Goal: Task Accomplishment & Management: Use online tool/utility

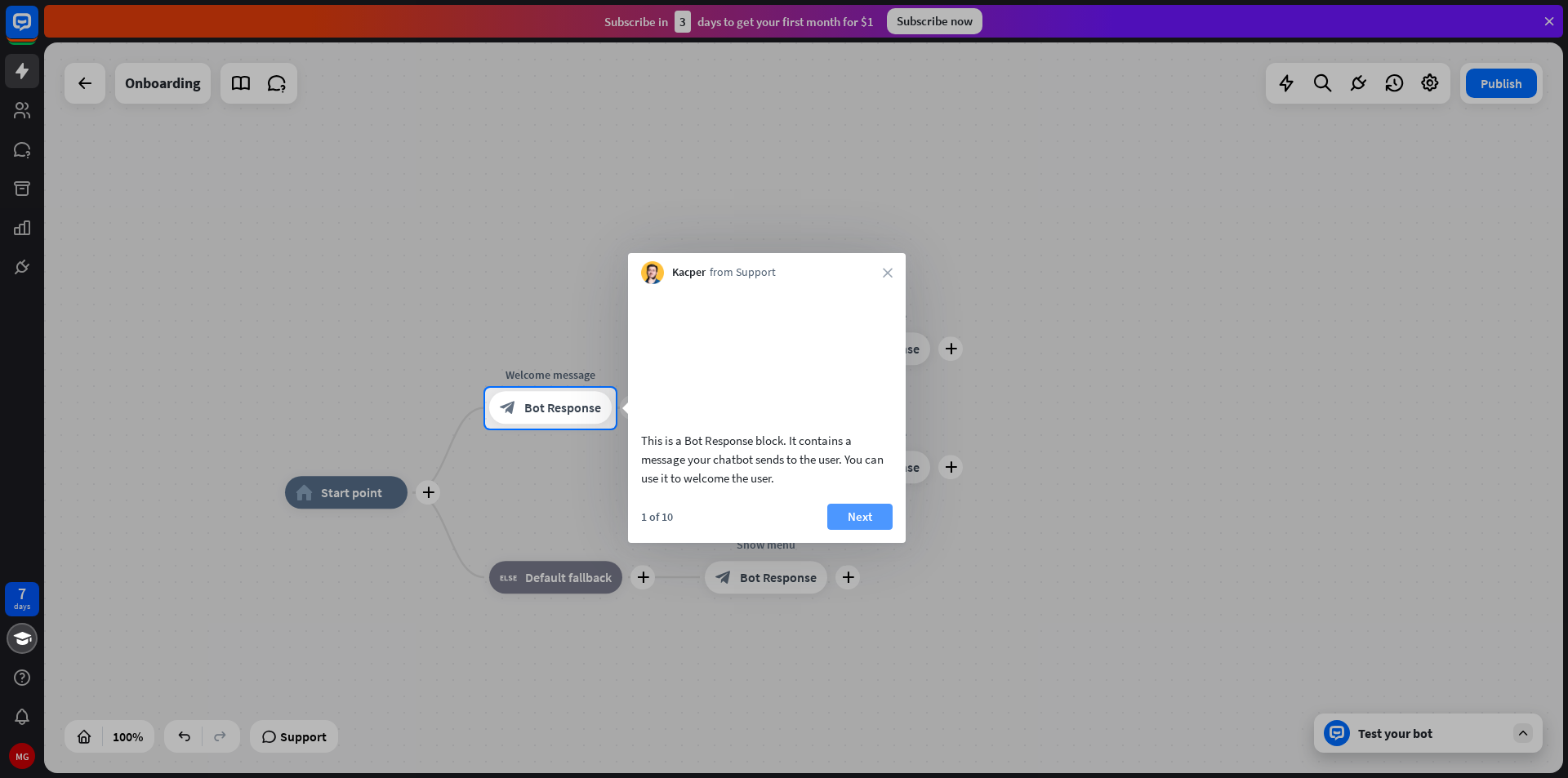
click at [854, 529] on button "Next" at bounding box center [859, 517] width 66 height 26
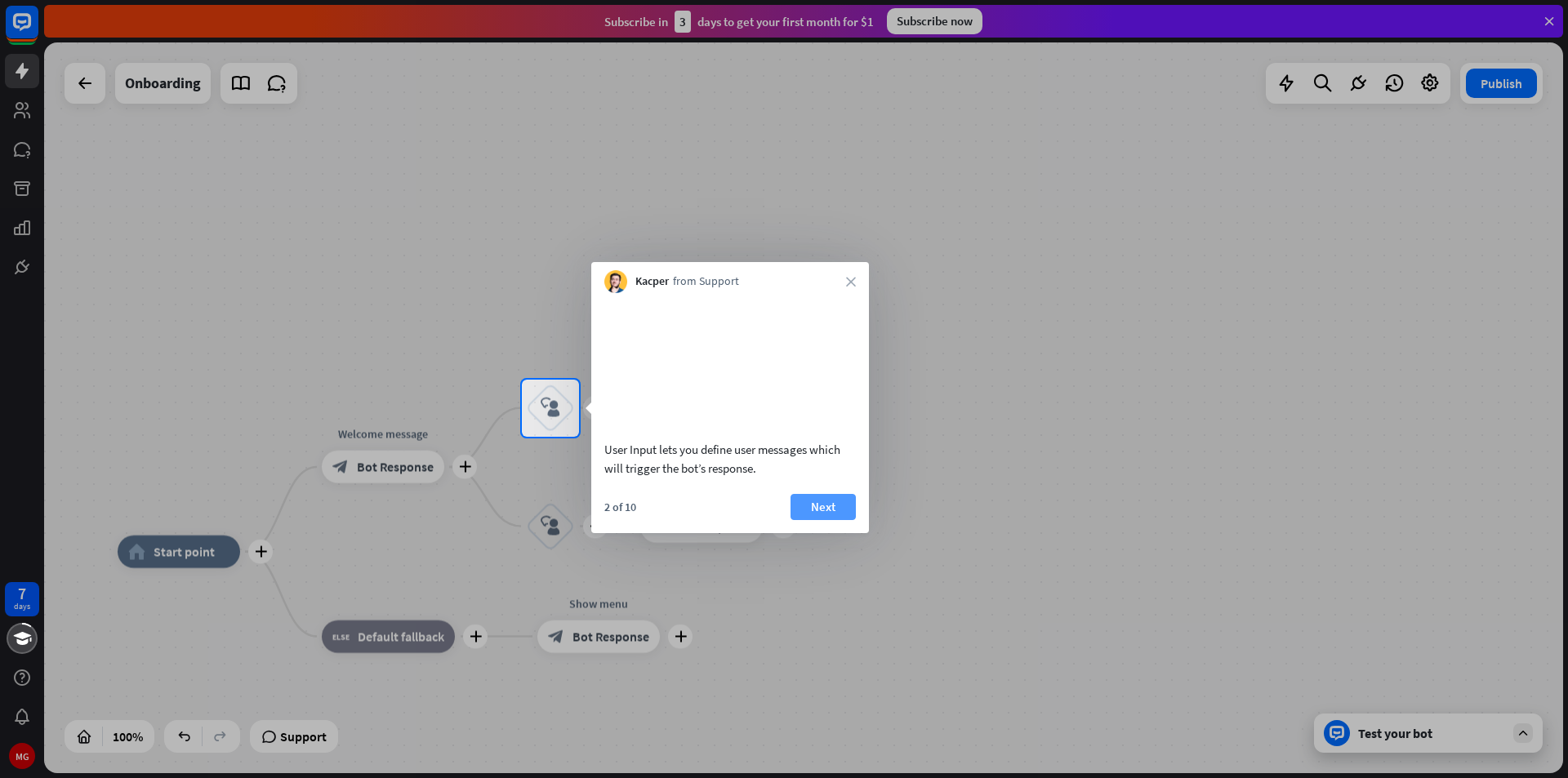
click at [840, 520] on button "Next" at bounding box center [823, 507] width 66 height 26
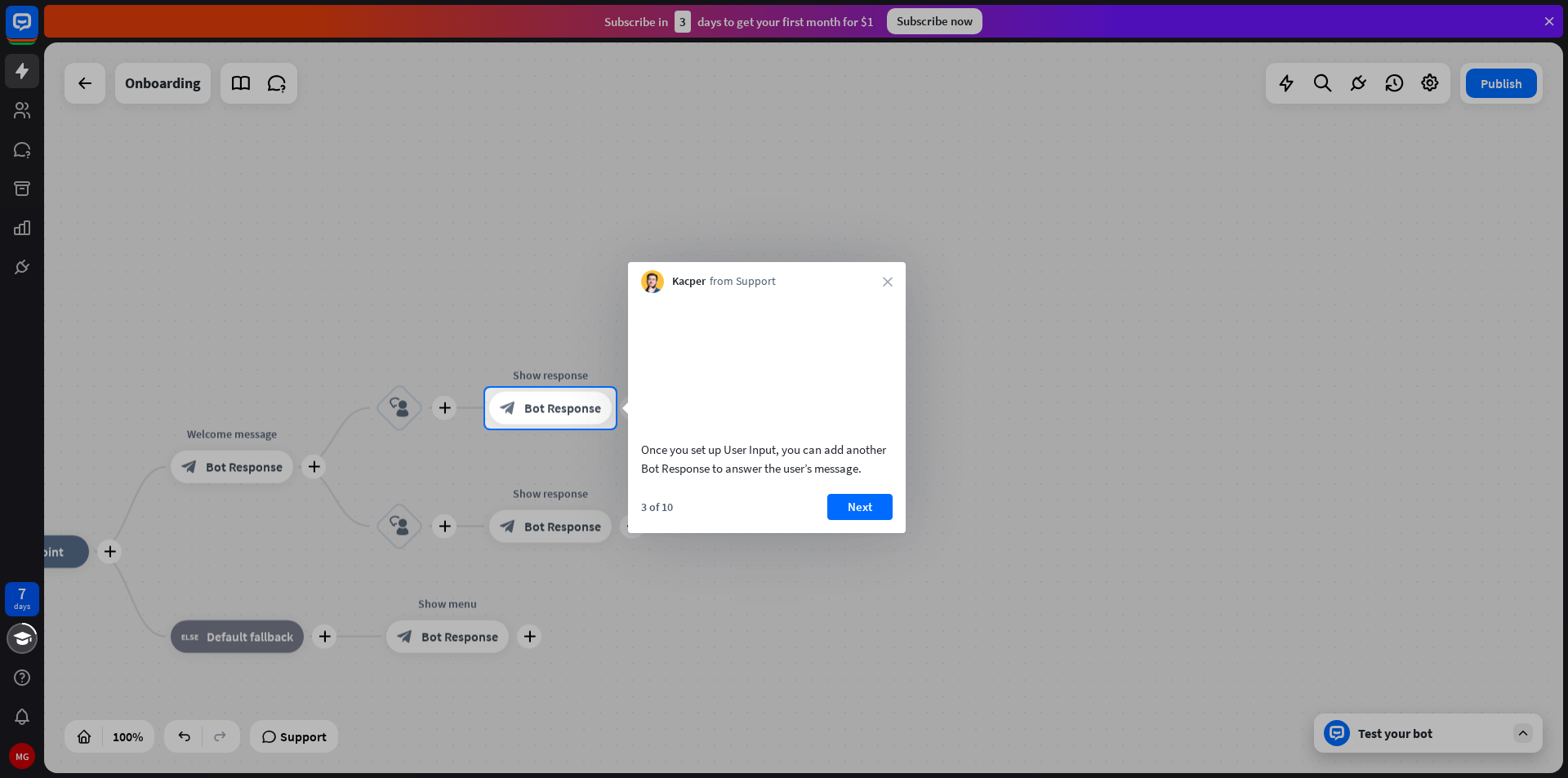
click at [847, 520] on button "Next" at bounding box center [859, 507] width 66 height 26
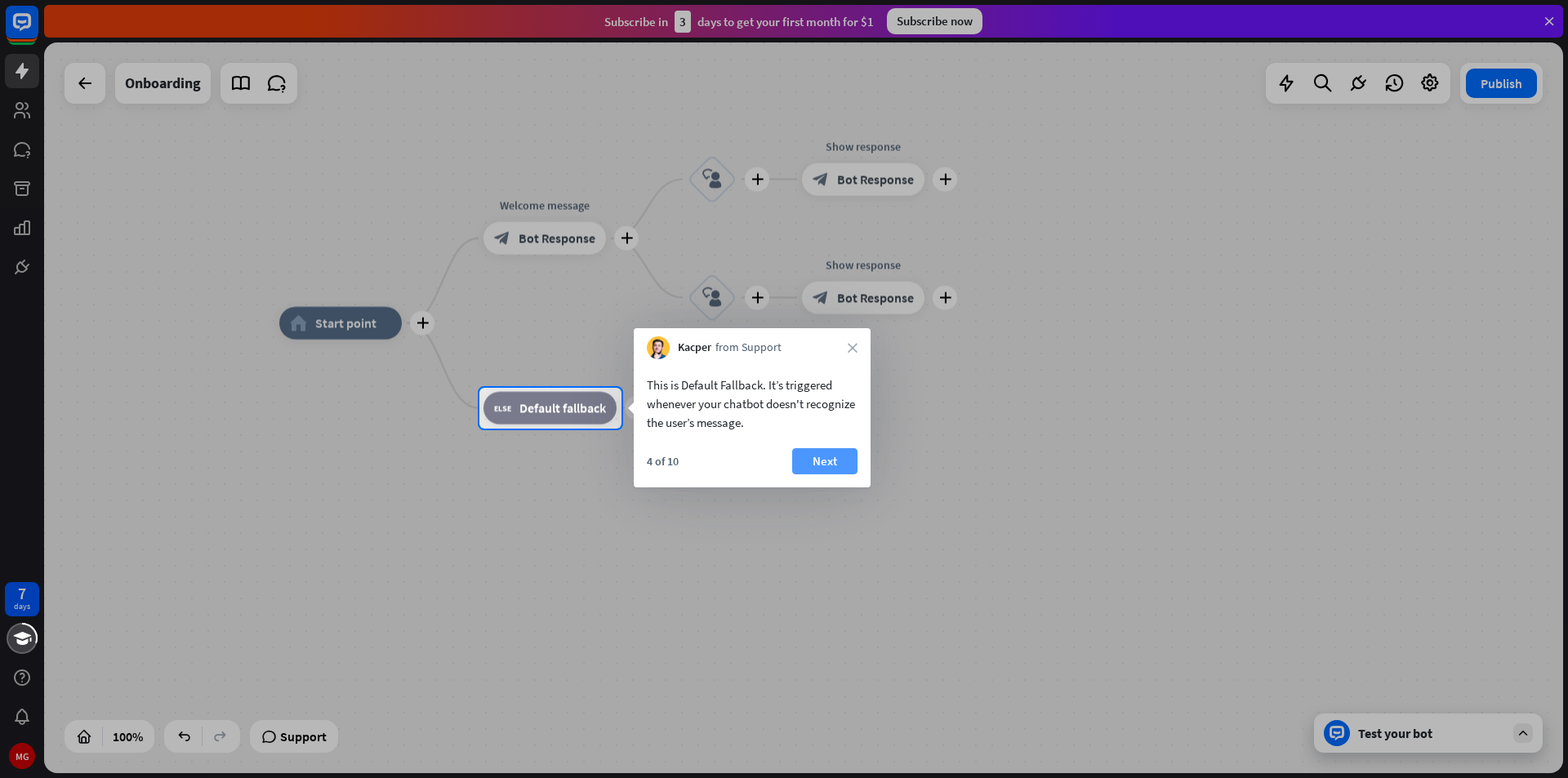
click at [836, 466] on button "Next" at bounding box center [824, 461] width 66 height 26
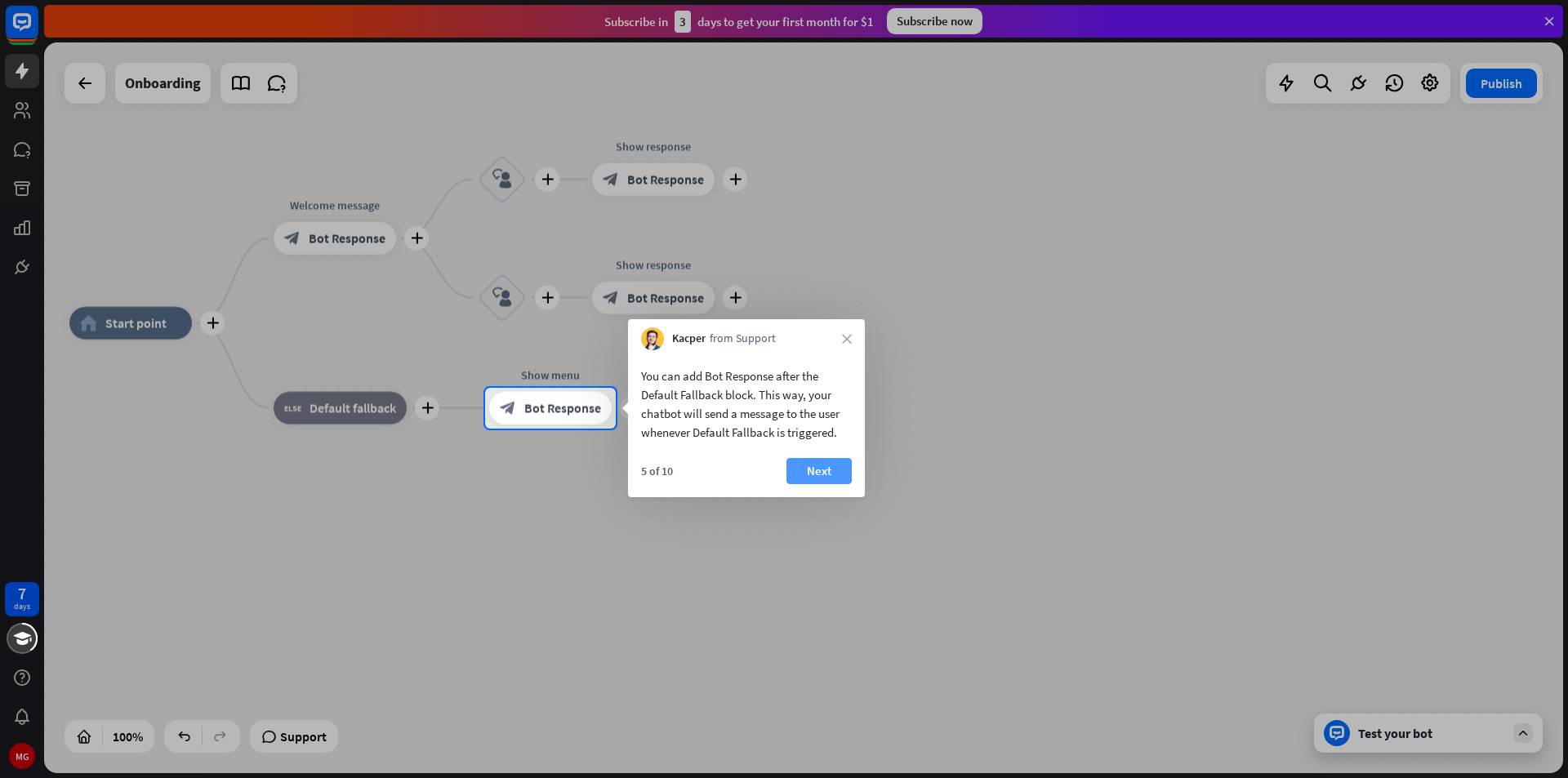
click at [813, 468] on button "Next" at bounding box center [818, 471] width 66 height 26
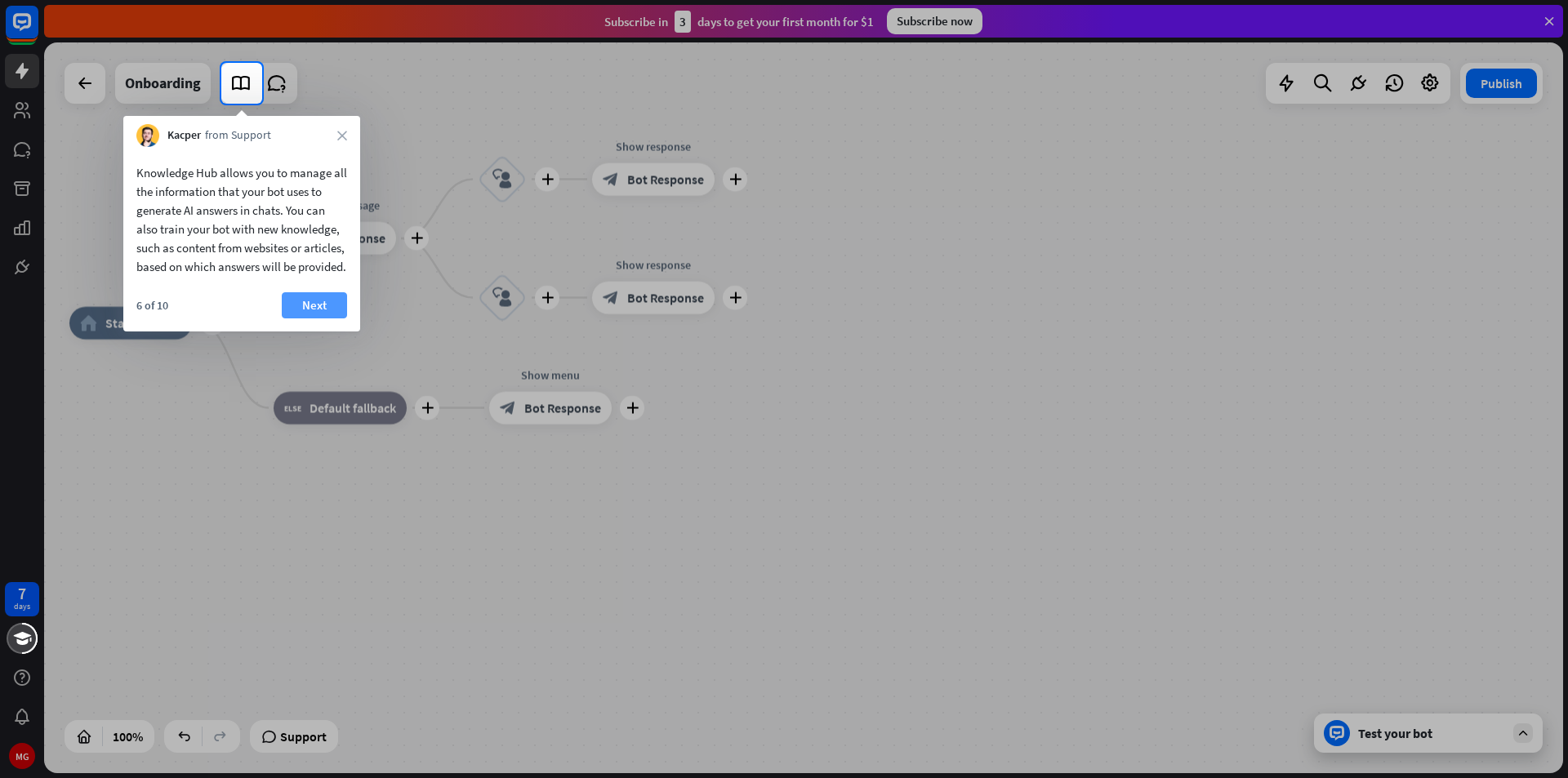
click at [318, 318] on button "Next" at bounding box center [314, 305] width 66 height 26
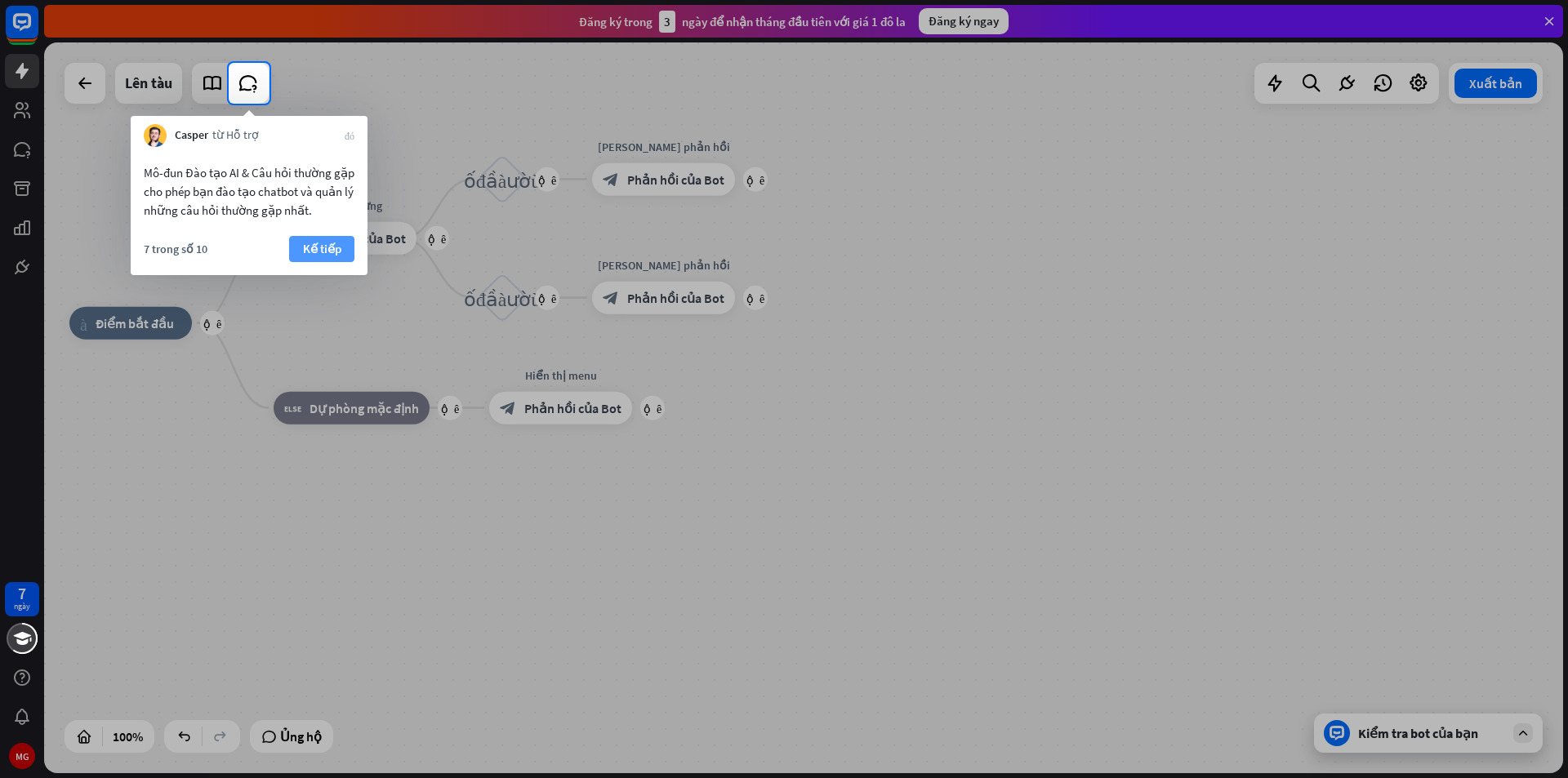
click at [331, 240] on font "Kế tiếp" at bounding box center [322, 249] width 38 height 23
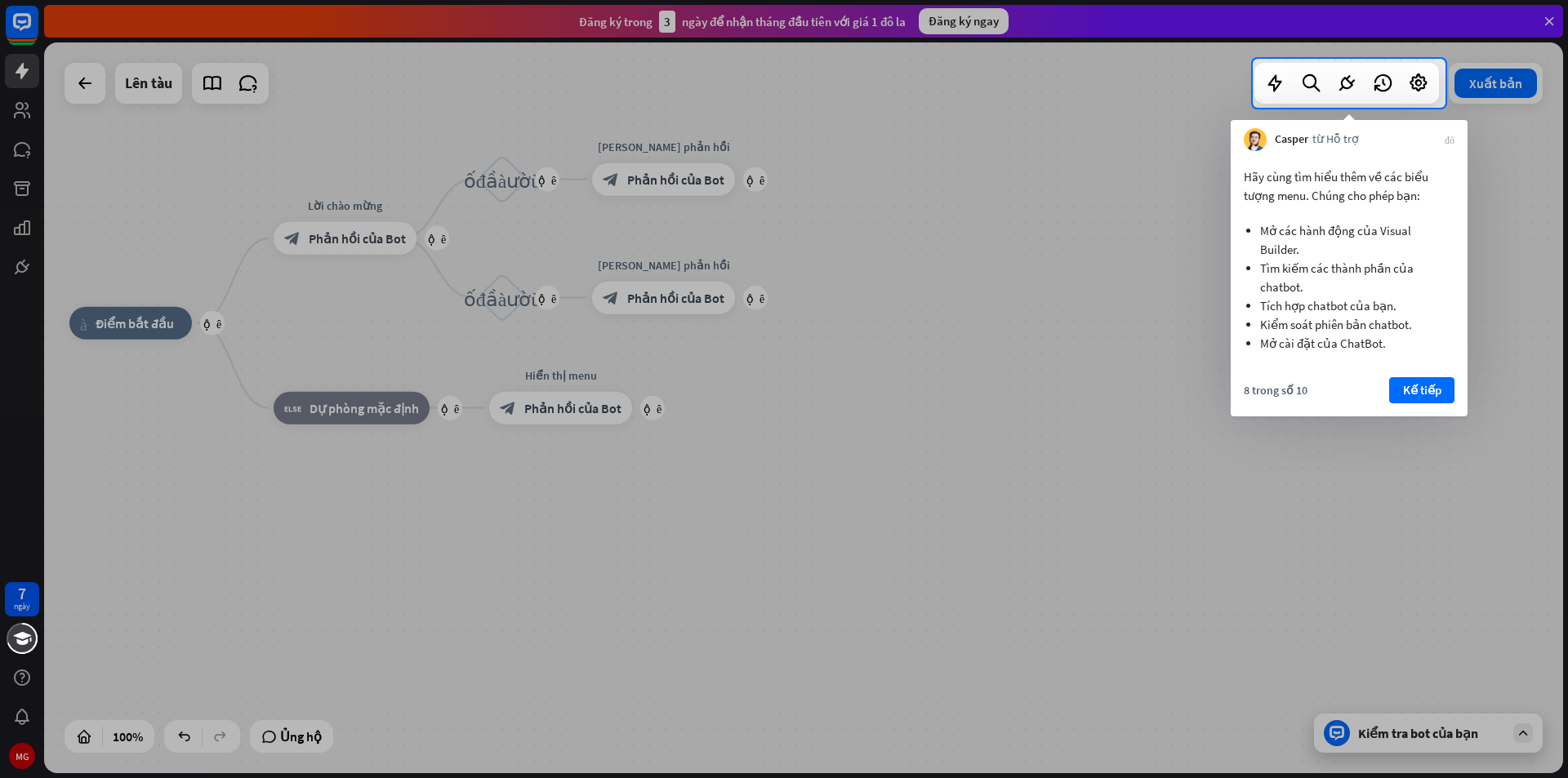
click at [1131, 397] on div at bounding box center [784, 442] width 1568 height 670
click at [1410, 394] on font "Kế tiếp" at bounding box center [1421, 389] width 38 height 16
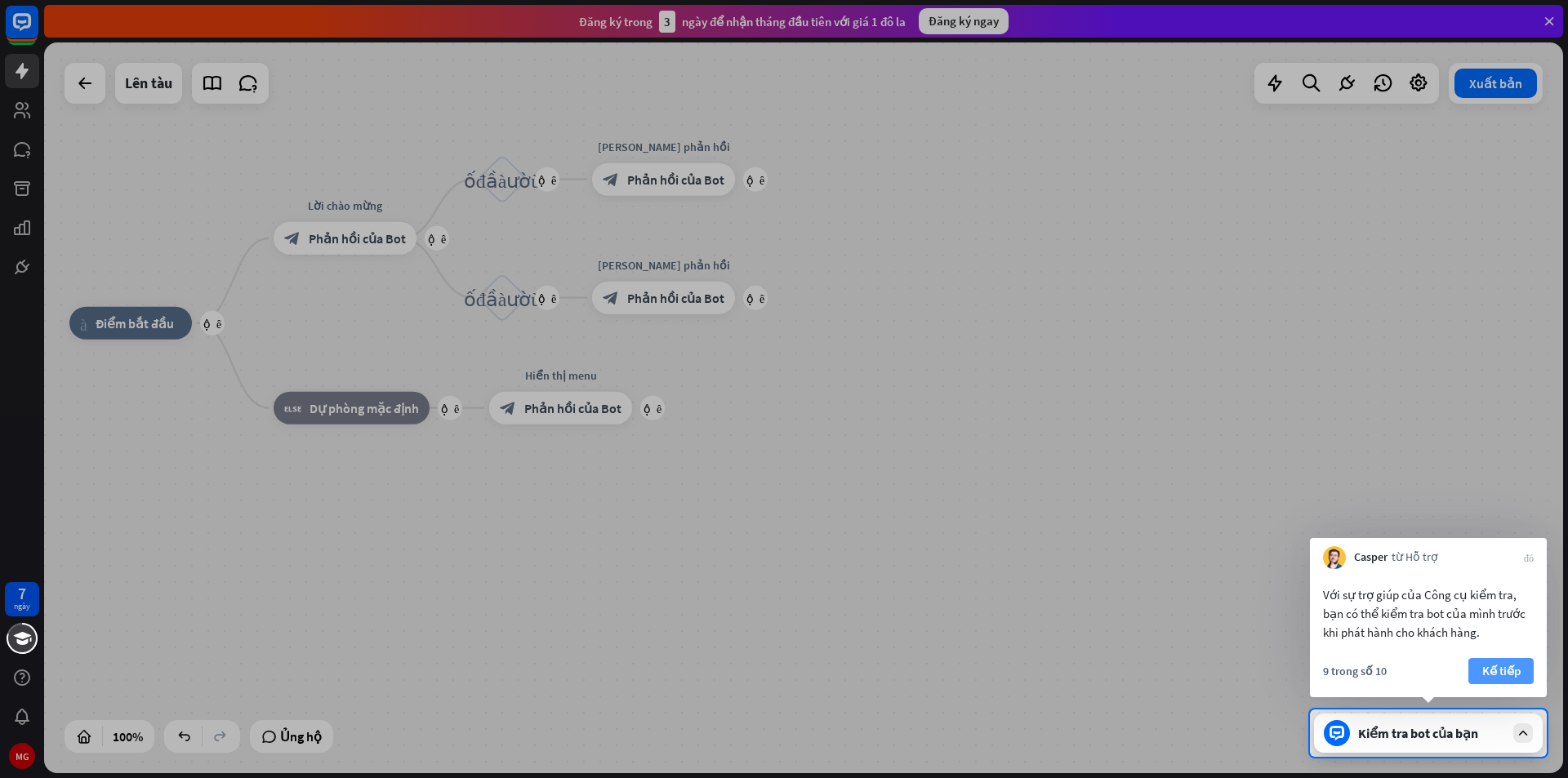
click at [1497, 670] on font "Kế tiếp" at bounding box center [1500, 670] width 38 height 16
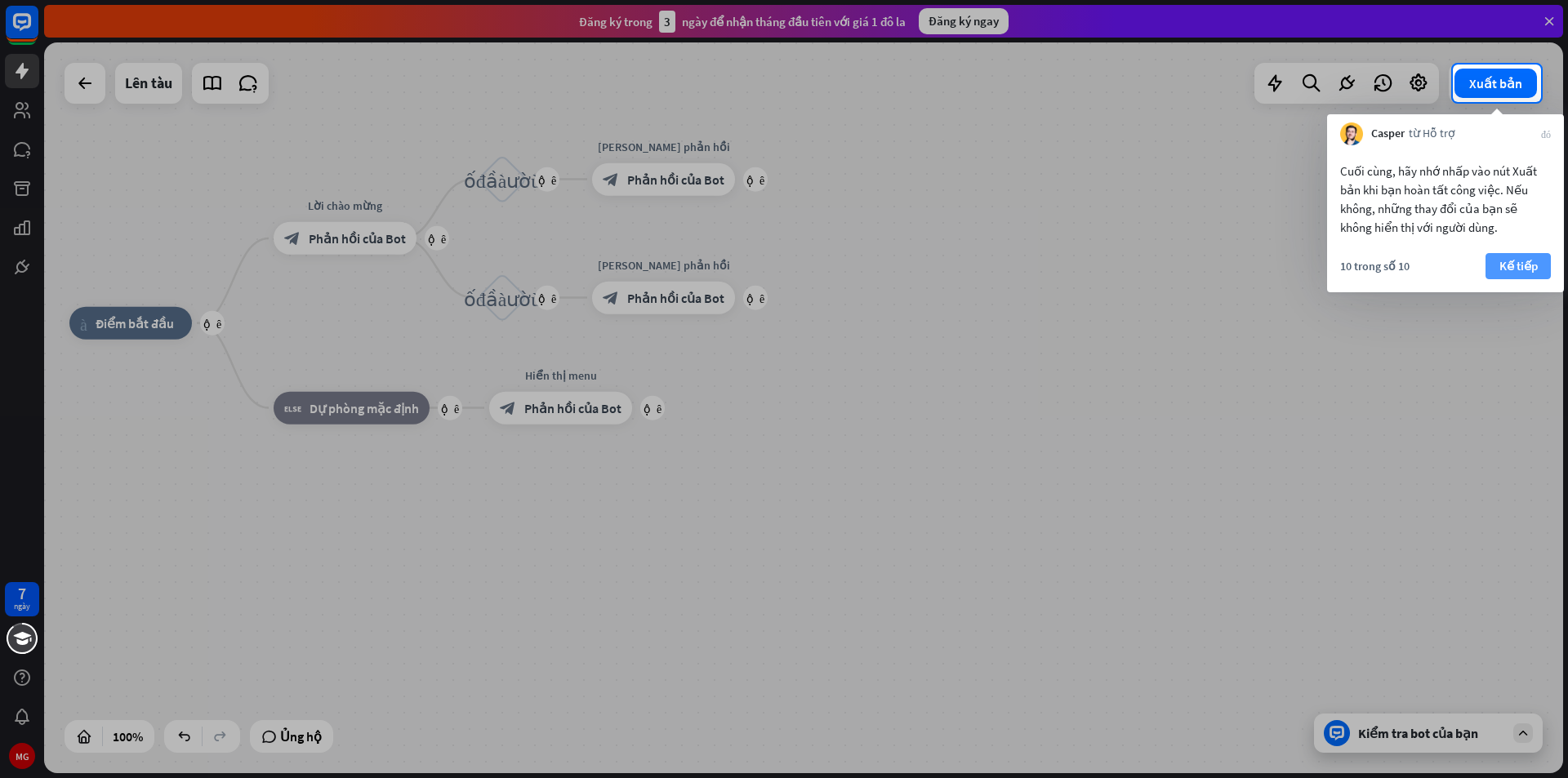
click at [1517, 257] on font "Kế tiếp" at bounding box center [1518, 265] width 38 height 23
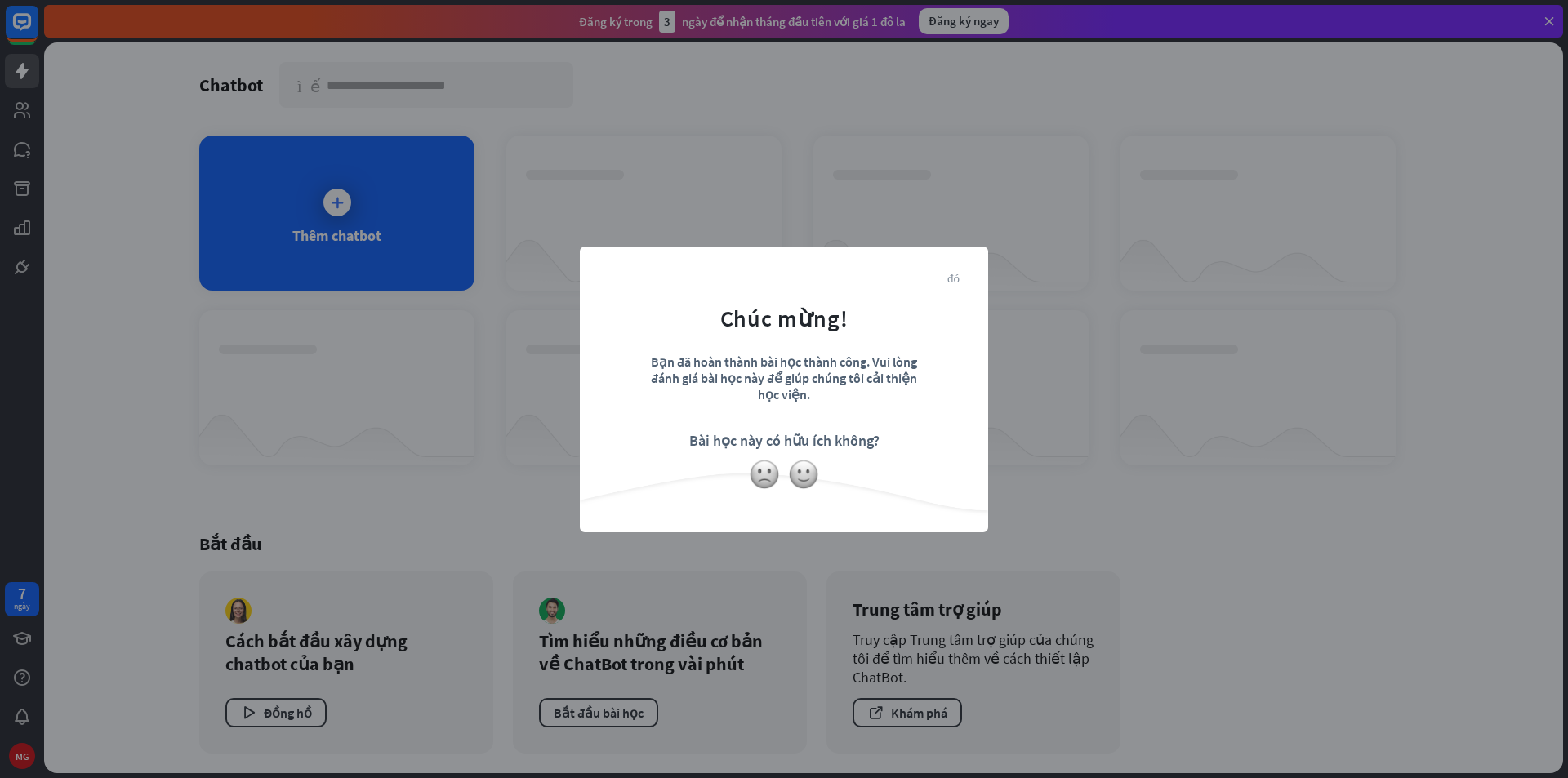
click at [954, 273] on font "đóng" at bounding box center [953, 277] width 13 height 13
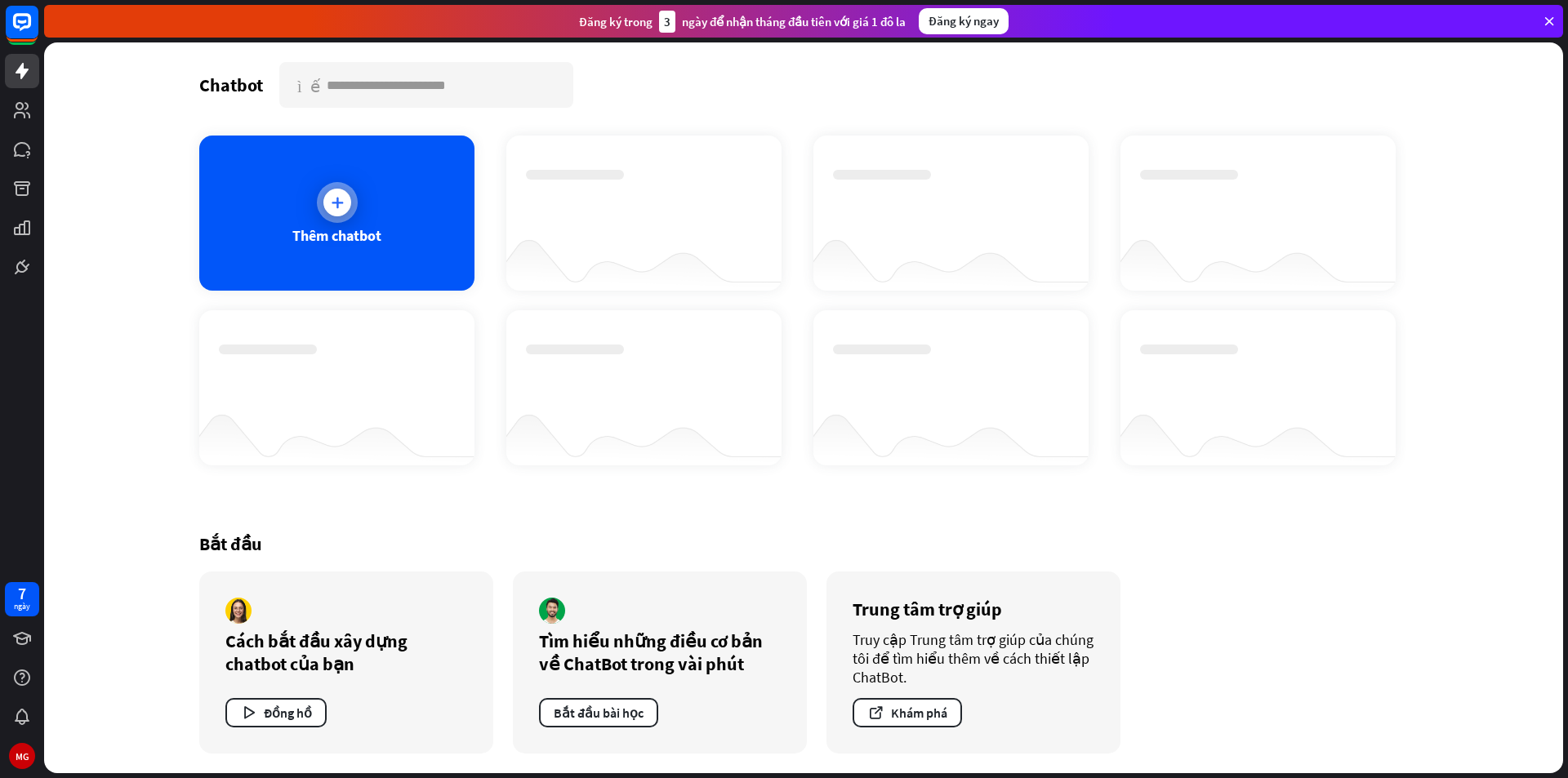
click at [343, 216] on div at bounding box center [338, 203] width 41 height 41
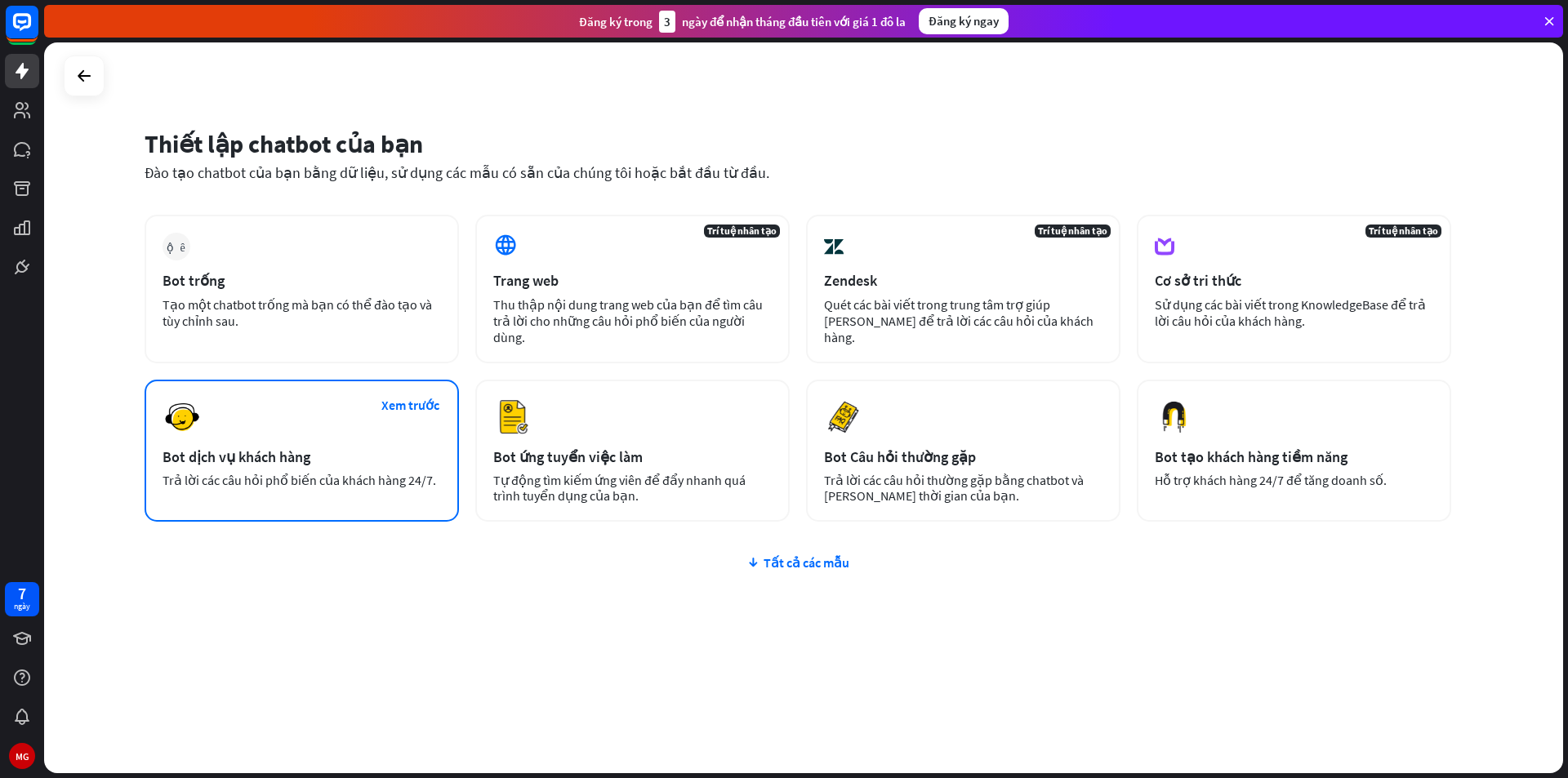
click at [325, 417] on div "Xem trước Bot dịch vụ khách hàng Trả lời các câu hỏi phổ biến của khách hàng 24…" at bounding box center [301, 450] width 314 height 142
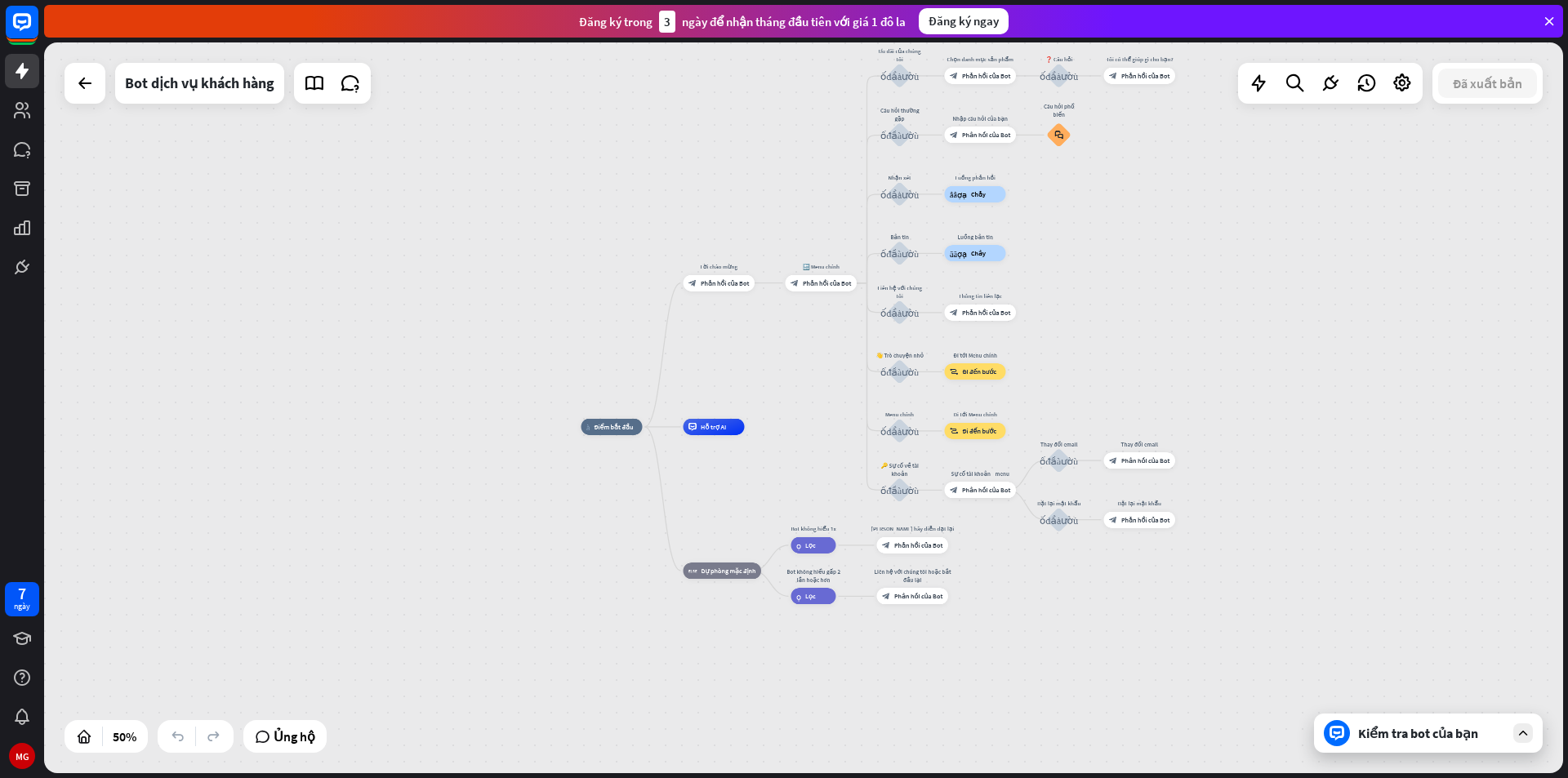
drag, startPoint x: 1166, startPoint y: 353, endPoint x: 1047, endPoint y: 296, distance: 131.9
click at [1047, 296] on div "nhà_2 Điểm bắt đầu Lời chào mừng block_bot_response Phản hồi của Bot 🔙 Menu chí…" at bounding box center [804, 407] width 1519 height 731
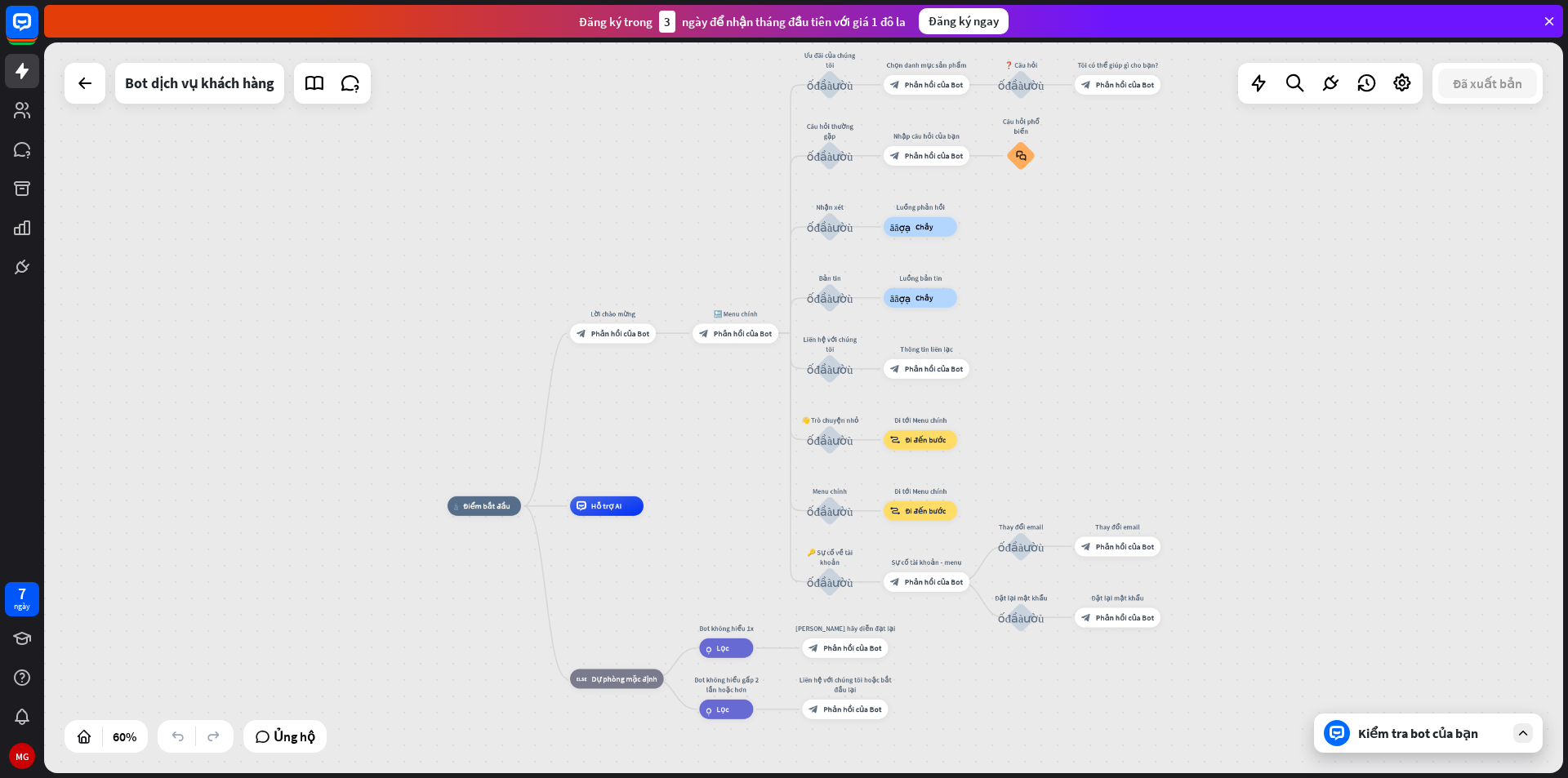
drag, startPoint x: 1083, startPoint y: 432, endPoint x: 1081, endPoint y: 459, distance: 27.1
click at [1081, 459] on div "nhà_2 Điểm bắt đầu Lời chào mừng block_bot_response Phản hồi của Bot 🔙 Menu chí…" at bounding box center [804, 407] width 1519 height 731
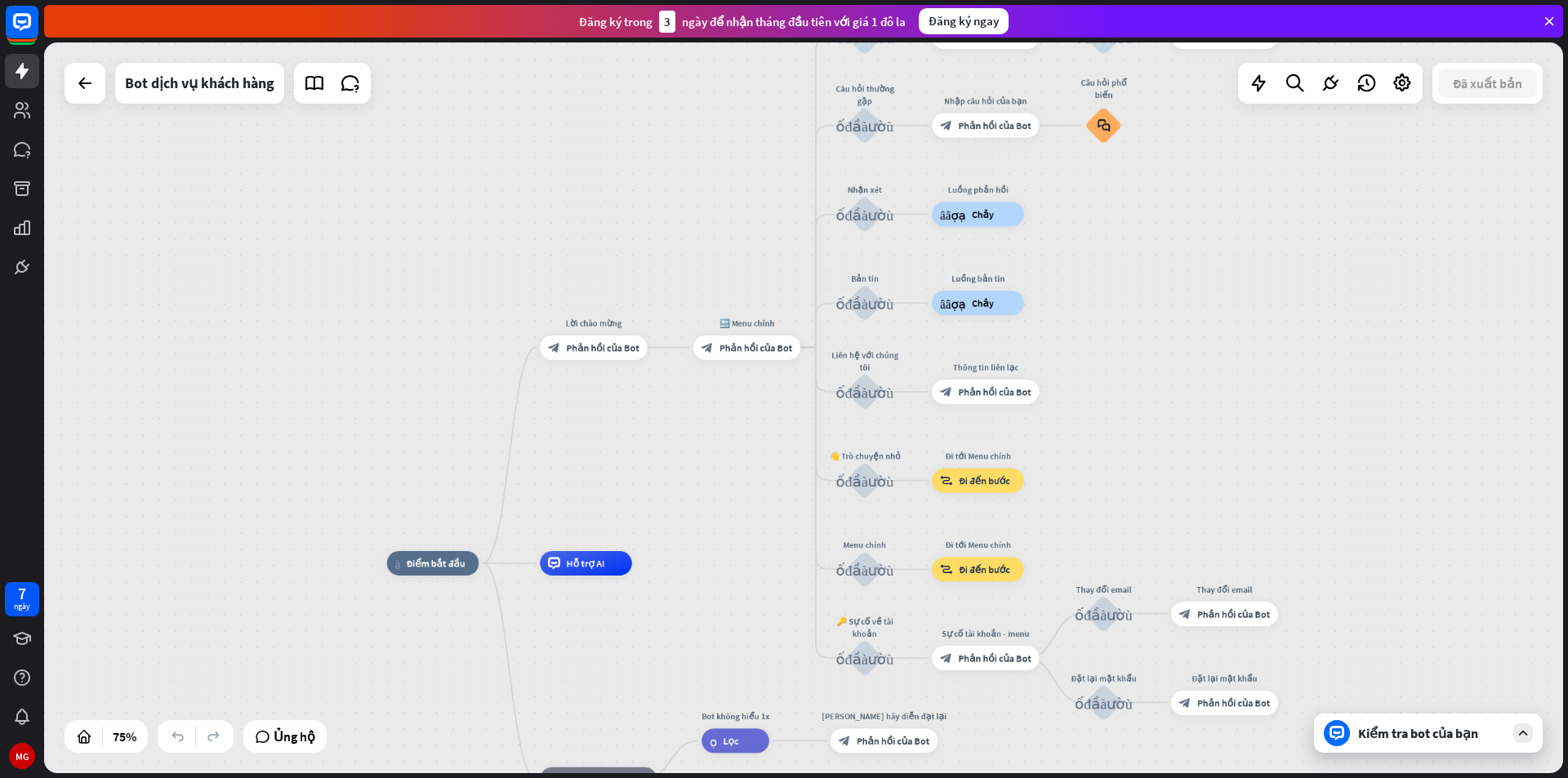
drag, startPoint x: 1020, startPoint y: 441, endPoint x: 1092, endPoint y: 476, distance: 80.1
click at [1092, 476] on div "nhà_2 Điểm bắt đầu Lời chào mừng block_bot_response Phản hồi của Bot 🔙 Menu chí…" at bounding box center [804, 407] width 1519 height 731
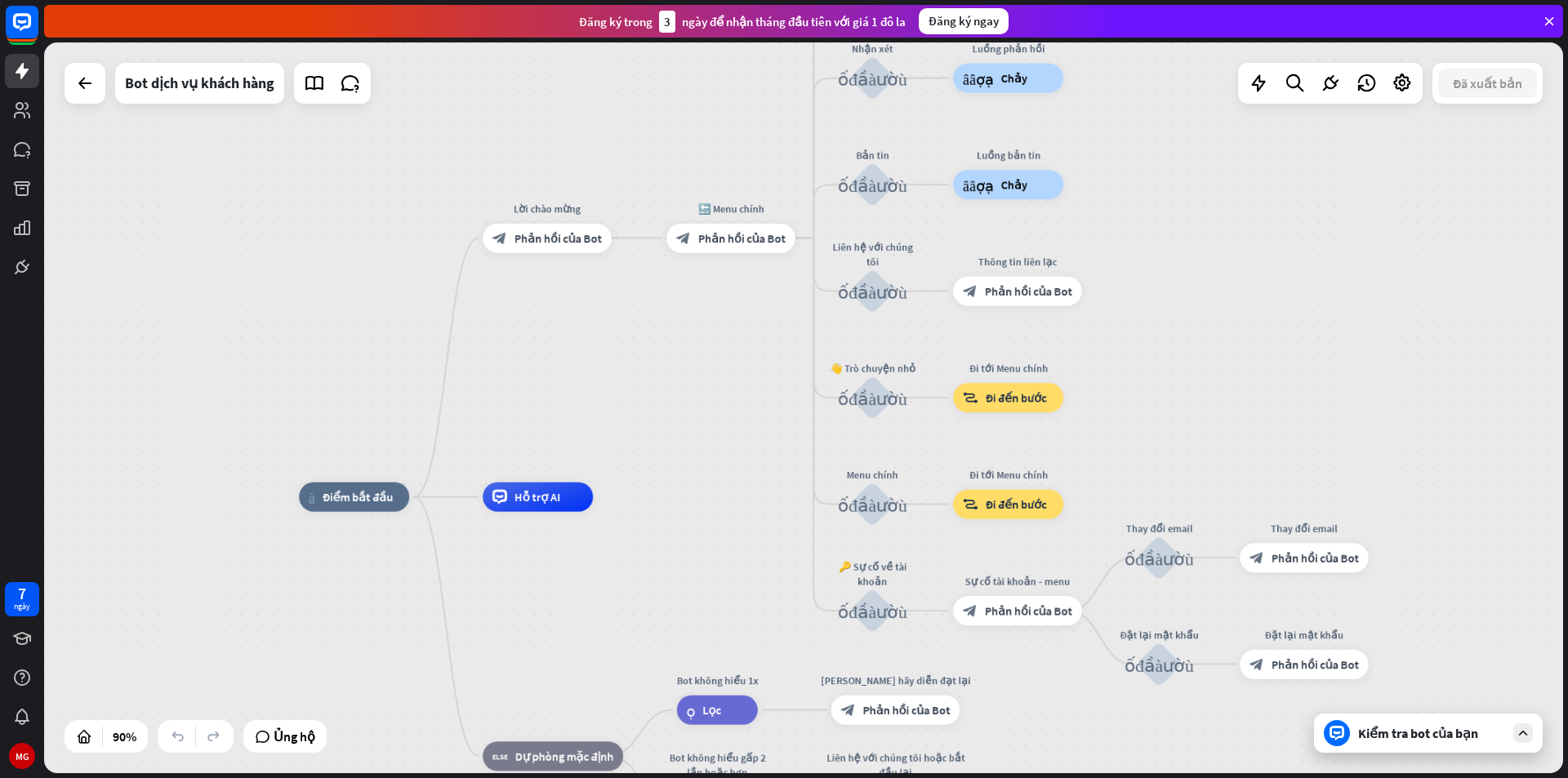
drag, startPoint x: 1091, startPoint y: 529, endPoint x: 1151, endPoint y: 420, distance: 124.4
click at [1151, 420] on div "nhà_2 Điểm bắt đầu Lời chào mừng block_bot_response Phản hồi của Bot 🔙 Menu chí…" at bounding box center [804, 407] width 1519 height 731
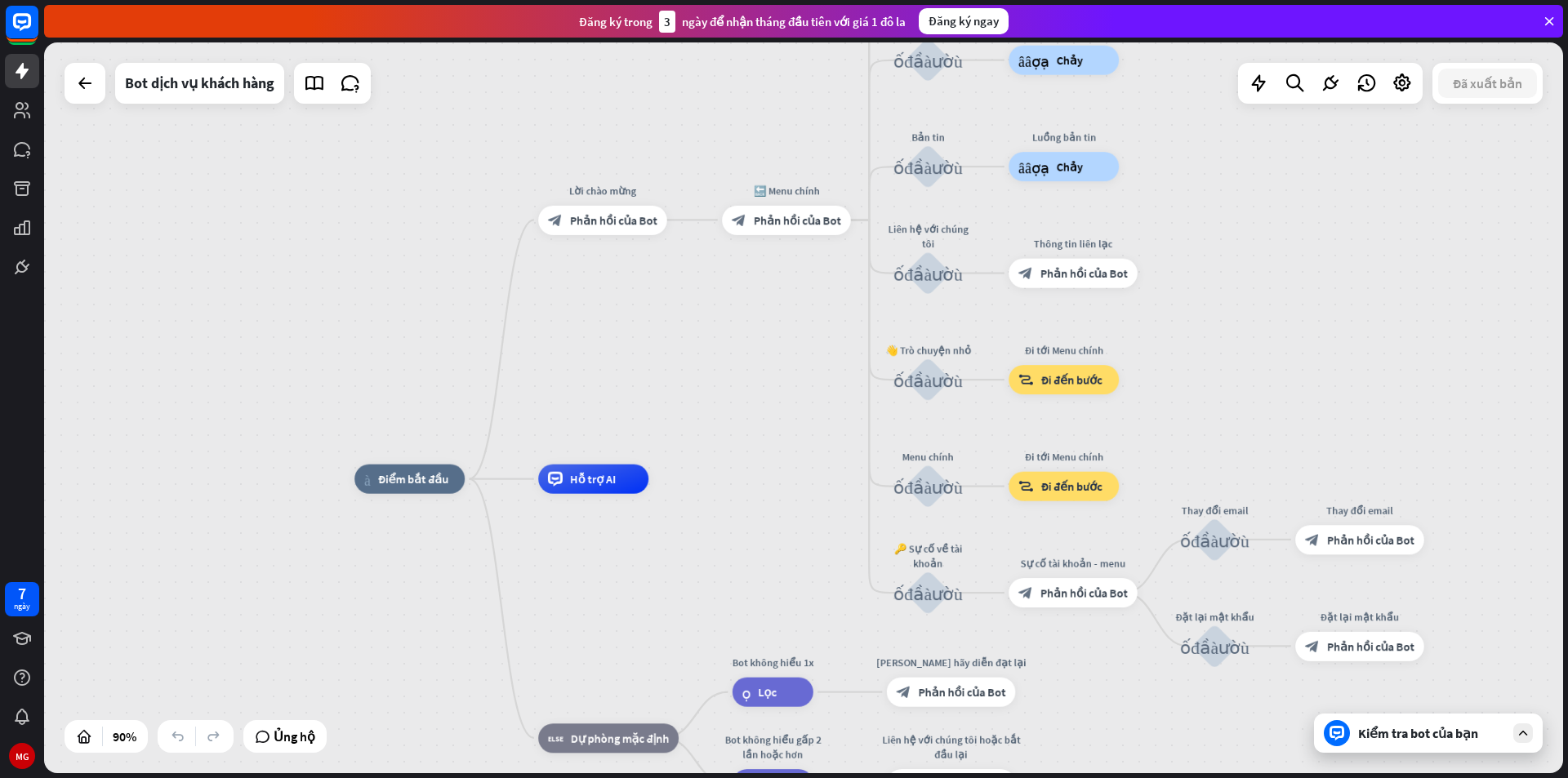
drag, startPoint x: 666, startPoint y: 387, endPoint x: 718, endPoint y: 374, distance: 53.6
click at [718, 374] on div "nhà_2 Điểm bắt đầu Lời chào mừng block_bot_response Phản hồi của Bot 🔙 Menu chí…" at bounding box center [804, 407] width 1519 height 731
click at [688, 224] on font "cộng thêm" at bounding box center [685, 219] width 17 height 11
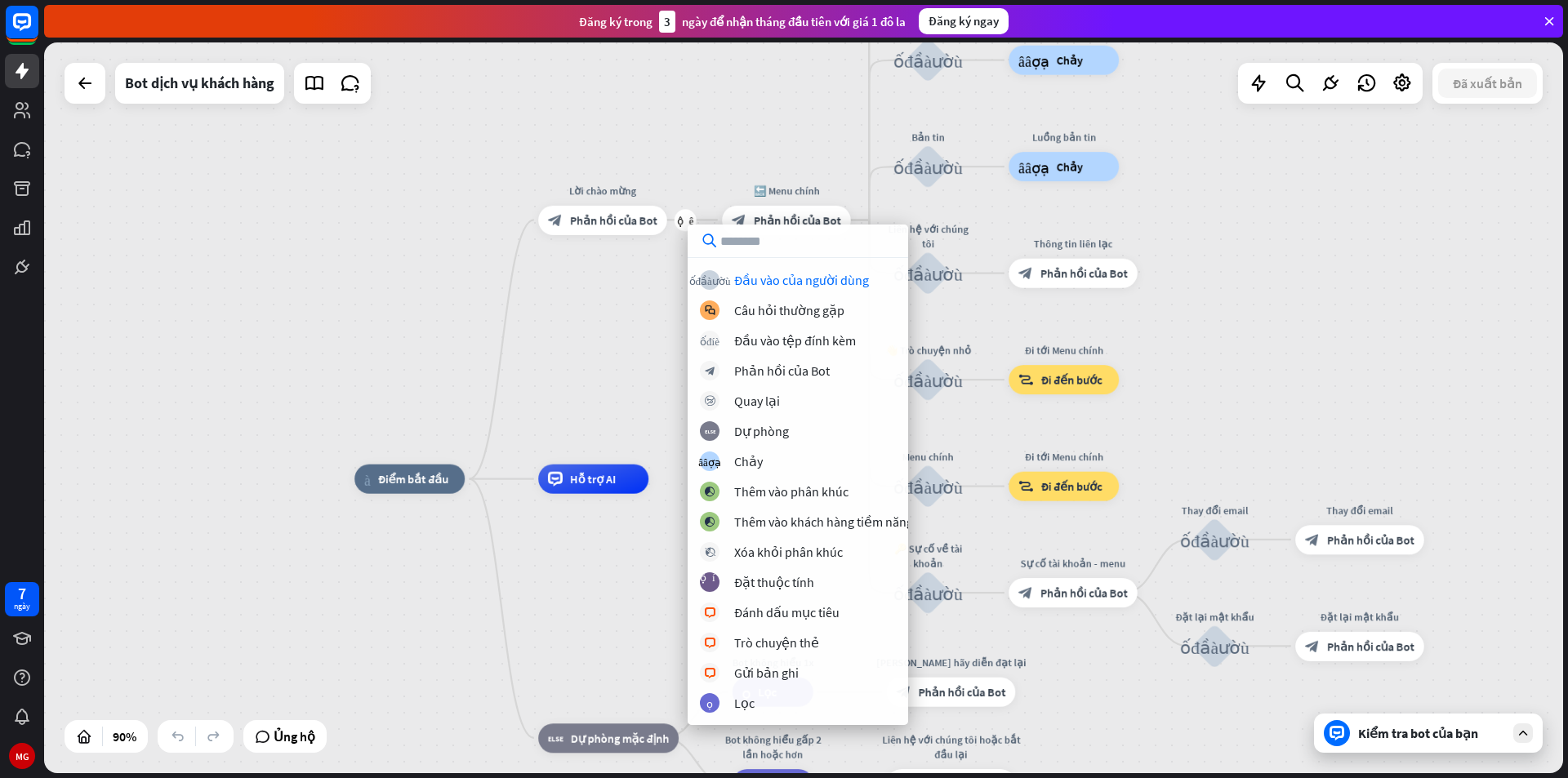
click at [531, 370] on div "nhà_2 Điểm bắt đầu cộng thêm Lời chào mừng block_bot_response Phản hồi của Bot …" at bounding box center [804, 407] width 1519 height 731
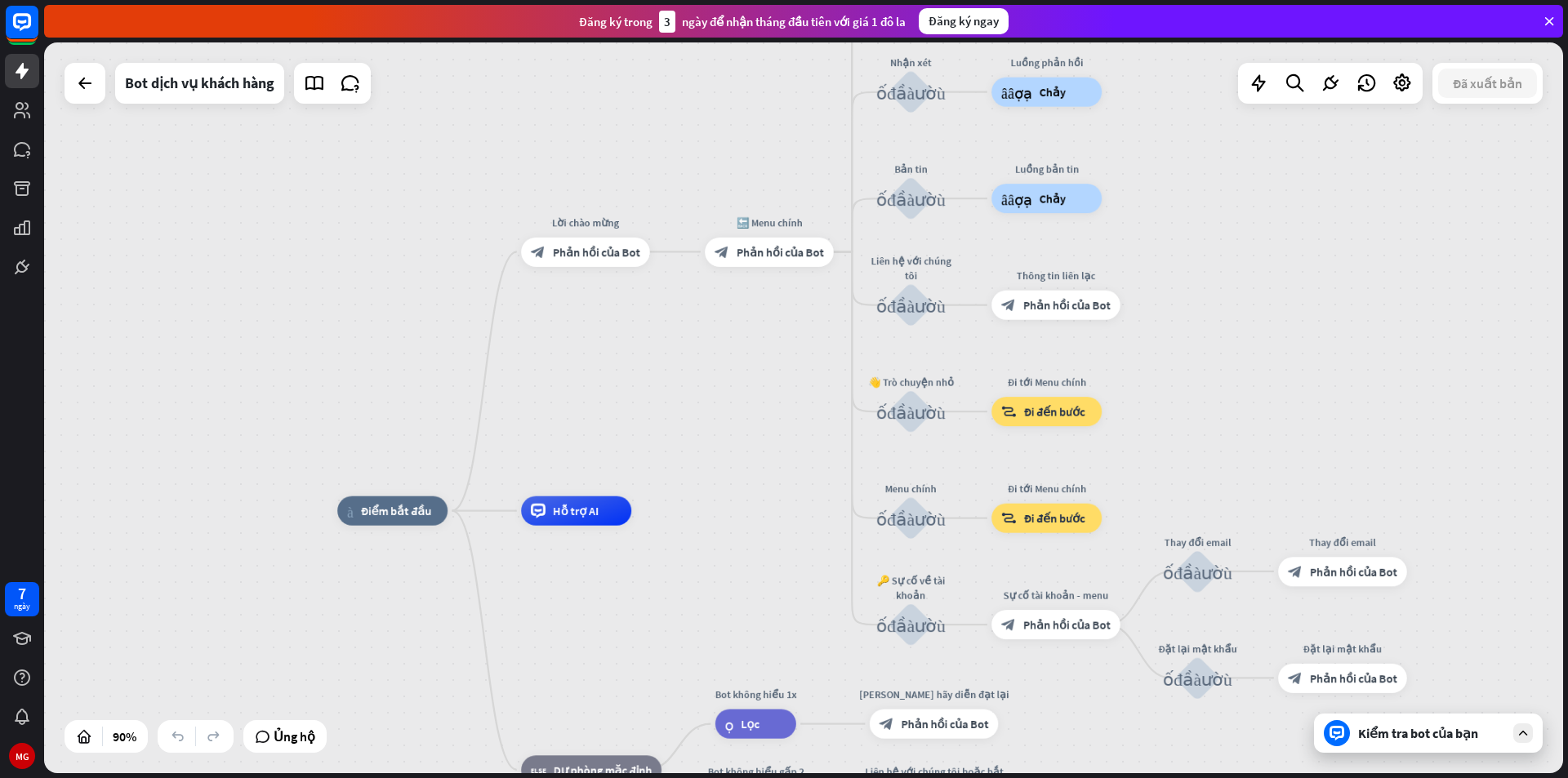
drag, startPoint x: 703, startPoint y: 485, endPoint x: 685, endPoint y: 517, distance: 36.7
click at [345, 81] on icon at bounding box center [350, 83] width 22 height 22
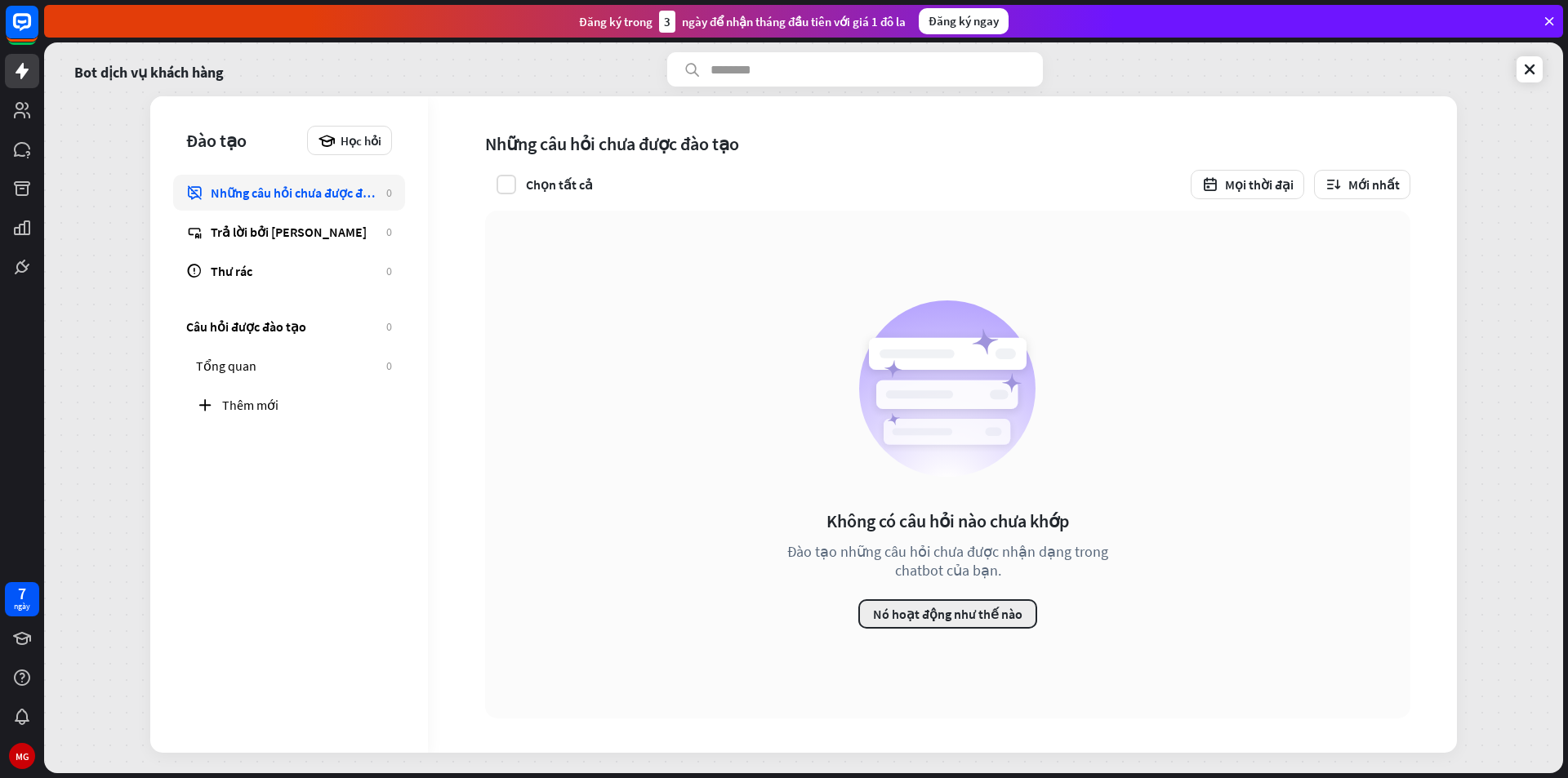
click at [989, 612] on font "Nó hoạt động như thế nào" at bounding box center [947, 614] width 150 height 17
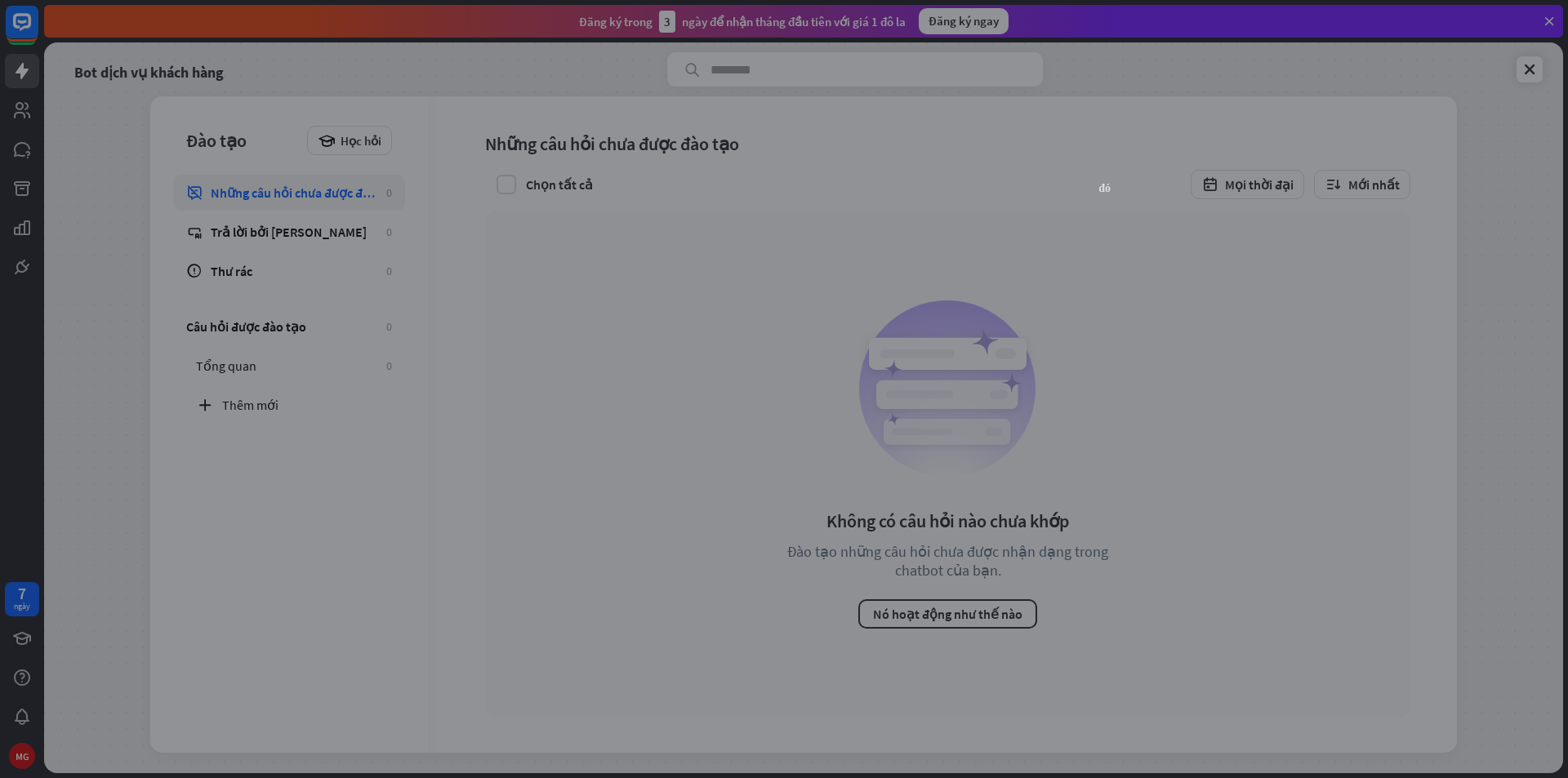
click at [1102, 186] on font "đóng" at bounding box center [1104, 187] width 13 height 12
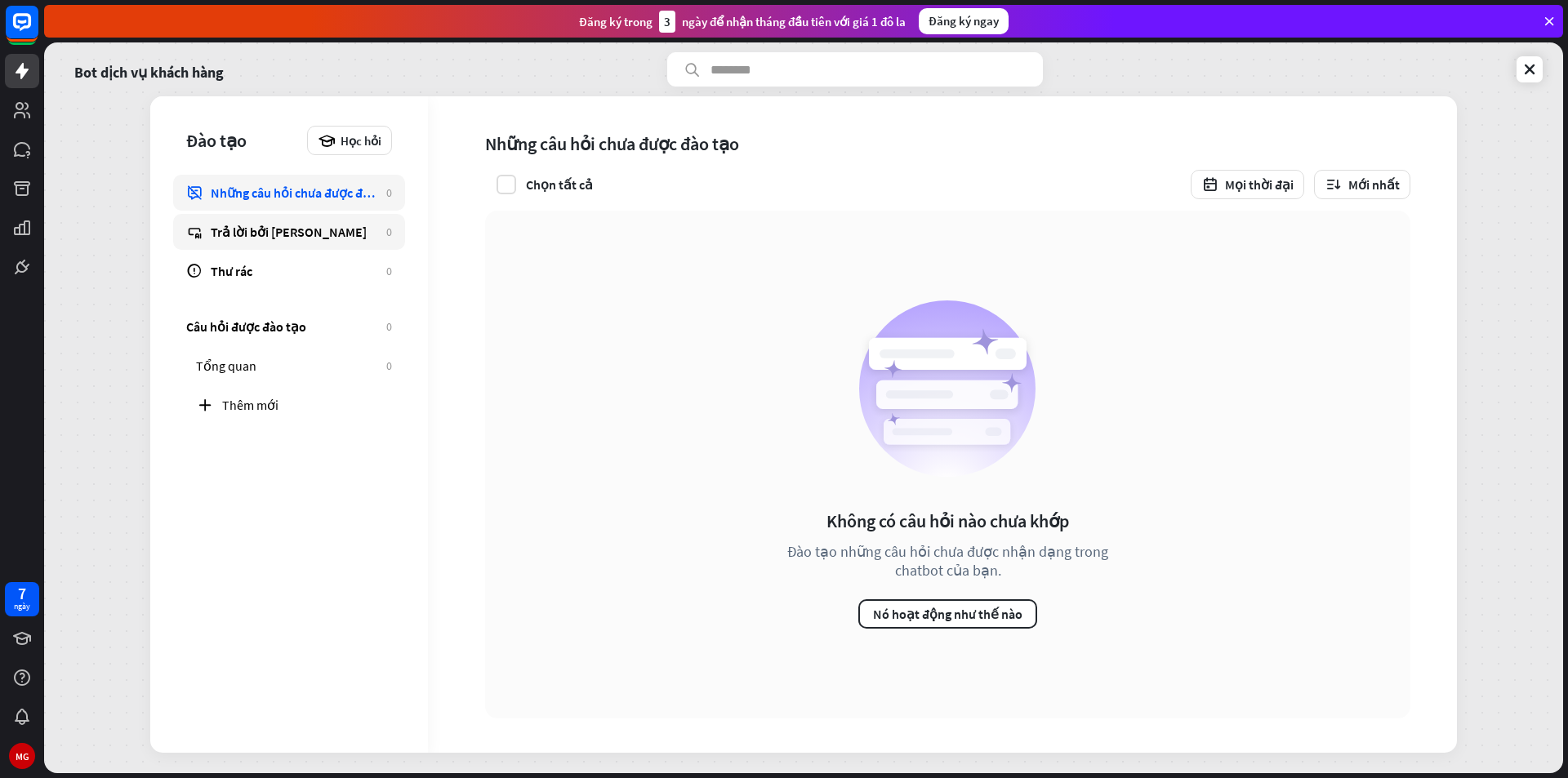
click at [299, 234] on div "Trả lời bởi [PERSON_NAME]" at bounding box center [294, 232] width 167 height 17
click at [296, 262] on link "Thư rác 0" at bounding box center [289, 271] width 232 height 36
click at [317, 201] on link "Những câu hỏi chưa được đào tạo 0" at bounding box center [289, 193] width 232 height 36
click at [267, 406] on font "Thêm mới" at bounding box center [251, 404] width 57 height 17
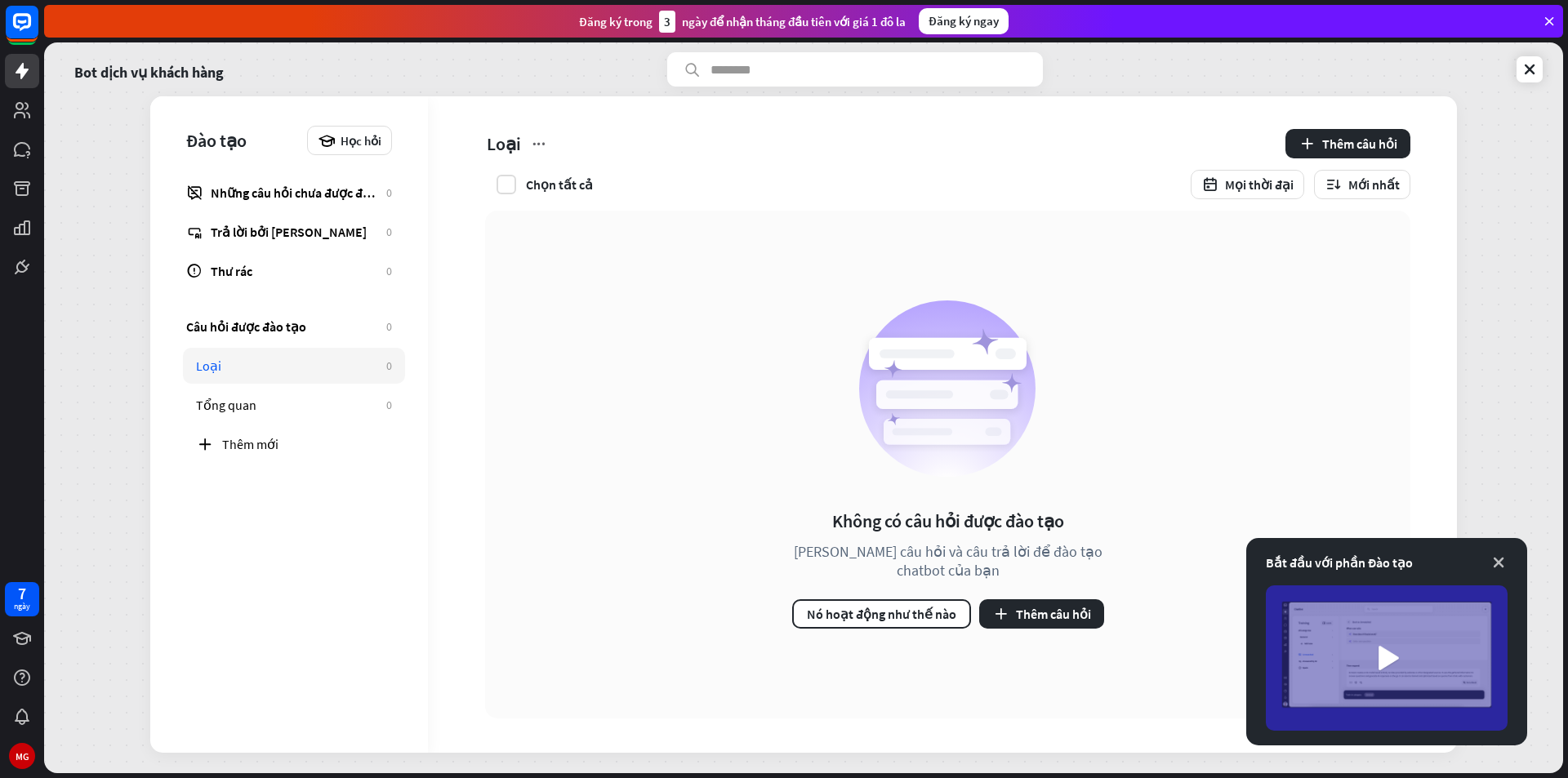
click at [1502, 563] on icon at bounding box center [1499, 563] width 17 height 17
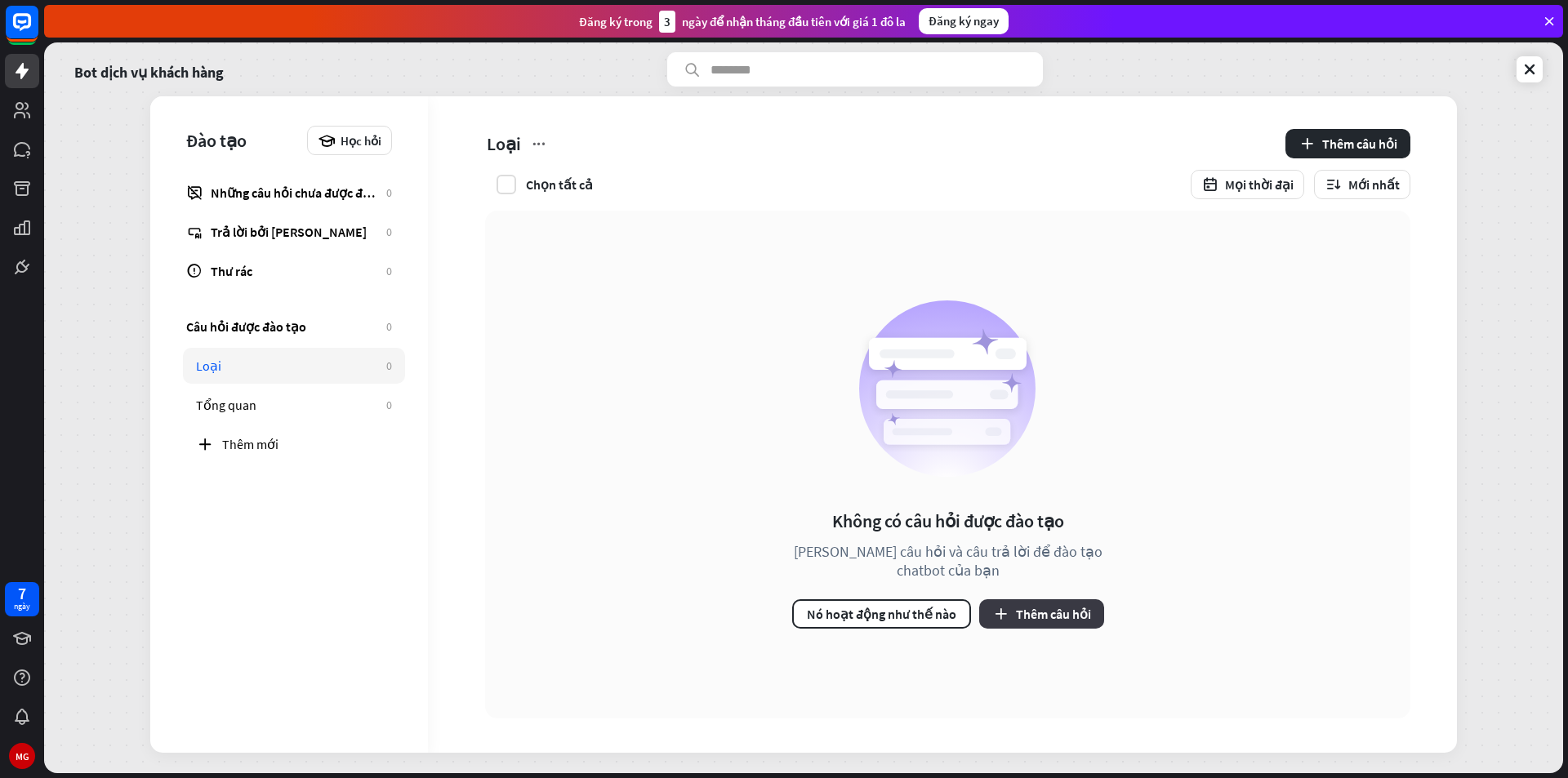
click at [1001, 616] on icon "button" at bounding box center [1001, 615] width 18 height 18
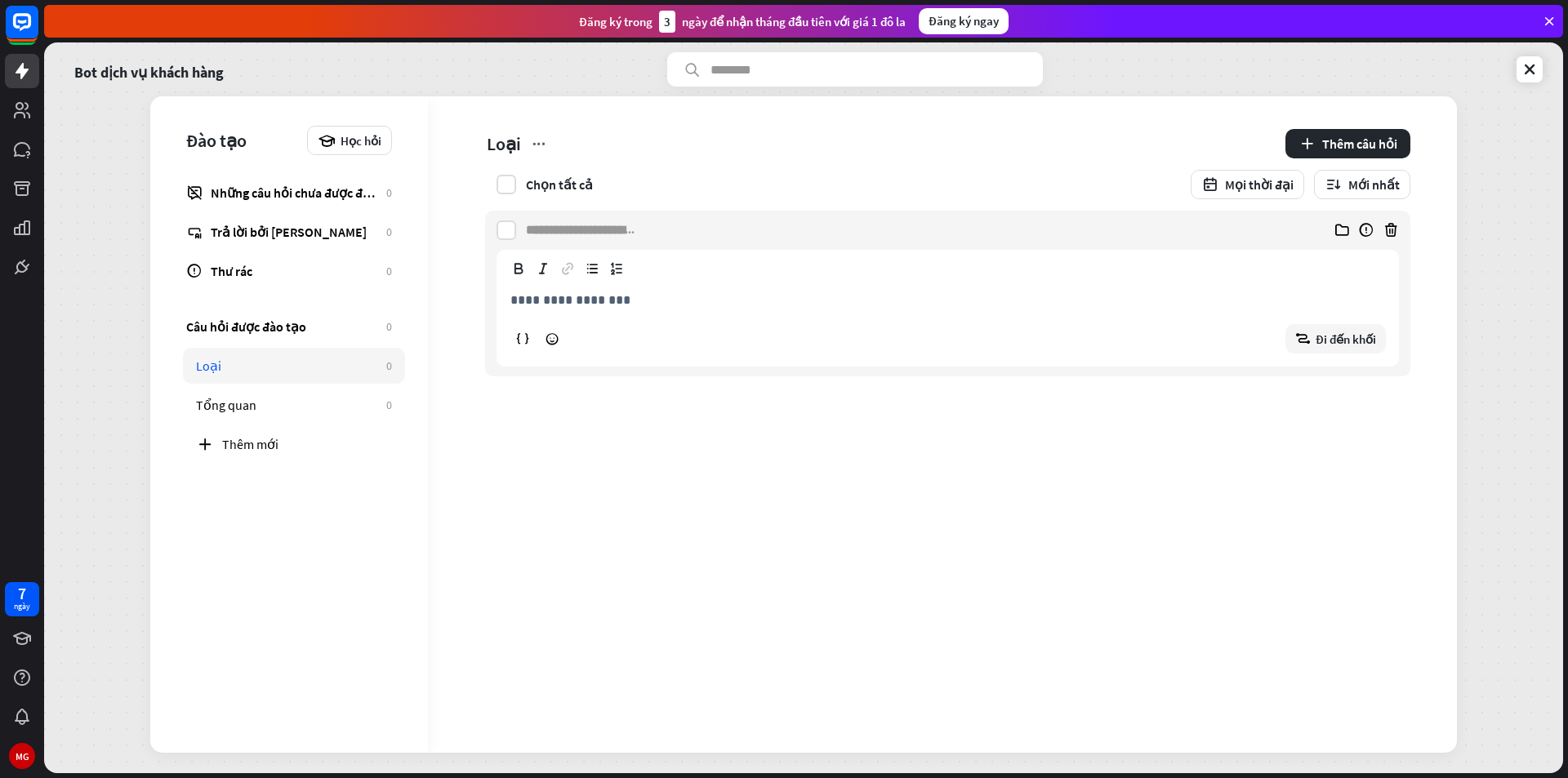
click at [637, 239] on input at bounding box center [580, 230] width 111 height 39
click at [621, 310] on div "**********" at bounding box center [947, 321] width 900 height 89
click at [565, 218] on input at bounding box center [580, 230] width 111 height 39
click at [518, 232] on div "**********" at bounding box center [947, 293] width 925 height 165
click at [623, 228] on input at bounding box center [580, 230] width 111 height 39
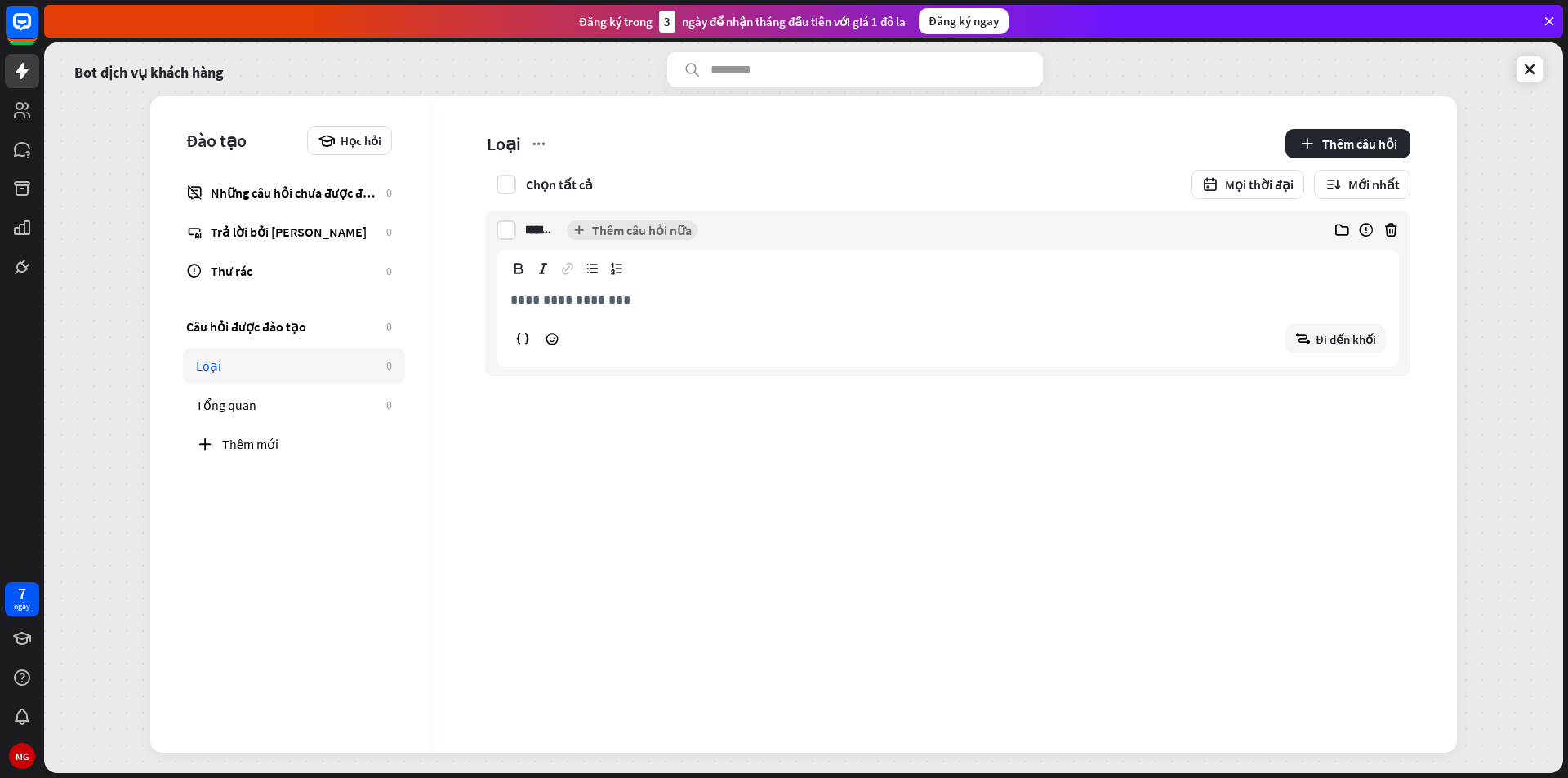
scroll to position [0, 13]
type input "********"
click at [614, 232] on font "Thêm câu hỏi nữa" at bounding box center [642, 230] width 100 height 17
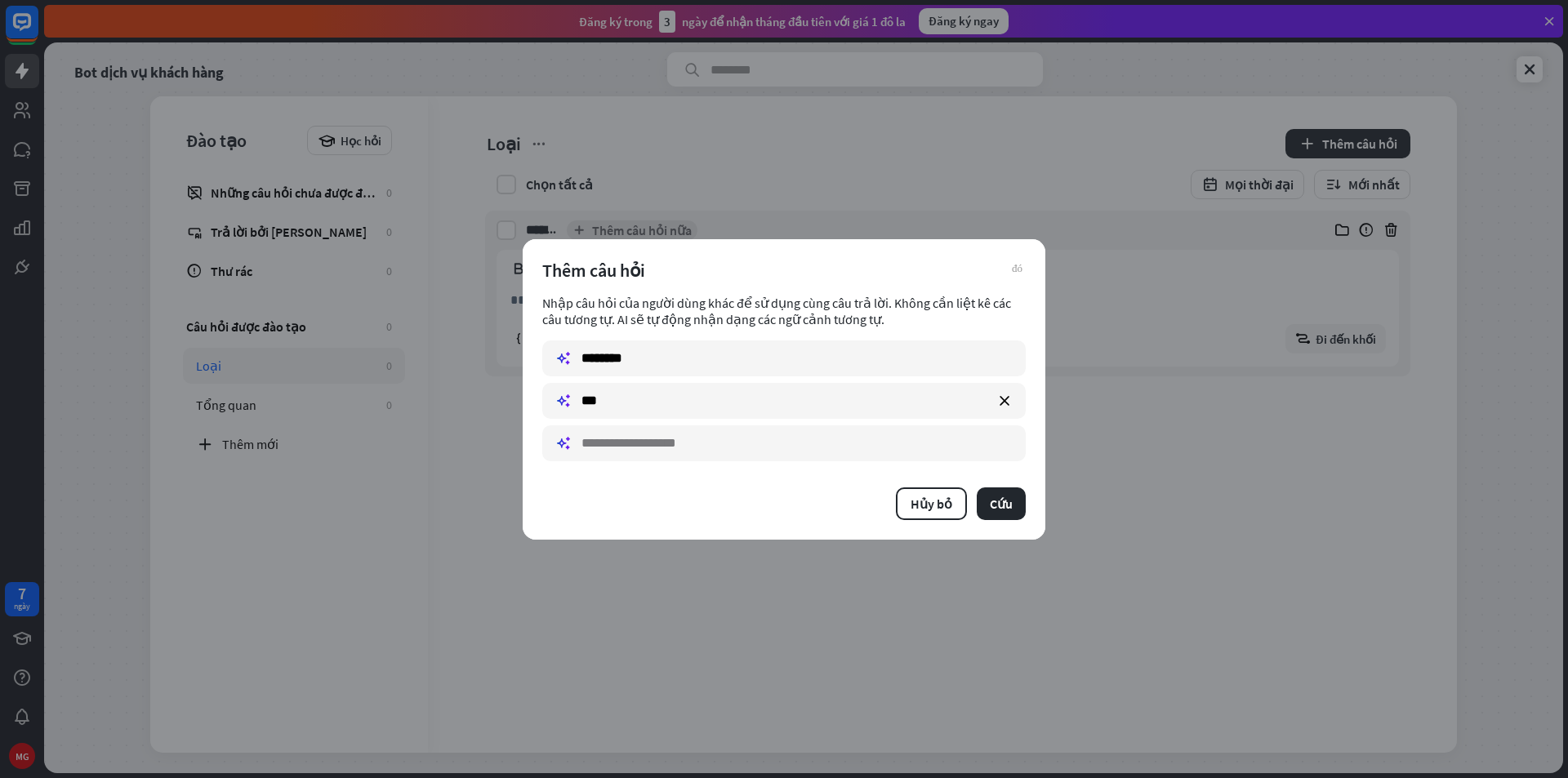
type input "****"
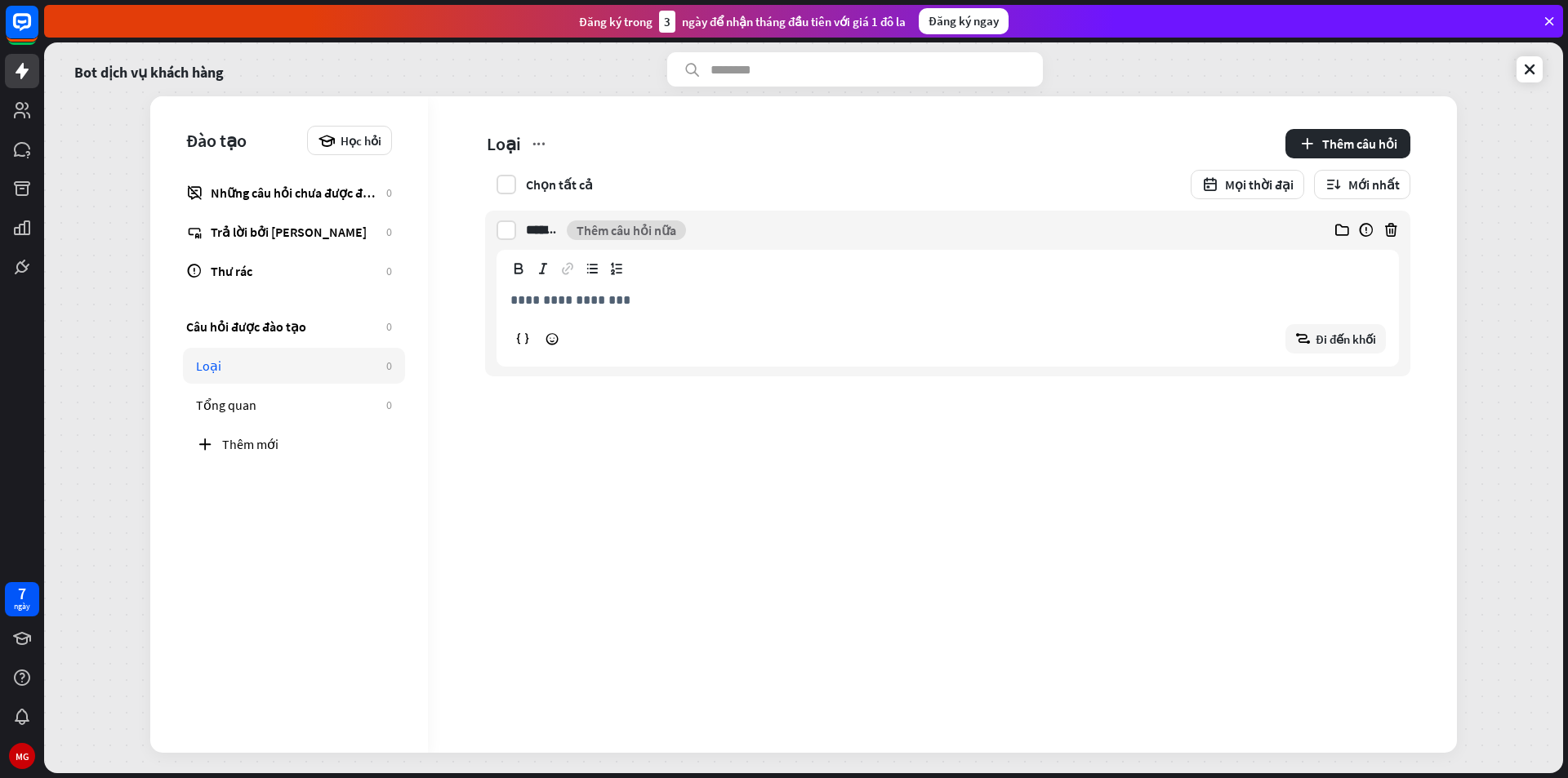
click at [596, 232] on font "Thêm câu hỏi nữa" at bounding box center [626, 230] width 100 height 17
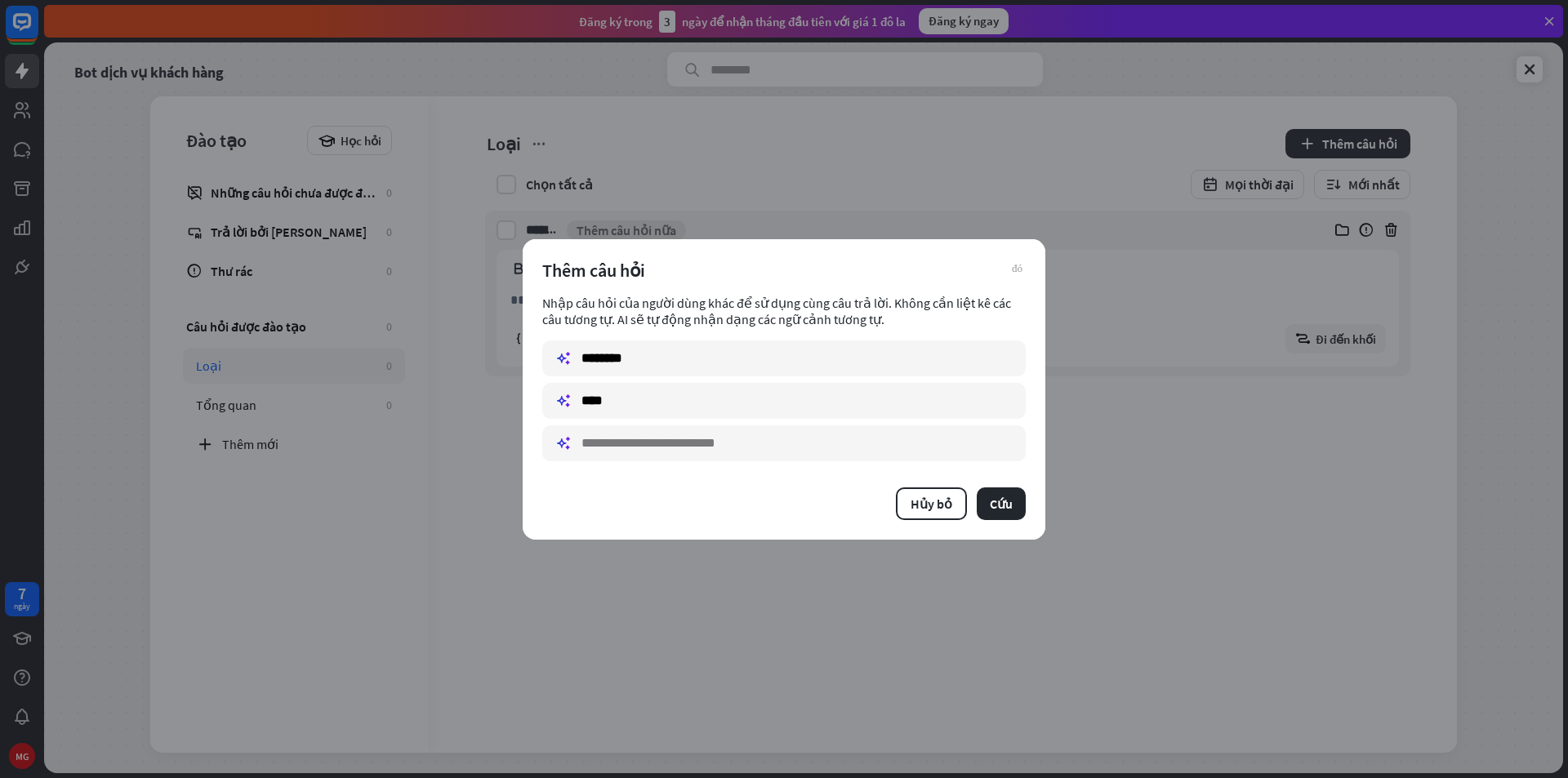
click at [836, 456] on input "text" at bounding box center [784, 443] width 484 height 36
click at [742, 404] on input "****" at bounding box center [784, 400] width 484 height 36
click at [732, 446] on input "text" at bounding box center [784, 443] width 484 height 36
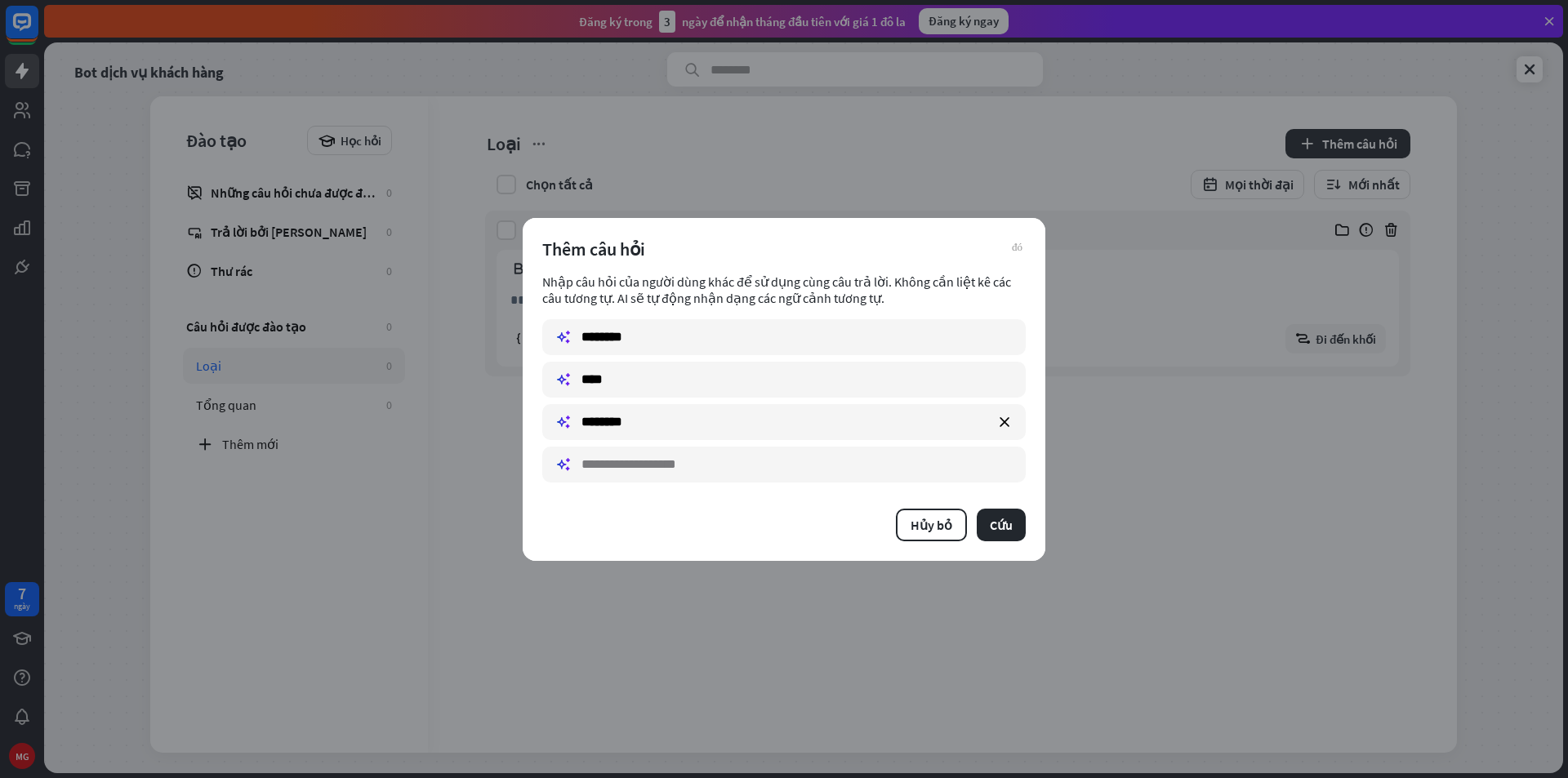
type input "********"
click at [740, 477] on input "text" at bounding box center [784, 464] width 484 height 36
click at [698, 414] on input "********" at bounding box center [784, 422] width 484 height 36
click at [743, 446] on input "text" at bounding box center [784, 464] width 484 height 36
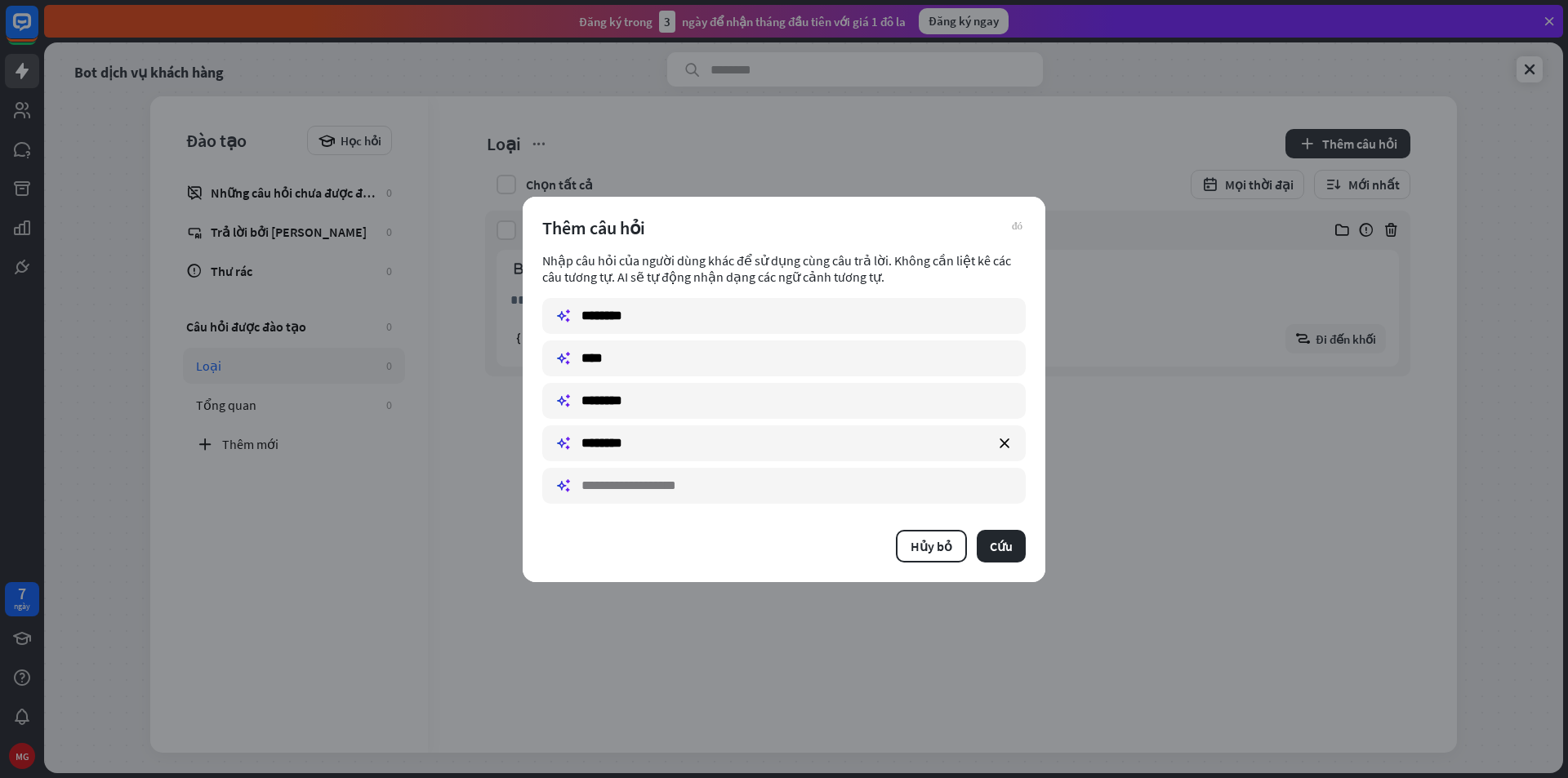
type input "********"
click at [761, 493] on input "text" at bounding box center [784, 485] width 484 height 36
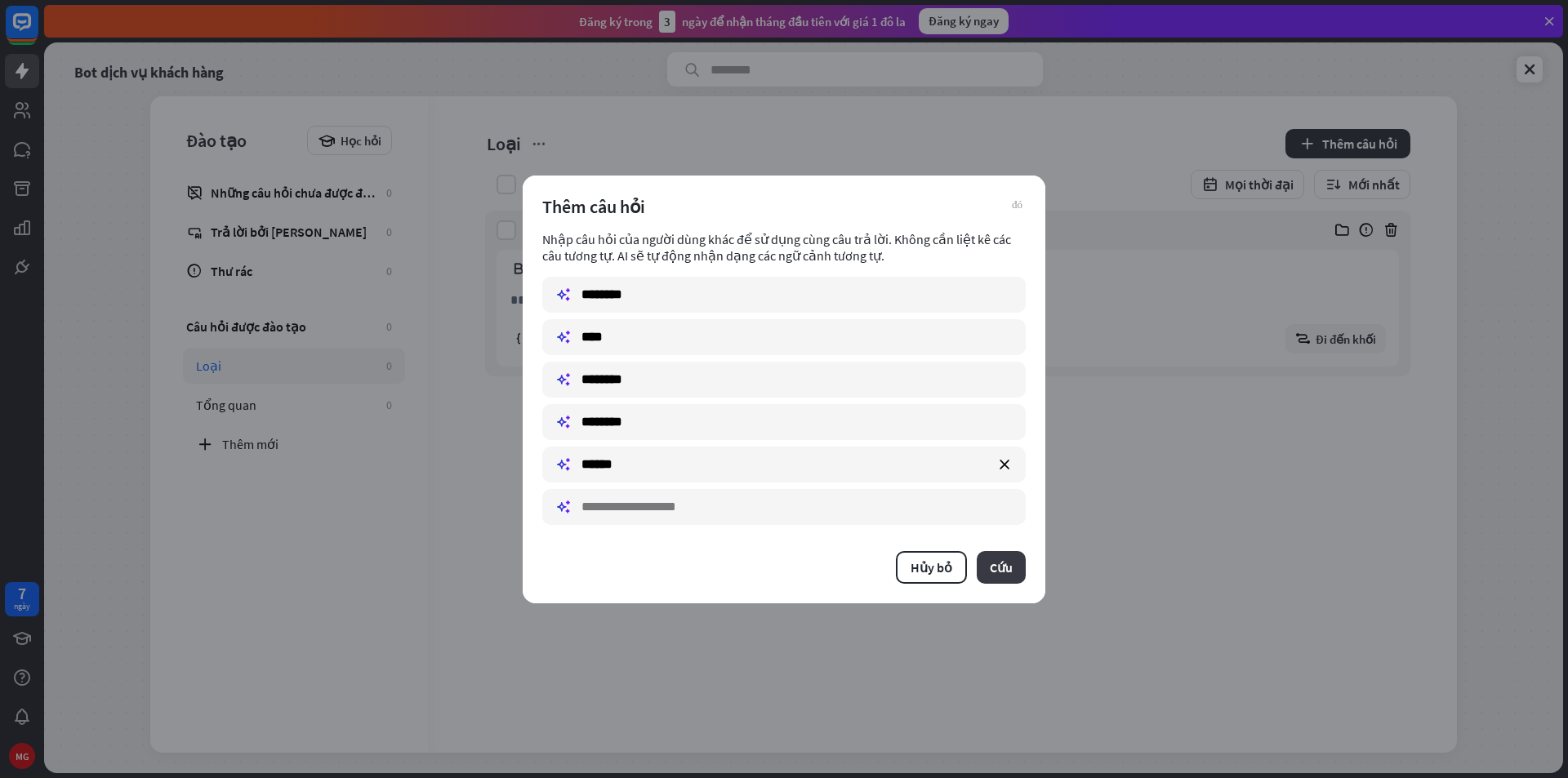
type input "******"
click at [992, 564] on font "Cứu" at bounding box center [1000, 568] width 23 height 17
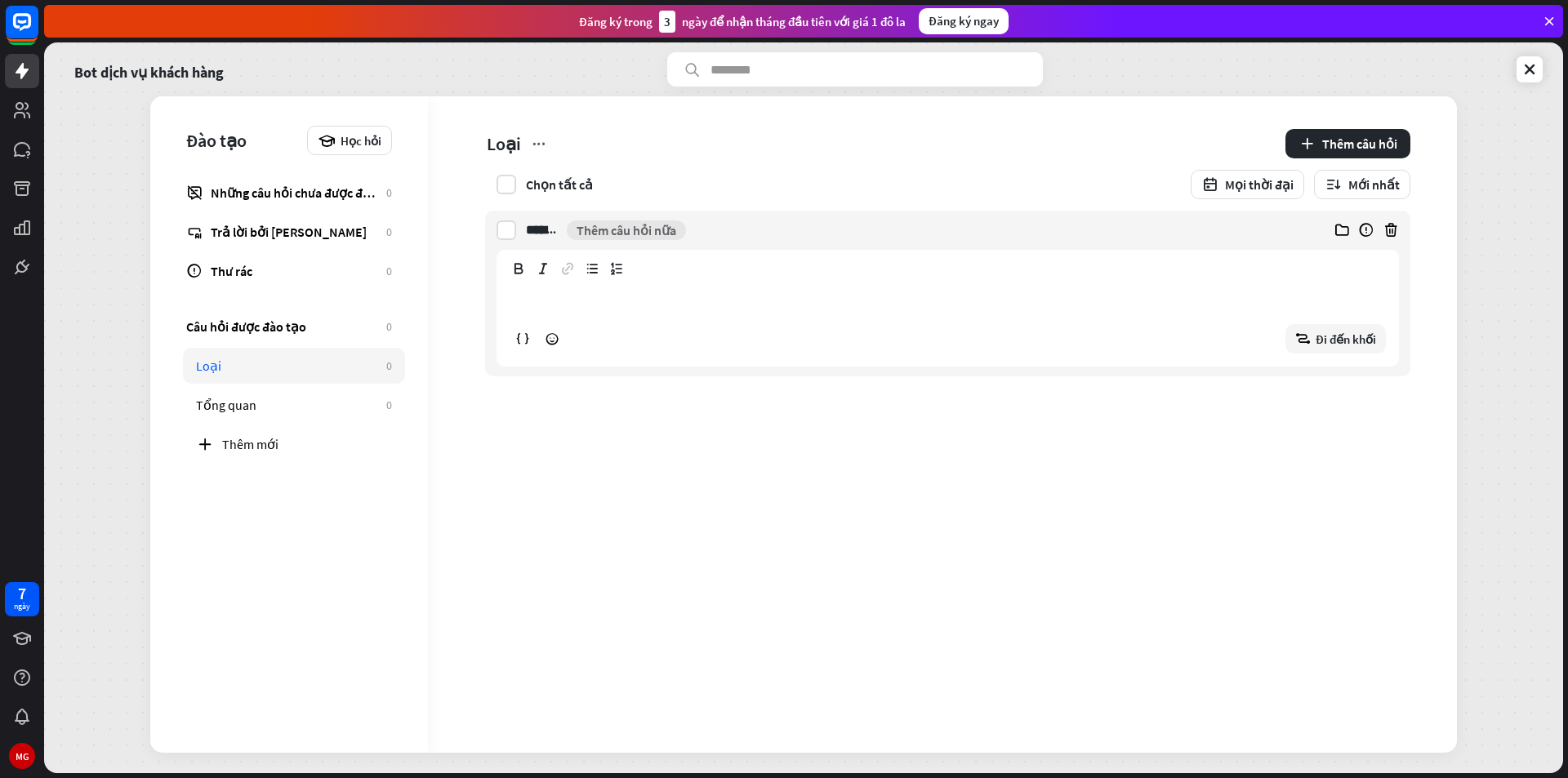
click at [643, 315] on div "**********" at bounding box center [947, 321] width 900 height 89
click at [1158, 408] on div "Loại Thêm câu hỏi Chọn tất cả Mọi thời đại Mới nhất ******** x Thêm câu hỏi nữa…" at bounding box center [942, 424] width 1029 height 657
click at [511, 236] on label at bounding box center [506, 230] width 20 height 20
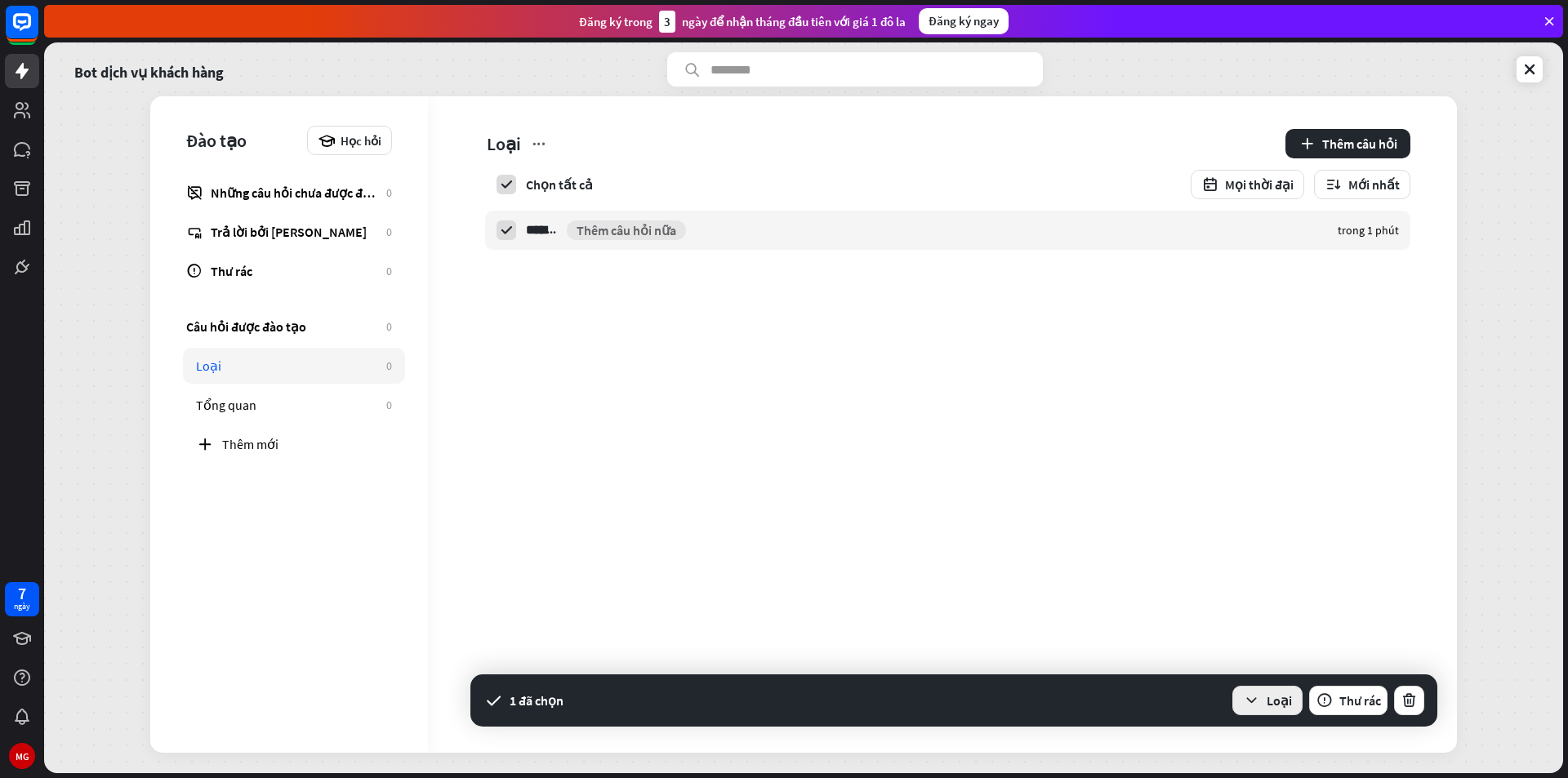
click at [1255, 702] on icon "button" at bounding box center [1252, 702] width 18 height 18
click at [1260, 641] on div "Tổng quan" at bounding box center [1248, 655] width 56 height 32
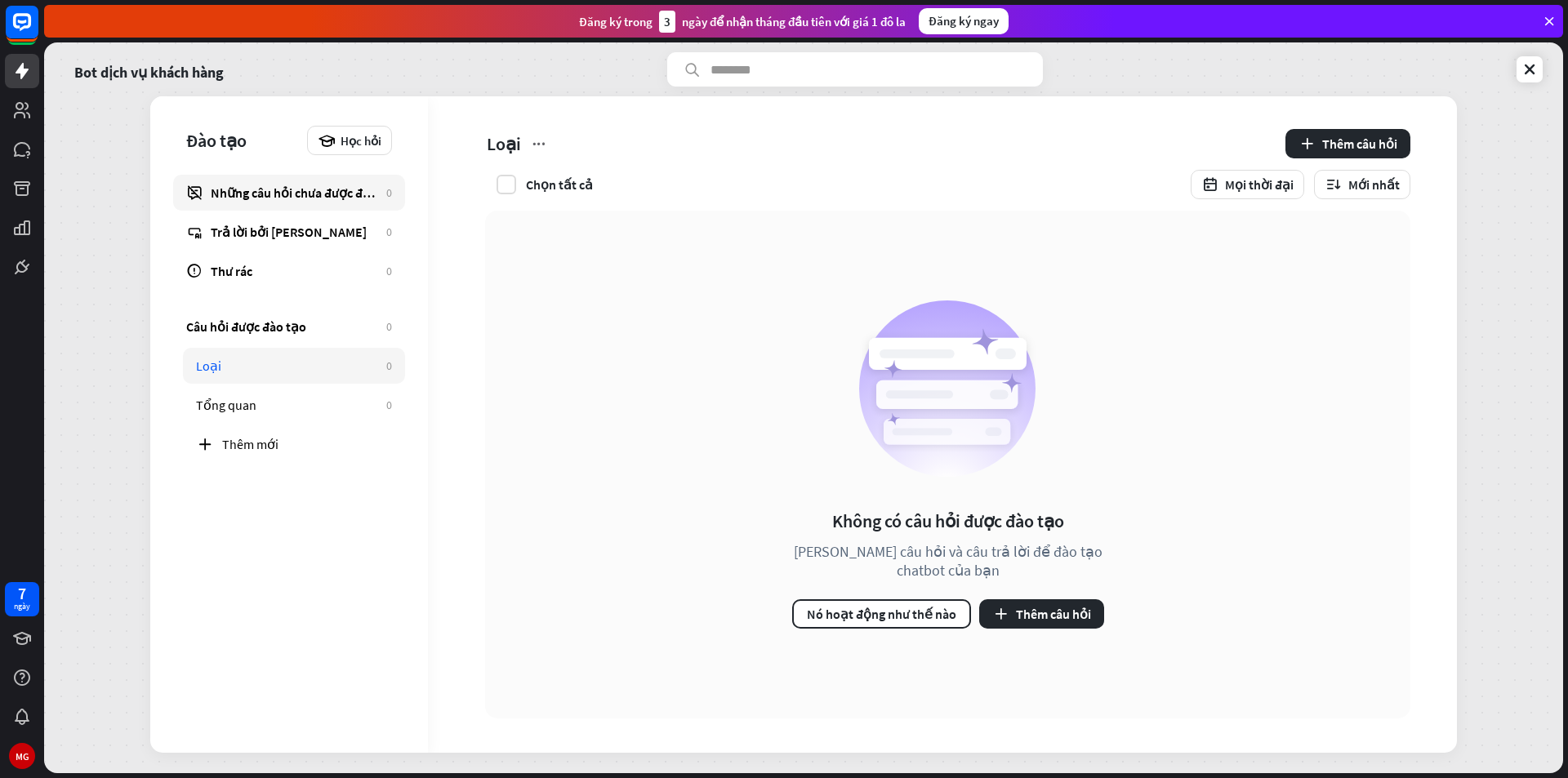
click at [283, 199] on font "Những câu hỏi chưa được đào tạo" at bounding box center [304, 193] width 189 height 17
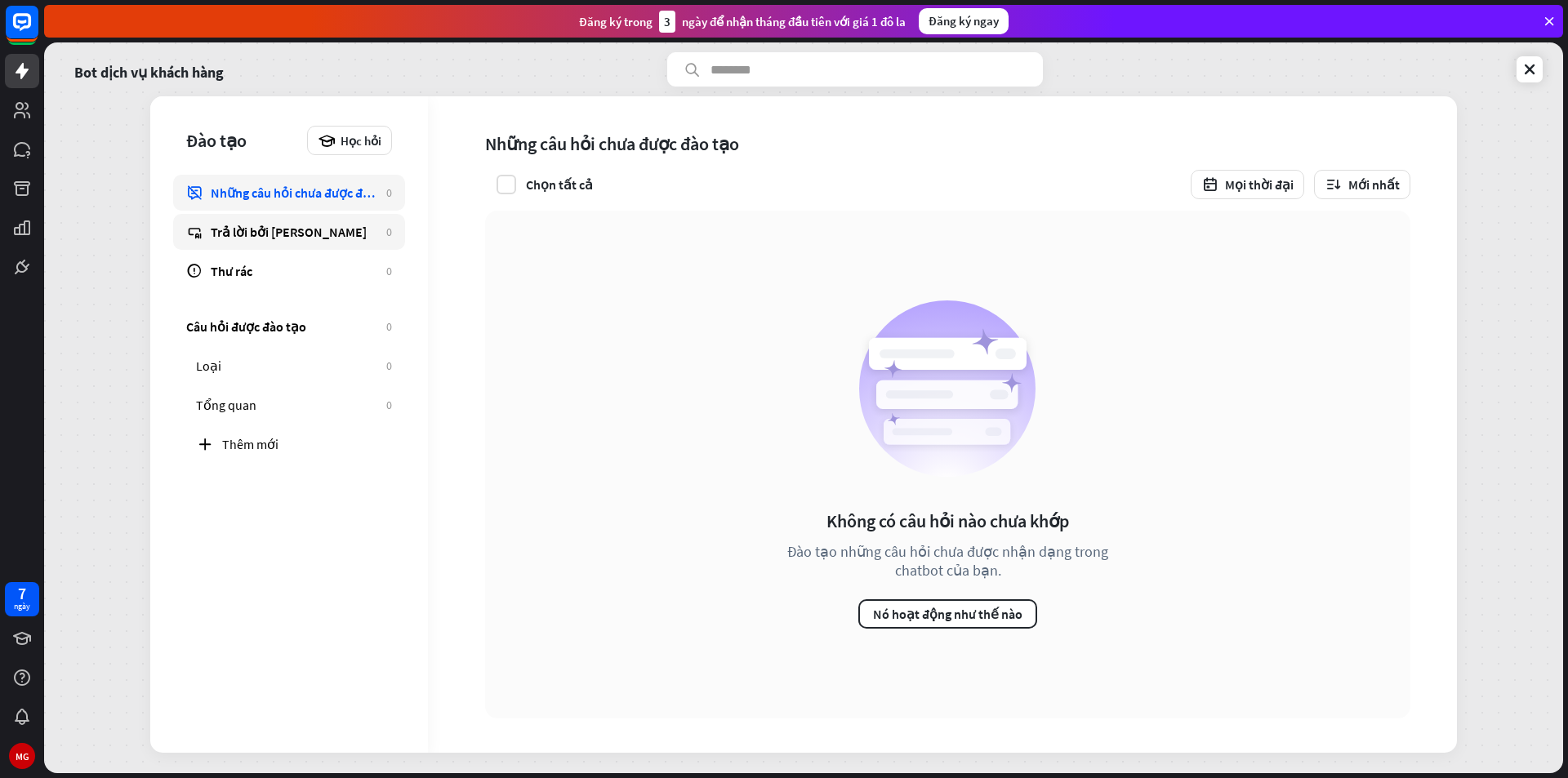
click at [268, 228] on font "Trả lời bởi [PERSON_NAME]" at bounding box center [288, 232] width 156 height 17
click at [259, 267] on div "Thư rác" at bounding box center [294, 271] width 167 height 17
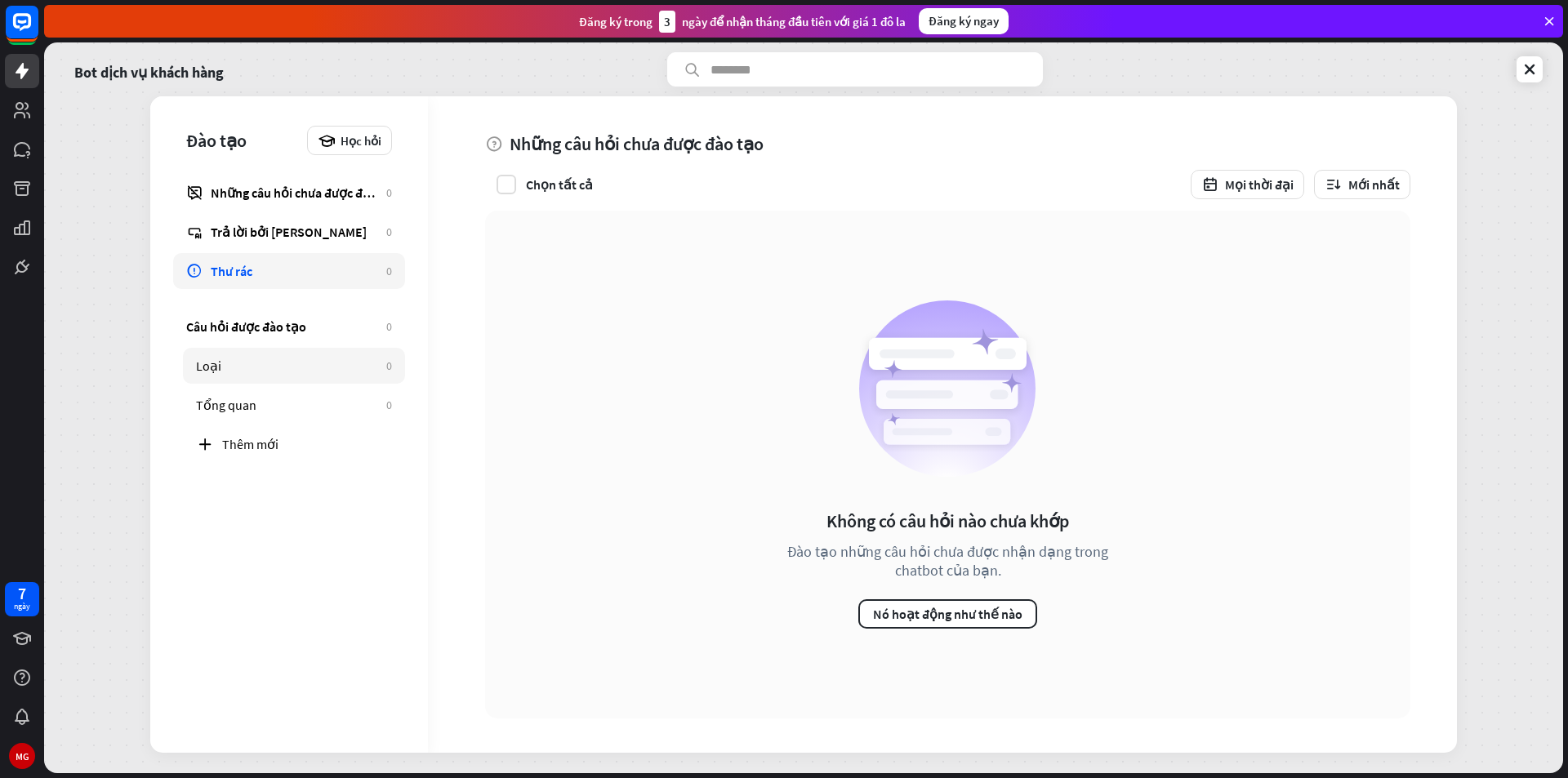
click at [249, 368] on div "Loại" at bounding box center [287, 365] width 182 height 17
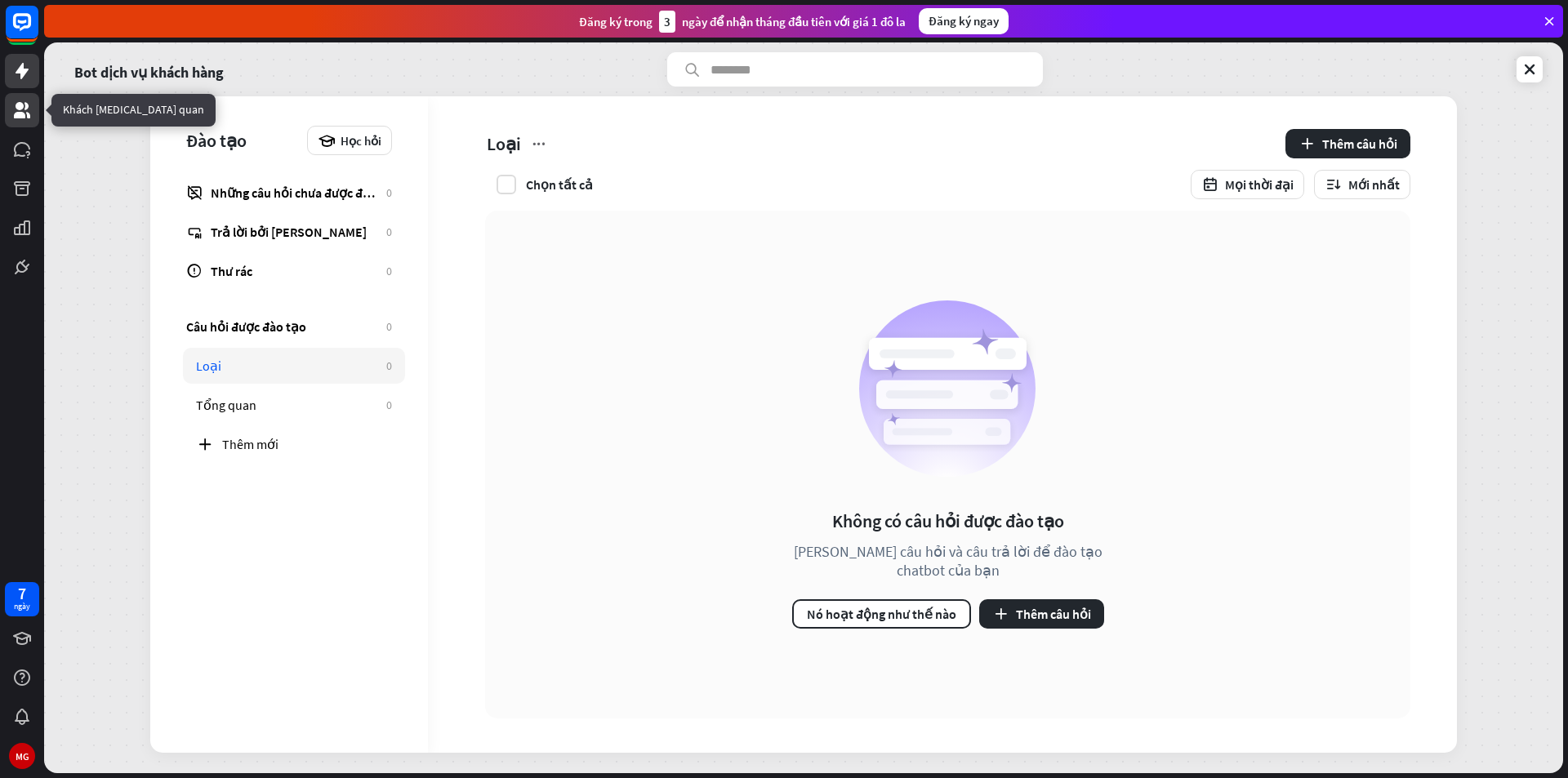
click at [16, 111] on icon at bounding box center [23, 111] width 20 height 20
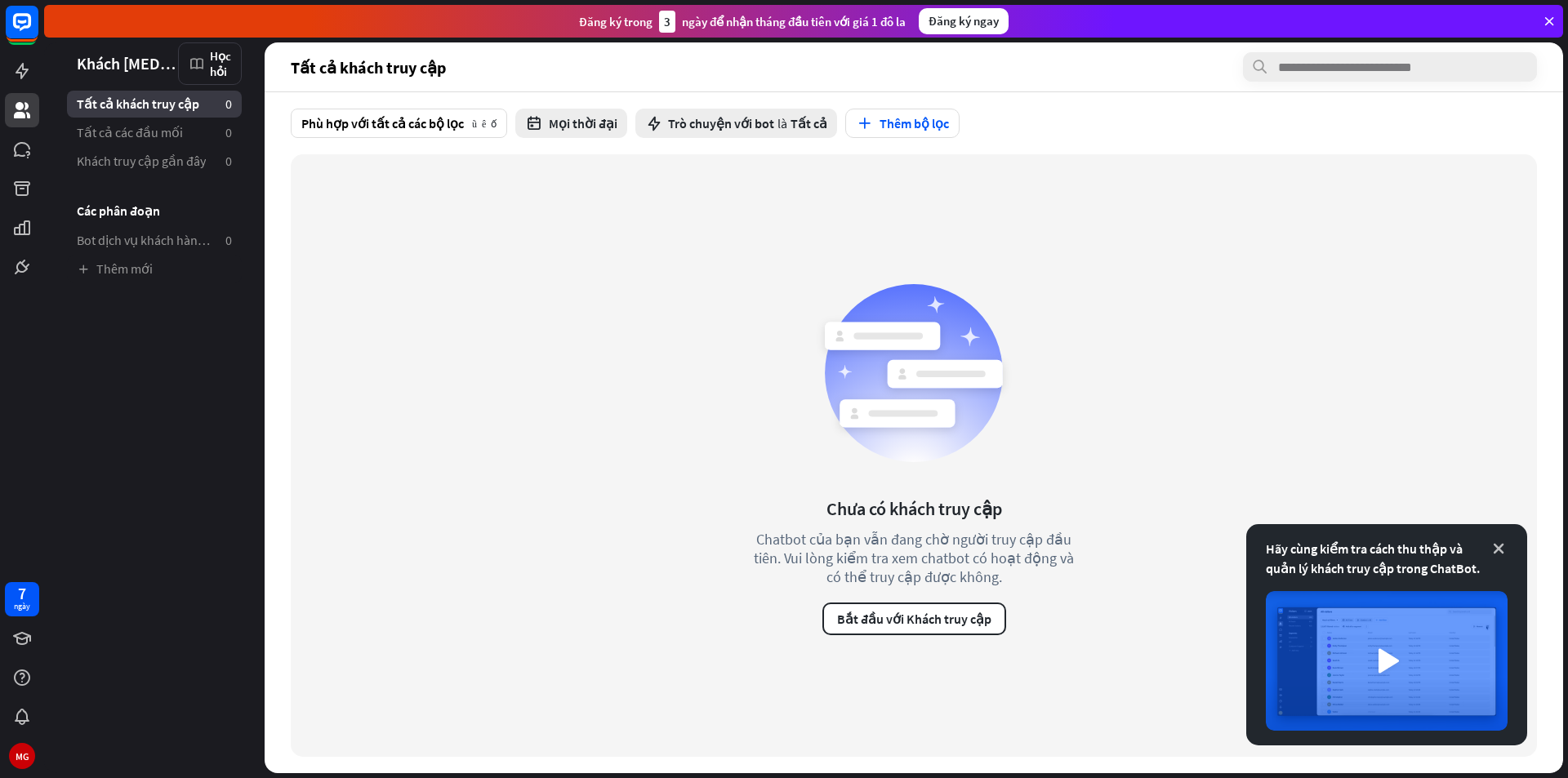
click at [1497, 545] on icon at bounding box center [1499, 548] width 17 height 17
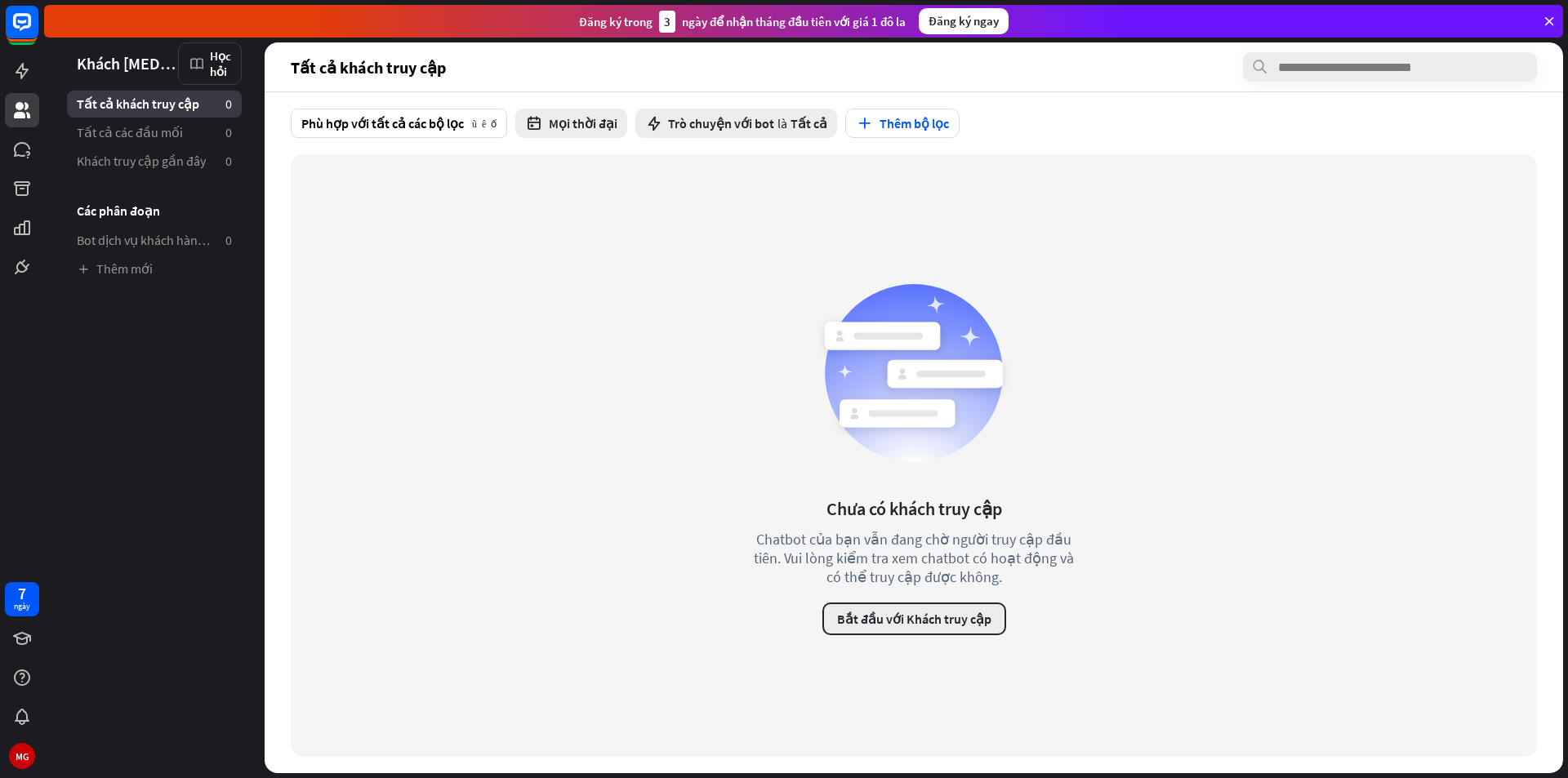
click at [914, 622] on font "Bắt đầu với Khách truy cập" at bounding box center [914, 618] width 155 height 17
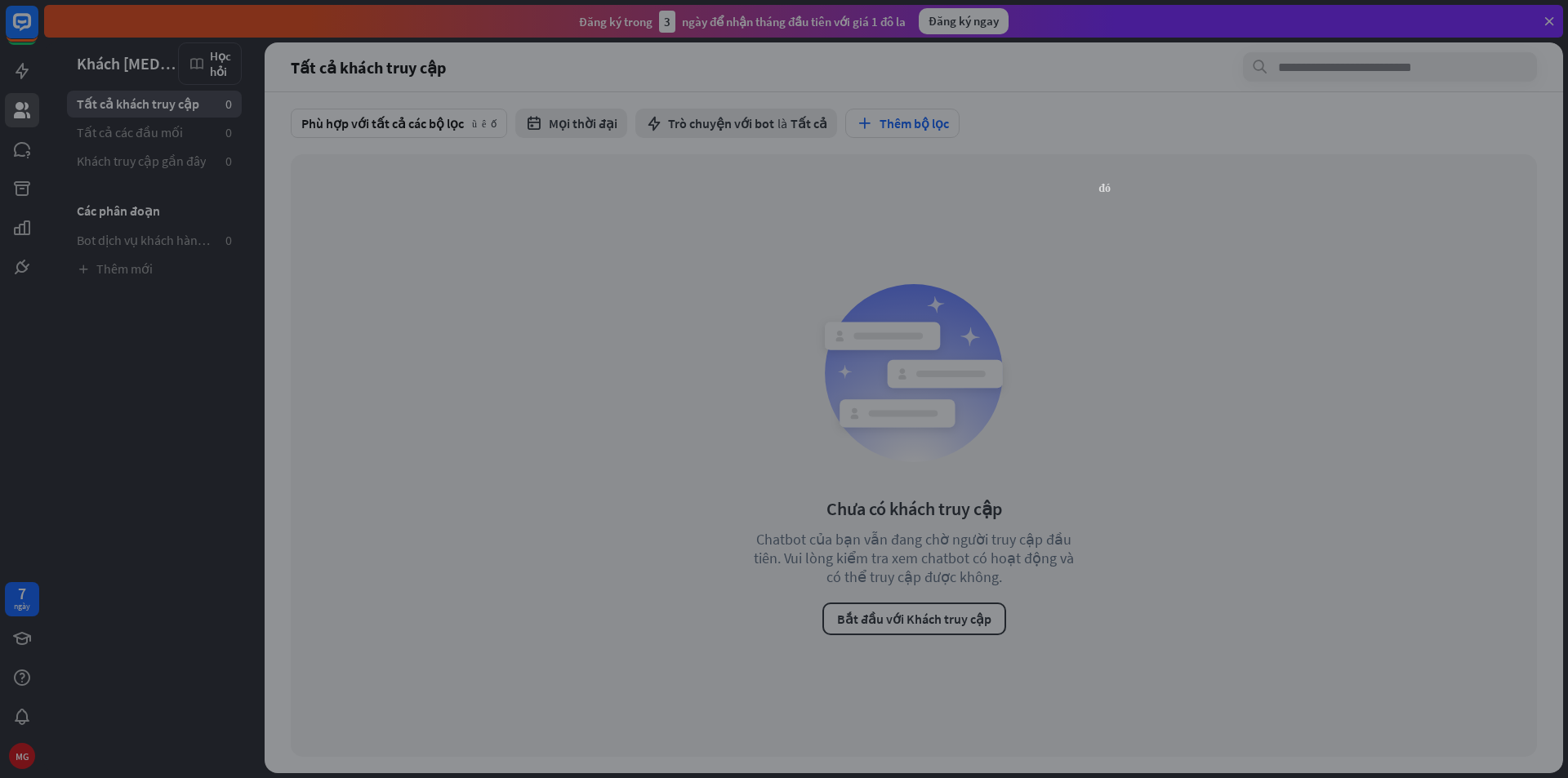
click at [1109, 189] on font "đóng" at bounding box center [1104, 187] width 13 height 12
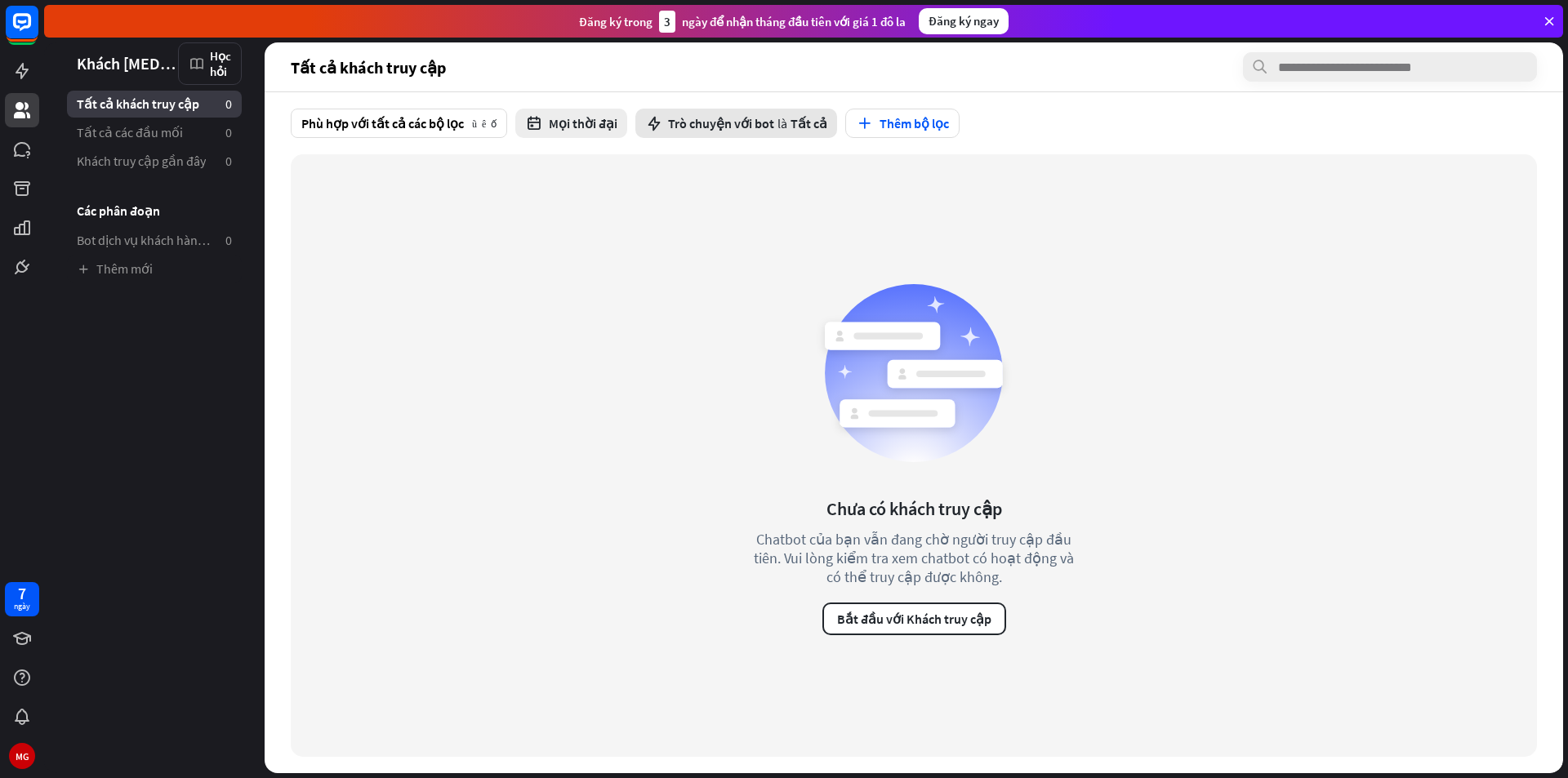
click at [676, 110] on div "Trò chuyện với bot là Tất cả" at bounding box center [736, 123] width 202 height 29
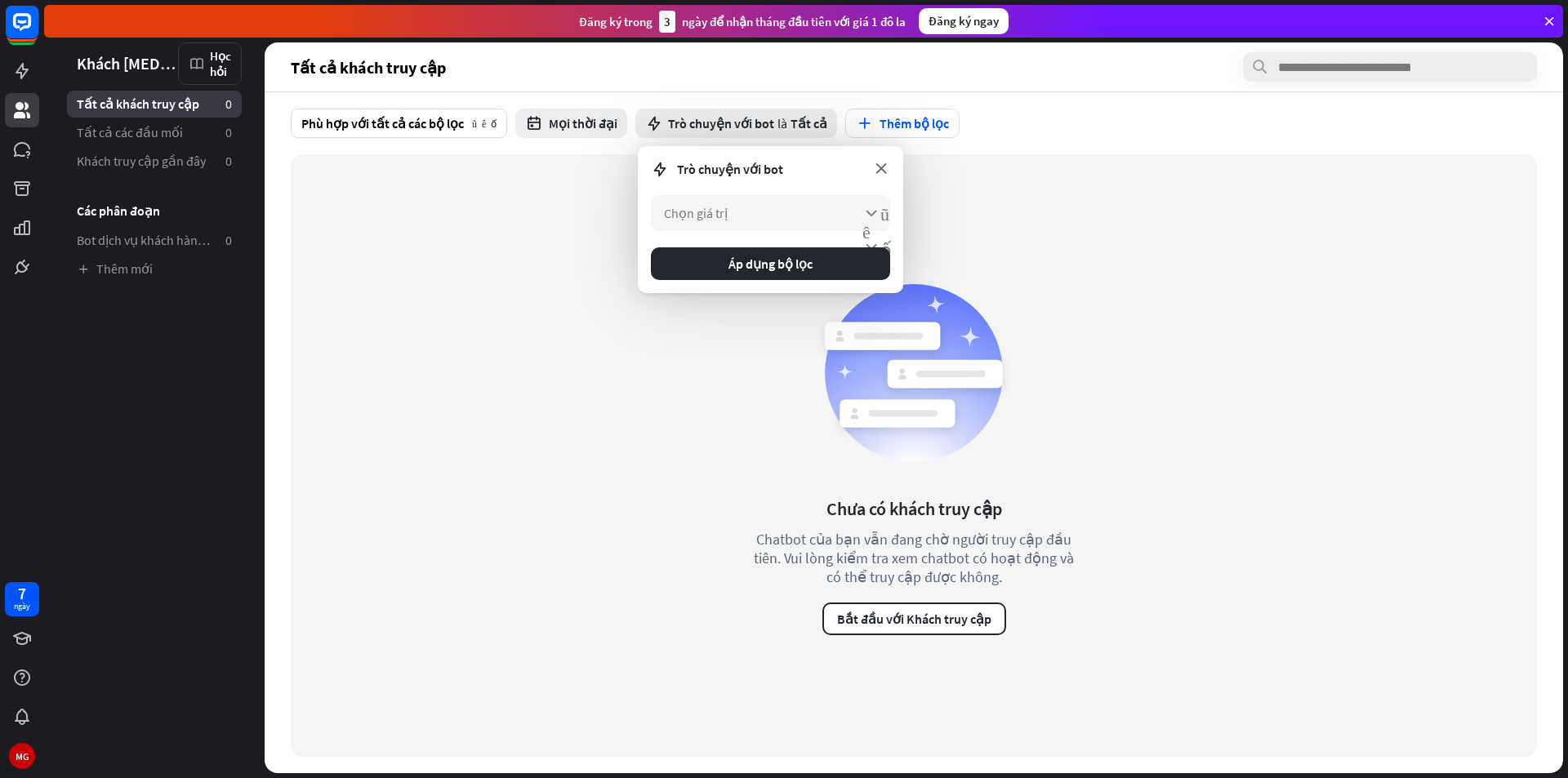
click at [885, 160] on icon at bounding box center [881, 168] width 18 height 18
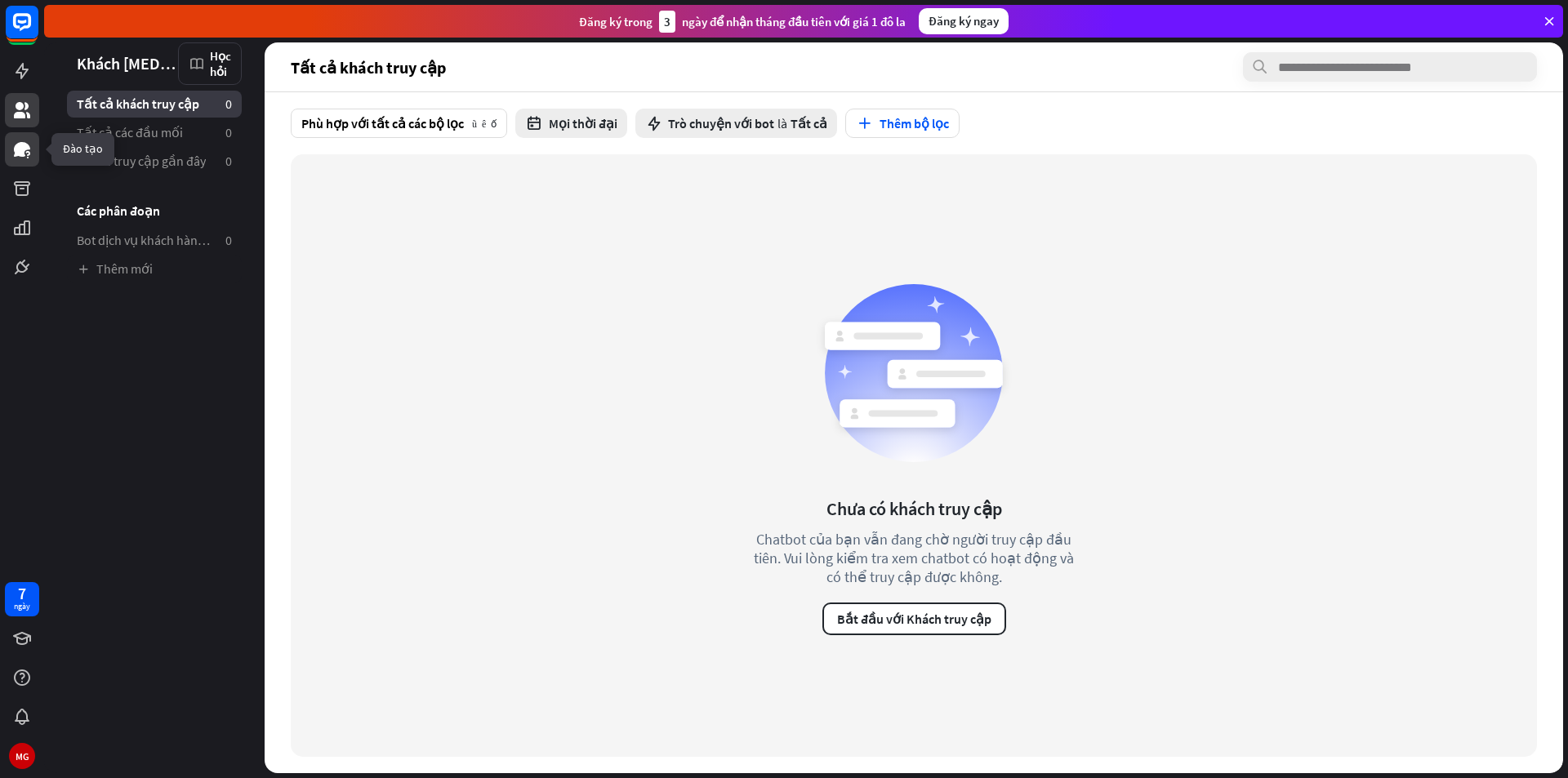
click at [30, 152] on icon at bounding box center [23, 150] width 20 height 20
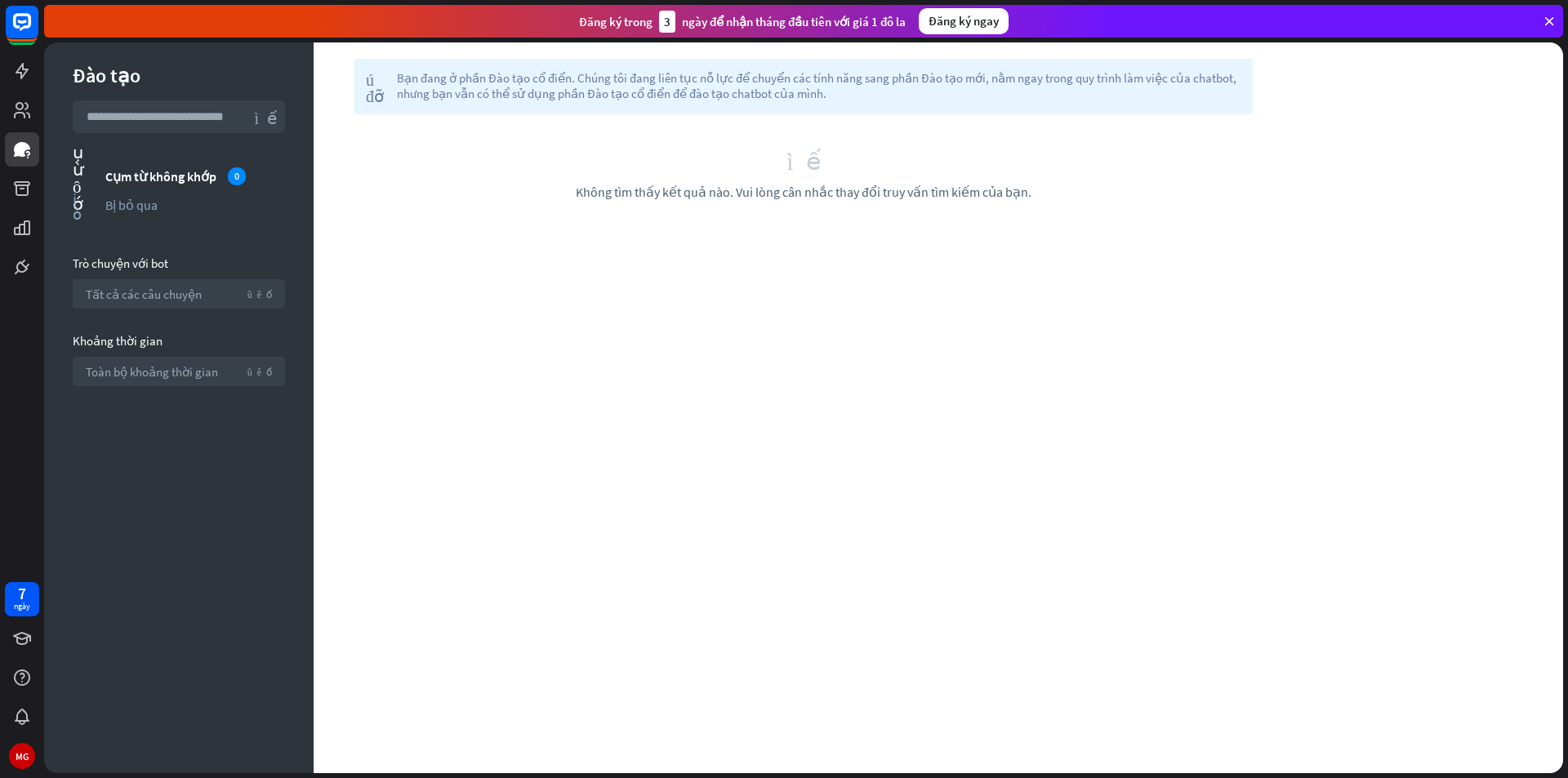
click at [746, 210] on div "tìm kiếm Không tìm thấy kết quả nào. Vui lòng cân nhắc thay đổi truy vấn tìm ki…" at bounding box center [803, 173] width 980 height 118
click at [29, 118] on icon at bounding box center [22, 110] width 17 height 17
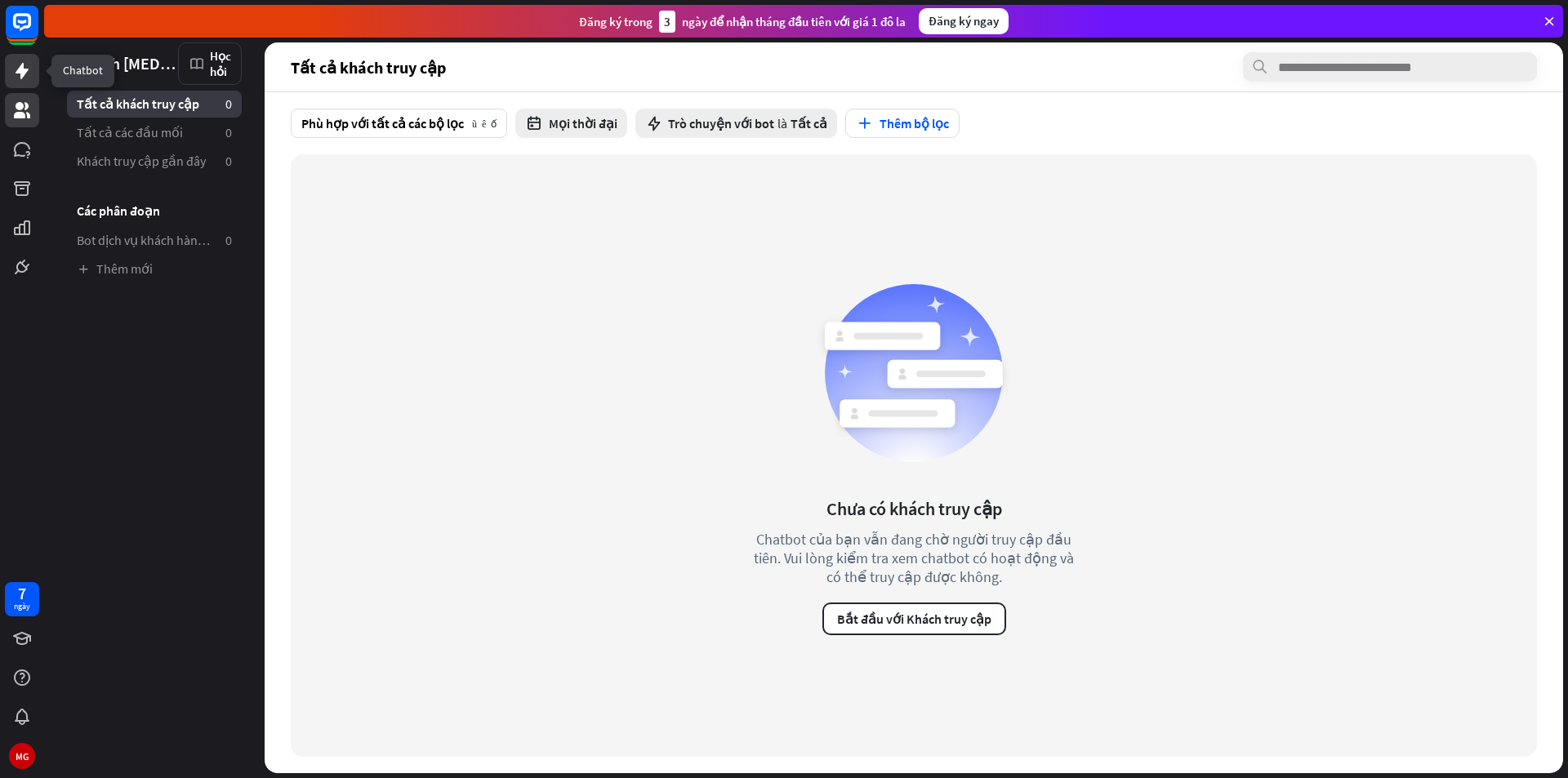
click at [27, 77] on icon at bounding box center [23, 71] width 20 height 20
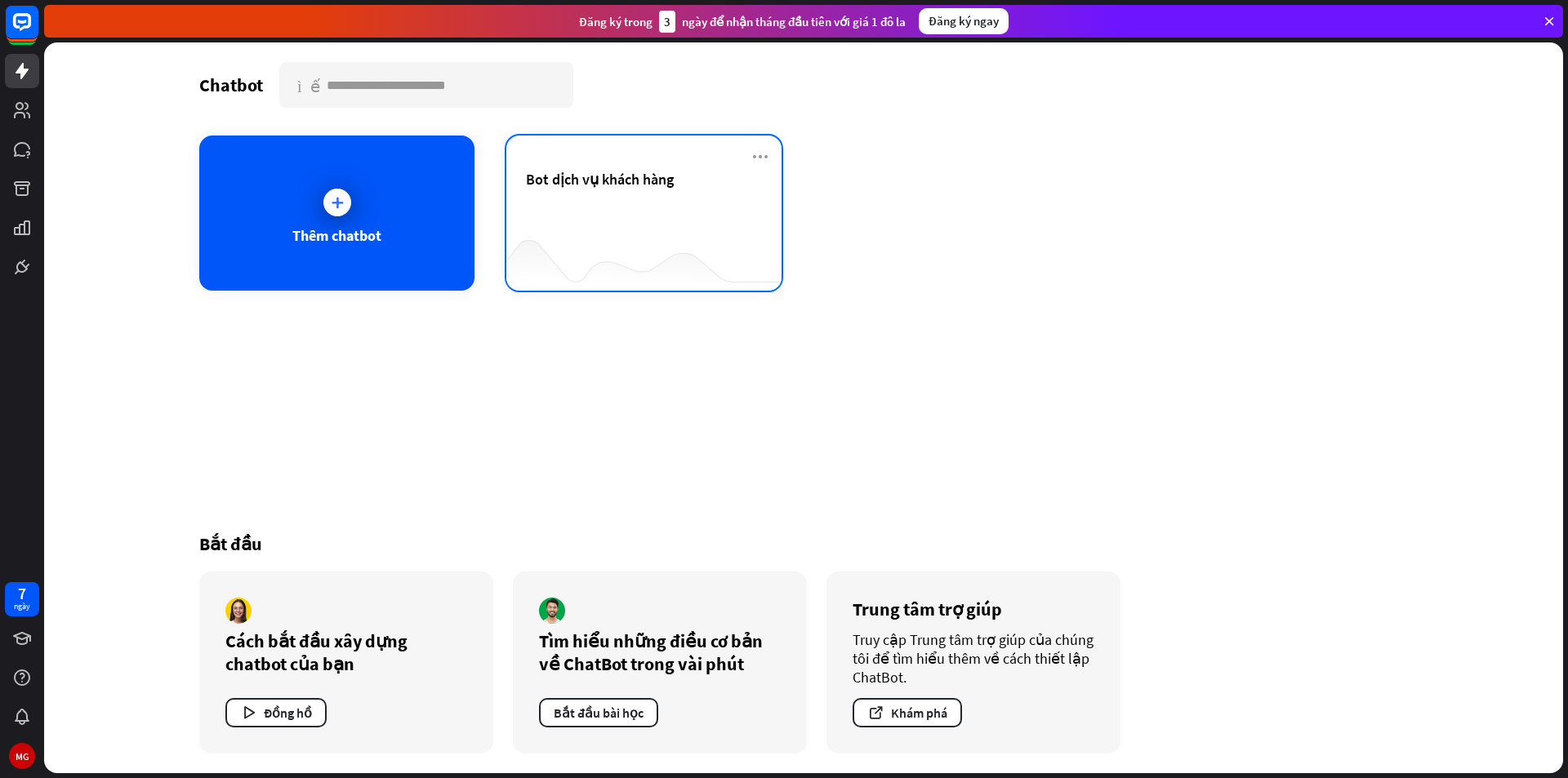
click at [601, 243] on div at bounding box center [643, 258] width 275 height 63
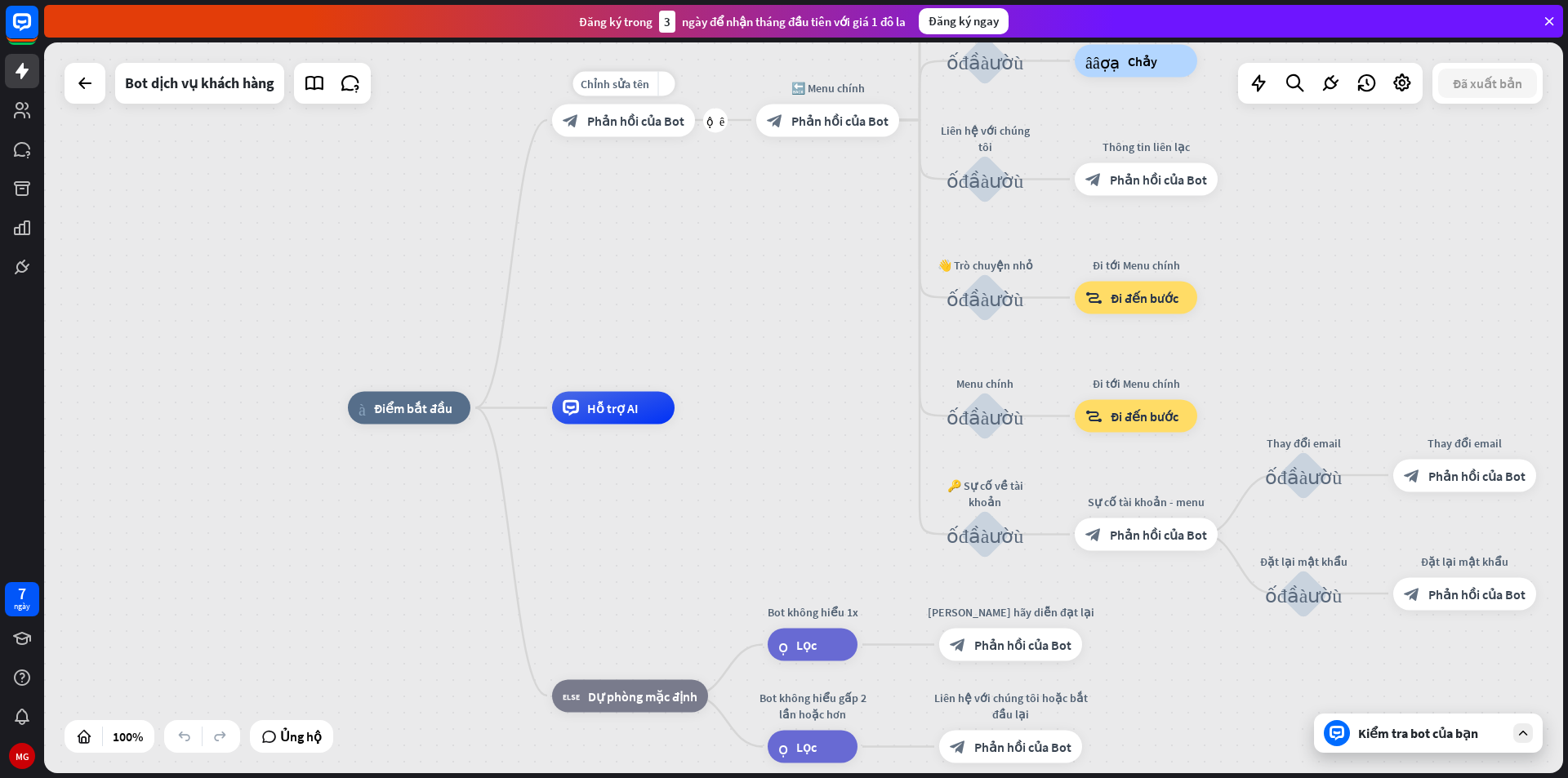
click at [626, 131] on div "block_bot_response Phản hồi của Bot" at bounding box center [623, 119] width 143 height 32
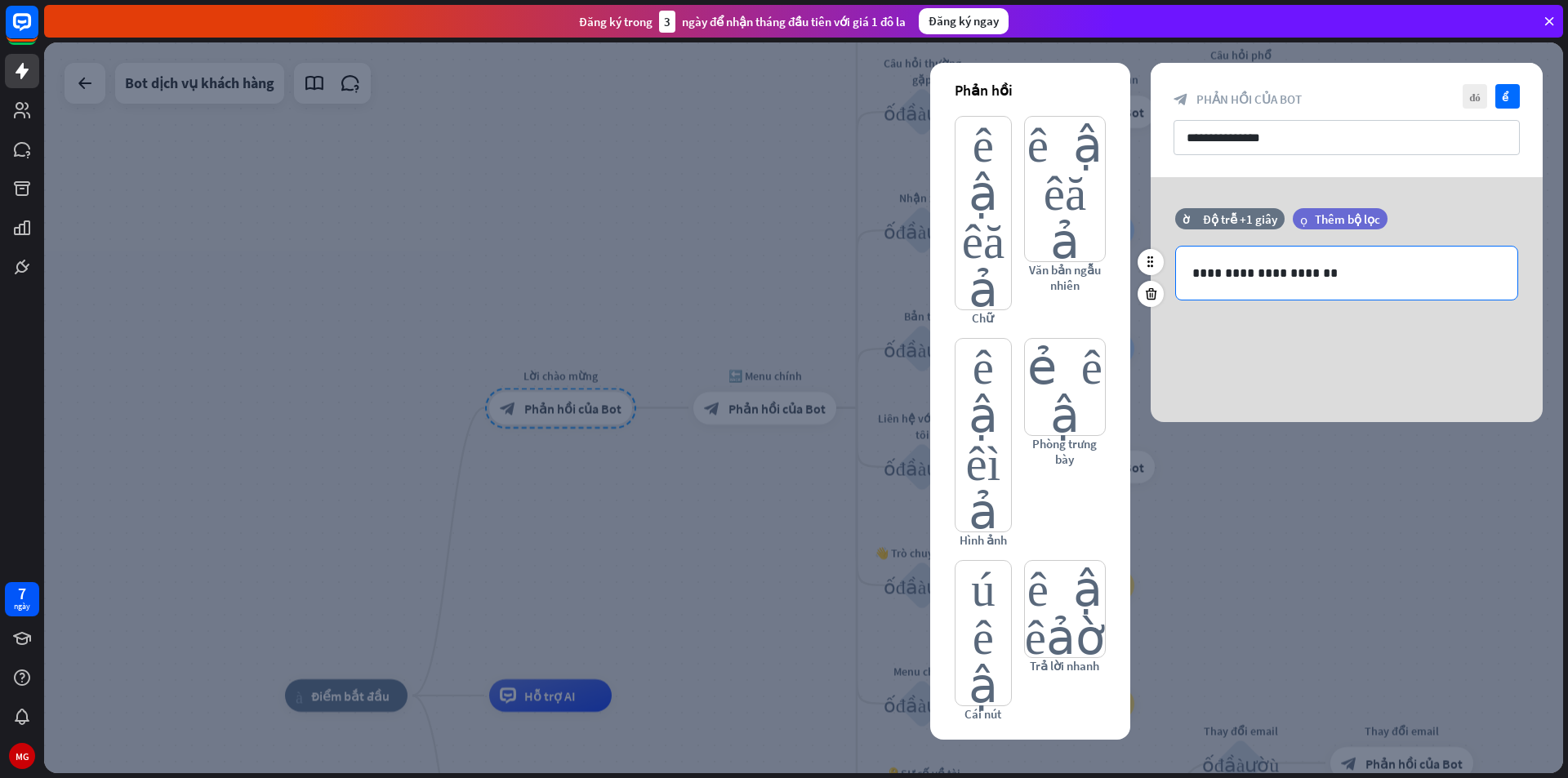
click at [1330, 274] on p "**********" at bounding box center [1346, 273] width 308 height 21
click at [1303, 276] on p "**********" at bounding box center [1346, 273] width 308 height 21
click at [1294, 274] on p "**********" at bounding box center [1346, 273] width 308 height 21
click at [1292, 274] on p "**********" at bounding box center [1346, 273] width 308 height 21
click at [1296, 273] on p "**********" at bounding box center [1346, 273] width 308 height 21
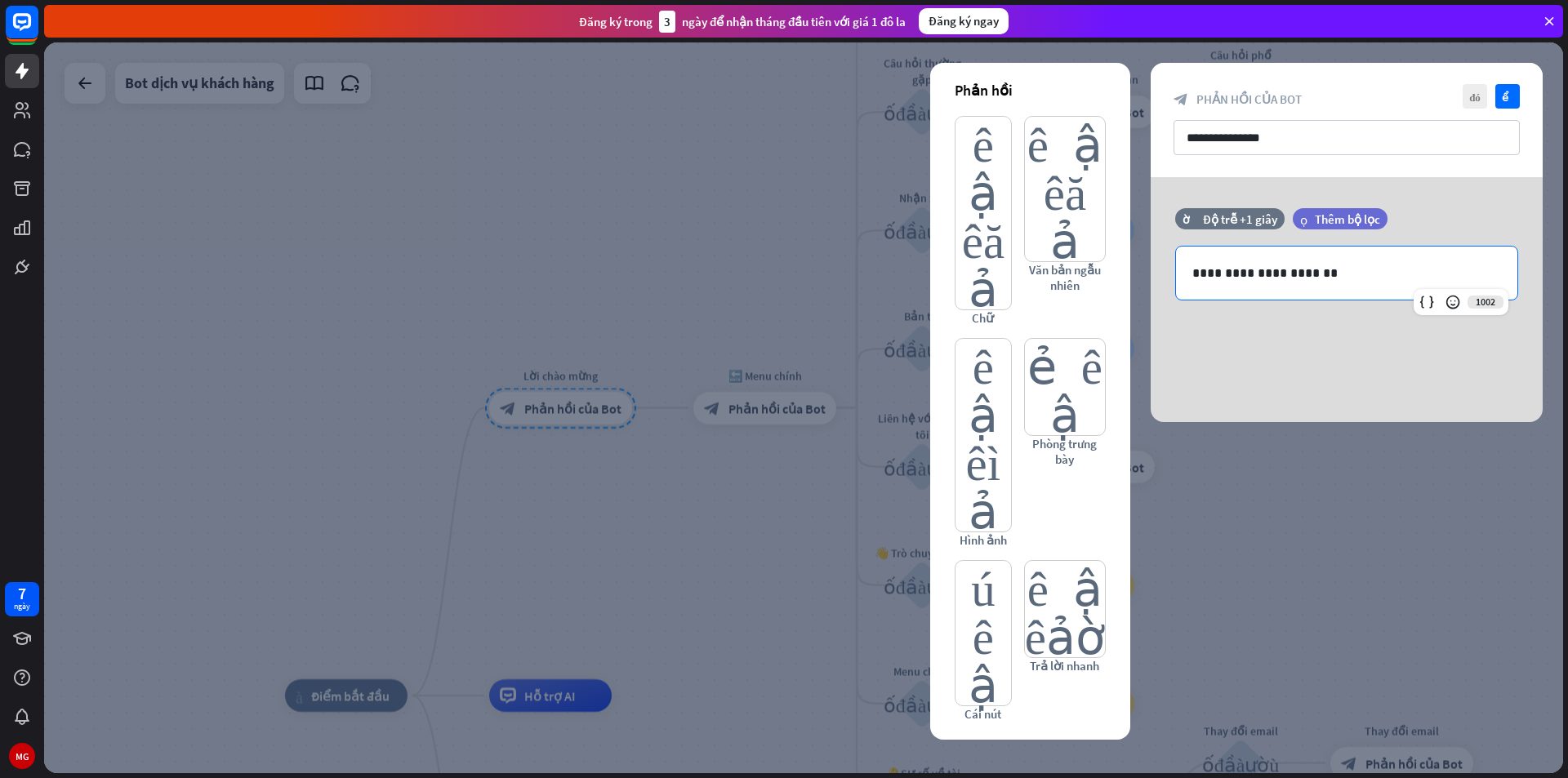
click at [589, 629] on div at bounding box center [804, 407] width 1519 height 731
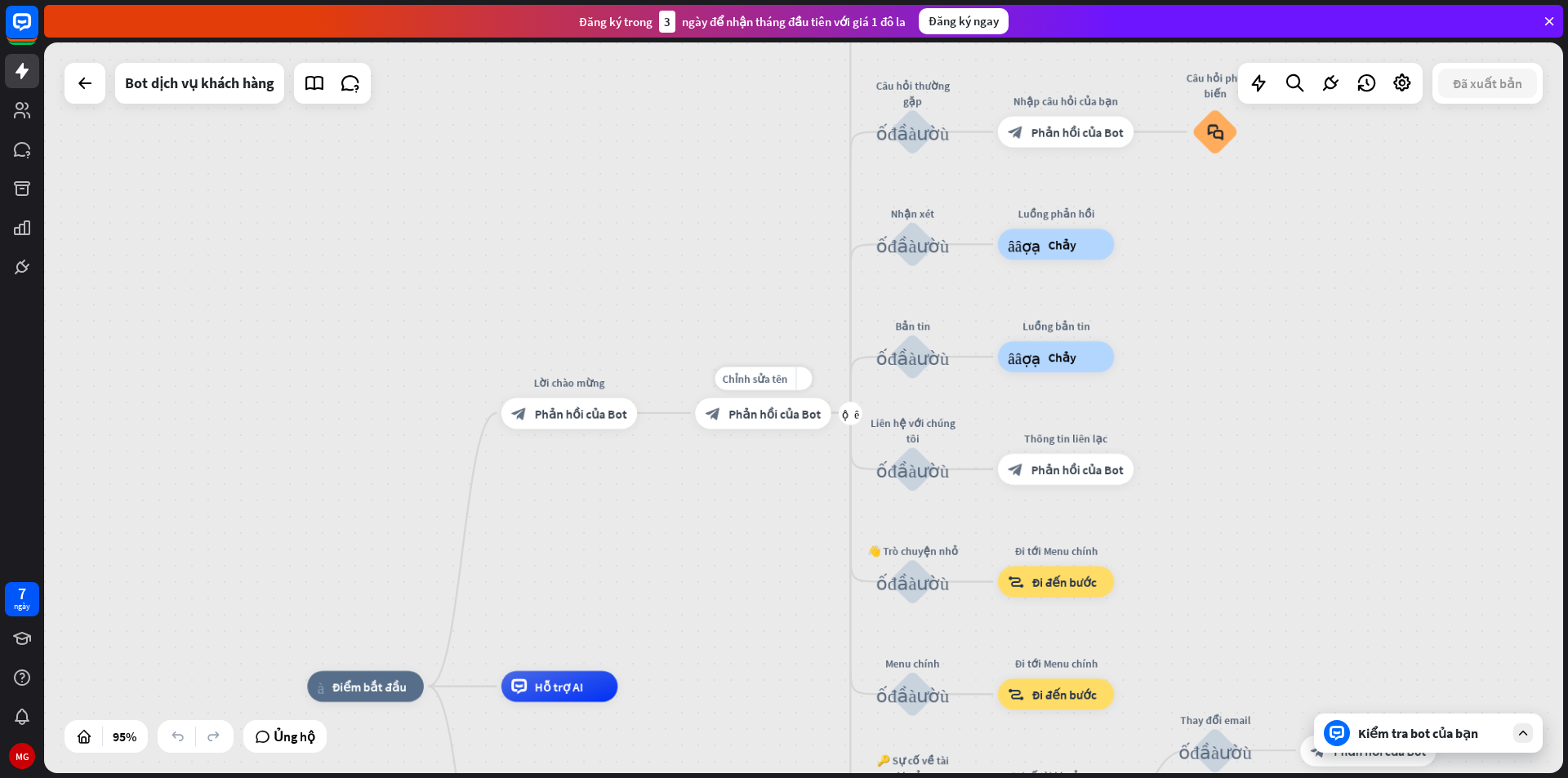
click at [766, 427] on div "block_bot_response Phản hồi của Bot" at bounding box center [762, 413] width 136 height 31
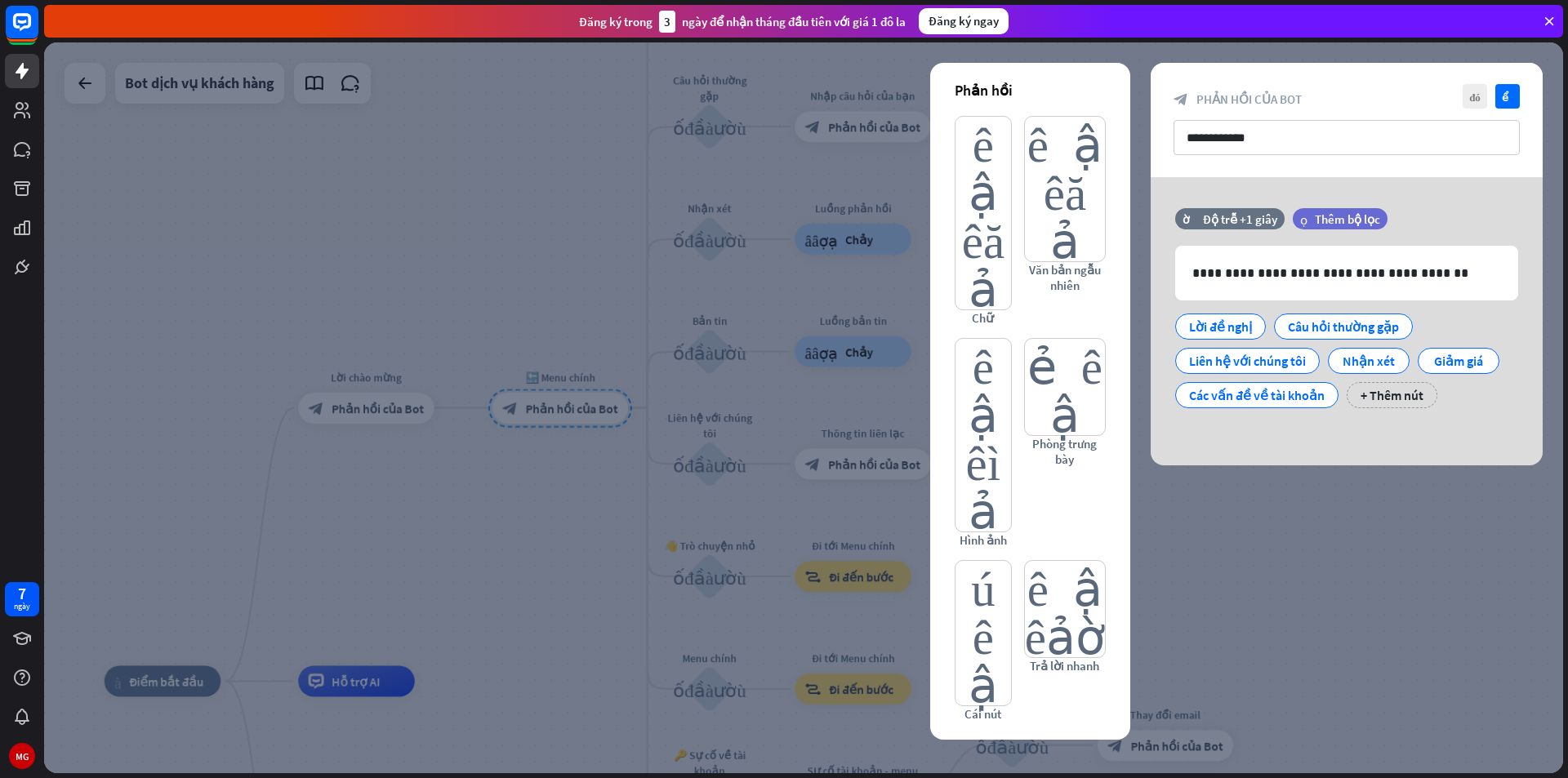
click at [1285, 579] on div at bounding box center [804, 407] width 1519 height 731
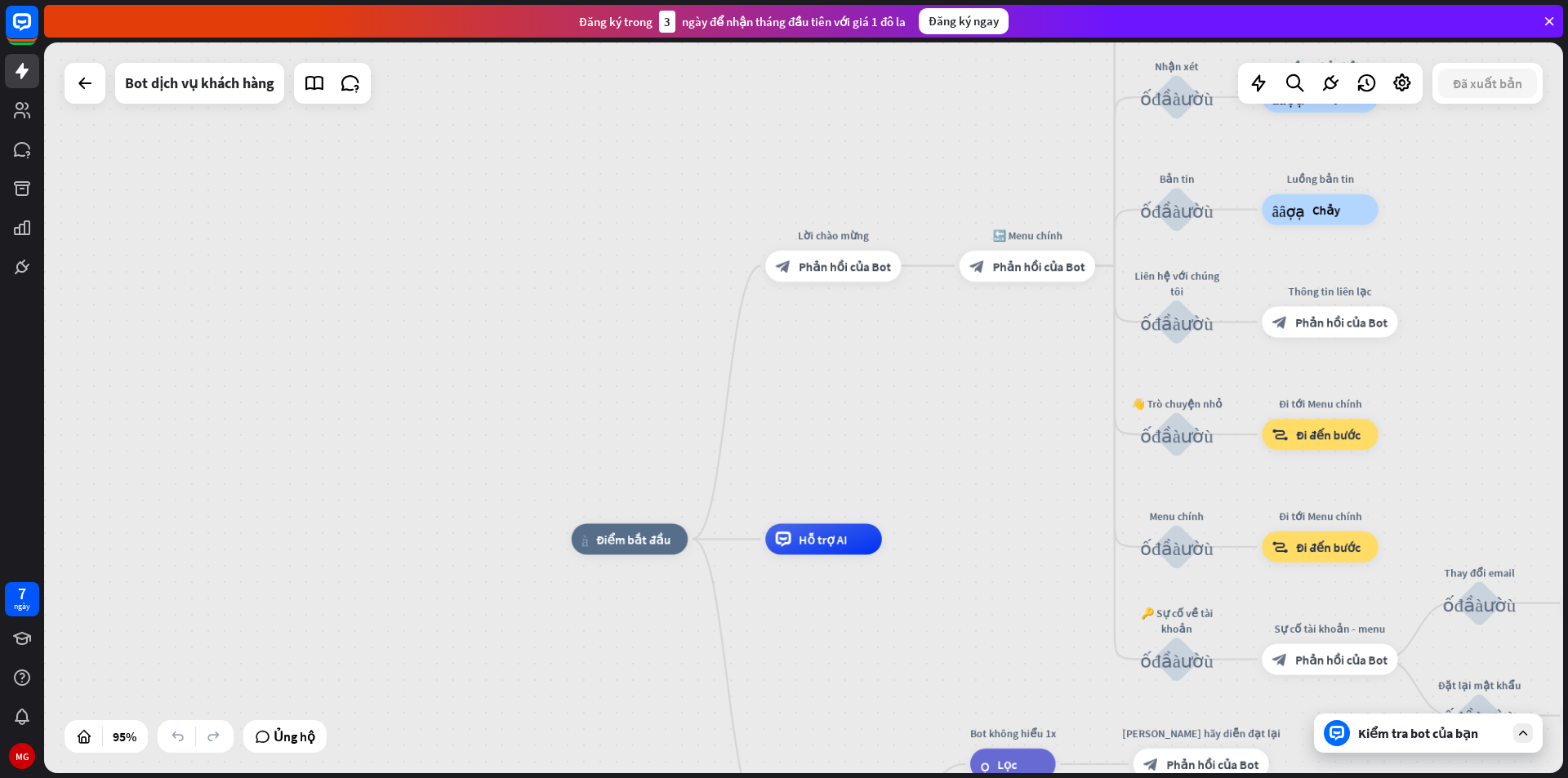
drag, startPoint x: 1015, startPoint y: 504, endPoint x: 1482, endPoint y: 362, distance: 488.1
click at [1482, 362] on div "nhà_2 Điểm bắt đầu Lời chào mừng block_bot_response Phản hồi của Bot 🔙 Menu chí…" at bounding box center [804, 407] width 1519 height 731
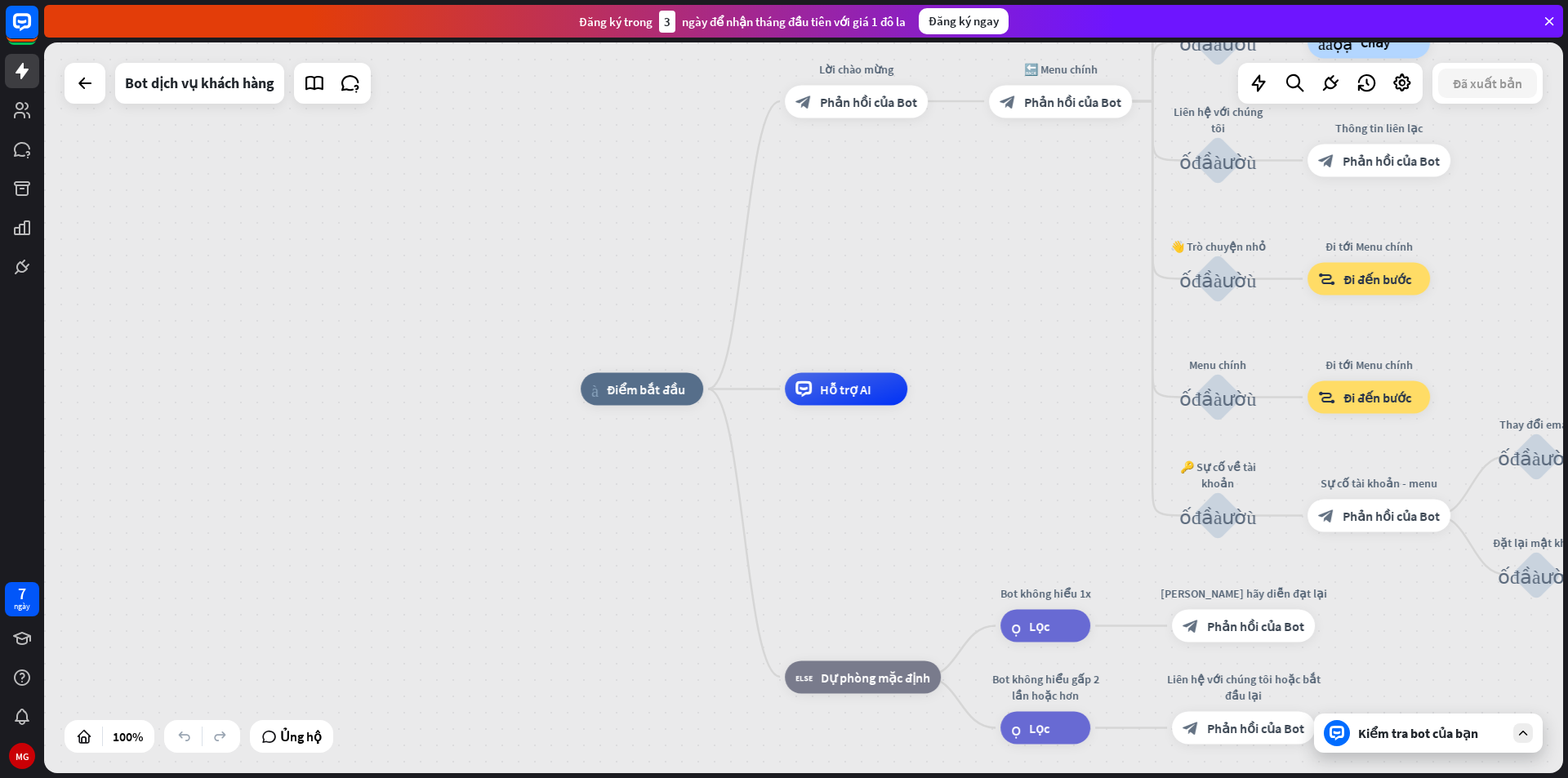
drag, startPoint x: 1004, startPoint y: 481, endPoint x: 1027, endPoint y: 352, distance: 131.0
click at [1027, 352] on div "nhà_2 Điểm bắt đầu Lời chào mừng block_bot_response Phản hồi của Bot 🔙 Menu chí…" at bounding box center [804, 407] width 1519 height 731
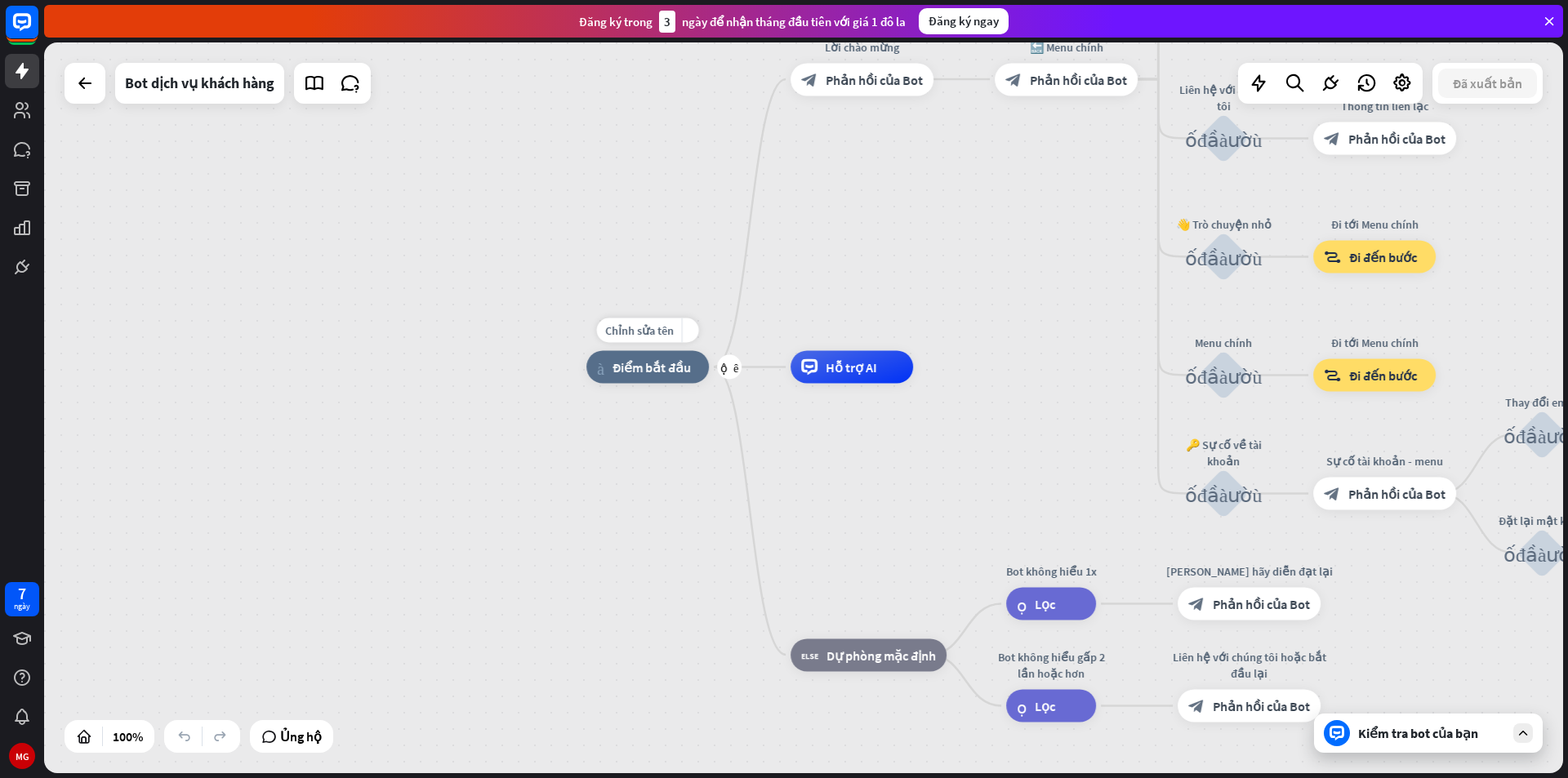
click at [643, 377] on div "nhà_2 Điểm bắt đầu" at bounding box center [647, 366] width 122 height 32
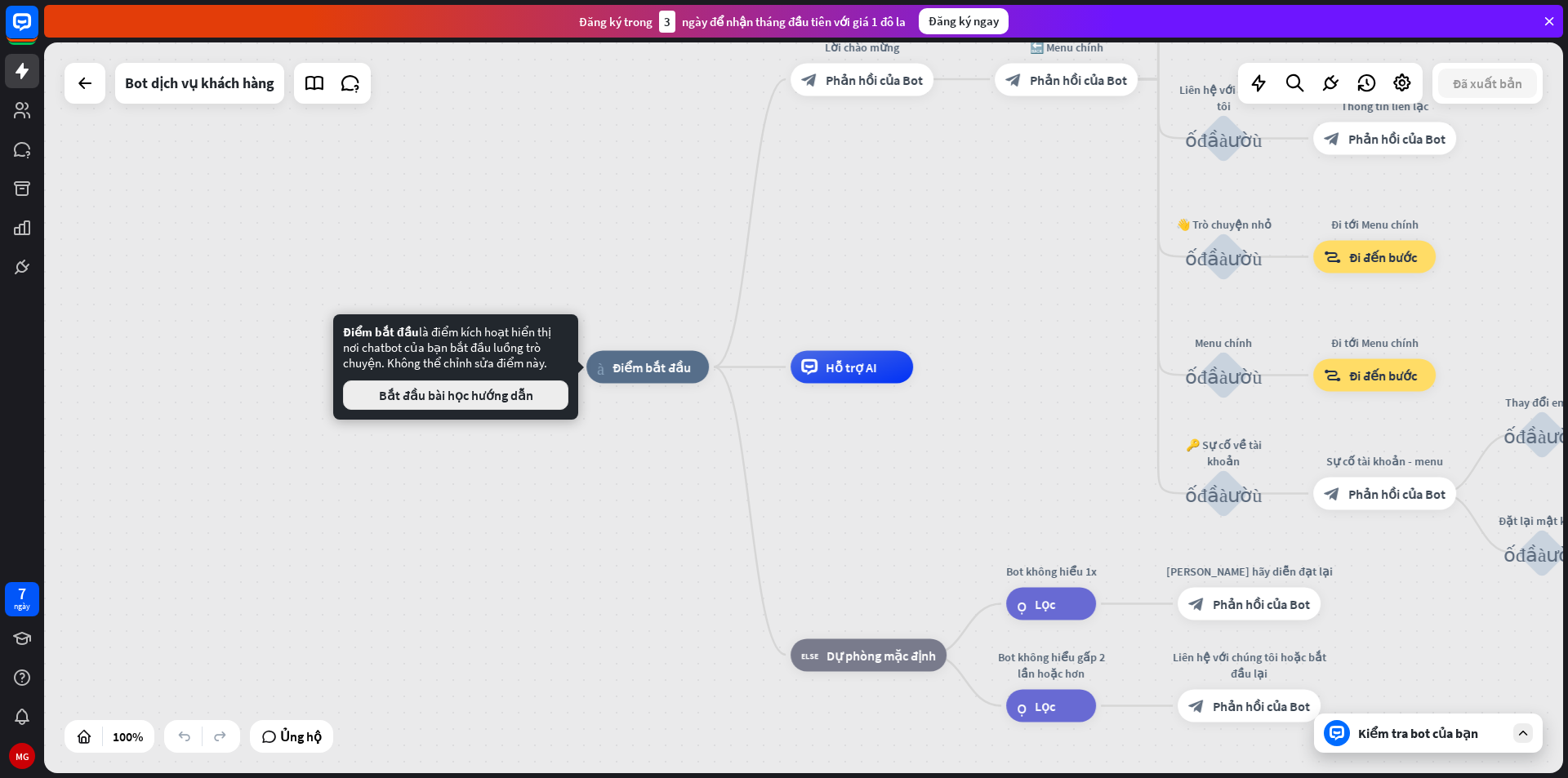
click at [505, 404] on button "Bắt đầu bài học hướng dẫn" at bounding box center [455, 395] width 225 height 29
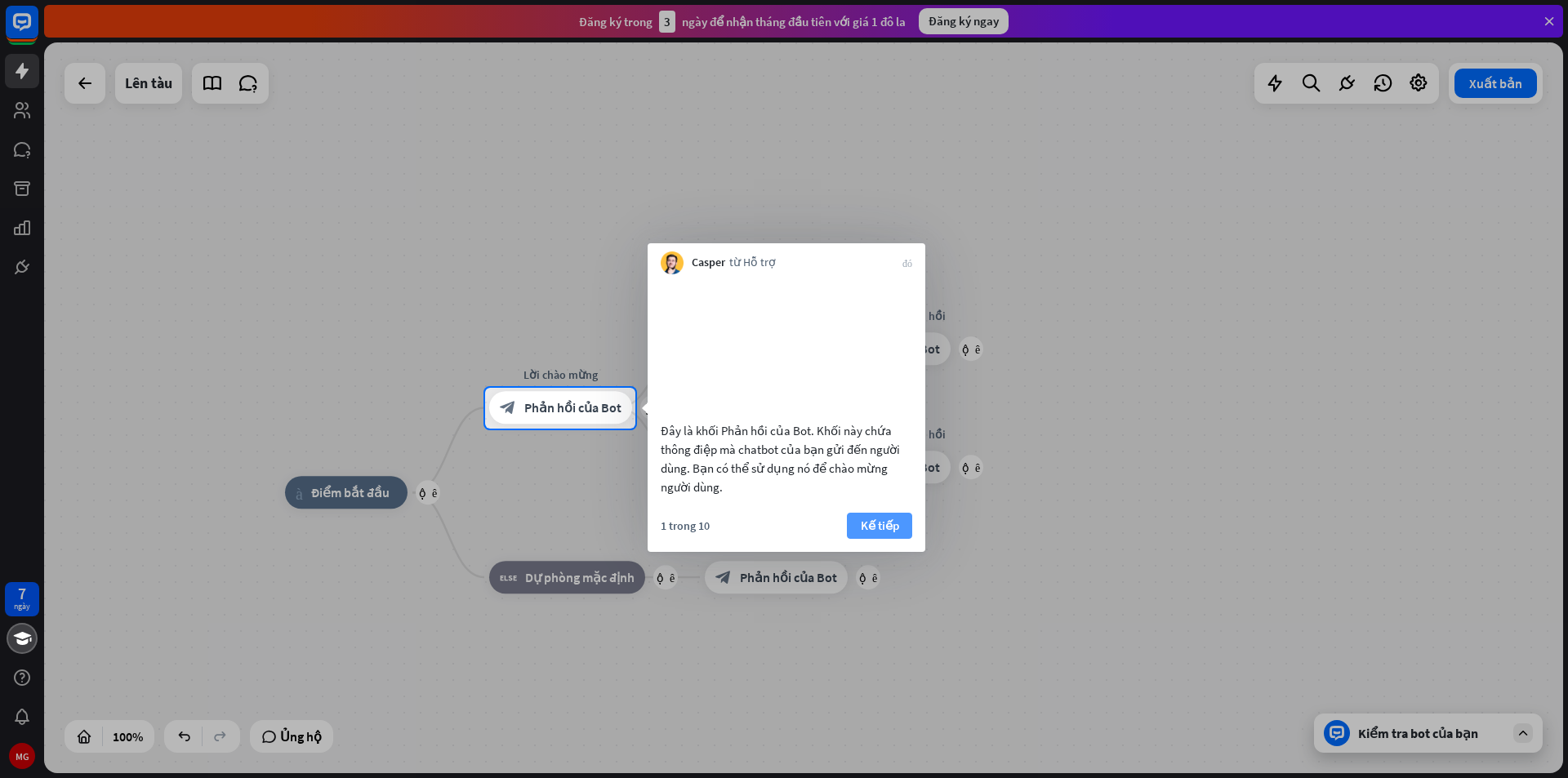
click at [859, 539] on button "Kế tiếp" at bounding box center [879, 526] width 66 height 26
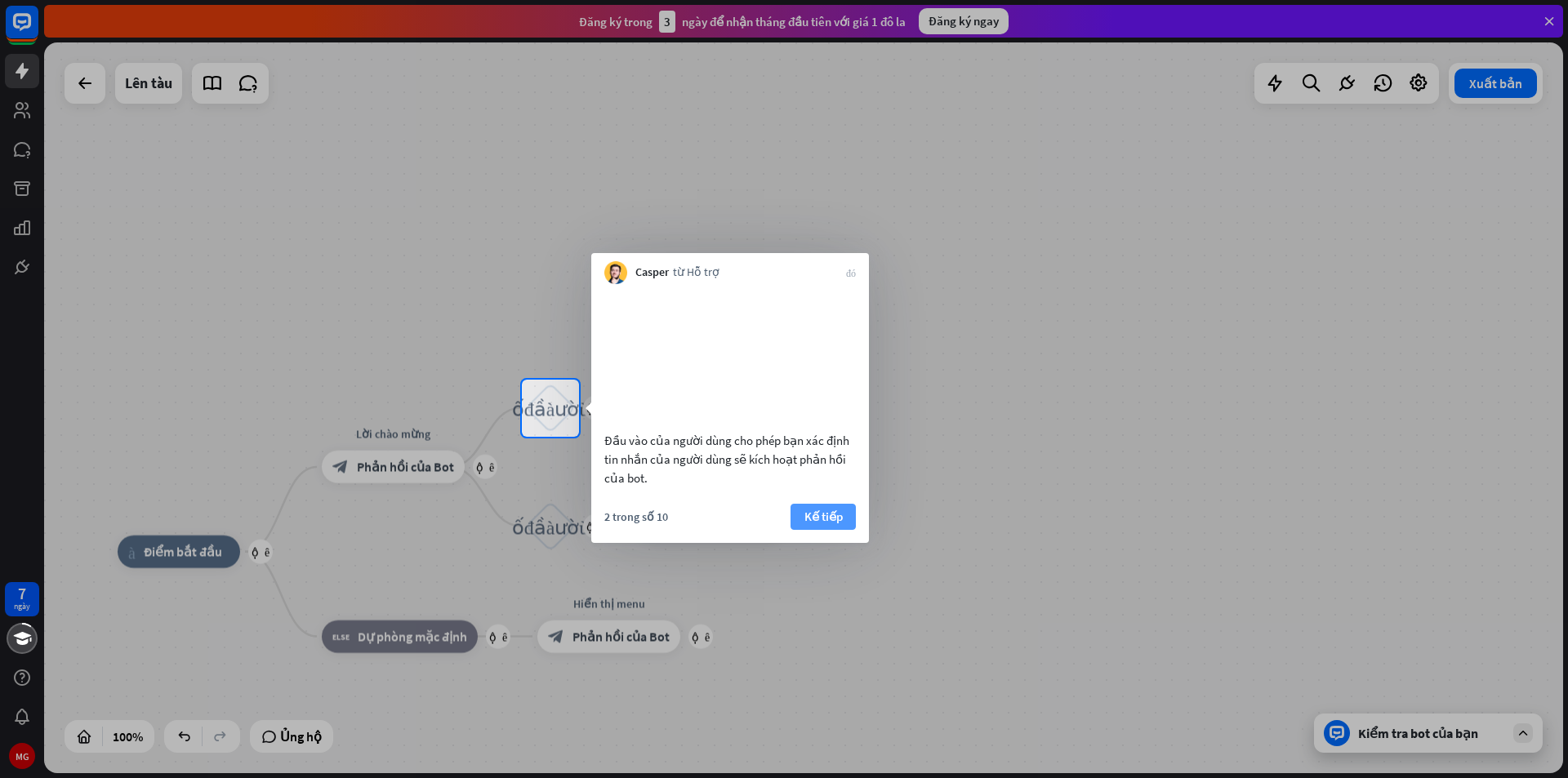
click at [807, 525] on font "Kế tiếp" at bounding box center [823, 517] width 38 height 16
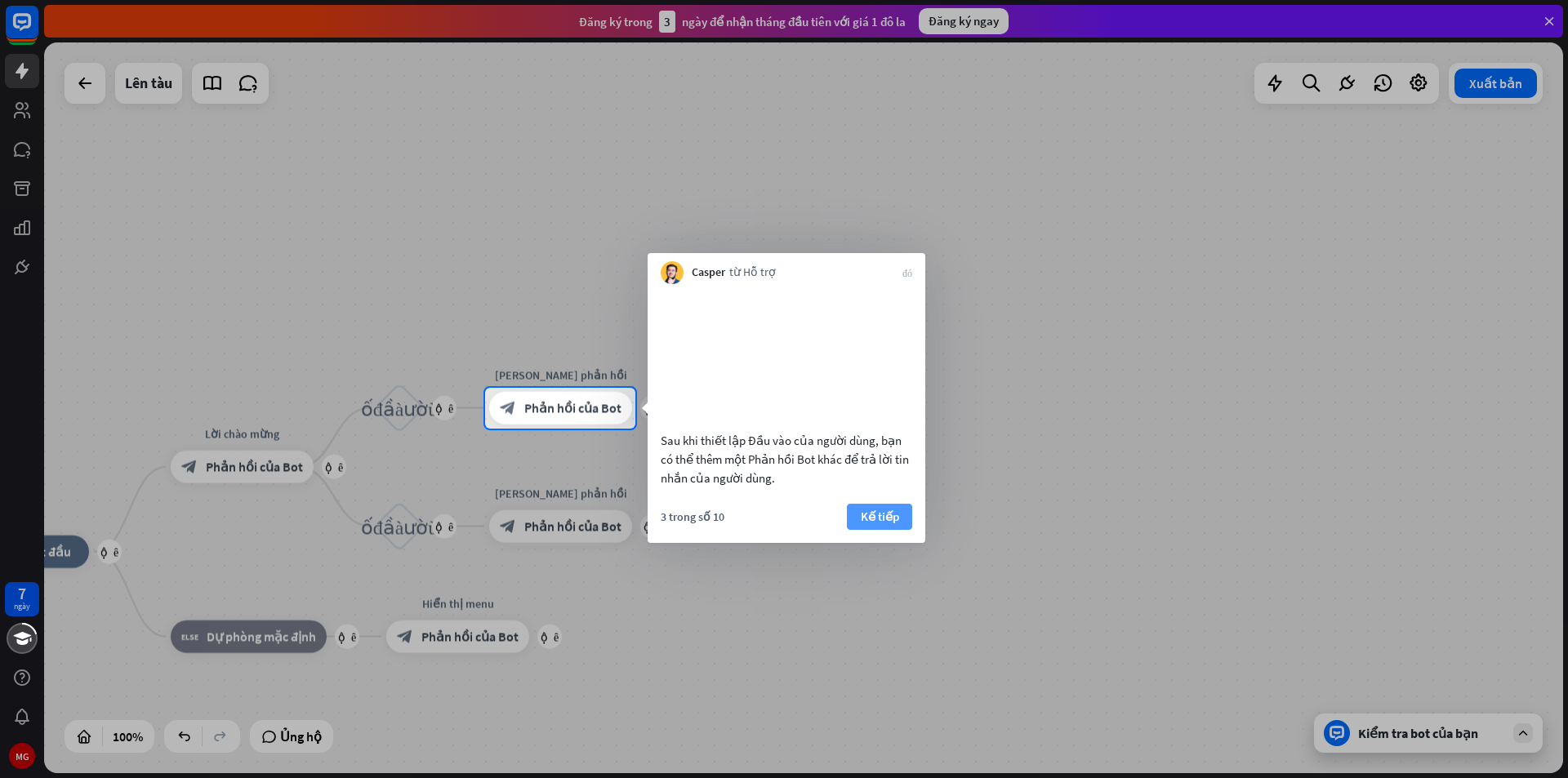
click at [869, 525] on font "Kế tiếp" at bounding box center [879, 517] width 38 height 16
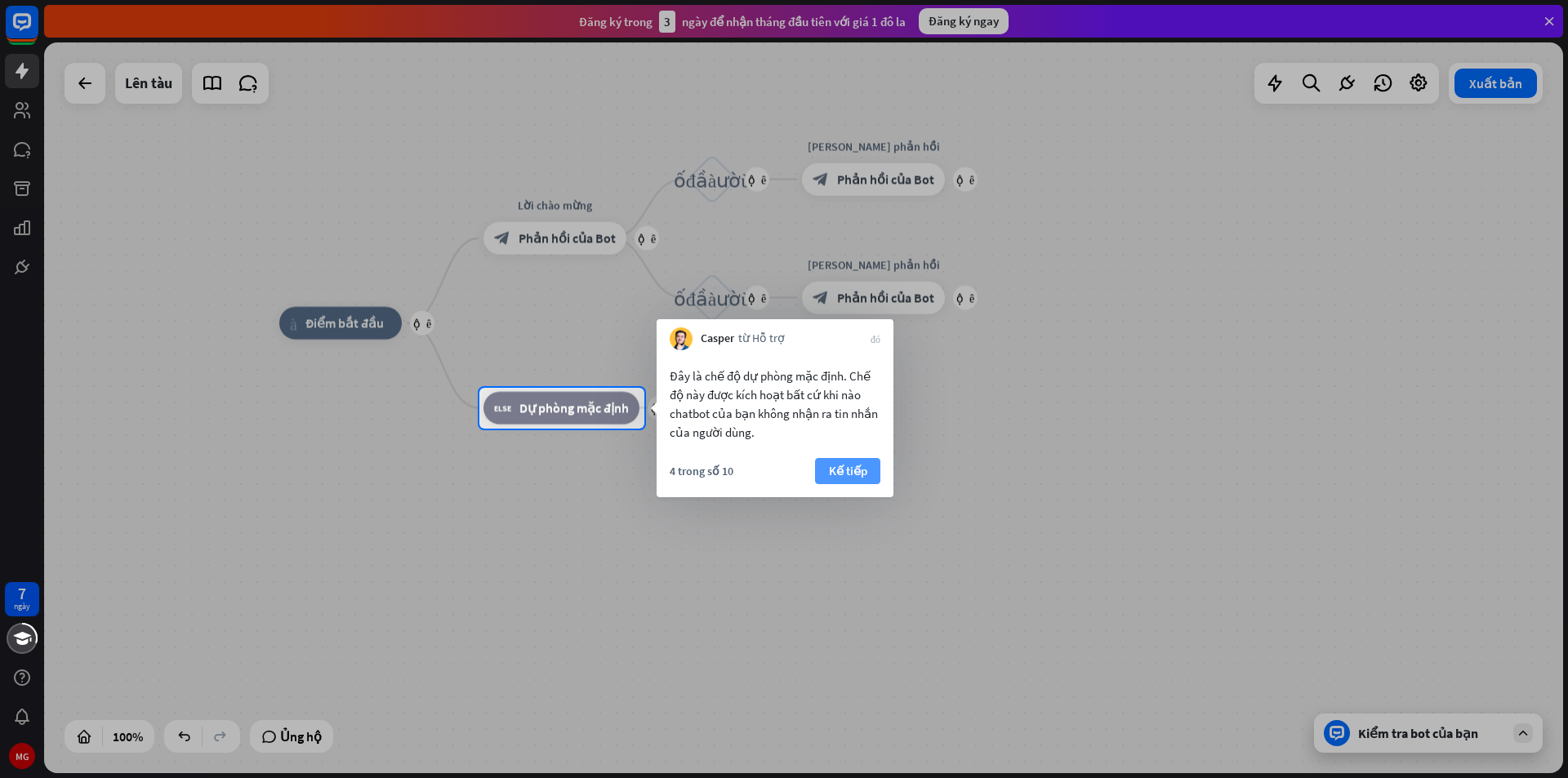
click at [831, 474] on font "Kế tiếp" at bounding box center [848, 471] width 38 height 16
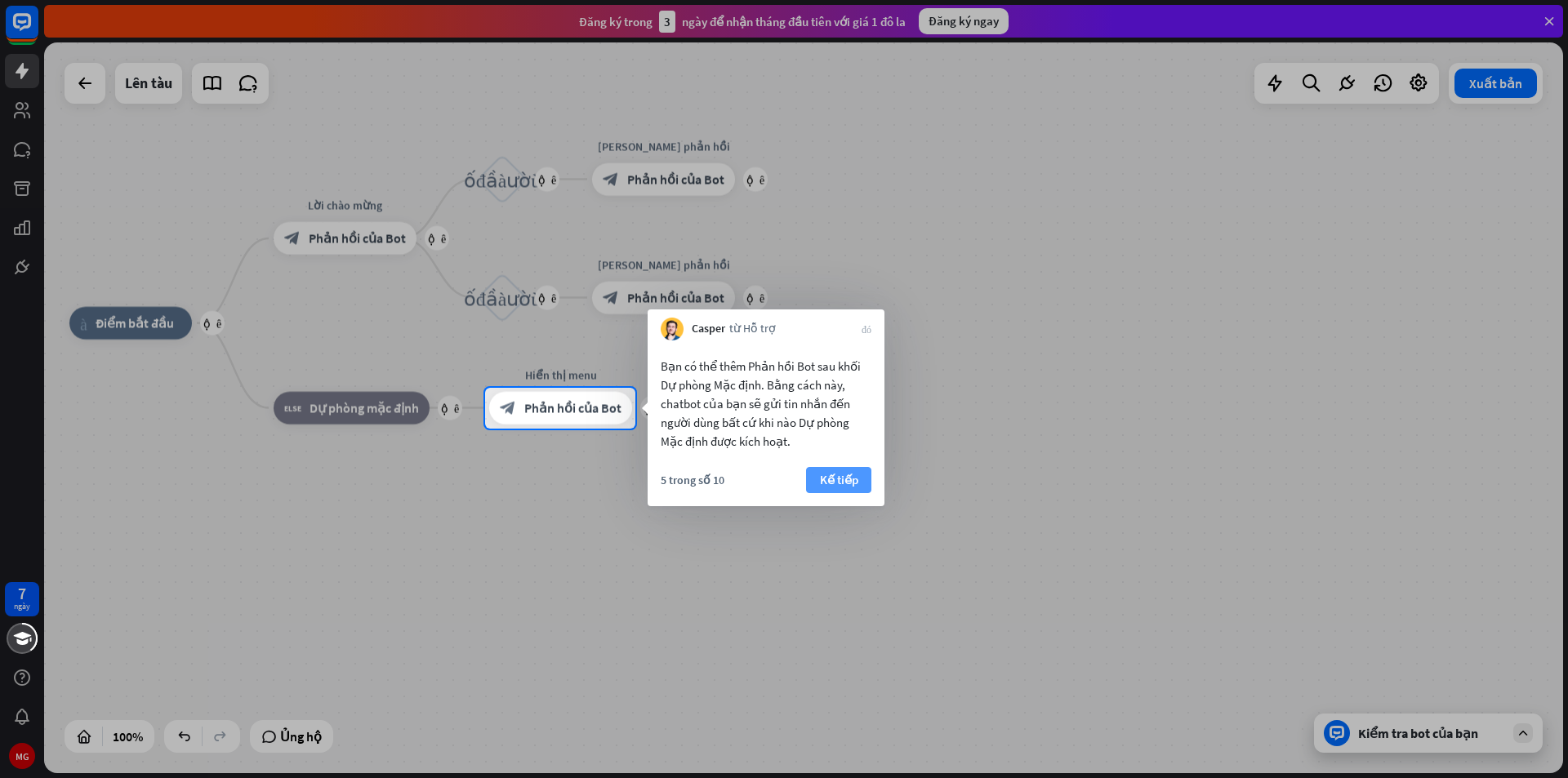
click at [836, 471] on font "Kế tiếp" at bounding box center [839, 480] width 38 height 23
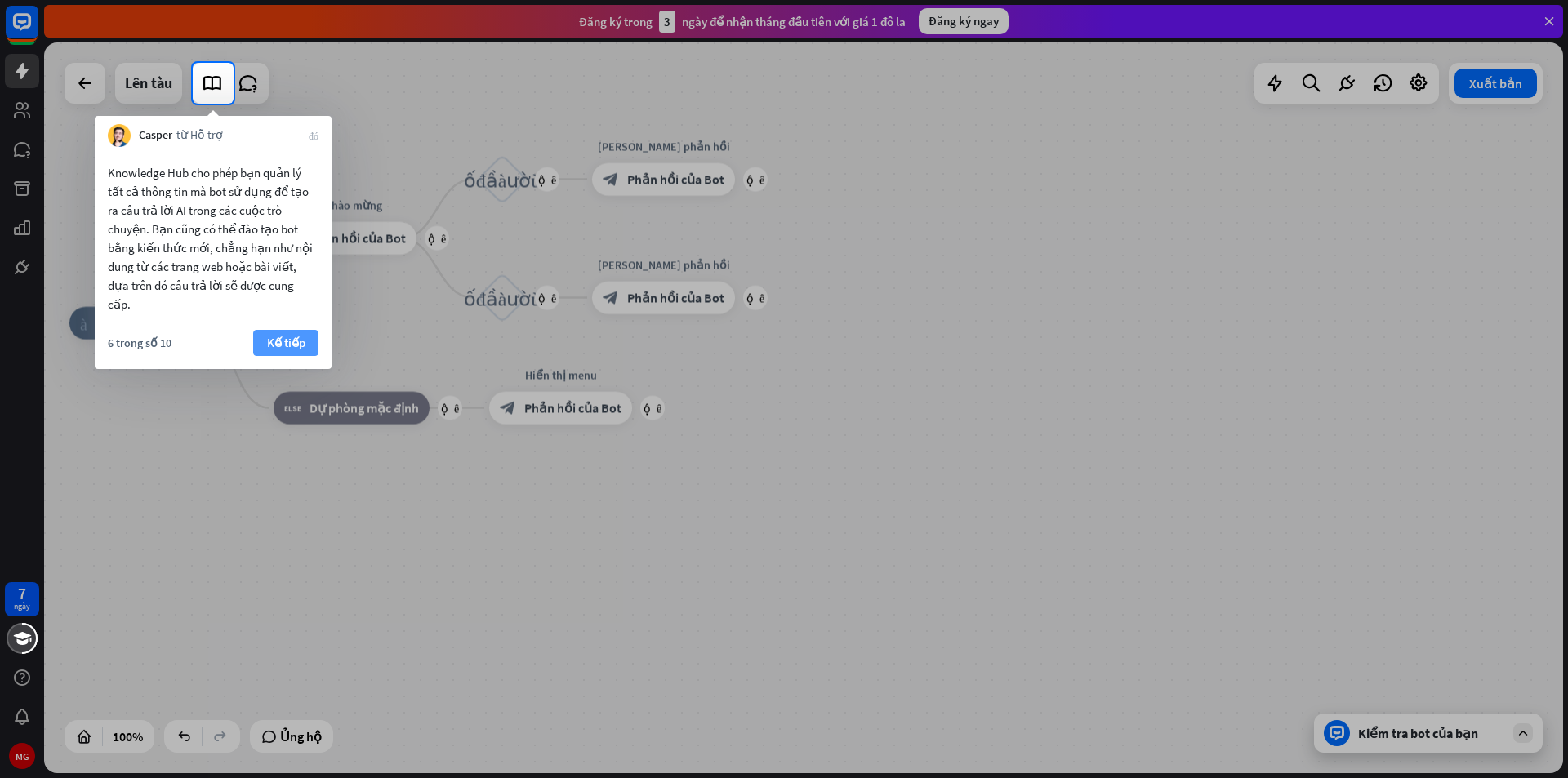
click at [286, 335] on font "Kế tiếp" at bounding box center [286, 343] width 38 height 16
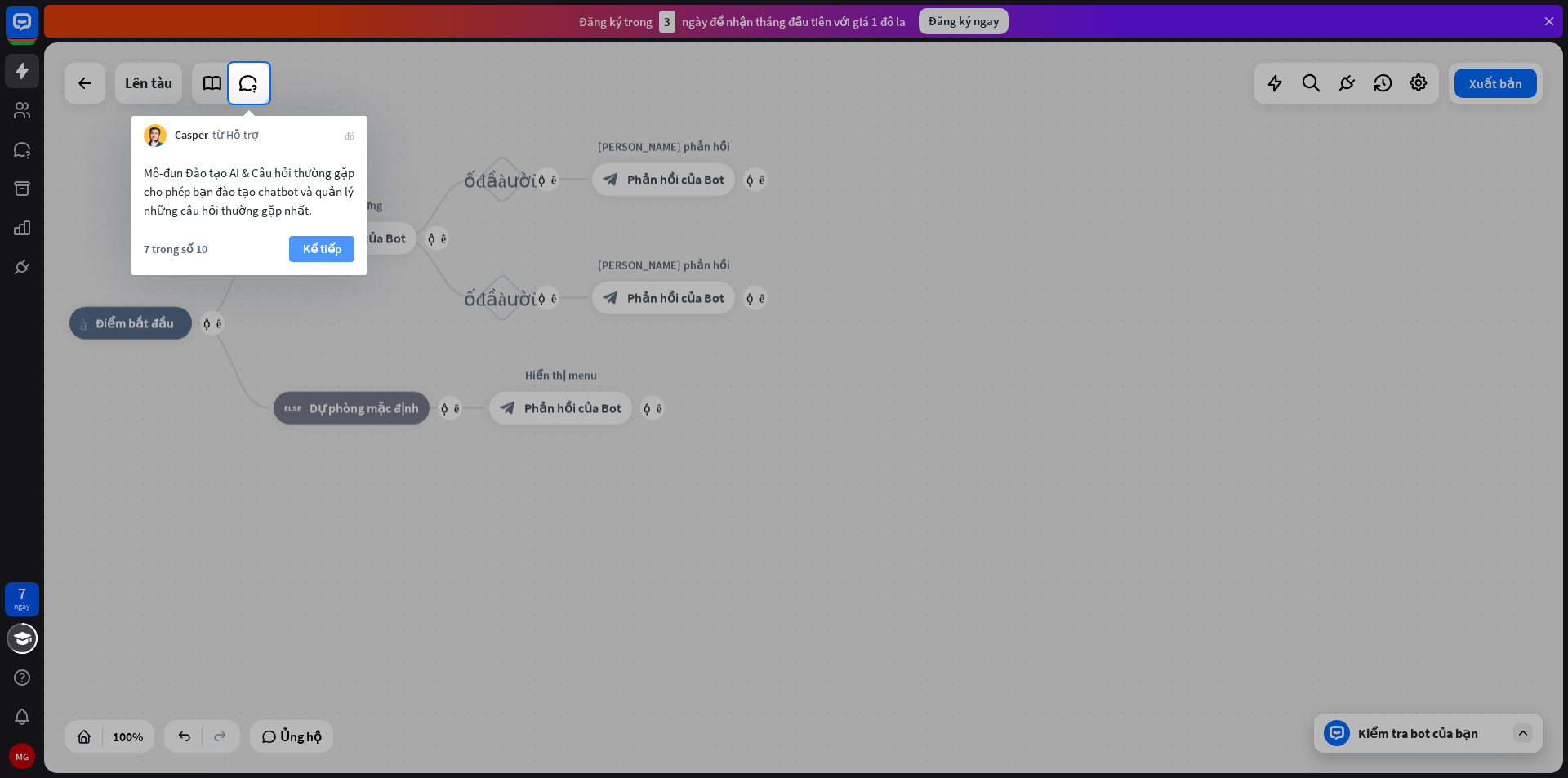
click at [330, 249] on font "Kế tiếp" at bounding box center [322, 249] width 38 height 16
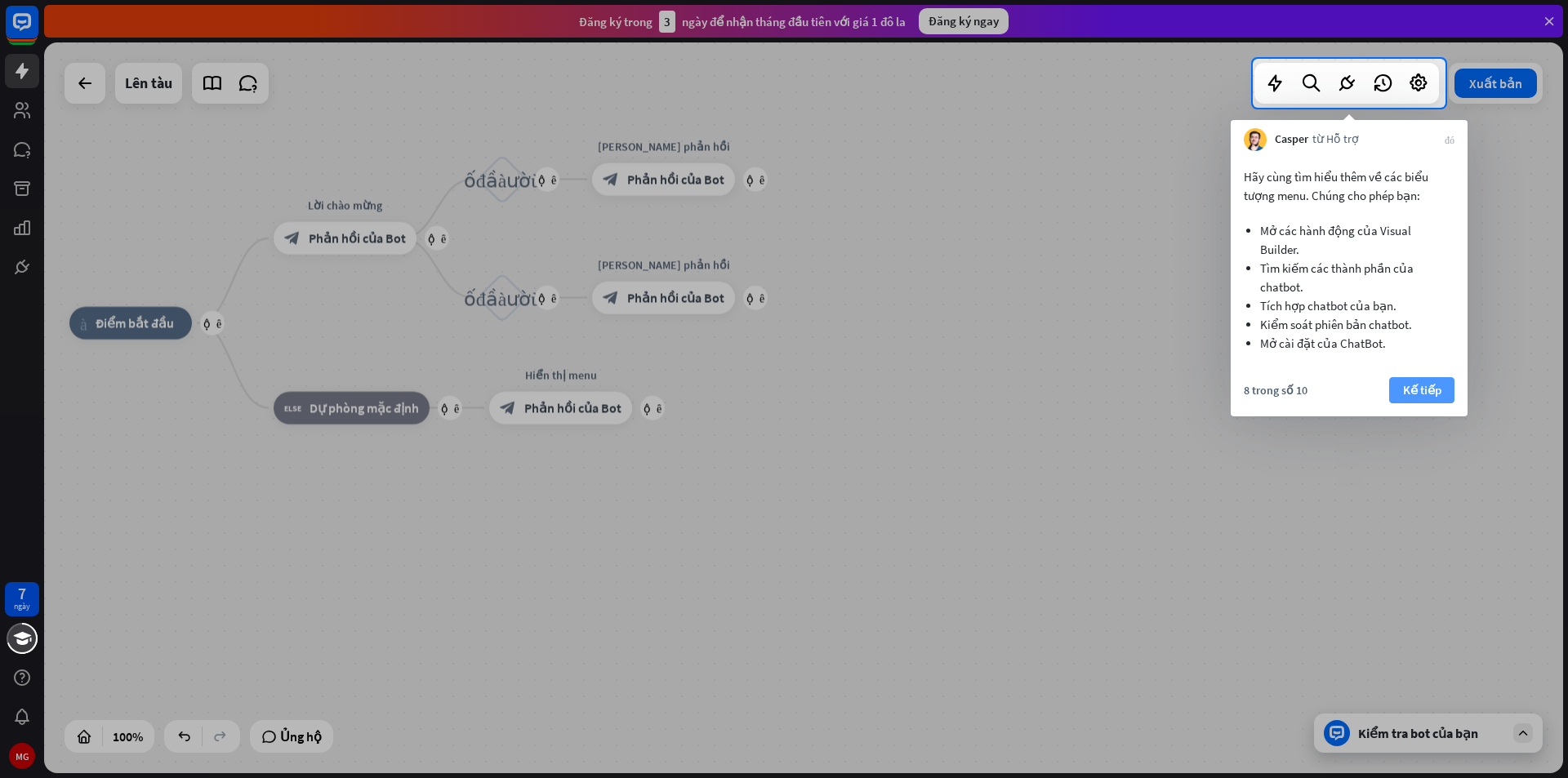
click at [1417, 392] on font "Kế tiếp" at bounding box center [1421, 389] width 38 height 16
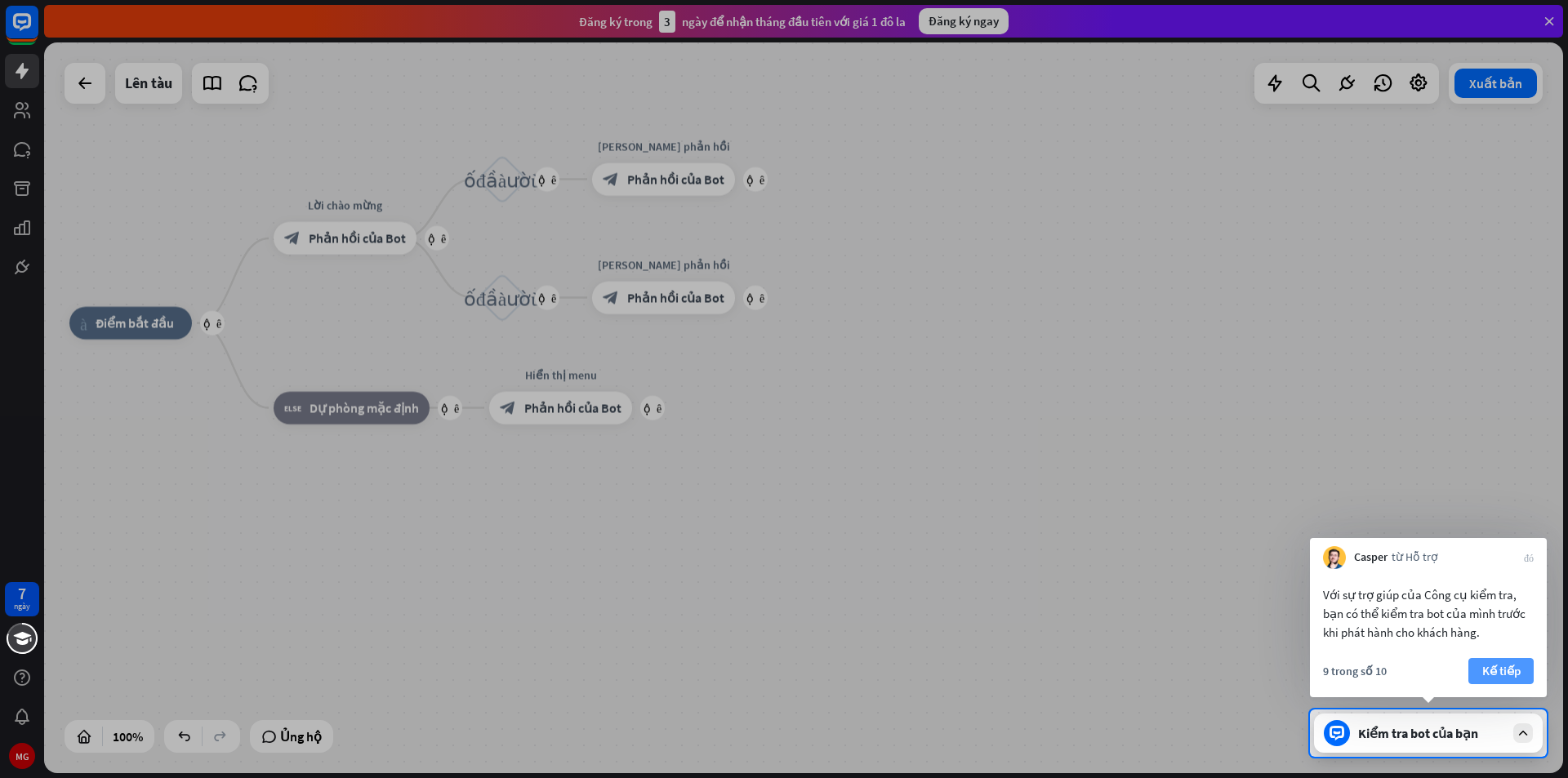
click at [1474, 668] on button "Kế tiếp" at bounding box center [1500, 670] width 66 height 26
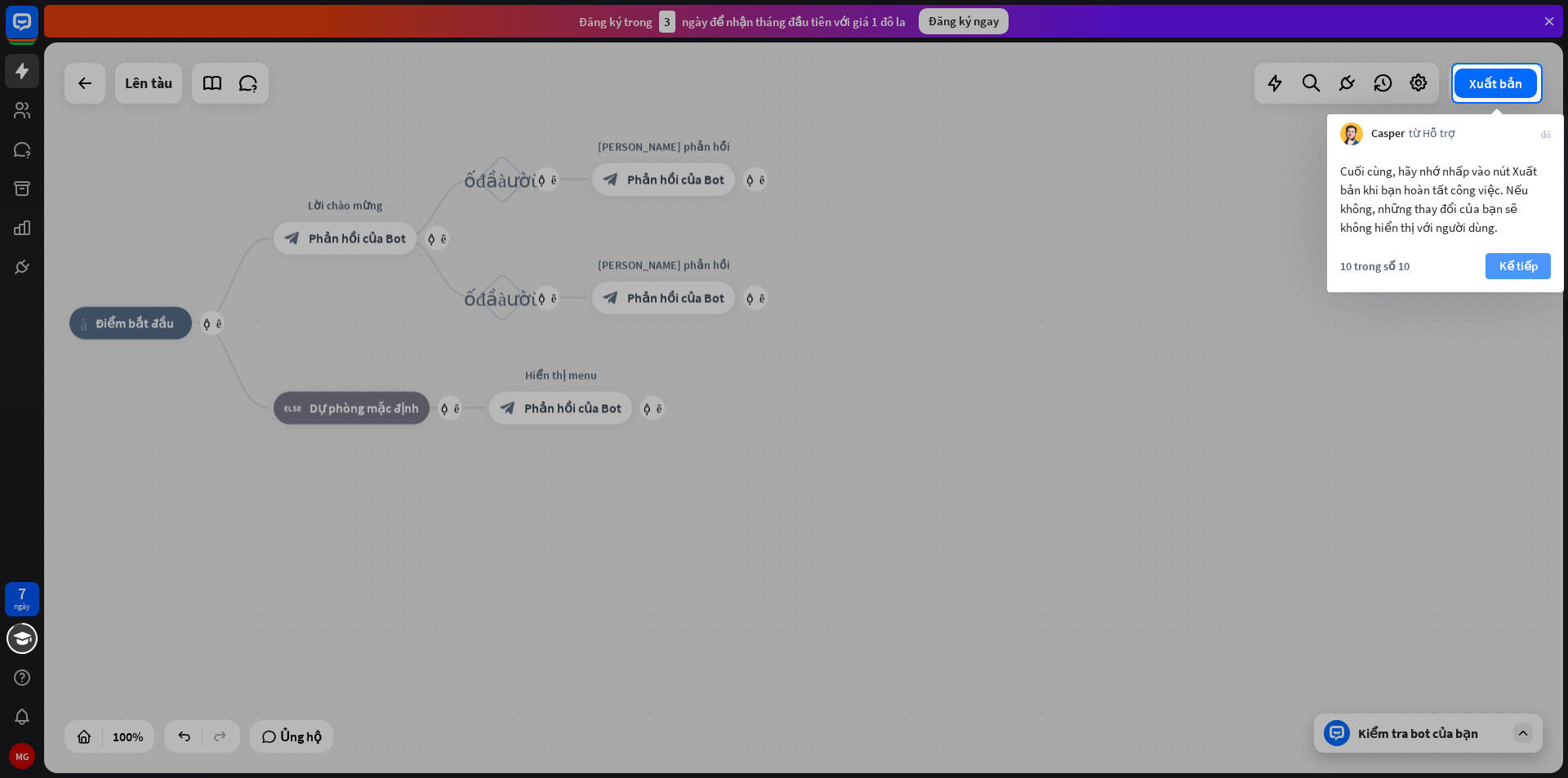
click at [1534, 264] on font "Kế tiếp" at bounding box center [1518, 266] width 38 height 16
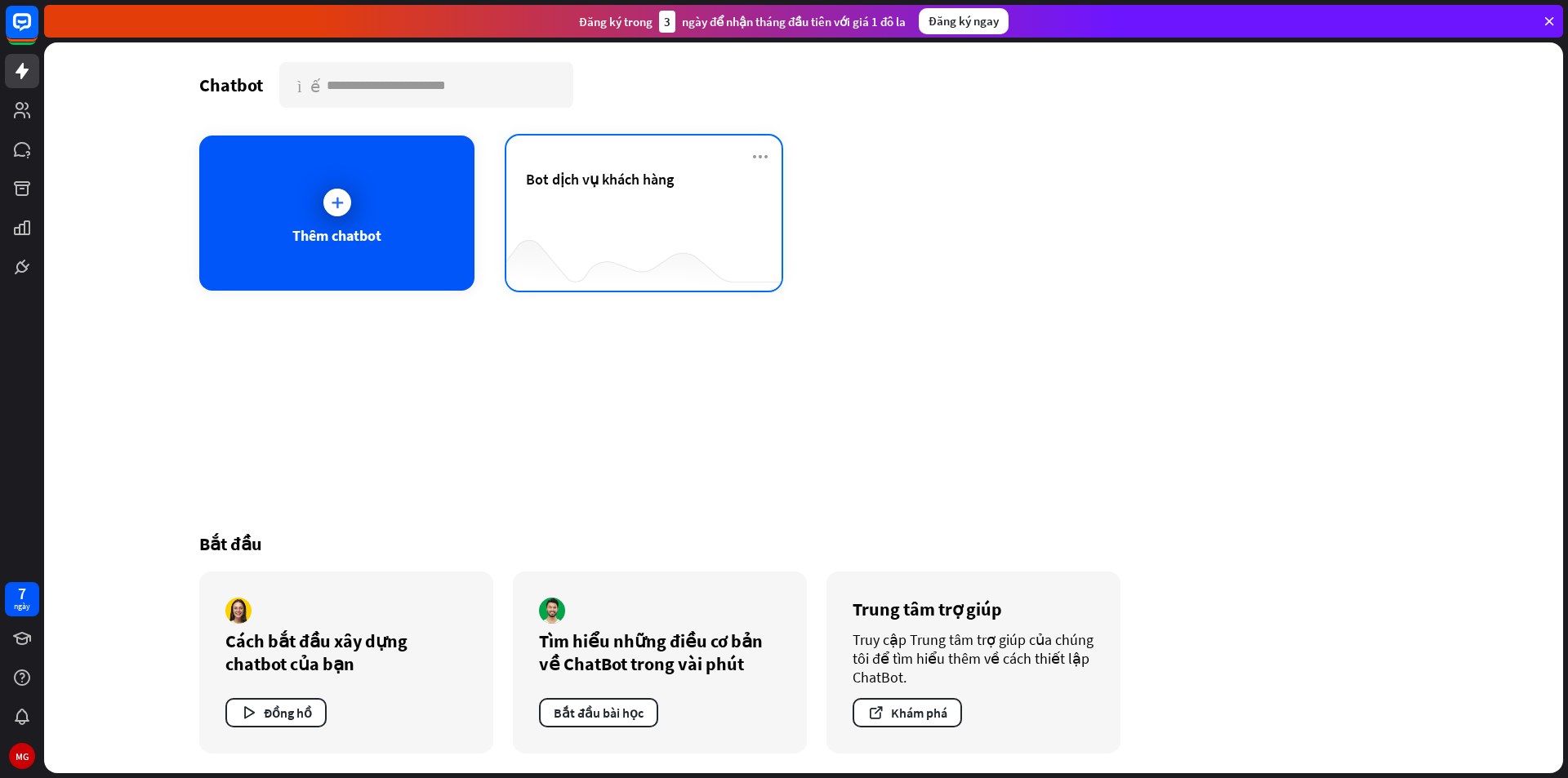
click at [779, 240] on div at bounding box center [643, 258] width 275 height 63
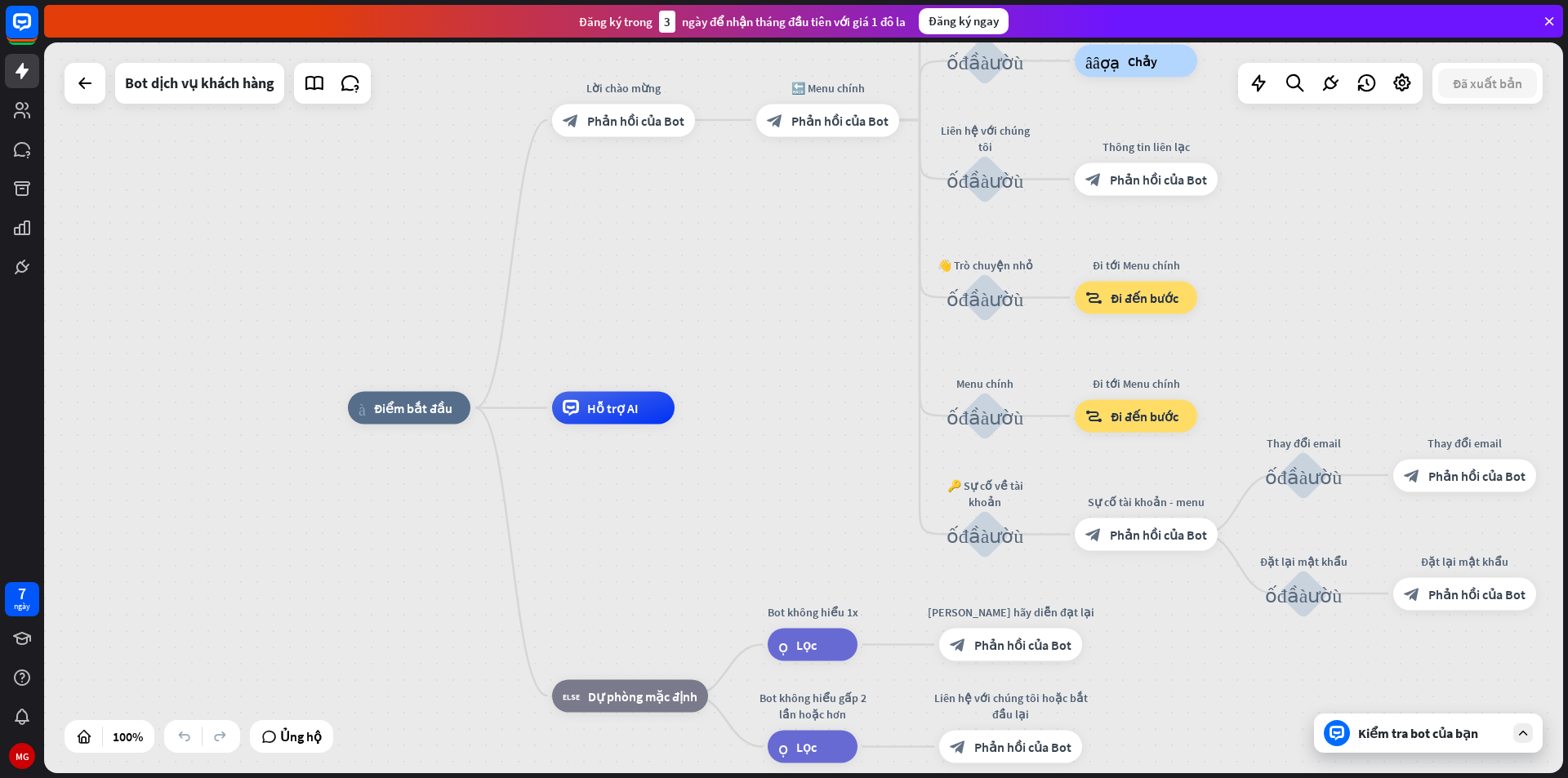
click at [1448, 732] on font "Kiểm tra bot của bạn" at bounding box center [1418, 733] width 120 height 17
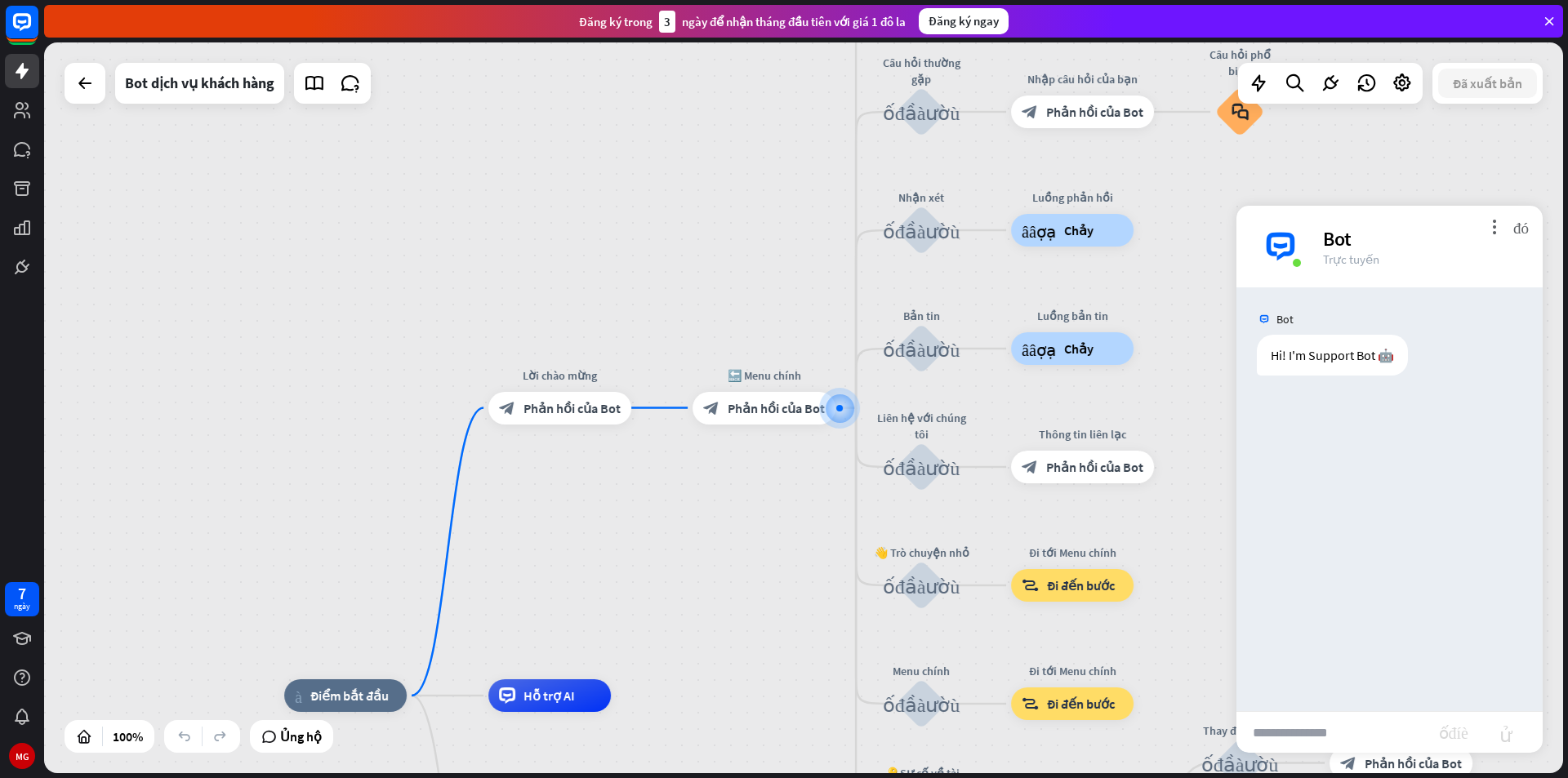
click at [1298, 727] on input "text" at bounding box center [1337, 733] width 203 height 41
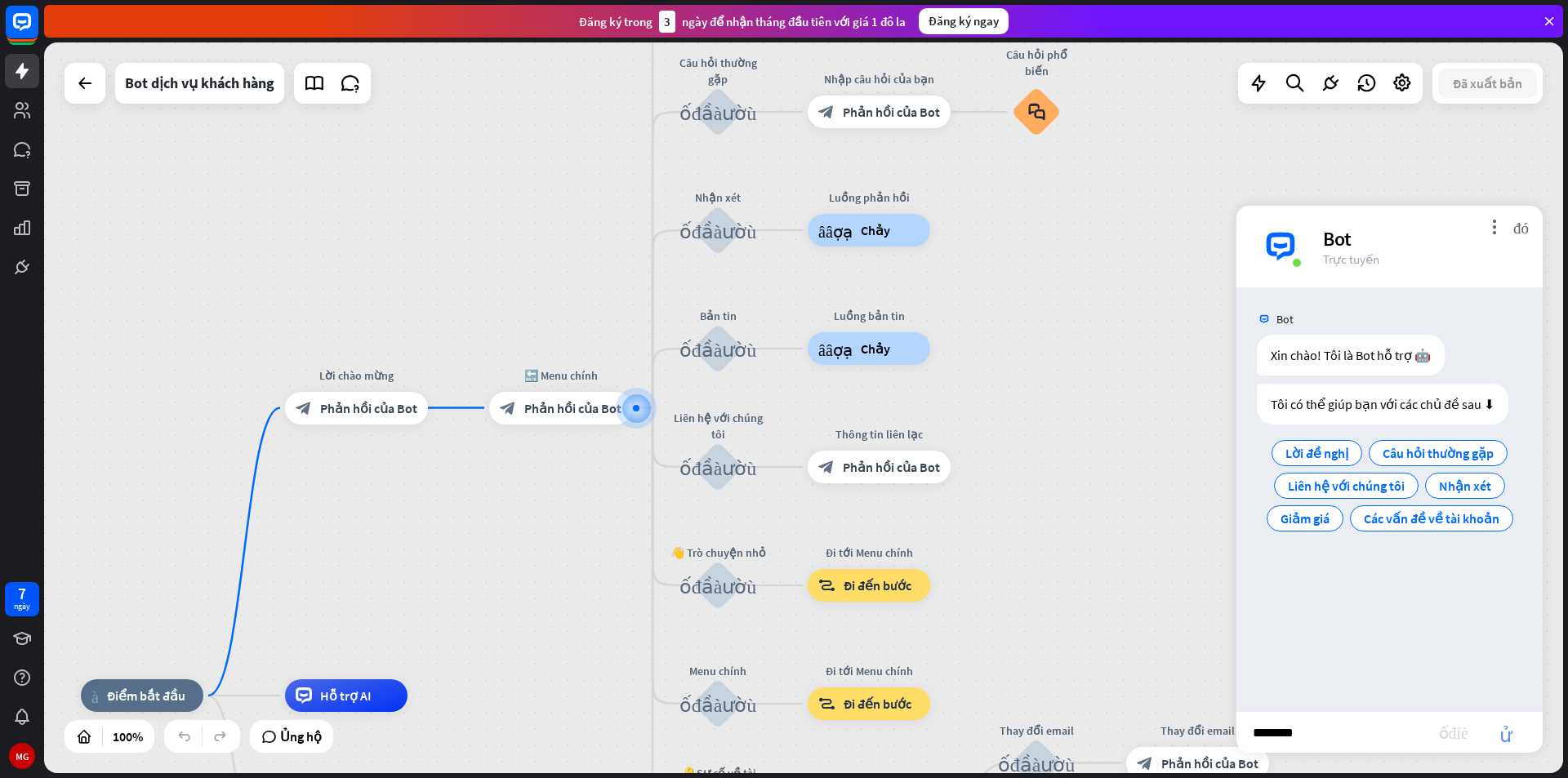
type input "********"
click at [1509, 737] on font "gửi" at bounding box center [1505, 732] width 52 height 20
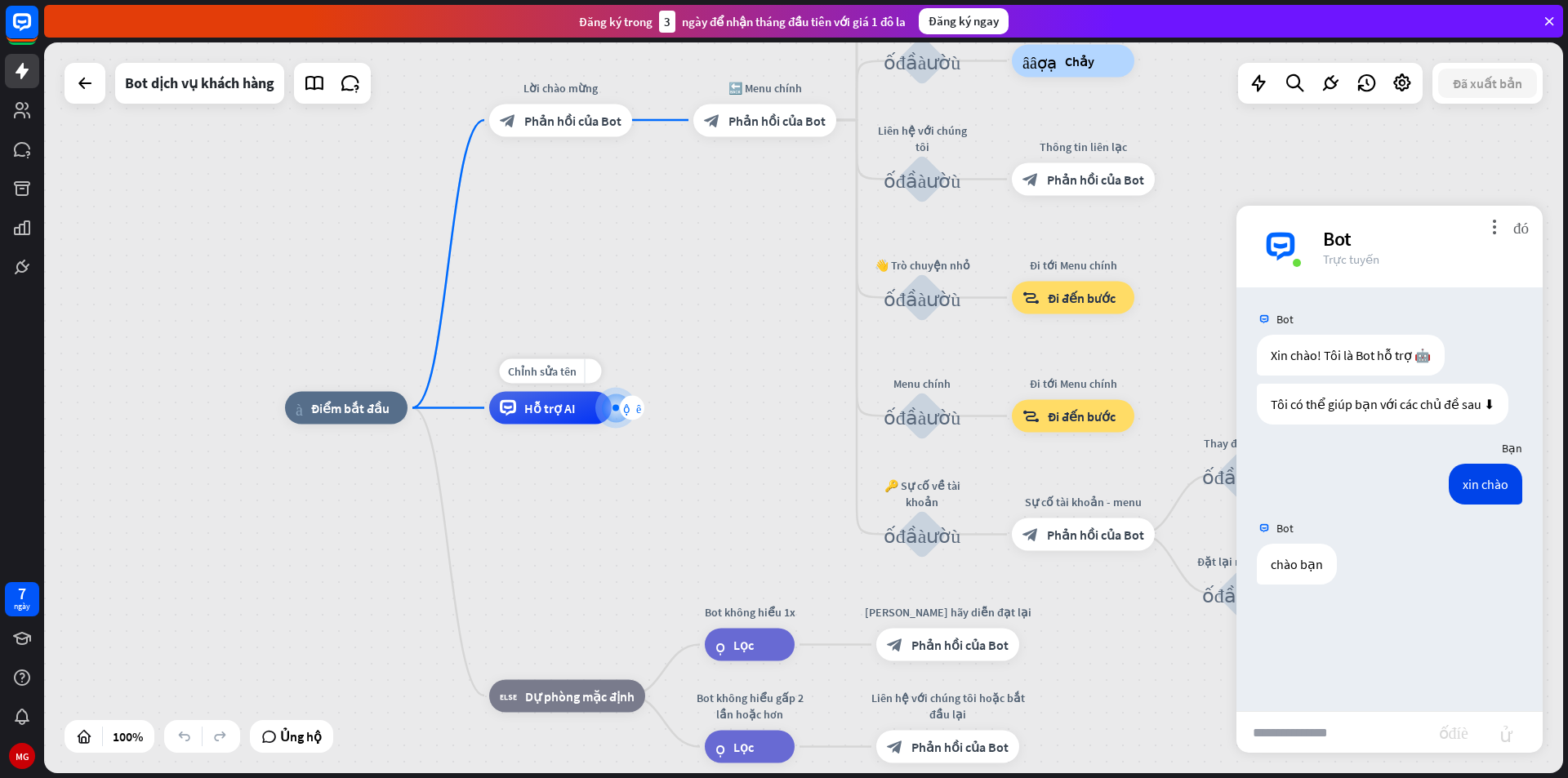
click at [639, 409] on font "cộng thêm" at bounding box center [632, 408] width 18 height 12
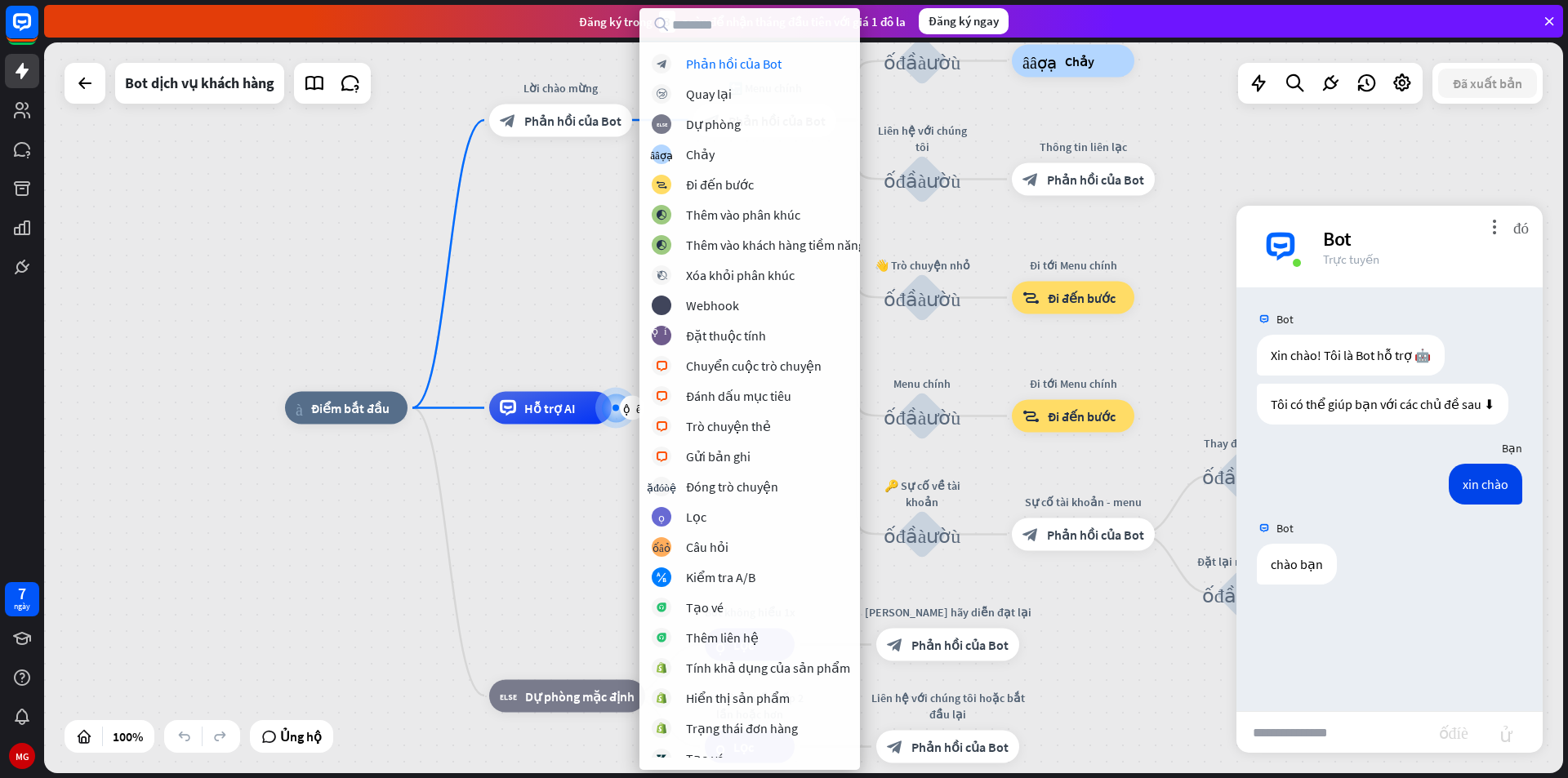
click at [567, 502] on div "nhà_2 Điểm bắt đầu Lời chào mừng block_bot_response Phản hồi của Bot 🔙 Menu chí…" at bounding box center [1044, 773] width 1519 height 731
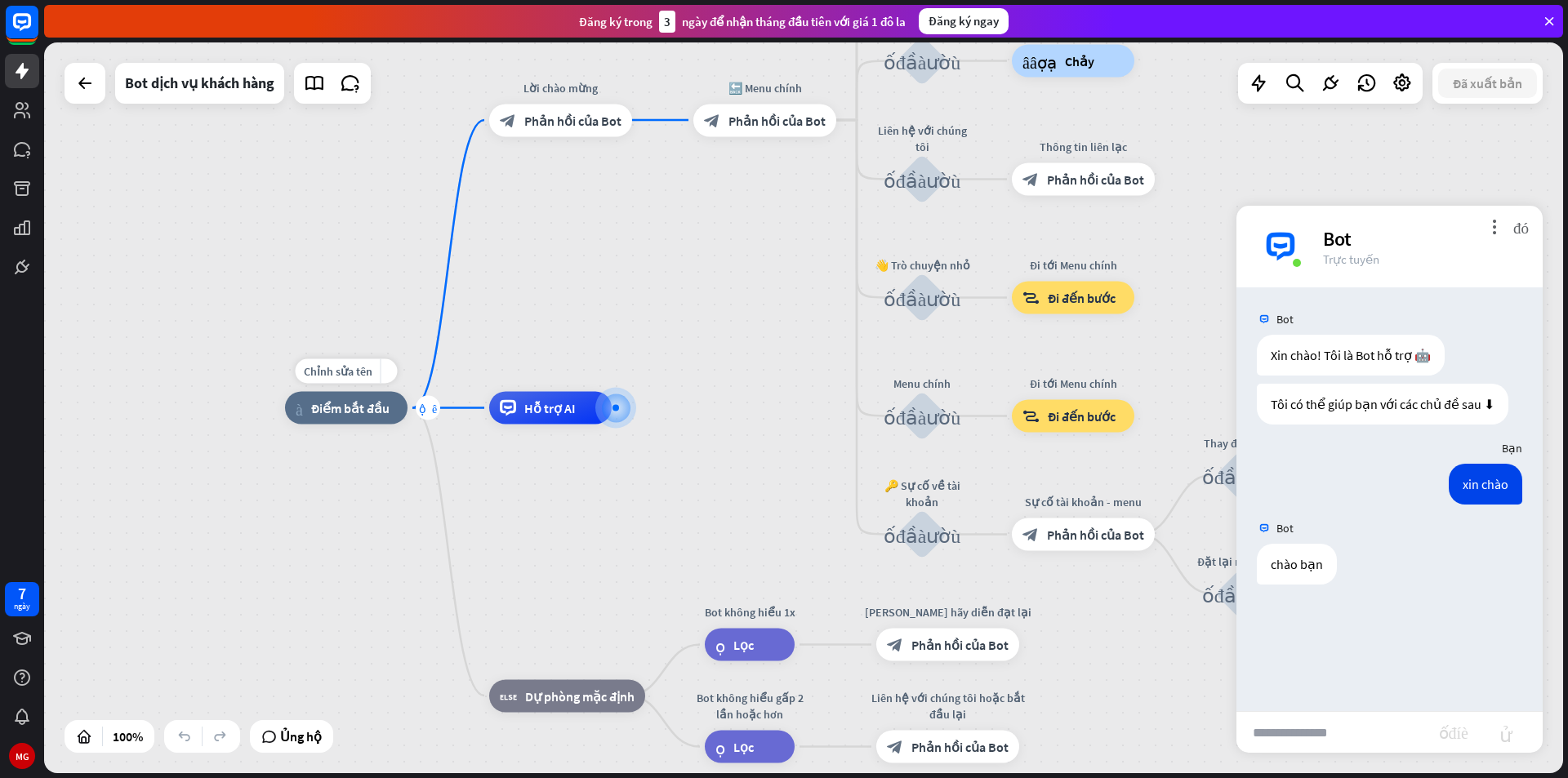
click at [434, 409] on font "cộng thêm" at bounding box center [428, 408] width 18 height 12
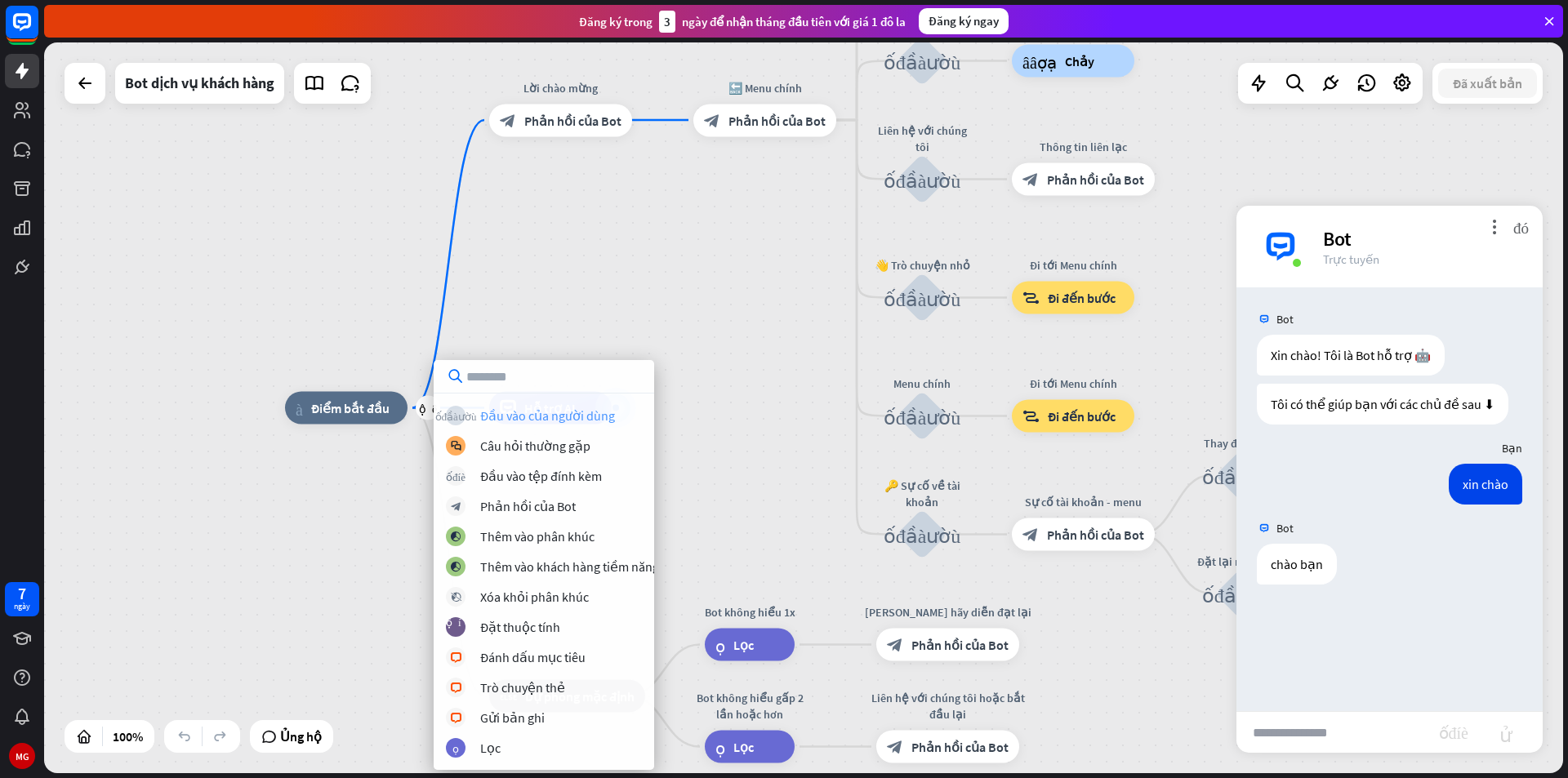
click at [565, 424] on div "khối_đầu_vào_người_dùng Đầu vào của người dùng" at bounding box center [553, 416] width 213 height 20
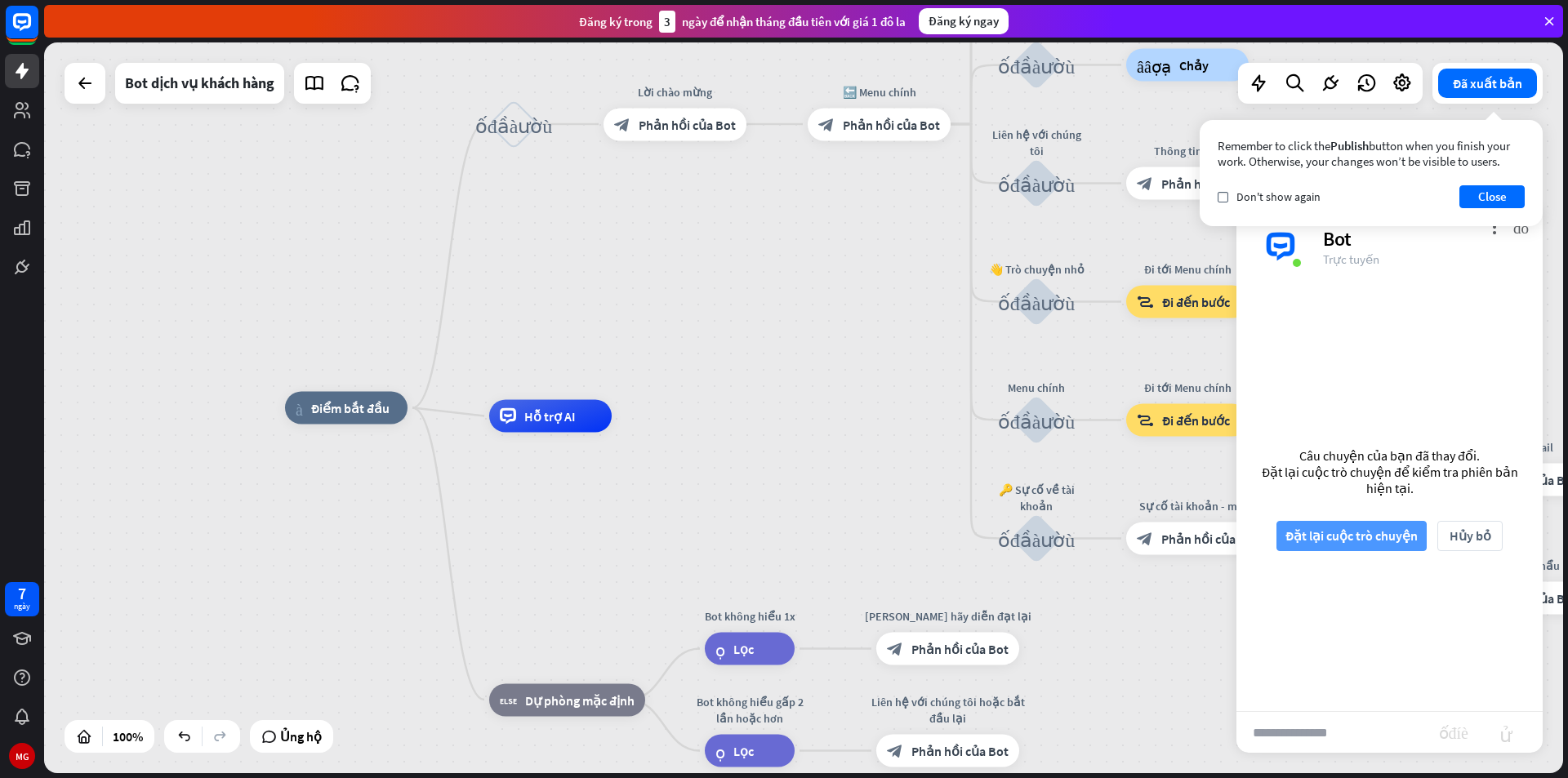
click at [1412, 539] on font "Đặt lại cuộc trò chuyện" at bounding box center [1351, 535] width 132 height 17
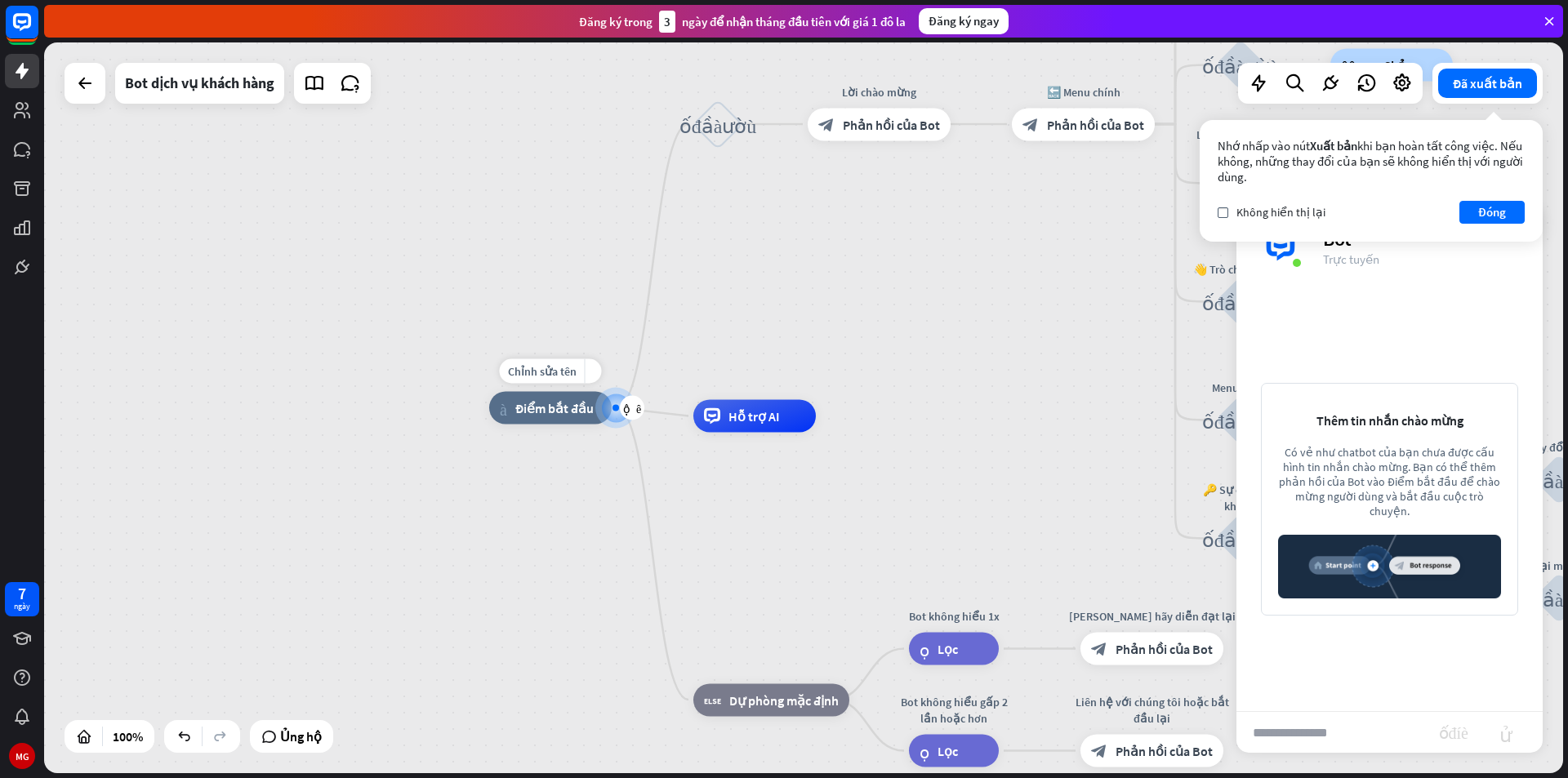
click at [614, 407] on div at bounding box center [616, 408] width 7 height 7
click at [629, 407] on font "cộng thêm" at bounding box center [632, 408] width 18 height 12
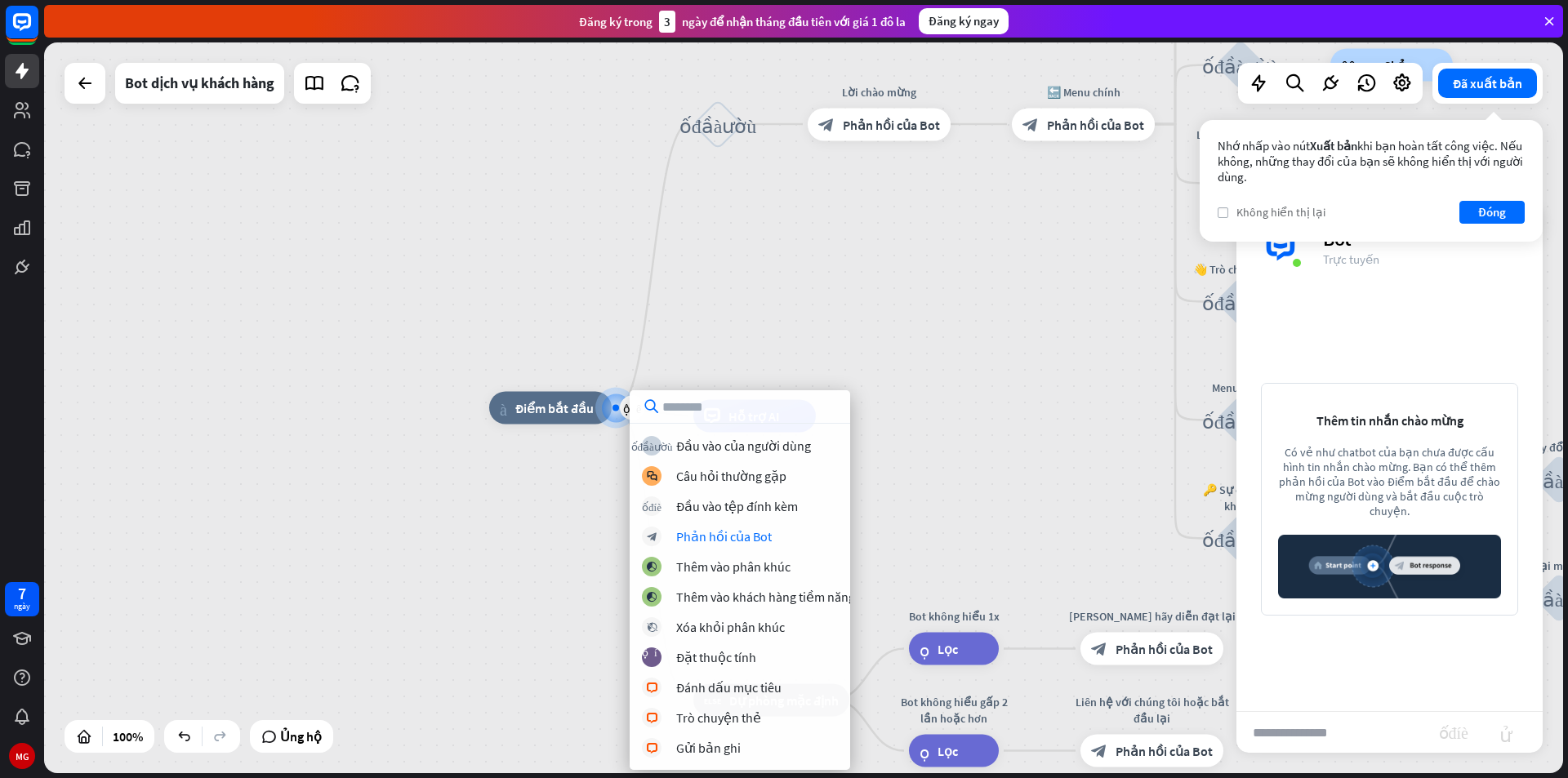
click at [1225, 210] on font "kiểm tra" at bounding box center [1222, 213] width 9 height 8
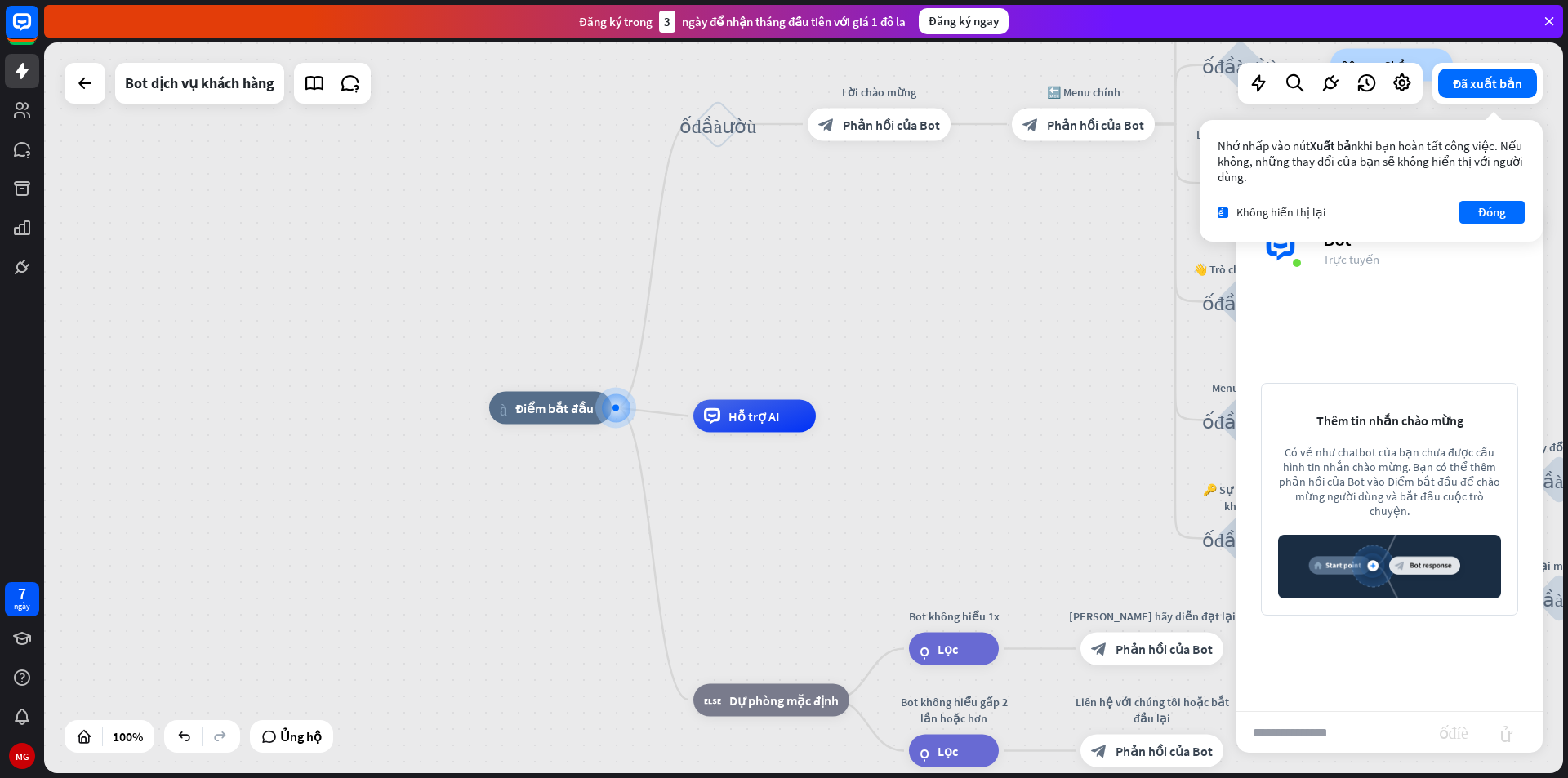
click at [1124, 338] on div "nhà_2 Điểm bắt đầu khối_đầu_vào_người_dùng Lời chào mừng block_bot_response Phả…" at bounding box center [804, 407] width 1519 height 731
click at [1478, 205] on font "Đóng" at bounding box center [1492, 212] width 27 height 16
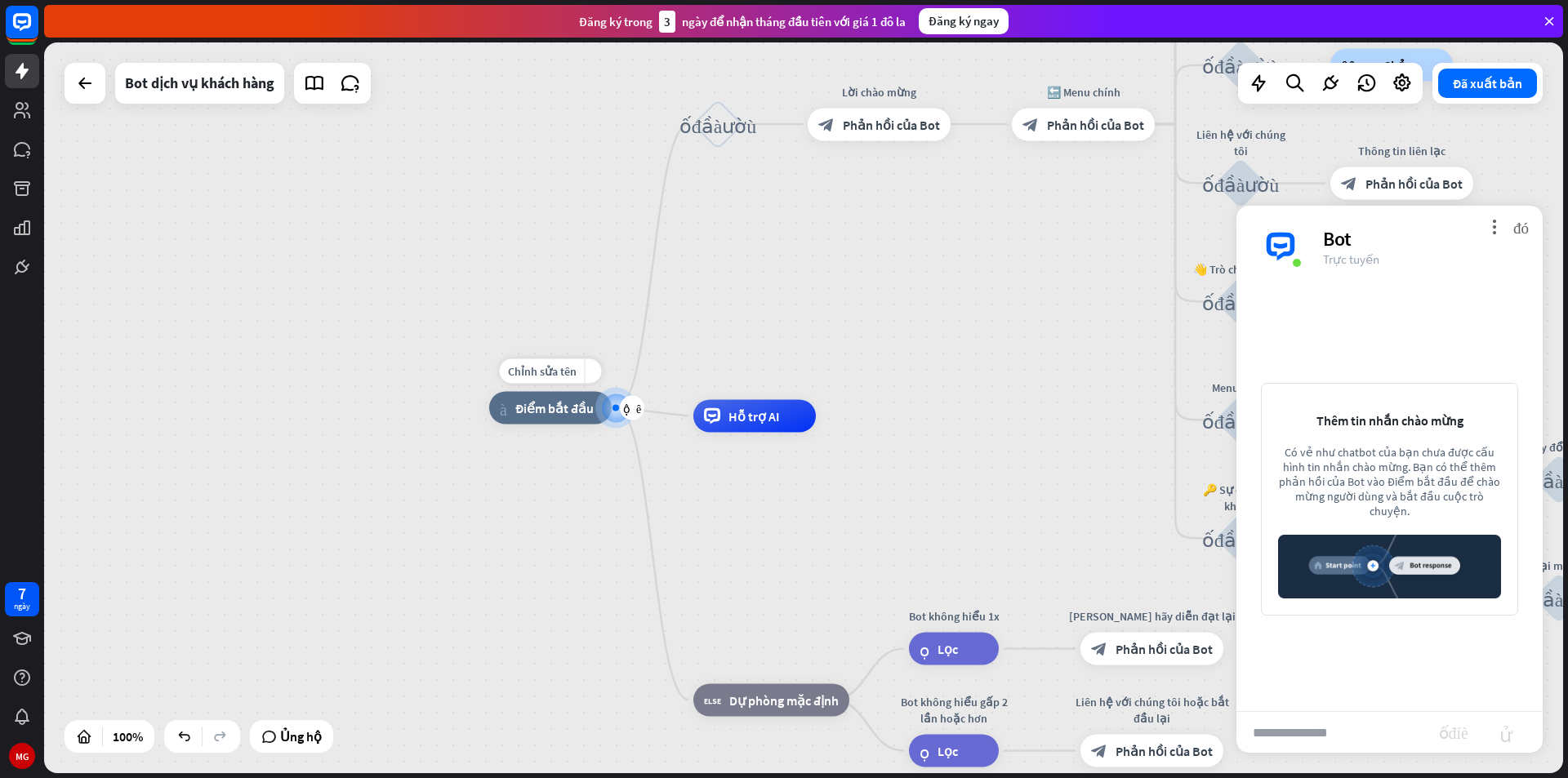
drag, startPoint x: 584, startPoint y: 405, endPoint x: 595, endPoint y: 405, distance: 11.0
click at [583, 405] on font "Điểm bắt đầu" at bounding box center [554, 408] width 78 height 17
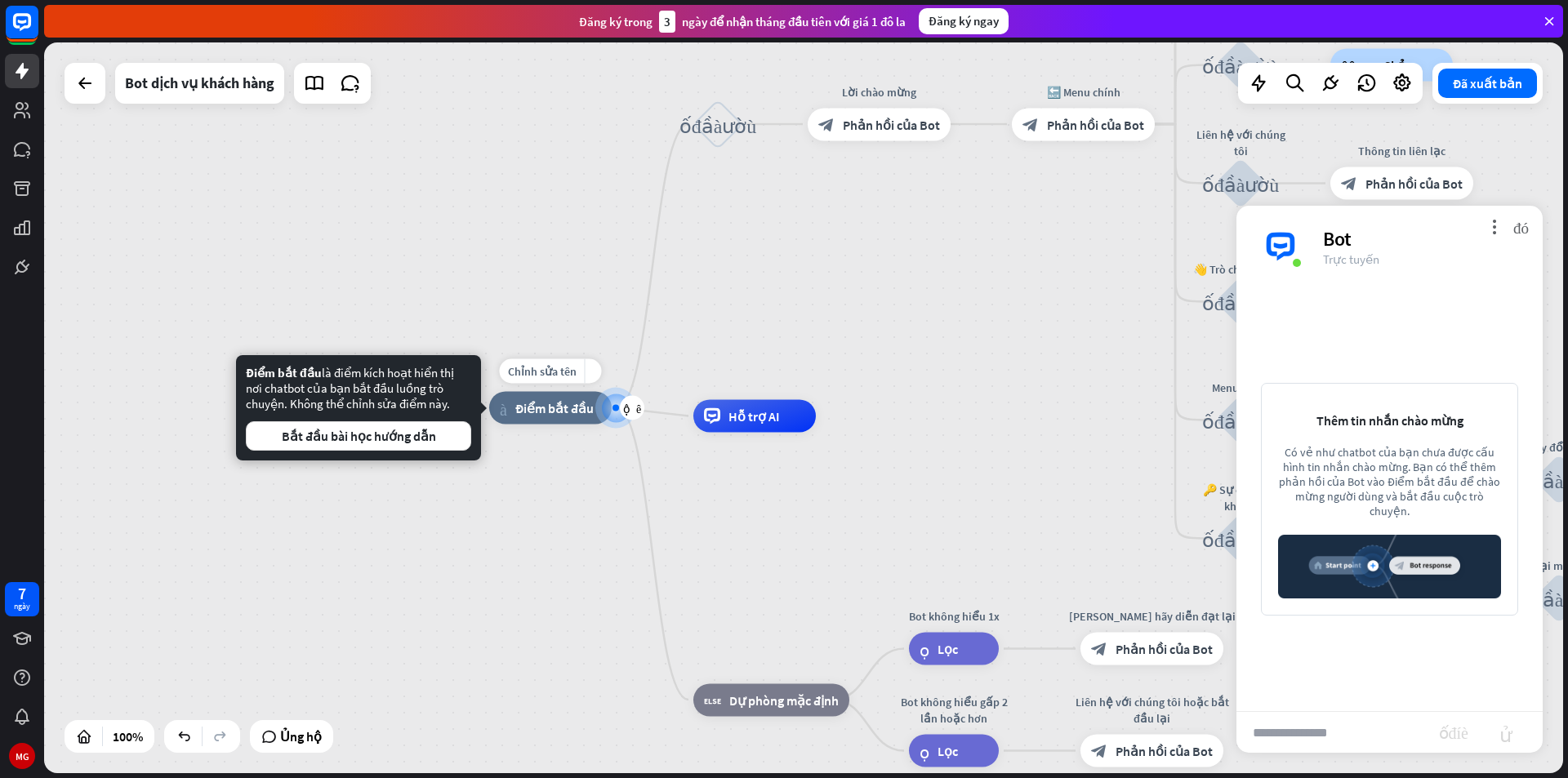
click at [589, 425] on div "Chỉnh sửa tên more_yellow cộng thêm nhà_2 Điểm bắt đầu" at bounding box center [550, 407] width 122 height 32
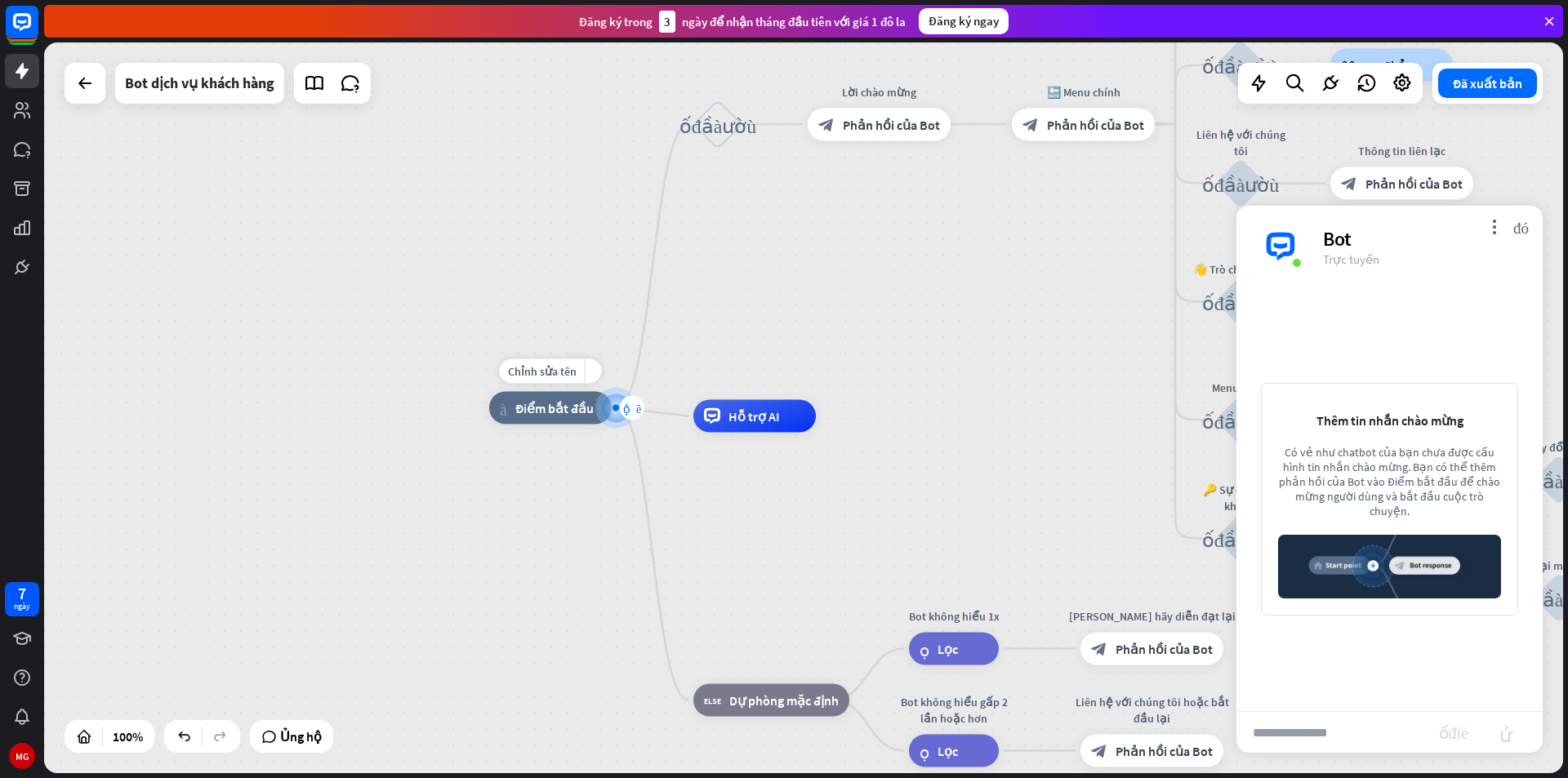
click at [626, 412] on font "cộng thêm" at bounding box center [632, 408] width 18 height 12
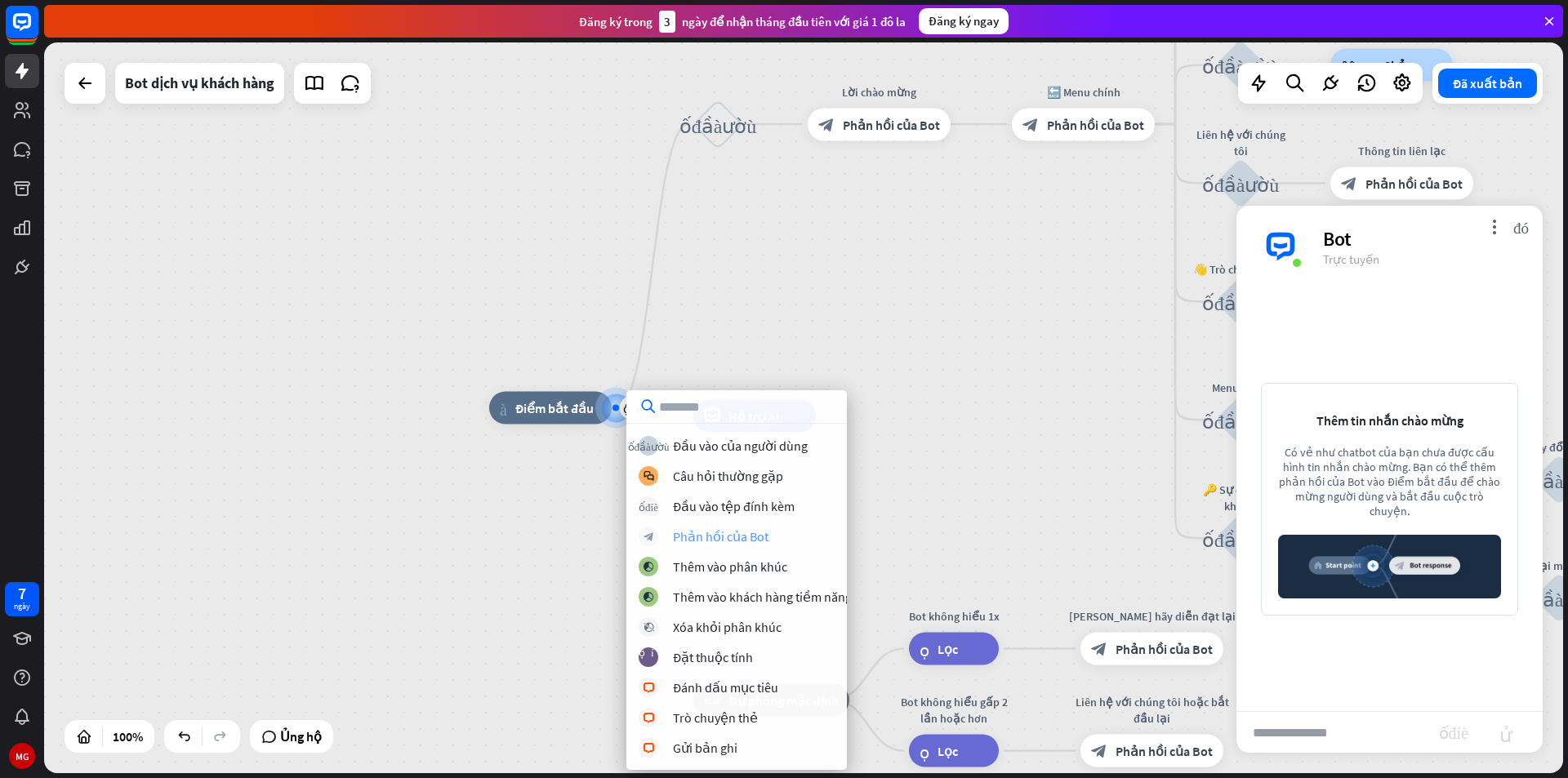
click at [722, 536] on font "Phản hồi của Bot" at bounding box center [720, 536] width 96 height 17
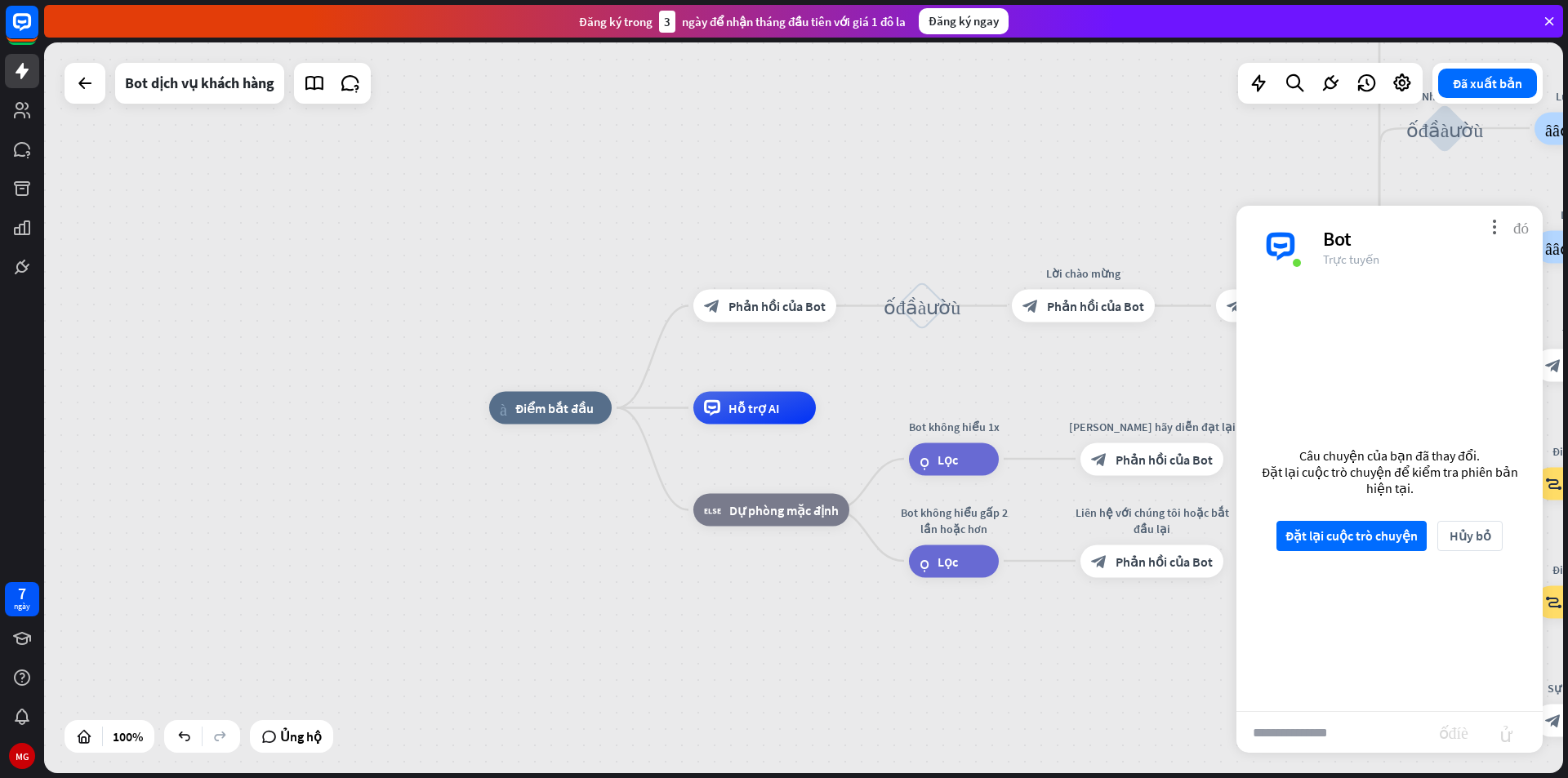
click at [1519, 227] on font "đóng" at bounding box center [1521, 227] width 16 height 16
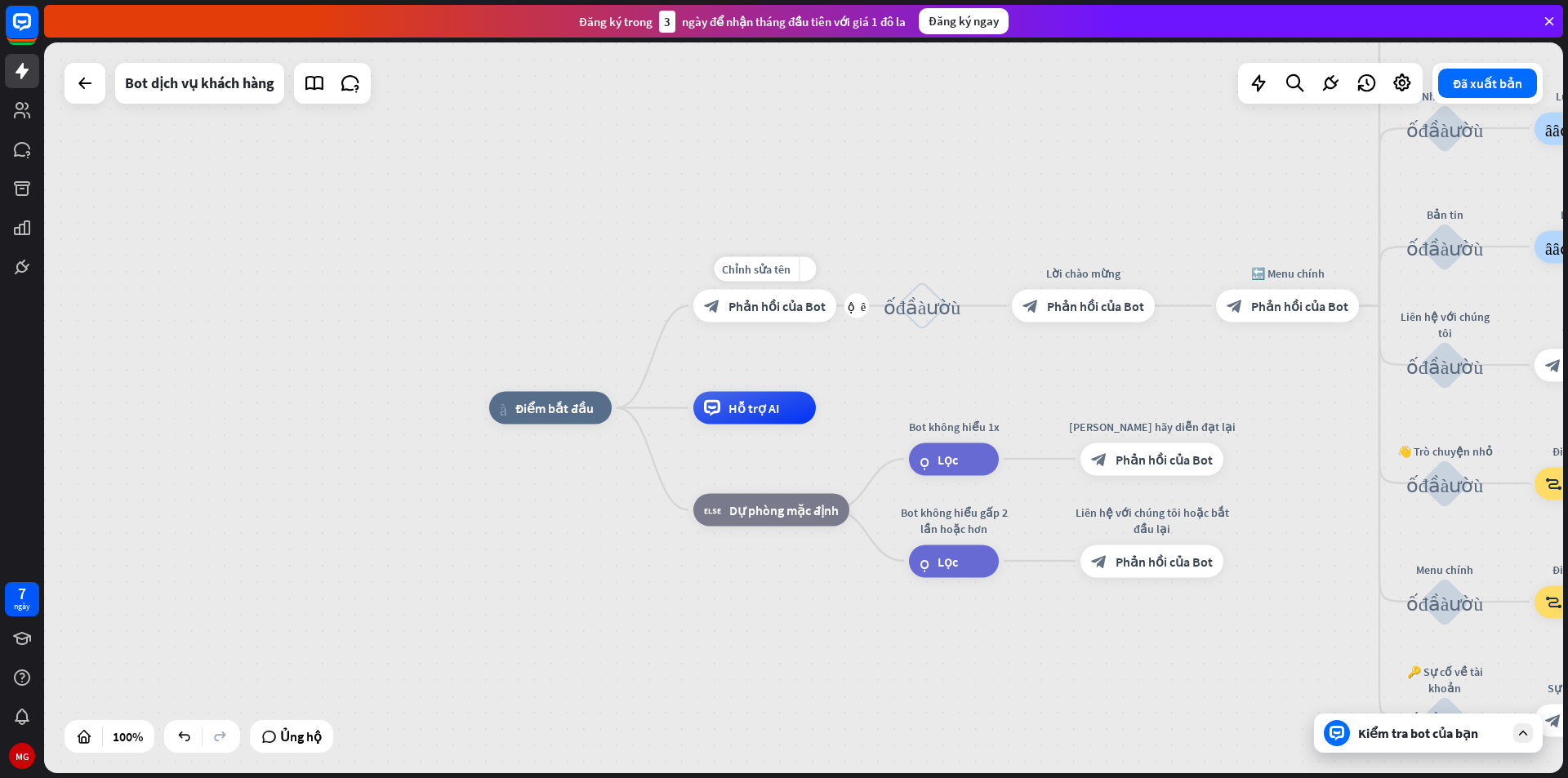
click at [774, 320] on div "block_bot_response Phản hồi của Bot" at bounding box center [764, 305] width 143 height 32
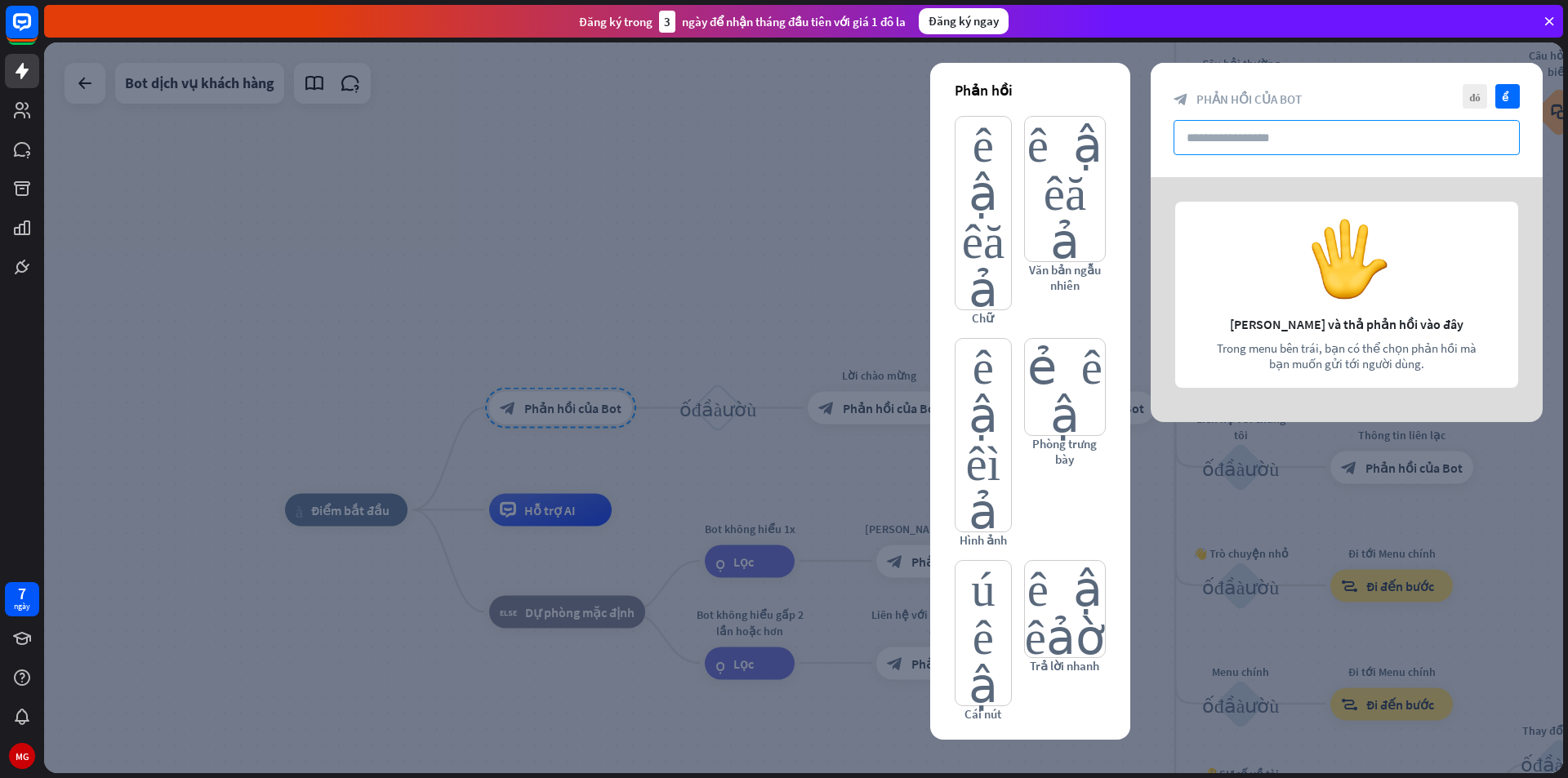
click at [1274, 146] on input "text" at bounding box center [1347, 138] width 346 height 35
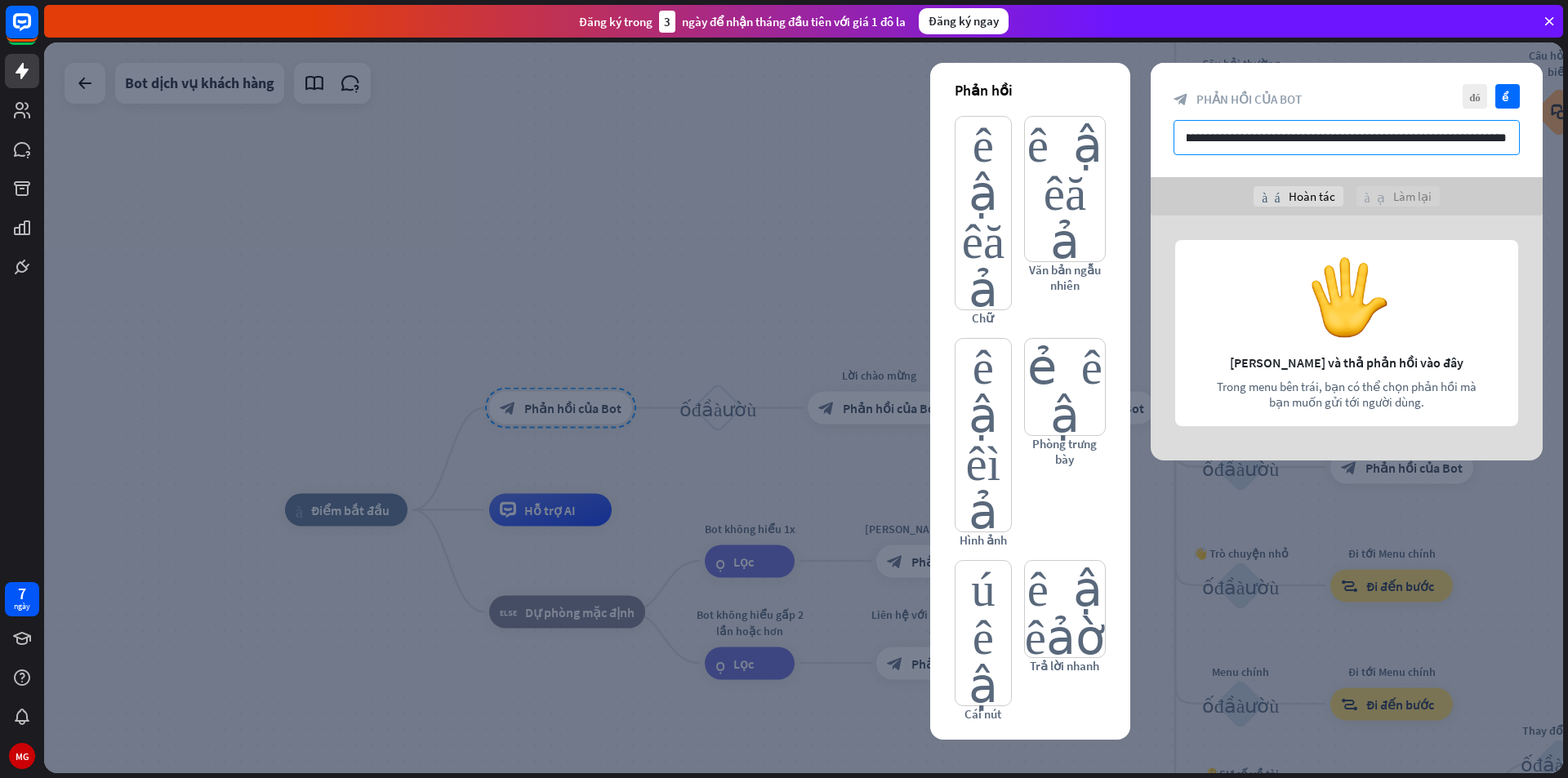
scroll to position [0, 48]
click at [1479, 136] on input "**********" at bounding box center [1347, 138] width 346 height 35
click at [1509, 143] on input "**********" at bounding box center [1347, 138] width 346 height 35
click at [1502, 143] on input "**********" at bounding box center [1347, 138] width 346 height 35
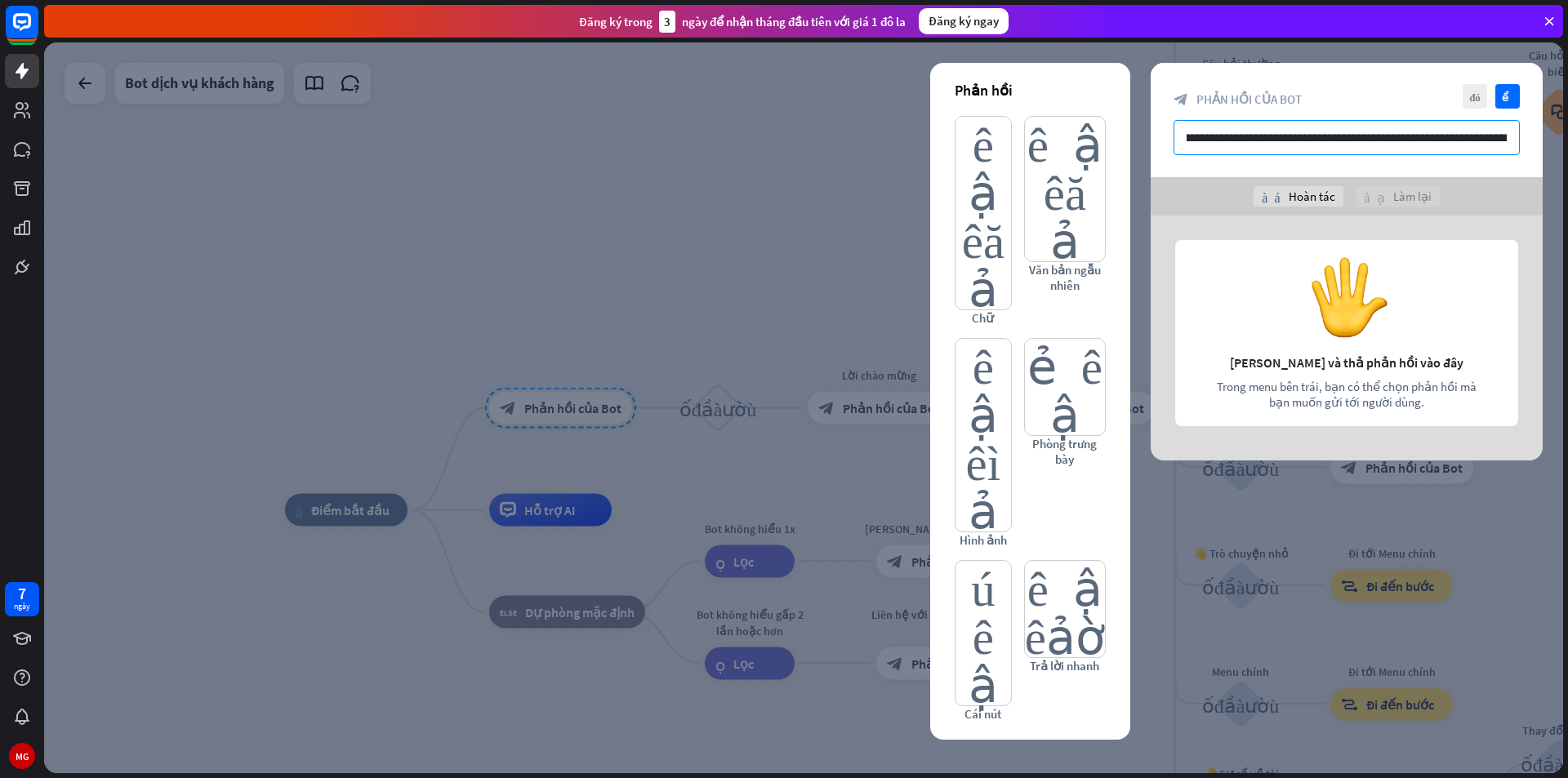
scroll to position [0, 50]
drag, startPoint x: 1501, startPoint y: 137, endPoint x: 1515, endPoint y: 135, distance: 14.1
click at [1515, 135] on input "**********" at bounding box center [1347, 138] width 346 height 35
click at [1508, 136] on input "**********" at bounding box center [1347, 138] width 346 height 35
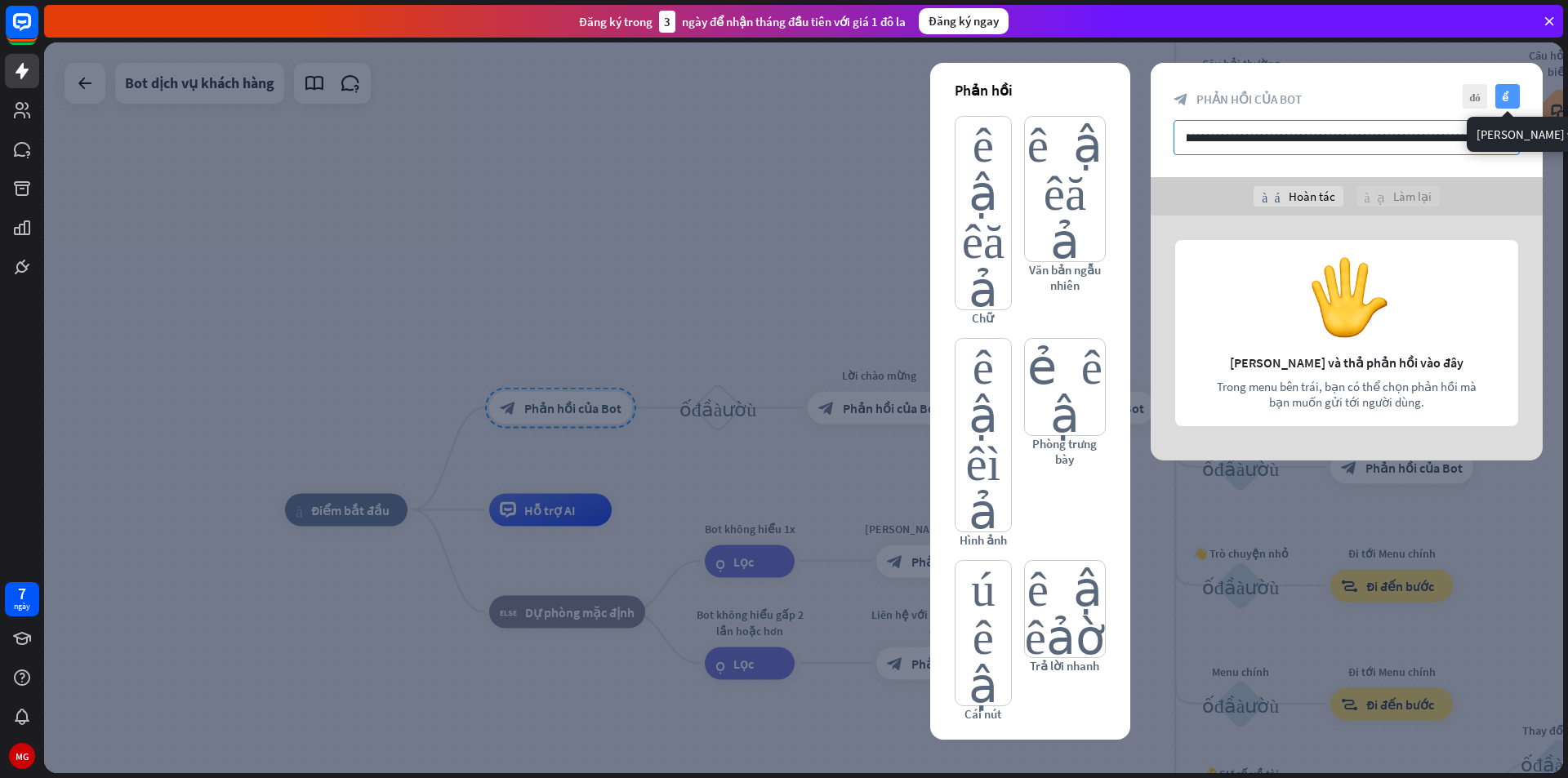
type input "**********"
click at [1507, 96] on font "kiểm tra" at bounding box center [1507, 96] width 13 height 11
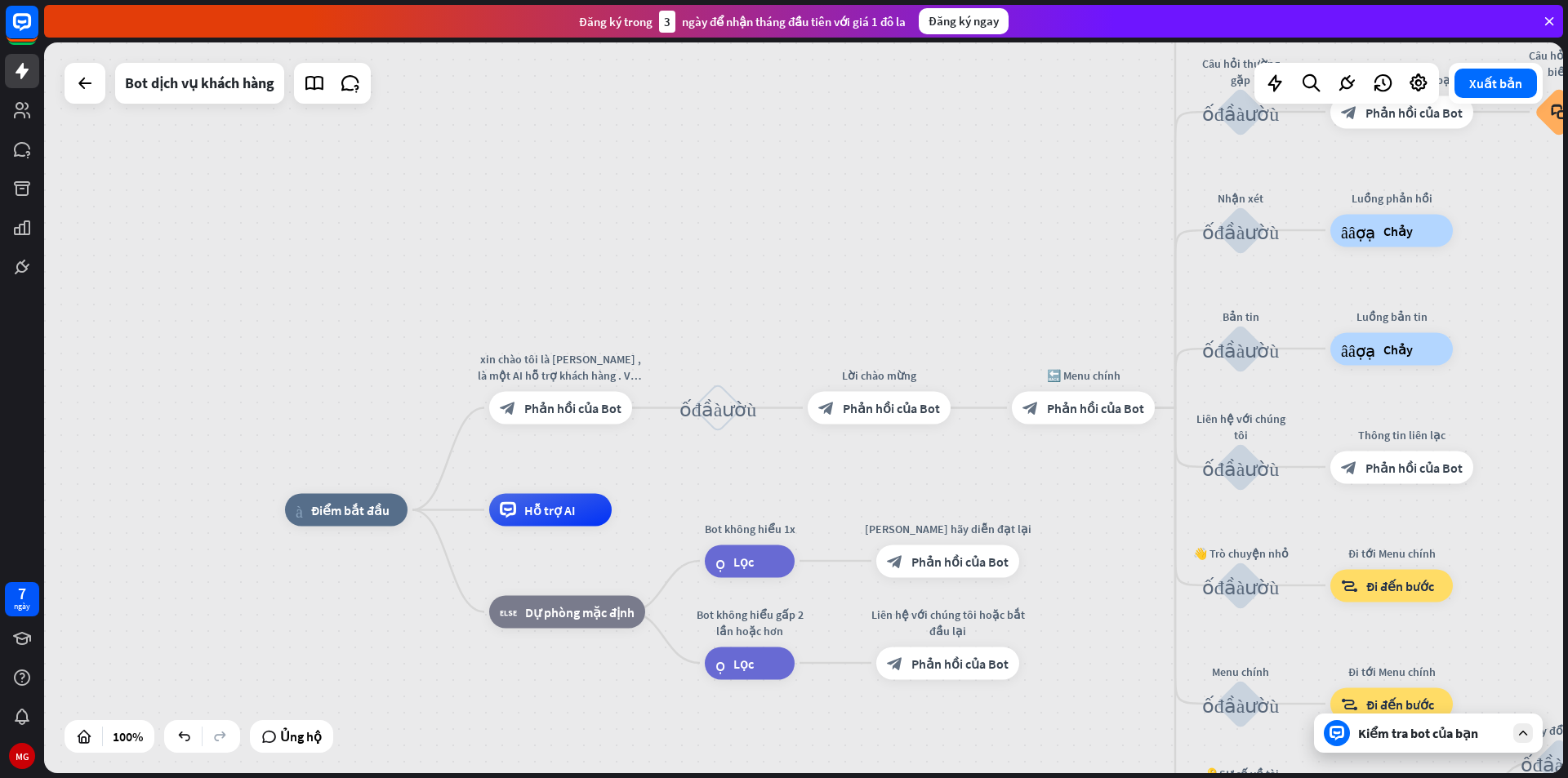
click at [1417, 730] on font "Kiểm tra bot của bạn" at bounding box center [1418, 733] width 120 height 17
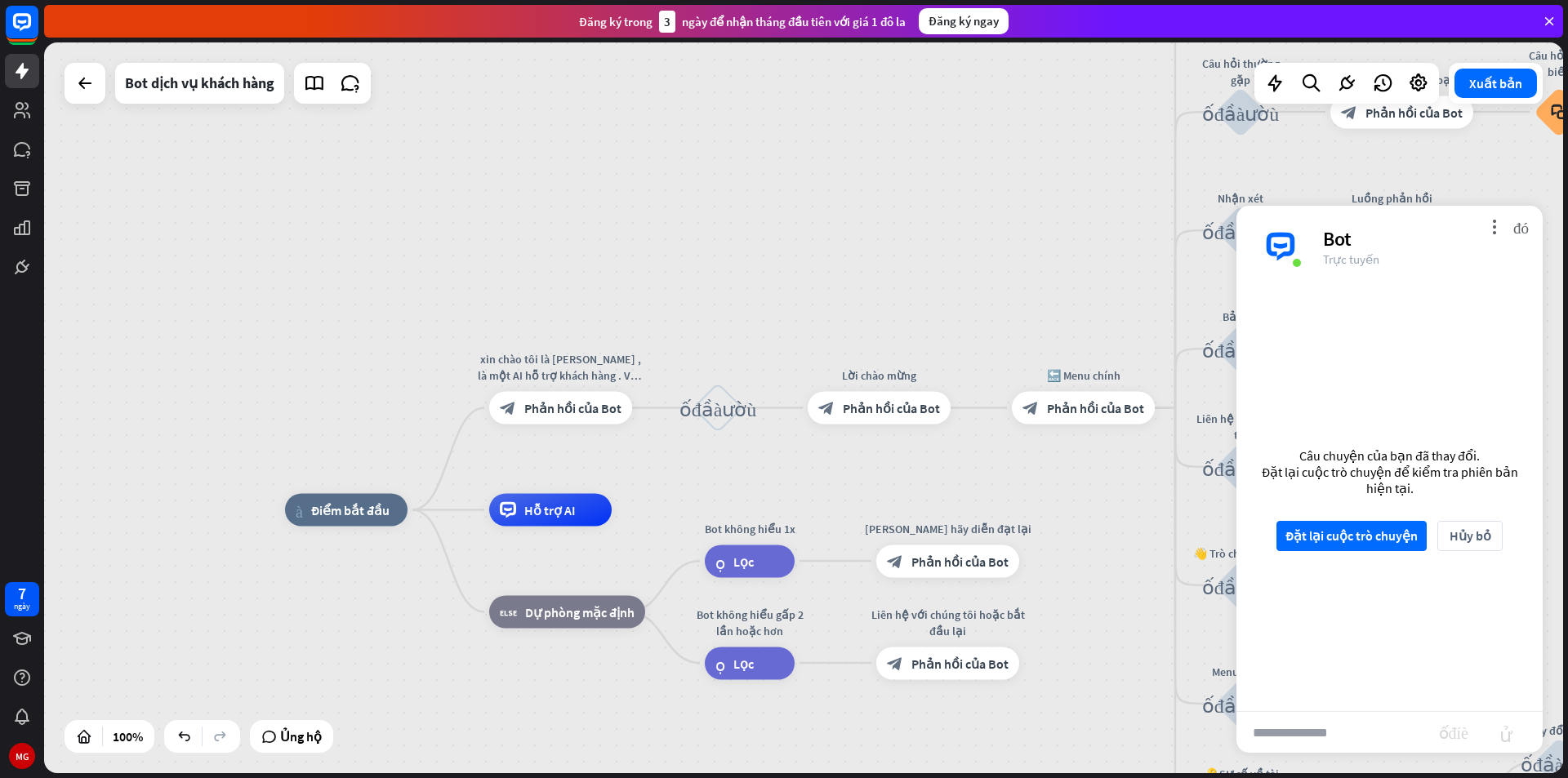
click at [1377, 729] on input "text" at bounding box center [1337, 733] width 203 height 41
type input "********"
click at [1502, 741] on font "gửi" at bounding box center [1505, 732] width 52 height 20
click at [1360, 543] on font "Đặt lại cuộc trò chuyện" at bounding box center [1351, 535] width 132 height 17
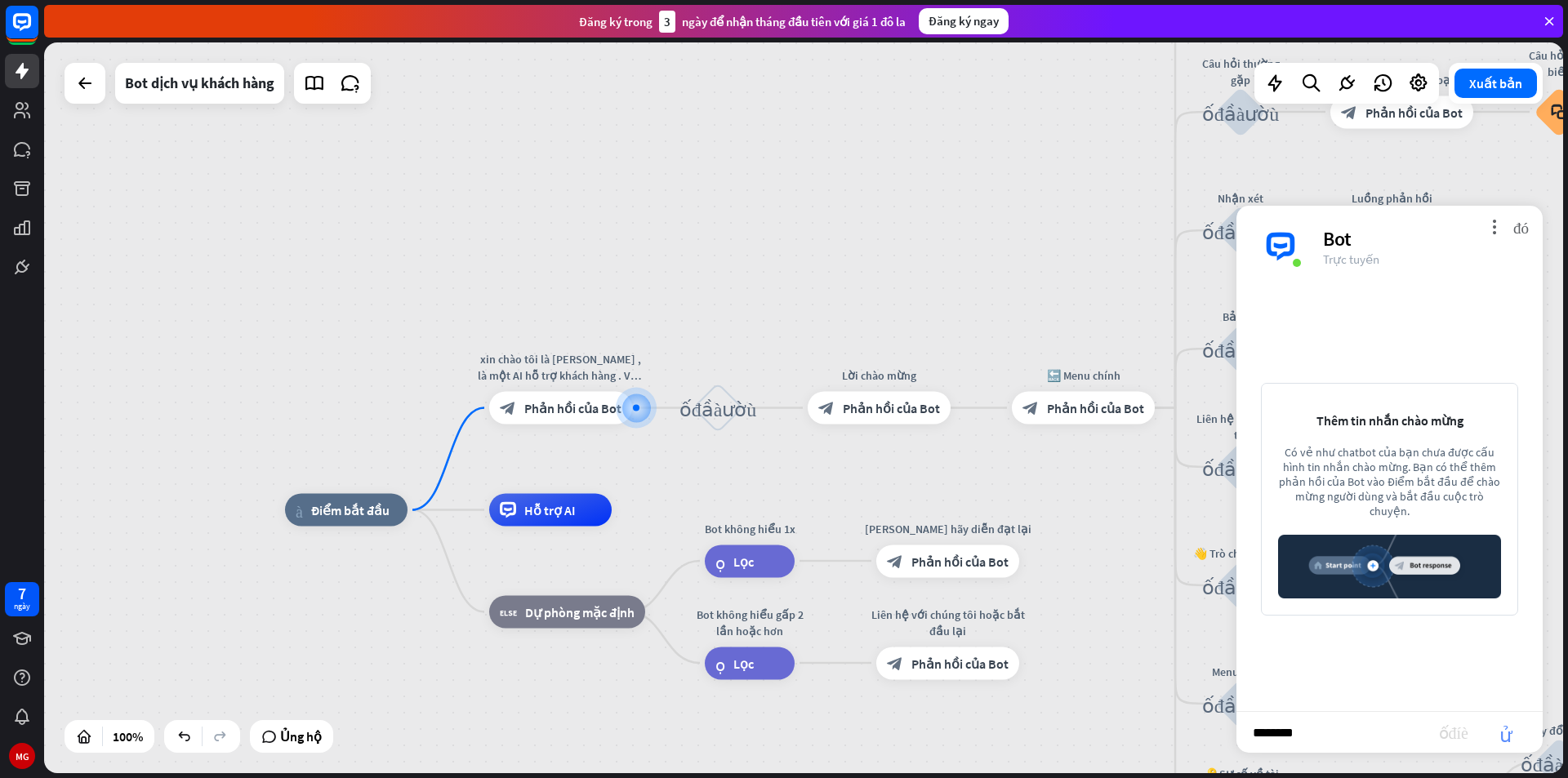
click at [1517, 730] on font "gửi" at bounding box center [1505, 732] width 52 height 20
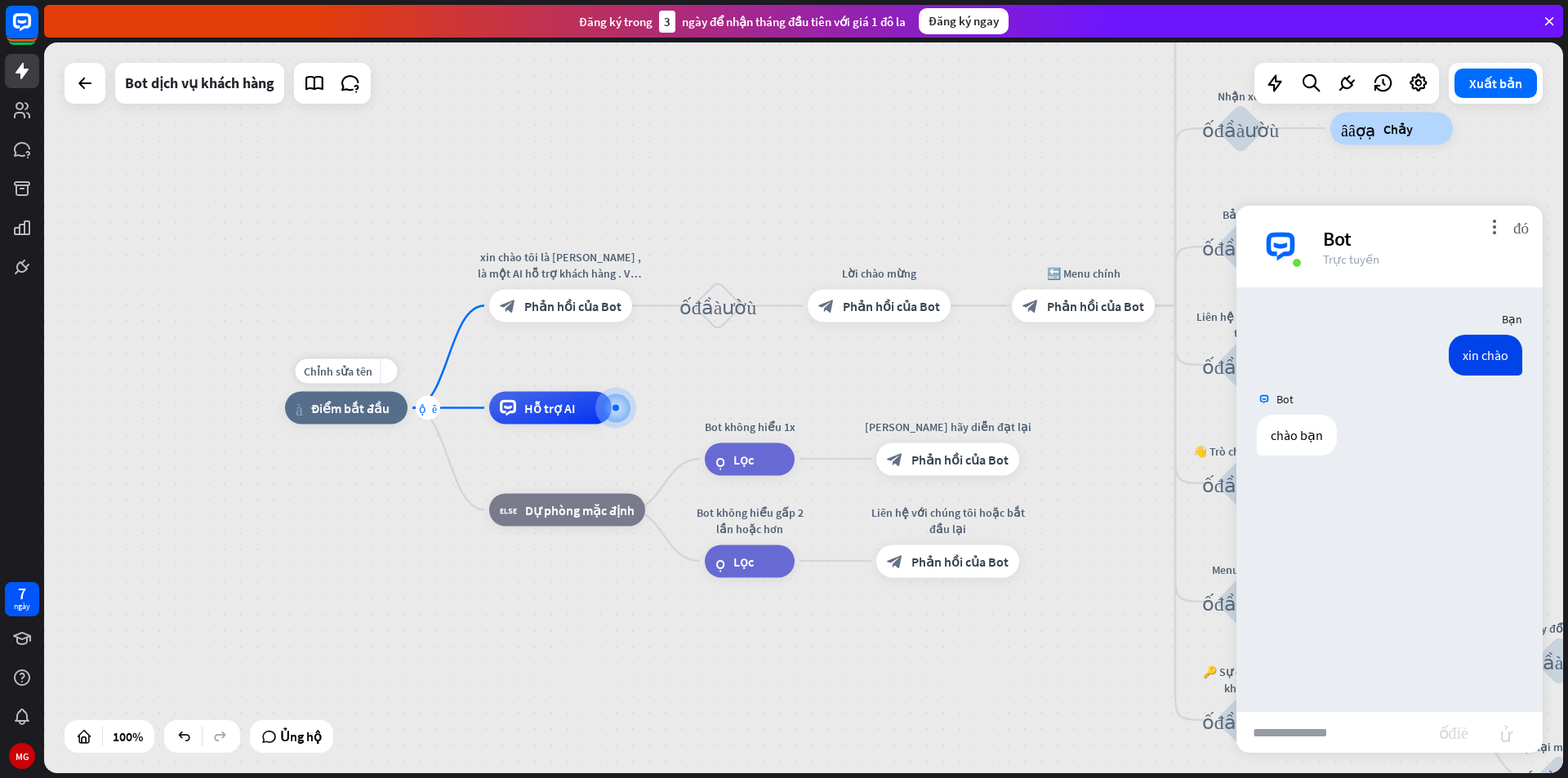
click at [427, 410] on font "cộng thêm" at bounding box center [428, 408] width 18 height 12
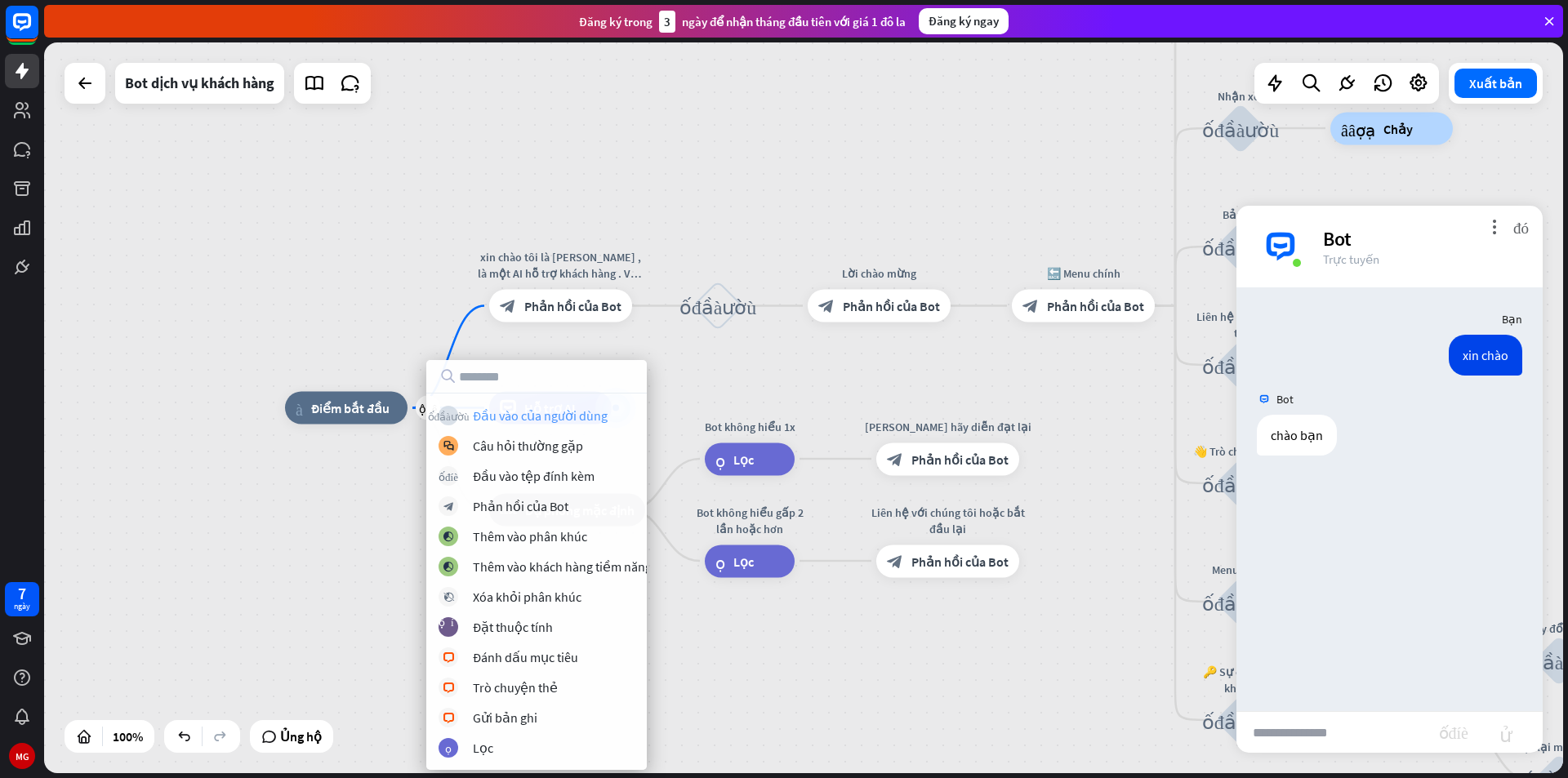
click at [551, 411] on font "Đầu vào của người dùng" at bounding box center [540, 415] width 135 height 17
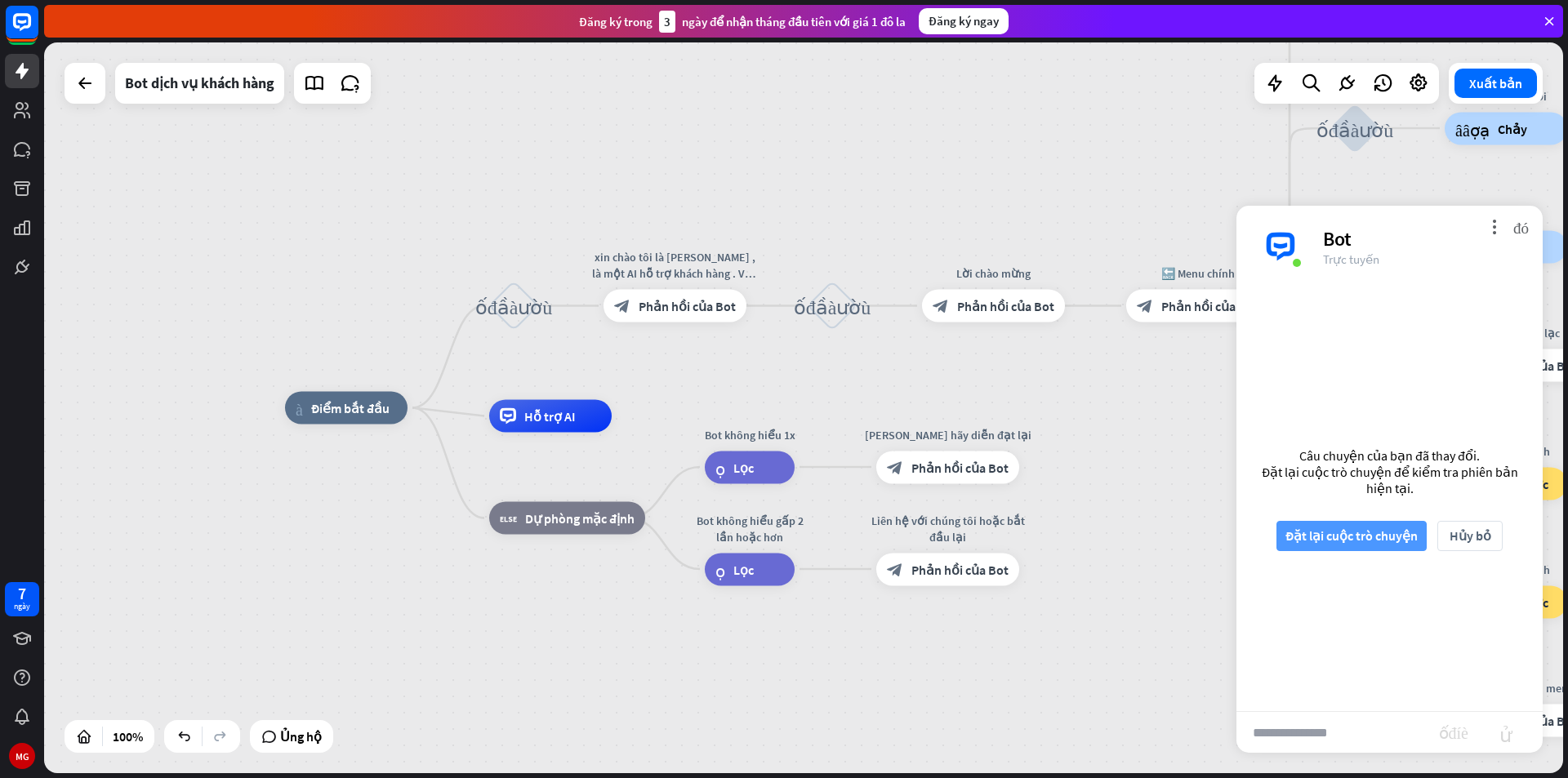
click at [1343, 538] on font "Đặt lại cuộc trò chuyện" at bounding box center [1351, 535] width 132 height 17
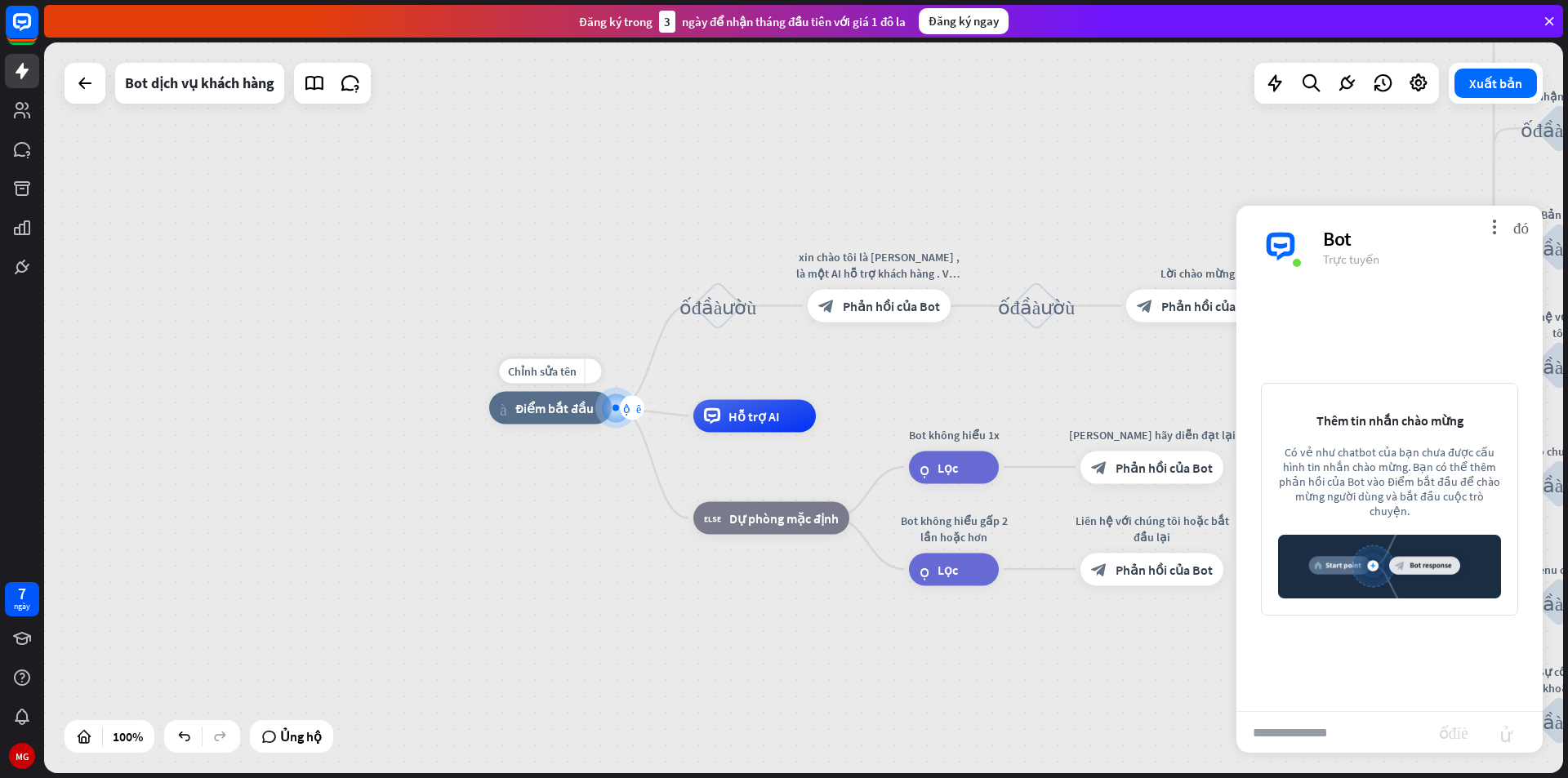
click at [631, 414] on div "cộng thêm" at bounding box center [631, 408] width 24 height 24
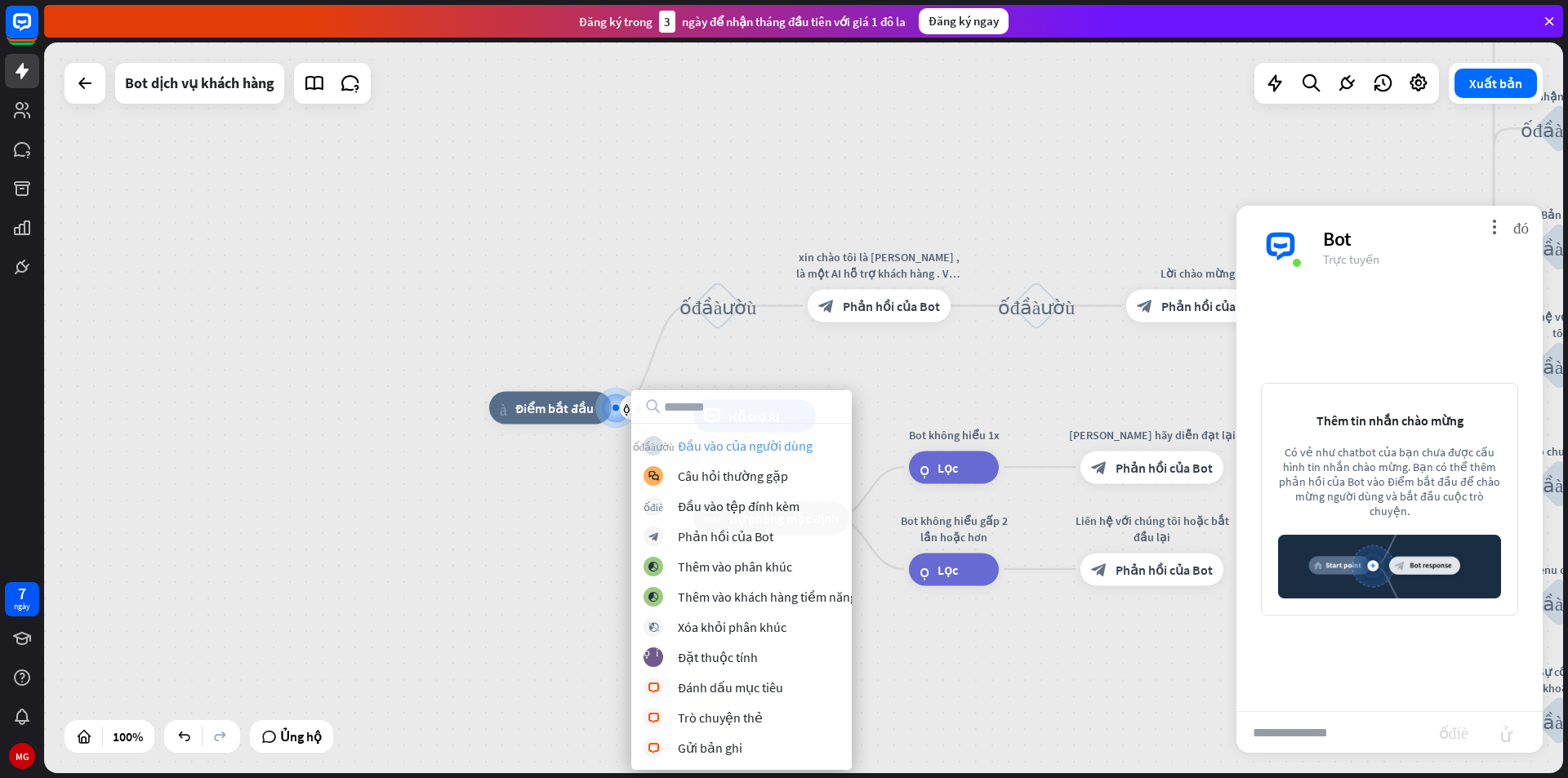
click at [764, 450] on font "Đầu vào của người dùng" at bounding box center [746, 445] width 135 height 17
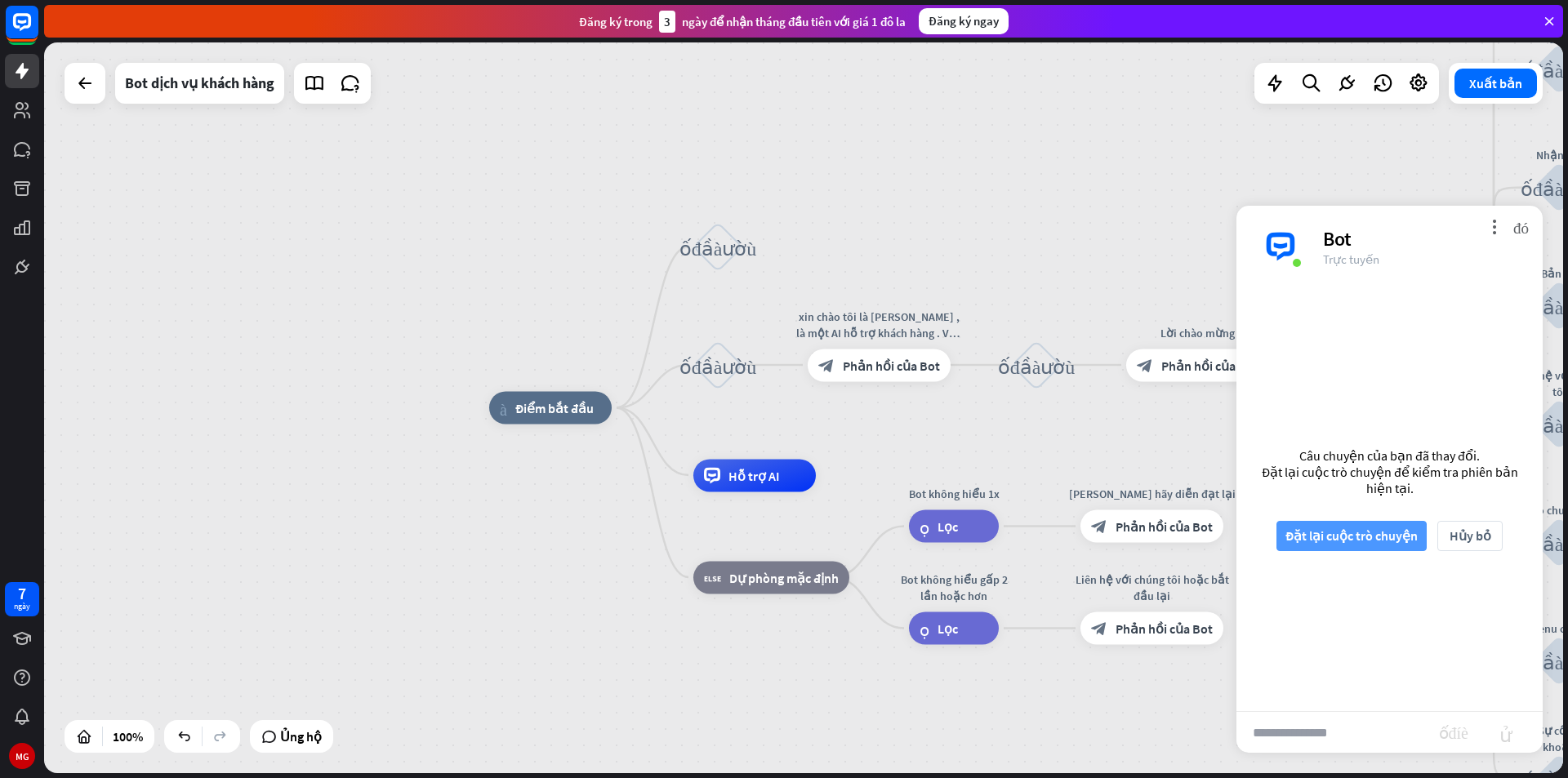
click at [1378, 528] on font "Đặt lại cuộc trò chuyện" at bounding box center [1351, 535] width 132 height 17
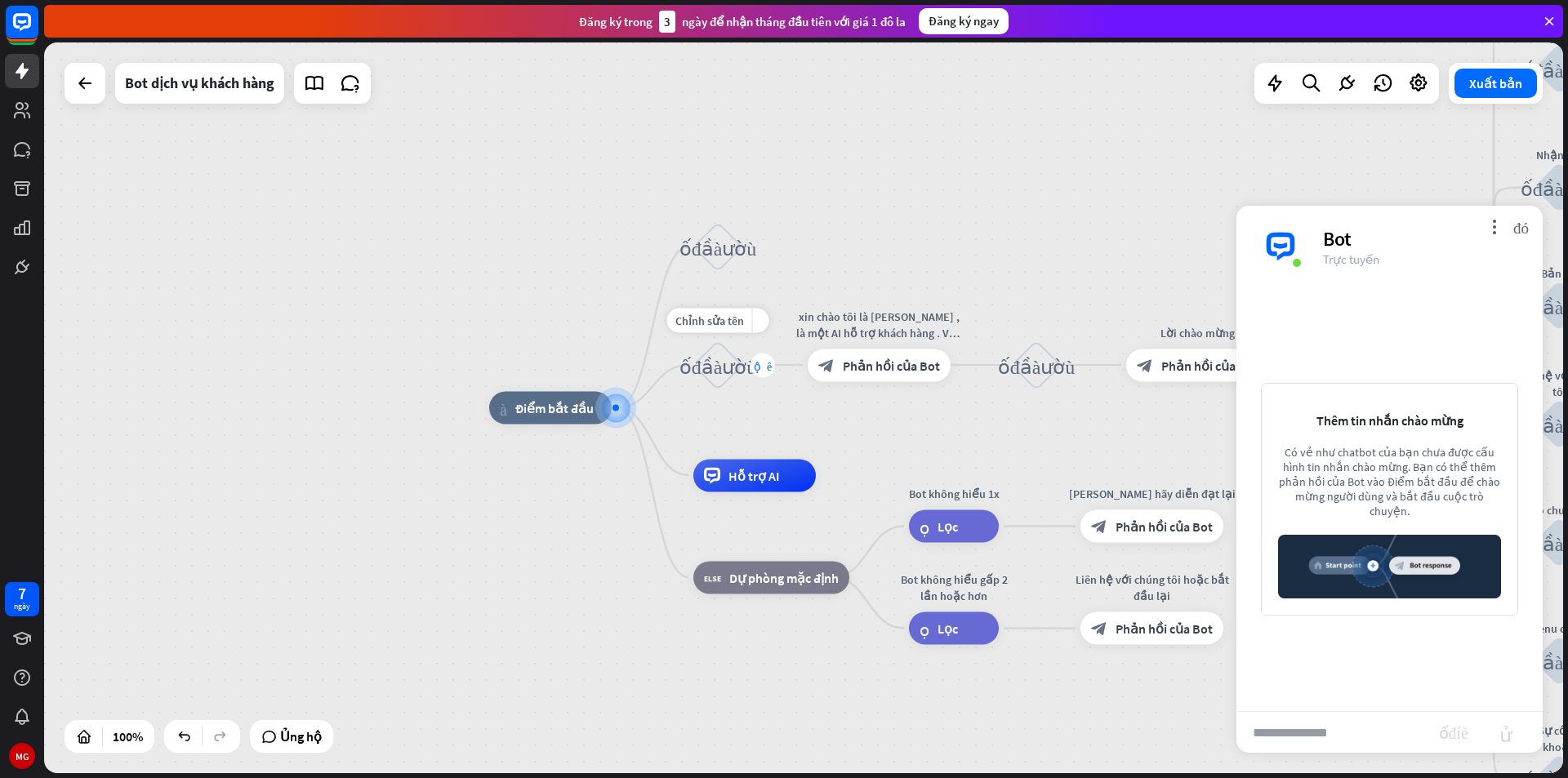
click at [761, 360] on font "cộng thêm" at bounding box center [762, 365] width 18 height 12
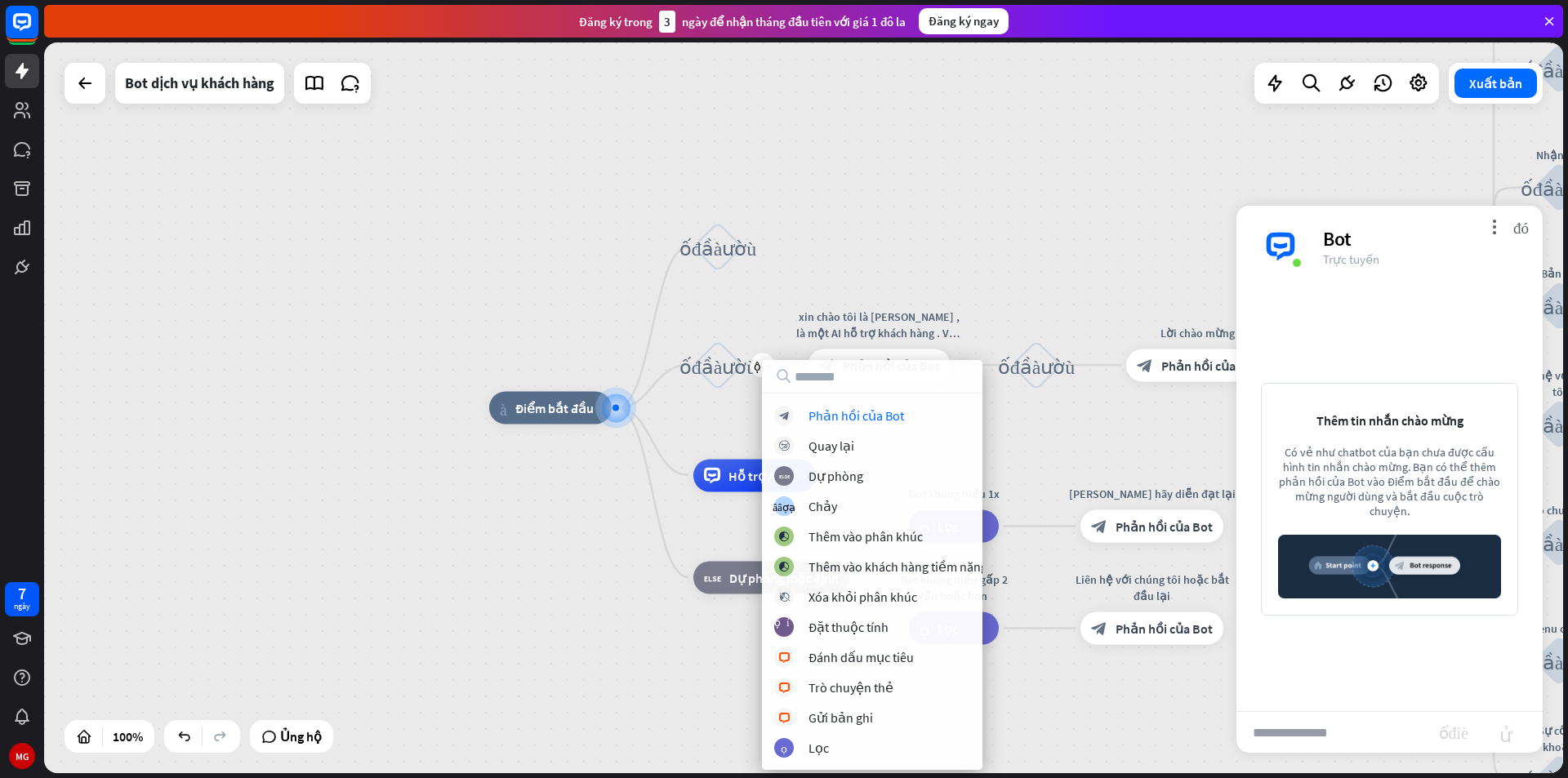
drag, startPoint x: 849, startPoint y: 270, endPoint x: 734, endPoint y: 361, distance: 146.6
click at [849, 269] on div "nhà_2 Điểm bắt đầu khối_đầu_vào_người_dùng cộng thêm khối_đầu_vào_người_dùng Ch…" at bounding box center [804, 407] width 1519 height 731
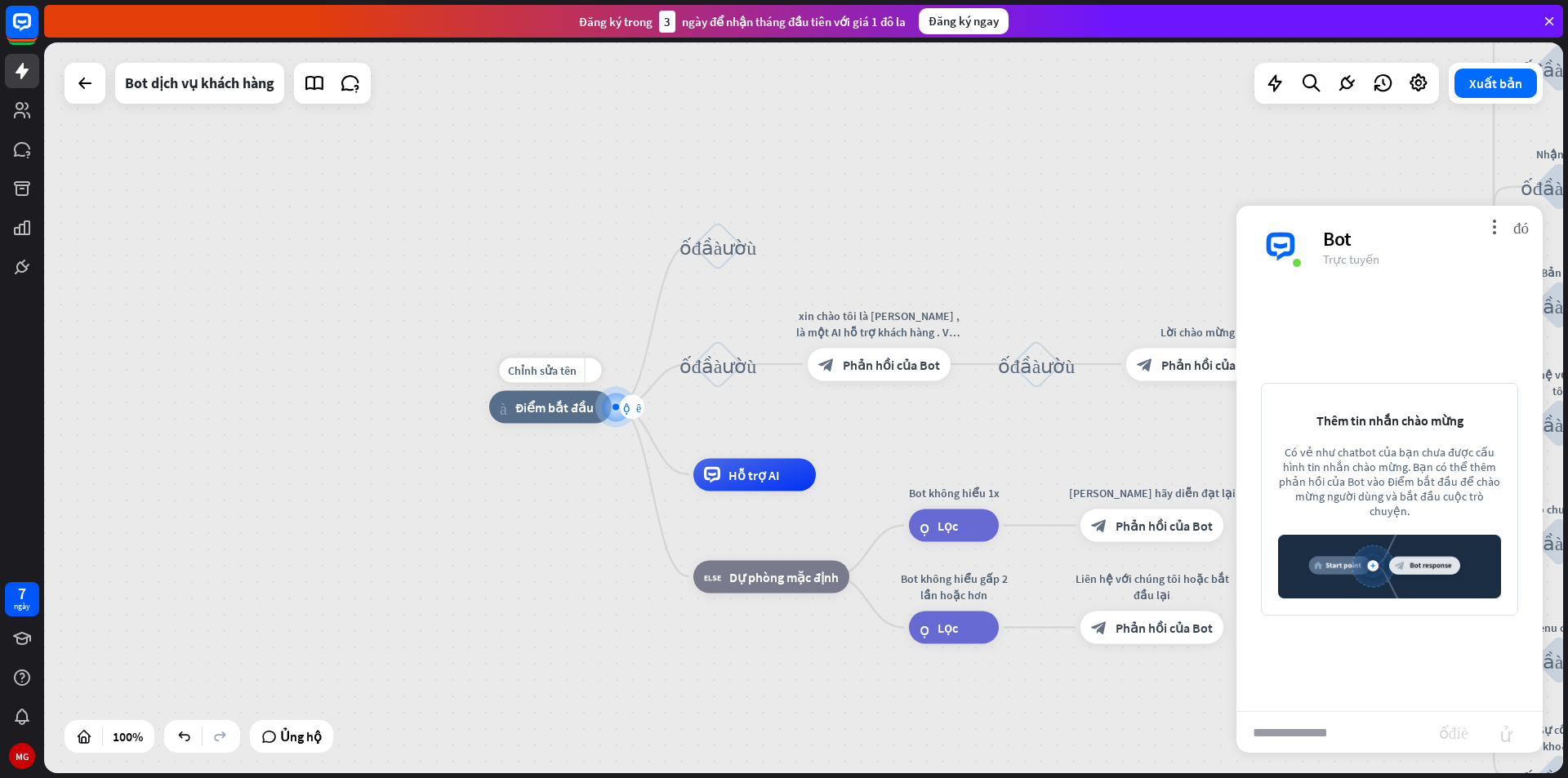
click at [623, 401] on font "cộng thêm" at bounding box center [632, 407] width 18 height 12
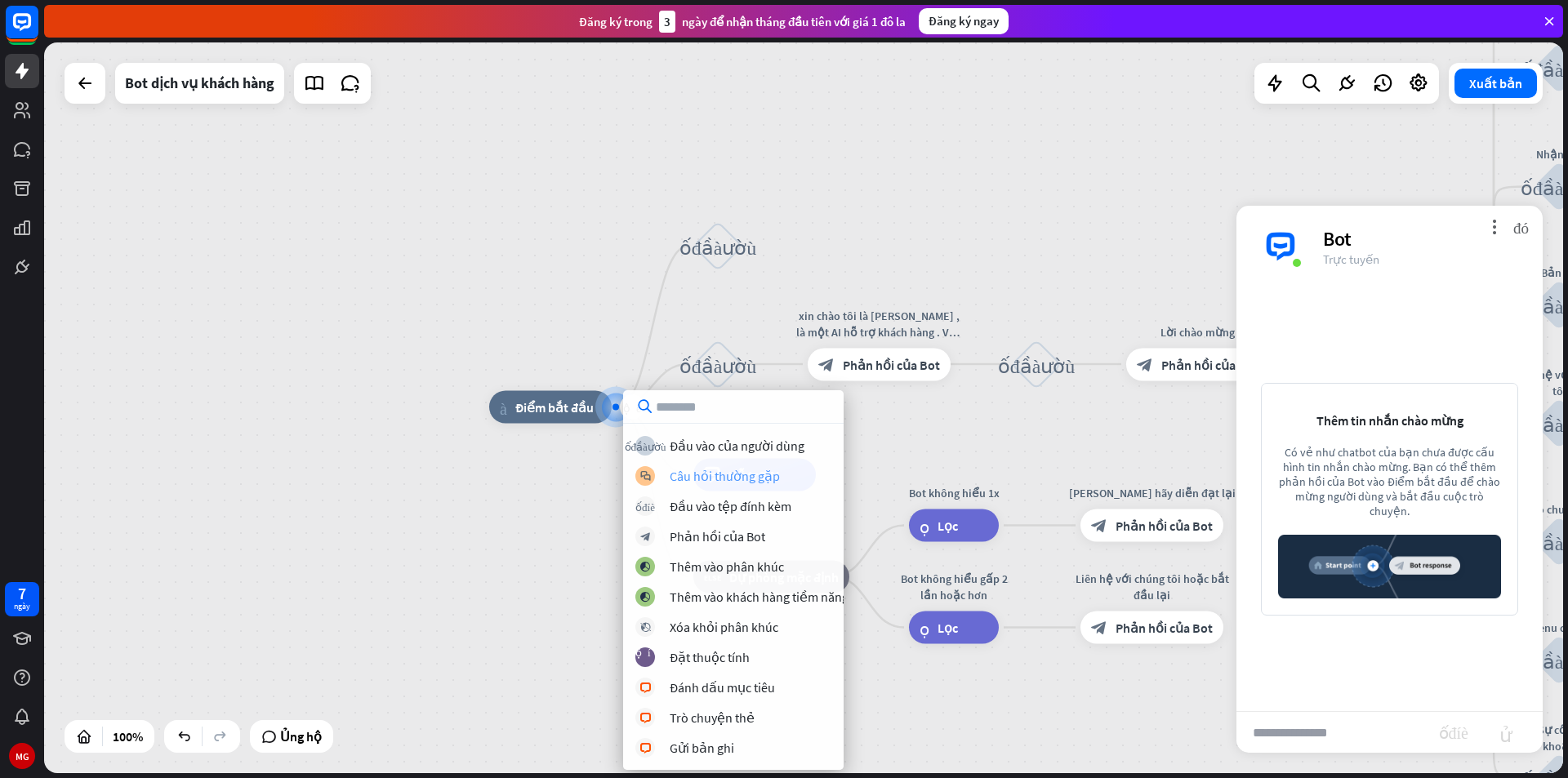
click at [728, 477] on font "Câu hỏi thường gặp" at bounding box center [724, 476] width 111 height 17
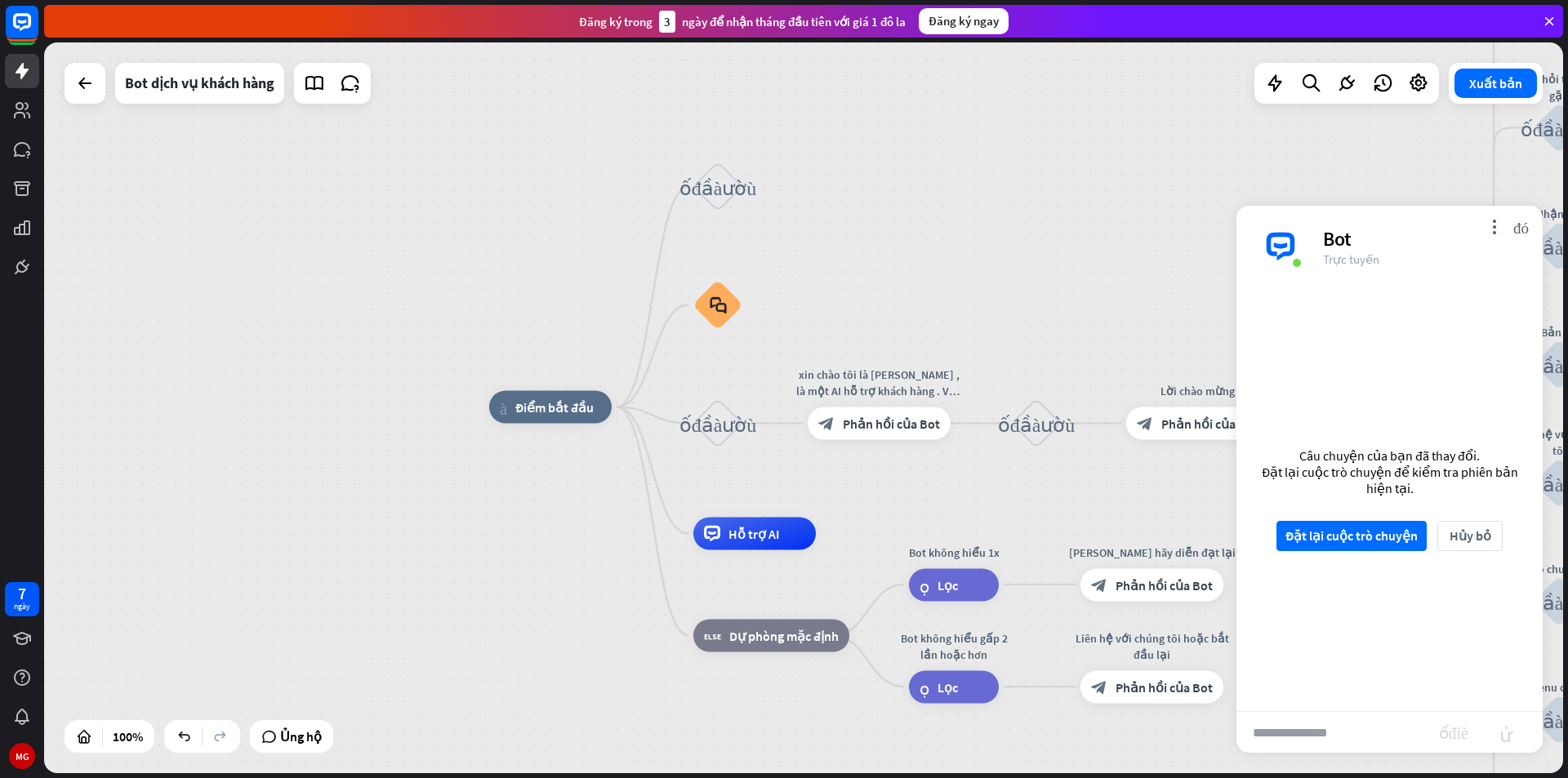
click at [1287, 734] on input "text" at bounding box center [1337, 733] width 203 height 41
type input "*"
click at [764, 298] on div "cộng thêm" at bounding box center [762, 305] width 24 height 24
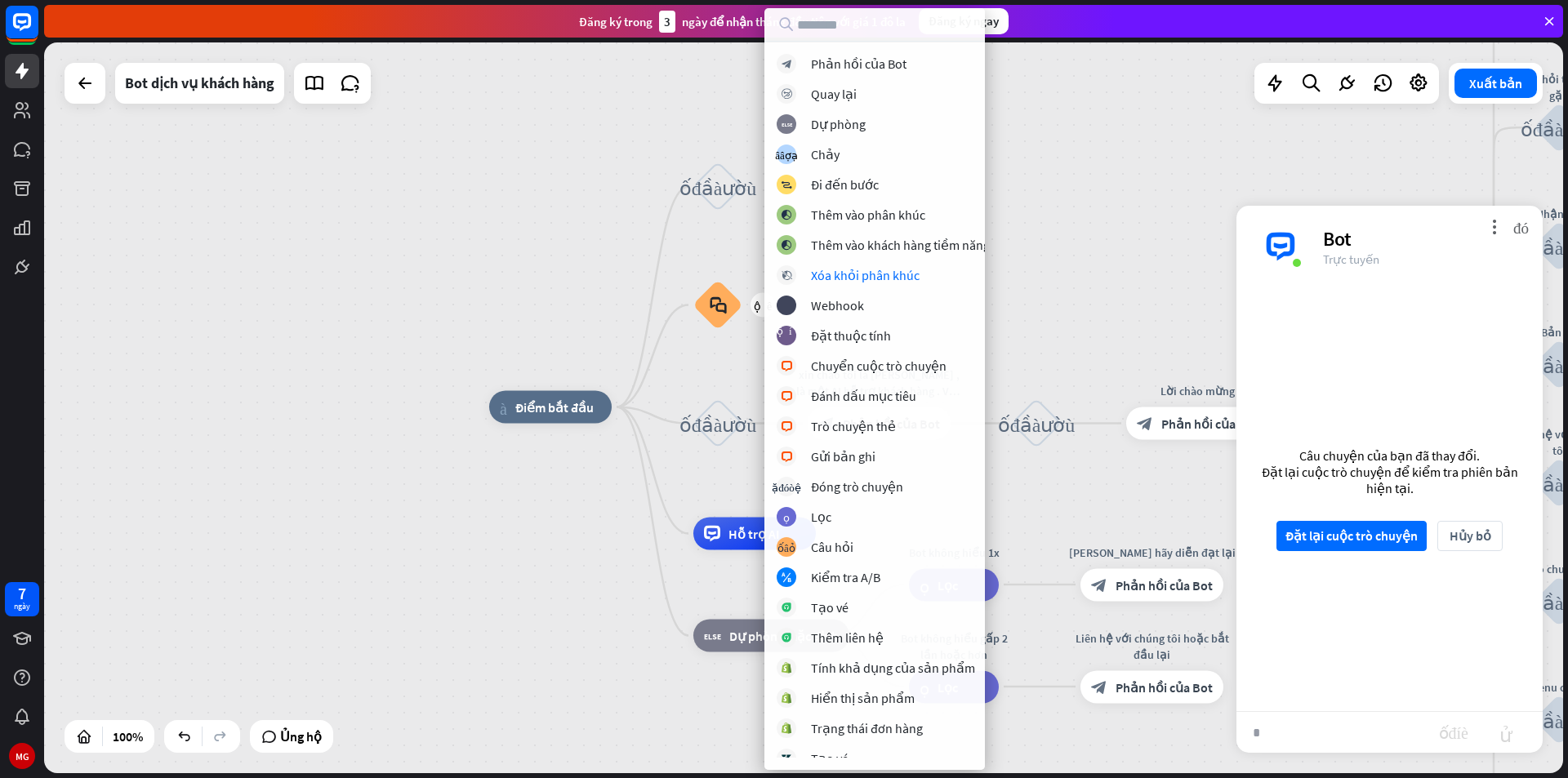
click at [1039, 277] on div "nhà_2 Điểm bắt đầu khối_đầu_vào_người_dùng cộng thêm block_faq khối_đầu_vào_ngư…" at bounding box center [804, 407] width 1519 height 731
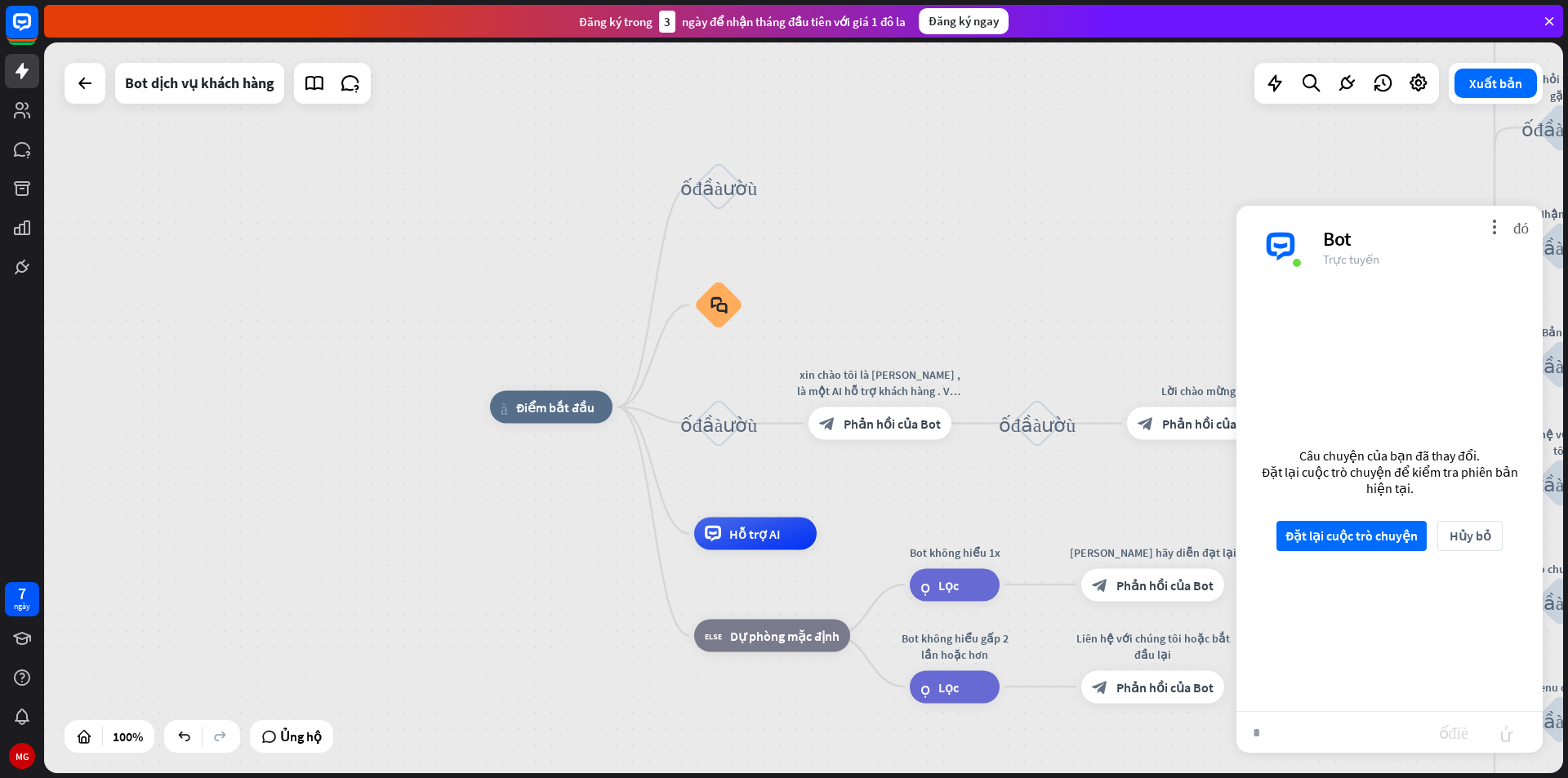
click at [1040, 276] on div "nhà_2 Điểm bắt đầu khối_đầu_vào_người_dùng block_faq khối_đầu_vào_người_dùng xi…" at bounding box center [804, 407] width 1519 height 731
click at [92, 83] on icon at bounding box center [85, 83] width 20 height 20
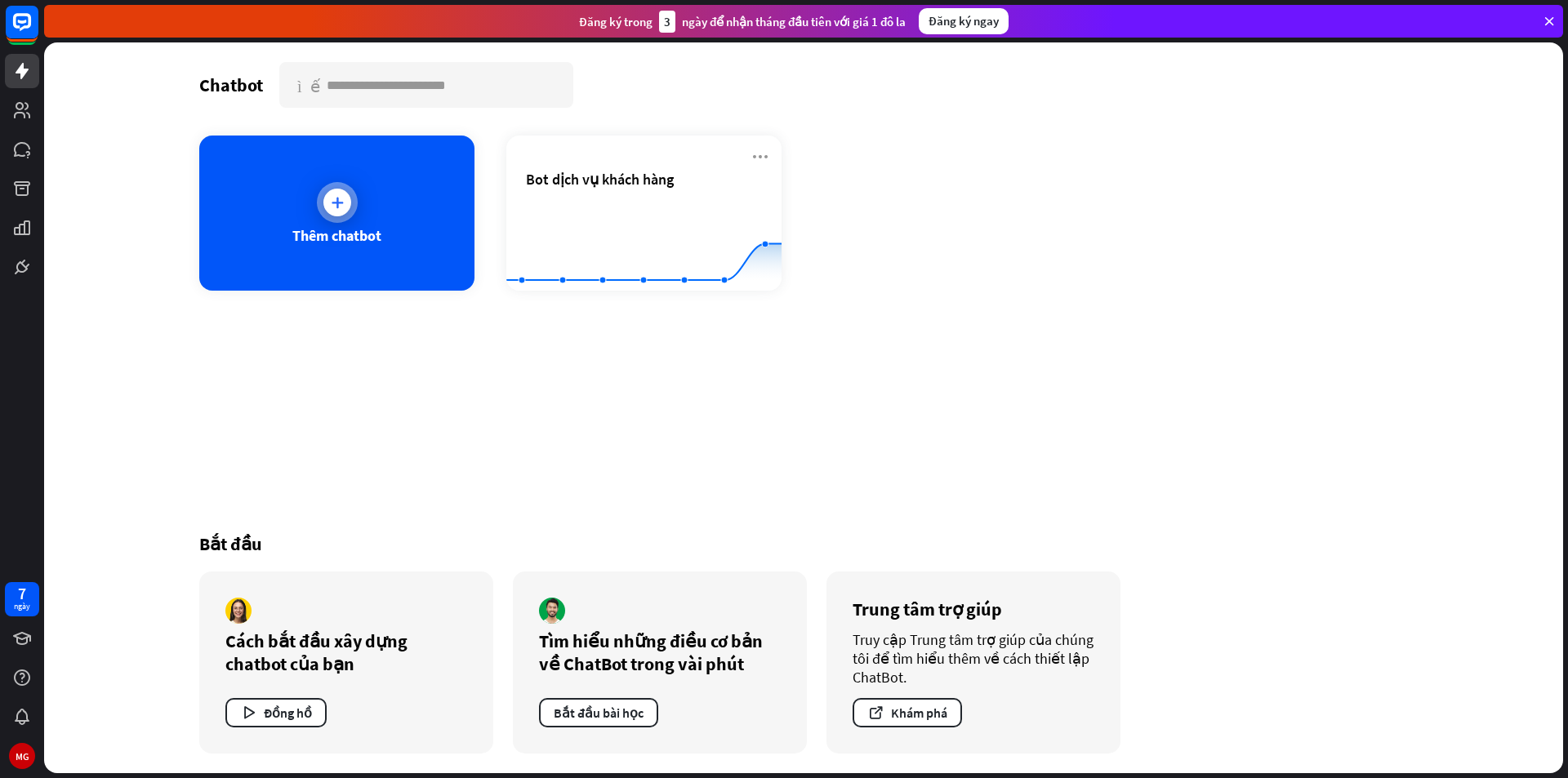
click at [346, 212] on div at bounding box center [337, 203] width 27 height 27
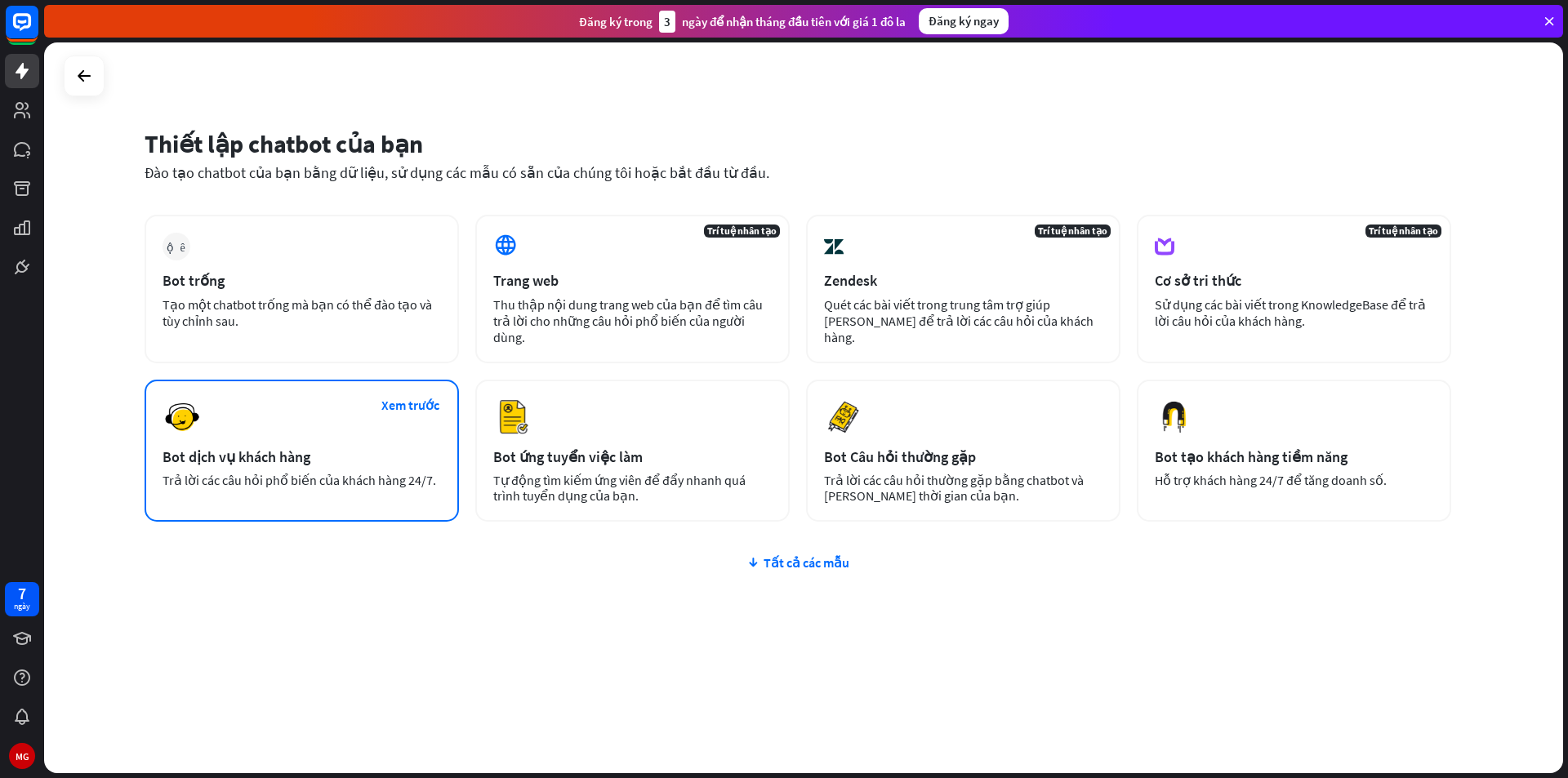
click at [338, 455] on div "Bot dịch vụ khách hàng" at bounding box center [301, 456] width 279 height 19
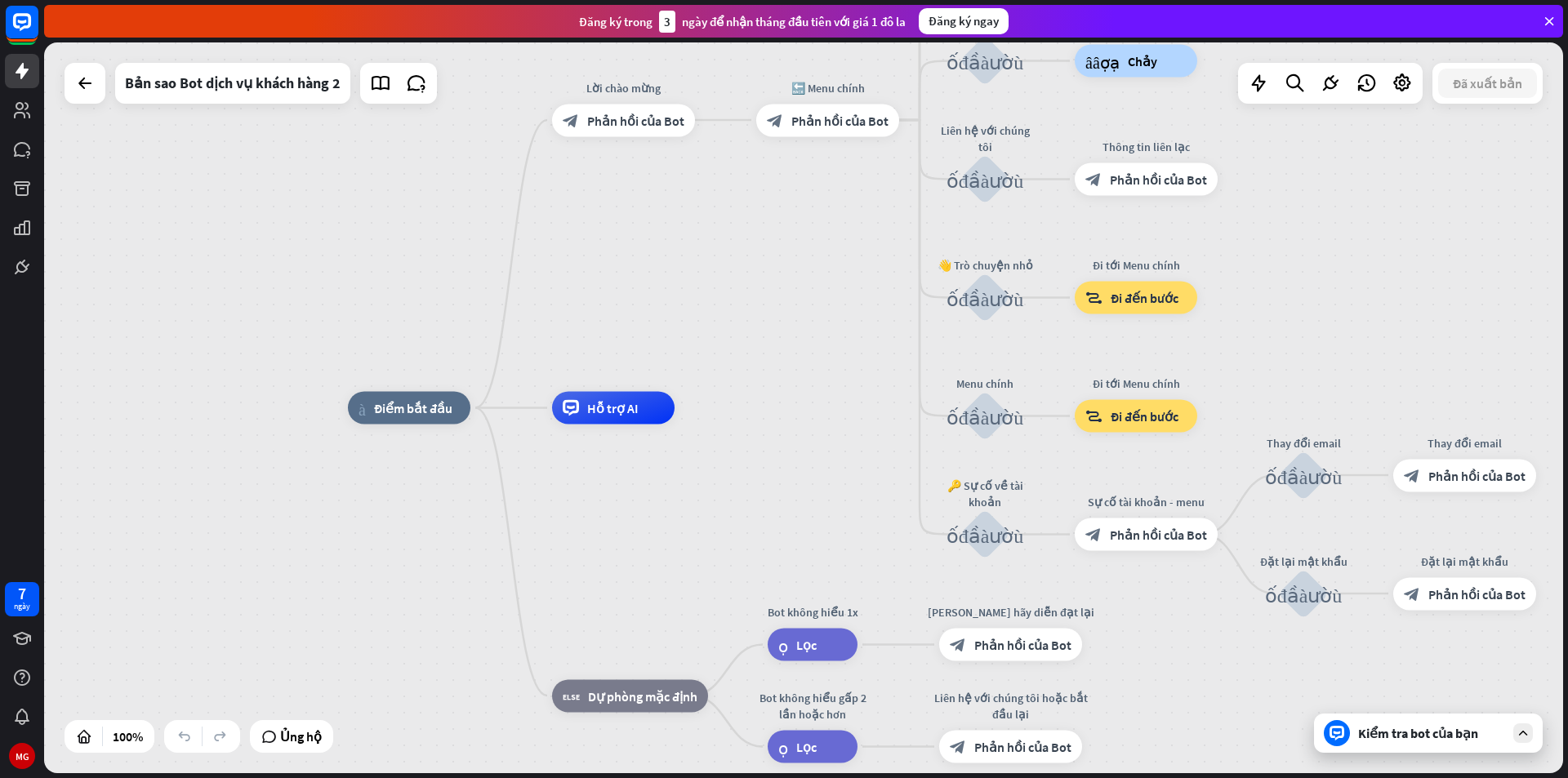
click at [1447, 747] on div "Kiểm tra bot của bạn" at bounding box center [1428, 733] width 229 height 39
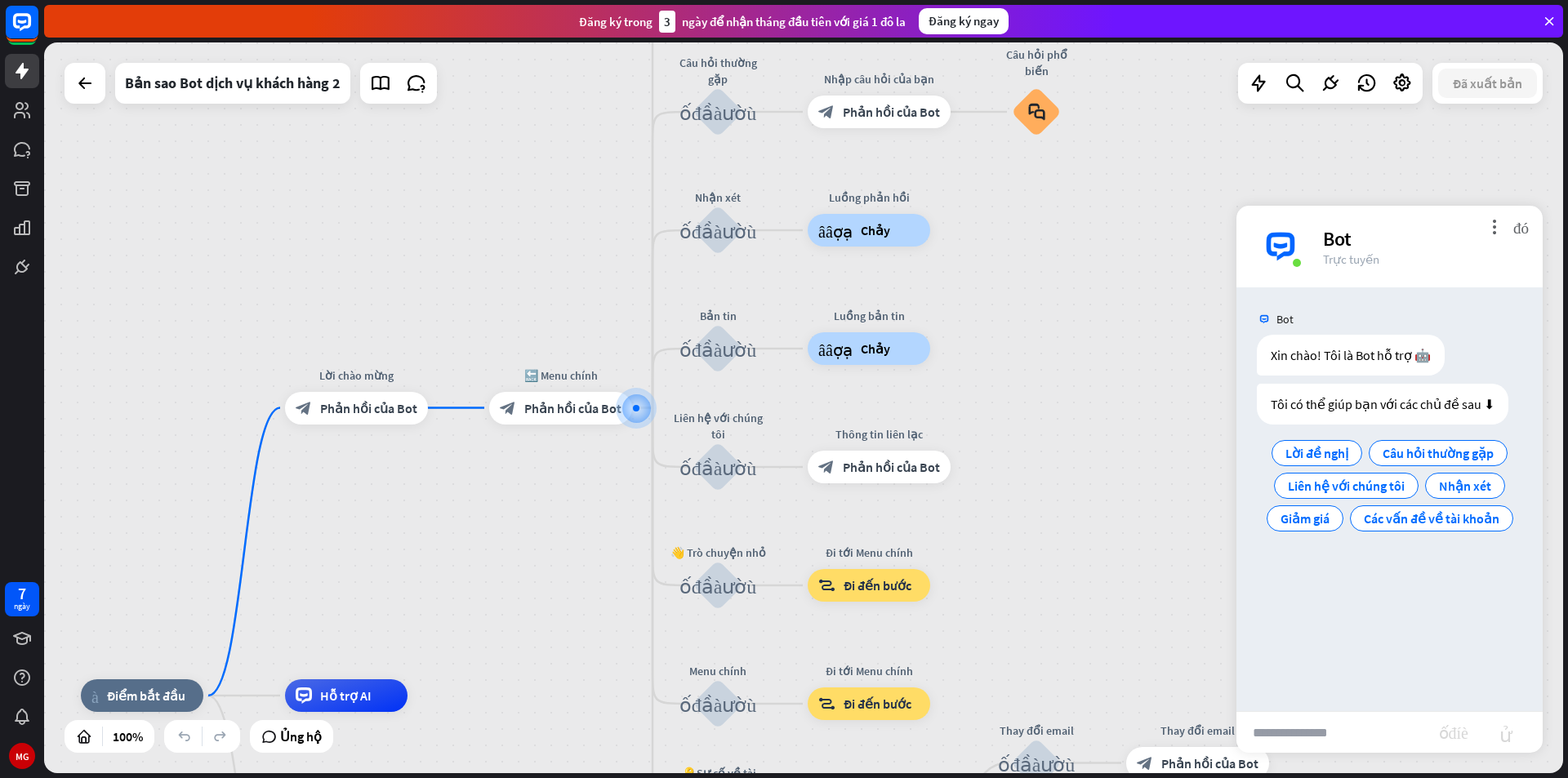
click at [1133, 632] on div "nhà_2 Điểm bắt đầu Lời chào mừng block_bot_response Phản hồi của Bot 🔙 Menu chí…" at bounding box center [804, 407] width 1519 height 731
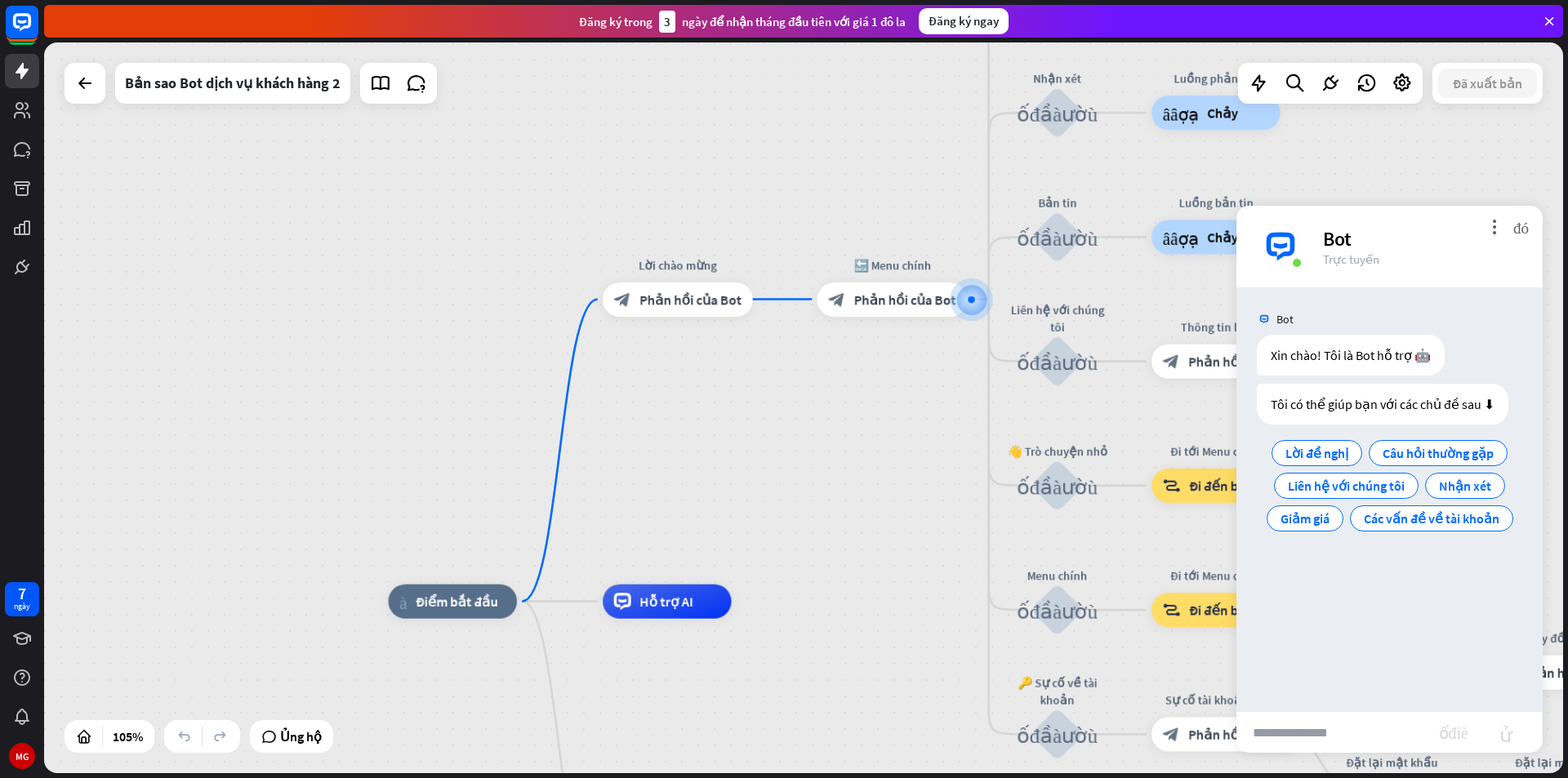
drag, startPoint x: 463, startPoint y: 505, endPoint x: 831, endPoint y: 393, distance: 384.7
click at [831, 393] on div "nhà_2 Điểm bắt đầu Lời chào mừng block_bot_response Phản hồi của Bot 🔙 Menu chí…" at bounding box center [804, 407] width 1519 height 731
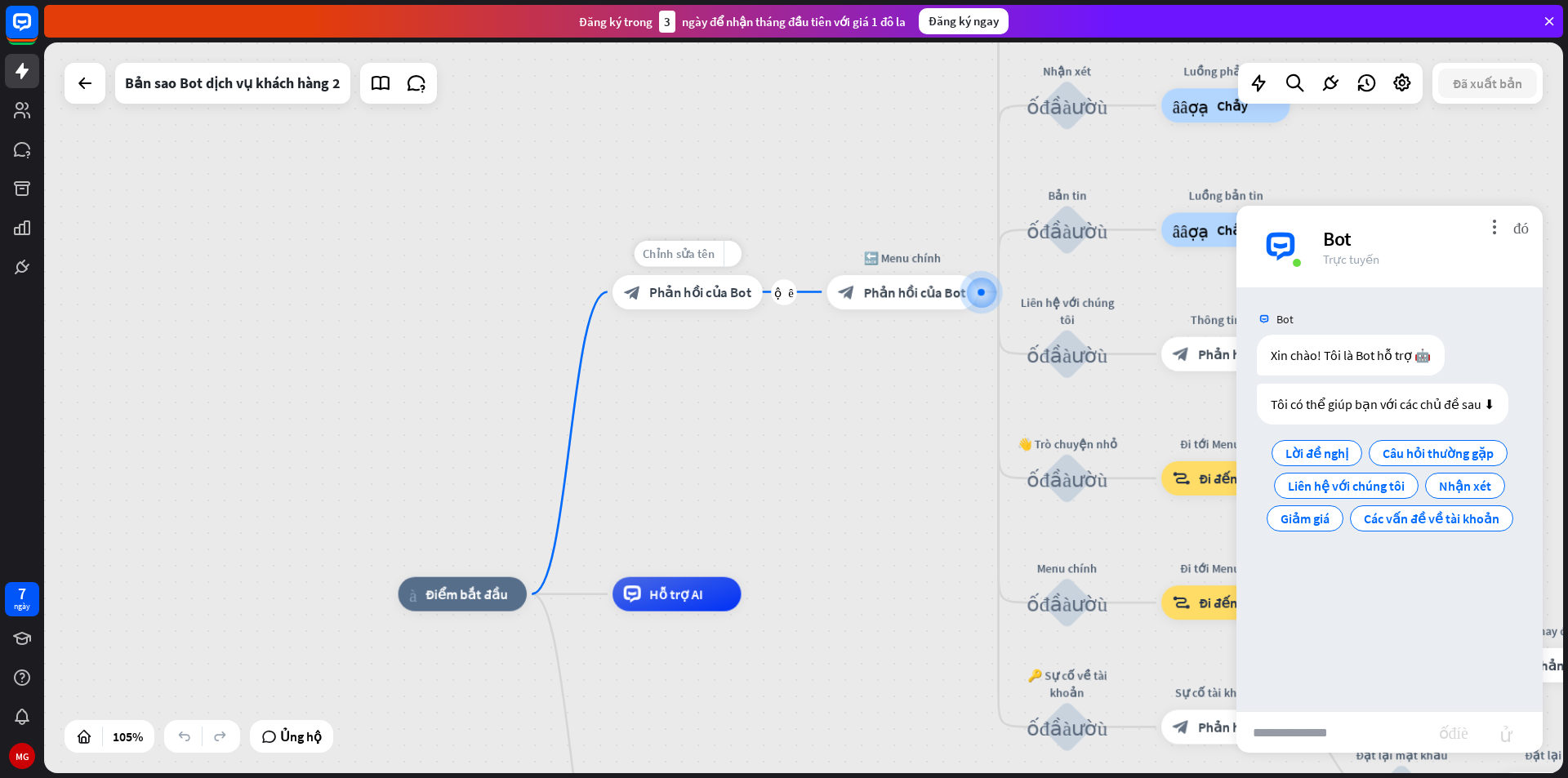
click at [689, 251] on font "Chỉnh sửa tên" at bounding box center [678, 253] width 71 height 16
click at [752, 362] on div "**********" at bounding box center [804, 407] width 1519 height 731
click at [744, 300] on font "Phản hồi của Bot" at bounding box center [700, 293] width 102 height 18
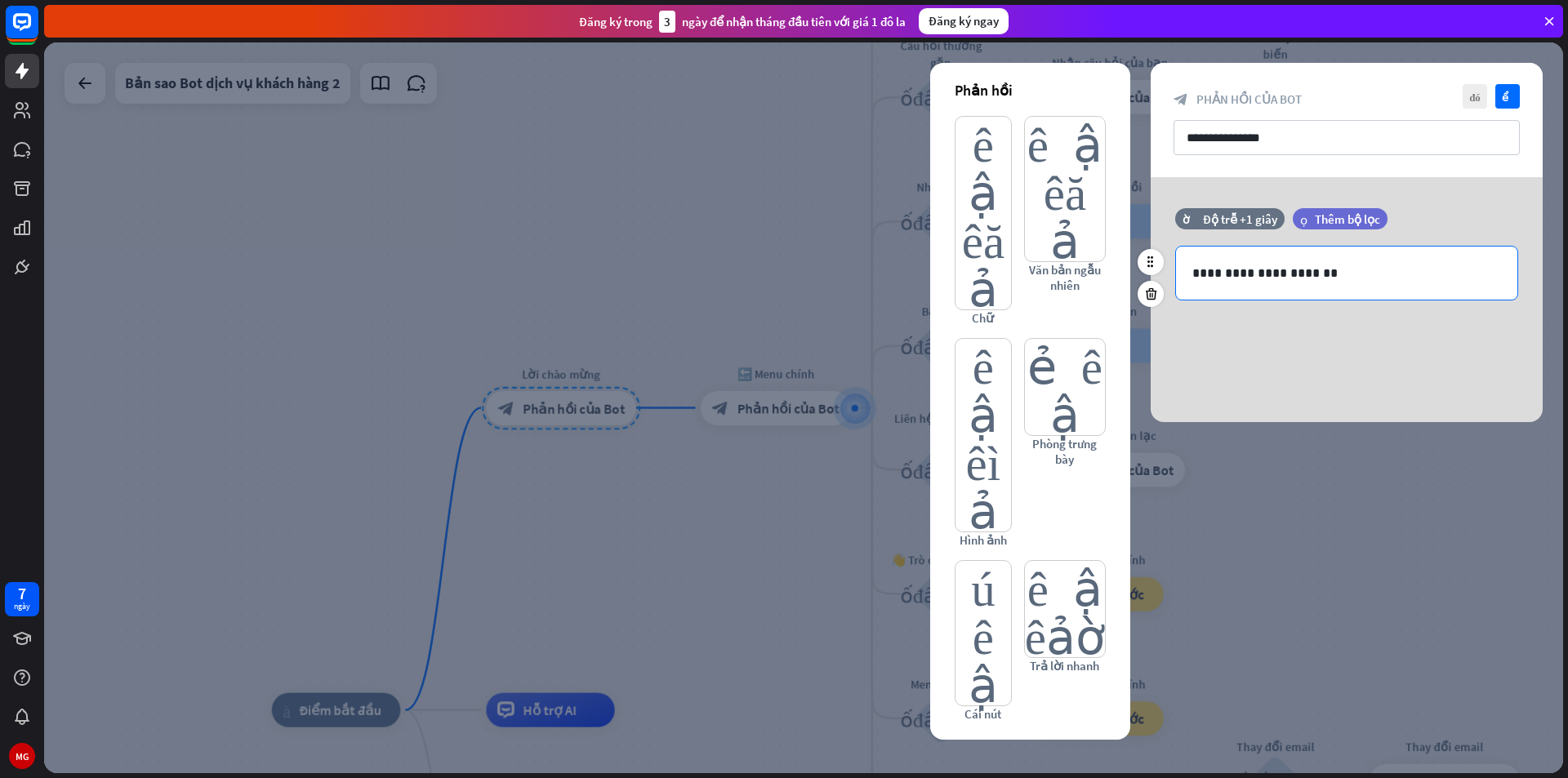
click at [1319, 266] on p "**********" at bounding box center [1346, 273] width 308 height 21
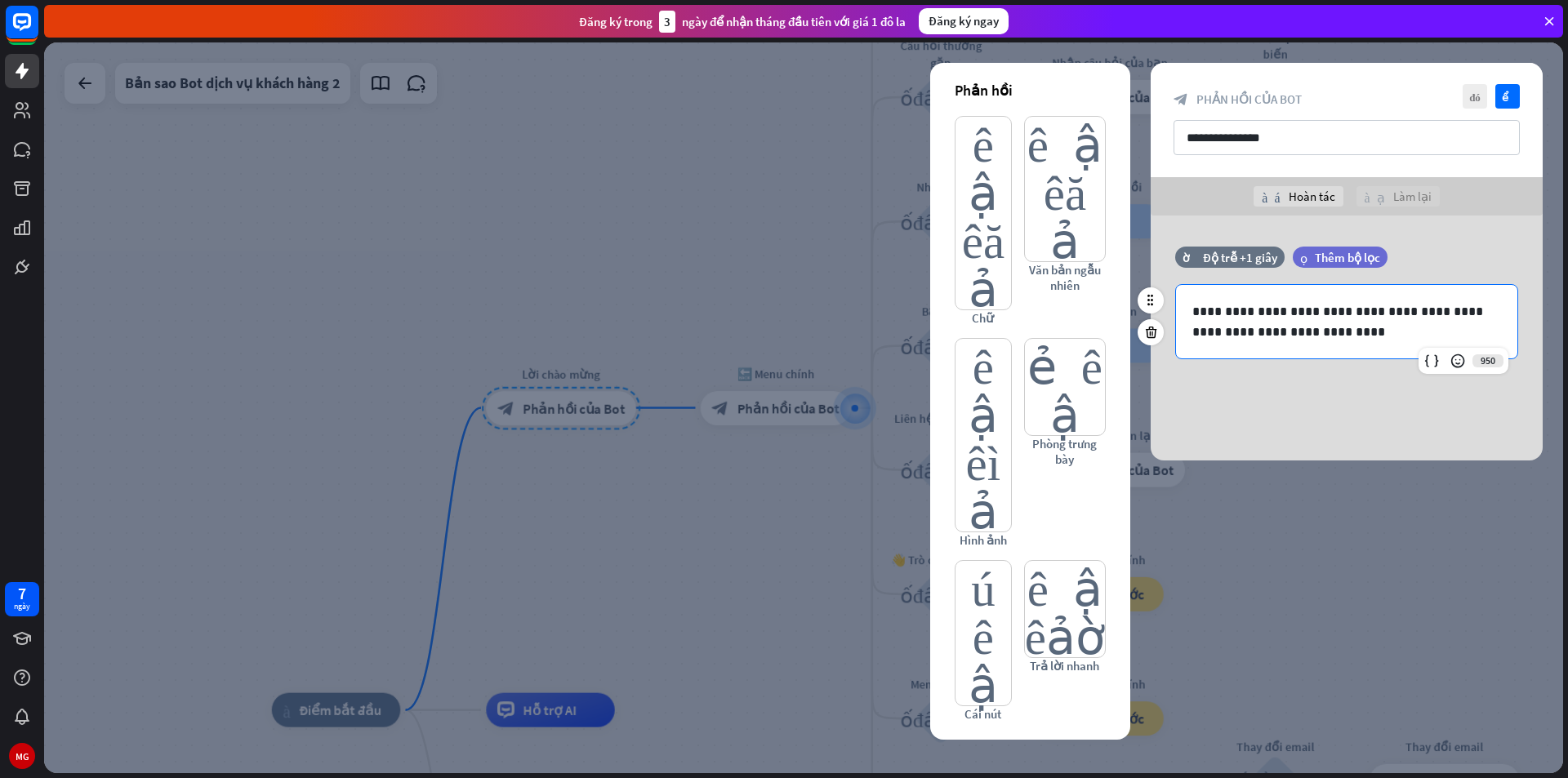
click at [1217, 329] on p "**********" at bounding box center [1346, 322] width 308 height 41
click at [1298, 339] on p "**********" at bounding box center [1346, 322] width 308 height 41
click at [1455, 358] on icon at bounding box center [1457, 360] width 17 height 17
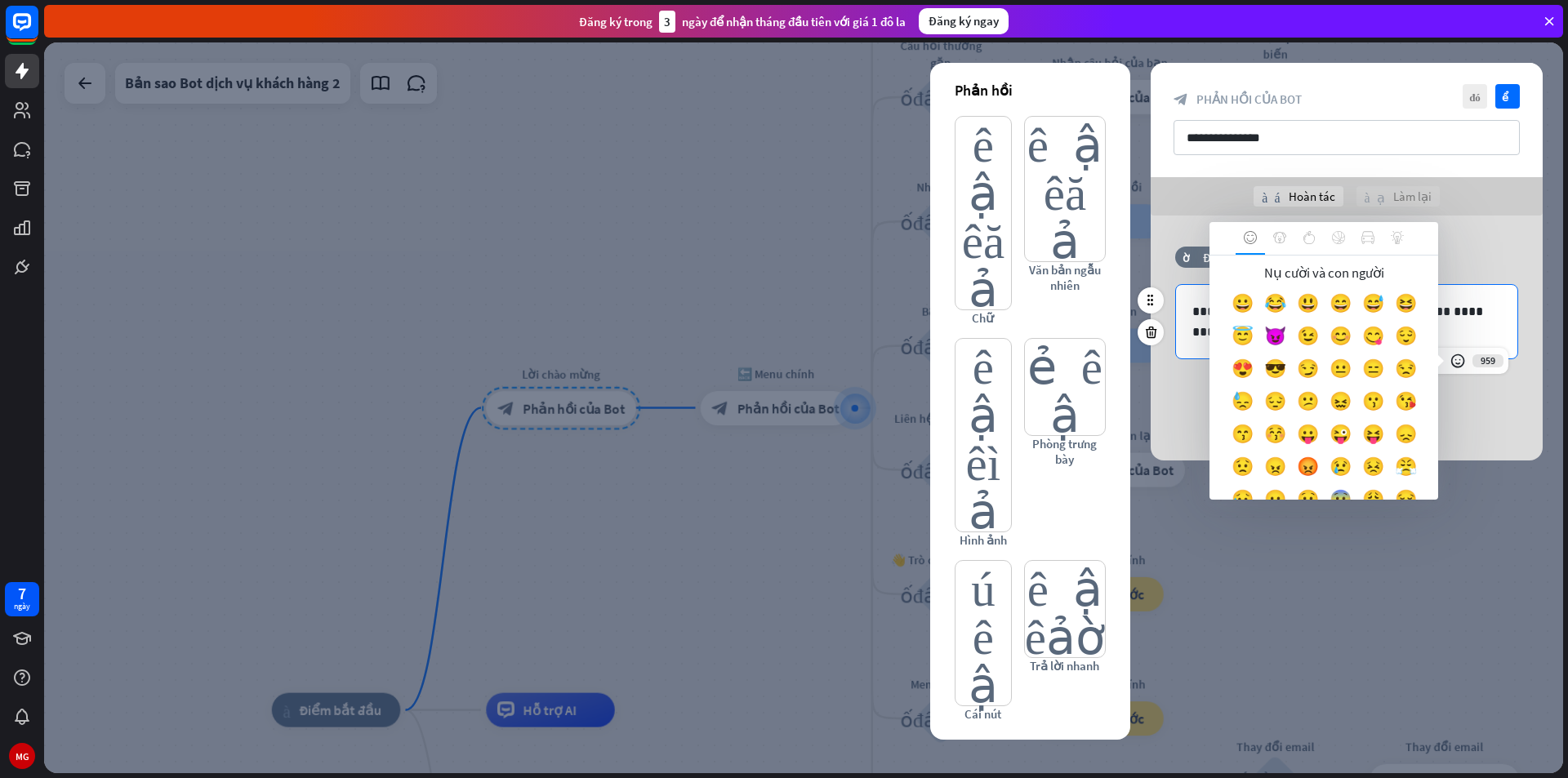
click at [1186, 342] on div "**********" at bounding box center [1346, 321] width 342 height 73
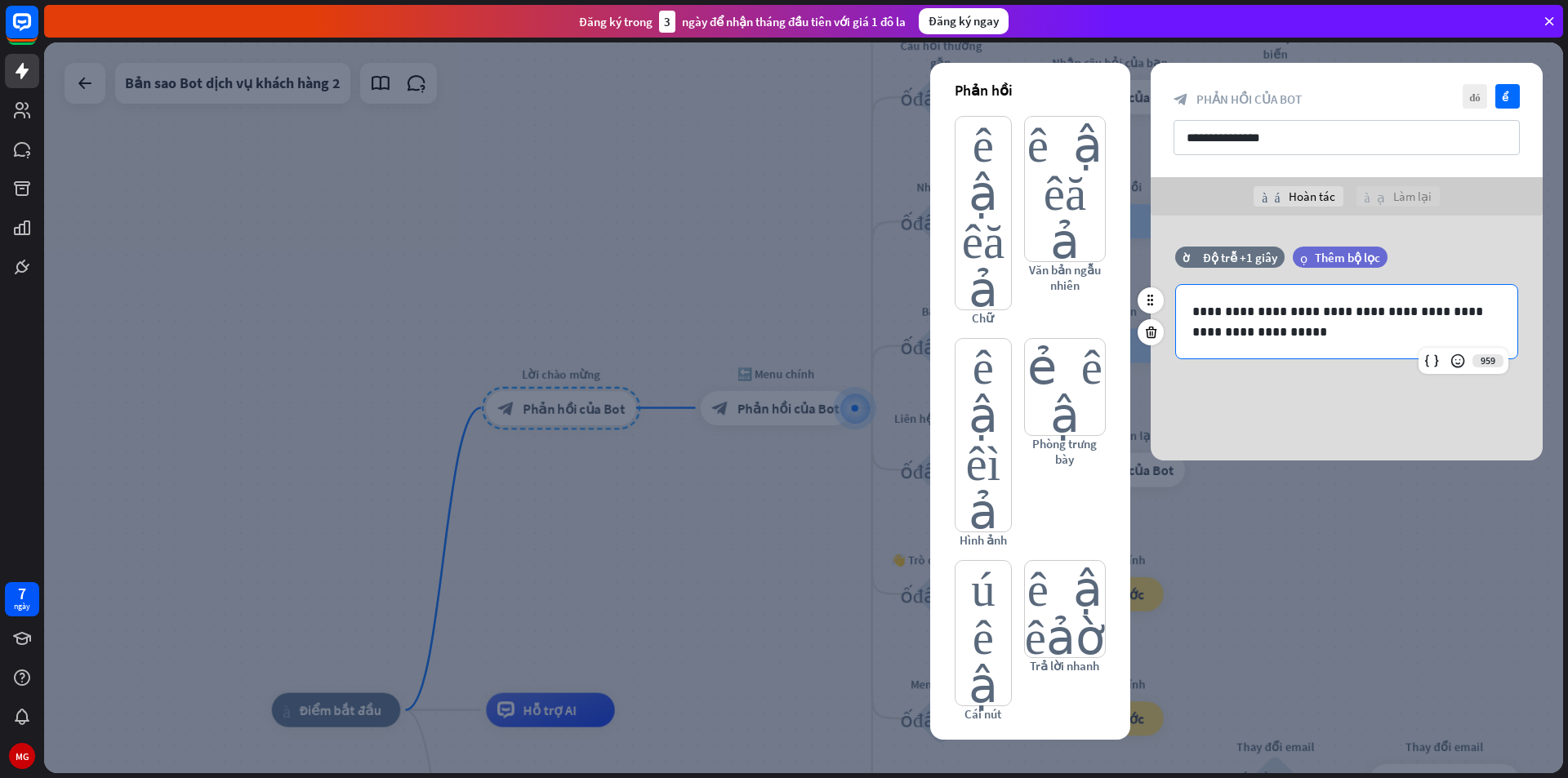
click at [1254, 334] on p "**********" at bounding box center [1346, 322] width 308 height 41
click at [1459, 362] on icon at bounding box center [1457, 360] width 17 height 17
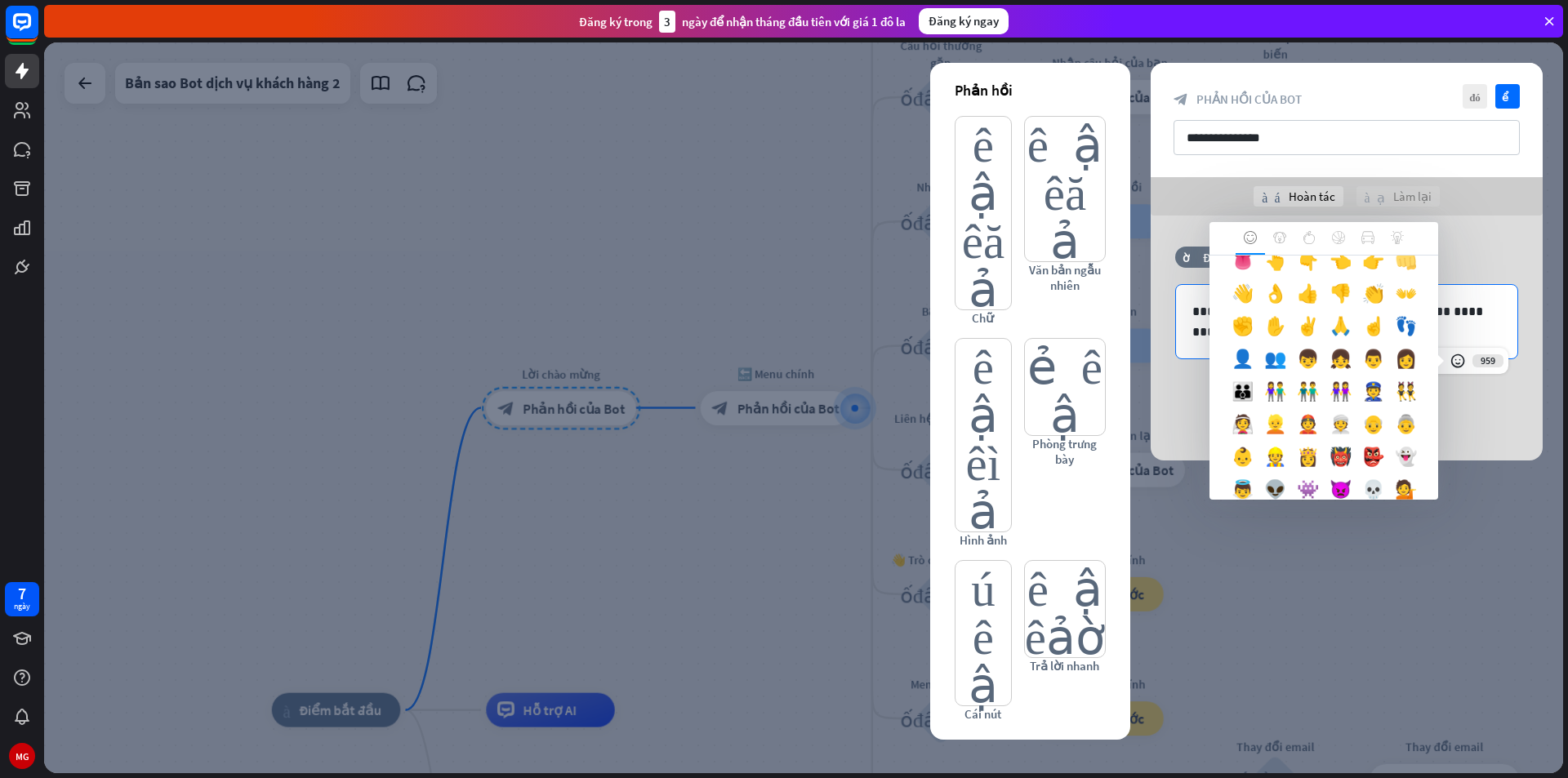
scroll to position [490, 0]
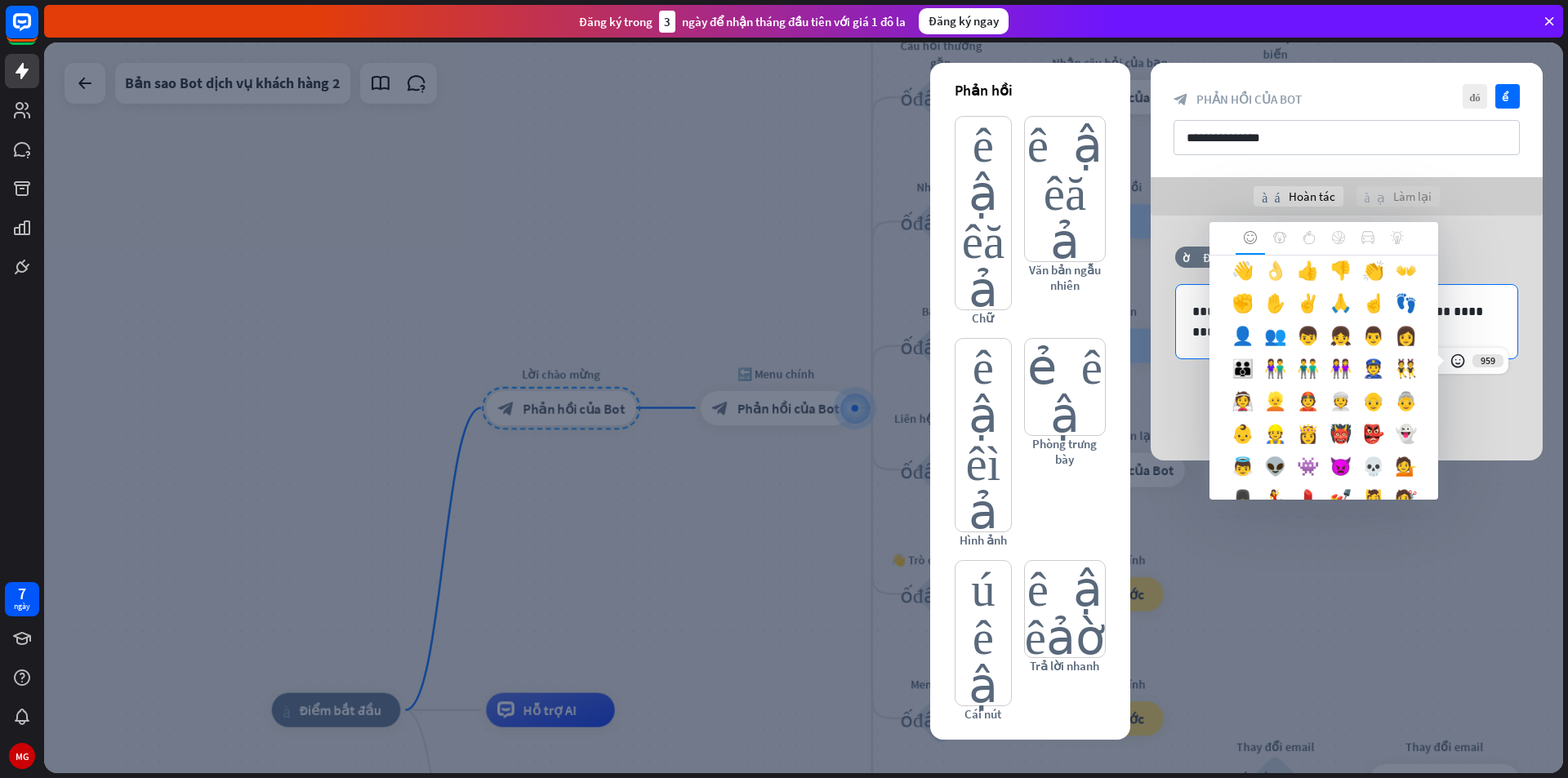
click at [1265, 282] on font "👌" at bounding box center [1275, 269] width 23 height 23
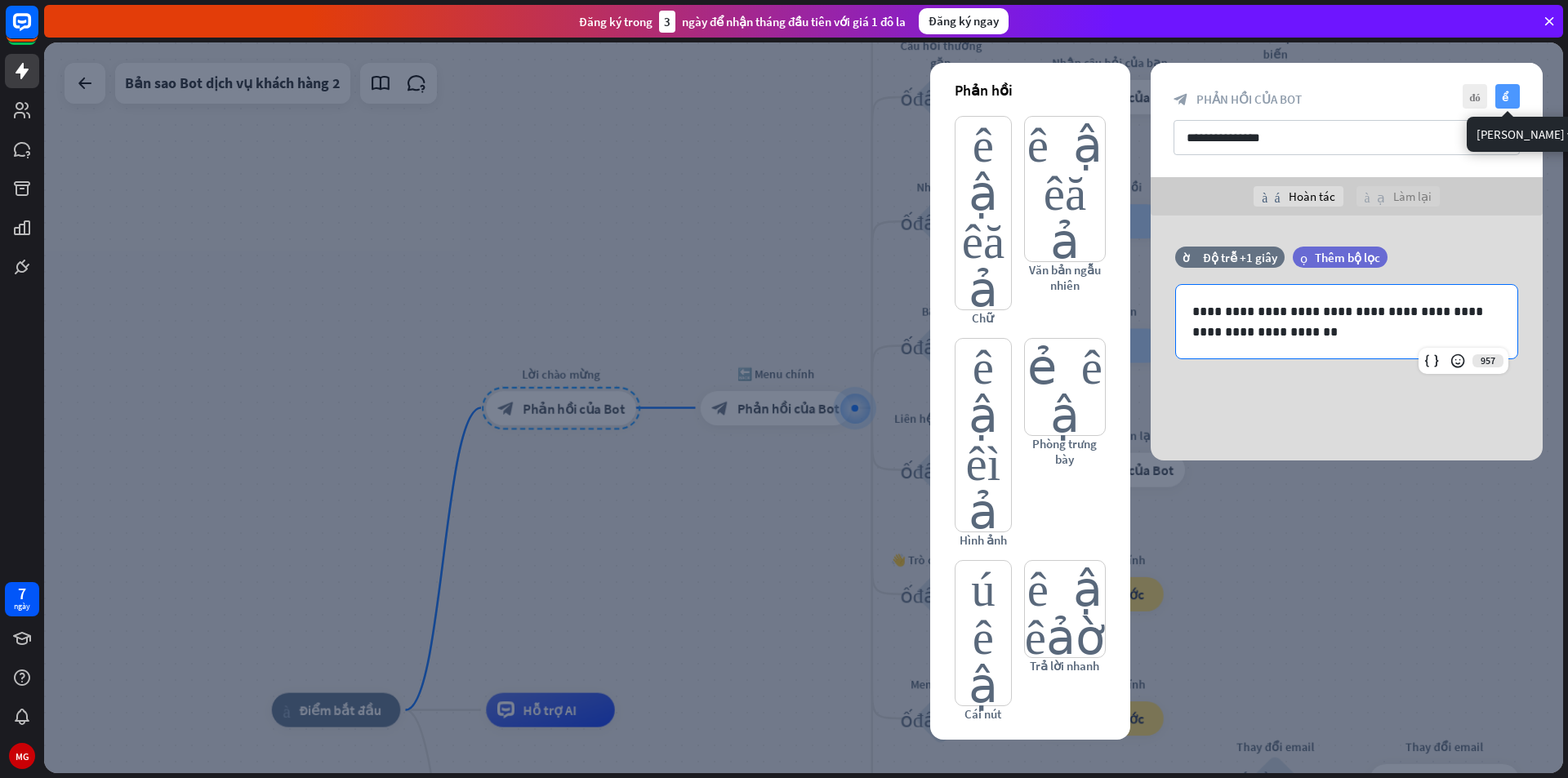
click at [1506, 103] on icon "kiểm tra" at bounding box center [1507, 96] width 24 height 24
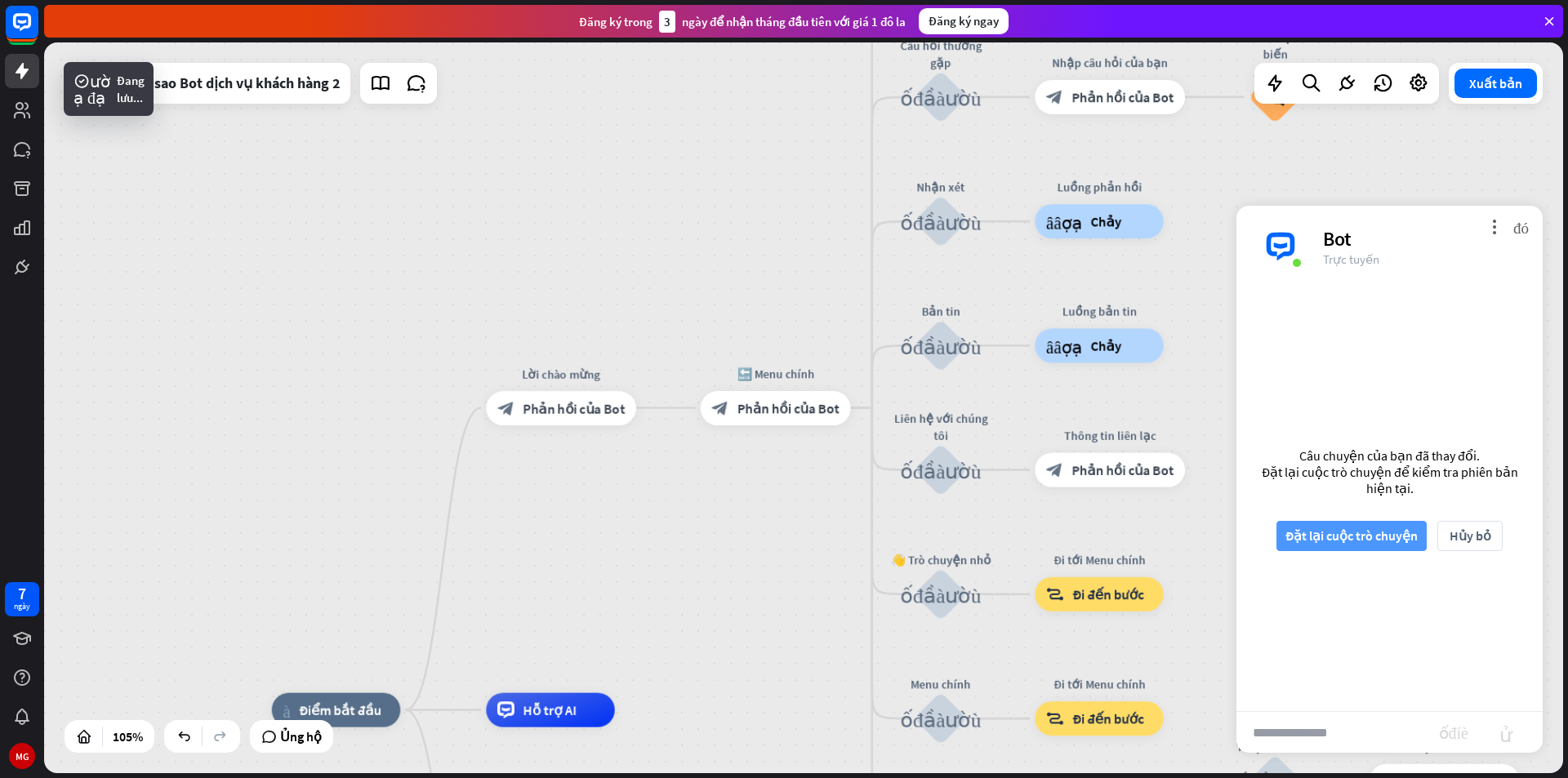
click at [1373, 539] on font "Đặt lại cuộc trò chuyện" at bounding box center [1351, 535] width 132 height 17
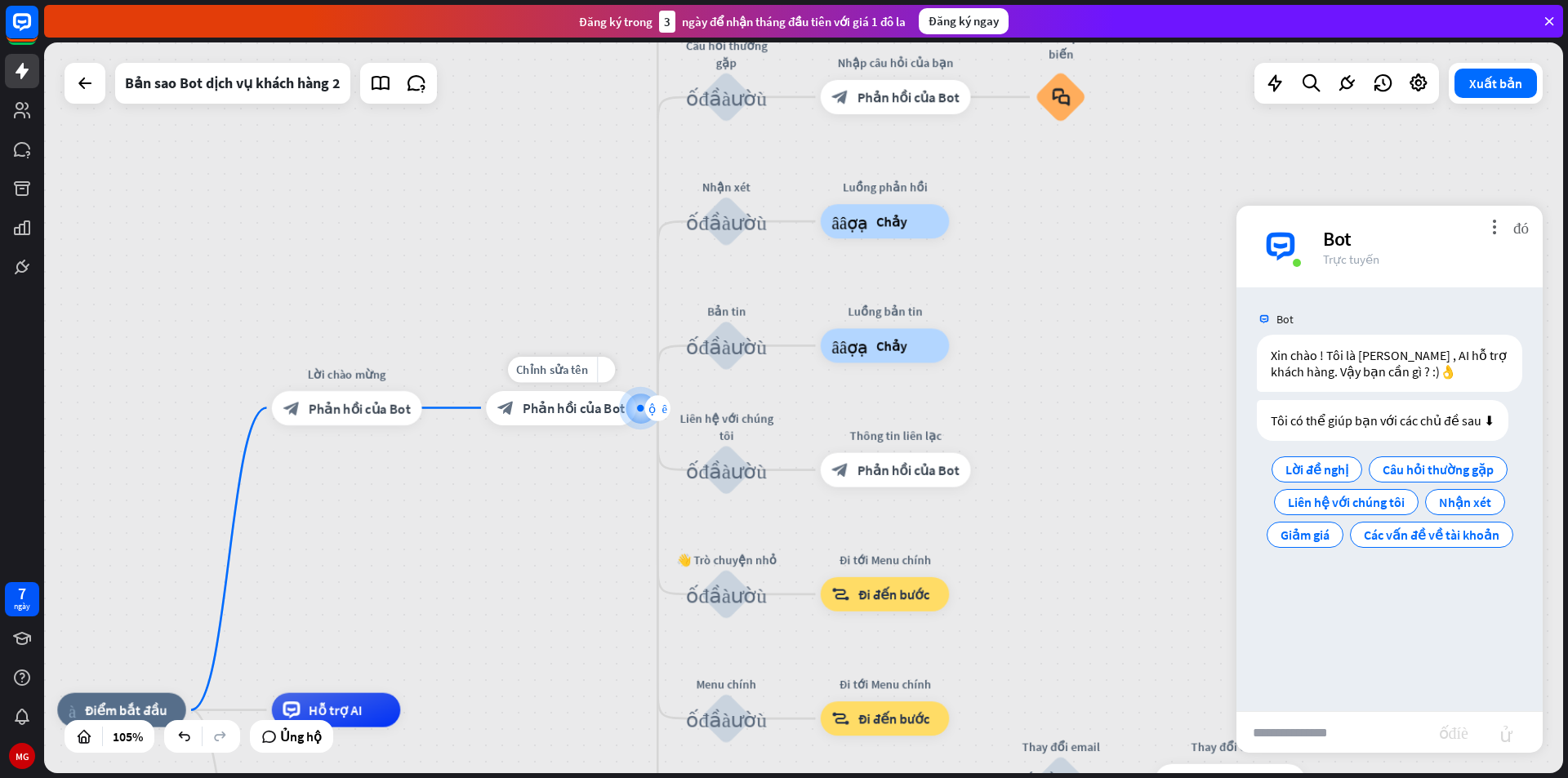
click at [653, 407] on font "cộng thêm" at bounding box center [657, 407] width 19 height 13
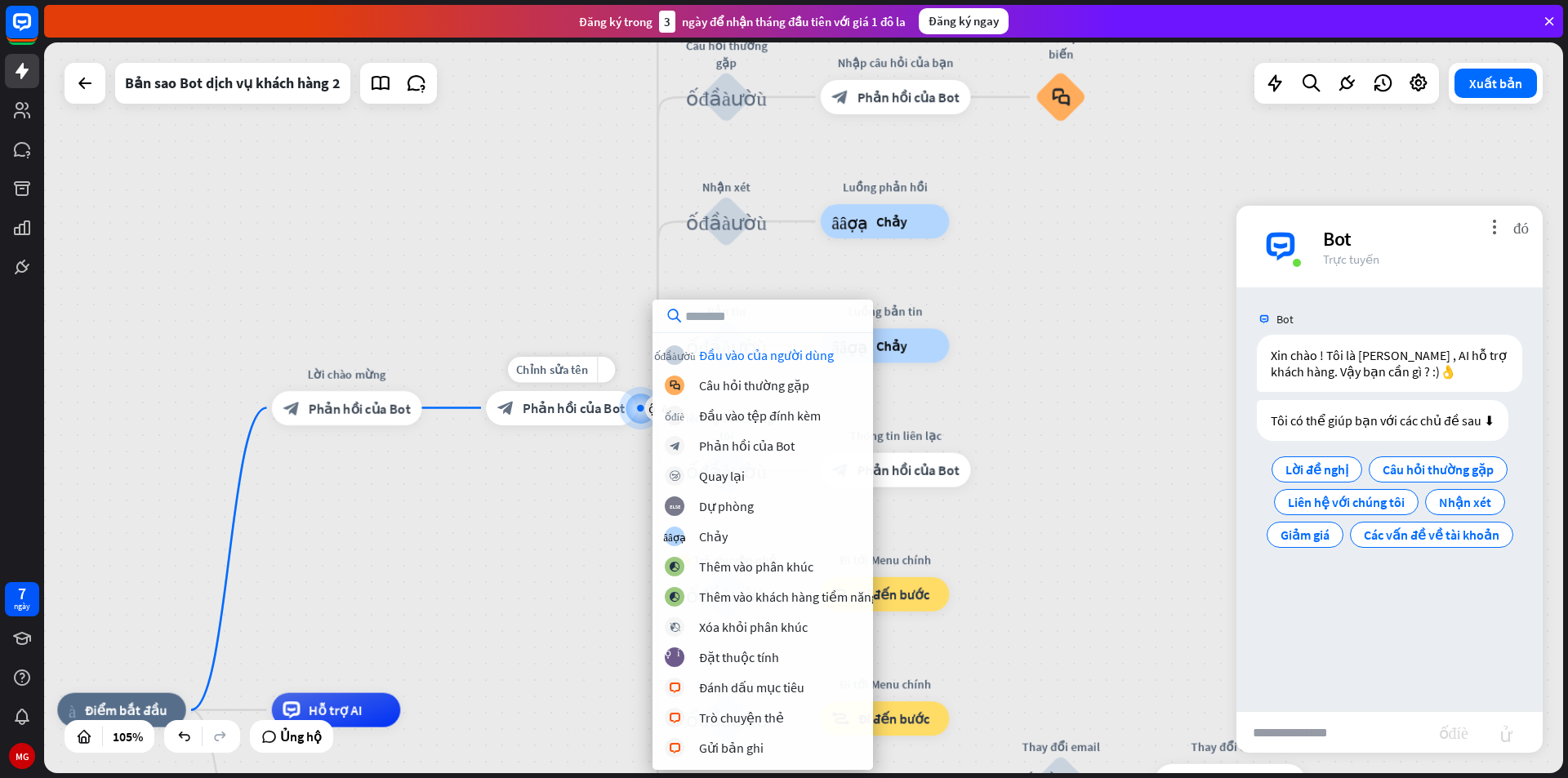
click at [630, 406] on div at bounding box center [640, 408] width 20 height 20
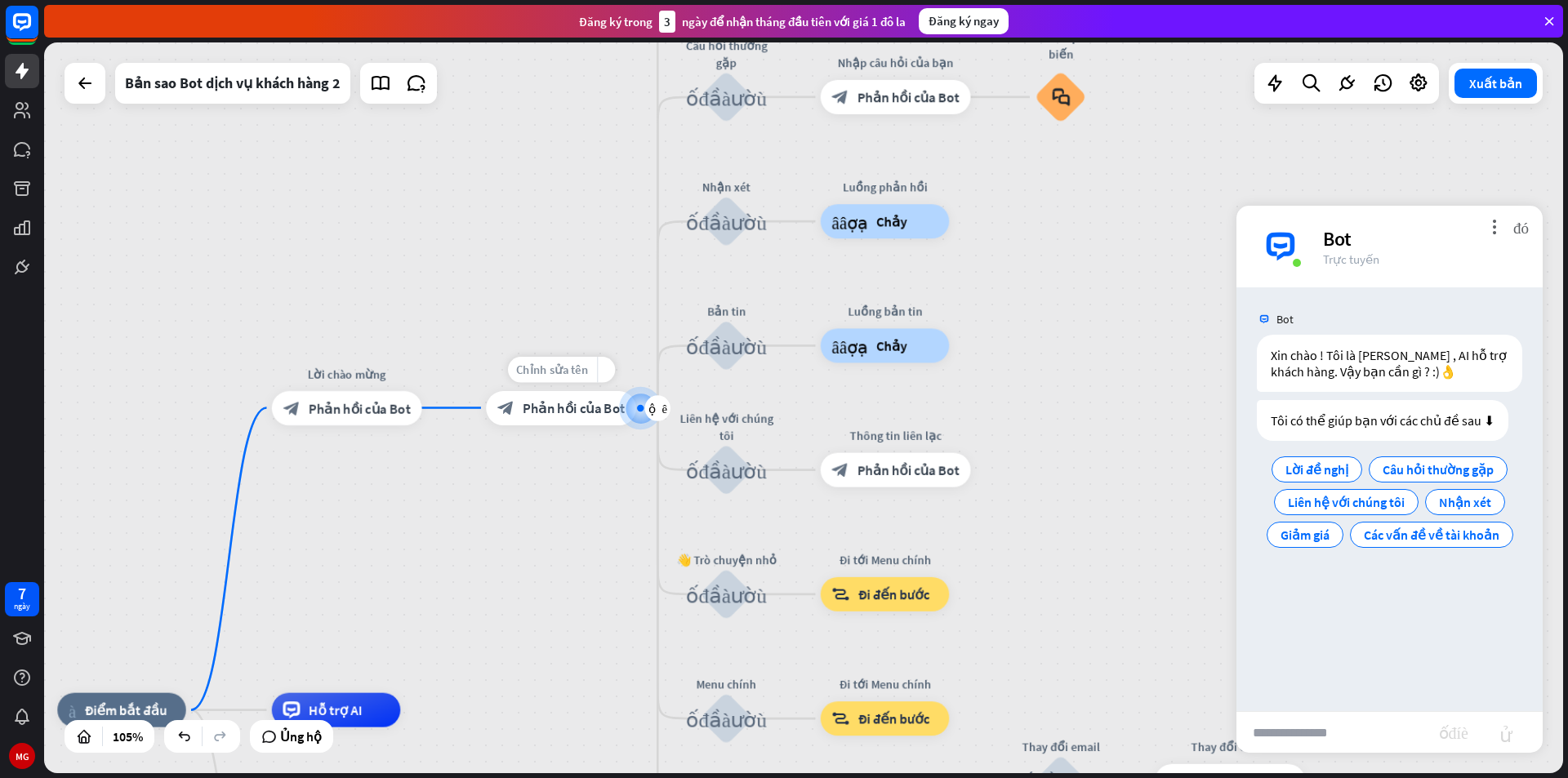
click at [575, 369] on font "Chỉnh sửa tên" at bounding box center [551, 370] width 71 height 16
click at [575, 407] on font "Phản hồi của Bot" at bounding box center [574, 408] width 102 height 18
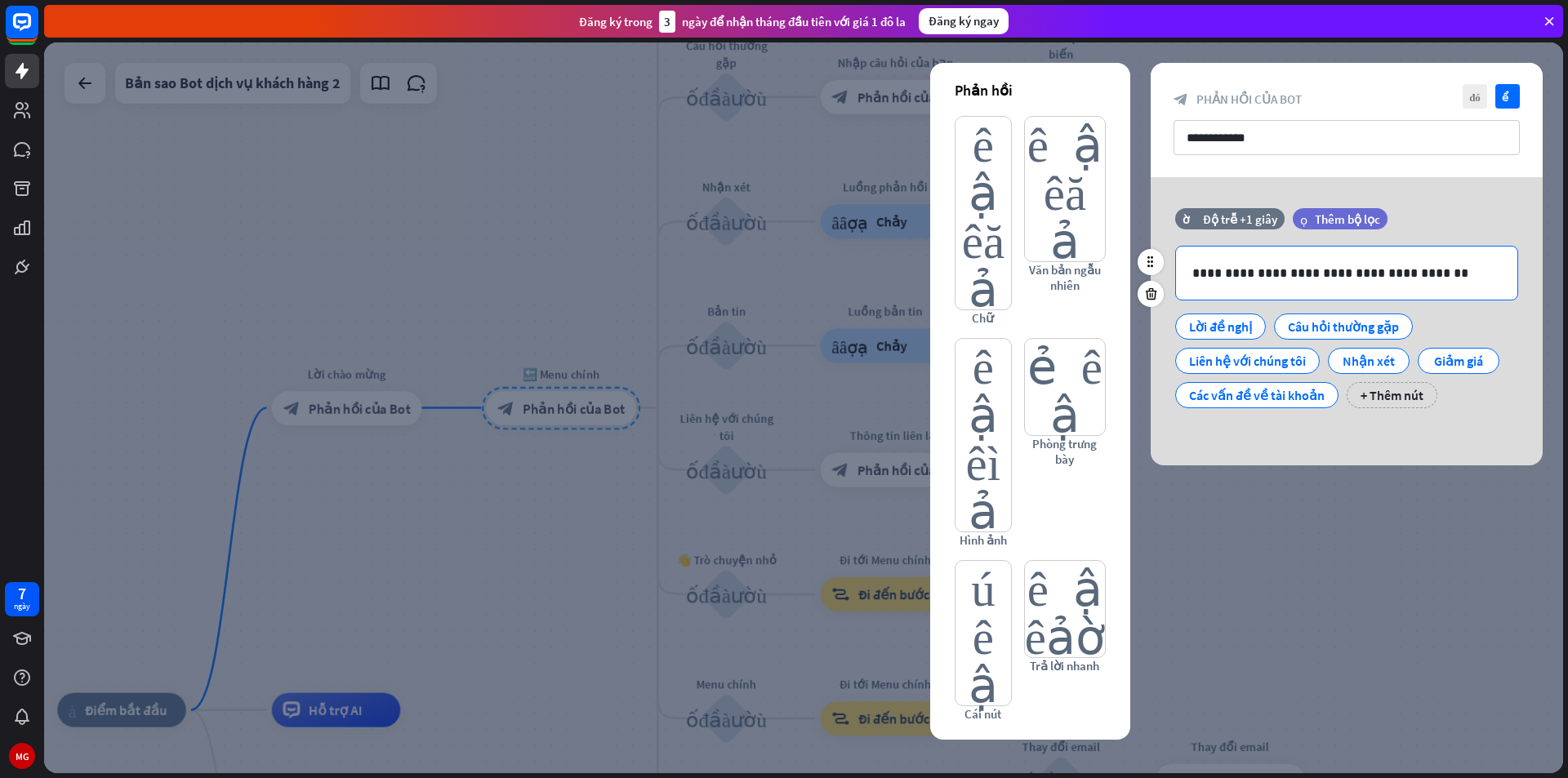
click at [1407, 273] on p "**********" at bounding box center [1346, 273] width 308 height 21
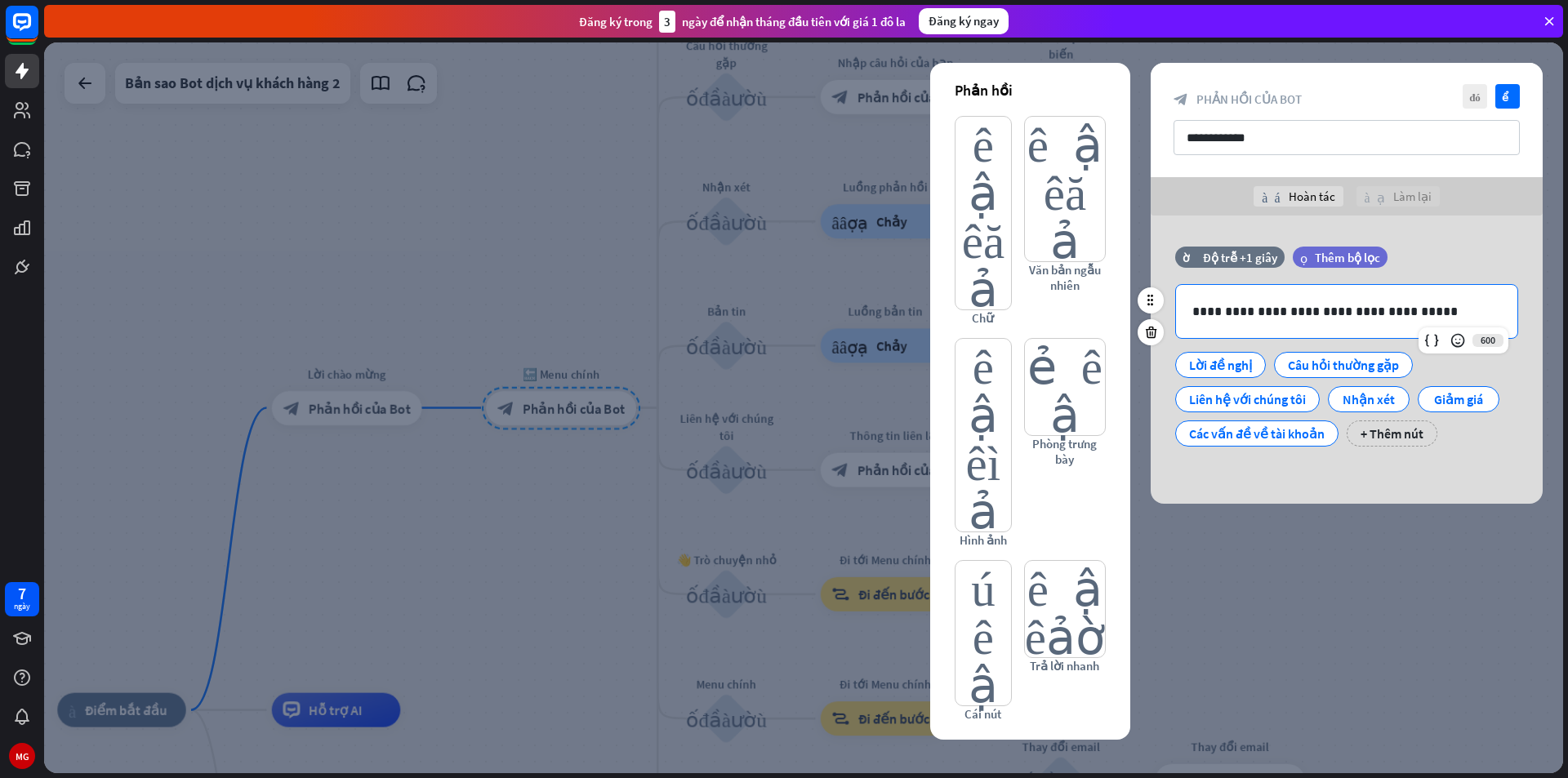
click at [1428, 309] on p "**********" at bounding box center [1346, 311] width 308 height 21
click at [1461, 340] on icon at bounding box center [1457, 341] width 17 height 17
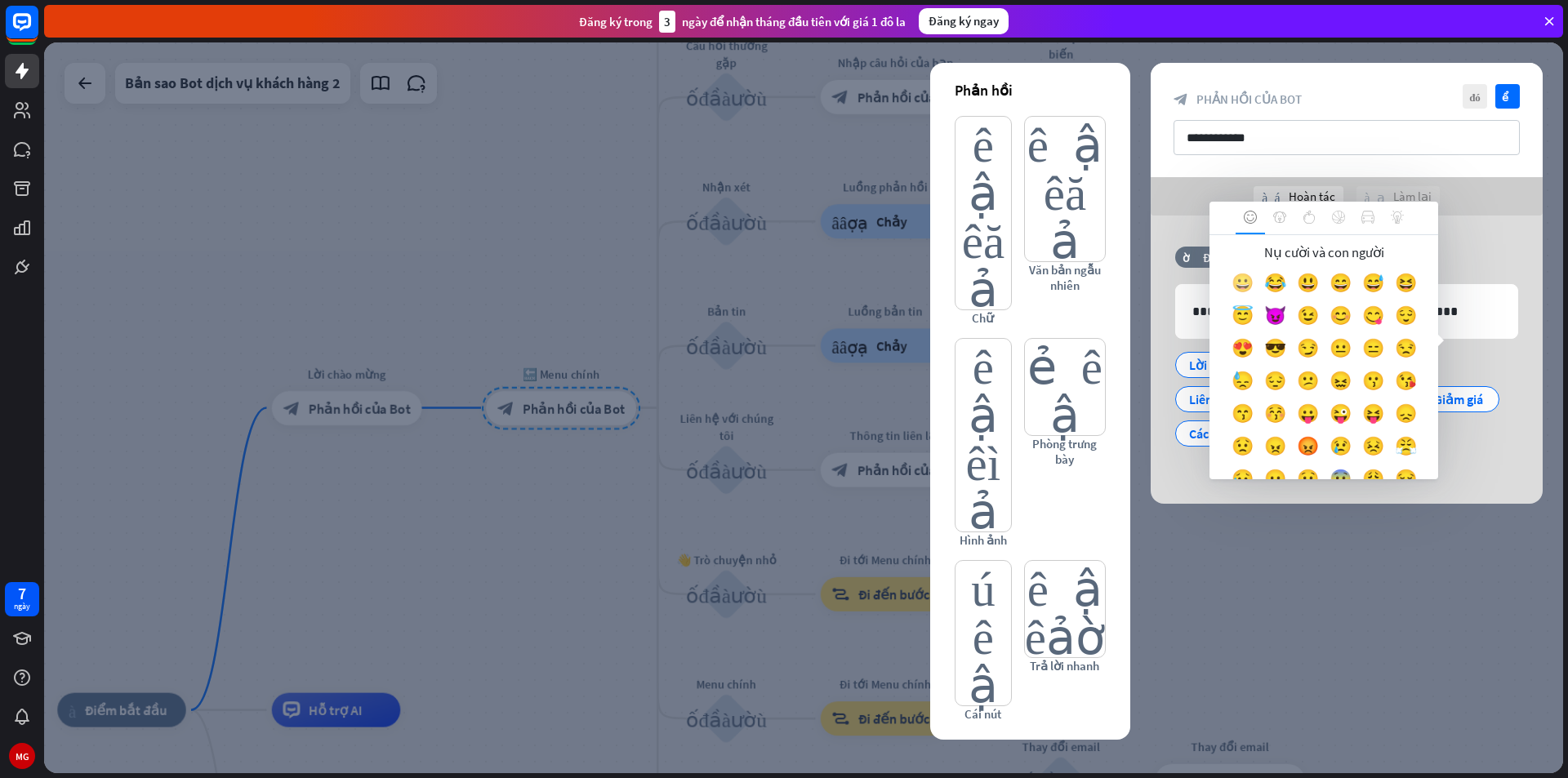
click at [1254, 287] on font "😀" at bounding box center [1242, 282] width 23 height 23
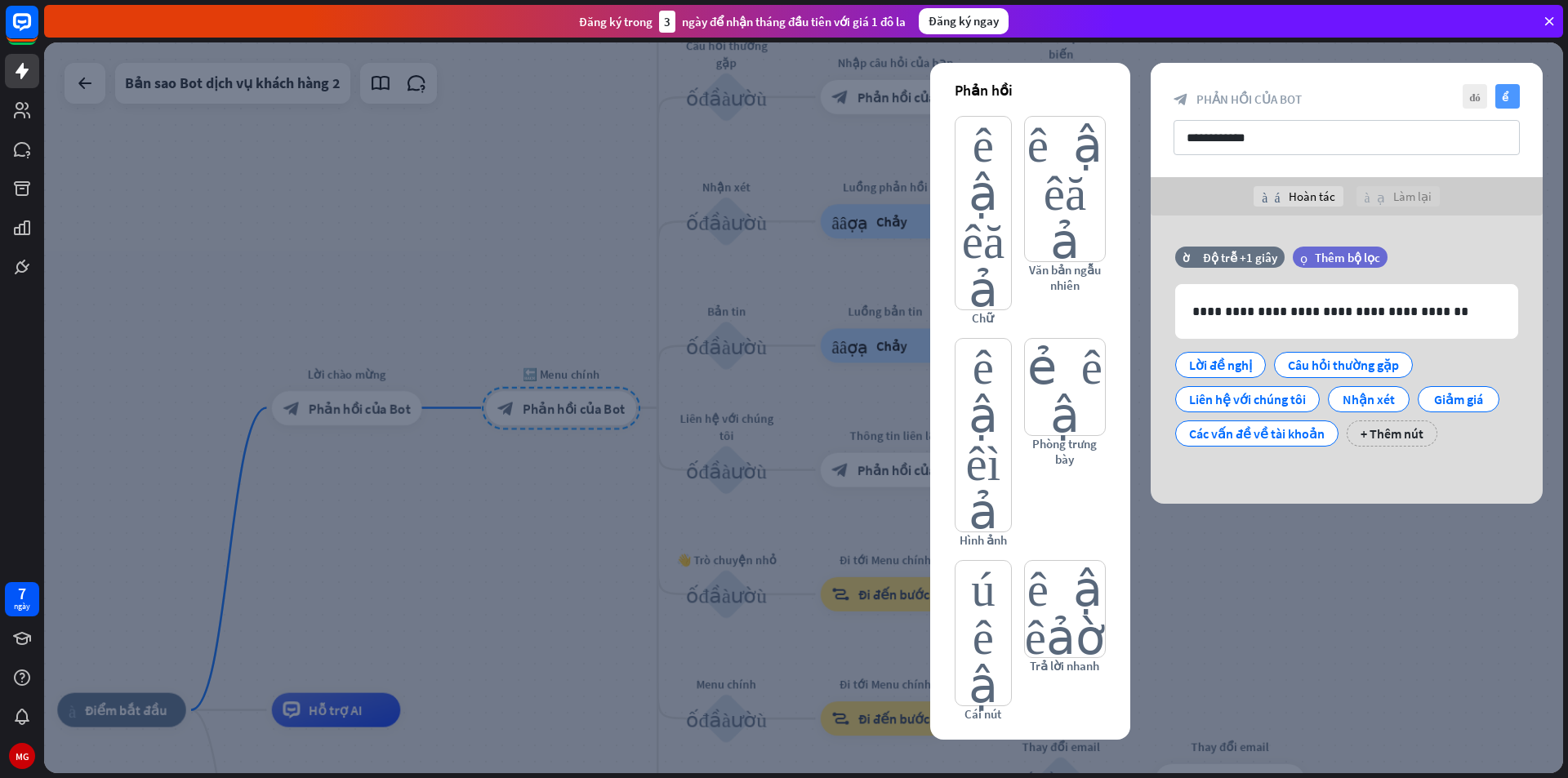
click at [1503, 96] on font "kiểm tra" at bounding box center [1507, 96] width 13 height 11
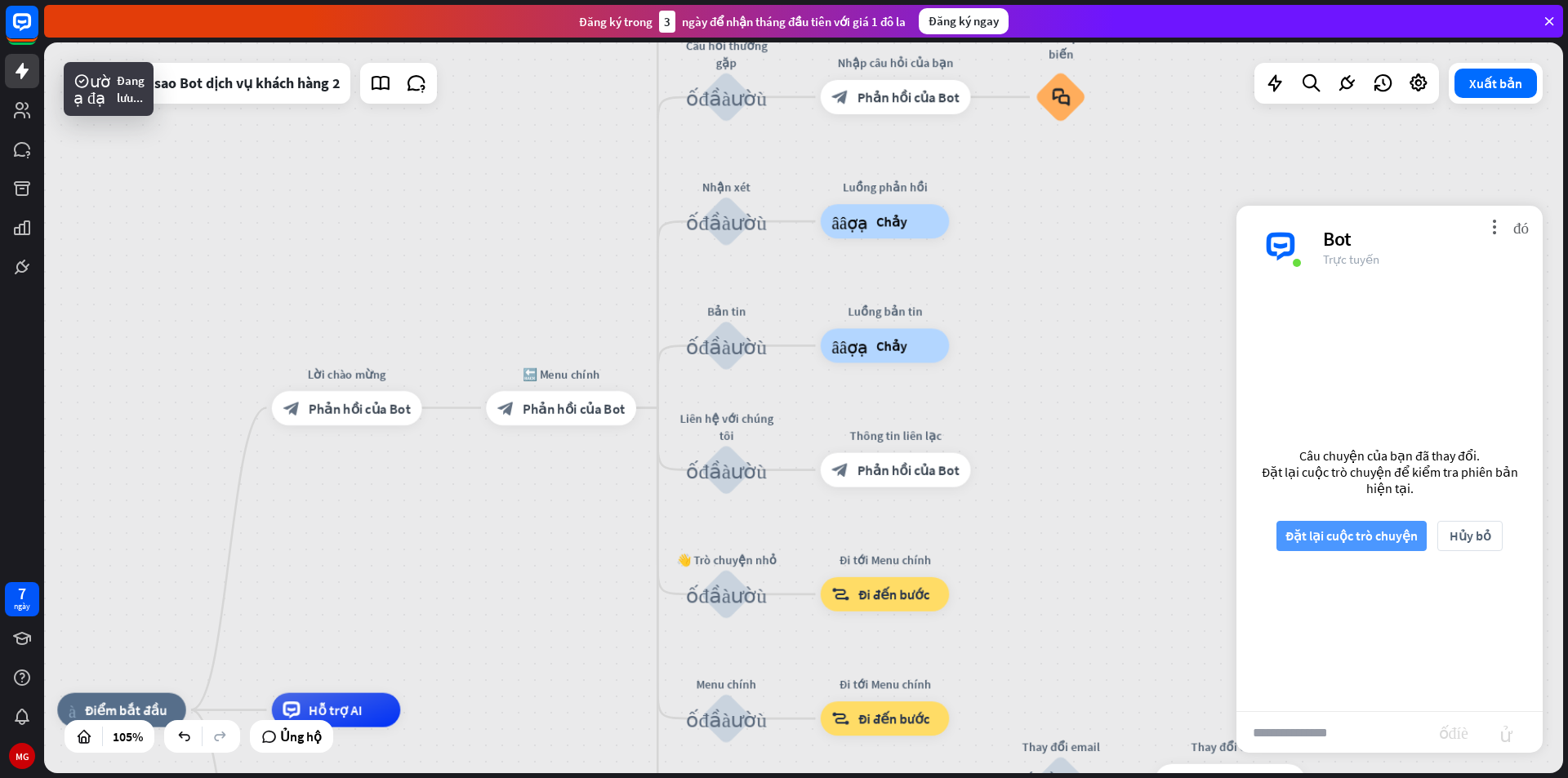
click at [1391, 529] on font "Đặt lại cuộc trò chuyện" at bounding box center [1351, 535] width 132 height 17
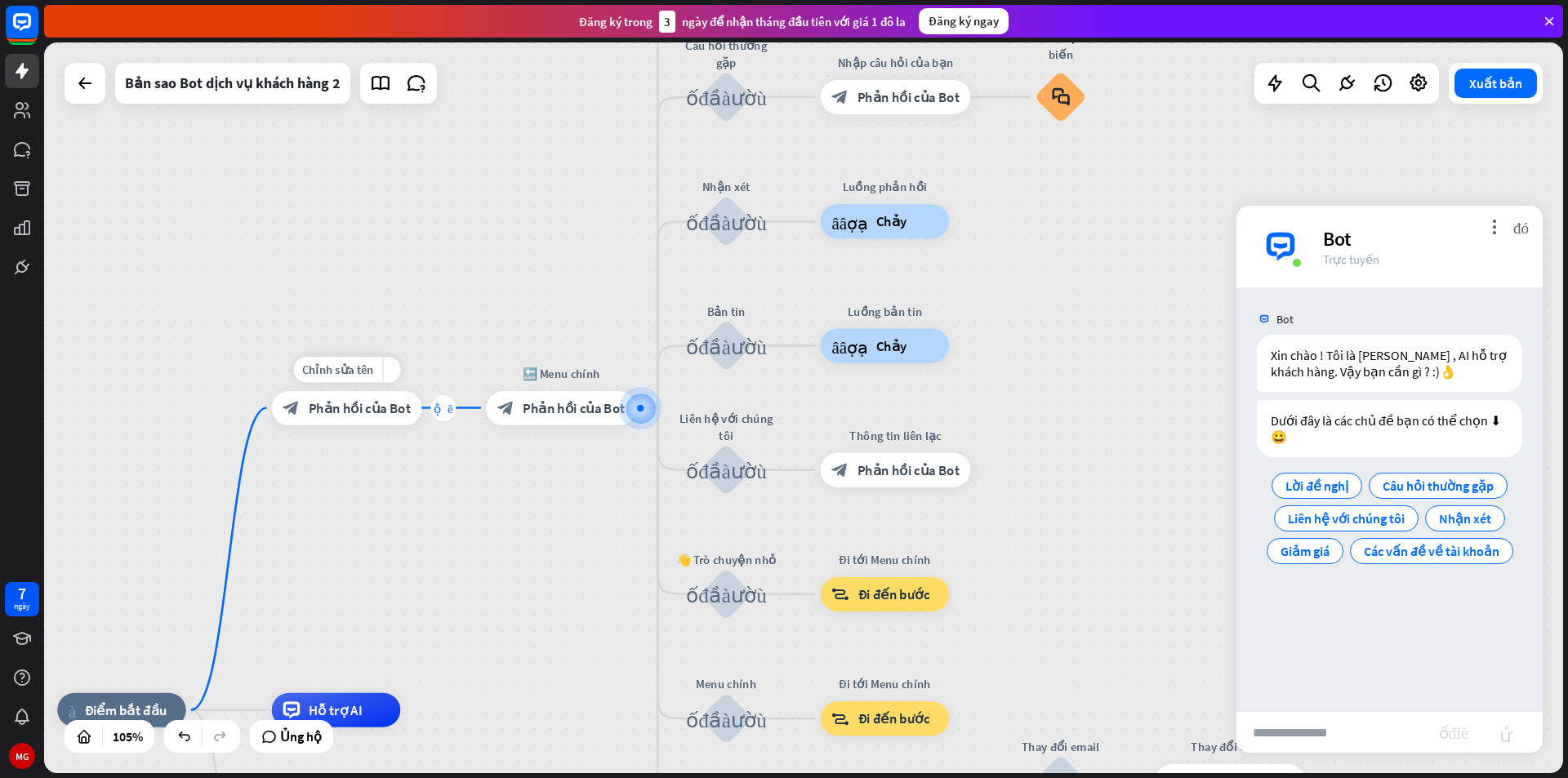
click at [447, 410] on font "cộng thêm" at bounding box center [442, 407] width 19 height 13
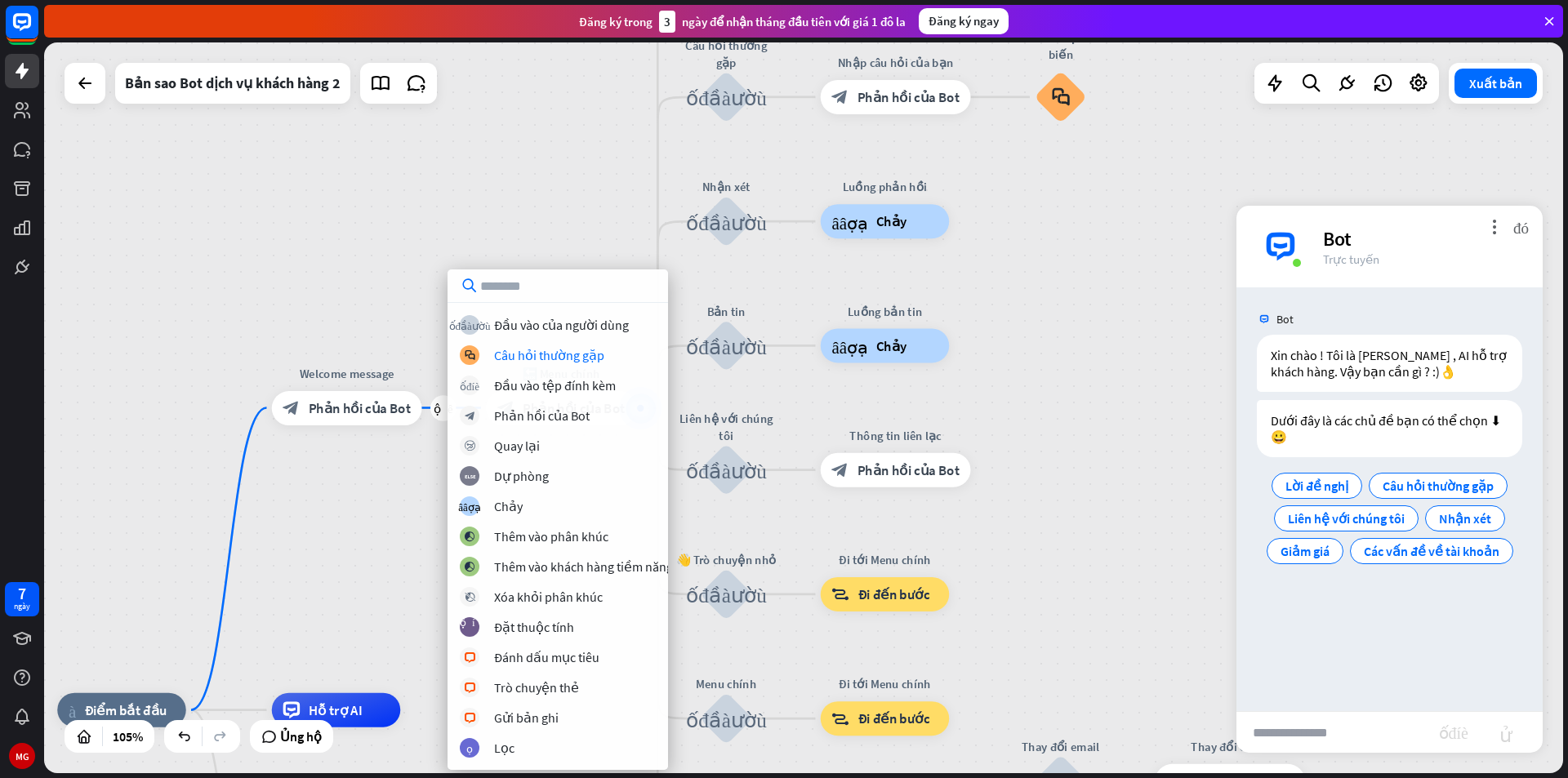
drag, startPoint x: 417, startPoint y: 464, endPoint x: 465, endPoint y: 442, distance: 52.8
click at [418, 465] on div "nhà_2 Điểm bắt đầu Chỉnh sửa tên more_yellow cộng thêm Welcome message block_bo…" at bounding box center [804, 407] width 1519 height 731
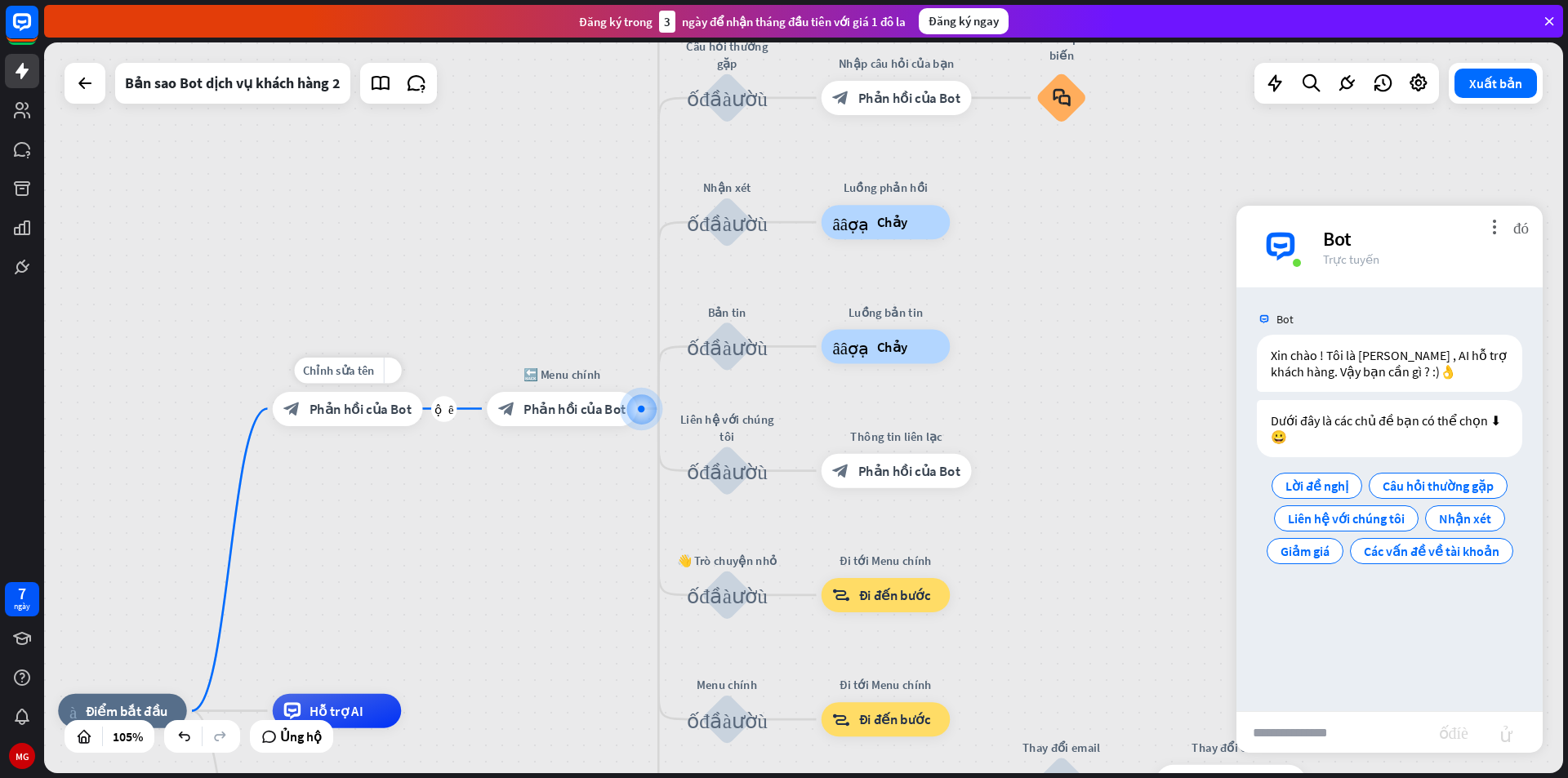
click at [382, 410] on font "Phản hồi của Bot" at bounding box center [360, 409] width 102 height 18
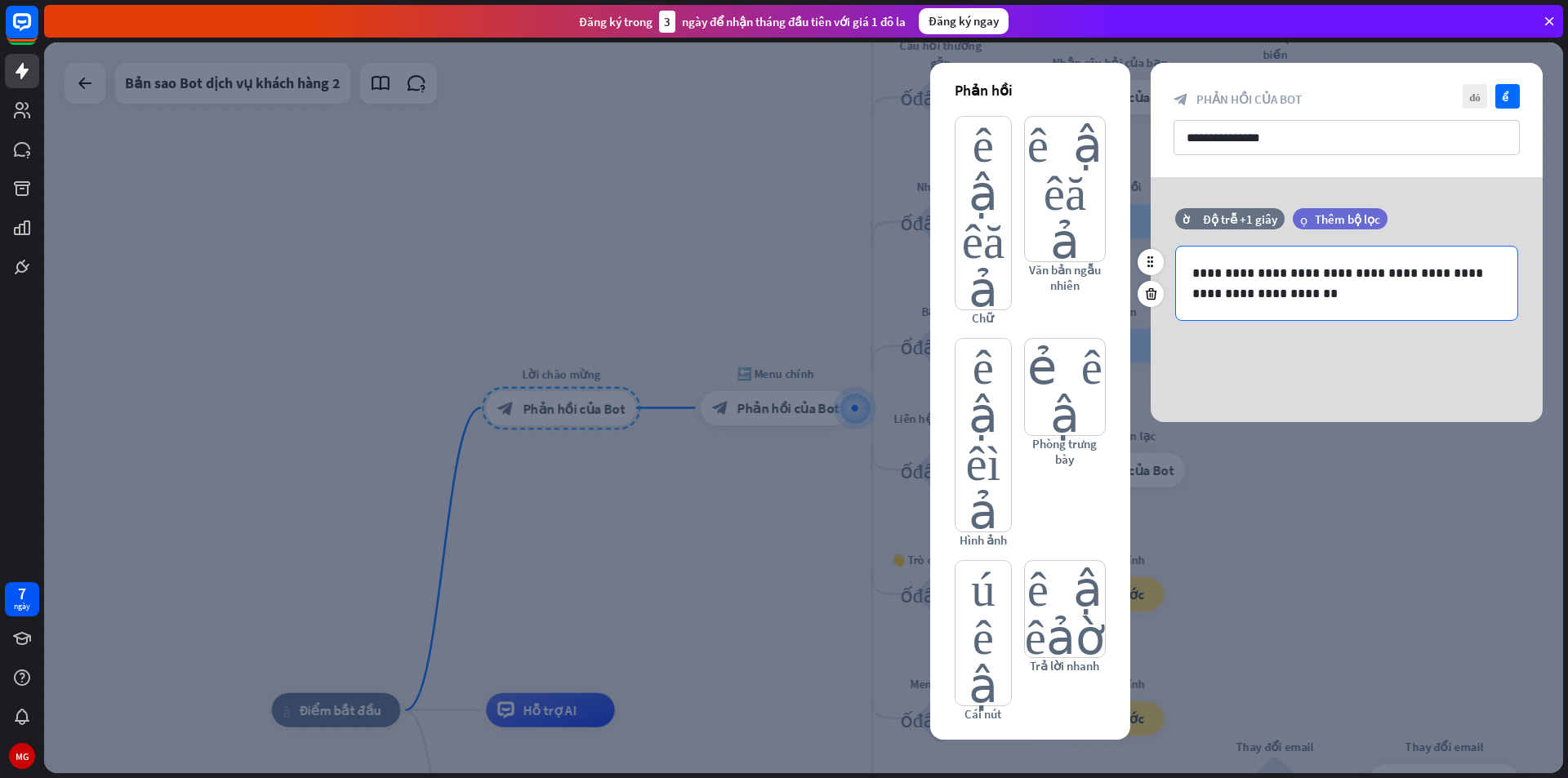
click at [1255, 290] on p "**********" at bounding box center [1346, 284] width 308 height 41
click at [1510, 87] on icon "kiểm tra" at bounding box center [1507, 96] width 24 height 24
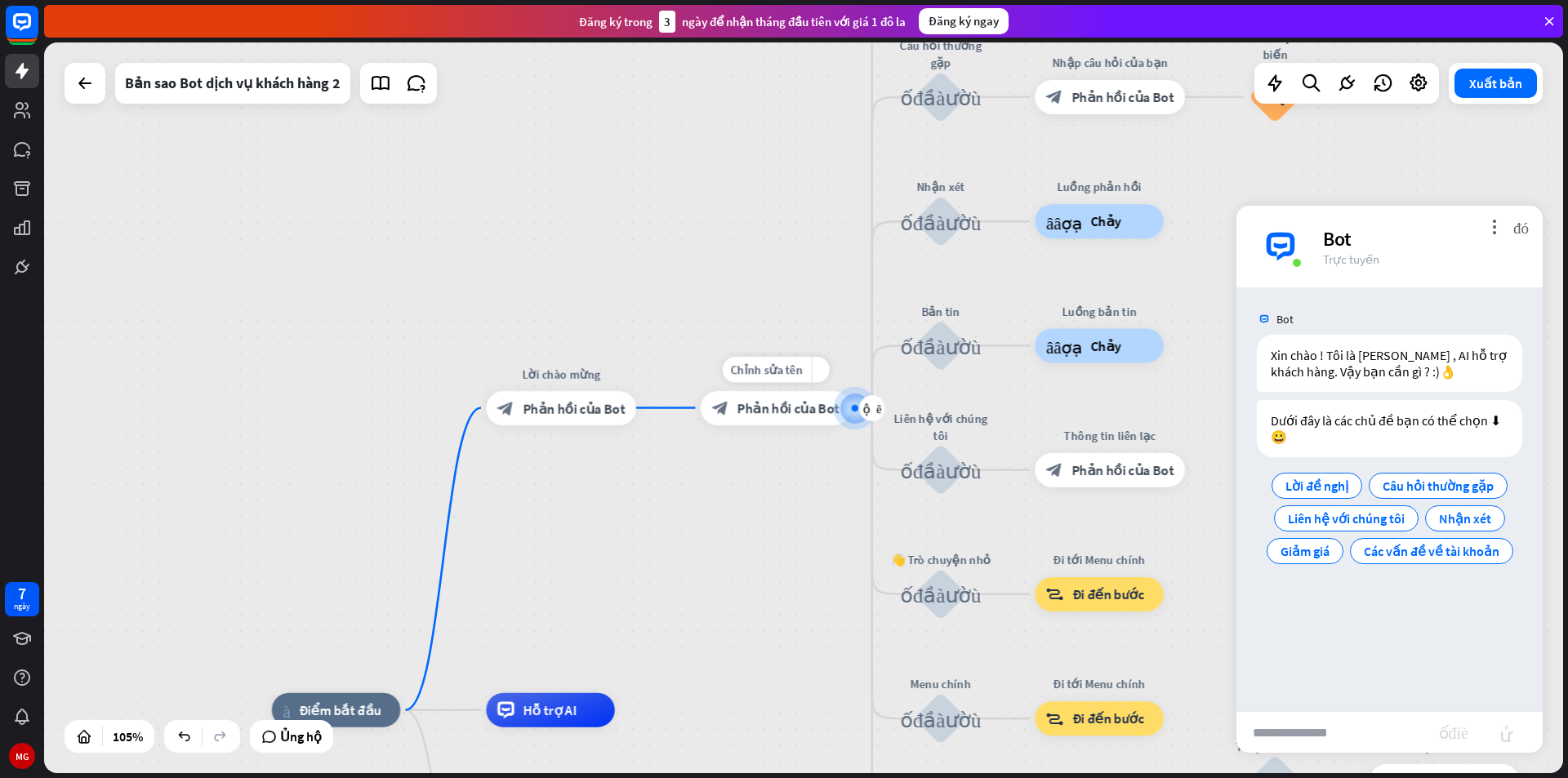
click at [818, 418] on div "block_bot_response Phản hồi của Bot" at bounding box center [776, 408] width 151 height 34
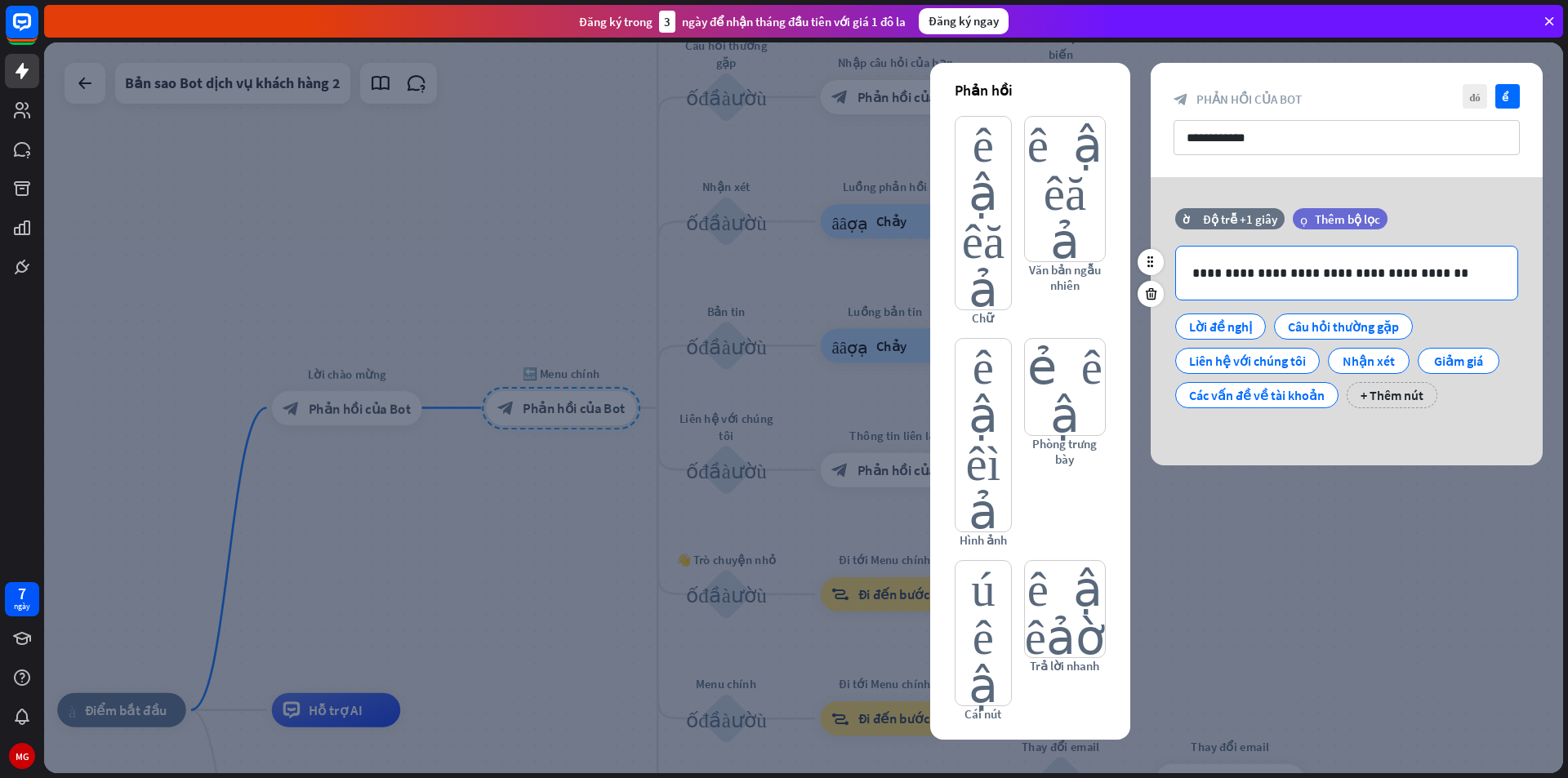
click at [1406, 275] on p "**********" at bounding box center [1346, 273] width 308 height 21
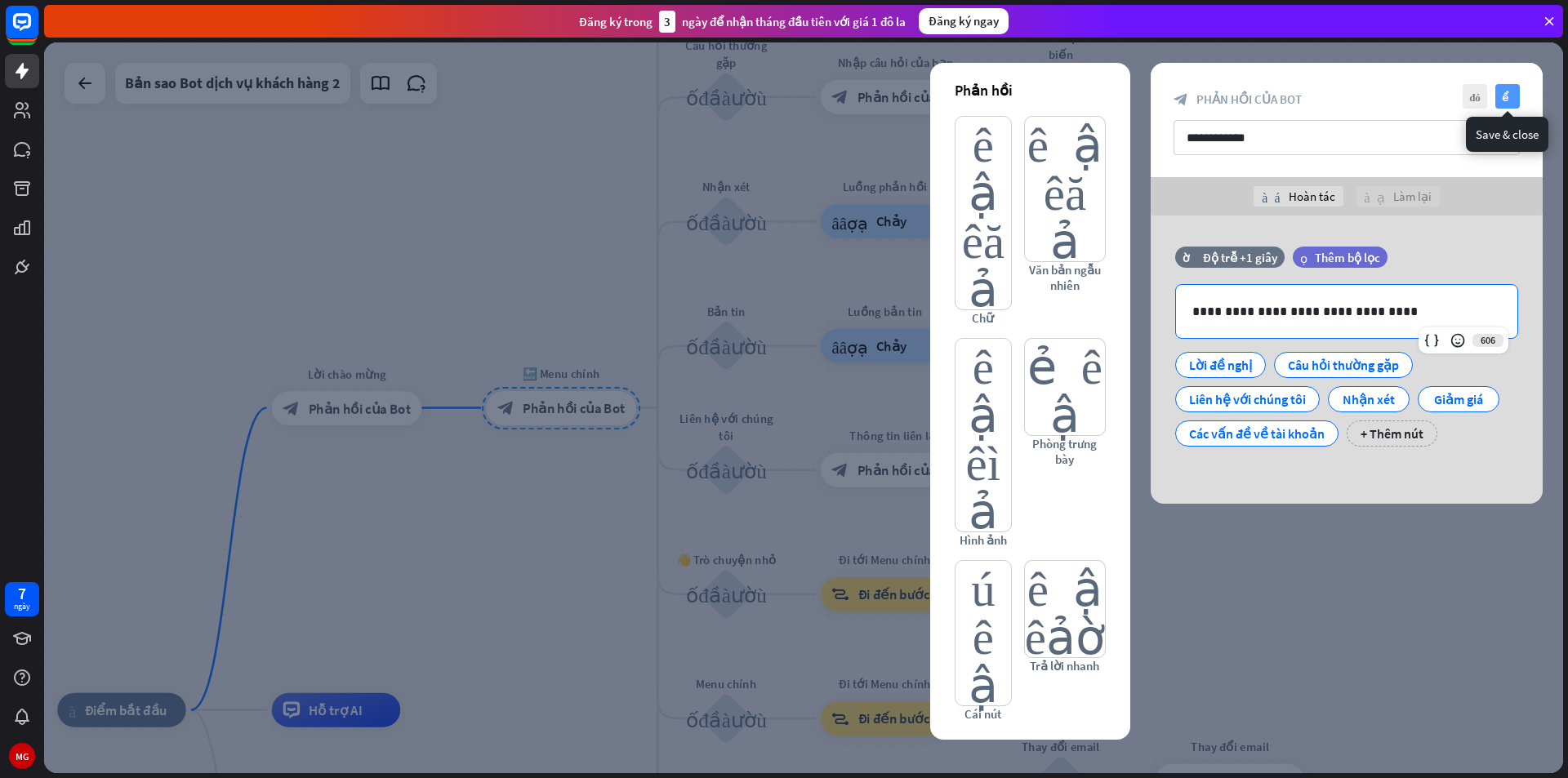
click at [1503, 96] on font "kiểm tra" at bounding box center [1507, 96] width 13 height 11
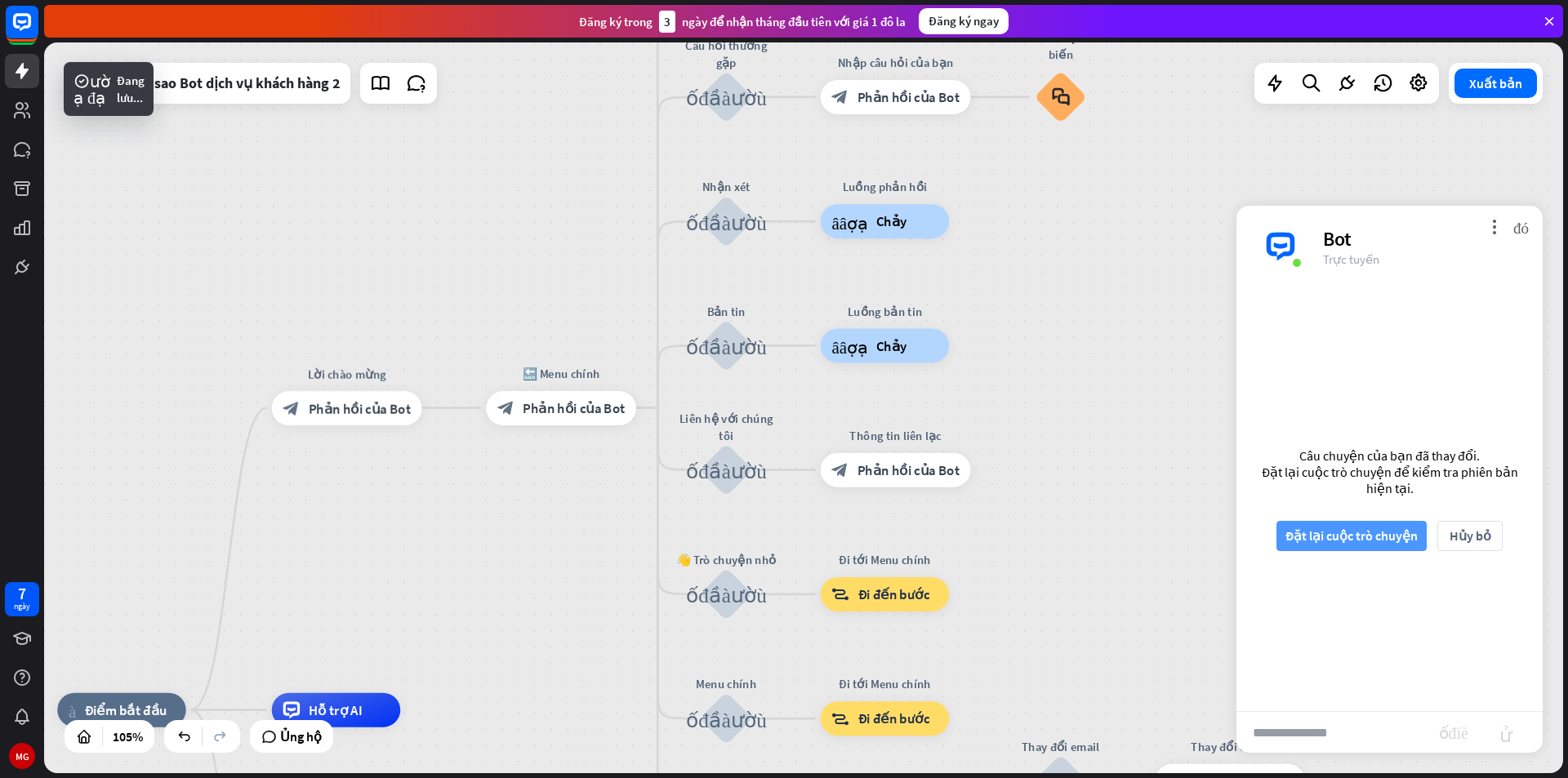
click at [1382, 535] on font "Đặt lại cuộc trò chuyện" at bounding box center [1351, 535] width 132 height 17
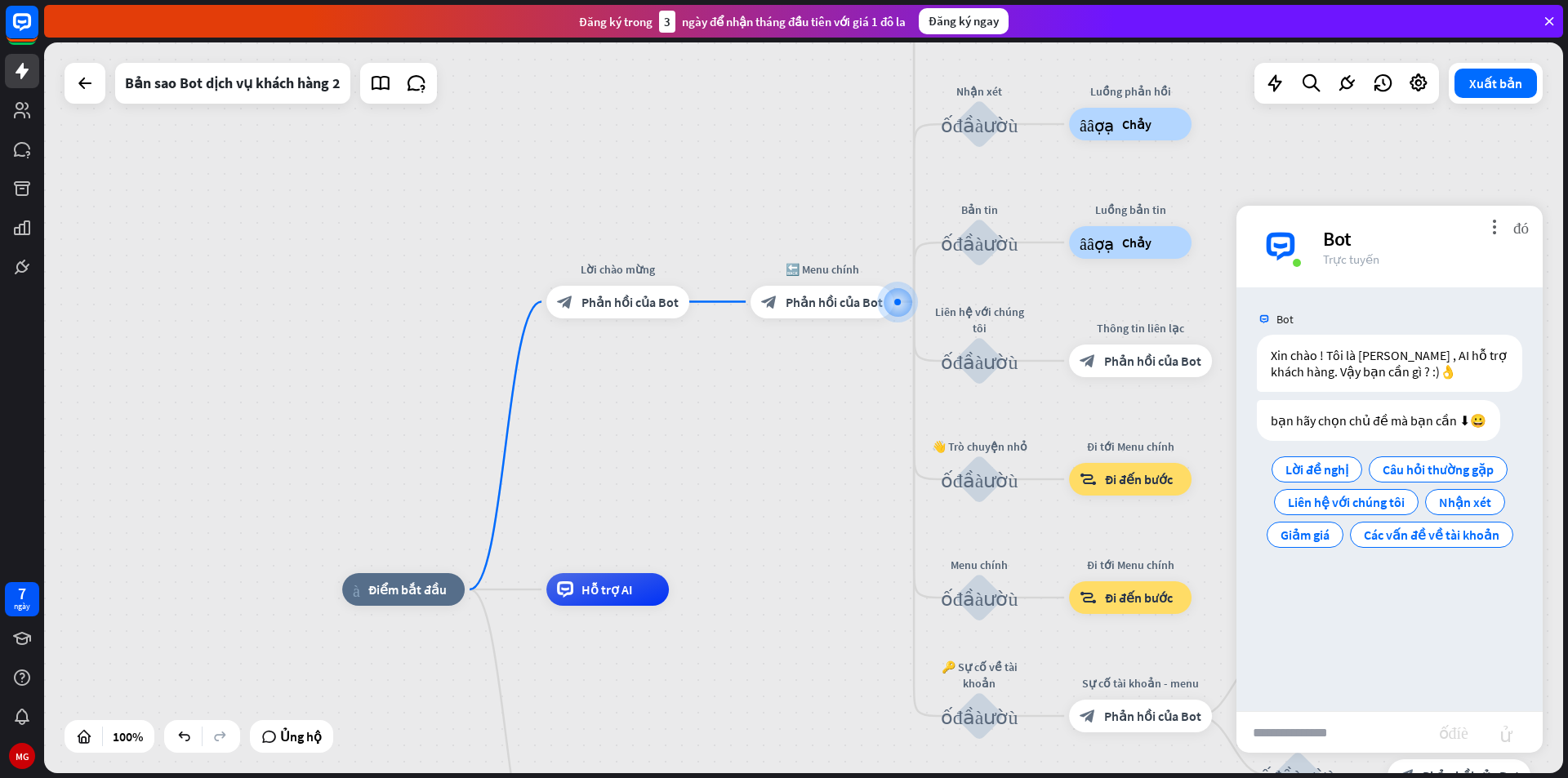
drag, startPoint x: 452, startPoint y: 555, endPoint x: 721, endPoint y: 441, distance: 292.2
click at [721, 441] on div "nhà_2 Điểm bắt đầu Lời chào mừng block_bot_response Phản hồi của Bot 🔙 Menu chí…" at bounding box center [804, 407] width 1519 height 731
click at [484, 593] on font "cộng thêm" at bounding box center [484, 590] width 18 height 12
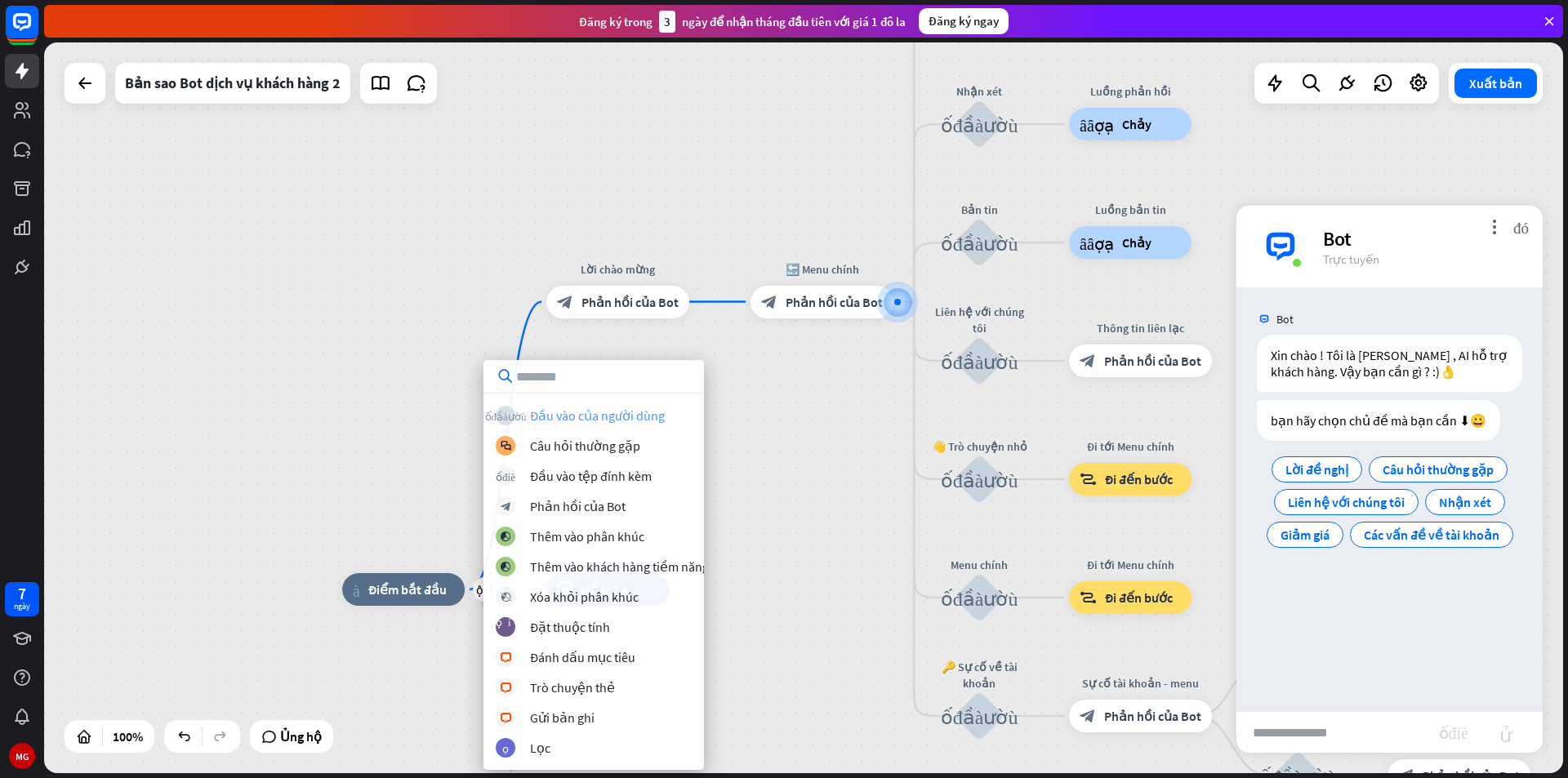
click at [622, 416] on font "Đầu vào của người dùng" at bounding box center [597, 415] width 135 height 17
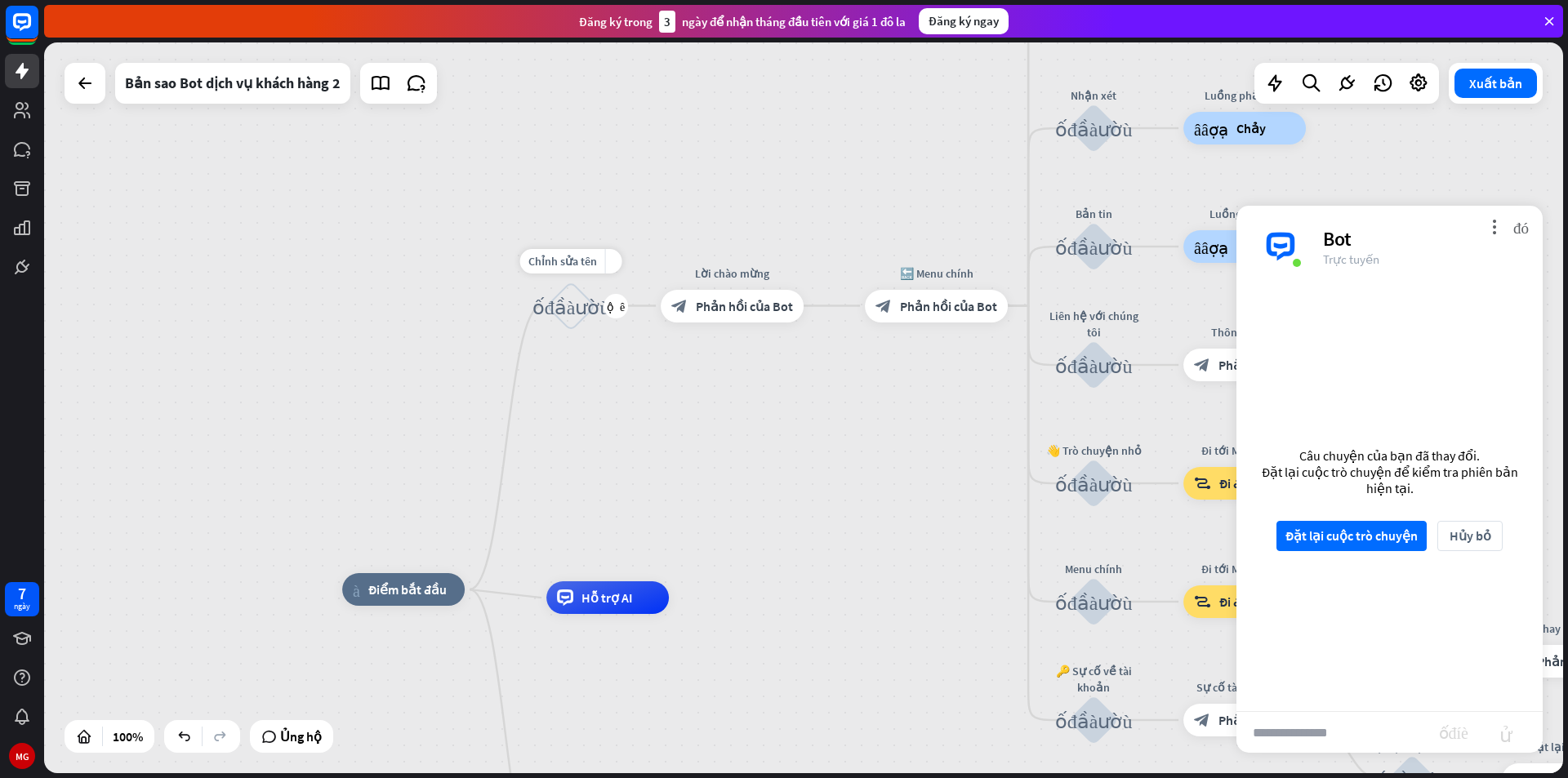
click at [561, 303] on font "khối_đầu_vào_người_dùng" at bounding box center [571, 305] width 77 height 21
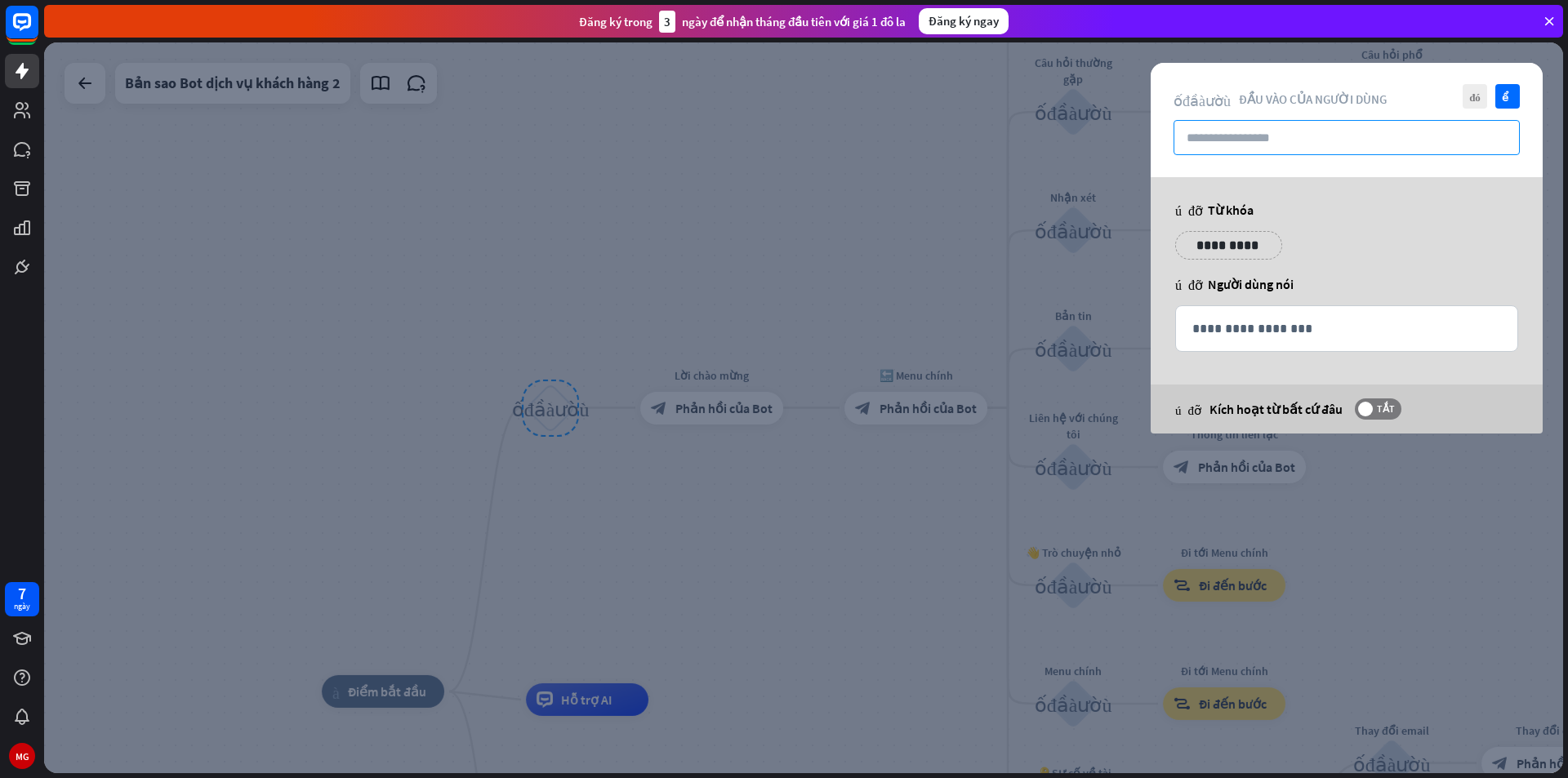
click at [1263, 136] on input "text" at bounding box center [1347, 138] width 346 height 35
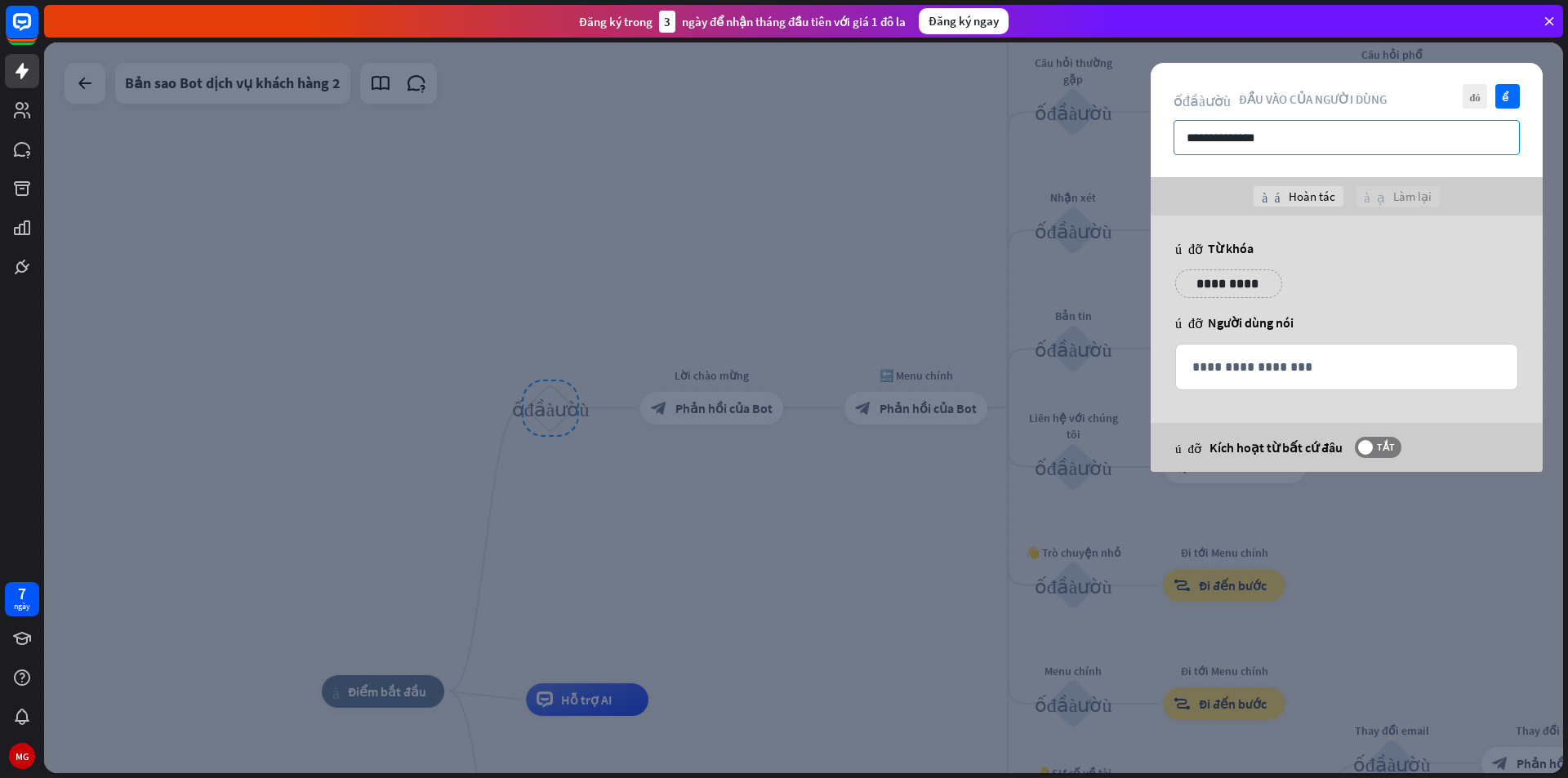
type input "**********"
click at [1506, 100] on font "kiểm tra" at bounding box center [1507, 96] width 13 height 11
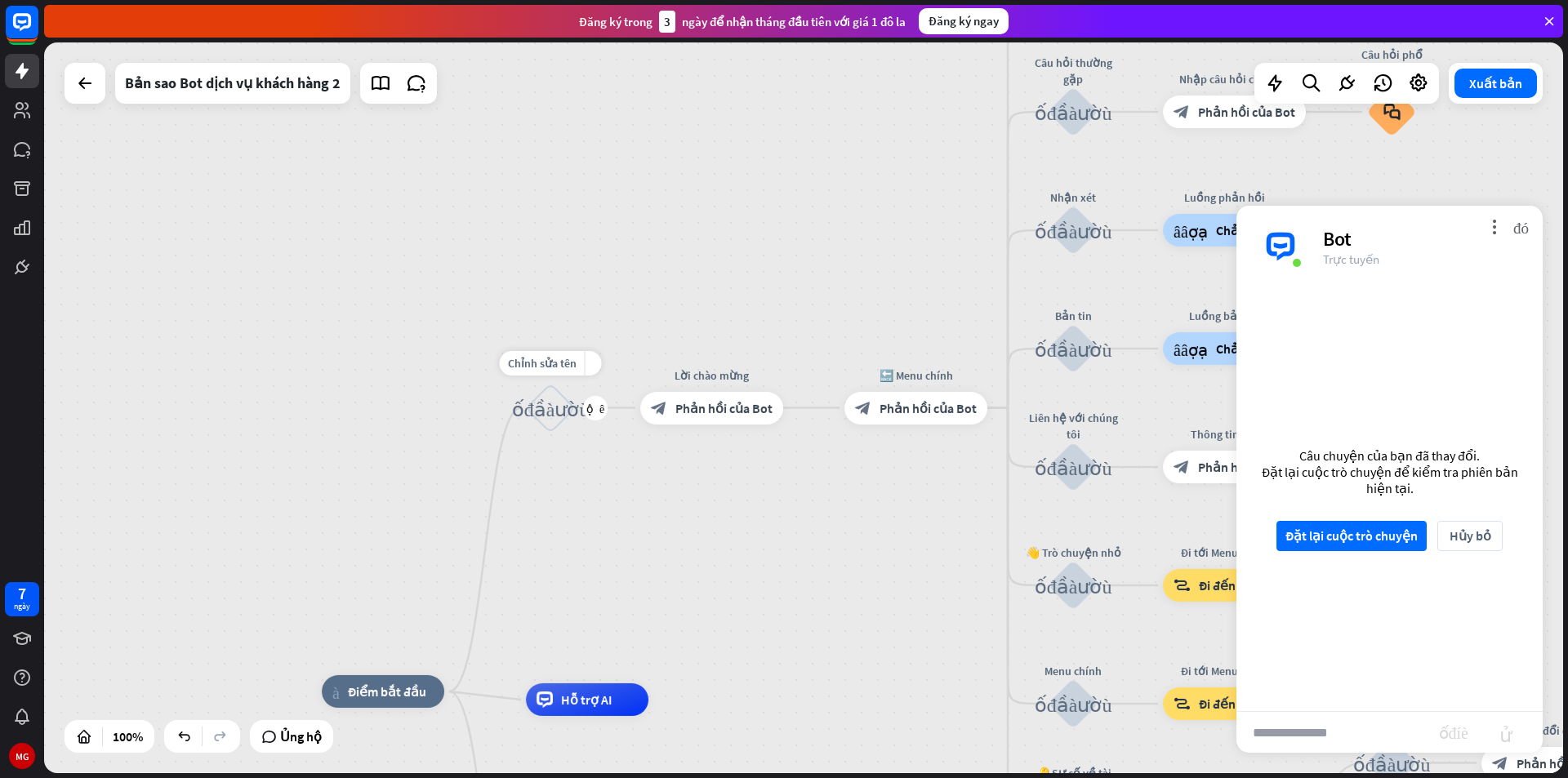
click at [549, 414] on font "khối_đầu_vào_người_dùng" at bounding box center [550, 407] width 77 height 21
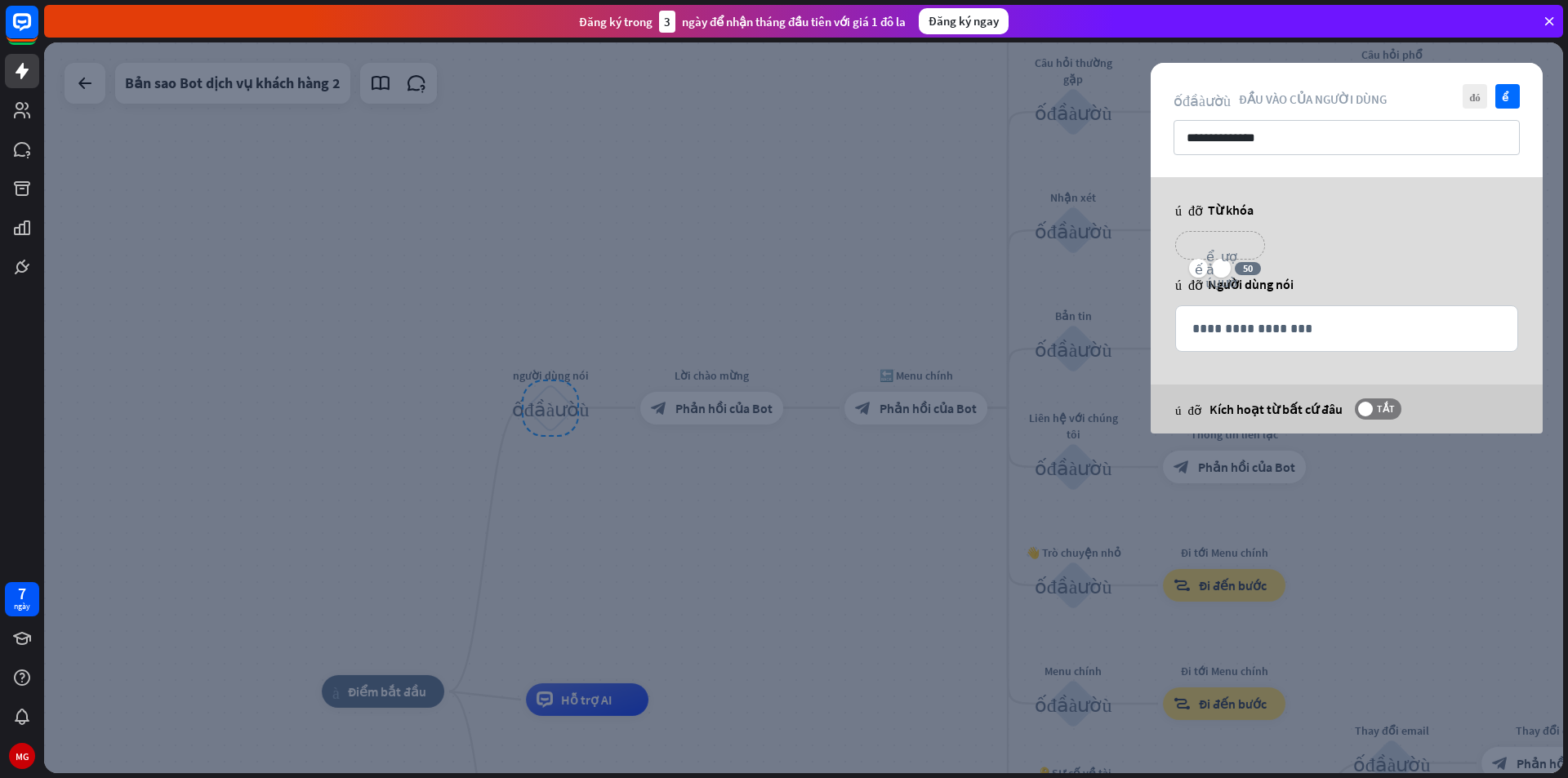
click at [1238, 245] on p "**********" at bounding box center [1220, 245] width 66 height 21
click at [1303, 257] on div "**********" at bounding box center [1347, 252] width 352 height 41
click at [1190, 248] on p "**********" at bounding box center [1228, 245] width 82 height 21
click at [1225, 271] on icon "biểu tượng cảm xúc_nụ_cười" at bounding box center [1222, 268] width 31 height 39
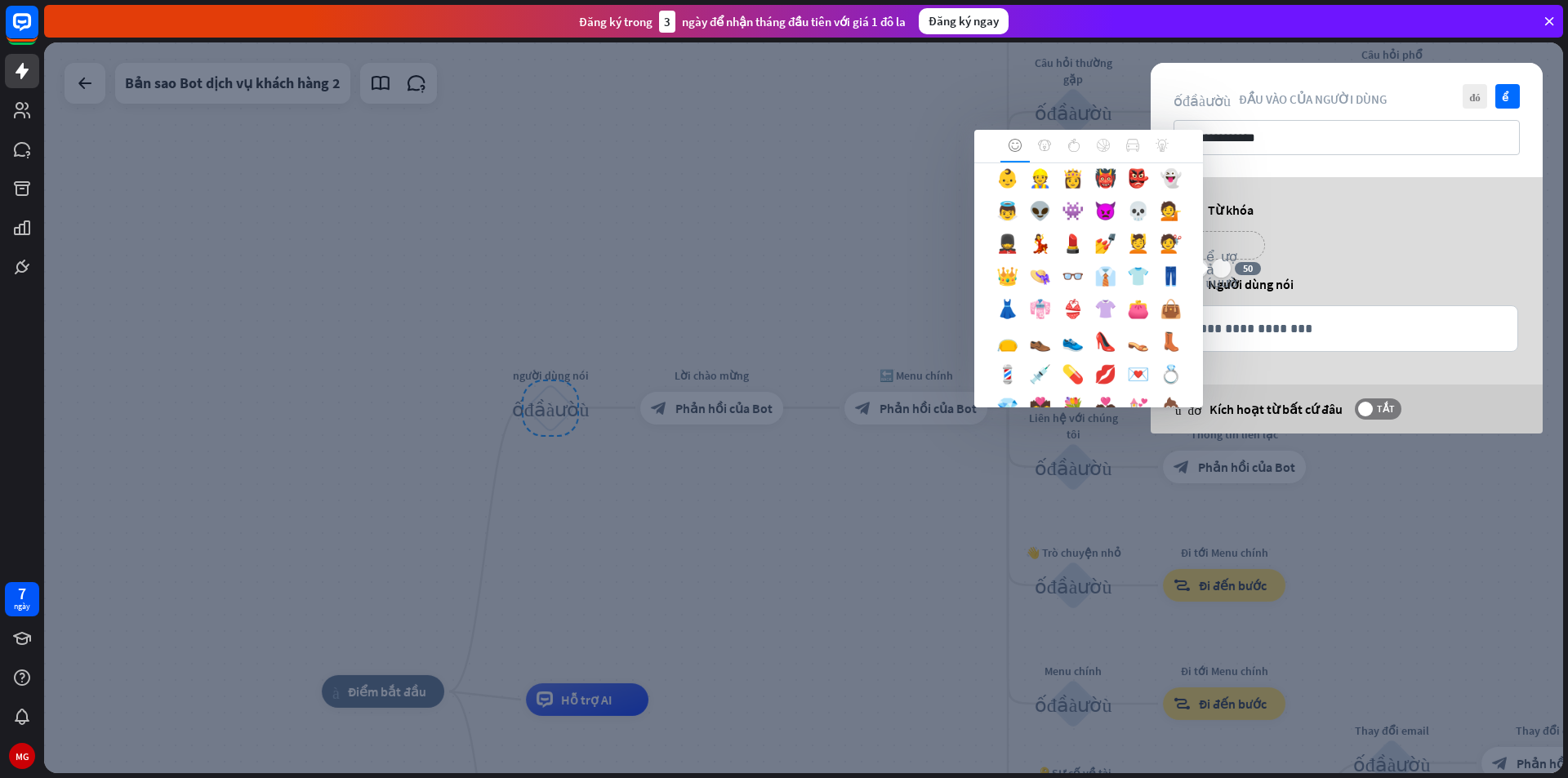
scroll to position [490, 0]
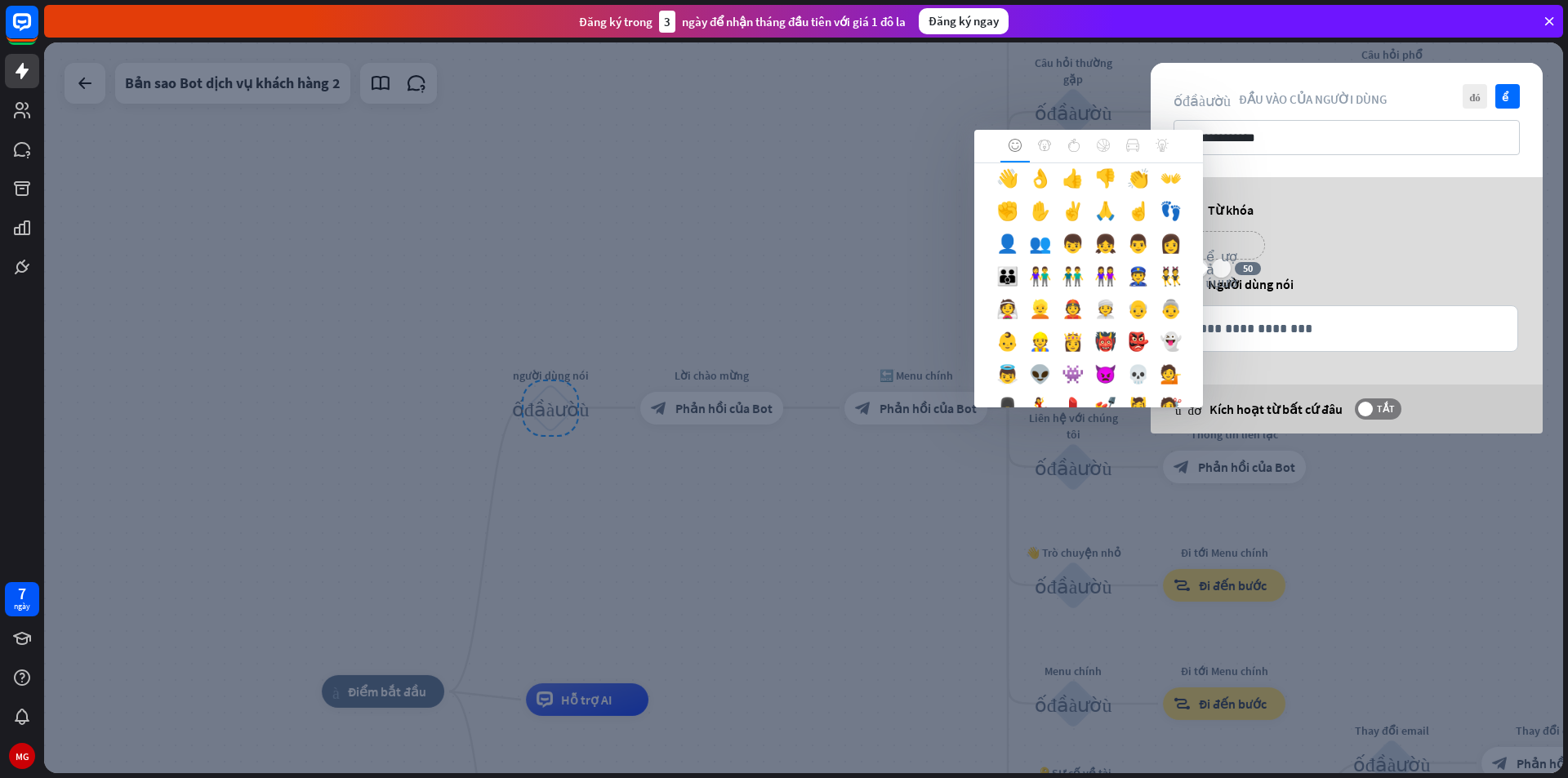
click at [1142, 211] on div "Nụ cười và con người 😀 😂 😃 😄 😅 😆 😇 😈 😉 😊 😋 😌 😍 😎 😏 😐 😑 😒 😓 😔 😕 😖 😗" at bounding box center [1088, 285] width 229 height 244
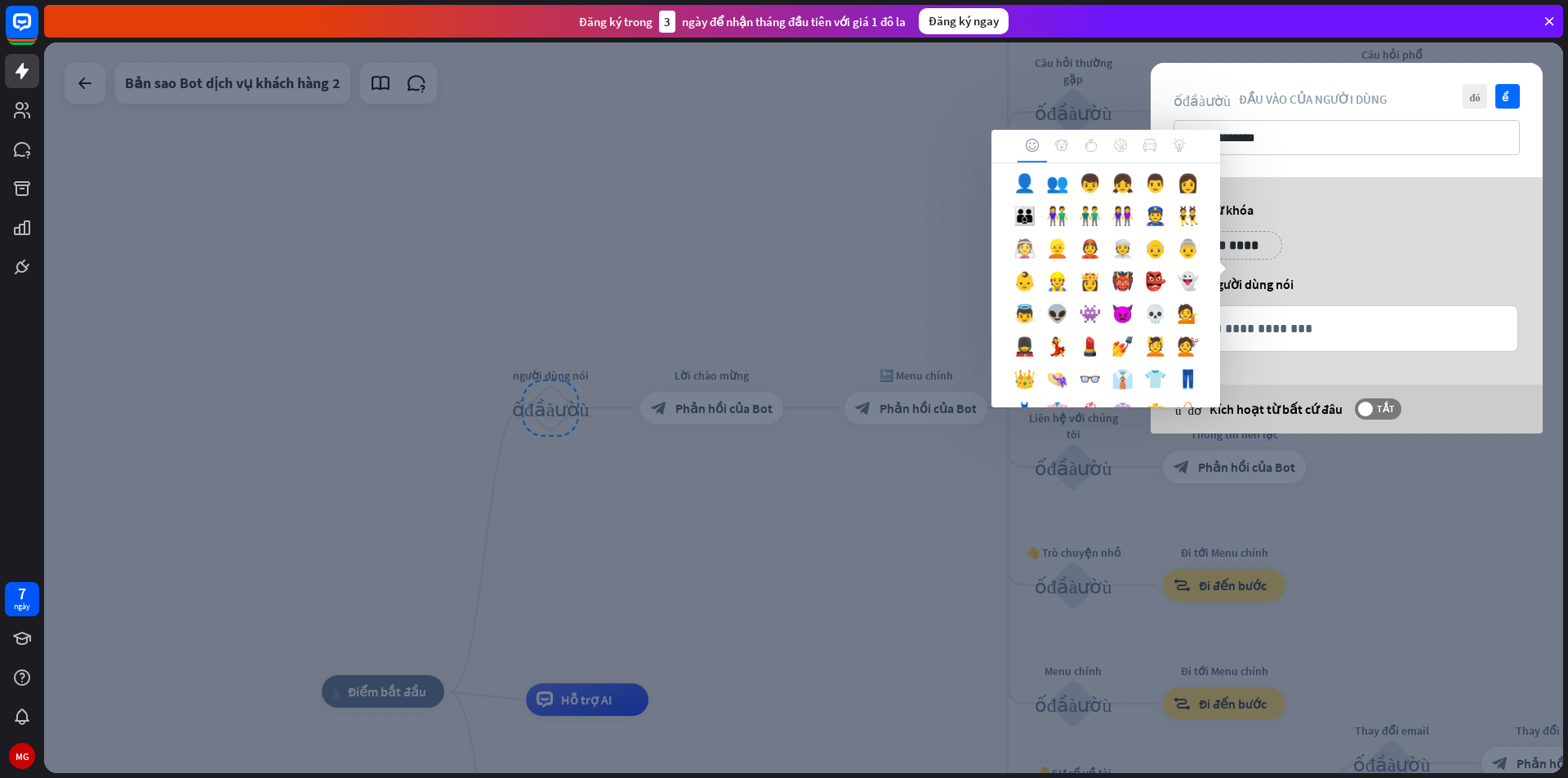
scroll to position [469, 0]
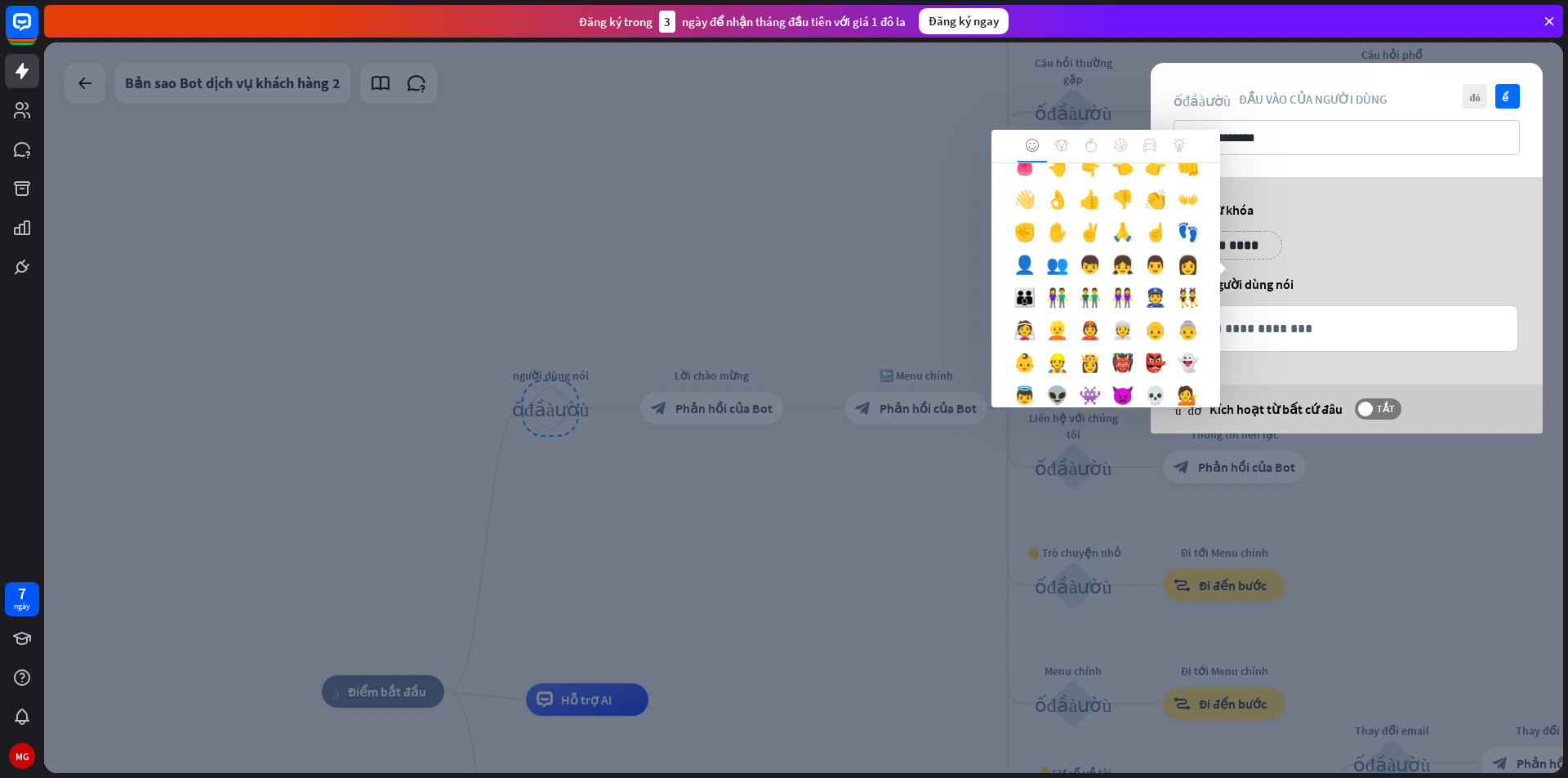
click at [1036, 210] on font "👋" at bounding box center [1024, 199] width 23 height 23
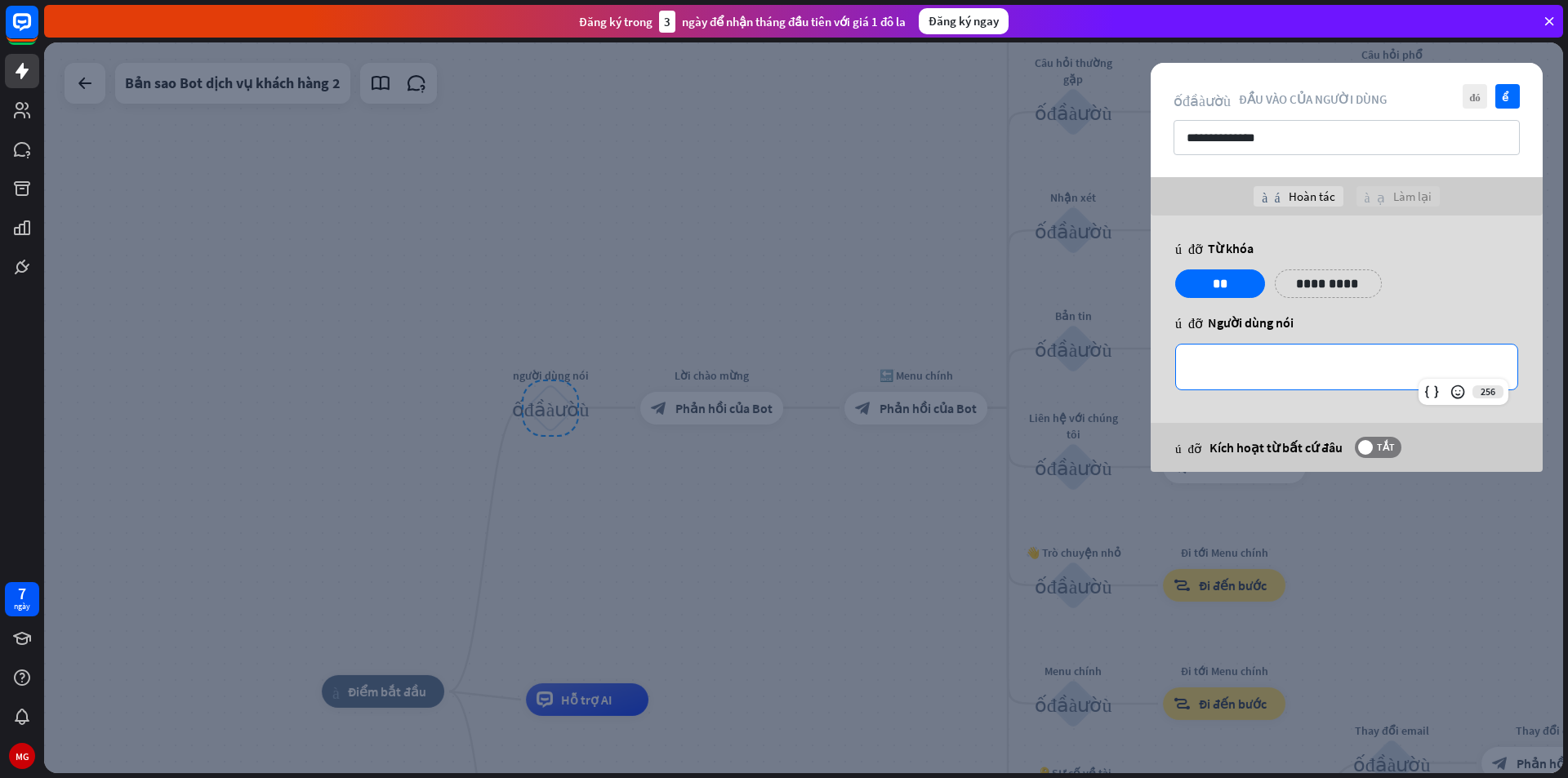
click at [1244, 367] on p "**********" at bounding box center [1346, 367] width 308 height 21
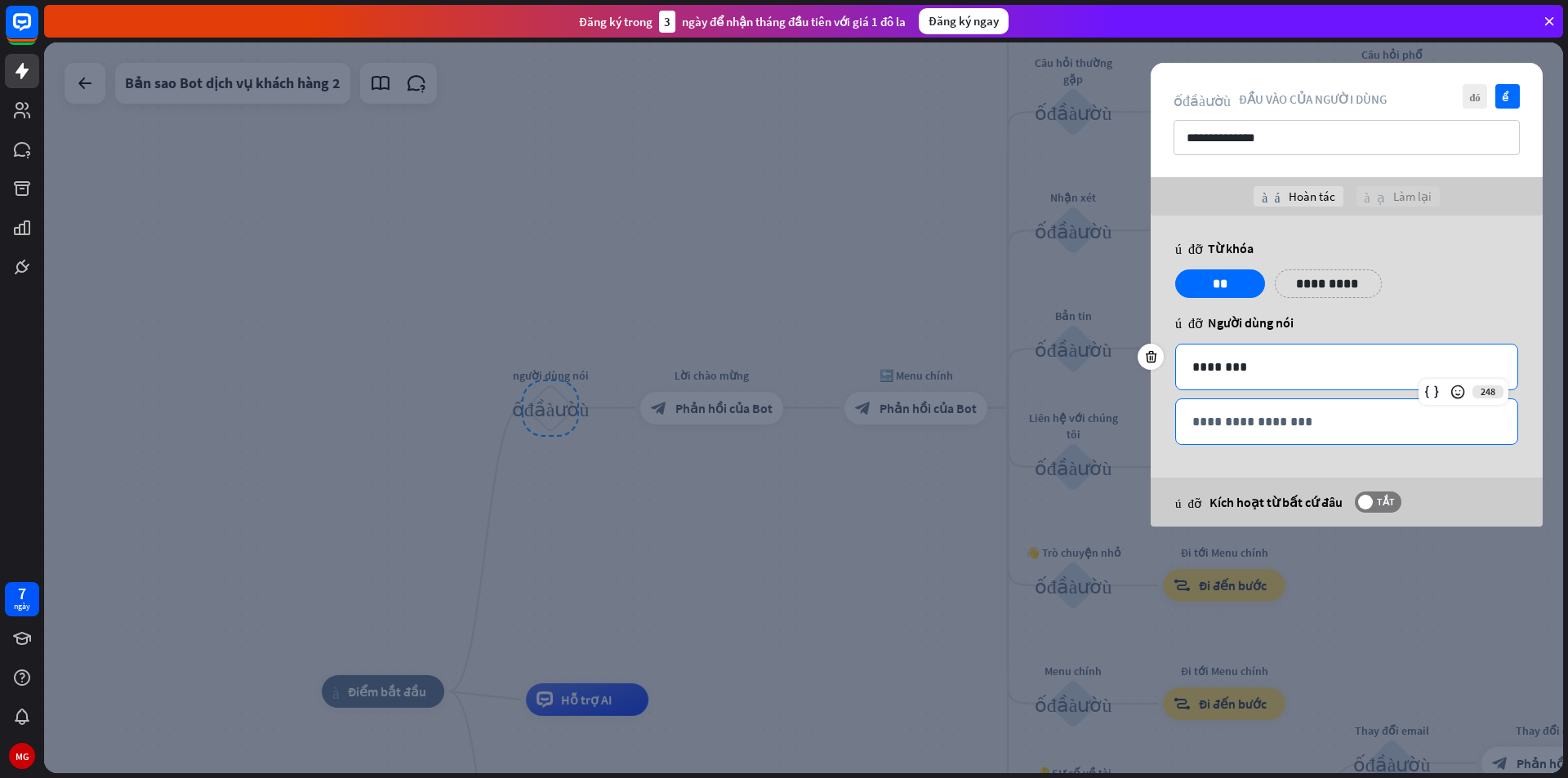
click at [1284, 426] on p "**********" at bounding box center [1346, 422] width 308 height 21
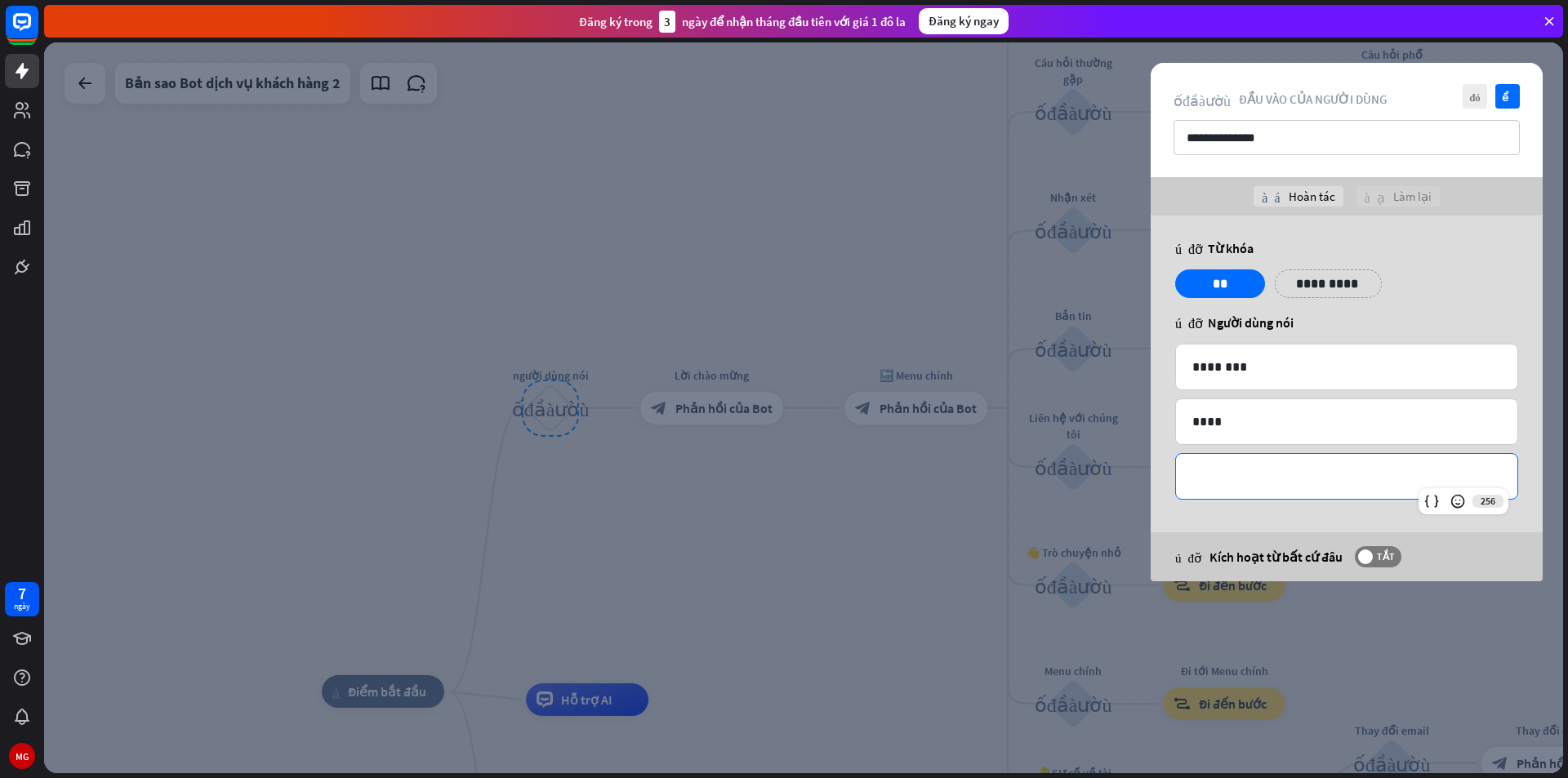
click at [1283, 463] on div "**********" at bounding box center [1346, 477] width 342 height 45
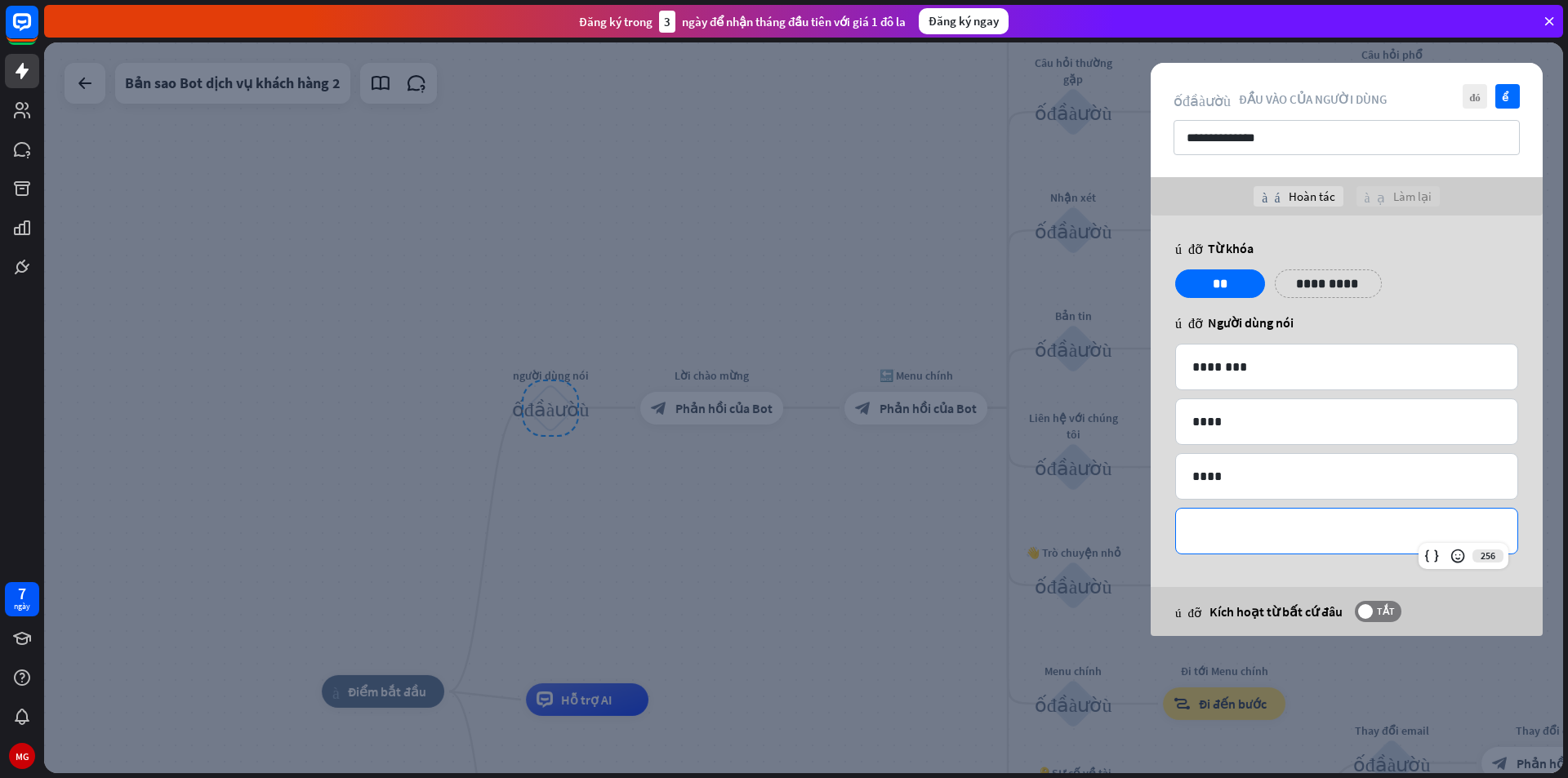
click at [1297, 520] on div "**********" at bounding box center [1346, 531] width 342 height 45
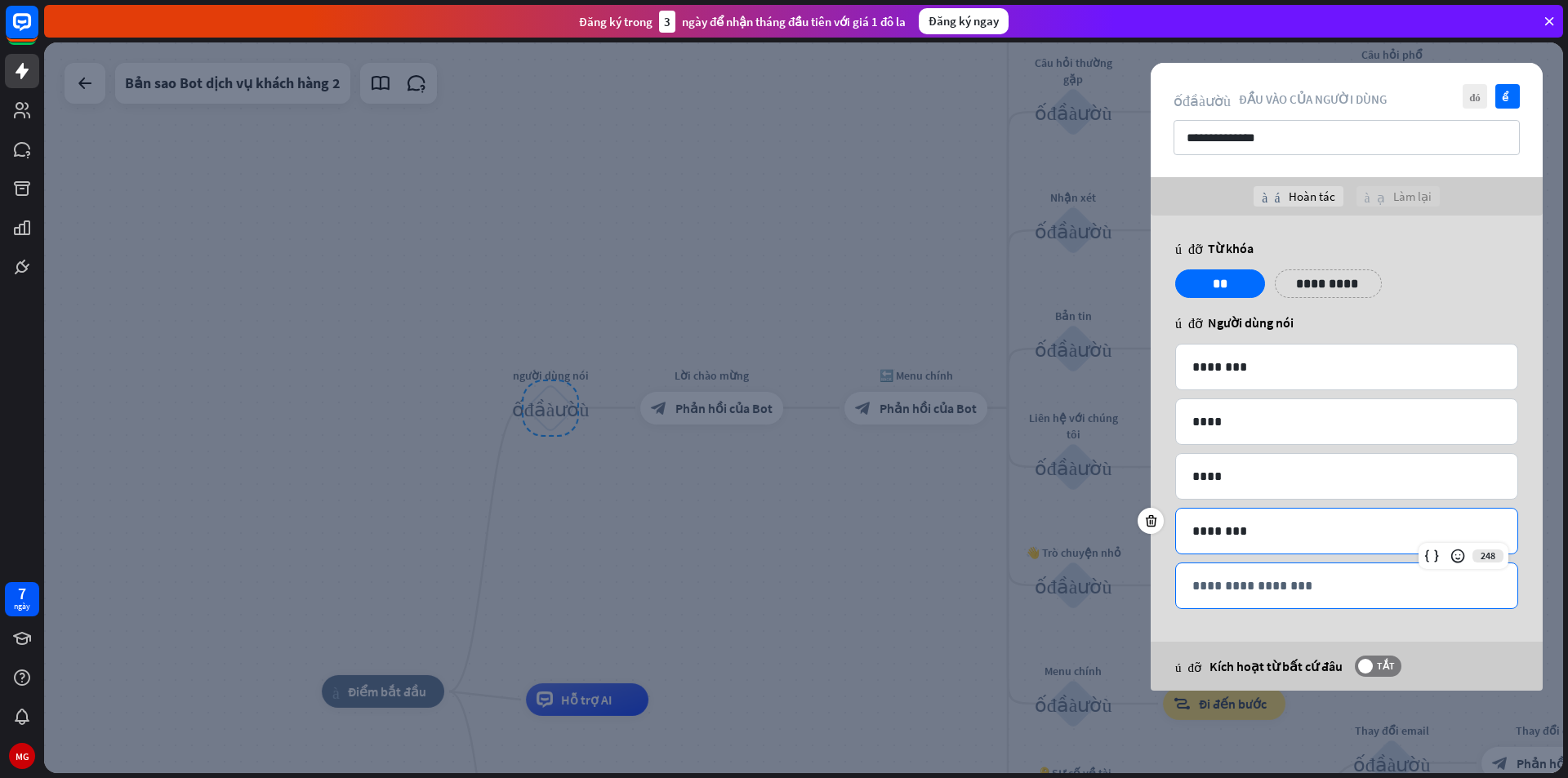
click at [1291, 576] on p "**********" at bounding box center [1346, 585] width 308 height 21
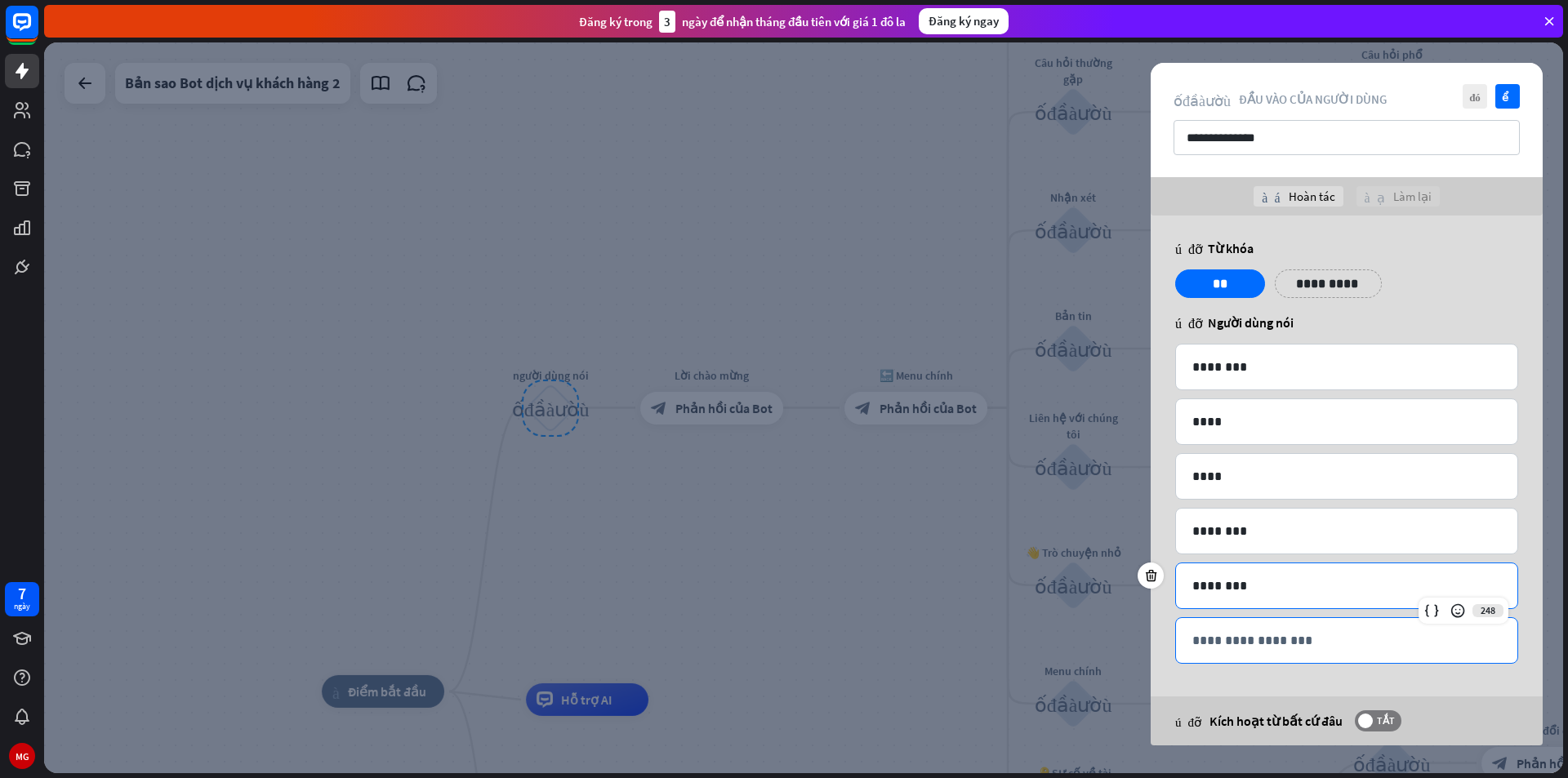
click at [1292, 630] on p "**********" at bounding box center [1346, 640] width 308 height 21
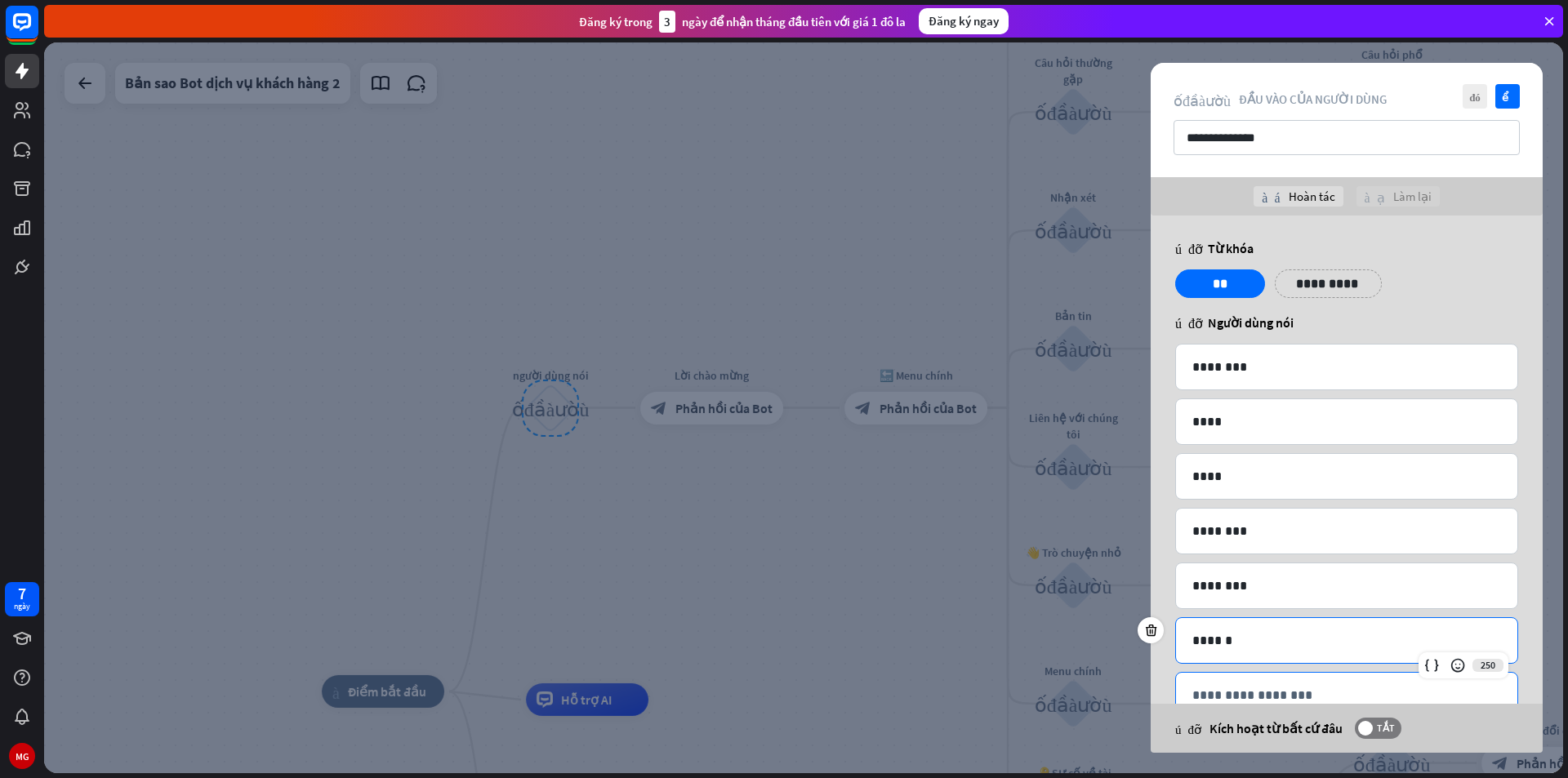
click at [1255, 679] on div "**********" at bounding box center [1346, 695] width 342 height 45
click at [1507, 97] on font "kiểm tra" at bounding box center [1507, 96] width 13 height 11
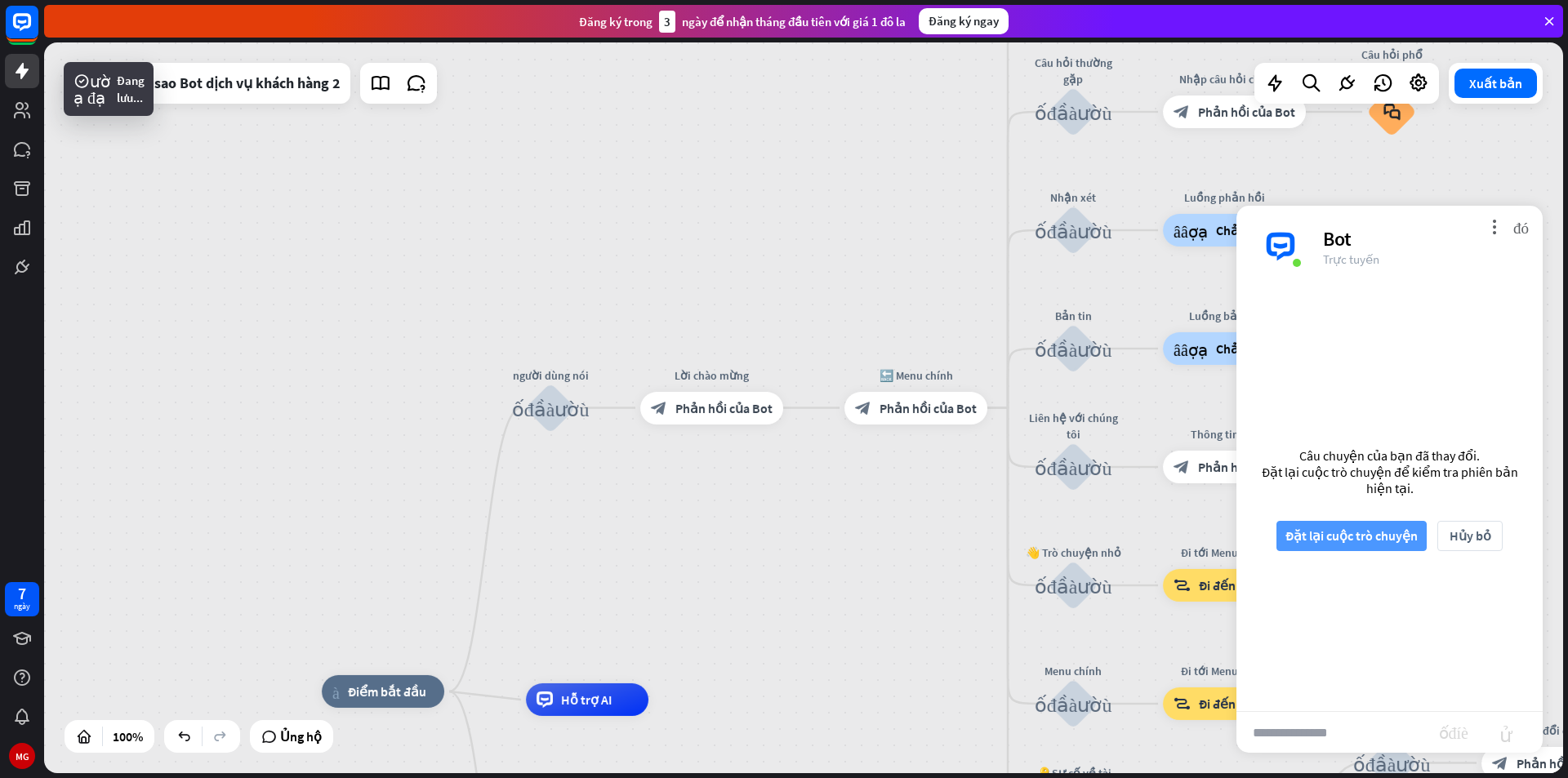
click at [1368, 545] on font "Đặt lại cuộc trò chuyện" at bounding box center [1351, 535] width 132 height 28
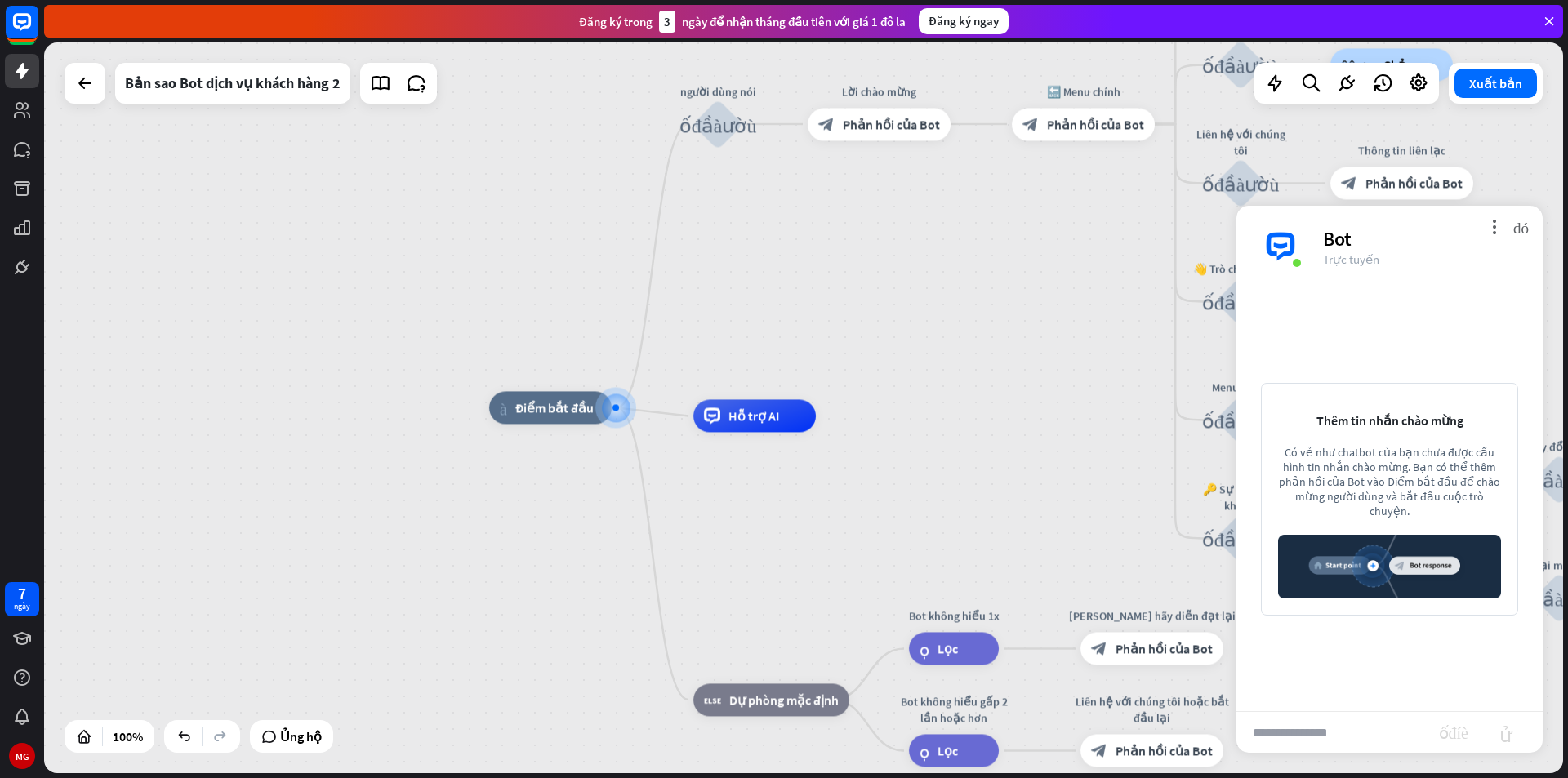
click at [1348, 725] on input "text" at bounding box center [1337, 733] width 203 height 41
type input "********"
click at [1497, 733] on font "gửi" at bounding box center [1505, 732] width 52 height 20
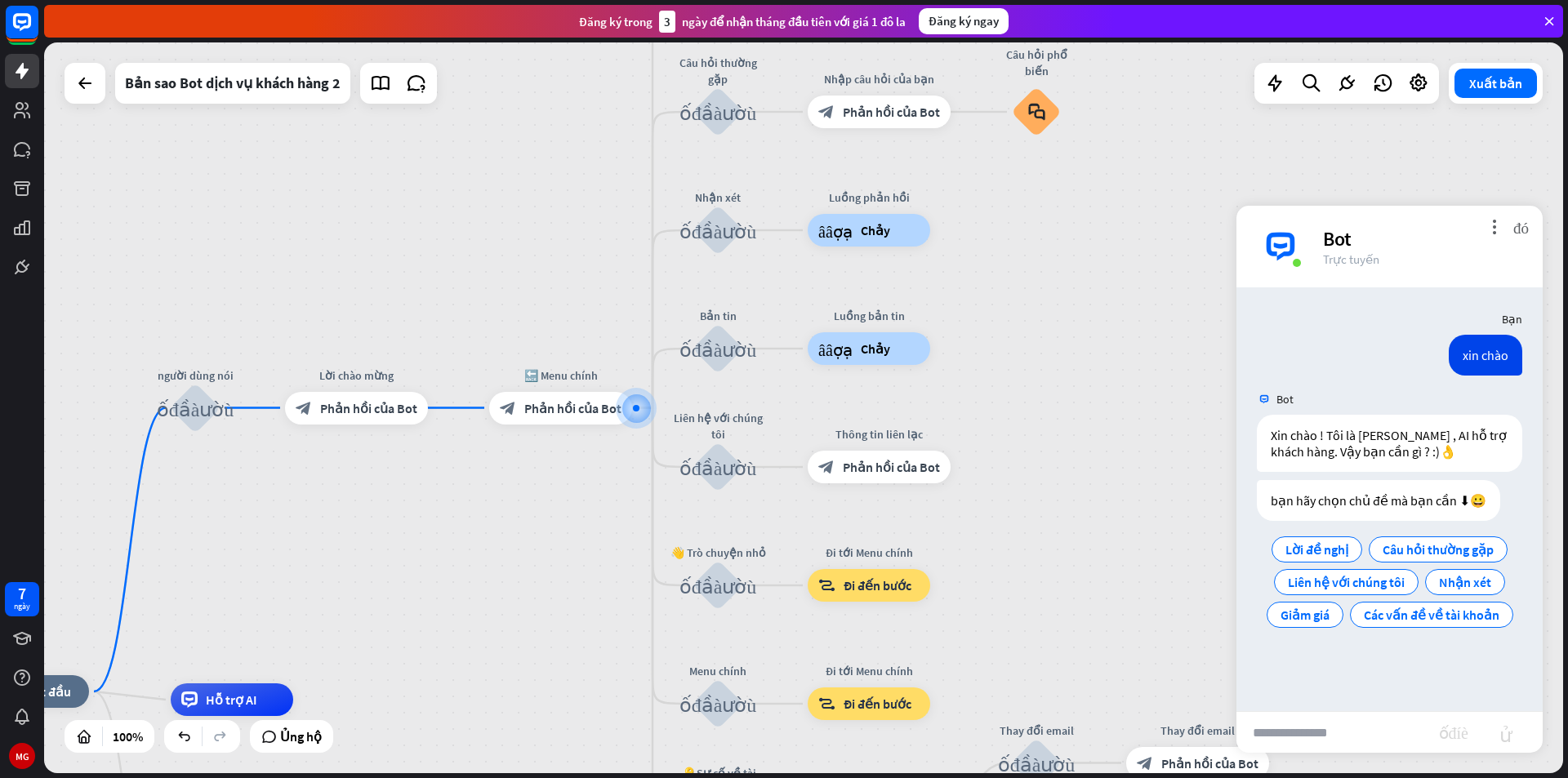
click at [1349, 730] on input "text" at bounding box center [1337, 733] width 203 height 41
type input "****"
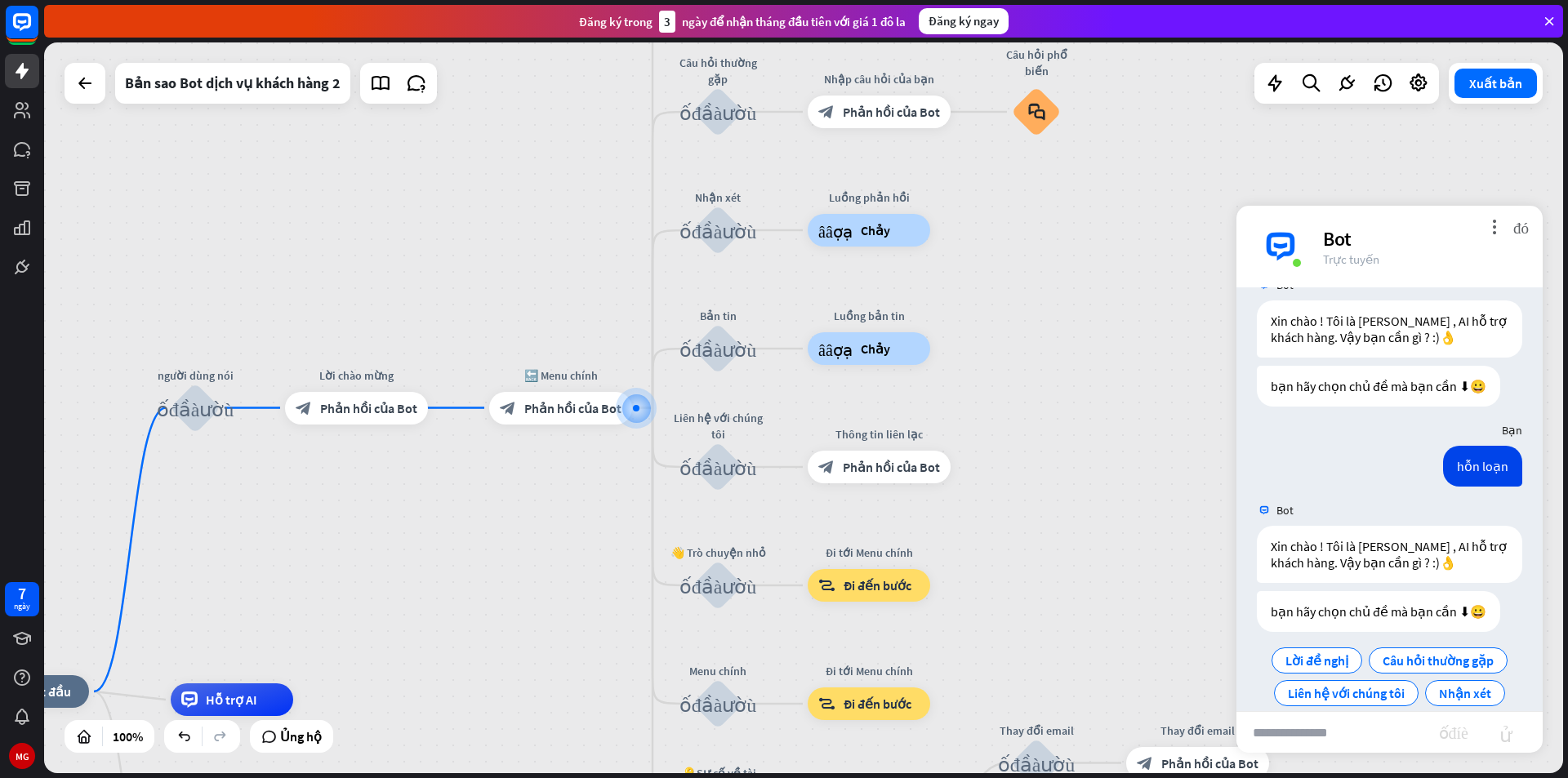
scroll to position [88, 0]
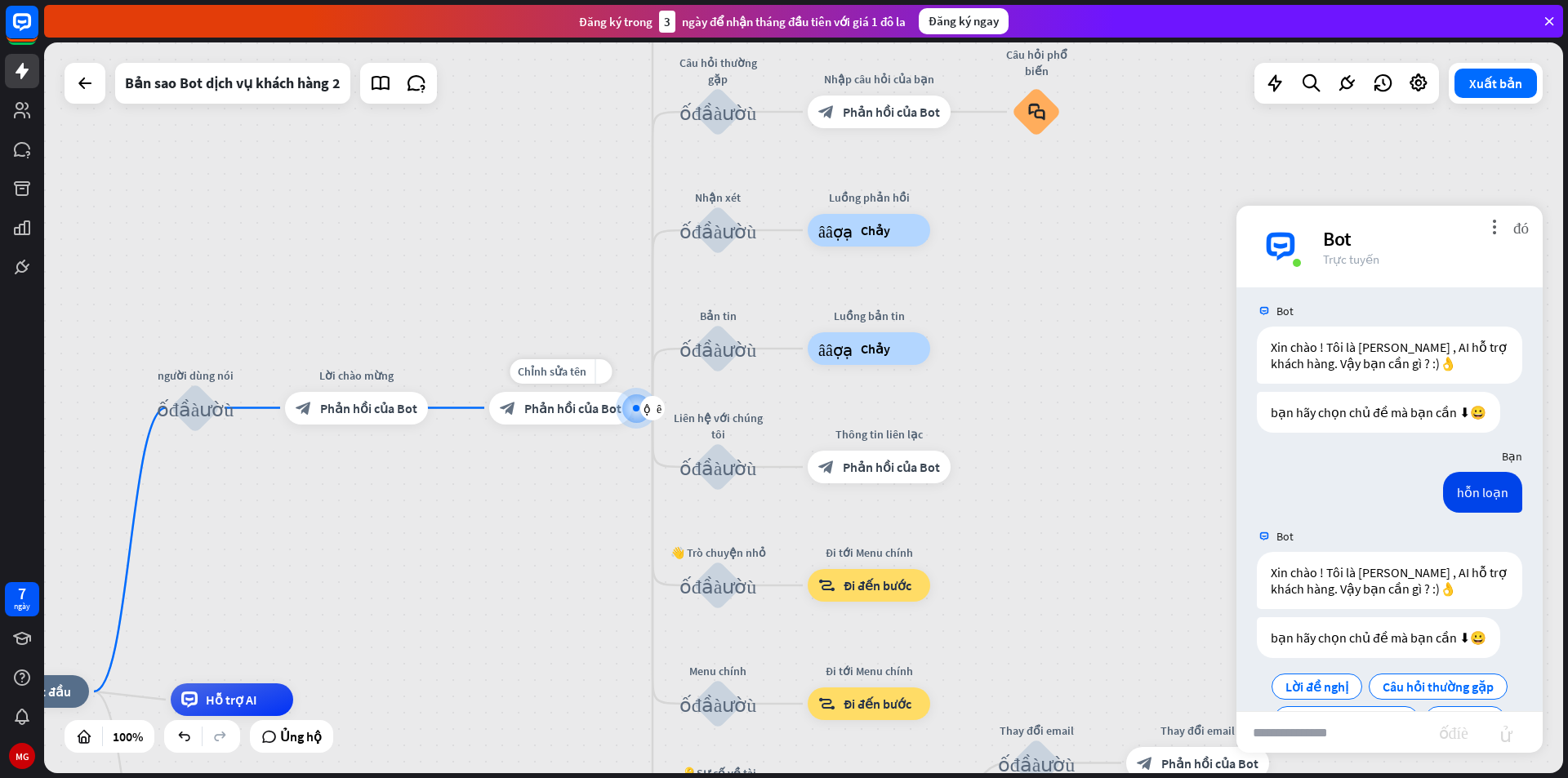
click at [569, 417] on div "block_bot_response Phản hồi của Bot" at bounding box center [561, 407] width 143 height 32
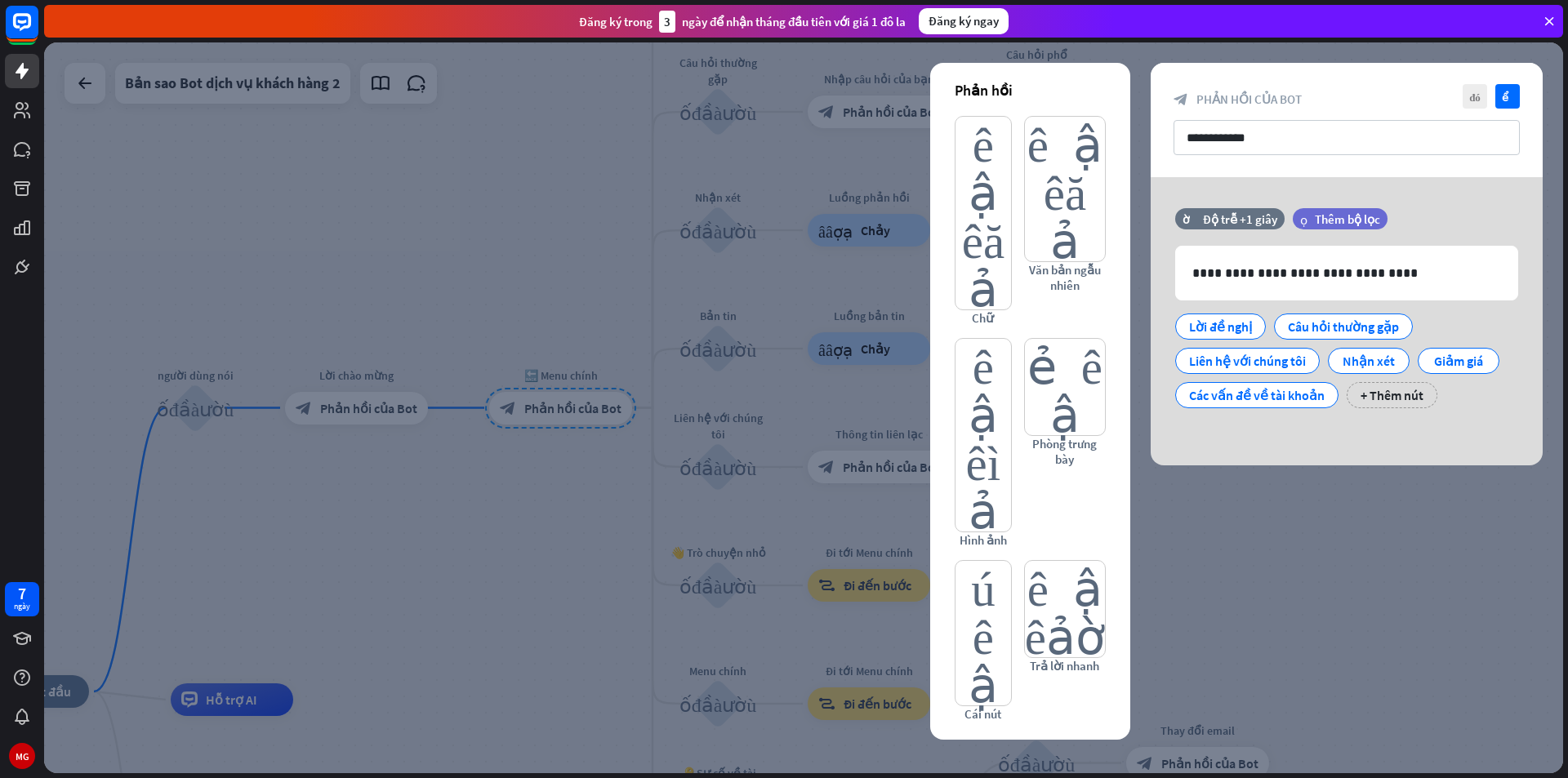
click at [628, 251] on div at bounding box center [804, 407] width 1519 height 731
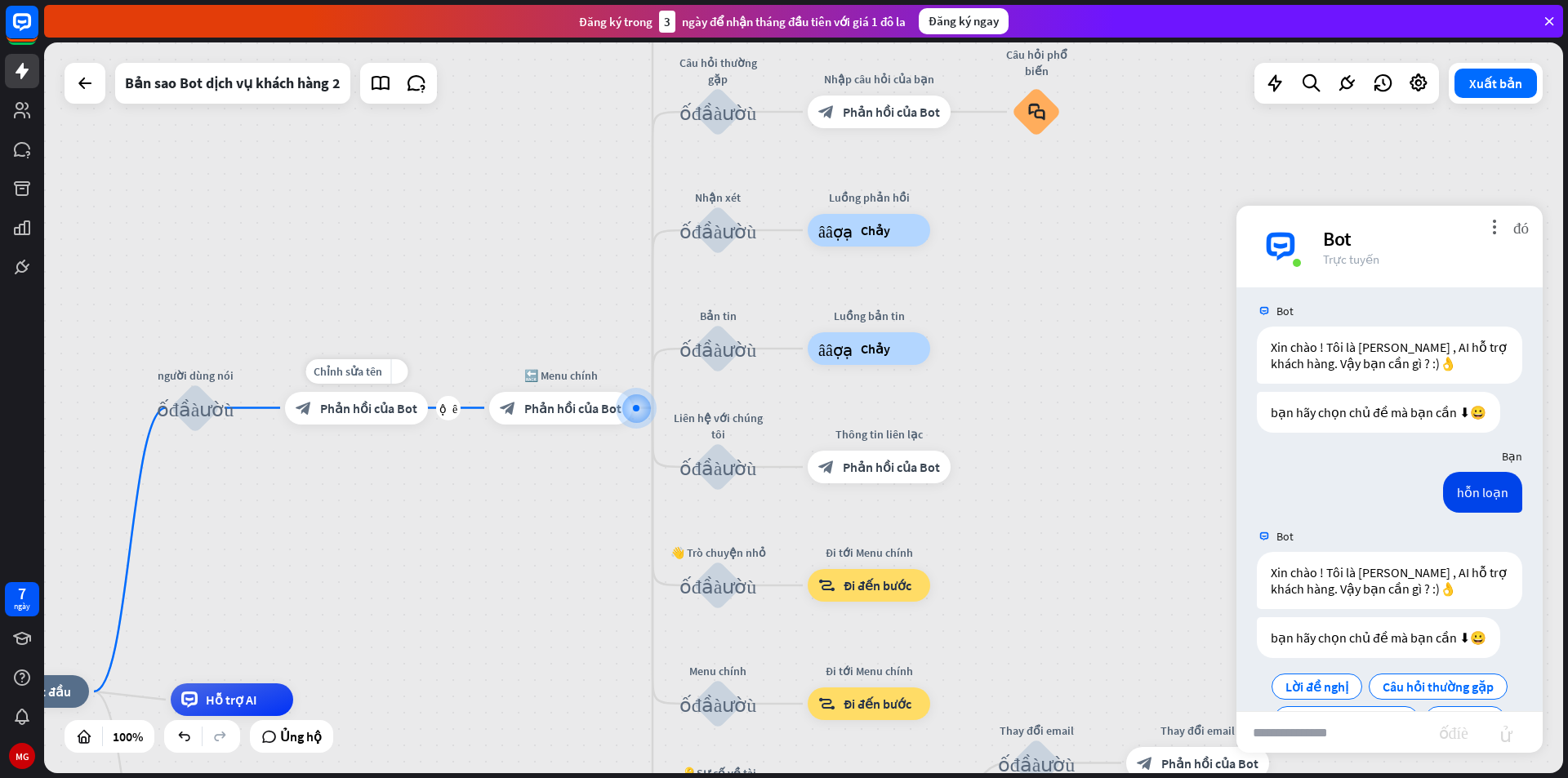
click at [343, 425] on div "Chỉnh sửa tên more_yellow cộng thêm block_bot_response Phản hồi của Bot" at bounding box center [356, 407] width 143 height 32
click at [394, 406] on font "Phản hồi của Bot" at bounding box center [368, 408] width 97 height 17
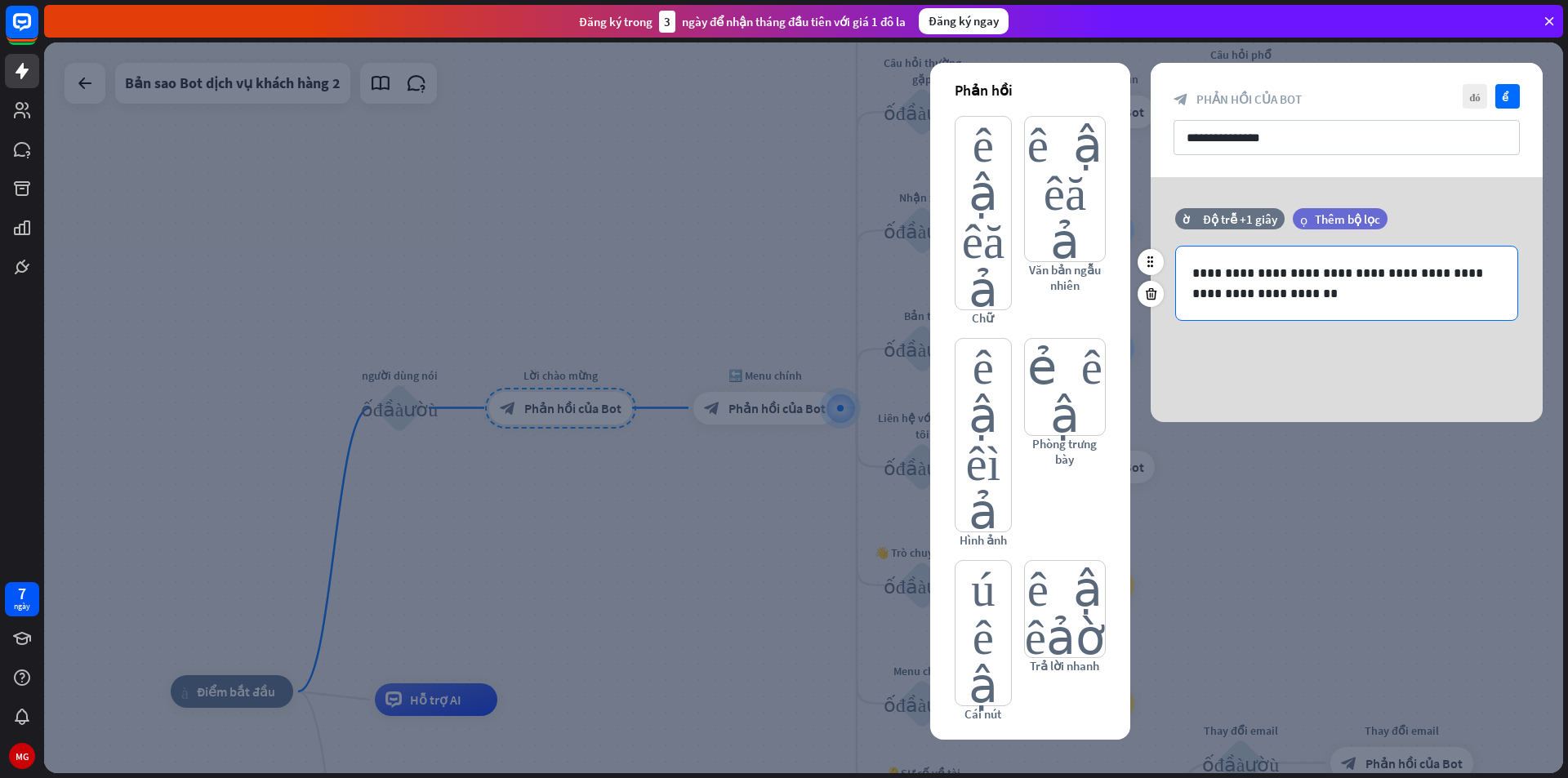
click at [1301, 272] on p "**********" at bounding box center [1346, 284] width 308 height 41
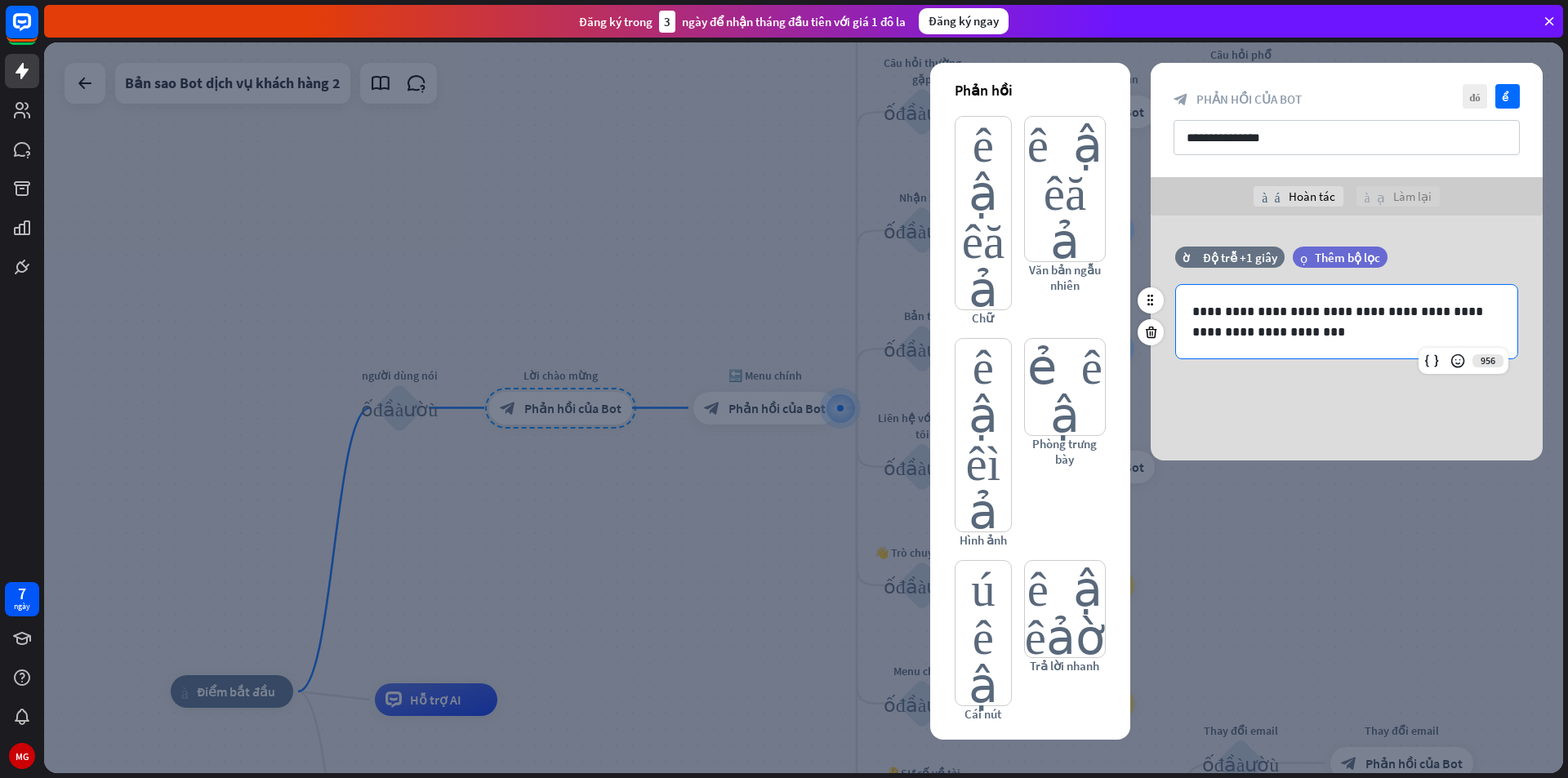
click at [1276, 312] on p "**********" at bounding box center [1346, 322] width 308 height 41
click at [1261, 313] on p "**********" at bounding box center [1346, 322] width 308 height 41
click at [1264, 312] on p "**********" at bounding box center [1346, 322] width 308 height 41
click at [1307, 313] on p "**********" at bounding box center [1346, 322] width 308 height 41
click at [1393, 313] on p "**********" at bounding box center [1346, 322] width 308 height 41
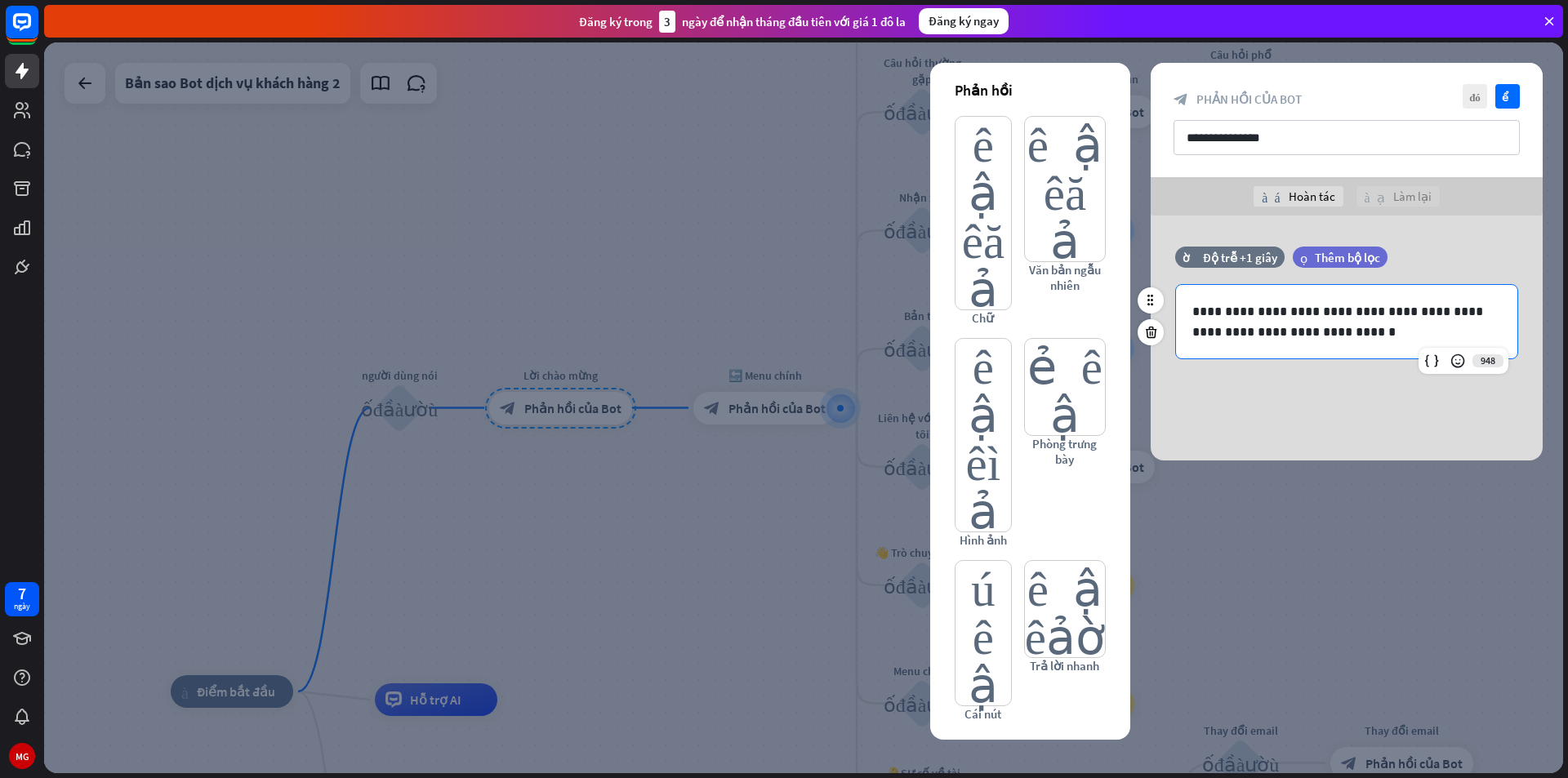
click at [1235, 331] on p "**********" at bounding box center [1346, 322] width 308 height 41
click at [1507, 95] on font "kiểm tra" at bounding box center [1507, 96] width 13 height 11
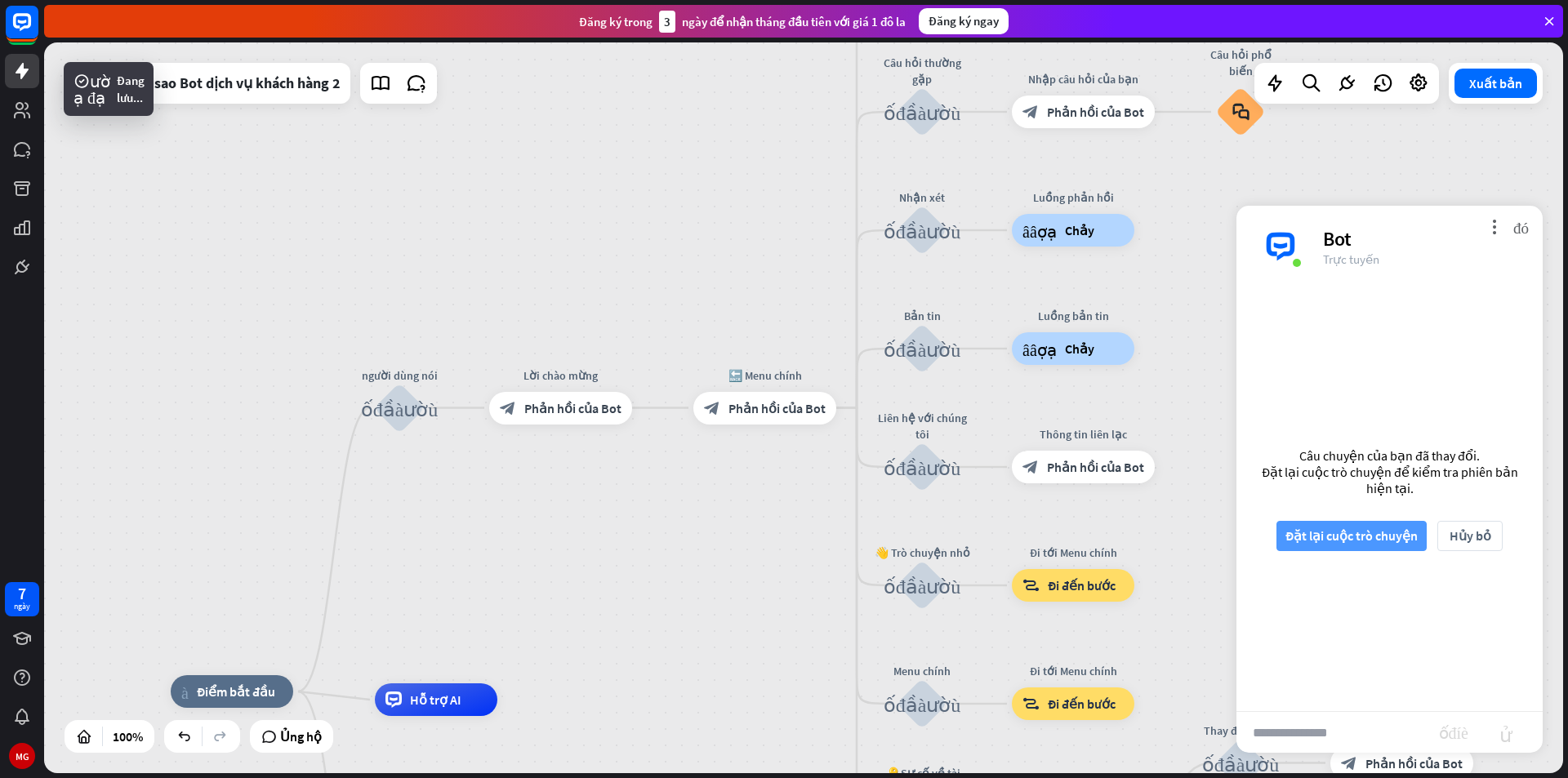
click at [1376, 529] on font "Đặt lại cuộc trò chuyện" at bounding box center [1351, 535] width 132 height 17
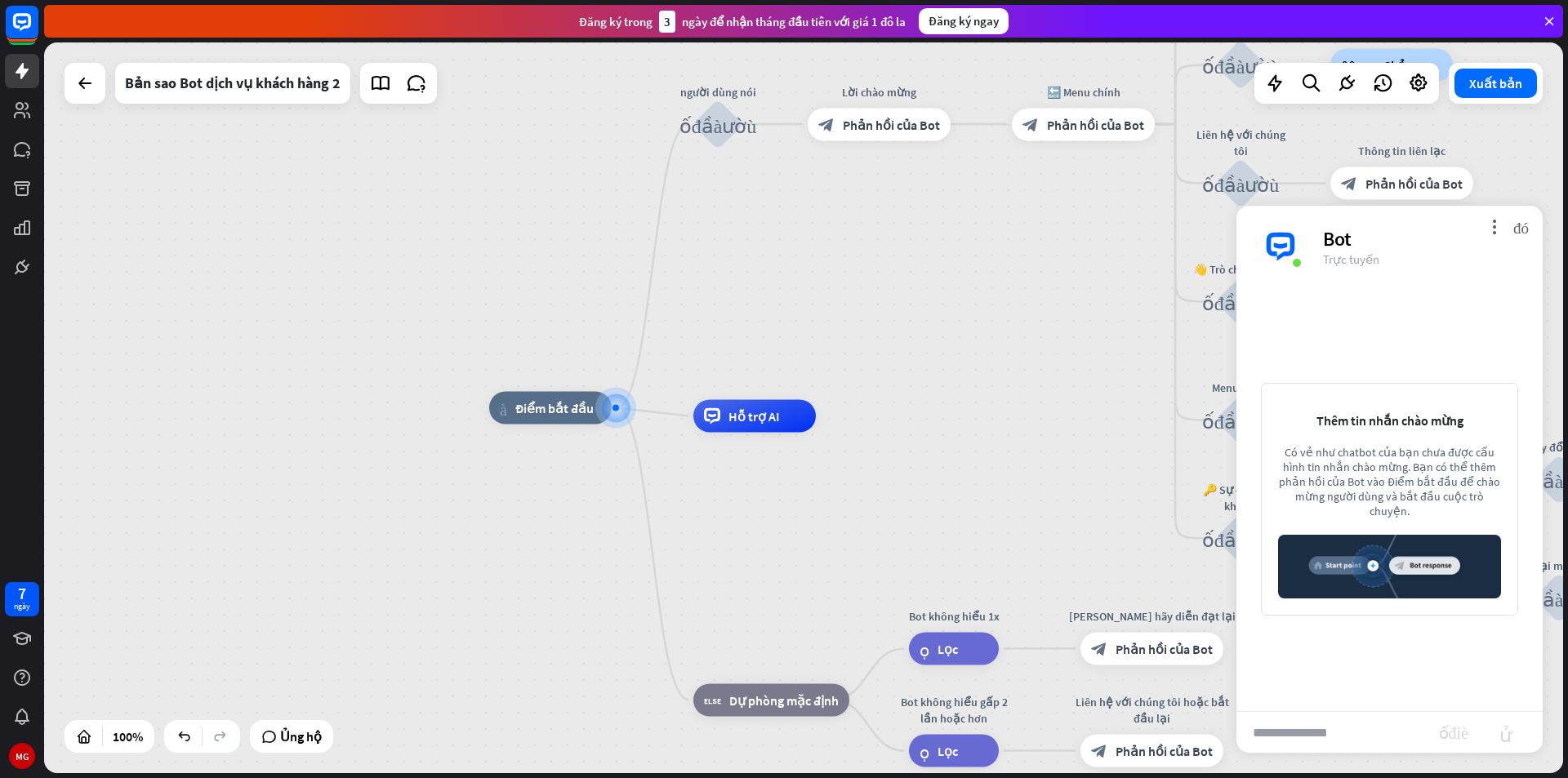
click at [1314, 735] on input "text" at bounding box center [1337, 733] width 203 height 41
type input "****"
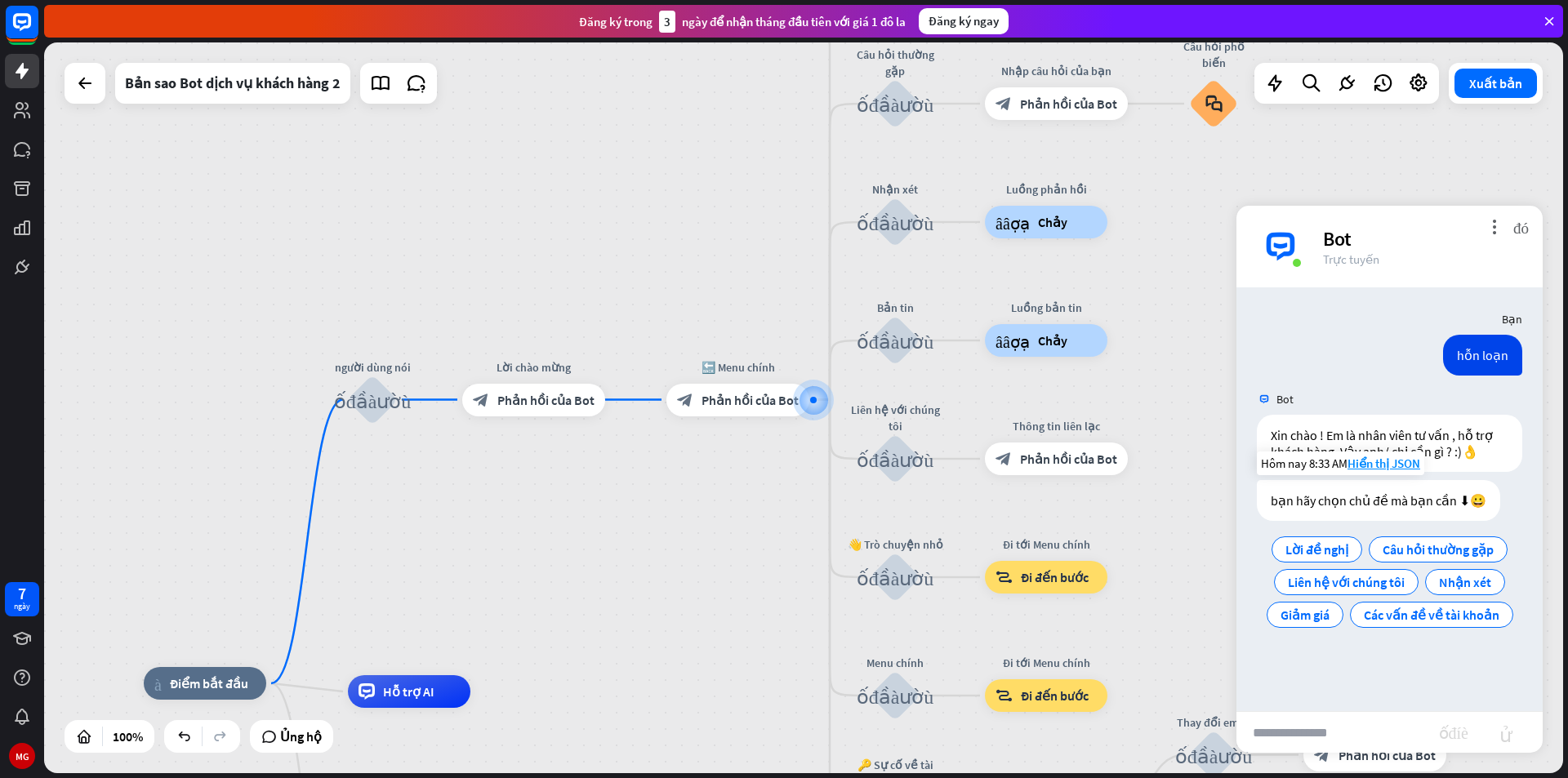
drag, startPoint x: 1102, startPoint y: 522, endPoint x: 1336, endPoint y: 522, distance: 234.0
click at [1336, 522] on div "nhà_2 Điểm bắt đầu người dùng nói khối_đầu_vào_người_dùng Lời chào mừng block_b…" at bounding box center [804, 407] width 1519 height 731
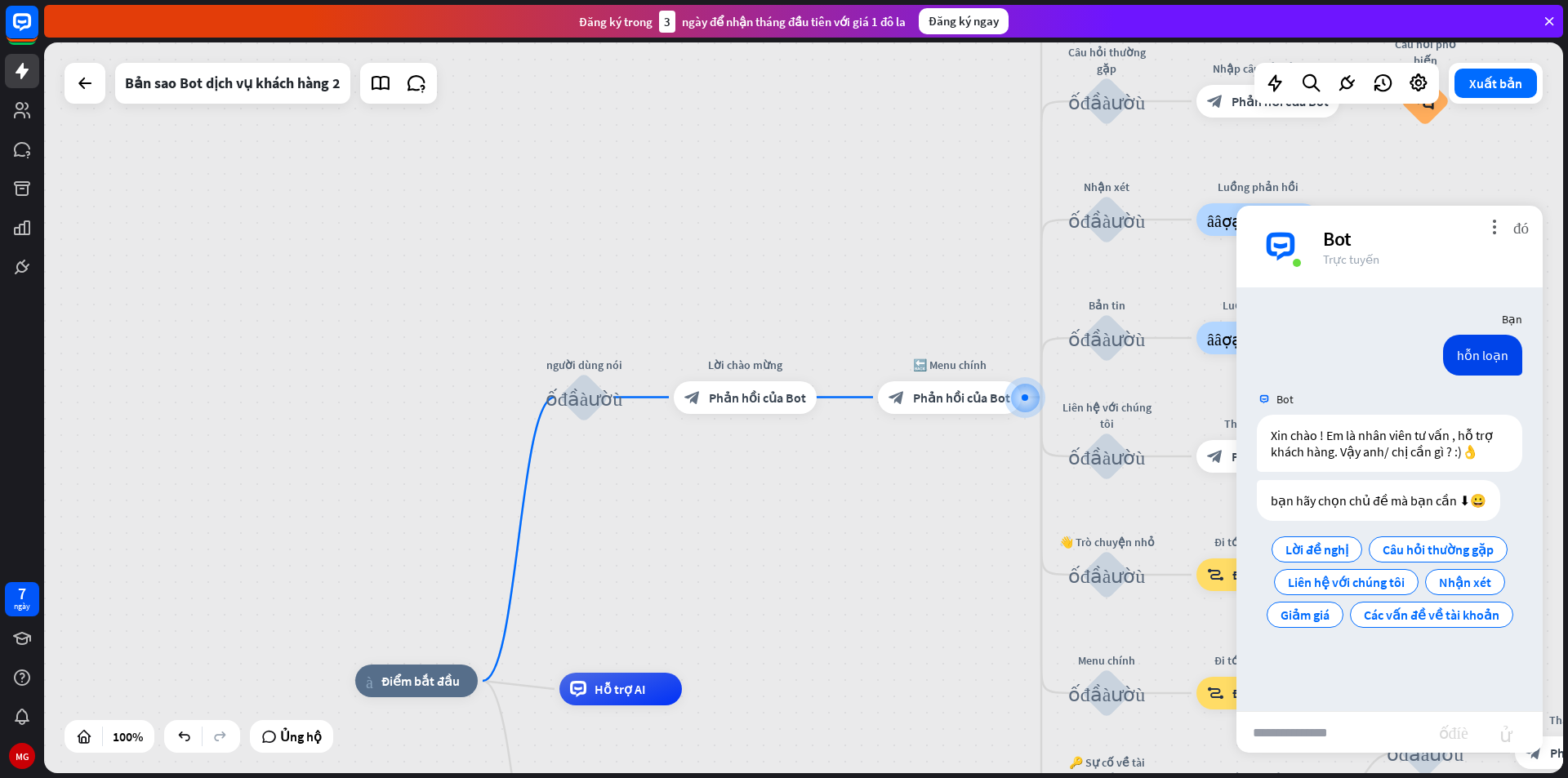
drag, startPoint x: 684, startPoint y: 570, endPoint x: 852, endPoint y: 556, distance: 168.6
click at [852, 556] on div "nhà_2 Điểm bắt đầu người dùng nói khối_đầu_vào_người_dùng Lời chào mừng block_b…" at bounding box center [804, 407] width 1519 height 731
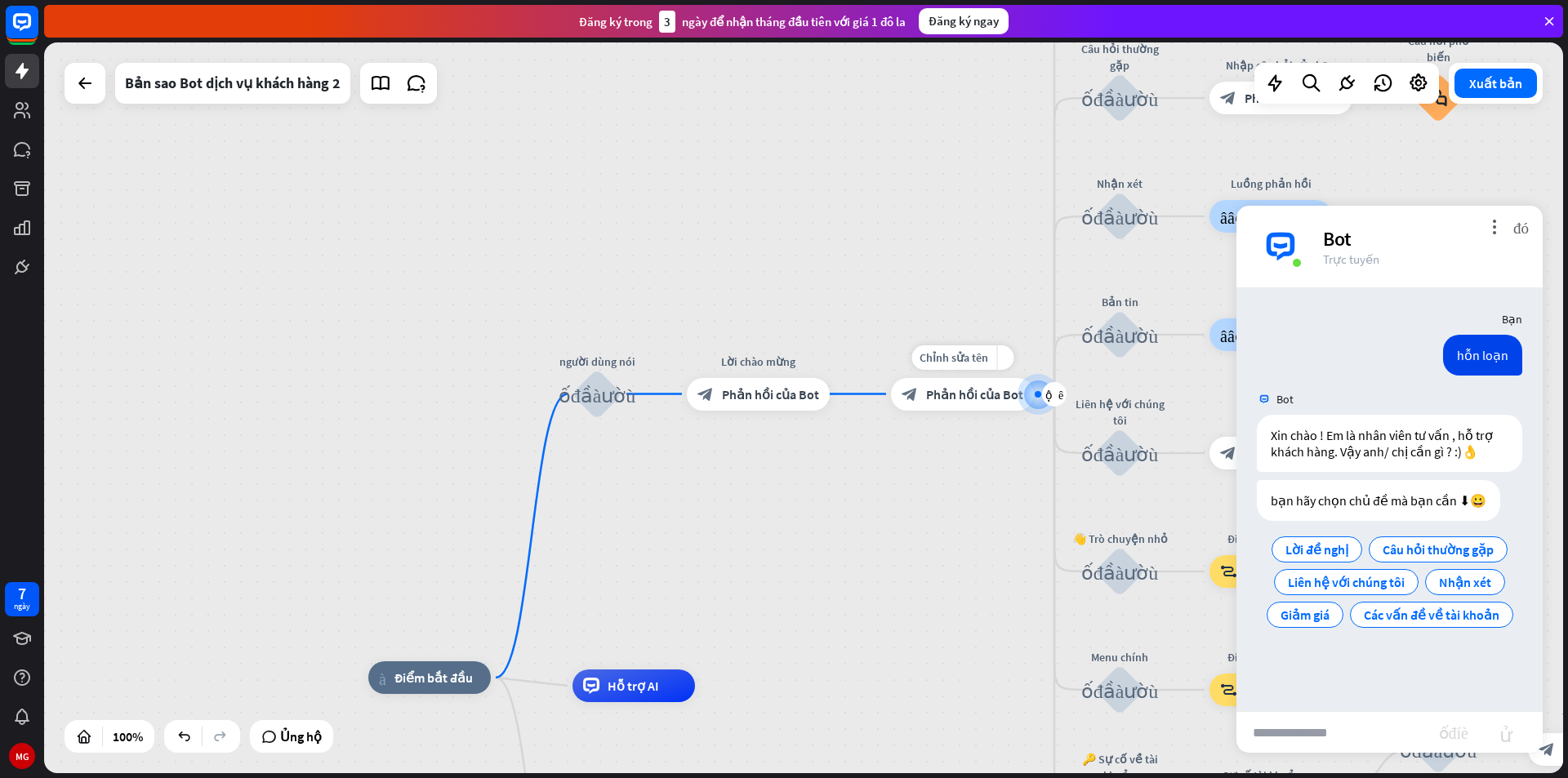
click at [947, 389] on font "Phản hồi của Bot" at bounding box center [974, 394] width 97 height 17
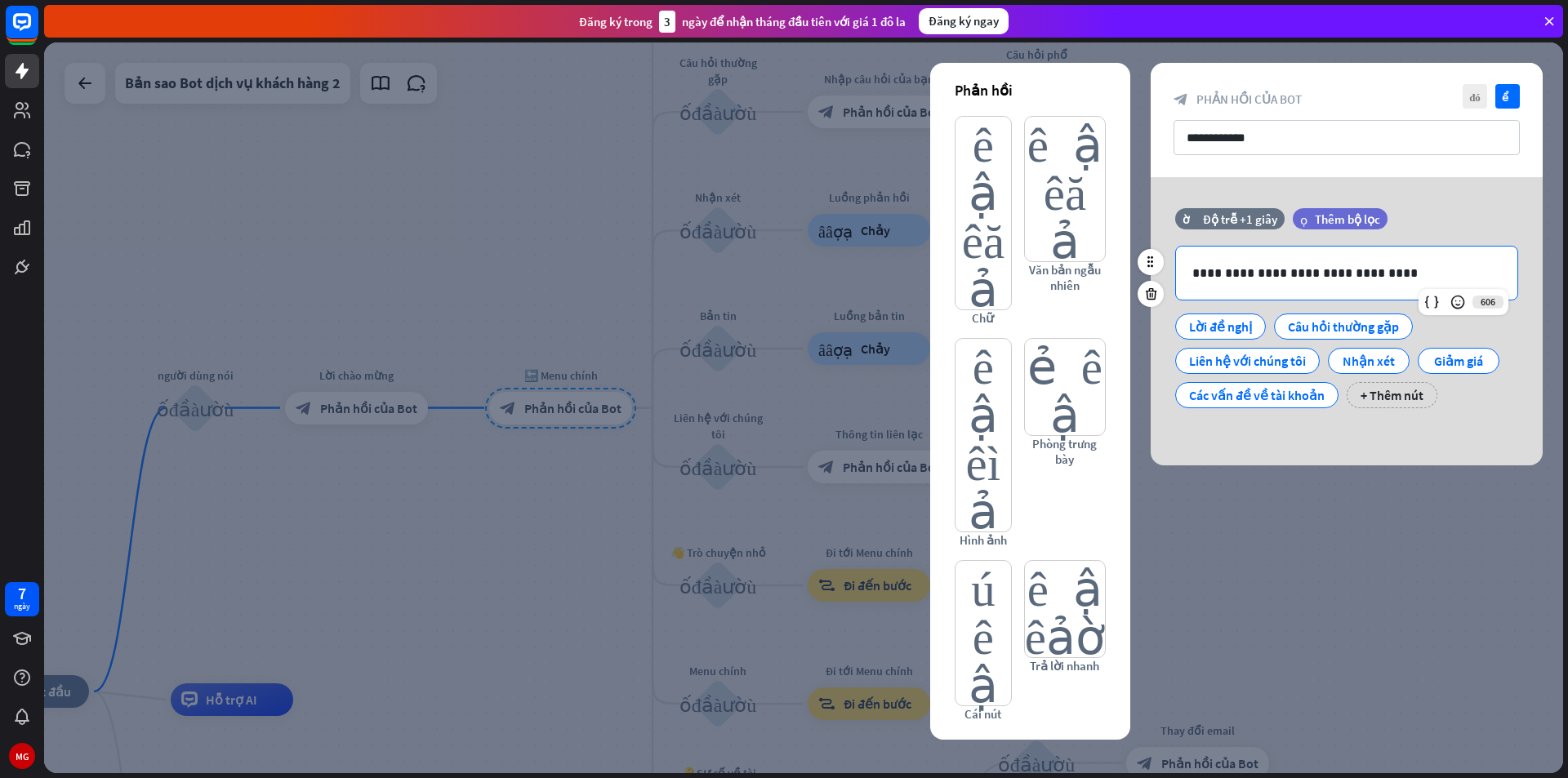
click at [1215, 272] on p "**********" at bounding box center [1346, 273] width 308 height 21
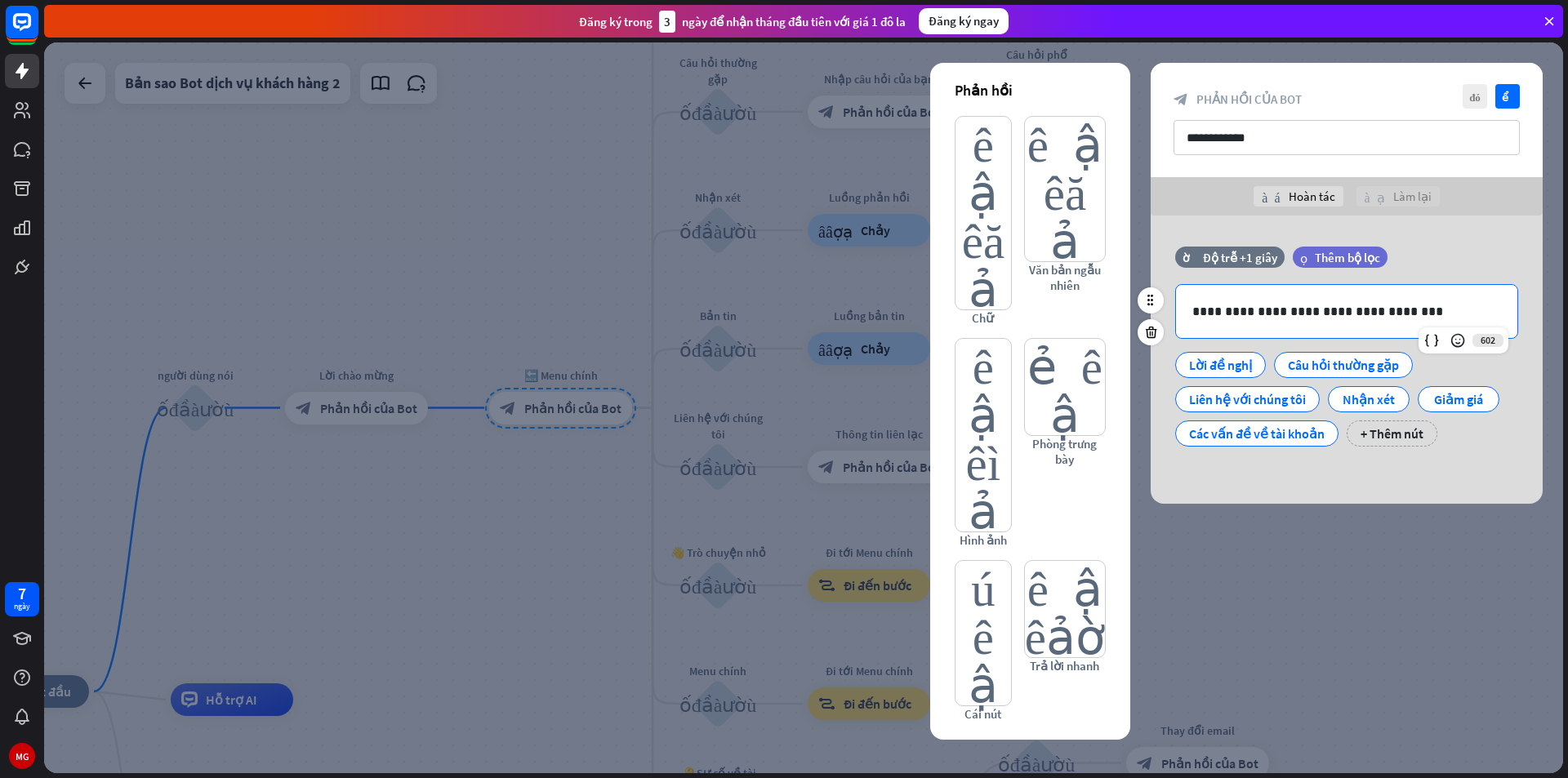
click at [1259, 310] on p "**********" at bounding box center [1346, 311] width 308 height 21
click at [1348, 309] on p "**********" at bounding box center [1346, 311] width 308 height 21
click at [1345, 312] on p "**********" at bounding box center [1346, 311] width 308 height 21
click at [1500, 96] on icon "kiểm tra" at bounding box center [1507, 96] width 24 height 24
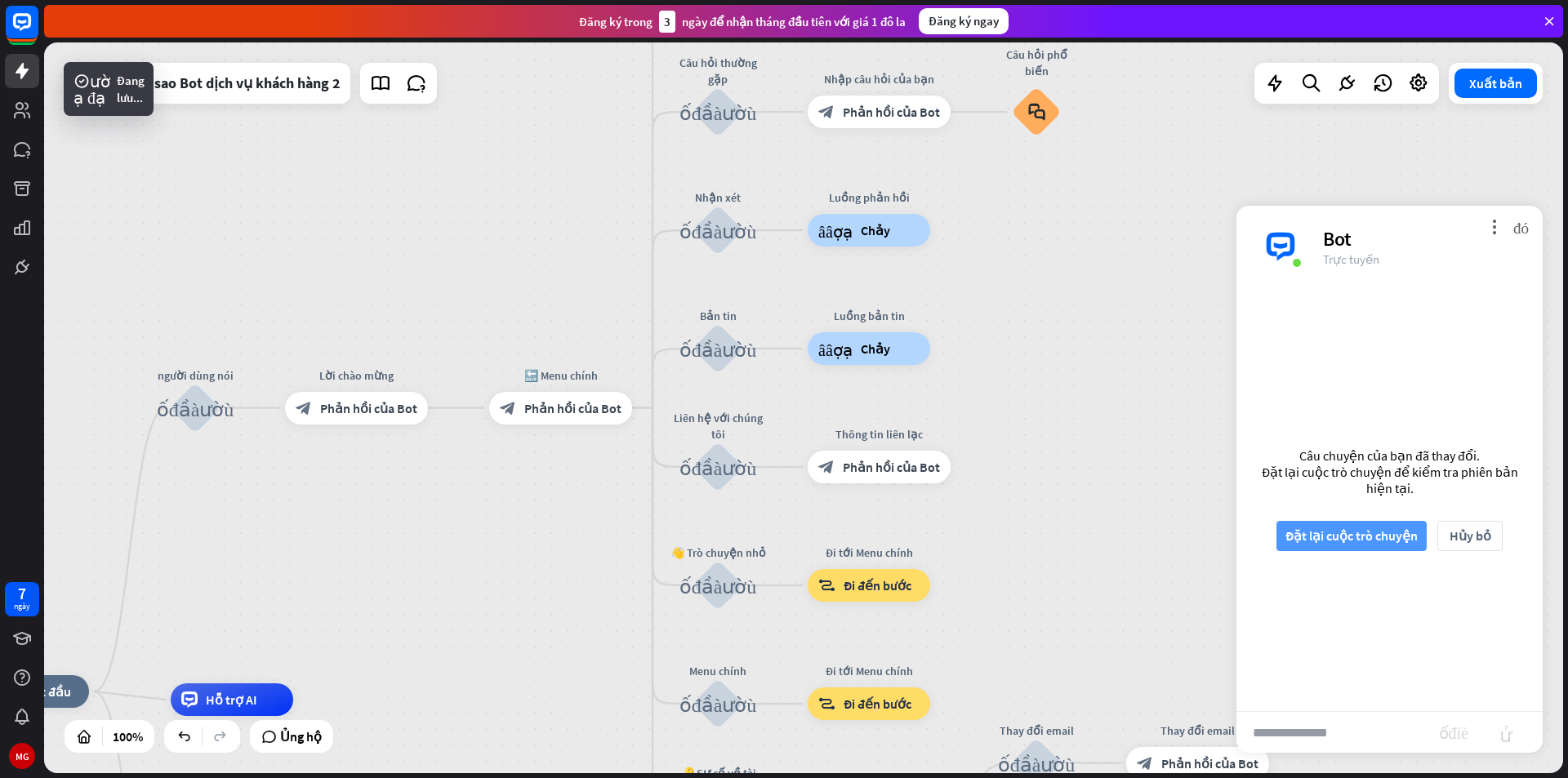
click at [1316, 529] on font "Đặt lại cuộc trò chuyện" at bounding box center [1351, 535] width 132 height 17
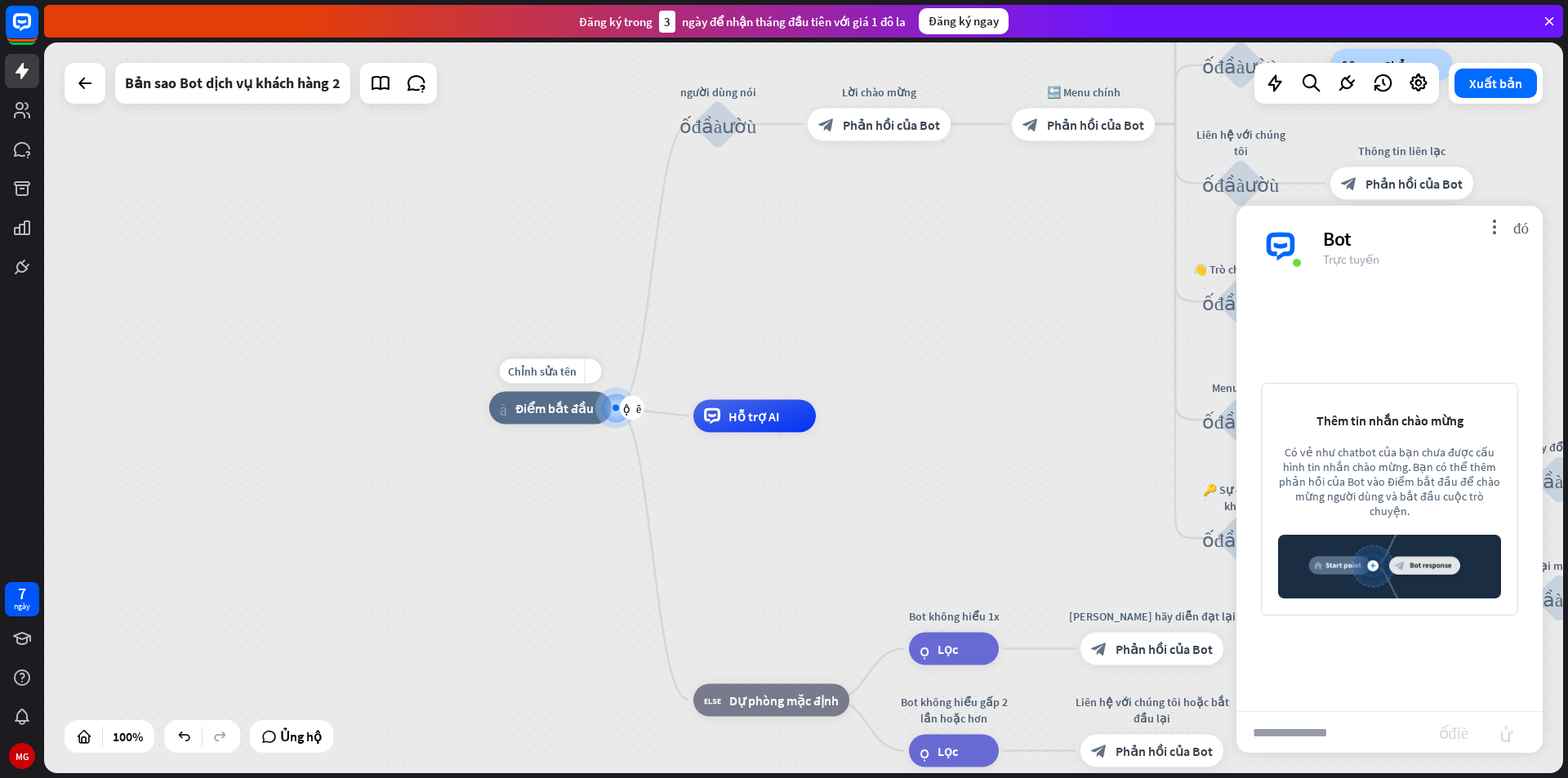
click at [567, 415] on font "Điểm bắt đầu" at bounding box center [554, 408] width 78 height 17
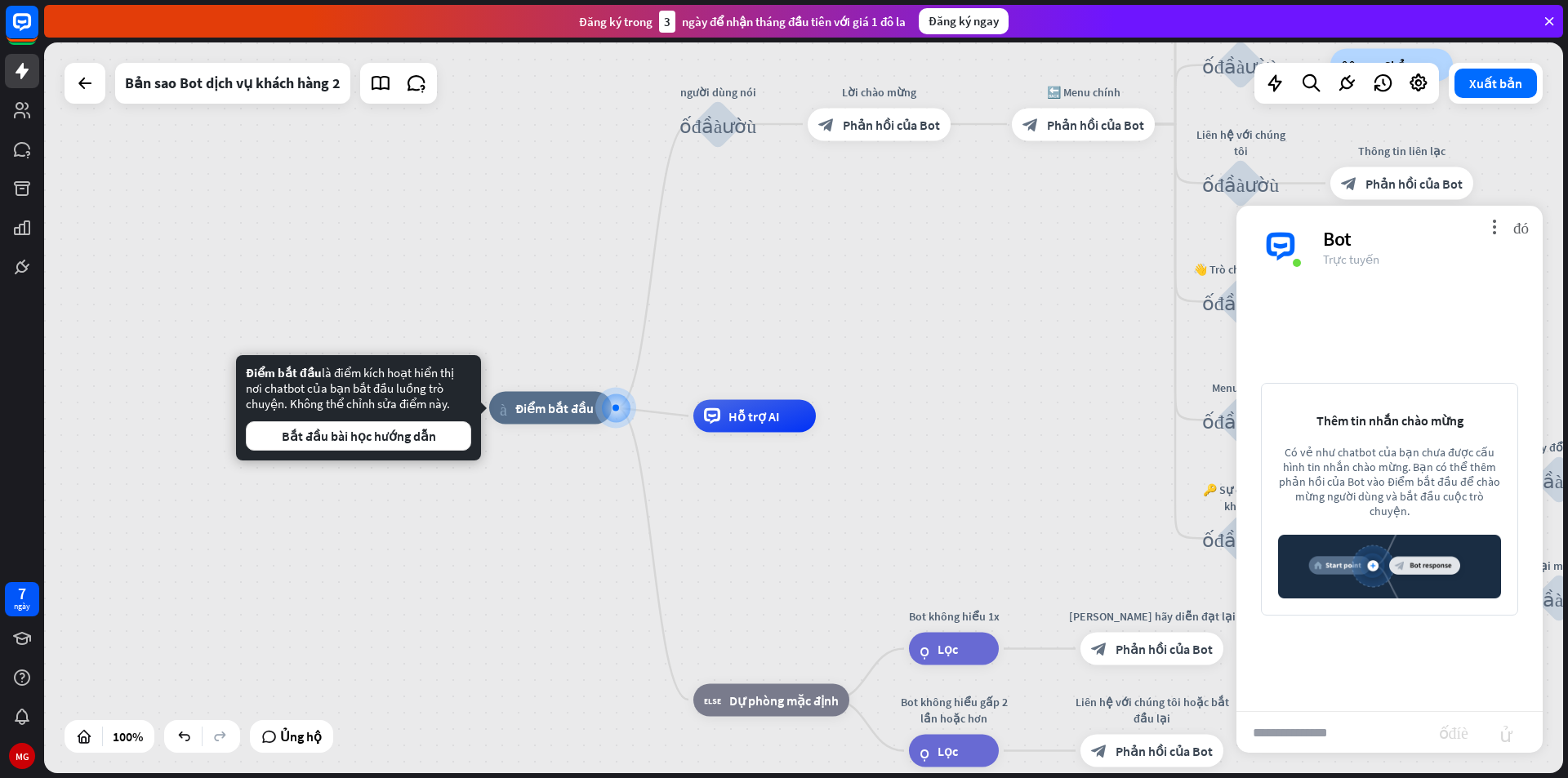
click at [799, 306] on div "Chỉnh sửa tên more_yellow nhà_2 Điểm bắt đầu người dùng nói khối_đầu_vào_người_…" at bounding box center [804, 407] width 1519 height 731
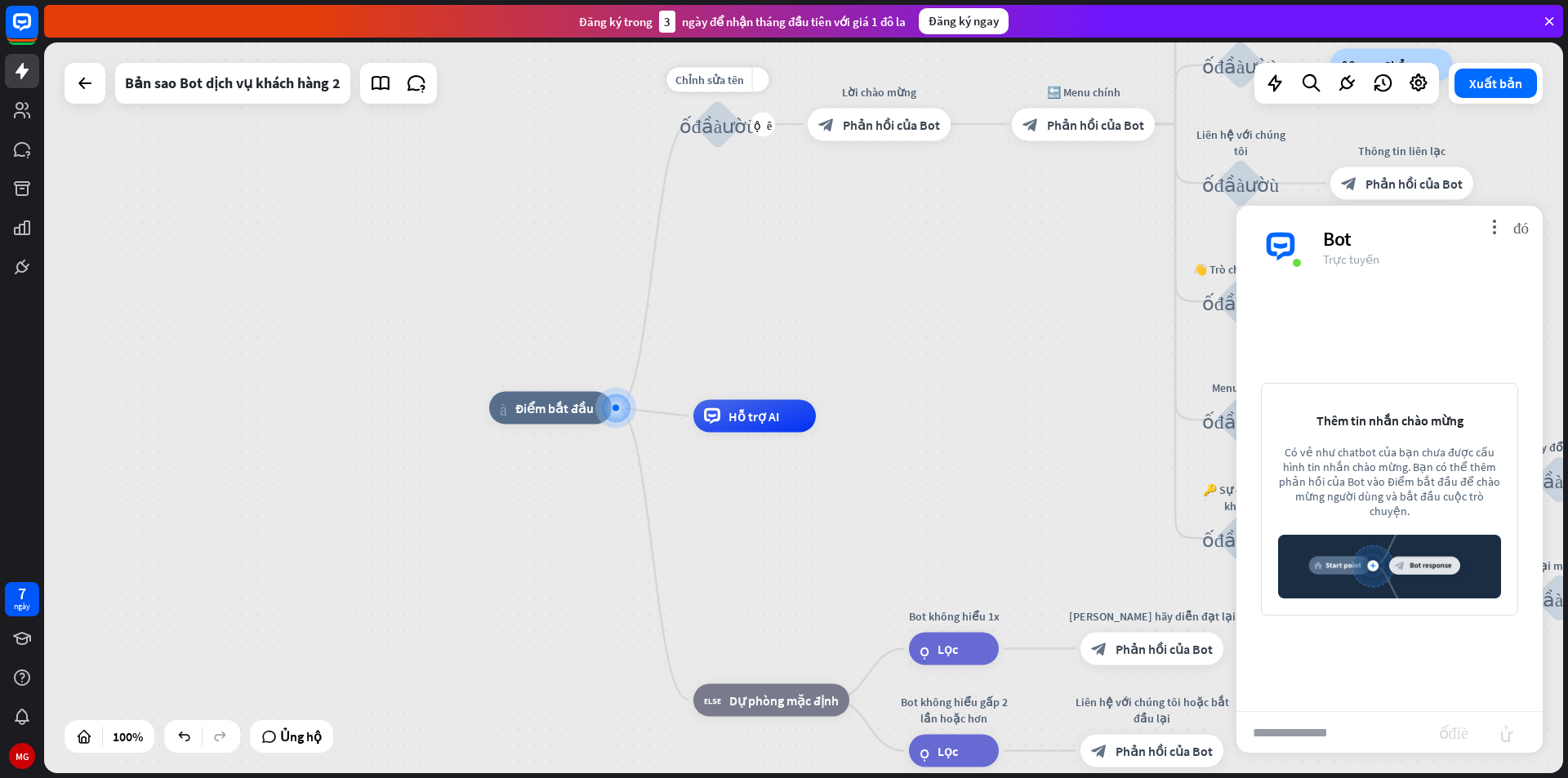
click at [726, 125] on font "khối_đầu_vào_người_dùng" at bounding box center [717, 123] width 77 height 21
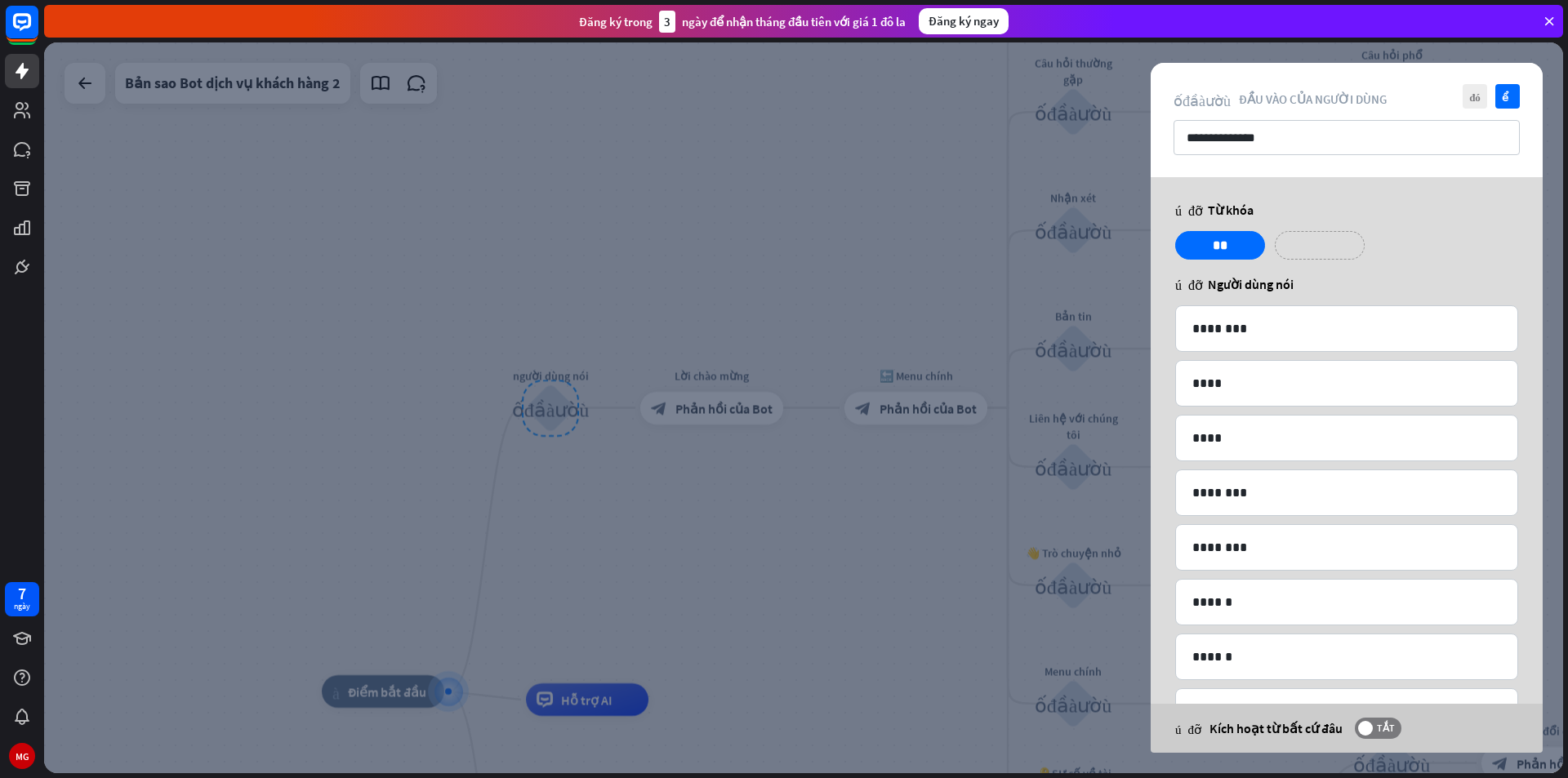
click at [1314, 235] on p "**********" at bounding box center [1319, 245] width 66 height 21
click at [1323, 273] on icon "biểu tượng cảm xúc_nụ_cười" at bounding box center [1321, 268] width 31 height 39
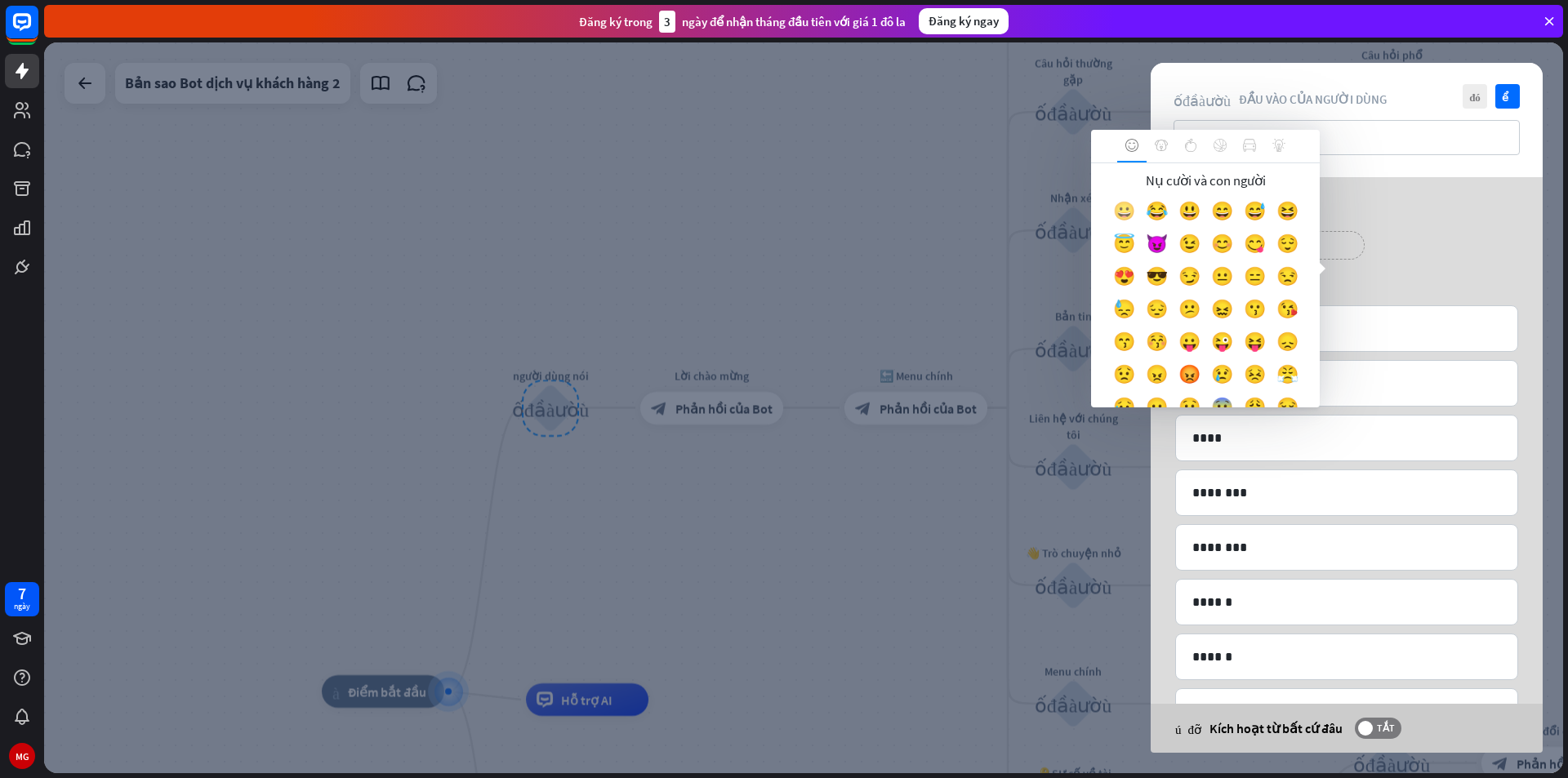
click at [1111, 209] on div "Nụ cười và con người 😀 😂 😃 😄 😅 😆 😇 😈 😉 😊 😋 😌 😍 😎 😏 😐 😑 😒 😓 😔 😕 😖 😗" at bounding box center [1206, 285] width 229 height 244
click at [1426, 274] on div "**********" at bounding box center [1347, 496] width 392 height 639
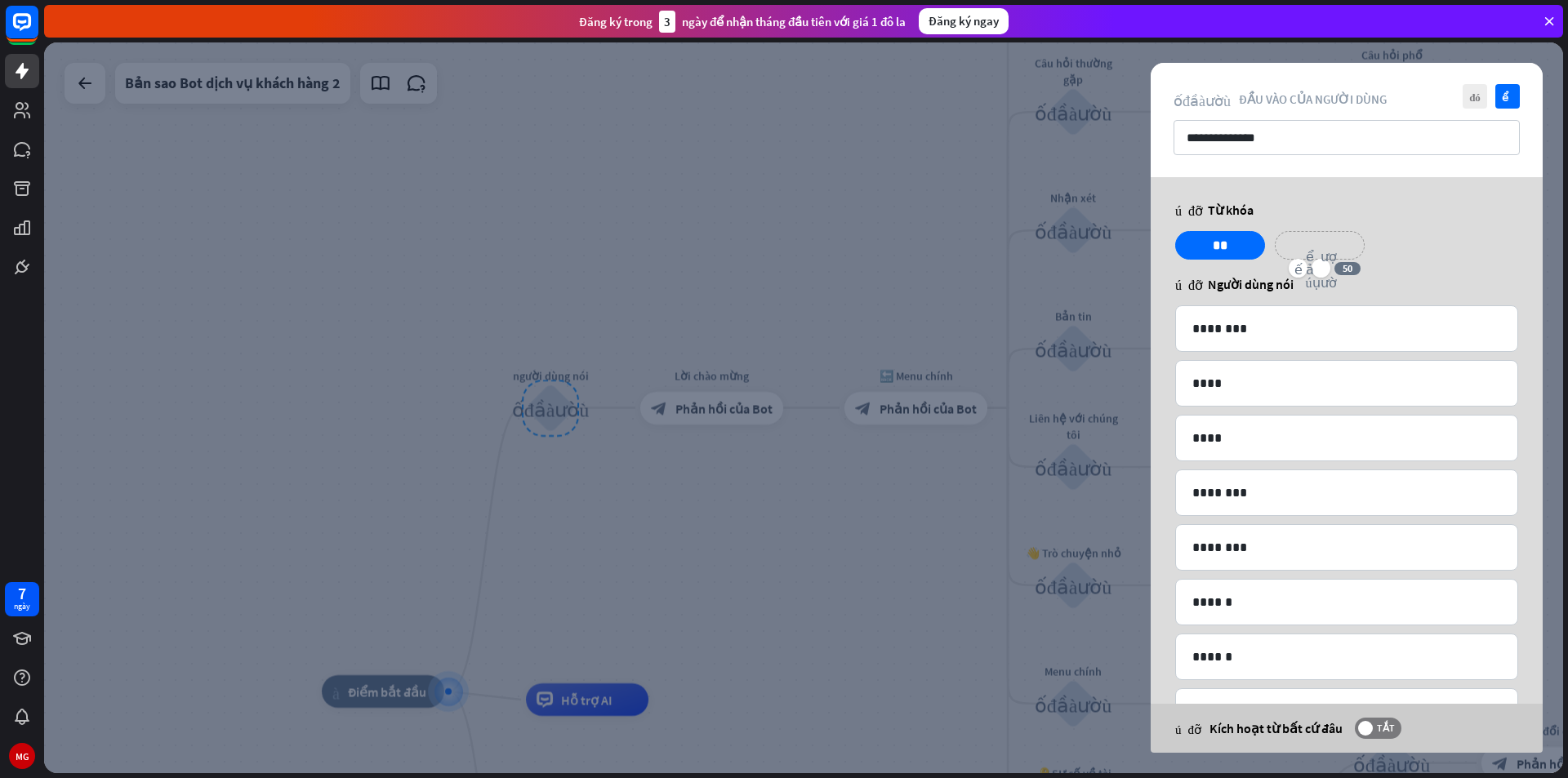
click at [1337, 245] on p "**********" at bounding box center [1319, 245] width 66 height 21
click at [1325, 267] on icon "biểu tượng cảm xúc_nụ_cười" at bounding box center [1321, 268] width 31 height 39
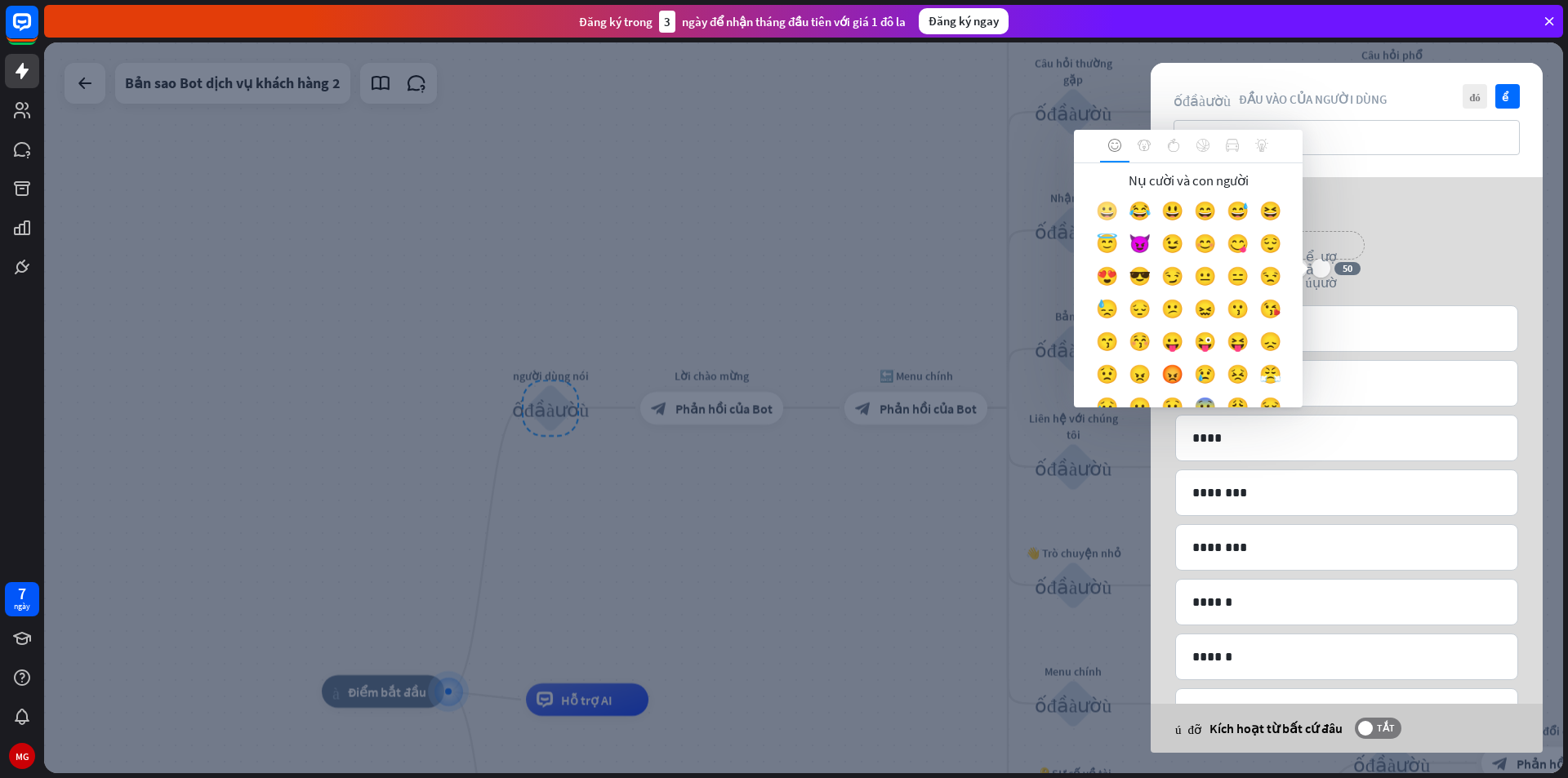
click at [1110, 208] on div "Nụ cười và con người 😀 😂 😃 😄 😅 😆 😇 😈 😉 😊 😋 😌 😍 😎 😏 😐 😑 😒 😓 😔 😕 😖 😗" at bounding box center [1188, 285] width 229 height 244
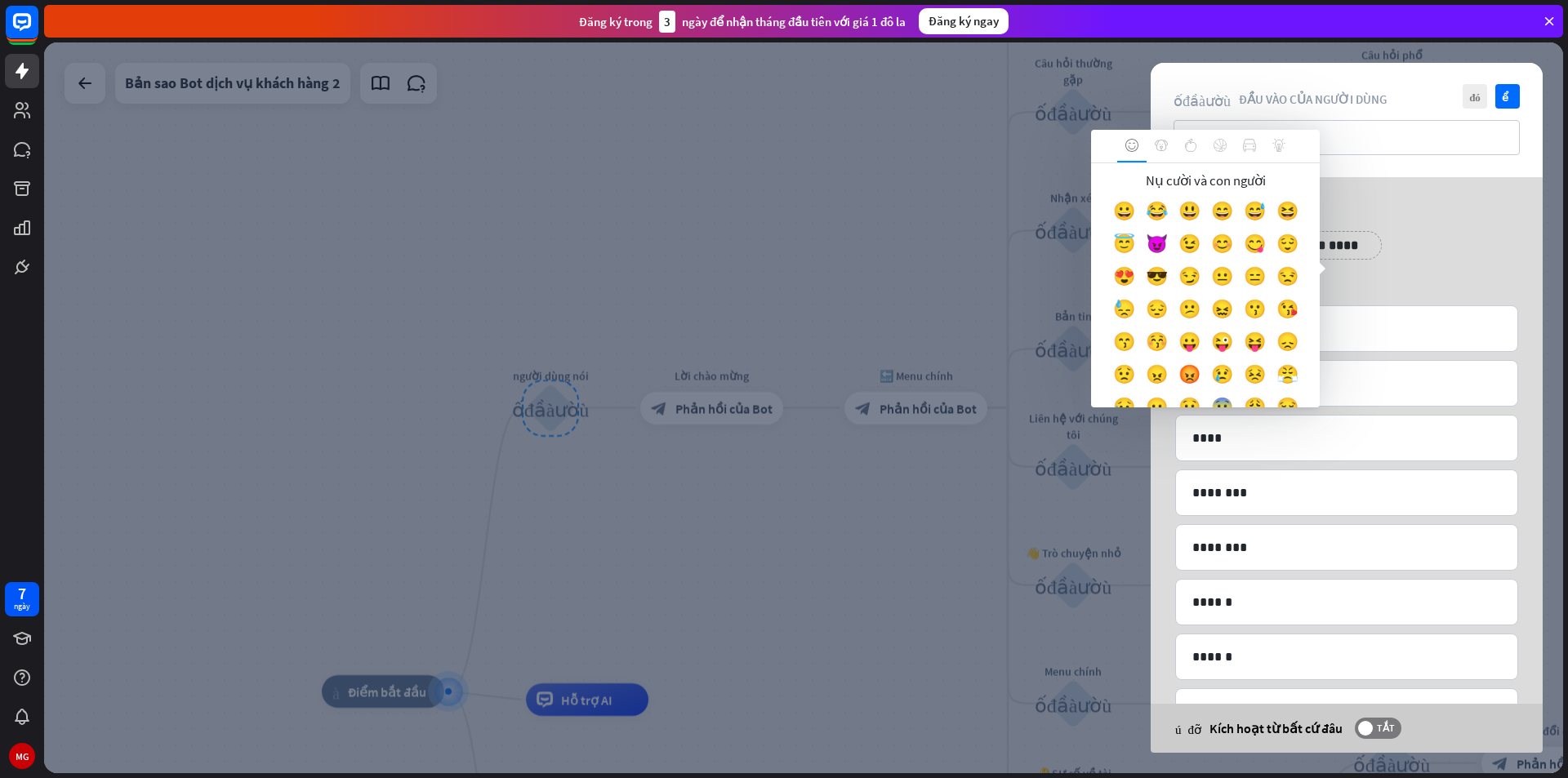
click at [1539, 265] on div "**********" at bounding box center [1347, 496] width 392 height 639
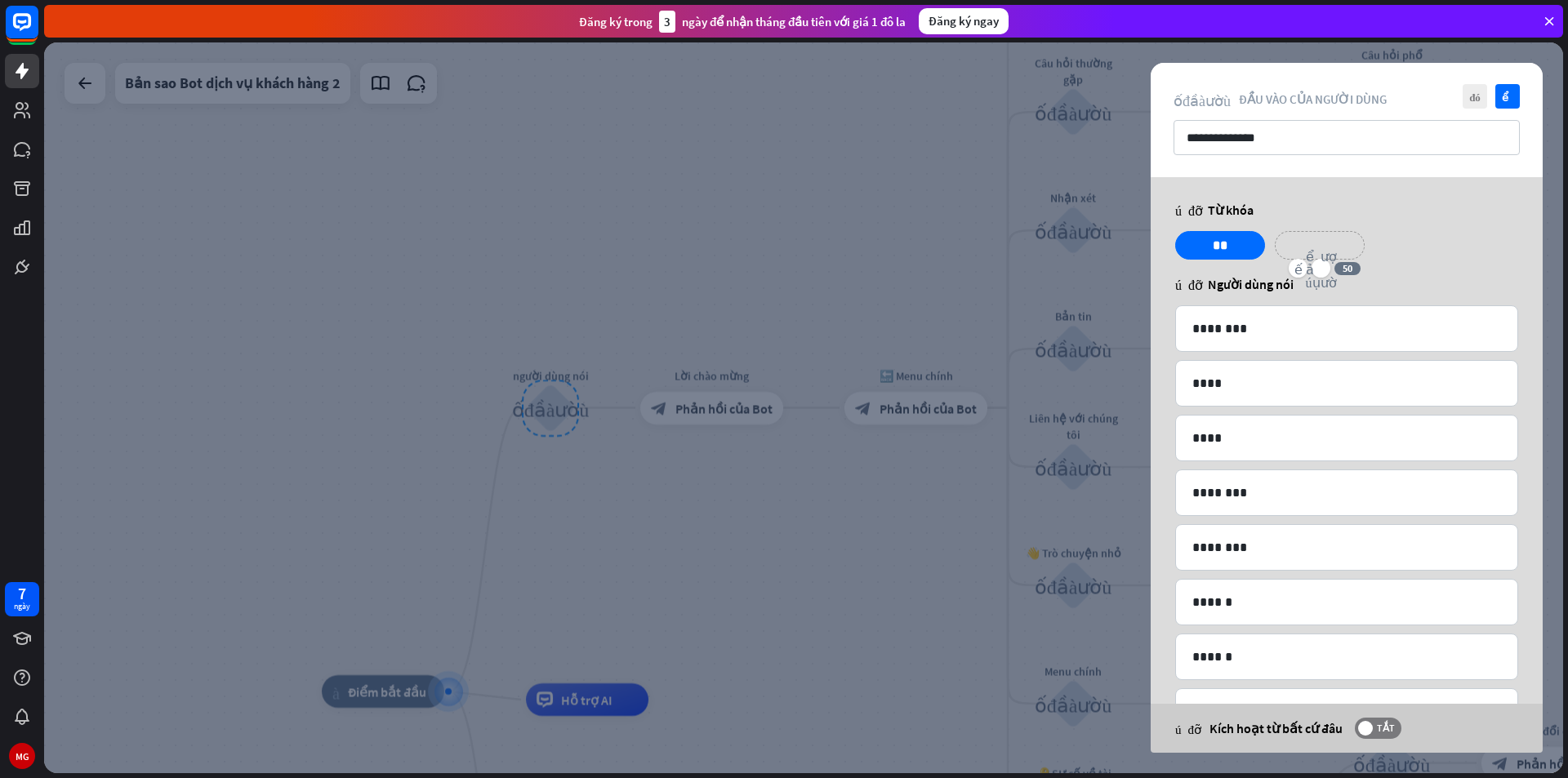
click at [1296, 244] on p "**********" at bounding box center [1319, 245] width 66 height 21
click at [1317, 269] on icon "biểu tượng cảm xúc_nụ_cười" at bounding box center [1321, 268] width 31 height 39
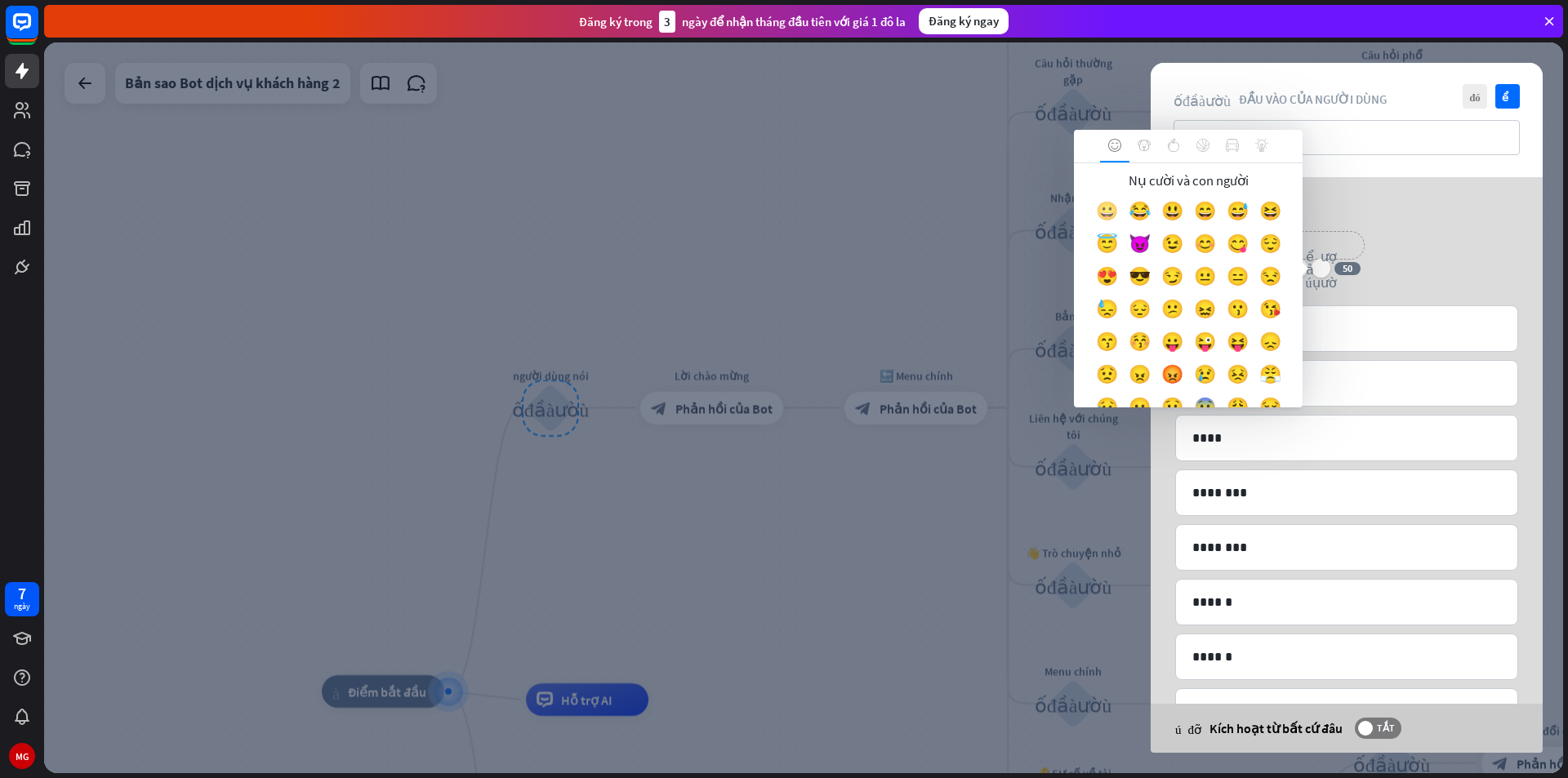
click at [1113, 212] on div "Nụ cười và con người 😀 😂 😃 😄 😅 😆 😇 😈 😉 😊 😋 😌 😍 😎 😏 😐 😑 😒 😓 😔 😕 😖 😗" at bounding box center [1188, 285] width 229 height 244
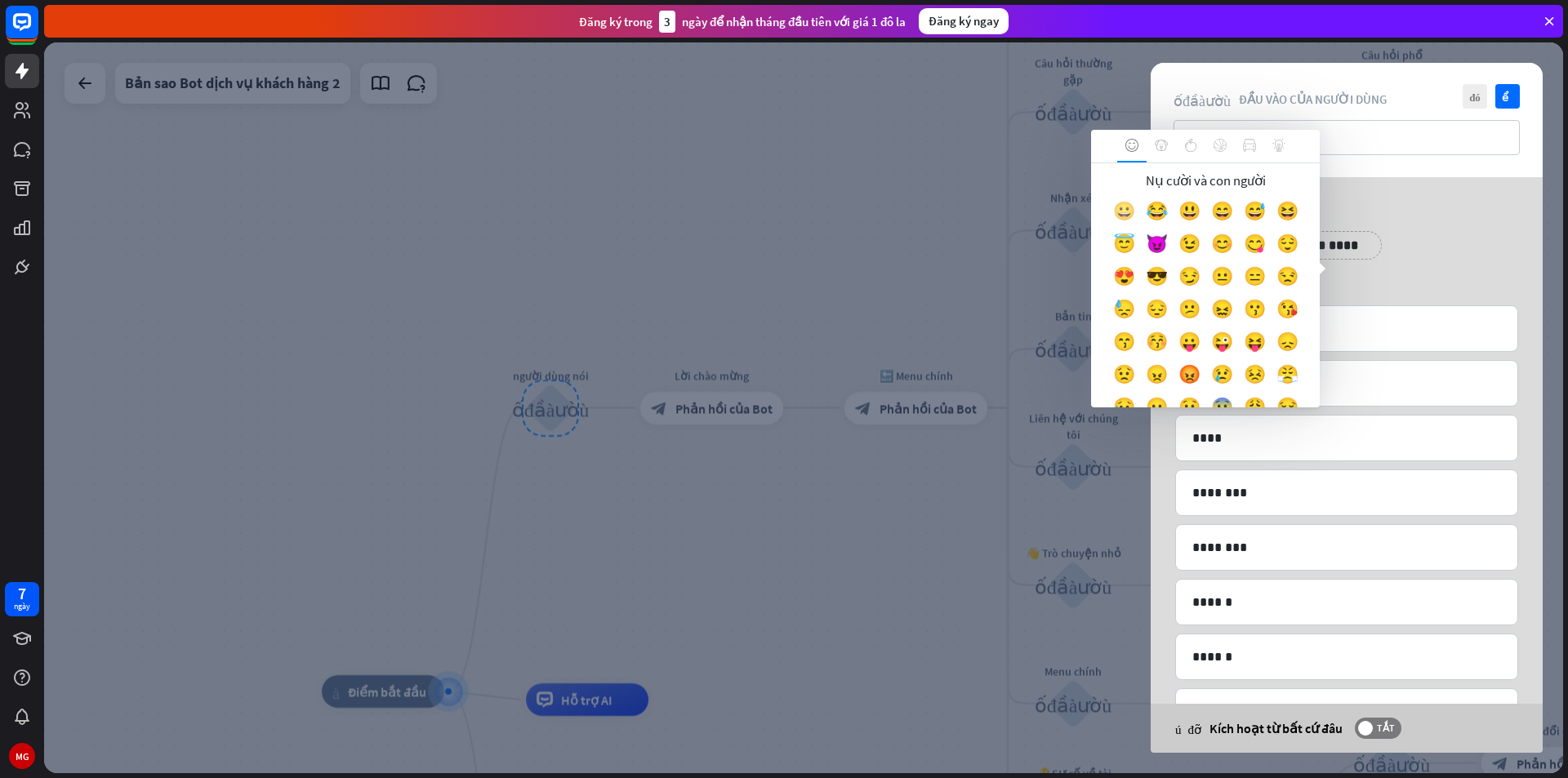
click at [1135, 206] on font "😀" at bounding box center [1124, 210] width 23 height 23
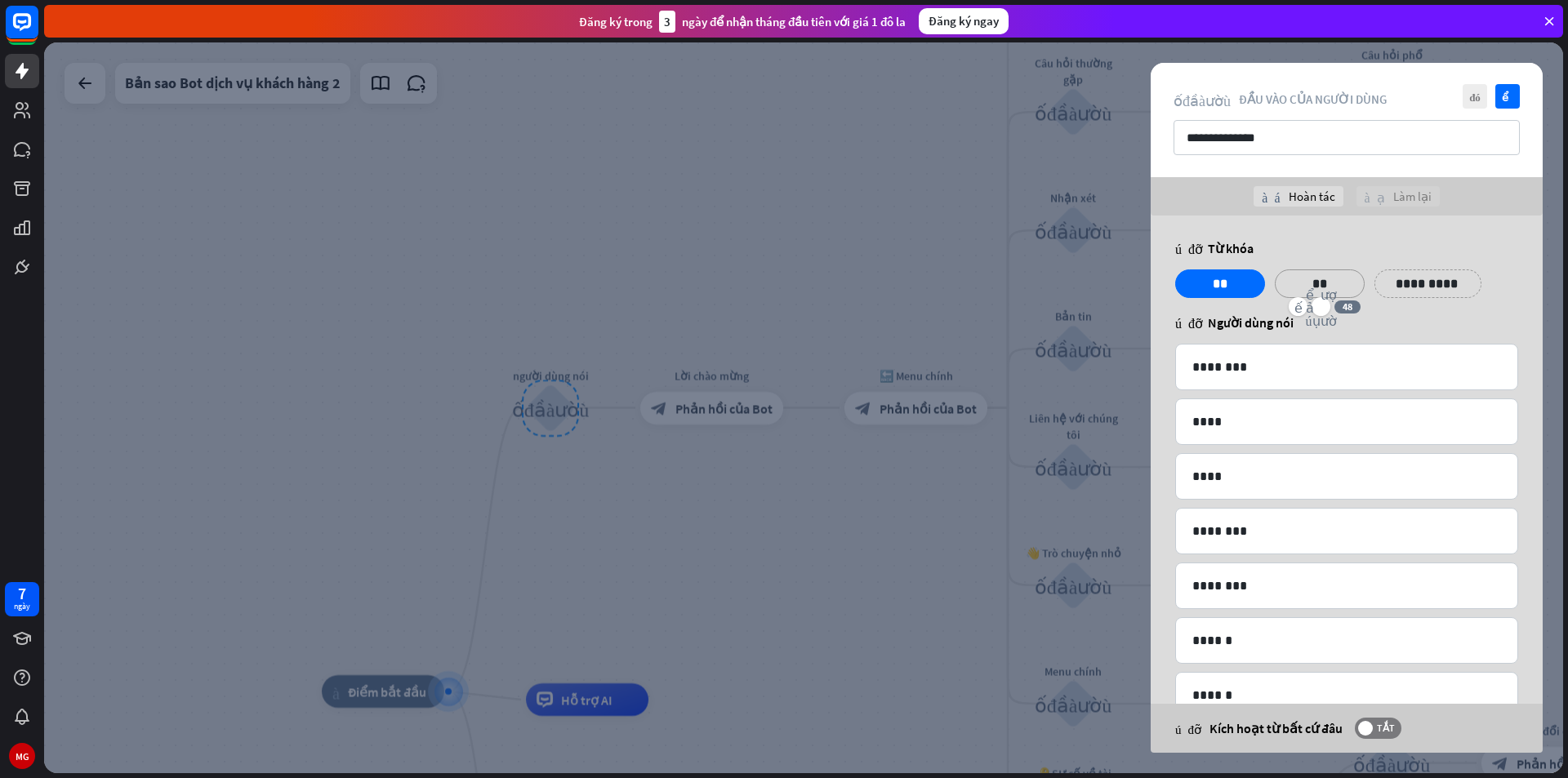
click at [1421, 318] on div "giúp đỡ Người dùng nói" at bounding box center [1347, 322] width 343 height 17
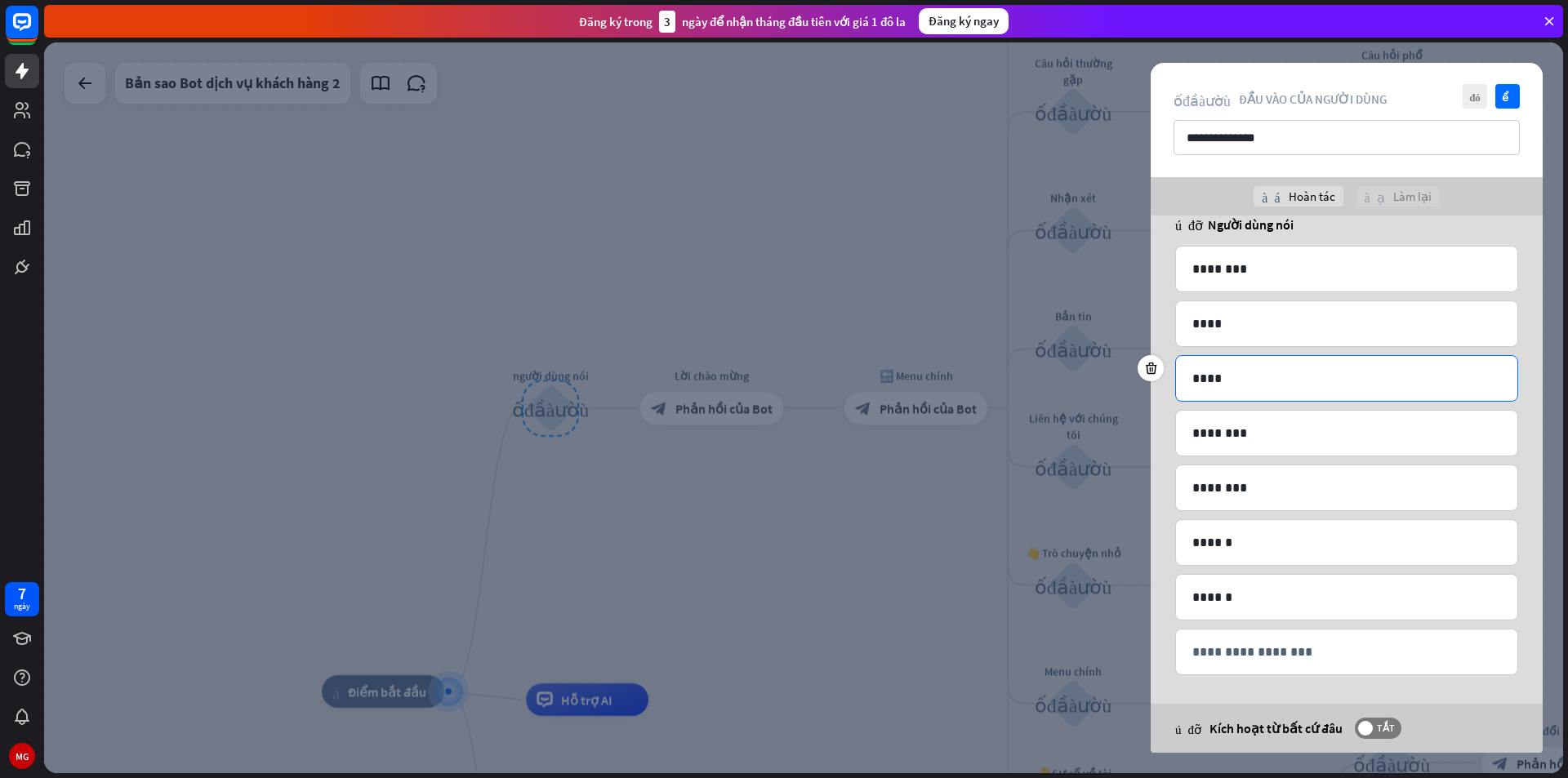
scroll to position [102, 0]
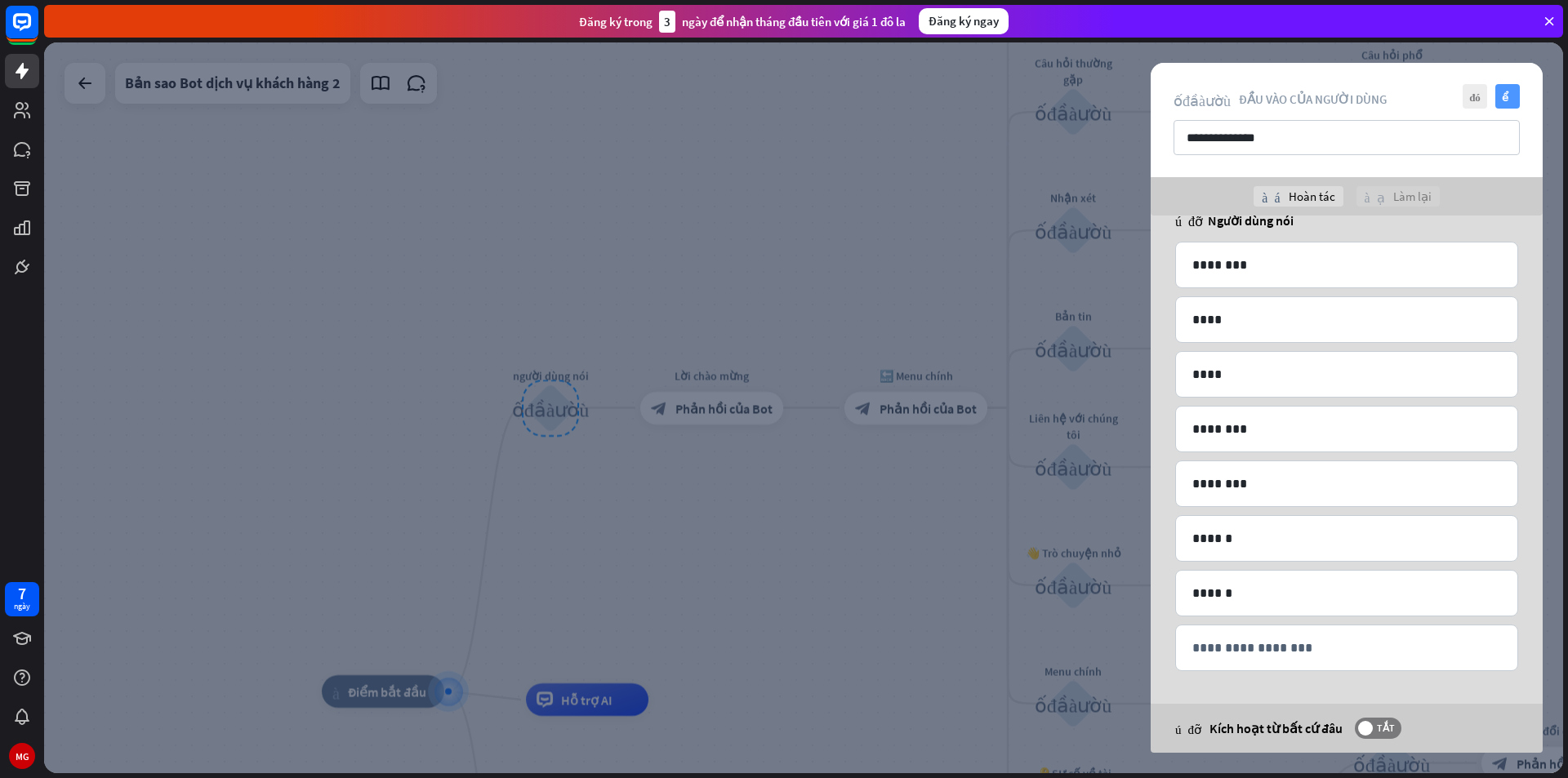
click at [1511, 101] on font "kiểm tra" at bounding box center [1507, 96] width 13 height 11
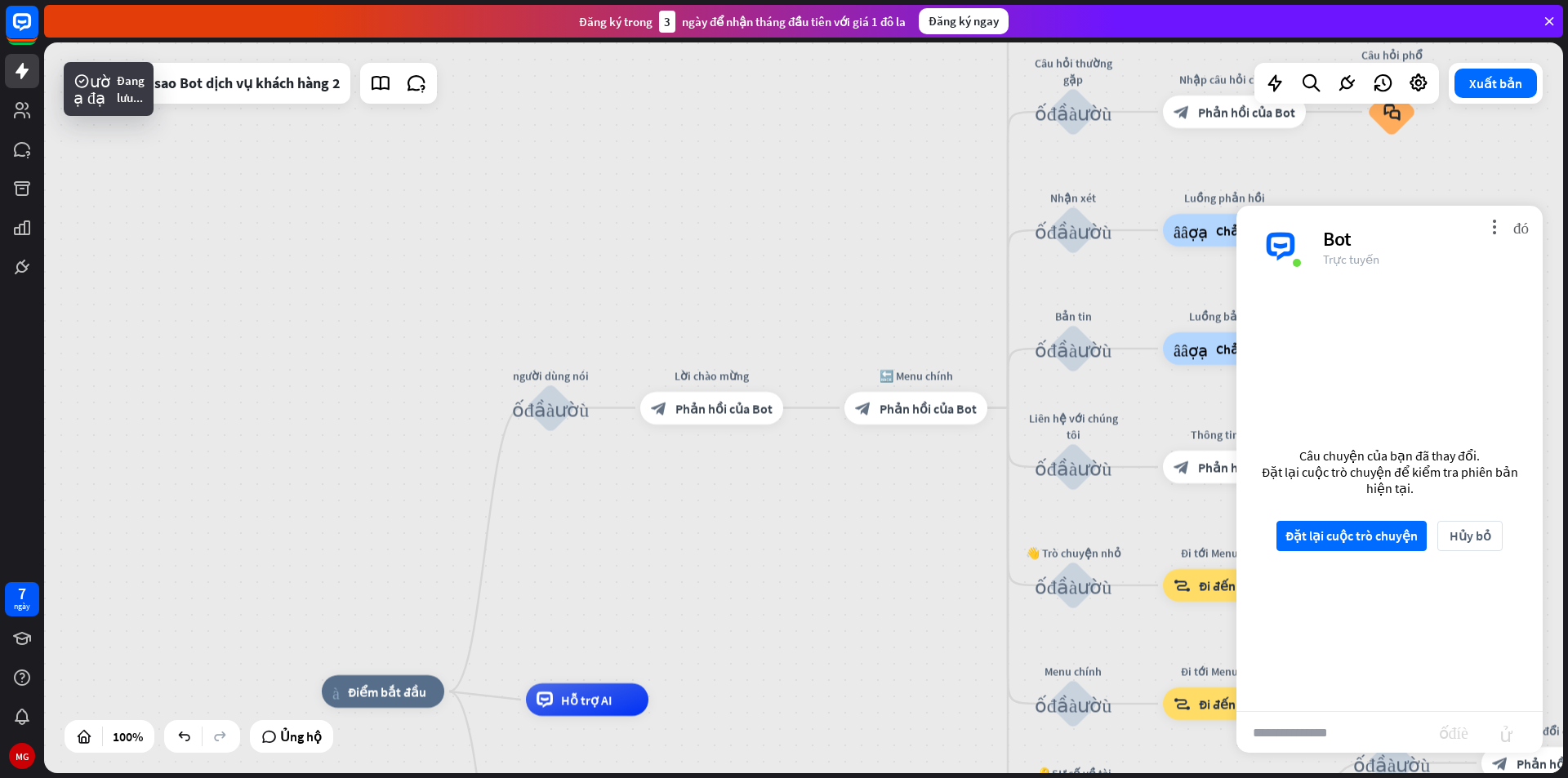
click at [1344, 732] on input "text" at bounding box center [1337, 733] width 203 height 41
type input "********"
click at [1509, 737] on font "gửi" at bounding box center [1505, 732] width 52 height 20
click at [1503, 740] on font "gửi" at bounding box center [1505, 732] width 52 height 20
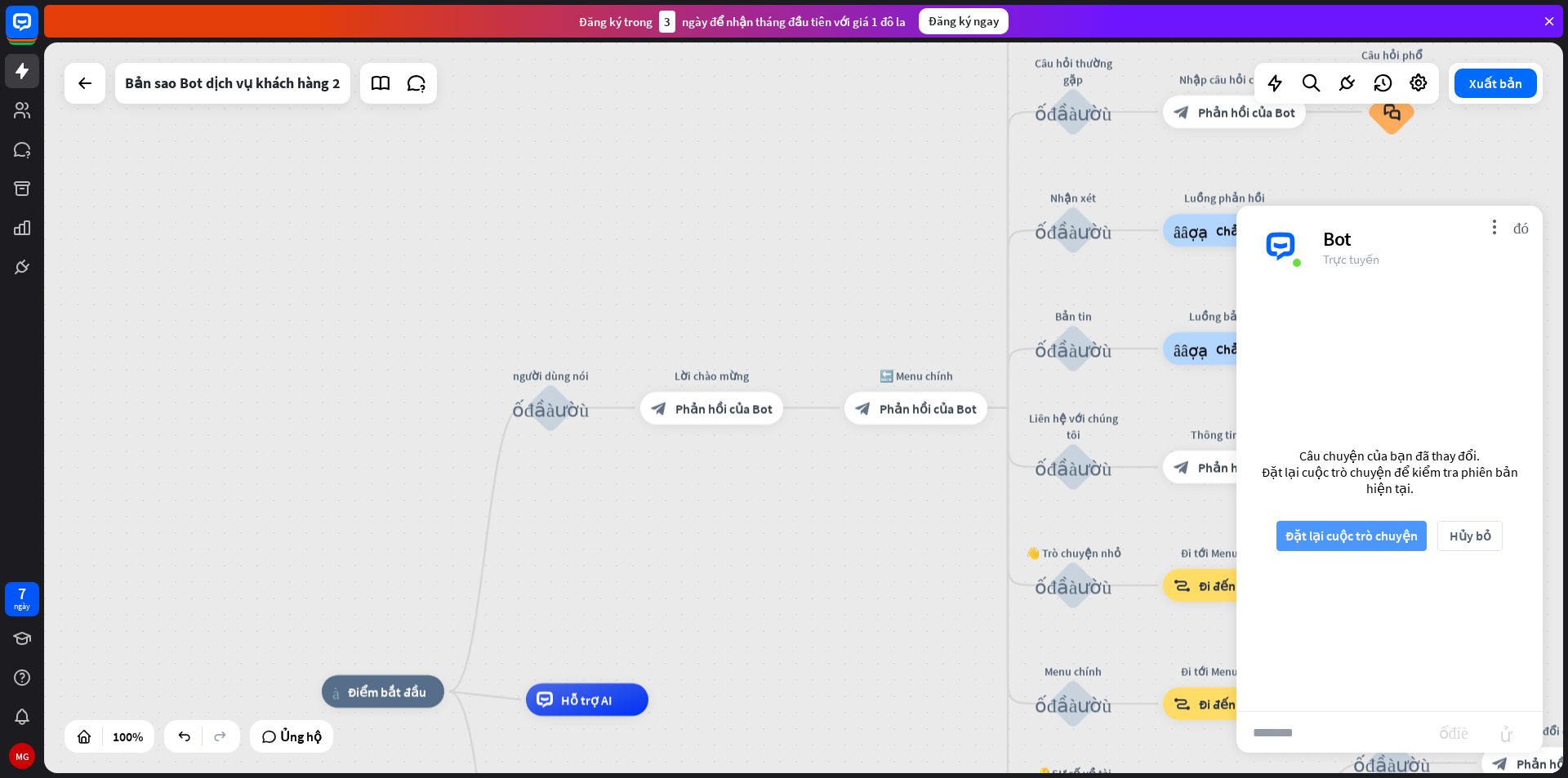
click at [1397, 543] on font "Đặt lại cuộc trò chuyện" at bounding box center [1351, 535] width 132 height 17
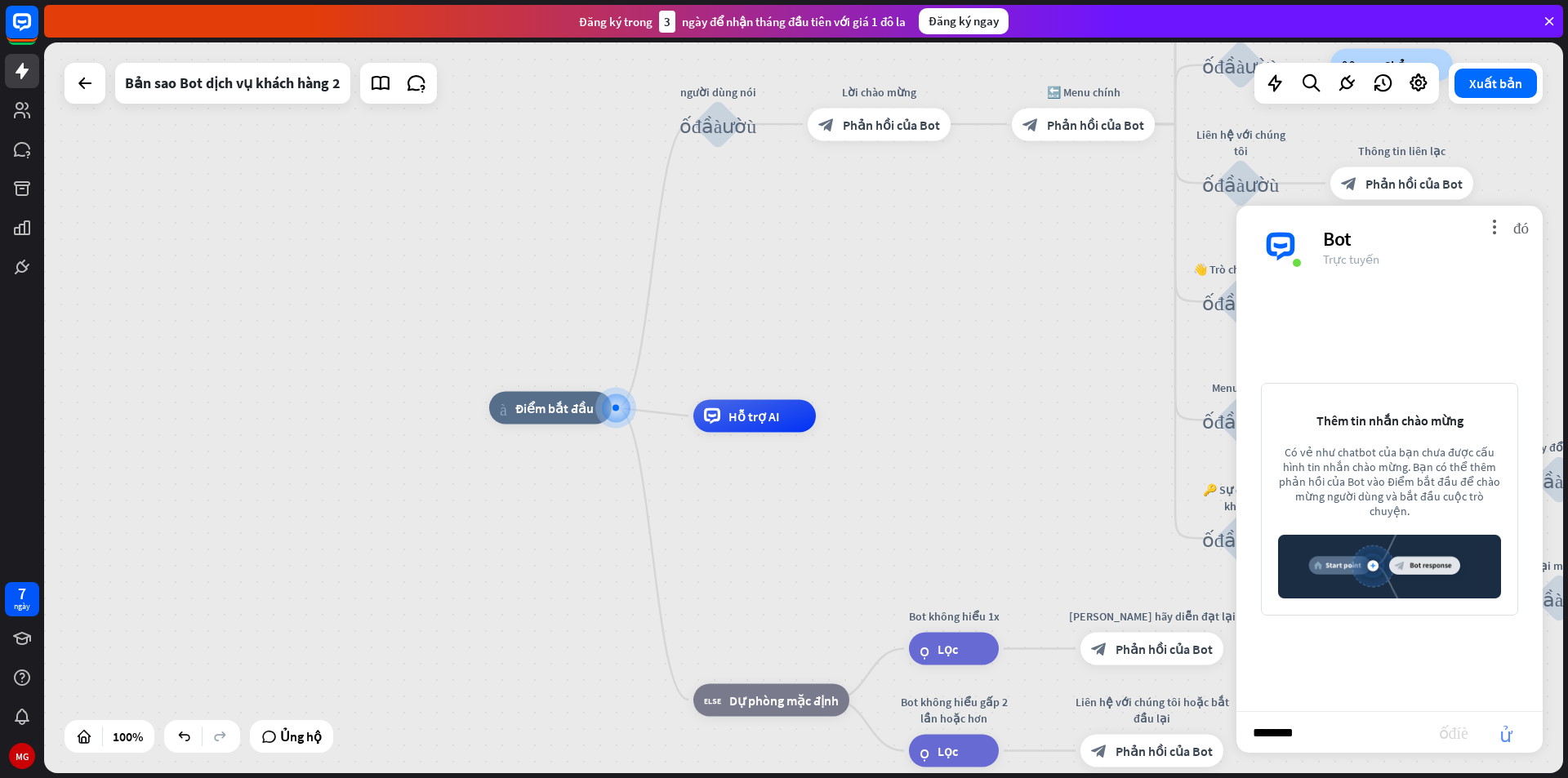
click at [1508, 742] on font "gửi" at bounding box center [1505, 732] width 52 height 20
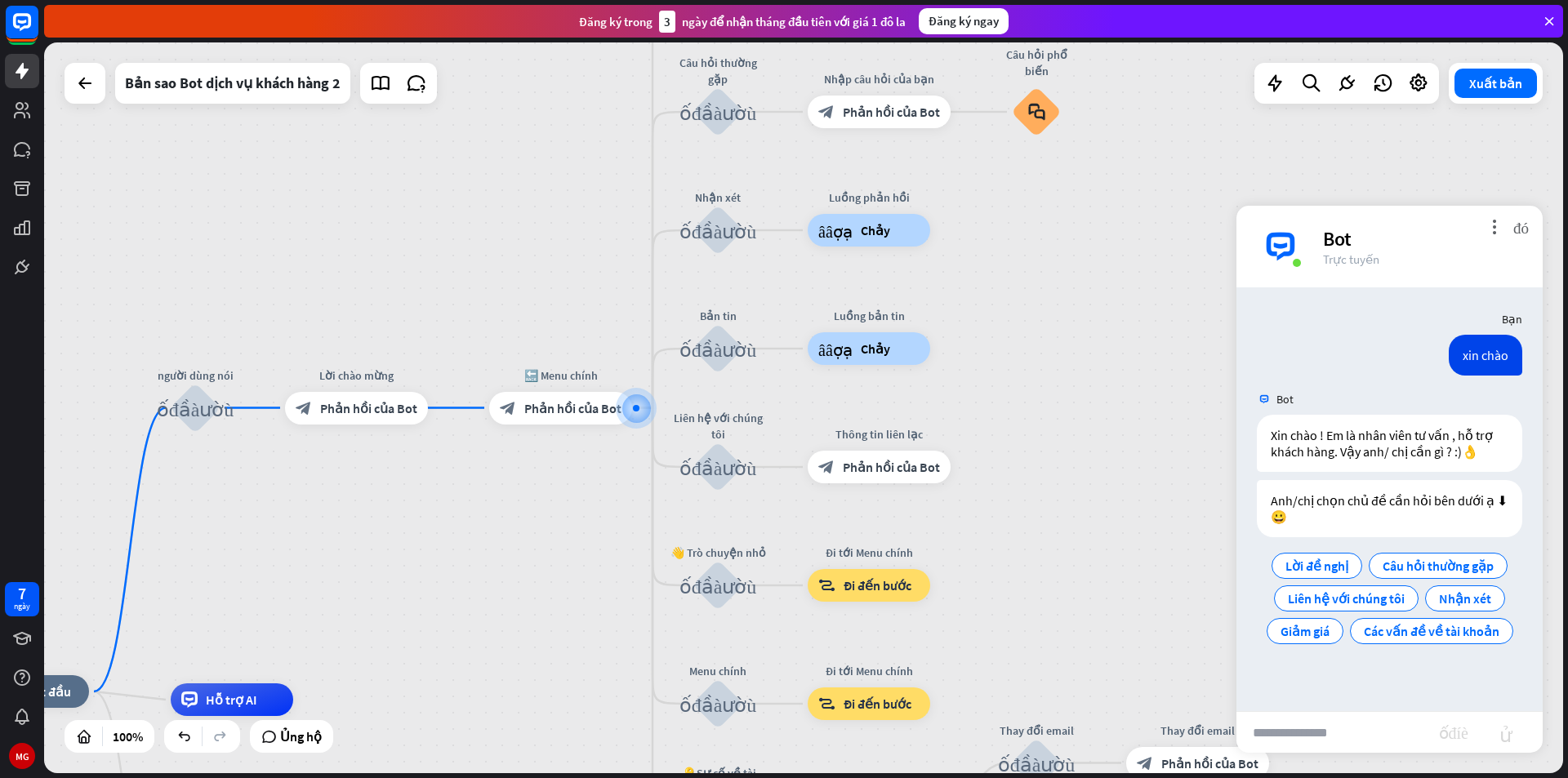
click at [1321, 736] on input "text" at bounding box center [1337, 733] width 203 height 41
type input "****"
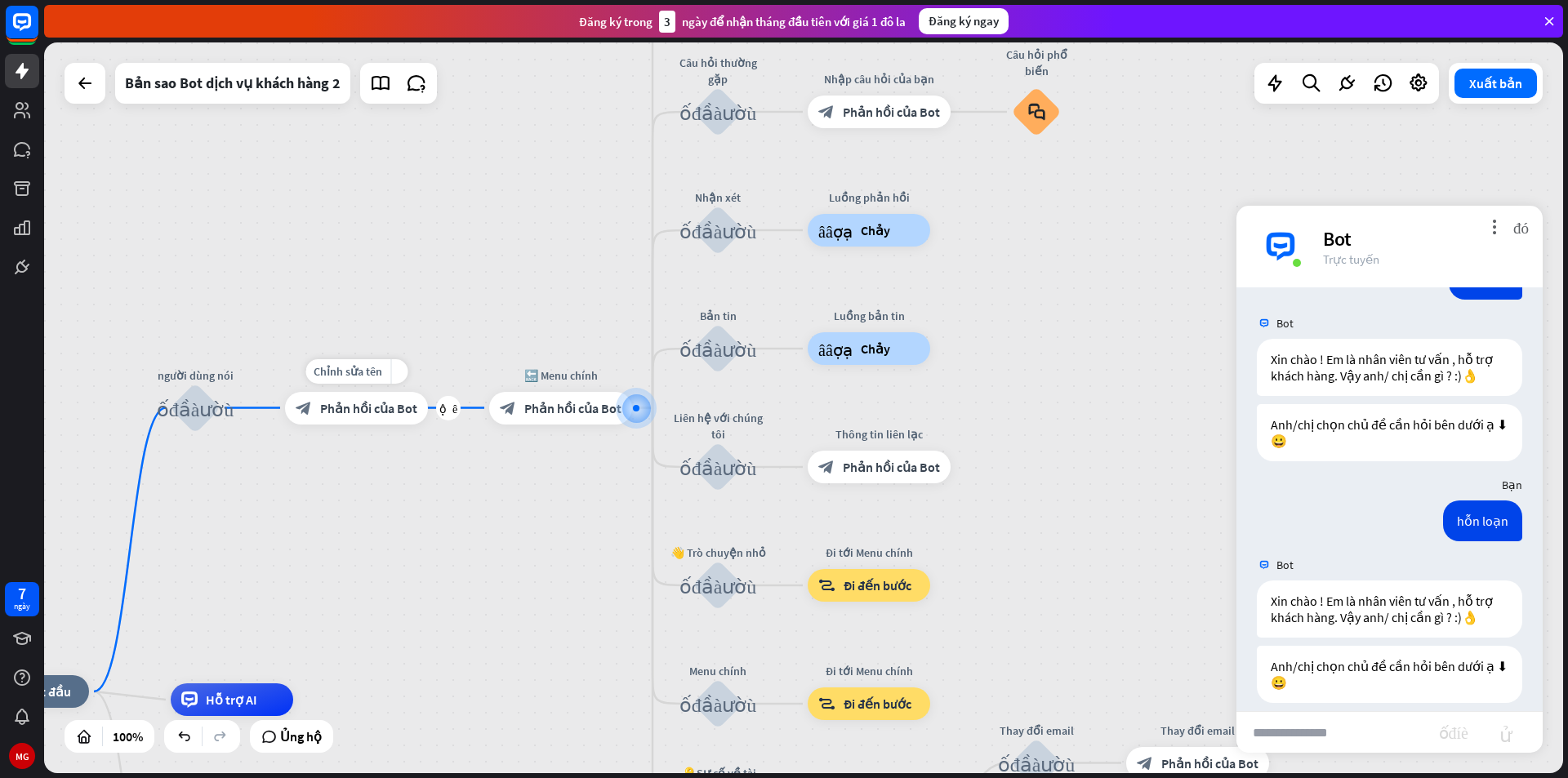
scroll to position [203, 0]
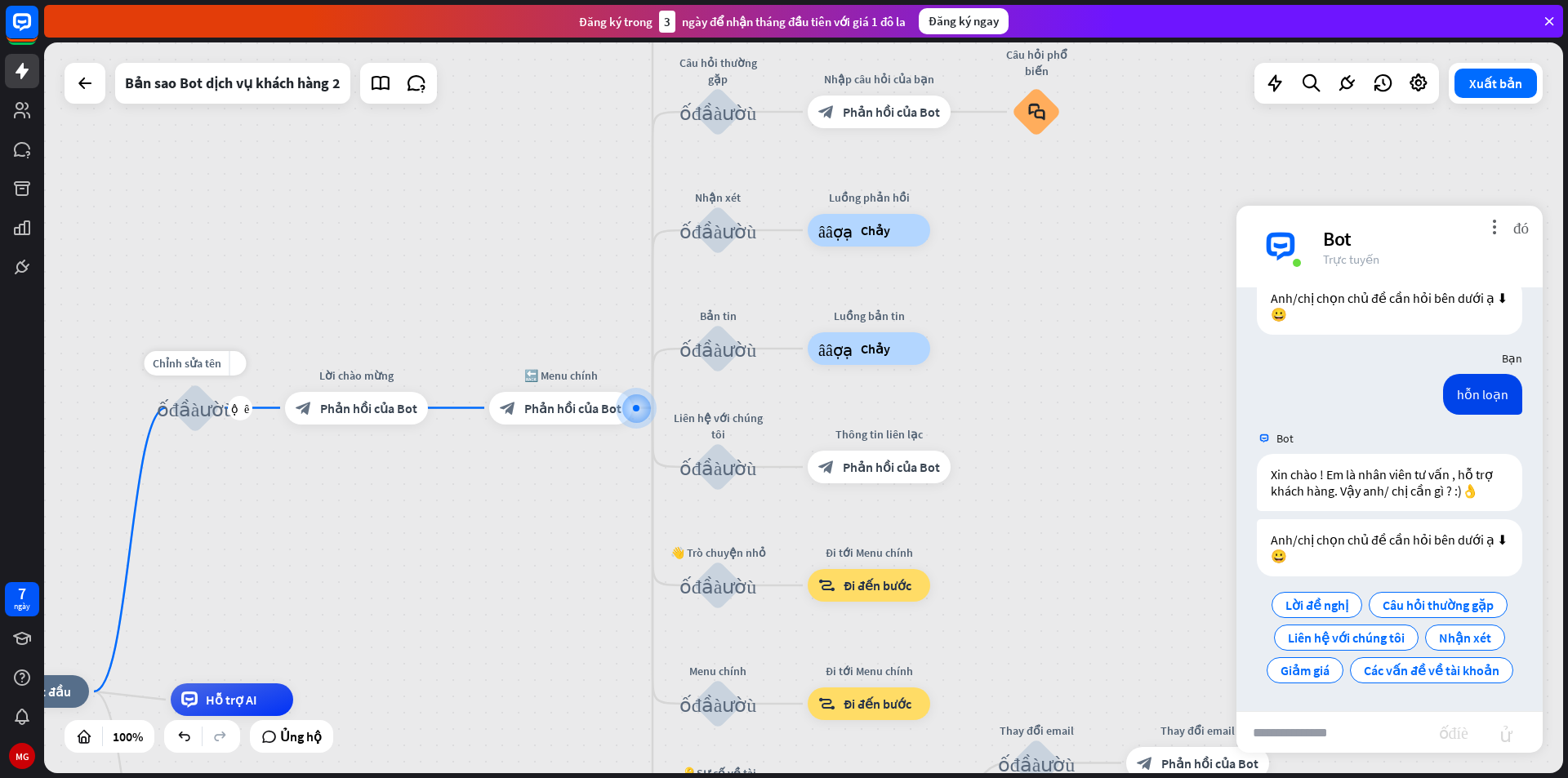
click at [200, 407] on font "khối_đầu_vào_người_dùng" at bounding box center [195, 407] width 77 height 21
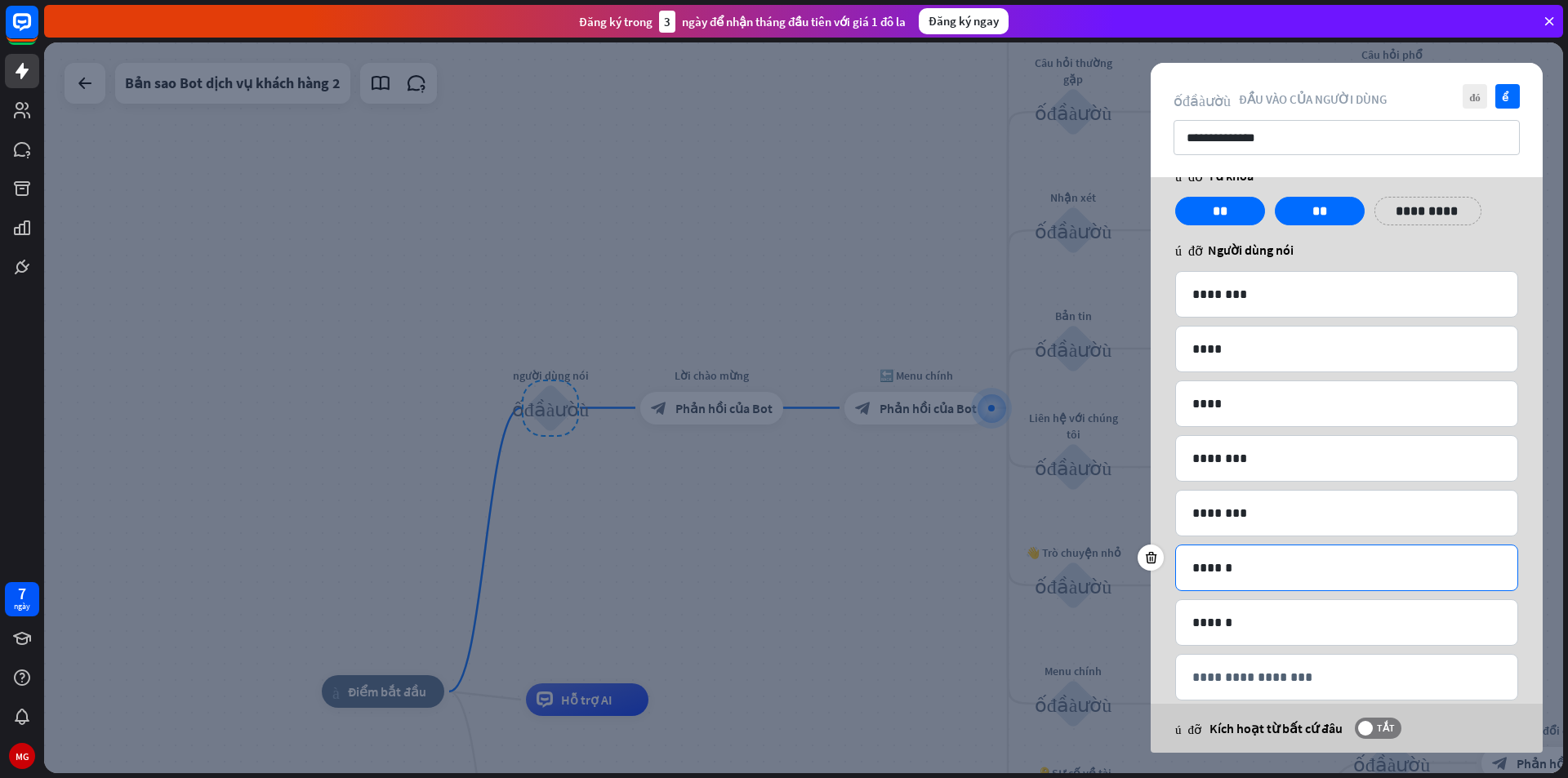
scroll to position [64, 0]
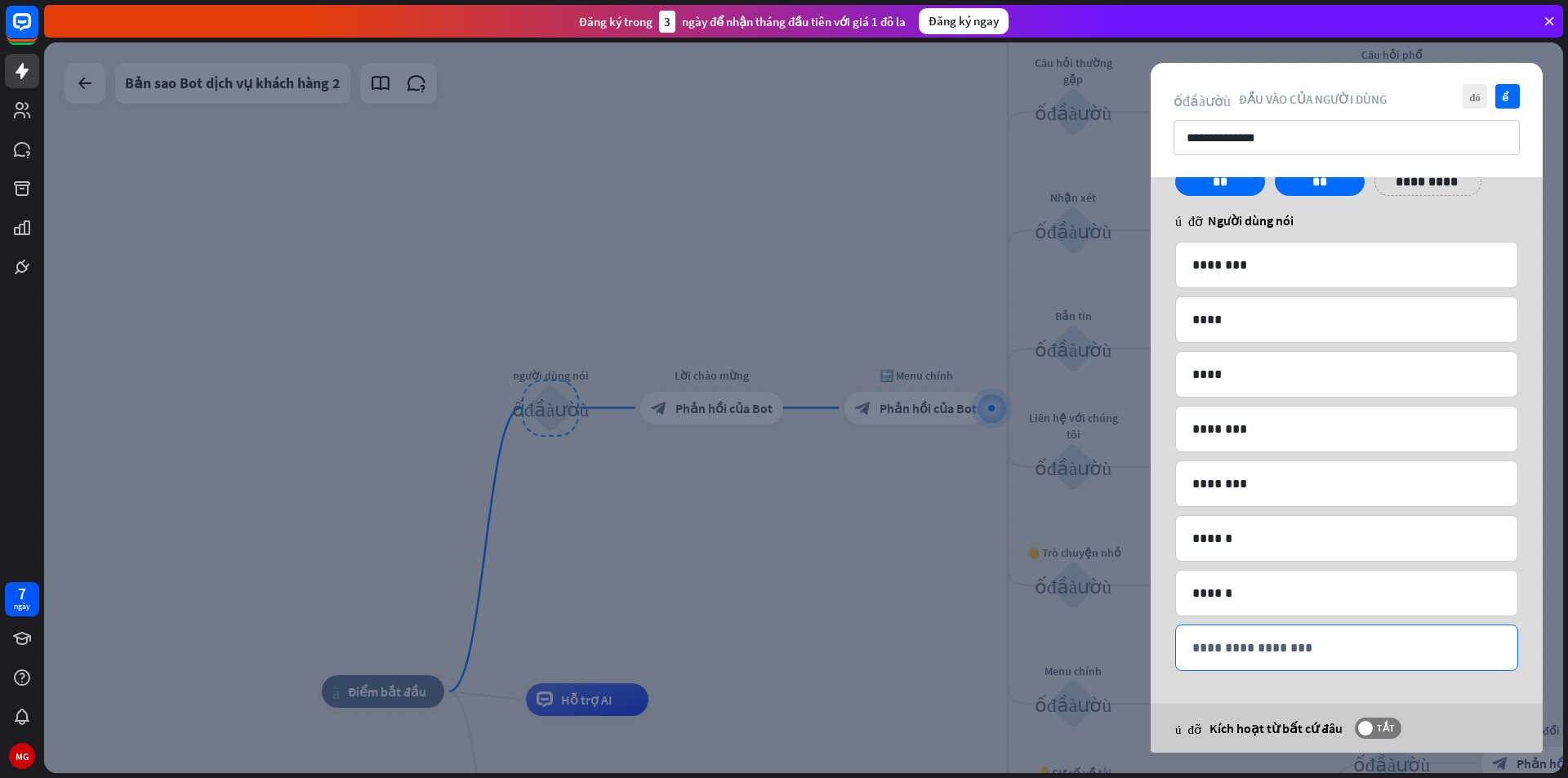
click at [1258, 653] on p "**********" at bounding box center [1346, 648] width 308 height 21
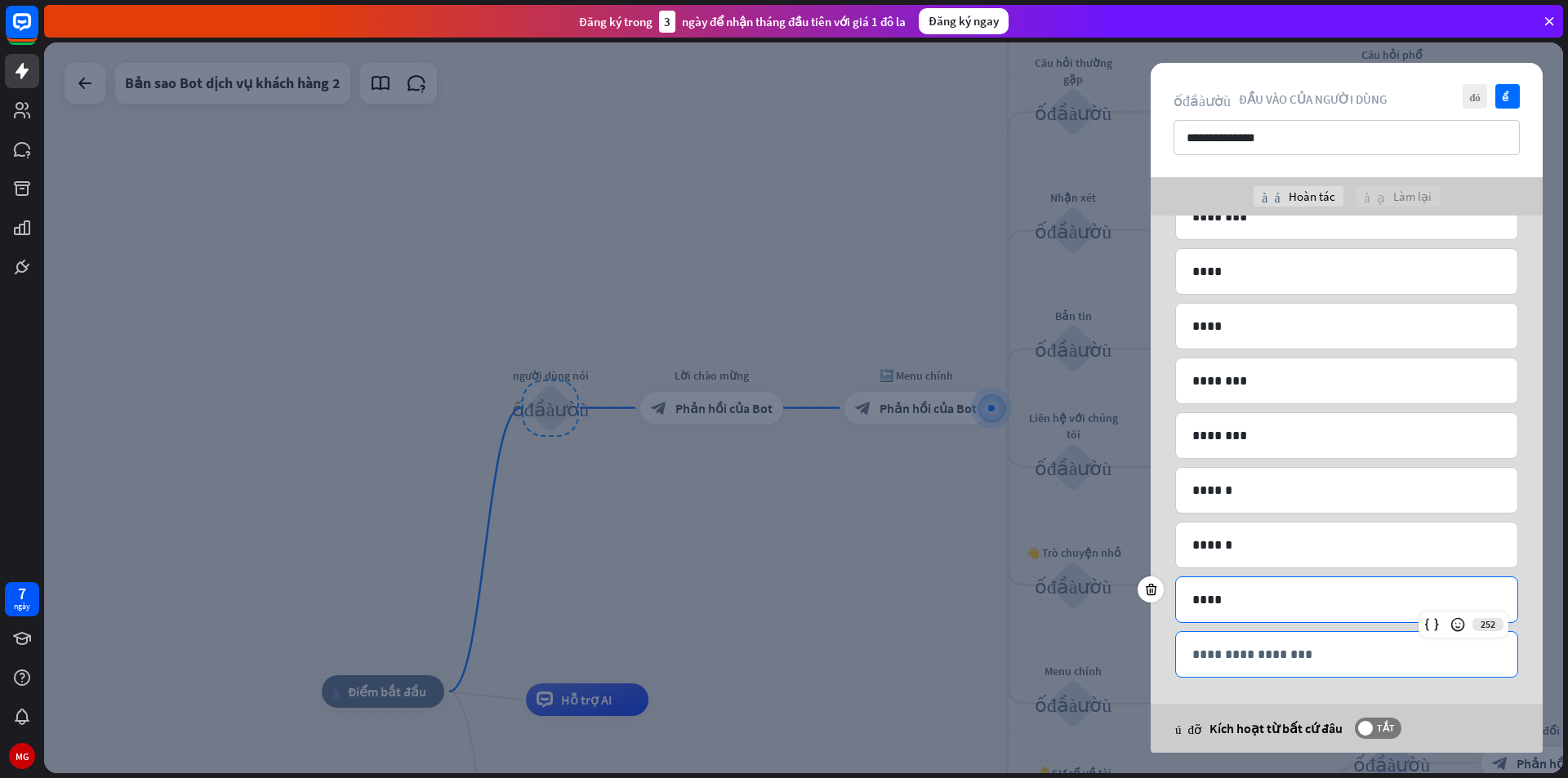
scroll to position [157, 0]
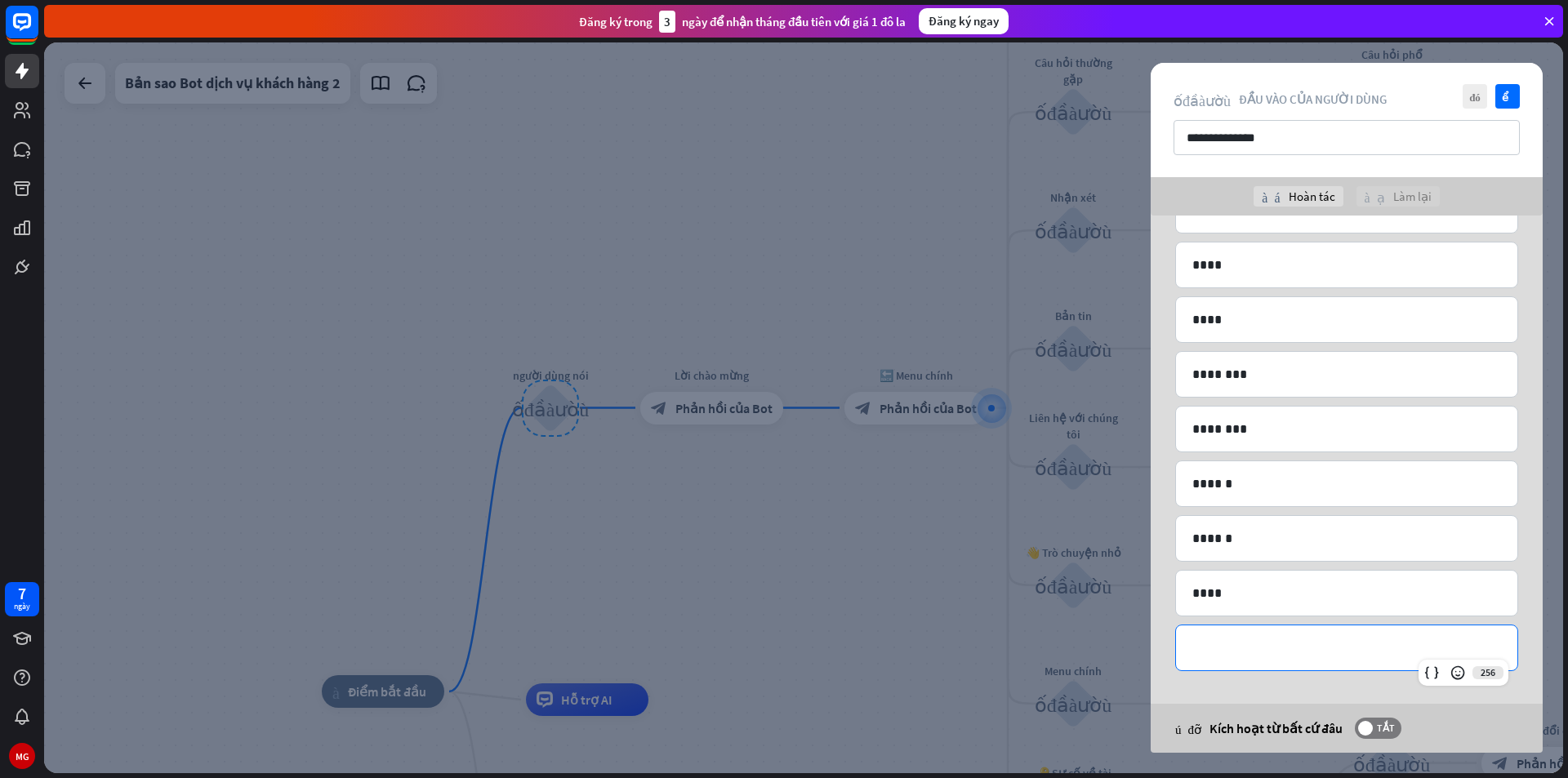
click at [1269, 645] on p "**********" at bounding box center [1346, 648] width 308 height 21
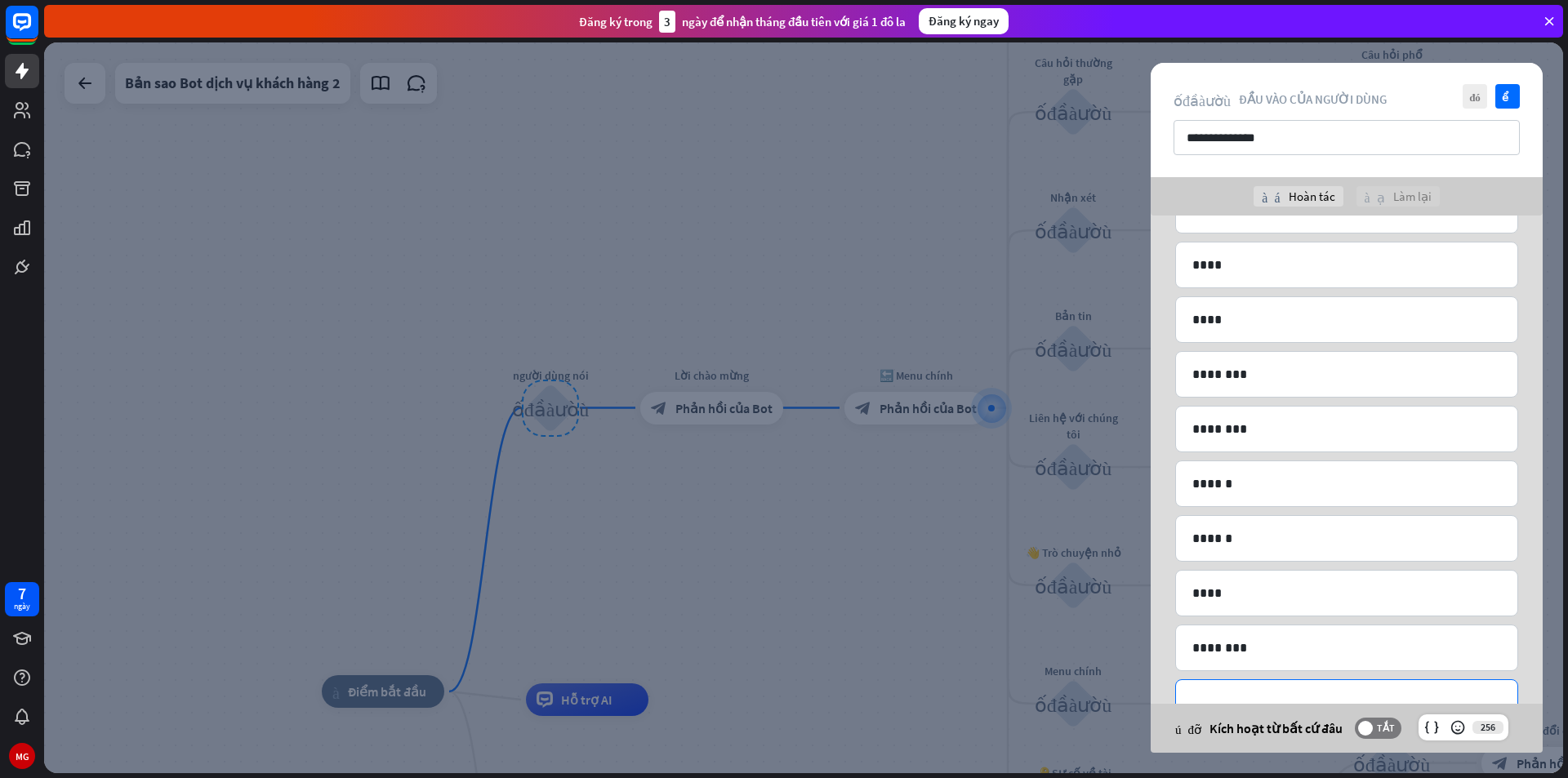
click at [1281, 688] on div "**********" at bounding box center [1346, 703] width 342 height 45
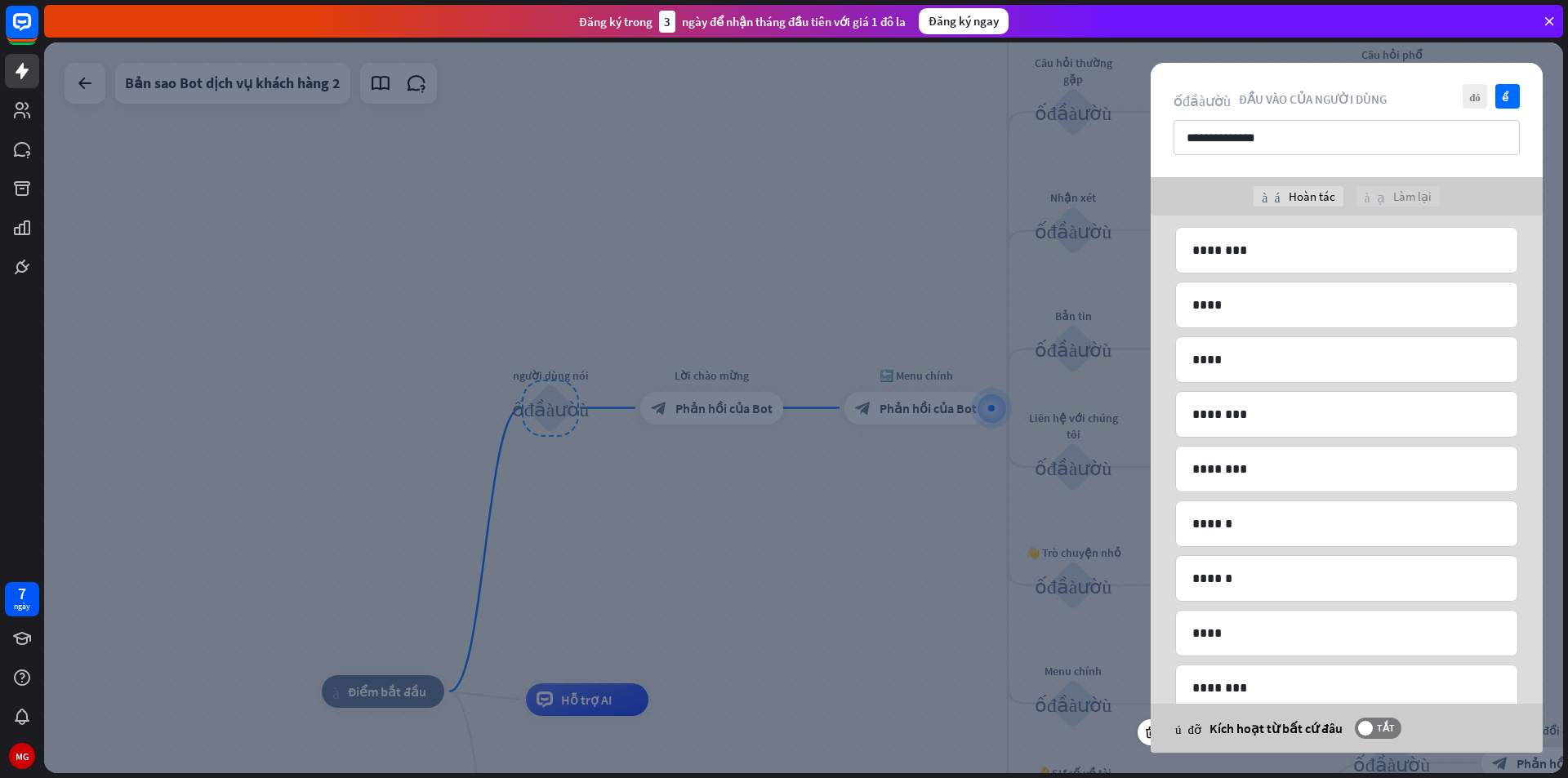
scroll to position [266, 0]
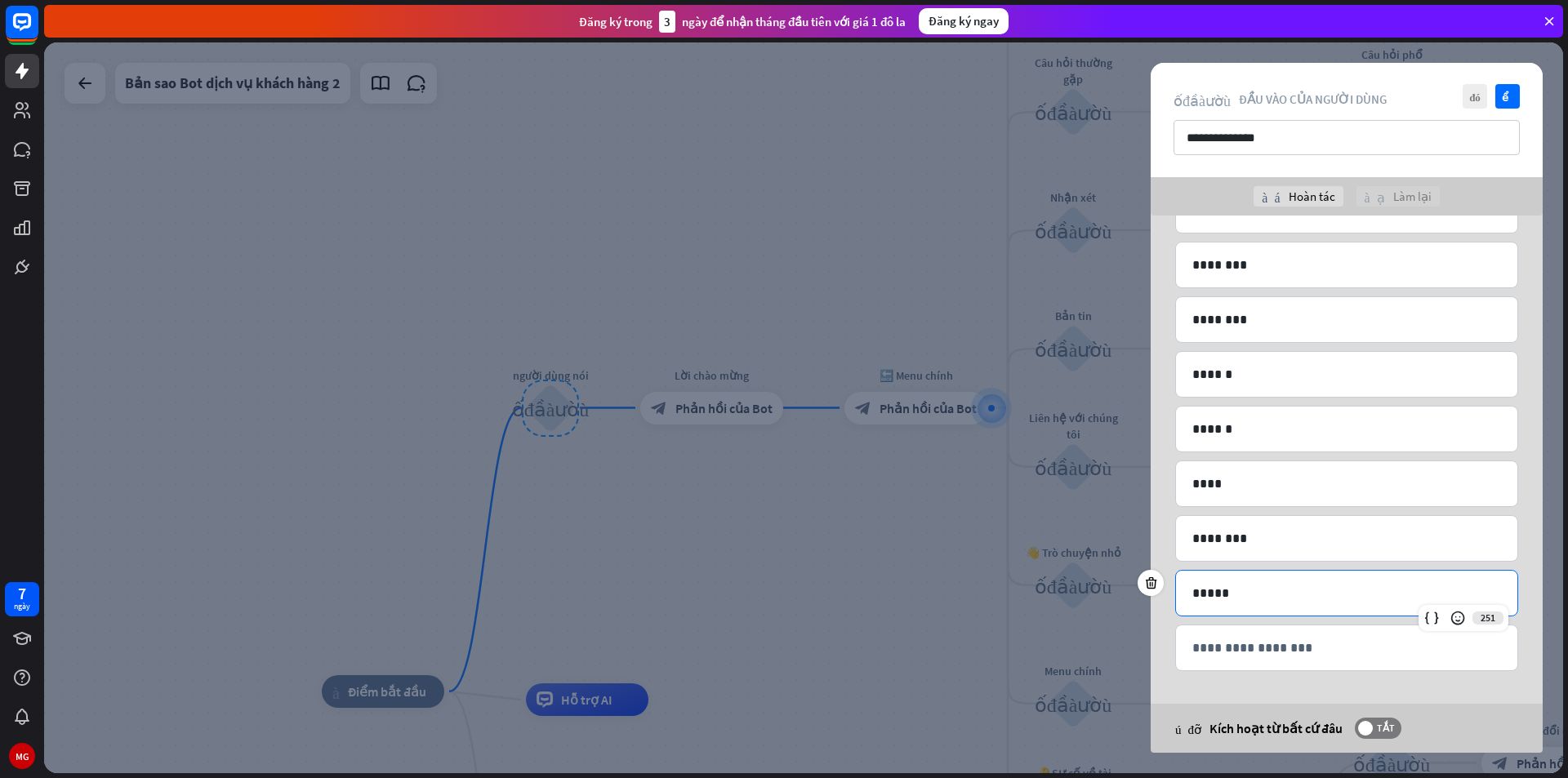
click at [1248, 593] on p "*****" at bounding box center [1346, 593] width 308 height 21
click at [1222, 639] on p "**********" at bounding box center [1346, 648] width 308 height 21
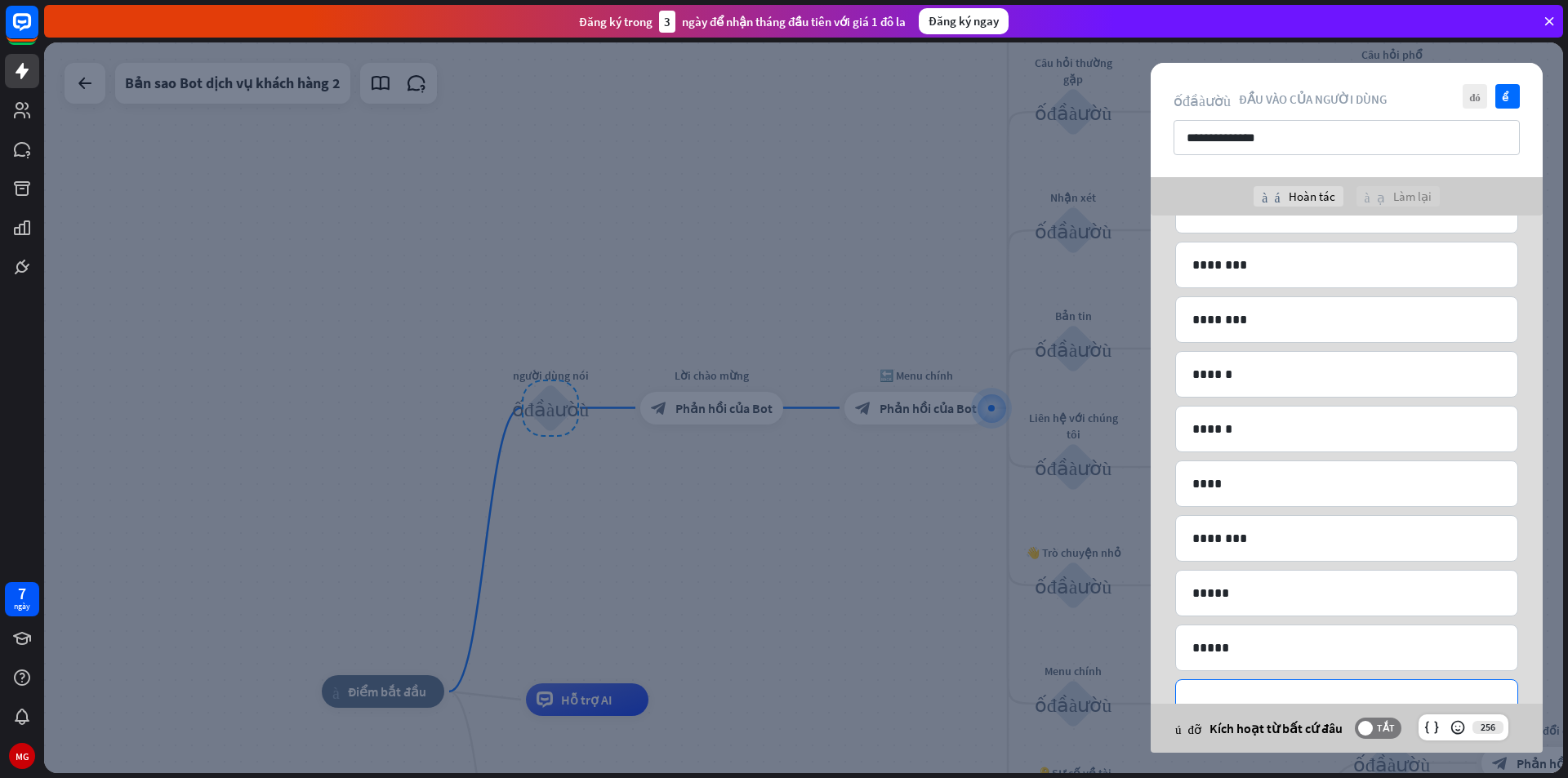
click at [1239, 688] on div "**********" at bounding box center [1346, 703] width 342 height 45
click at [1504, 99] on font "kiểm tra" at bounding box center [1507, 96] width 13 height 11
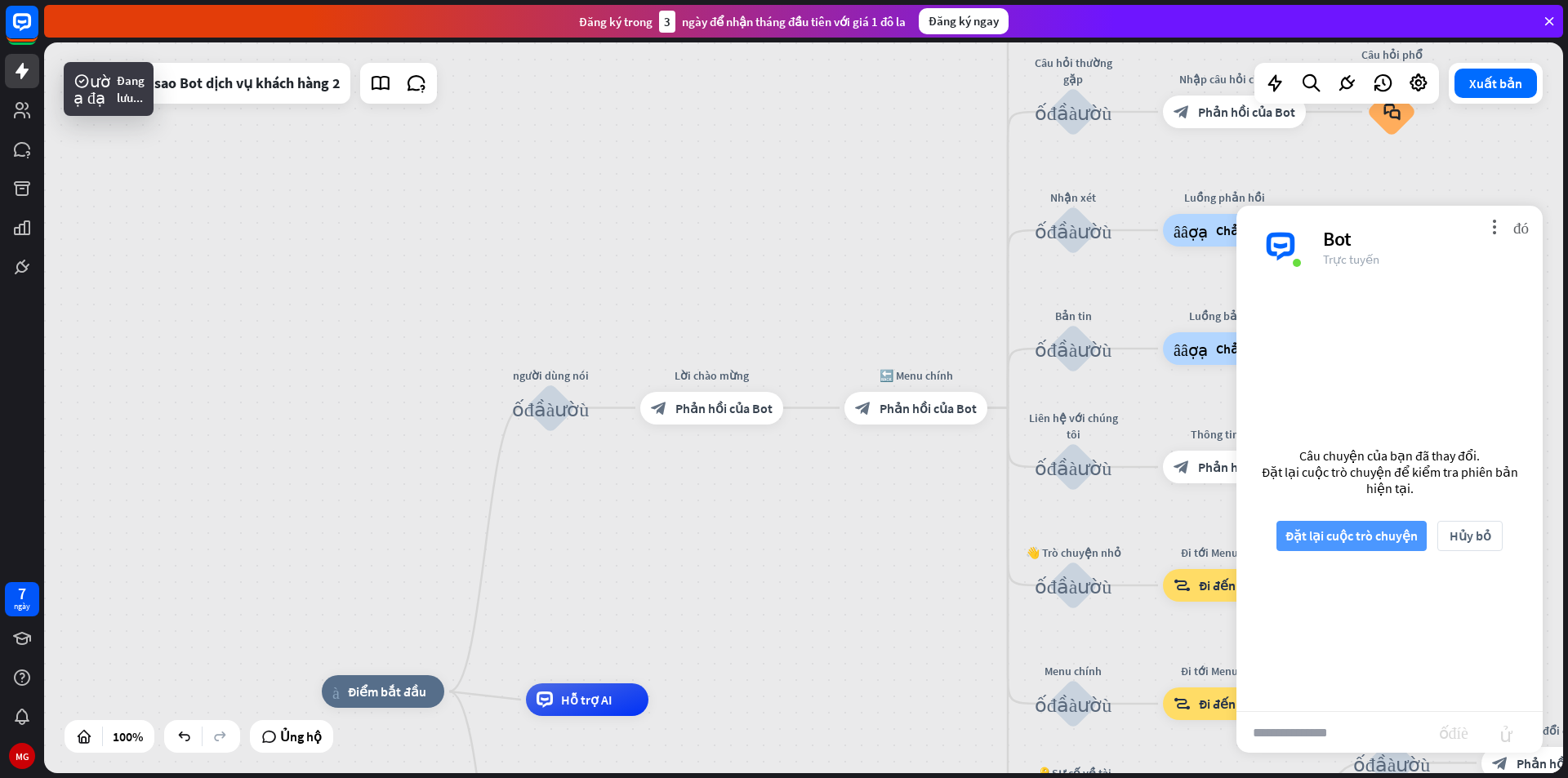
click at [1396, 549] on font "Đặt lại cuộc trò chuyện" at bounding box center [1351, 535] width 132 height 28
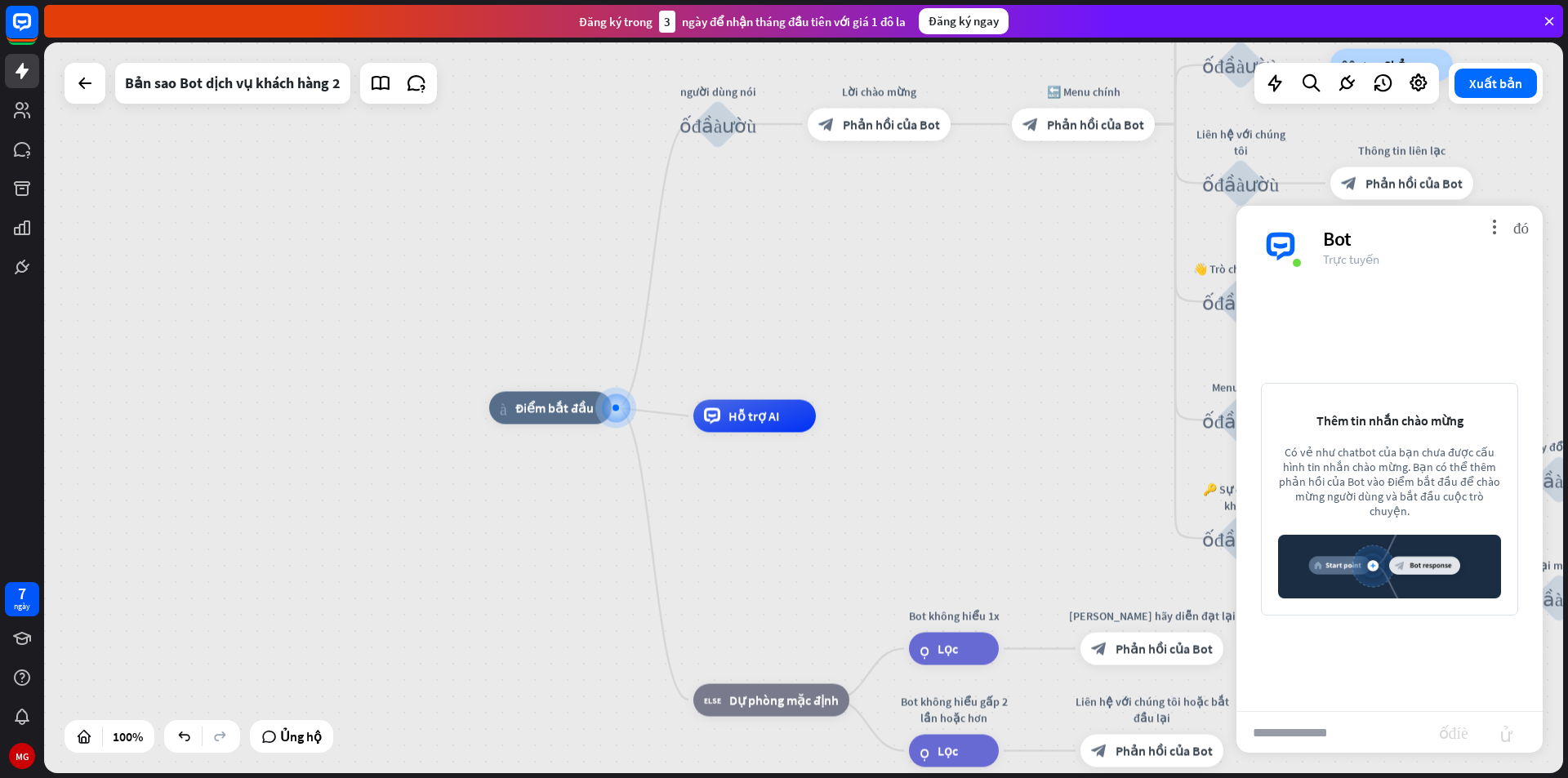
click at [1343, 732] on input "text" at bounding box center [1337, 733] width 203 height 41
type input "****"
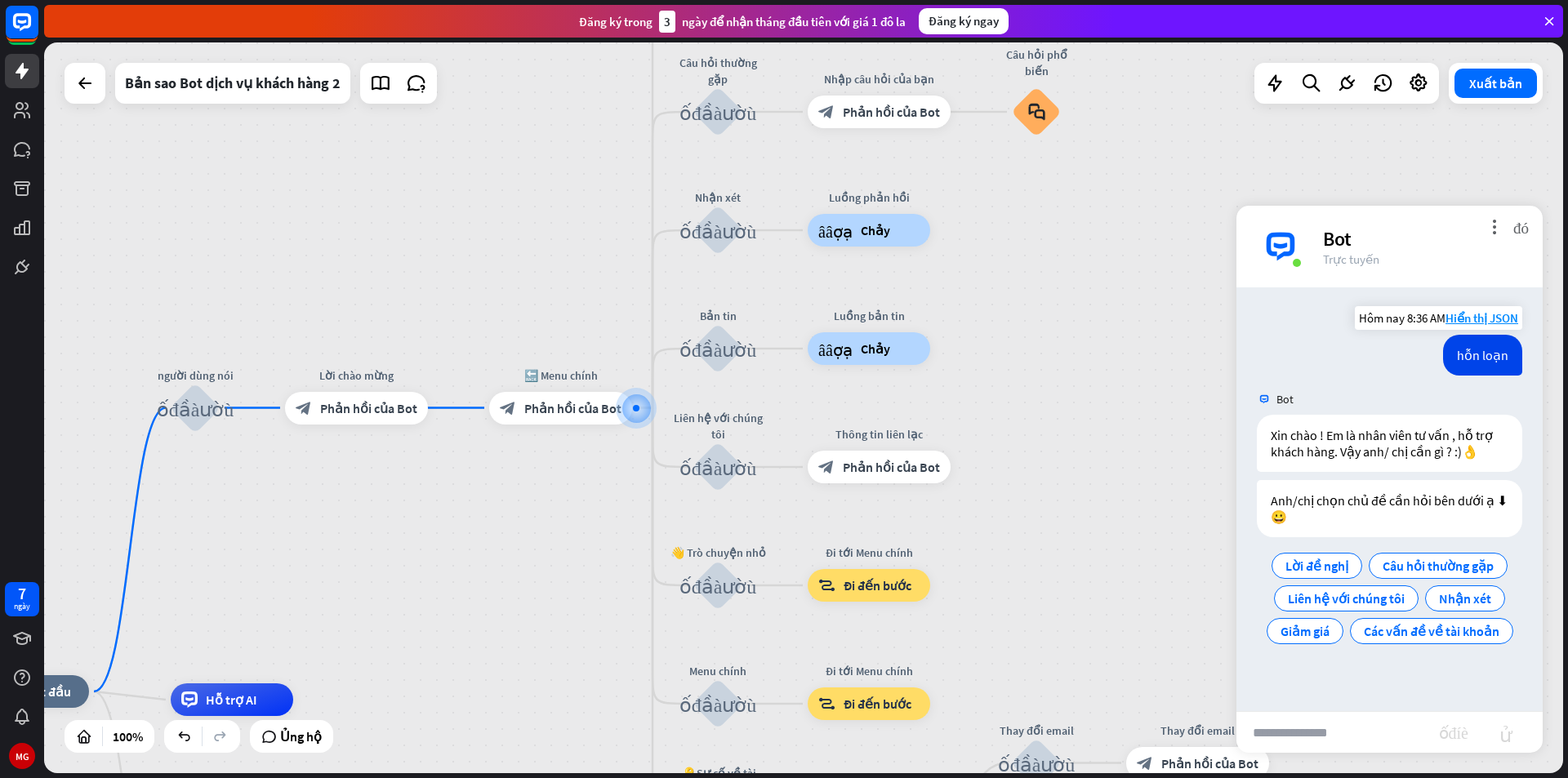
click at [1476, 347] on font "hỗn loạn" at bounding box center [1482, 355] width 52 height 17
click at [1070, 481] on div "nhà_2 Điểm bắt đầu người dùng nói khối_đầu_vào_người_dùng Lời chào mừng block_b…" at bounding box center [804, 407] width 1519 height 731
click at [343, 401] on font "Phản hồi của Bot" at bounding box center [368, 408] width 97 height 17
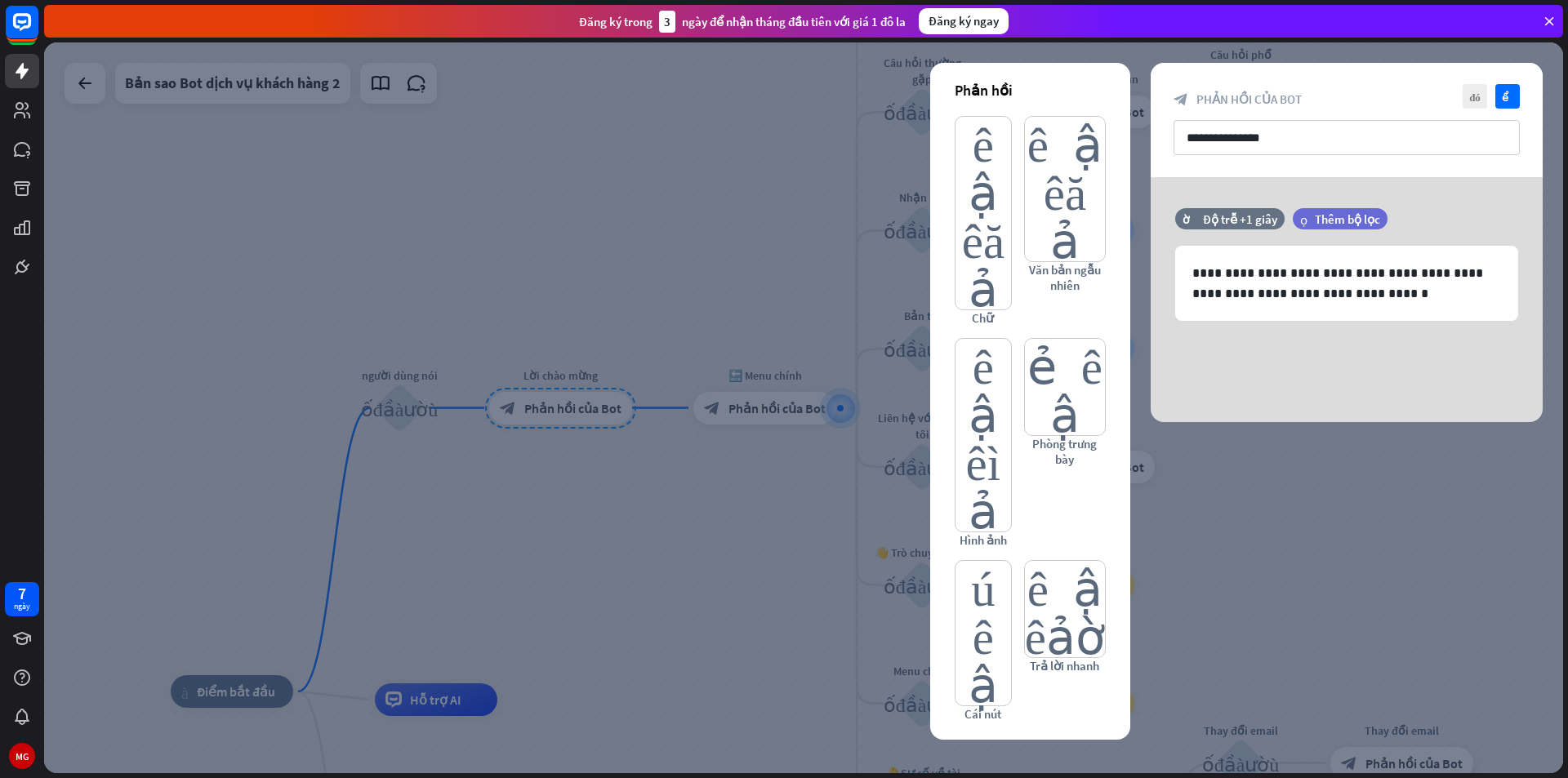
click at [601, 511] on div at bounding box center [804, 407] width 1519 height 731
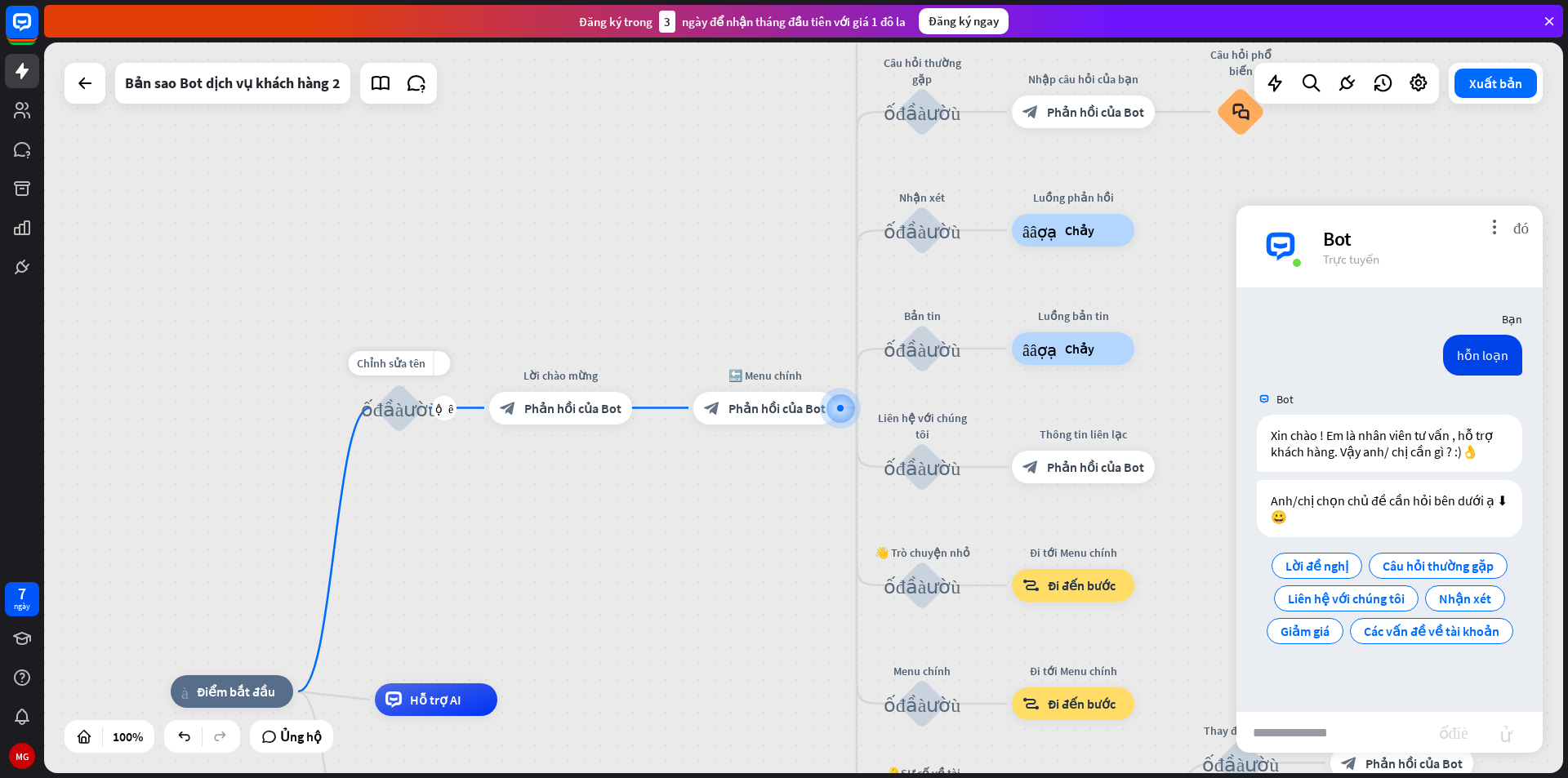
click at [409, 422] on div "khối_đầu_vào_người_dùng" at bounding box center [399, 408] width 49 height 49
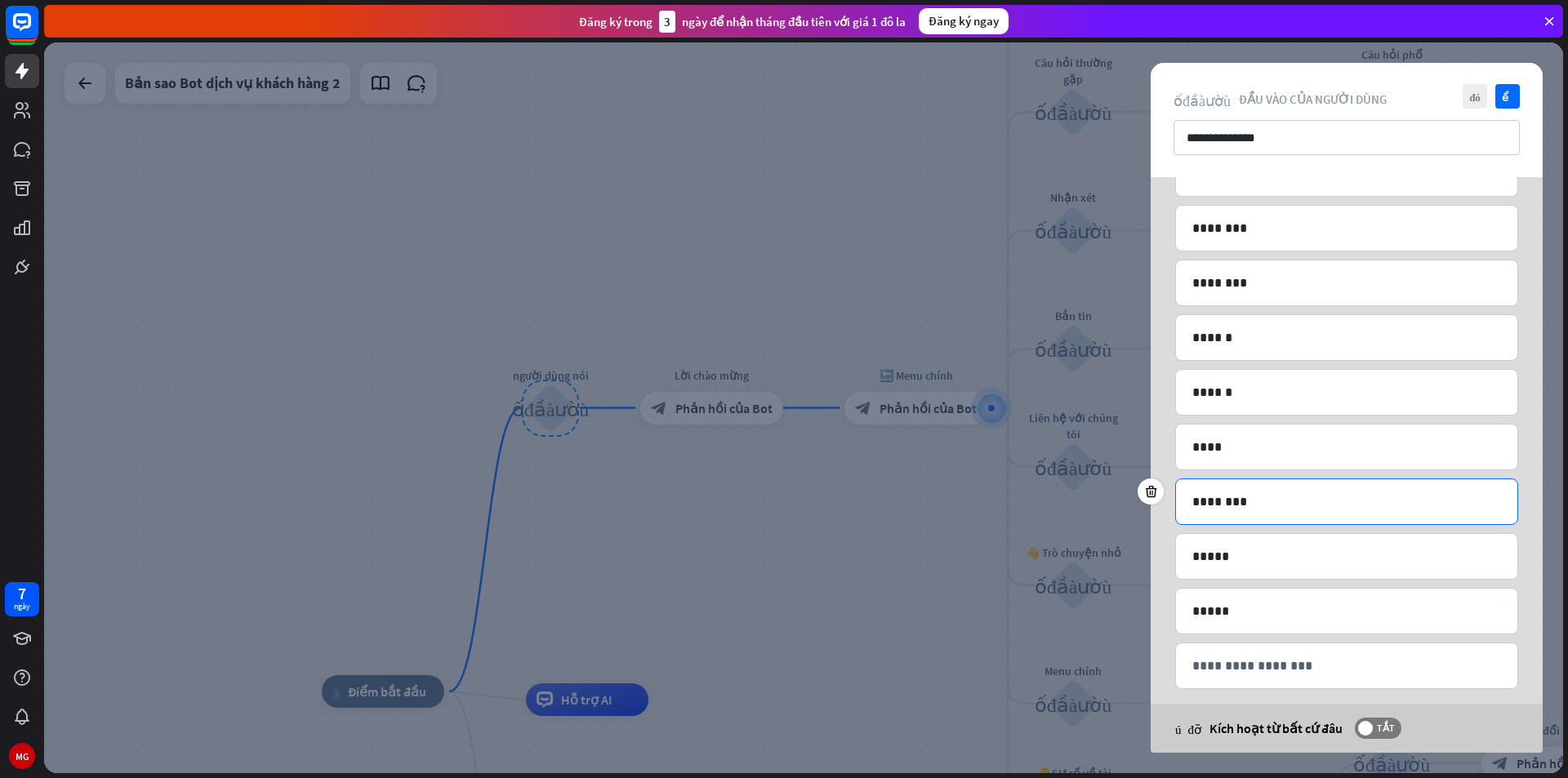
scroll to position [283, 0]
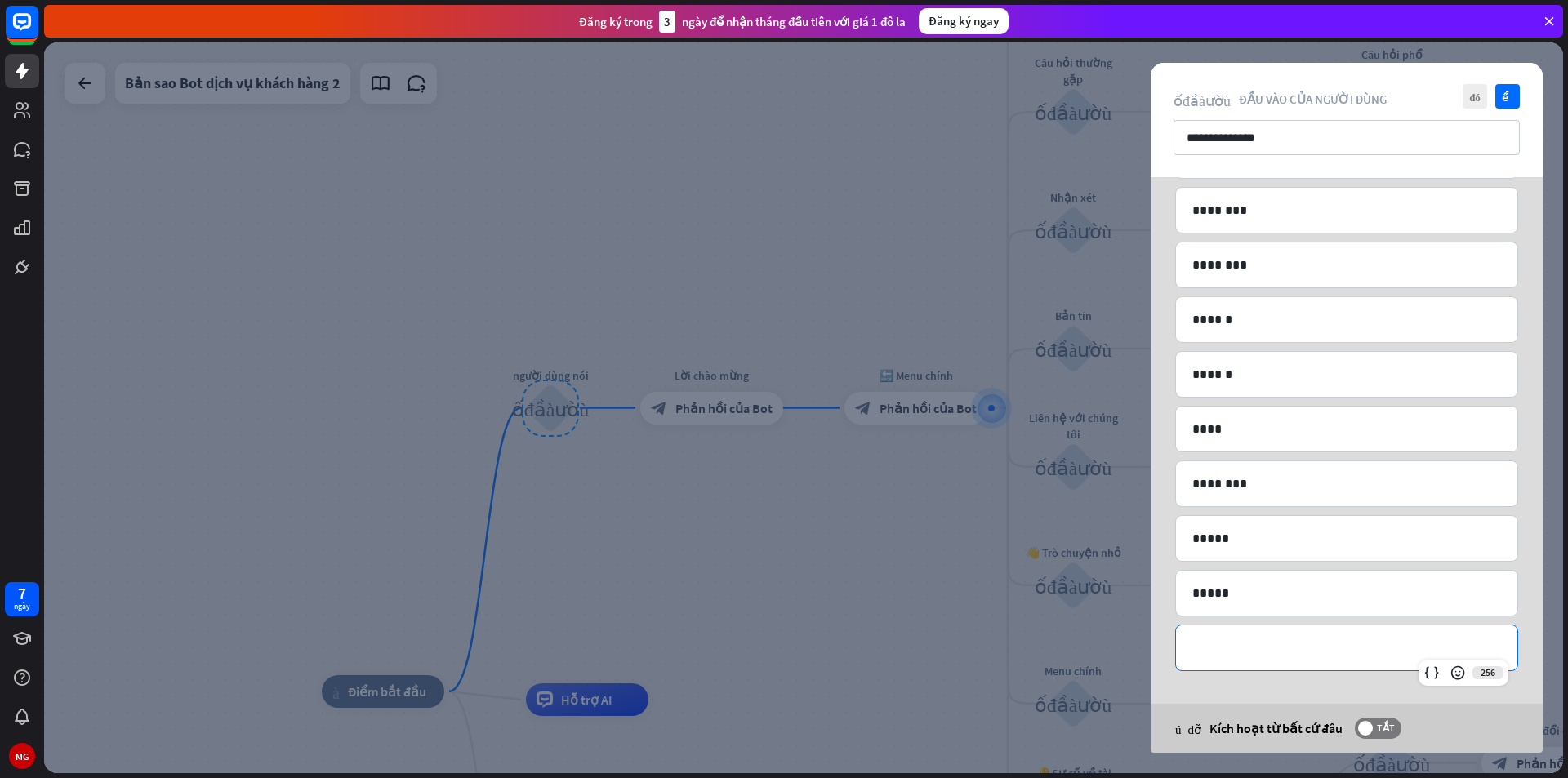
click at [1315, 645] on p "**********" at bounding box center [1346, 648] width 308 height 21
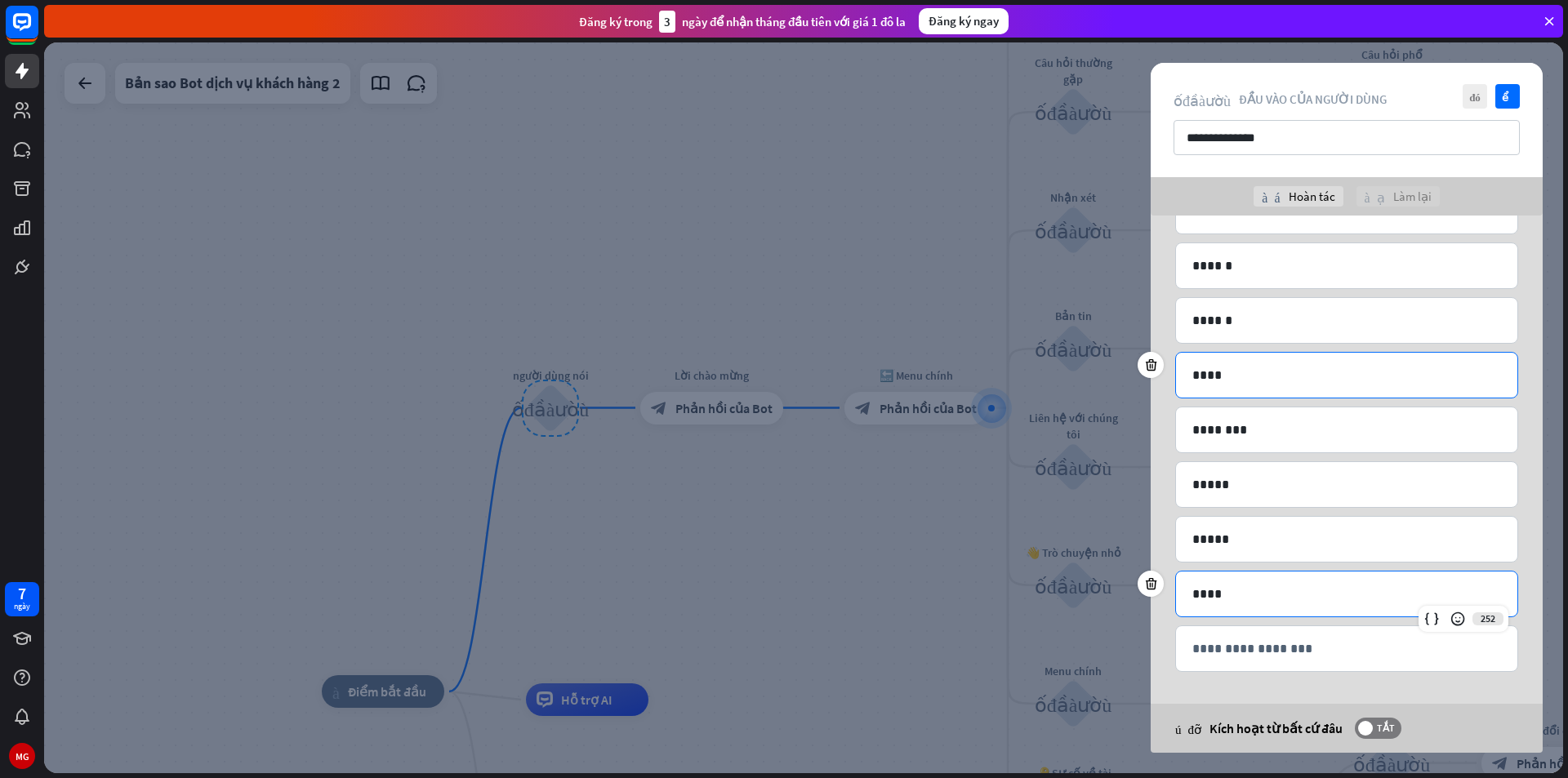
scroll to position [376, 0]
click at [1503, 99] on font "kiểm tra" at bounding box center [1507, 96] width 13 height 11
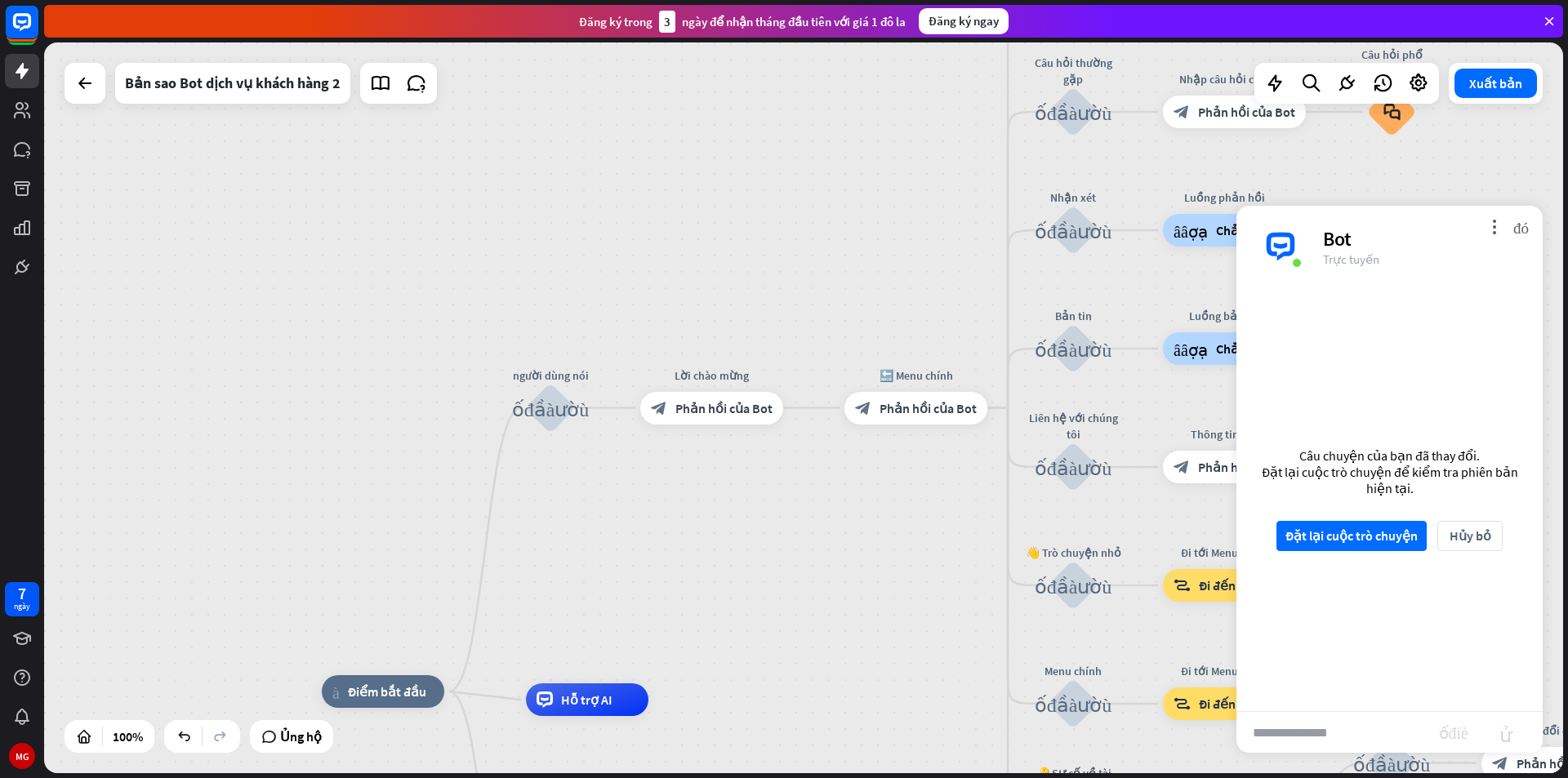
click at [1384, 732] on input "text" at bounding box center [1337, 733] width 203 height 41
type input "****"
click at [1368, 544] on font "Đặt lại cuộc trò chuyện" at bounding box center [1351, 535] width 132 height 28
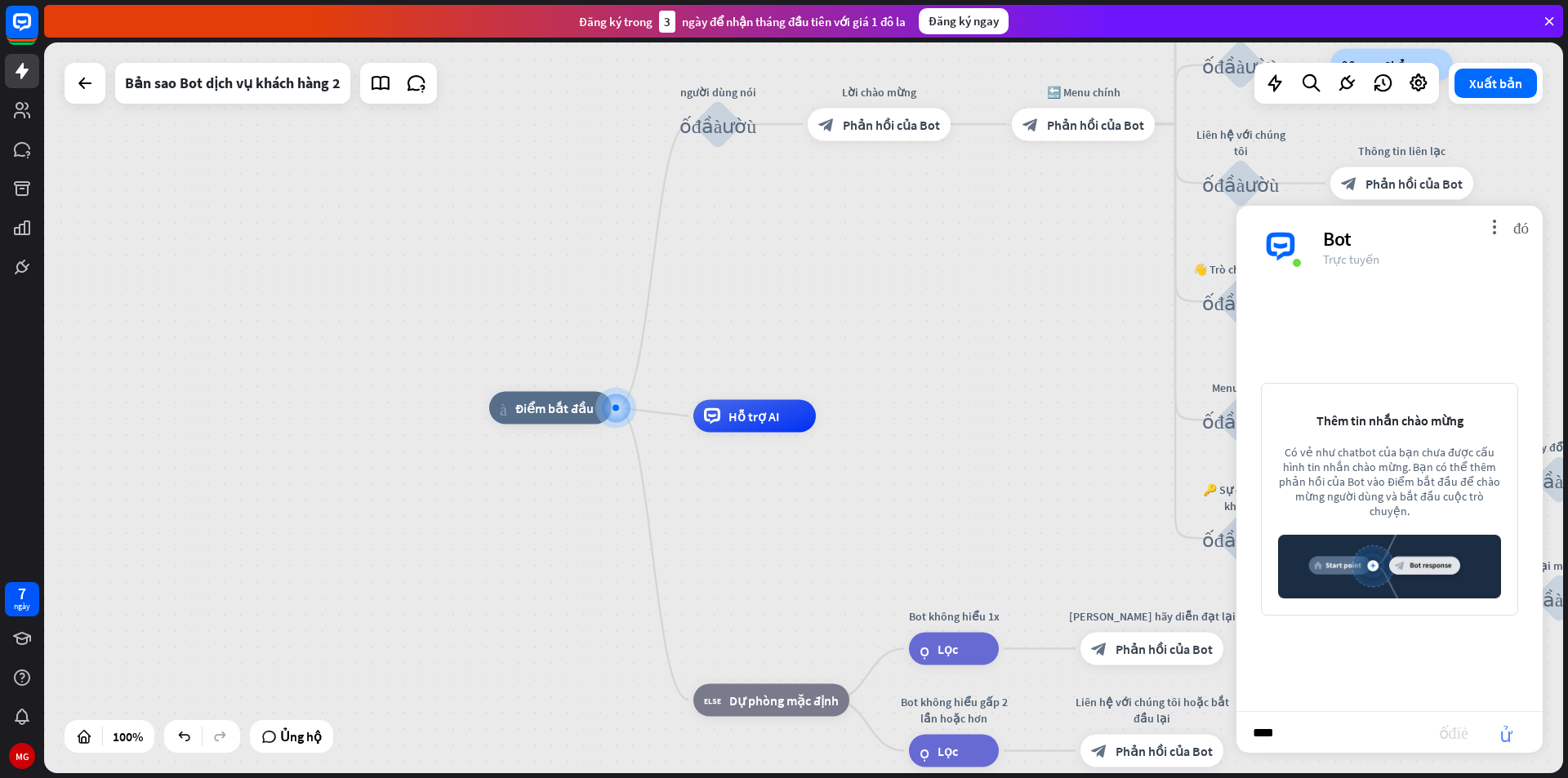
click at [1502, 734] on font "gửi" at bounding box center [1505, 732] width 52 height 20
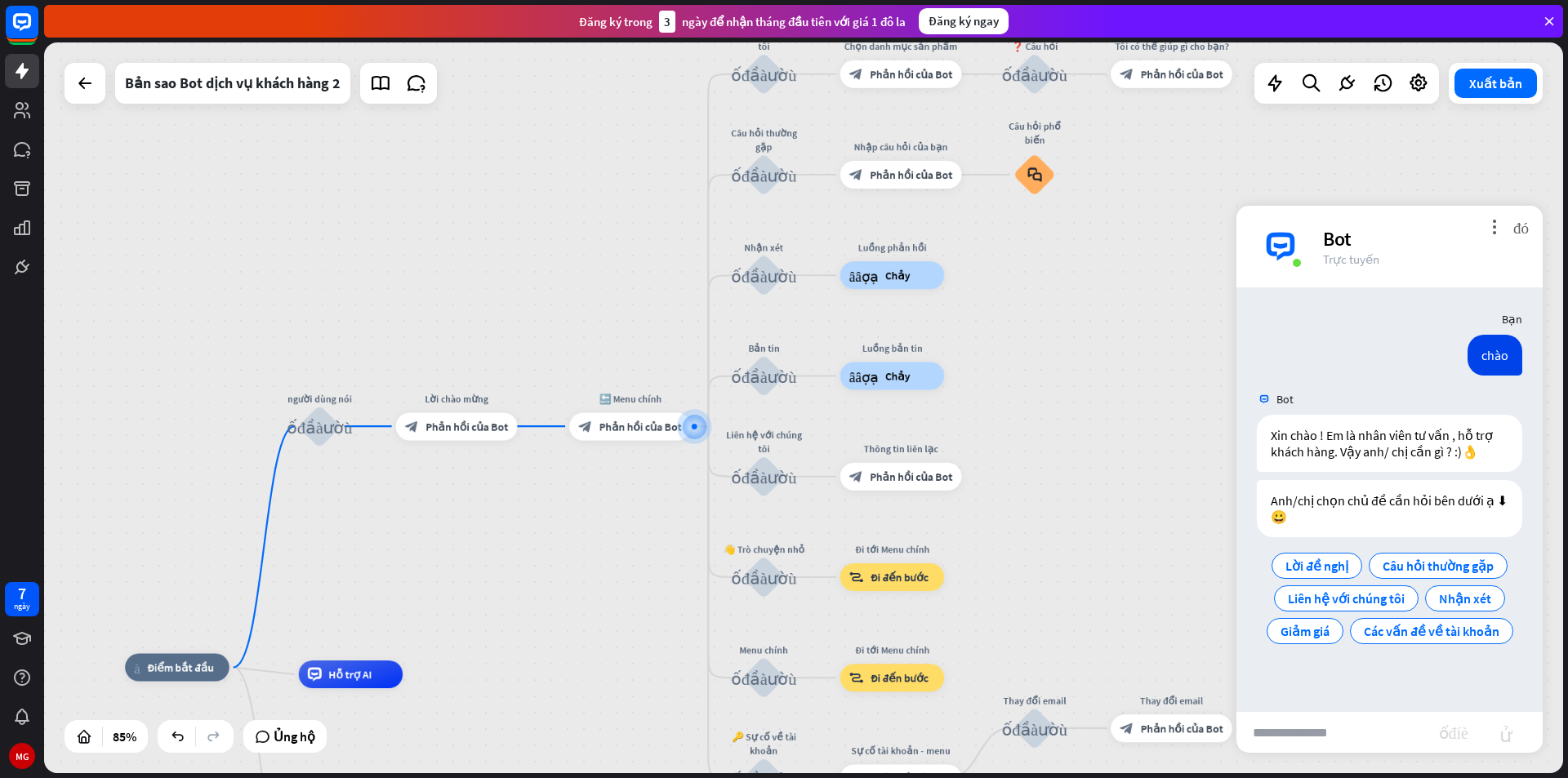
click at [997, 289] on div "nhà_2 Điểm bắt đầu người dùng nói khối_đầu_vào_người_dùng Lời chào mừng block_b…" at bounding box center [804, 407] width 1519 height 731
click at [1522, 226] on font "đóng" at bounding box center [1521, 227] width 16 height 16
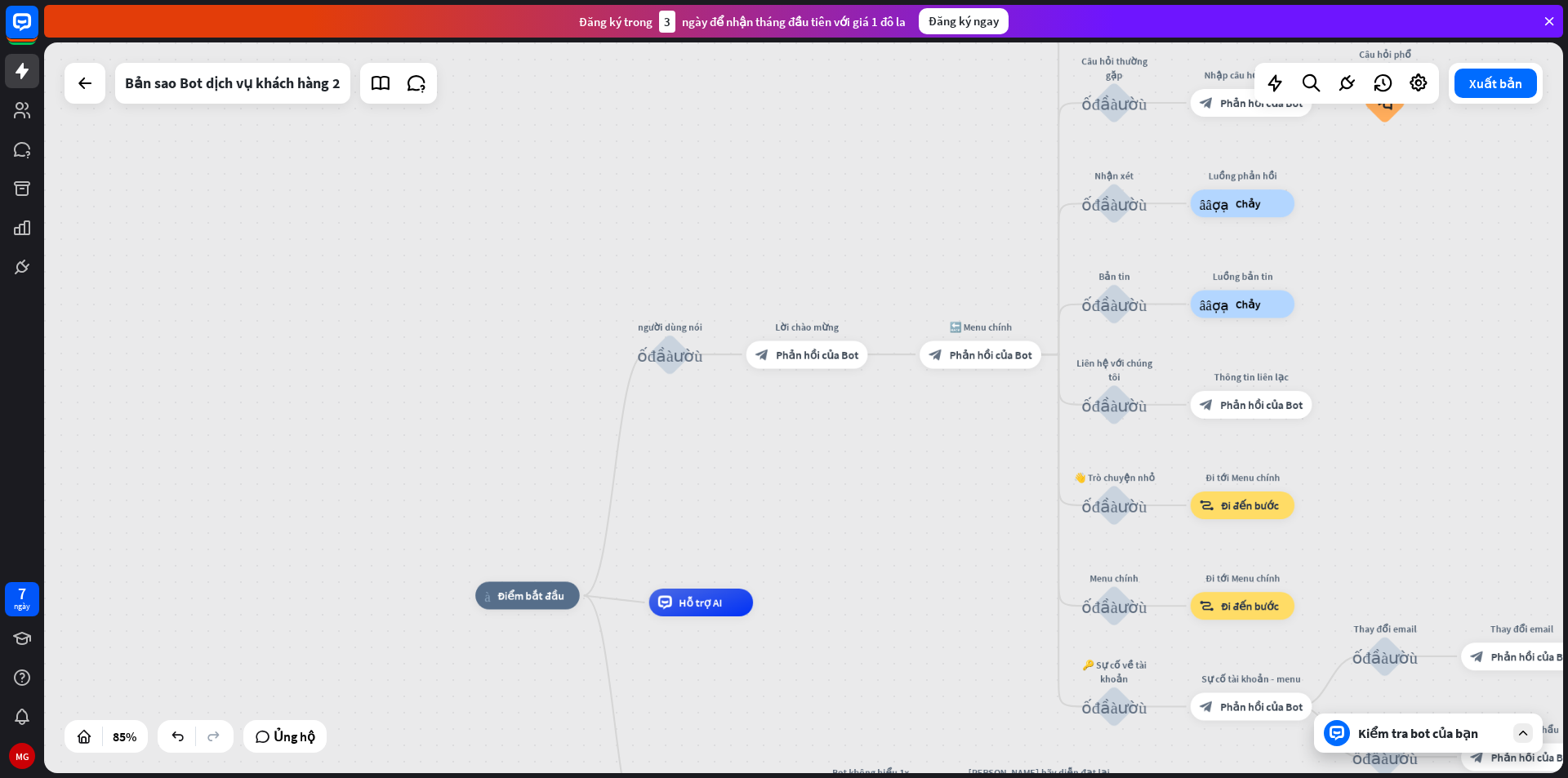
drag, startPoint x: 1115, startPoint y: 344, endPoint x: 1465, endPoint y: 273, distance: 357.1
click at [1465, 273] on div "nhà_2 Điểm bắt đầu người dùng nói khối_đầu_vào_người_dùng Lời chào mừng block_b…" at bounding box center [804, 407] width 1519 height 731
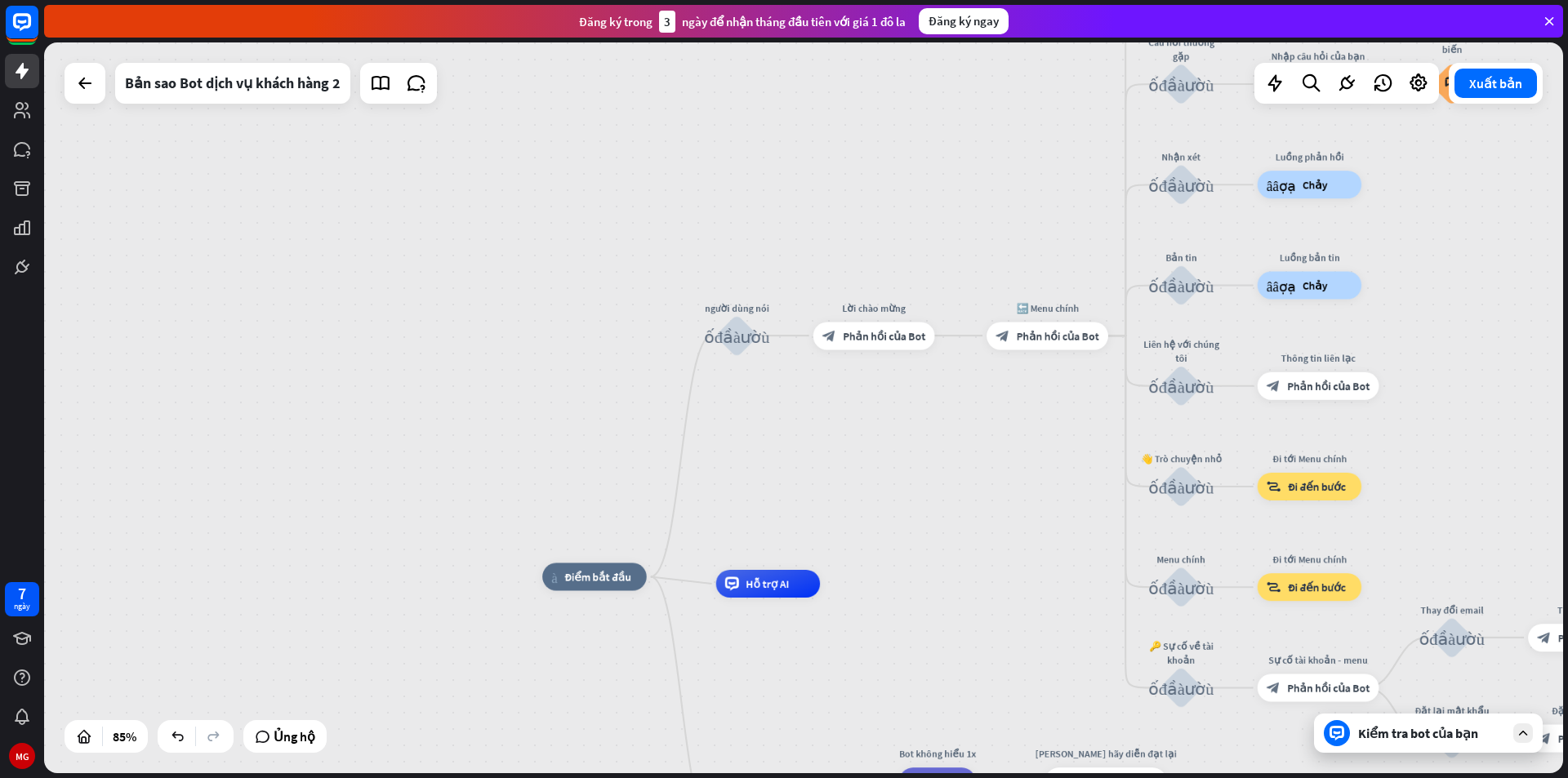
drag, startPoint x: 774, startPoint y: 467, endPoint x: 810, endPoint y: 442, distance: 43.8
click at [810, 442] on div "nhà_2 Điểm bắt đầu người dùng nói khối_đầu_vào_người_dùng Lời chào mừng block_b…" at bounding box center [804, 407] width 1519 height 731
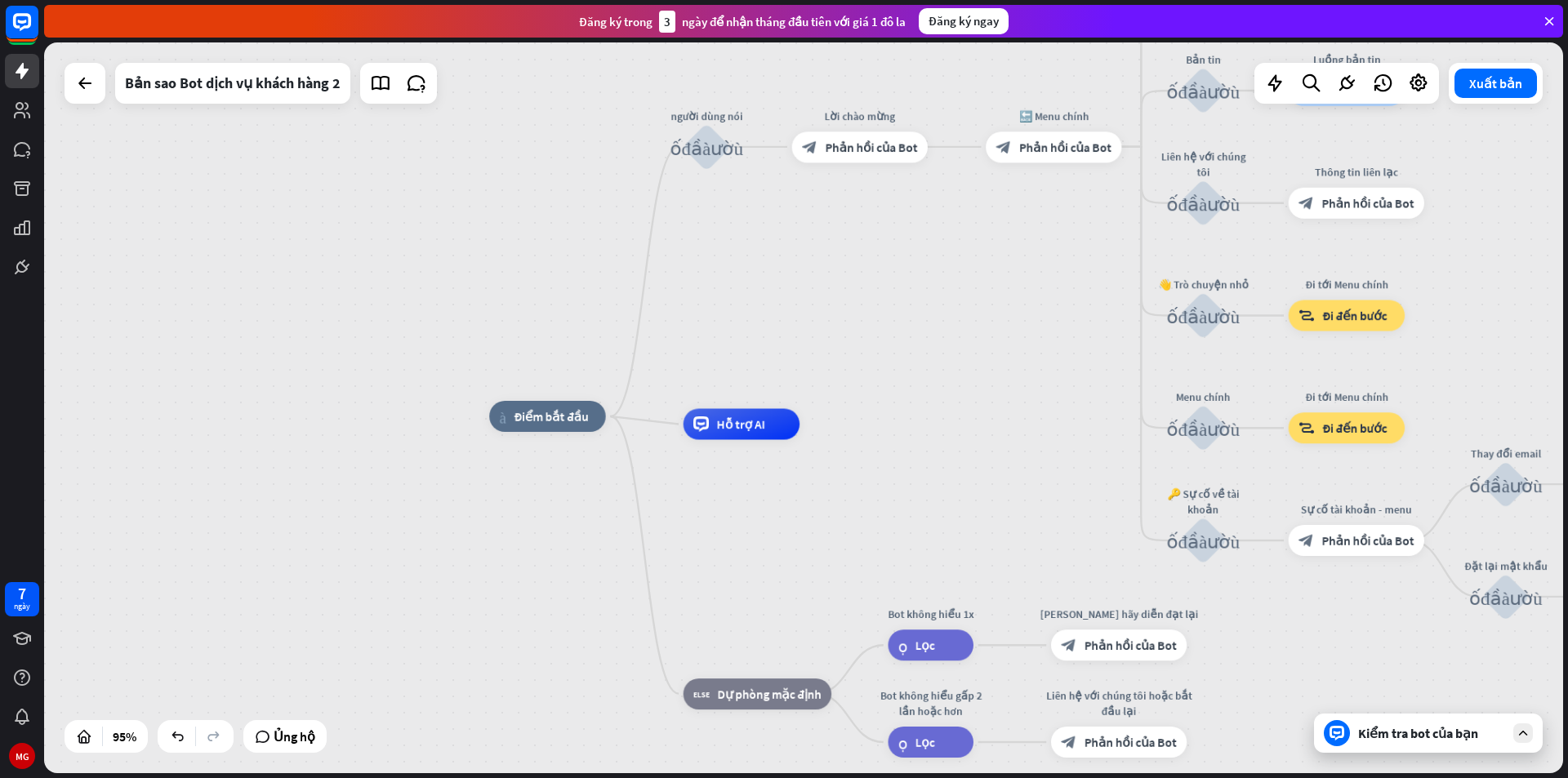
drag, startPoint x: 927, startPoint y: 485, endPoint x: 934, endPoint y: 259, distance: 226.1
click at [934, 259] on div "nhà_2 Điểm bắt đầu người dùng nói khối_đầu_vào_người_dùng Lời chào mừng block_b…" at bounding box center [804, 407] width 1519 height 731
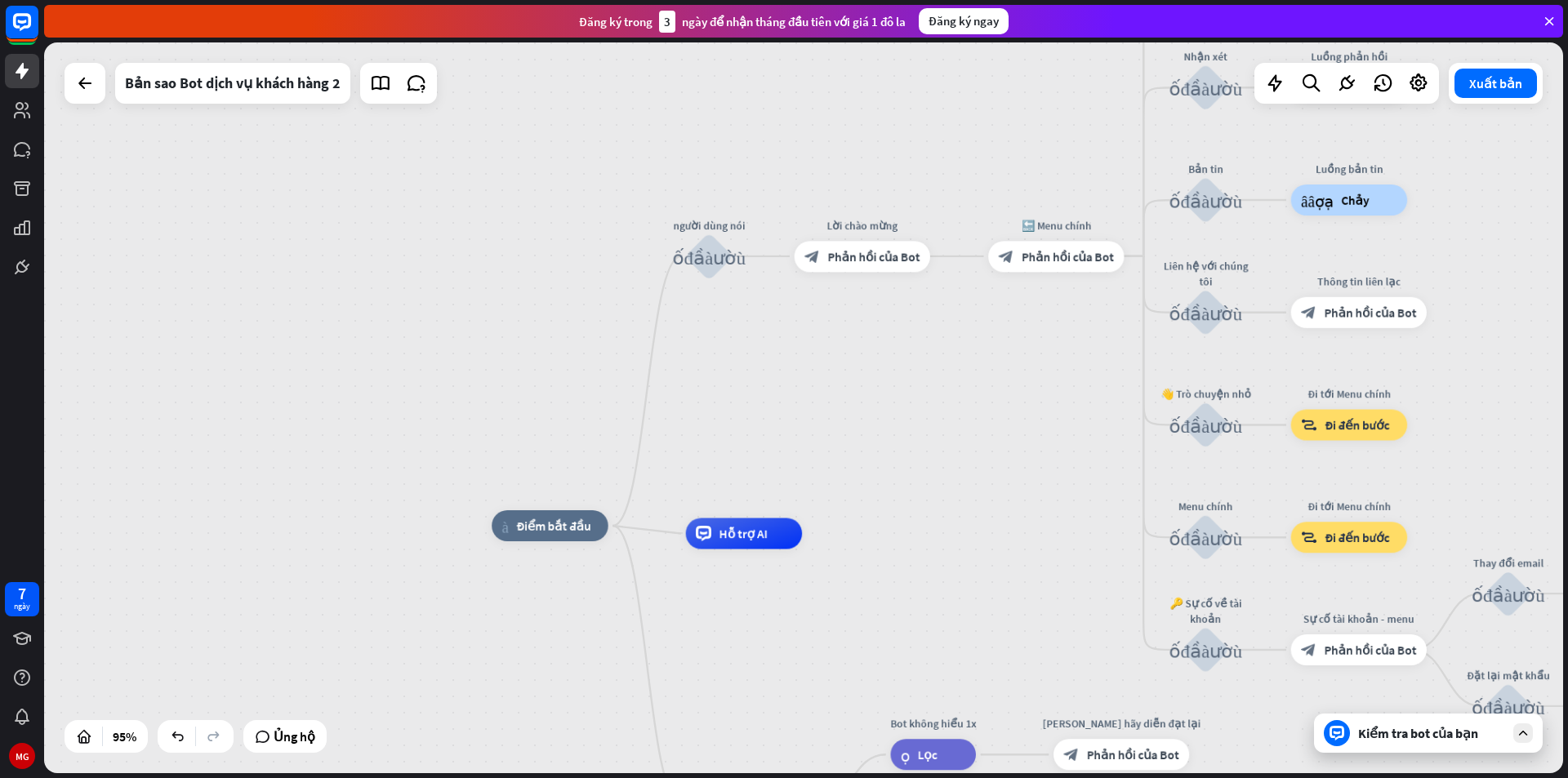
drag, startPoint x: 894, startPoint y: 343, endPoint x: 873, endPoint y: 539, distance: 197.1
click at [887, 533] on div "nhà_2 Điểm bắt đầu người dùng nói khối_đầu_vào_người_dùng Lời chào mừng block_b…" at bounding box center [804, 407] width 1519 height 731
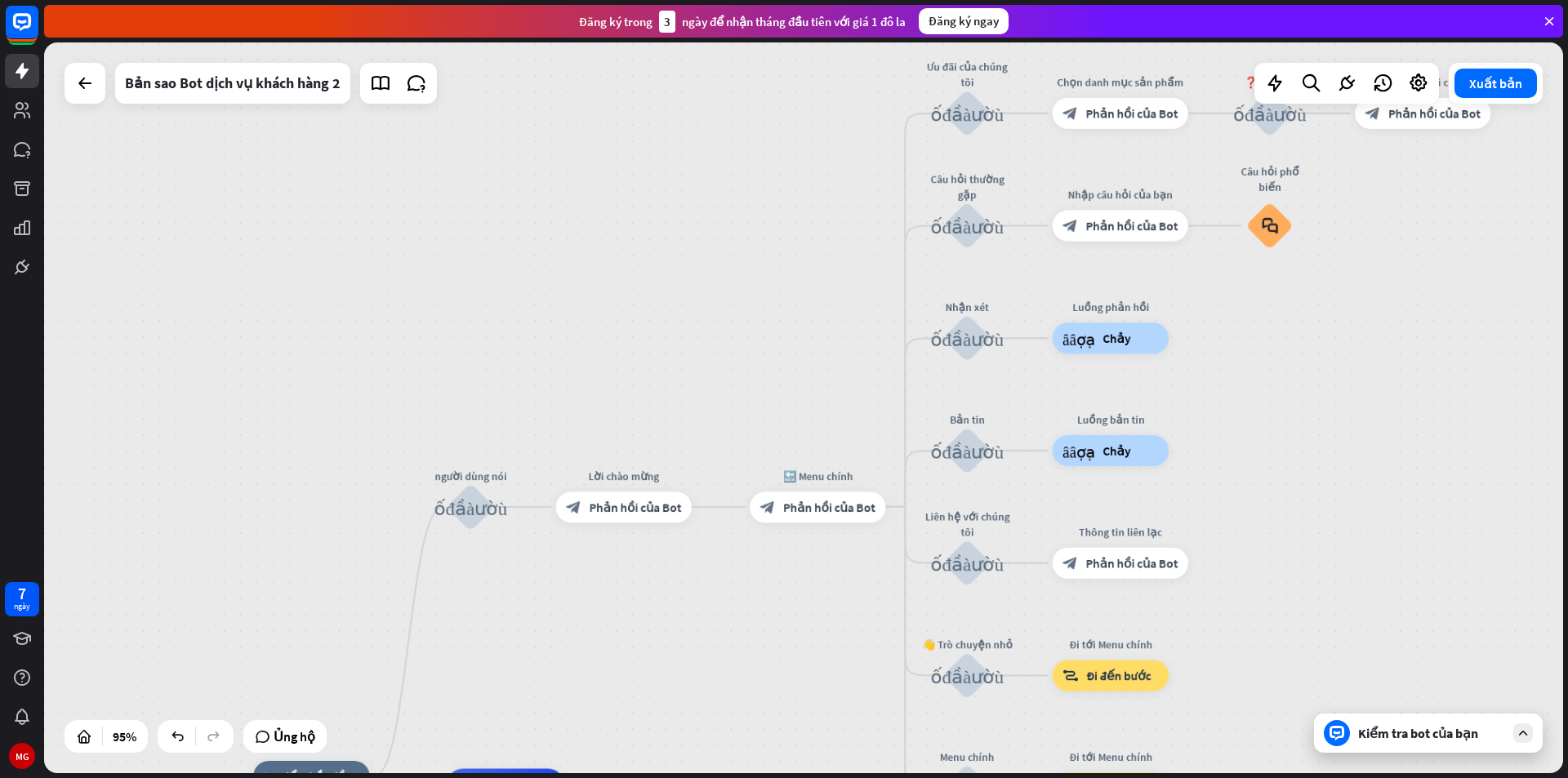
drag, startPoint x: 939, startPoint y: 545, endPoint x: 841, endPoint y: 769, distance: 244.5
click at [841, 769] on div "nhà_2 Điểm bắt đầu người dùng nói khối_đầu_vào_người_dùng Lời chào mừng block_b…" at bounding box center [804, 407] width 1519 height 731
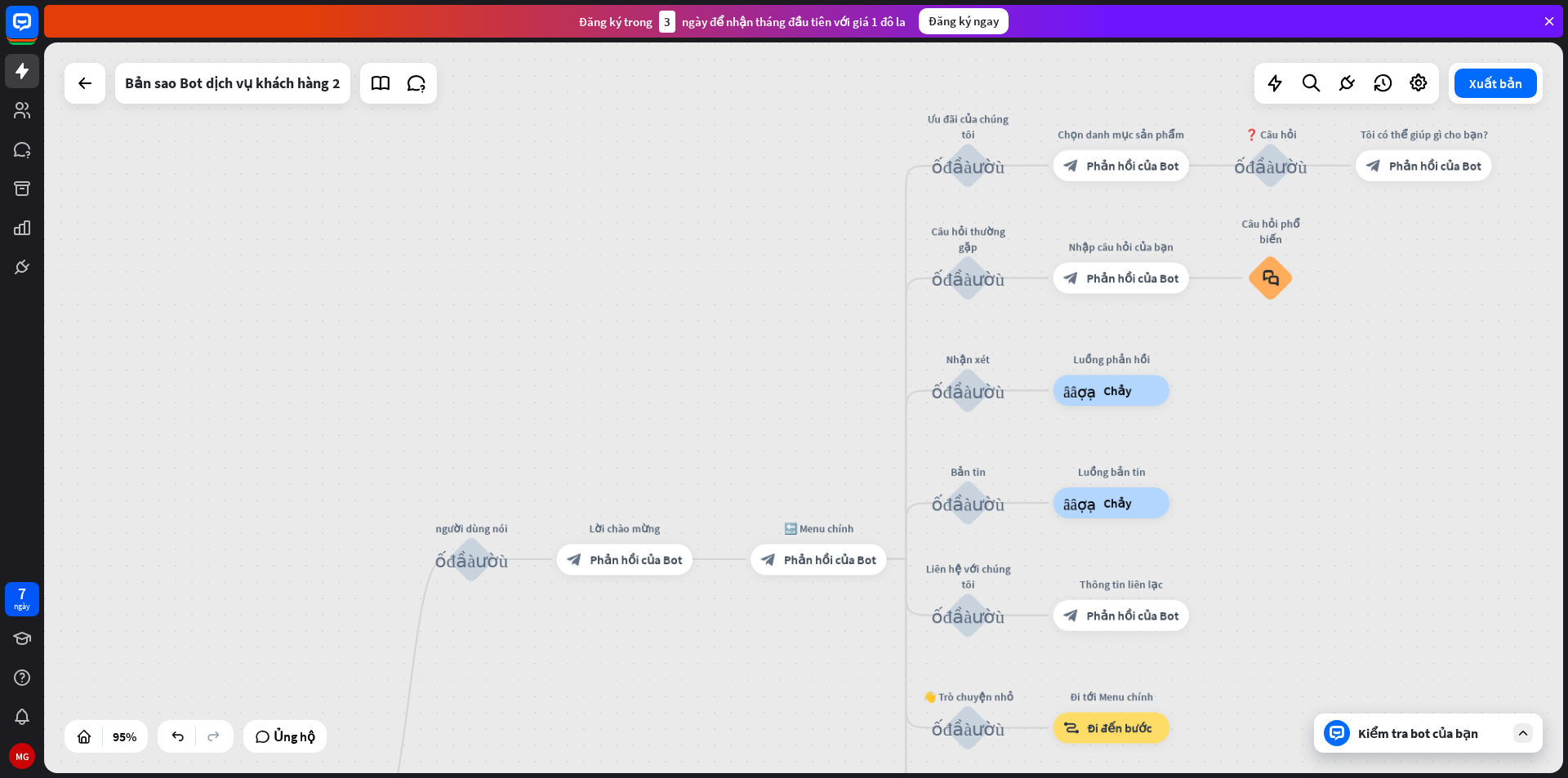
click at [1433, 739] on font "Kiểm tra bot của bạn" at bounding box center [1418, 733] width 120 height 17
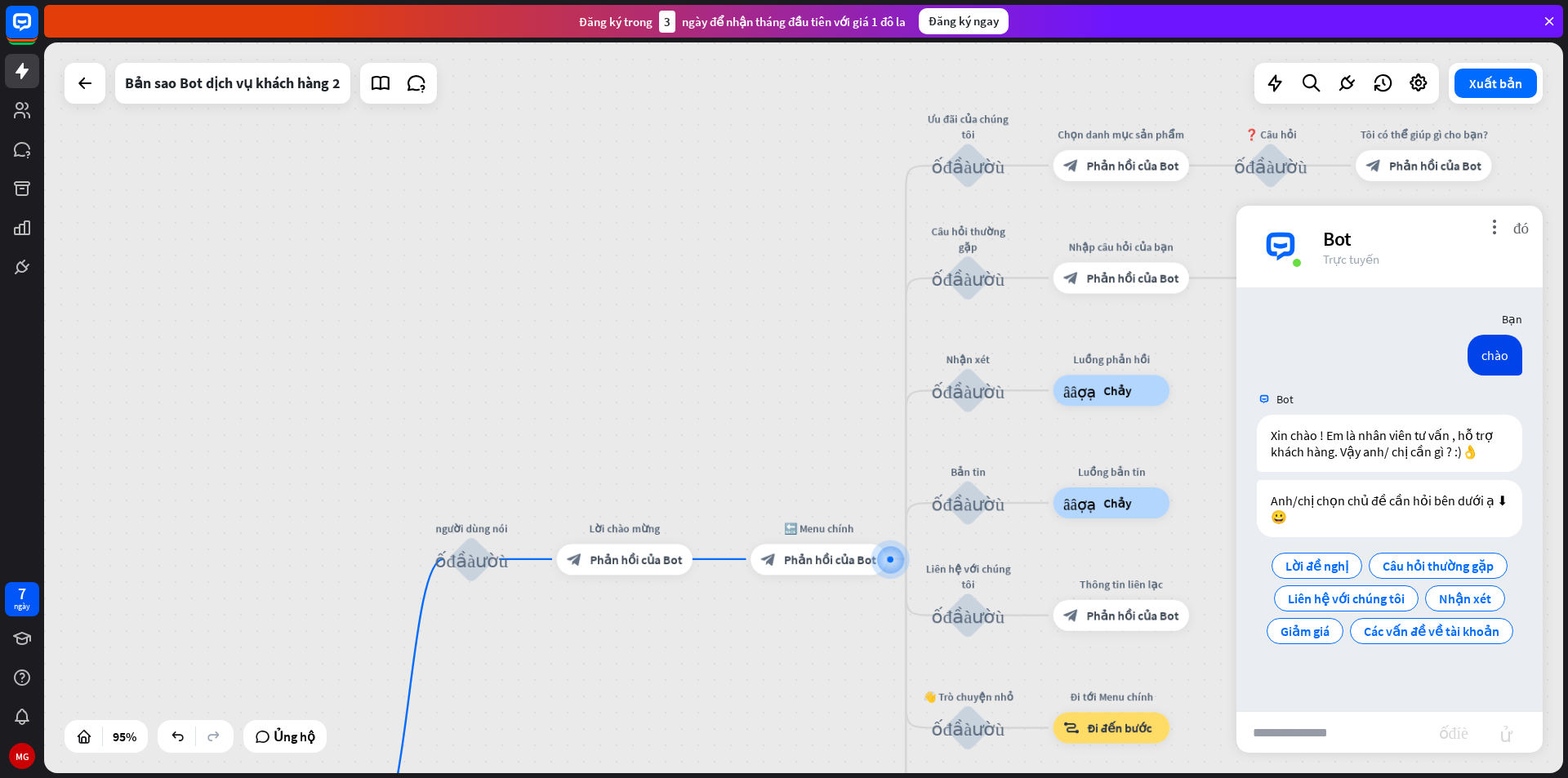
click at [752, 382] on div "nhà_2 Điểm bắt đầu người dùng nói khối_đầu_vào_người_dùng Lời chào mừng block_b…" at bounding box center [804, 407] width 1519 height 731
click at [972, 156] on font "khối_đầu_vào_người_dùng" at bounding box center [967, 165] width 73 height 20
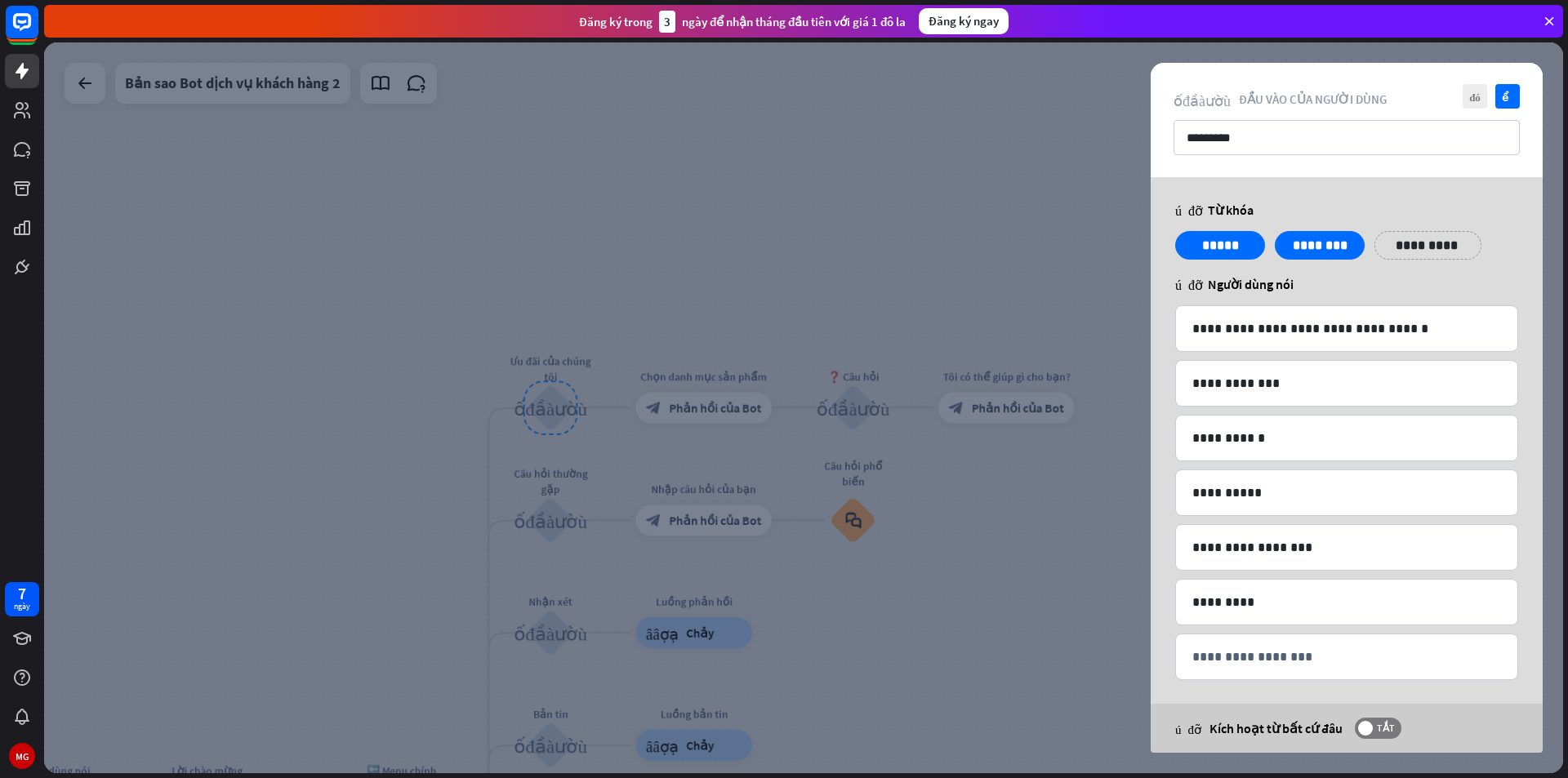
click at [648, 135] on div at bounding box center [804, 407] width 1519 height 731
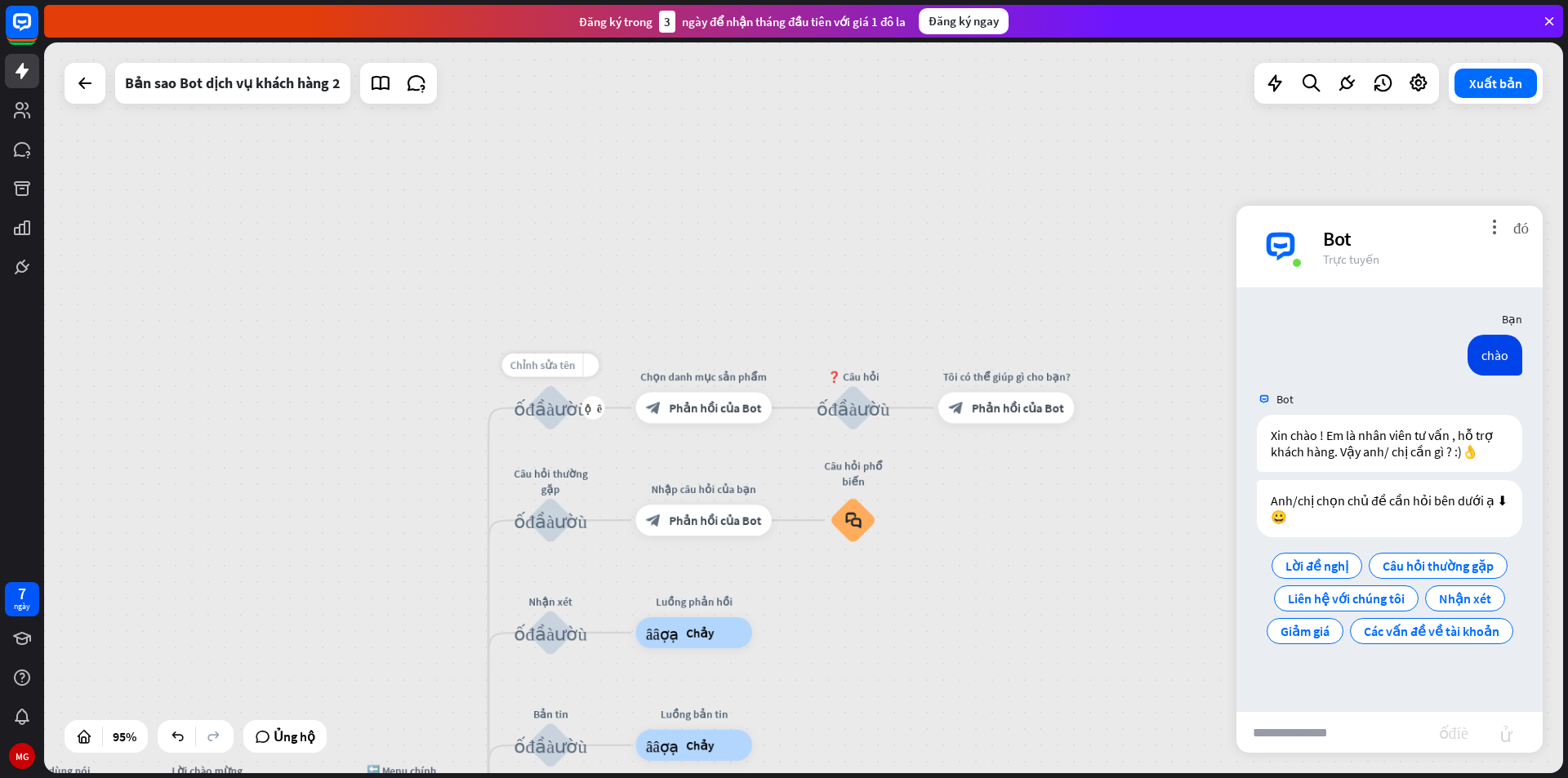
click at [549, 362] on font "Chỉnh sửa tên" at bounding box center [542, 365] width 66 height 14
type input "*"
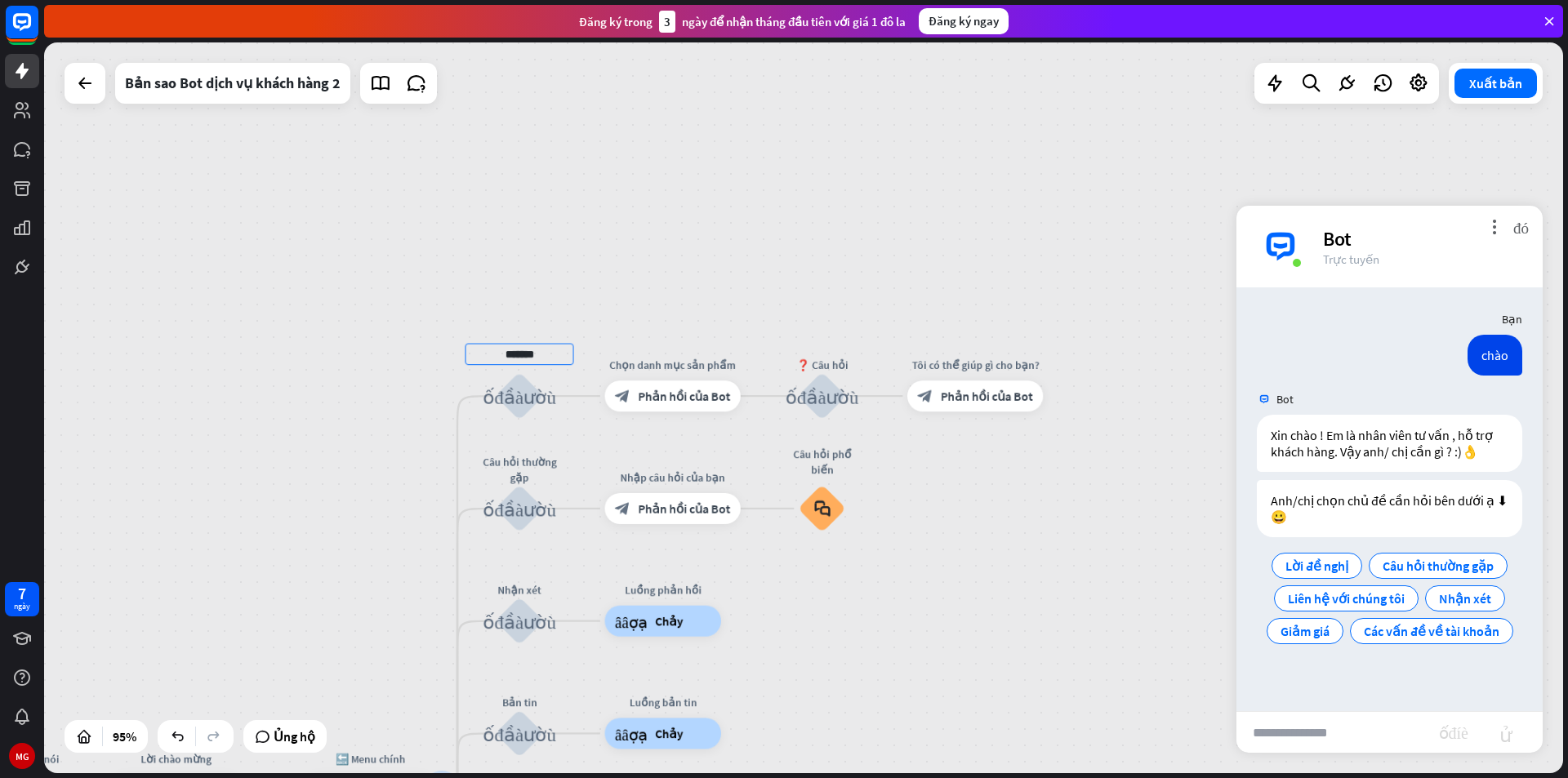
type input "*******"
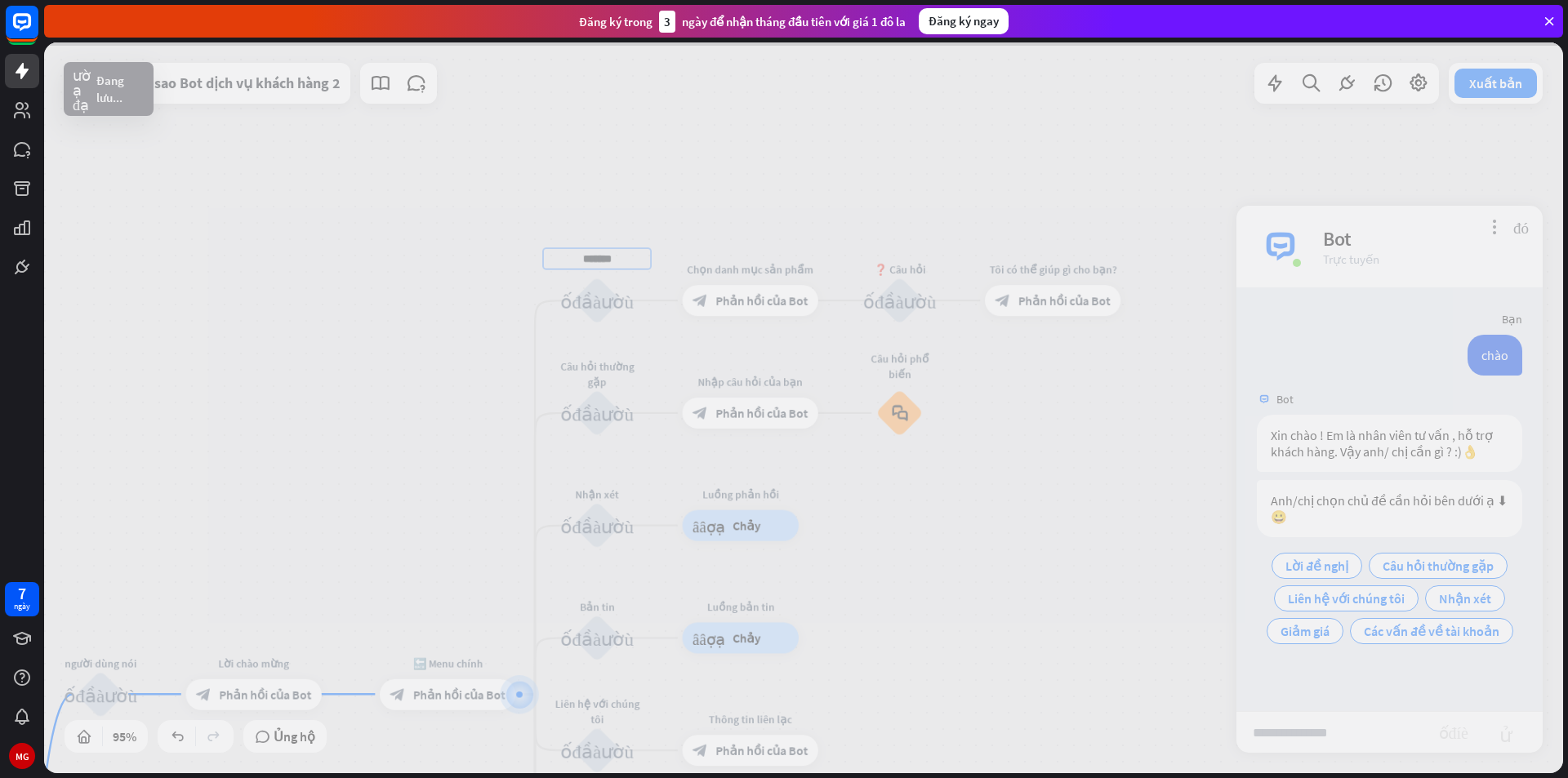
drag, startPoint x: 1013, startPoint y: 546, endPoint x: 1091, endPoint y: 451, distance: 122.9
click at [1091, 451] on div "nhà_2 Điểm bắt đầu người dùng nói khối_đầu_vào_người_dùng Lời chào mừng block_b…" at bounding box center [804, 407] width 1519 height 731
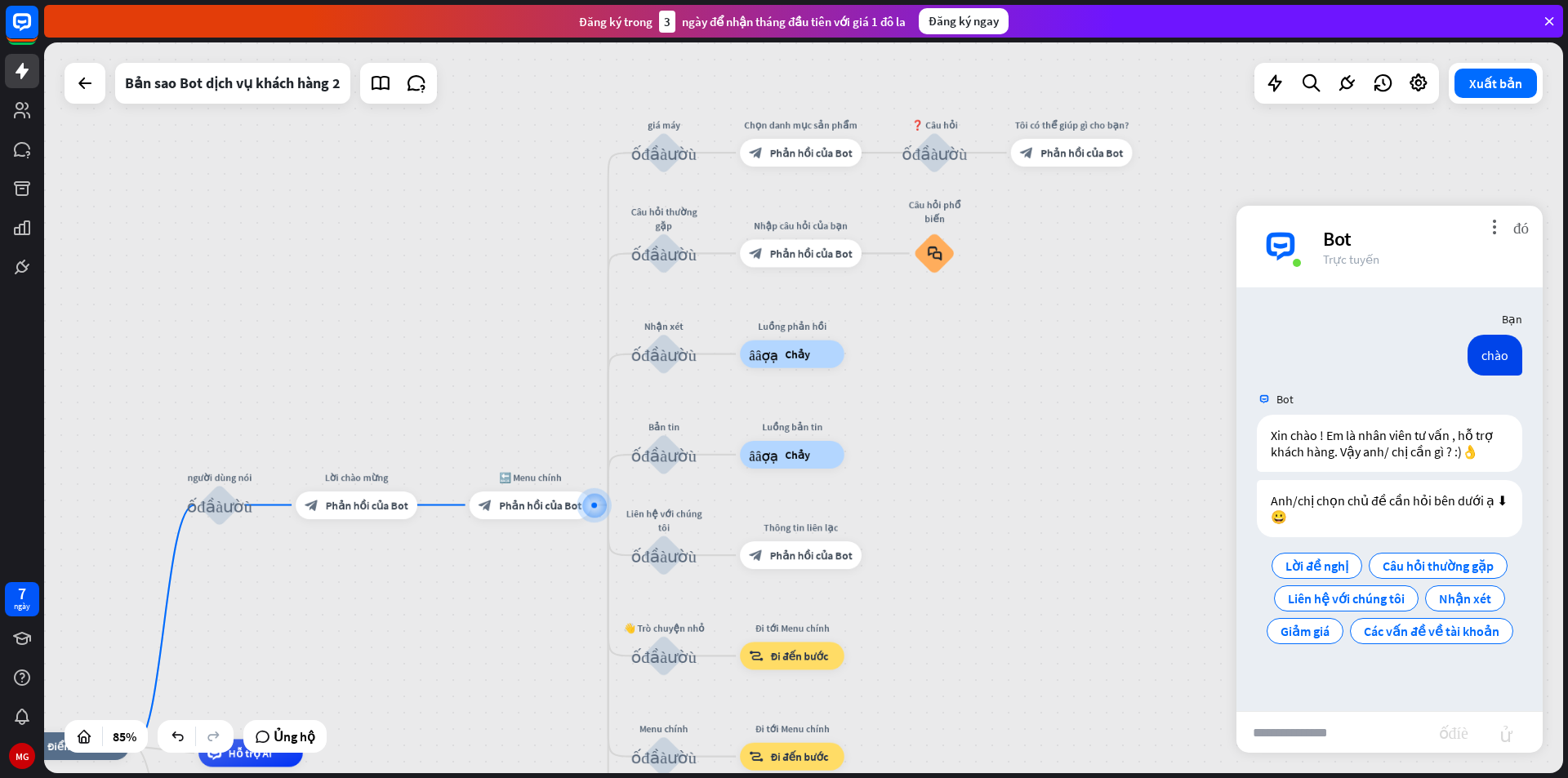
drag, startPoint x: 1018, startPoint y: 520, endPoint x: 1036, endPoint y: 363, distance: 158.0
click at [1036, 363] on div "nhà_2 Điểm bắt đầu người dùng nói khối_đầu_vào_người_dùng Lời chào mừng block_b…" at bounding box center [804, 407] width 1519 height 731
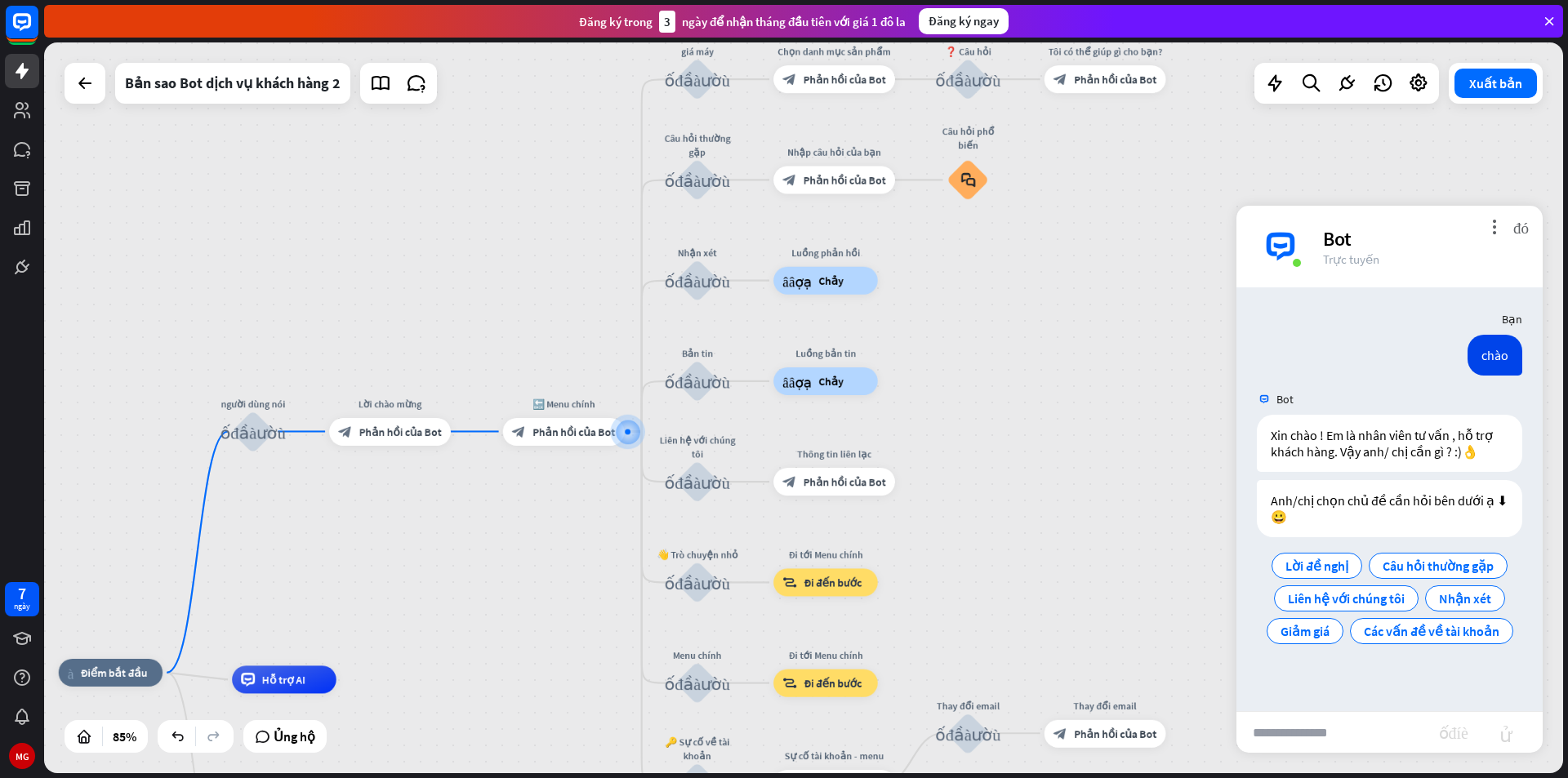
drag, startPoint x: 961, startPoint y: 549, endPoint x: 994, endPoint y: 476, distance: 80.1
click at [994, 476] on div "nhà_2 Điểm bắt đầu người dùng nói khối_đầu_vào_người_dùng Lời chào mừng block_b…" at bounding box center [804, 407] width 1519 height 731
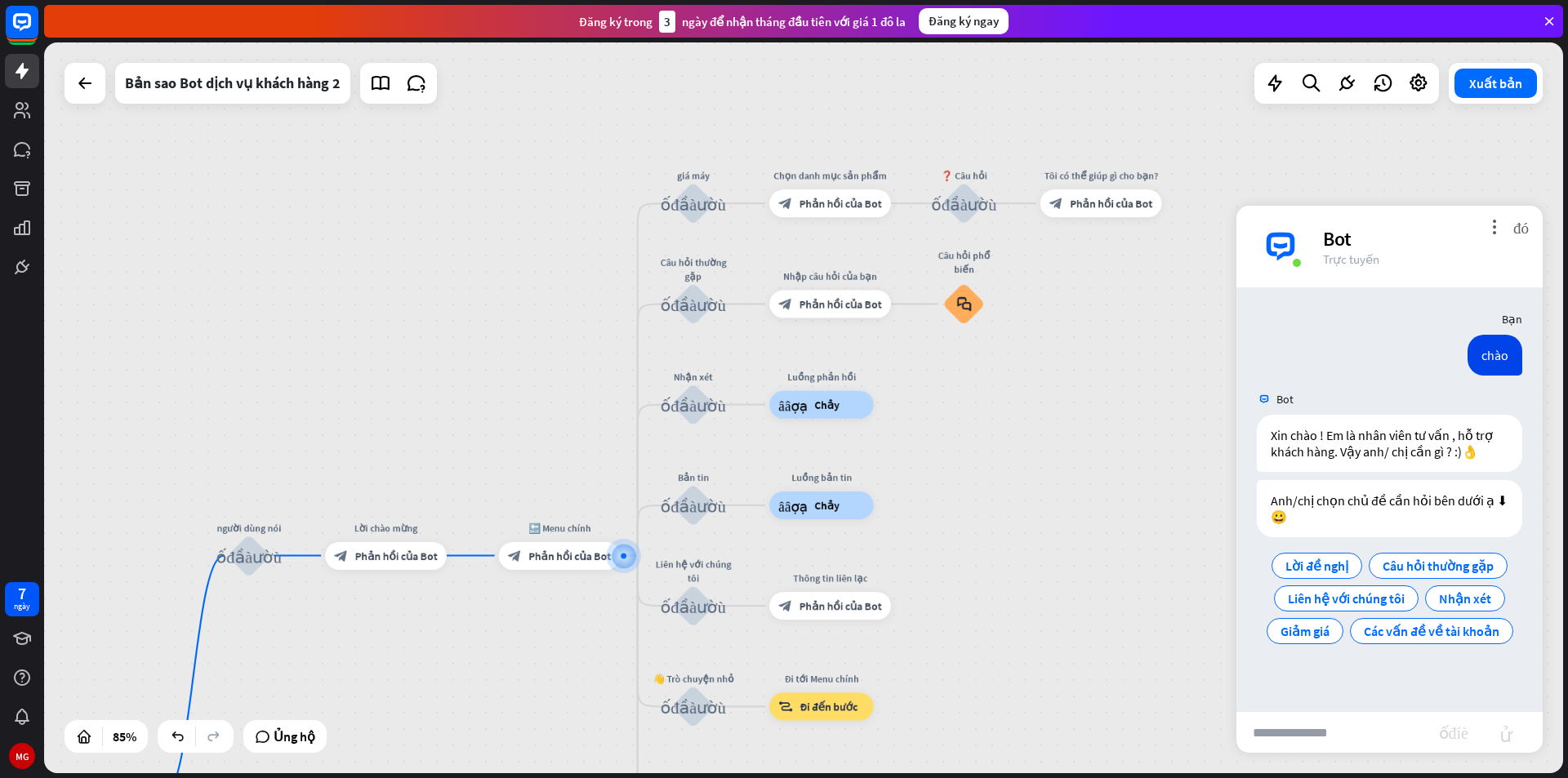
drag, startPoint x: 1008, startPoint y: 451, endPoint x: 1016, endPoint y: 574, distance: 123.3
click at [1004, 576] on div "nhà_2 Điểm bắt đầu người dùng nói khối_đầu_vào_người_dùng Lời chào mừng block_b…" at bounding box center [804, 407] width 1519 height 731
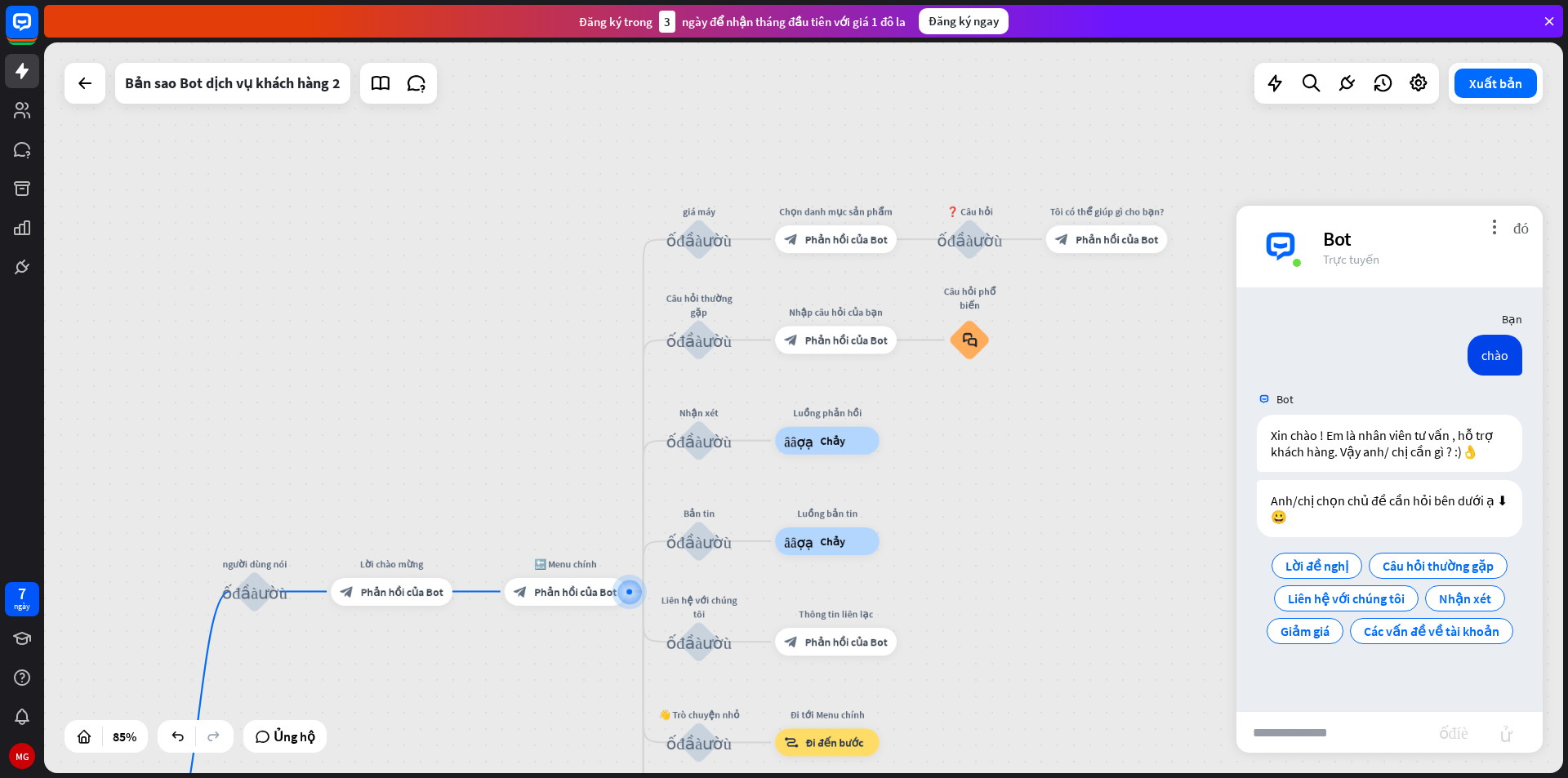
drag, startPoint x: 1015, startPoint y: 451, endPoint x: 992, endPoint y: 578, distance: 129.1
click at [992, 578] on div "nhà_2 Điểm bắt đầu người dùng nói khối_đầu_vào_người_dùng Lời chào mừng block_b…" at bounding box center [804, 407] width 1519 height 731
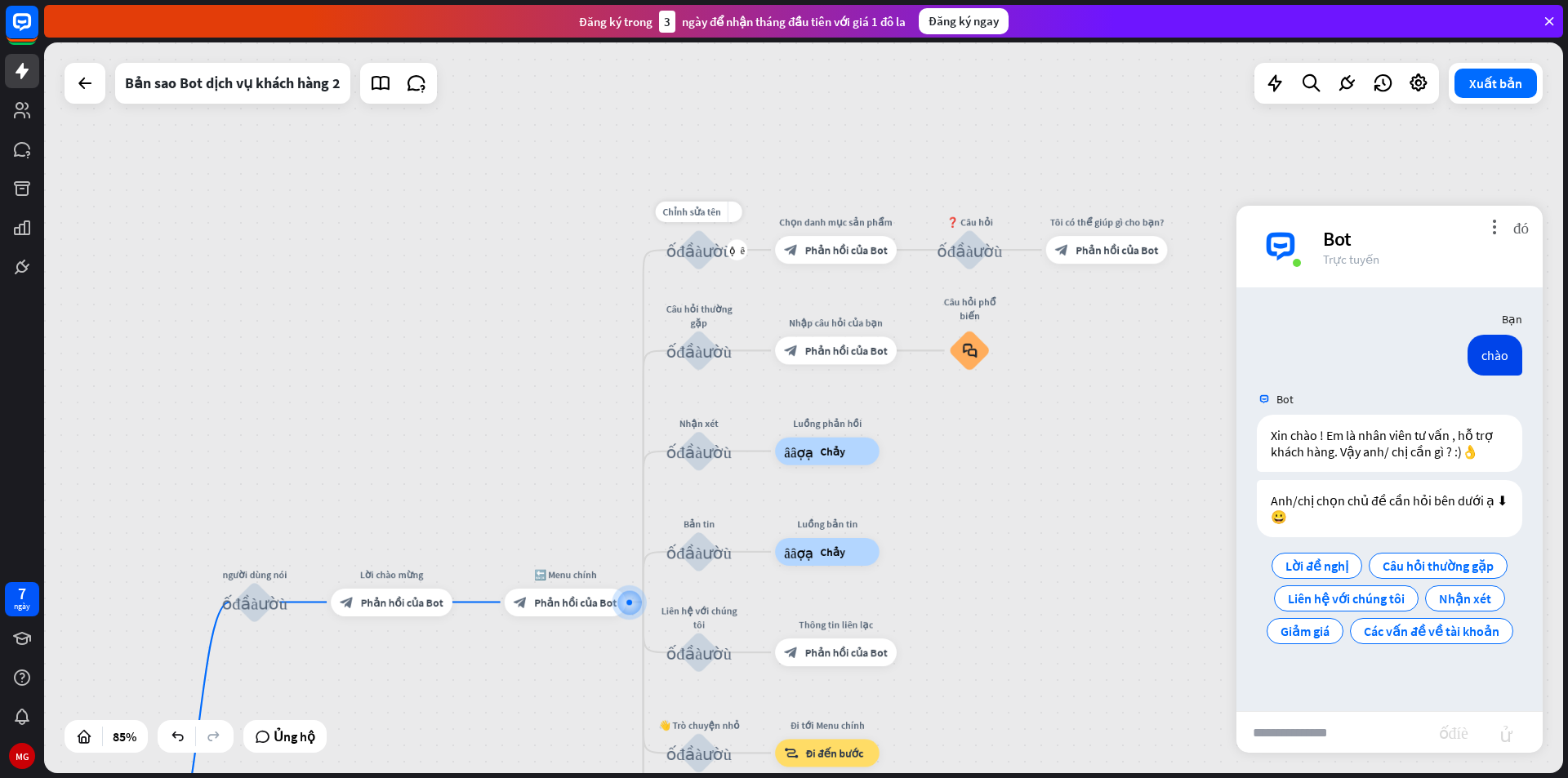
click at [693, 263] on div "khối_đầu_vào_người_dùng" at bounding box center [699, 250] width 42 height 42
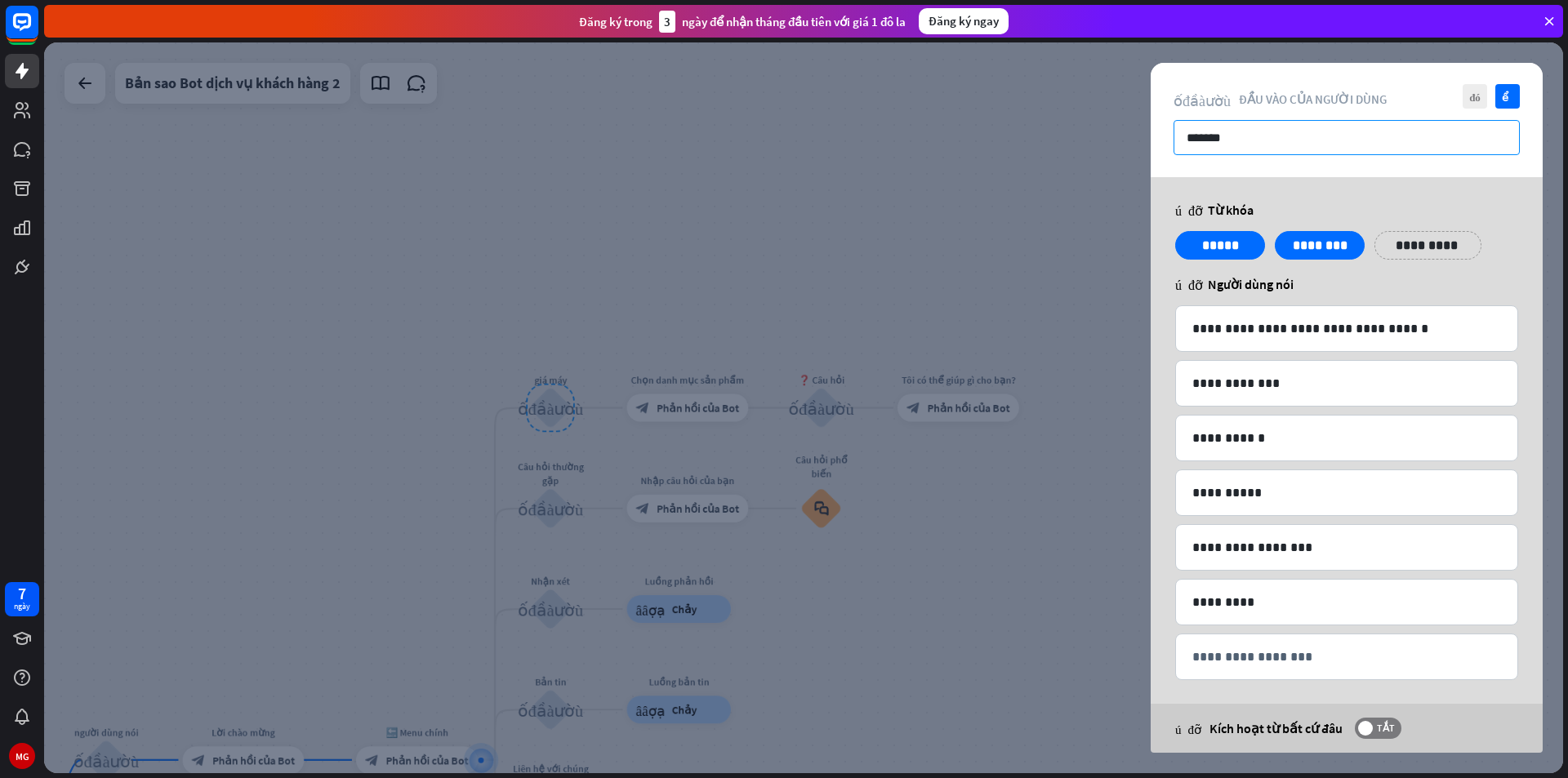
click at [1442, 132] on input "*******" at bounding box center [1347, 138] width 346 height 35
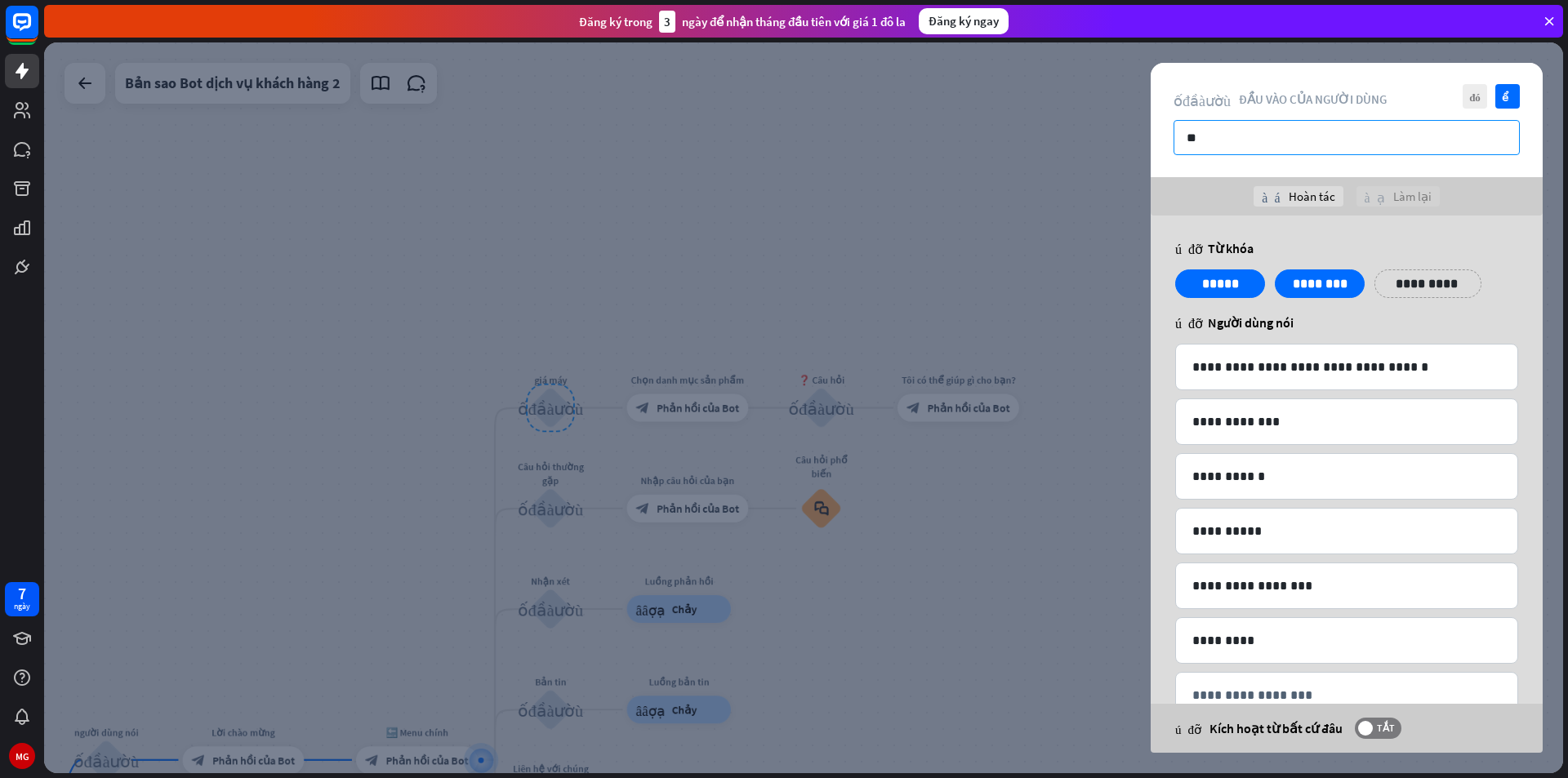
type input "*"
click at [1371, 135] on input "**********" at bounding box center [1347, 138] width 346 height 35
type input "*"
click at [1504, 99] on font "kiểm tra" at bounding box center [1507, 96] width 13 height 11
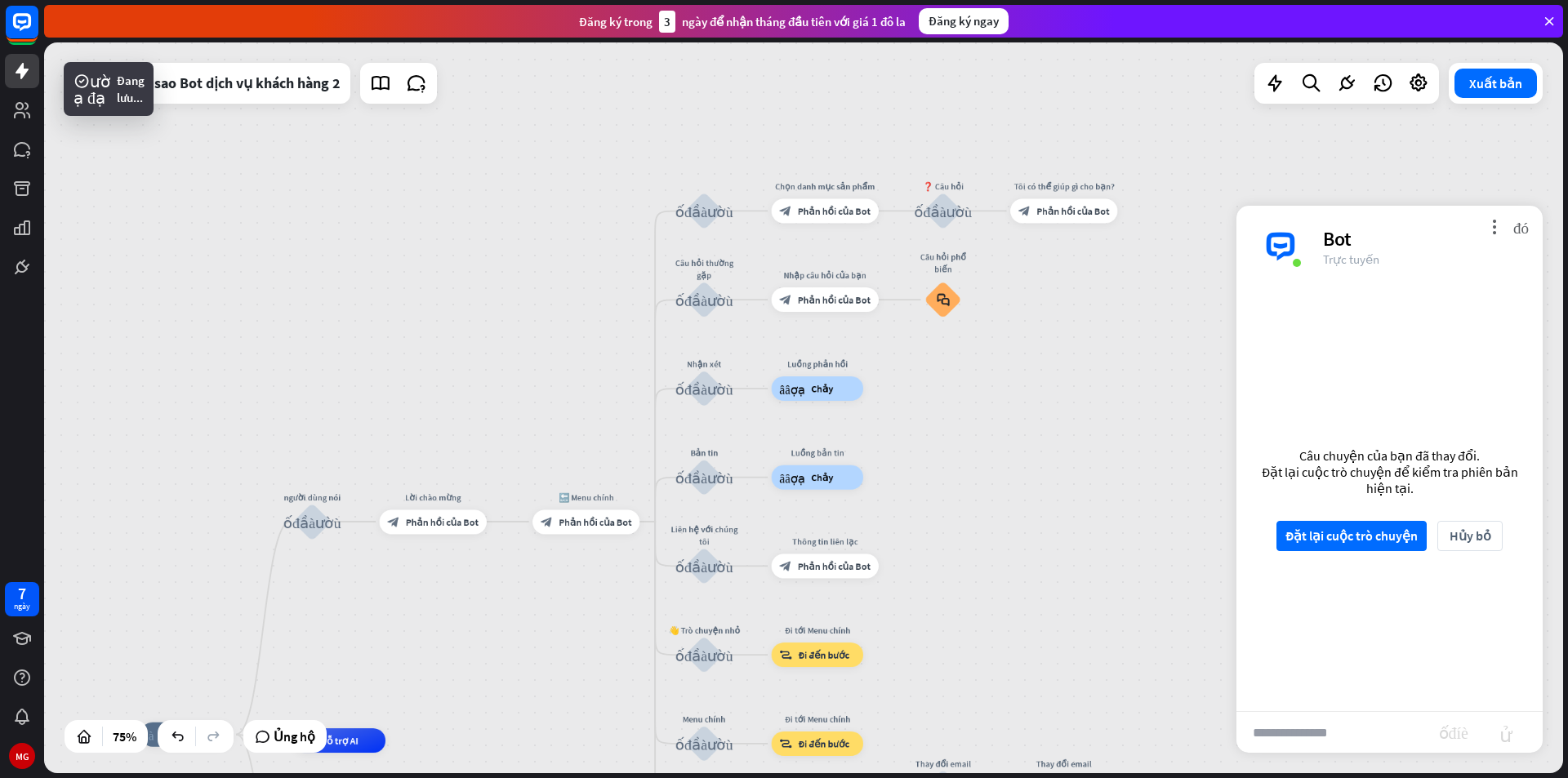
drag, startPoint x: 990, startPoint y: 471, endPoint x: 1082, endPoint y: 273, distance: 218.3
click at [1082, 273] on div "nhà_2 Điểm bắt đầu người dùng nói khối_đầu_vào_người_dùng Lời chào mừng block_b…" at bounding box center [804, 407] width 1519 height 731
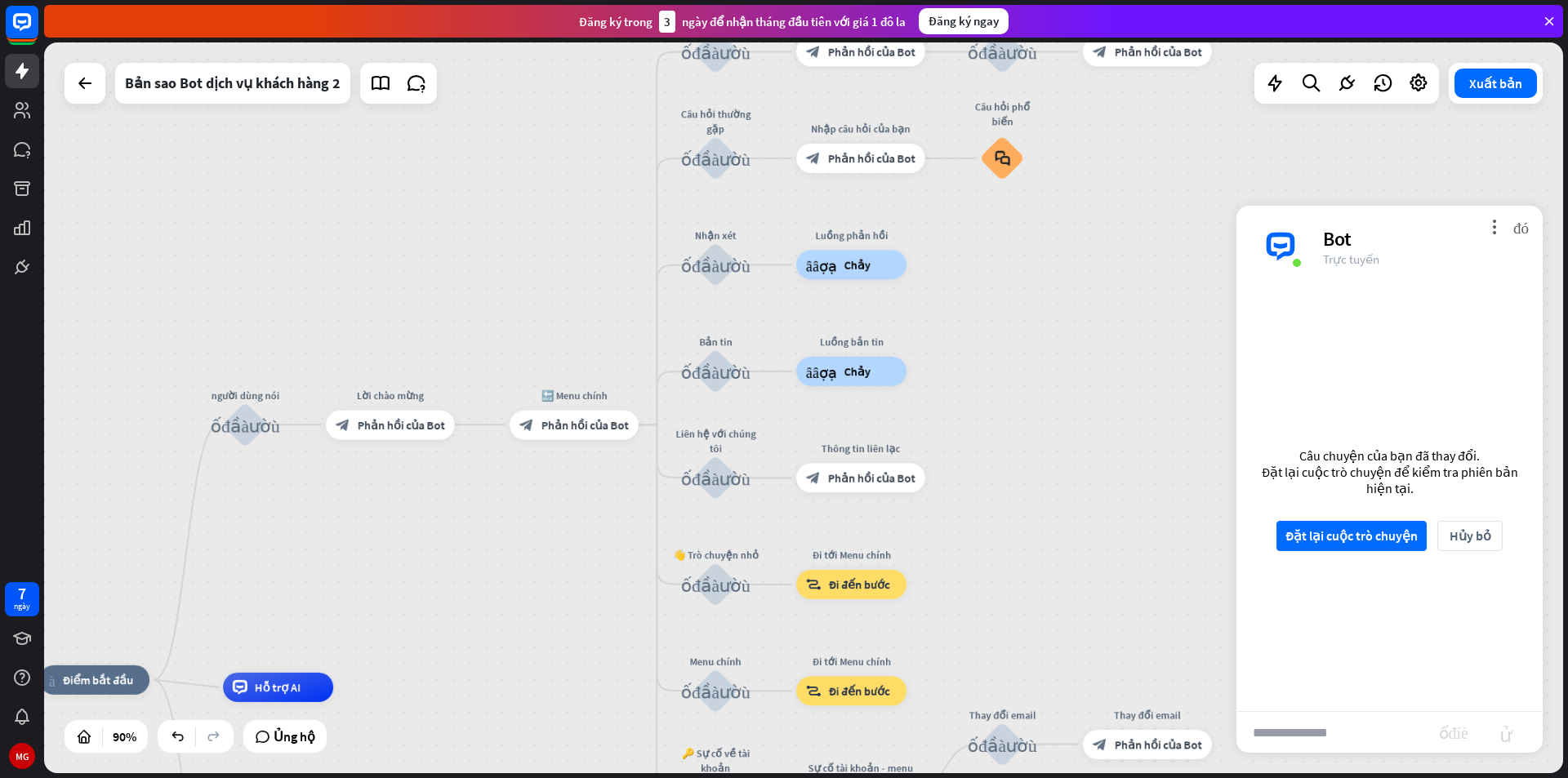
drag, startPoint x: 995, startPoint y: 491, endPoint x: 1139, endPoint y: 470, distance: 145.5
click at [1139, 470] on div "nhà_2 Điểm bắt đầu người dùng nói khối_đầu_vào_người_dùng Lời chào mừng block_b…" at bounding box center [804, 407] width 1519 height 731
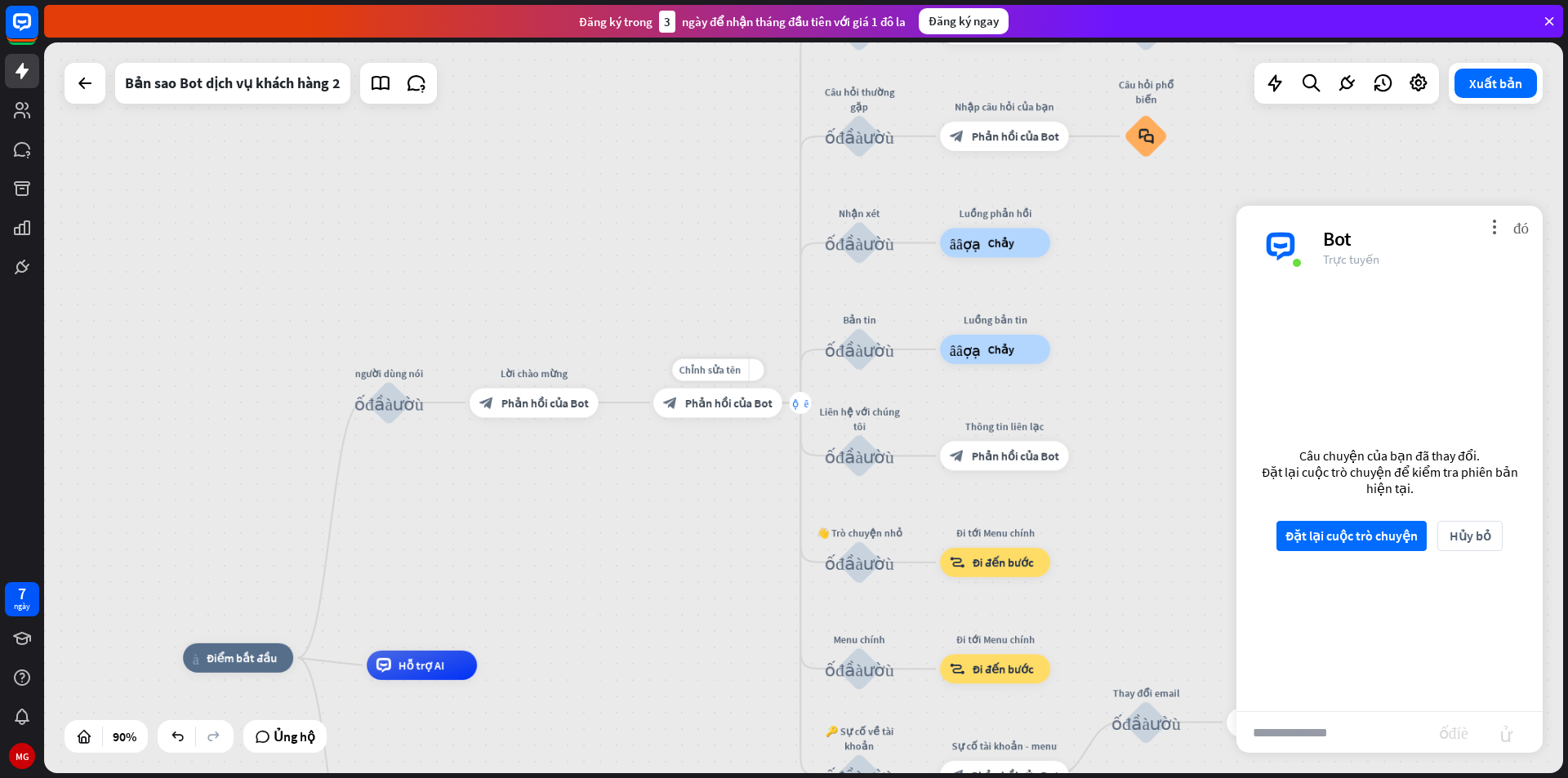
click at [799, 401] on font "cộng thêm" at bounding box center [800, 402] width 17 height 11
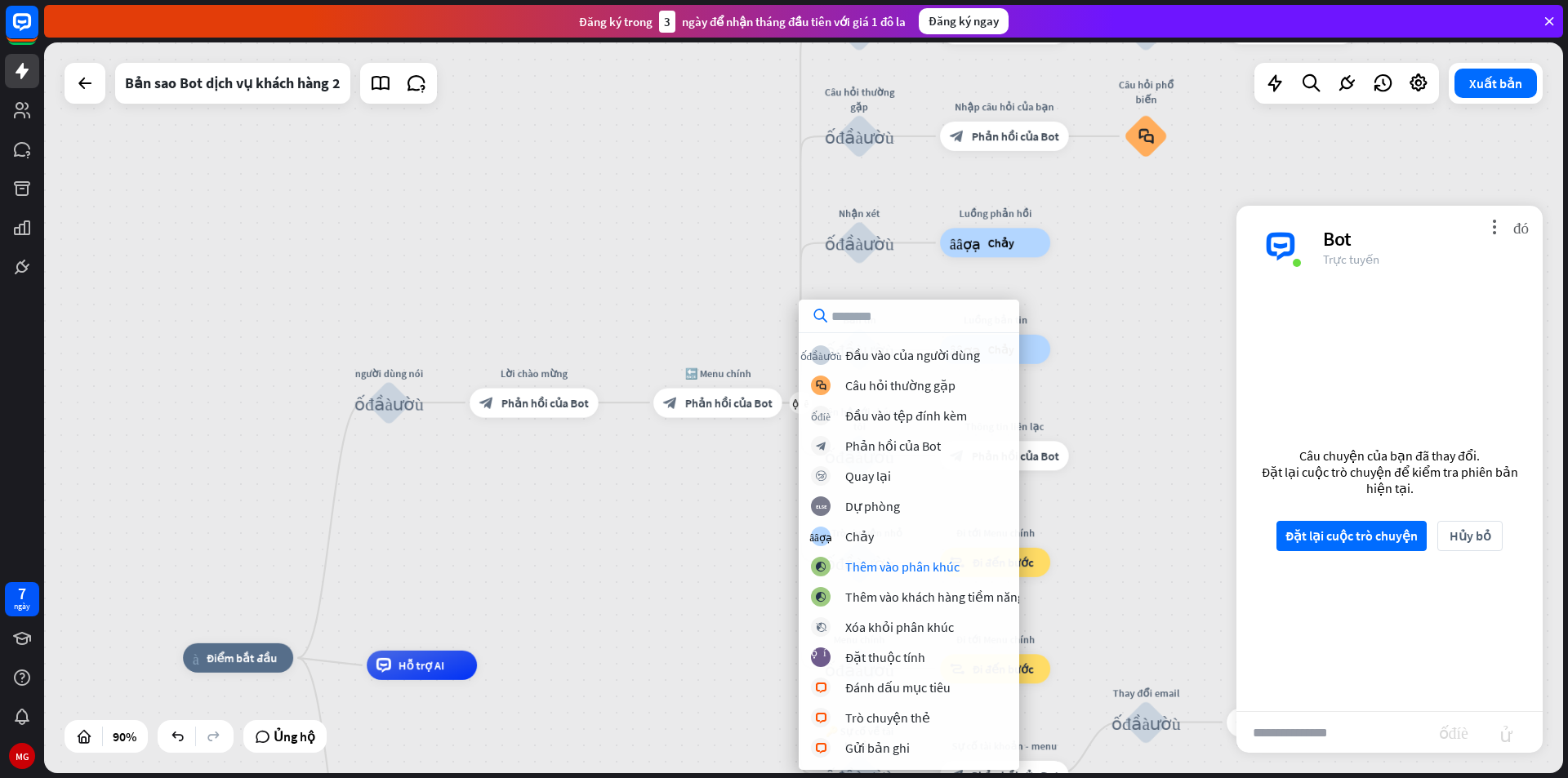
click at [672, 572] on div "nhà_2 Điểm bắt đầu người dùng nói khối_đầu_vào_người_dùng Lời chào mừng block_b…" at bounding box center [804, 407] width 1519 height 731
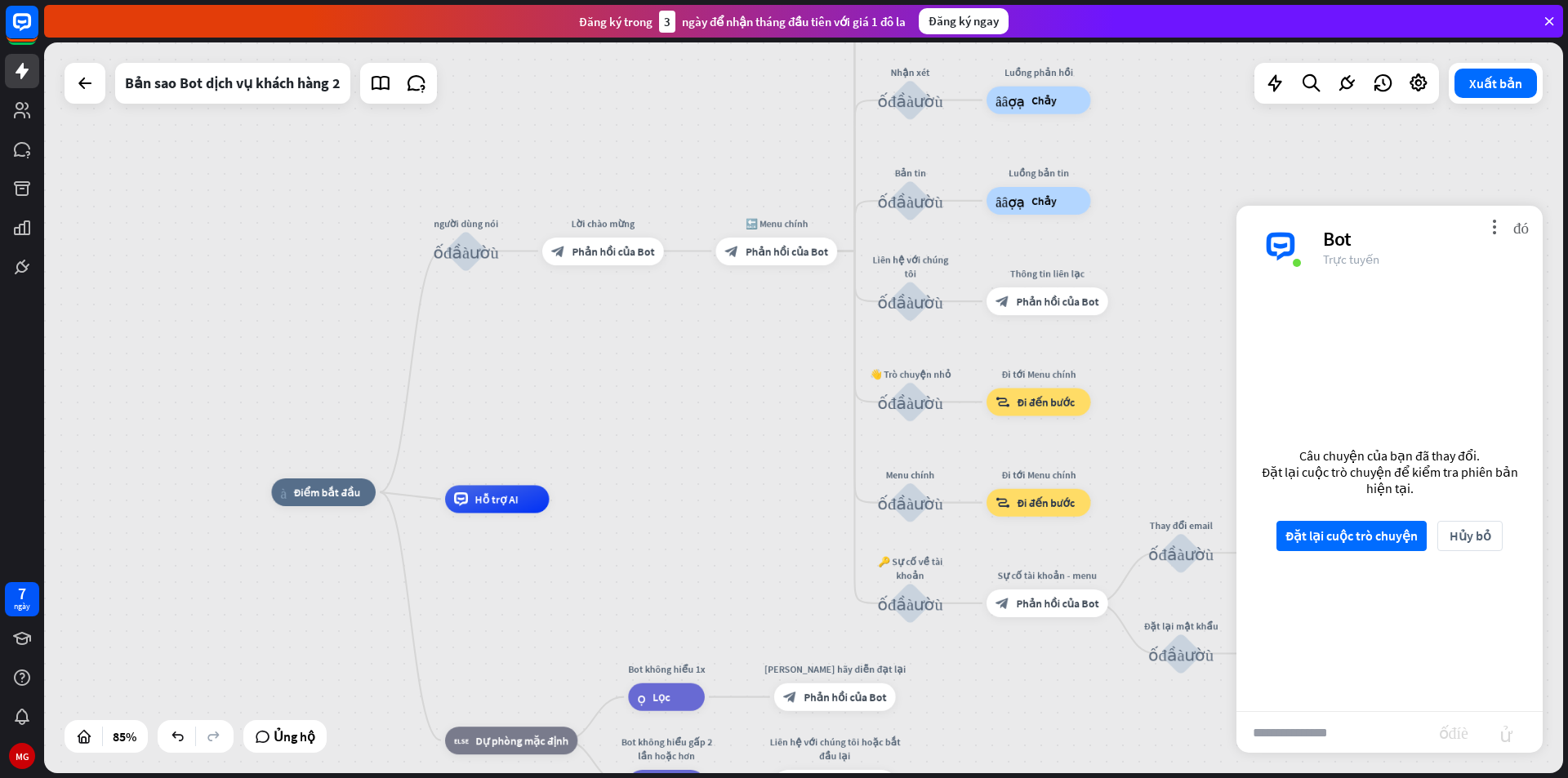
drag, startPoint x: 670, startPoint y: 571, endPoint x: 732, endPoint y: 410, distance: 172.5
click at [732, 410] on div "nhà_2 Điểm bắt đầu người dùng nói khối_đầu_vào_người_dùng Lời chào mừng block_b…" at bounding box center [804, 407] width 1519 height 731
click at [1525, 231] on font "đóng" at bounding box center [1521, 227] width 16 height 16
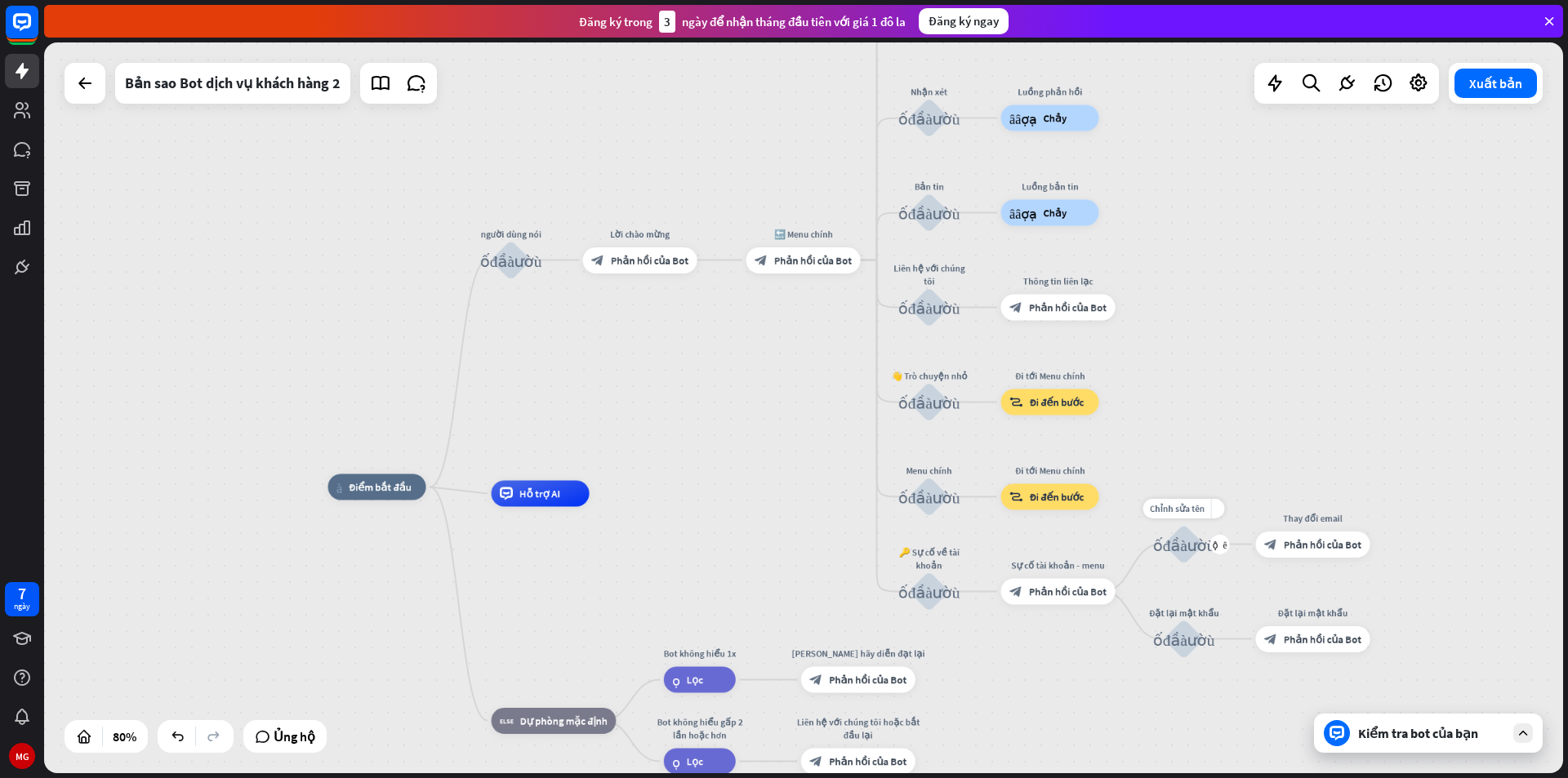
drag, startPoint x: 1227, startPoint y: 343, endPoint x: 1198, endPoint y: 542, distance: 201.1
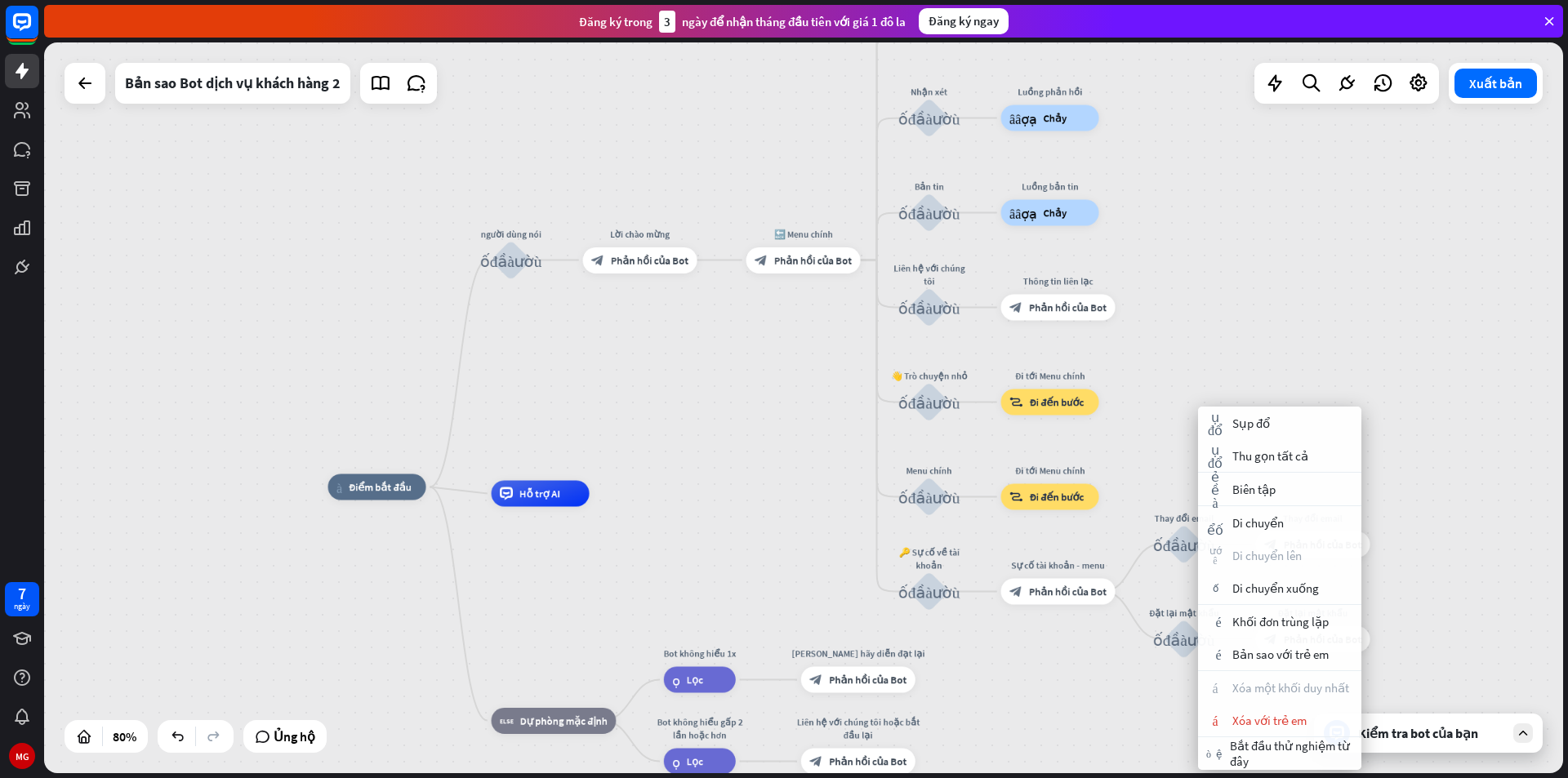
drag, startPoint x: 1197, startPoint y: 356, endPoint x: 1200, endPoint y: 382, distance: 26.2
click at [1196, 382] on div "nhà_2 Điểm bắt đầu người dùng nói khối_đầu_vào_người_dùng Lời chào mừng block_b…" at bounding box center [804, 407] width 1519 height 731
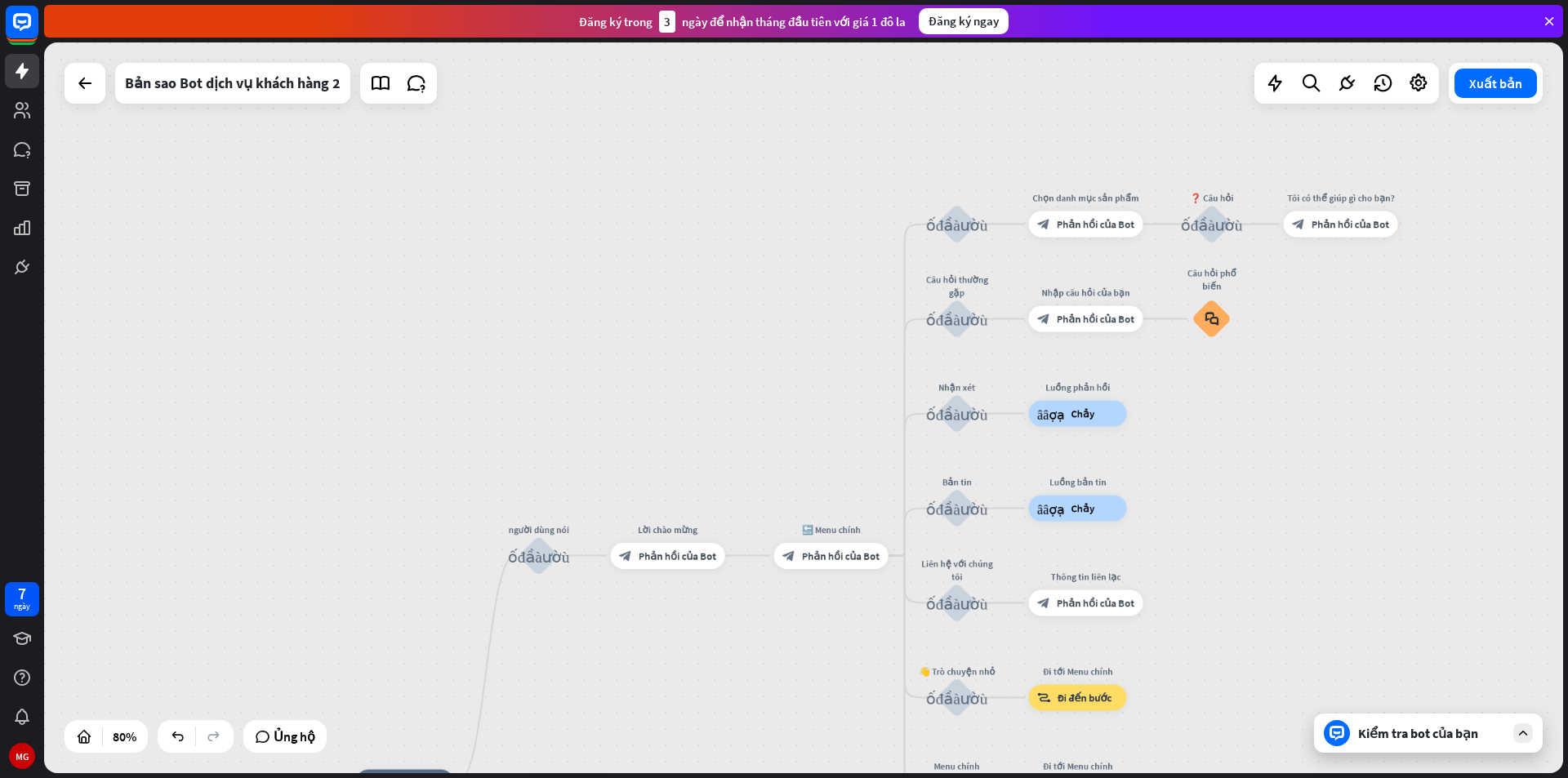
drag, startPoint x: 1209, startPoint y: 365, endPoint x: 1237, endPoint y: 635, distance: 271.4
click at [1237, 635] on div "nhà_2 Điểm bắt đầu người dùng nói khối_đầu_vào_người_dùng Lời chào mừng block_b…" at bounding box center [804, 407] width 1519 height 731
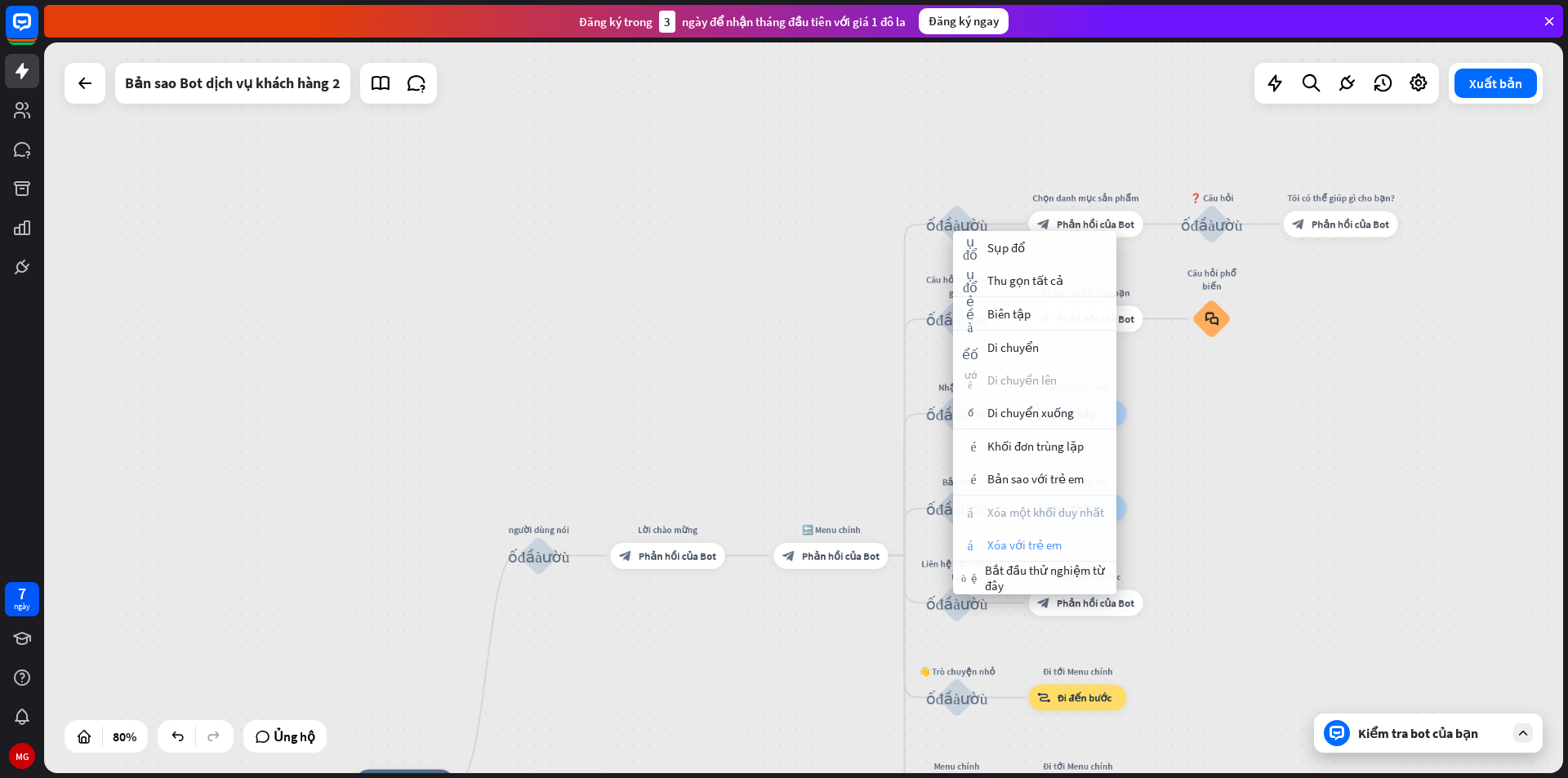
click at [1036, 544] on font "Xóa với trẻ em" at bounding box center [1025, 545] width 74 height 16
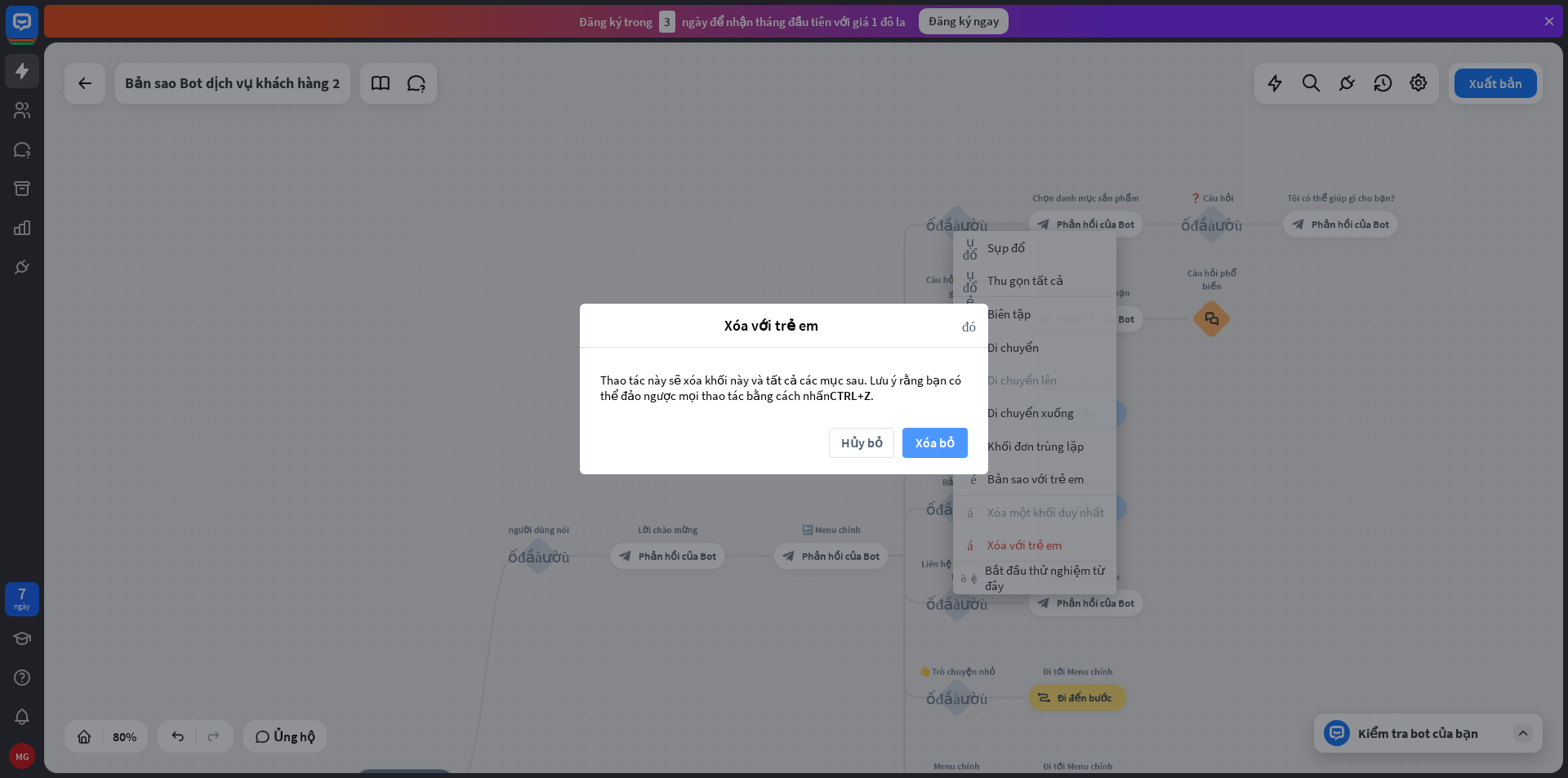
click at [925, 439] on font "Xóa bỏ" at bounding box center [935, 442] width 39 height 17
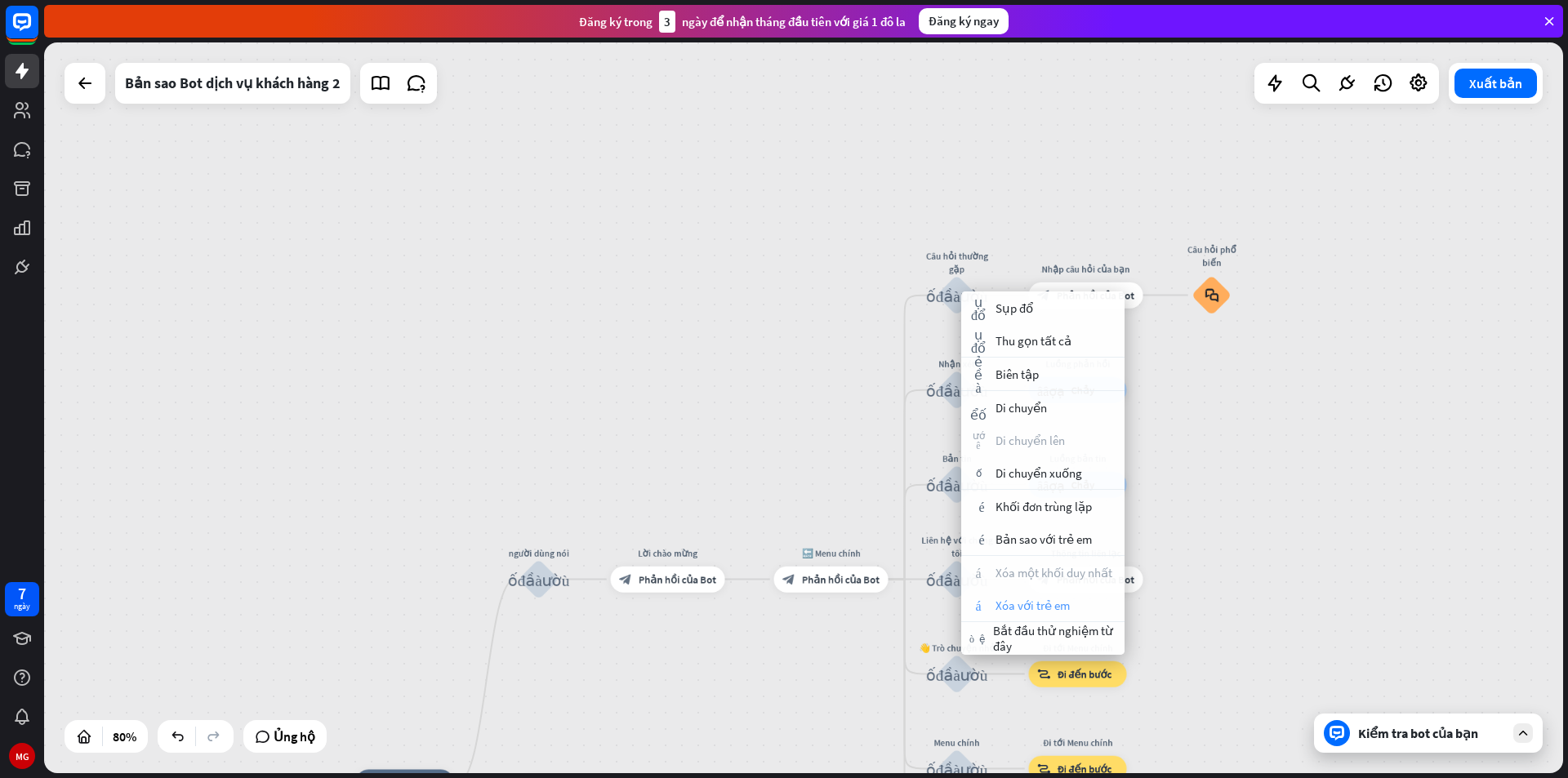
click at [1036, 605] on font "Xóa với trẻ em" at bounding box center [1033, 606] width 74 height 16
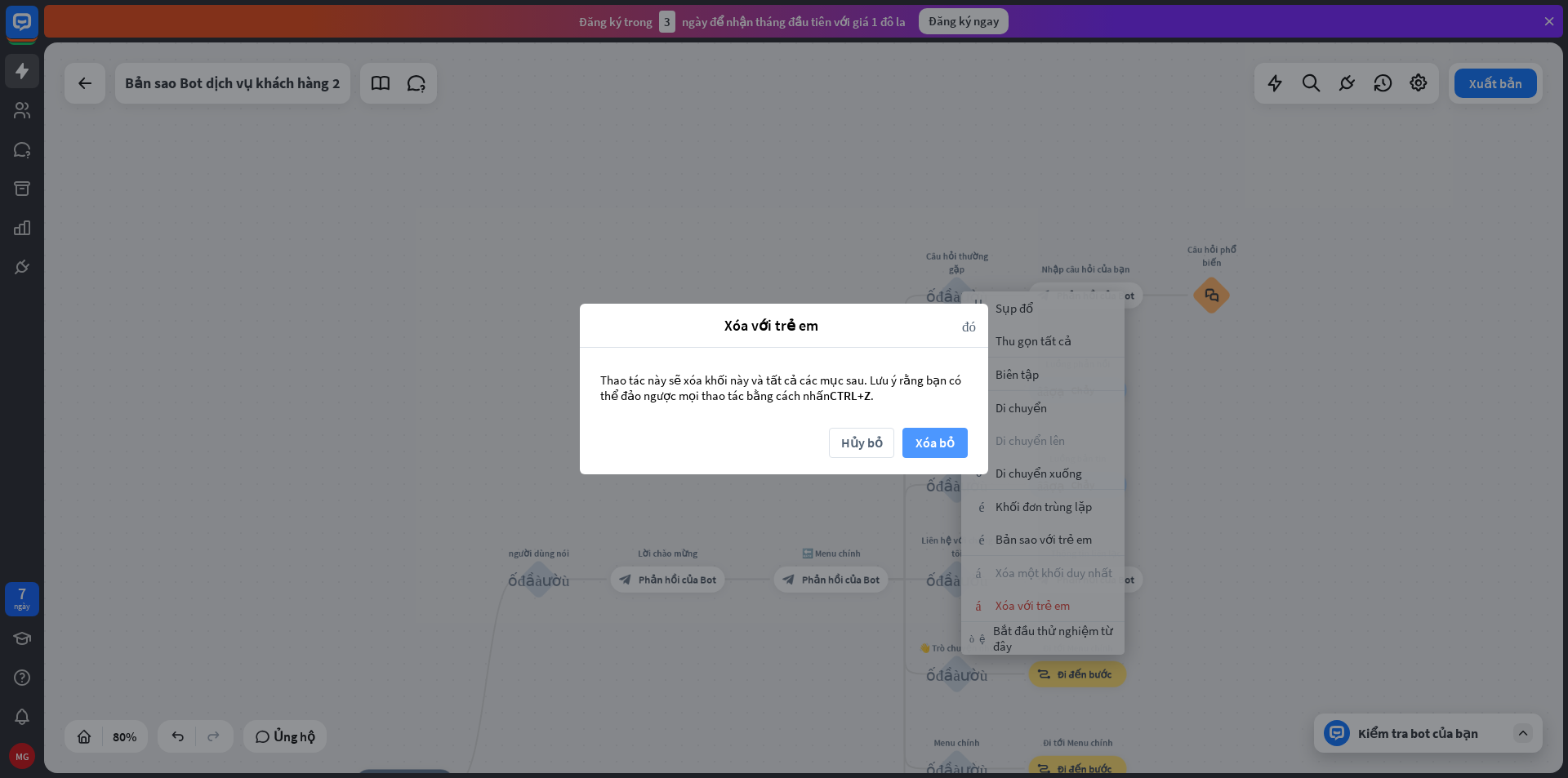
click at [946, 435] on font "Xóa bỏ" at bounding box center [935, 442] width 39 height 17
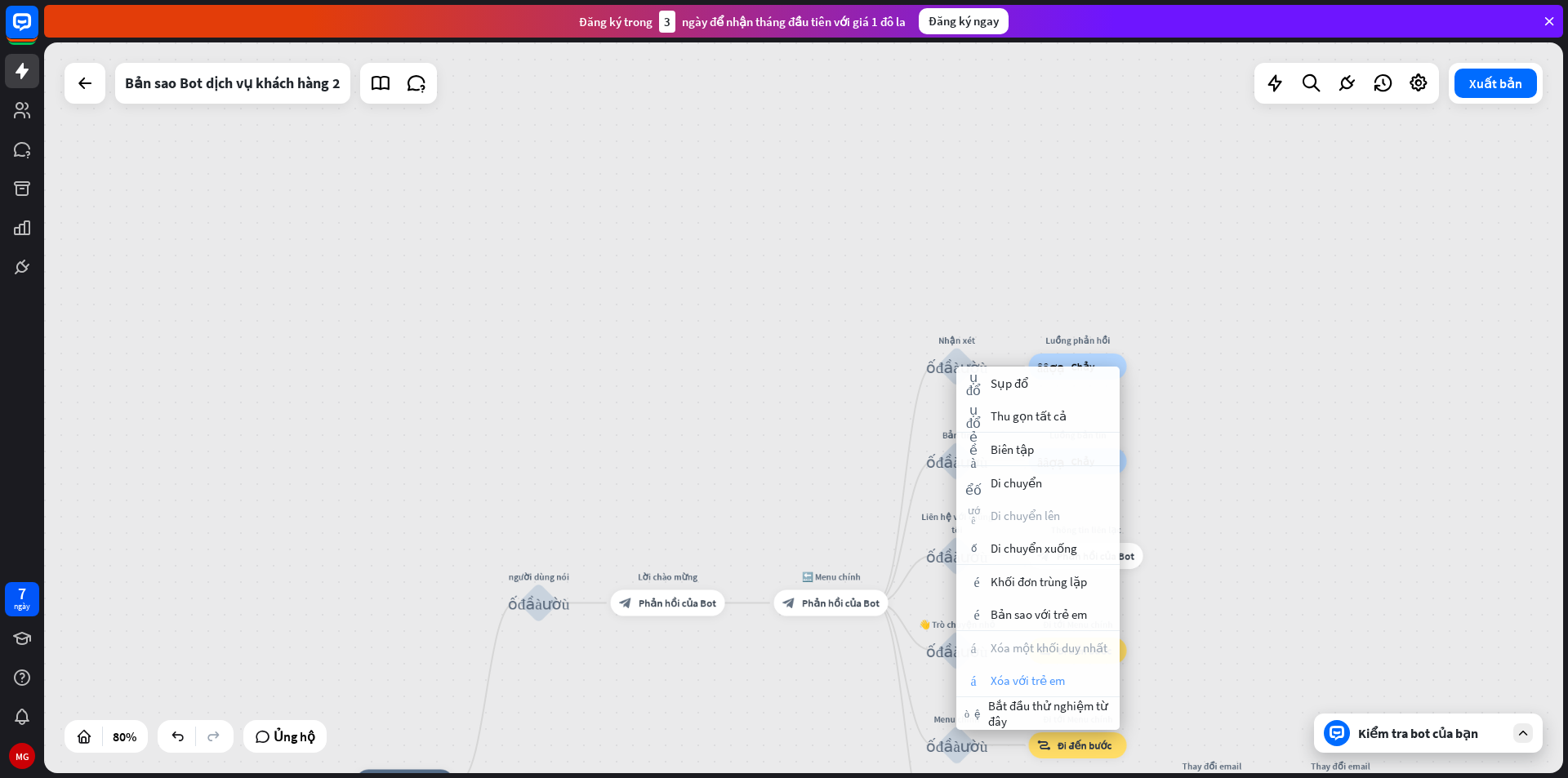
click at [1012, 678] on font "Xóa với trẻ em" at bounding box center [1028, 680] width 74 height 16
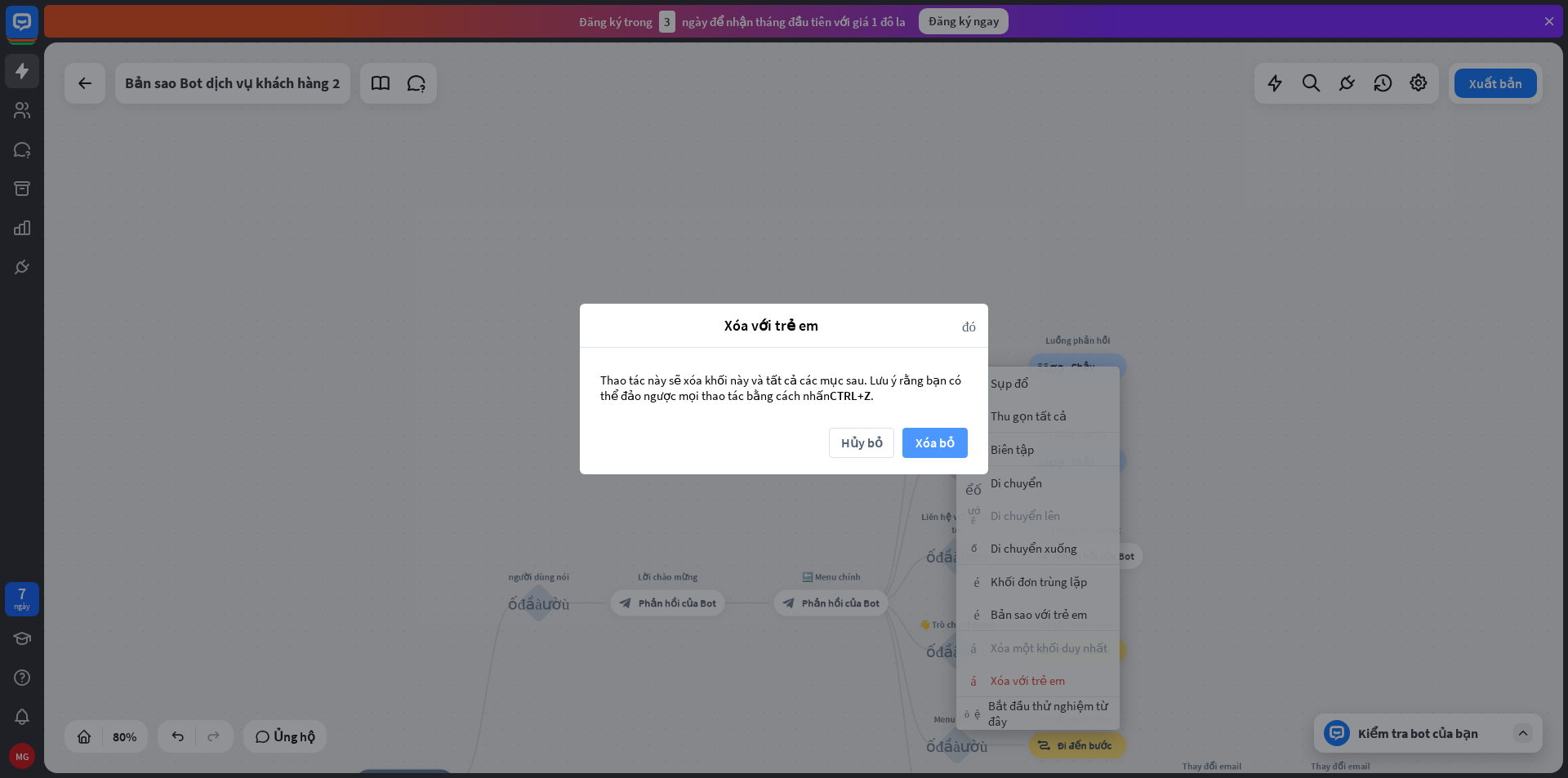
click at [918, 443] on font "Xóa bỏ" at bounding box center [935, 442] width 39 height 17
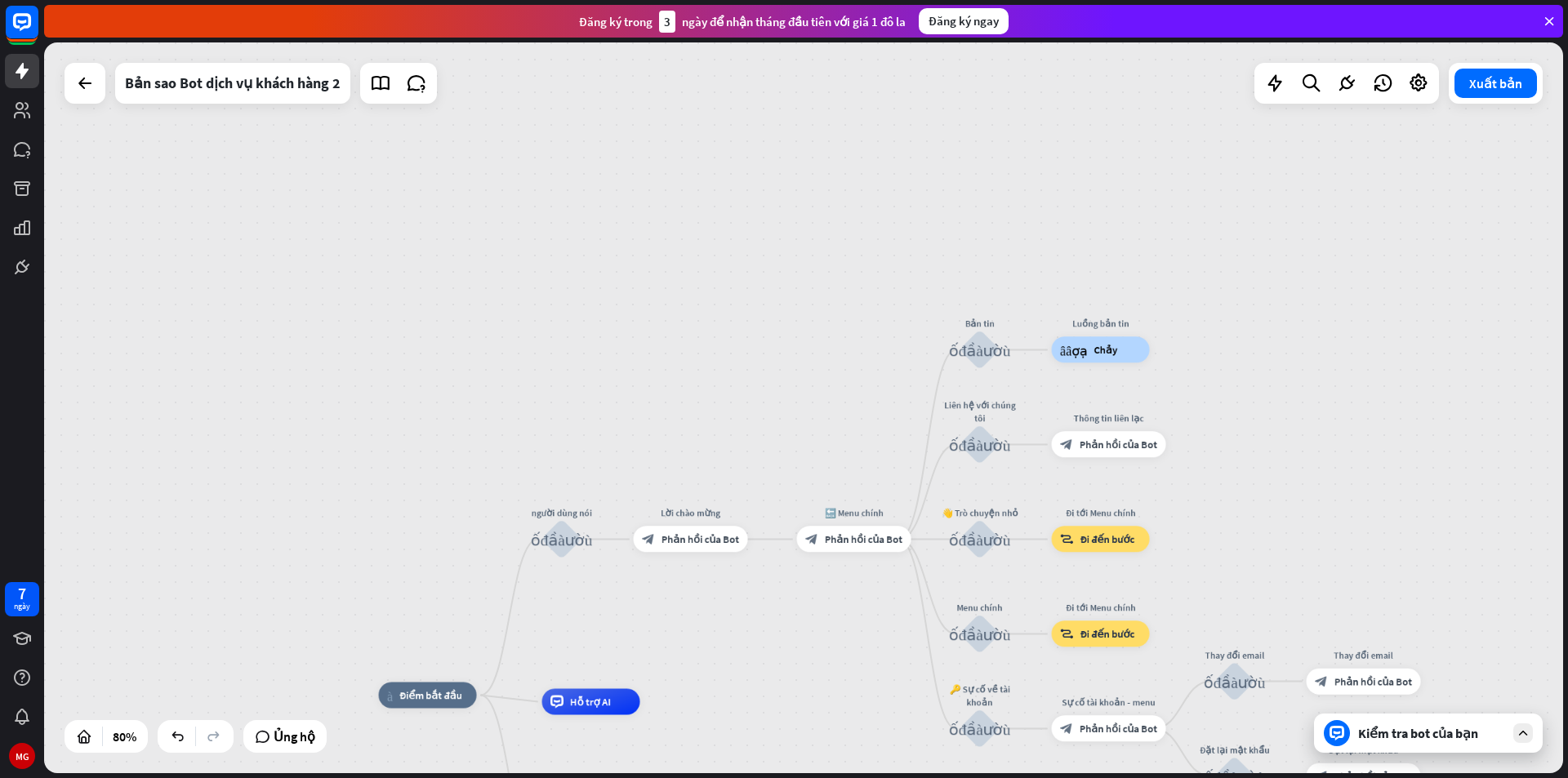
drag, startPoint x: 1188, startPoint y: 532, endPoint x: 1164, endPoint y: 363, distance: 170.7
click at [1219, 395] on div "nhà_2 Điểm bắt đầu người dùng nói khối_đầu_vào_người_dùng Lời chào mừng block_b…" at bounding box center [804, 407] width 1519 height 731
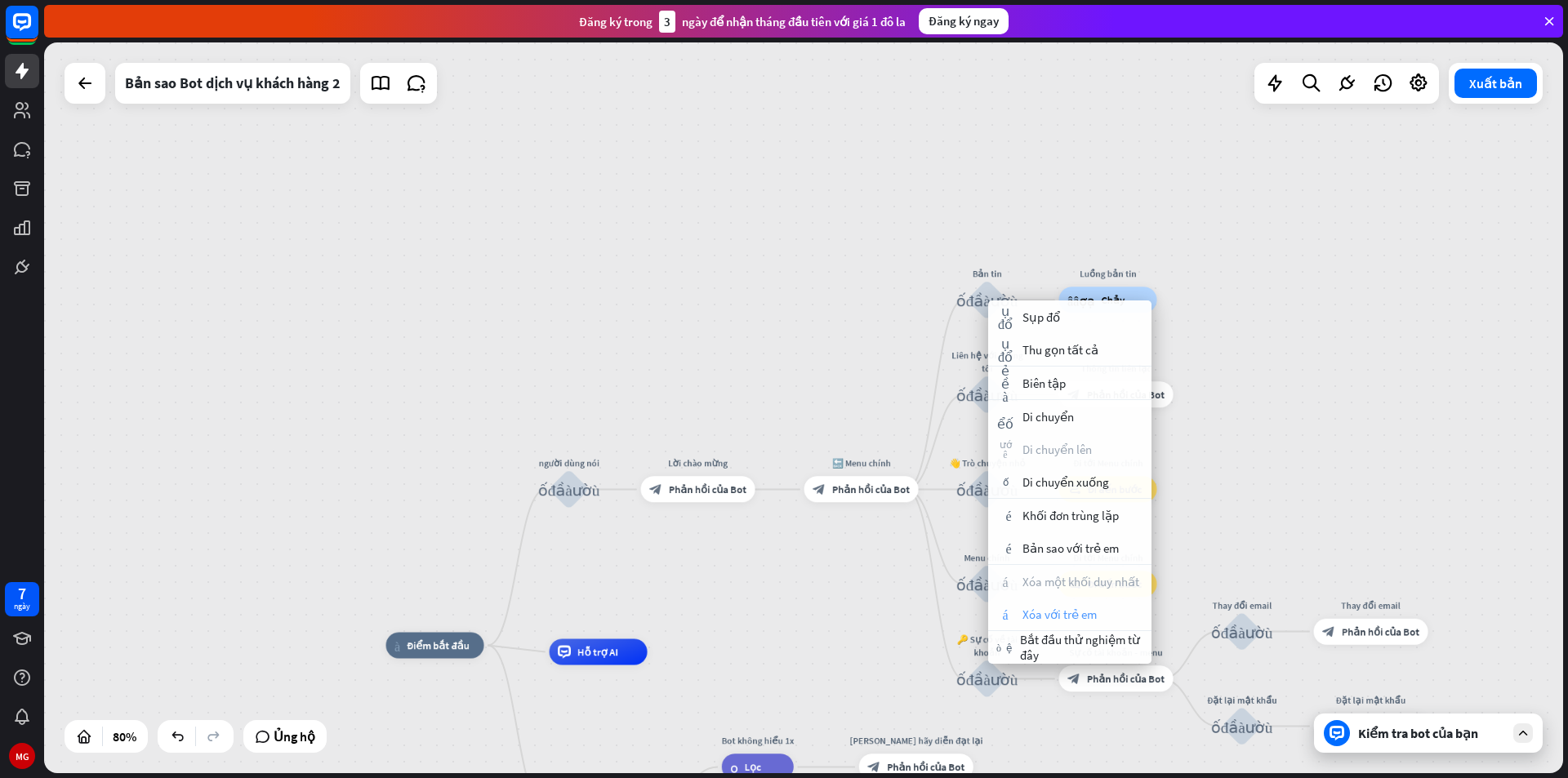
click at [1034, 620] on font "Xóa với trẻ em" at bounding box center [1060, 615] width 74 height 16
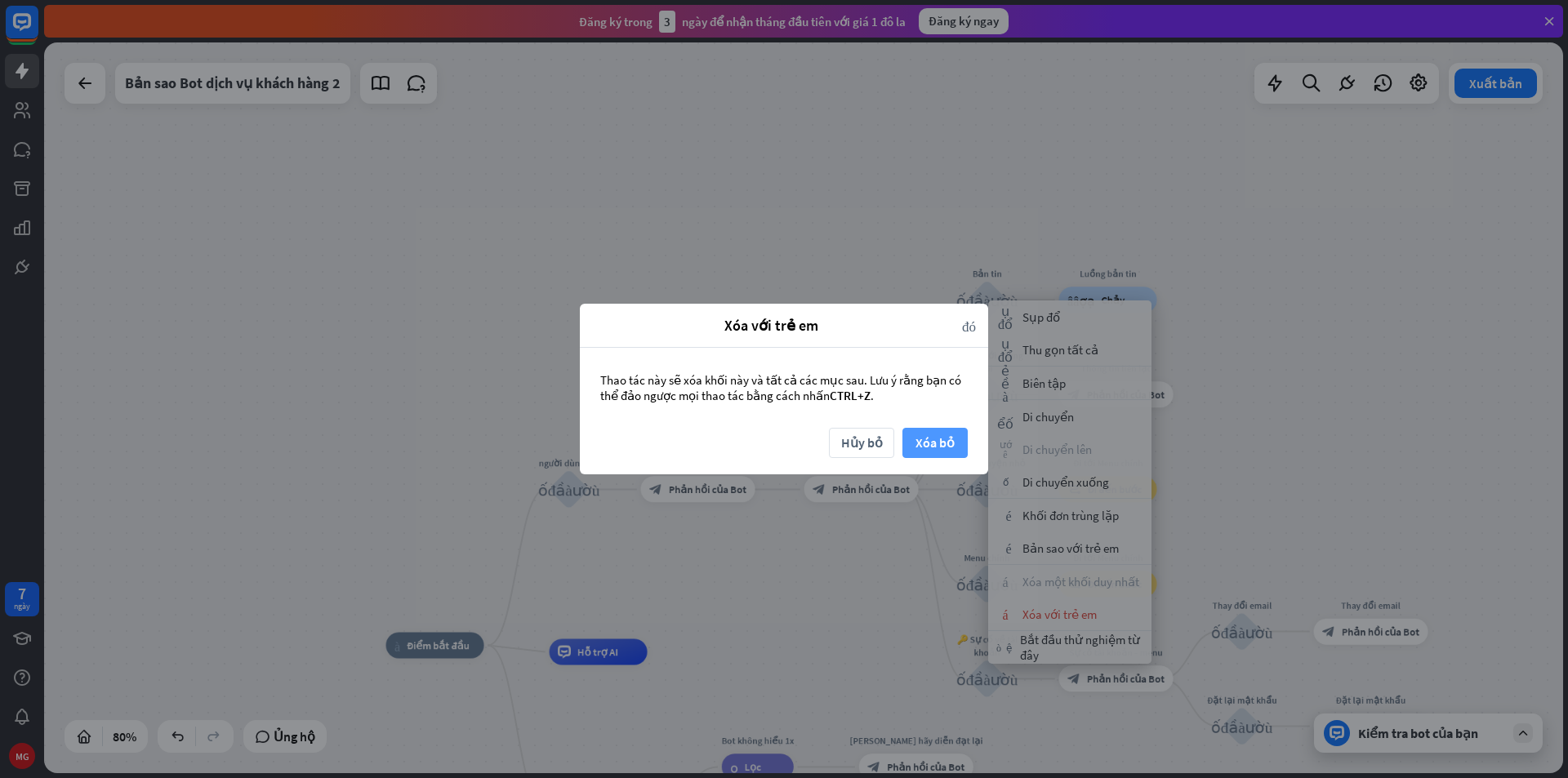
click at [954, 431] on font "Xóa bỏ" at bounding box center [935, 442] width 39 height 28
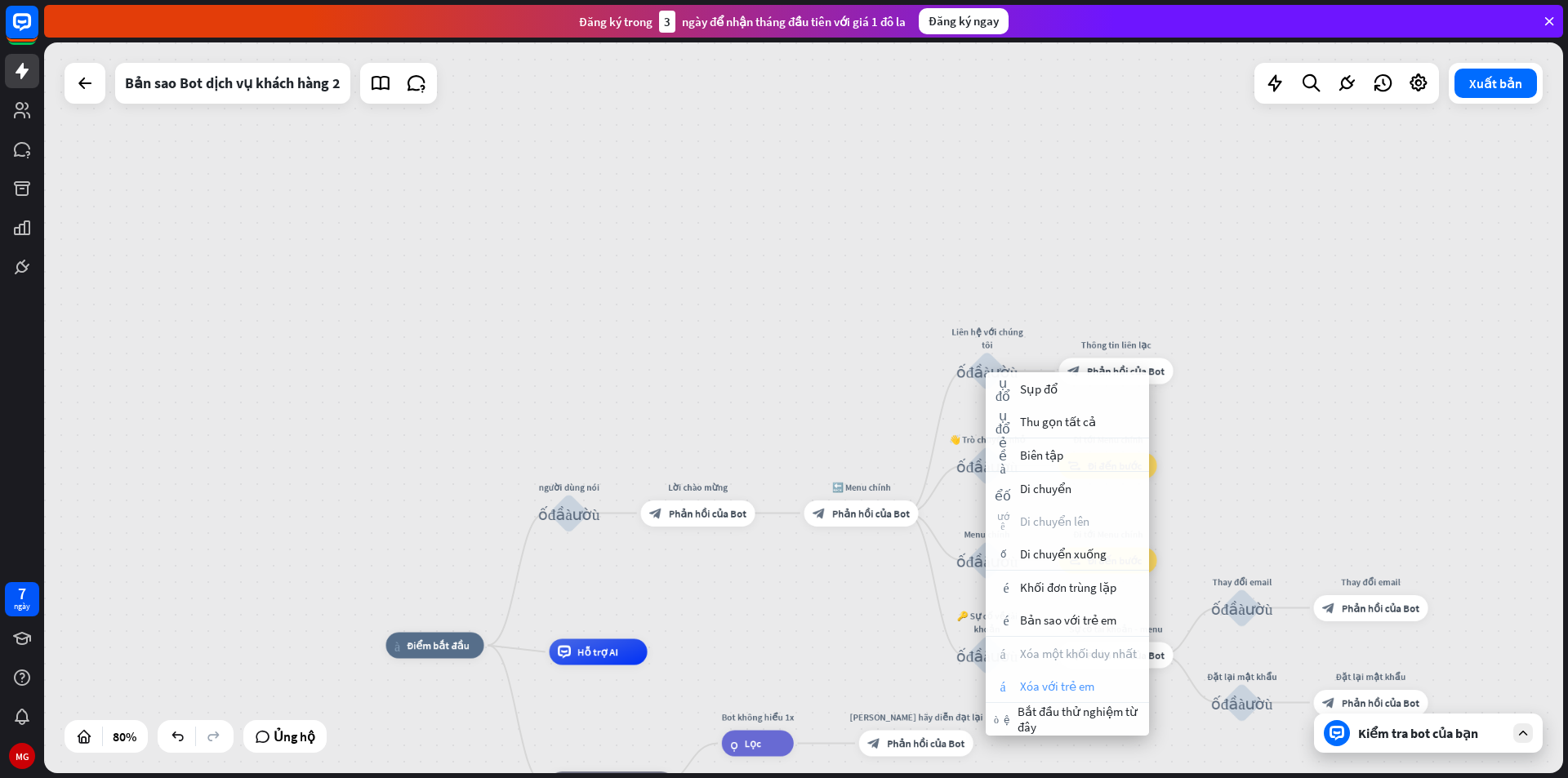
click at [1040, 690] on font "Xóa với trẻ em" at bounding box center [1057, 686] width 74 height 16
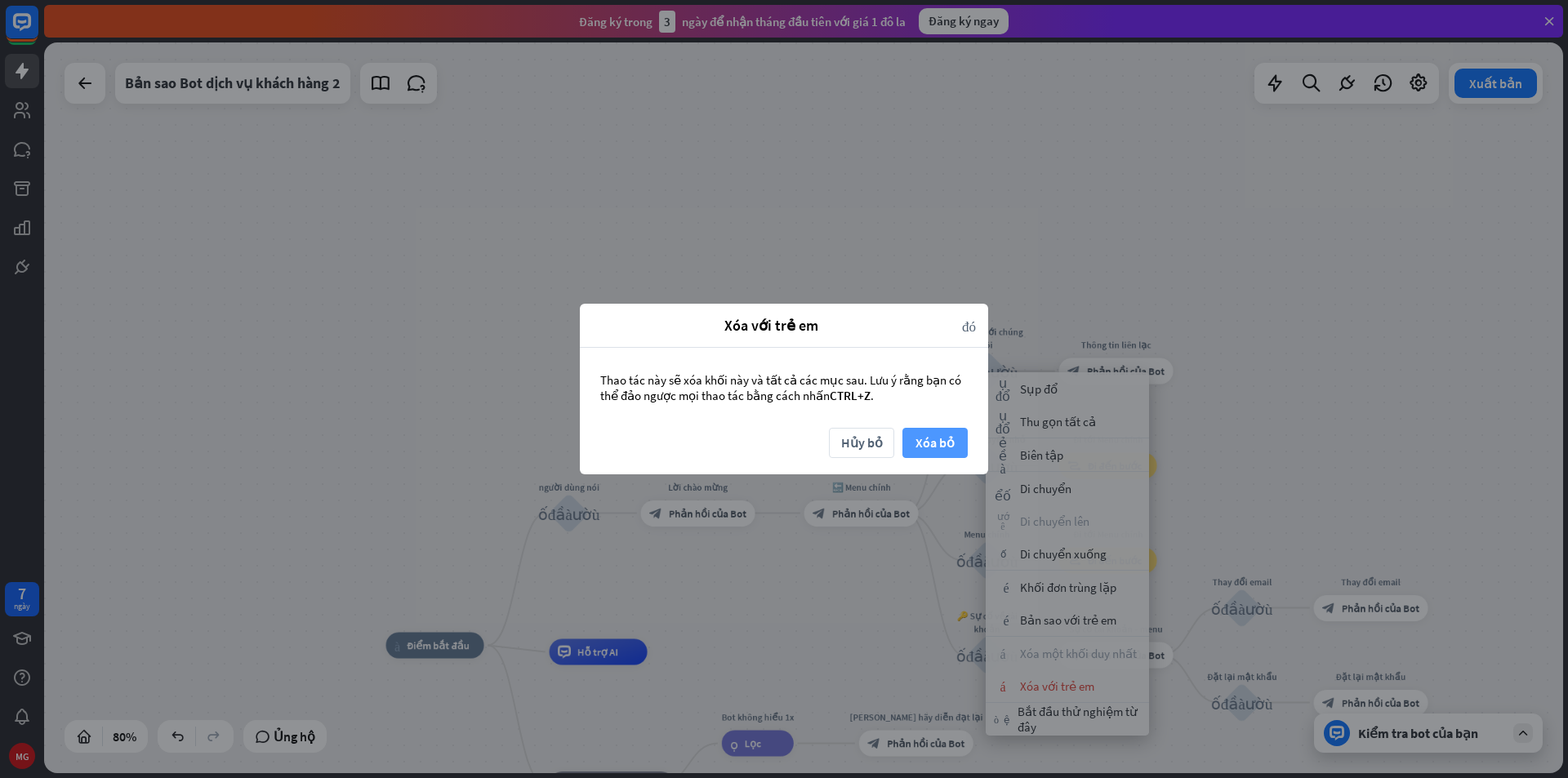
click at [936, 443] on font "Xóa bỏ" at bounding box center [935, 442] width 39 height 17
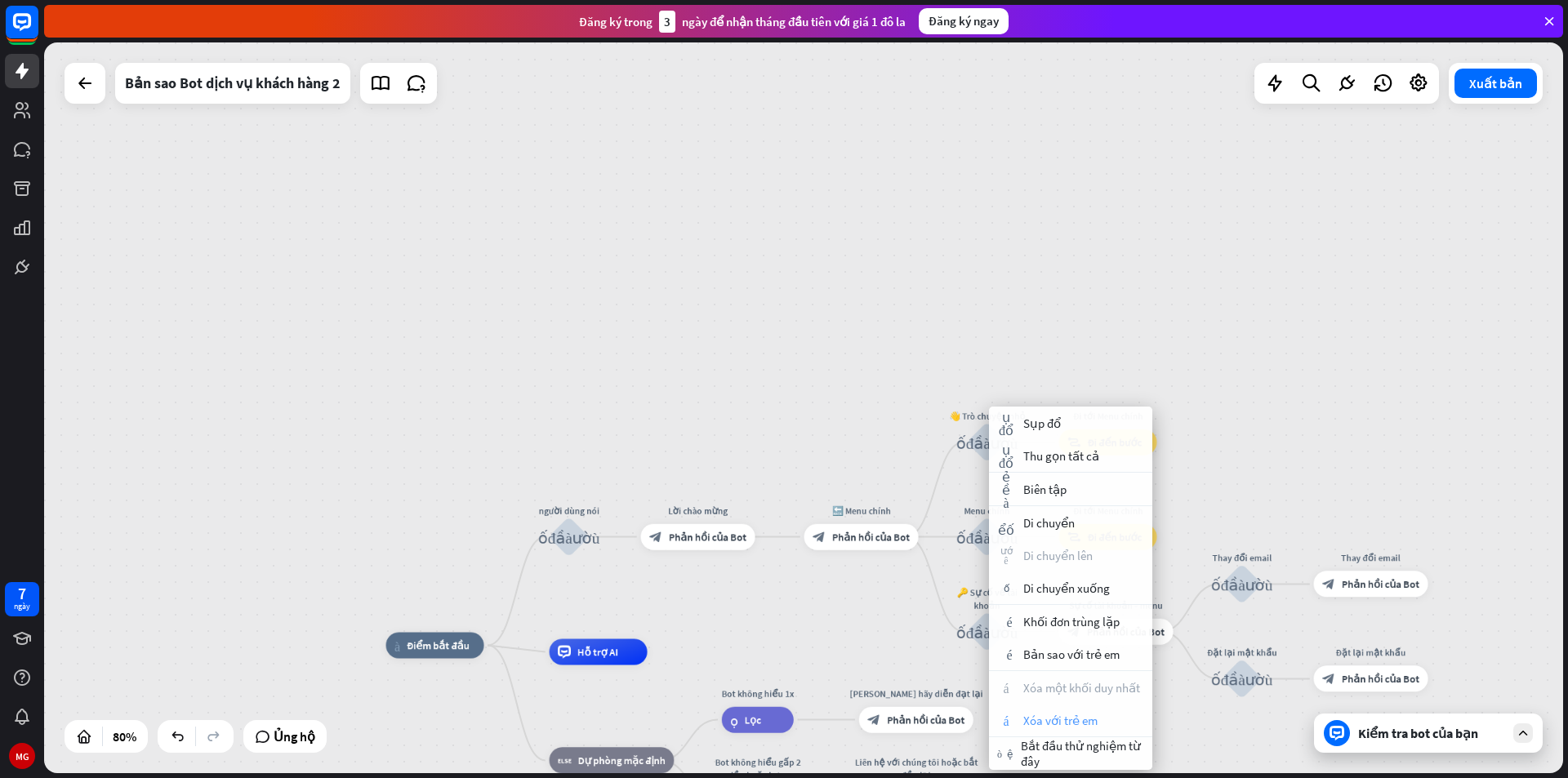
click at [1082, 722] on font "Xóa với trẻ em" at bounding box center [1060, 720] width 74 height 16
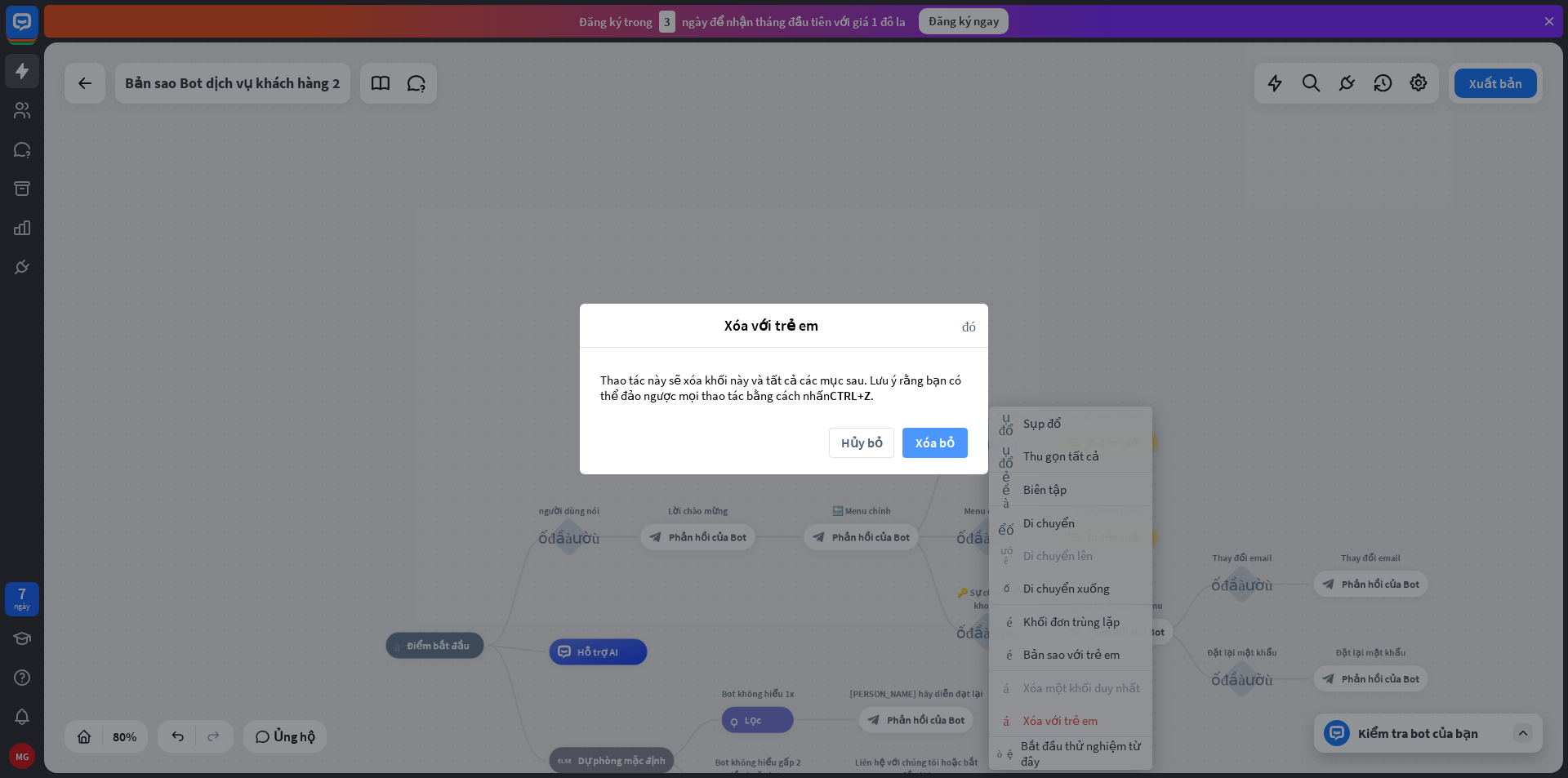
click at [944, 444] on font "Xóa bỏ" at bounding box center [935, 442] width 39 height 17
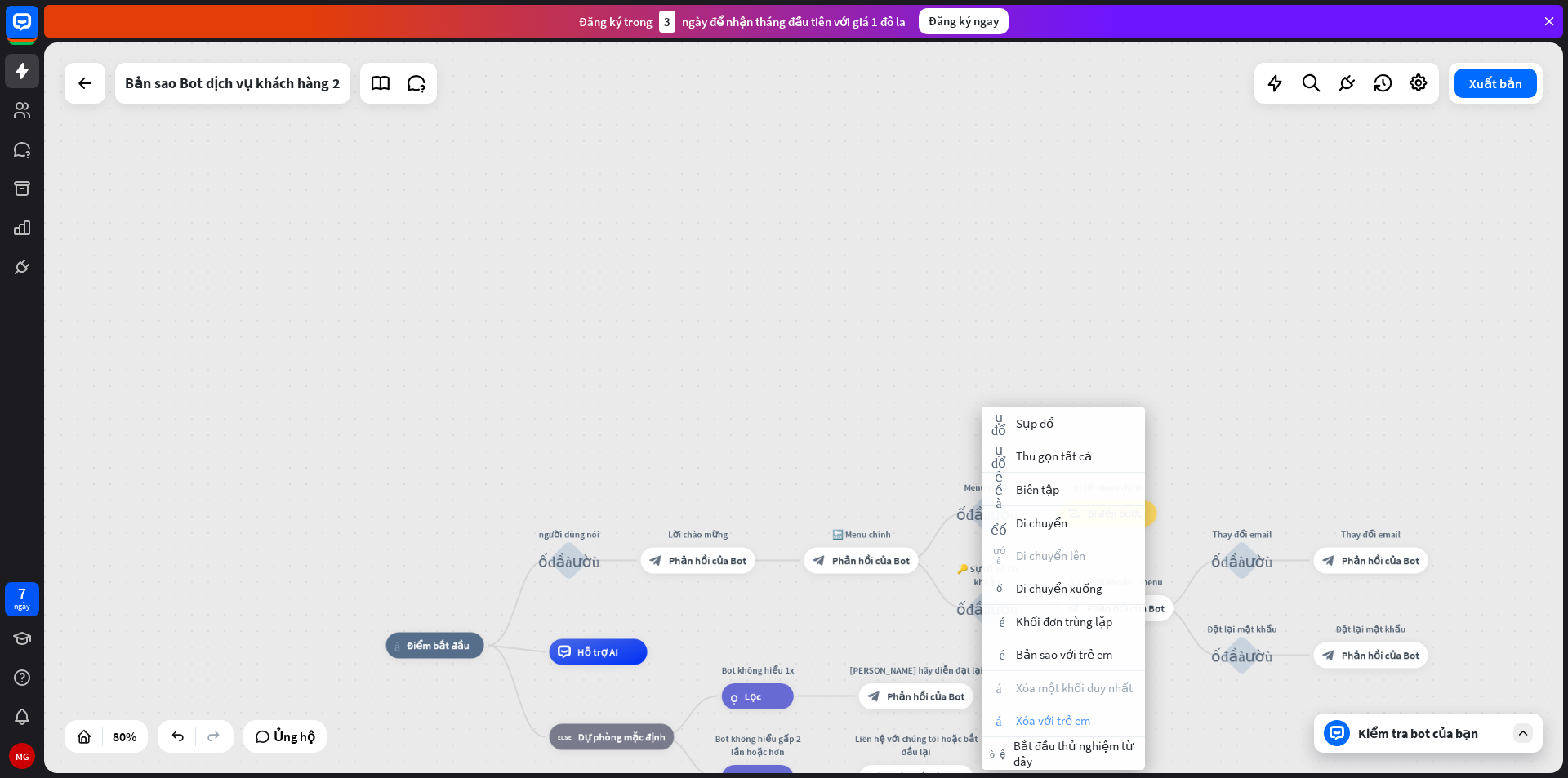
click at [1024, 723] on font "Xóa với trẻ em" at bounding box center [1053, 720] width 74 height 16
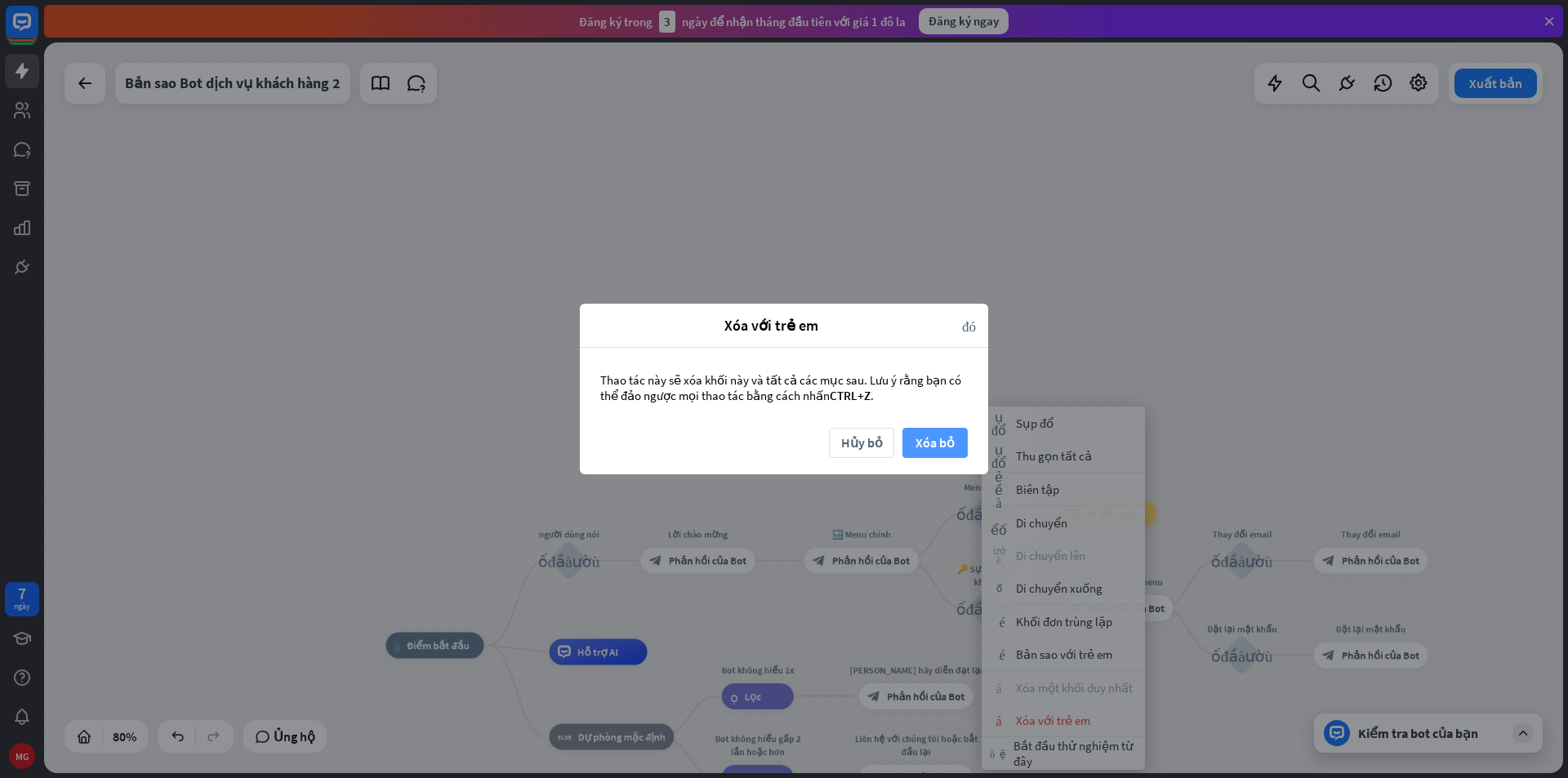
click at [949, 444] on font "Xóa bỏ" at bounding box center [935, 442] width 39 height 17
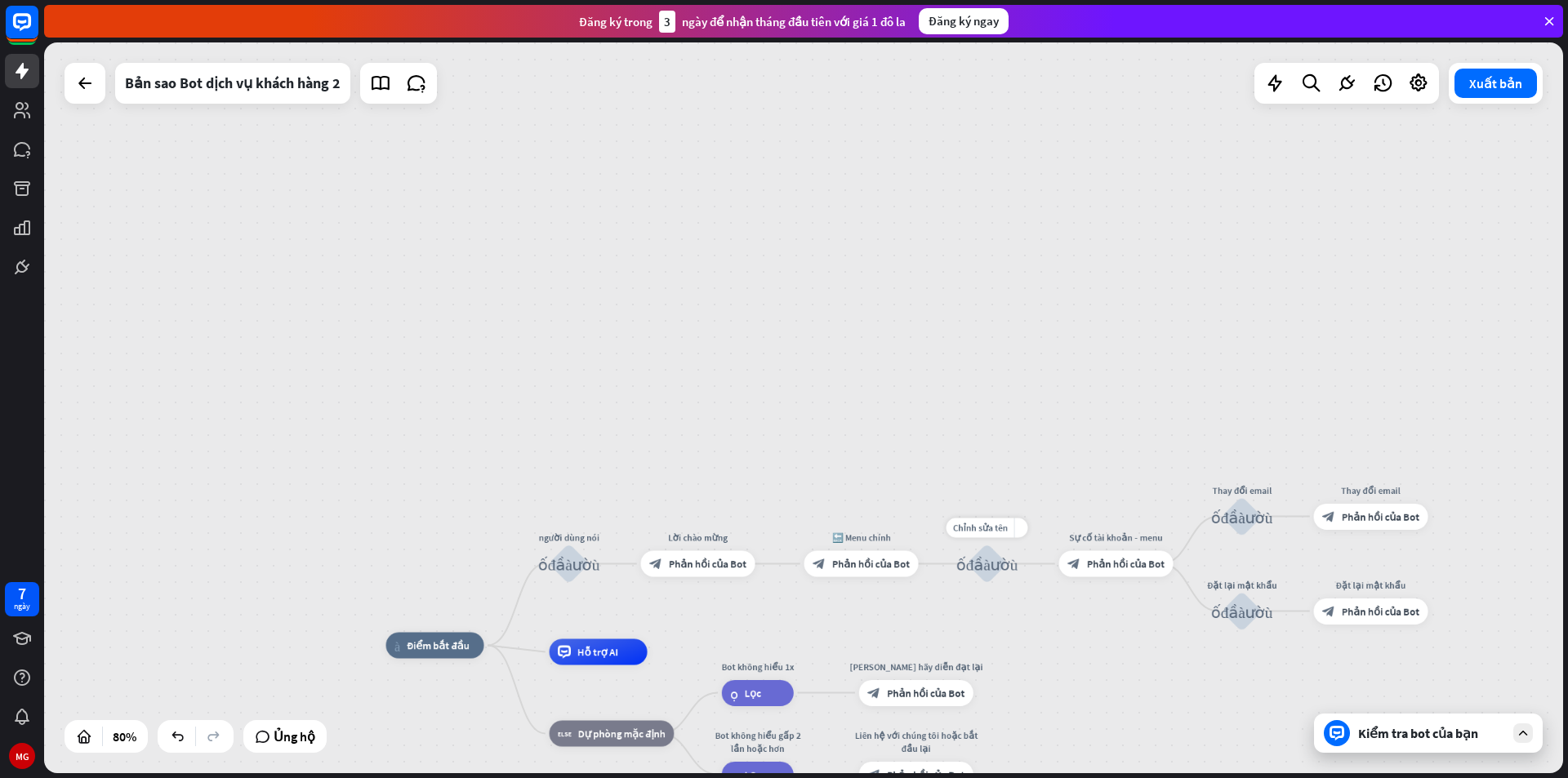
drag, startPoint x: 1014, startPoint y: 560, endPoint x: 1032, endPoint y: 506, distance: 56.9
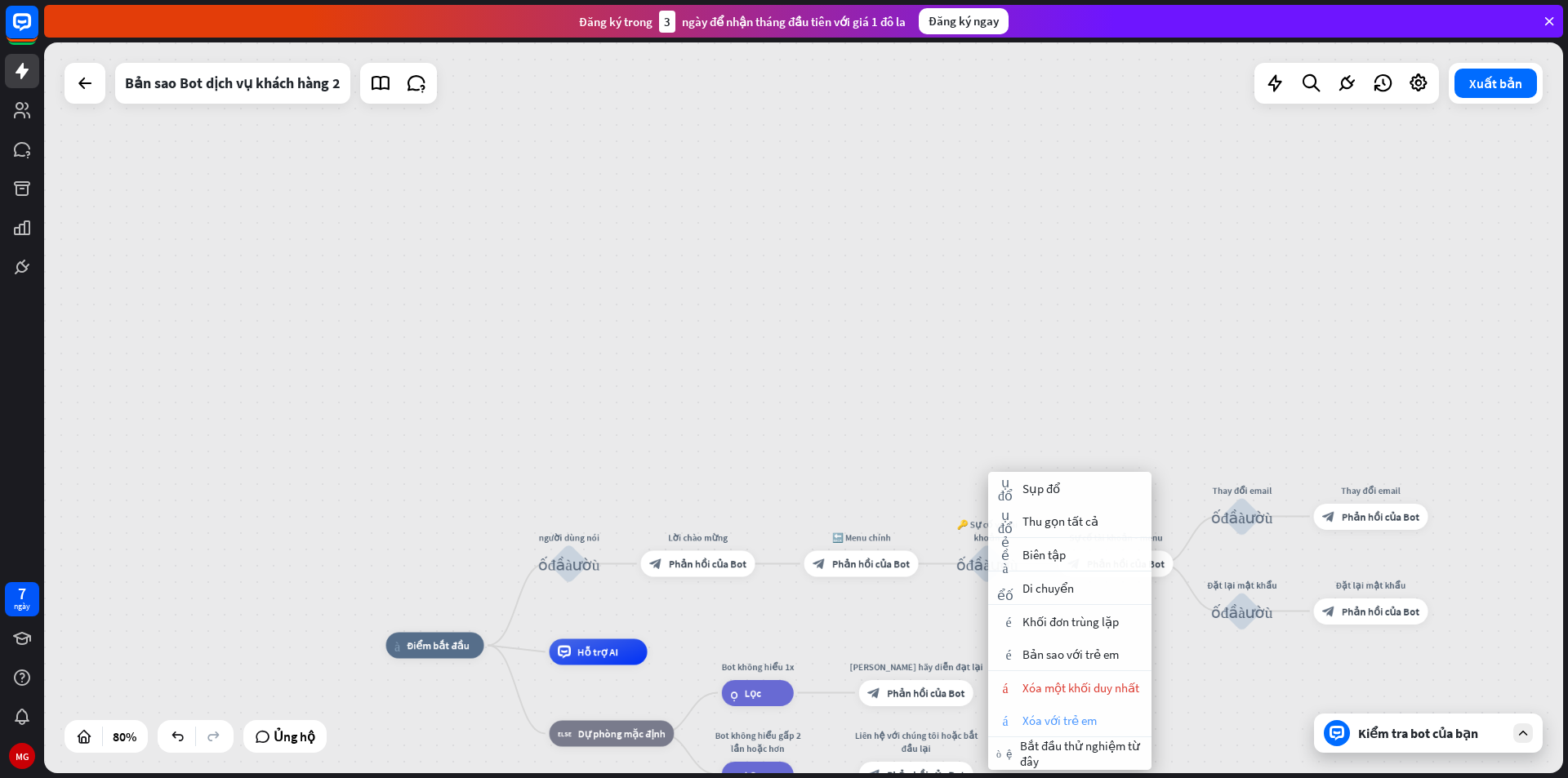
click at [1046, 727] on font "Xóa với trẻ em" at bounding box center [1060, 720] width 74 height 16
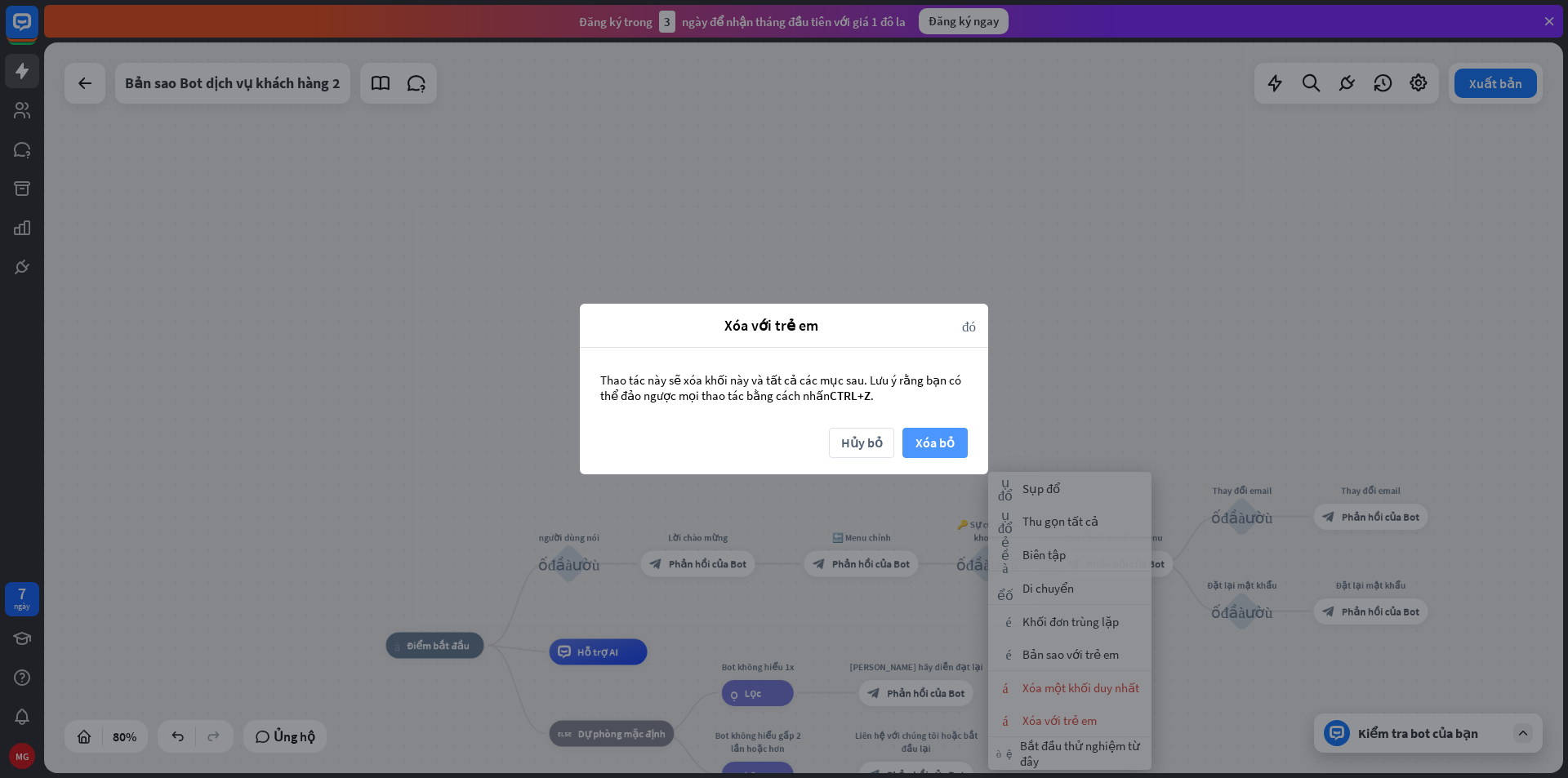
click at [938, 449] on font "Xóa bỏ" at bounding box center [935, 442] width 39 height 17
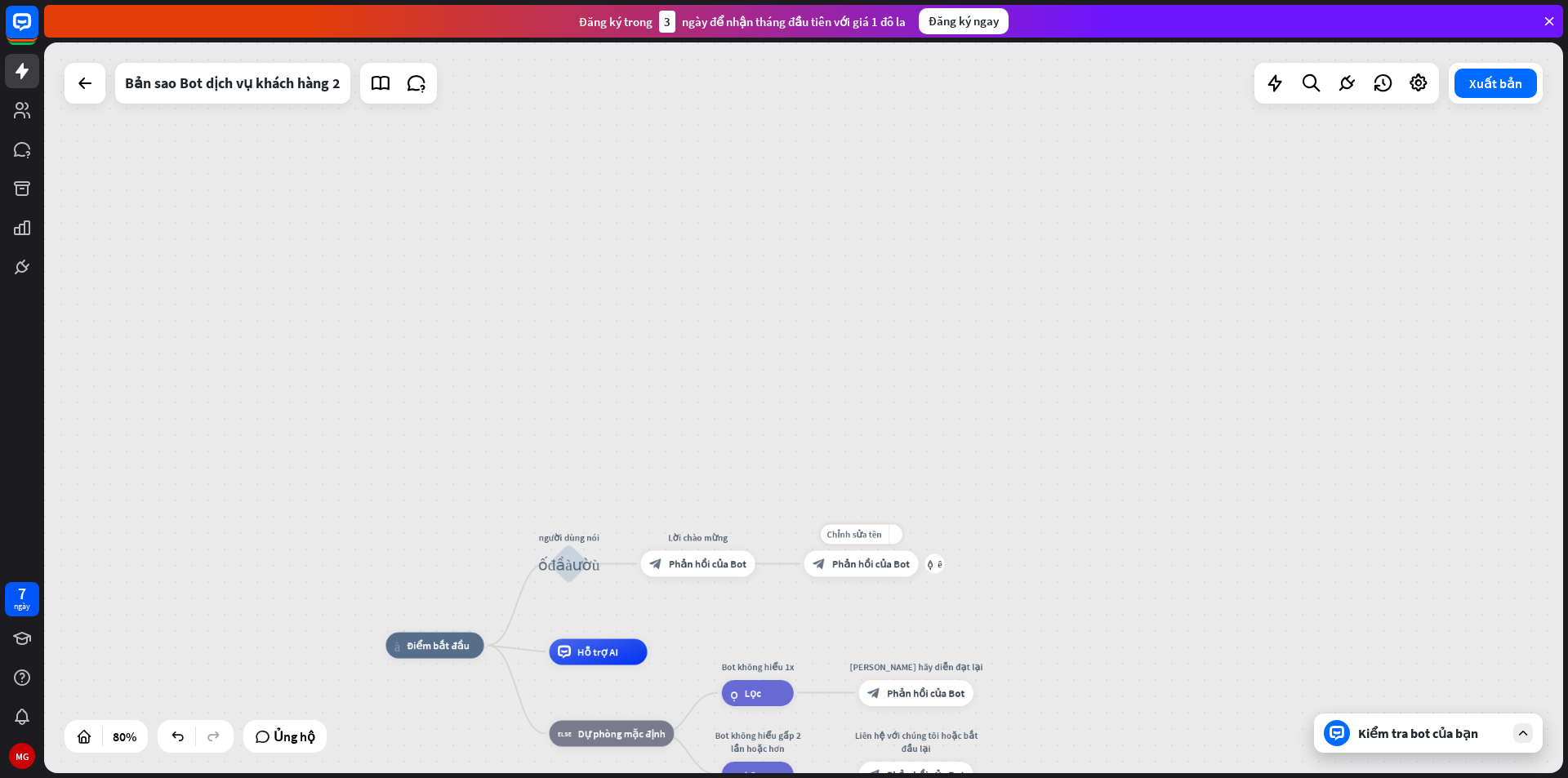
click at [875, 574] on div "block_bot_response Phản hồi của Bot" at bounding box center [861, 563] width 115 height 26
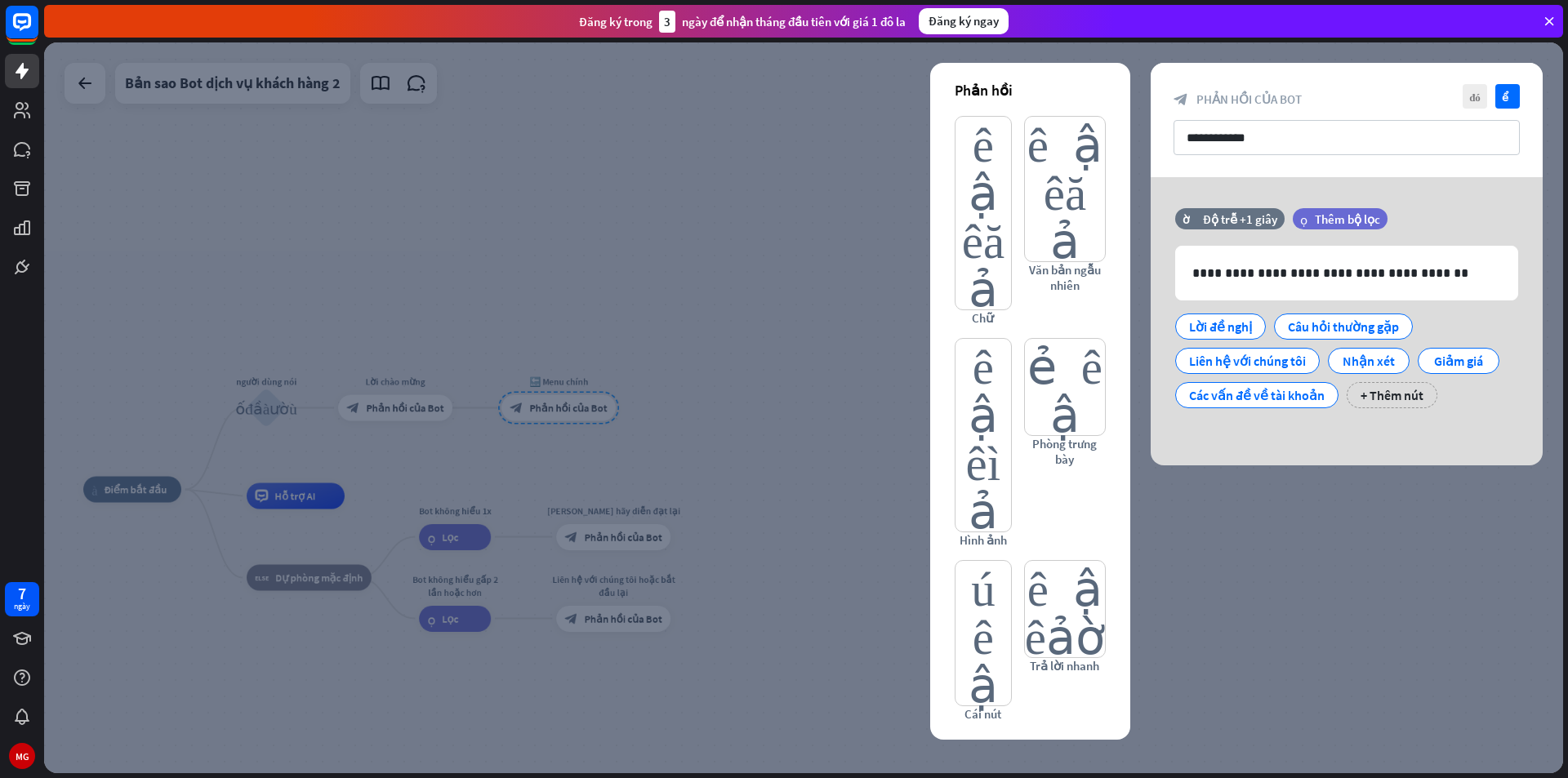
click at [647, 468] on div at bounding box center [804, 407] width 1519 height 731
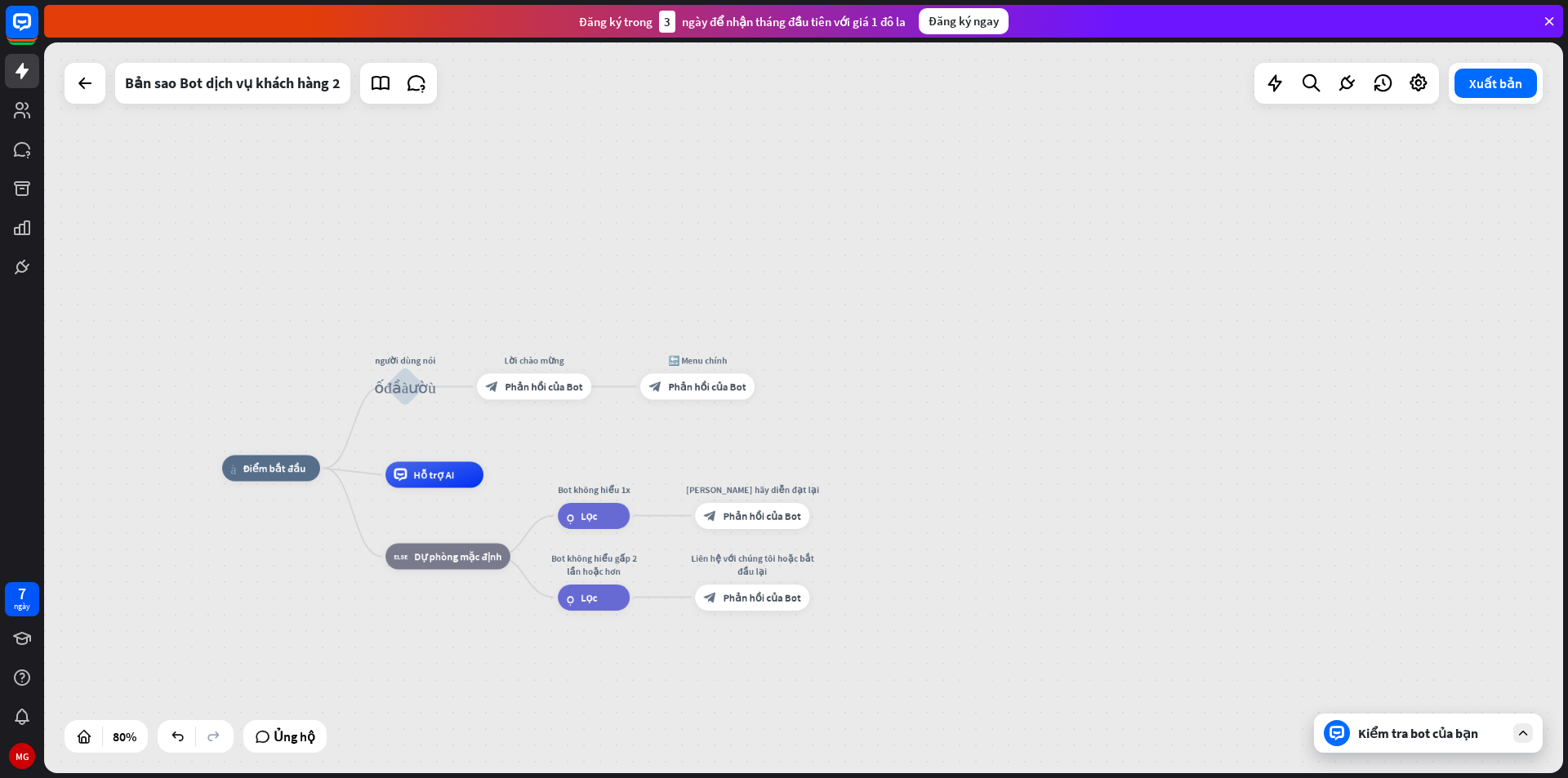
drag, startPoint x: 852, startPoint y: 440, endPoint x: 980, endPoint y: 423, distance: 129.1
click at [980, 423] on div "nhà_2 Điểm bắt đầu người dùng nói khối_đầu_vào_người_dùng Lời chào mừng block_b…" at bounding box center [804, 407] width 1519 height 731
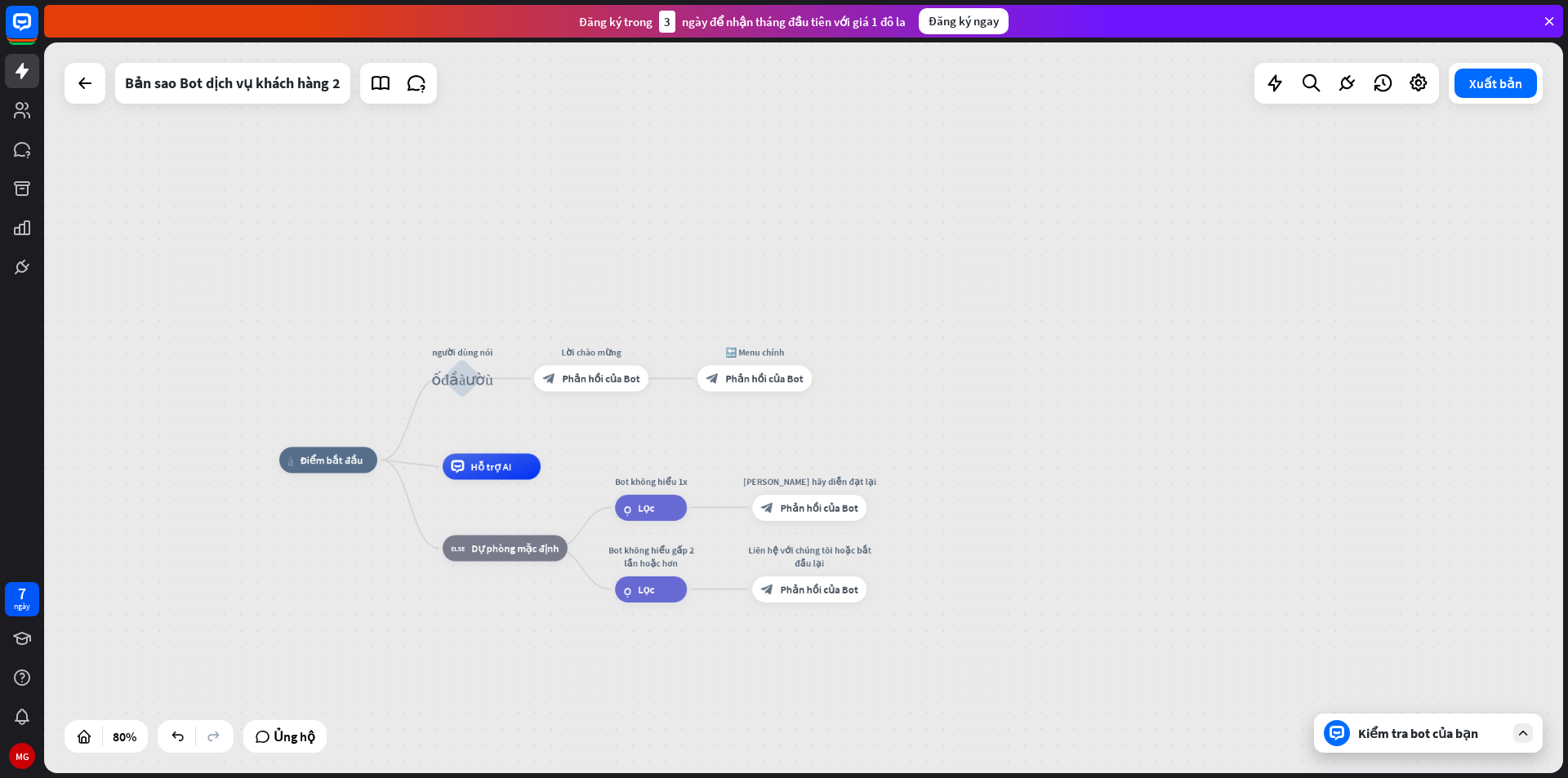
click at [1407, 742] on div "Kiểm tra bot của bạn" at bounding box center [1428, 733] width 229 height 39
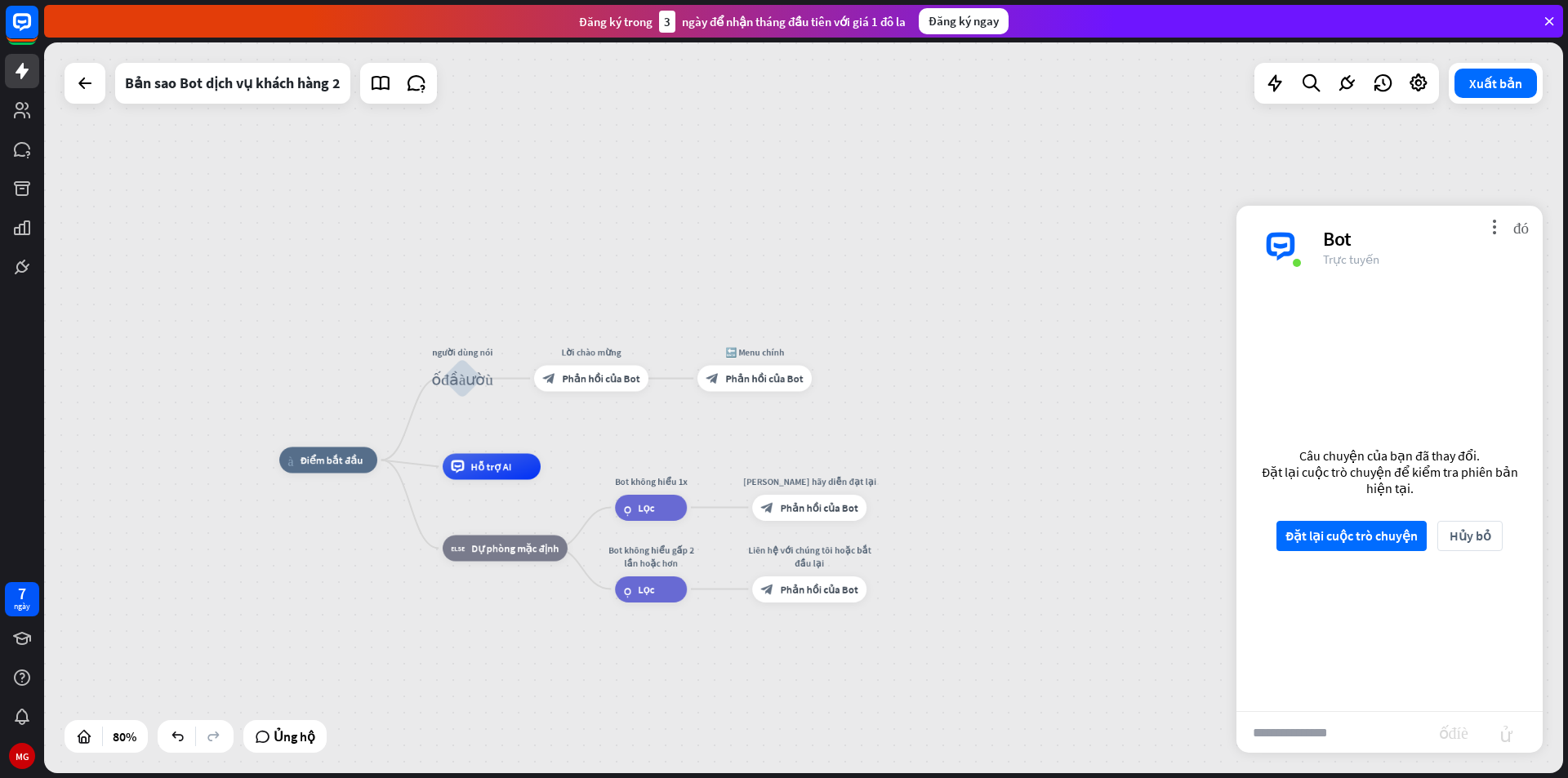
click at [1341, 723] on input "text" at bounding box center [1337, 733] width 203 height 41
type input "****"
click at [1377, 524] on font "Đặt lại cuộc trò chuyện" at bounding box center [1351, 535] width 132 height 28
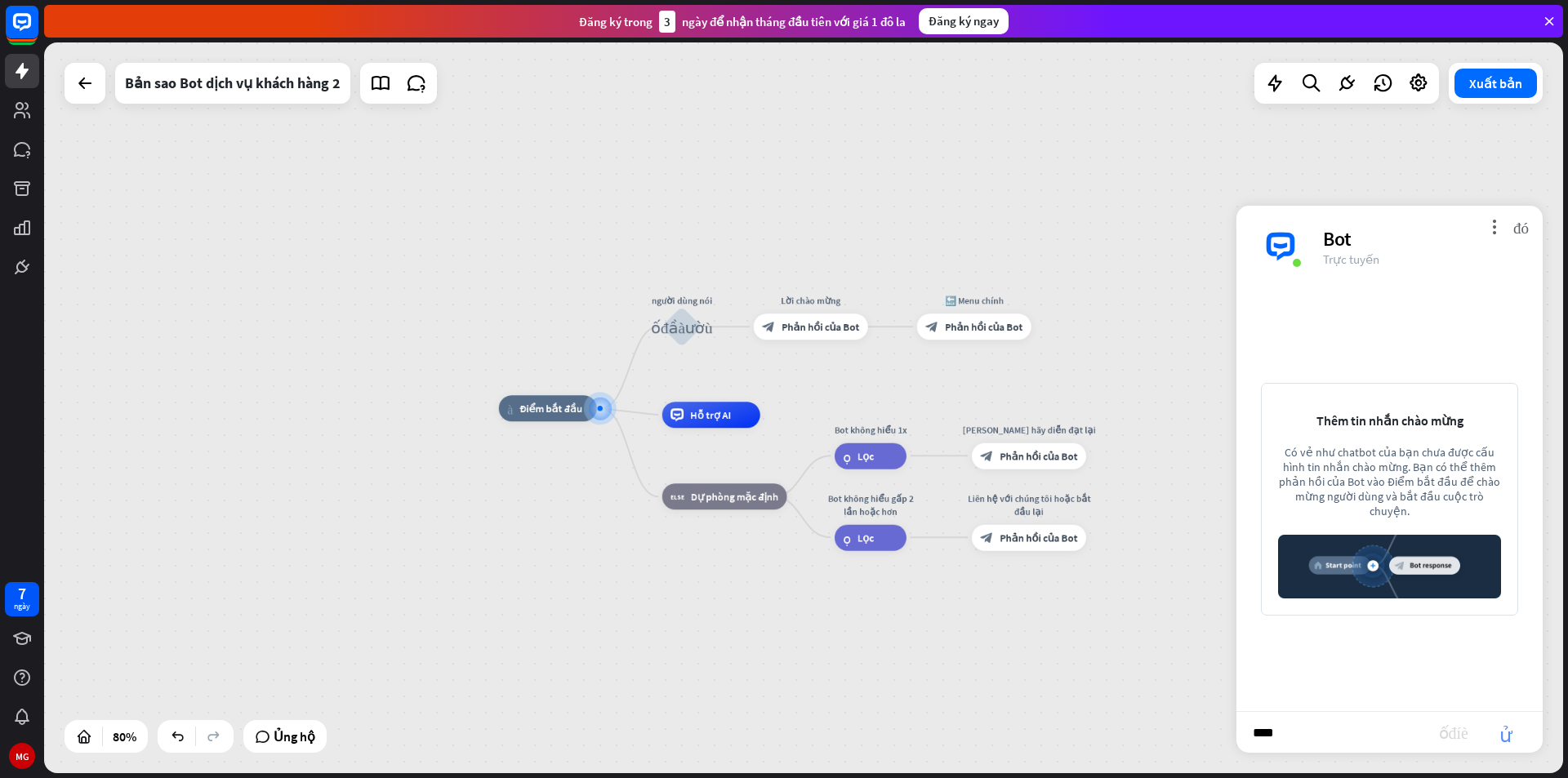
click at [1504, 731] on font "gửi" at bounding box center [1505, 732] width 52 height 20
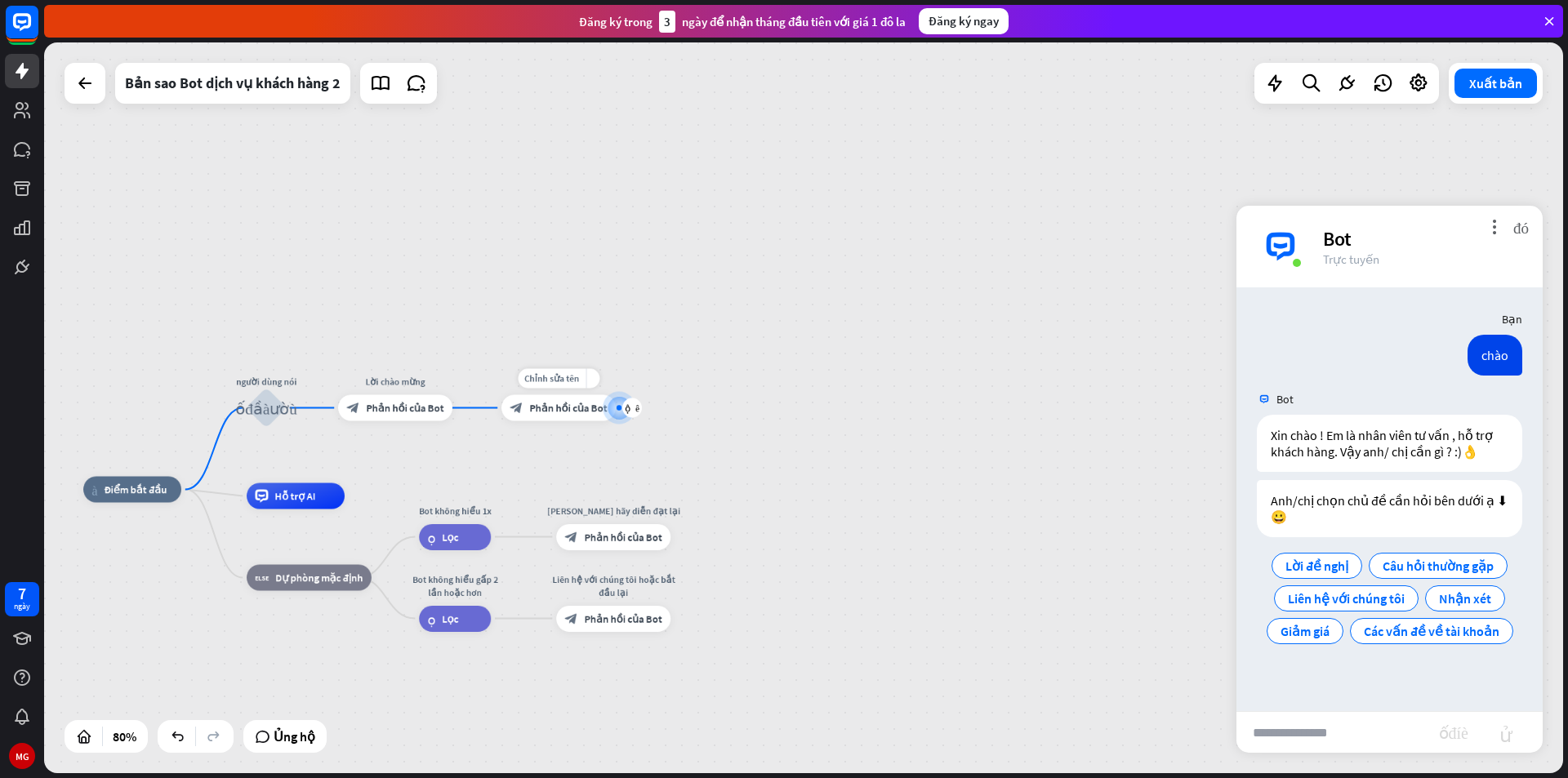
click at [555, 411] on font "Phản hồi của Bot" at bounding box center [568, 407] width 77 height 13
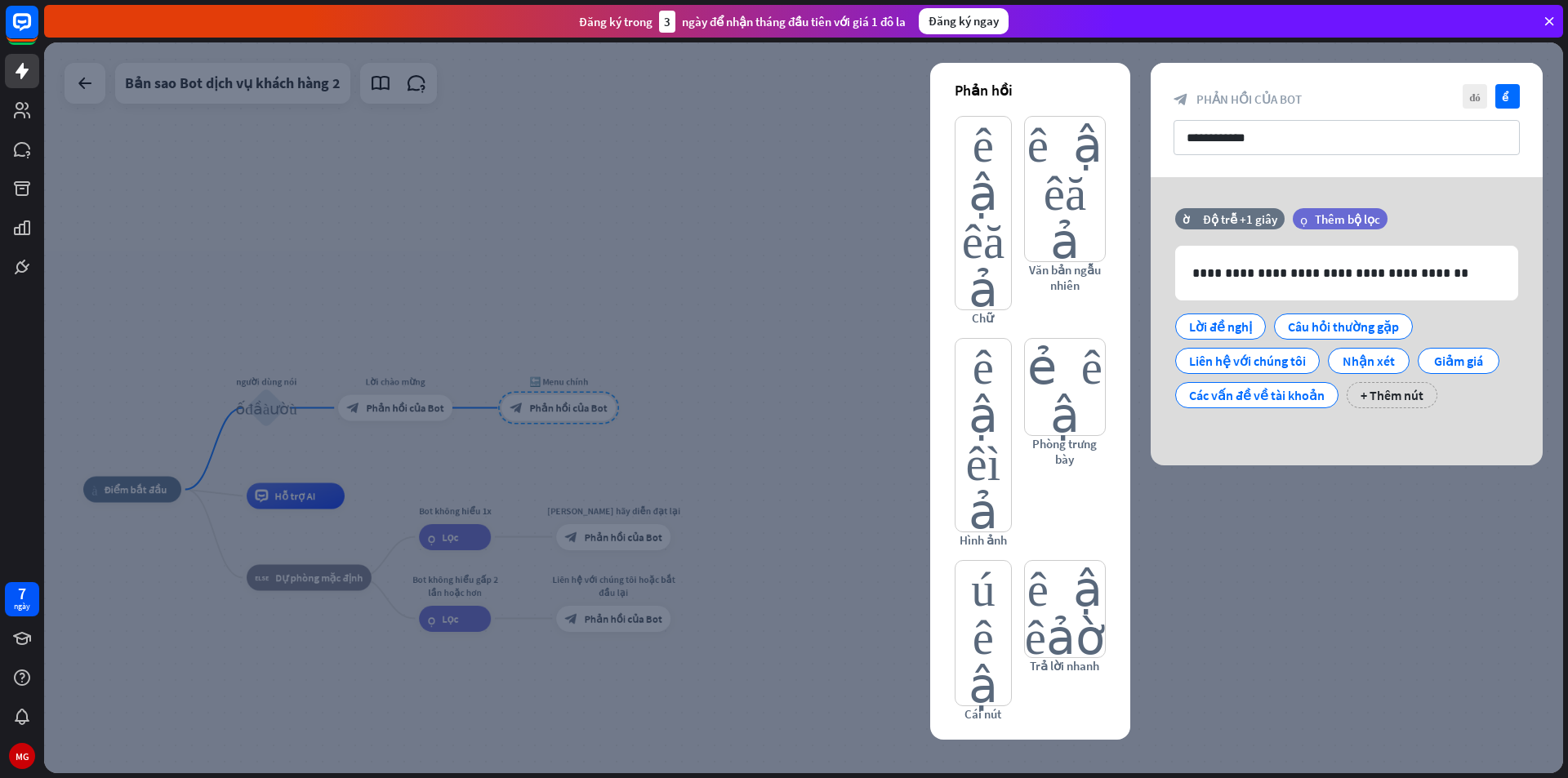
click at [727, 387] on div at bounding box center [804, 407] width 1519 height 731
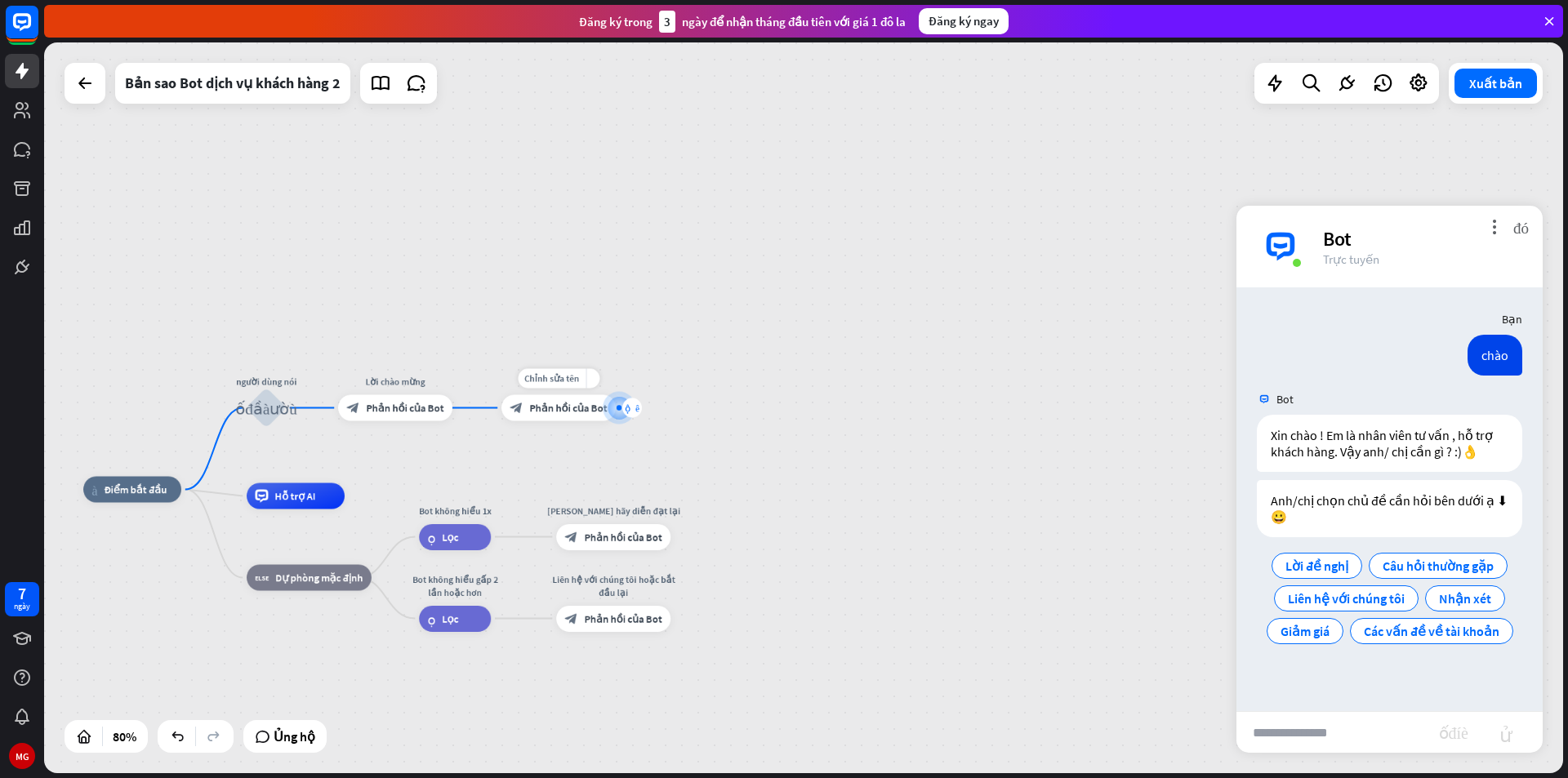
click at [628, 410] on font "cộng thêm" at bounding box center [631, 407] width 15 height 9
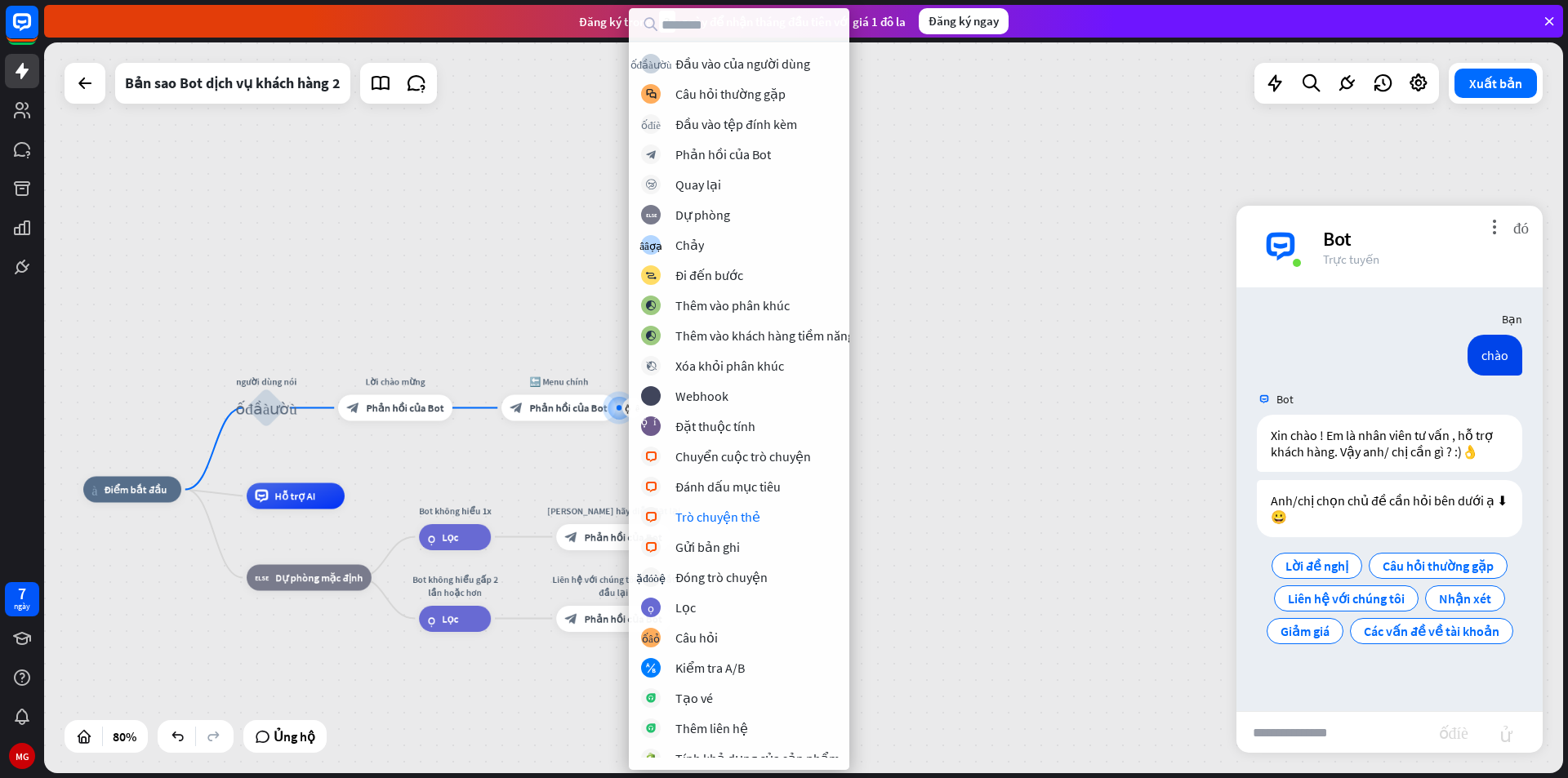
click at [974, 462] on div "nhà_2 Điểm bắt đầu người dùng nói khối_đầu_vào_người_dùng Lời chào mừng block_b…" at bounding box center [804, 407] width 1519 height 731
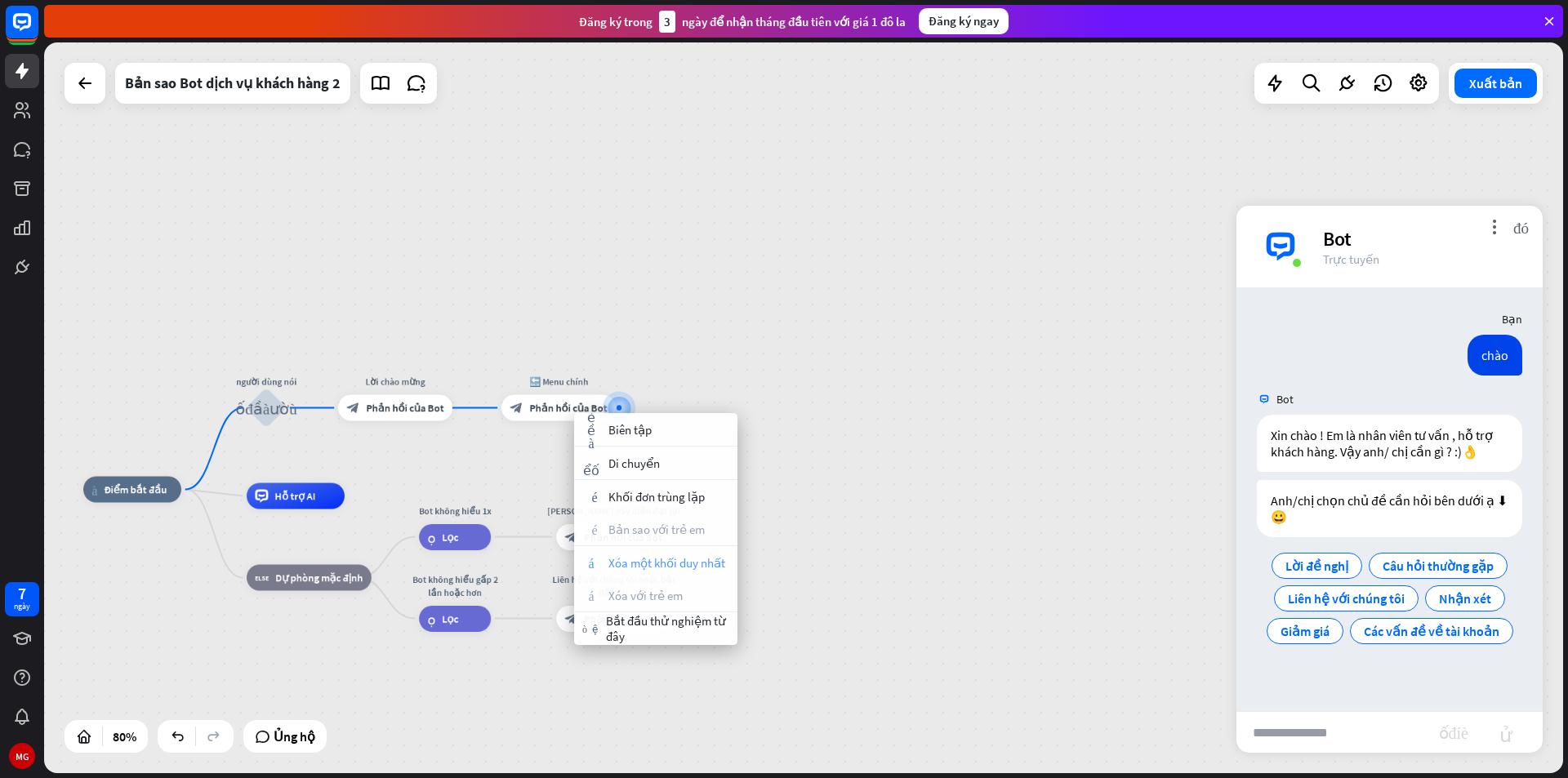
click at [637, 567] on font "Xóa một khối duy nhất" at bounding box center [667, 563] width 116 height 16
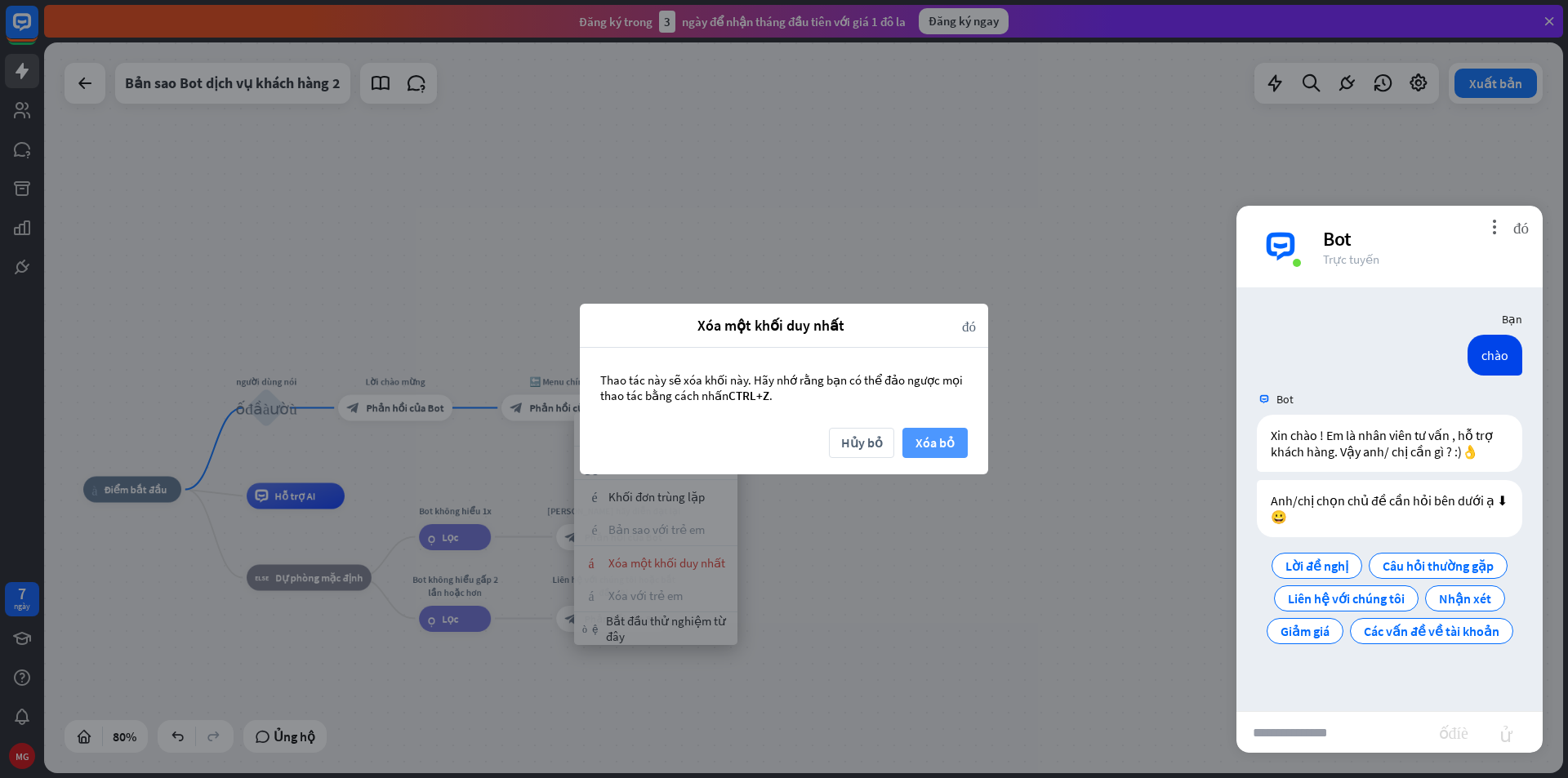
click at [956, 439] on button "Xóa bỏ" at bounding box center [935, 442] width 66 height 30
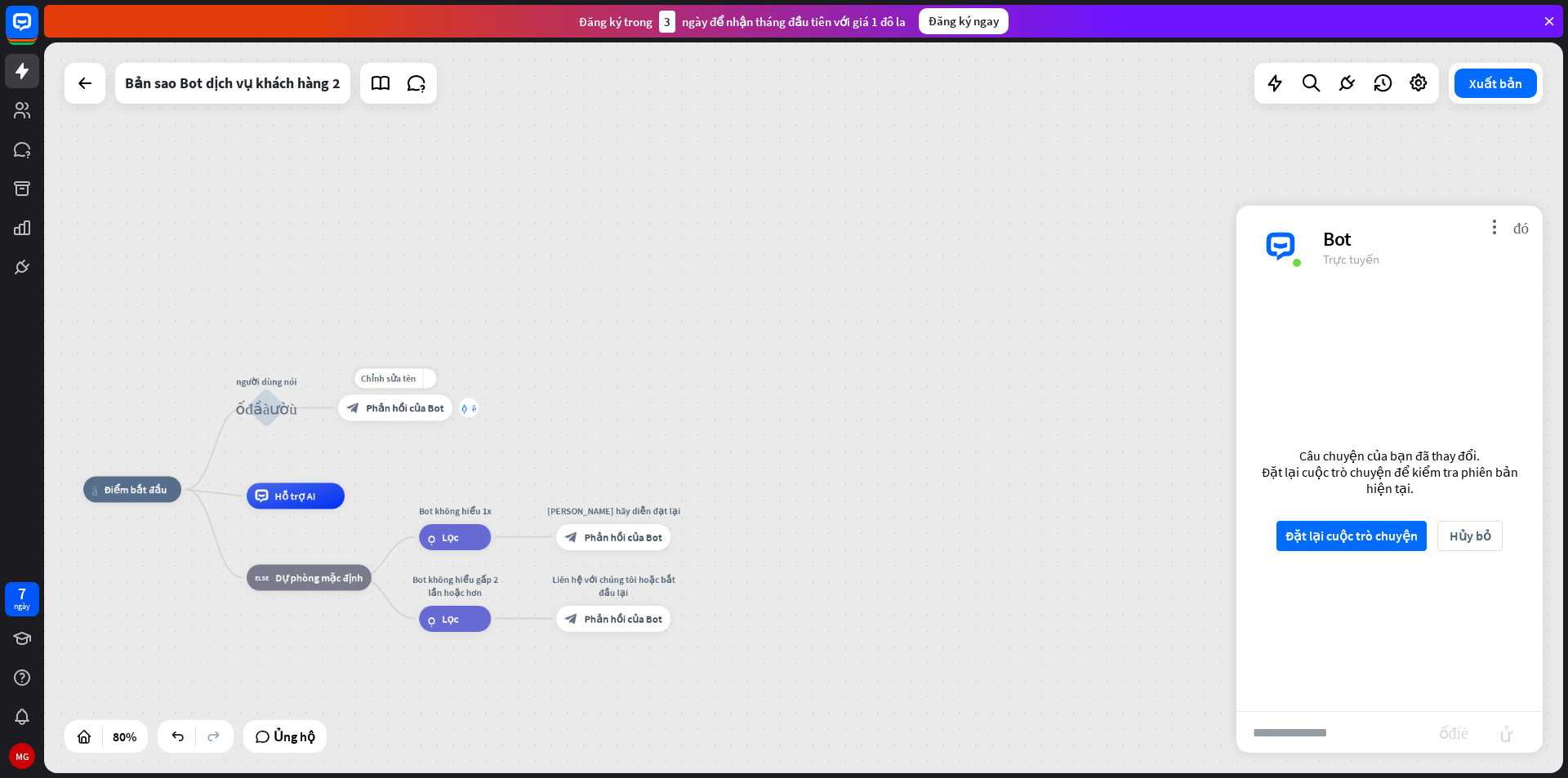
click at [466, 410] on font "cộng thêm" at bounding box center [468, 407] width 15 height 9
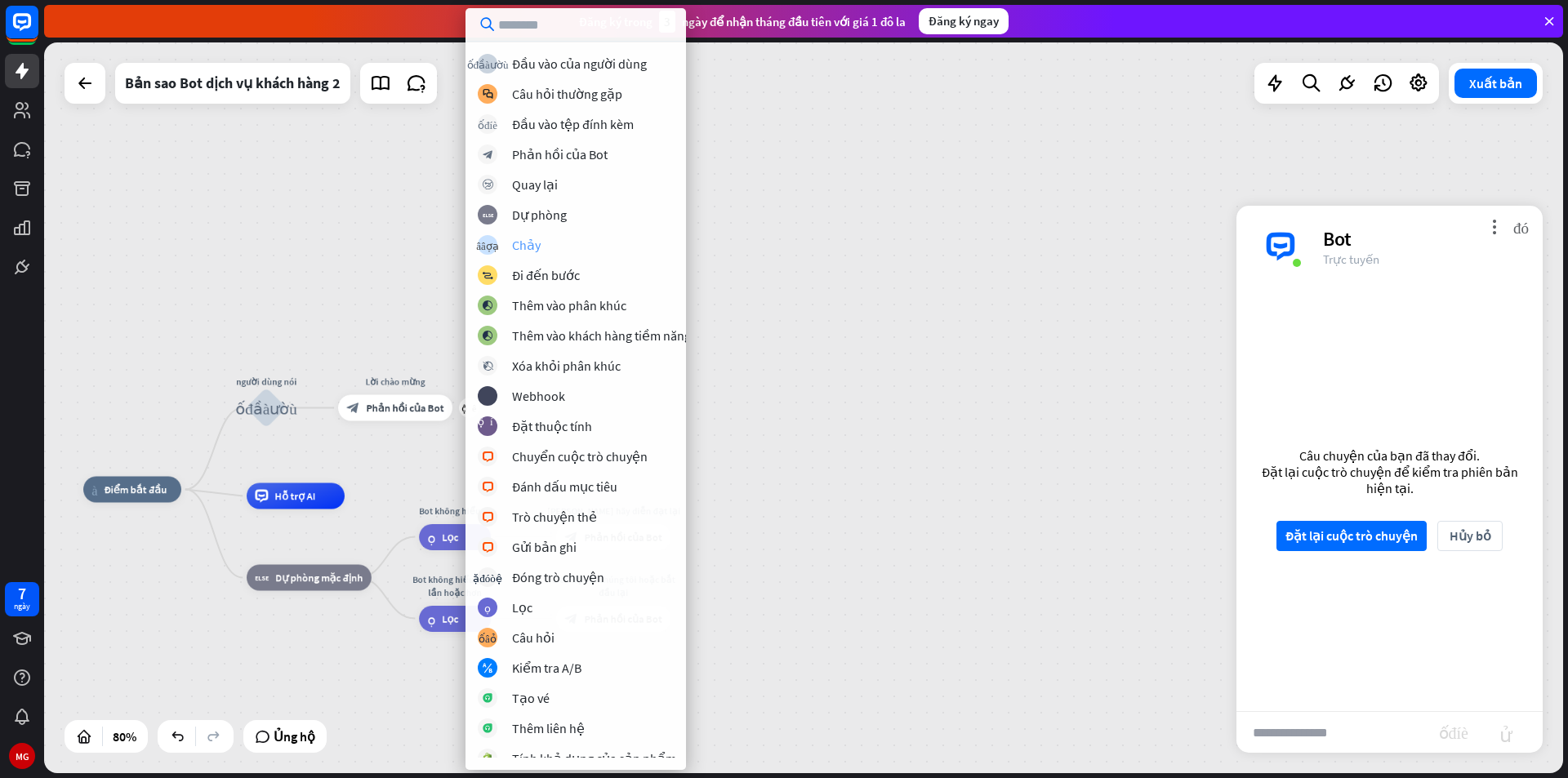
click at [537, 238] on font "Chảy" at bounding box center [526, 245] width 28 height 17
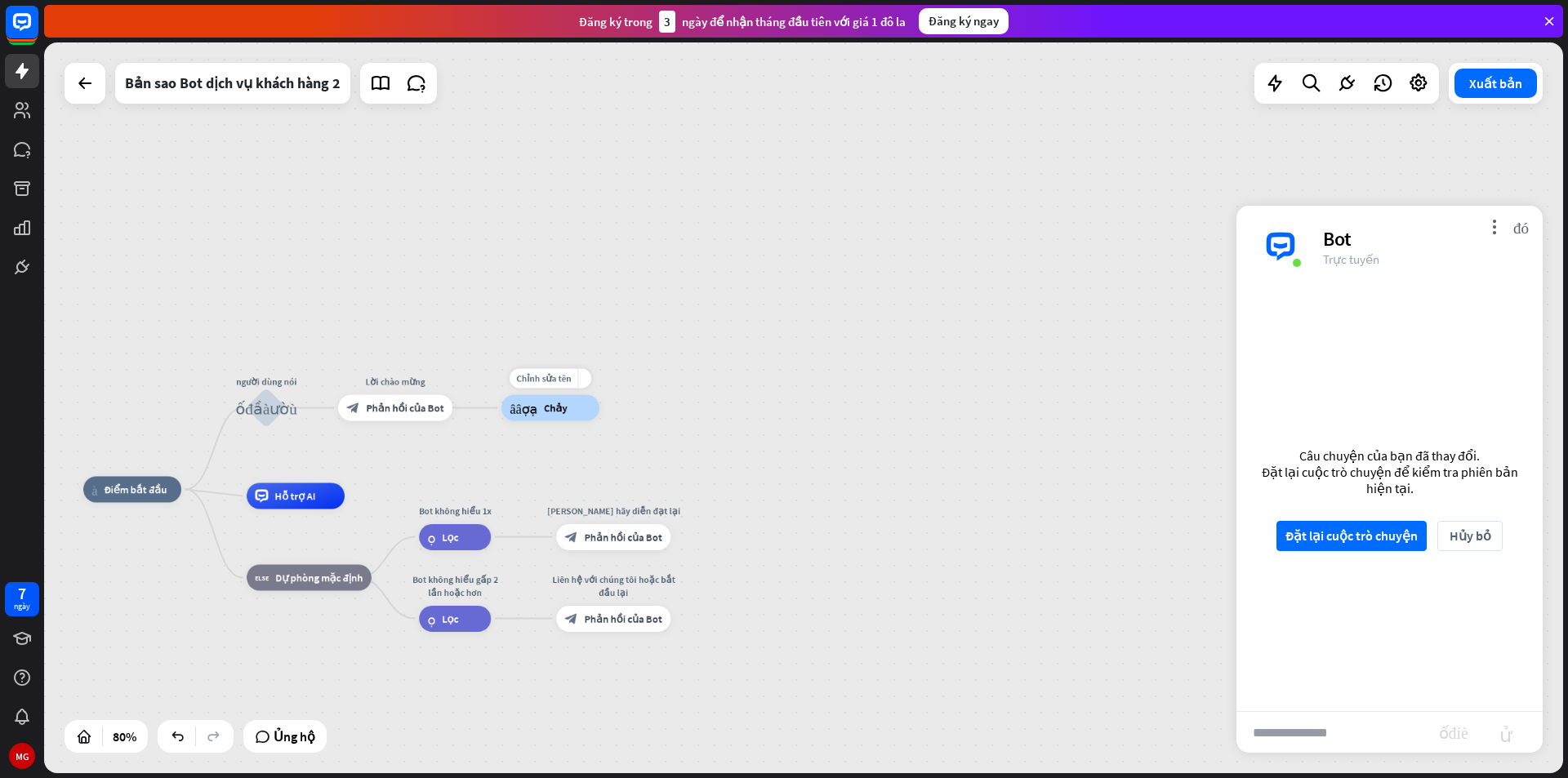
click at [578, 421] on div "cây_xây_thợ_tạo Chảy" at bounding box center [550, 408] width 98 height 26
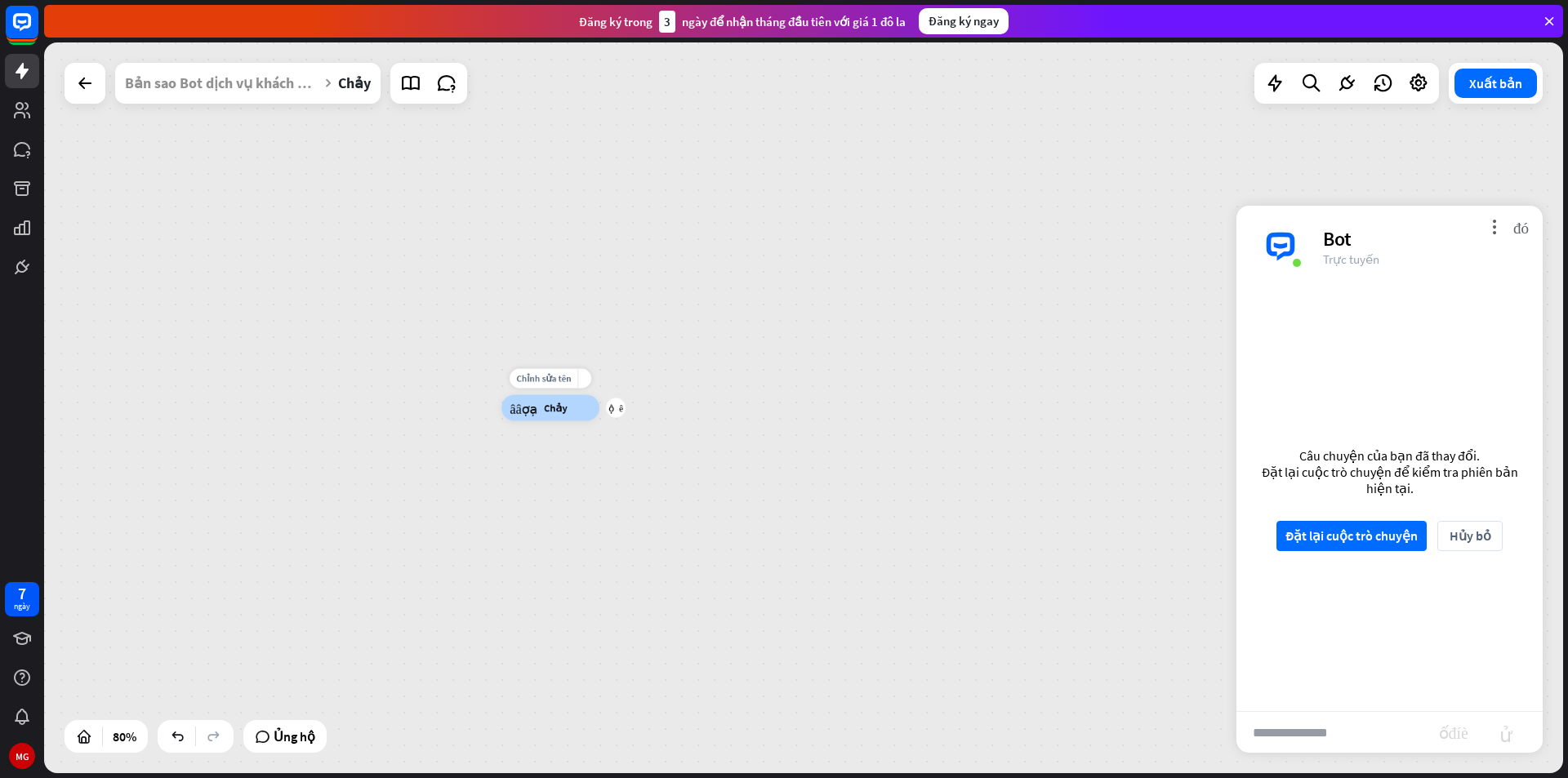
click at [565, 407] on div "cây_xây_thợ_tạo Chảy" at bounding box center [550, 408] width 98 height 26
click at [72, 96] on div at bounding box center [84, 82] width 32 height 32
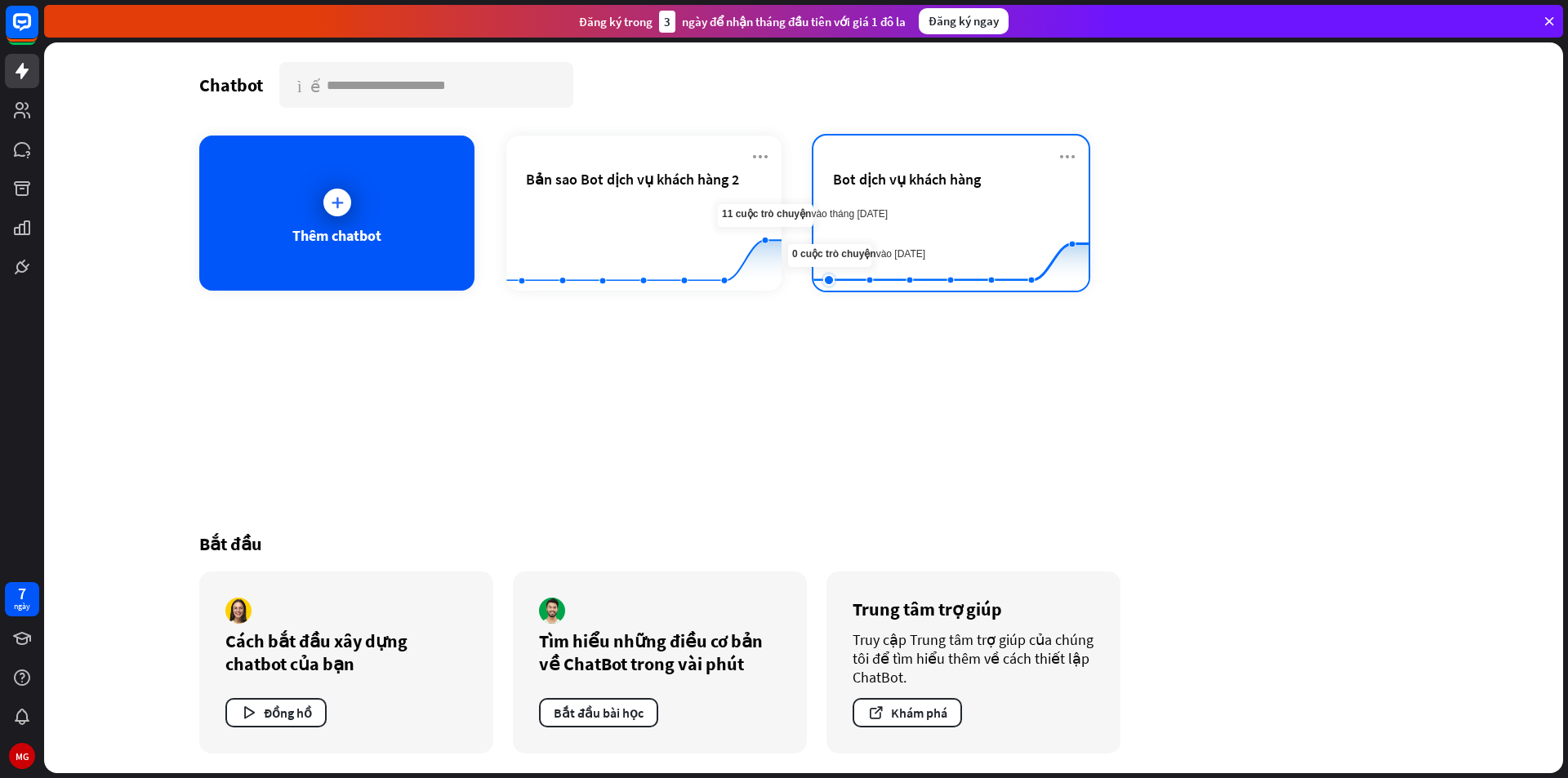
click at [848, 256] on rect at bounding box center [950, 251] width 275 height 102
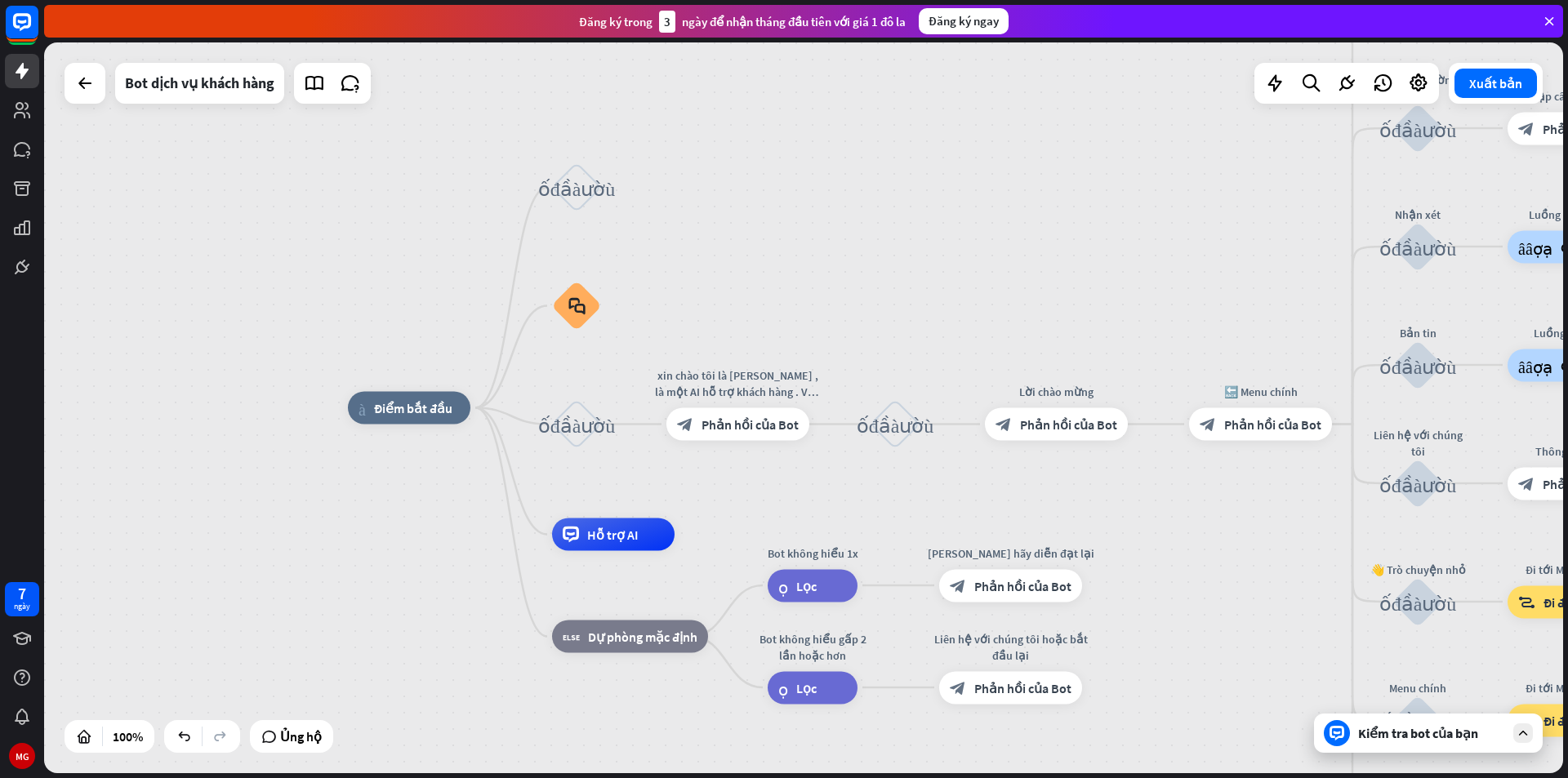
click at [78, 103] on div at bounding box center [85, 83] width 41 height 41
click at [101, 80] on div at bounding box center [85, 83] width 41 height 41
click at [87, 83] on icon at bounding box center [85, 83] width 20 height 20
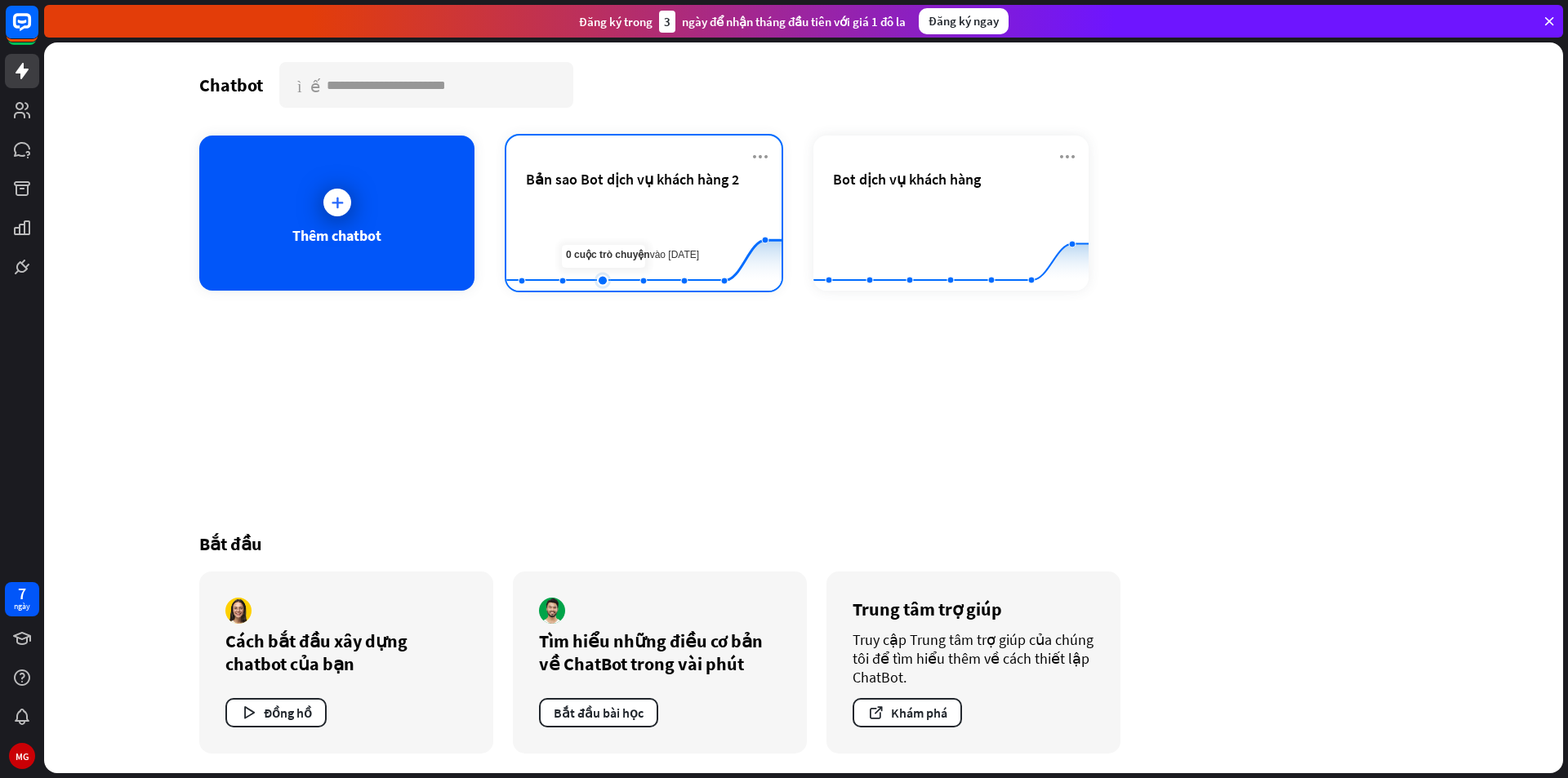
click at [622, 225] on rect at bounding box center [643, 251] width 275 height 102
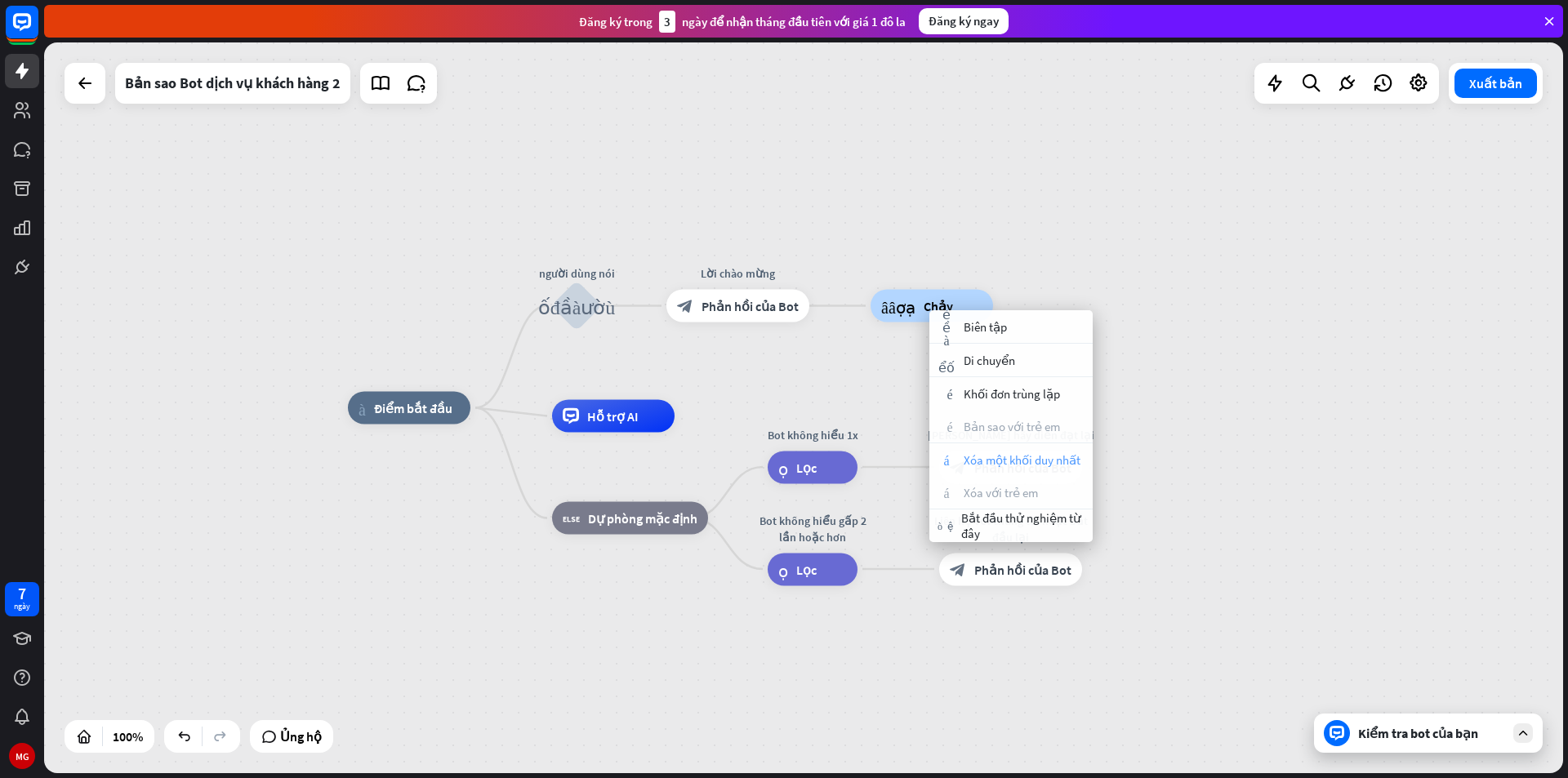
click at [985, 460] on font "Xóa một khối duy nhất" at bounding box center [1022, 460] width 116 height 16
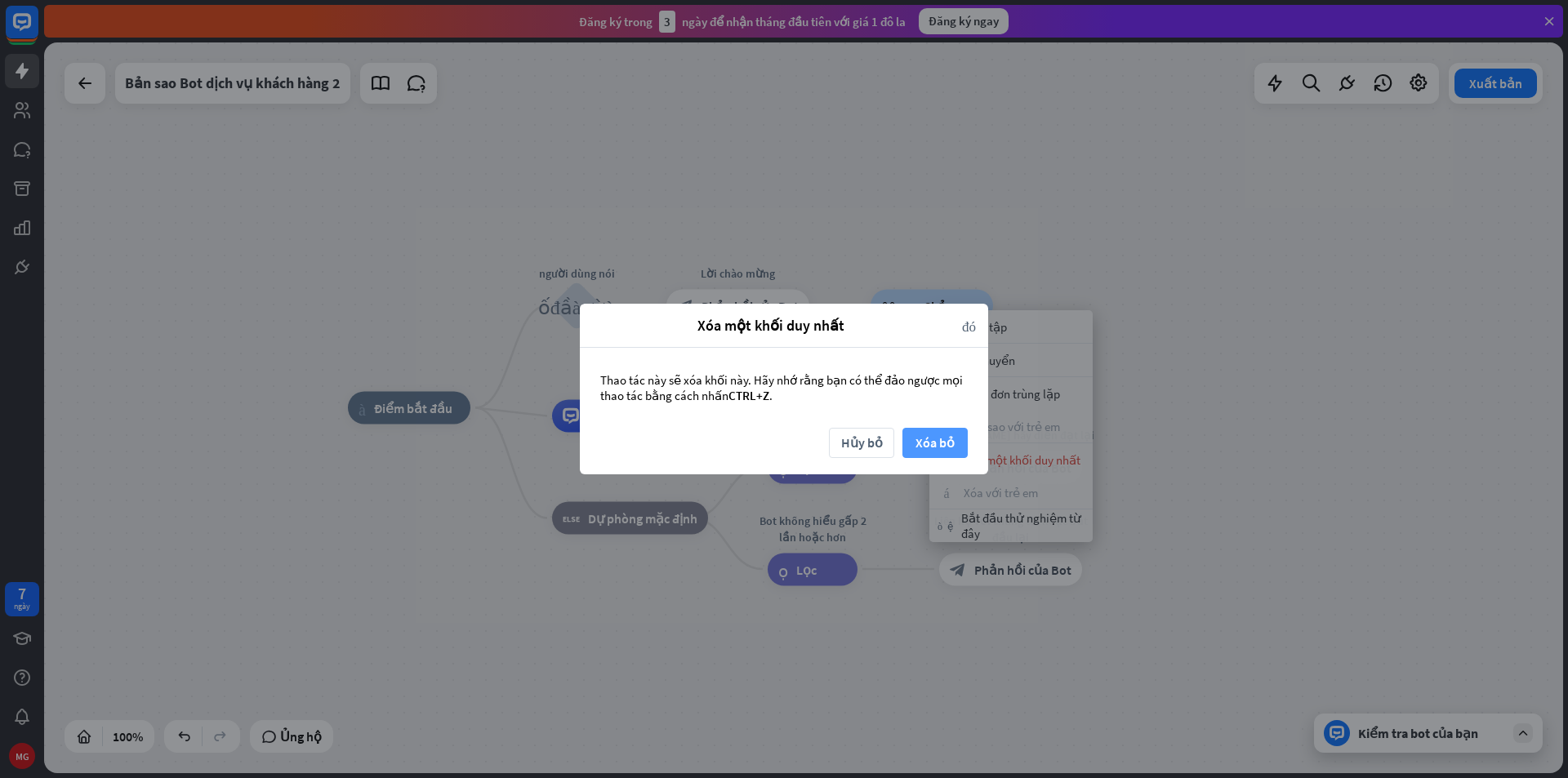
click at [938, 439] on font "Xóa bỏ" at bounding box center [935, 442] width 39 height 17
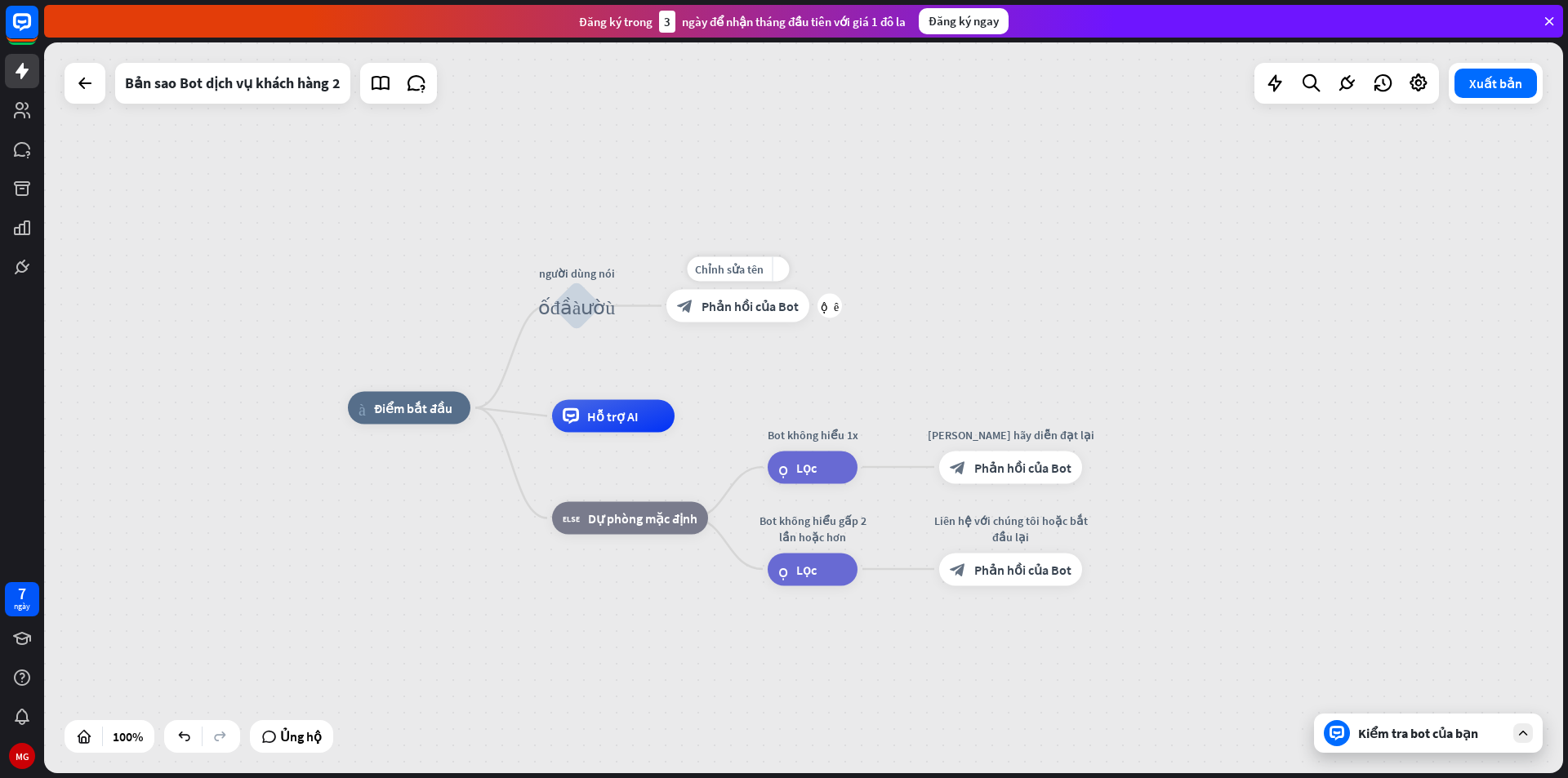
click at [826, 308] on font "cộng thêm" at bounding box center [830, 306] width 18 height 12
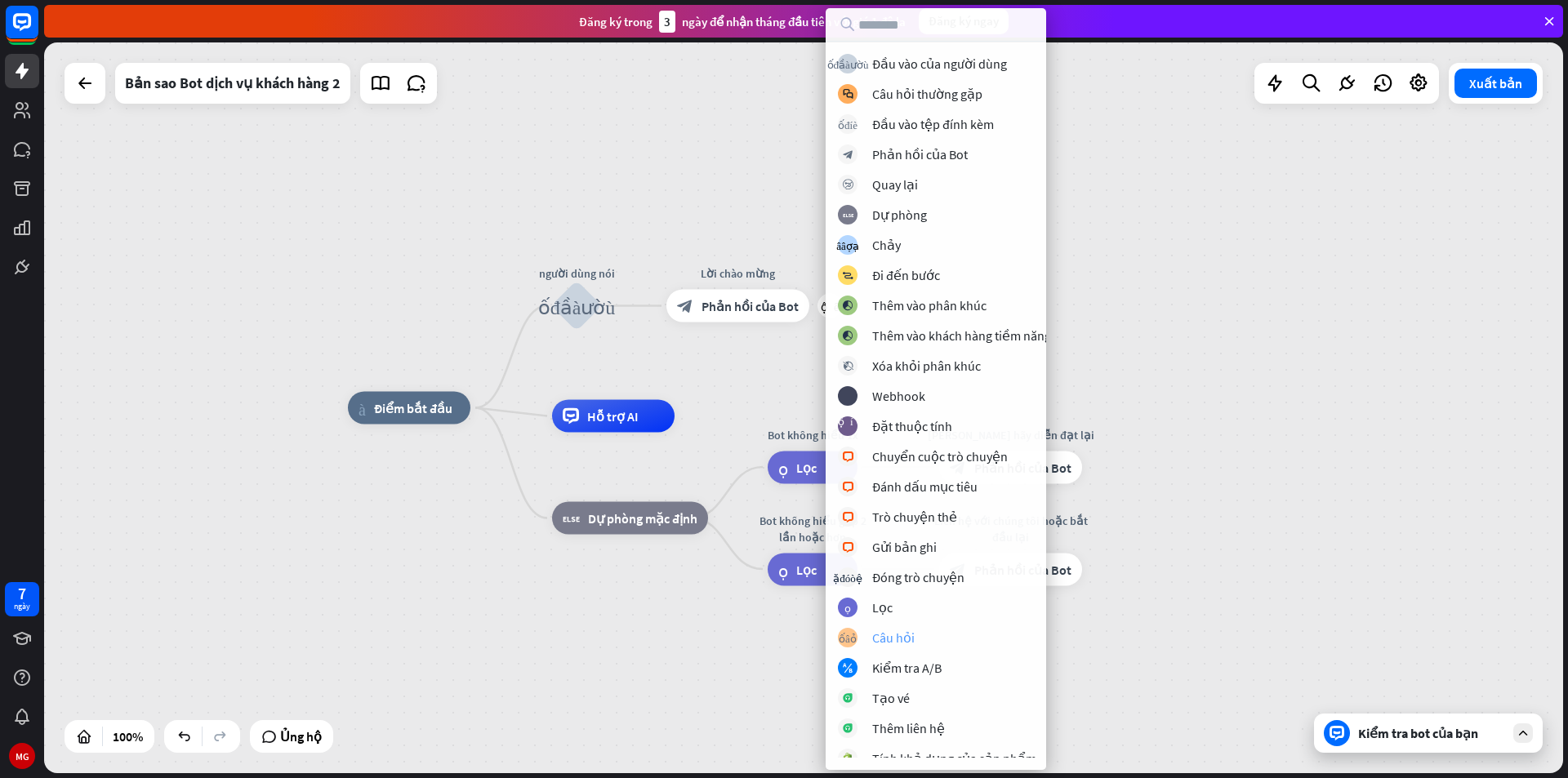
click at [899, 645] on font "Câu hỏi" at bounding box center [893, 637] width 42 height 17
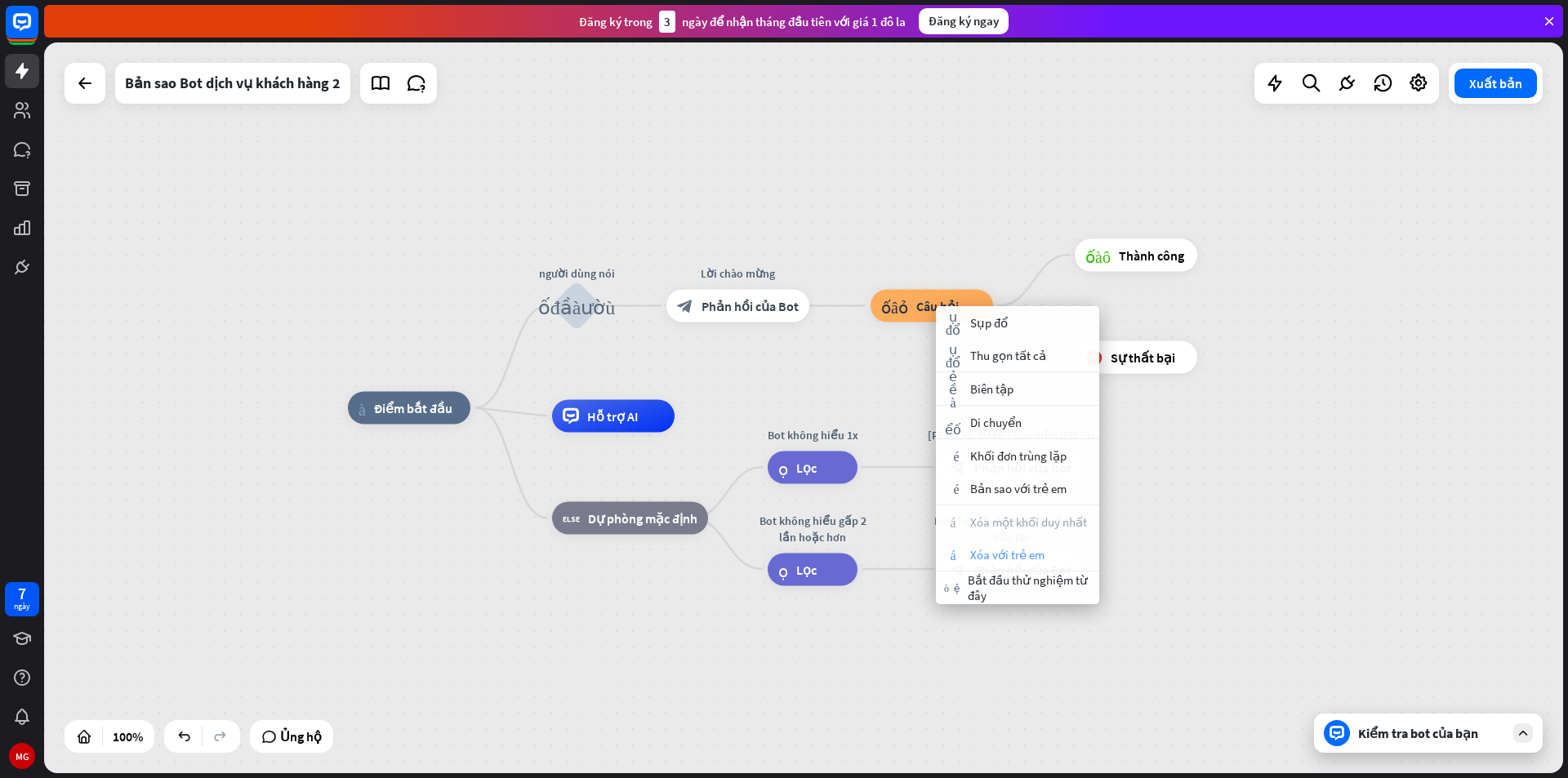
click at [1014, 554] on font "Xóa với trẻ em" at bounding box center [1007, 555] width 74 height 16
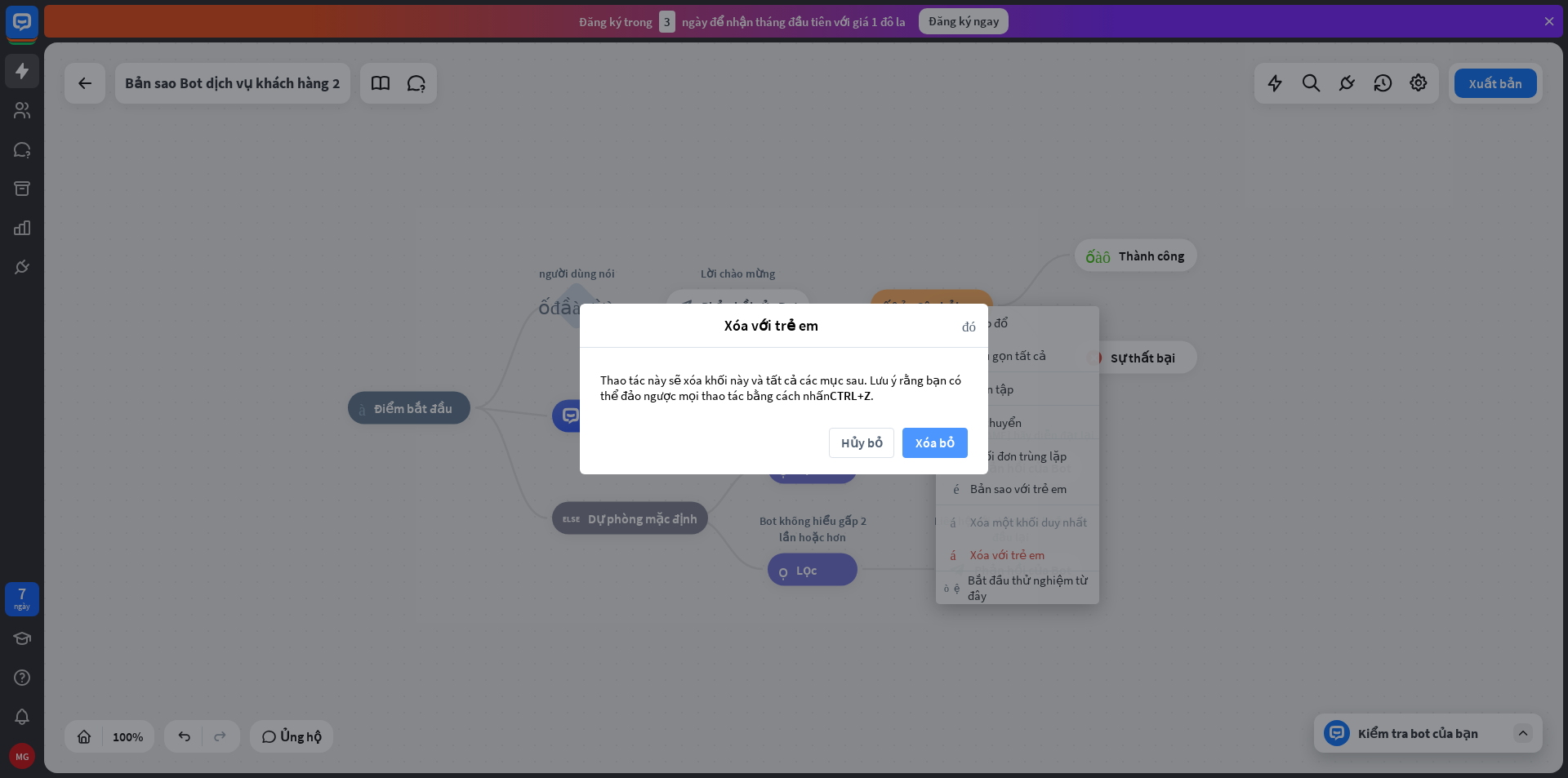
click at [927, 450] on font "Xóa bỏ" at bounding box center [935, 442] width 39 height 17
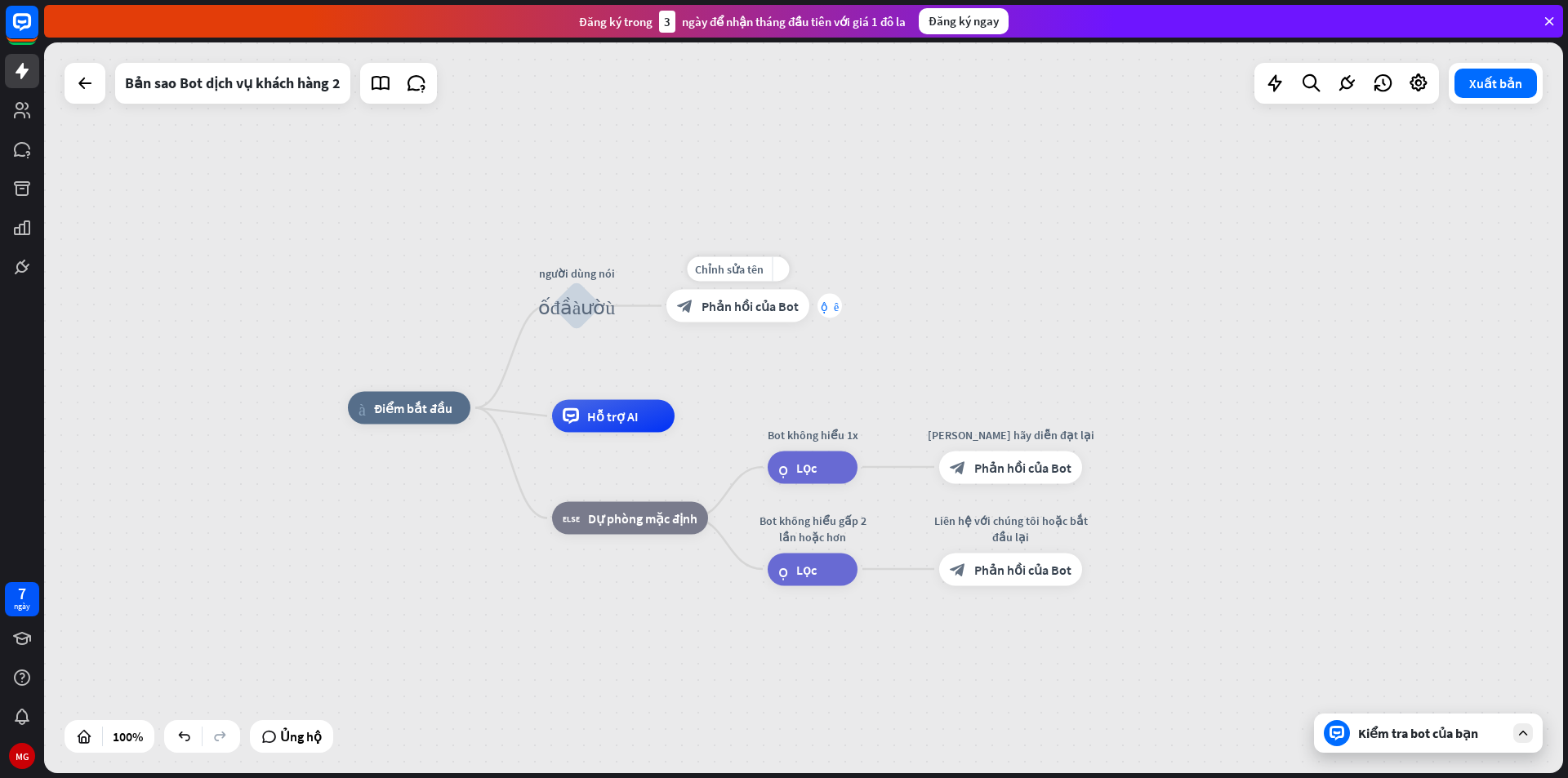
click at [837, 308] on div "cộng thêm" at bounding box center [829, 305] width 24 height 24
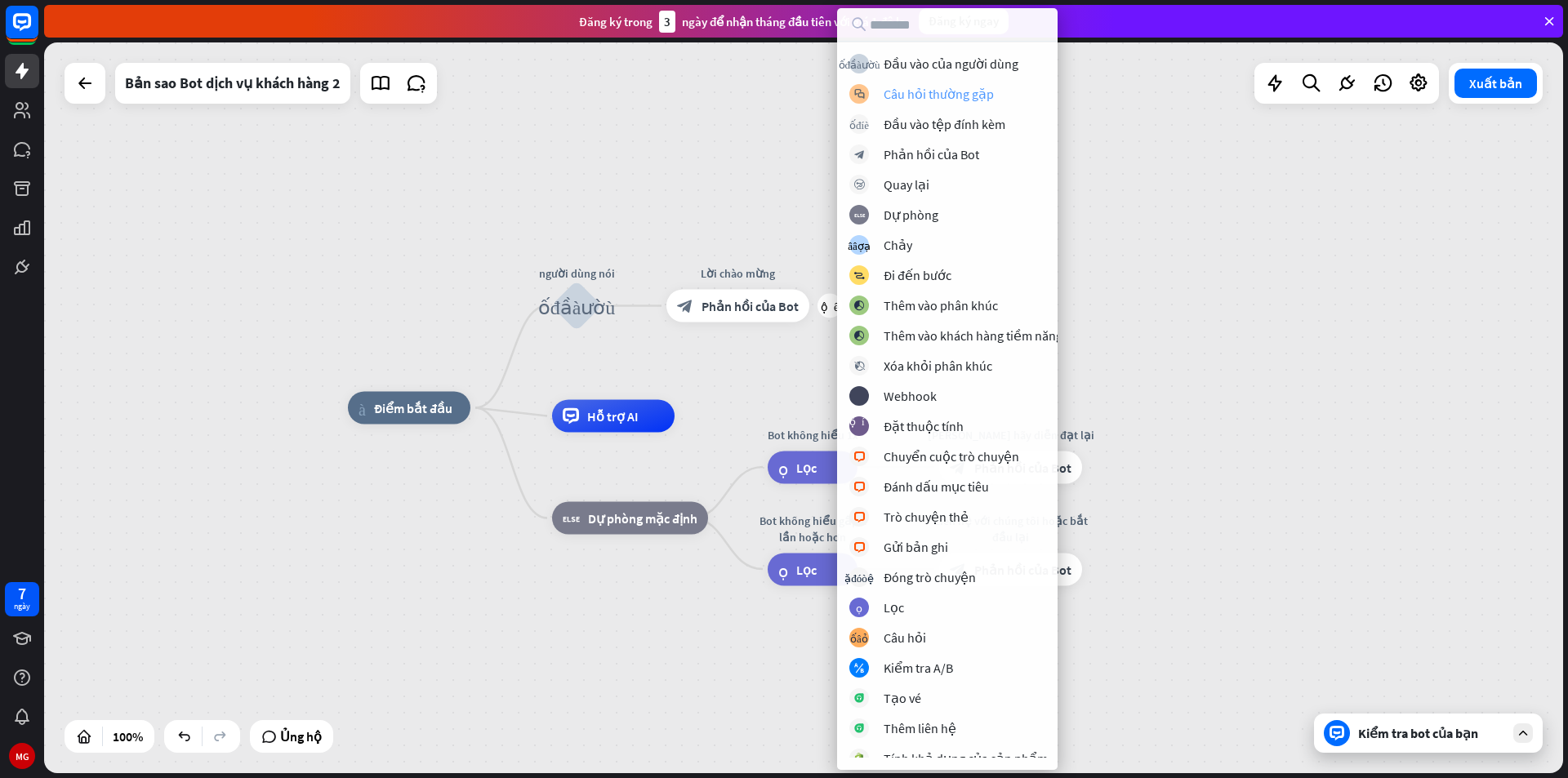
click at [963, 97] on font "Câu hỏi thường gặp" at bounding box center [939, 94] width 111 height 17
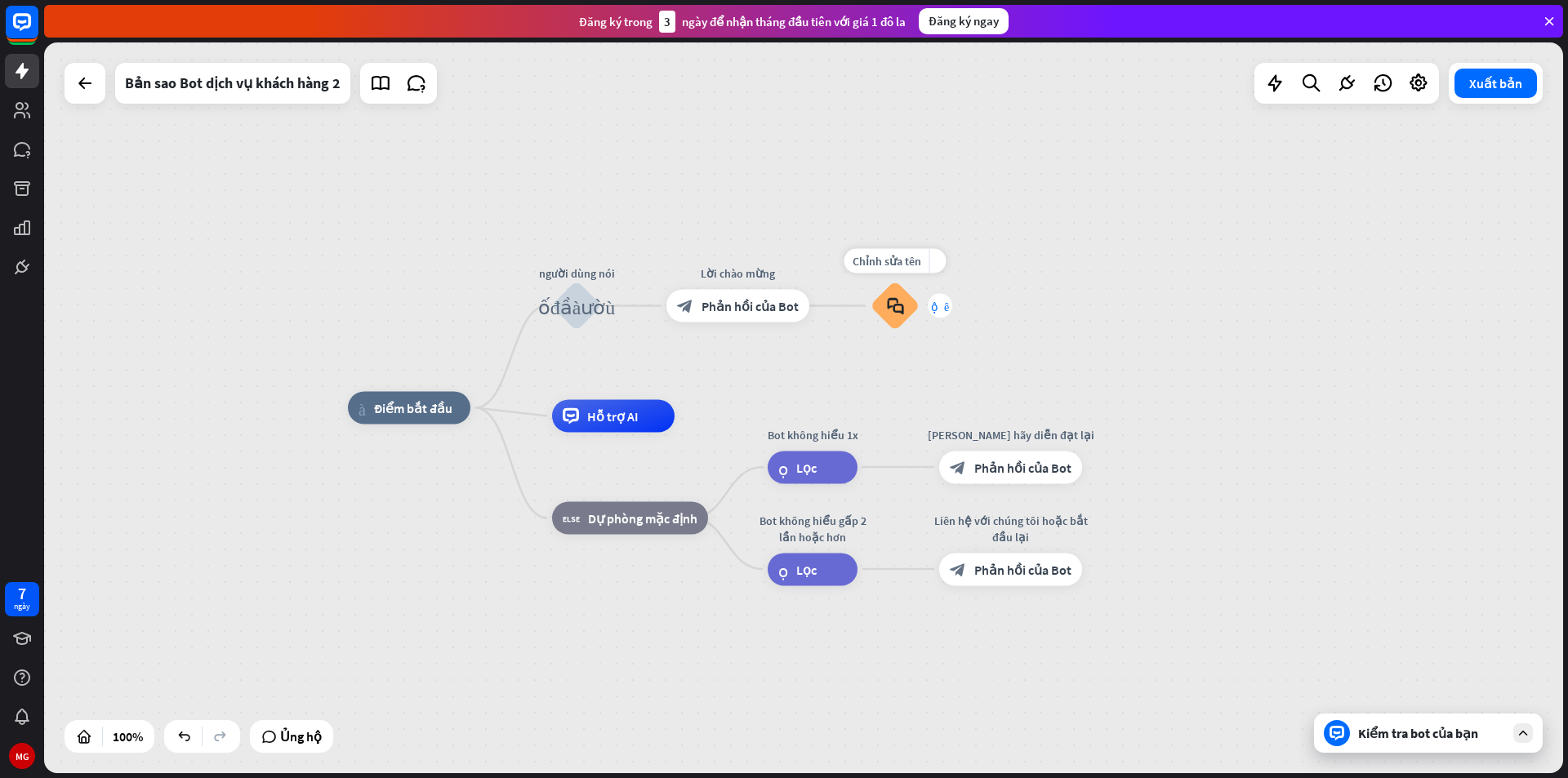
click at [934, 306] on font "cộng thêm" at bounding box center [940, 306] width 18 height 12
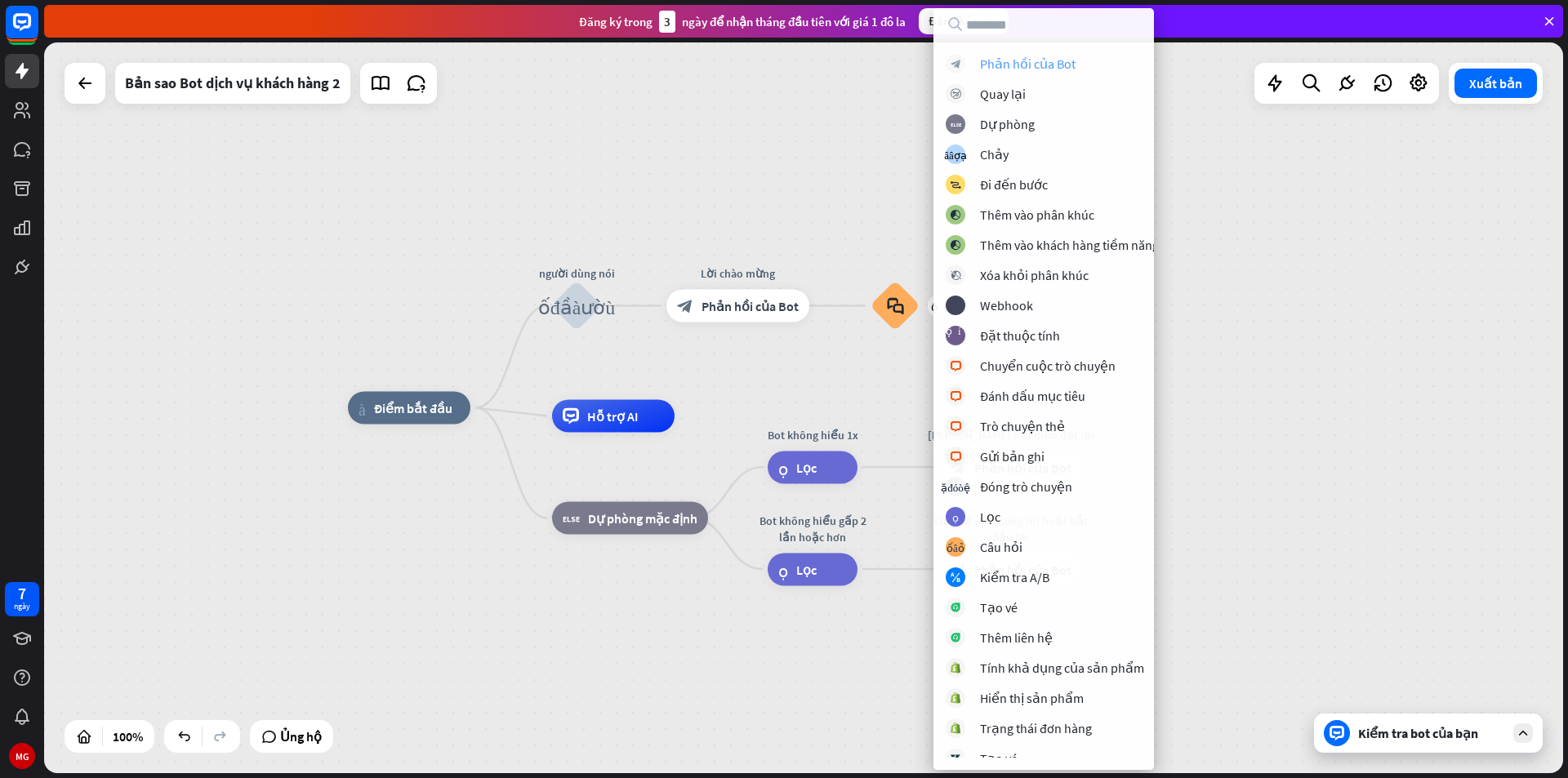
click at [1026, 67] on font "Phản hồi của Bot" at bounding box center [1028, 64] width 96 height 17
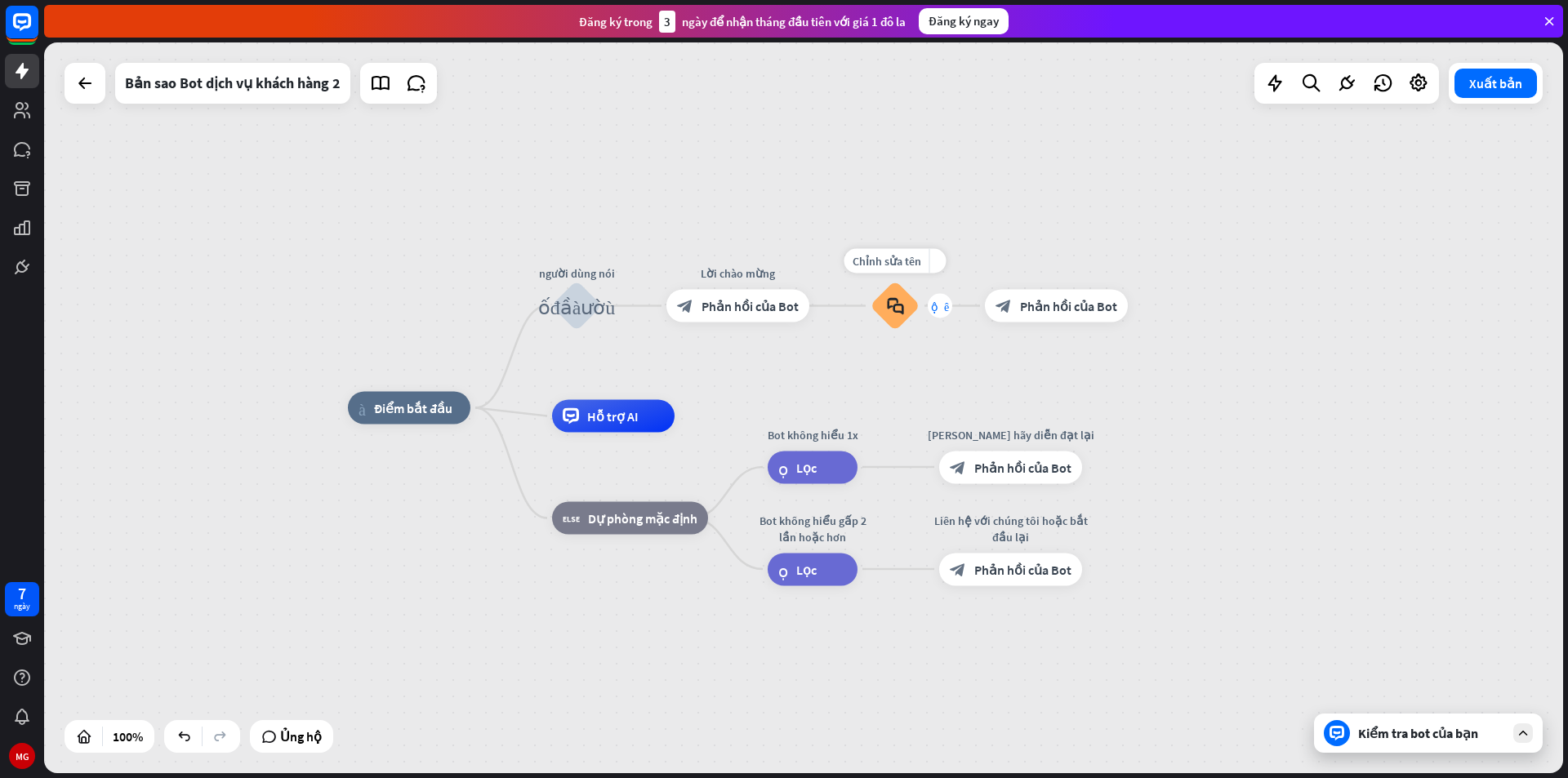
click at [944, 302] on font "cộng thêm" at bounding box center [940, 306] width 18 height 12
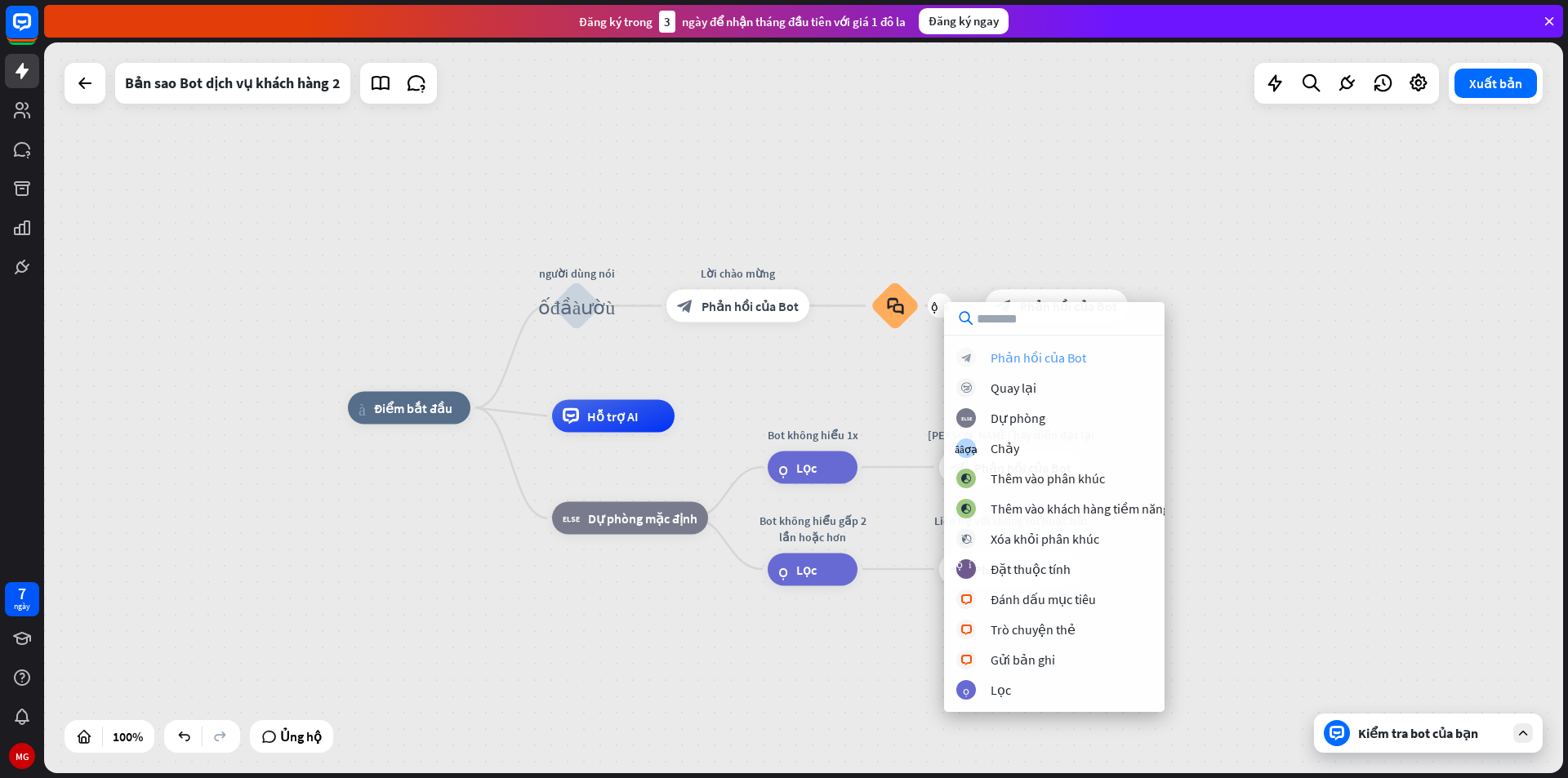
click at [1038, 357] on font "Phản hồi của Bot" at bounding box center [1038, 357] width 96 height 17
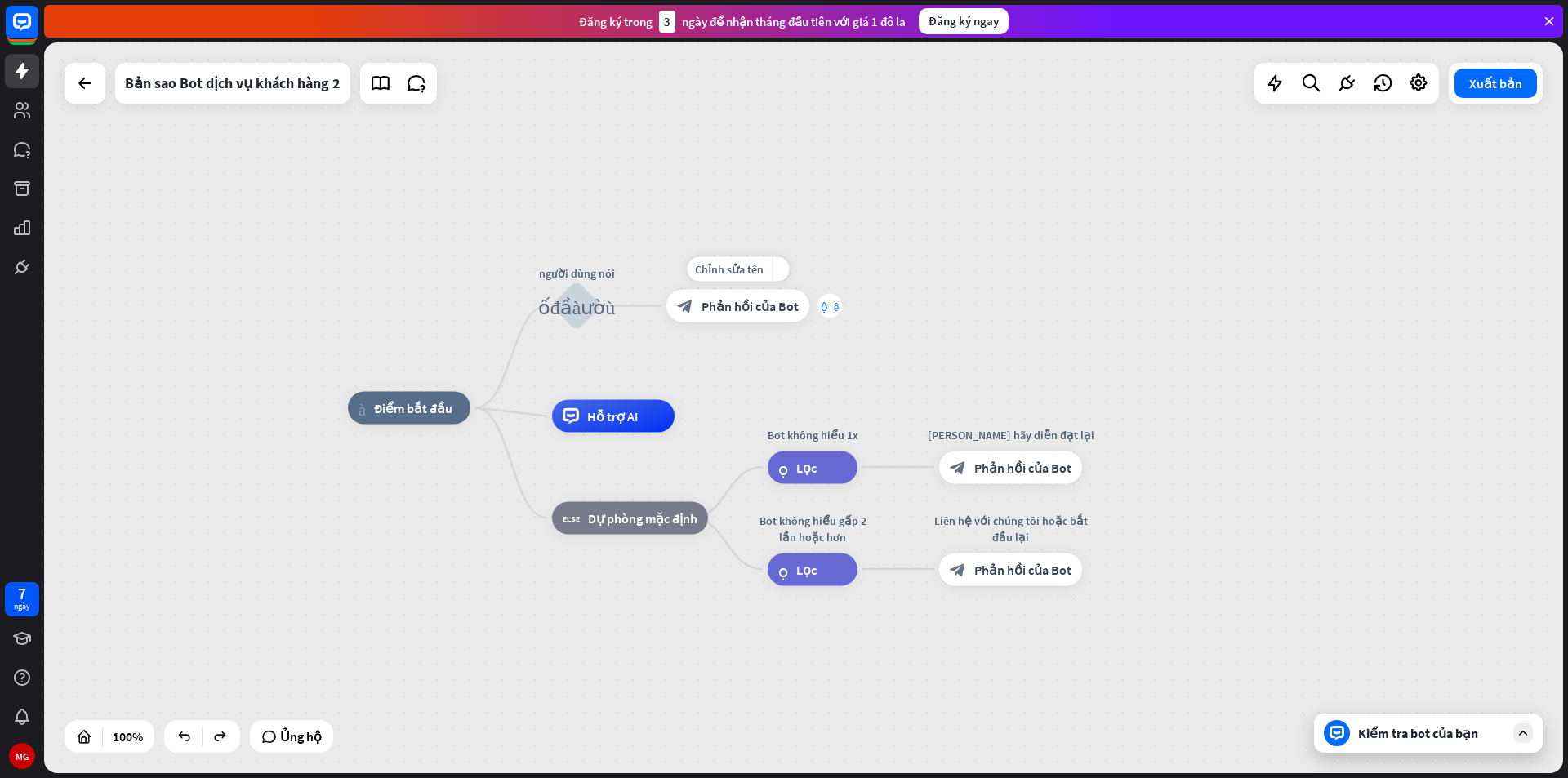
click at [822, 301] on font "cộng thêm" at bounding box center [830, 306] width 18 height 12
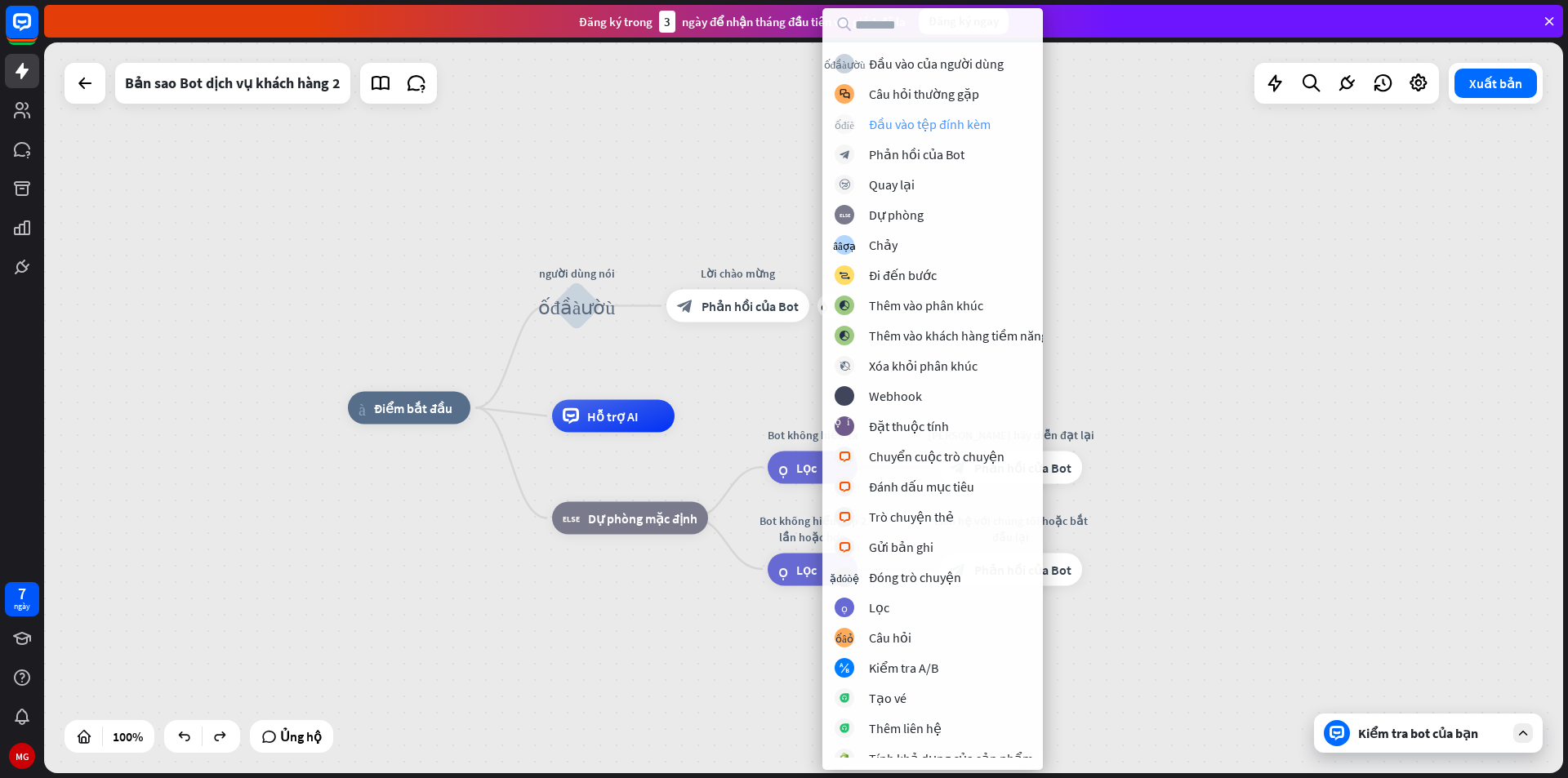
click at [924, 122] on font "Đầu vào tệp đính kèm" at bounding box center [930, 123] width 121 height 17
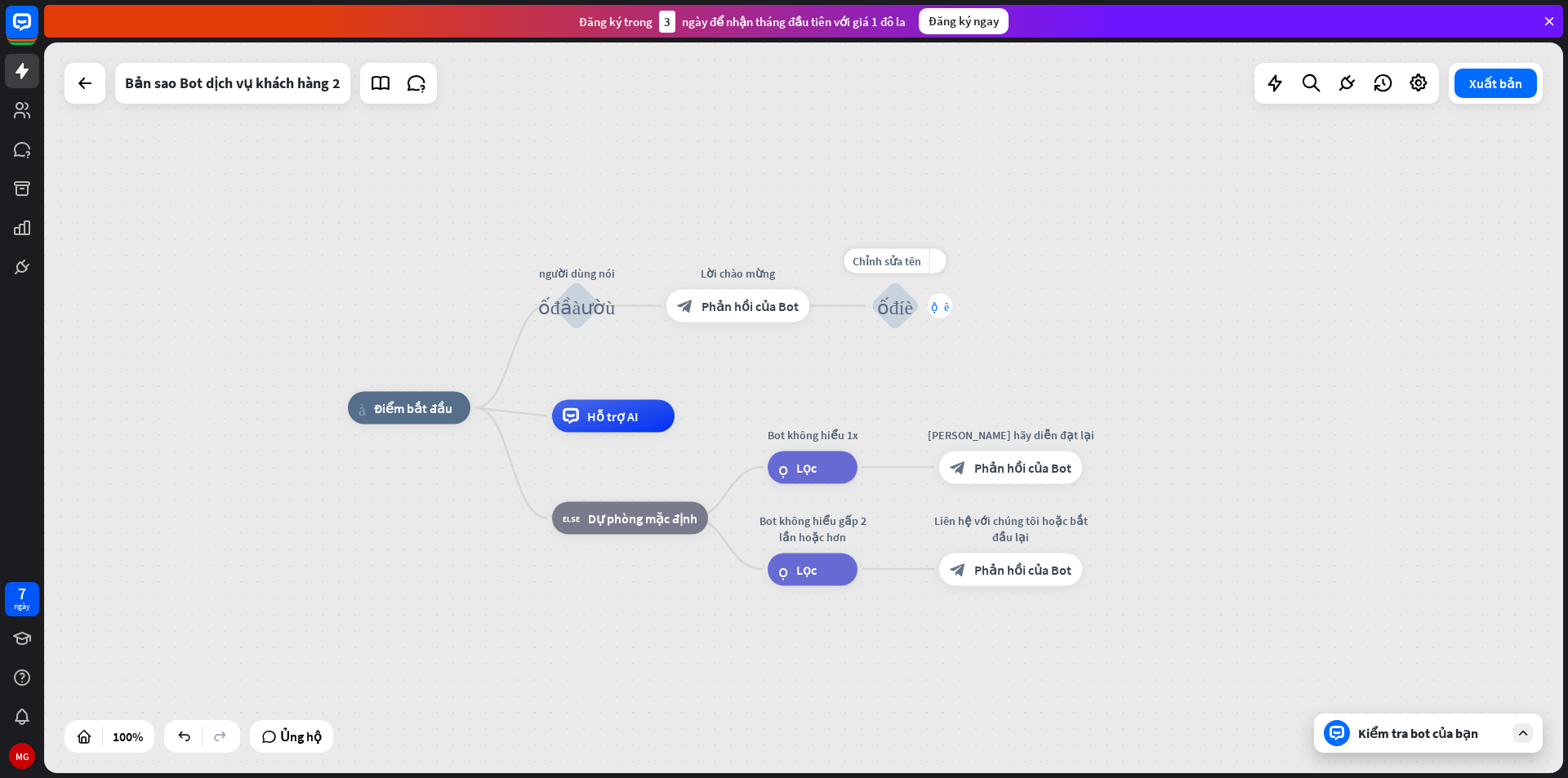
click at [940, 303] on font "cộng thêm" at bounding box center [940, 306] width 18 height 12
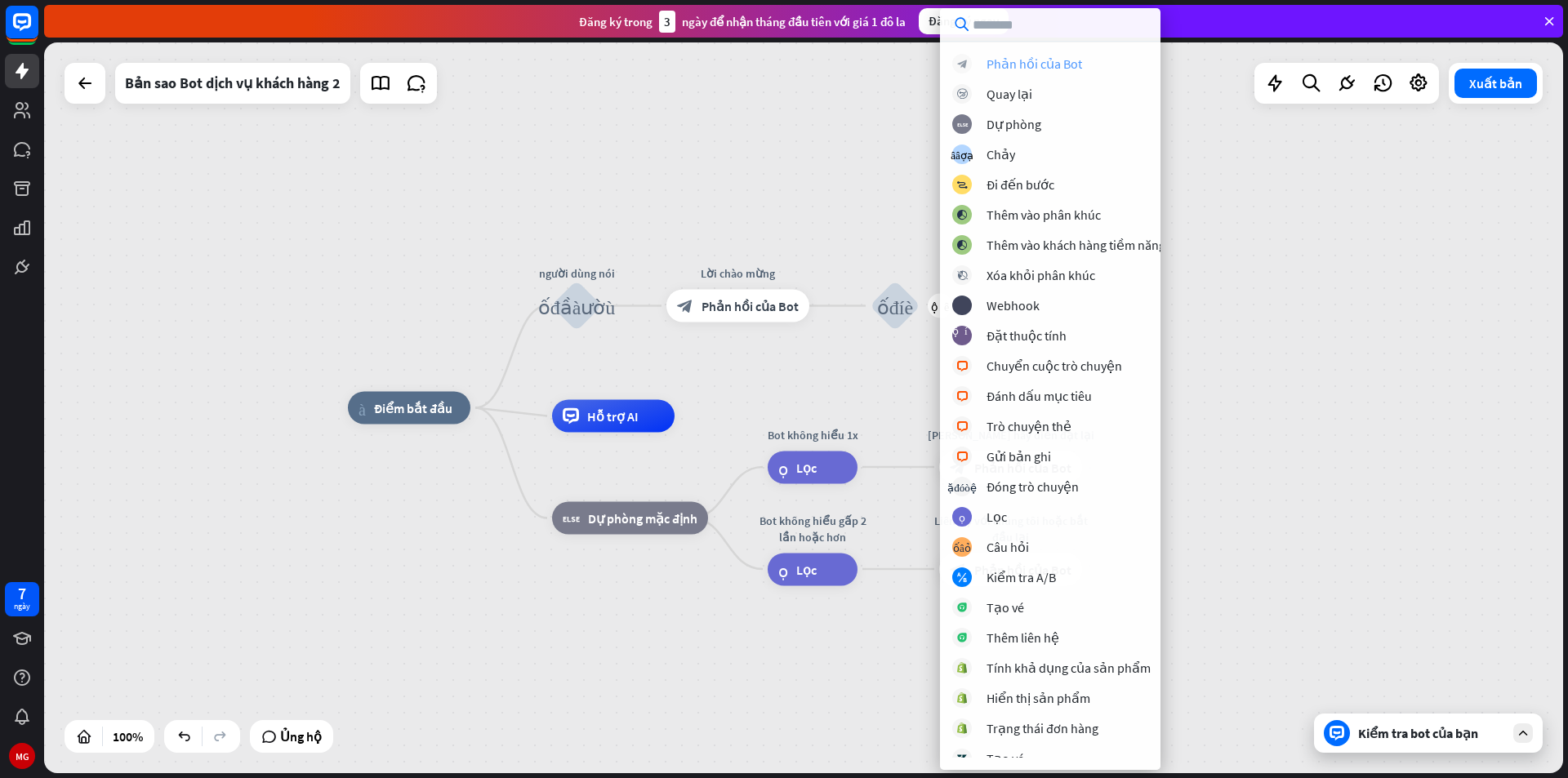
click at [1015, 62] on font "Phản hồi của Bot" at bounding box center [1035, 64] width 96 height 17
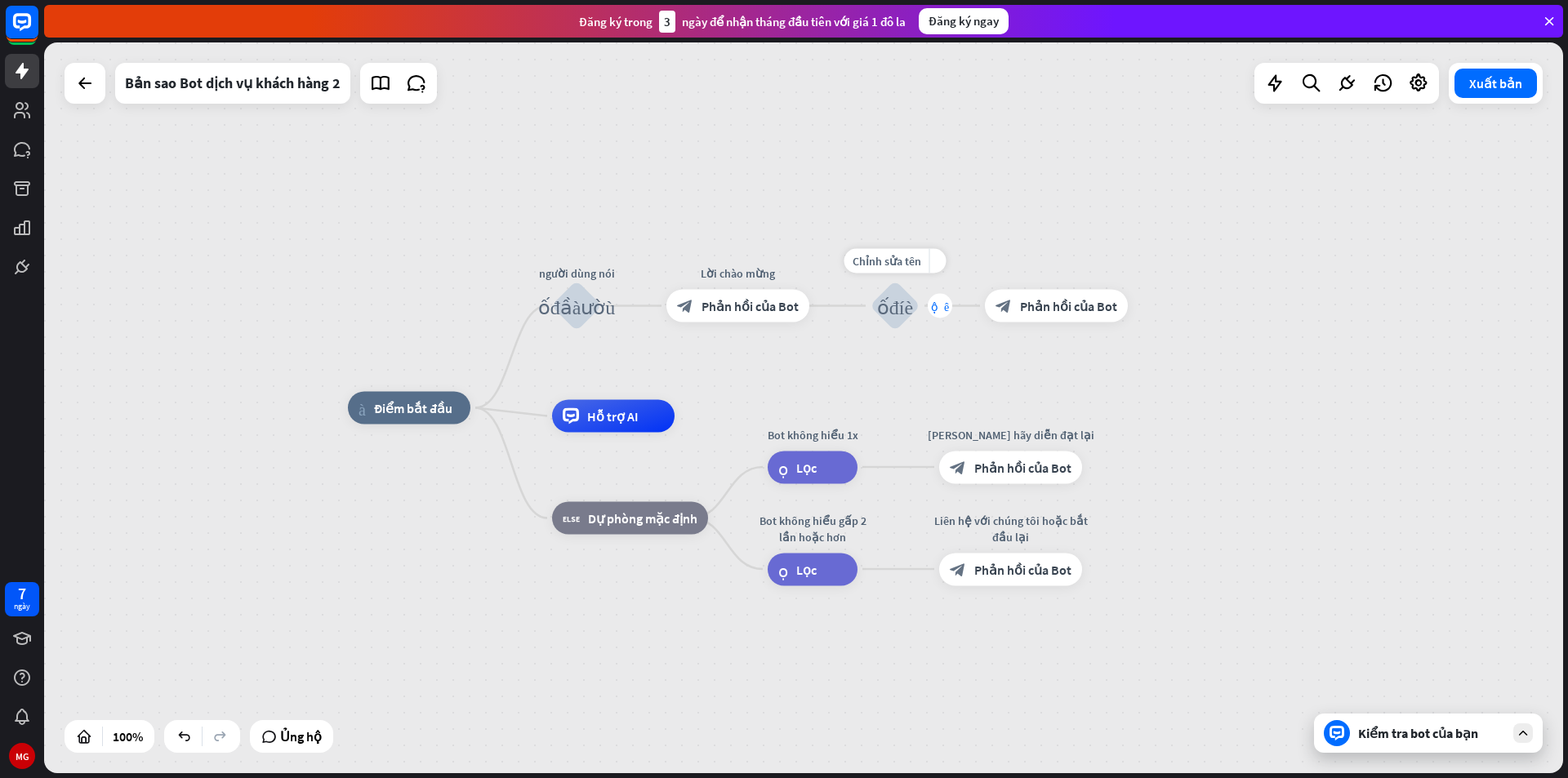
click at [934, 301] on font "cộng thêm" at bounding box center [940, 306] width 18 height 12
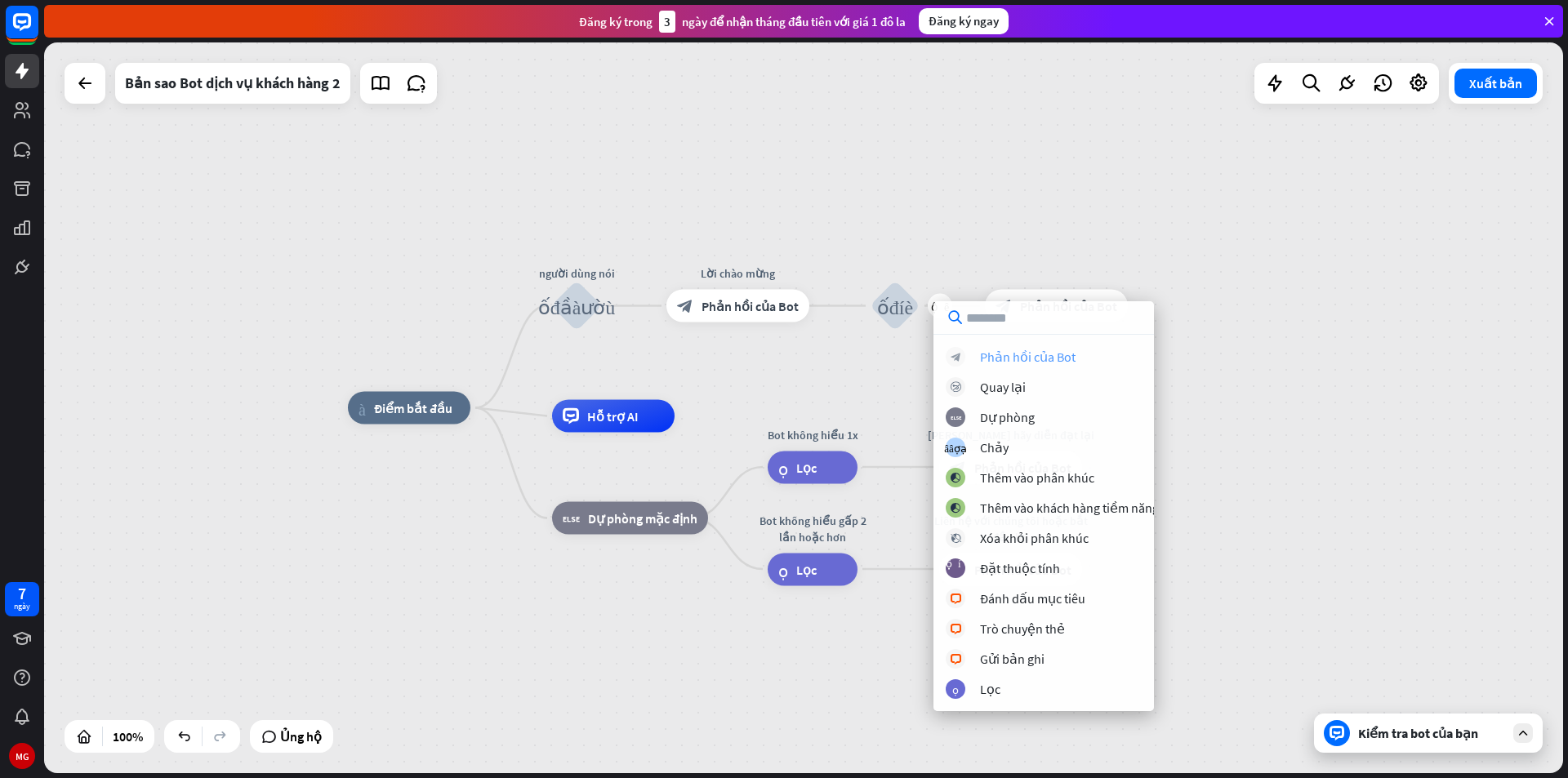
click at [1008, 361] on font "Phản hồi của Bot" at bounding box center [1028, 356] width 96 height 17
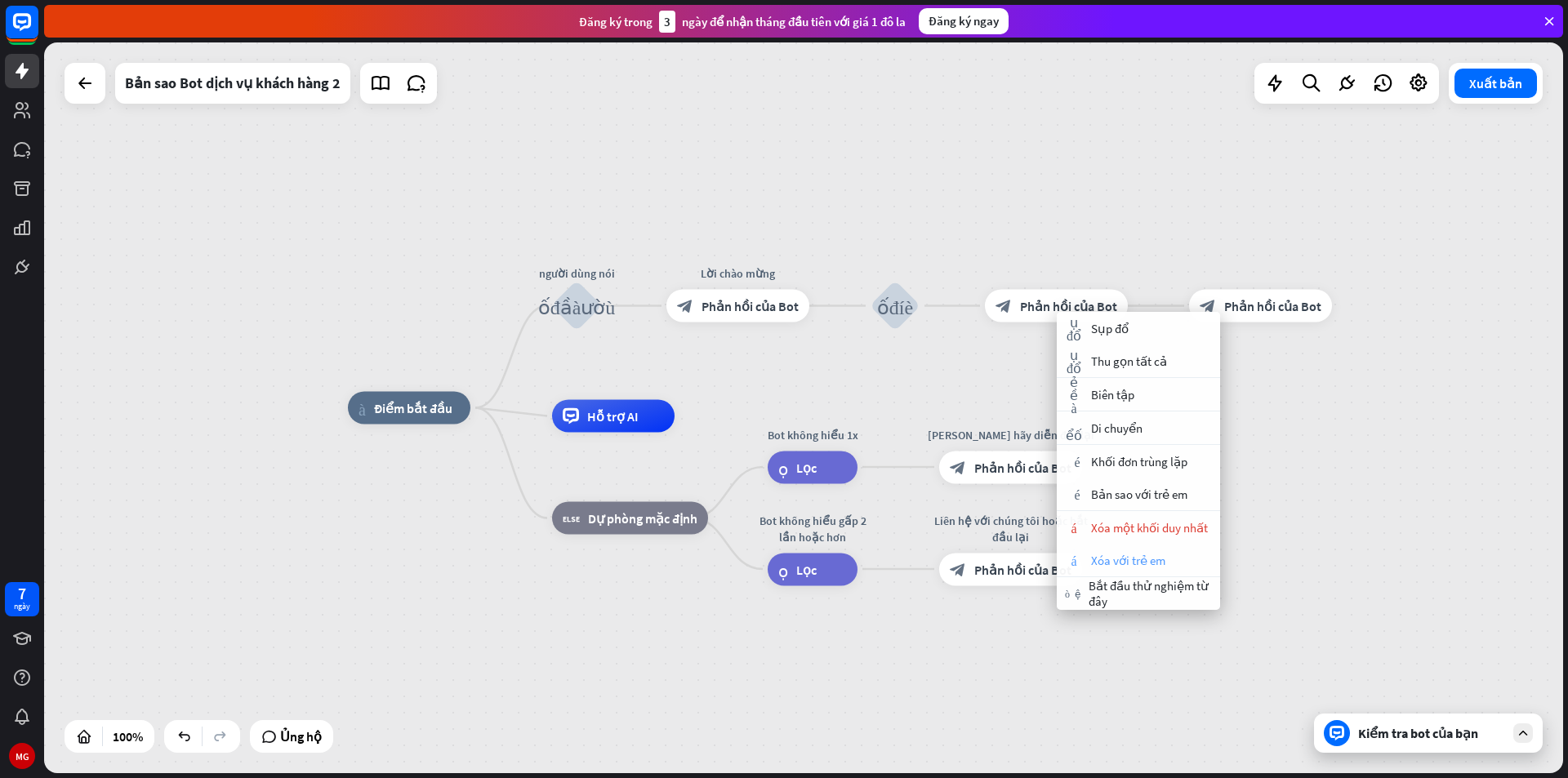
click at [1161, 555] on font "Xóa với trẻ em" at bounding box center [1129, 561] width 74 height 16
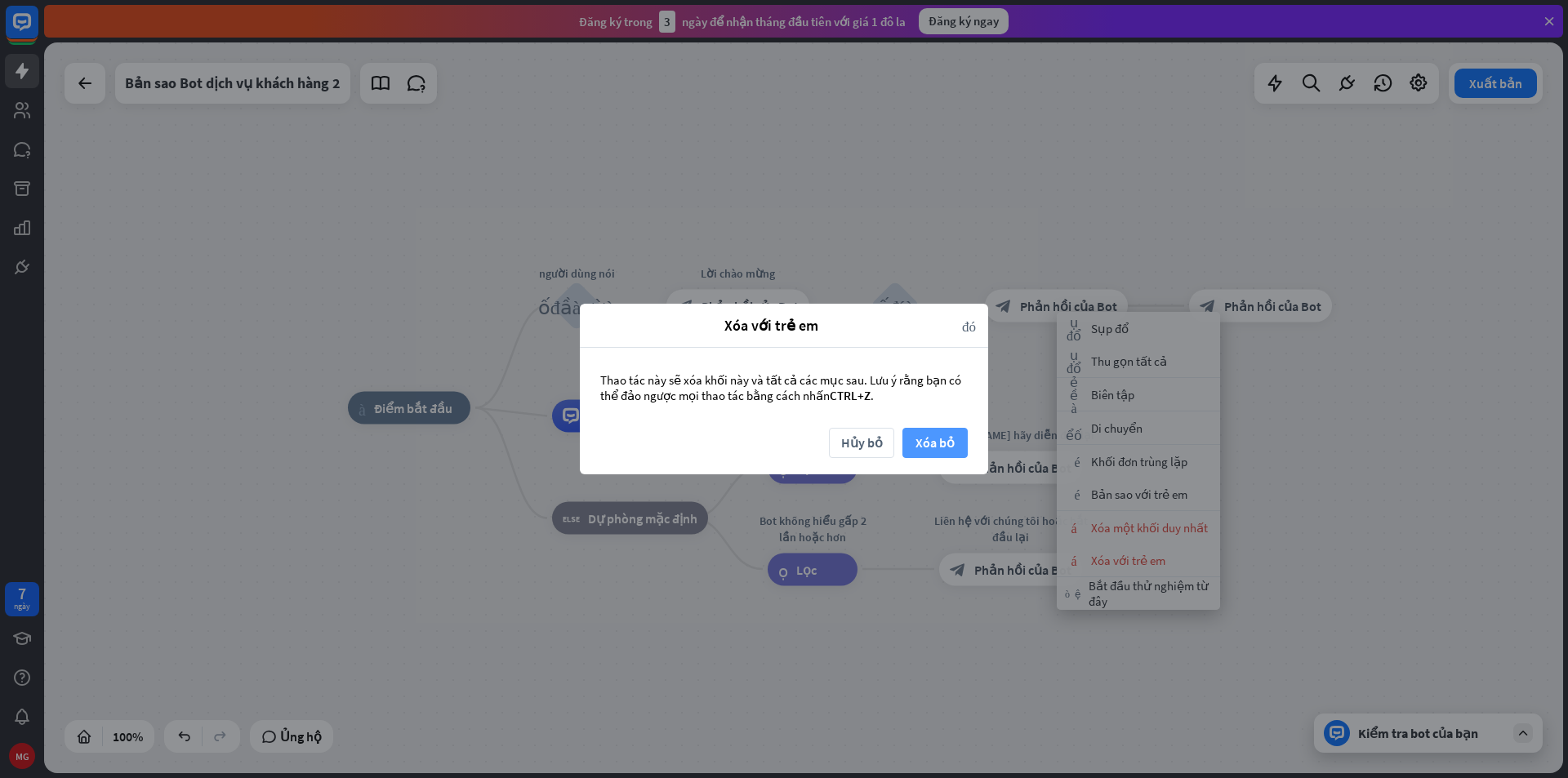
click at [955, 444] on button "Xóa bỏ" at bounding box center [935, 442] width 66 height 30
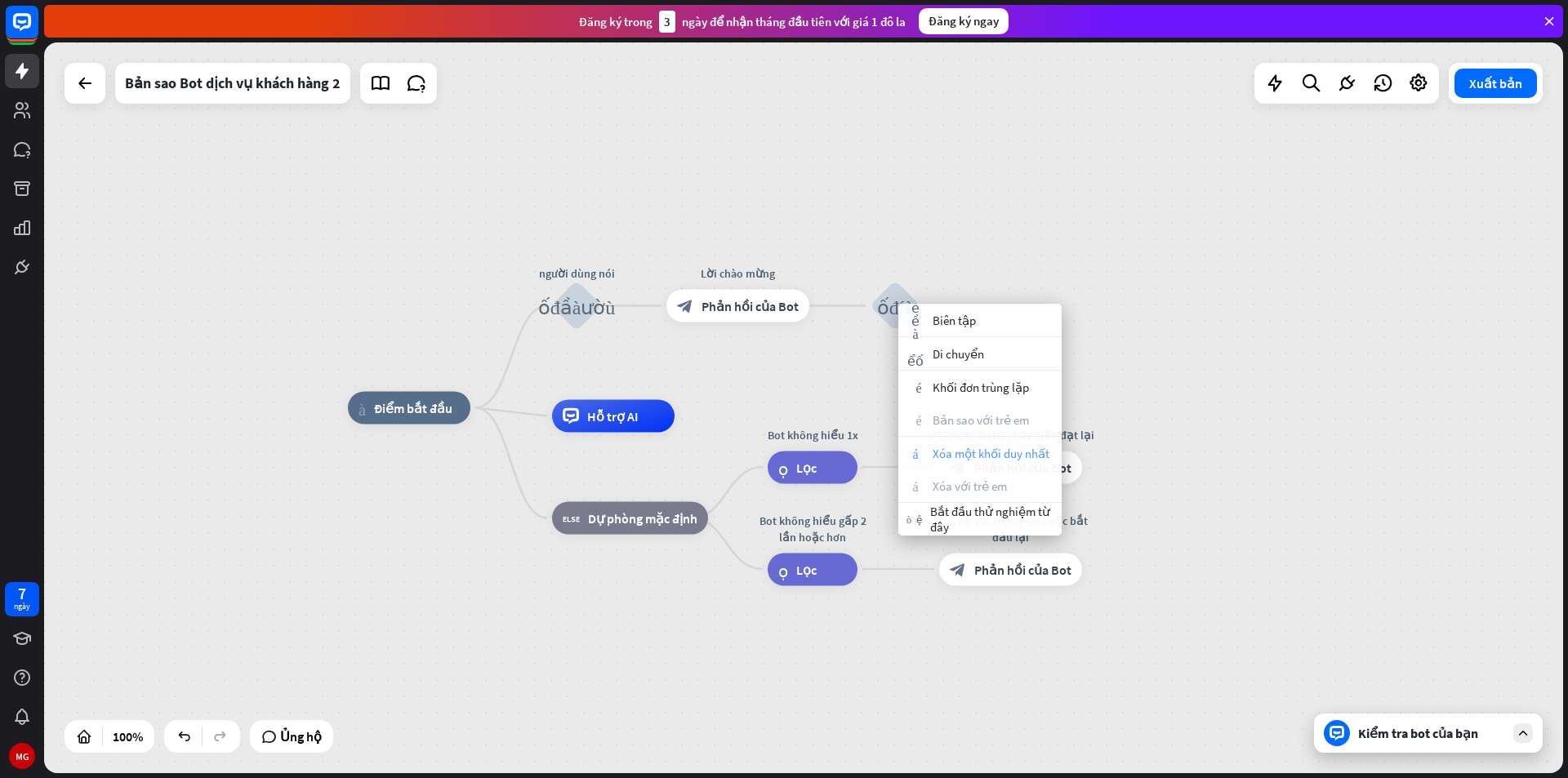
click at [951, 448] on font "Xóa một khối duy nhất" at bounding box center [991, 454] width 116 height 16
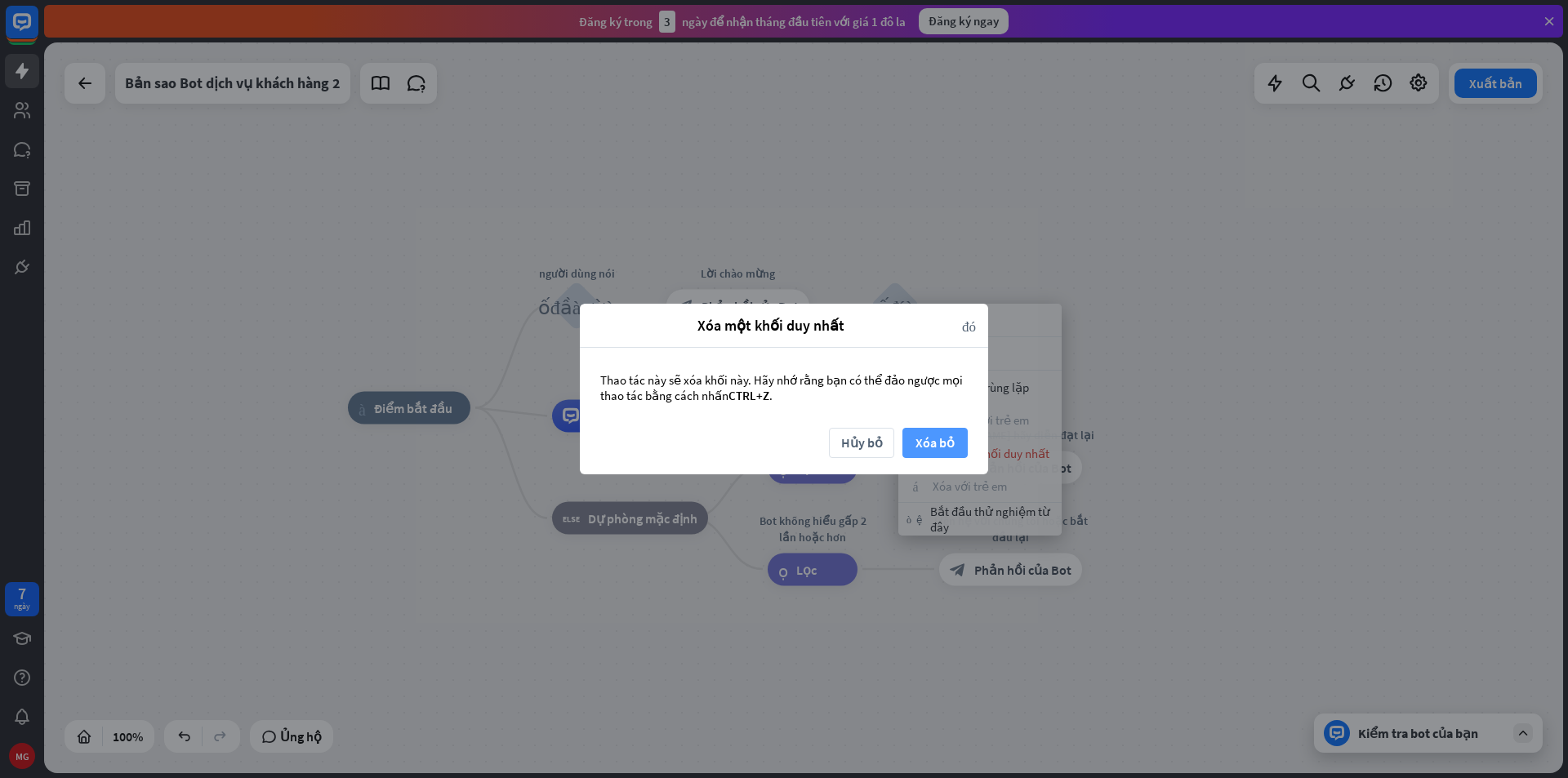
click at [921, 451] on font "Xóa bỏ" at bounding box center [935, 442] width 39 height 28
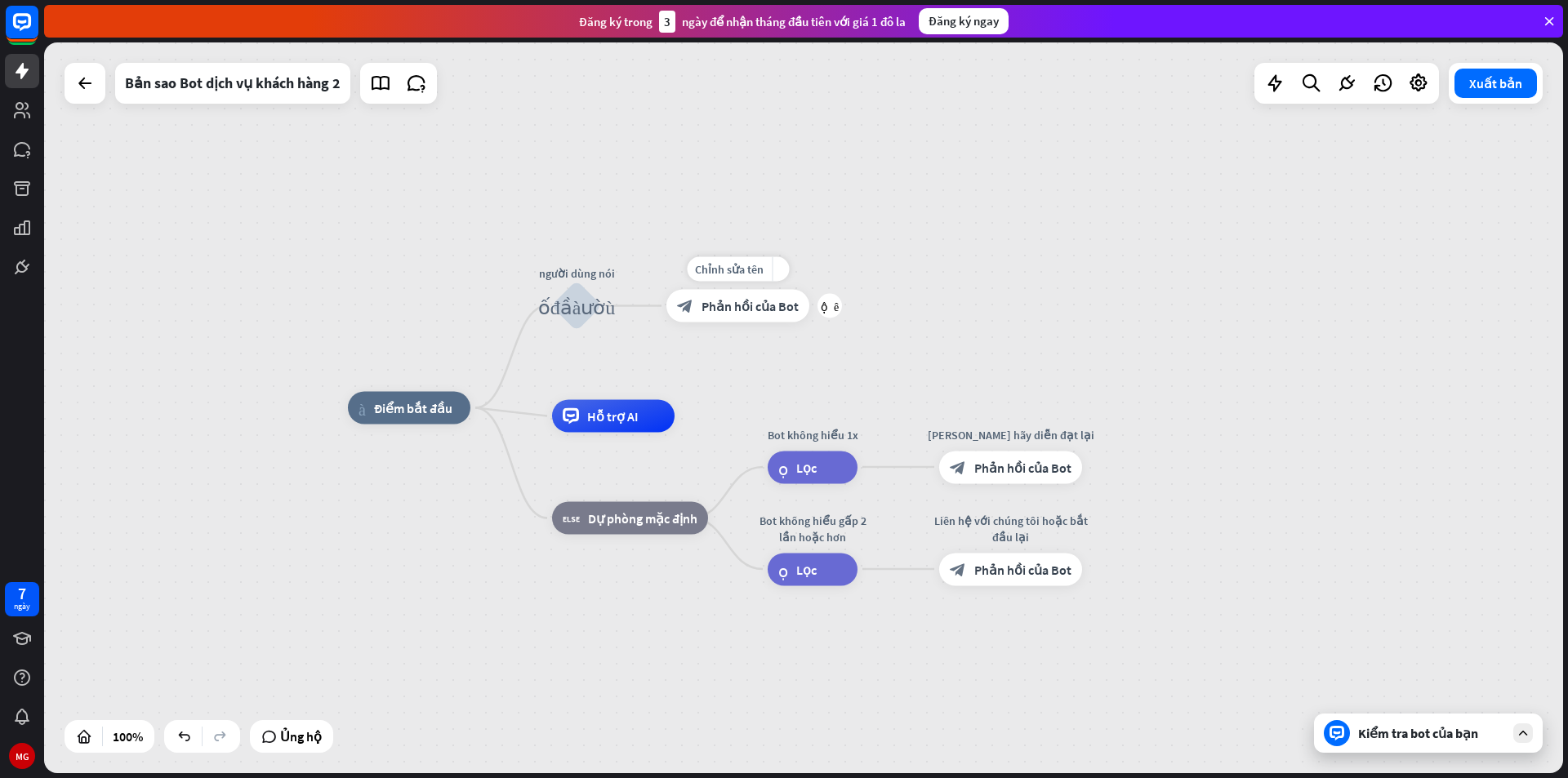
click at [828, 303] on font "cộng thêm" at bounding box center [830, 306] width 18 height 12
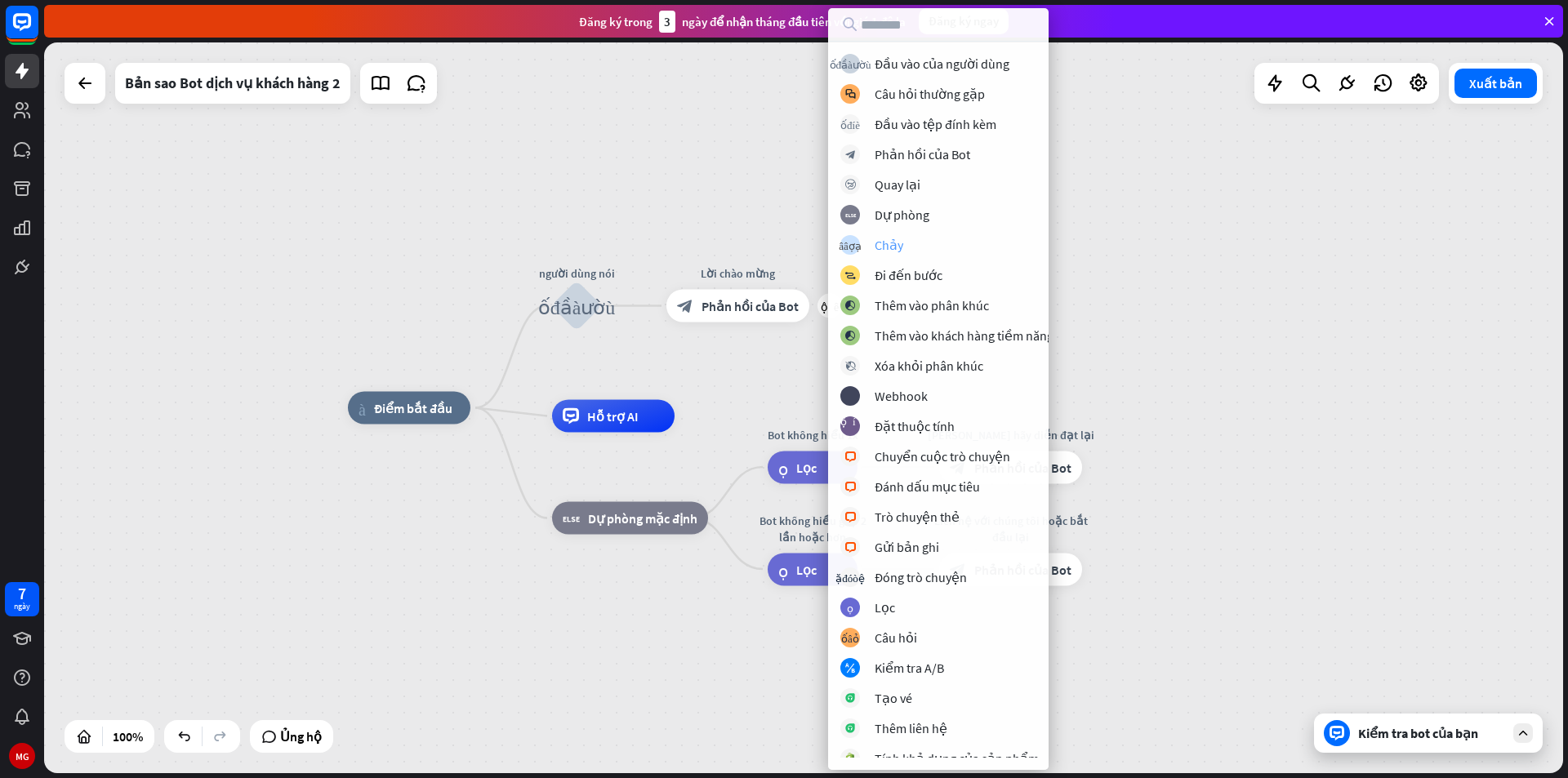
click at [856, 244] on font "cây_xây_thợ_tạo" at bounding box center [850, 245] width 23 height 11
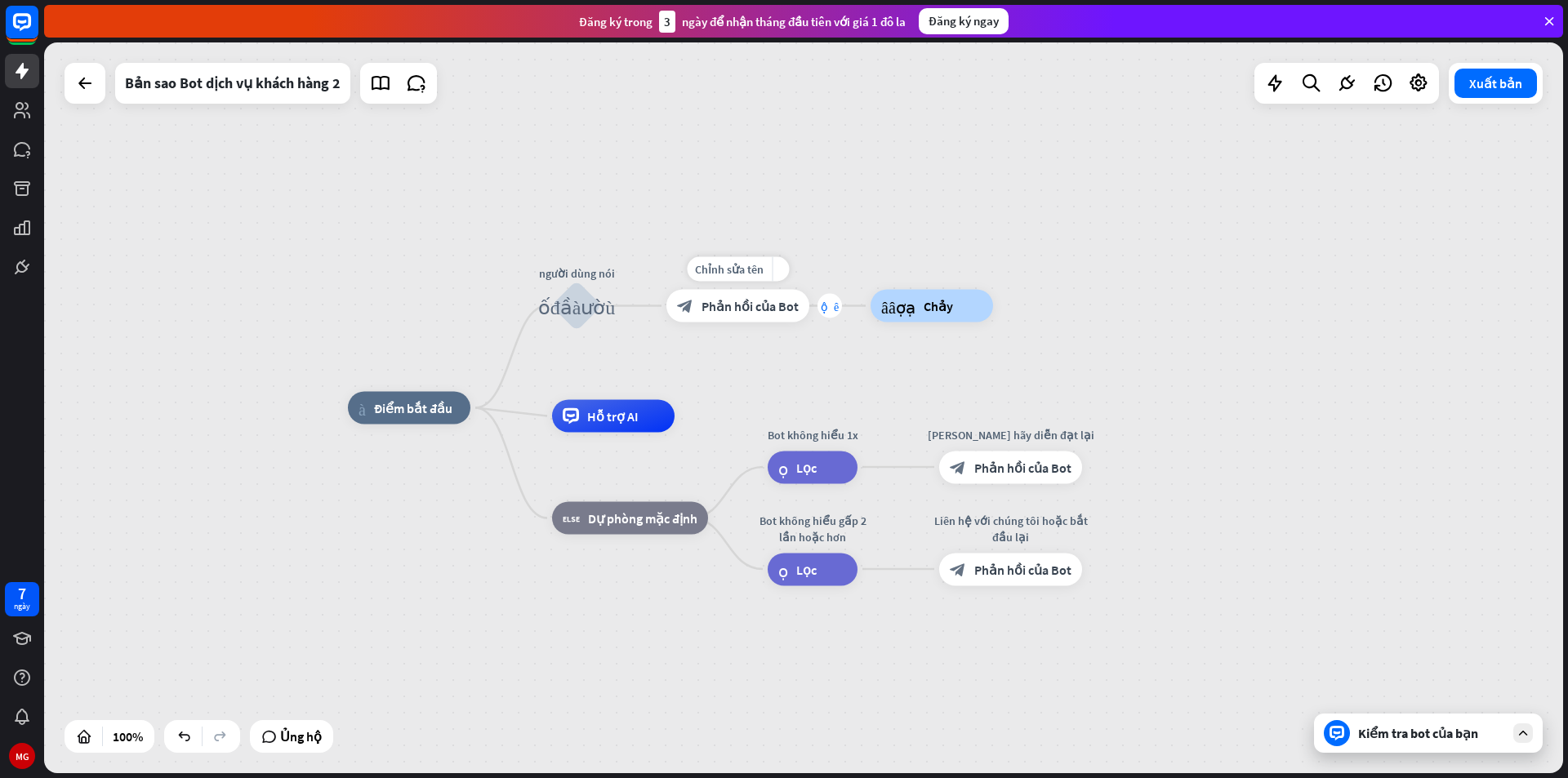
click at [824, 303] on font "cộng thêm" at bounding box center [830, 306] width 18 height 12
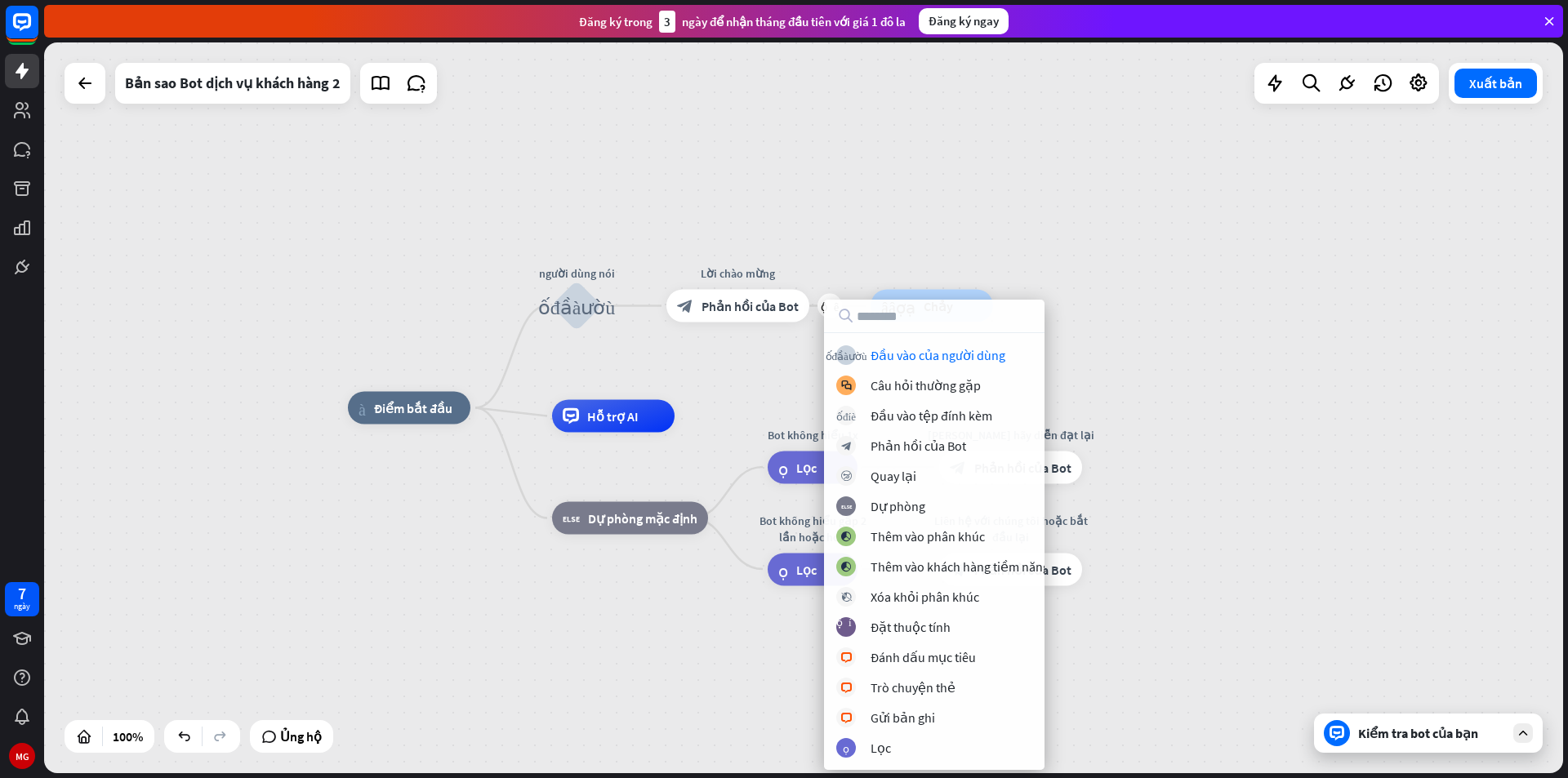
drag, startPoint x: 993, startPoint y: 245, endPoint x: 998, endPoint y: 281, distance: 36.3
click at [993, 245] on div "nhà_2 Điểm bắt đầu người dùng nói khối_đầu_vào_người_dùng cộng thêm Lời chào mừ…" at bounding box center [804, 407] width 1519 height 731
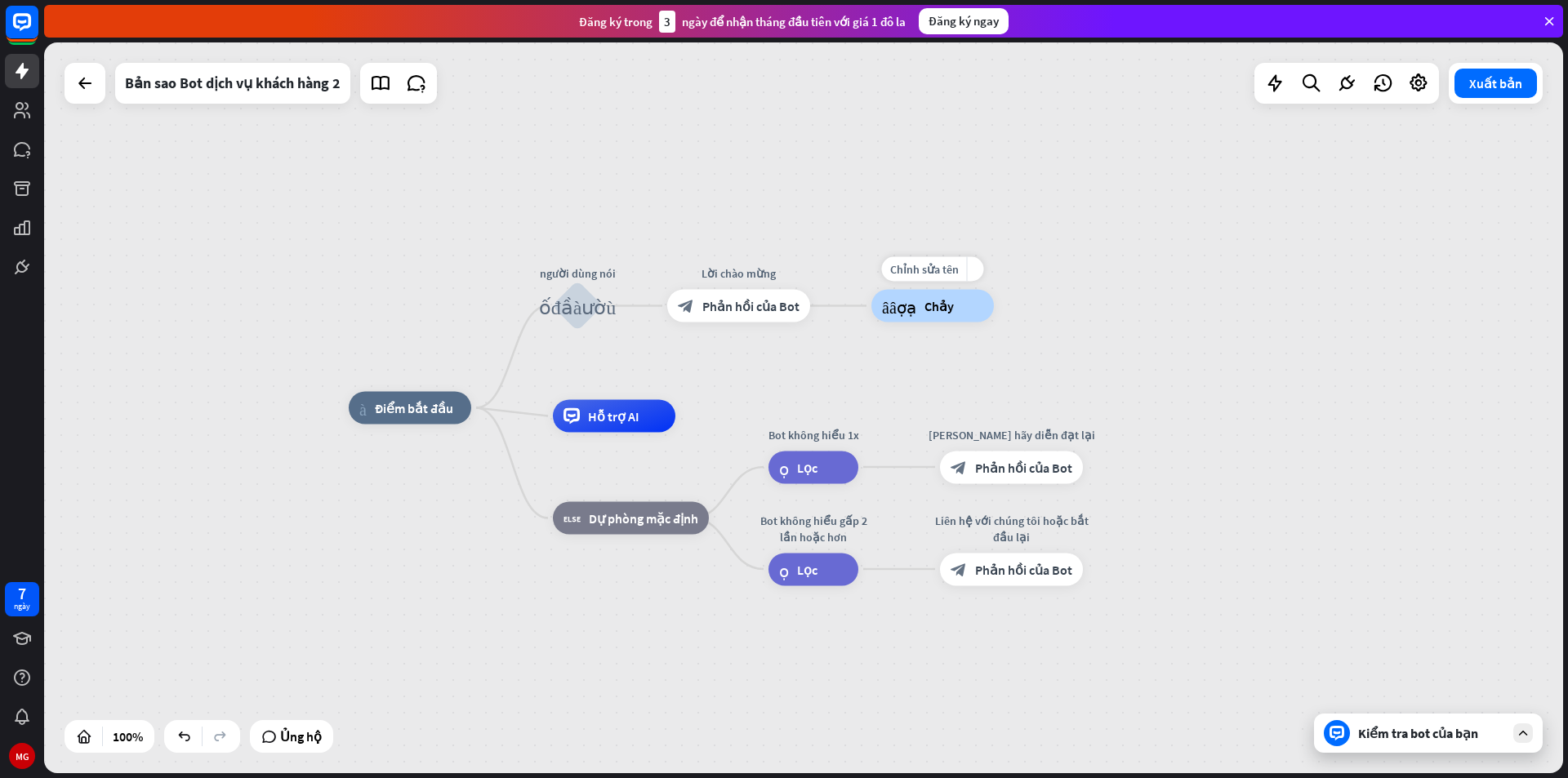
click at [993, 315] on div "Chỉnh sửa tên more_yellow cây_xây_thợ_tạo Chảy" at bounding box center [932, 305] width 122 height 32
click at [964, 316] on div "cây_xây_thợ_tạo Chảy" at bounding box center [932, 305] width 122 height 32
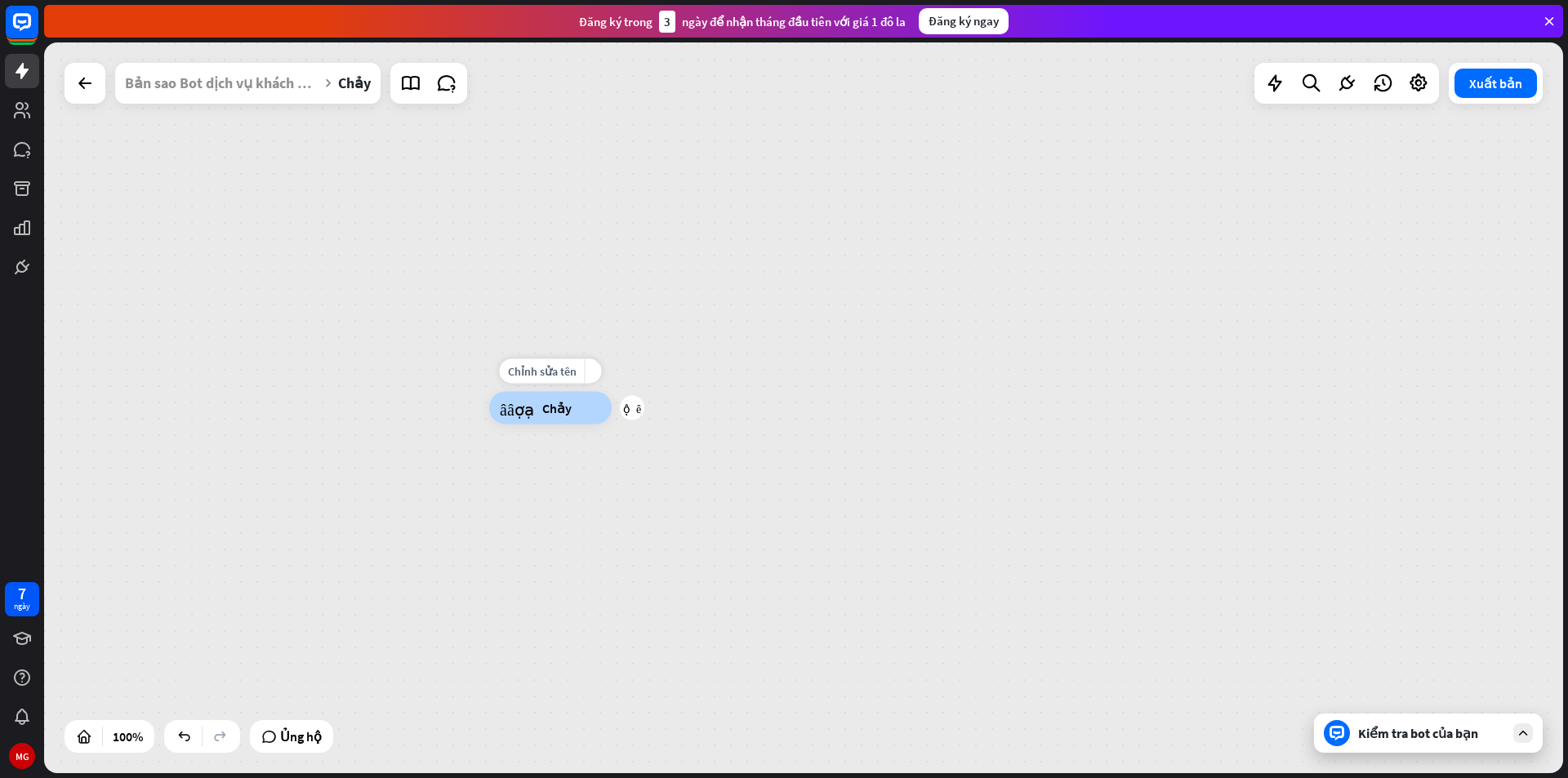
click at [641, 407] on div "cộng thêm" at bounding box center [631, 408] width 24 height 24
click at [638, 409] on font "cộng thêm" at bounding box center [632, 408] width 18 height 12
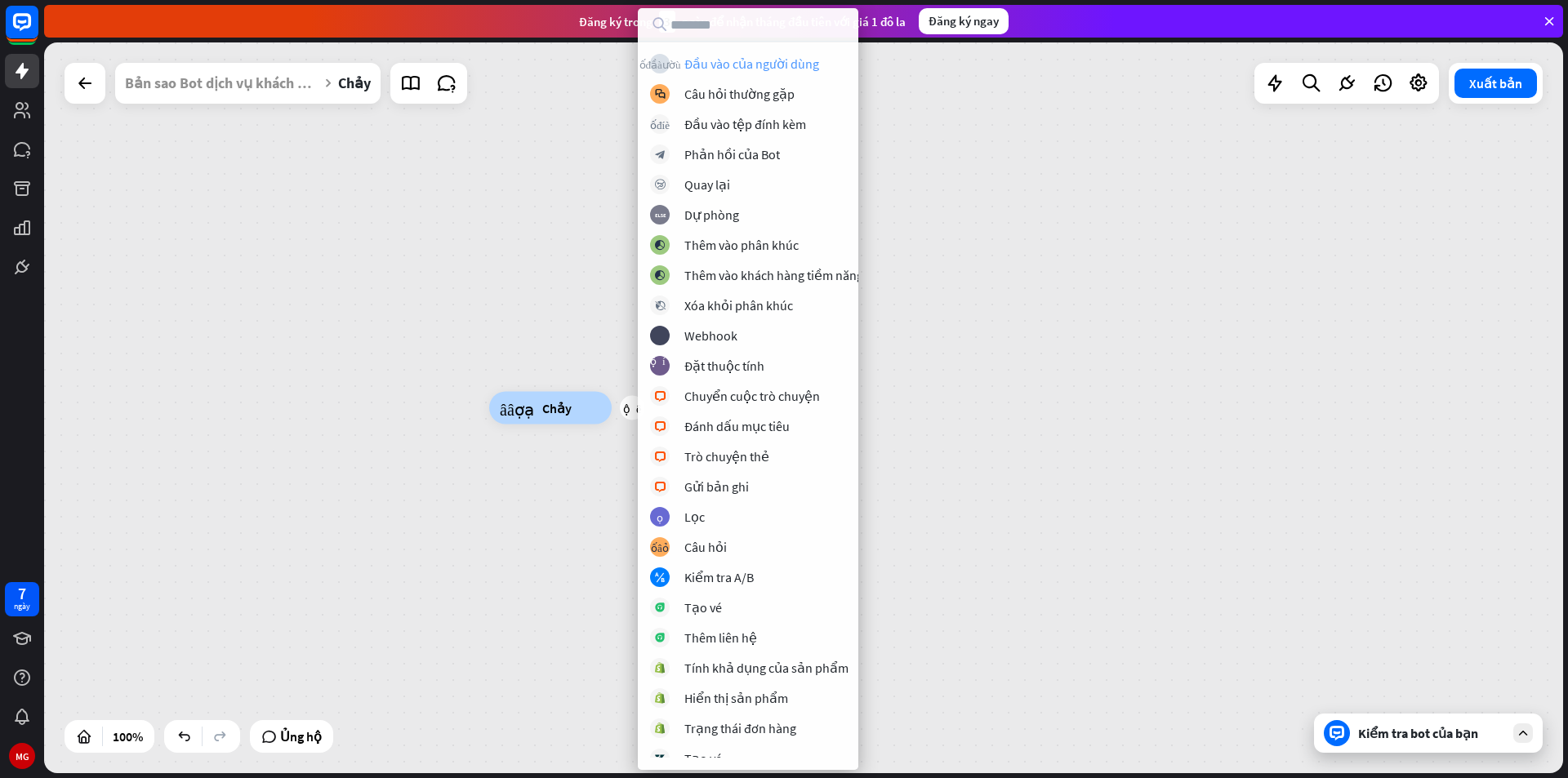
click at [761, 66] on font "Đầu vào của người dùng" at bounding box center [752, 64] width 135 height 17
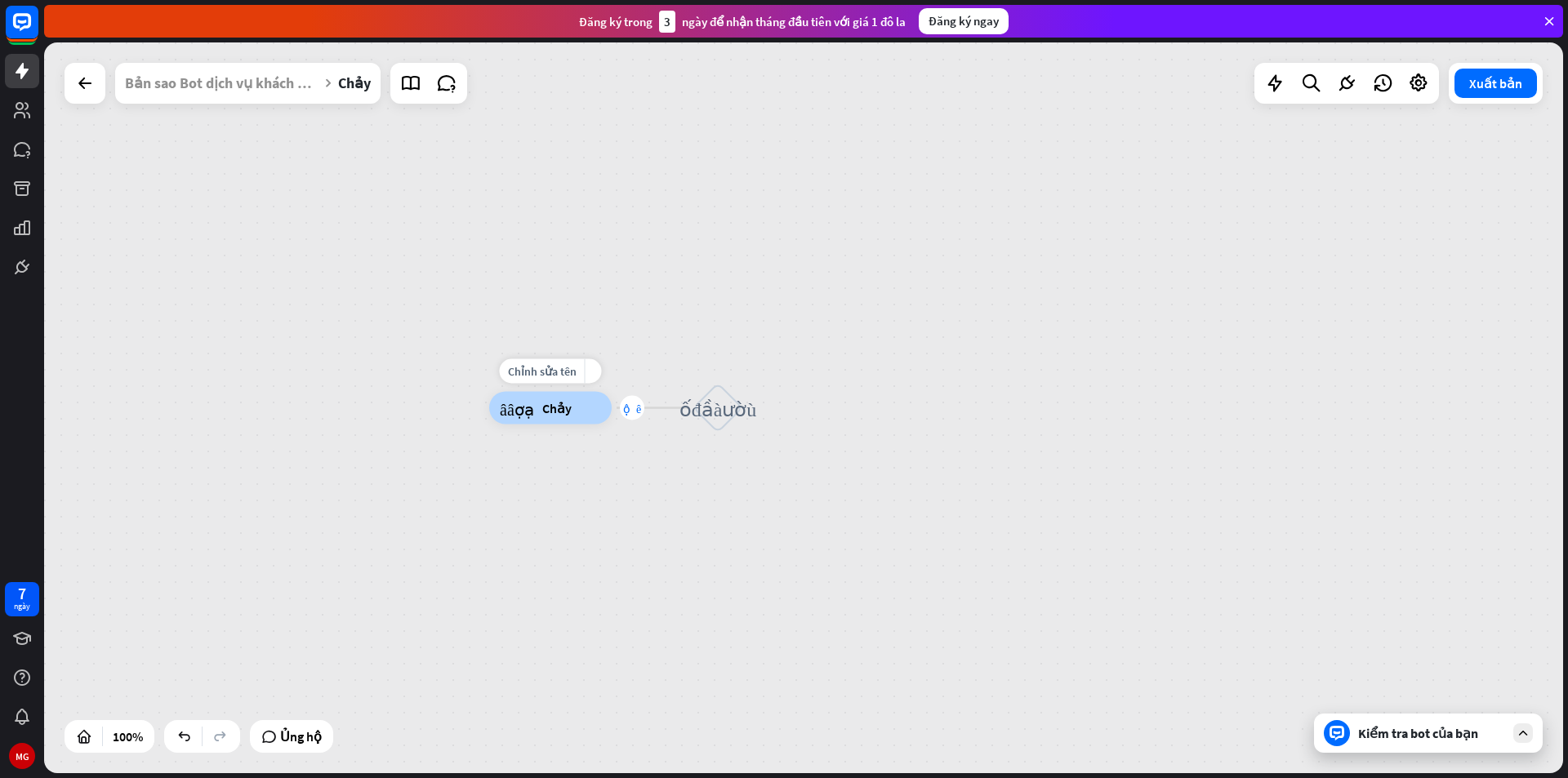
click at [631, 412] on font "cộng thêm" at bounding box center [632, 408] width 18 height 12
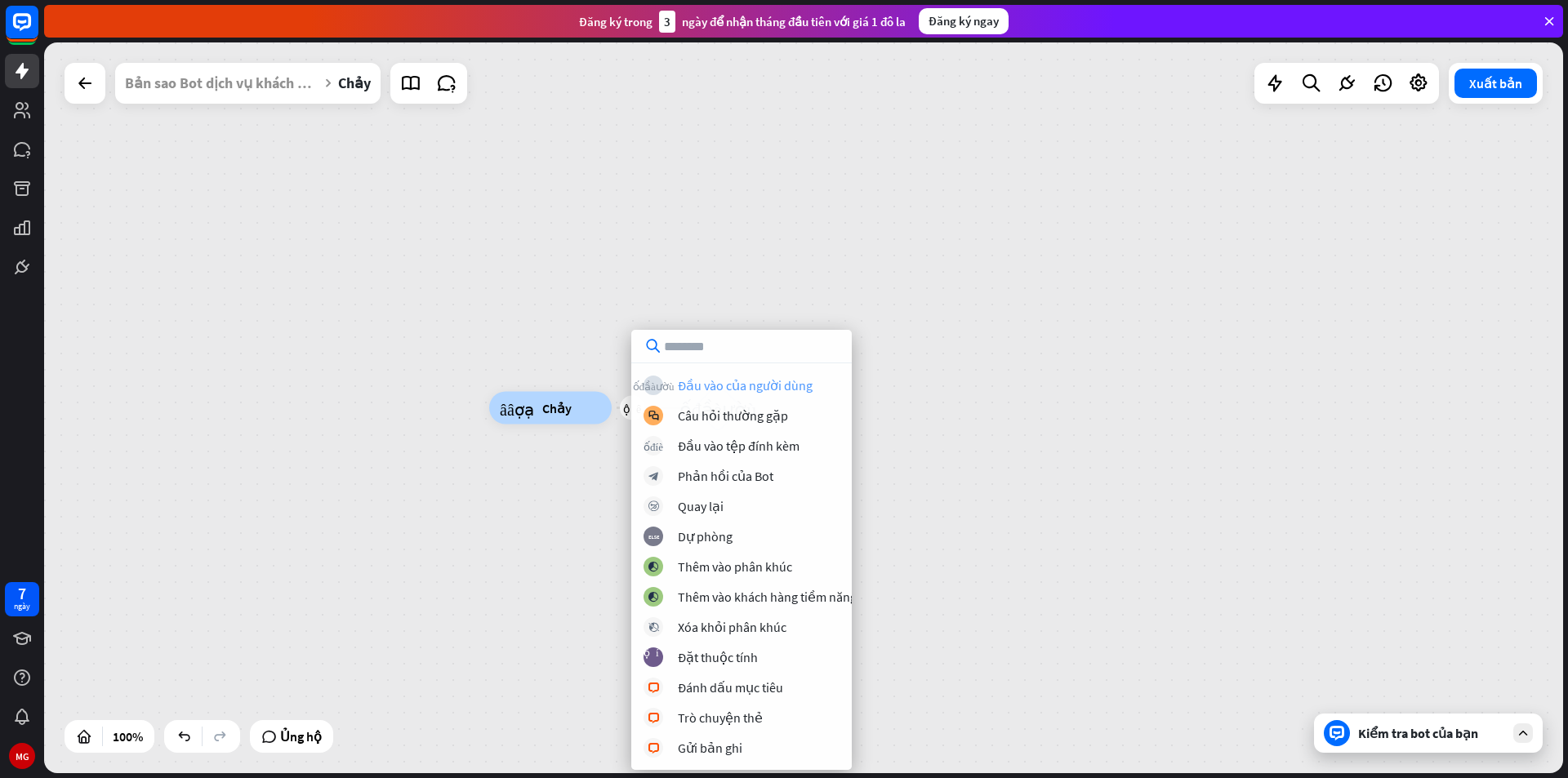
click at [755, 390] on font "Đầu vào của người dùng" at bounding box center [746, 385] width 135 height 17
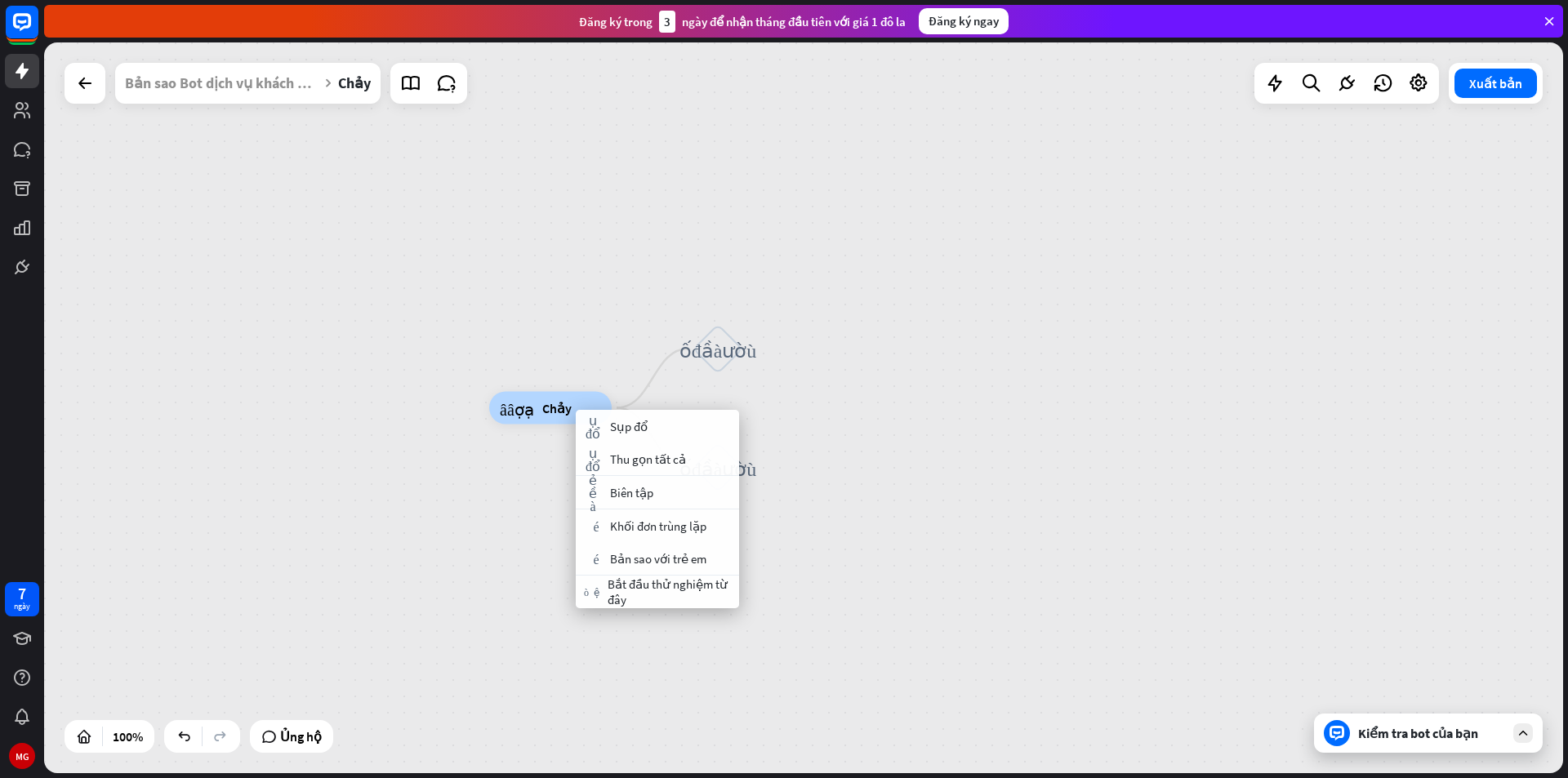
drag, startPoint x: 821, startPoint y: 389, endPoint x: 735, endPoint y: 341, distance: 98.5
click at [821, 389] on div "cây_xây_thợ_tạo Chảy khối_đầu_vào_người_dùng khối_đầu_vào_người_dùng" at bounding box center [804, 407] width 1519 height 731
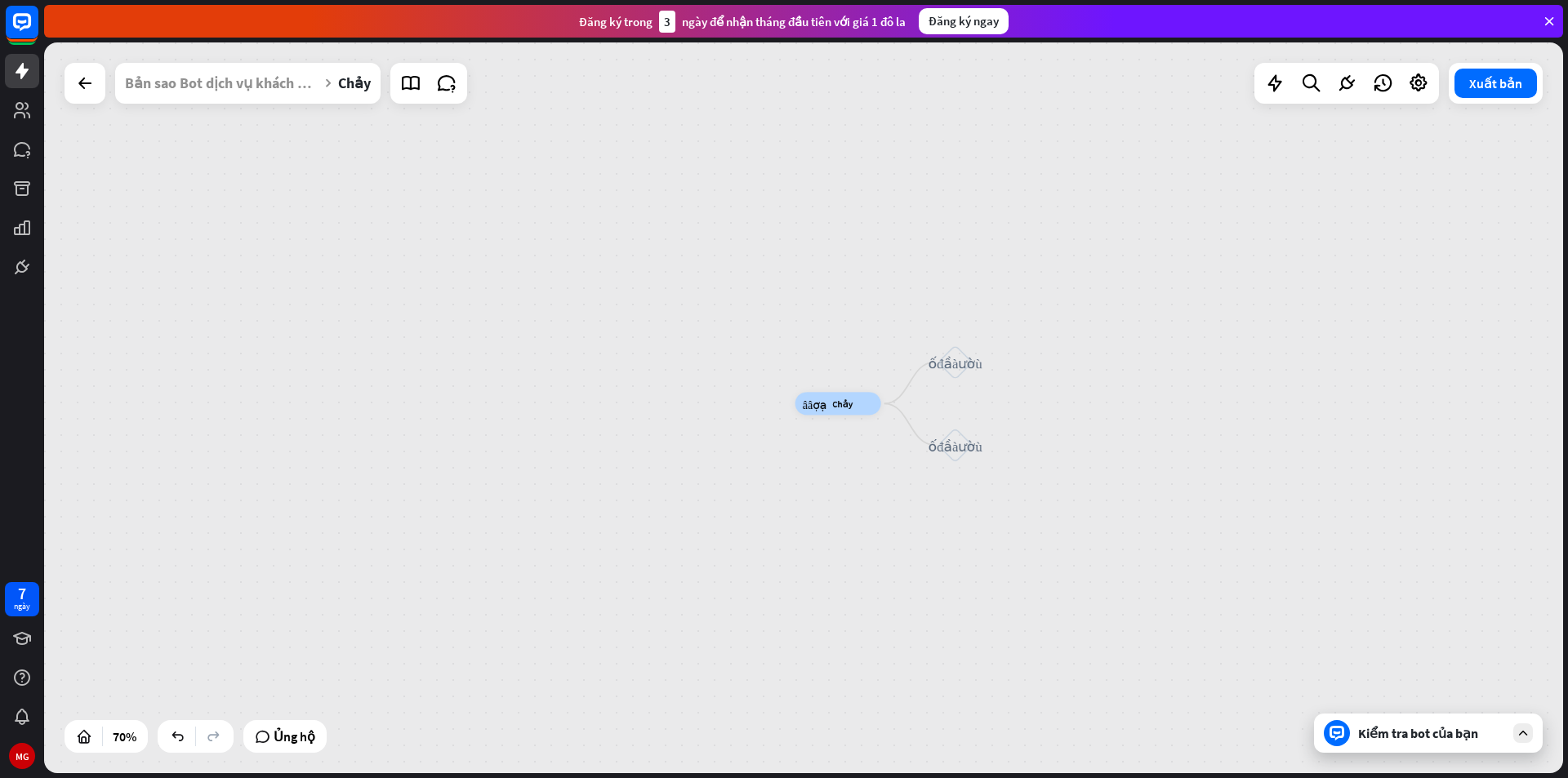
drag, startPoint x: 533, startPoint y: 525, endPoint x: 698, endPoint y: 471, distance: 173.6
click at [829, 515] on div "cây_xây_thợ_tạo Chảy khối_đầu_vào_người_dùng khối_đầu_vào_người_dùng" at bounding box center [1327, 659] width 1063 height 512
click at [71, 94] on div at bounding box center [84, 82] width 32 height 32
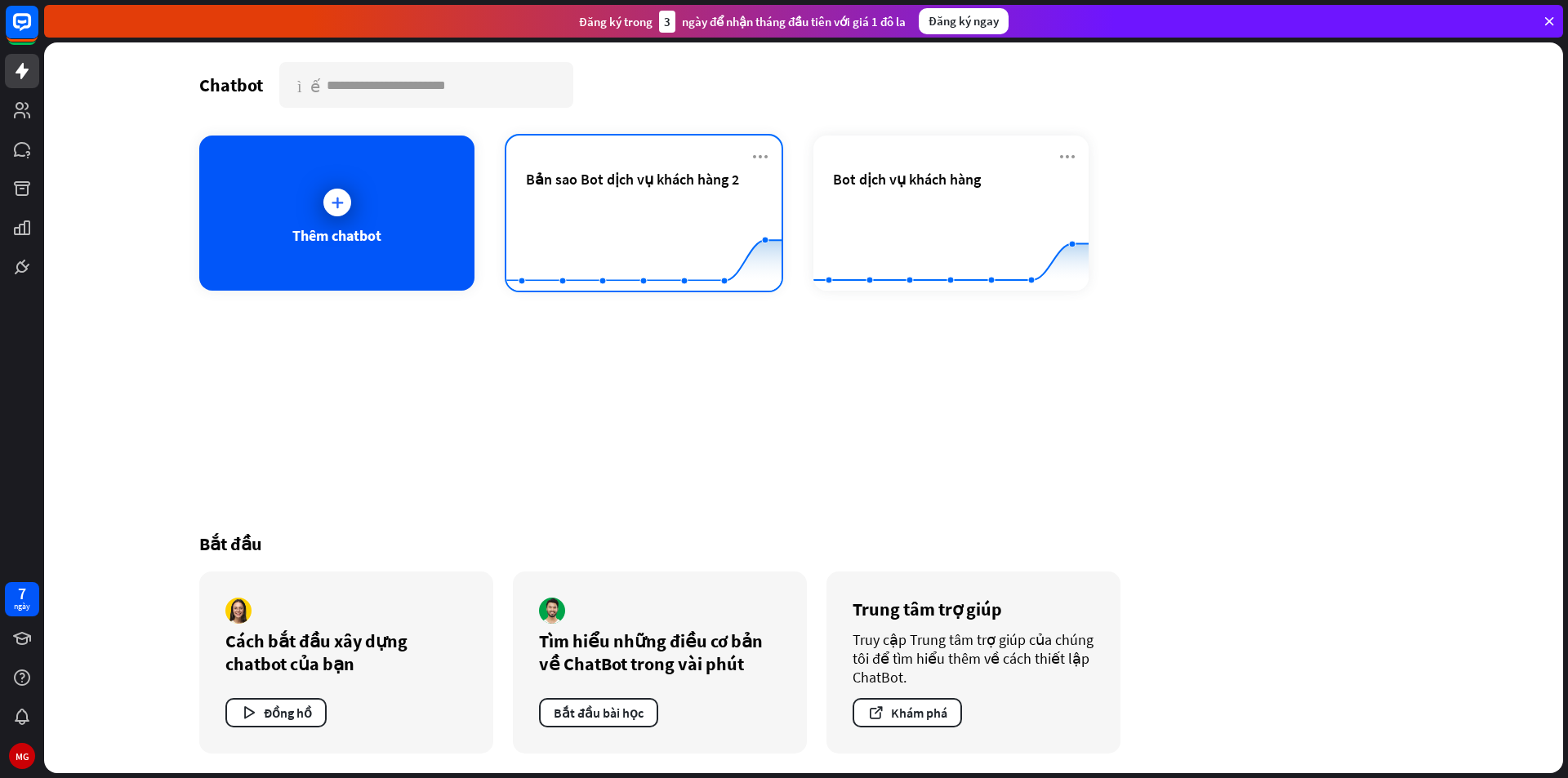
click at [623, 199] on div "Bản sao Bot dịch vụ khách hàng 2" at bounding box center [643, 199] width 236 height 57
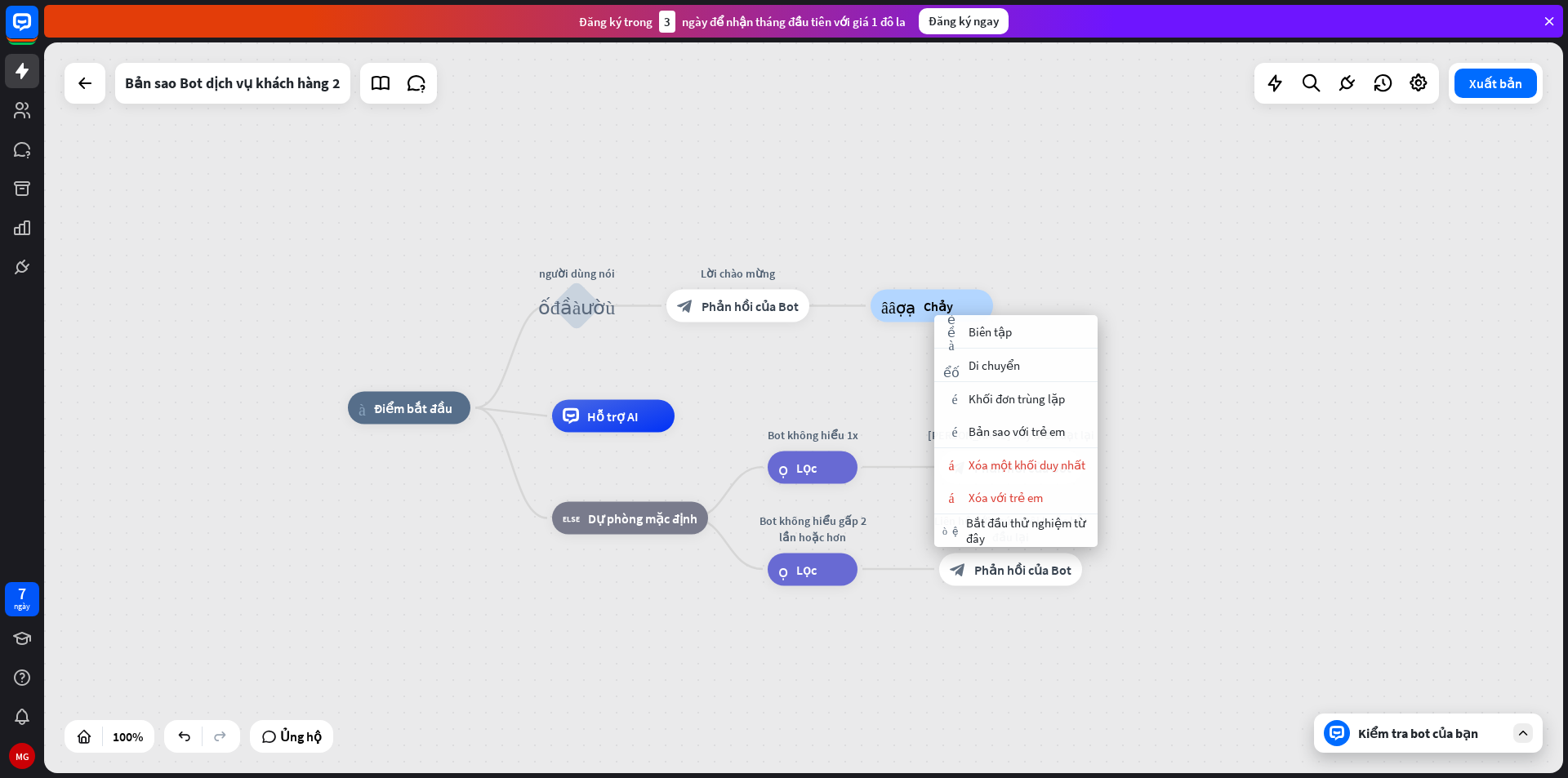
click at [1060, 270] on div "nhà_2 Điểm bắt đầu người dùng nói khối_đầu_vào_người_dùng Lời chào mừng block_b…" at bounding box center [804, 407] width 1519 height 731
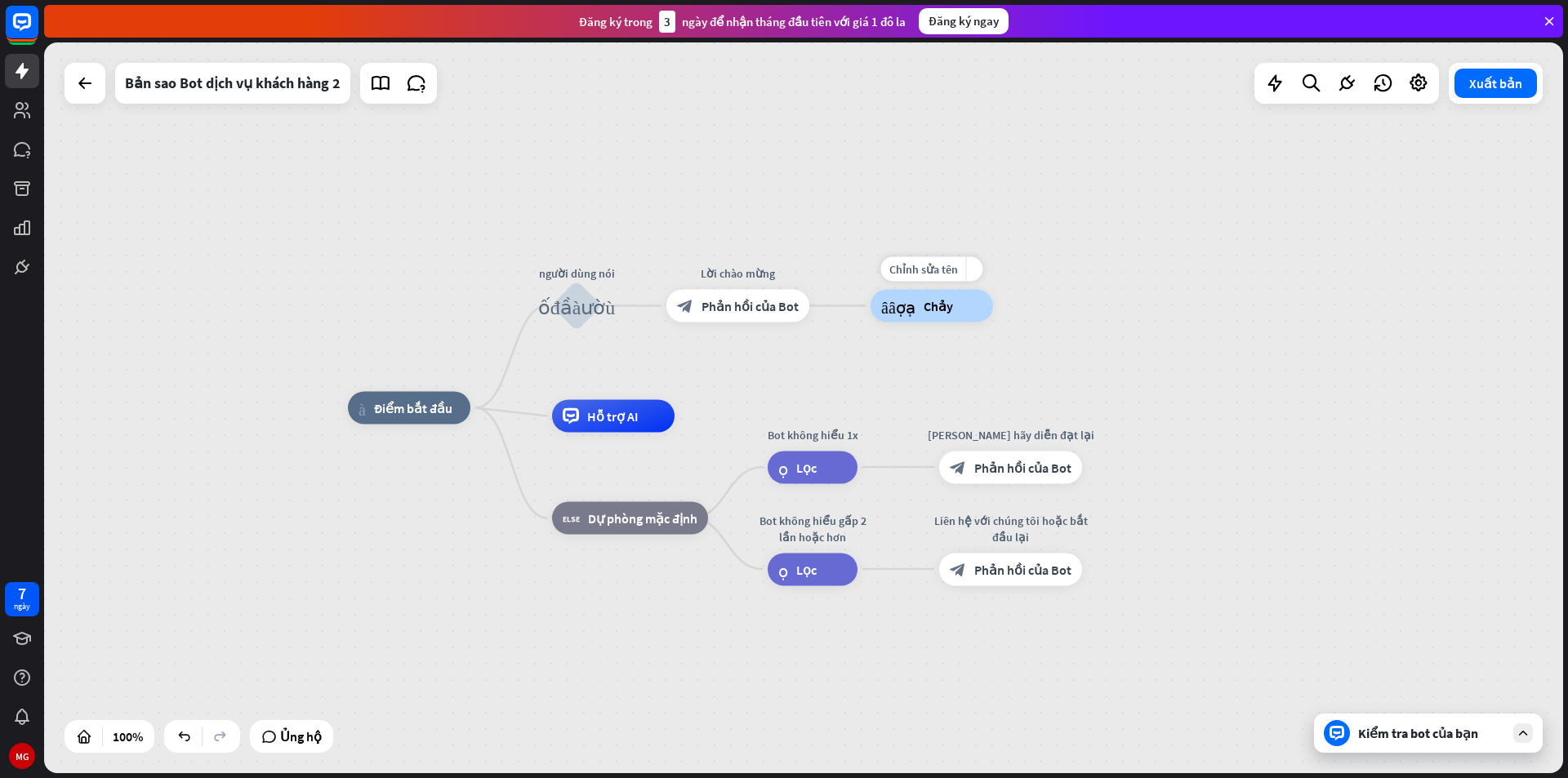
click at [979, 307] on div "cây_xây_thợ_tạo Chảy" at bounding box center [931, 305] width 122 height 32
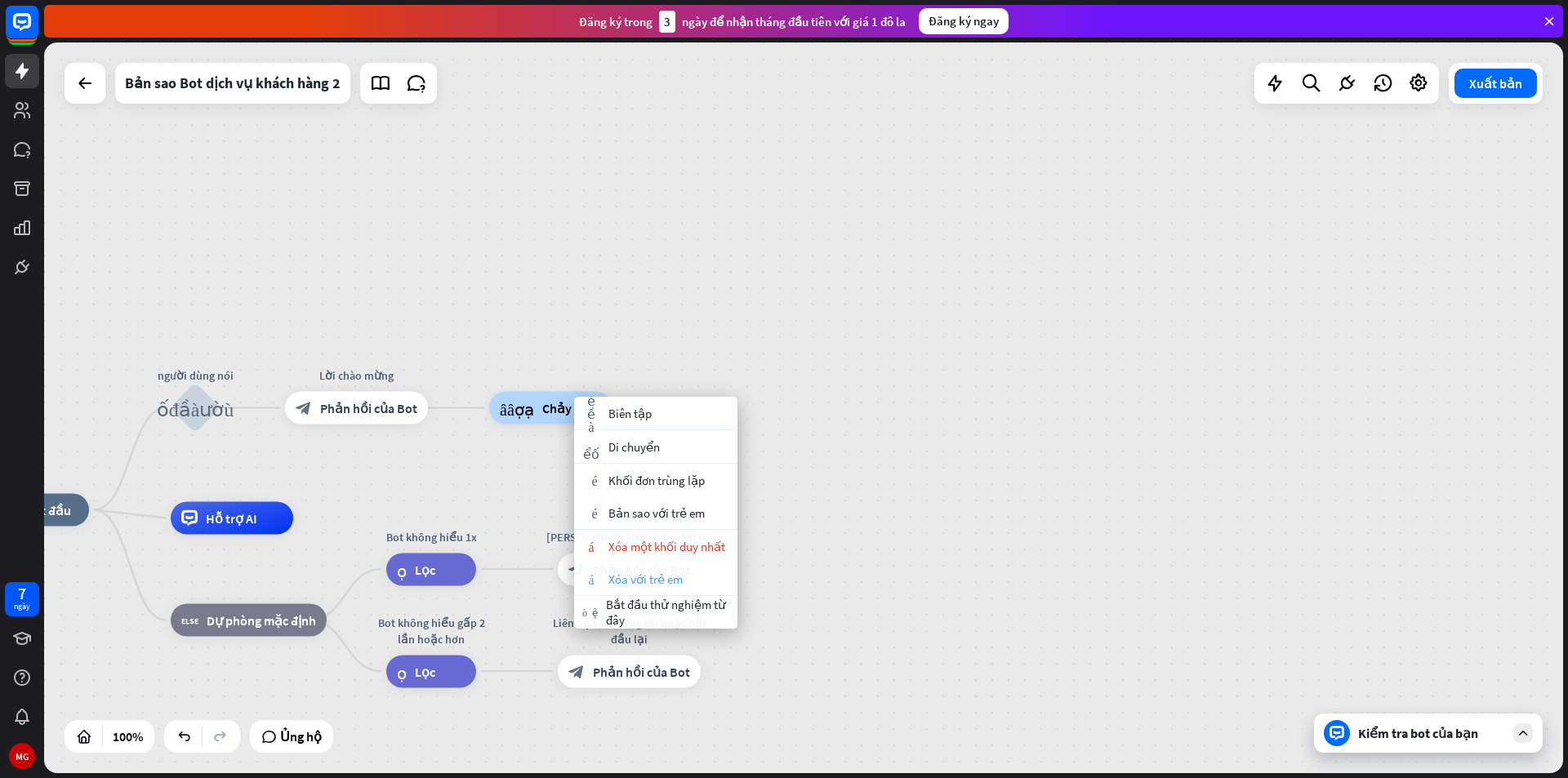
click at [663, 572] on font "Xóa với trẻ em" at bounding box center [646, 579] width 74 height 16
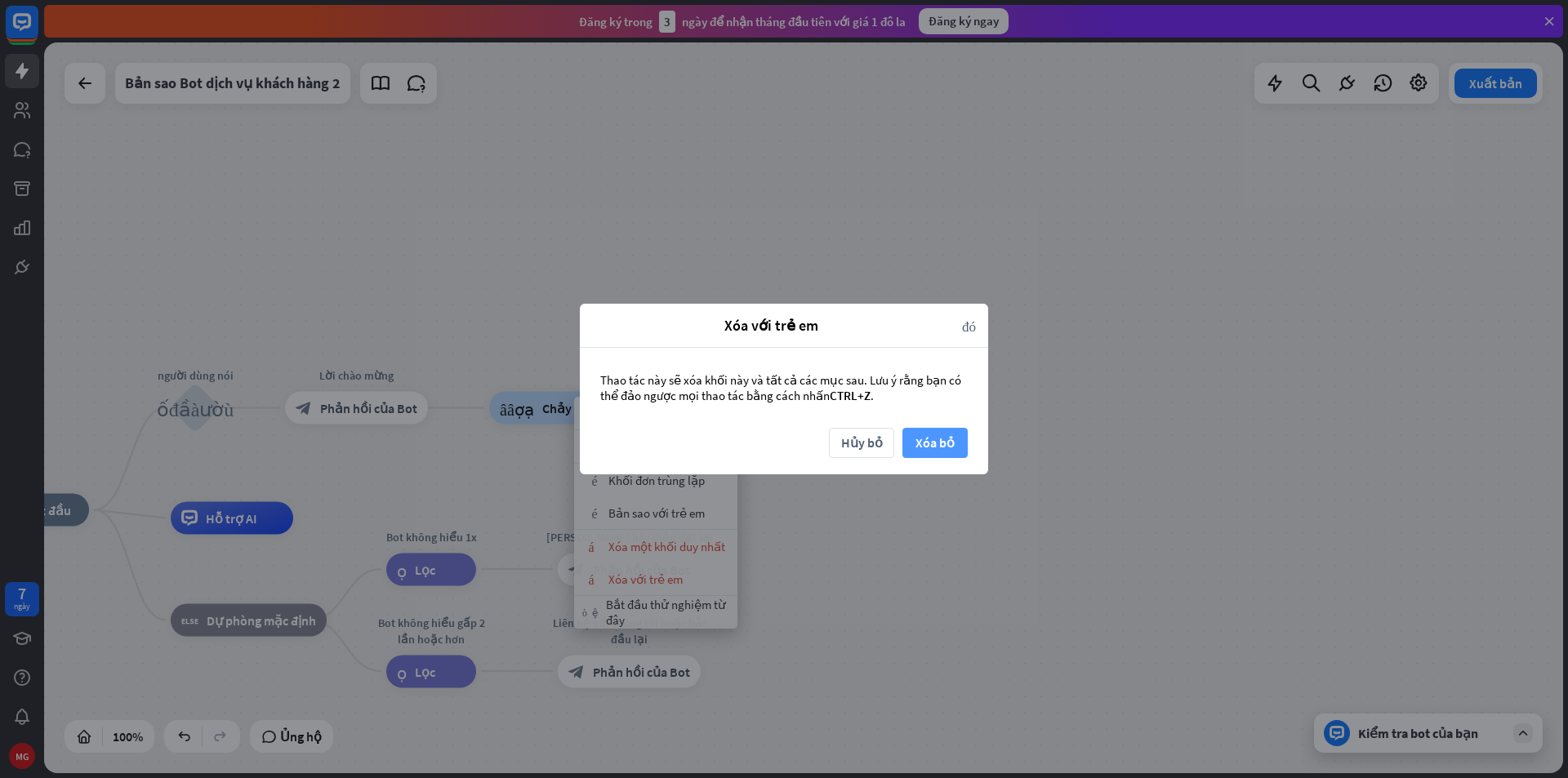
click at [947, 452] on font "Xóa bỏ" at bounding box center [935, 442] width 39 height 28
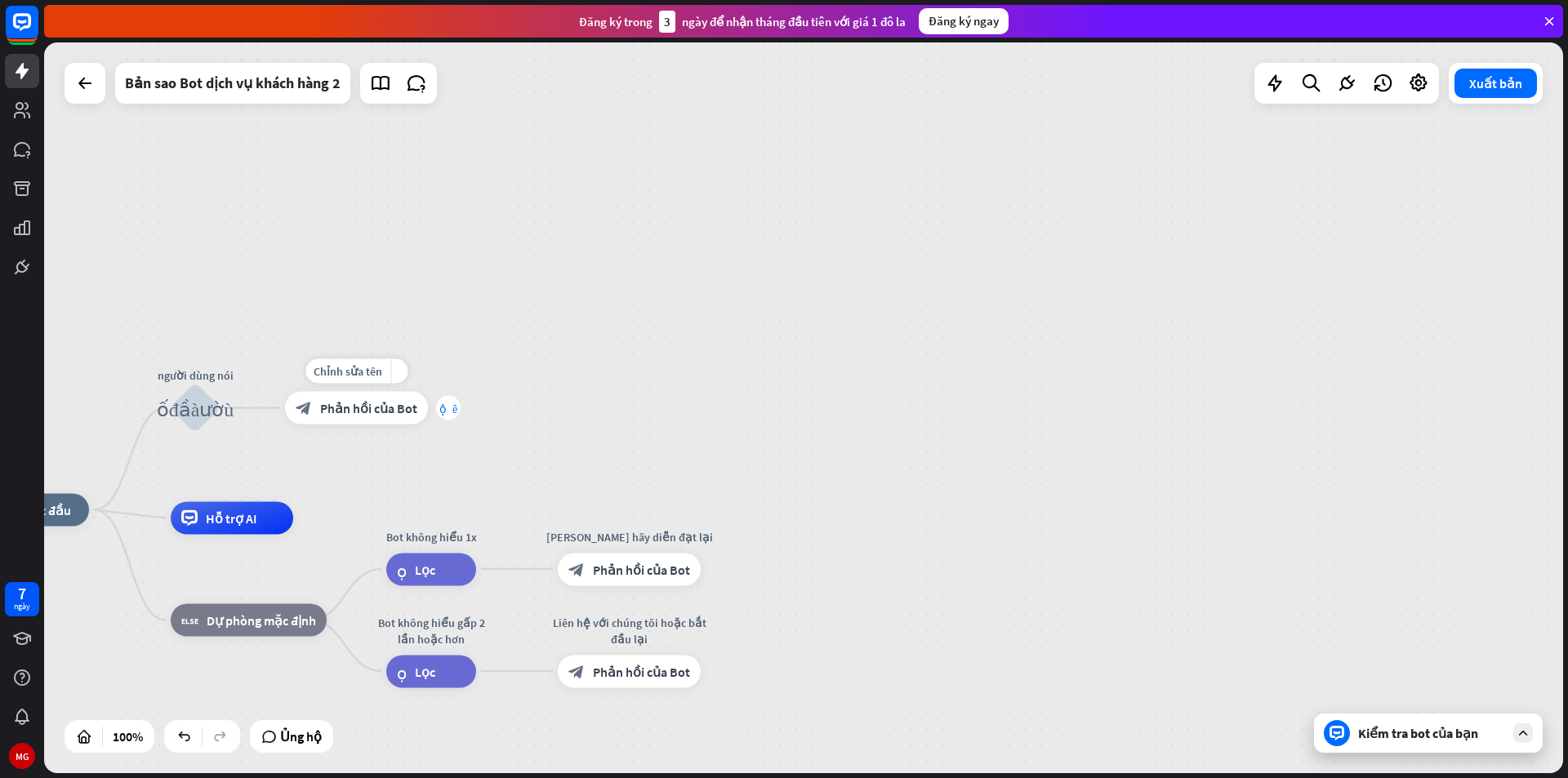
click at [448, 416] on div "cộng thêm" at bounding box center [448, 408] width 24 height 24
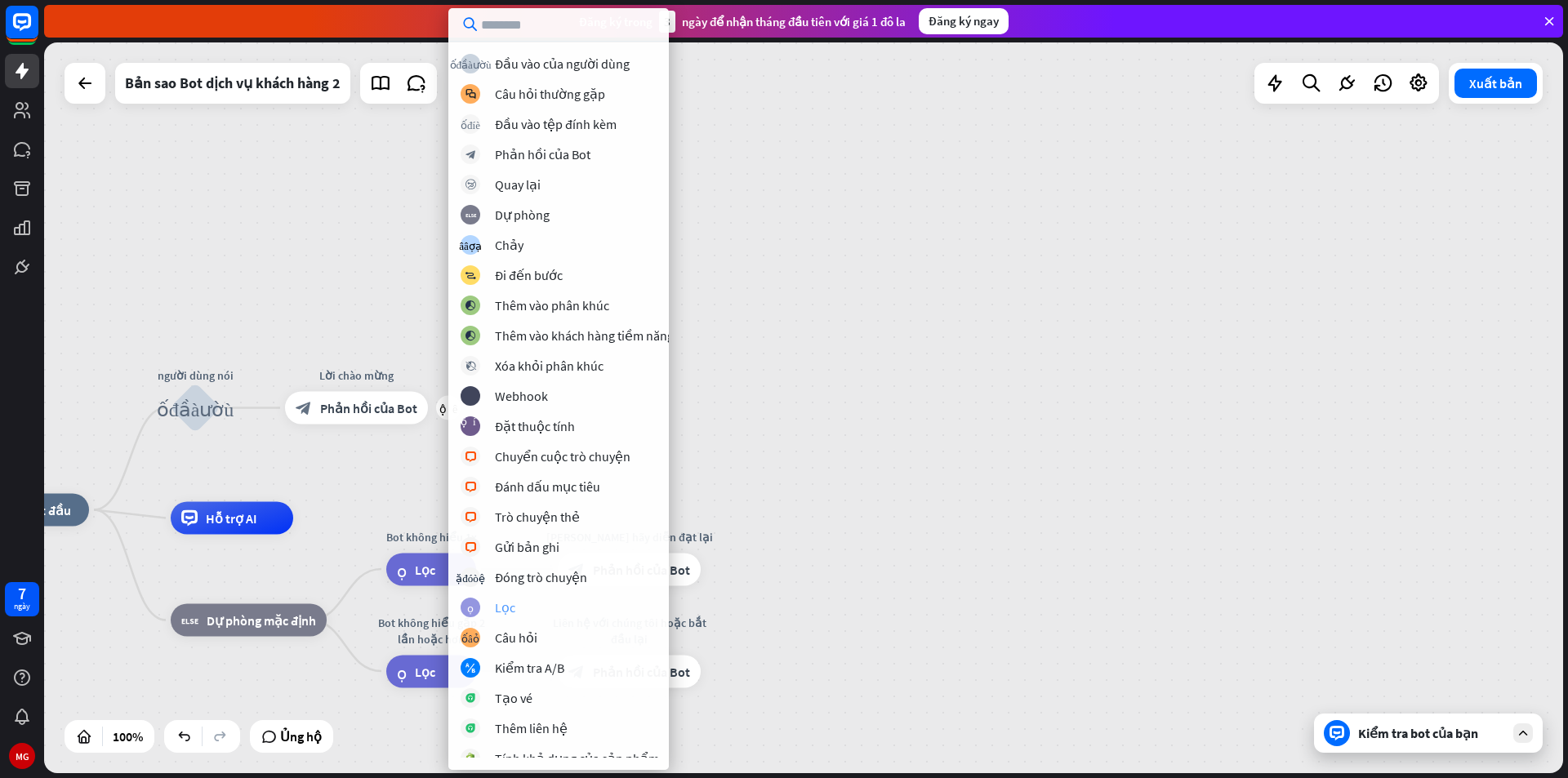
click at [559, 606] on div "lọc Lọc" at bounding box center [568, 608] width 213 height 20
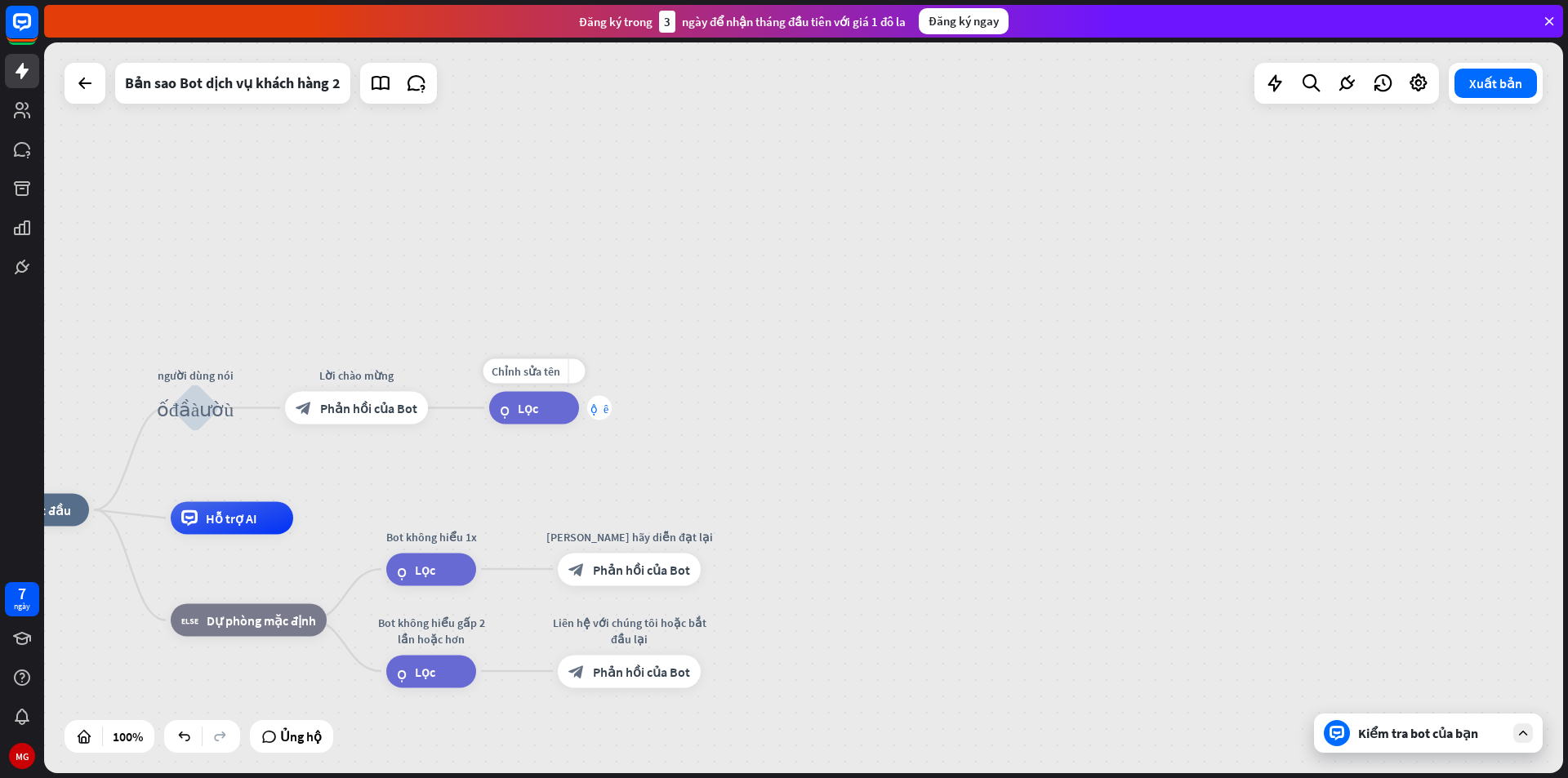
click at [597, 407] on font "cộng thêm" at bounding box center [599, 408] width 18 height 12
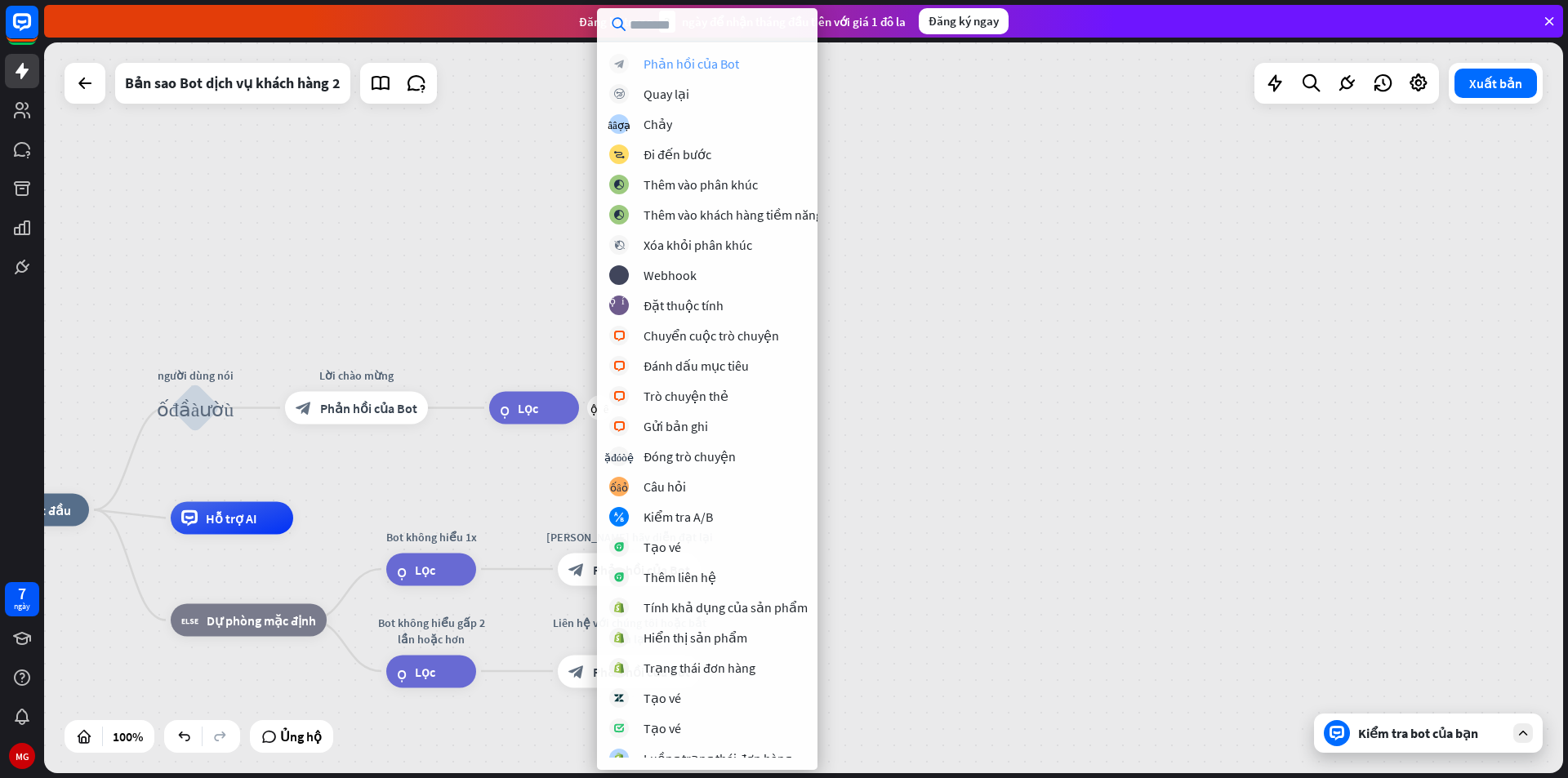
click at [722, 69] on font "Phản hồi của Bot" at bounding box center [691, 64] width 96 height 17
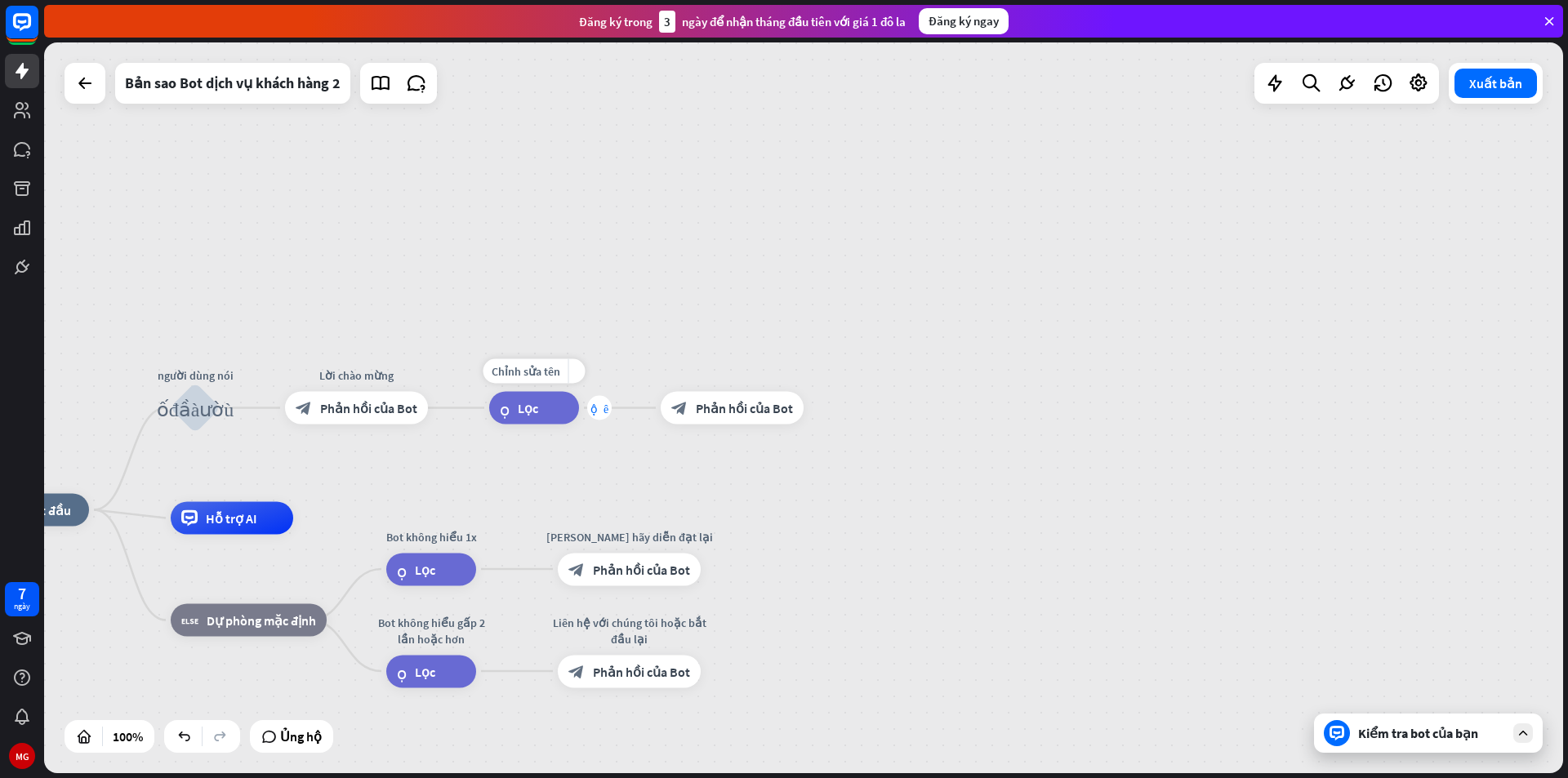
click at [591, 417] on div "cộng thêm" at bounding box center [599, 408] width 24 height 24
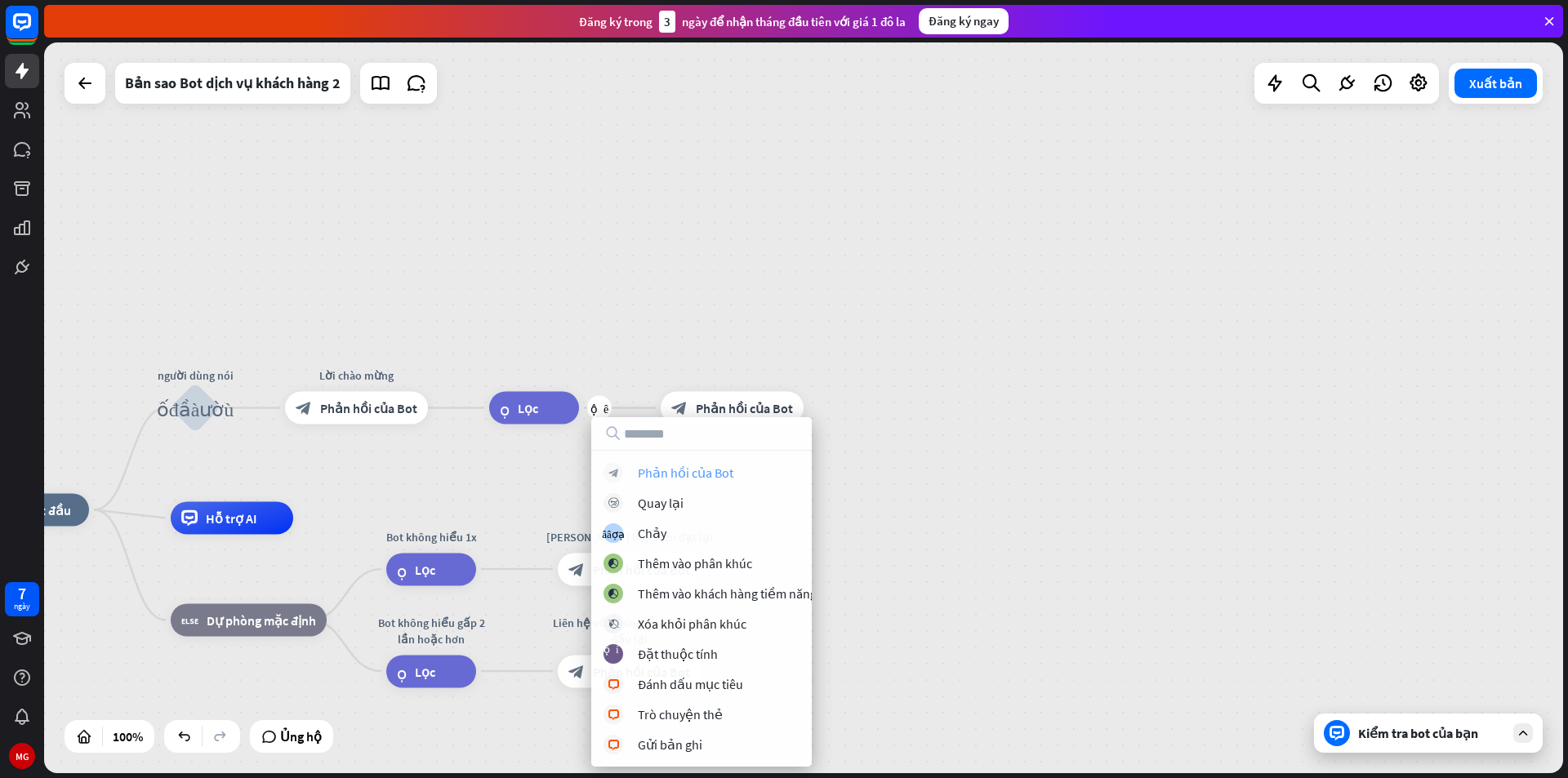
click at [700, 474] on font "Phản hồi của Bot" at bounding box center [686, 473] width 96 height 17
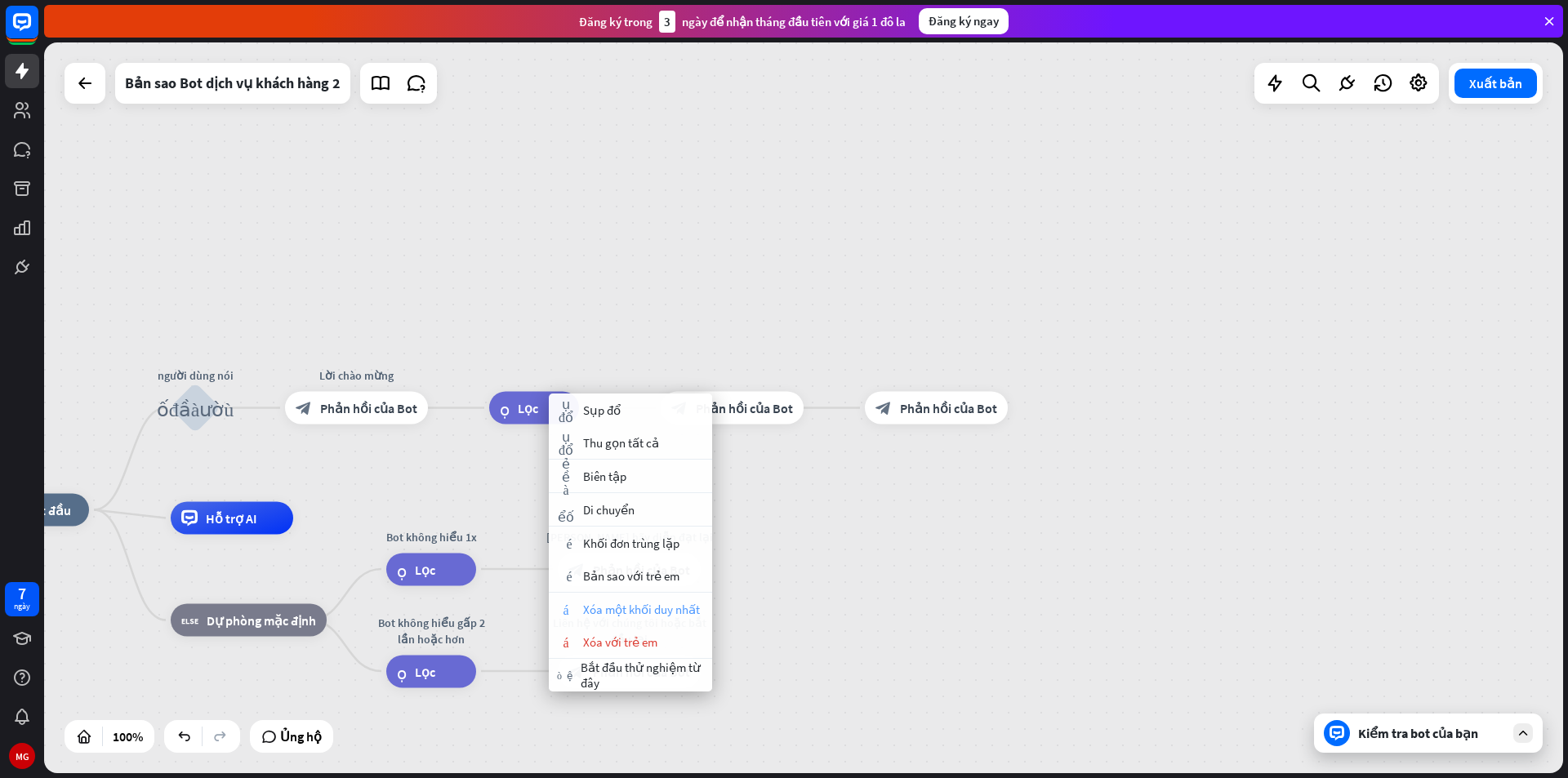
click at [647, 606] on font "Xóa một khối duy nhất" at bounding box center [641, 610] width 116 height 16
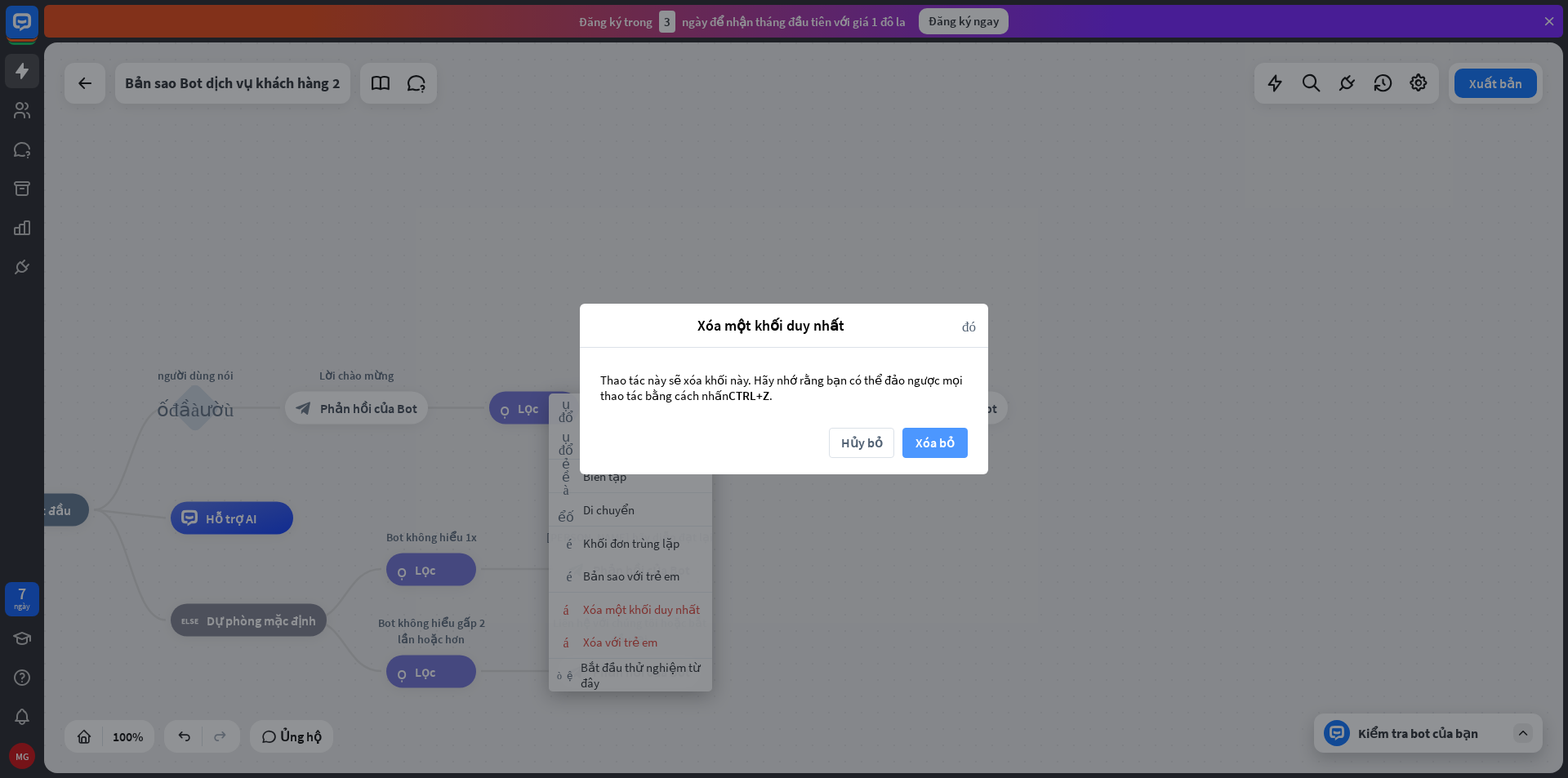
click at [913, 439] on button "Xóa bỏ" at bounding box center [935, 442] width 66 height 30
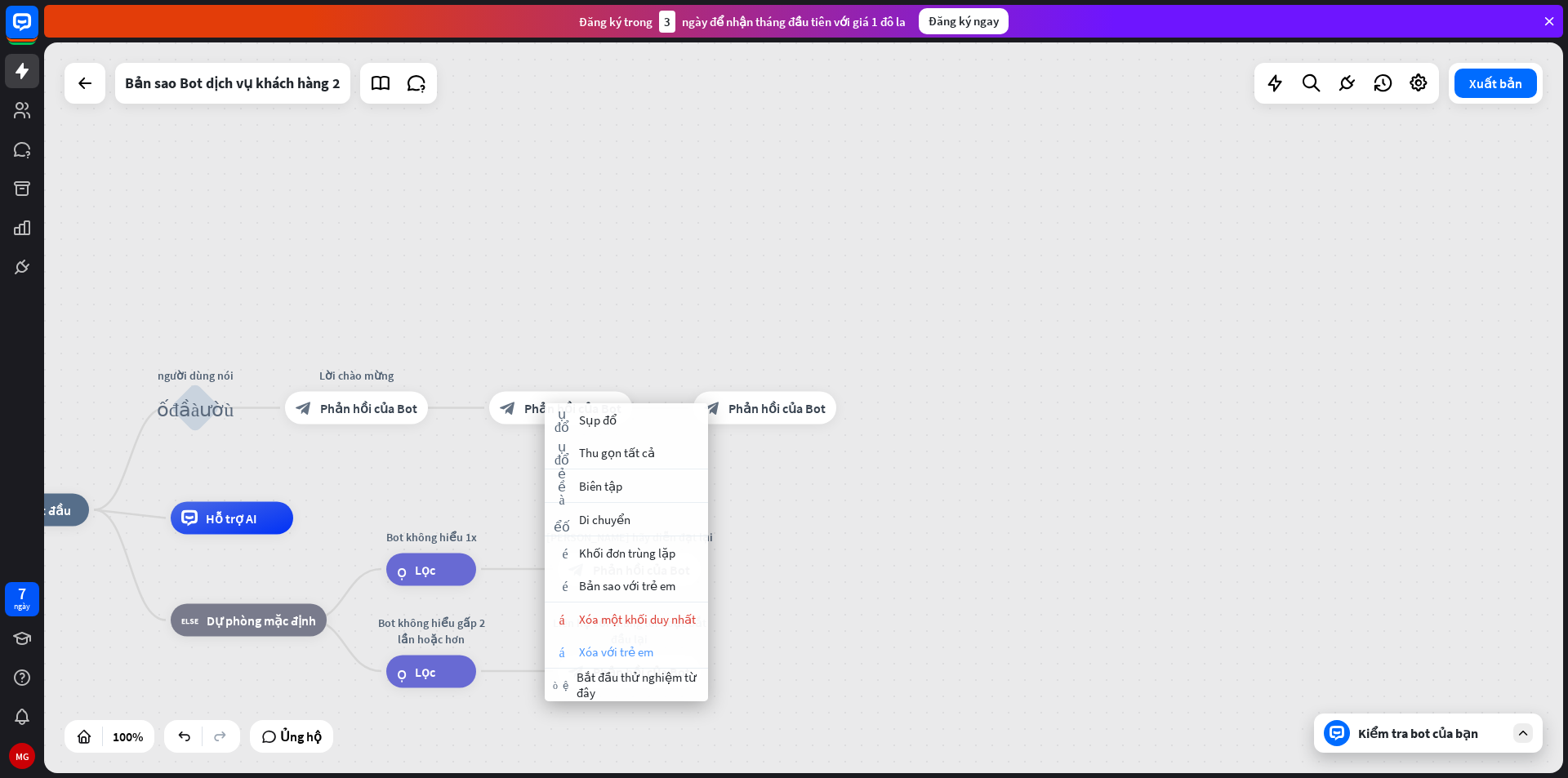
click at [640, 650] on font "Xóa với trẻ em" at bounding box center [617, 652] width 74 height 16
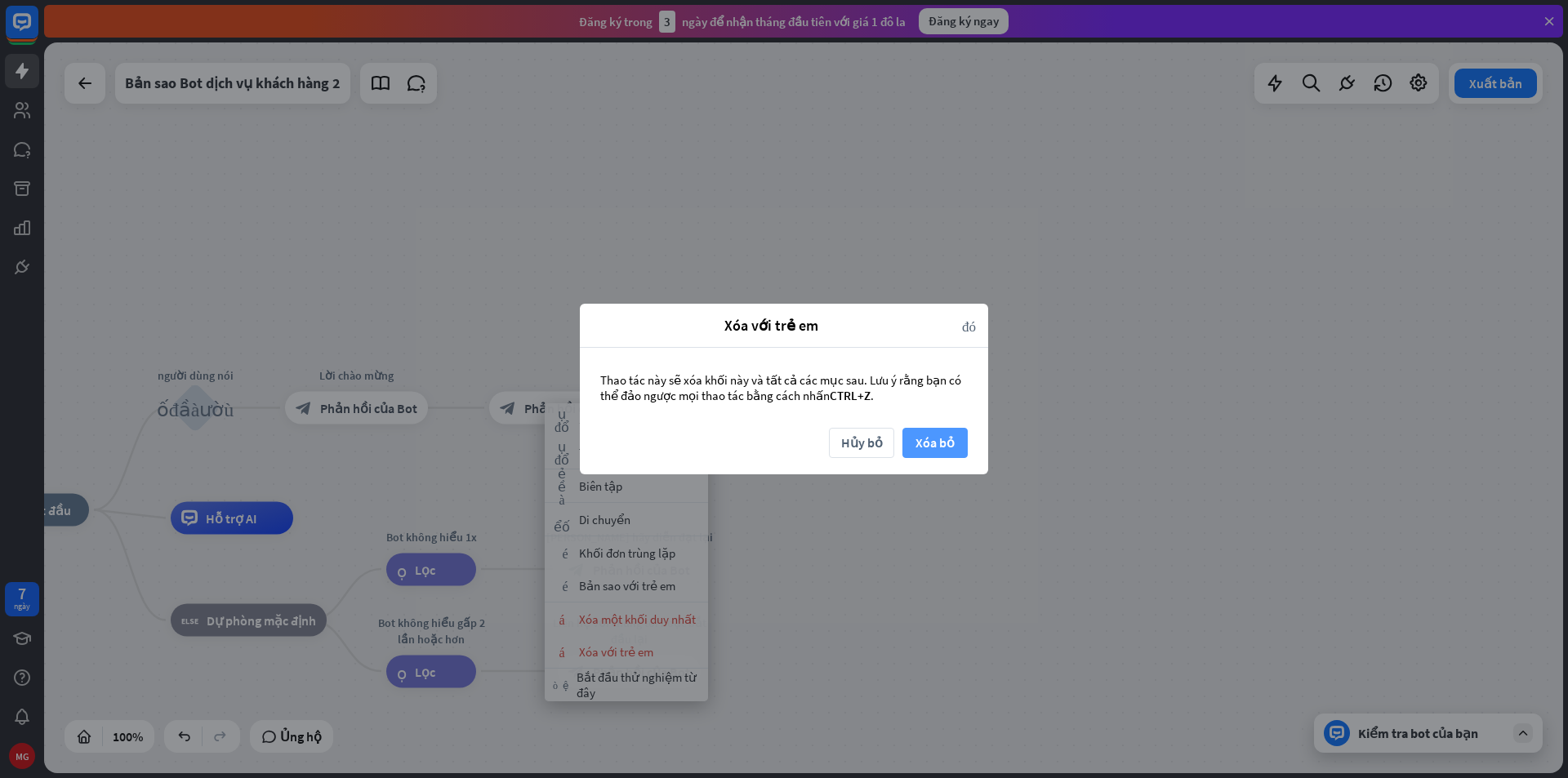
click at [918, 441] on font "Xóa bỏ" at bounding box center [935, 442] width 39 height 17
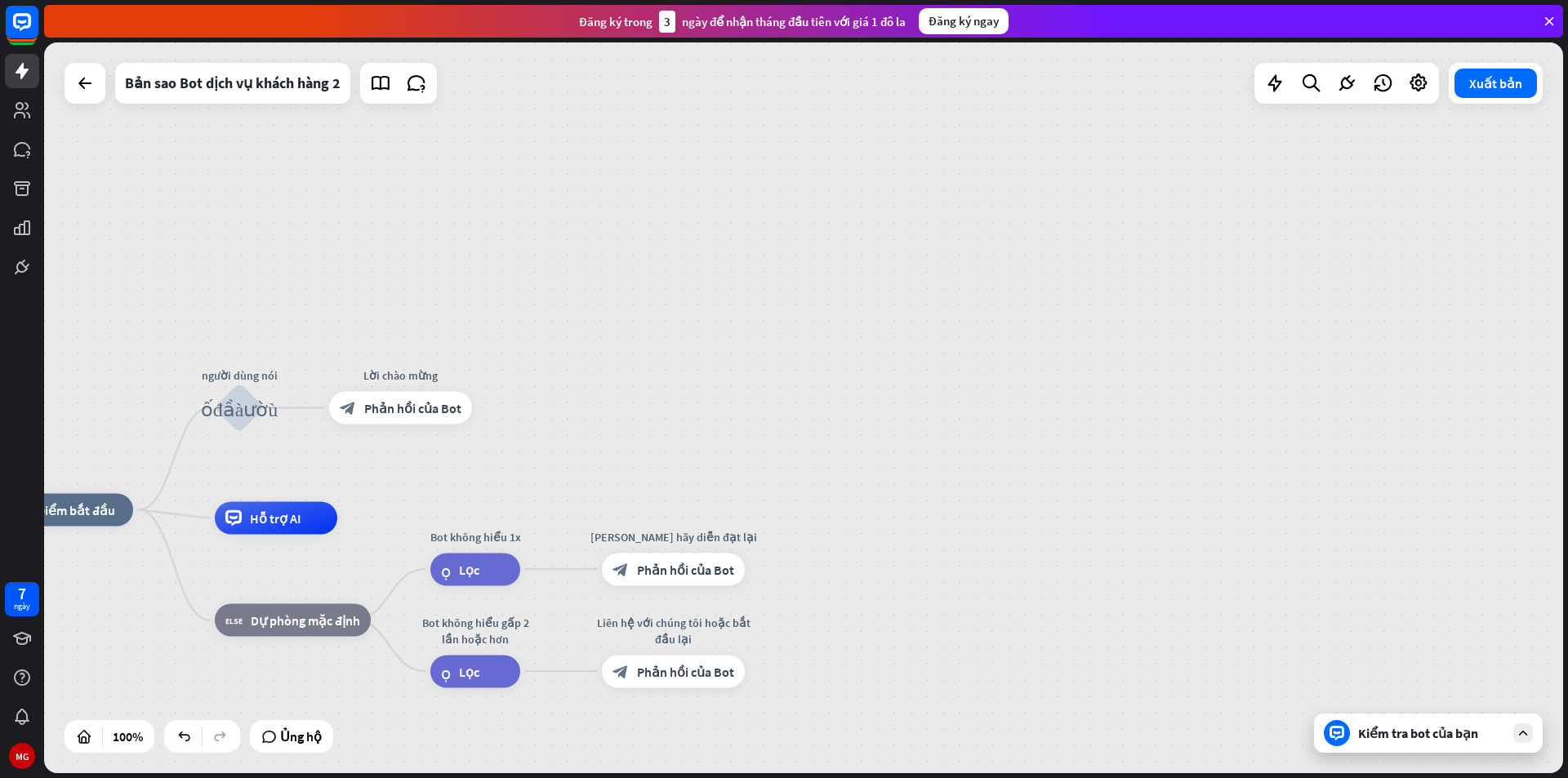
drag, startPoint x: 843, startPoint y: 332, endPoint x: 991, endPoint y: 326, distance: 148.1
click at [991, 326] on div "nhà_2 Điểm bắt đầu người dùng nói khối_đầu_vào_người_dùng Lời chào mừng block_b…" at bounding box center [804, 407] width 1519 height 731
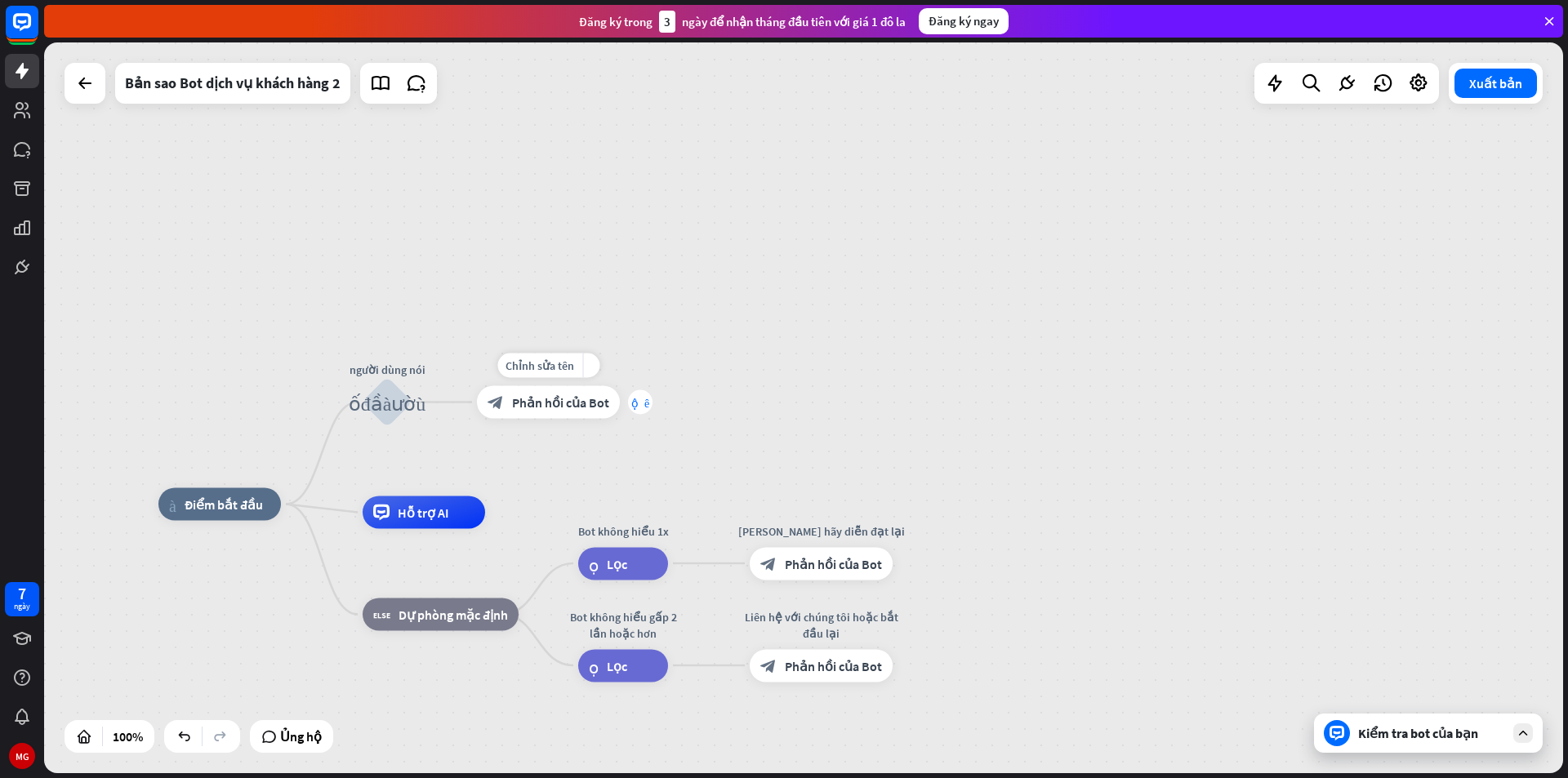
click at [641, 407] on font "cộng thêm" at bounding box center [640, 402] width 18 height 12
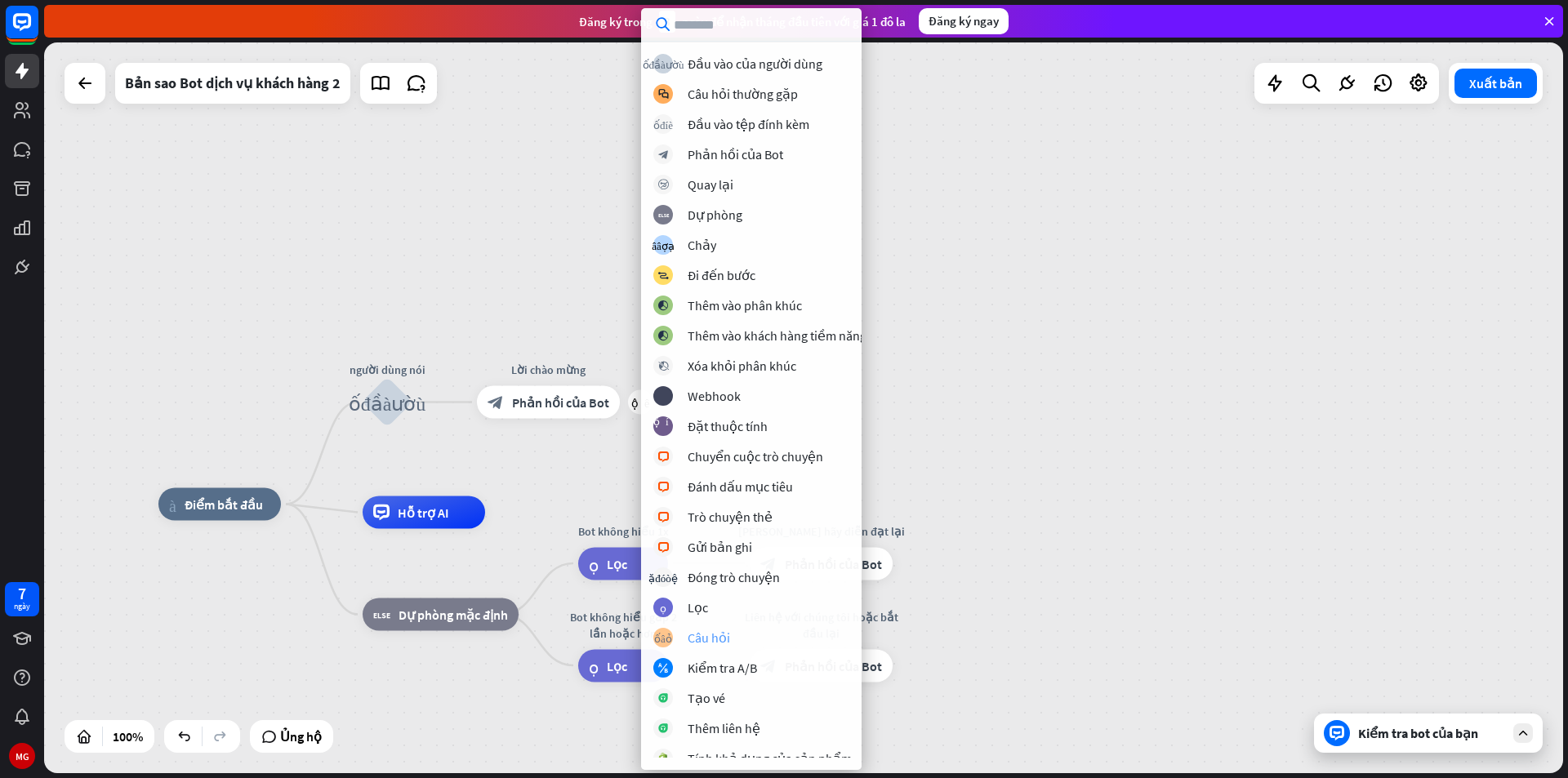
click at [764, 637] on div "khối_câu_hỏi Câu hỏi" at bounding box center [760, 638] width 213 height 20
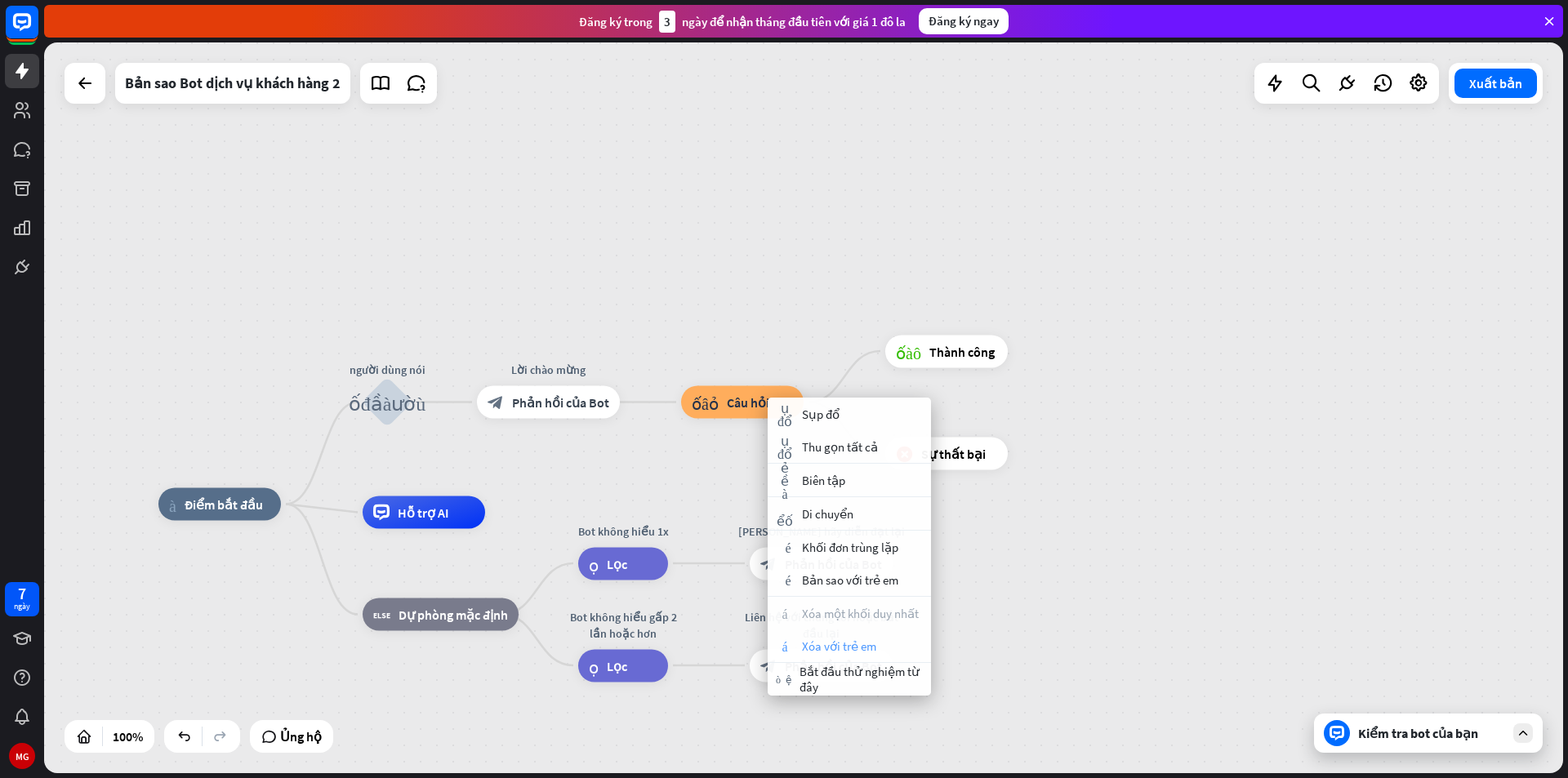
click at [832, 642] on font "Xóa với trẻ em" at bounding box center [839, 646] width 74 height 16
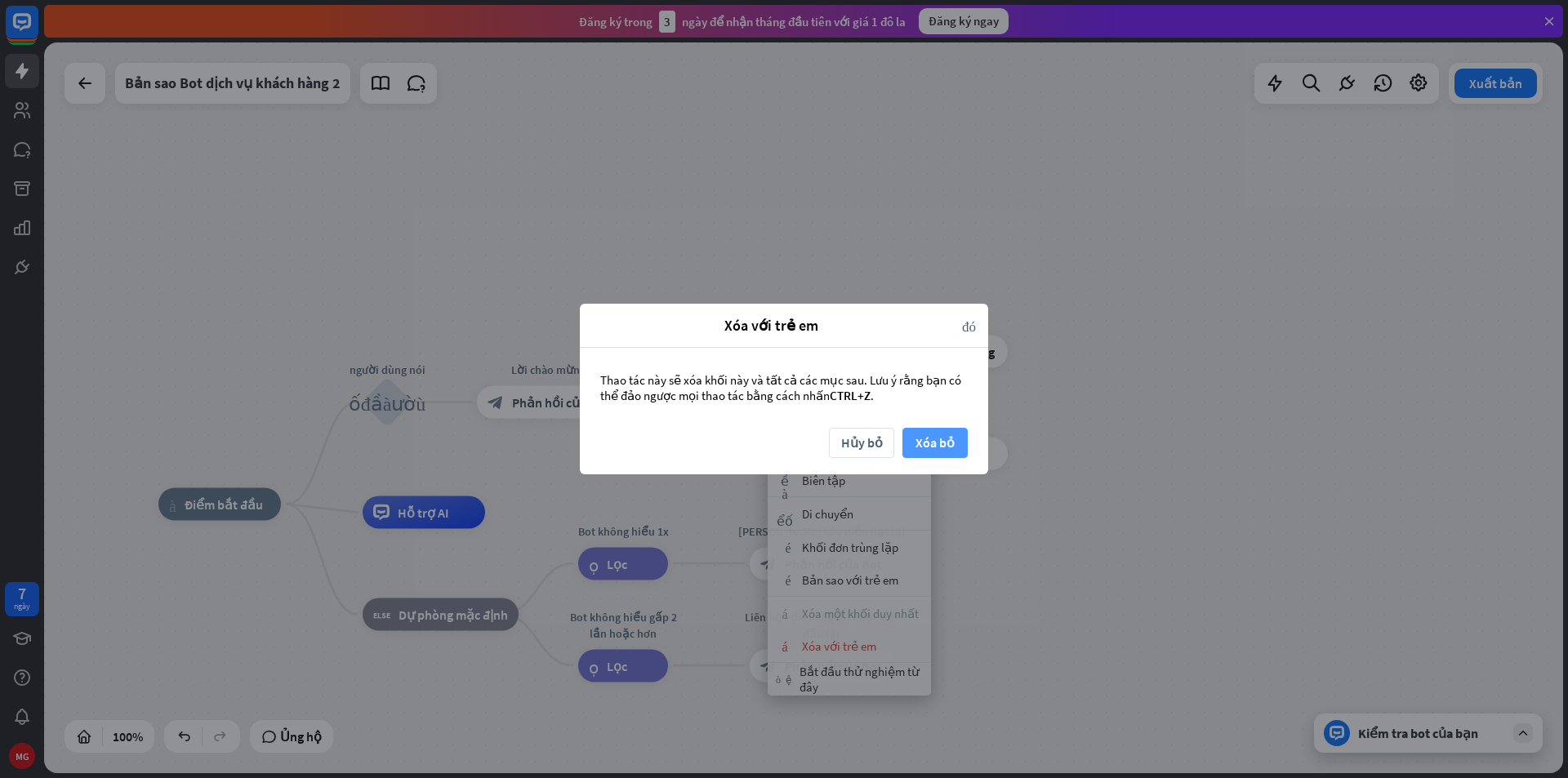
click at [924, 444] on font "Xóa bỏ" at bounding box center [935, 442] width 39 height 17
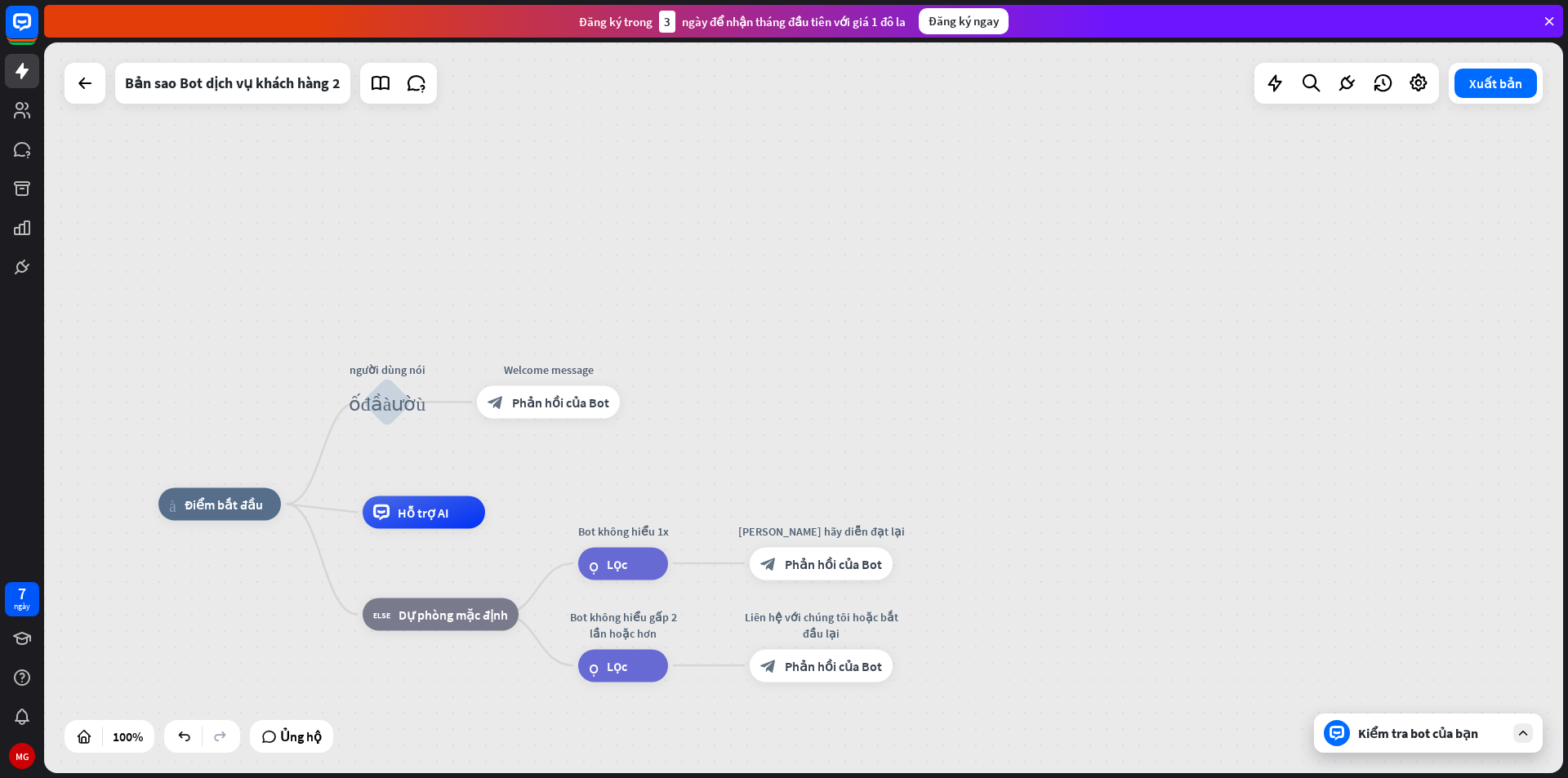
click at [652, 402] on div "nhà_2 Điểm bắt đầu người dùng nói khối_đầu_vào_người_dùng Chỉnh sửa tên more_ye…" at bounding box center [804, 407] width 1519 height 731
click at [643, 405] on div "plus" at bounding box center [640, 402] width 24 height 24
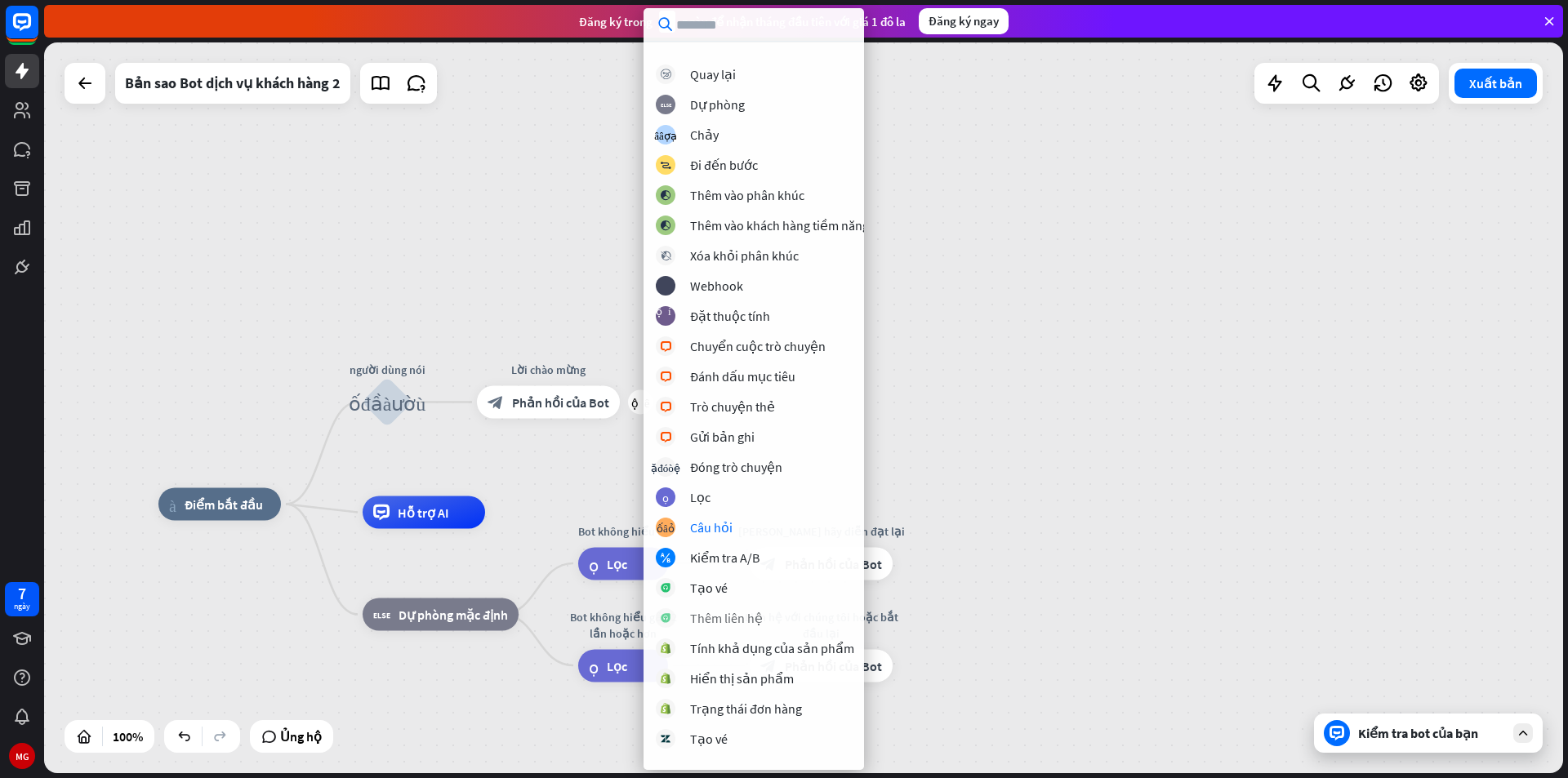
scroll to position [192, 0]
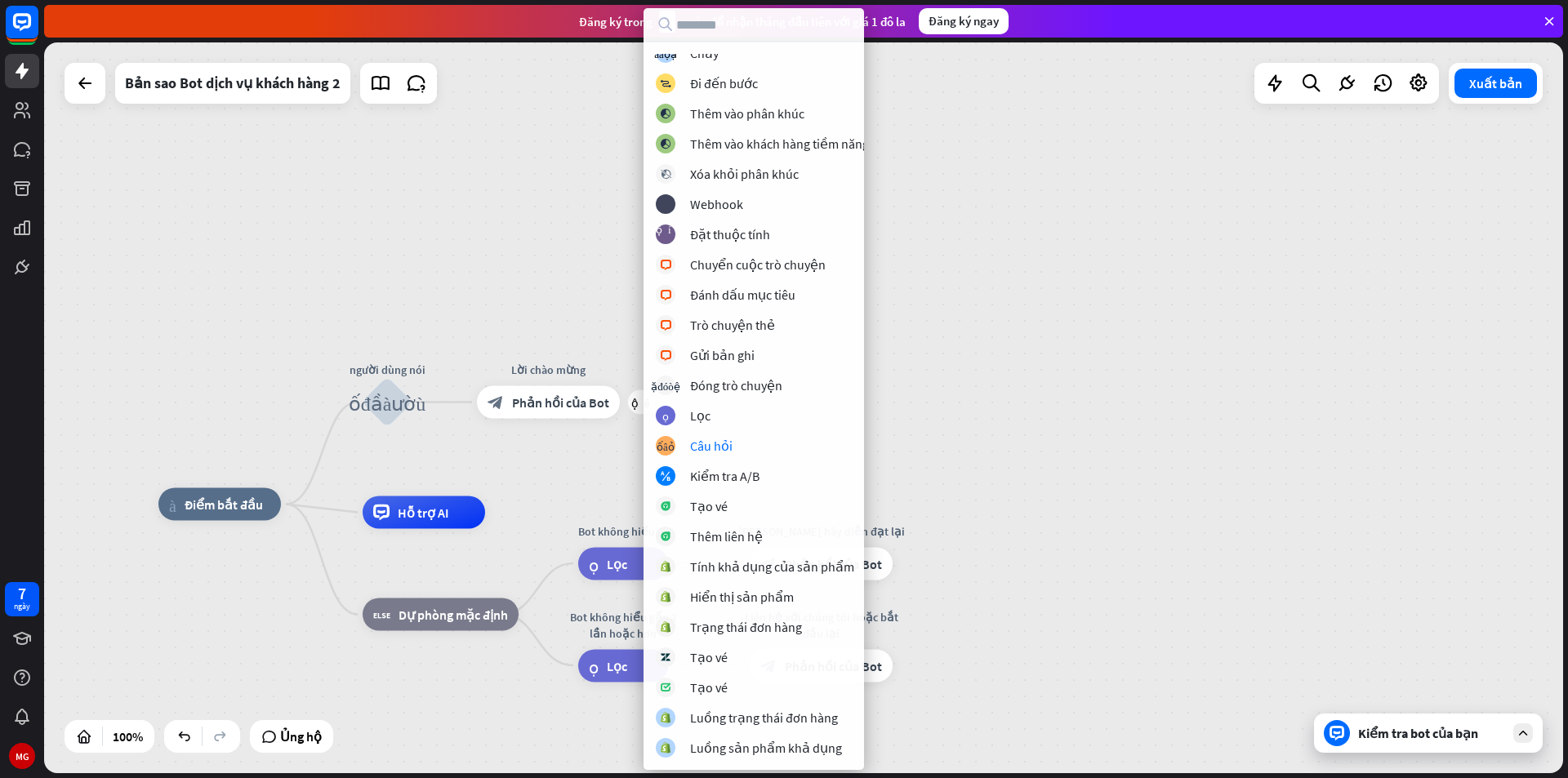
click at [969, 421] on div "nhà_2 Điểm bắt đầu người dùng nói khối_đầu_vào_người_dùng cộng thêm Lời chào mừ…" at bounding box center [804, 407] width 1519 height 731
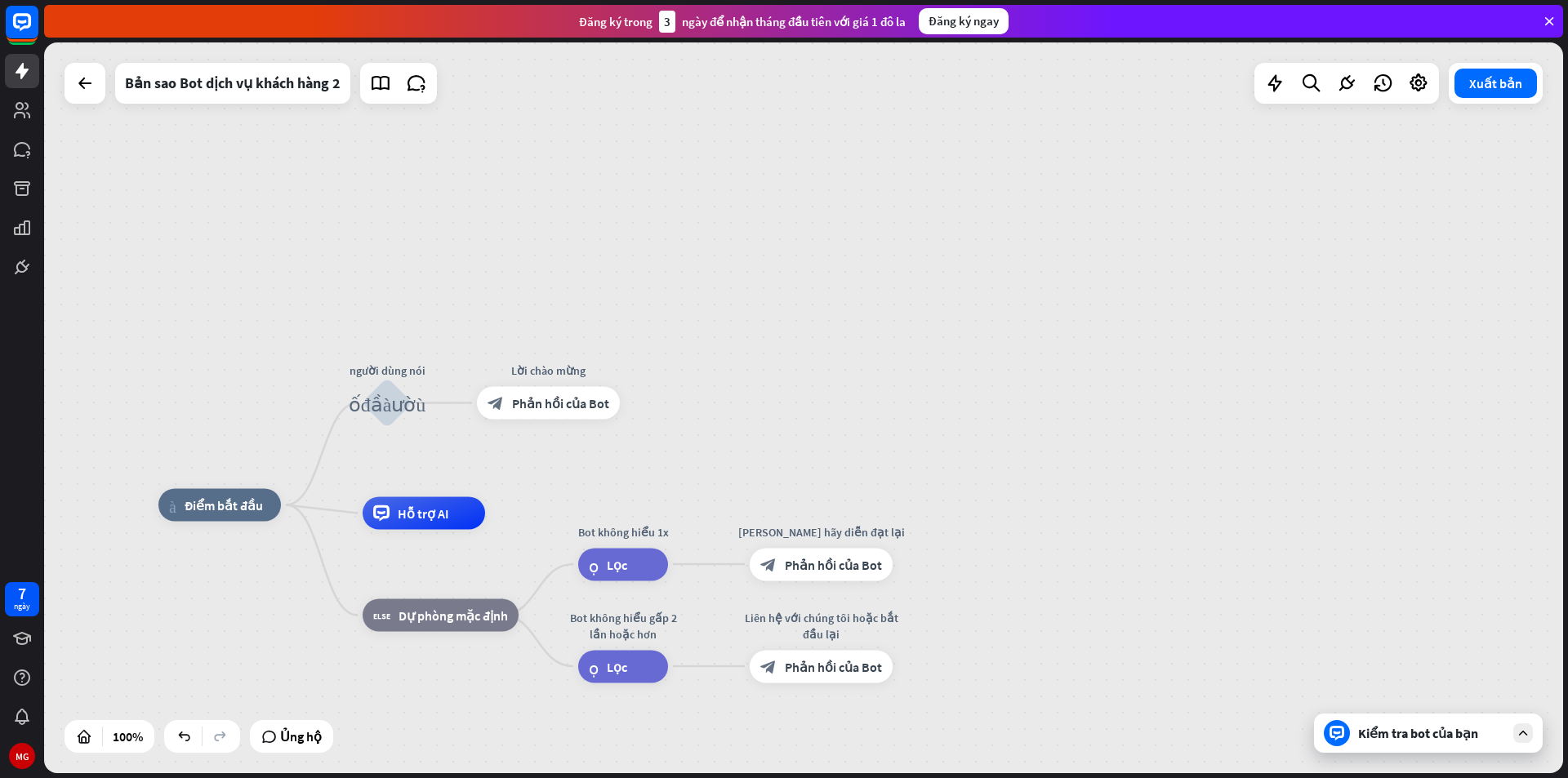
click at [88, 100] on div at bounding box center [85, 83] width 41 height 41
click at [96, 86] on div at bounding box center [84, 82] width 32 height 32
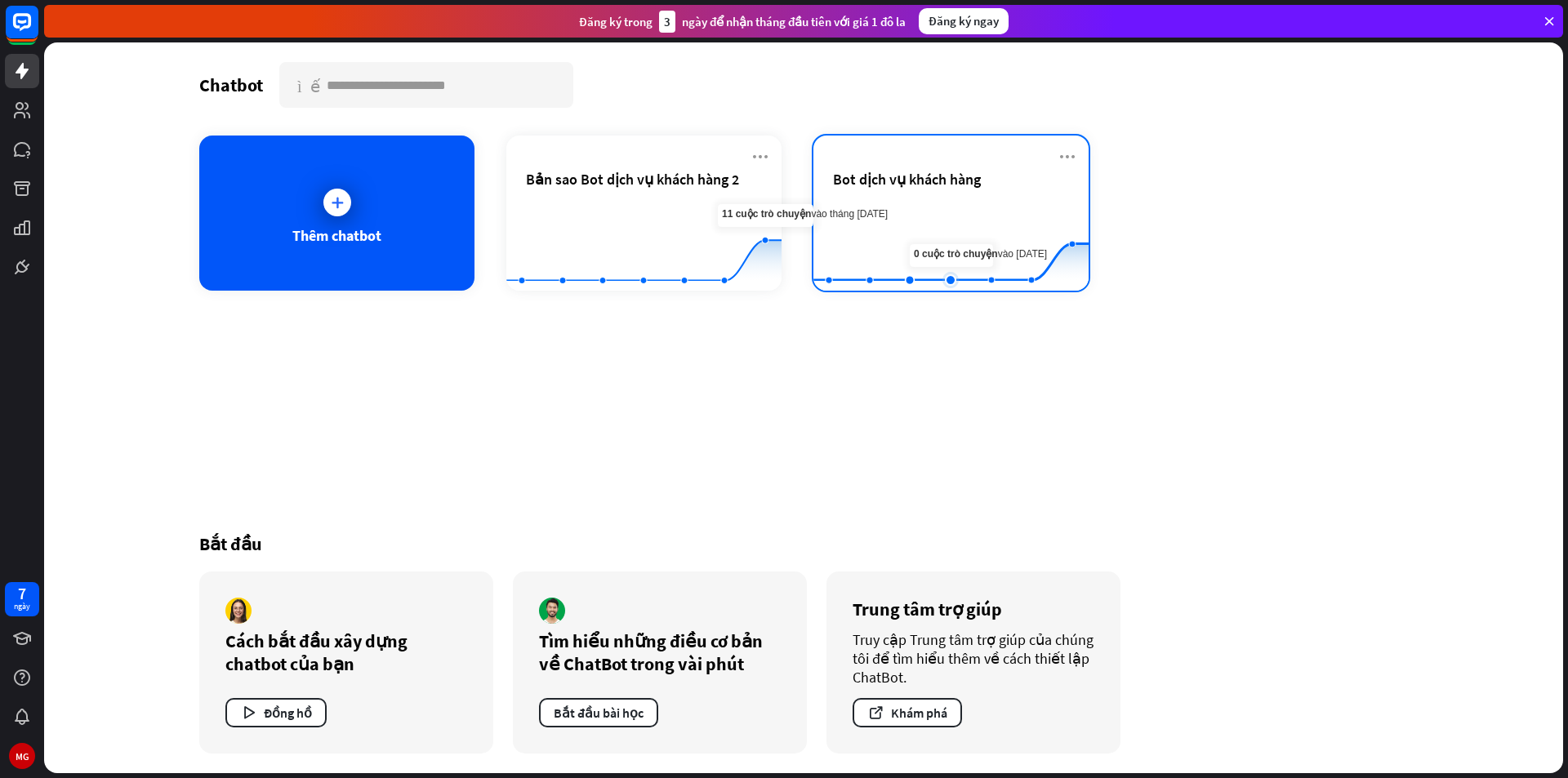
click at [931, 225] on rect at bounding box center [950, 251] width 275 height 102
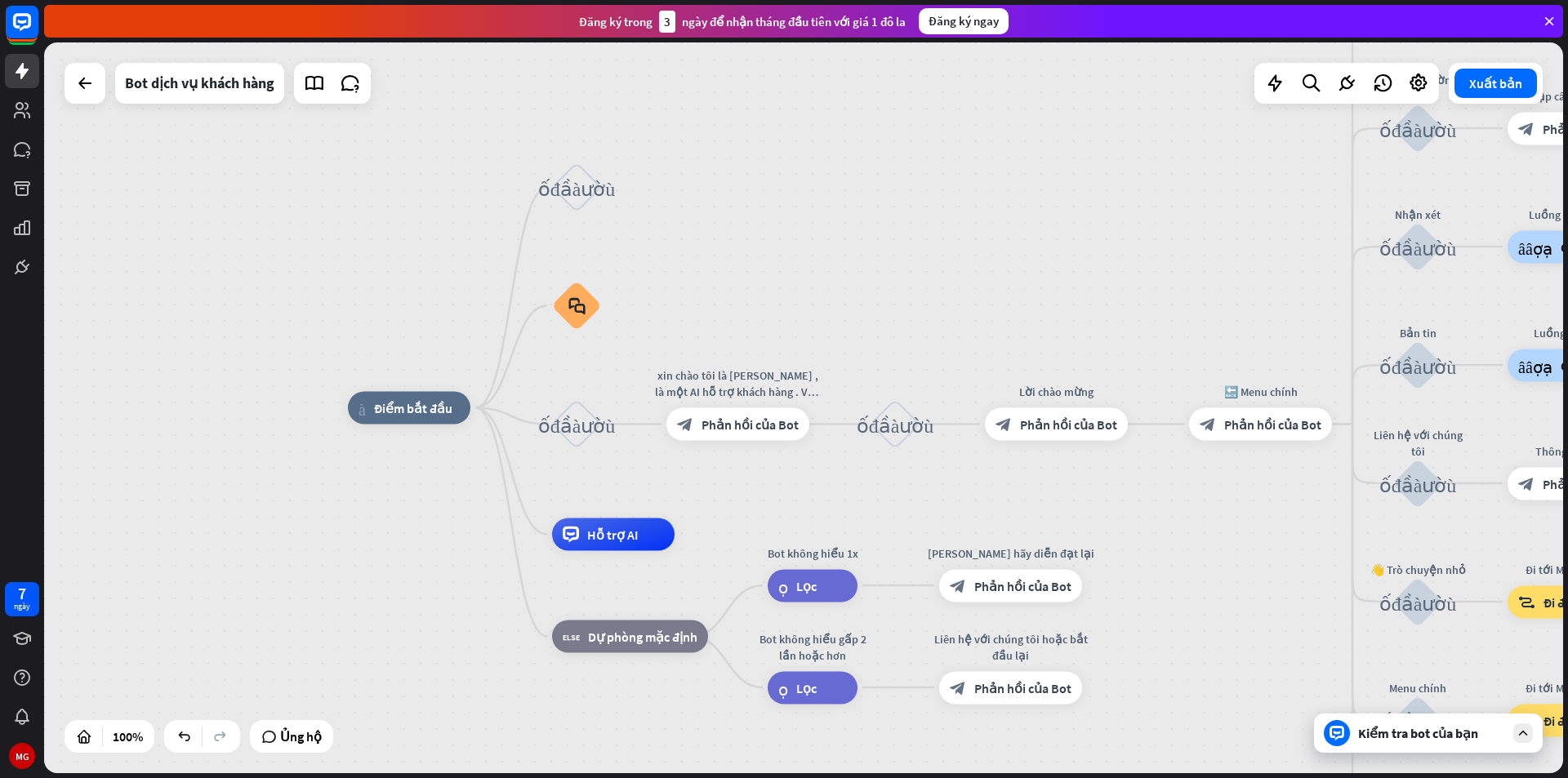
drag, startPoint x: 1280, startPoint y: 490, endPoint x: 1185, endPoint y: 481, distance: 95.4
click at [1185, 481] on div "nhà_2 Điểm bắt đầu khối_đầu_vào_người_dùng block_faq khối_đầu_vào_người_dùng xi…" at bounding box center [1107, 773] width 1519 height 731
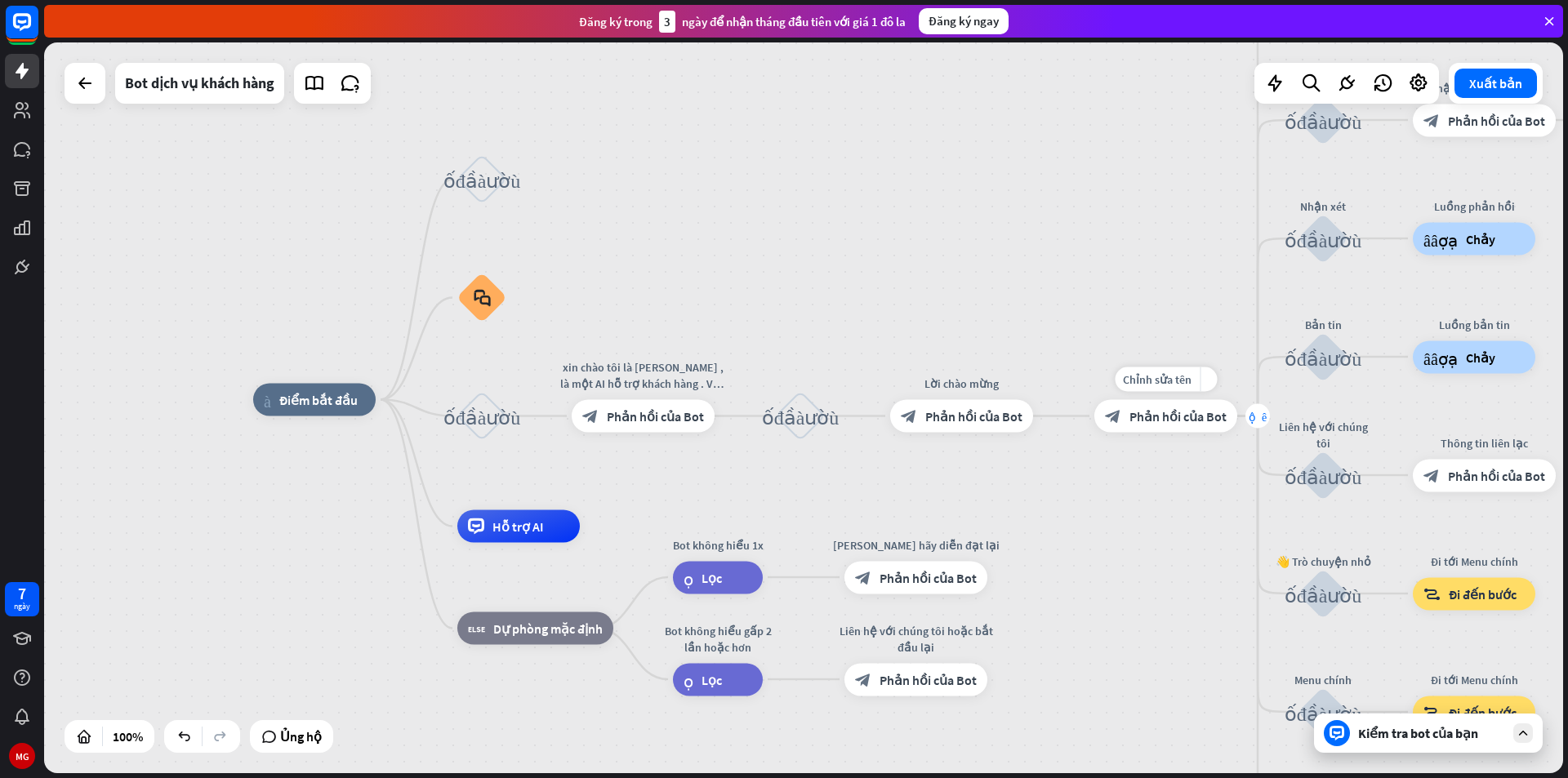
click at [1255, 418] on font "cộng thêm" at bounding box center [1258, 417] width 18 height 12
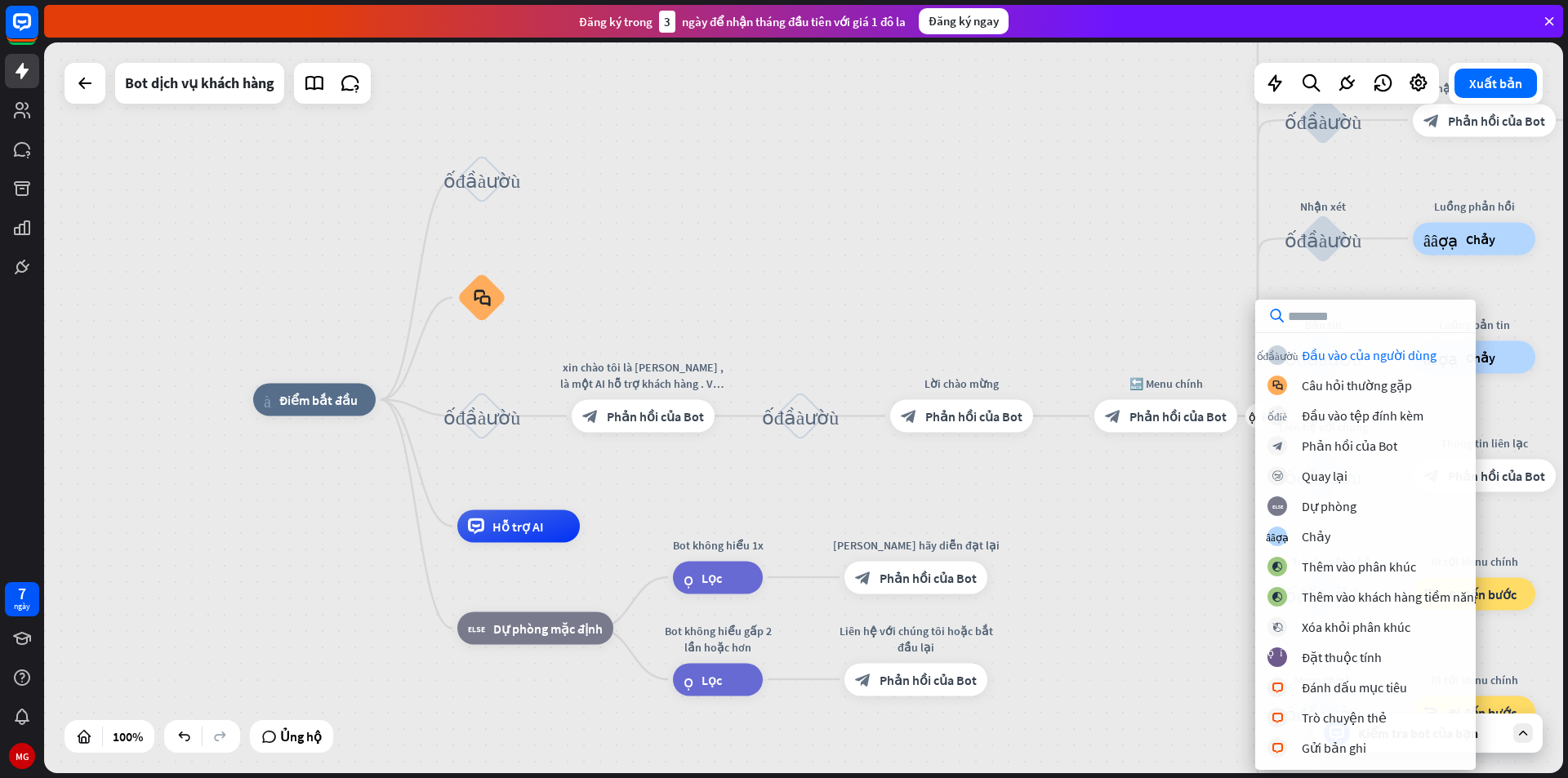
click at [1192, 506] on div "nhà_2 Điểm bắt đầu khối_đầu_vào_người_dùng block_faq khối_đầu_vào_người_dùng xi…" at bounding box center [1013, 765] width 1519 height 731
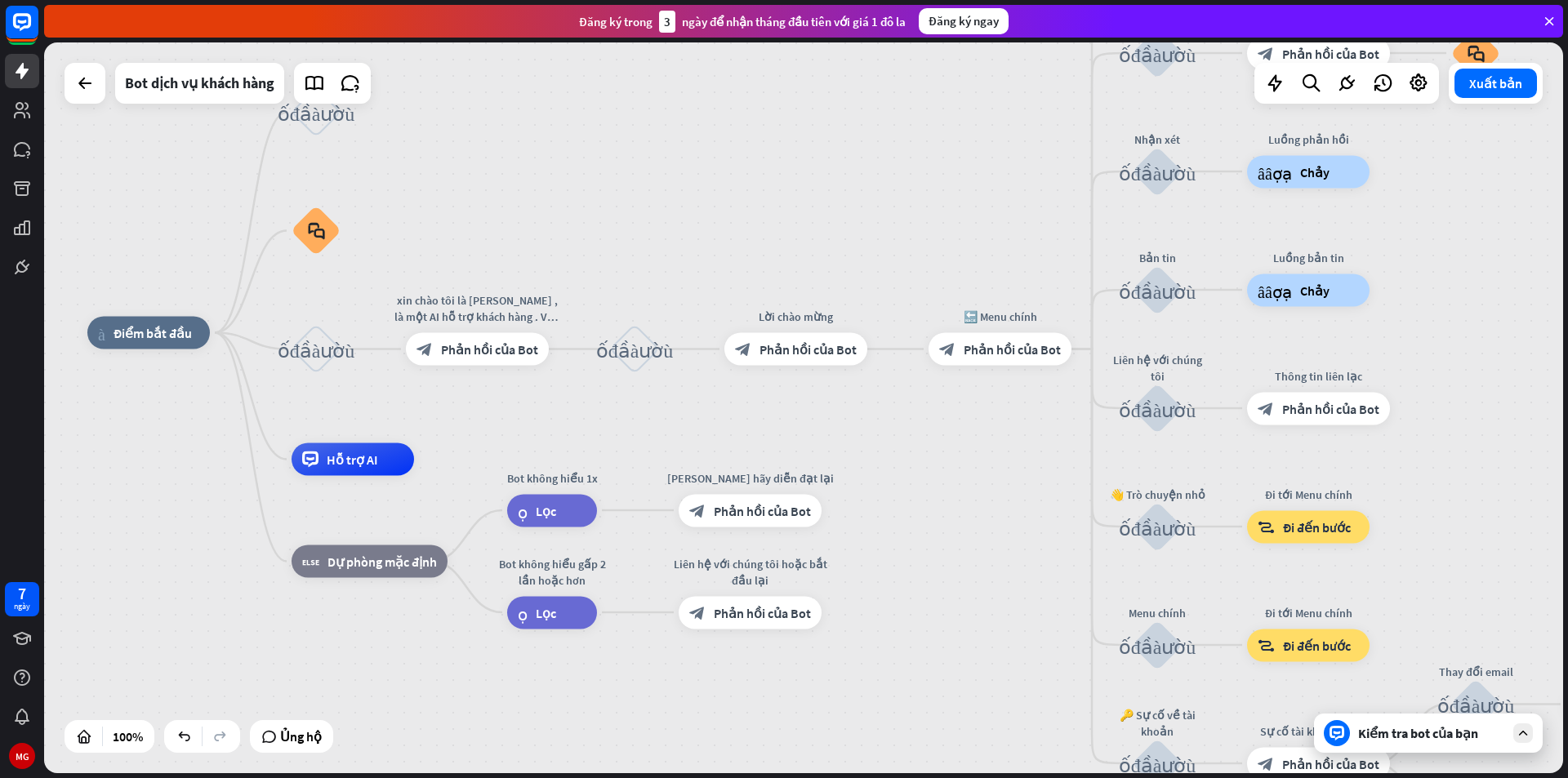
drag, startPoint x: 1240, startPoint y: 546, endPoint x: 1074, endPoint y: 480, distance: 178.6
click at [1074, 480] on div "nhà_2 Điểm bắt đầu khối_đầu_vào_người_dùng block_faq khối_đầu_vào_người_dùng xi…" at bounding box center [847, 698] width 1519 height 731
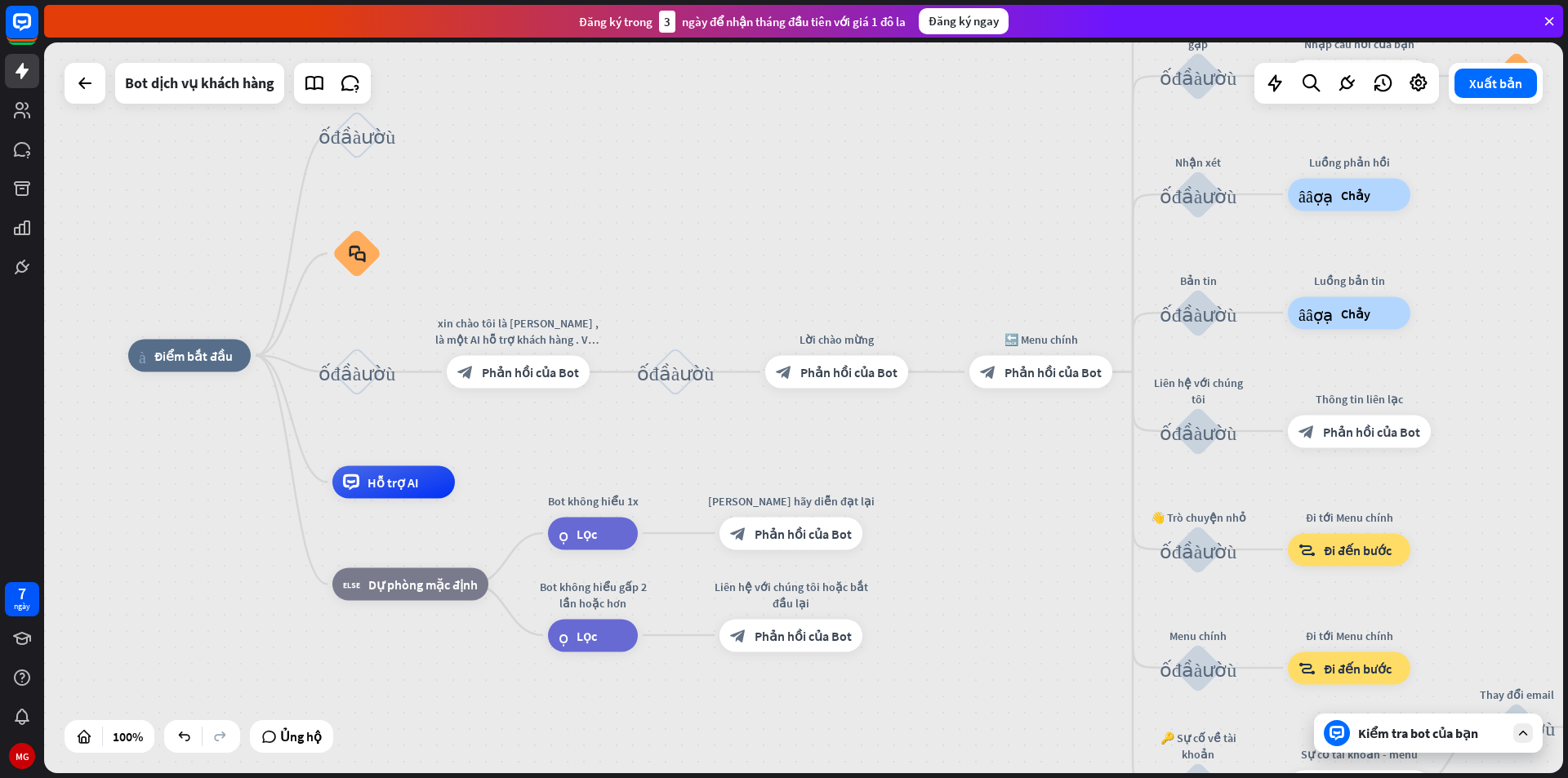
drag, startPoint x: 993, startPoint y: 491, endPoint x: 1035, endPoint y: 519, distance: 50.5
click at [1035, 519] on div "nhà_2 Điểm bắt đầu khối_đầu_vào_người_dùng block_faq khối_đầu_vào_người_dùng xi…" at bounding box center [888, 721] width 1519 height 731
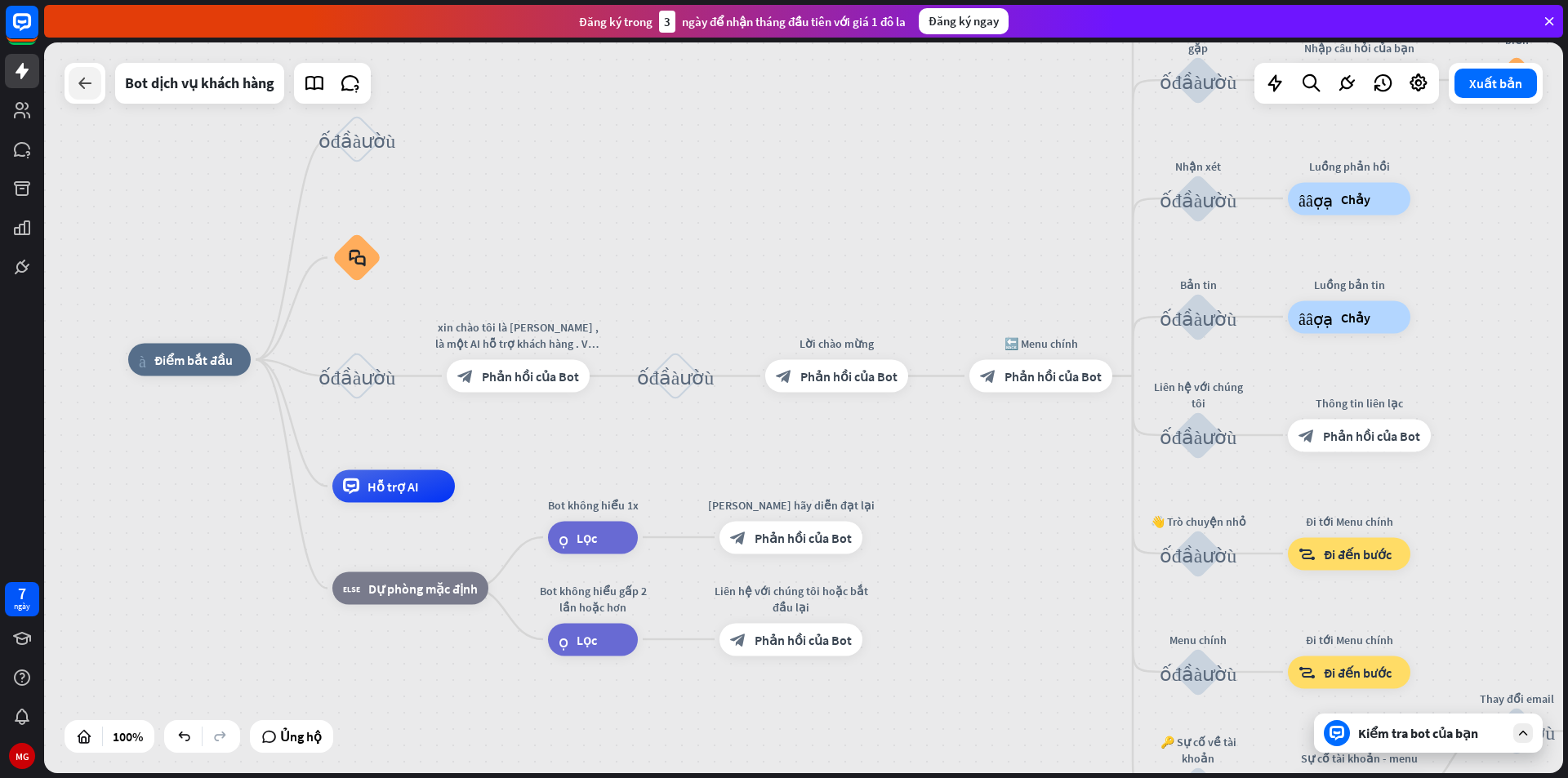
click at [79, 96] on div at bounding box center [84, 82] width 32 height 32
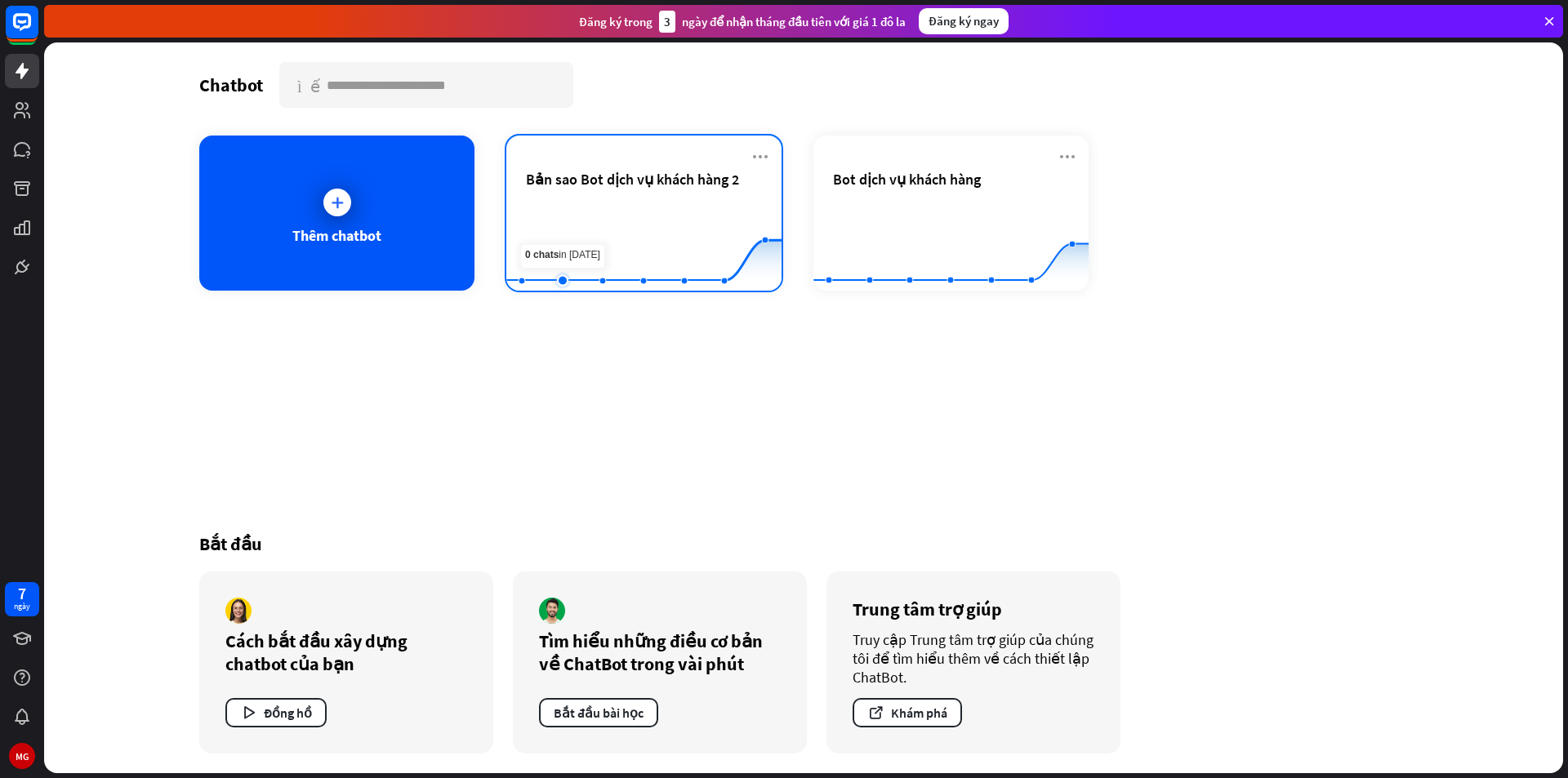
click at [583, 226] on rect at bounding box center [643, 251] width 275 height 102
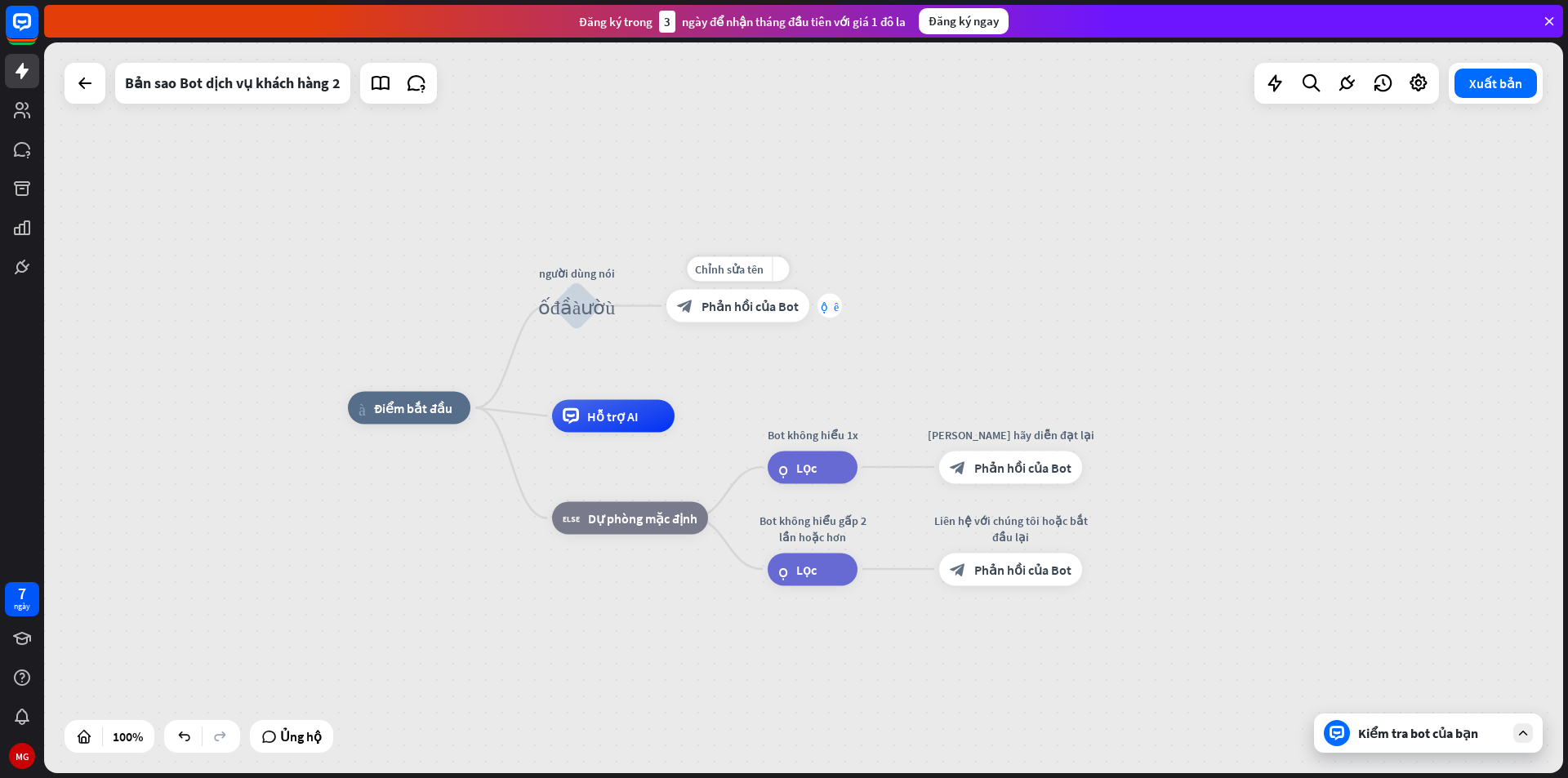
click at [826, 308] on font "cộng thêm" at bounding box center [830, 306] width 18 height 12
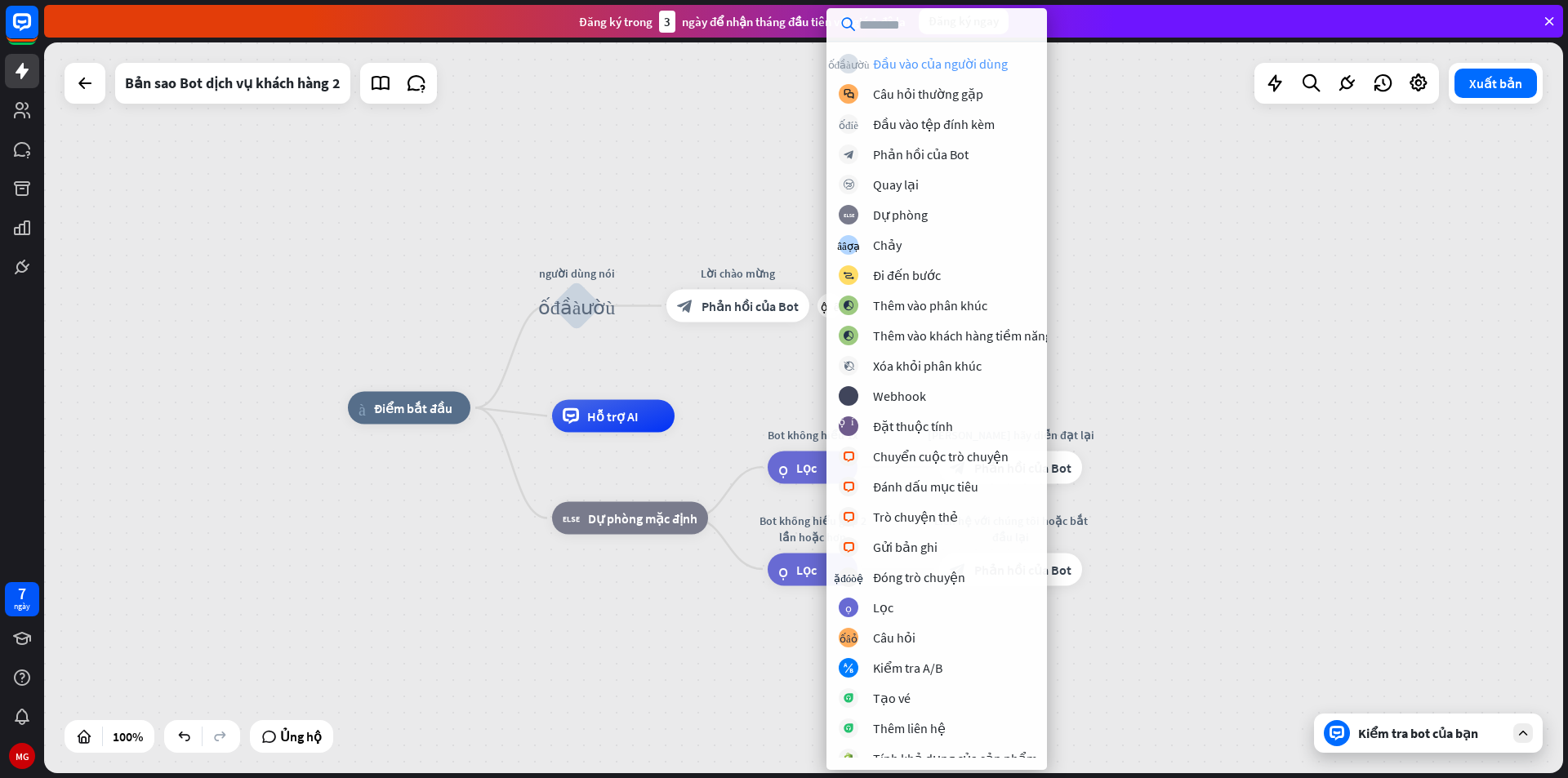
click at [960, 62] on font "Đầu vào của người dùng" at bounding box center [941, 64] width 135 height 17
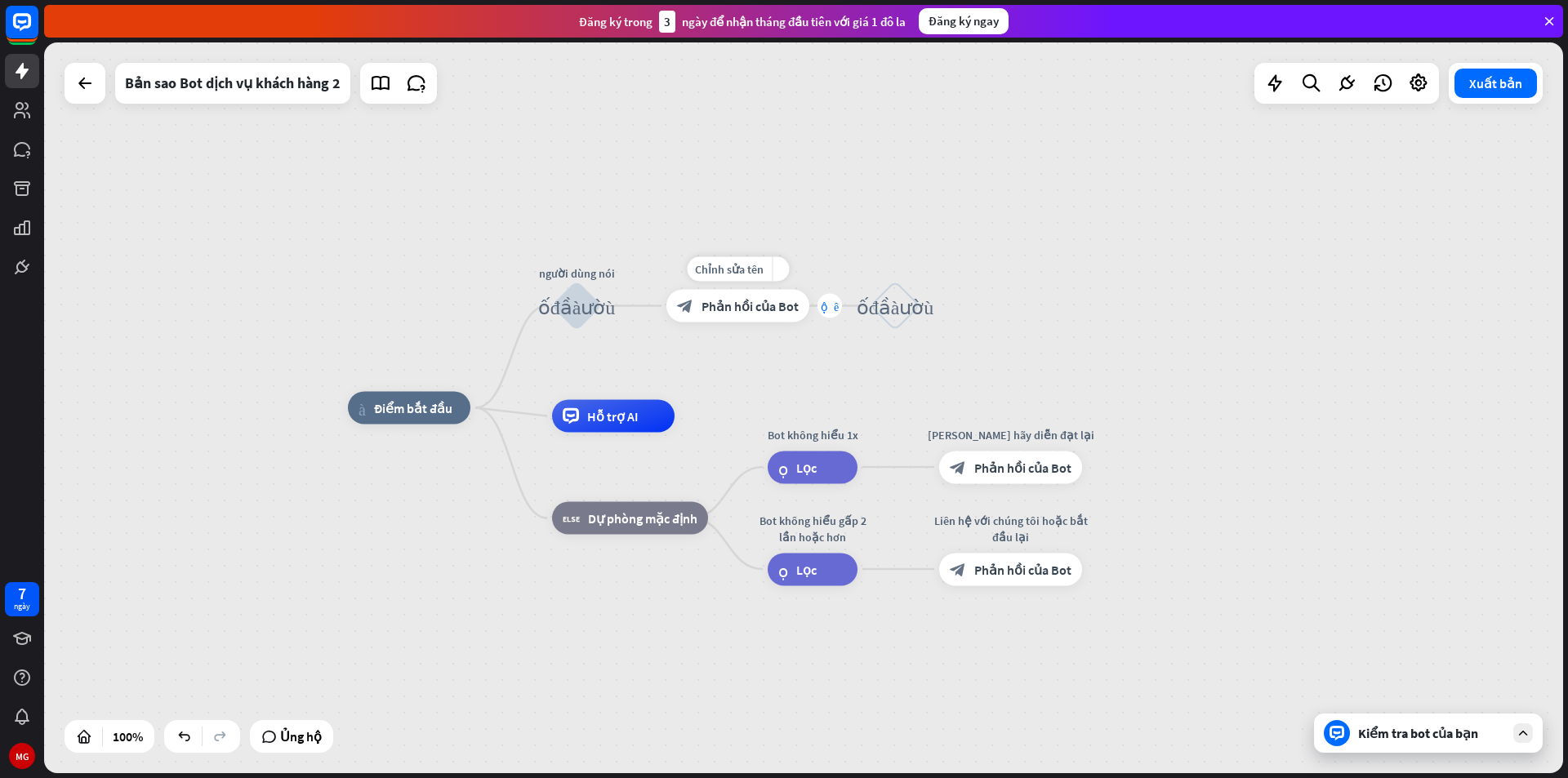
click at [825, 303] on font "cộng thêm" at bounding box center [830, 306] width 18 height 12
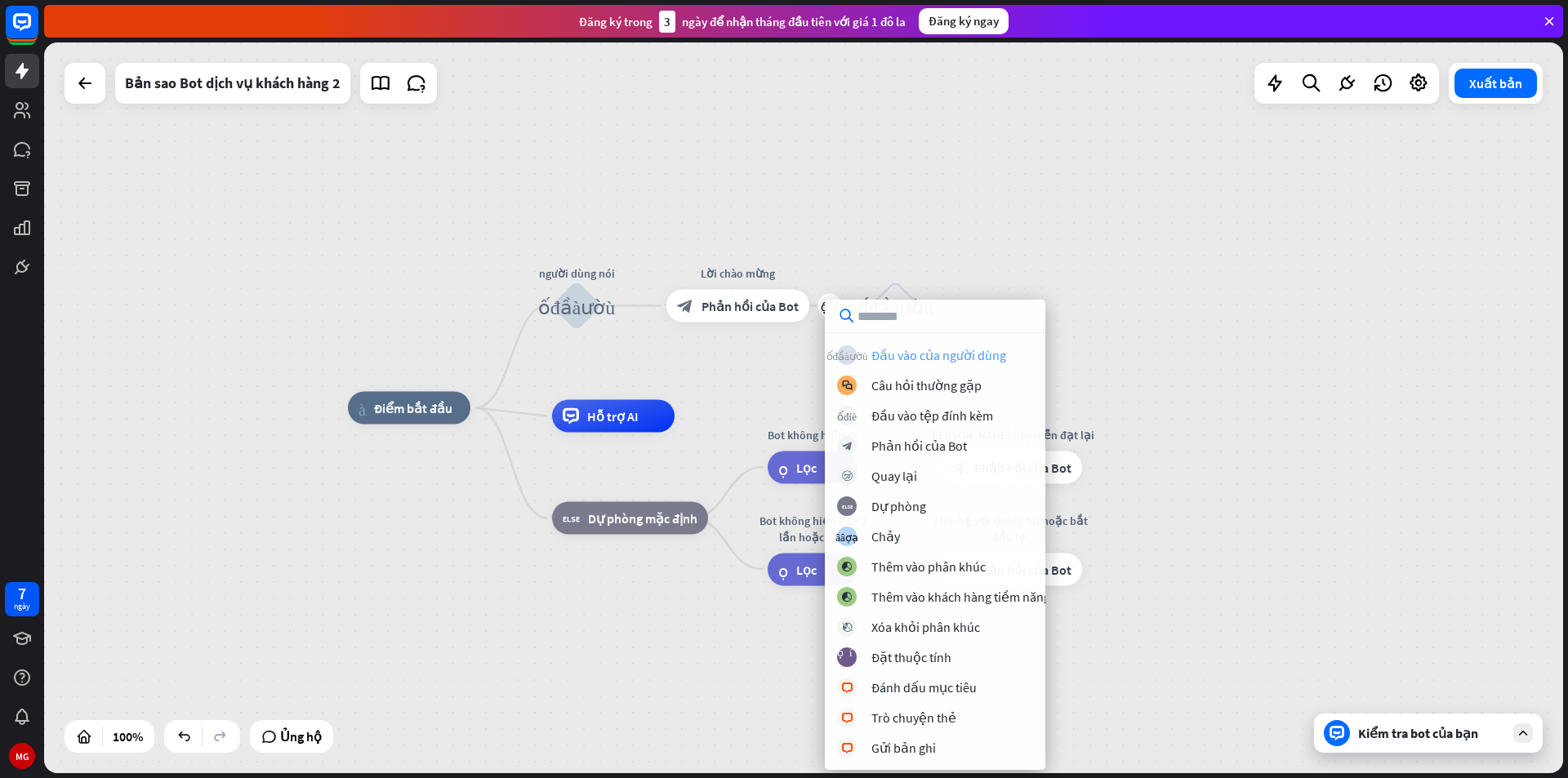
click at [894, 359] on font "Đầu vào của người dùng" at bounding box center [939, 355] width 135 height 17
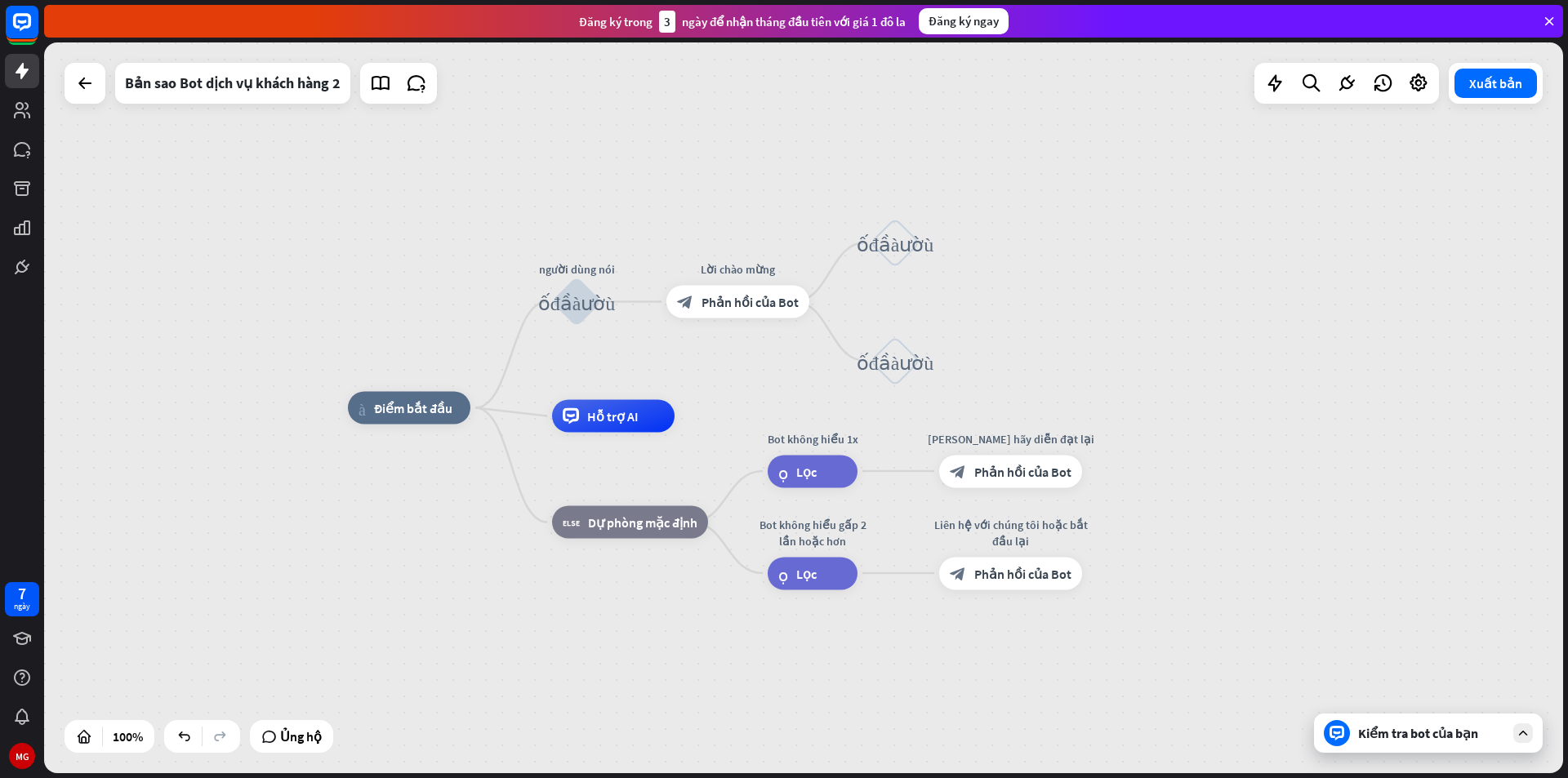
click at [1437, 738] on font "Kiểm tra bot của bạn" at bounding box center [1418, 733] width 120 height 17
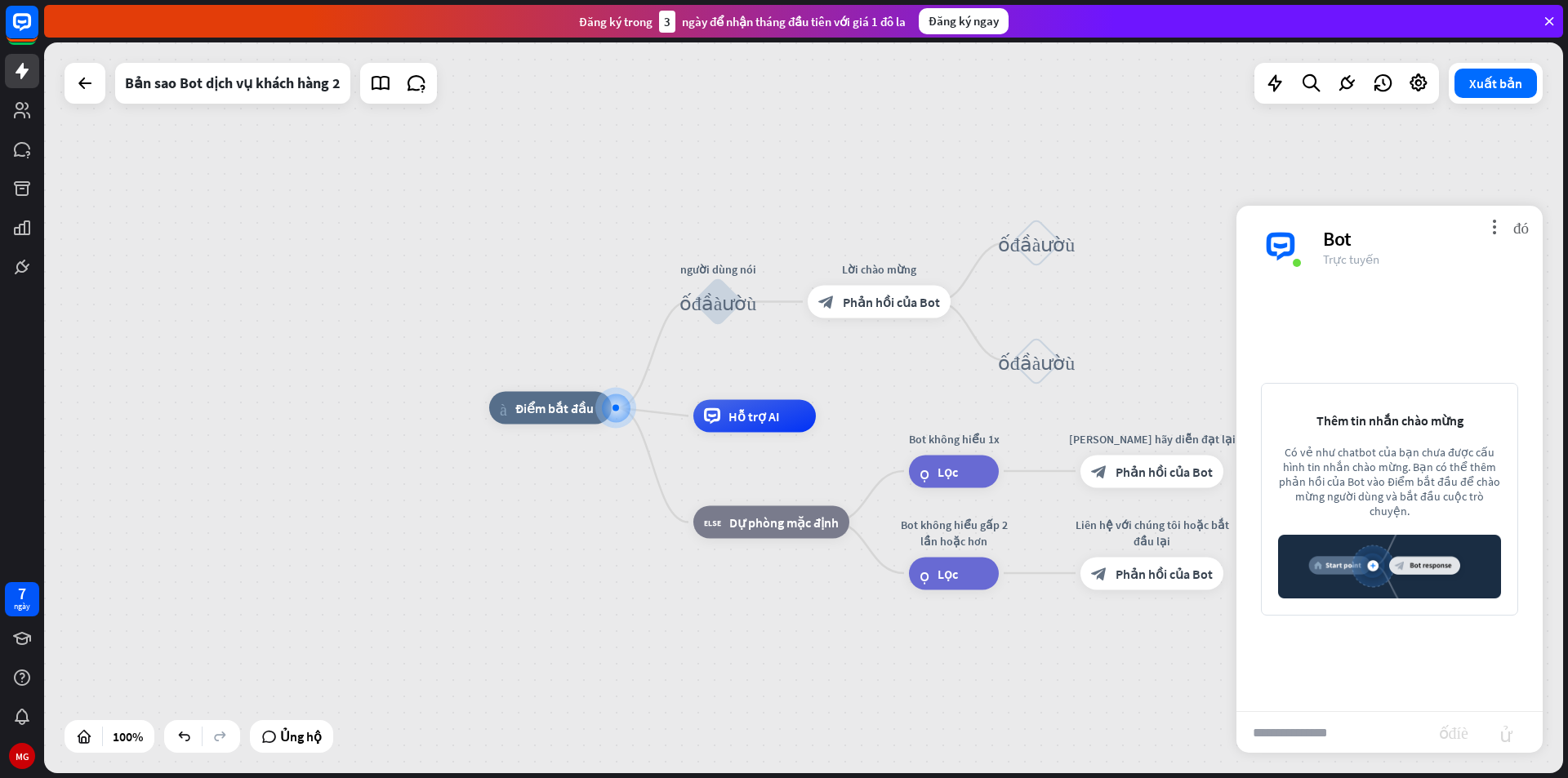
click at [1339, 722] on input "text" at bounding box center [1337, 733] width 203 height 41
type input "****"
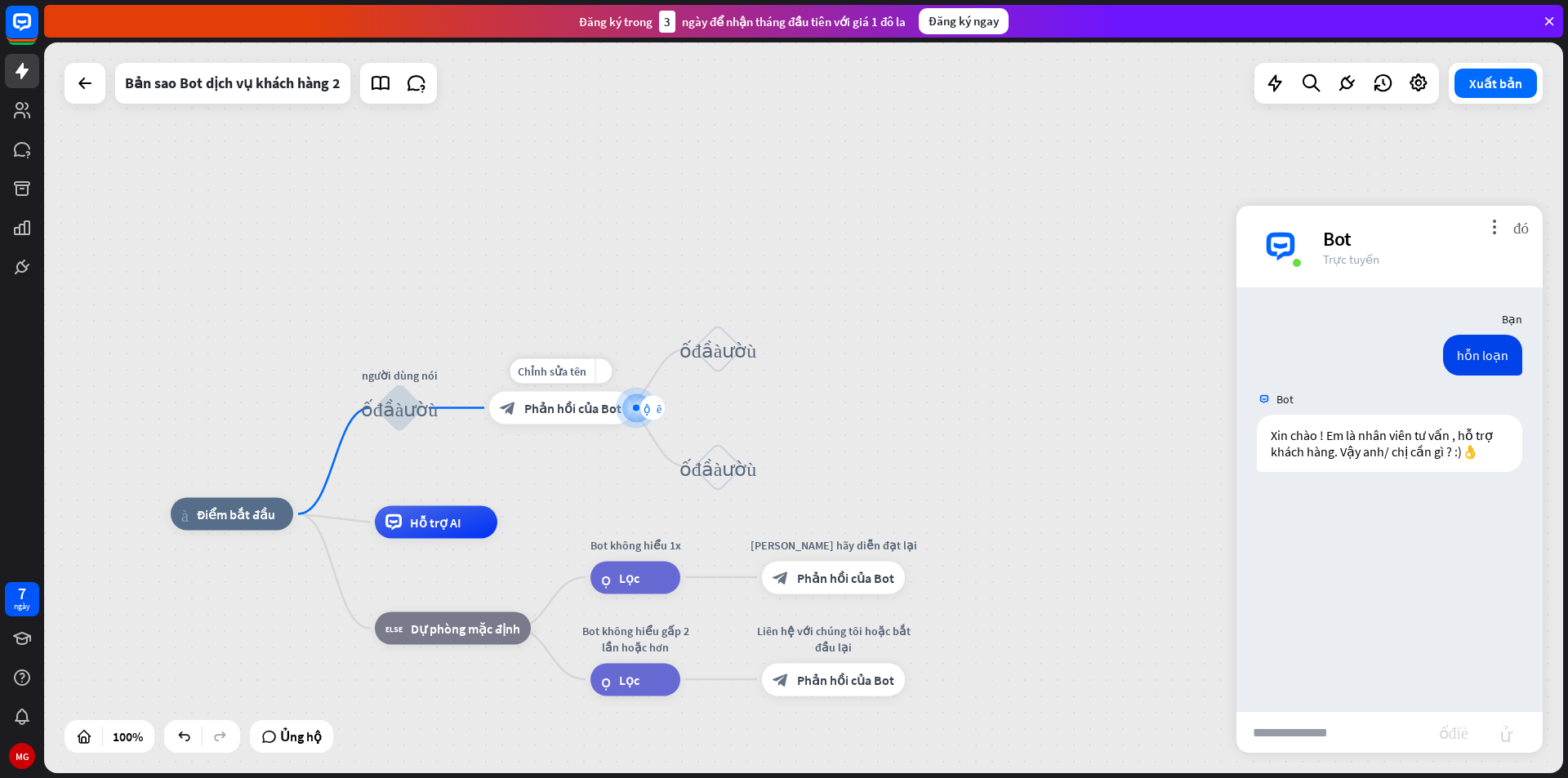
click at [651, 411] on font "cộng thêm" at bounding box center [652, 408] width 18 height 12
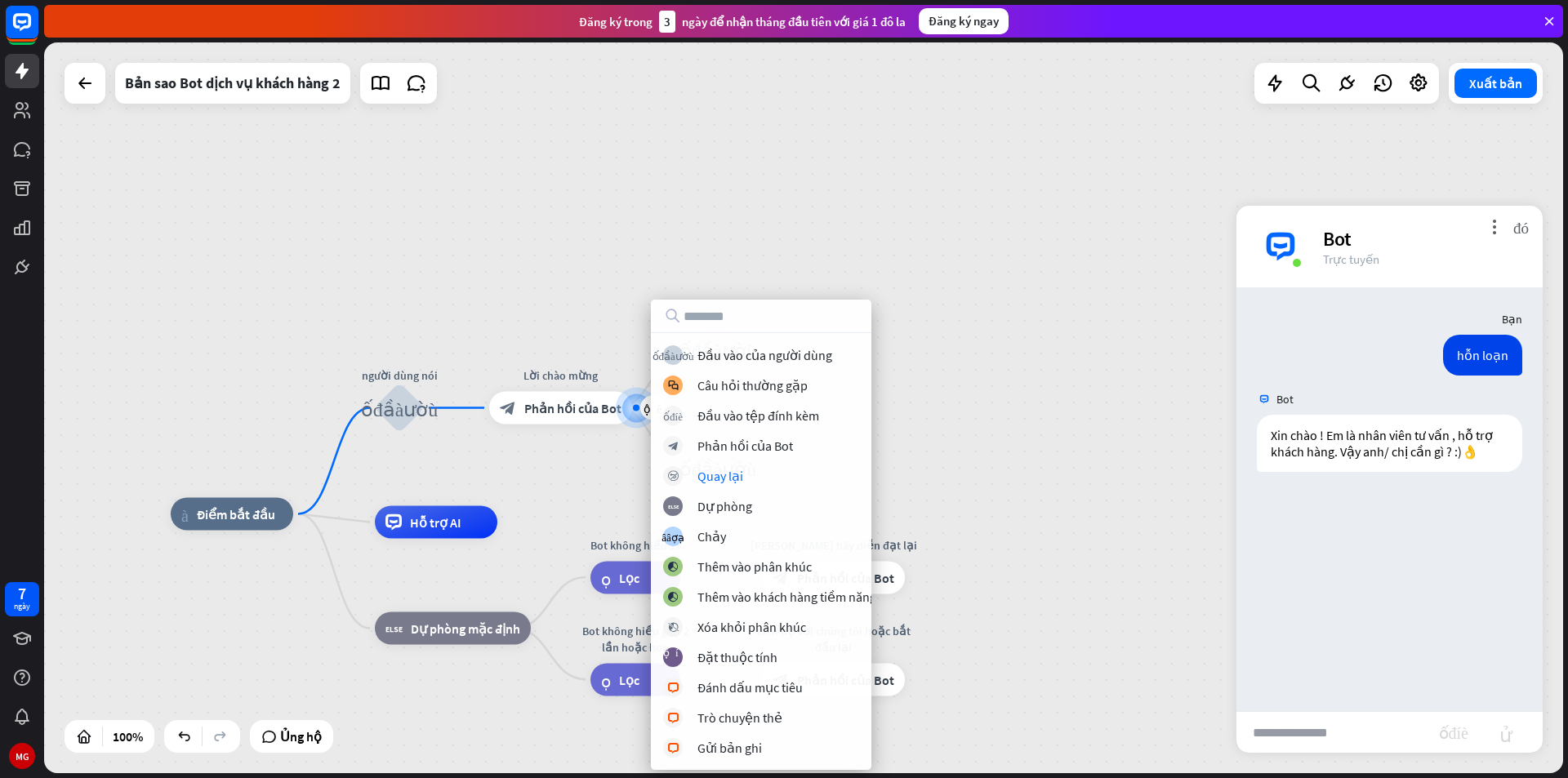
click at [1013, 461] on div "nhà_2 Điểm bắt đầu người dùng nói khối_đầu_vào_người_dùng cộng thêm Lời chào mừ…" at bounding box center [804, 407] width 1519 height 731
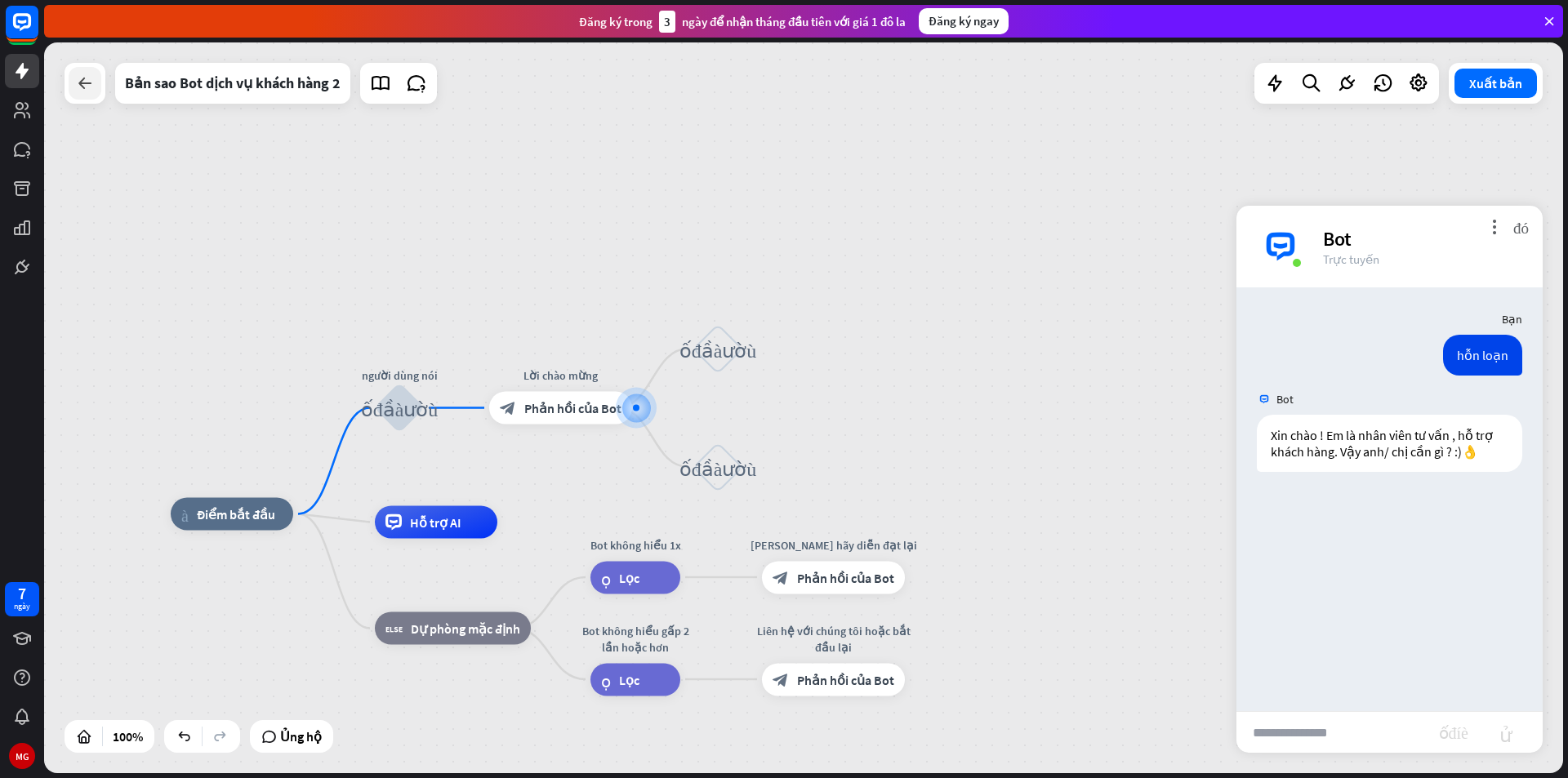
click at [84, 71] on div at bounding box center [84, 82] width 32 height 32
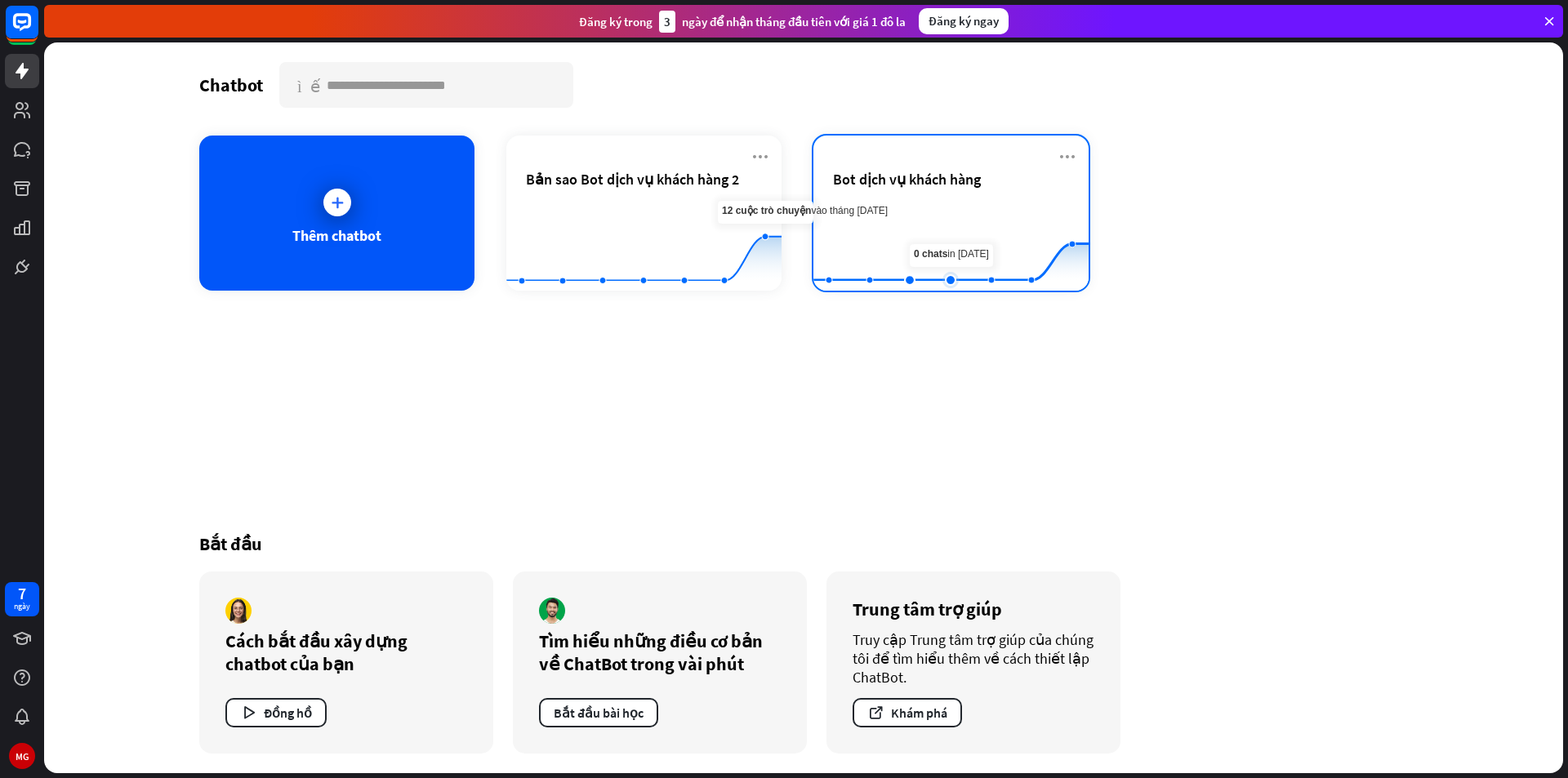
click at [931, 241] on rect at bounding box center [950, 251] width 275 height 102
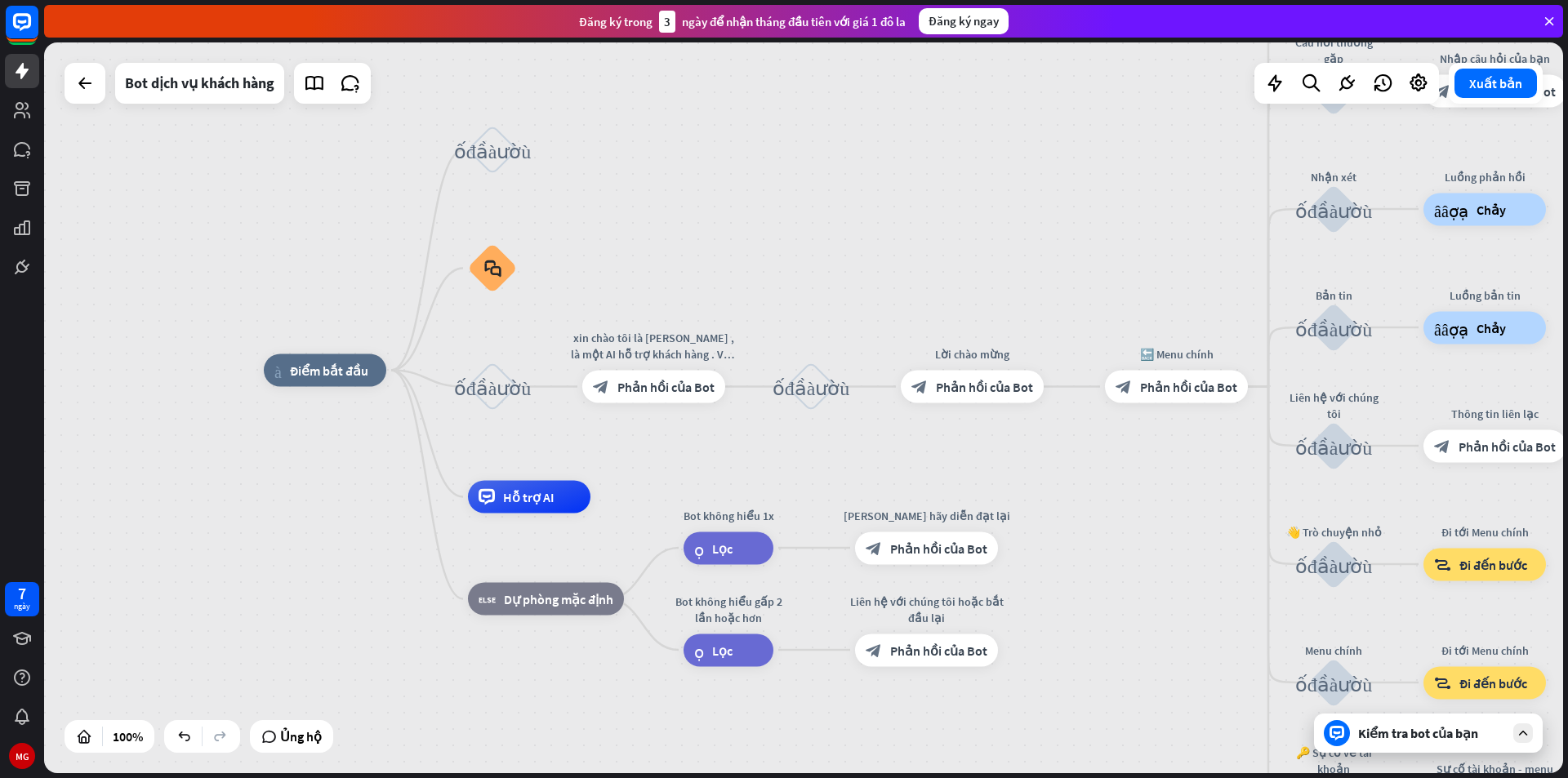
drag, startPoint x: 1298, startPoint y: 659, endPoint x: 1146, endPoint y: 603, distance: 162.0
click at [1146, 603] on div "nhà_2 Điểm bắt đầu khối_đầu_vào_người_dùng block_faq khối_đầu_vào_người_dùng xi…" at bounding box center [1023, 736] width 1519 height 731
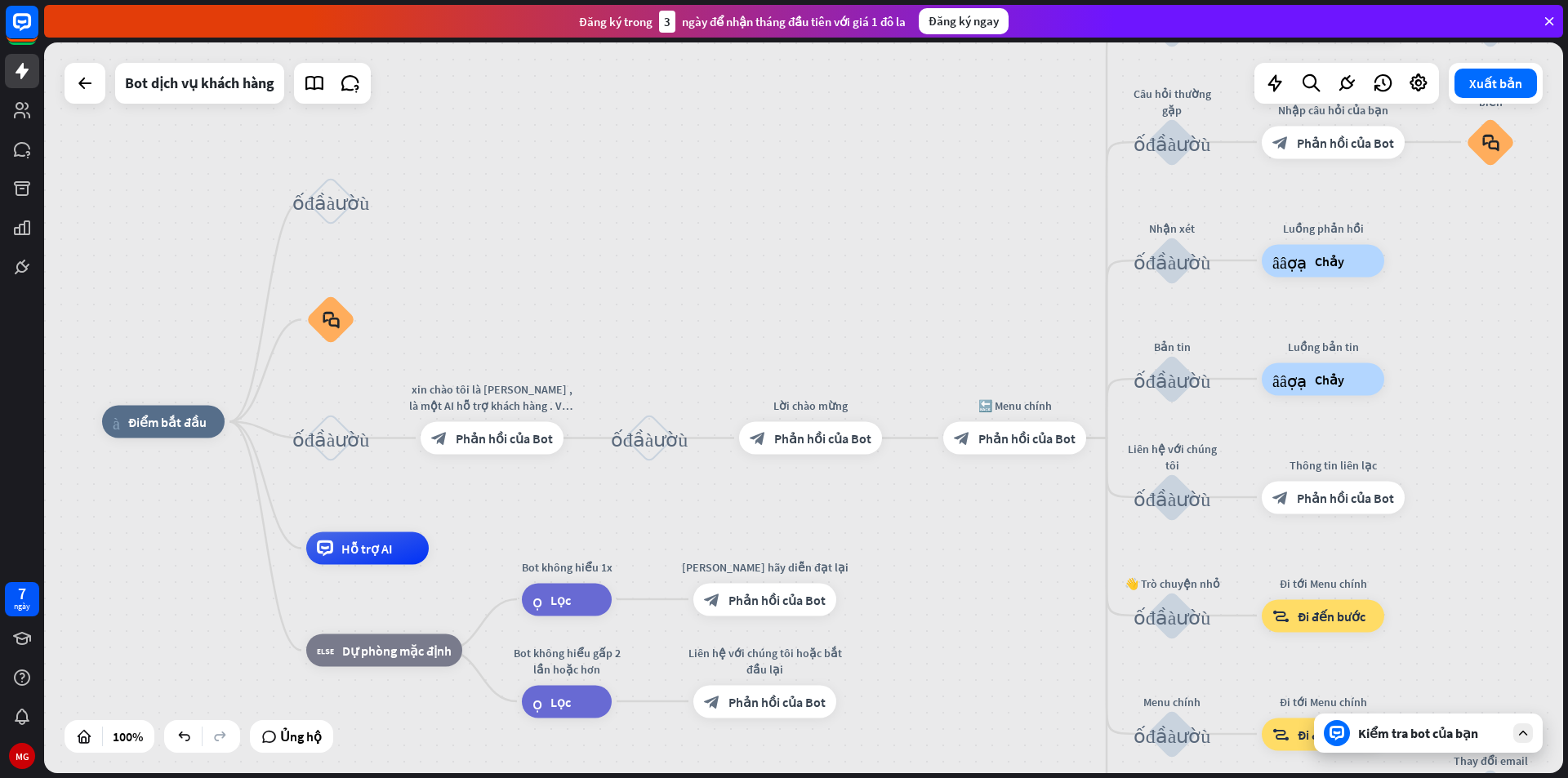
drag, startPoint x: 1348, startPoint y: 361, endPoint x: 1253, endPoint y: 431, distance: 118.0
click at [1253, 431] on div "nhà_2 Điểm bắt đầu khối_đầu_vào_người_dùng block_faq khối_đầu_vào_người_dùng xi…" at bounding box center [861, 787] width 1519 height 731
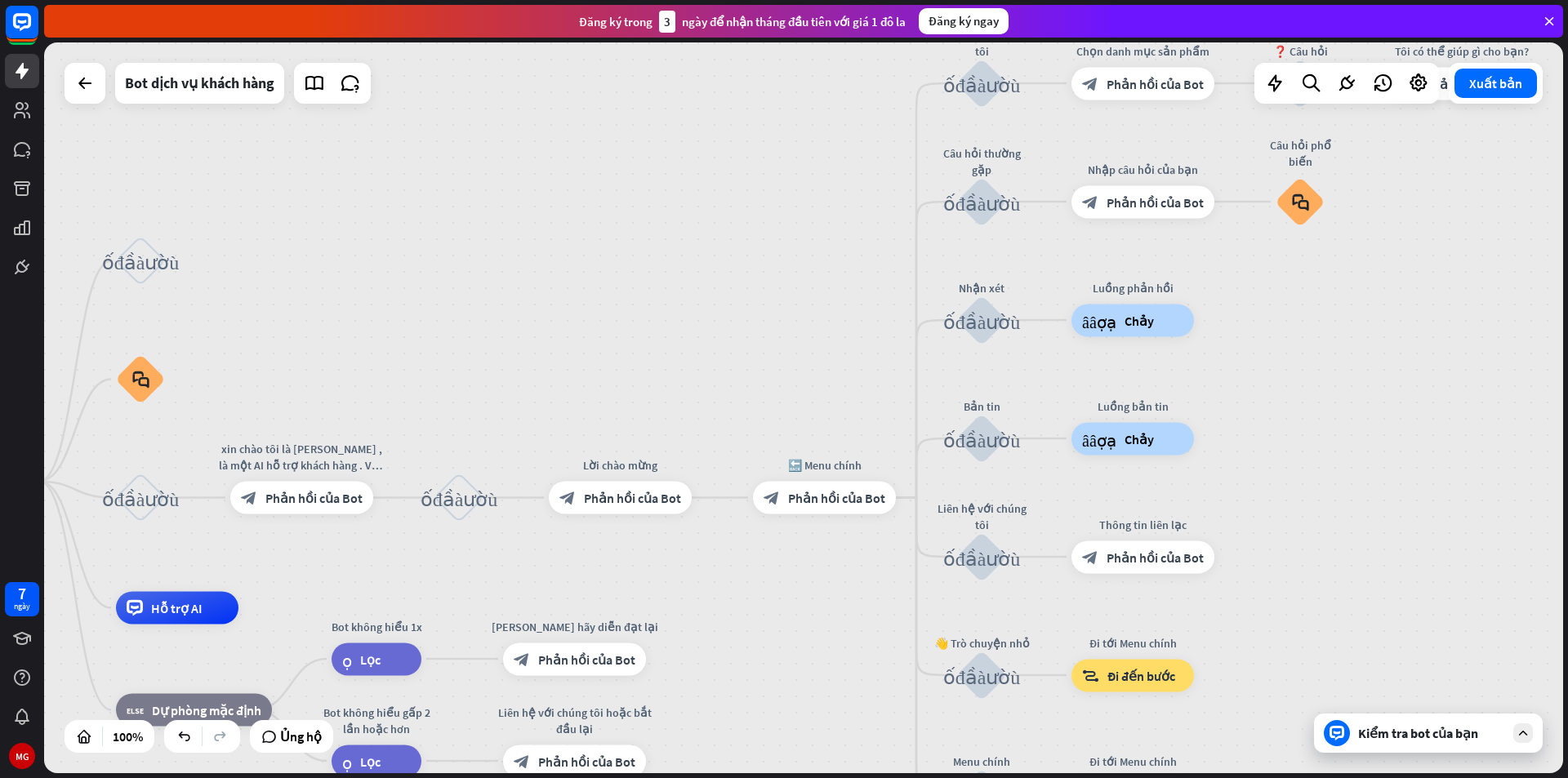
drag, startPoint x: 1087, startPoint y: 569, endPoint x: 898, endPoint y: 628, distance: 198.0
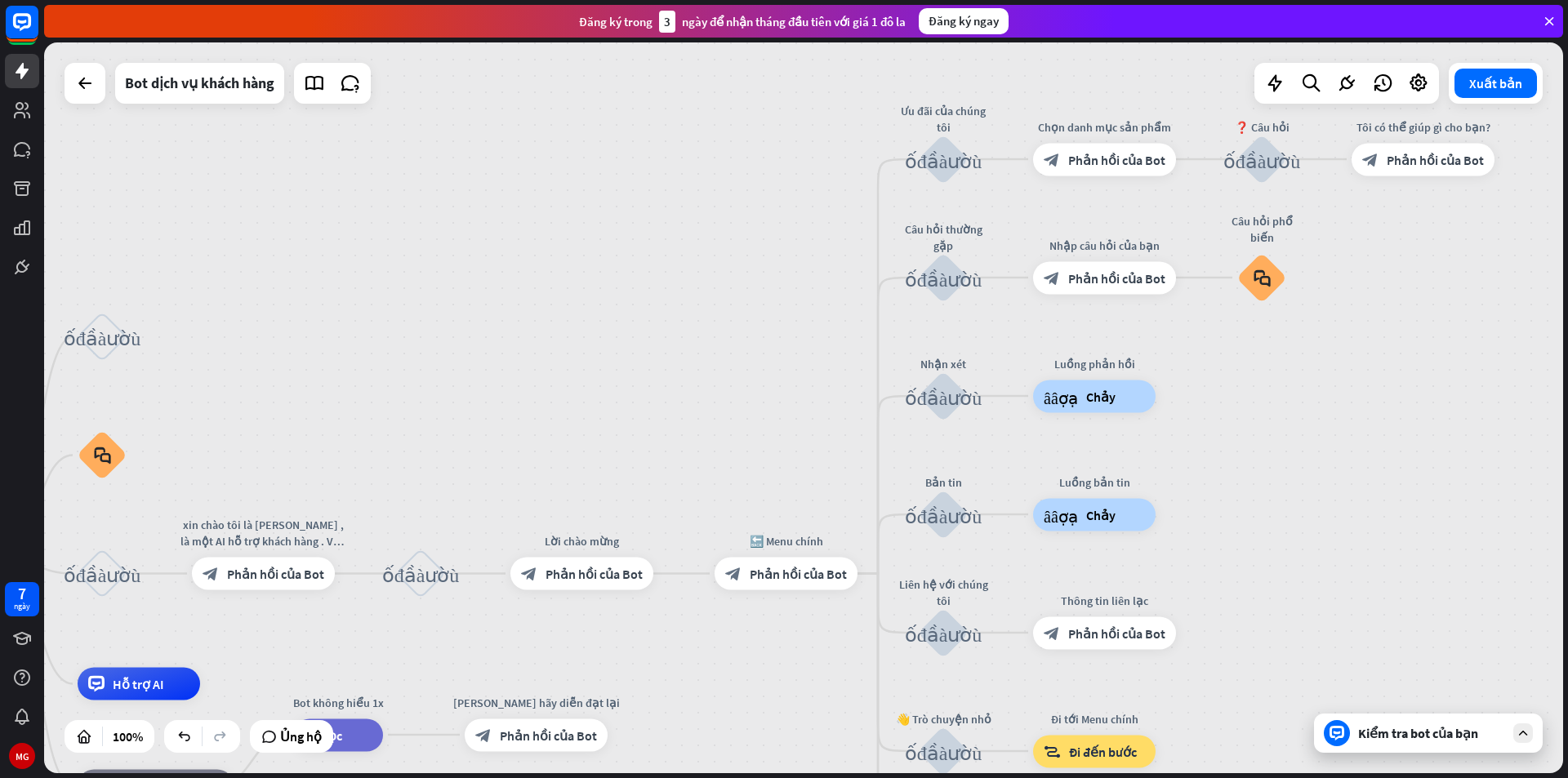
drag, startPoint x: 1368, startPoint y: 434, endPoint x: 1422, endPoint y: 441, distance: 54.5
click at [1422, 441] on div "nhà_2 Điểm bắt đầu khối_đầu_vào_người_dùng block_faq khối_đầu_vào_người_dùng xi…" at bounding box center [804, 407] width 1519 height 731
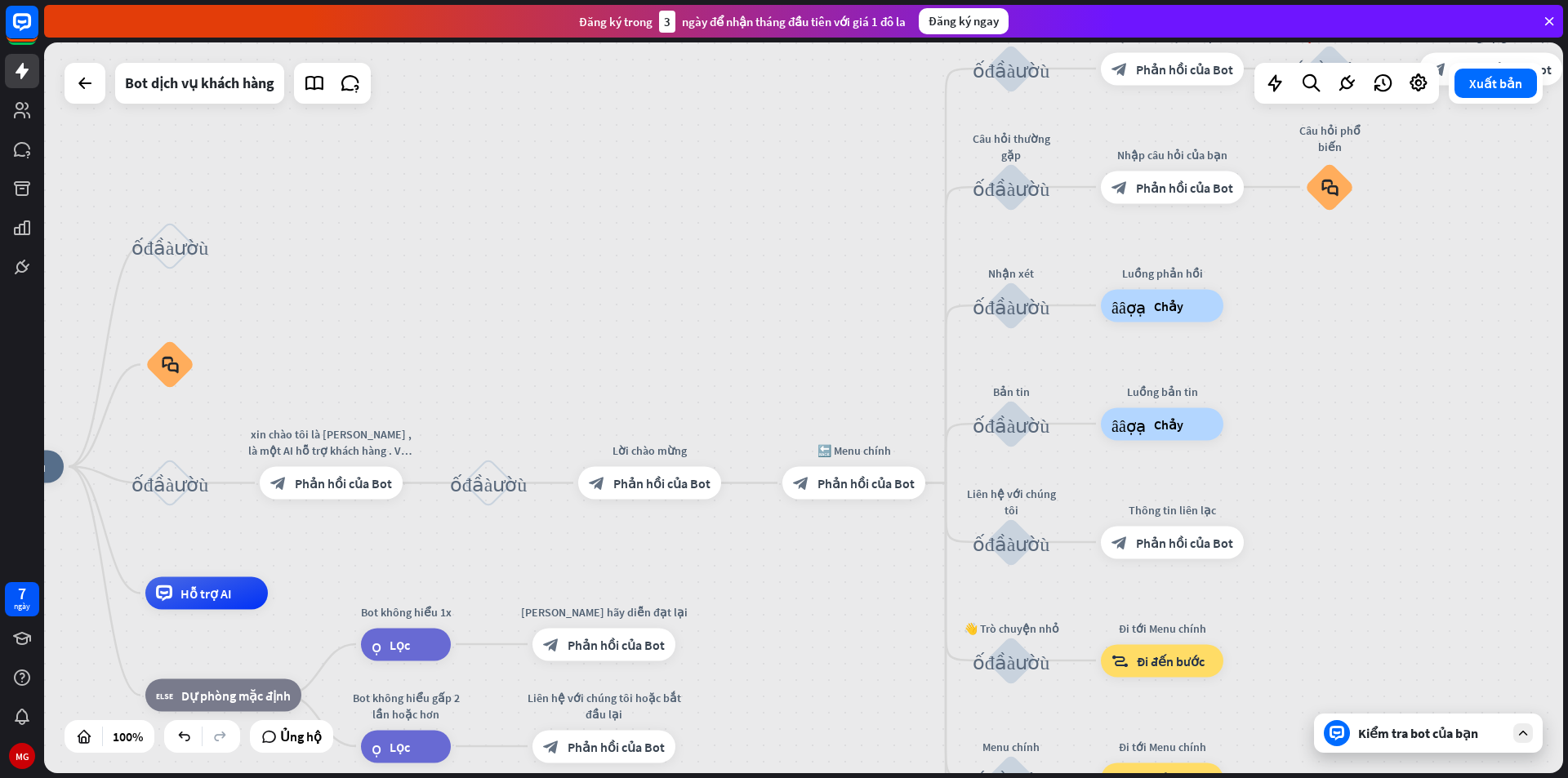
drag, startPoint x: 1382, startPoint y: 455, endPoint x: 1432, endPoint y: 372, distance: 96.9
click at [1432, 372] on div "nhà_2 Điểm bắt đầu khối_đầu_vào_người_dùng block_faq khối_đầu_vào_người_dùng xi…" at bounding box center [804, 407] width 1519 height 731
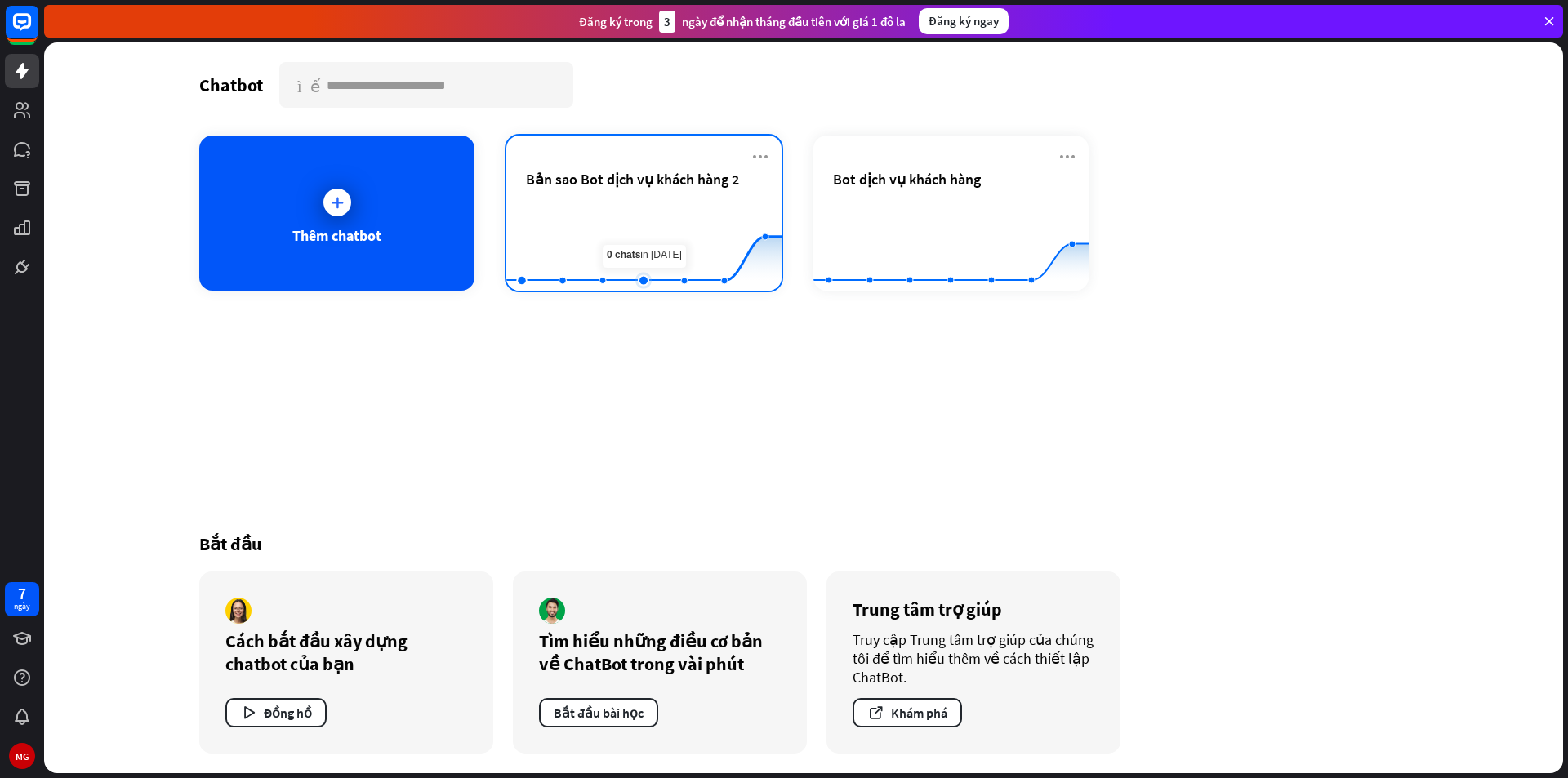
click at [644, 209] on rect at bounding box center [643, 251] width 275 height 102
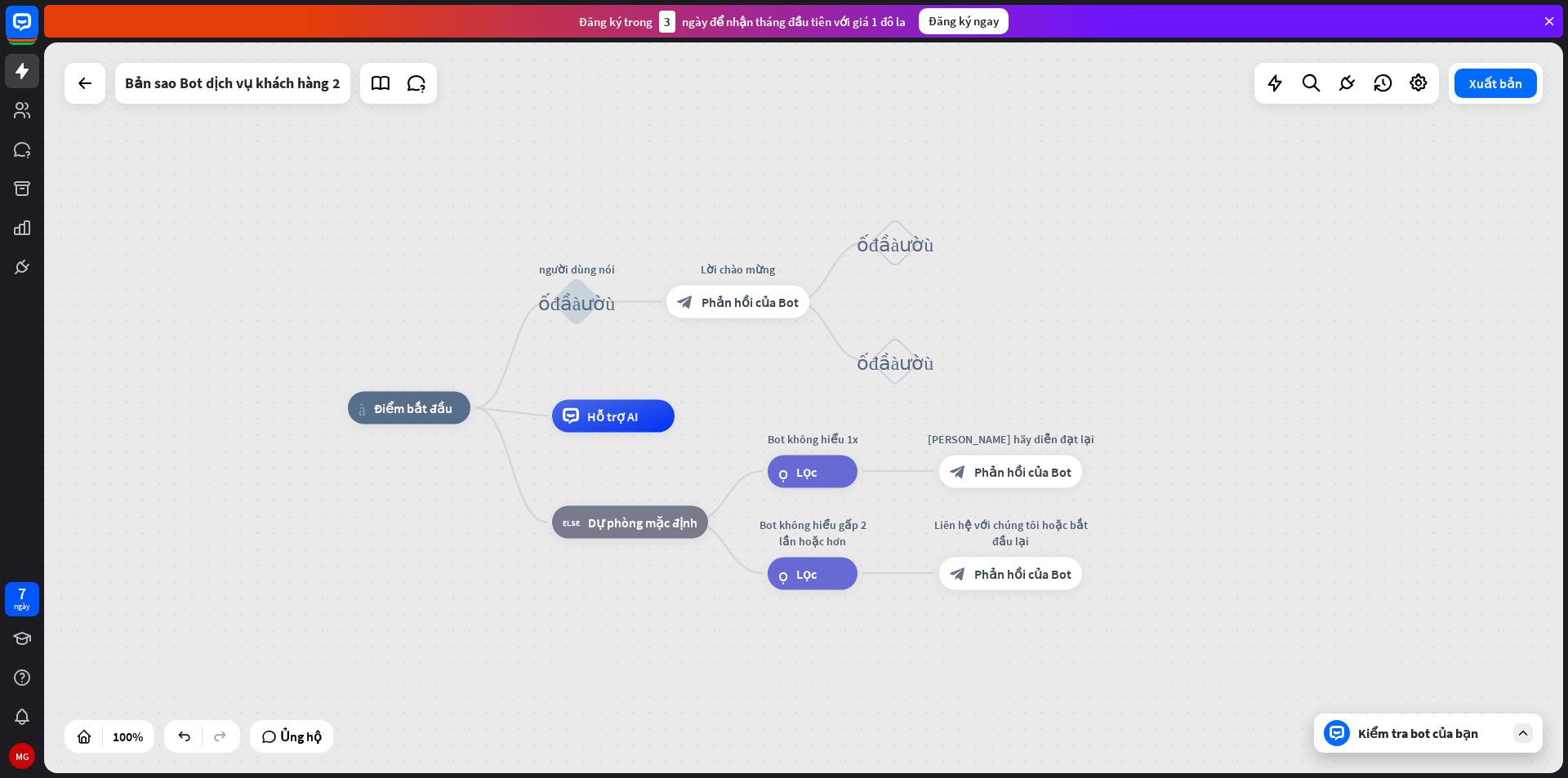
click at [1391, 747] on div "Kiểm tra bot của bạn" at bounding box center [1428, 733] width 229 height 39
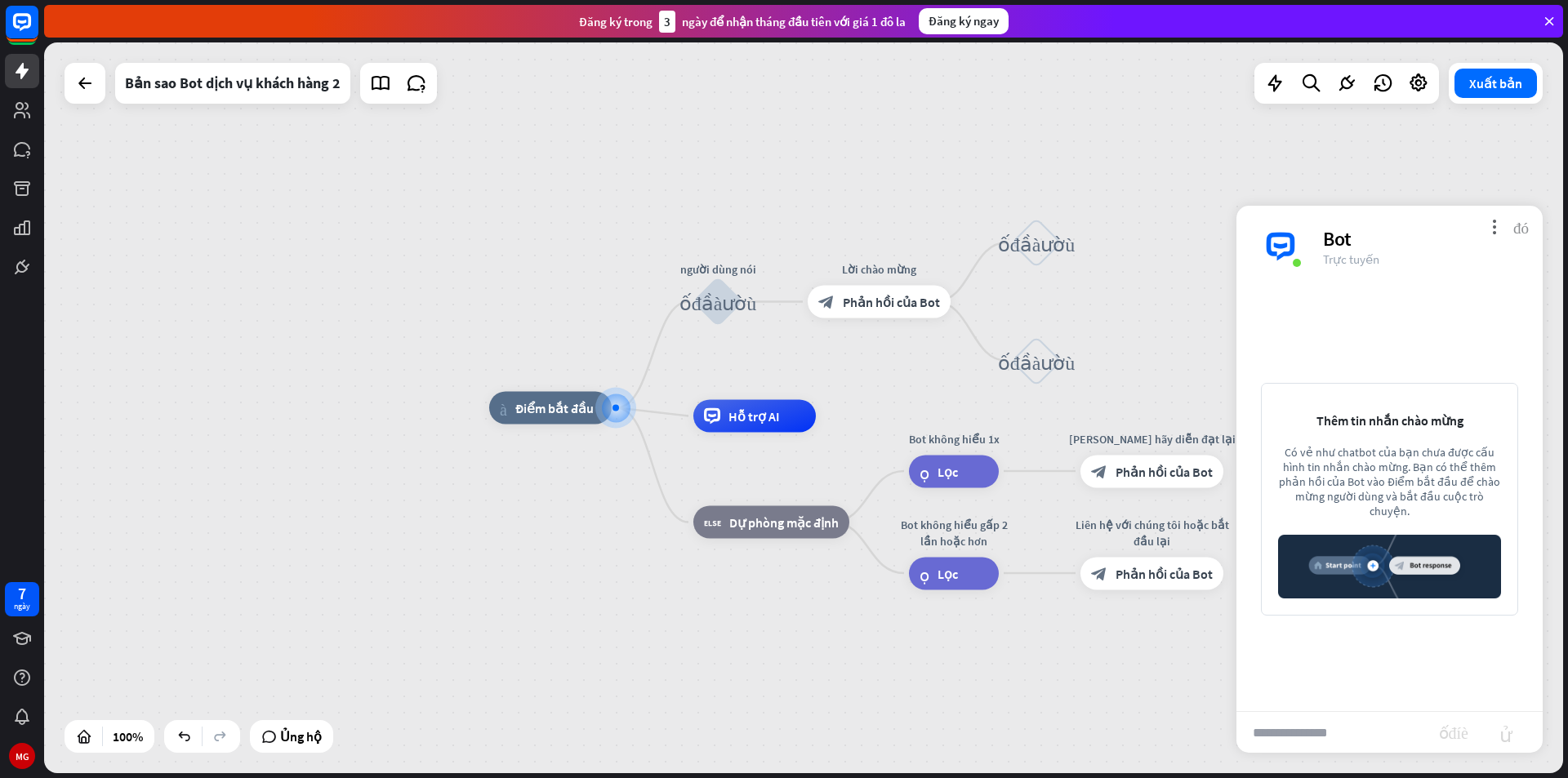
click at [1527, 223] on font "đóng" at bounding box center [1521, 227] width 16 height 16
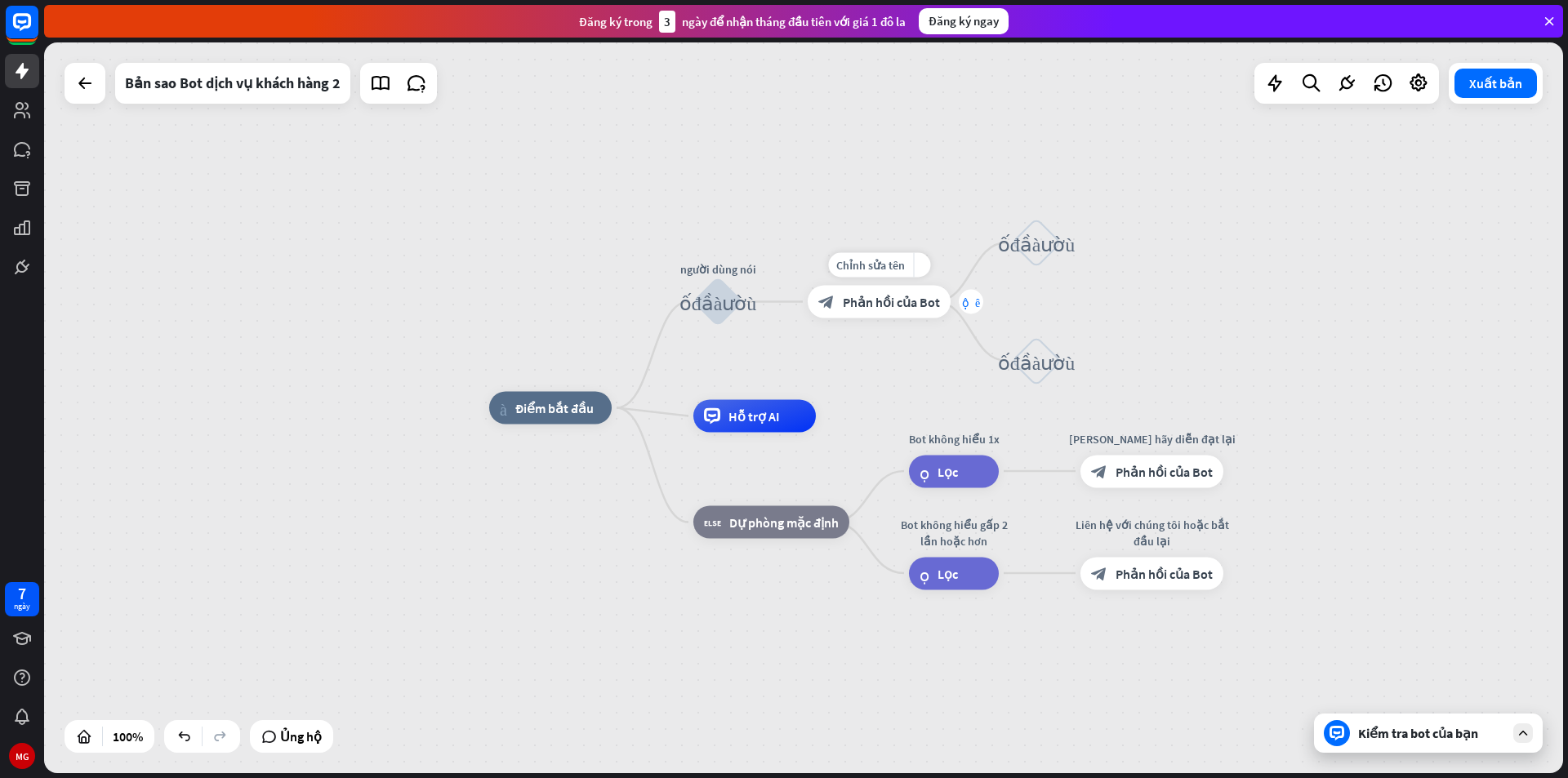
click at [969, 299] on font "cộng thêm" at bounding box center [971, 302] width 18 height 12
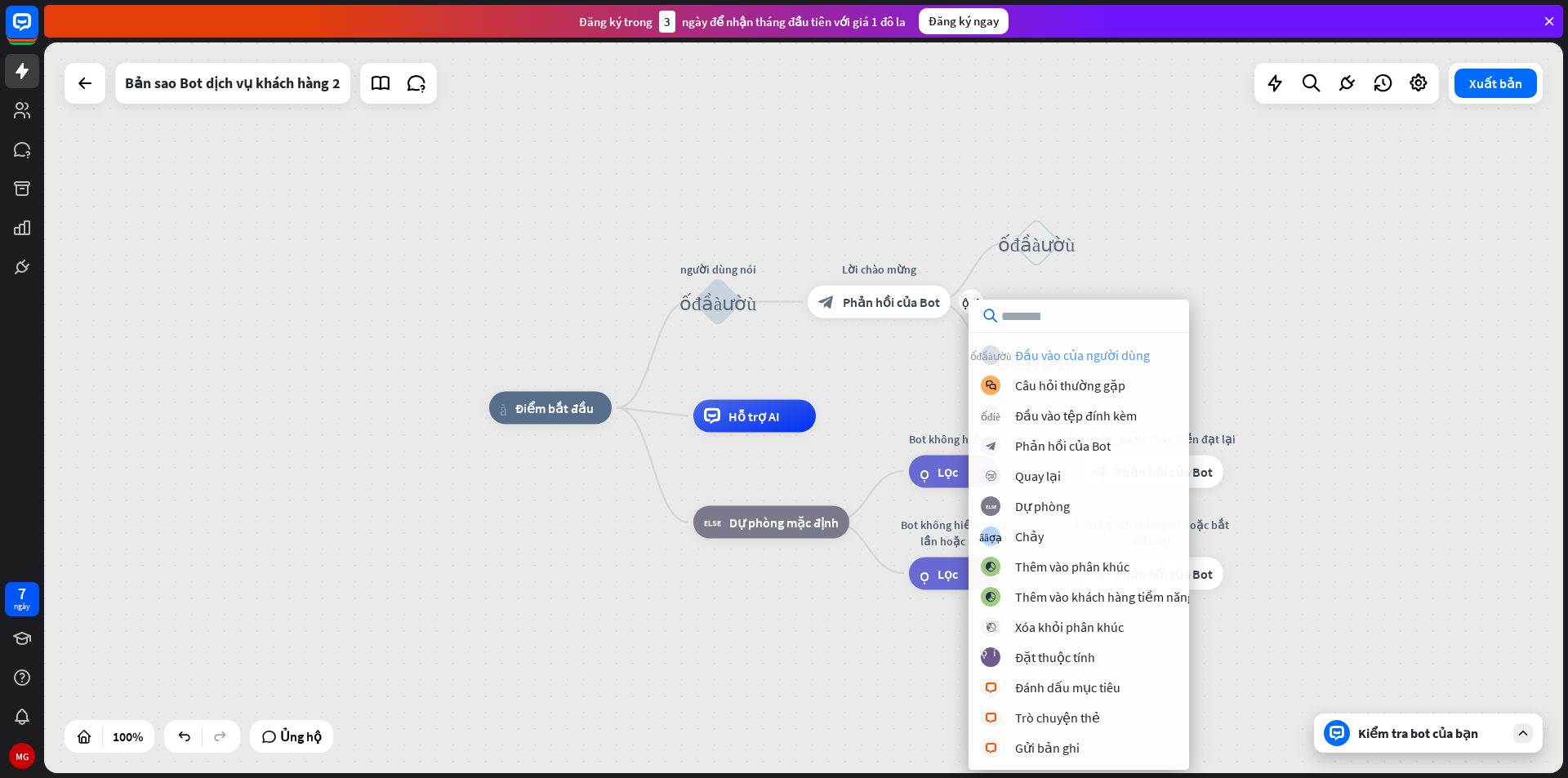
click at [1031, 357] on font "Đầu vào của người dùng" at bounding box center [1083, 355] width 135 height 17
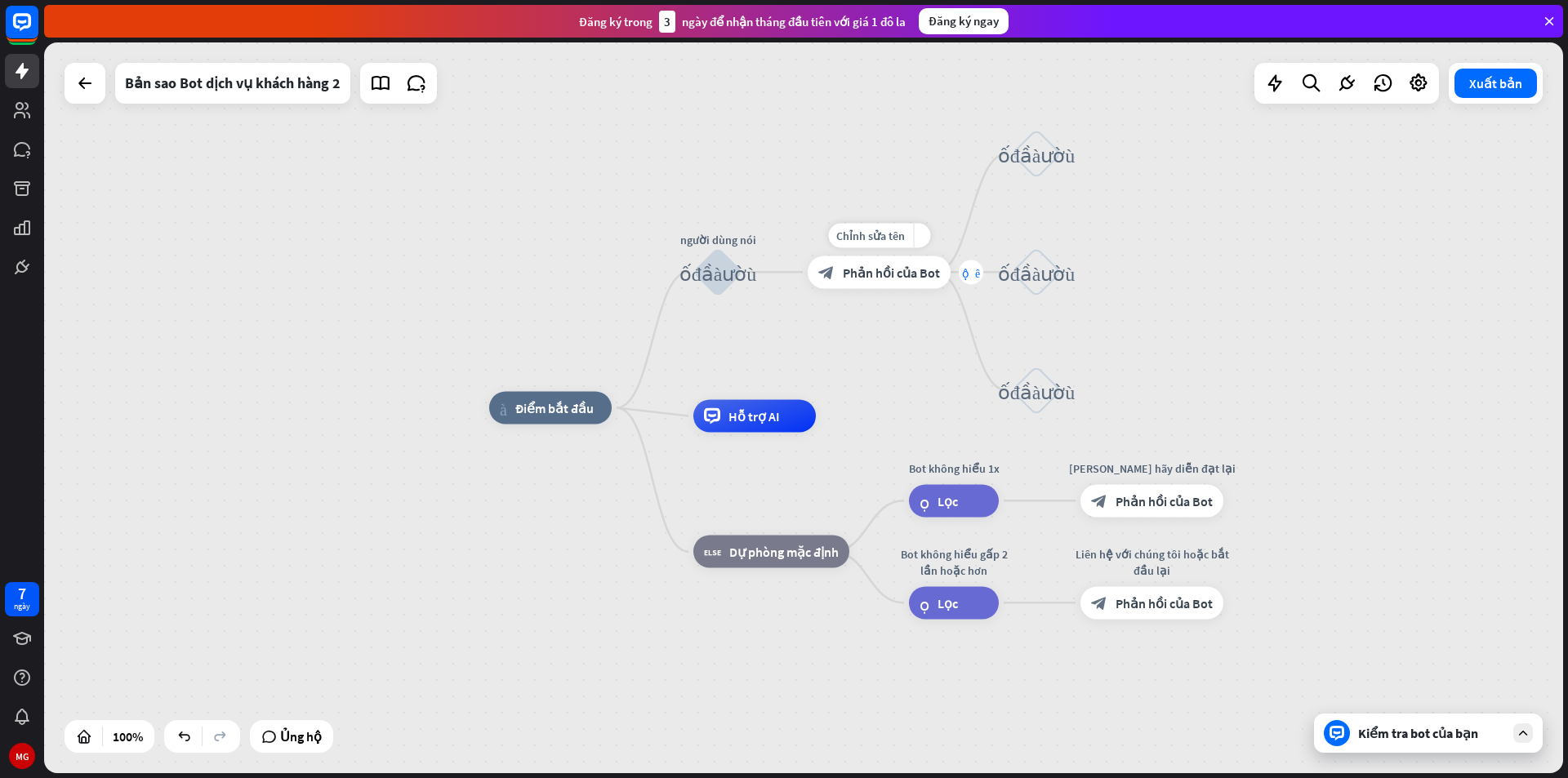
click at [963, 279] on div "cộng thêm" at bounding box center [971, 271] width 24 height 24
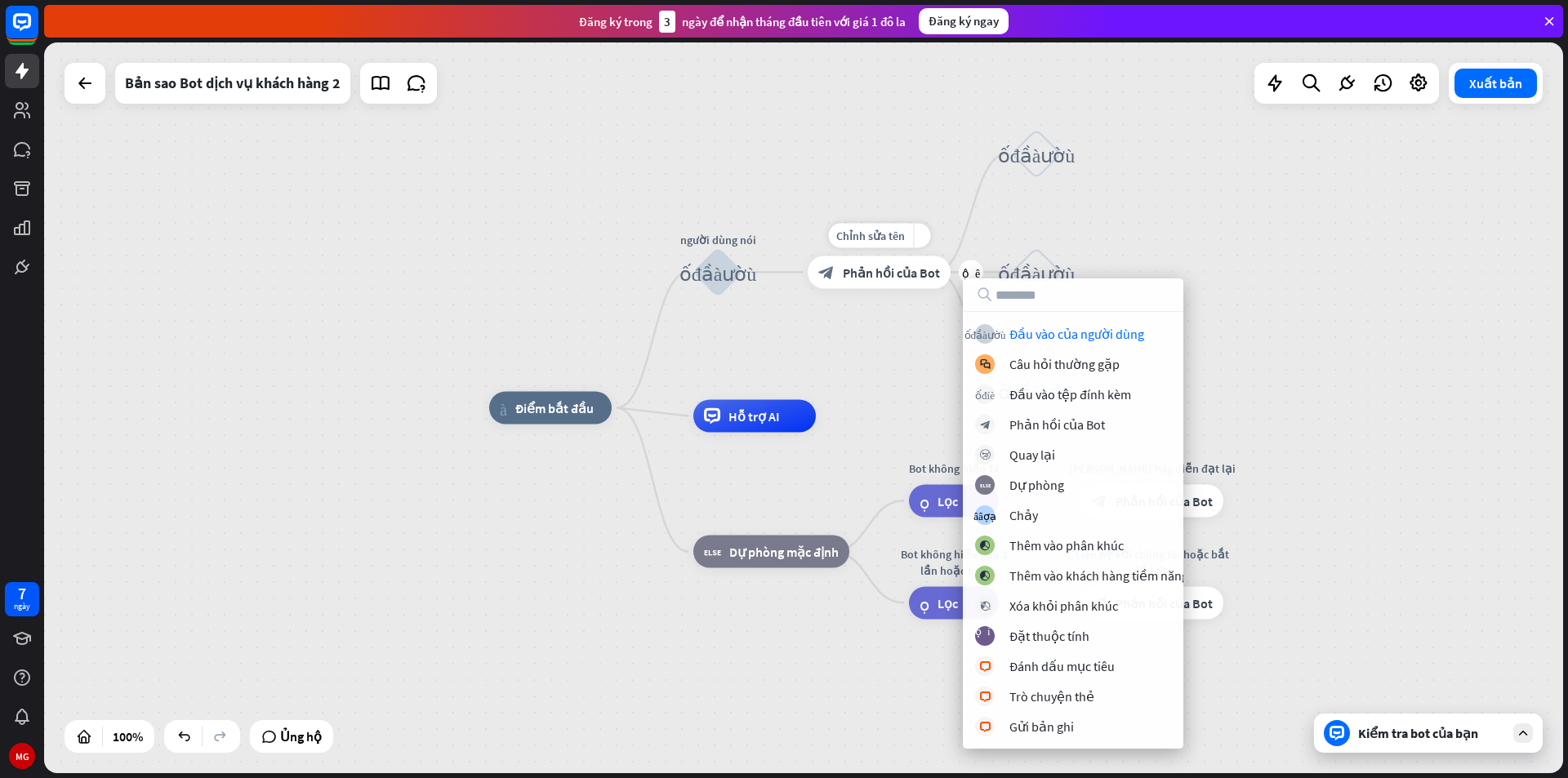
click at [902, 289] on div "Chỉnh sửa tên more_yellow cộng thêm Lời chào mừng block_bot_response Phản hồi c…" at bounding box center [879, 271] width 143 height 32
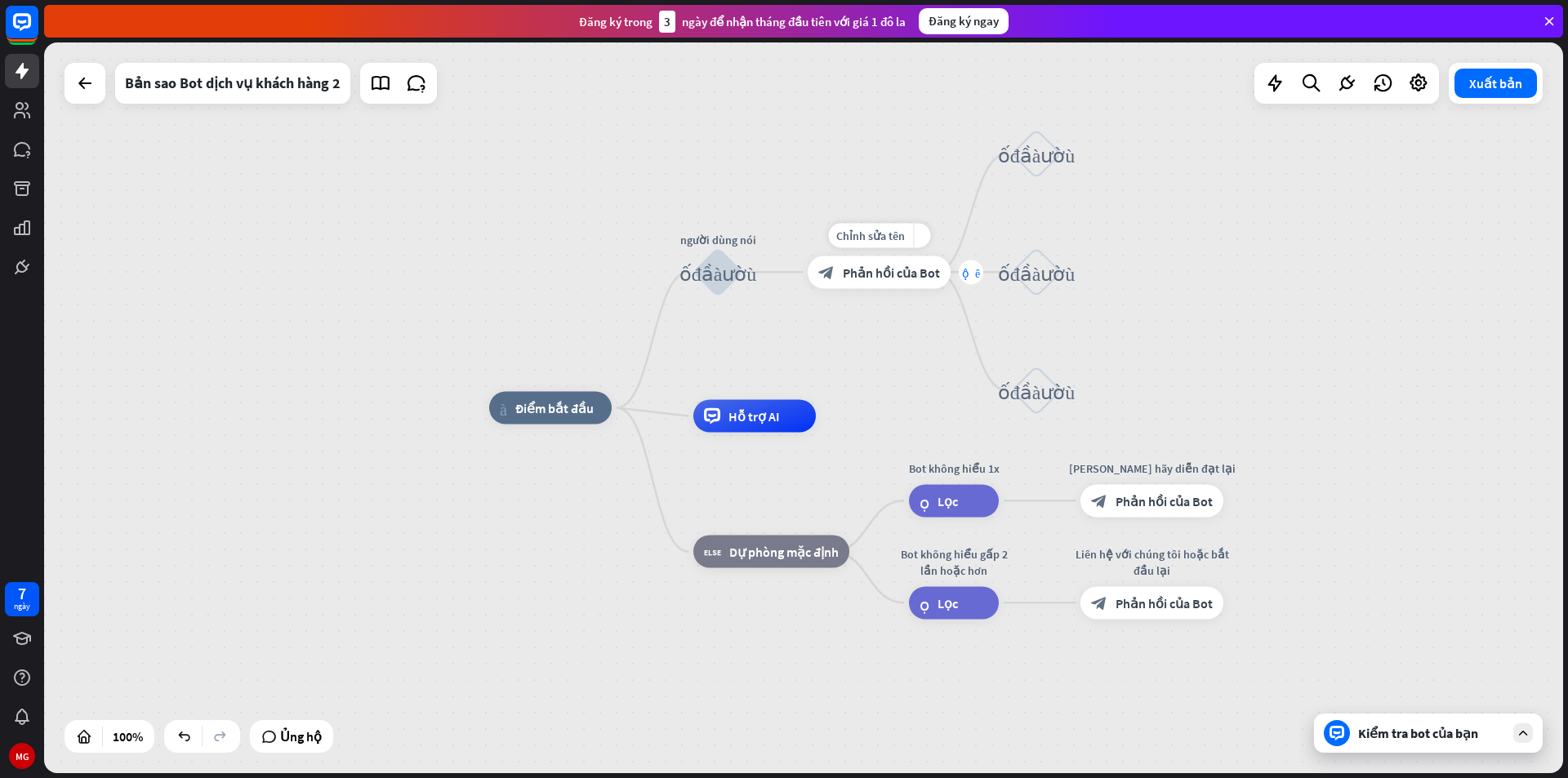
click at [965, 269] on font "cộng thêm" at bounding box center [971, 272] width 18 height 12
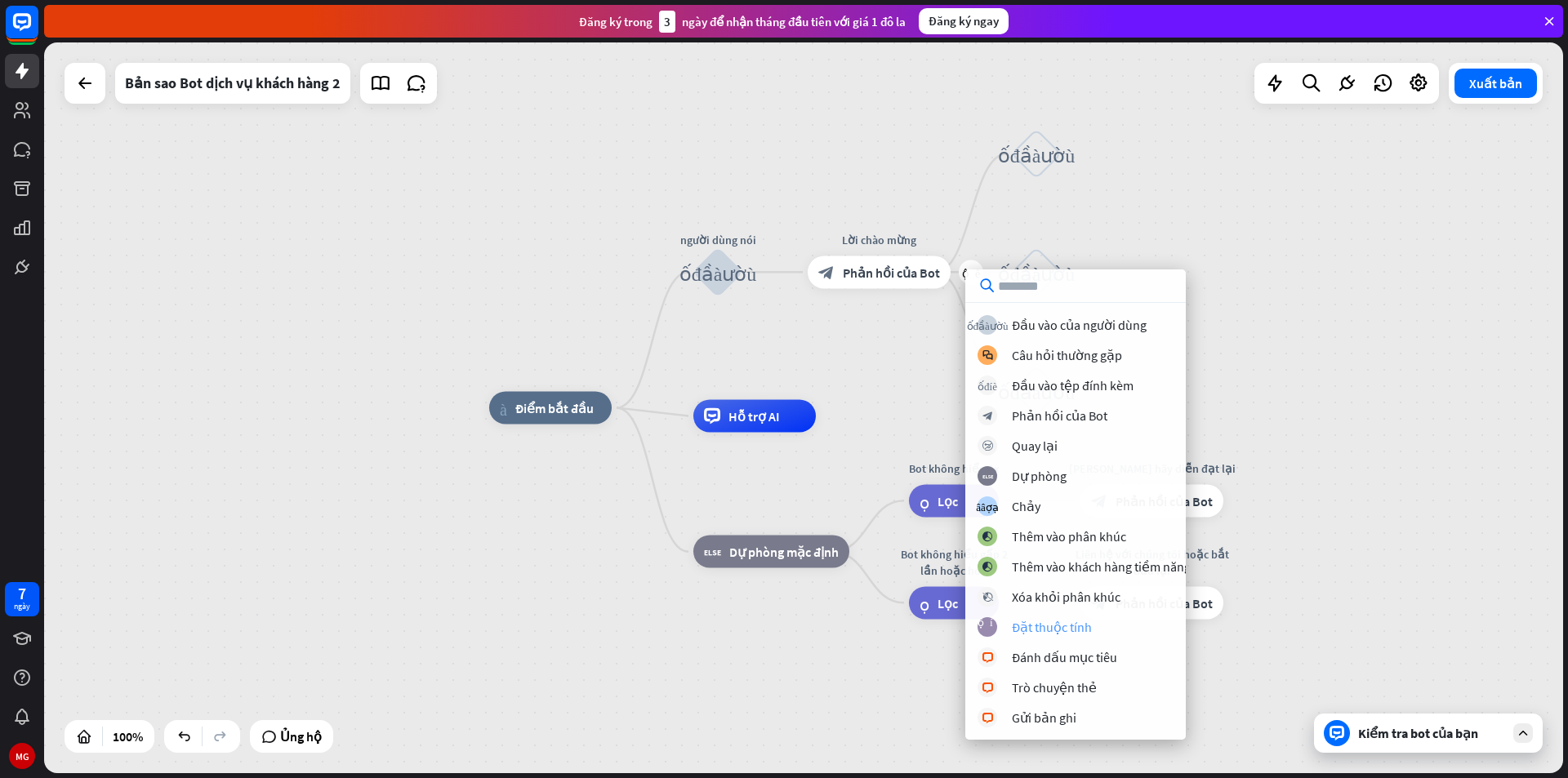
click at [1047, 628] on font "Đặt thuộc tính" at bounding box center [1052, 626] width 80 height 17
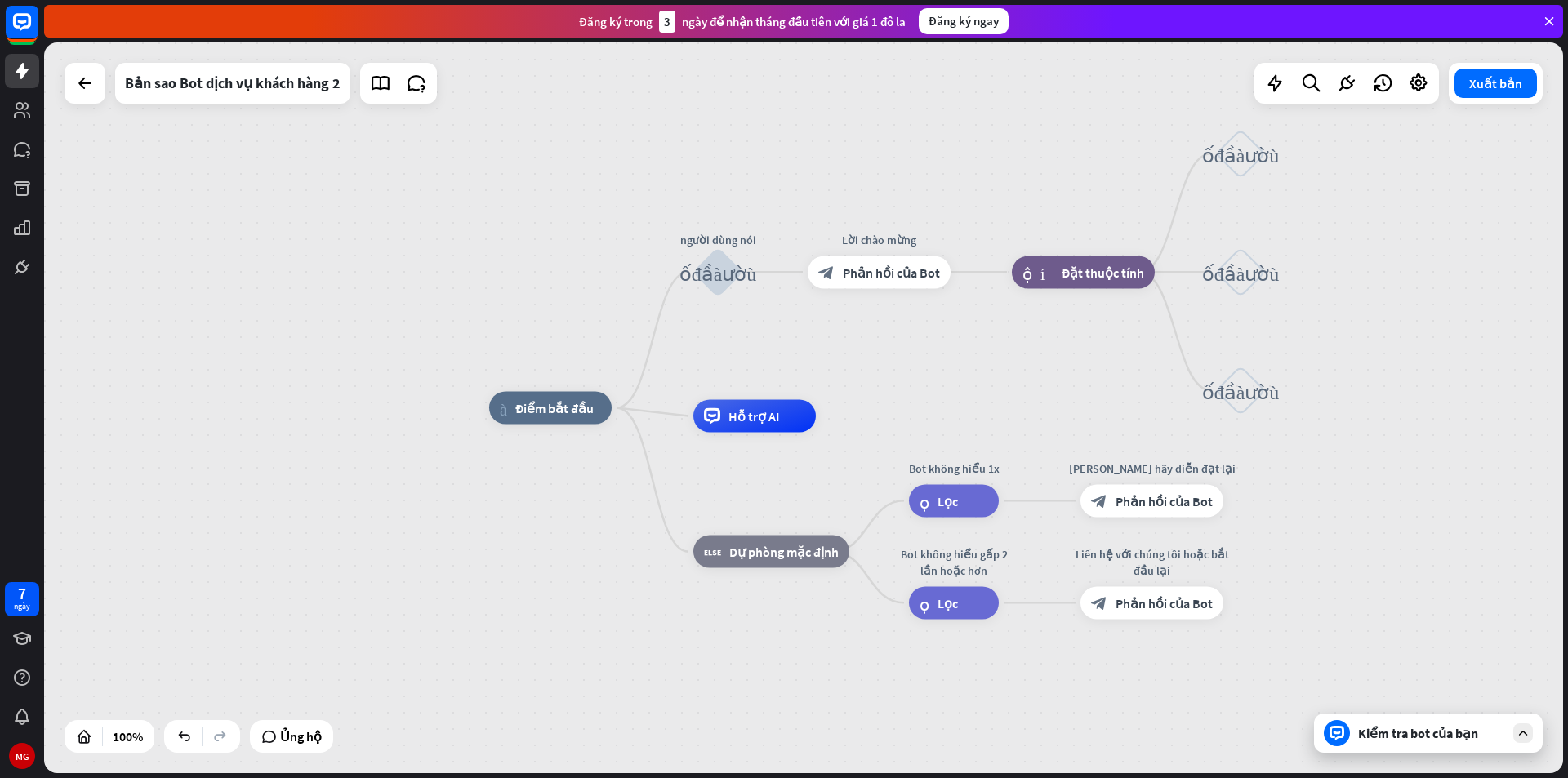
click at [1427, 741] on font "Kiểm tra bot của bạn" at bounding box center [1418, 733] width 120 height 17
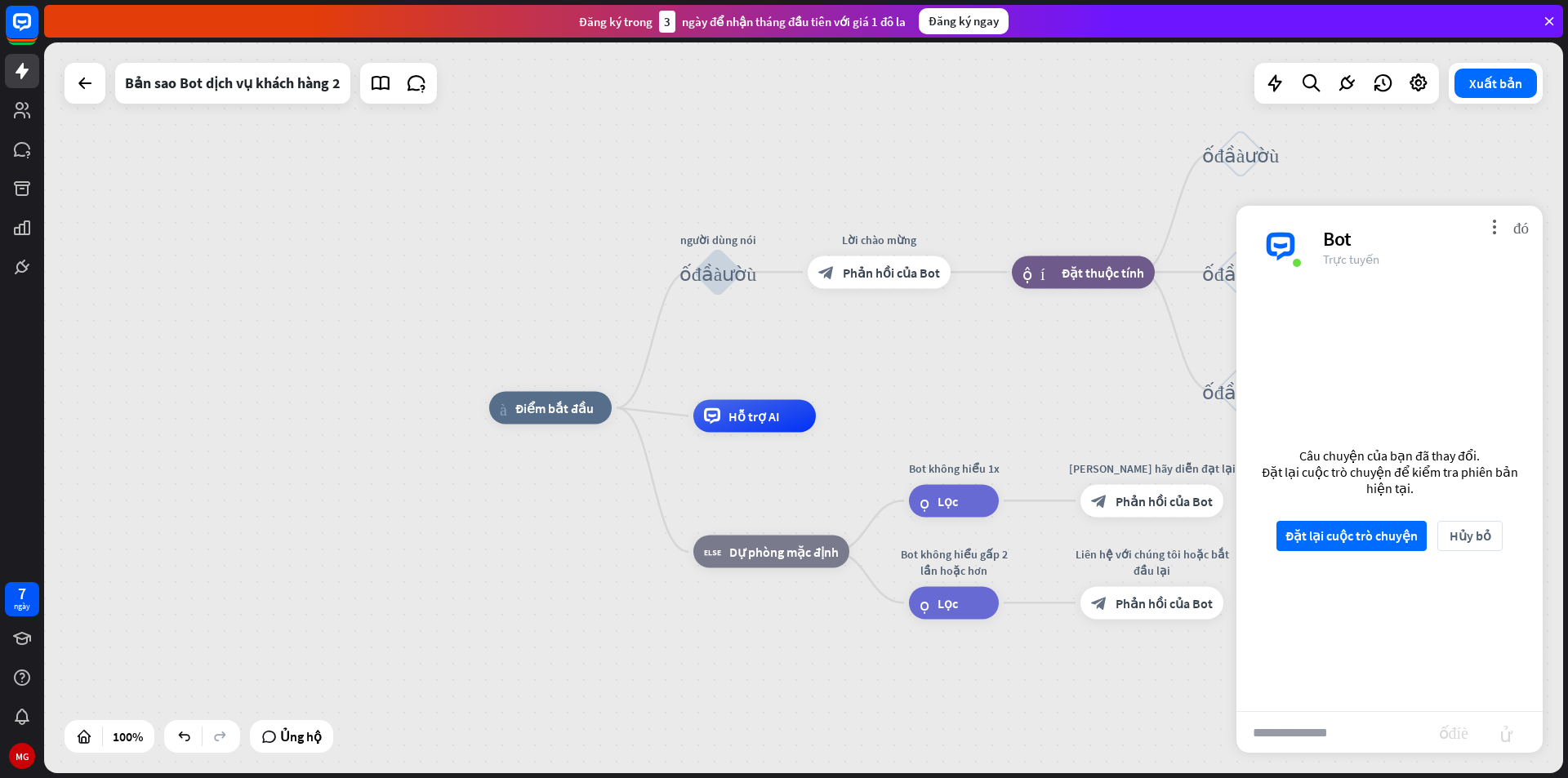
click at [1376, 717] on input "text" at bounding box center [1337, 733] width 203 height 41
type input "****"
click at [1403, 546] on font "Đặt lại cuộc trò chuyện" at bounding box center [1351, 535] width 132 height 28
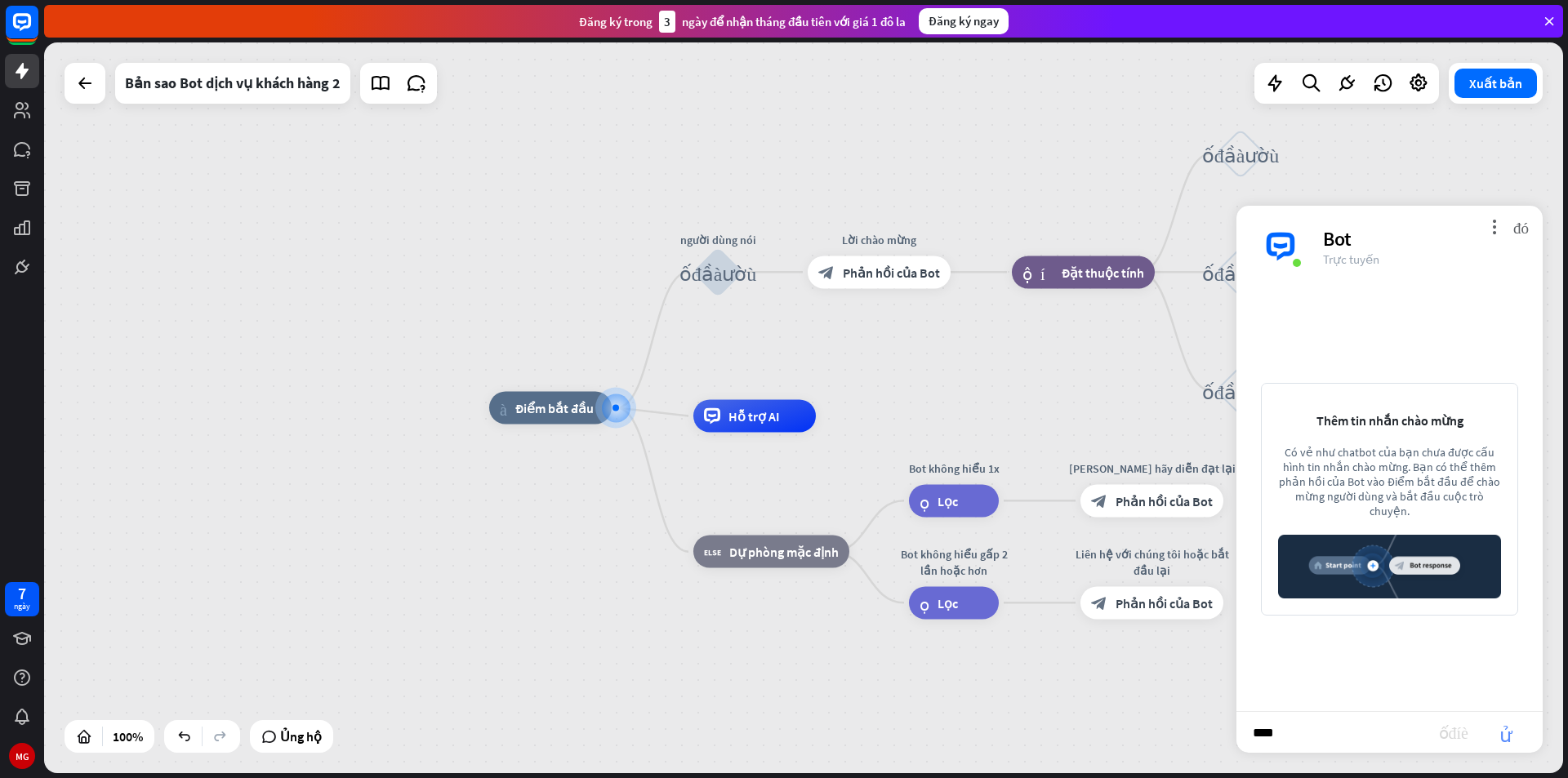
click at [1515, 737] on font "gửi" at bounding box center [1505, 732] width 52 height 20
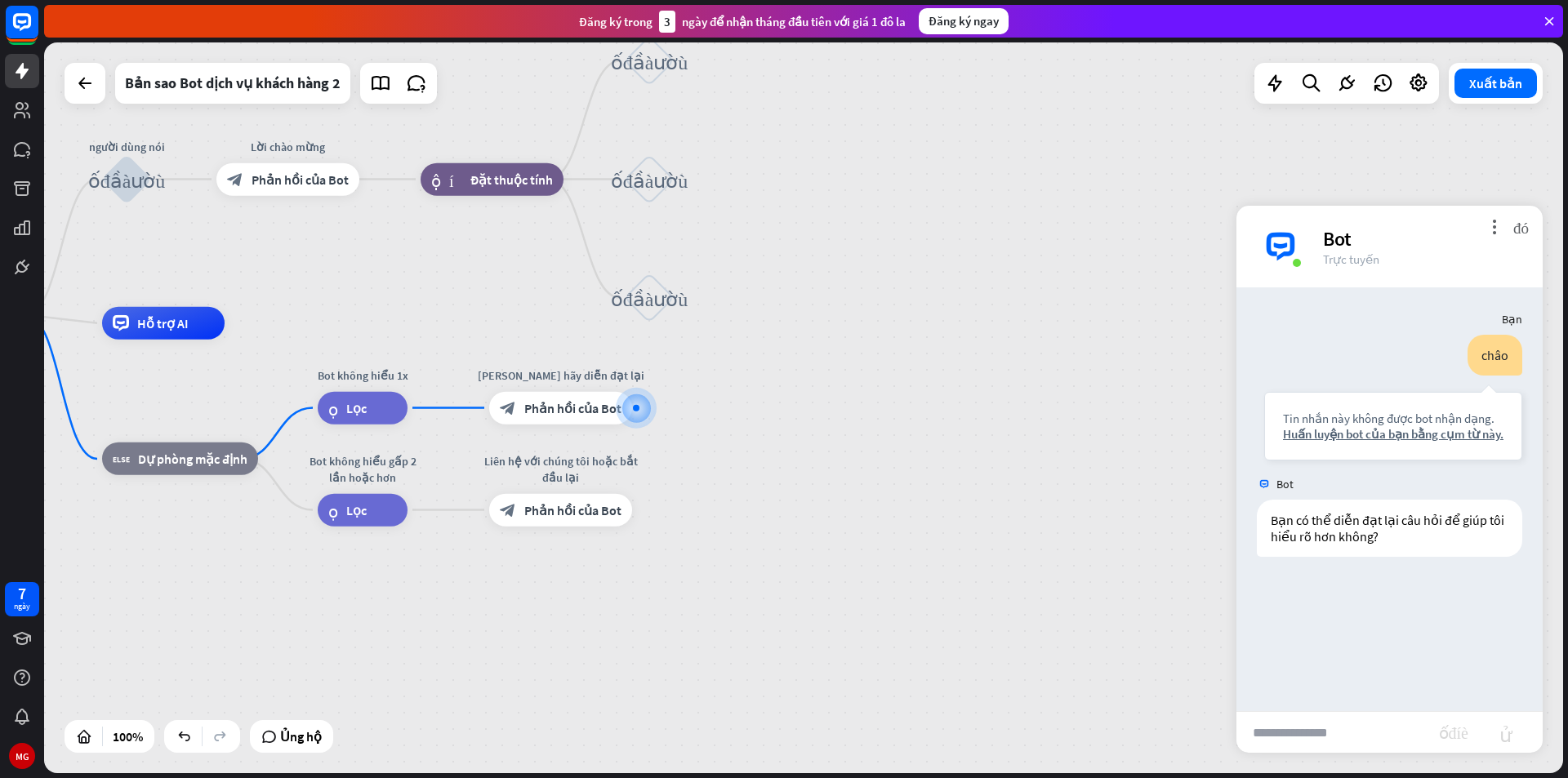
click at [1363, 742] on input "text" at bounding box center [1337, 733] width 203 height 41
type input "****"
click at [1510, 723] on font "gửi" at bounding box center [1505, 732] width 52 height 20
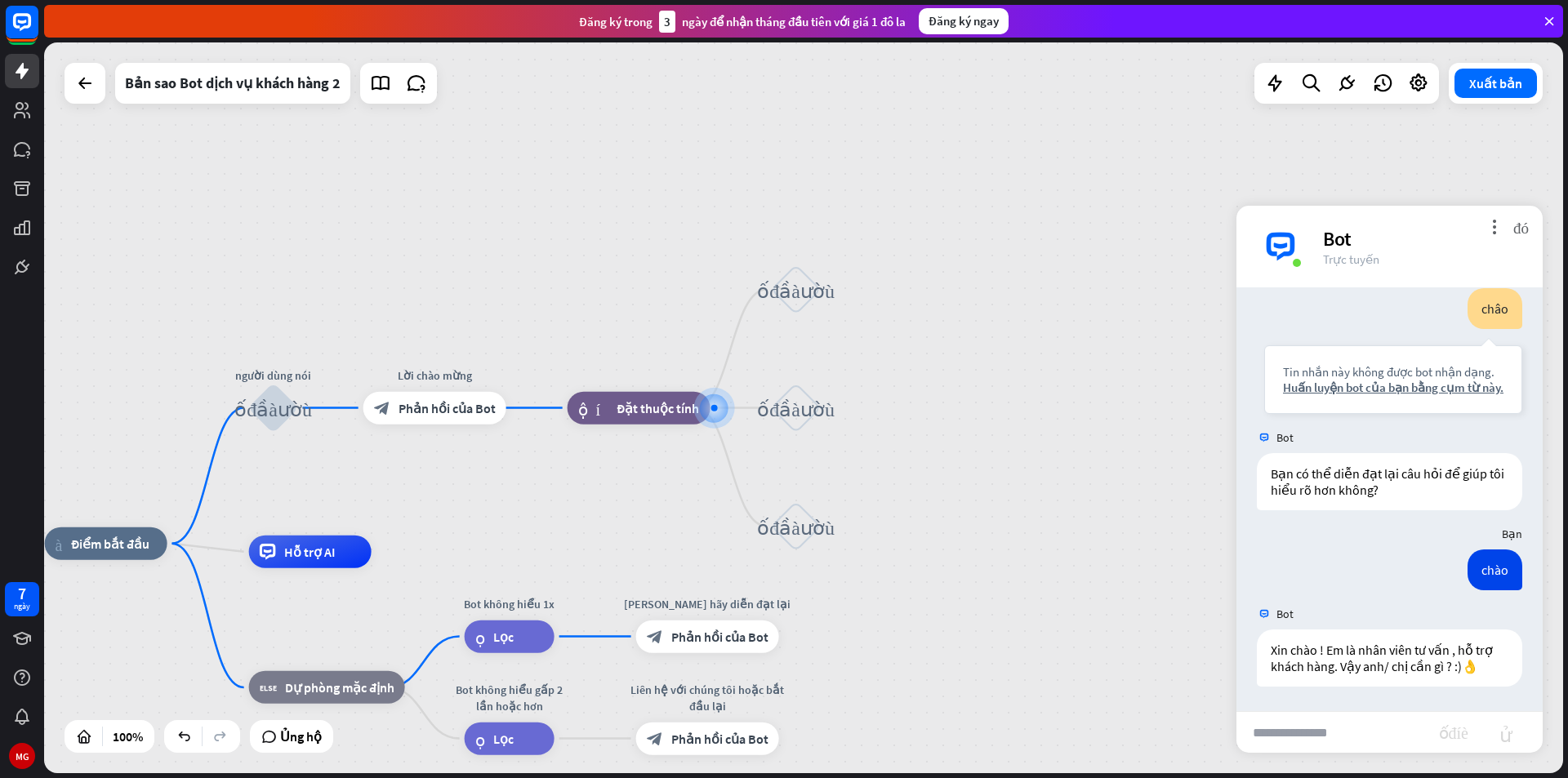
scroll to position [62, 0]
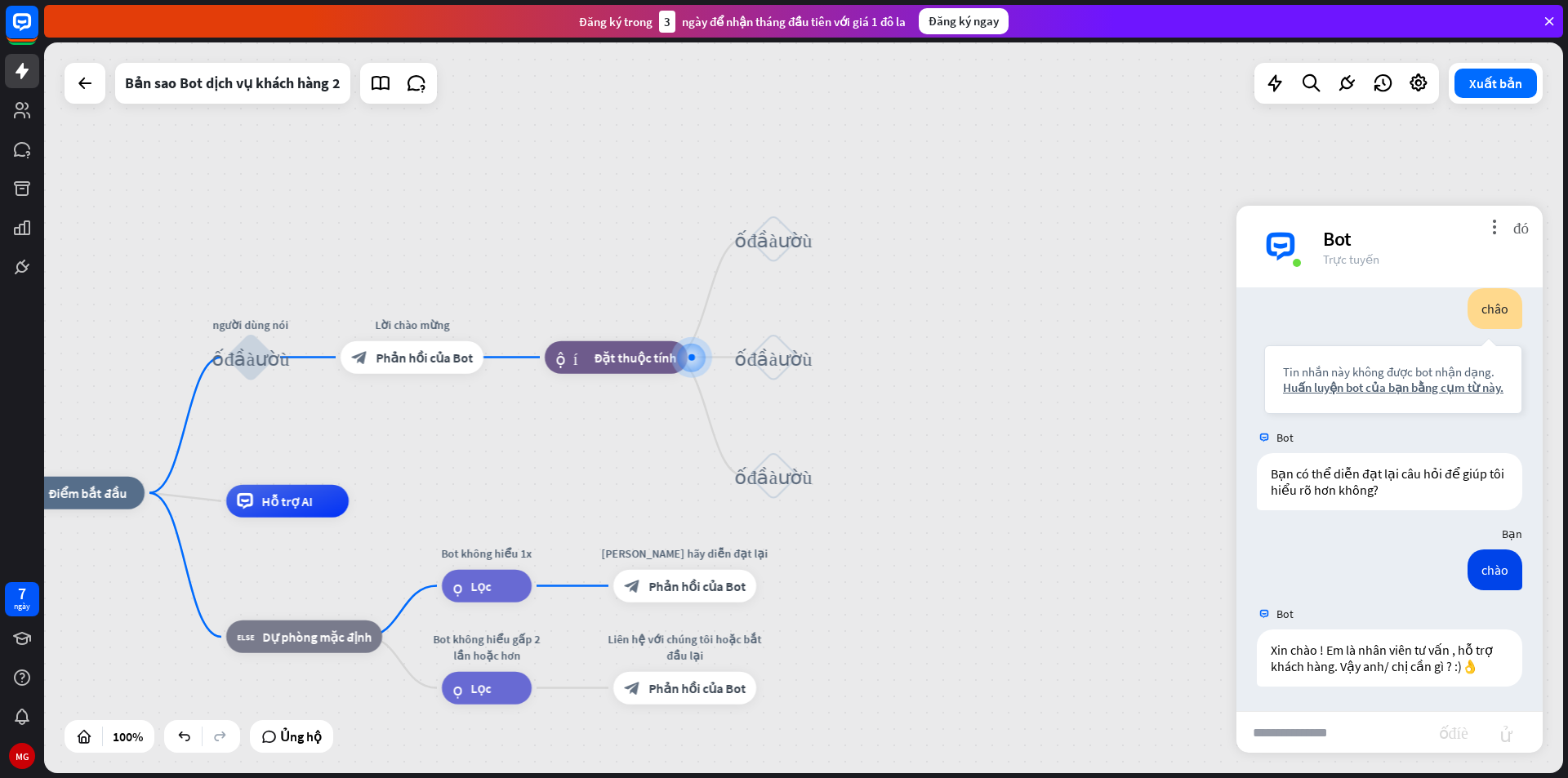
drag, startPoint x: 1068, startPoint y: 653, endPoint x: 1135, endPoint y: 599, distance: 86.1
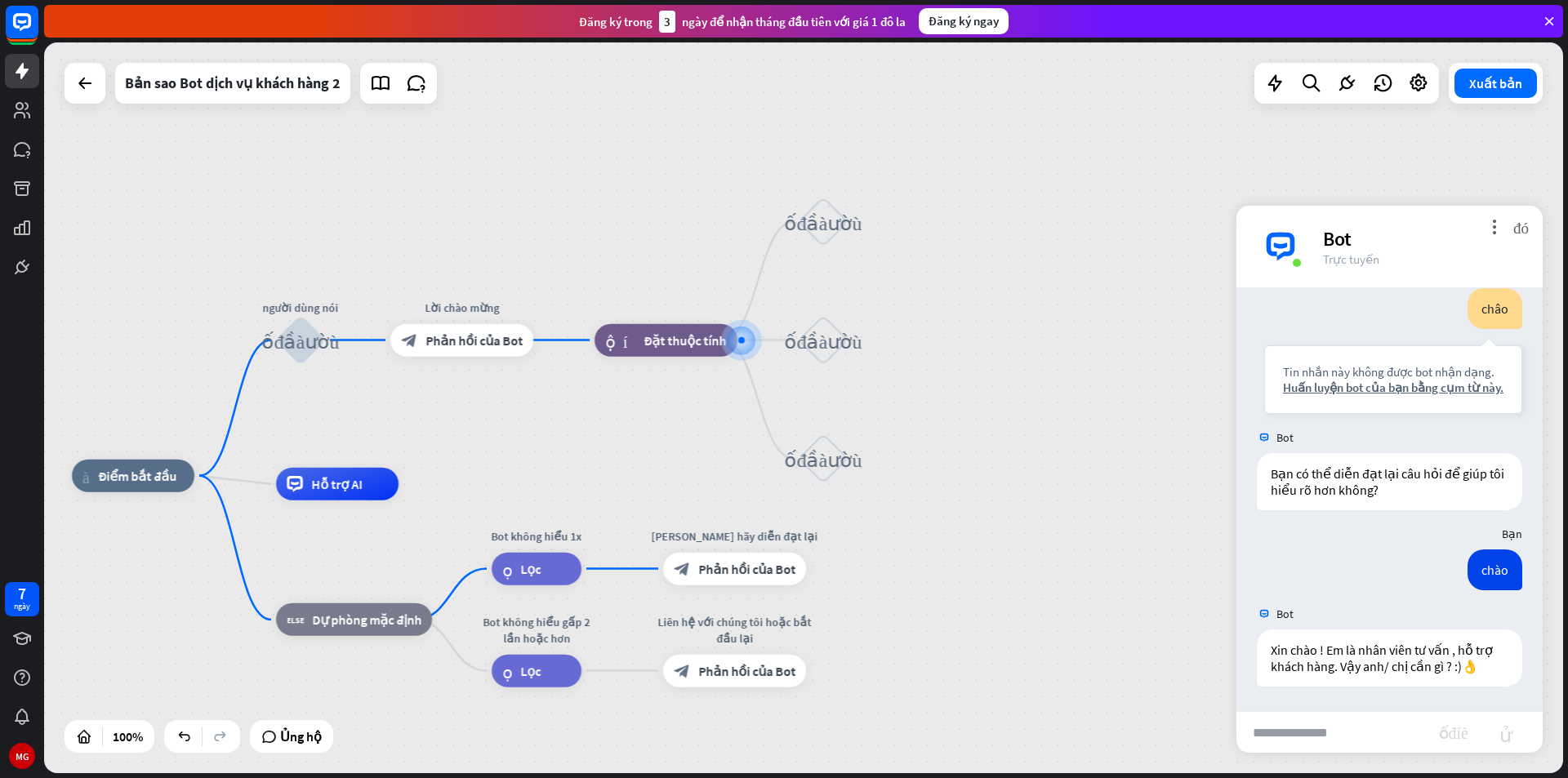
drag, startPoint x: 831, startPoint y: 592, endPoint x: 991, endPoint y: 542, distance: 167.6
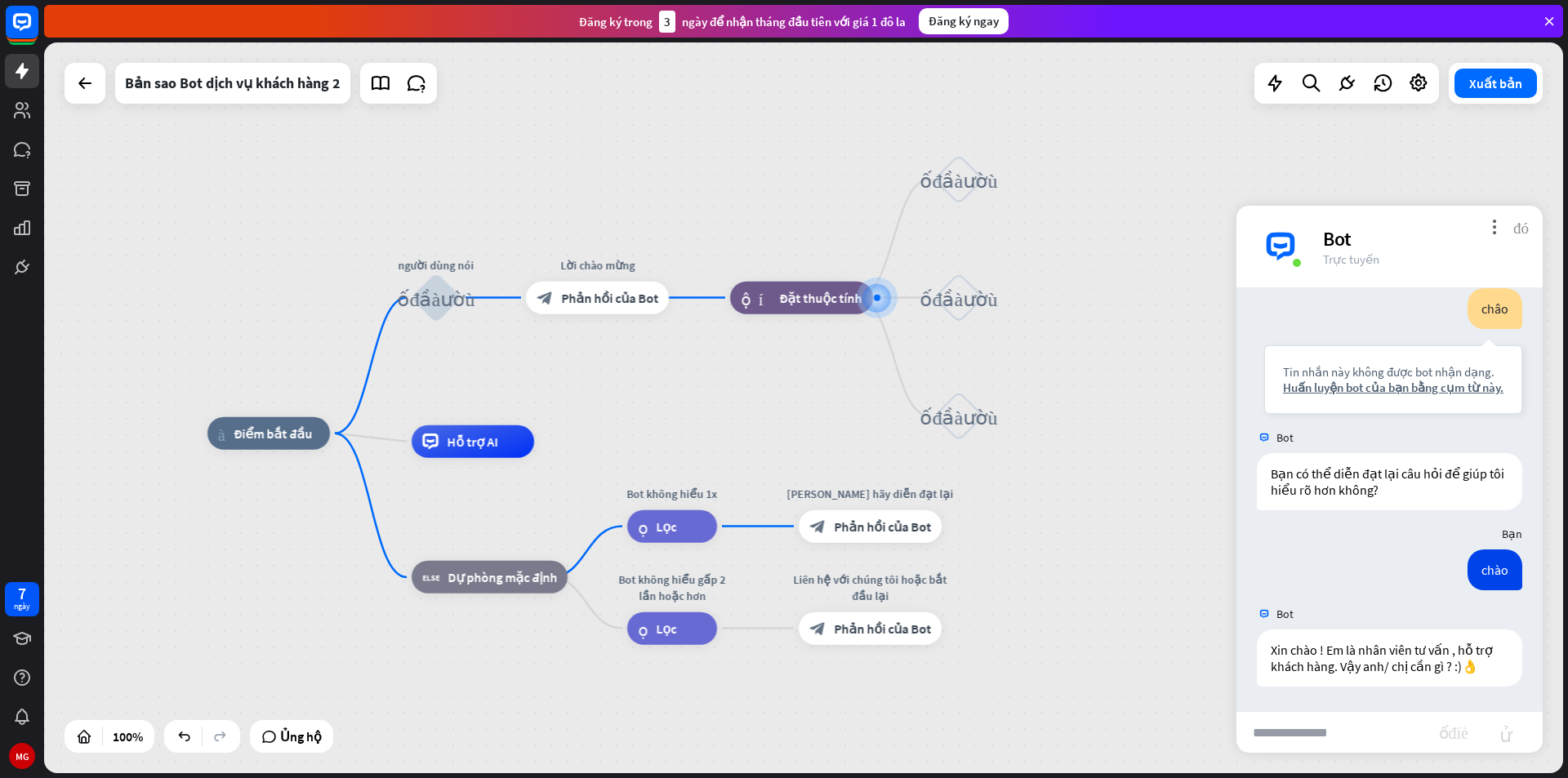
click at [1521, 227] on font "đóng" at bounding box center [1521, 227] width 16 height 16
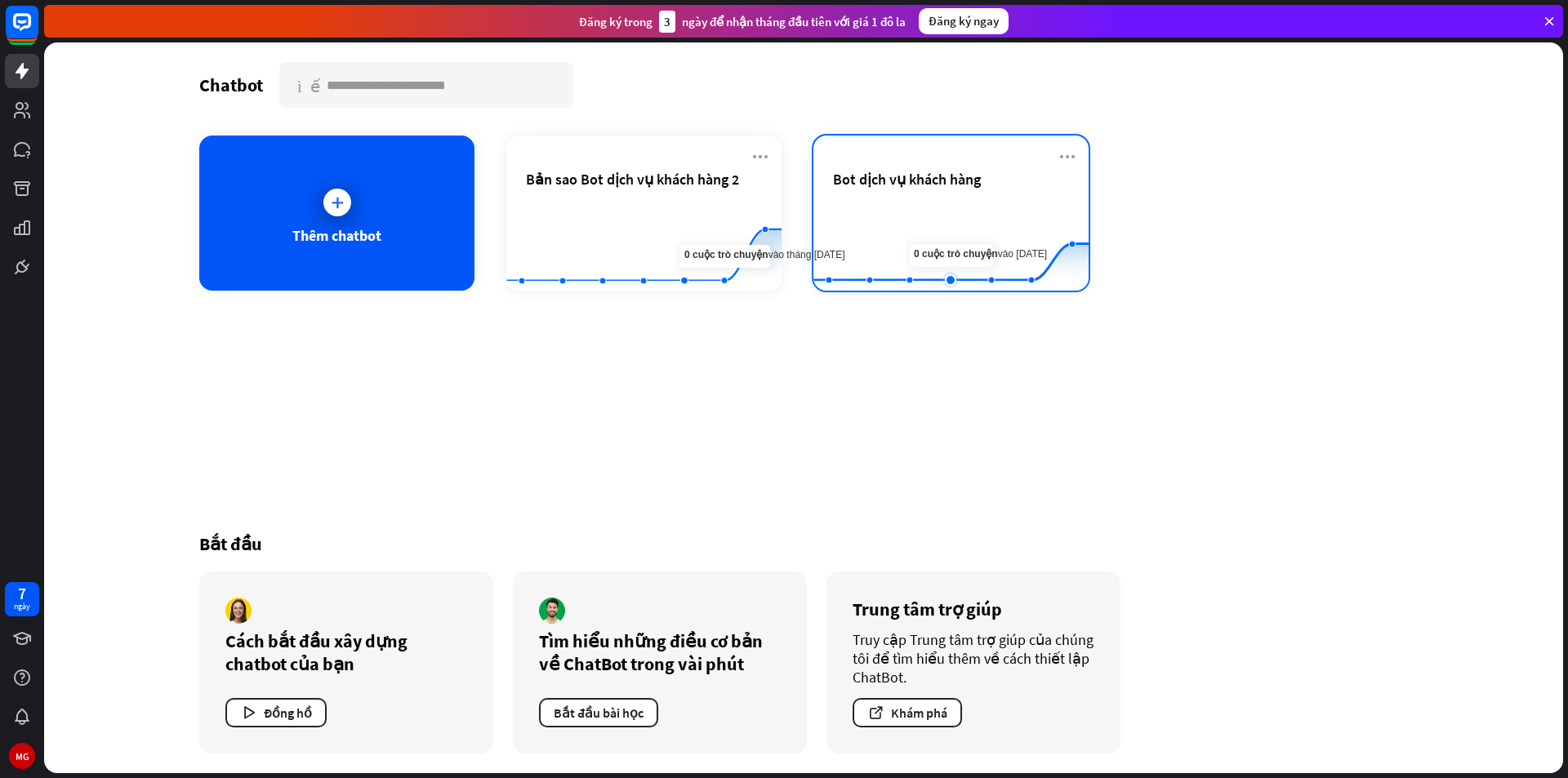
click at [960, 215] on rect at bounding box center [950, 251] width 275 height 102
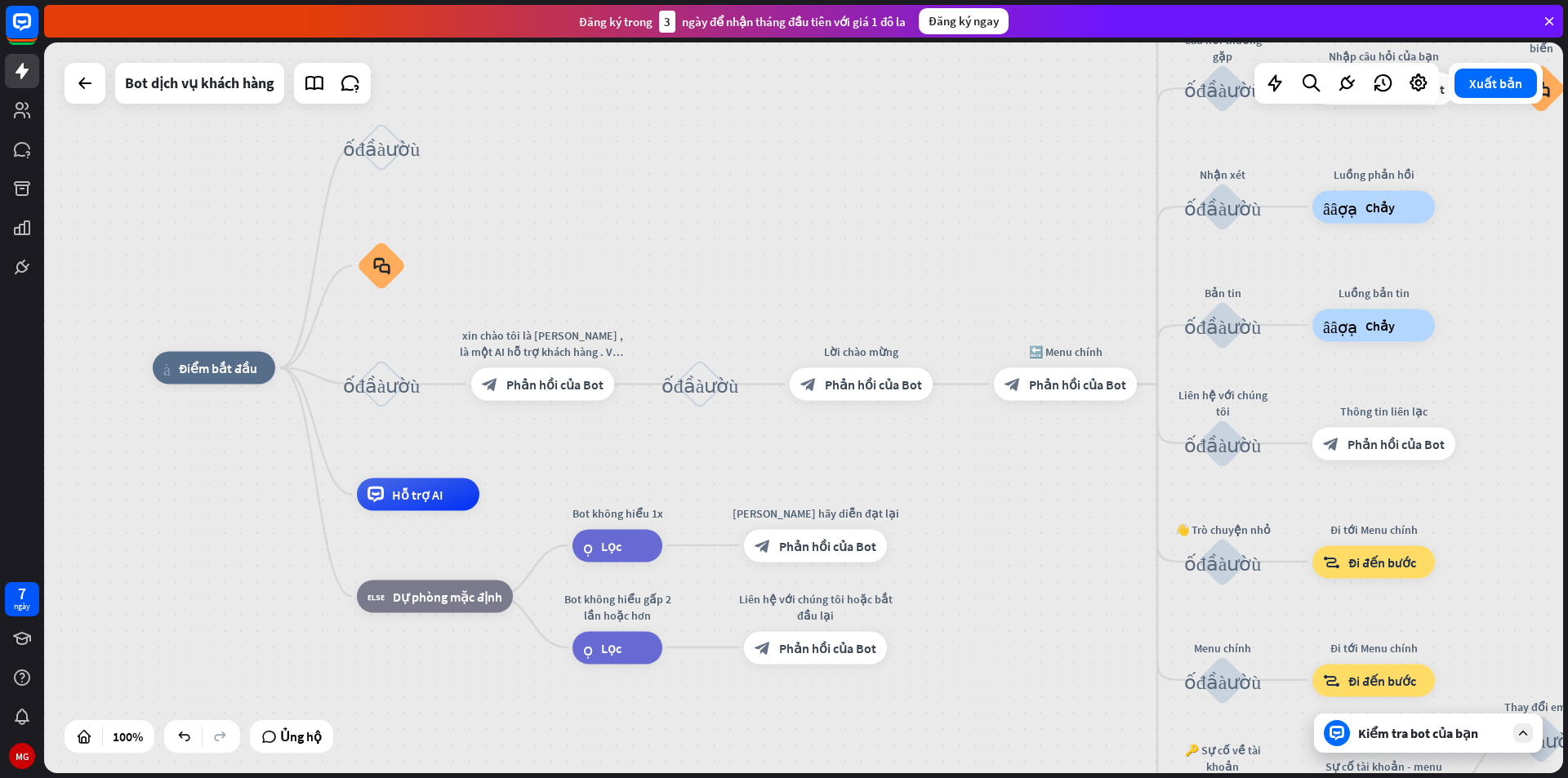
drag, startPoint x: 1299, startPoint y: 366, endPoint x: 1048, endPoint y: 328, distance: 253.9
click at [1048, 328] on div "nhà_2 Điểm bắt đầu khối_đầu_vào_người_dùng block_faq khối_đầu_vào_người_dùng xi…" at bounding box center [804, 407] width 1519 height 731
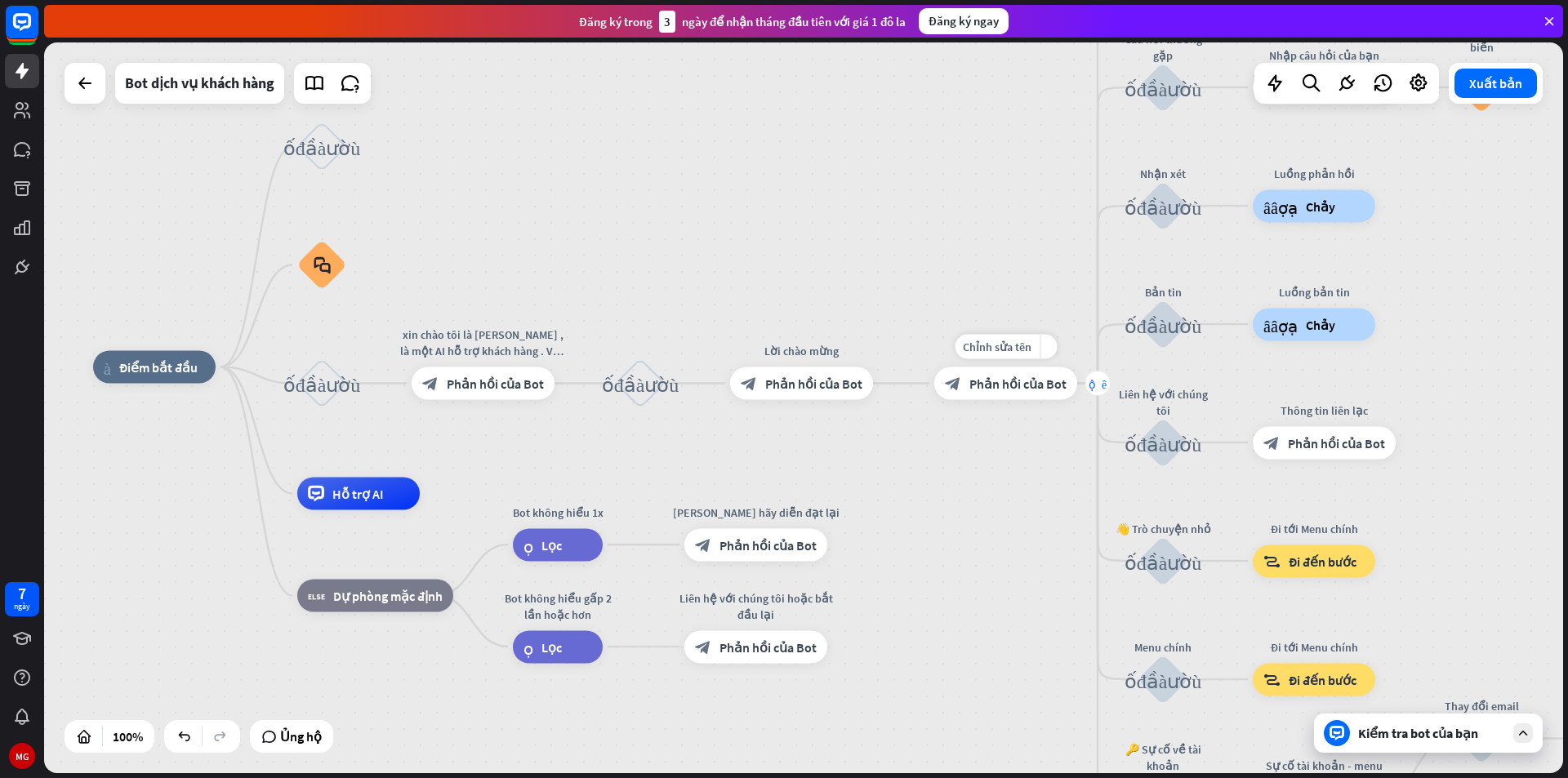
click at [1092, 384] on font "cộng thêm" at bounding box center [1097, 384] width 18 height 12
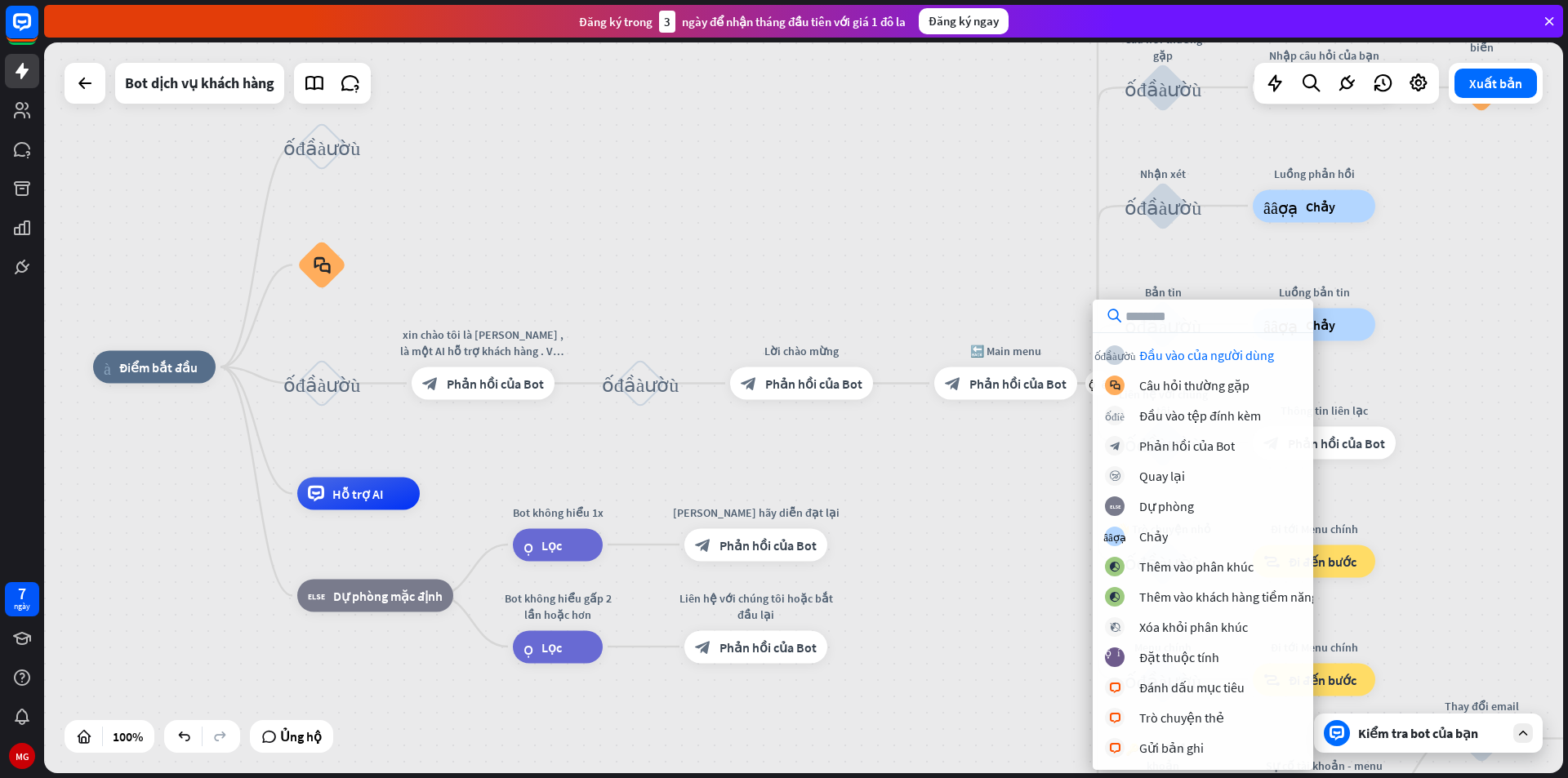
click at [1039, 247] on div "nhà_2 Điểm bắt đầu khối_đầu_vào_người_dùng block_faq khối_đầu_vào_người_dùng xi…" at bounding box center [804, 407] width 1519 height 731
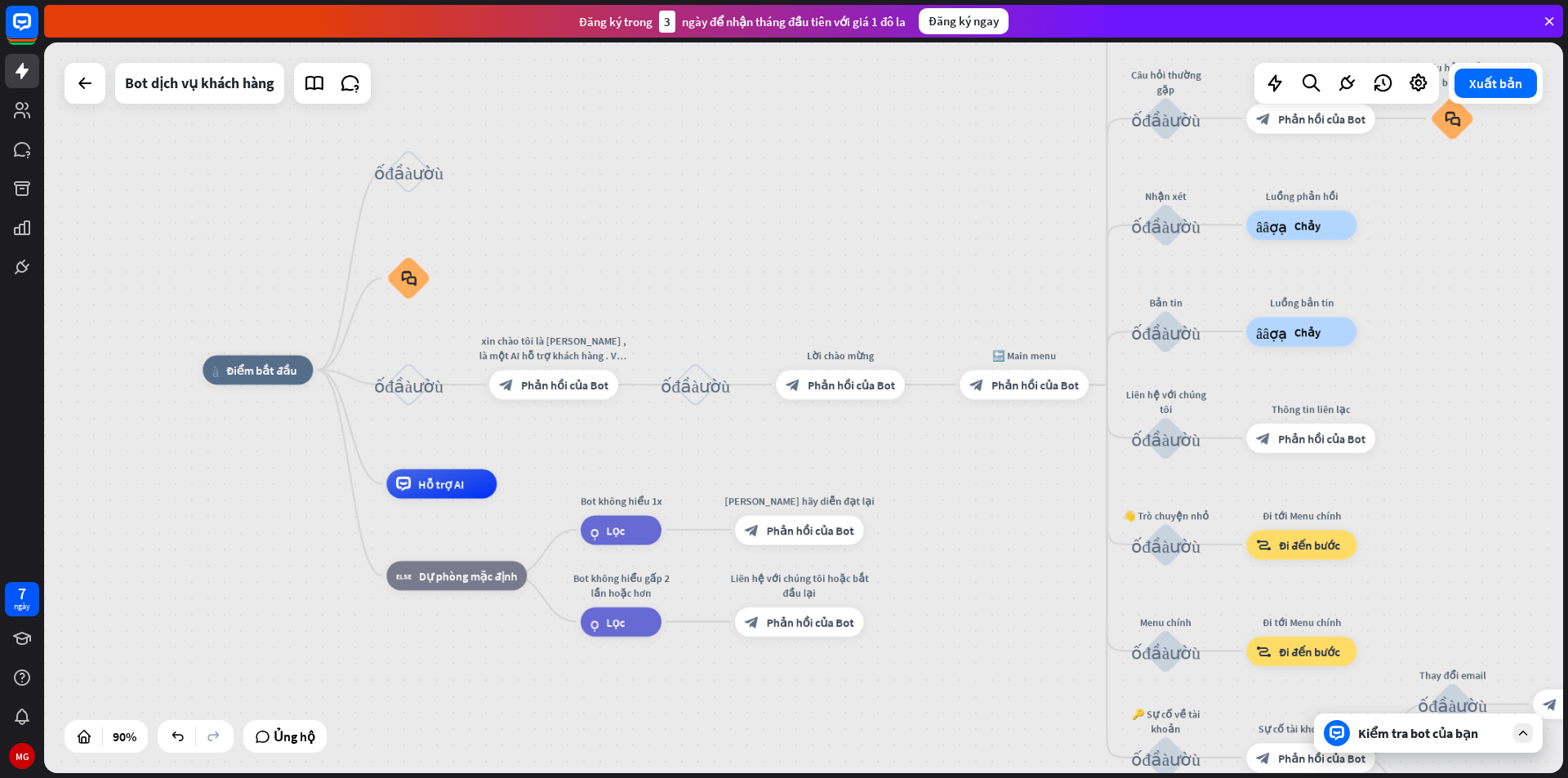
click at [713, 191] on div "nhà_2 Điểm bắt đầu khối_đầu_vào_người_dùng block_faq khối_đầu_vào_người_dùng xi…" at bounding box center [804, 407] width 1519 height 731
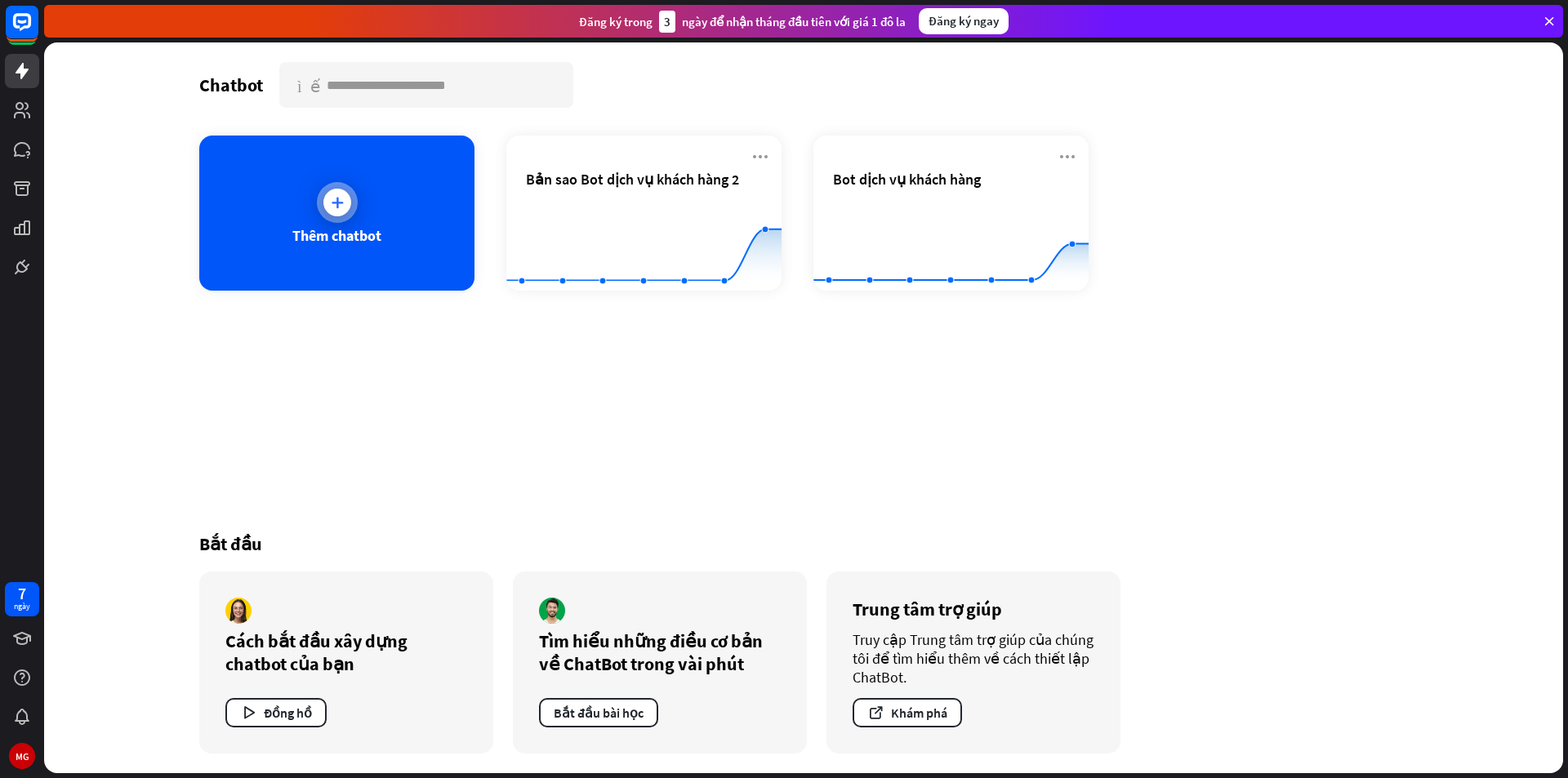
click at [311, 196] on div "Thêm chatbot" at bounding box center [337, 213] width 275 height 156
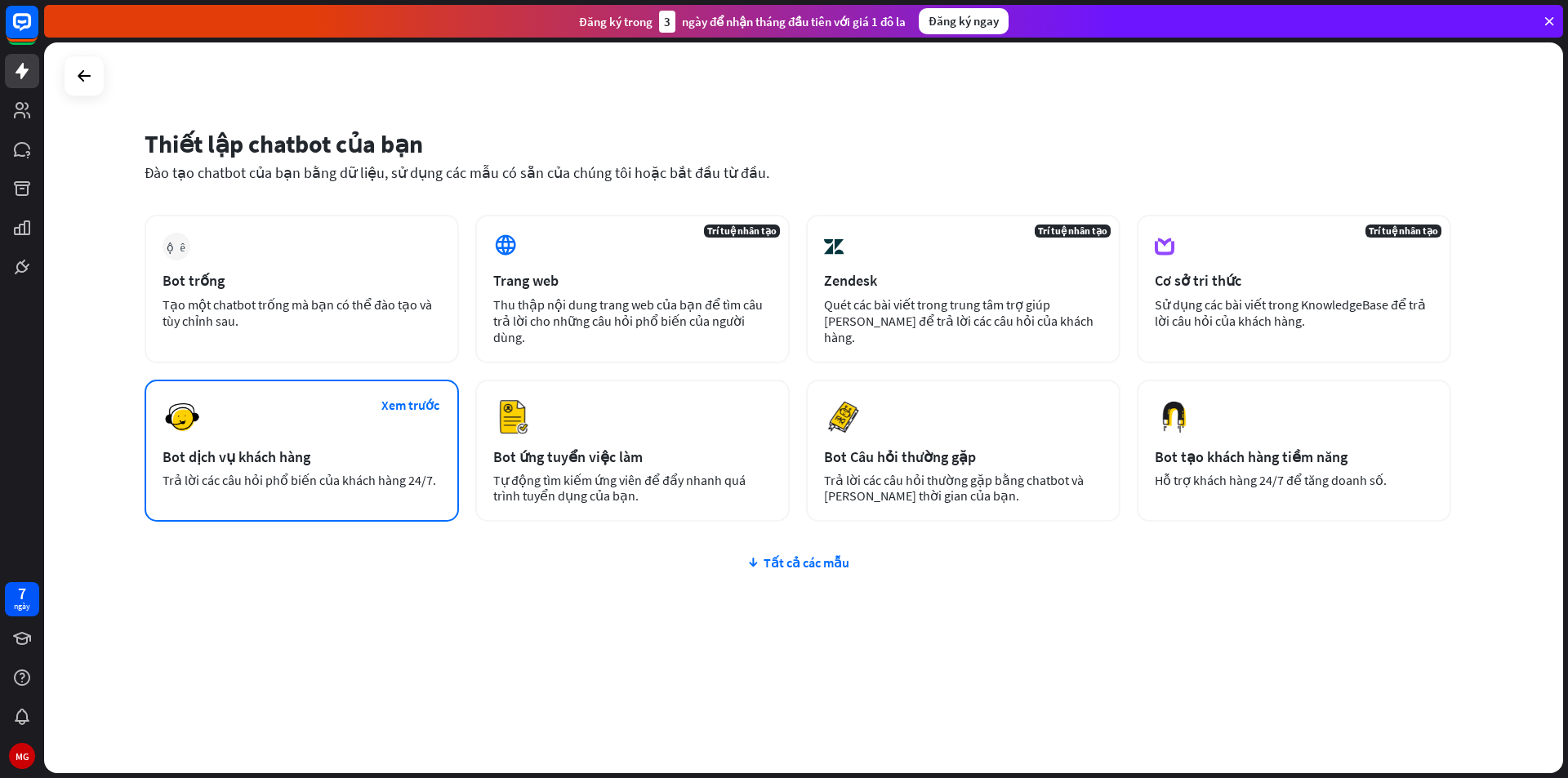
click at [372, 432] on div "Xem trước Bot dịch vụ khách hàng Trả lời các câu hỏi phổ biến của khách hàng 24…" at bounding box center [301, 450] width 314 height 142
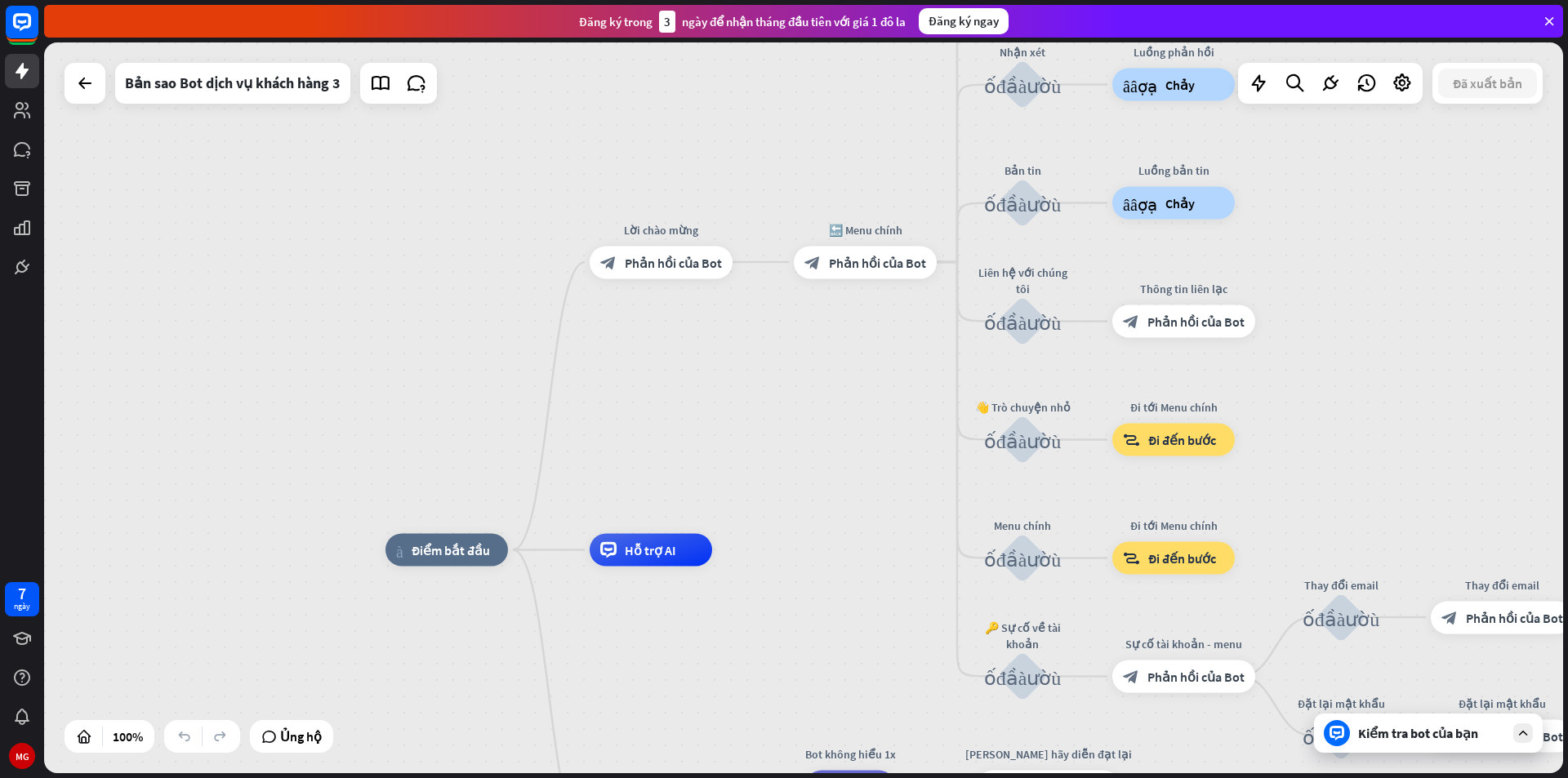
drag, startPoint x: 851, startPoint y: 399, endPoint x: 888, endPoint y: 541, distance: 146.7
click at [888, 541] on div "nhà_2 Điểm bắt đầu Lời chào mừng block_bot_response Phản hồi của Bot 🔙 Menu chí…" at bounding box center [804, 407] width 1519 height 731
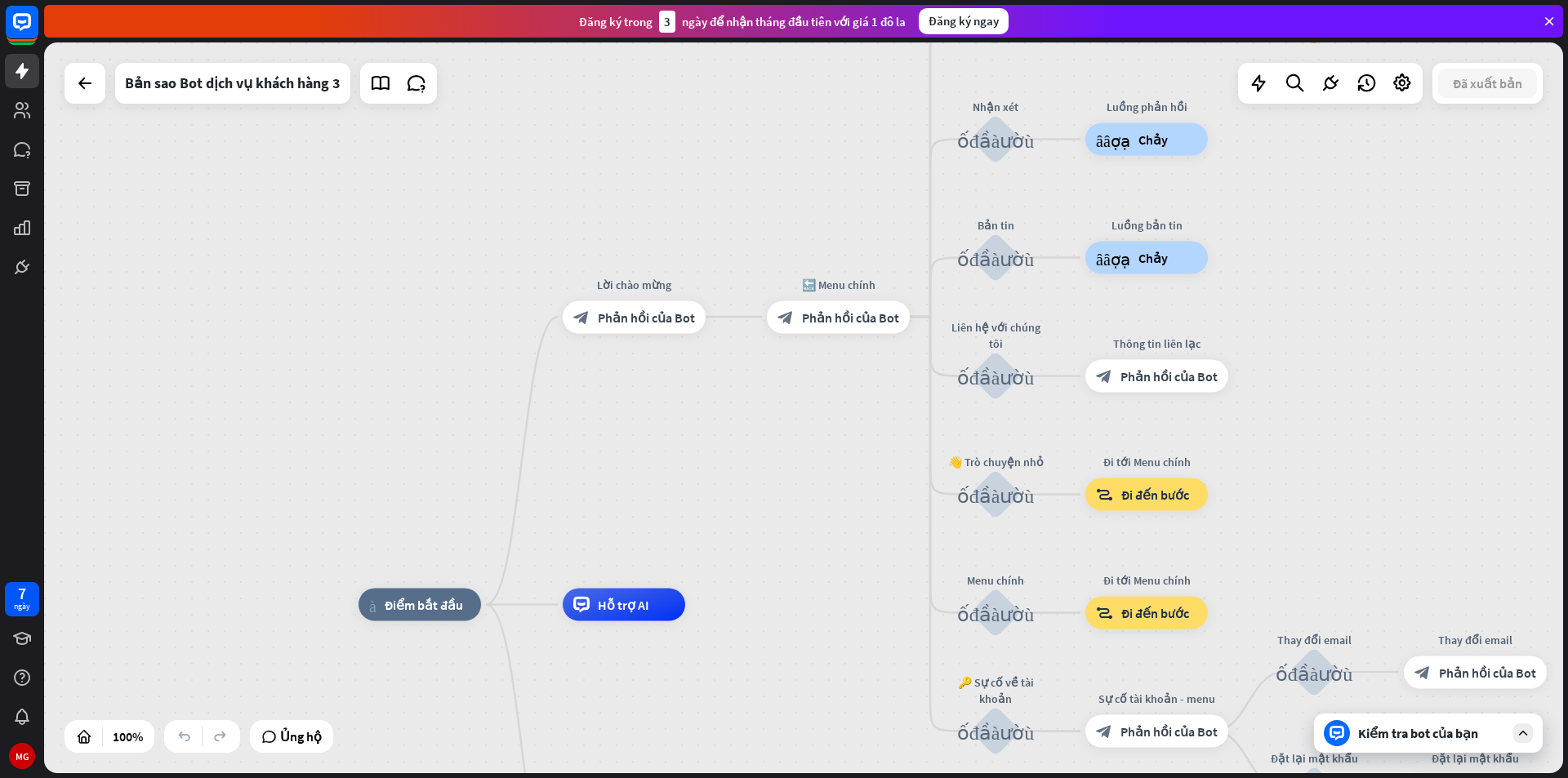
drag, startPoint x: 807, startPoint y: 367, endPoint x: 771, endPoint y: 462, distance: 101.6
click at [771, 462] on div "nhà_2 Điểm bắt đầu Lời chào mừng block_bot_response Phản hồi của Bot 🔙 Menu chí…" at bounding box center [804, 407] width 1519 height 731
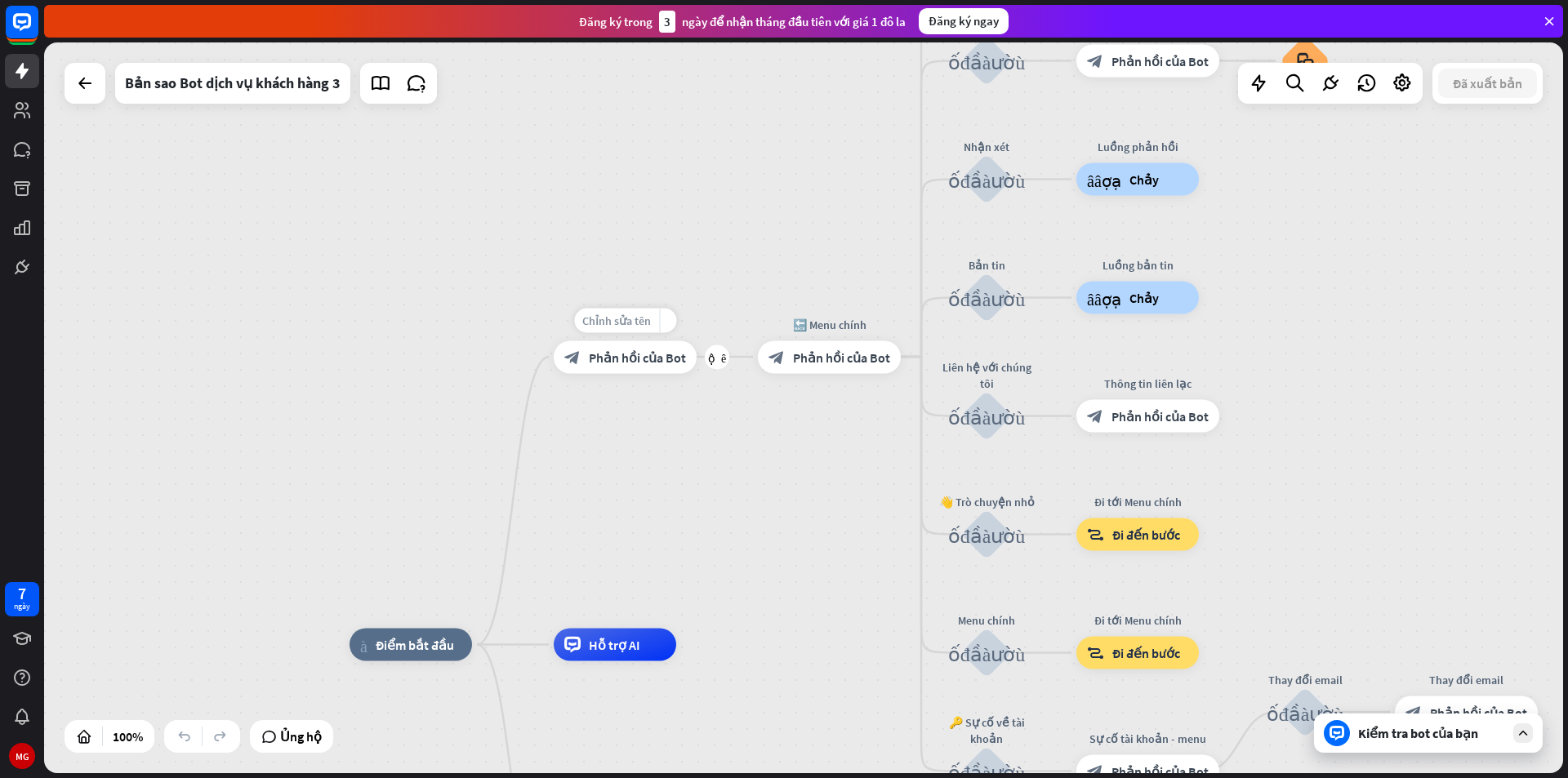
click at [633, 325] on font "Chỉnh sửa tên" at bounding box center [617, 320] width 69 height 15
click at [649, 367] on div "block_bot_response Phản hồi của Bot" at bounding box center [625, 356] width 143 height 32
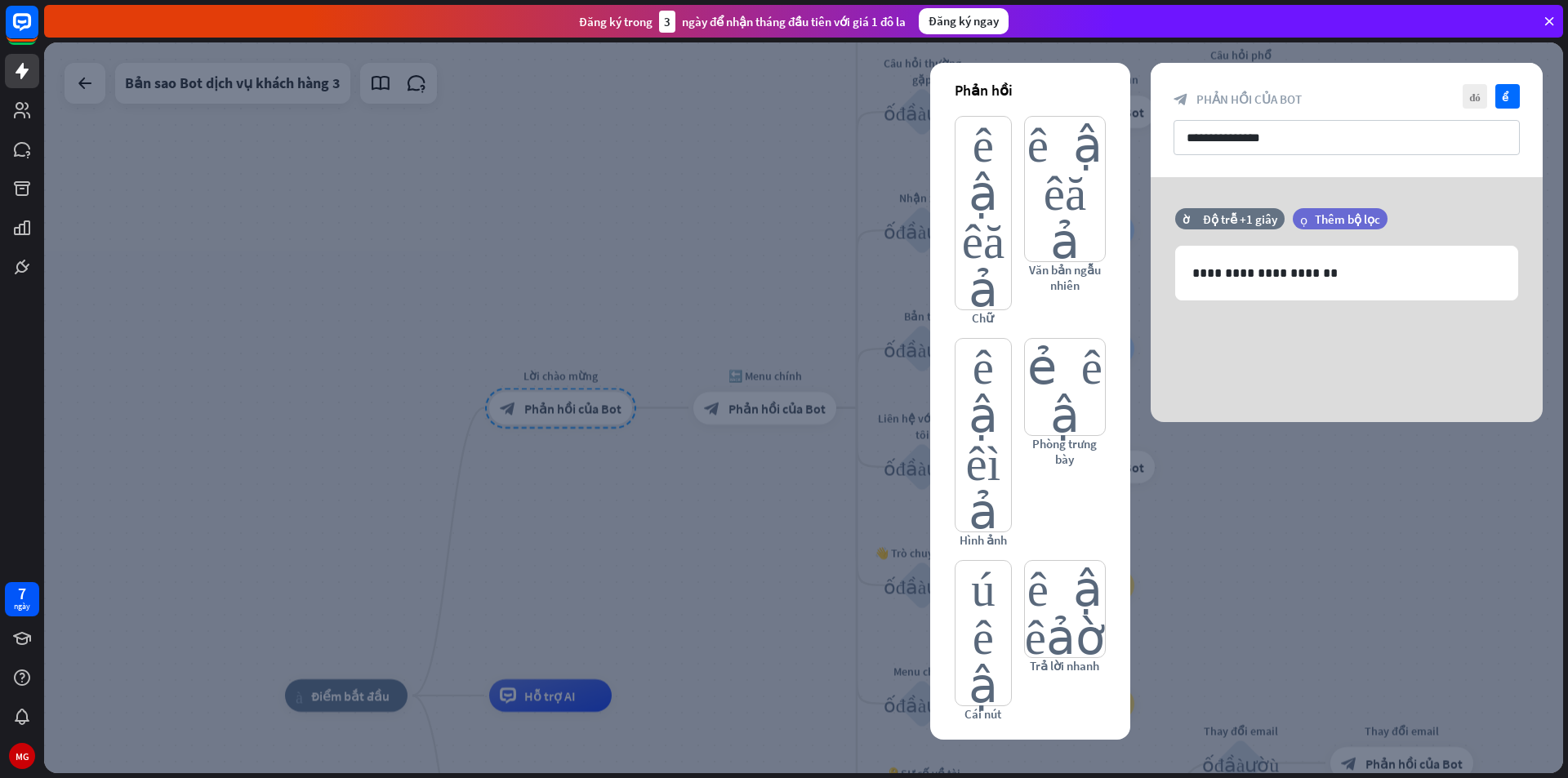
click at [1329, 529] on div at bounding box center [804, 407] width 1519 height 731
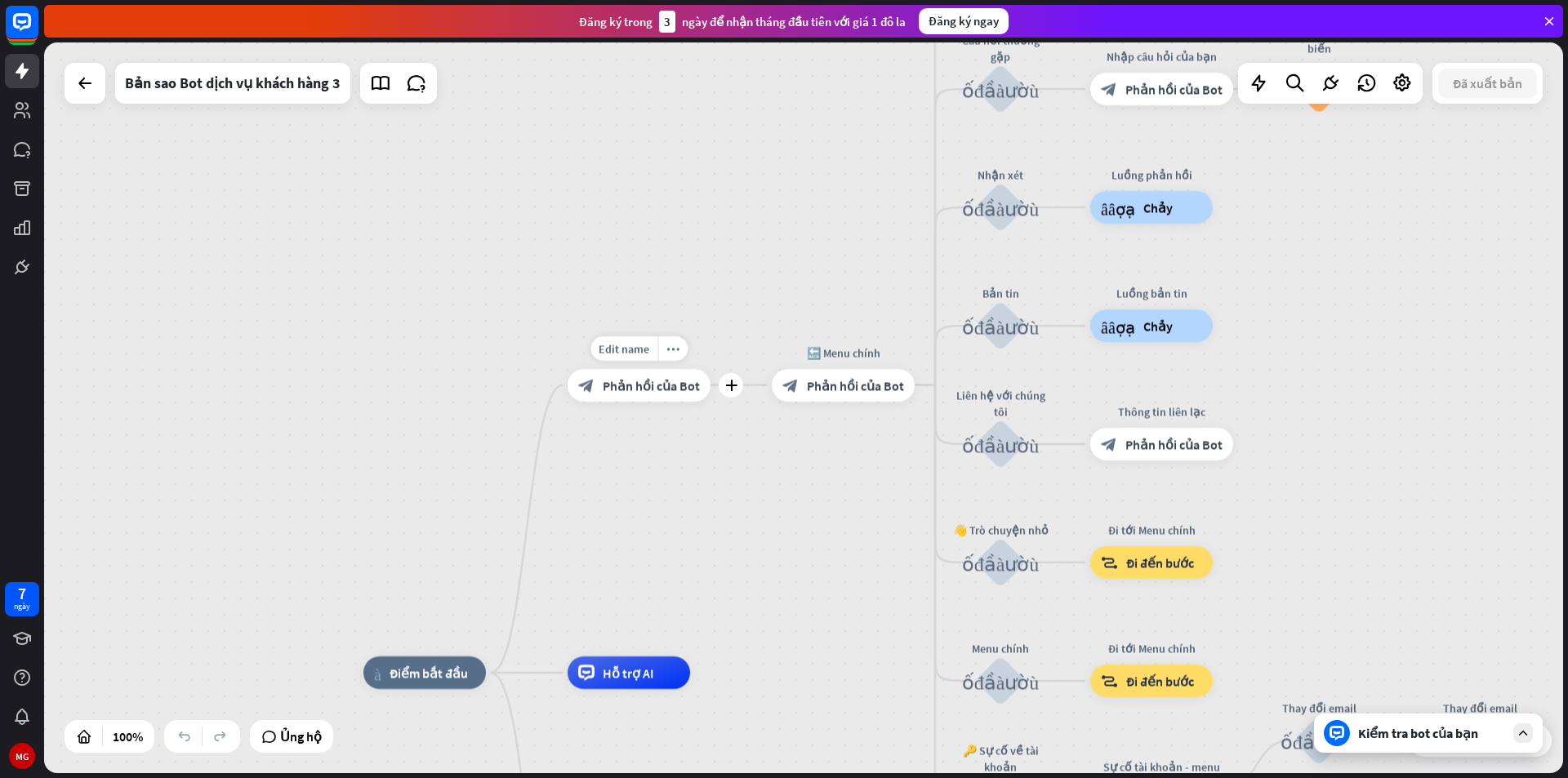
drag, startPoint x: 520, startPoint y: 457, endPoint x: 667, endPoint y: 395, distance: 159.5
click at [667, 395] on div "nhà_2 Điểm bắt đầu Edit name more_horiz plus Lời chào mừng block_bot_response P…" at bounding box center [804, 407] width 1519 height 731
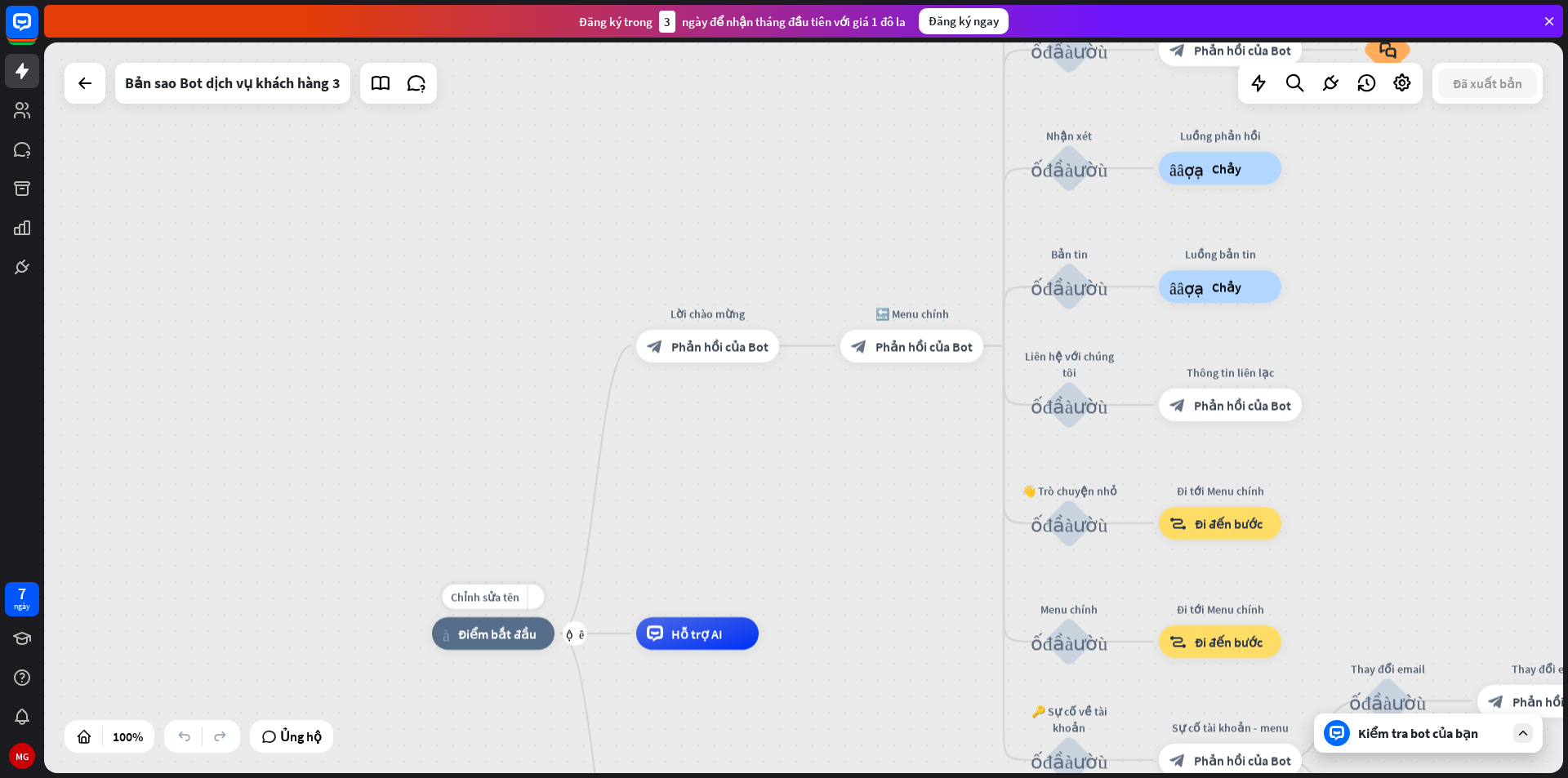
click at [555, 650] on div "Chỉnh sửa tên more_yellow cộng thêm nhà_2 Điểm bắt đầu" at bounding box center [492, 633] width 122 height 32
click at [572, 641] on div "cộng thêm" at bounding box center [575, 633] width 24 height 24
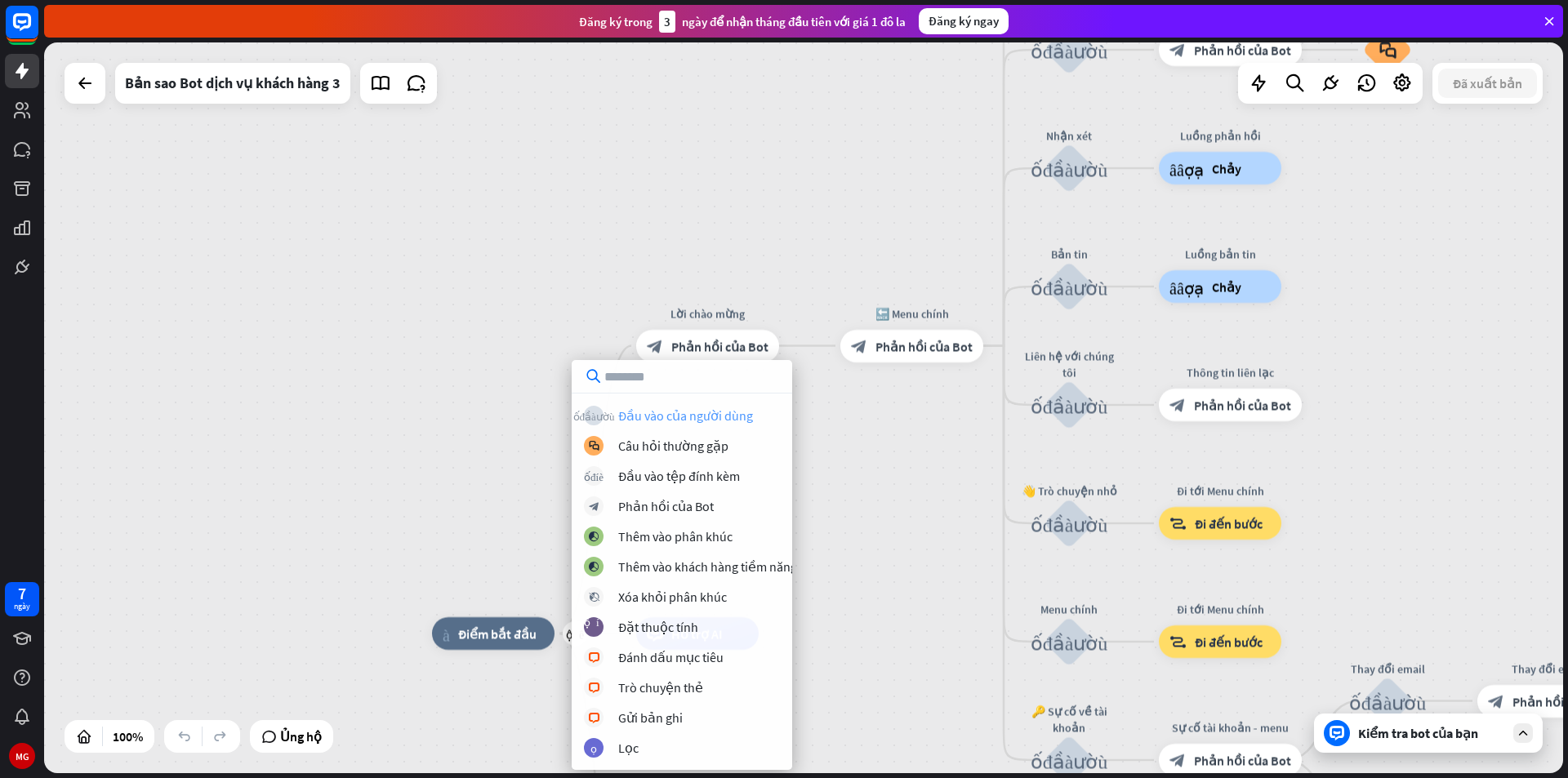
click at [685, 413] on font "Đầu vào của người dùng" at bounding box center [686, 415] width 135 height 17
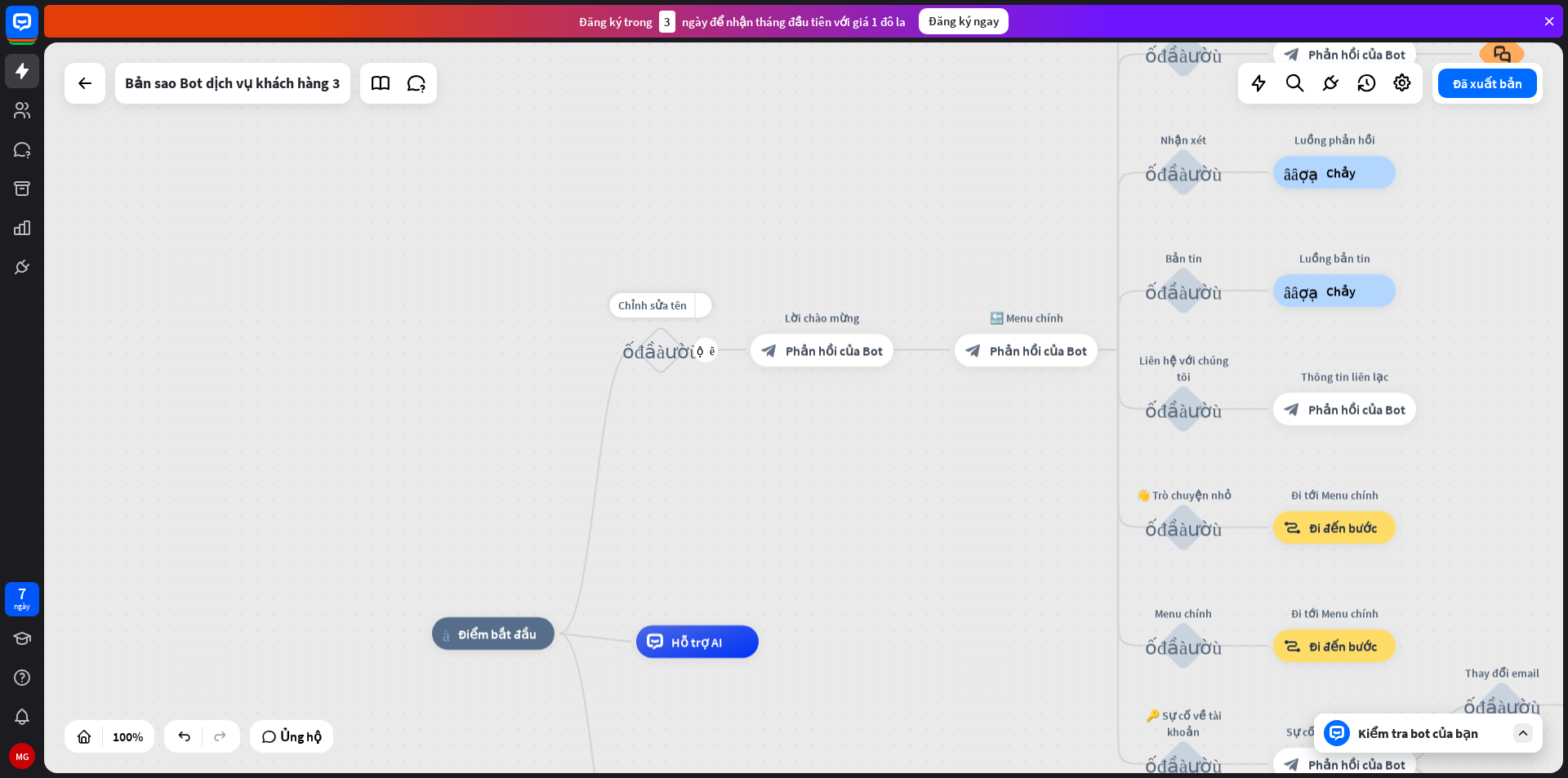
click at [655, 345] on font "khối_đầu_vào_người_dùng" at bounding box center [661, 349] width 77 height 21
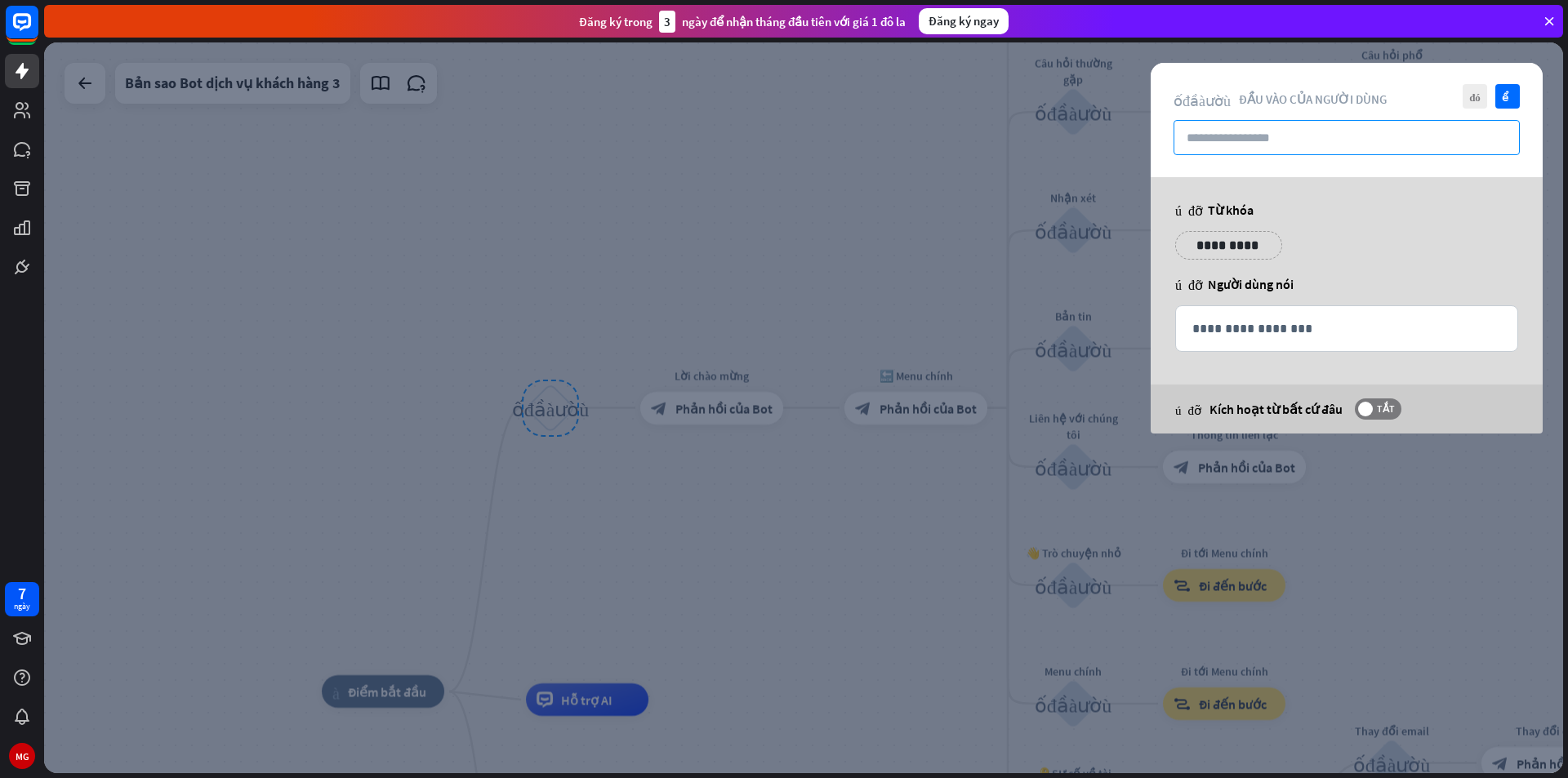
click at [1304, 128] on input "text" at bounding box center [1347, 138] width 346 height 35
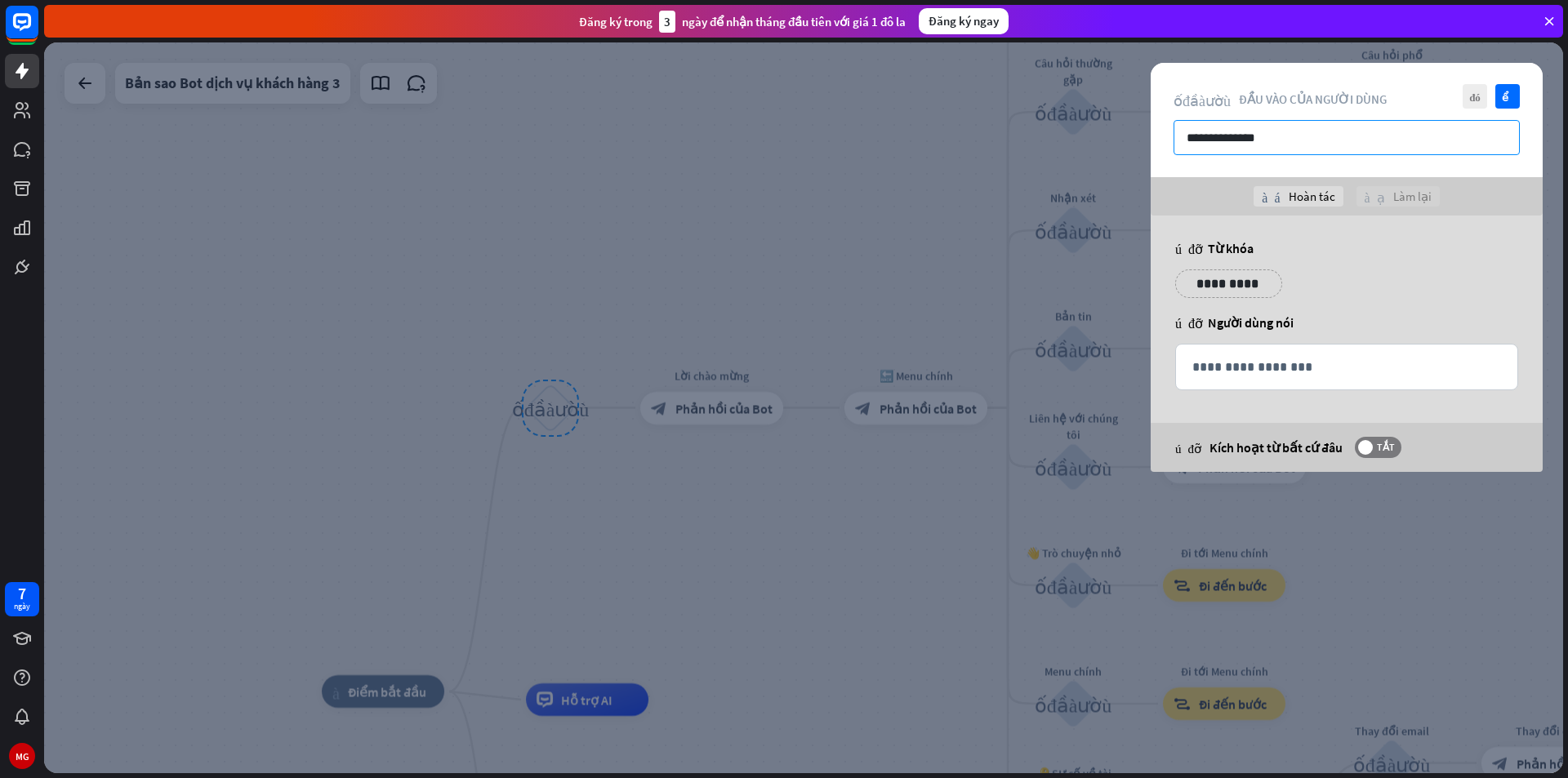
type input "**********"
click at [1345, 283] on div "**********" at bounding box center [1347, 290] width 352 height 41
click at [1192, 283] on p "**********" at bounding box center [1220, 284] width 66 height 21
click at [1225, 310] on icon "biểu tượng cảm xúc_nụ_cười" at bounding box center [1222, 307] width 31 height 39
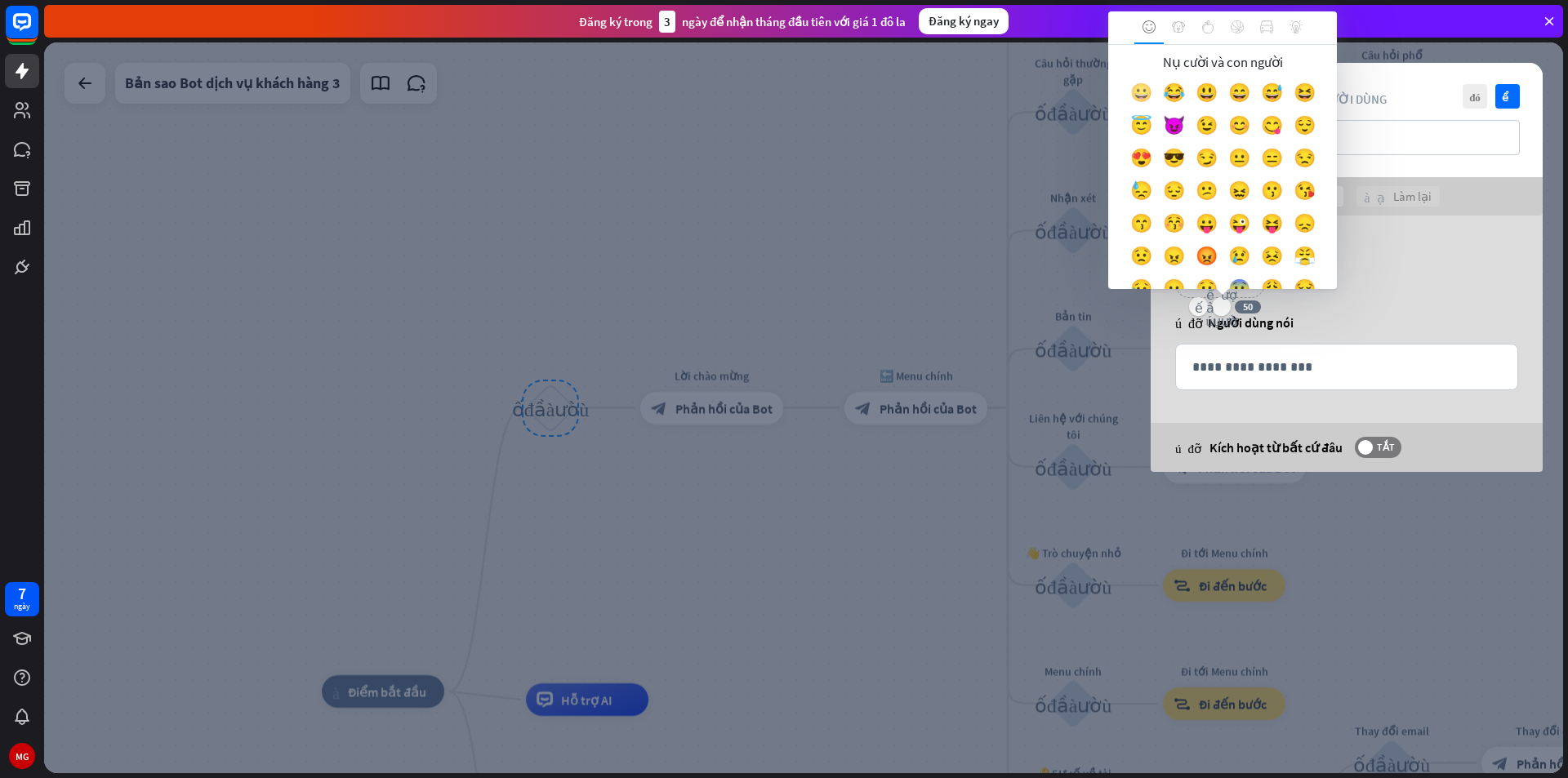
click at [1152, 90] on div "😀" at bounding box center [1140, 96] width 32 height 32
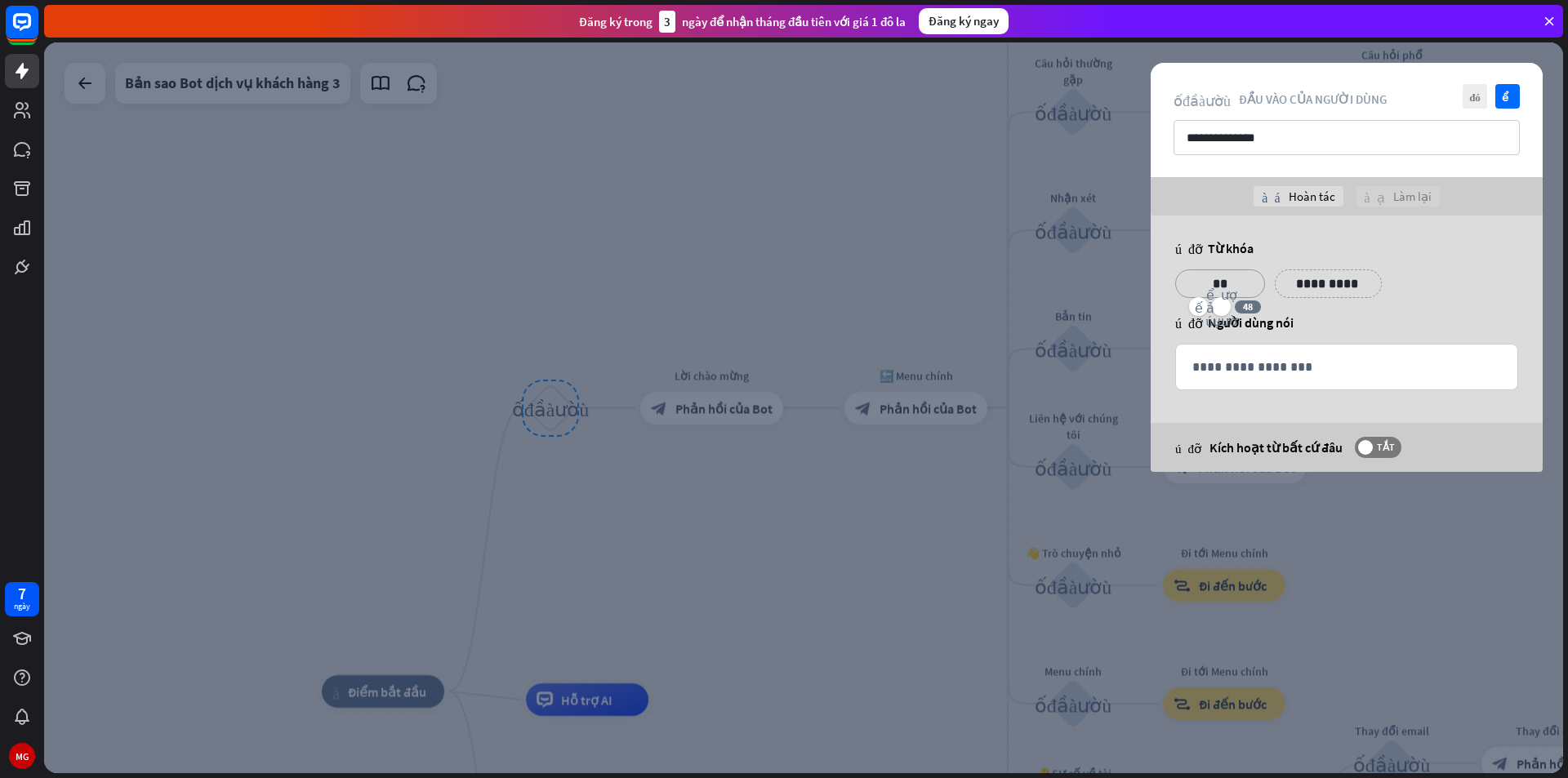
click at [1304, 284] on p "**********" at bounding box center [1328, 284] width 82 height 21
click at [1316, 298] on font "biểu tượng cảm xúc_nụ_cười" at bounding box center [1321, 307] width 31 height 39
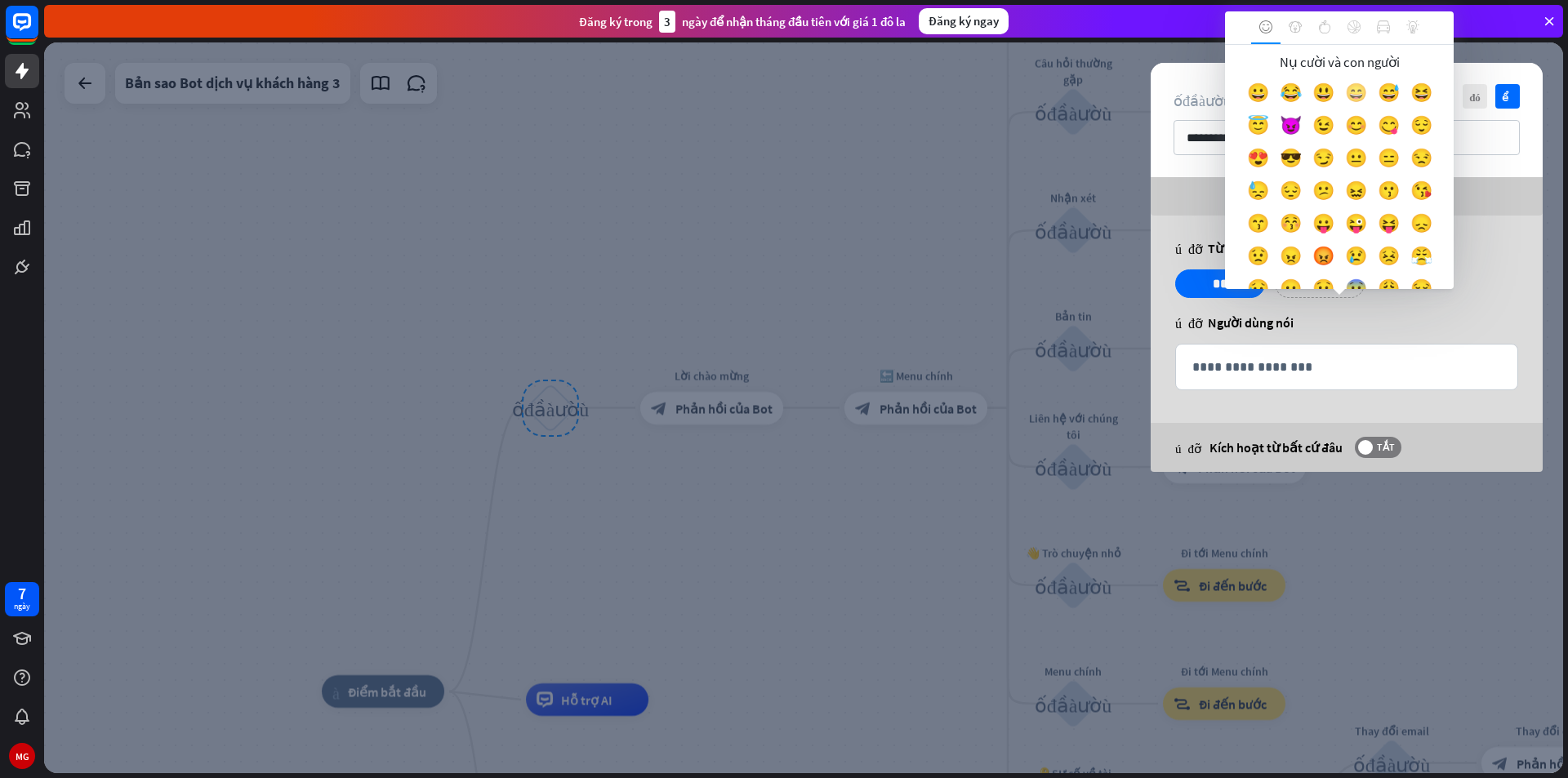
click at [1355, 95] on font "😄" at bounding box center [1356, 92] width 23 height 23
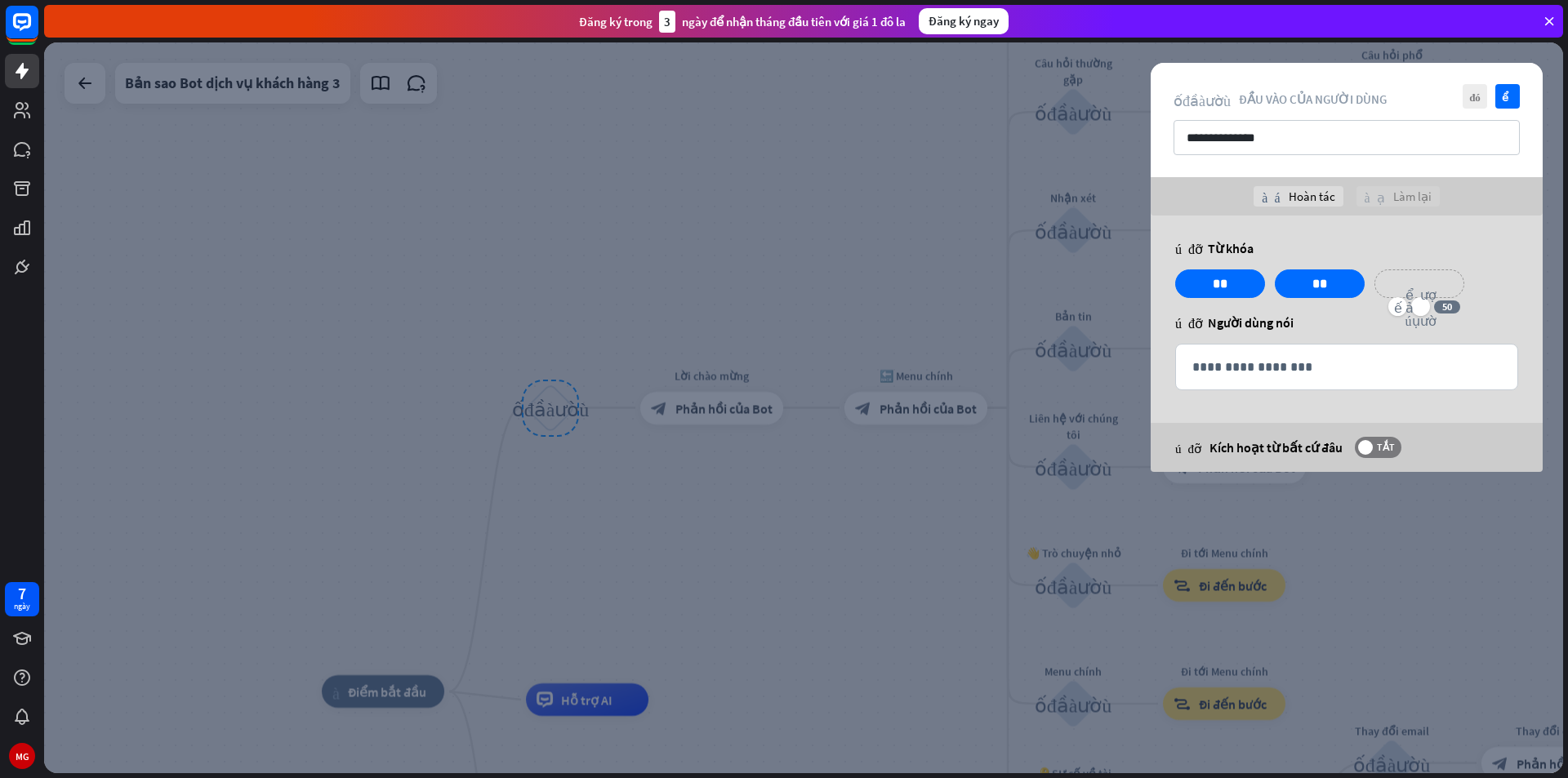
click at [1395, 288] on p "**********" at bounding box center [1419, 284] width 66 height 21
click at [1425, 302] on icon "biểu tượng cảm xúc_nụ_cười" at bounding box center [1421, 307] width 31 height 39
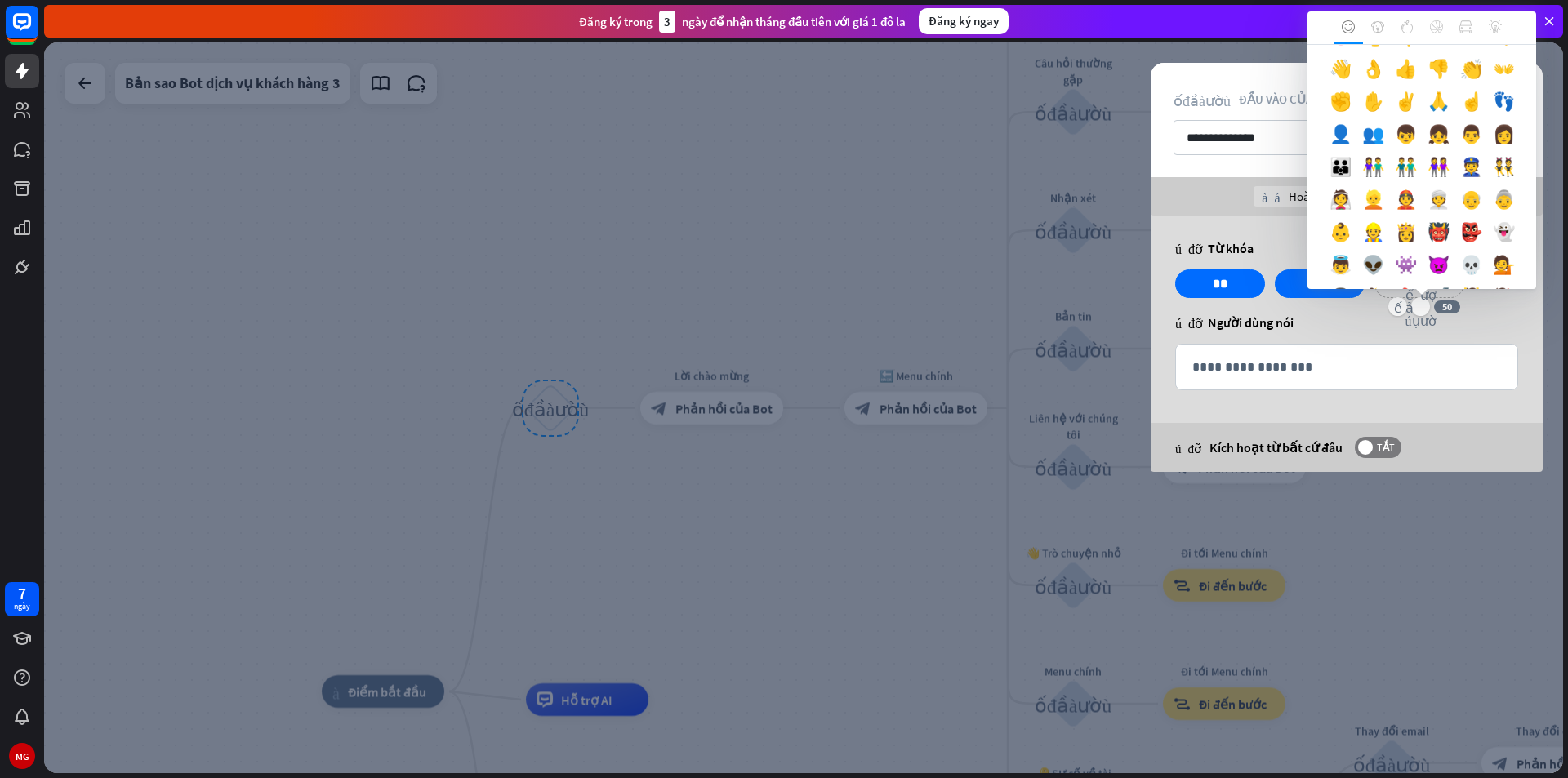
scroll to position [469, 0]
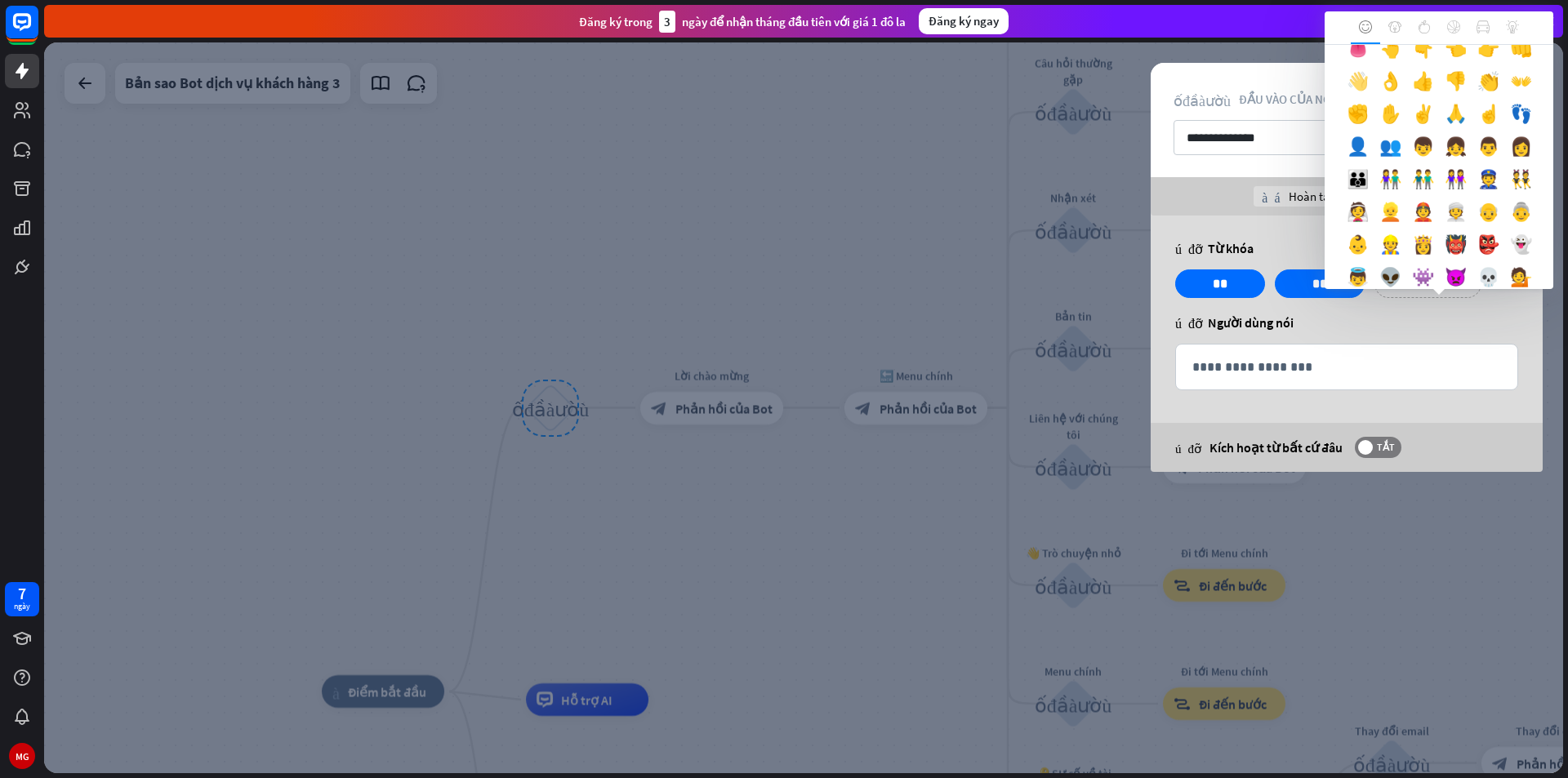
click at [1368, 92] on font "👋" at bounding box center [1358, 80] width 23 height 23
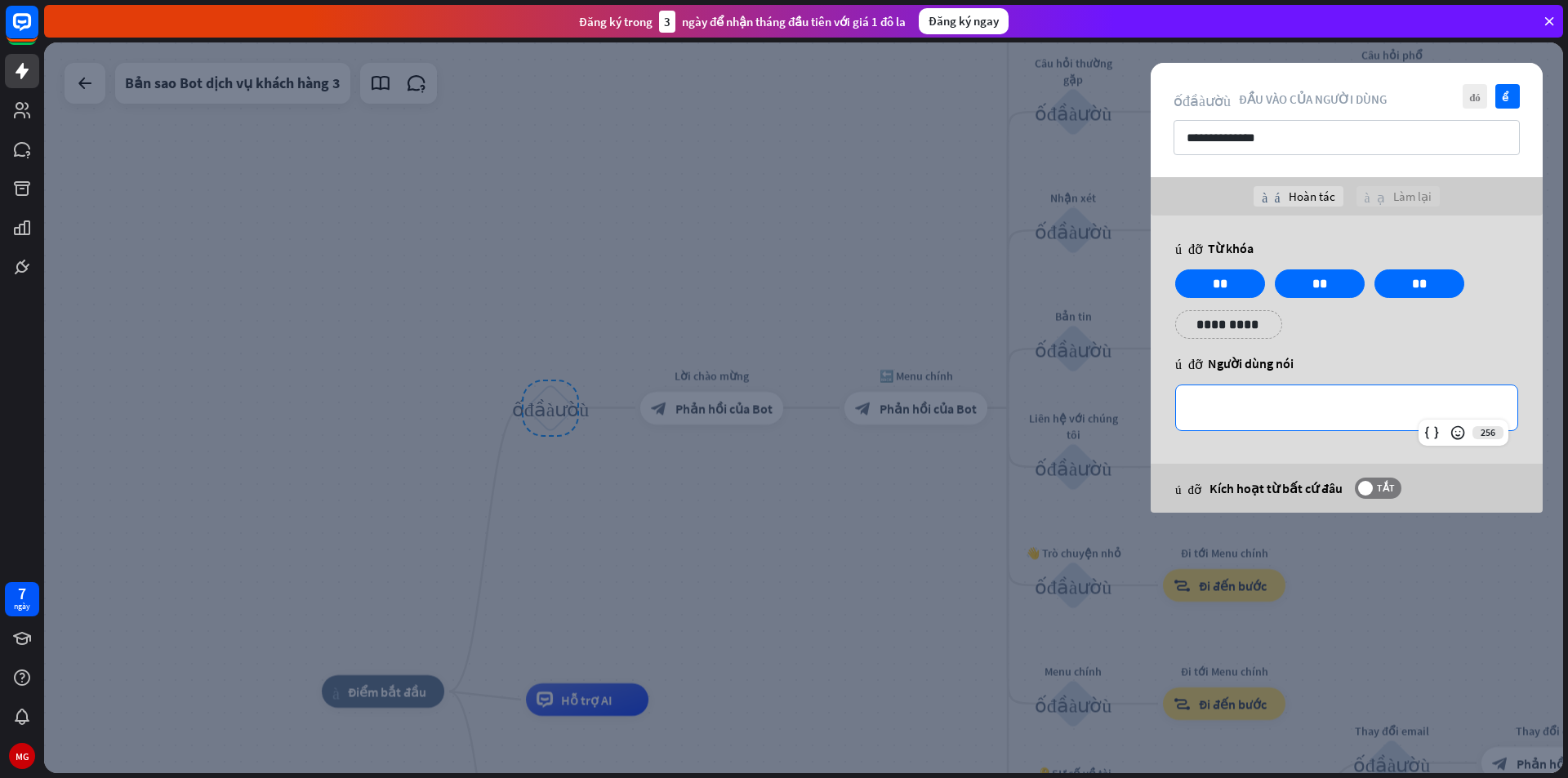
click at [1240, 398] on p "**********" at bounding box center [1346, 407] width 308 height 21
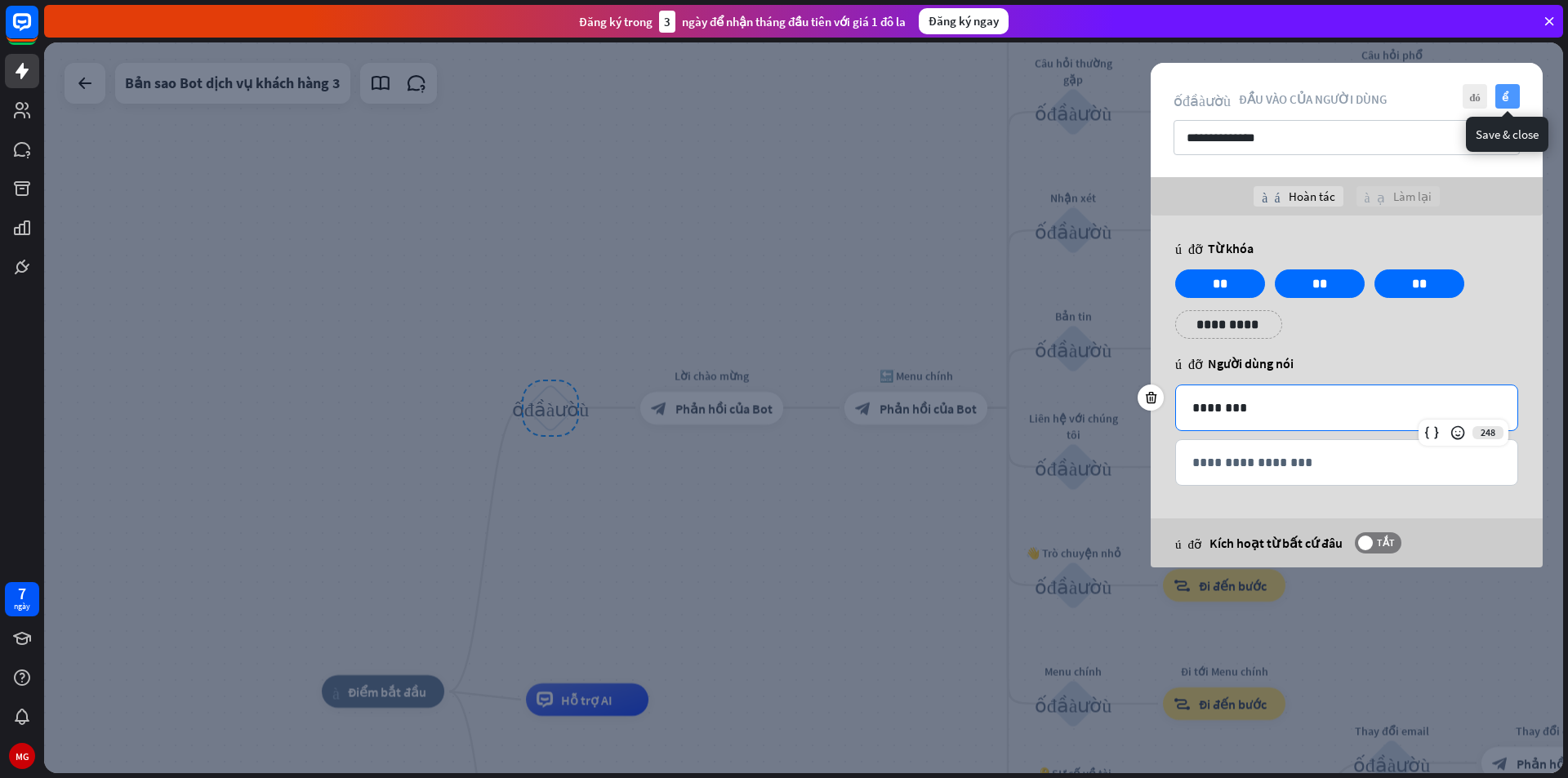
click at [1502, 97] on font "kiểm tra" at bounding box center [1507, 96] width 13 height 11
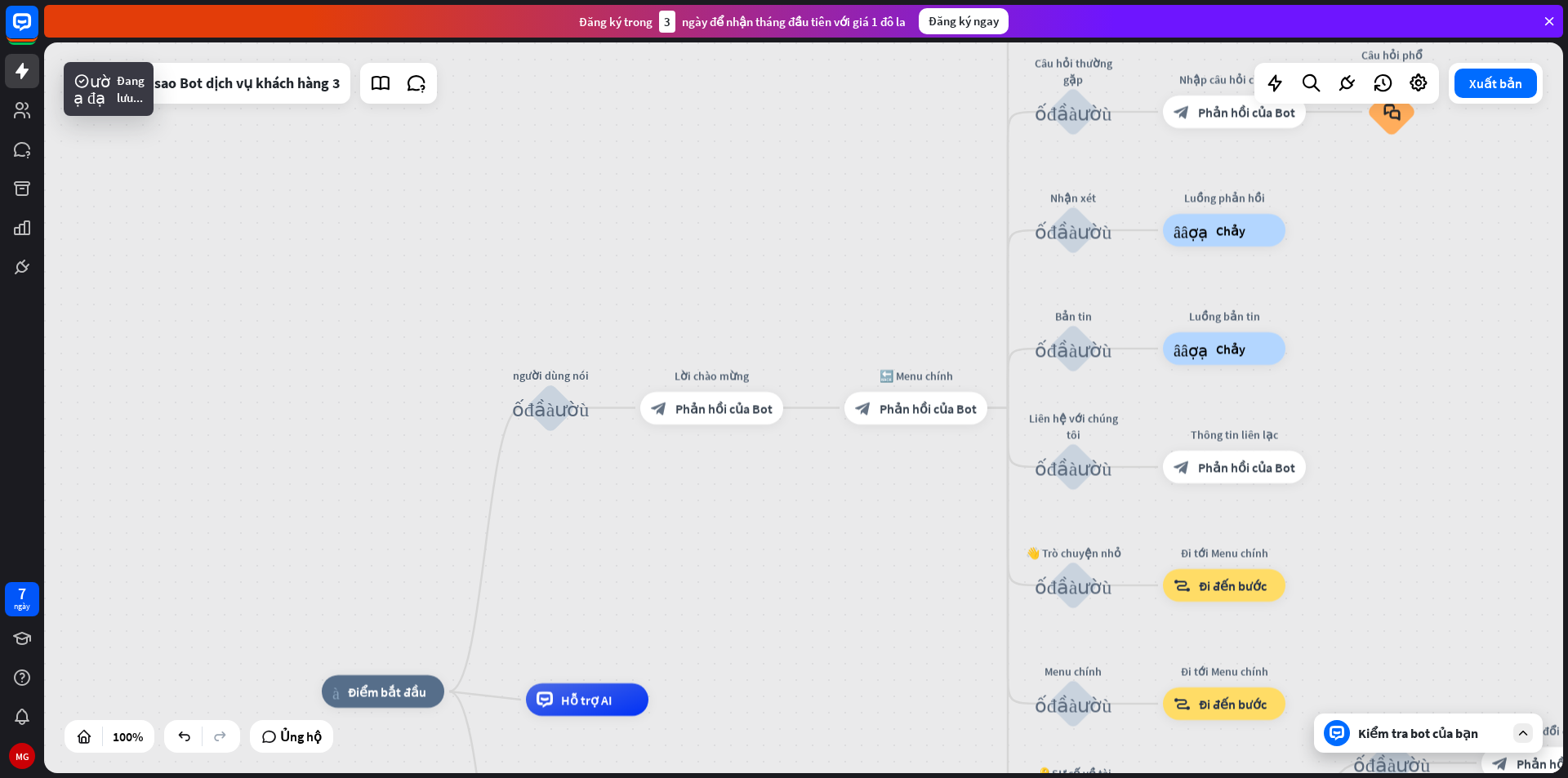
click at [1428, 737] on font "Kiểm tra bot của bạn" at bounding box center [1418, 733] width 120 height 17
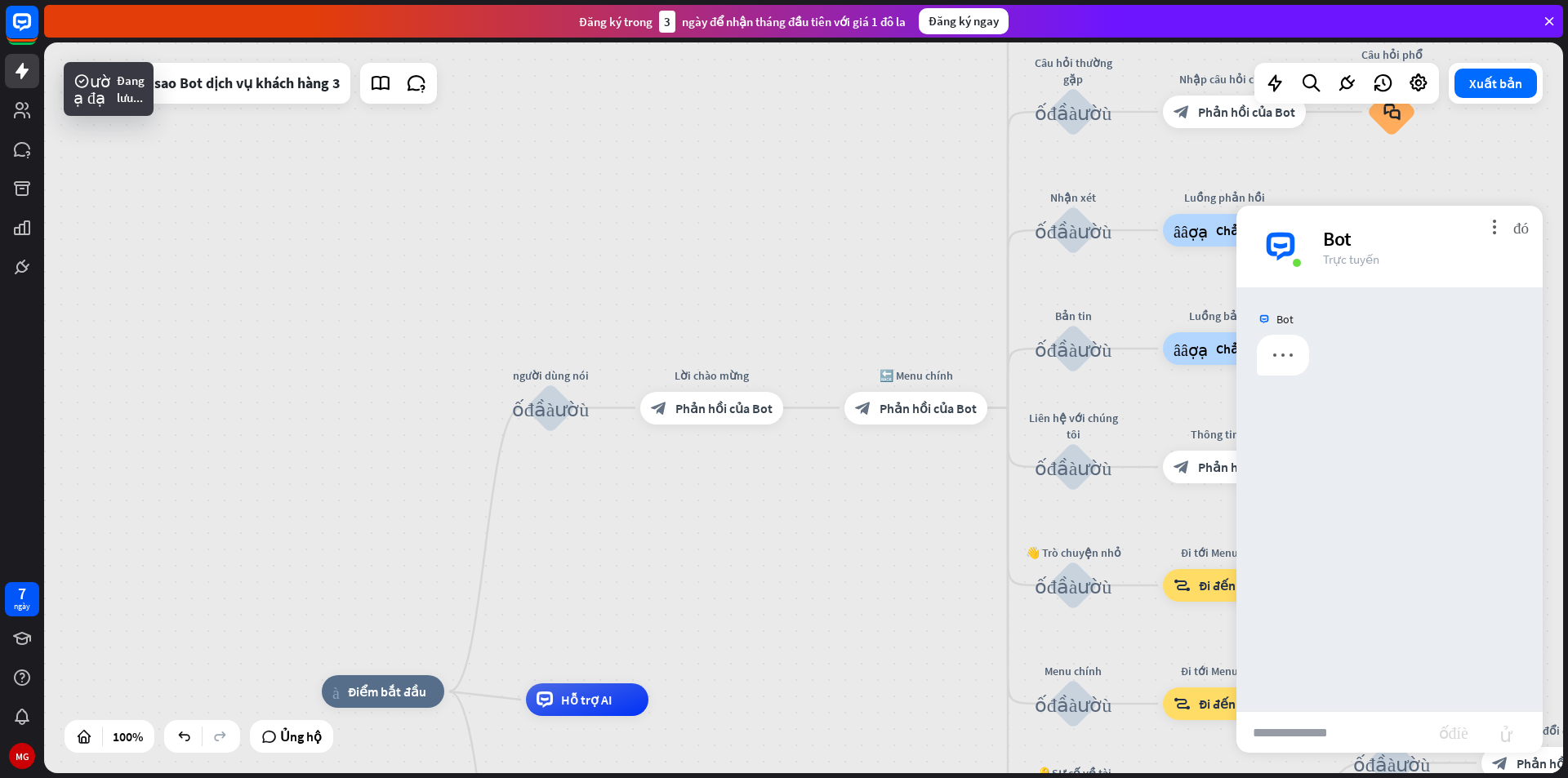
click at [1338, 740] on input "text" at bounding box center [1337, 733] width 203 height 41
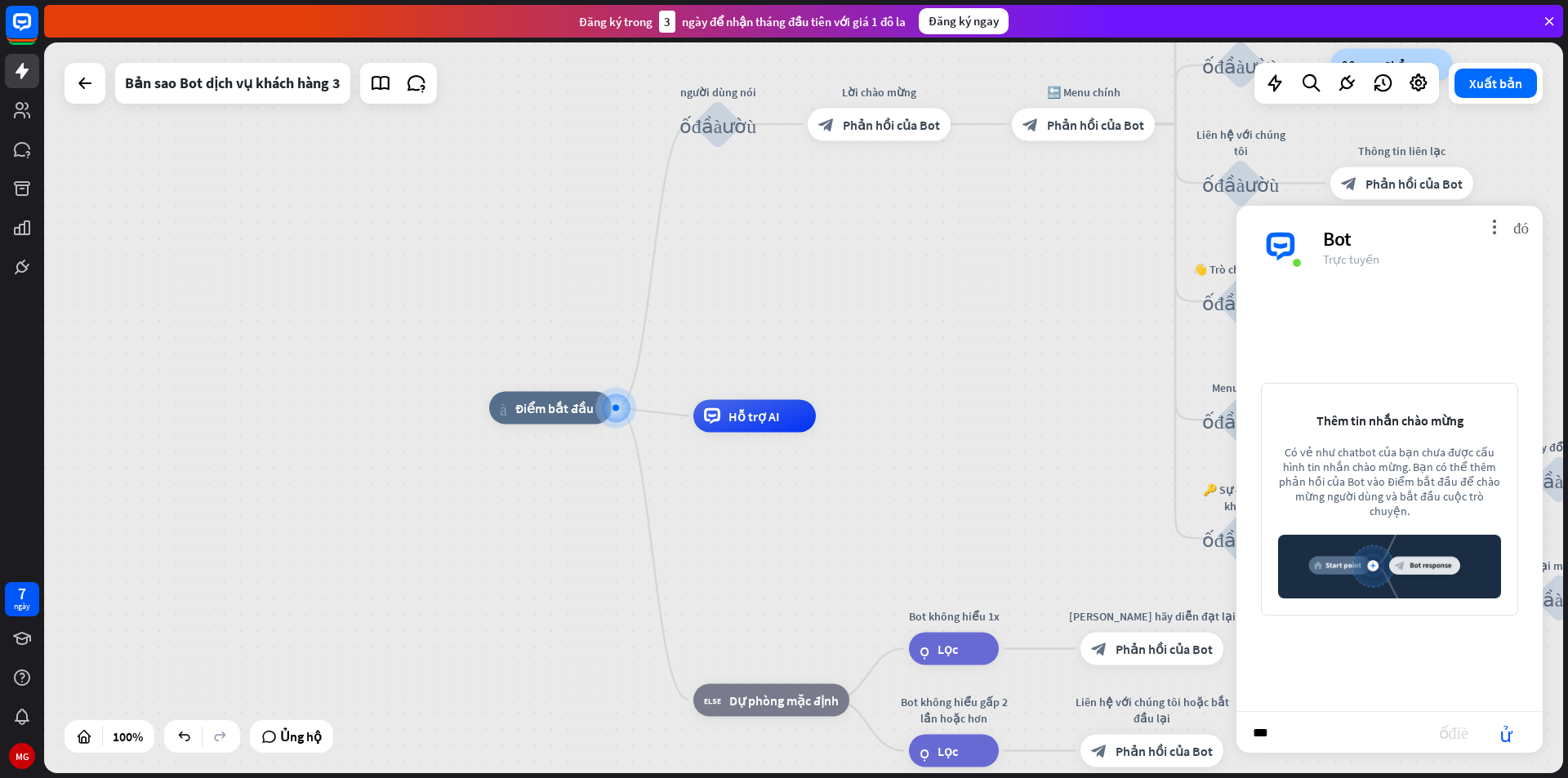
type input "****"
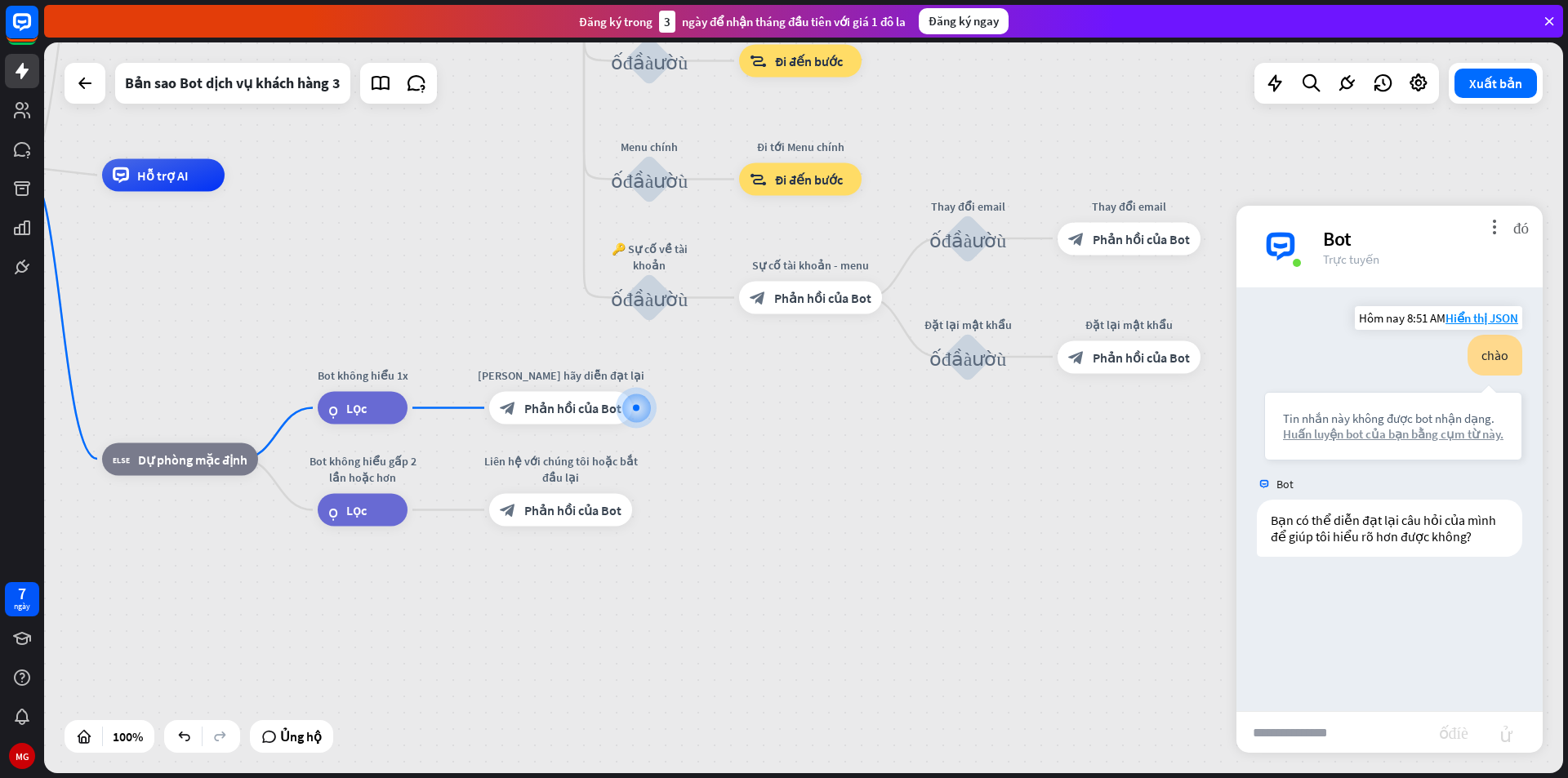
click at [1407, 435] on font "Huấn luyện bot của bạn bằng cụm từ này." at bounding box center [1393, 435] width 220 height 16
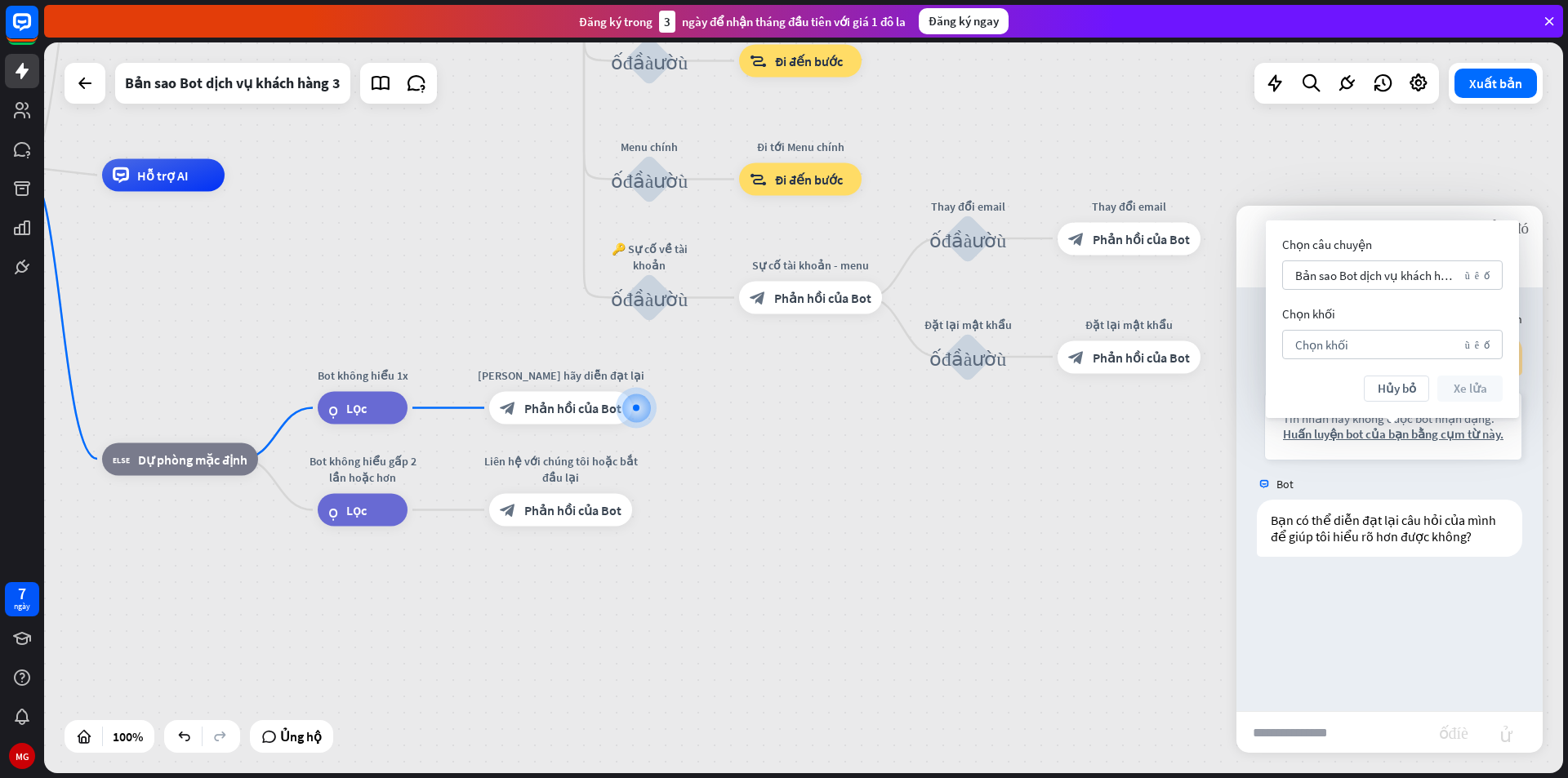
click at [1386, 609] on div "Bạn chào Tin nhắn này không được bot nhận dạng. Huấn luyện bot của bạn bằng cụm…" at bounding box center [1389, 499] width 306 height 424
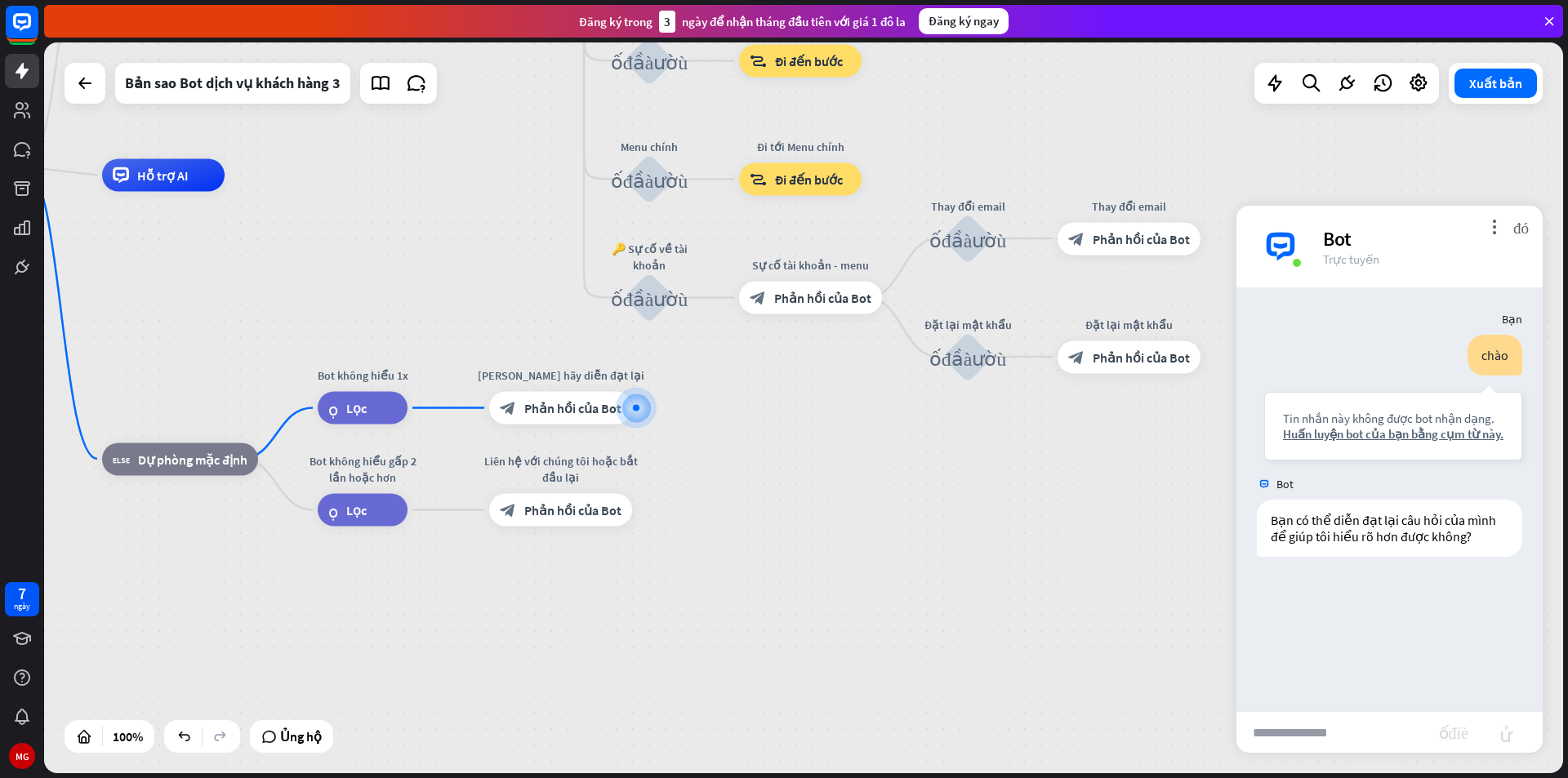
click at [796, 545] on div "nhà_2 Điểm bắt đầu người dùng nói khối_đầu_vào_người_dùng Lời chào mừng block_b…" at bounding box center [658, 532] width 1519 height 731
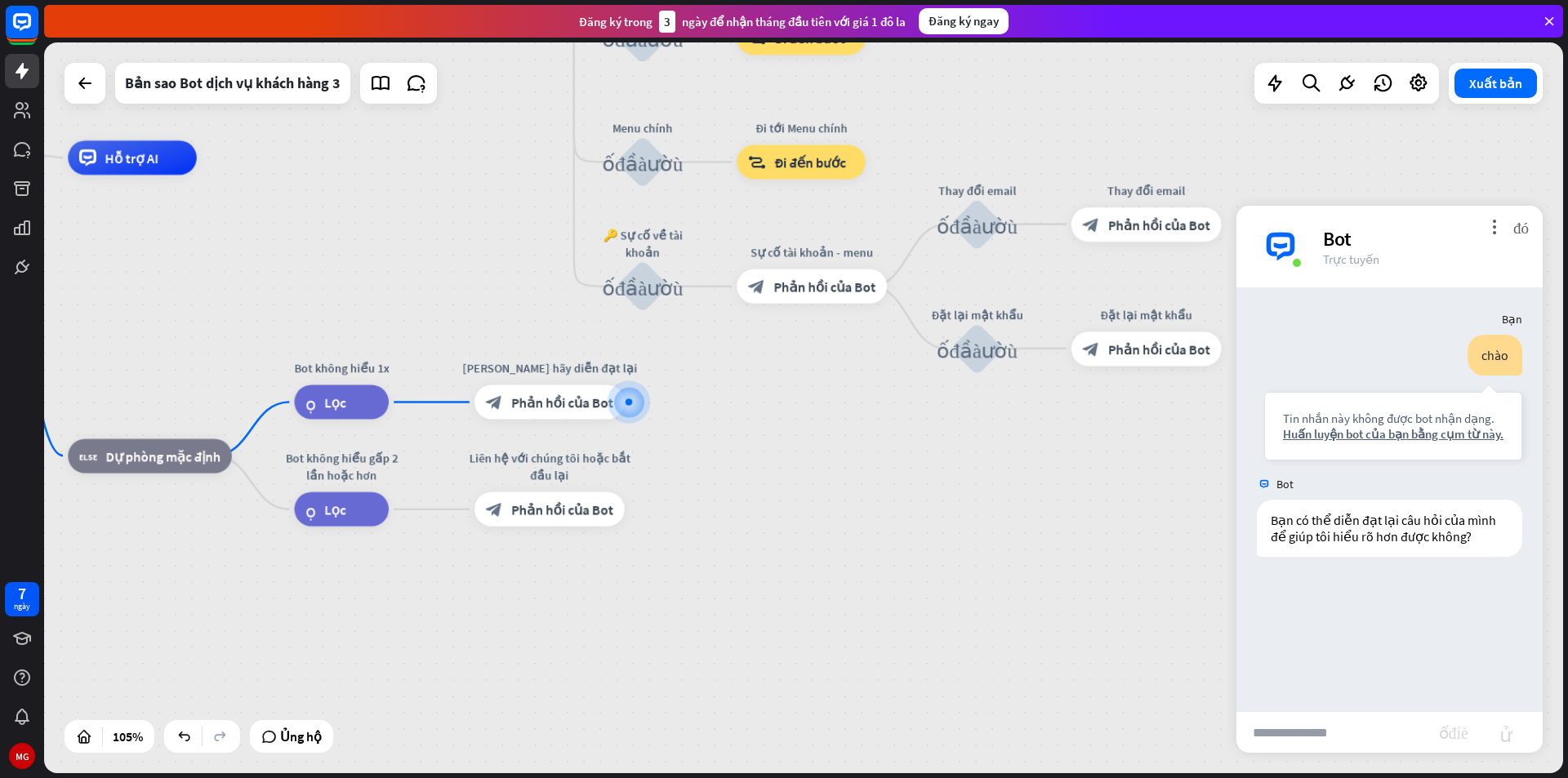
drag, startPoint x: 846, startPoint y: 479, endPoint x: 917, endPoint y: 461, distance: 73.2
click at [847, 479] on div "nhà_2 Điểm bắt đầu người dùng nói khối_đầu_vào_người_dùng Lời chào mừng block_b…" at bounding box center [651, 533] width 1594 height 767
click at [1526, 230] on font "đóng" at bounding box center [1521, 227] width 16 height 16
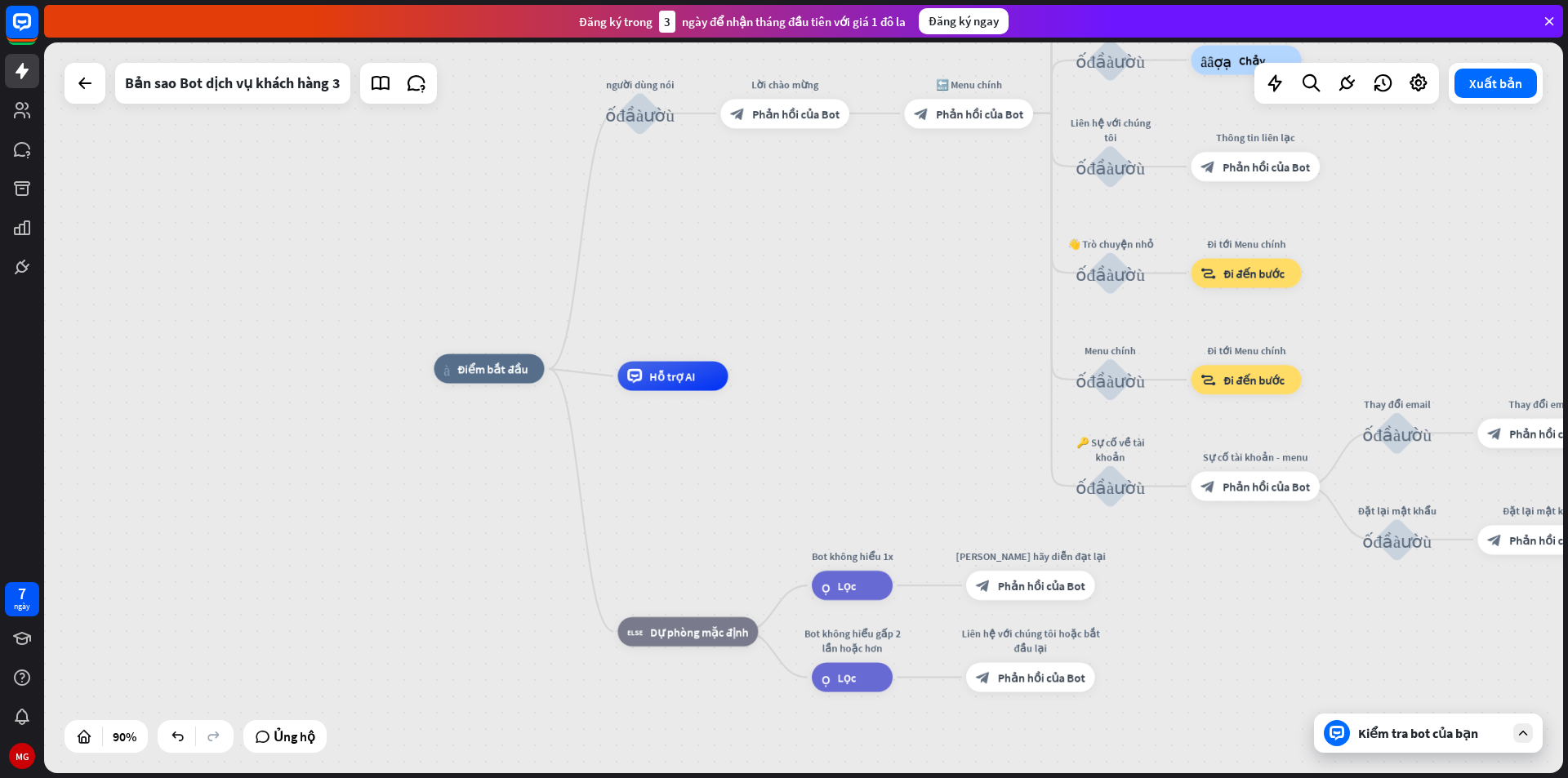
drag, startPoint x: 851, startPoint y: 478, endPoint x: 1285, endPoint y: 636, distance: 461.9
click at [1289, 652] on div "nhà_2 Điểm bắt đầu người dùng nói khối_đầu_vào_người_dùng Lời chào mừng block_b…" at bounding box center [1117, 698] width 1367 height 658
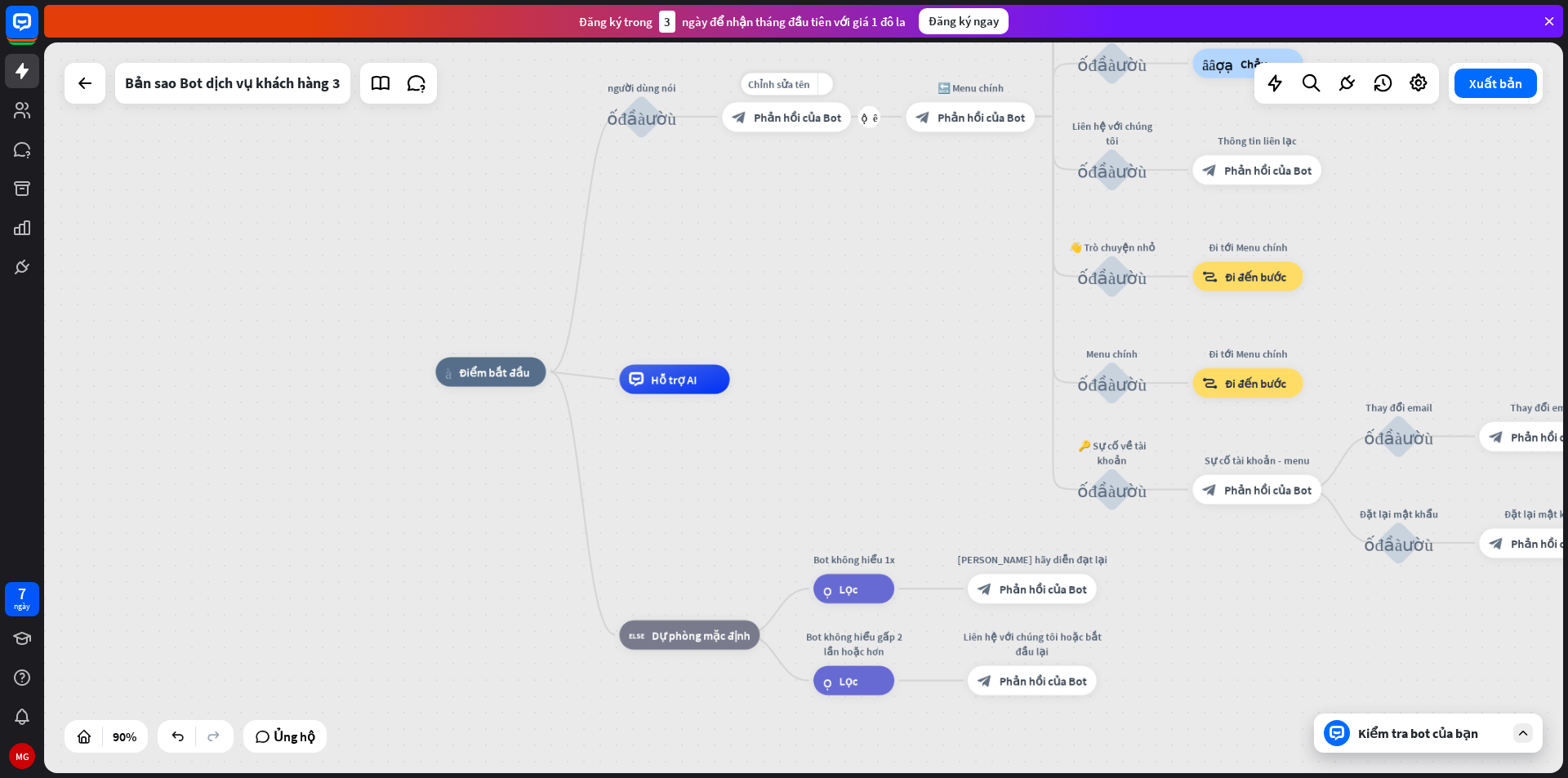
drag, startPoint x: 802, startPoint y: 145, endPoint x: 816, endPoint y: 240, distance: 96.0
click at [829, 131] on div "Chỉnh sửa tên more_yellow cộng thêm Lời chào mừng block_bot_response Phản hồi c…" at bounding box center [787, 116] width 129 height 29
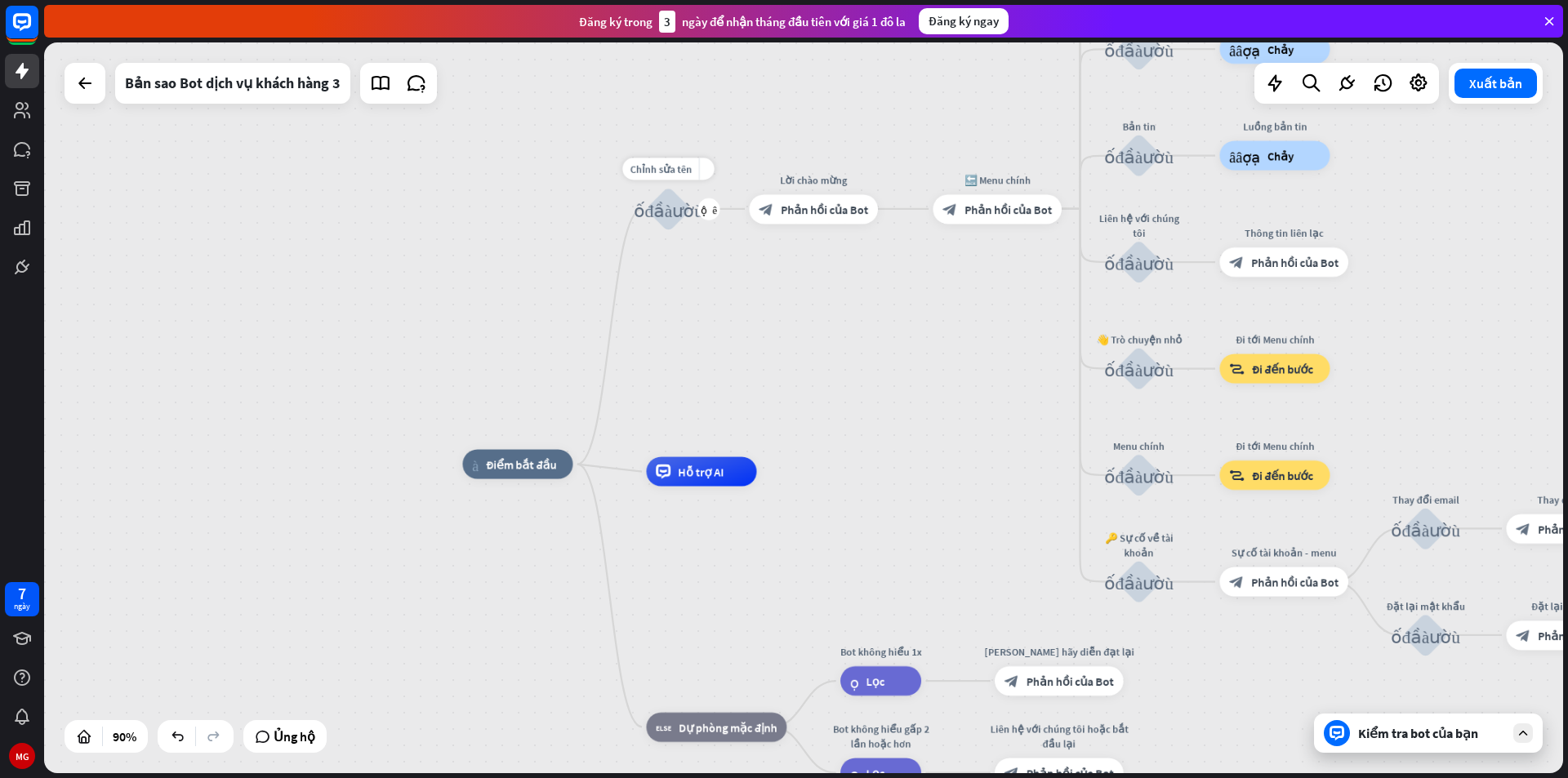
click at [669, 207] on font "khối_đầu_vào_người_dùng" at bounding box center [668, 208] width 69 height 19
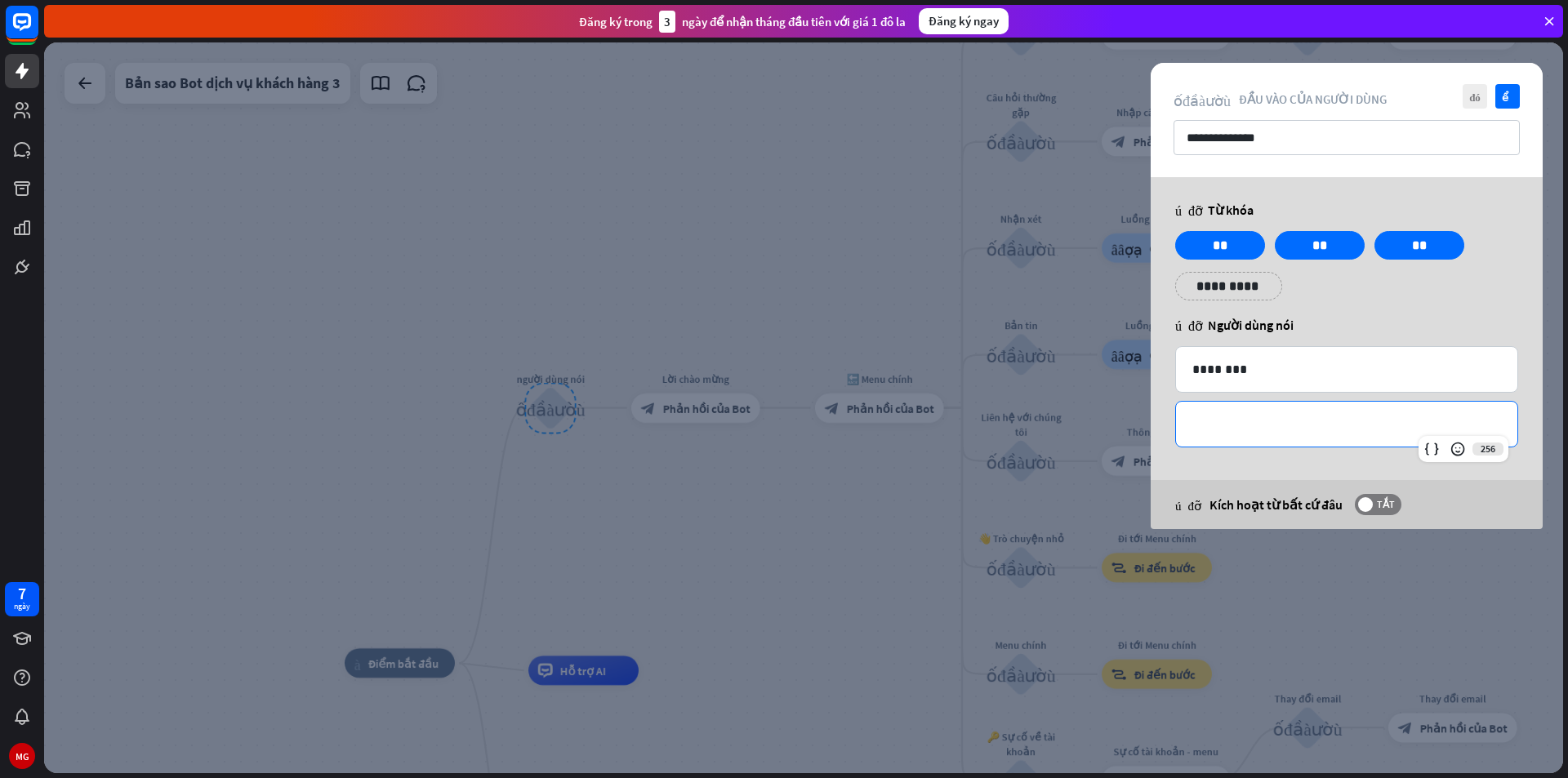
click at [1295, 422] on p "**********" at bounding box center [1346, 424] width 308 height 21
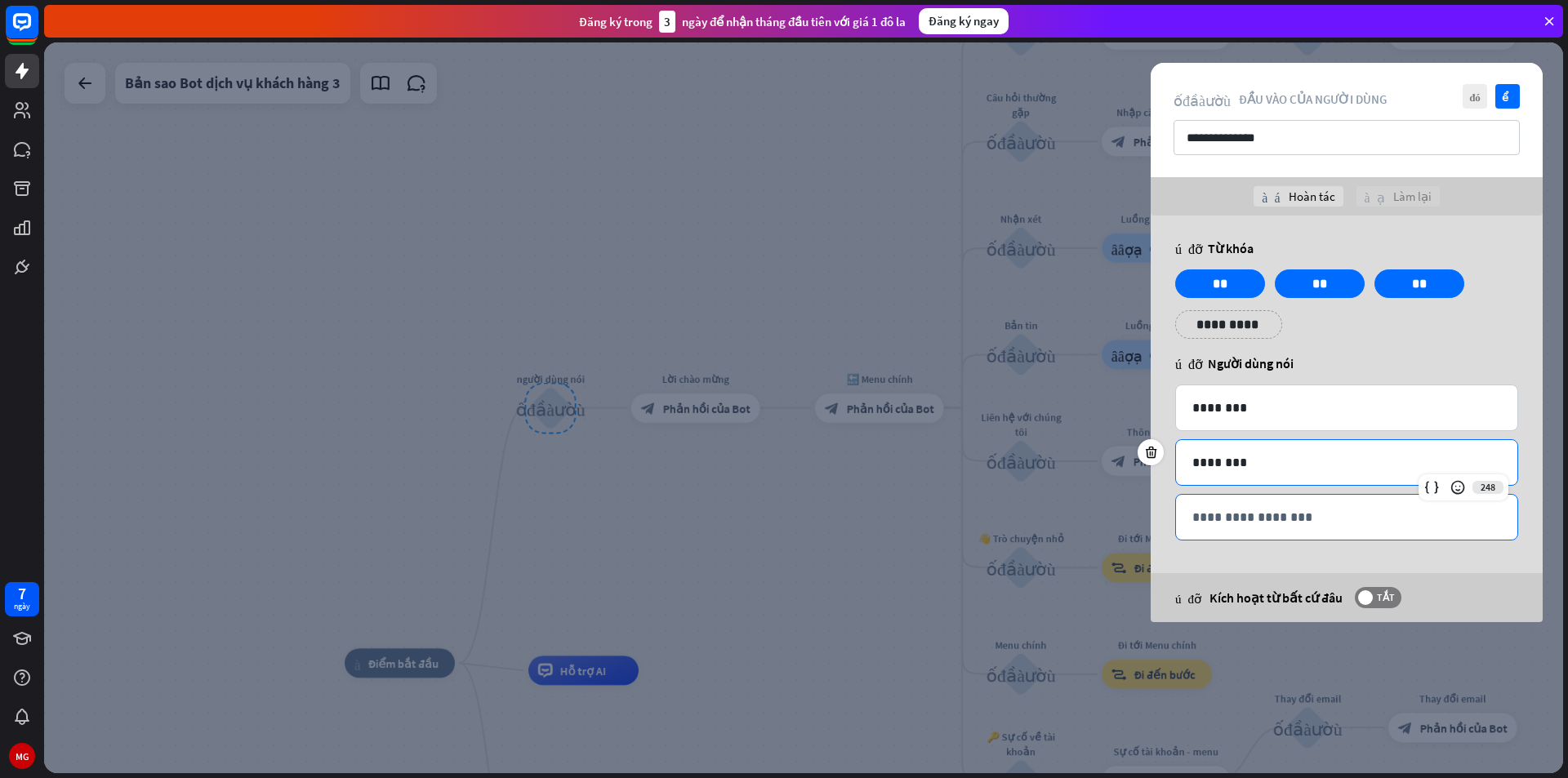
click at [1291, 505] on div "**********" at bounding box center [1346, 518] width 342 height 45
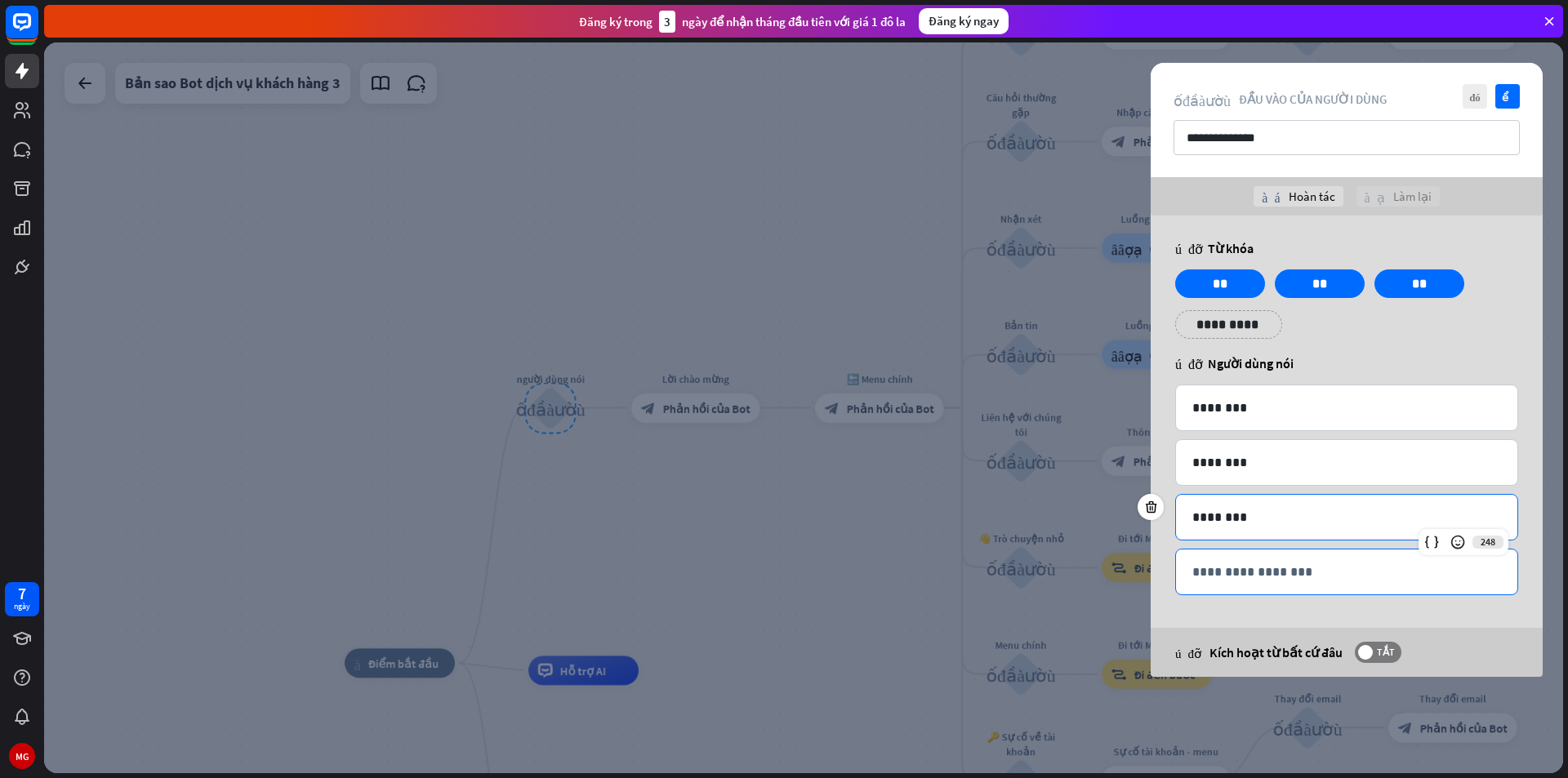
click at [1305, 572] on p "**********" at bounding box center [1346, 572] width 308 height 21
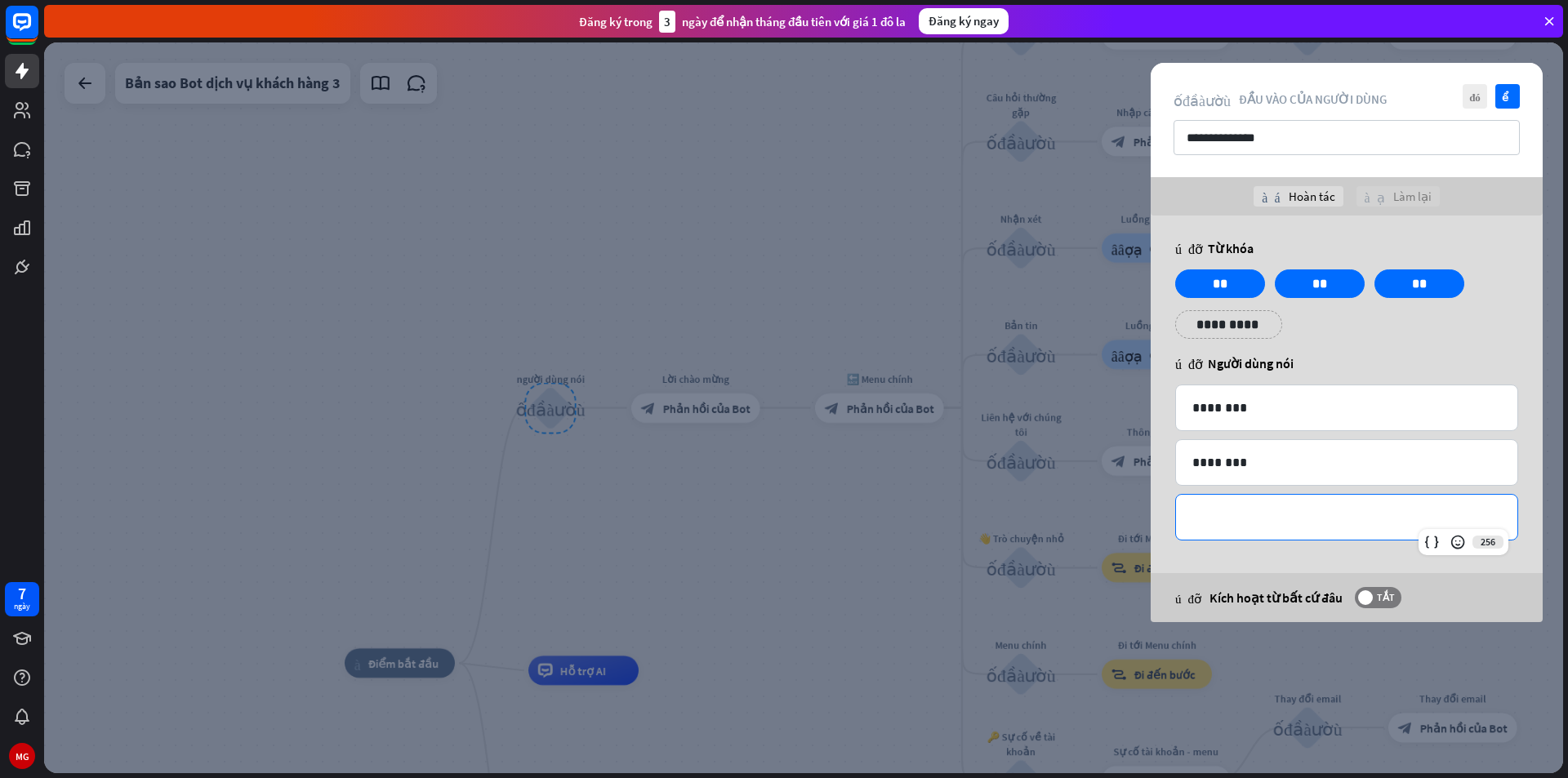
click at [1305, 525] on p "**********" at bounding box center [1346, 517] width 308 height 21
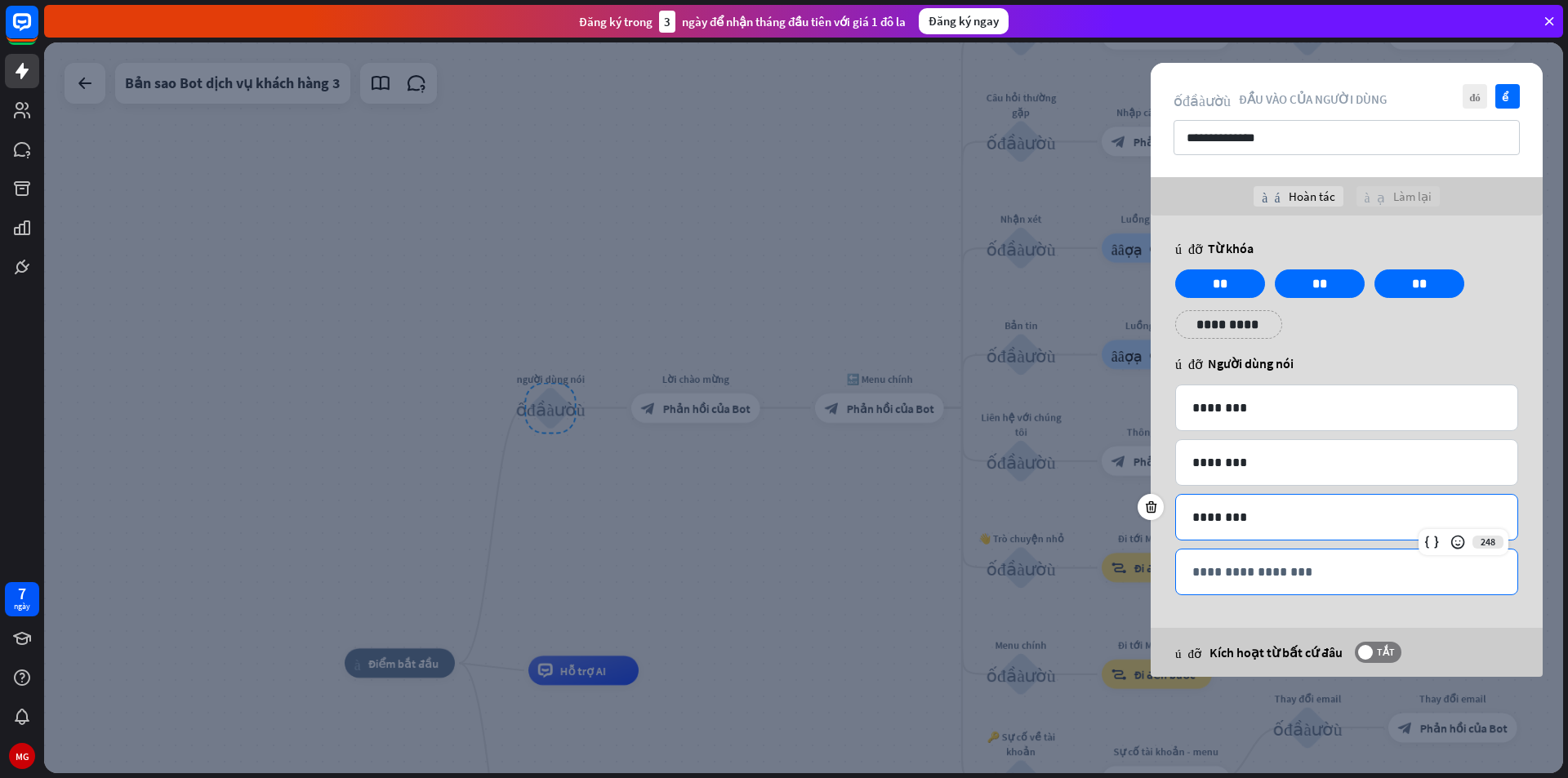
click at [1280, 581] on p "**********" at bounding box center [1346, 572] width 308 height 21
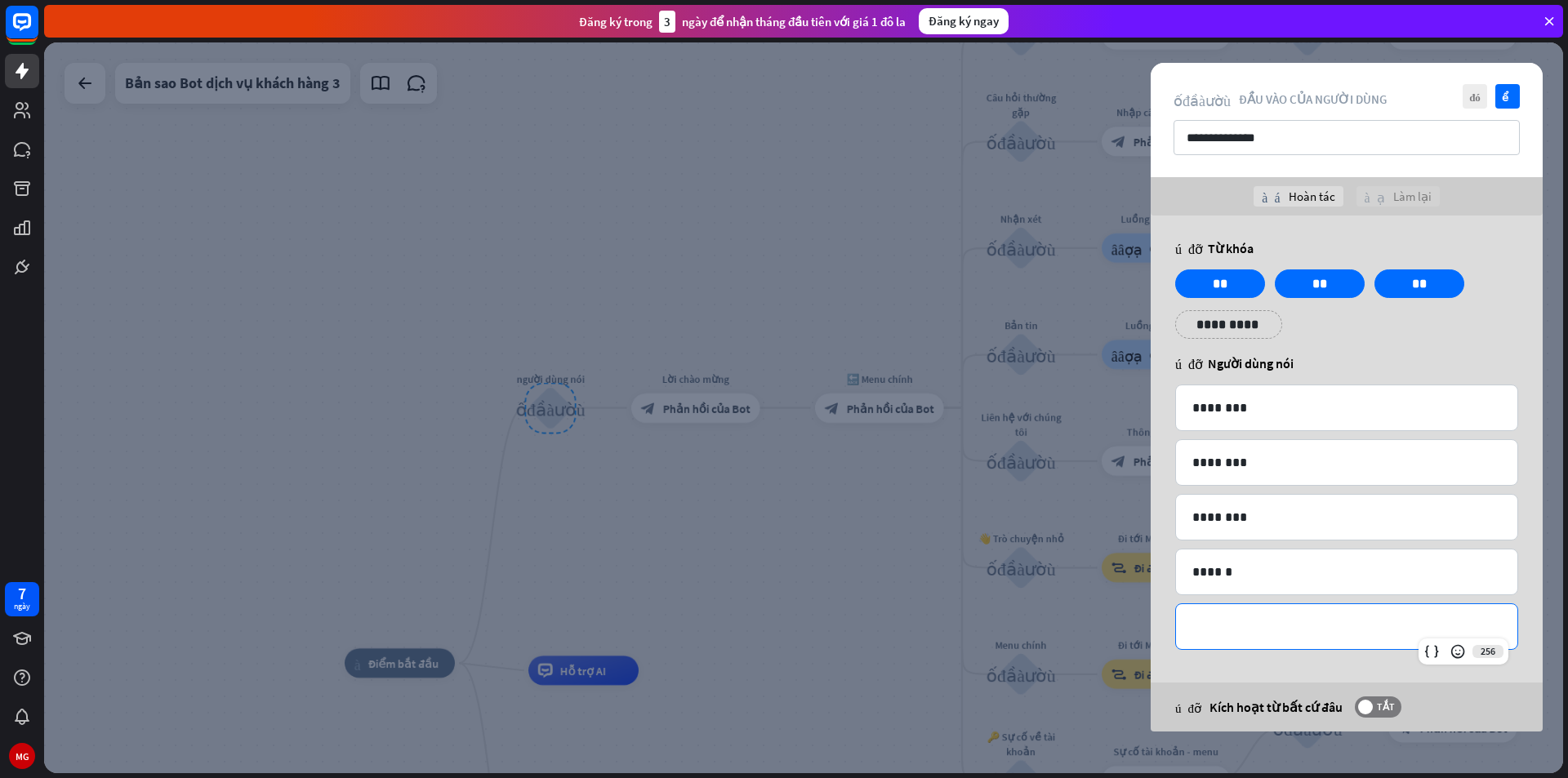
click at [1292, 617] on p "**********" at bounding box center [1346, 626] width 308 height 21
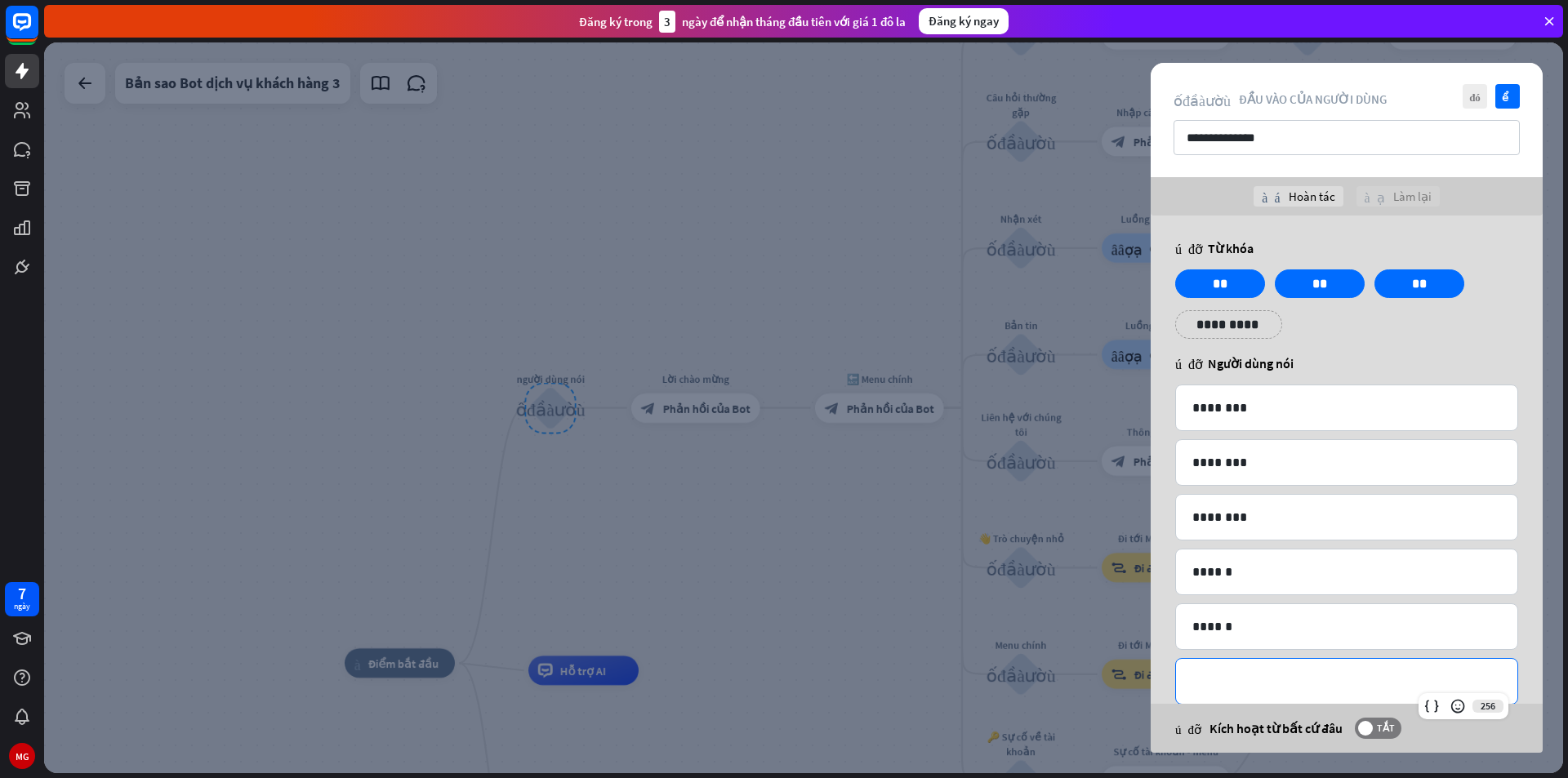
click at [1260, 688] on p "**********" at bounding box center [1346, 681] width 308 height 21
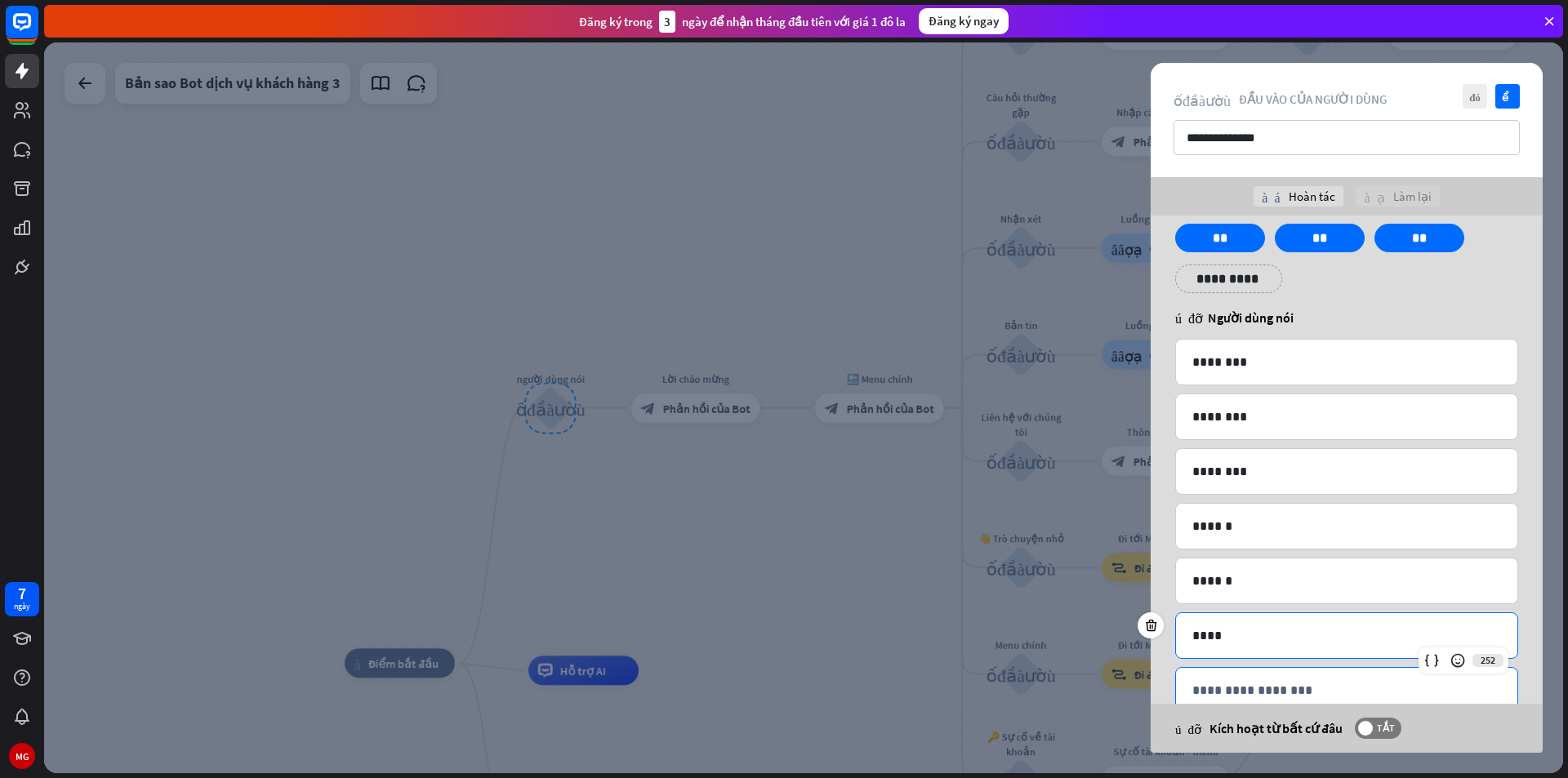
scroll to position [88, 0]
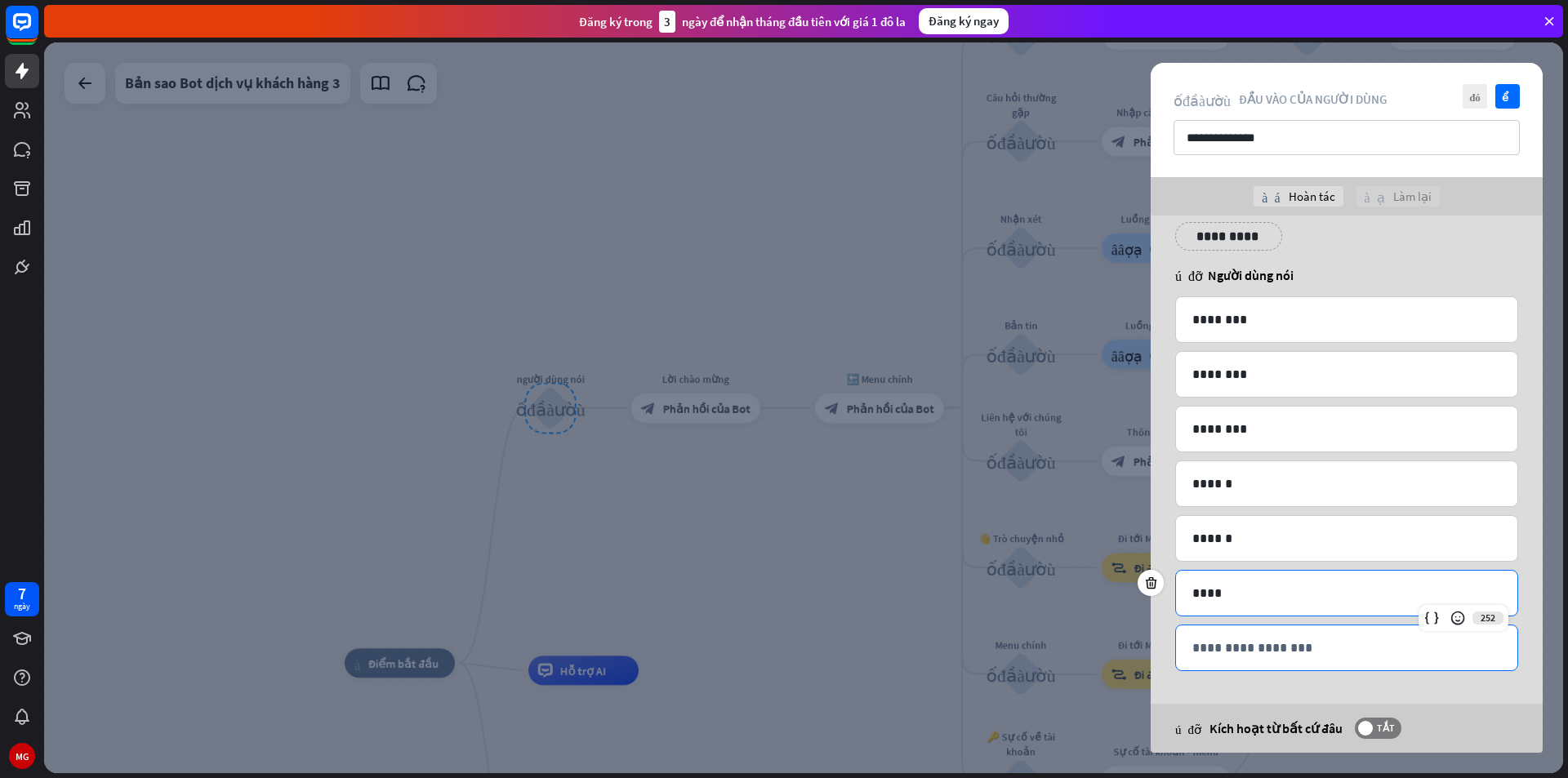
click at [1318, 639] on p "**********" at bounding box center [1346, 648] width 308 height 21
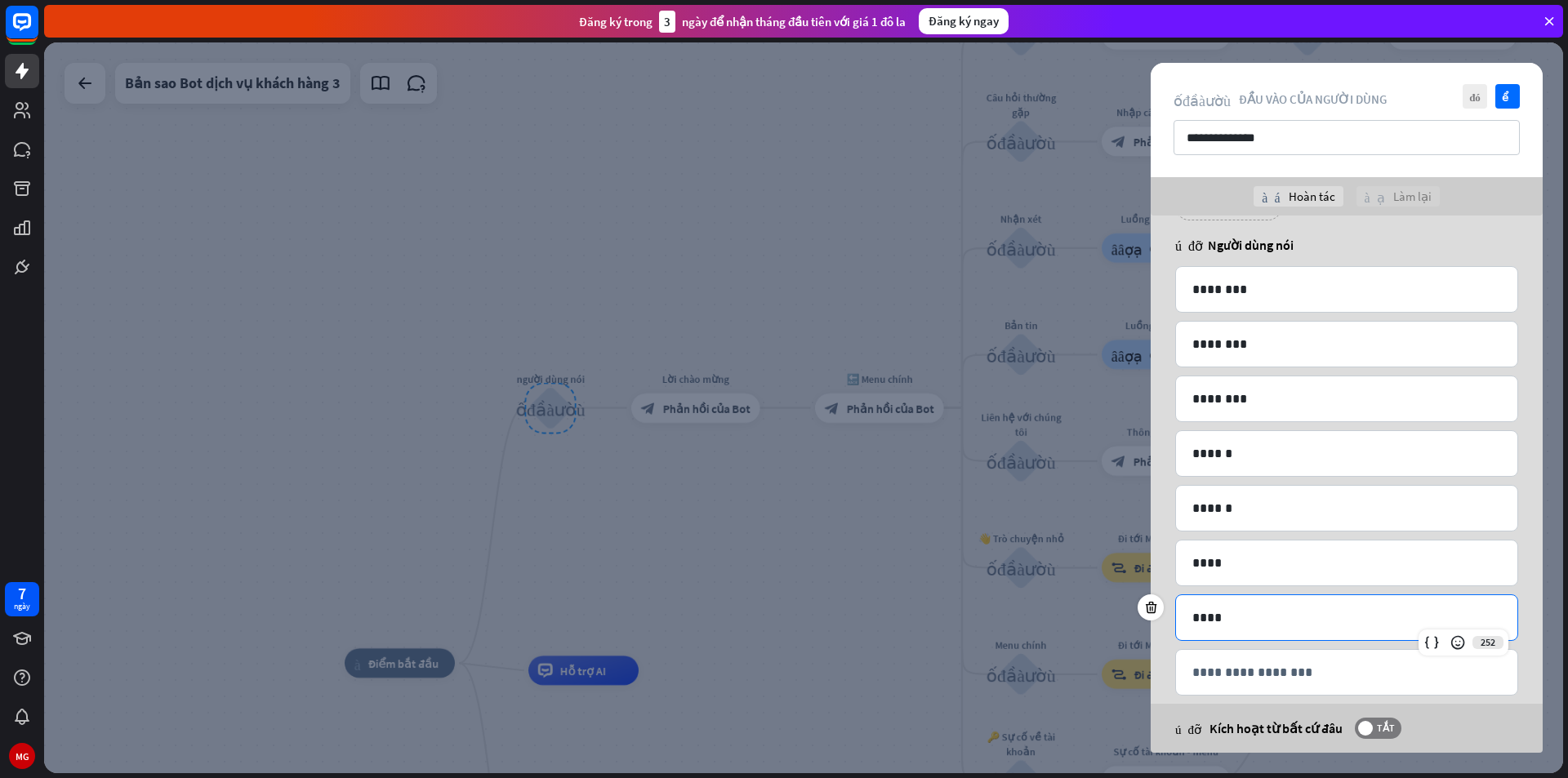
scroll to position [143, 0]
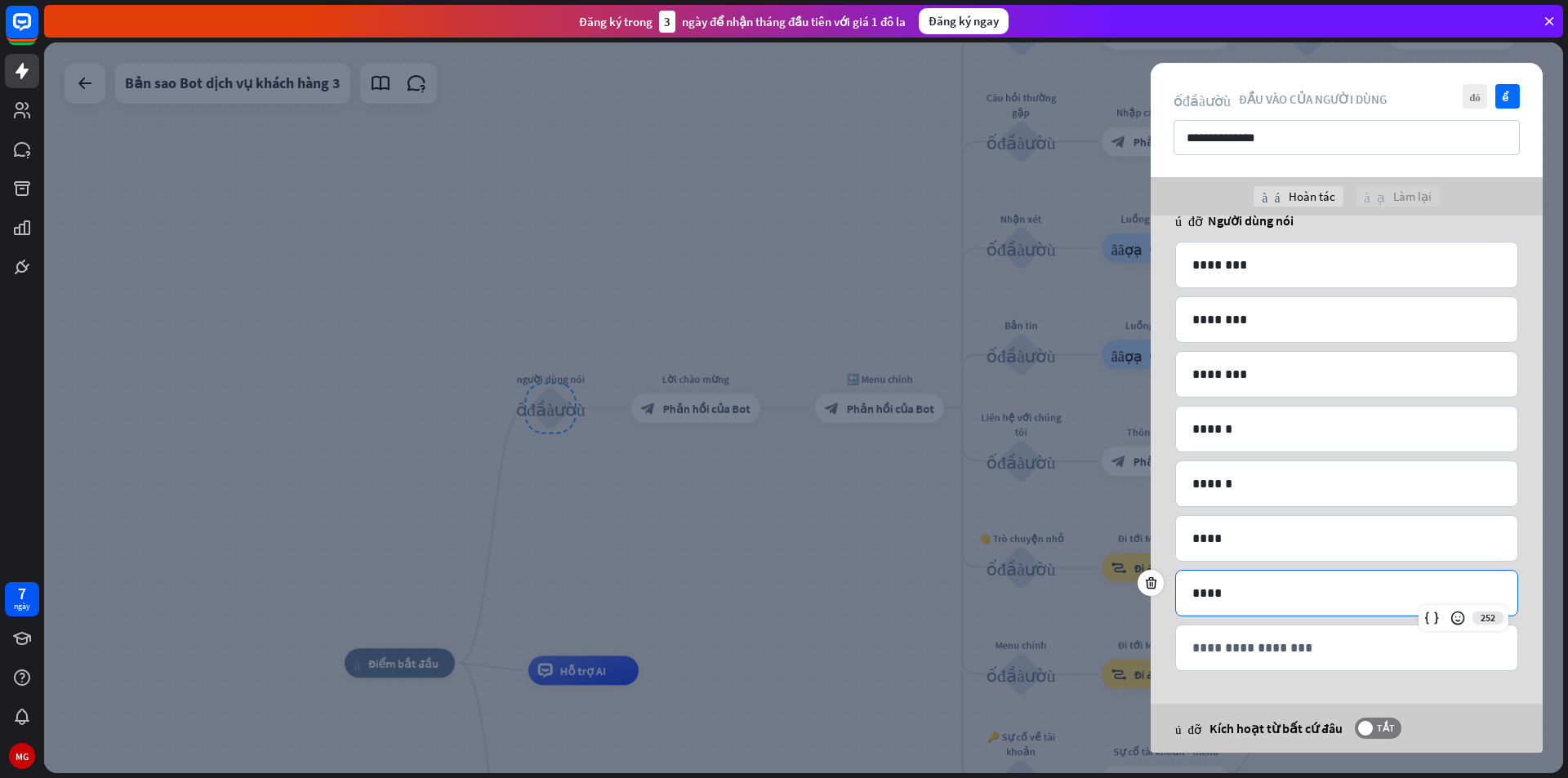
click at [1318, 640] on p "**********" at bounding box center [1346, 648] width 308 height 21
click at [1500, 90] on icon "kiểm tra" at bounding box center [1507, 96] width 24 height 24
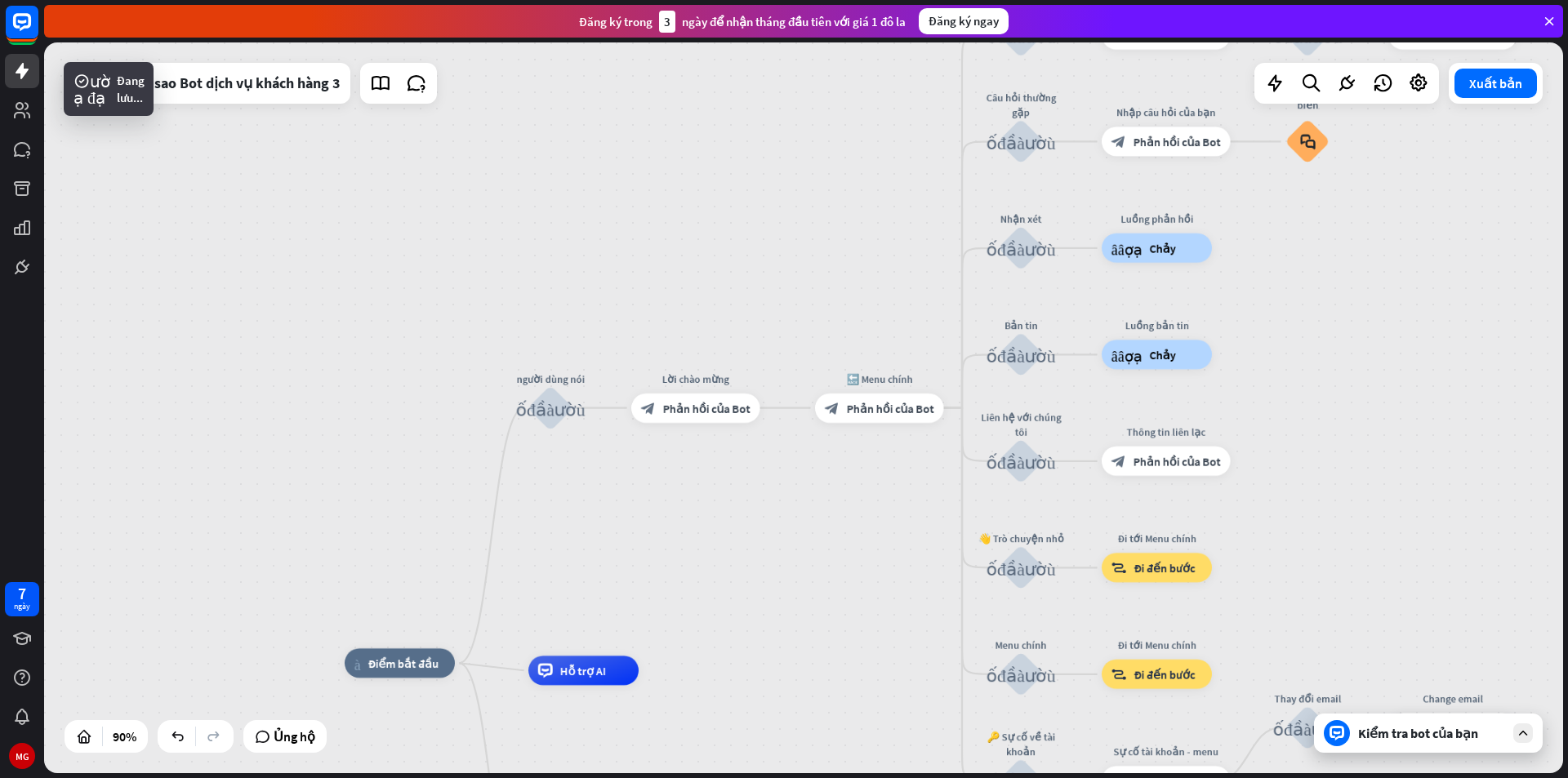
click at [1366, 742] on div "Kiểm tra bot của bạn" at bounding box center [1428, 733] width 229 height 39
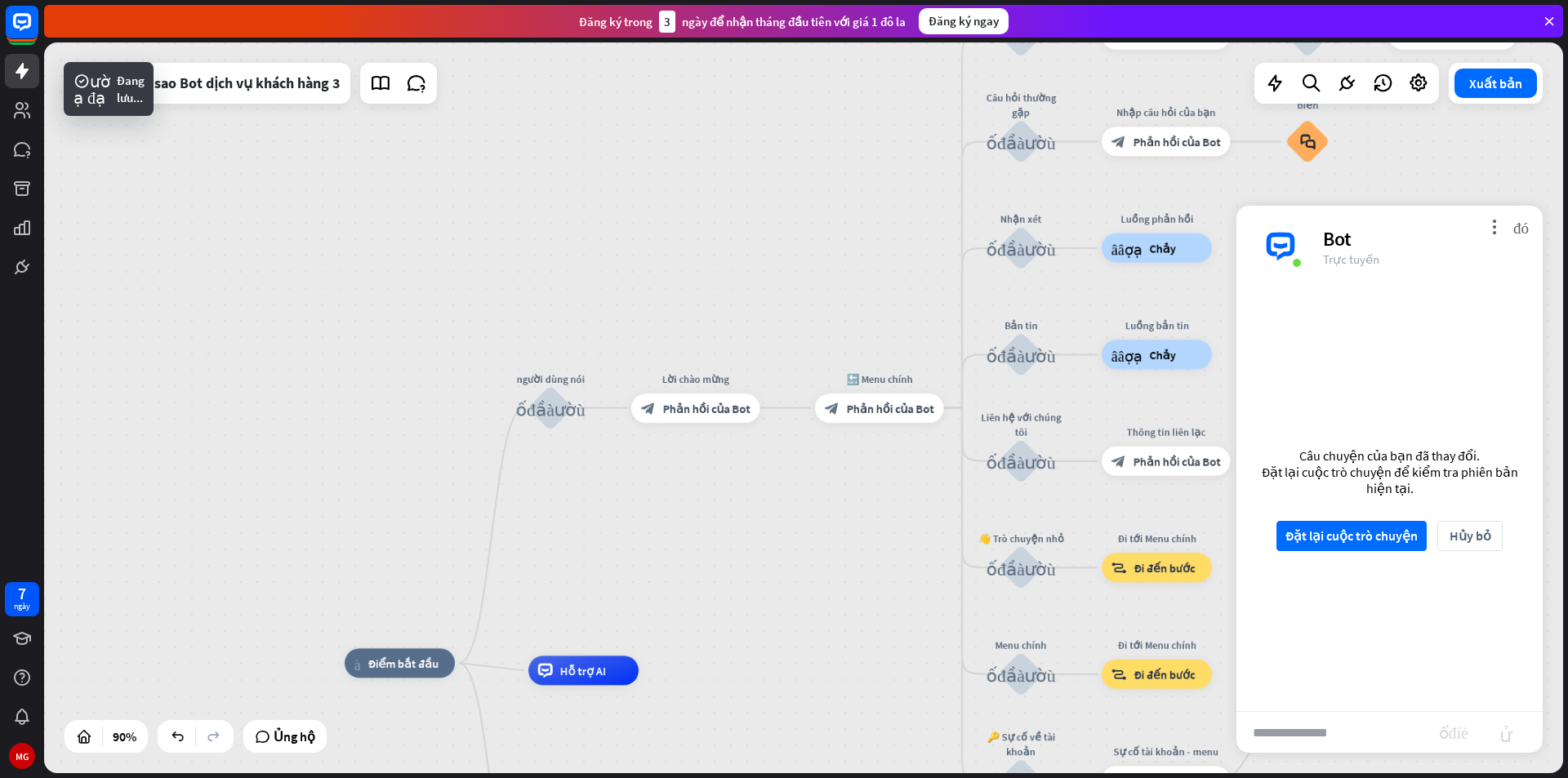
click at [1343, 739] on input "text" at bounding box center [1337, 733] width 203 height 41
type input "****"
click at [1320, 521] on button "Đặt lại cuộc trò chuyện" at bounding box center [1352, 535] width 151 height 30
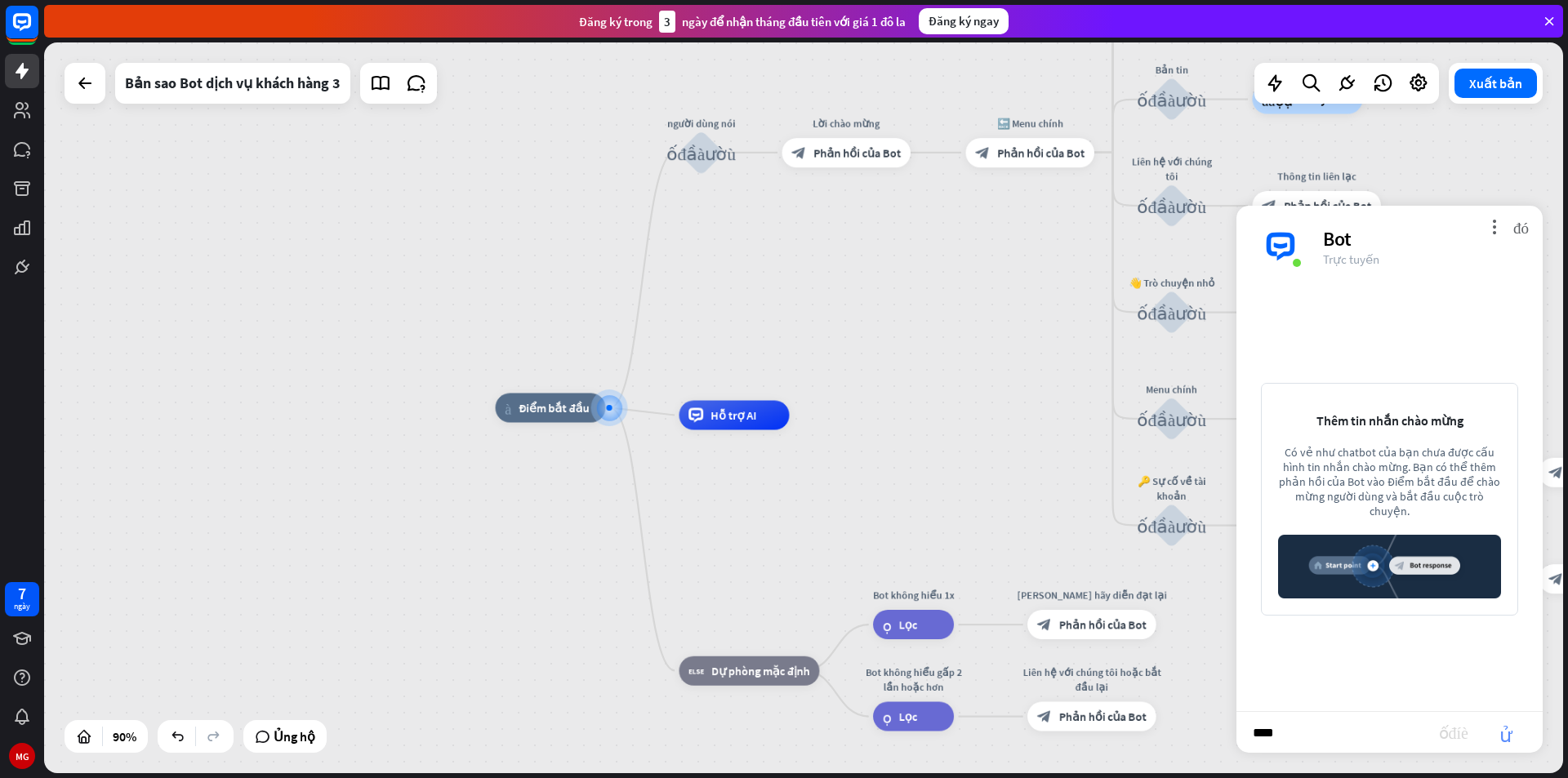
click at [1512, 740] on font "gửi" at bounding box center [1505, 732] width 52 height 20
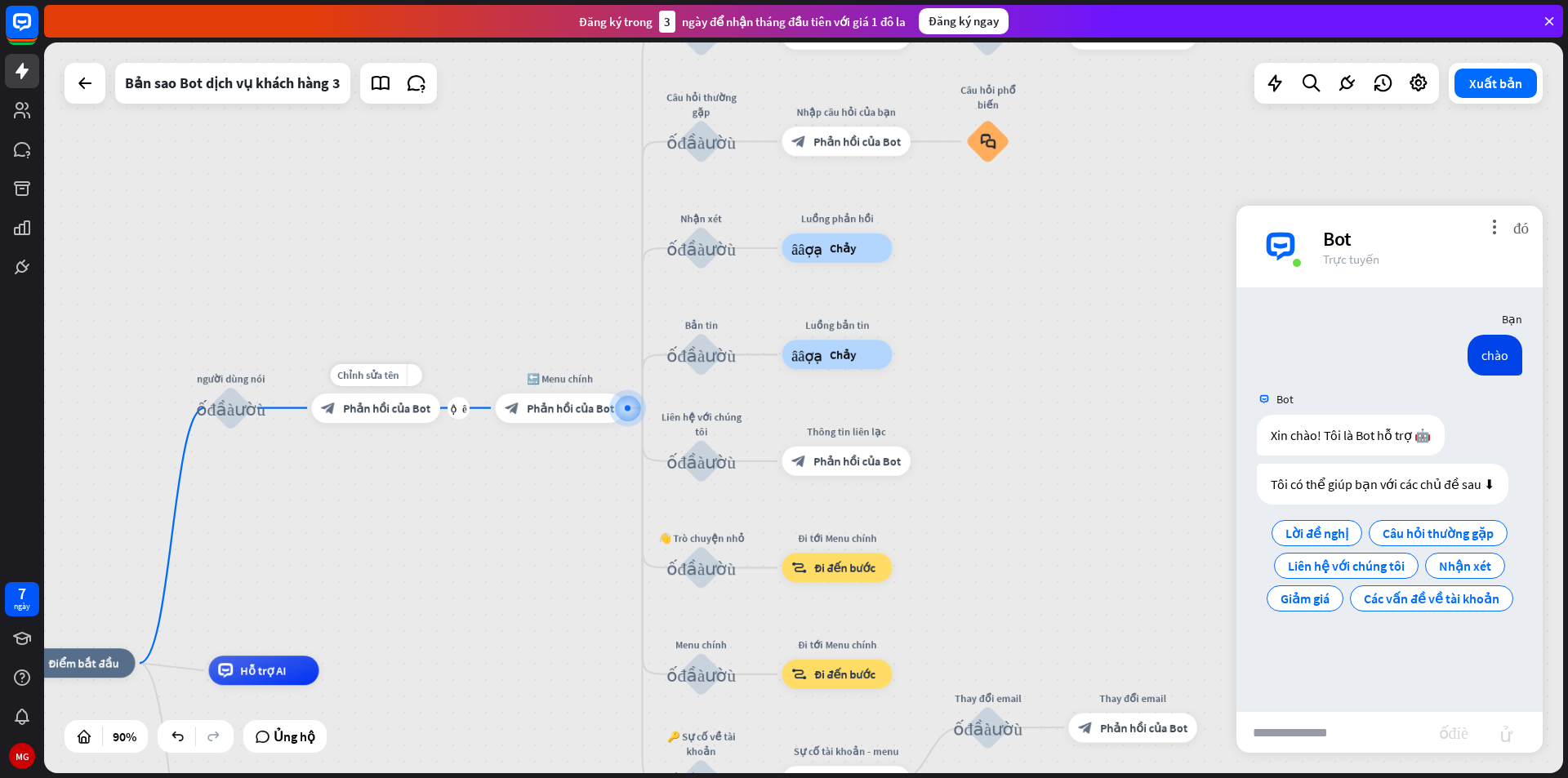
click at [389, 411] on font "Phản hồi của Bot" at bounding box center [386, 408] width 87 height 15
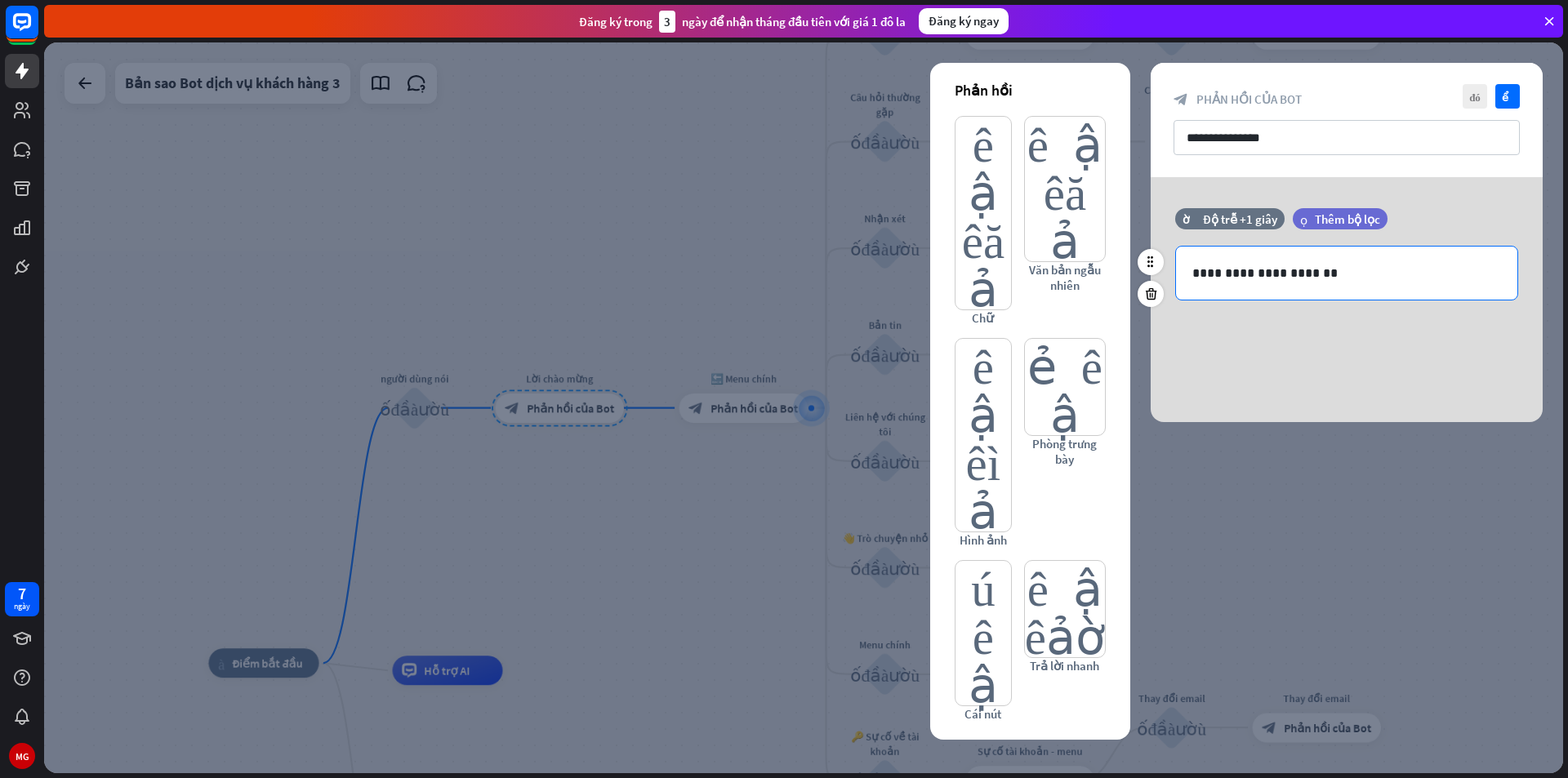
click at [1354, 289] on div "**********" at bounding box center [1346, 273] width 342 height 53
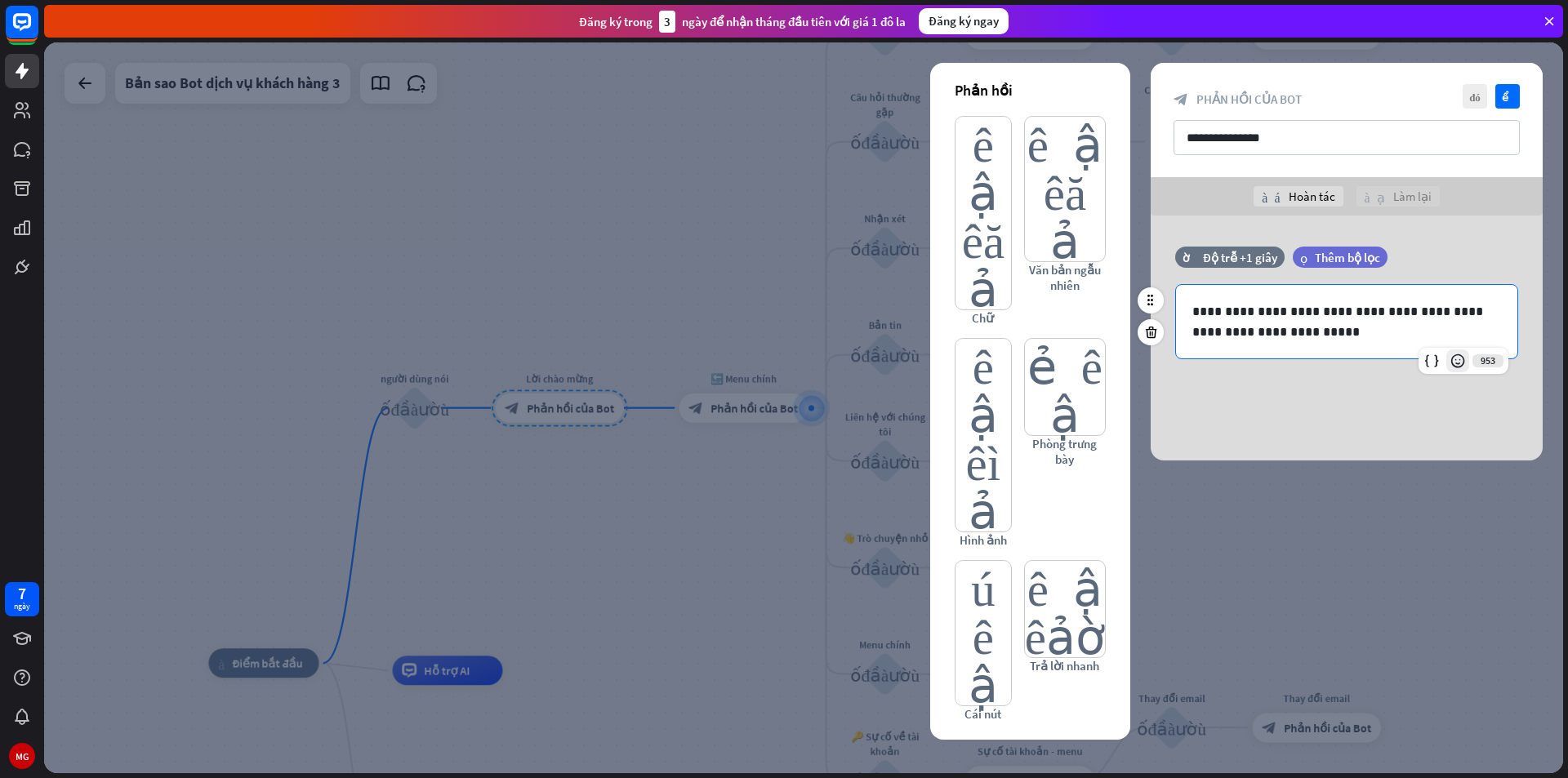
click at [1450, 358] on icon at bounding box center [1457, 360] width 17 height 17
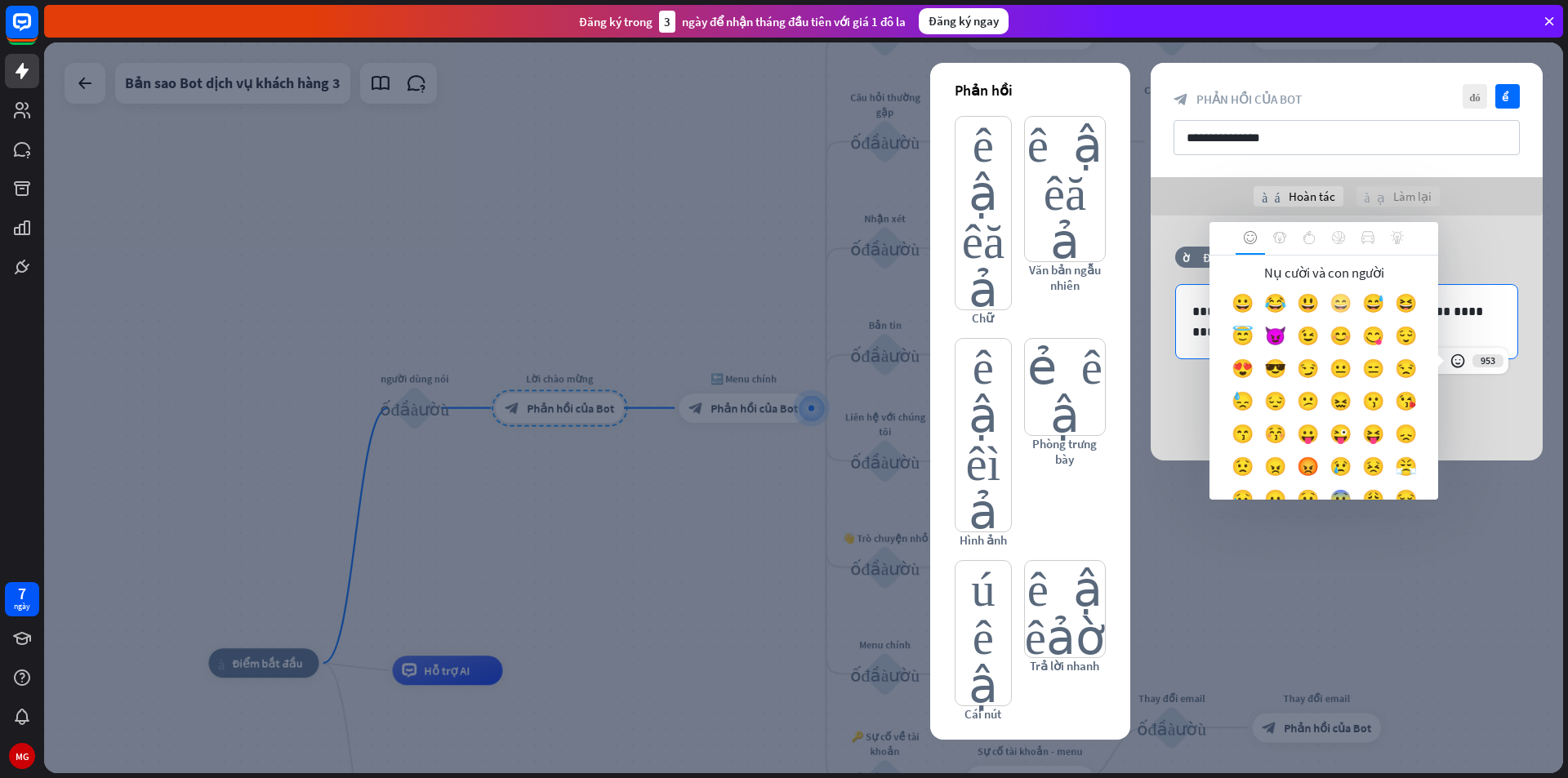
click at [1352, 310] on font "😄" at bounding box center [1340, 302] width 23 height 23
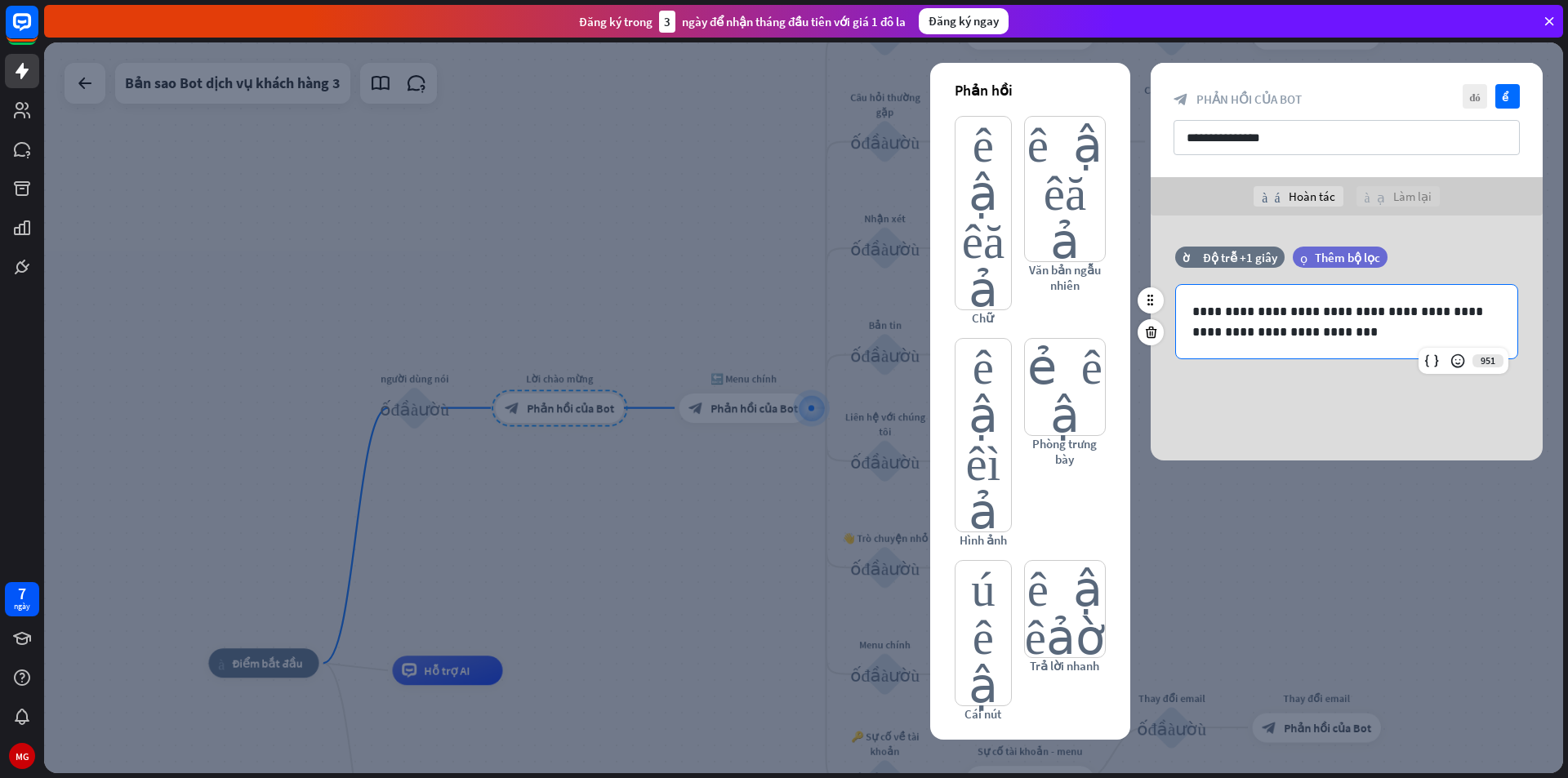
click at [1460, 309] on p "**********" at bounding box center [1346, 322] width 308 height 41
click at [1299, 326] on p "**********" at bounding box center [1346, 322] width 308 height 41
click at [1504, 100] on font "kiểm tra" at bounding box center [1507, 96] width 13 height 11
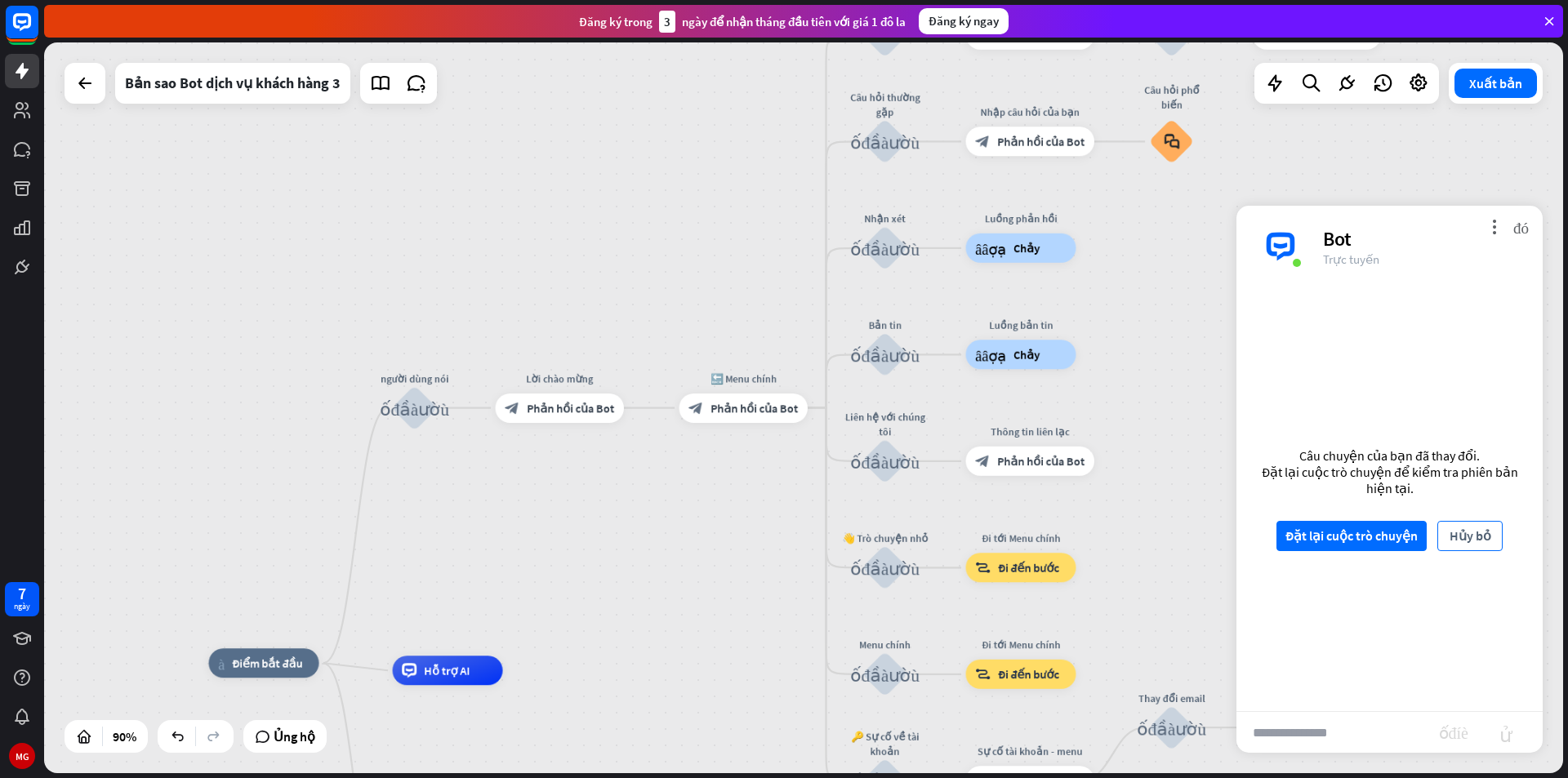
click at [1456, 534] on font "Hủy bỏ" at bounding box center [1470, 535] width 42 height 17
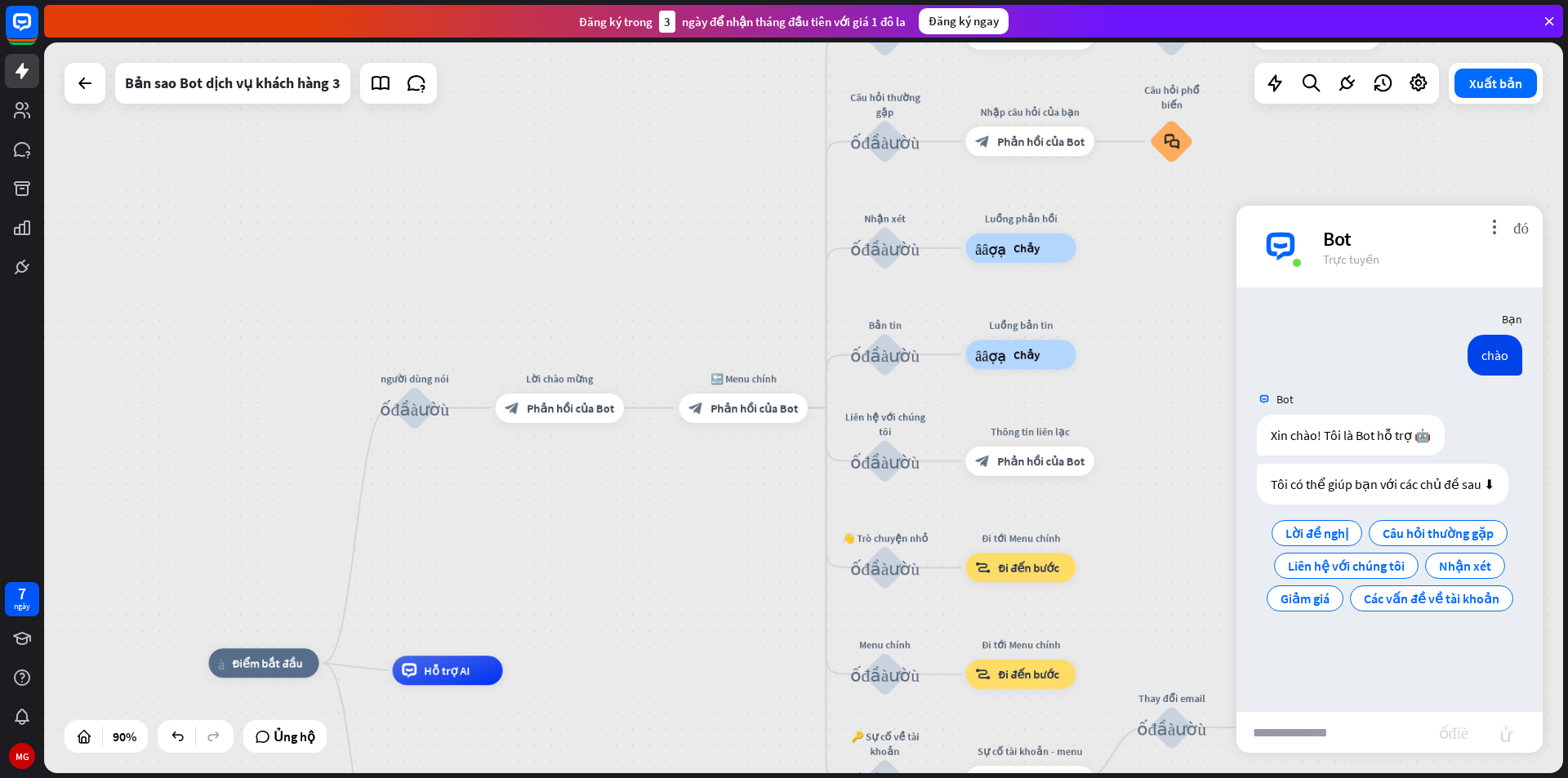
click at [1368, 736] on input "text" at bounding box center [1337, 733] width 203 height 41
type input "****"
click at [1514, 729] on font "gửi" at bounding box center [1505, 732] width 52 height 20
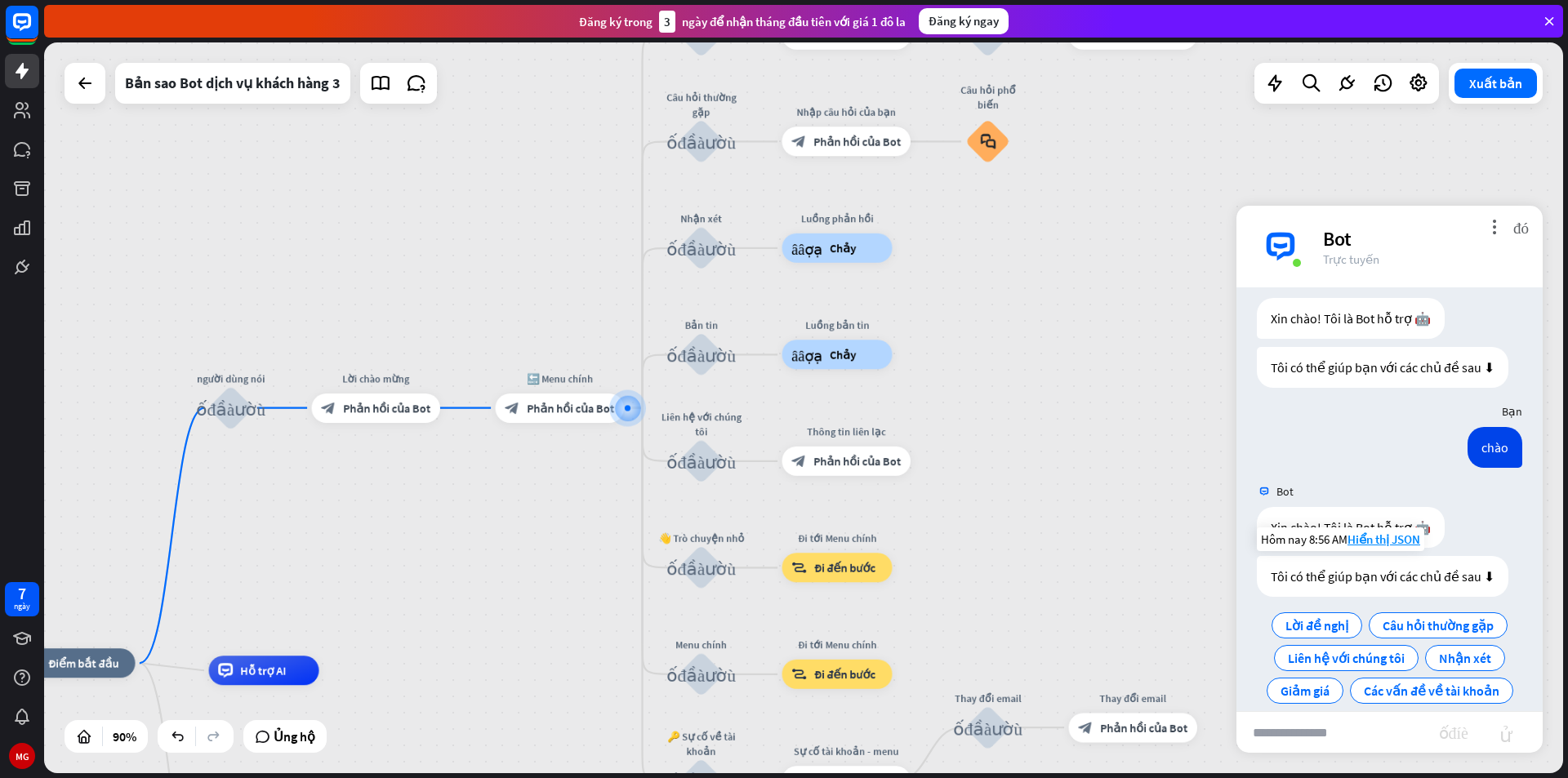
scroll to position [137, 0]
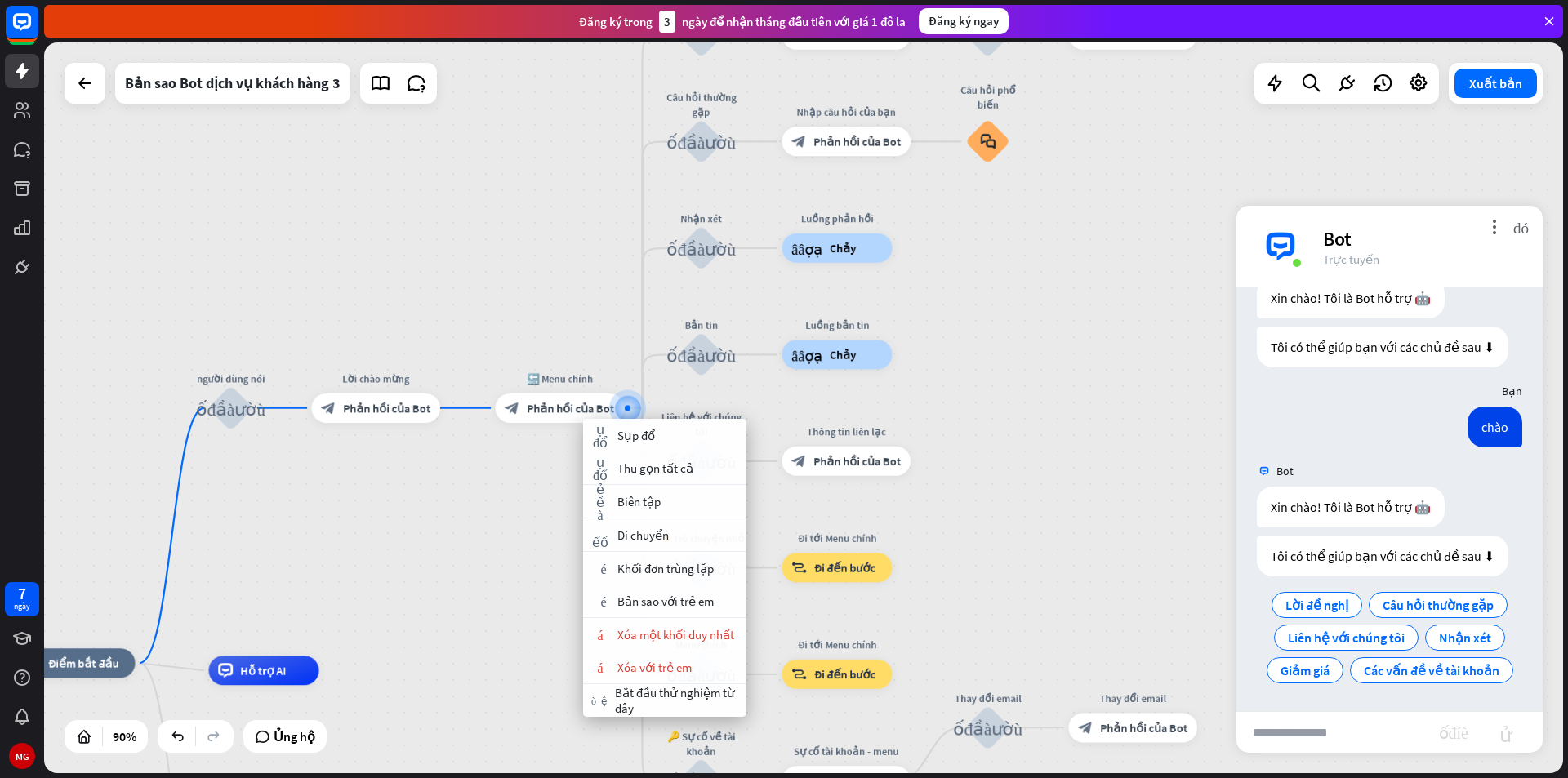
click at [542, 478] on div "nhà_2 Điểm bắt đầu người dùng nói khối_đầu_vào_người_dùng Lời chào mừng block_b…" at bounding box center [804, 407] width 1519 height 731
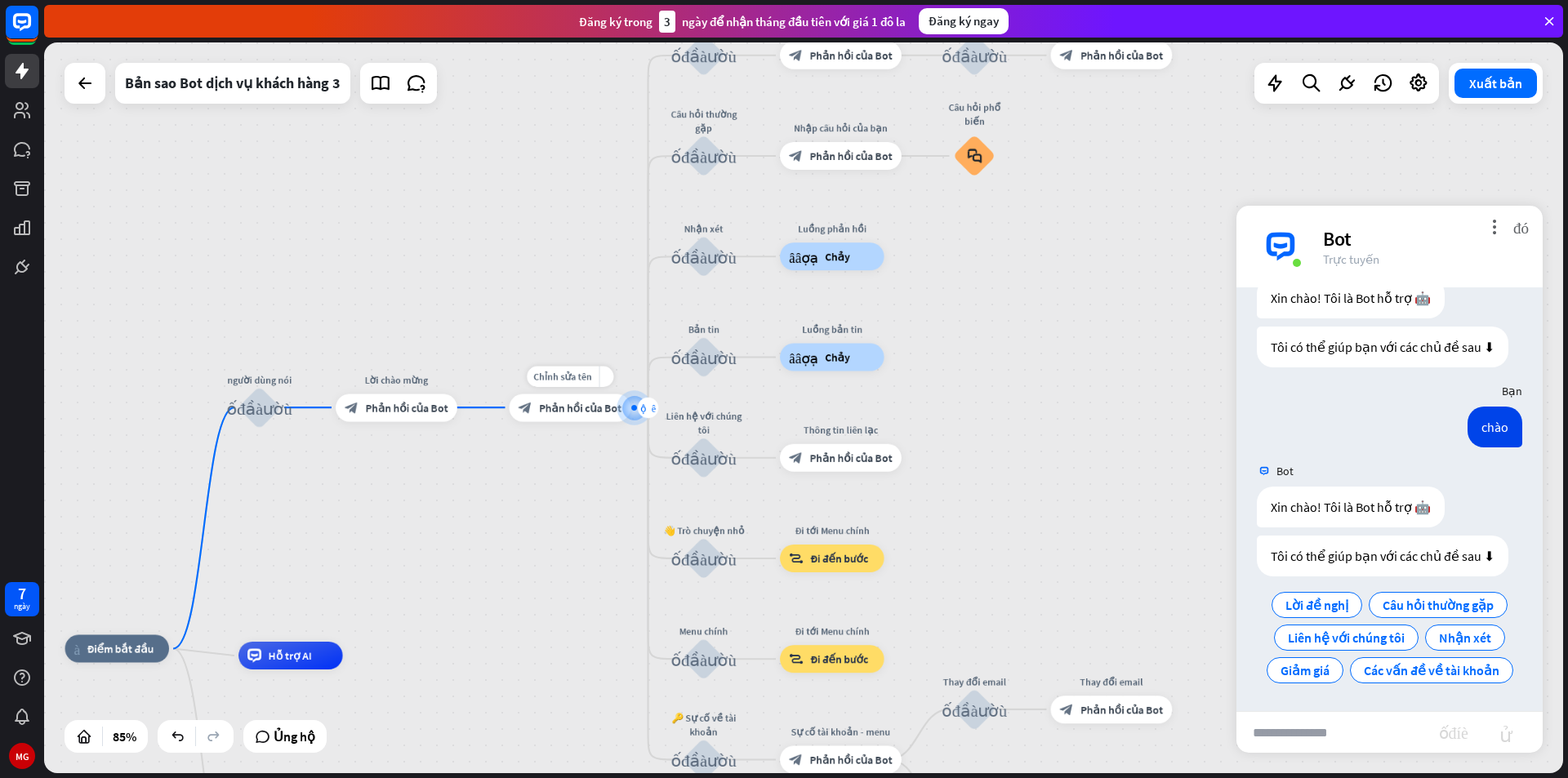
click at [646, 404] on font "cộng thêm" at bounding box center [648, 407] width 16 height 10
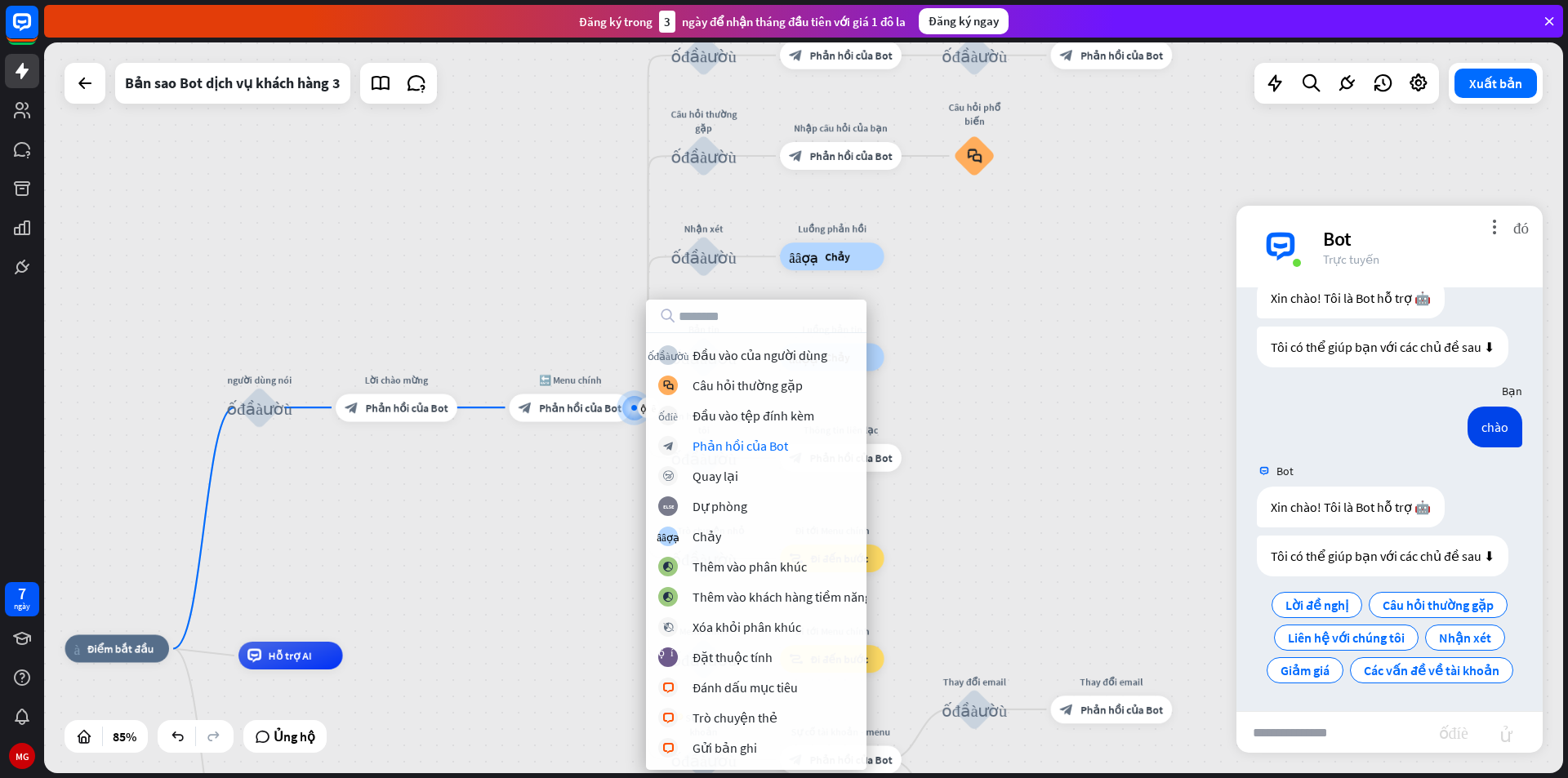
drag, startPoint x: 799, startPoint y: 448, endPoint x: 1036, endPoint y: 477, distance: 238.8
click at [1036, 477] on div "nhà_2 Điểm bắt đầu người dùng nói khối_đầu_vào_người_dùng Lời chào mừng block_b…" at bounding box center [804, 407] width 1519 height 731
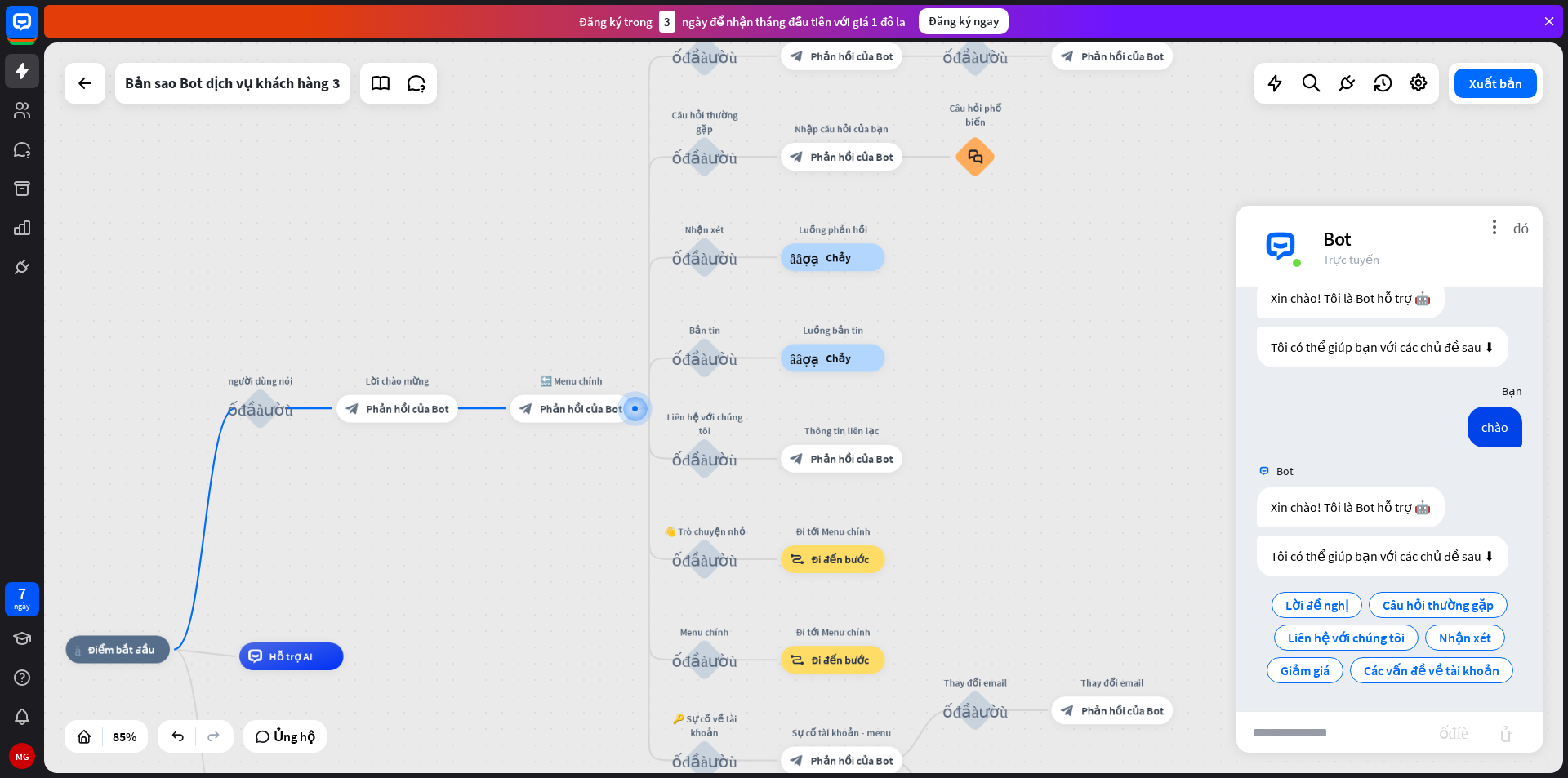
click at [1036, 477] on div "nhà_2 Điểm bắt đầu người dùng nói khối_đầu_vào_người_dùng Lời chào mừng block_b…" at bounding box center [804, 407] width 1519 height 731
click at [78, 92] on icon at bounding box center [85, 83] width 20 height 20
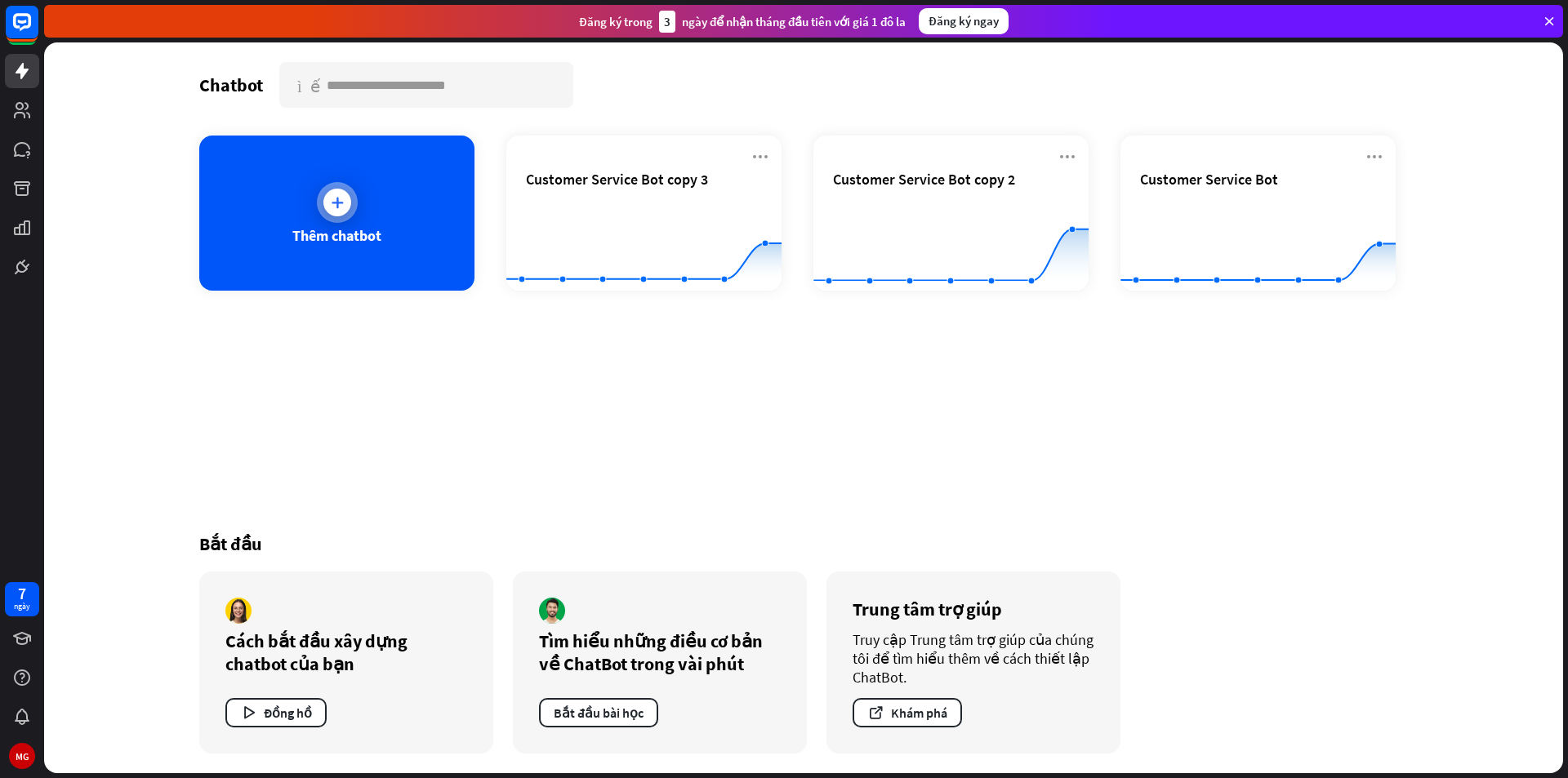
click at [342, 210] on div at bounding box center [337, 203] width 27 height 27
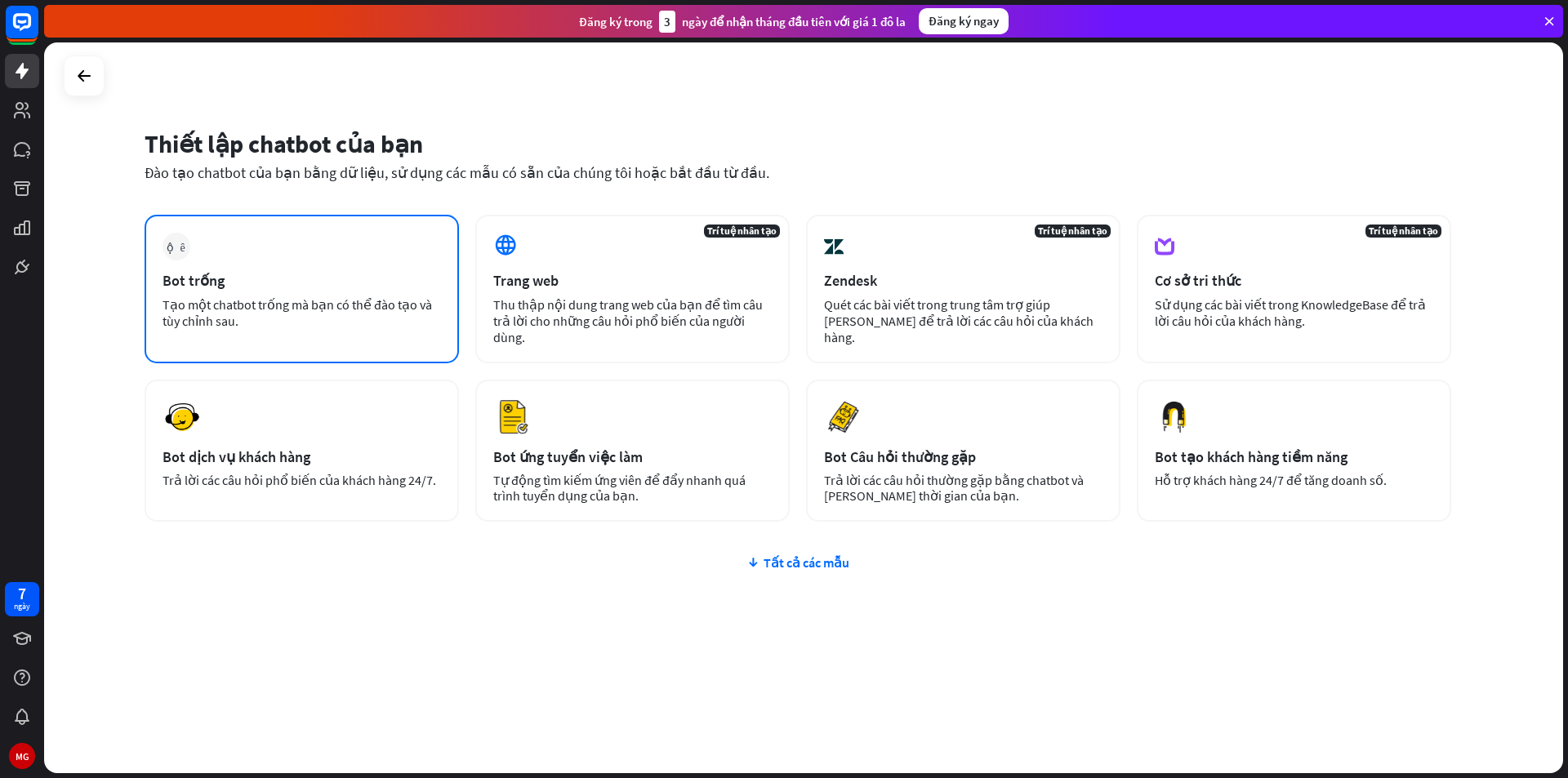
click at [293, 287] on div "Bot trống" at bounding box center [301, 280] width 279 height 19
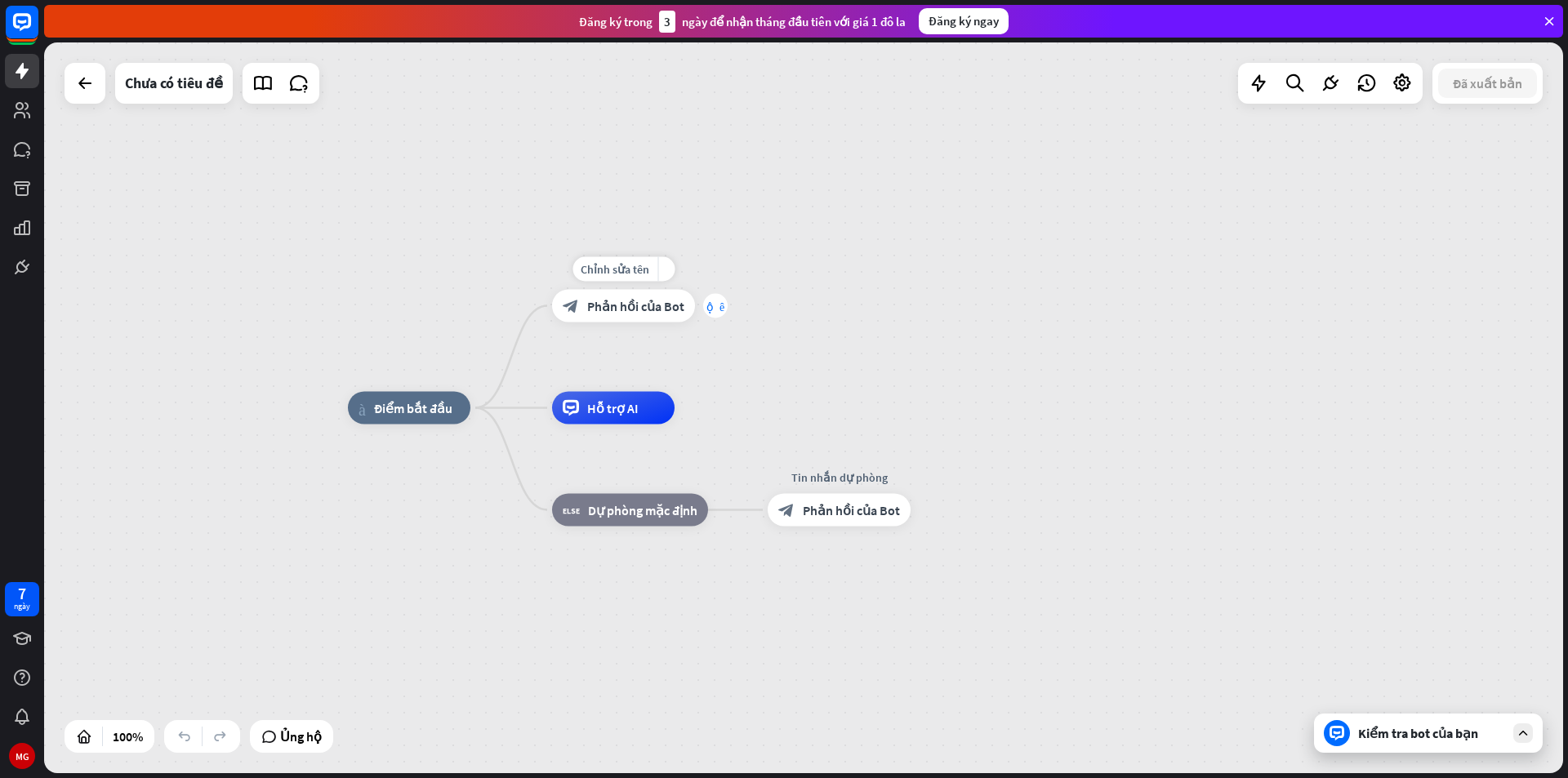
click at [712, 302] on font "cộng thêm" at bounding box center [715, 306] width 18 height 12
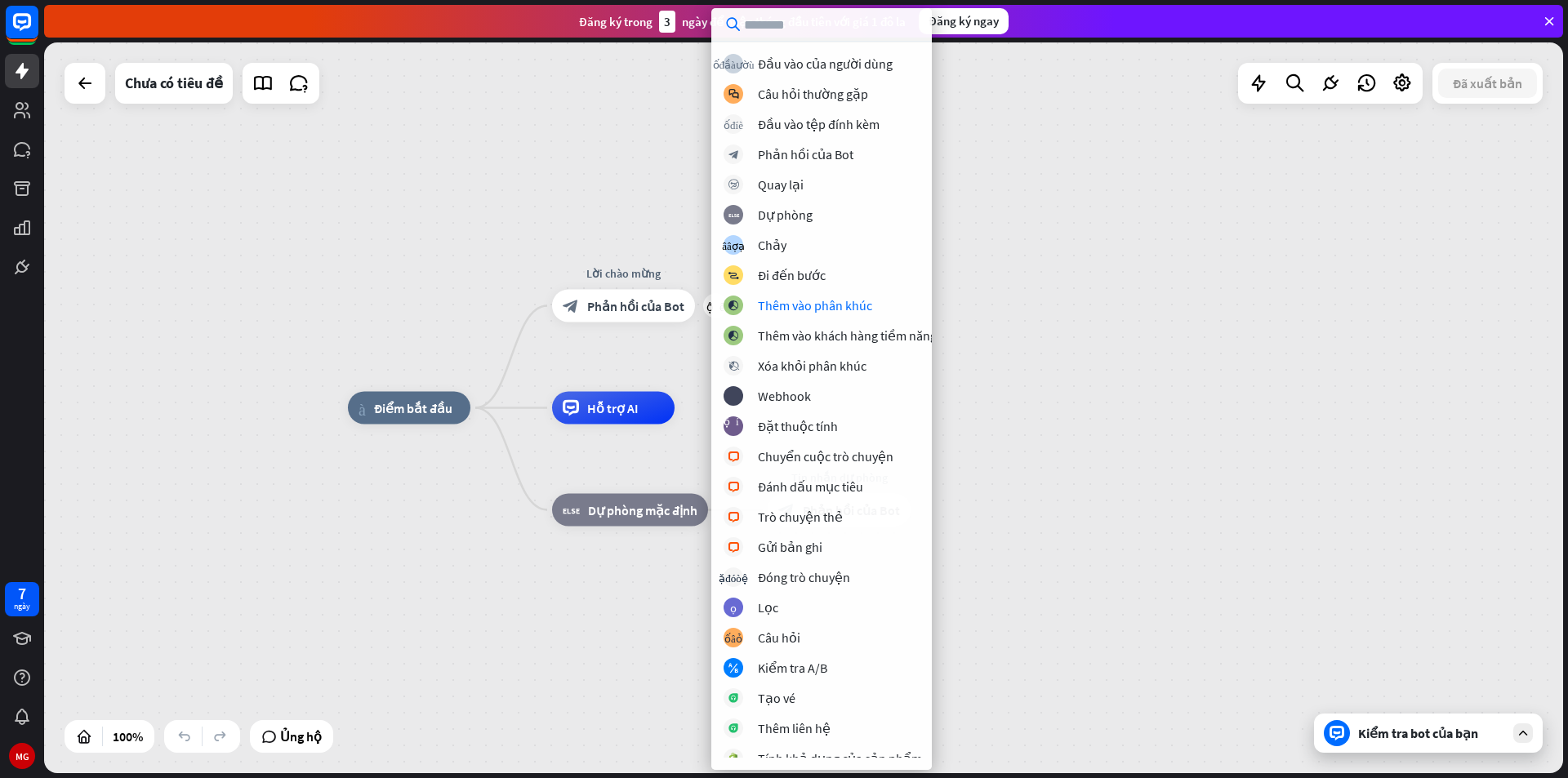
click at [1130, 396] on div "nhà_2 Điểm bắt đầu cộng thêm Lời chào mừng block_bot_response Phản hồi của Bot …" at bounding box center [804, 407] width 1519 height 731
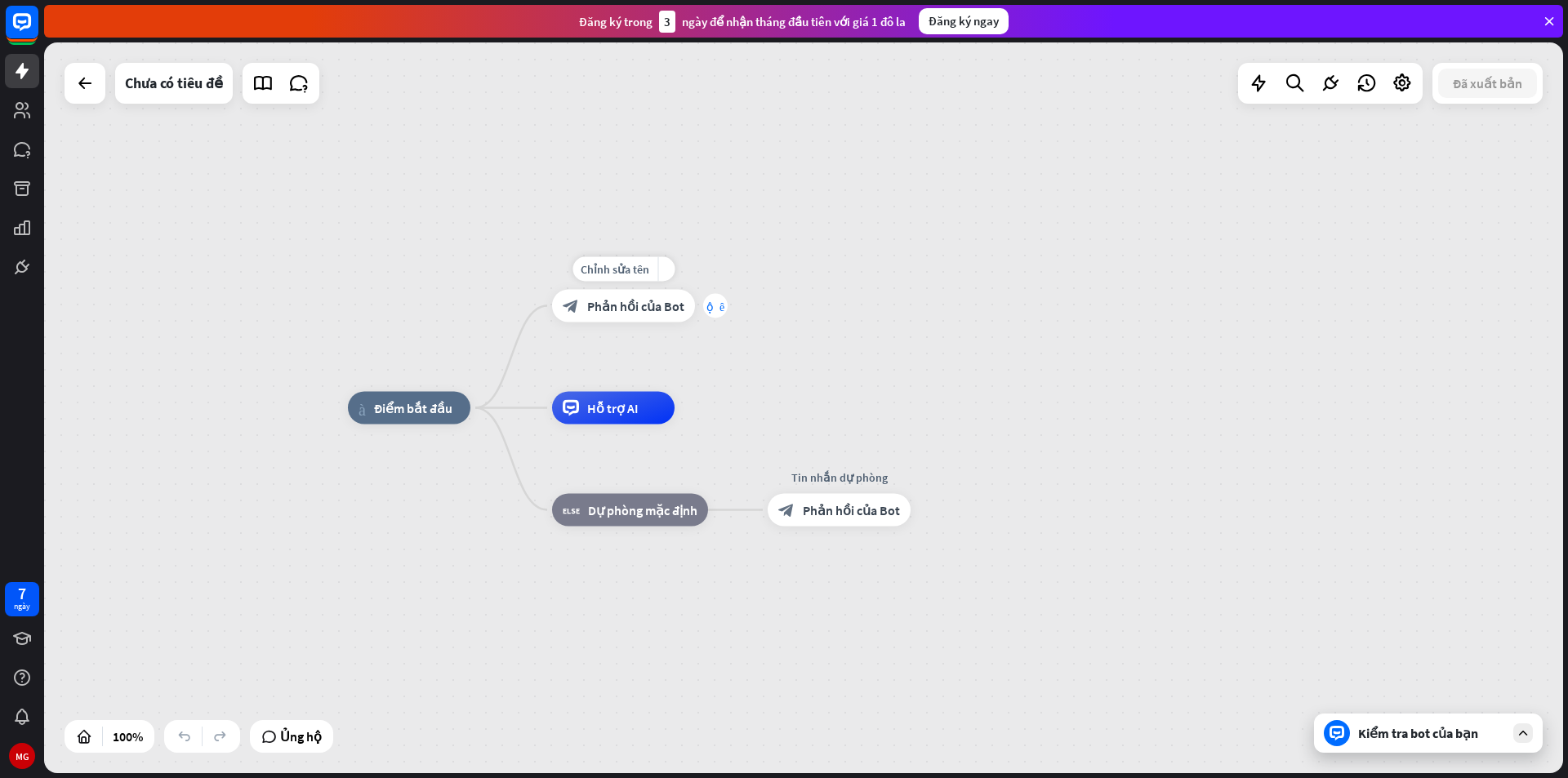
click at [714, 297] on div "cộng thêm" at bounding box center [715, 305] width 24 height 24
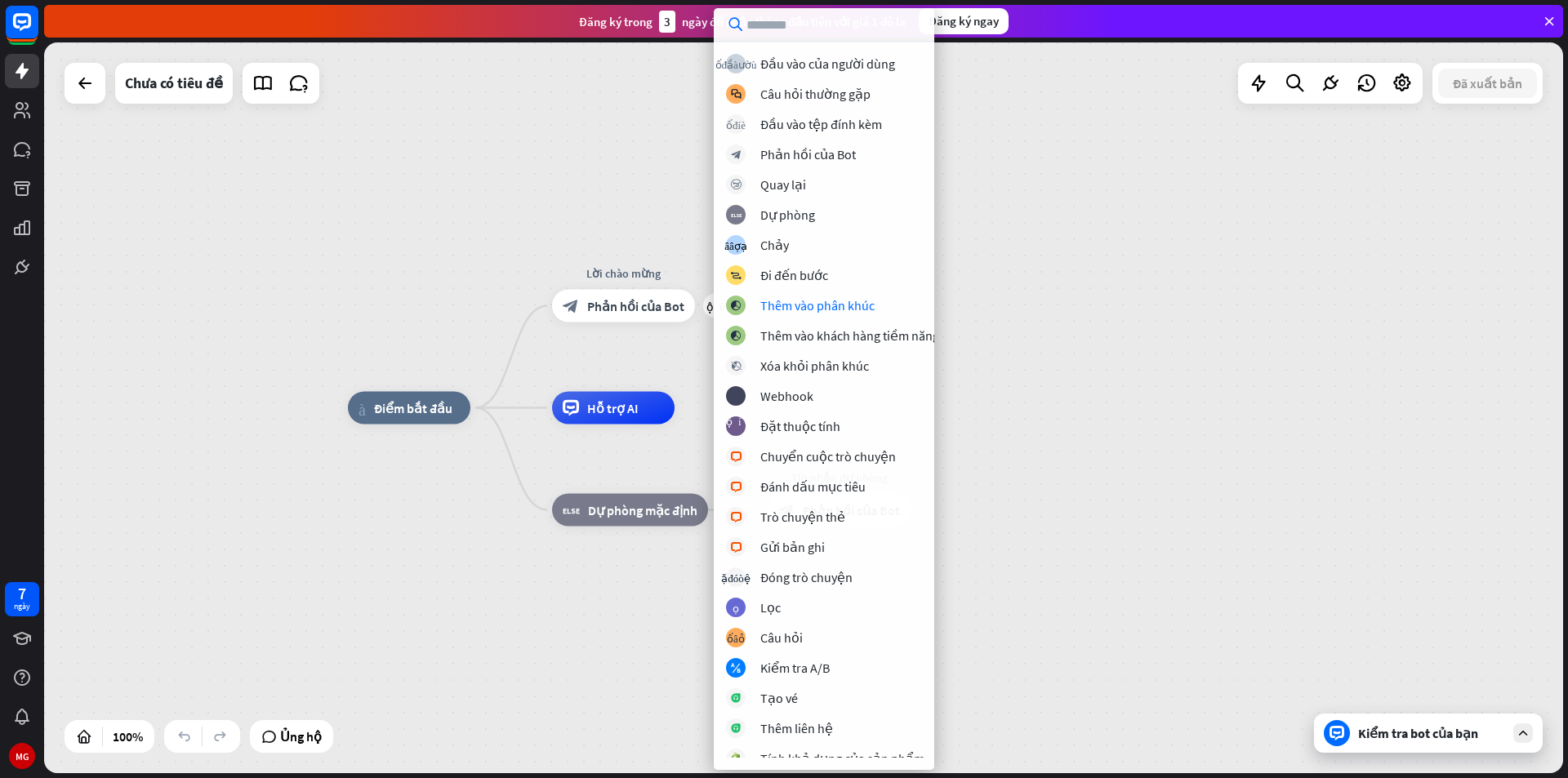
click at [1083, 237] on div "nhà_2 Điểm bắt đầu cộng thêm Lời chào mừng block_bot_response Phản hồi của Bot …" at bounding box center [804, 407] width 1519 height 731
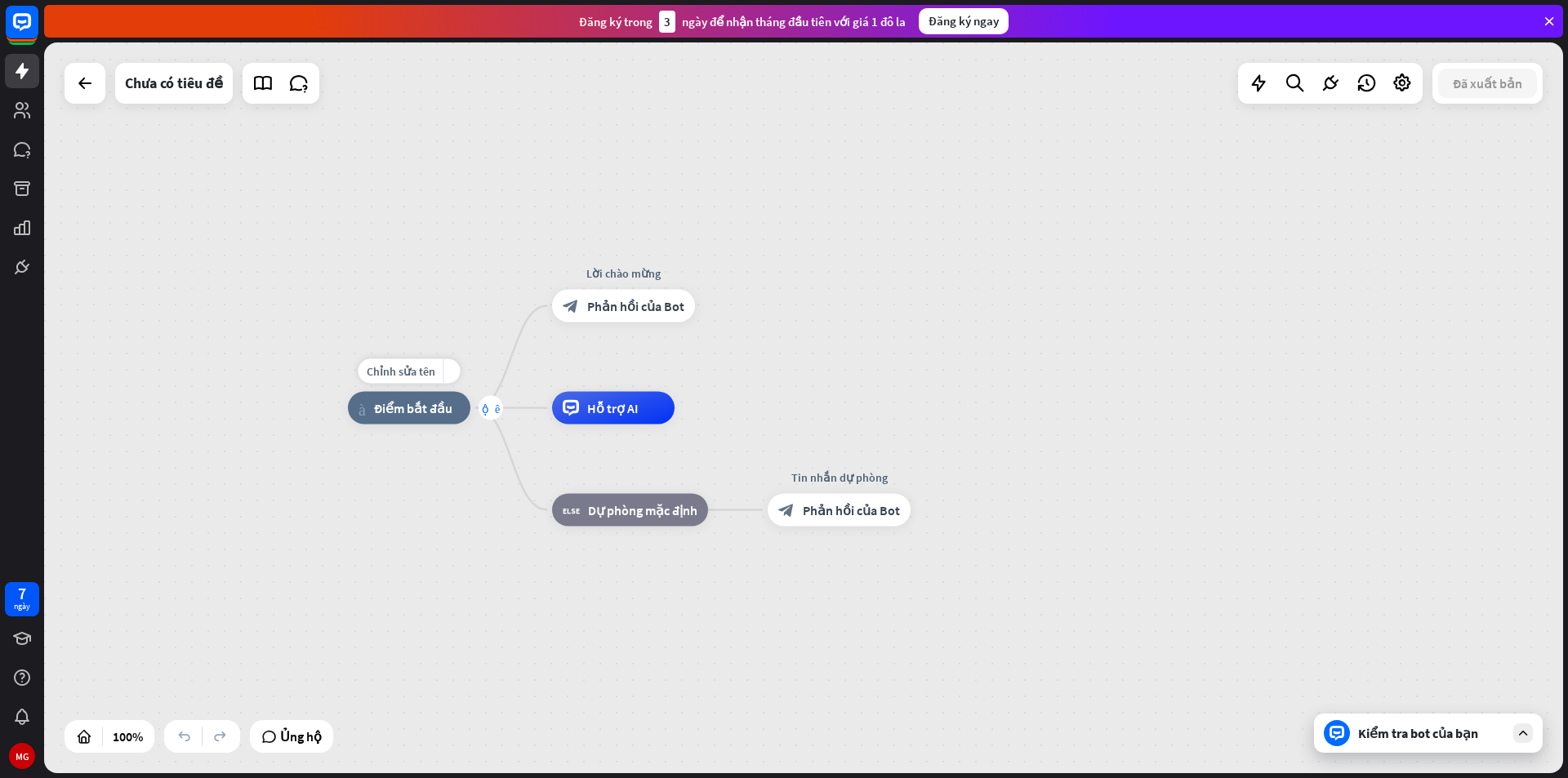
click at [484, 415] on div "cộng thêm" at bounding box center [490, 408] width 24 height 24
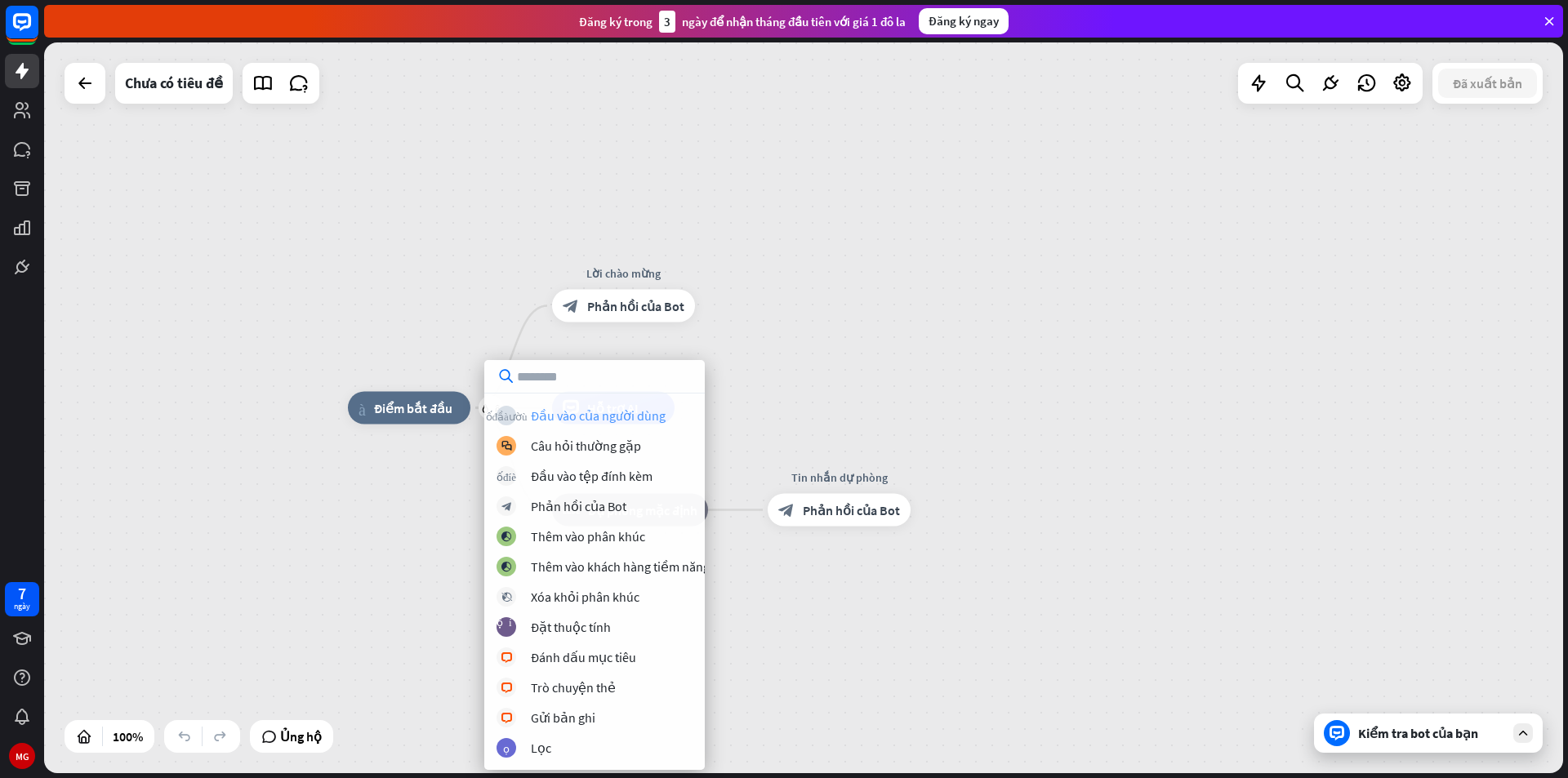
click at [601, 418] on font "Đầu vào của người dùng" at bounding box center [598, 415] width 135 height 17
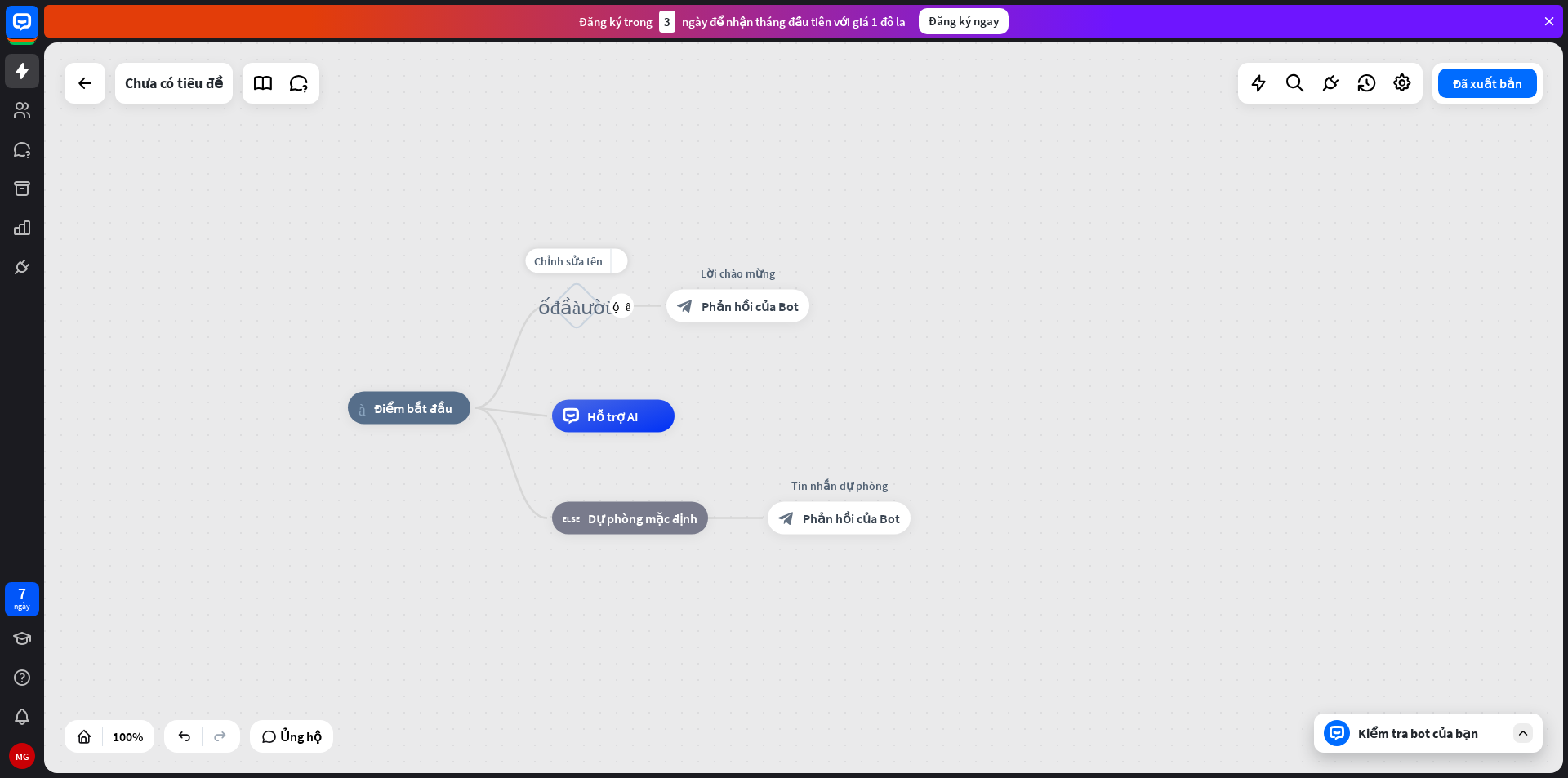
click at [576, 299] on font "khối_đầu_vào_người_dùng" at bounding box center [576, 305] width 77 height 21
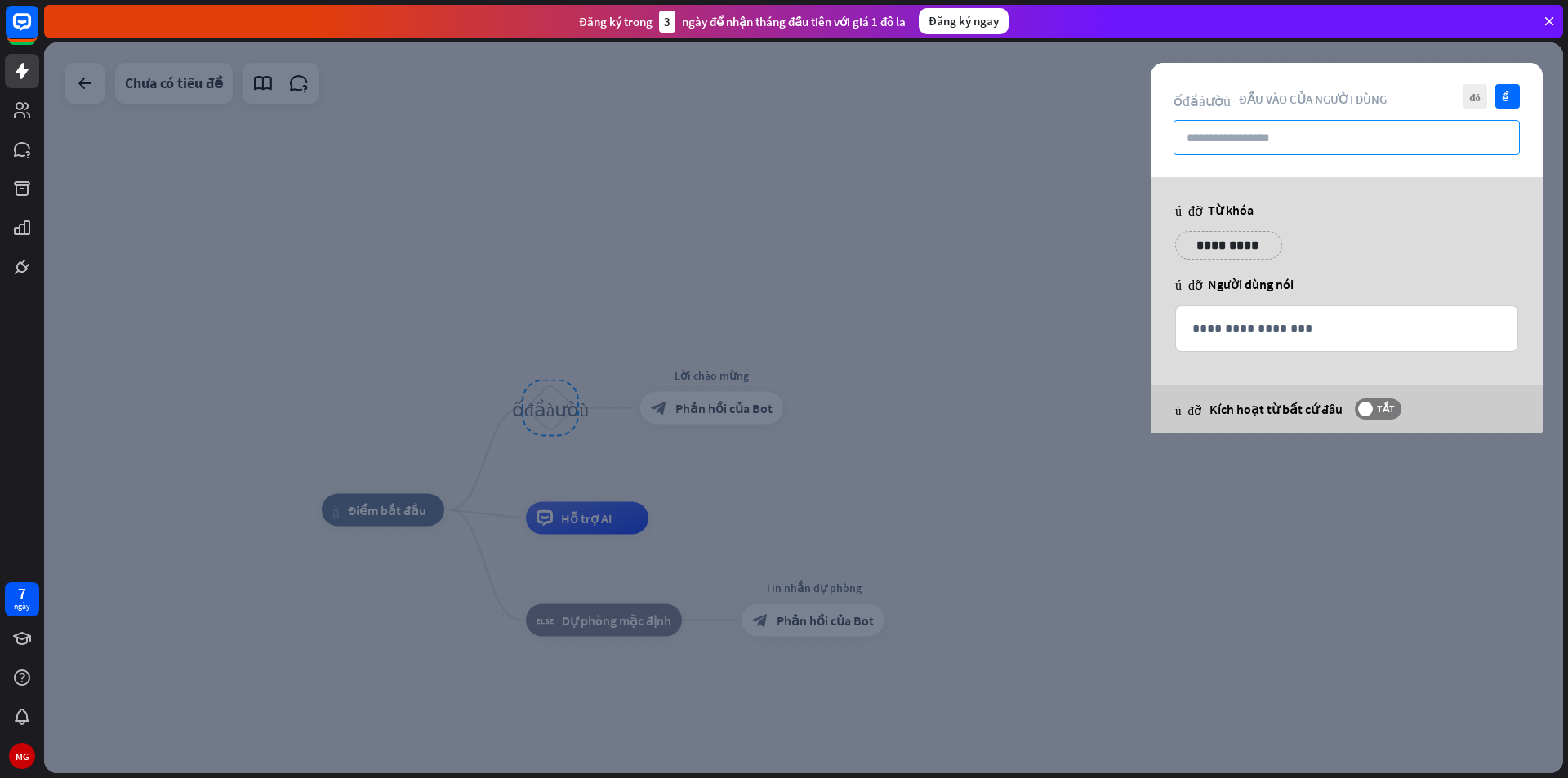
click at [1215, 143] on input "text" at bounding box center [1347, 138] width 346 height 35
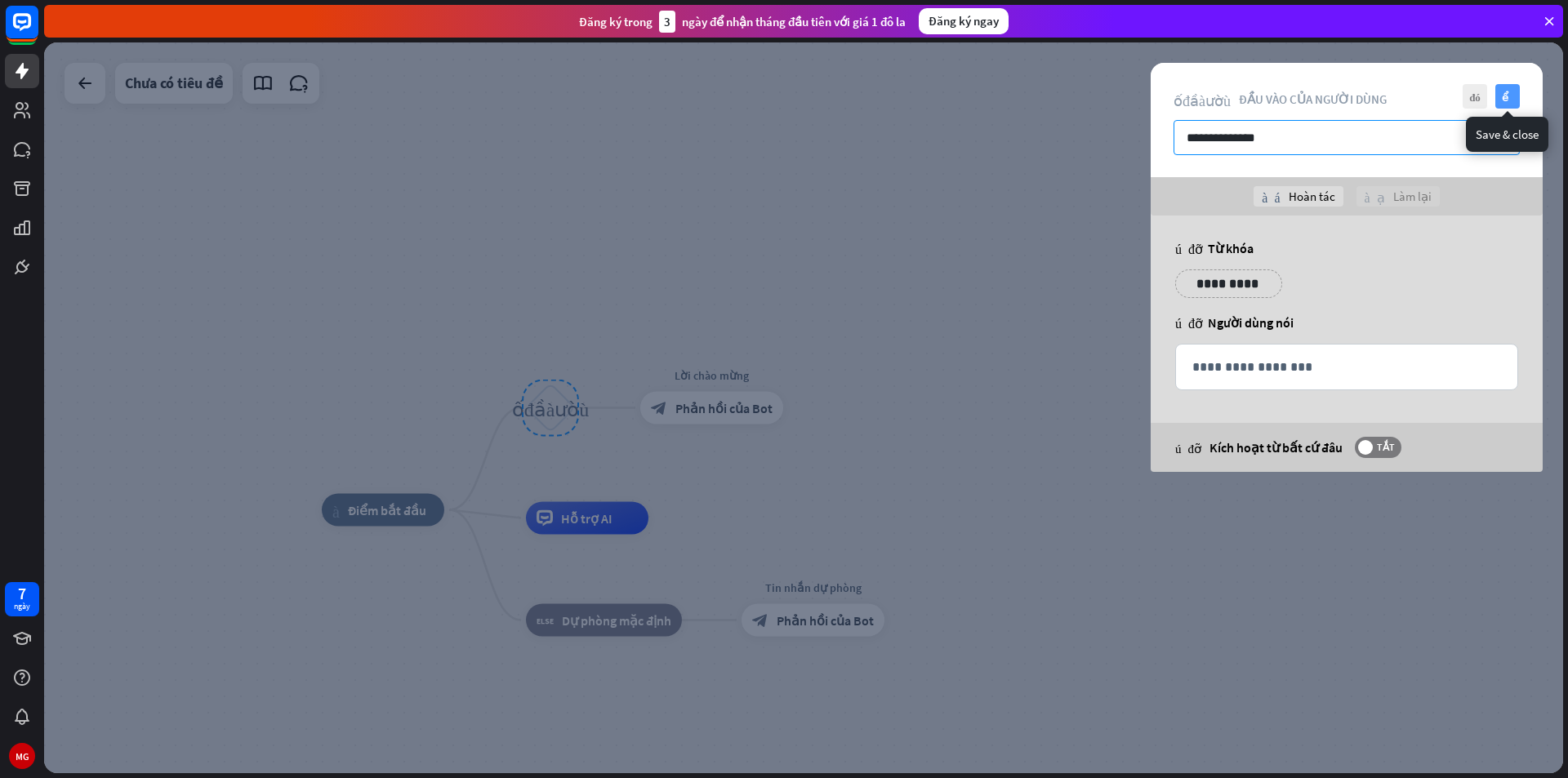
type input "**********"
click at [1511, 97] on font "kiểm tra" at bounding box center [1507, 96] width 13 height 11
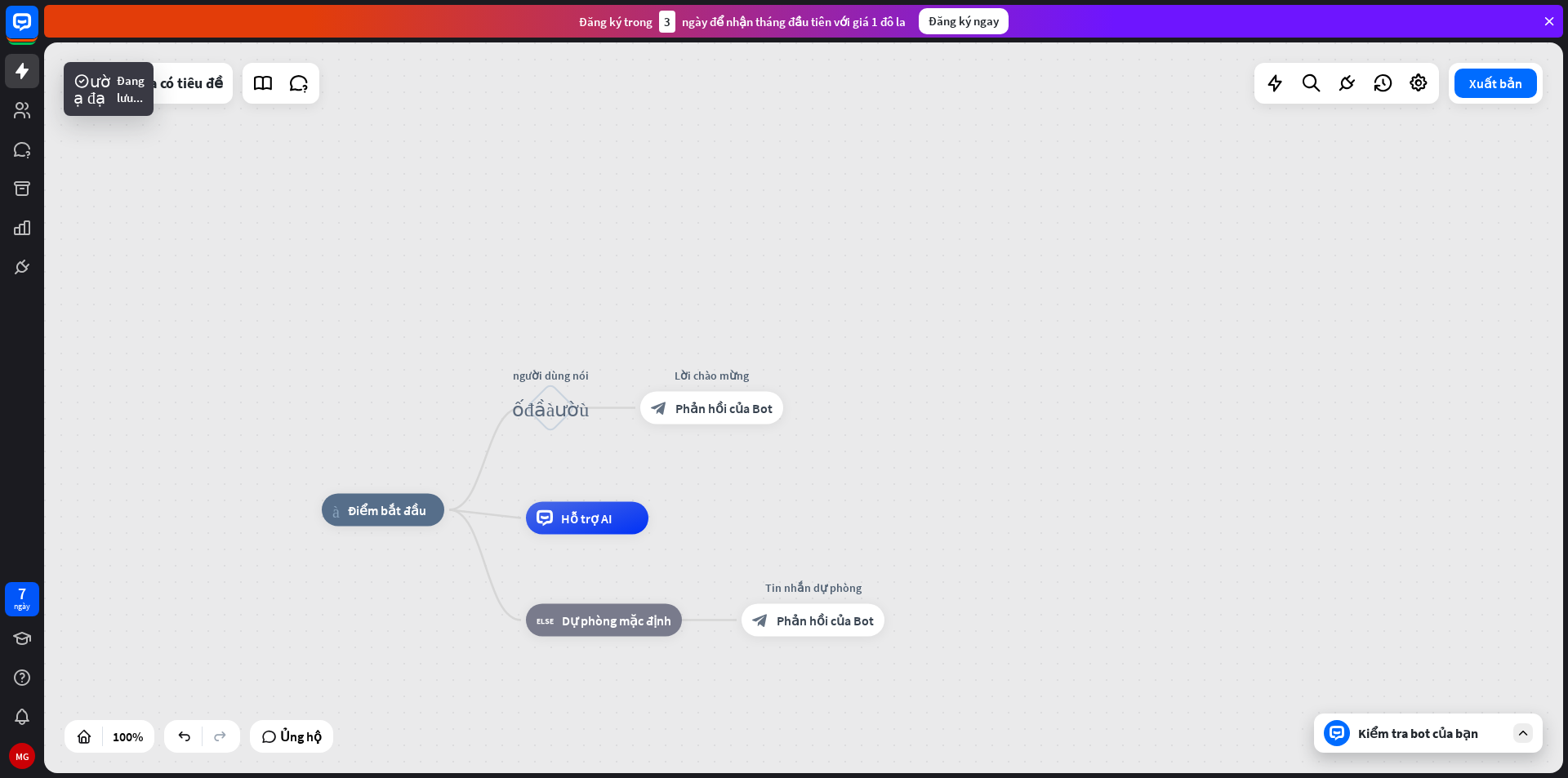
click at [1448, 738] on font "Kiểm tra bot của bạn" at bounding box center [1418, 733] width 120 height 17
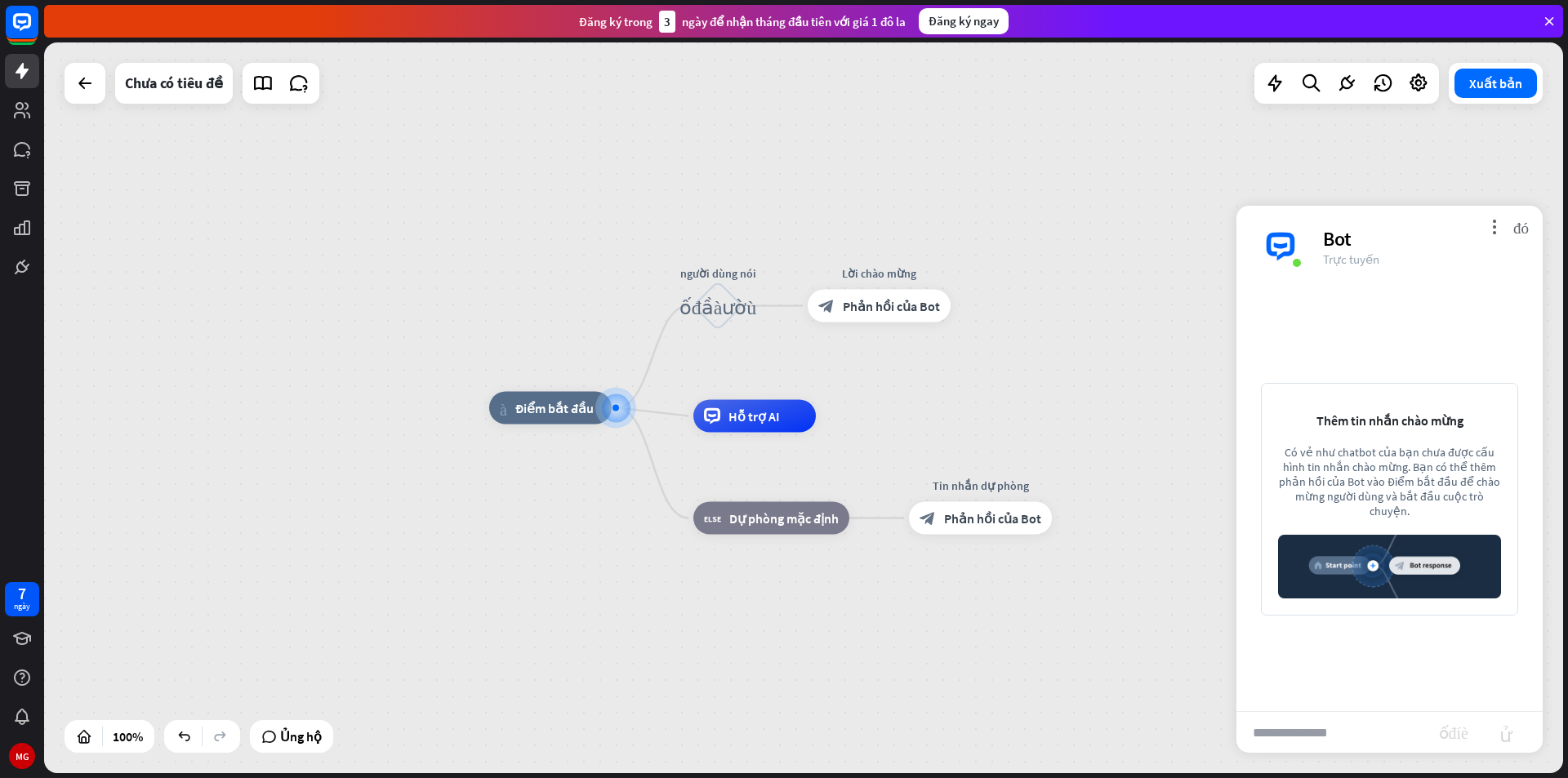
click at [1301, 728] on input "text" at bounding box center [1337, 733] width 203 height 41
type input "***"
click at [1509, 727] on font "gửi" at bounding box center [1505, 732] width 52 height 20
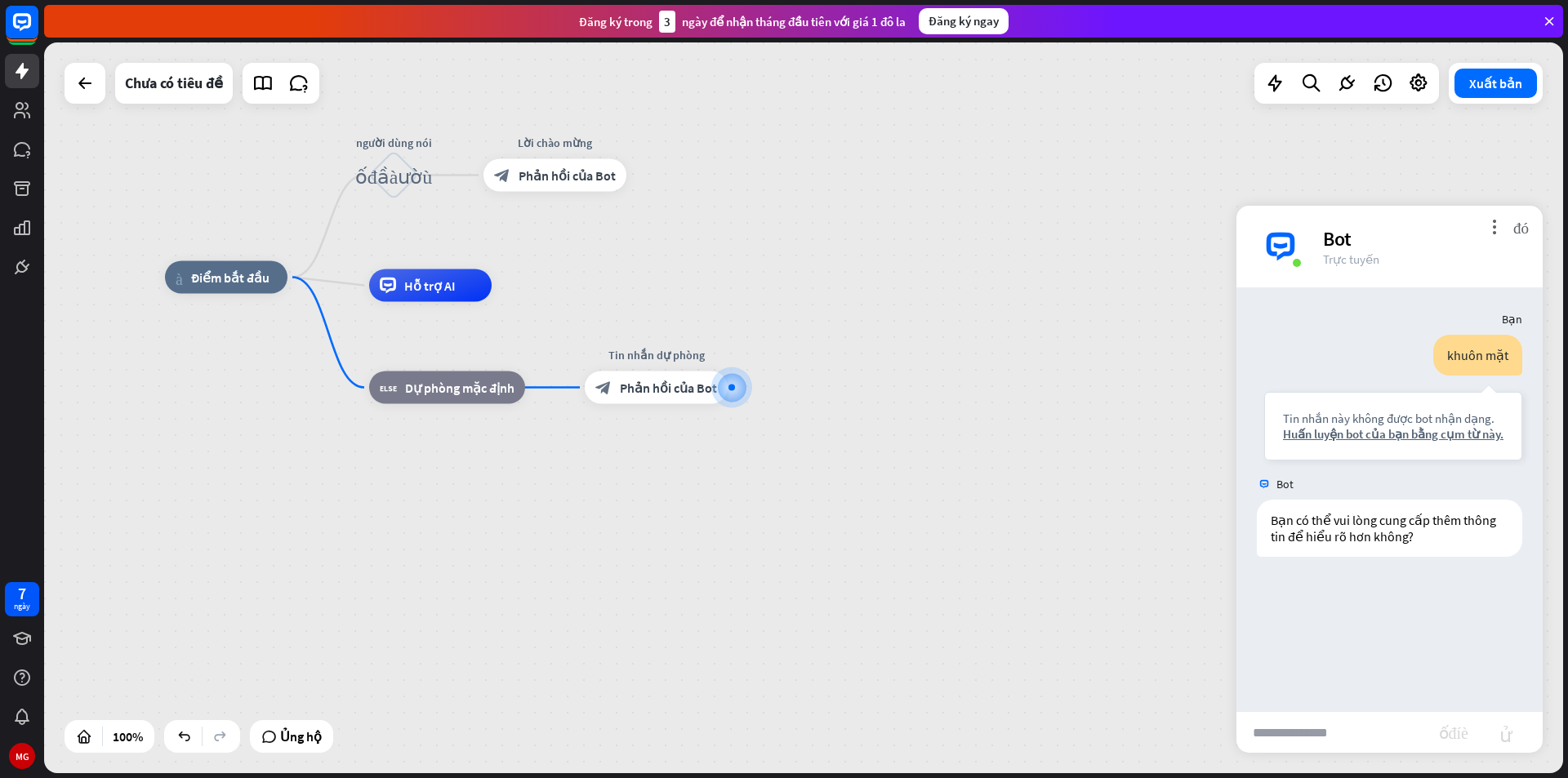
drag, startPoint x: 1013, startPoint y: 545, endPoint x: 1215, endPoint y: 549, distance: 202.0
click at [1215, 549] on div "nhà_2 Điểm bắt đầu người dùng nói khối_đầu_vào_người_dùng Lời chào mừng block_b…" at bounding box center [925, 643] width 1519 height 731
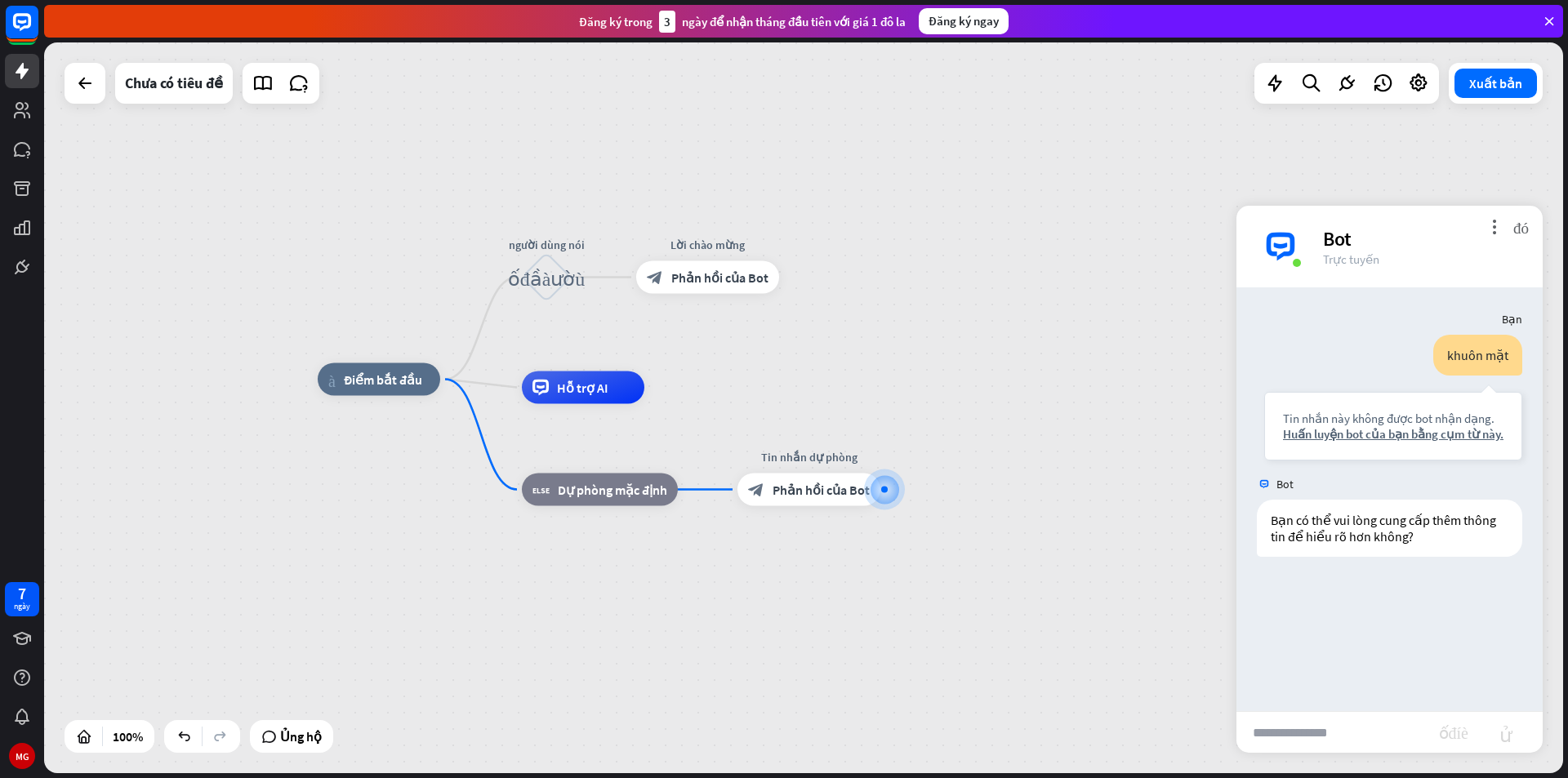
drag, startPoint x: 862, startPoint y: 485, endPoint x: 974, endPoint y: 614, distance: 170.8
click at [974, 614] on div "nhà_2 Điểm bắt đầu người dùng nói khối_đầu_vào_người_dùng Lời chào mừng block_b…" at bounding box center [1078, 745] width 1519 height 731
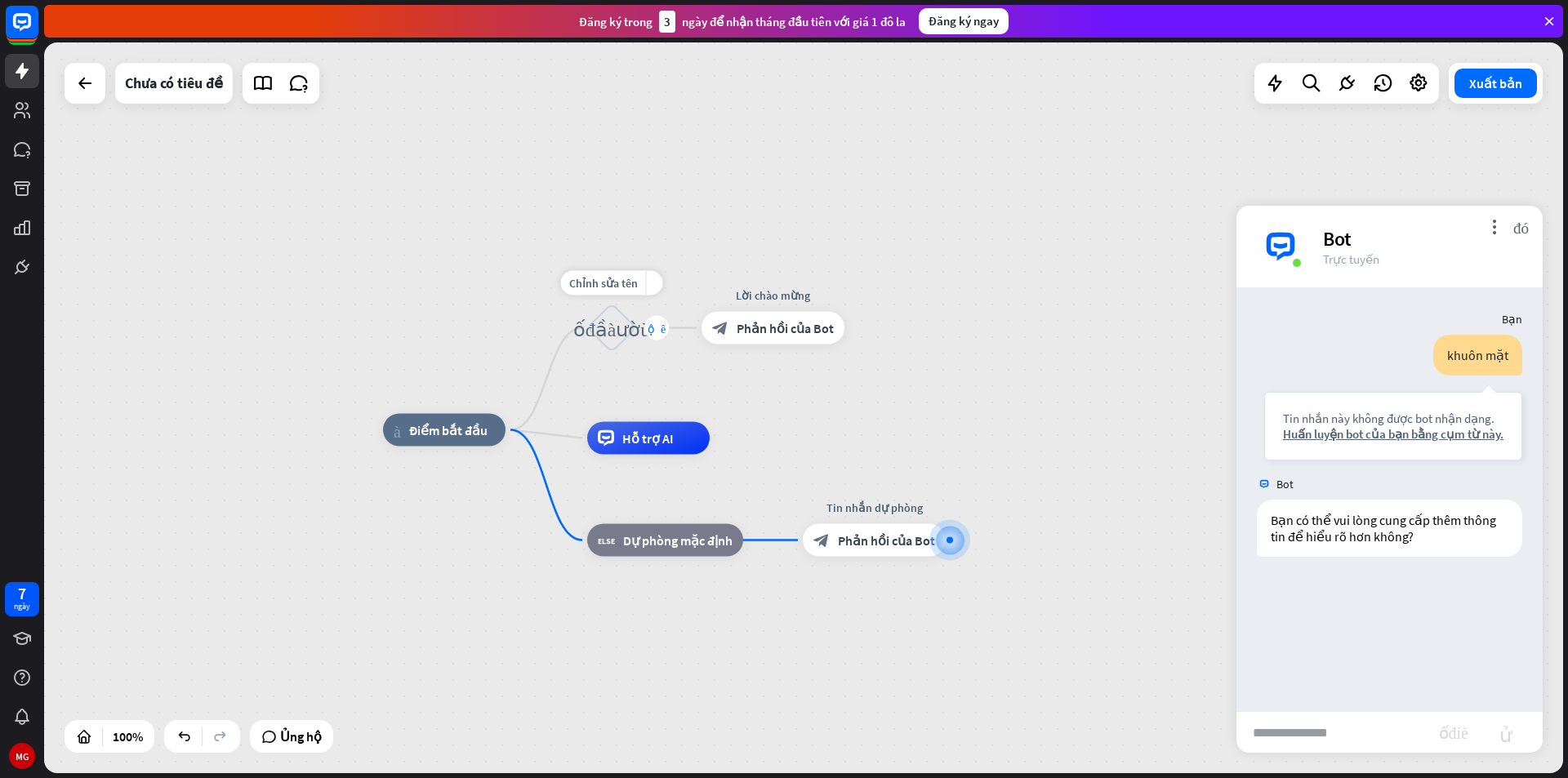
click at [644, 325] on div "cộng thêm" at bounding box center [656, 328] width 24 height 24
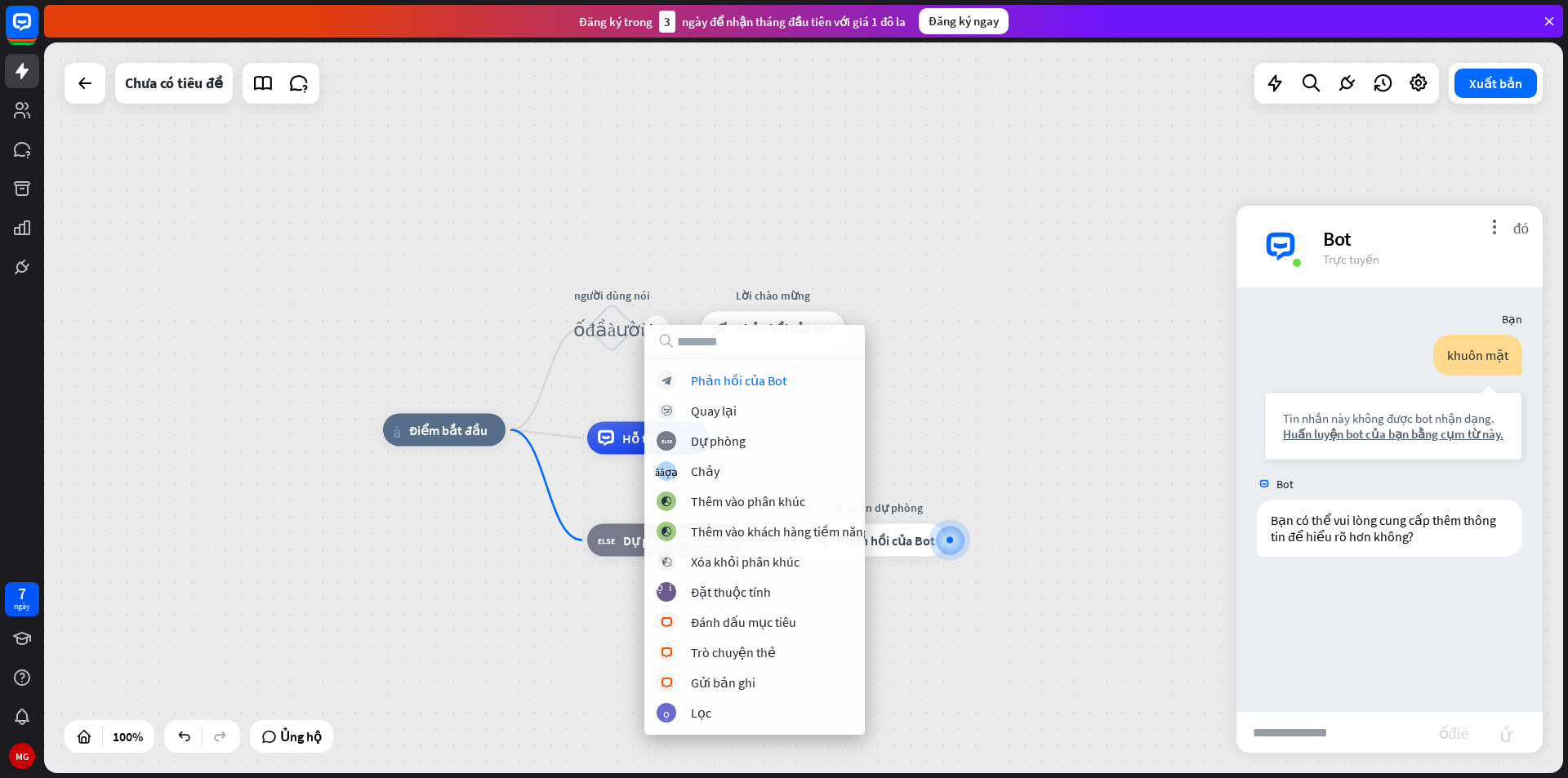
click at [937, 411] on div "nhà_2 Điểm bắt đầu cộng thêm người dùng nói khối_đầu_vào_người_dùng Lời chào mừ…" at bounding box center [804, 407] width 1519 height 731
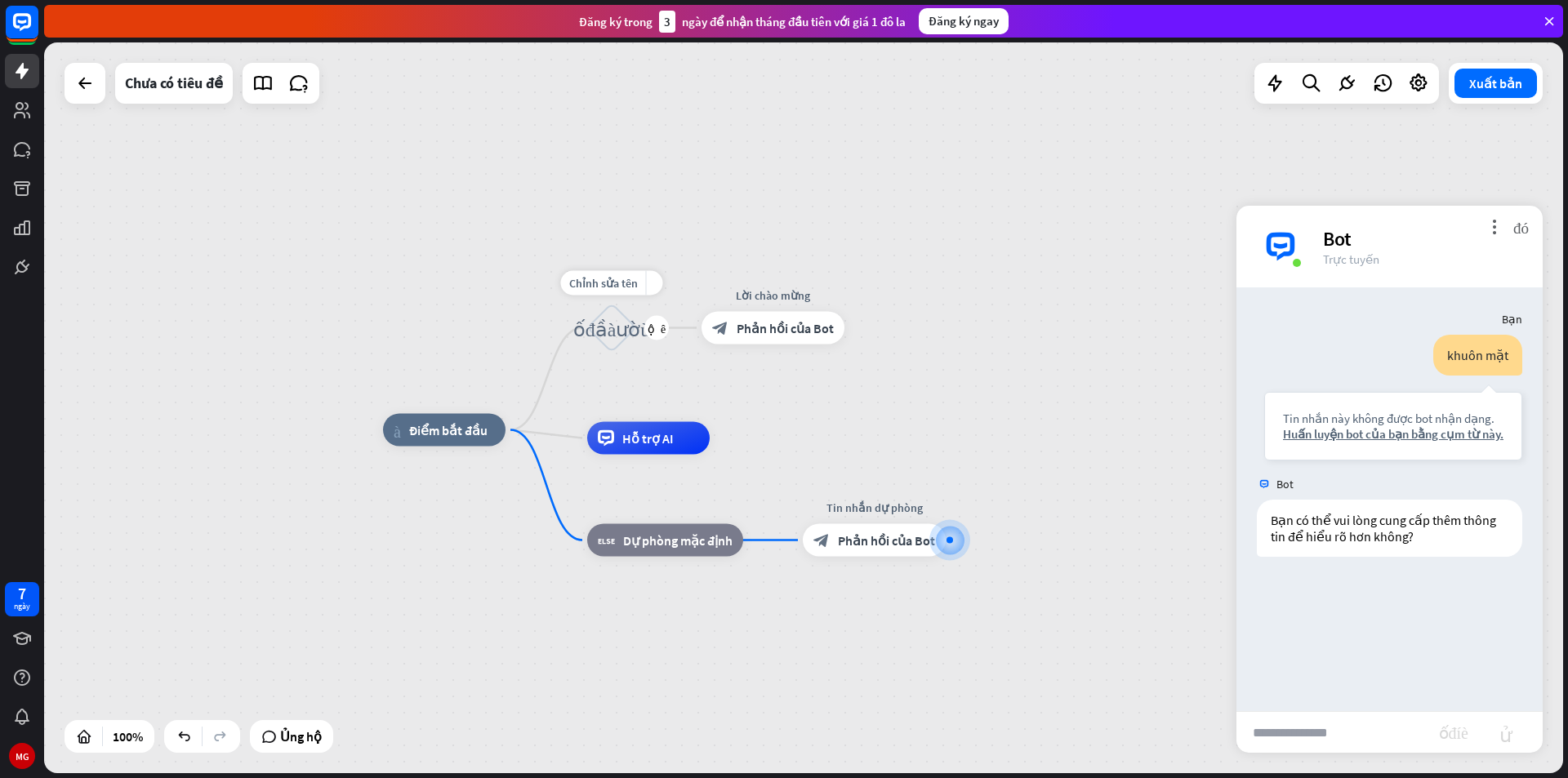
click at [621, 330] on font "khối_đầu_vào_người_dùng" at bounding box center [612, 328] width 77 height 21
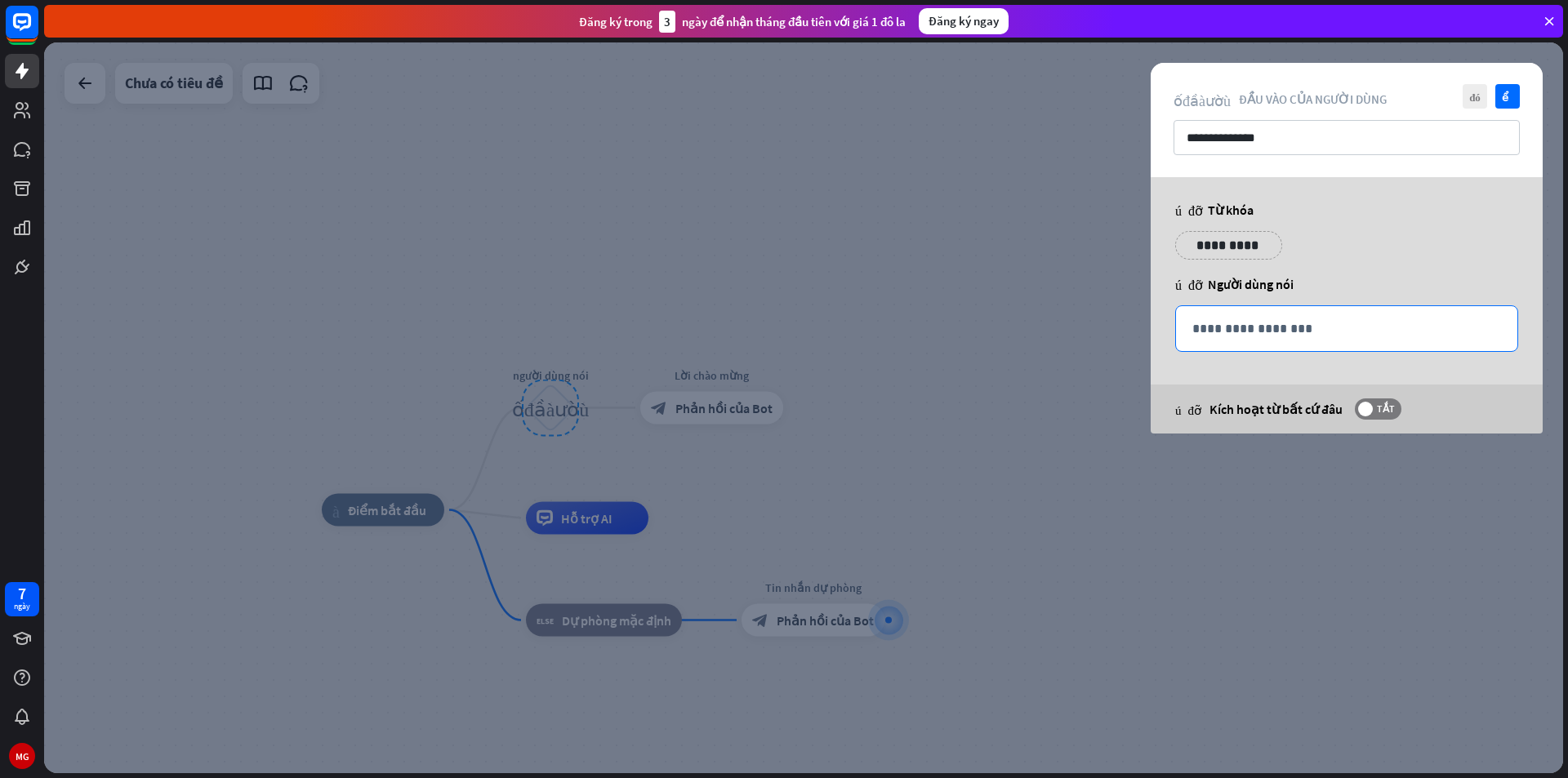
click at [1318, 336] on p "**********" at bounding box center [1346, 328] width 308 height 21
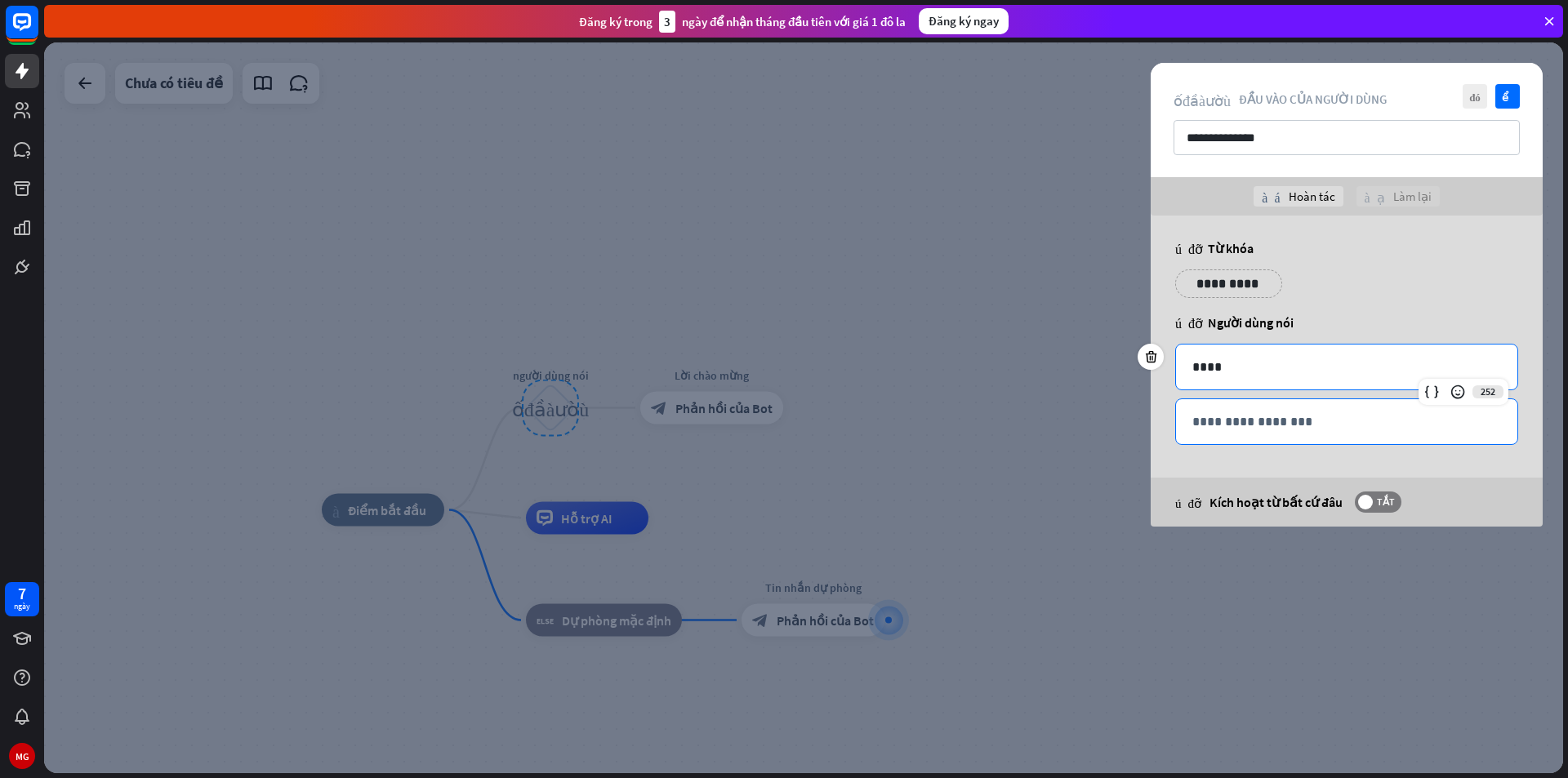
click at [1275, 418] on p "**********" at bounding box center [1346, 422] width 308 height 21
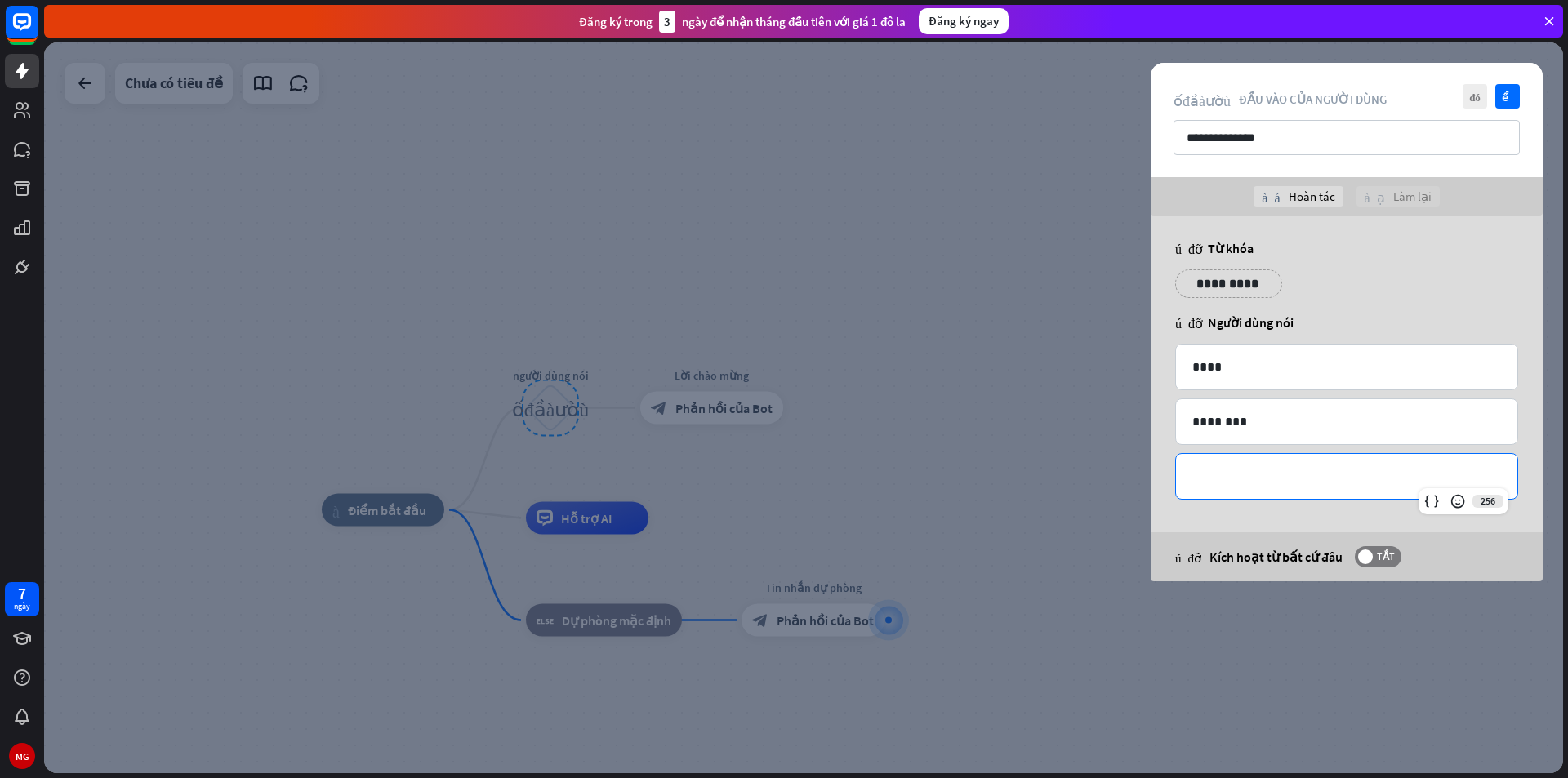
click at [1279, 466] on div "**********" at bounding box center [1346, 477] width 342 height 45
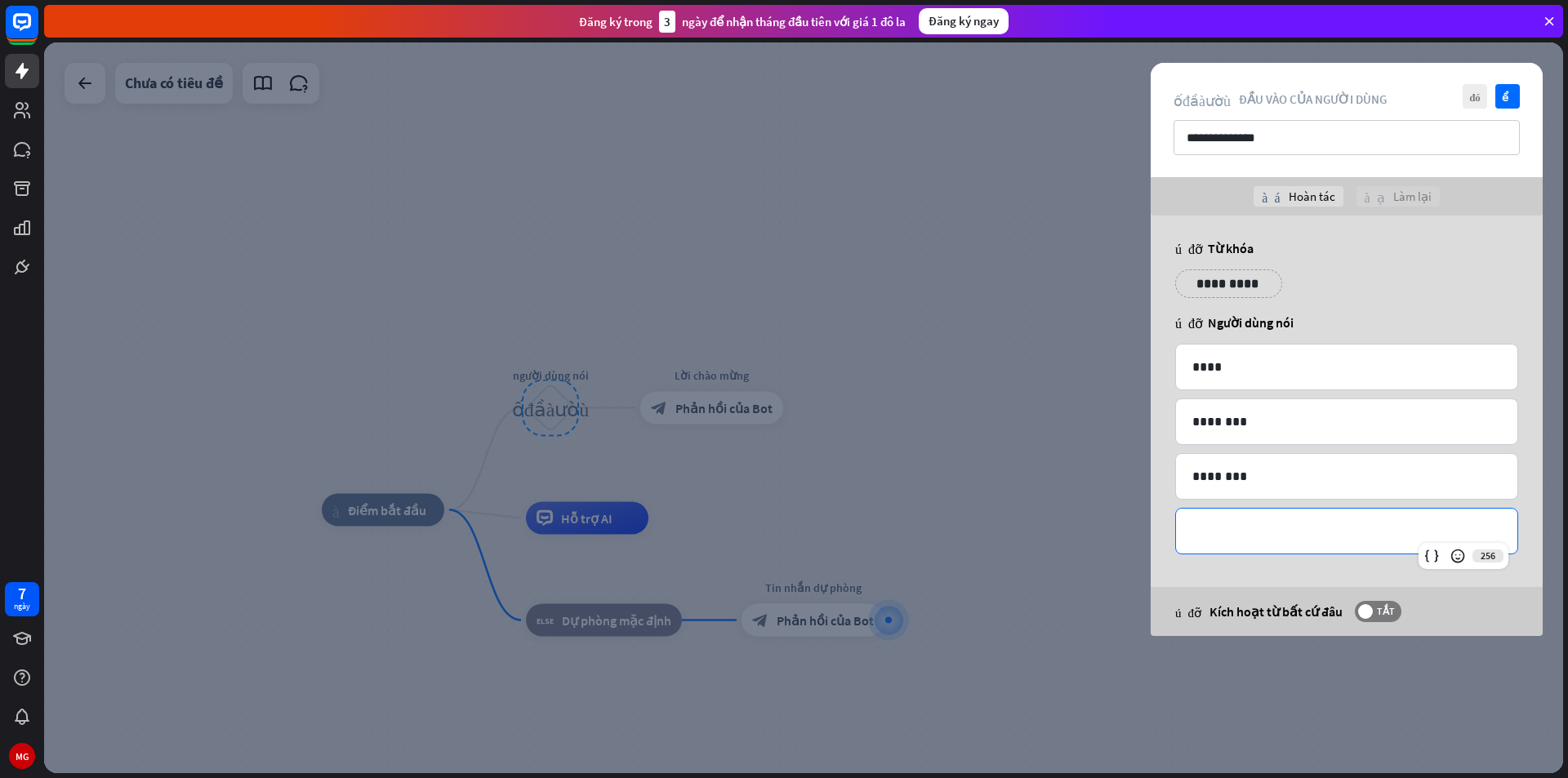
click at [1284, 527] on p "**********" at bounding box center [1346, 530] width 308 height 21
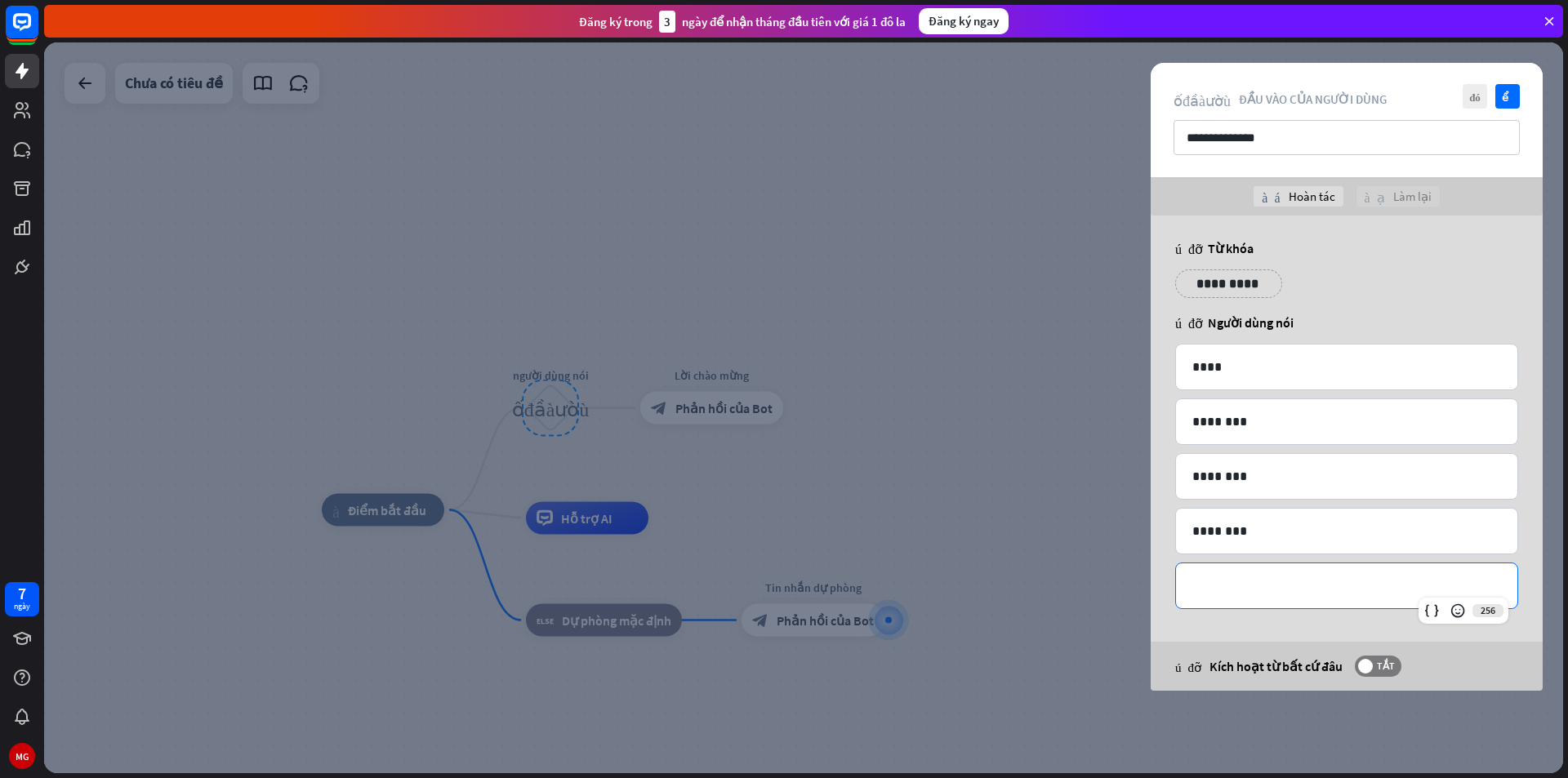
click at [1247, 585] on p "**********" at bounding box center [1346, 585] width 308 height 21
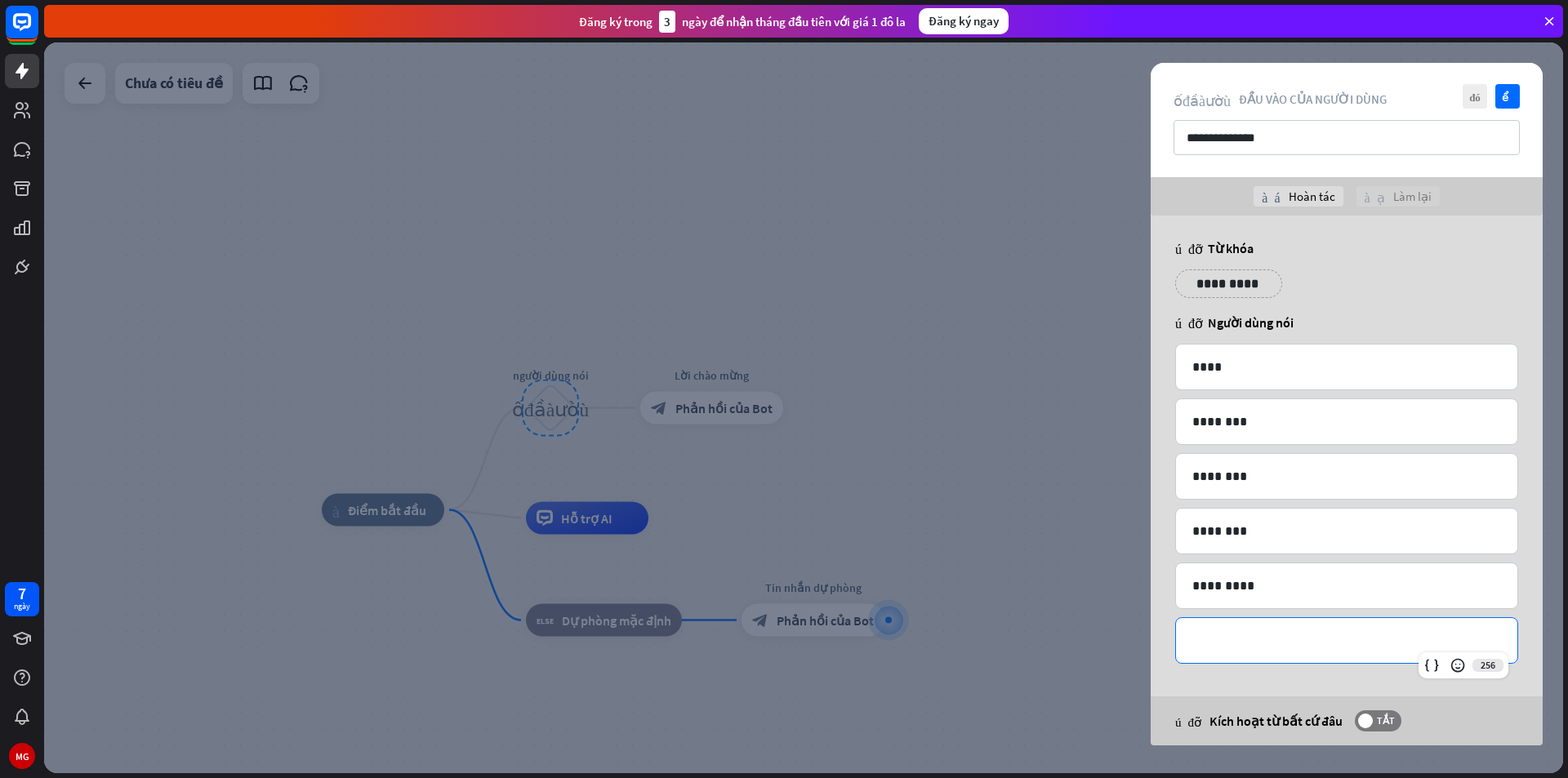
click at [1274, 634] on p "**********" at bounding box center [1346, 640] width 308 height 21
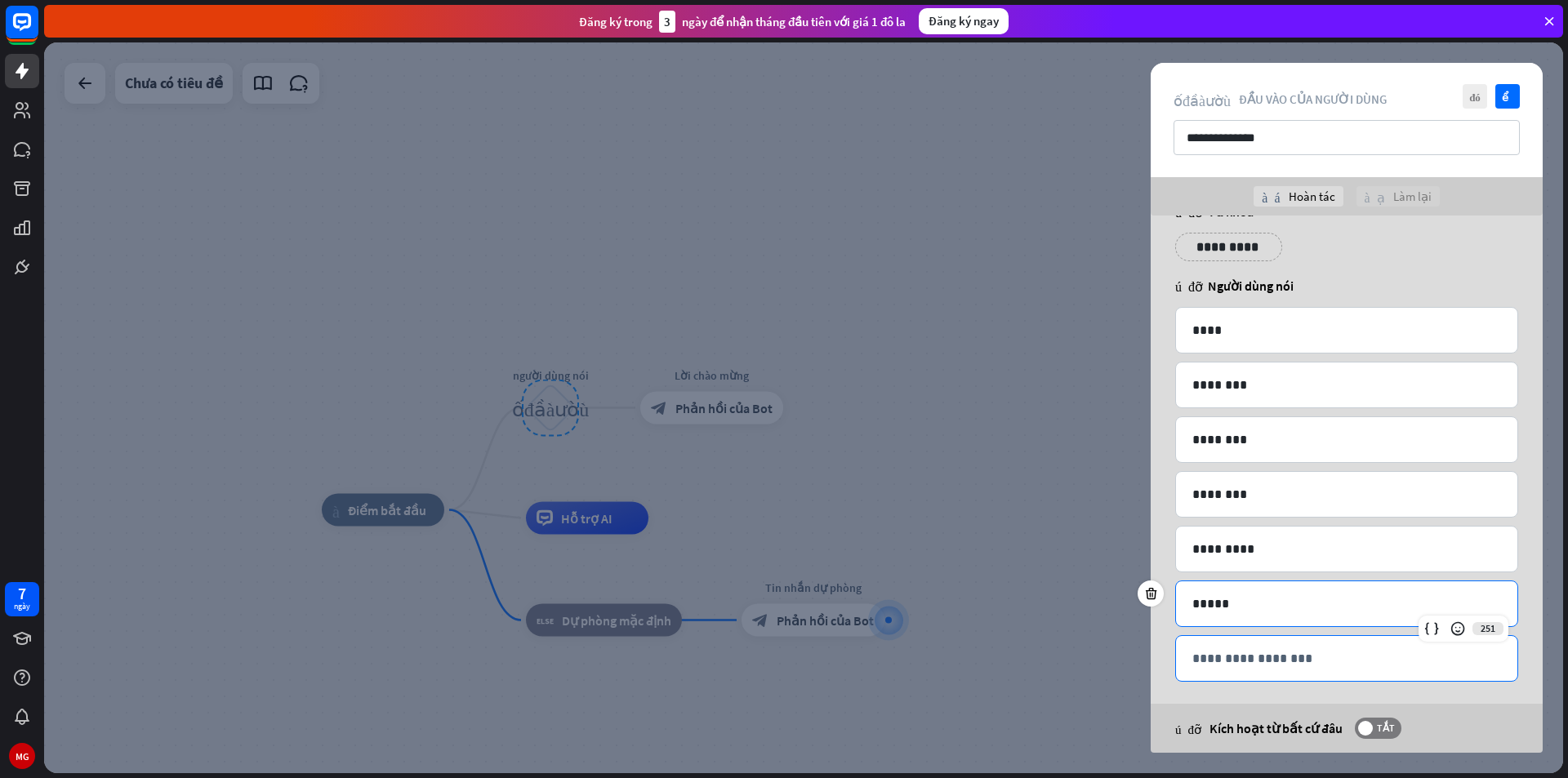
scroll to position [47, 0]
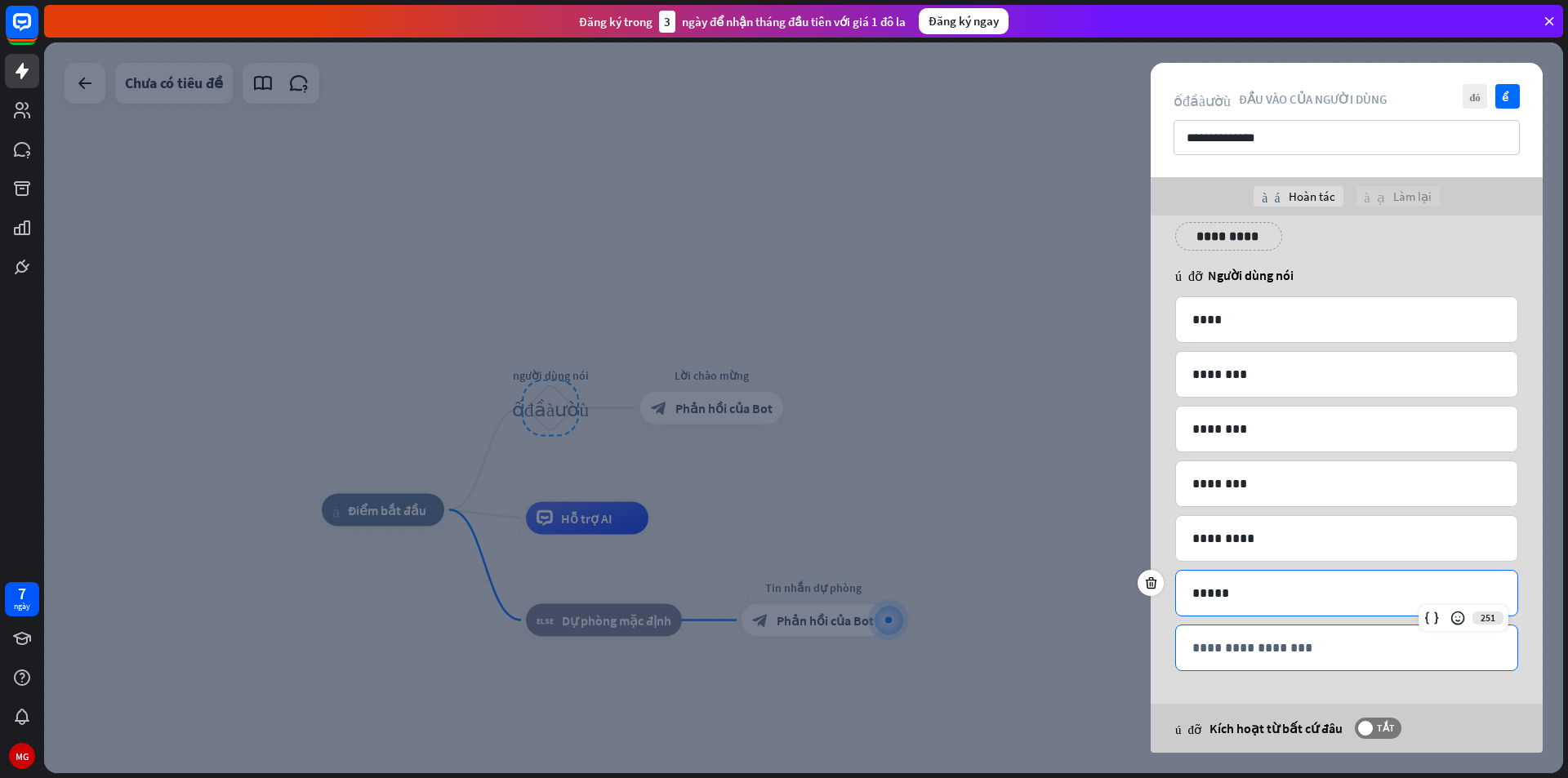
click at [1217, 654] on p "**********" at bounding box center [1346, 648] width 308 height 21
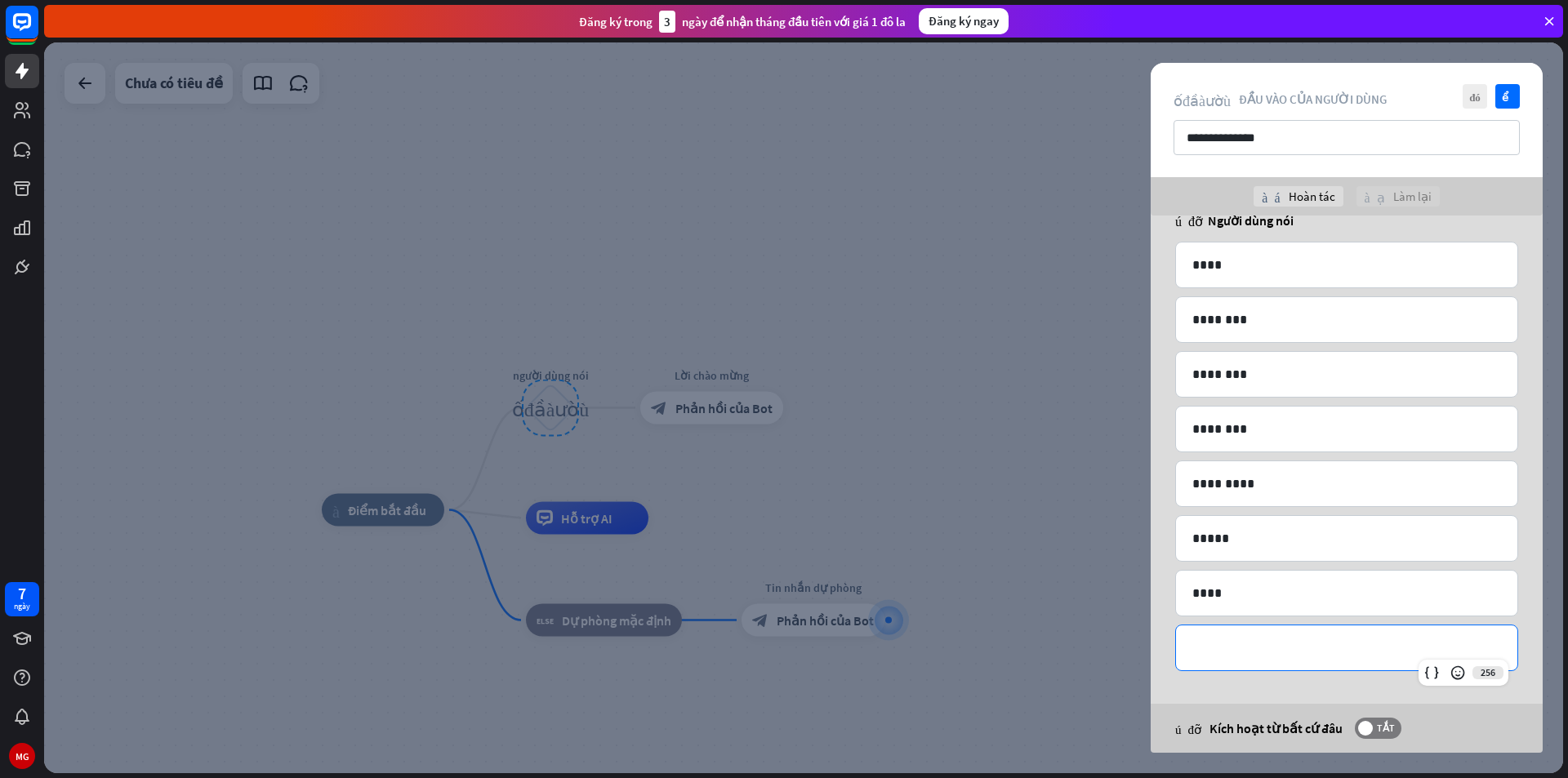
click at [1244, 647] on p "**********" at bounding box center [1346, 648] width 308 height 21
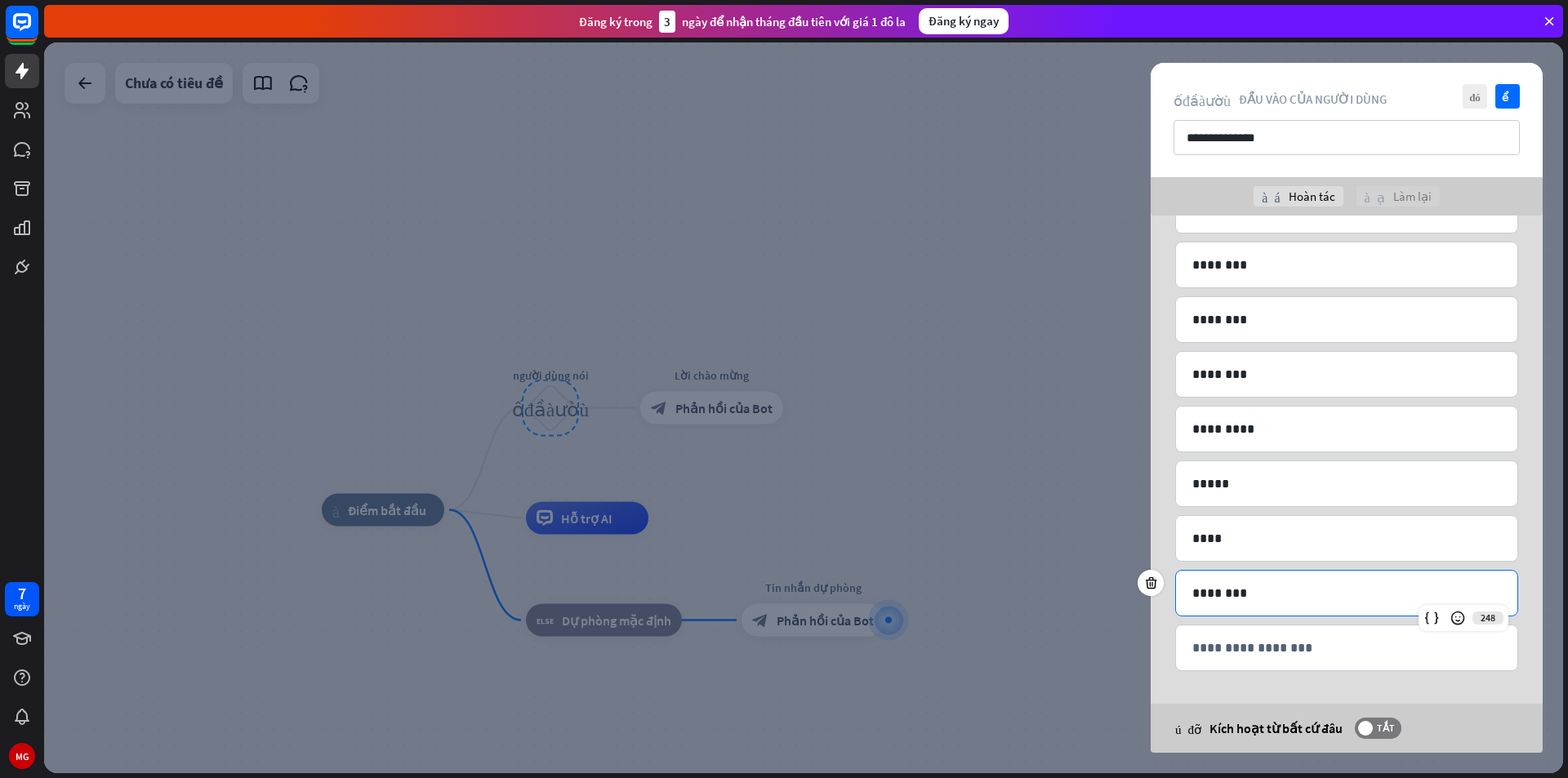
click at [1213, 655] on p "**********" at bounding box center [1346, 648] width 308 height 21
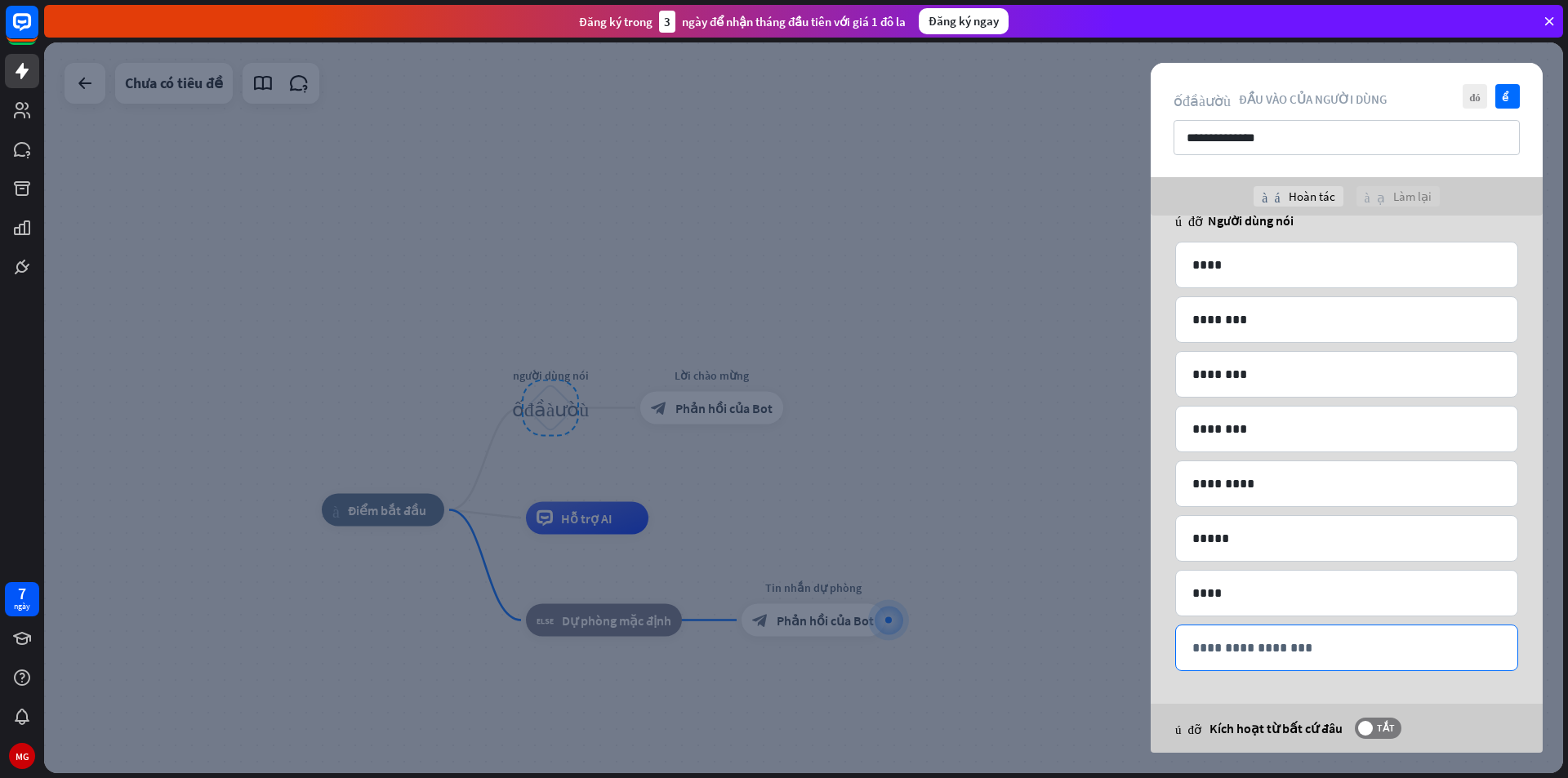
click at [1221, 653] on p "**********" at bounding box center [1346, 648] width 308 height 21
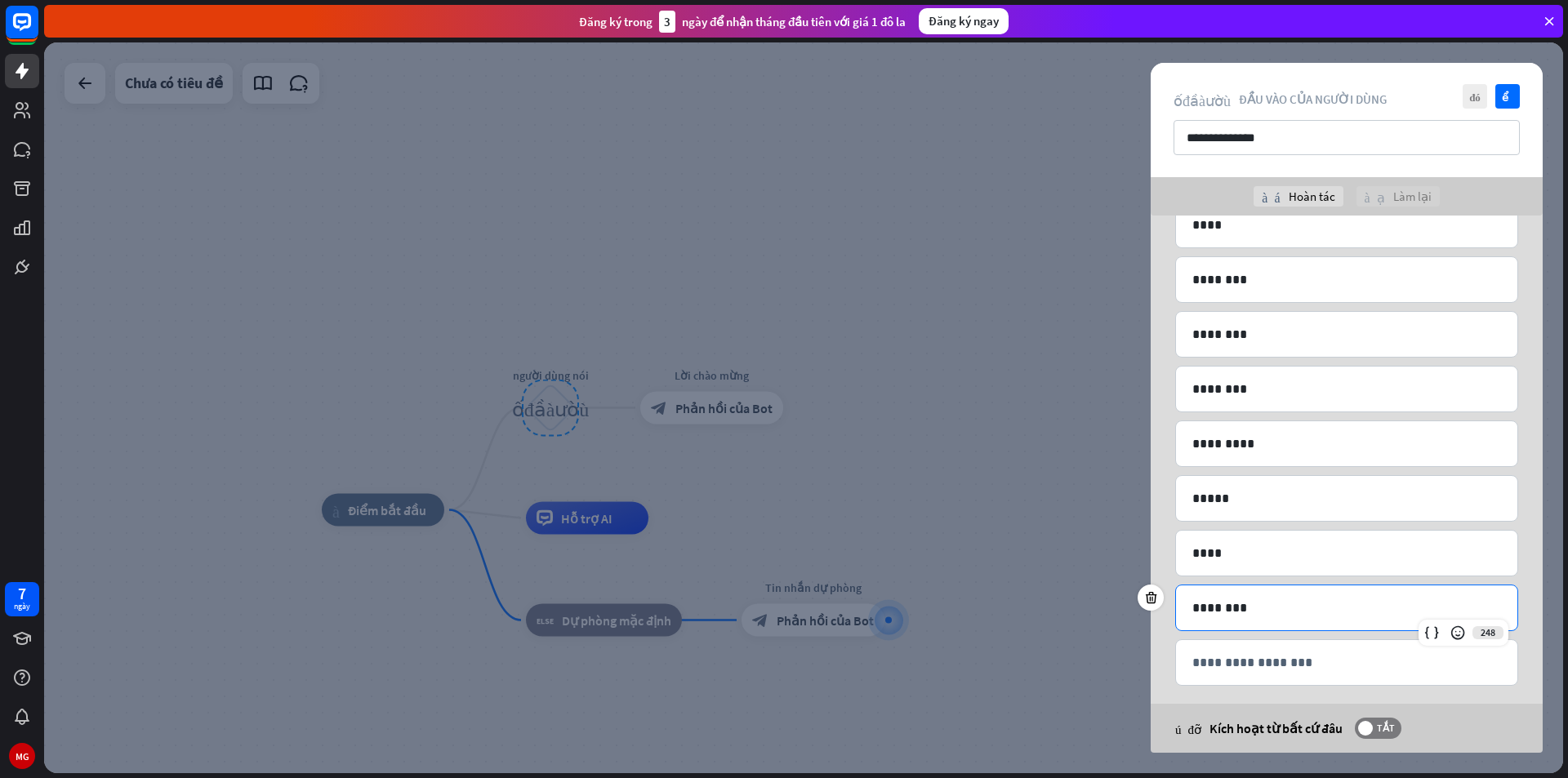
scroll to position [157, 0]
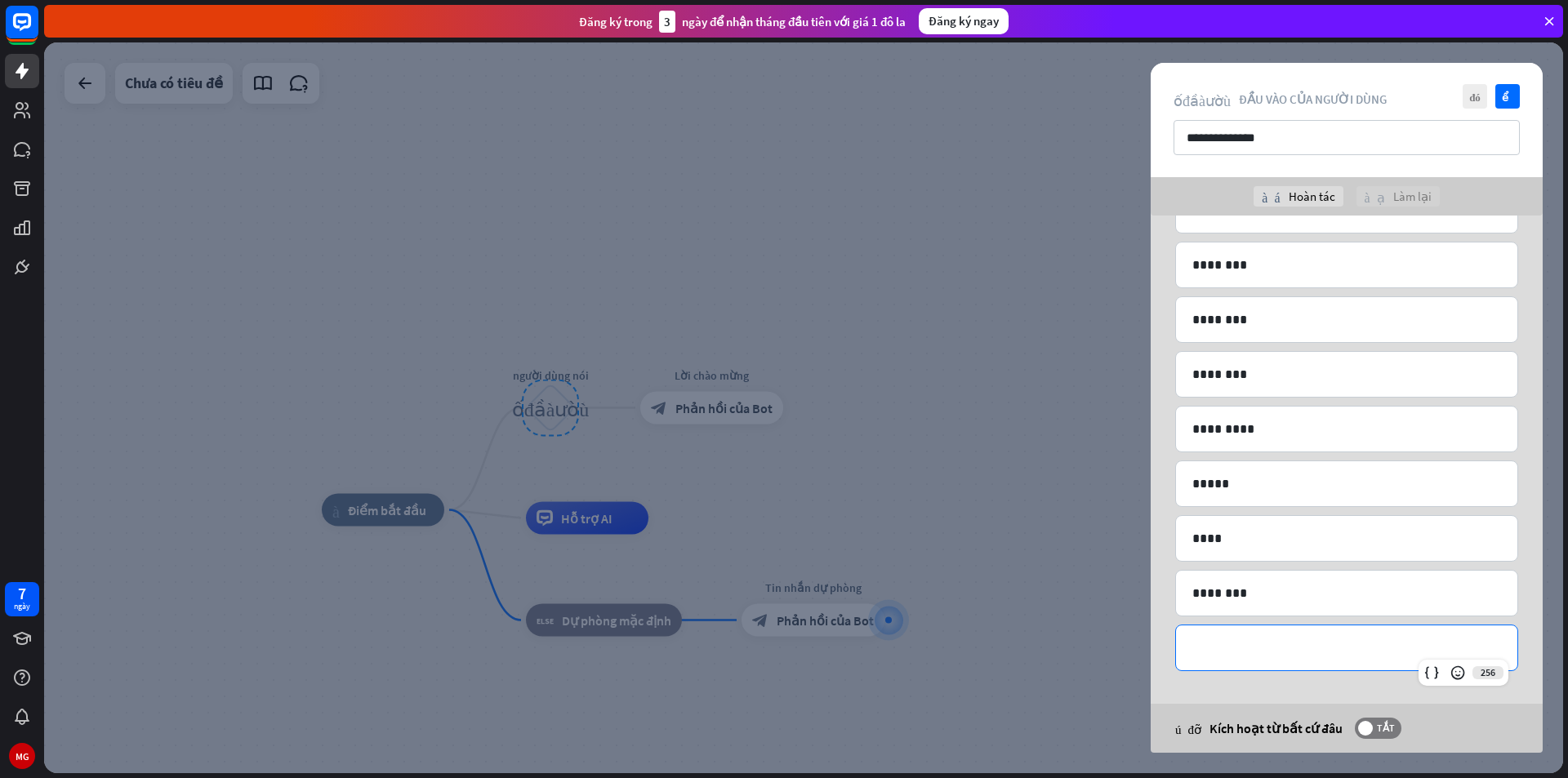
click at [1226, 648] on p "**********" at bounding box center [1346, 648] width 308 height 21
click at [1501, 94] on icon "kiểm tra" at bounding box center [1507, 96] width 24 height 24
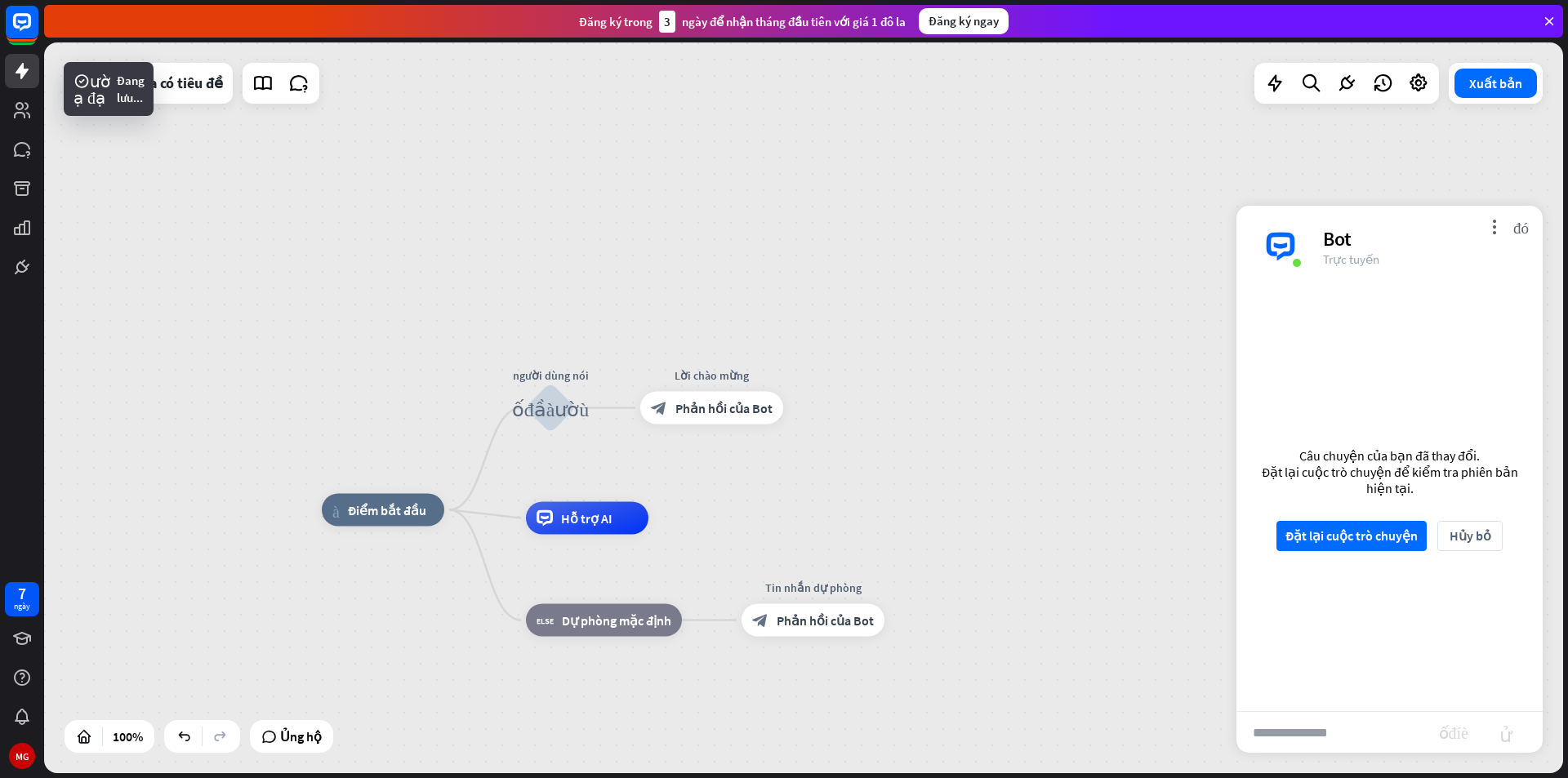
click at [1411, 720] on input "text" at bounding box center [1337, 733] width 203 height 41
type input "****"
click at [1366, 538] on font "Đặt lại cuộc trò chuyện" at bounding box center [1351, 535] width 132 height 17
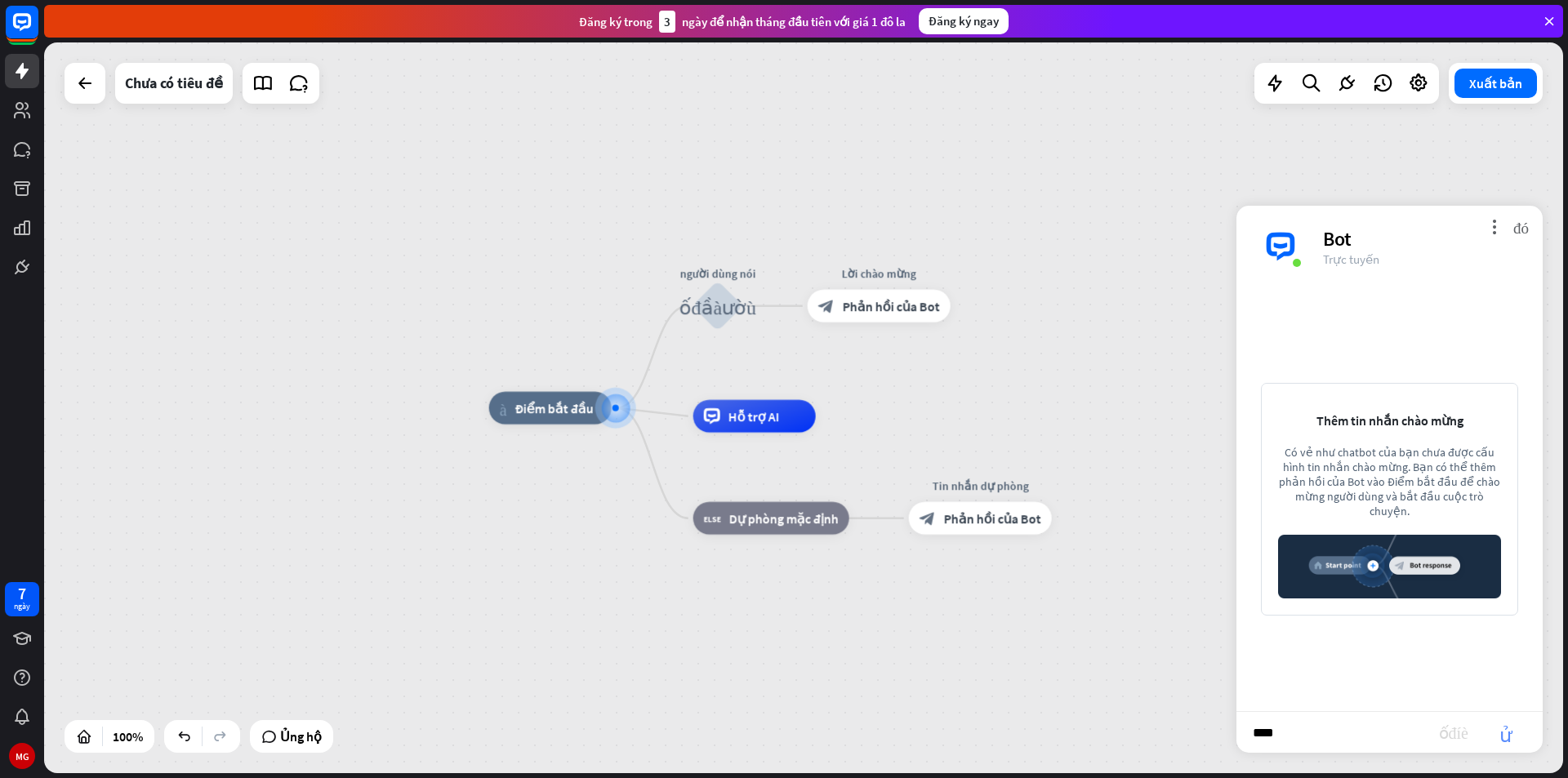
click at [1513, 740] on font "gửi" at bounding box center [1505, 732] width 52 height 20
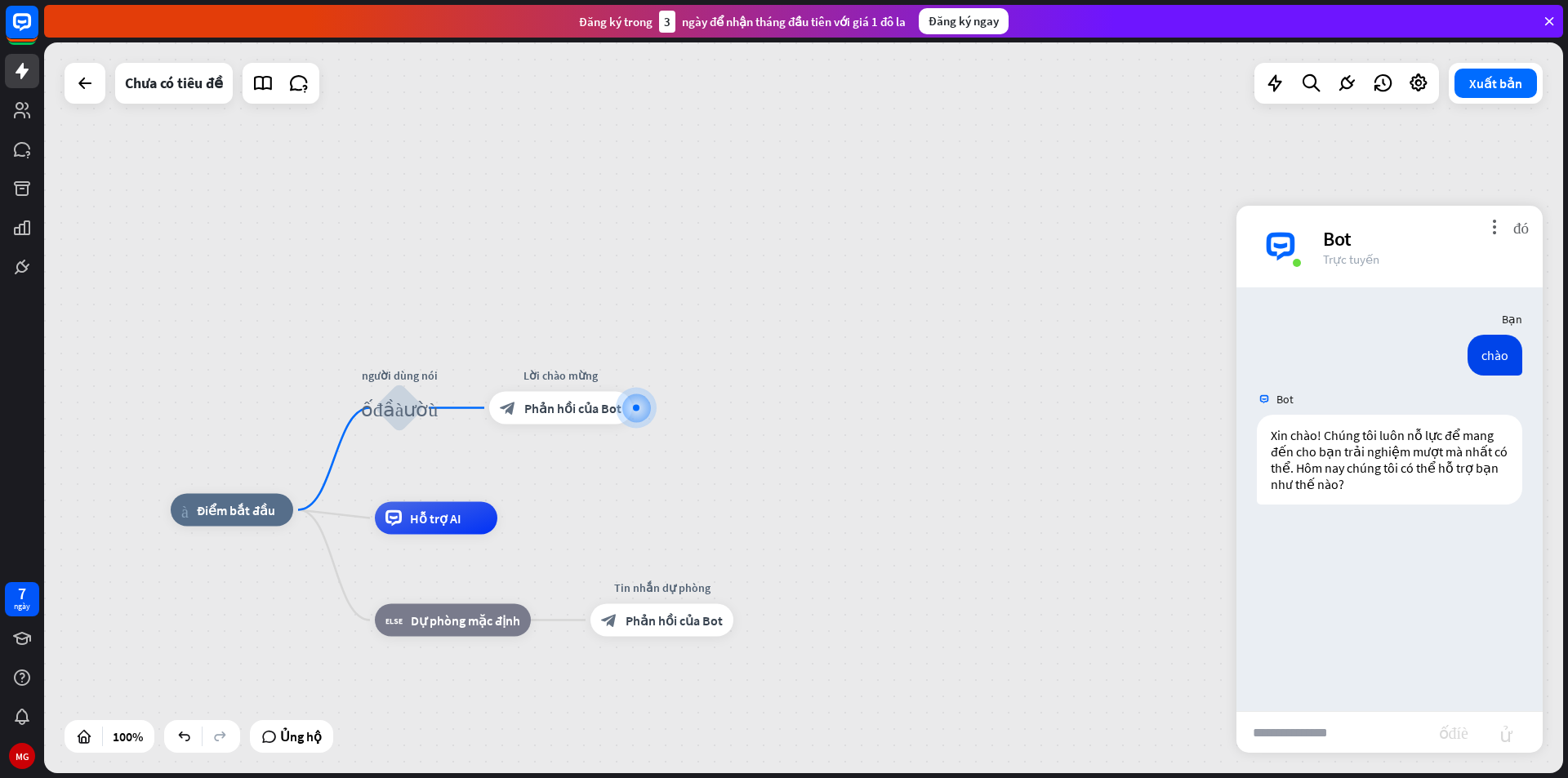
click at [583, 410] on font "Phản hồi của Bot" at bounding box center [573, 408] width 97 height 17
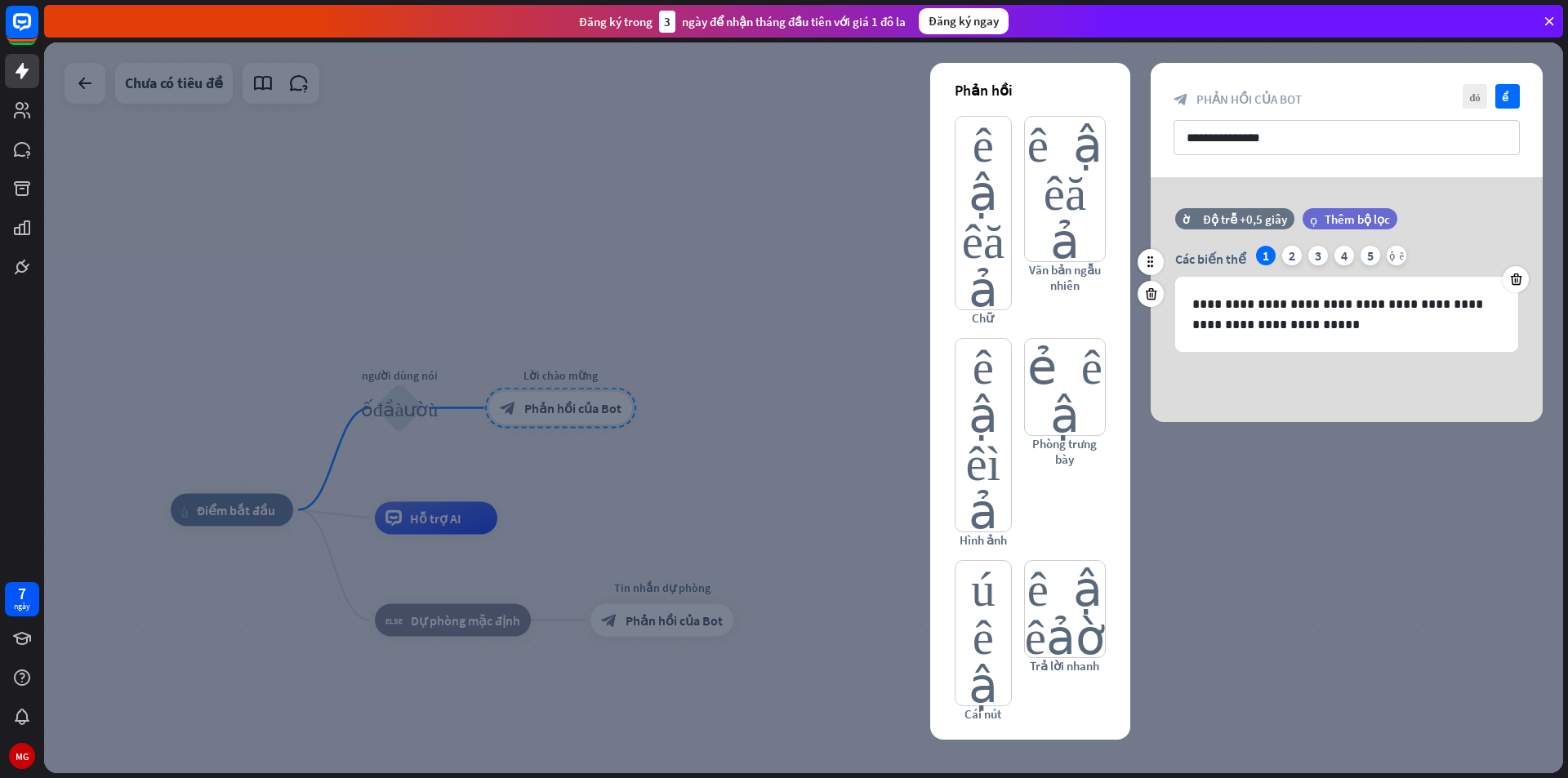
click at [1305, 255] on div "Các biến thể 1 2 3 4 5 cộng thêm" at bounding box center [1347, 258] width 343 height 26
click at [1298, 256] on div "2" at bounding box center [1292, 255] width 20 height 20
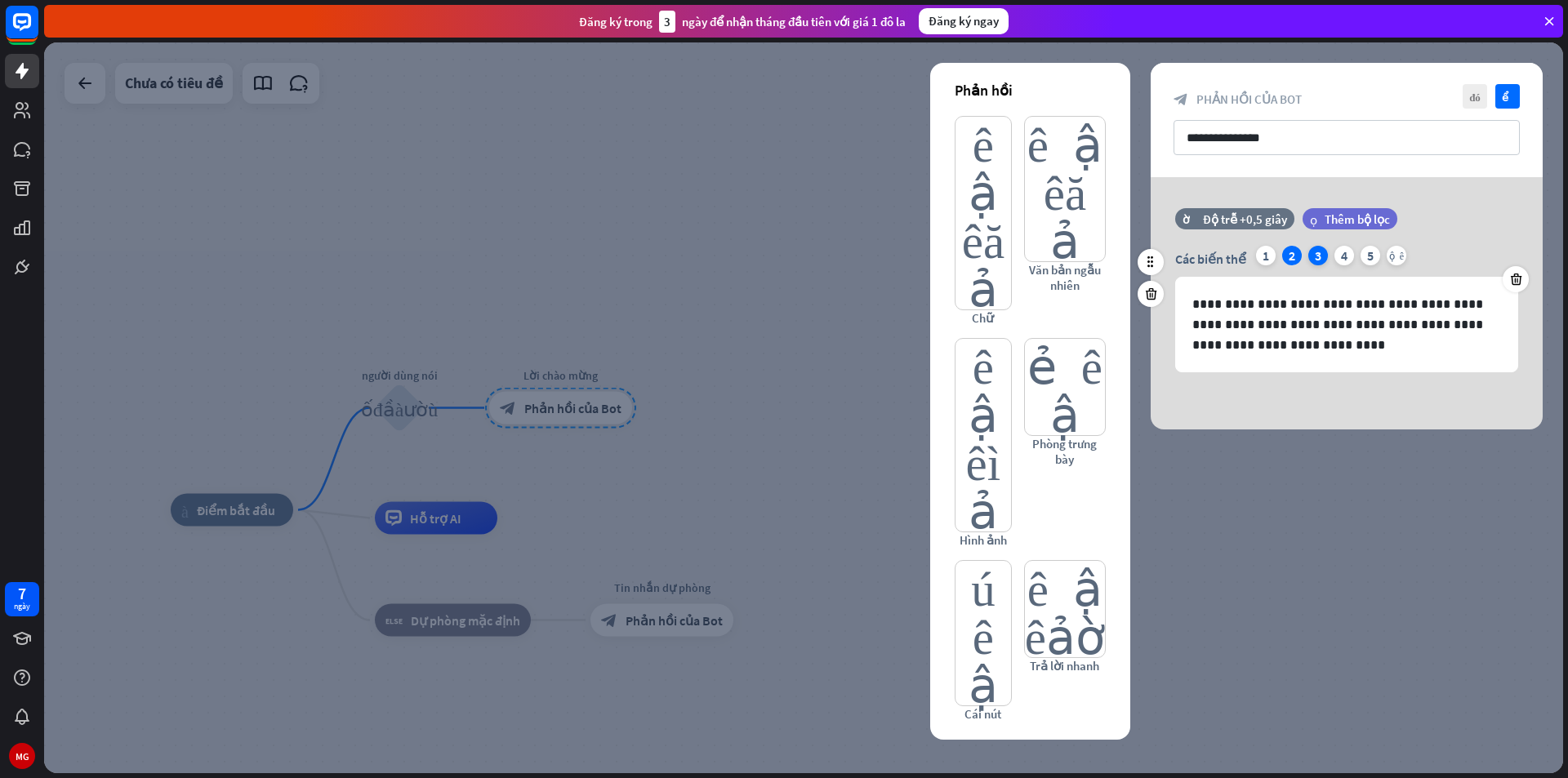
click at [1314, 253] on font "3" at bounding box center [1317, 255] width 7 height 17
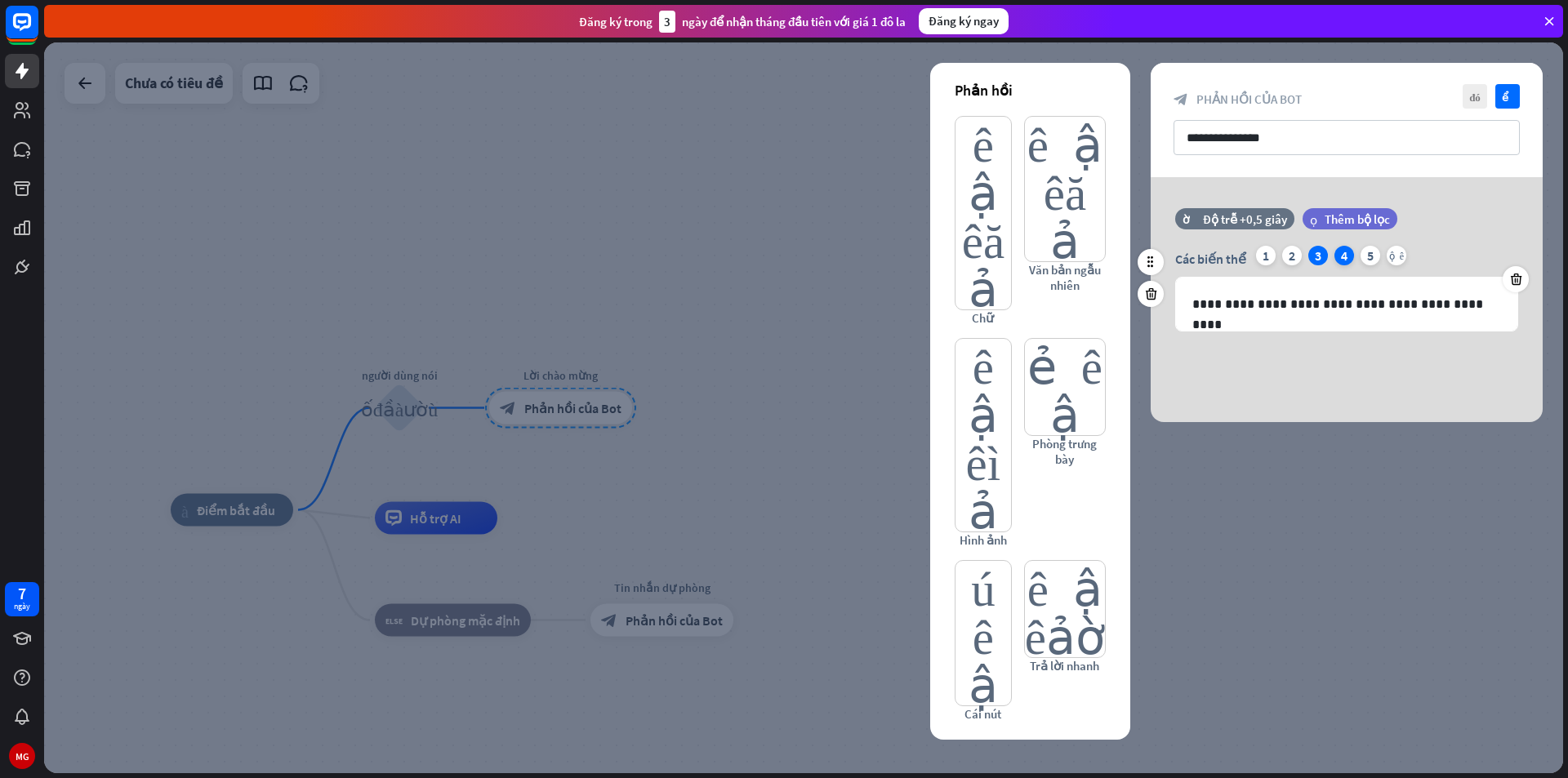
click at [1341, 255] on font "4" at bounding box center [1344, 255] width 7 height 17
click at [1367, 257] on font "5" at bounding box center [1370, 255] width 7 height 17
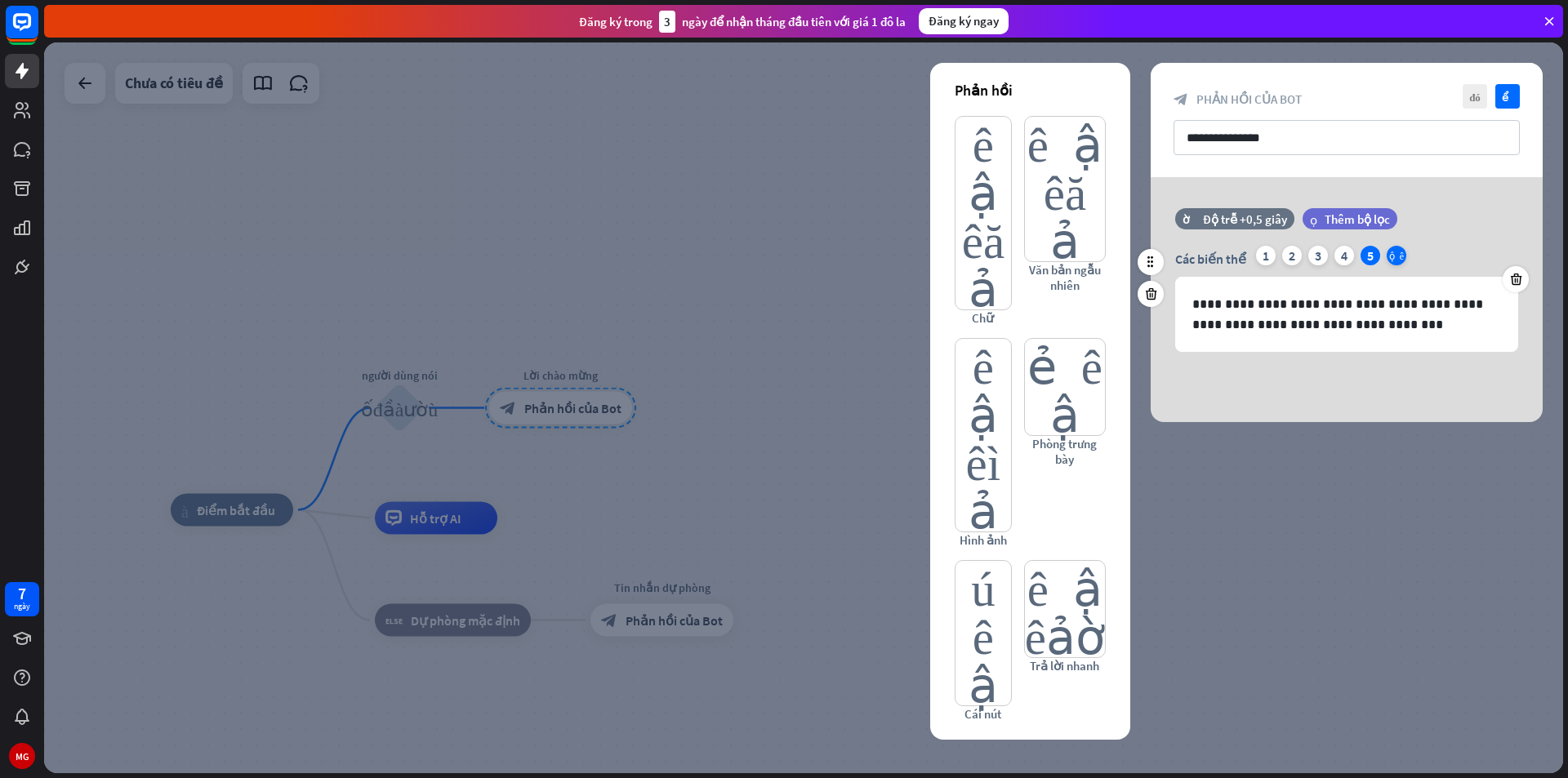
click at [1397, 254] on font "cộng thêm" at bounding box center [1396, 255] width 15 height 10
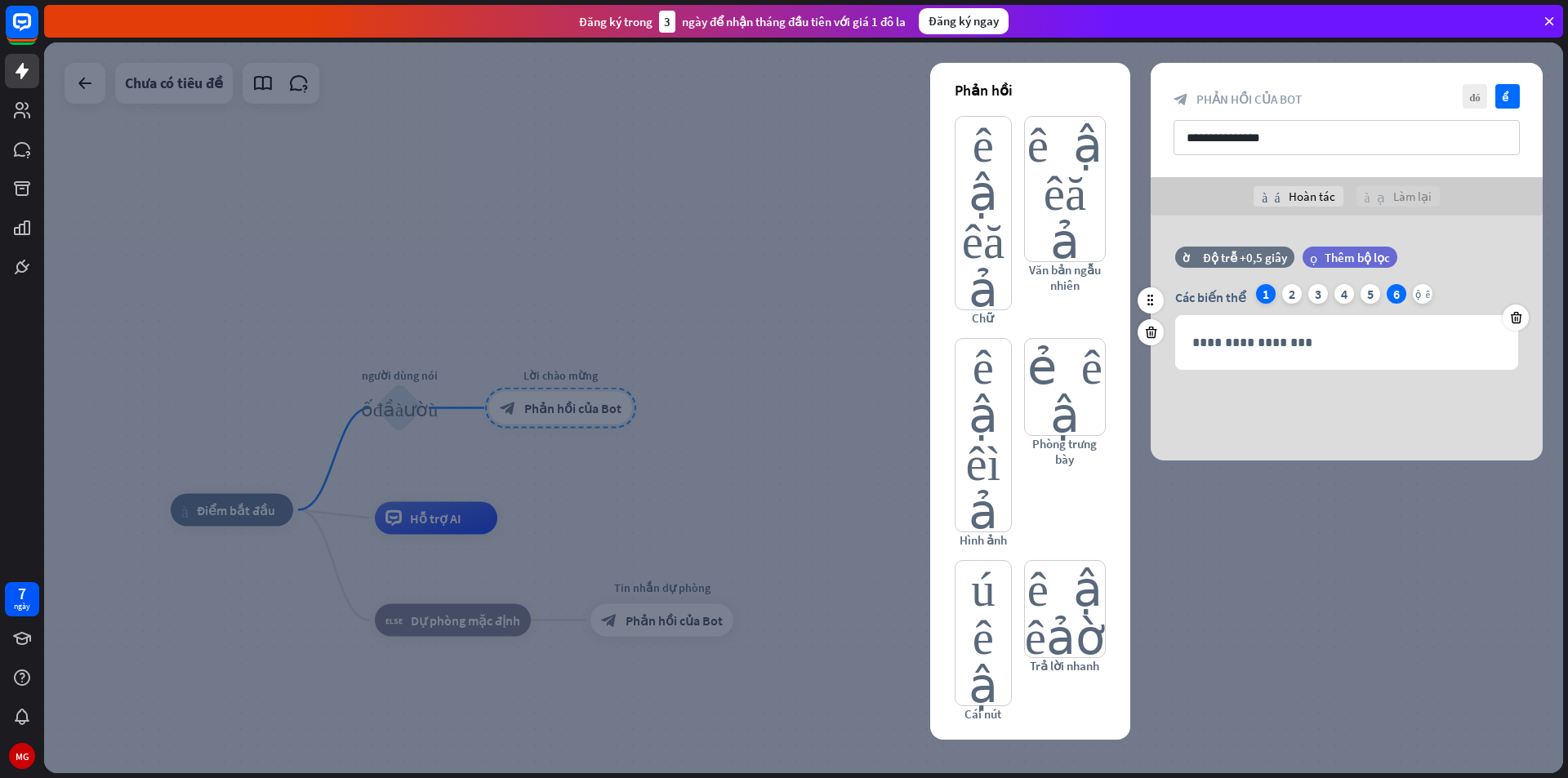
click at [1269, 299] on div "1" at bounding box center [1266, 294] width 20 height 20
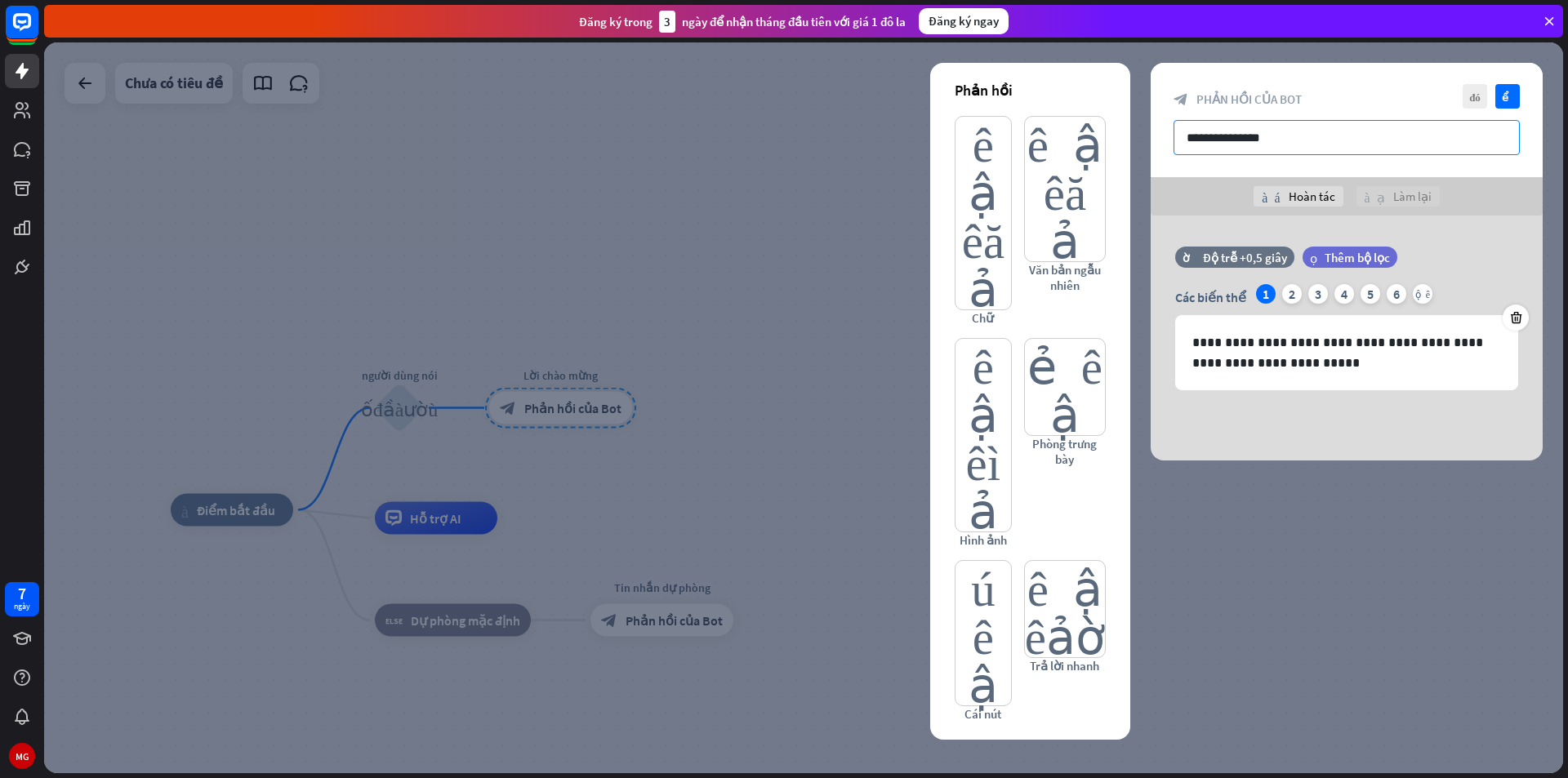
click at [1319, 128] on input "**********" at bounding box center [1347, 138] width 346 height 35
type input "*"
type input "**********"
click at [1501, 95] on icon "kiểm tra" at bounding box center [1507, 96] width 24 height 24
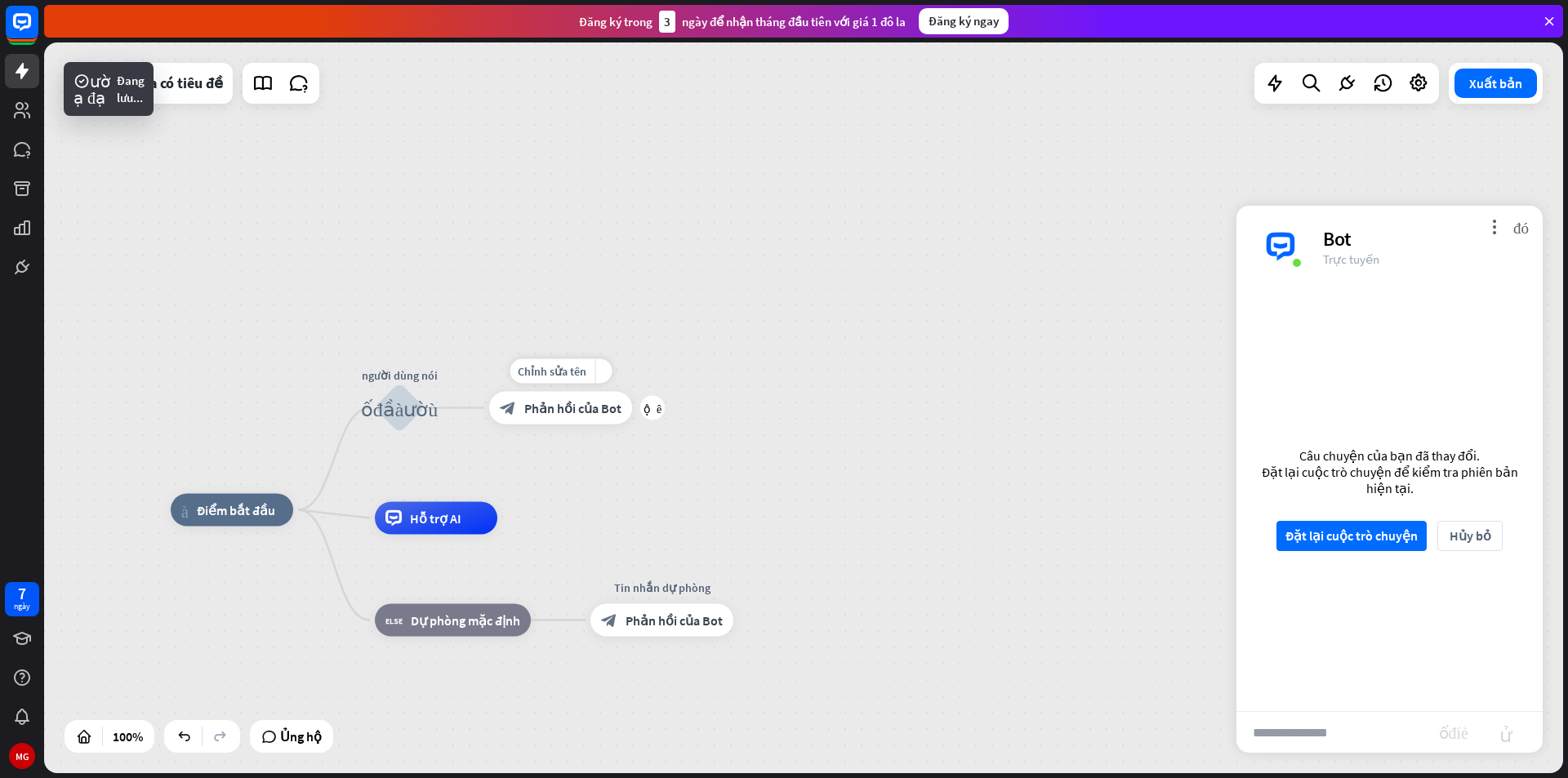
click at [594, 403] on font "Phản hồi của Bot" at bounding box center [573, 408] width 97 height 17
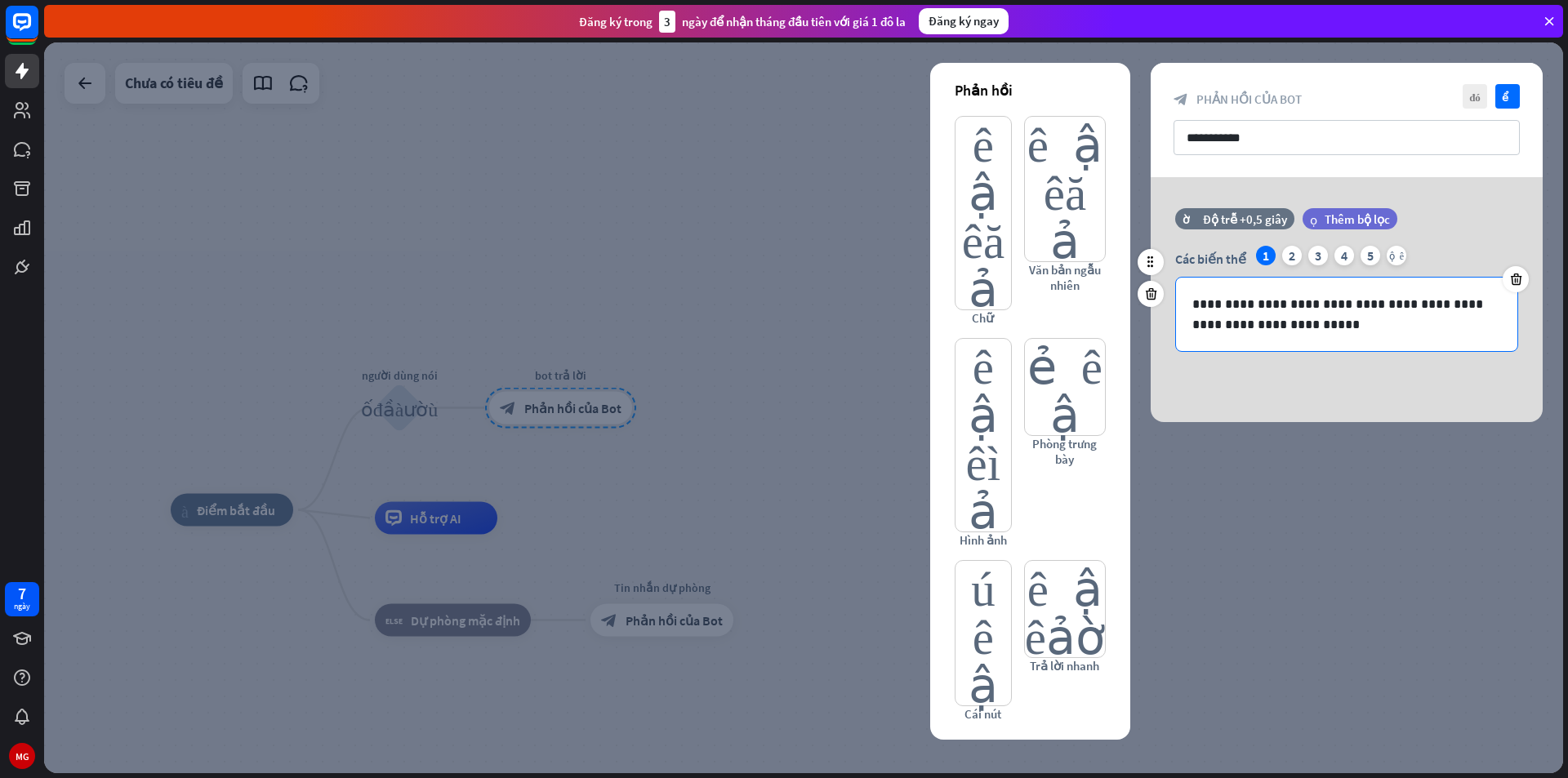
click at [1305, 322] on p "**********" at bounding box center [1346, 314] width 308 height 41
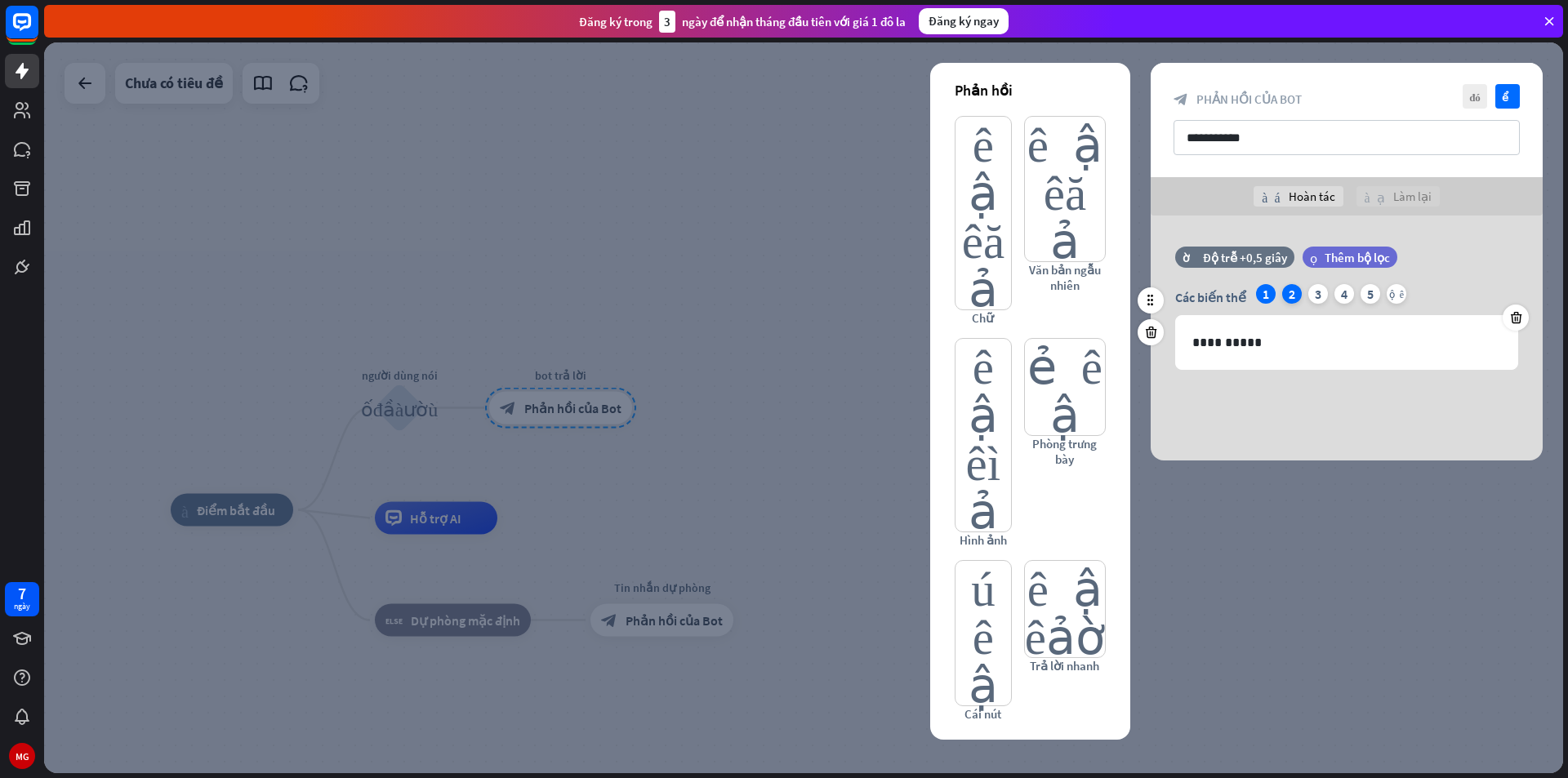
drag, startPoint x: 1290, startPoint y: 293, endPoint x: 1267, endPoint y: 303, distance: 25.1
click at [1289, 293] on font "2" at bounding box center [1292, 294] width 7 height 17
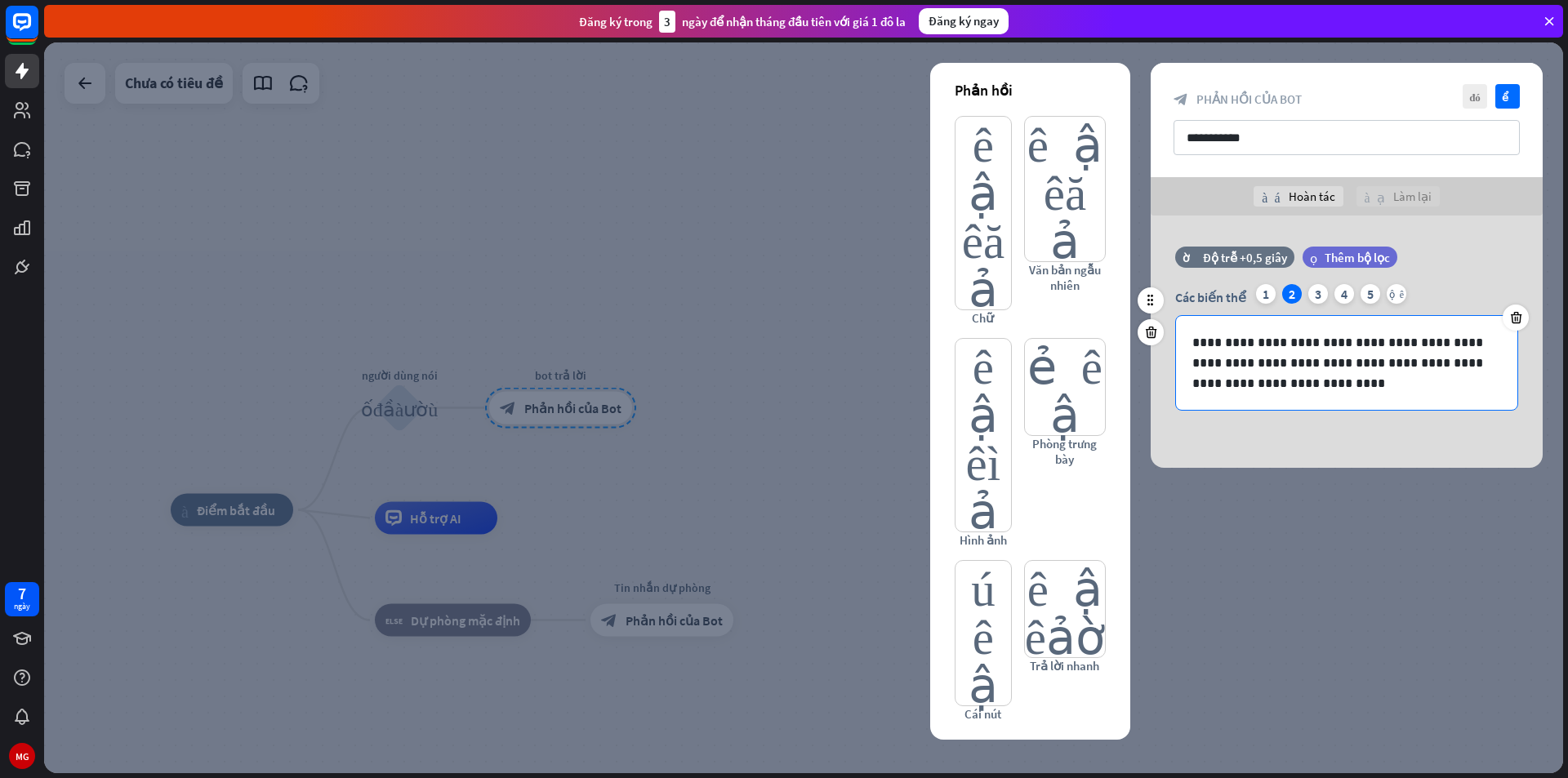
click at [1278, 372] on p "**********" at bounding box center [1346, 363] width 308 height 62
click at [1254, 393] on div "**********" at bounding box center [1346, 363] width 342 height 94
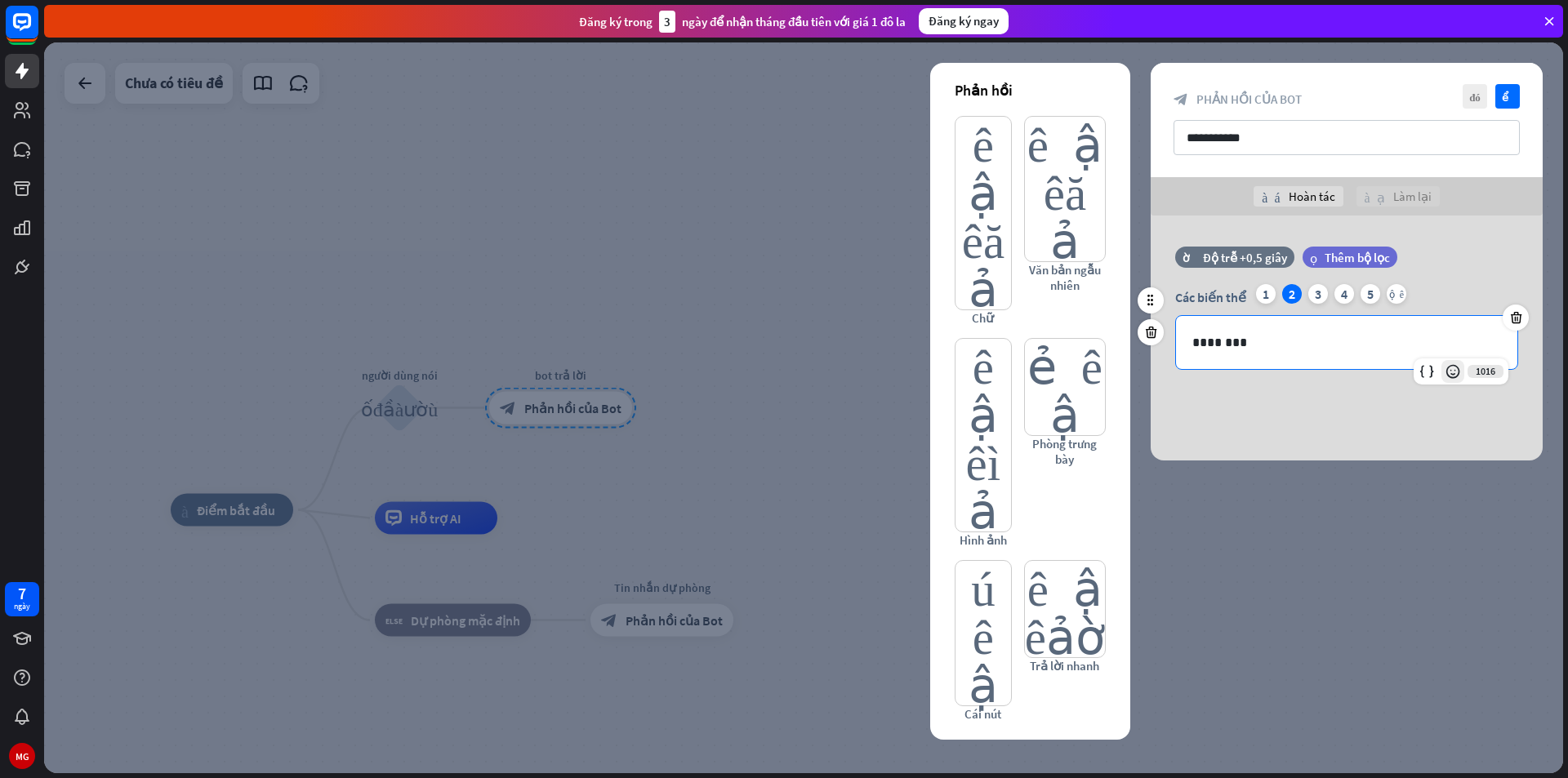
click at [1452, 376] on icon at bounding box center [1453, 371] width 17 height 17
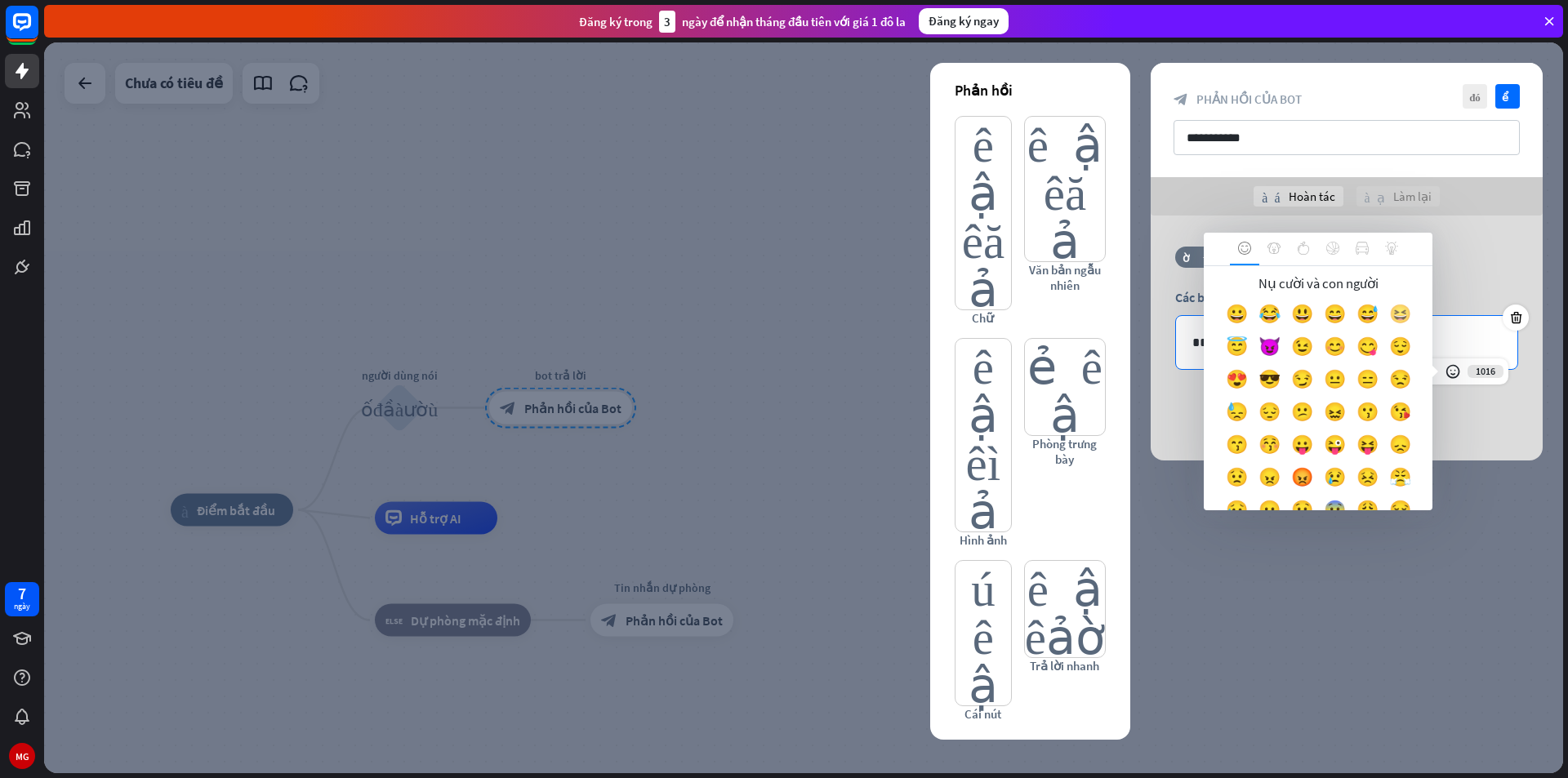
click at [1389, 325] on font "😆" at bounding box center [1400, 313] width 23 height 23
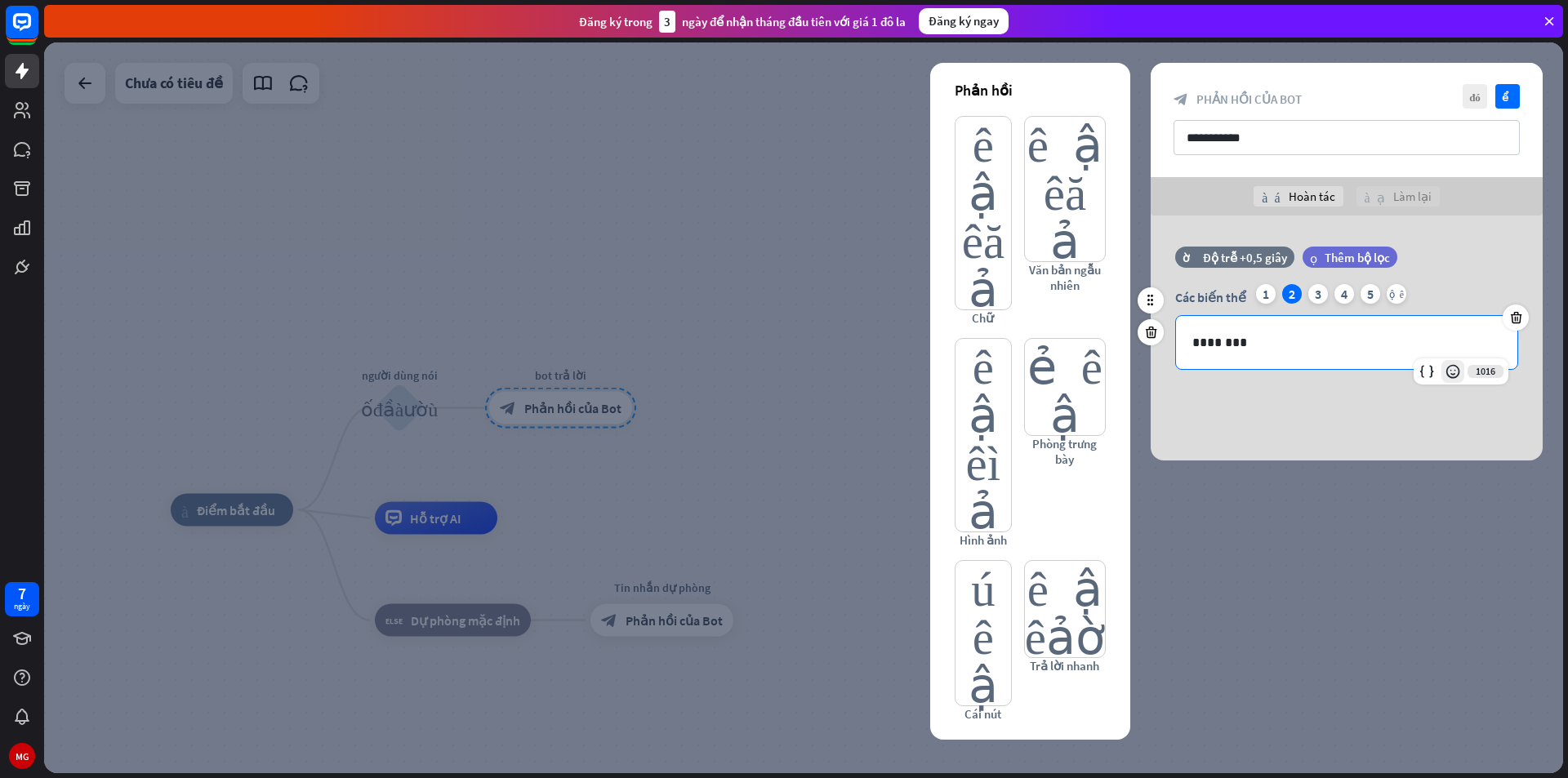
click at [1461, 378] on div at bounding box center [1453, 371] width 23 height 23
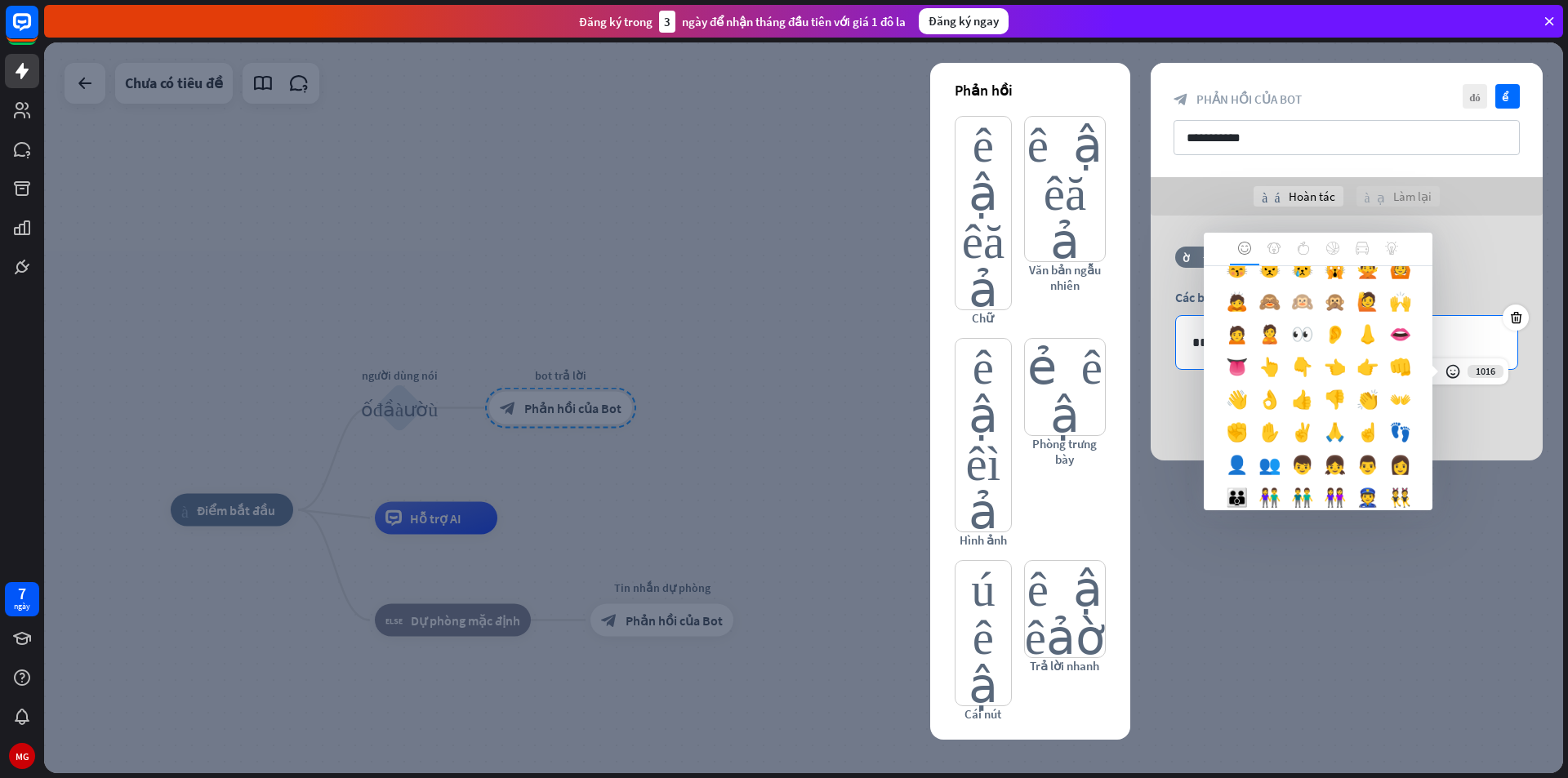
scroll to position [408, 0]
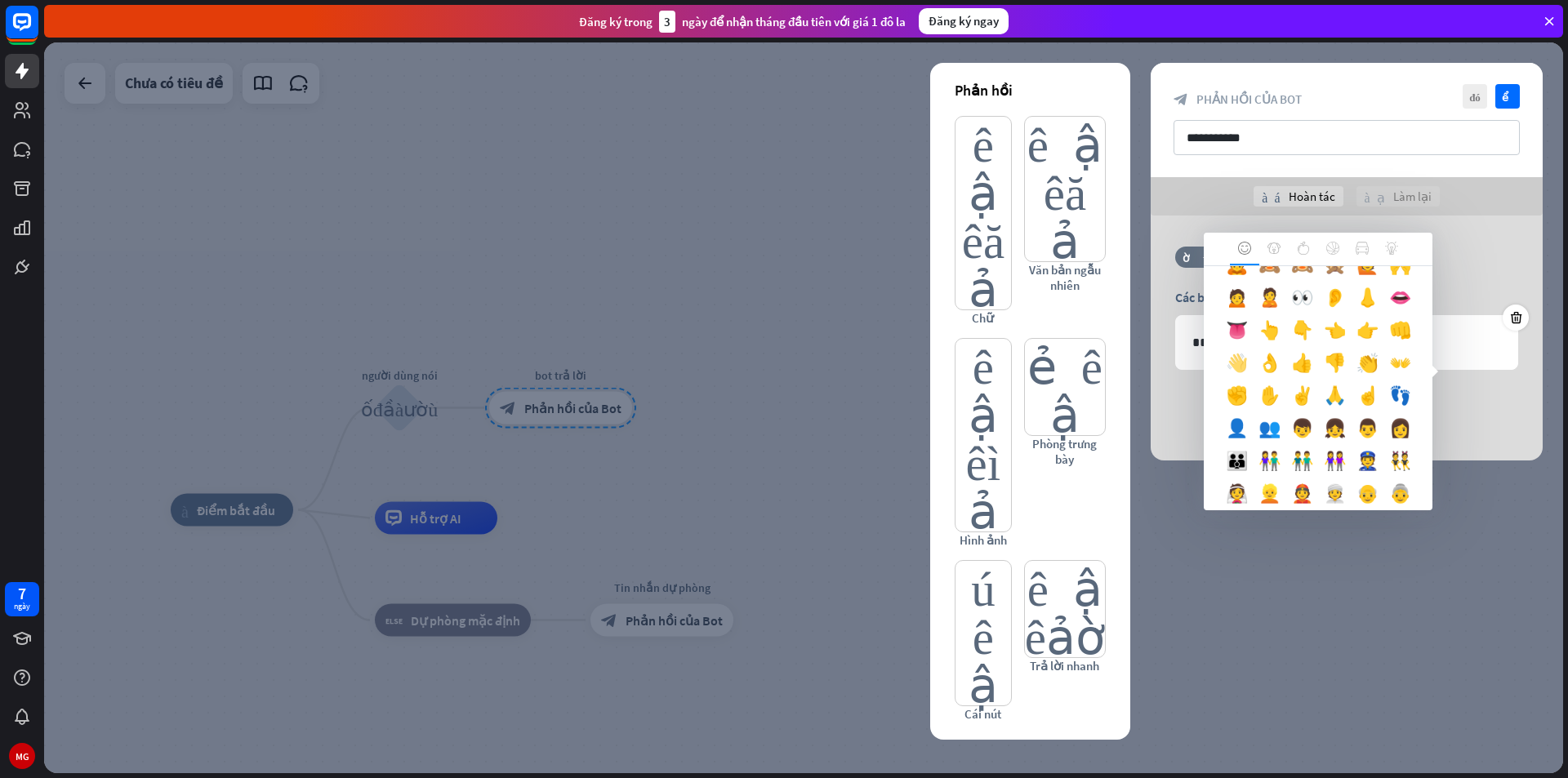
drag, startPoint x: 1386, startPoint y: 426, endPoint x: 1414, endPoint y: 423, distance: 28.2
click at [1248, 374] on font "👋" at bounding box center [1236, 362] width 23 height 23
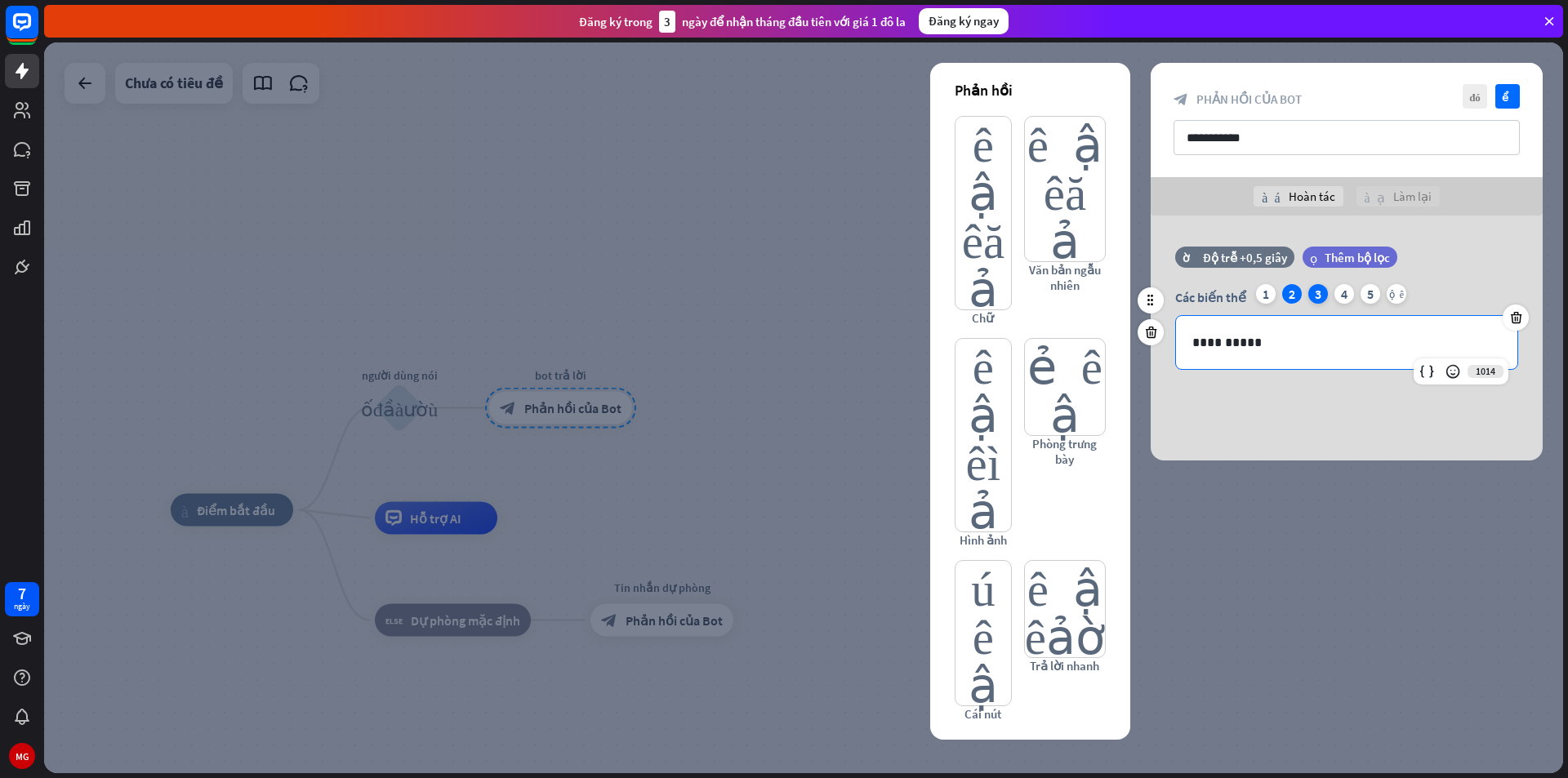
click at [1318, 296] on font "3" at bounding box center [1317, 294] width 7 height 17
click at [1486, 347] on p "**********" at bounding box center [1346, 343] width 308 height 21
click at [1352, 297] on div "4" at bounding box center [1344, 294] width 20 height 20
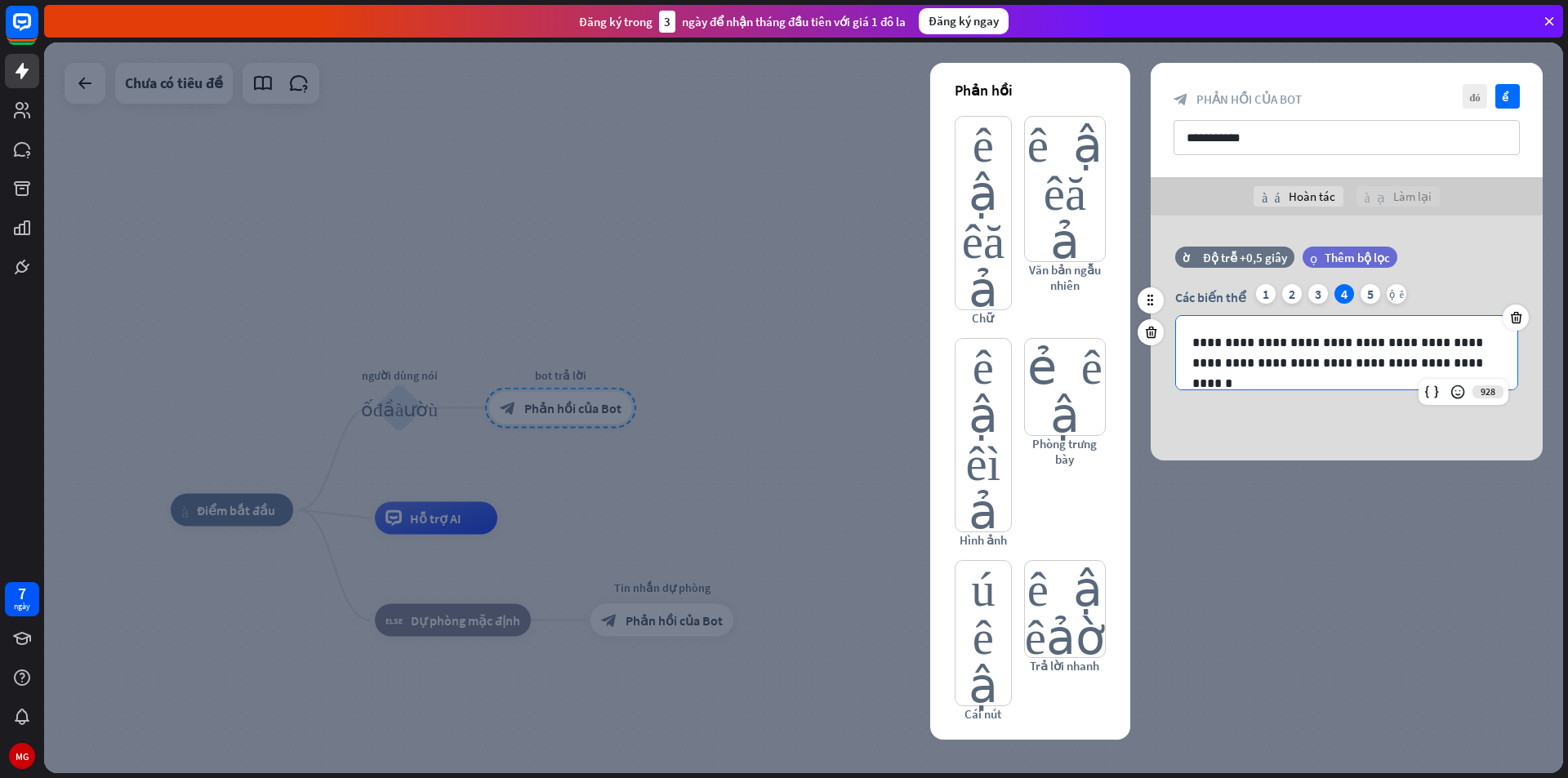
click at [1442, 362] on p "**********" at bounding box center [1346, 353] width 308 height 41
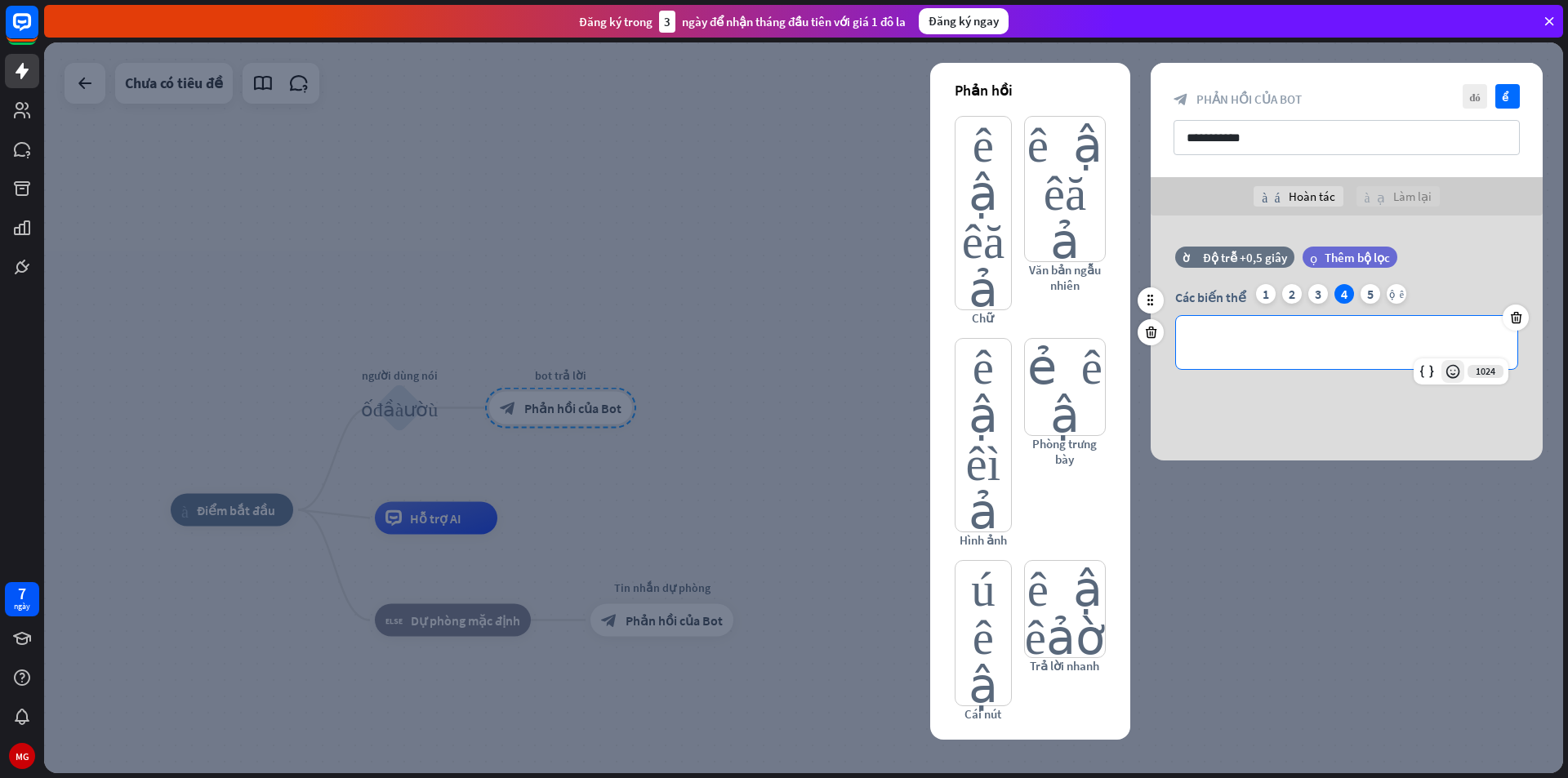
click at [1454, 373] on icon at bounding box center [1453, 371] width 17 height 17
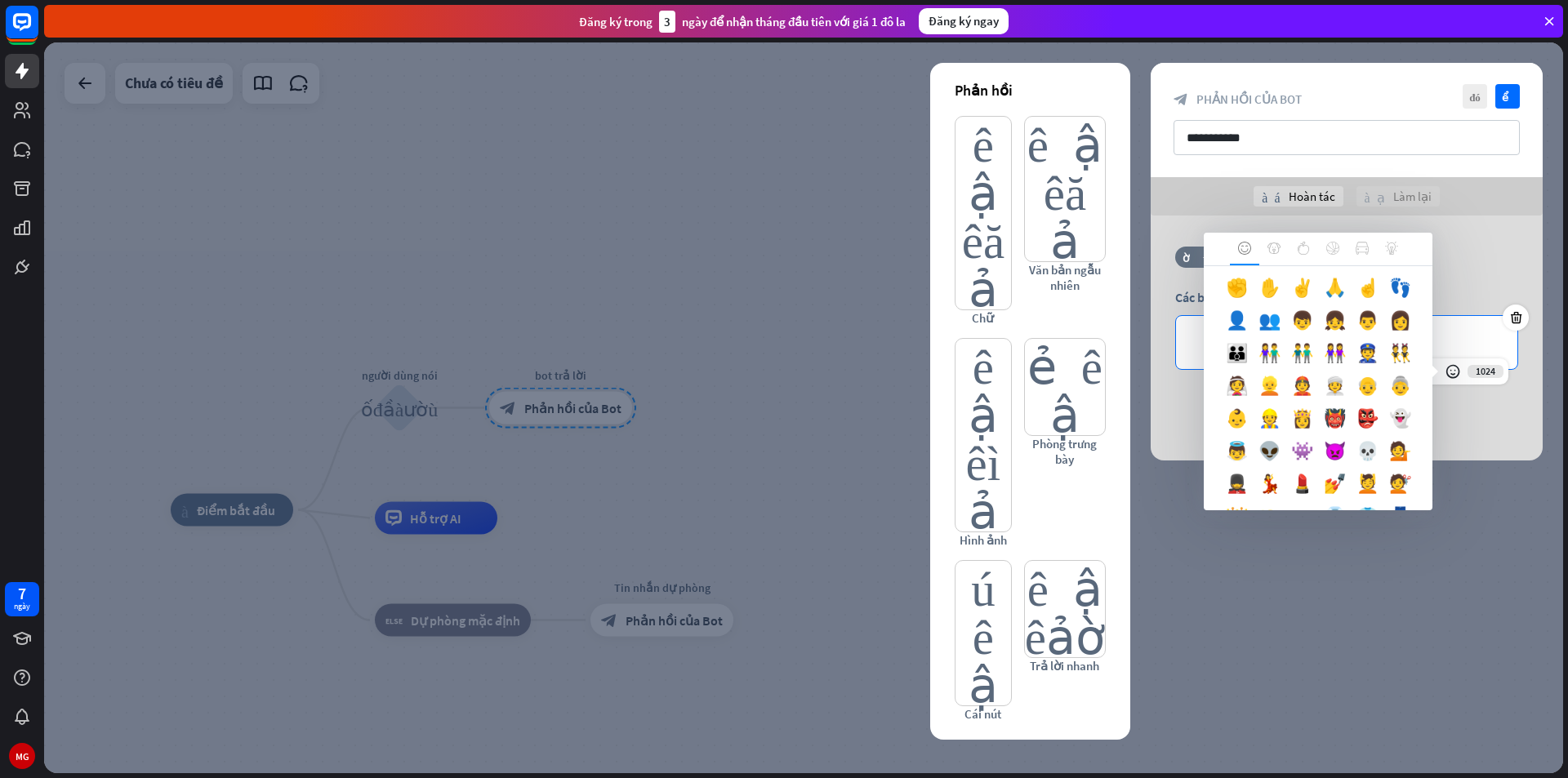
scroll to position [490, 0]
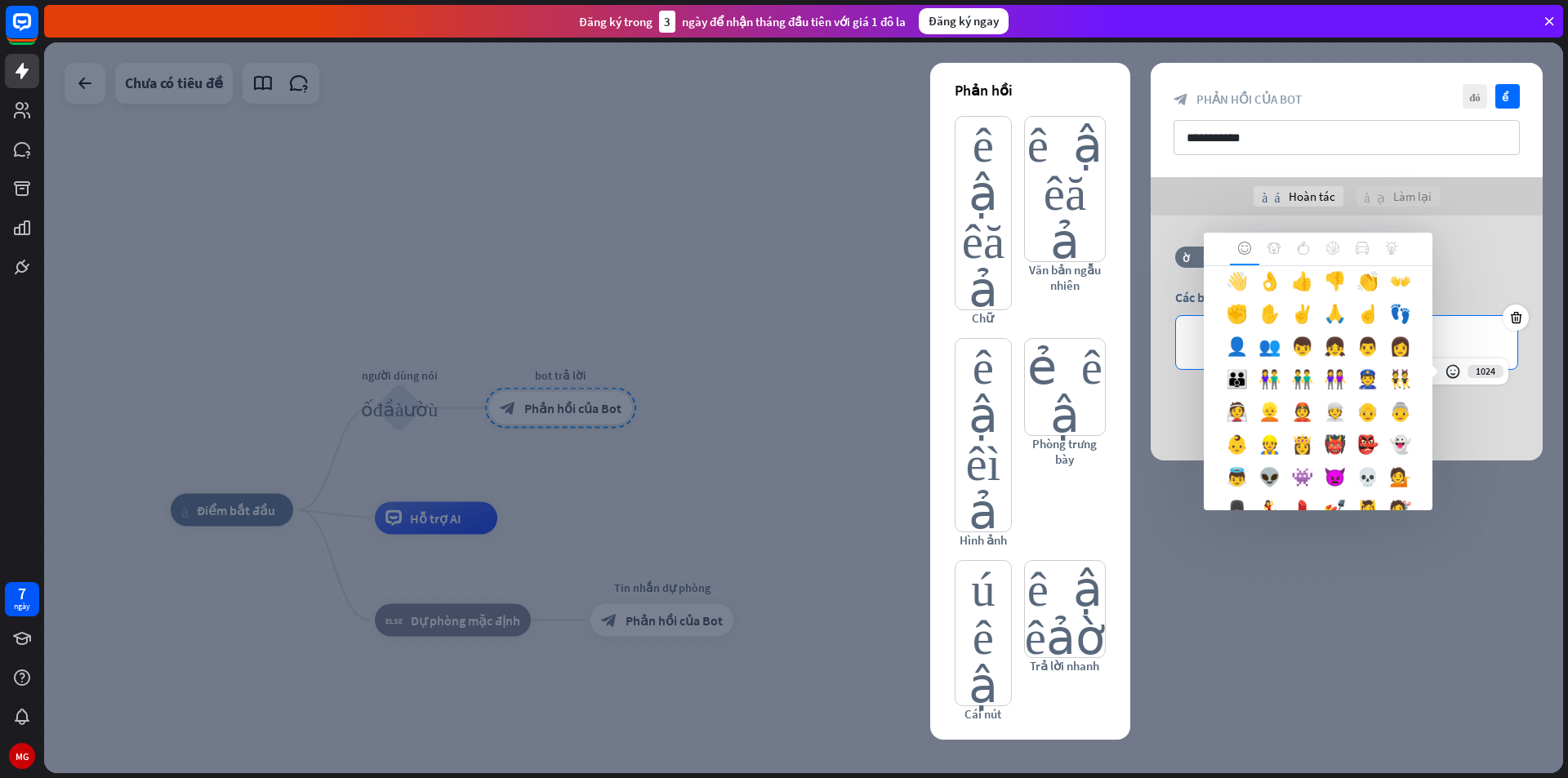
drag, startPoint x: 1375, startPoint y: 345, endPoint x: 1443, endPoint y: 357, distance: 69.1
click at [1248, 293] on font "👋" at bounding box center [1236, 280] width 23 height 23
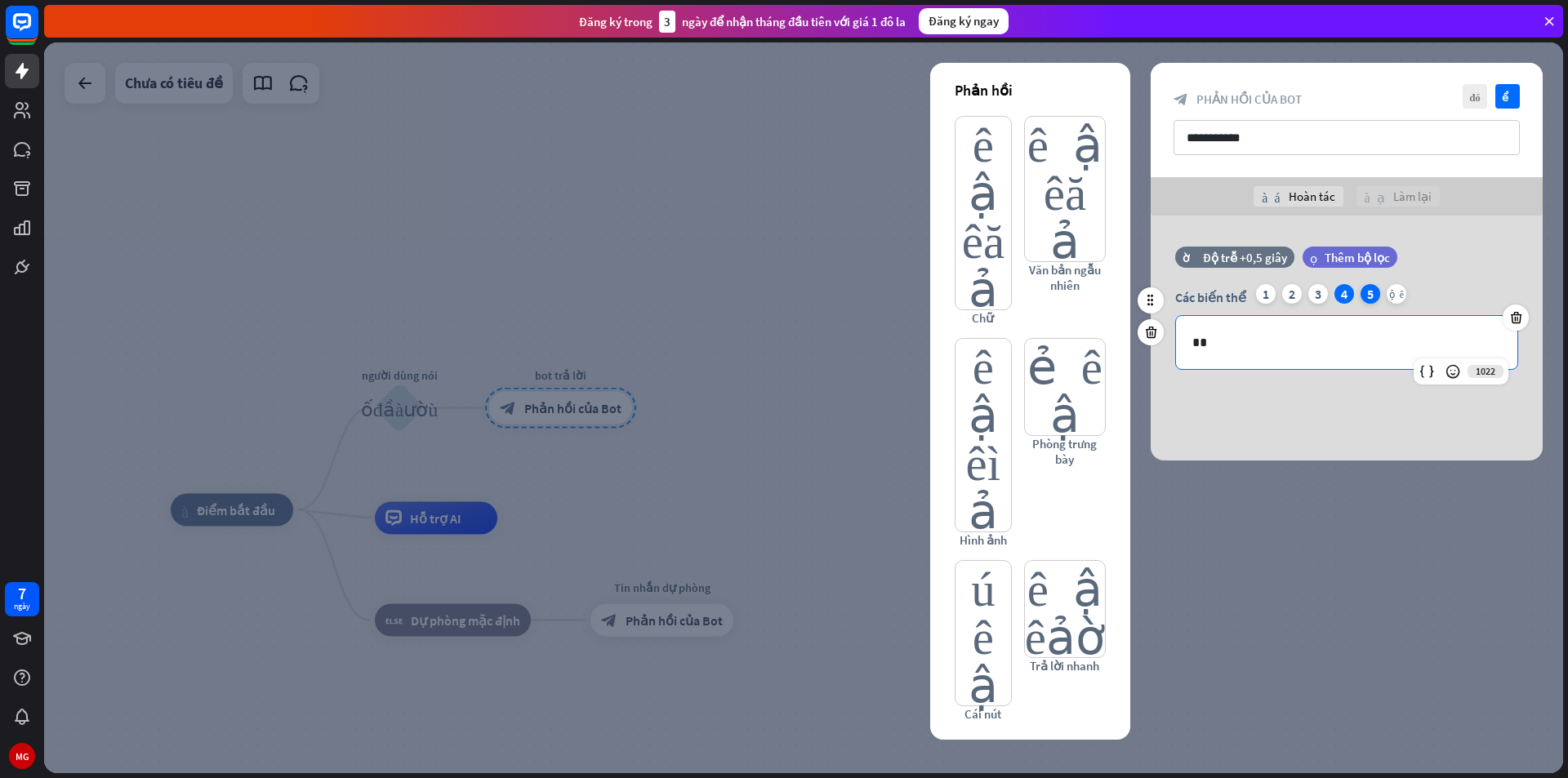
click at [1367, 297] on font "5" at bounding box center [1370, 294] width 7 height 17
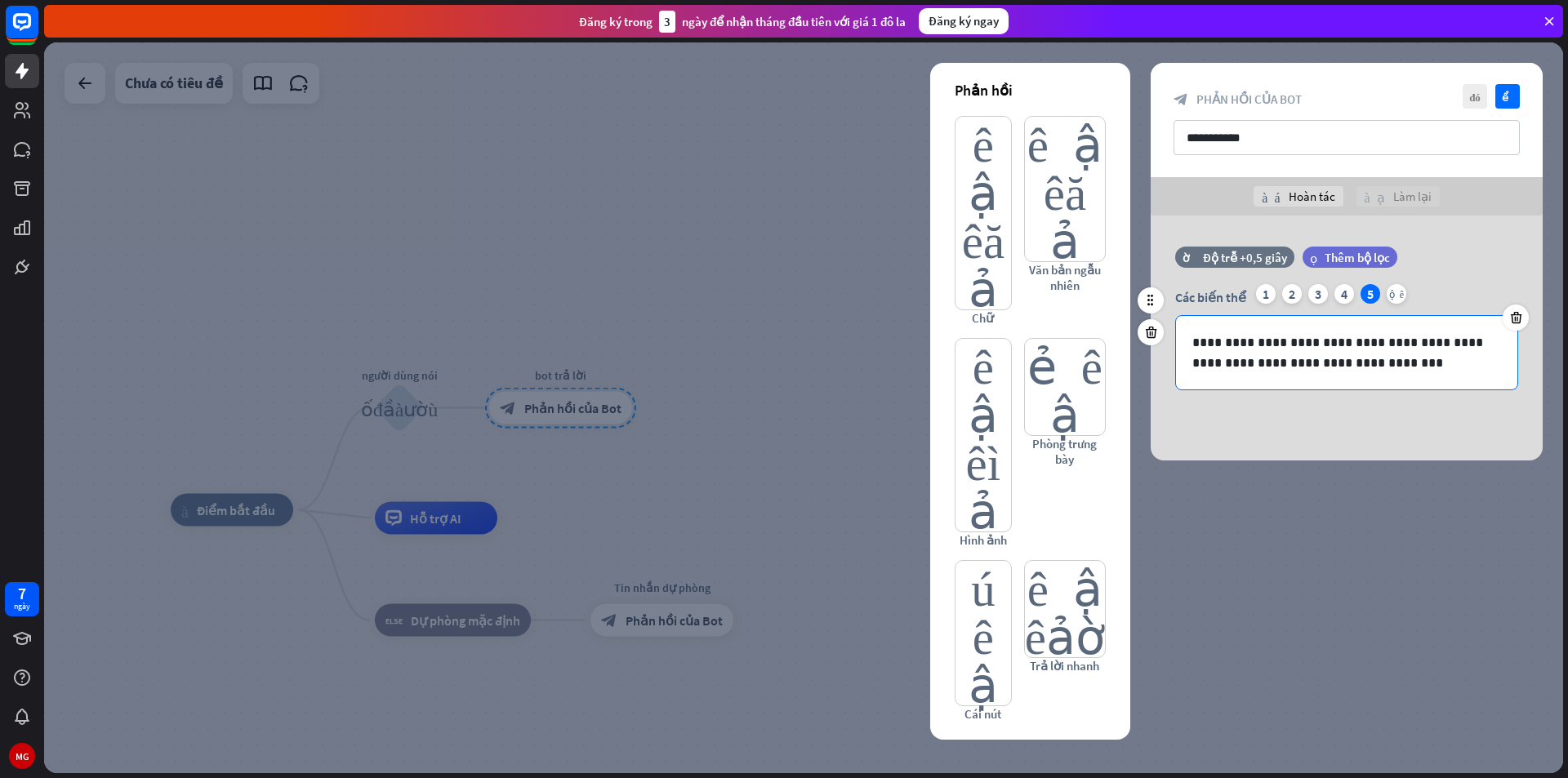
click at [1373, 364] on p "**********" at bounding box center [1346, 353] width 308 height 41
click at [1453, 371] on icon at bounding box center [1453, 371] width 17 height 17
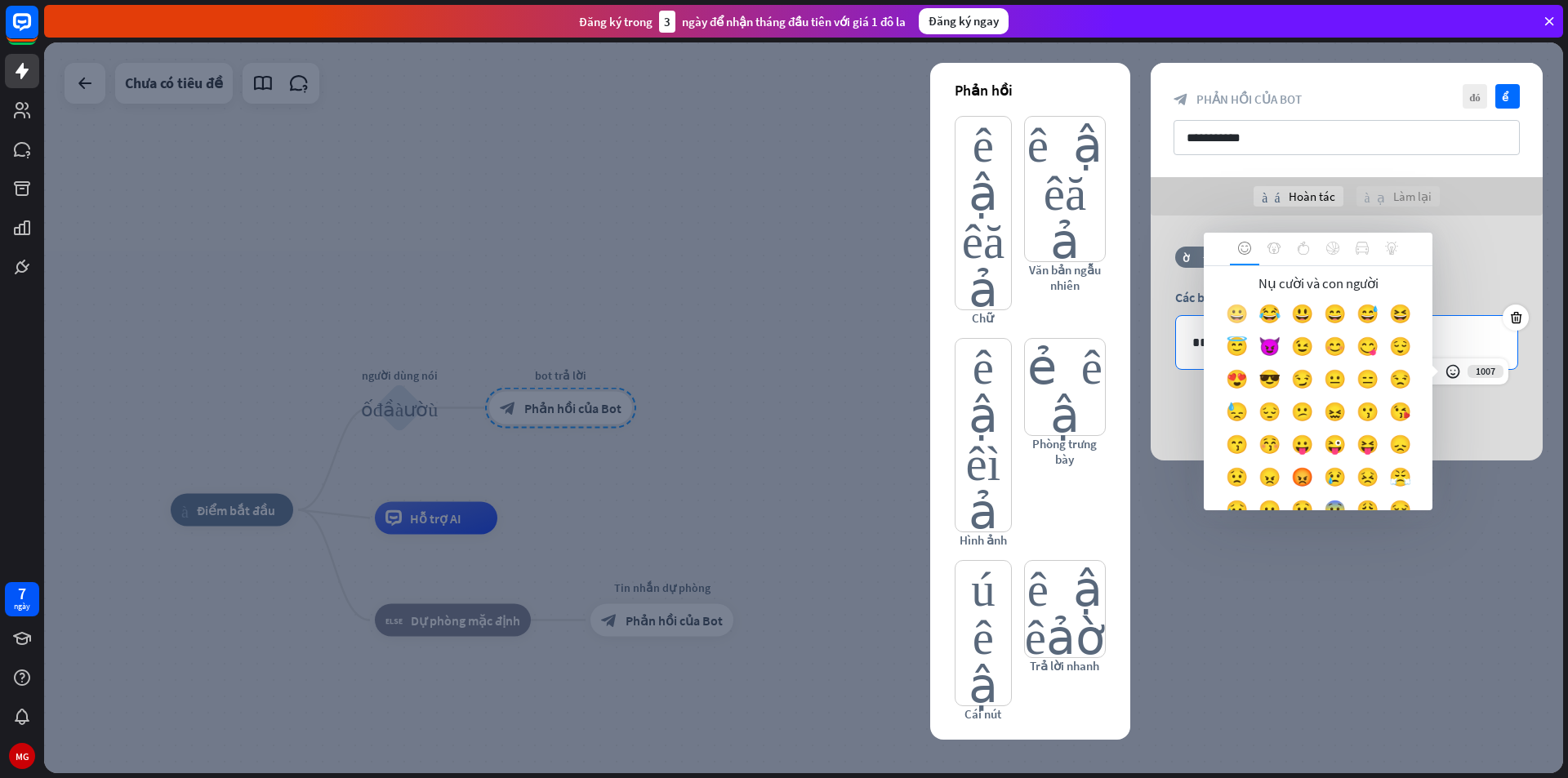
click at [1248, 307] on font "😀" at bounding box center [1236, 313] width 23 height 23
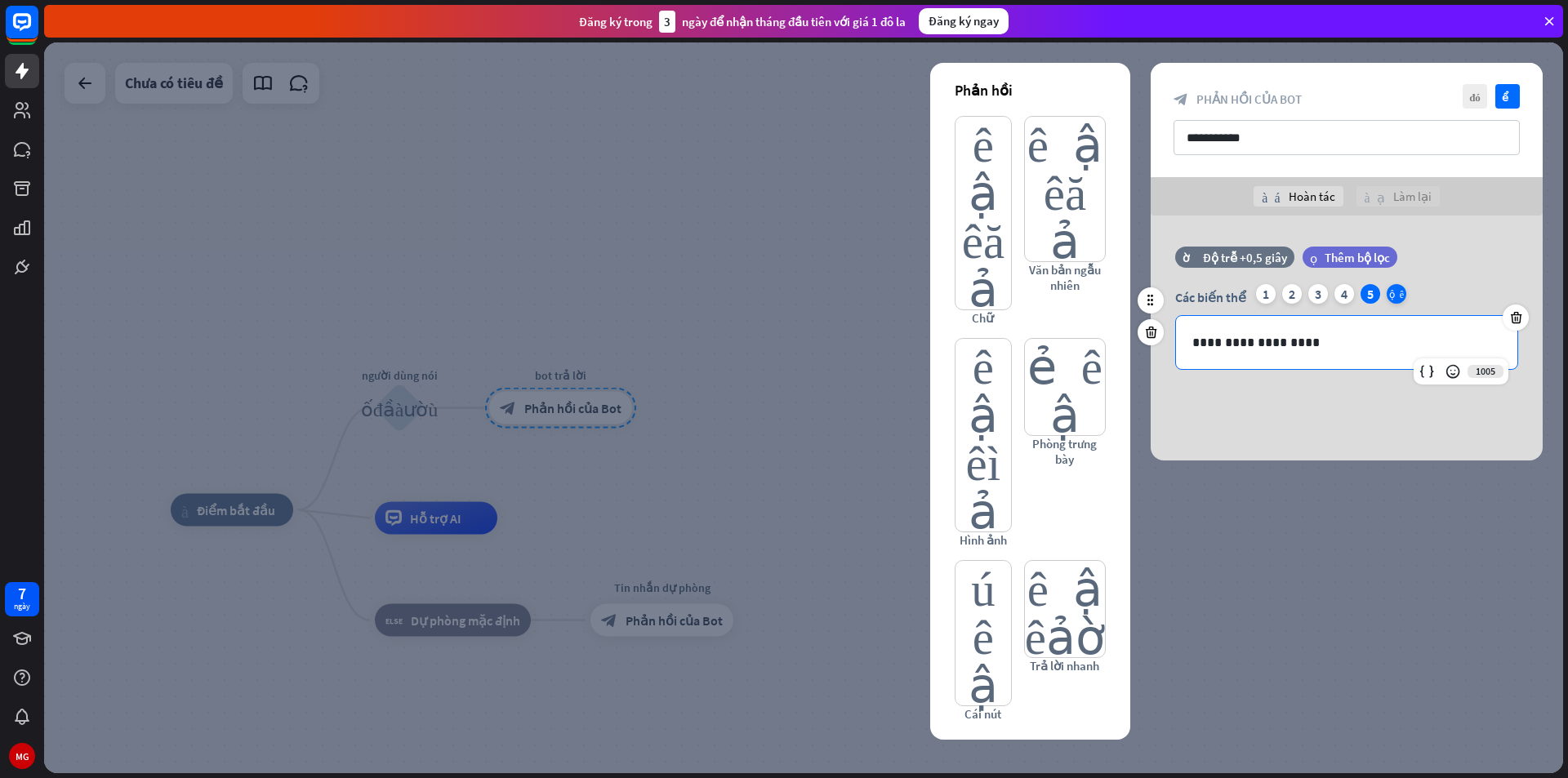
click at [1397, 297] on font "cộng thêm" at bounding box center [1396, 294] width 15 height 10
click at [1266, 294] on font "1" at bounding box center [1266, 294] width 7 height 17
click at [1298, 297] on div "2" at bounding box center [1292, 294] width 20 height 20
click at [1311, 294] on div "3" at bounding box center [1318, 294] width 20 height 20
click at [1333, 289] on div "Các biến thể 1 2 3 4 5 6 cộng thêm" at bounding box center [1347, 297] width 343 height 26
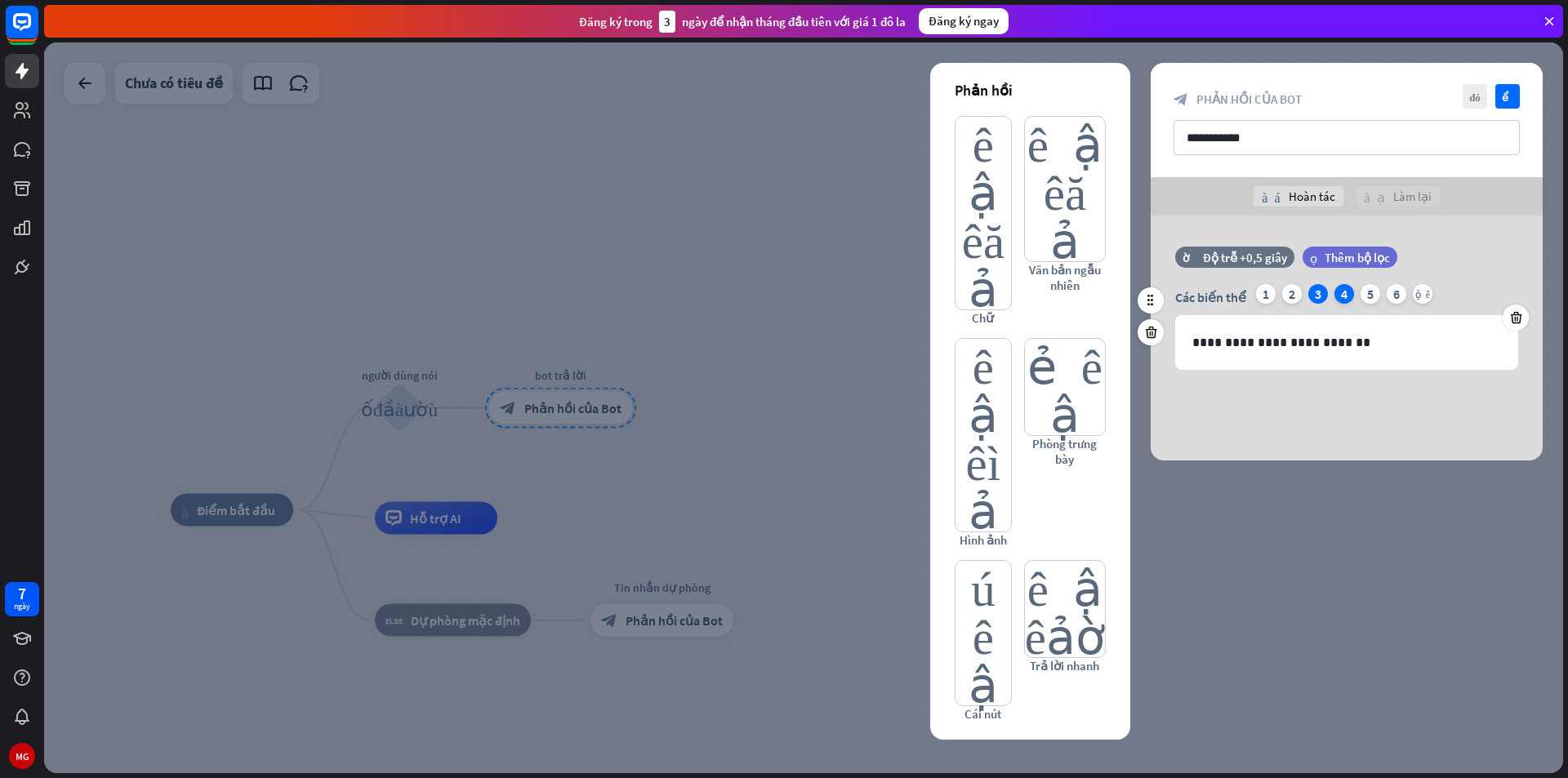
click at [1346, 290] on font "4" at bounding box center [1344, 294] width 7 height 17
click at [1378, 292] on div "5" at bounding box center [1370, 294] width 20 height 20
click at [1388, 292] on div "6" at bounding box center [1397, 294] width 20 height 20
click at [1426, 296] on font "cộng thêm" at bounding box center [1422, 294] width 15 height 10
click at [1395, 297] on font "6" at bounding box center [1396, 294] width 7 height 17
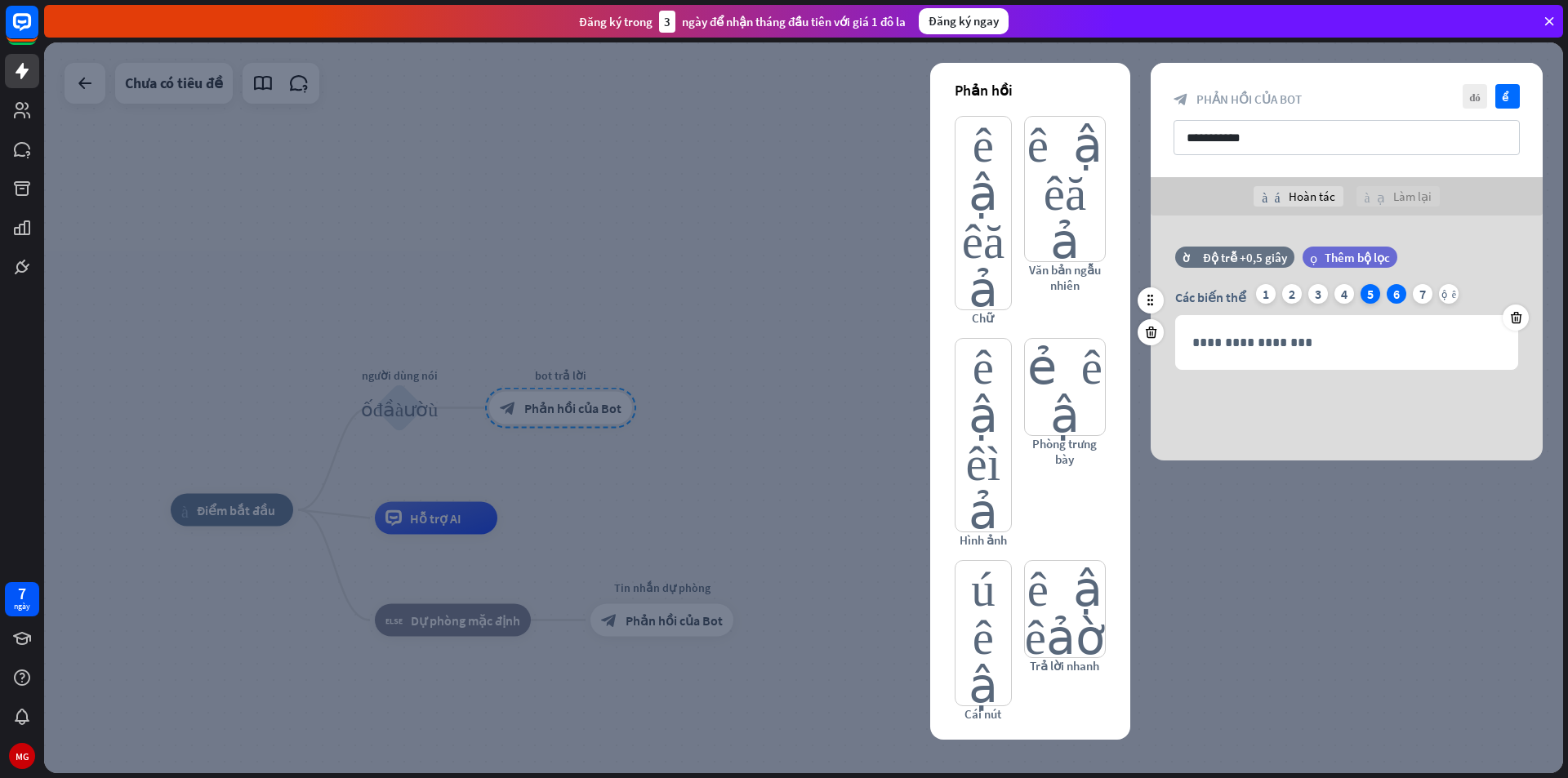
click at [1370, 296] on font "5" at bounding box center [1370, 294] width 7 height 17
click at [1400, 294] on div "6" at bounding box center [1397, 294] width 20 height 20
click at [1338, 328] on div "**********" at bounding box center [1346, 343] width 342 height 53
click at [1466, 372] on div at bounding box center [1457, 371] width 23 height 23
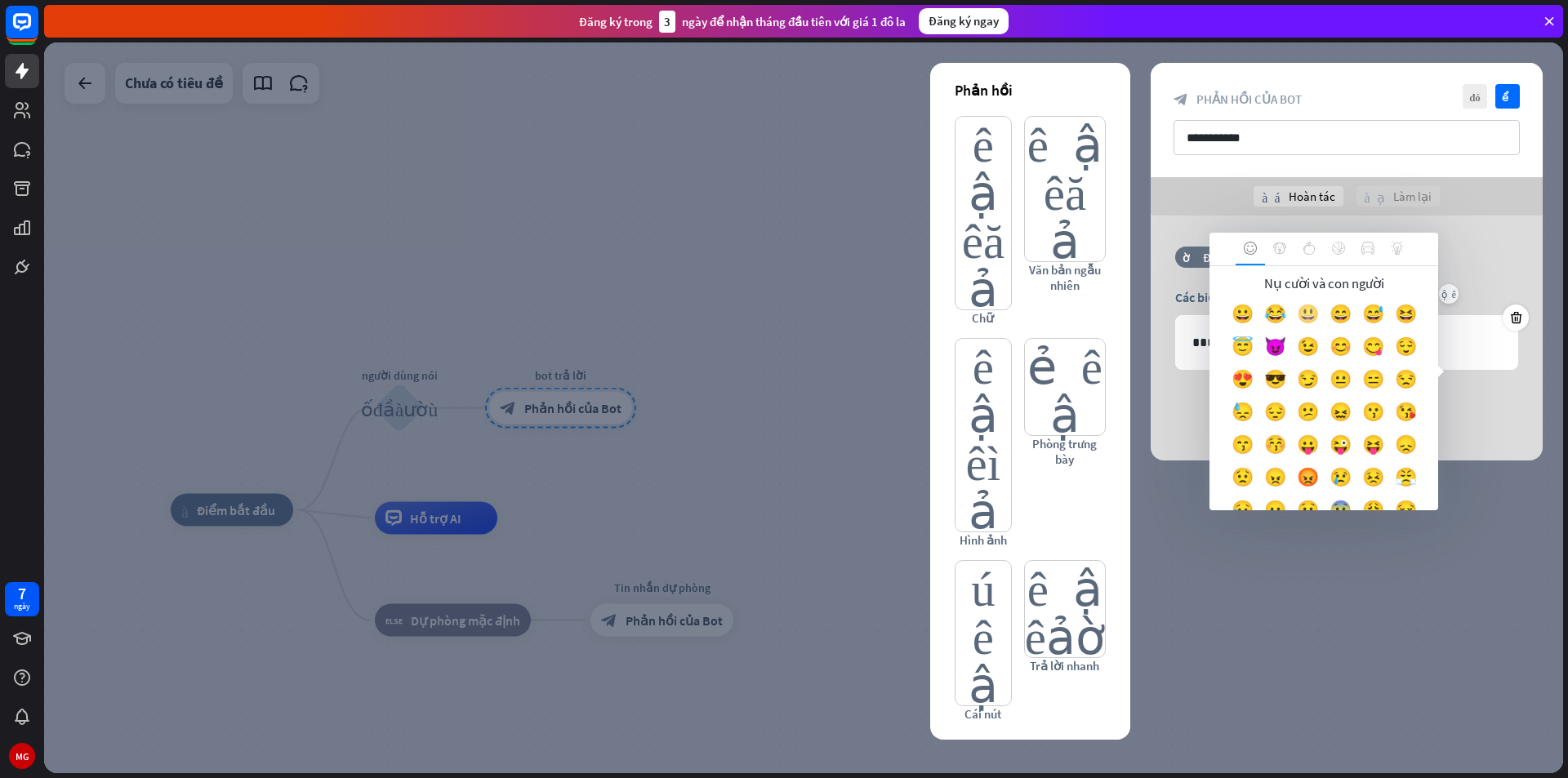
click at [1317, 316] on font "😃" at bounding box center [1308, 313] width 23 height 23
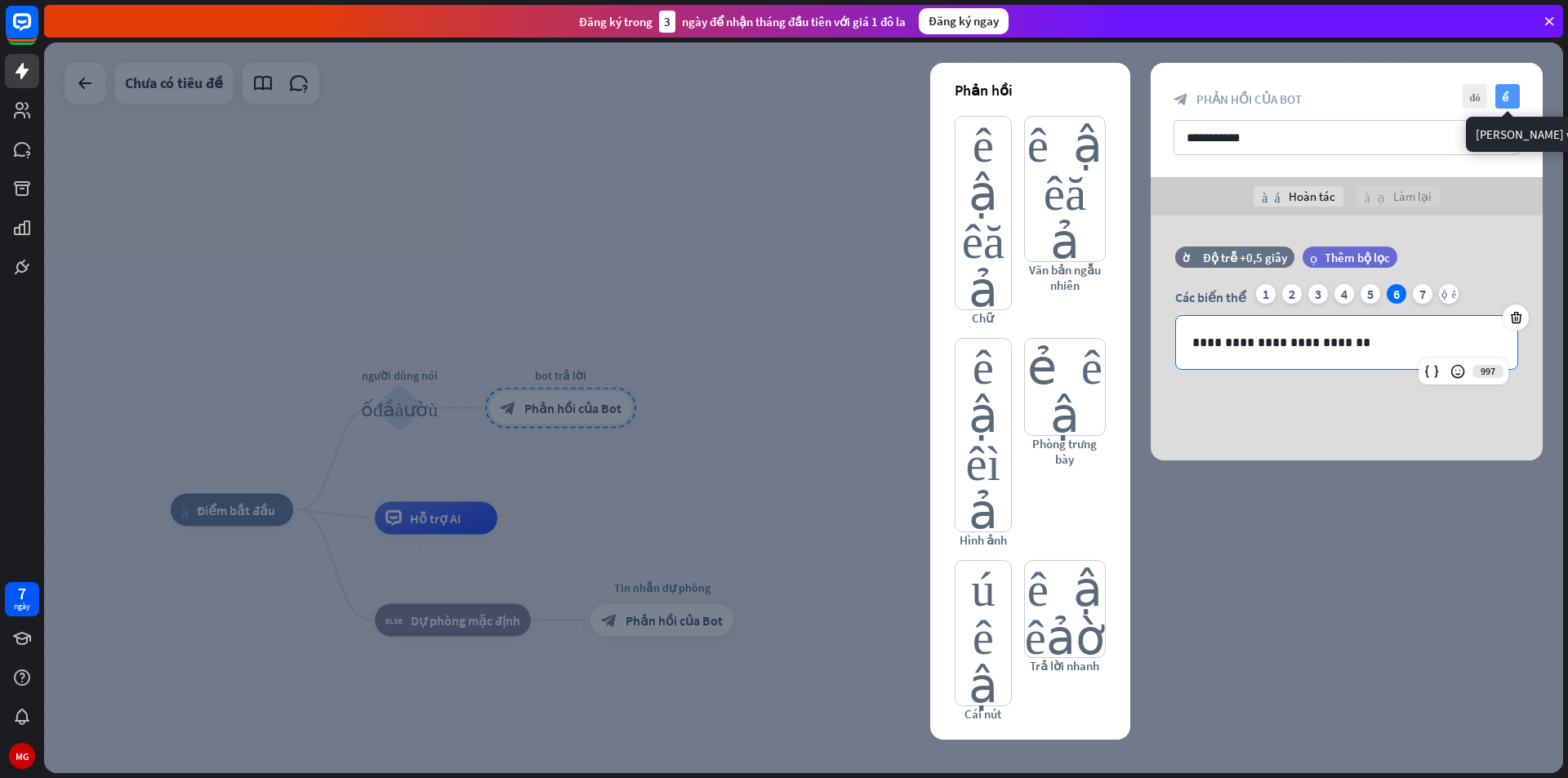
click at [1509, 91] on font "kiểm tra" at bounding box center [1507, 96] width 13 height 11
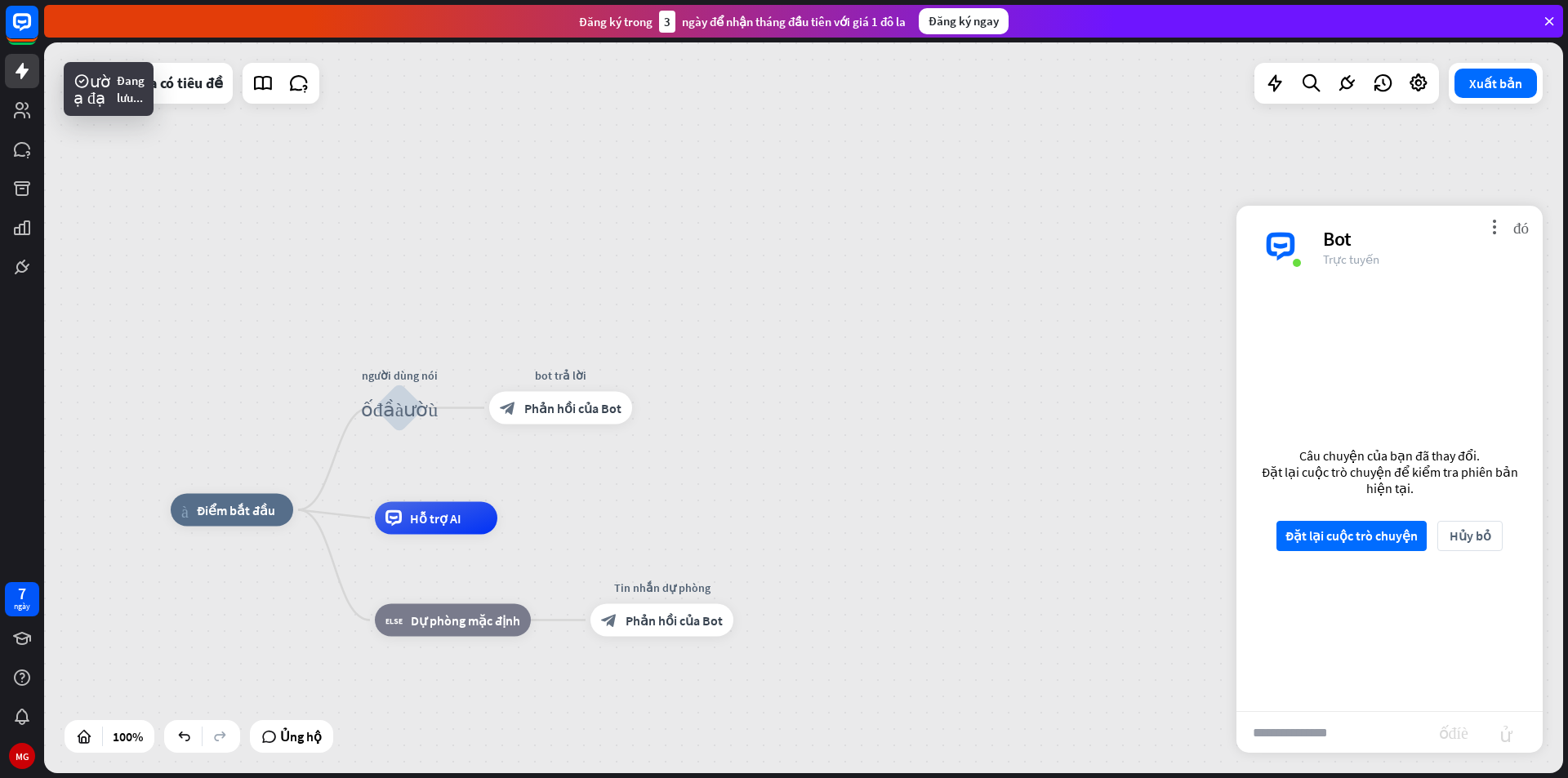
click at [1314, 727] on input "text" at bounding box center [1337, 733] width 203 height 41
type input "****"
click at [1359, 534] on font "Đặt lại cuộc trò chuyện" at bounding box center [1351, 535] width 132 height 17
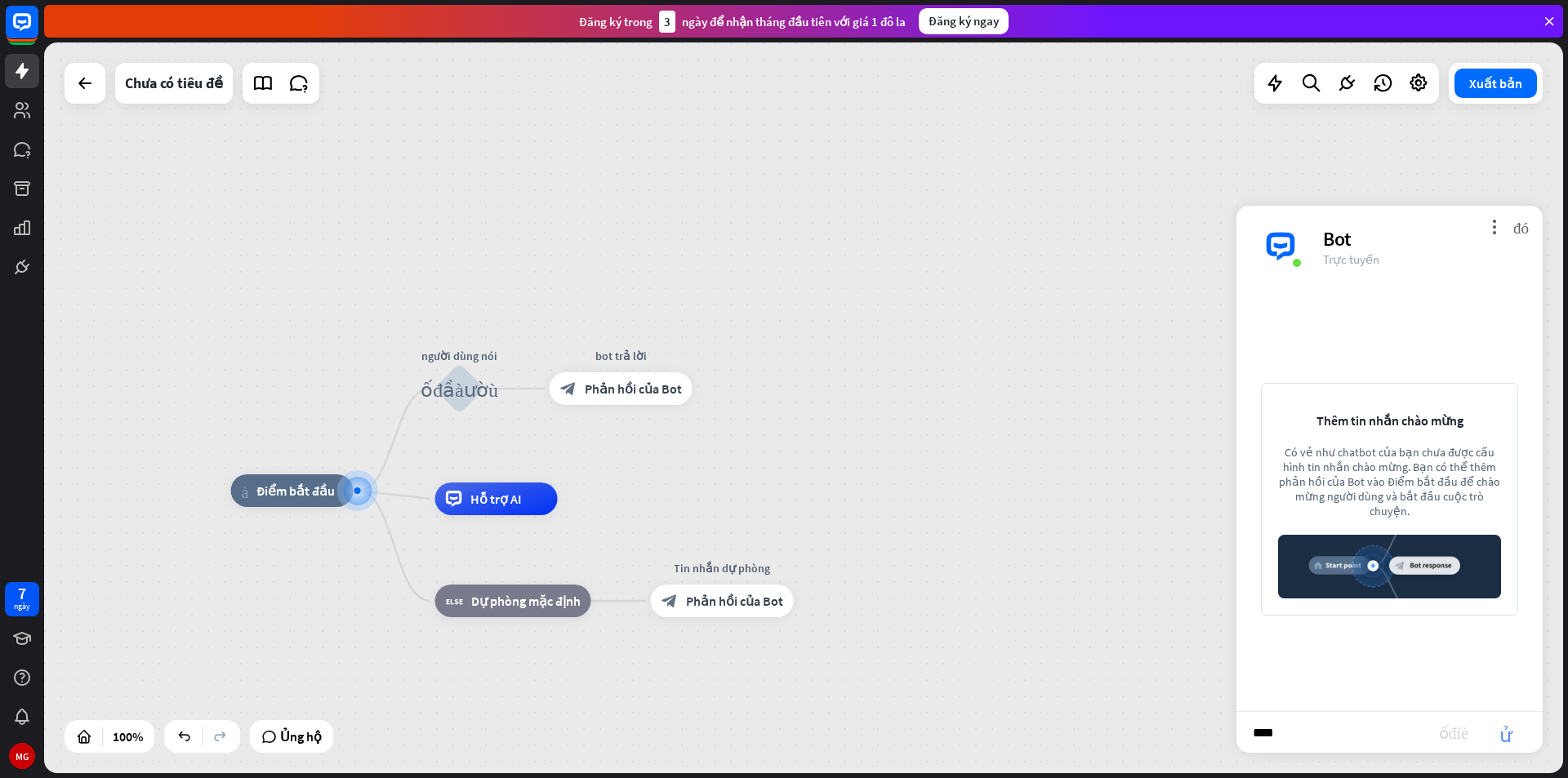
click at [1516, 737] on font "gửi" at bounding box center [1505, 732] width 52 height 20
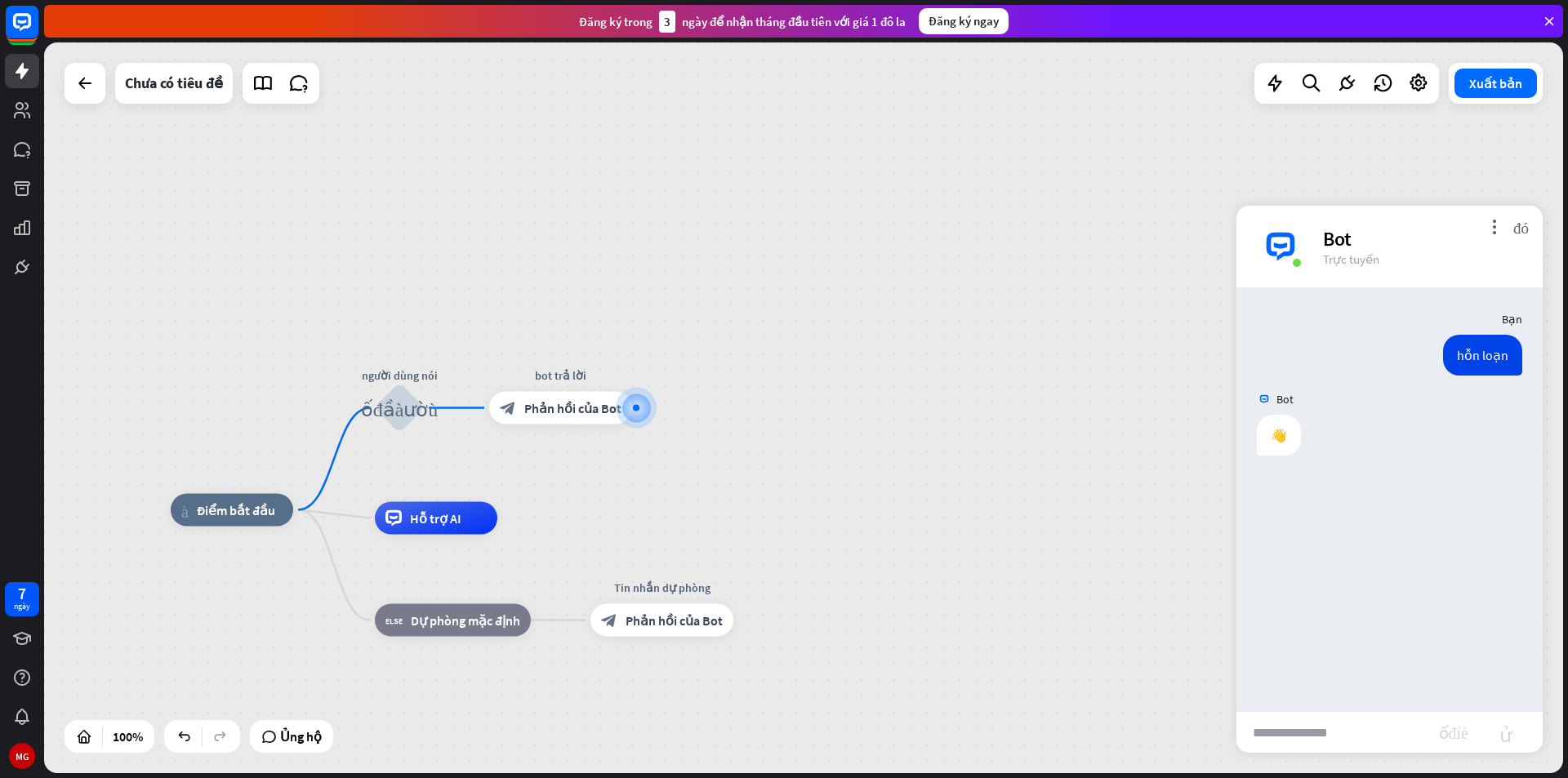
click at [1318, 732] on input "text" at bounding box center [1337, 733] width 203 height 41
type input "*****"
click at [1508, 749] on div "***** khối_đính_kèm gửi" at bounding box center [1389, 732] width 306 height 42
click at [1507, 721] on div "***** khối_đính_kèm gửi" at bounding box center [1389, 732] width 306 height 42
click at [1501, 730] on font "gửi" at bounding box center [1505, 732] width 52 height 20
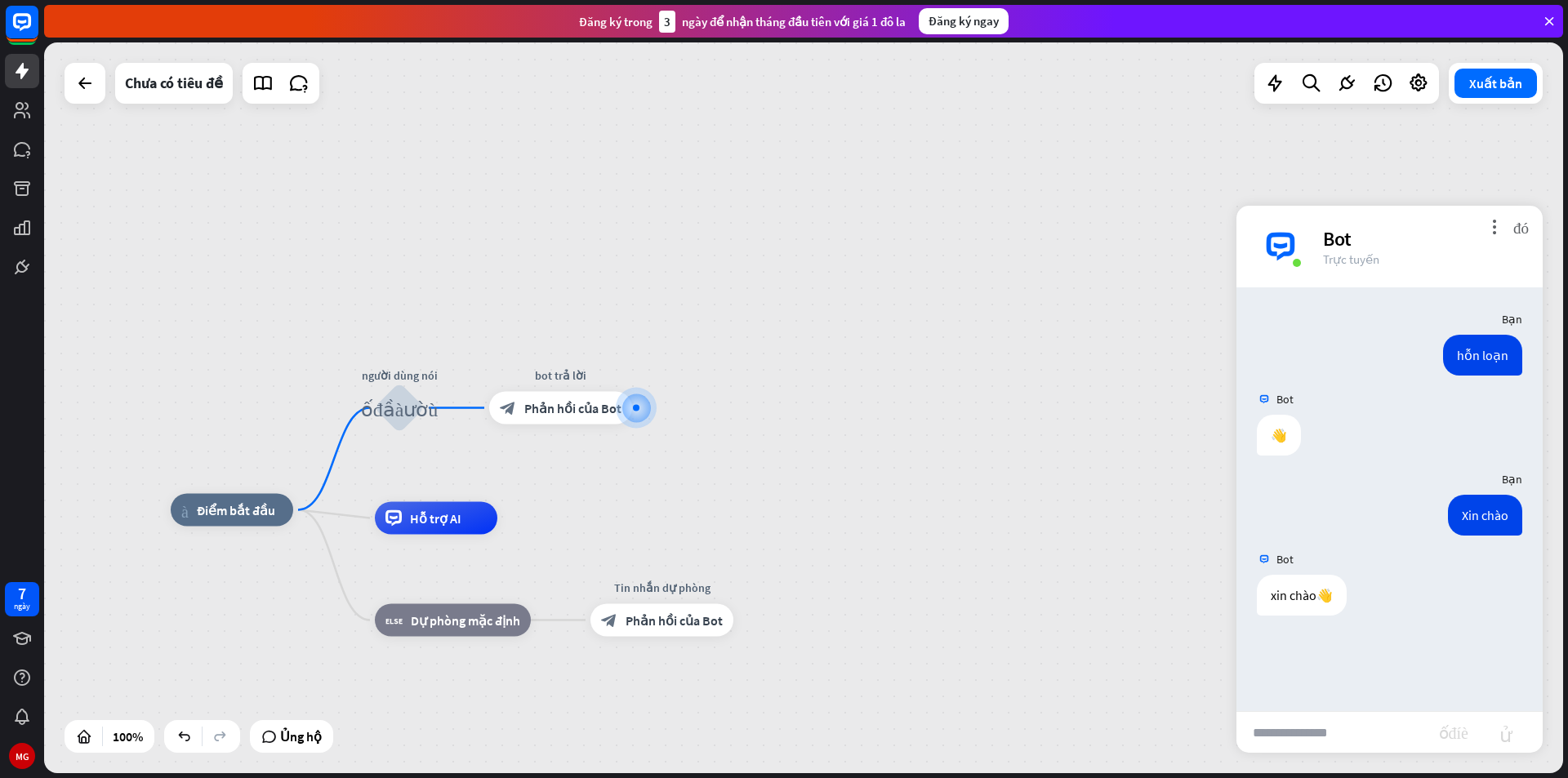
click at [1358, 726] on input "text" at bounding box center [1337, 733] width 203 height 41
type input "*****"
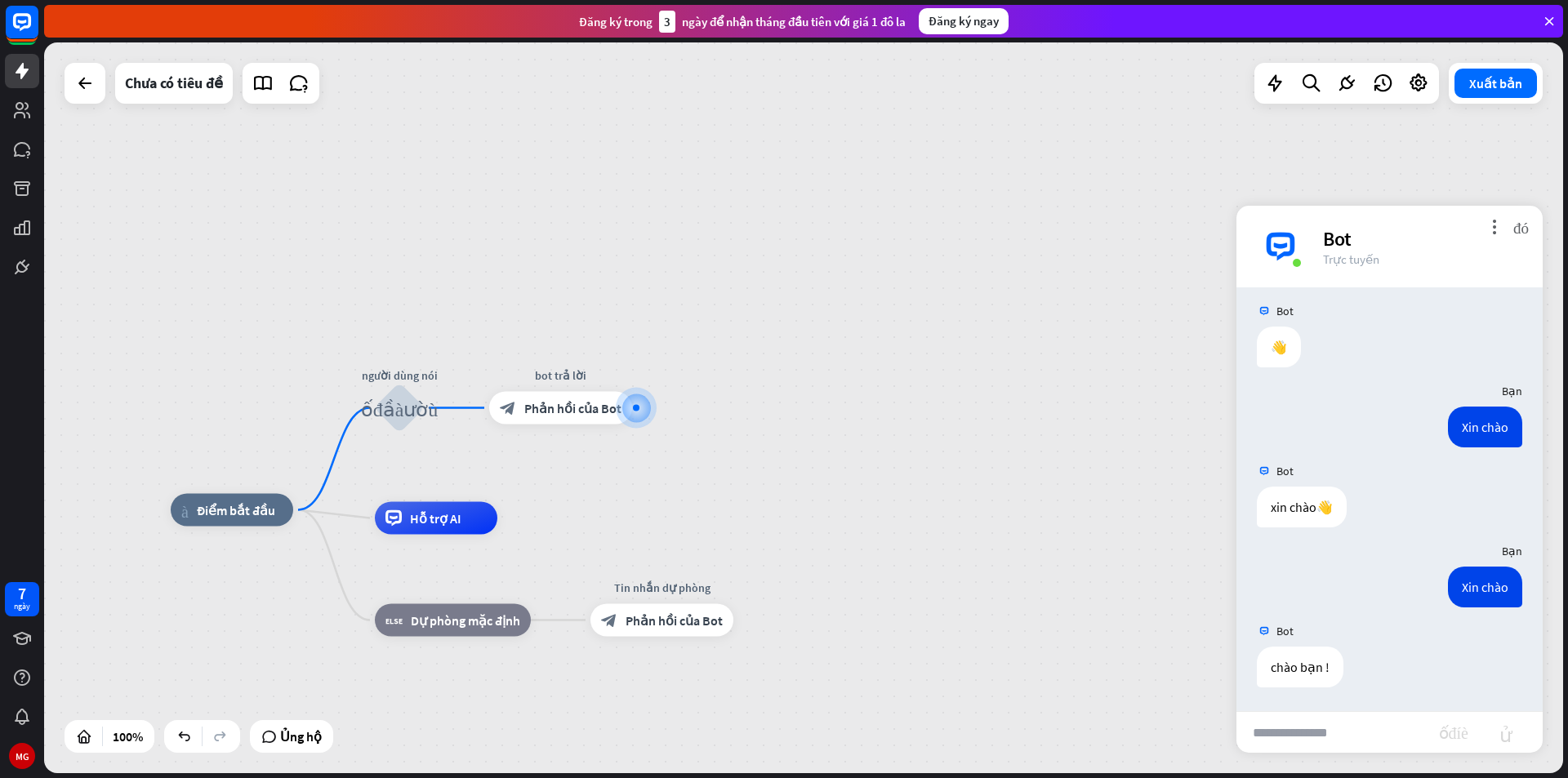
scroll to position [89, 0]
click at [644, 411] on font "cộng thêm" at bounding box center [652, 408] width 18 height 12
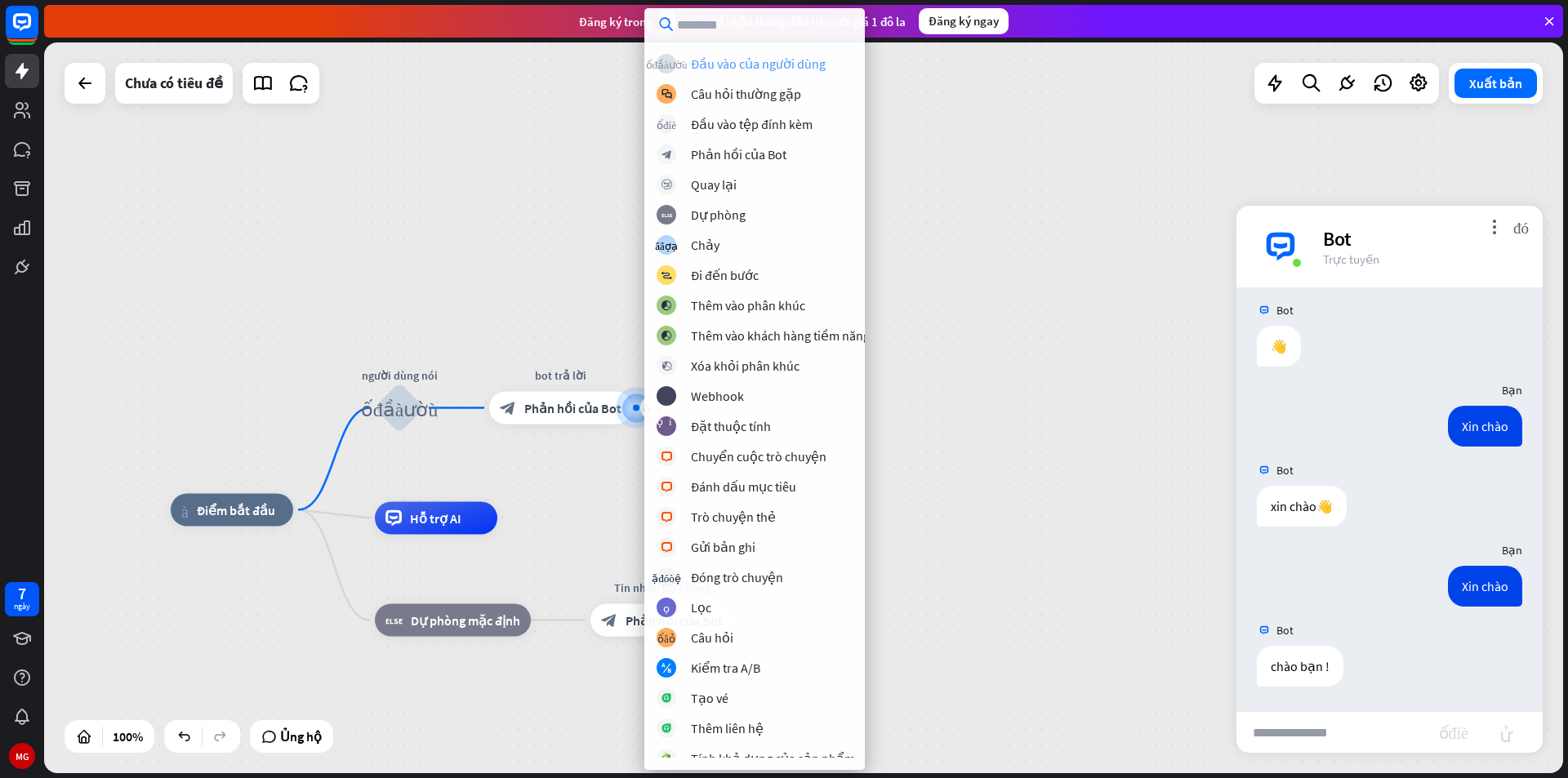
click at [758, 67] on font "Đầu vào của người dùng" at bounding box center [759, 64] width 135 height 17
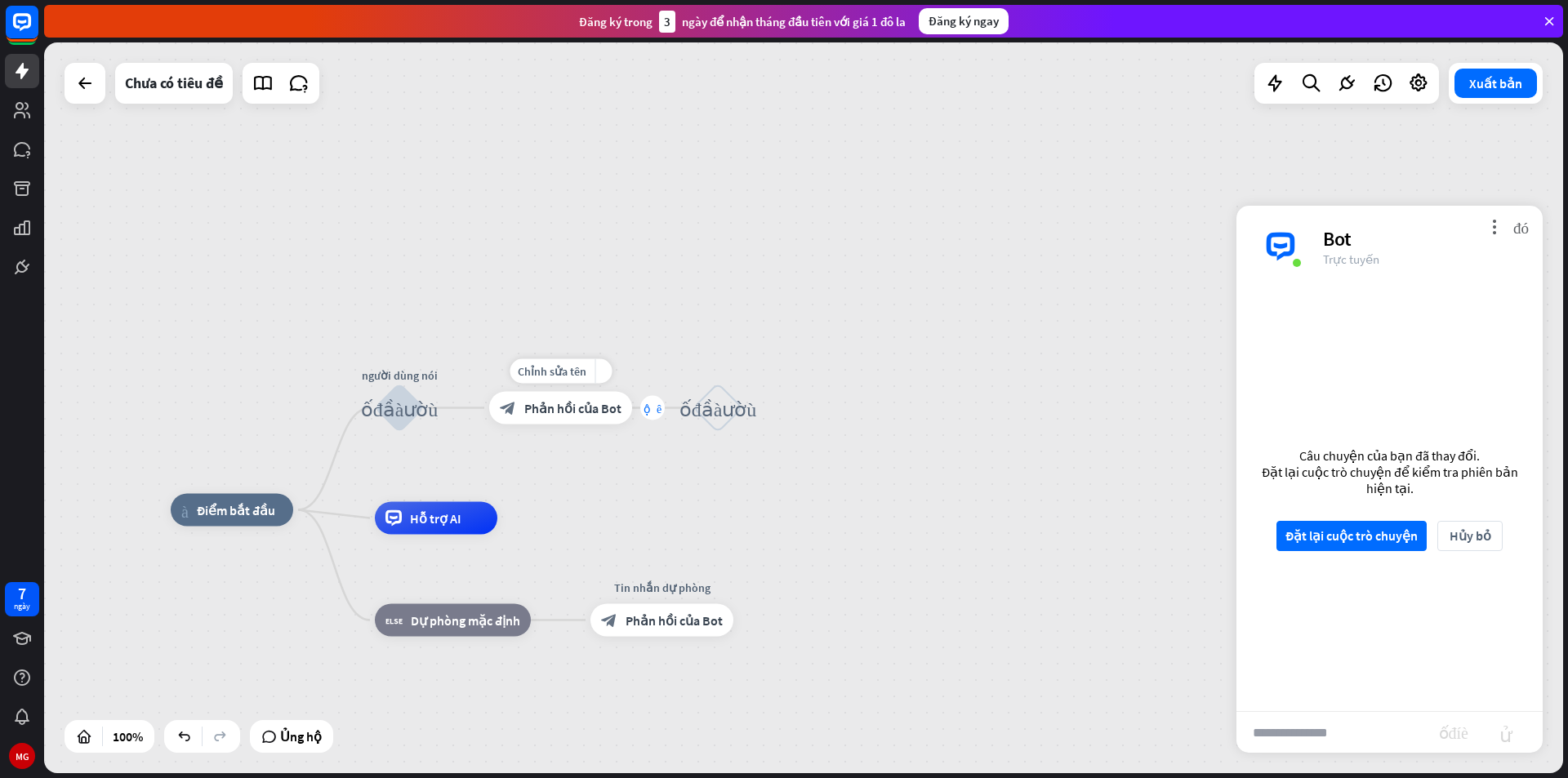
click at [648, 411] on font "cộng thêm" at bounding box center [652, 408] width 18 height 12
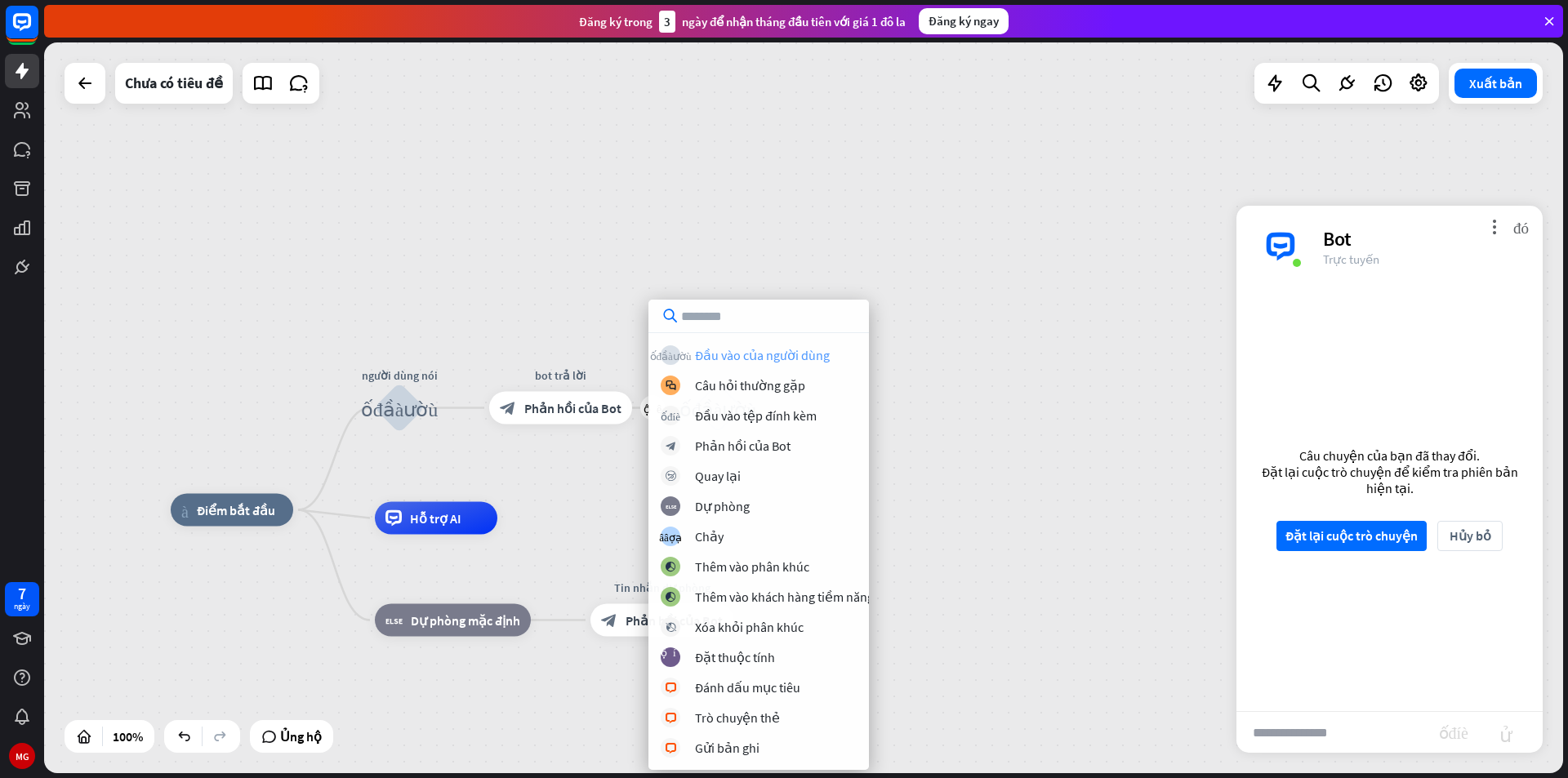
click at [745, 352] on font "Đầu vào của người dùng" at bounding box center [762, 355] width 135 height 17
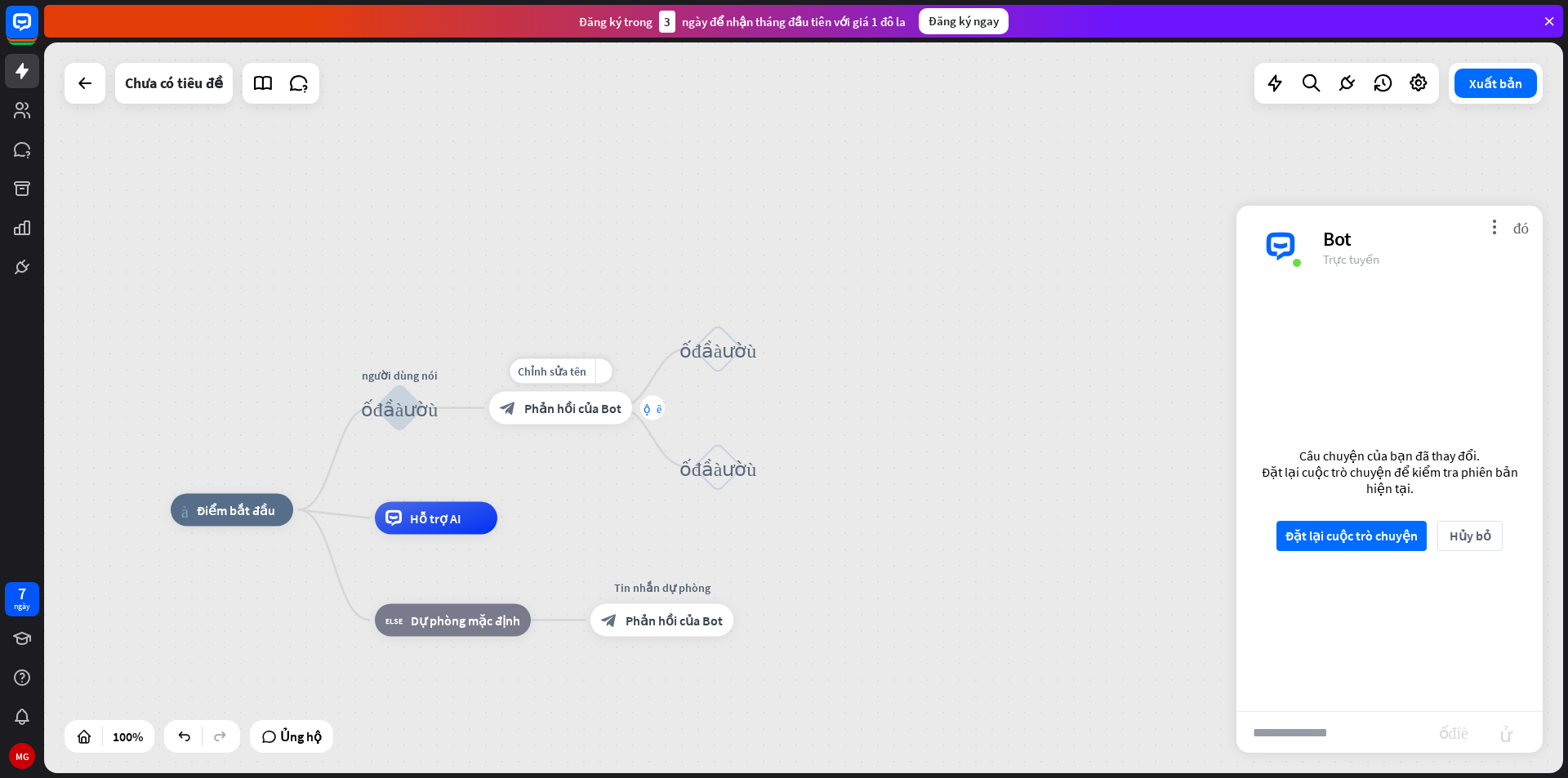
click at [652, 407] on font "cộng thêm" at bounding box center [652, 408] width 18 height 12
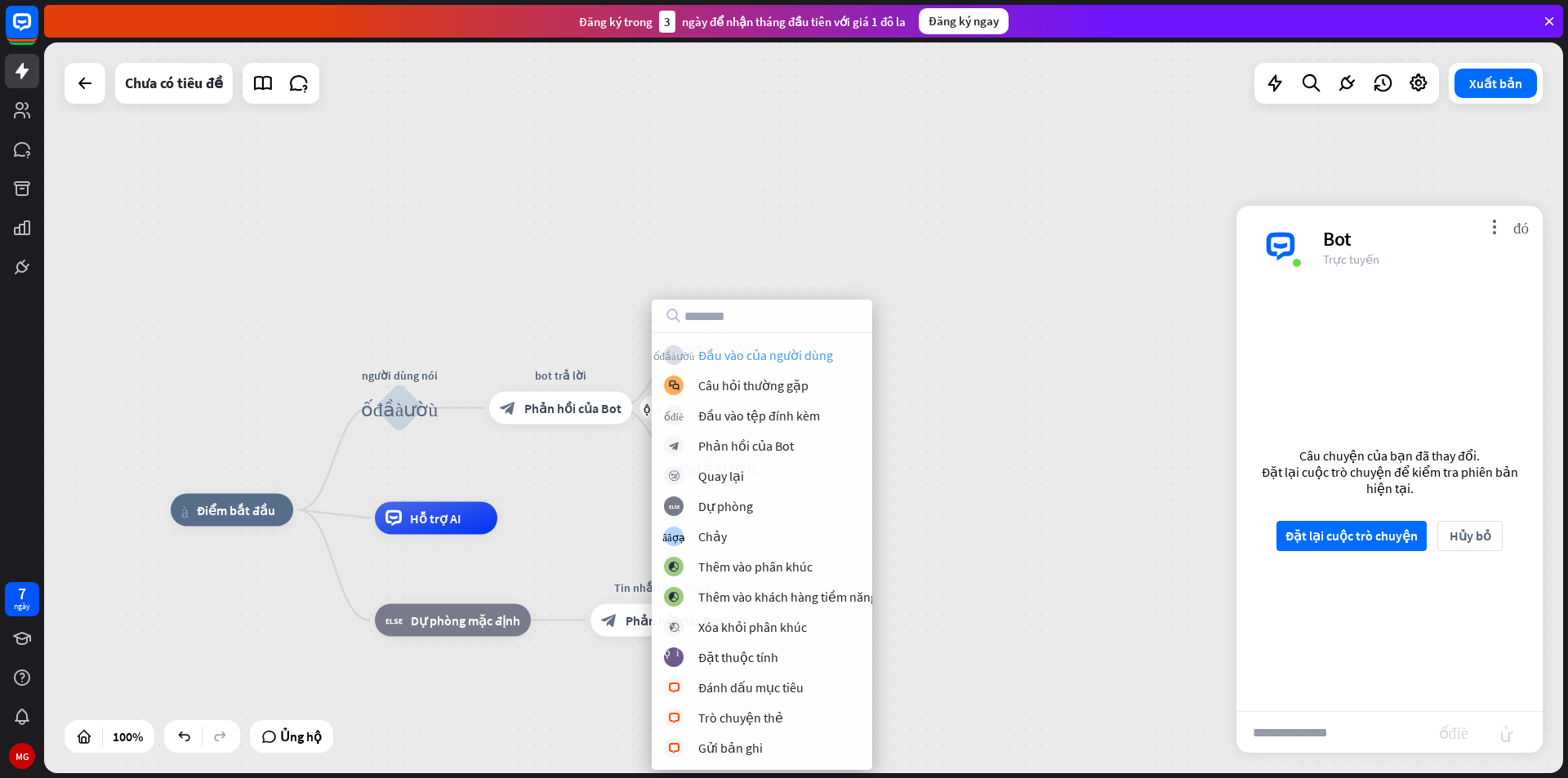
click at [714, 356] on font "Đầu vào của người dùng" at bounding box center [765, 355] width 135 height 17
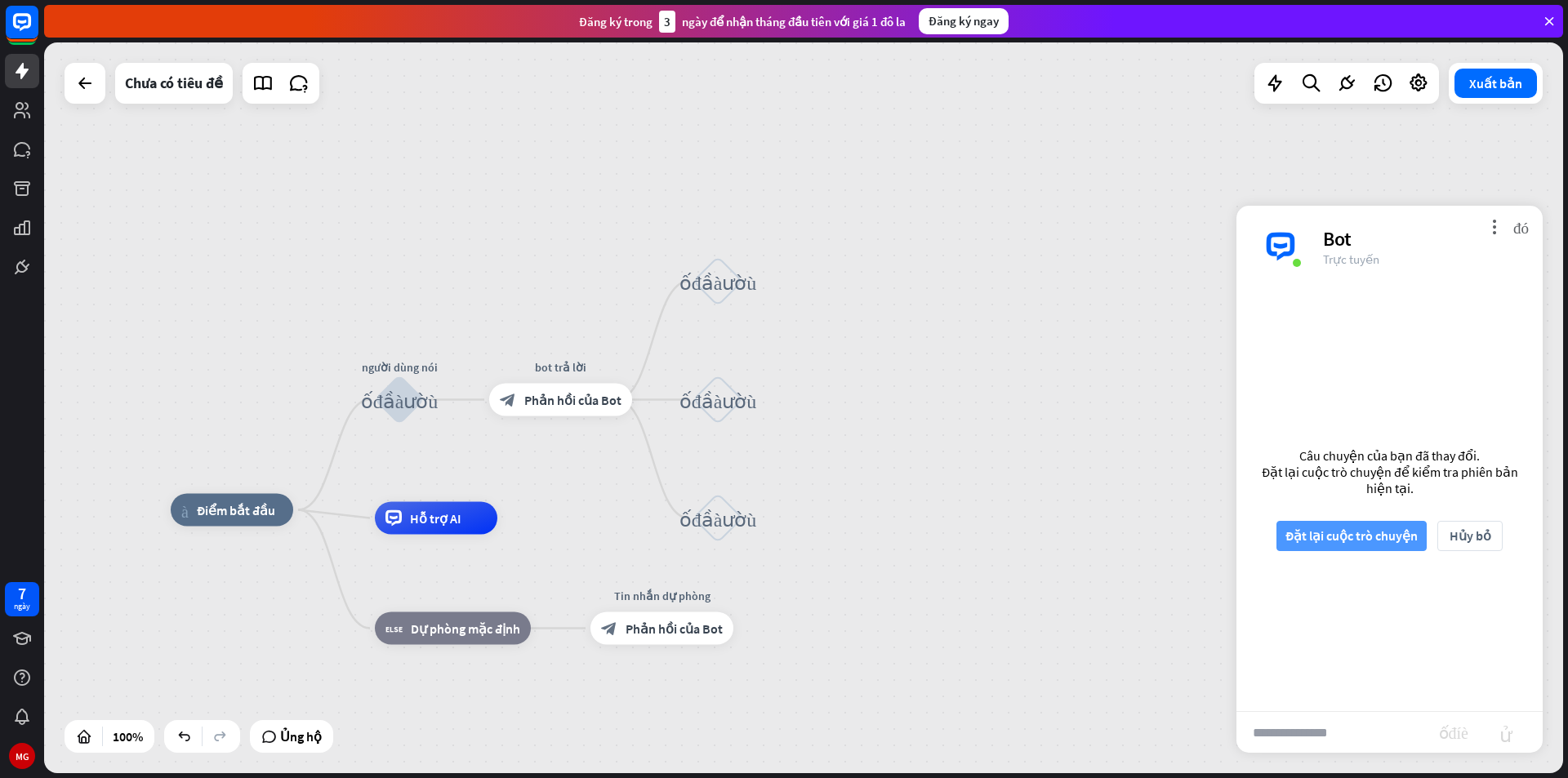
click at [1377, 543] on font "Đặt lại cuộc trò chuyện" at bounding box center [1351, 535] width 132 height 17
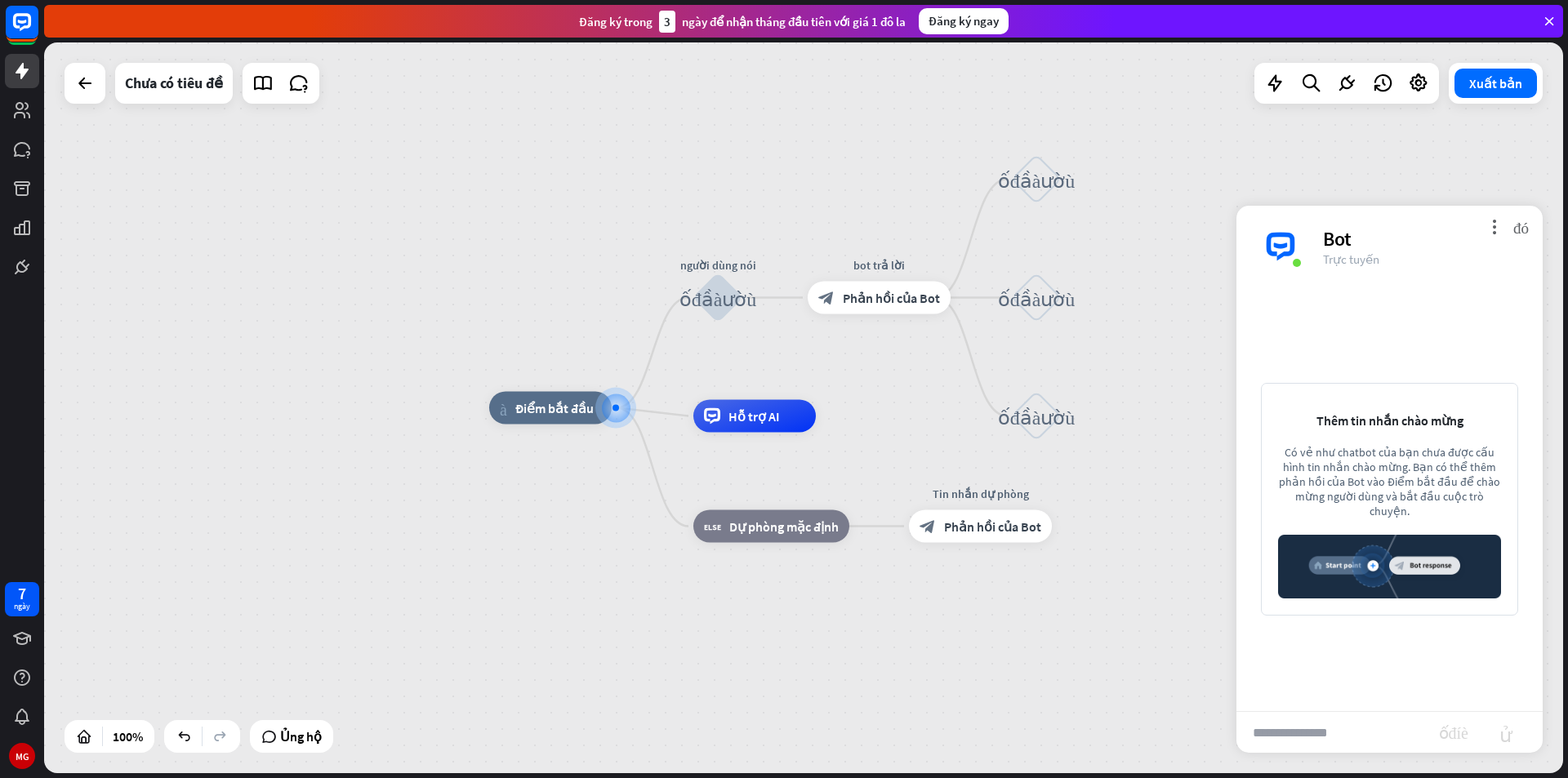
click at [1350, 719] on input "text" at bounding box center [1337, 733] width 203 height 41
type input "****"
click at [1509, 737] on font "gửi" at bounding box center [1505, 732] width 52 height 20
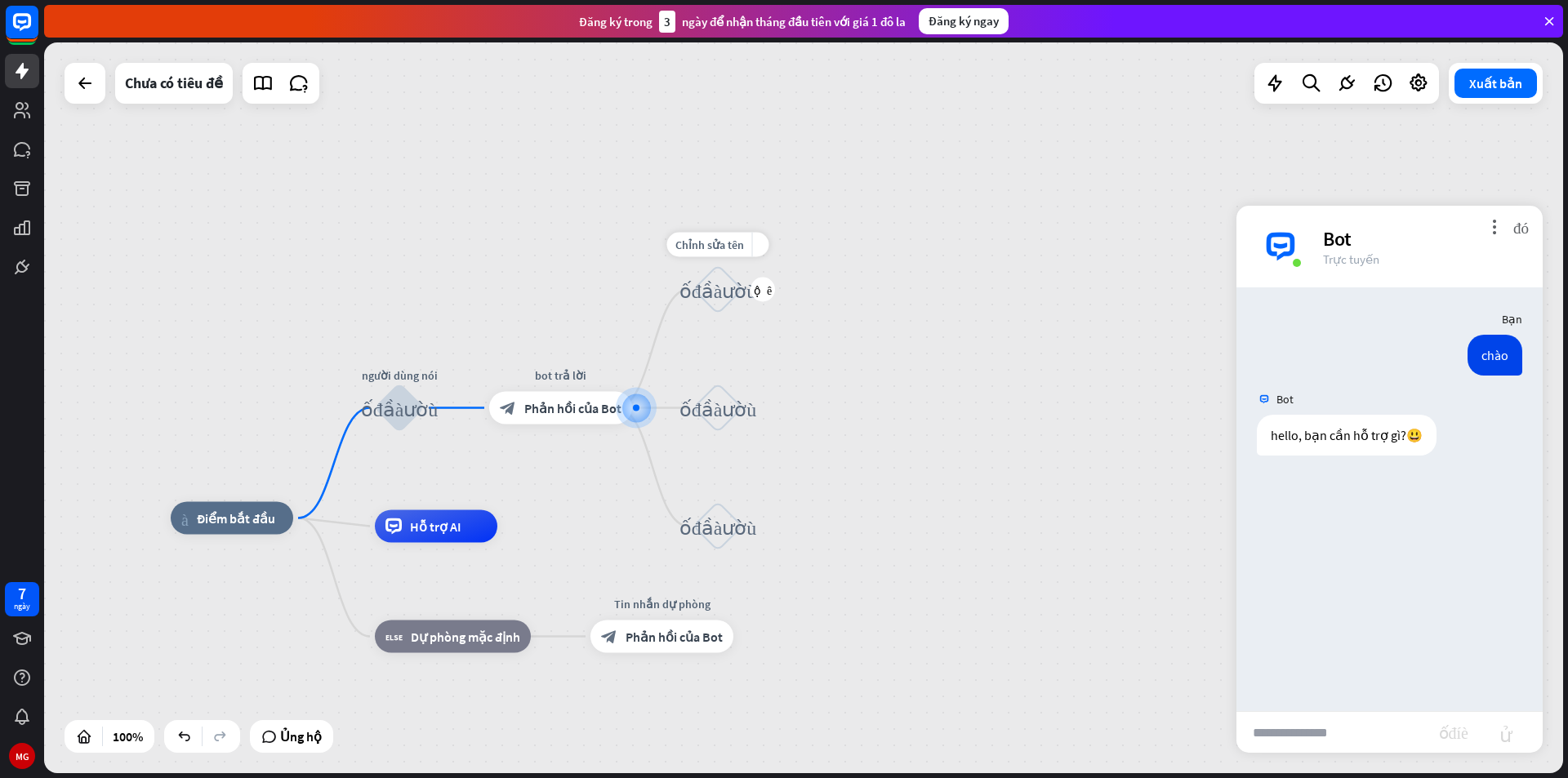
click at [727, 300] on div "khối_đầu_vào_người_dùng" at bounding box center [717, 290] width 49 height 49
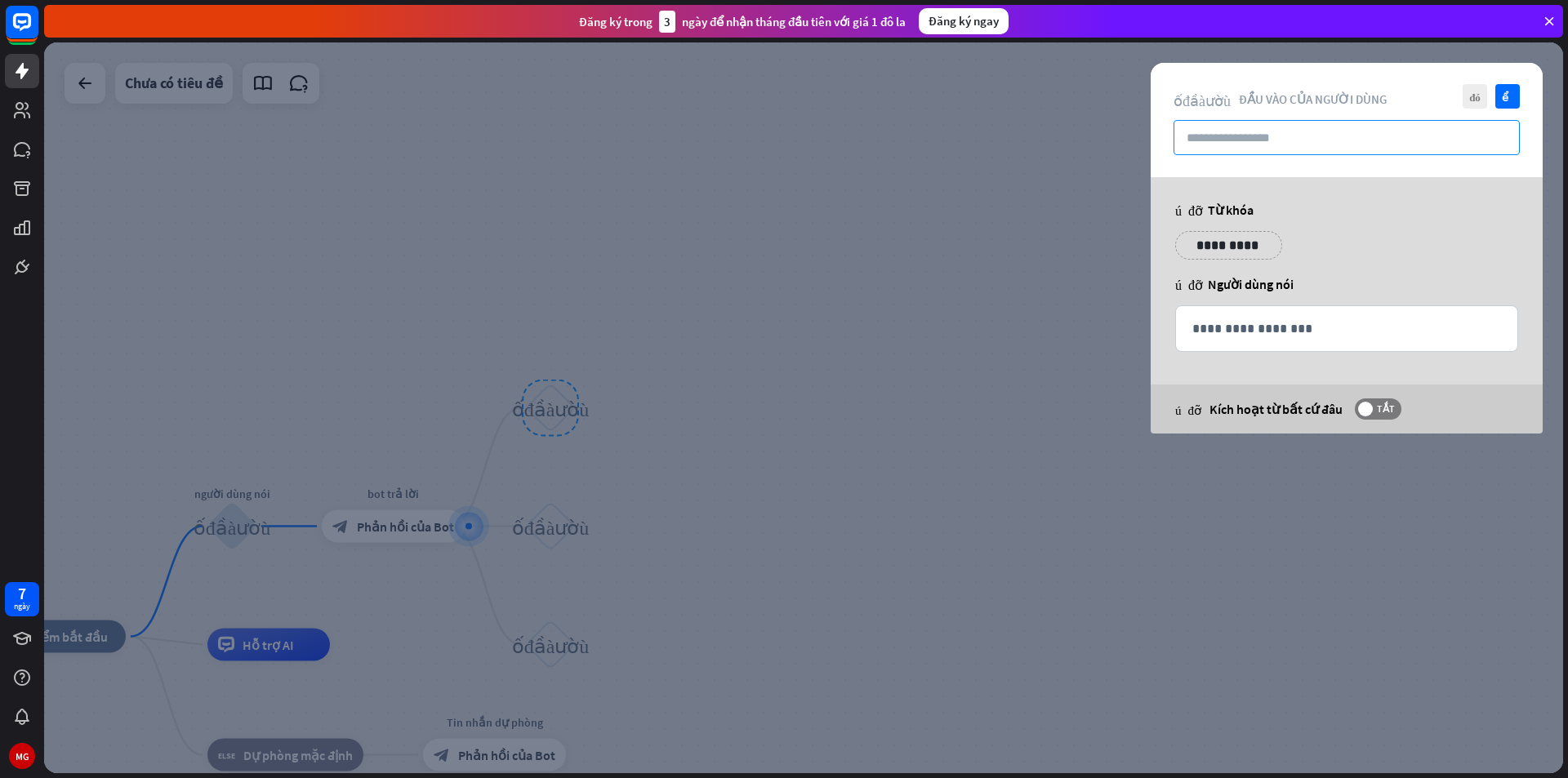
click at [1265, 130] on input "text" at bounding box center [1347, 138] width 346 height 35
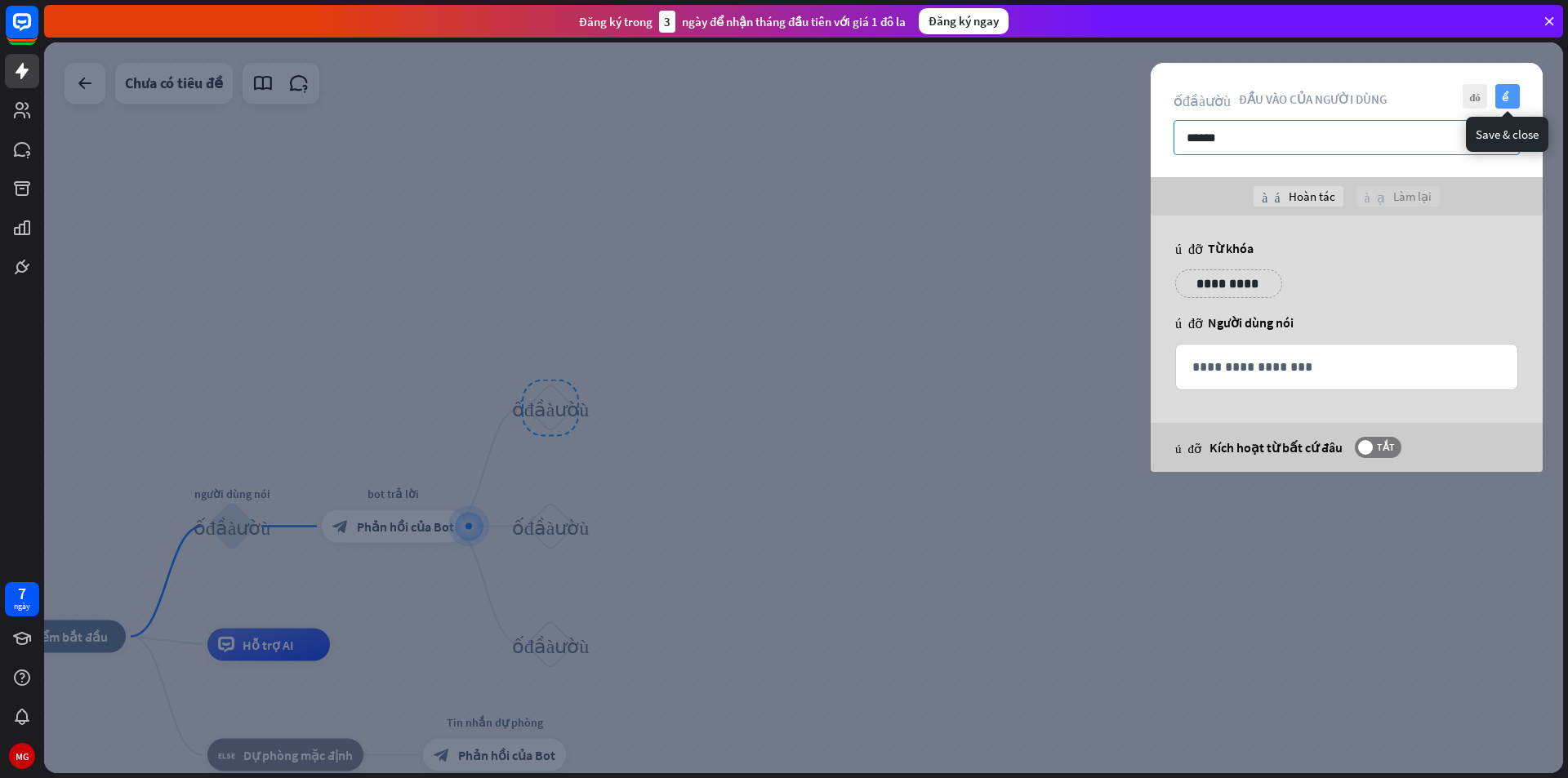
type input "******"
click at [1501, 95] on font "kiểm tra" at bounding box center [1507, 96] width 13 height 11
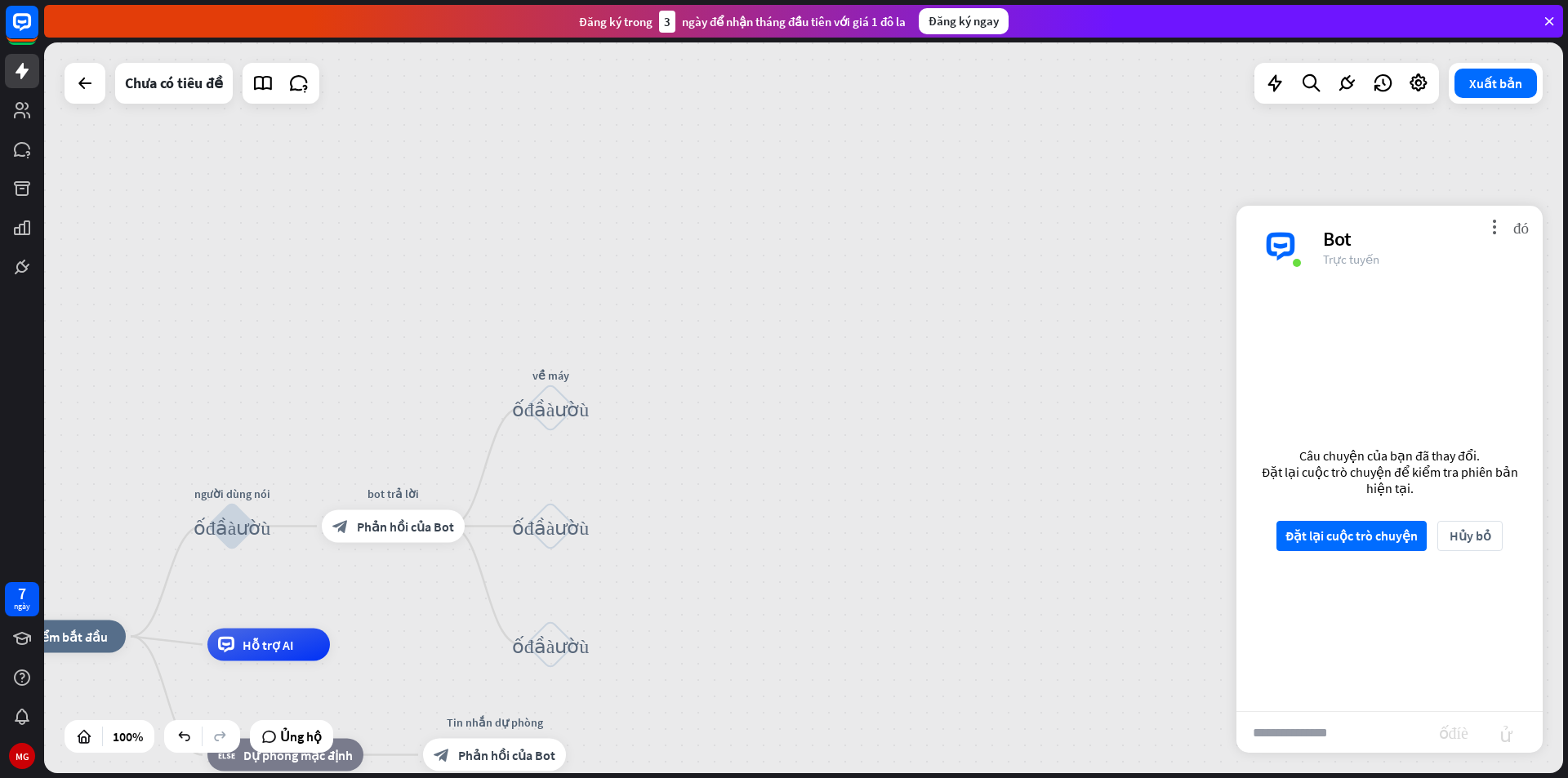
click at [1304, 719] on input "text" at bounding box center [1337, 733] width 203 height 41
type input "****"
click at [1364, 543] on font "Đặt lại cuộc trò chuyện" at bounding box center [1351, 535] width 132 height 17
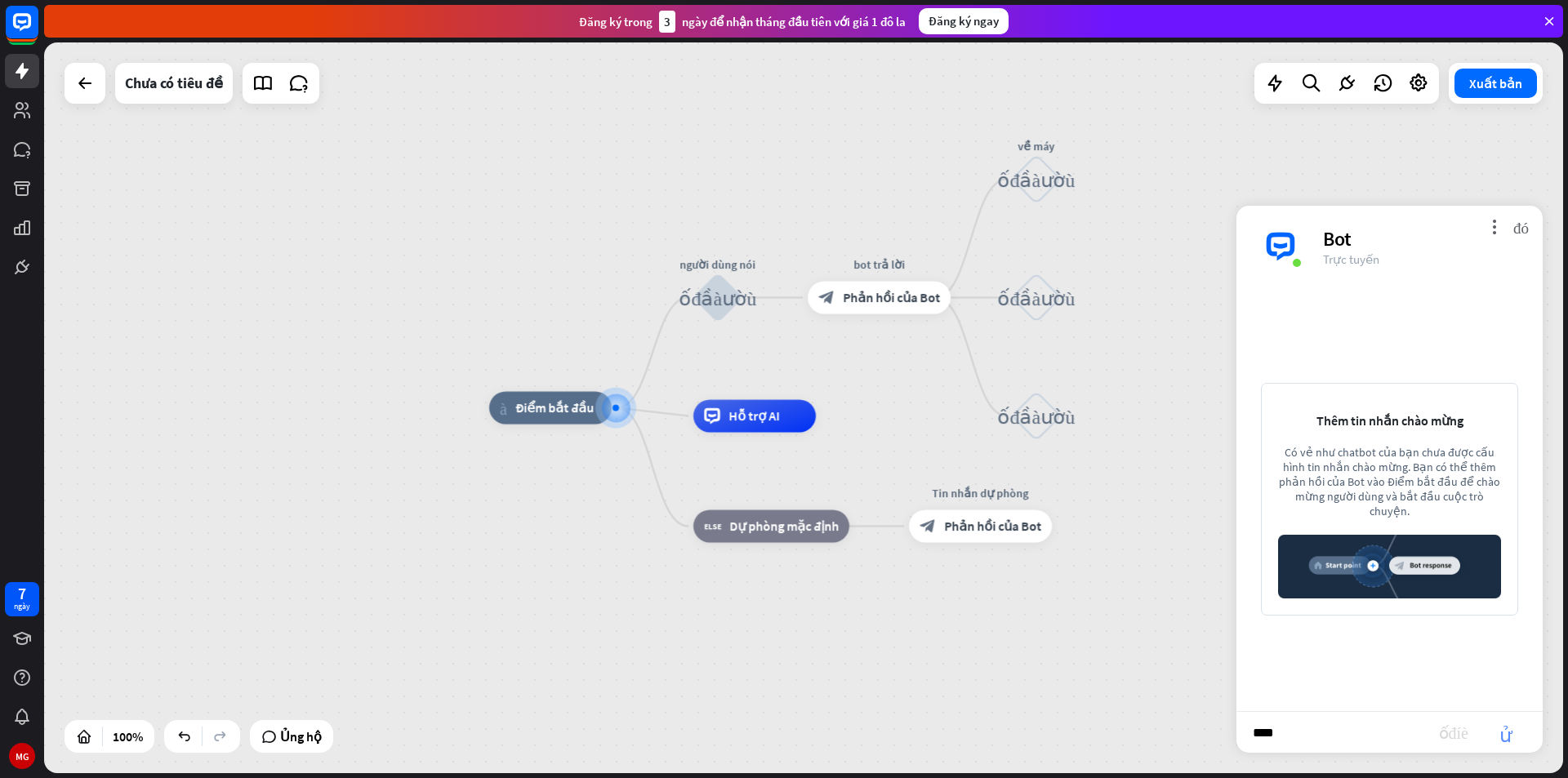
click at [1509, 727] on font "gửi" at bounding box center [1505, 732] width 52 height 20
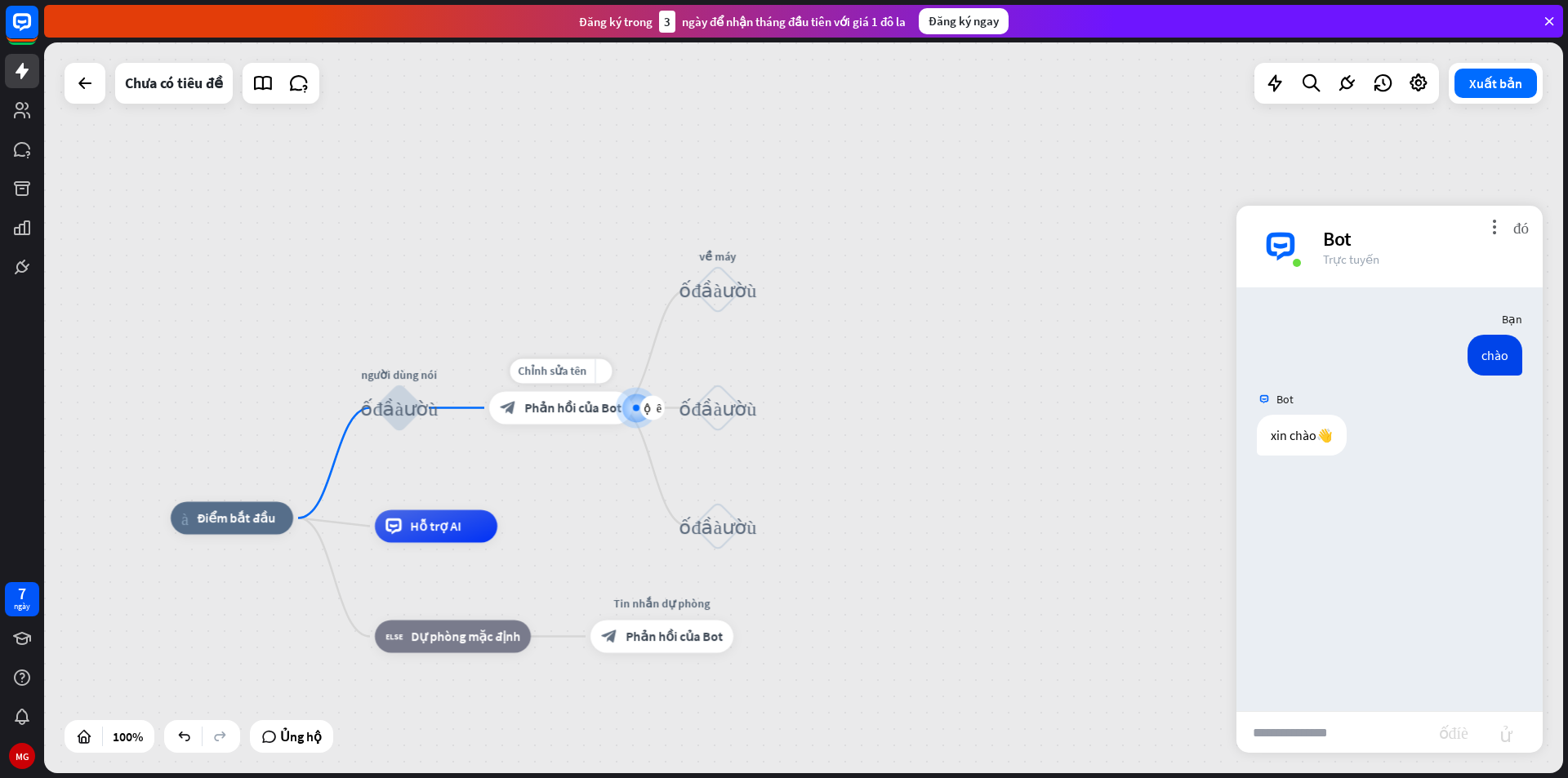
click at [575, 416] on font "Phản hồi của Bot" at bounding box center [573, 408] width 97 height 17
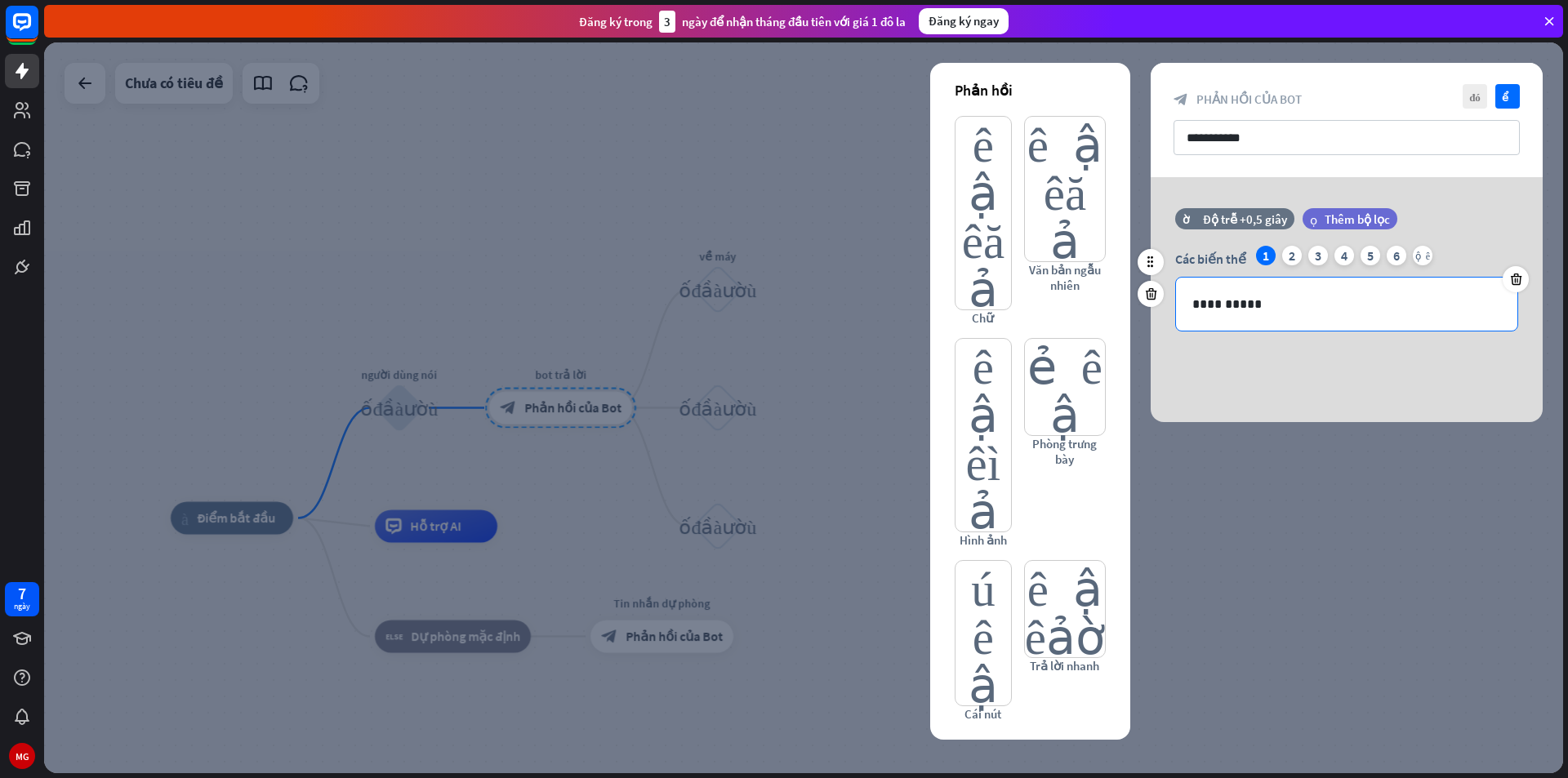
click at [1257, 306] on p "**********" at bounding box center [1346, 303] width 308 height 21
click at [1504, 88] on icon "kiểm tra" at bounding box center [1507, 96] width 24 height 24
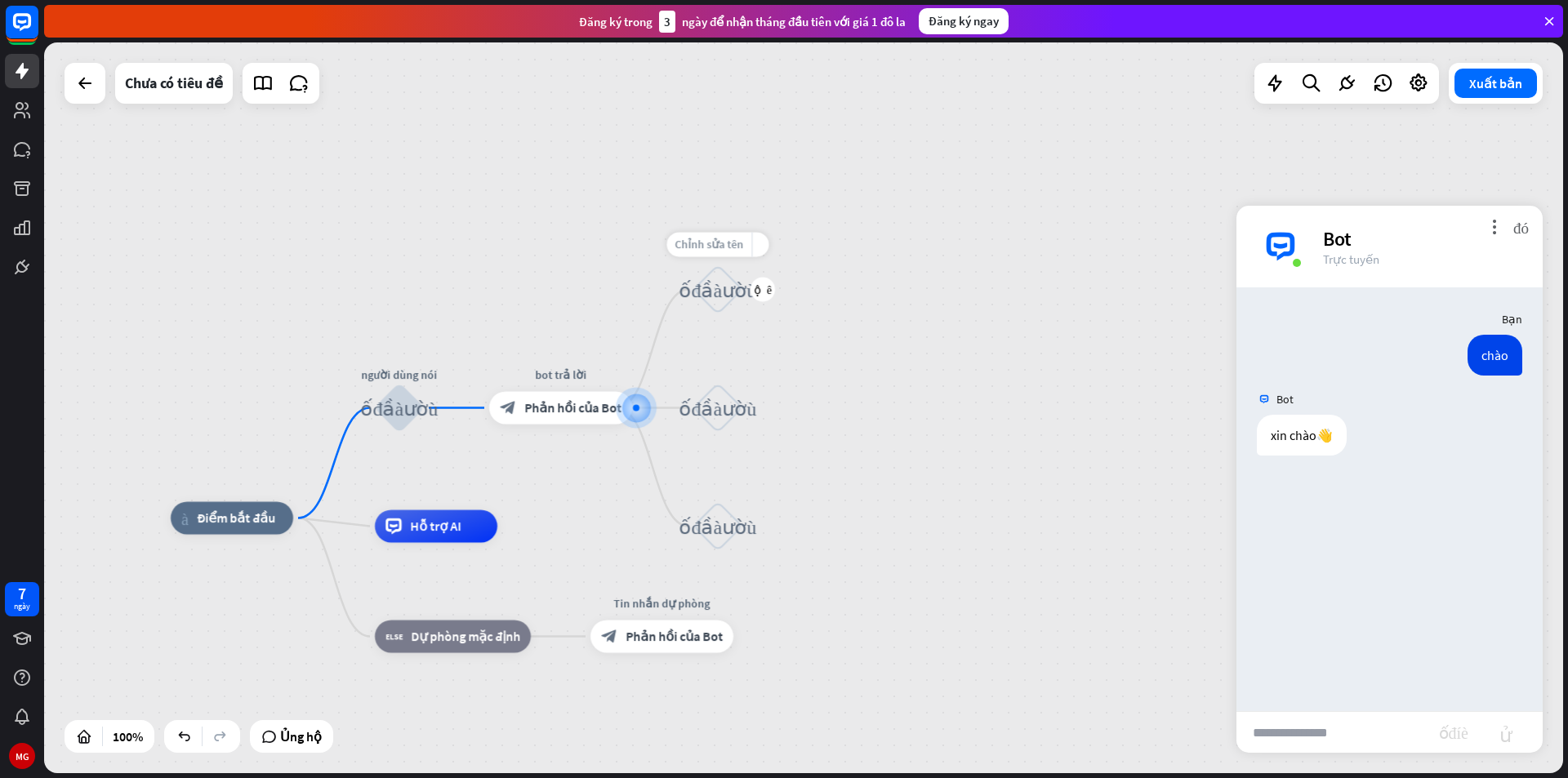
click at [733, 242] on font "Chỉnh sửa tên" at bounding box center [710, 245] width 69 height 15
click at [796, 294] on div "nhà_2 Điểm bắt đầu người dùng nói khối_đầu_vào_người_dùng bot trả lời block_bot…" at bounding box center [804, 407] width 1519 height 731
click at [646, 413] on font "cộng thêm" at bounding box center [652, 408] width 18 height 12
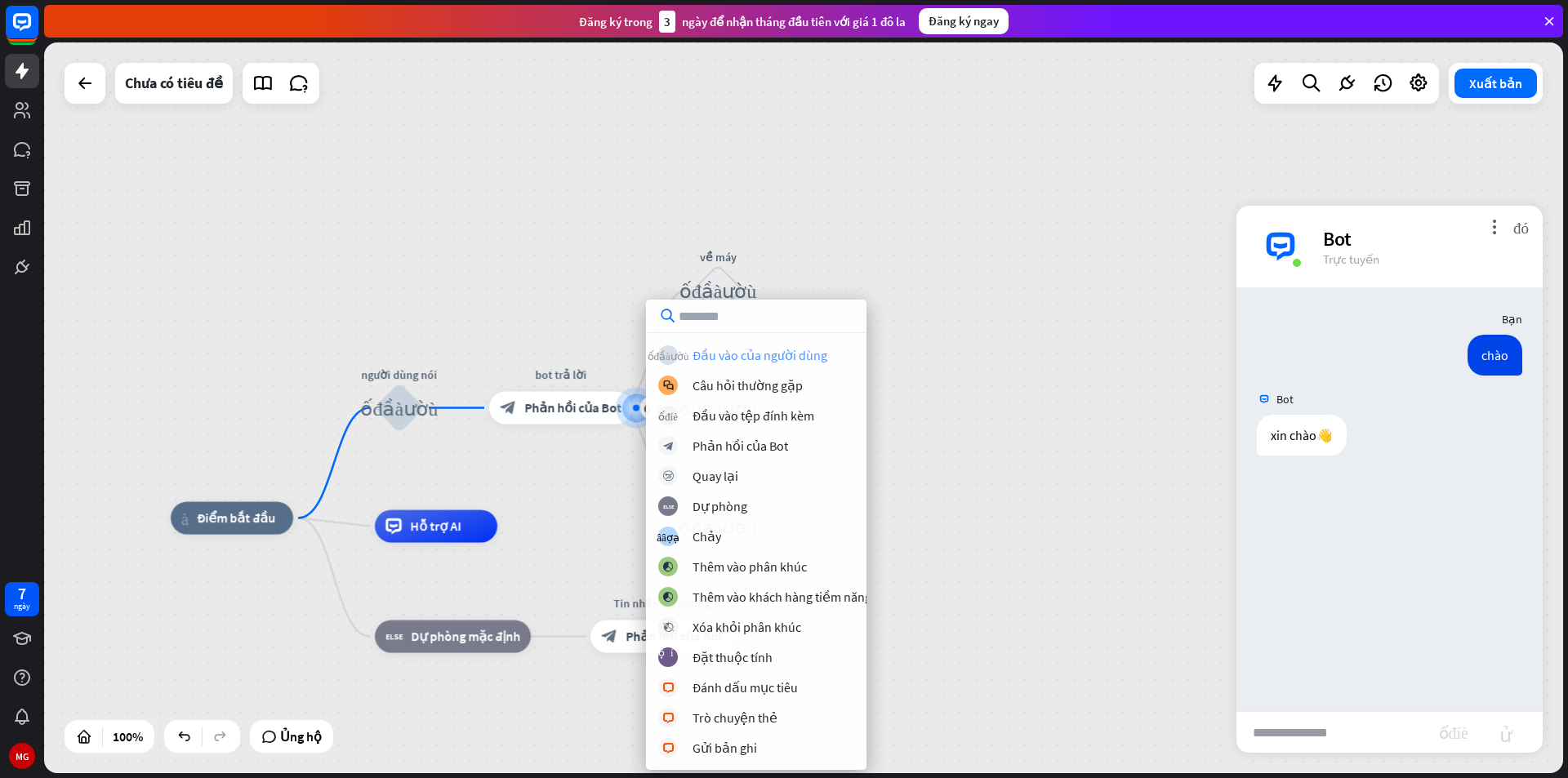
click at [731, 352] on font "Đầu vào của người dùng" at bounding box center [761, 355] width 135 height 17
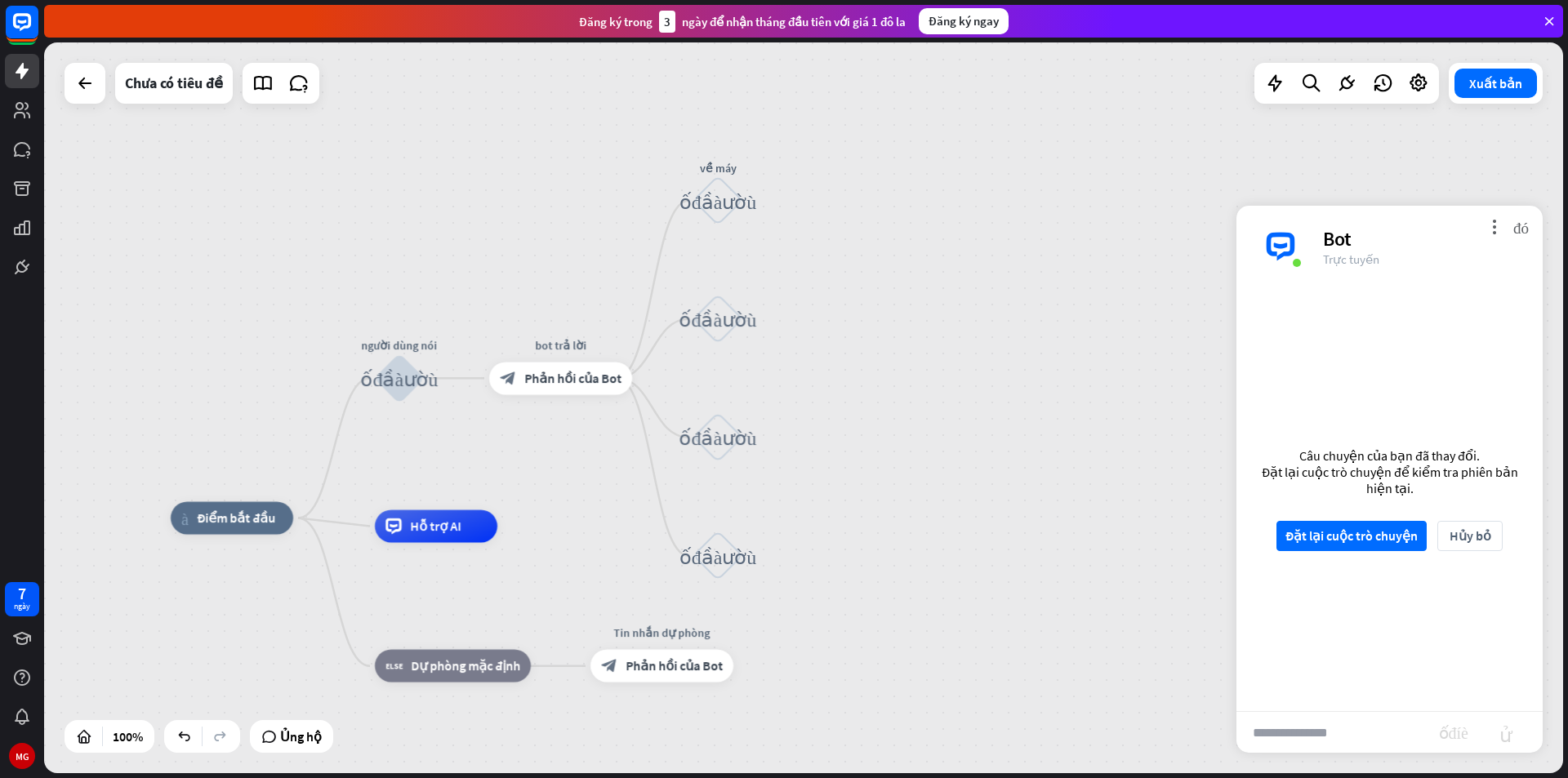
click at [1304, 722] on input "text" at bounding box center [1337, 733] width 203 height 41
type input "***"
click at [1395, 540] on font "Đặt lại cuộc trò chuyện" at bounding box center [1351, 535] width 132 height 17
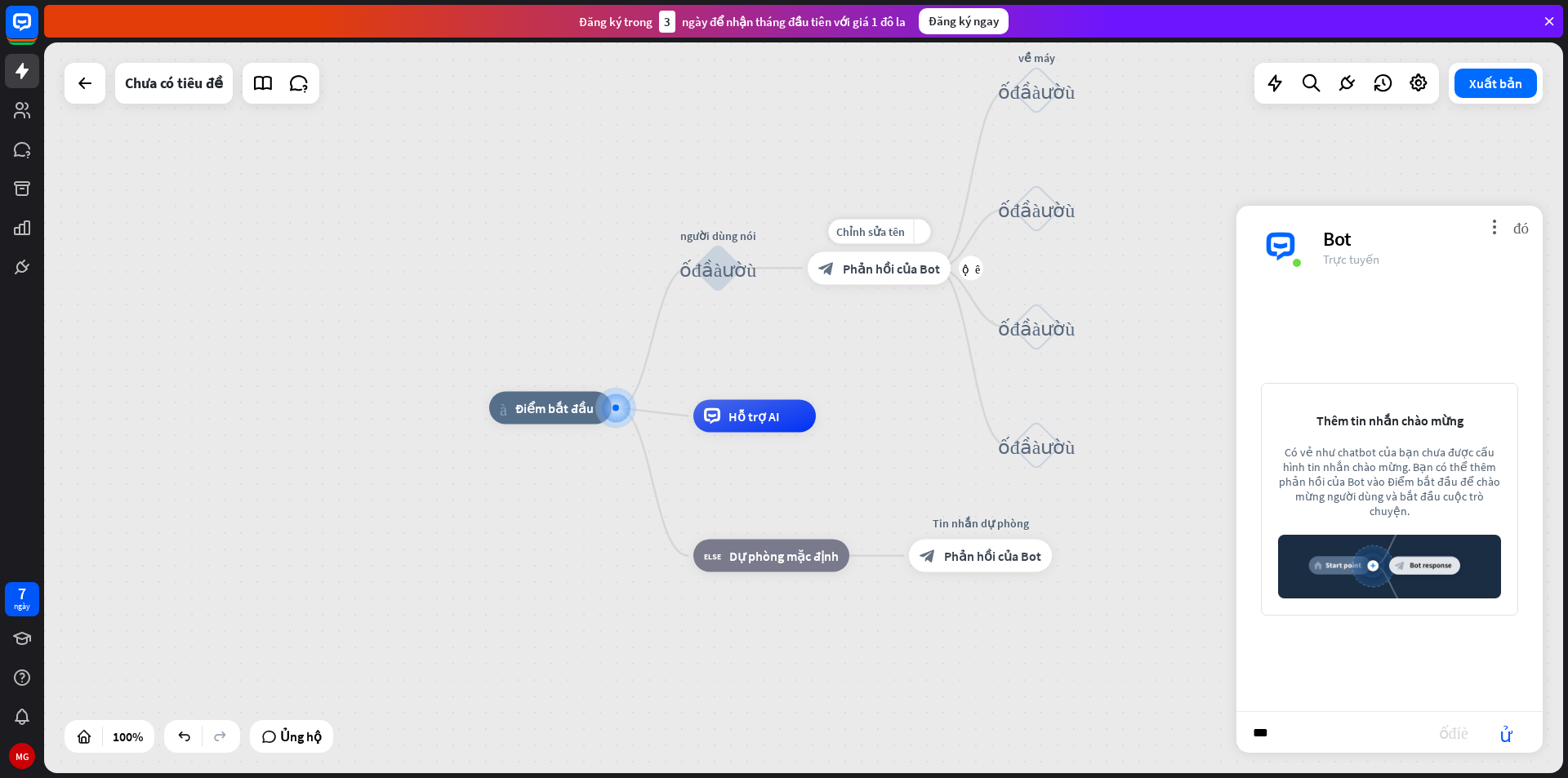
click at [906, 279] on div "block_bot_response Phản hồi của Bot" at bounding box center [879, 267] width 143 height 32
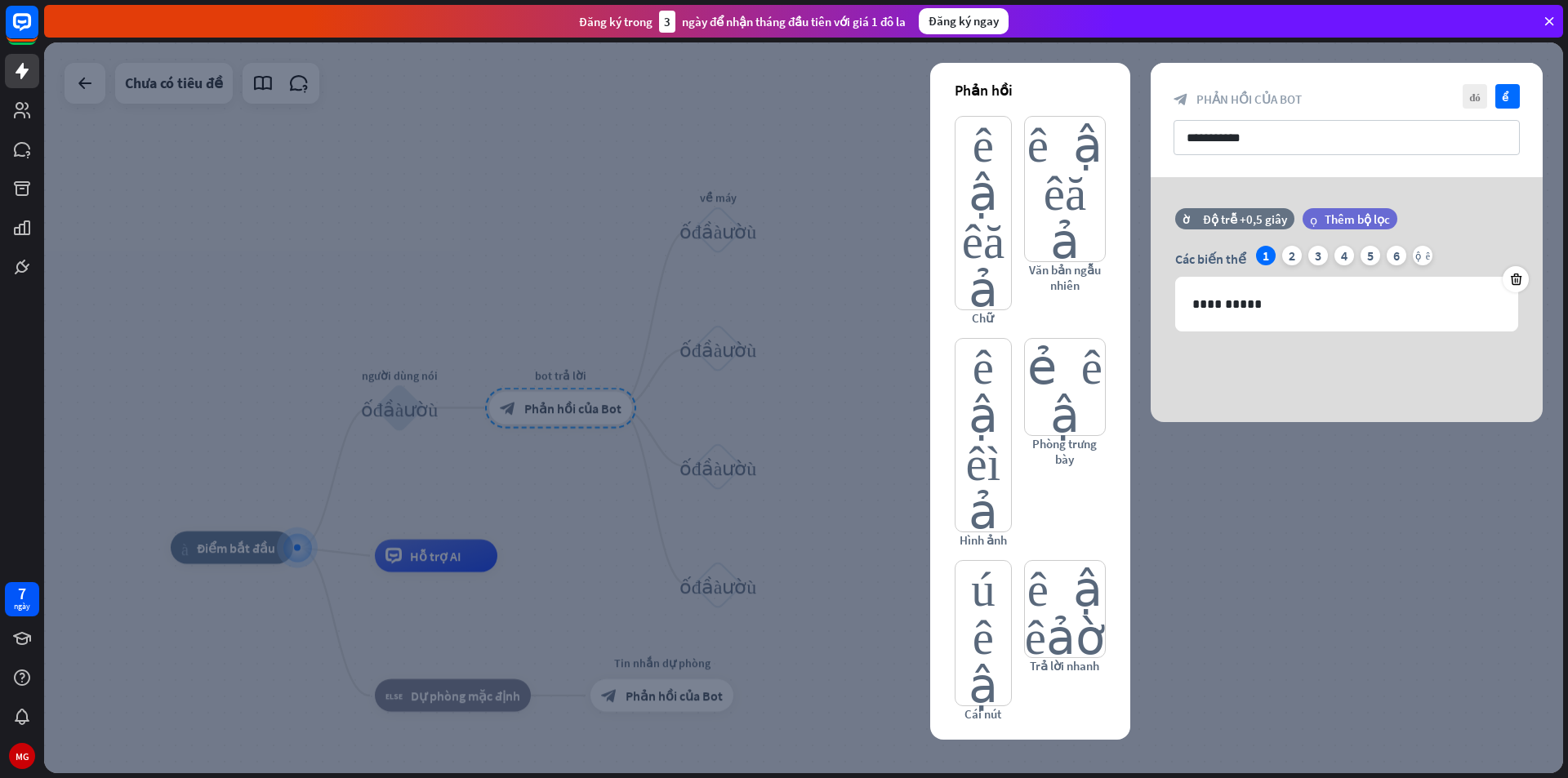
click at [1293, 568] on div at bounding box center [804, 407] width 1519 height 731
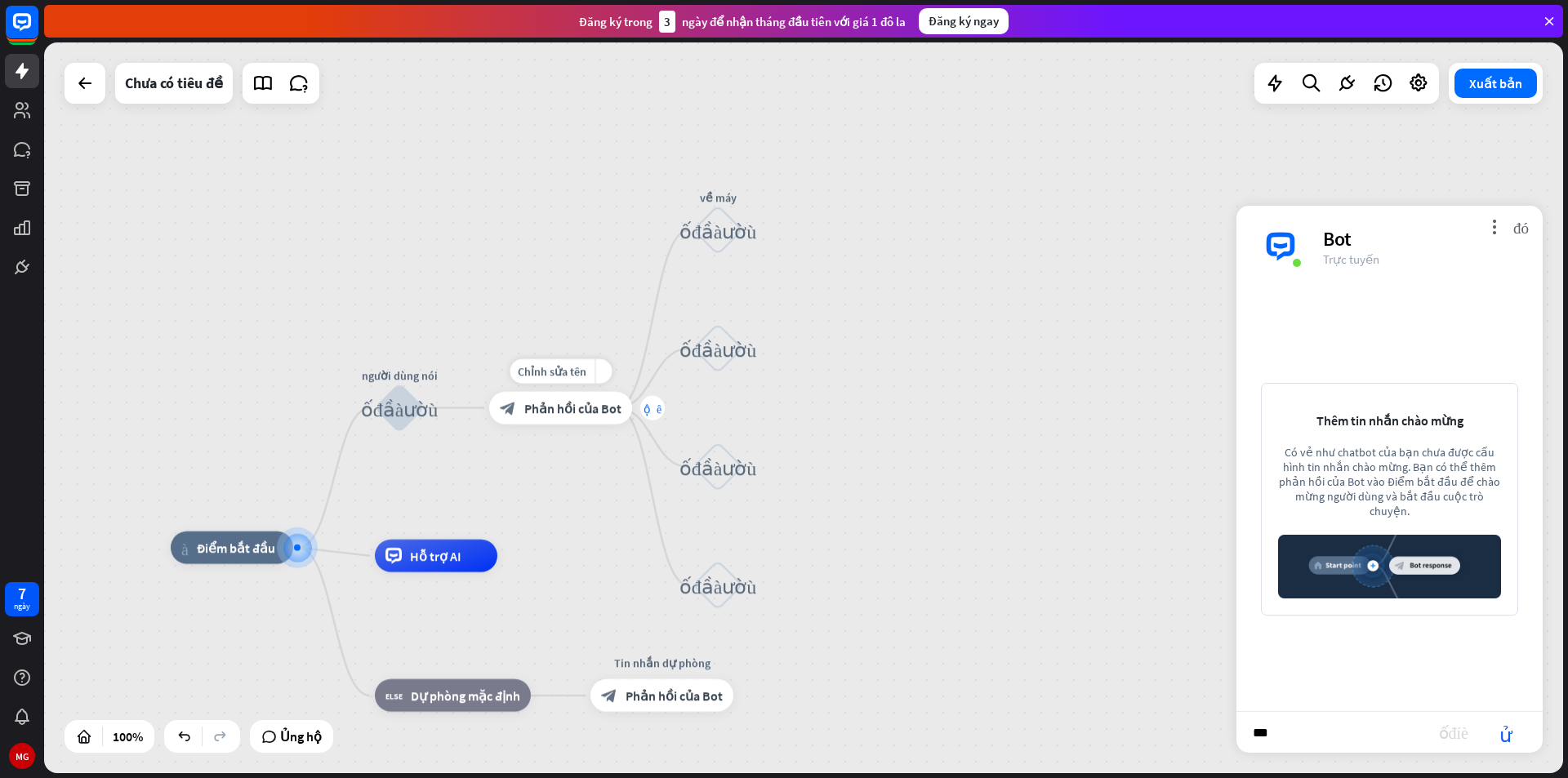
click at [648, 419] on div "cộng thêm" at bounding box center [652, 408] width 24 height 24
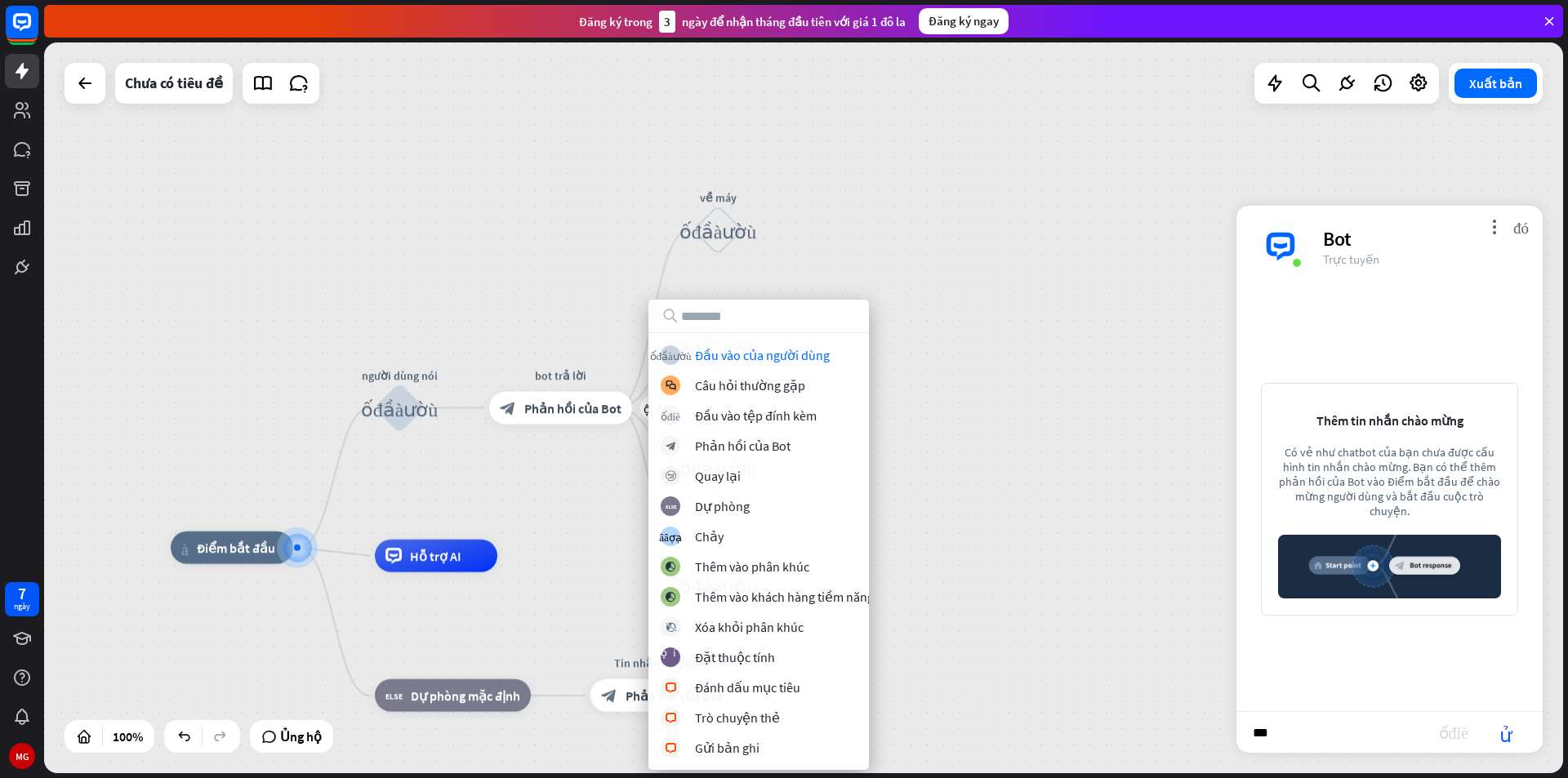
click at [914, 337] on div "nhà_2 Điểm bắt đầu người dùng nói khối_đầu_vào_người_dùng cộng thêm bot trả lời…" at bounding box center [804, 407] width 1519 height 731
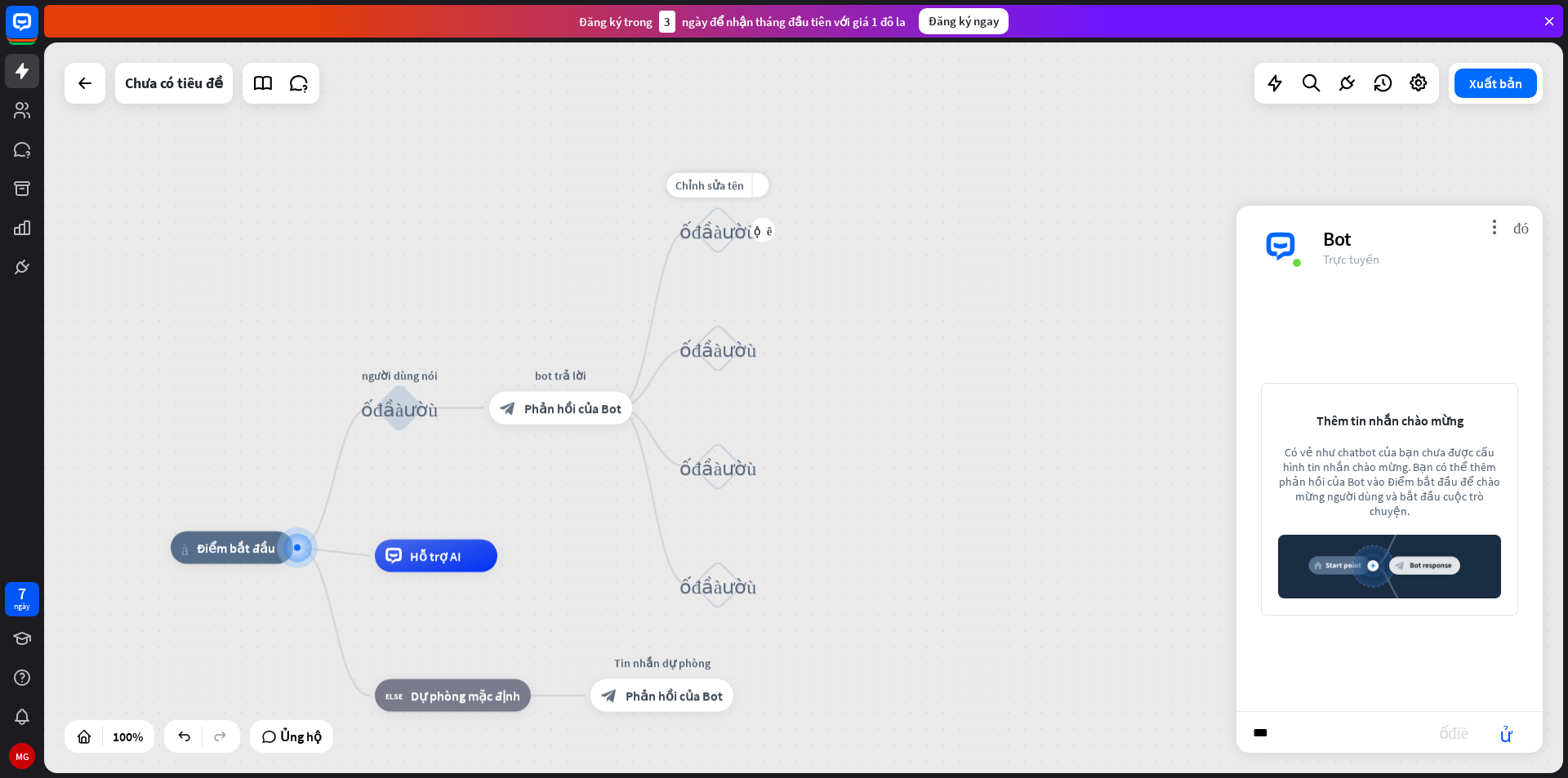
click at [723, 239] on font "khối_đầu_vào_người_dùng" at bounding box center [717, 229] width 77 height 21
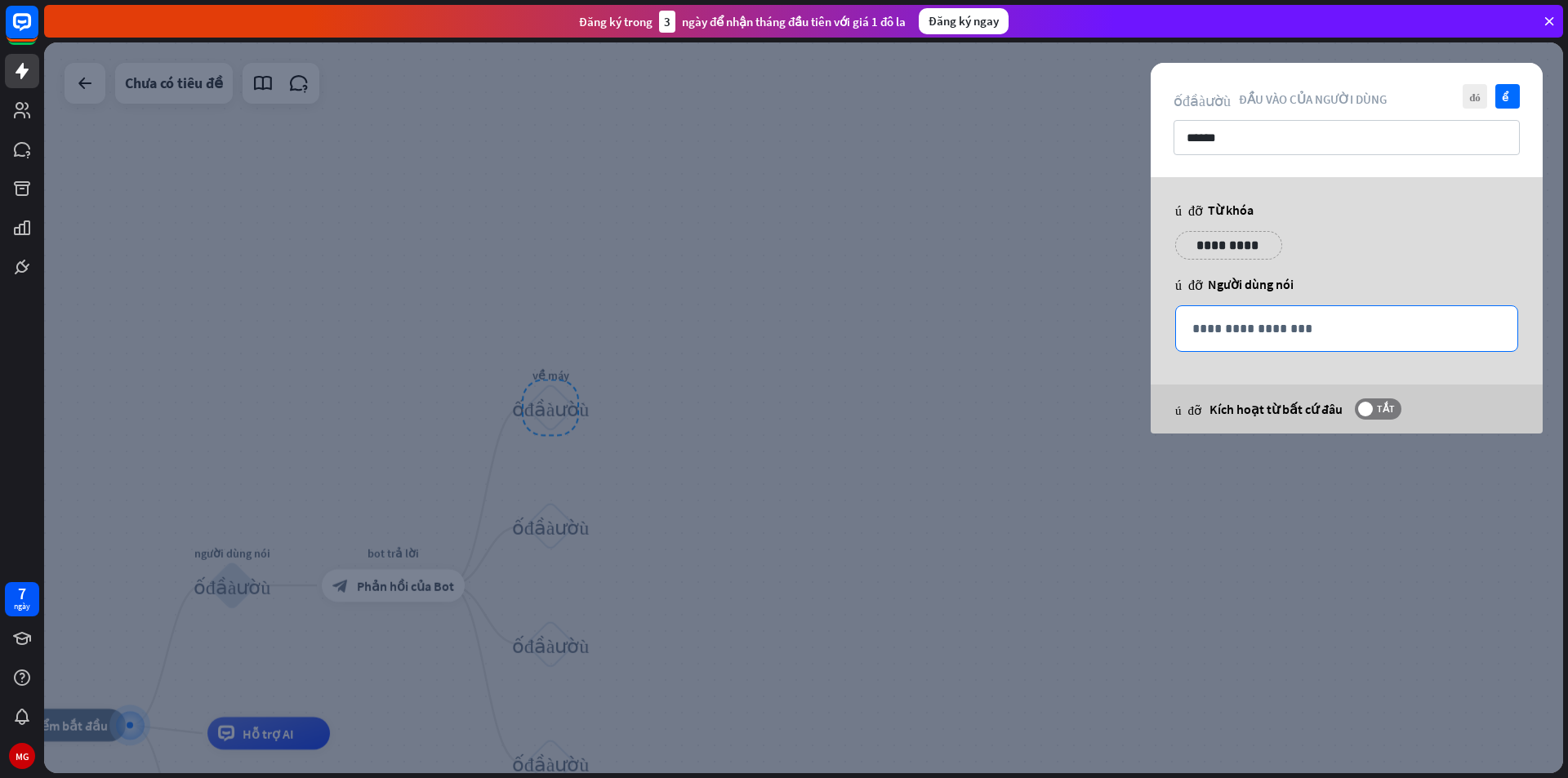
click at [1230, 326] on p "**********" at bounding box center [1346, 328] width 308 height 21
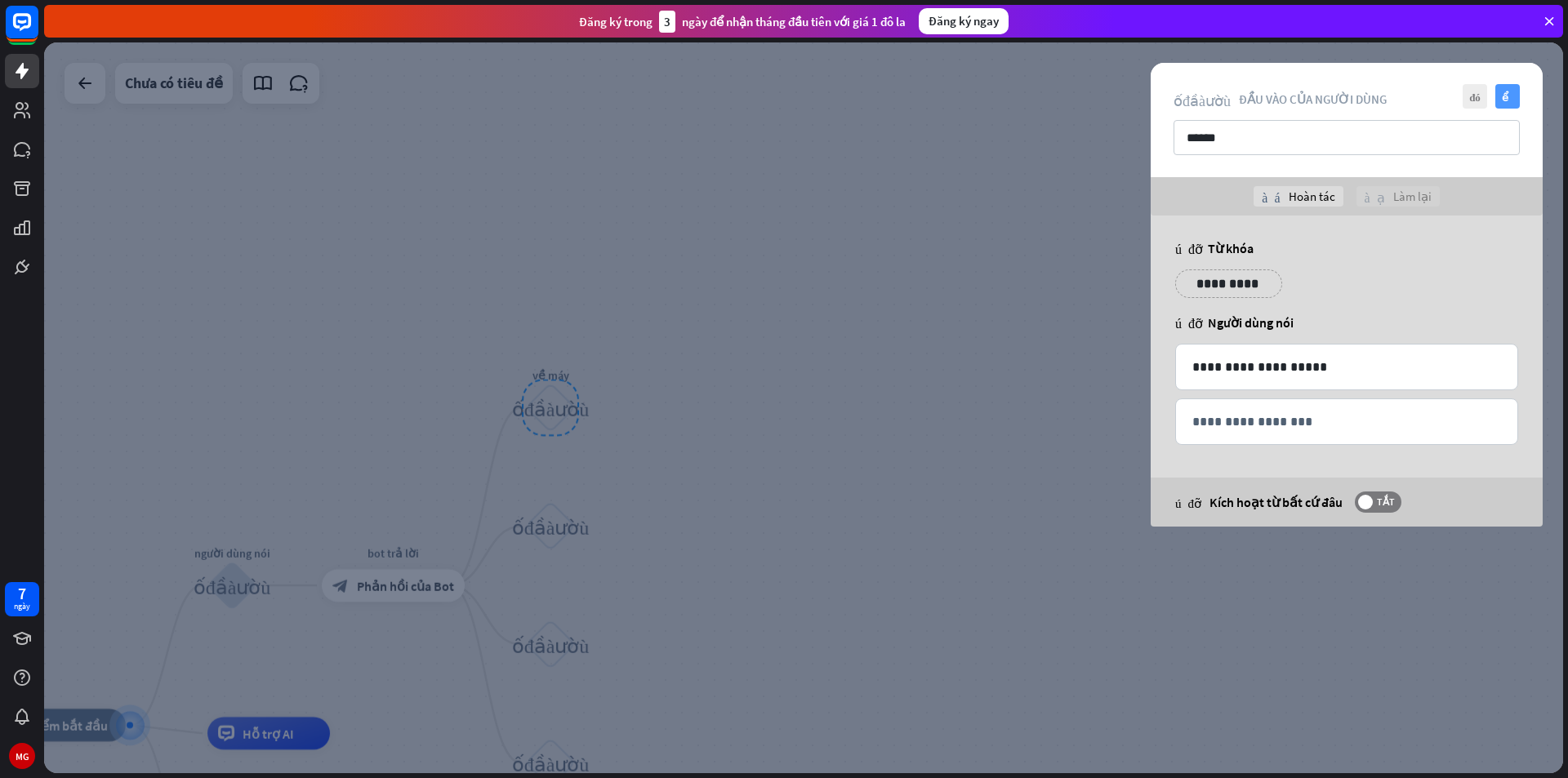
click at [1511, 91] on font "kiểm tra" at bounding box center [1507, 96] width 13 height 11
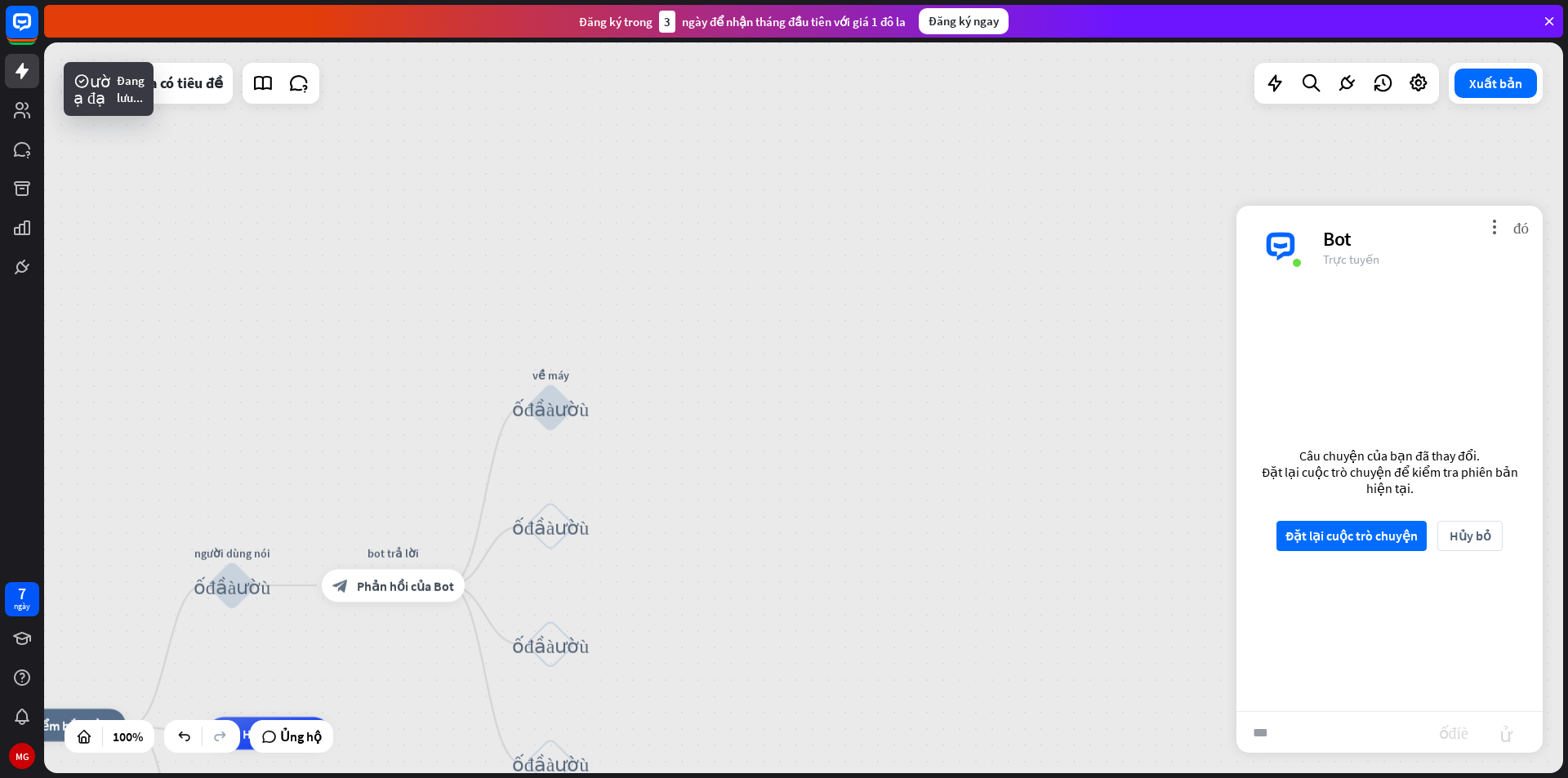
click at [1299, 723] on input "***" at bounding box center [1337, 733] width 203 height 41
click at [1391, 526] on font "Đặt lại cuộc trò chuyện" at bounding box center [1351, 535] width 132 height 28
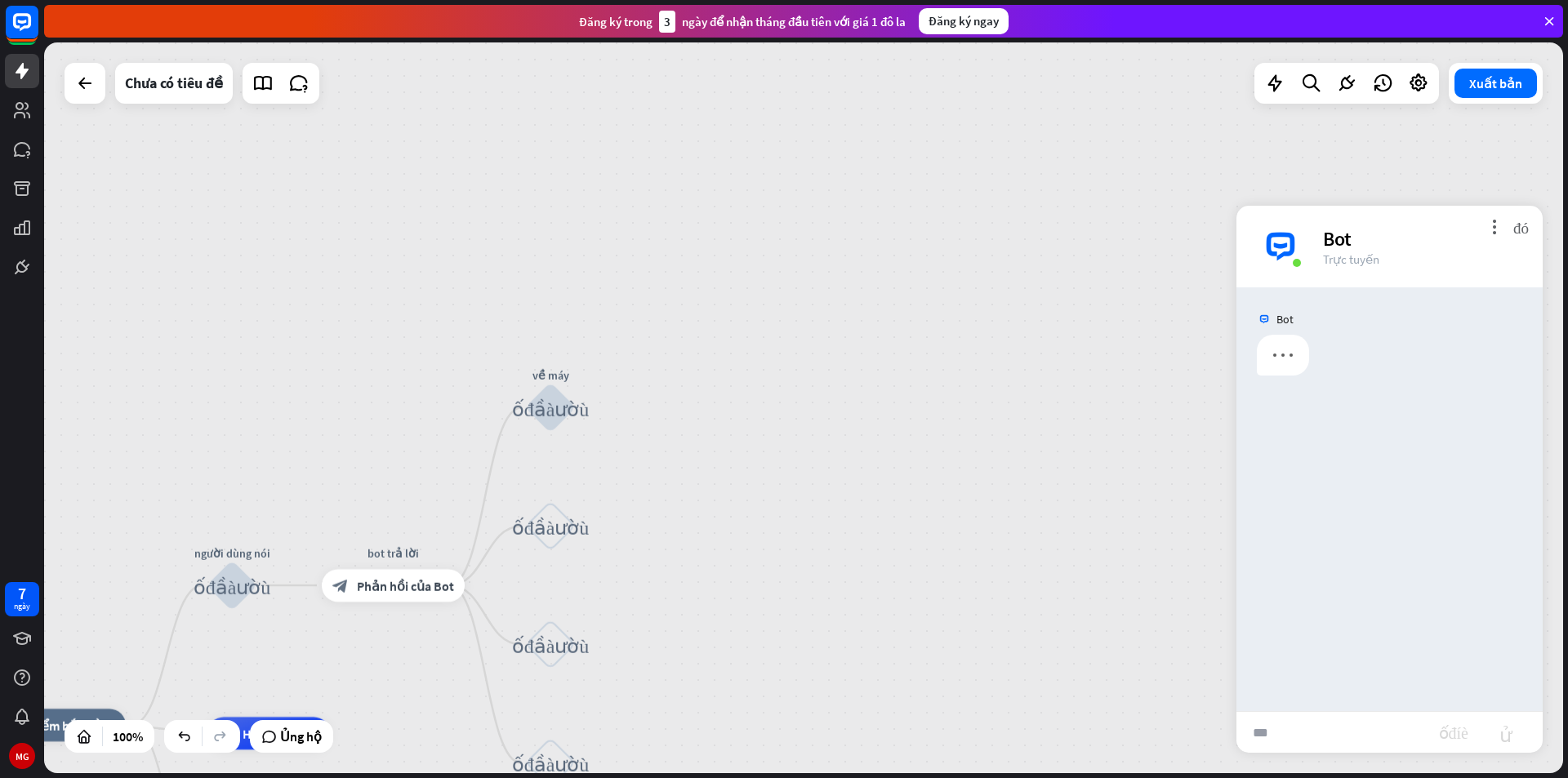
click at [1319, 737] on input "***" at bounding box center [1337, 733] width 203 height 41
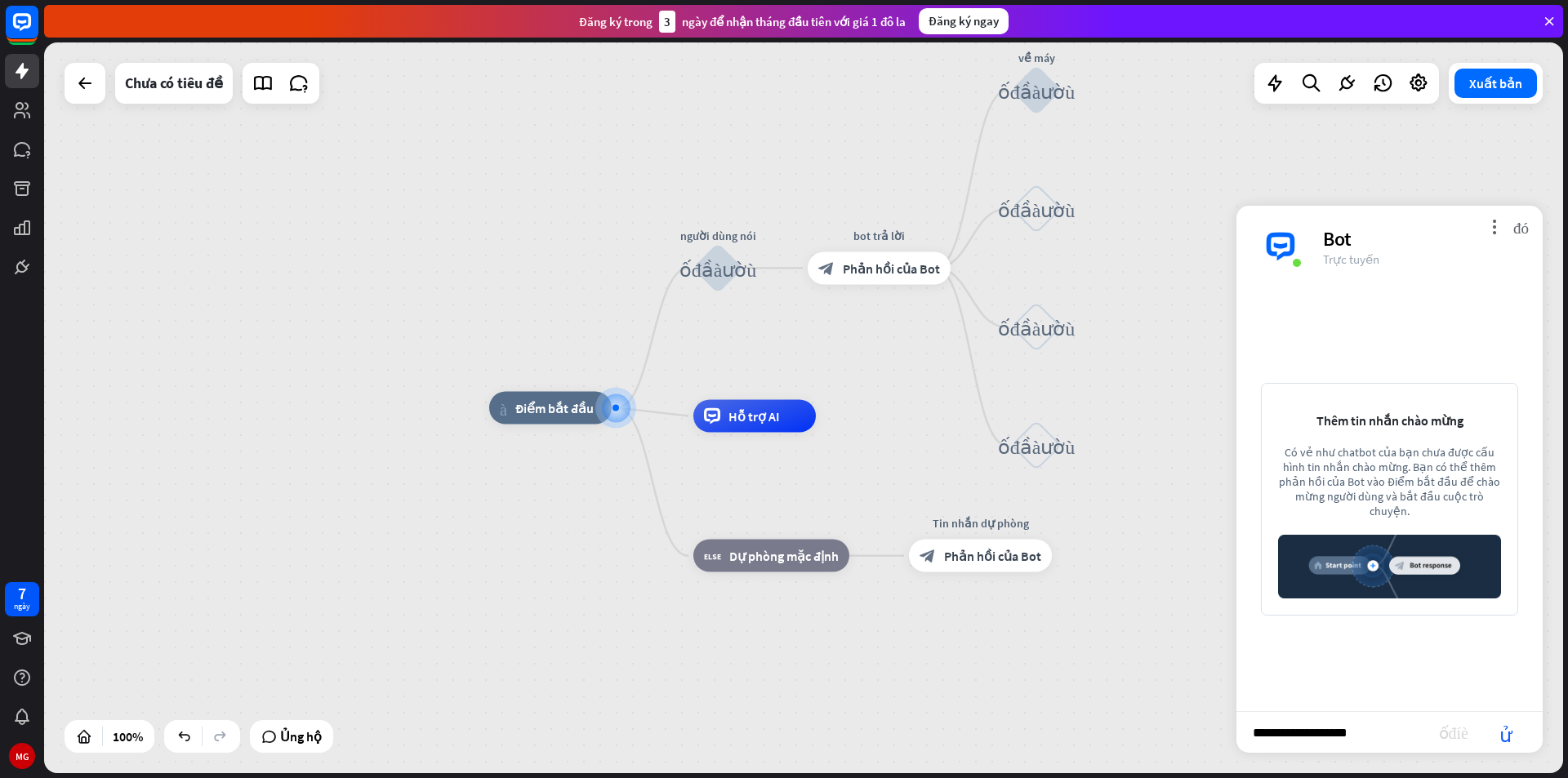
type input "**********"
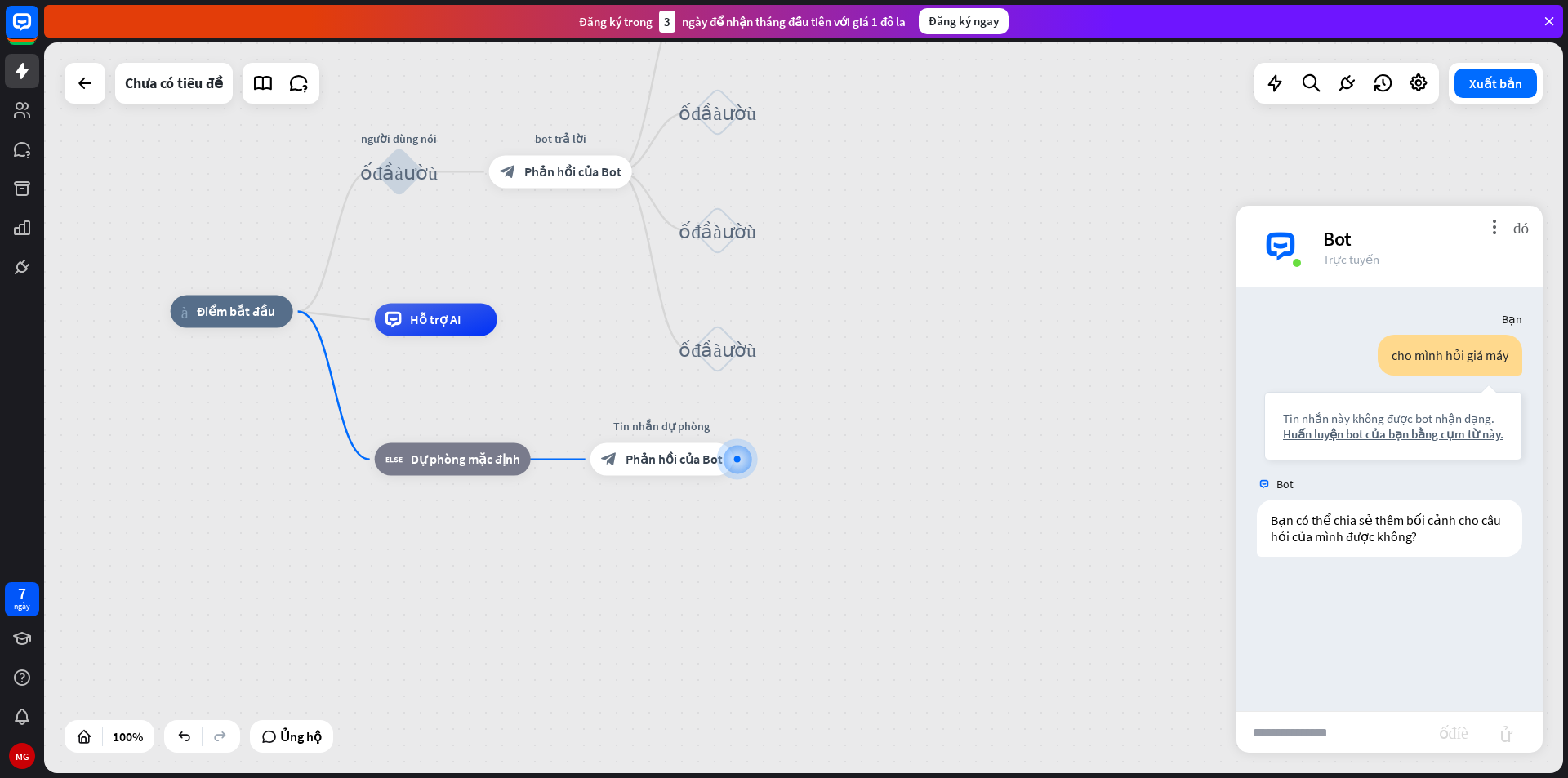
drag, startPoint x: 834, startPoint y: 322, endPoint x: 986, endPoint y: 460, distance: 205.3
click at [986, 460] on div "nhà_2 Điểm bắt đầu người dùng nói khối_đầu_vào_người_dùng bot trả lời block_bot…" at bounding box center [930, 676] width 1519 height 731
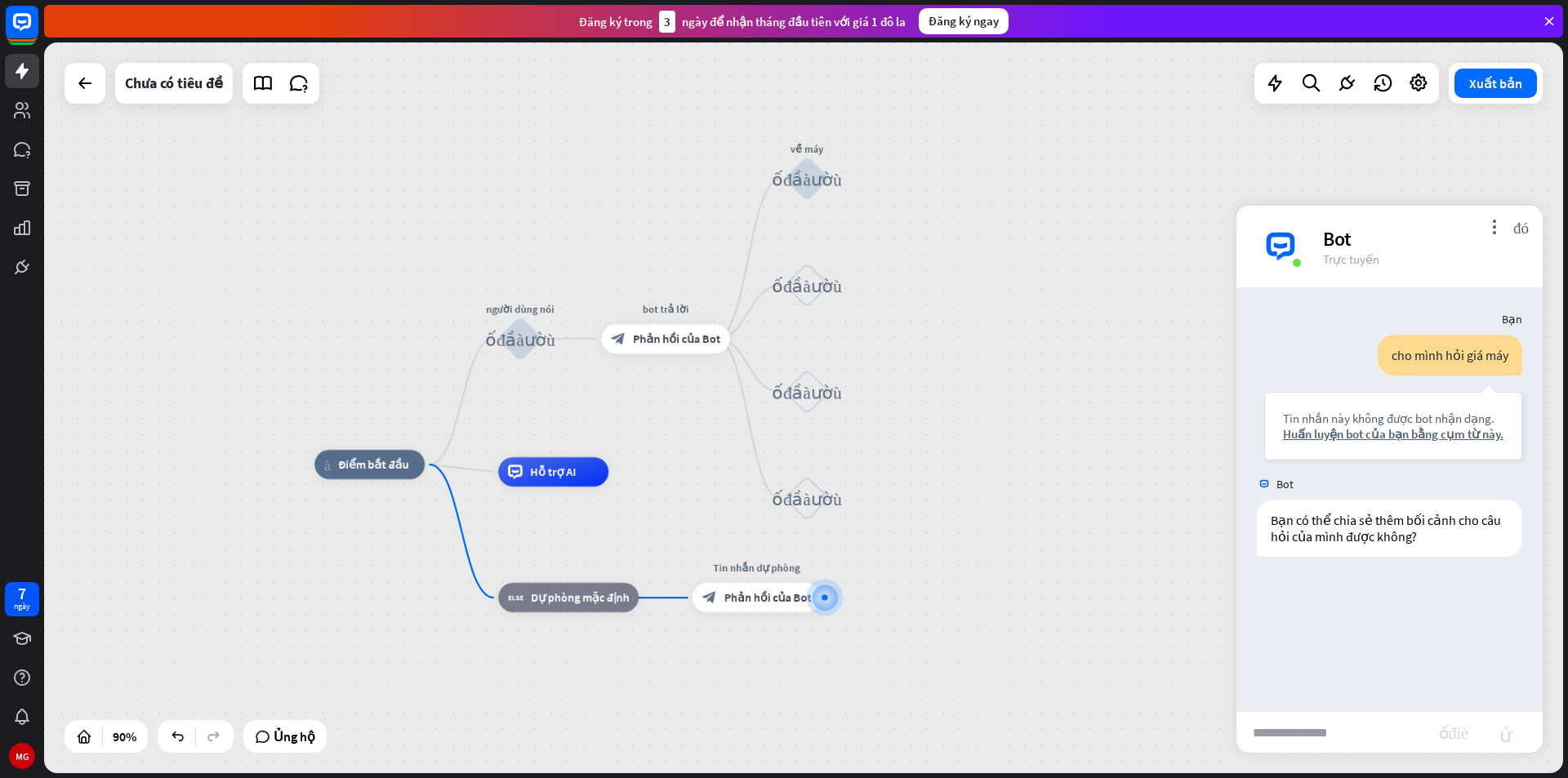
drag, startPoint x: 945, startPoint y: 357, endPoint x: 962, endPoint y: 428, distance: 73.0
click at [962, 428] on div "nhà_2 Điểm bắt đầu người dùng nói khối_đầu_vào_người_dùng bot trả lời block_bot…" at bounding box center [804, 407] width 1519 height 731
click at [744, 349] on div "cộng thêm" at bounding box center [748, 339] width 23 height 23
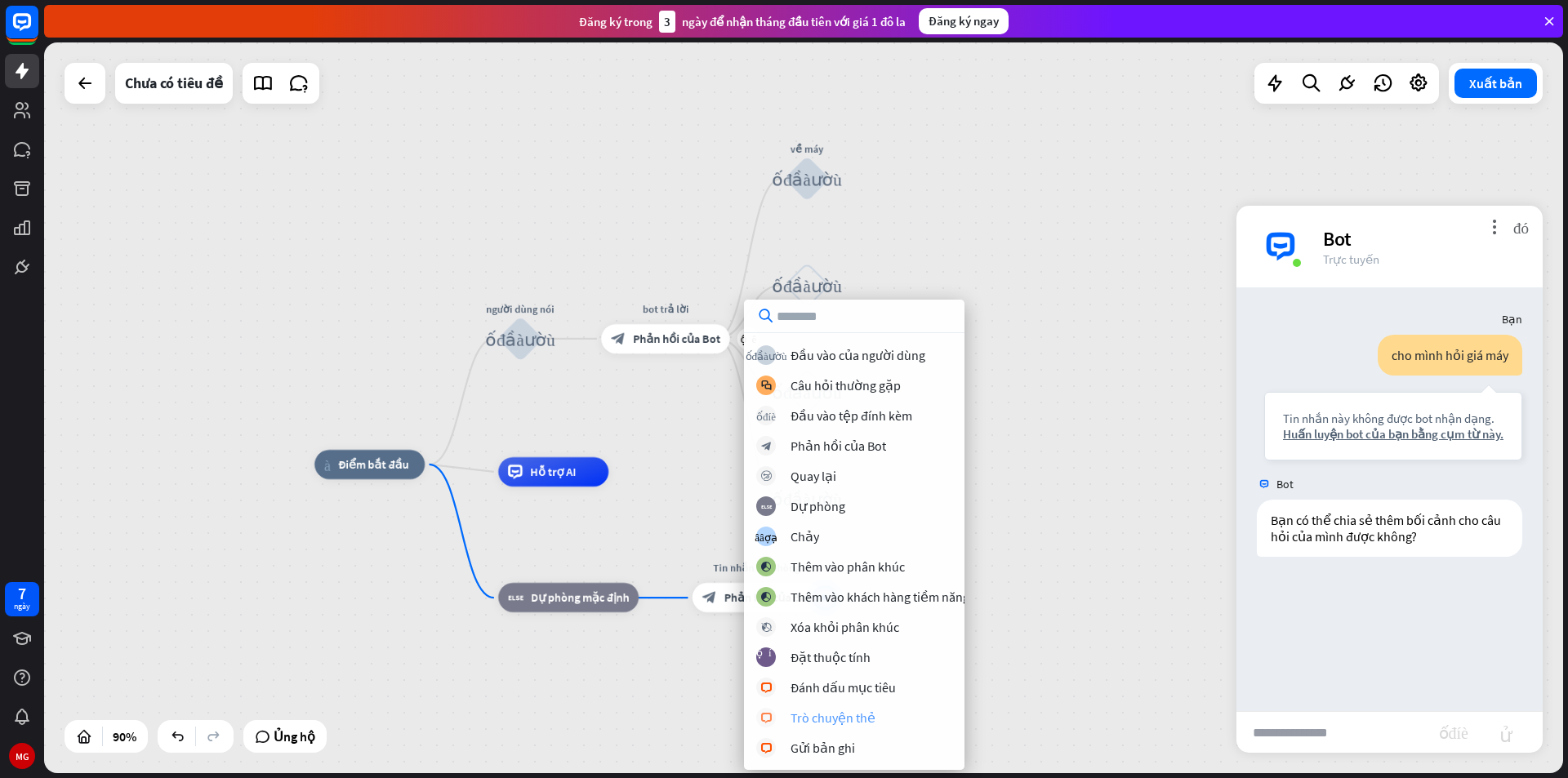
click at [865, 723] on font "Trò chuyện thẻ" at bounding box center [833, 717] width 85 height 17
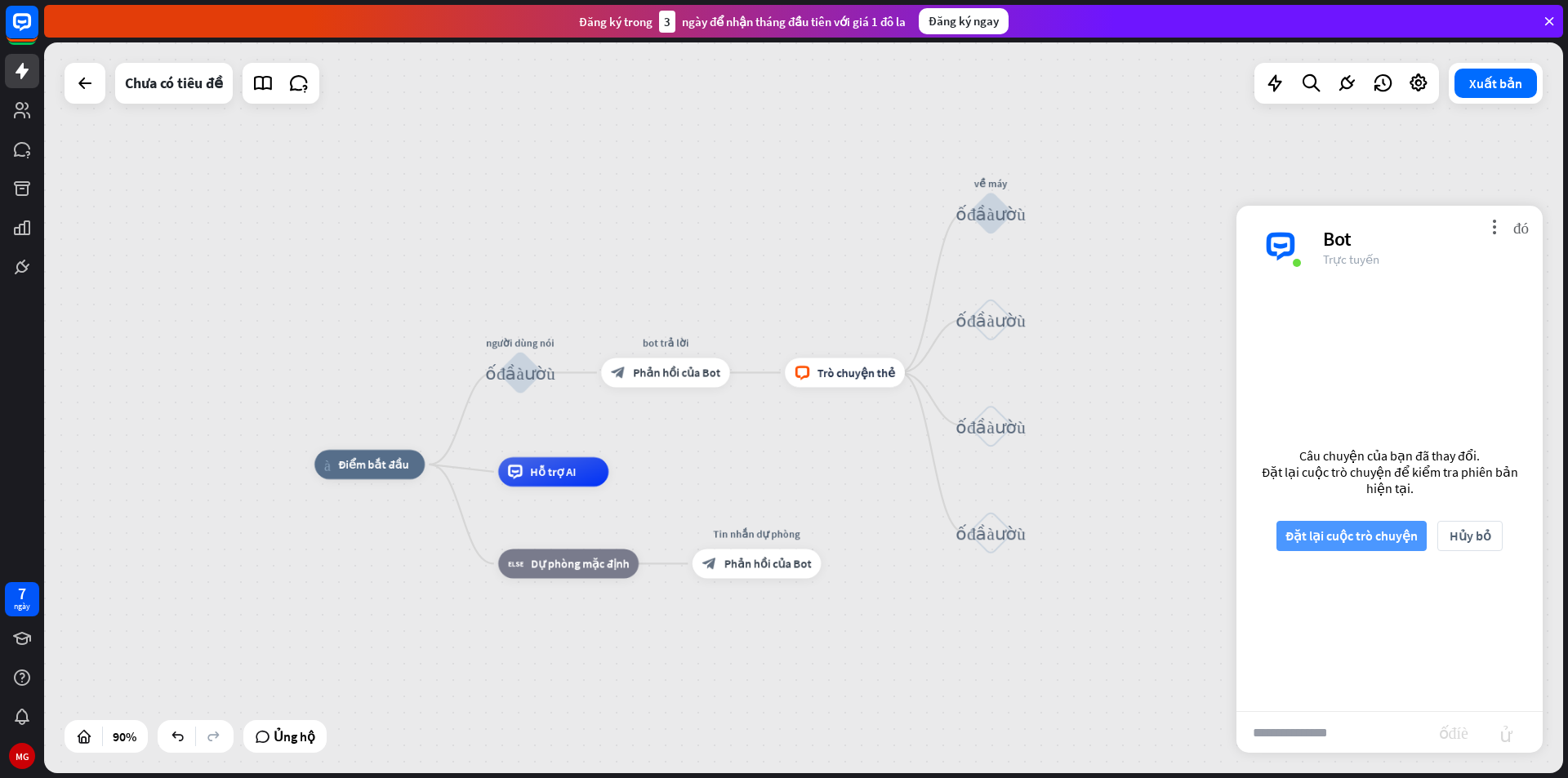
click at [1300, 534] on font "Đặt lại cuộc trò chuyện" at bounding box center [1351, 535] width 132 height 17
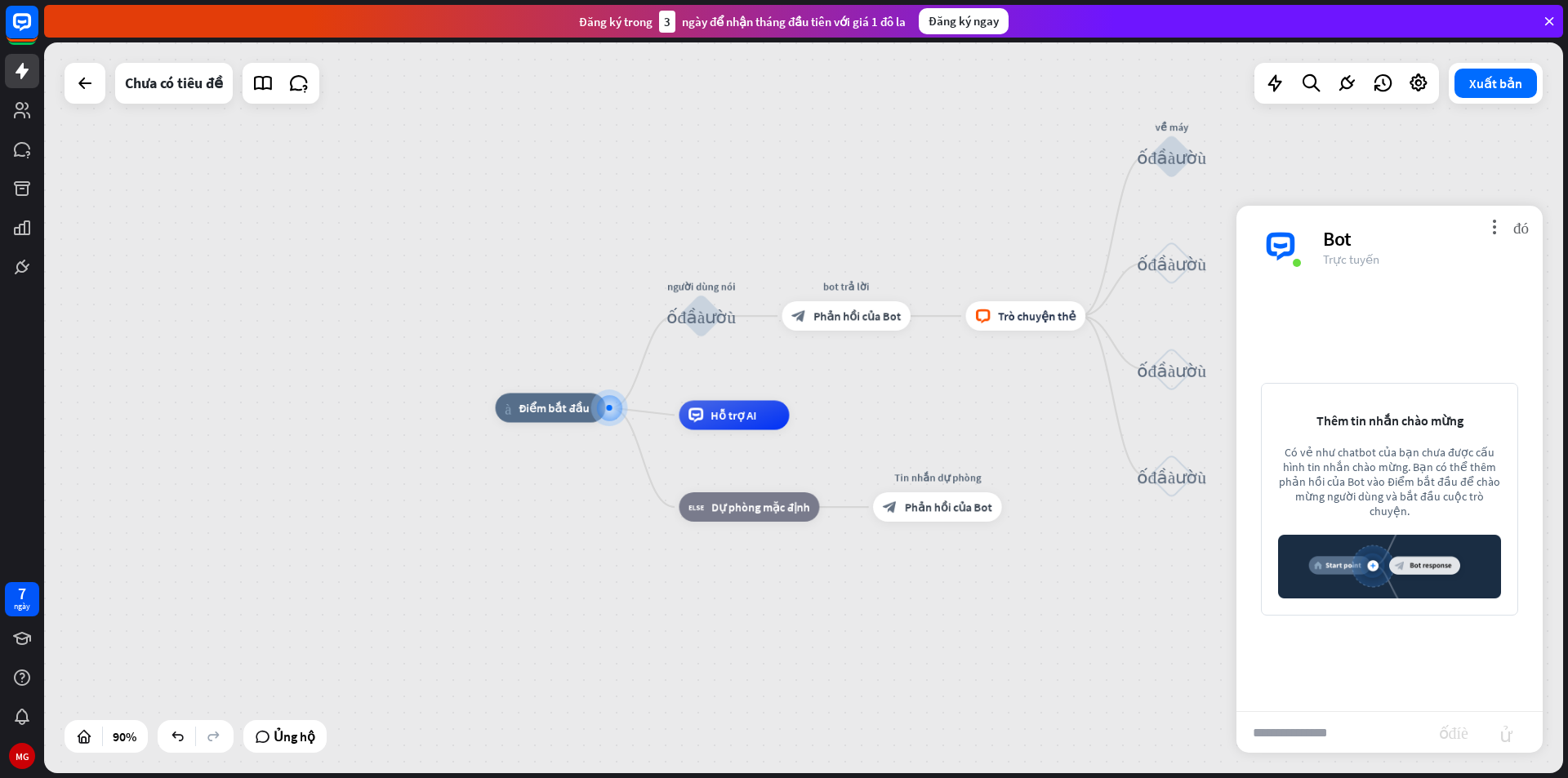
click at [1255, 733] on input "text" at bounding box center [1337, 733] width 203 height 41
type input "****"
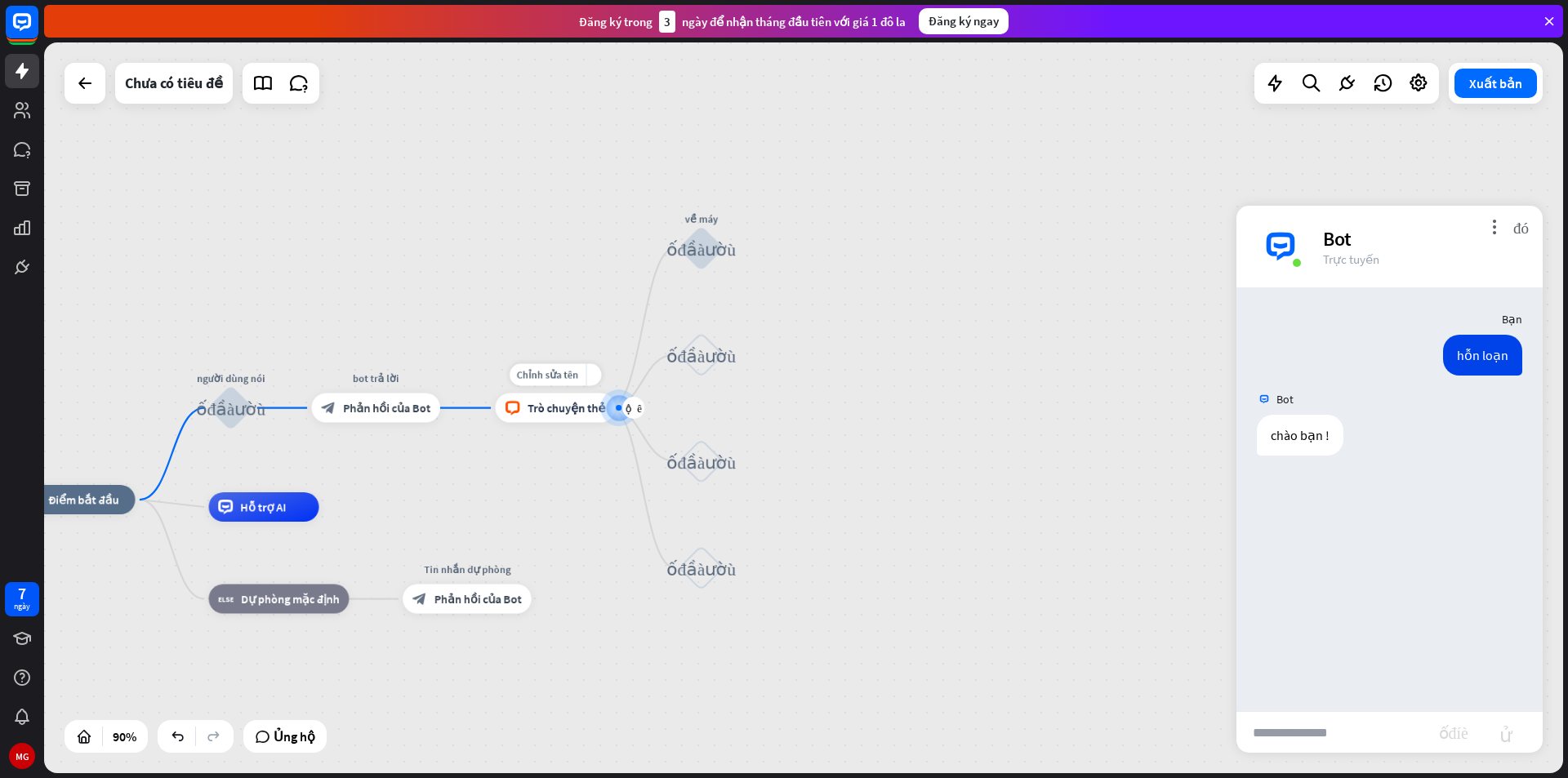
click at [565, 414] on font "Trò chuyện thẻ" at bounding box center [566, 408] width 77 height 15
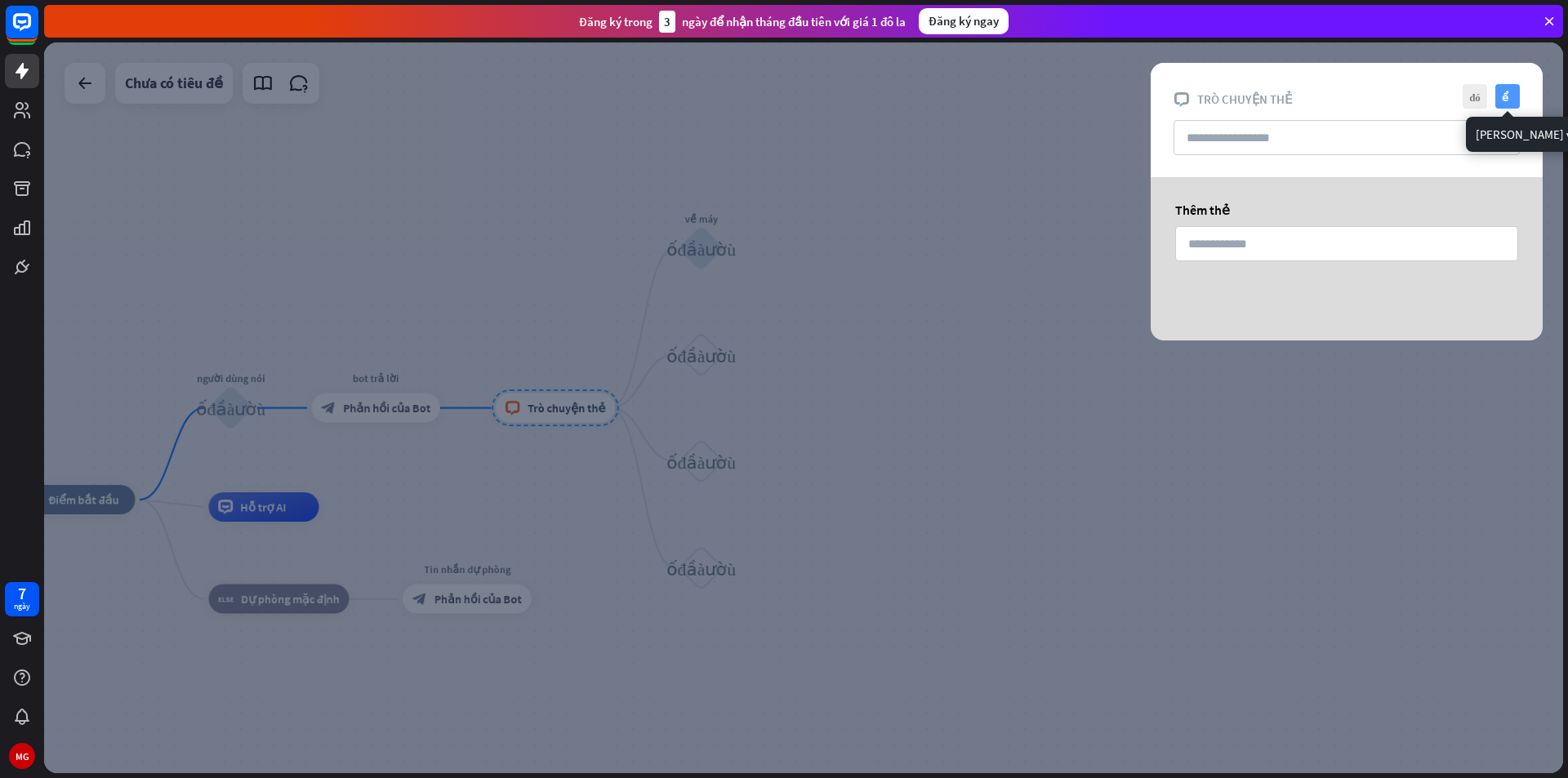
click at [1501, 93] on font "kiểm tra" at bounding box center [1507, 96] width 13 height 11
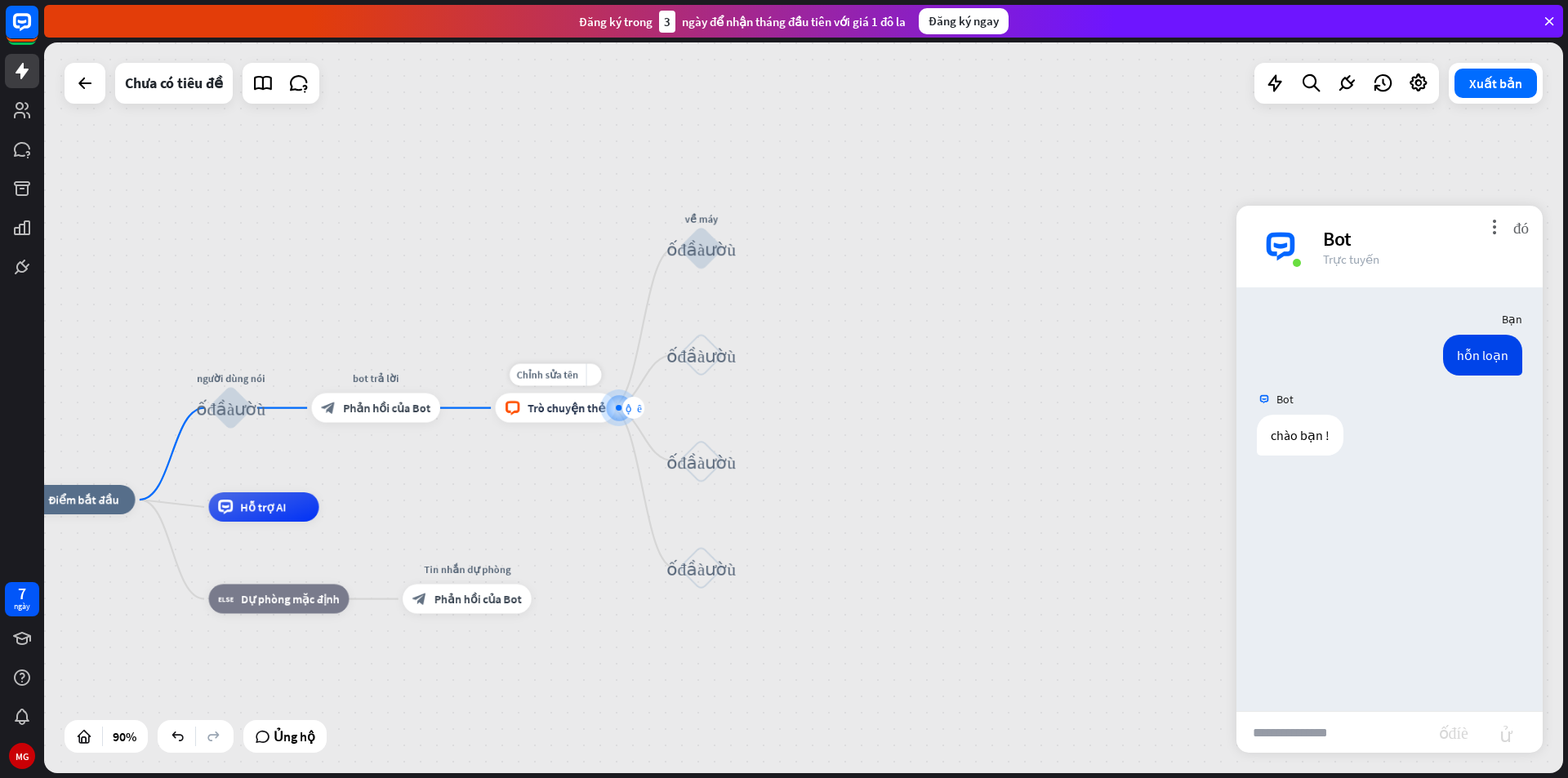
click at [632, 408] on font "cộng thêm" at bounding box center [633, 407] width 17 height 11
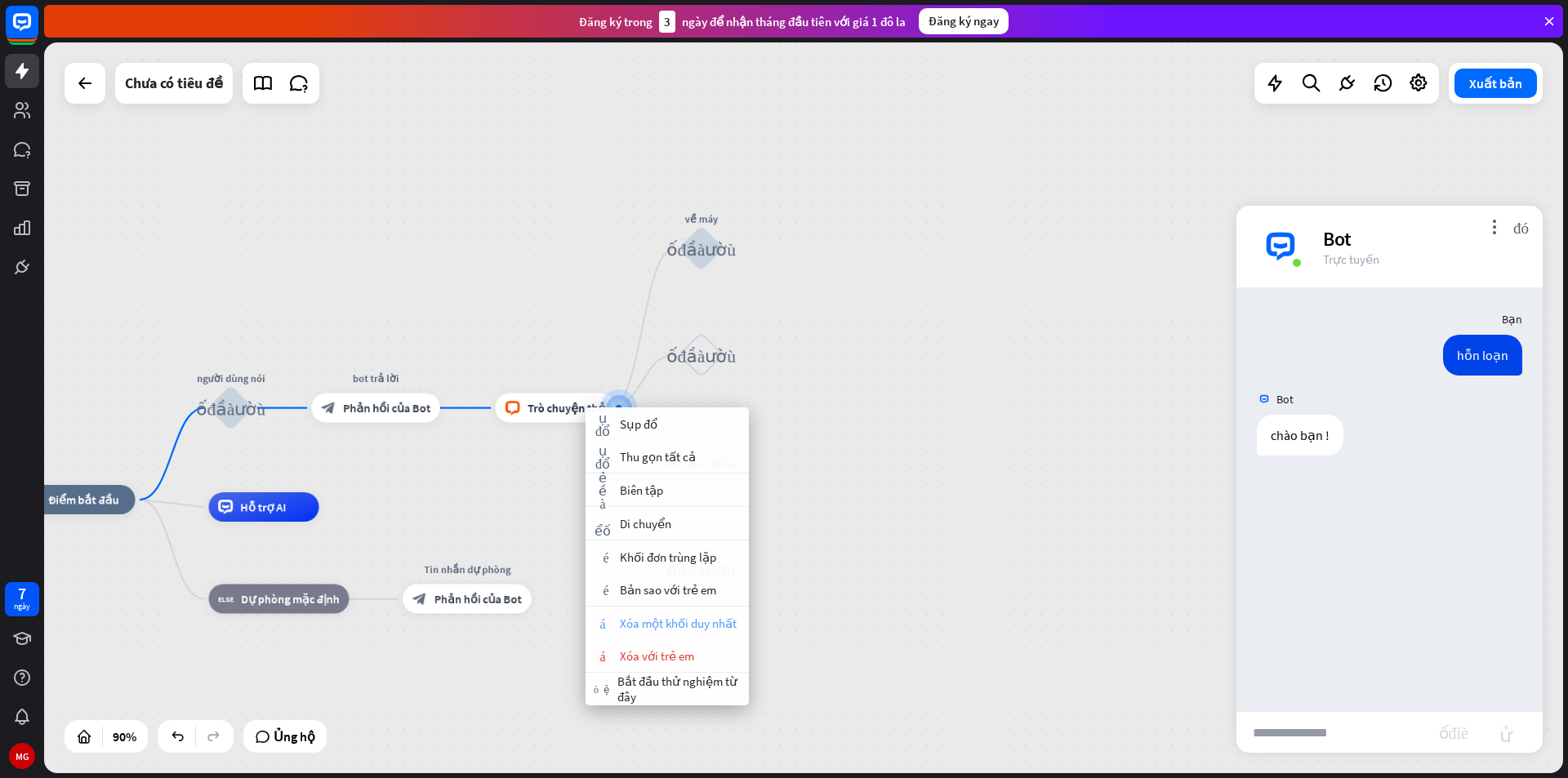
click at [673, 628] on font "Xóa một khối duy nhất" at bounding box center [677, 623] width 116 height 16
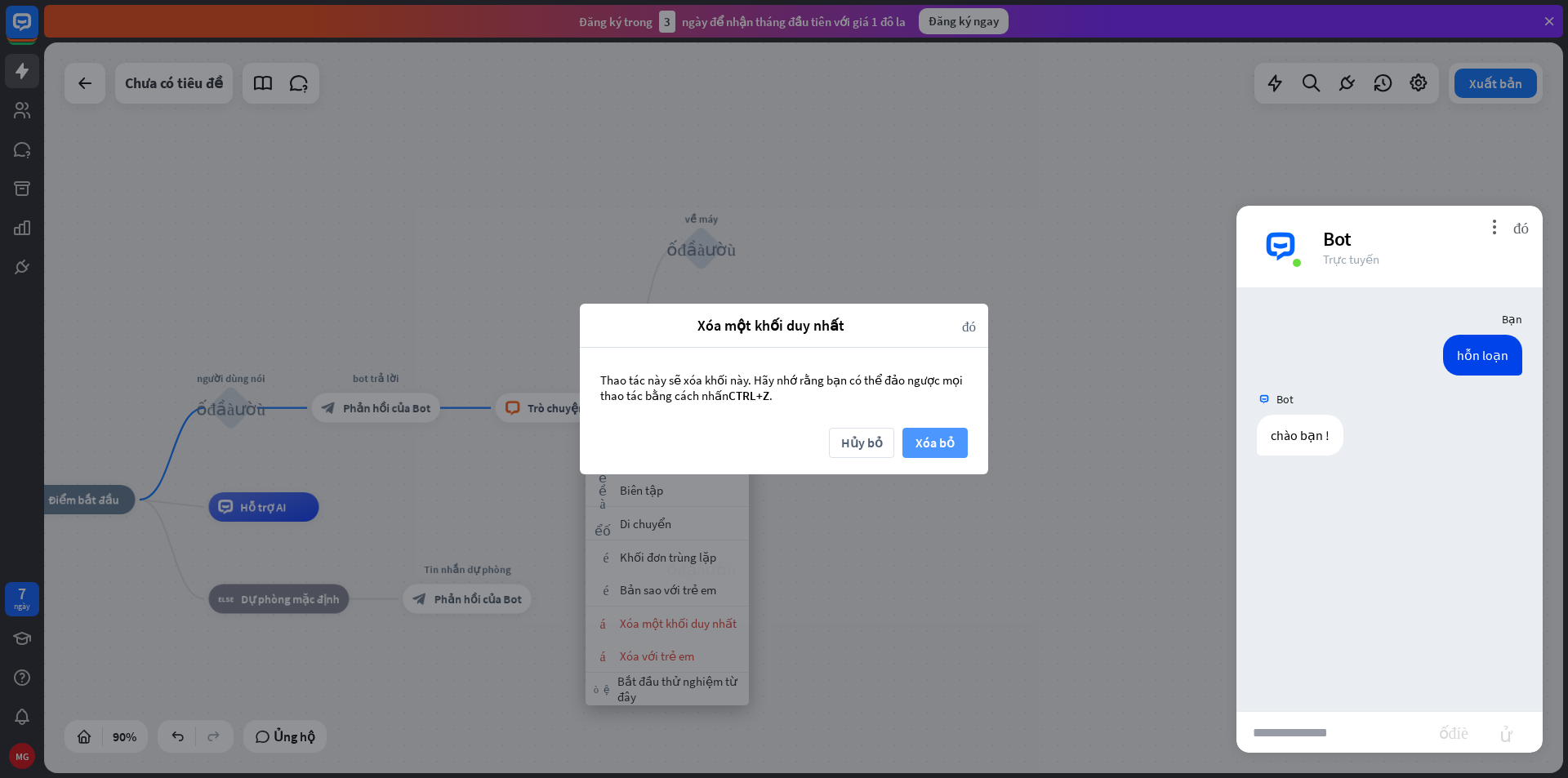
click at [913, 444] on button "Xóa bỏ" at bounding box center [935, 442] width 66 height 30
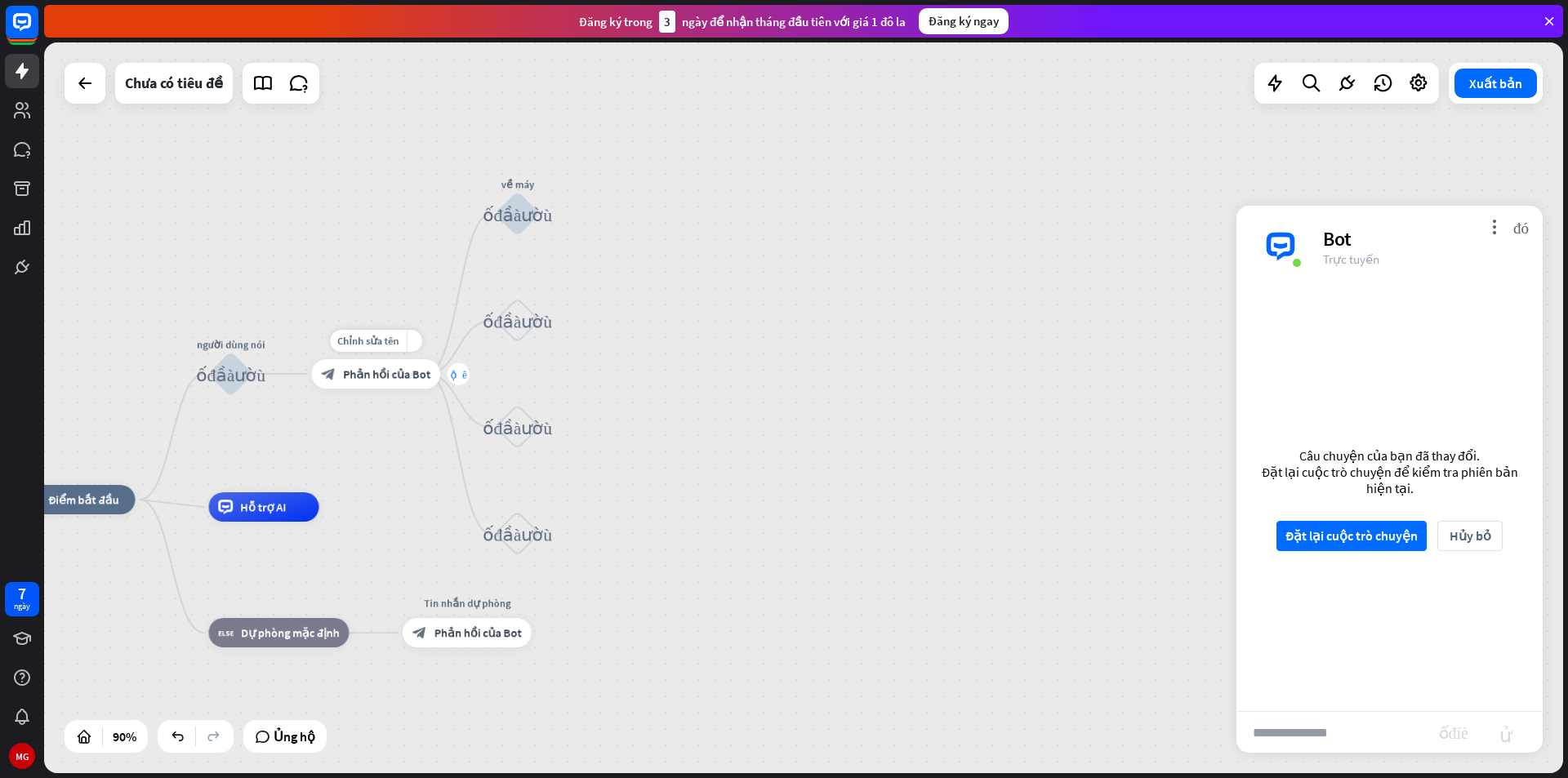
click at [456, 380] on div "cộng thêm" at bounding box center [458, 373] width 23 height 23
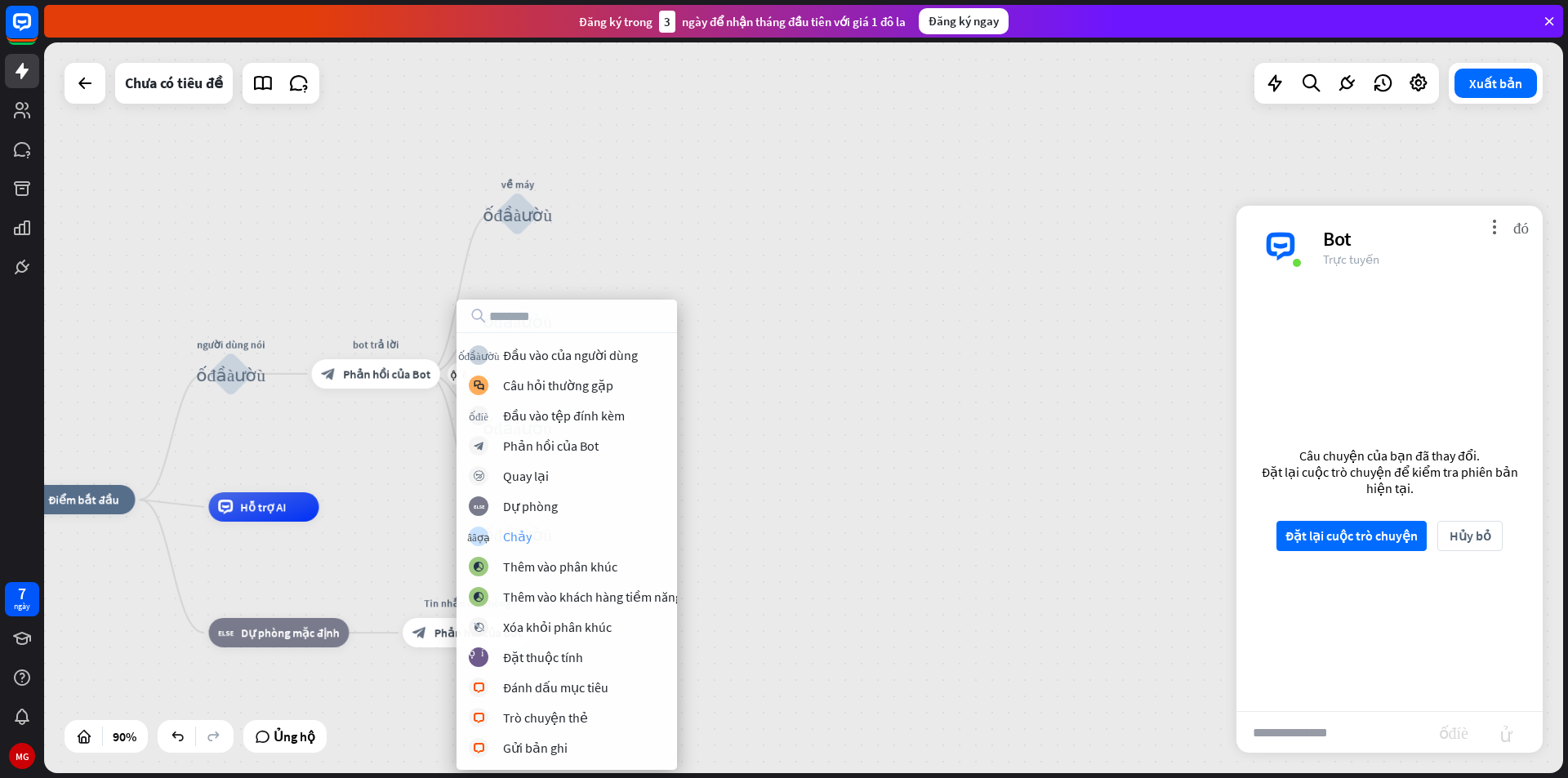
click at [568, 539] on div "cây_xây_thợ_tạo Chảy" at bounding box center [576, 536] width 213 height 20
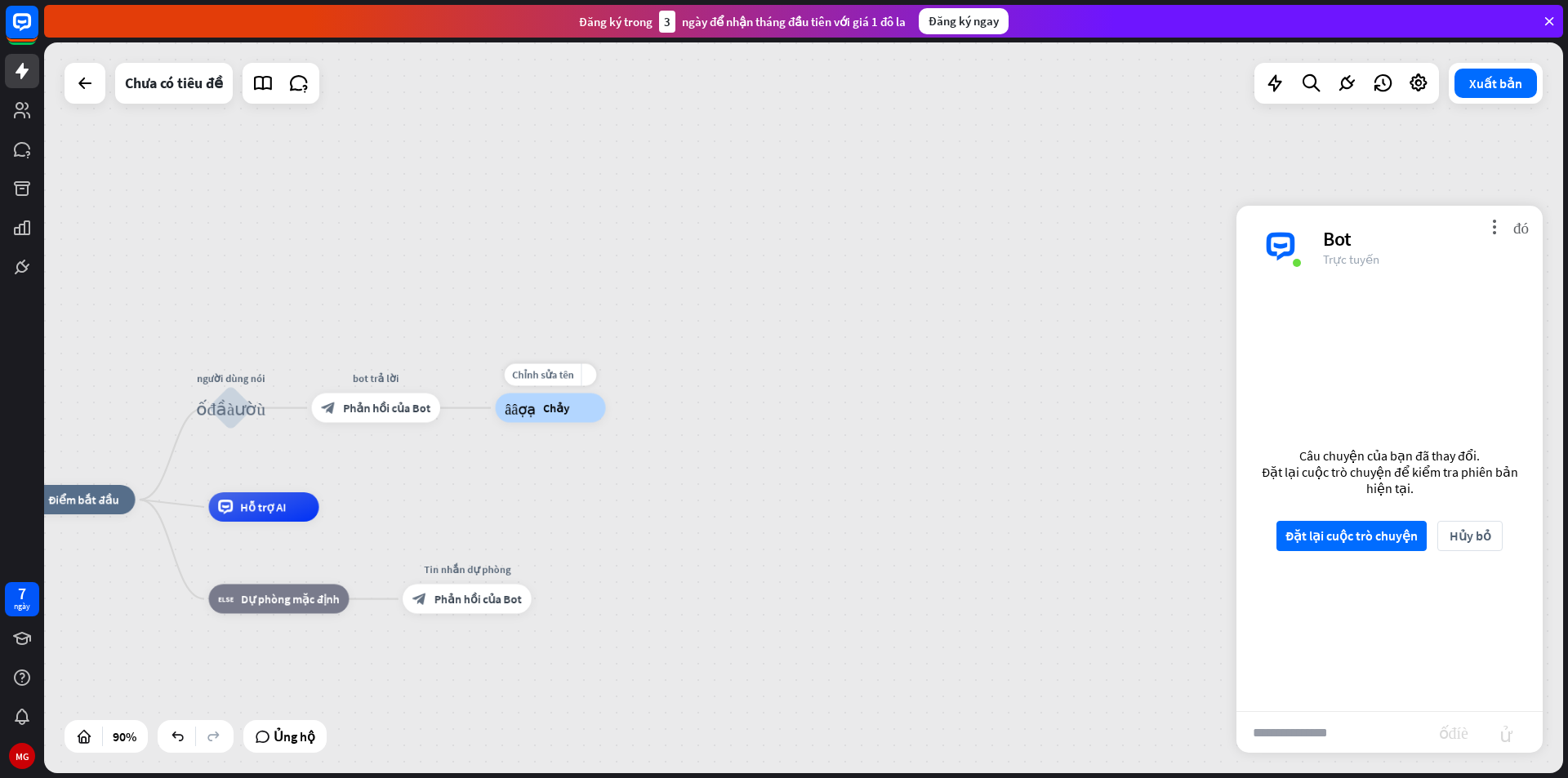
click at [530, 415] on font "cây_xây_thợ_tạo" at bounding box center [521, 408] width 31 height 15
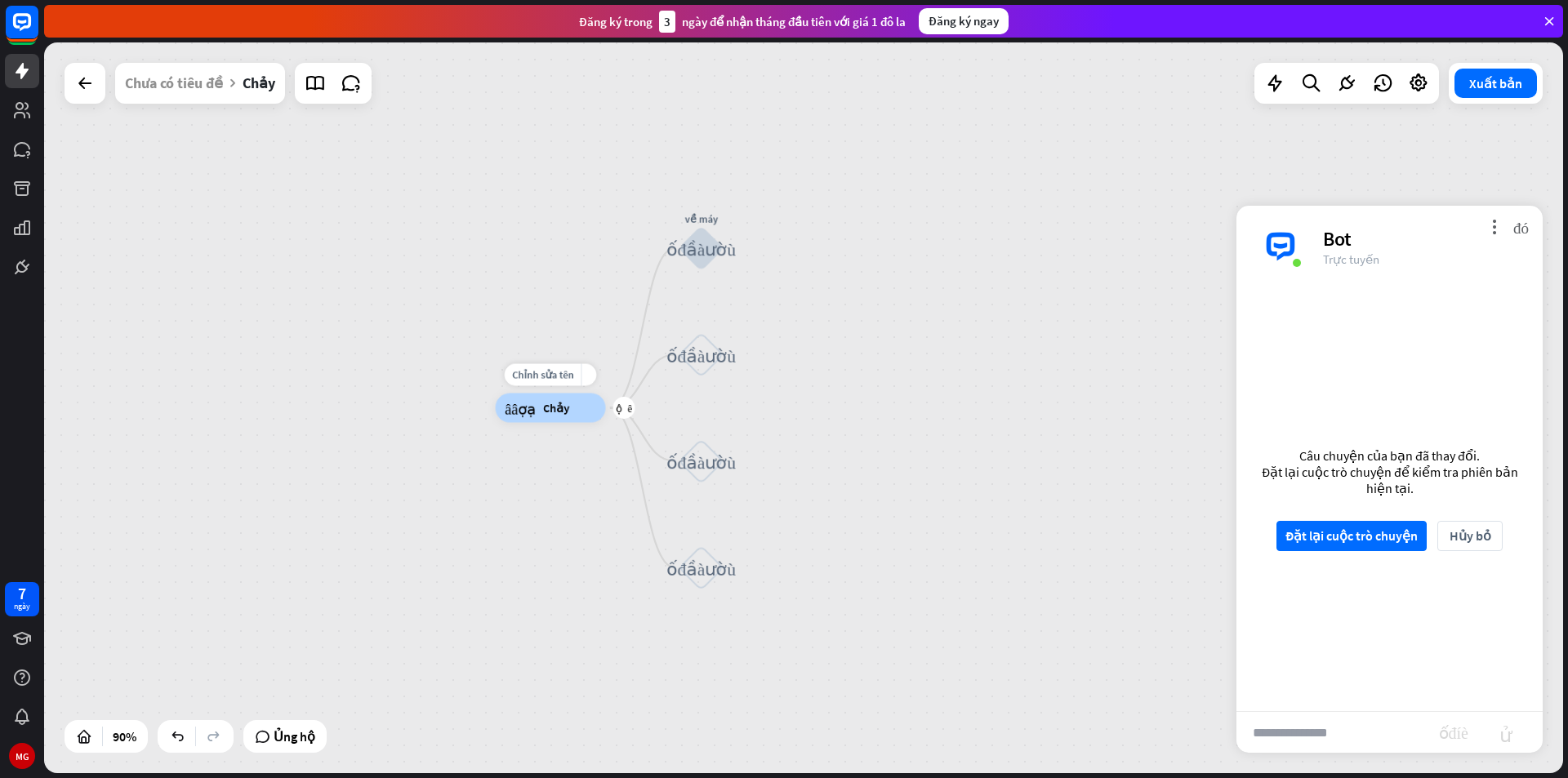
click at [552, 407] on font "Chảy" at bounding box center [556, 408] width 26 height 15
click at [553, 407] on font "Chảy" at bounding box center [556, 408] width 26 height 15
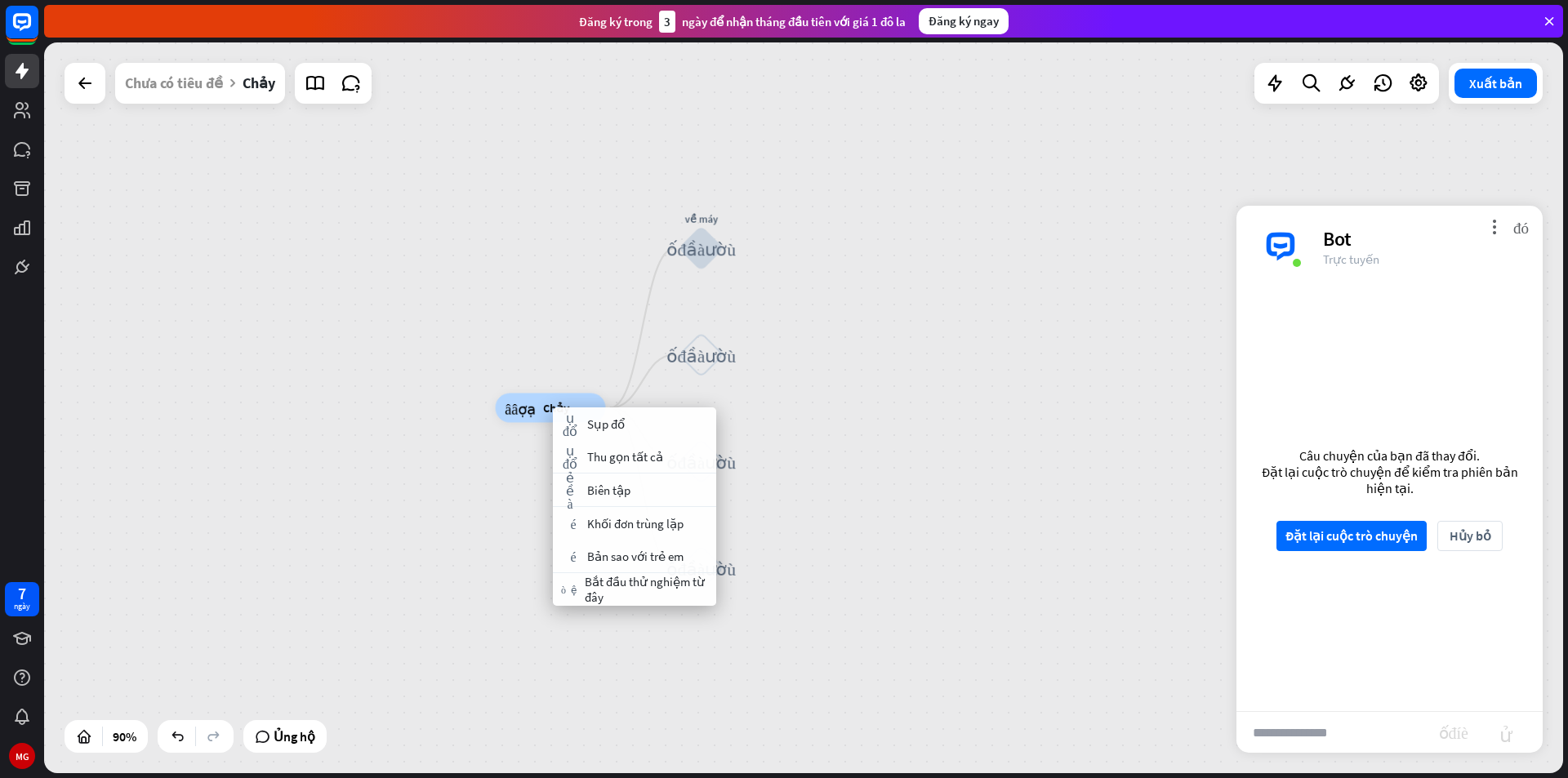
click at [462, 380] on div "cây_xây_thợ_tạo Chảy về máy khối_đầu_vào_người_dùng khối_đầu_vào_người_dùng khố…" at bounding box center [804, 407] width 1519 height 731
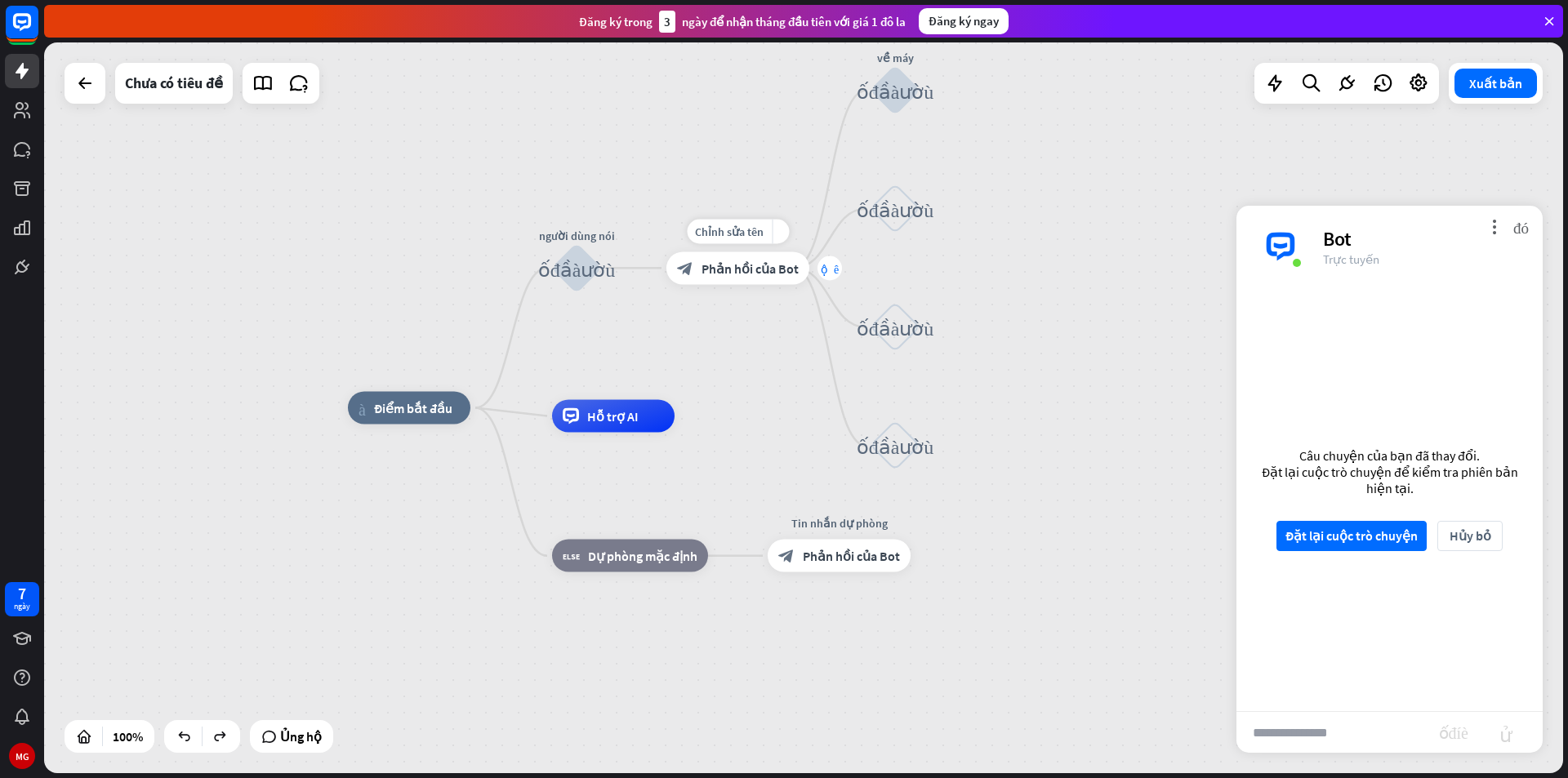
click at [826, 276] on div "cộng thêm" at bounding box center [829, 267] width 24 height 24
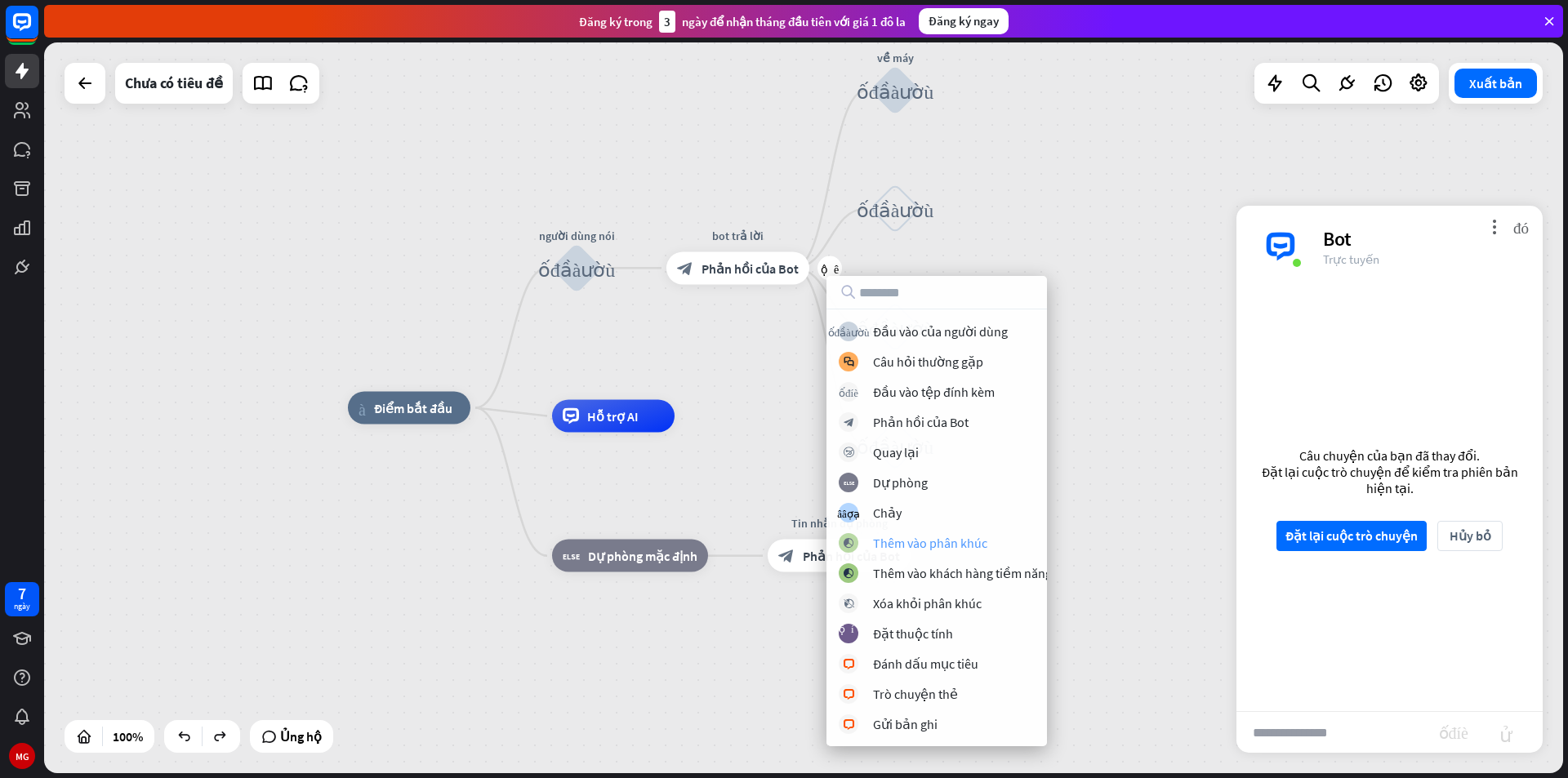
click at [939, 544] on font "Thêm vào phân khúc" at bounding box center [930, 542] width 115 height 17
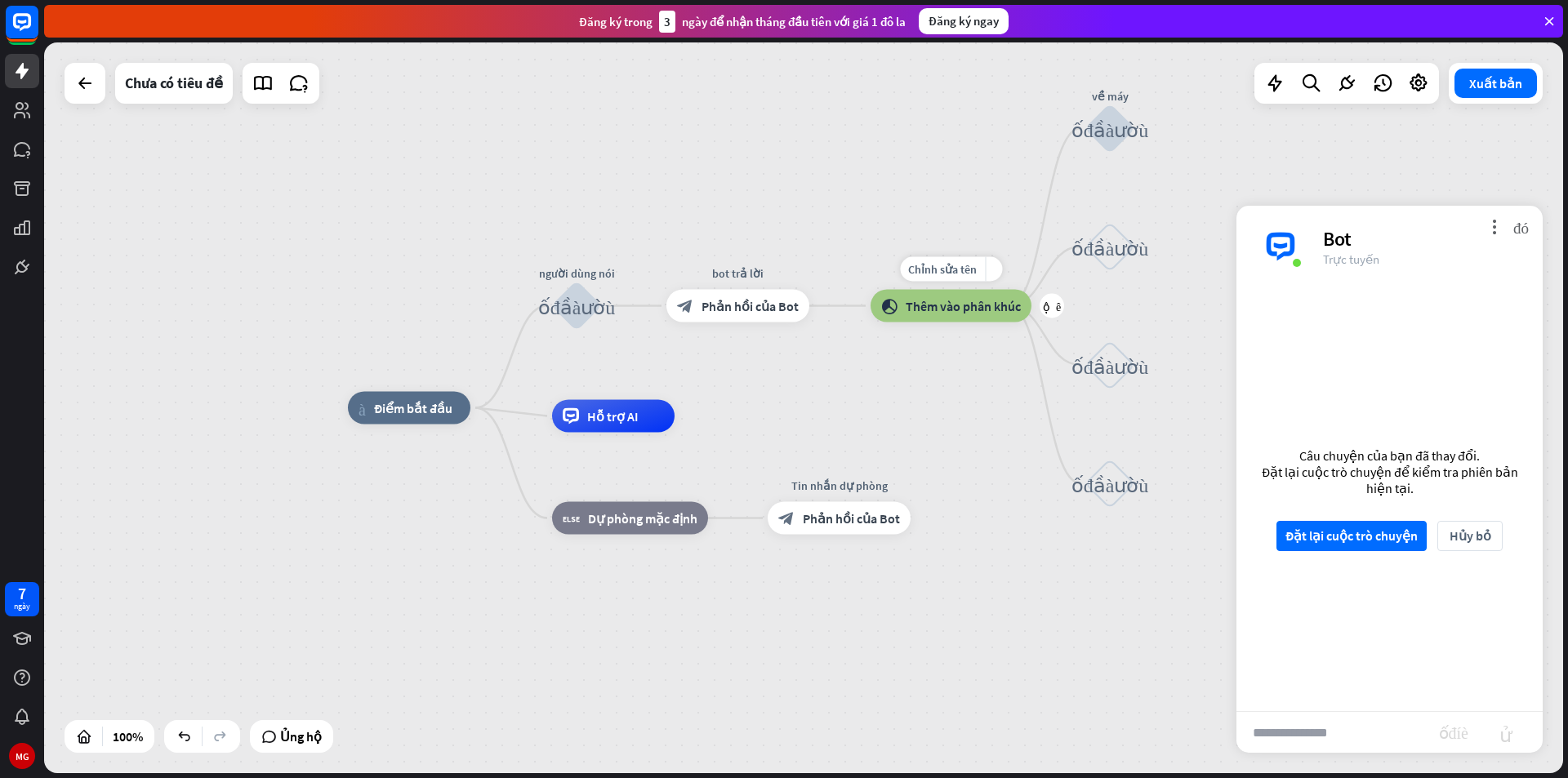
click at [964, 309] on font "Thêm vào phân khúc" at bounding box center [963, 306] width 115 height 17
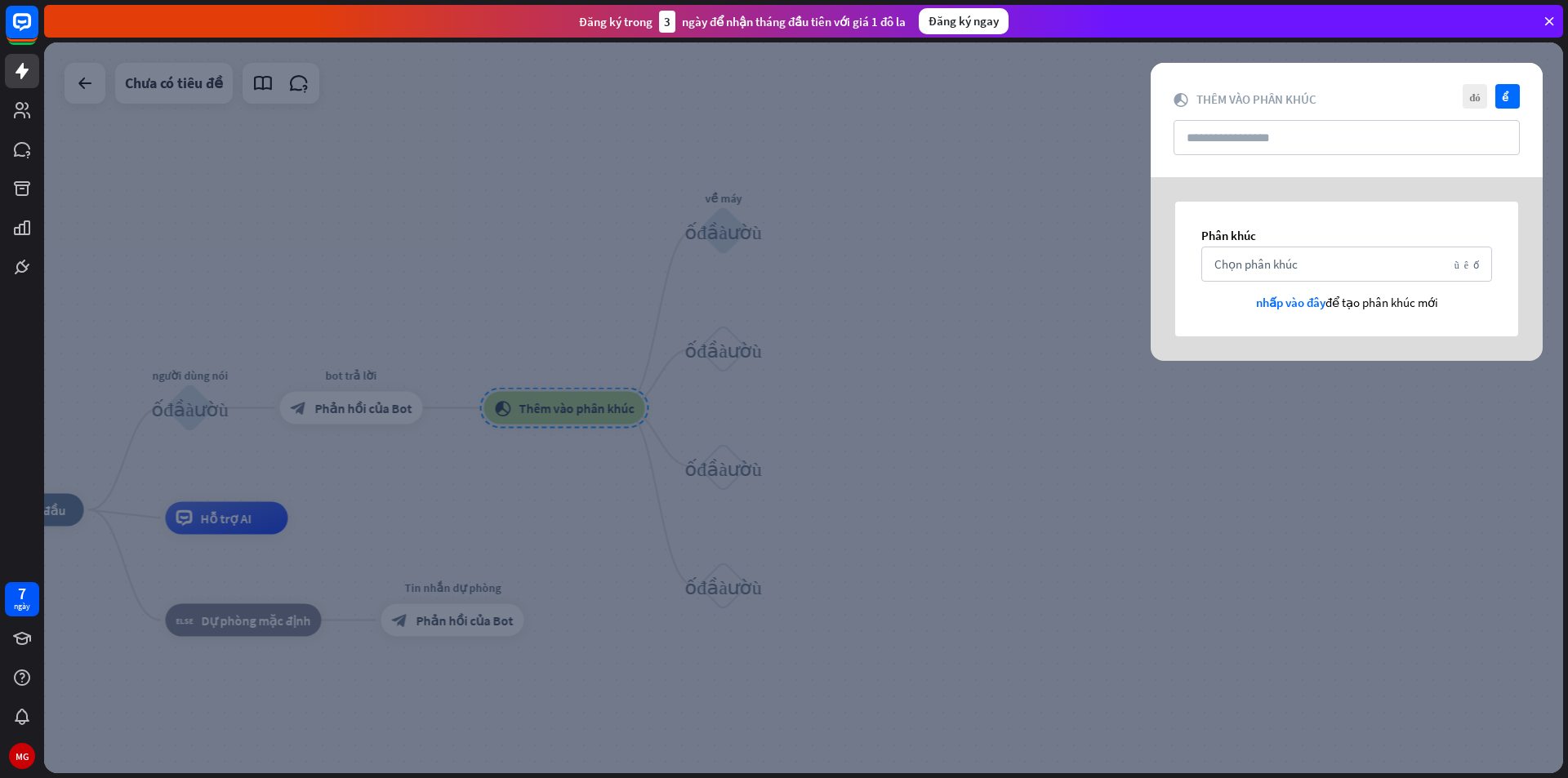
click at [969, 378] on div at bounding box center [804, 407] width 1519 height 731
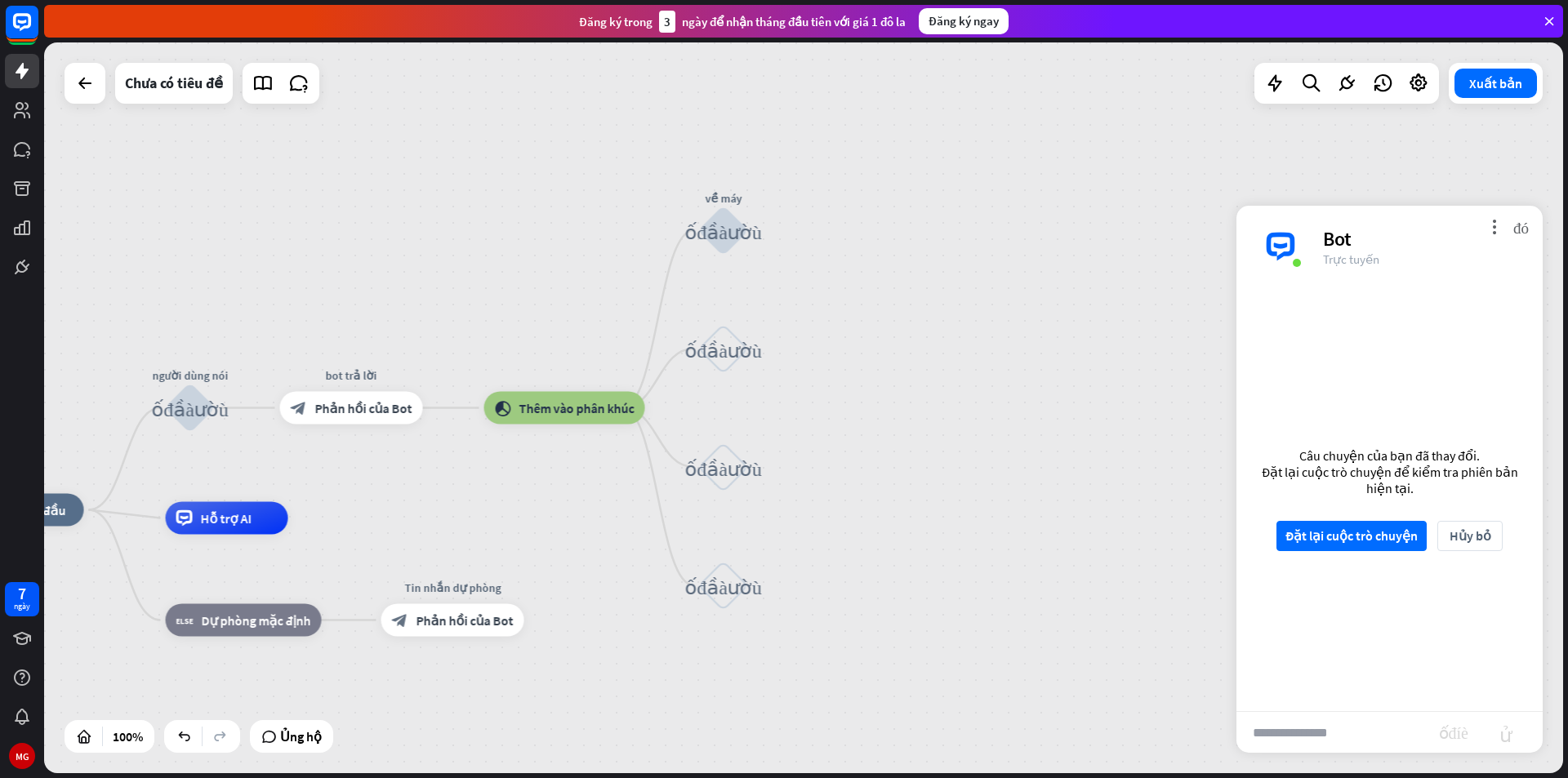
click at [1324, 742] on input "text" at bounding box center [1337, 733] width 203 height 41
click at [1367, 539] on font "Đặt lại cuộc trò chuyện" at bounding box center [1351, 535] width 132 height 17
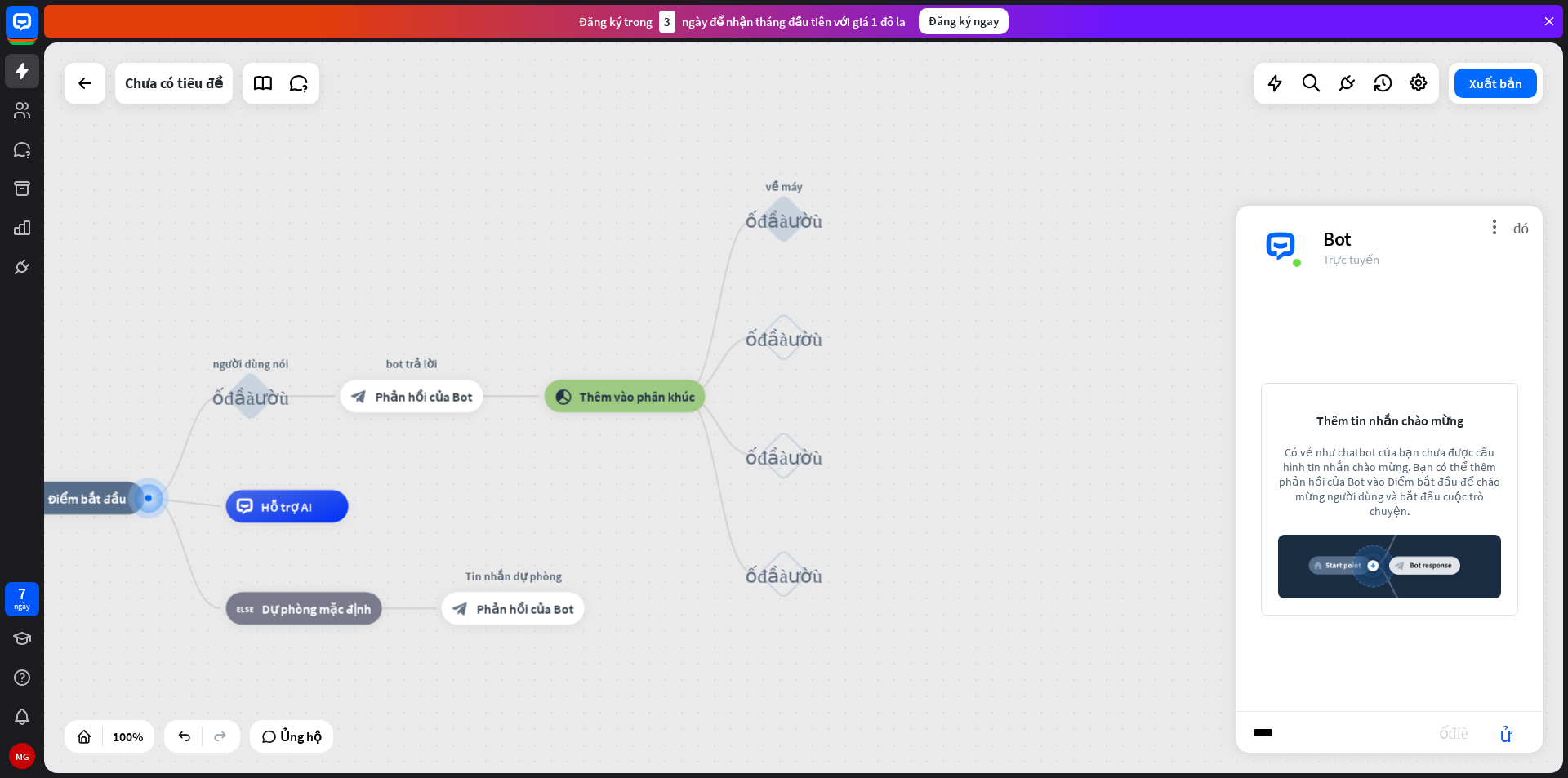
click at [1354, 727] on input "****" at bounding box center [1337, 733] width 203 height 41
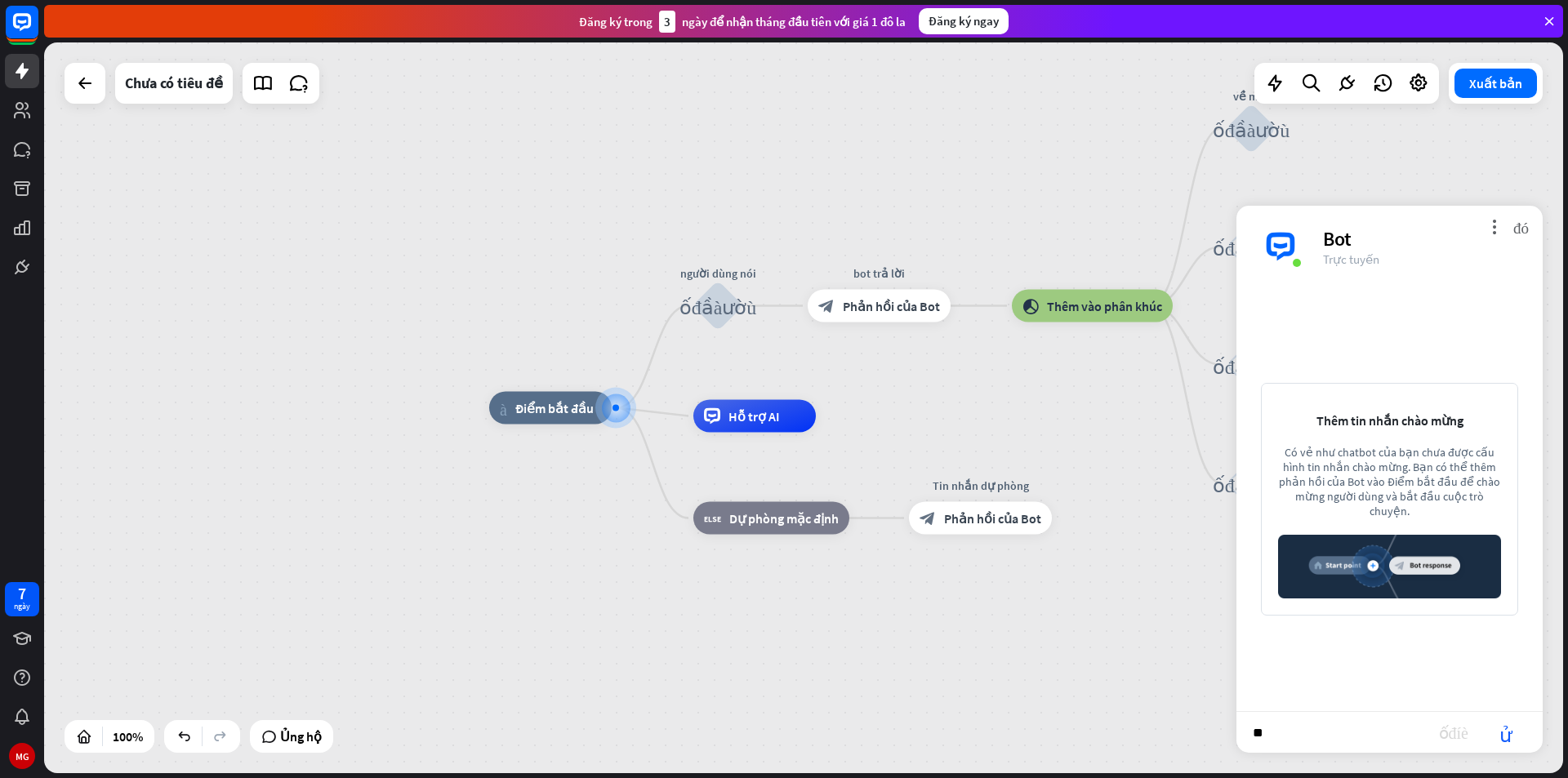
type input "*"
type input "****"
click at [1512, 736] on font "gửi" at bounding box center [1505, 732] width 52 height 20
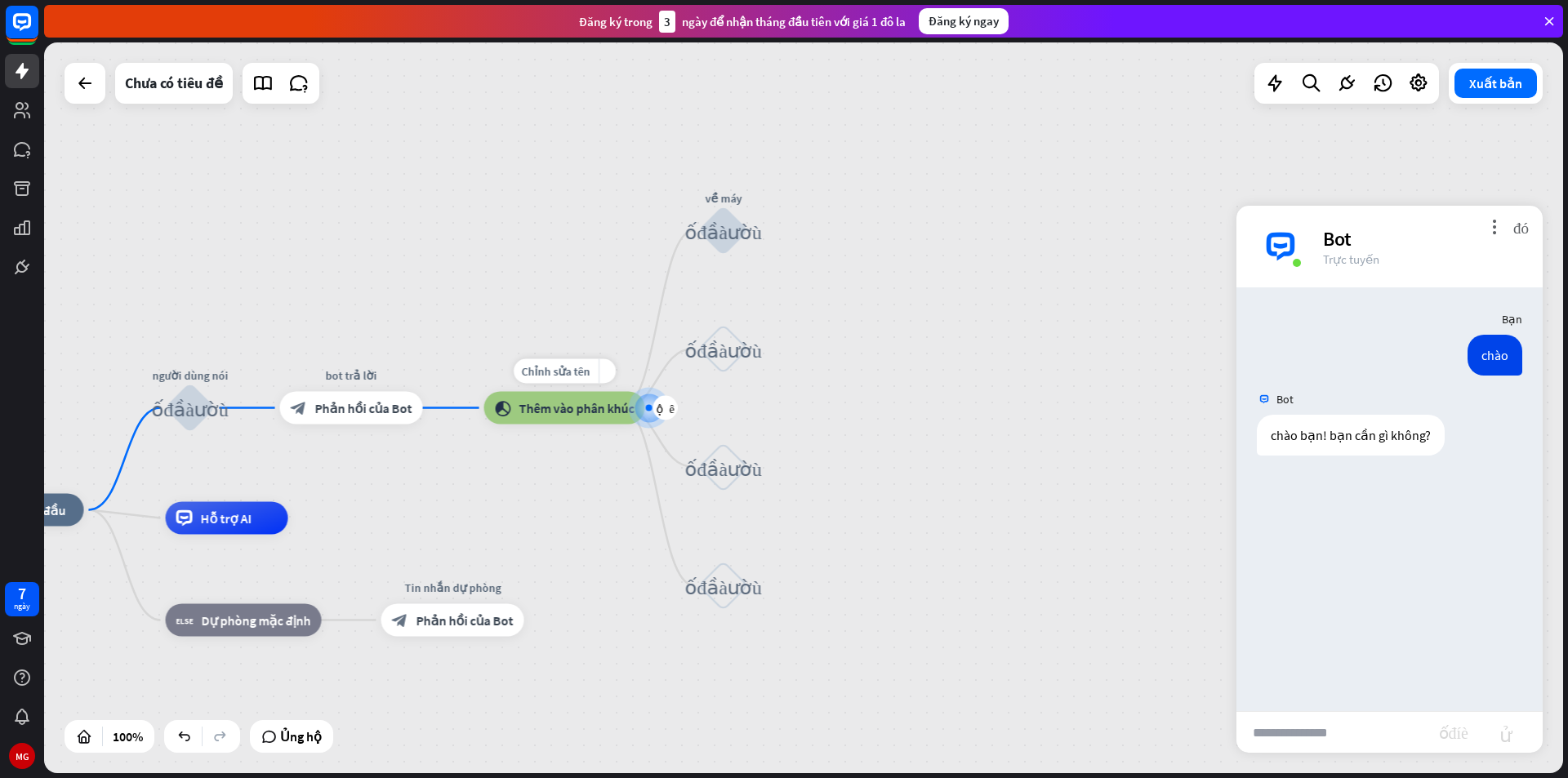
click at [579, 413] on font "Thêm vào phân khúc" at bounding box center [577, 408] width 115 height 17
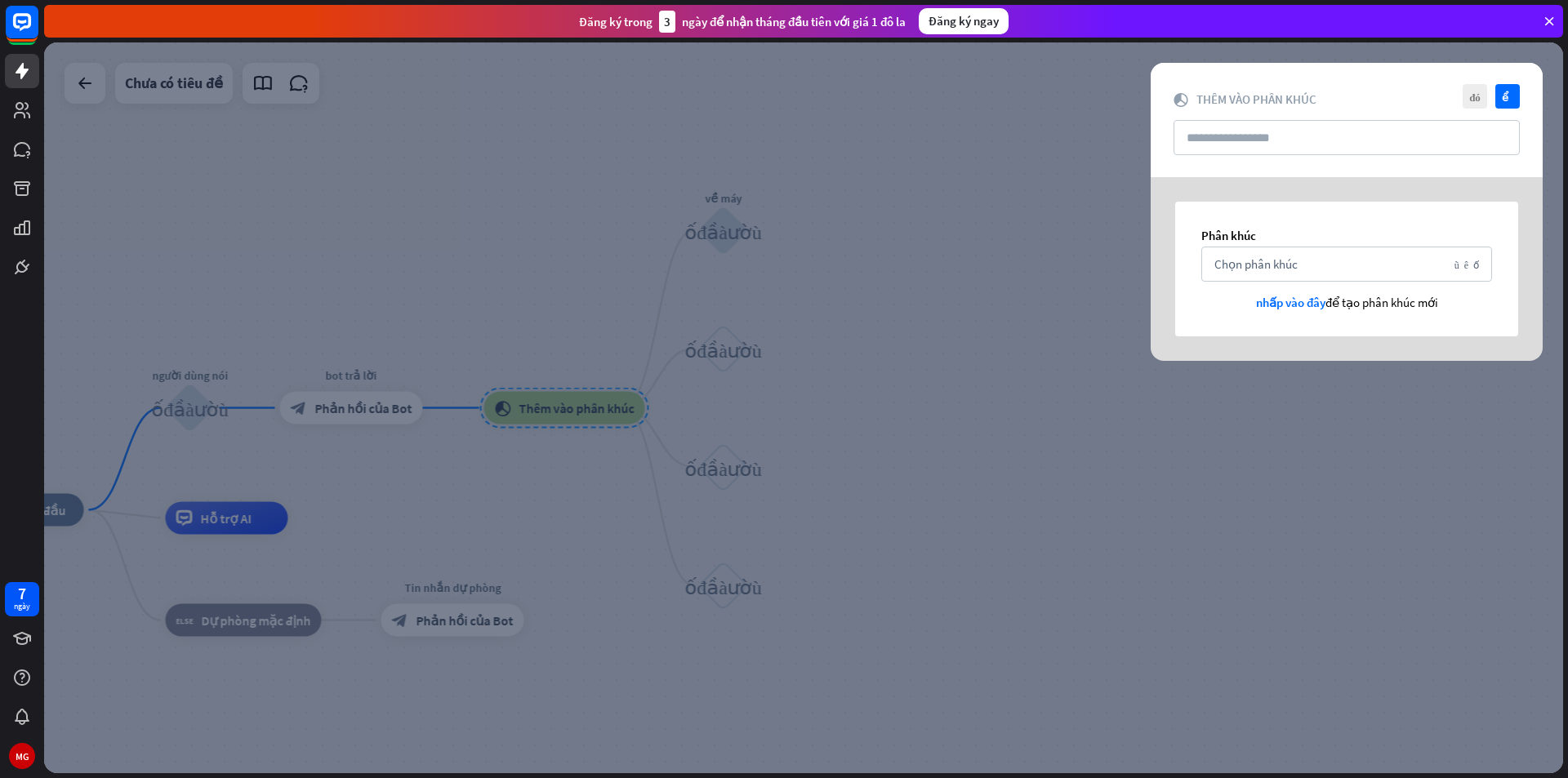
click at [584, 413] on div at bounding box center [804, 407] width 1519 height 731
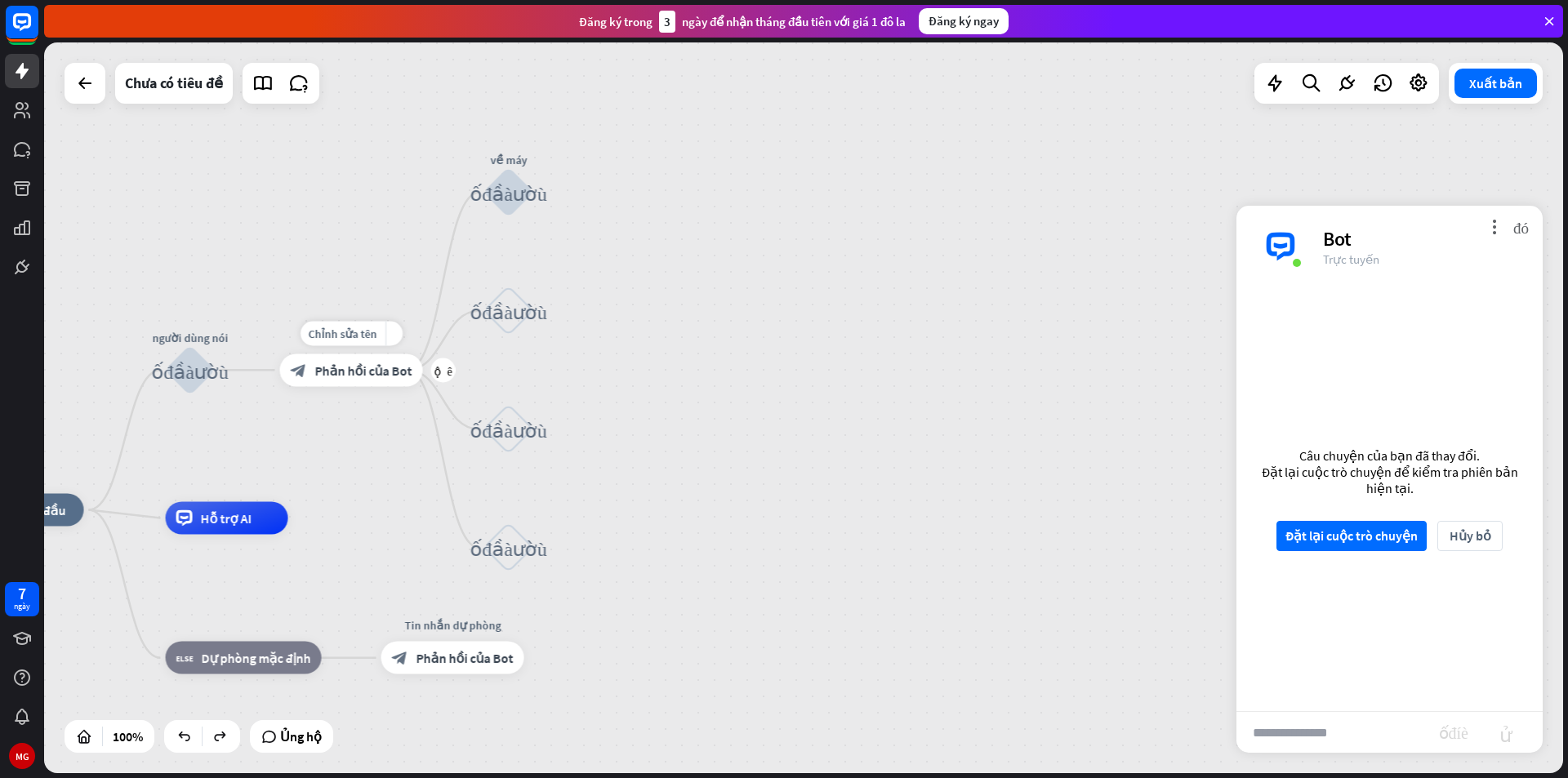
click at [444, 377] on div "cộng thêm" at bounding box center [443, 369] width 24 height 24
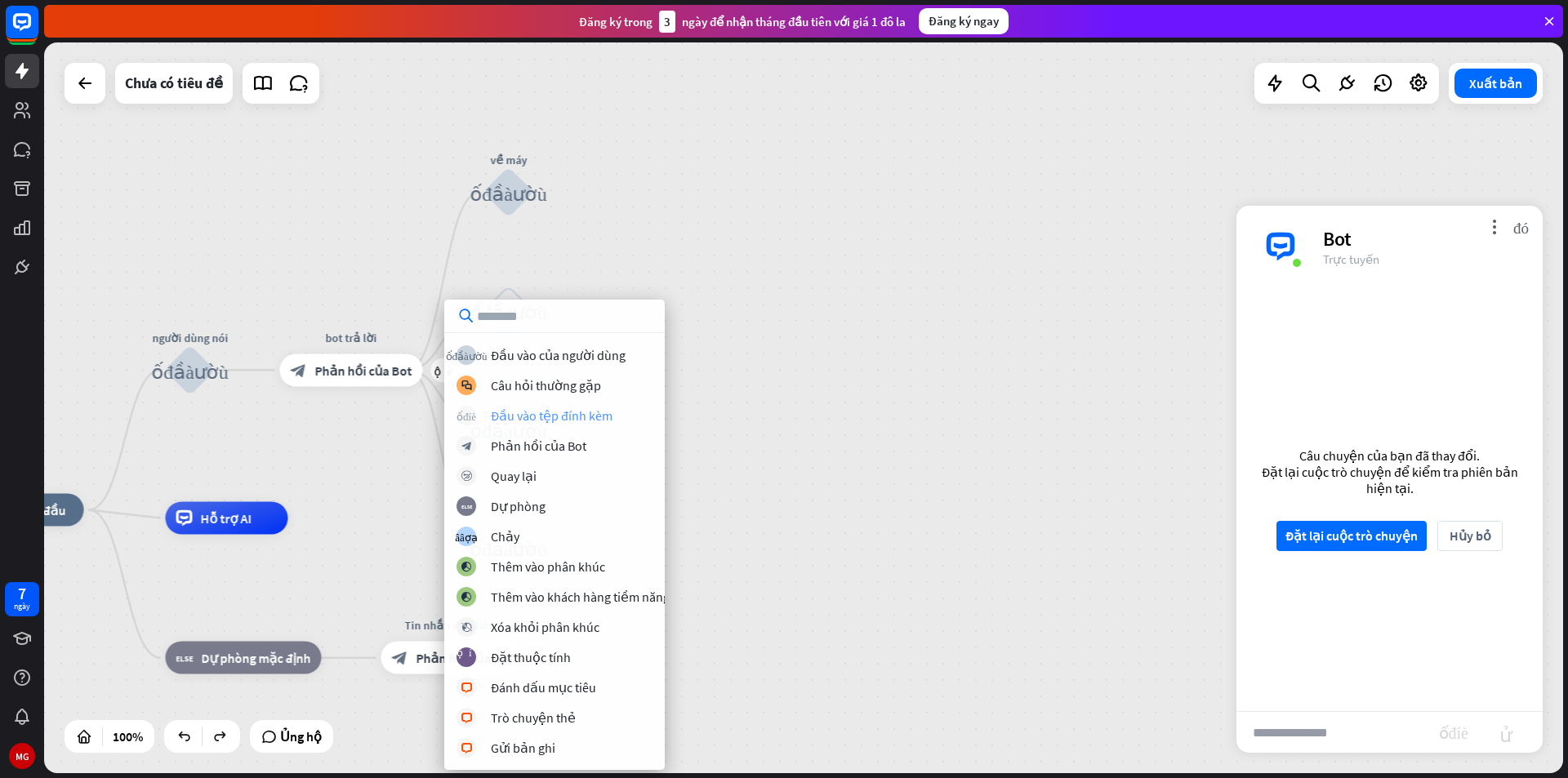
click at [564, 422] on font "Đầu vào tệp đính kèm" at bounding box center [551, 415] width 121 height 17
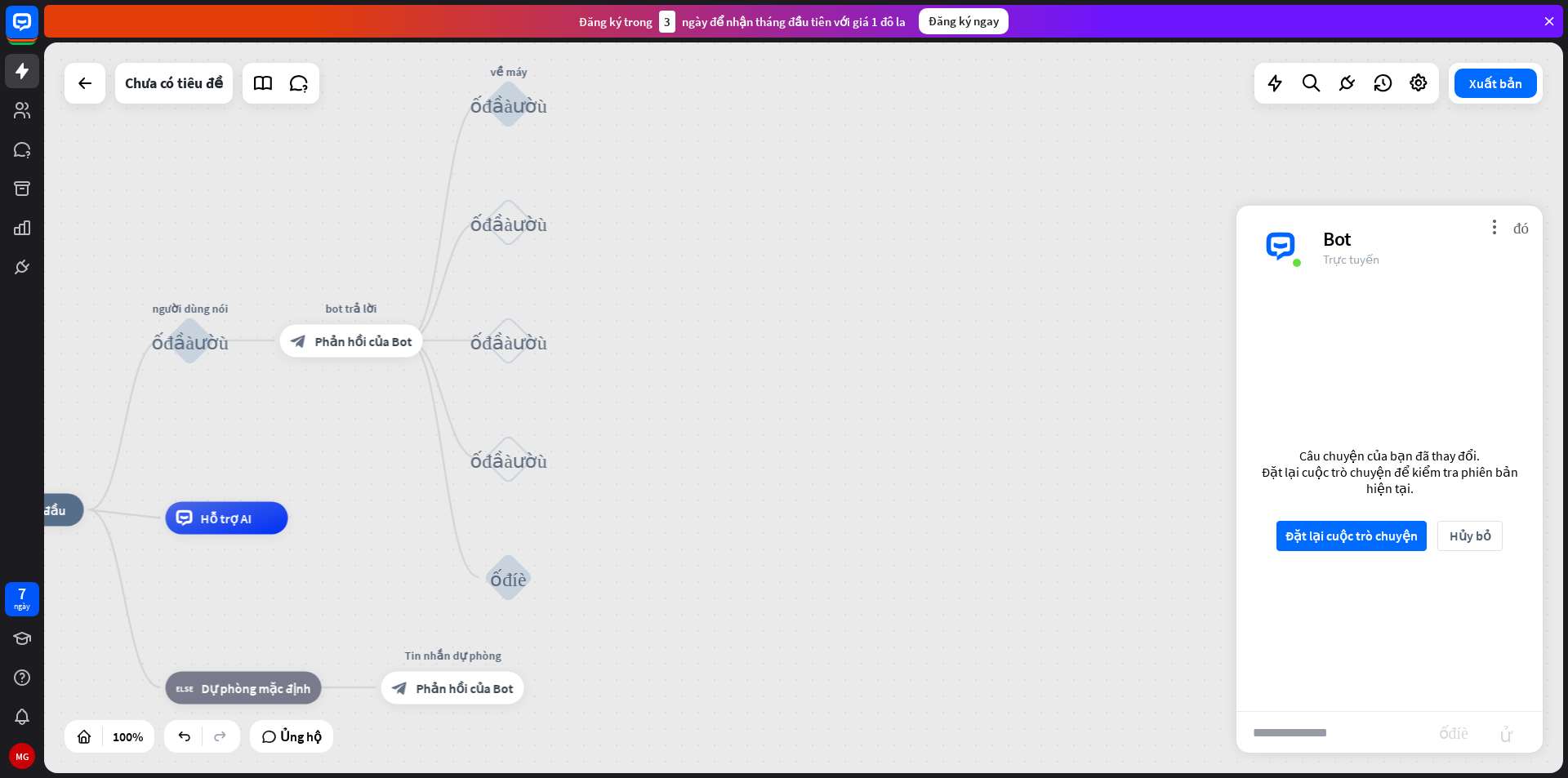
click at [1309, 742] on input "text" at bounding box center [1337, 733] width 203 height 41
type input "****"
click at [1363, 535] on font "Đặt lại cuộc trò chuyện" at bounding box center [1351, 535] width 132 height 17
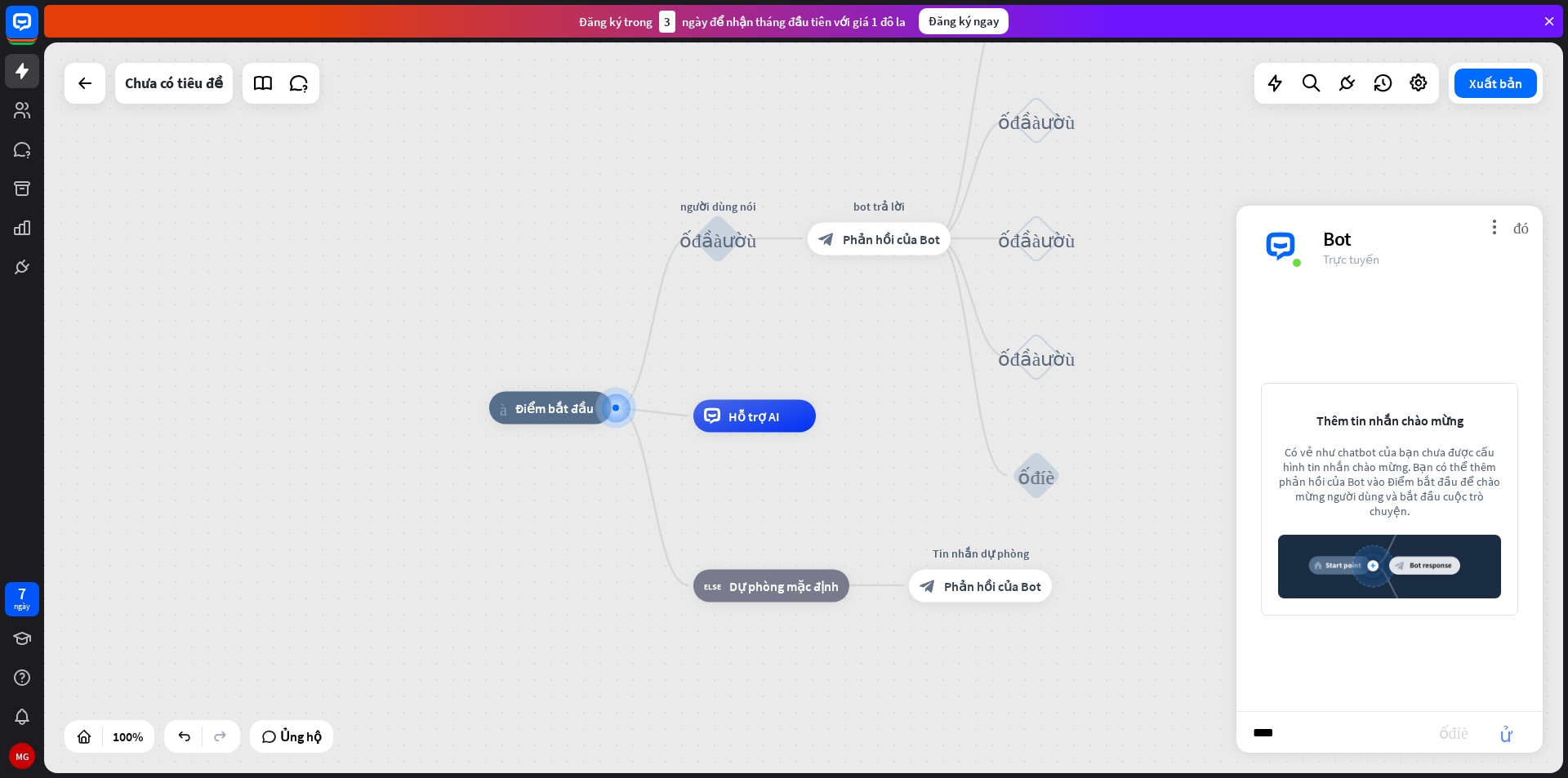
click at [1517, 736] on font "gửi" at bounding box center [1505, 732] width 52 height 20
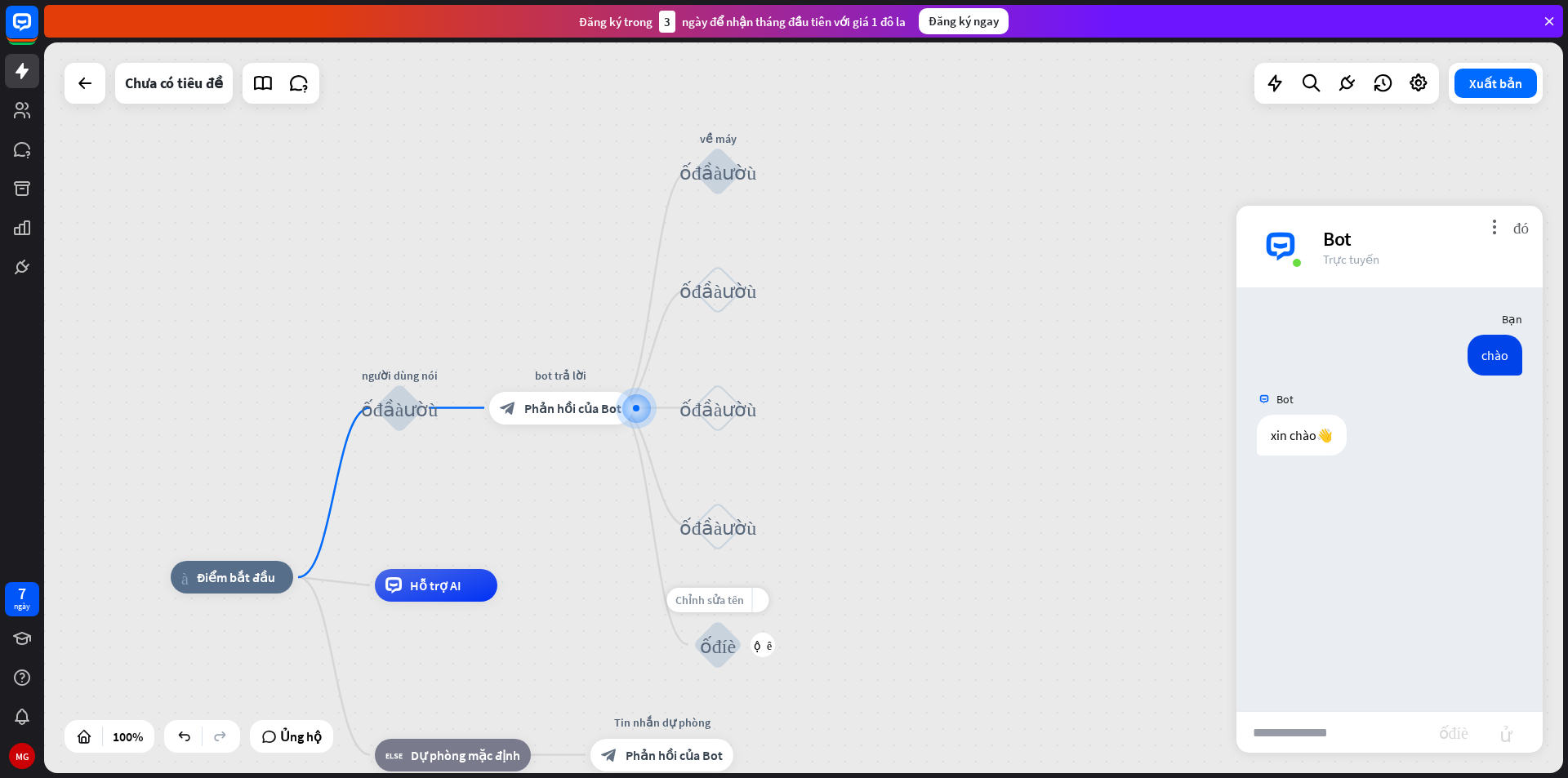
click at [727, 600] on font "Chỉnh sửa tên" at bounding box center [710, 600] width 69 height 15
type input "*"
type input "***"
click at [1304, 732] on input "text" at bounding box center [1337, 733] width 203 height 41
type input "*****"
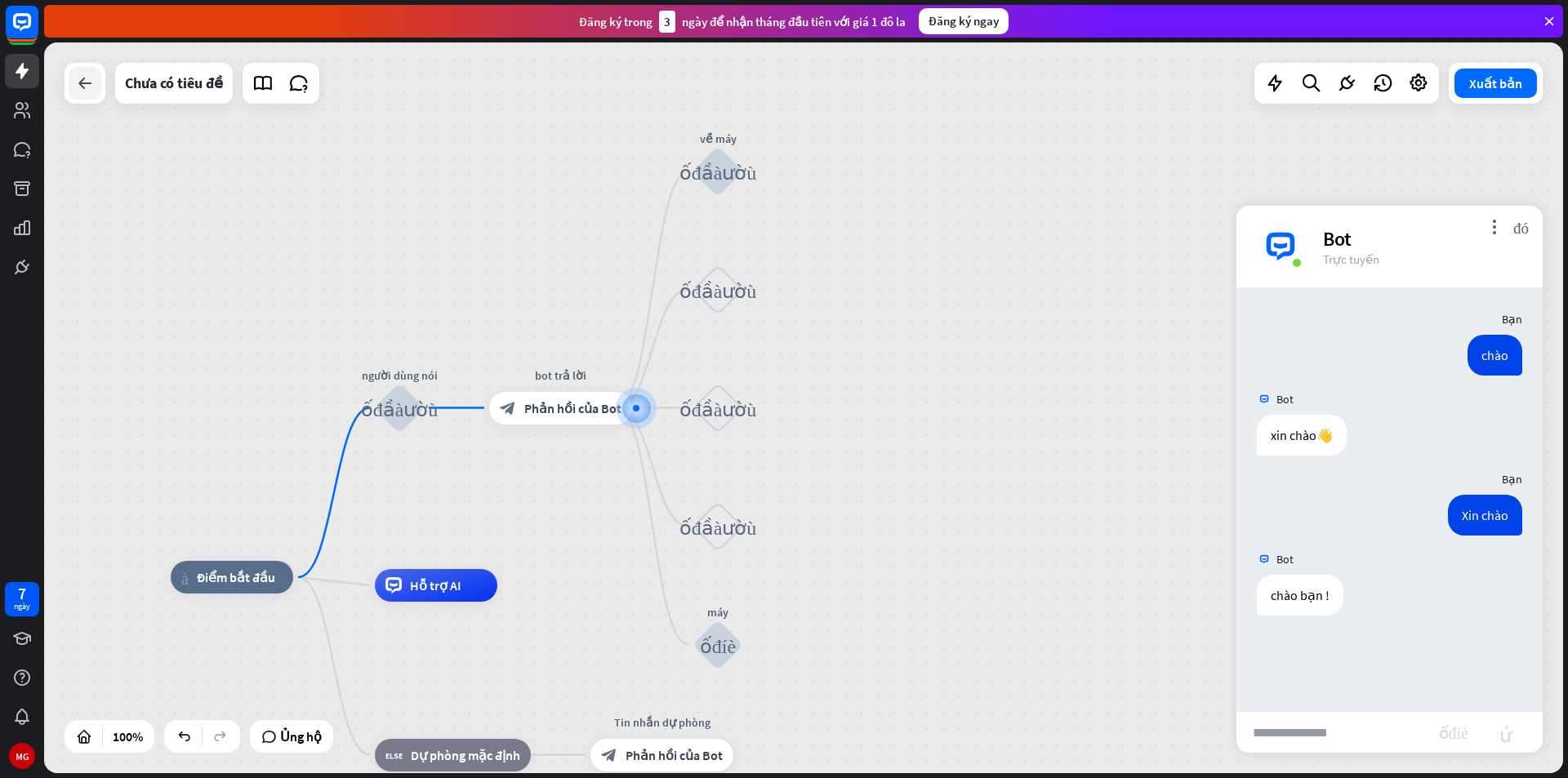
click at [82, 83] on icon at bounding box center [85, 83] width 20 height 20
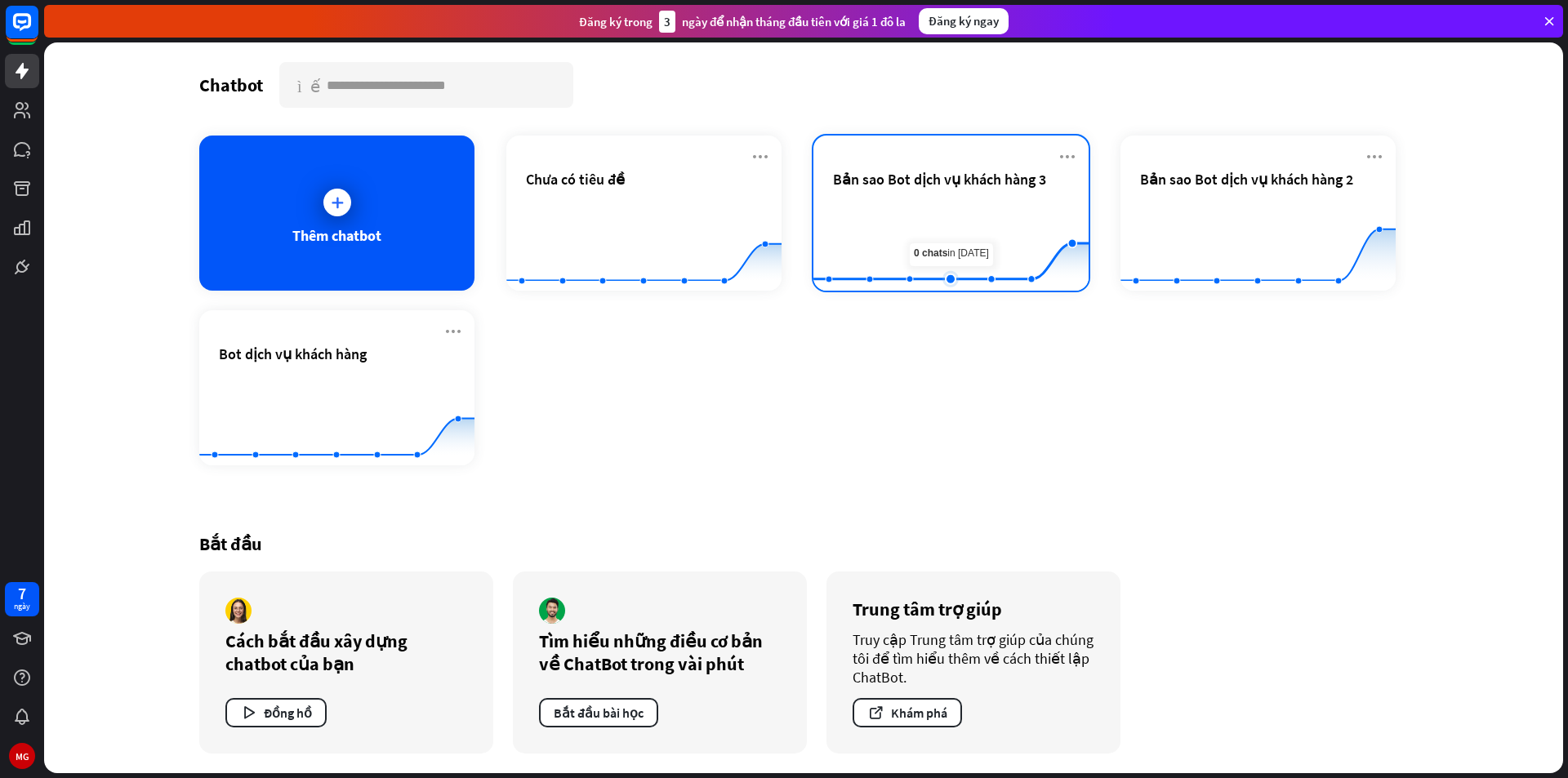
click at [932, 248] on rect at bounding box center [950, 251] width 275 height 102
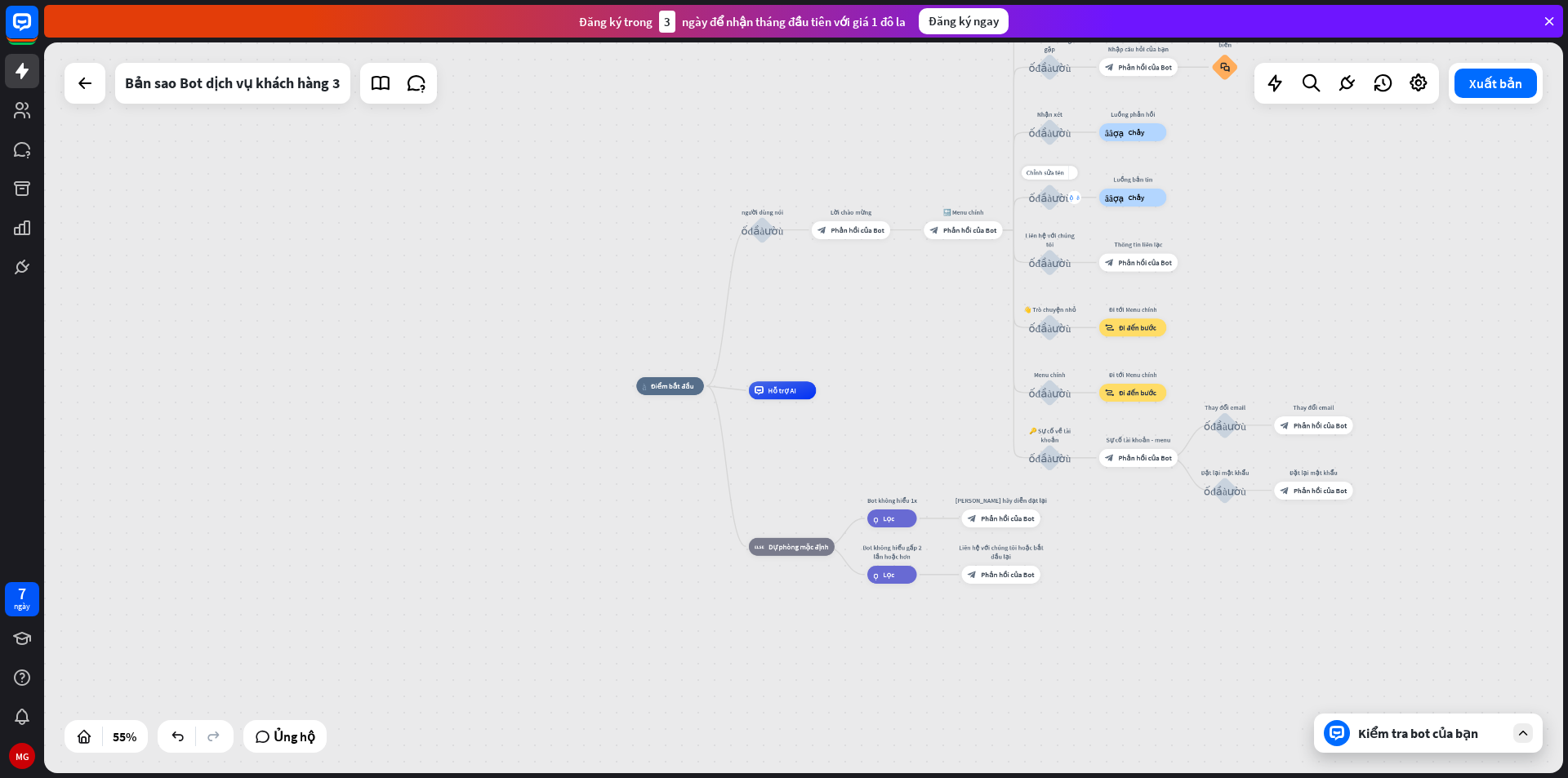
click at [1074, 195] on font "cộng thêm" at bounding box center [1074, 198] width 10 height 7
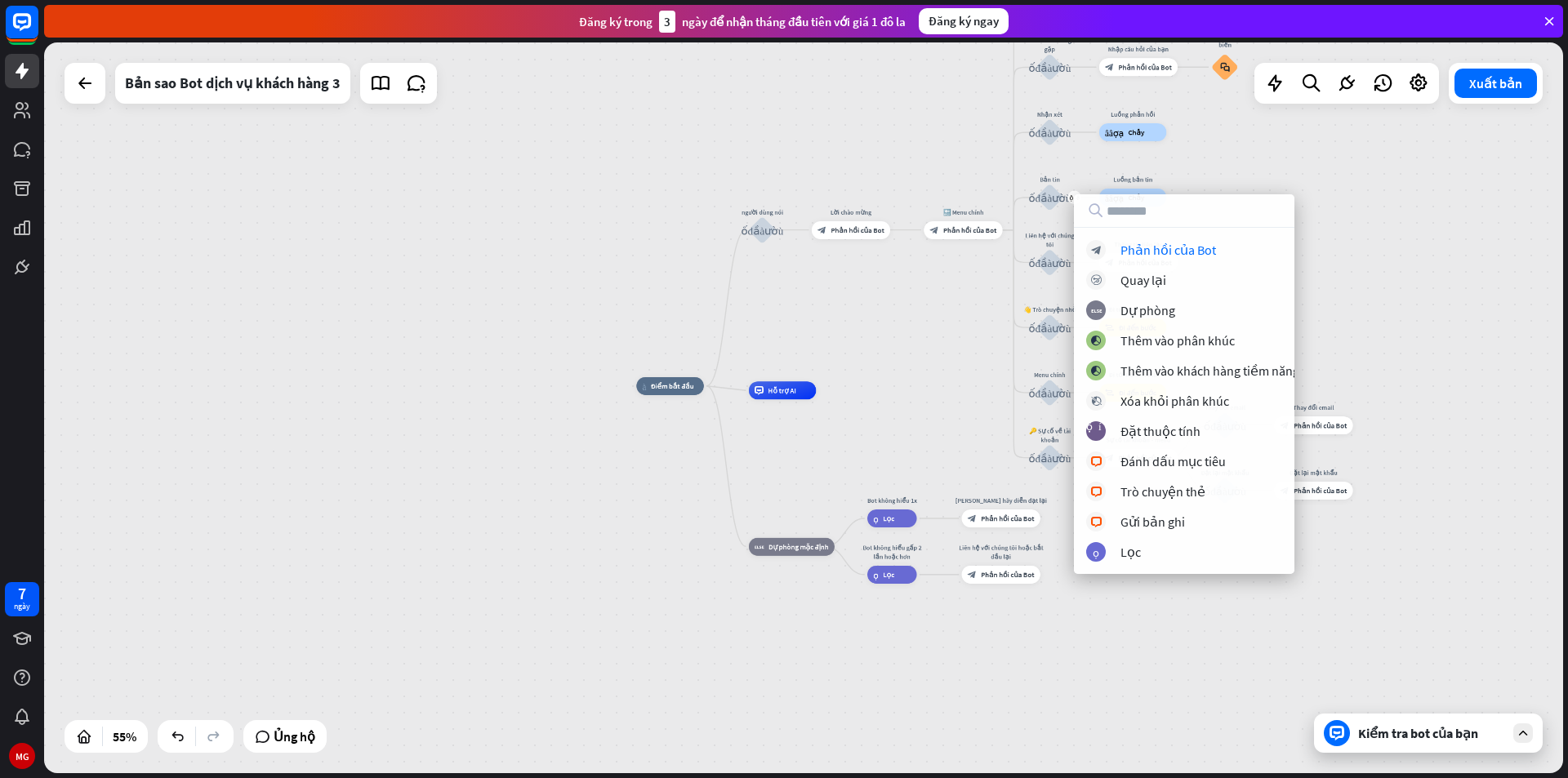
click at [912, 389] on div "nhà_2 Điểm bắt đầu người dùng nói khối_đầu_vào_người_dùng Lời chào mừng block_b…" at bounding box center [1054, 587] width 836 height 401
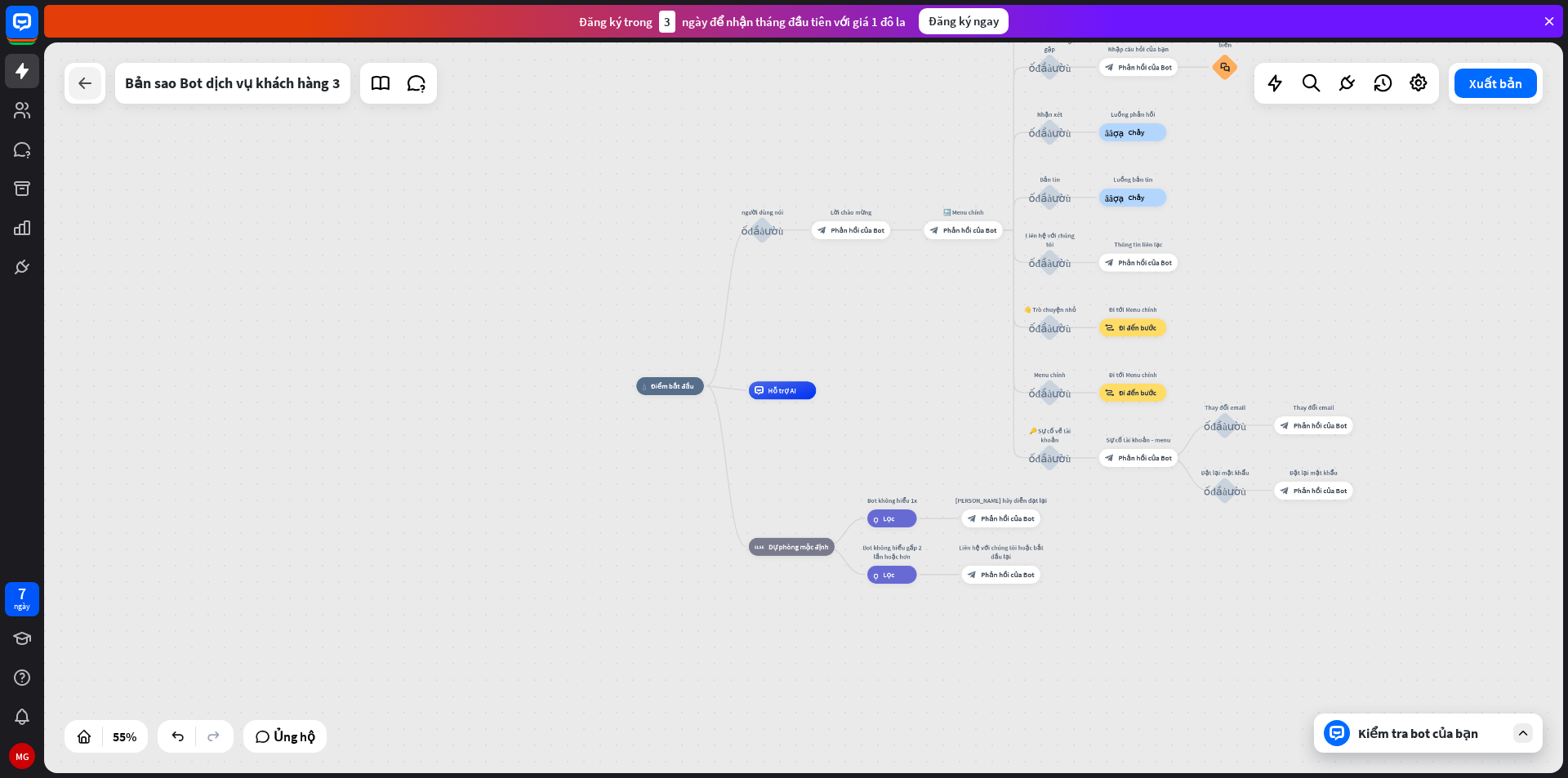
click at [81, 86] on icon at bounding box center [85, 83] width 20 height 20
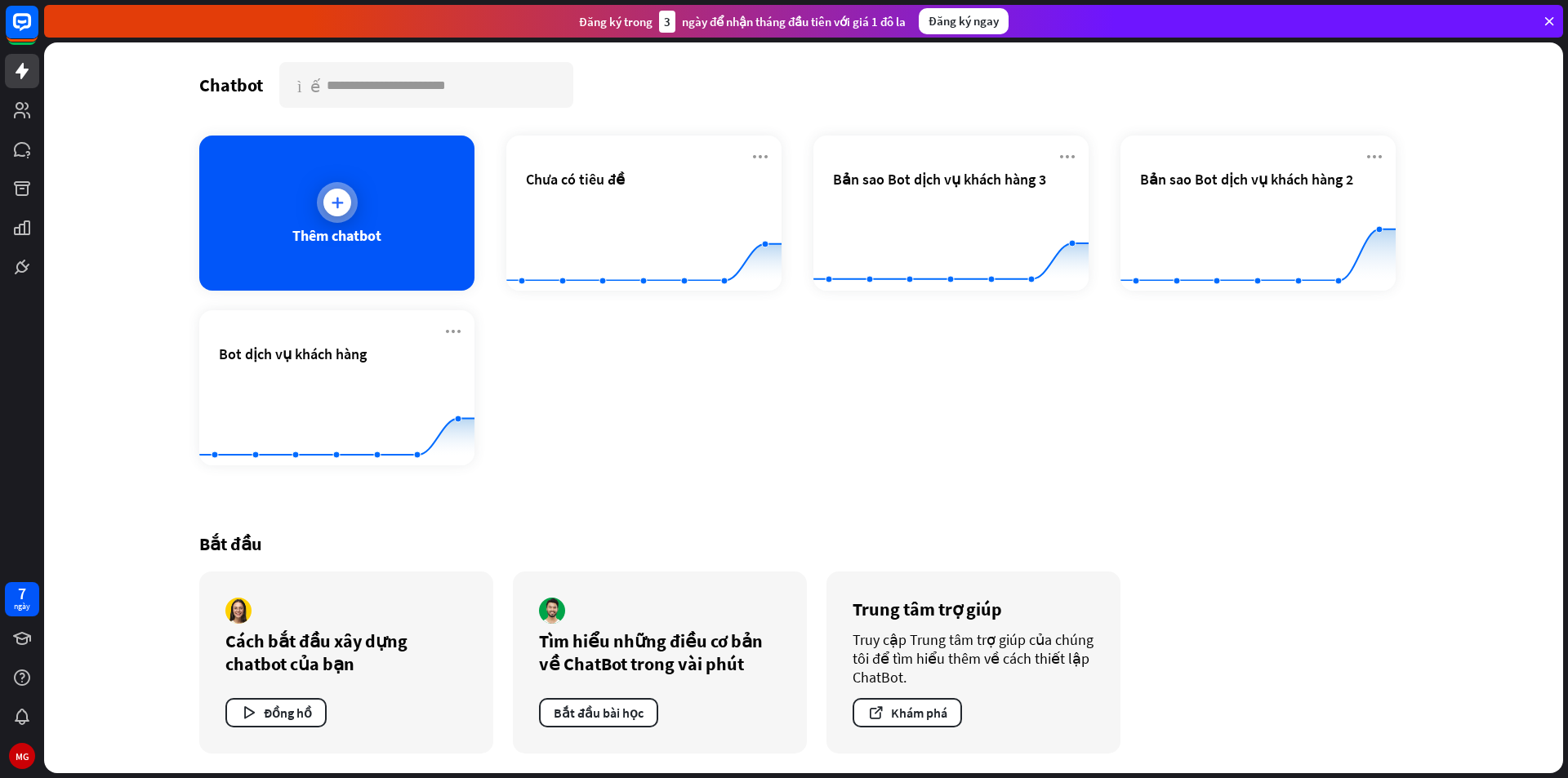
click at [371, 211] on div "Thêm chatbot" at bounding box center [337, 213] width 275 height 156
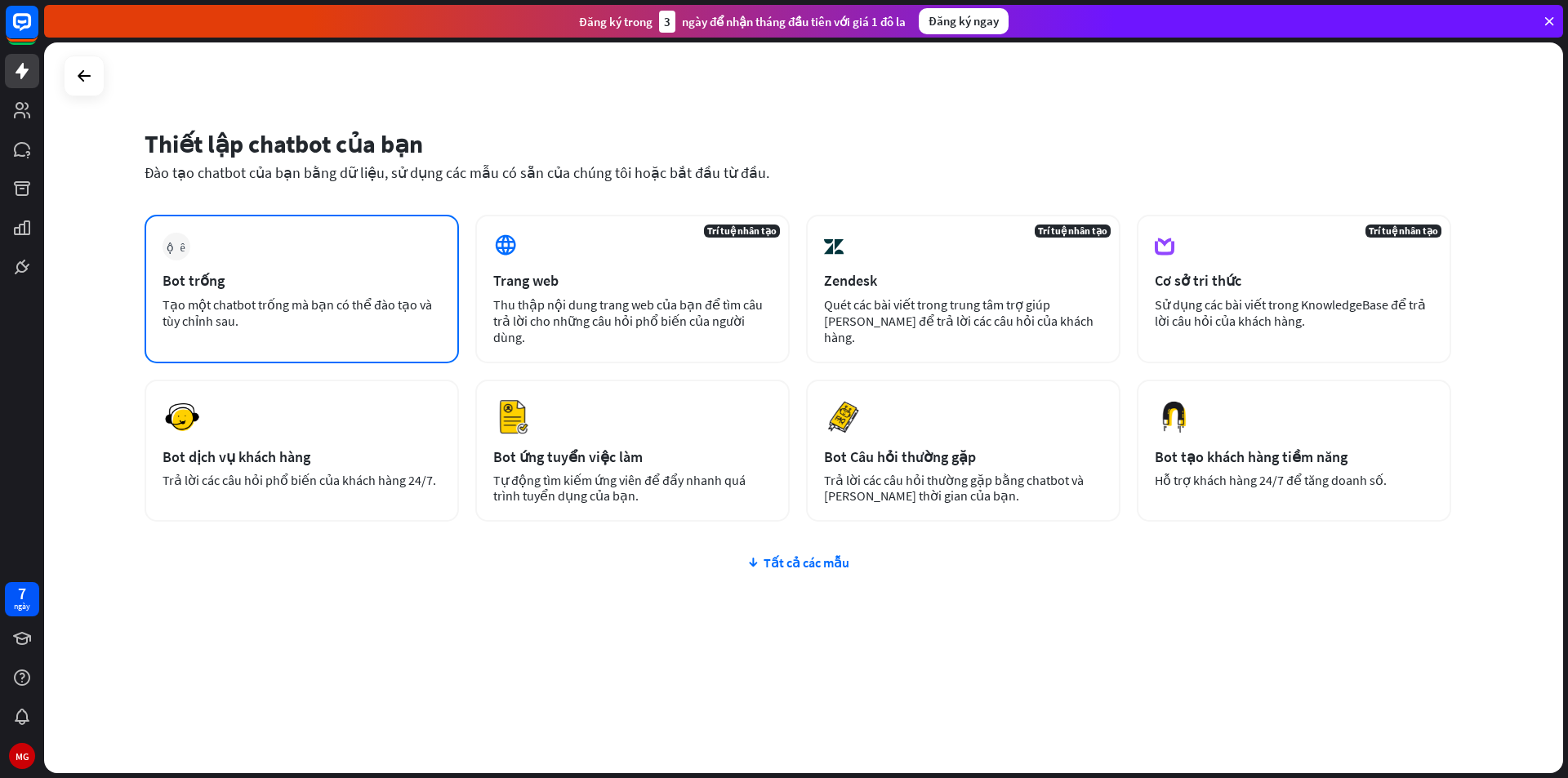
click at [268, 297] on font "Tạo một chatbot trống mà bạn có thể đào tạo và tùy chỉnh sau." at bounding box center [297, 312] width 269 height 32
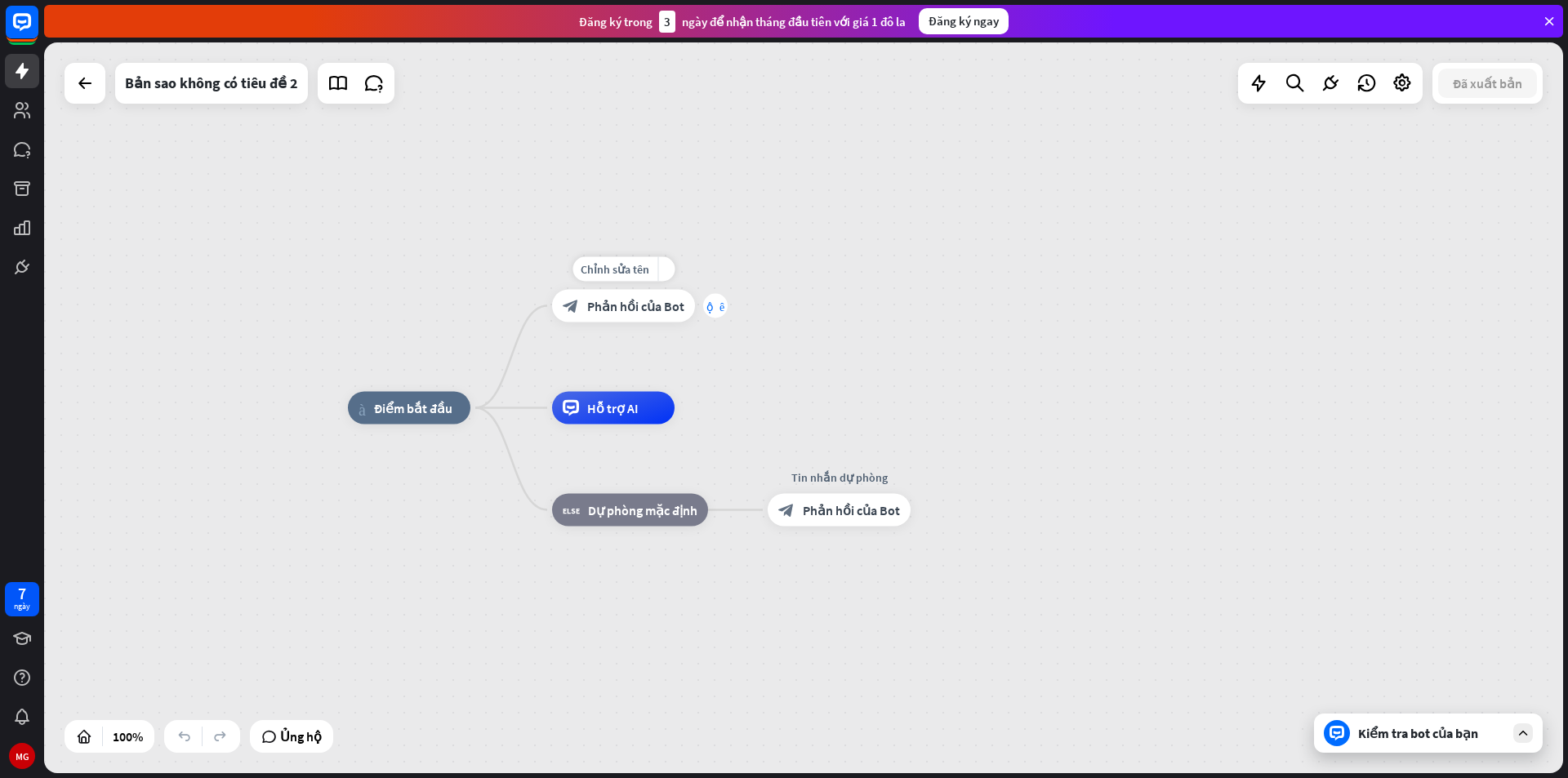
click at [723, 311] on div "cộng thêm" at bounding box center [715, 305] width 24 height 24
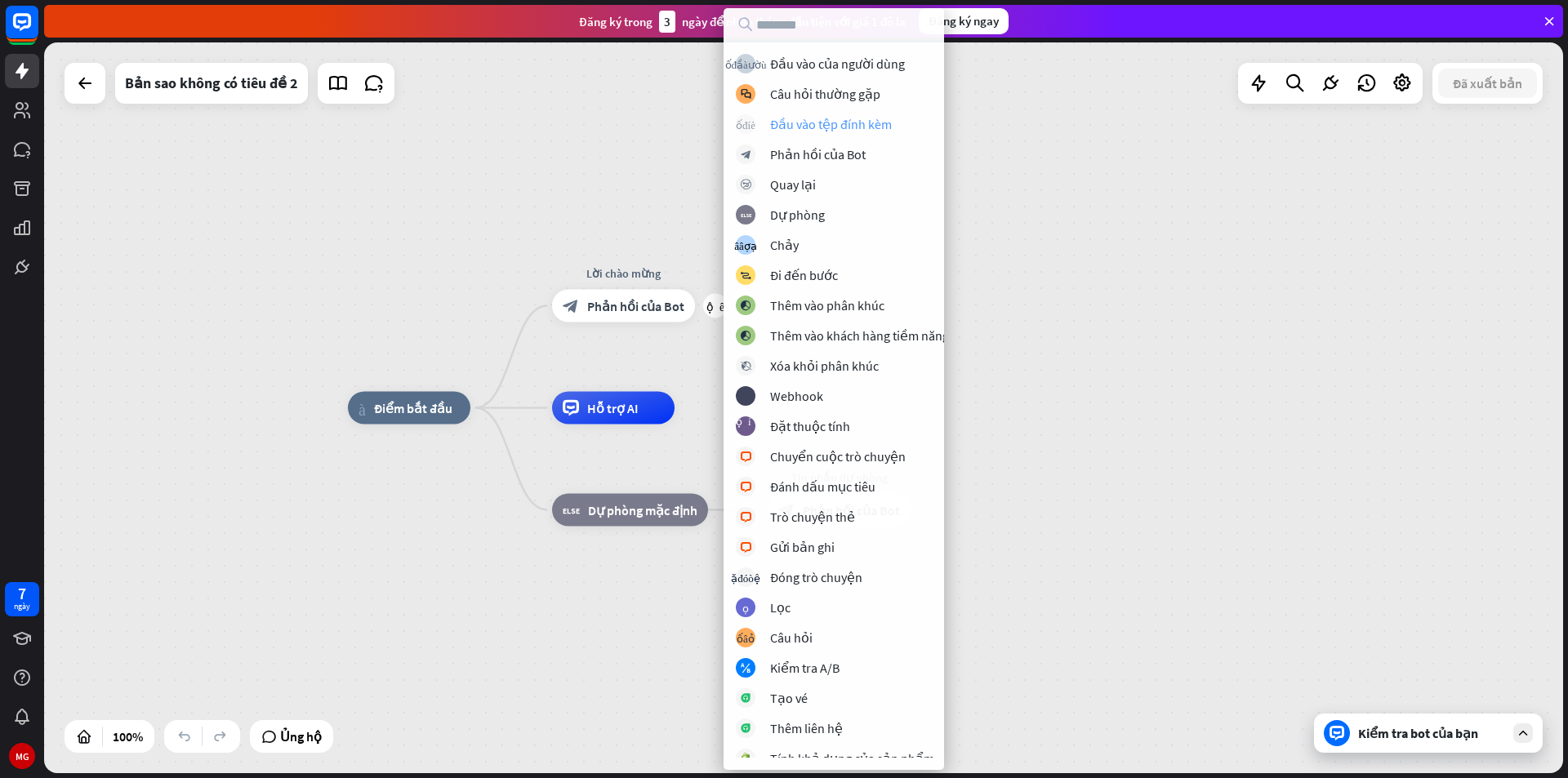
click at [875, 122] on font "Đầu vào tệp đính kèm" at bounding box center [831, 123] width 121 height 17
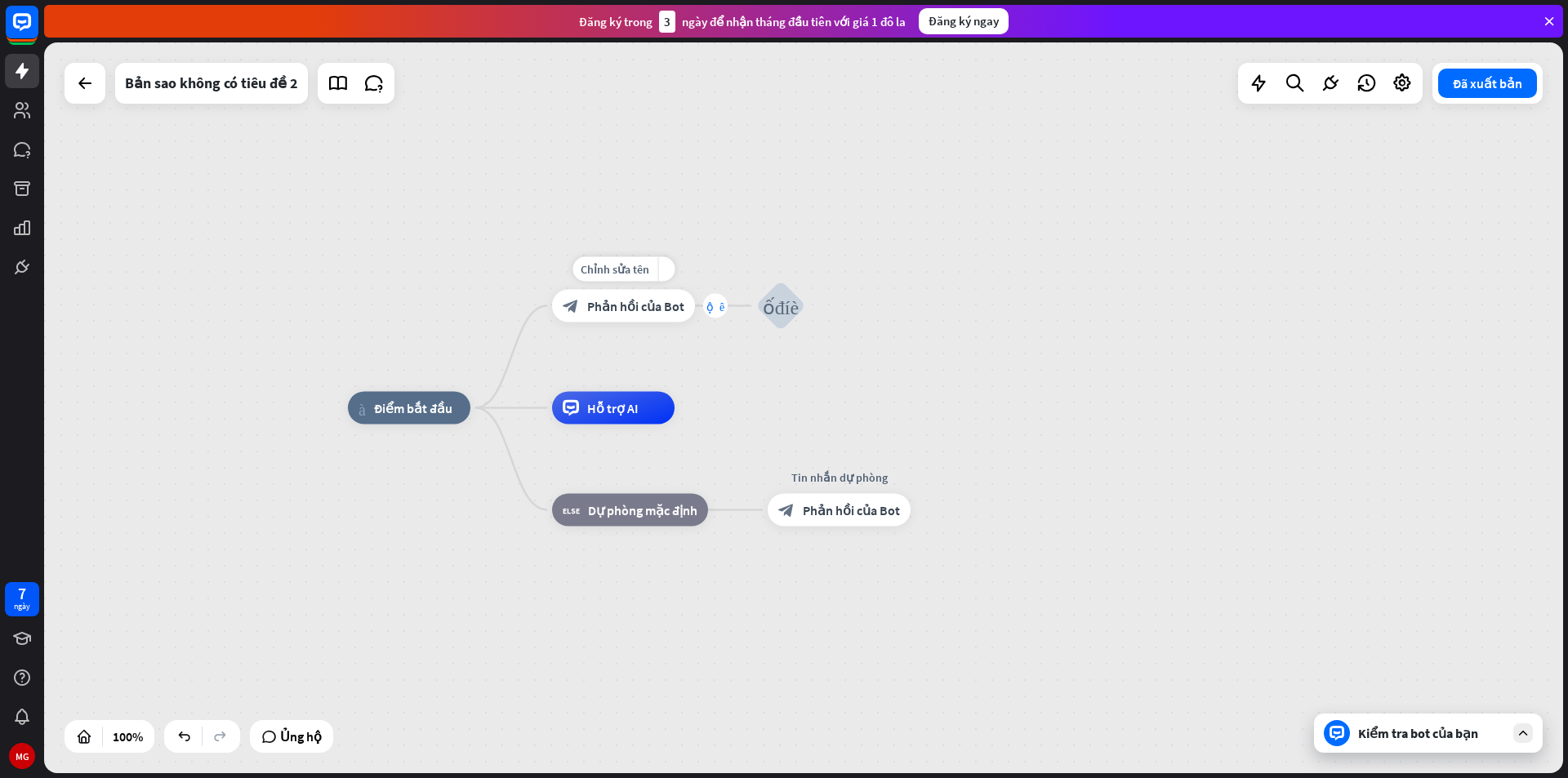
click at [711, 308] on font "cộng thêm" at bounding box center [715, 306] width 18 height 12
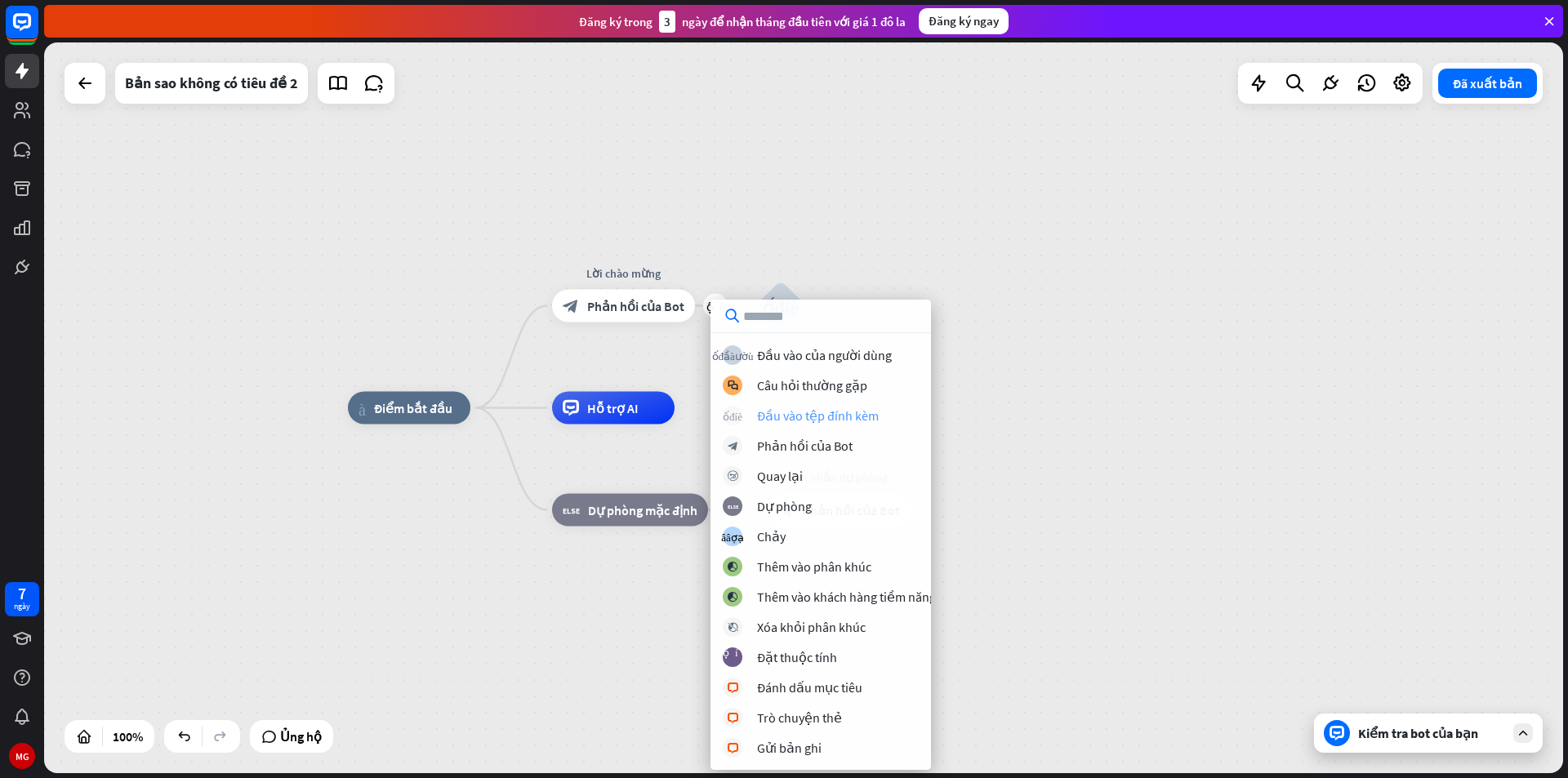
click at [811, 419] on font "Đầu vào tệp đính kèm" at bounding box center [817, 415] width 121 height 17
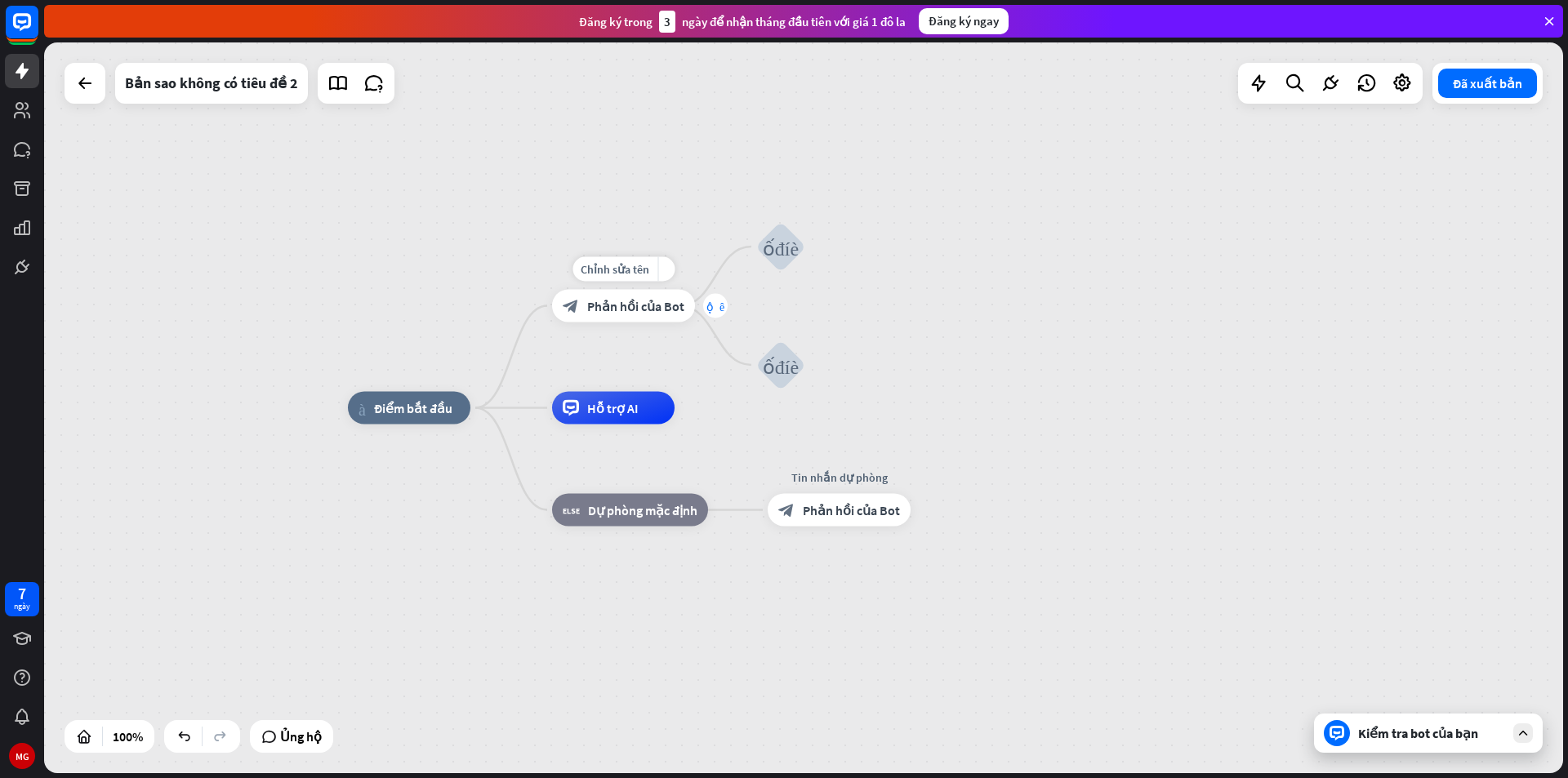
click at [713, 315] on div "cộng thêm" at bounding box center [715, 305] width 24 height 24
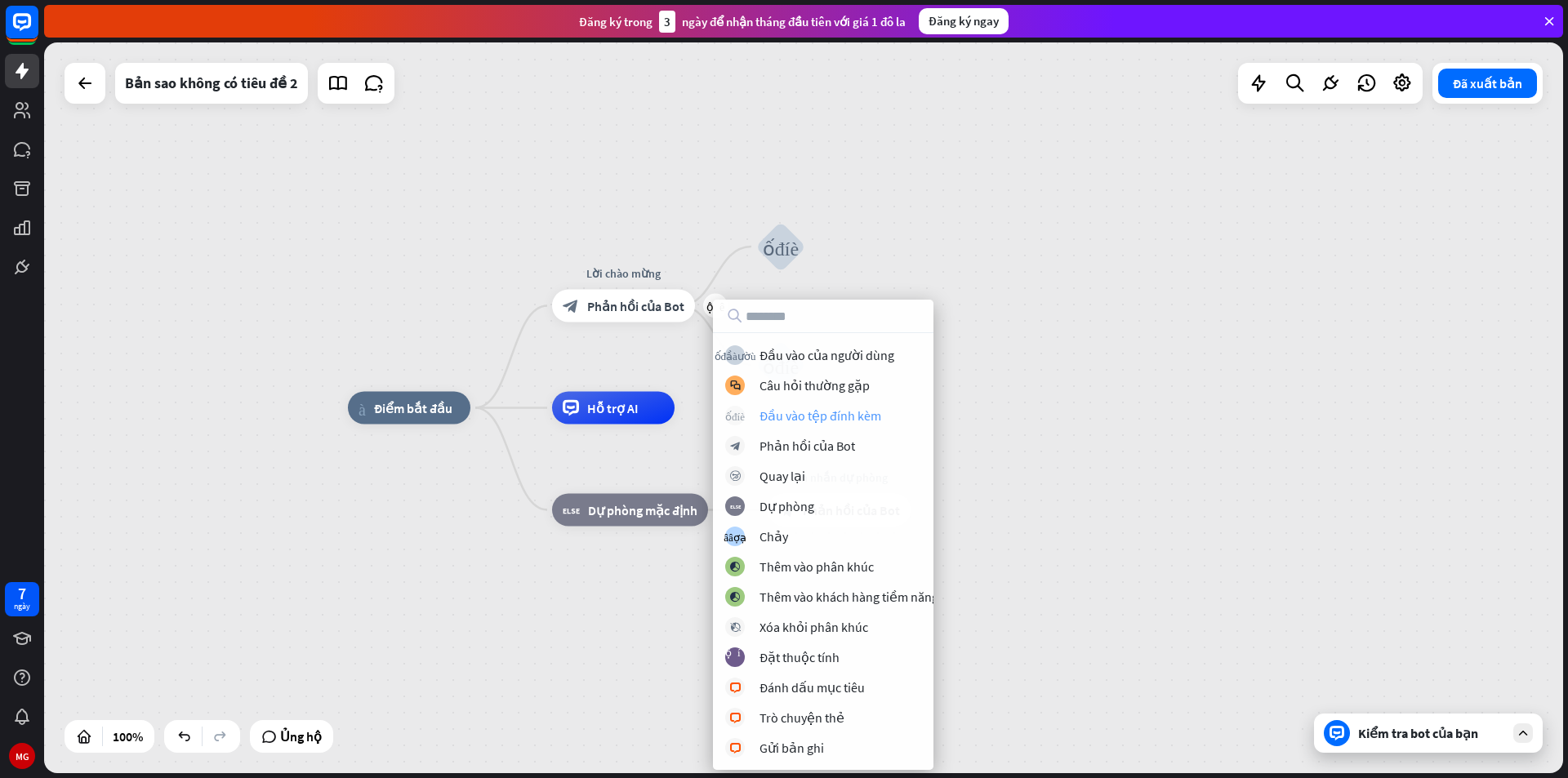
click at [846, 417] on font "Đầu vào tệp đính kèm" at bounding box center [820, 415] width 121 height 17
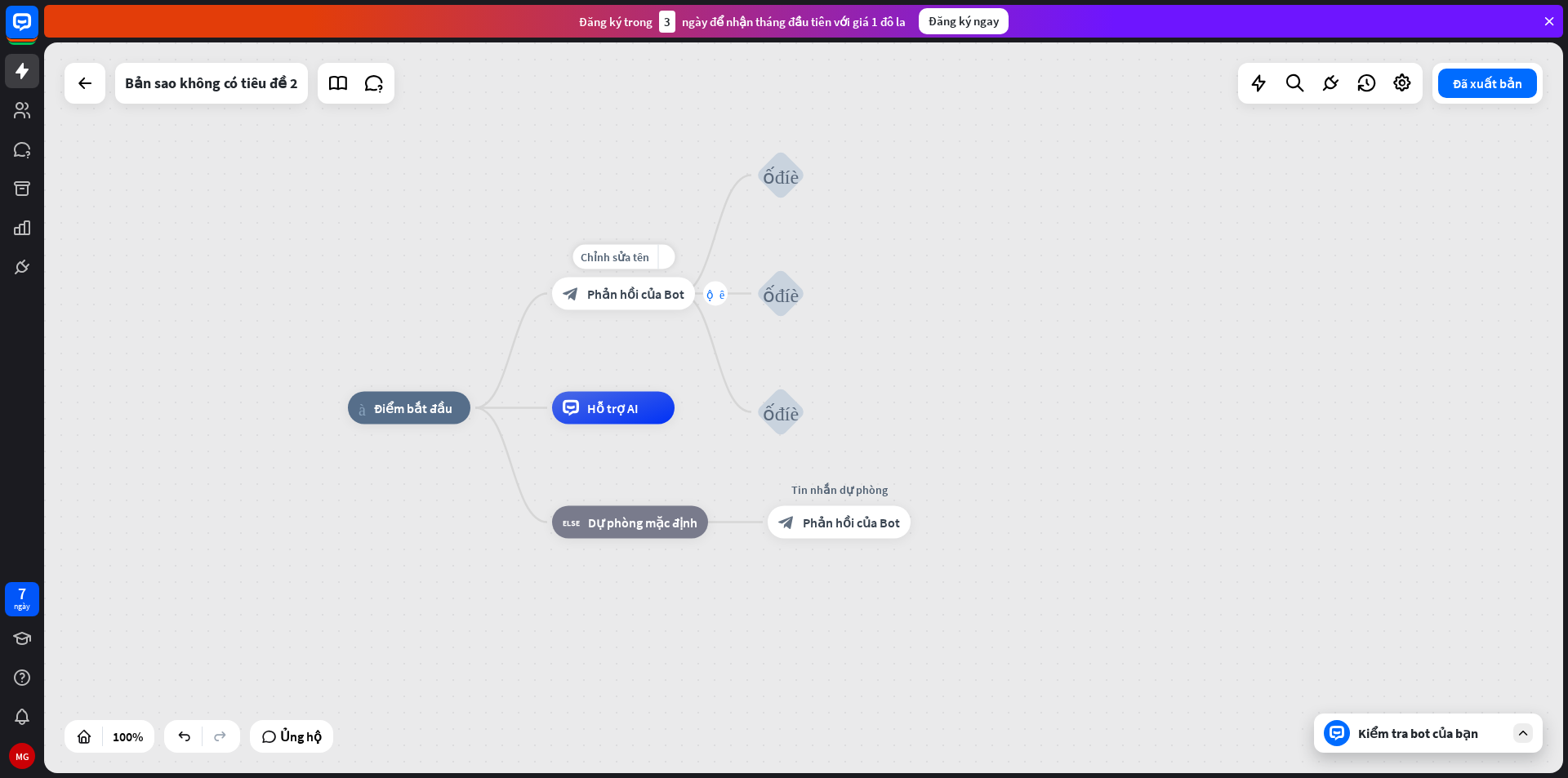
click at [722, 289] on div "cộng thêm" at bounding box center [715, 294] width 24 height 24
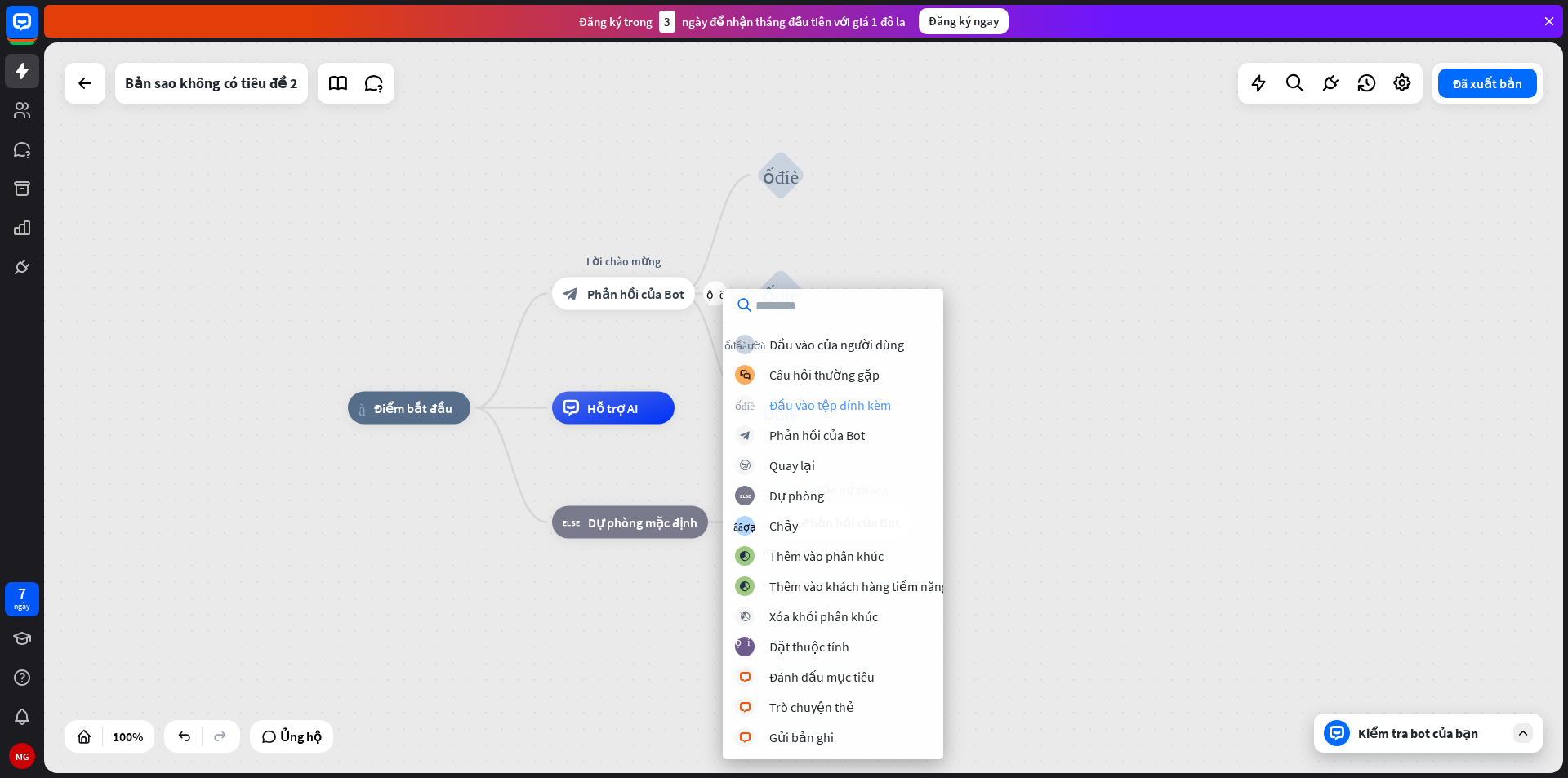
click at [828, 408] on font "Đầu vào tệp đính kèm" at bounding box center [830, 404] width 121 height 17
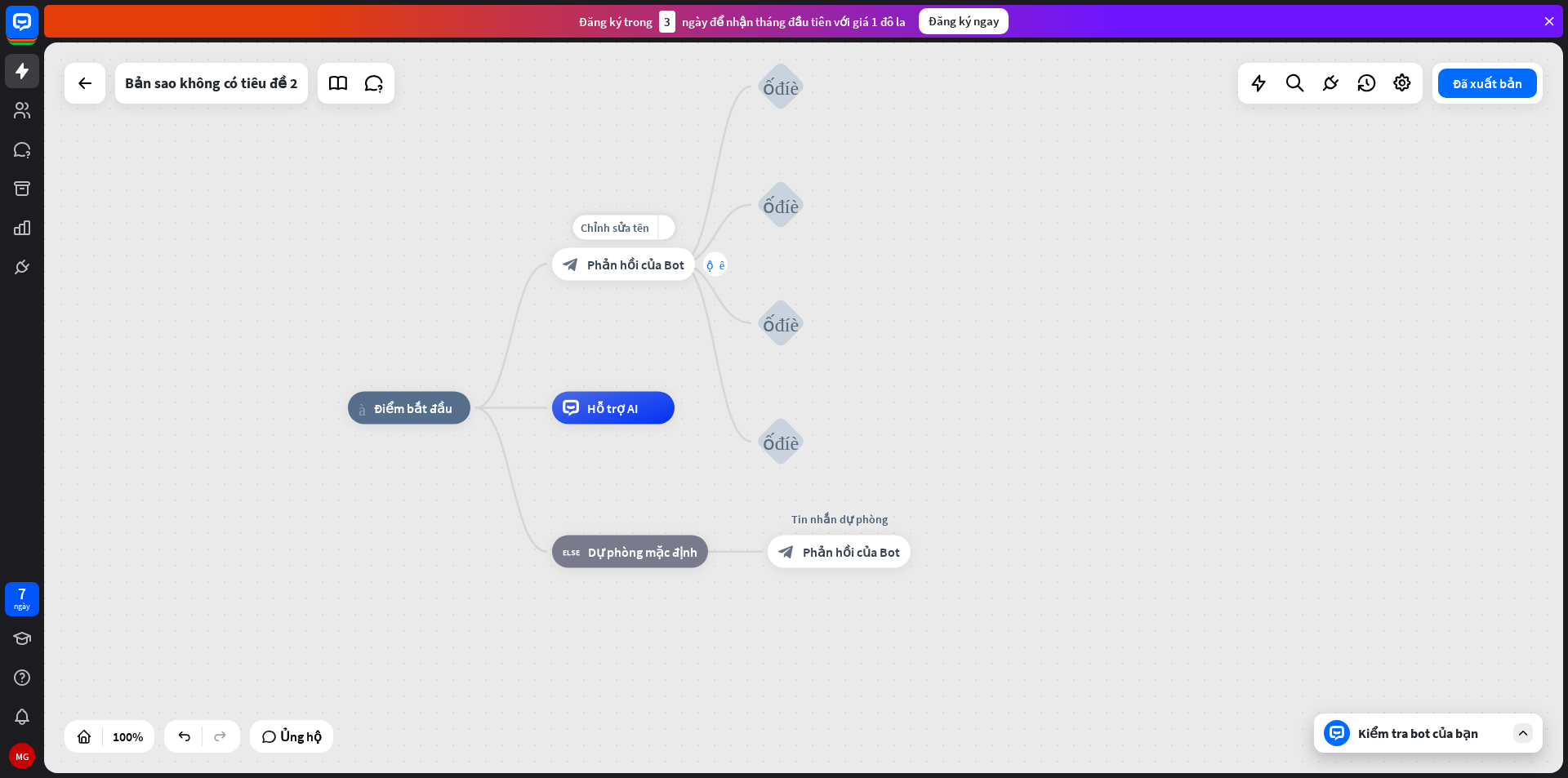
click at [711, 271] on div "cộng thêm" at bounding box center [715, 263] width 24 height 24
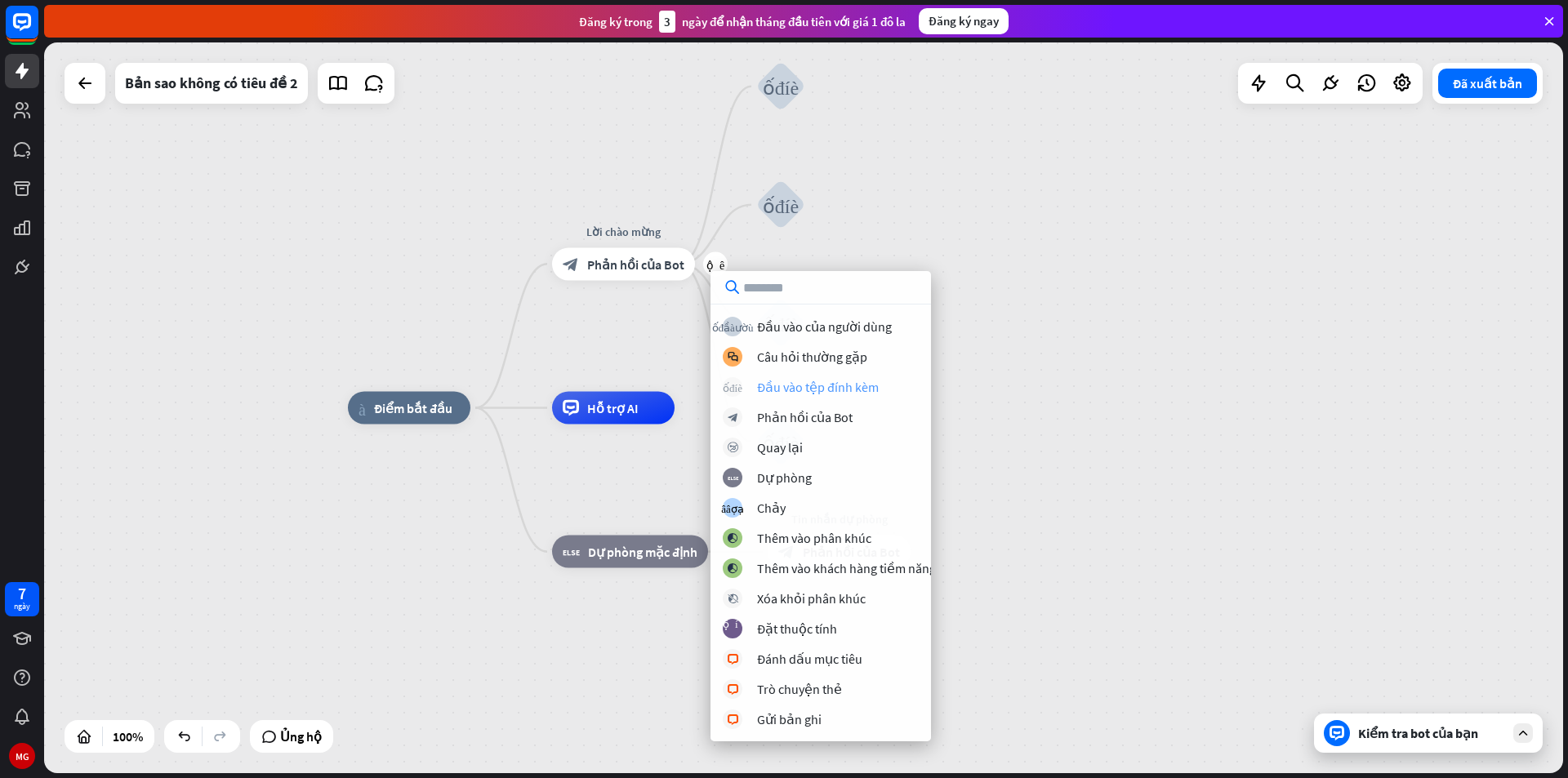
click at [782, 385] on font "Đầu vào tệp đính kèm" at bounding box center [817, 387] width 121 height 17
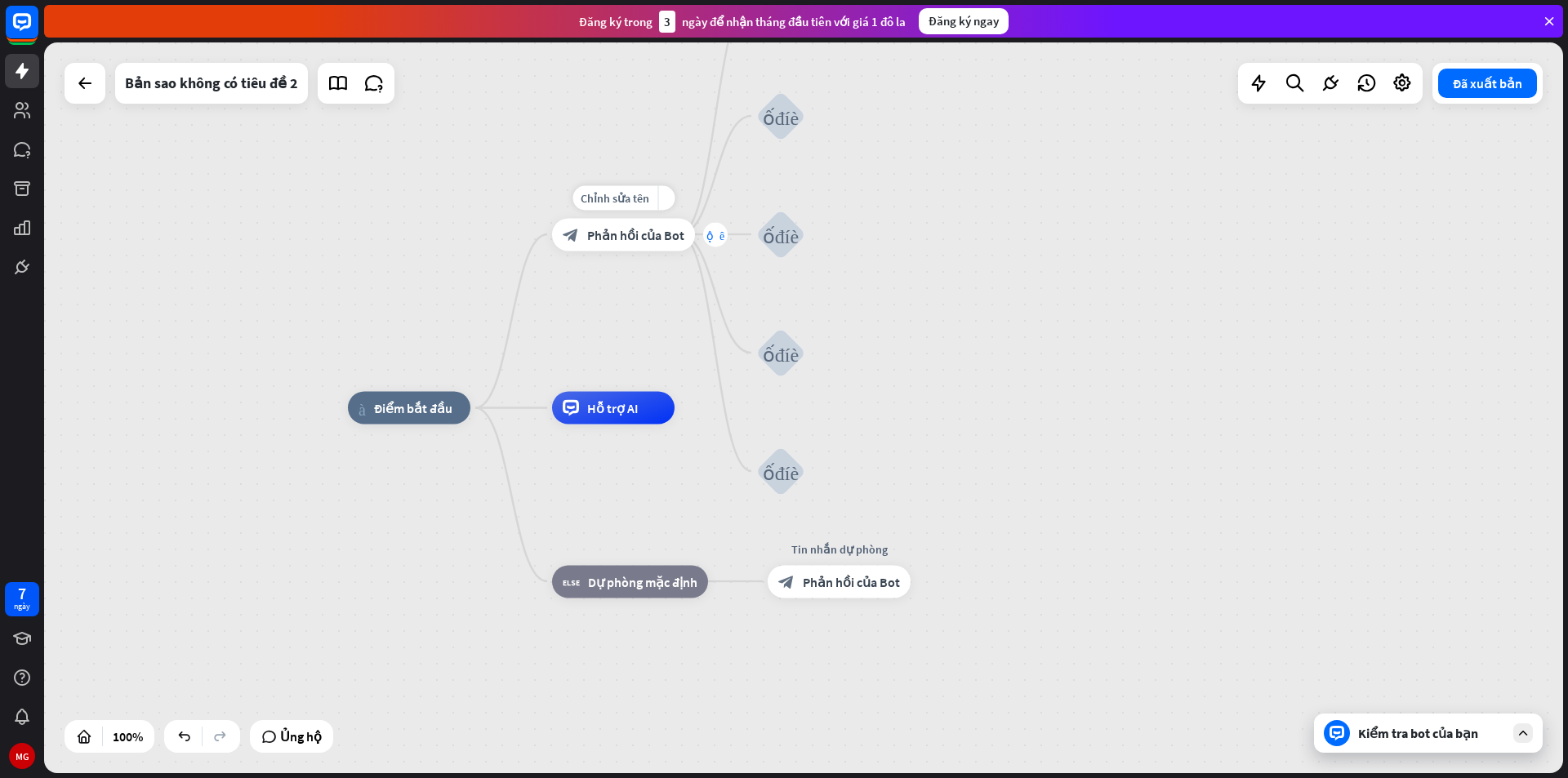
click at [714, 240] on font "cộng thêm" at bounding box center [715, 235] width 18 height 12
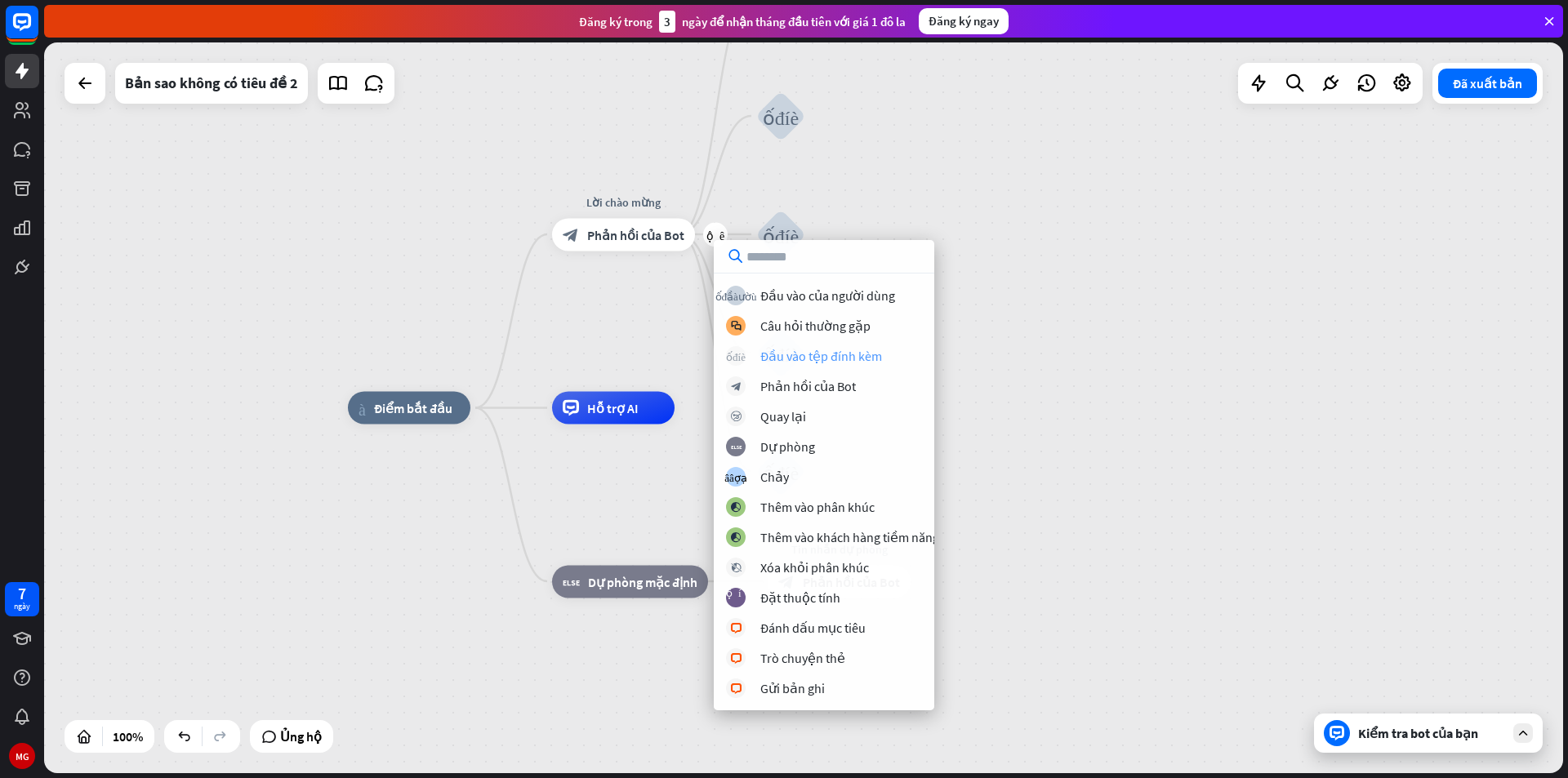
click at [810, 357] on font "Đầu vào tệp đính kèm" at bounding box center [821, 355] width 121 height 17
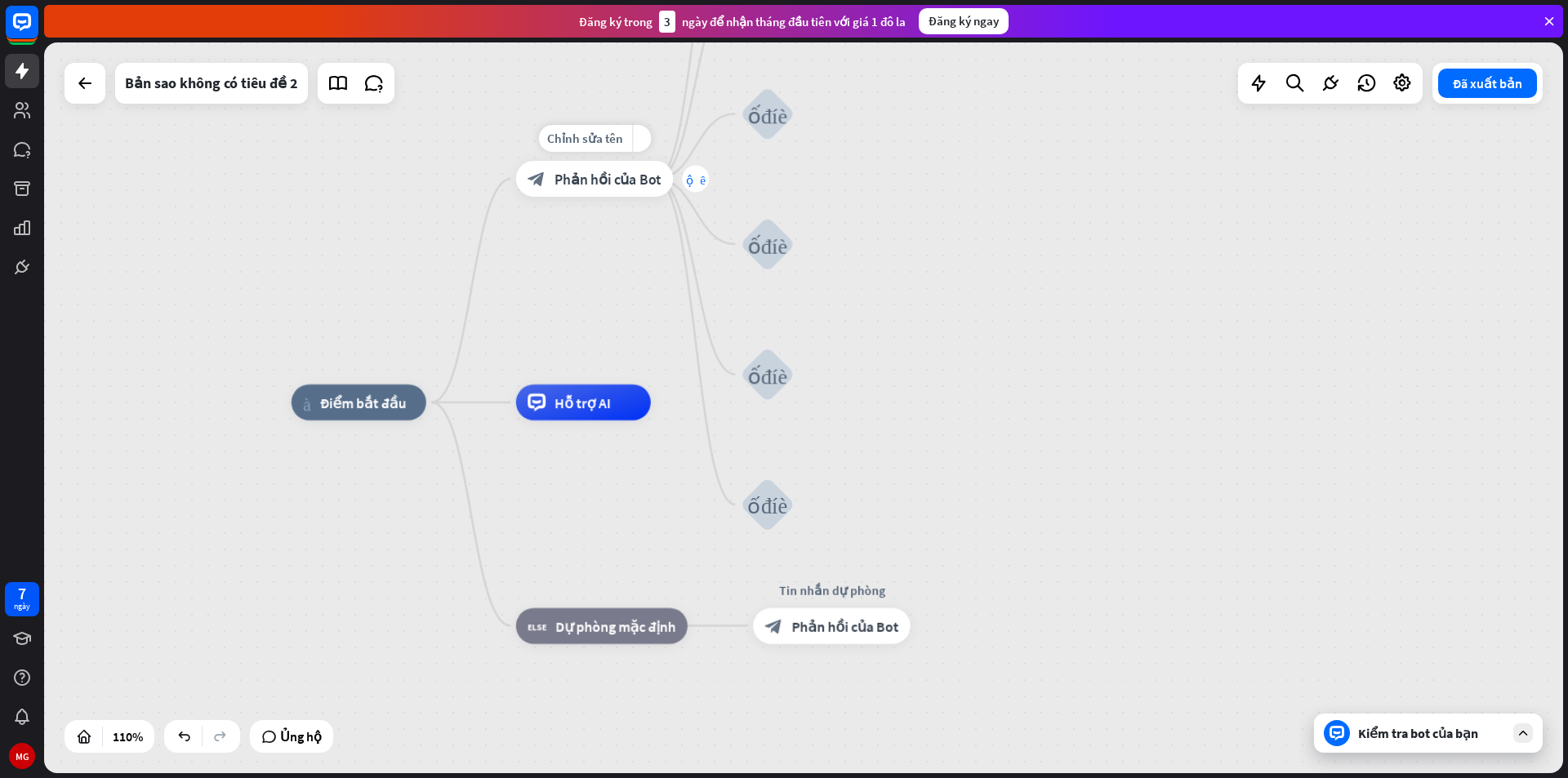
click at [693, 175] on font "cộng thêm" at bounding box center [696, 179] width 20 height 13
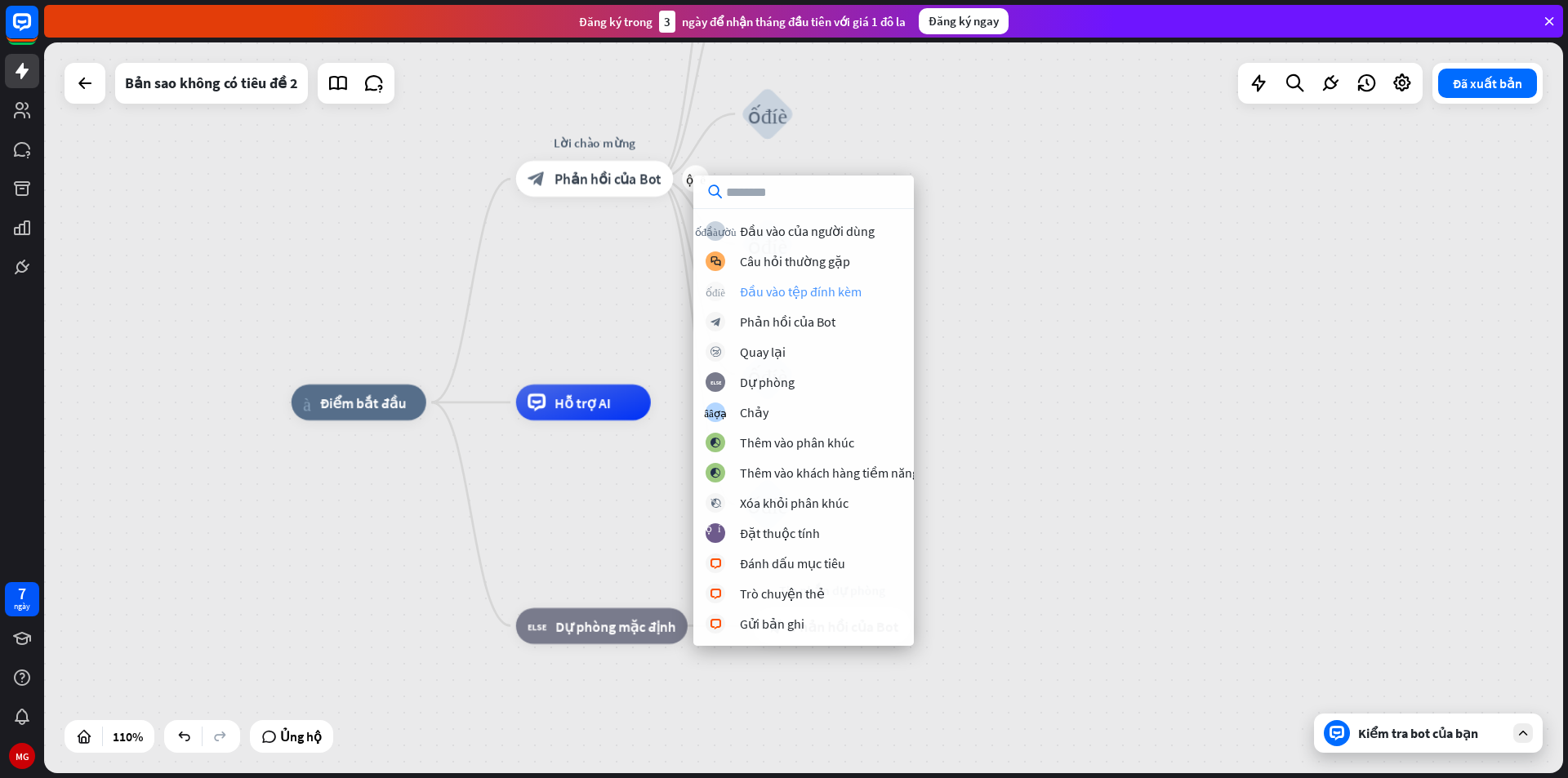
click at [808, 294] on font "Đầu vào tệp đính kèm" at bounding box center [801, 292] width 121 height 17
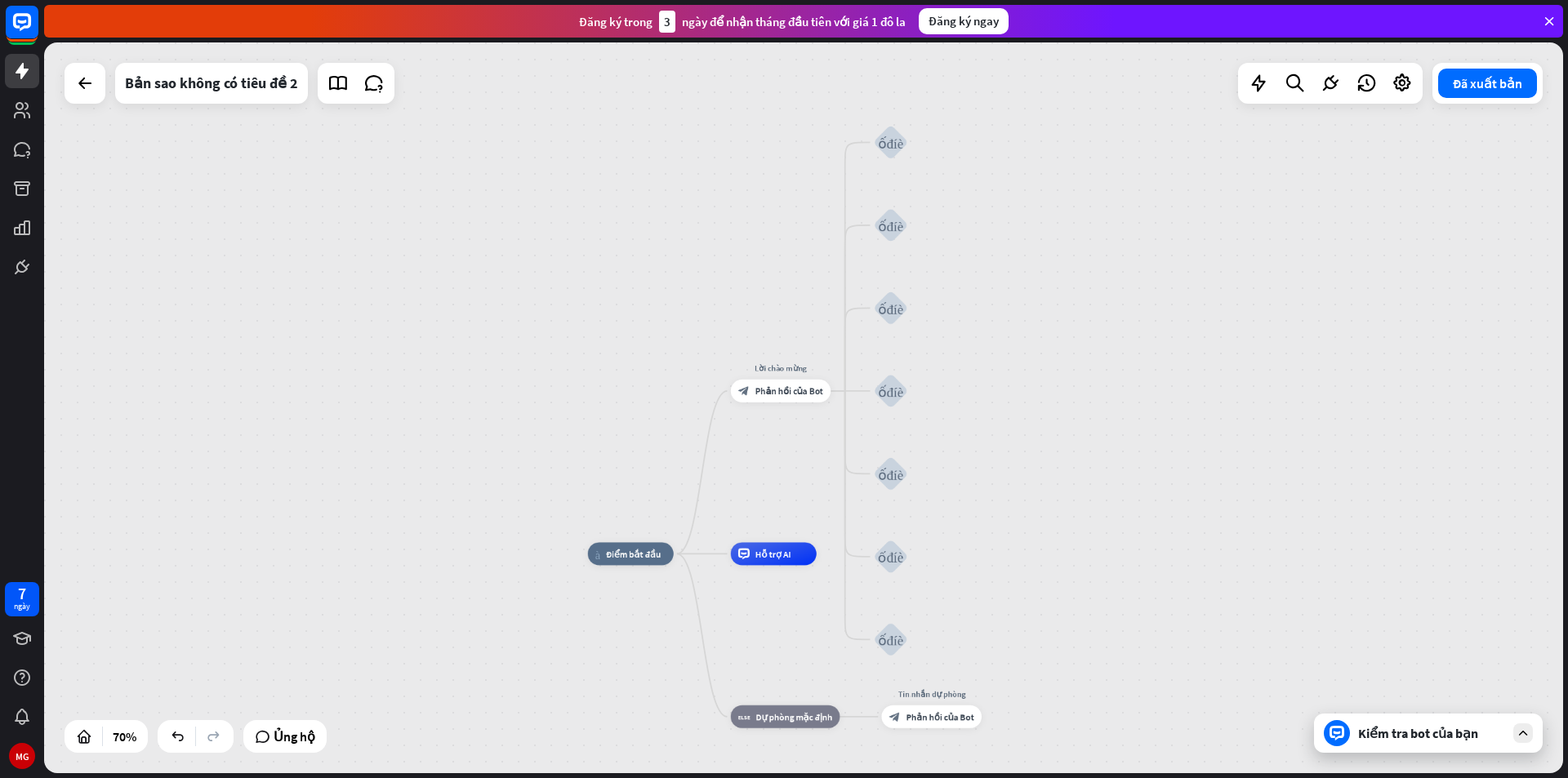
drag, startPoint x: 936, startPoint y: 294, endPoint x: 998, endPoint y: 456, distance: 173.5
click at [998, 456] on div "nhà_2 Điểm bắt đầu Lời chào mừng block_bot_response Phản hồi của Bot khối_đính_…" at bounding box center [804, 407] width 1519 height 731
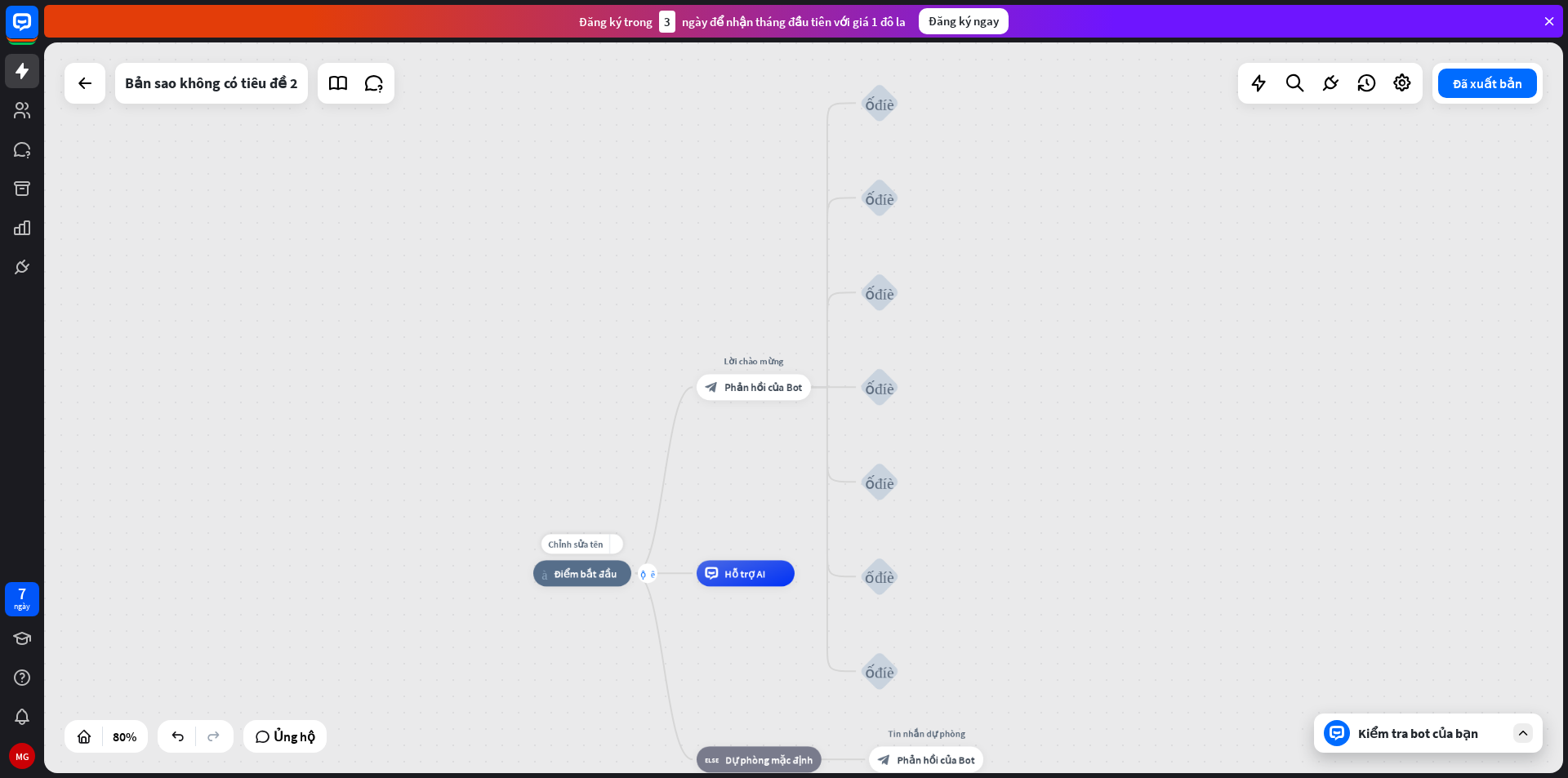
click at [643, 574] on font "cộng thêm" at bounding box center [647, 573] width 15 height 9
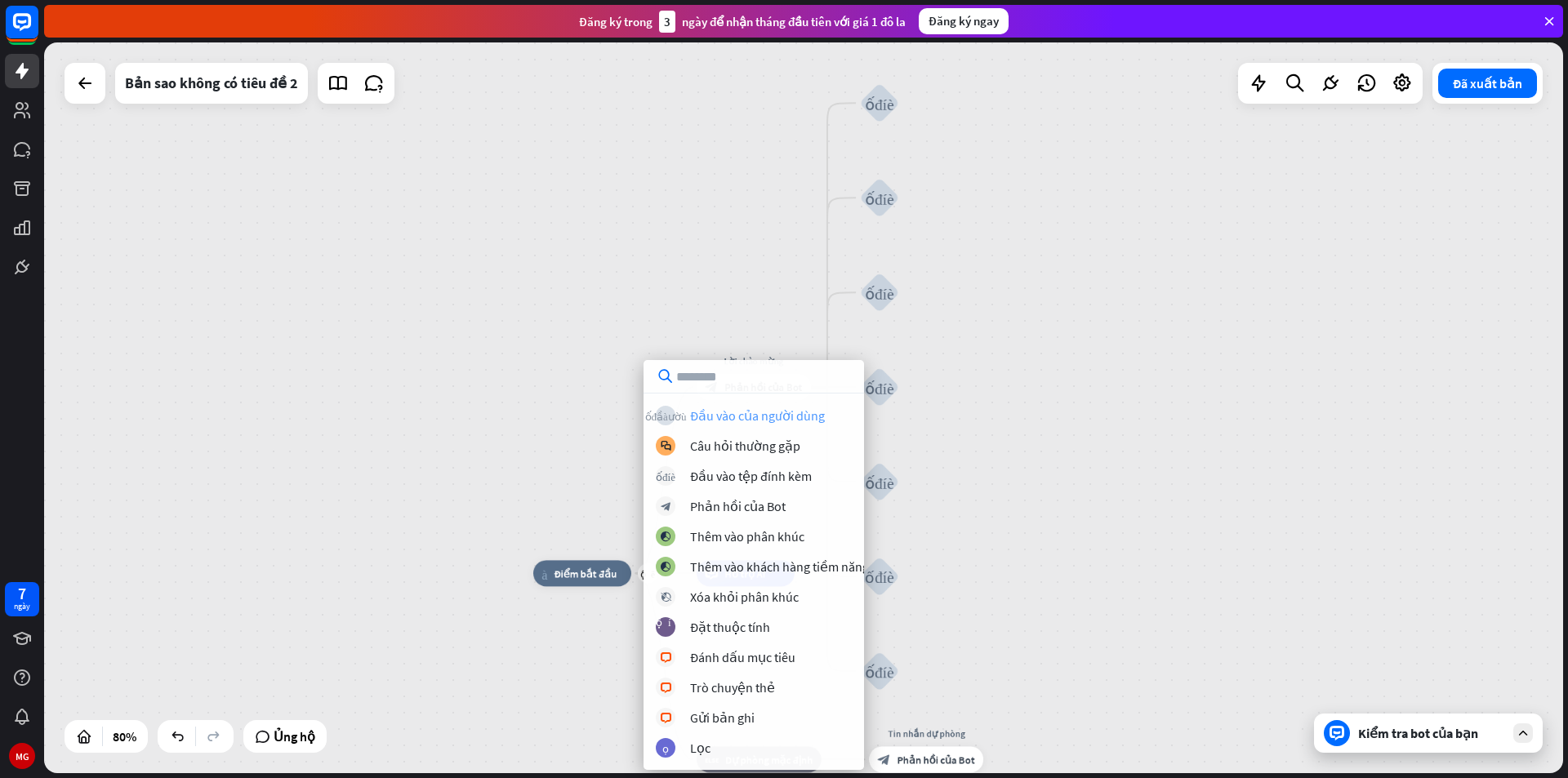
click at [730, 418] on font "Đầu vào của người dùng" at bounding box center [758, 415] width 135 height 17
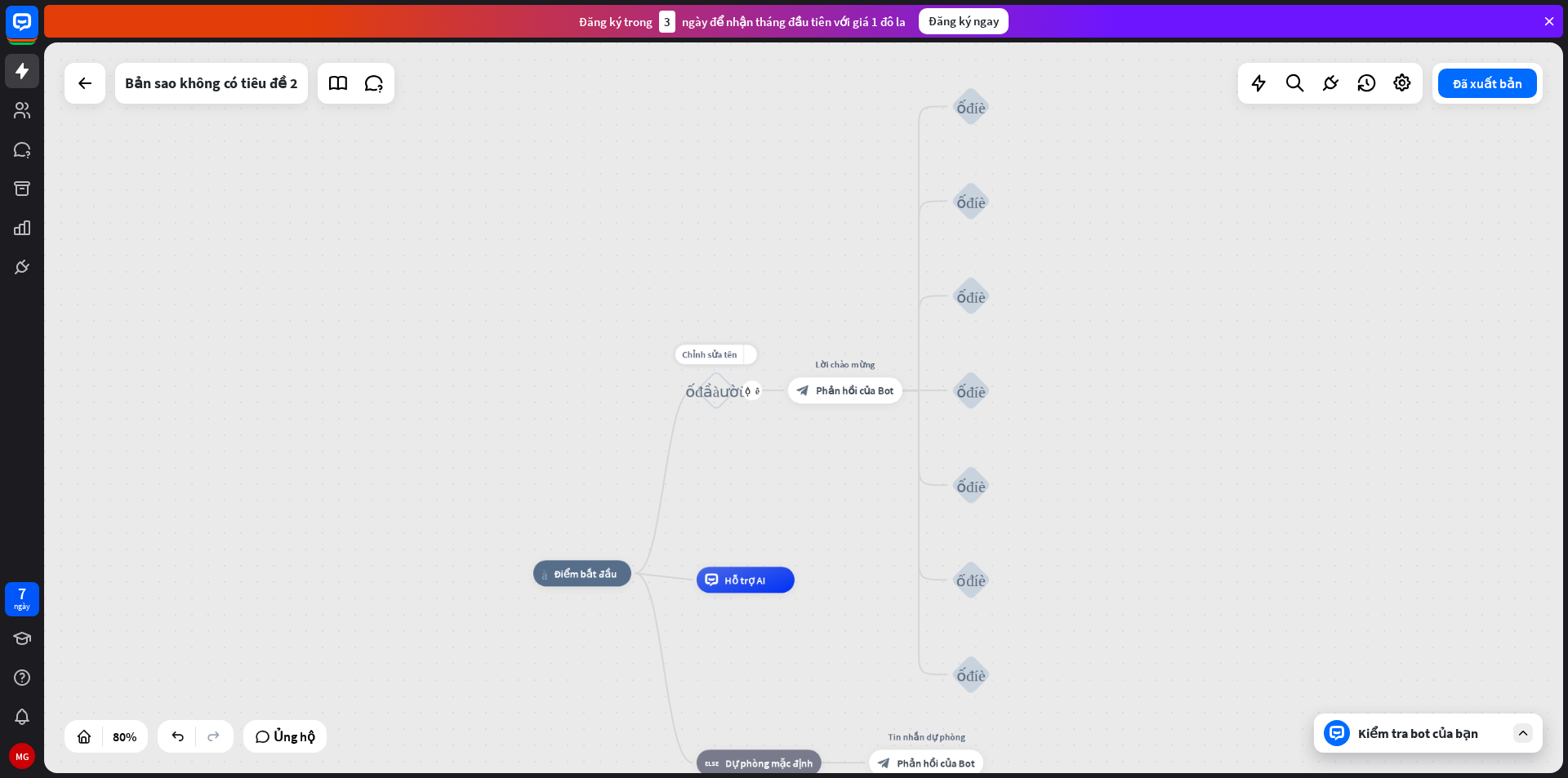
click at [717, 379] on div "khối_đầu_vào_người_dùng" at bounding box center [716, 390] width 39 height 39
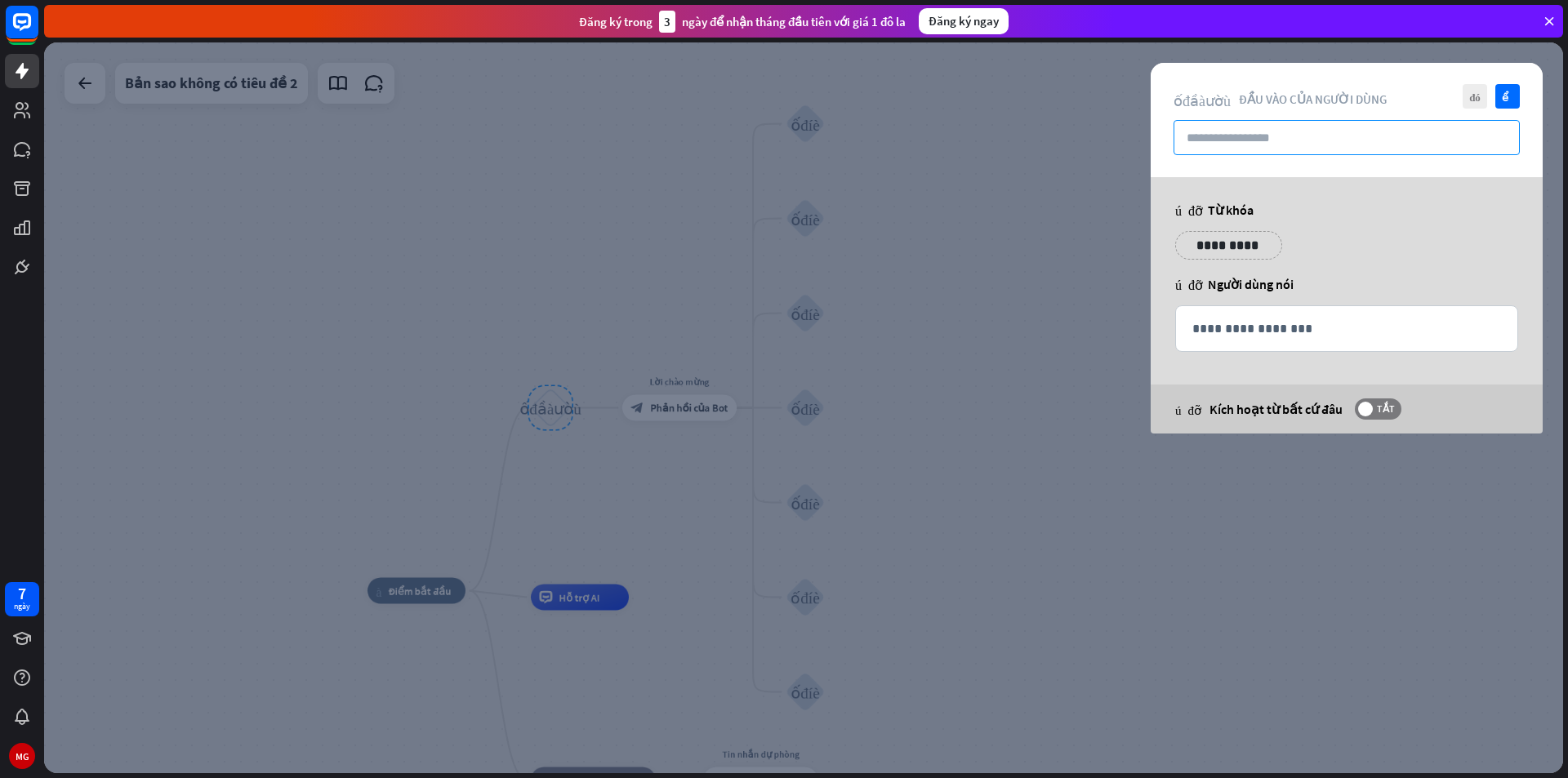
click at [1253, 131] on input "text" at bounding box center [1347, 138] width 346 height 35
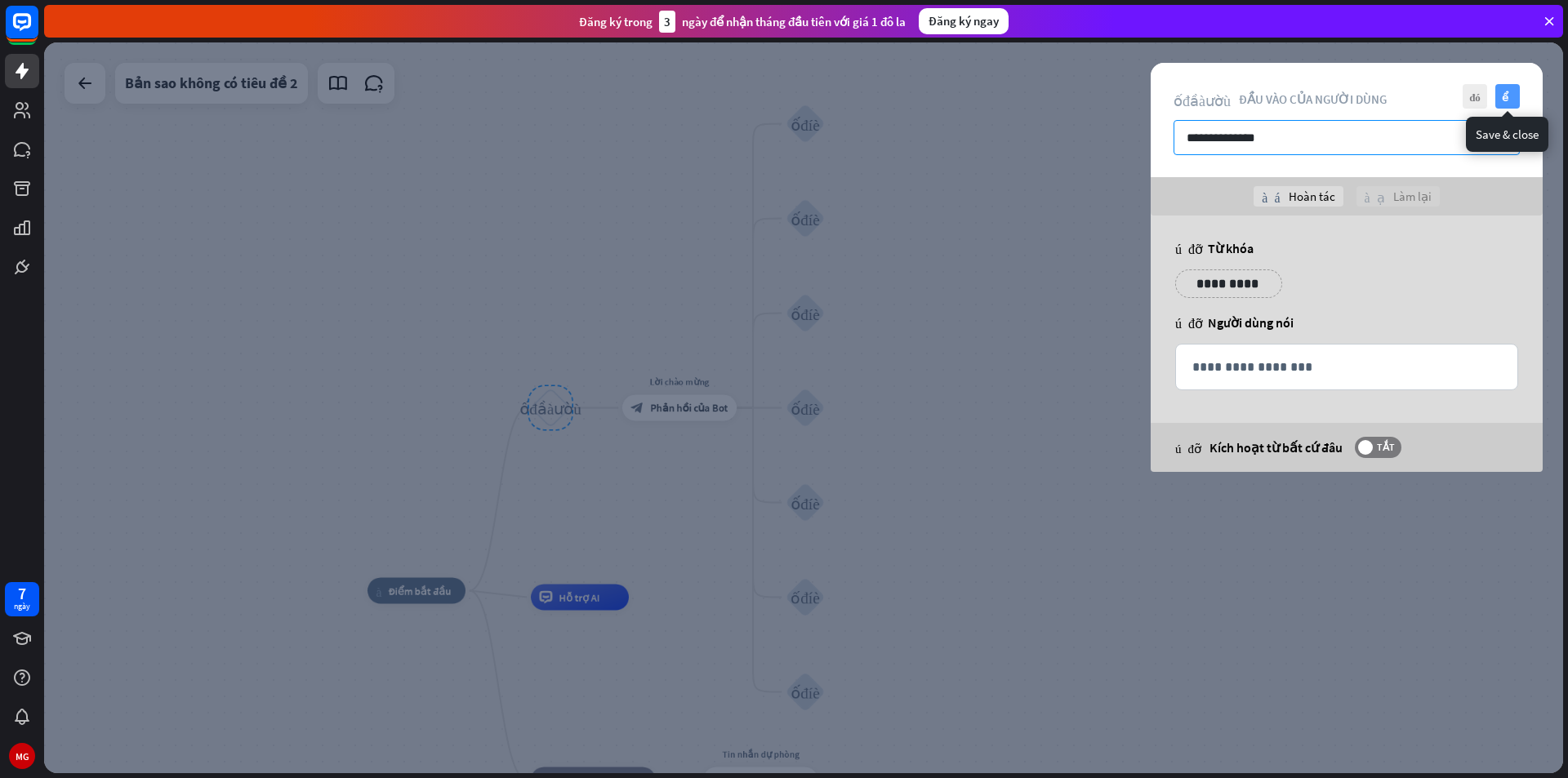
type input "**********"
click at [1507, 93] on font "kiểm tra" at bounding box center [1507, 96] width 13 height 11
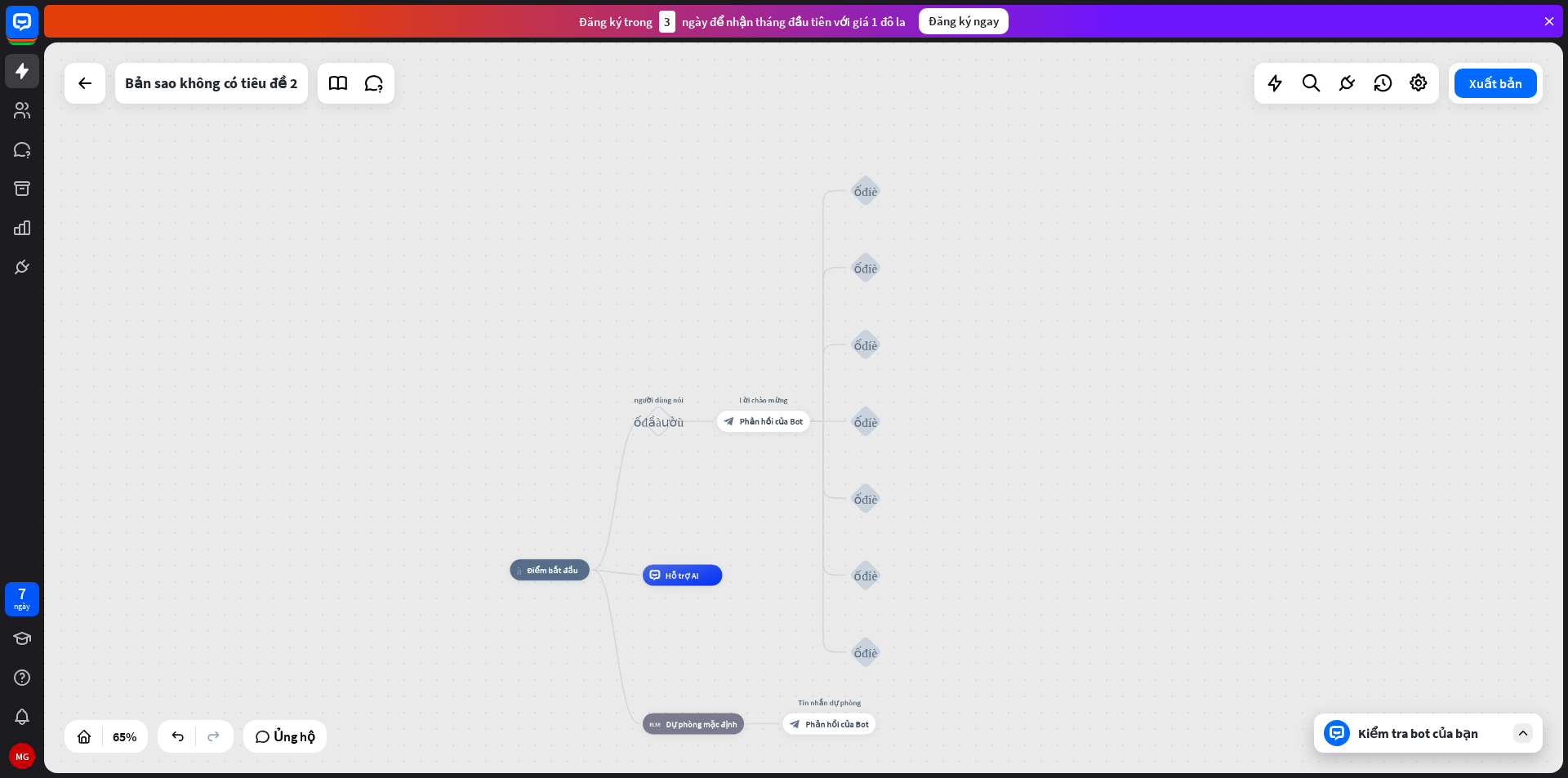
drag, startPoint x: 963, startPoint y: 589, endPoint x: 1059, endPoint y: 569, distance: 98.1
click at [1059, 569] on div "nhà_2 Điểm bắt đầu người dùng nói khối_đầu_vào_người_dùng Lời chào mừng block_b…" at bounding box center [804, 407] width 1519 height 731
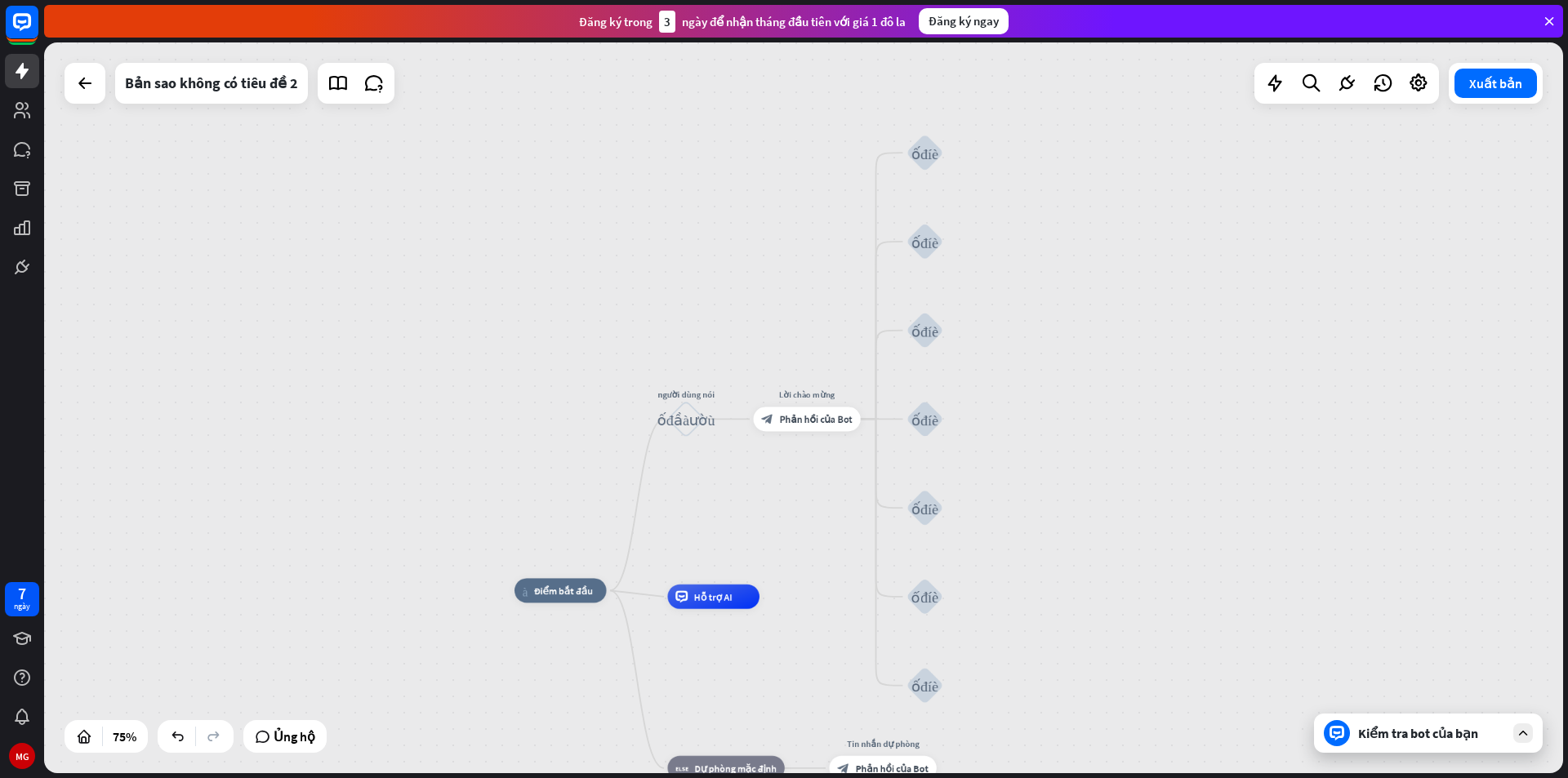
drag, startPoint x: 1040, startPoint y: 545, endPoint x: 1084, endPoint y: 564, distance: 47.9
click at [1084, 564] on div "nhà_2 Điểm bắt đầu người dùng nói khối_đầu_vào_người_dùng Lời chào mừng block_b…" at bounding box center [804, 407] width 1519 height 731
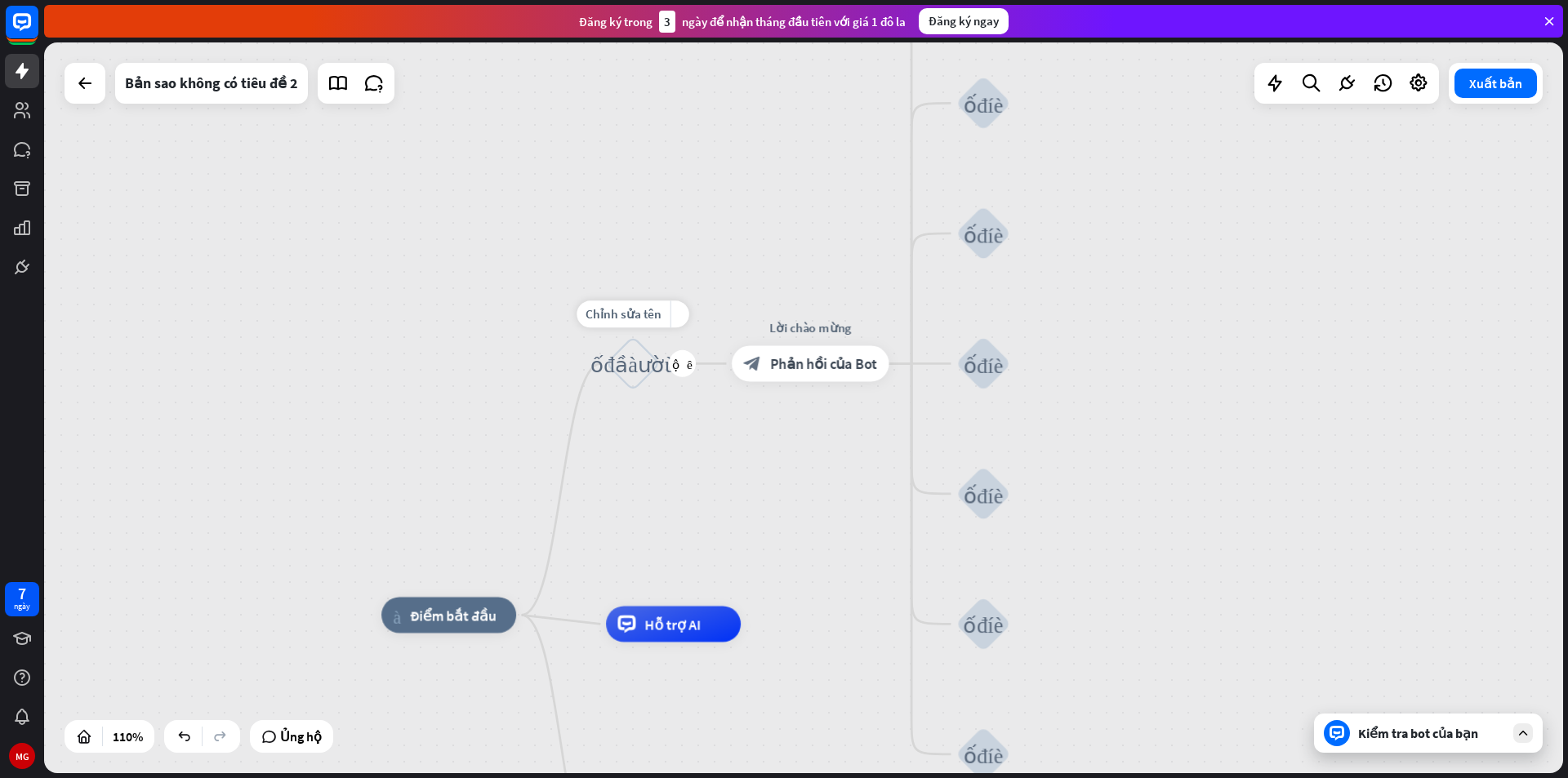
click at [628, 370] on font "khối_đầu_vào_người_dùng" at bounding box center [632, 363] width 85 height 23
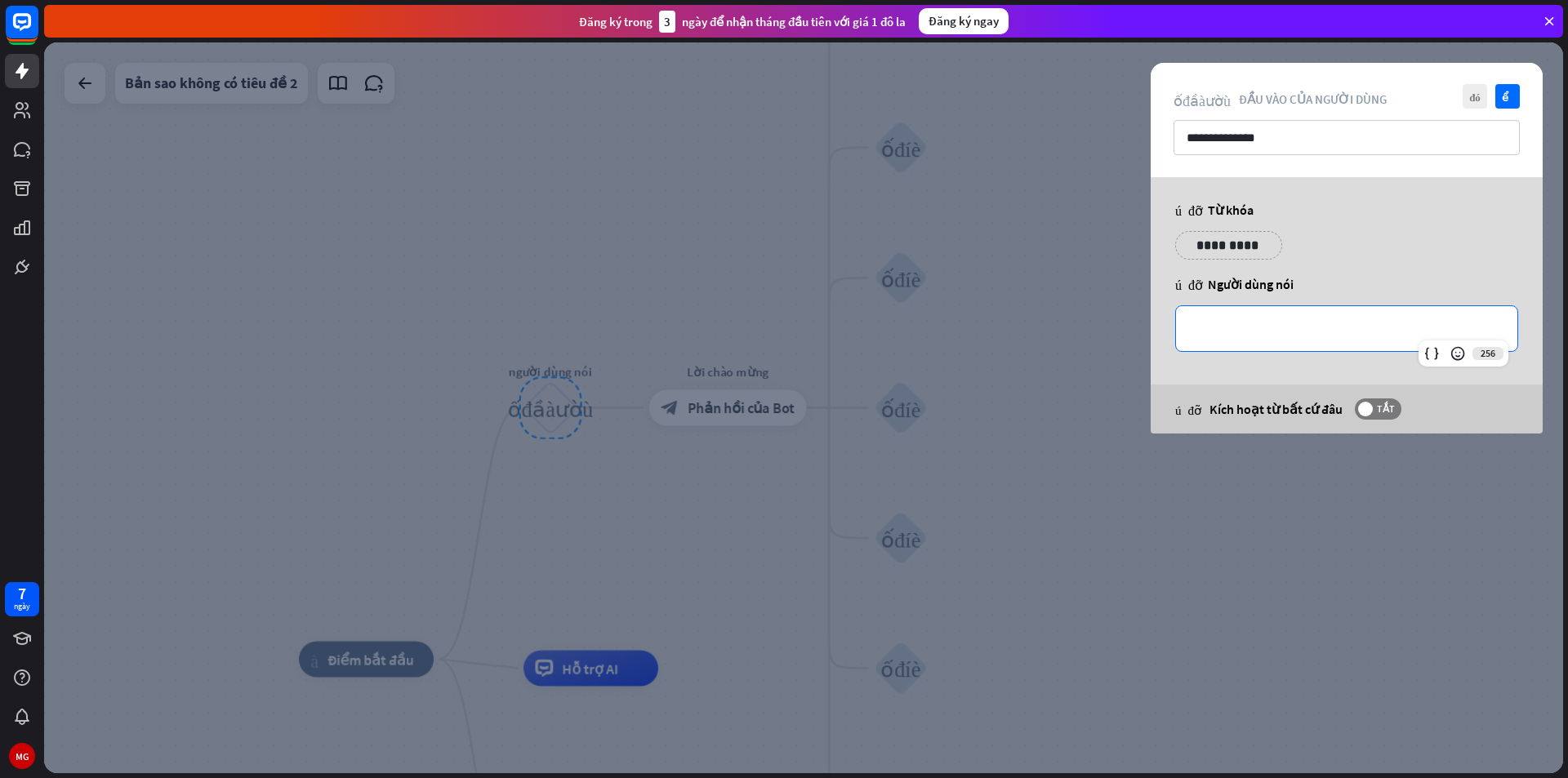
click at [1297, 332] on p "**********" at bounding box center [1346, 328] width 308 height 21
click at [1211, 240] on p "**********" at bounding box center [1228, 245] width 82 height 21
click at [1222, 260] on font "biểu tượng cảm xúc_nụ_cười" at bounding box center [1222, 268] width 31 height 39
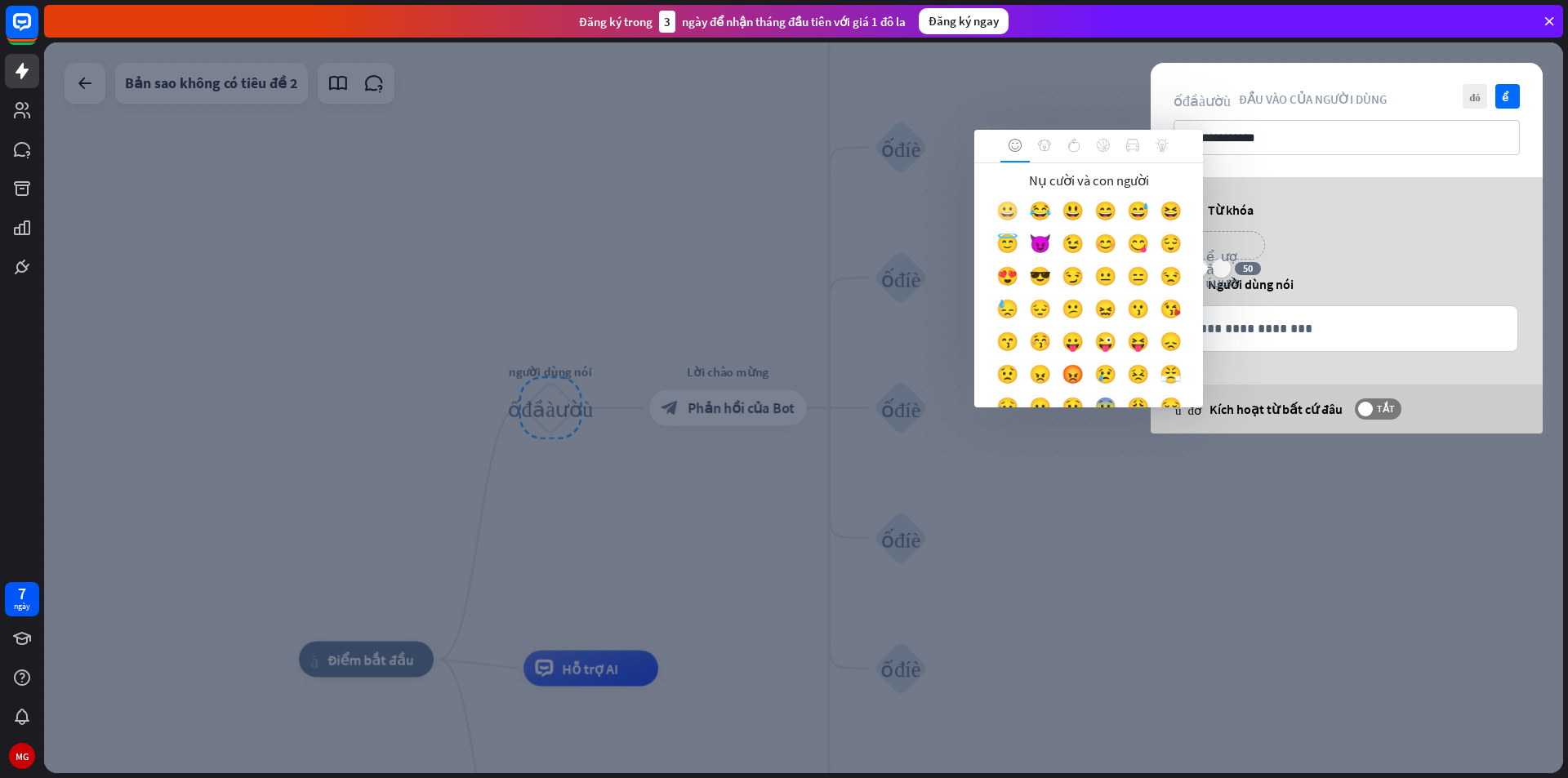
click at [1021, 207] on div "😀" at bounding box center [1006, 214] width 32 height 32
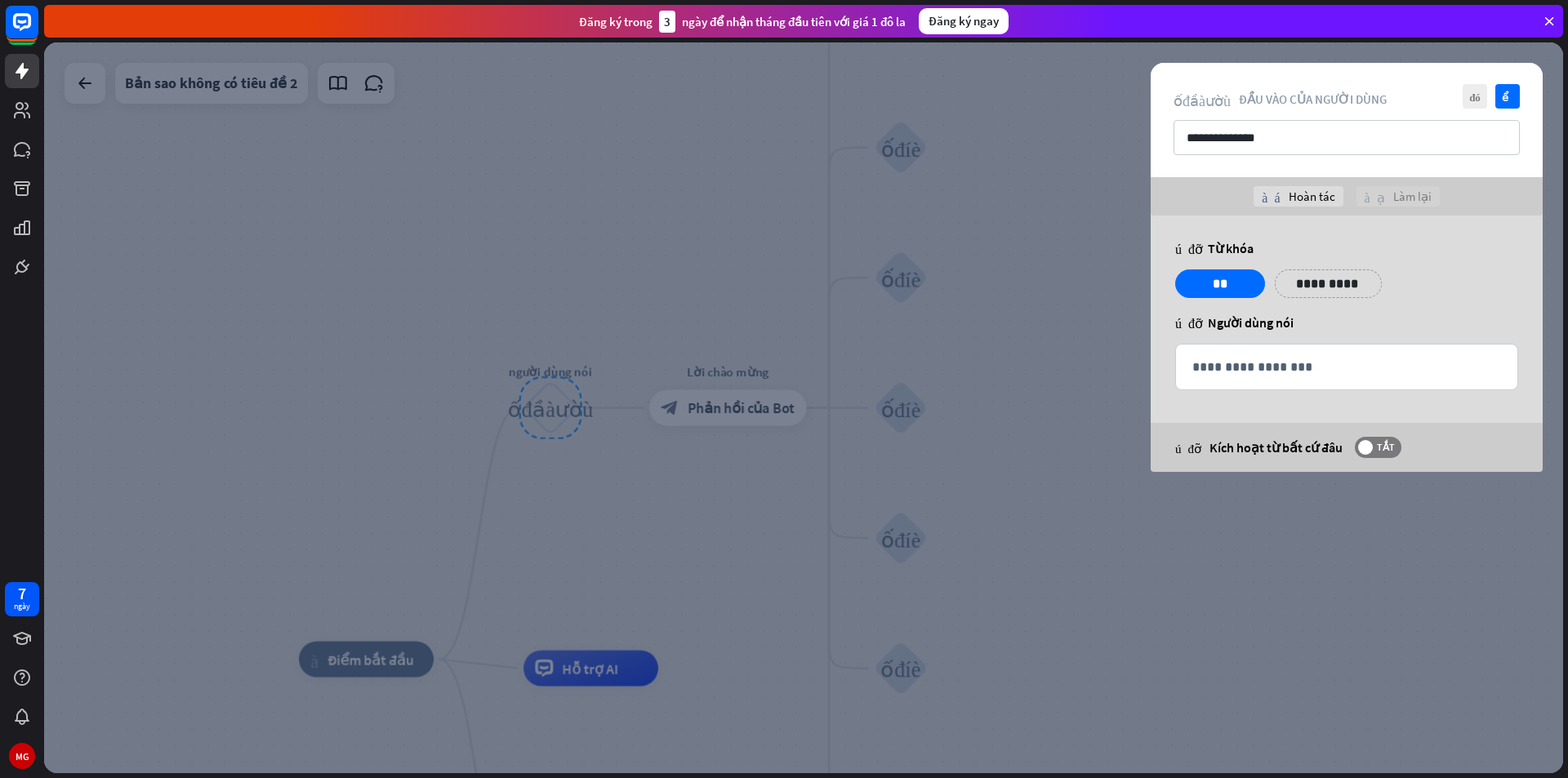
click at [1319, 272] on div "**********" at bounding box center [1327, 283] width 107 height 28
click at [1318, 280] on p "**********" at bounding box center [1328, 284] width 82 height 21
click at [1320, 302] on icon "biểu tượng cảm xúc_nụ_cười" at bounding box center [1321, 307] width 31 height 39
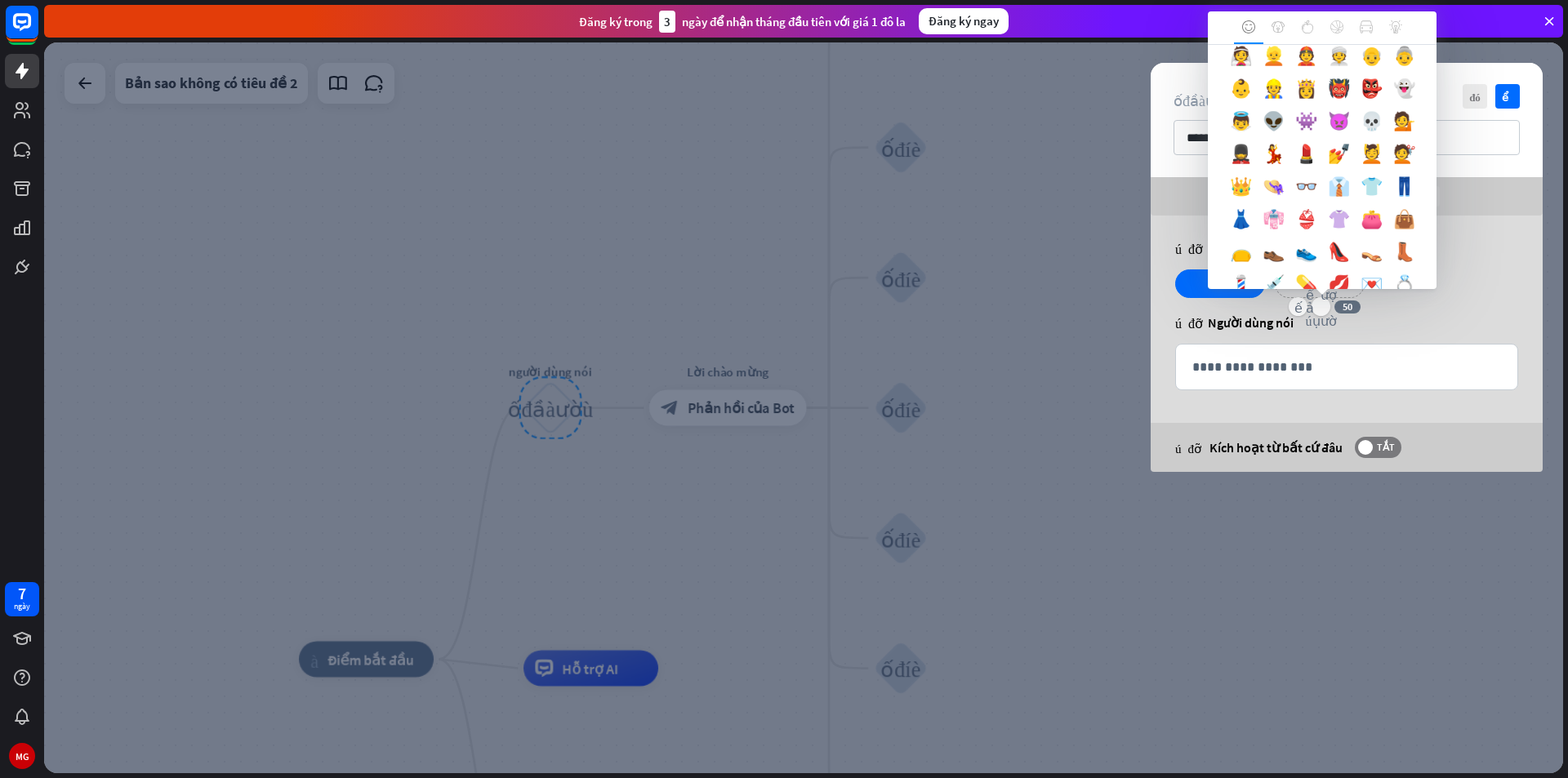
scroll to position [550, 0]
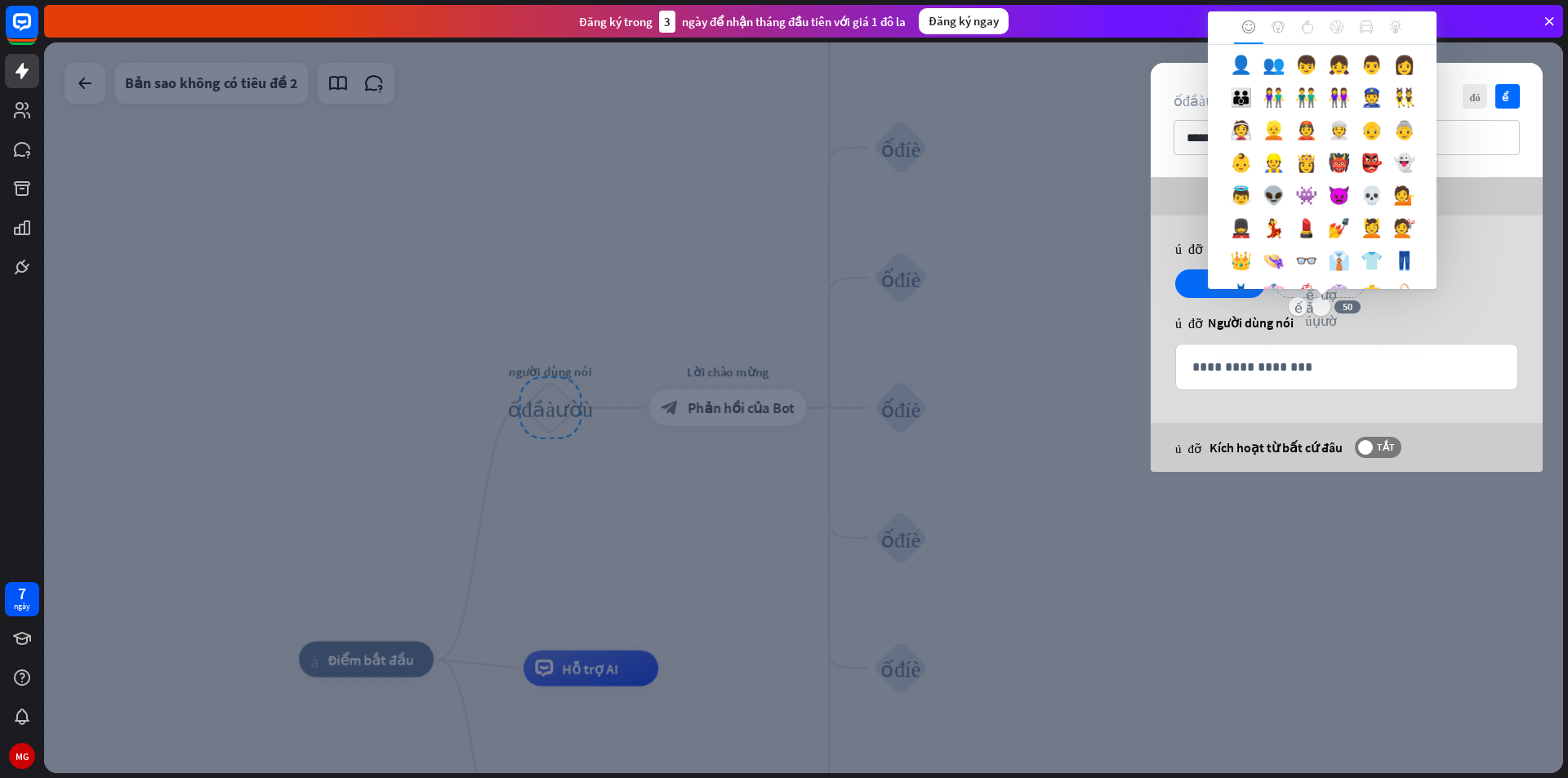
click at [1380, 62] on div "Nụ cười và con người 😀 😂 😃 😄 😅 😆 😇 😈 😉 😊 😋 😌 😍 😎 😏 😐 😑 😒 😓 😔 😕 😖 😗" at bounding box center [1322, 166] width 229 height 244
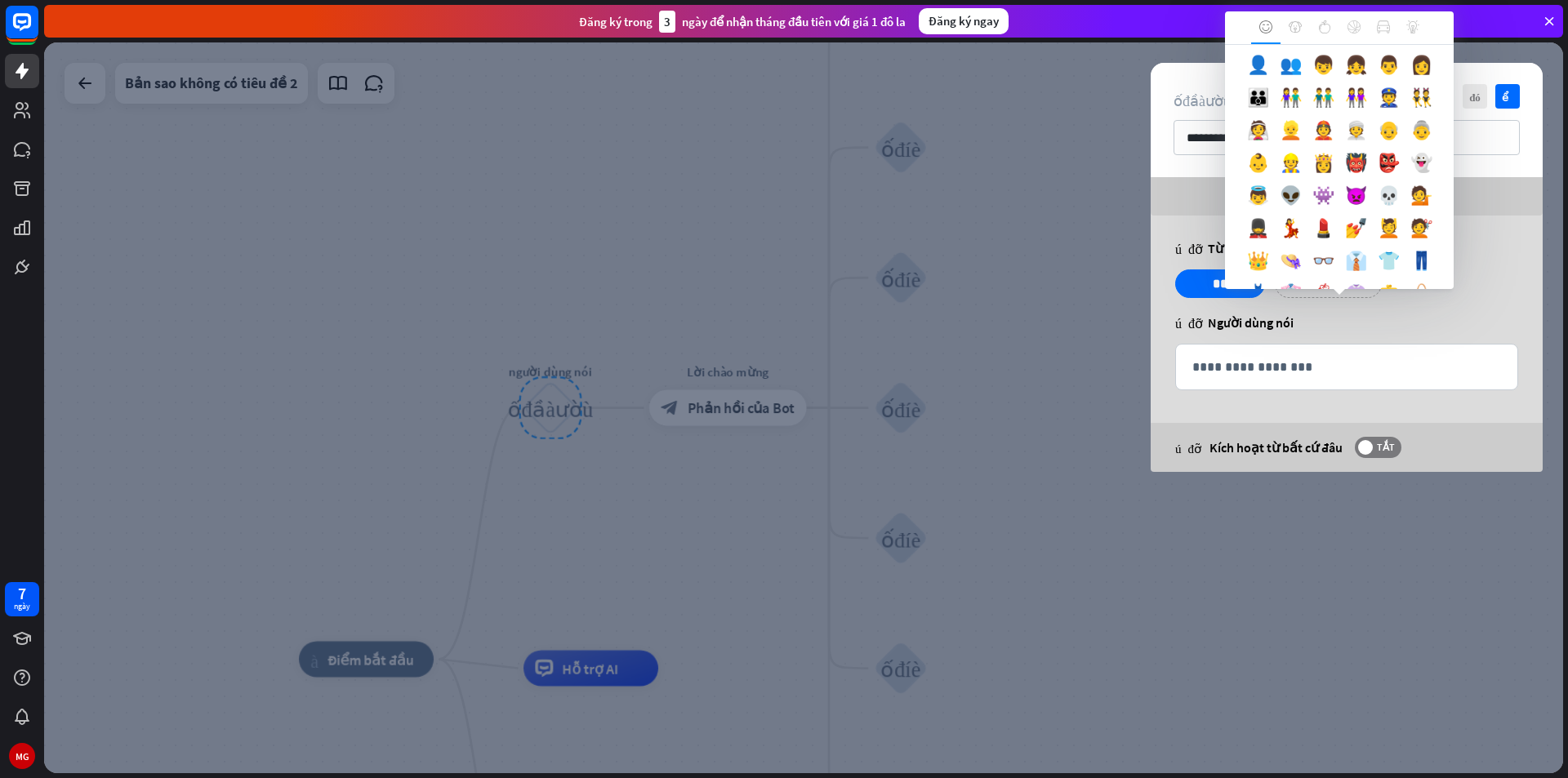
click at [1372, 312] on div "**********" at bounding box center [1347, 343] width 392 height 256
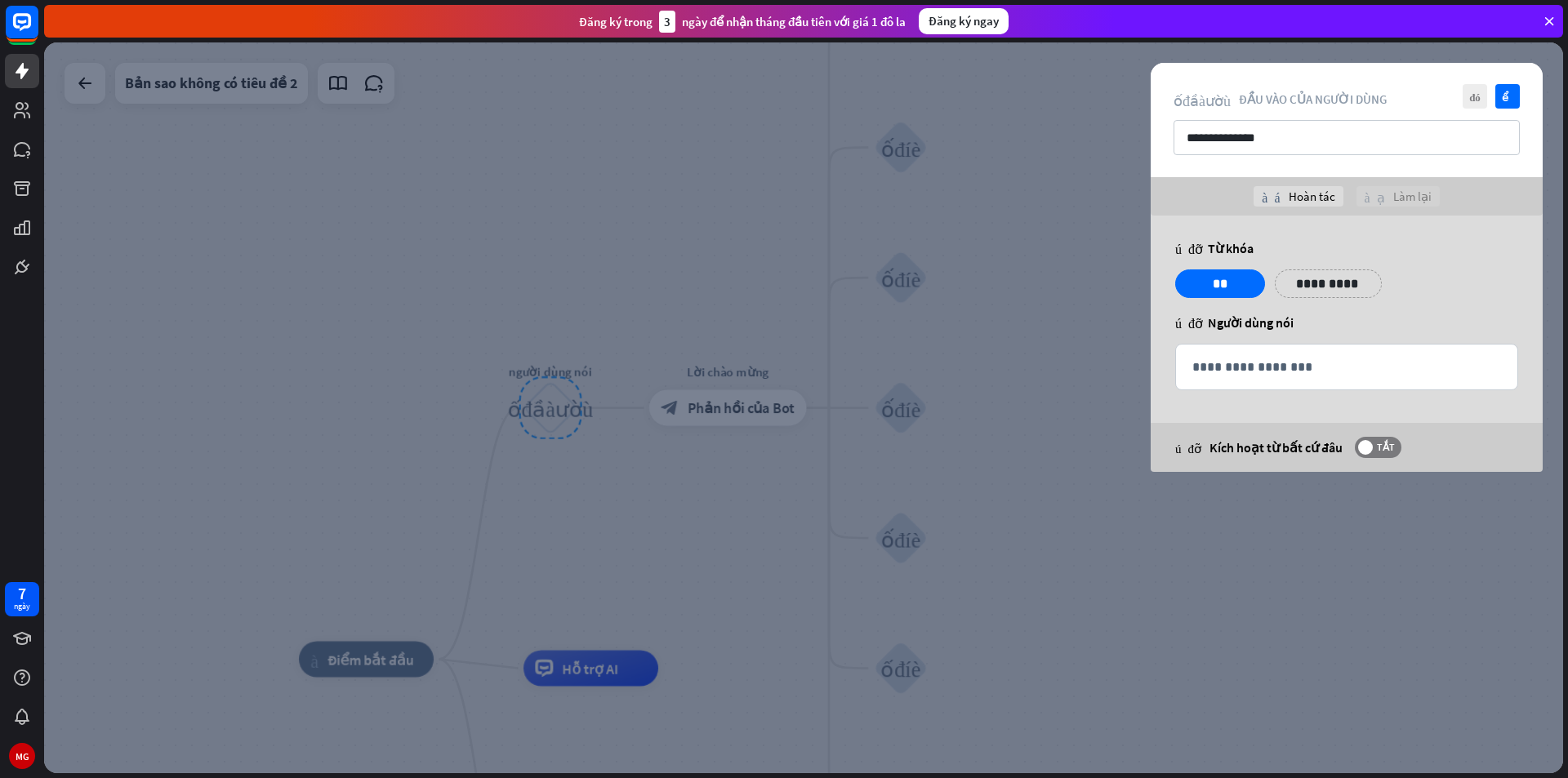
click at [1352, 286] on p "**********" at bounding box center [1328, 284] width 82 height 21
click at [1318, 308] on icon "biểu tượng cảm xúc_nụ_cười" at bounding box center [1321, 307] width 31 height 39
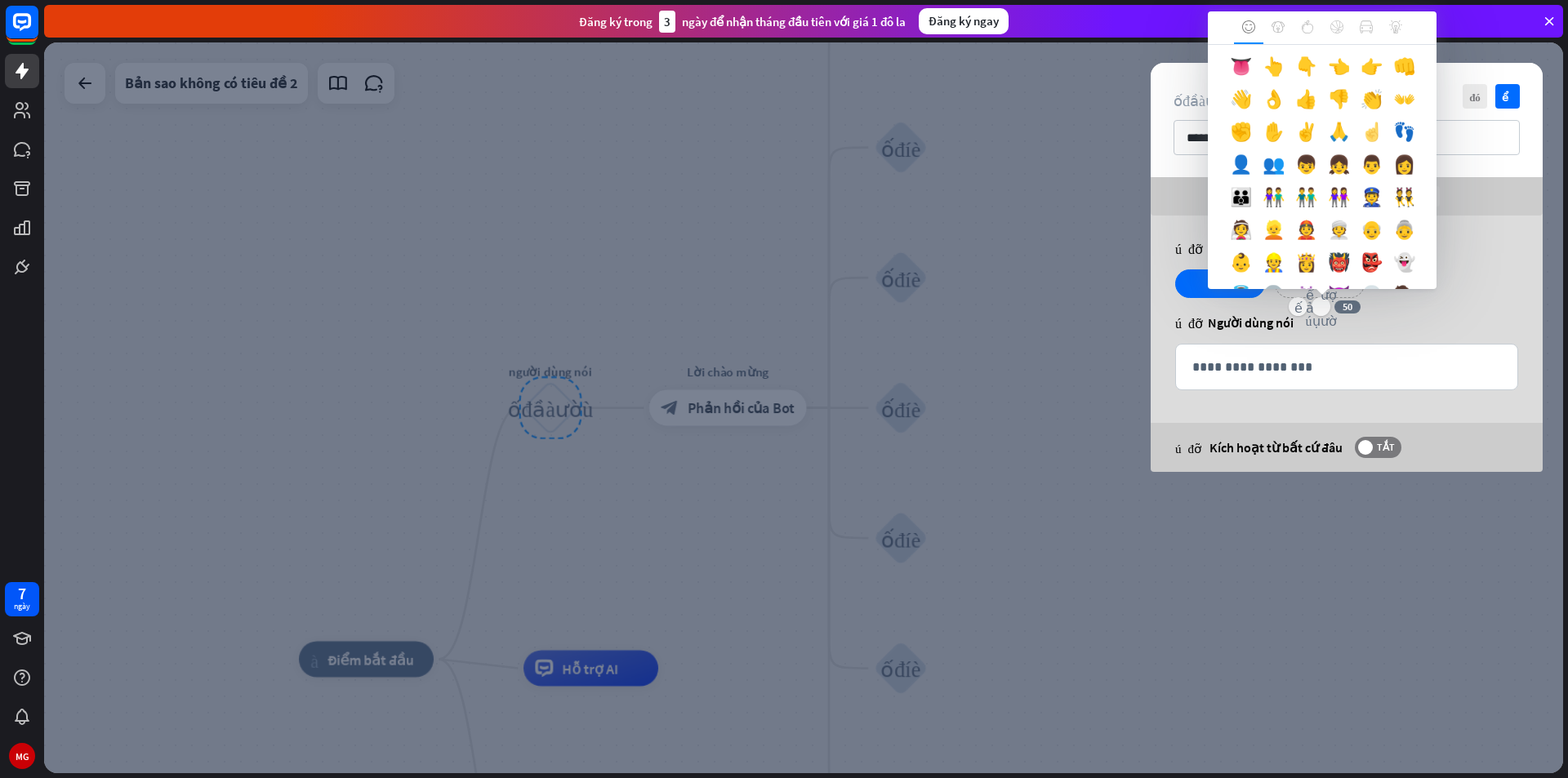
scroll to position [490, 0]
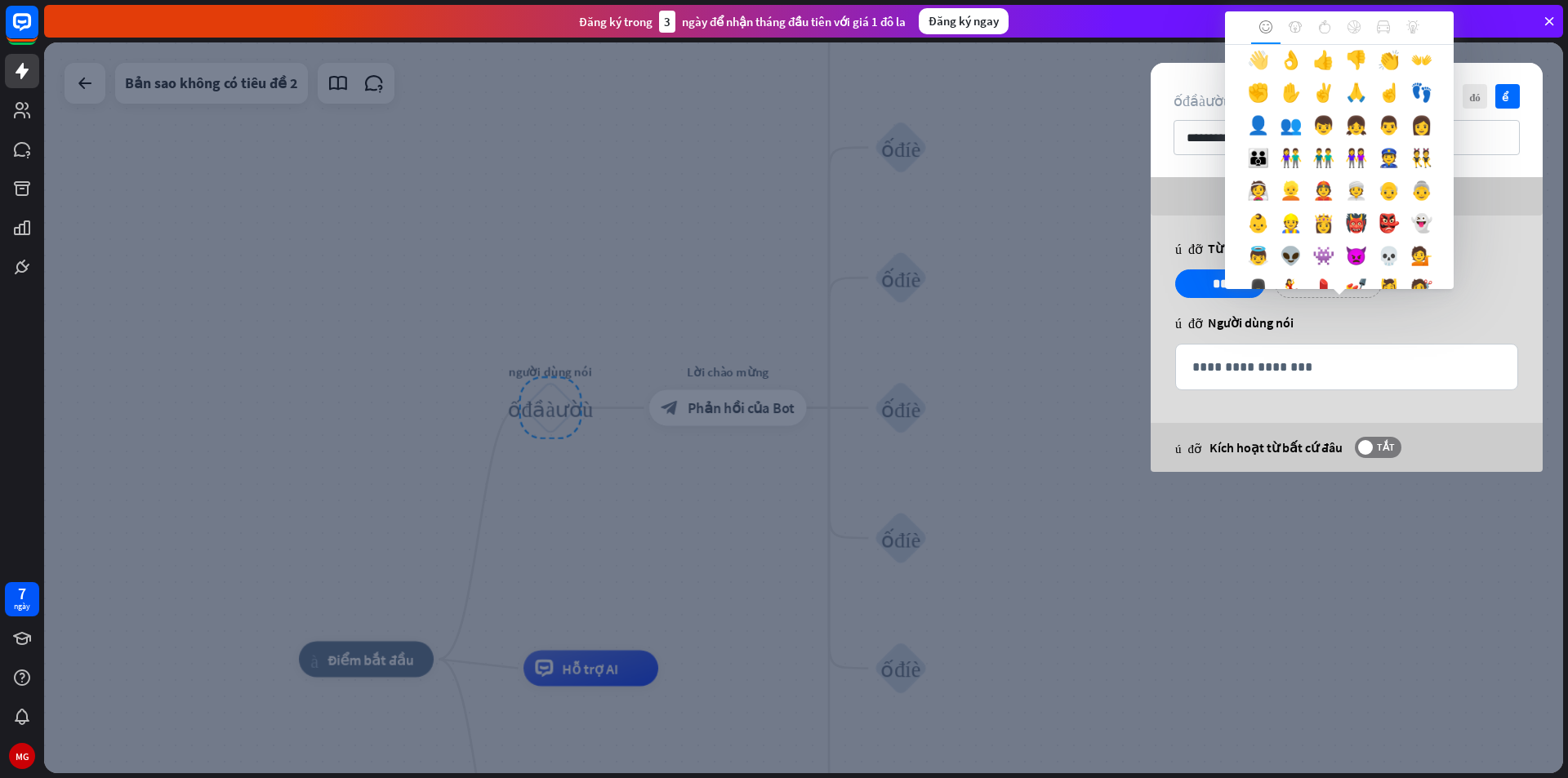
click at [1378, 130] on div "Nụ cười và con người 😀 😂 😃 😄 😅 😆 😇 😈 😉 😊 😋 😌 😍 😎 😏 😐 😑 😒 😓 😔 😕 😖 😗" at bounding box center [1340, 166] width 229 height 244
click at [1269, 71] on font "👋" at bounding box center [1258, 59] width 23 height 23
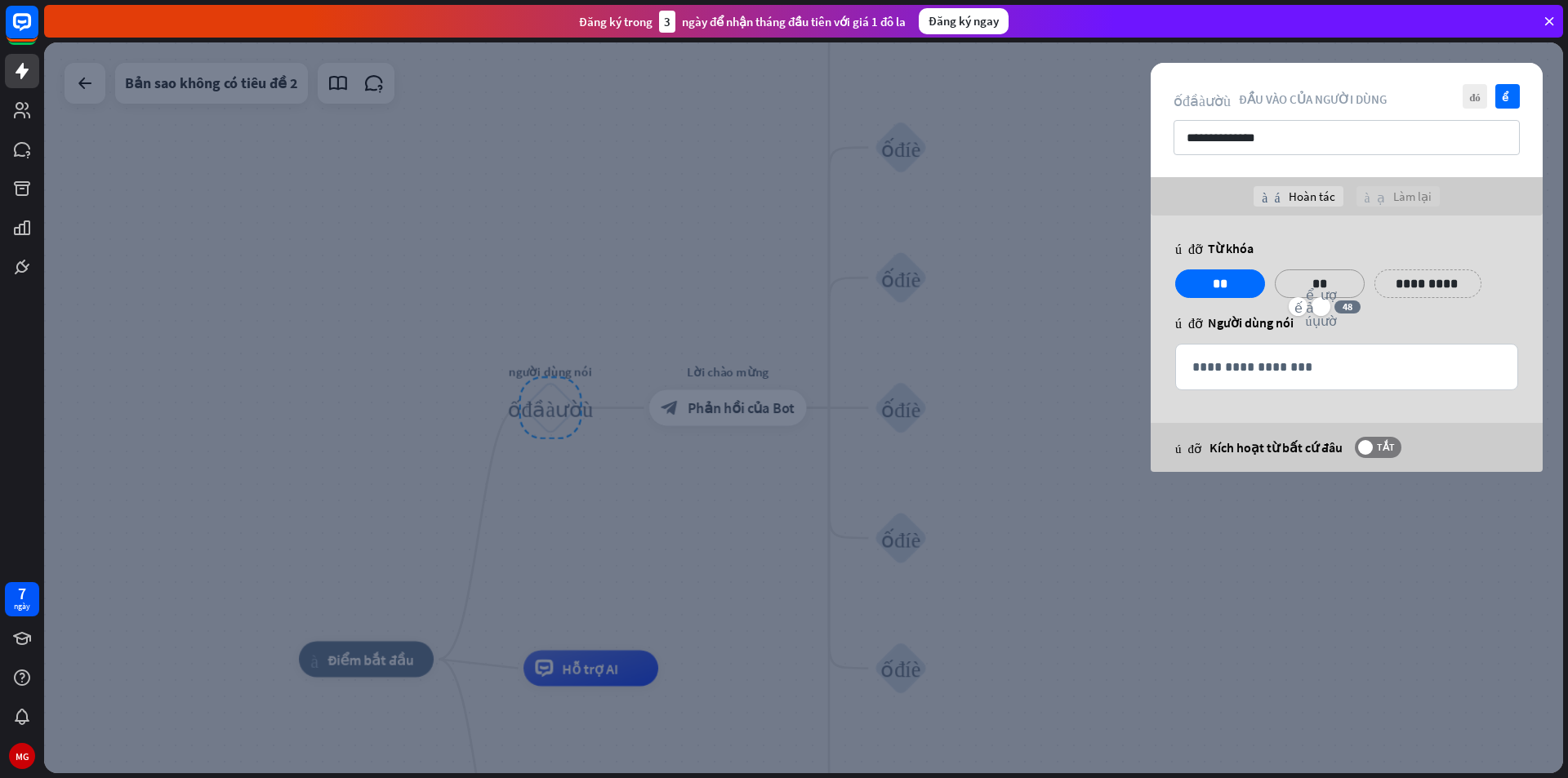
click at [1410, 283] on p "**********" at bounding box center [1428, 284] width 82 height 21
click at [1426, 302] on icon "biểu tượng cảm xúc_nụ_cười" at bounding box center [1421, 307] width 31 height 39
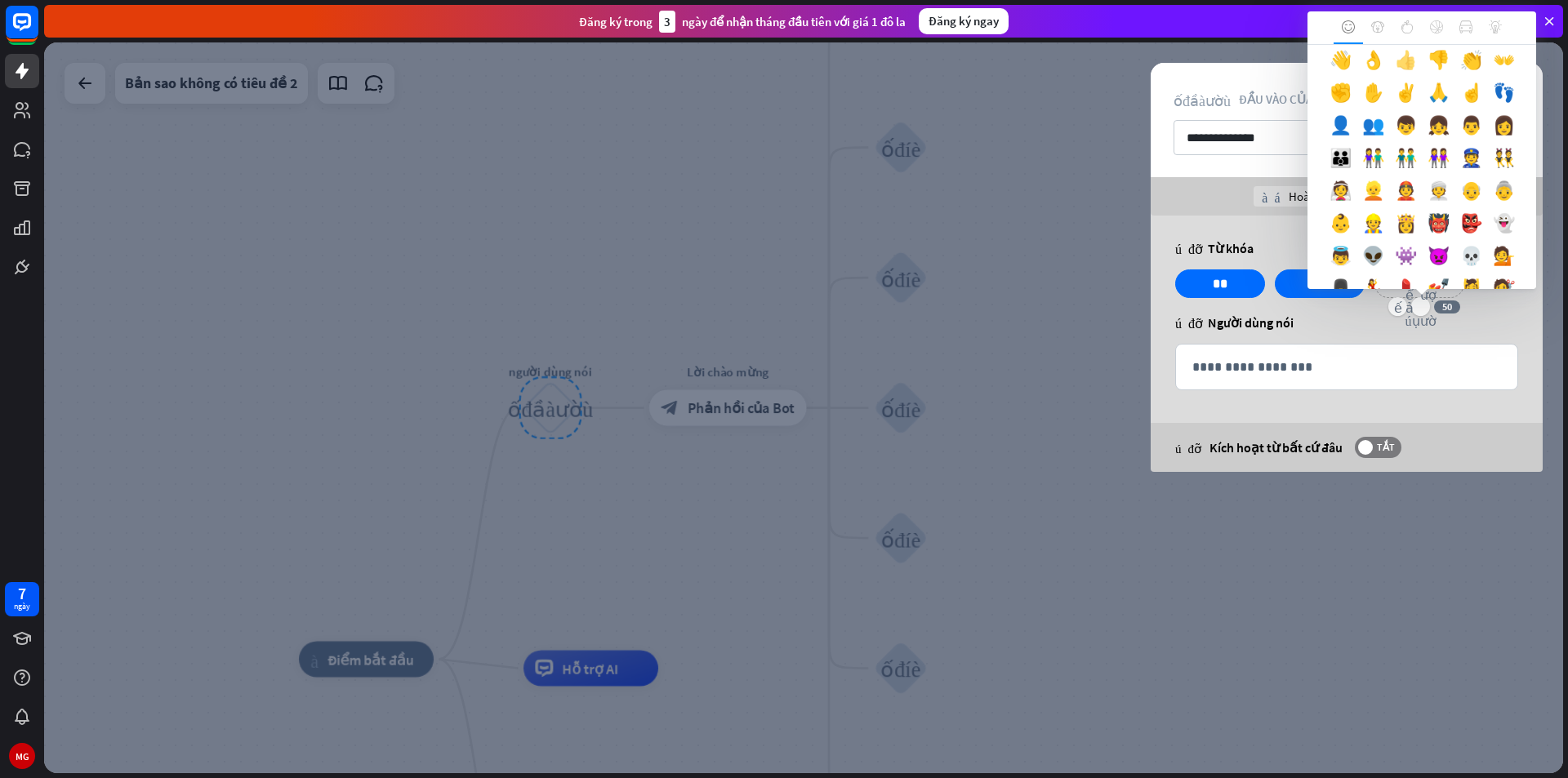
click at [1380, 148] on div "Nụ cười và con người 😀 😂 😃 😄 😅 😆 😇 😈 😉 😊 😋 😌 😍 😎 😏 😐 😑 😒 😓 😔 😕 😖 😗" at bounding box center [1422, 166] width 229 height 244
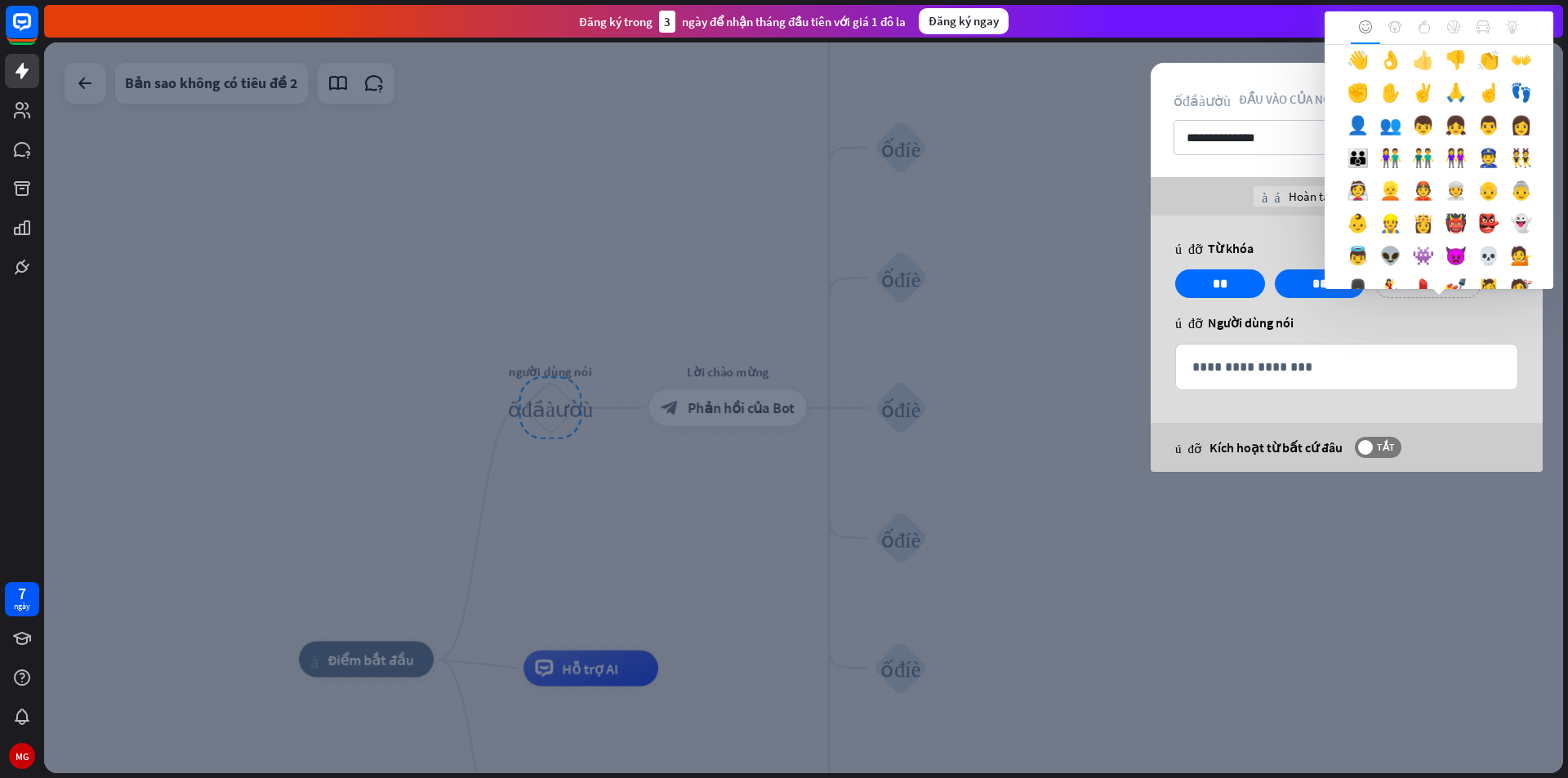
click at [1412, 71] on font "👍" at bounding box center [1423, 59] width 23 height 23
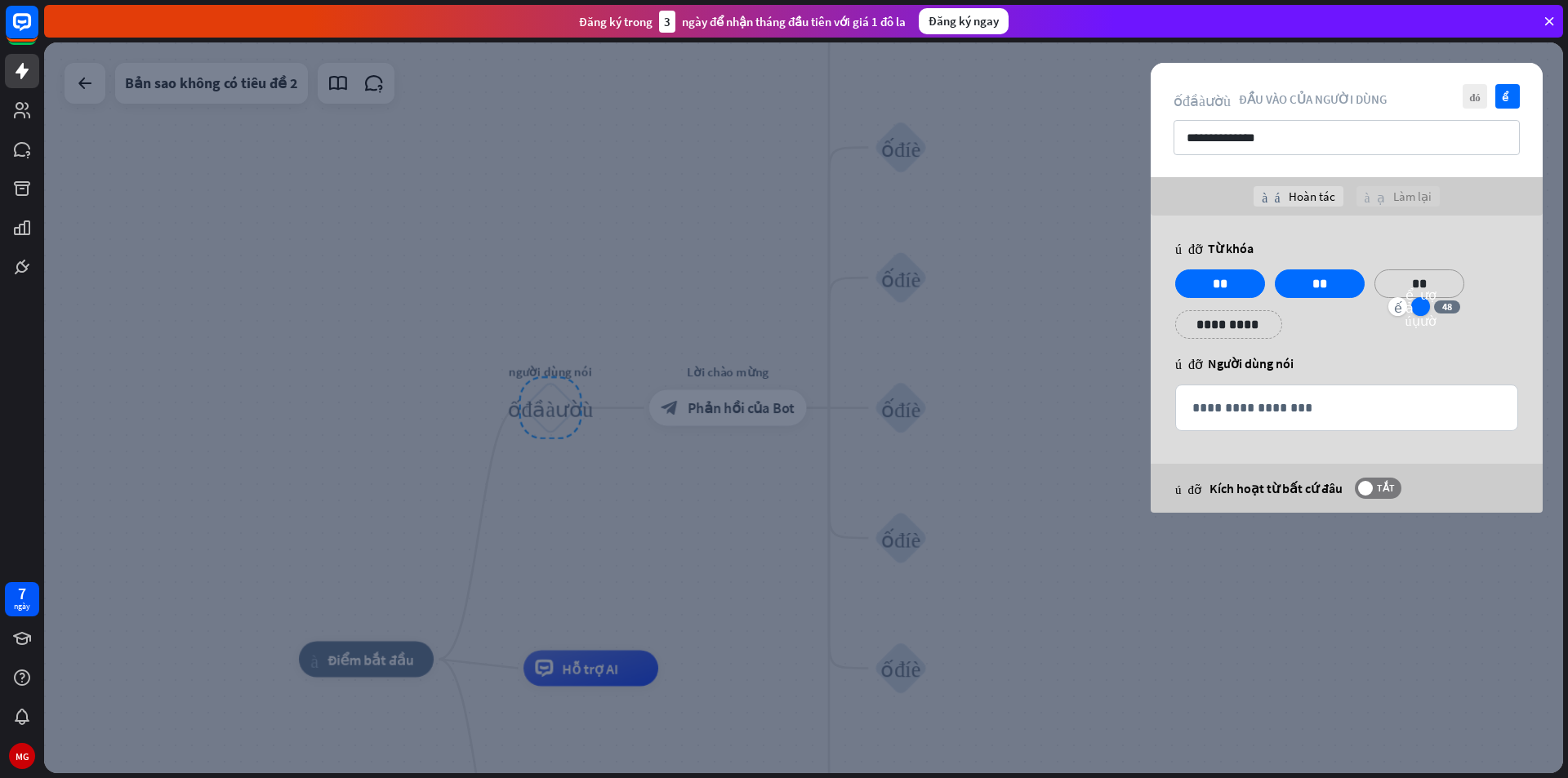
click at [1414, 298] on font "biểu tượng cảm xúc_nụ_cười" at bounding box center [1421, 307] width 31 height 39
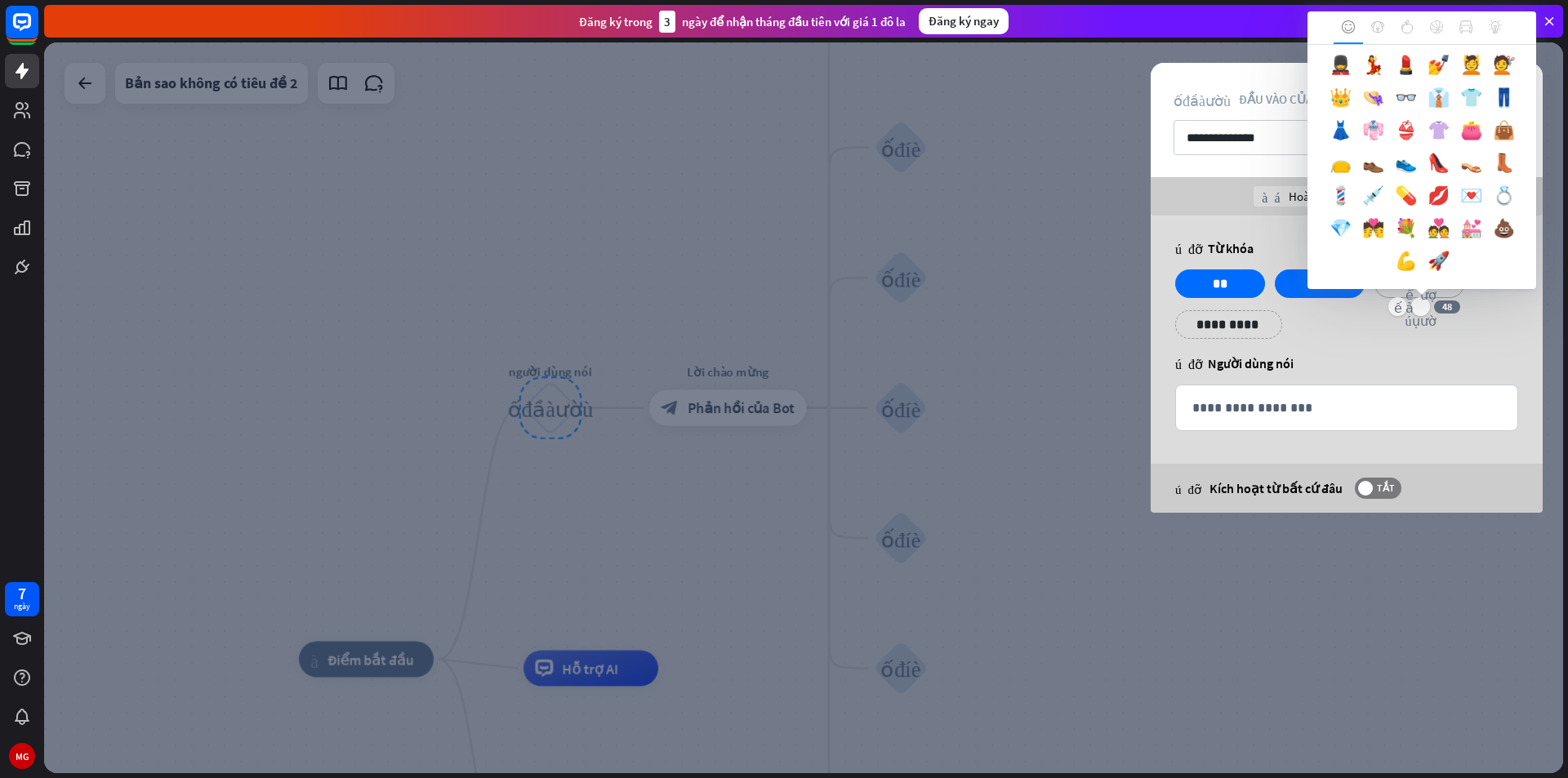
scroll to position [877, 0]
click at [1373, 343] on div "**********" at bounding box center [1347, 309] width 352 height 81
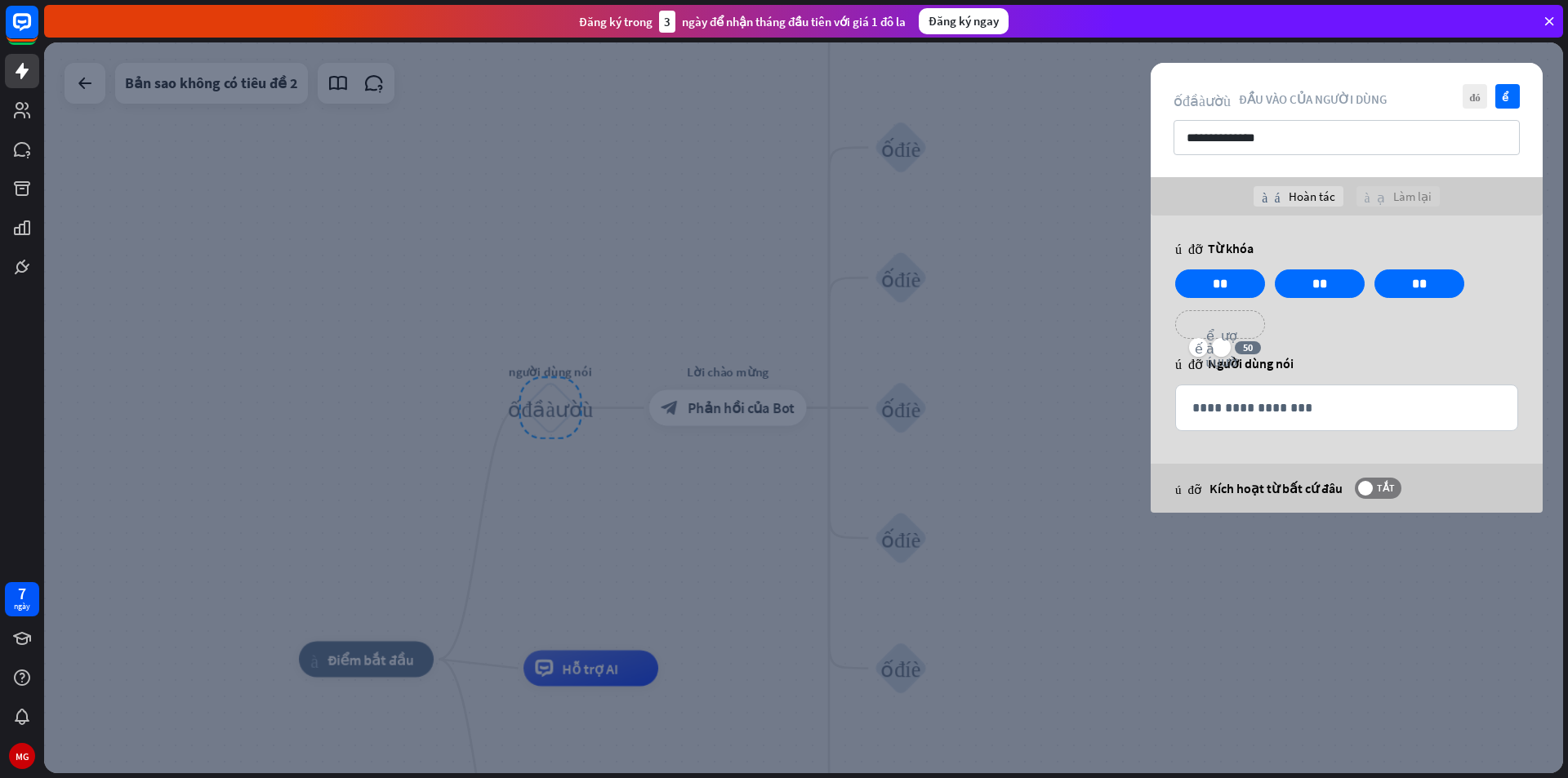
click at [1237, 330] on p "**********" at bounding box center [1220, 324] width 66 height 21
click at [1230, 344] on icon "biểu tượng cảm xúc_nụ_cười" at bounding box center [1222, 347] width 31 height 39
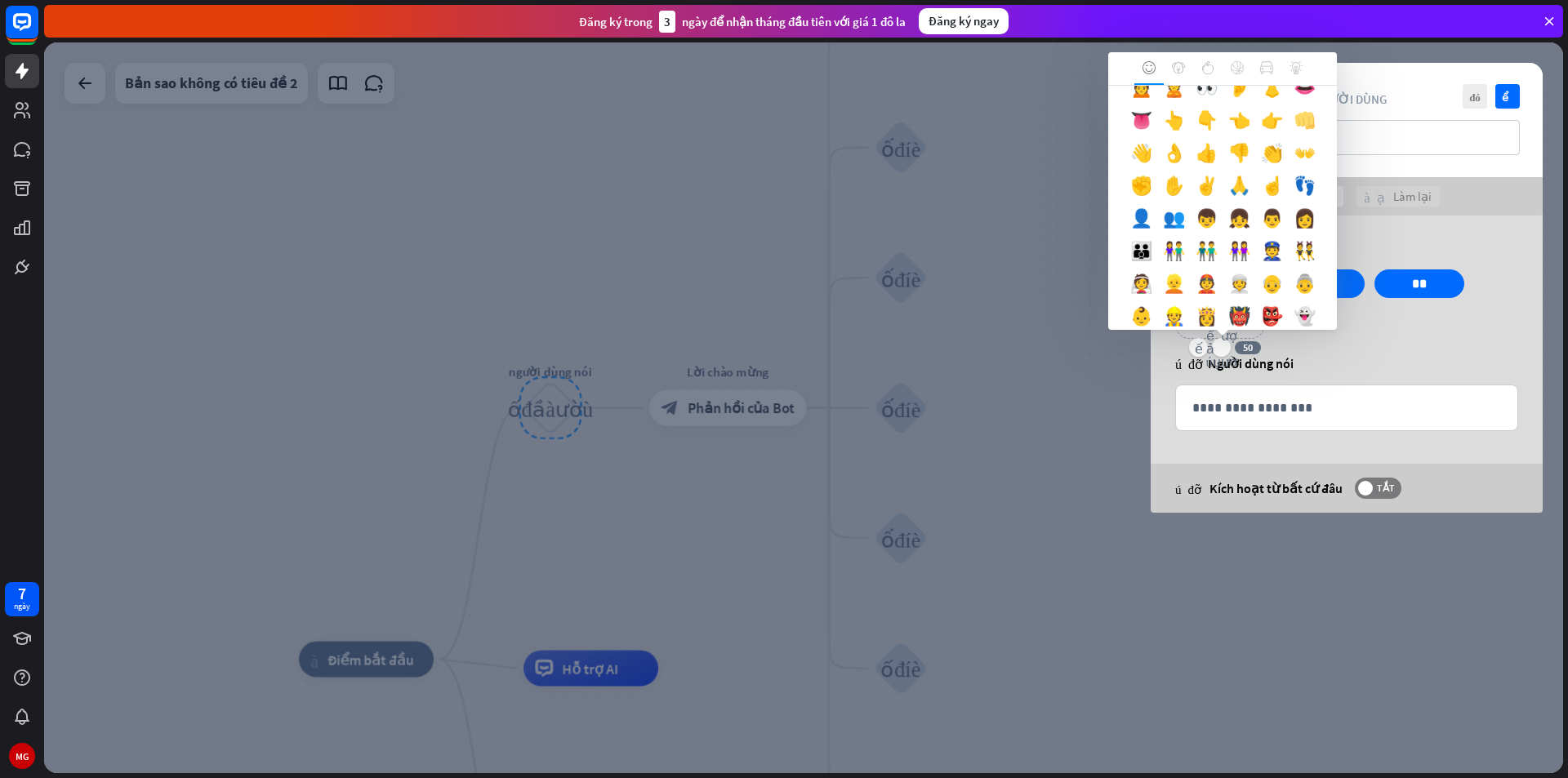
scroll to position [408, 0]
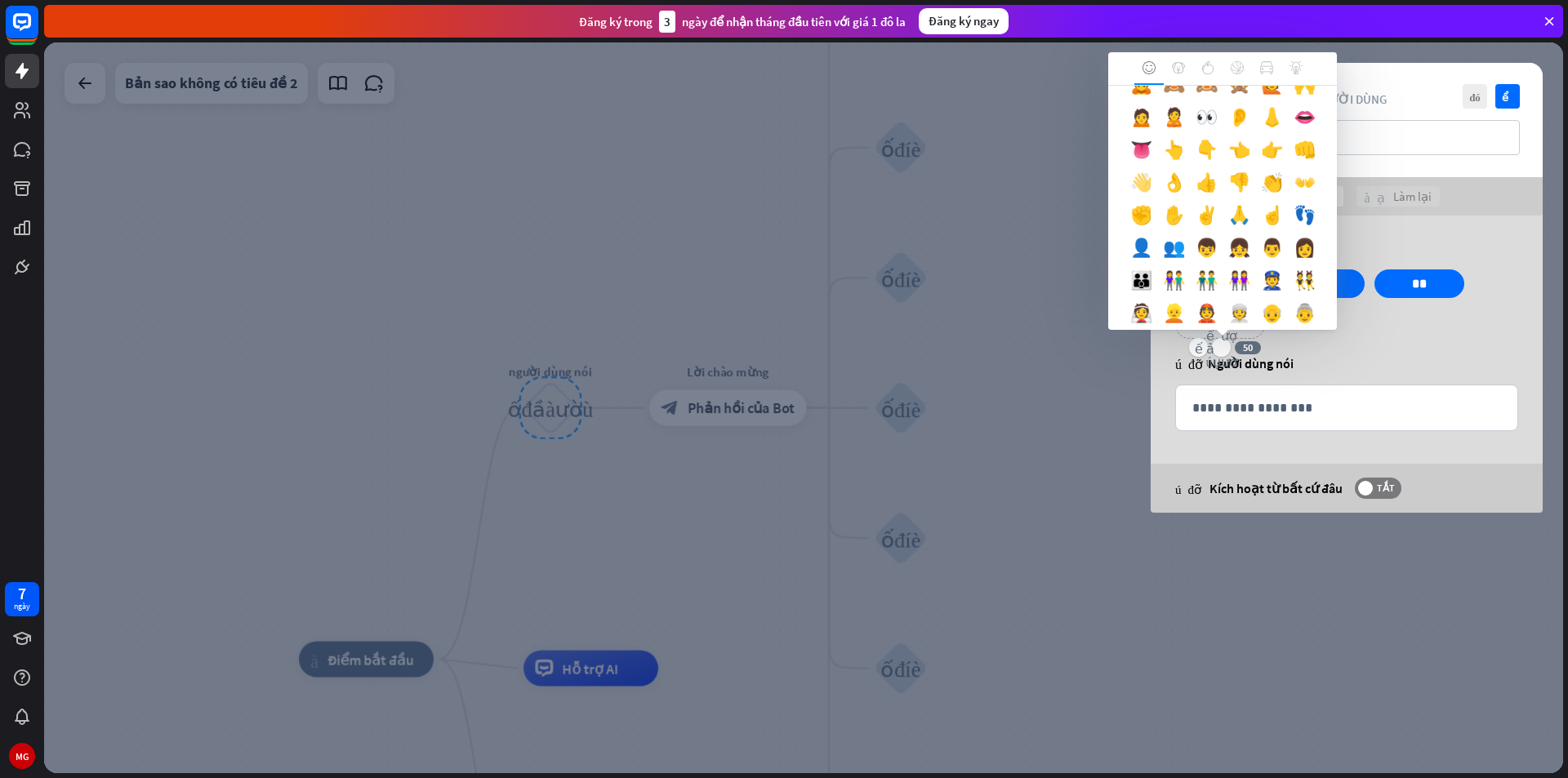
click at [1152, 194] on font "👋" at bounding box center [1141, 181] width 23 height 23
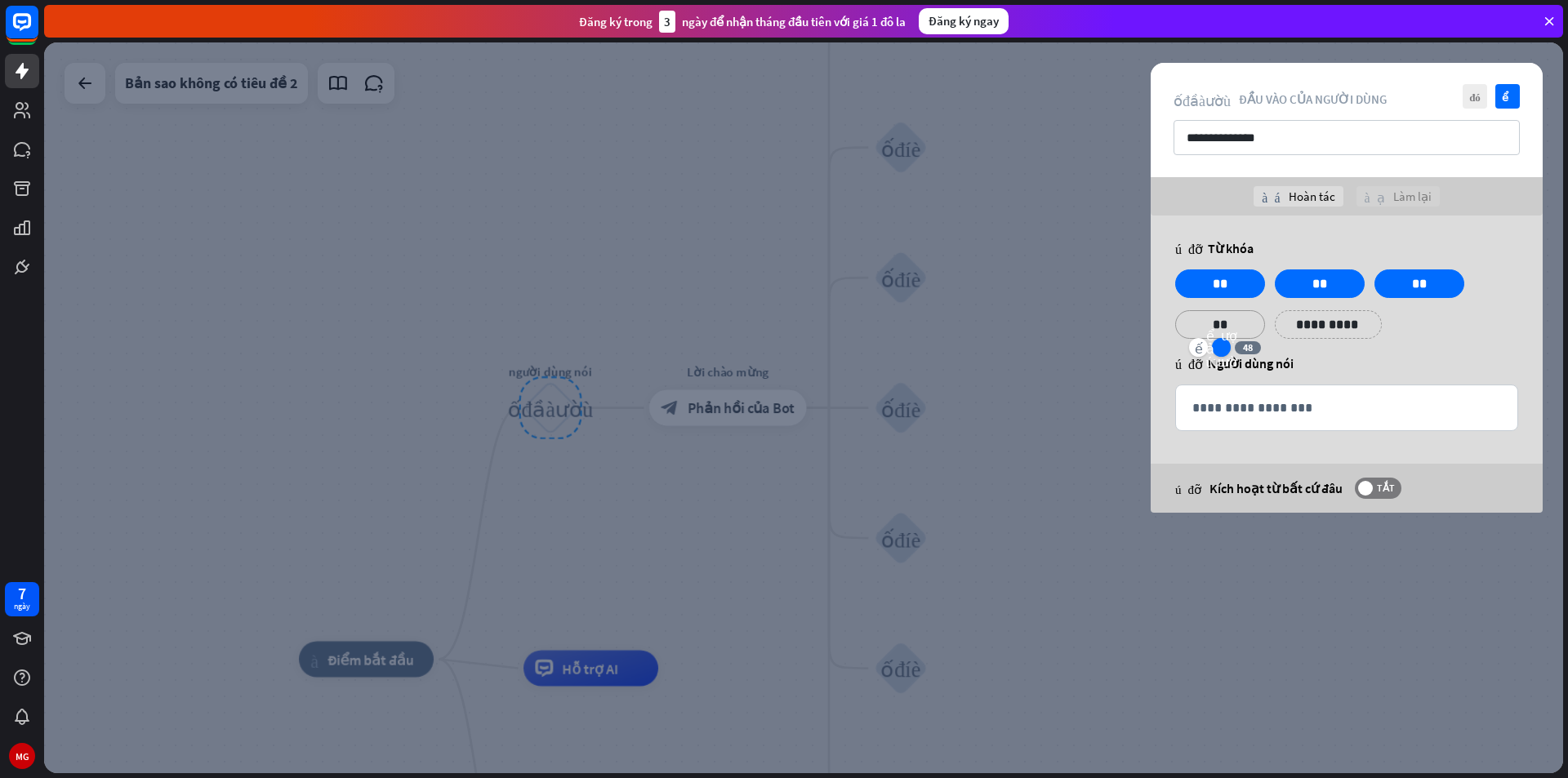
click at [1223, 343] on icon "biểu tượng cảm xúc_nụ_cười" at bounding box center [1222, 347] width 31 height 39
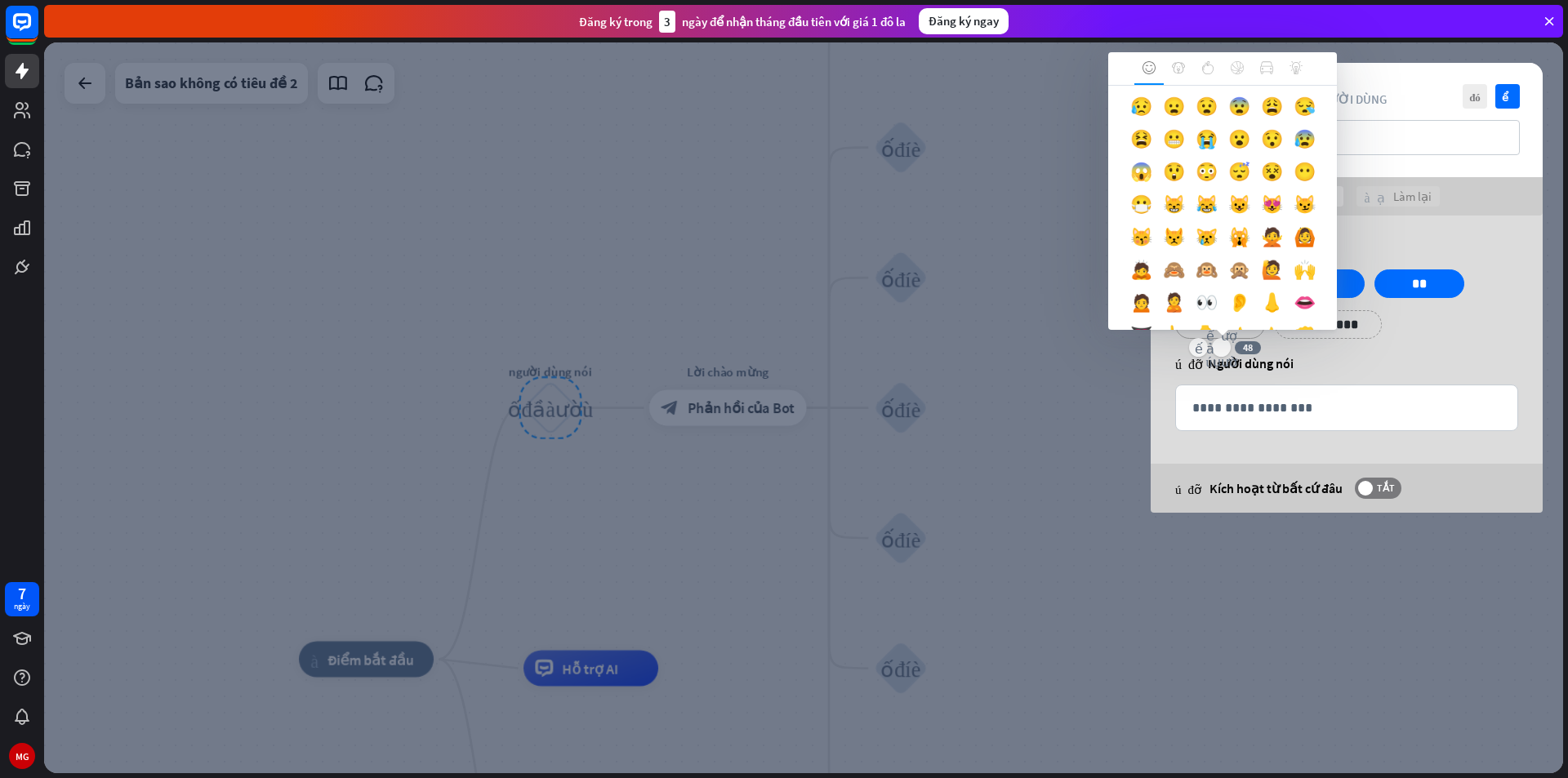
scroll to position [245, 0]
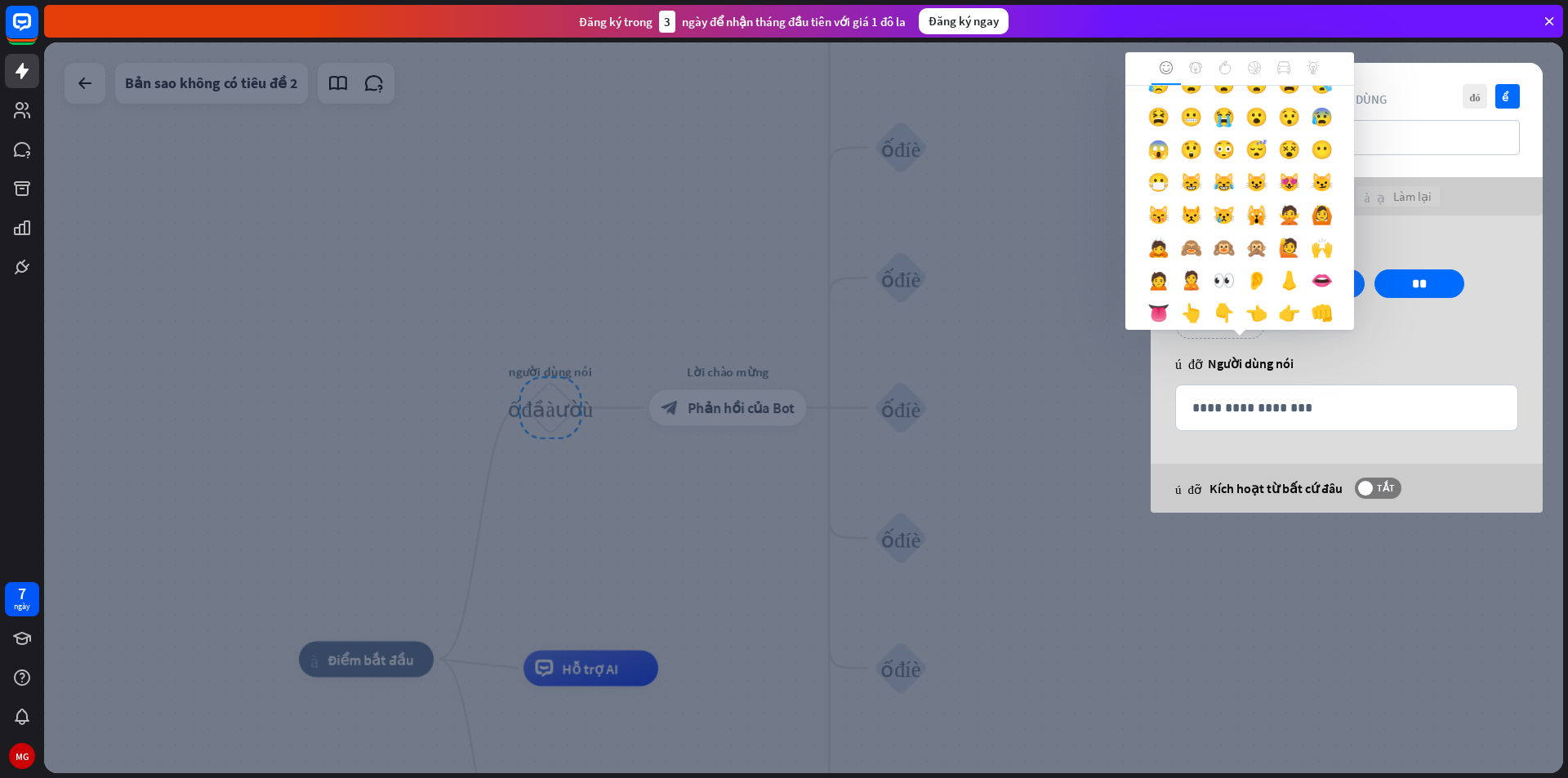
click at [1326, 358] on div "giúp đỡ Người dùng nói" at bounding box center [1347, 363] width 343 height 17
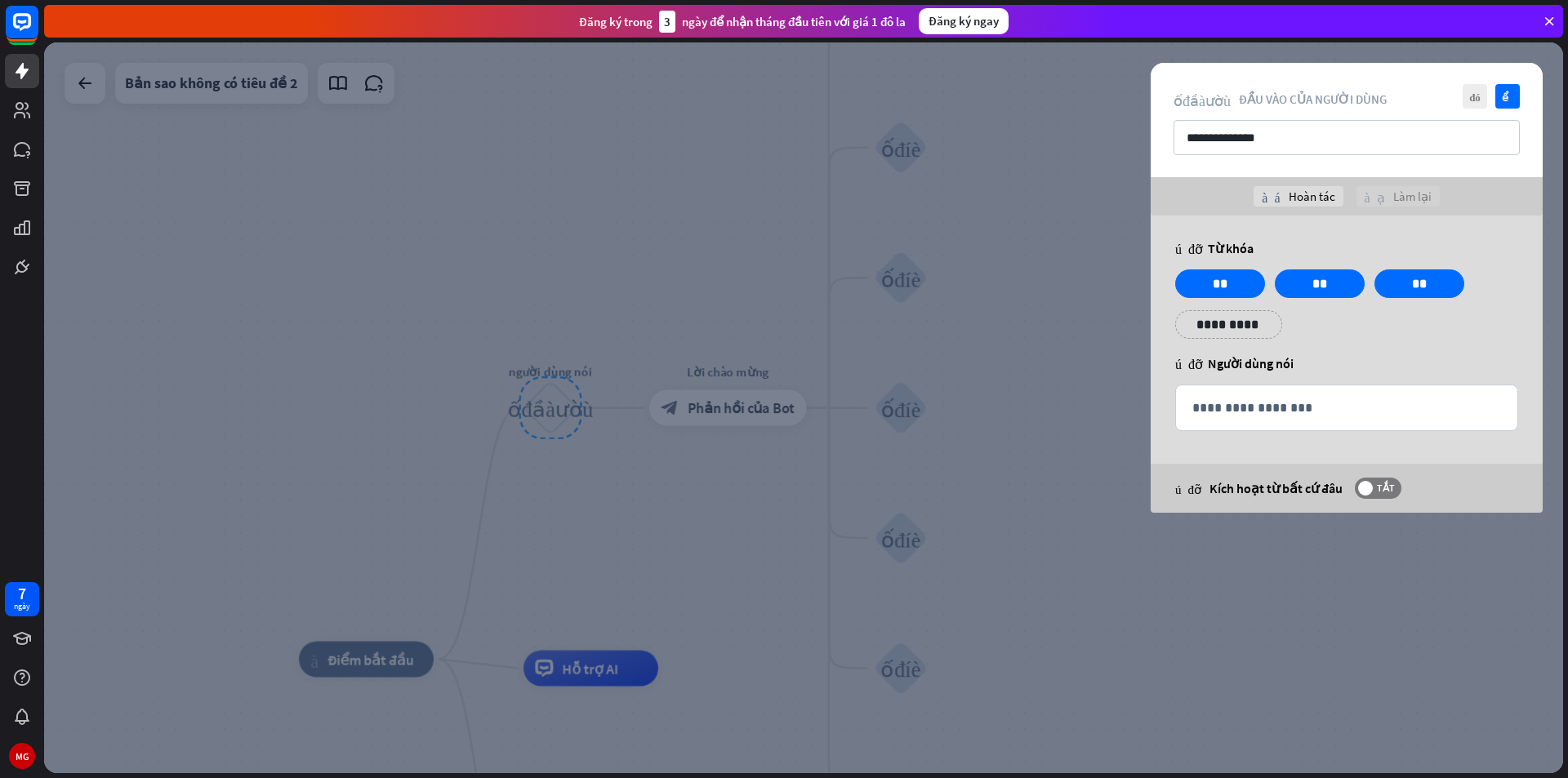
click at [1241, 317] on p "**********" at bounding box center [1228, 324] width 82 height 21
click at [1223, 338] on font "biểu tượng cảm xúc_nụ_cười" at bounding box center [1222, 347] width 31 height 39
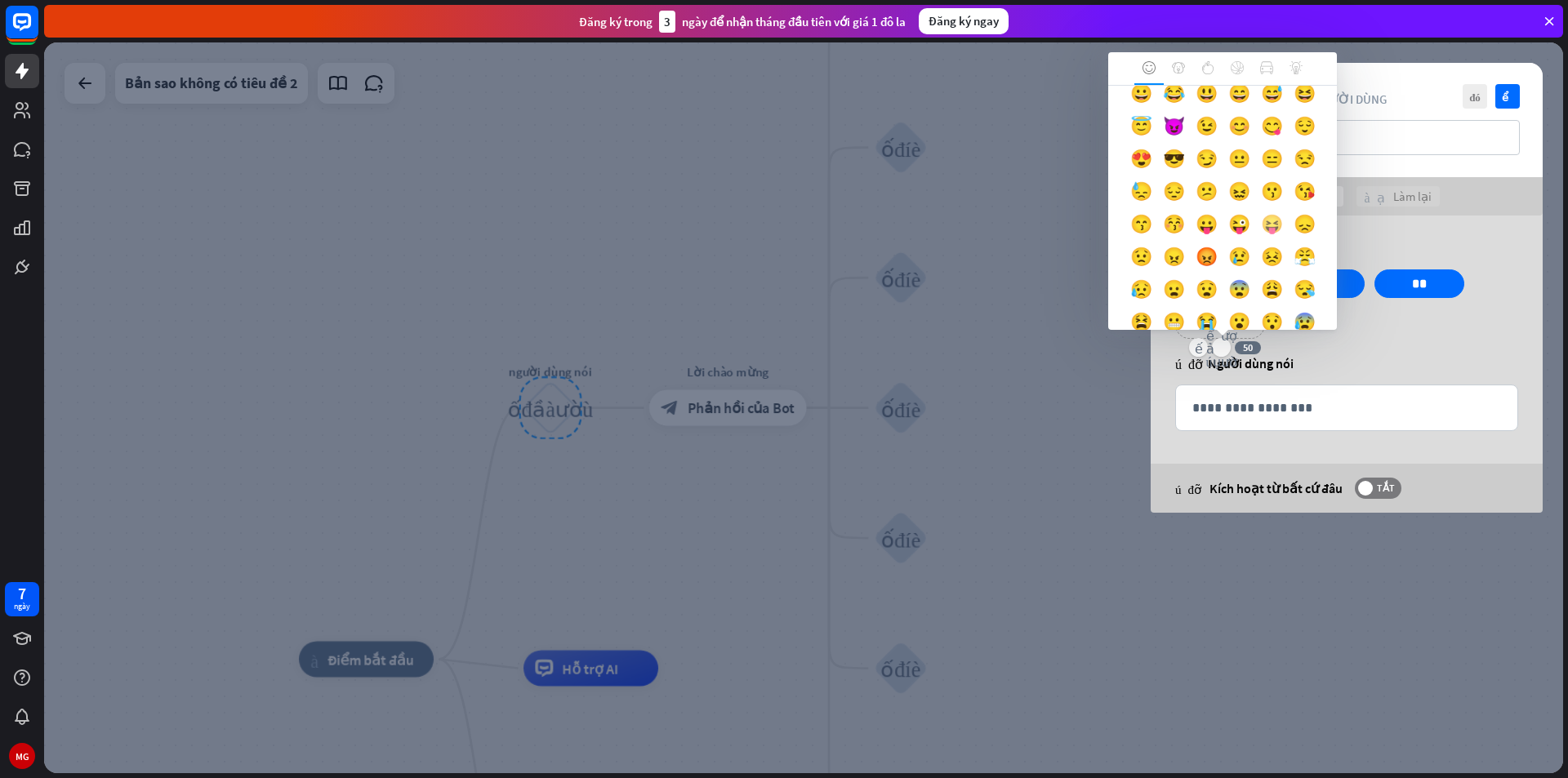
scroll to position [0, 0]
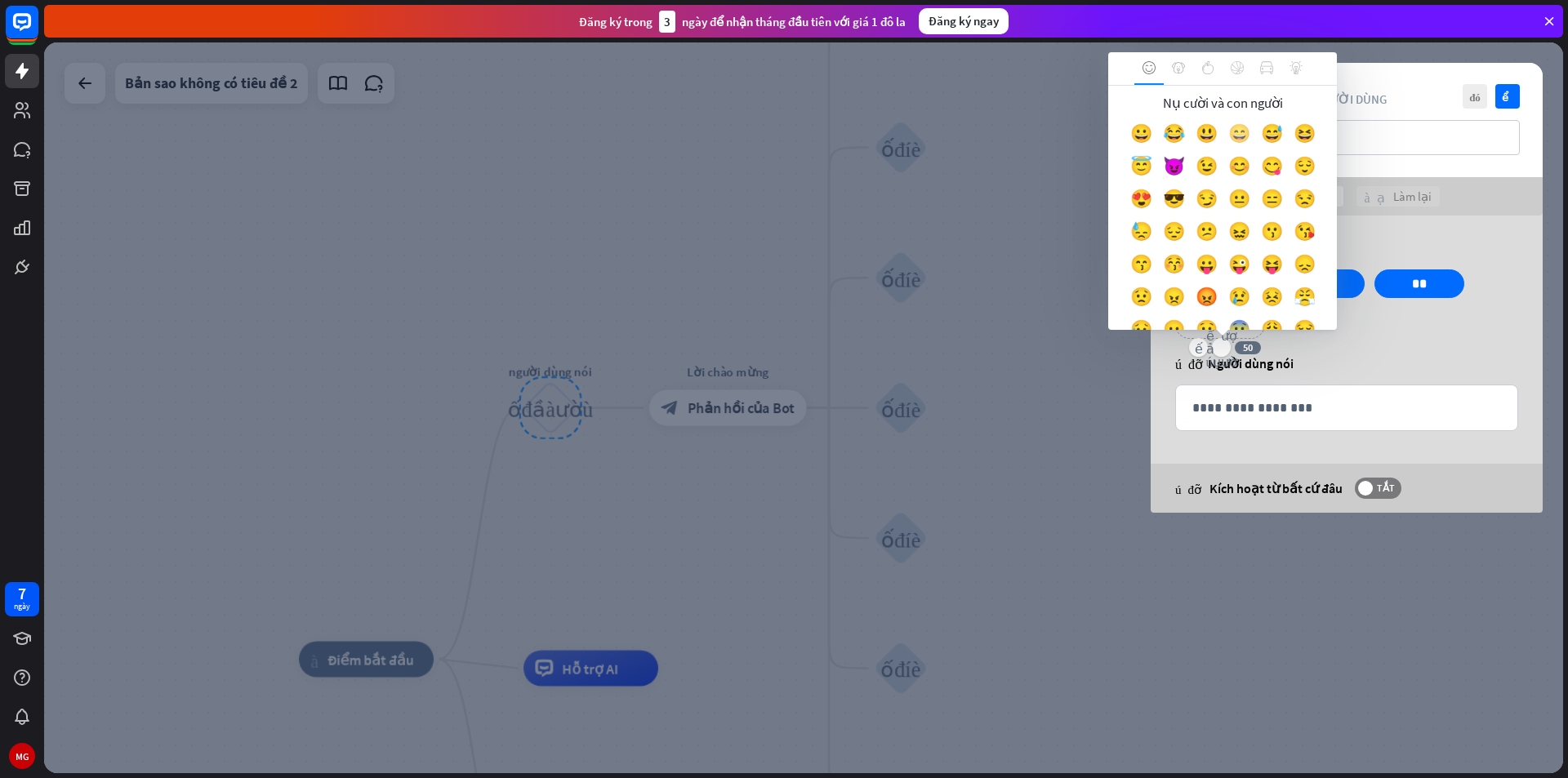
click at [1250, 133] on div "😄" at bounding box center [1238, 136] width 32 height 32
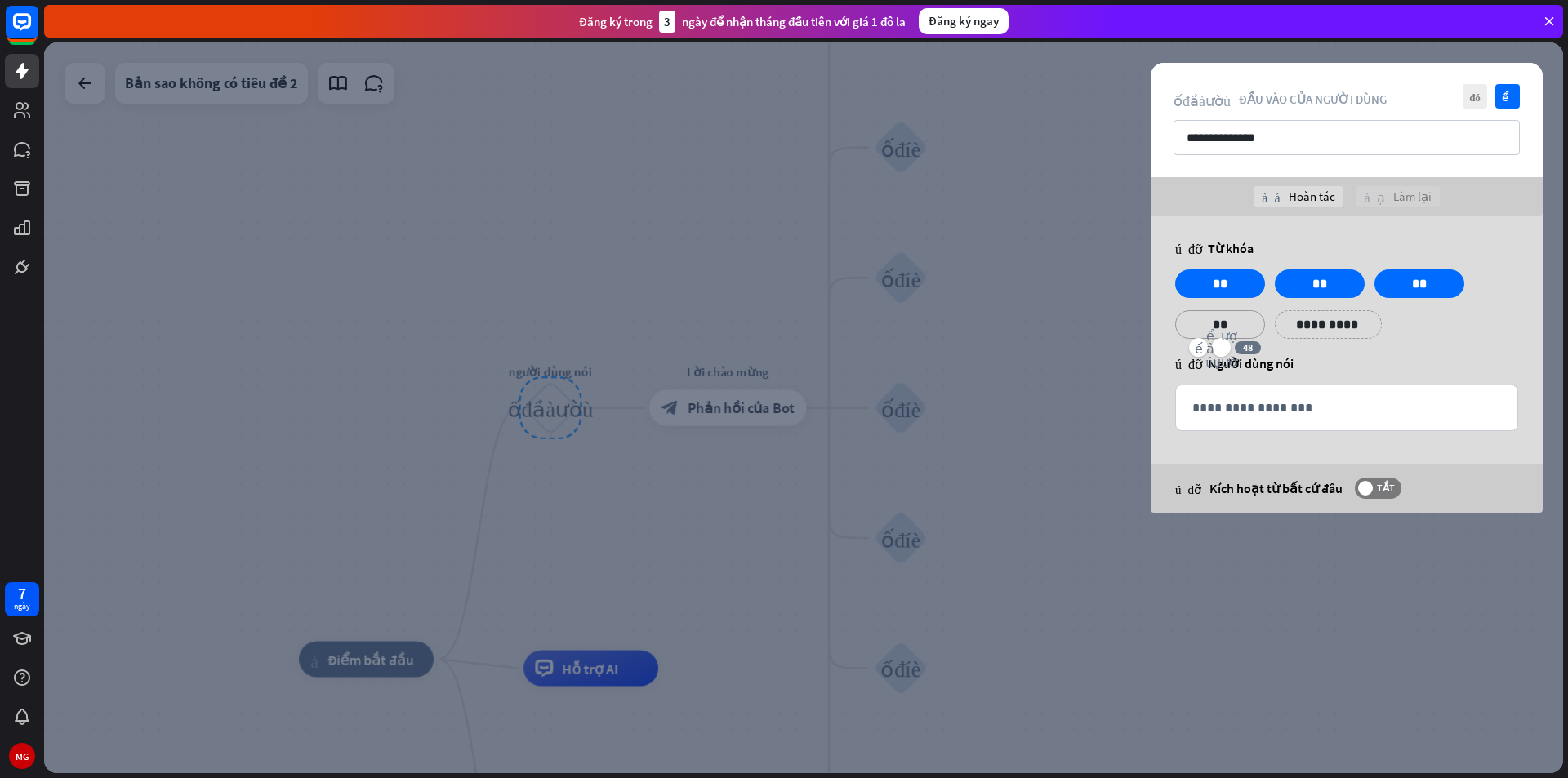
click at [1424, 343] on div "**********" at bounding box center [1347, 309] width 352 height 81
click at [1322, 421] on div "**********" at bounding box center [1346, 408] width 342 height 45
click at [1289, 411] on p "**********" at bounding box center [1346, 407] width 308 height 21
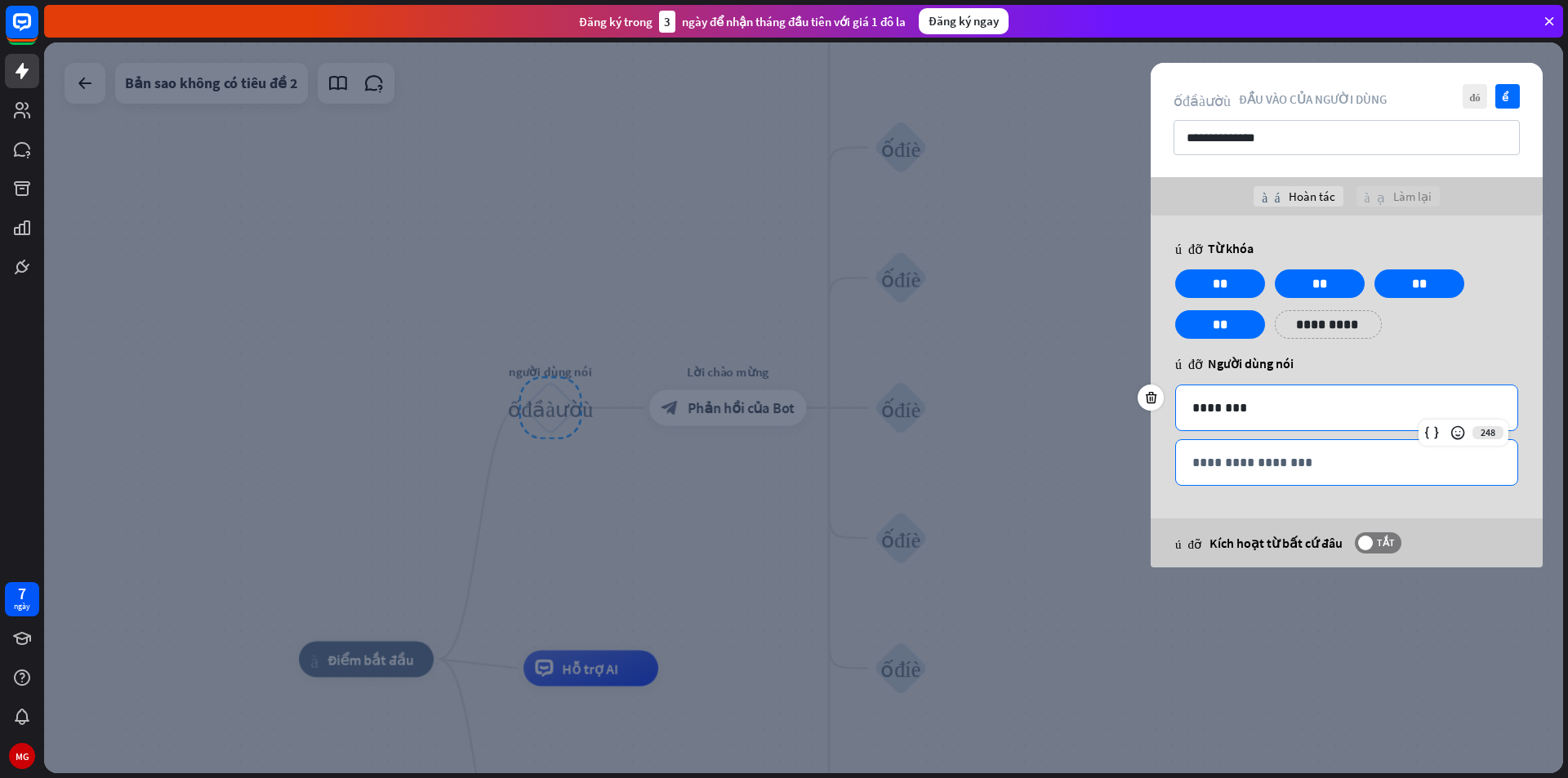
click at [1264, 470] on p "**********" at bounding box center [1346, 462] width 308 height 21
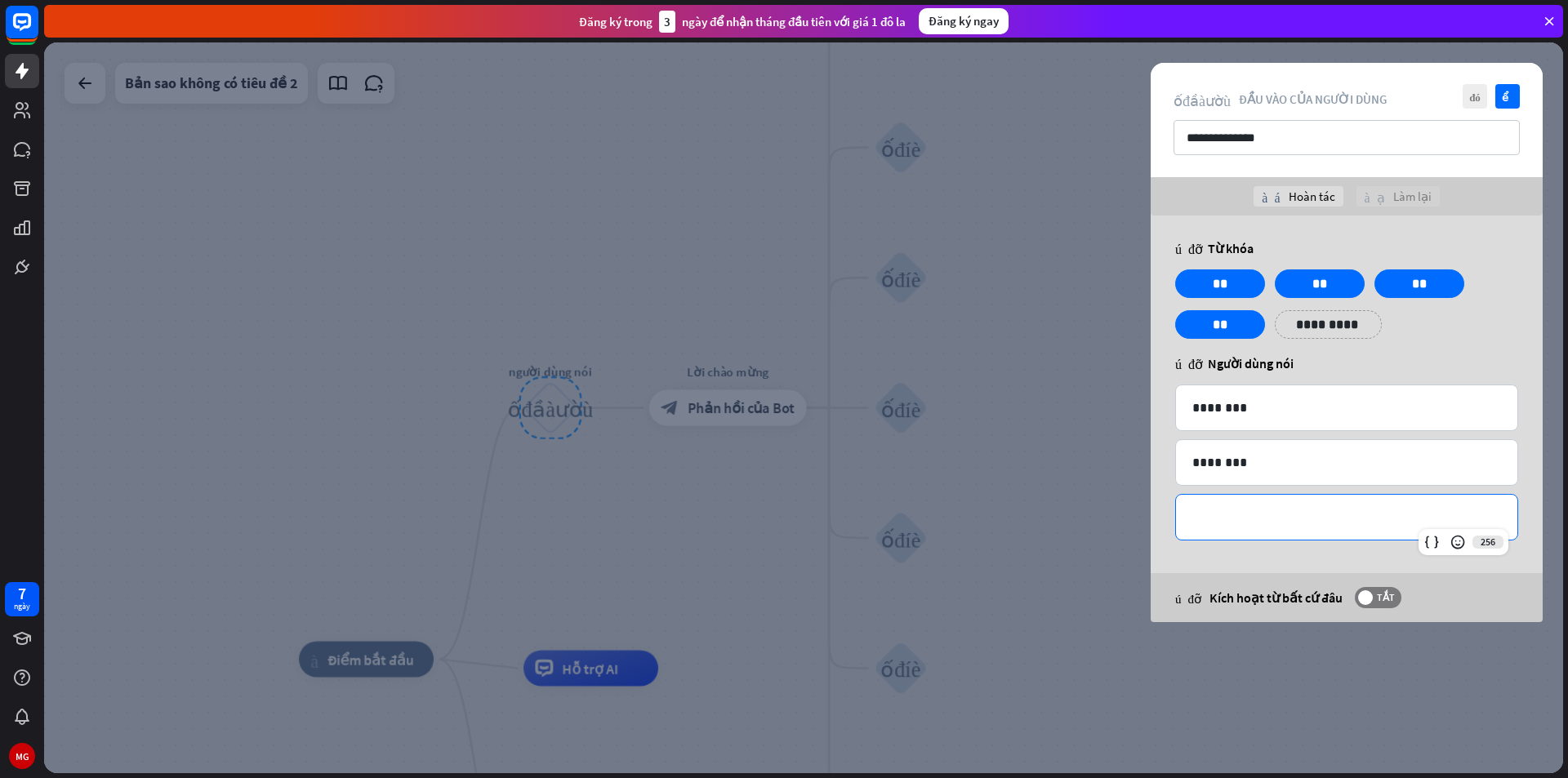
click at [1260, 515] on p "**********" at bounding box center [1346, 517] width 308 height 21
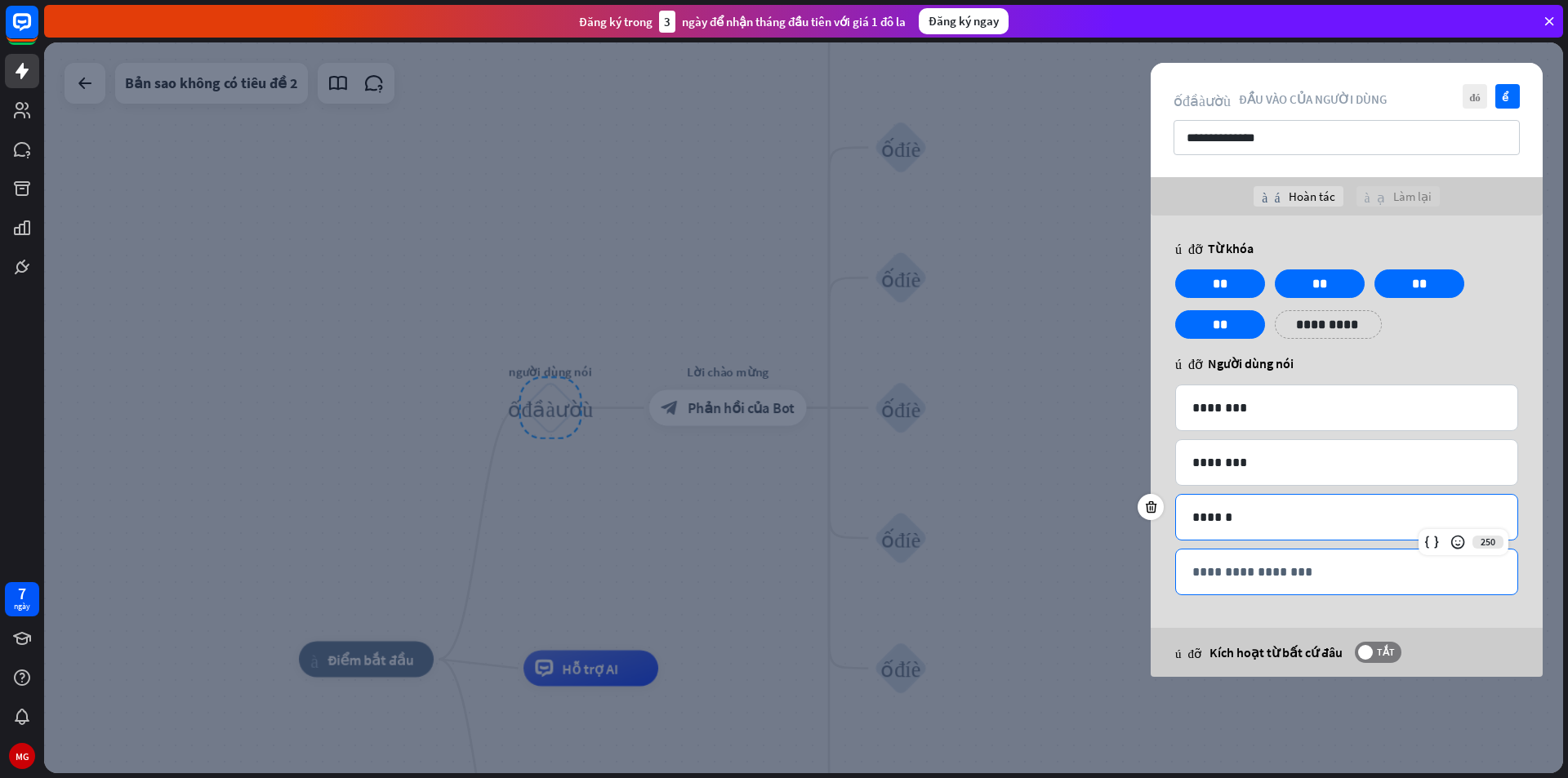
click at [1255, 566] on p "**********" at bounding box center [1346, 572] width 308 height 21
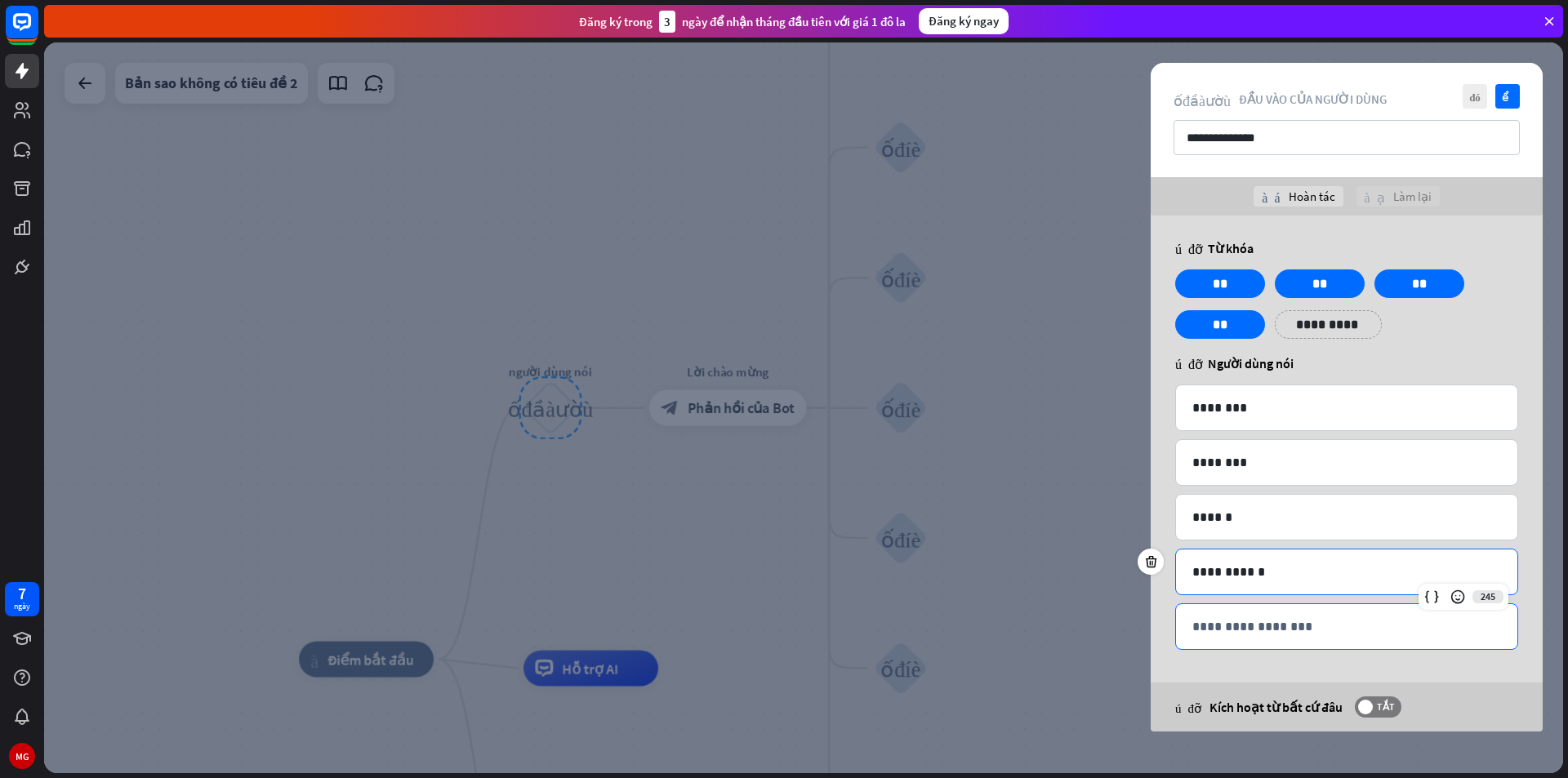
click at [1234, 637] on div "**********" at bounding box center [1346, 626] width 342 height 45
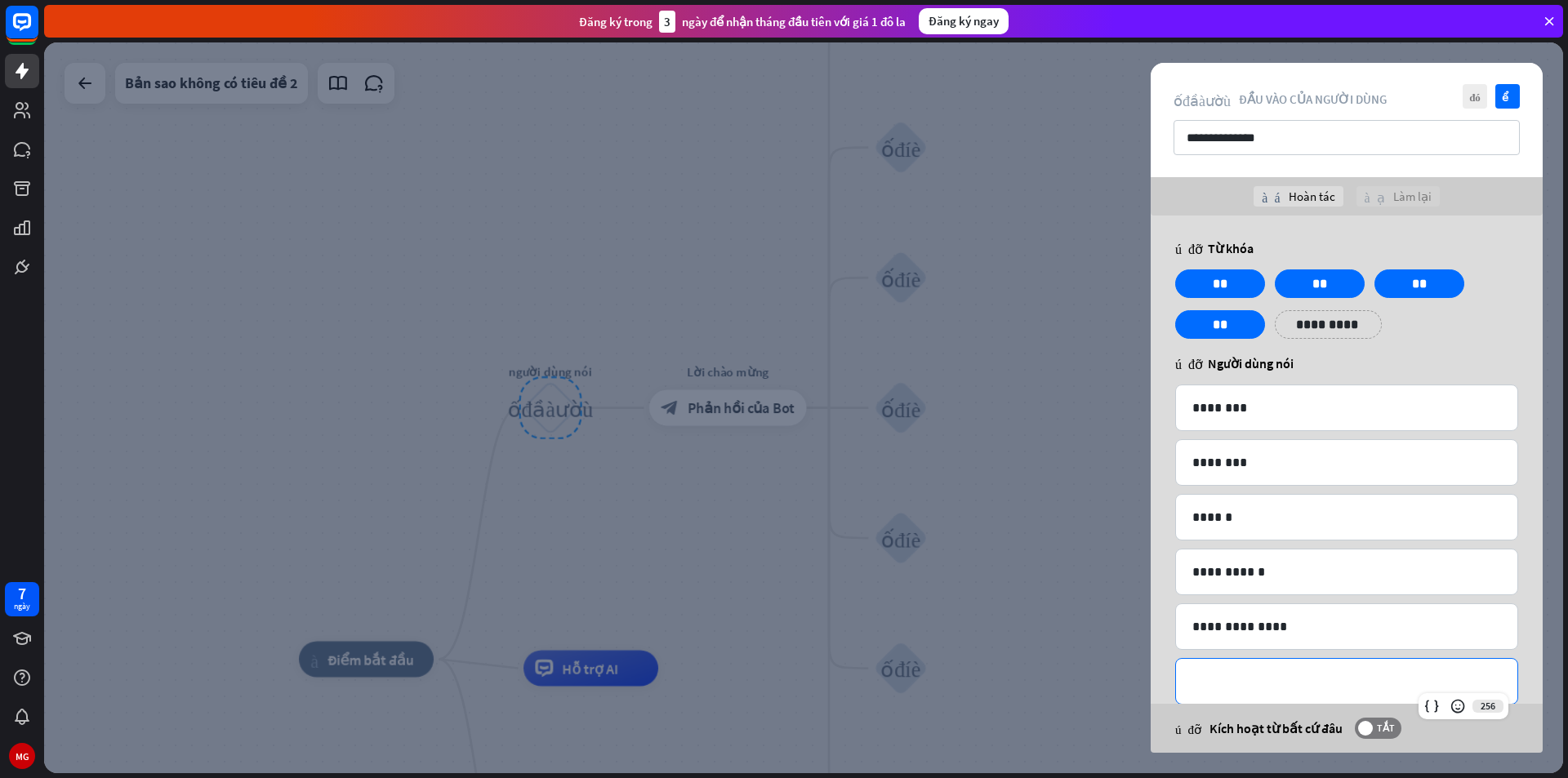
click at [1268, 677] on p "**********" at bounding box center [1346, 681] width 308 height 21
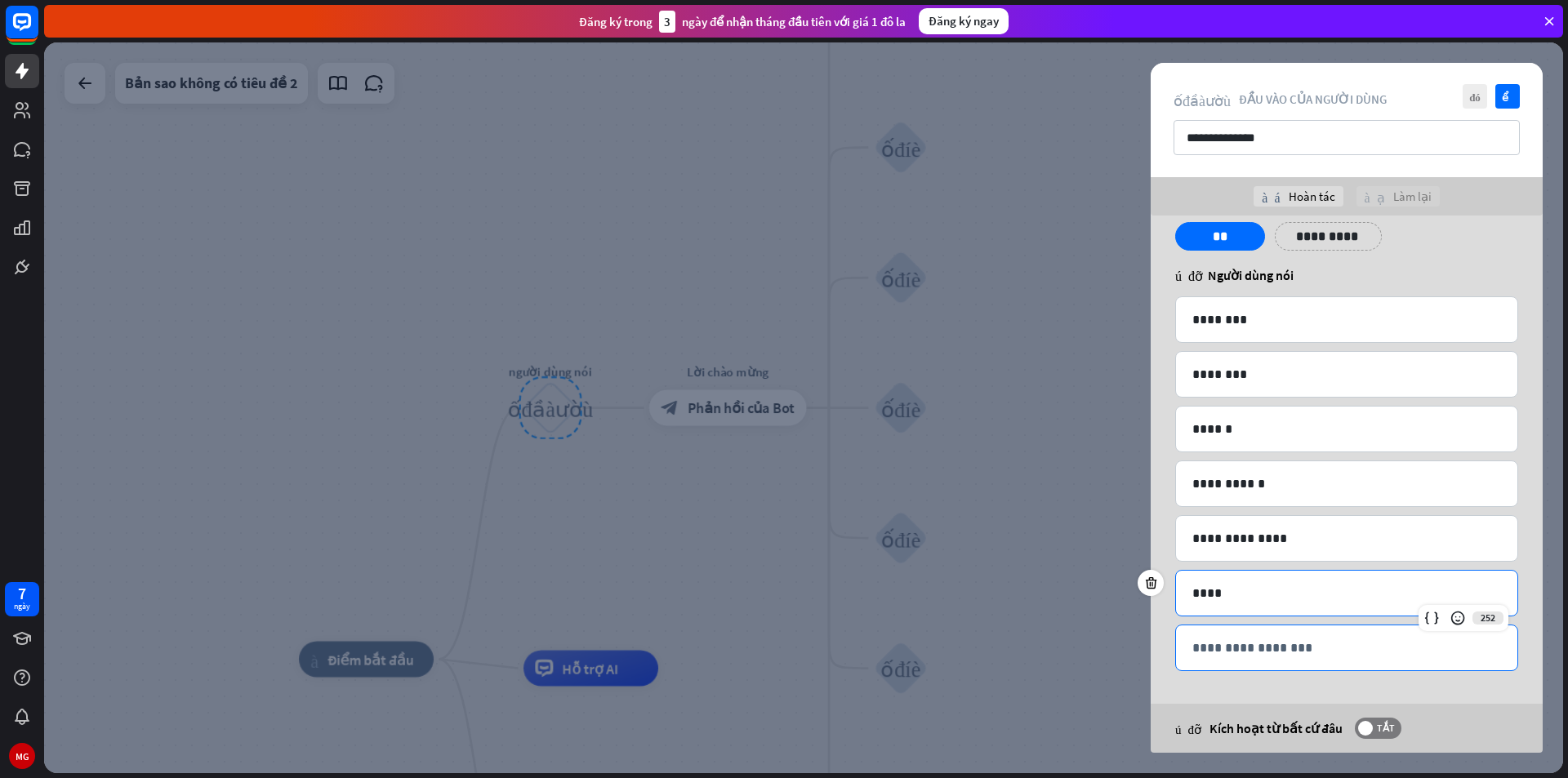
click at [1269, 644] on p "**********" at bounding box center [1346, 648] width 308 height 21
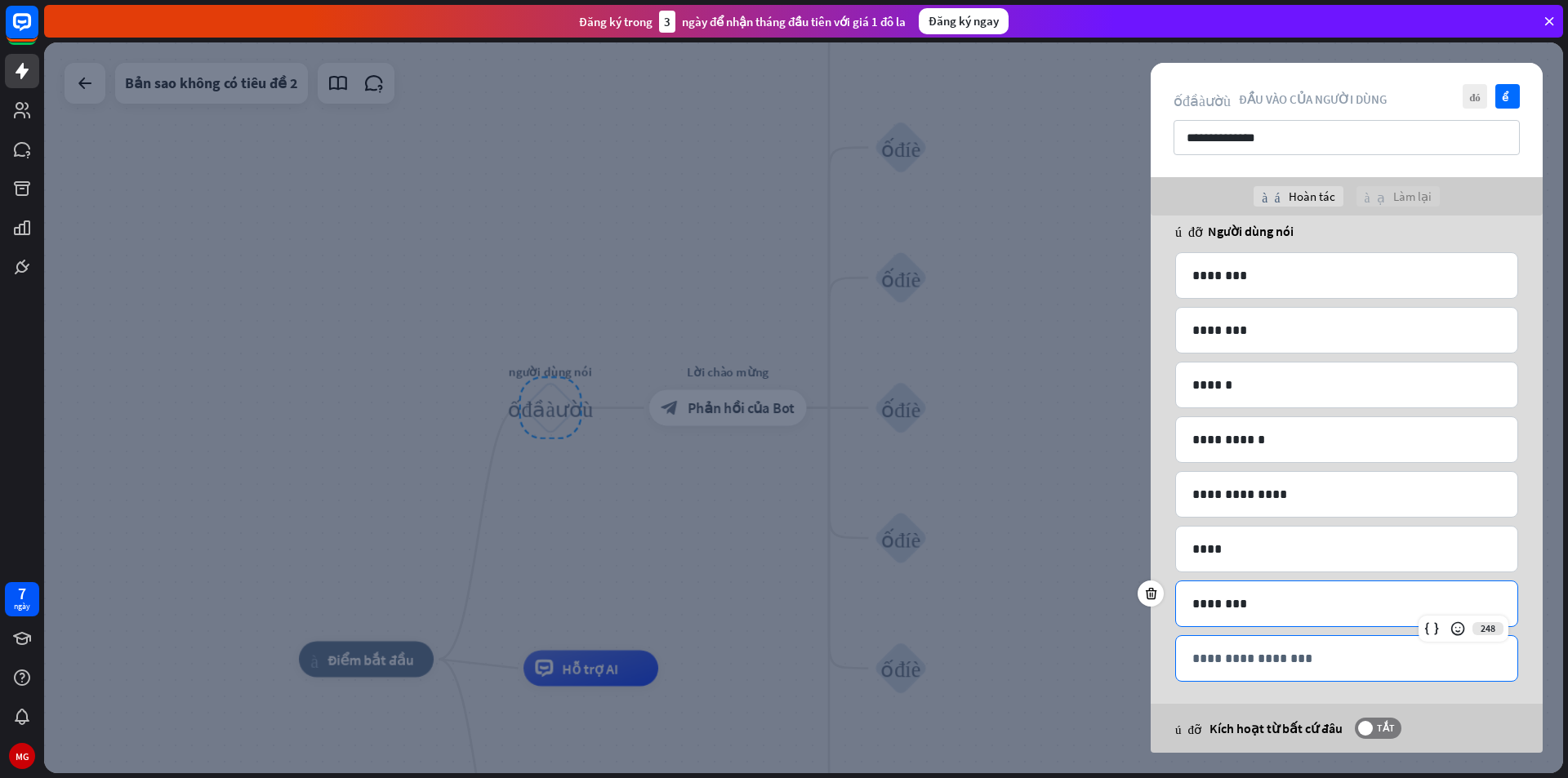
scroll to position [143, 0]
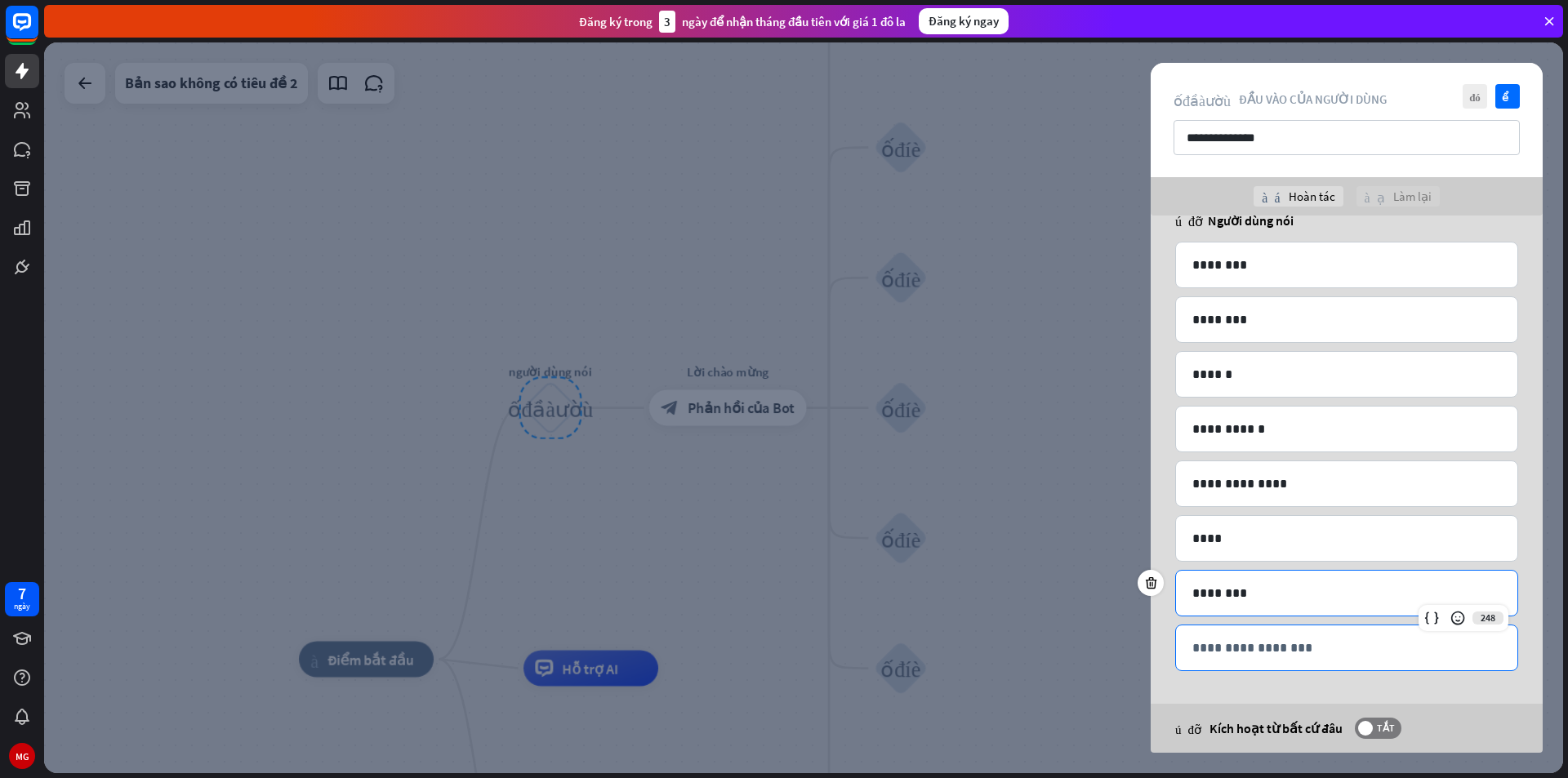
click at [1262, 648] on p "**********" at bounding box center [1346, 648] width 308 height 21
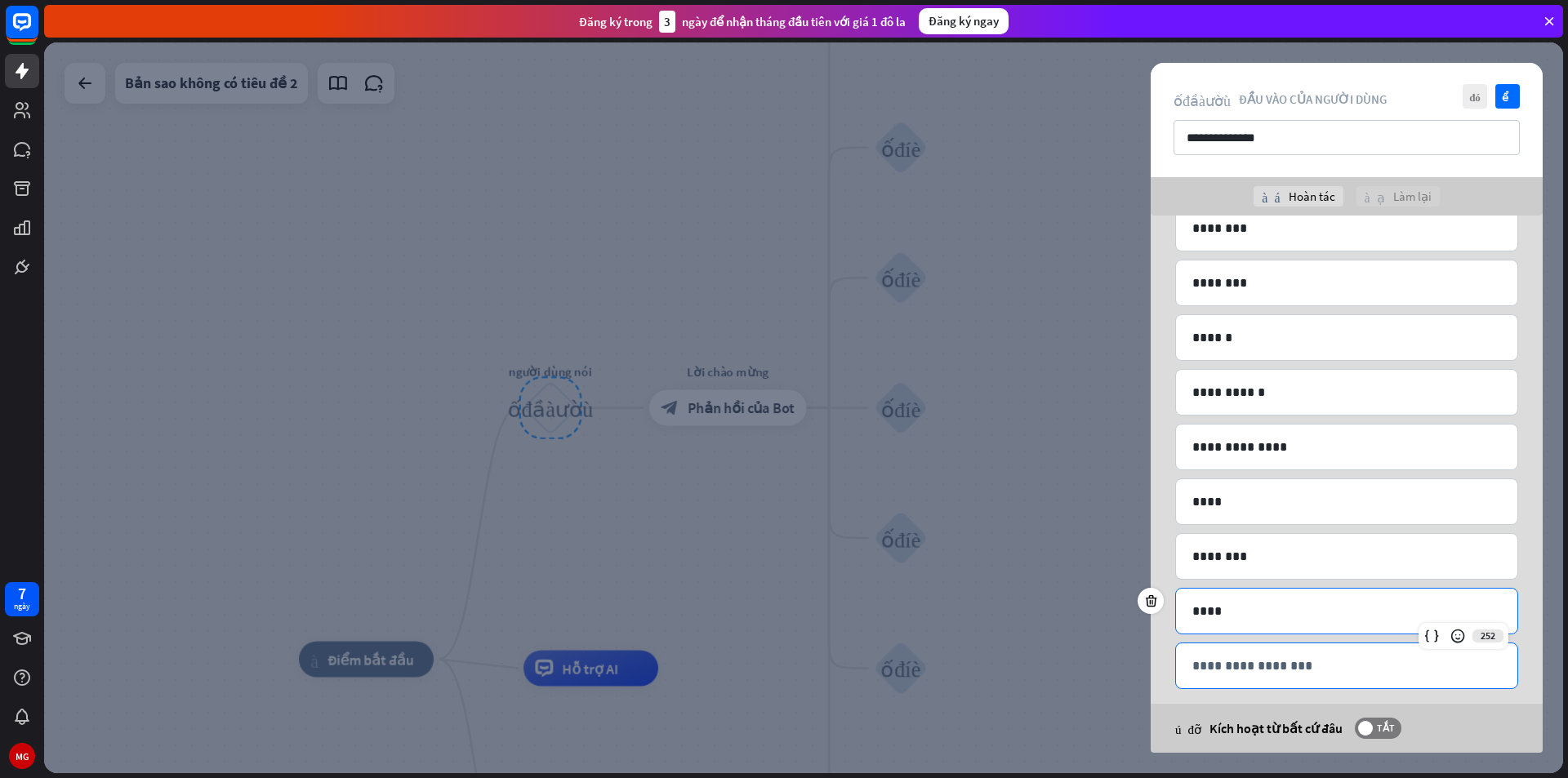
scroll to position [198, 0]
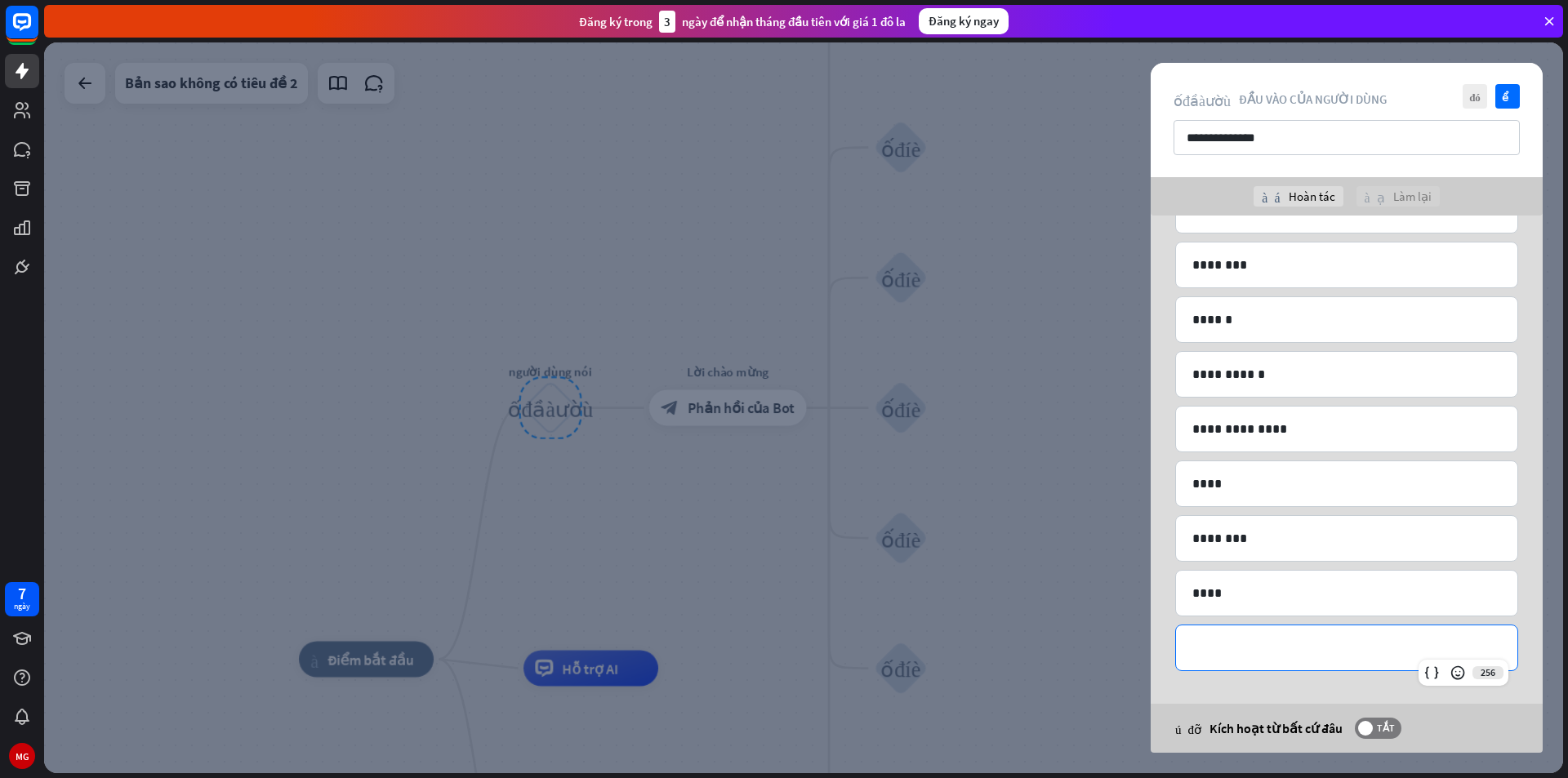
click at [1243, 651] on p "**********" at bounding box center [1346, 648] width 308 height 21
click at [1251, 667] on div "**********" at bounding box center [1346, 648] width 342 height 45
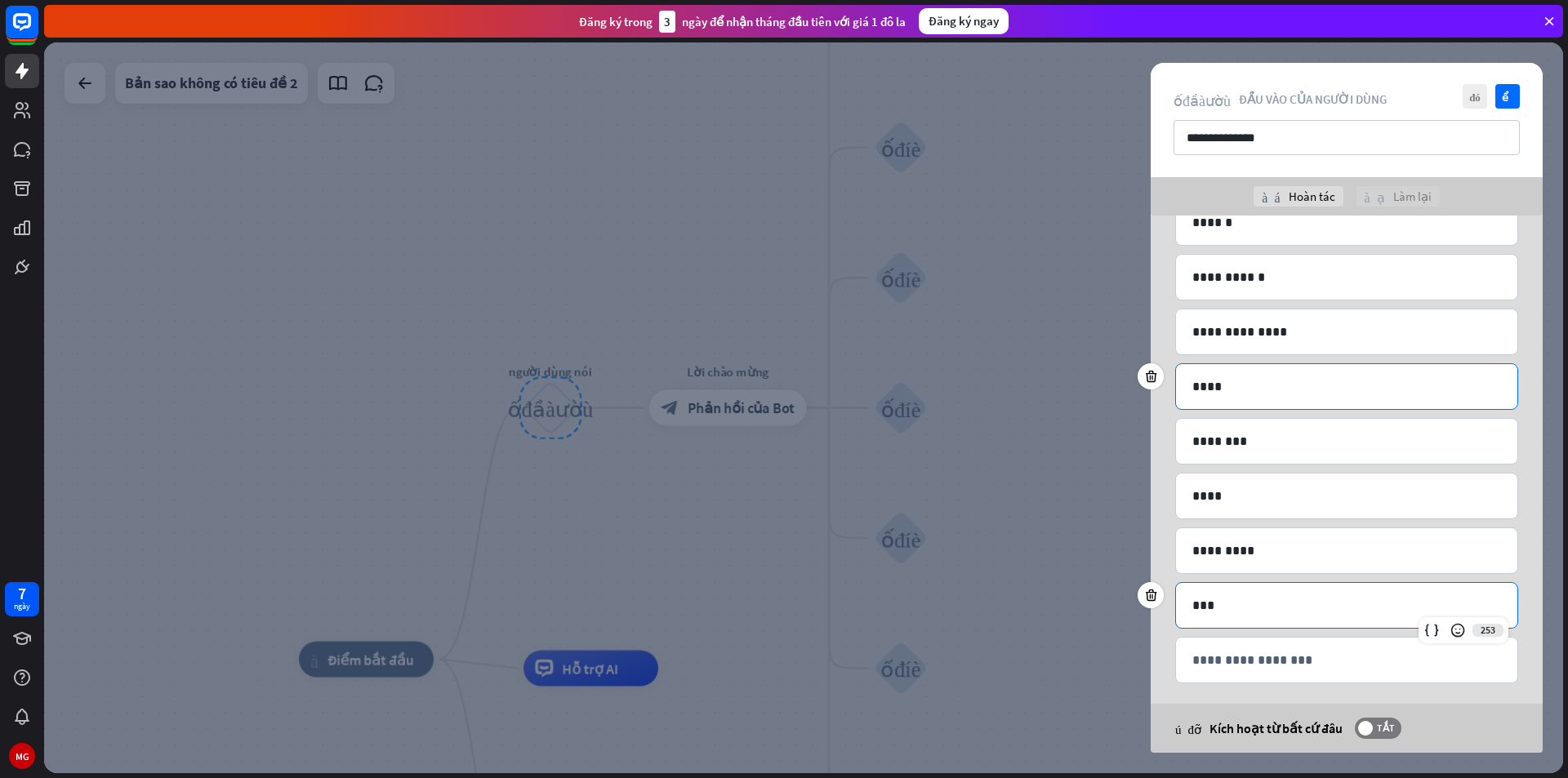
scroll to position [307, 0]
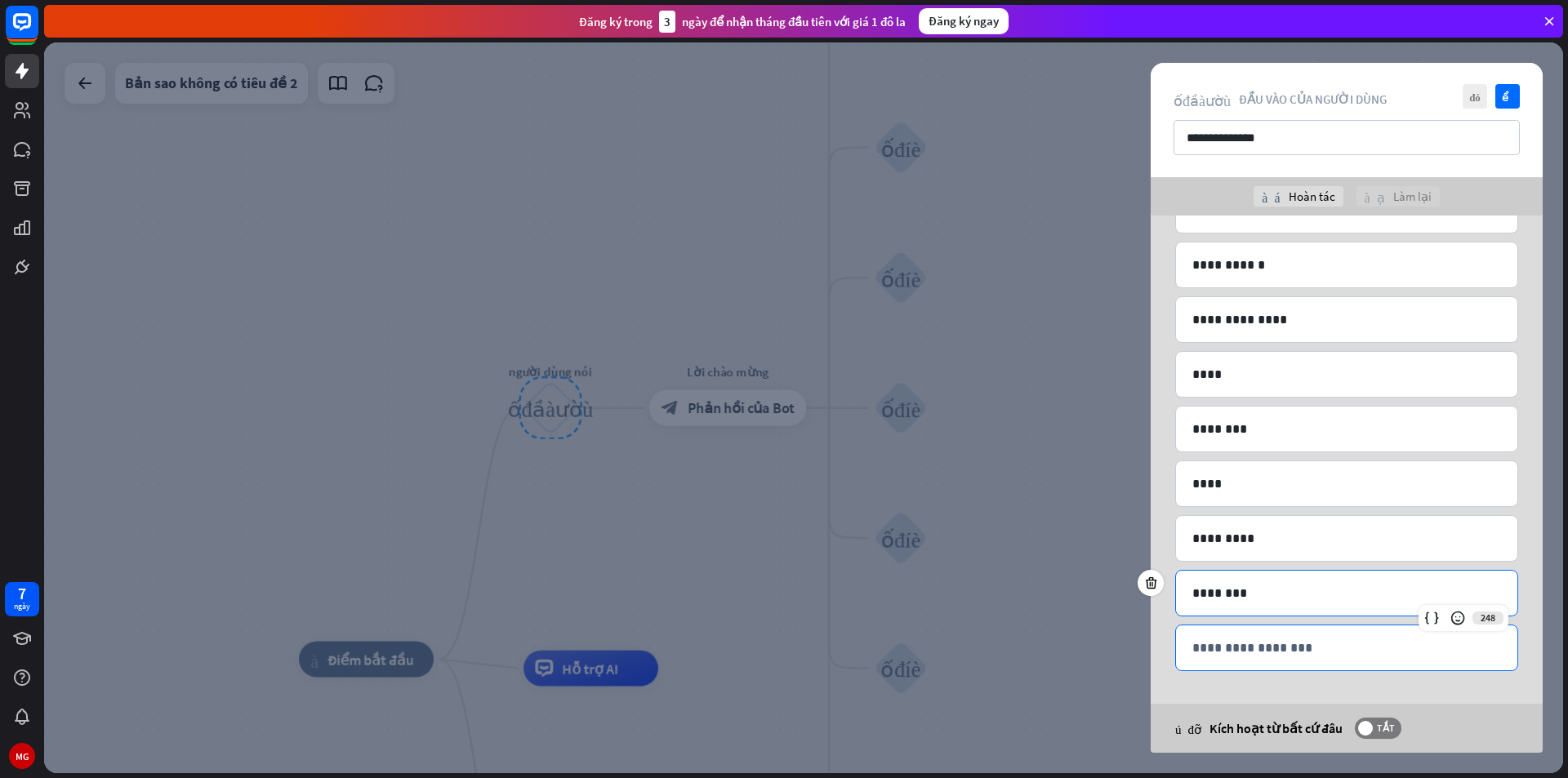
click at [1273, 638] on p "**********" at bounding box center [1346, 648] width 308 height 21
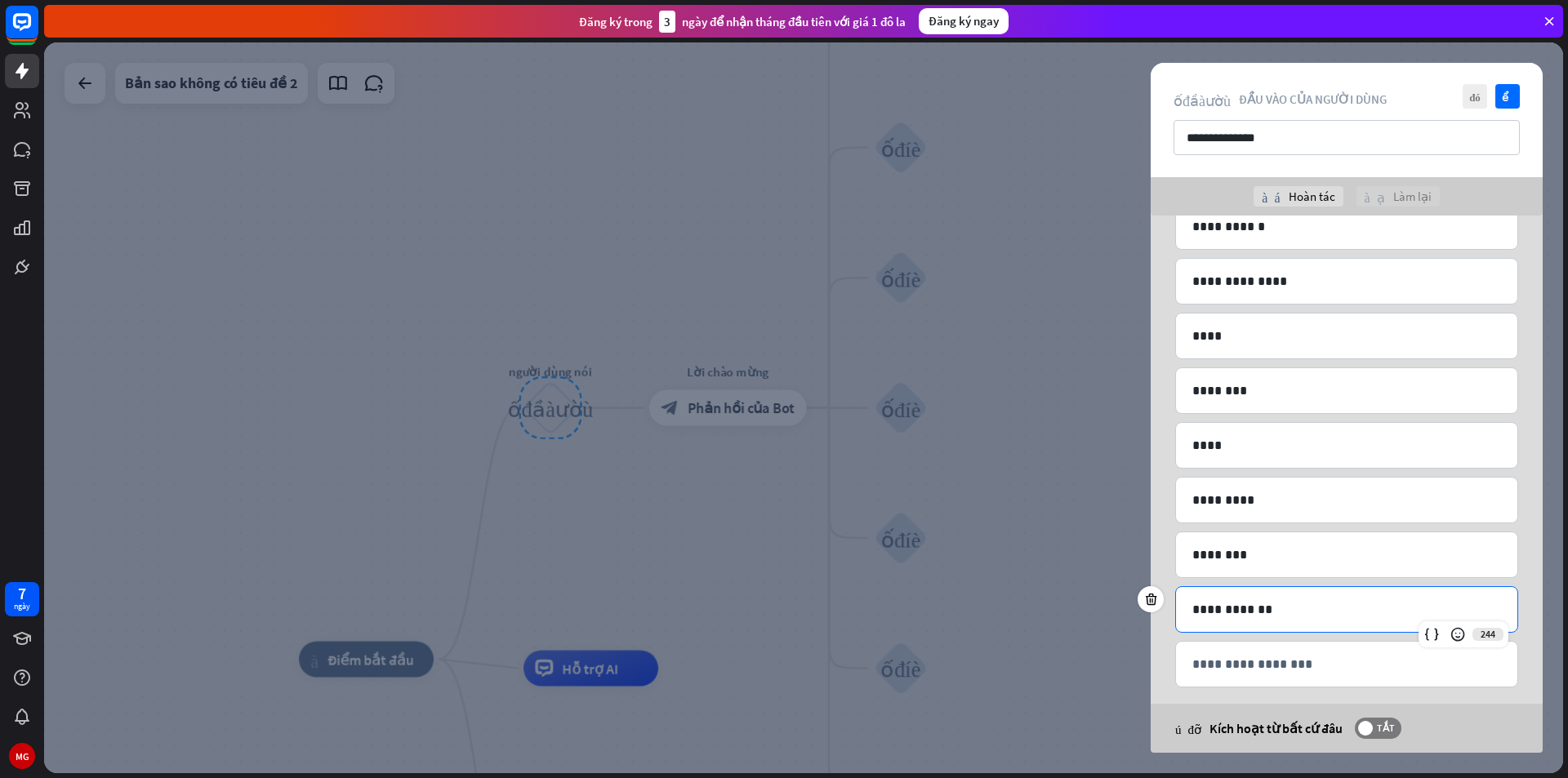
scroll to position [362, 0]
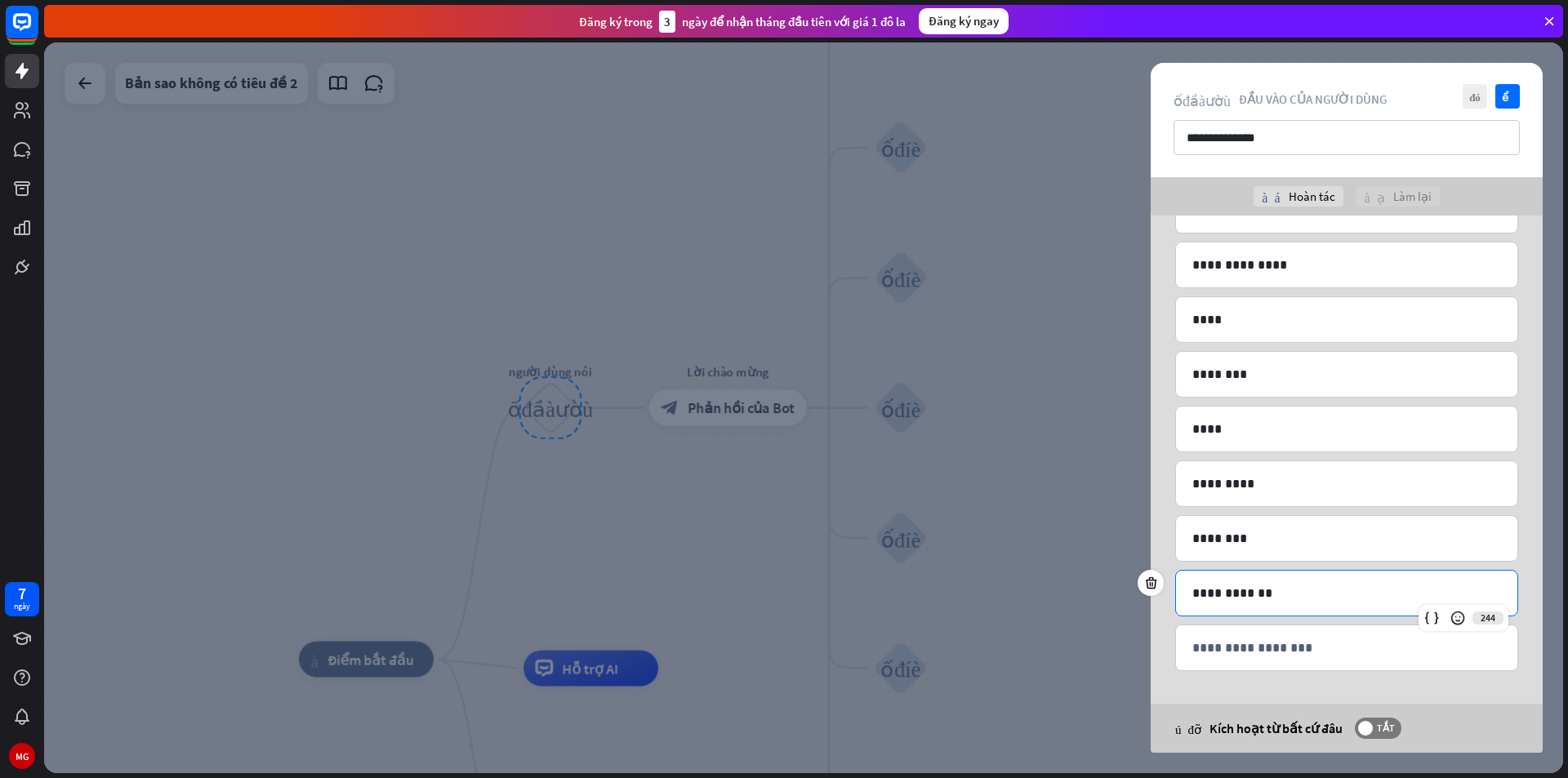
click at [1271, 640] on p "**********" at bounding box center [1346, 648] width 308 height 21
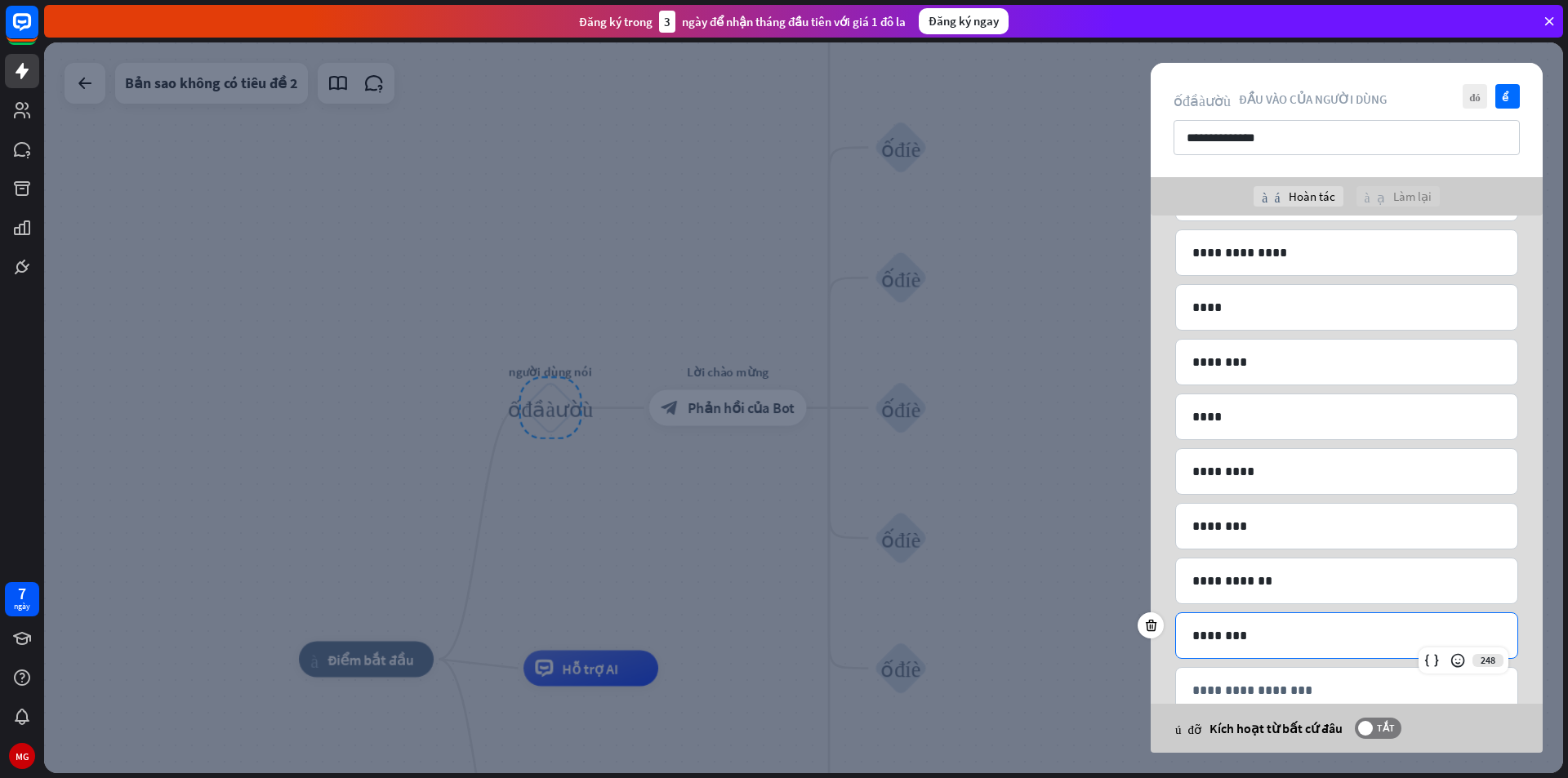
scroll to position [417, 0]
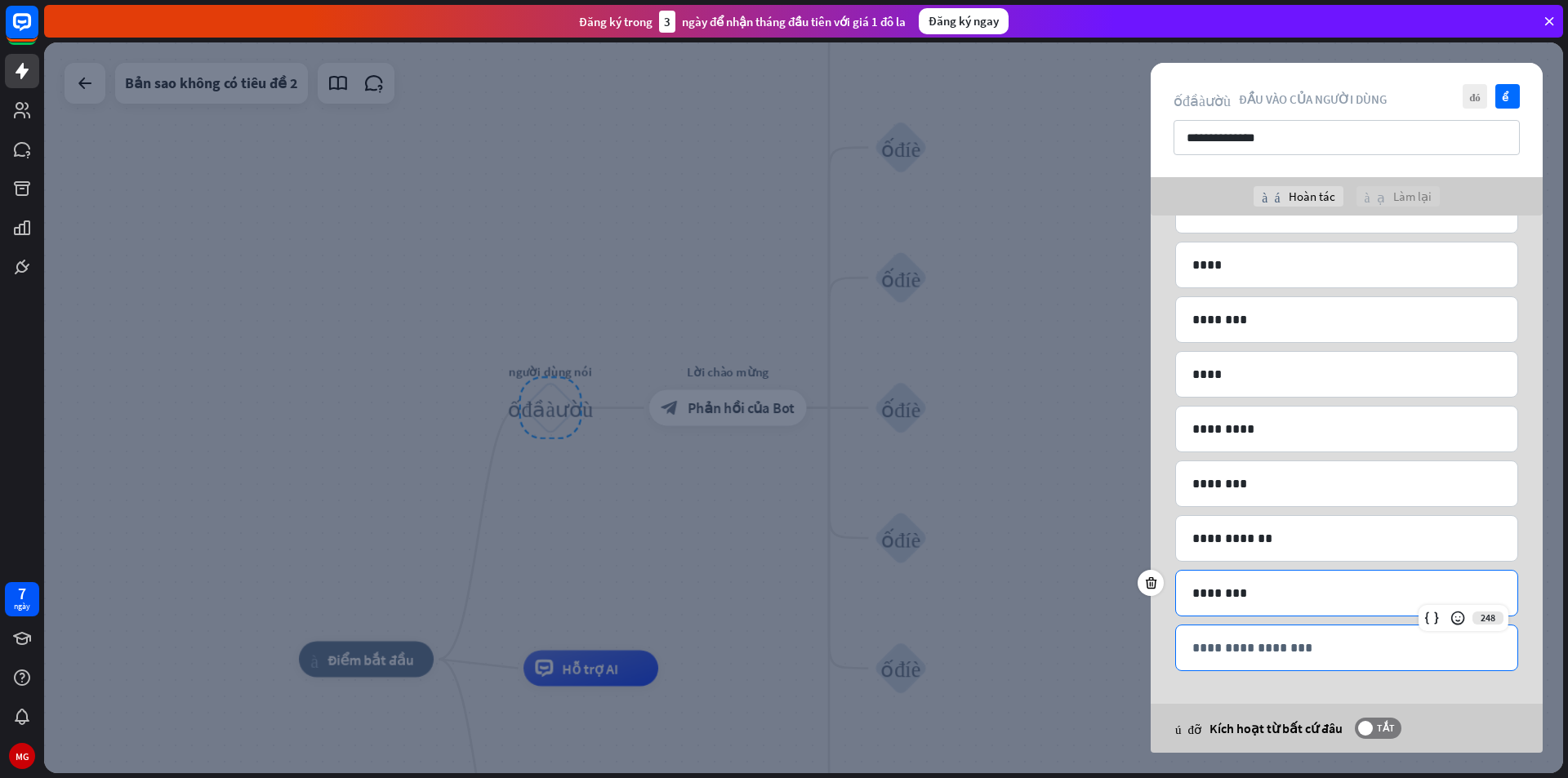
click at [1274, 640] on p "**********" at bounding box center [1346, 648] width 308 height 21
click at [1508, 95] on font "kiểm tra" at bounding box center [1507, 96] width 13 height 11
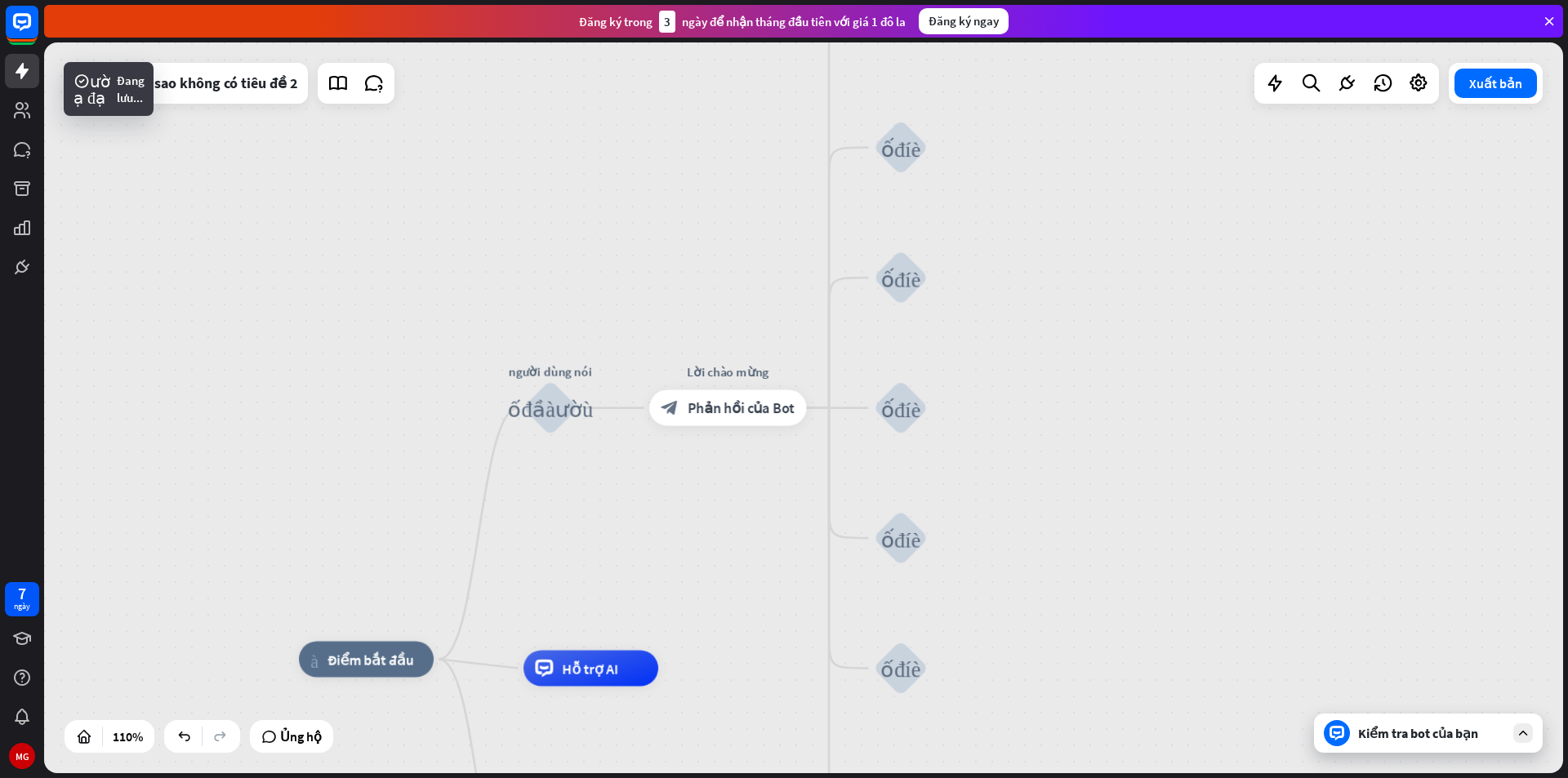
click at [1407, 722] on div "Kiểm tra bot của bạn" at bounding box center [1428, 733] width 229 height 39
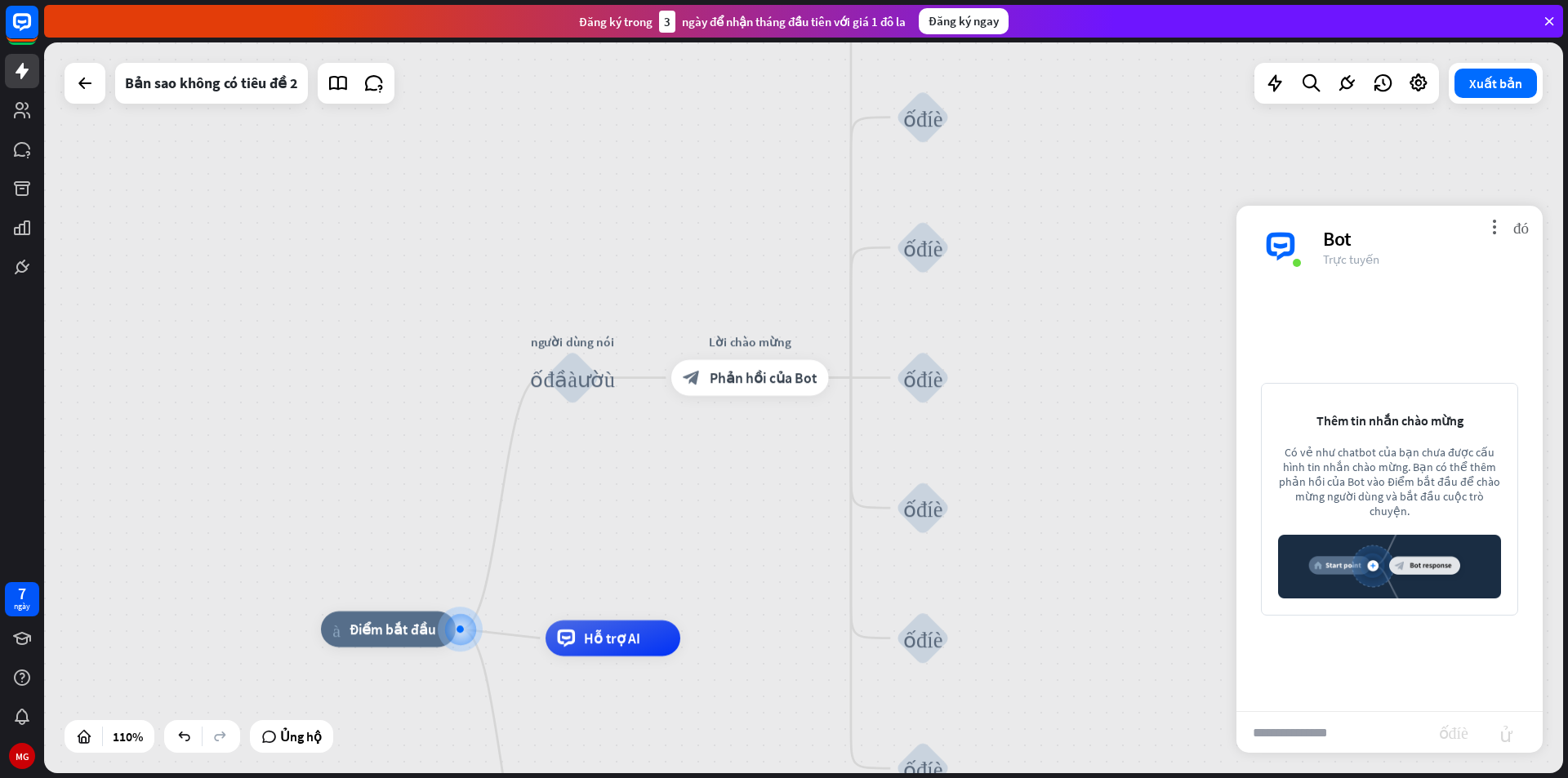
click at [1372, 718] on input "text" at bounding box center [1337, 733] width 203 height 41
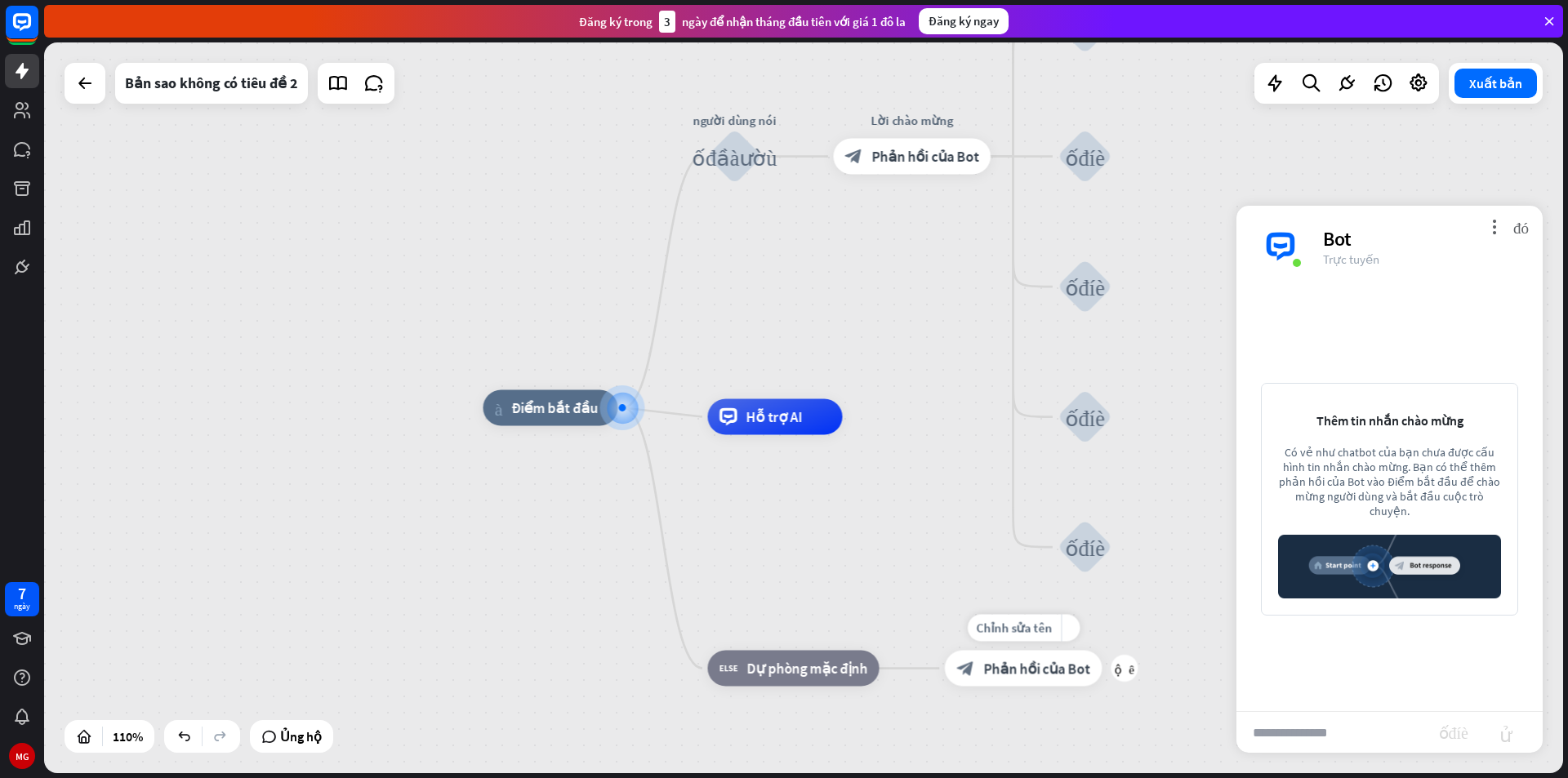
click at [1085, 665] on font "Phản hồi của Bot" at bounding box center [1037, 668] width 107 height 18
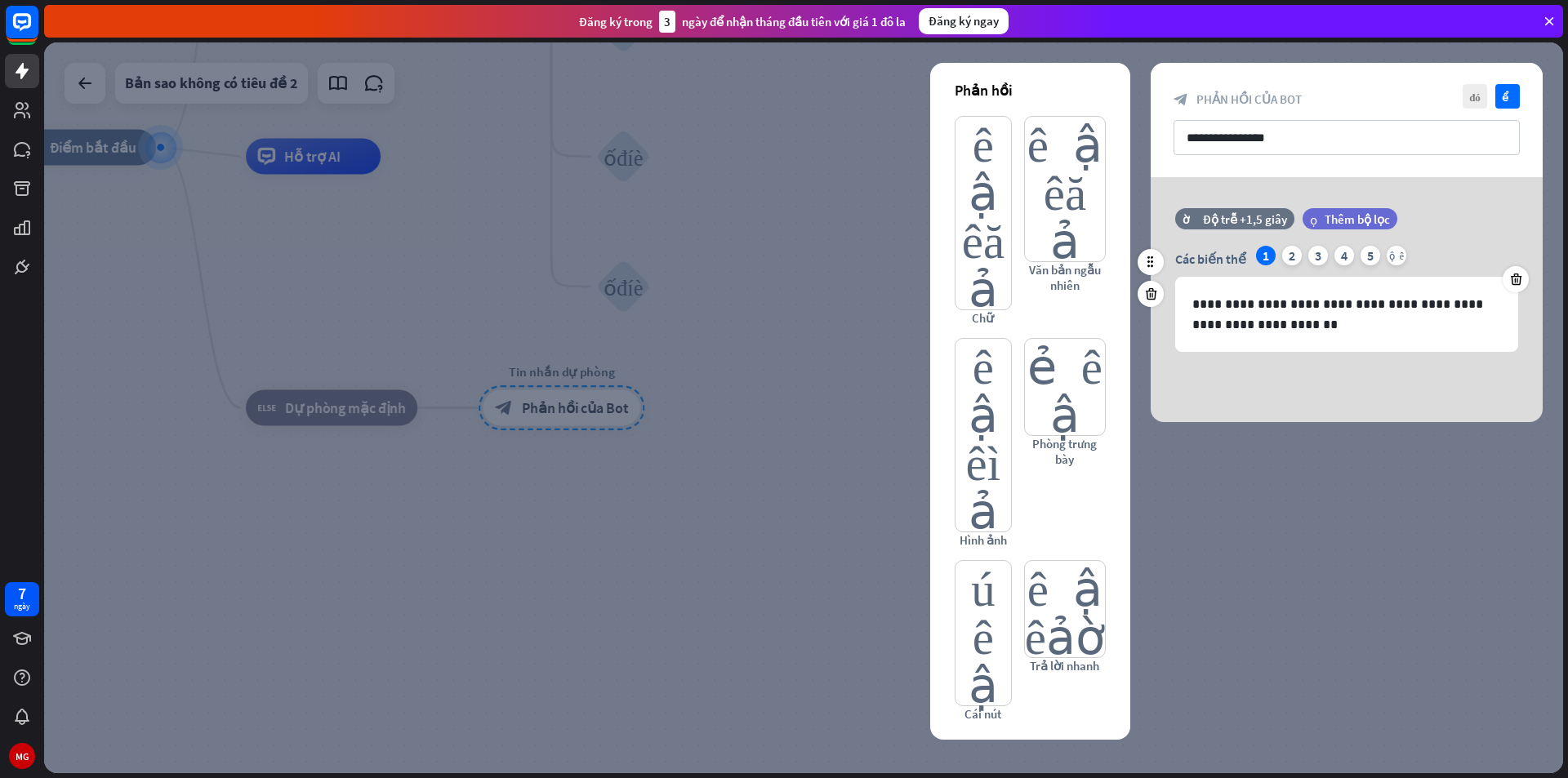
drag, startPoint x: 1287, startPoint y: 247, endPoint x: 1300, endPoint y: 244, distance: 13.3
click at [1289, 248] on font "2" at bounding box center [1292, 255] width 7 height 17
click at [1328, 249] on div "Các biến thể 1 2 3 4 5 cộng thêm" at bounding box center [1347, 258] width 343 height 26
click at [1315, 252] on font "3" at bounding box center [1317, 255] width 7 height 17
click at [1338, 249] on div "4" at bounding box center [1344, 255] width 20 height 20
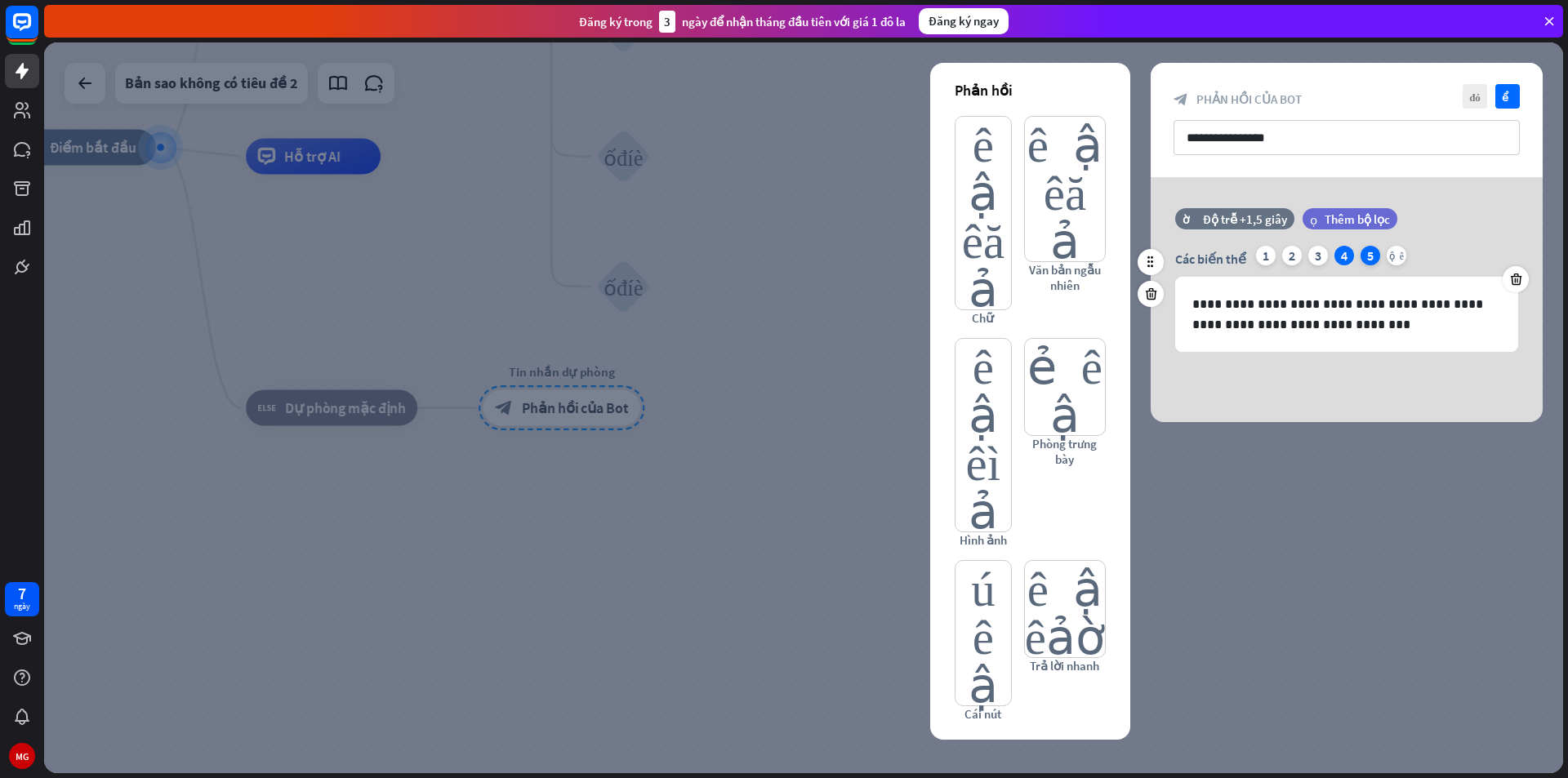
click at [1367, 256] on font "5" at bounding box center [1370, 255] width 7 height 17
click at [1270, 260] on div "1" at bounding box center [1266, 255] width 20 height 20
click at [1322, 333] on p "**********" at bounding box center [1346, 314] width 308 height 41
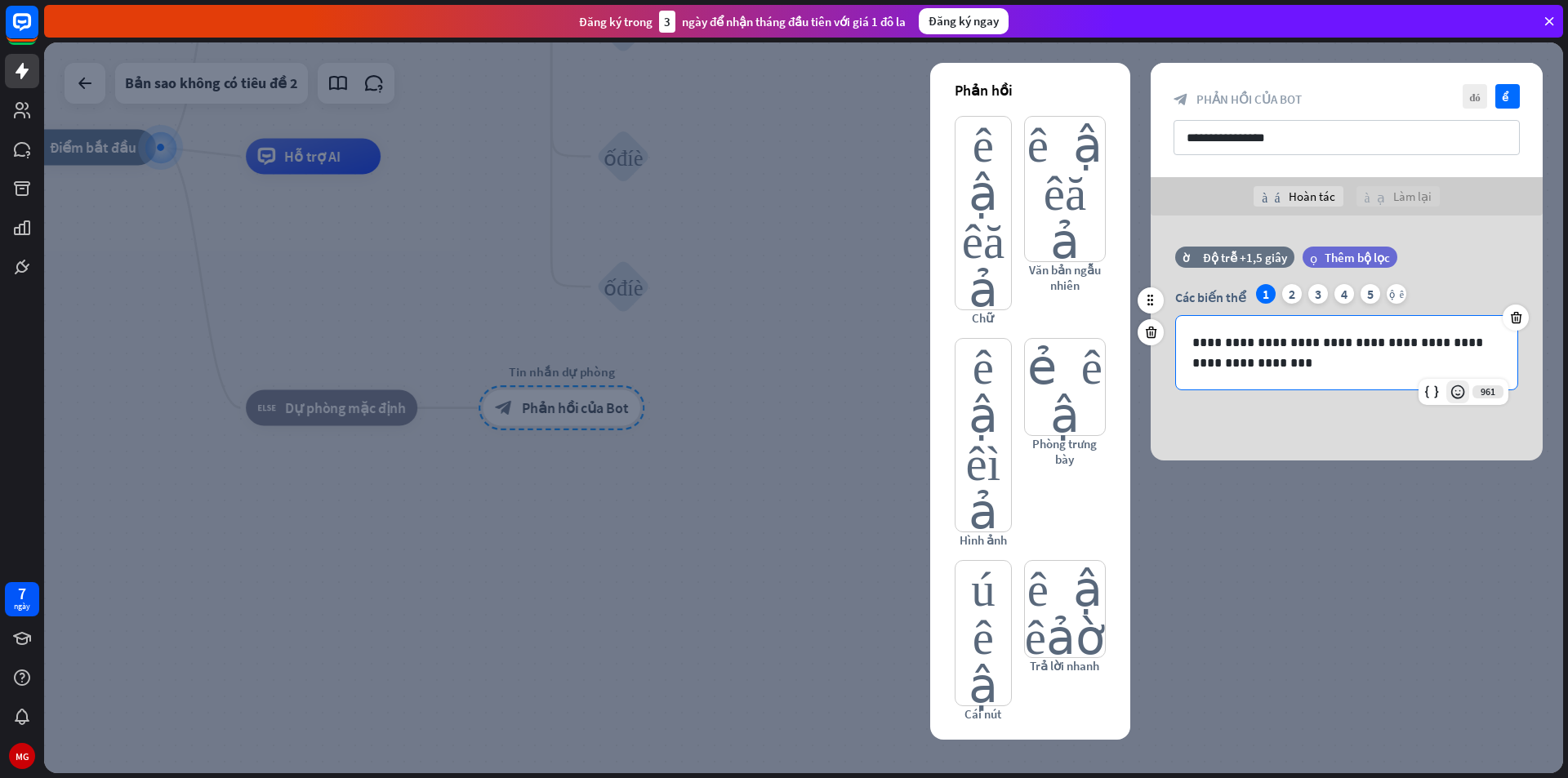
click at [1464, 390] on icon at bounding box center [1457, 391] width 17 height 17
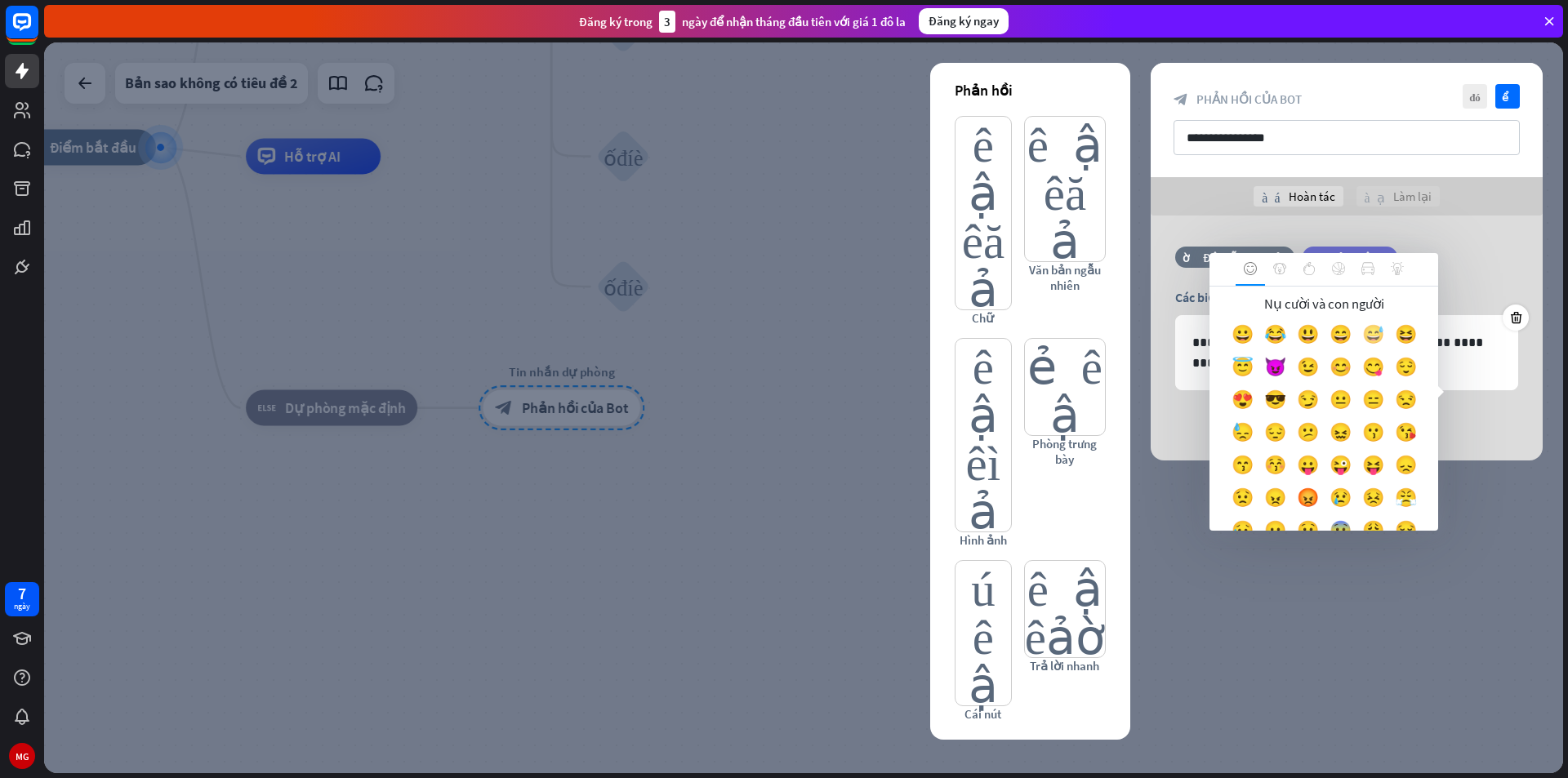
click at [1384, 333] on font "😅" at bounding box center [1373, 334] width 23 height 23
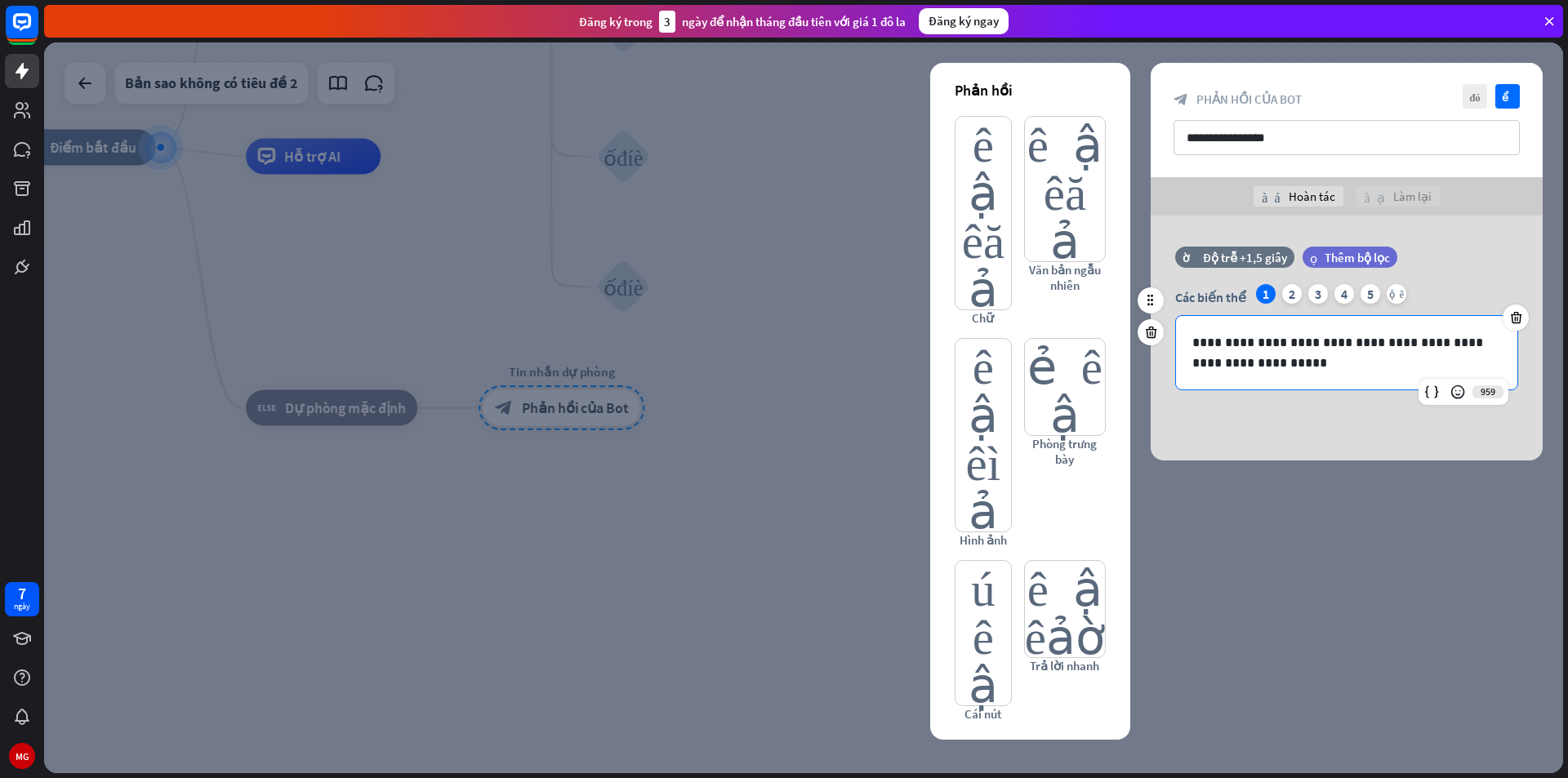
click at [1245, 338] on p "**********" at bounding box center [1346, 353] width 308 height 41
click at [1241, 341] on p "**********" at bounding box center [1346, 353] width 308 height 41
click at [1245, 341] on p "**********" at bounding box center [1346, 353] width 308 height 41
click at [1271, 338] on p "**********" at bounding box center [1346, 353] width 308 height 41
click at [1270, 343] on p "**********" at bounding box center [1346, 353] width 308 height 41
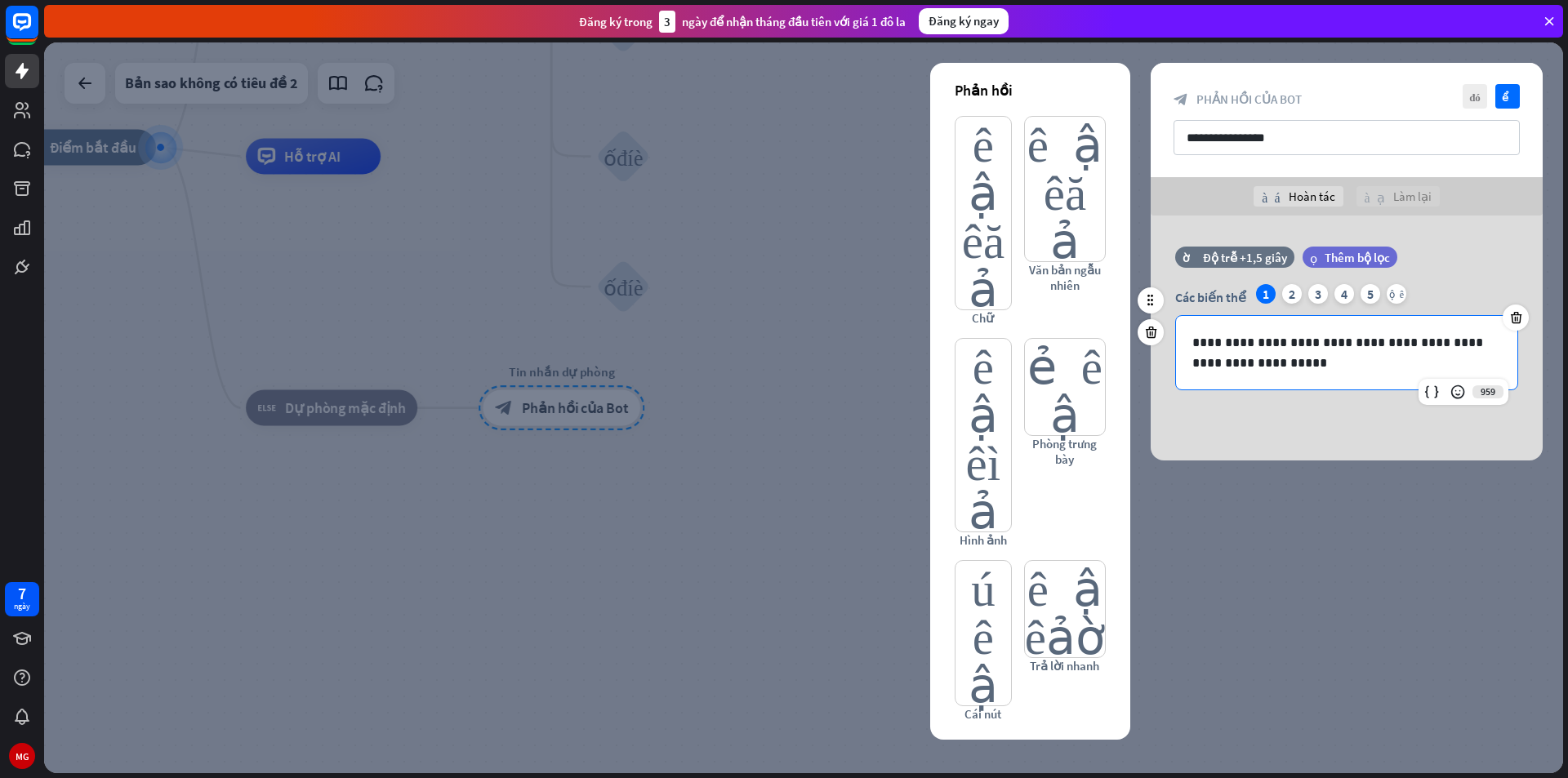
click at [1266, 343] on p "**********" at bounding box center [1346, 353] width 308 height 41
drag, startPoint x: 1243, startPoint y: 342, endPoint x: 1254, endPoint y: 343, distance: 11.0
click at [1243, 343] on p "**********" at bounding box center [1346, 353] width 308 height 41
click at [1252, 343] on p "**********" at bounding box center [1346, 353] width 308 height 41
click at [1499, 100] on icon "kiểm tra" at bounding box center [1507, 96] width 24 height 24
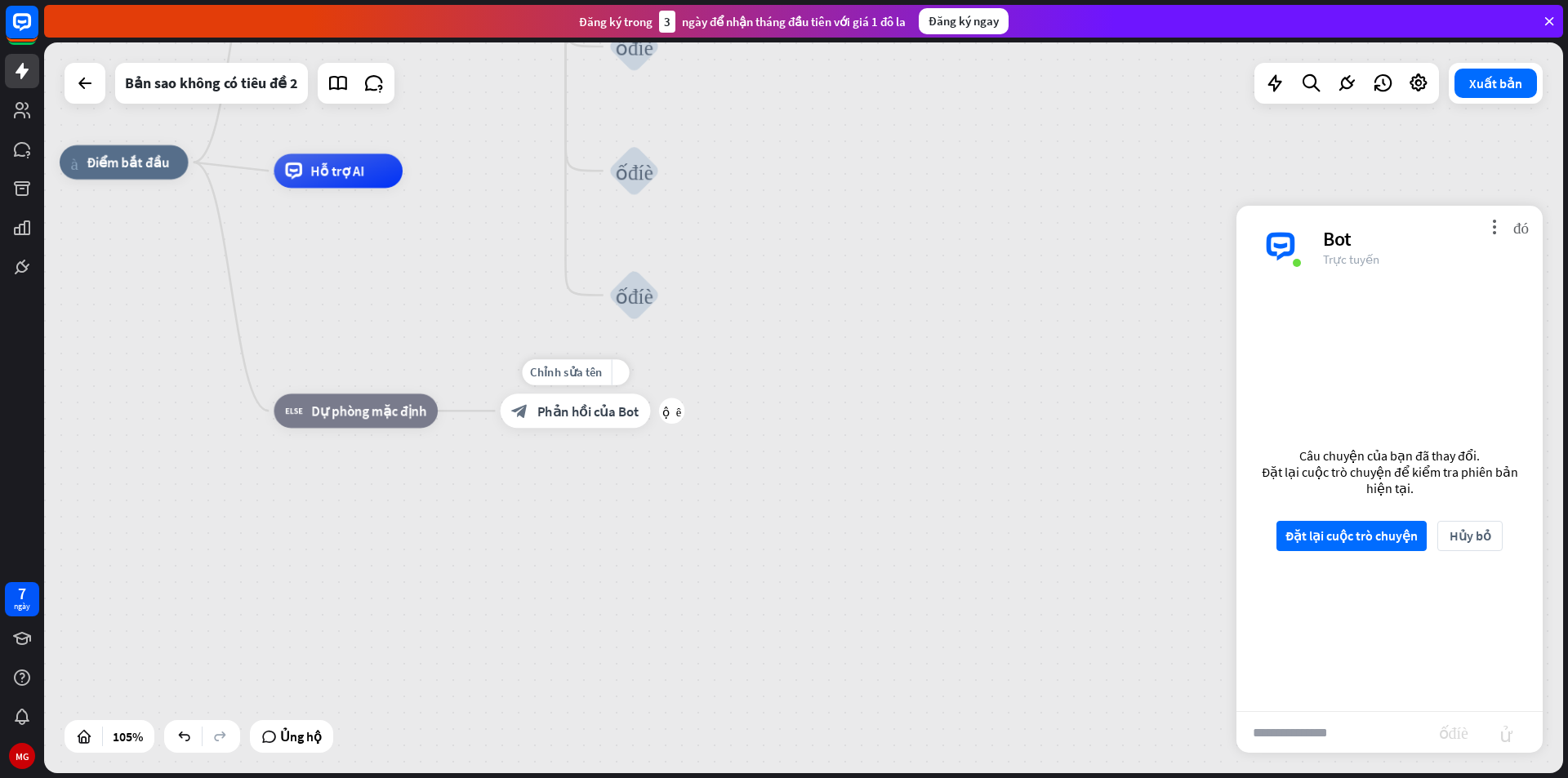
click at [555, 419] on font "Phản hồi của Bot" at bounding box center [588, 411] width 102 height 18
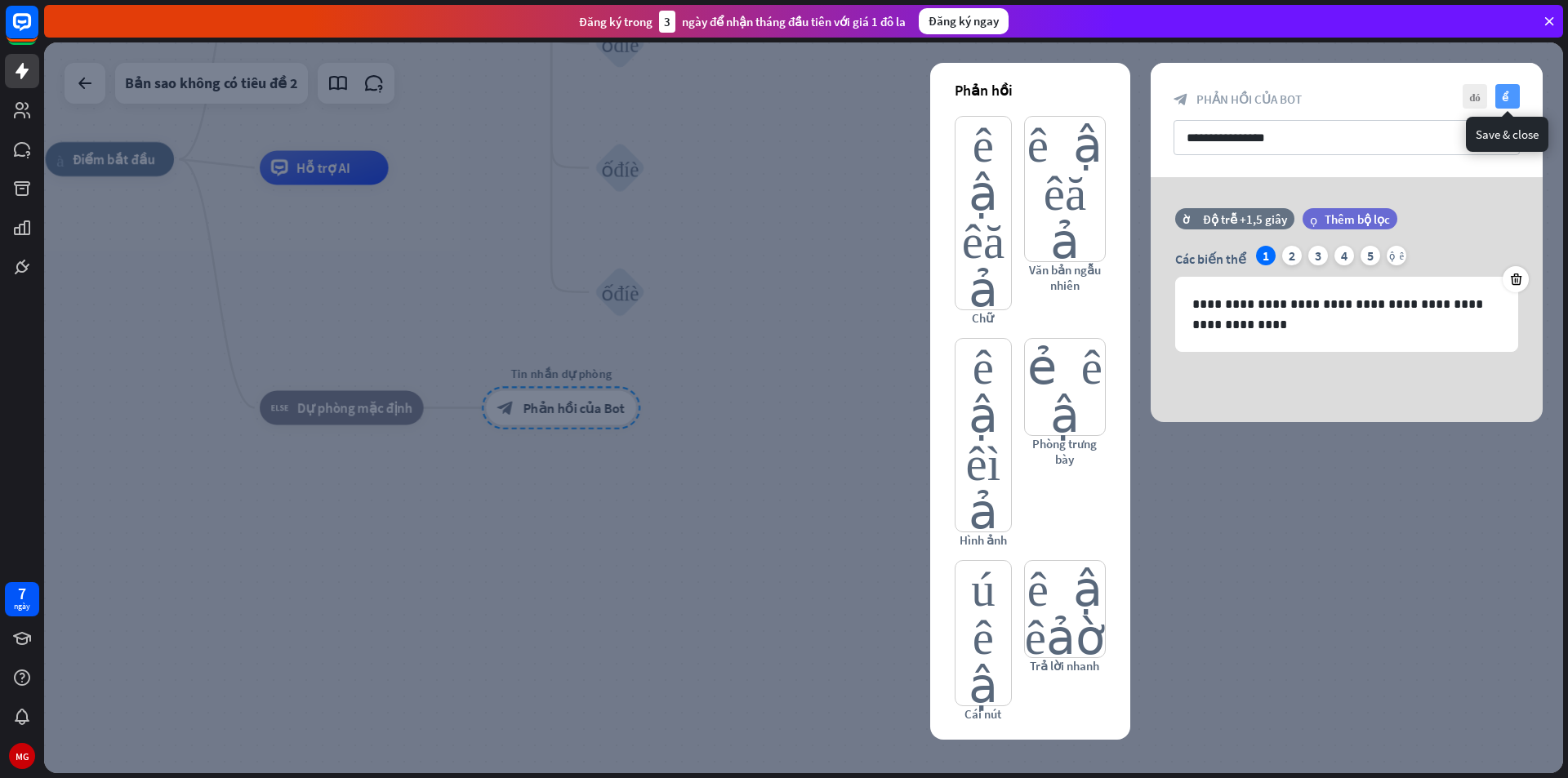
click at [1504, 93] on font "kiểm tra" at bounding box center [1507, 96] width 13 height 11
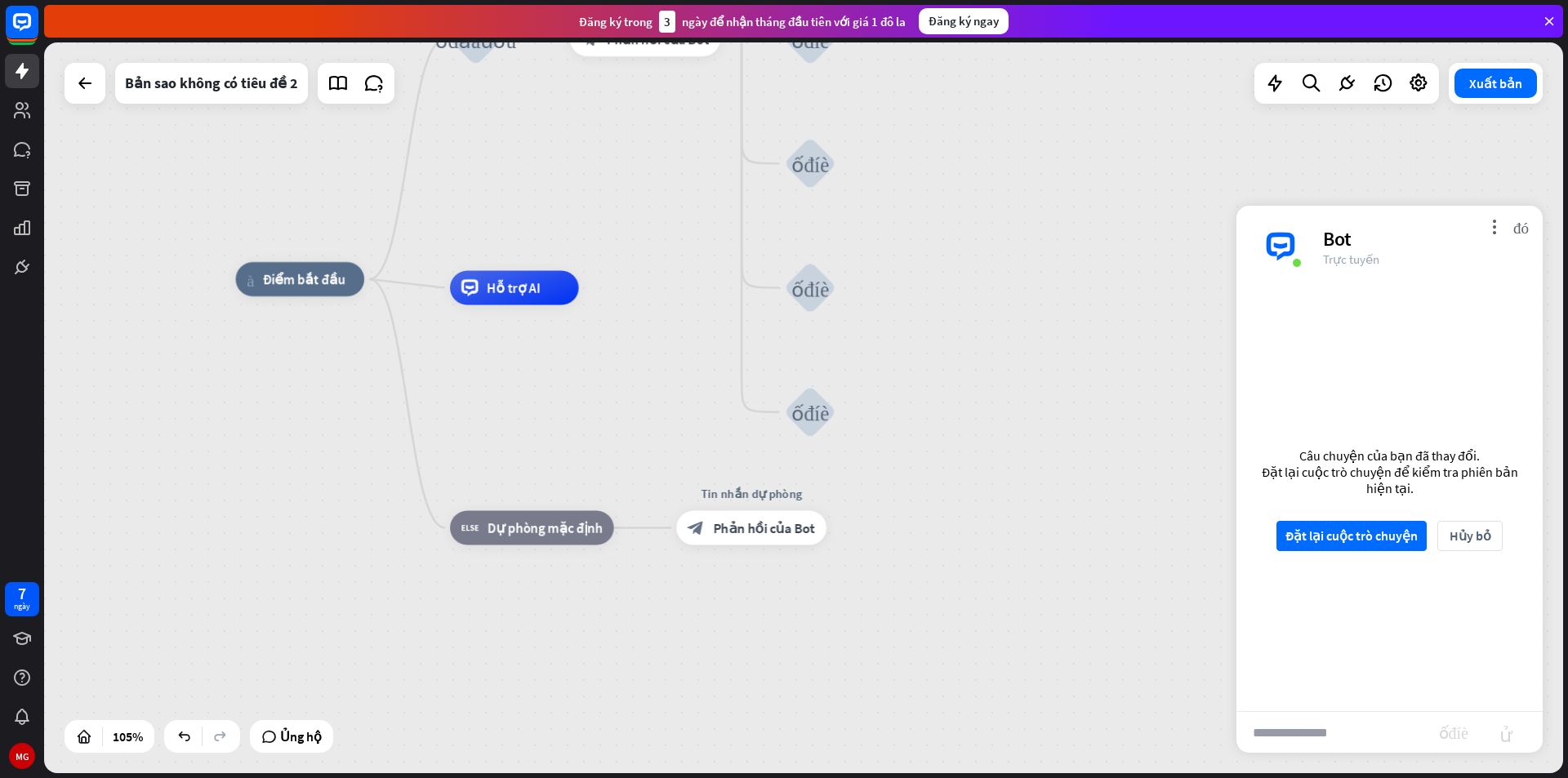
drag, startPoint x: 813, startPoint y: 357, endPoint x: 1102, endPoint y: 572, distance: 360.2
click at [1102, 571] on div "nhà_2 Điểm bắt đầu người dùng nói khối_đầu_vào_người_dùng Lời chào mừng block_b…" at bounding box center [1033, 663] width 1594 height 767
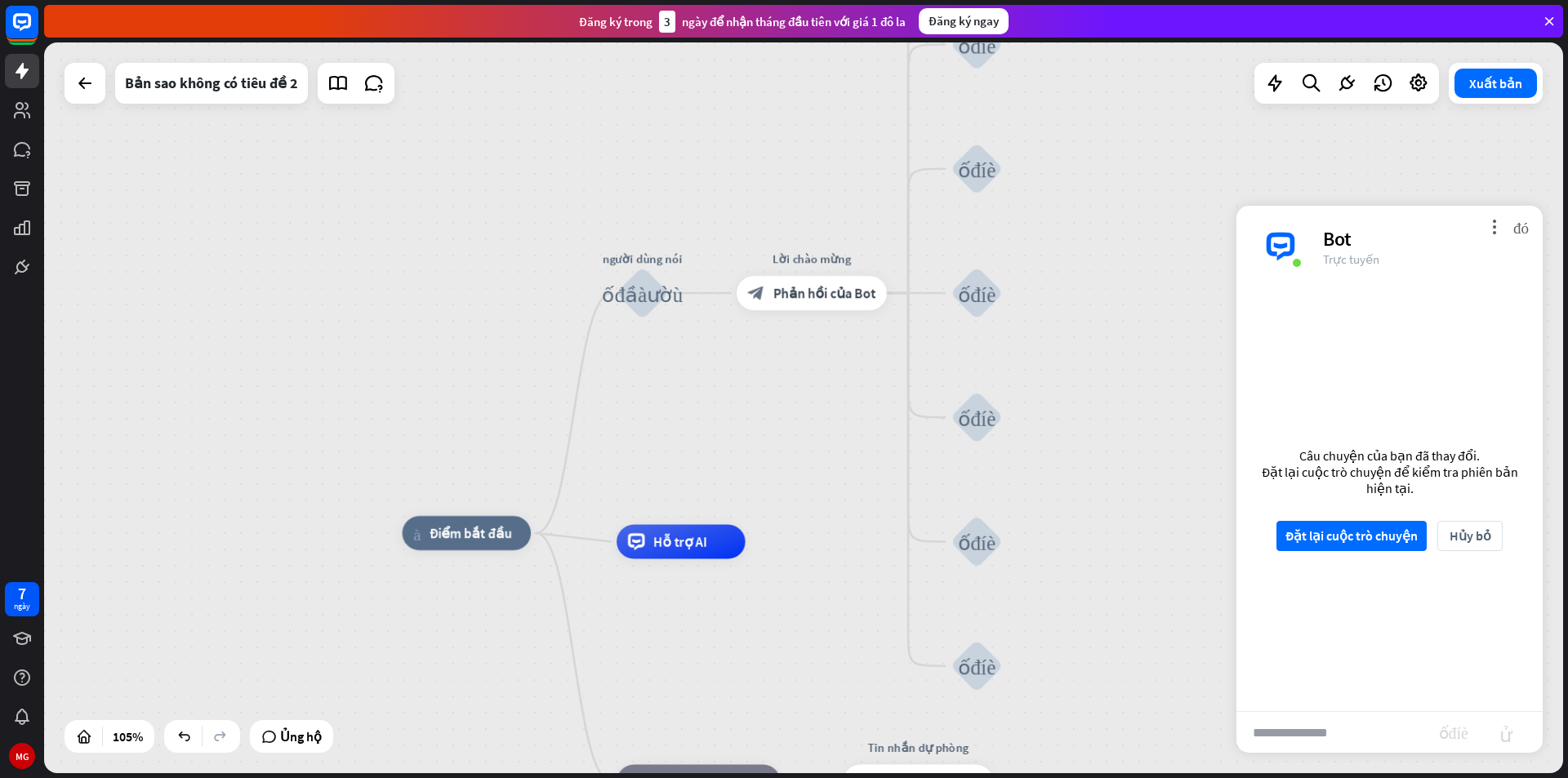
drag, startPoint x: 696, startPoint y: 305, endPoint x: 764, endPoint y: 466, distance: 174.8
click at [764, 466] on div "nhà_2 Điểm bắt đầu người dùng nói khối_đầu_vào_người_dùng Lời chào mừng block_b…" at bounding box center [804, 407] width 1519 height 731
click at [1315, 732] on input "text" at bounding box center [1337, 733] width 203 height 41
type input "****"
click at [1351, 547] on font "Đặt lại cuộc trò chuyện" at bounding box center [1351, 535] width 132 height 28
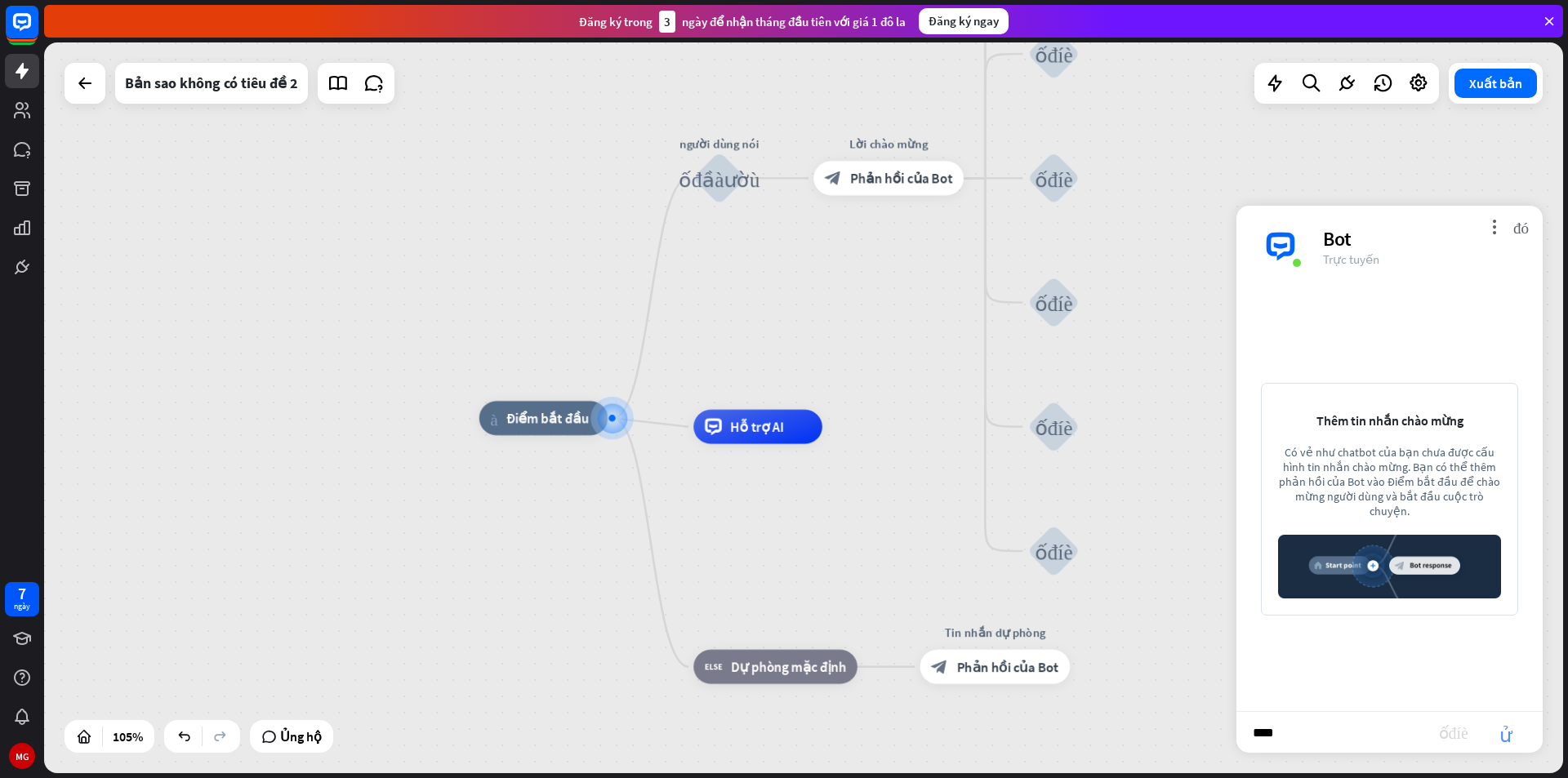
click at [1502, 734] on font "gửi" at bounding box center [1505, 732] width 52 height 20
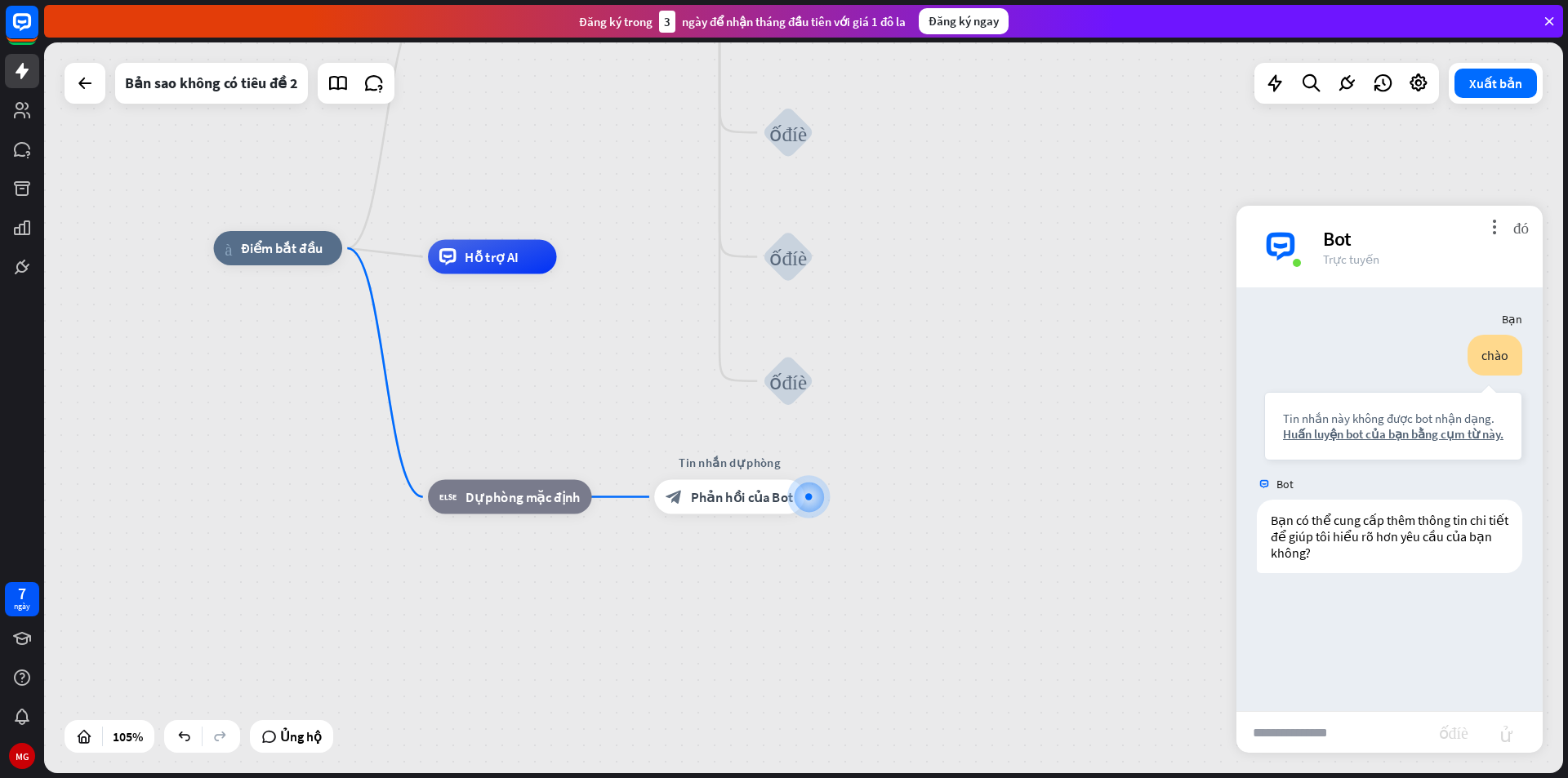
drag, startPoint x: 949, startPoint y: 505, endPoint x: 1121, endPoint y: 594, distance: 193.7
click at [1121, 594] on div "nhà_2 Điểm bắt đầu người dùng nói khối_đầu_vào_người_dùng Lời chào mừng block_b…" at bounding box center [1011, 632] width 1594 height 767
drag, startPoint x: 952, startPoint y: 509, endPoint x: 960, endPoint y: 510, distance: 8.1
click at [959, 510] on div "nhà_2 Điểm bắt đầu người dùng nói khối_đầu_vào_người_dùng Lời chào mừng block_b…" at bounding box center [1009, 633] width 1594 height 767
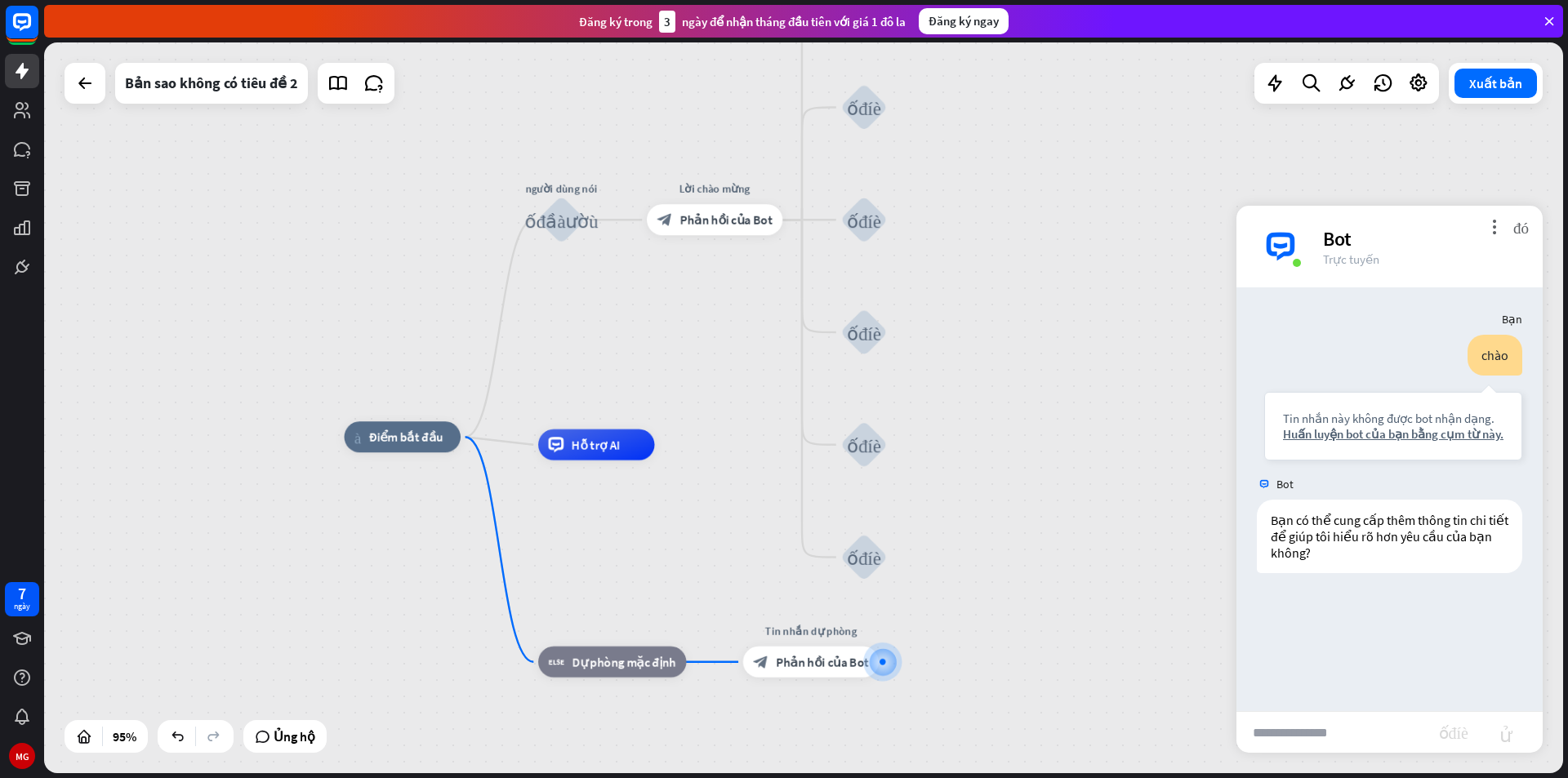
drag, startPoint x: 959, startPoint y: 292, endPoint x: 1014, endPoint y: 490, distance: 205.5
click at [1014, 490] on div "nhà_2 Điểm bắt đầu người dùng nói khối_đầu_vào_người_dùng Lời chào mừng block_b…" at bounding box center [1065, 783] width 1443 height 694
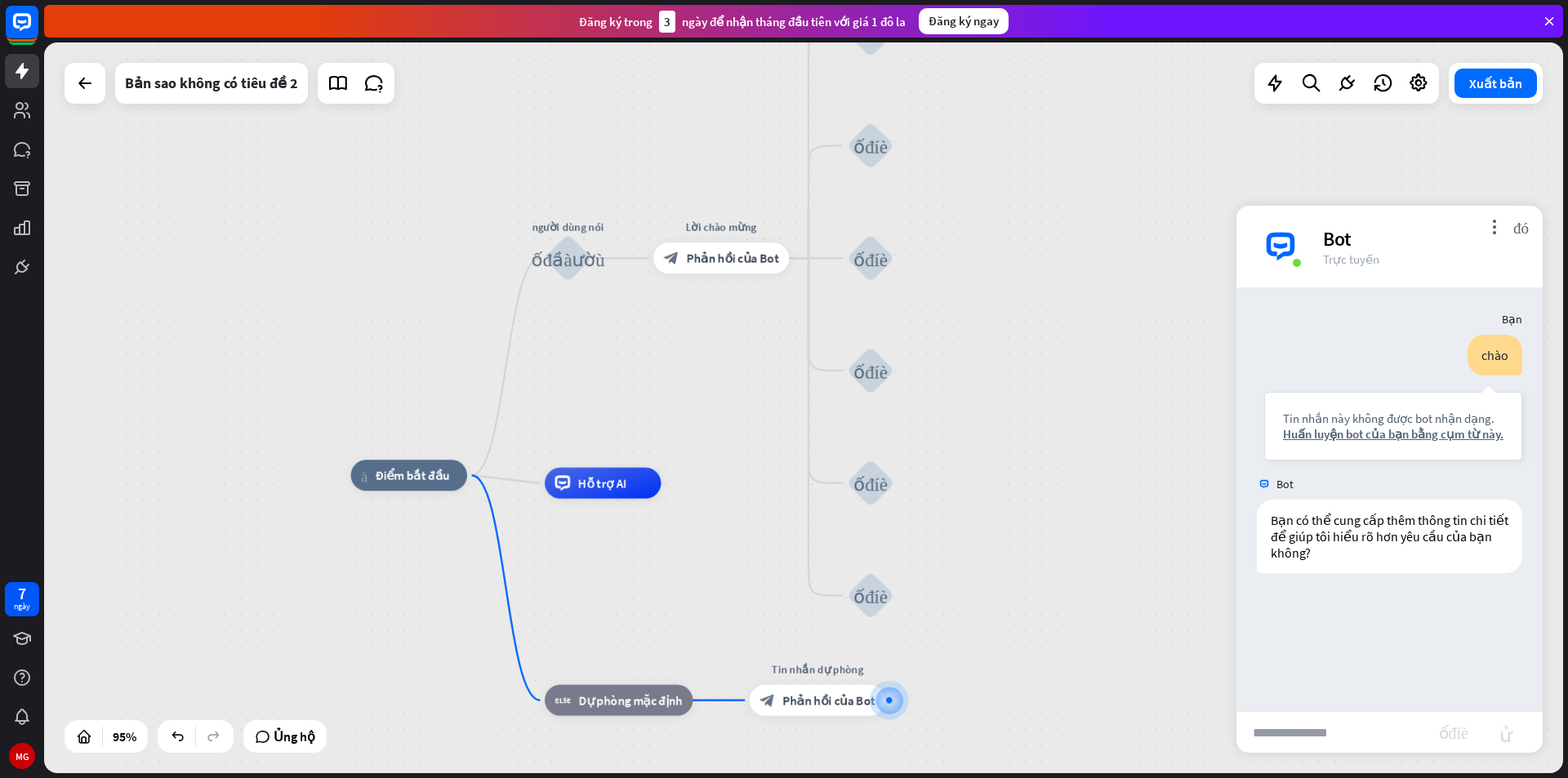
drag, startPoint x: 1017, startPoint y: 363, endPoint x: 1025, endPoint y: 385, distance: 23.4
click at [1025, 384] on div "nhà_2 Điểm bắt đầu người dùng nói khối_đầu_vào_người_dùng Lời chào mừng block_b…" at bounding box center [804, 407] width 1519 height 731
click at [64, 84] on div "nhà_2 Điểm bắt đầu người dùng nói khối_đầu_vào_người_dùng Lời chào mừng block_b…" at bounding box center [804, 407] width 1519 height 731
click at [74, 84] on div at bounding box center [84, 82] width 32 height 32
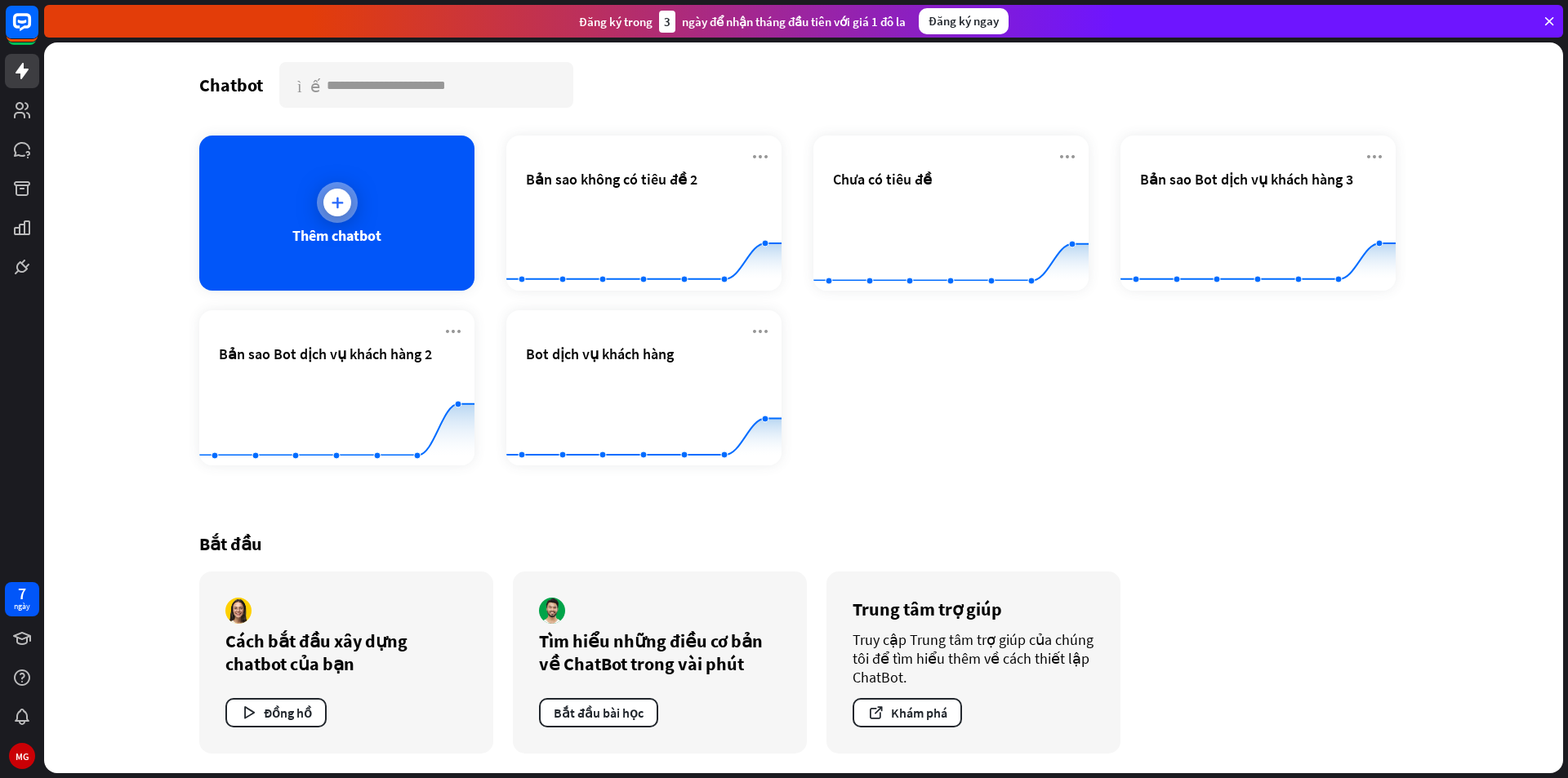
click at [342, 209] on icon at bounding box center [337, 203] width 17 height 17
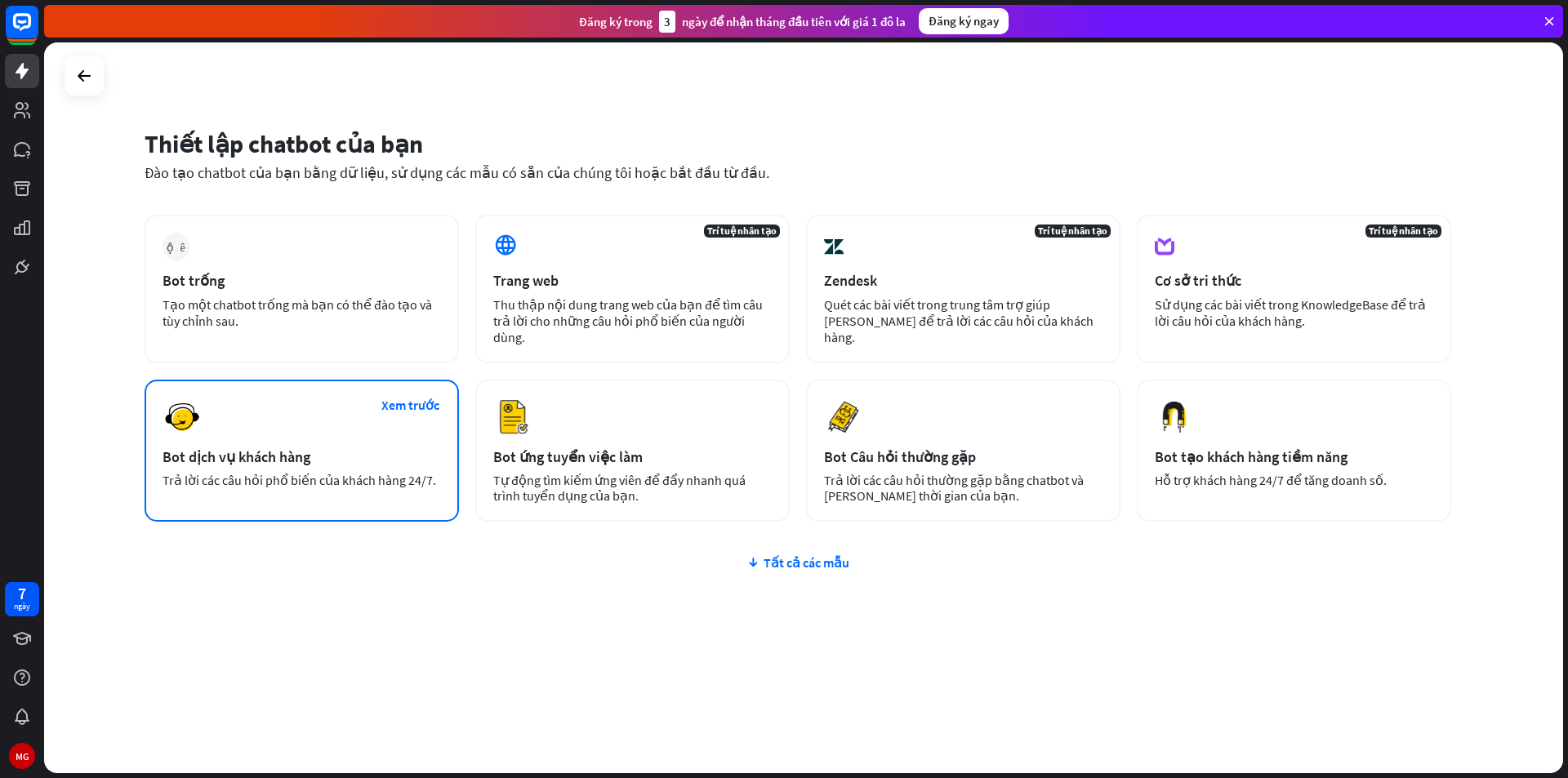
click at [321, 436] on div "Xem trước Bot dịch vụ khách hàng Trả lời các câu hỏi phổ biến của khách hàng 24…" at bounding box center [301, 450] width 314 height 142
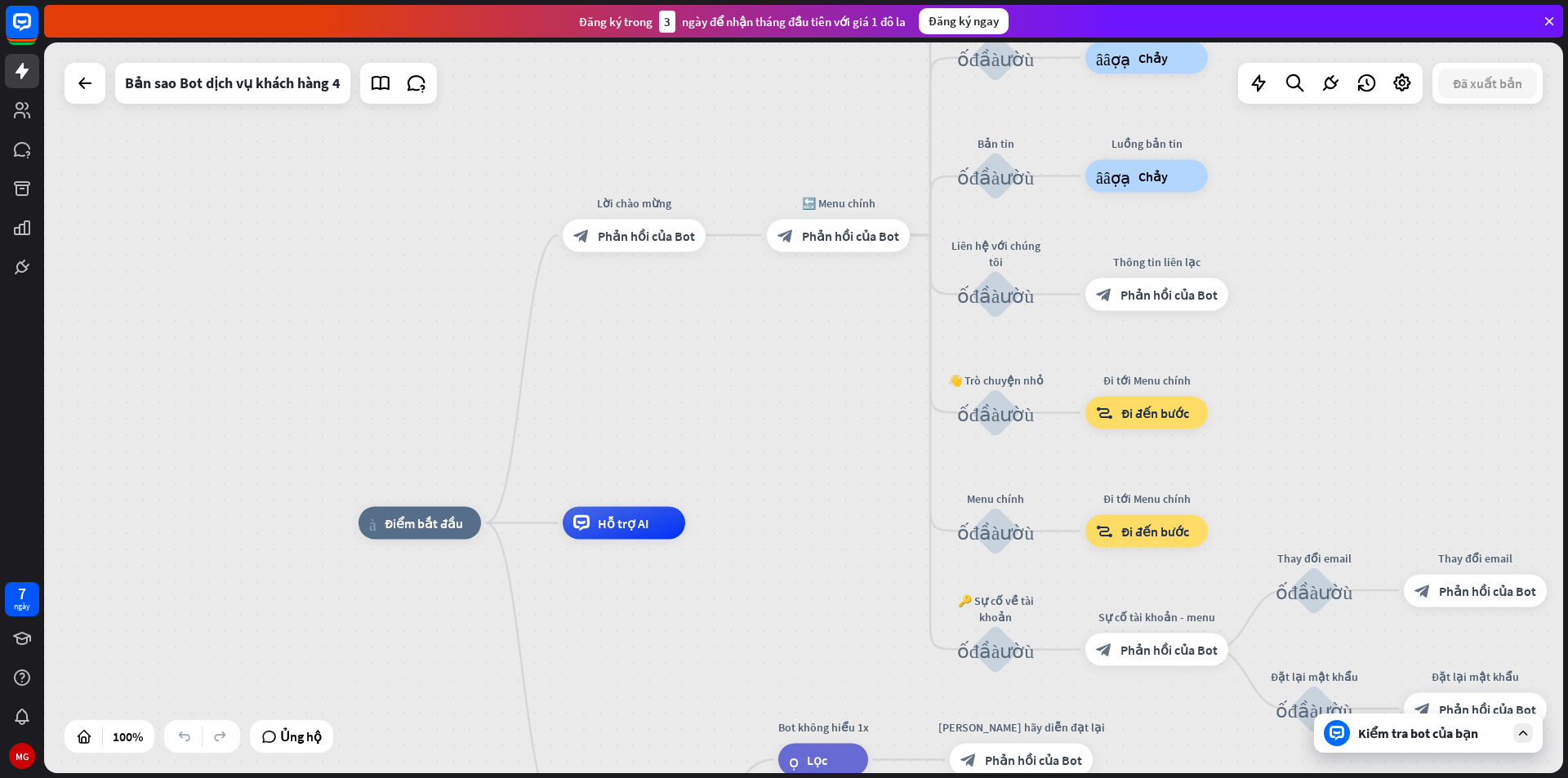
drag, startPoint x: 745, startPoint y: 331, endPoint x: 754, endPoint y: 412, distance: 81.5
click at [754, 412] on div "nhà_2 Điểm bắt đầu Lời chào mừng block_bot_response Phản hồi của Bot 🔙 Menu chí…" at bounding box center [804, 407] width 1519 height 731
click at [495, 525] on font "cộng thêm" at bounding box center [501, 524] width 18 height 12
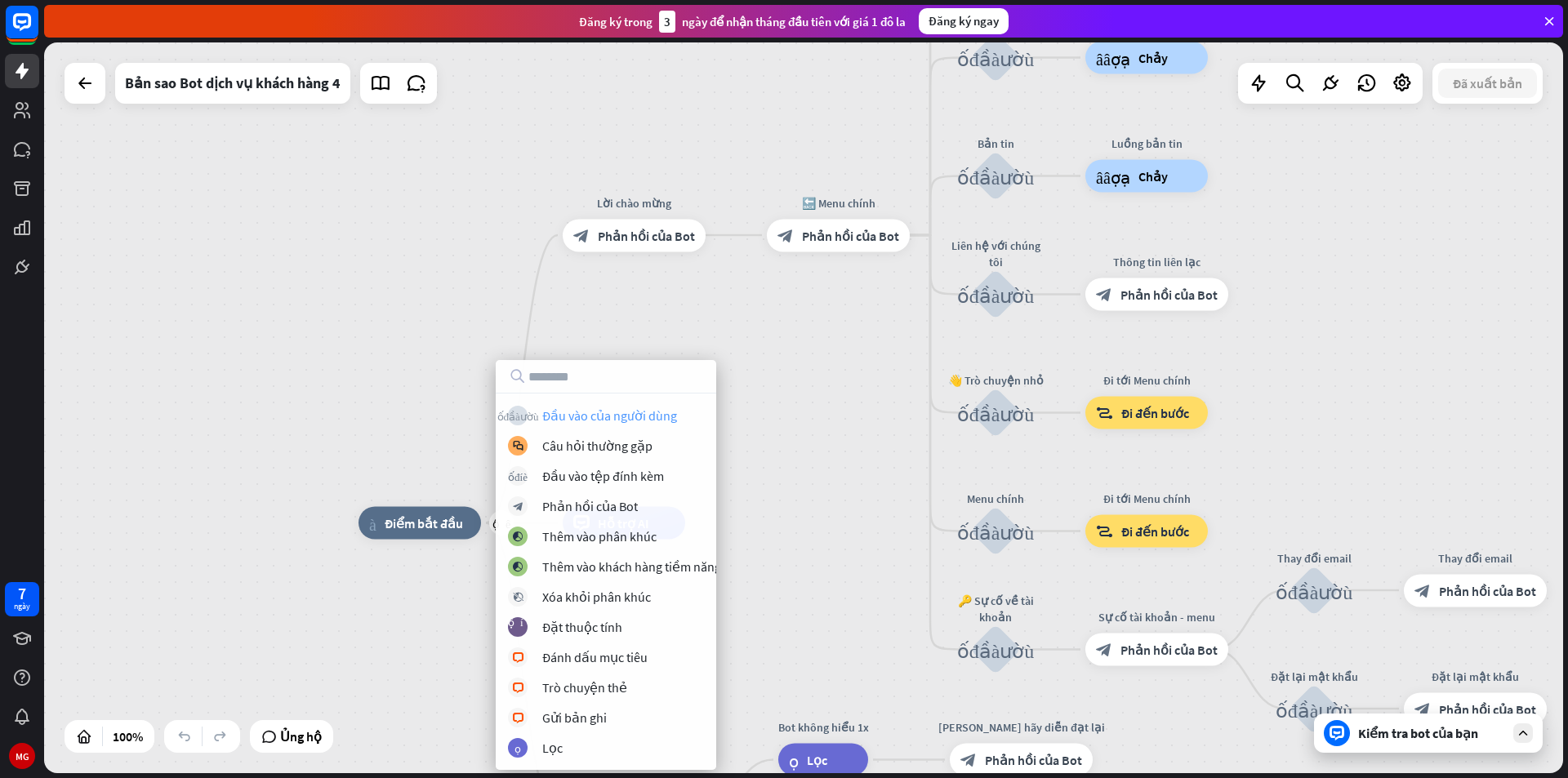
click at [603, 413] on font "Đầu vào của người dùng" at bounding box center [610, 415] width 135 height 17
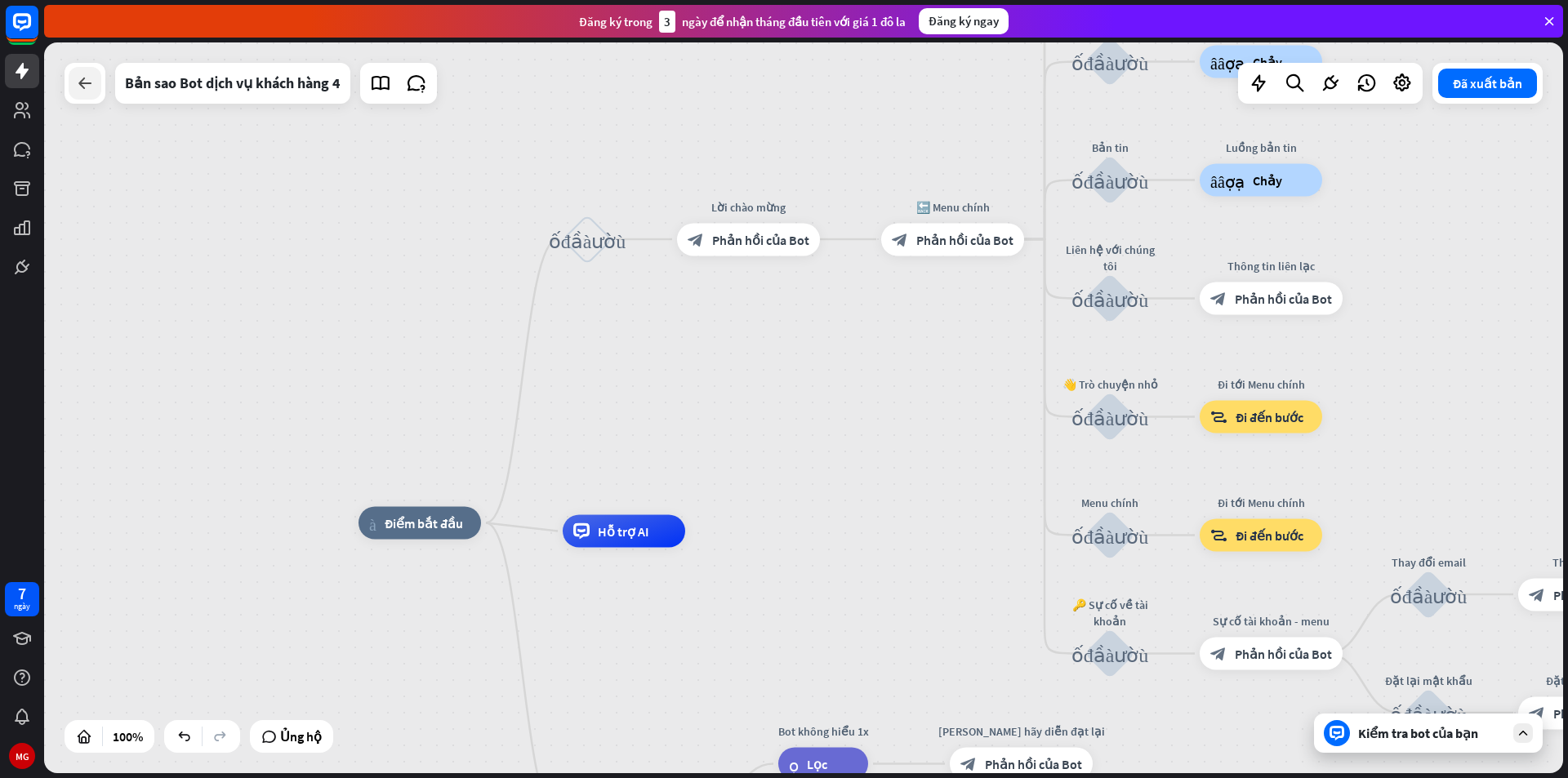
click at [94, 90] on icon at bounding box center [85, 83] width 20 height 20
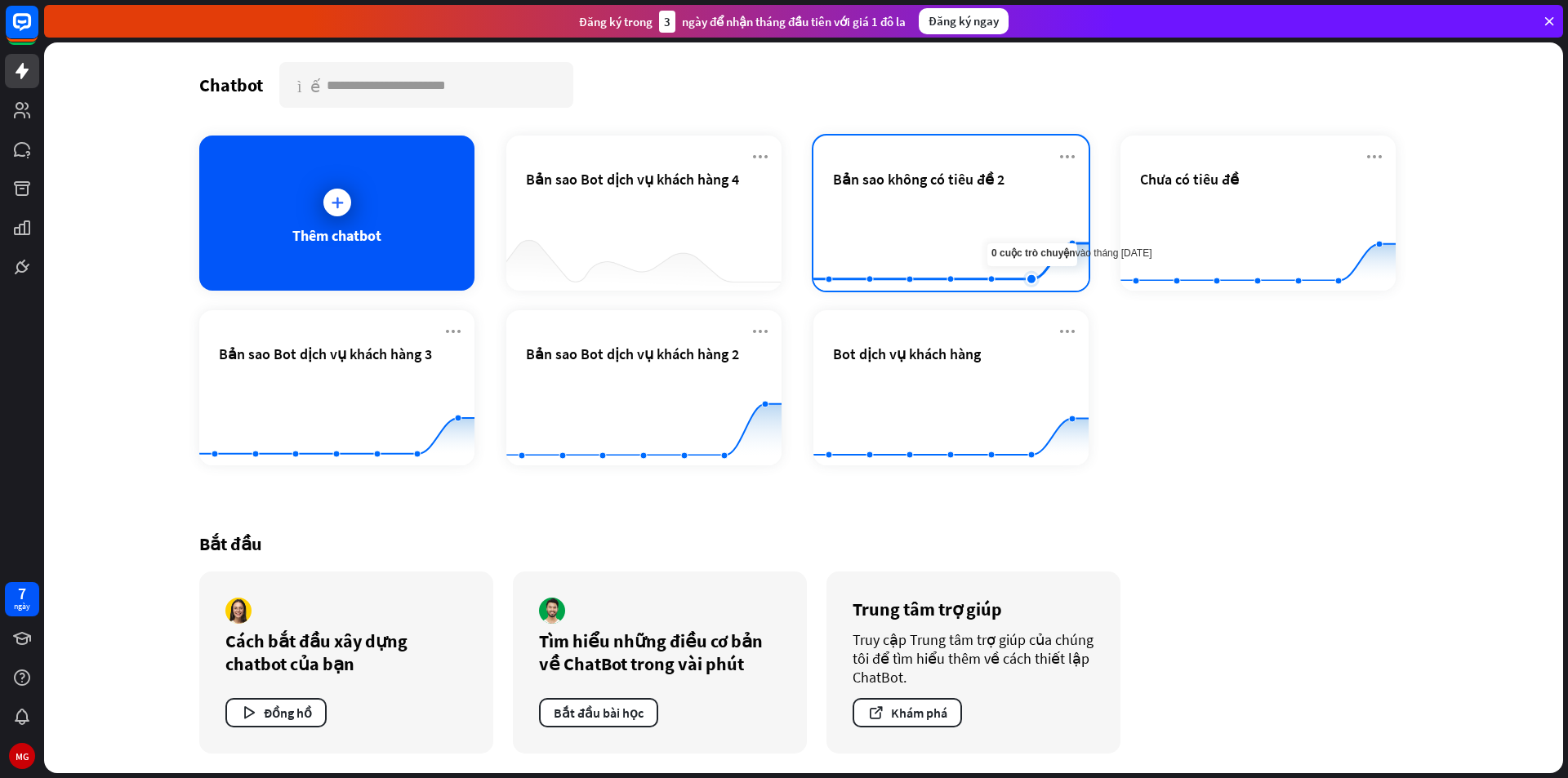
click at [1022, 250] on rect at bounding box center [950, 251] width 275 height 102
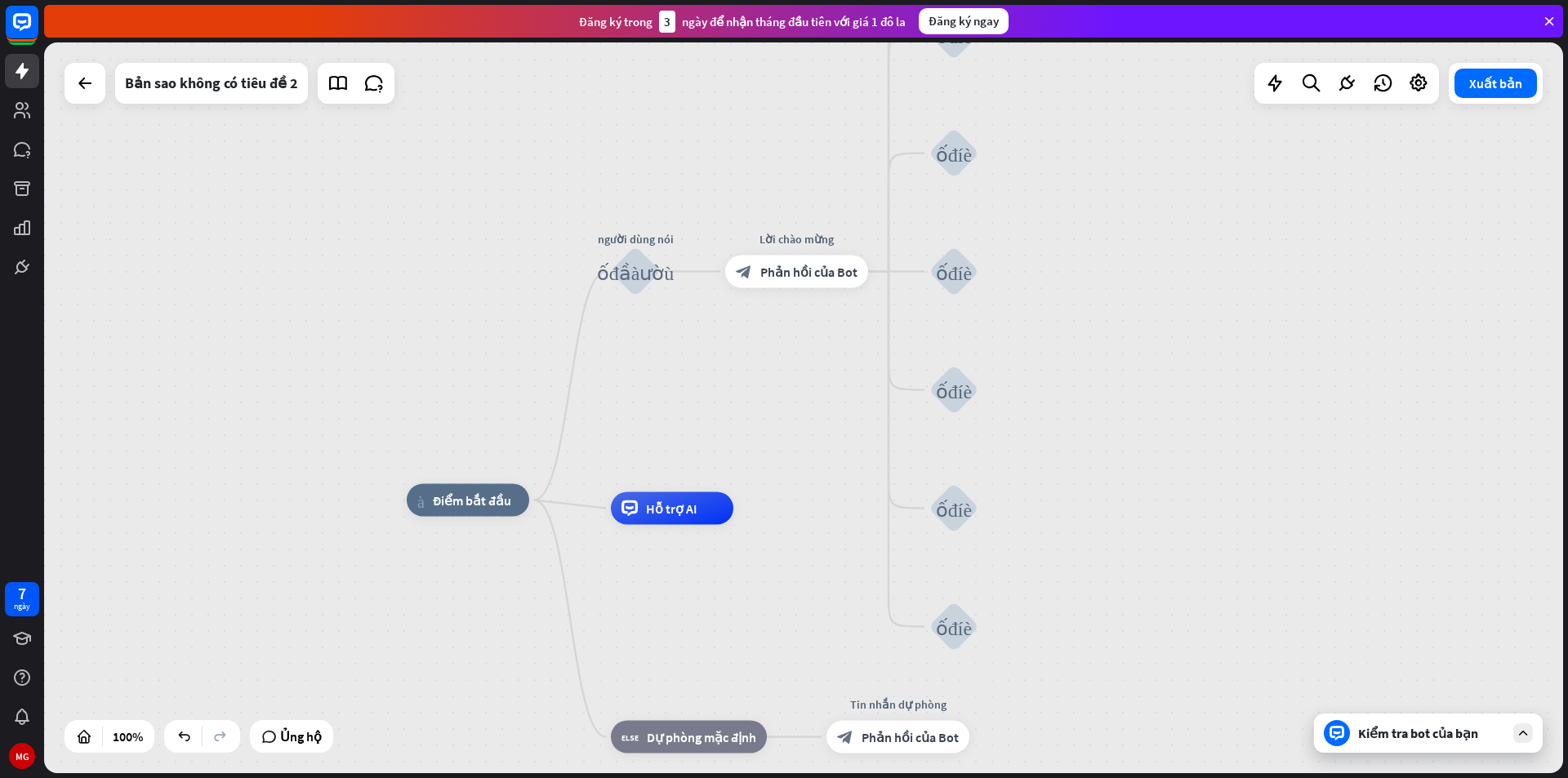
drag, startPoint x: 758, startPoint y: 365, endPoint x: 798, endPoint y: 416, distance: 64.8
click at [798, 416] on div "nhà_2 Điểm bắt đầu người dùng nói khối_đầu_vào_người_dùng Lời chào mừng block_b…" at bounding box center [804, 407] width 1519 height 731
click at [793, 241] on font "Chỉnh sửa tên" at bounding box center [788, 235] width 69 height 15
click at [843, 344] on div "**********" at bounding box center [804, 407] width 1519 height 731
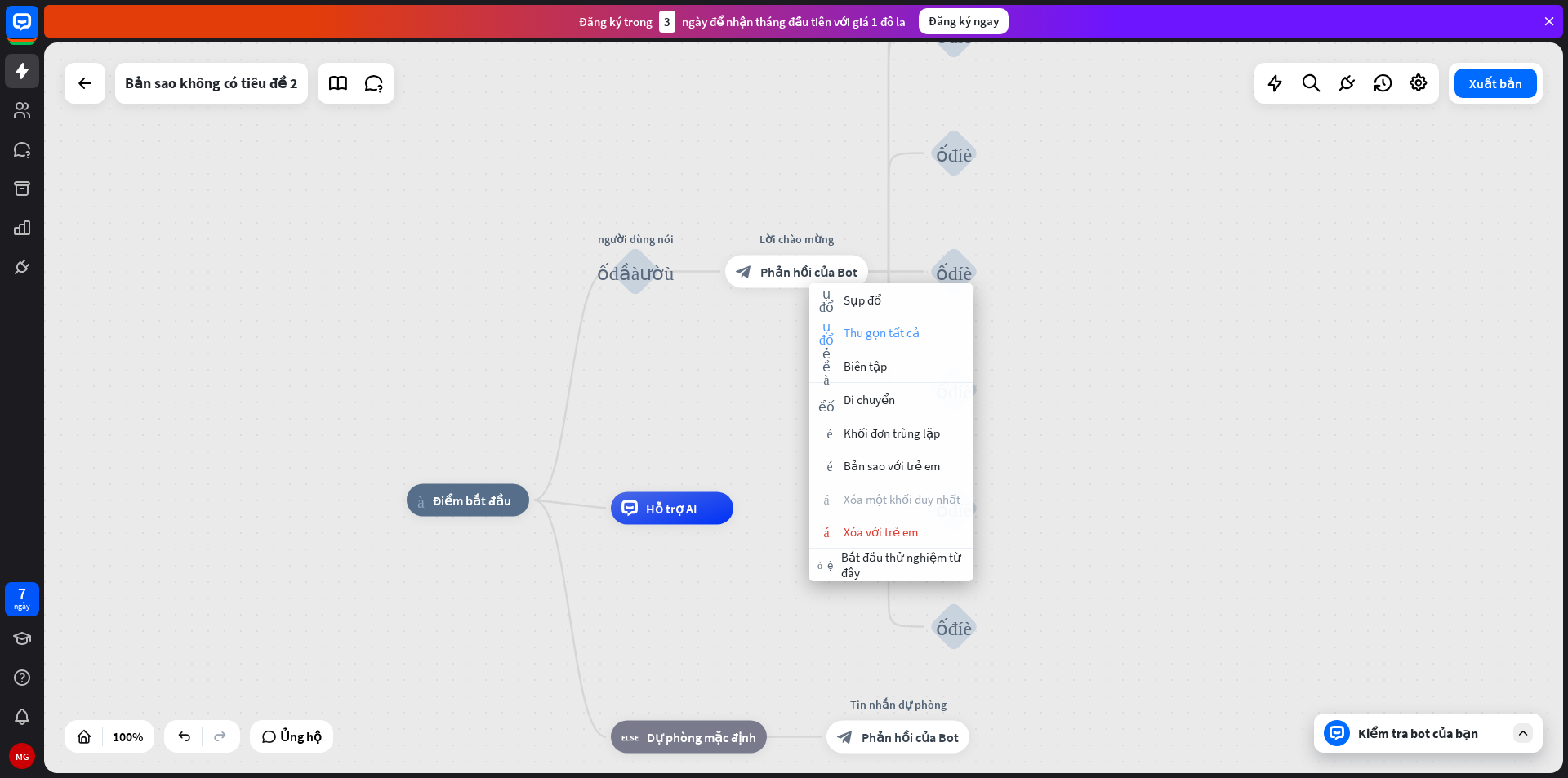
click at [894, 328] on font "Thu gọn tất cả" at bounding box center [882, 333] width 76 height 16
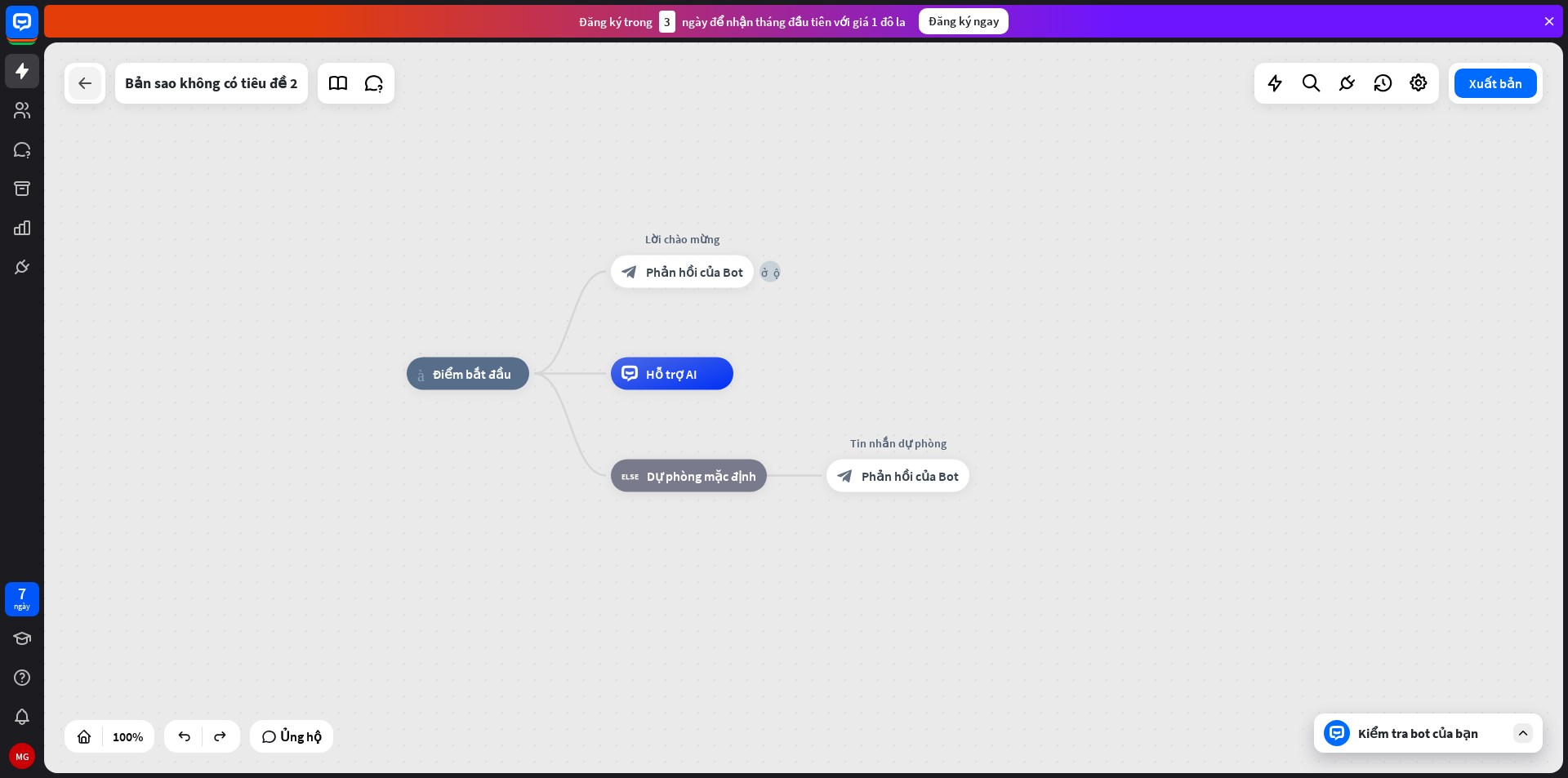
click at [86, 92] on icon at bounding box center [85, 83] width 20 height 20
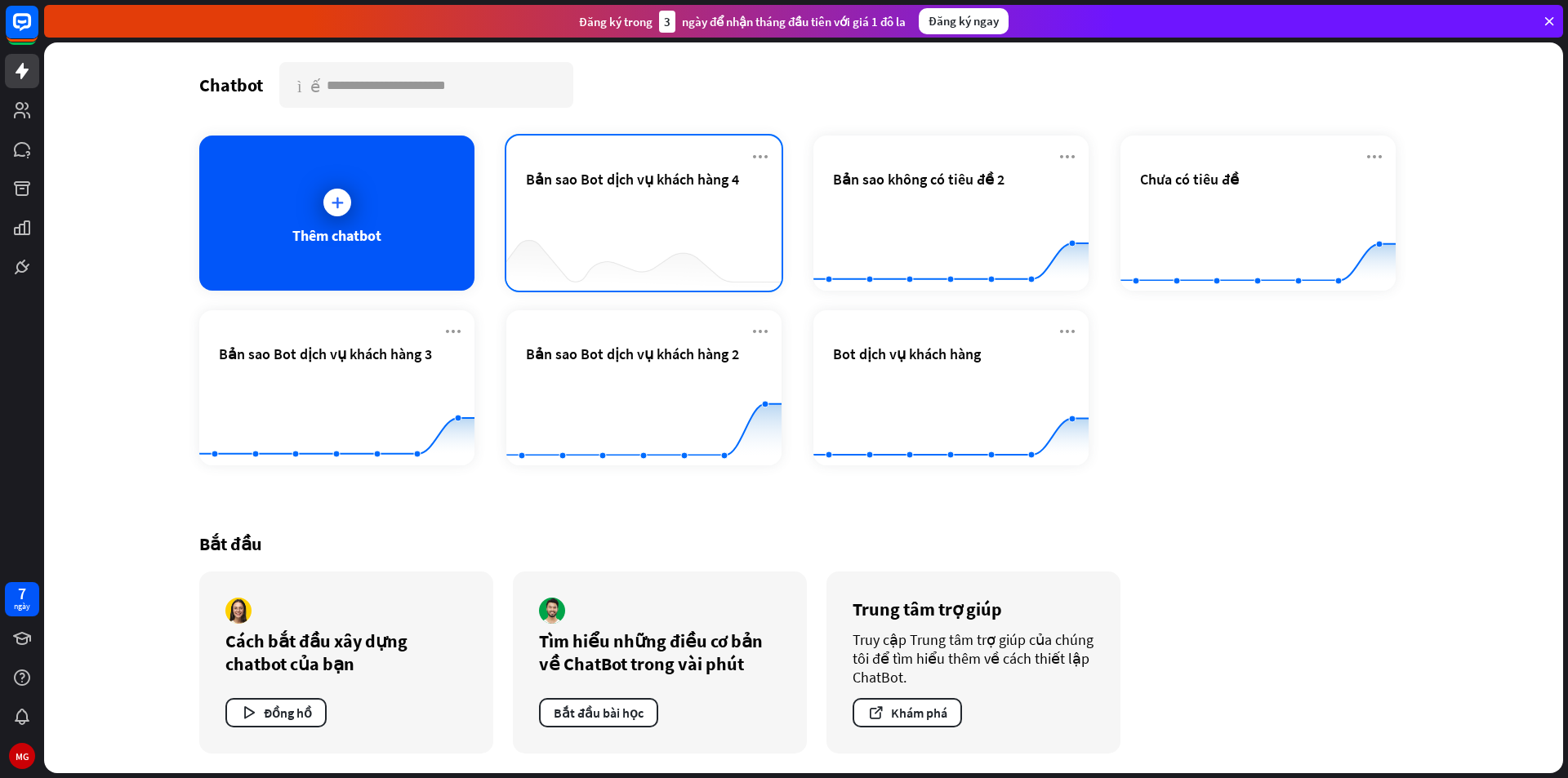
click at [702, 244] on div at bounding box center [643, 258] width 275 height 63
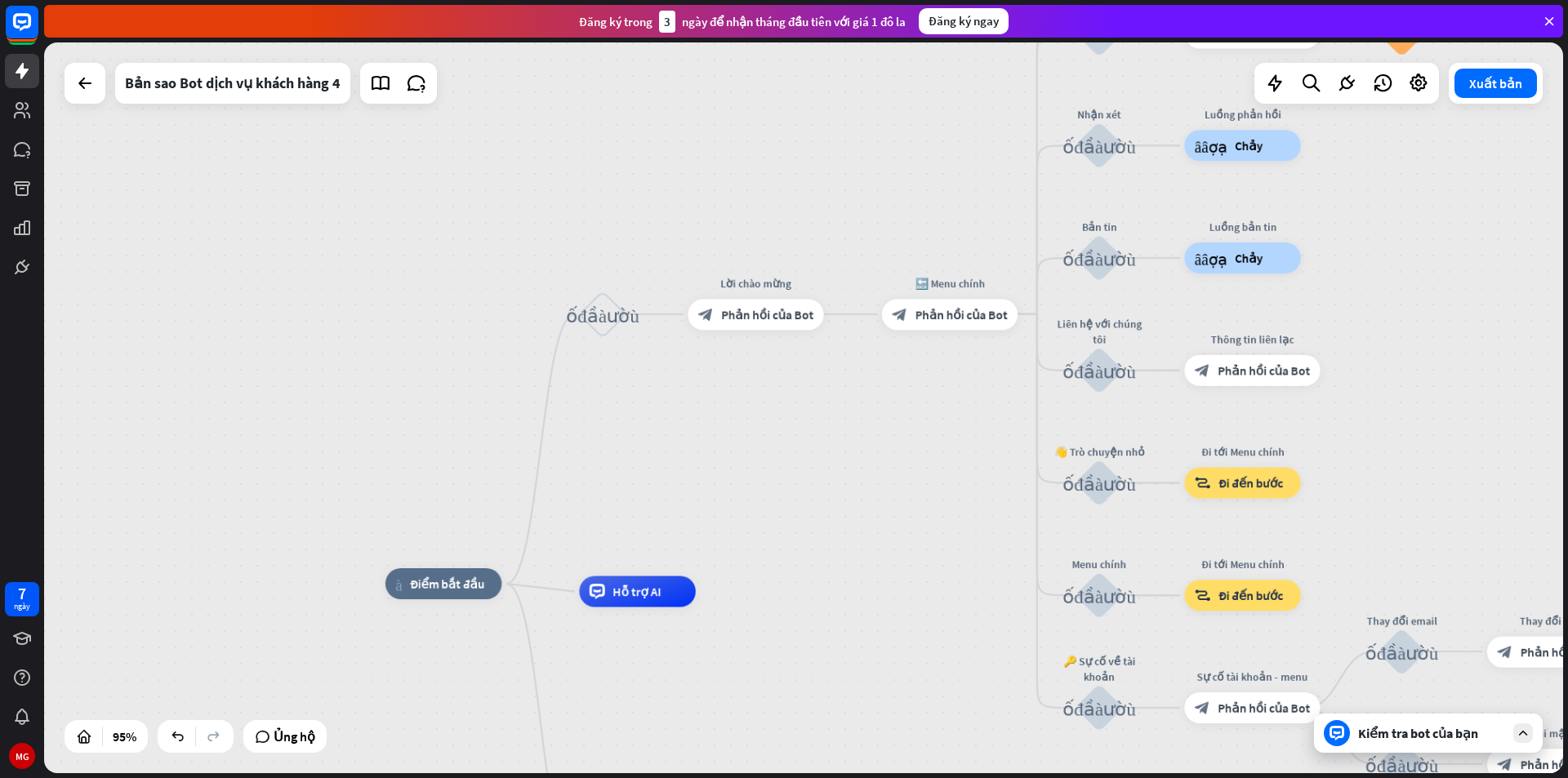
drag, startPoint x: 935, startPoint y: 276, endPoint x: 942, endPoint y: 458, distance: 182.1
click at [942, 458] on div "nhà_2 Điểm bắt đầu khối_đầu_vào_người_dùng Lời chào mừng block_bot_response Phả…" at bounding box center [804, 407] width 1519 height 731
click at [638, 313] on font "cộng thêm" at bounding box center [646, 313] width 18 height 11
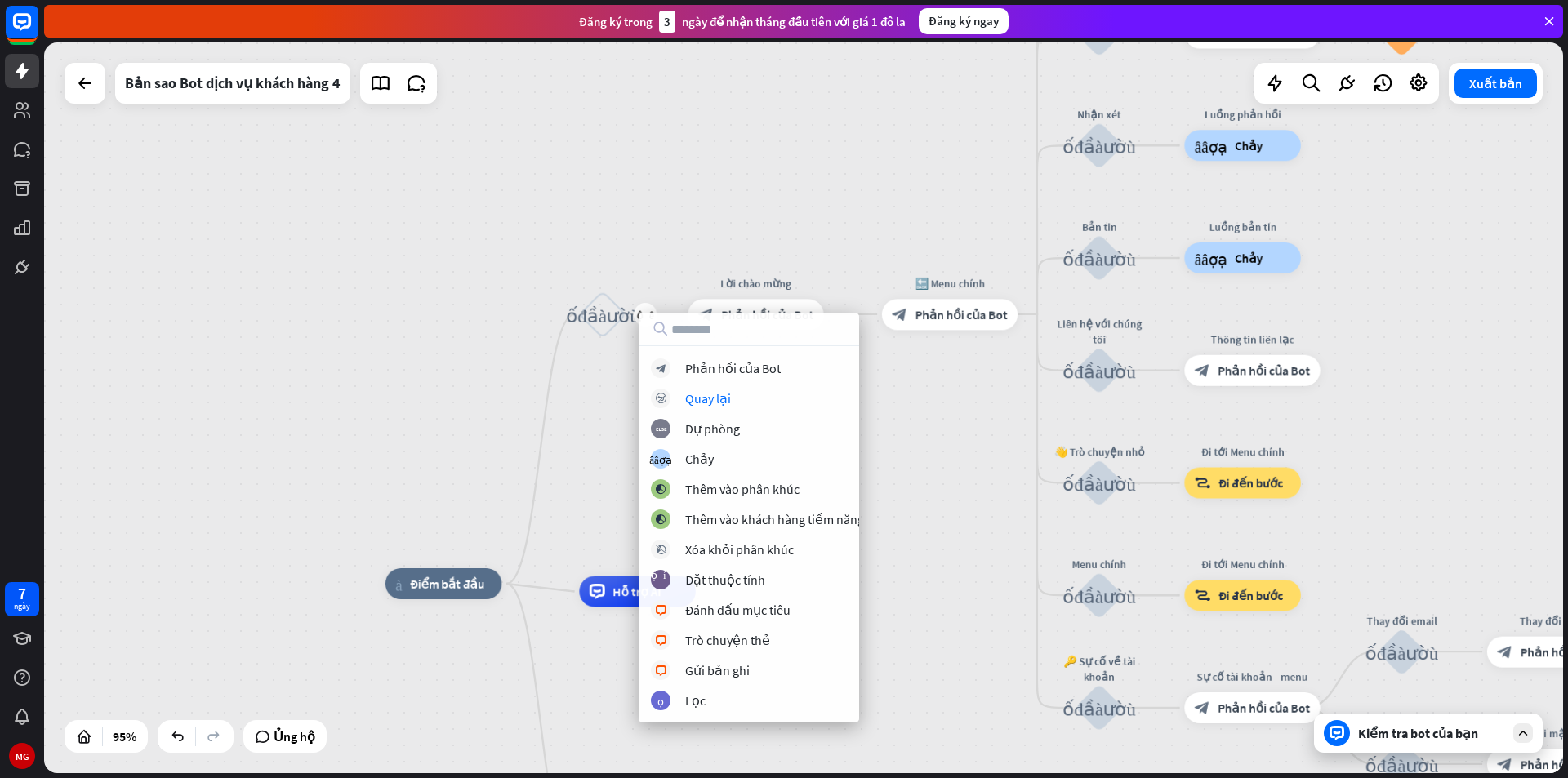
click at [911, 428] on div "nhà_2 Điểm bắt đầu cộng thêm khối_đầu_vào_người_dùng Lời chào mừng block_bot_re…" at bounding box center [804, 407] width 1519 height 731
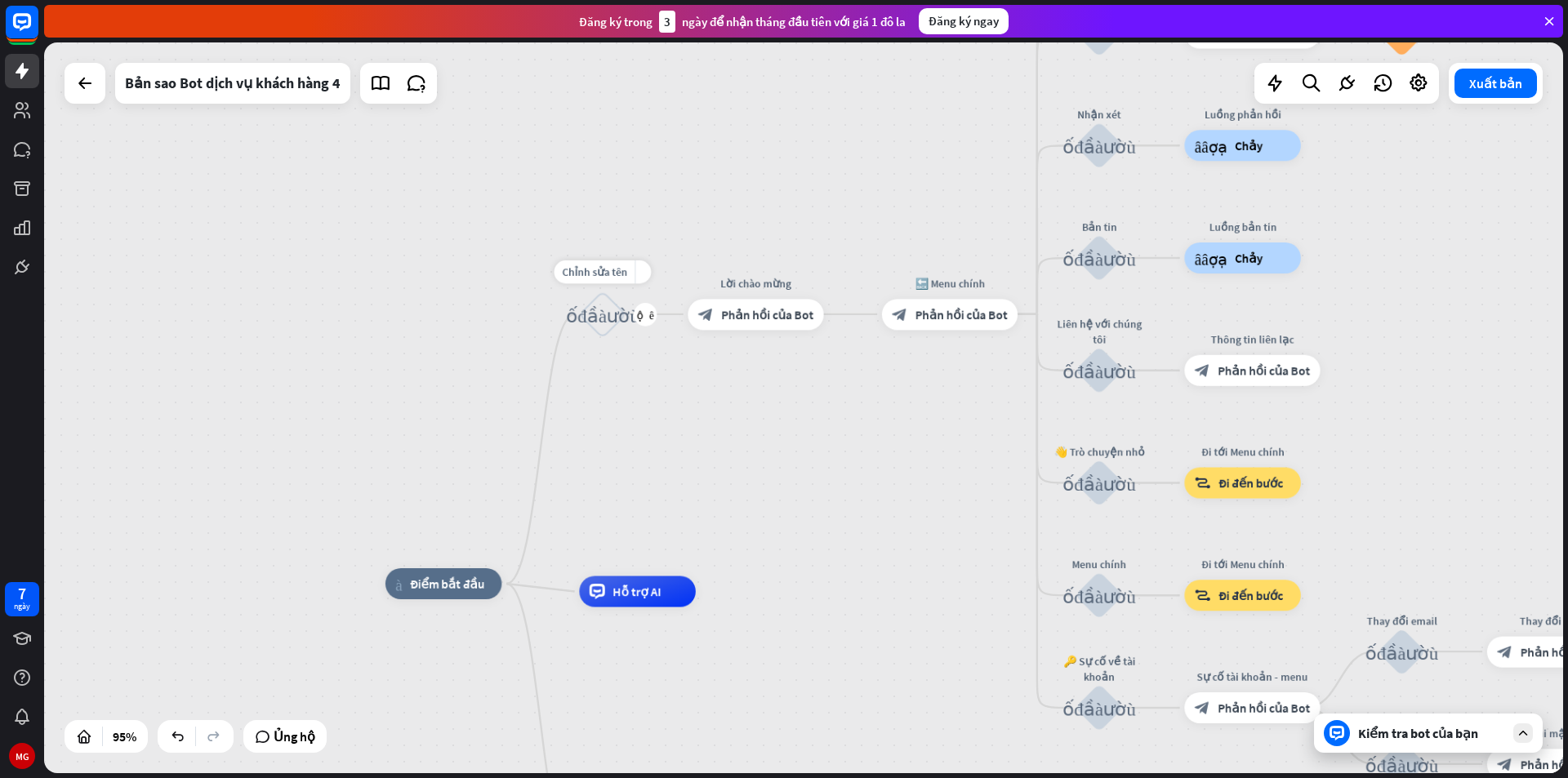
click at [602, 323] on font "khối_đầu_vào_người_dùng" at bounding box center [602, 314] width 73 height 20
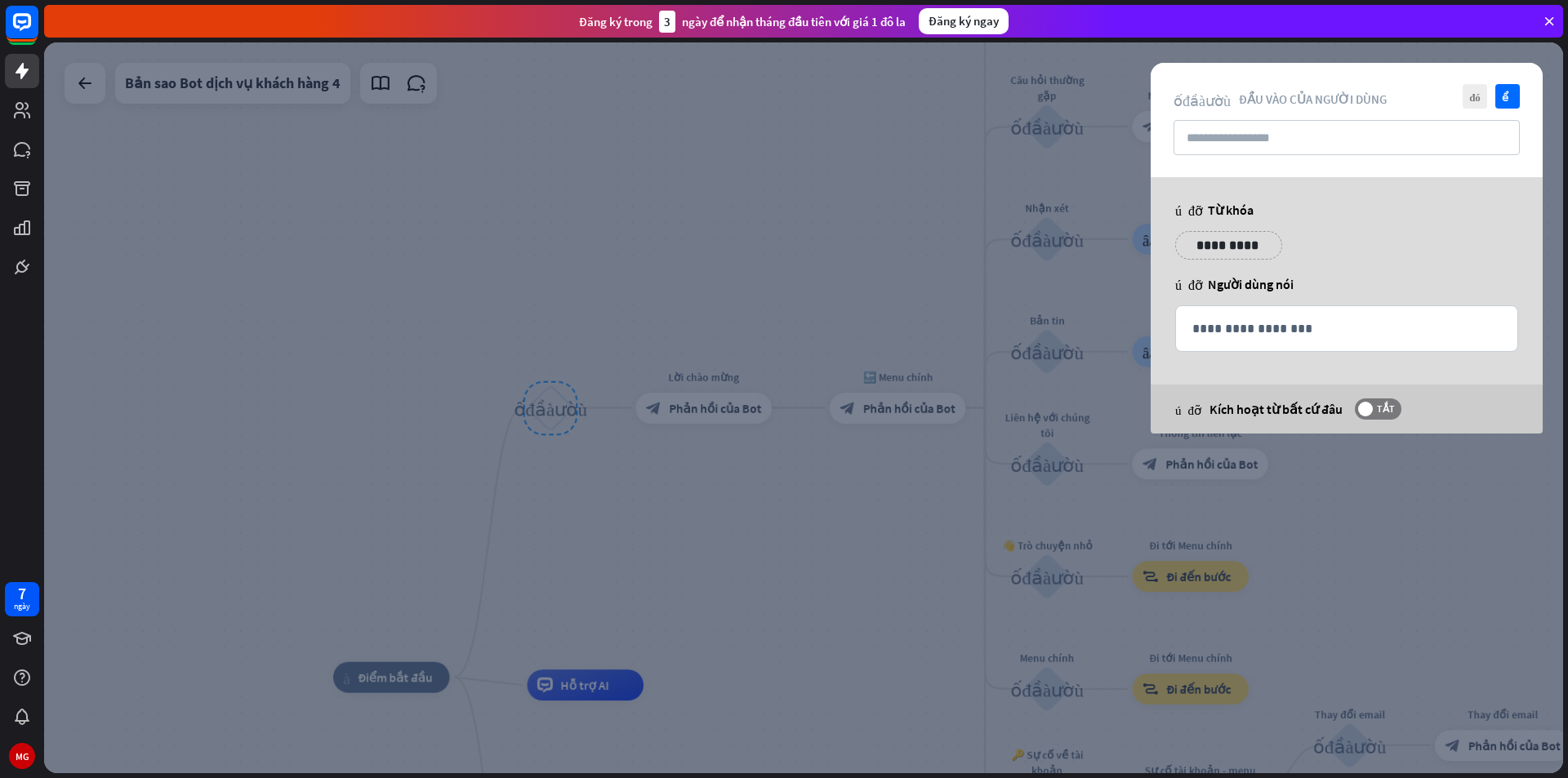
drag, startPoint x: 1312, startPoint y: 160, endPoint x: 1322, endPoint y: 147, distance: 16.4
click at [1313, 160] on div "đóng kiểm tra khối_đầu_vào_người_dùng Đầu vào của người dùng" at bounding box center [1347, 119] width 392 height 114
click at [1324, 144] on input "text" at bounding box center [1347, 138] width 346 height 35
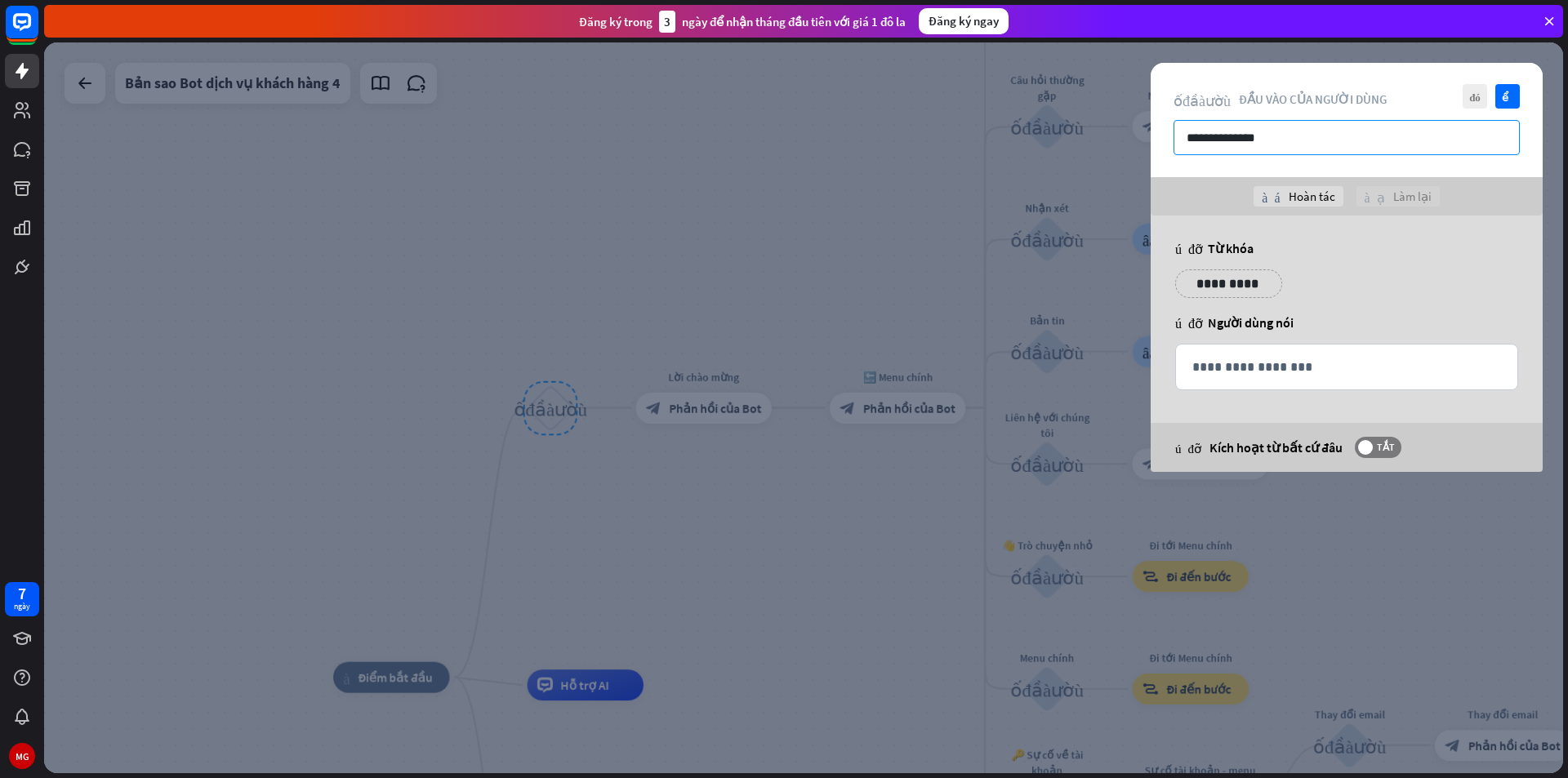
type input "**********"
click at [1193, 286] on p "**********" at bounding box center [1228, 284] width 82 height 21
click at [1222, 300] on icon "biểu tượng cảm xúc_nụ_cười" at bounding box center [1222, 307] width 31 height 39
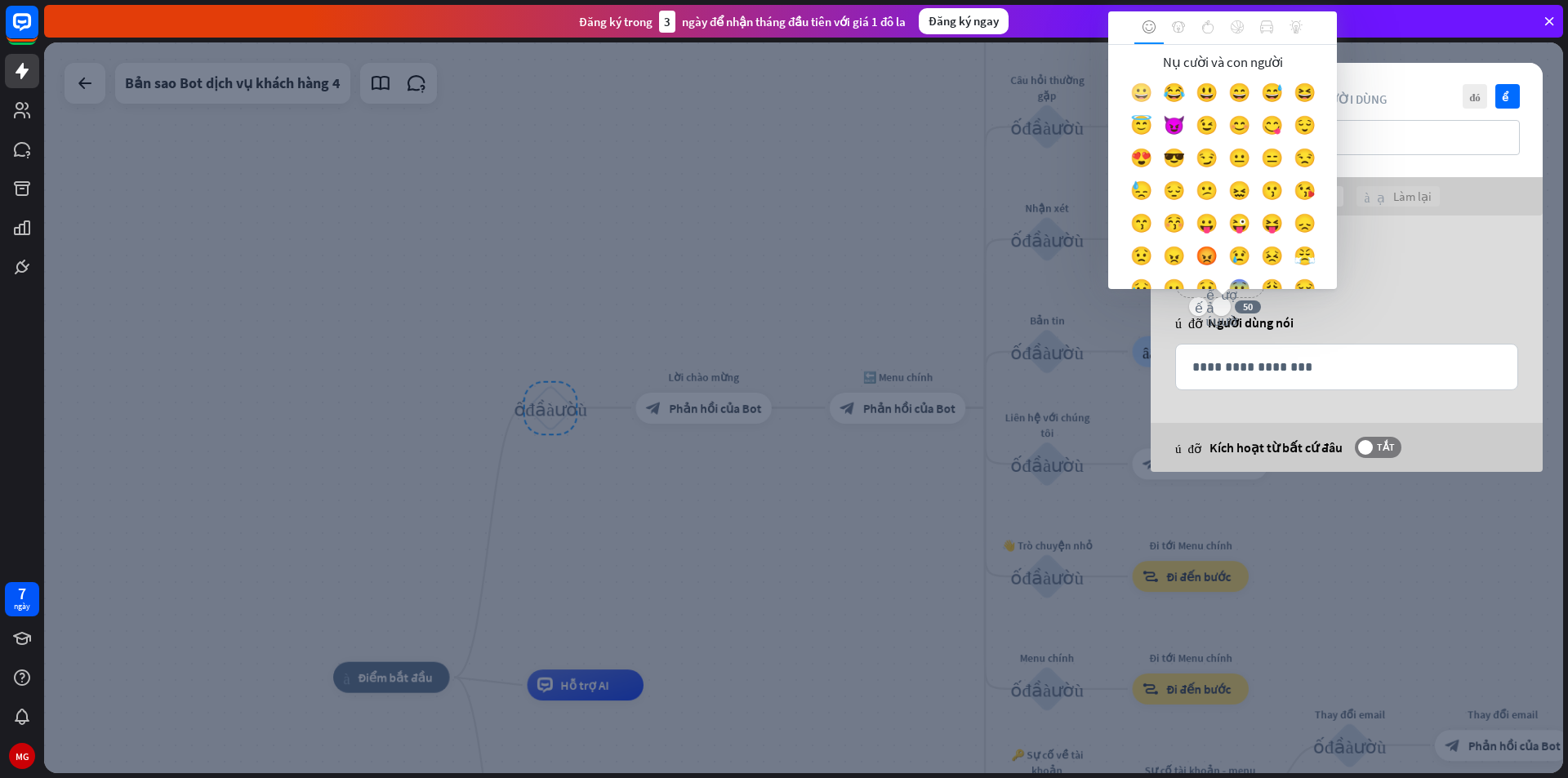
click at [1155, 86] on div "😀" at bounding box center [1140, 96] width 32 height 32
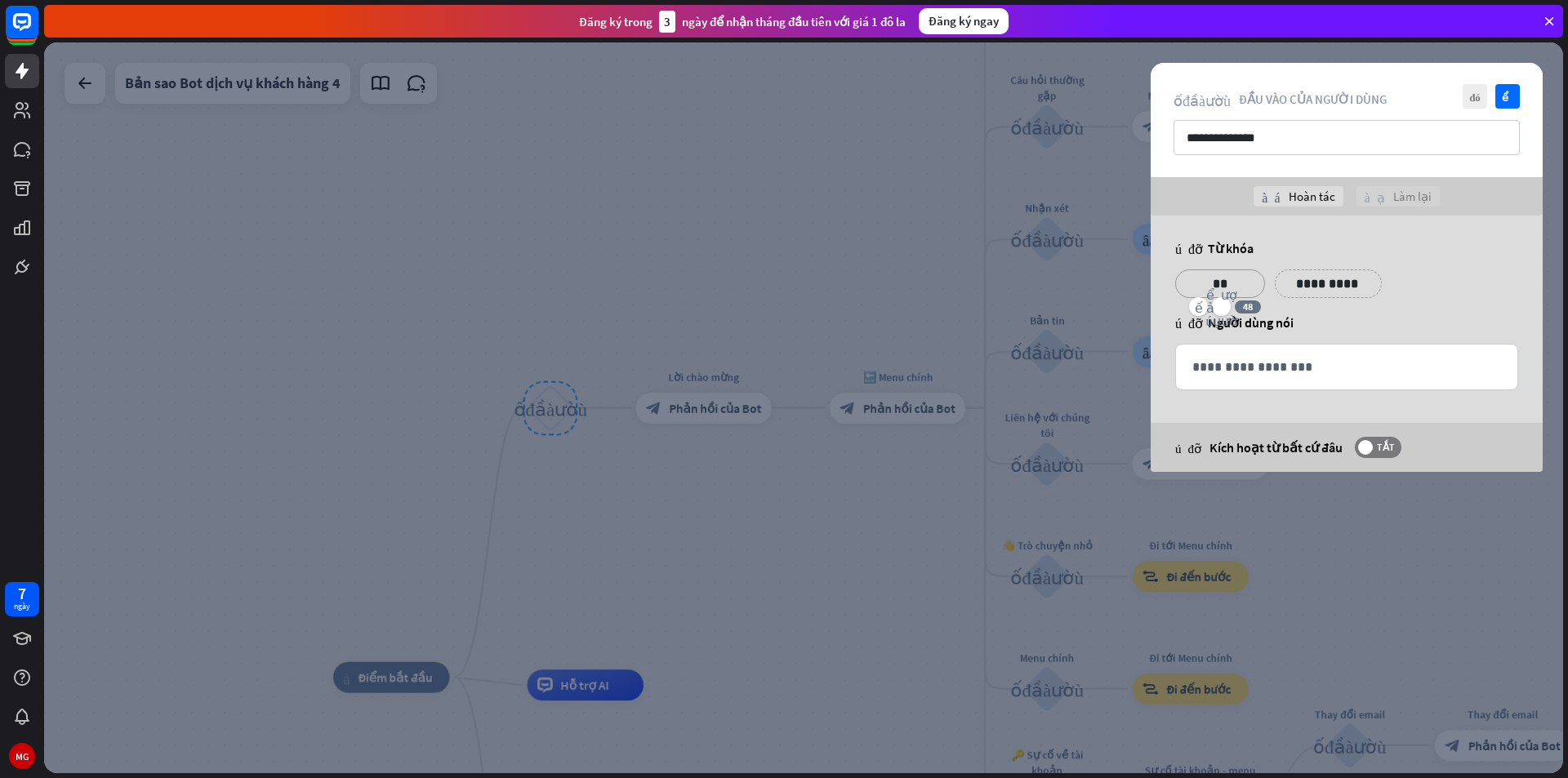
click at [1294, 290] on p "**********" at bounding box center [1328, 284] width 82 height 21
click at [1319, 304] on icon "biểu tượng cảm xúc_nụ_cười" at bounding box center [1321, 307] width 31 height 39
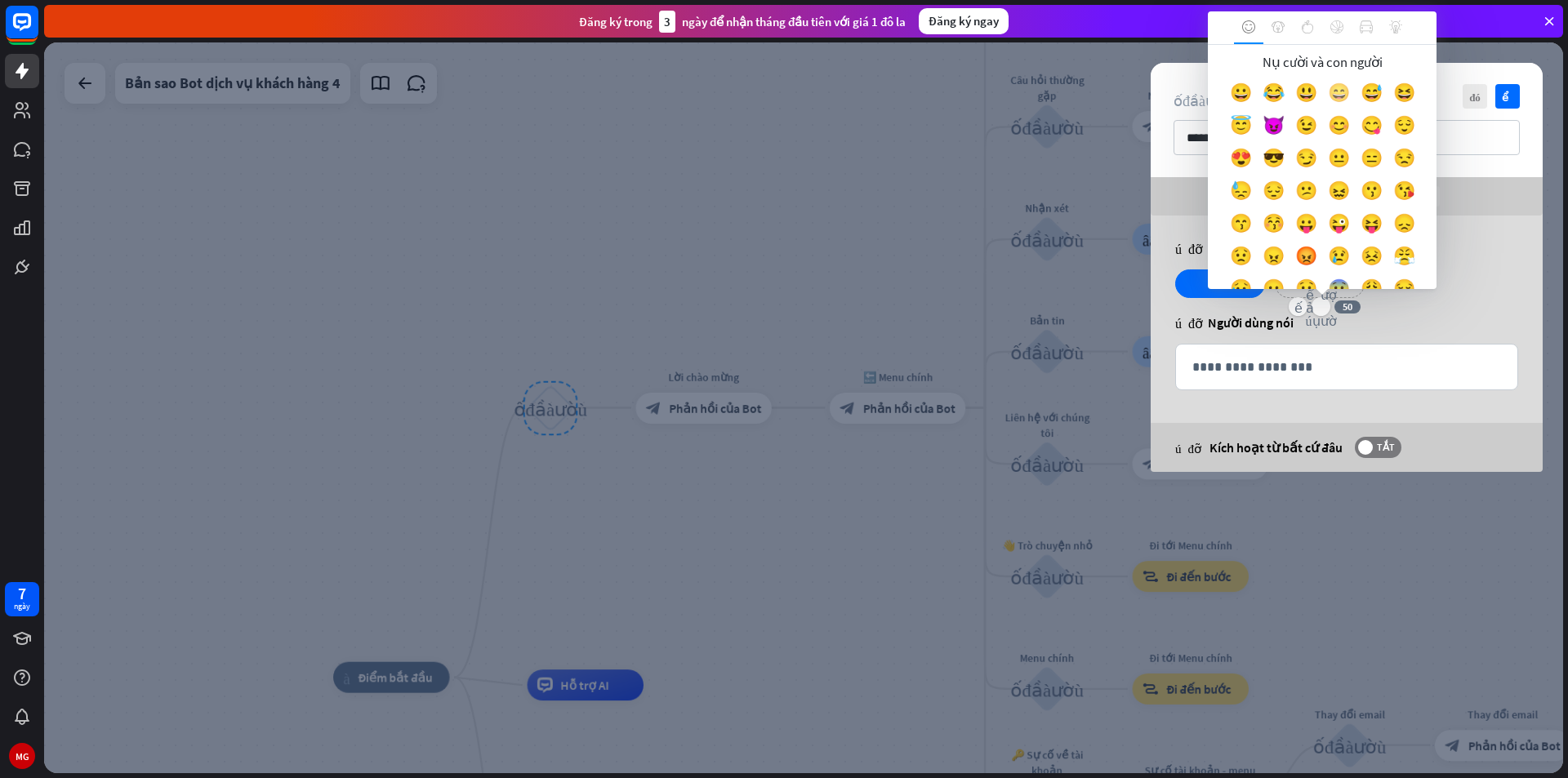
click at [1350, 97] on font "😄" at bounding box center [1339, 92] width 23 height 23
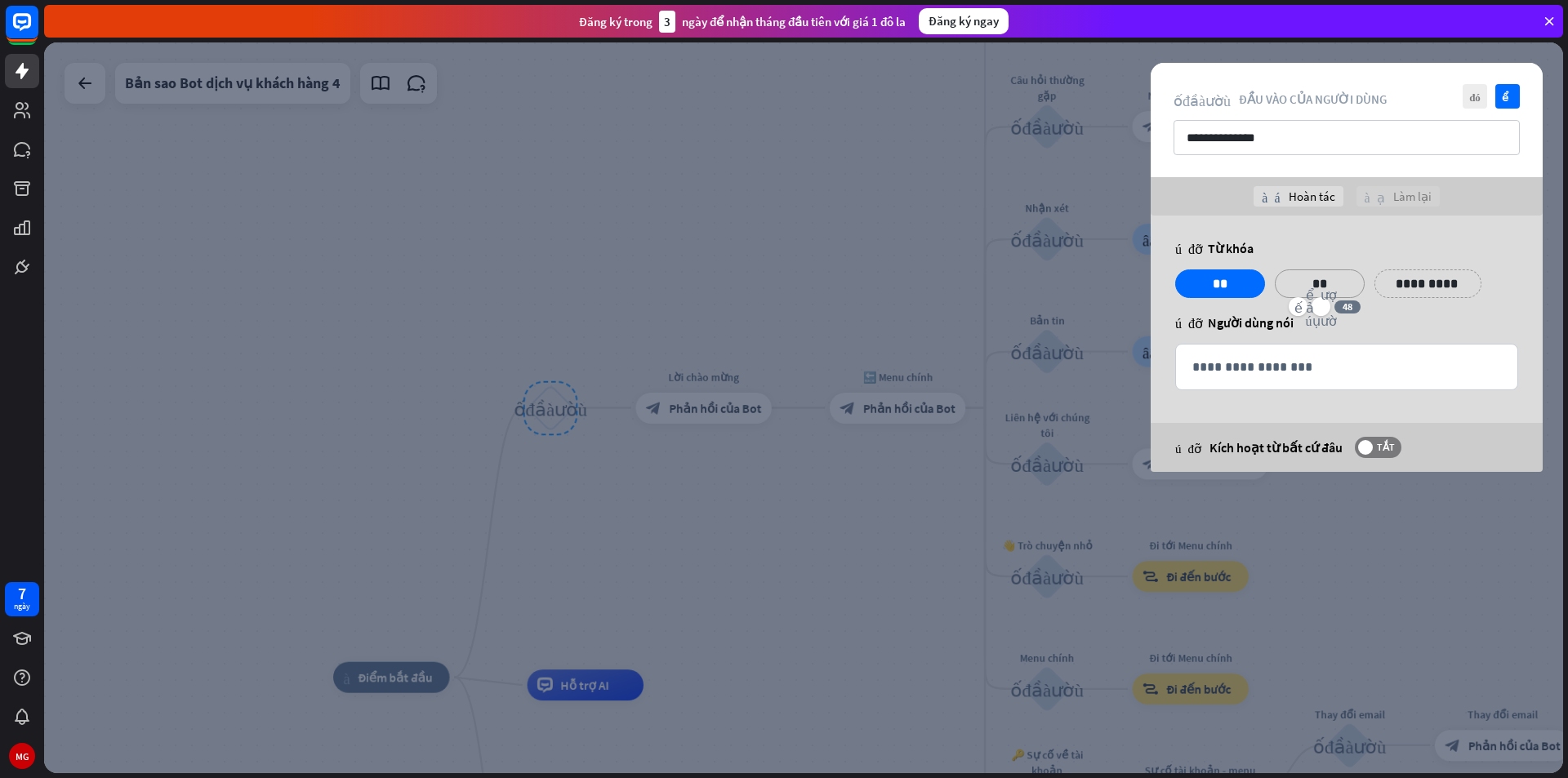
click at [1427, 289] on p "**********" at bounding box center [1428, 284] width 82 height 21
click at [1417, 300] on icon "biểu tượng cảm xúc_nụ_cười" at bounding box center [1421, 307] width 31 height 39
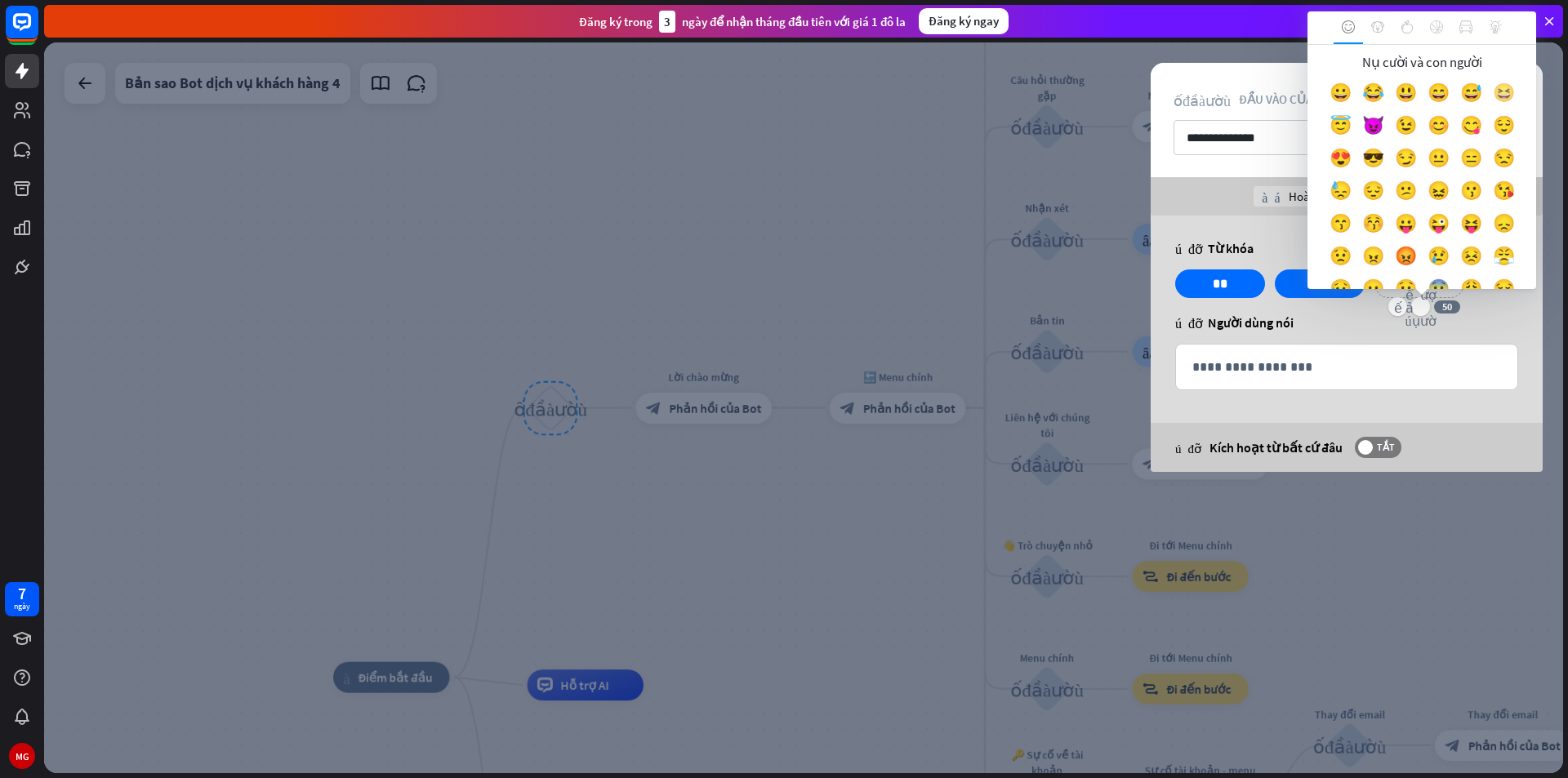
click at [1349, 124] on div "Nụ cười và con người 😀 😂 😃 😄 😅 😆 😇 😈 😉 😊 😋 😌 😍 😎 😏 😐 😑 😒 😓 😔 😕 😖 😗" at bounding box center [1422, 166] width 229 height 244
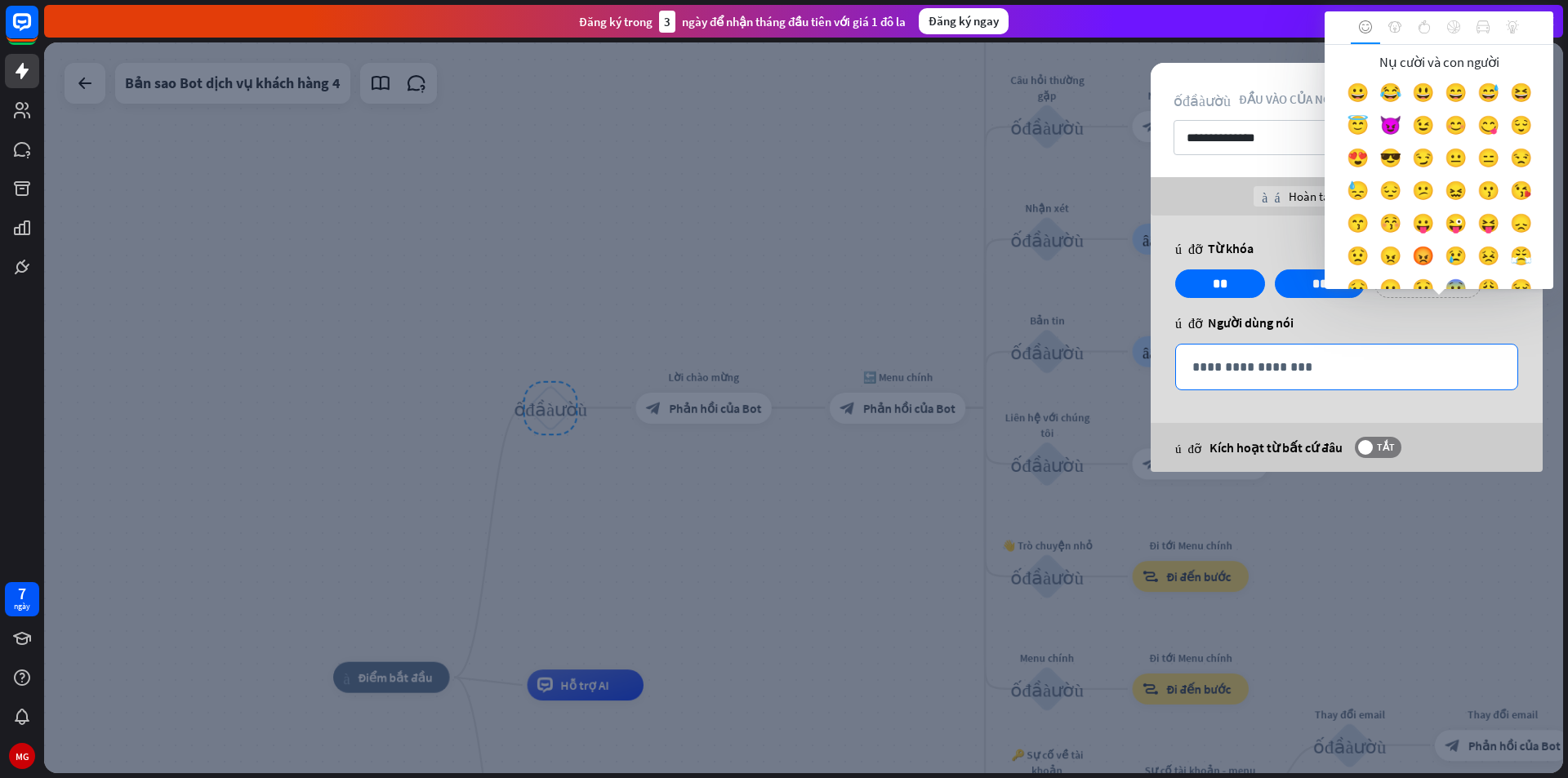
click at [1464, 359] on p "**********" at bounding box center [1346, 367] width 308 height 21
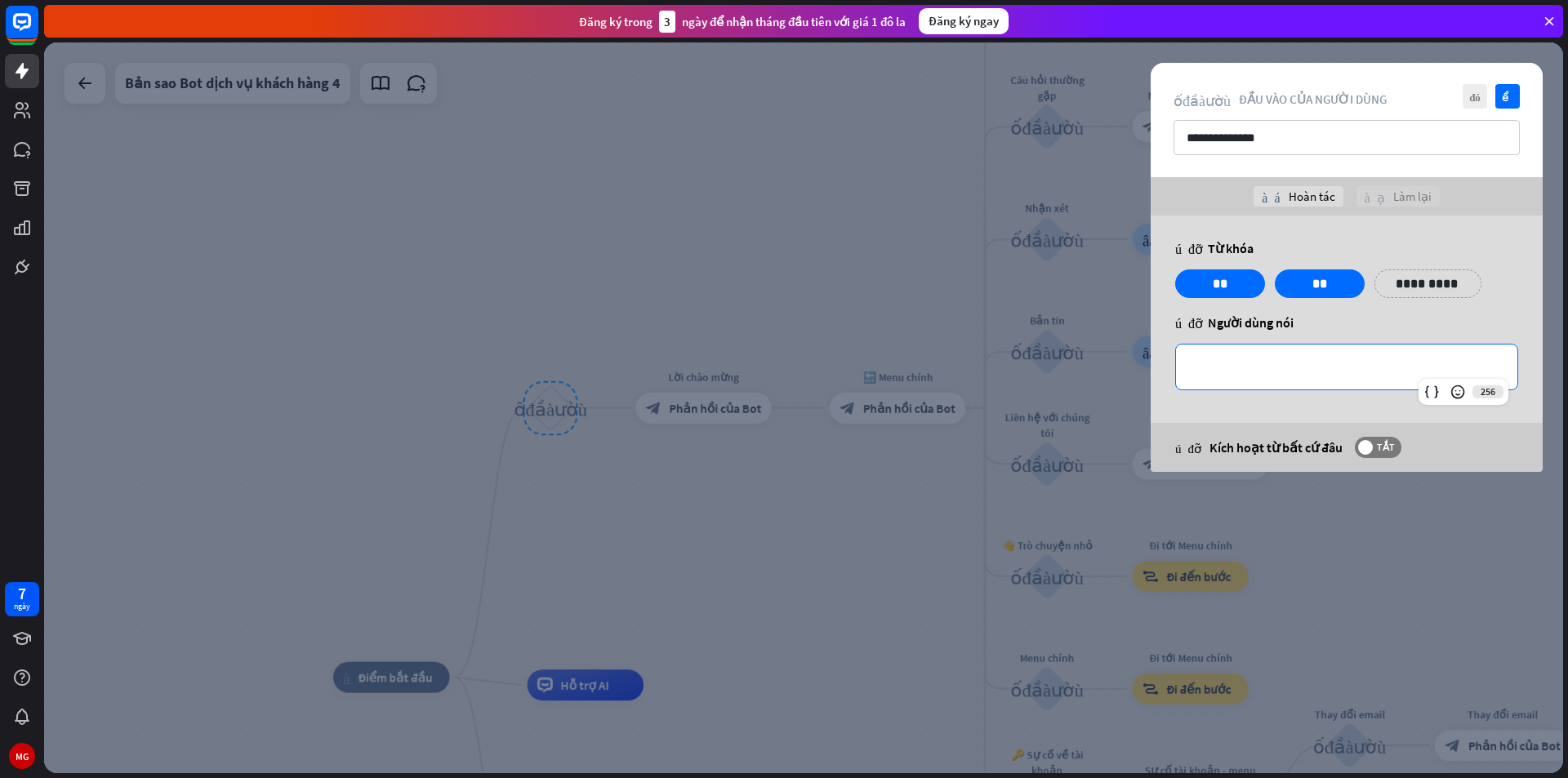
click at [1433, 284] on p "**********" at bounding box center [1428, 284] width 82 height 21
click at [1423, 299] on font "biểu tượng cảm xúc_nụ_cười" at bounding box center [1421, 307] width 31 height 39
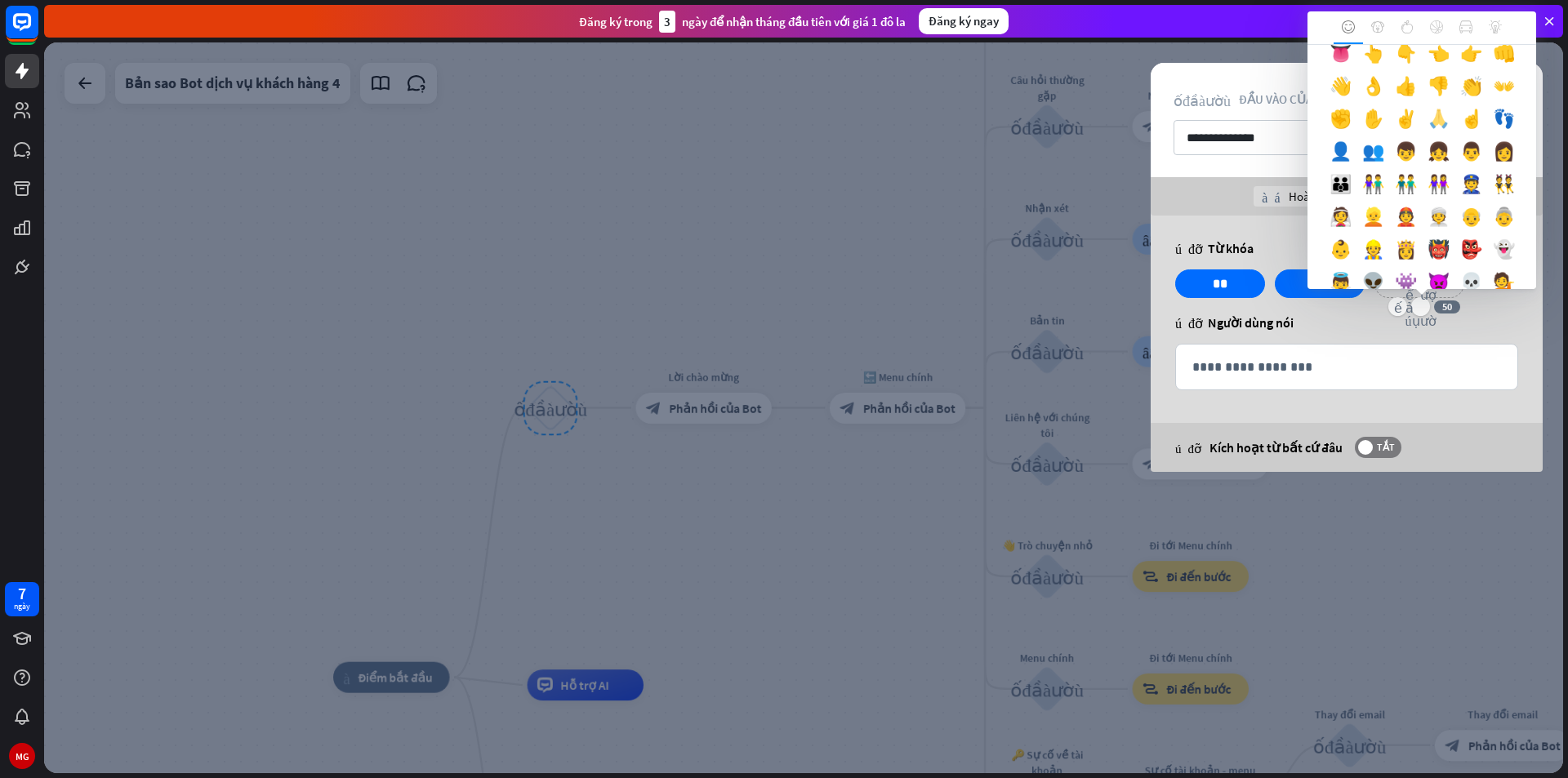
scroll to position [490, 0]
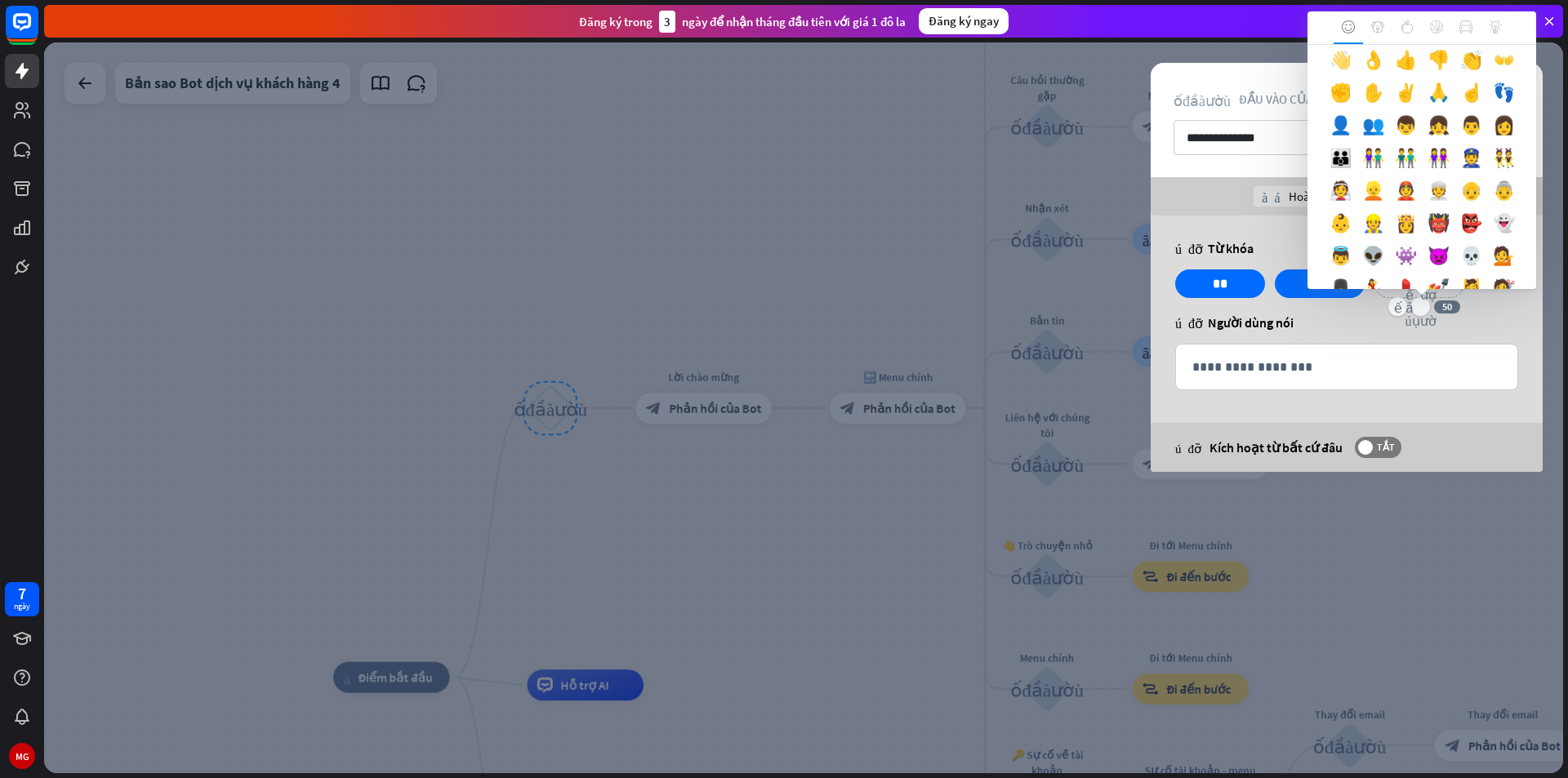
click at [1357, 80] on div "👋" at bounding box center [1339, 63] width 32 height 32
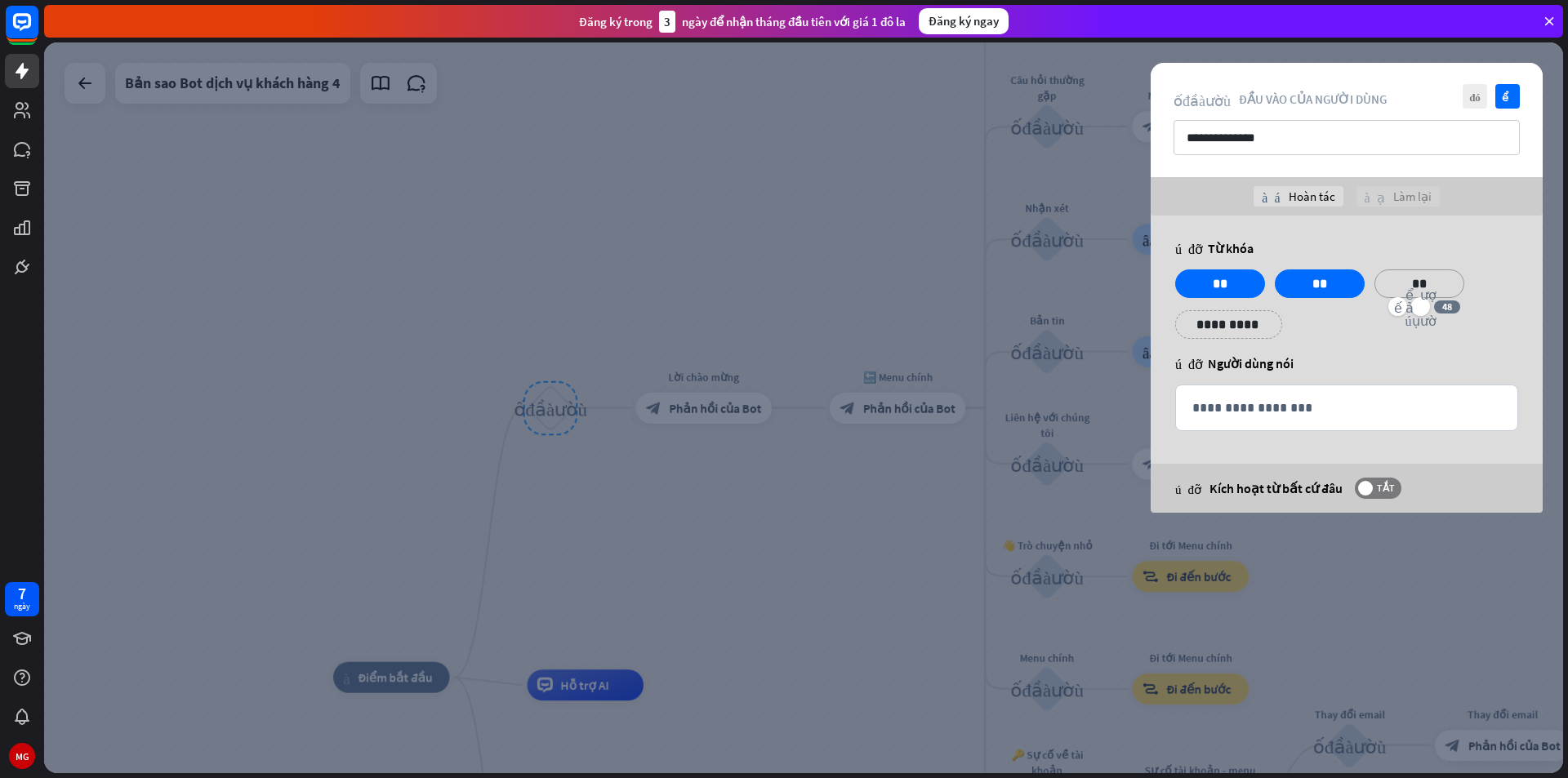
click at [1248, 324] on p "**********" at bounding box center [1228, 324] width 82 height 21
click at [1226, 343] on icon "biểu tượng cảm xúc_nụ_cười" at bounding box center [1222, 347] width 31 height 39
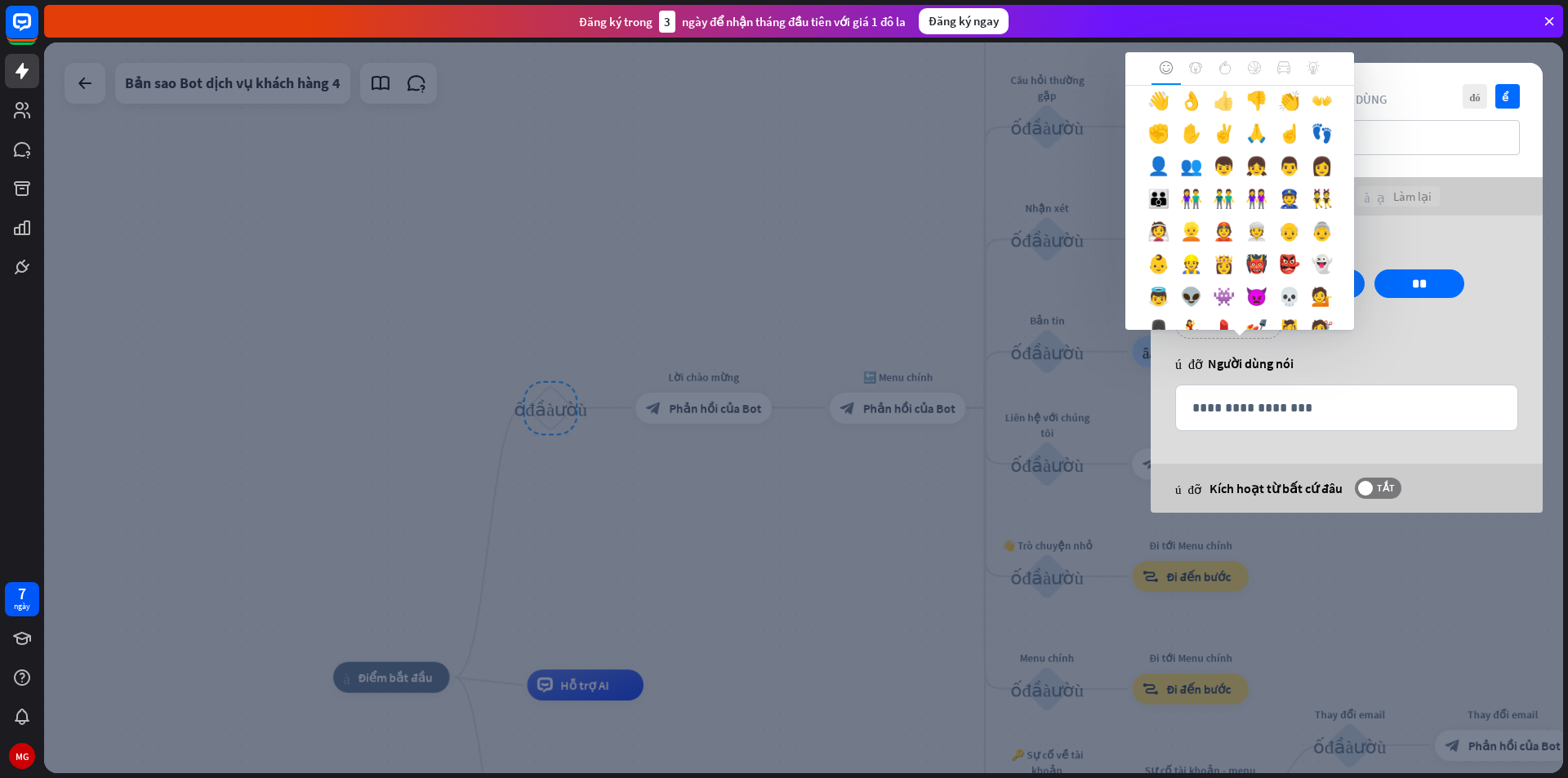
click at [1207, 120] on div "👍" at bounding box center [1222, 104] width 32 height 32
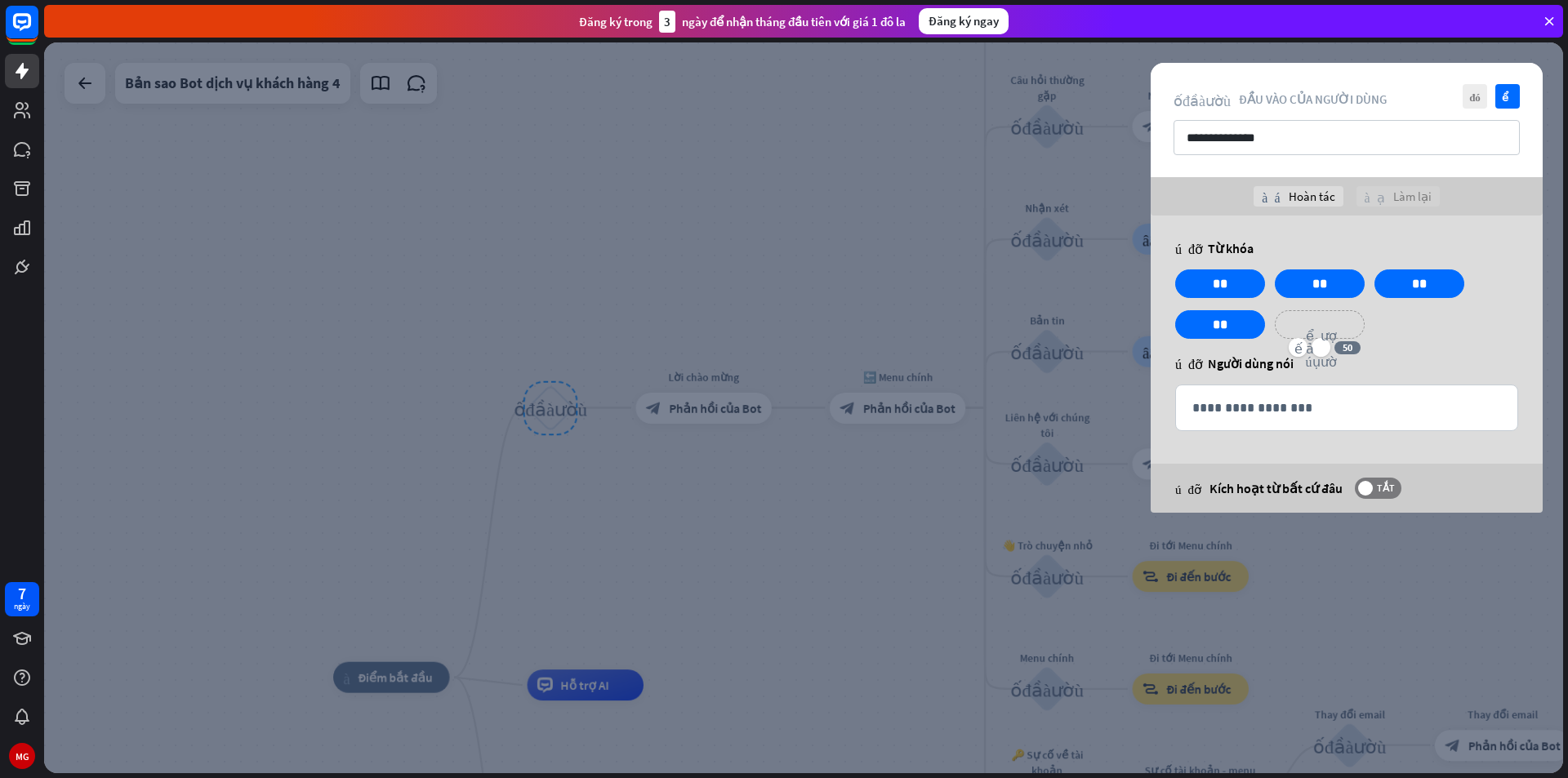
click at [1317, 325] on p "**********" at bounding box center [1319, 324] width 66 height 21
click at [1407, 346] on div "**********" at bounding box center [1347, 309] width 352 height 81
click at [1379, 391] on div "**********" at bounding box center [1346, 408] width 342 height 45
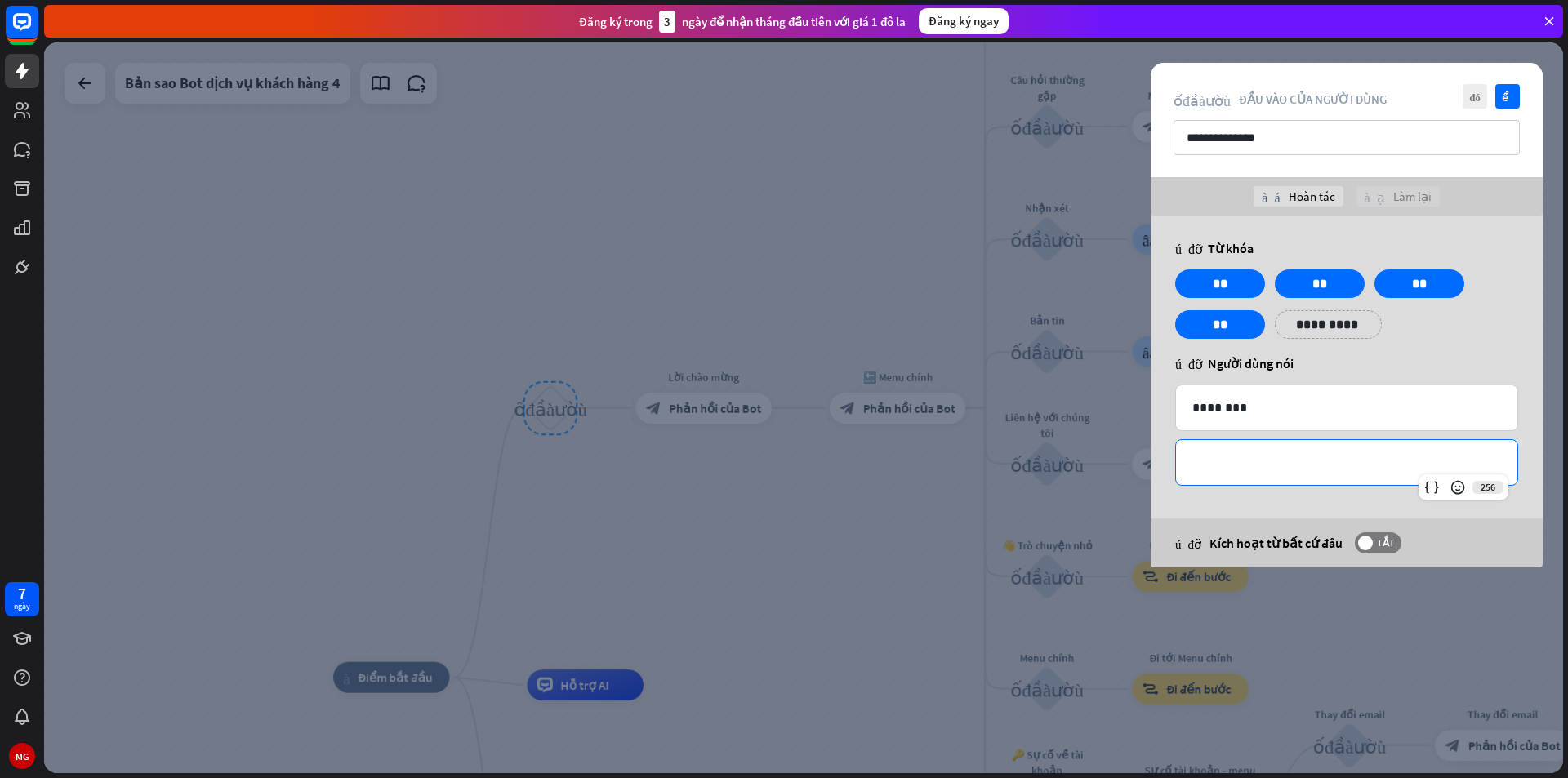
click at [1315, 471] on p "**********" at bounding box center [1346, 462] width 308 height 21
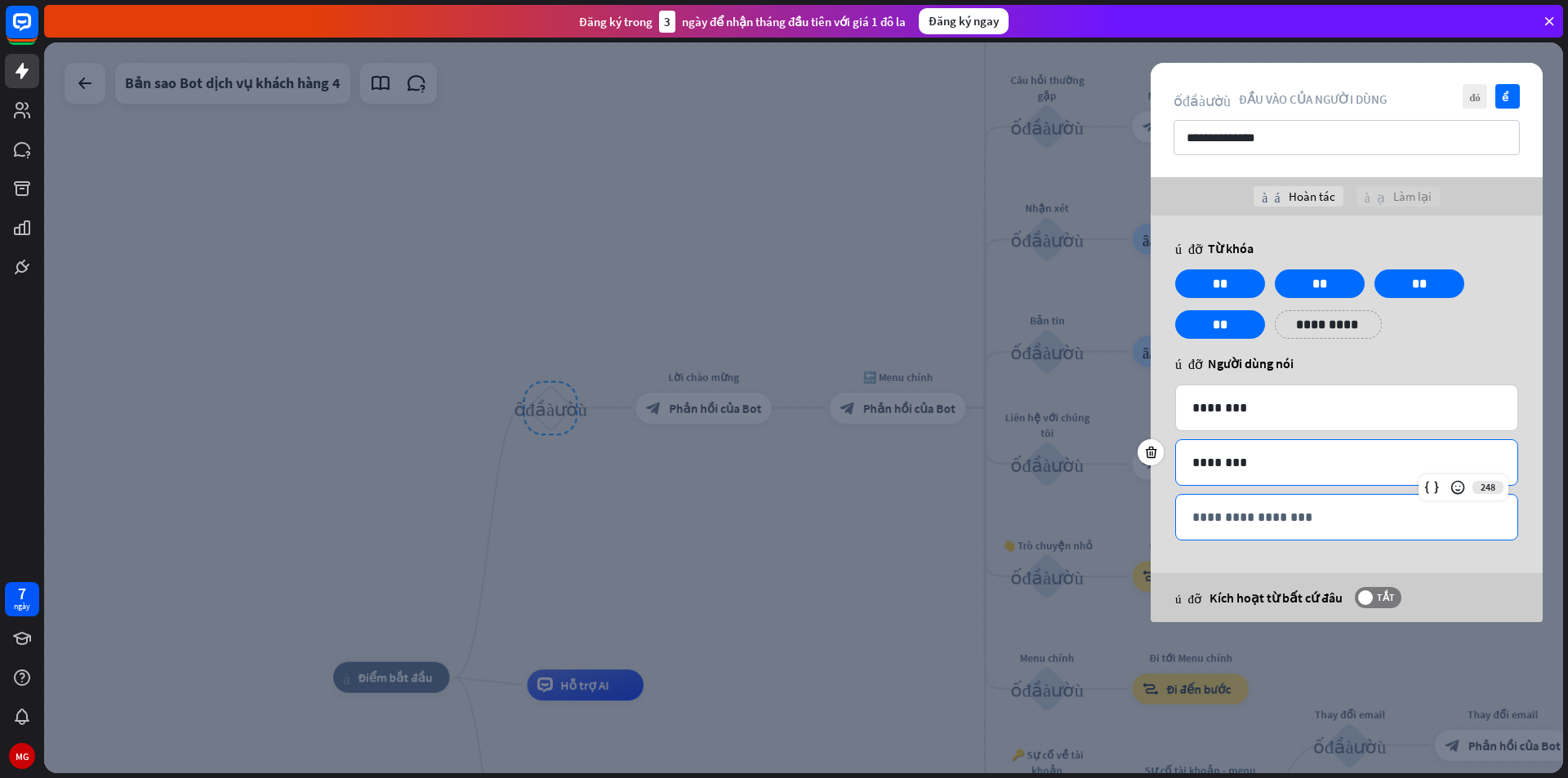
click at [1304, 506] on div "**********" at bounding box center [1346, 518] width 342 height 45
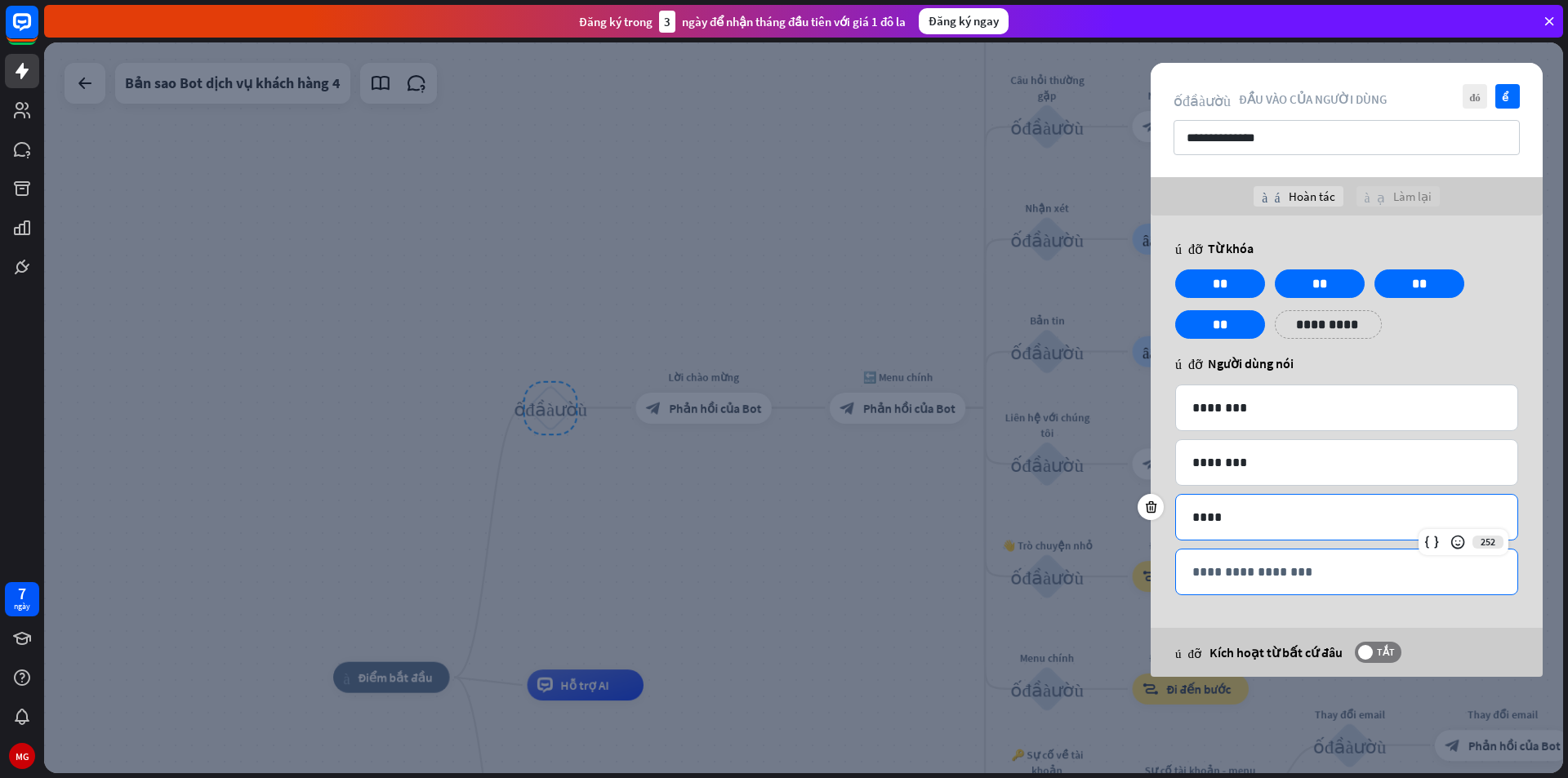
click at [1294, 563] on p "**********" at bounding box center [1346, 572] width 308 height 21
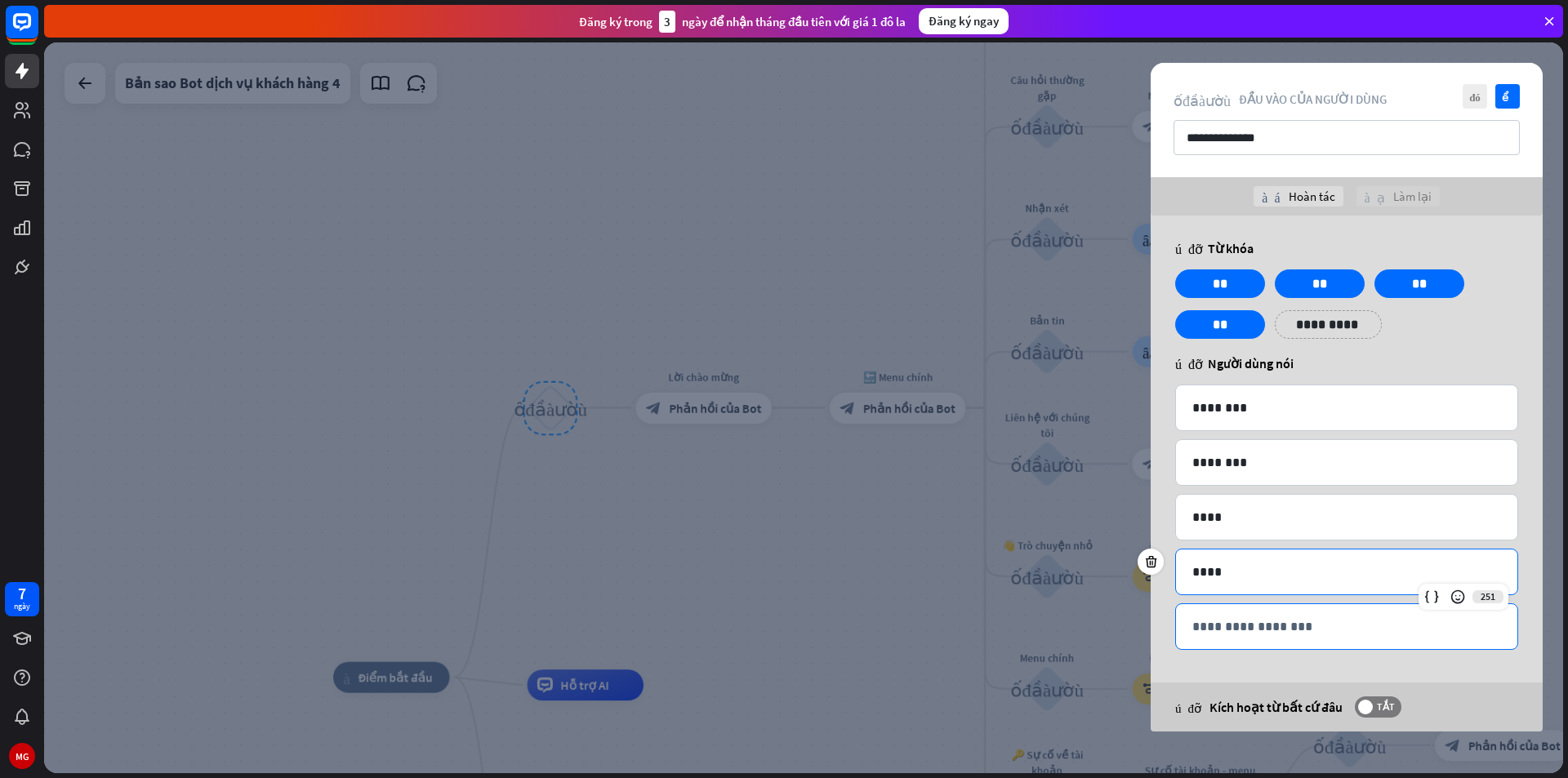
click at [1249, 619] on p "**********" at bounding box center [1346, 626] width 308 height 21
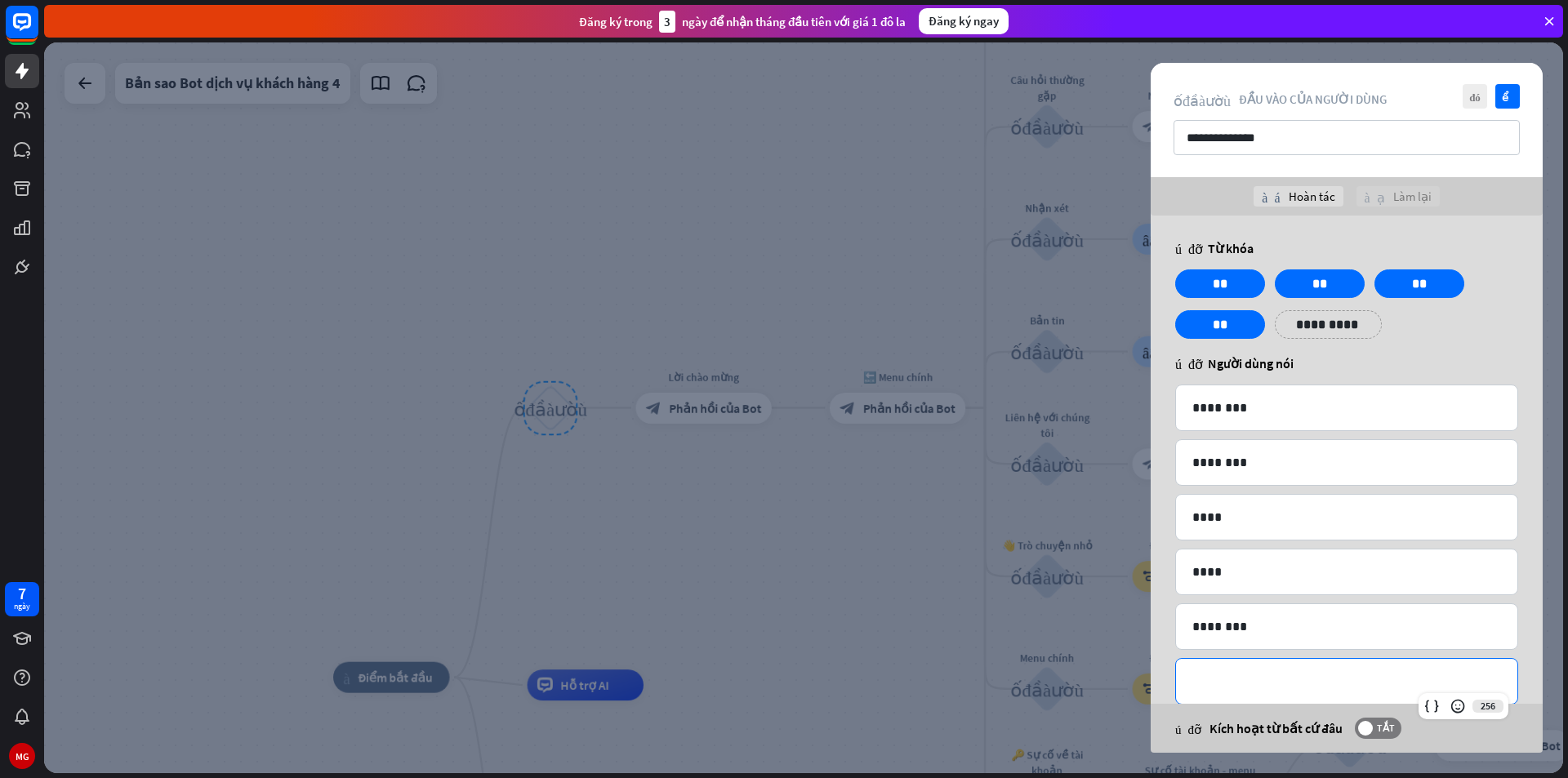
click at [1209, 687] on p "**********" at bounding box center [1346, 681] width 308 height 21
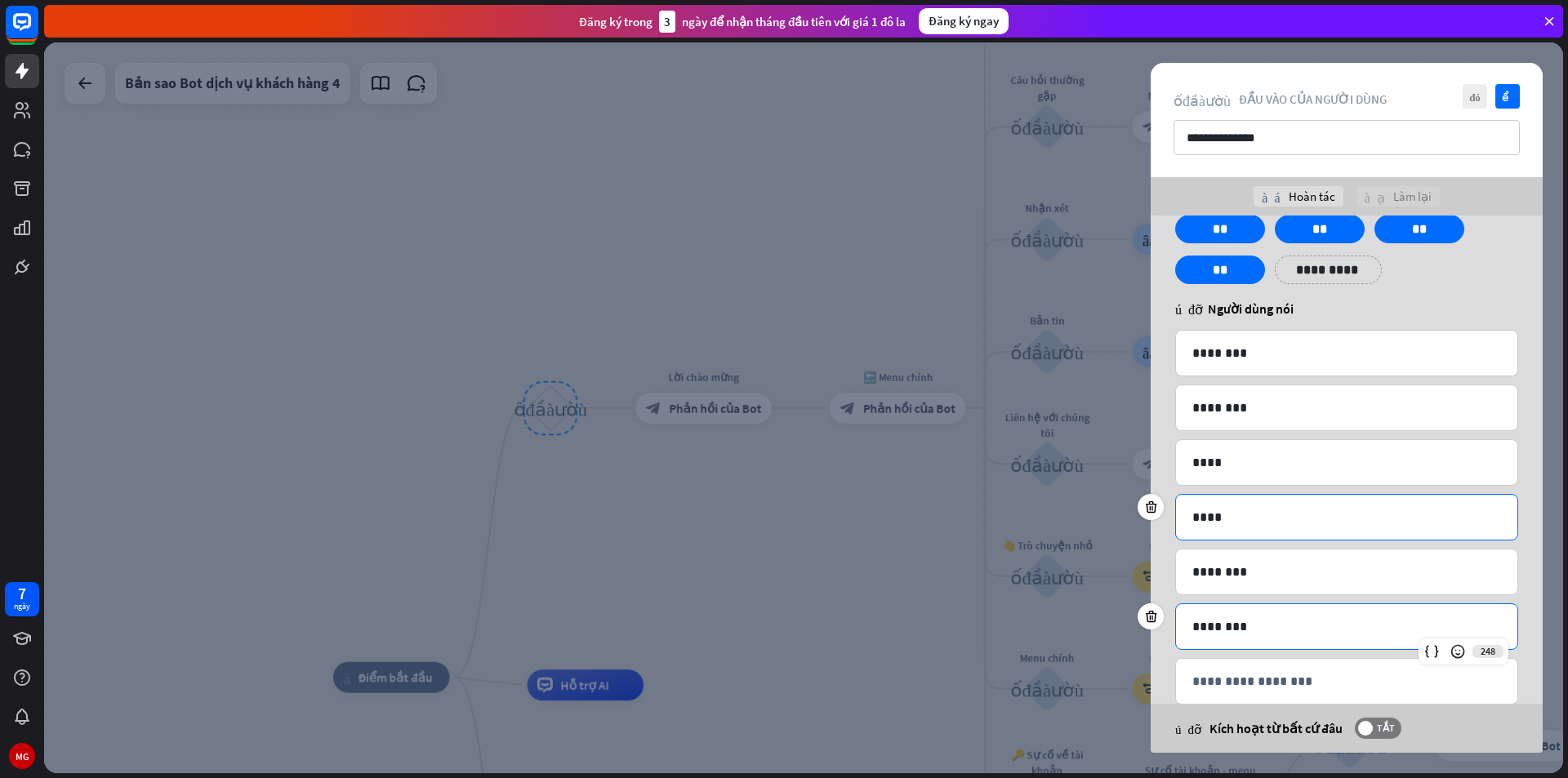
scroll to position [88, 0]
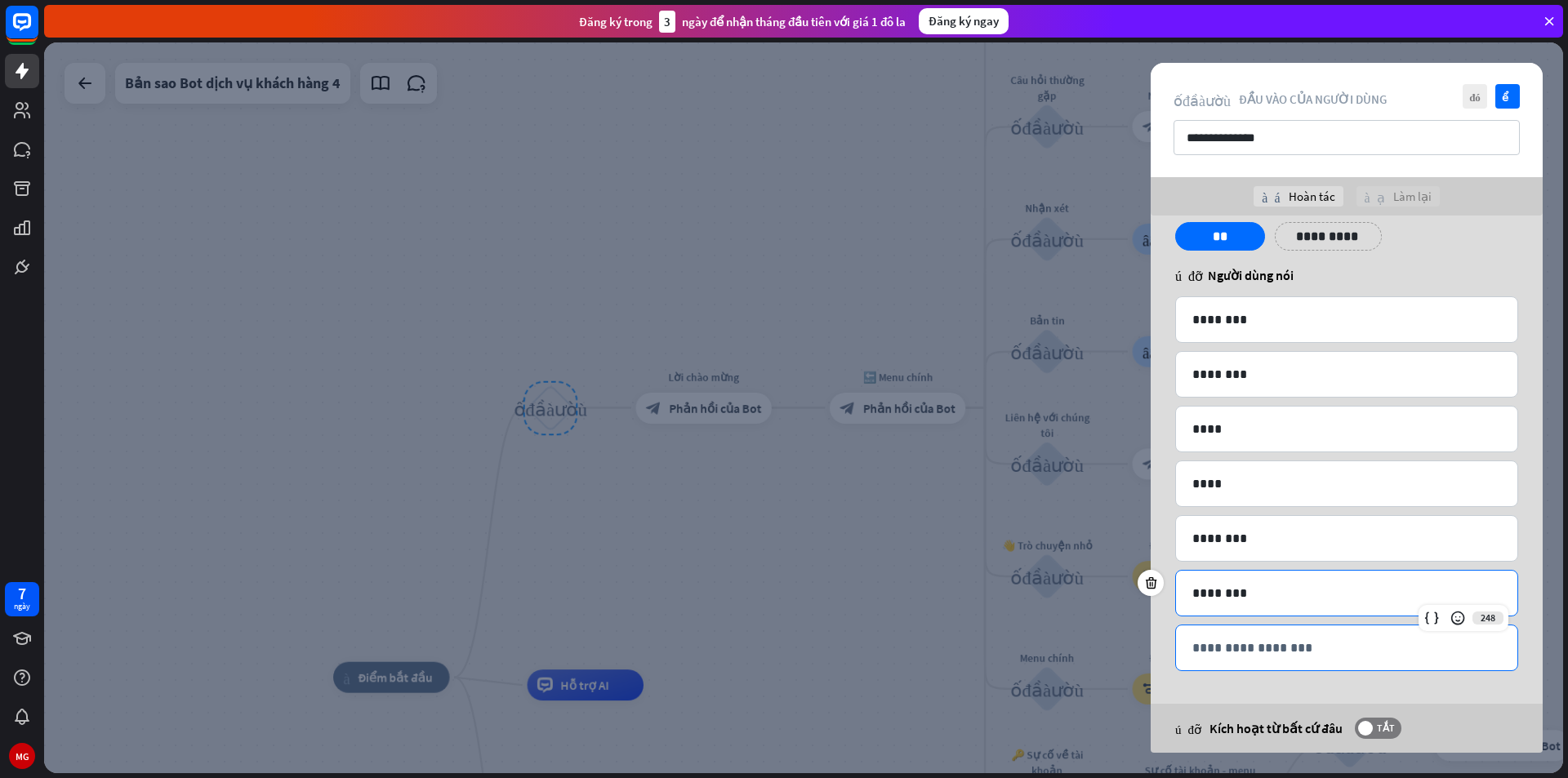
click at [1258, 664] on div "**********" at bounding box center [1346, 648] width 342 height 45
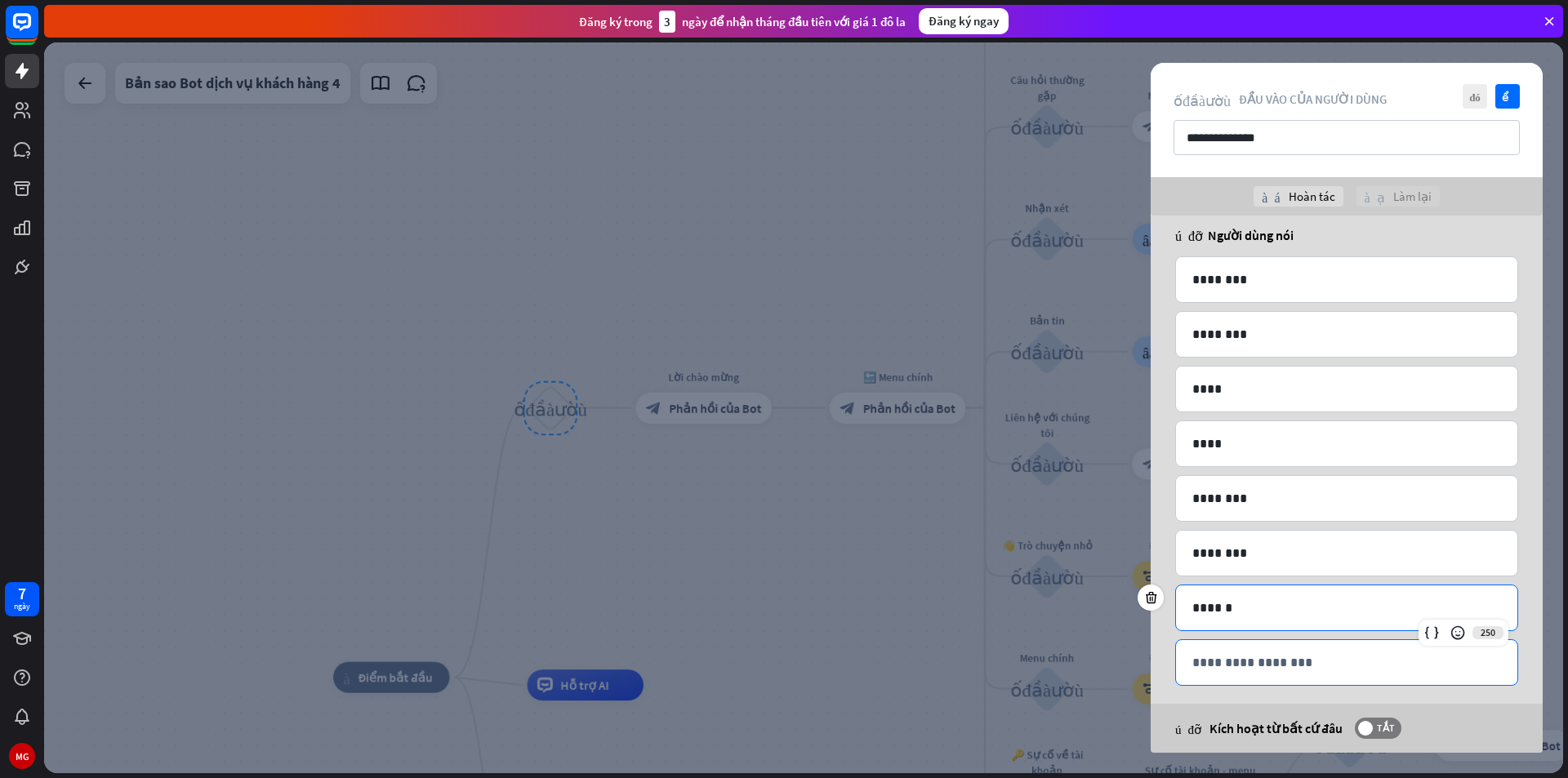
scroll to position [143, 0]
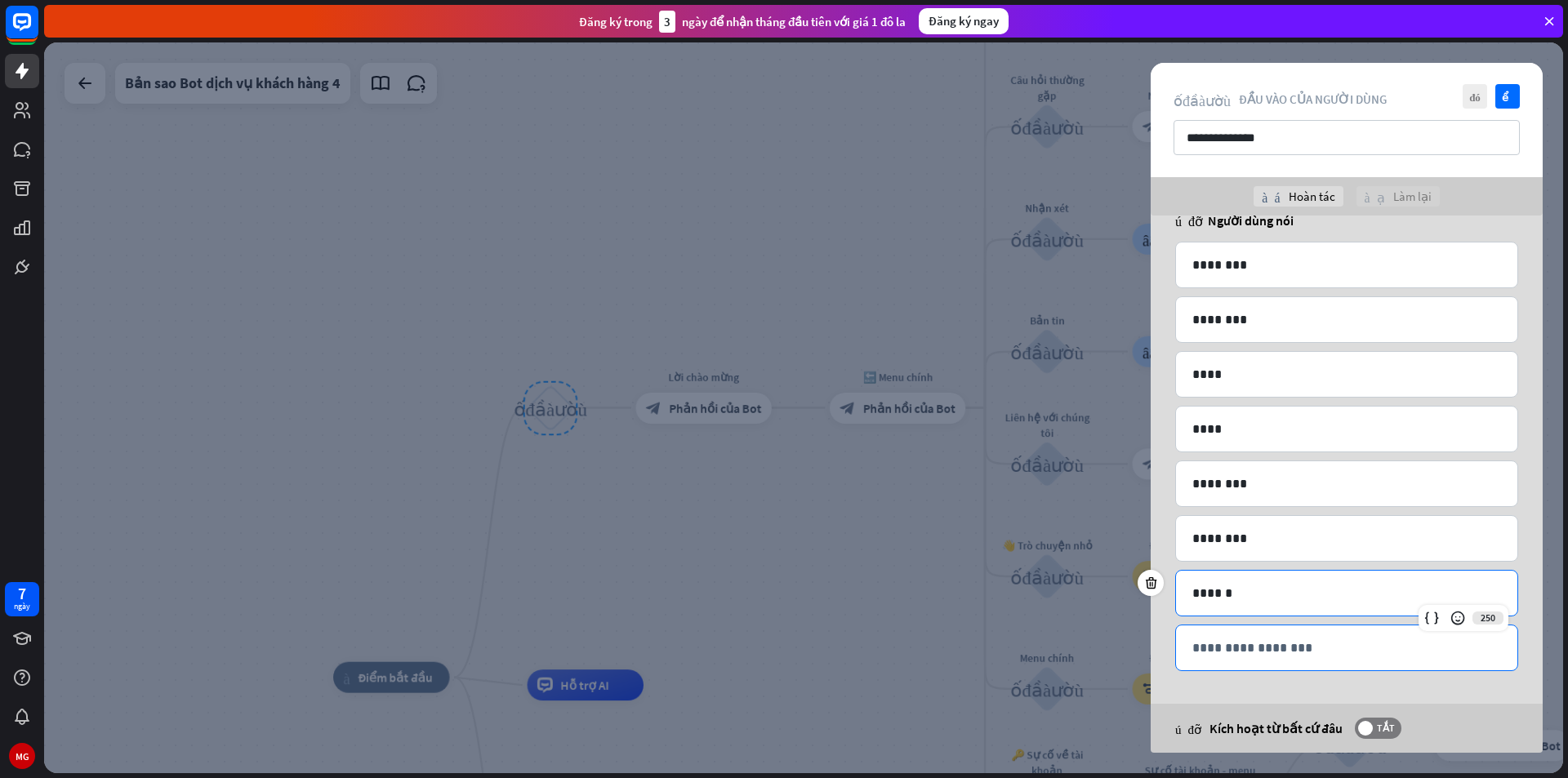
click at [1269, 643] on p "**********" at bounding box center [1346, 648] width 308 height 21
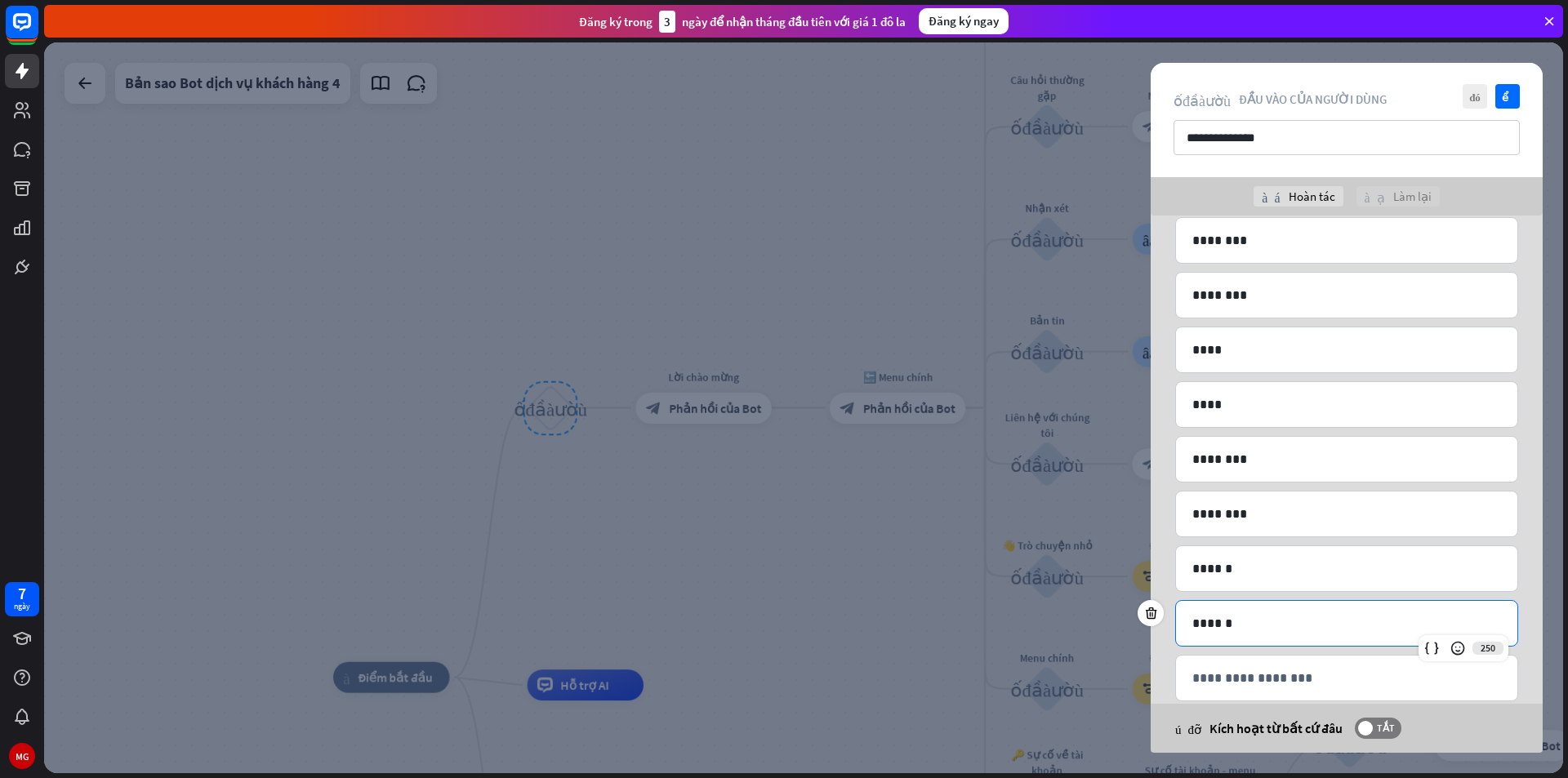
scroll to position [198, 0]
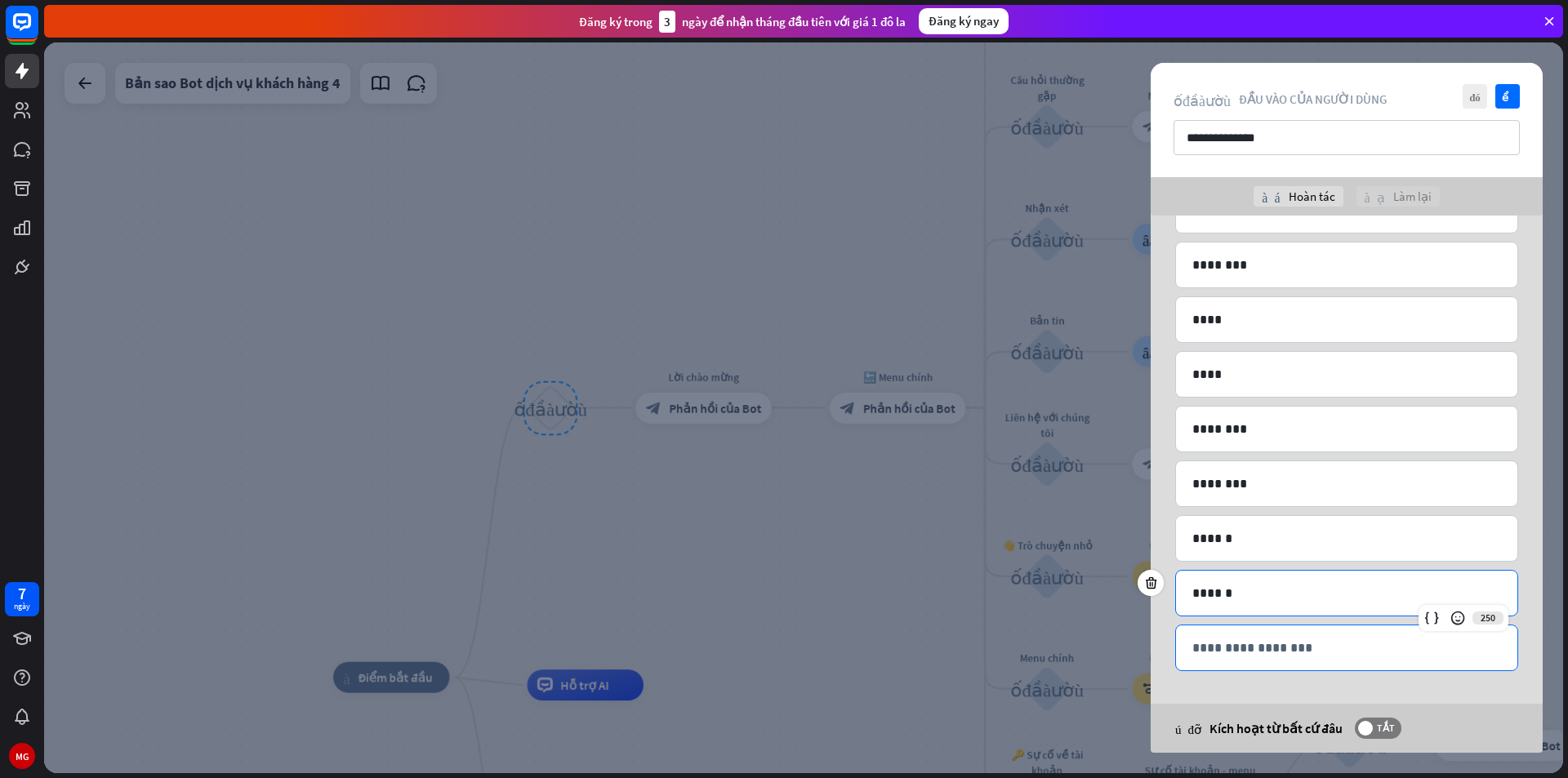
click at [1257, 653] on p "**********" at bounding box center [1346, 648] width 308 height 21
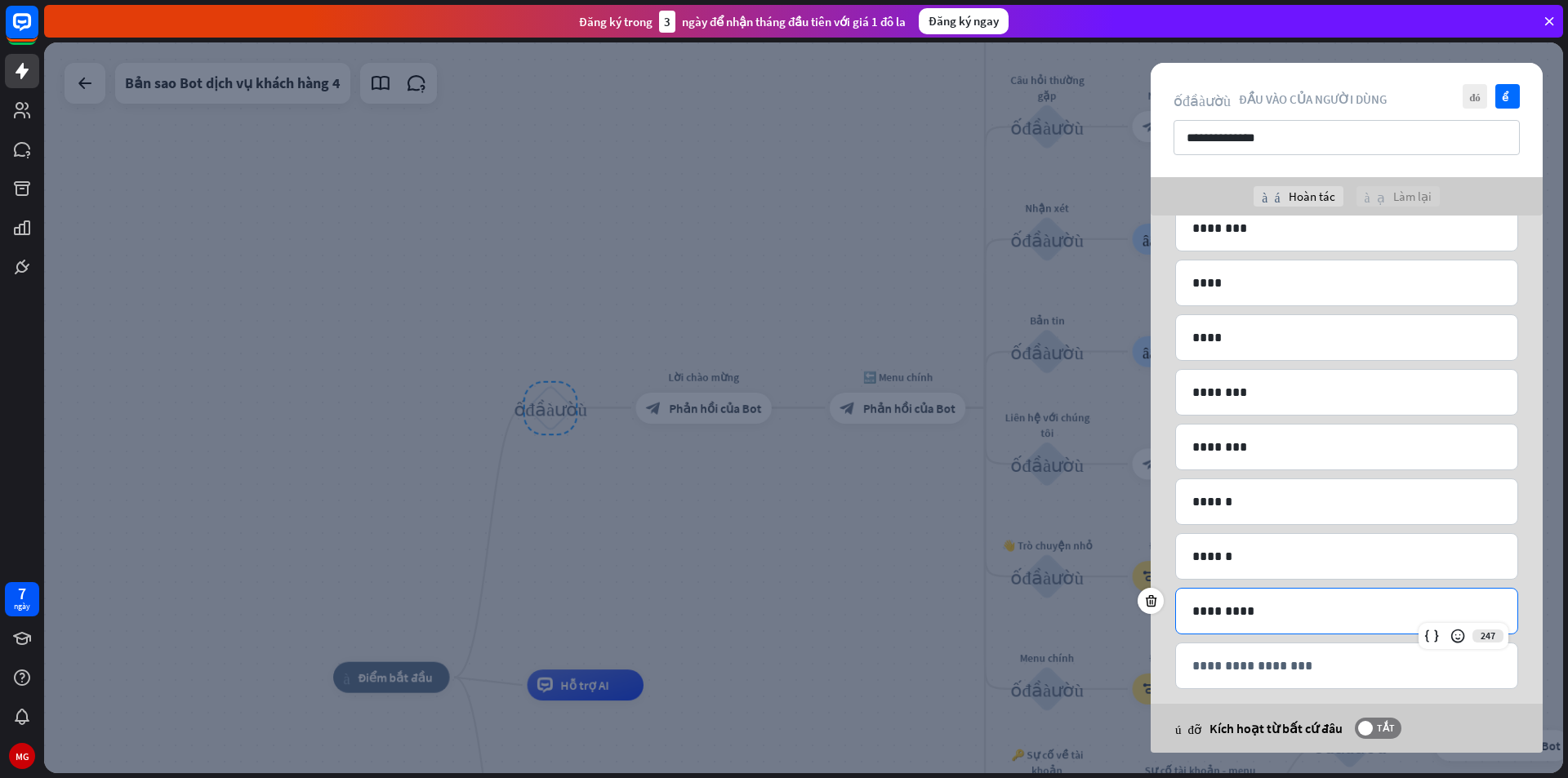
scroll to position [252, 0]
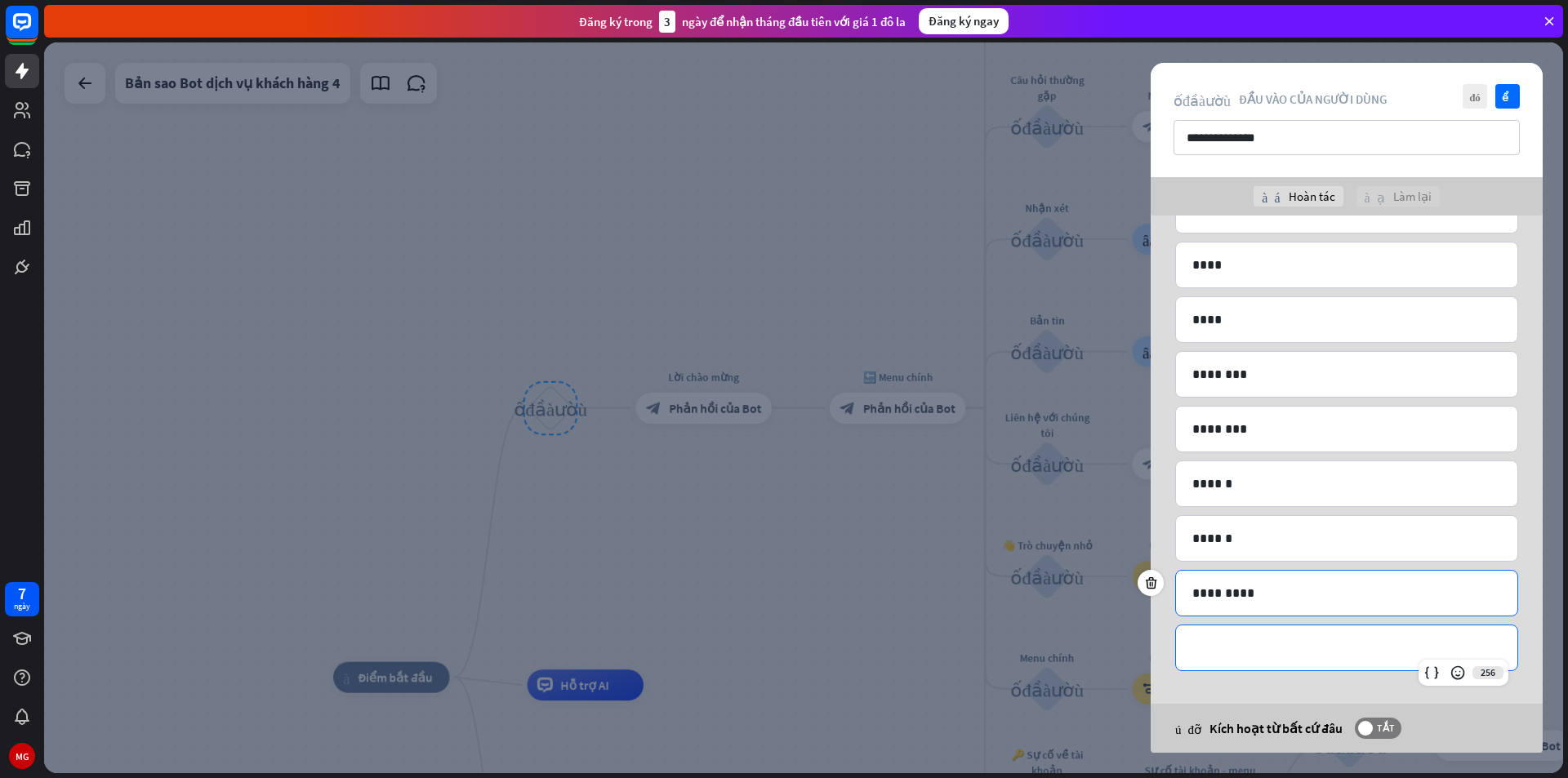
click at [1257, 653] on p "**********" at bounding box center [1346, 648] width 308 height 21
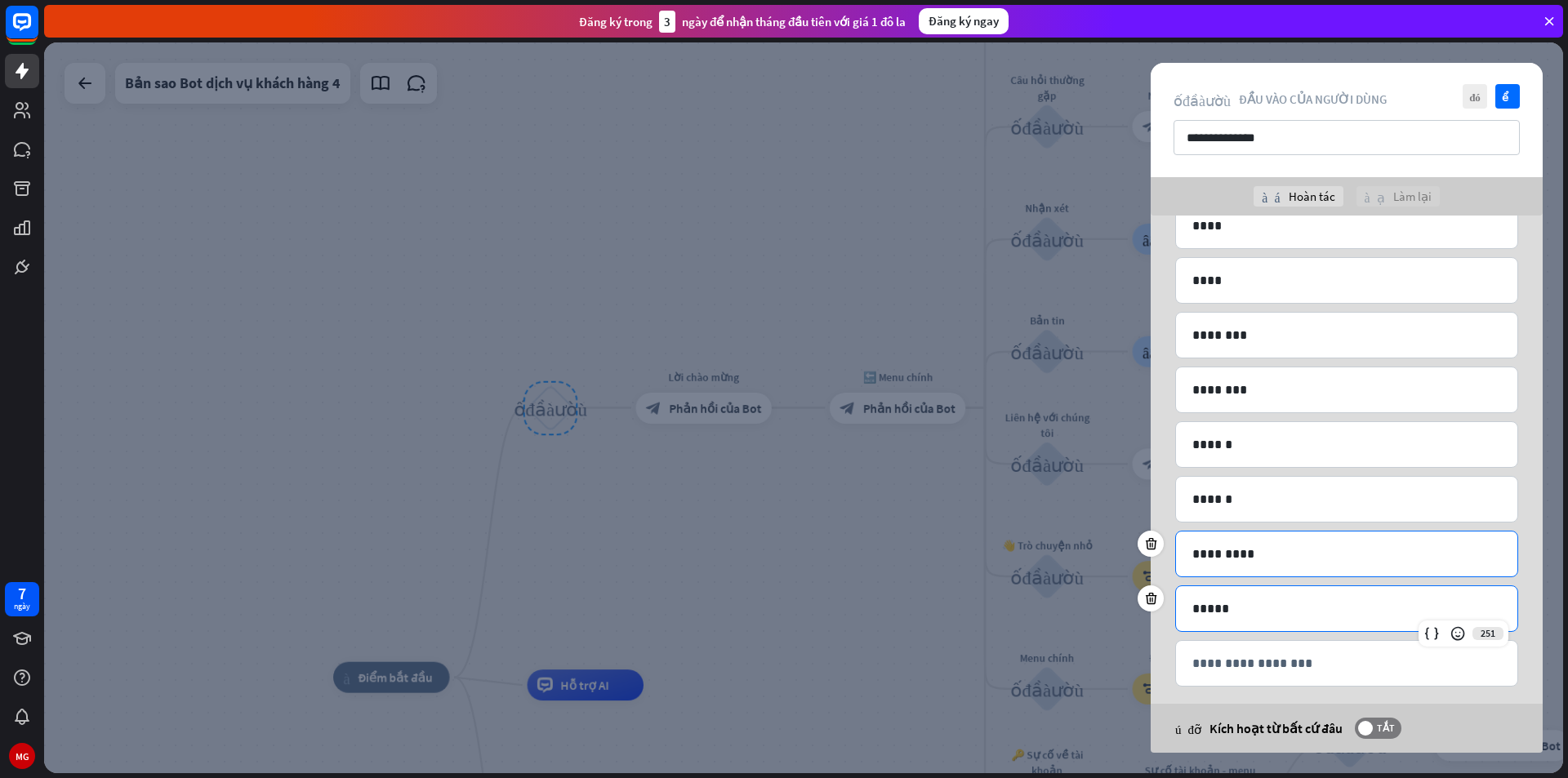
scroll to position [307, 0]
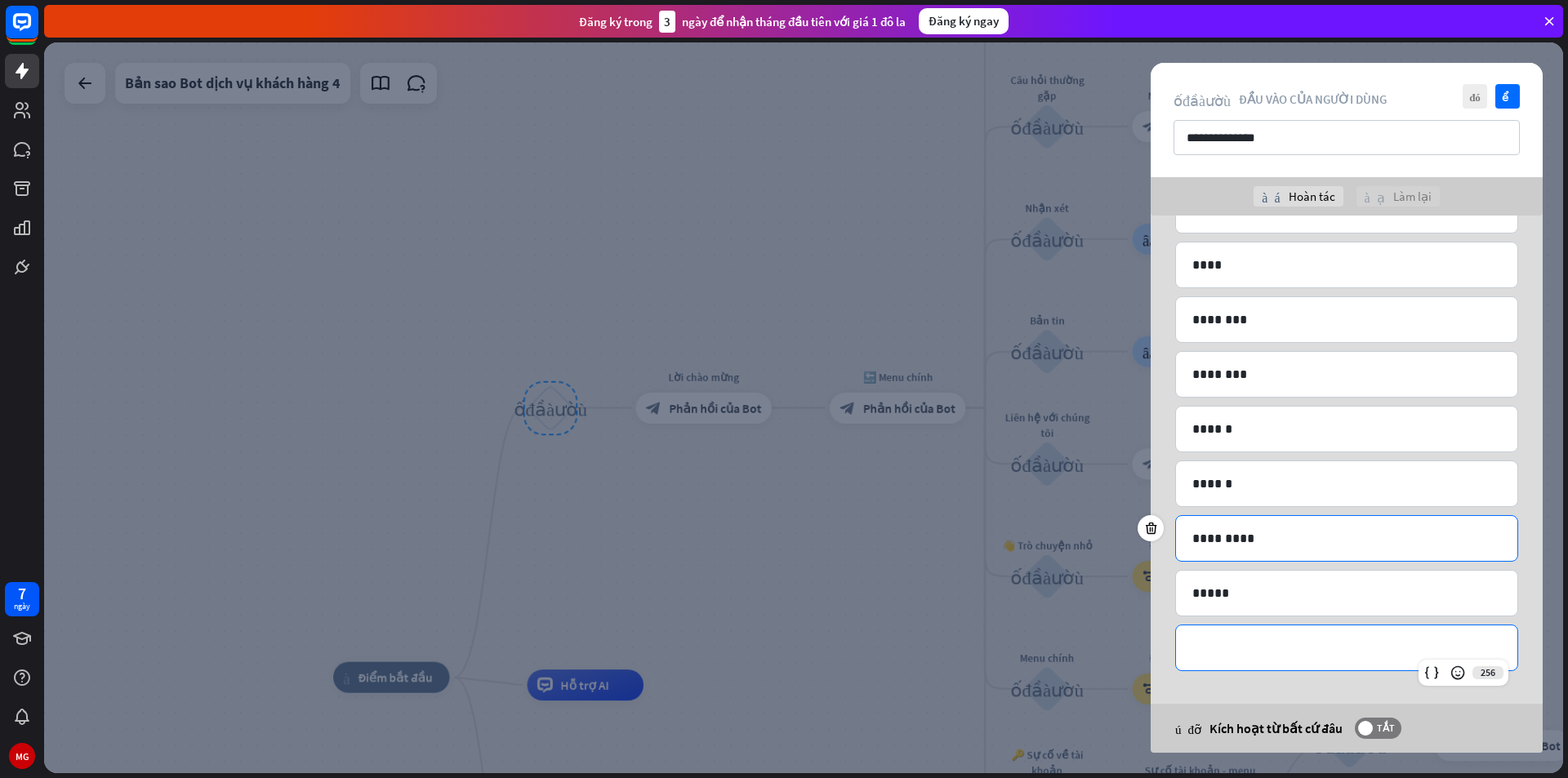
click at [1257, 653] on p "**********" at bounding box center [1346, 648] width 308 height 21
click at [1503, 101] on font "kiểm tra" at bounding box center [1507, 96] width 13 height 11
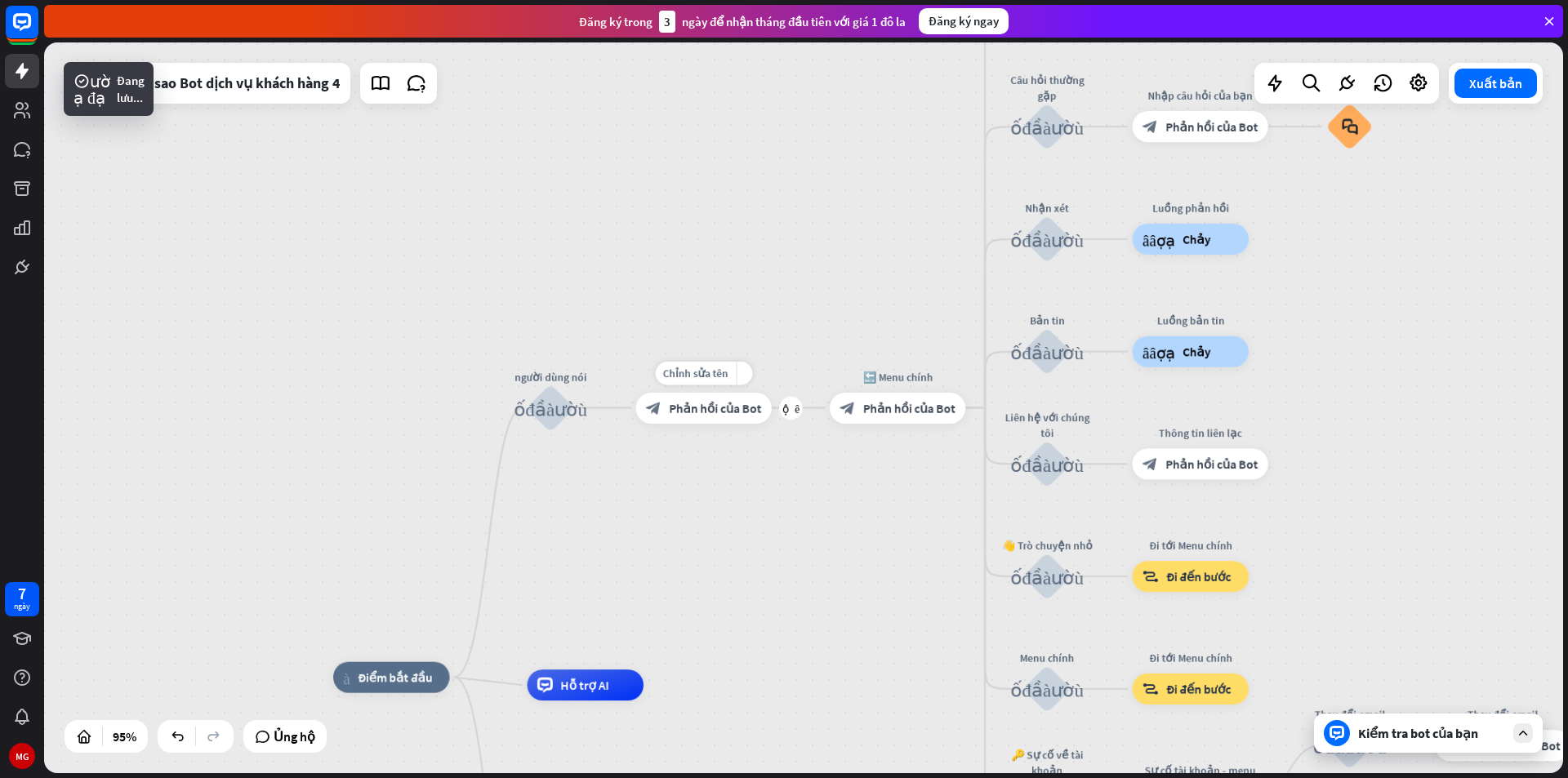
click at [707, 407] on font "Phản hồi của Bot" at bounding box center [715, 408] width 92 height 16
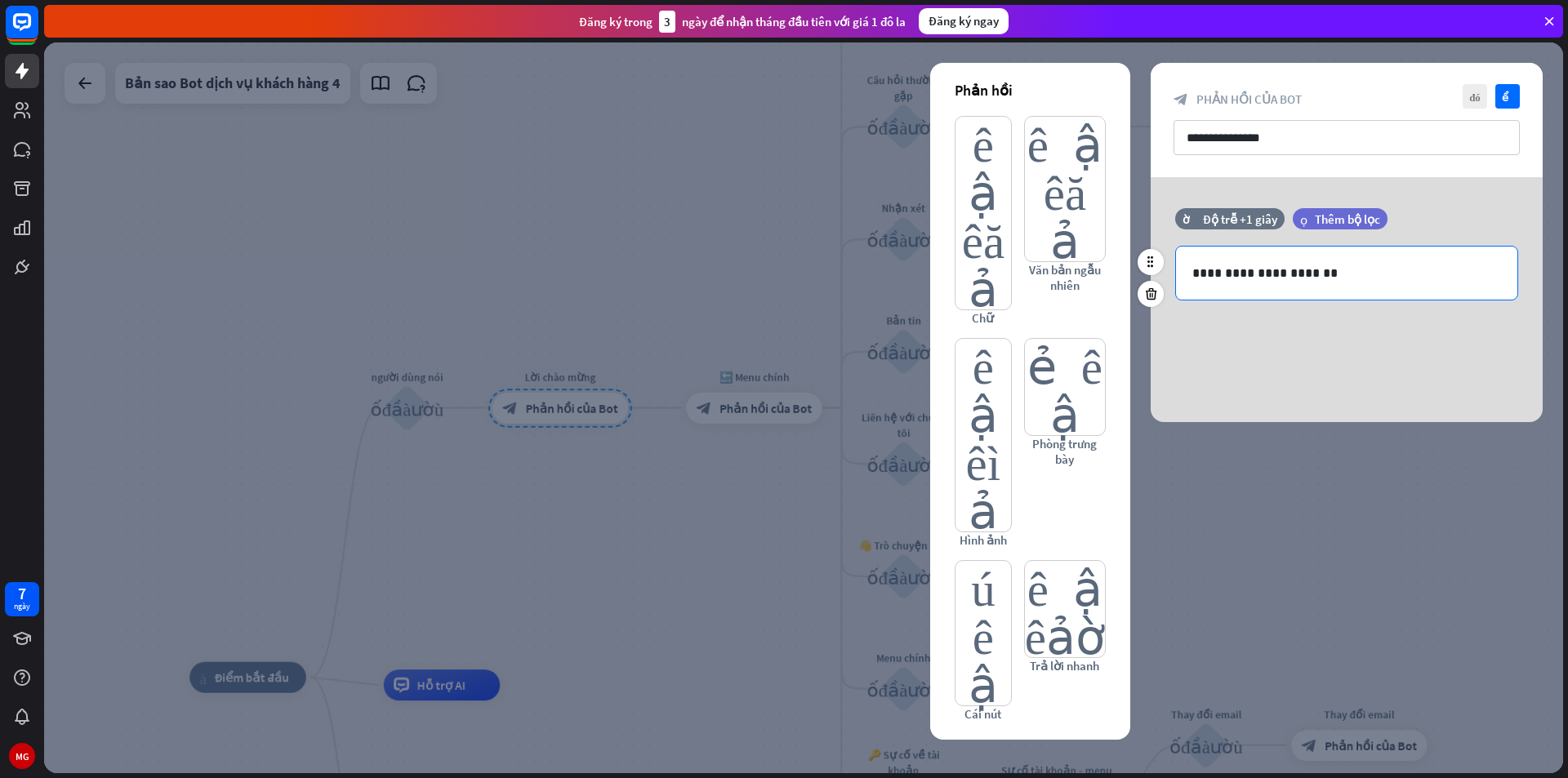
click at [1342, 265] on p "**********" at bounding box center [1346, 273] width 308 height 21
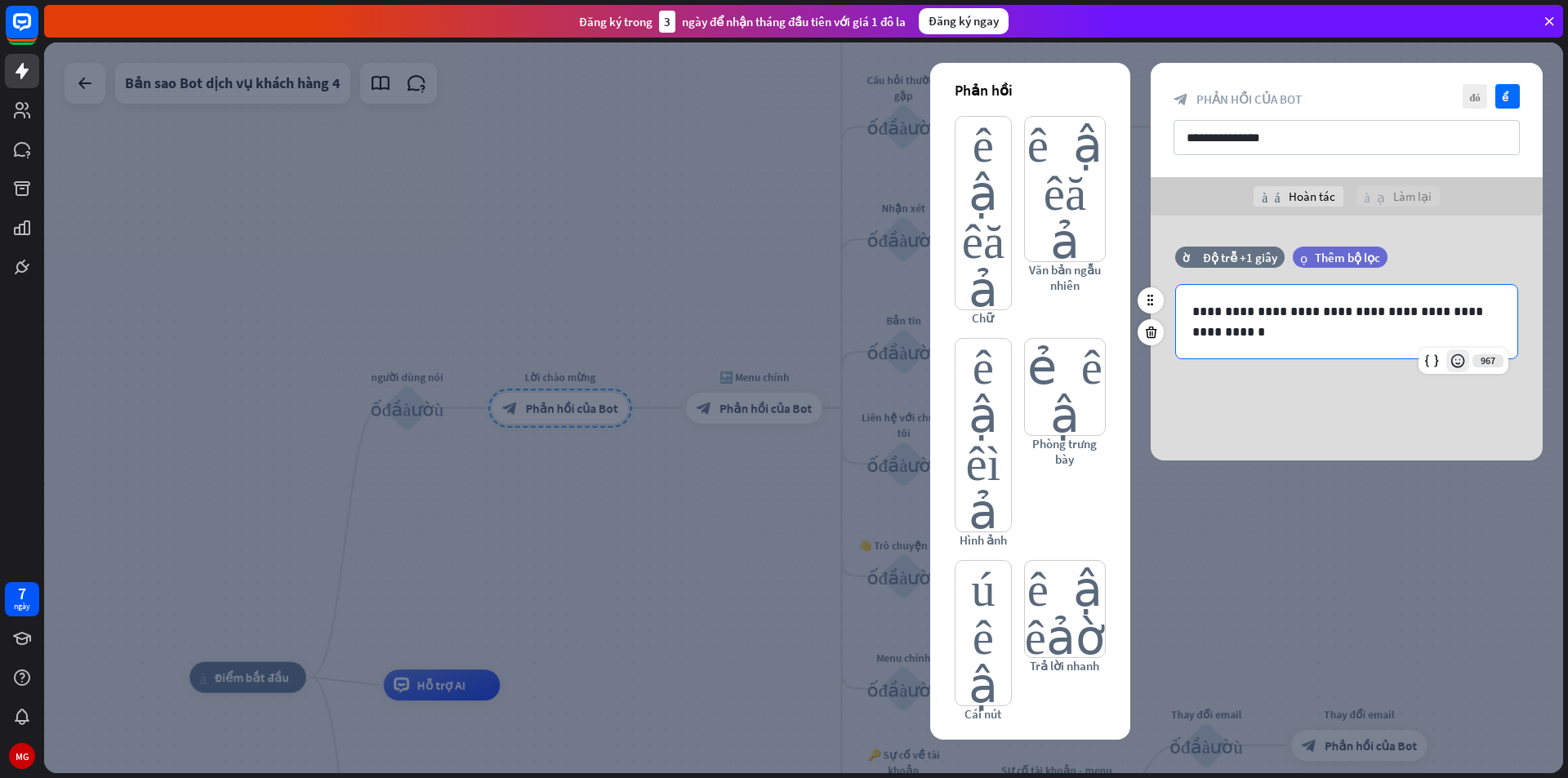
click at [1456, 357] on icon at bounding box center [1457, 360] width 17 height 17
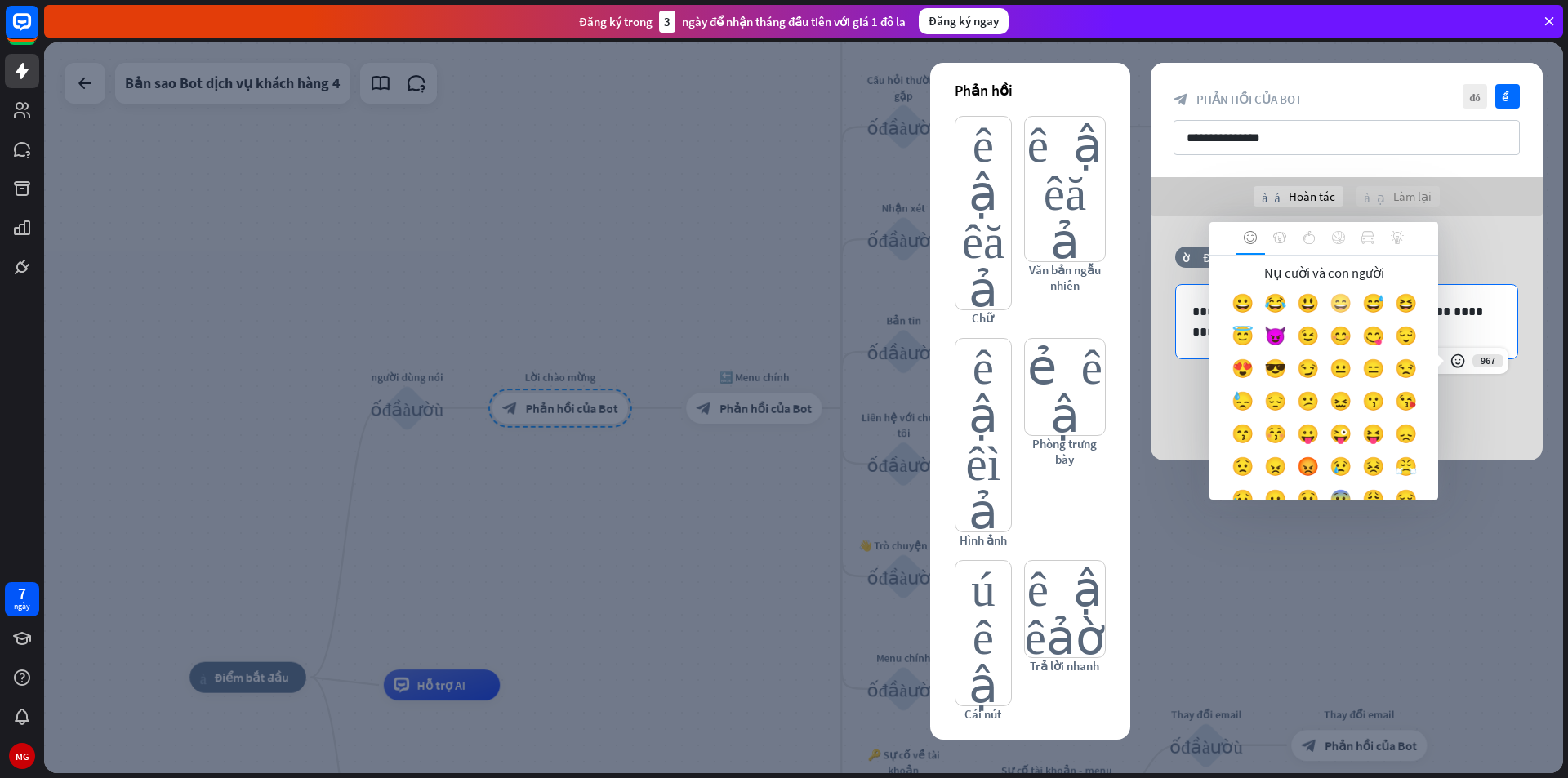
click at [1345, 302] on font "😄" at bounding box center [1340, 302] width 23 height 23
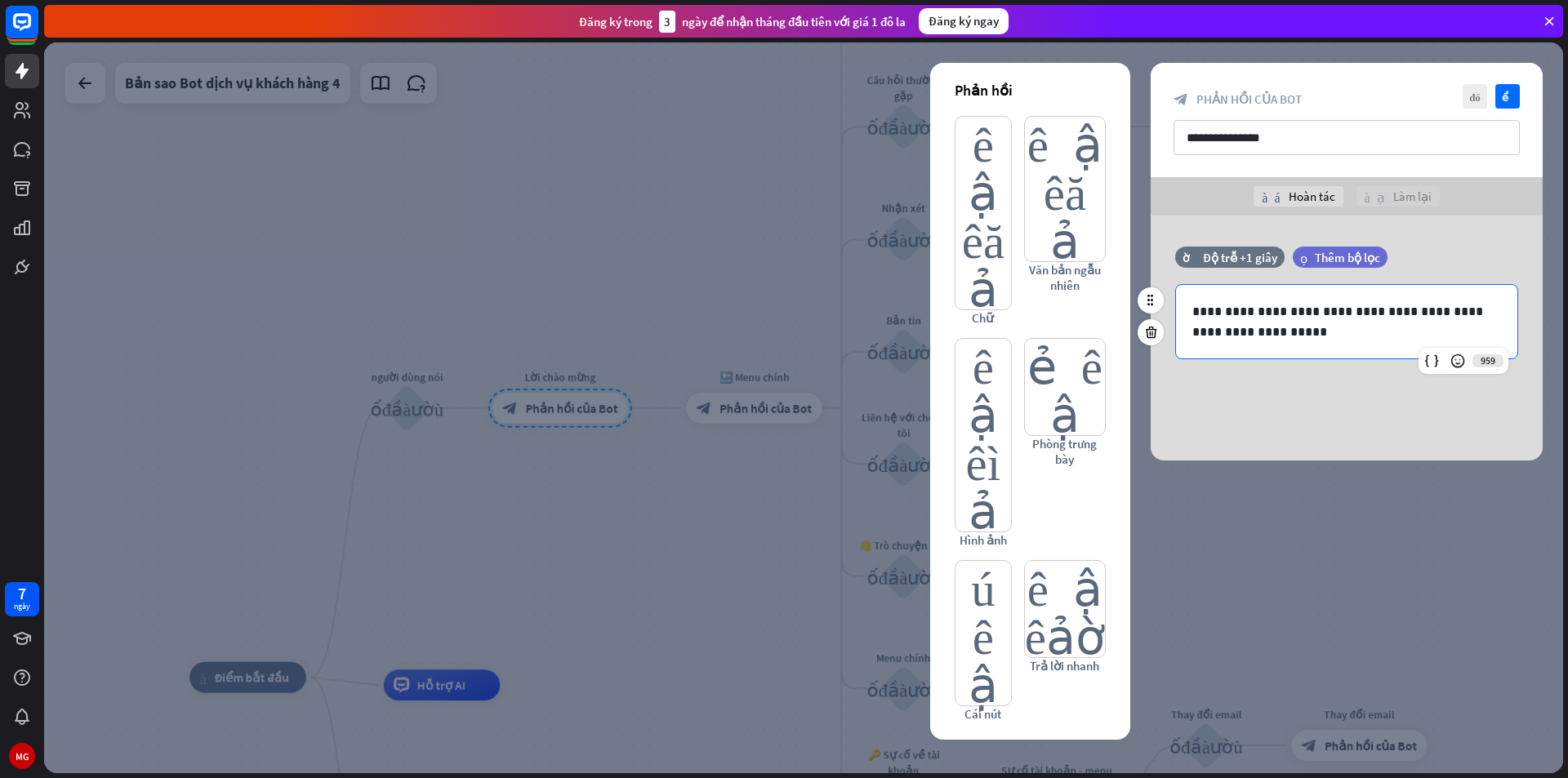
click at [1284, 343] on div "**********" at bounding box center [1346, 321] width 342 height 73
click at [1511, 86] on icon "kiểm tra" at bounding box center [1507, 96] width 24 height 24
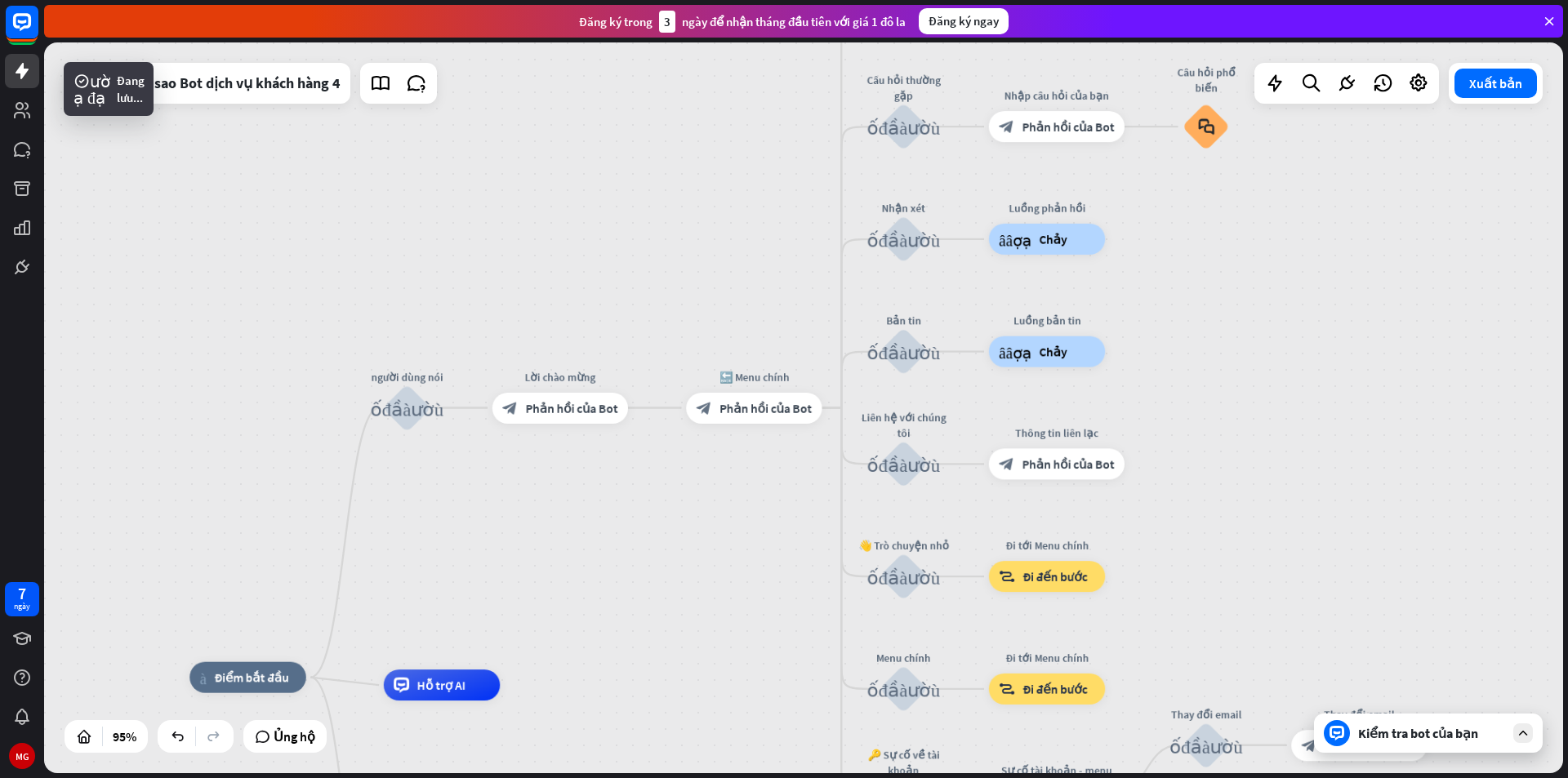
click at [1416, 743] on div "Kiểm tra bot của bạn" at bounding box center [1428, 733] width 229 height 39
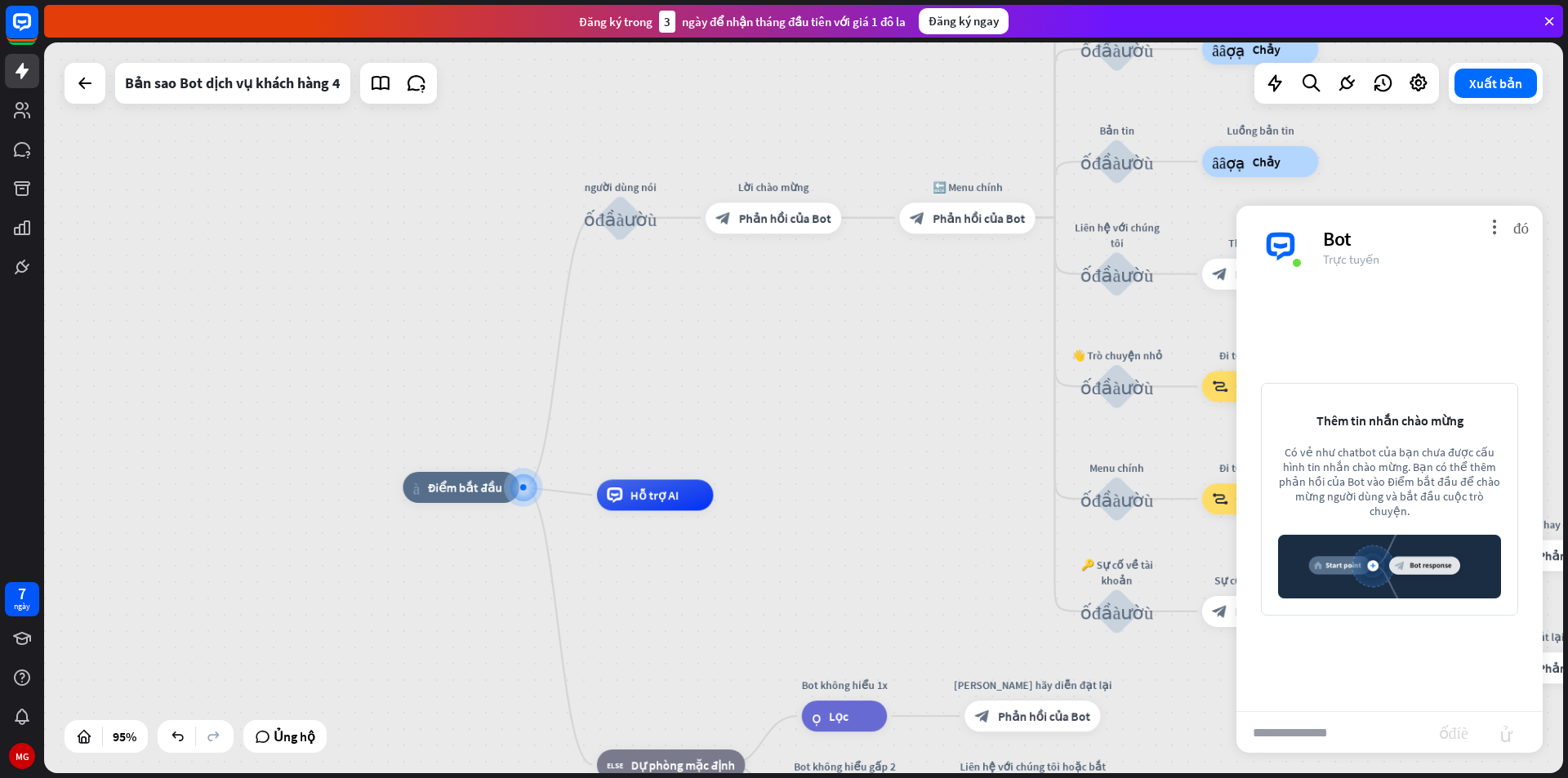
click at [1342, 723] on input "text" at bounding box center [1337, 733] width 203 height 41
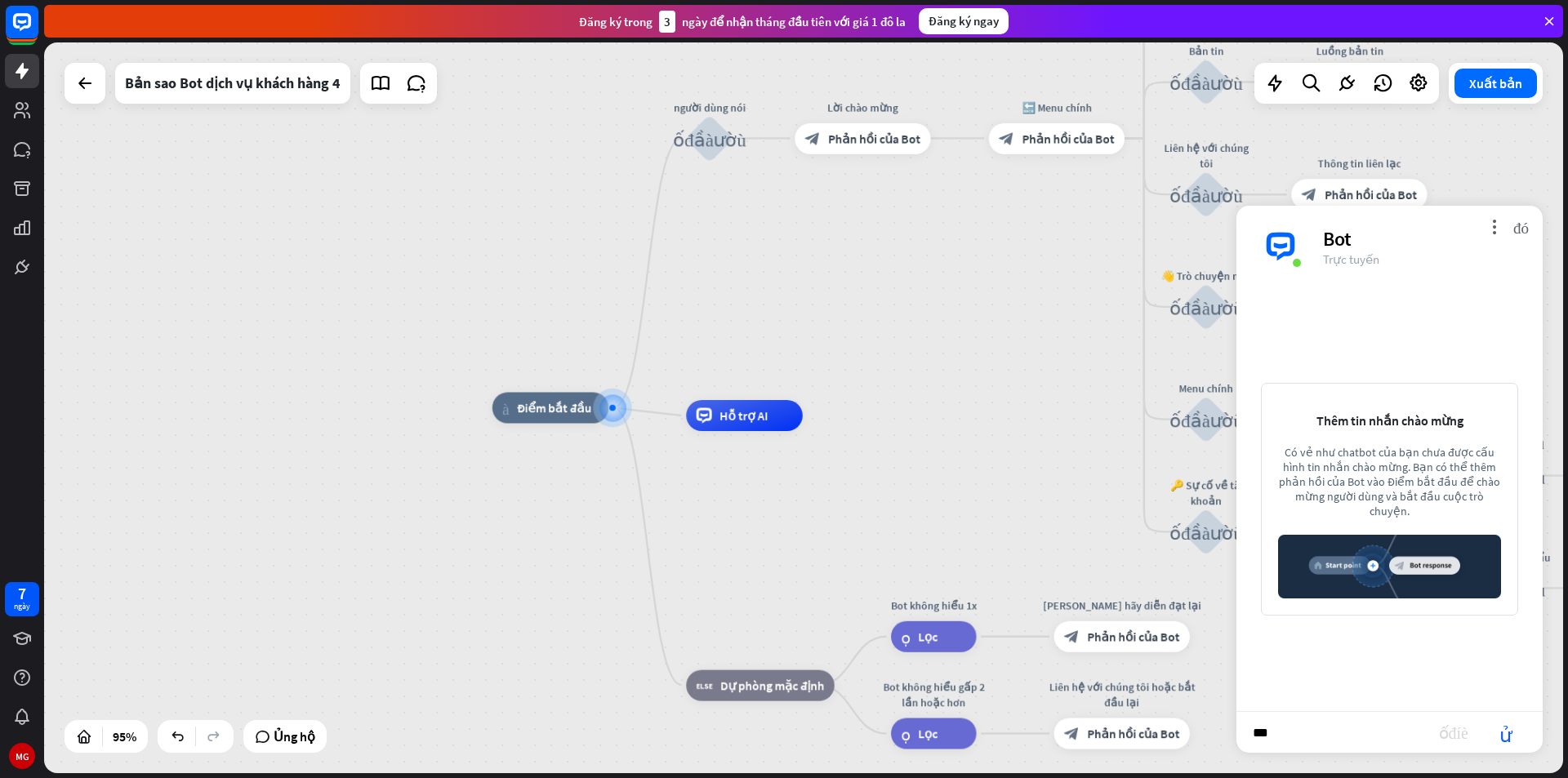
type input "****"
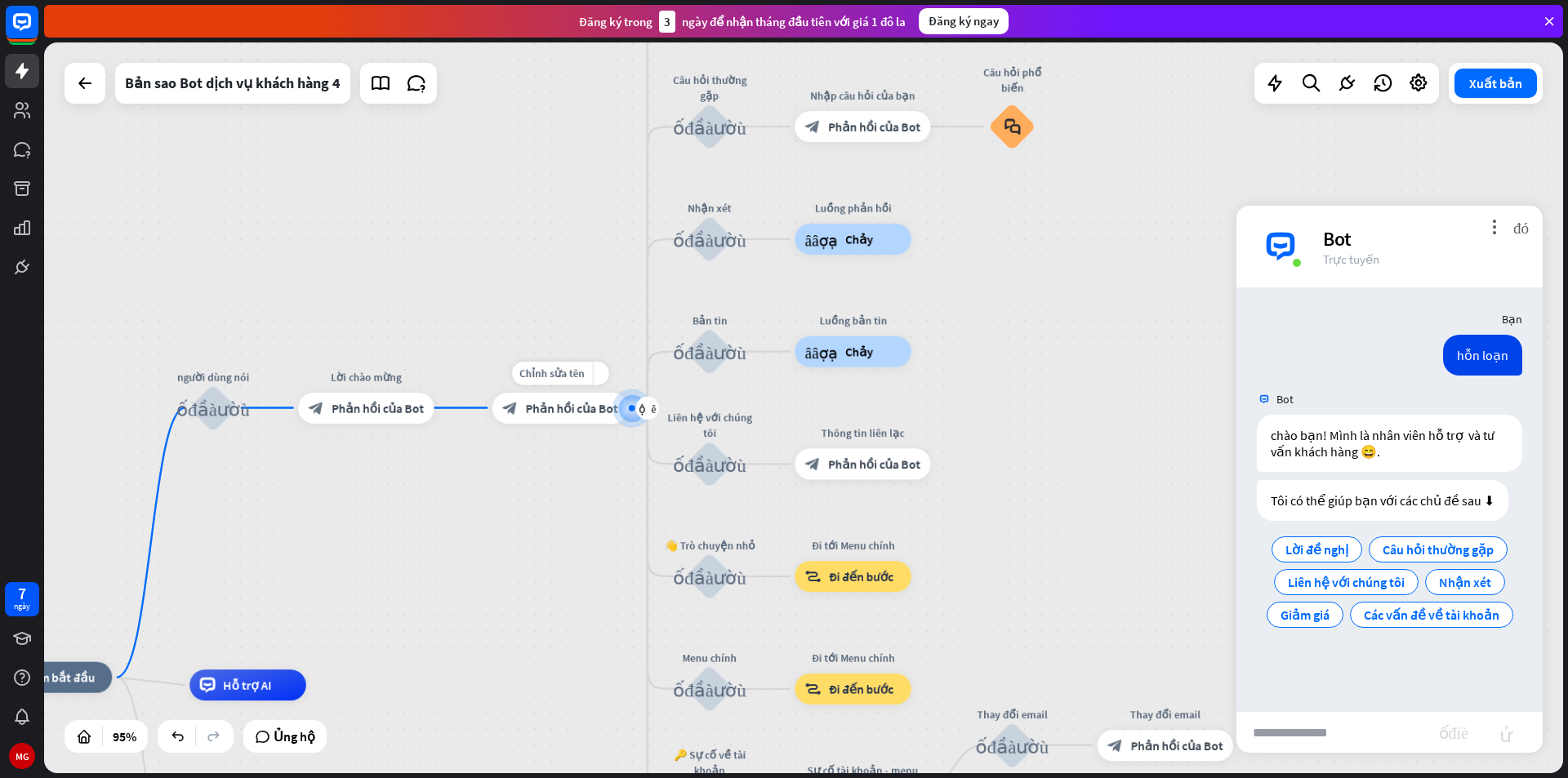
click at [528, 412] on font "Phản hồi của Bot" at bounding box center [572, 408] width 92 height 16
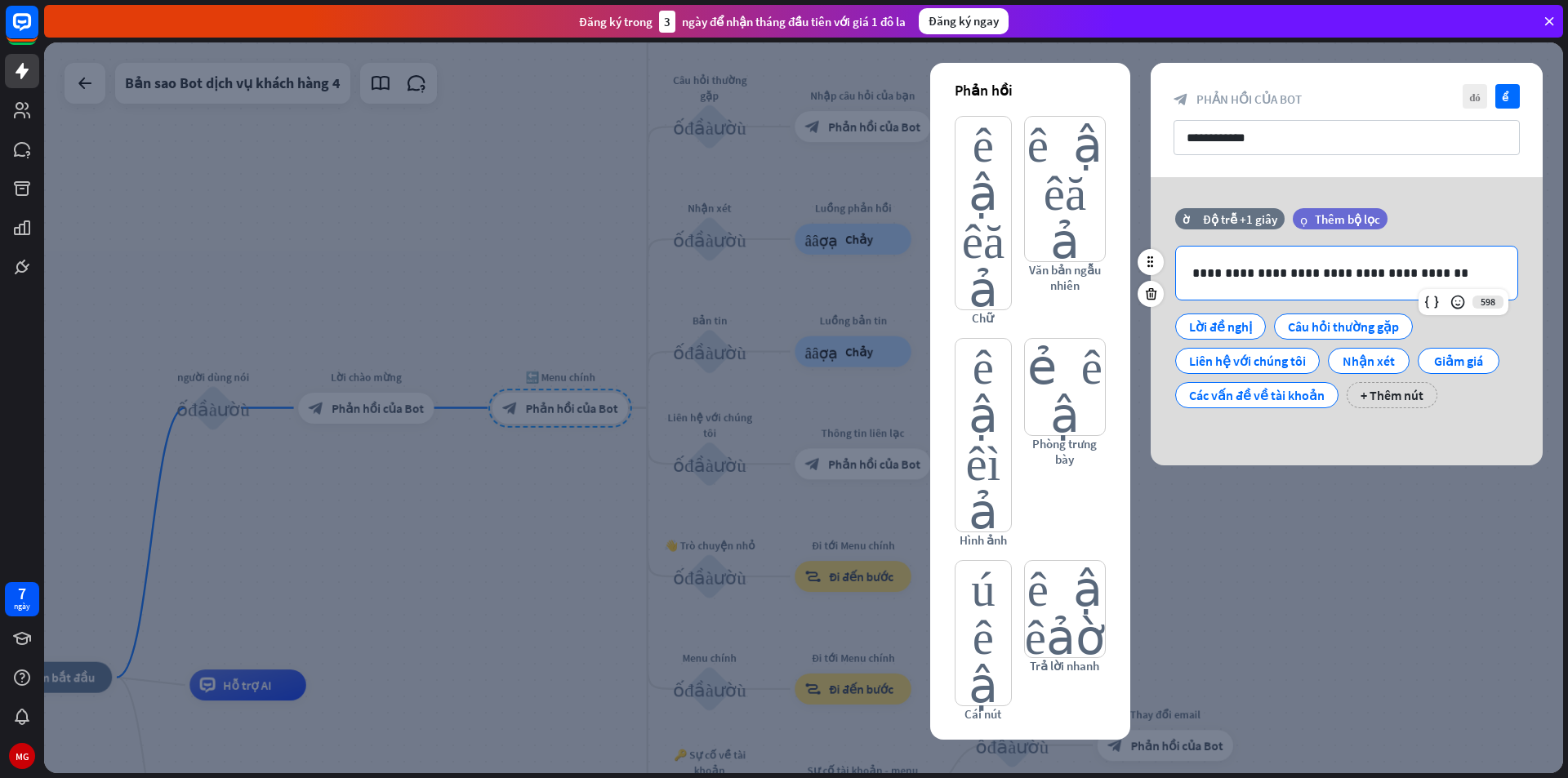
click at [1404, 272] on p "**********" at bounding box center [1346, 273] width 308 height 21
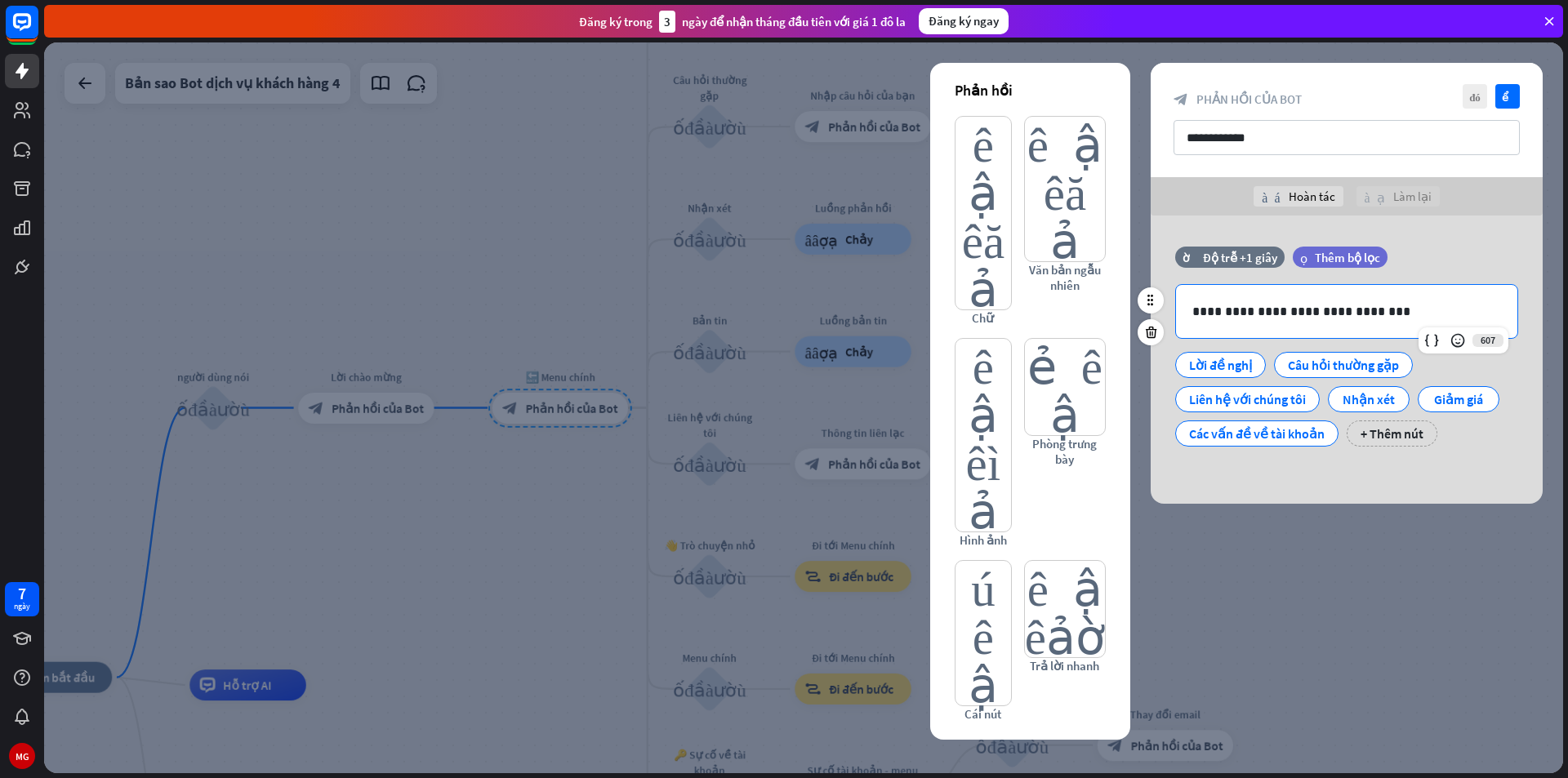
click at [1328, 310] on p "**********" at bounding box center [1346, 311] width 308 height 21
click at [1396, 317] on p "**********" at bounding box center [1346, 311] width 308 height 21
click at [1459, 339] on icon at bounding box center [1457, 341] width 17 height 17
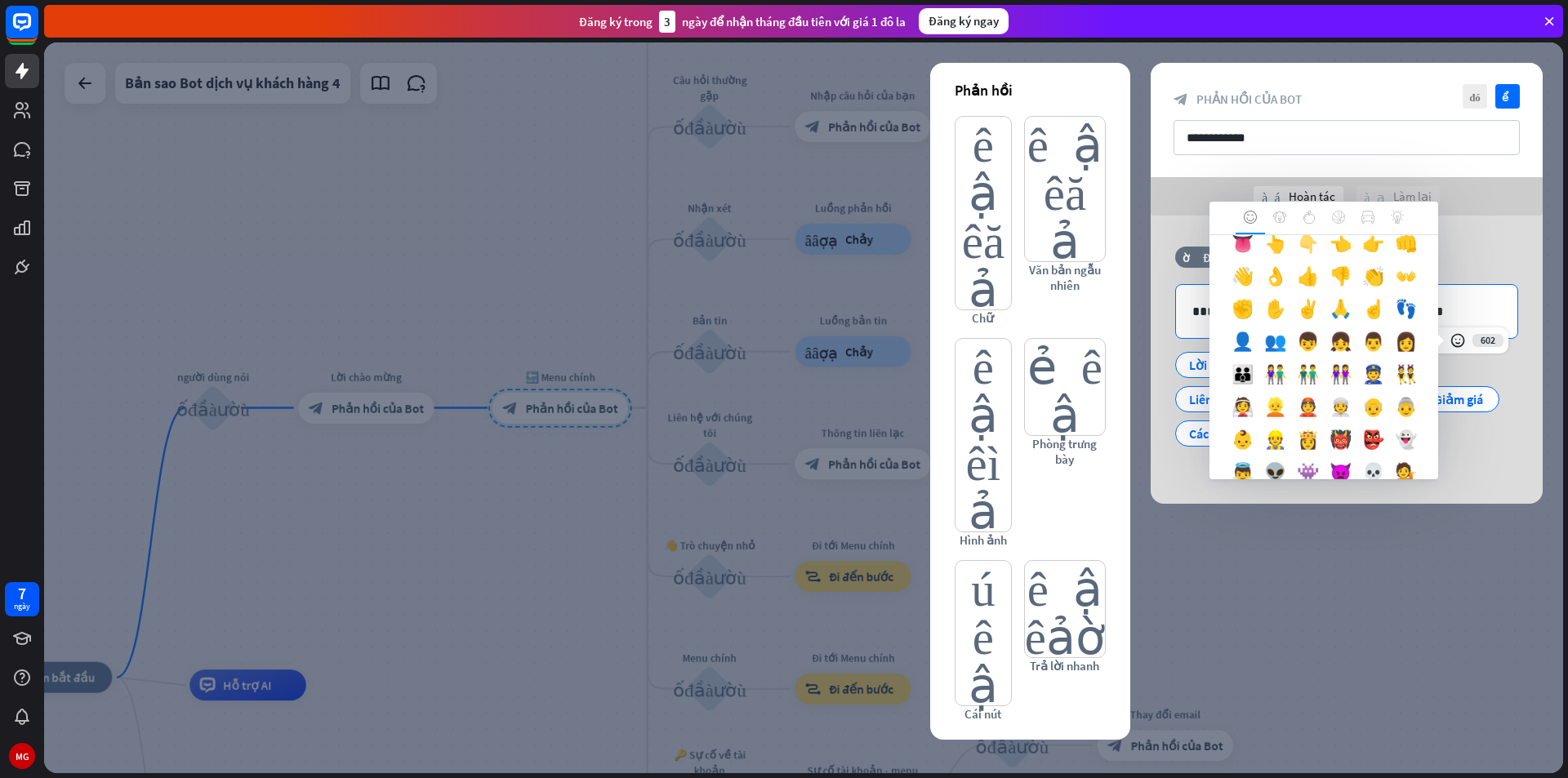
scroll to position [490, 0]
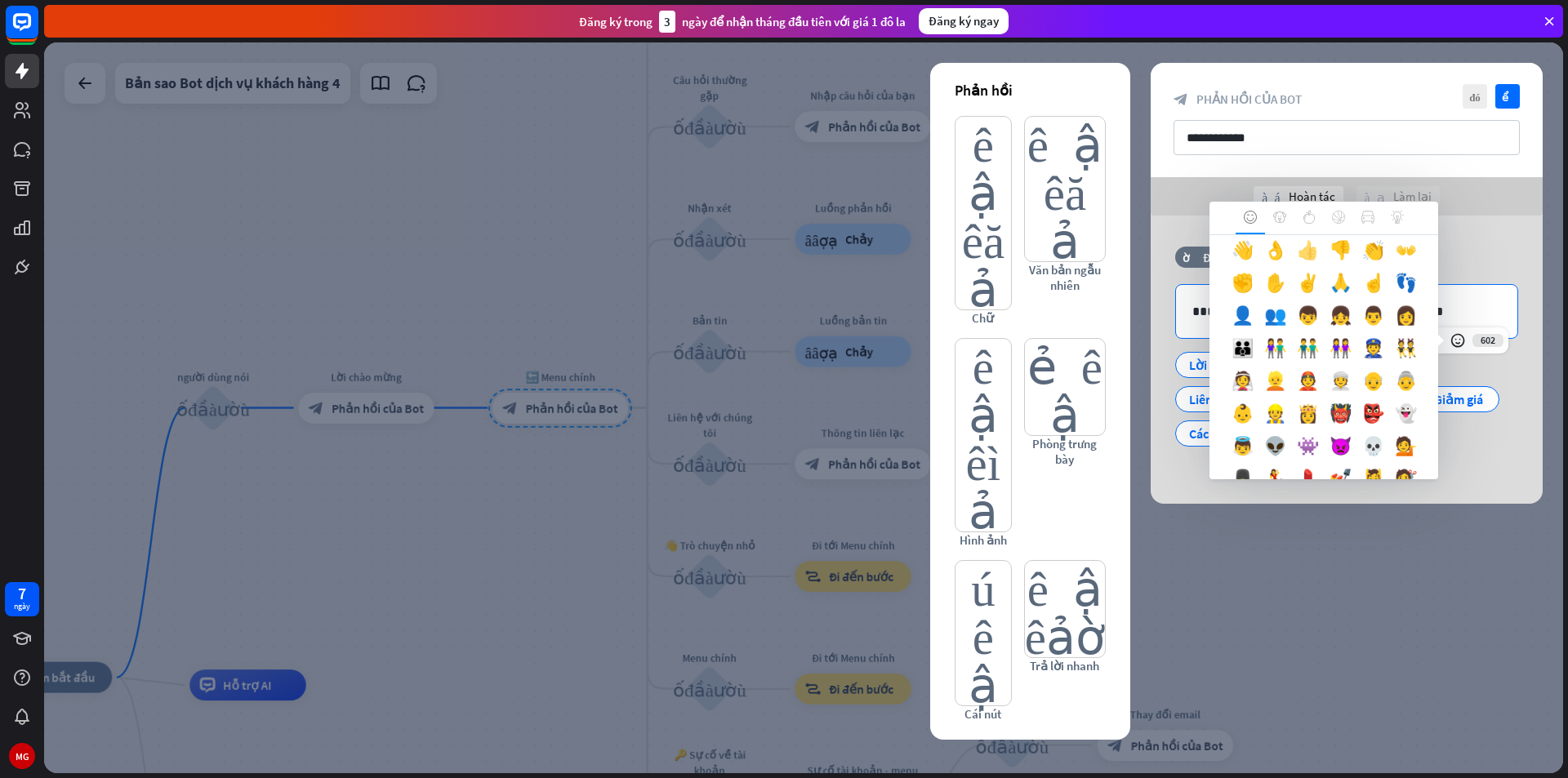
click at [1297, 261] on font "👍" at bounding box center [1308, 250] width 23 height 23
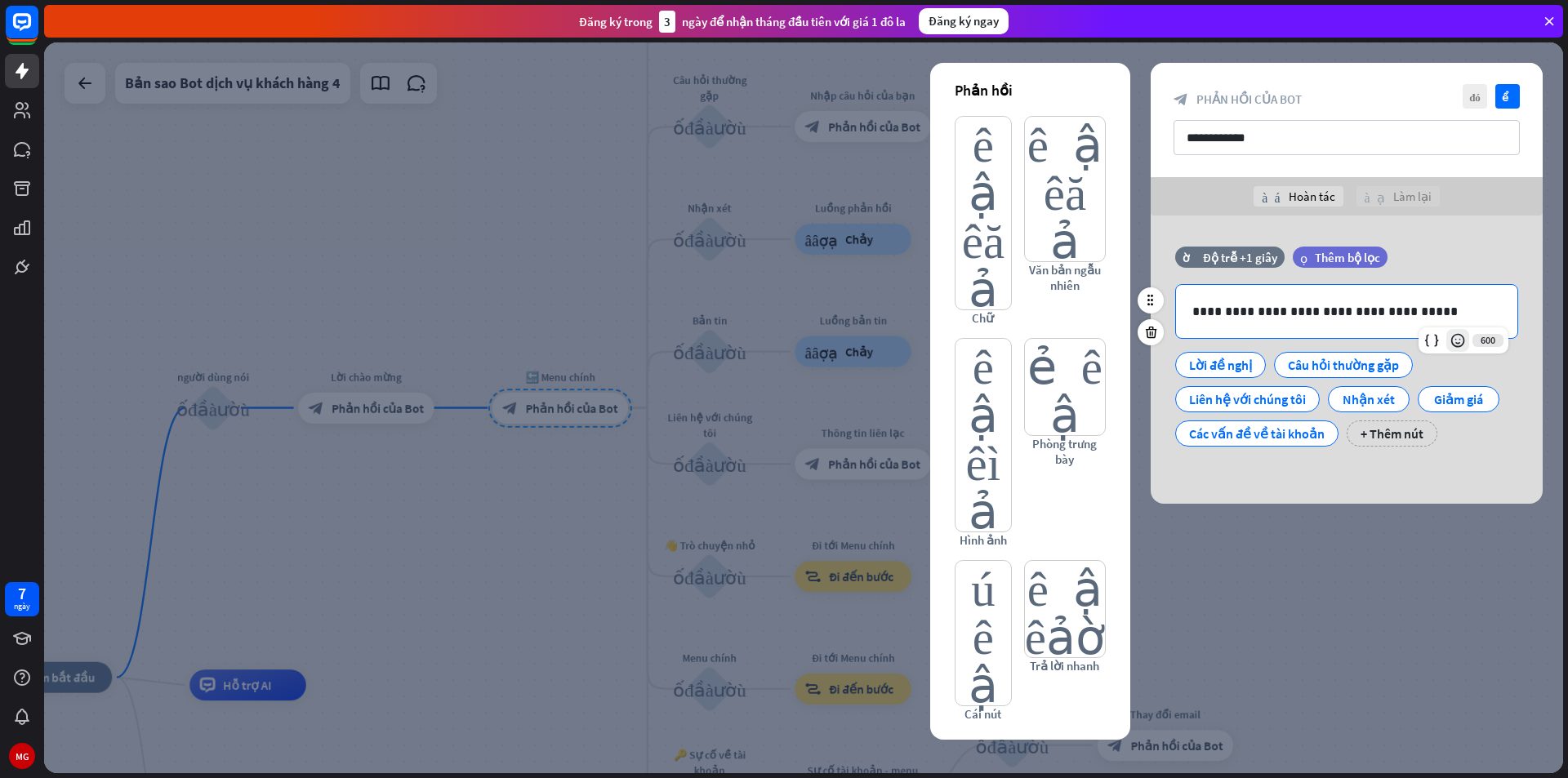
click at [1464, 342] on icon at bounding box center [1457, 341] width 17 height 17
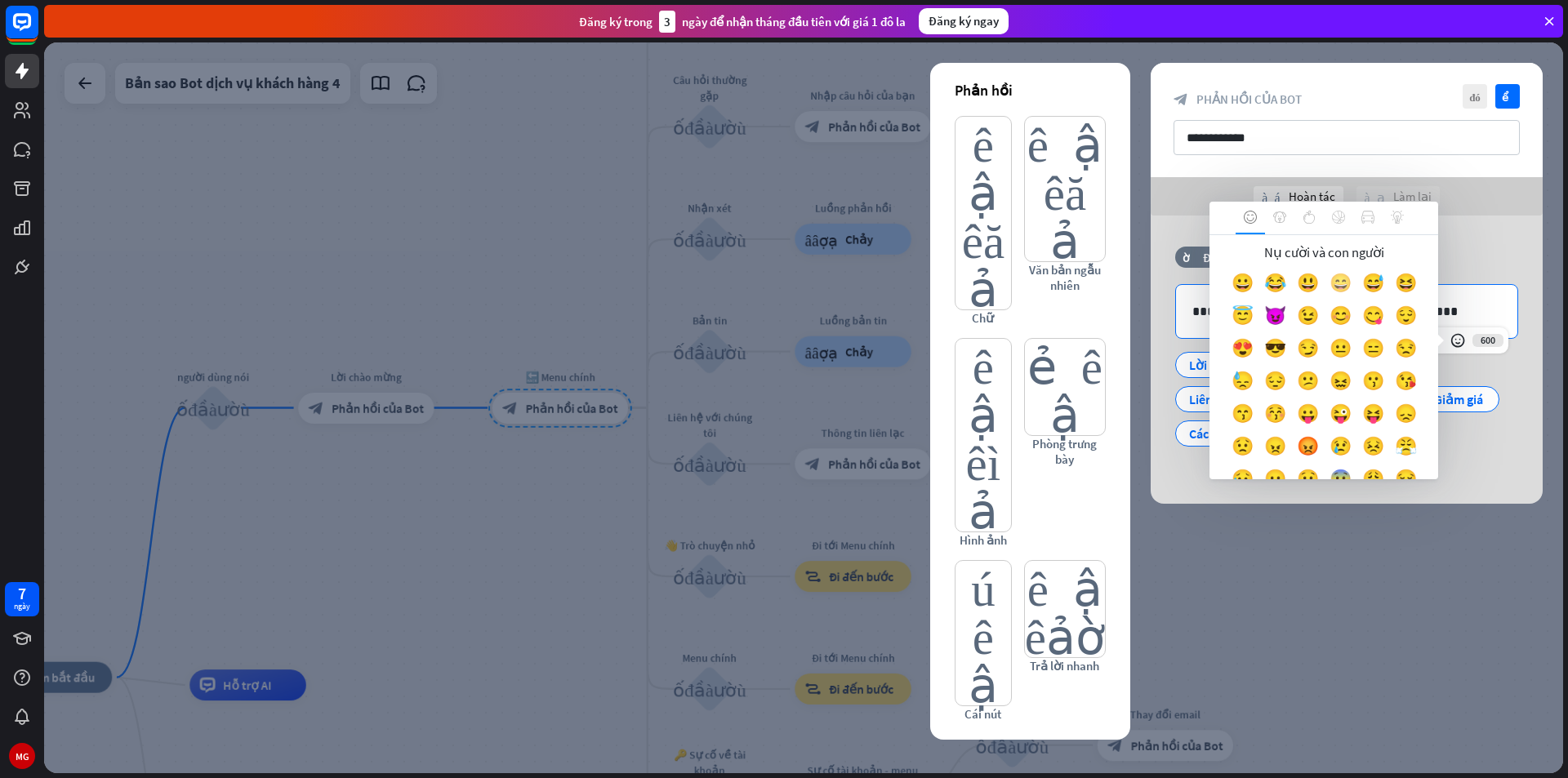
click at [1352, 289] on font "😄" at bounding box center [1340, 282] width 23 height 23
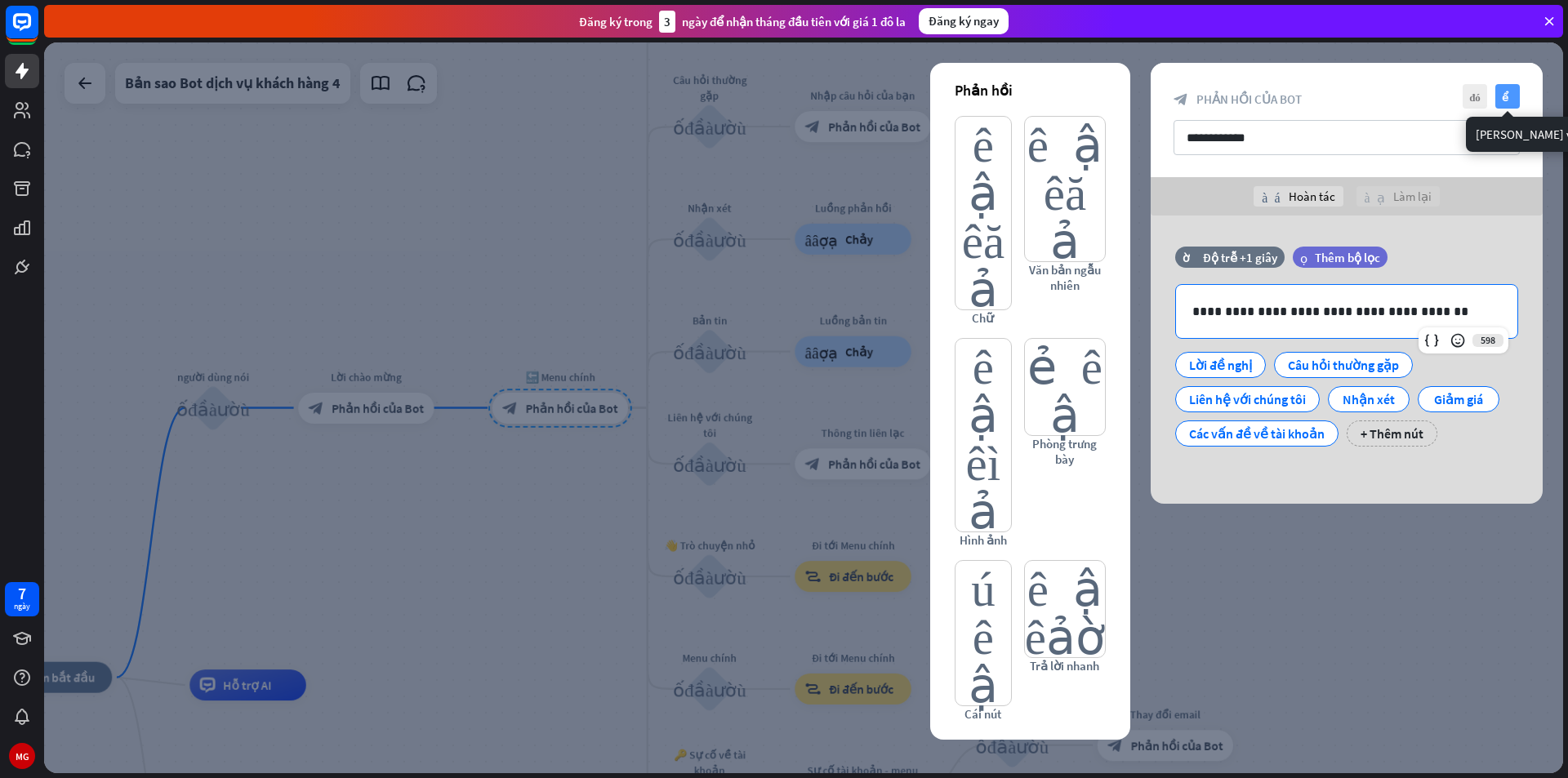
click at [1505, 96] on font "kiểm tra" at bounding box center [1507, 96] width 13 height 11
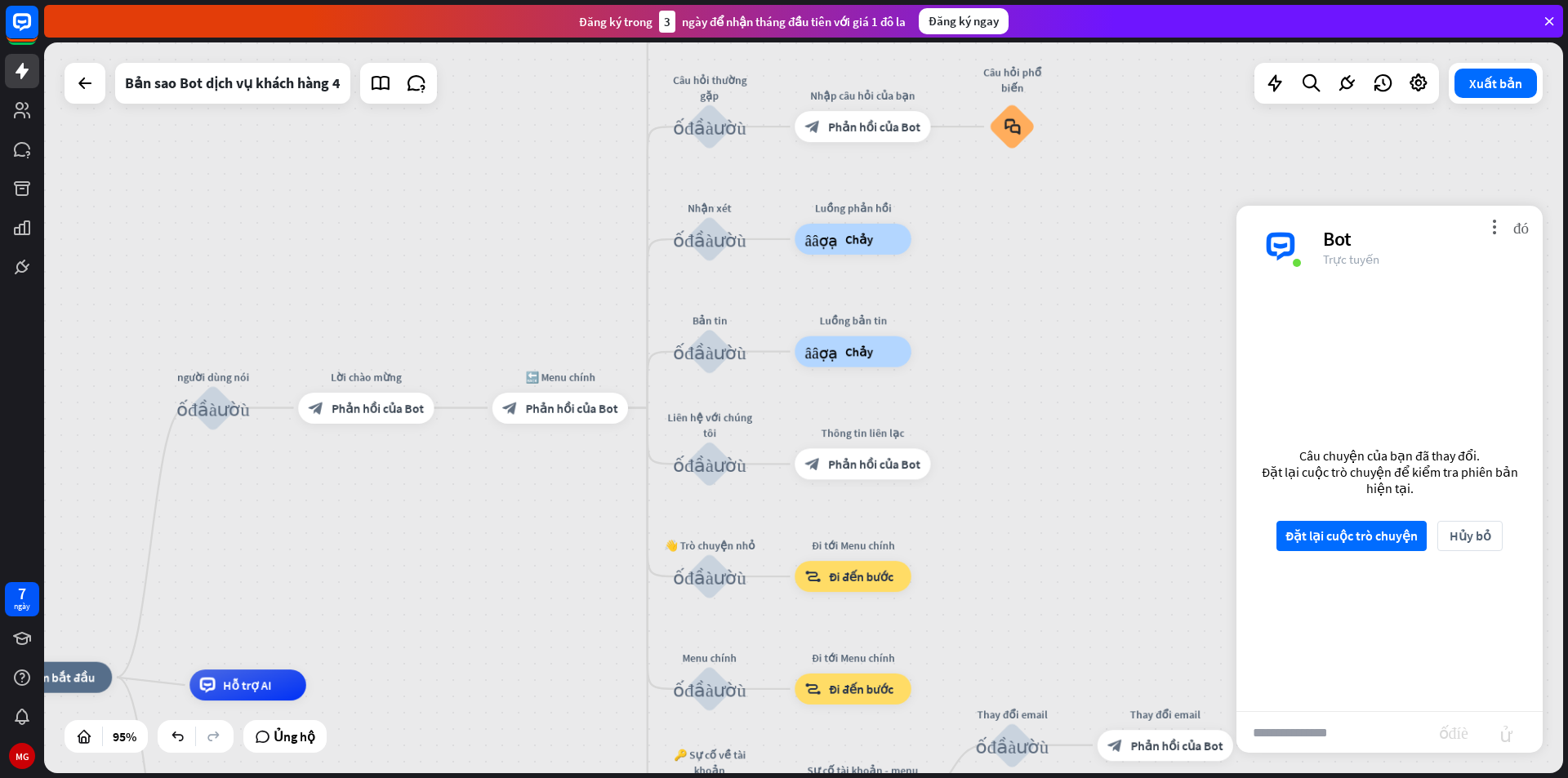
click at [1353, 730] on input "text" at bounding box center [1337, 733] width 203 height 41
click at [1388, 546] on font "Đặt lại cuộc trò chuyện" at bounding box center [1351, 535] width 132 height 28
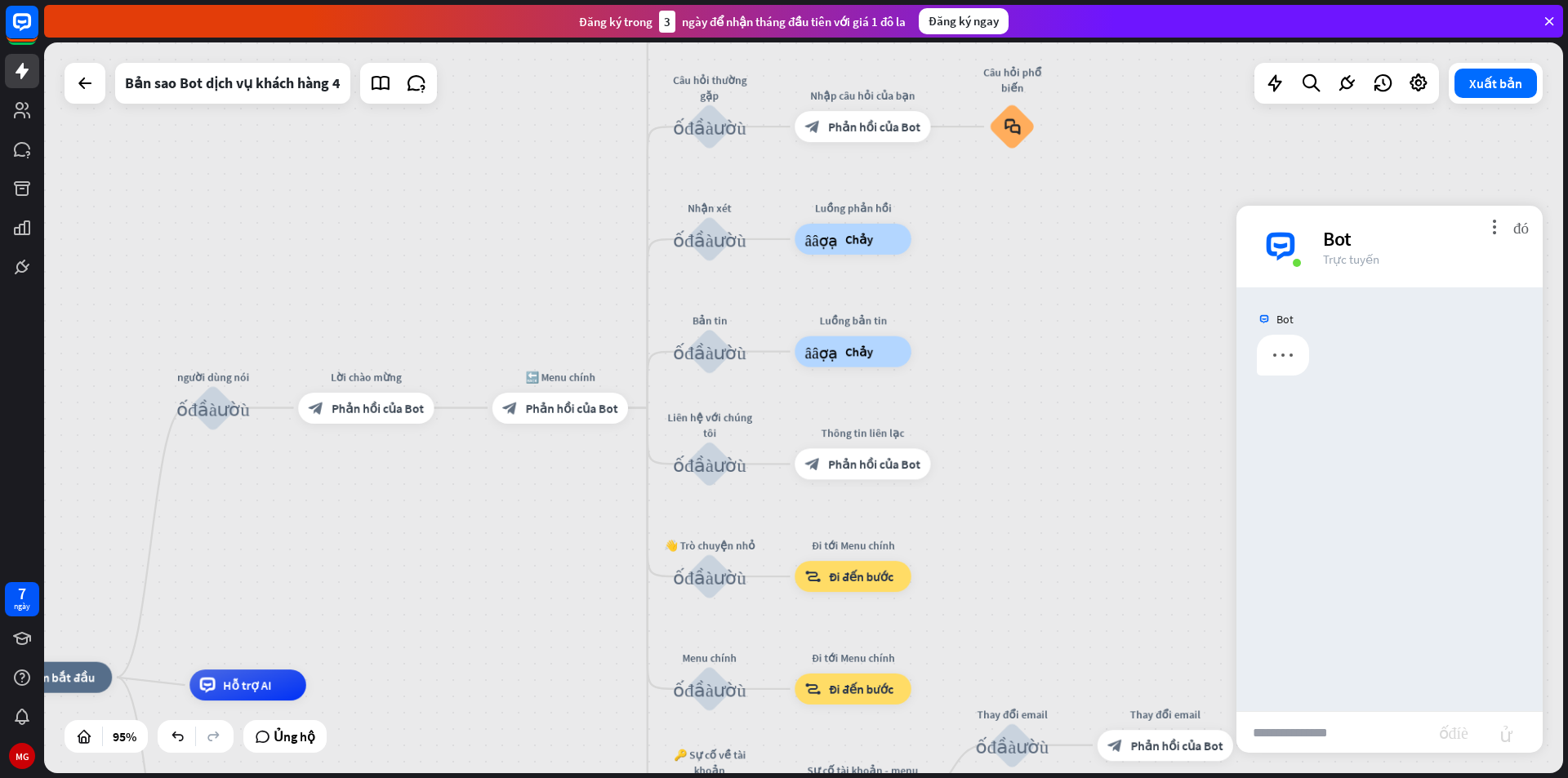
click at [1340, 740] on input "text" at bounding box center [1337, 733] width 203 height 41
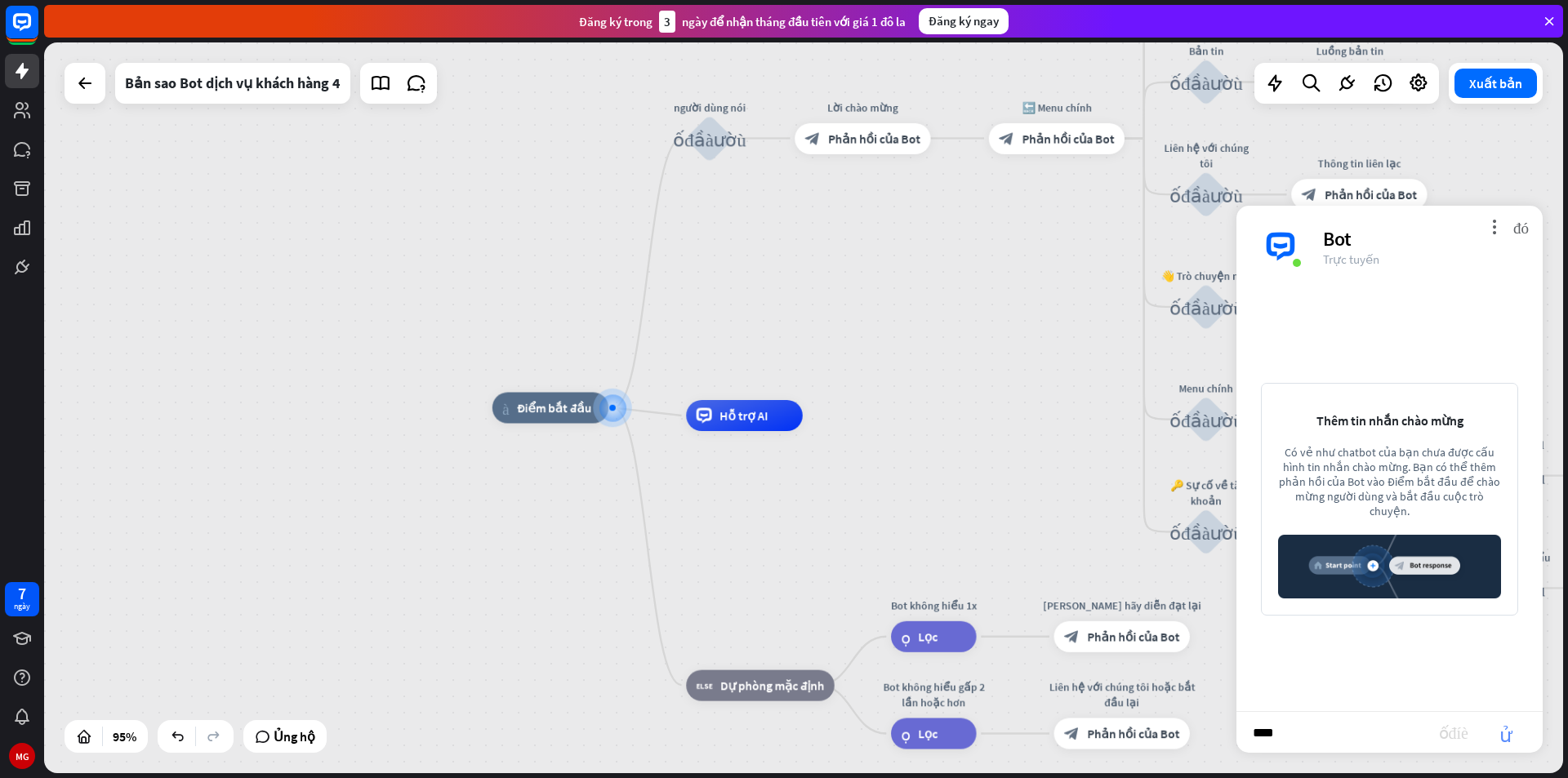
type input "****"
click at [1507, 731] on font "gửi" at bounding box center [1505, 732] width 52 height 20
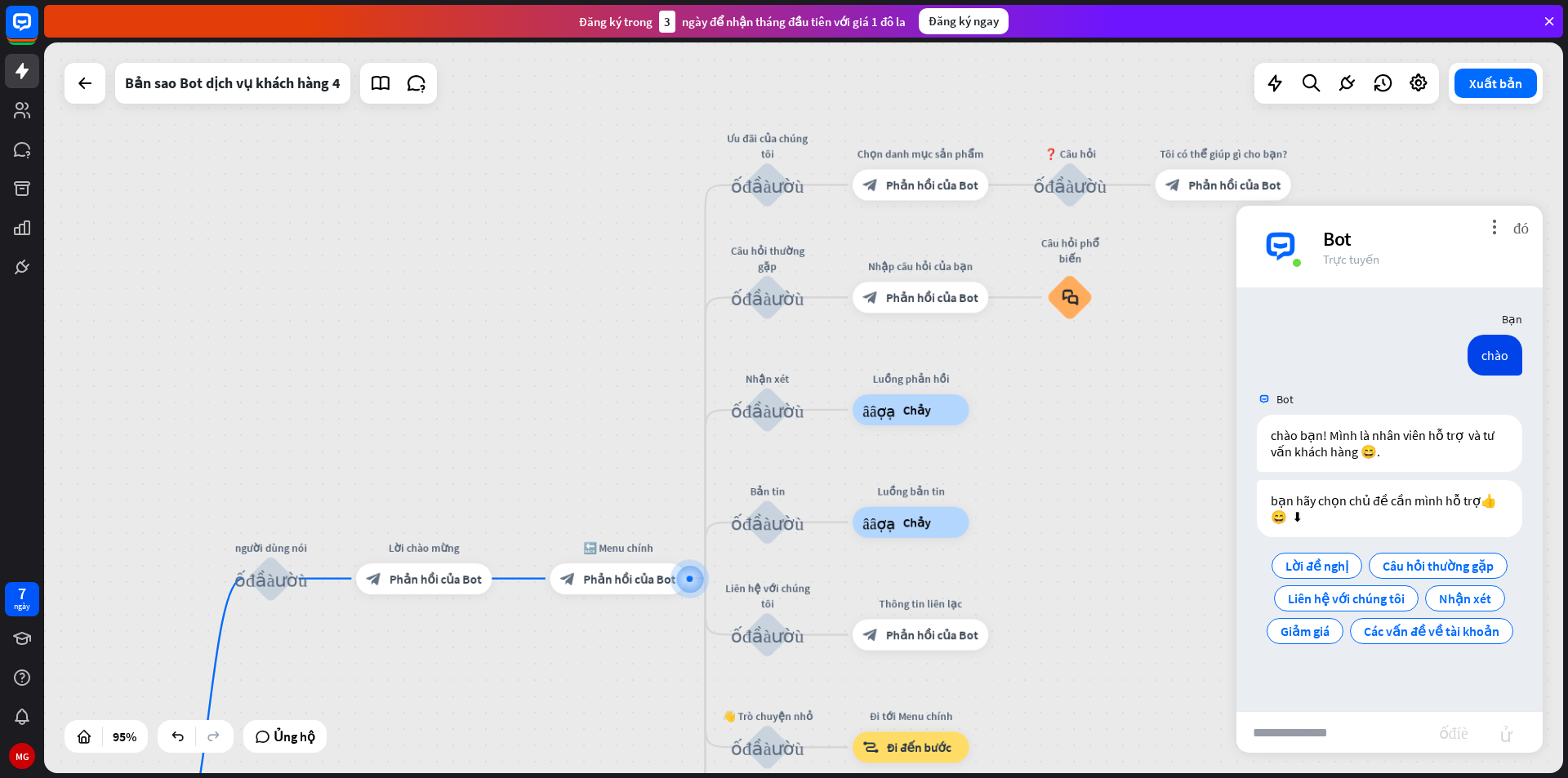
drag, startPoint x: 1077, startPoint y: 282, endPoint x: 1055, endPoint y: 387, distance: 107.3
click at [1107, 442] on div "nhà_2 Điểm bắt đầu người dùng nói khối_đầu_vào_người_dùng Lời chào mừng block_b…" at bounding box center [804, 407] width 1519 height 731
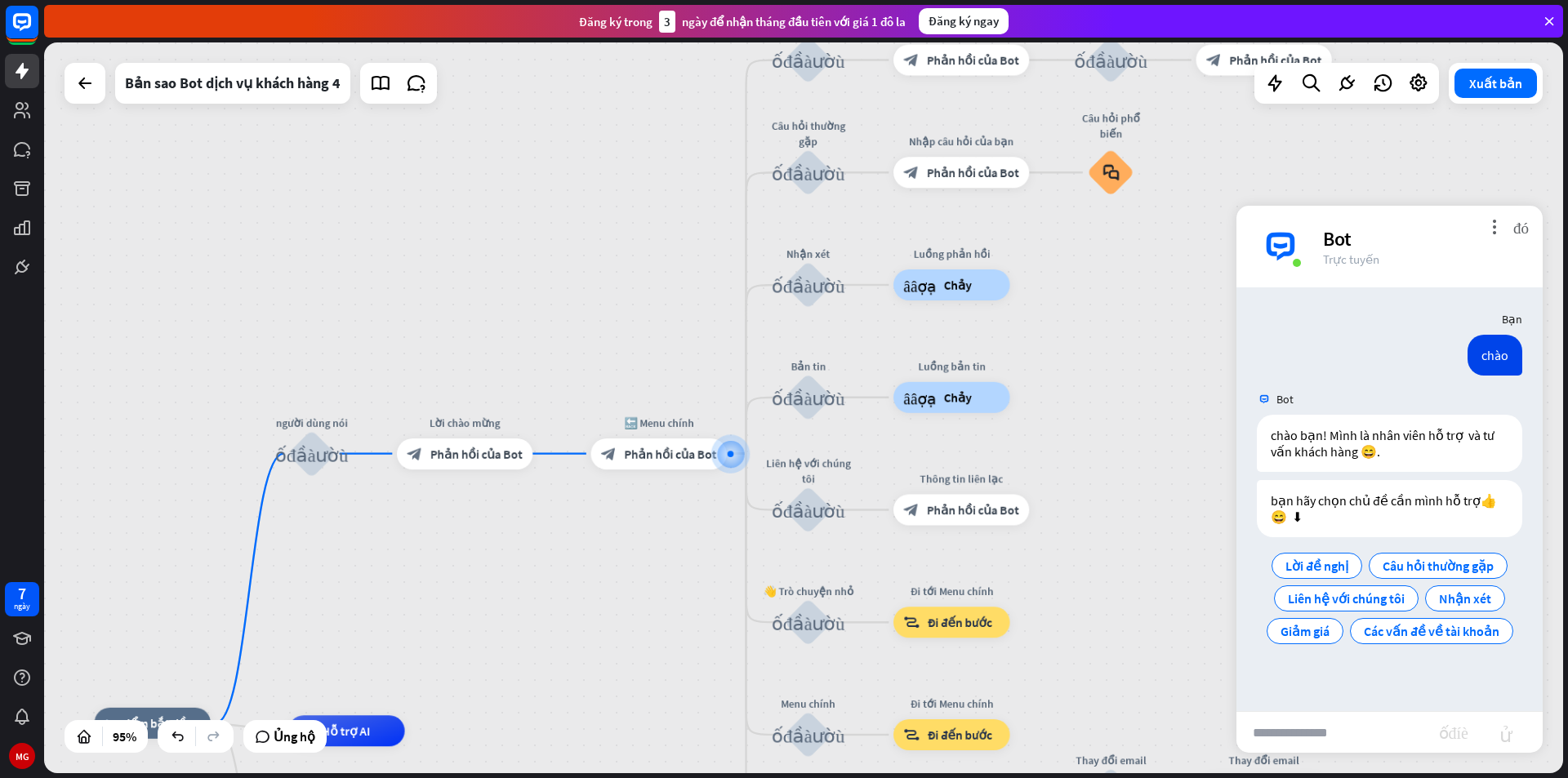
drag, startPoint x: 1076, startPoint y: 486, endPoint x: 1102, endPoint y: 389, distance: 100.4
click at [1102, 389] on div "nhà_2 Điểm bắt đầu người dùng nói khối_đầu_vào_người_dùng Lời chào mừng block_b…" at bounding box center [804, 407] width 1519 height 731
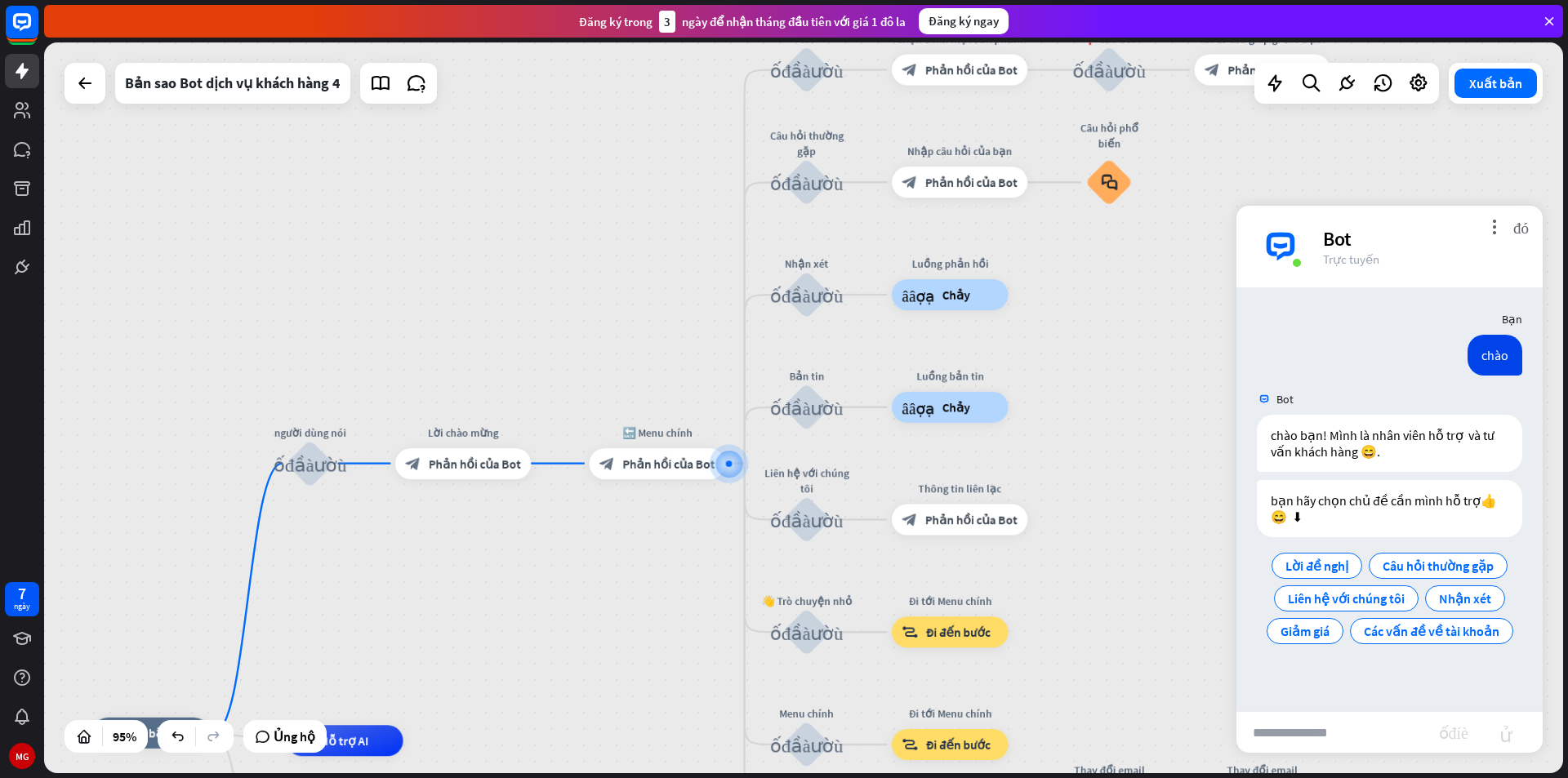
drag, startPoint x: 1114, startPoint y: 488, endPoint x: 1112, endPoint y: 498, distance: 10.2
click at [1112, 498] on div "nhà_2 Điểm bắt đầu người dùng nói khối_đầu_vào_người_dùng Lời chào mừng block_b…" at bounding box center [804, 407] width 1519 height 731
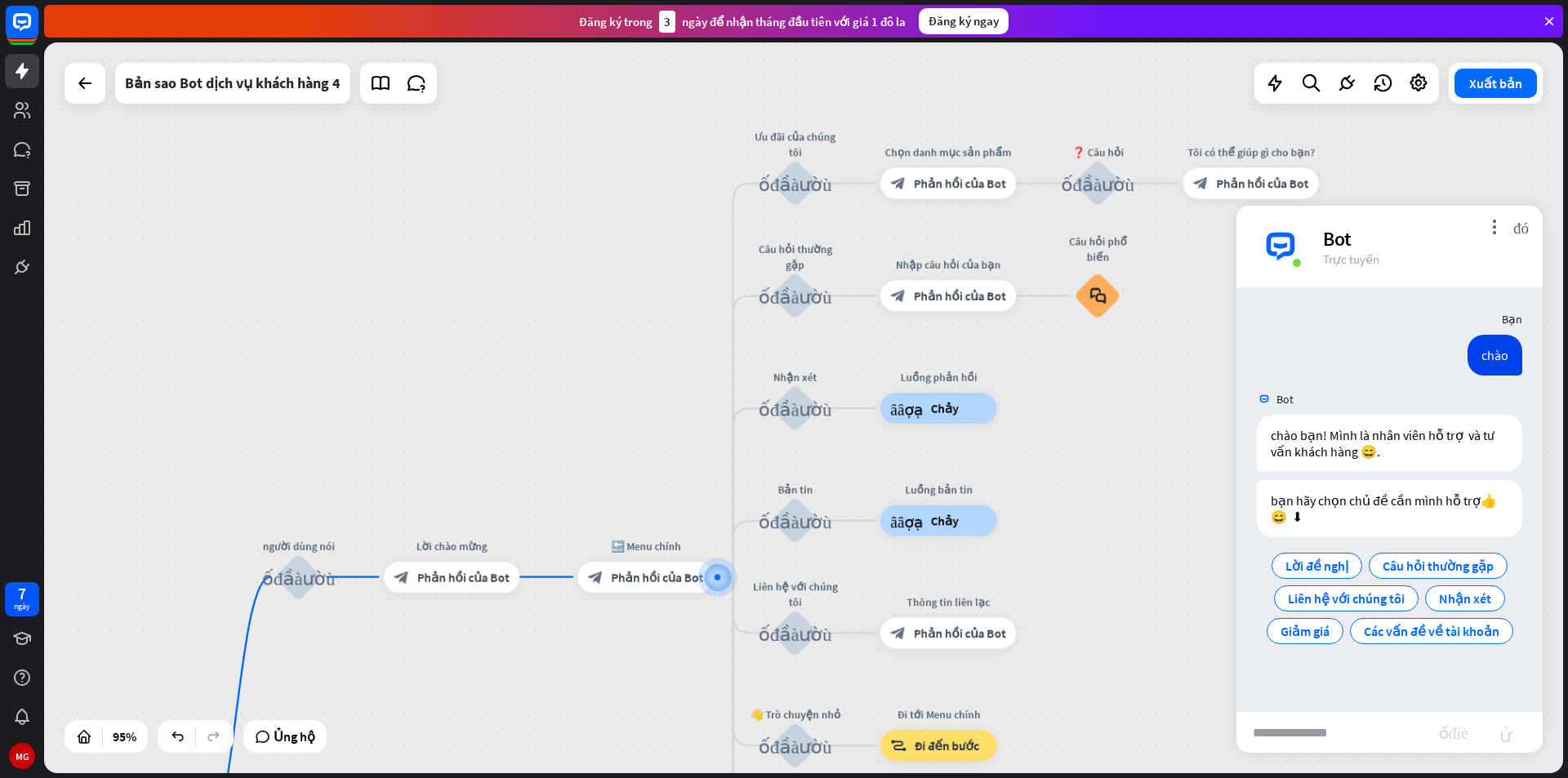
drag, startPoint x: 1136, startPoint y: 485, endPoint x: 1130, endPoint y: 592, distance: 107.2
click at [1130, 592] on div "nhà_2 Điểm bắt đầu người dùng nói khối_đầu_vào_người_dùng Lời chào mừng block_b…" at bounding box center [804, 407] width 1519 height 731
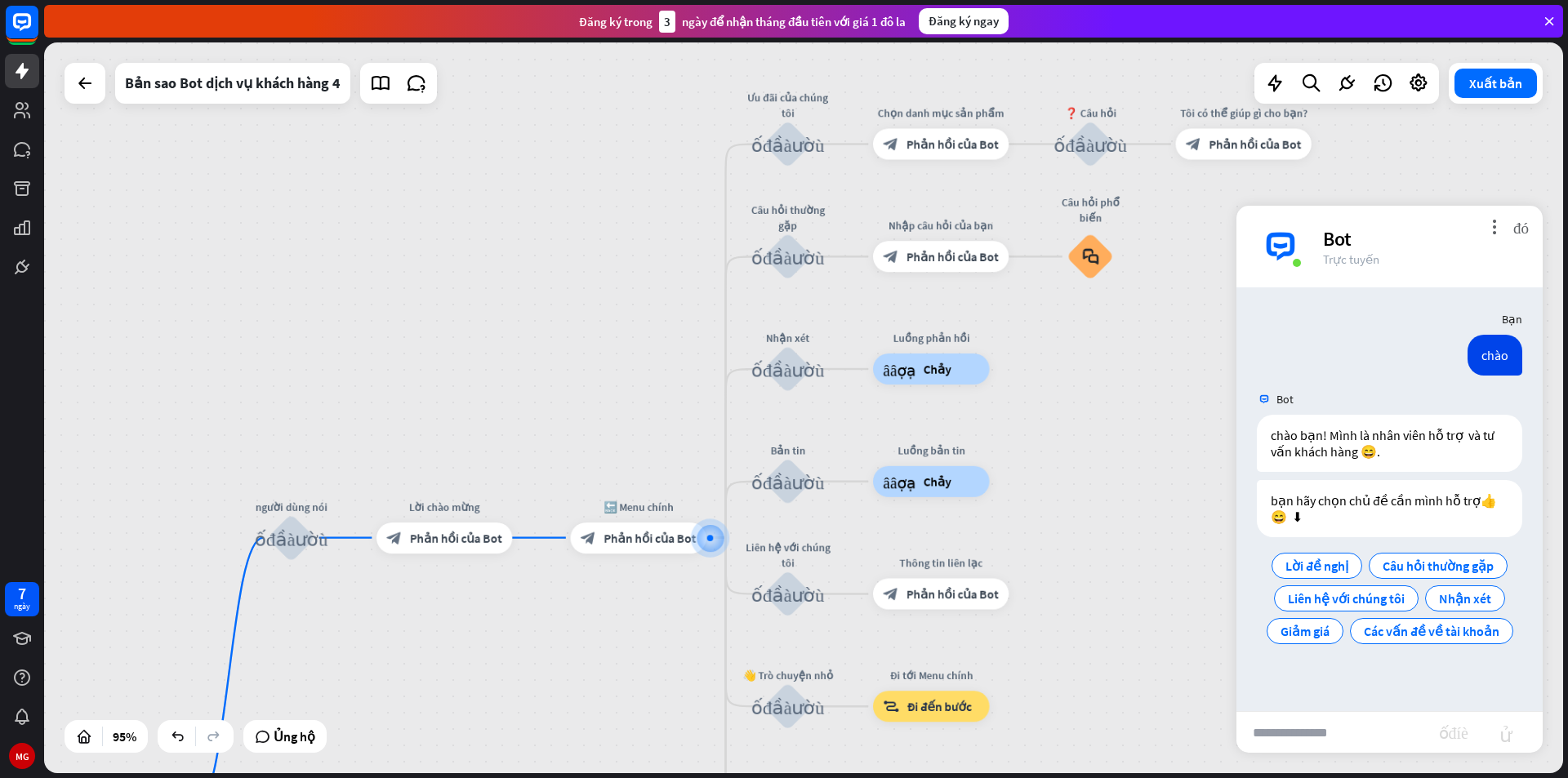
drag, startPoint x: 1128, startPoint y: 484, endPoint x: 1127, endPoint y: 438, distance: 46.0
click at [1127, 438] on div "nhà_2 Điểm bắt đầu người dùng nói khối_đầu_vào_người_dùng Lời chào mừng block_b…" at bounding box center [804, 407] width 1519 height 731
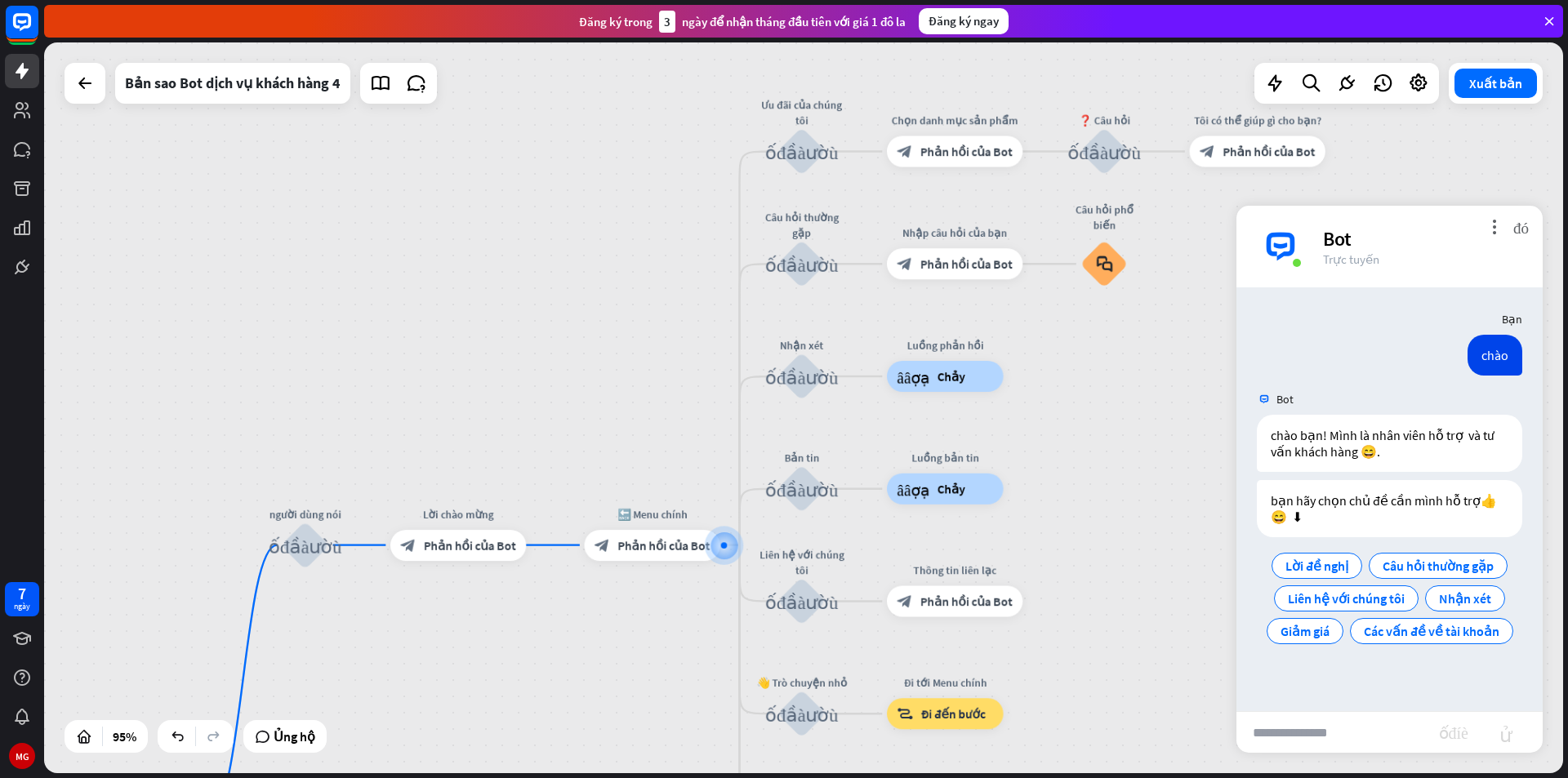
drag, startPoint x: 1143, startPoint y: 420, endPoint x: 1163, endPoint y: 453, distance: 38.6
click at [1163, 453] on div "nhà_2 Điểm bắt đầu người dùng nói khối_đầu_vào_người_dùng Lời chào mừng block_b…" at bounding box center [804, 407] width 1519 height 731
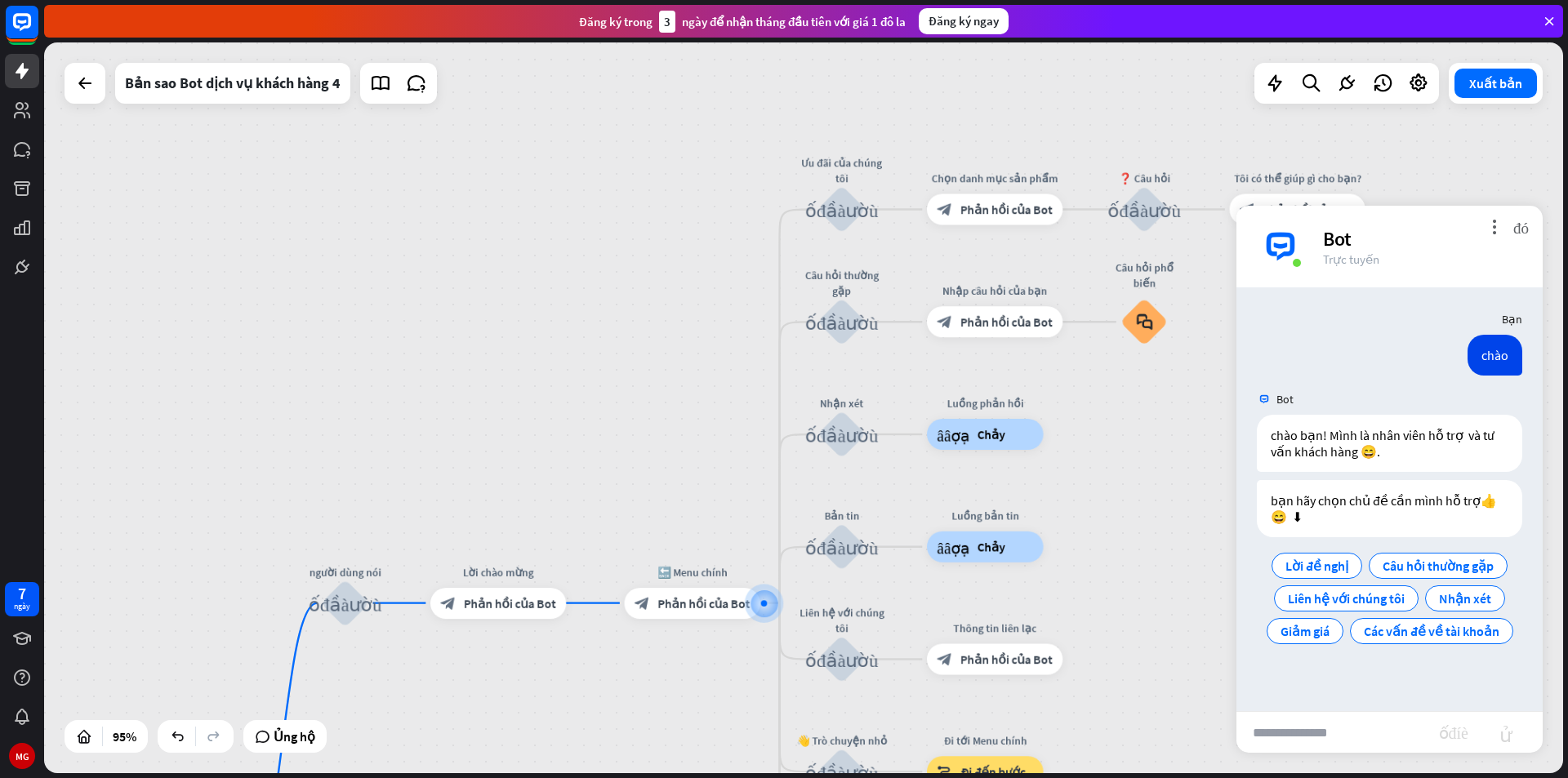
drag, startPoint x: 1149, startPoint y: 463, endPoint x: 1188, endPoint y: 500, distance: 53.8
click at [1188, 500] on div "nhà_2 Điểm bắt đầu người dùng nói khối_đầu_vào_người_dùng Lời chào mừng block_b…" at bounding box center [804, 407] width 1519 height 731
click at [837, 165] on font "Chỉnh sửa tên" at bounding box center [833, 167] width 66 height 14
type input "*"
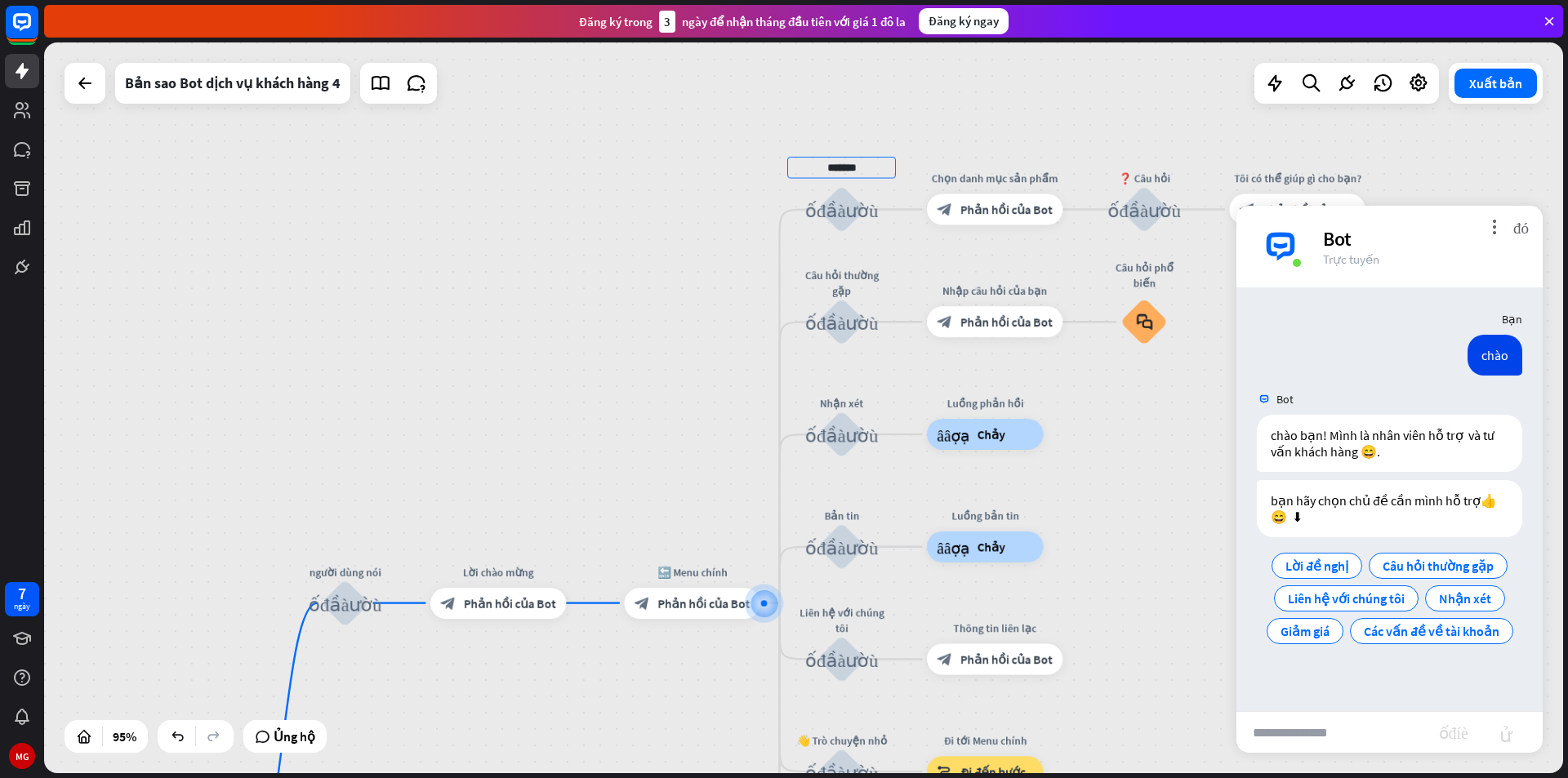
type input "*******"
click at [1140, 635] on div "nhà_2 Điểm bắt đầu người dùng nói khối_đầu_vào_người_dùng Lời chào mừng block_b…" at bounding box center [804, 407] width 1519 height 731
click at [1530, 229] on div "more_vert đóng Bot Trực tuyến" at bounding box center [1389, 246] width 306 height 81
click at [1526, 230] on font "đóng" at bounding box center [1521, 227] width 16 height 16
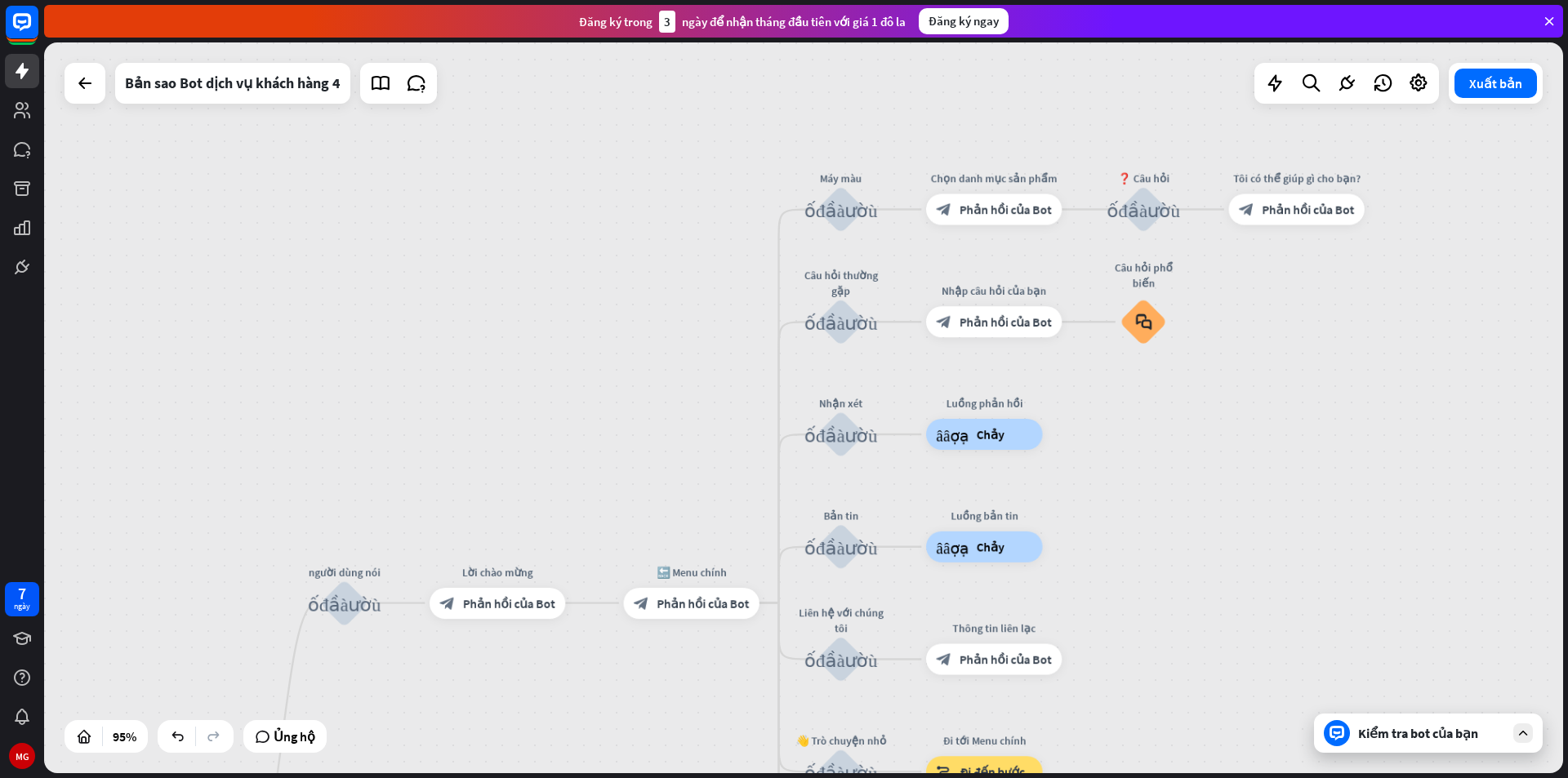
click at [1409, 741] on font "Kiểm tra bot của bạn" at bounding box center [1418, 733] width 120 height 17
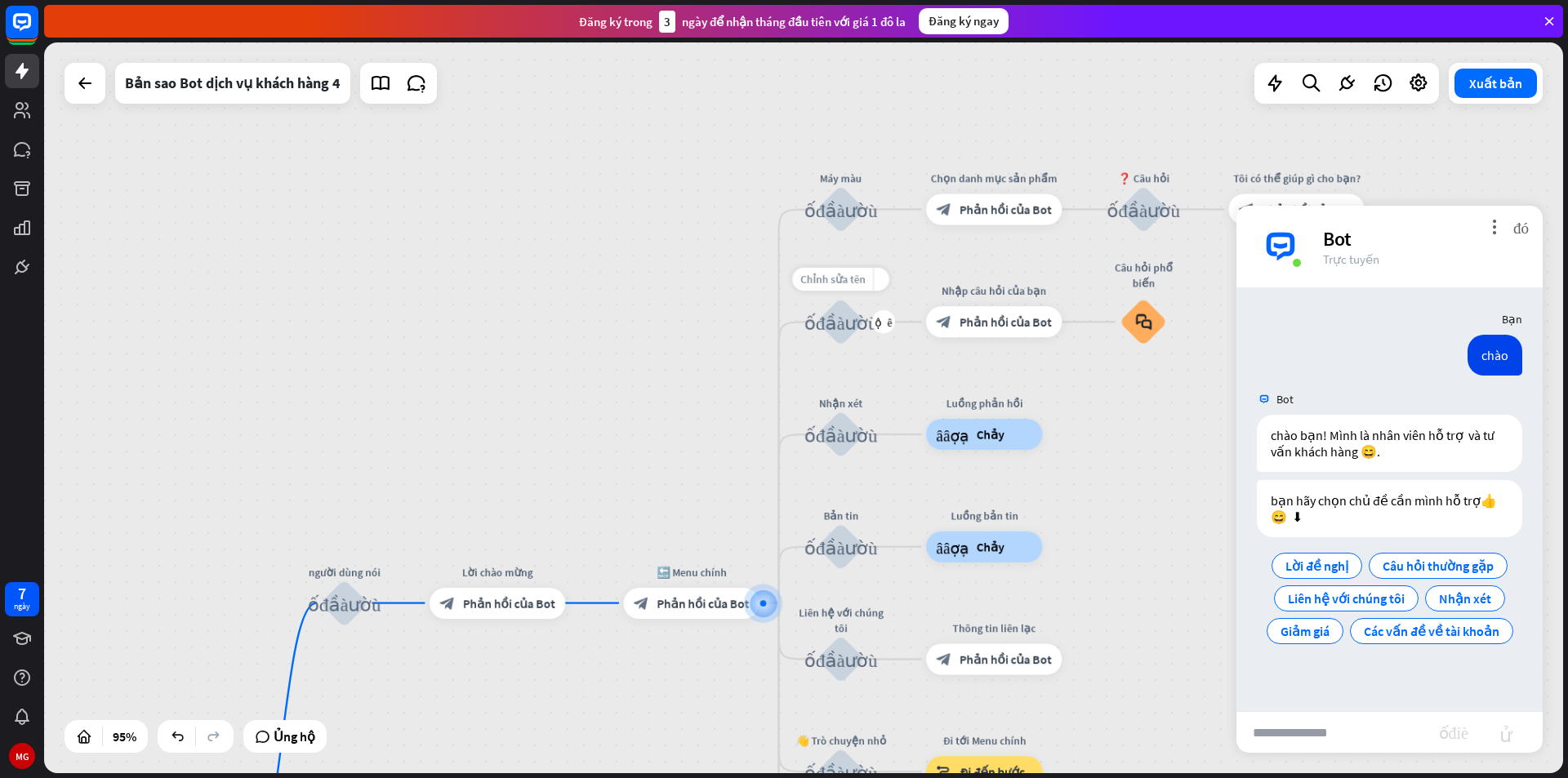
click at [847, 274] on font "Chỉnh sửa tên" at bounding box center [833, 279] width 66 height 14
type input "*"
type input "**********"
click at [844, 206] on font "khối_đầu_vào_người_dùng" at bounding box center [841, 209] width 73 height 20
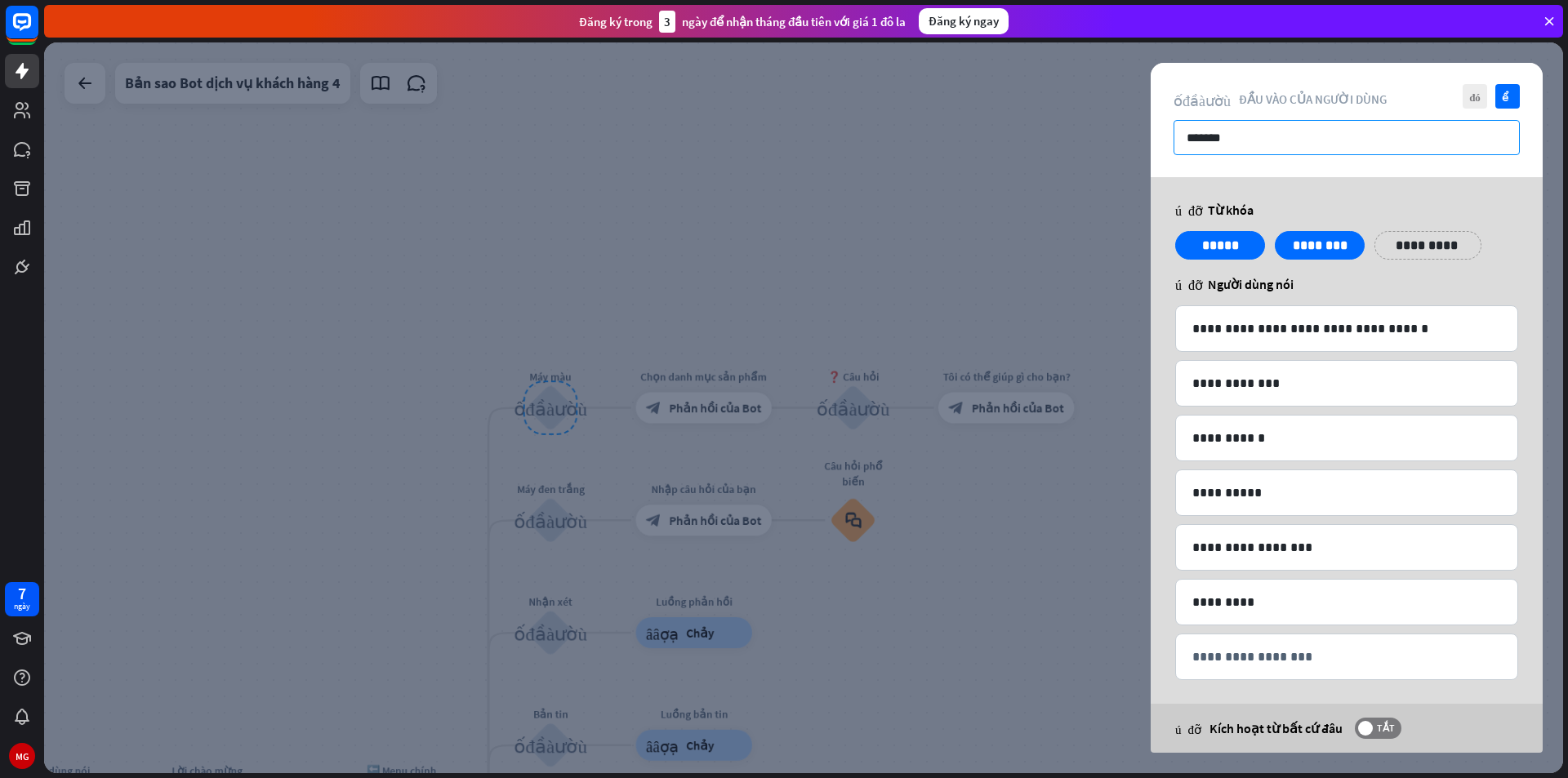
click at [1321, 149] on input "*******" at bounding box center [1347, 138] width 346 height 35
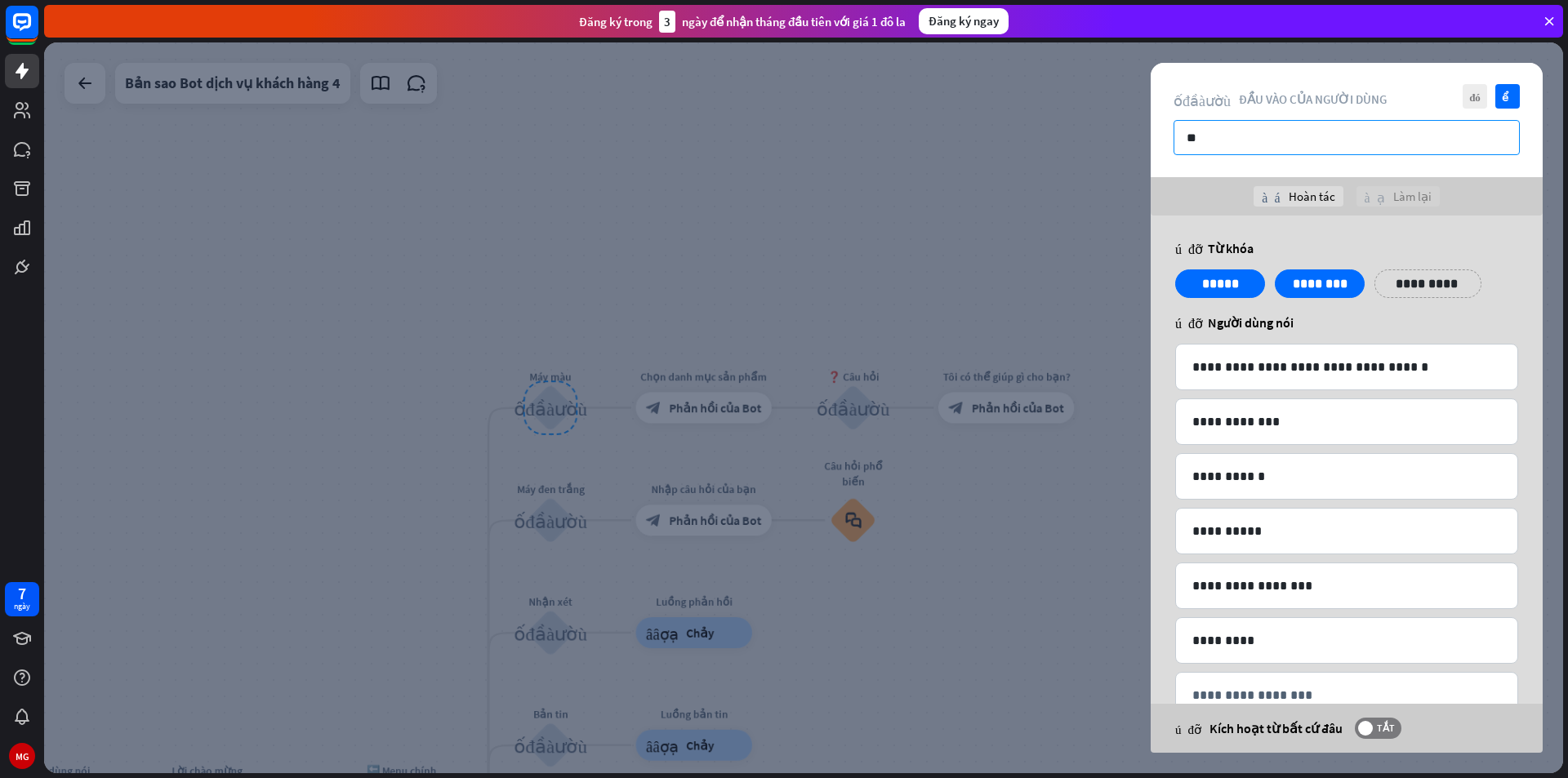
type input "*"
type input "*******"
click at [1506, 87] on icon "kiểm tra" at bounding box center [1507, 96] width 24 height 24
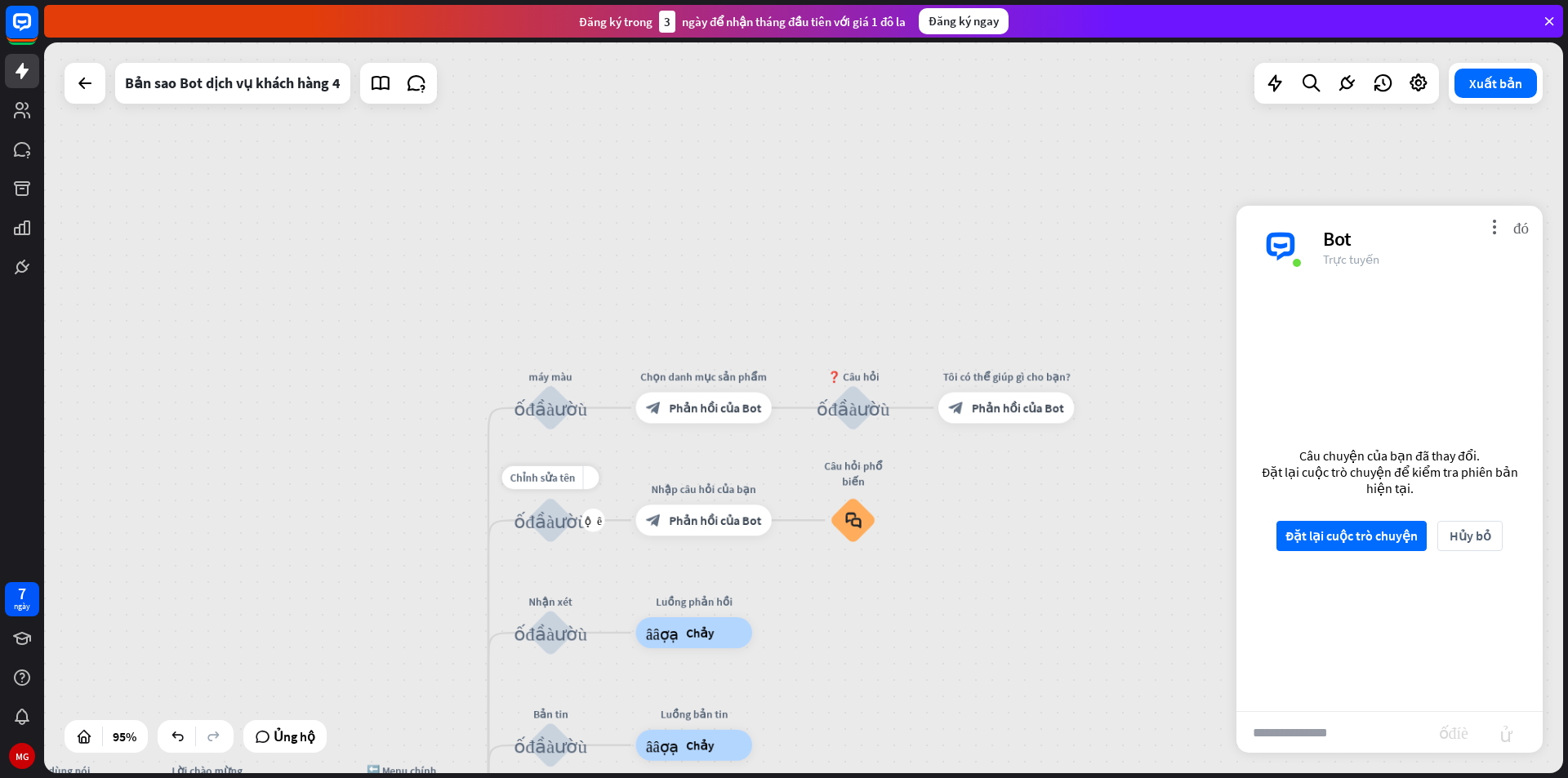
click at [560, 509] on div "khối_đầu_vào_người_dùng" at bounding box center [551, 521] width 47 height 47
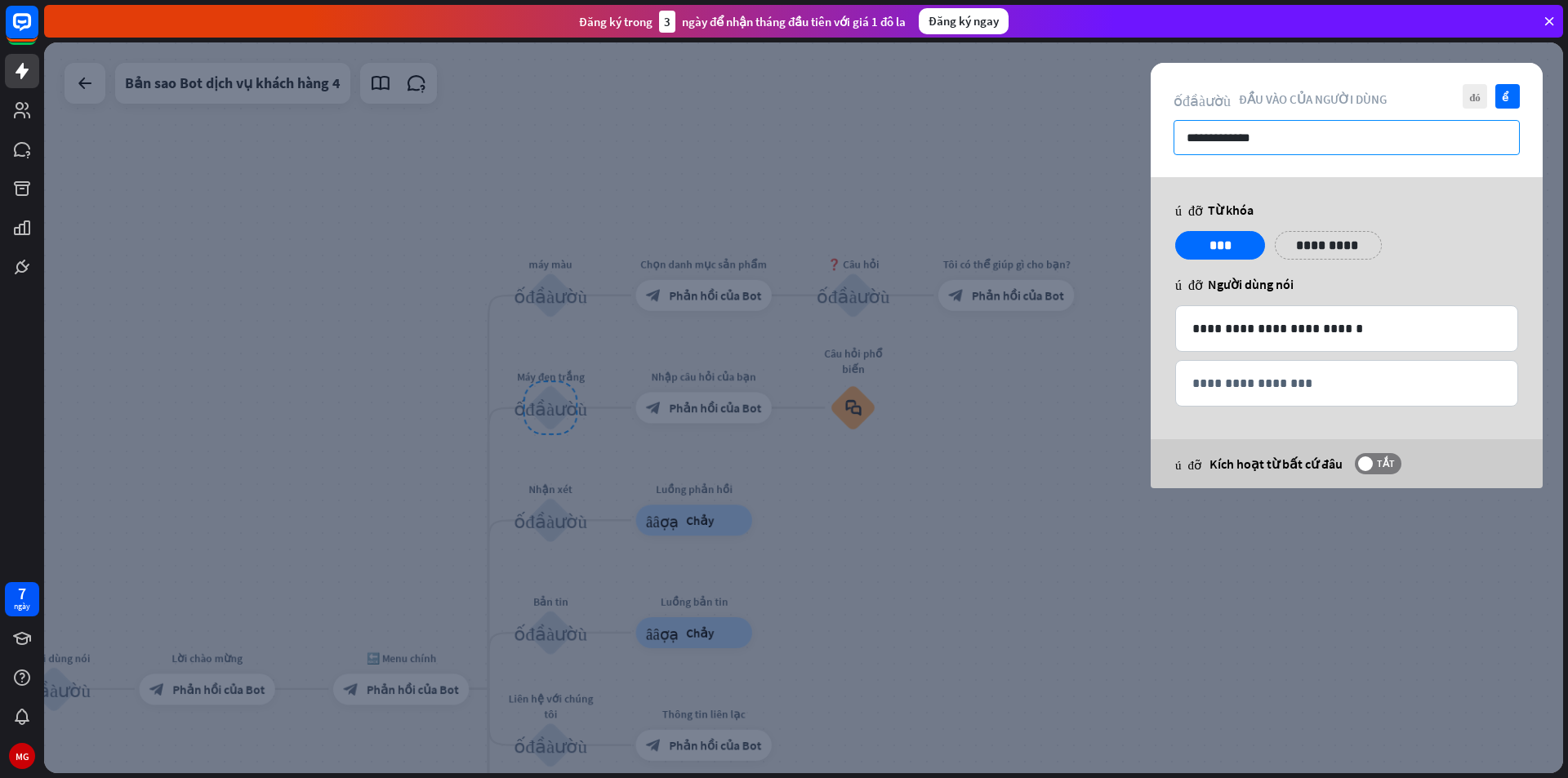
click at [1318, 135] on input "**********" at bounding box center [1347, 138] width 346 height 35
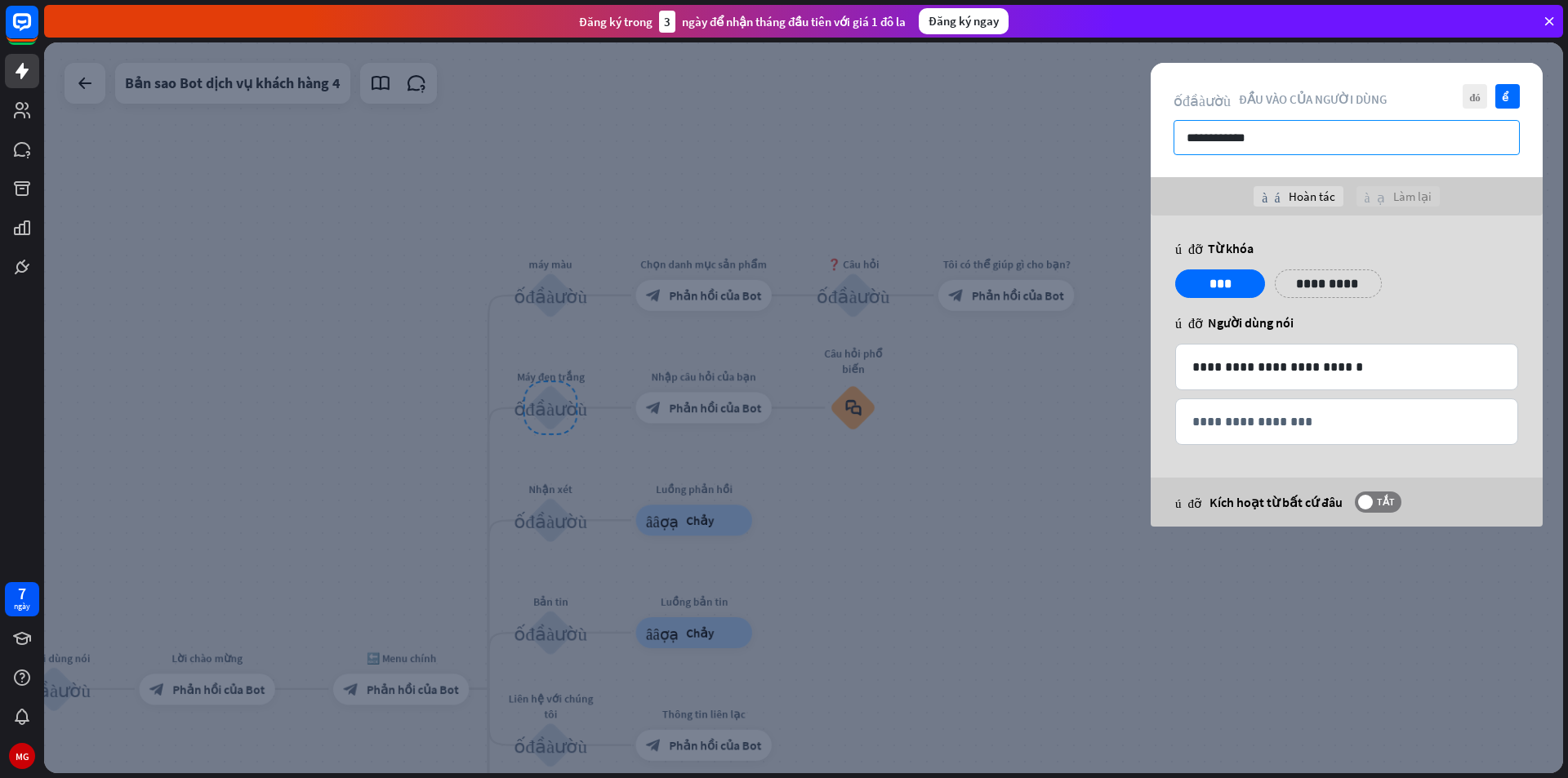
type input "**********"
click at [1502, 102] on icon "kiểm tra" at bounding box center [1507, 96] width 24 height 24
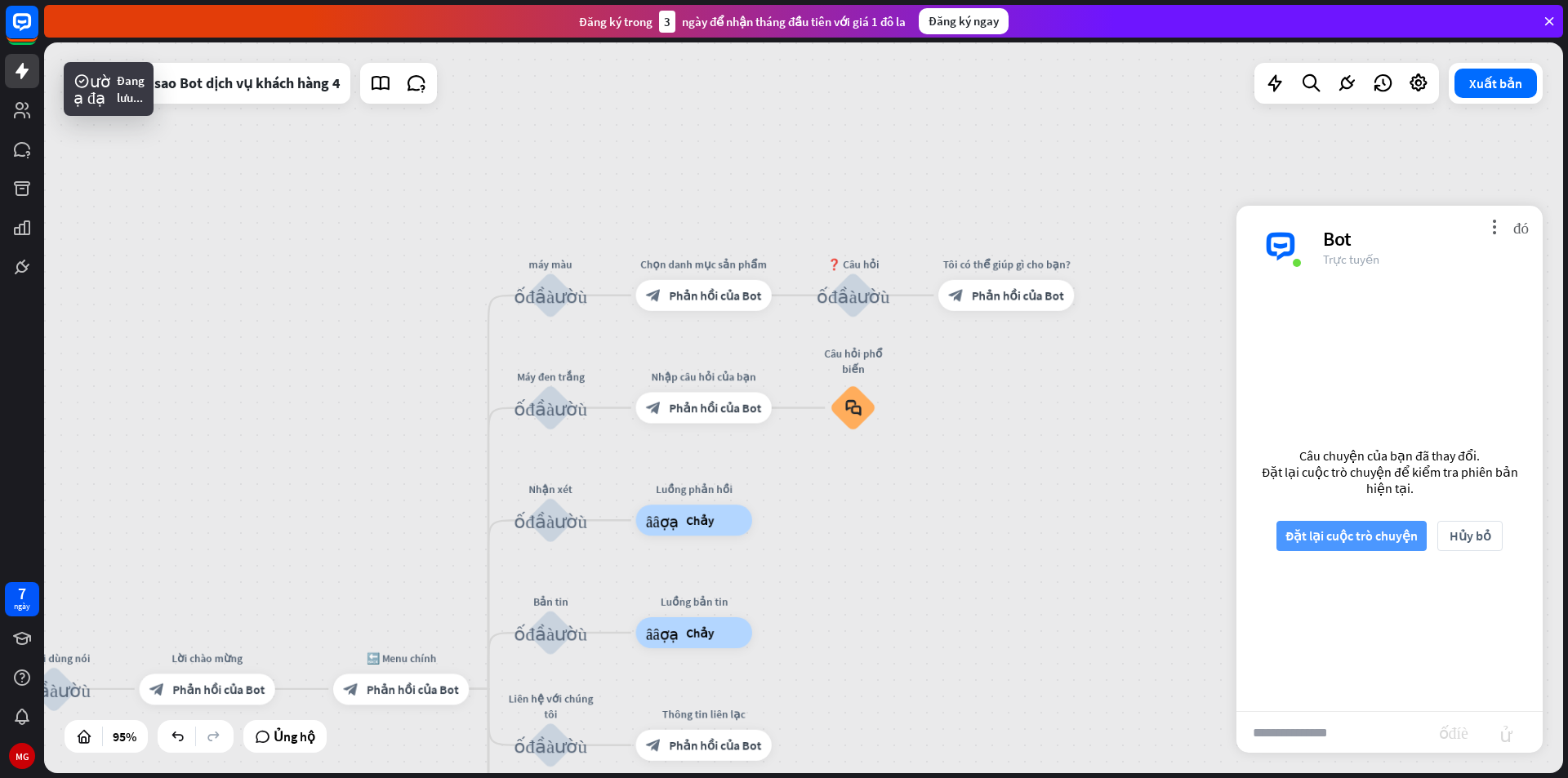
click at [1385, 544] on font "Đặt lại cuộc trò chuyện" at bounding box center [1351, 535] width 132 height 28
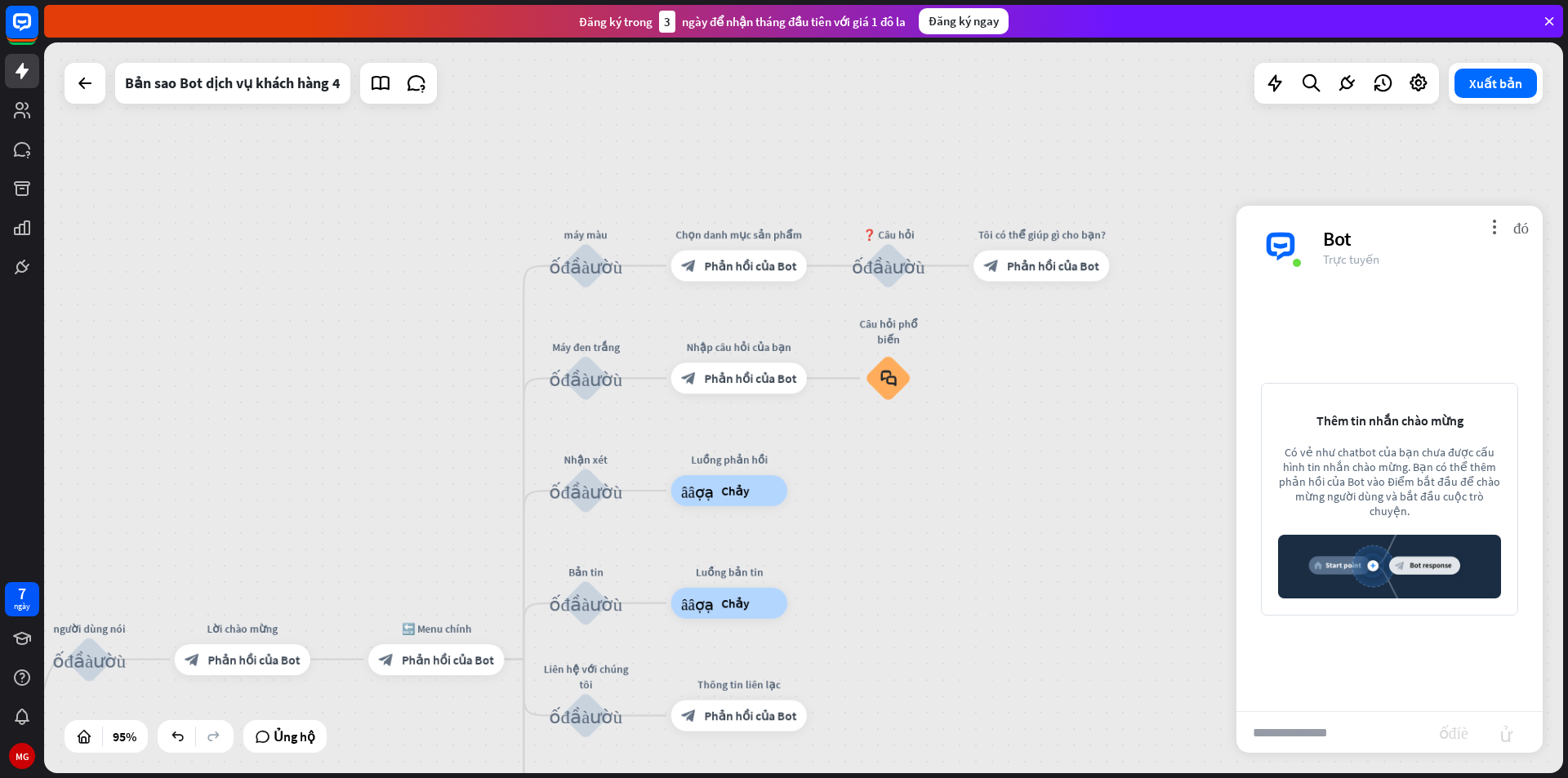
click at [1308, 732] on input "text" at bounding box center [1337, 733] width 203 height 41
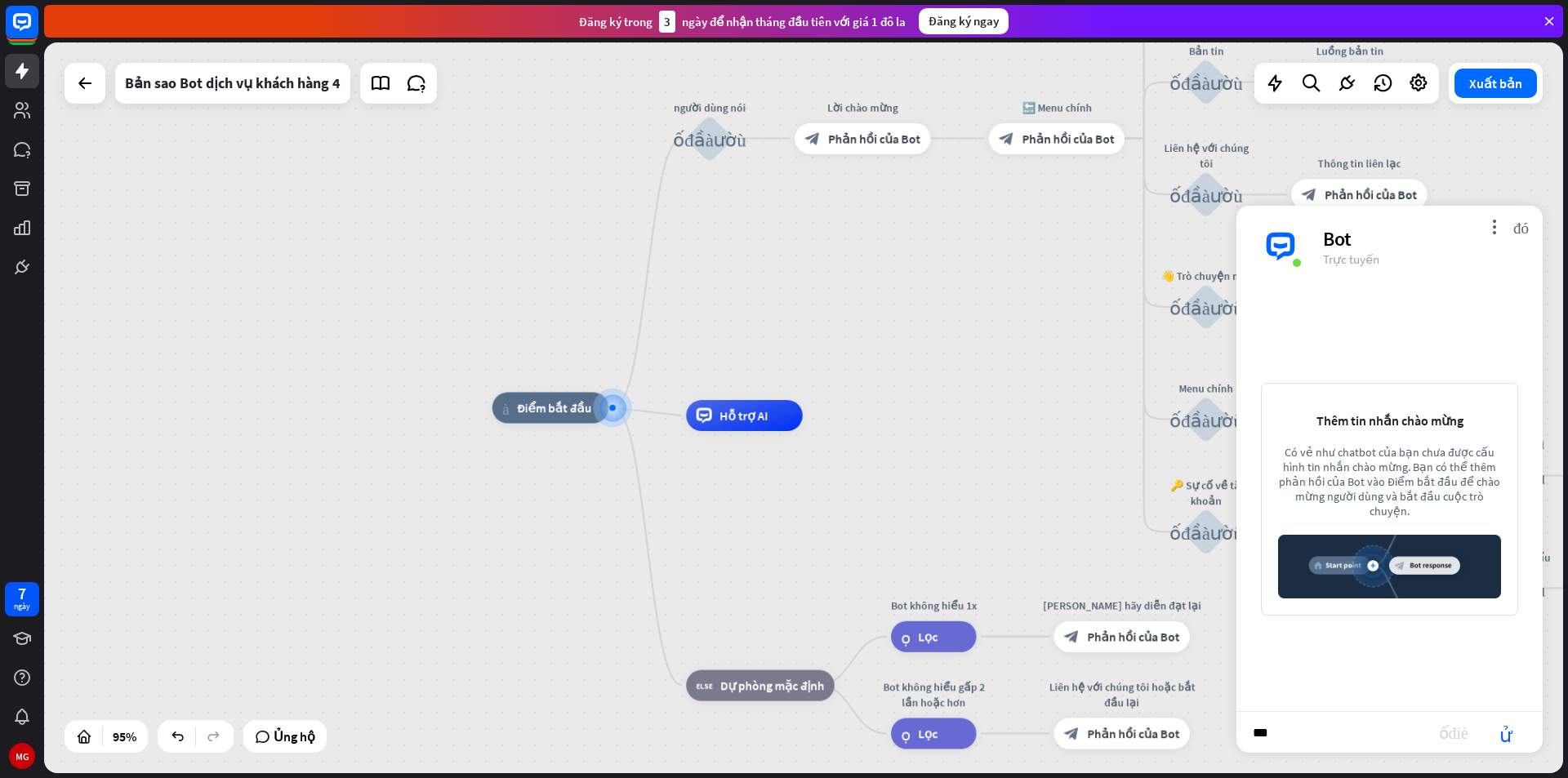
type input "****"
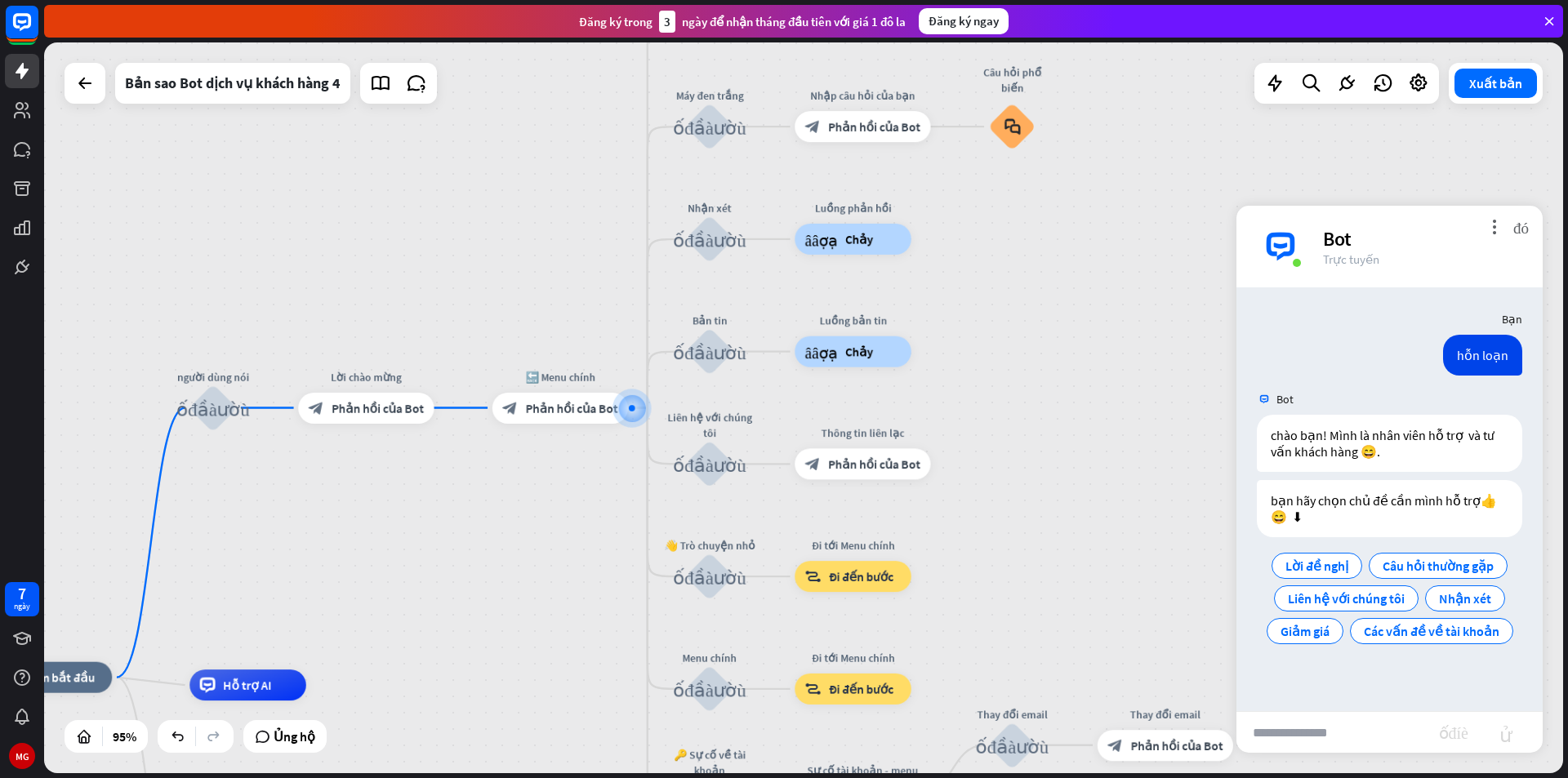
drag, startPoint x: 1315, startPoint y: 570, endPoint x: 1076, endPoint y: 568, distance: 239.0
click at [1076, 568] on div "nhà_2 Điểm bắt đầu người dùng nói khối_đầu_vào_người_dùng Lời chào mừng block_b…" at bounding box center [804, 407] width 1519 height 731
click at [1530, 233] on div "more_vert đóng Bot Trực tuyến" at bounding box center [1389, 246] width 306 height 81
click at [1522, 230] on font "đóng" at bounding box center [1521, 227] width 16 height 16
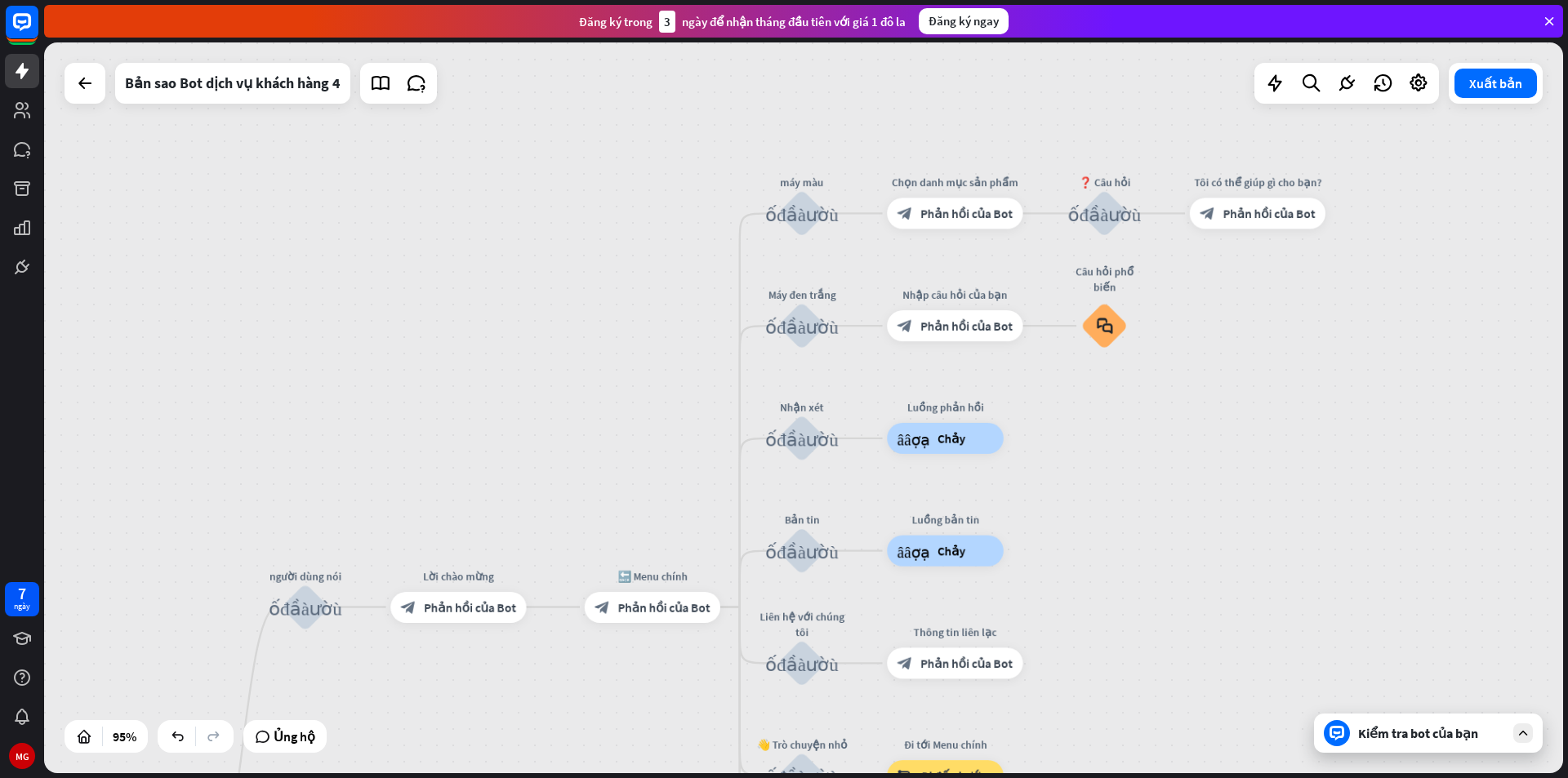
drag, startPoint x: 1113, startPoint y: 294, endPoint x: 1209, endPoint y: 494, distance: 221.8
click at [1209, 494] on div "nhà_2 Điểm bắt đầu người dùng nói khối_đầu_vào_người_dùng Lời chào mừng block_b…" at bounding box center [804, 407] width 1519 height 731
click at [812, 284] on font "Chỉnh sửa tên" at bounding box center [797, 284] width 66 height 14
click at [810, 332] on font "khối_đầu_vào_người_dùng" at bounding box center [805, 327] width 73 height 20
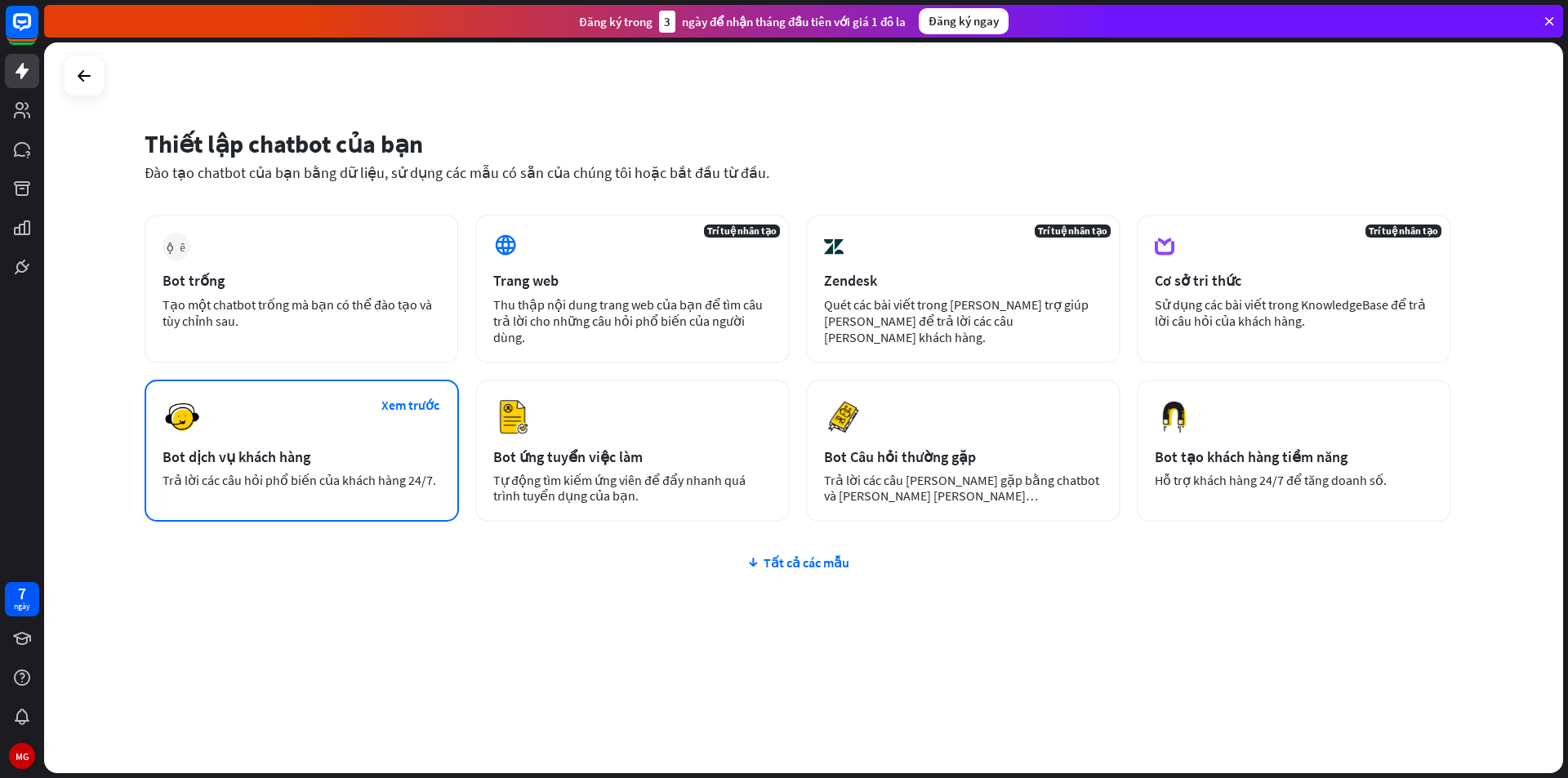
click at [391, 461] on div "Bot dịch vụ khách hàng" at bounding box center [301, 456] width 279 height 19
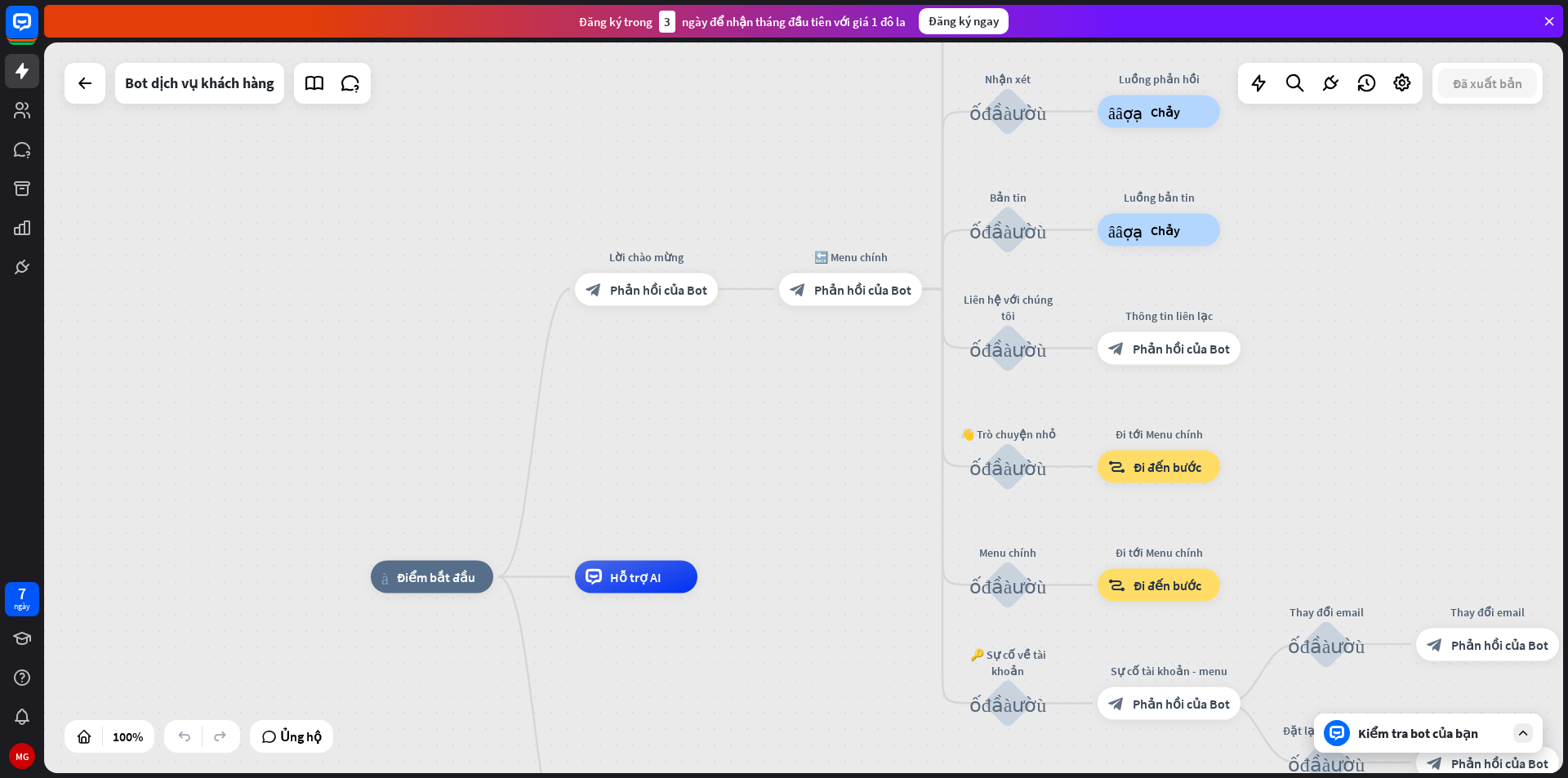
drag, startPoint x: 851, startPoint y: 308, endPoint x: 877, endPoint y: 463, distance: 157.2
click at [876, 471] on div "nhà_2 Điểm bắt đầu Lời chào mừng block_bot_response Phản hồi của Bot 🔙 Menu chí…" at bounding box center [804, 407] width 1519 height 731
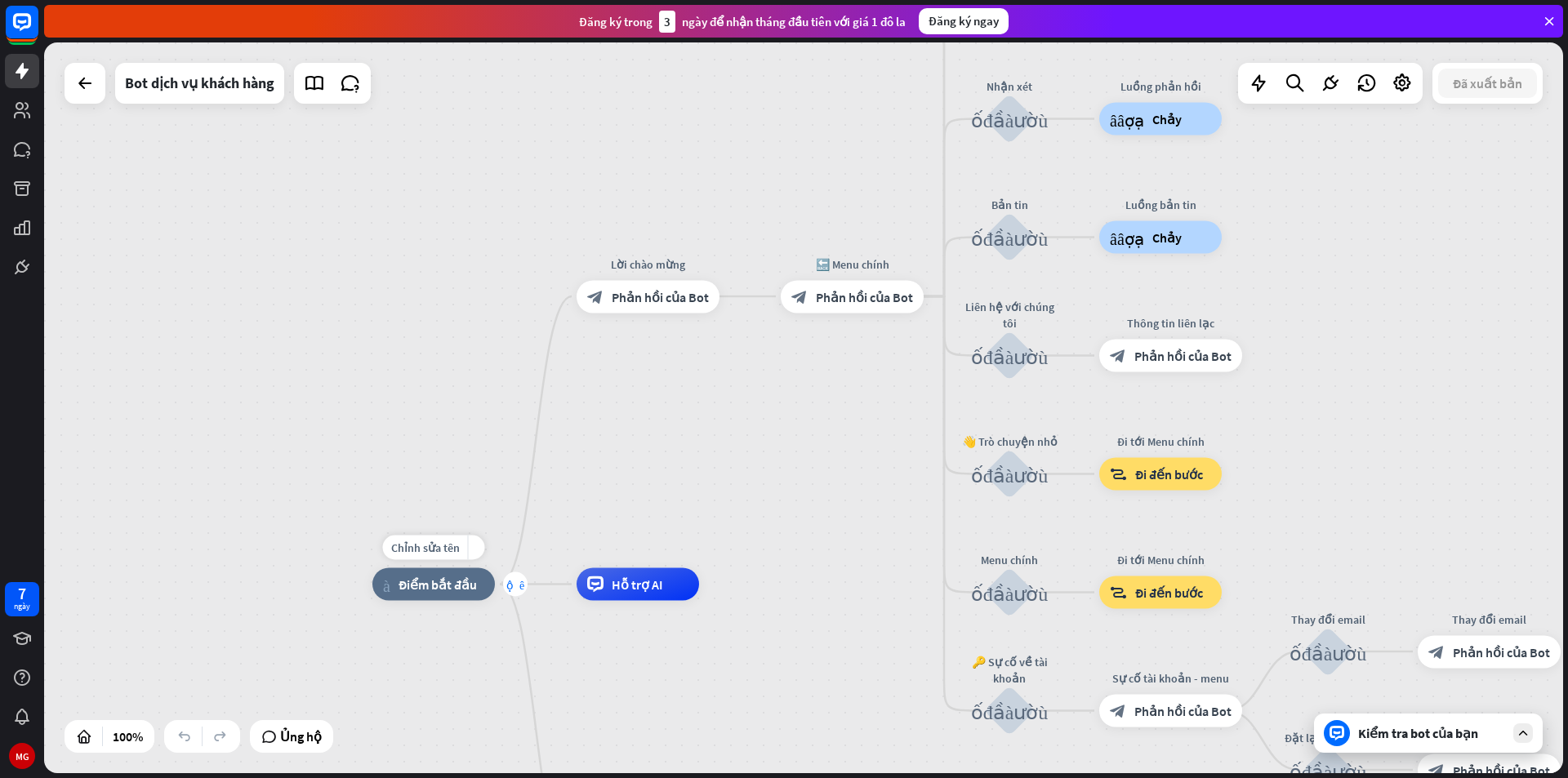
click at [508, 587] on font "cộng thêm" at bounding box center [515, 585] width 18 height 12
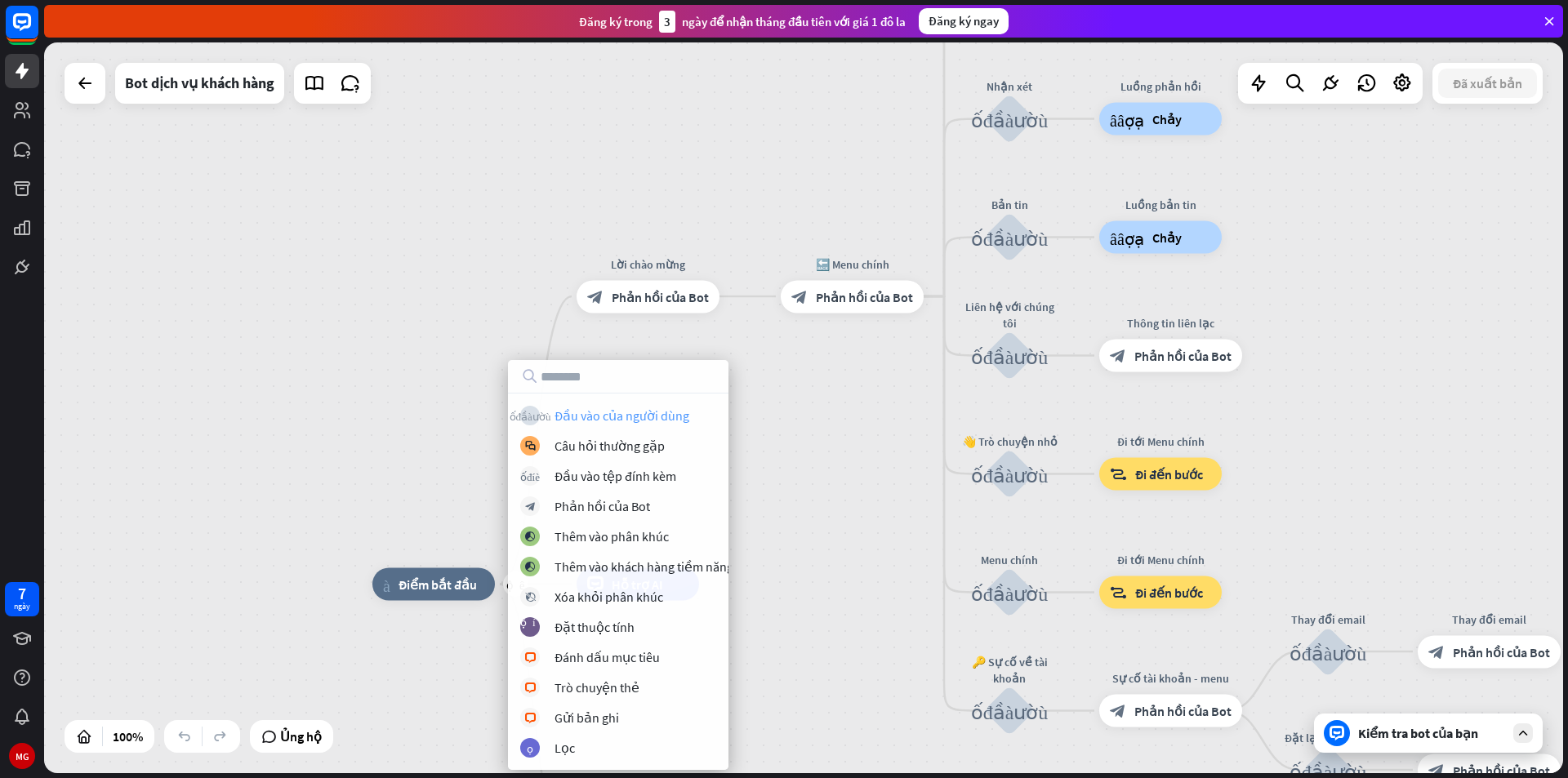
click at [593, 412] on font "Đầu vào của người dùng" at bounding box center [623, 415] width 135 height 17
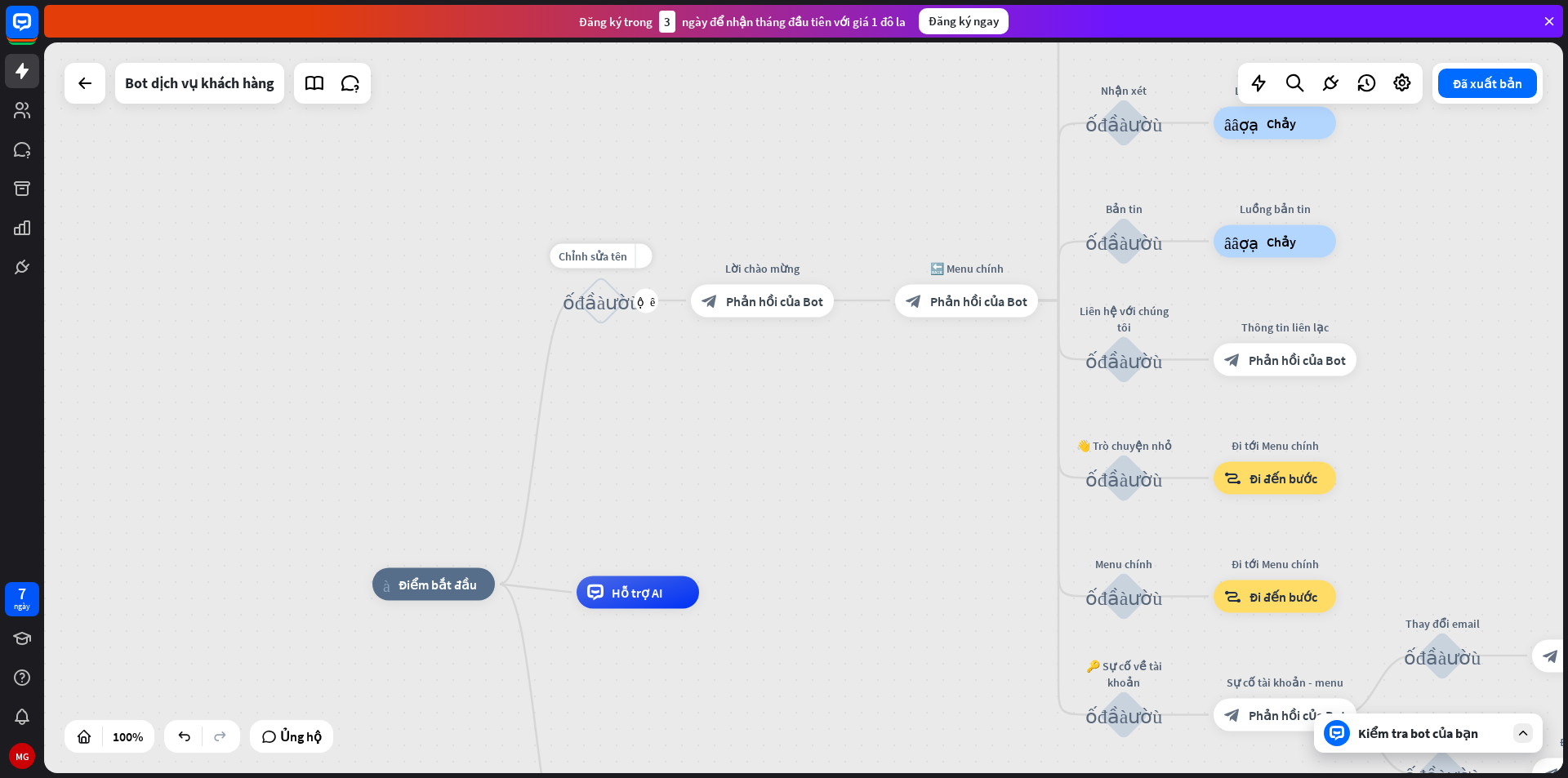
click at [615, 315] on div "khối_đầu_vào_người_dùng" at bounding box center [601, 300] width 49 height 49
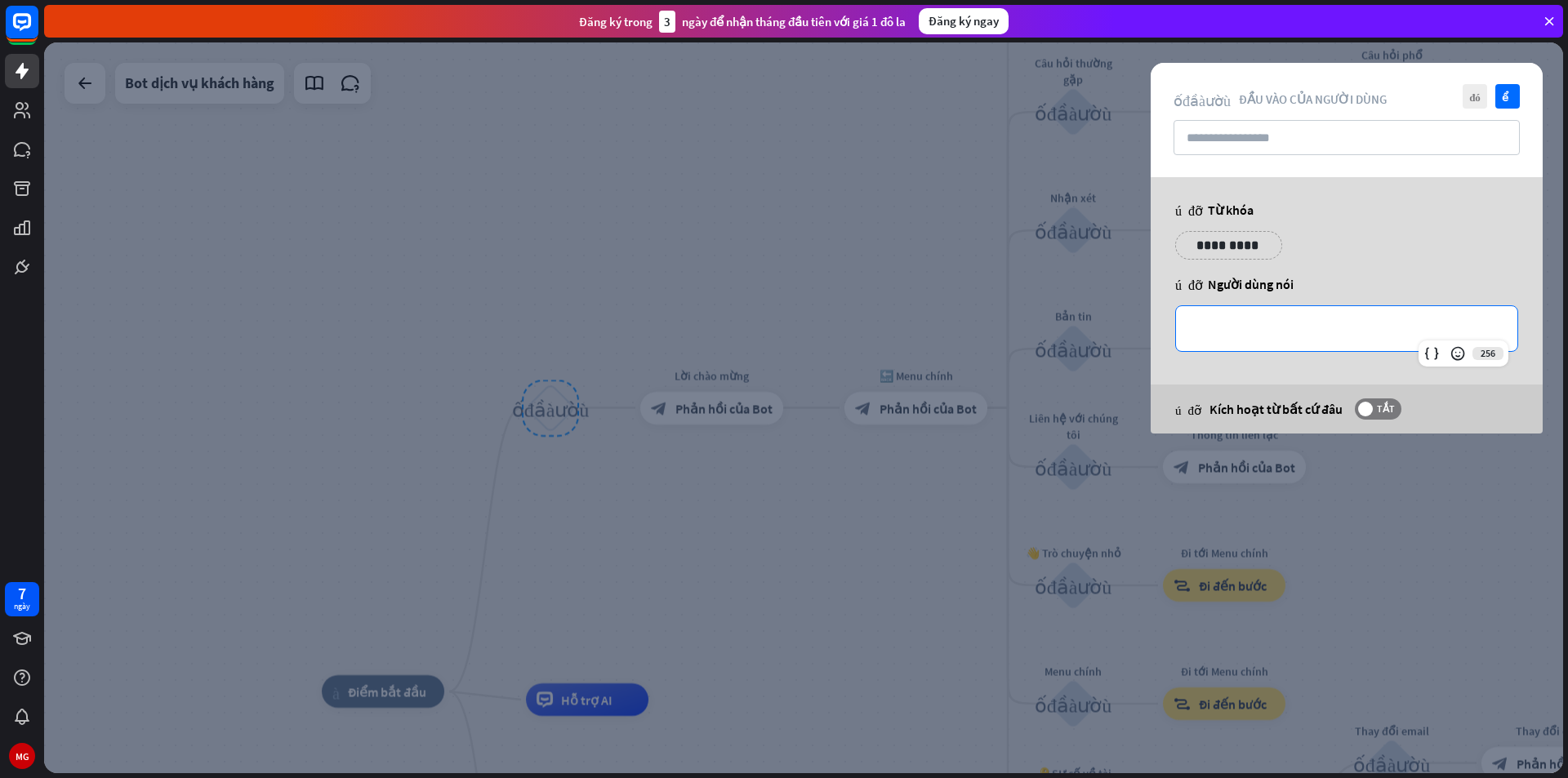
click at [1328, 328] on p "**********" at bounding box center [1346, 328] width 308 height 21
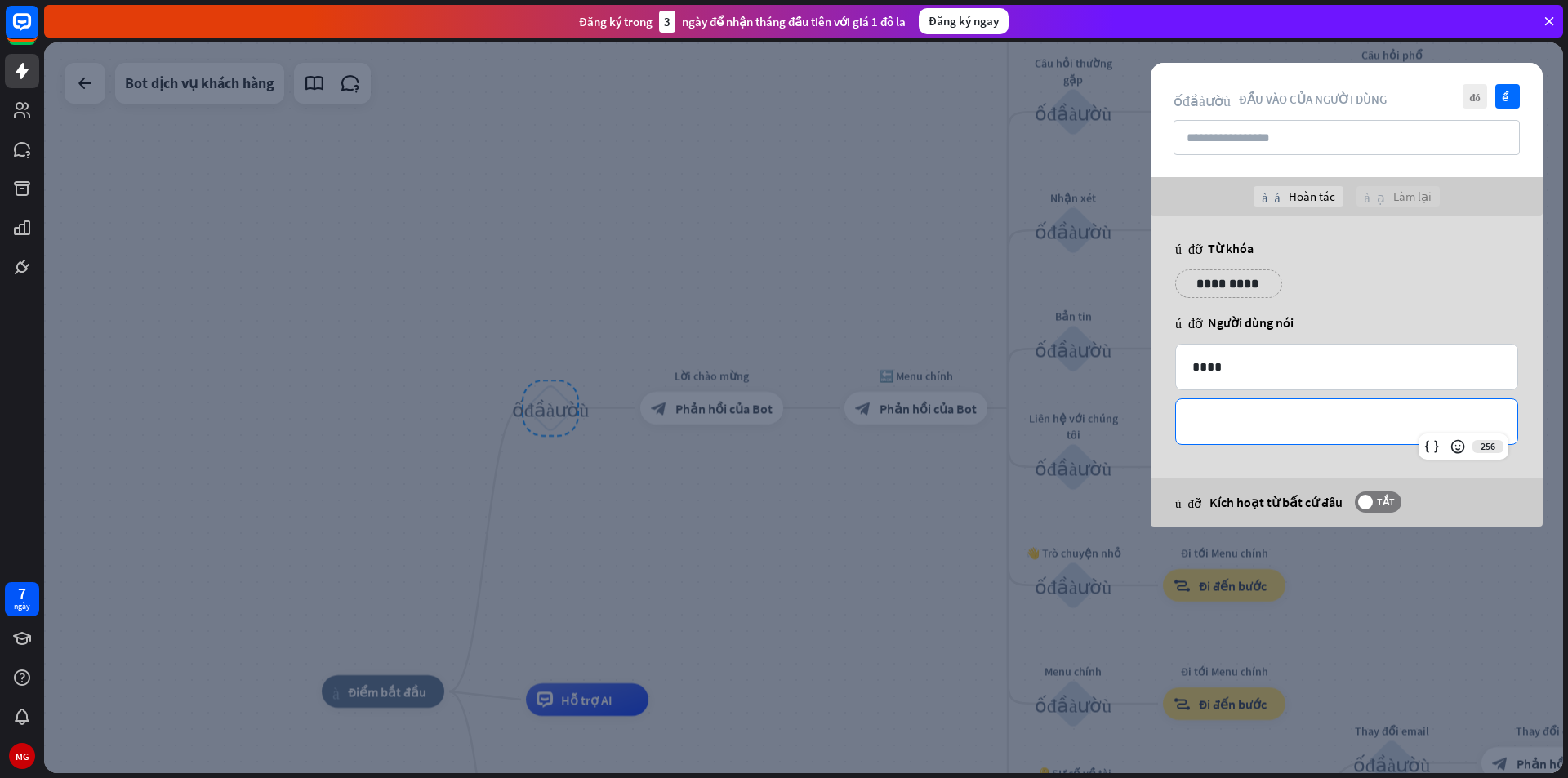
click at [1308, 401] on div "**********" at bounding box center [1346, 422] width 342 height 45
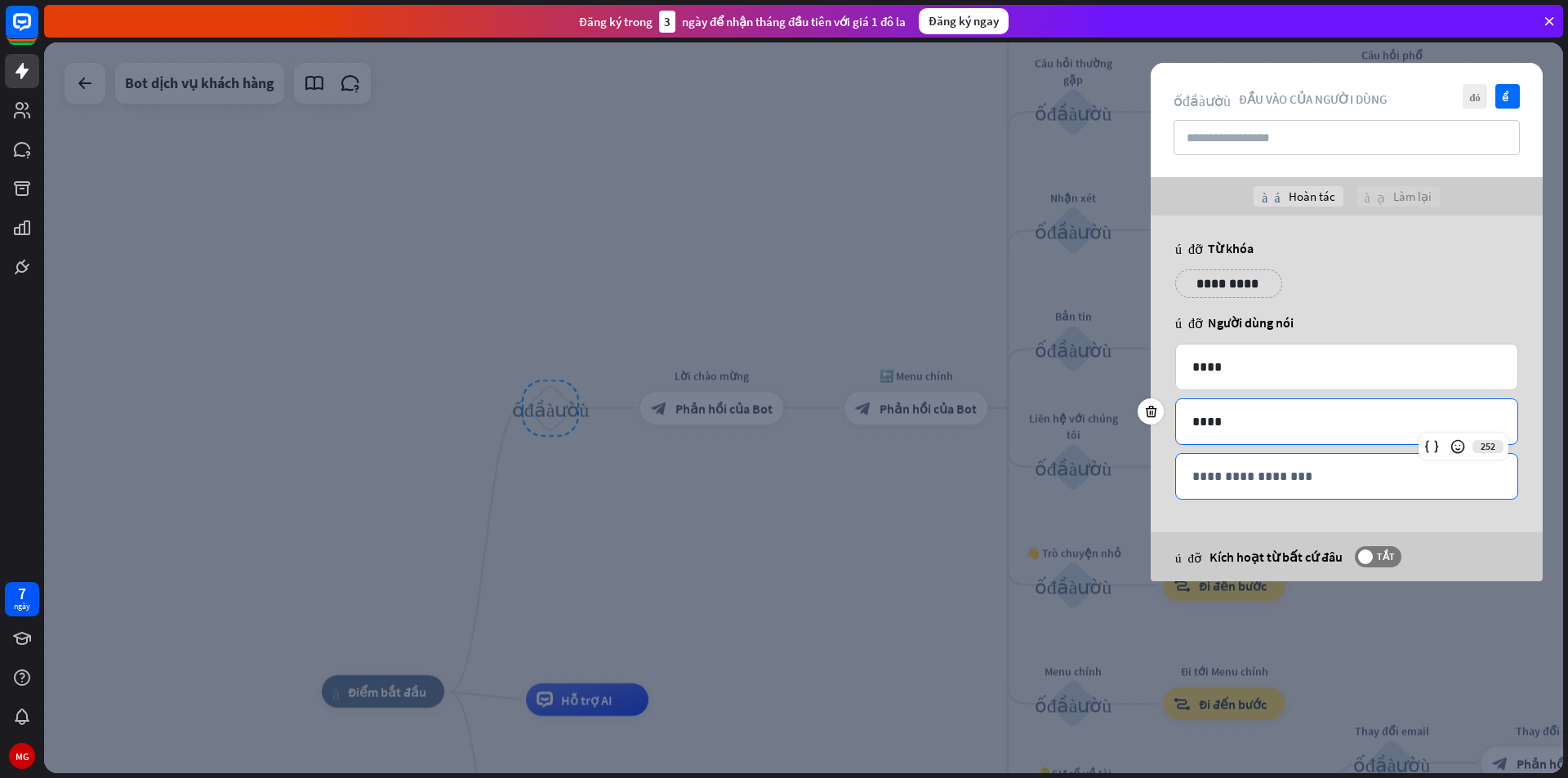
click at [1288, 473] on p "**********" at bounding box center [1346, 476] width 308 height 21
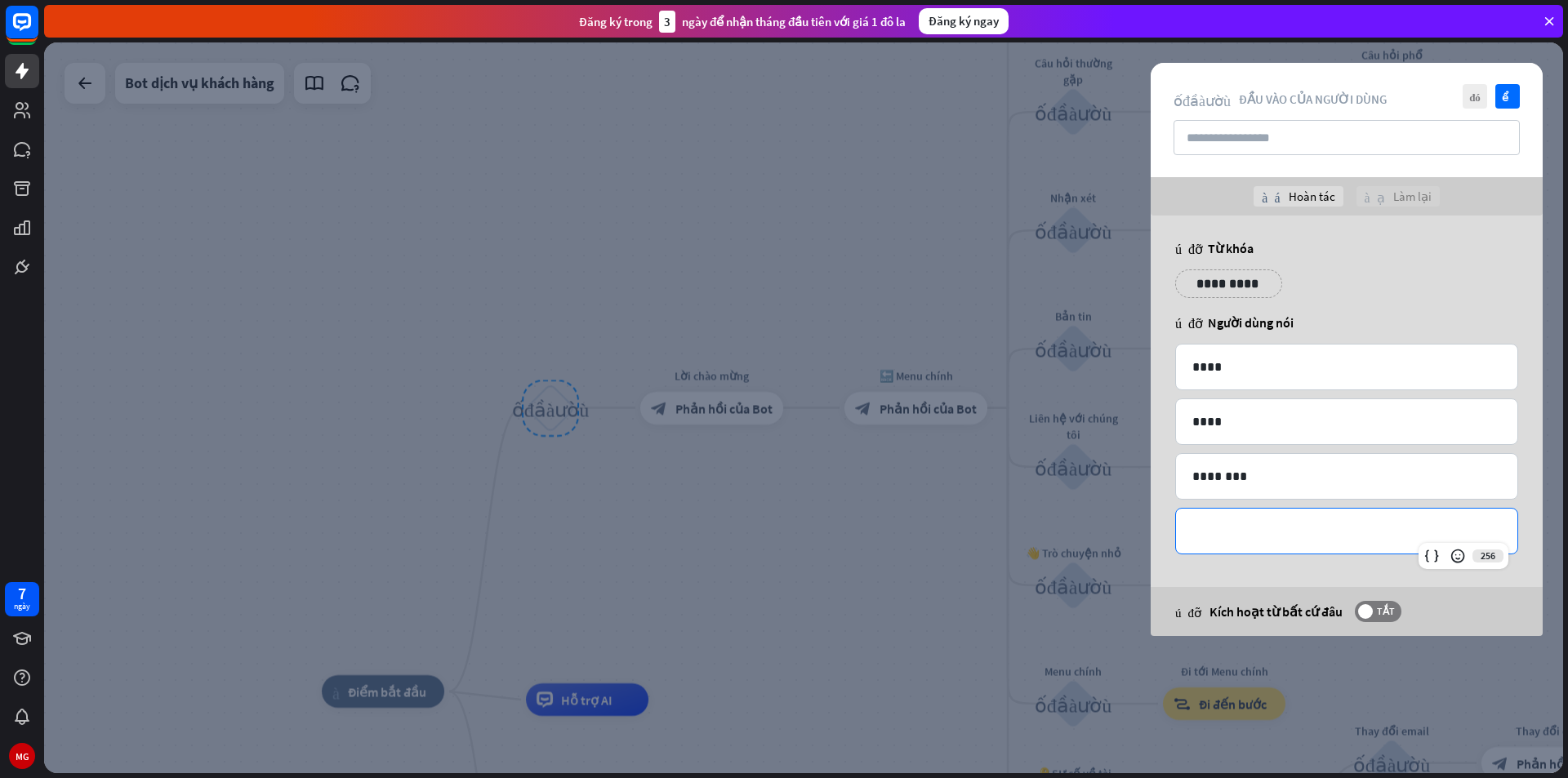
click at [1279, 529] on p "**********" at bounding box center [1346, 530] width 308 height 21
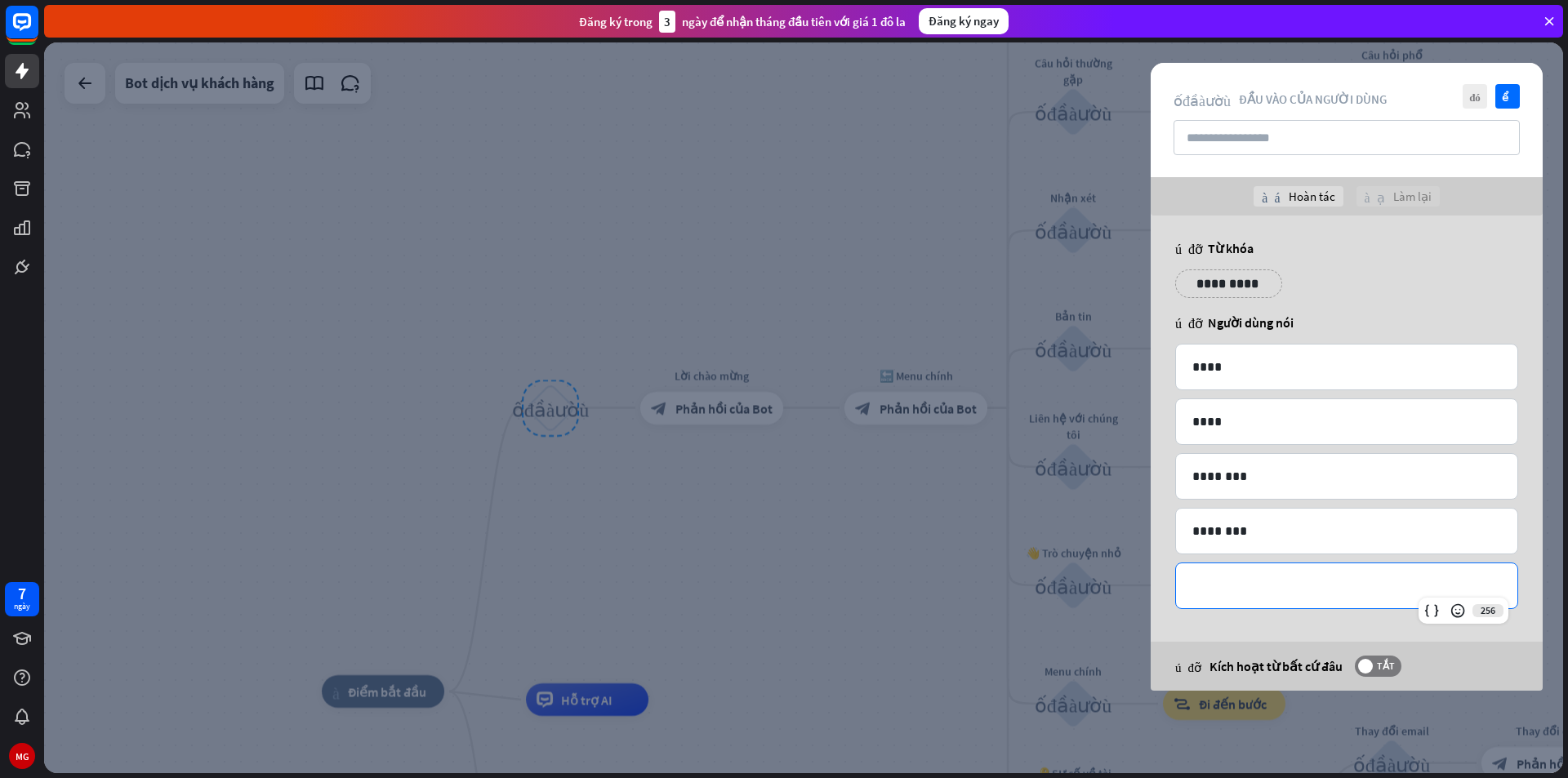
click at [1222, 594] on p "**********" at bounding box center [1346, 585] width 308 height 21
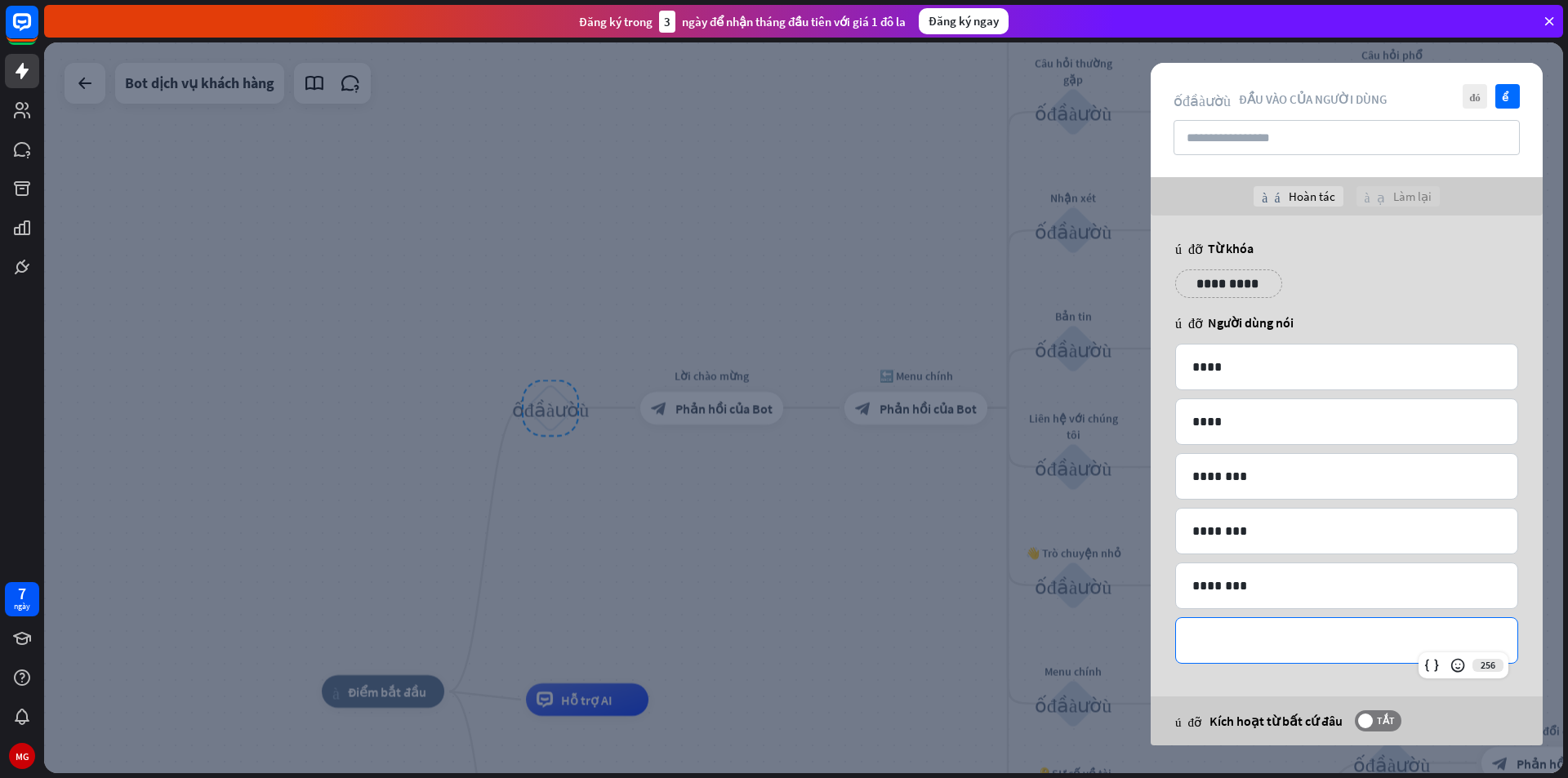
click at [1235, 627] on div "**********" at bounding box center [1346, 641] width 342 height 45
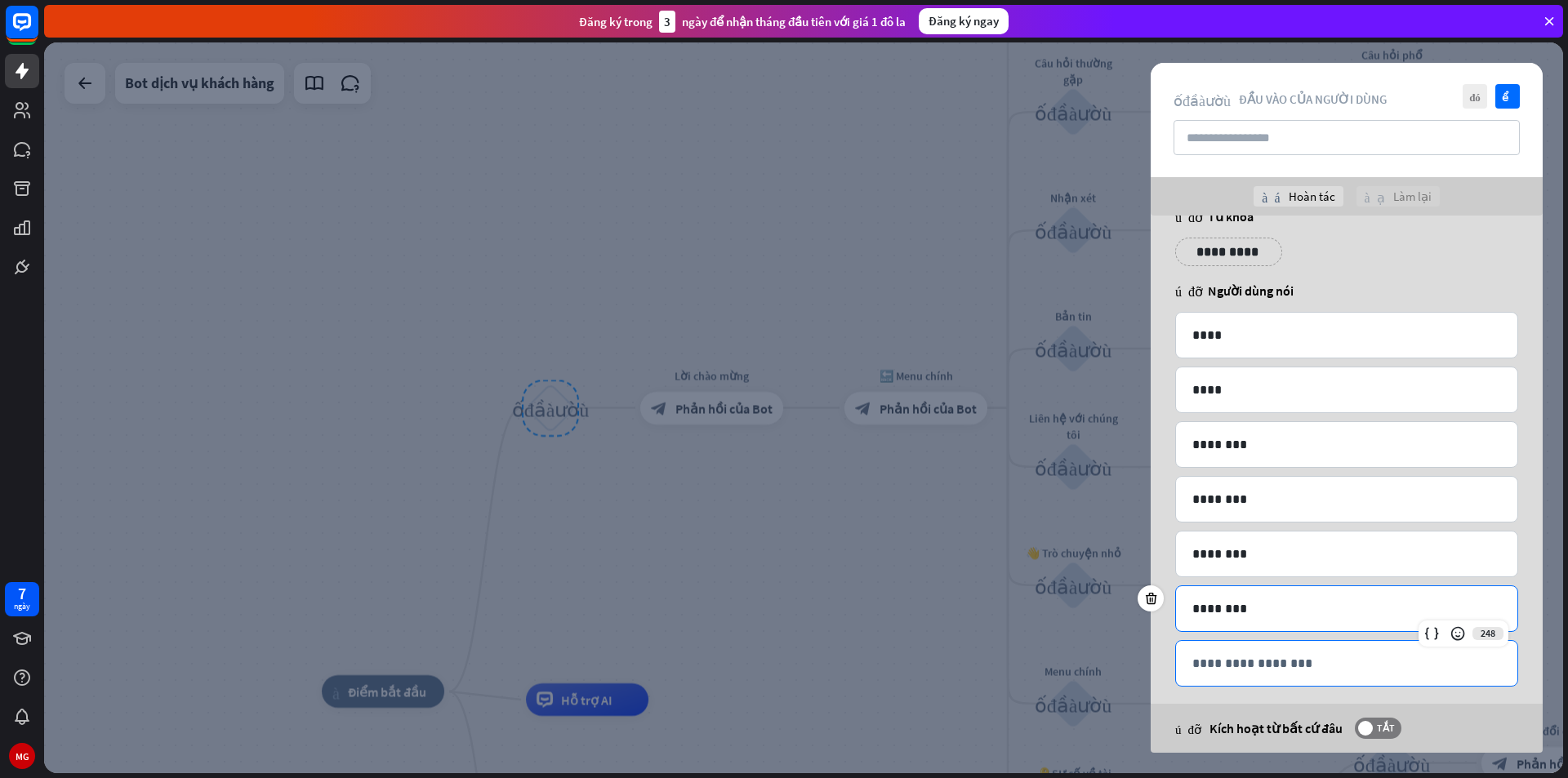
scroll to position [47, 0]
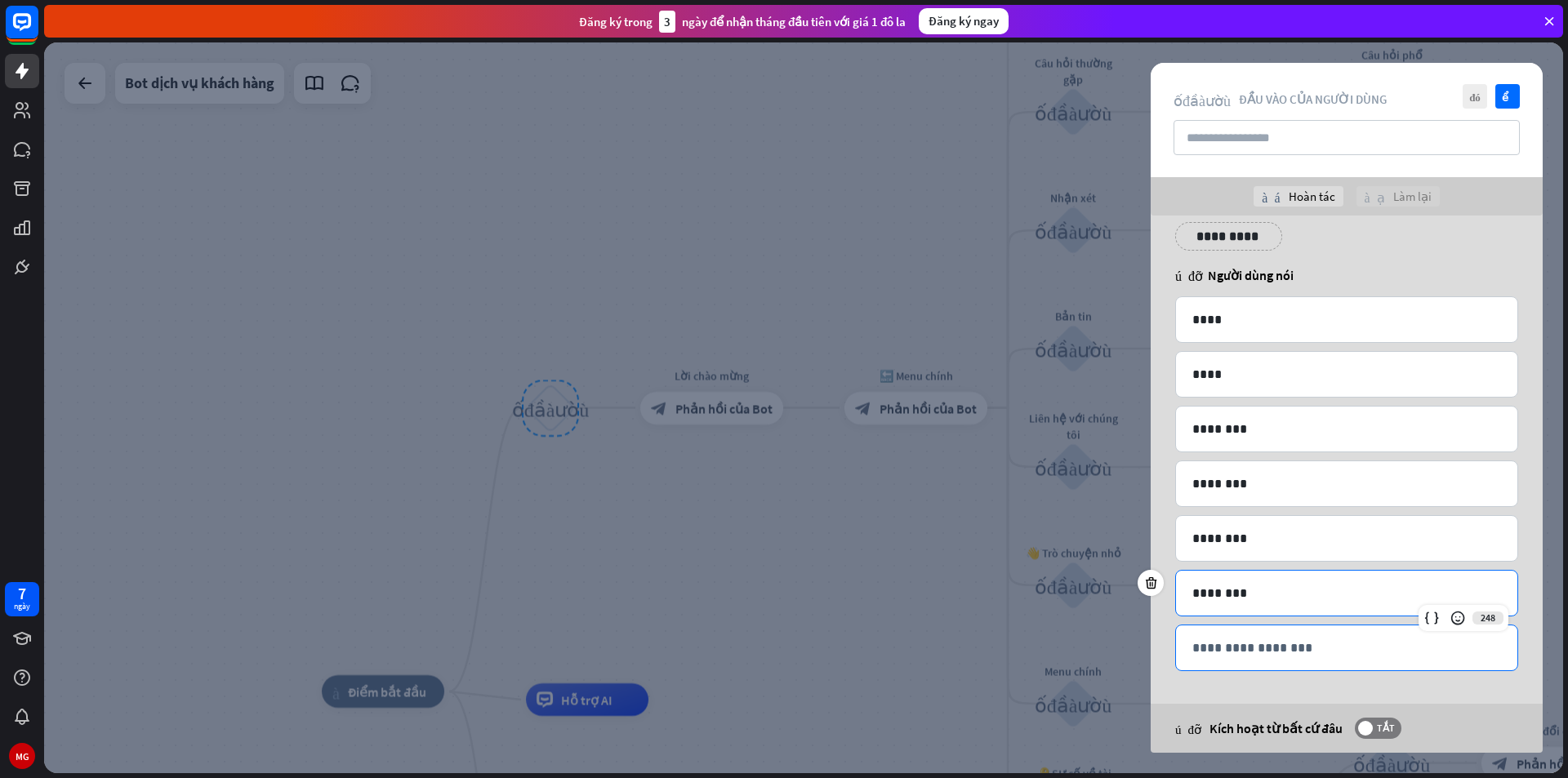
click at [1223, 640] on p "**********" at bounding box center [1346, 648] width 308 height 21
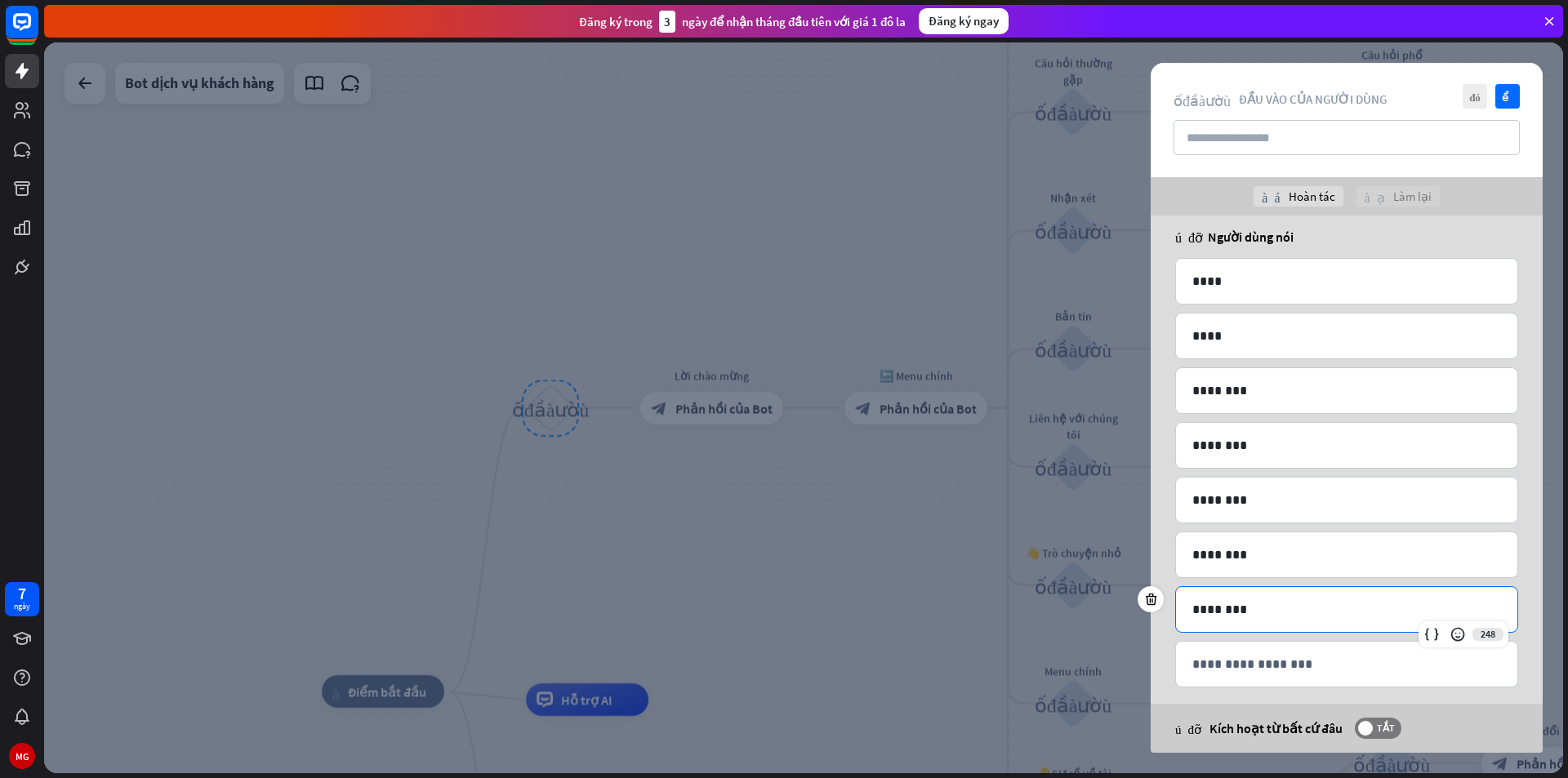
scroll to position [102, 0]
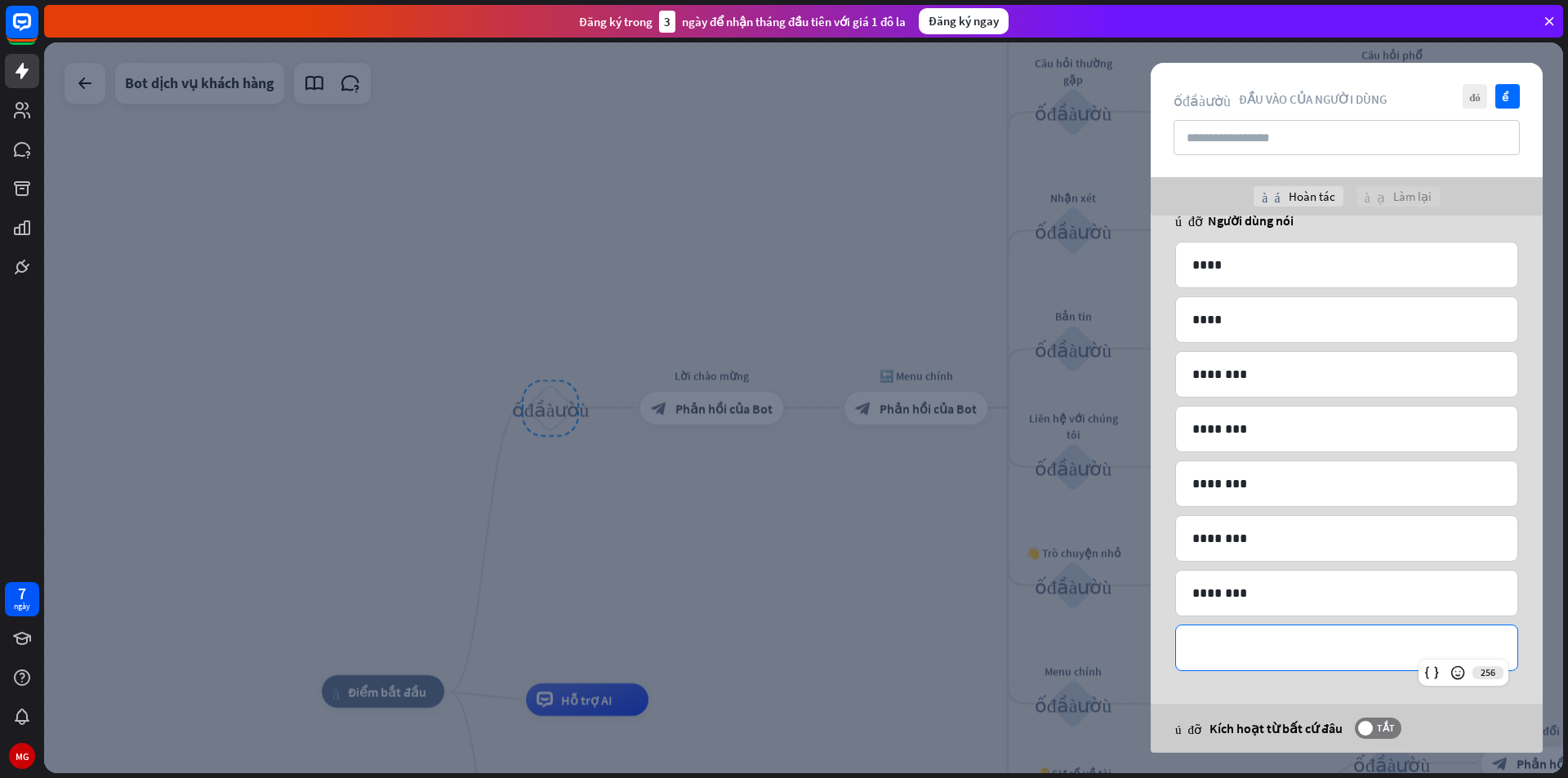
click at [1230, 638] on p "**********" at bounding box center [1346, 648] width 308 height 21
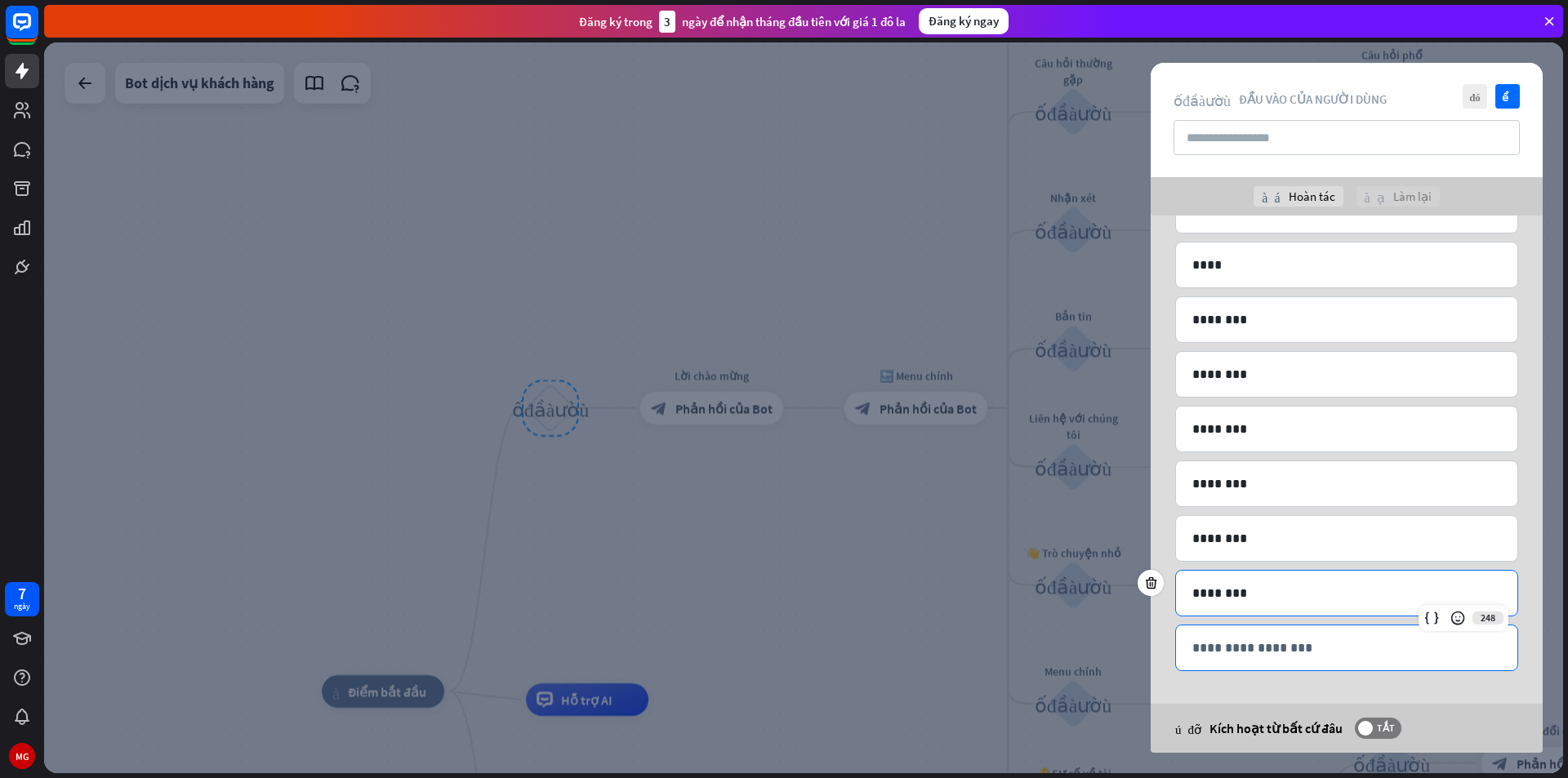
click at [1202, 648] on p "**********" at bounding box center [1346, 648] width 308 height 21
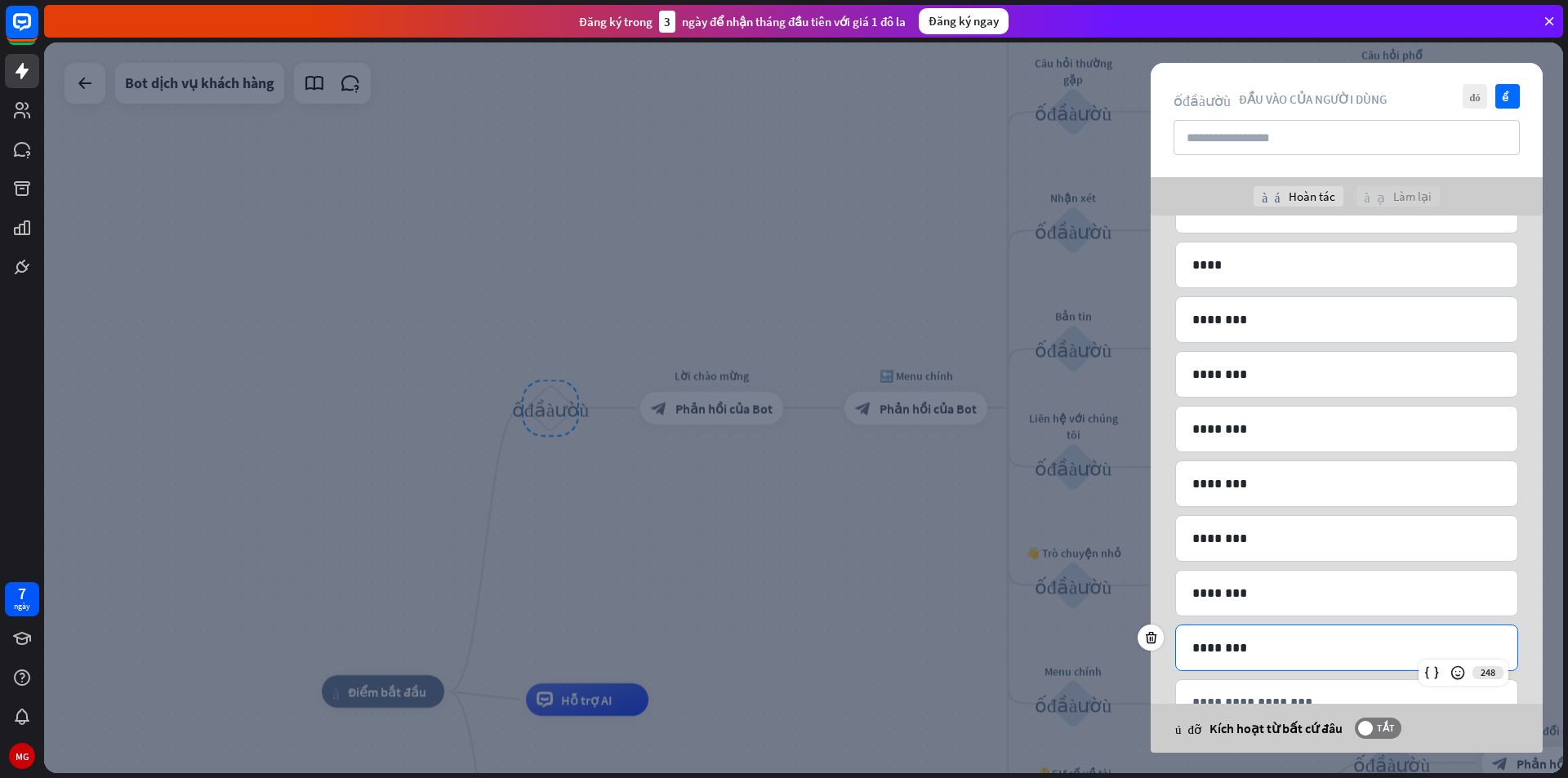
scroll to position [211, 0]
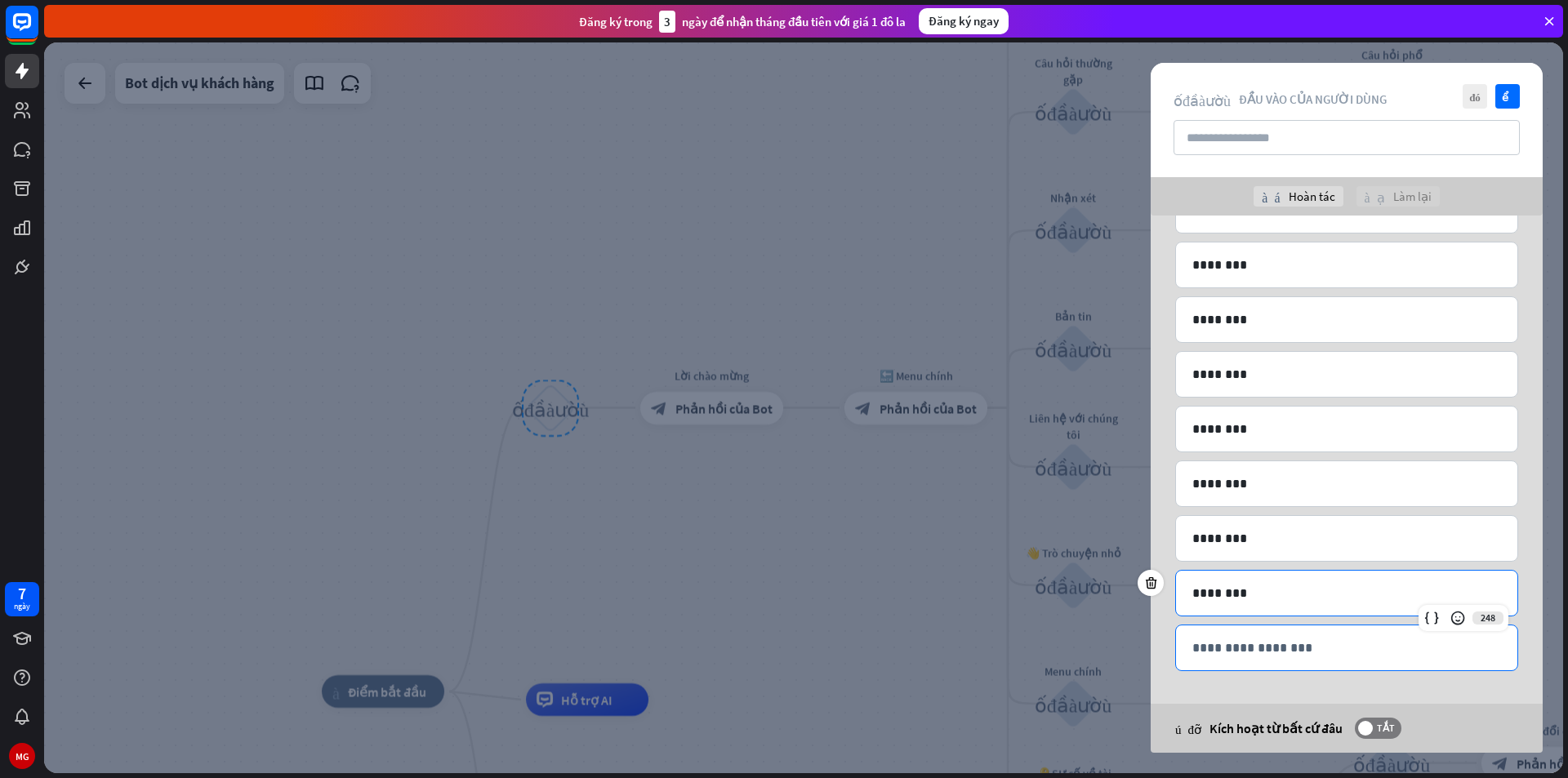
click at [1244, 641] on p "**********" at bounding box center [1346, 648] width 308 height 21
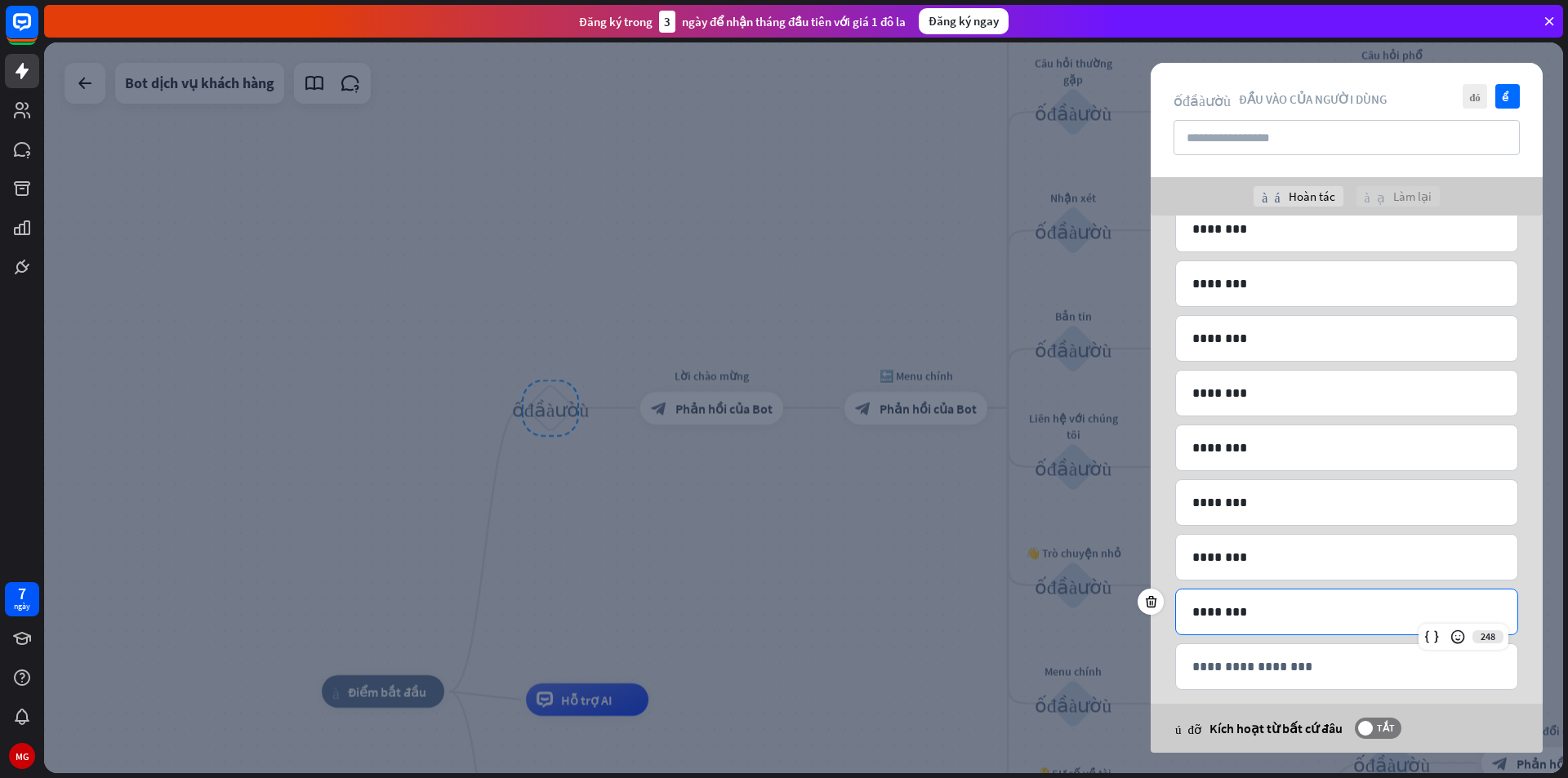
scroll to position [266, 0]
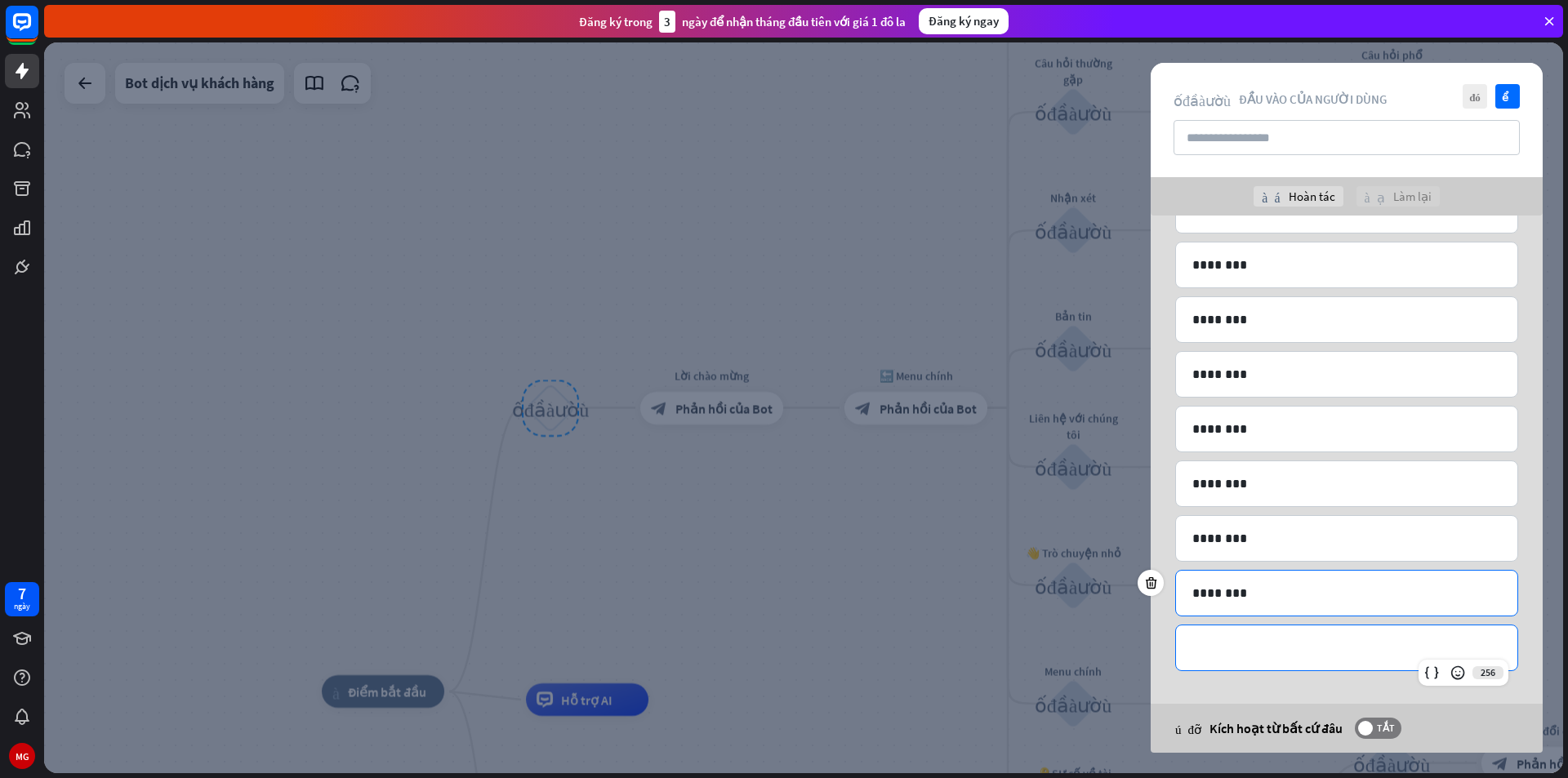
click at [1244, 641] on p "**********" at bounding box center [1346, 648] width 308 height 21
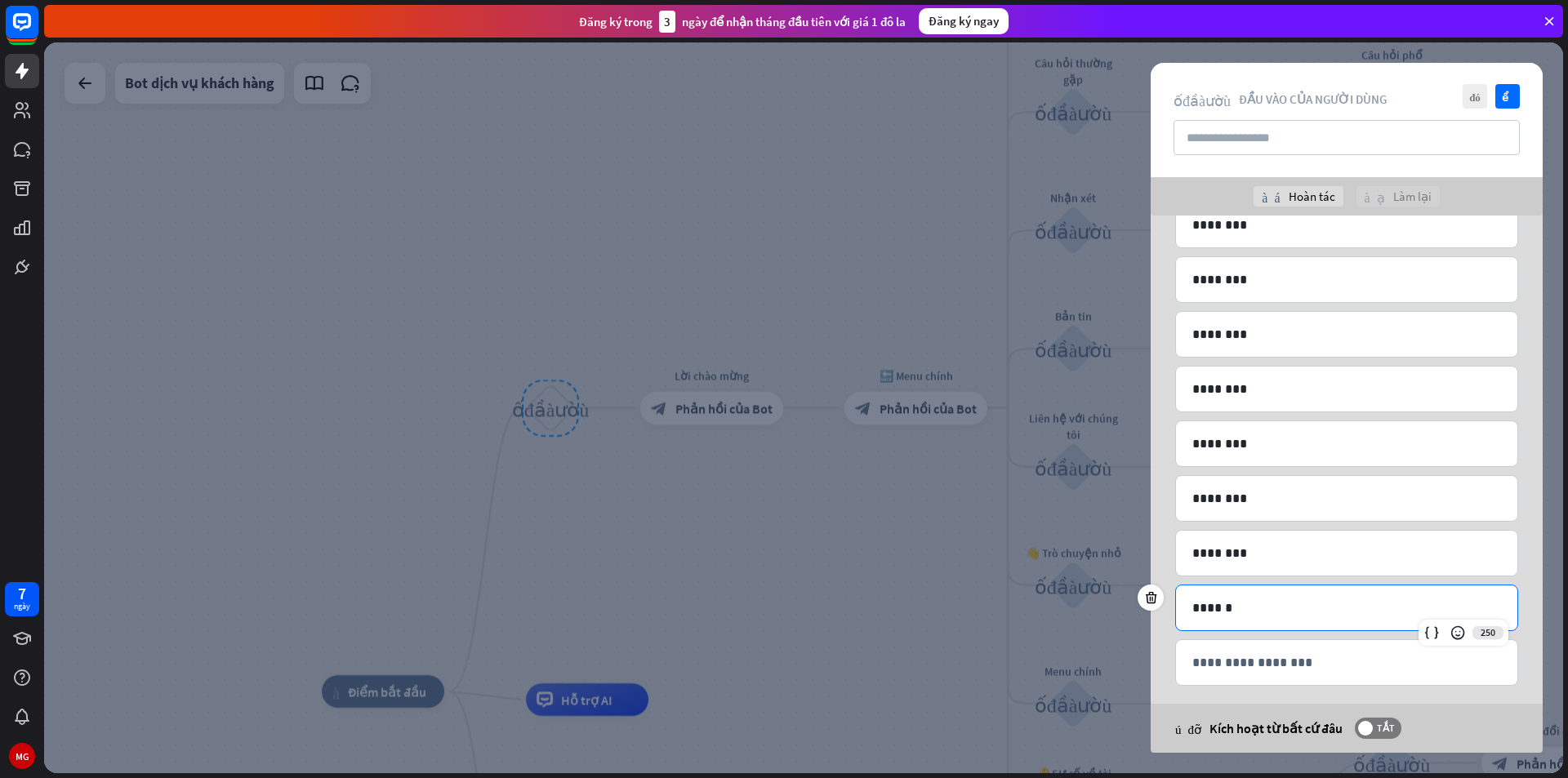
scroll to position [321, 0]
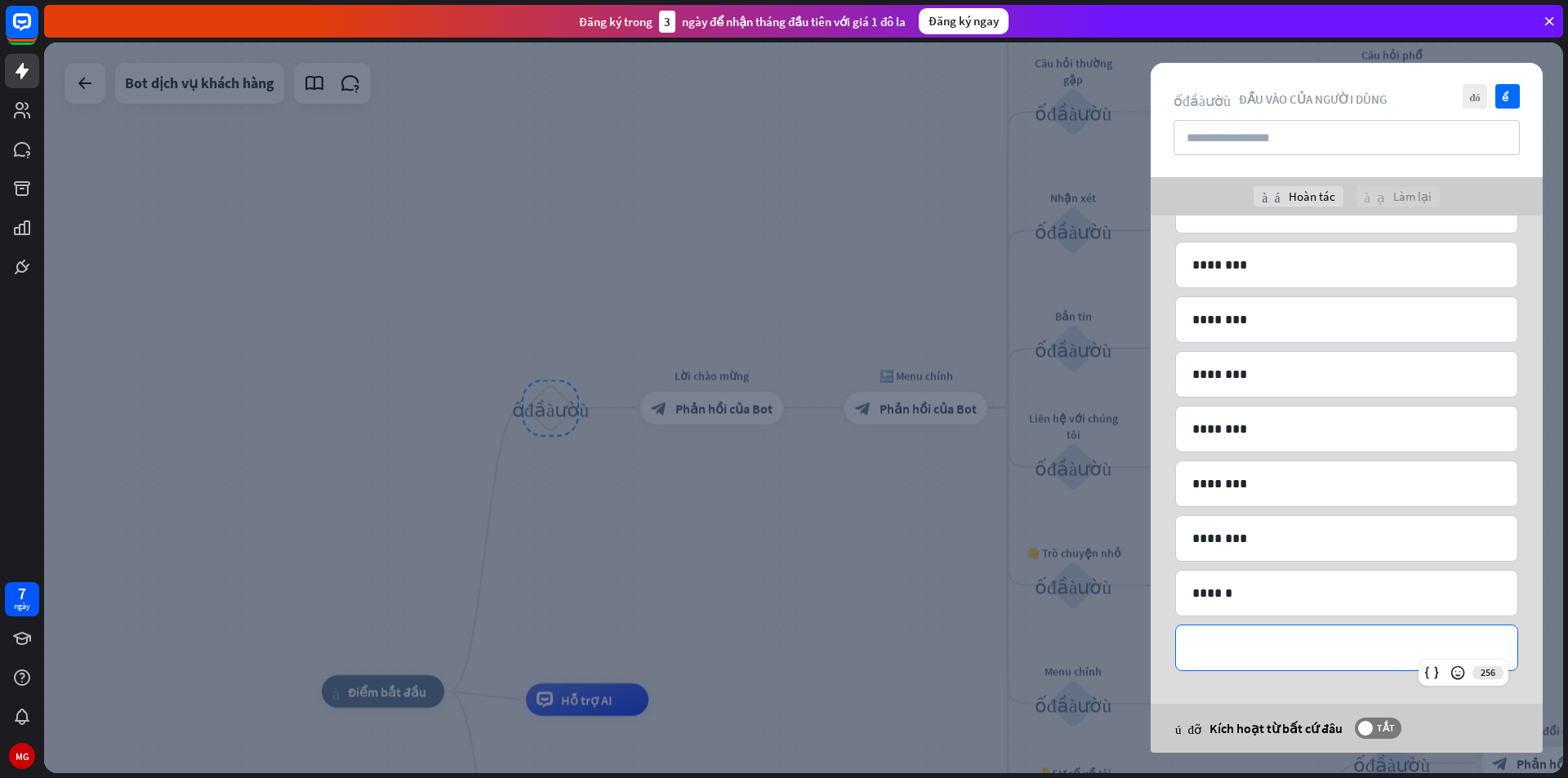
click at [1242, 643] on p "**********" at bounding box center [1346, 648] width 308 height 21
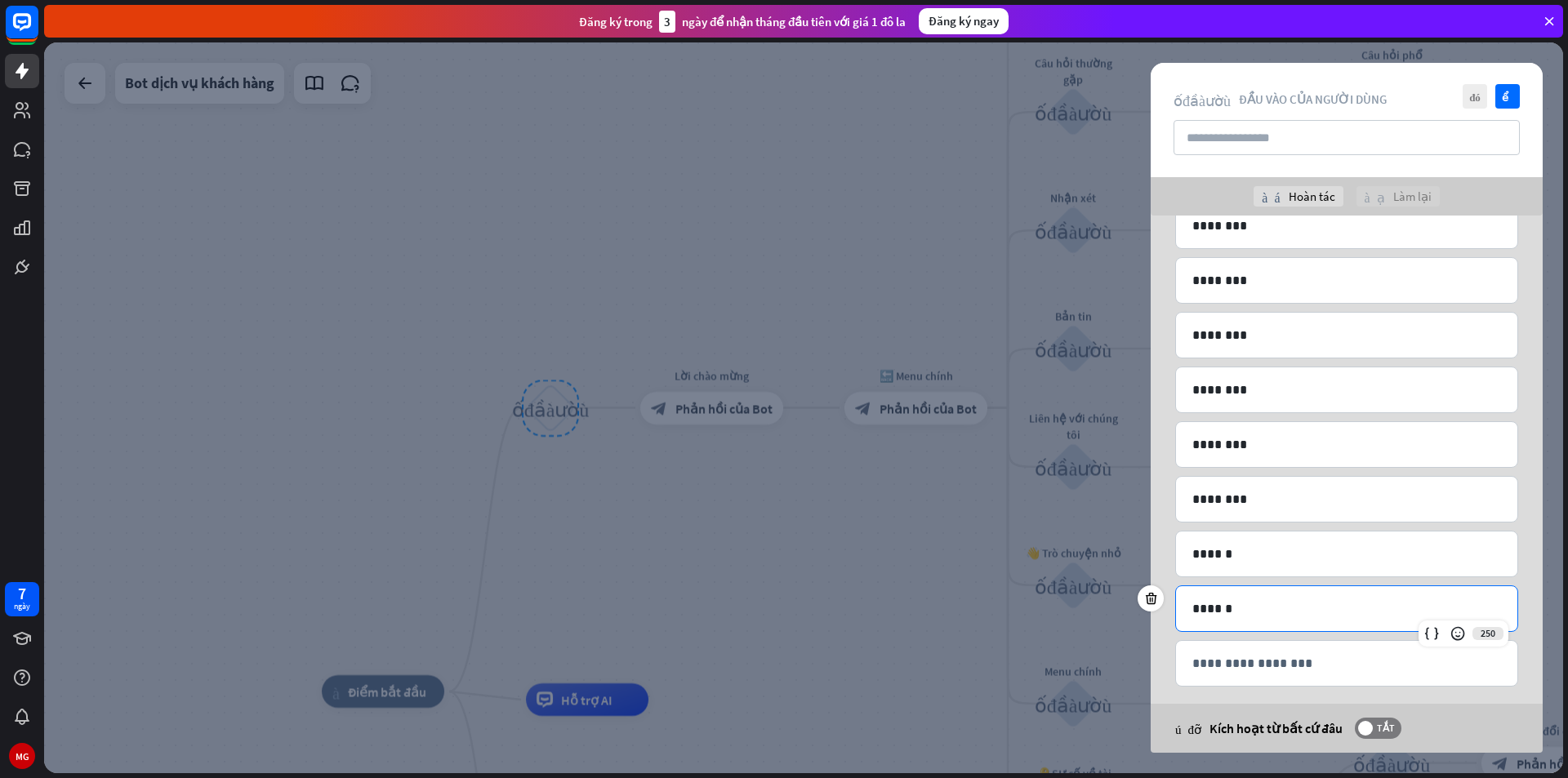
scroll to position [376, 0]
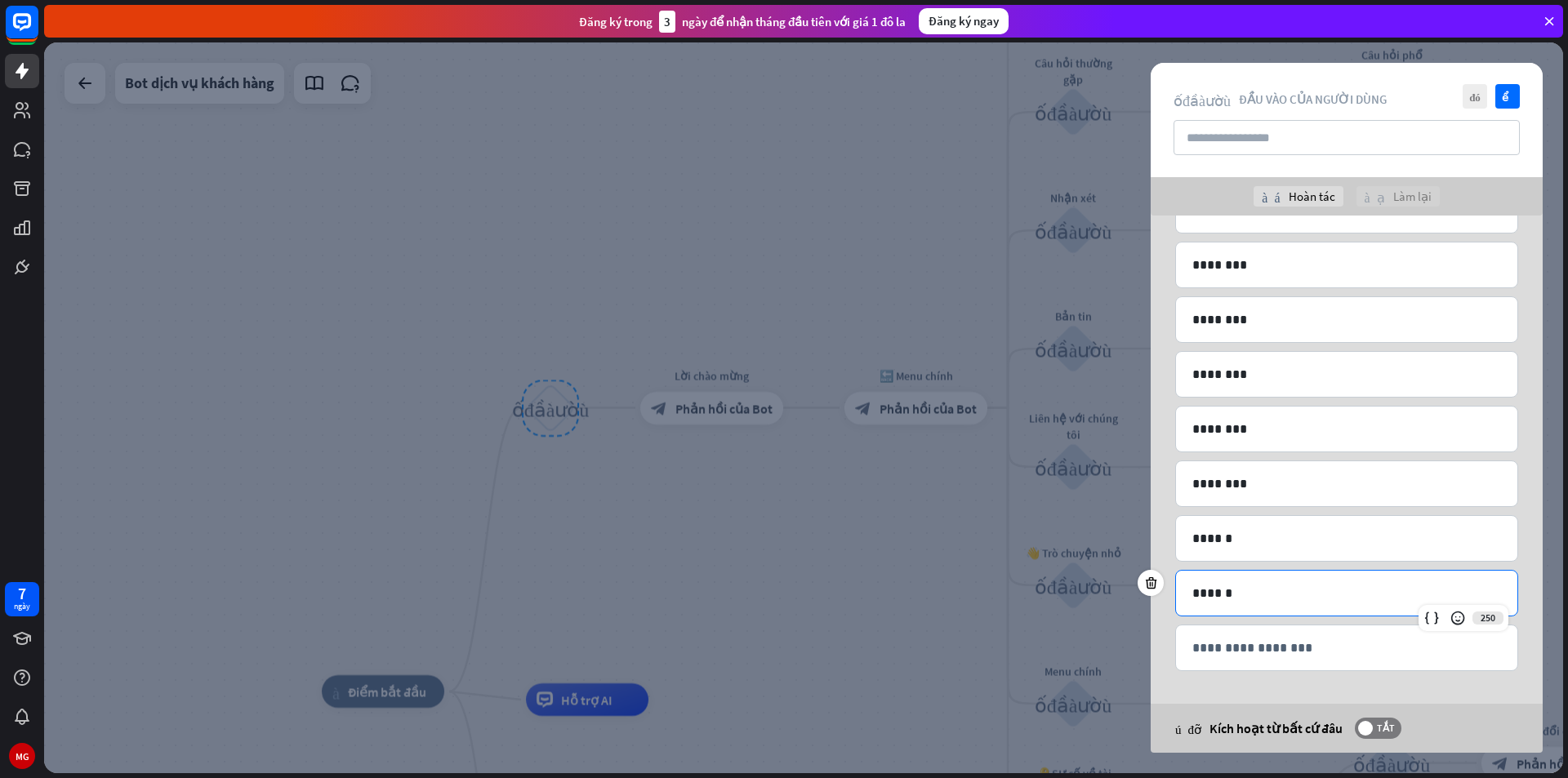
click at [1242, 643] on p "**********" at bounding box center [1346, 648] width 308 height 21
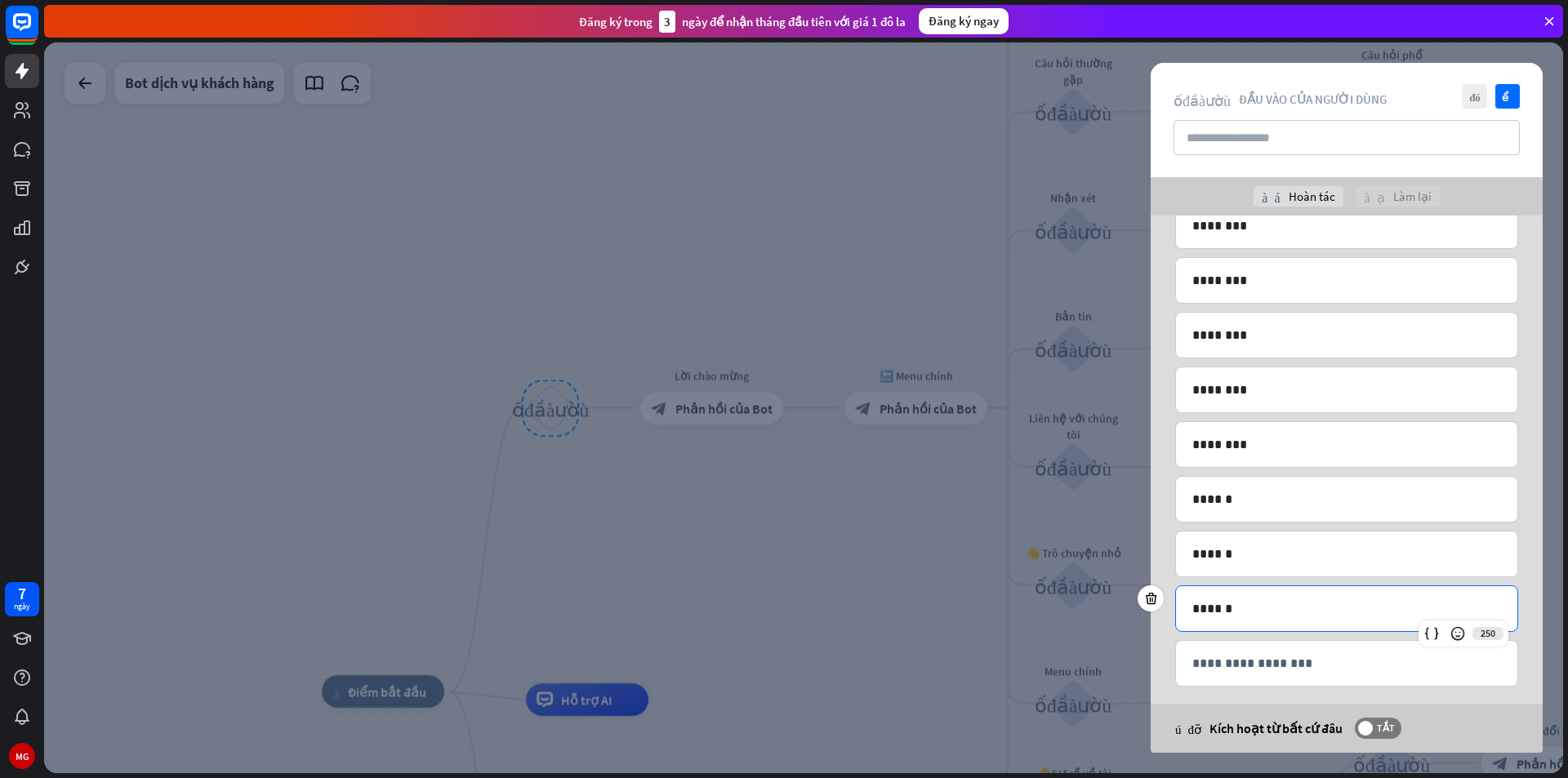
scroll to position [431, 0]
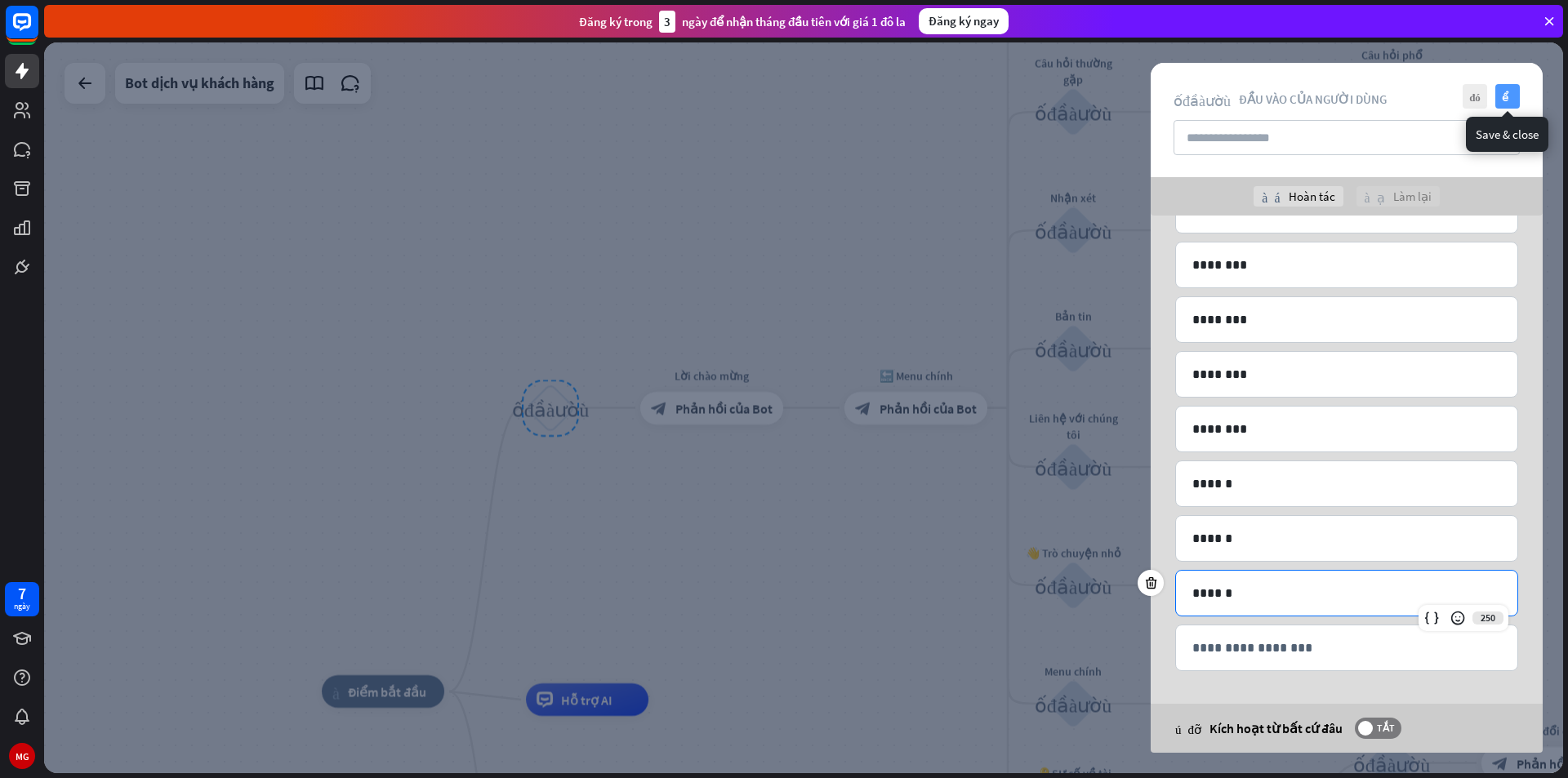
click at [1503, 89] on icon "kiểm tra" at bounding box center [1507, 96] width 24 height 24
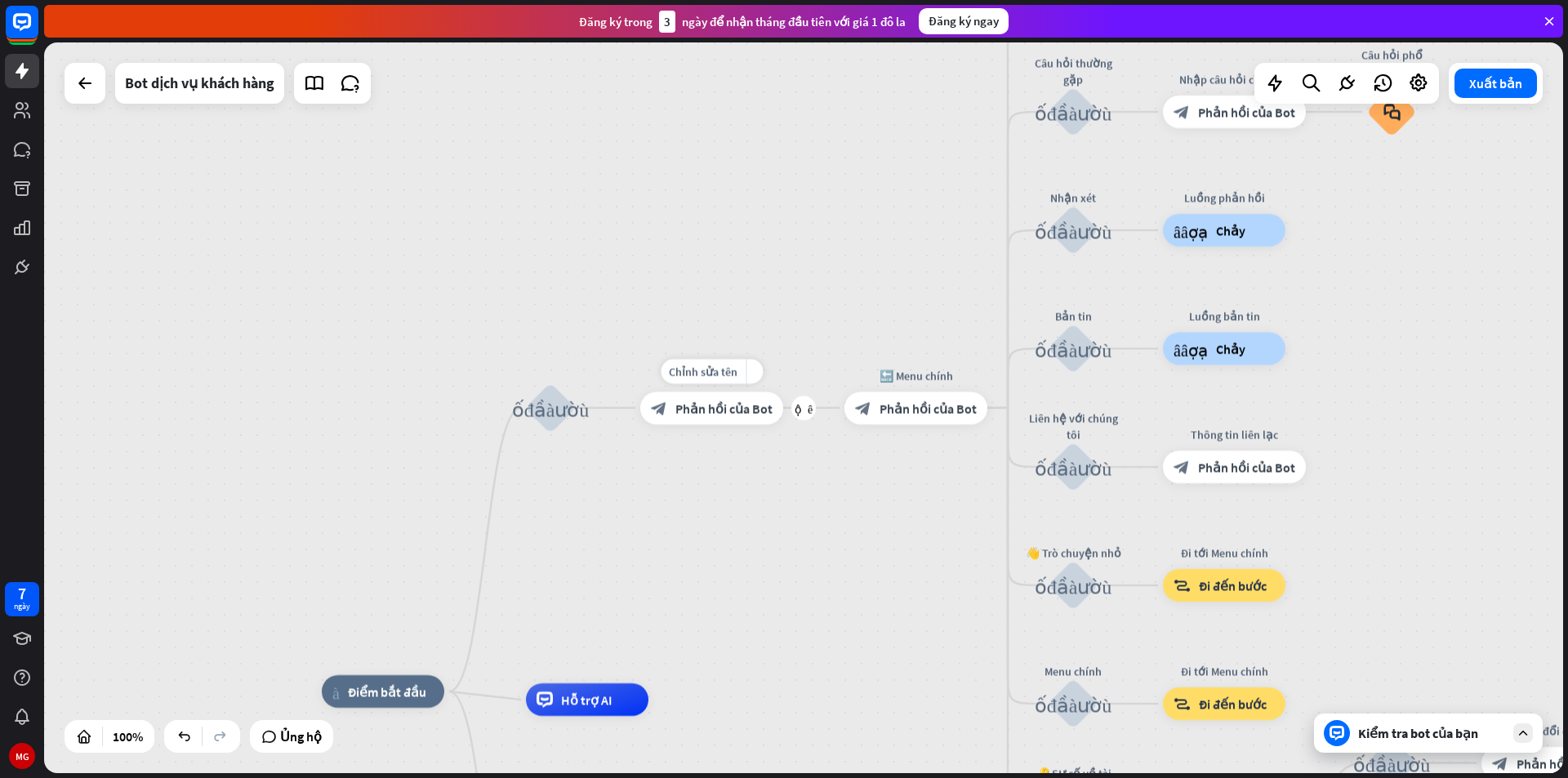
click at [708, 404] on font "Phản hồi của Bot" at bounding box center [723, 408] width 97 height 17
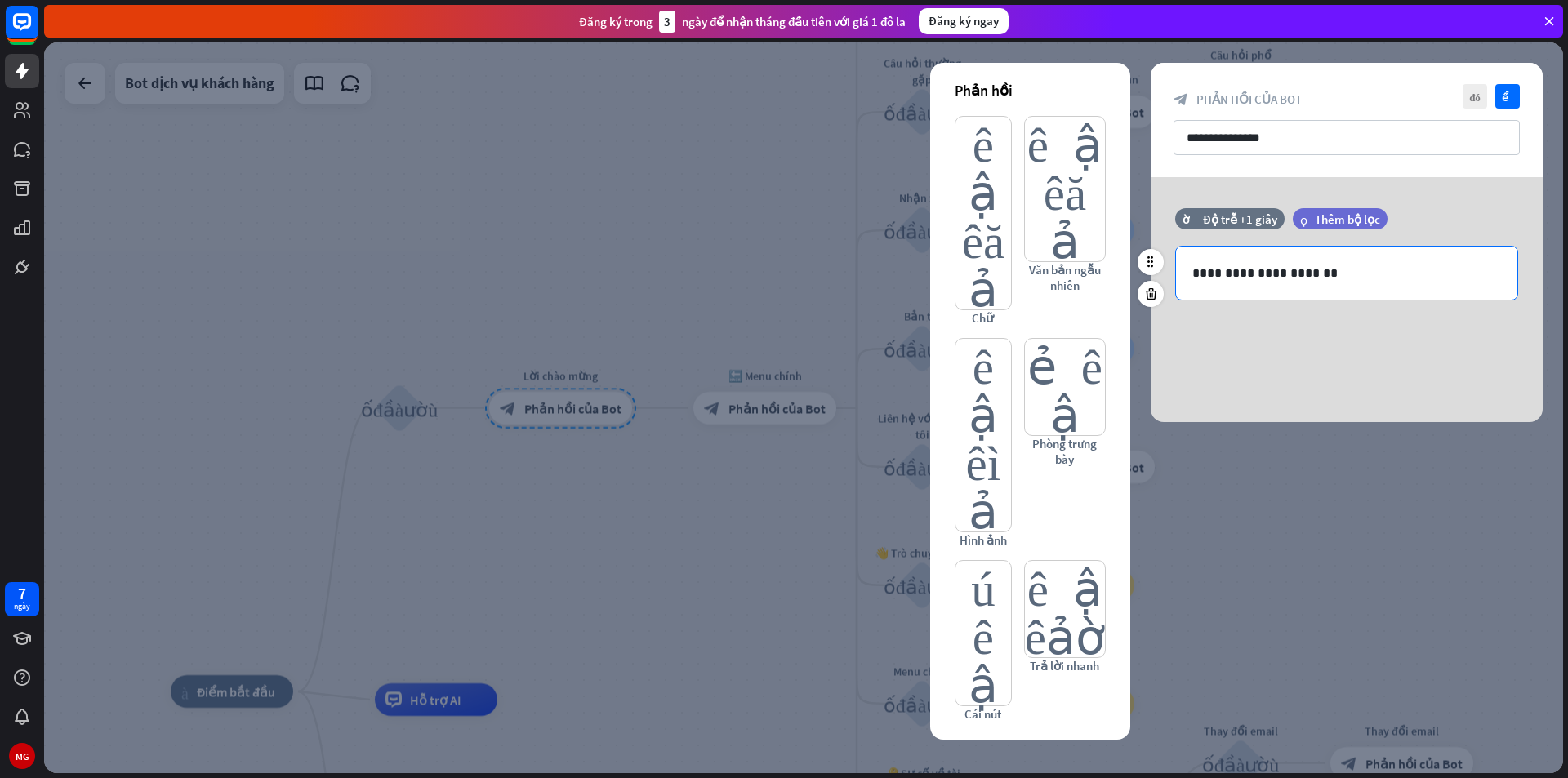
click at [1331, 279] on p "**********" at bounding box center [1346, 273] width 308 height 21
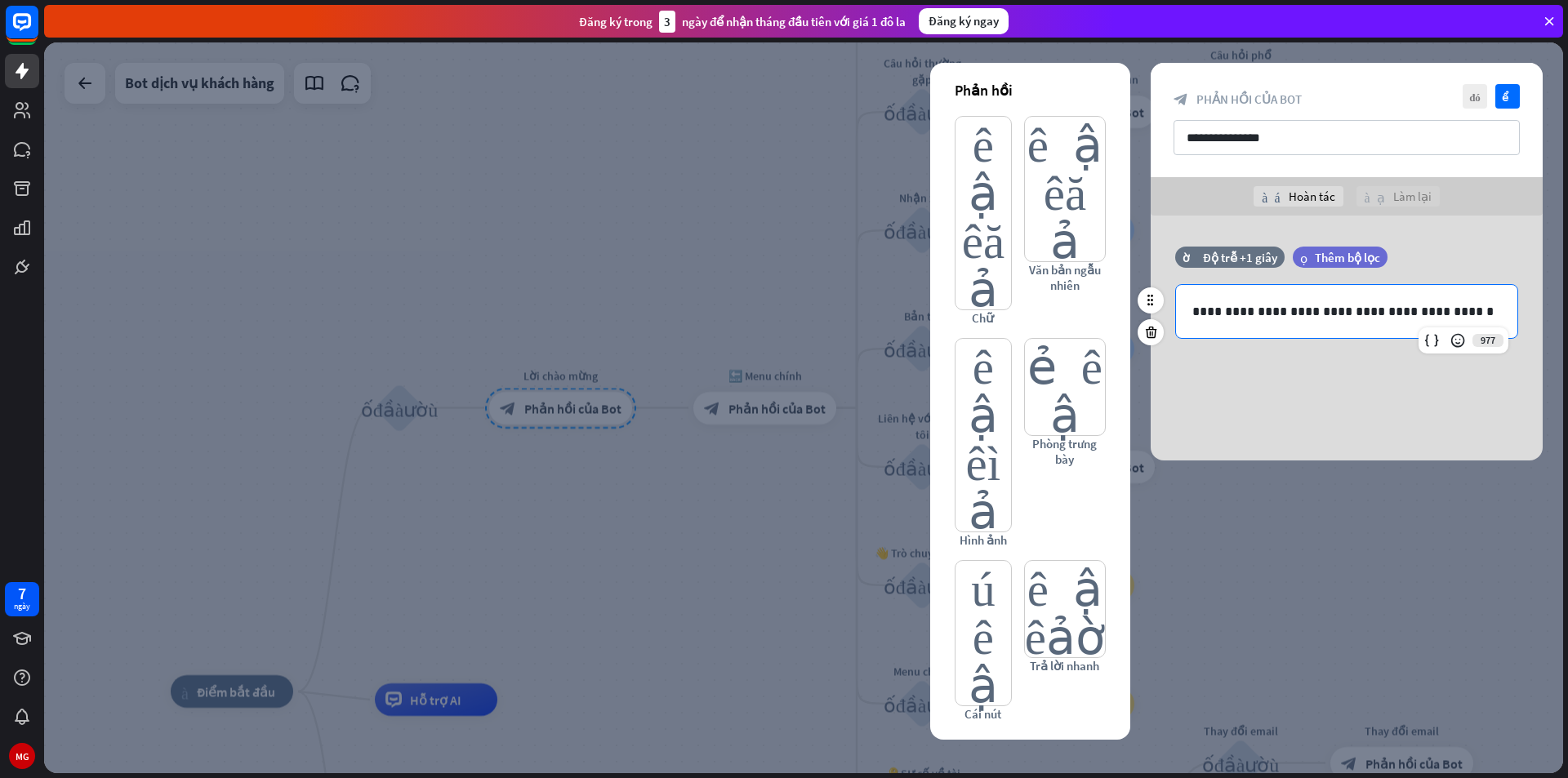
click at [1393, 307] on p "**********" at bounding box center [1346, 311] width 308 height 21
click at [1454, 309] on p "**********" at bounding box center [1346, 311] width 308 height 21
click at [1454, 342] on icon at bounding box center [1457, 341] width 17 height 17
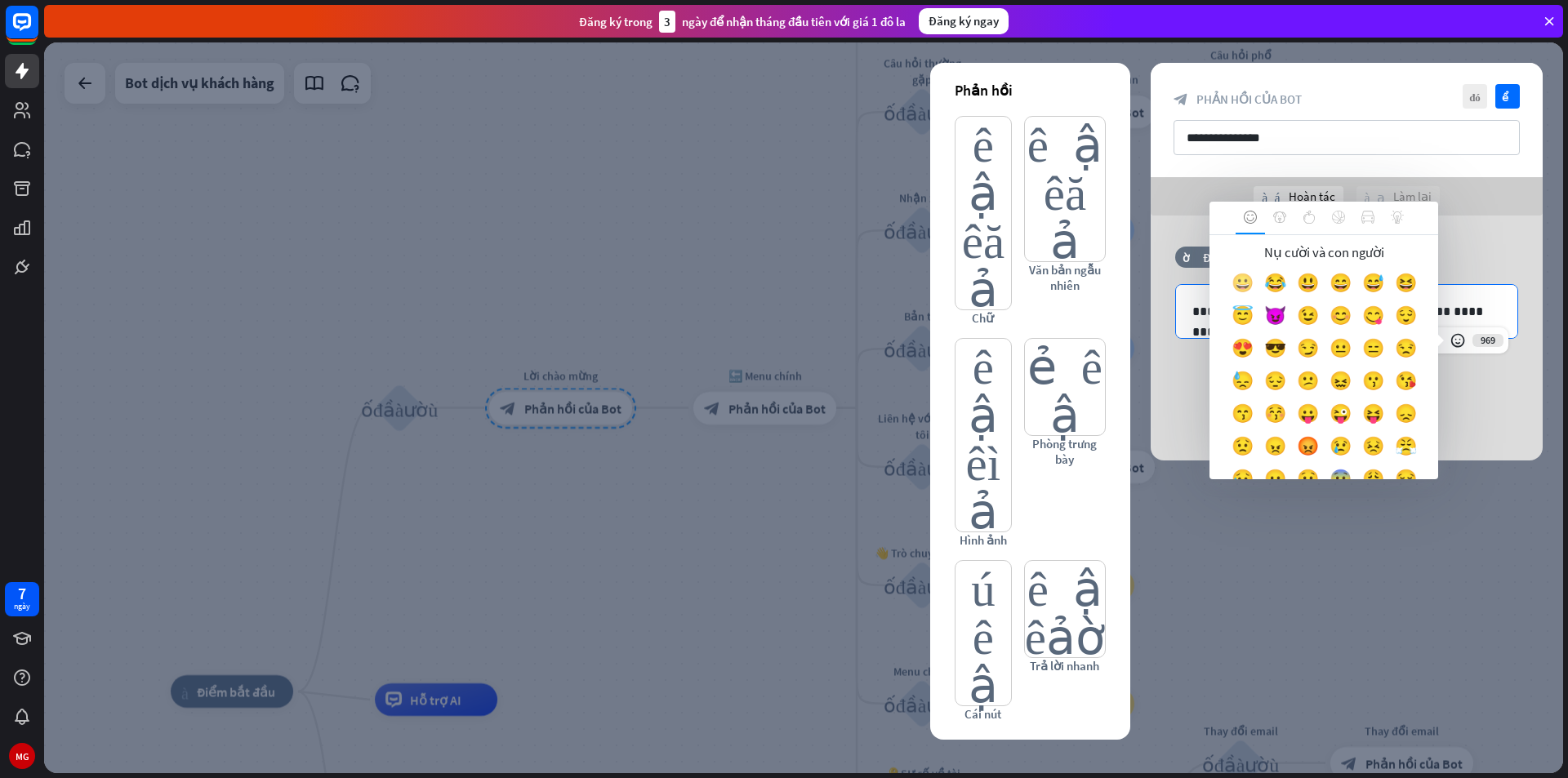
click at [1254, 285] on font "😀" at bounding box center [1242, 282] width 23 height 23
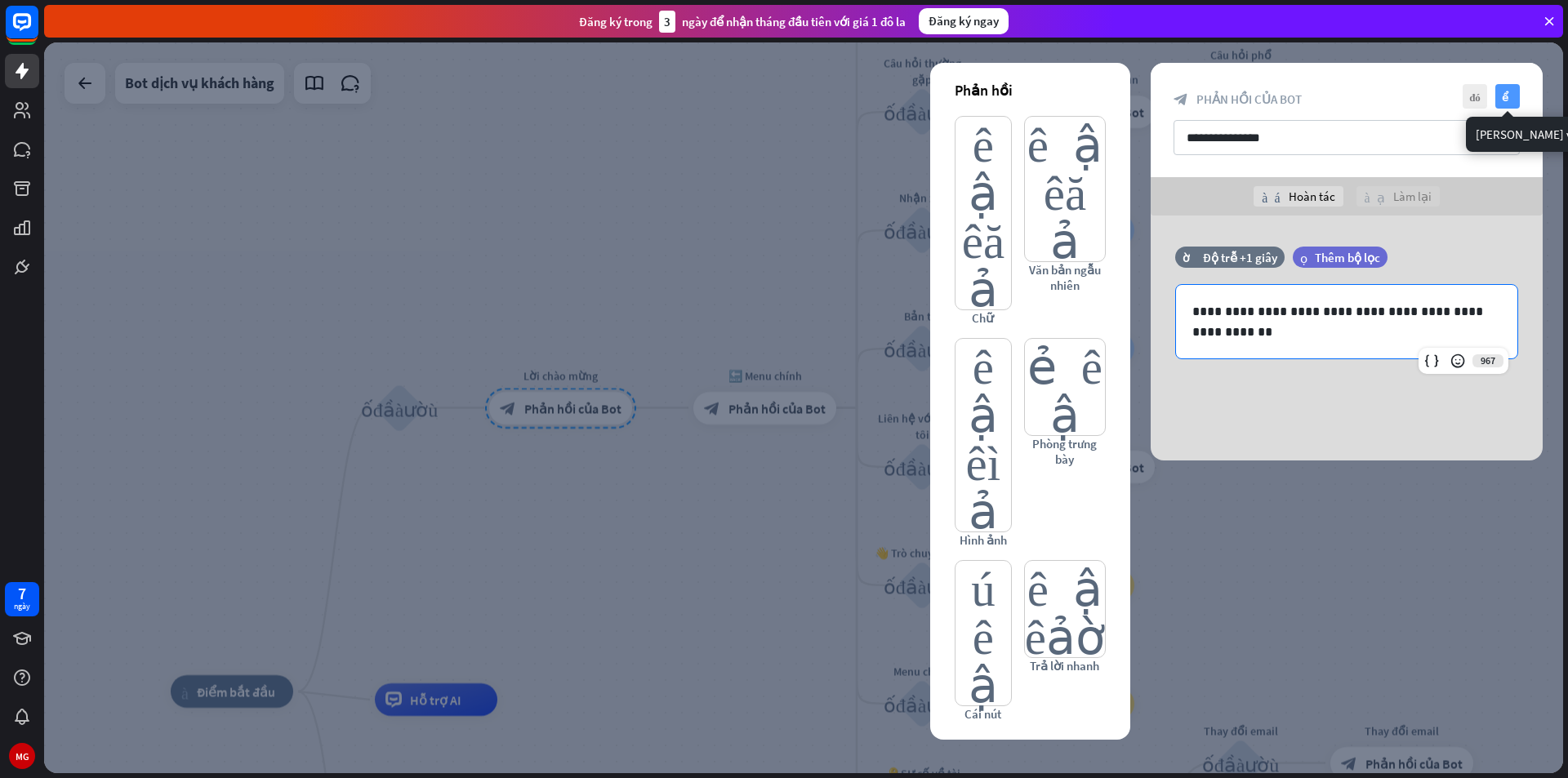
click at [1499, 89] on icon "kiểm tra" at bounding box center [1507, 96] width 24 height 24
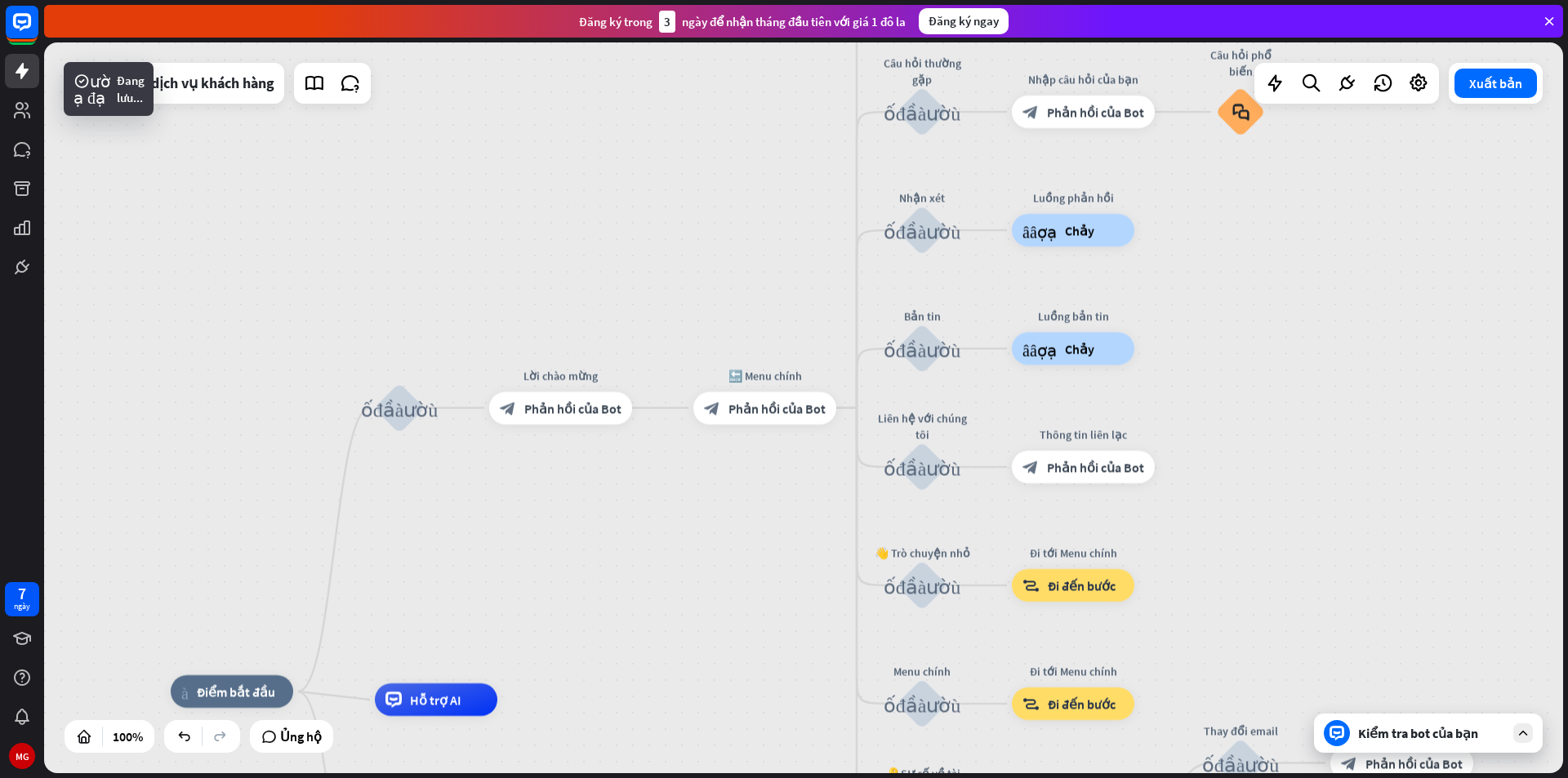
click at [1400, 740] on font "Kiểm tra bot của bạn" at bounding box center [1418, 733] width 120 height 17
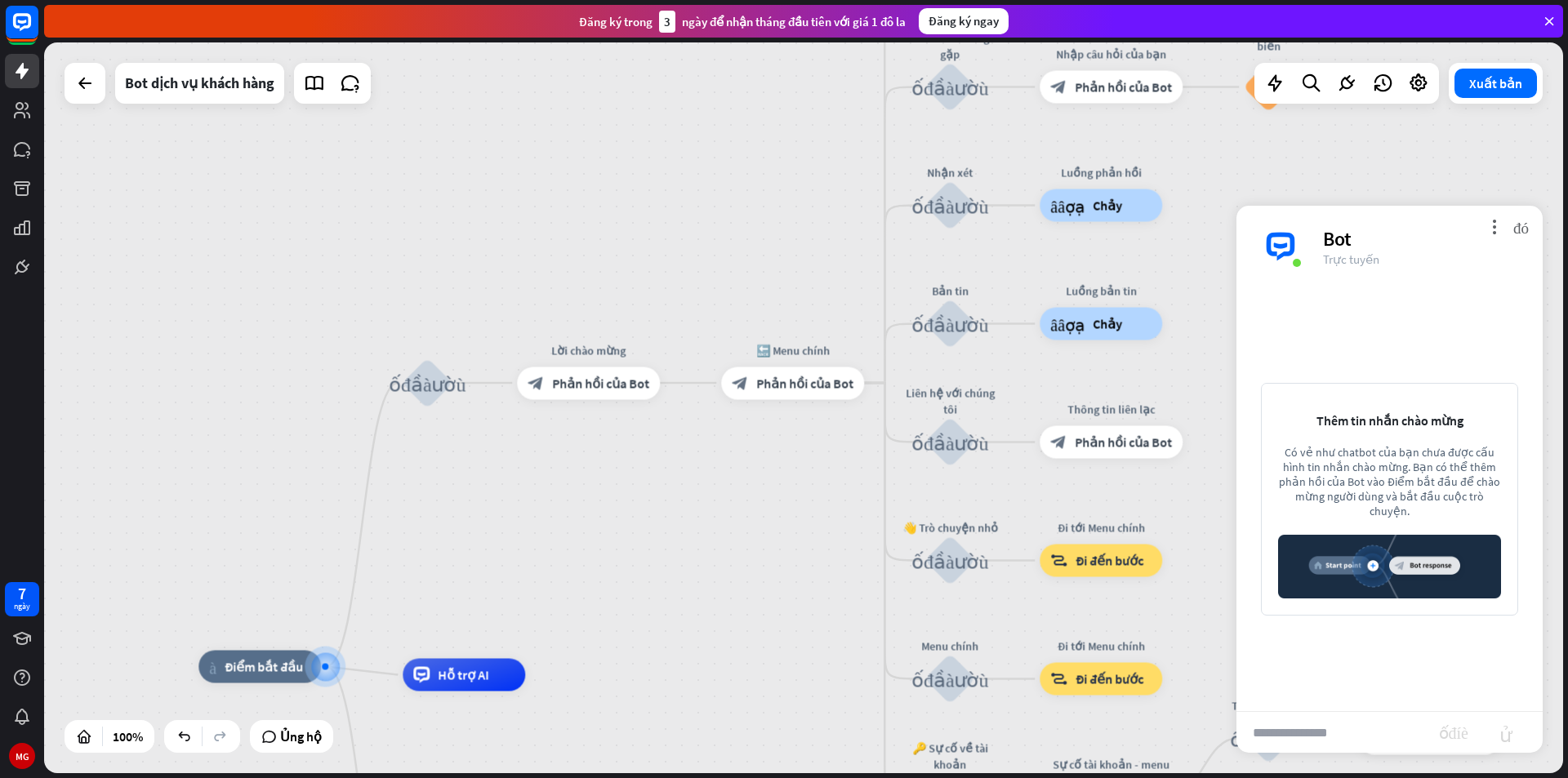
click at [1368, 727] on input "text" at bounding box center [1337, 733] width 203 height 41
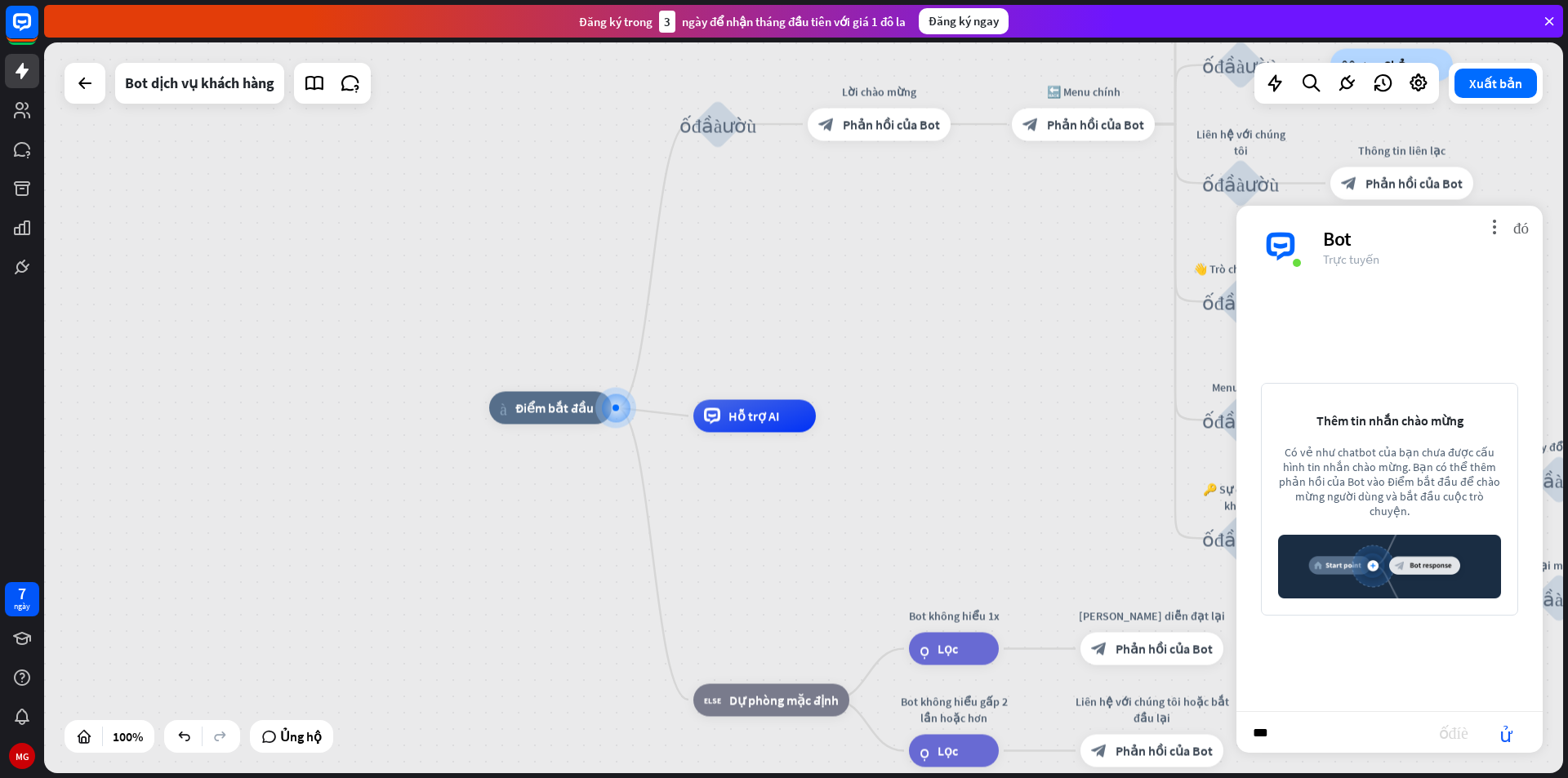
type input "****"
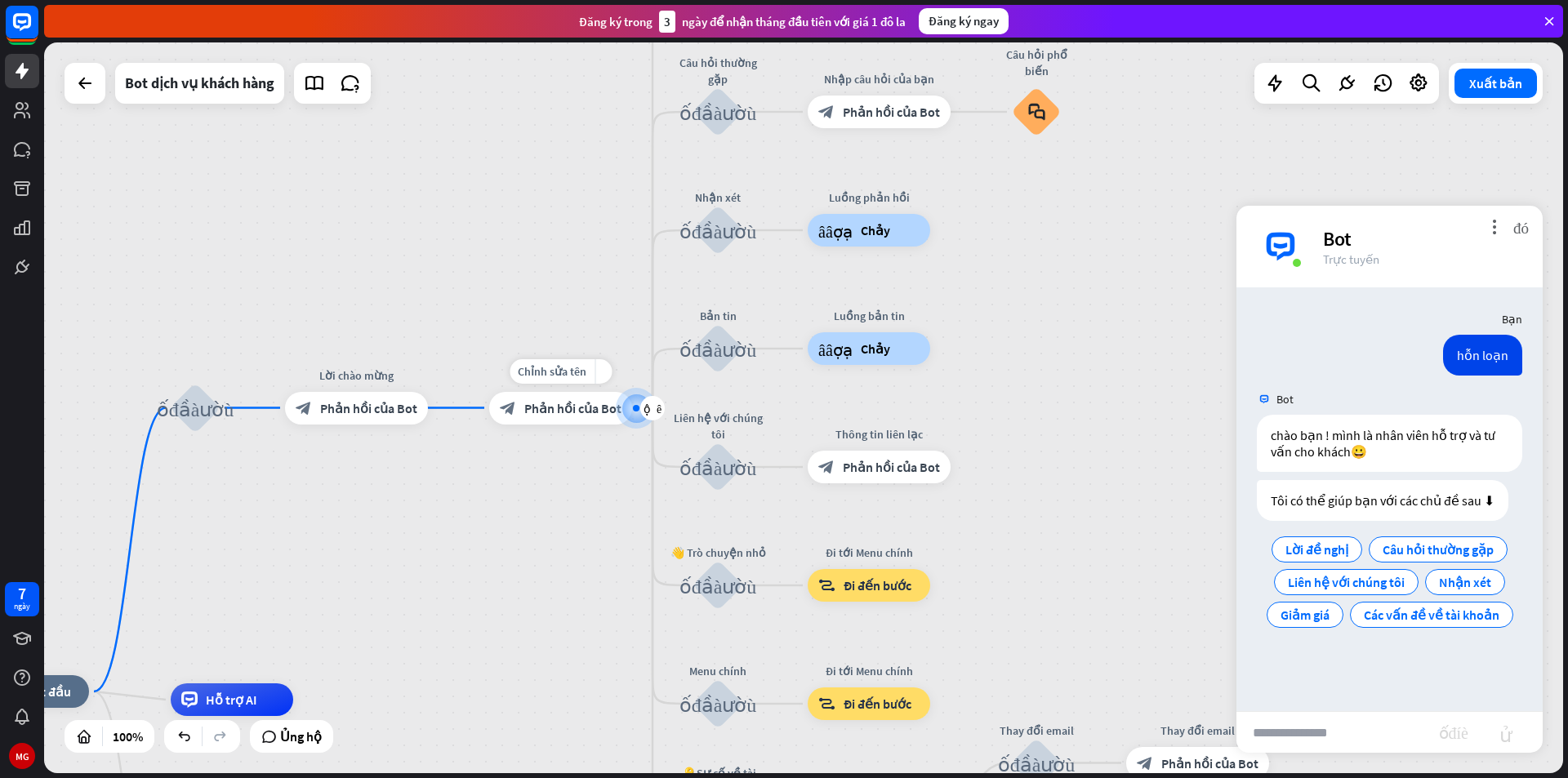
click at [564, 412] on font "Phản hồi của Bot" at bounding box center [573, 408] width 97 height 17
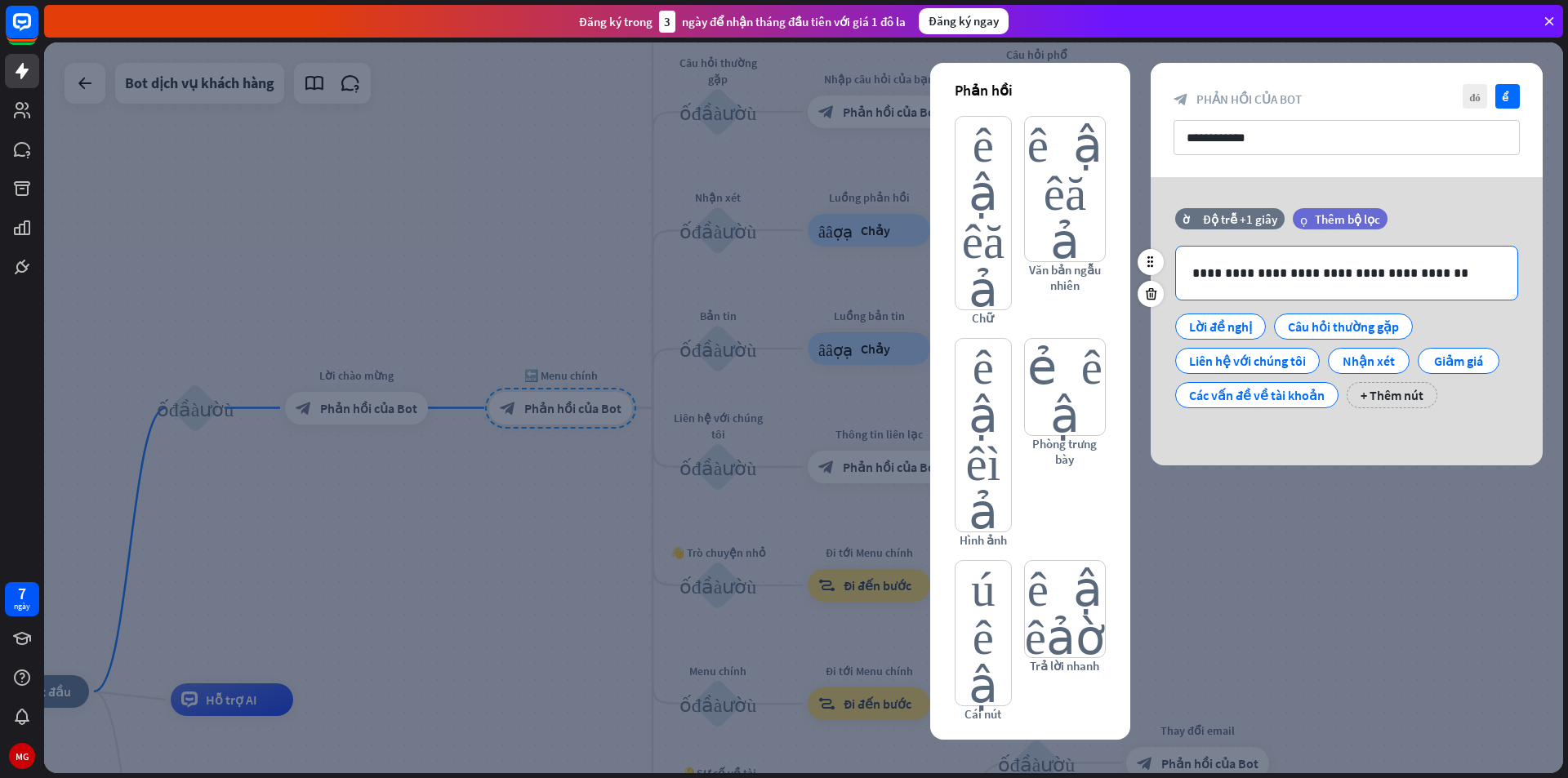
click at [1404, 268] on p "**********" at bounding box center [1346, 273] width 308 height 21
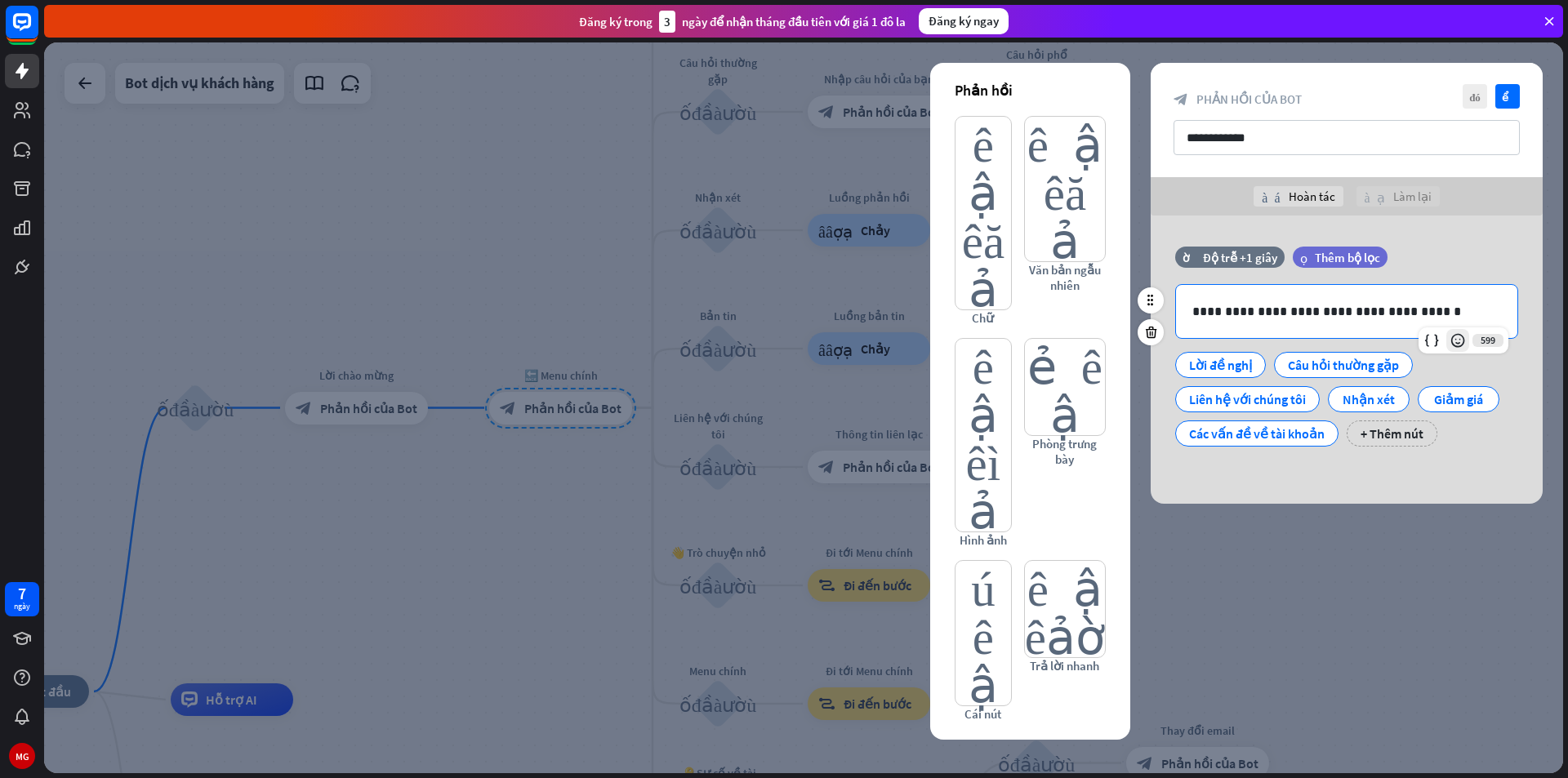
click at [1452, 343] on icon at bounding box center [1457, 341] width 17 height 17
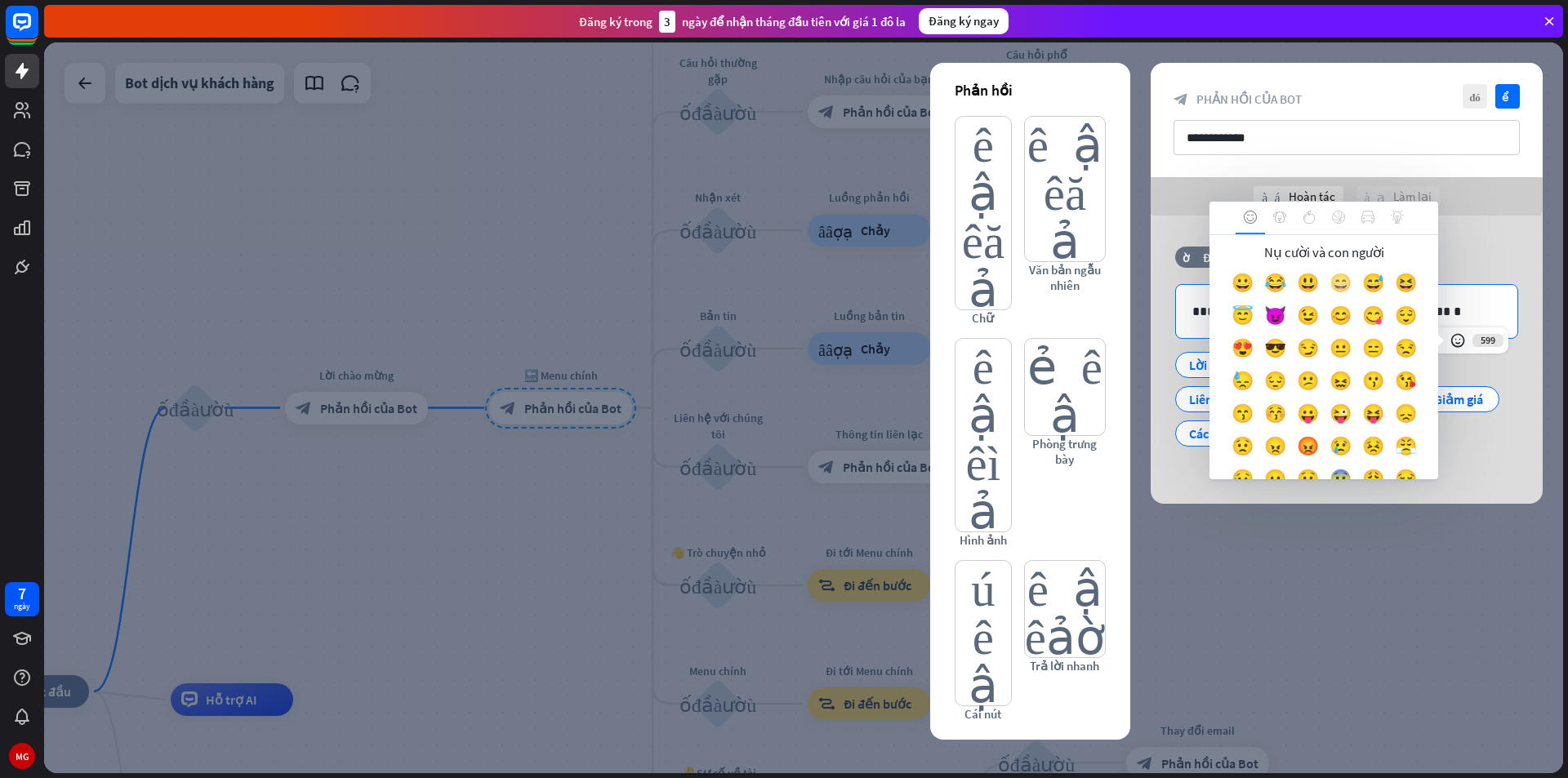
click at [1352, 286] on font "😄" at bounding box center [1340, 282] width 23 height 23
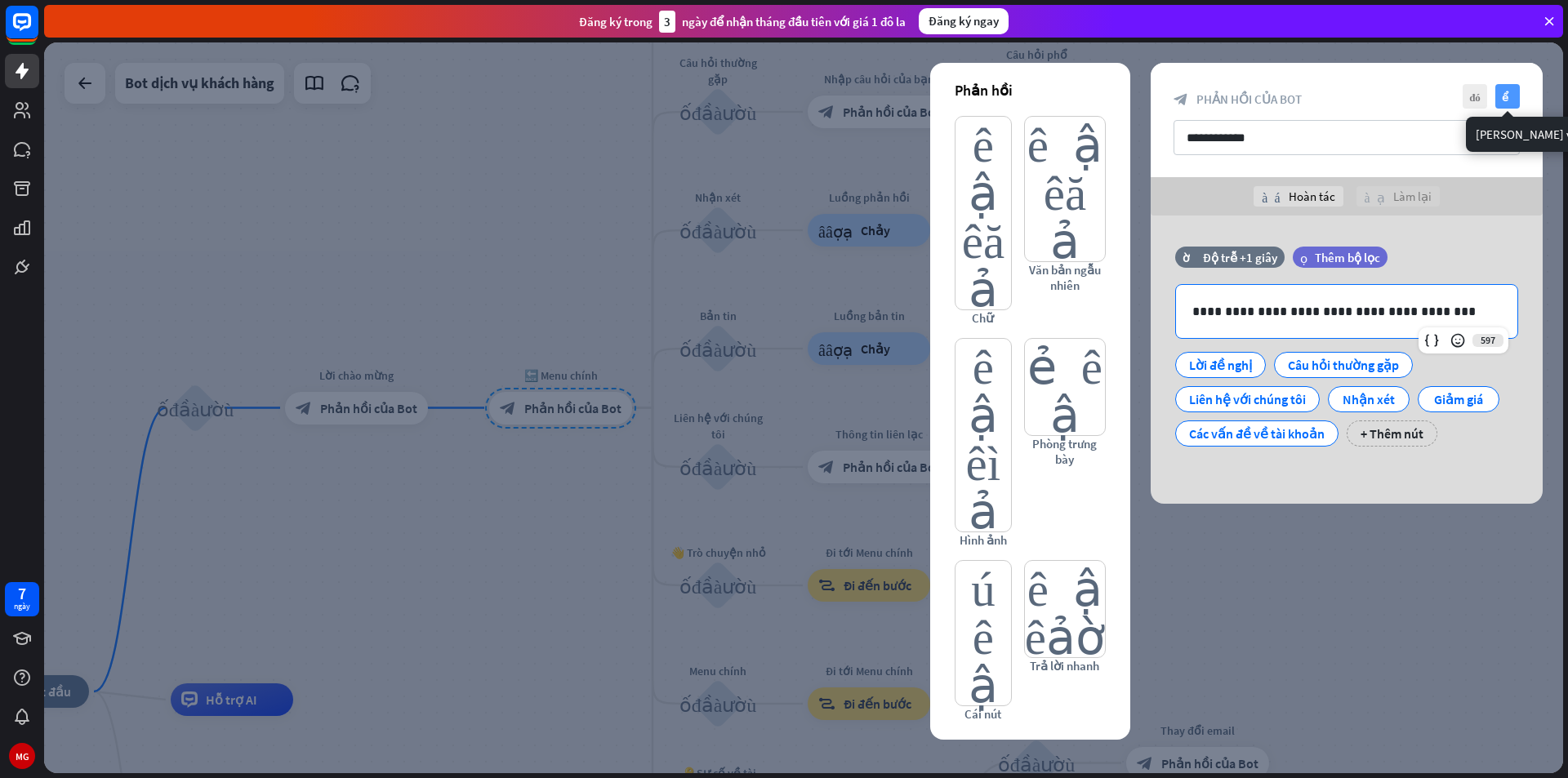
click at [1515, 95] on icon "kiểm tra" at bounding box center [1507, 96] width 24 height 24
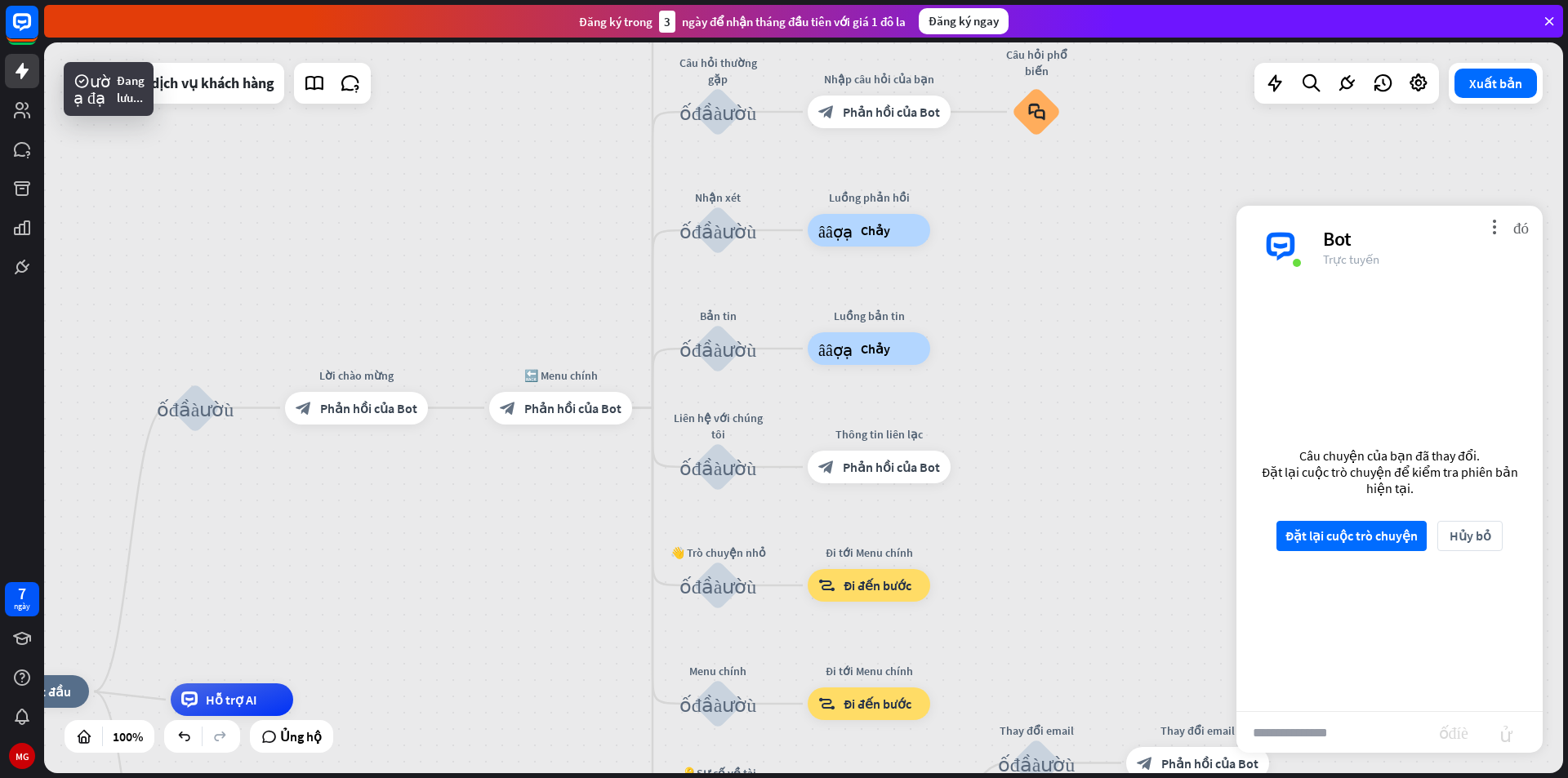
click at [1300, 722] on input "text" at bounding box center [1337, 733] width 203 height 41
type input "****"
click at [1341, 544] on font "Đặt lại cuộc trò chuyện" at bounding box center [1351, 535] width 132 height 28
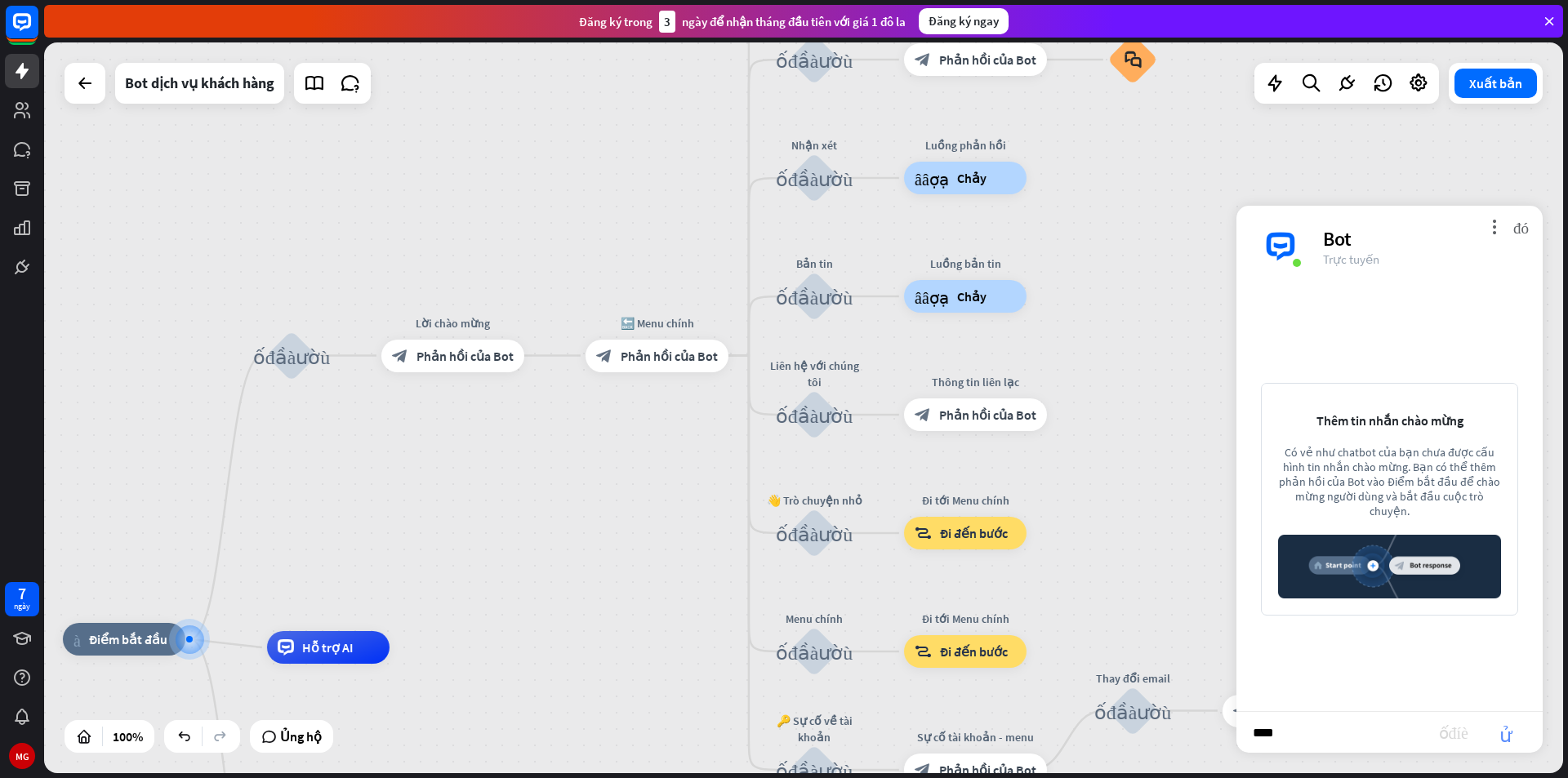
click at [1506, 738] on font "gửi" at bounding box center [1505, 732] width 52 height 20
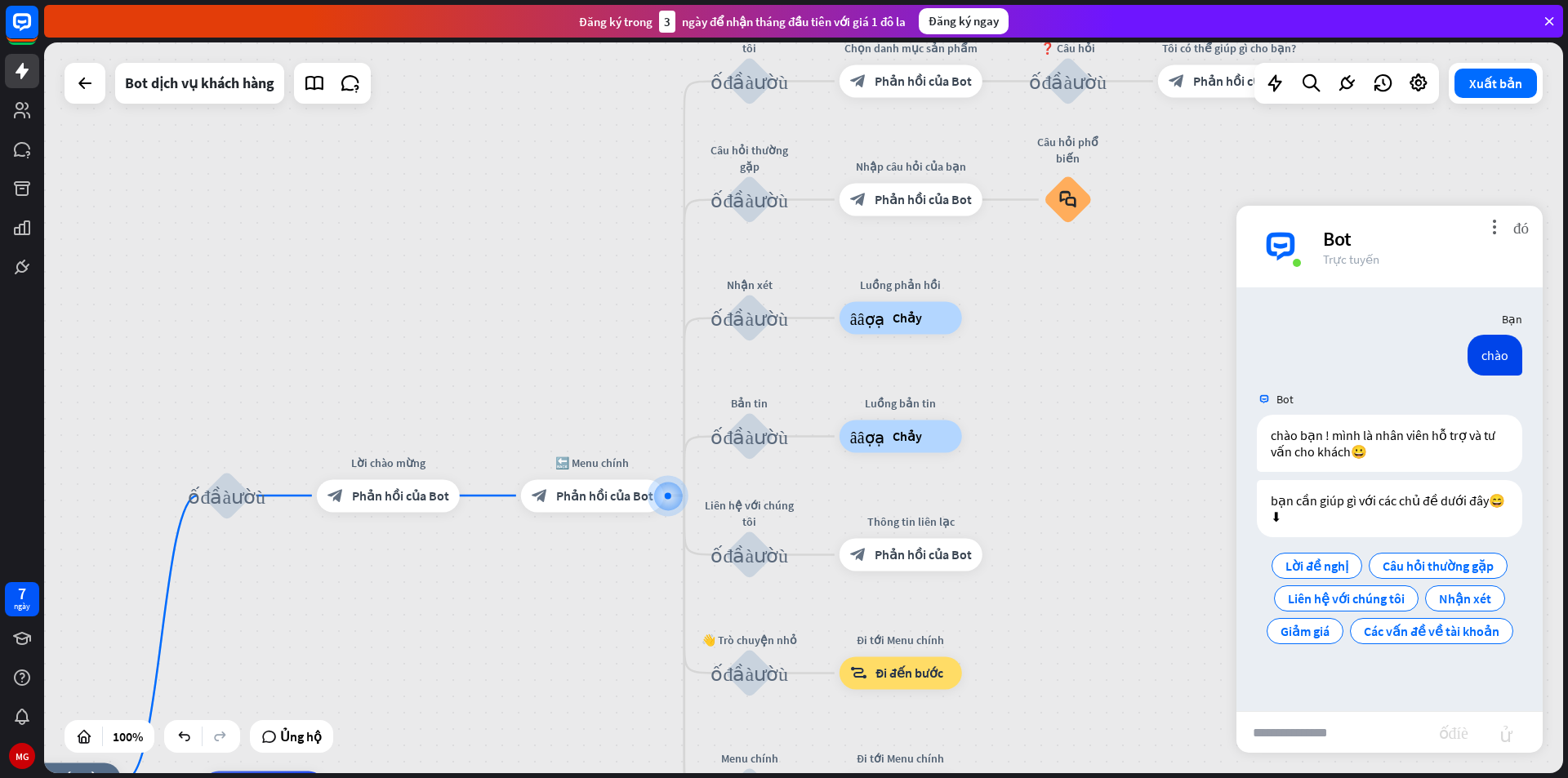
drag, startPoint x: 1114, startPoint y: 411, endPoint x: 1148, endPoint y: 511, distance: 105.6
click at [1148, 511] on div "nhà_2 Điểm bắt đầu khối_đầu_vào_người_dùng Lời chào mừng block_bot_response Phả…" at bounding box center [804, 407] width 1519 height 731
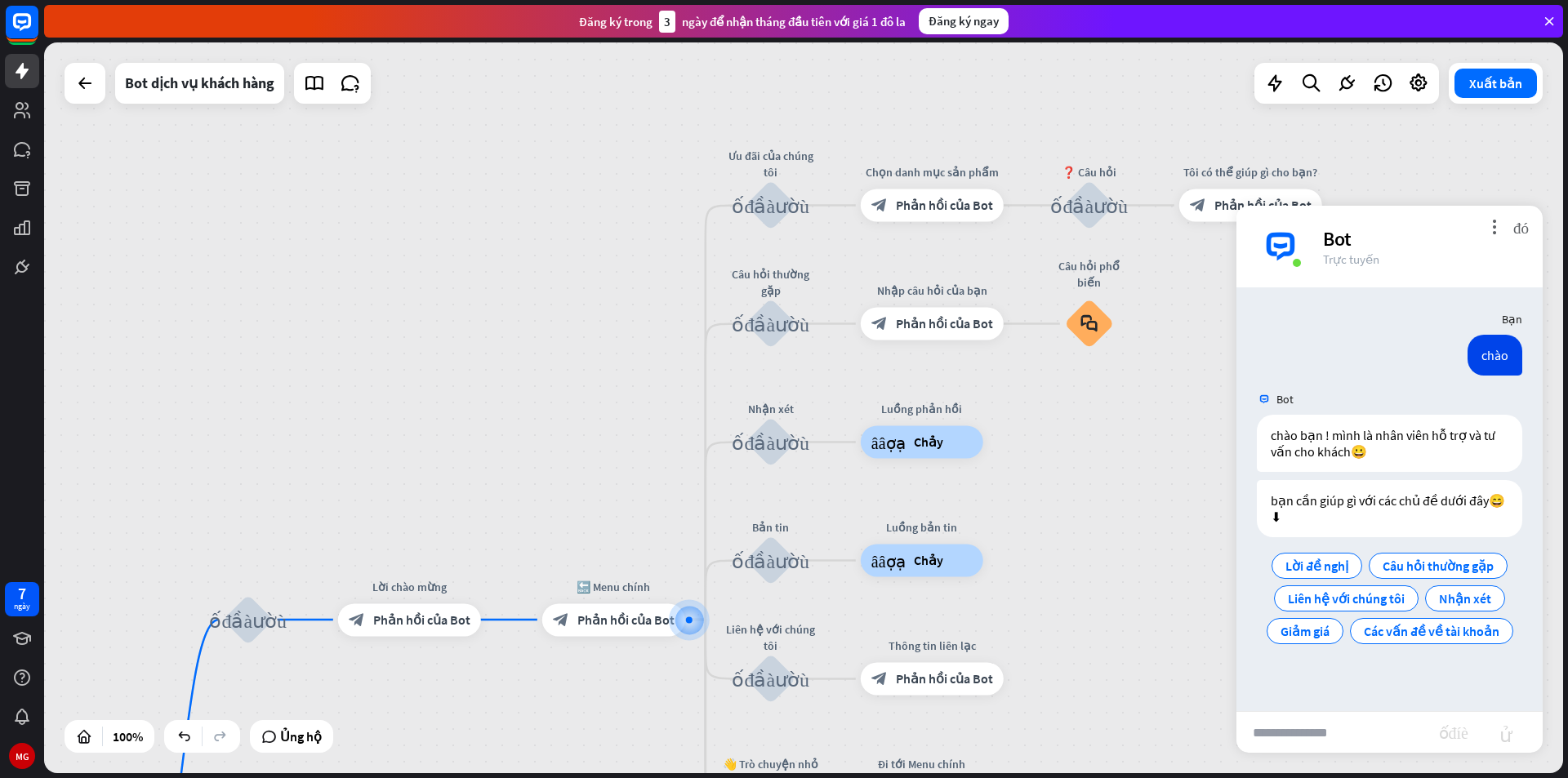
drag, startPoint x: 1089, startPoint y: 419, endPoint x: 1107, endPoint y: 531, distance: 113.4
click at [1107, 531] on div "nhà_2 Điểm bắt đầu khối_đầu_vào_người_dùng Lời chào mừng block_bot_response Phả…" at bounding box center [804, 407] width 1519 height 731
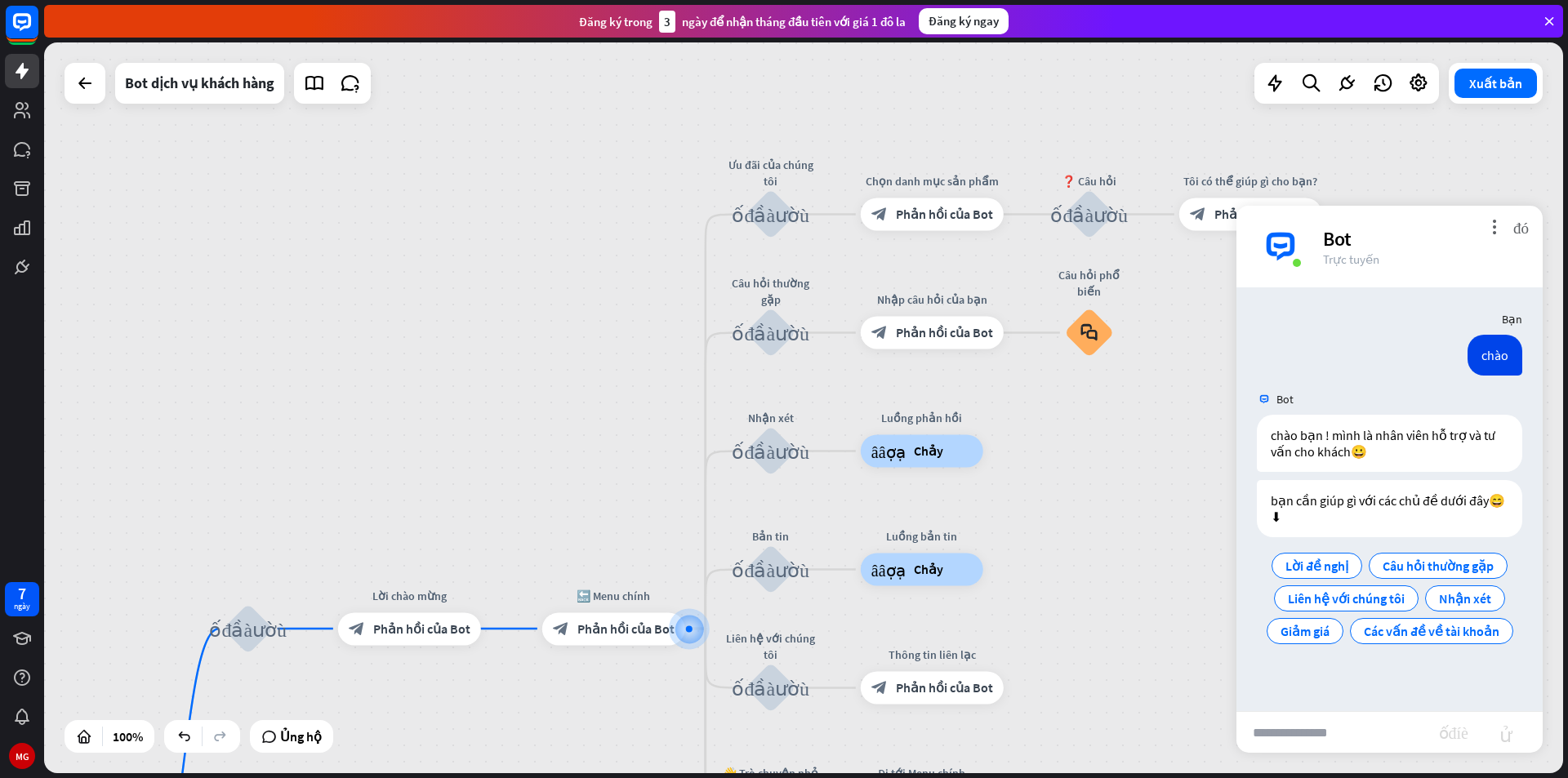
drag, startPoint x: 1112, startPoint y: 505, endPoint x: 1114, endPoint y: 529, distance: 24.1
click at [1114, 529] on div "nhà_2 Điểm bắt đầu khối_đầu_vào_người_dùng Lời chào mừng block_bot_response Phả…" at bounding box center [804, 407] width 1519 height 731
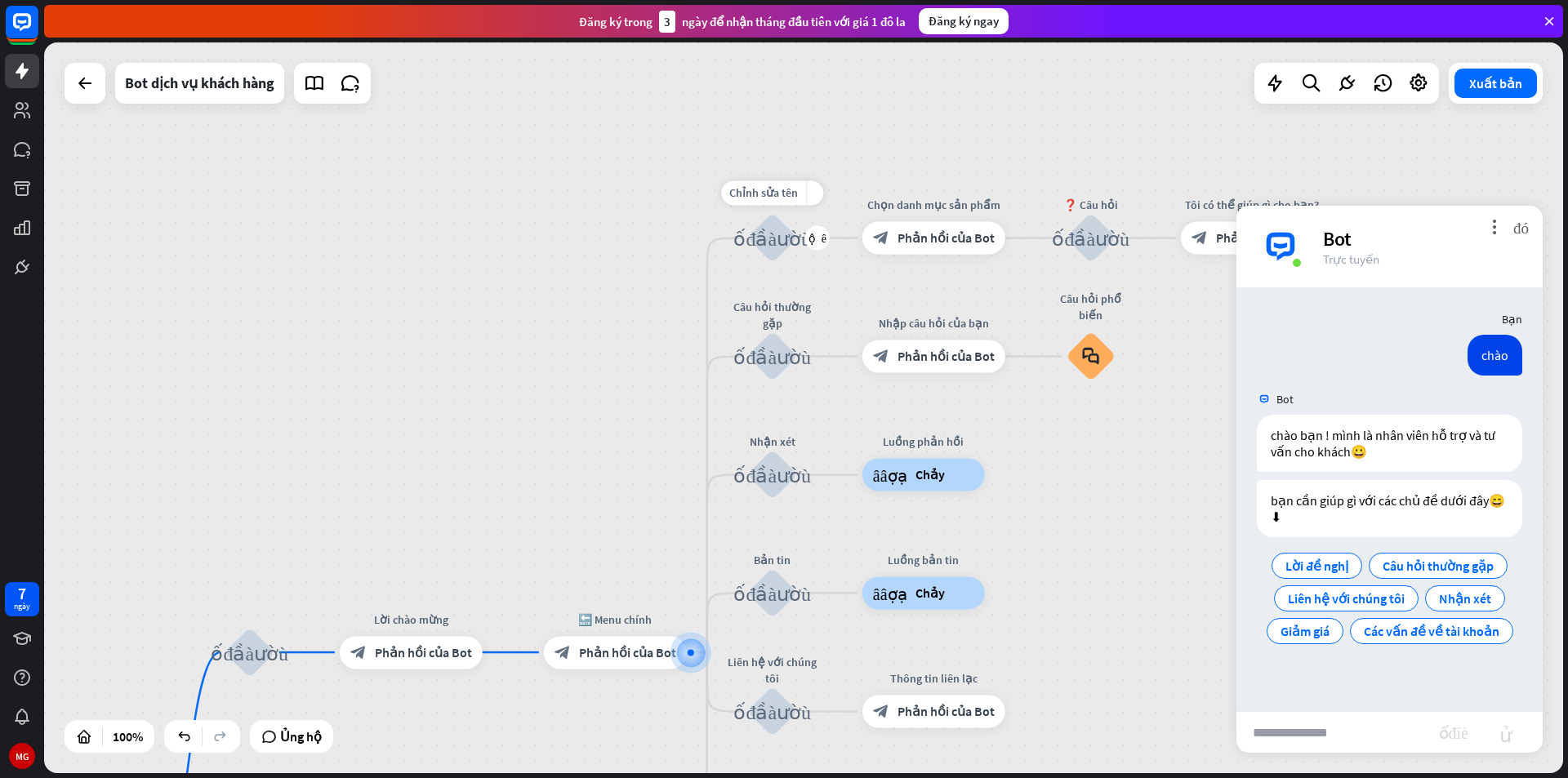
click at [776, 240] on font "khối_đầu_vào_người_dùng" at bounding box center [771, 237] width 77 height 21
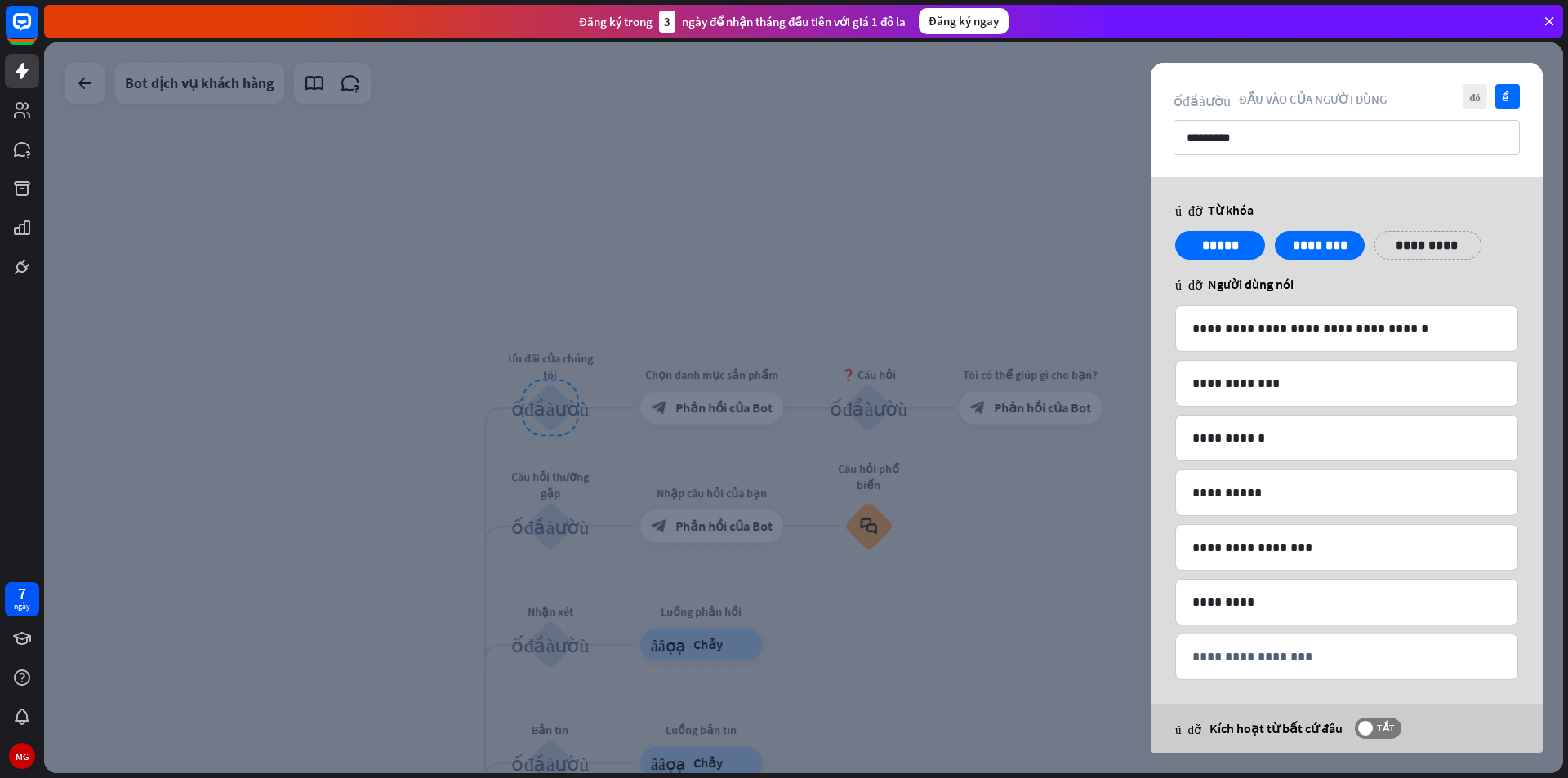
click at [1065, 314] on div at bounding box center [804, 407] width 1519 height 731
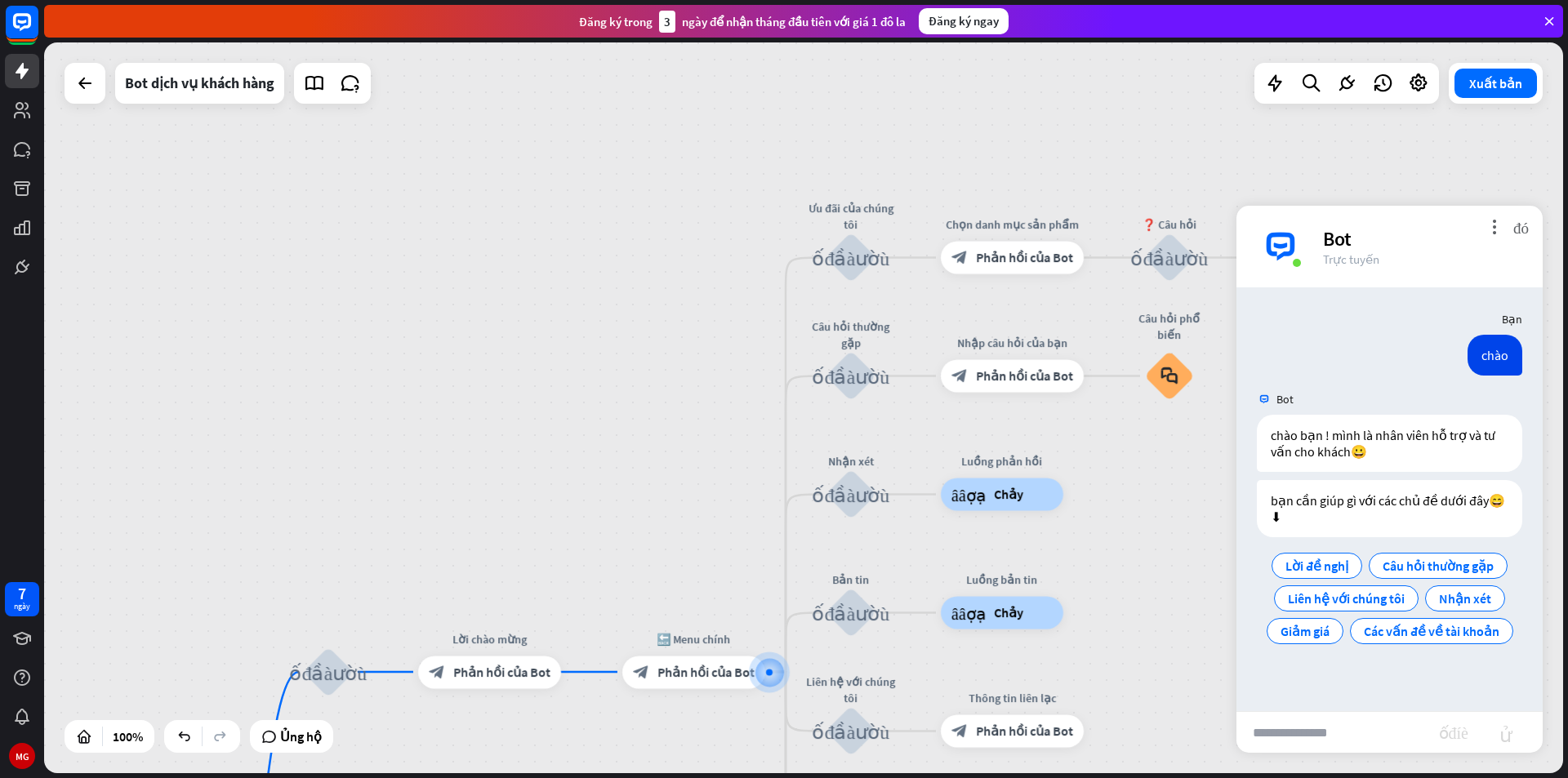
drag, startPoint x: 960, startPoint y: 589, endPoint x: 1406, endPoint y: 333, distance: 514.2
click at [1406, 333] on div "nhà_2 Điểm bắt đầu khối_đầu_vào_người_dùng Lời chào mừng block_bot_response Phả…" at bounding box center [804, 407] width 1519 height 731
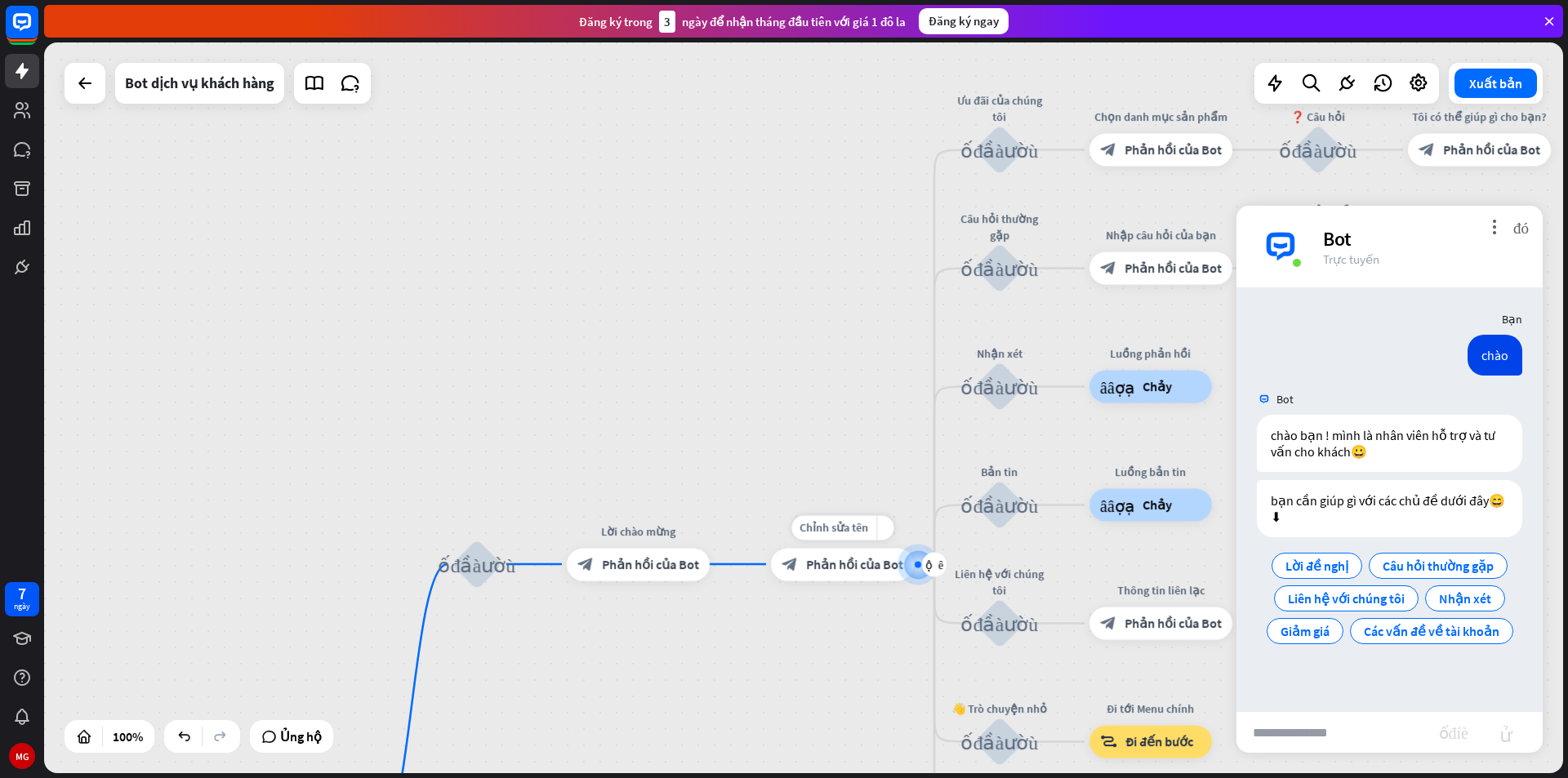
click at [867, 553] on div "block_bot_response Phản hồi của Bot" at bounding box center [843, 564] width 143 height 32
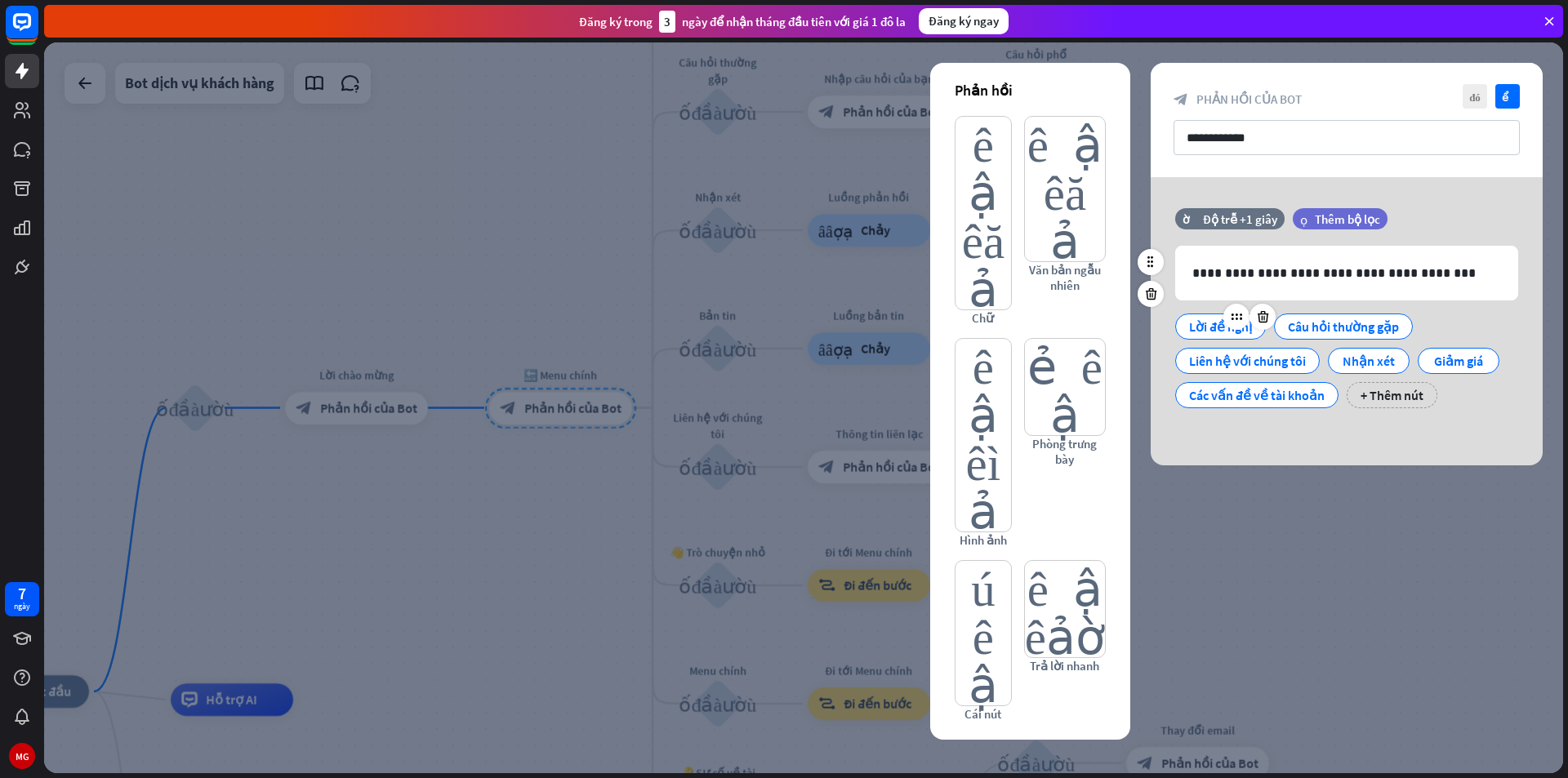
click at [1209, 322] on font "Lời đề nghị" at bounding box center [1221, 326] width 63 height 17
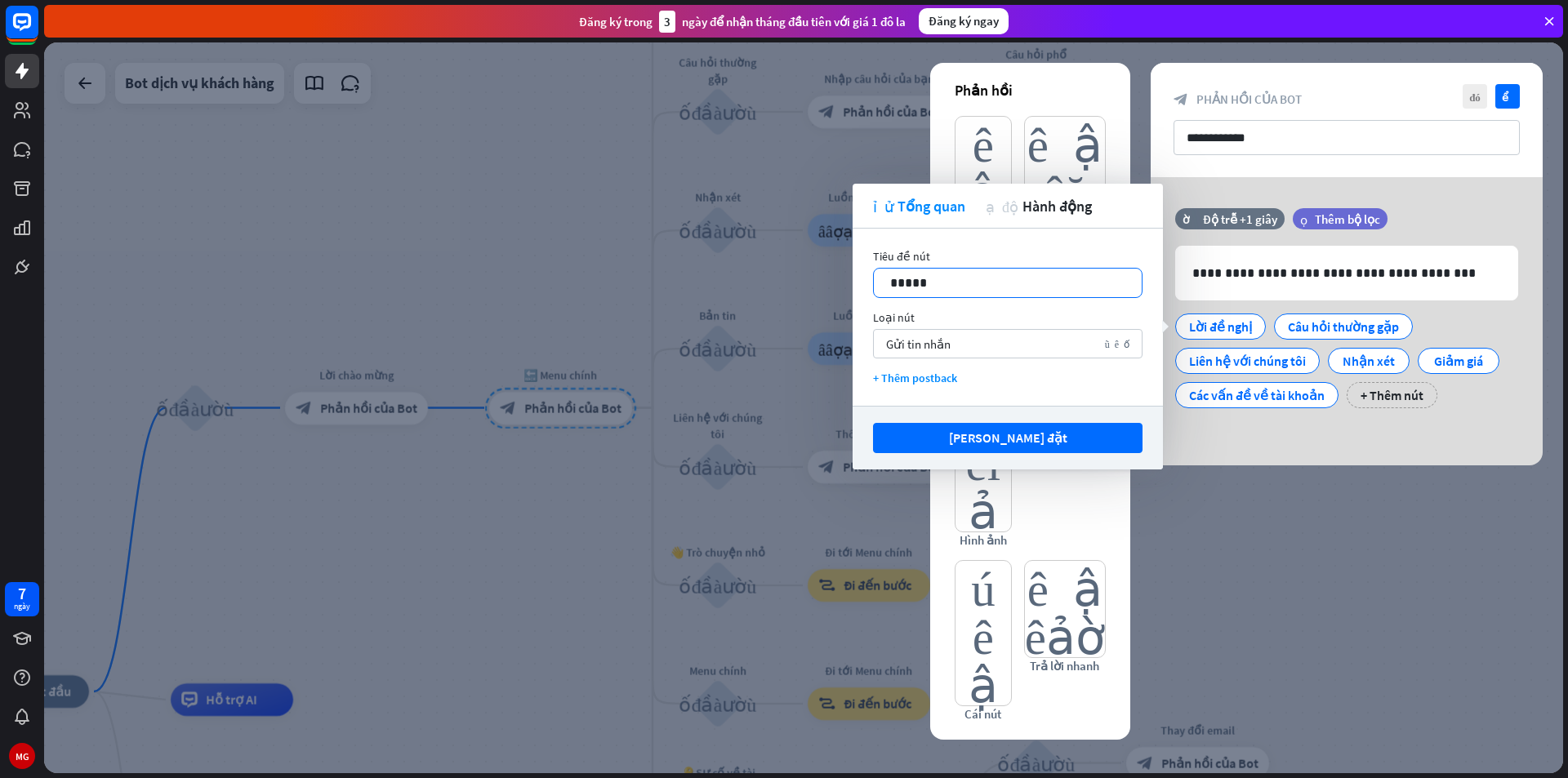
click at [1015, 277] on p "*****" at bounding box center [1007, 283] width 235 height 21
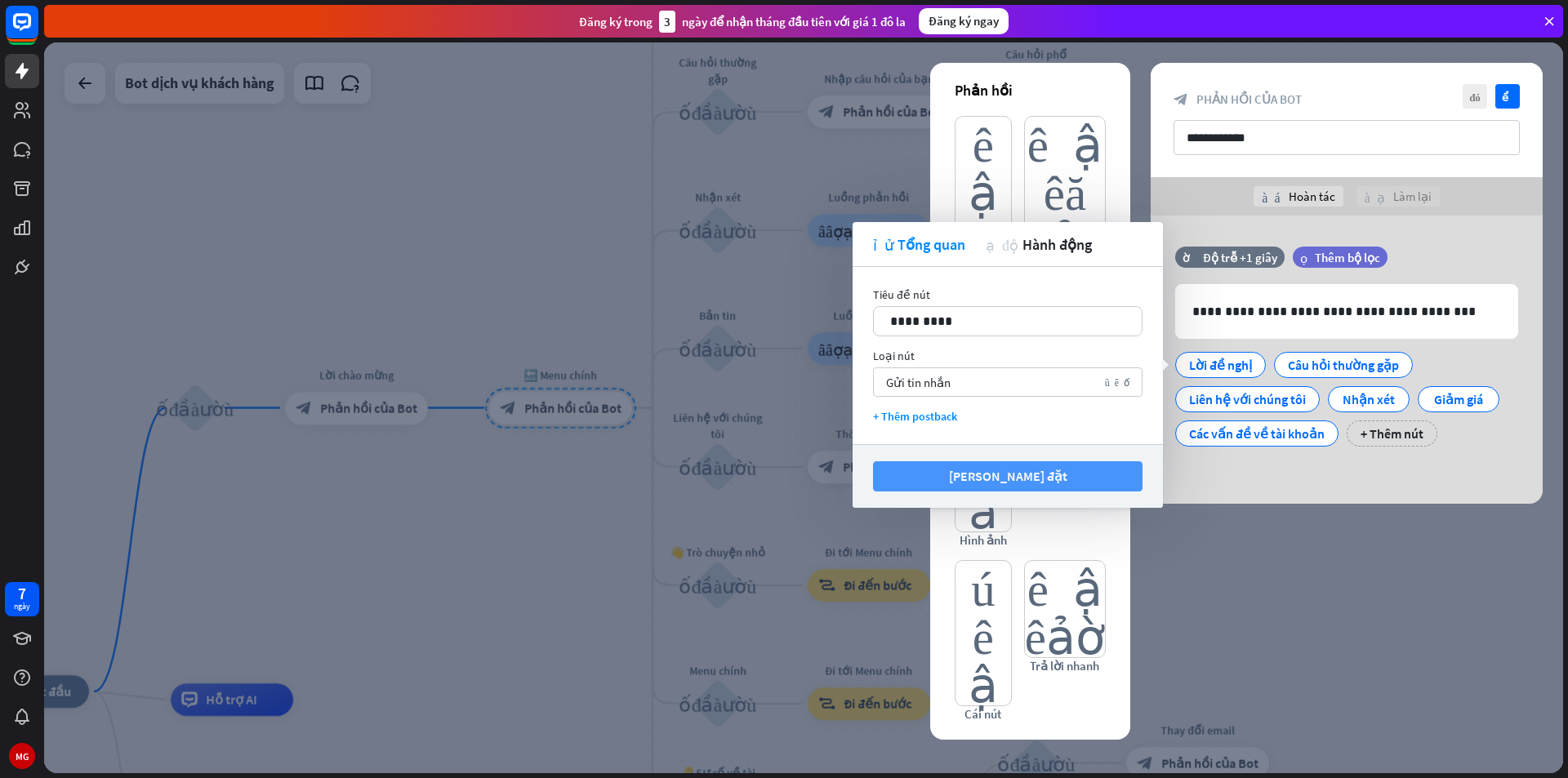
click at [1010, 470] on font "Lưu cài đặt" at bounding box center [1008, 476] width 118 height 17
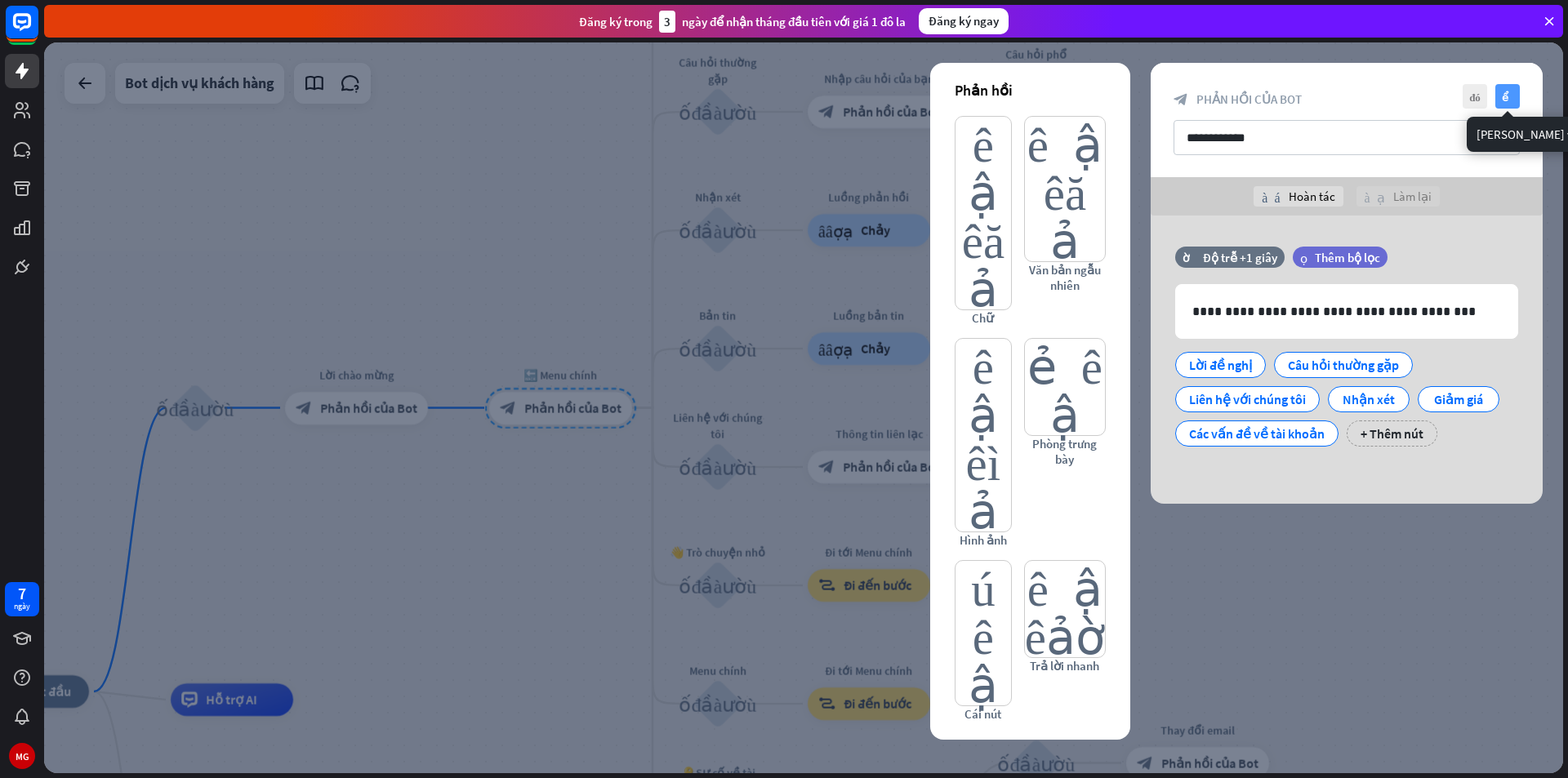
click at [1508, 96] on font "kiểm tra" at bounding box center [1507, 96] width 13 height 11
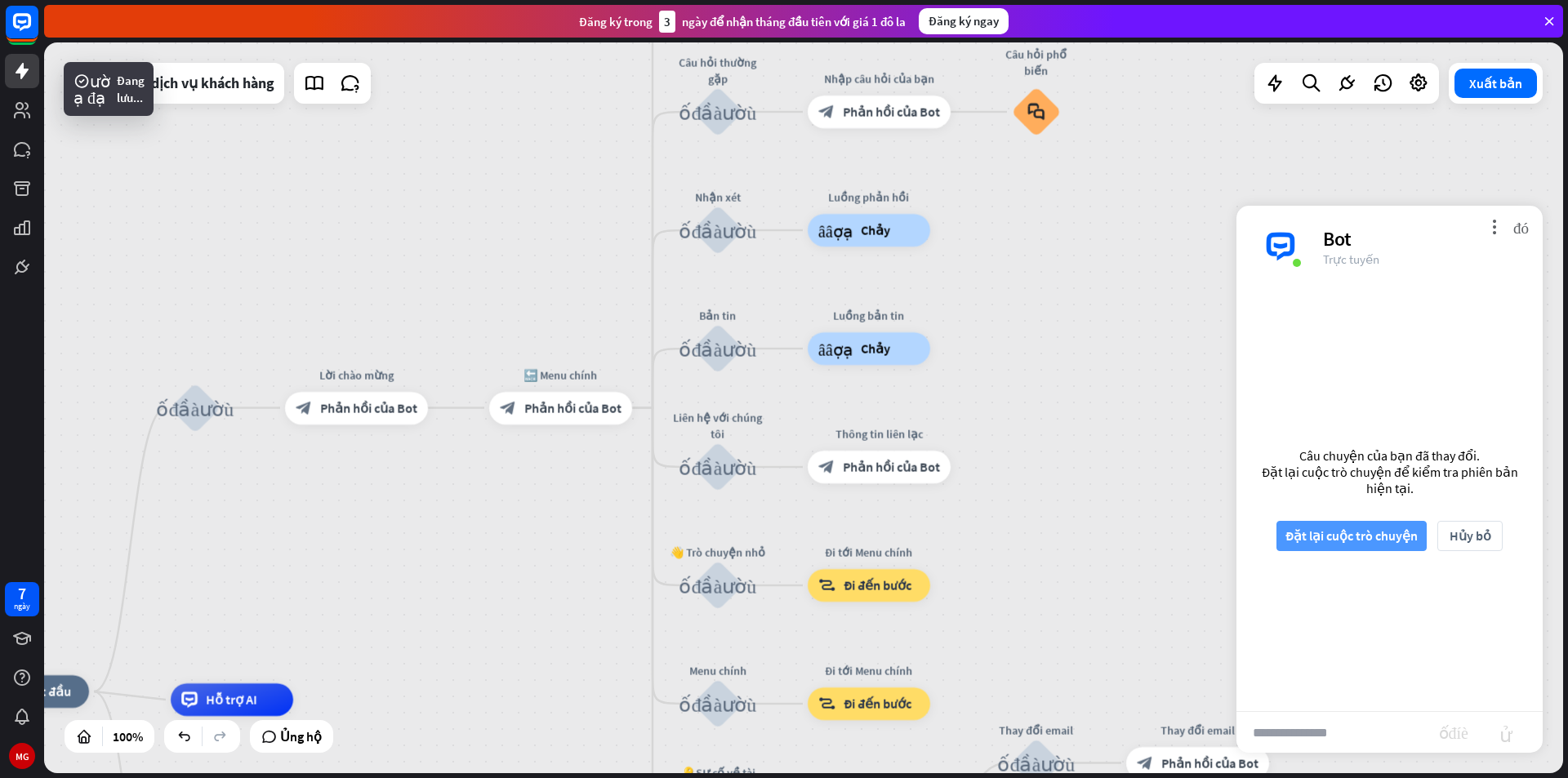
click at [1385, 540] on font "Đặt lại cuộc trò chuyện" at bounding box center [1351, 535] width 132 height 17
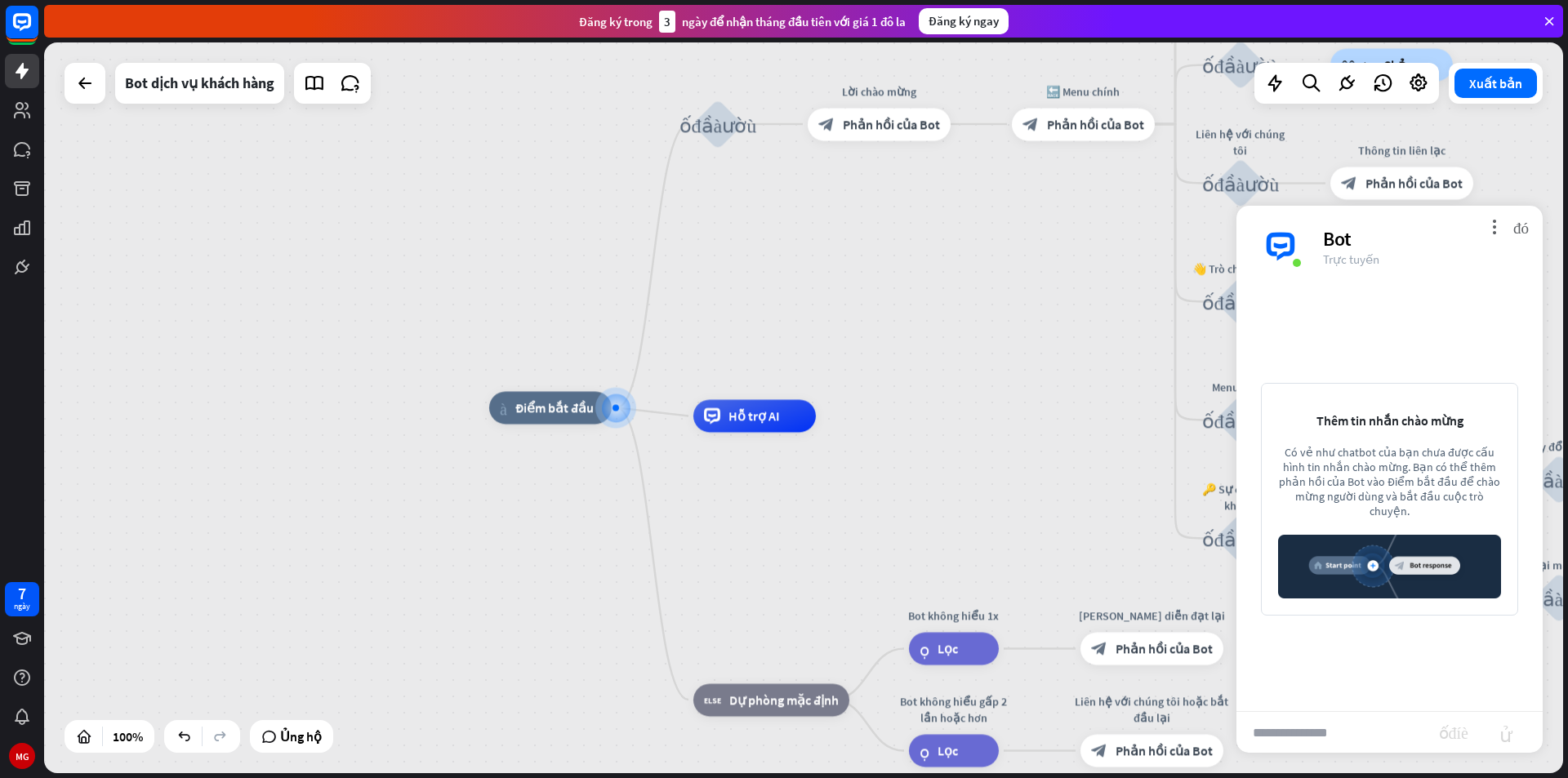
click at [1321, 738] on input "text" at bounding box center [1337, 733] width 203 height 41
type input "****"
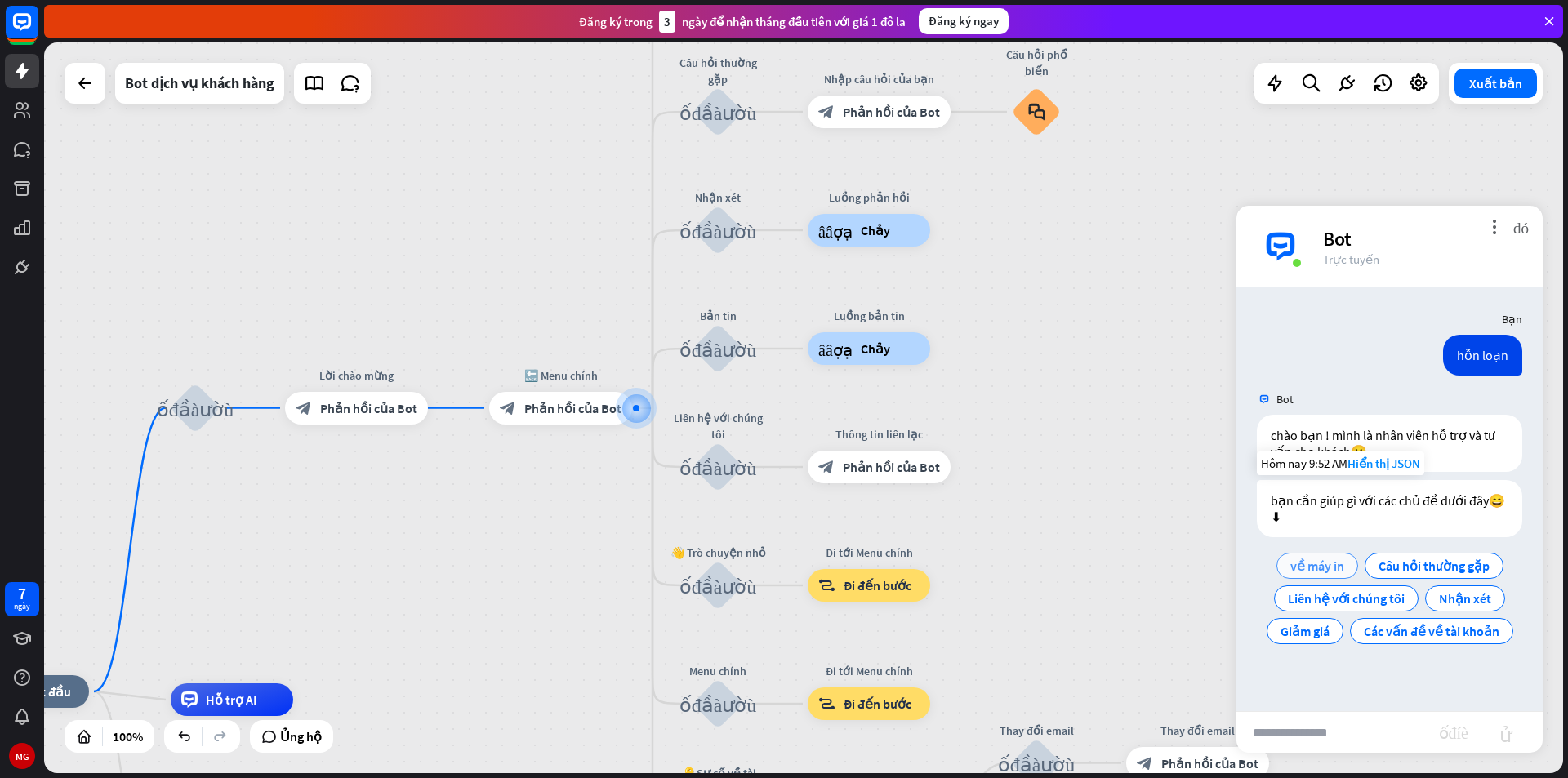
click at [1324, 565] on span "về máy in" at bounding box center [1316, 566] width 54 height 17
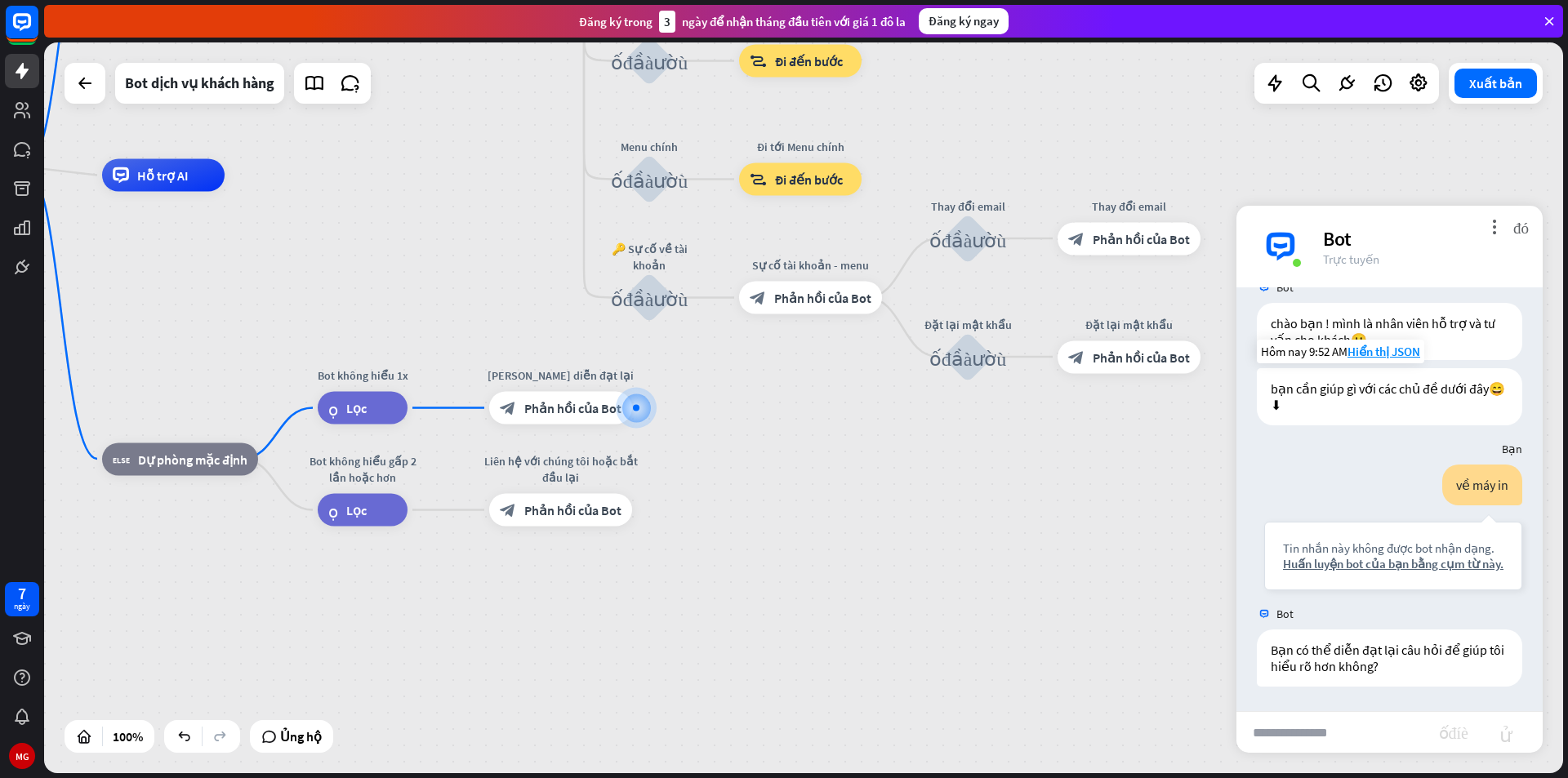
scroll to position [127, 0]
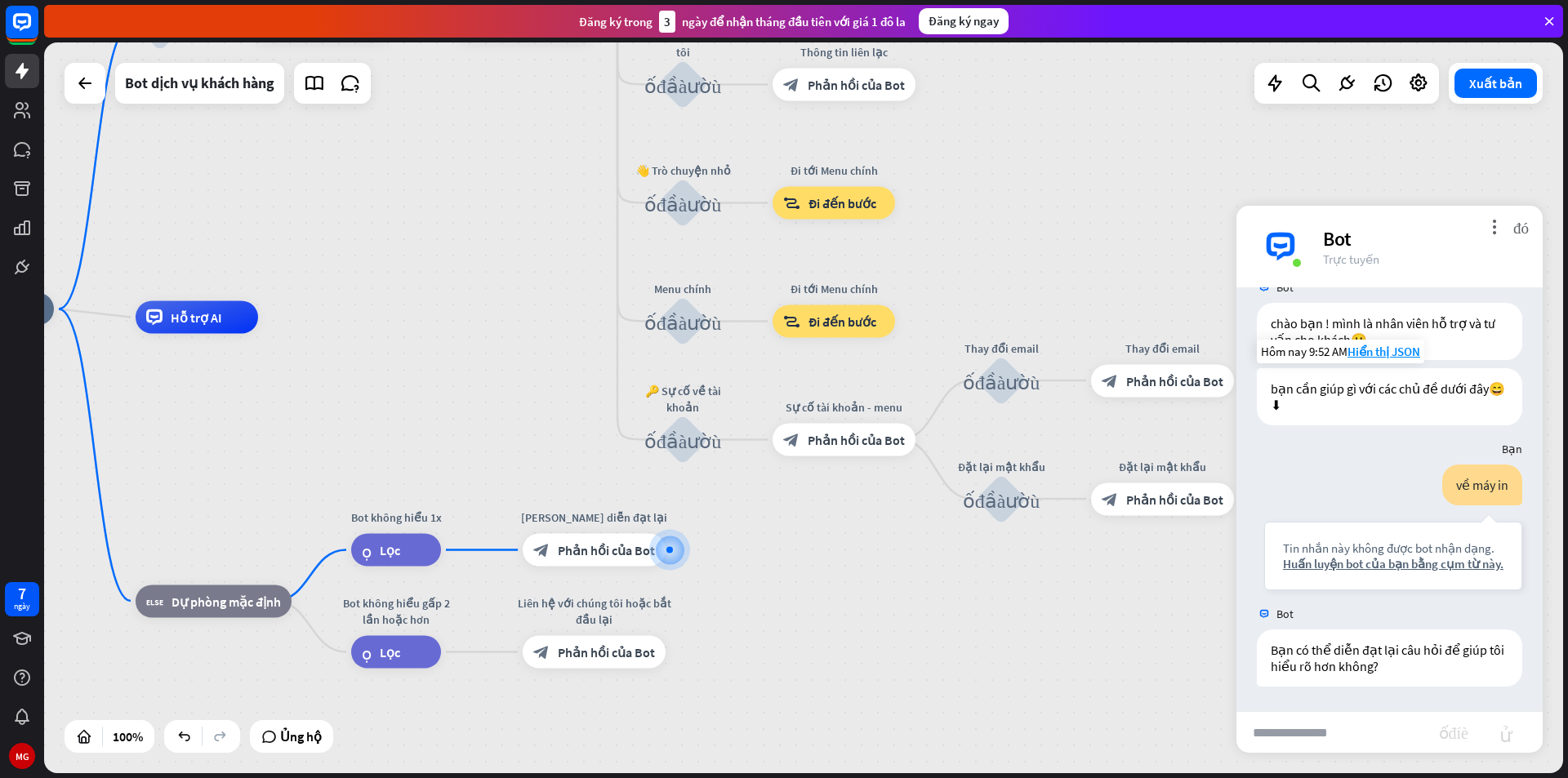
drag, startPoint x: 1078, startPoint y: 509, endPoint x: 1112, endPoint y: 658, distance: 152.8
click at [1112, 658] on div "nhà_2 Điểm bắt đầu khối_đầu_vào_người_dùng Lời chào mừng block_bot_response Phả…" at bounding box center [691, 674] width 1519 height 731
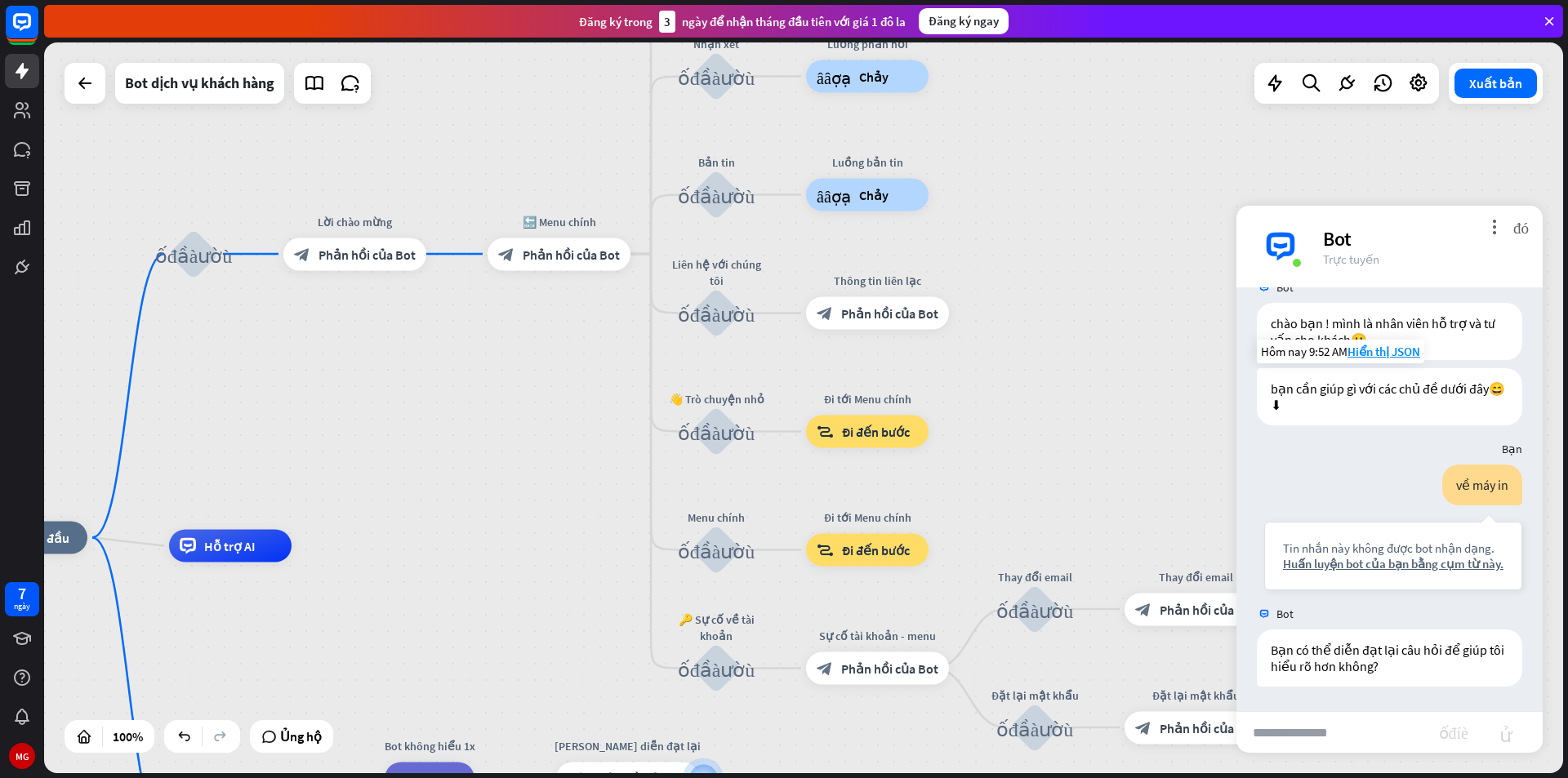
drag, startPoint x: 1029, startPoint y: 200, endPoint x: 1065, endPoint y: 428, distance: 230.8
click at [1065, 428] on div "nhà_2 Điểm bắt đầu khối_đầu_vào_người_dùng Lời chào mừng block_bot_response Phả…" at bounding box center [804, 407] width 1519 height 731
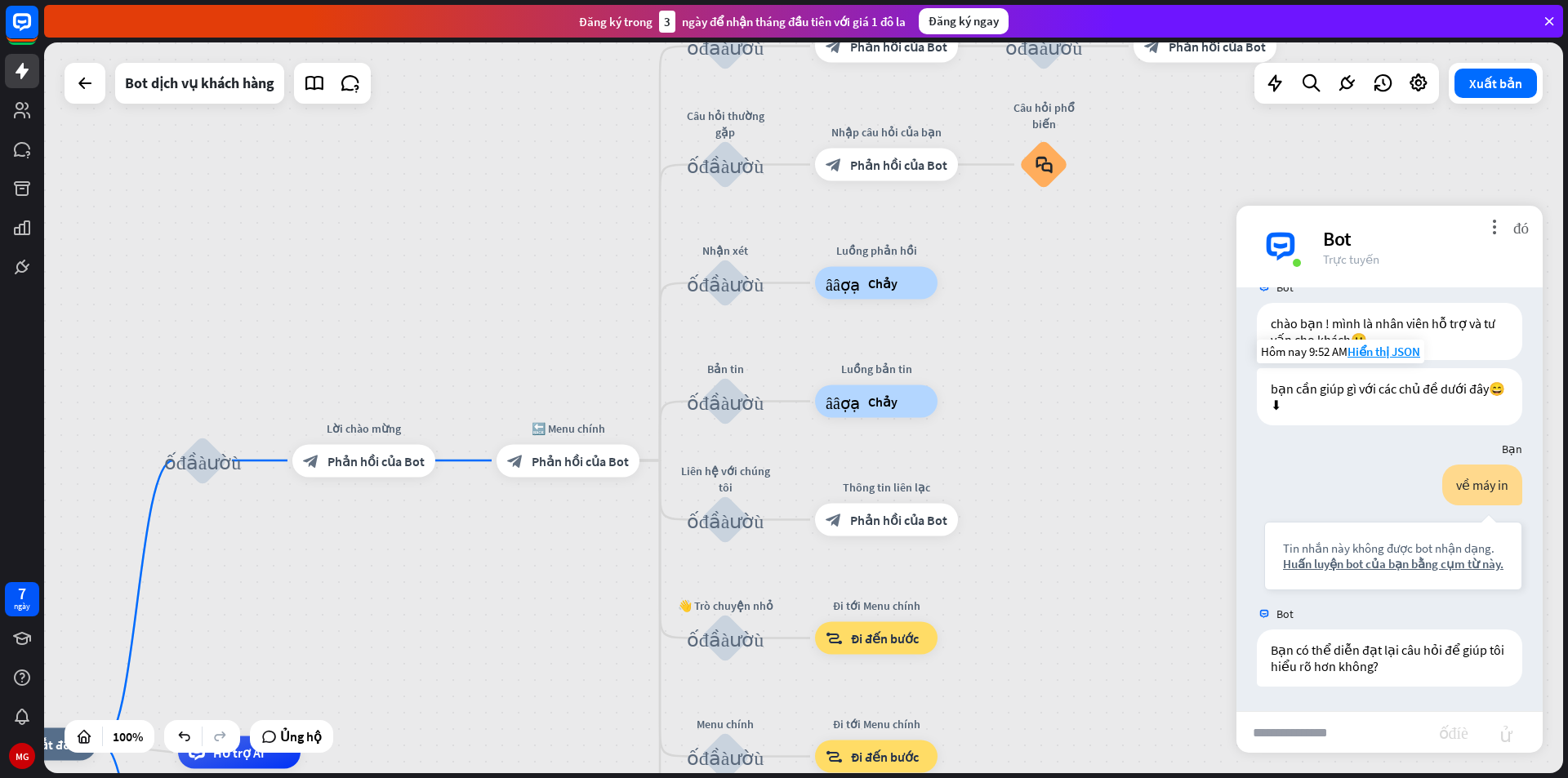
drag, startPoint x: 1060, startPoint y: 338, endPoint x: 1066, endPoint y: 545, distance: 207.1
click at [1066, 545] on div "nhà_2 Điểm bắt đầu khối_đầu_vào_người_dùng Lời chào mừng block_bot_response Phả…" at bounding box center [804, 407] width 1519 height 731
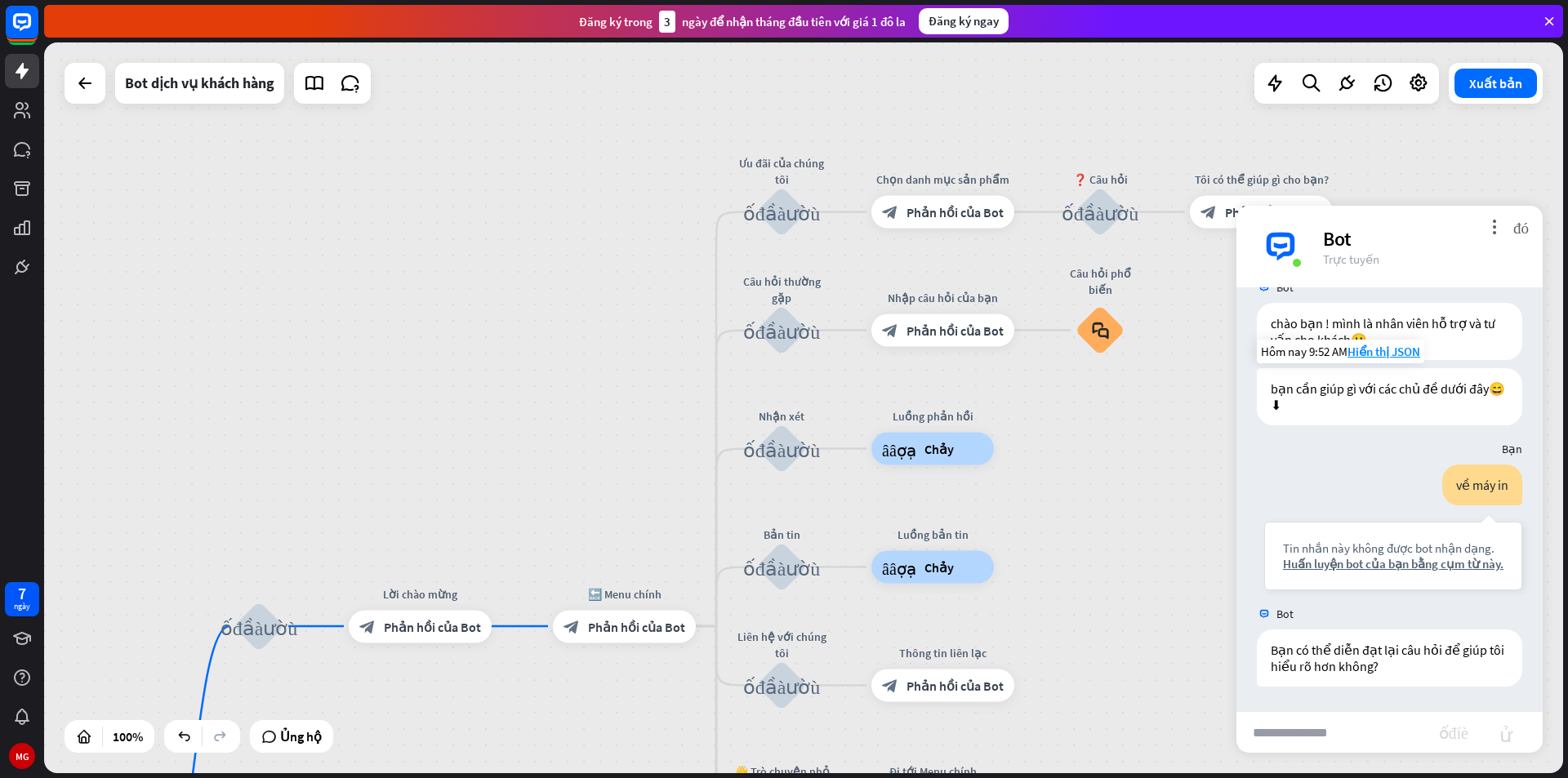
click at [1107, 553] on div "nhà_2 Điểm bắt đầu khối_đầu_vào_người_dùng Lời chào mừng block_bot_response Phả…" at bounding box center [804, 407] width 1519 height 731
click at [1308, 734] on input "text" at bounding box center [1337, 733] width 203 height 41
type input "****"
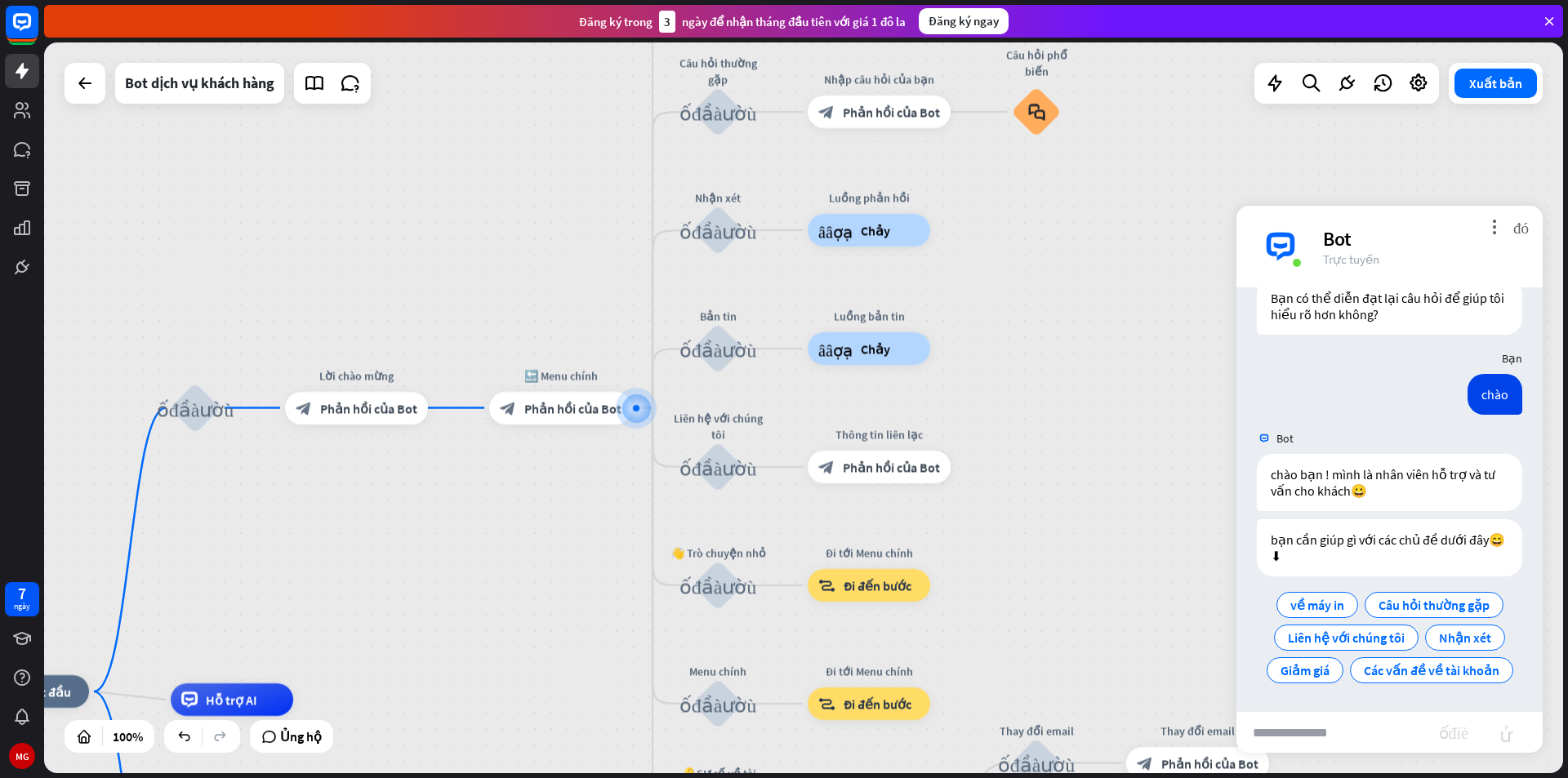
scroll to position [480, 0]
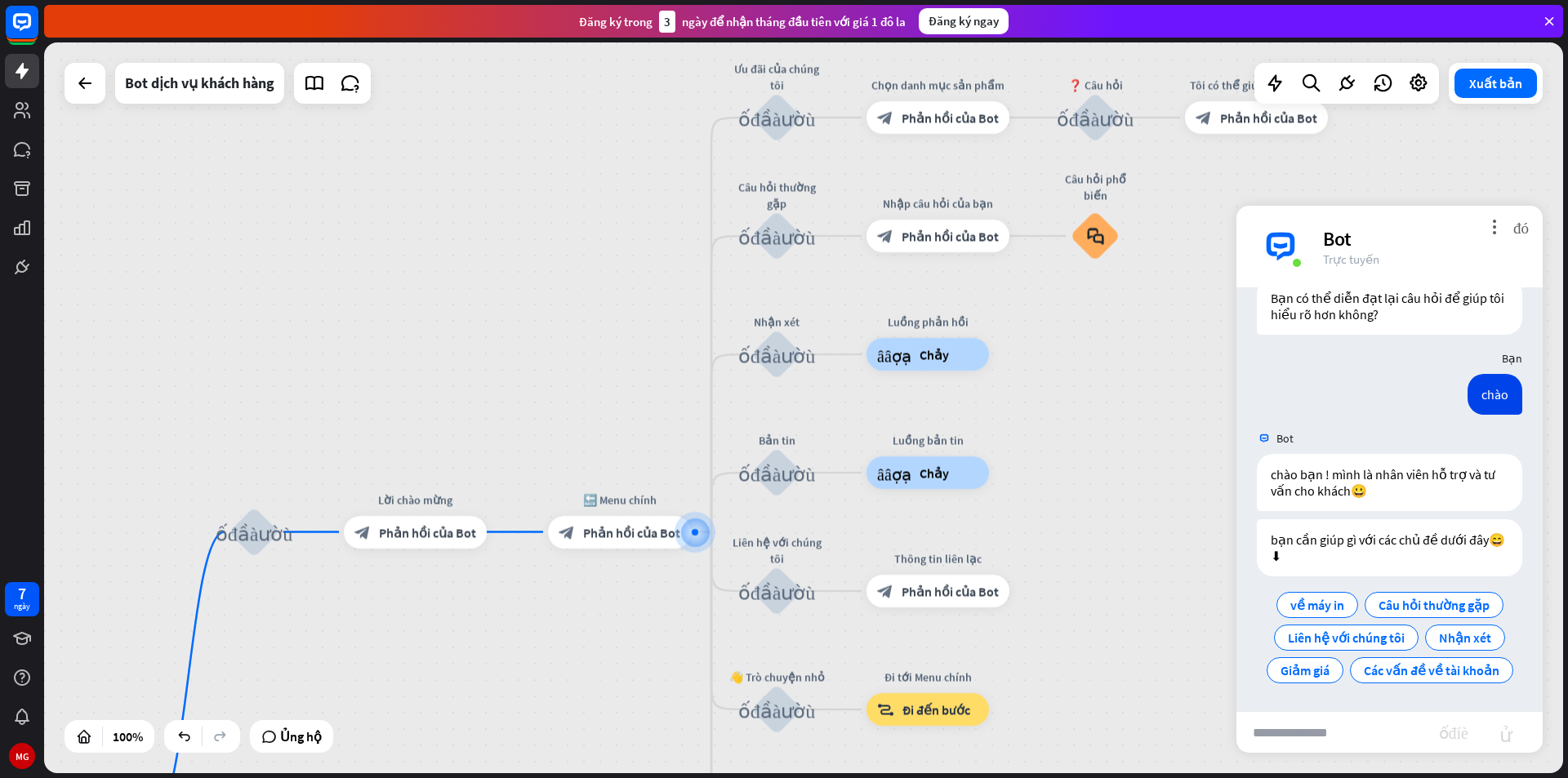
drag, startPoint x: 1152, startPoint y: 513, endPoint x: 1211, endPoint y: 637, distance: 137.3
click at [1211, 637] on div "nhà_2 Điểm bắt đầu khối_đầu_vào_người_dùng Lời chào mừng block_bot_response Phả…" at bounding box center [804, 407] width 1519 height 731
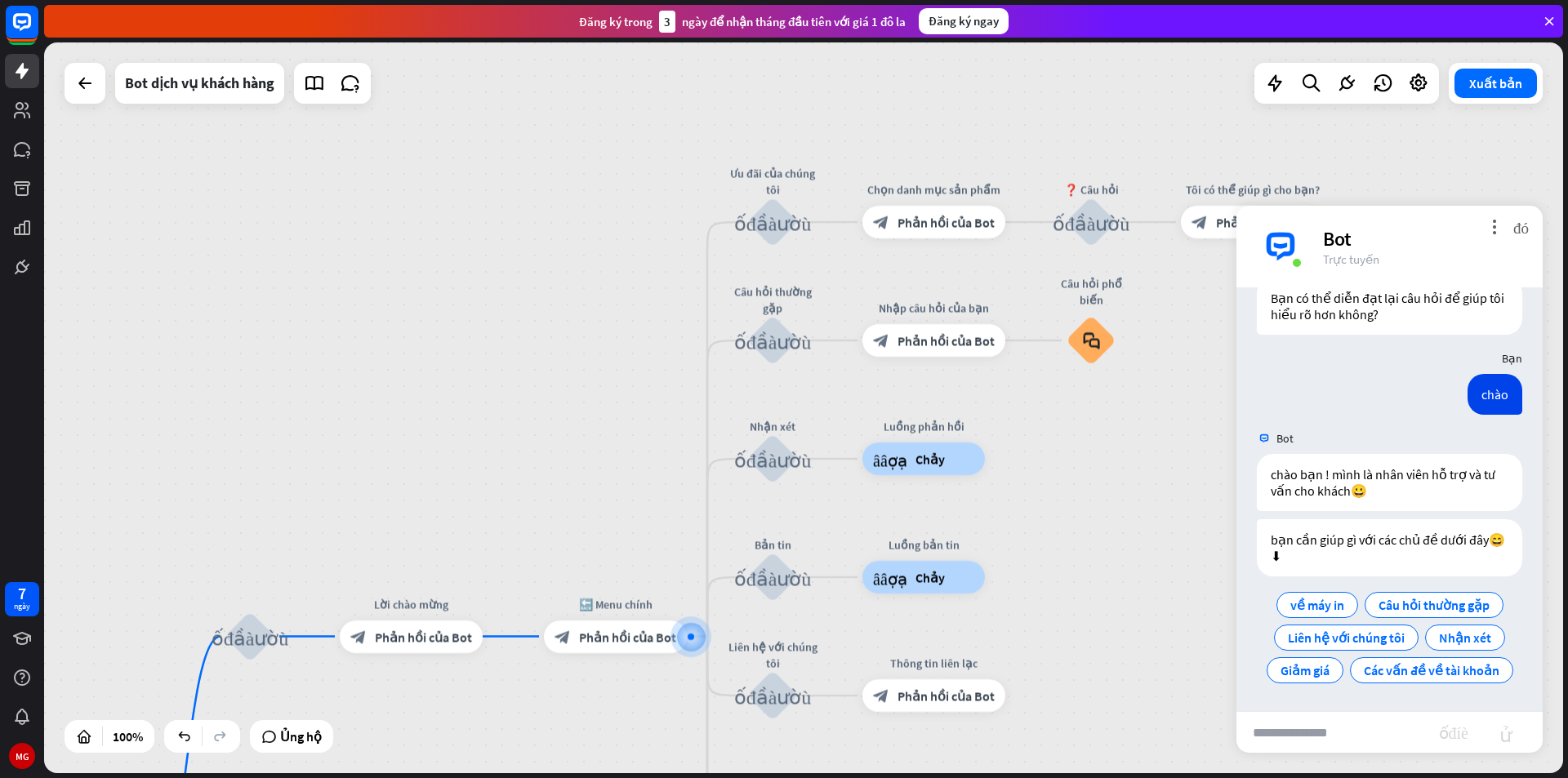
drag, startPoint x: 1117, startPoint y: 528, endPoint x: 1112, endPoint y: 633, distance: 105.1
click at [1112, 633] on div "nhà_2 Điểm bắt đầu khối_đầu_vào_người_dùng Lời chào mừng block_bot_response Phả…" at bounding box center [804, 407] width 1519 height 731
click at [776, 170] on font "Chỉnh sửa tên" at bounding box center [764, 177] width 69 height 15
type input "*"
type input "*********"
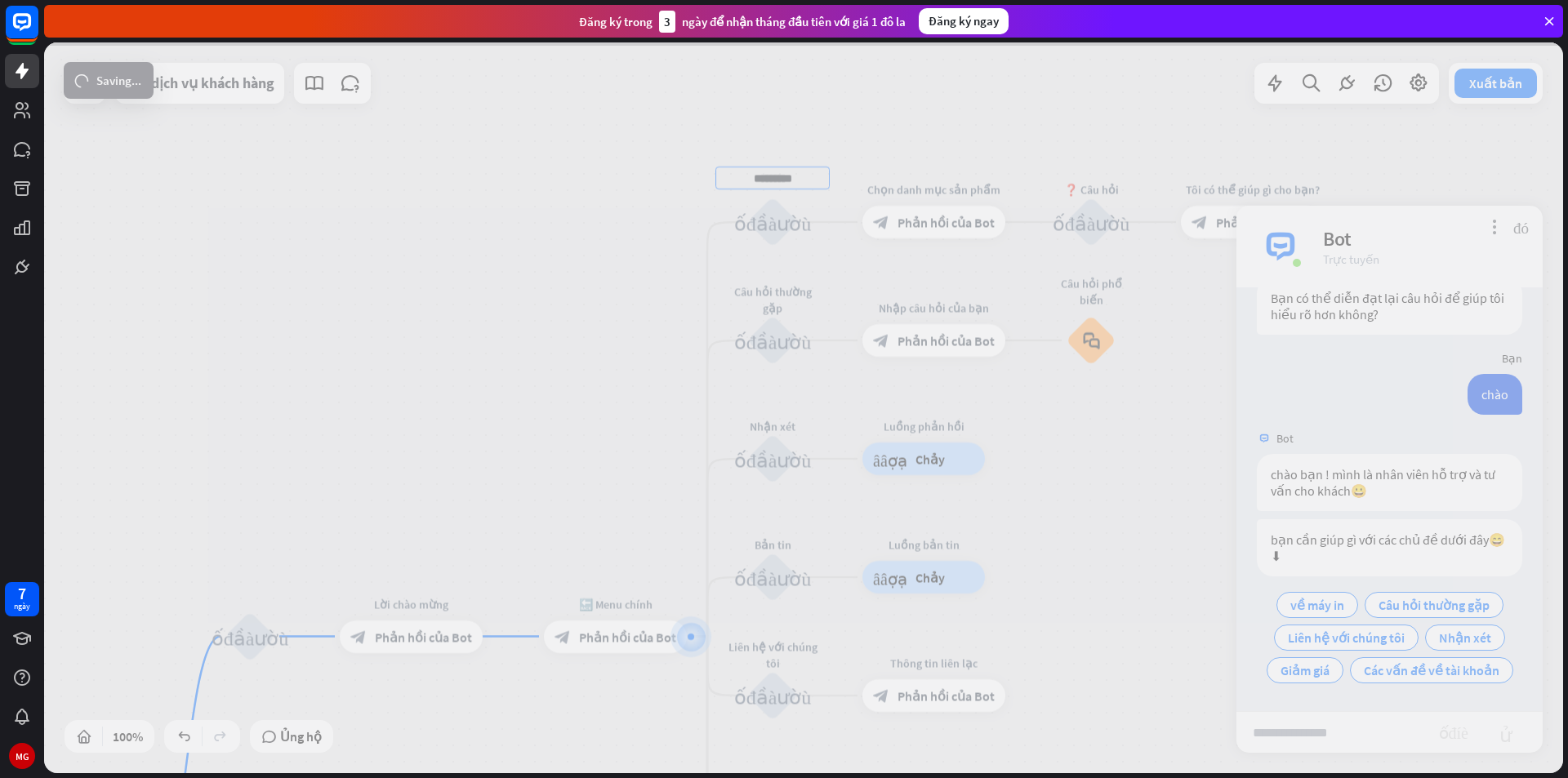
click at [766, 225] on div "nhà_2 Điểm bắt đầu khối_đầu_vào_người_dùng Lời chào mừng block_bot_response Phả…" at bounding box center [804, 407] width 1519 height 731
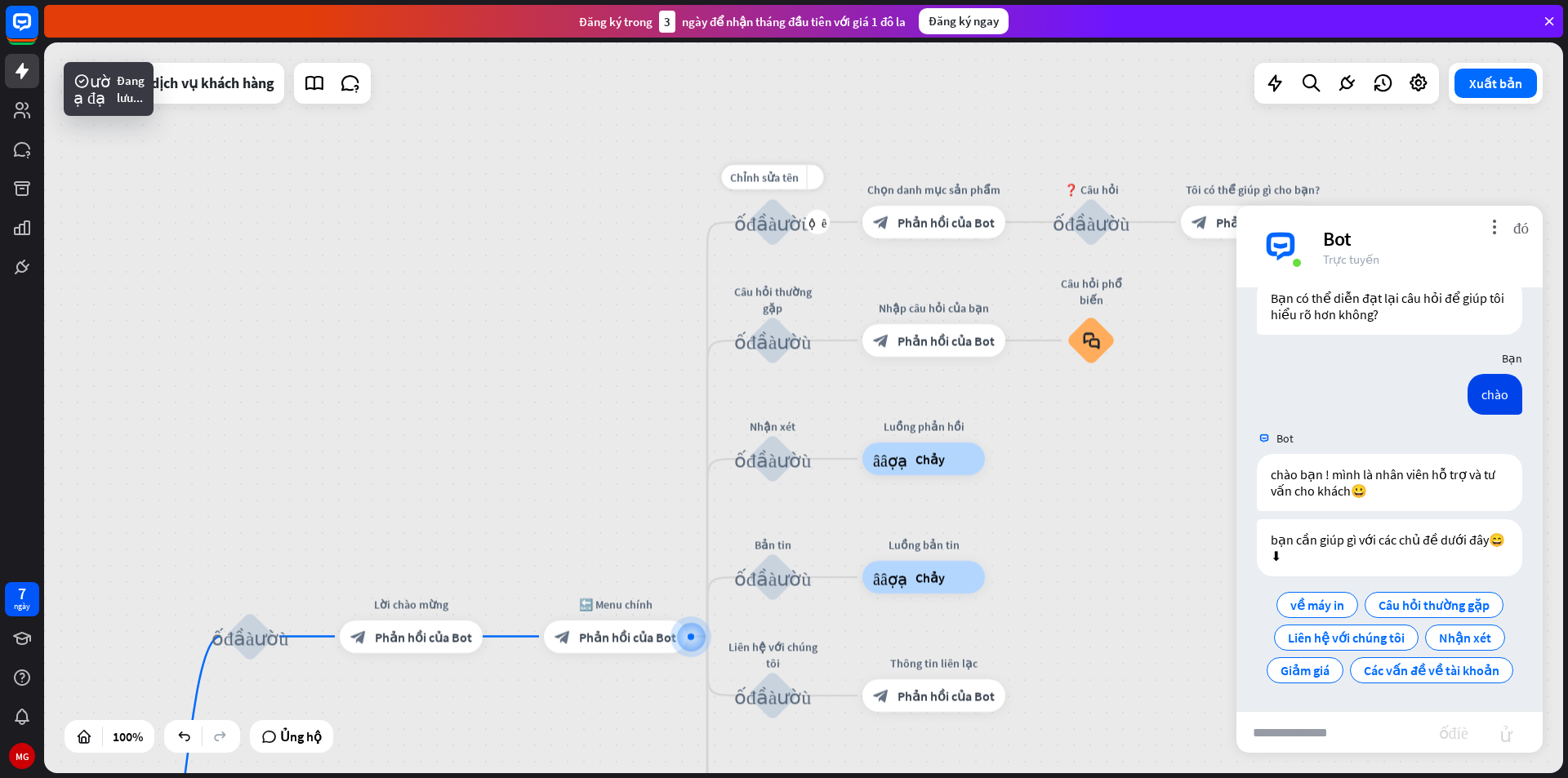
click at [780, 226] on font "khối_đầu_vào_người_dùng" at bounding box center [772, 221] width 77 height 21
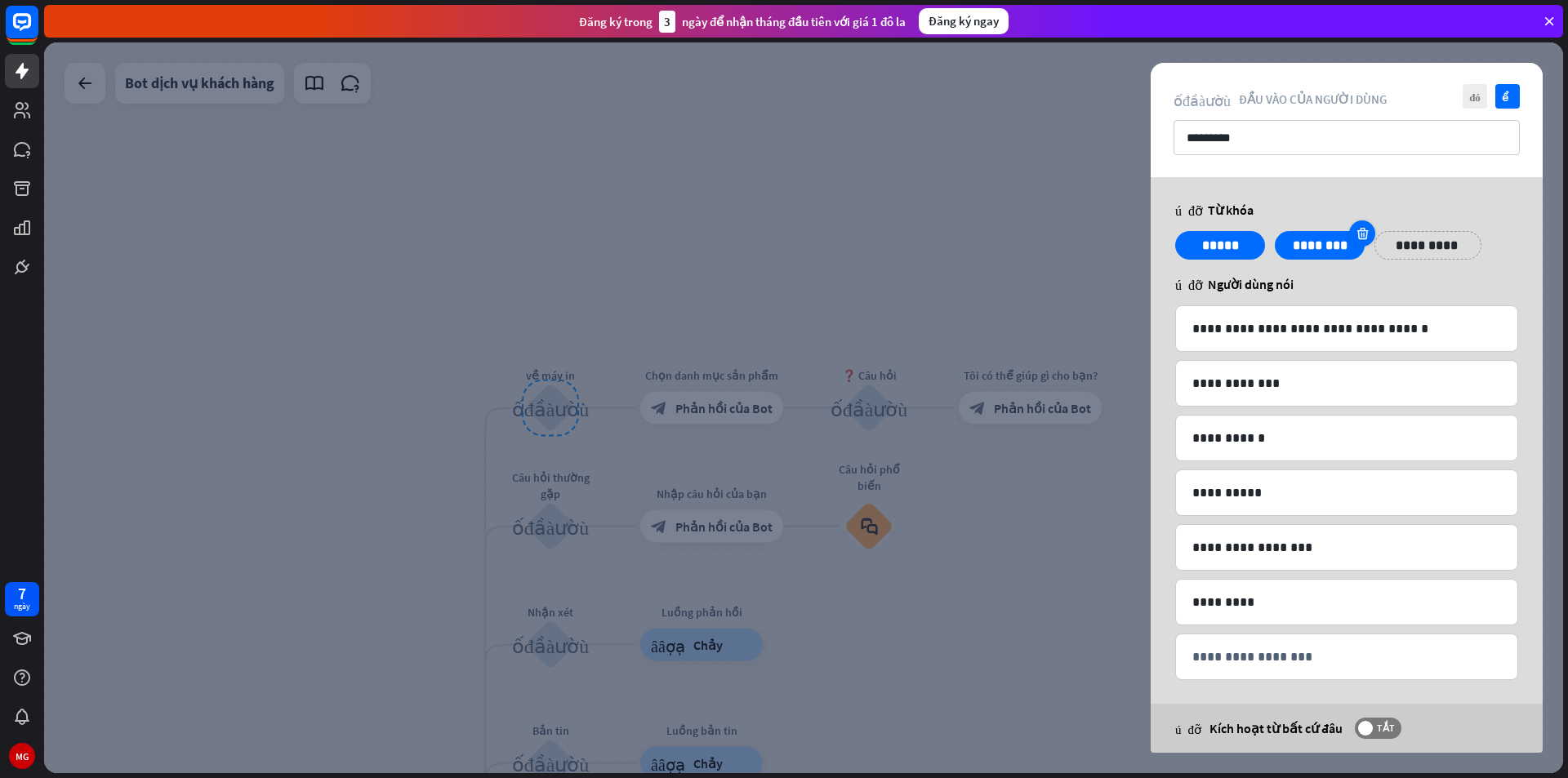
click at [1359, 229] on icon at bounding box center [1362, 233] width 16 height 15
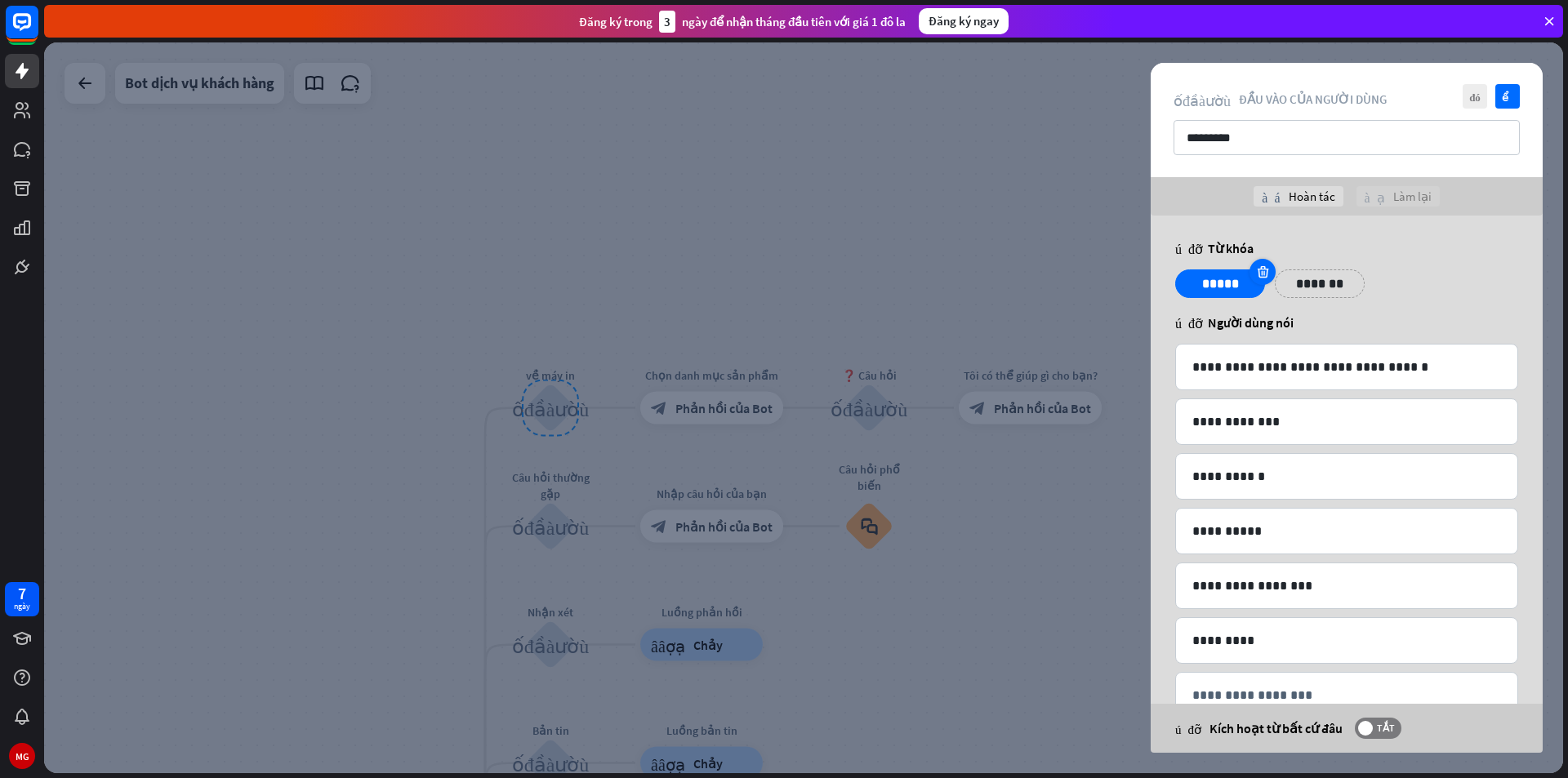
click at [1257, 266] on icon at bounding box center [1263, 271] width 16 height 15
click at [1222, 287] on p "*******" at bounding box center [1220, 284] width 66 height 21
click at [1506, 93] on font "kiểm tra" at bounding box center [1507, 96] width 13 height 11
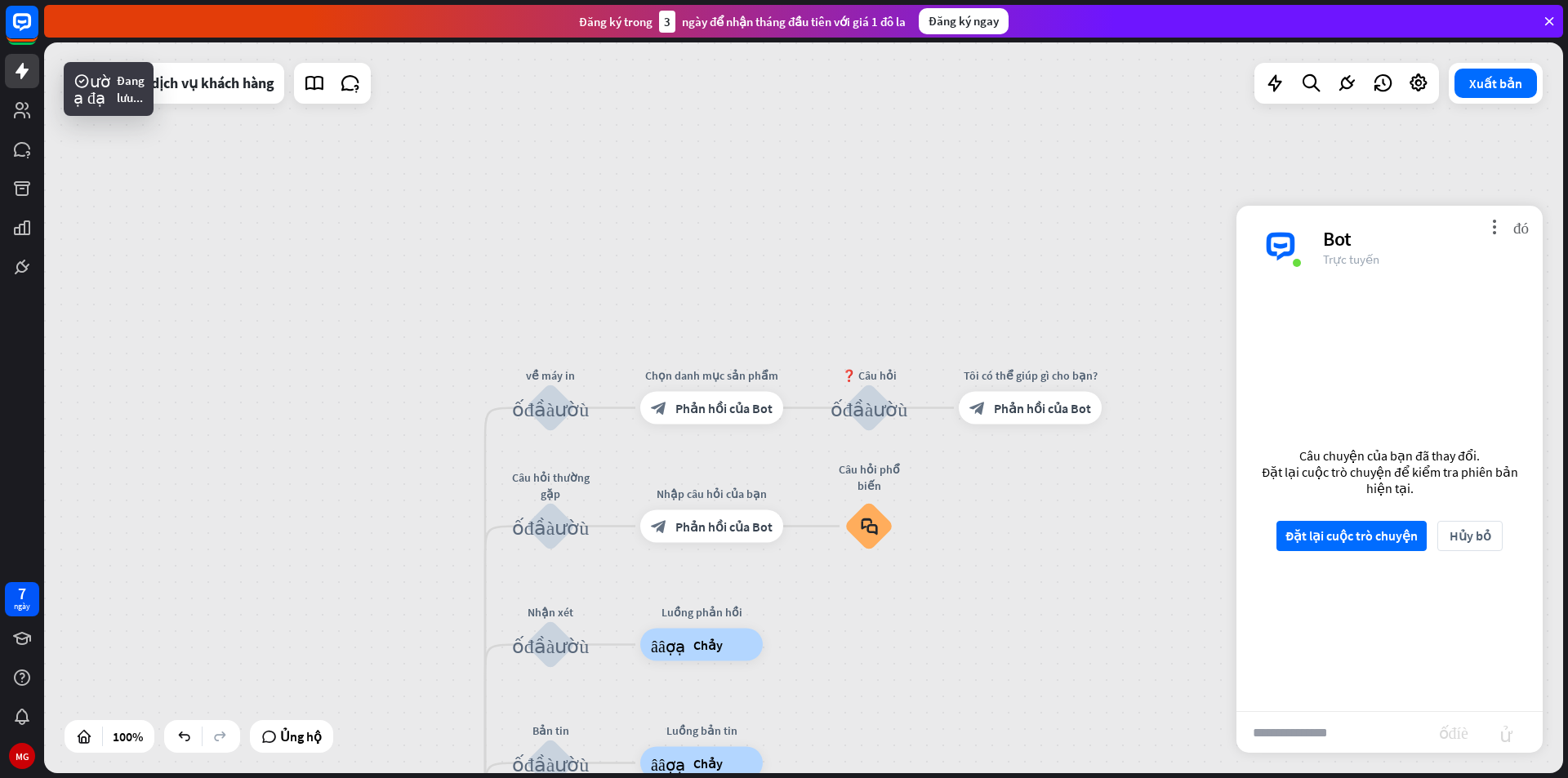
click at [1332, 724] on input "text" at bounding box center [1337, 733] width 203 height 41
click at [1376, 533] on font "Đặt lại cuộc trò chuyện" at bounding box center [1351, 535] width 132 height 17
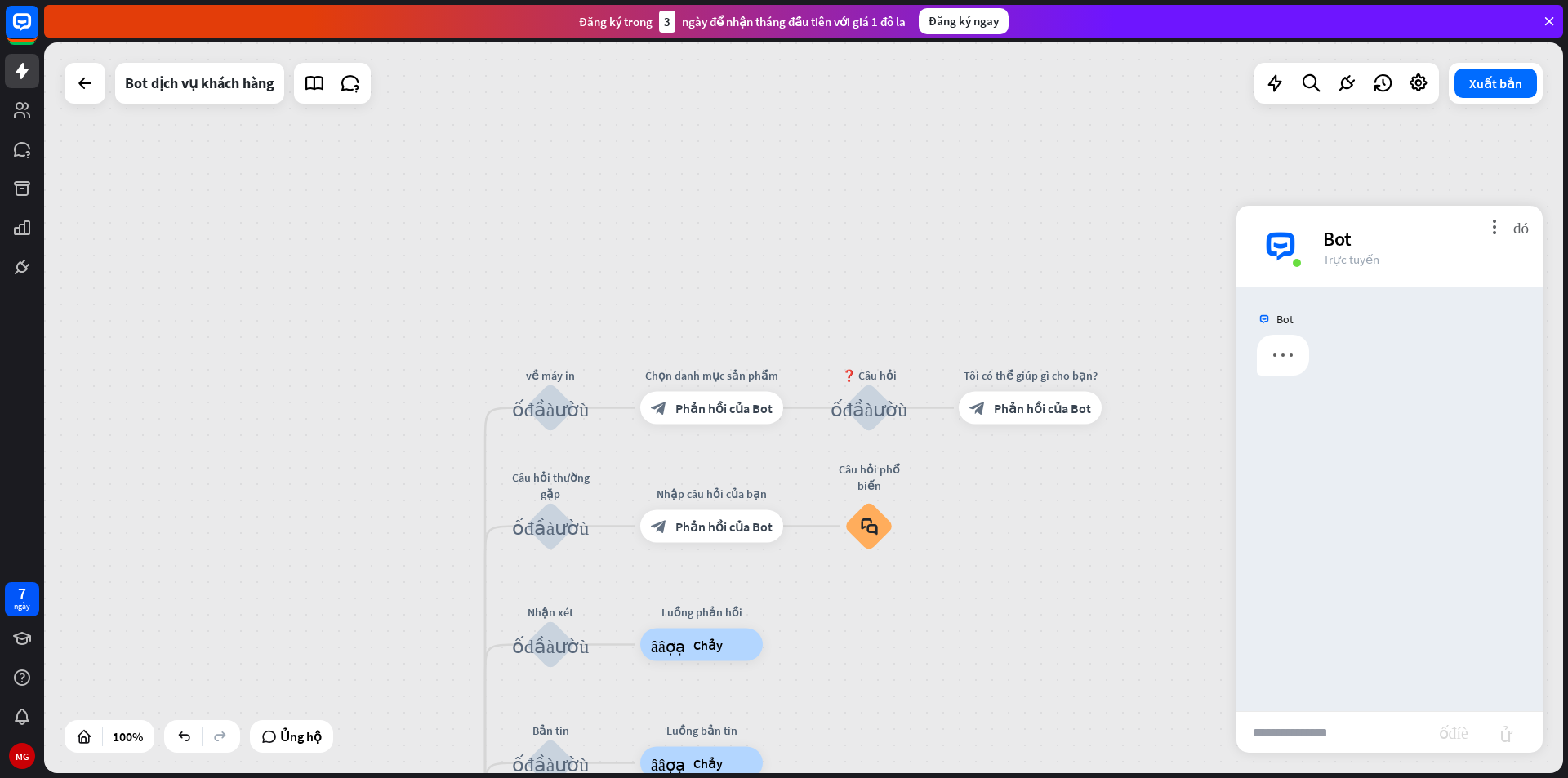
click at [1328, 747] on input "text" at bounding box center [1337, 733] width 203 height 41
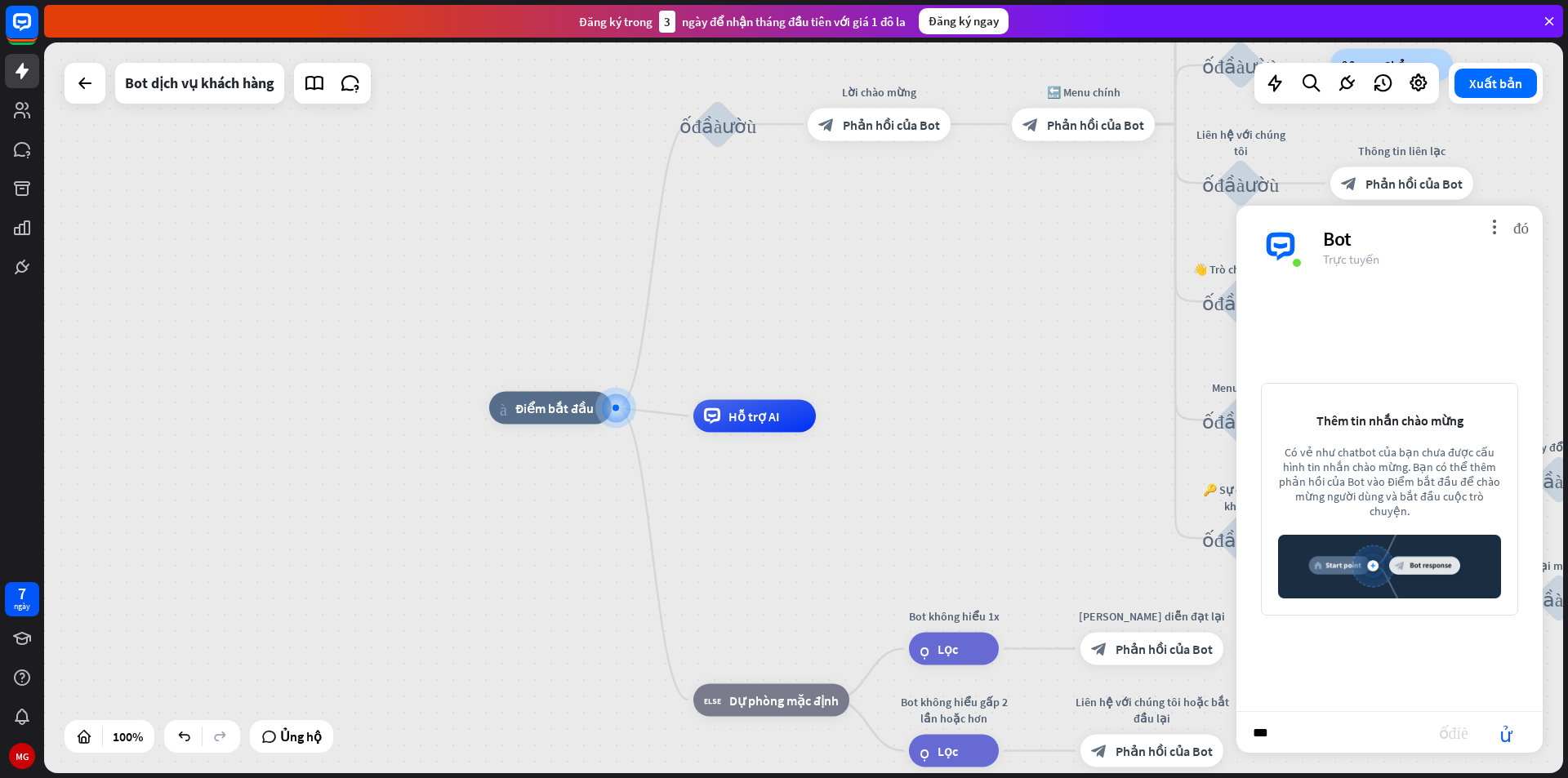
type input "****"
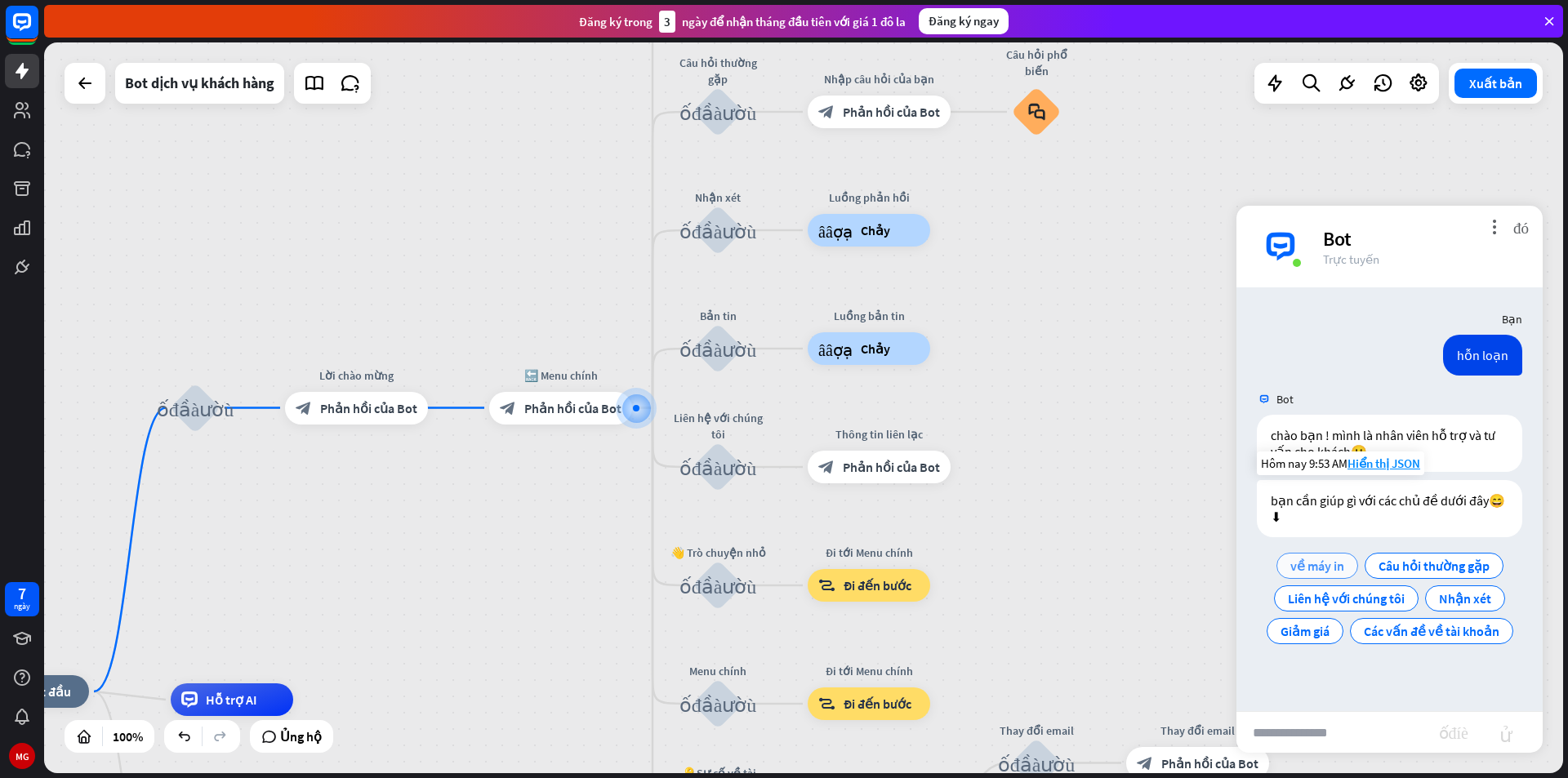
click at [1307, 559] on font "về máy in" at bounding box center [1316, 566] width 54 height 17
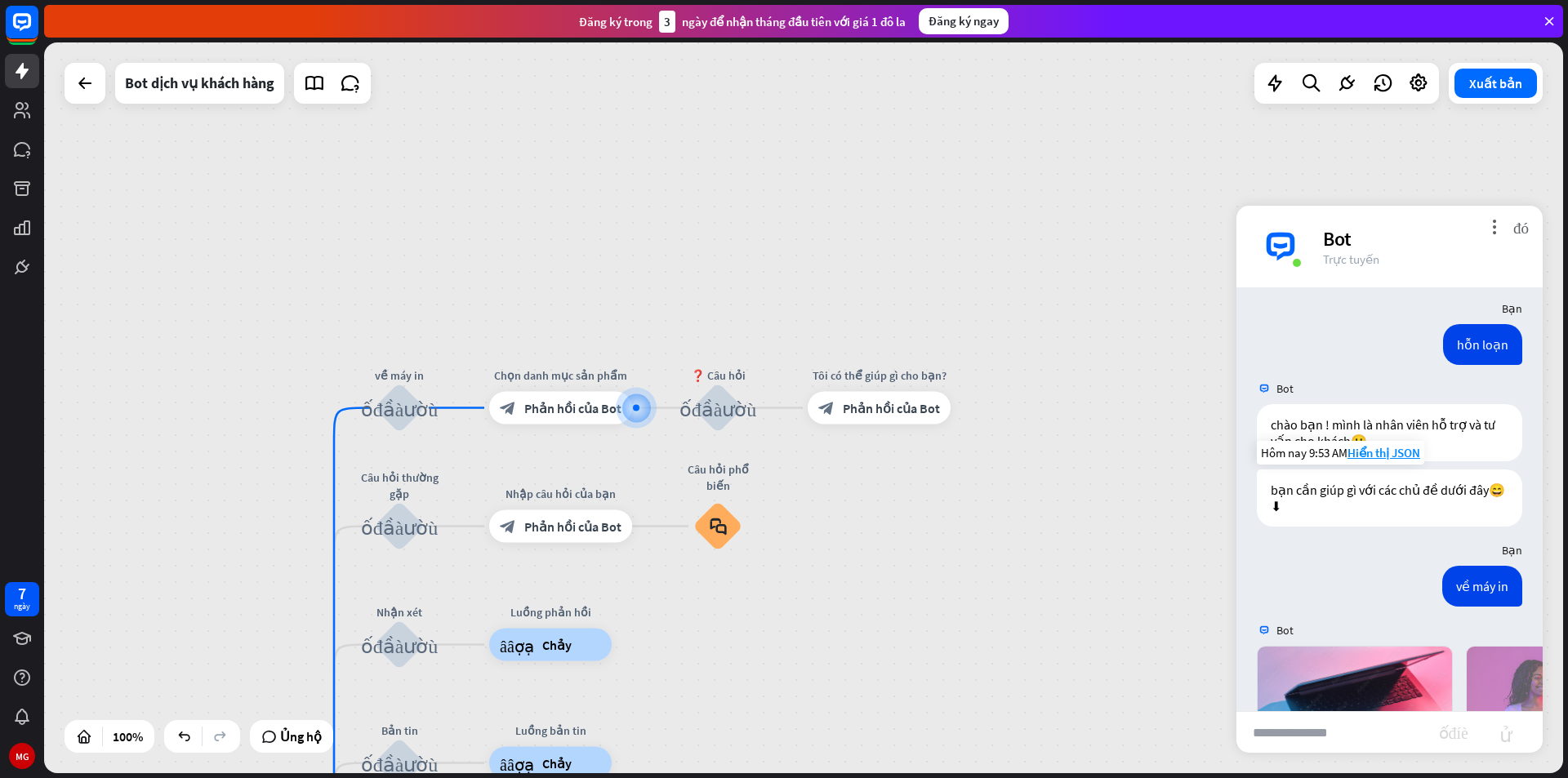
scroll to position [313, 0]
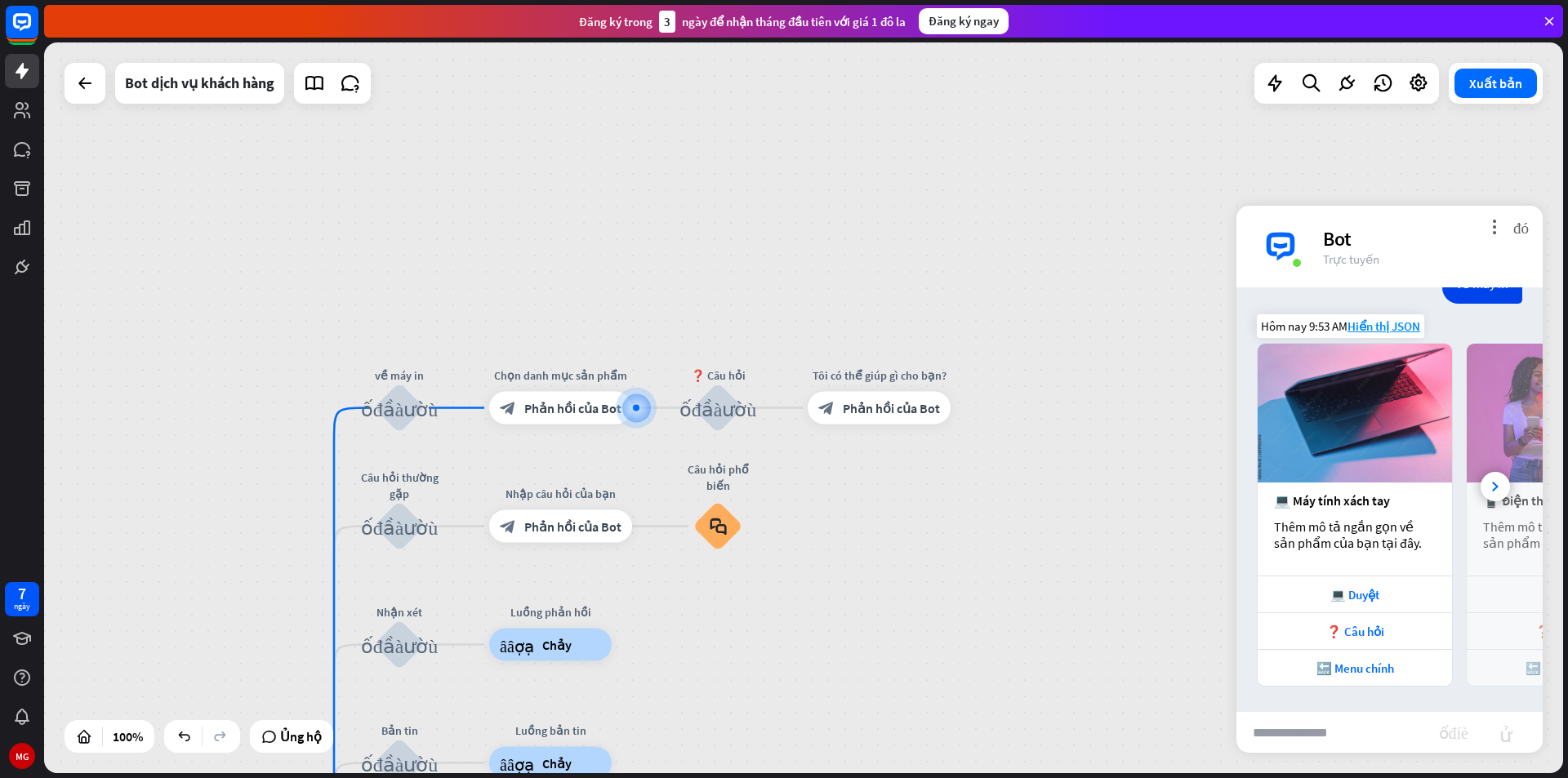
click at [1403, 495] on div "💻 Máy tính xách tay" at bounding box center [1355, 500] width 161 height 17
click at [1393, 507] on div "💻 Máy tính xách tay" at bounding box center [1355, 500] width 161 height 17
click at [1383, 508] on font "💻 Máy tính xách tay" at bounding box center [1332, 500] width 115 height 17
click at [1481, 477] on div at bounding box center [1496, 486] width 29 height 29
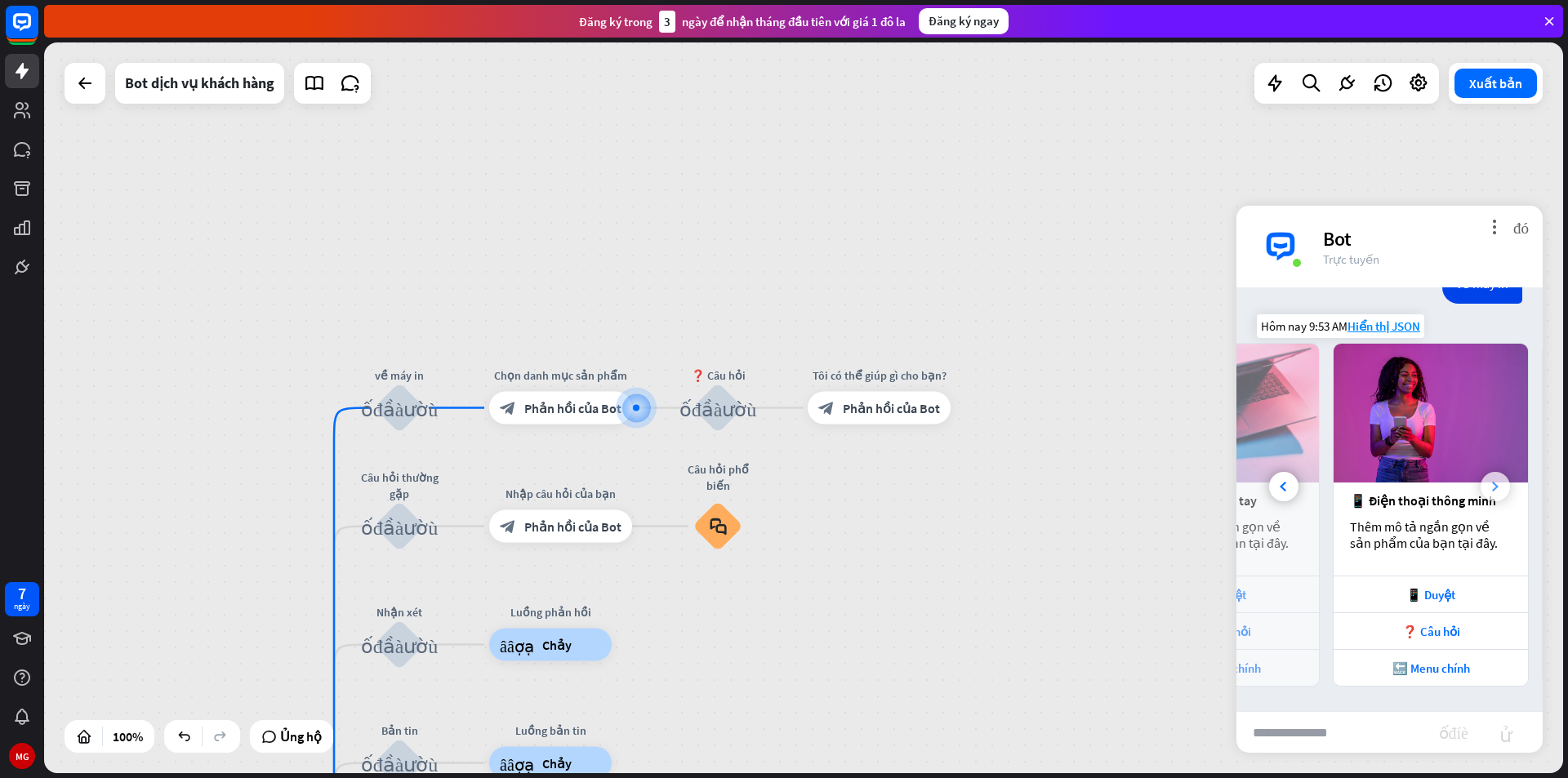
scroll to position [0, 180]
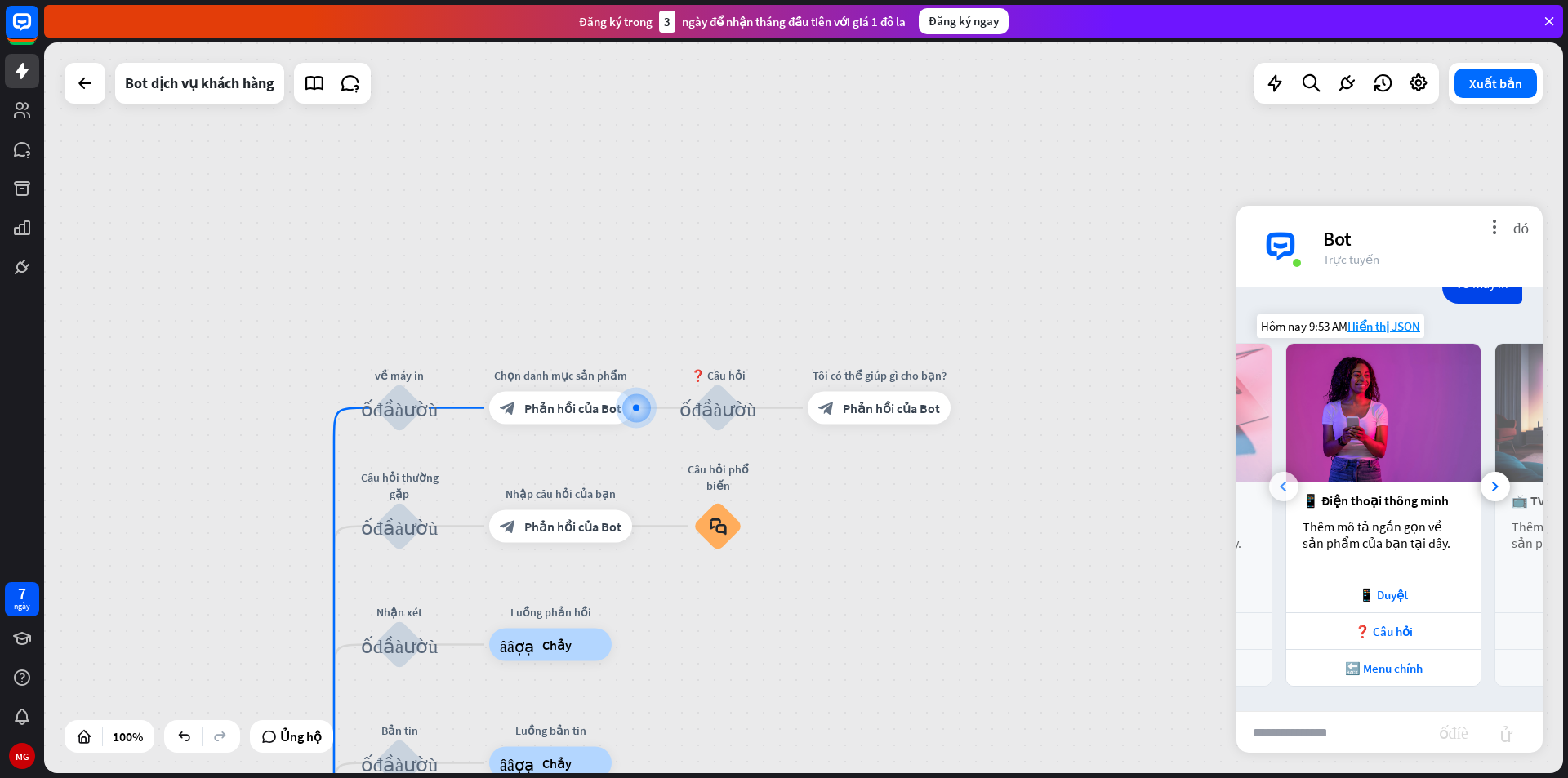
click at [1280, 476] on div at bounding box center [1284, 486] width 29 height 29
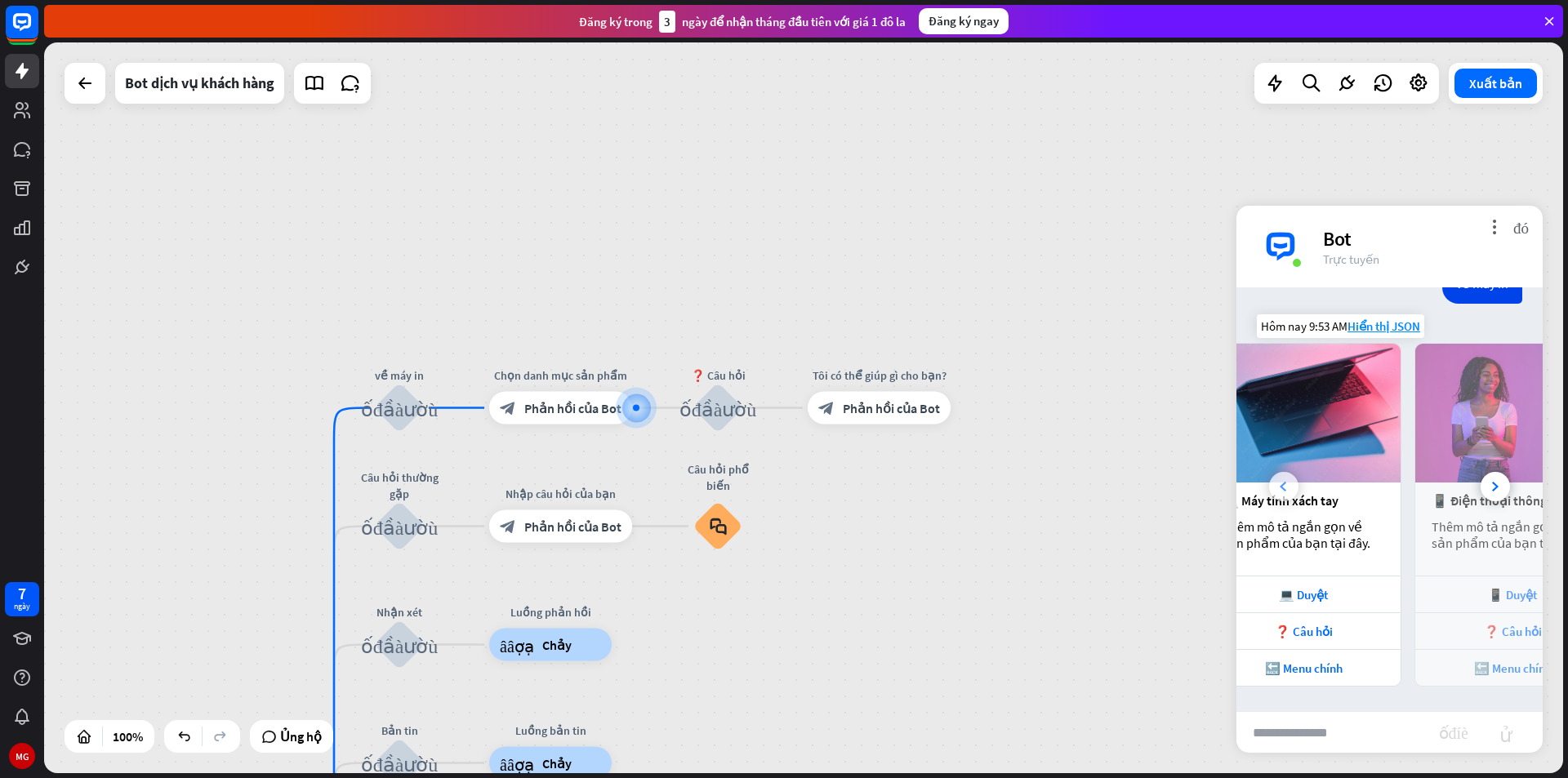
scroll to position [0, 0]
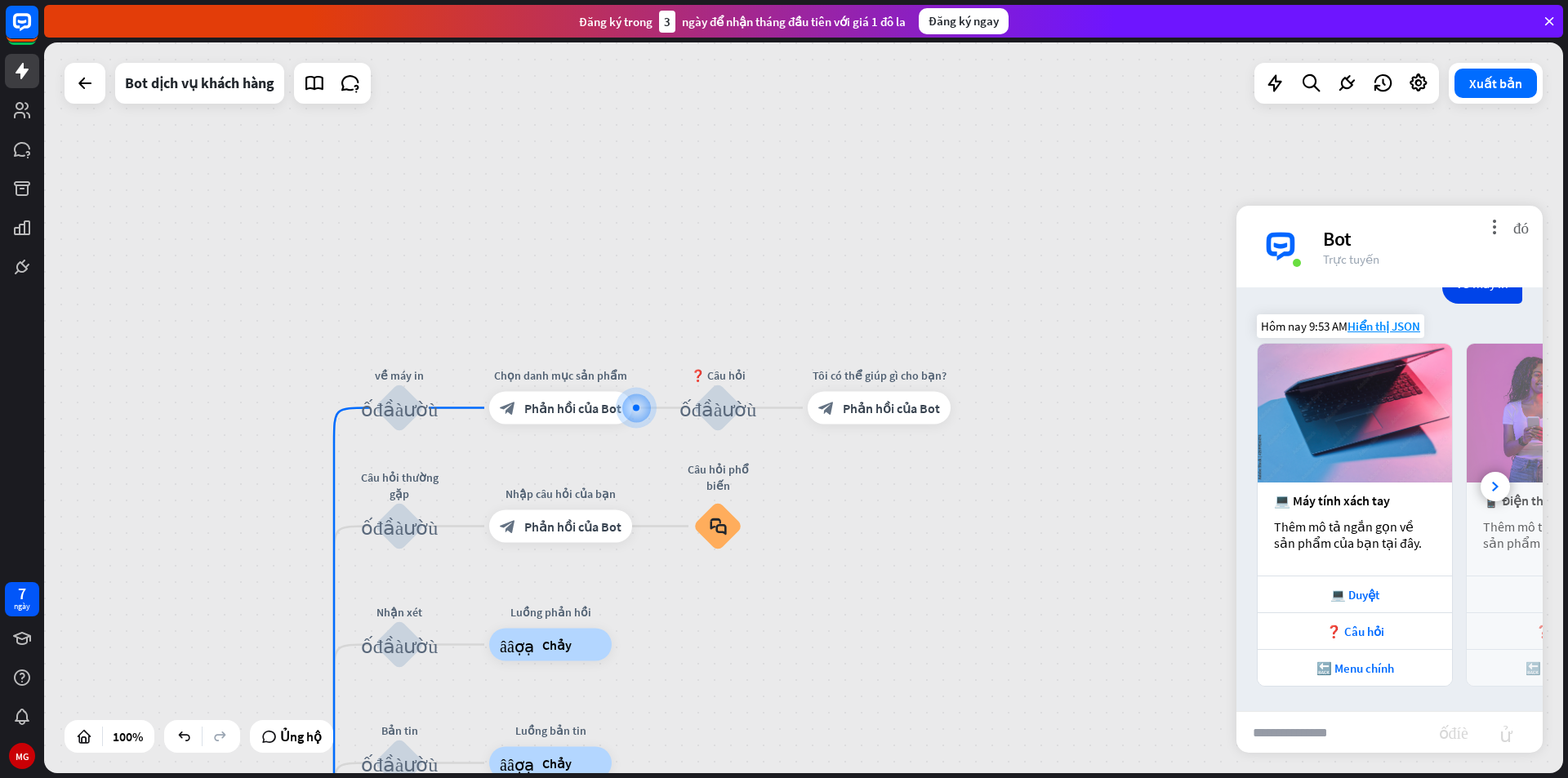
click at [1350, 506] on font "💻 Máy tính xách tay" at bounding box center [1332, 500] width 115 height 17
click at [1375, 502] on font "💻 Máy tính xách tay" at bounding box center [1332, 500] width 115 height 17
click at [588, 407] on font "Phản hồi của Bot" at bounding box center [573, 408] width 97 height 17
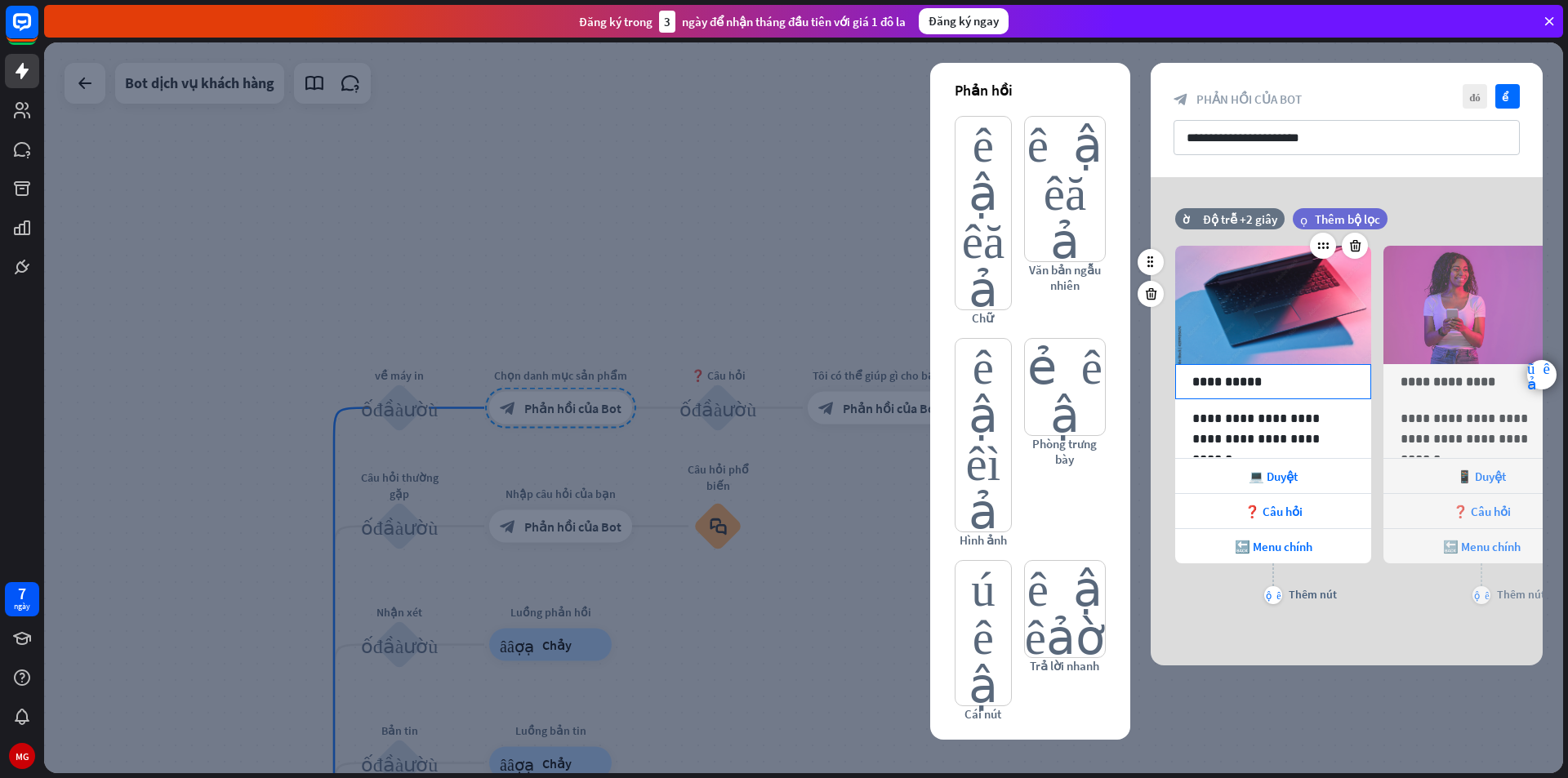
click at [1294, 380] on p "**********" at bounding box center [1272, 382] width 161 height 21
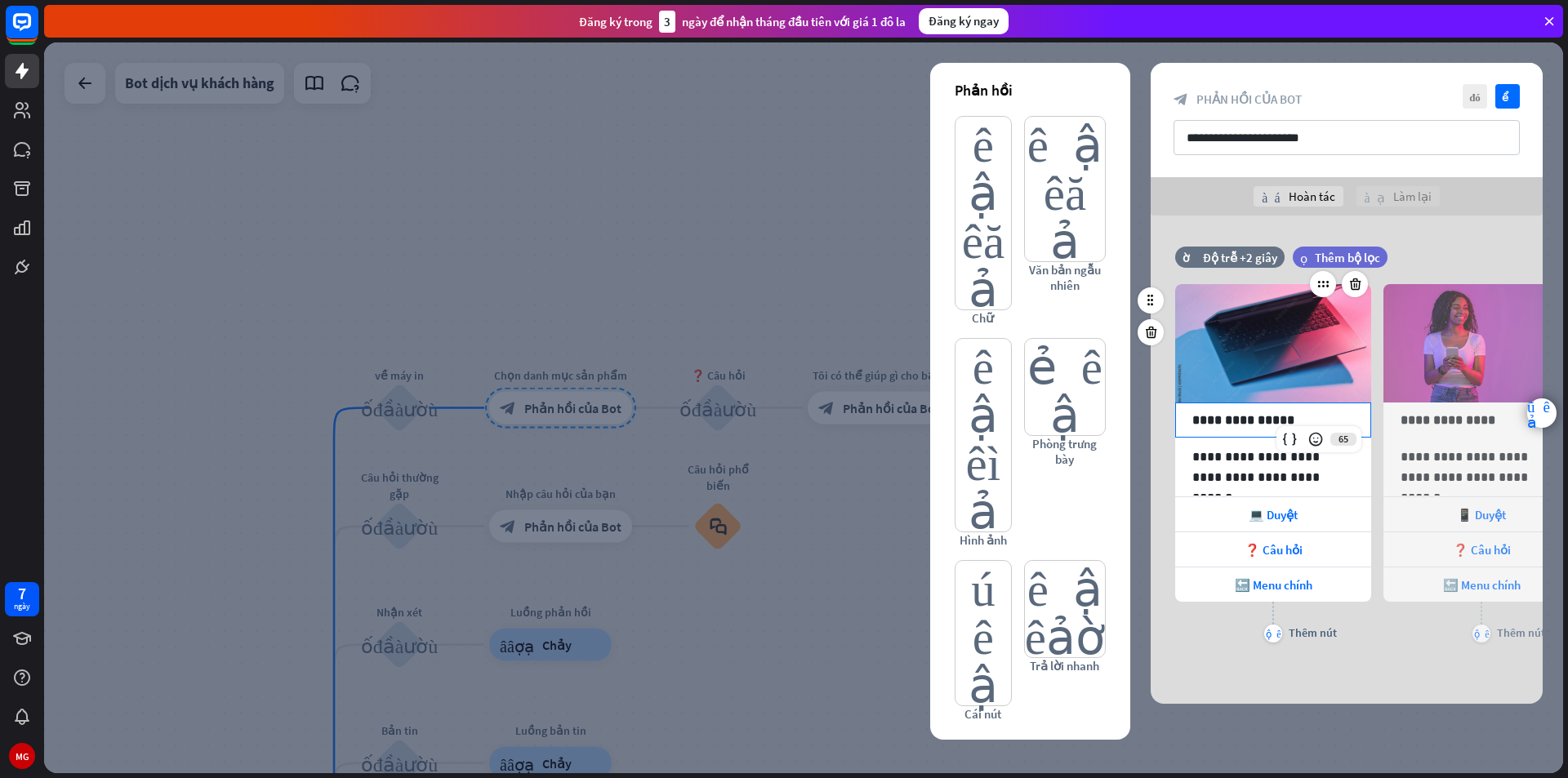
click at [1213, 420] on p "**********" at bounding box center [1272, 420] width 161 height 21
click at [1335, 412] on p "**********" at bounding box center [1272, 420] width 161 height 21
click at [1290, 416] on p "**********" at bounding box center [1272, 420] width 161 height 21
click at [1288, 418] on p "**********" at bounding box center [1272, 420] width 161 height 21
click at [1289, 417] on p "**********" at bounding box center [1272, 420] width 161 height 21
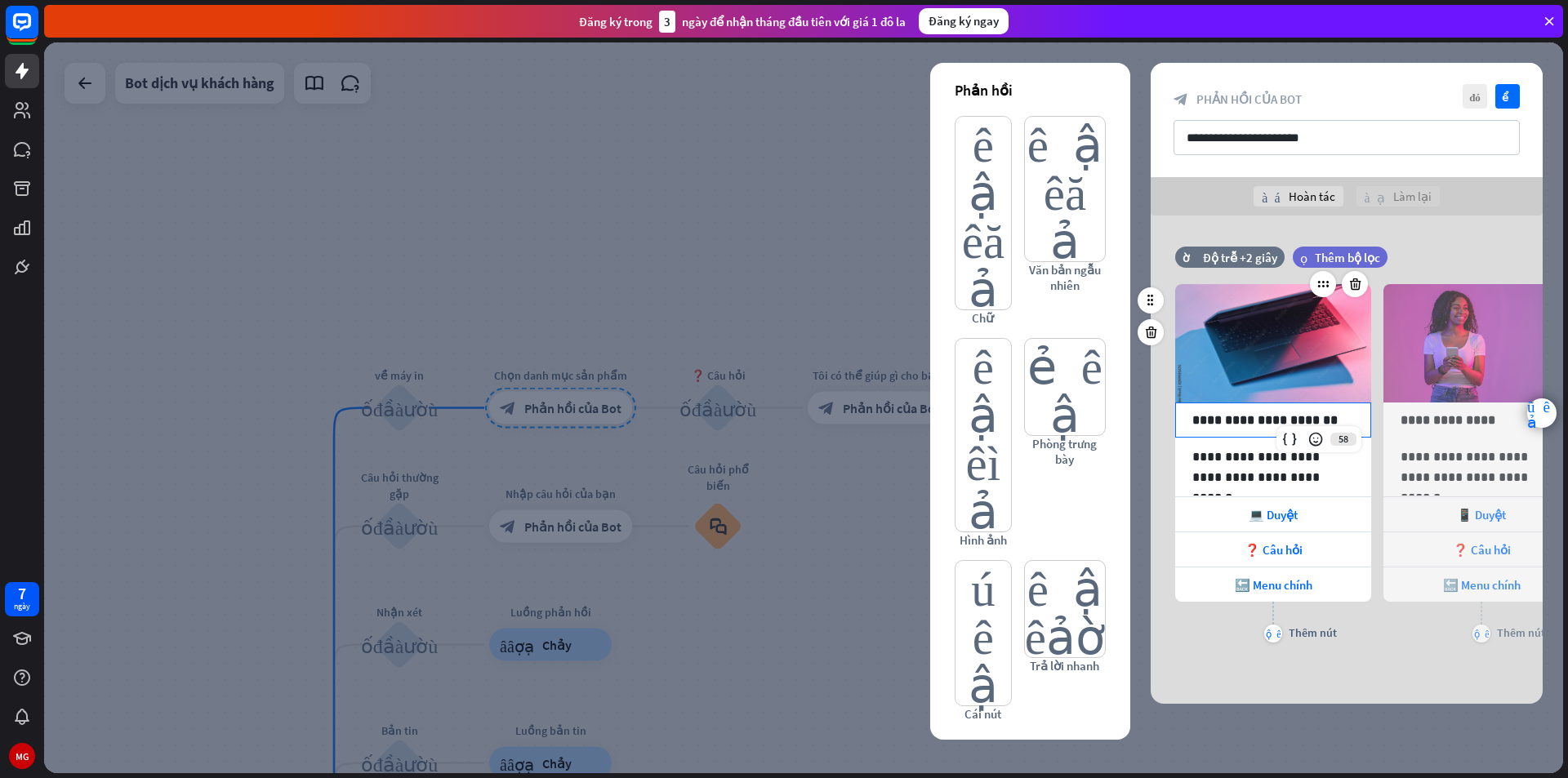
drag, startPoint x: 1289, startPoint y: 422, endPoint x: 1322, endPoint y: 412, distance: 34.5
click at [1289, 421] on p "**********" at bounding box center [1272, 420] width 161 height 21
click at [1293, 421] on p "**********" at bounding box center [1272, 420] width 161 height 21
click at [1291, 422] on p "**********" at bounding box center [1272, 420] width 161 height 21
click at [1359, 417] on div "**********" at bounding box center [1272, 420] width 195 height 33
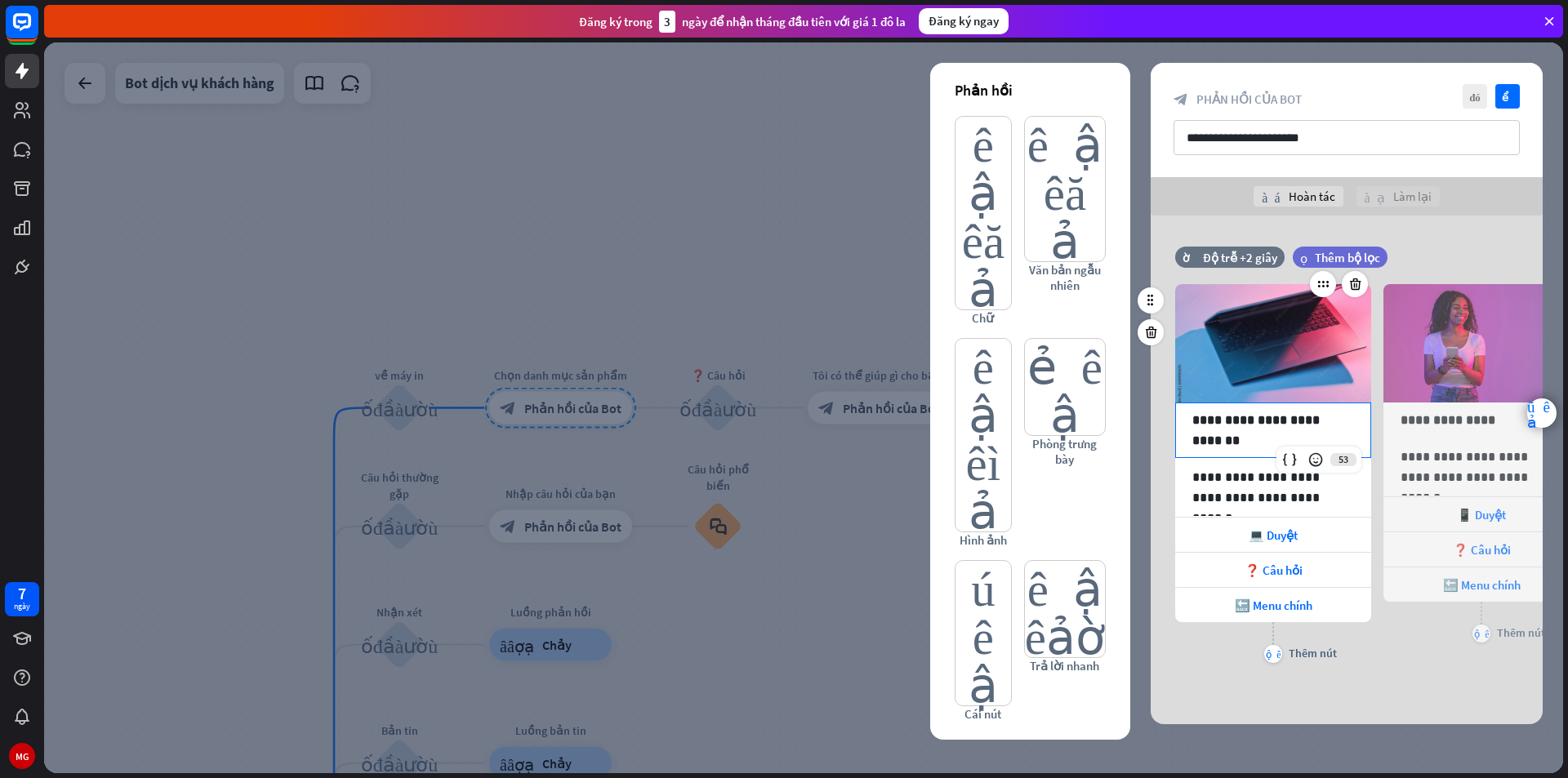
click at [1214, 421] on p "**********" at bounding box center [1272, 431] width 161 height 41
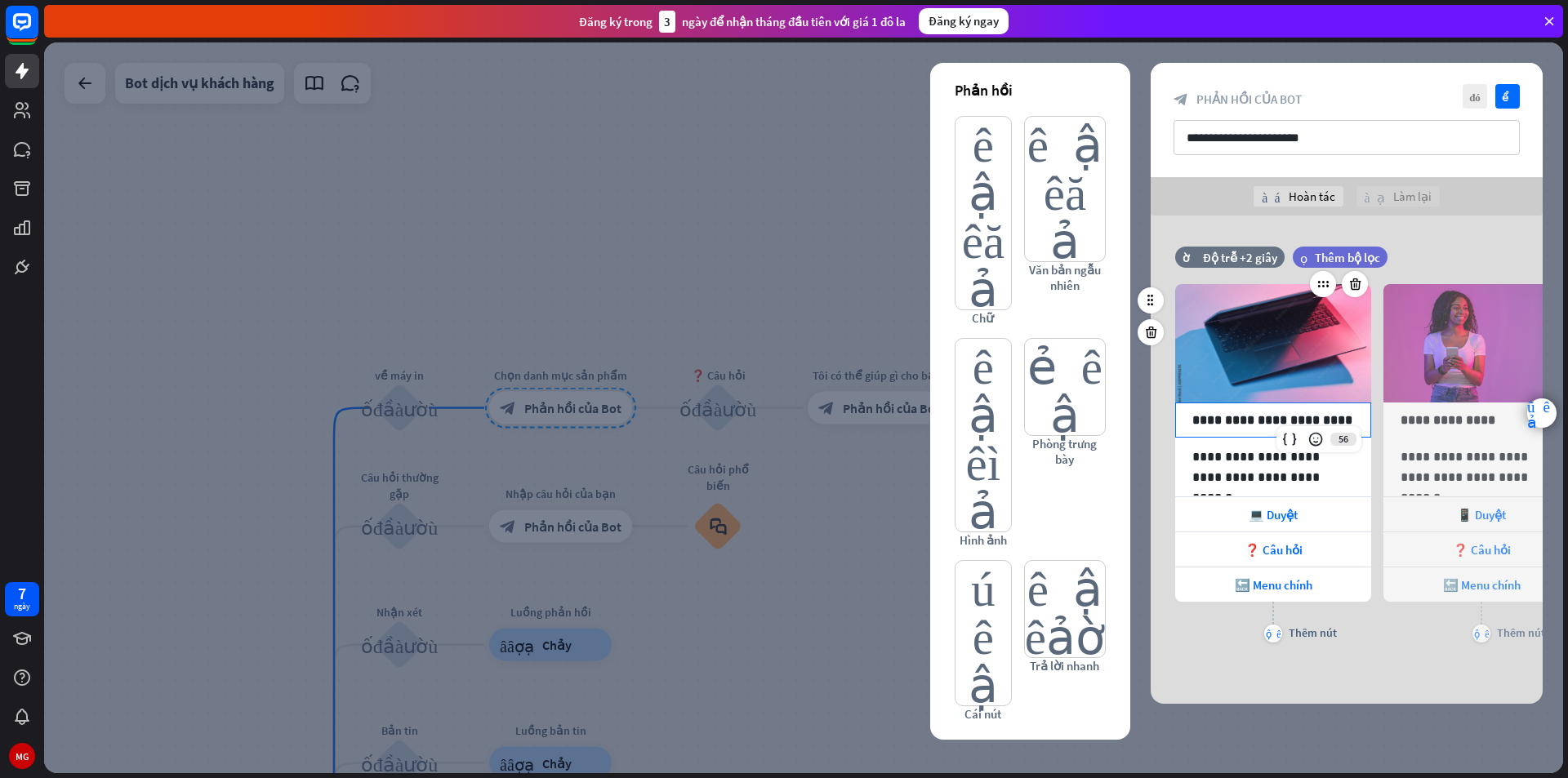
click at [1358, 418] on div "**********" at bounding box center [1272, 420] width 195 height 33
click at [1498, 427] on p "**********" at bounding box center [1481, 420] width 161 height 21
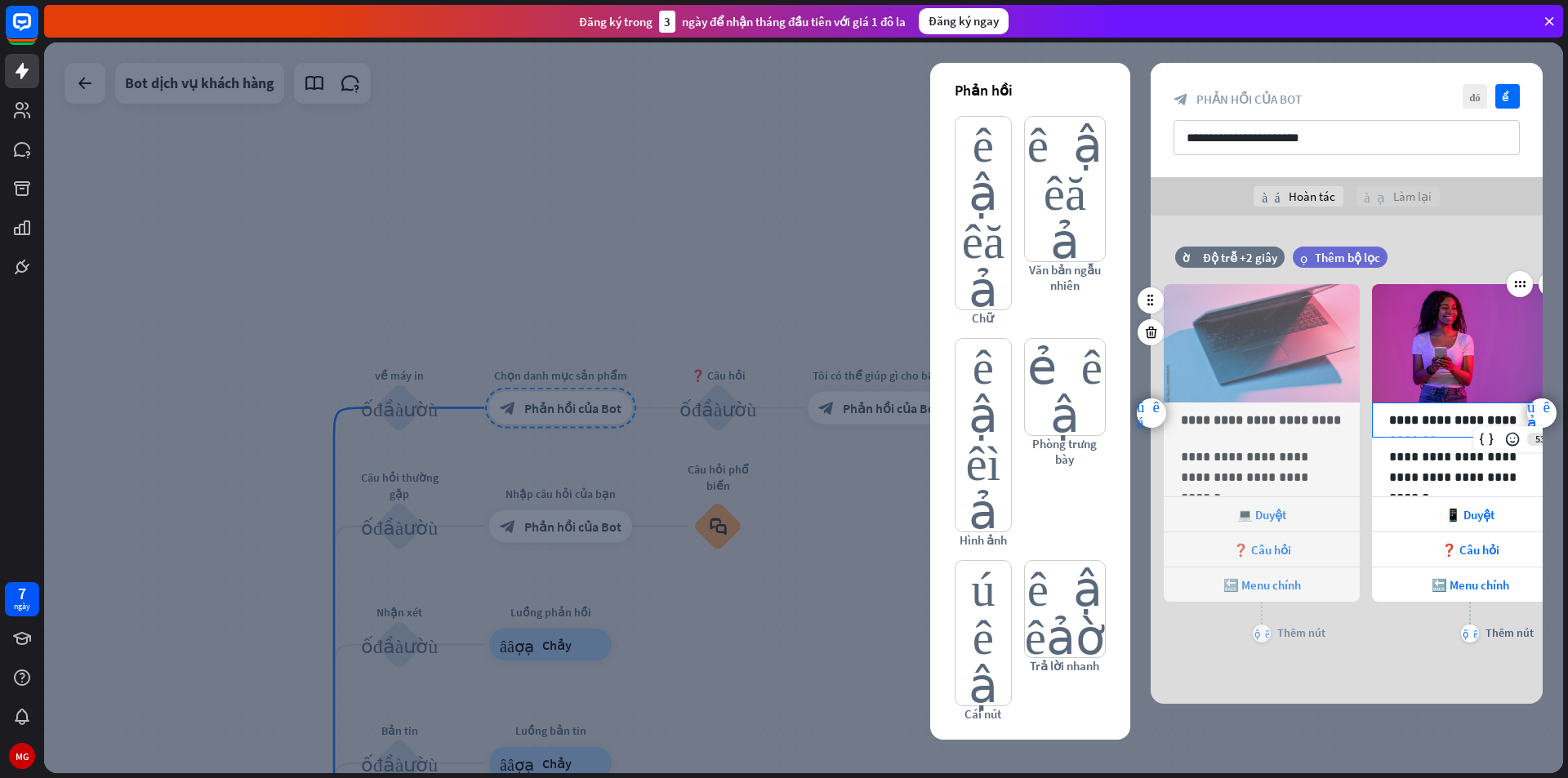
scroll to position [0, 18]
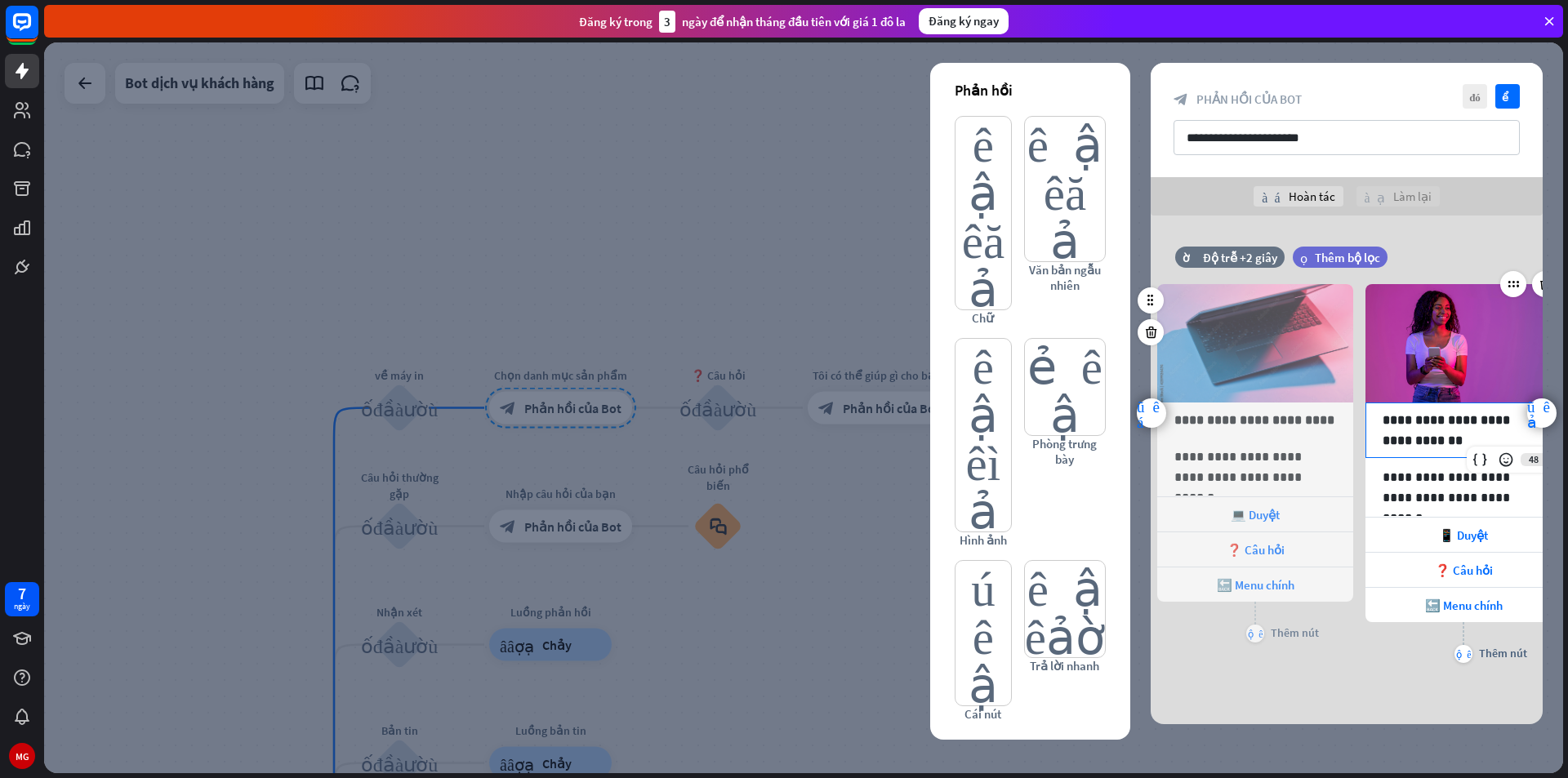
click at [1468, 414] on p "**********" at bounding box center [1463, 431] width 161 height 41
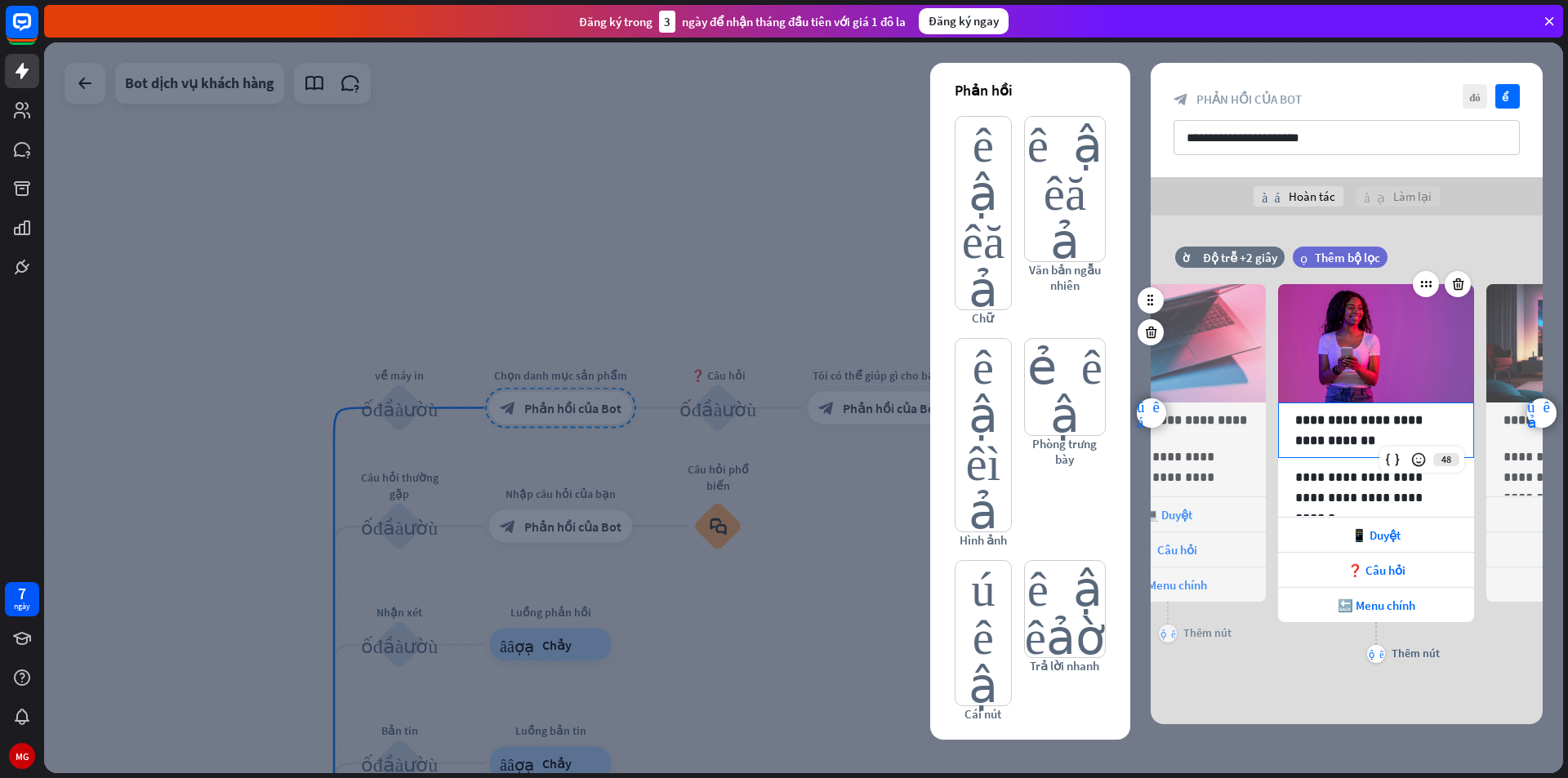
scroll to position [0, 135]
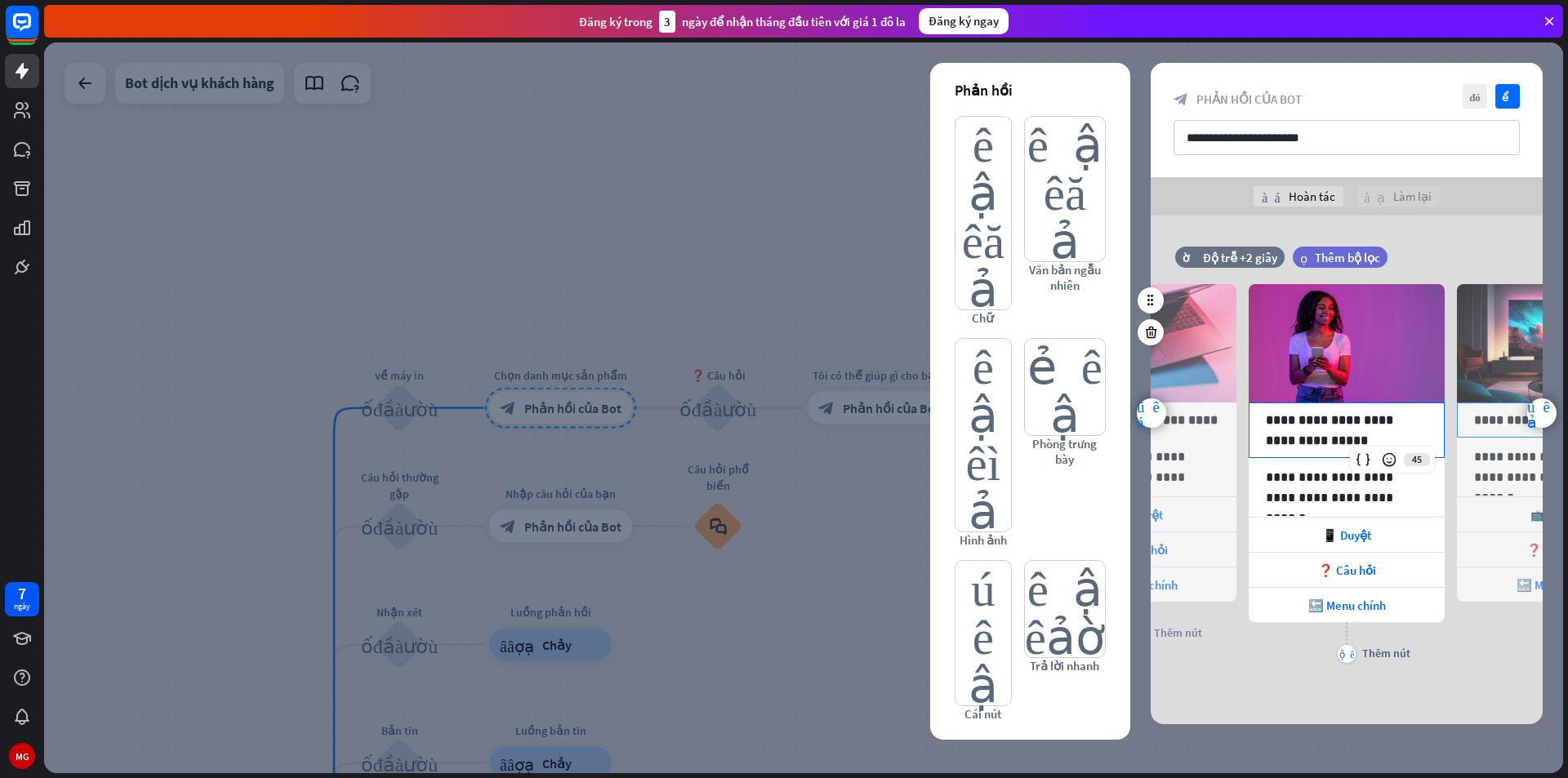
click at [1481, 427] on p "**********" at bounding box center [1554, 420] width 161 height 21
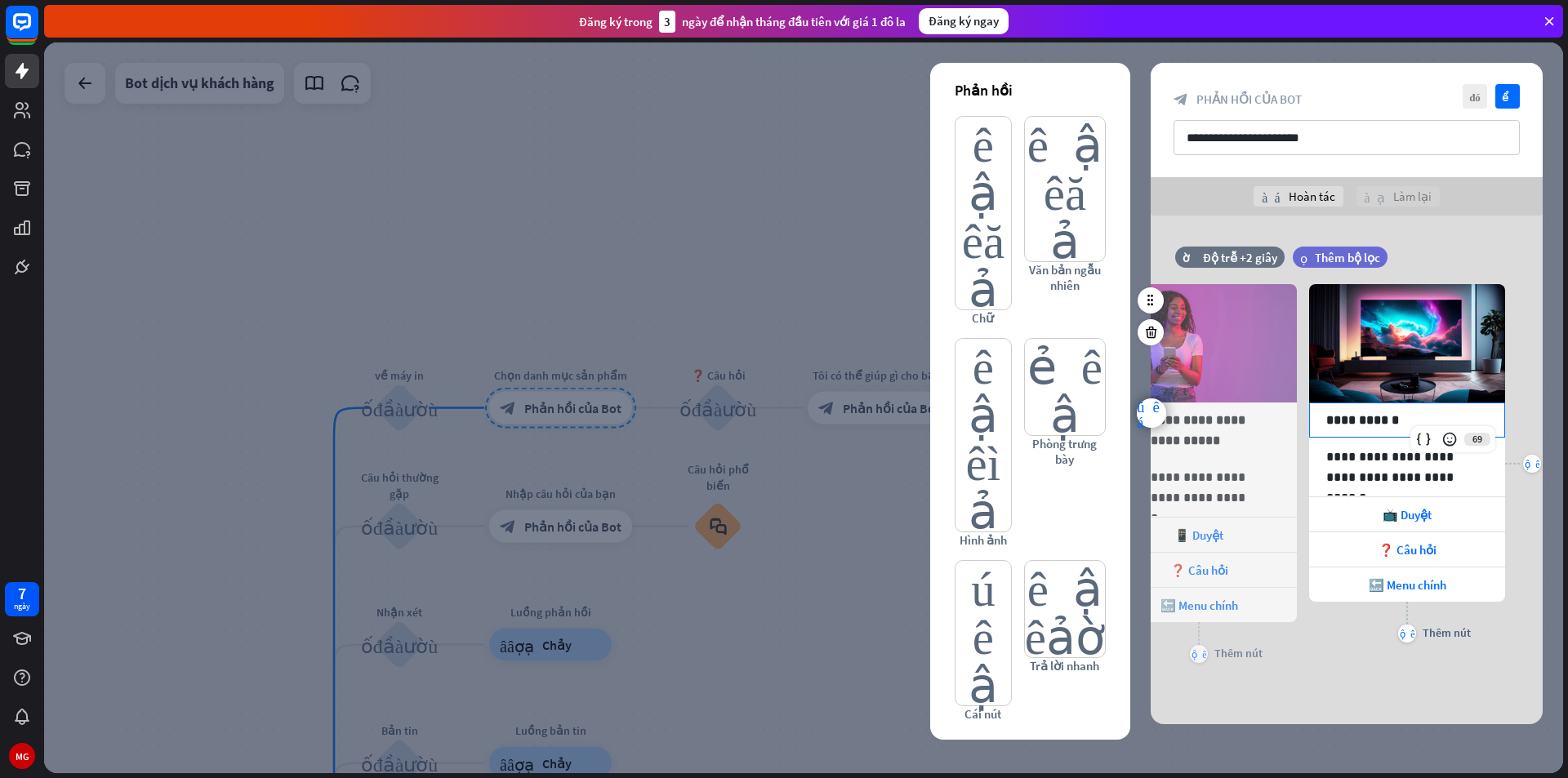
scroll to position [0, 343]
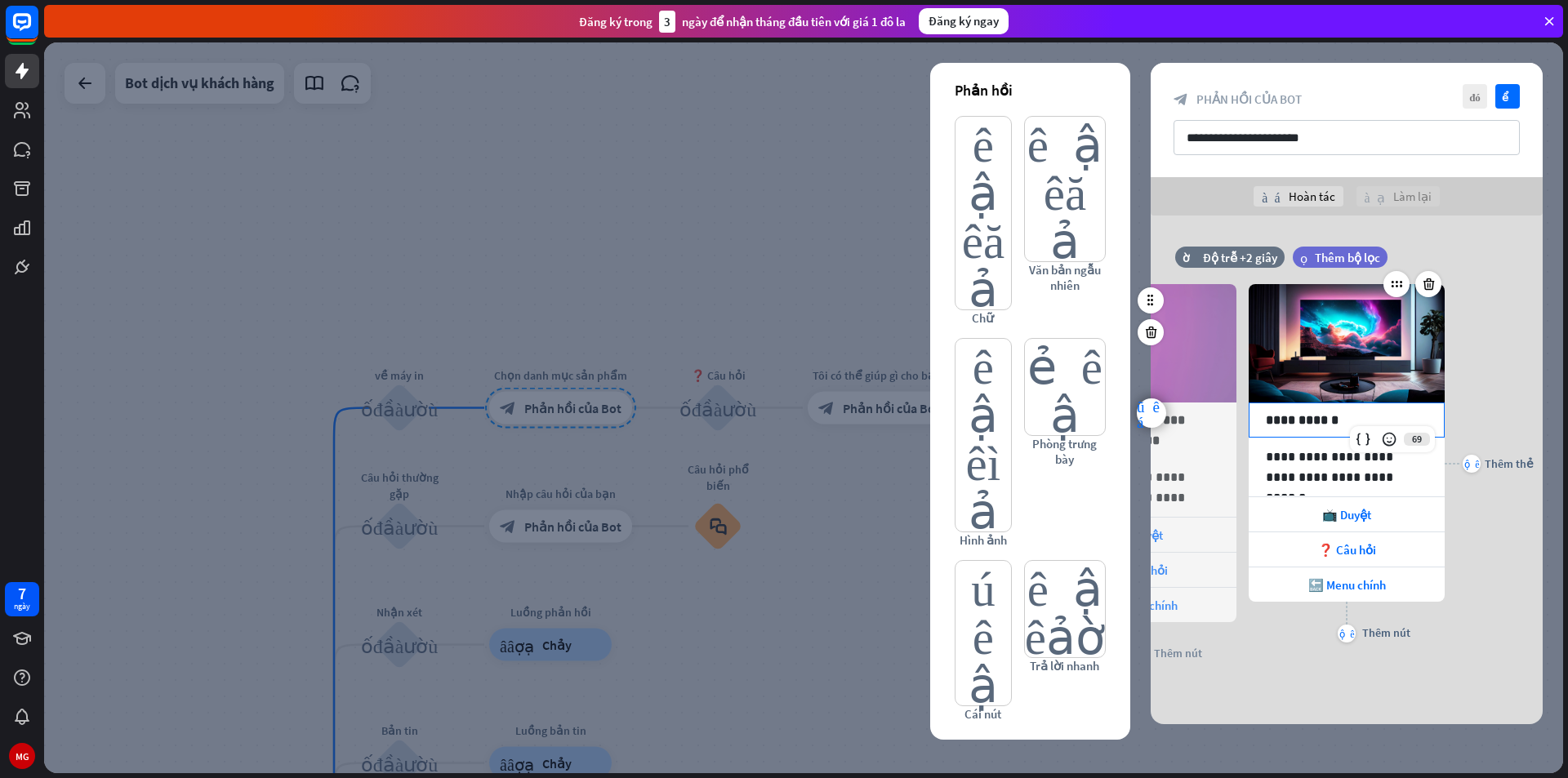
click at [1391, 410] on p "**********" at bounding box center [1346, 420] width 161 height 21
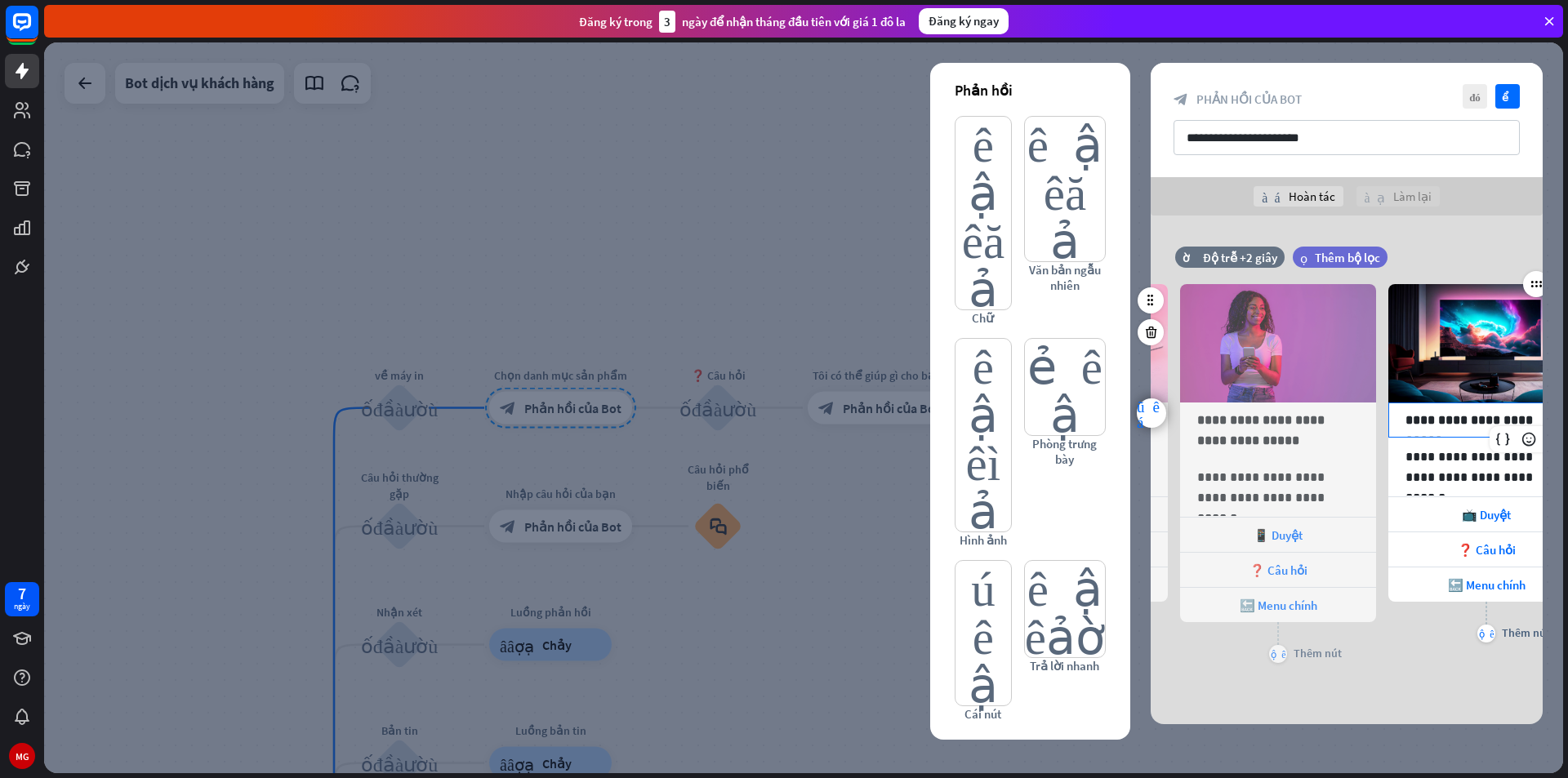
scroll to position [0, 219]
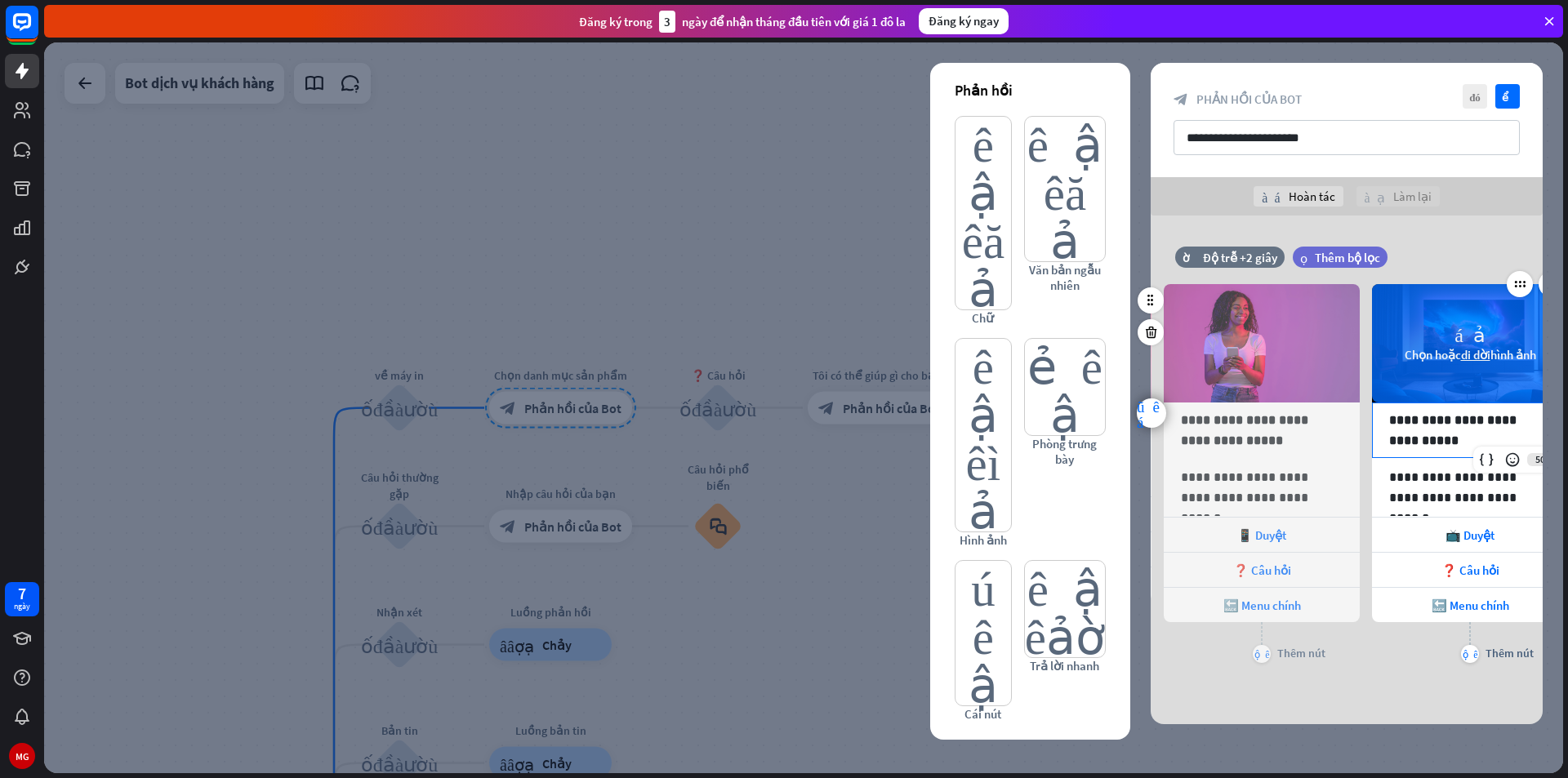
click at [1471, 351] on font "di dời" at bounding box center [1476, 355] width 29 height 16
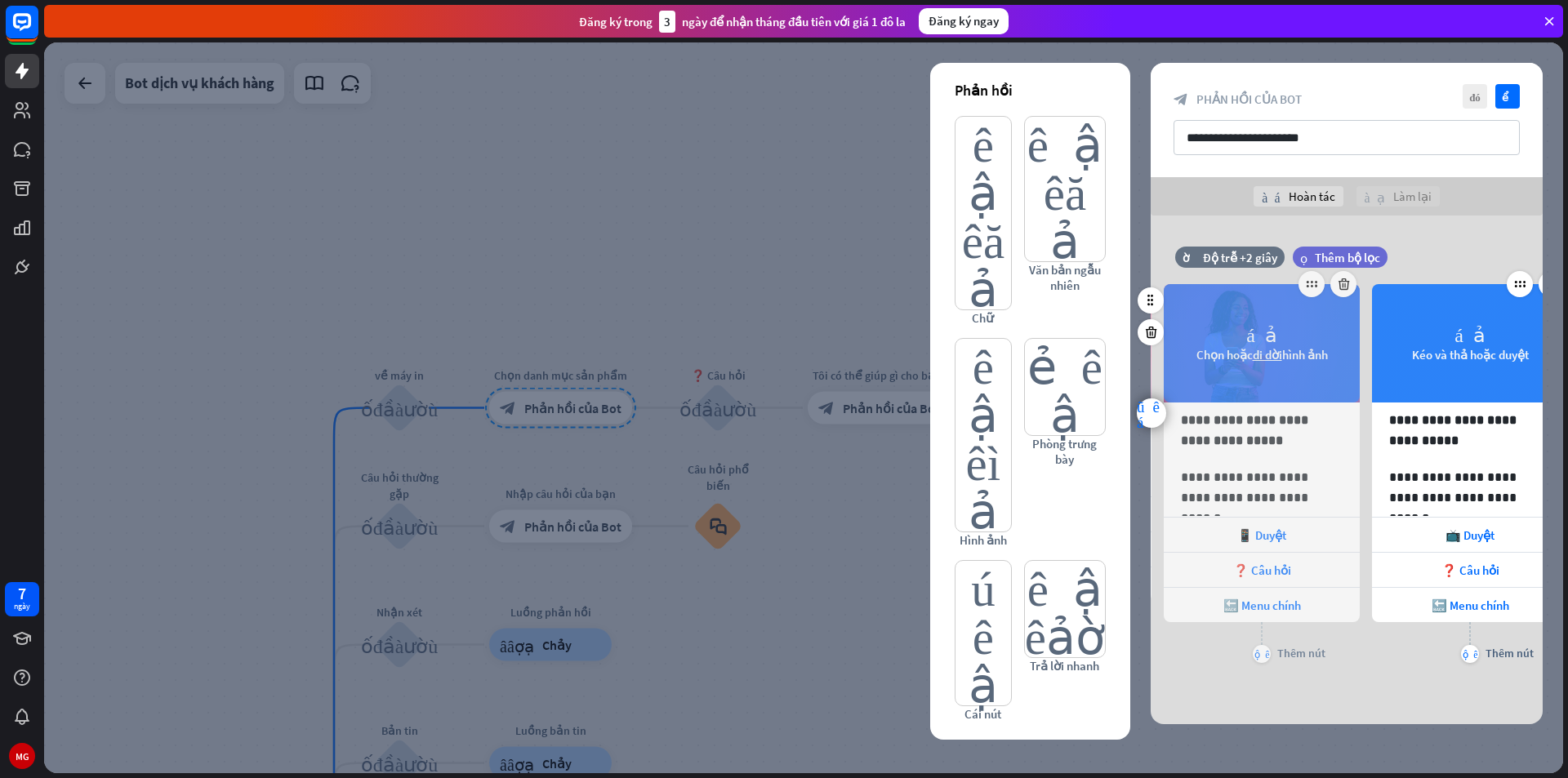
click at [1265, 351] on font "di dời" at bounding box center [1268, 355] width 29 height 16
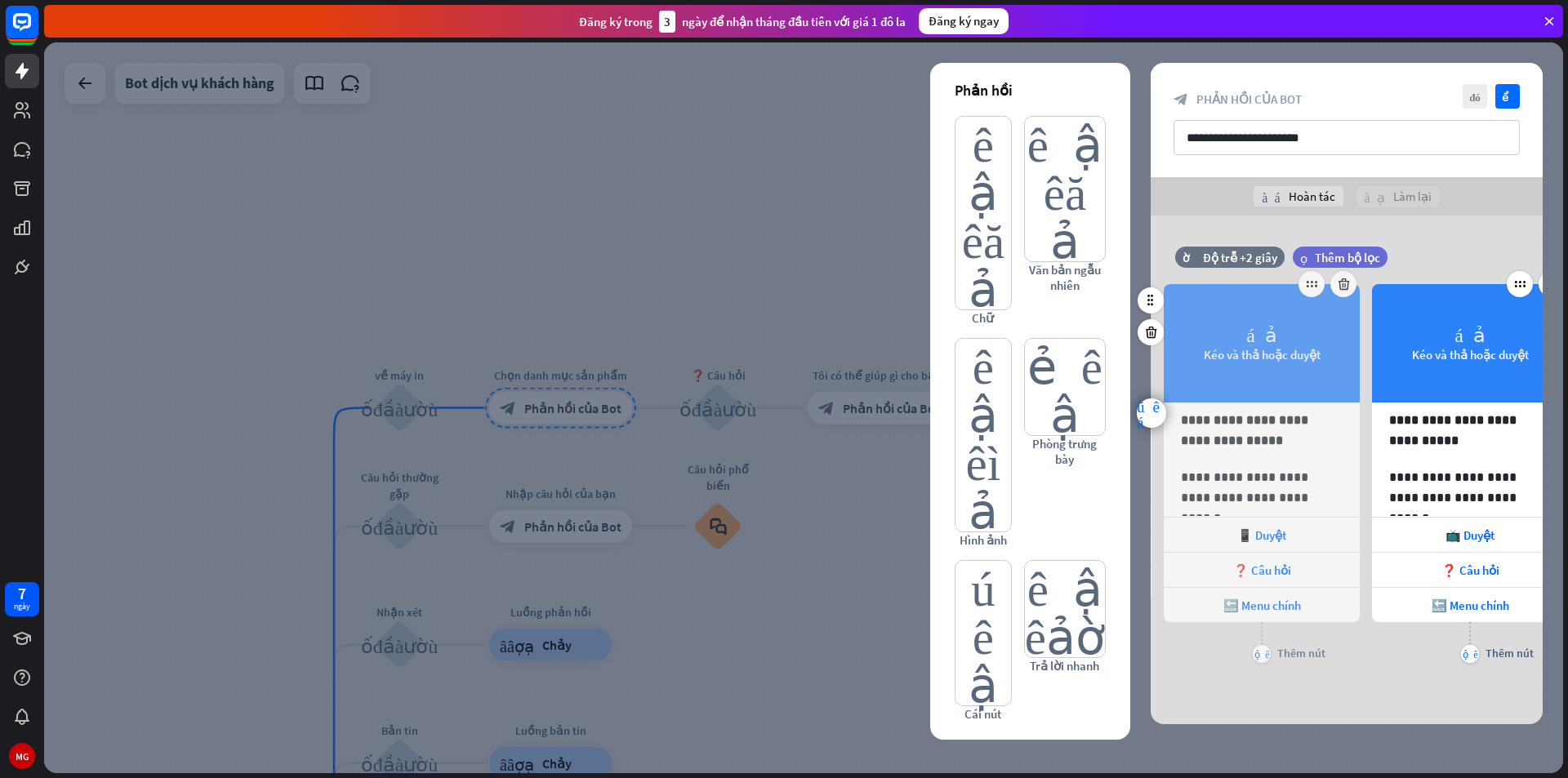
click at [1163, 363] on div "**********" at bounding box center [1347, 463] width 392 height 407
click at [1240, 476] on p "**********" at bounding box center [1261, 487] width 161 height 41
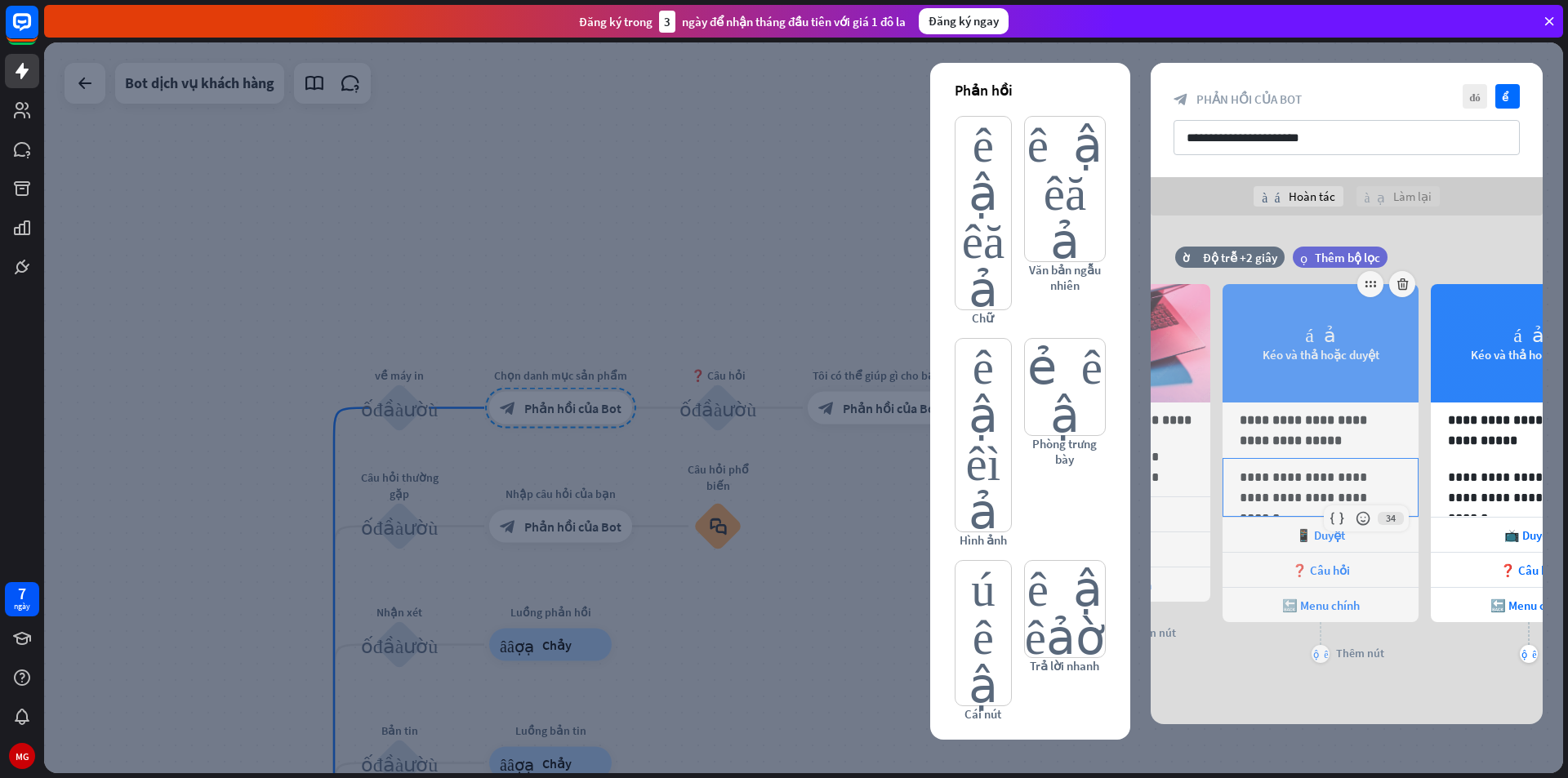
scroll to position [0, 135]
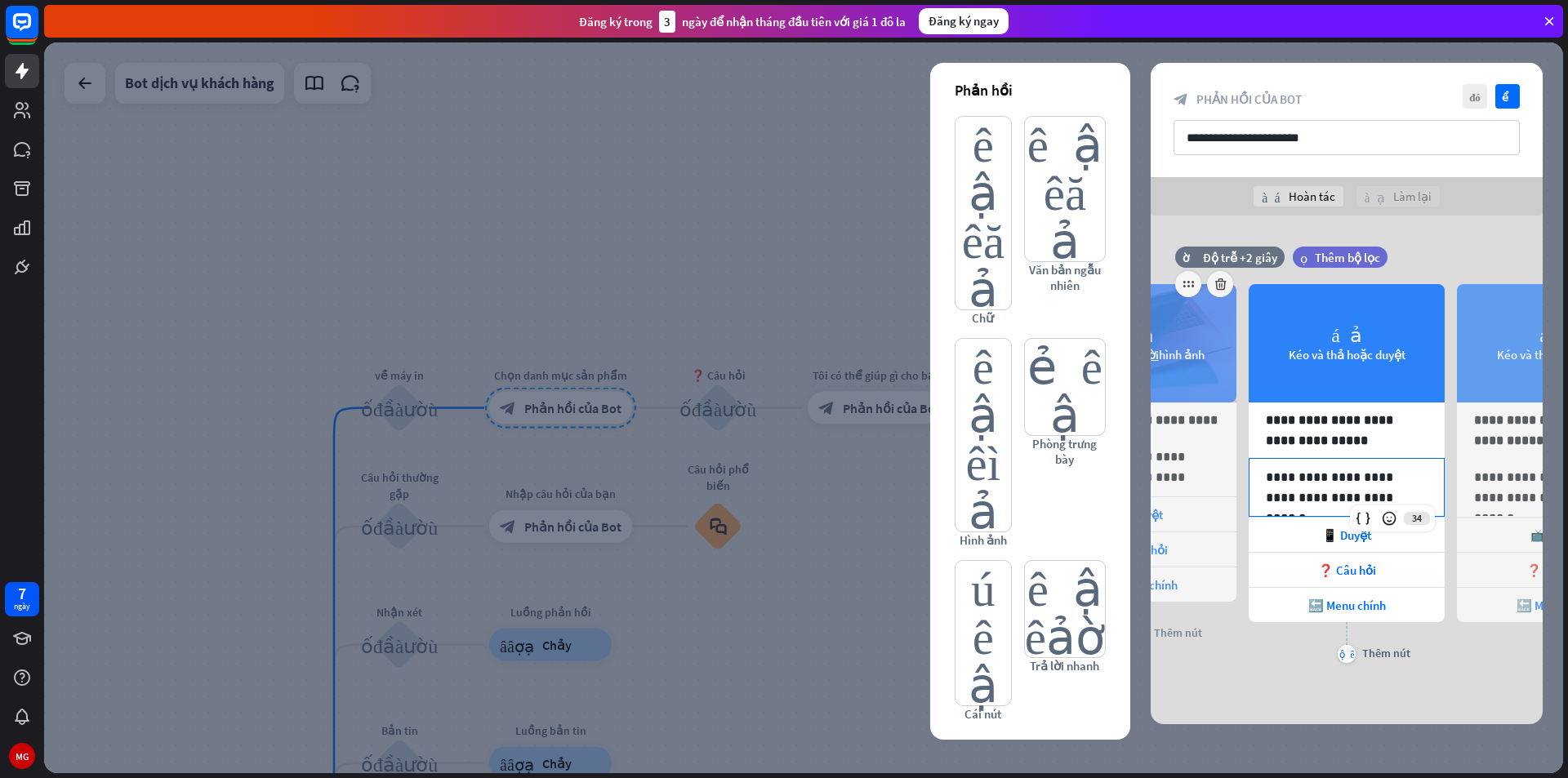
click at [1205, 362] on font "hình ảnh" at bounding box center [1181, 355] width 46 height 16
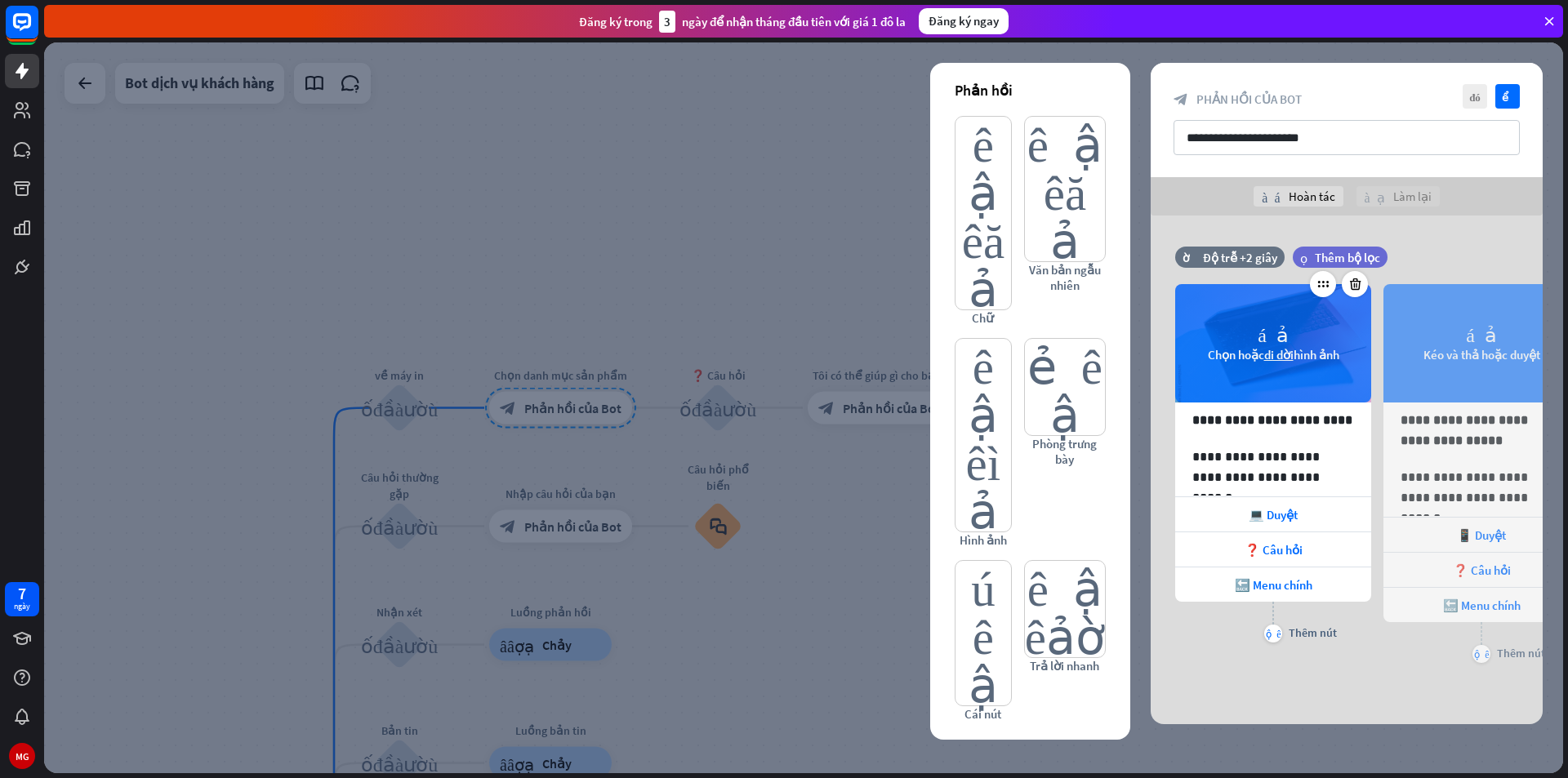
scroll to position [0, 0]
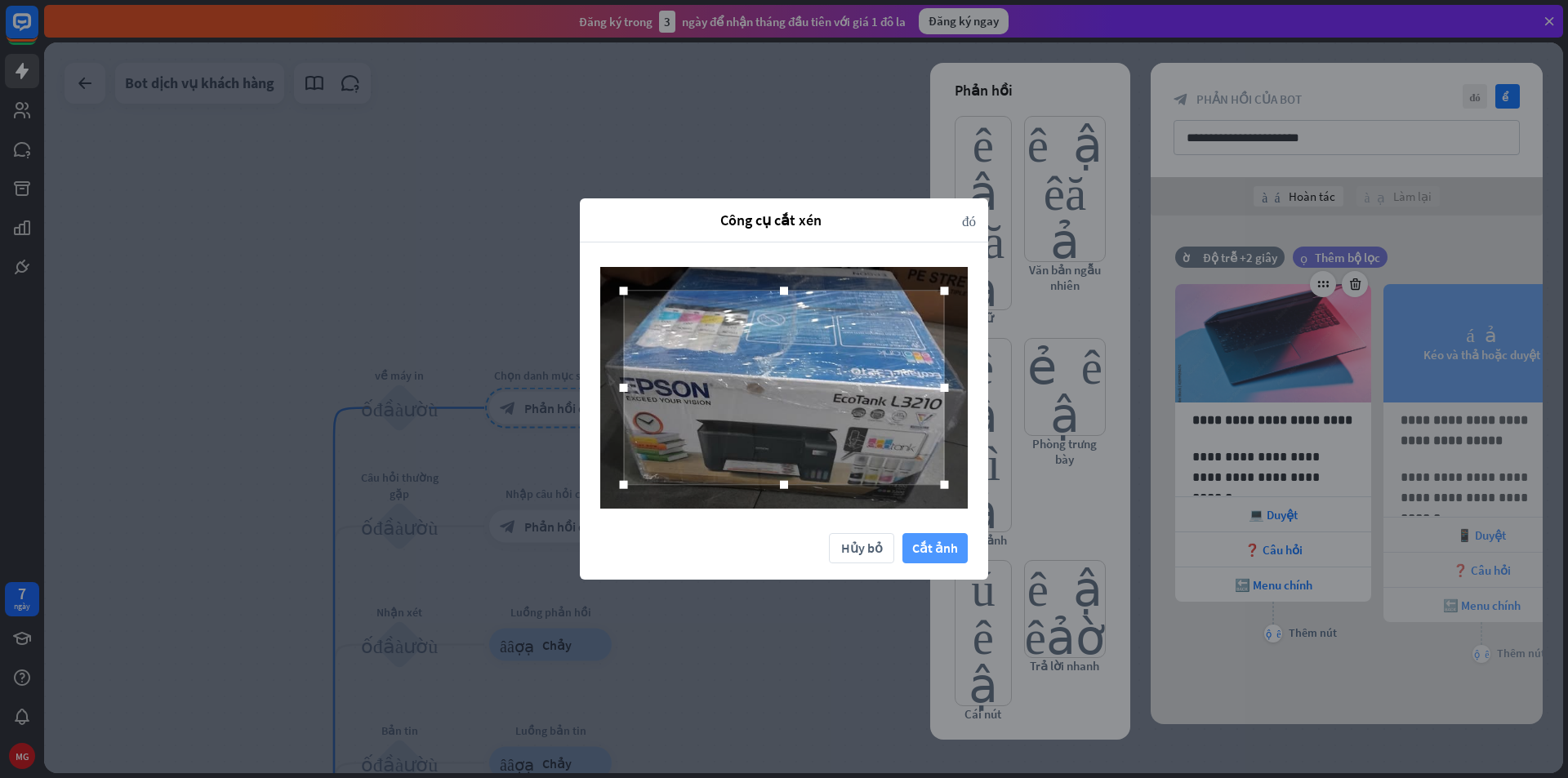
click at [925, 545] on font "Cắt ảnh" at bounding box center [935, 547] width 46 height 17
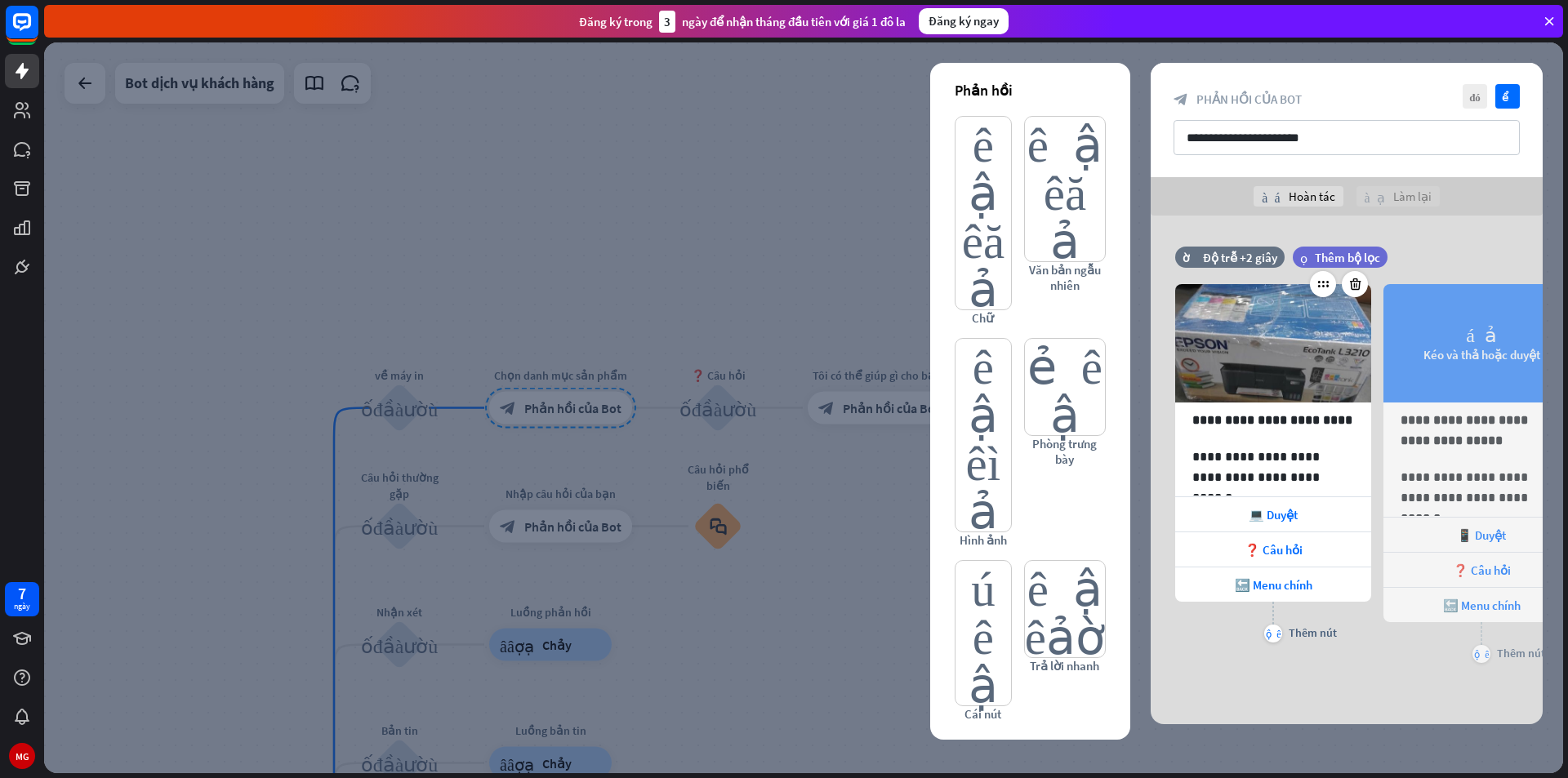
click at [1481, 348] on font "Kéo và thả hoặc duyệt" at bounding box center [1481, 355] width 116 height 16
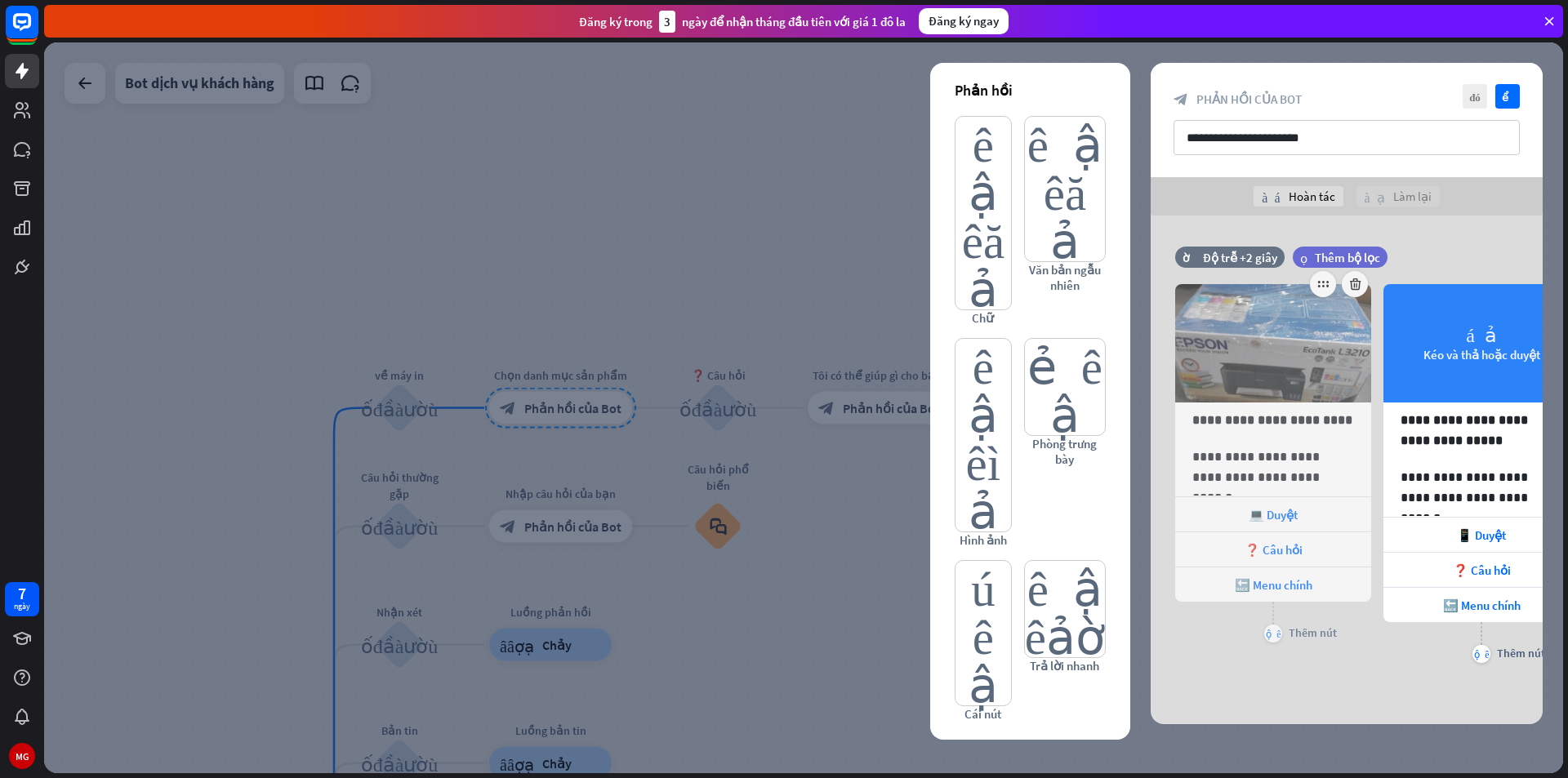
scroll to position [0, 135]
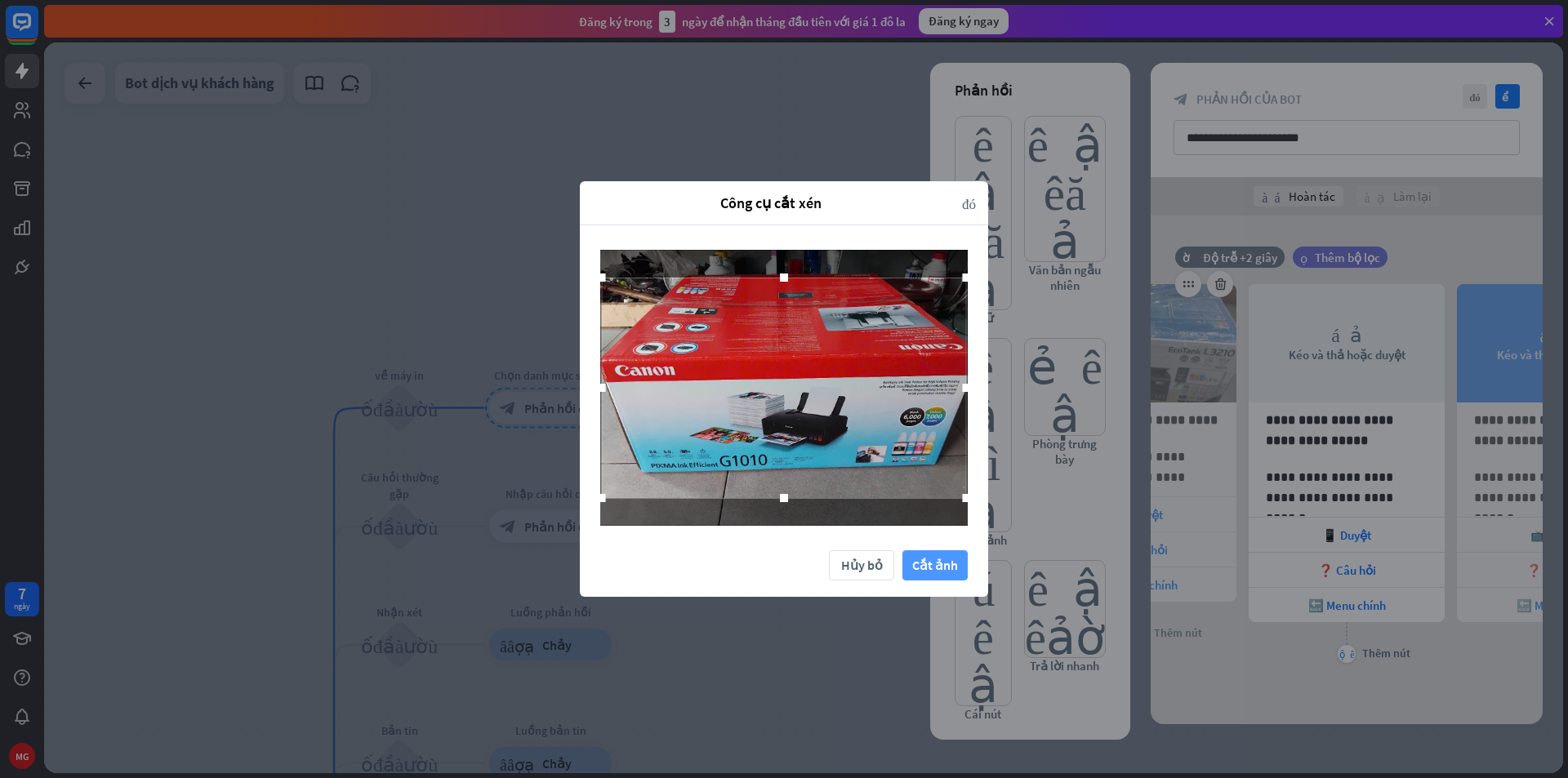
click at [944, 557] on font "Cắt ảnh" at bounding box center [935, 565] width 46 height 17
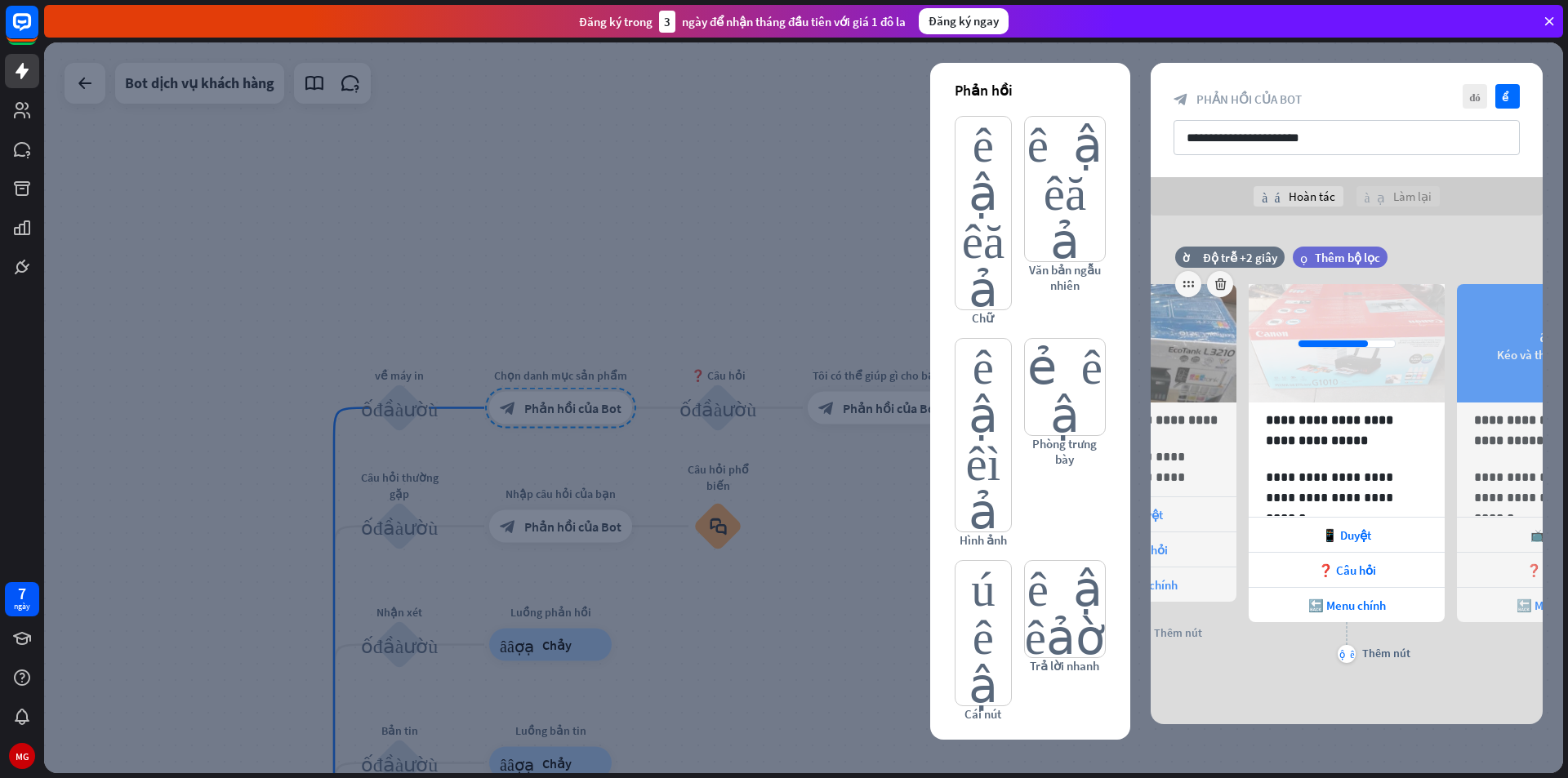
click at [1499, 352] on font "Kéo và thả hoặc duyệt" at bounding box center [1554, 355] width 116 height 16
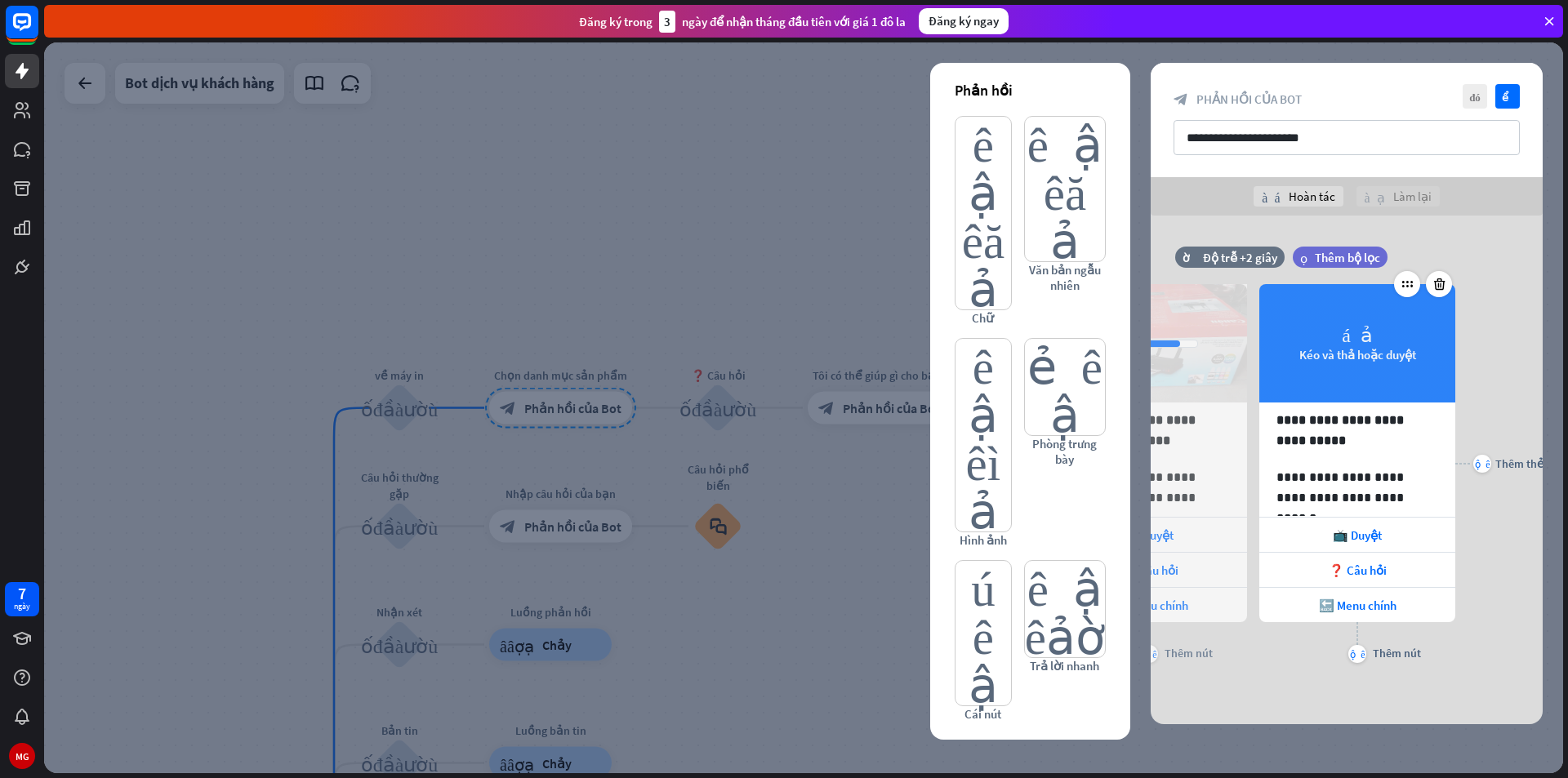
scroll to position [0, 343]
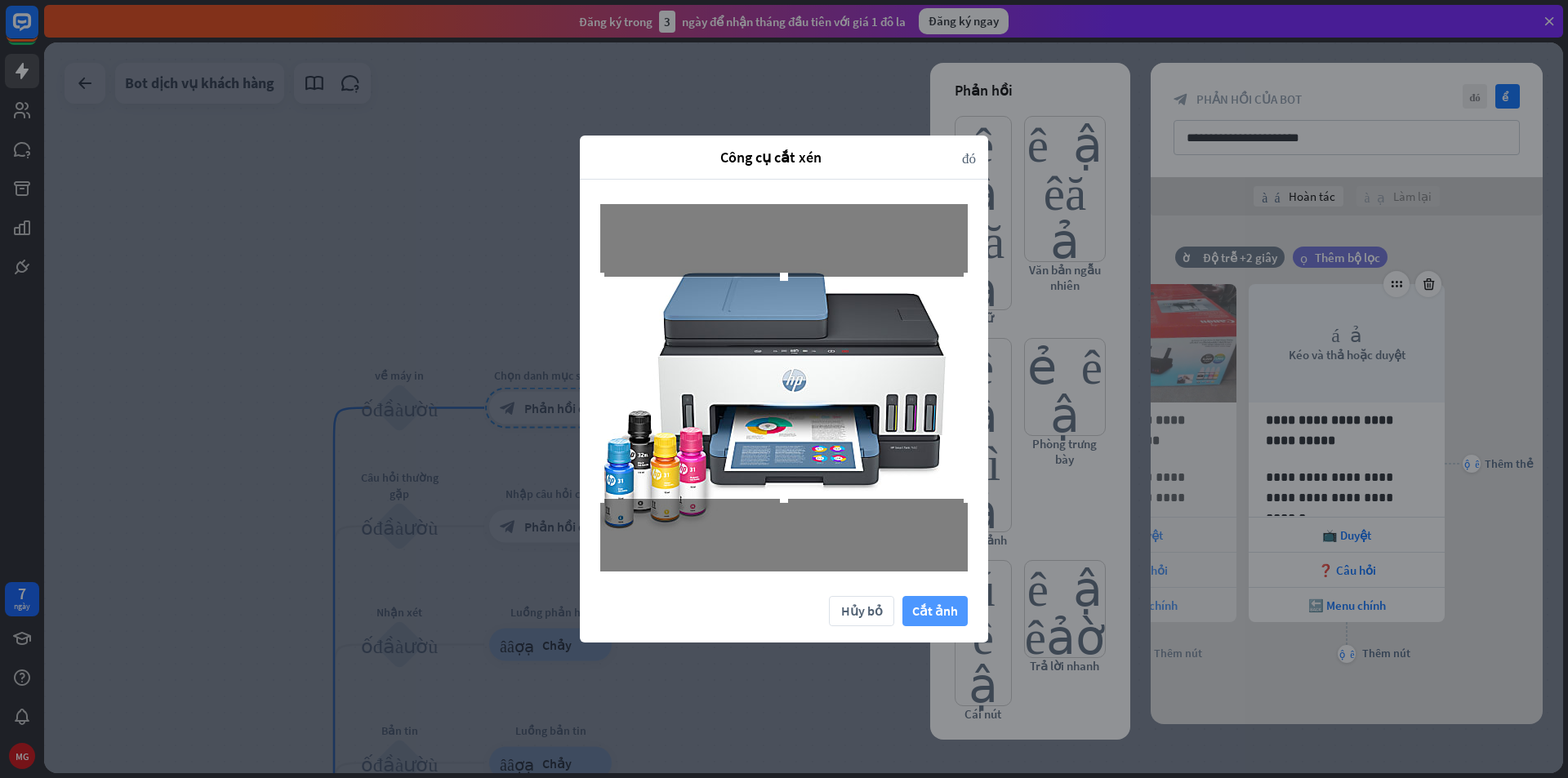
click at [920, 604] on font "Cắt ảnh" at bounding box center [935, 611] width 46 height 17
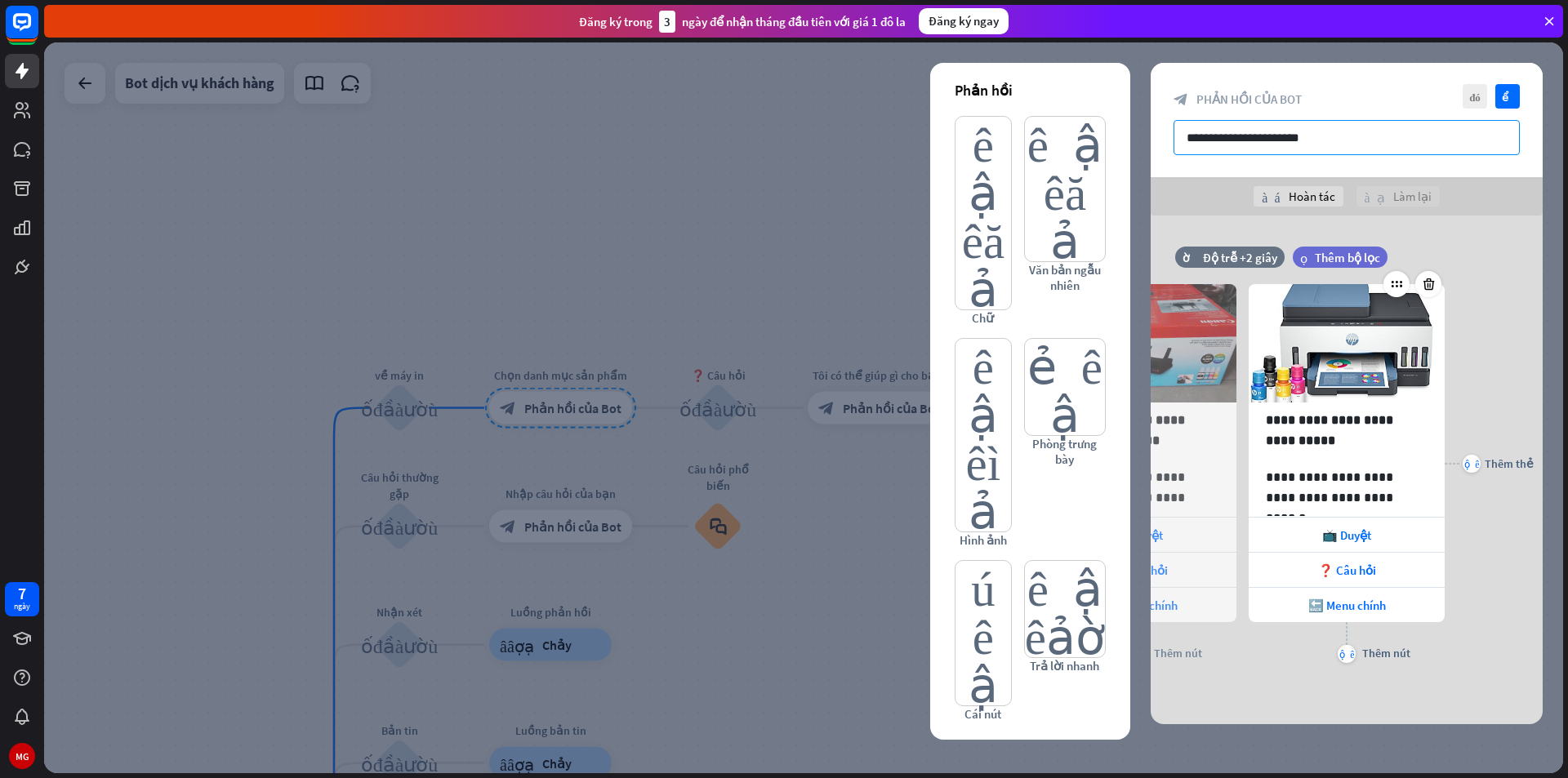
click at [1420, 146] on input "**********" at bounding box center [1347, 138] width 346 height 35
type input "*"
click at [1417, 144] on input "**********" at bounding box center [1347, 138] width 346 height 35
type input "**********"
click at [1501, 91] on icon "kiểm tra" at bounding box center [1507, 96] width 24 height 24
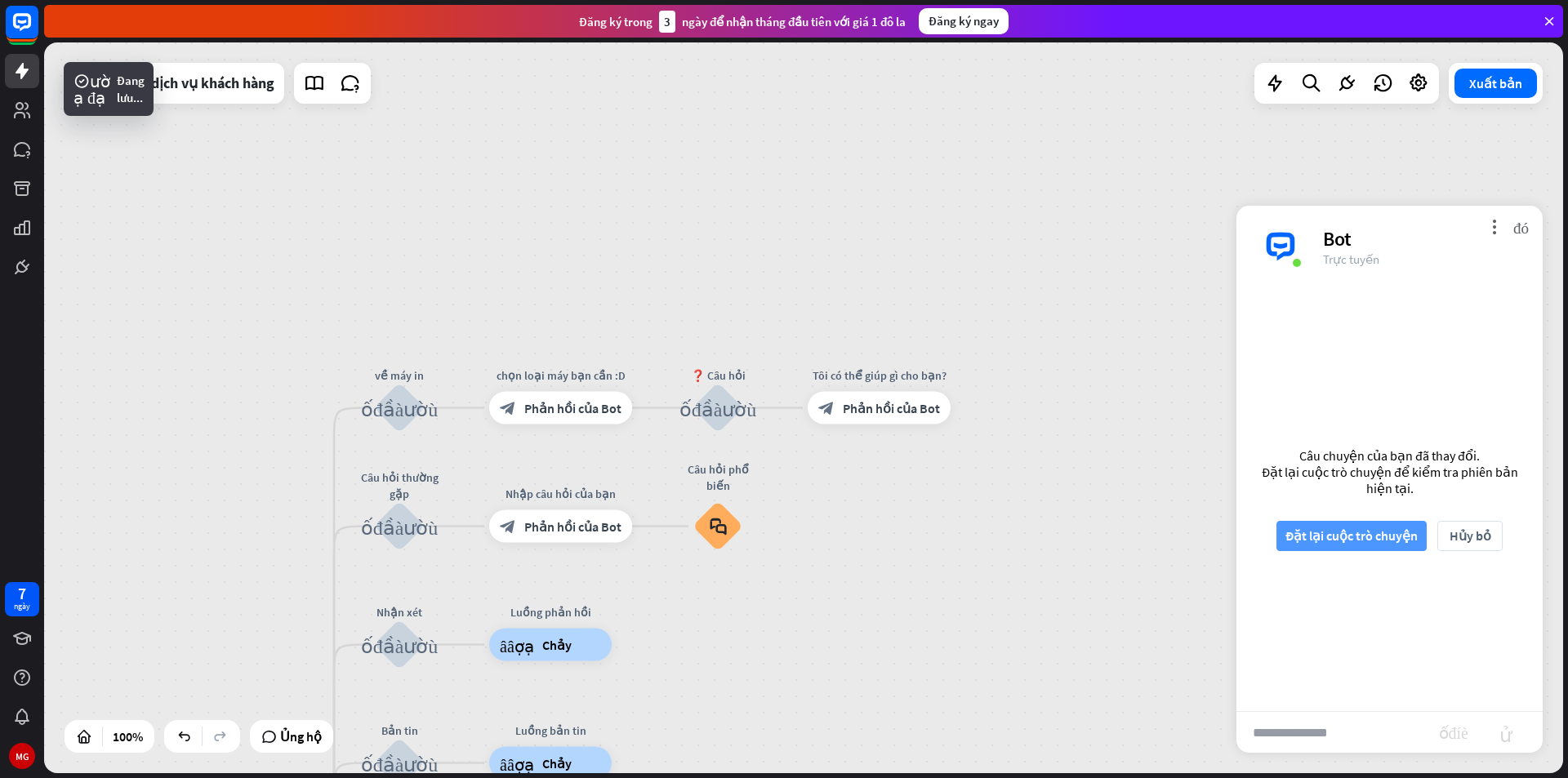
click at [1356, 532] on font "Đặt lại cuộc trò chuyện" at bounding box center [1351, 535] width 132 height 17
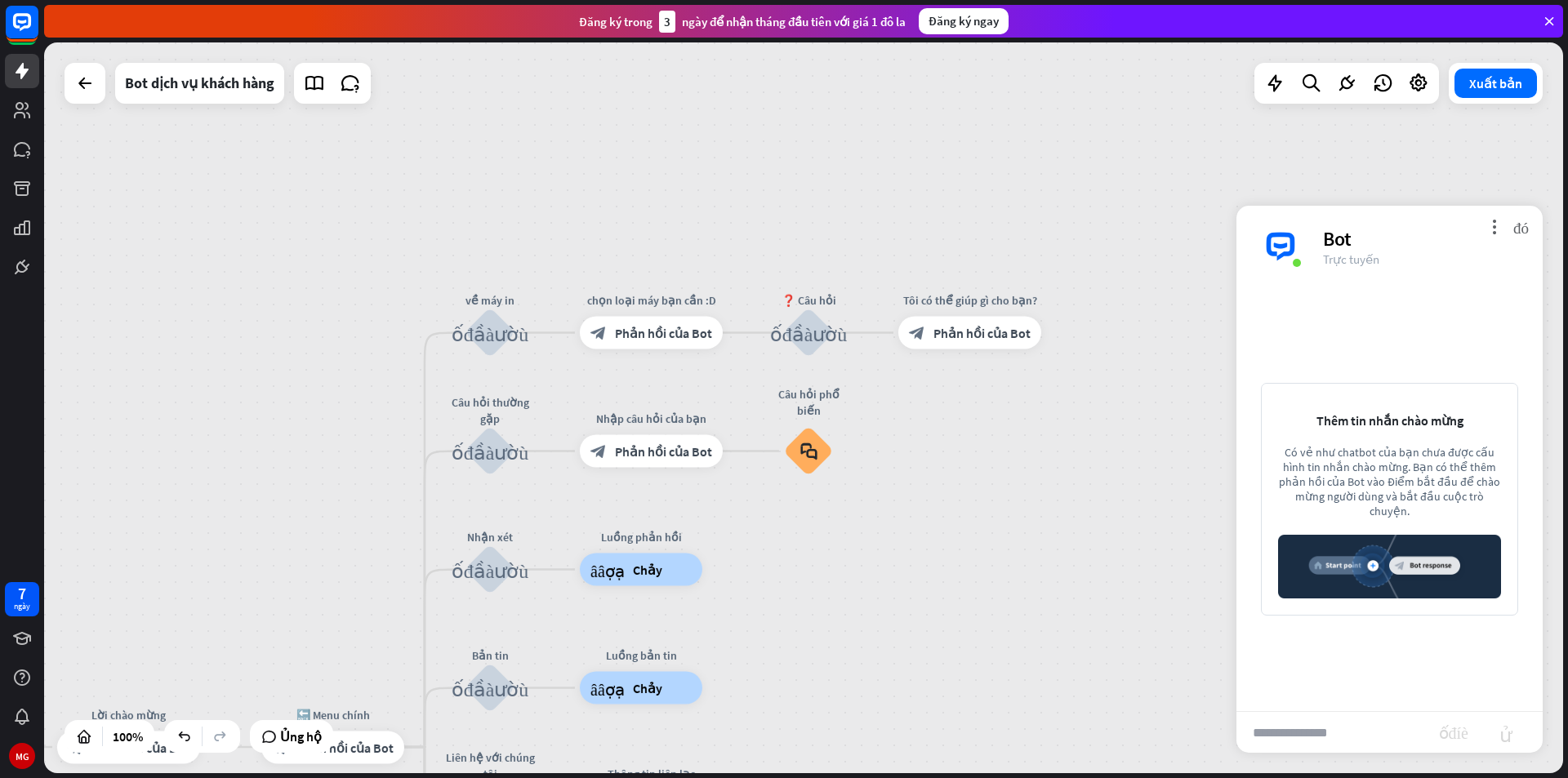
click at [1314, 734] on input "text" at bounding box center [1337, 733] width 203 height 41
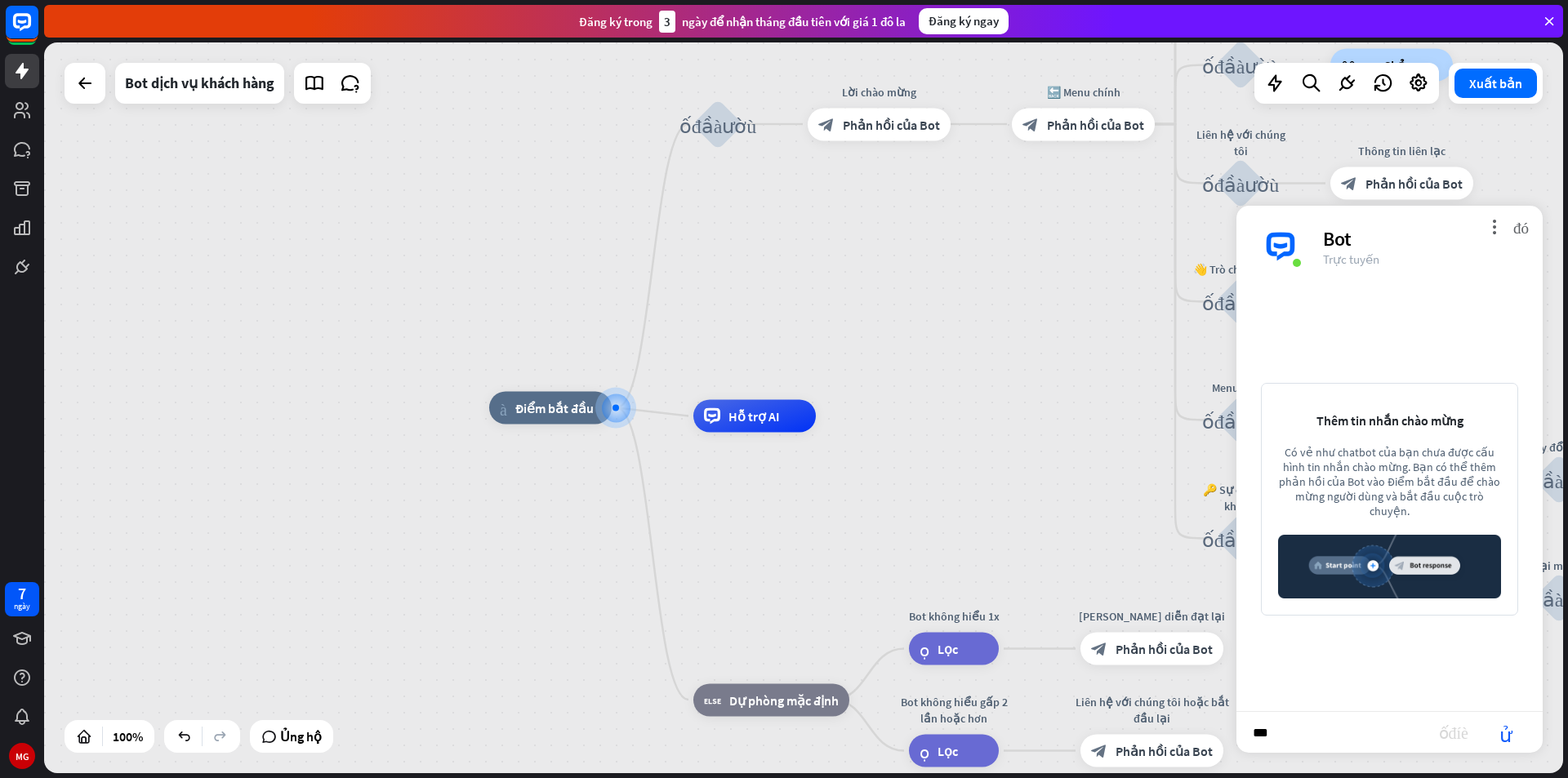
type input "****"
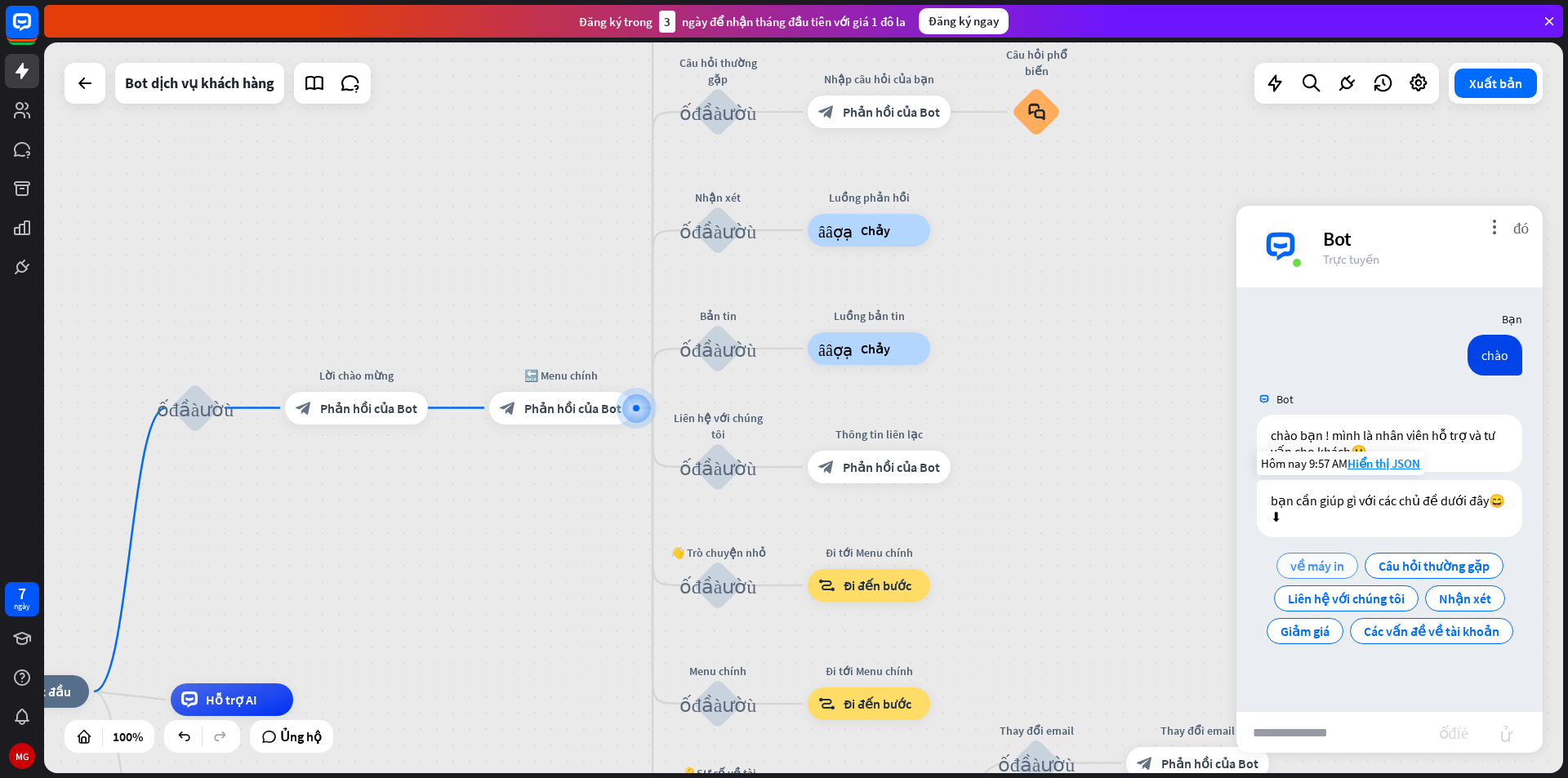
click at [1307, 570] on font "về máy in" at bounding box center [1316, 566] width 54 height 17
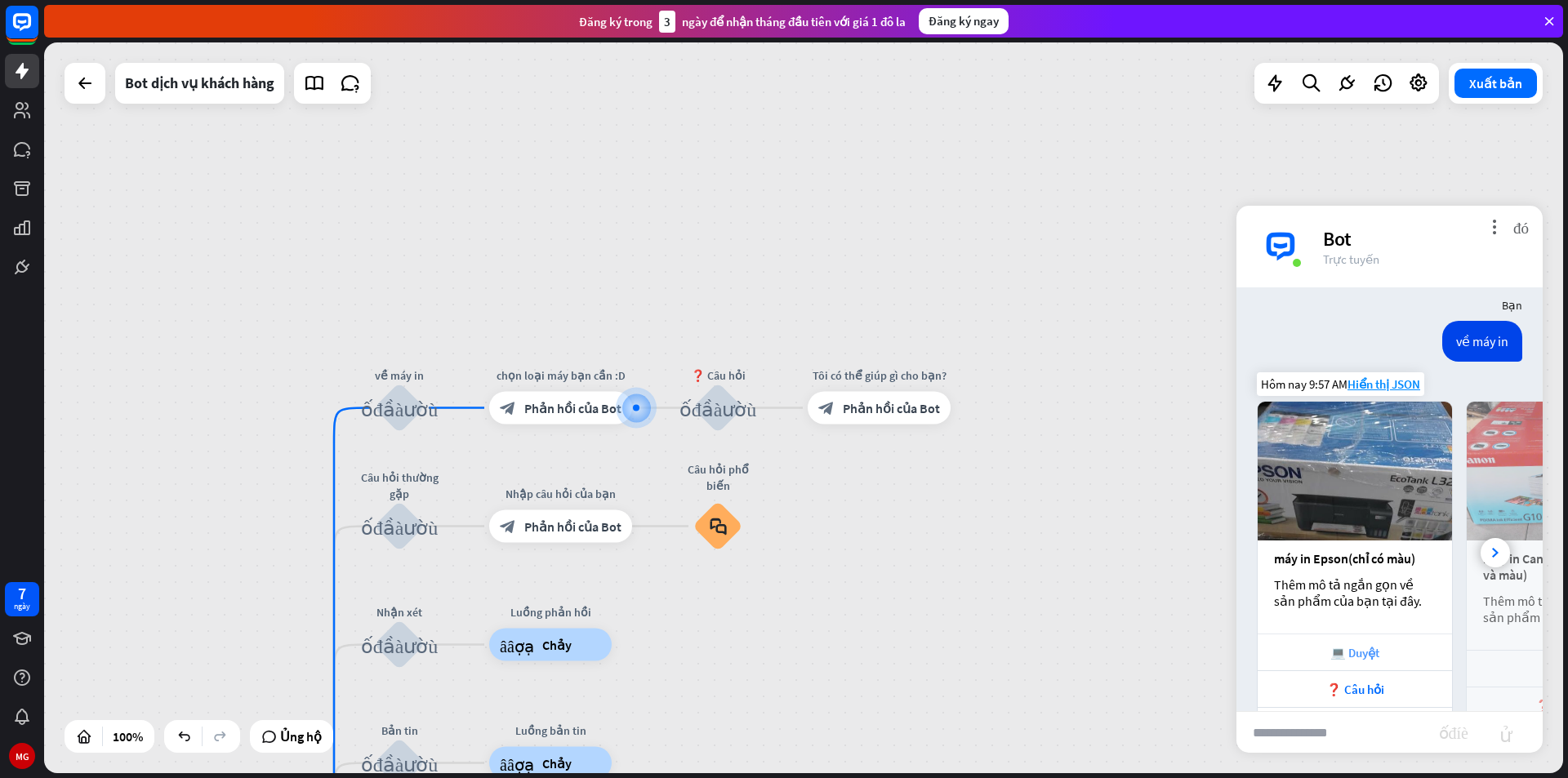
scroll to position [330, 0]
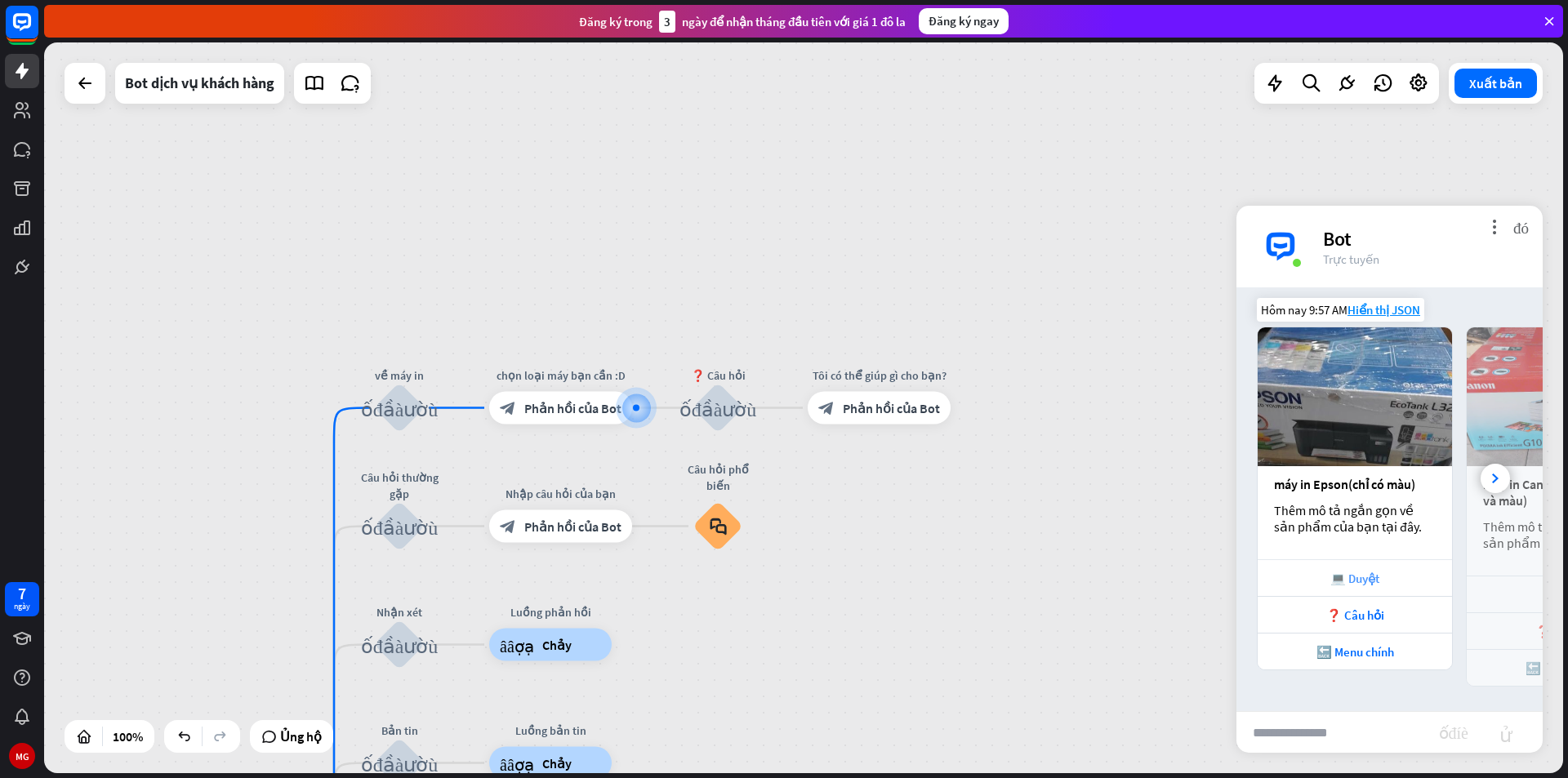
click at [1357, 575] on font "💻 Duyệt" at bounding box center [1355, 578] width 49 height 16
click at [1346, 608] on font "❓ Câu hỏi" at bounding box center [1355, 616] width 58 height 16
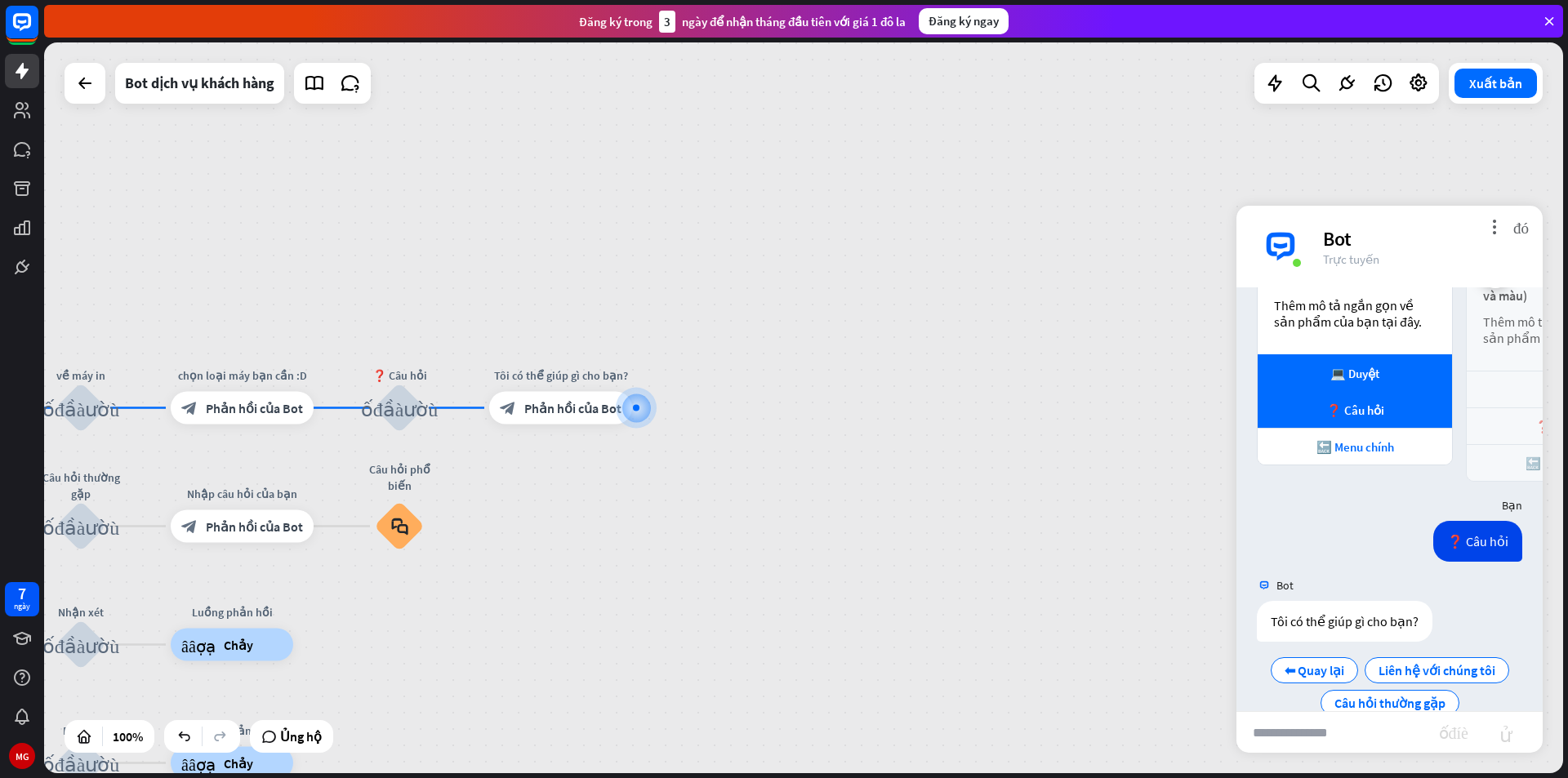
scroll to position [568, 0]
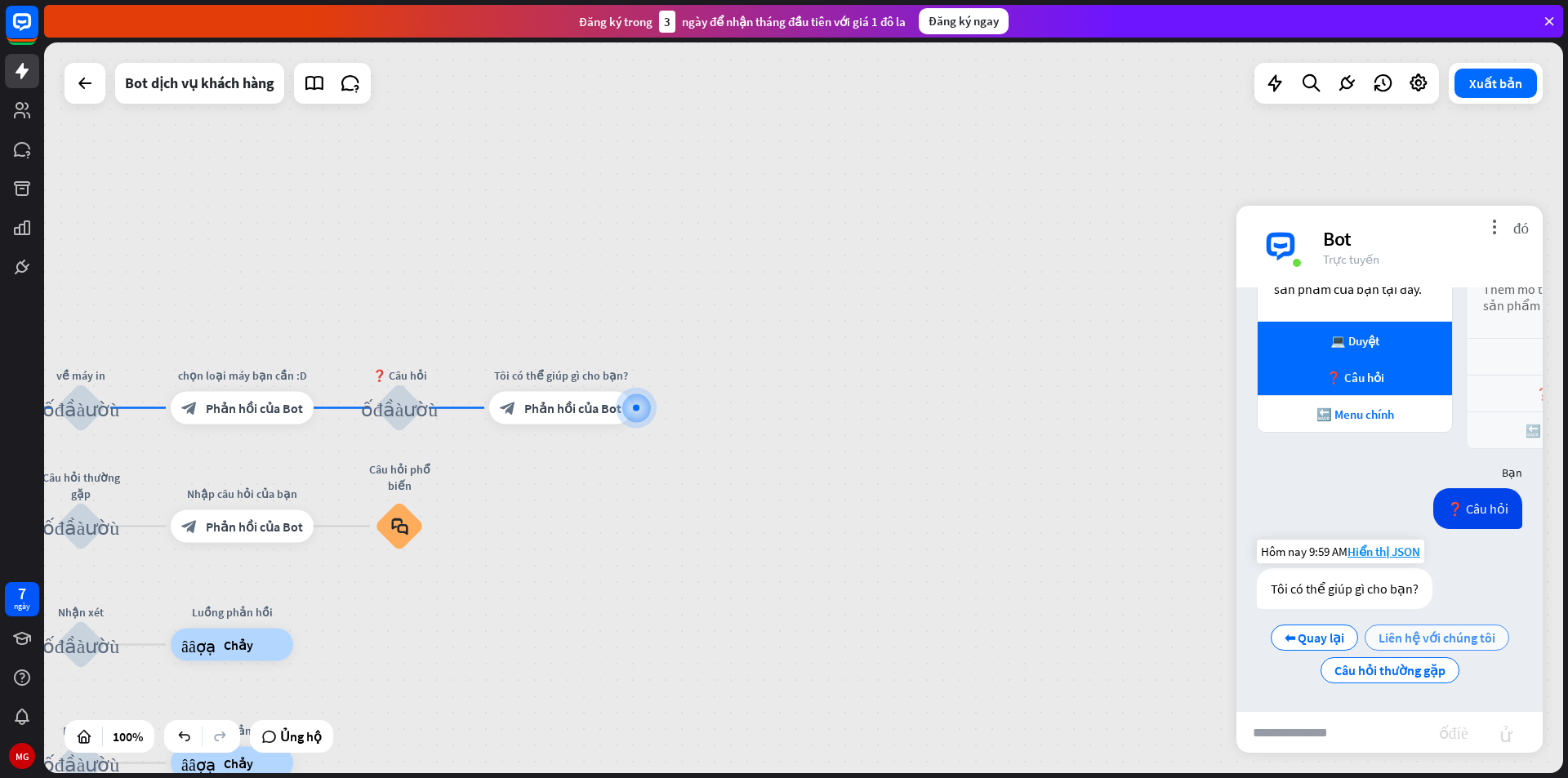
click at [1432, 644] on font "Liên hệ với chúng tôi" at bounding box center [1436, 637] width 116 height 17
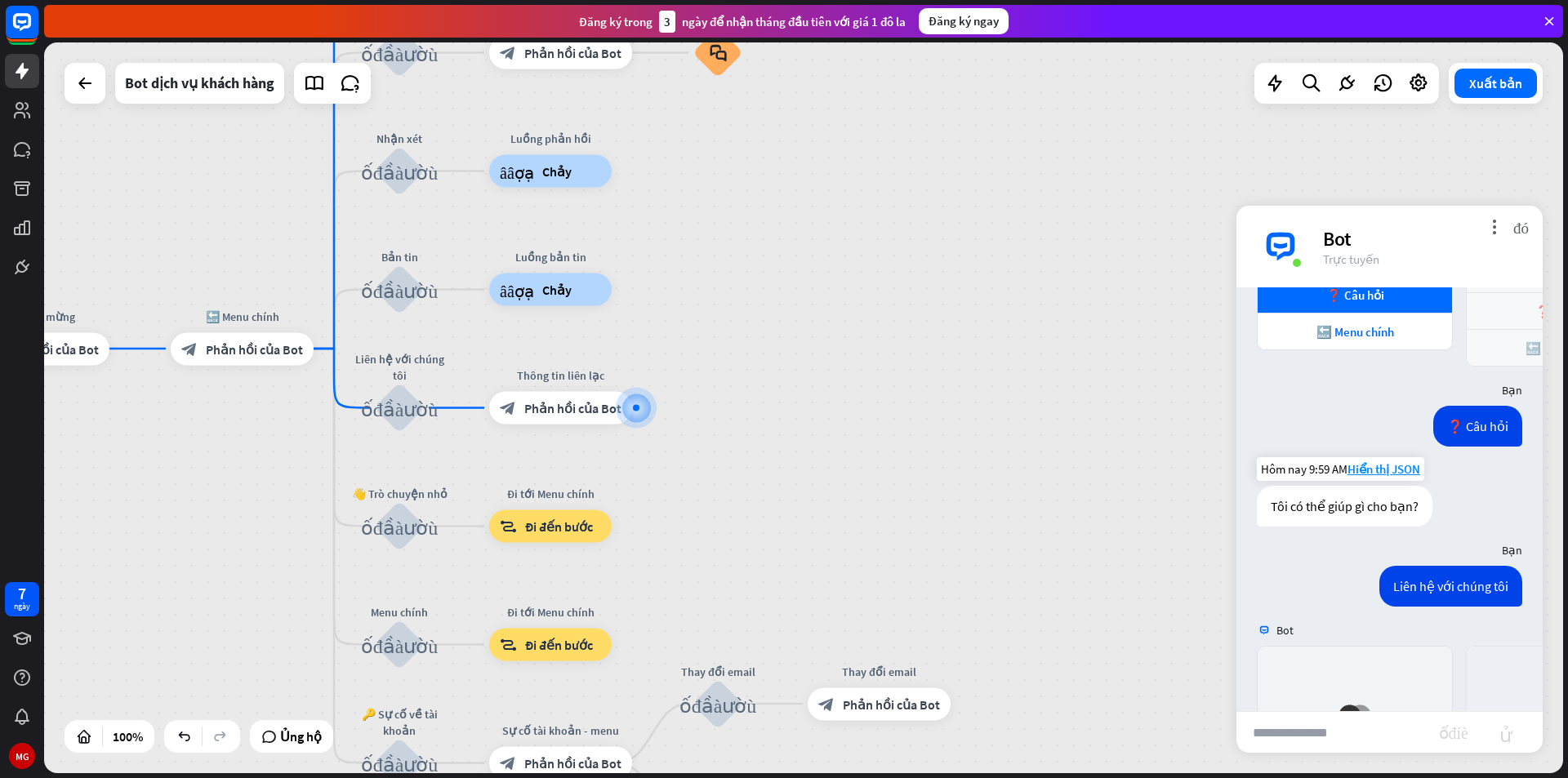
scroll to position [933, 0]
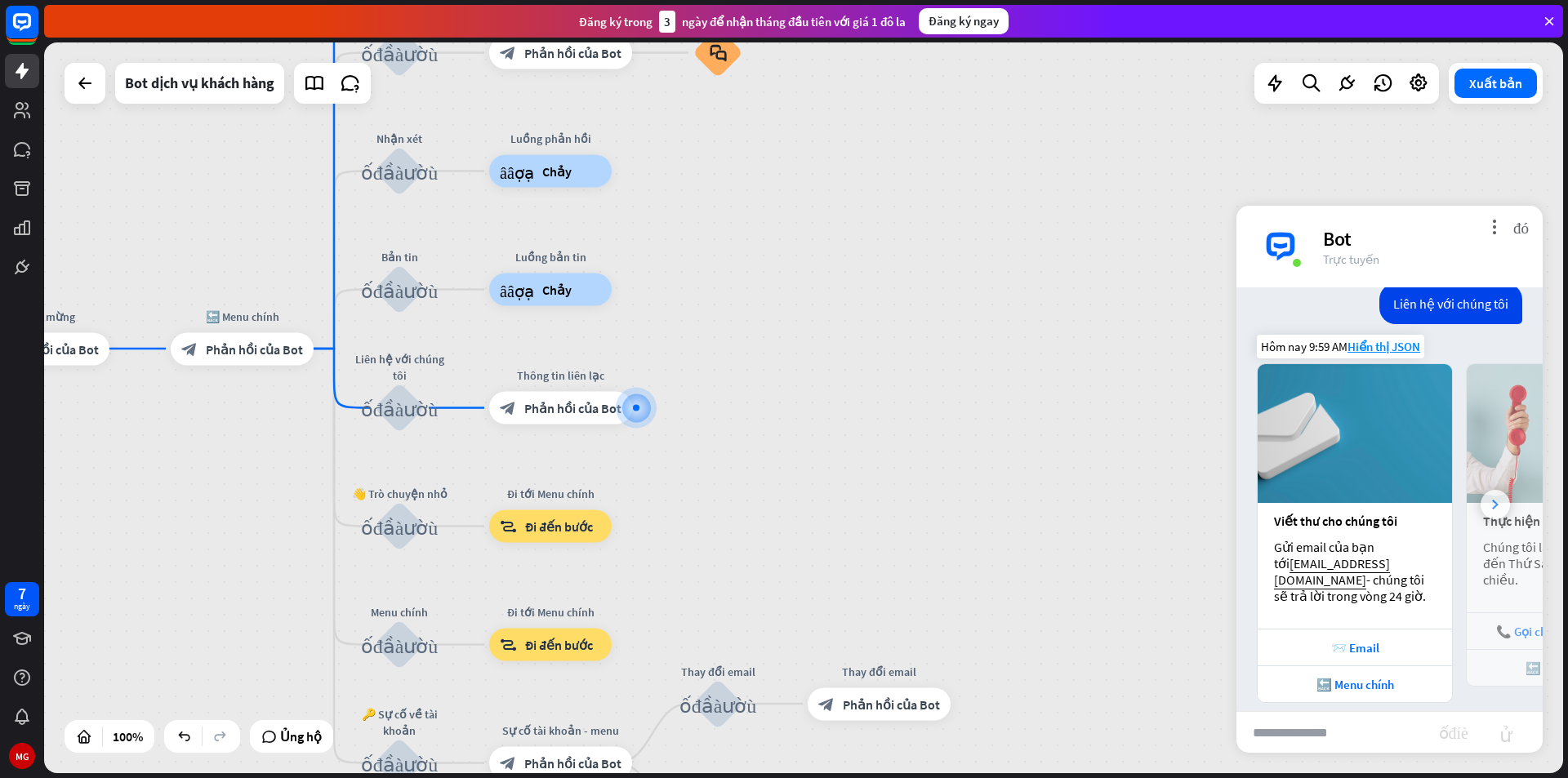
click at [1483, 510] on div at bounding box center [1496, 505] width 29 height 29
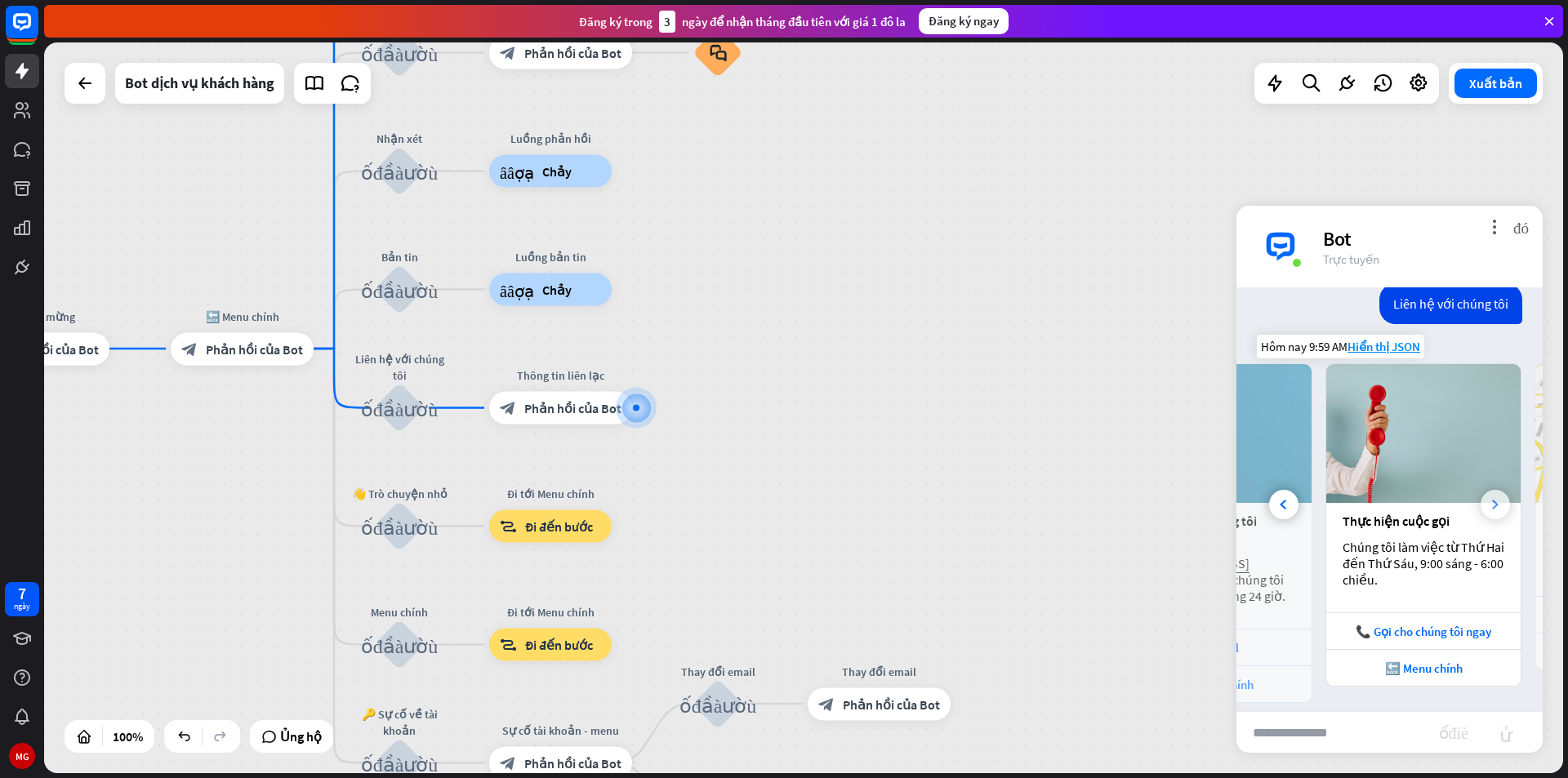
scroll to position [0, 180]
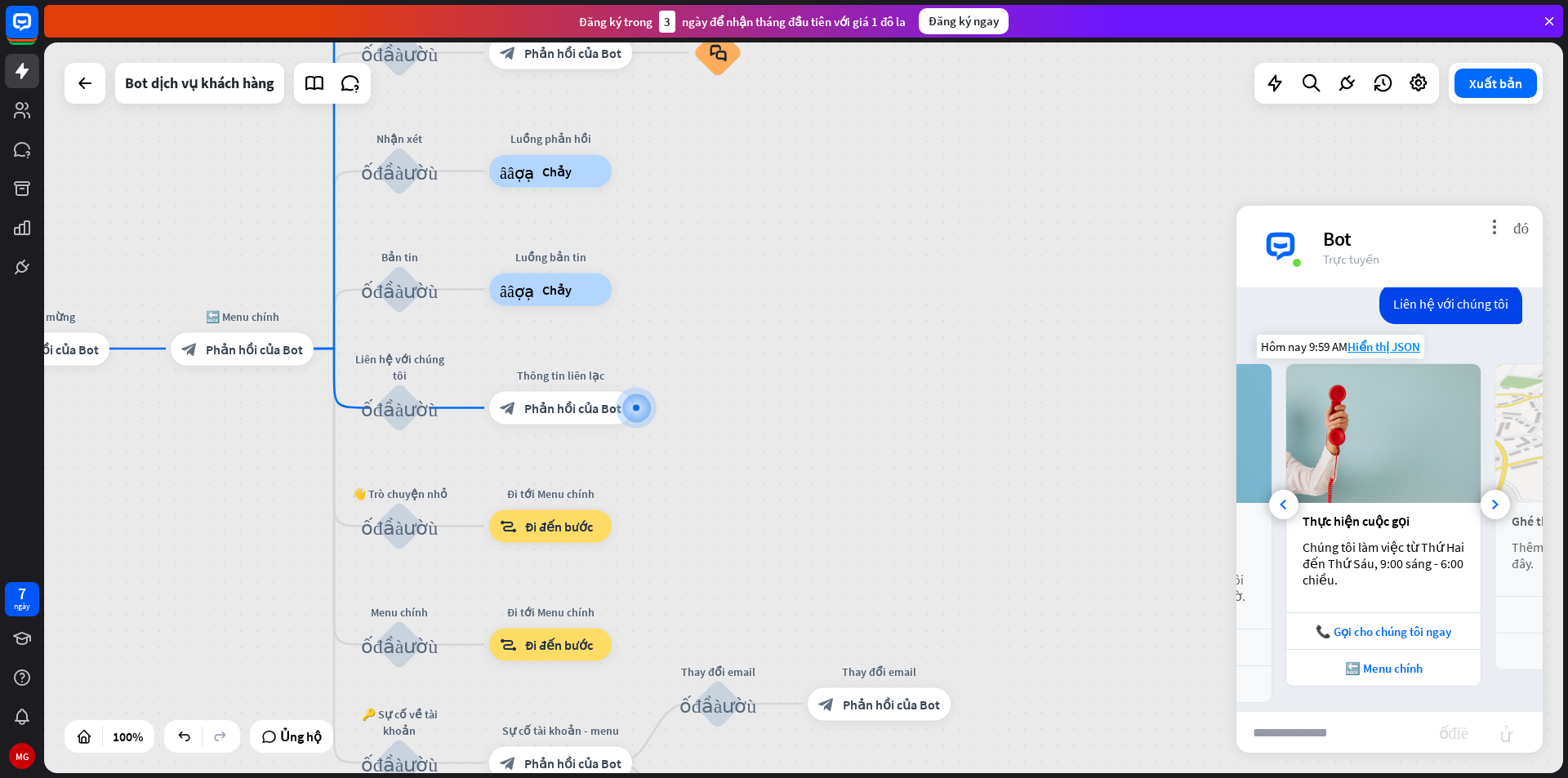
click at [1392, 559] on font "Chúng tôi làm việc từ Thứ Hai đến Thứ Sáu, 9:00 sáng - 6:00 chiều." at bounding box center [1385, 564] width 164 height 49
click at [1393, 570] on font "Chúng tôi làm việc từ Thứ Hai đến Thứ Sáu, 9:00 sáng - 6:00 chiều." at bounding box center [1385, 564] width 164 height 49
click at [1393, 565] on font "Chúng tôi làm việc từ Thứ Hai đến Thứ Sáu, 9:00 sáng - 6:00 chiều." at bounding box center [1385, 564] width 164 height 49
click at [1393, 564] on font "Chúng tôi làm việc từ Thứ Hai đến Thứ Sáu, 9:00 sáng - 6:00 chiều." at bounding box center [1385, 564] width 164 height 49
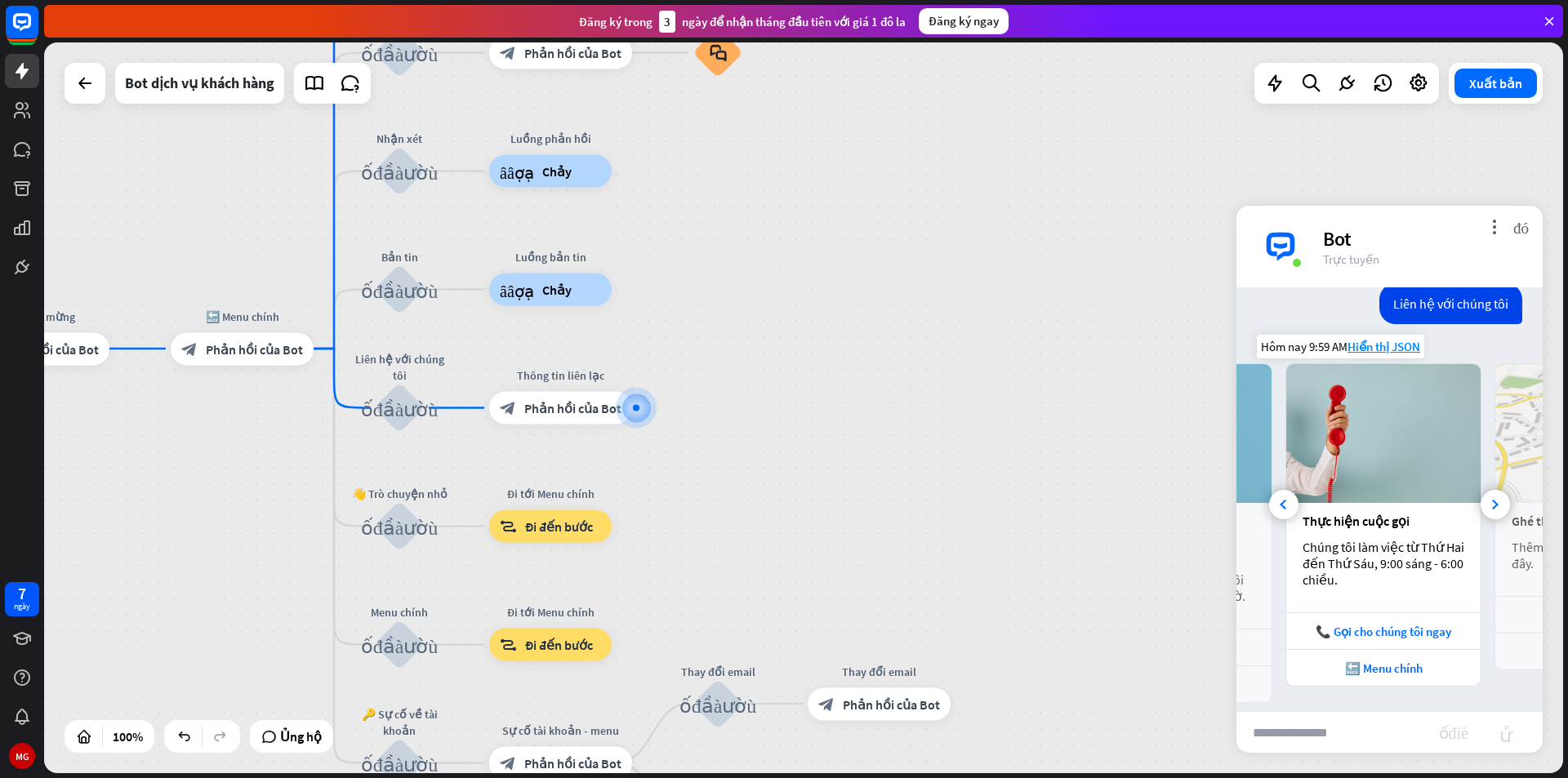
click at [1393, 564] on font "Chúng tôi làm việc từ Thứ Hai đến Thứ Sáu, 9:00 sáng - 6:00 chiều." at bounding box center [1385, 564] width 164 height 49
click at [1386, 565] on font "Chúng tôi làm việc từ Thứ Hai đến Thứ Sáu, 9:00 sáng - 6:00 chiều." at bounding box center [1385, 564] width 164 height 49
click at [1393, 562] on font "Chúng tôi làm việc từ Thứ Hai đến Thứ Sáu, 9:00 sáng - 6:00 chiều." at bounding box center [1385, 564] width 164 height 49
click at [1490, 510] on div at bounding box center [1496, 505] width 29 height 29
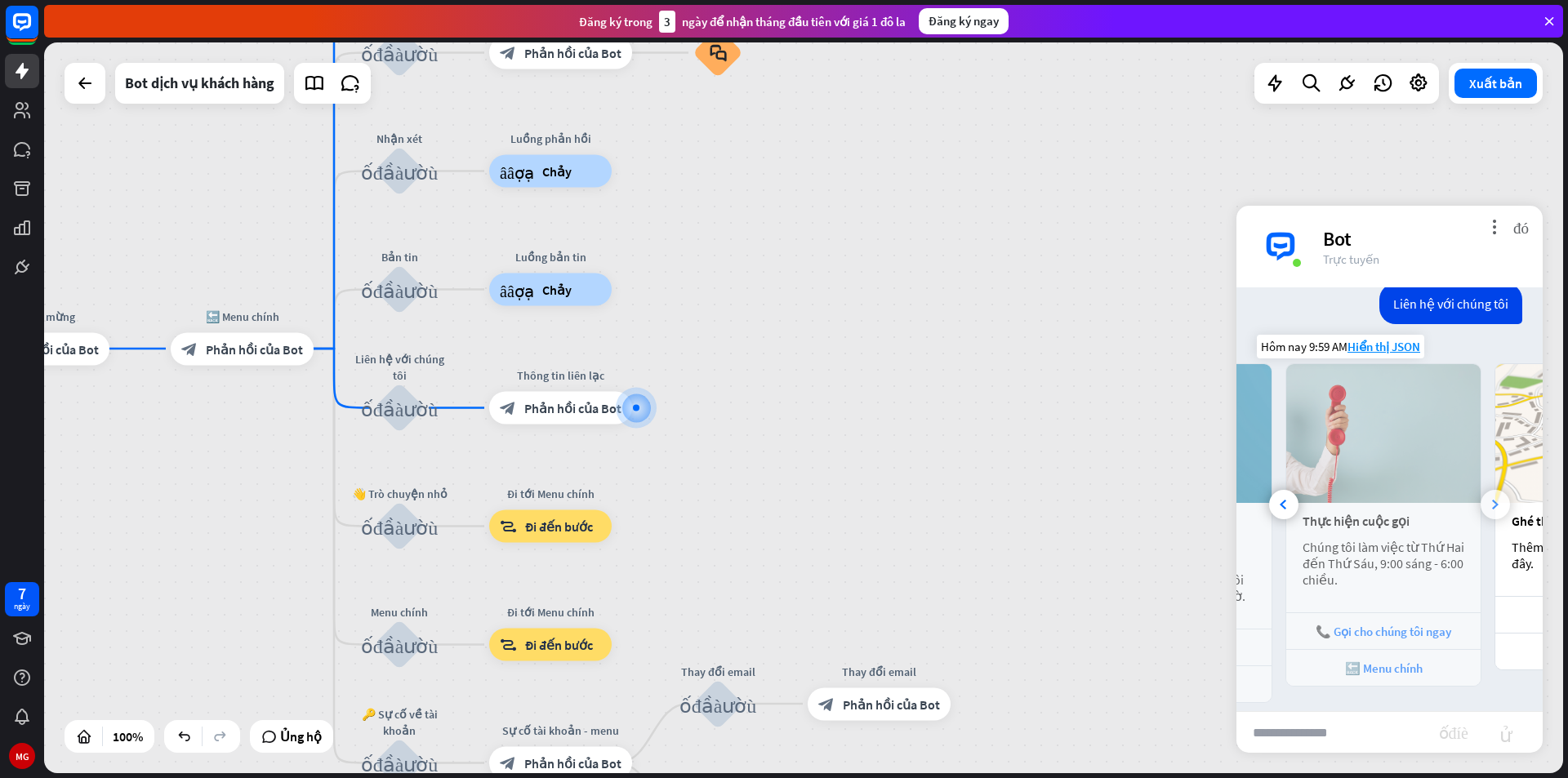
scroll to position [0, 361]
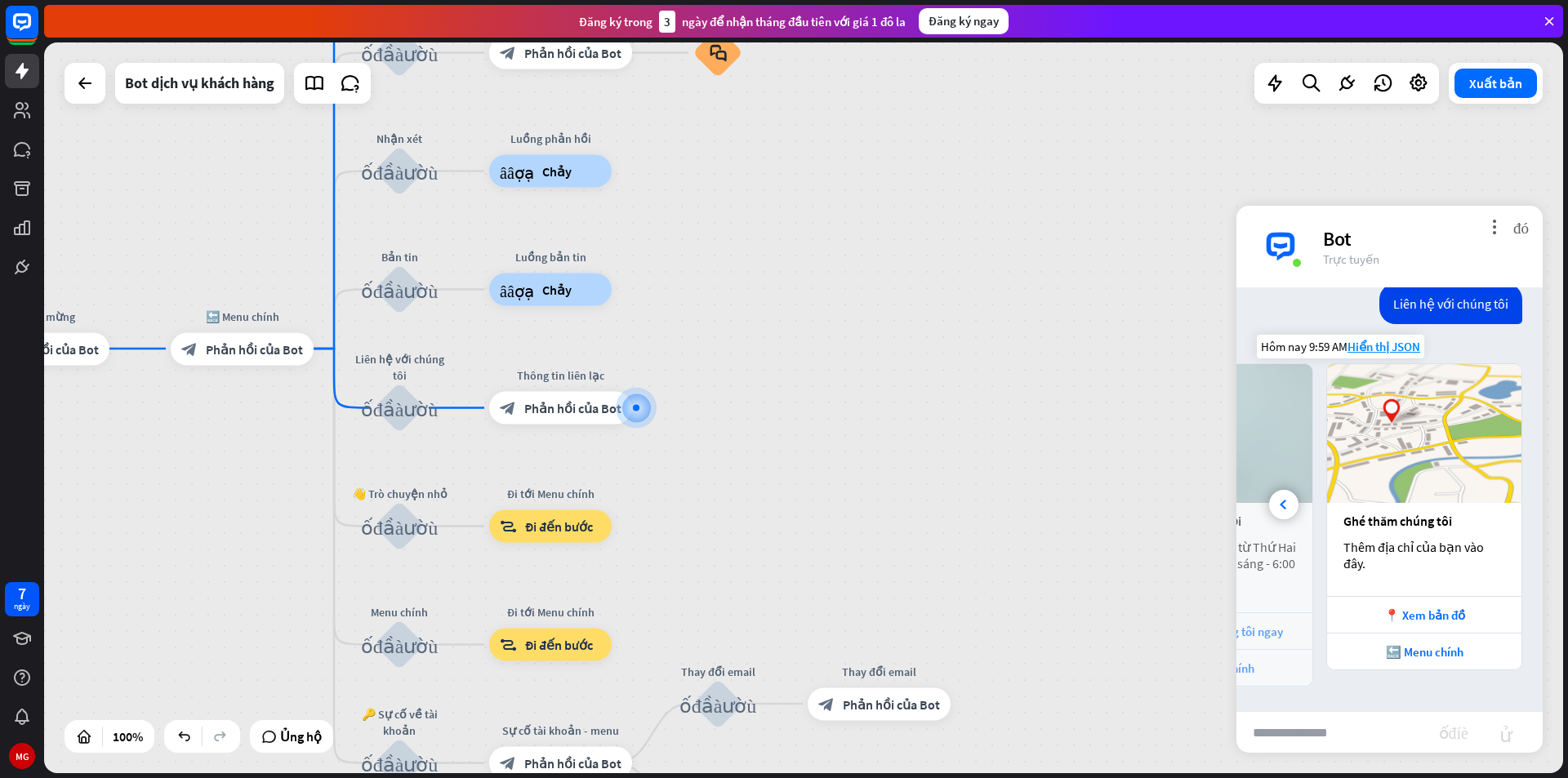
drag, startPoint x: 1379, startPoint y: 558, endPoint x: 1388, endPoint y: 545, distance: 15.8
click at [1383, 555] on div "Thêm địa chỉ của bạn vào đây." at bounding box center [1423, 555] width 161 height 32
click at [1390, 520] on font "Ghé thăm chúng tôi" at bounding box center [1397, 521] width 109 height 17
click at [1447, 521] on div "Ghé thăm chúng tôi" at bounding box center [1423, 521] width 161 height 17
click at [1400, 425] on img at bounding box center [1424, 434] width 195 height 139
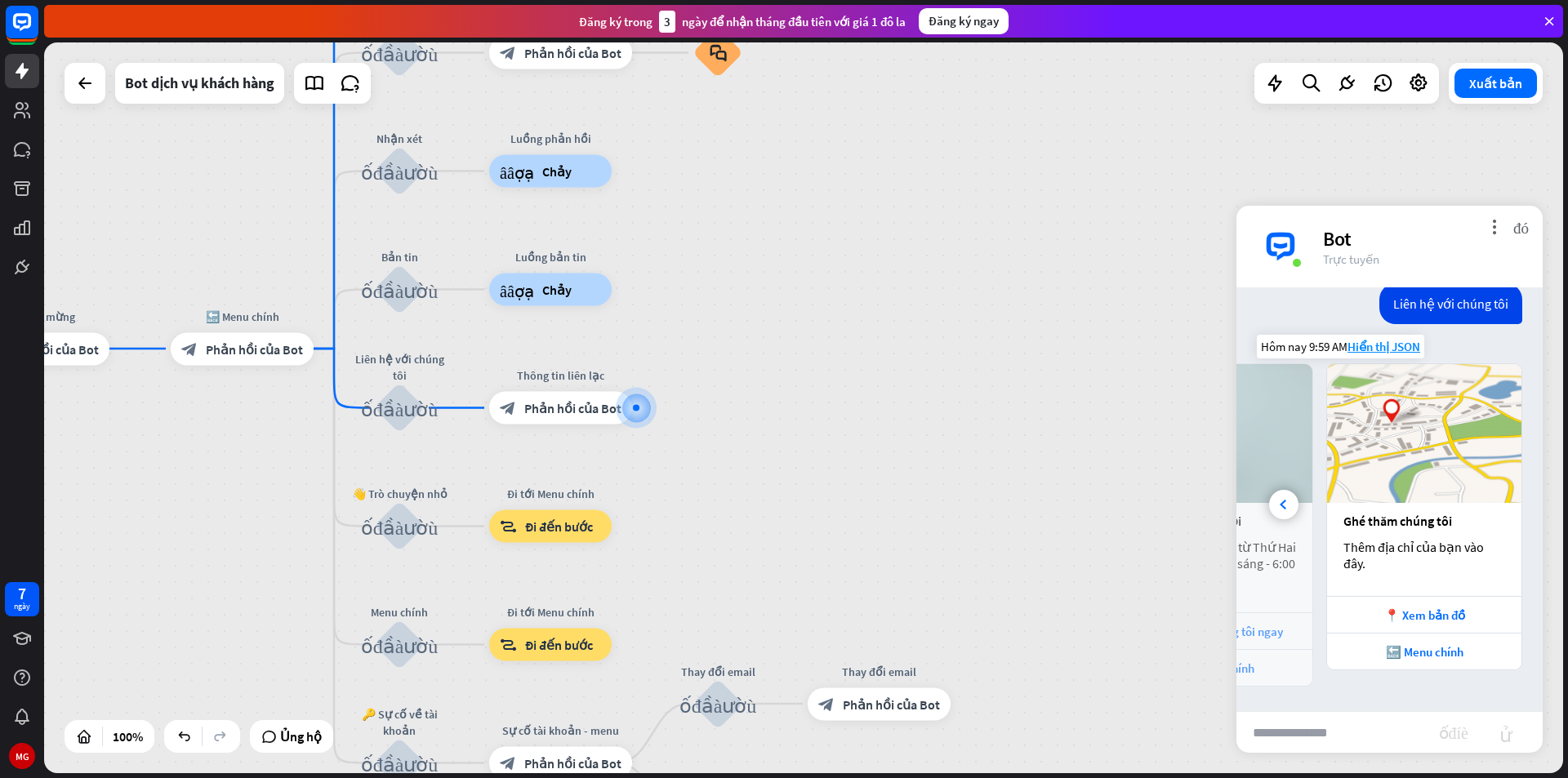
click at [1414, 551] on font "Thêm địa chỉ của bạn vào đây." at bounding box center [1414, 555] width 143 height 32
drag, startPoint x: 1393, startPoint y: 553, endPoint x: 1360, endPoint y: 549, distance: 33.2
click at [1374, 553] on font "Thêm địa chỉ của bạn vào đây." at bounding box center [1414, 555] width 143 height 32
click at [1357, 549] on font "Thêm địa chỉ của bạn vào đây." at bounding box center [1414, 555] width 143 height 32
drag, startPoint x: 1357, startPoint y: 549, endPoint x: 1342, endPoint y: 555, distance: 16.2
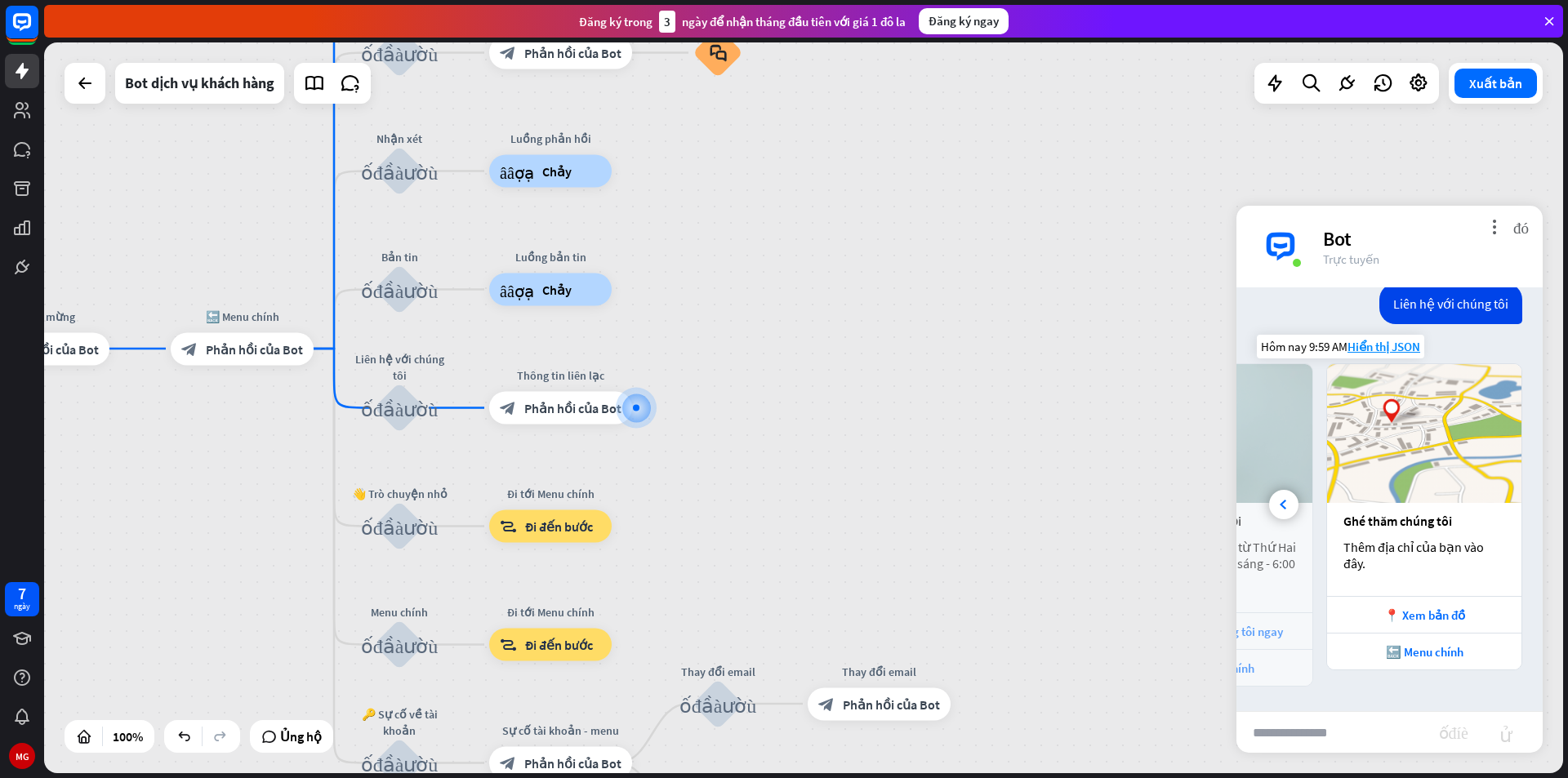
click at [1345, 556] on font "Thêm địa chỉ của bạn vào đây." at bounding box center [1414, 555] width 143 height 32
click at [1277, 498] on div at bounding box center [1284, 505] width 29 height 29
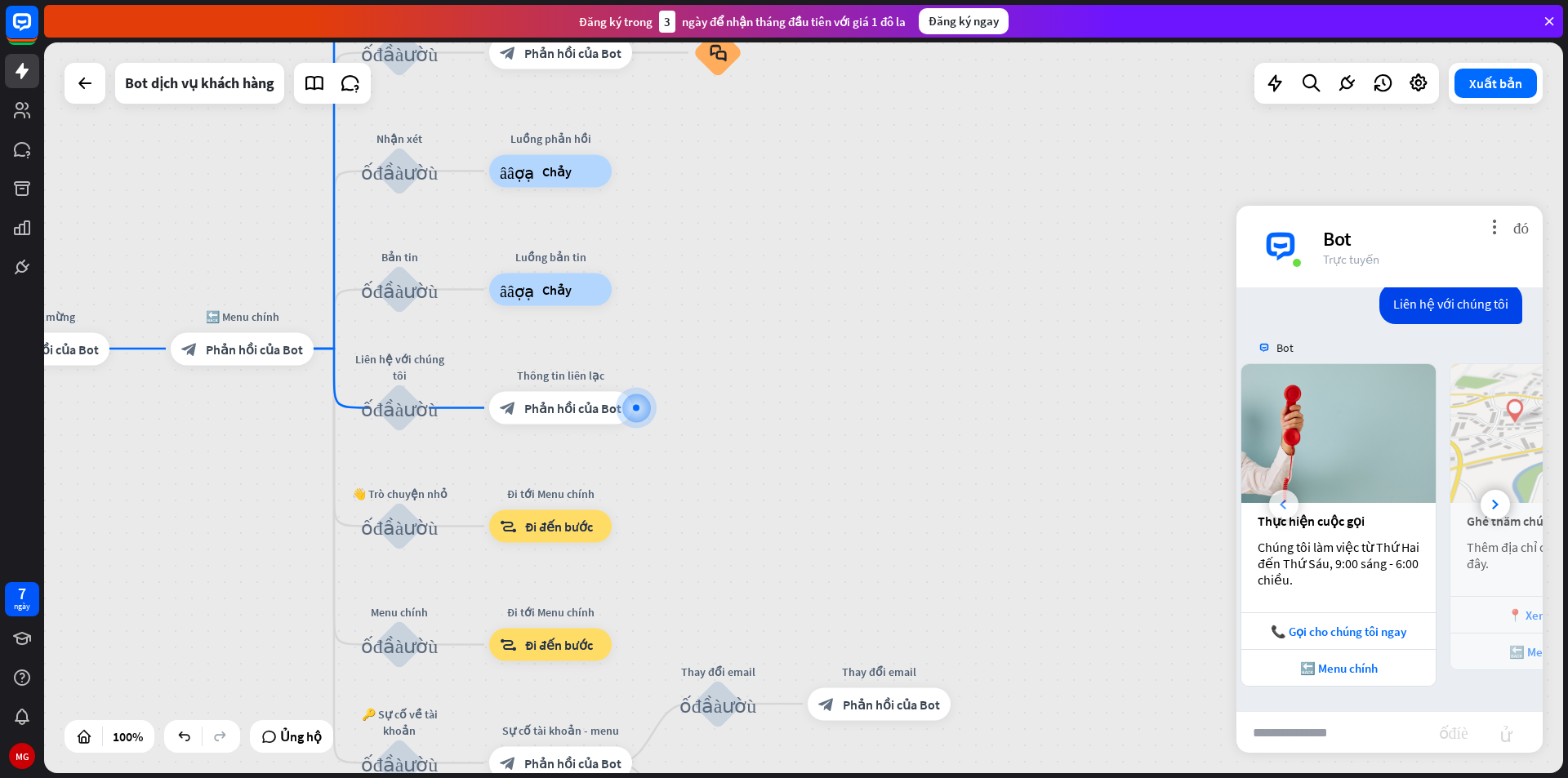
scroll to position [0, 180]
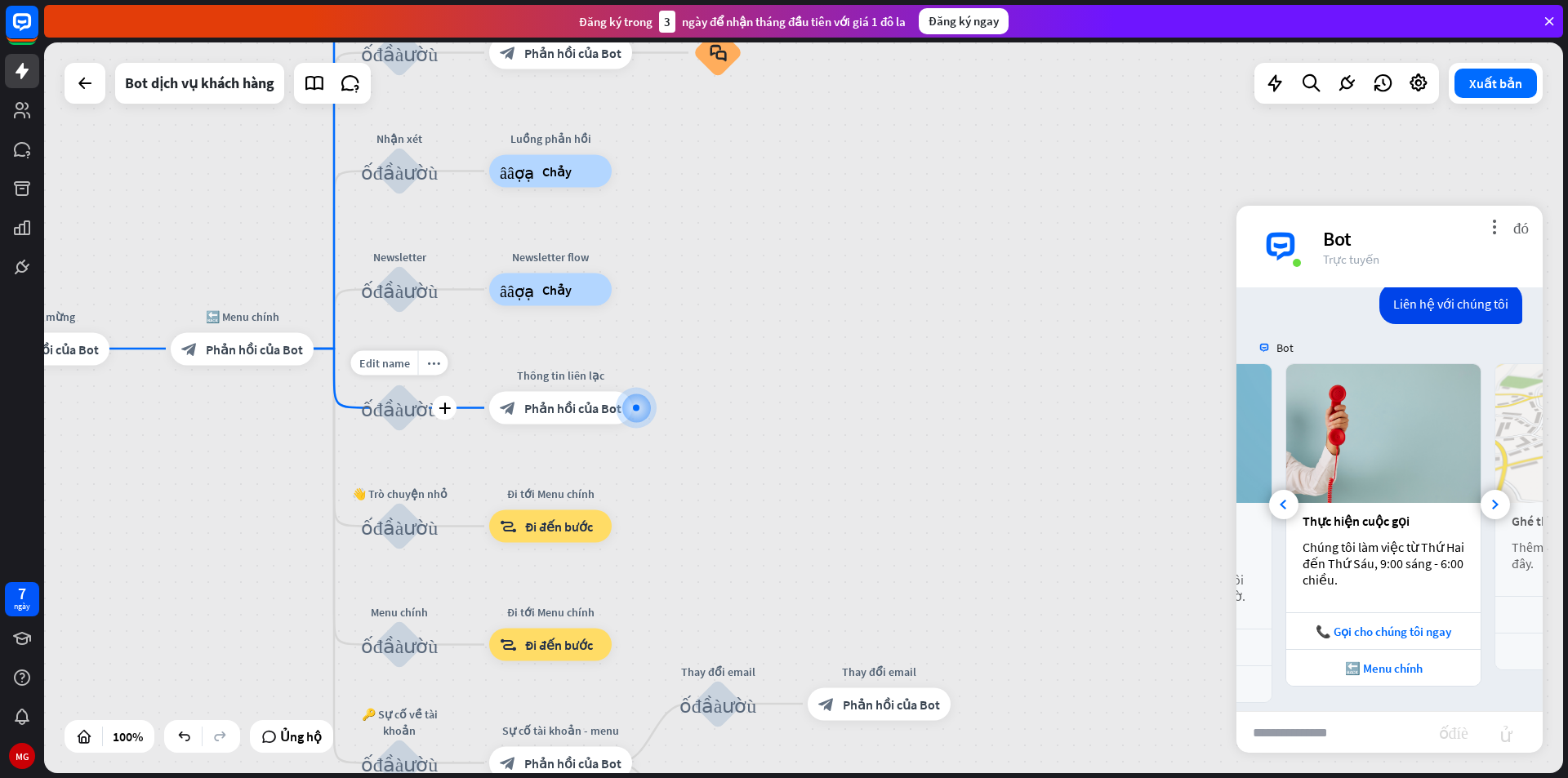
click at [600, 406] on font "Phản hồi của Bot" at bounding box center [573, 408] width 97 height 17
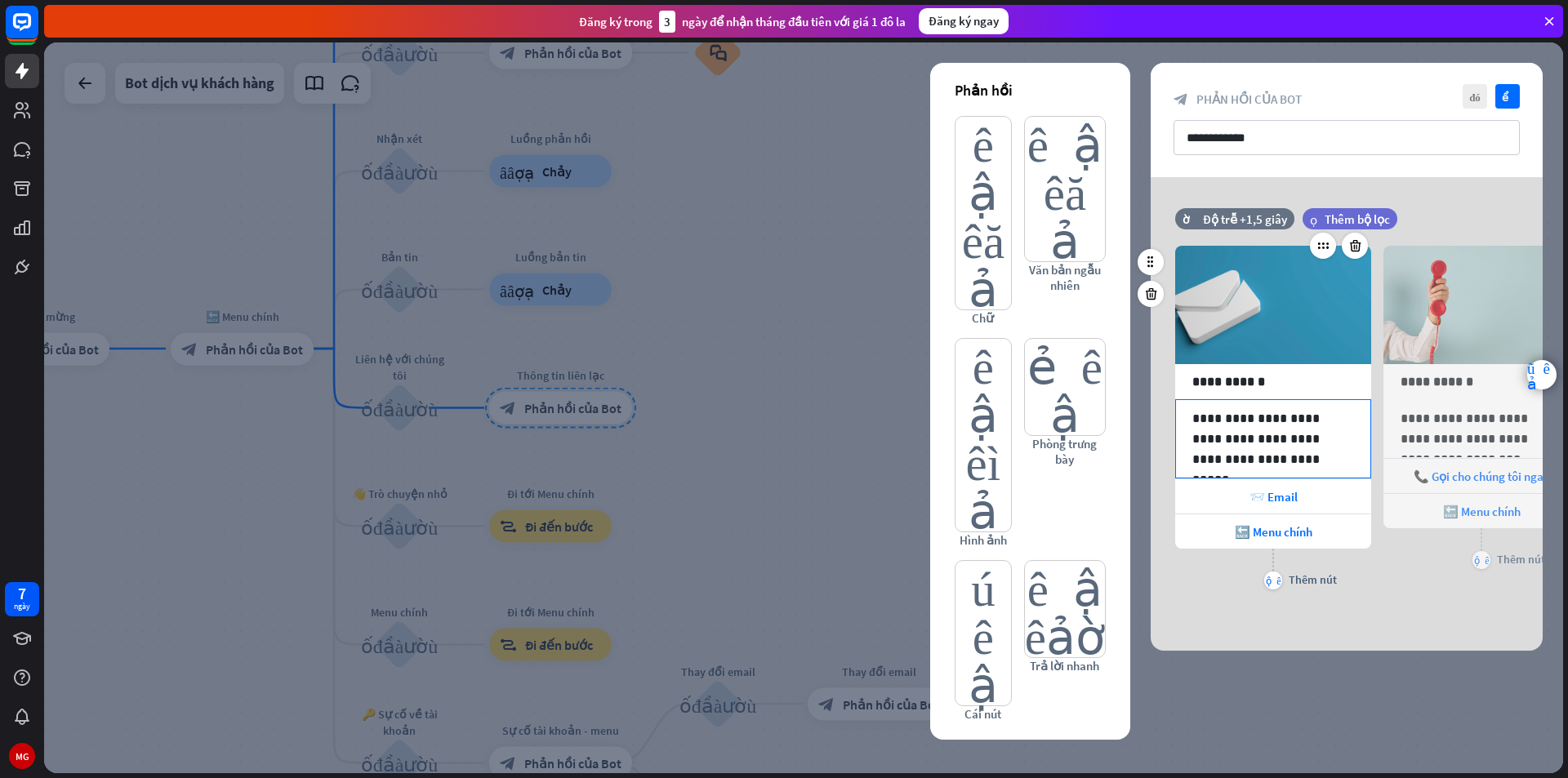
click at [1318, 439] on p "**********" at bounding box center [1272, 438] width 161 height 62
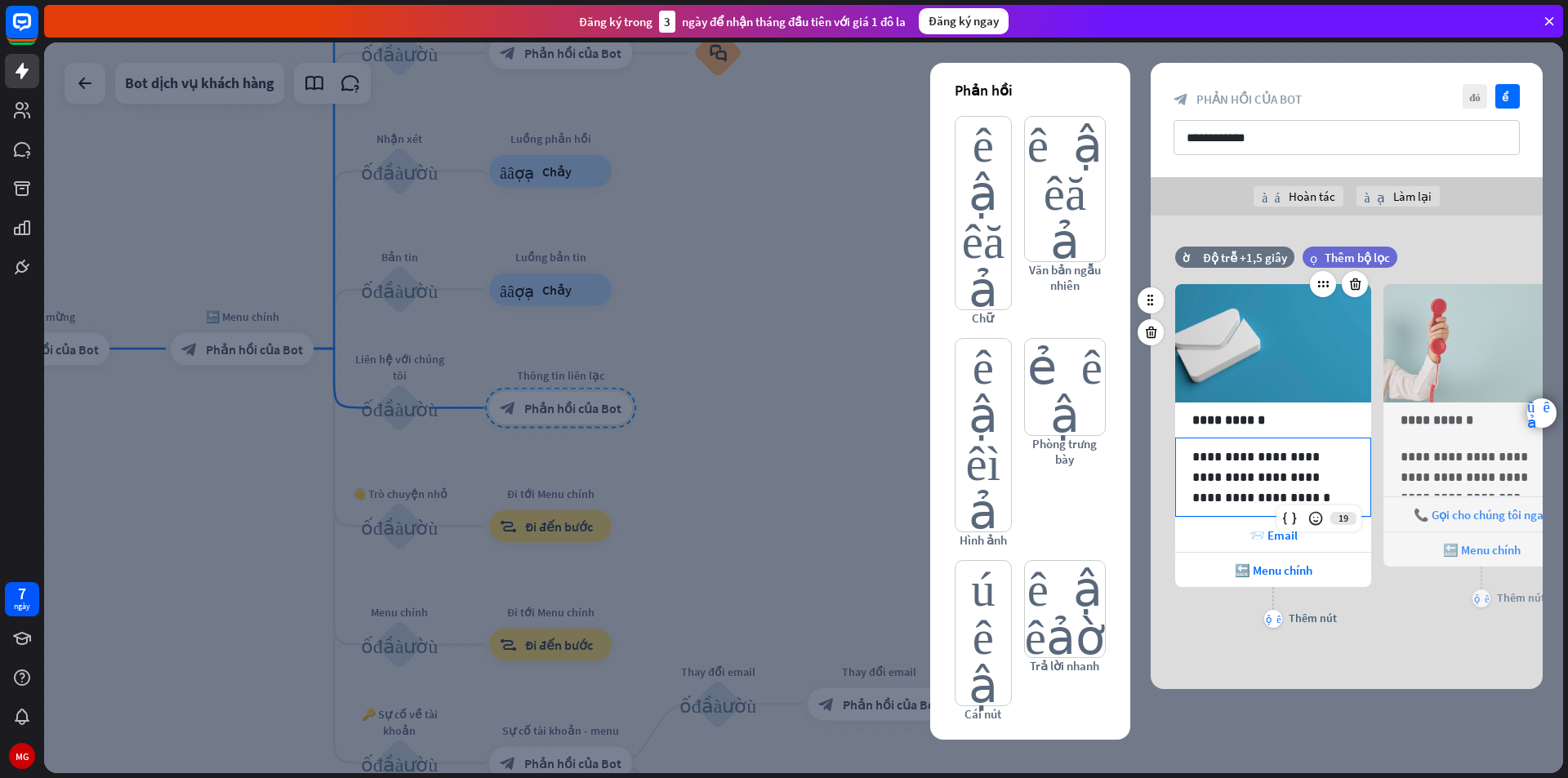
drag, startPoint x: 1292, startPoint y: 475, endPoint x: 1176, endPoint y: 481, distance: 116.2
click at [1176, 481] on div "**********" at bounding box center [1273, 477] width 196 height 79
click at [1440, 467] on p "**********" at bounding box center [1481, 467] width 161 height 41
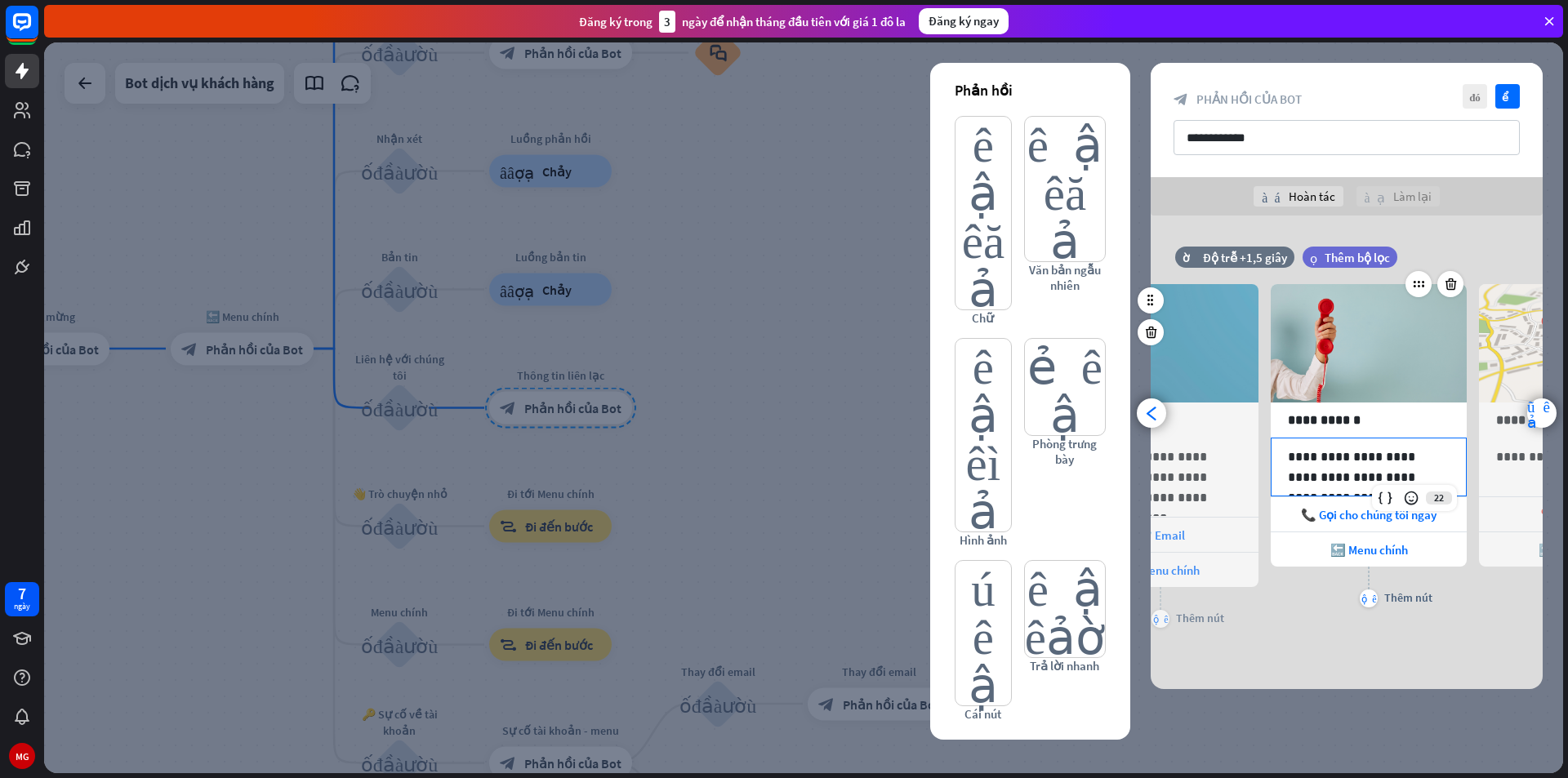
scroll to position [0, 135]
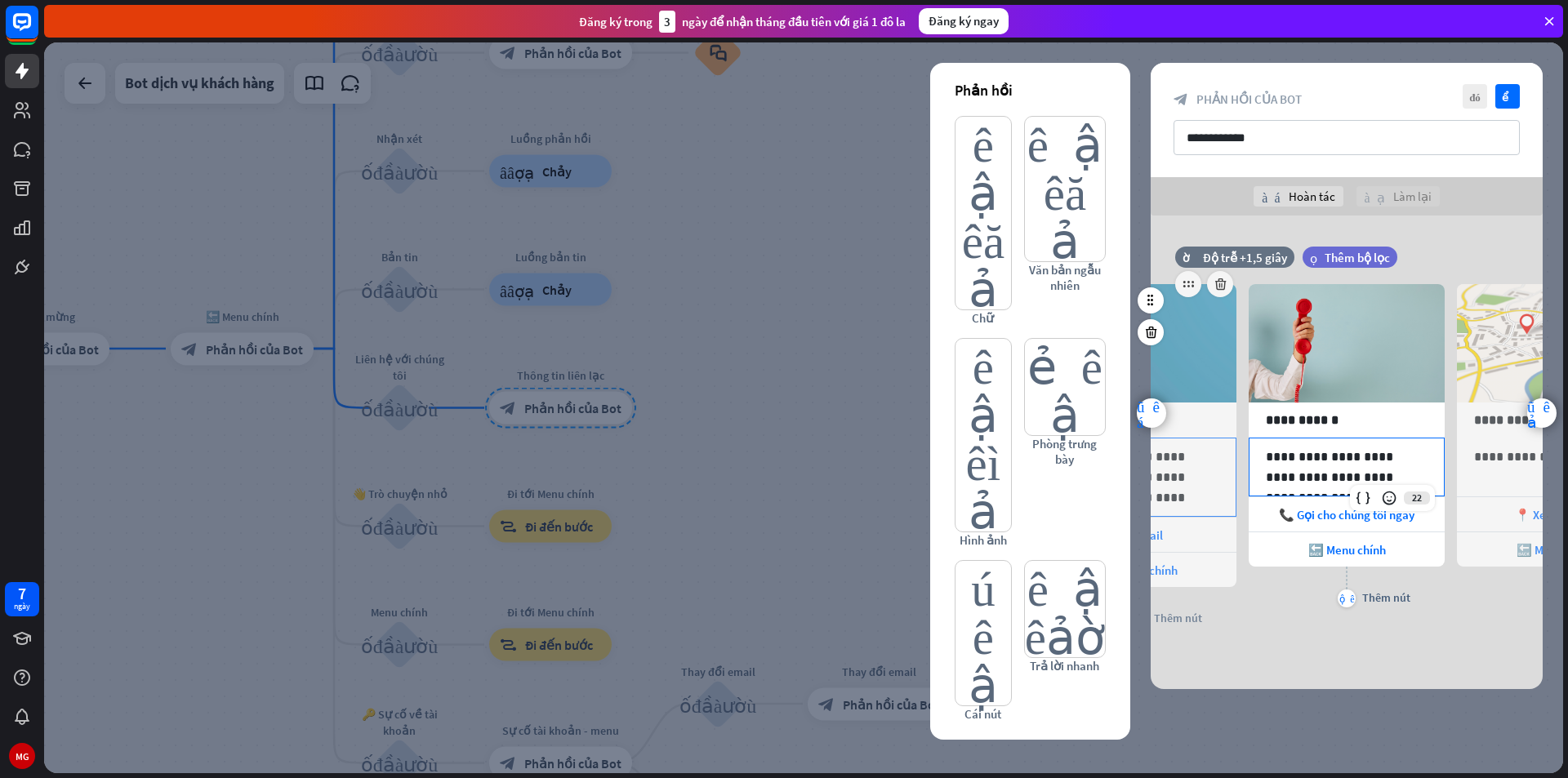
click at [1186, 453] on p "**********" at bounding box center [1137, 477] width 161 height 62
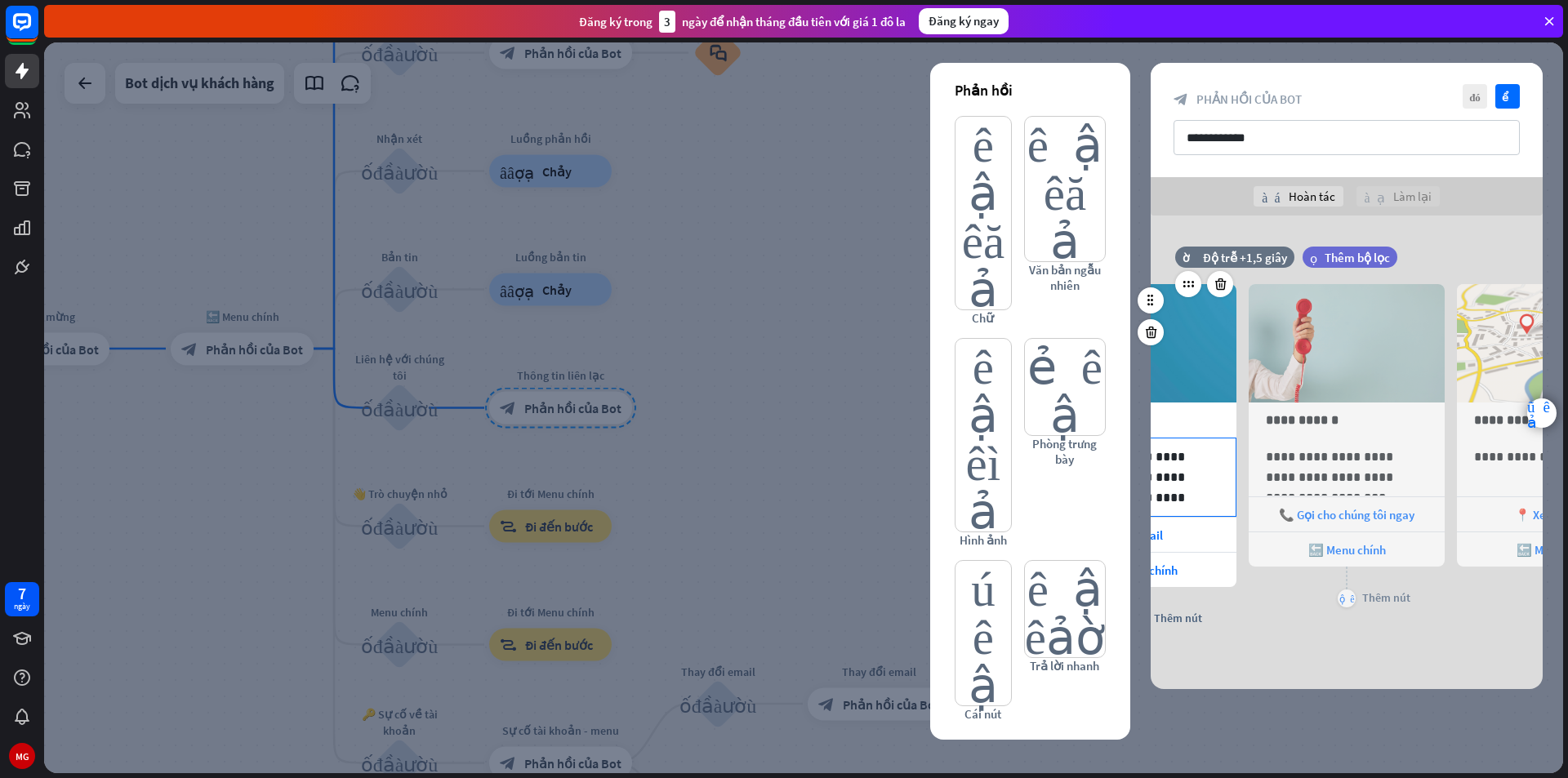
scroll to position [0, 0]
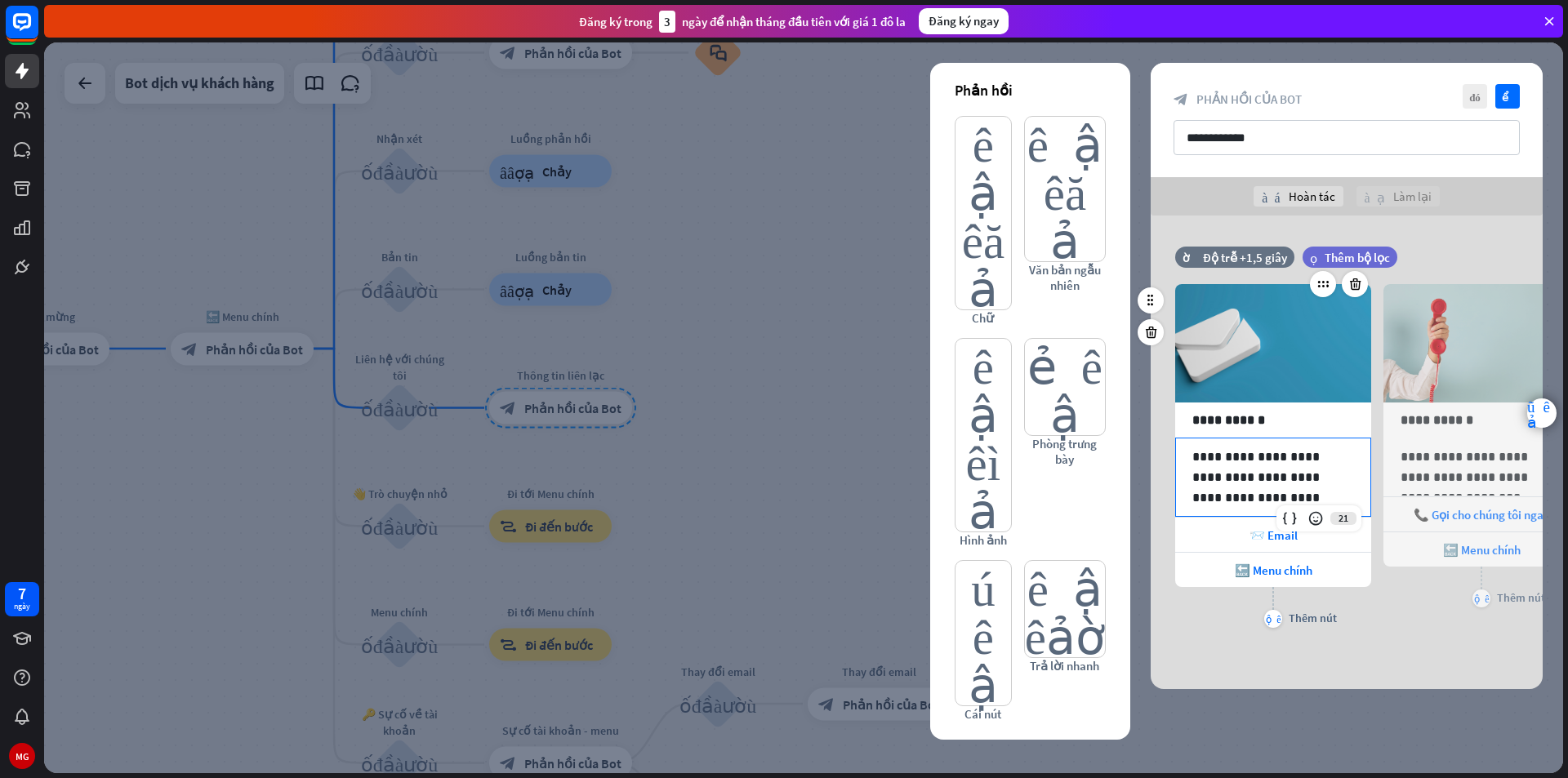
click at [1287, 455] on p "**********" at bounding box center [1272, 477] width 161 height 62
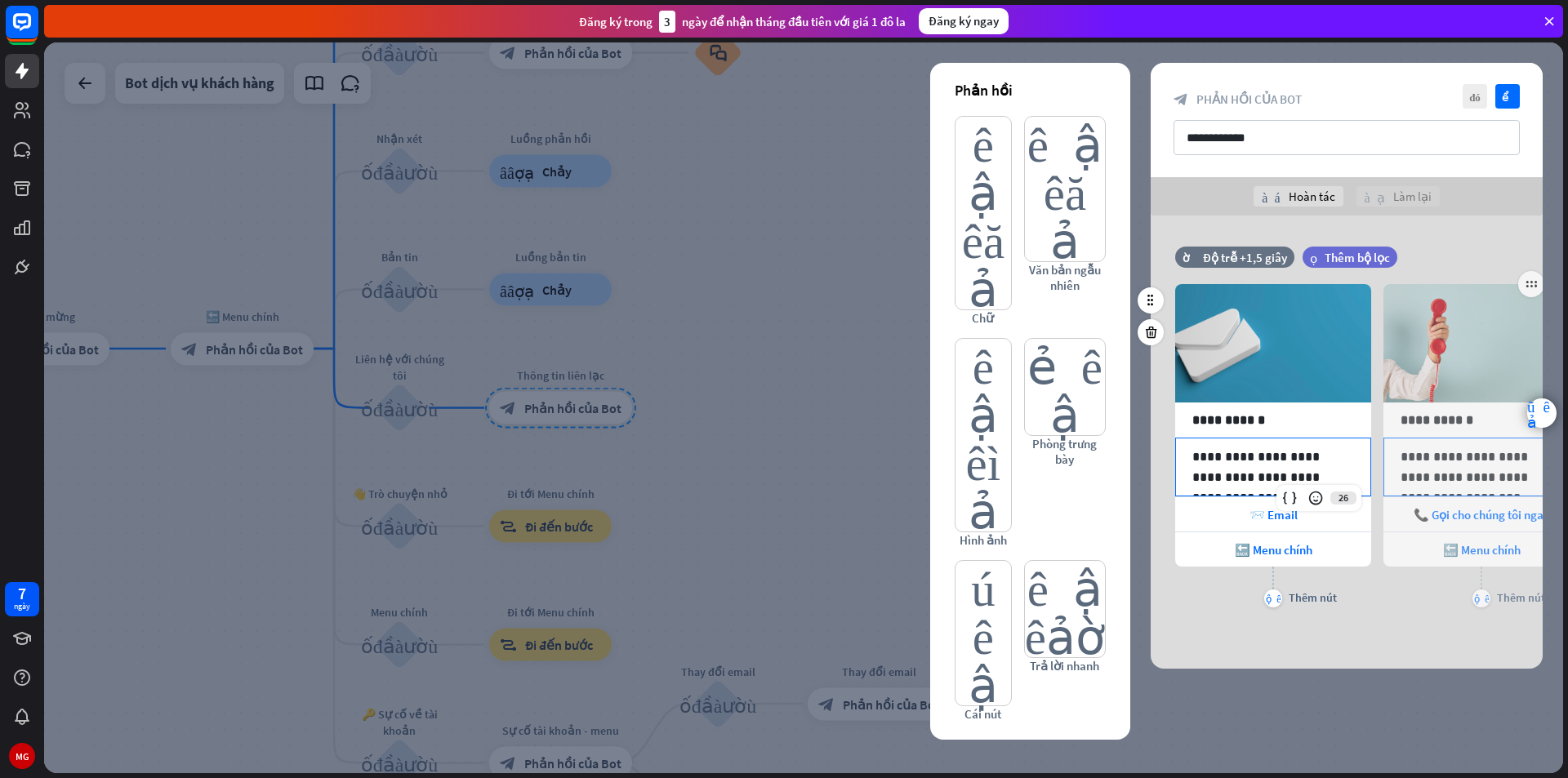
click at [1469, 466] on p "**********" at bounding box center [1481, 467] width 161 height 41
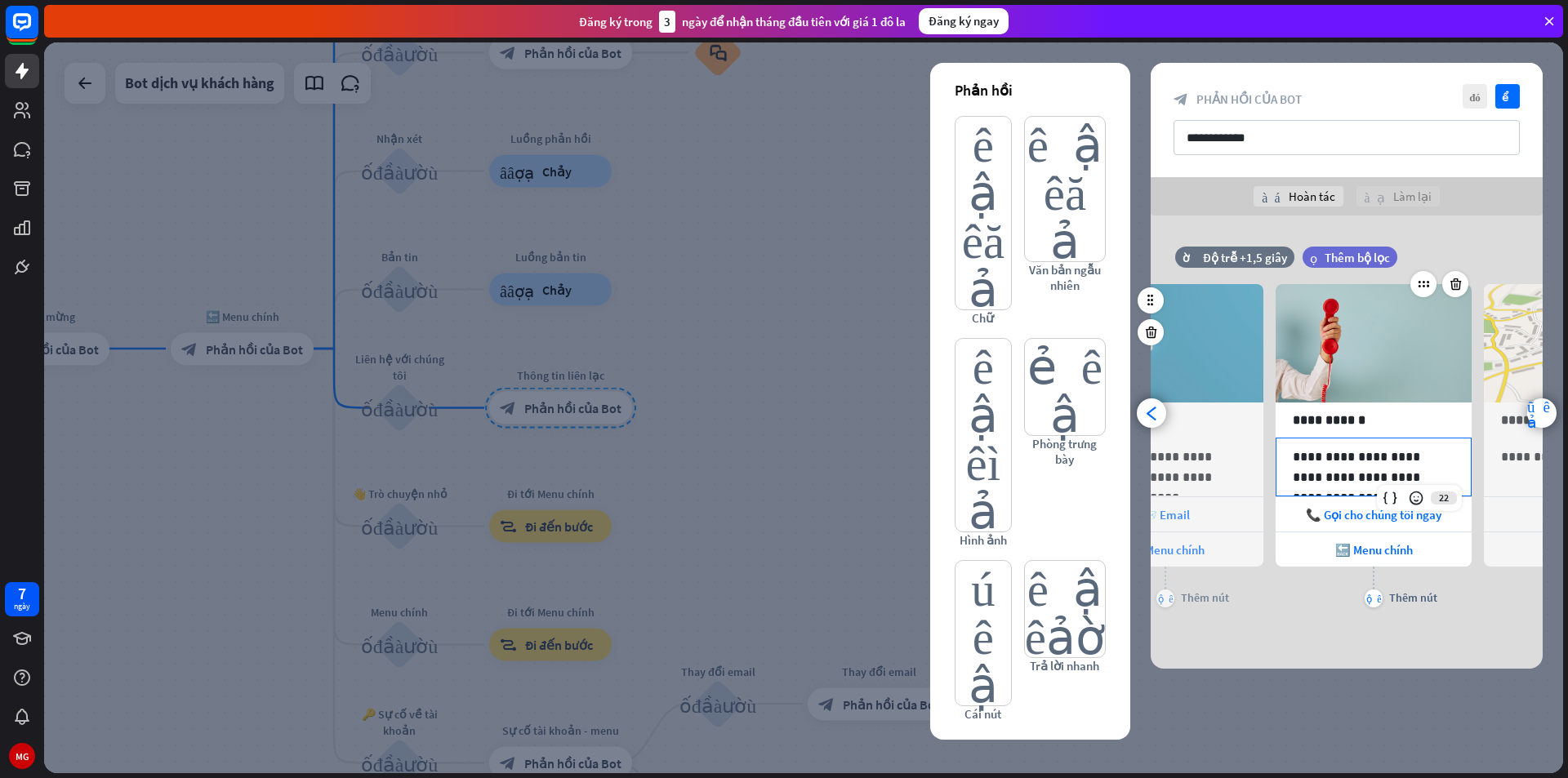
scroll to position [0, 135]
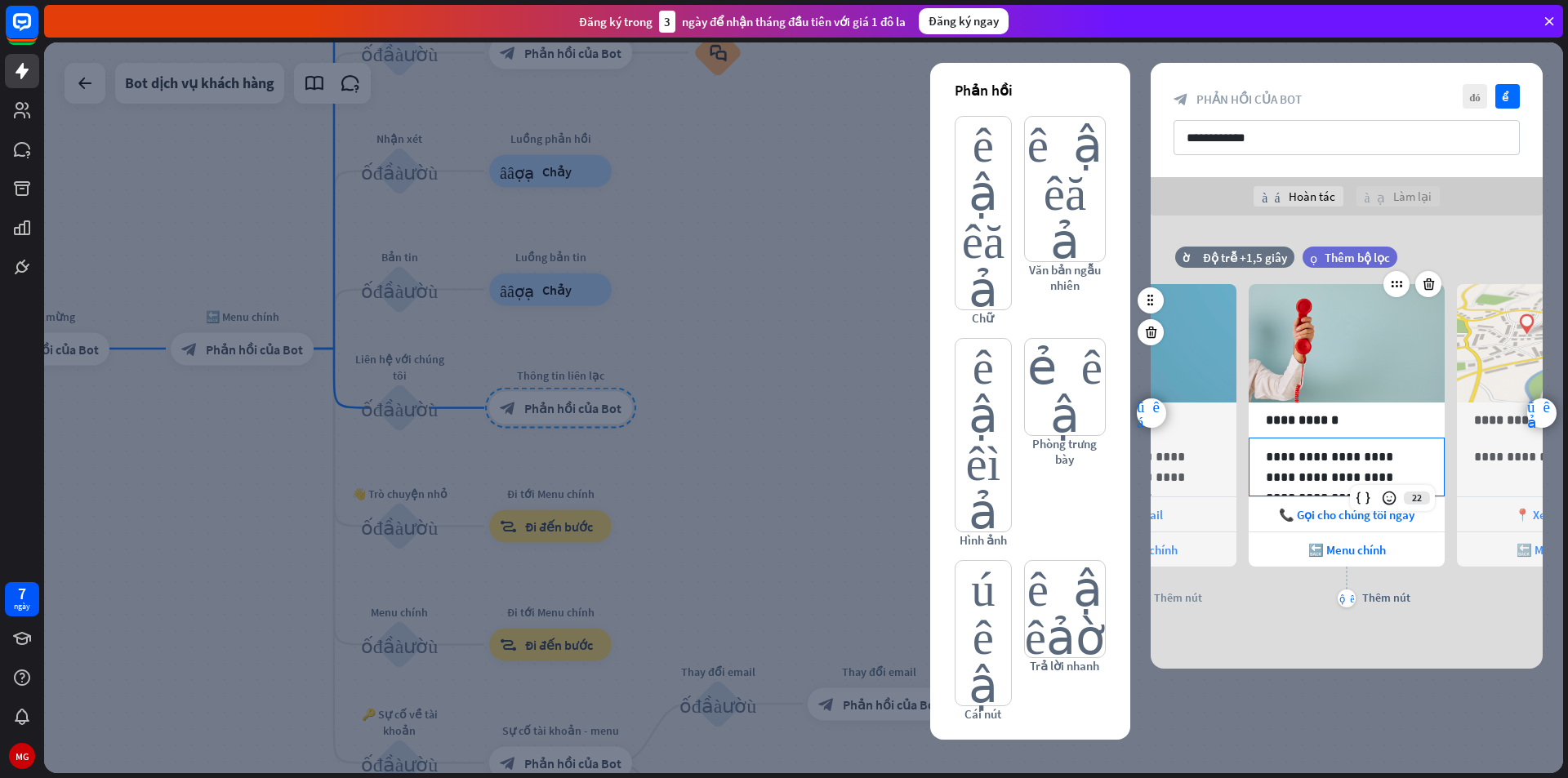
click at [1314, 475] on p "**********" at bounding box center [1346, 467] width 161 height 41
drag, startPoint x: 1383, startPoint y: 477, endPoint x: 1395, endPoint y: 475, distance: 12.2
click at [1383, 477] on p "**********" at bounding box center [1346, 467] width 161 height 41
click at [1324, 474] on p "**********" at bounding box center [1346, 467] width 161 height 41
drag, startPoint x: 1312, startPoint y: 476, endPoint x: 1330, endPoint y: 474, distance: 18.1
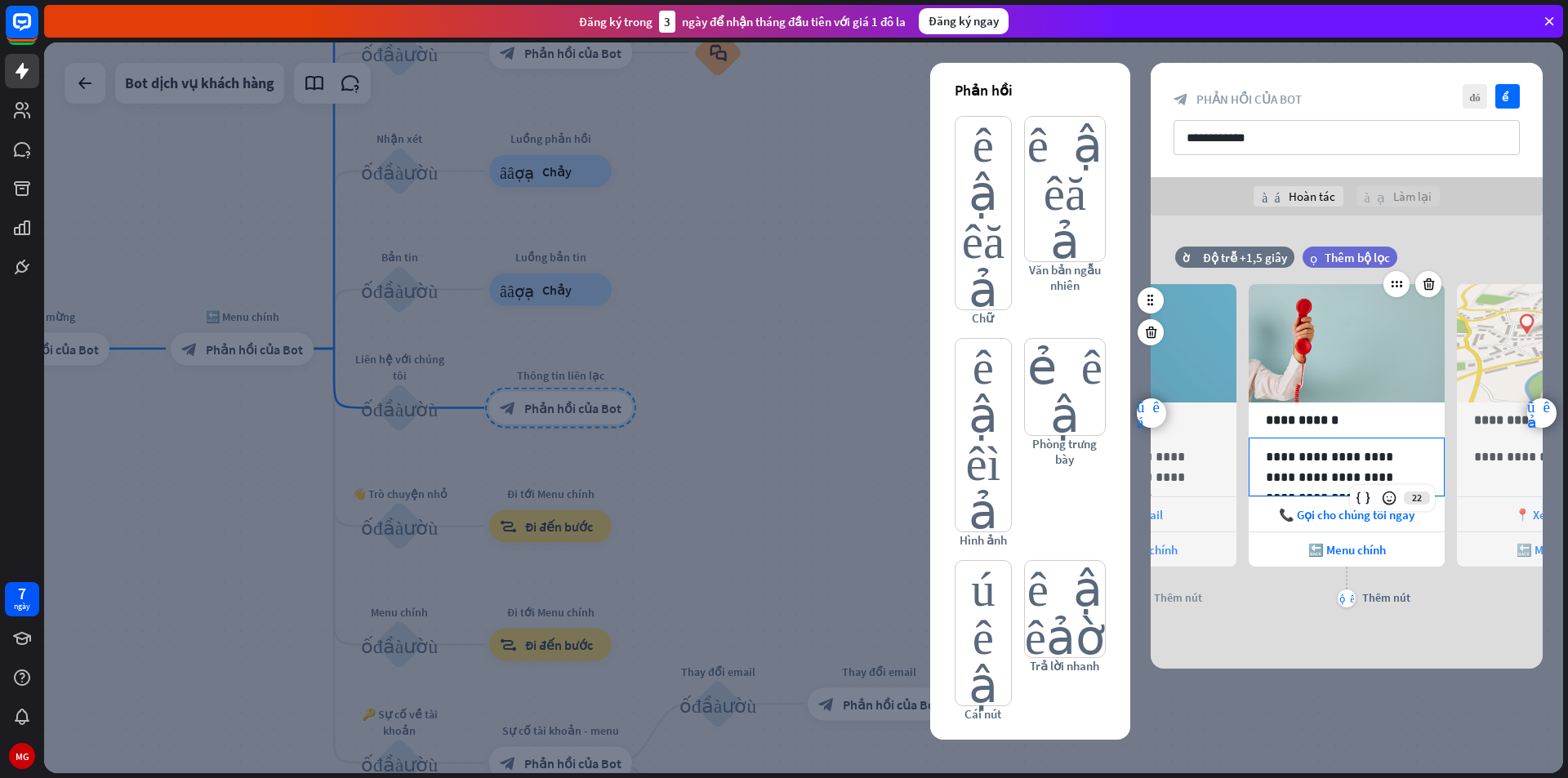
click at [1316, 477] on p "**********" at bounding box center [1346, 467] width 161 height 41
click at [1314, 478] on p "**********" at bounding box center [1346, 467] width 161 height 41
drag, startPoint x: 1313, startPoint y: 478, endPoint x: 1255, endPoint y: 456, distance: 62.0
click at [1255, 456] on div "**********" at bounding box center [1347, 467] width 195 height 57
click at [1341, 421] on p "**********" at bounding box center [1346, 420] width 161 height 21
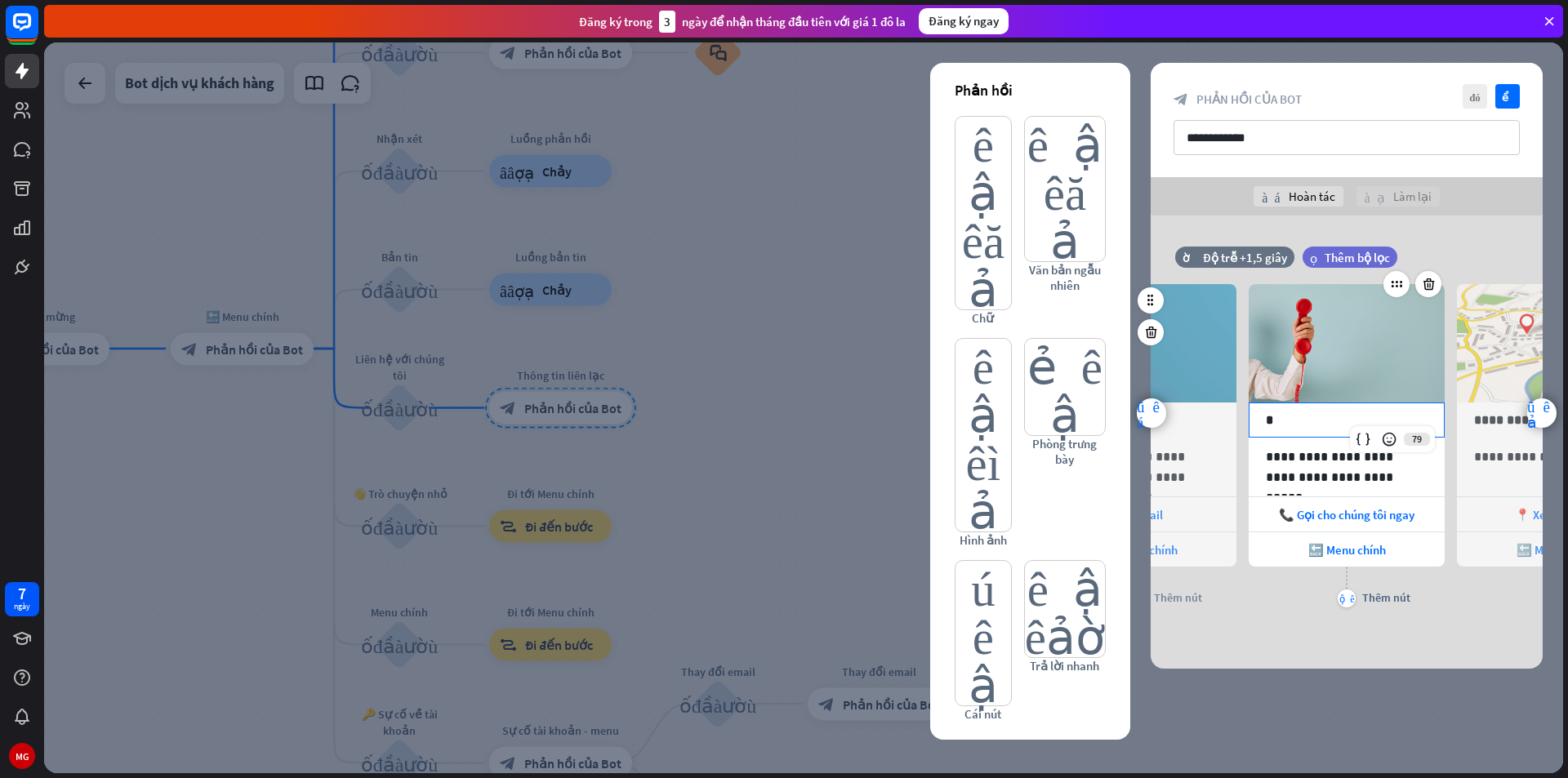
scroll to position [0, 0]
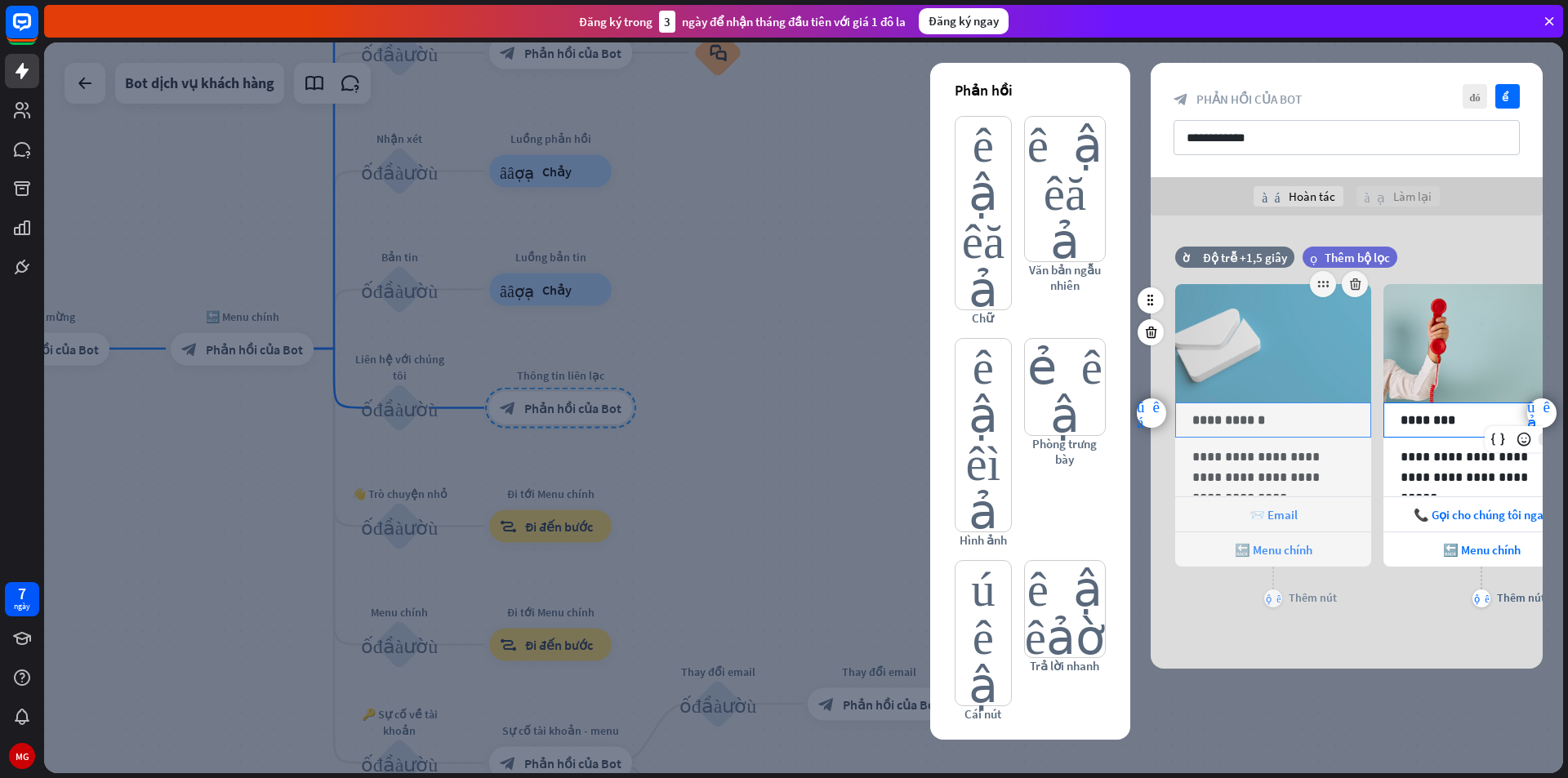
click at [1281, 419] on p "**********" at bounding box center [1272, 420] width 161 height 21
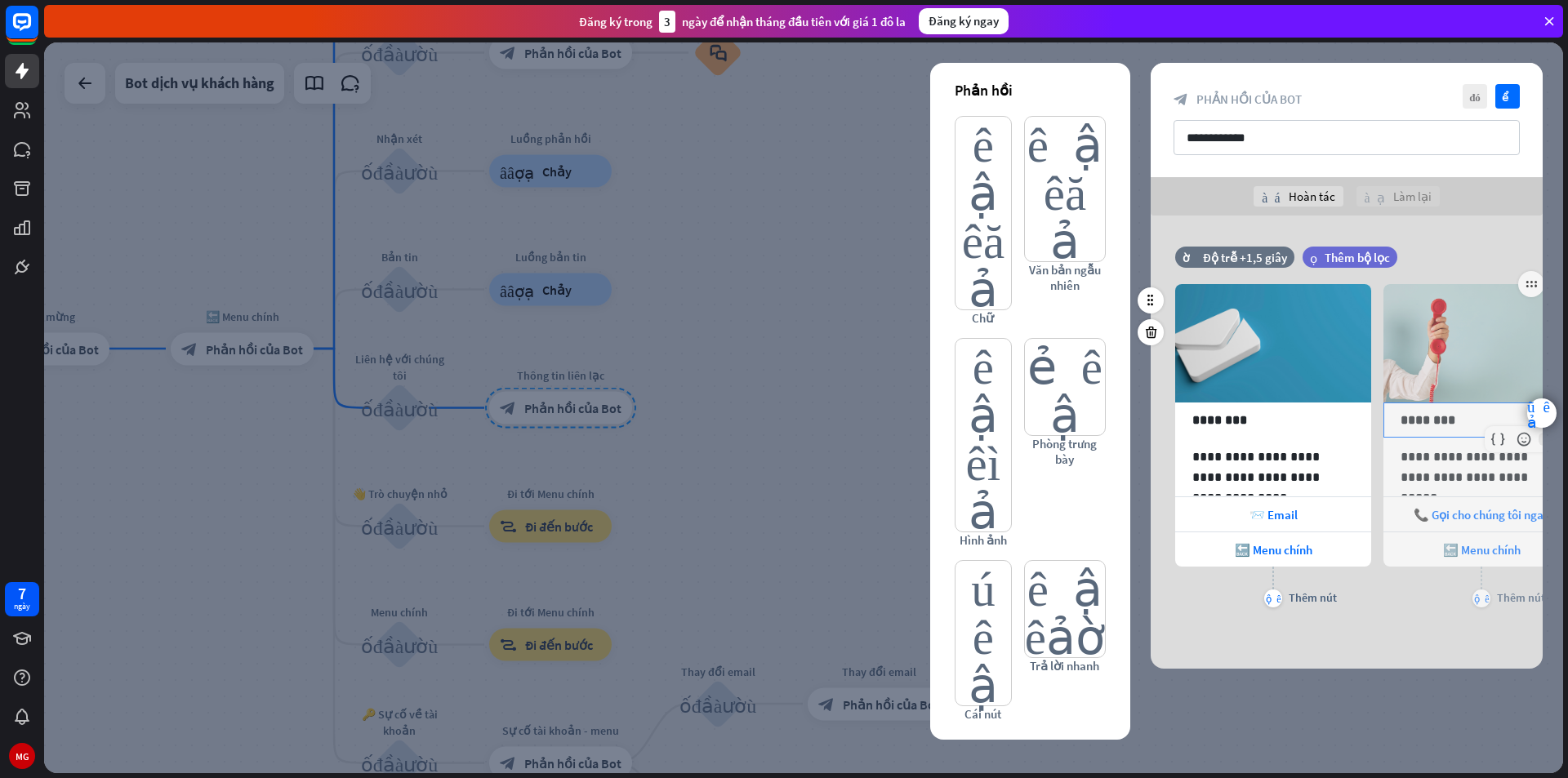
click at [1466, 427] on p "********" at bounding box center [1481, 420] width 161 height 21
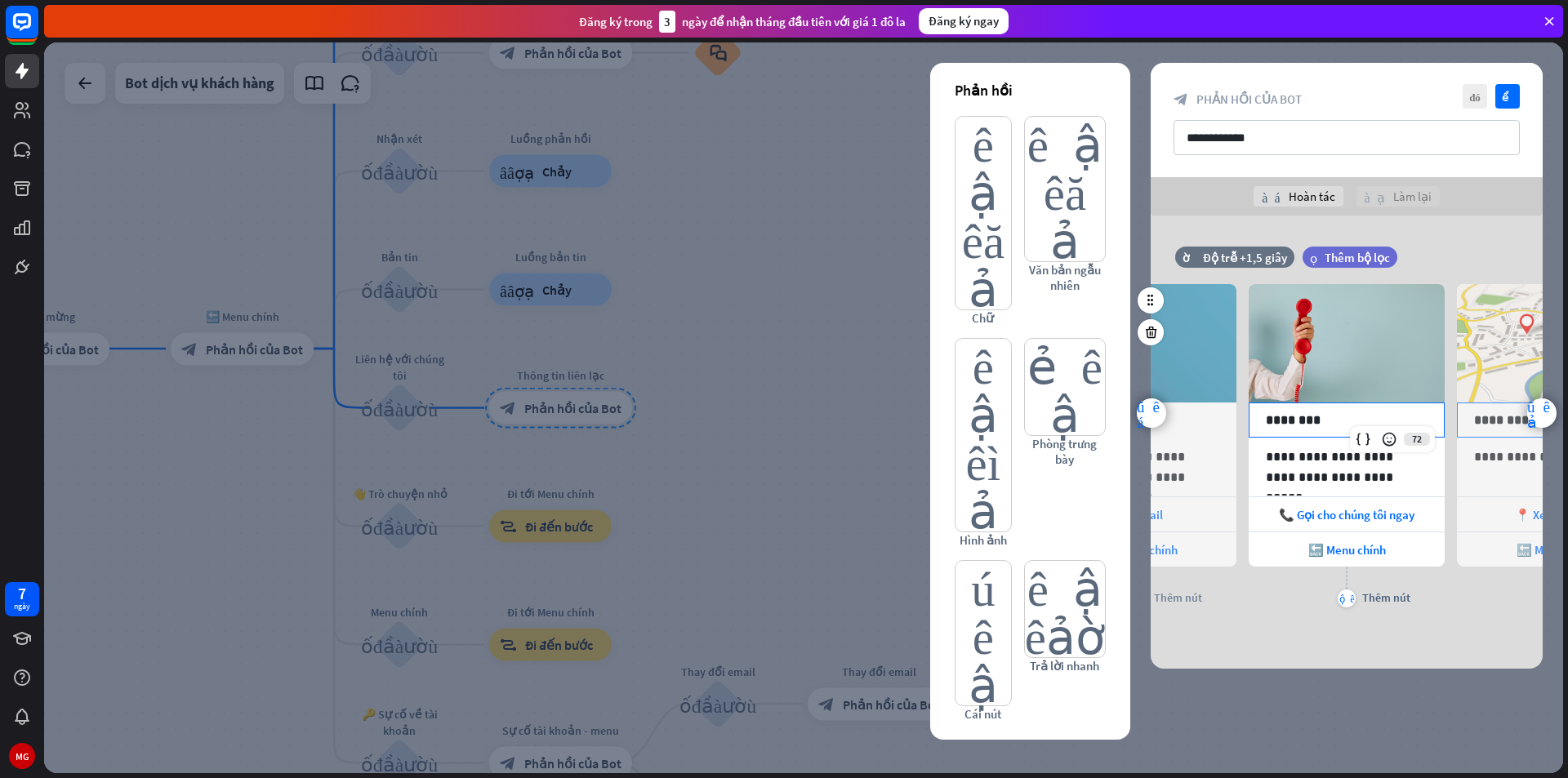
click at [1492, 421] on p "********" at bounding box center [1554, 420] width 161 height 21
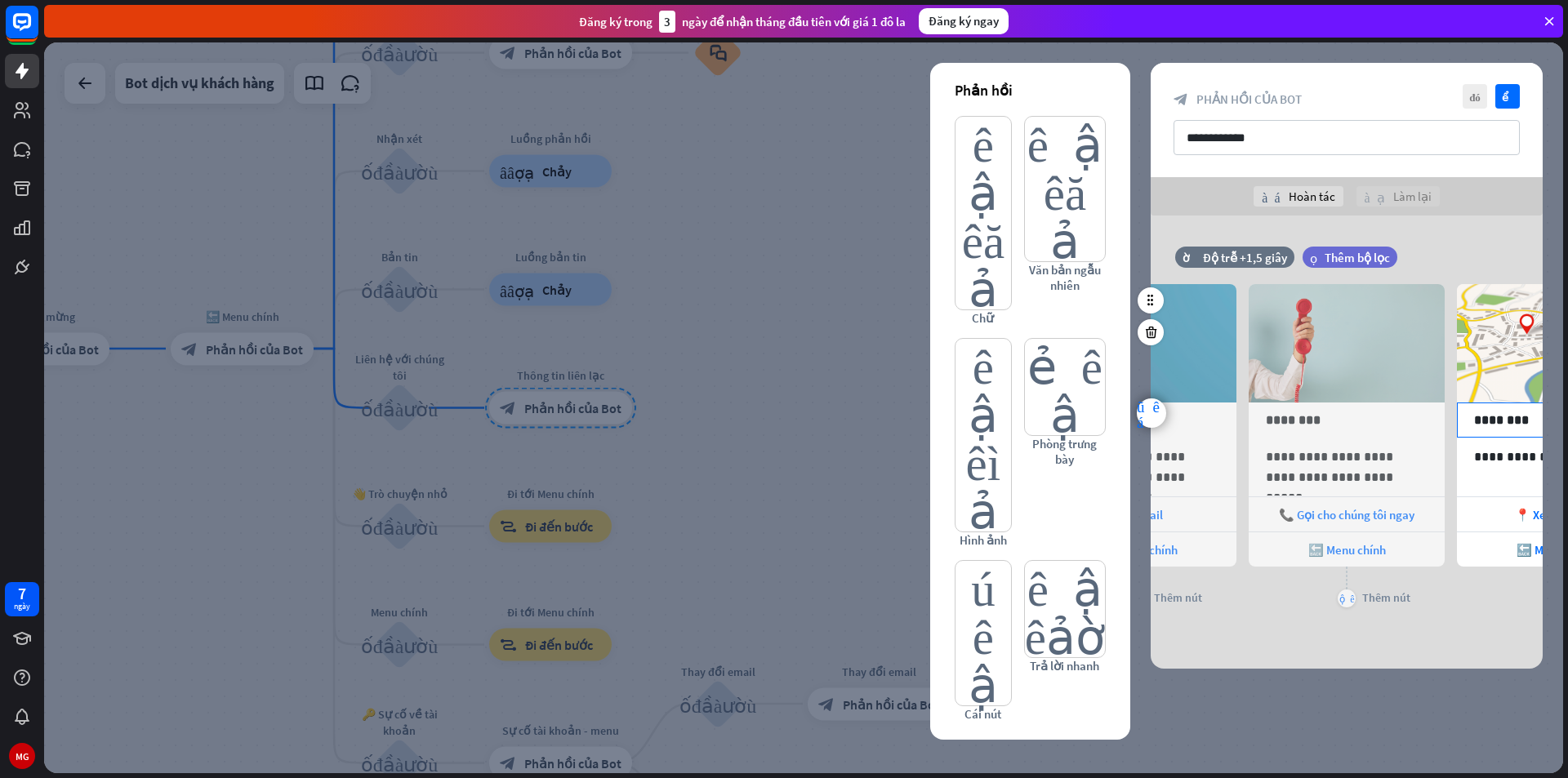
scroll to position [0, 343]
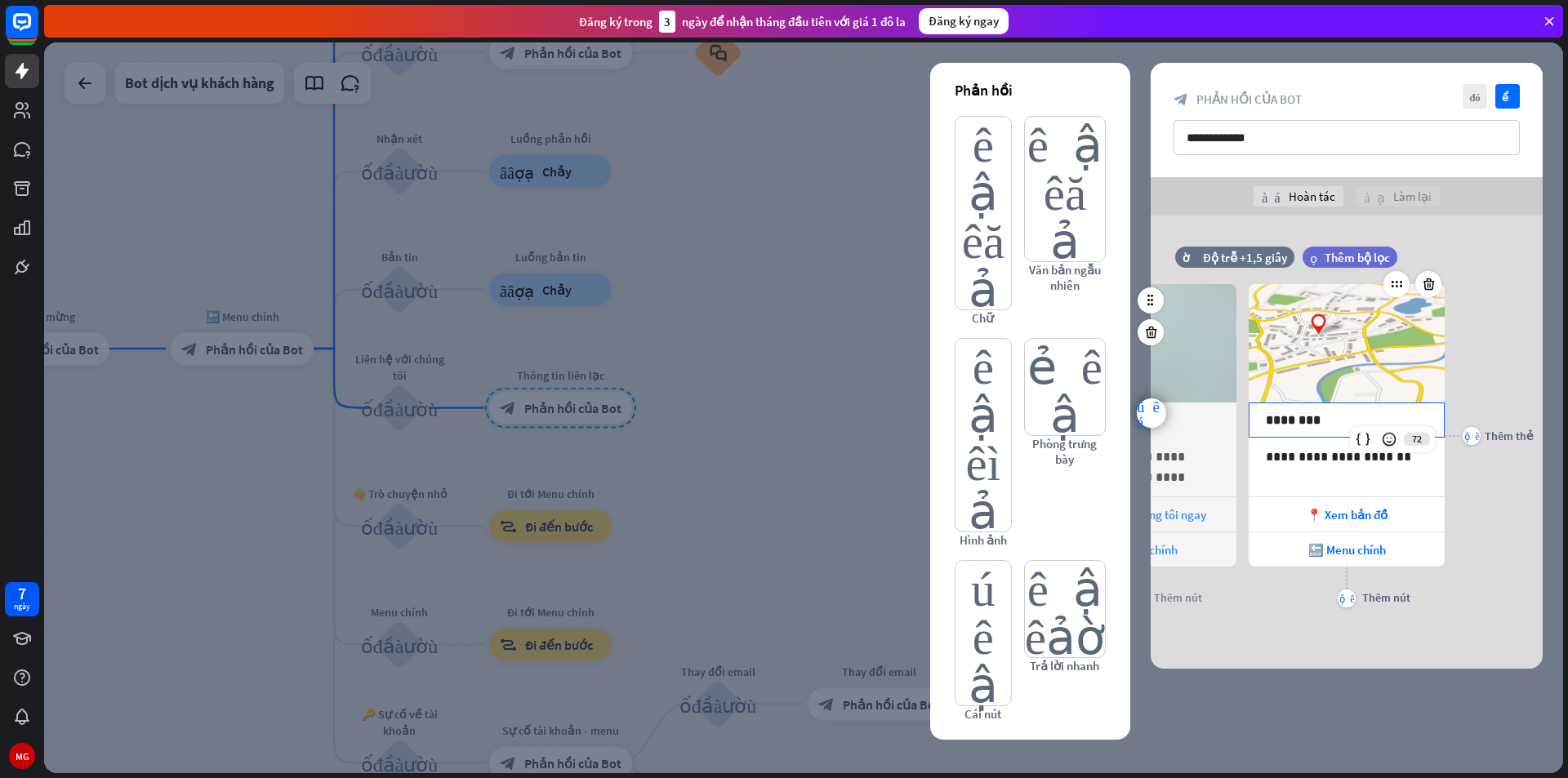
click at [1359, 413] on p "********" at bounding box center [1346, 420] width 161 height 21
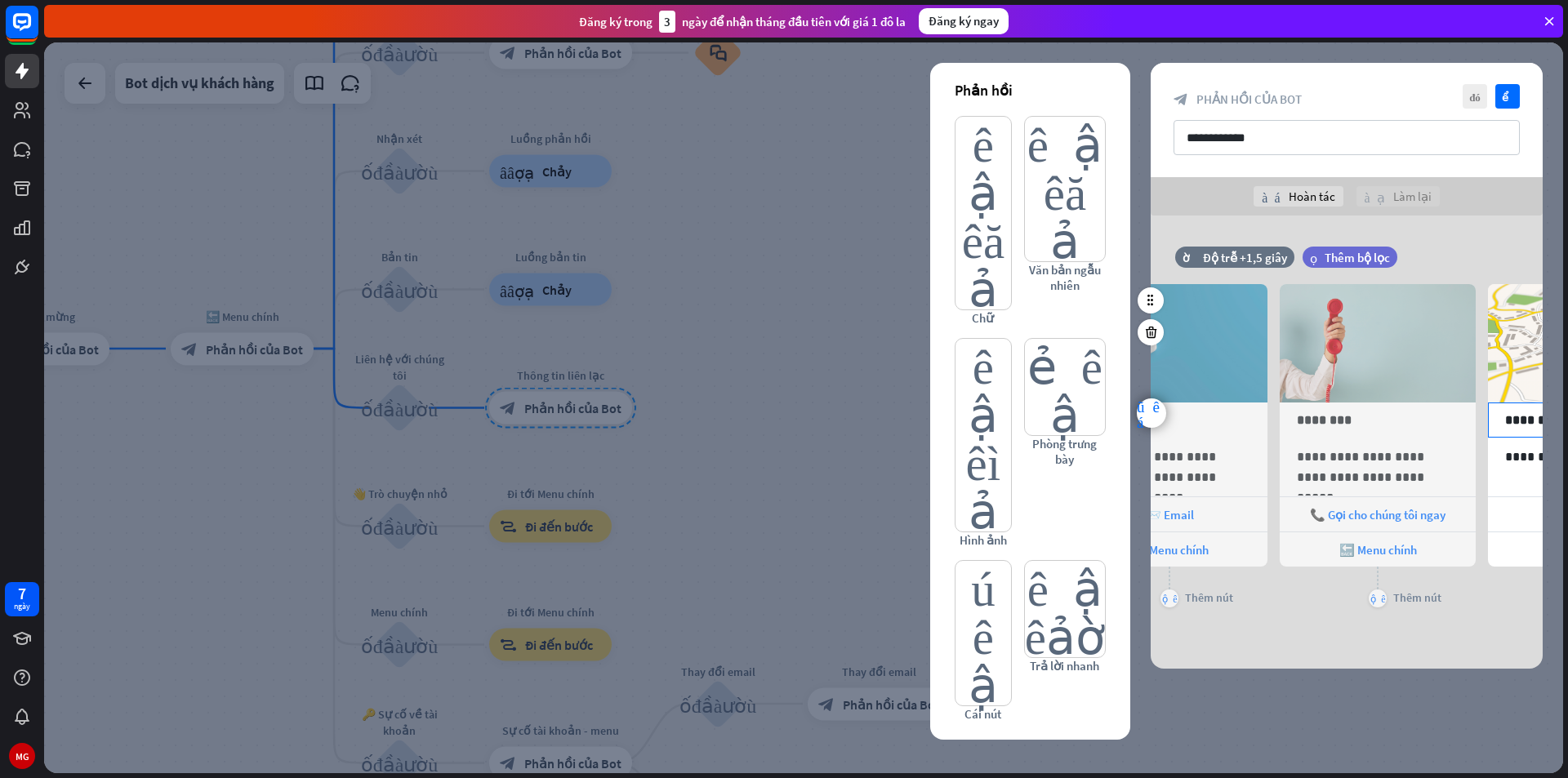
scroll to position [0, 108]
click at [1515, 462] on p "**********" at bounding box center [1582, 456] width 161 height 21
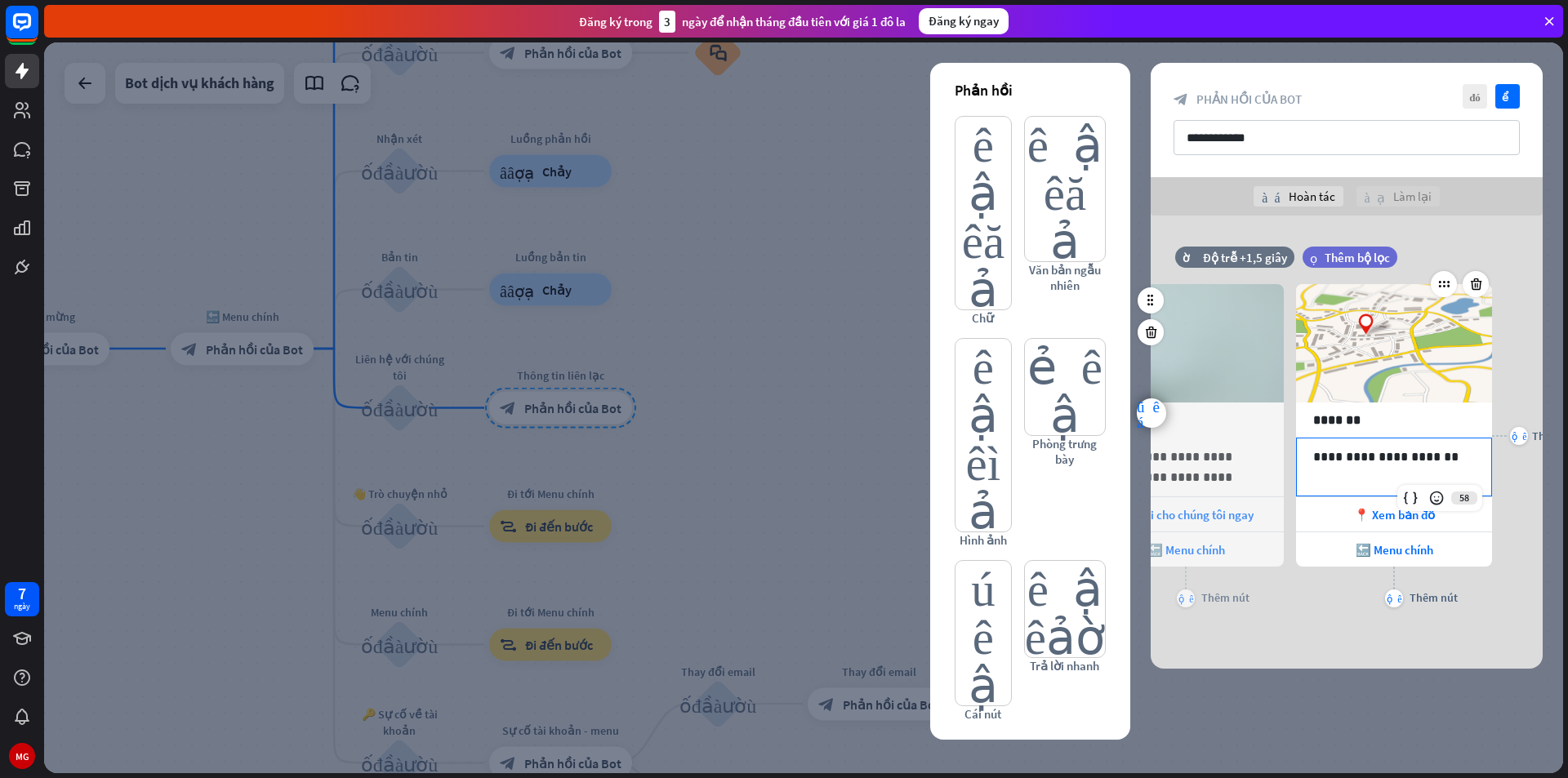
scroll to position [0, 343]
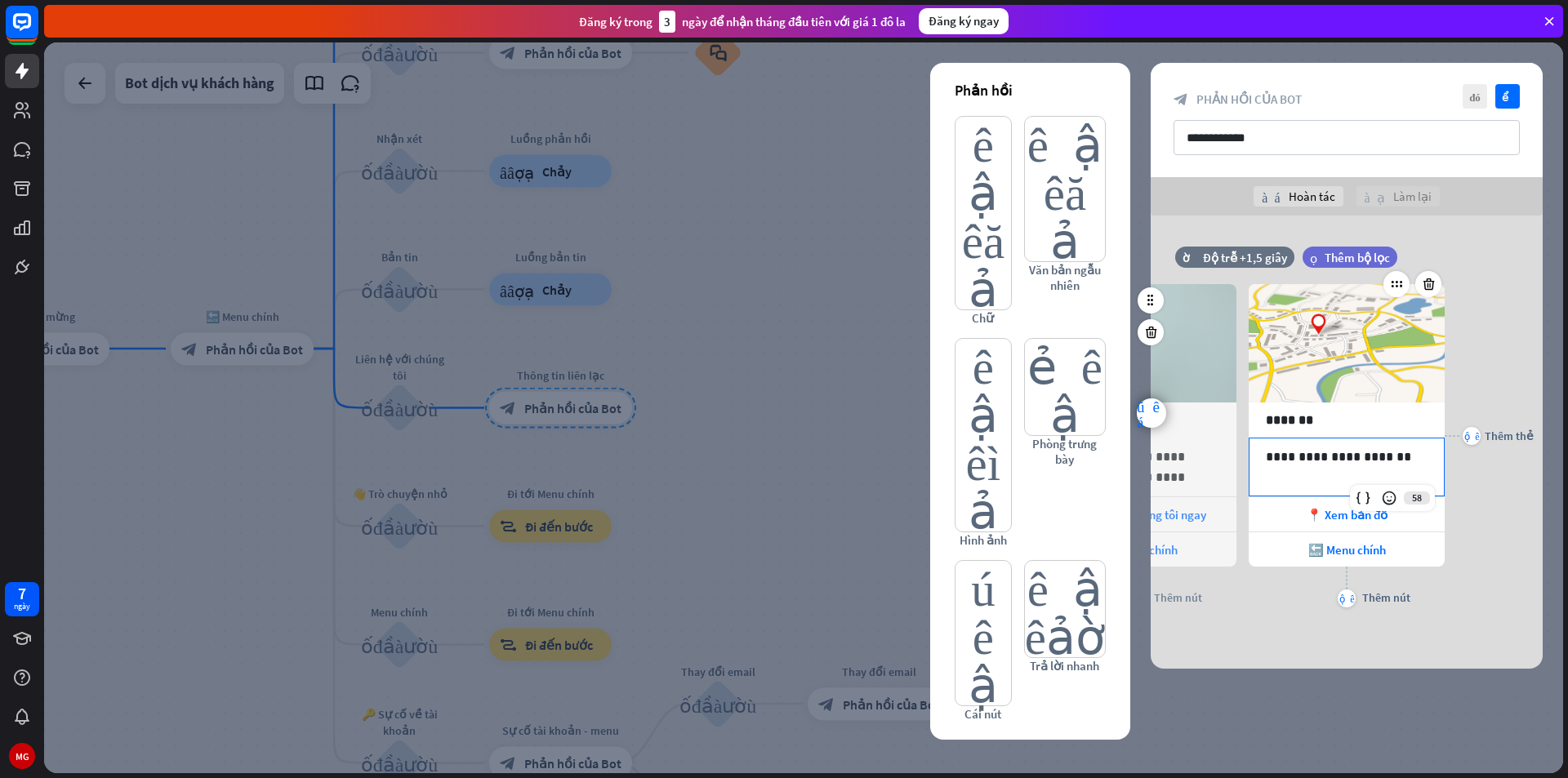
click at [1409, 455] on p "**********" at bounding box center [1346, 456] width 161 height 21
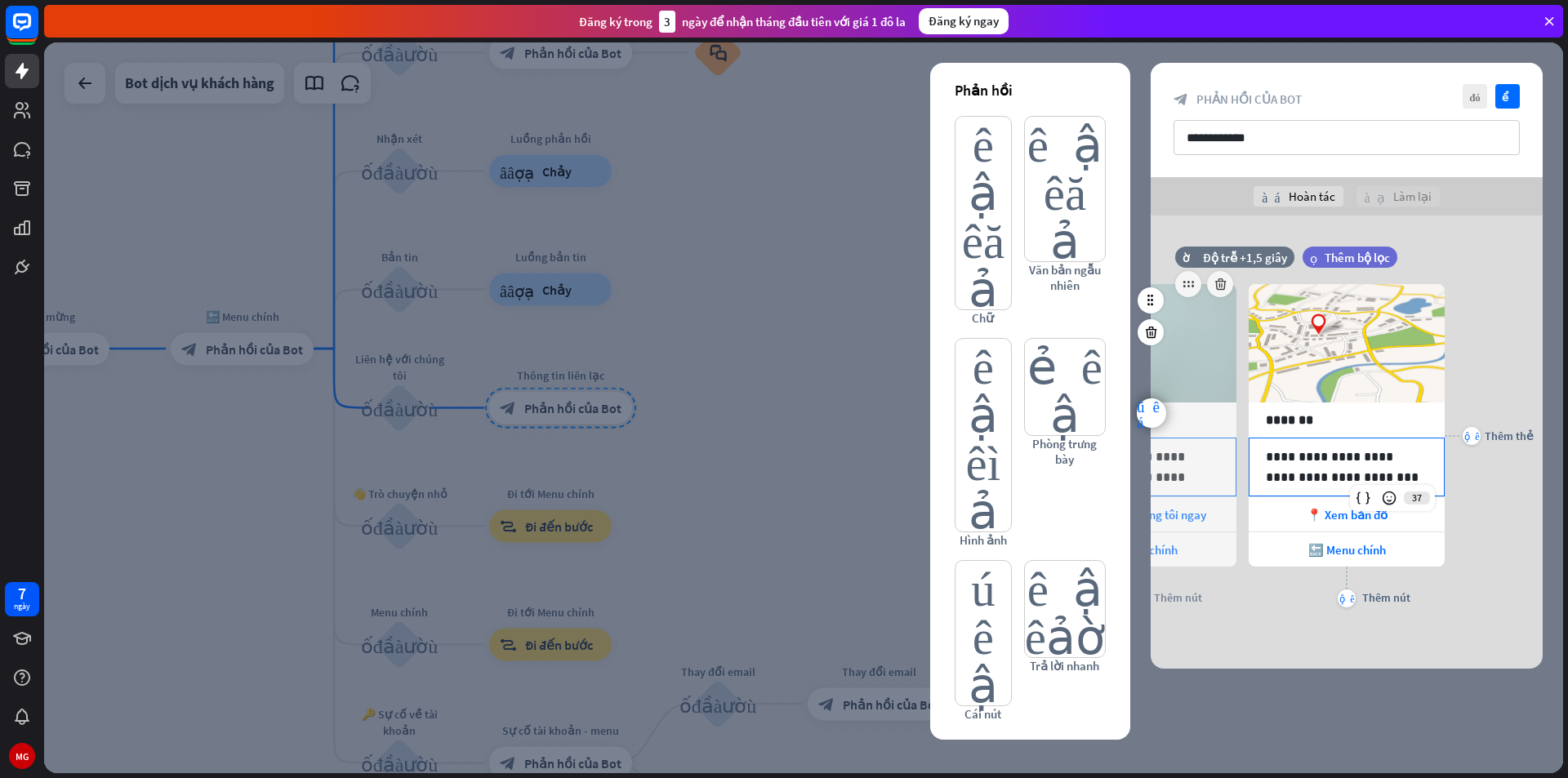
click at [1201, 470] on p "**********" at bounding box center [1137, 467] width 161 height 41
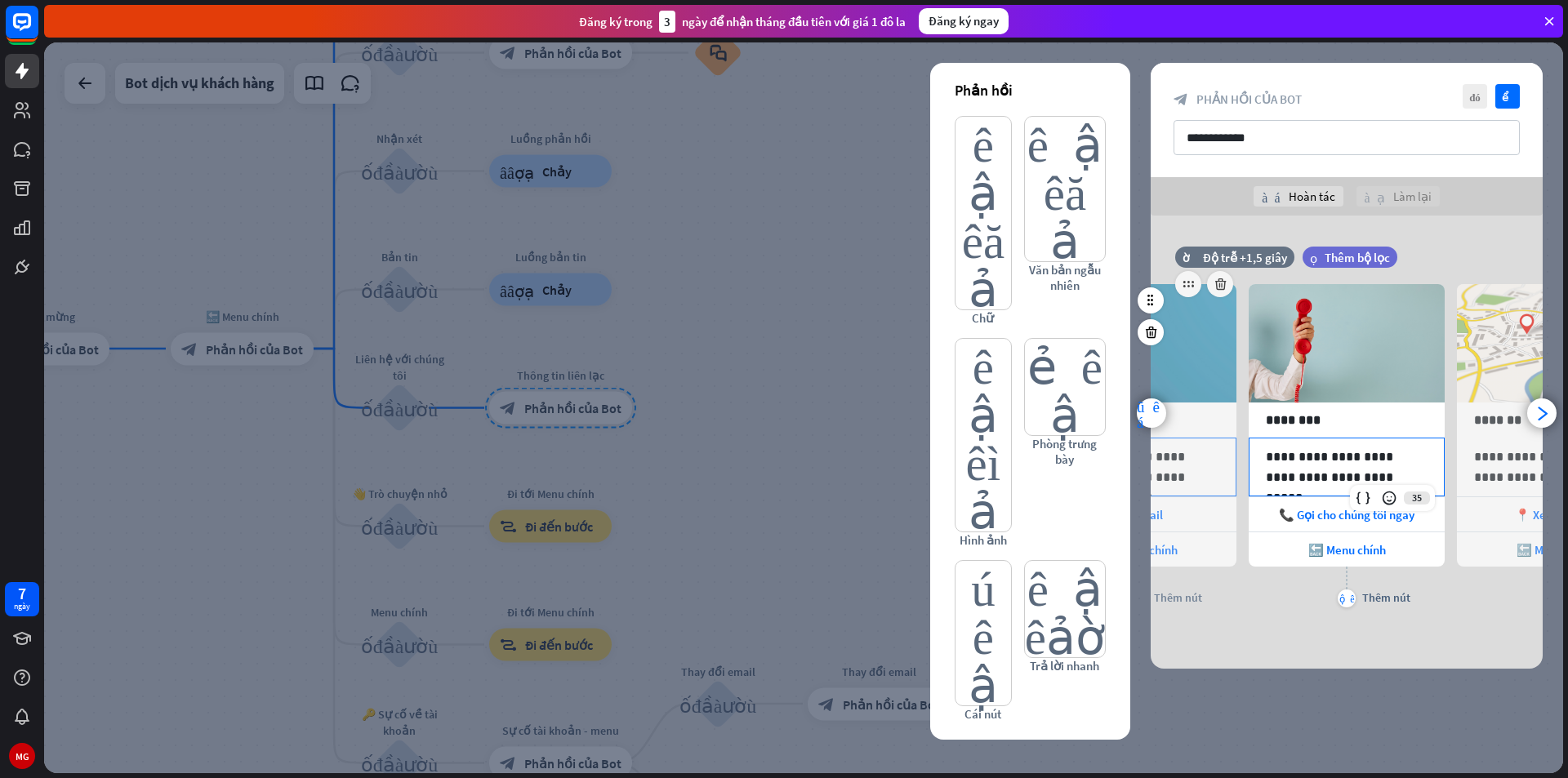
click at [1199, 467] on p "**********" at bounding box center [1137, 467] width 161 height 41
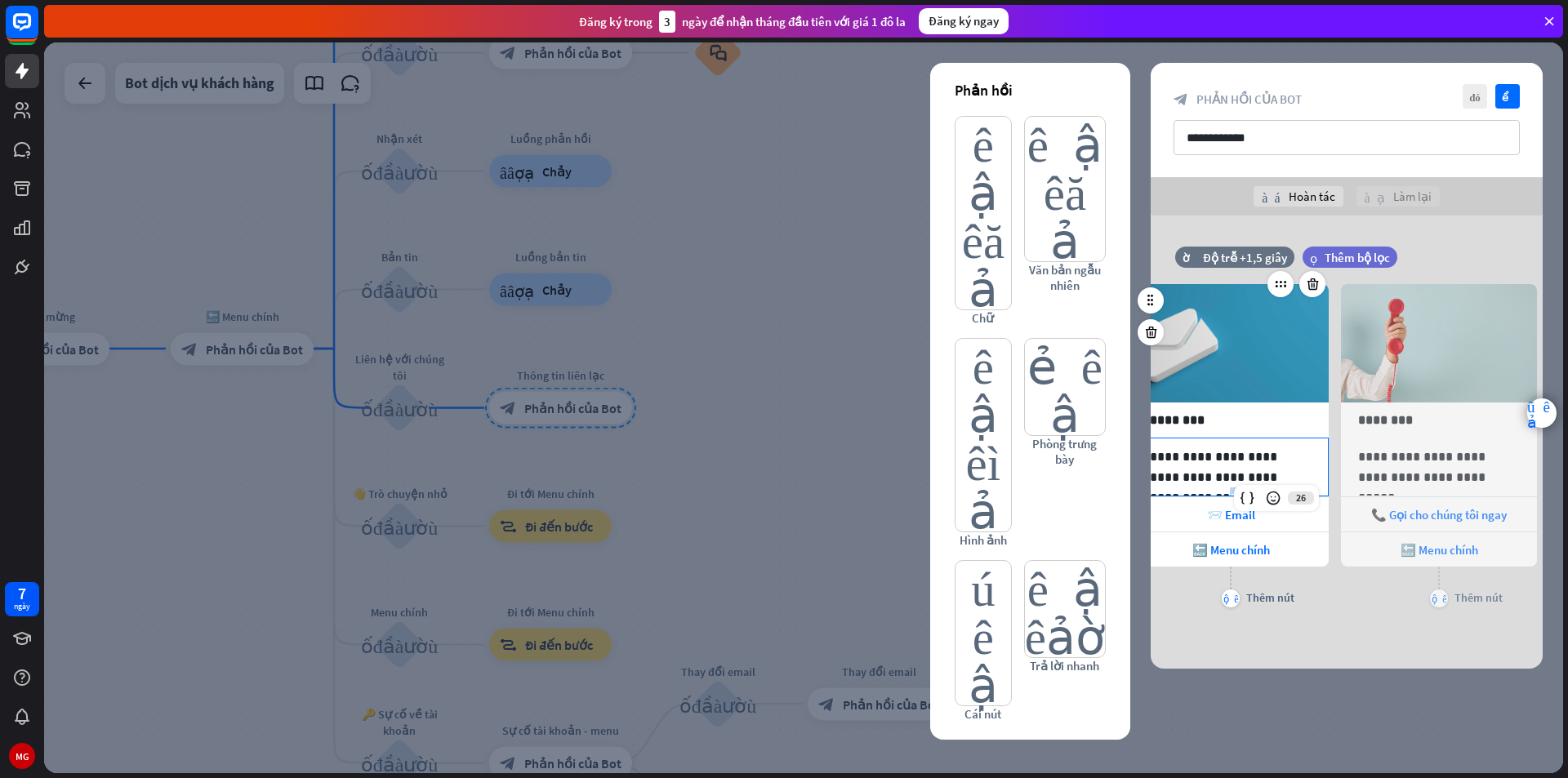
scroll to position [0, 0]
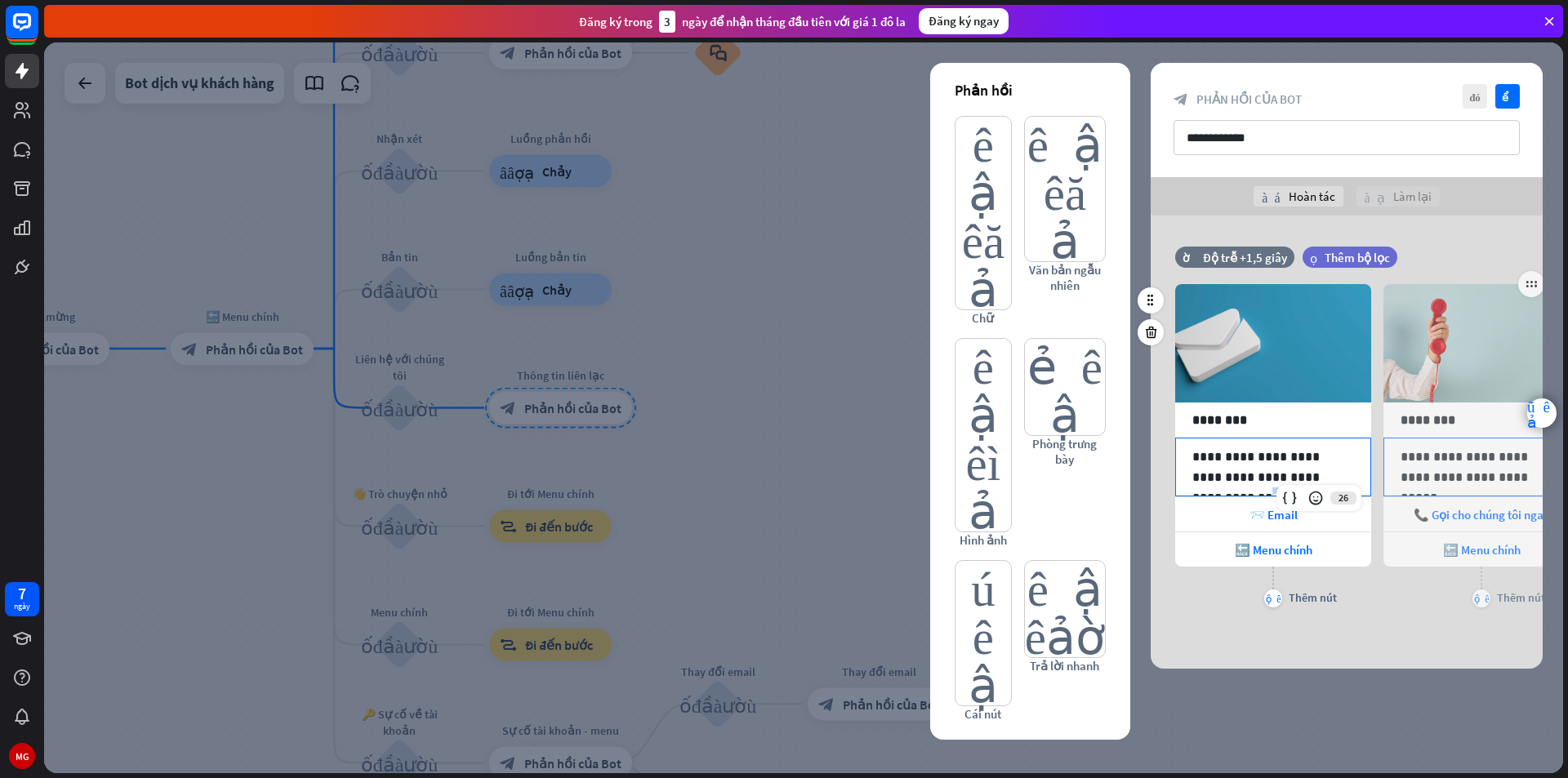
click at [1511, 475] on p "**********" at bounding box center [1481, 467] width 161 height 41
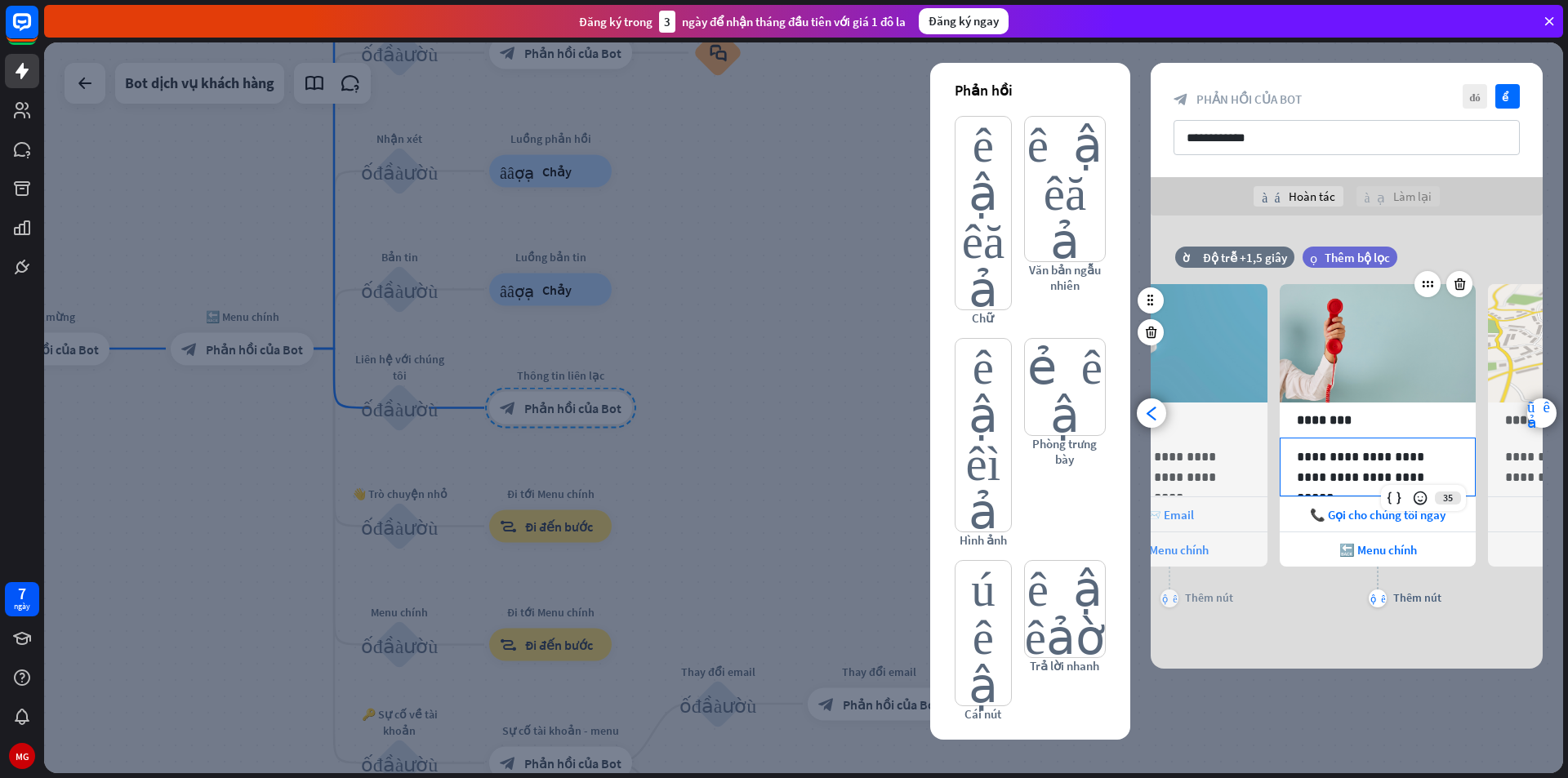
scroll to position [0, 135]
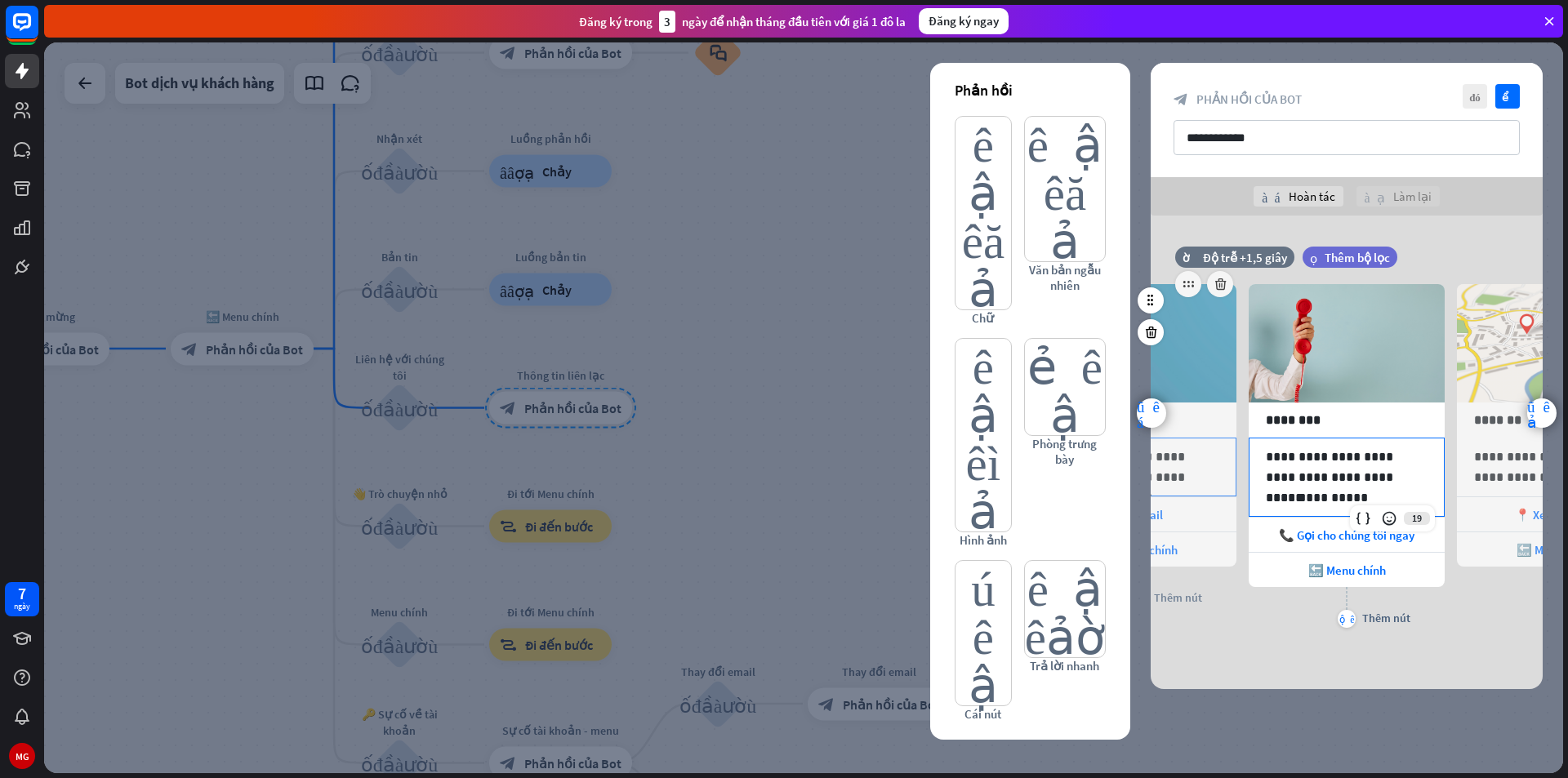
click at [1210, 477] on p "**********" at bounding box center [1137, 467] width 161 height 41
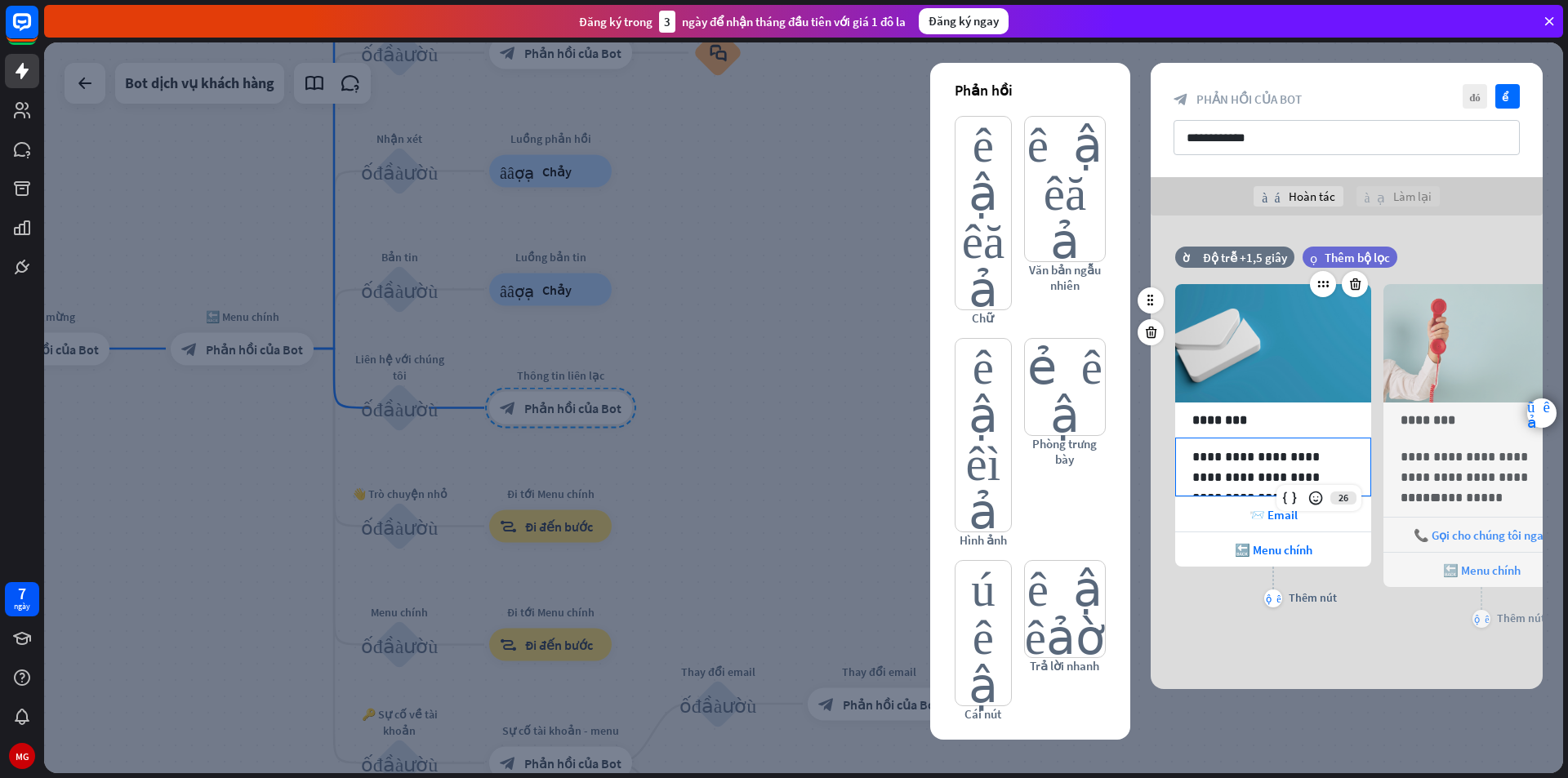
scroll to position [0, 0]
click at [1482, 471] on p "**********" at bounding box center [1481, 467] width 161 height 41
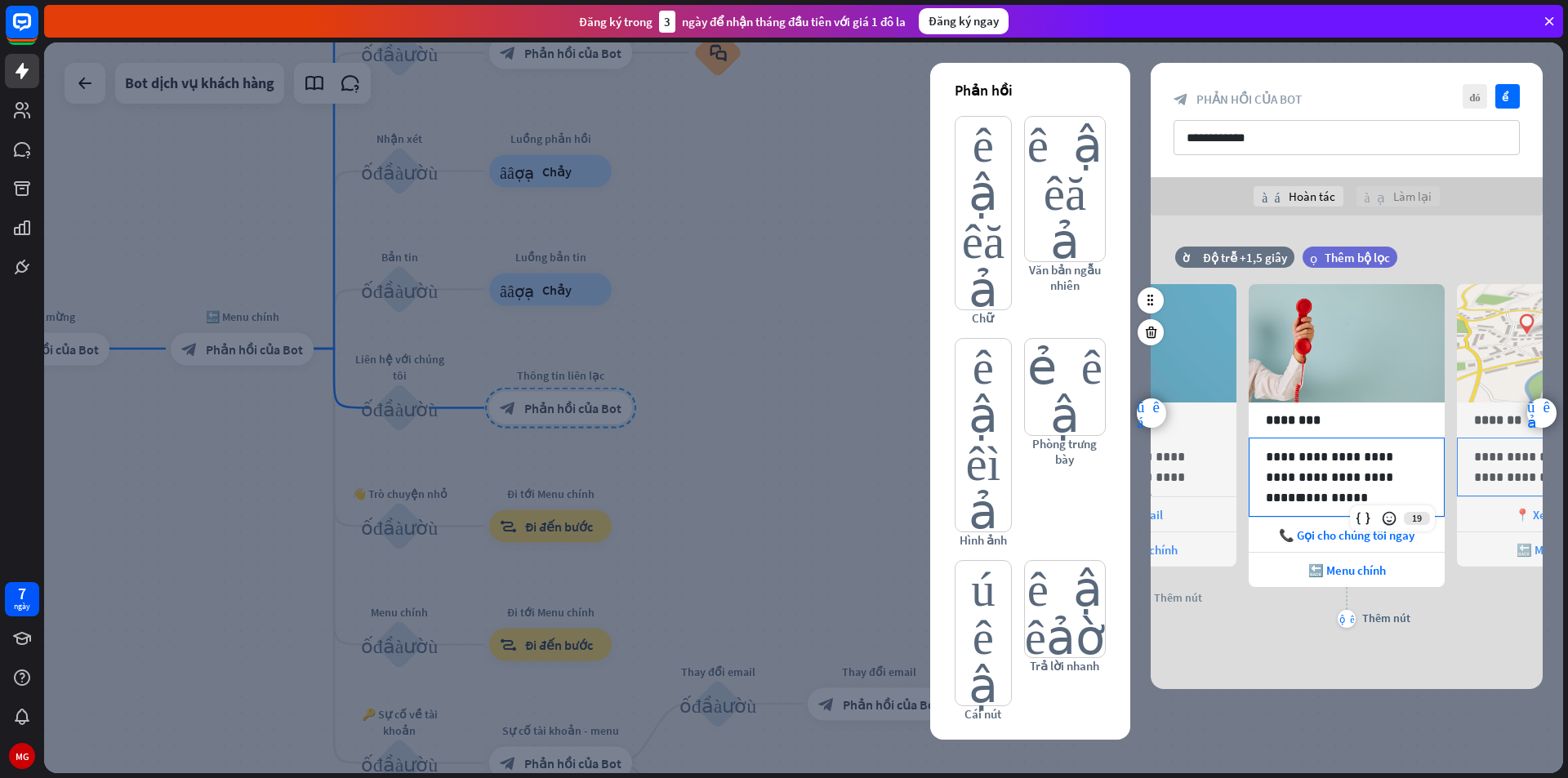
click at [1510, 467] on p "**********" at bounding box center [1554, 467] width 161 height 41
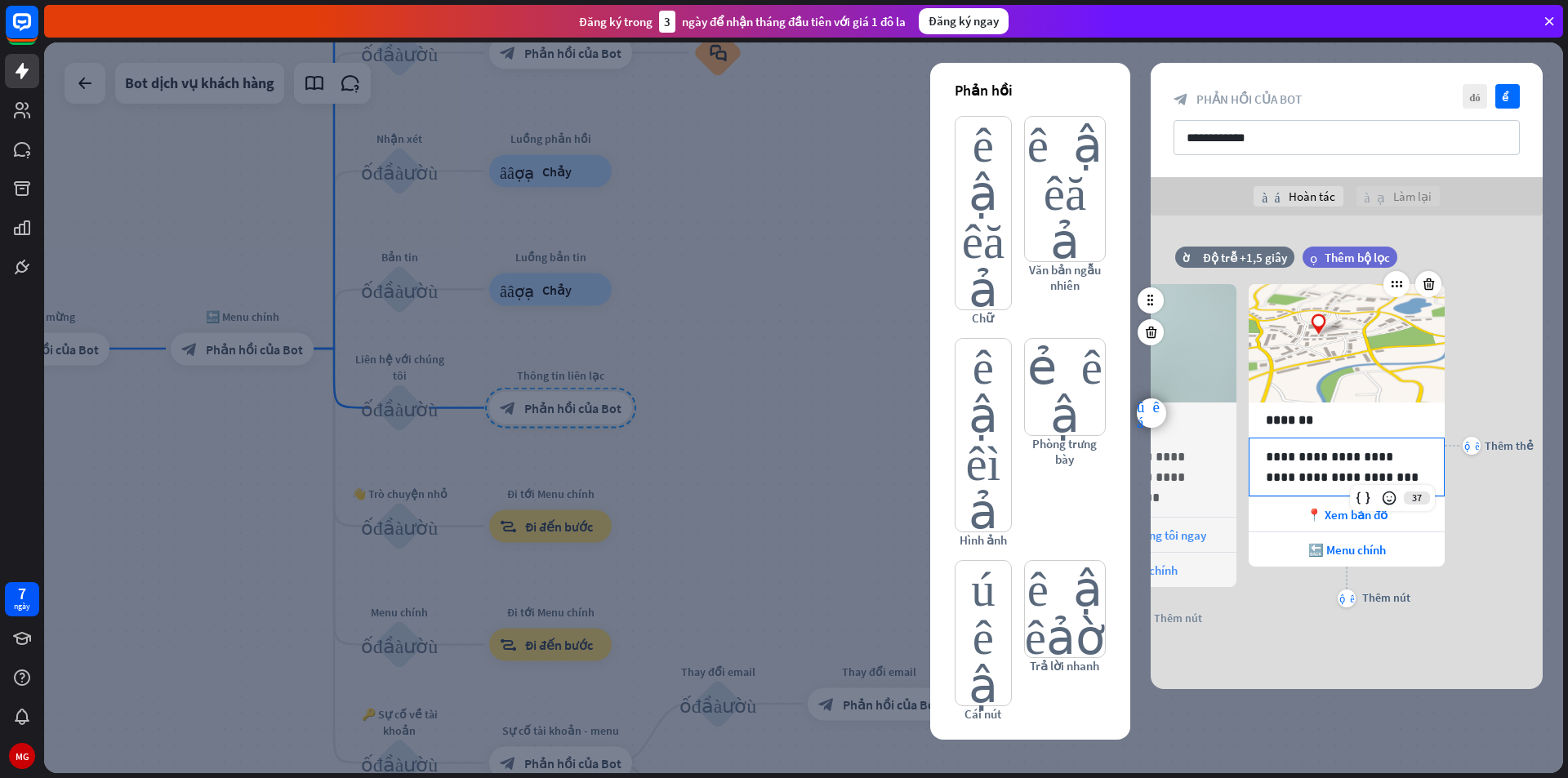
scroll to position [0, 343]
drag, startPoint x: 1511, startPoint y: 562, endPoint x: 1427, endPoint y: 534, distance: 88.5
click at [1511, 563] on div "cộng thêm Thêm thẻ" at bounding box center [1489, 445] width 89 height 372
click at [1355, 529] on div "📍 Xem bản đồ" at bounding box center [1347, 514] width 196 height 34
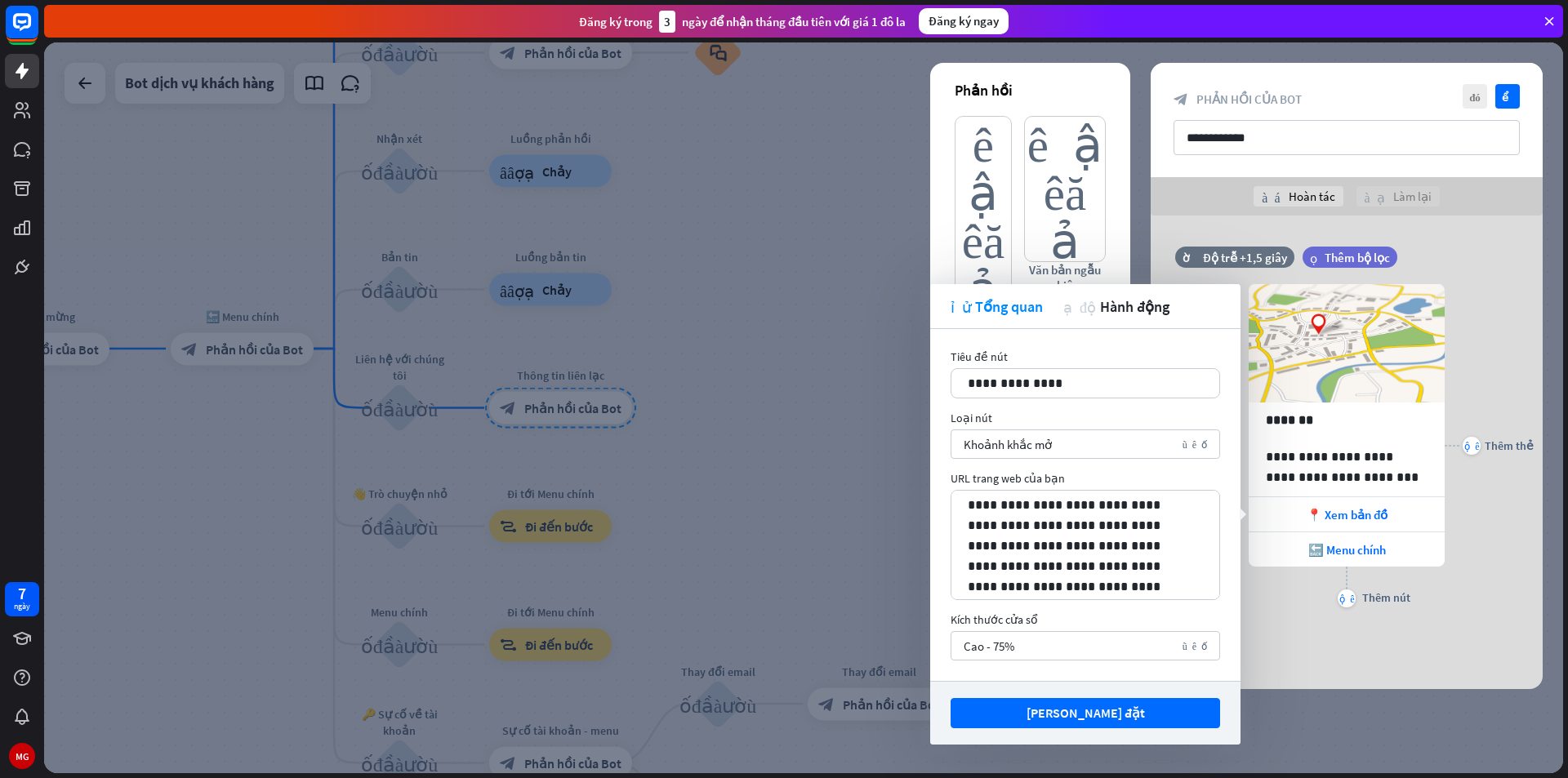
click at [1498, 566] on div "cộng thêm Thêm thẻ" at bounding box center [1489, 445] width 89 height 372
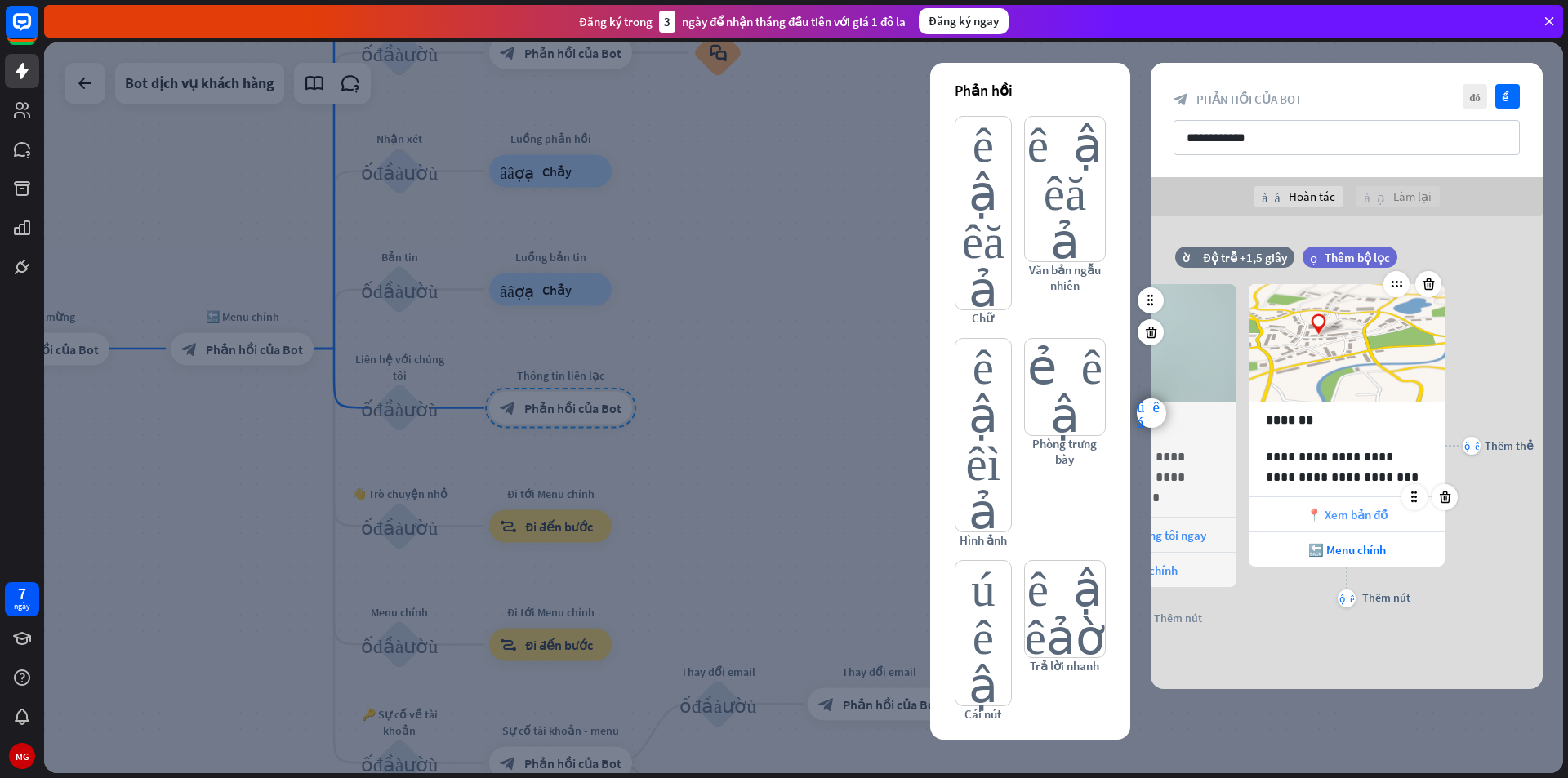
click at [1359, 511] on font "📍 Xem bản đồ" at bounding box center [1347, 515] width 81 height 16
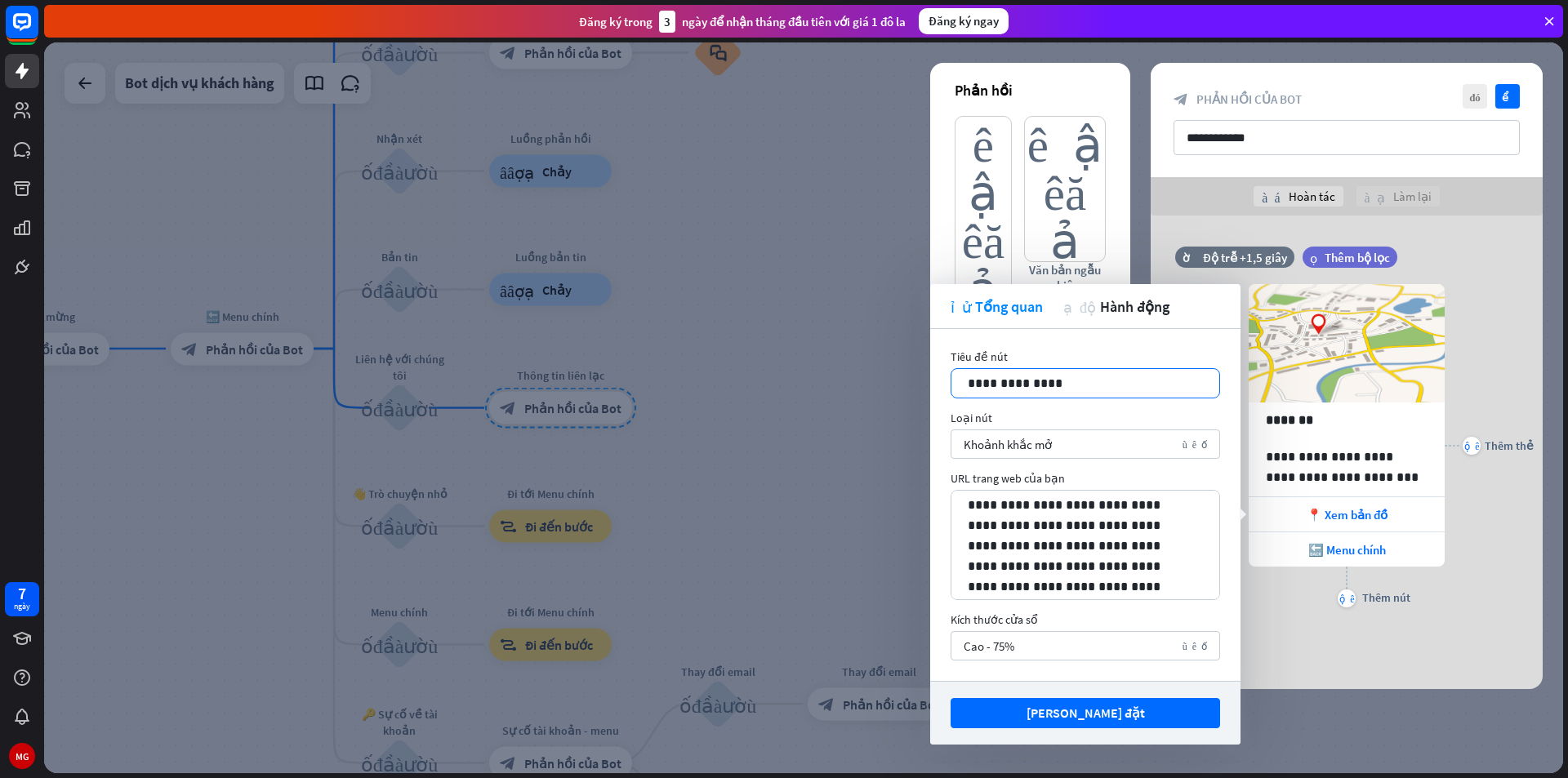
click at [1095, 387] on p "**********" at bounding box center [1085, 383] width 235 height 21
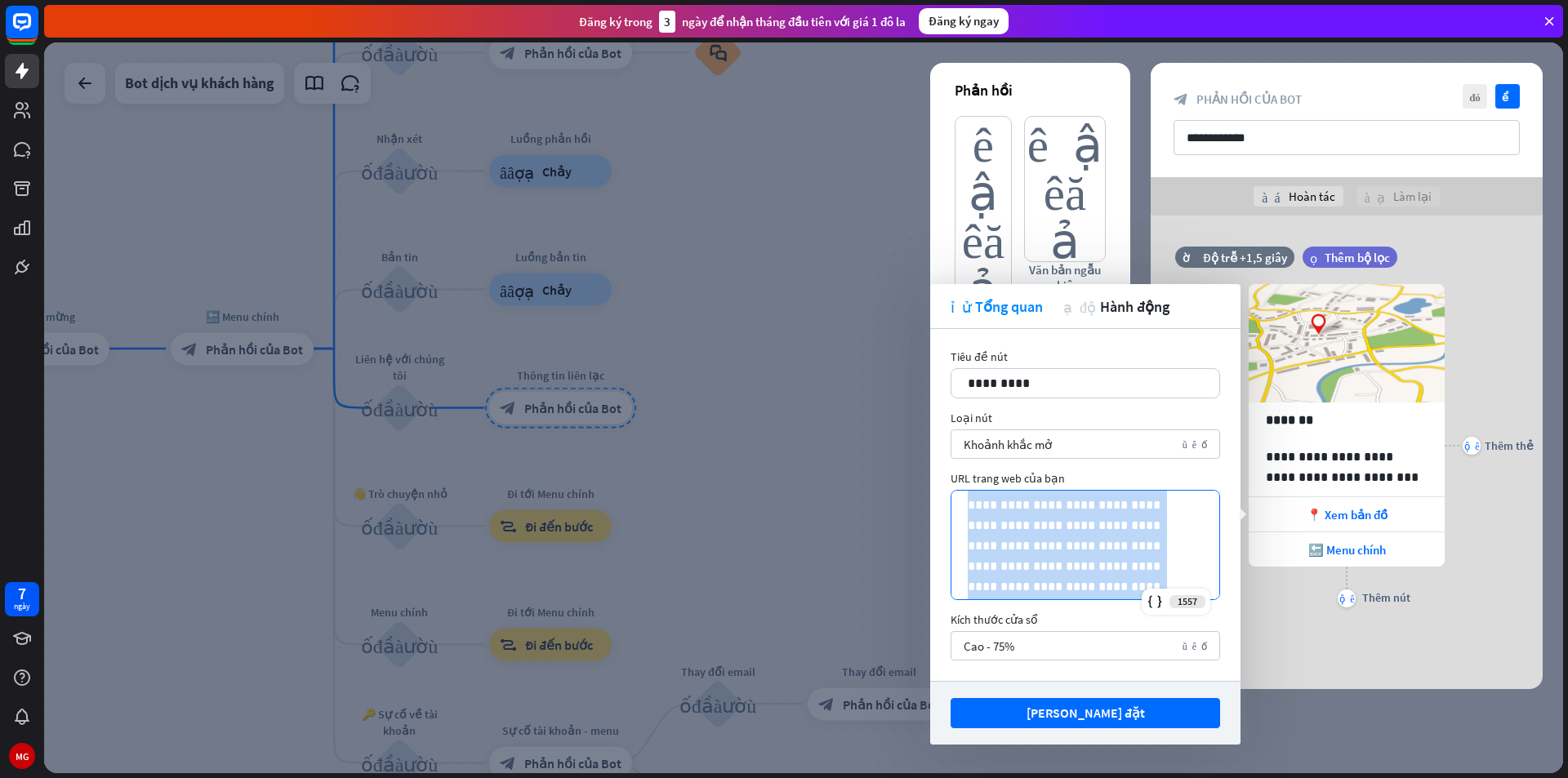
scroll to position [206, 0]
drag, startPoint x: 969, startPoint y: 500, endPoint x: 1124, endPoint y: 548, distance: 162.3
click at [1127, 549] on p "**********" at bounding box center [1080, 441] width 223 height 306
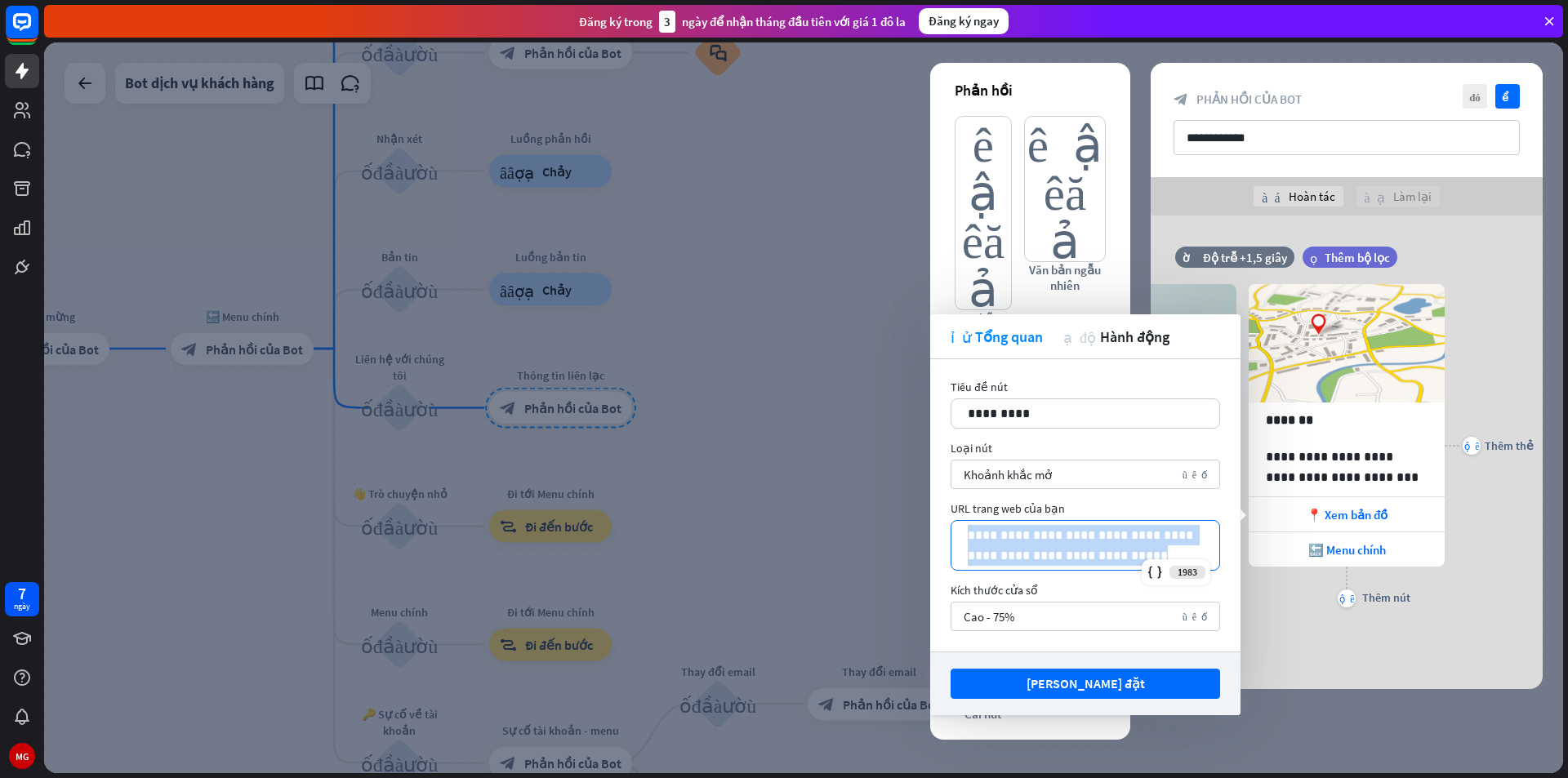
drag, startPoint x: 966, startPoint y: 528, endPoint x: 1159, endPoint y: 560, distance: 195.6
click at [1159, 560] on div "**********" at bounding box center [1084, 545] width 269 height 51
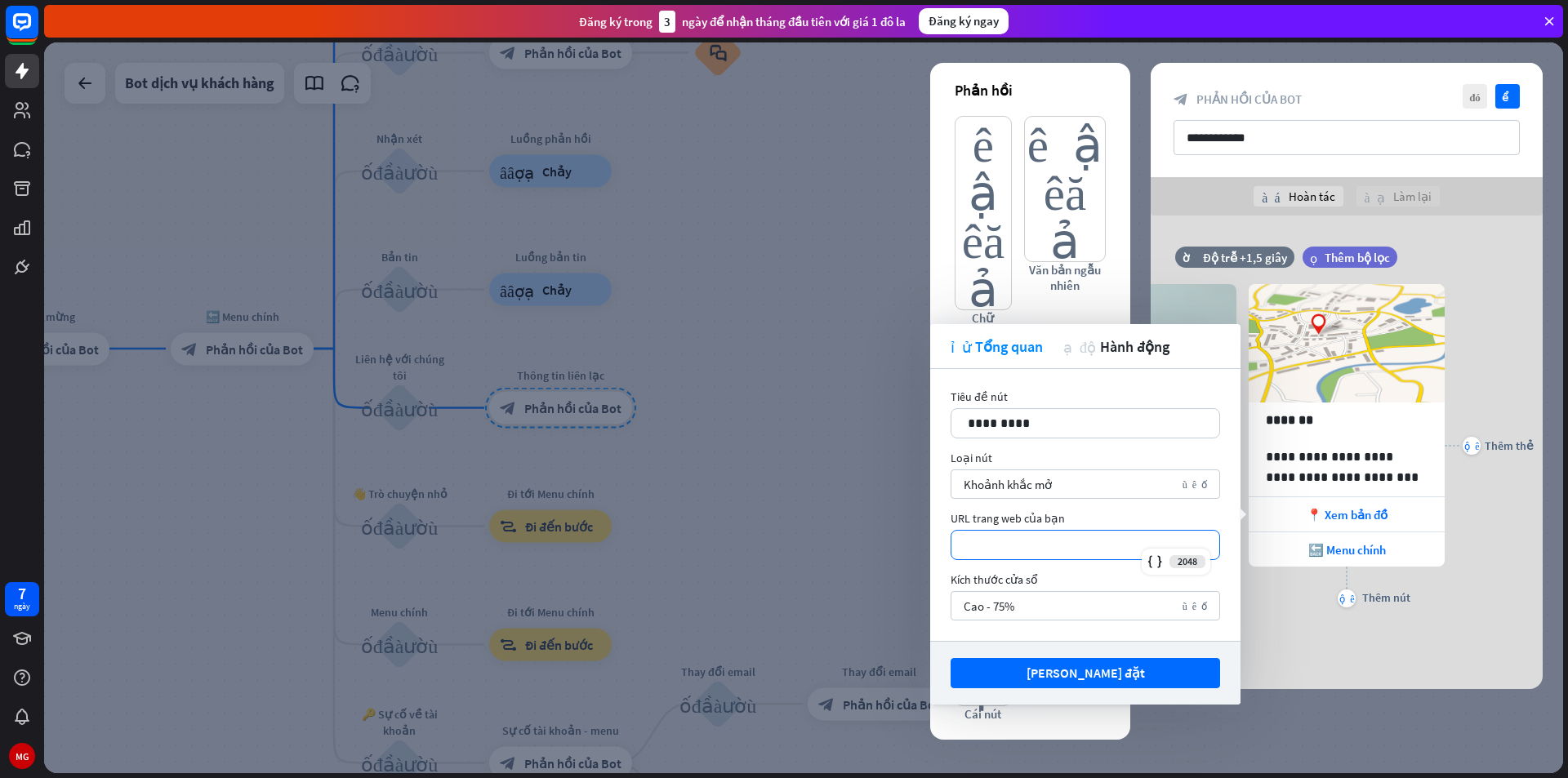
scroll to position [81, 0]
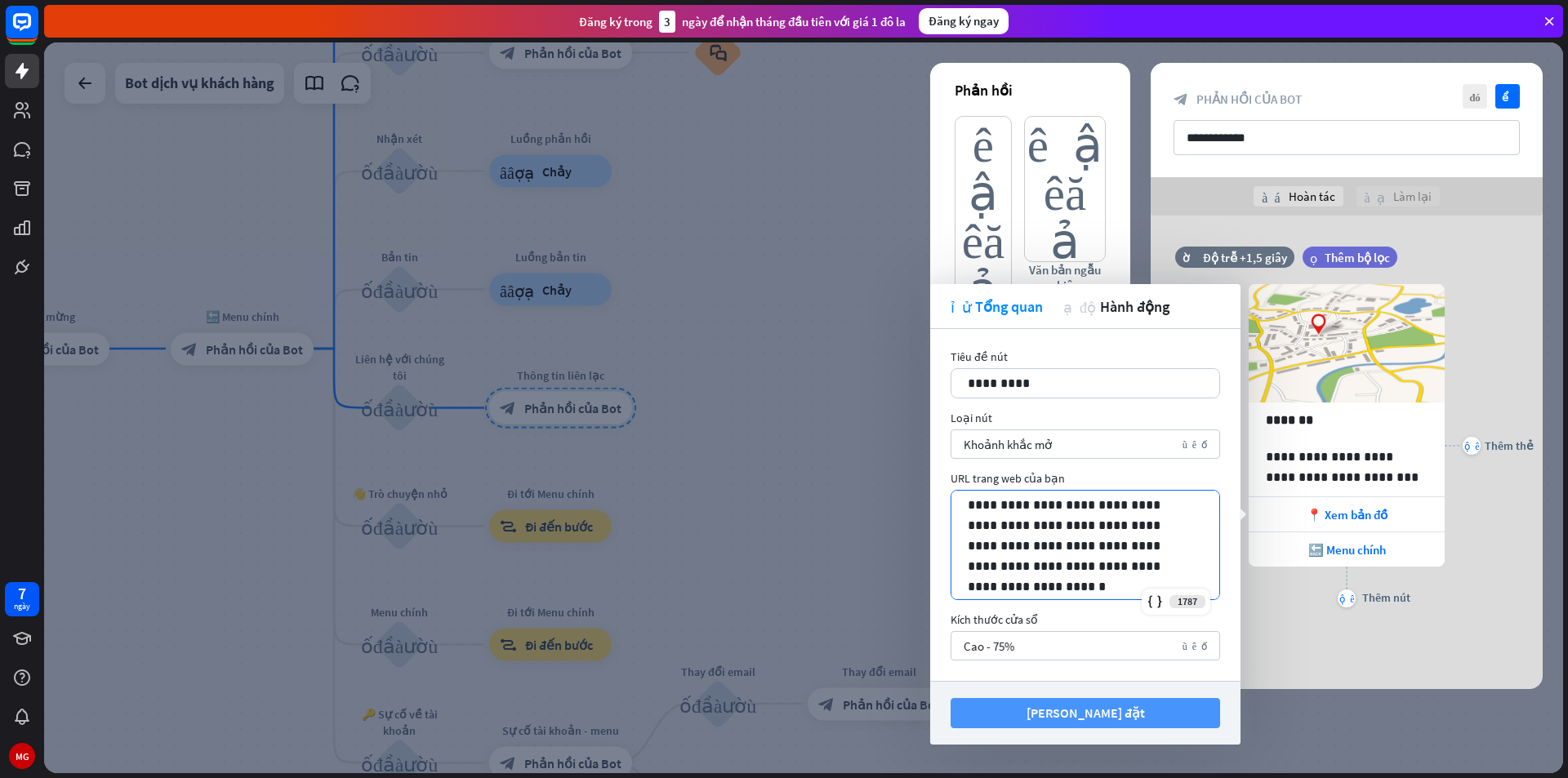
click at [1089, 713] on font "Lưu cài đặt" at bounding box center [1085, 712] width 118 height 17
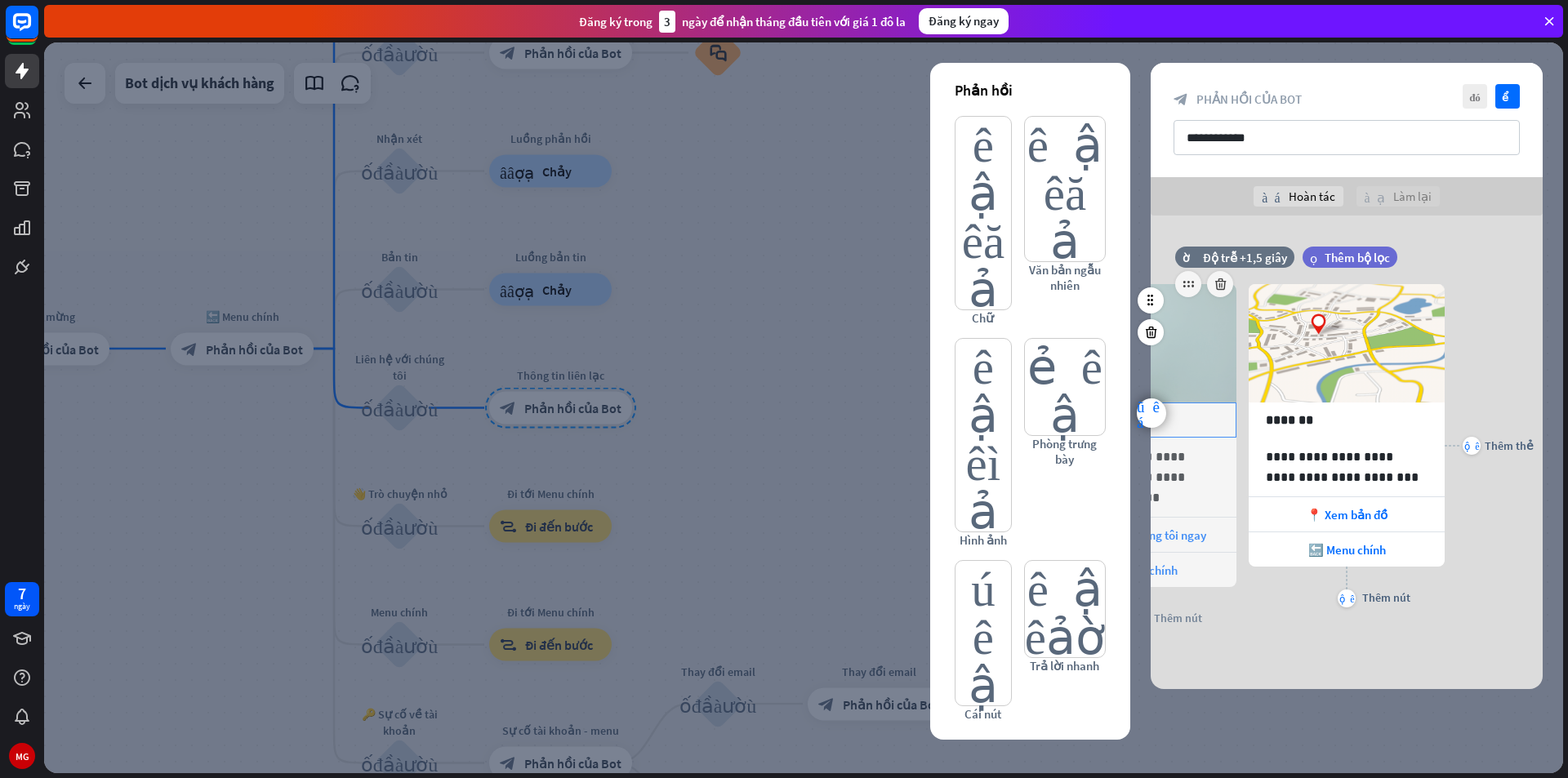
click at [1212, 412] on p "********" at bounding box center [1137, 420] width 161 height 21
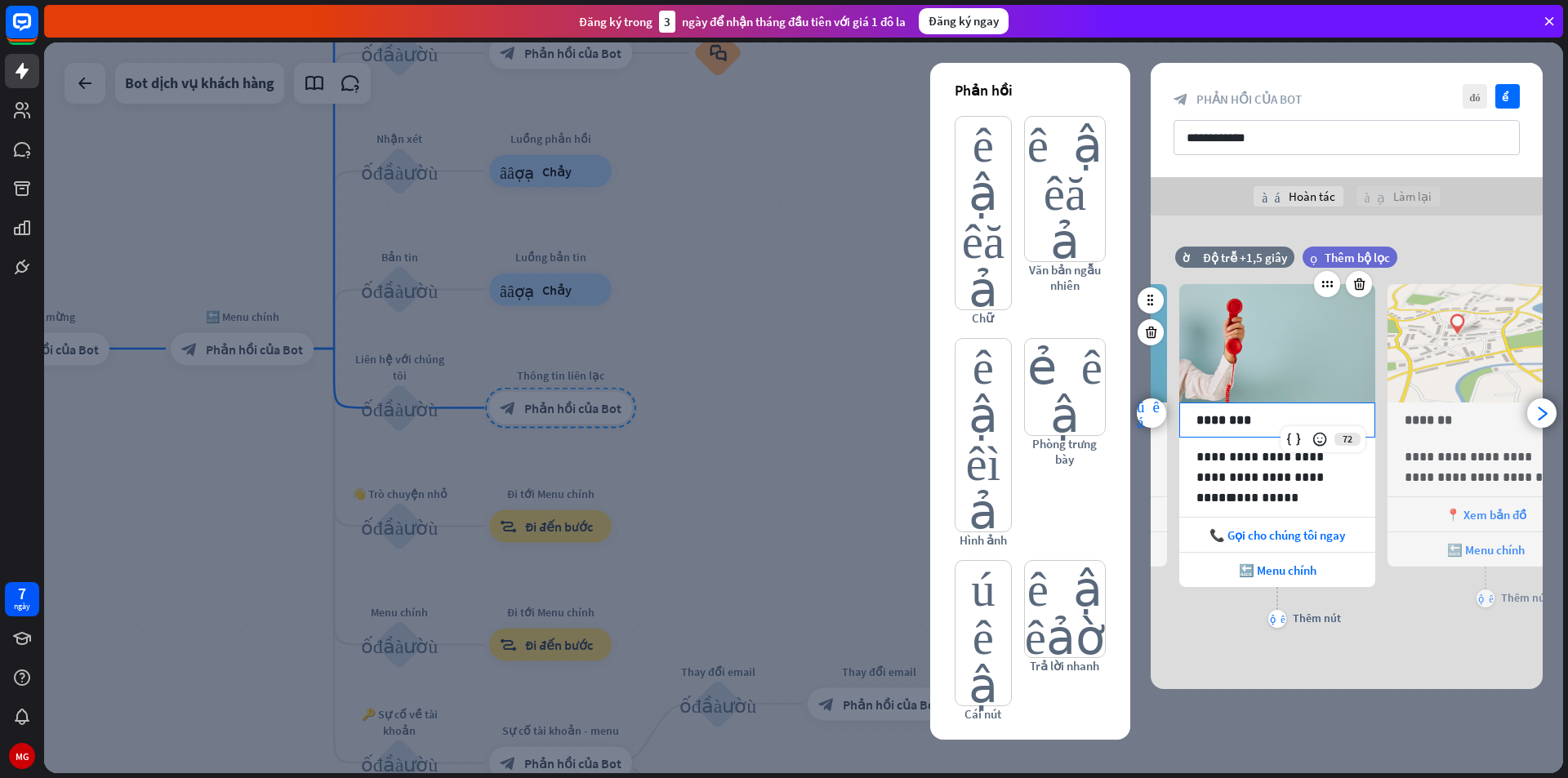
scroll to position [0, 135]
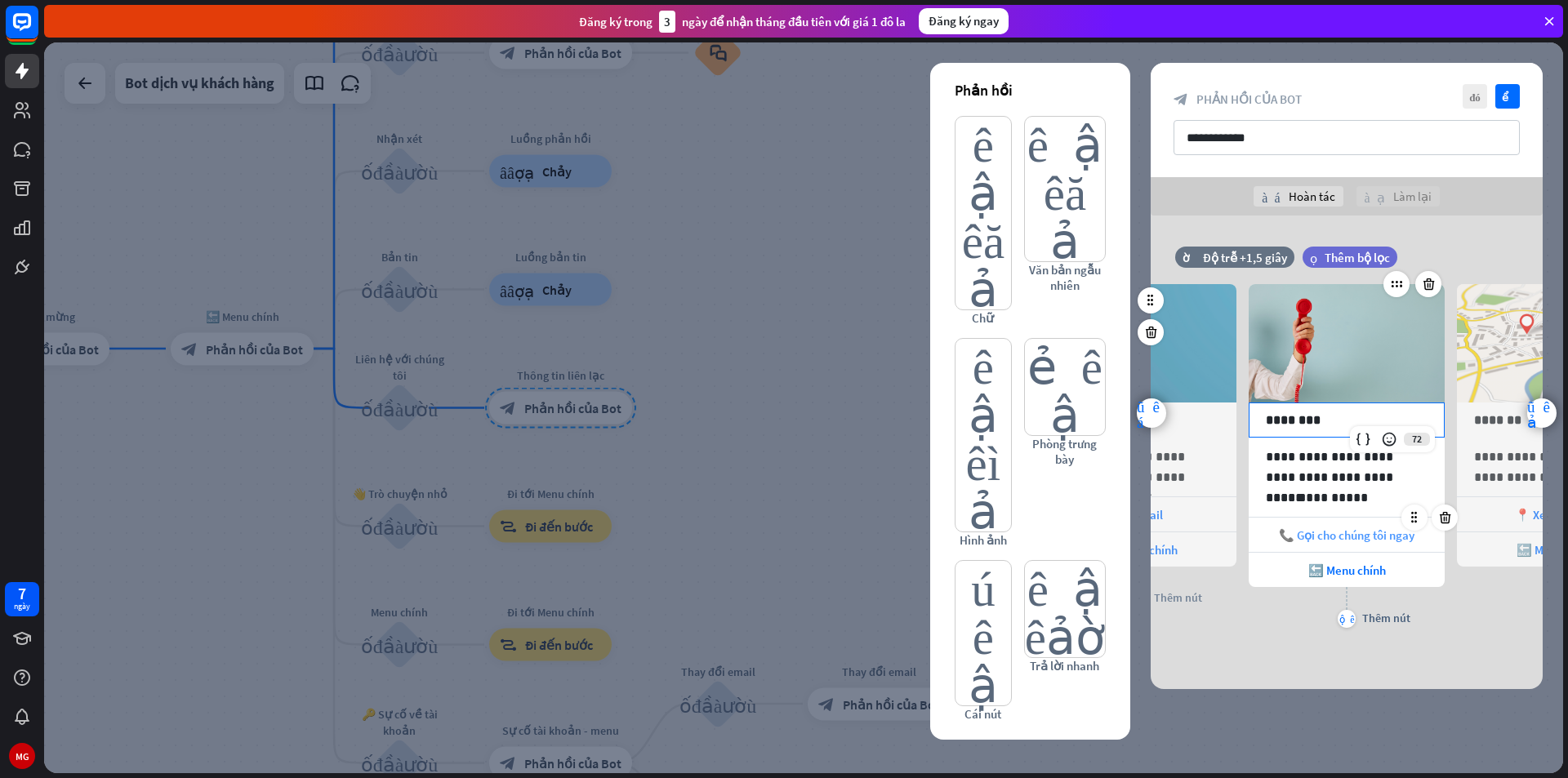
click at [1355, 538] on font "📞 Gọi cho chúng tôi ngay" at bounding box center [1347, 535] width 136 height 16
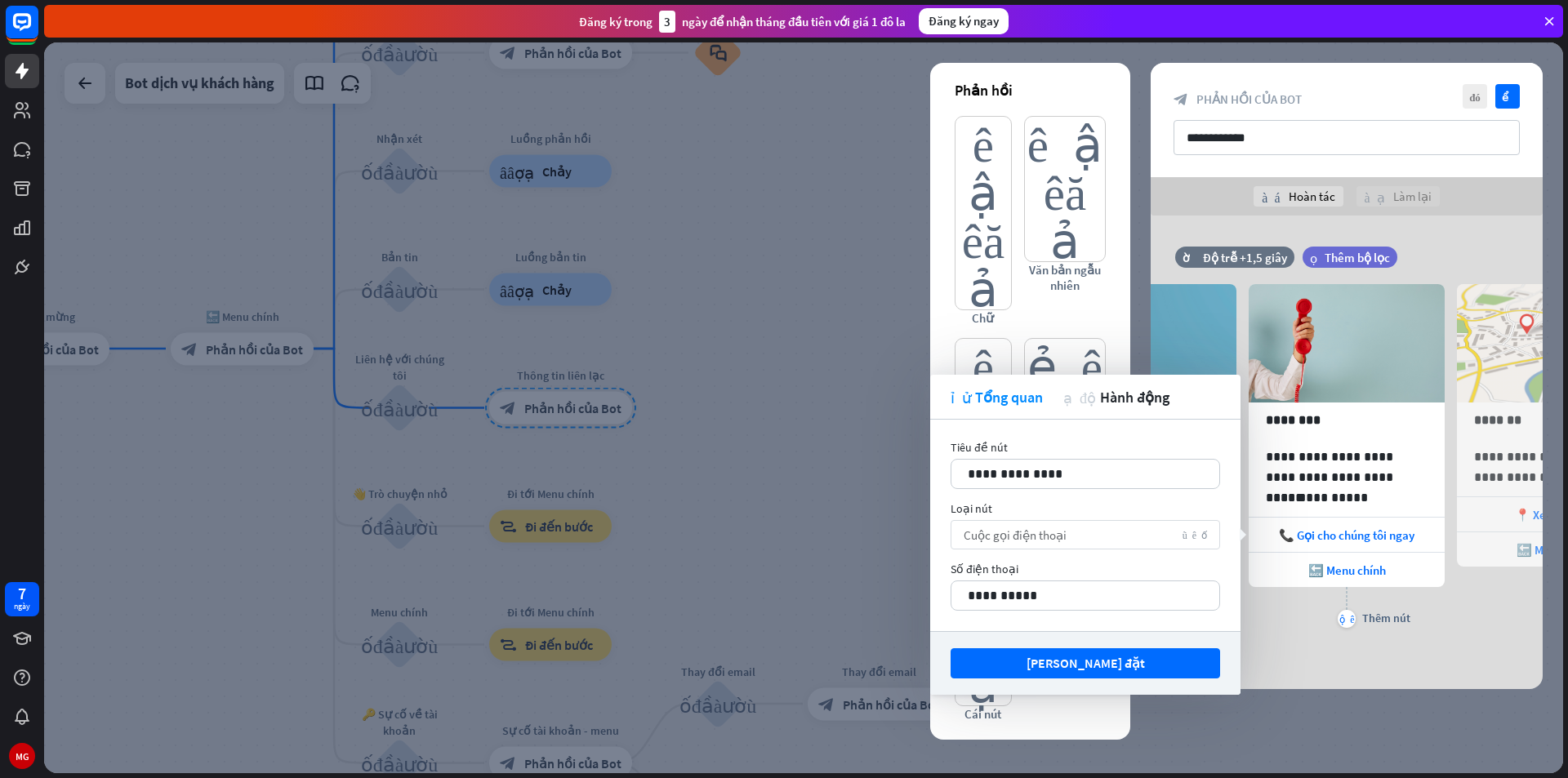
click at [1094, 534] on div "Cuộc gọi điện thoại mũi tên xuống" at bounding box center [1084, 534] width 269 height 29
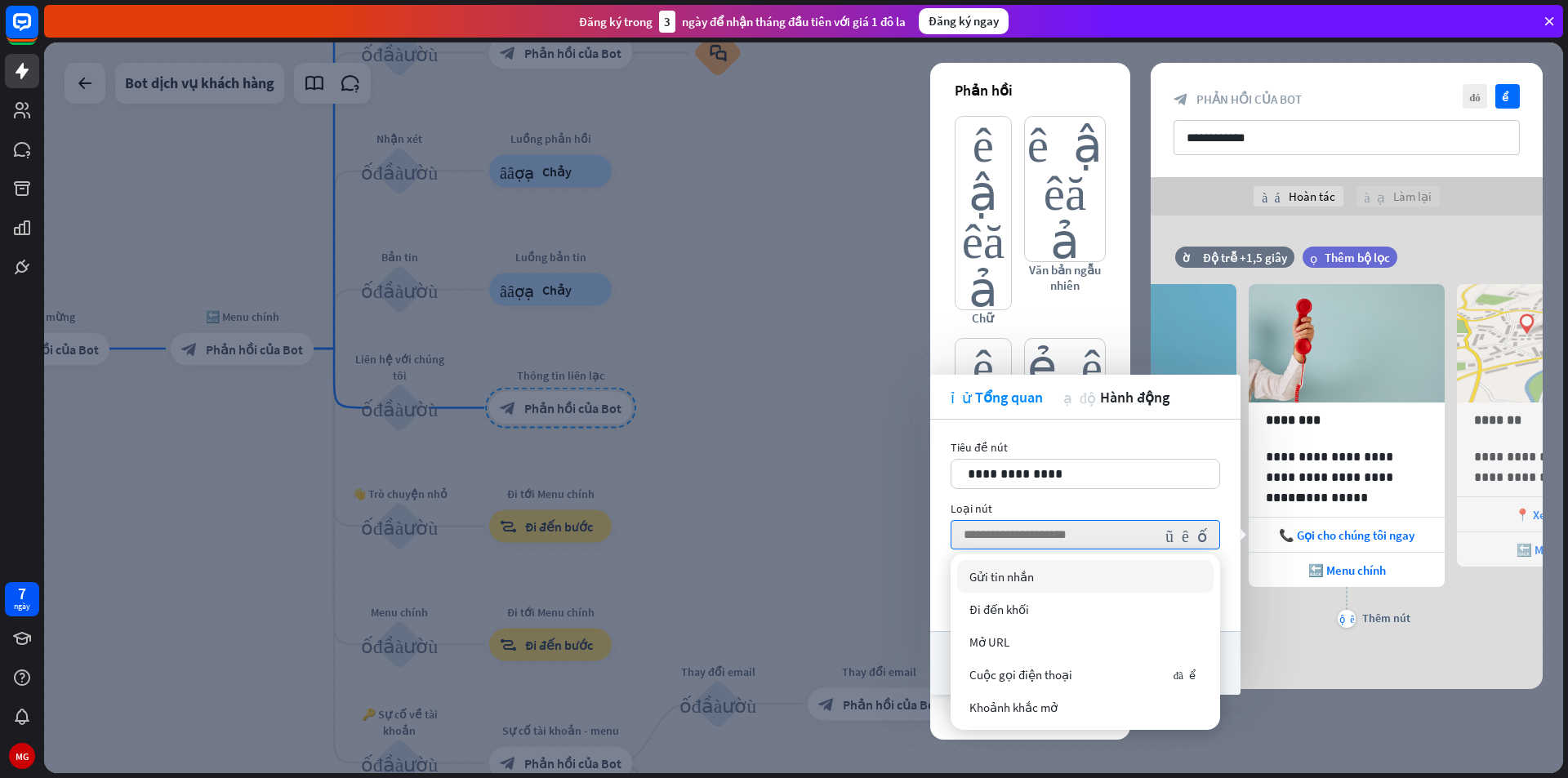
click at [1074, 502] on div "Loại nút" at bounding box center [1084, 508] width 269 height 15
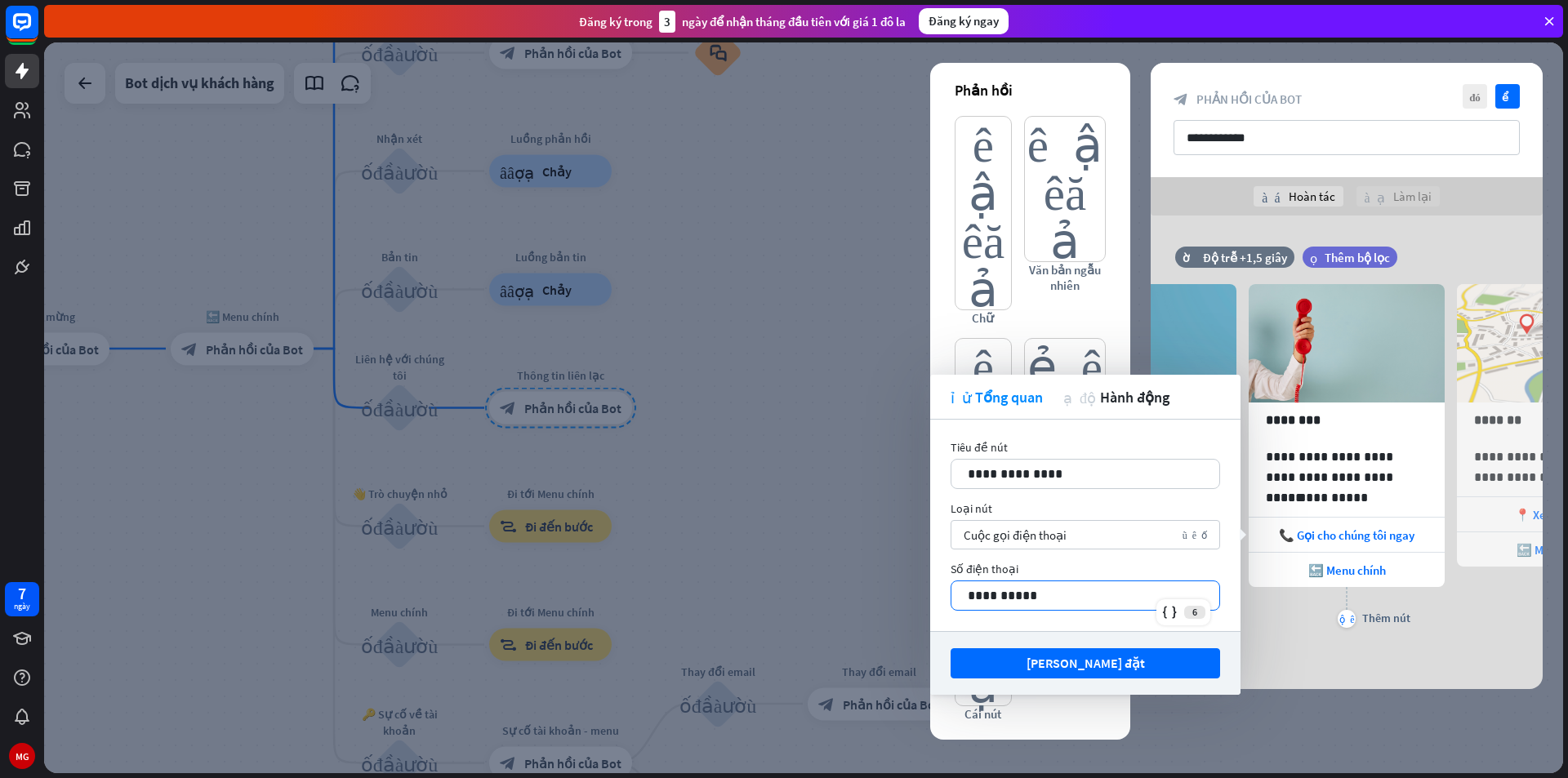
click at [1053, 590] on p "**********" at bounding box center [1085, 595] width 235 height 21
click at [1122, 667] on button "Lưu cài đặt" at bounding box center [1084, 663] width 269 height 30
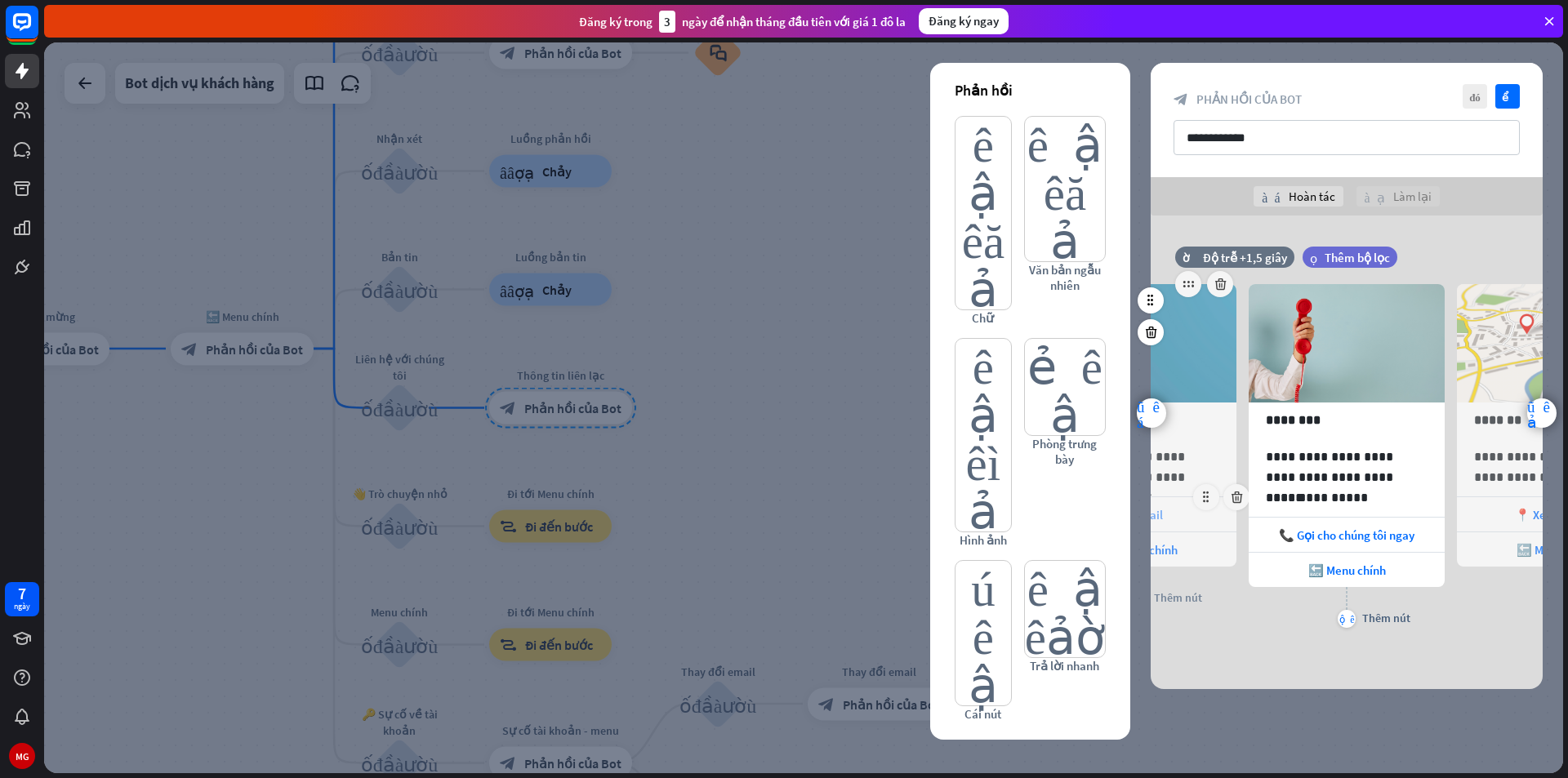
click at [1167, 514] on div "📨 Email" at bounding box center [1138, 514] width 196 height 34
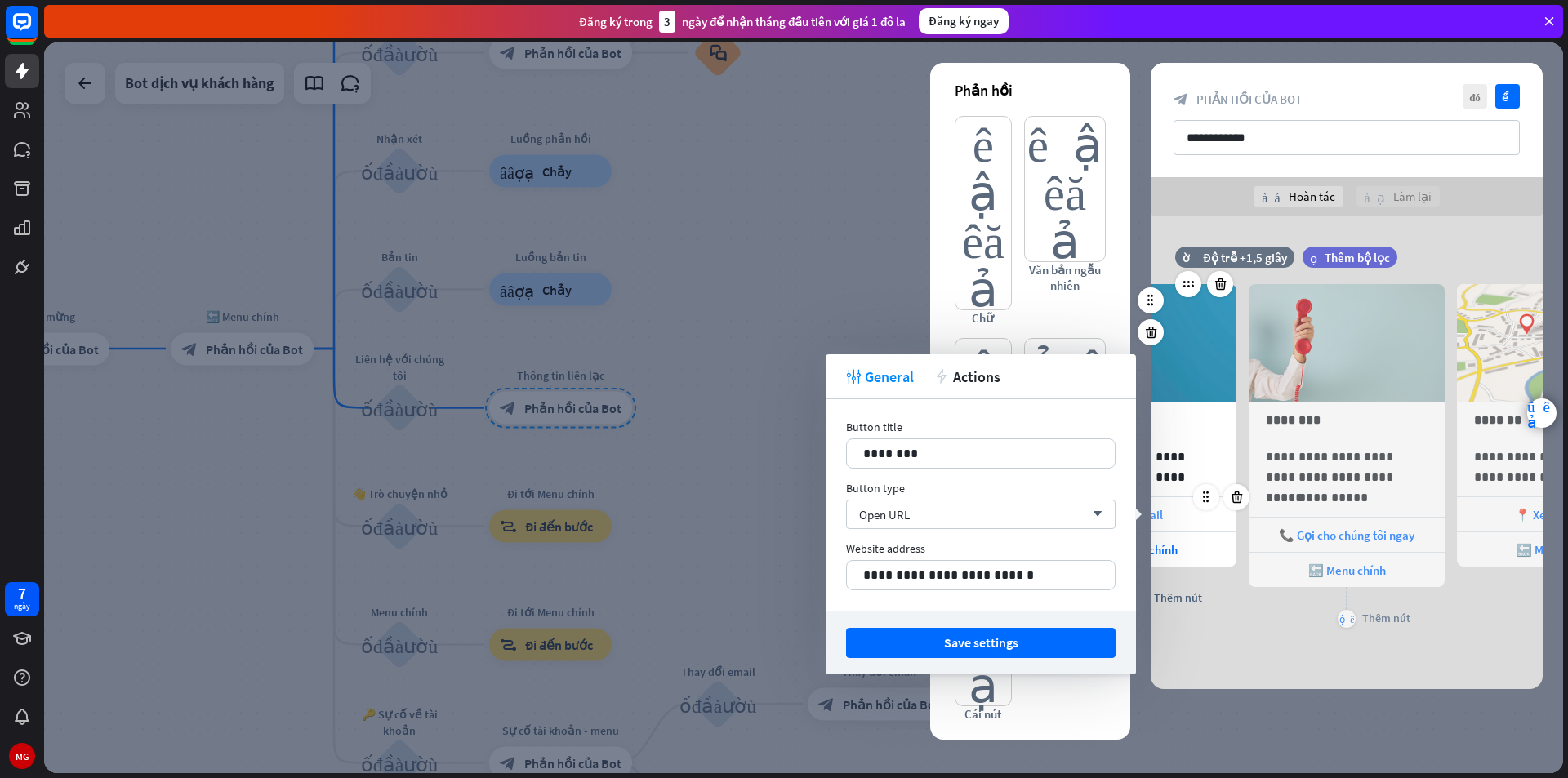
scroll to position [0, 0]
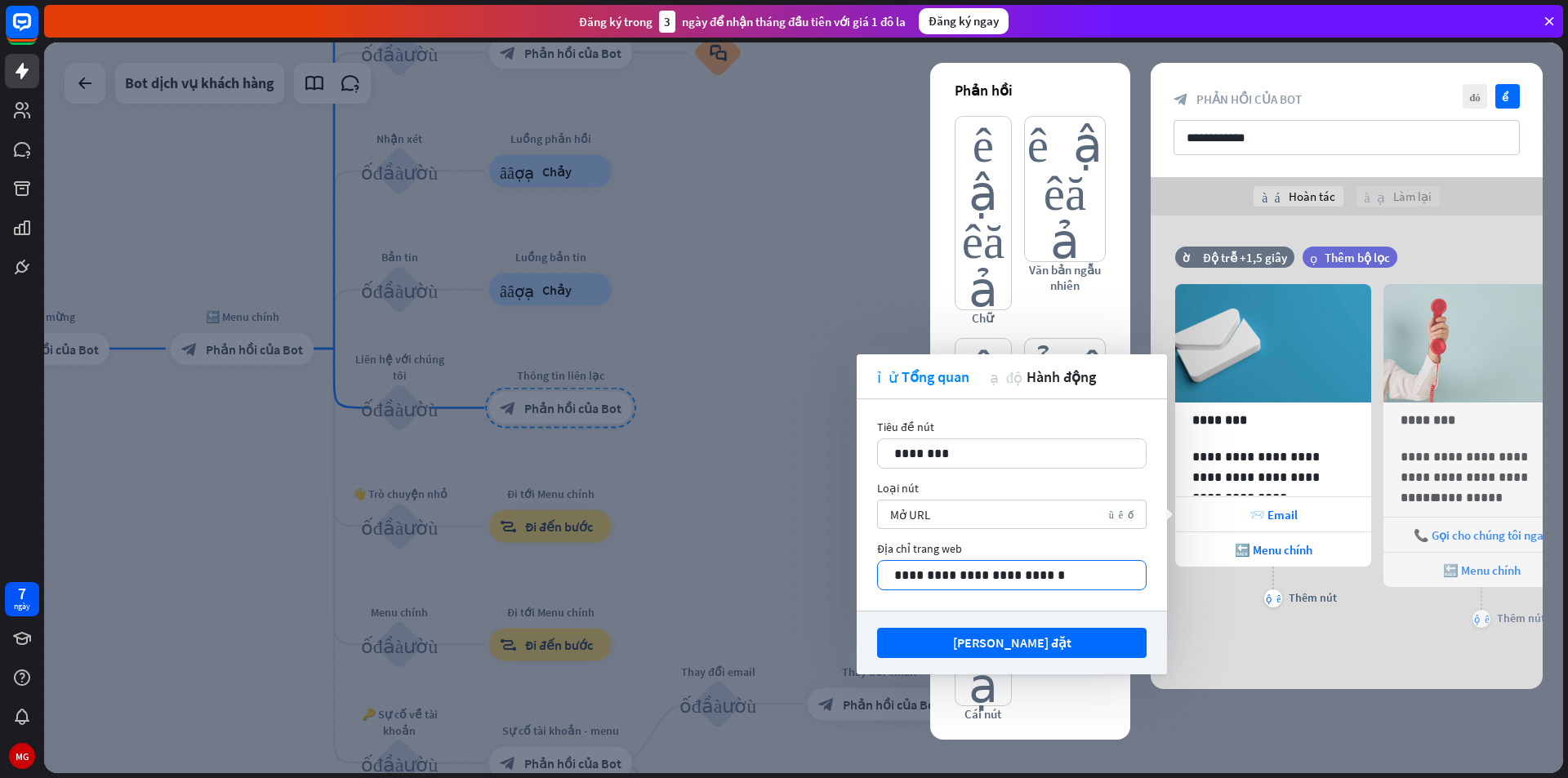
click at [1084, 580] on div "**********" at bounding box center [1011, 574] width 269 height 30
click at [1072, 638] on button "Lưu cài đặt" at bounding box center [1011, 643] width 269 height 30
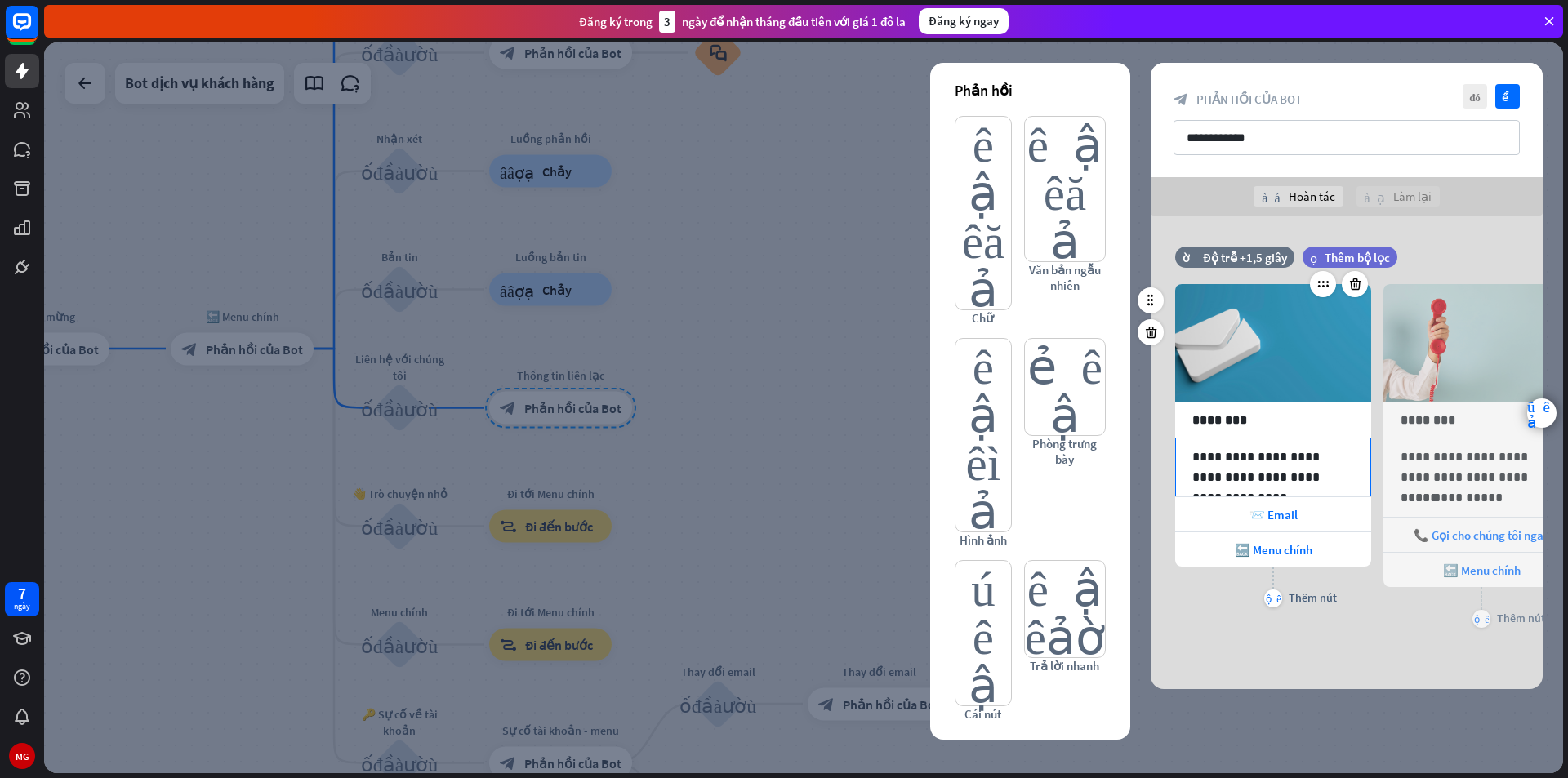
click at [1323, 450] on p "**********" at bounding box center [1272, 467] width 161 height 41
click at [1329, 456] on p "**********" at bounding box center [1272, 467] width 161 height 41
click at [1349, 476] on p "**********" at bounding box center [1272, 467] width 161 height 41
click at [1500, 502] on p "**********" at bounding box center [1481, 497] width 161 height 21
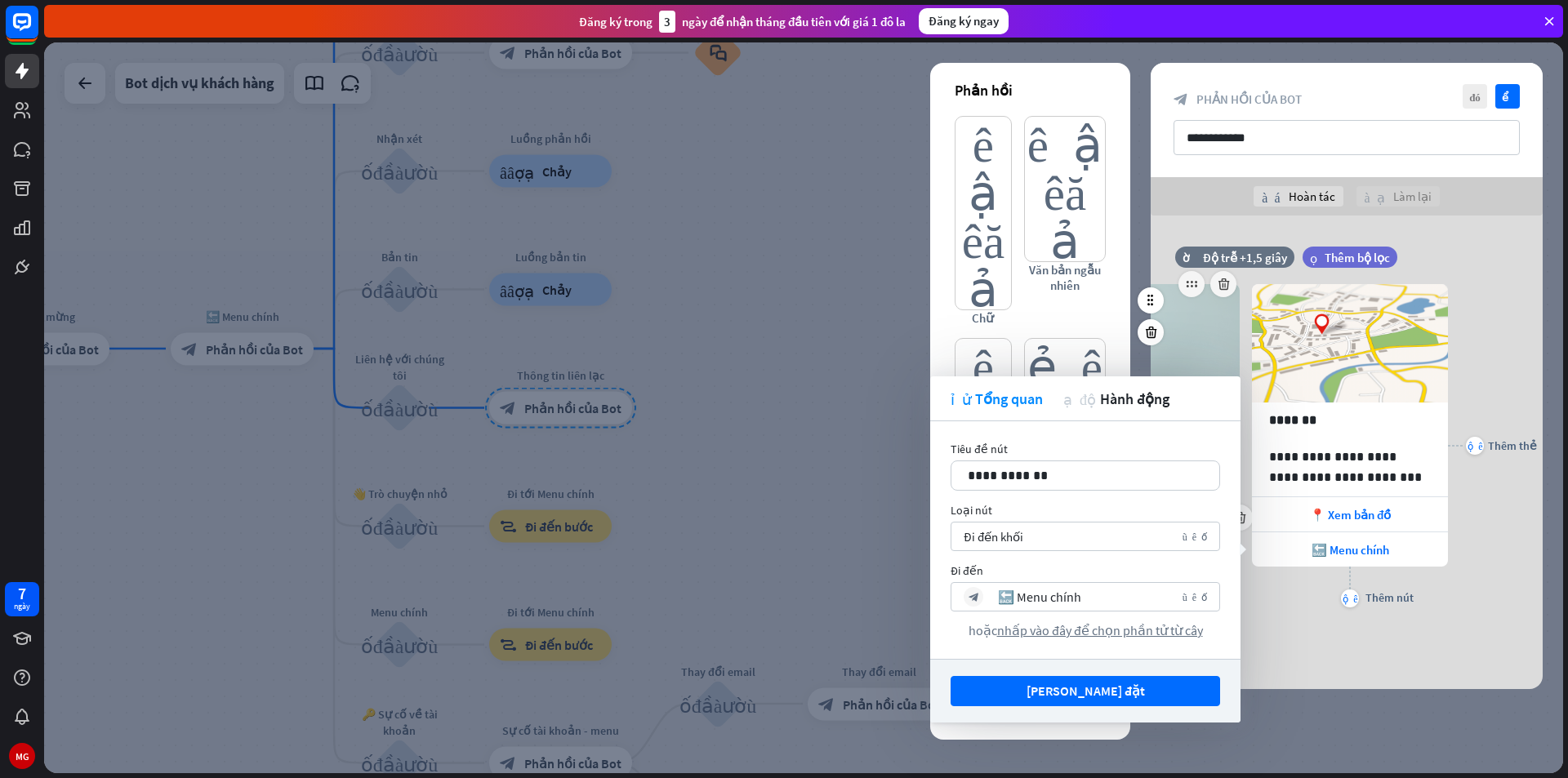
scroll to position [0, 343]
click at [1294, 605] on div "cộng thêm Thêm nút" at bounding box center [1347, 587] width 196 height 41
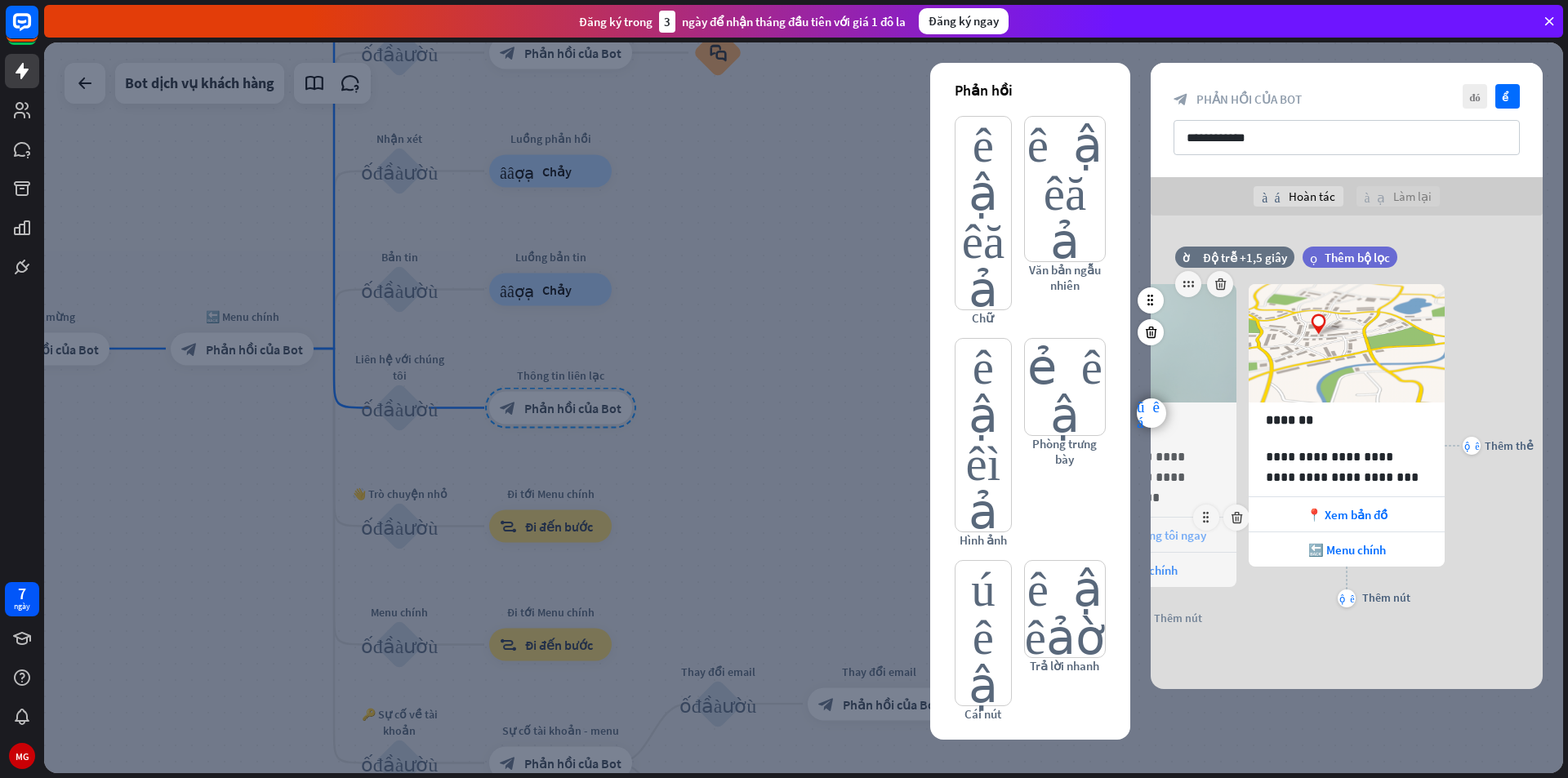
click at [1187, 529] on font "📞 Gọi cho chúng tôi ngay" at bounding box center [1138, 535] width 136 height 16
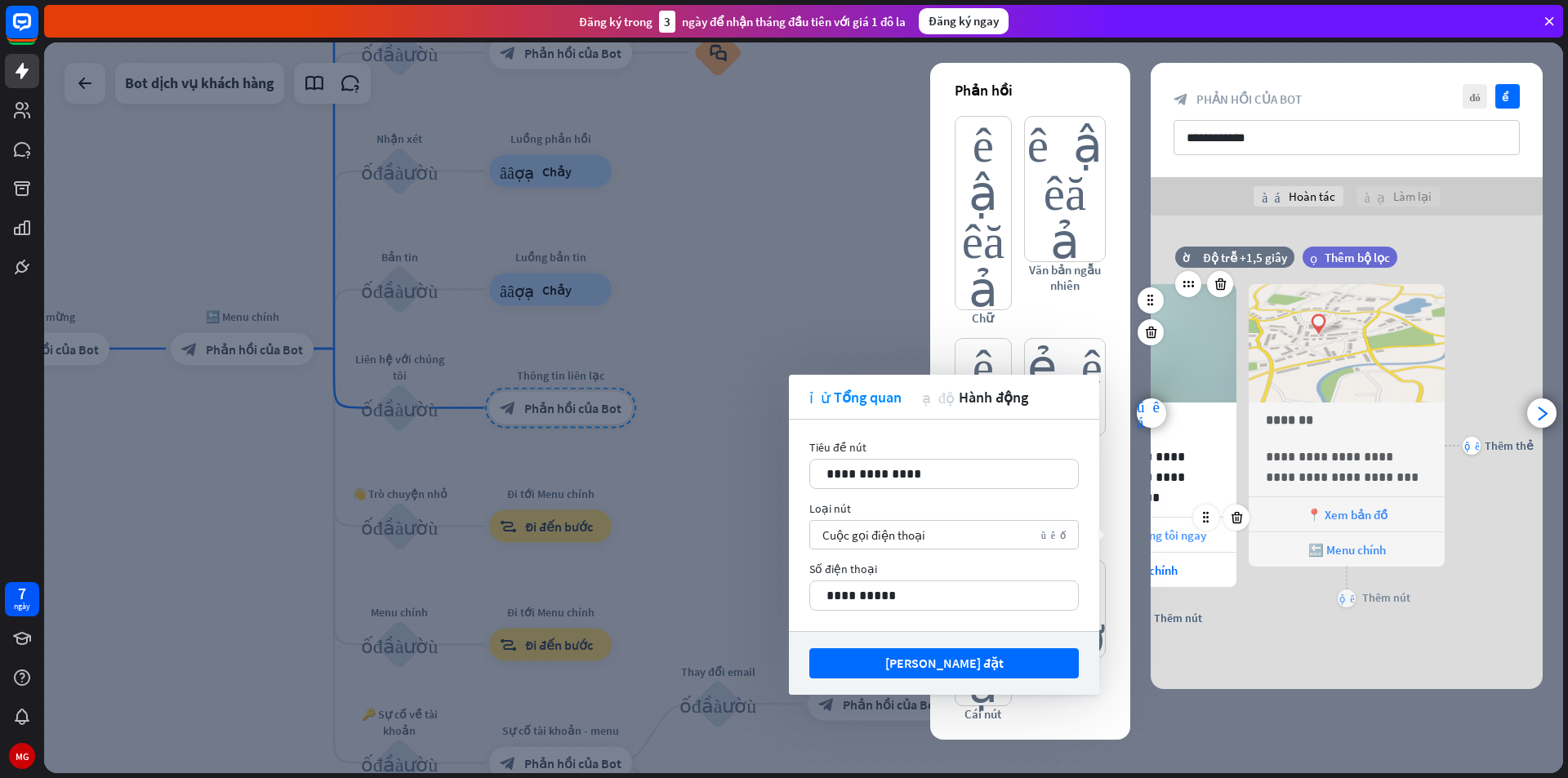
scroll to position [0, 135]
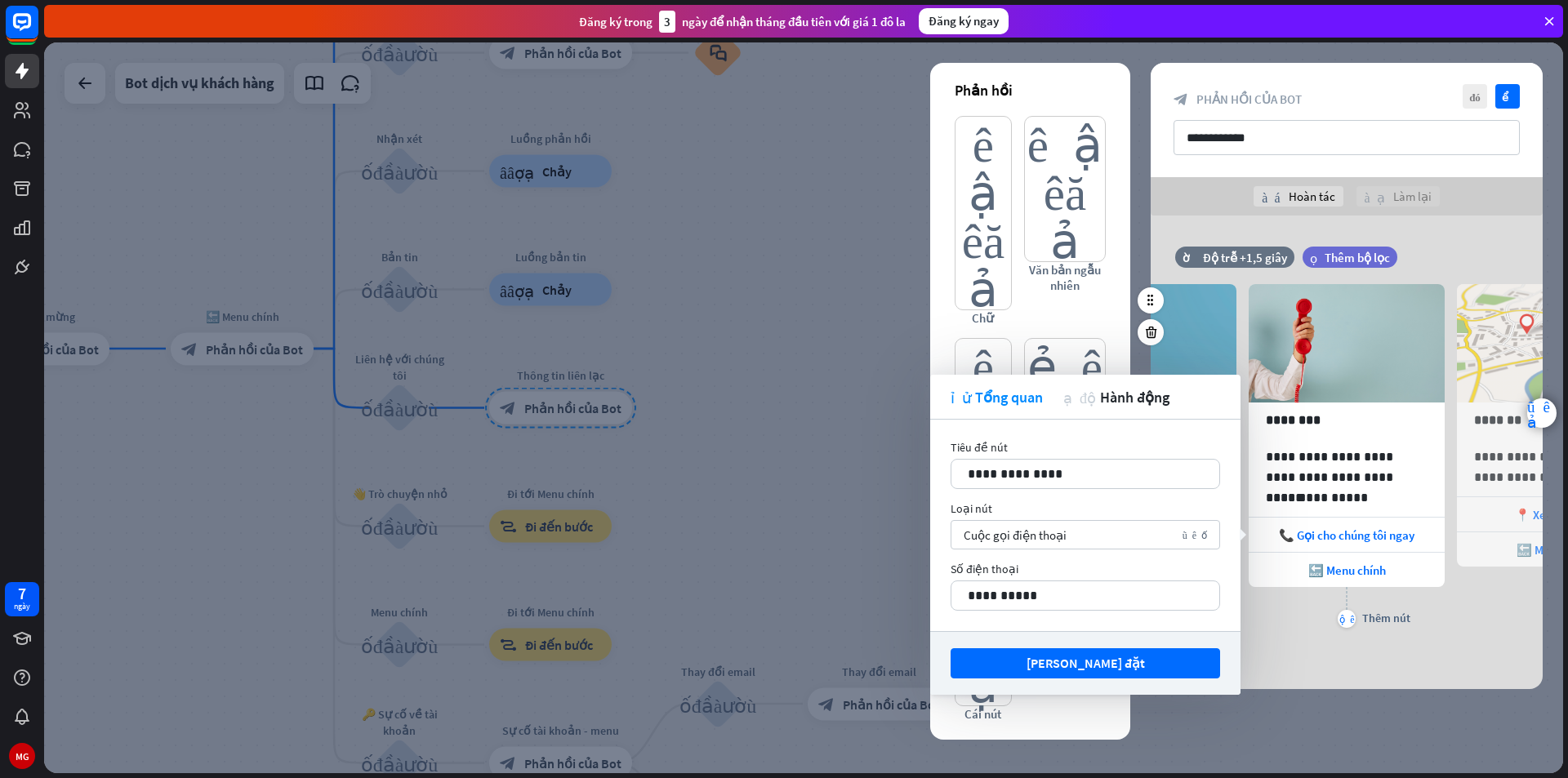
click at [1446, 610] on div "**********" at bounding box center [1347, 445] width 392 height 372
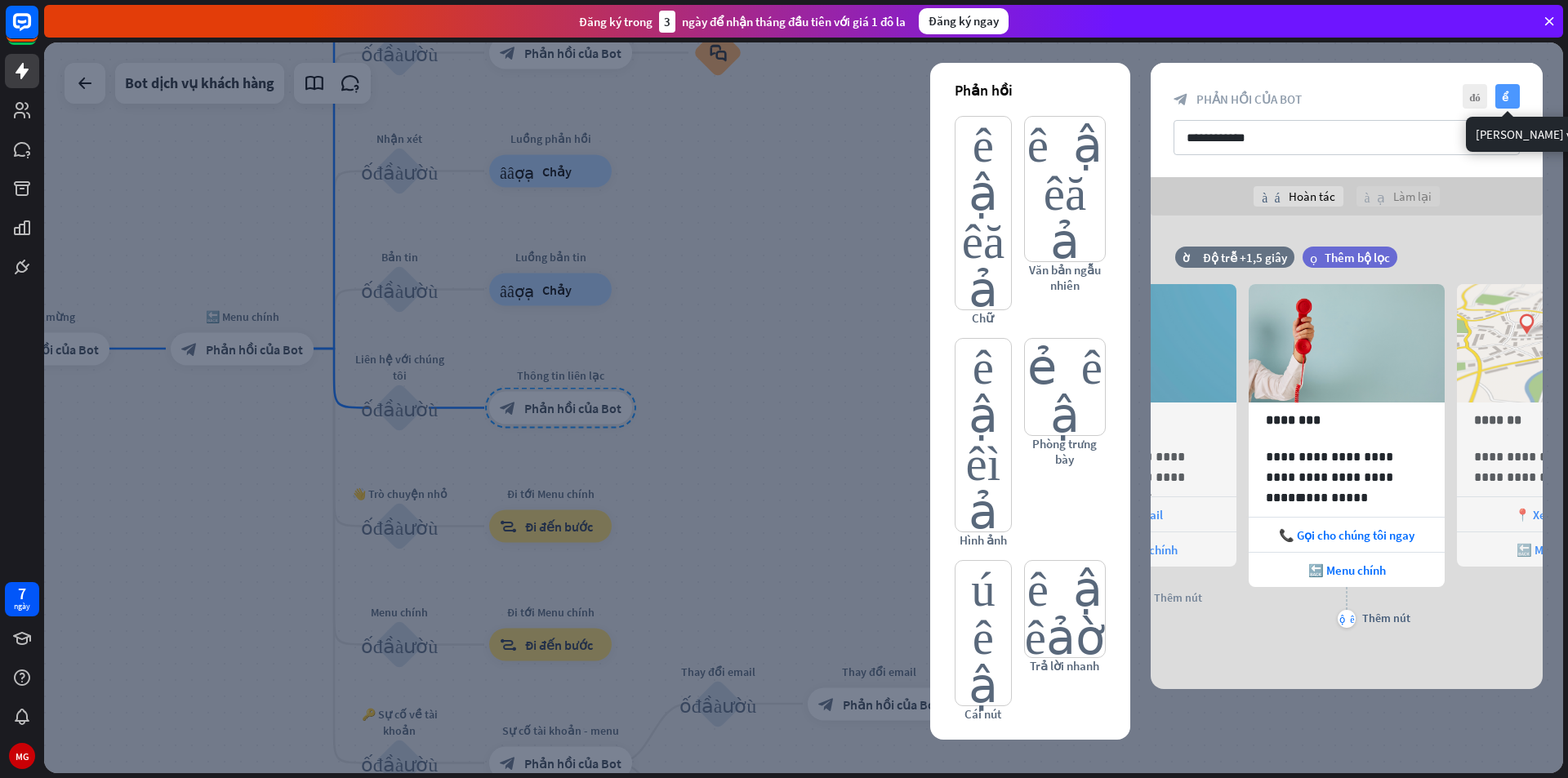
click at [1502, 101] on font "kiểm tra" at bounding box center [1507, 96] width 13 height 11
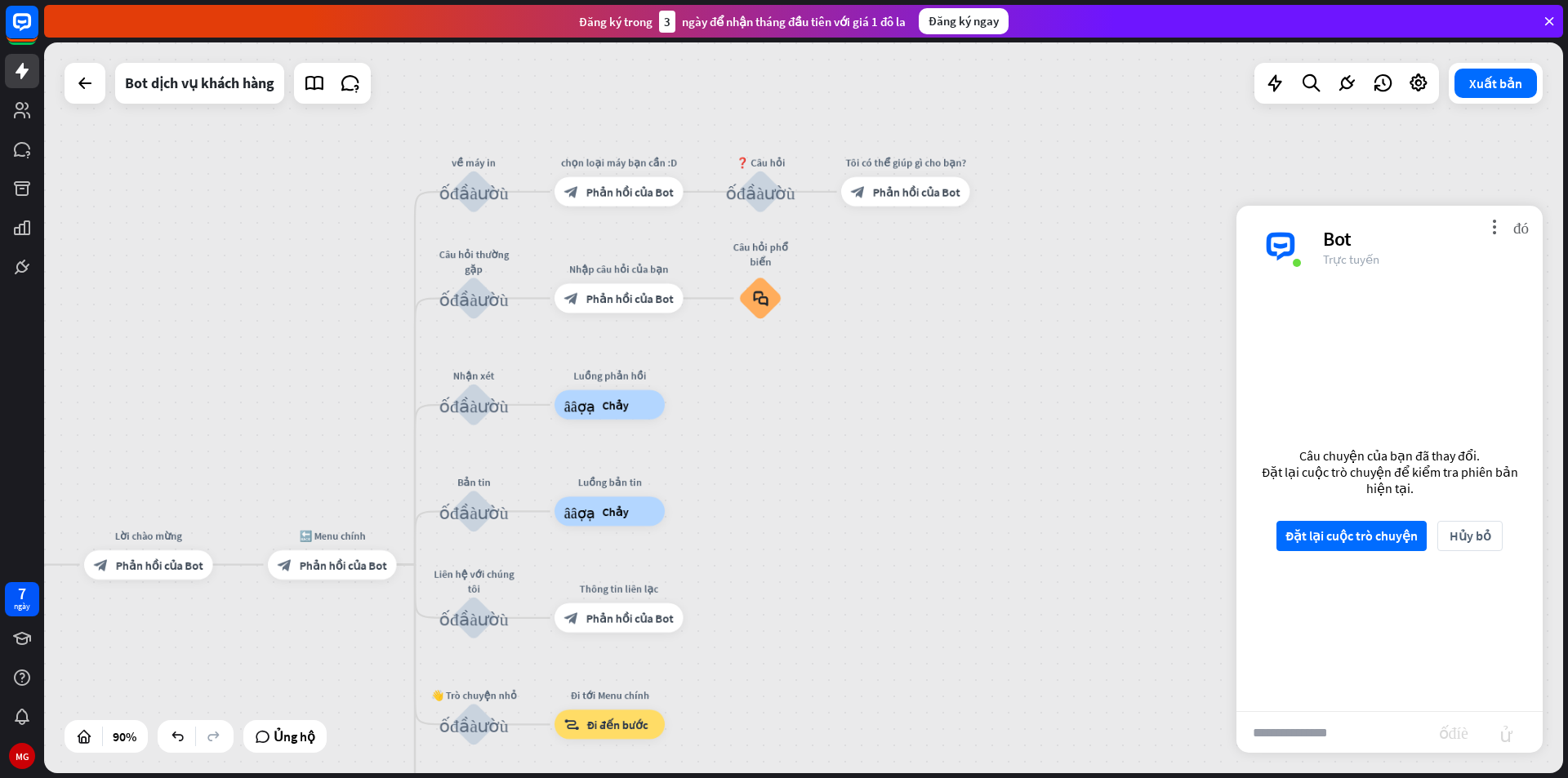
drag, startPoint x: 799, startPoint y: 310, endPoint x: 839, endPoint y: 483, distance: 177.6
click at [839, 483] on div "nhà_2 Điểm bắt đầu khối_đầu_vào_người_dùng Lời chào mừng block_bot_response Phả…" at bounding box center [804, 407] width 1519 height 731
click at [1279, 732] on input "text" at bounding box center [1337, 733] width 203 height 41
type input "****"
click at [1356, 548] on font "Đặt lại cuộc trò chuyện" at bounding box center [1351, 535] width 132 height 28
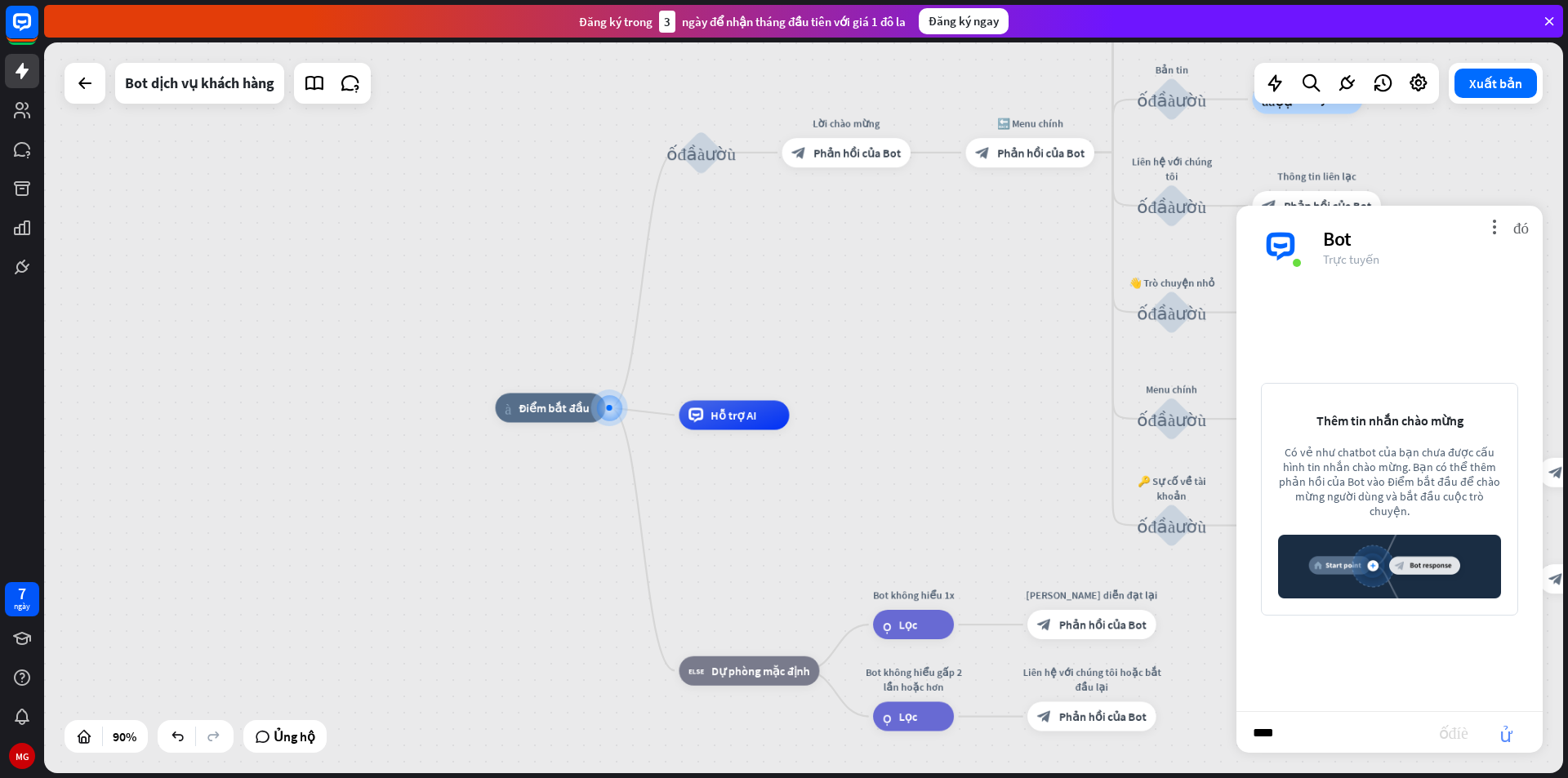
click at [1511, 740] on font "gửi" at bounding box center [1505, 732] width 52 height 20
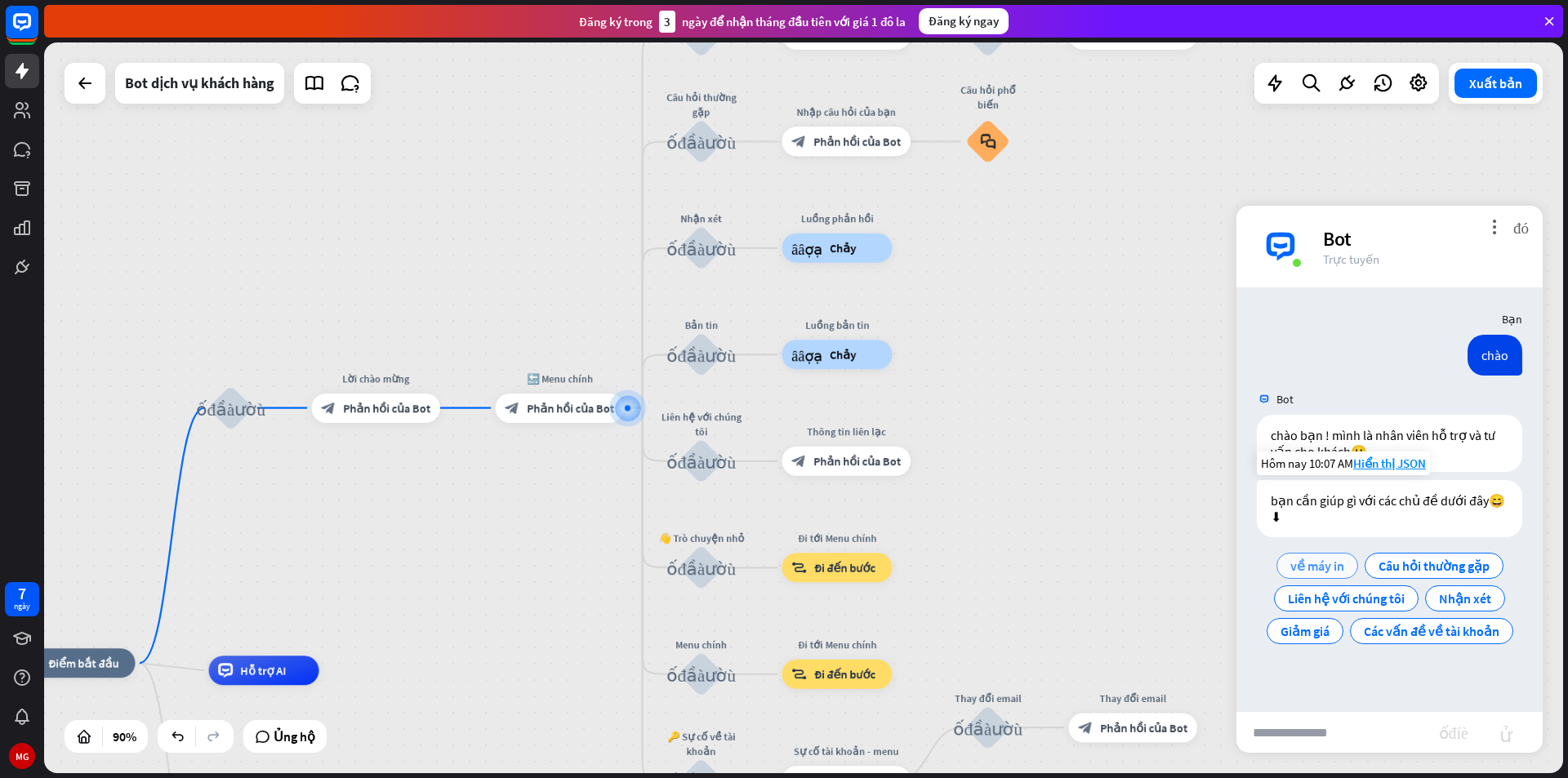
click at [1321, 557] on div "về máy in" at bounding box center [1316, 566] width 81 height 26
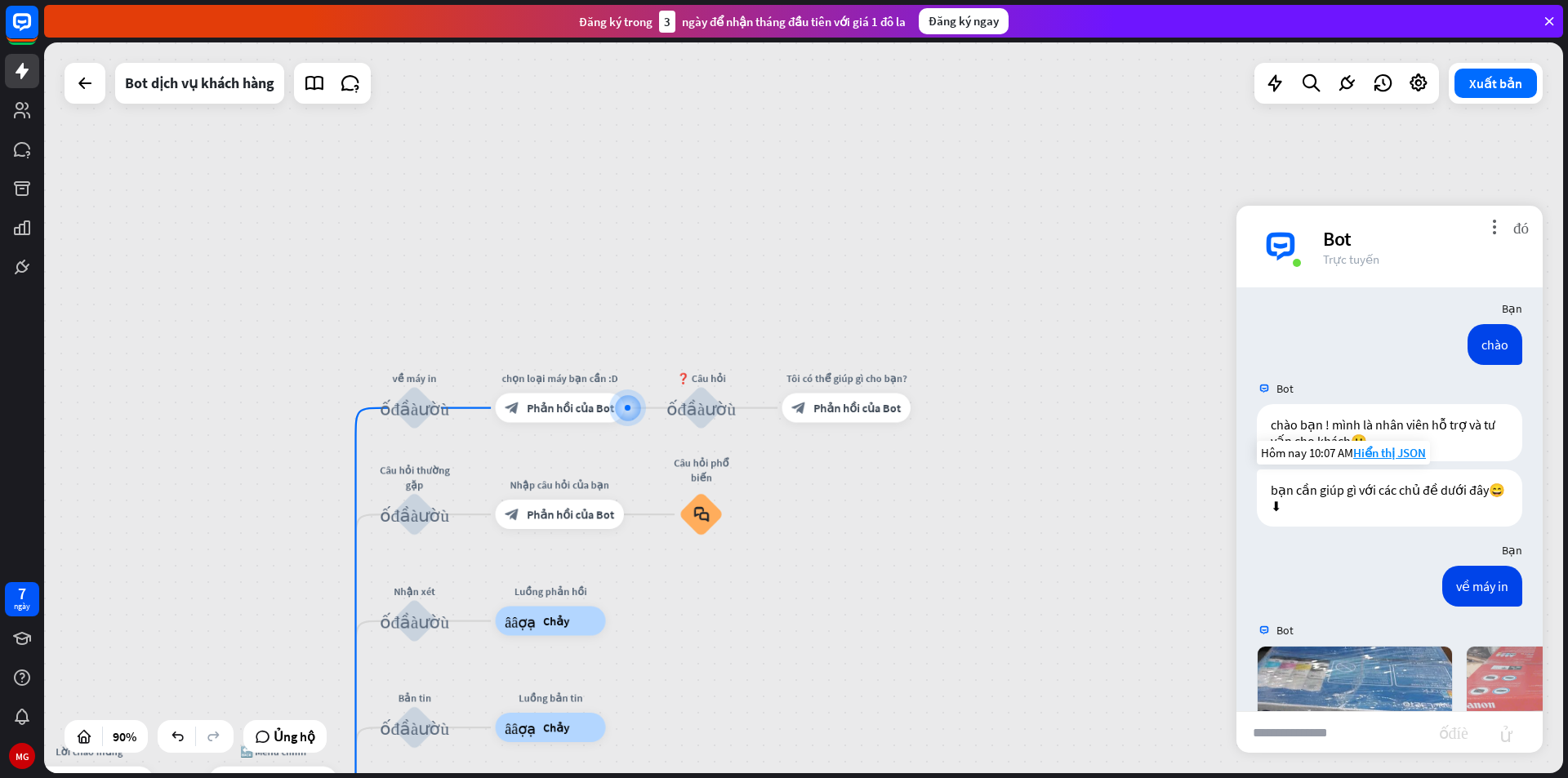
scroll to position [330, 0]
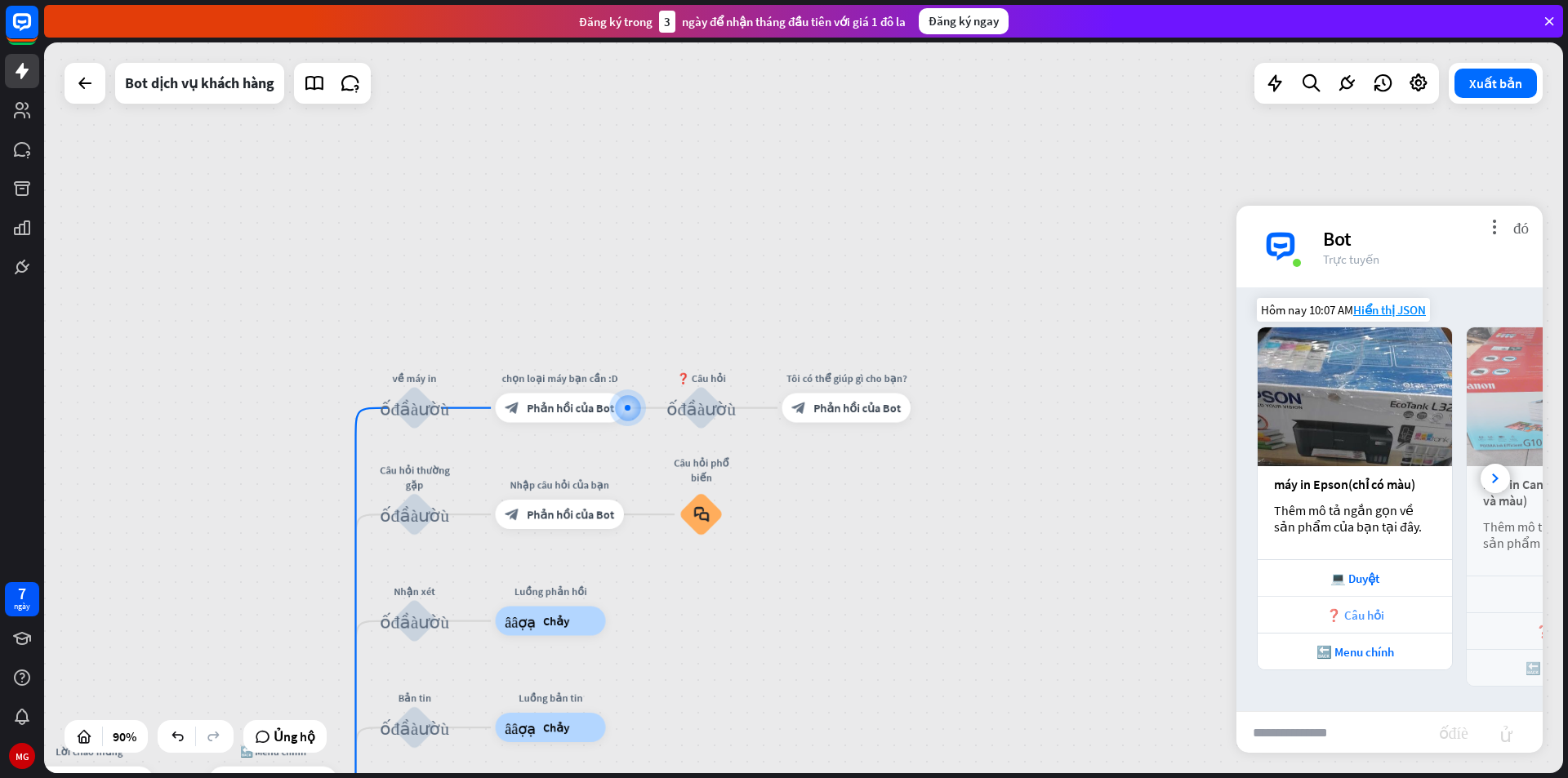
click at [1372, 610] on font "❓ Câu hỏi" at bounding box center [1355, 616] width 58 height 16
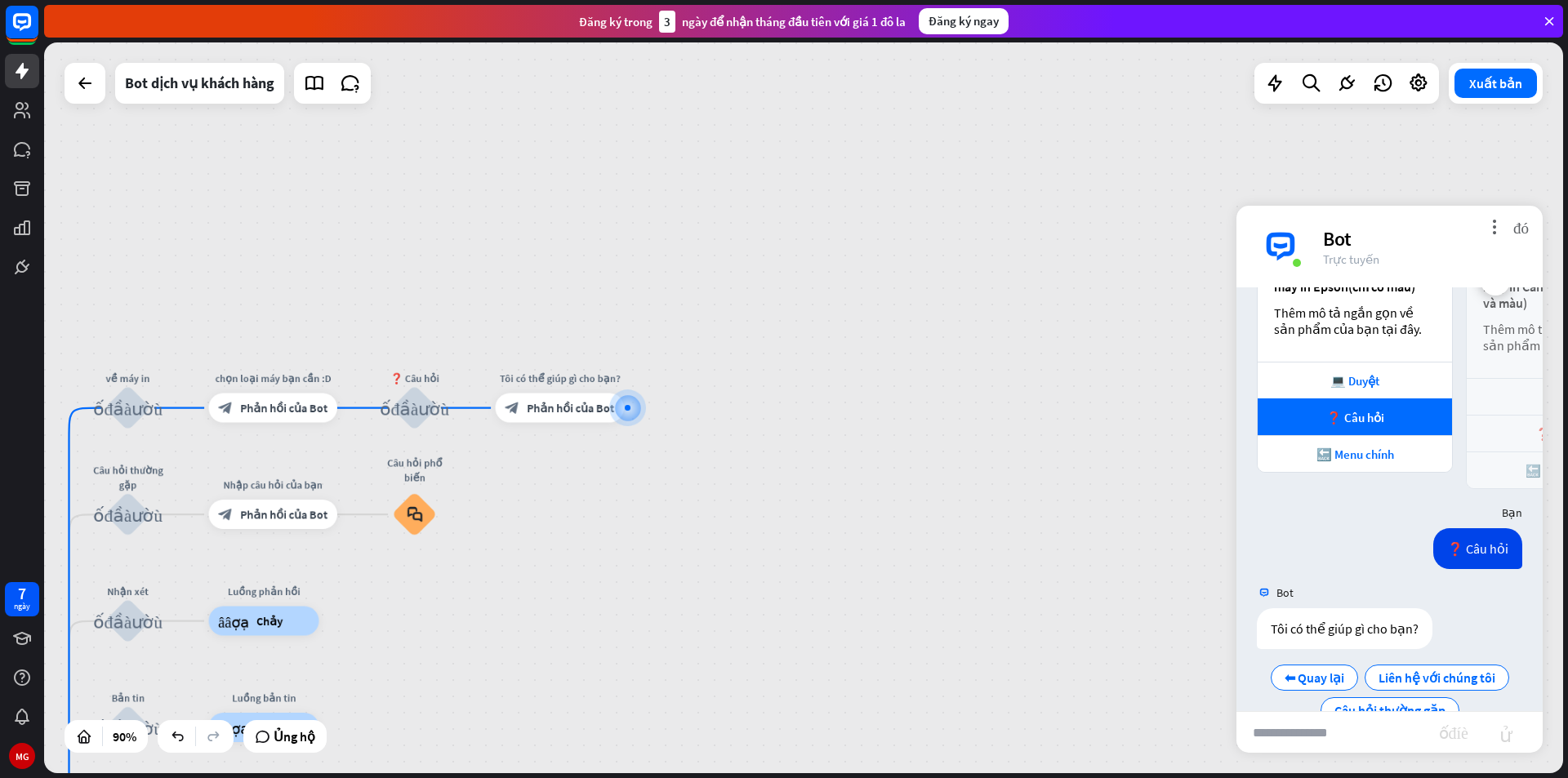
scroll to position [534, 0]
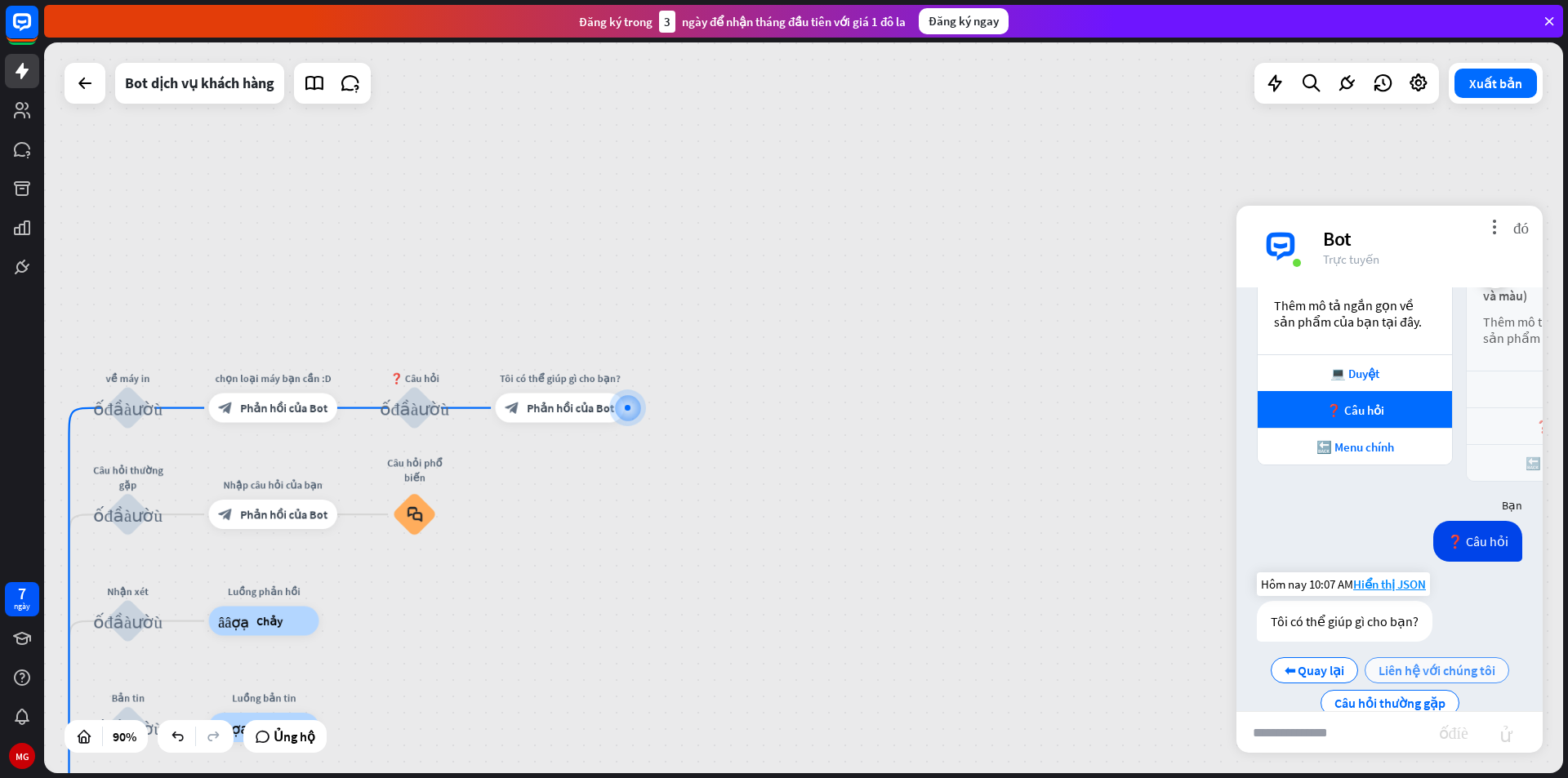
click at [1457, 671] on font "Liên hệ với chúng tôi" at bounding box center [1436, 670] width 116 height 17
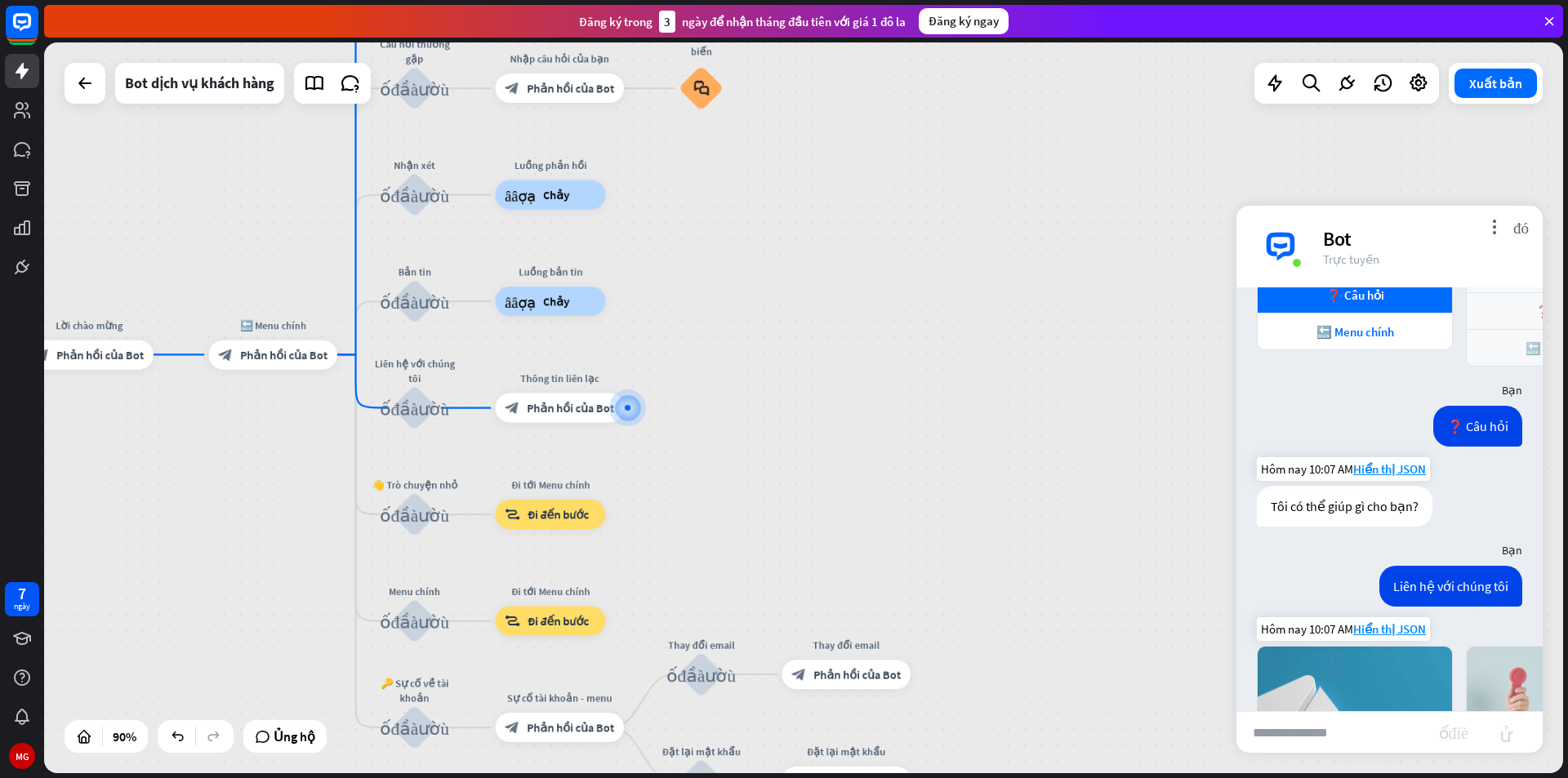
scroll to position [933, 0]
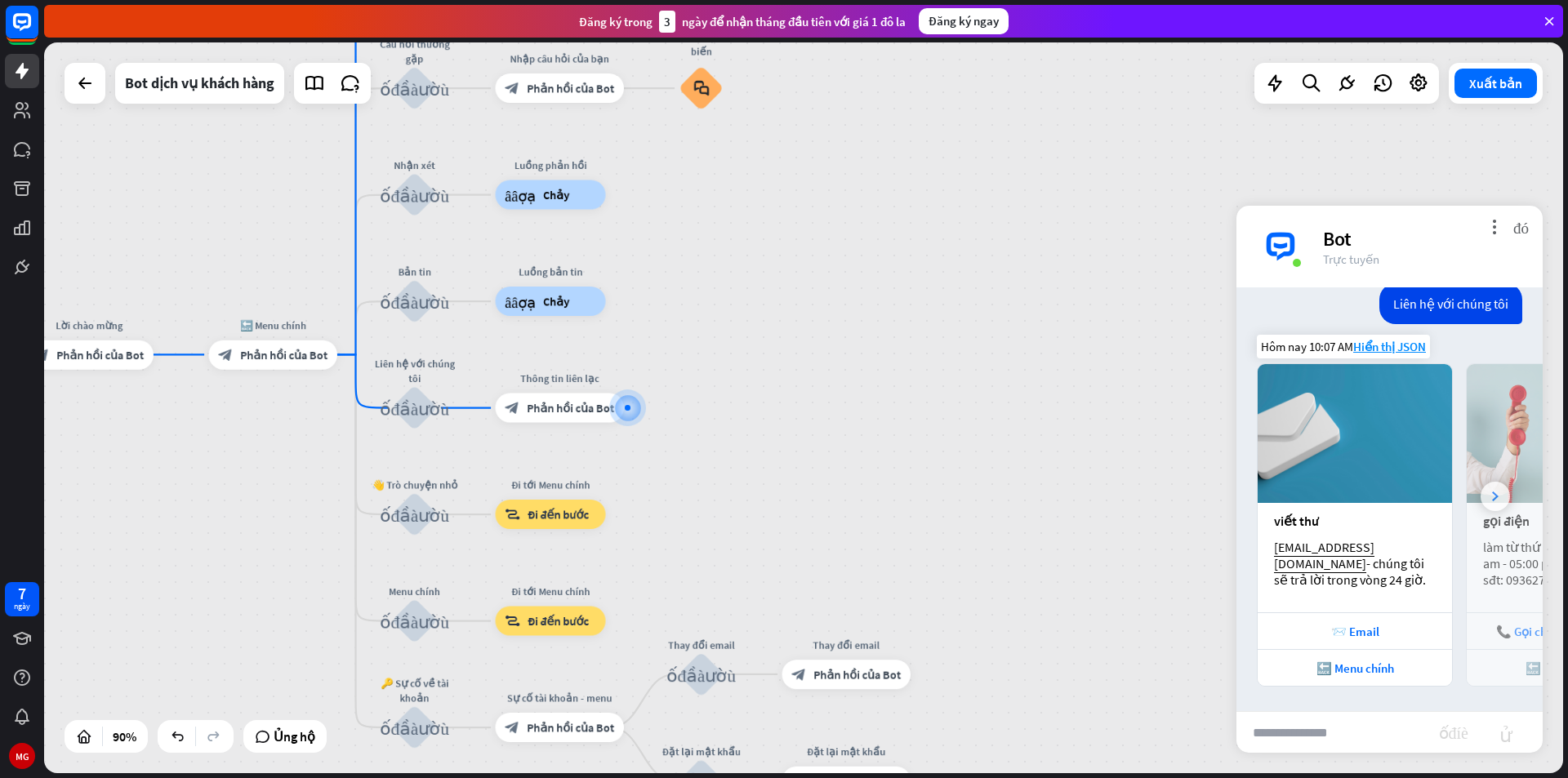
click at [1492, 495] on icon at bounding box center [1495, 496] width 7 height 10
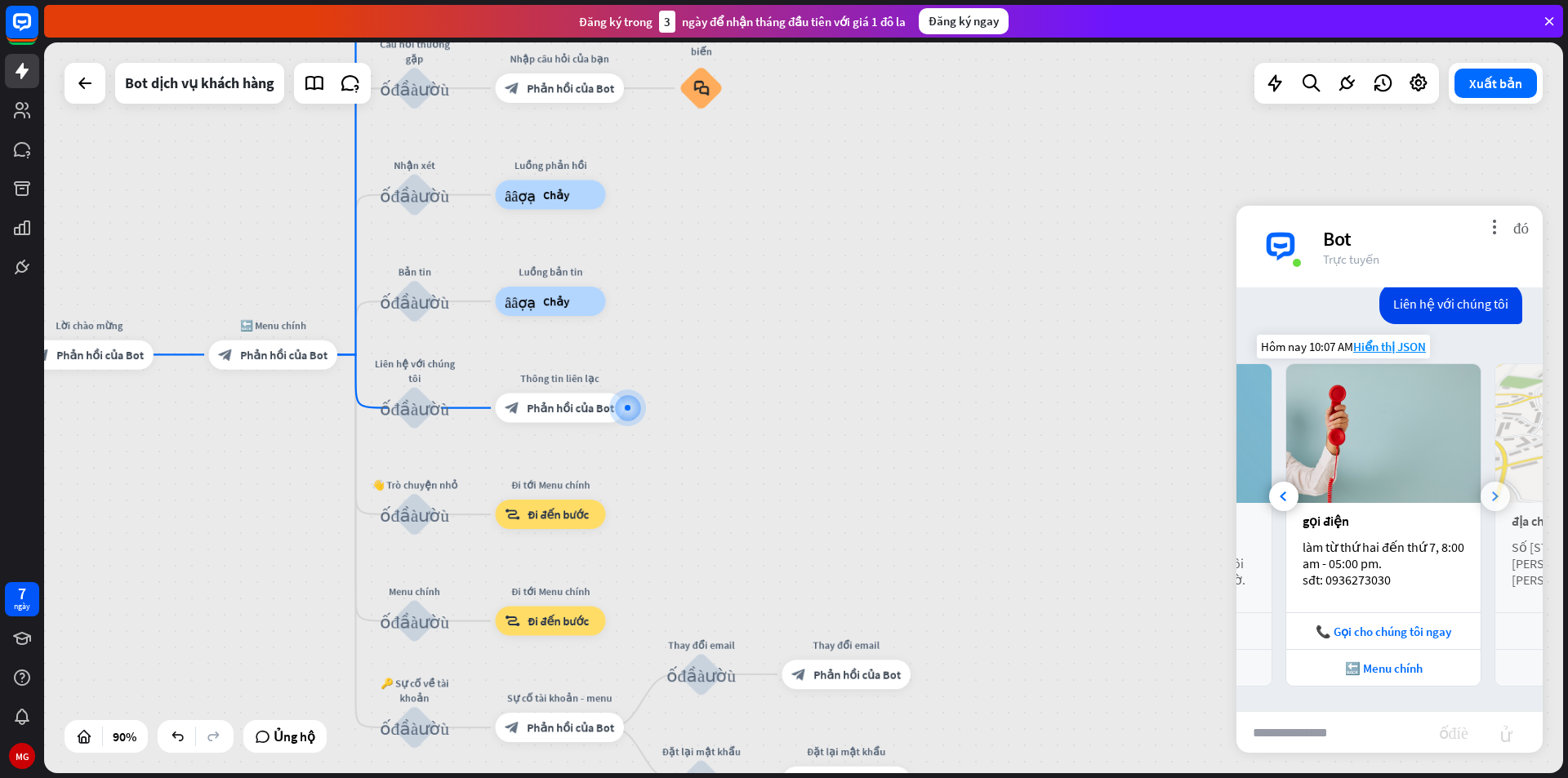
scroll to position [0, 180]
click at [1481, 495] on div at bounding box center [1496, 496] width 29 height 29
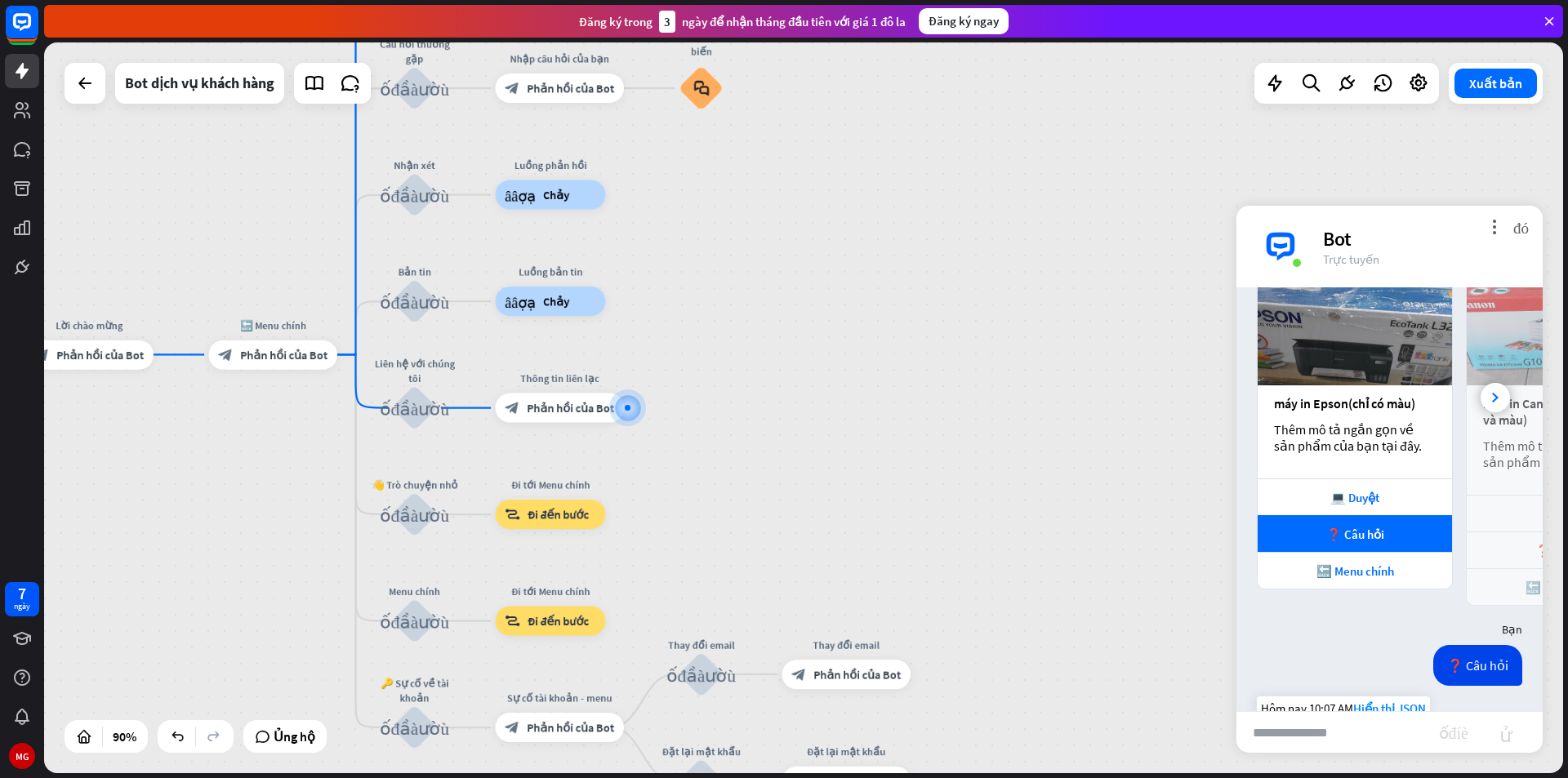
scroll to position [361, 0]
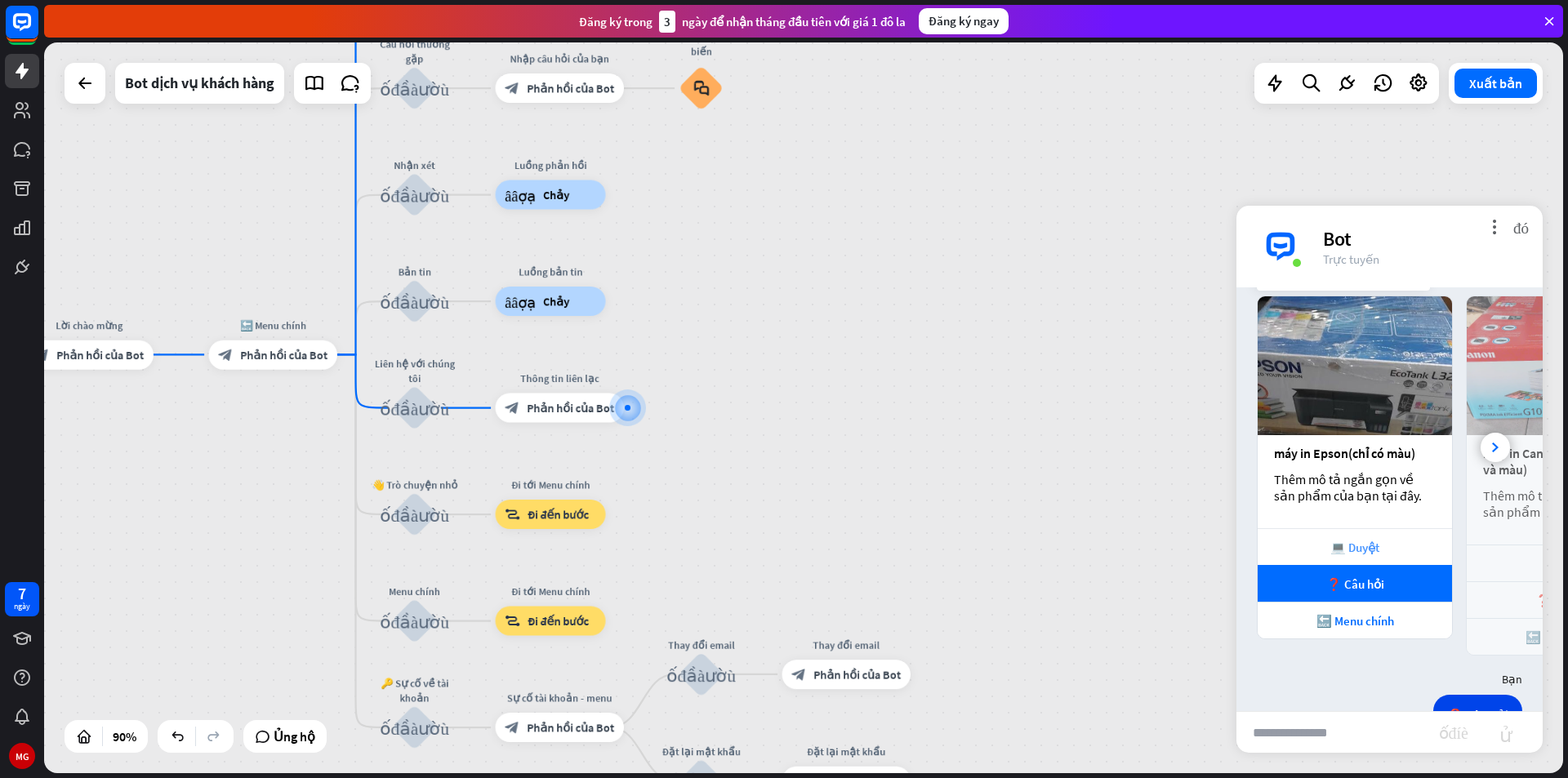
click at [1384, 540] on div "💻 Duyệt" at bounding box center [1355, 547] width 178 height 16
click at [1481, 440] on div at bounding box center [1496, 447] width 29 height 29
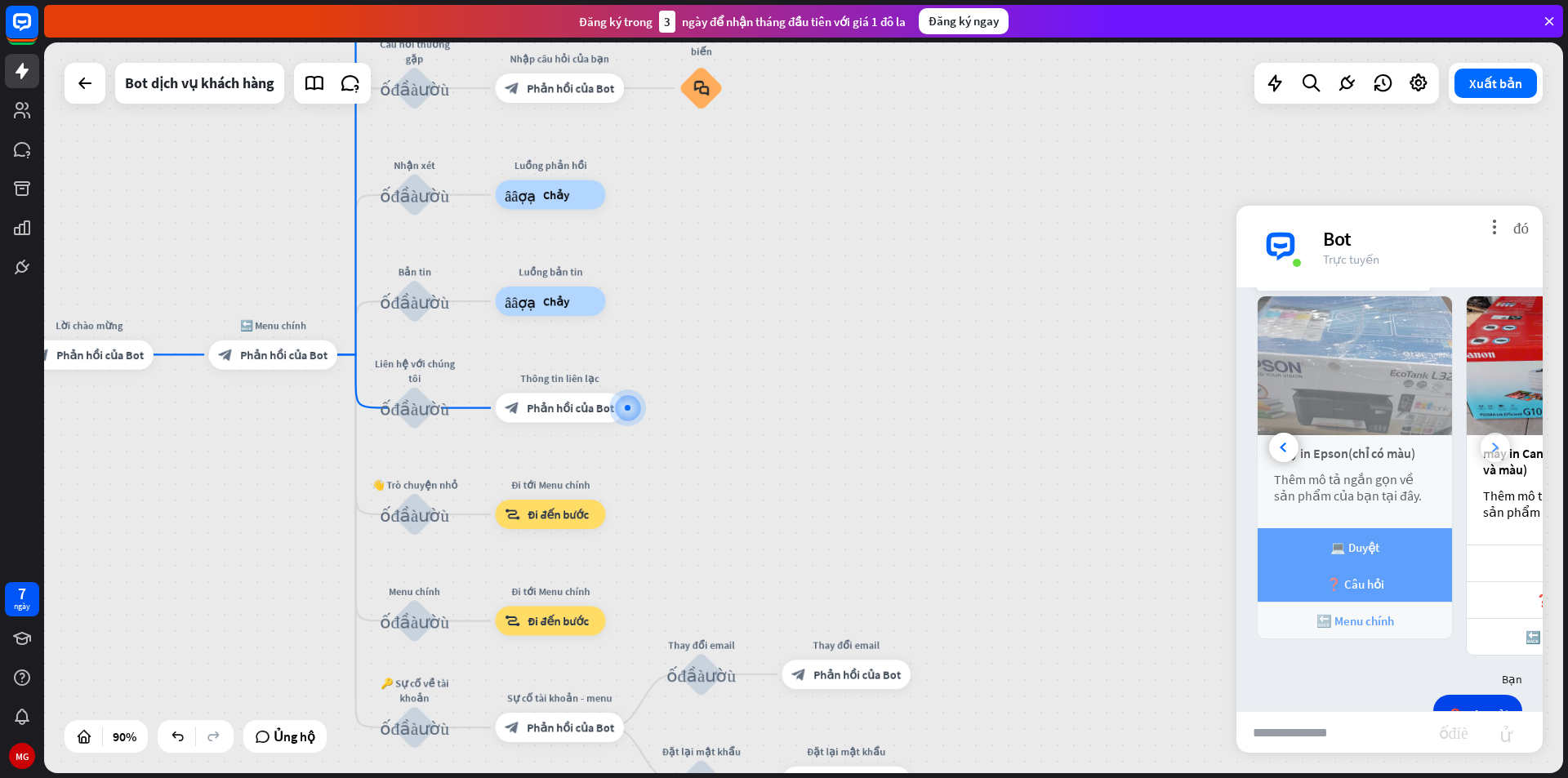
scroll to position [0, 180]
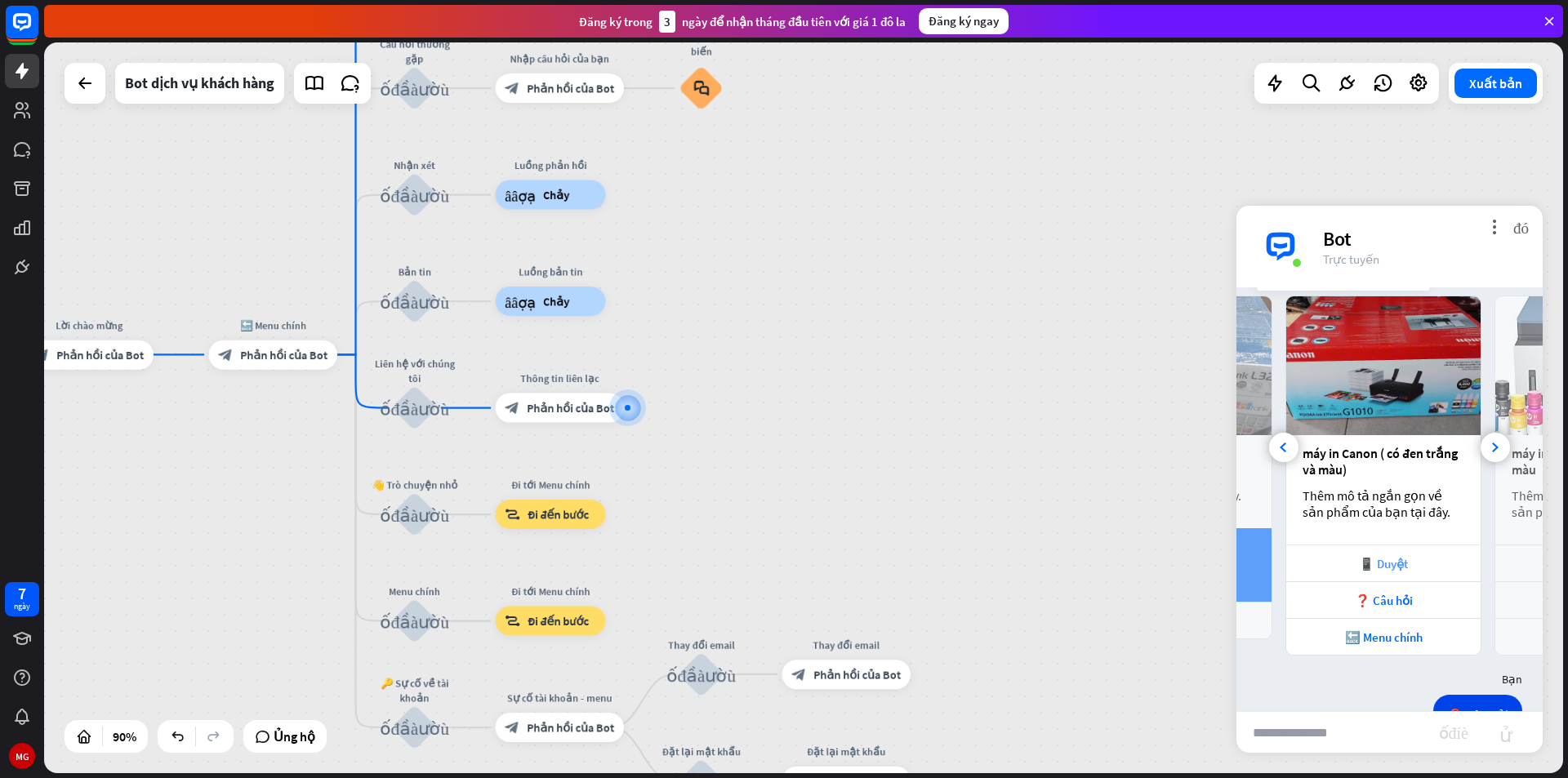
click at [1418, 569] on div "📱 Duyệt" at bounding box center [1383, 564] width 178 height 16
click at [1397, 603] on font "❓ Câu hỏi" at bounding box center [1383, 601] width 58 height 16
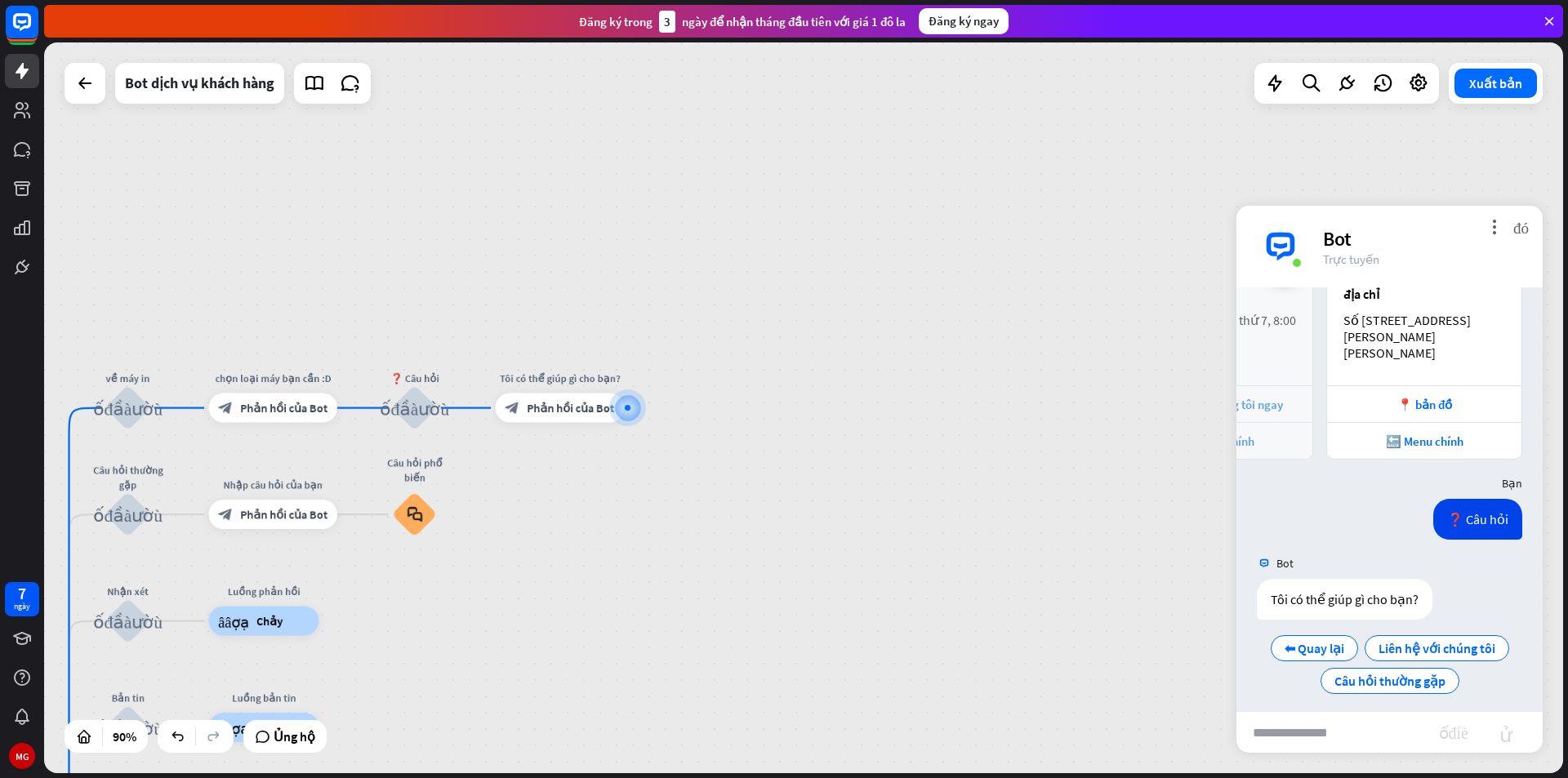
scroll to position [1170, 0]
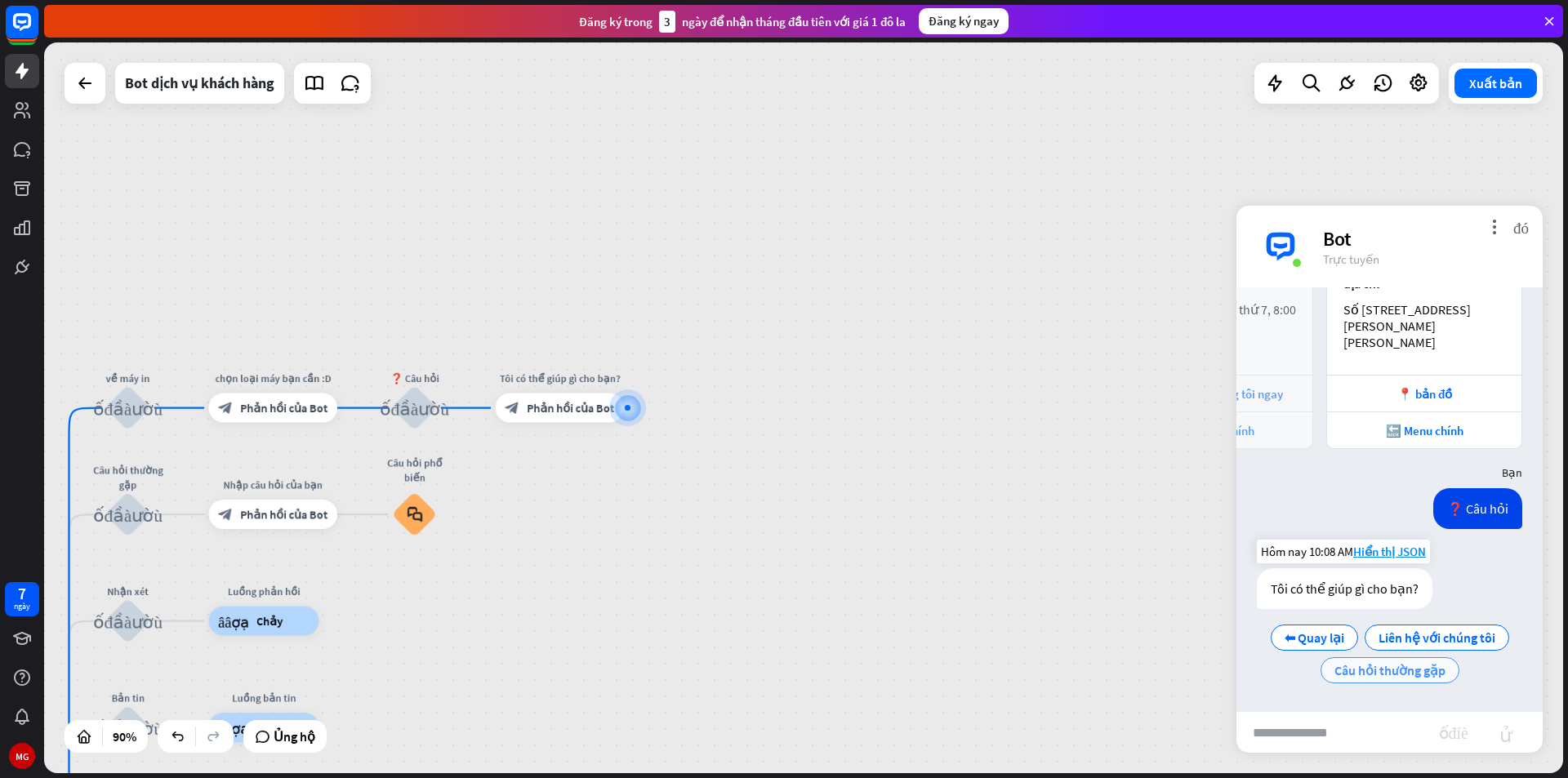
click at [1403, 670] on font "Câu hỏi thường gặp" at bounding box center [1389, 670] width 111 height 17
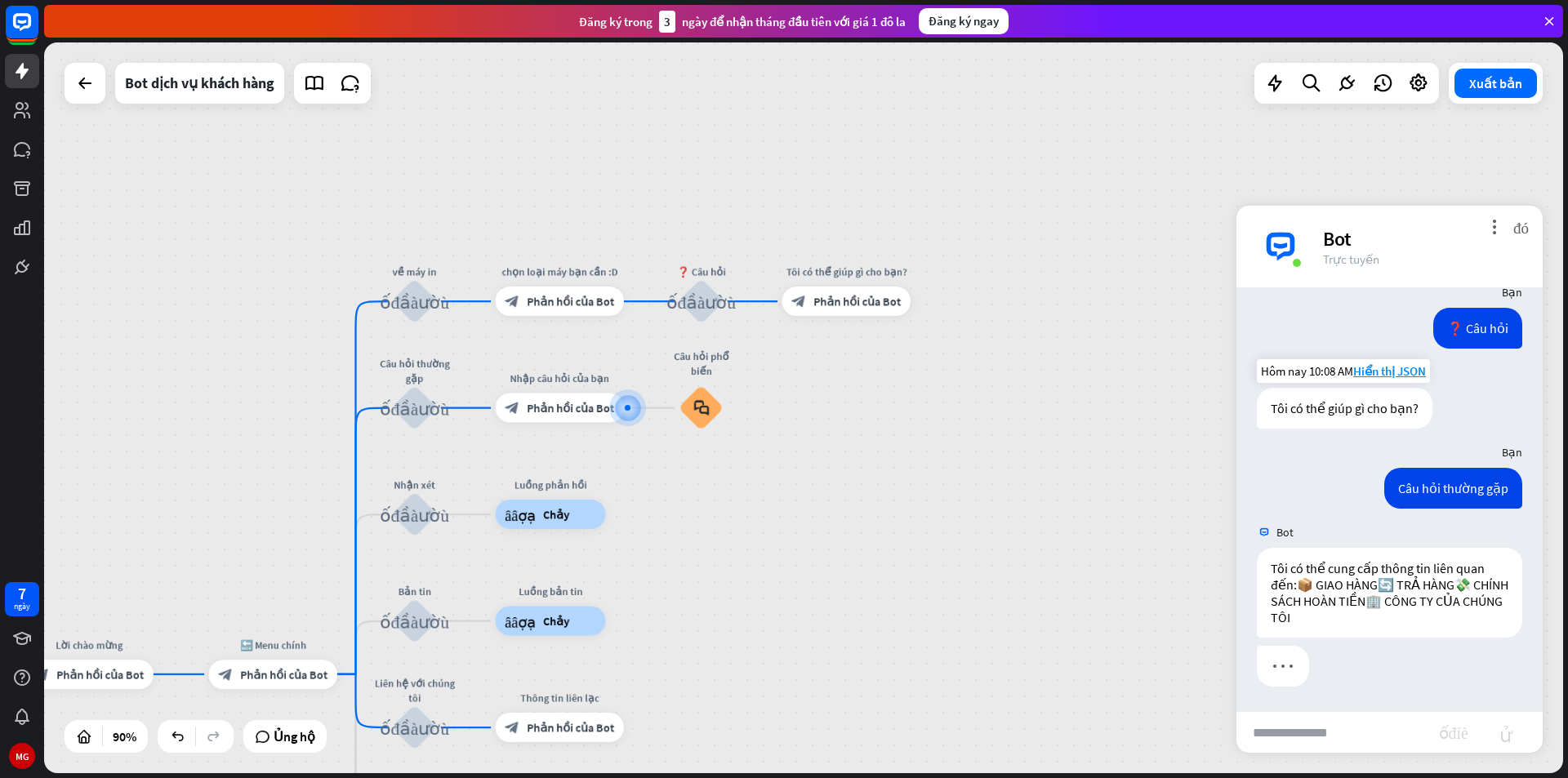
scroll to position [1383, 0]
click at [626, 407] on div at bounding box center [627, 408] width 6 height 6
click at [604, 413] on font "Phản hồi của Bot" at bounding box center [570, 408] width 87 height 15
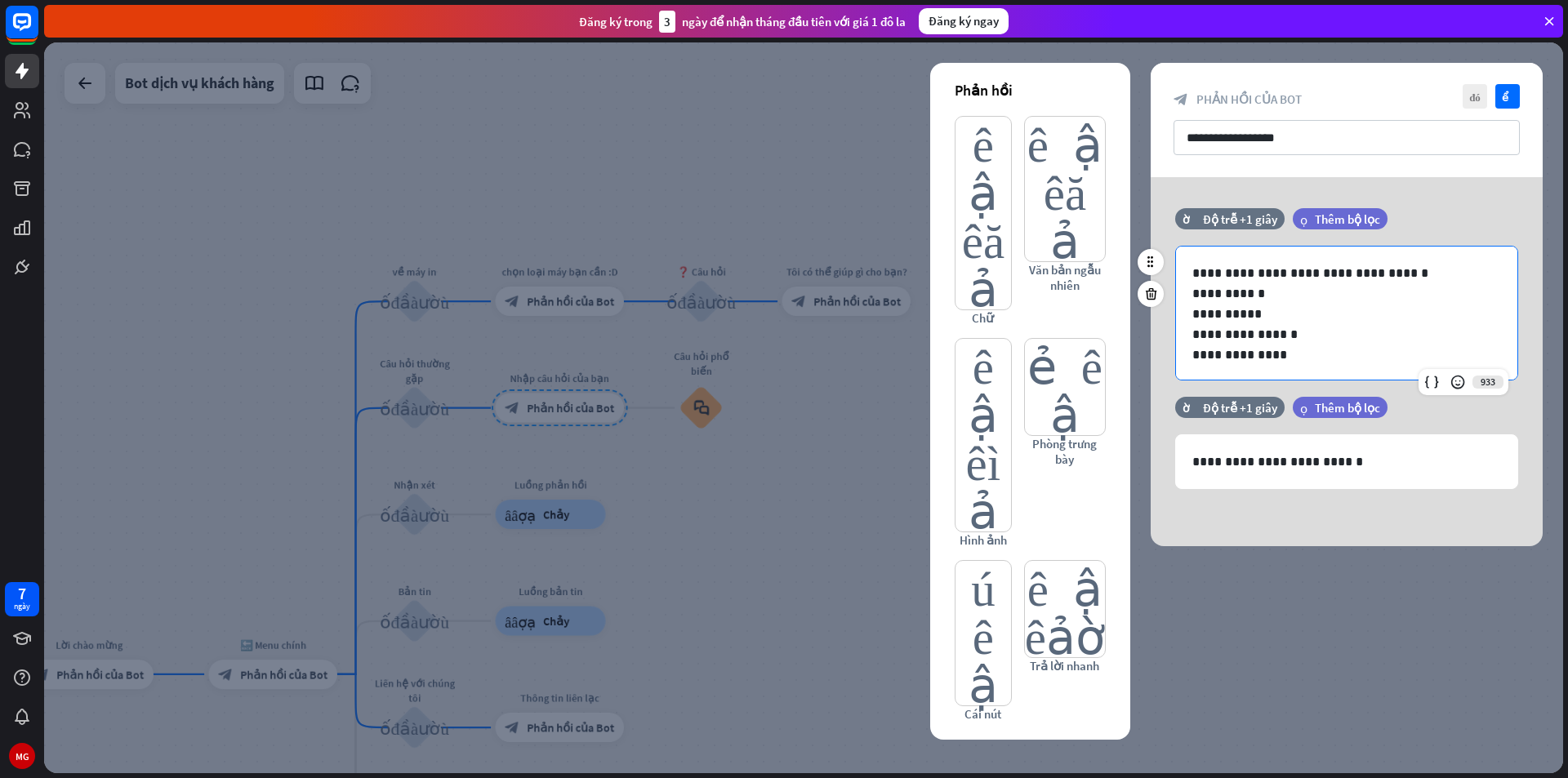
click at [1363, 364] on p "**********" at bounding box center [1340, 354] width 297 height 21
click at [1429, 423] on div "lọc Thêm bộ lọc" at bounding box center [1381, 415] width 176 height 37
click at [1331, 504] on div "**********" at bounding box center [1347, 450] width 392 height 109
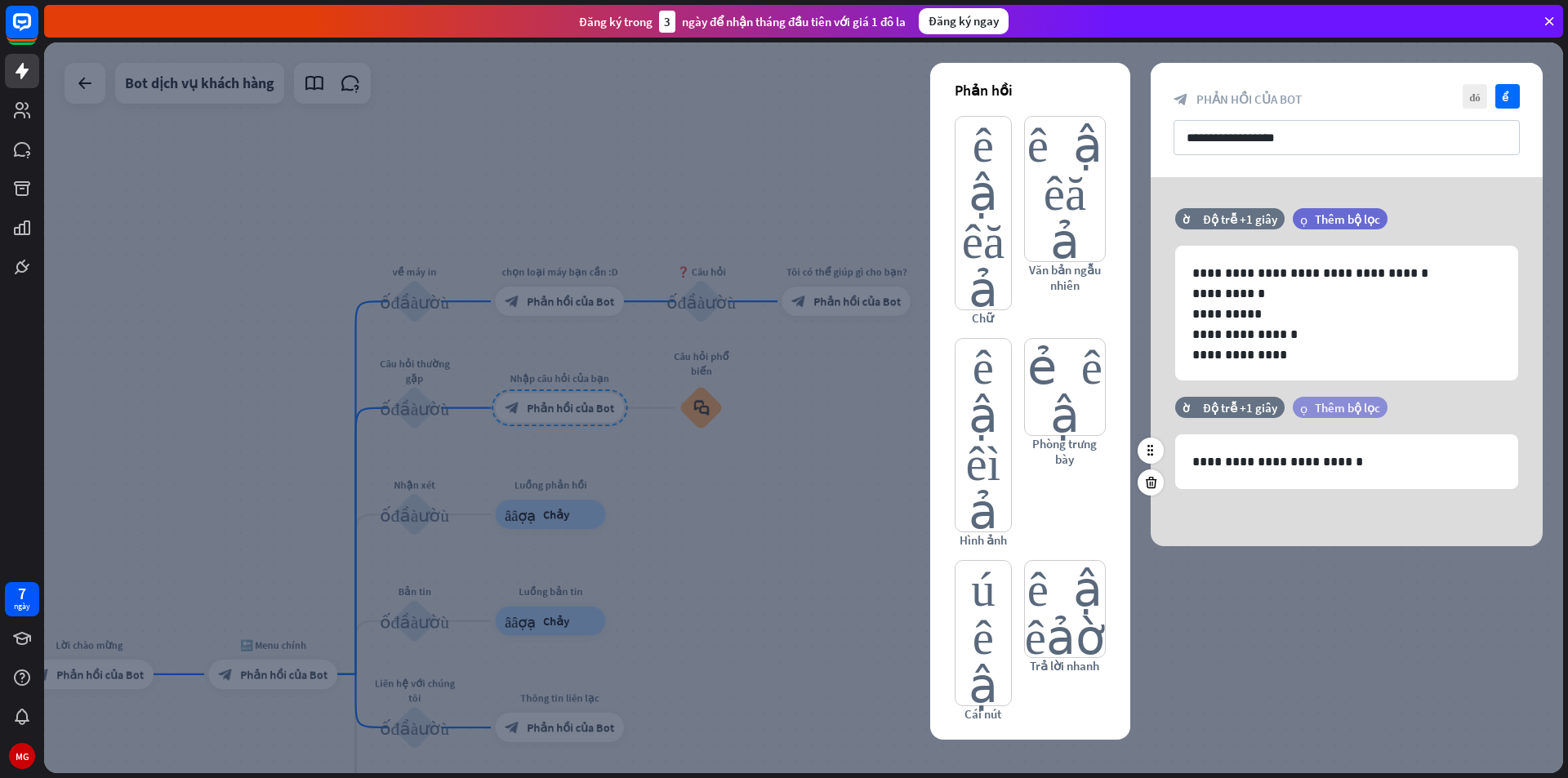
click at [1329, 417] on div "lọc Thêm bộ lọc" at bounding box center [1340, 407] width 95 height 22
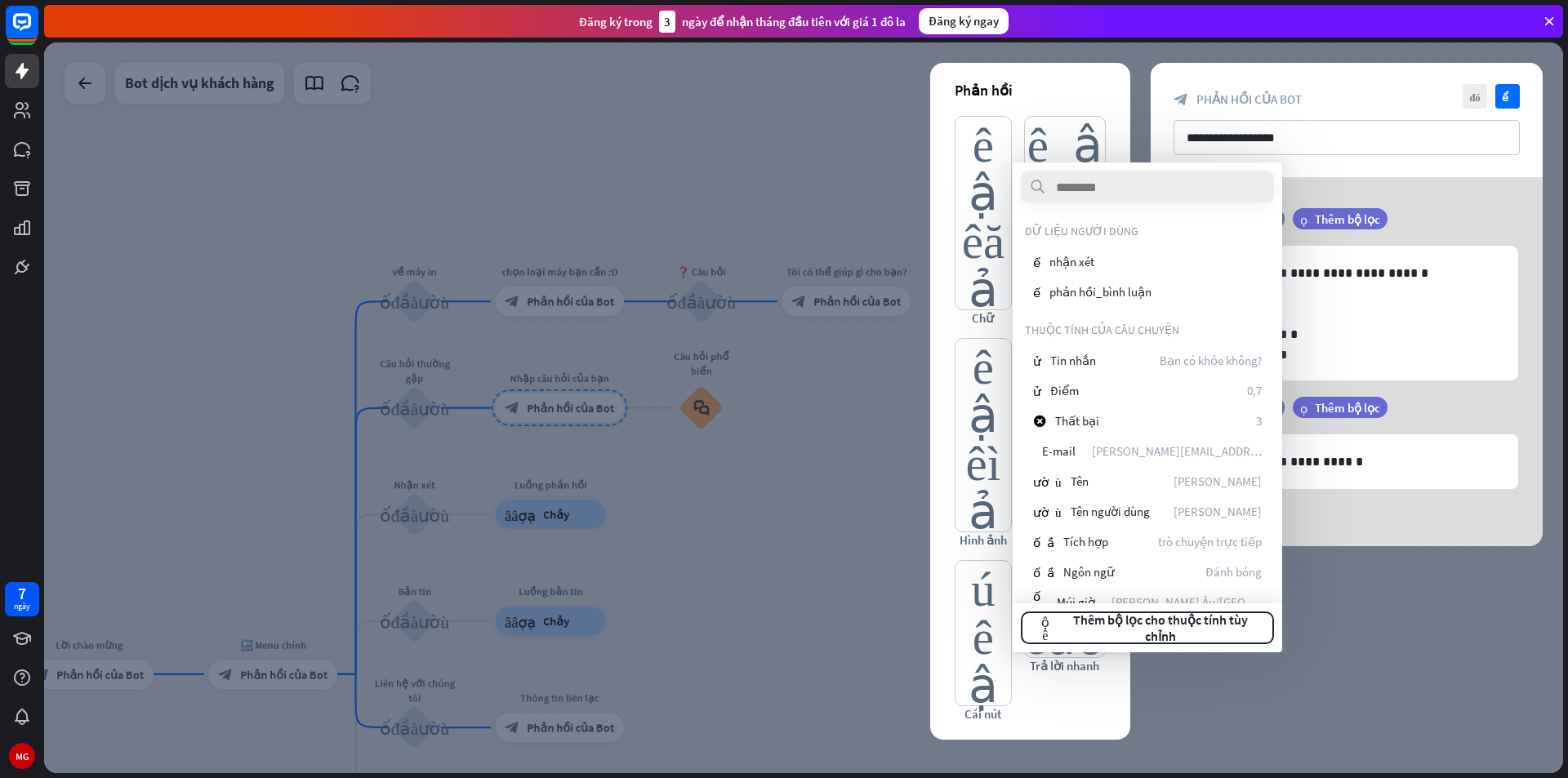
click at [1417, 413] on div "lọc Thêm bộ lọc" at bounding box center [1381, 407] width 176 height 22
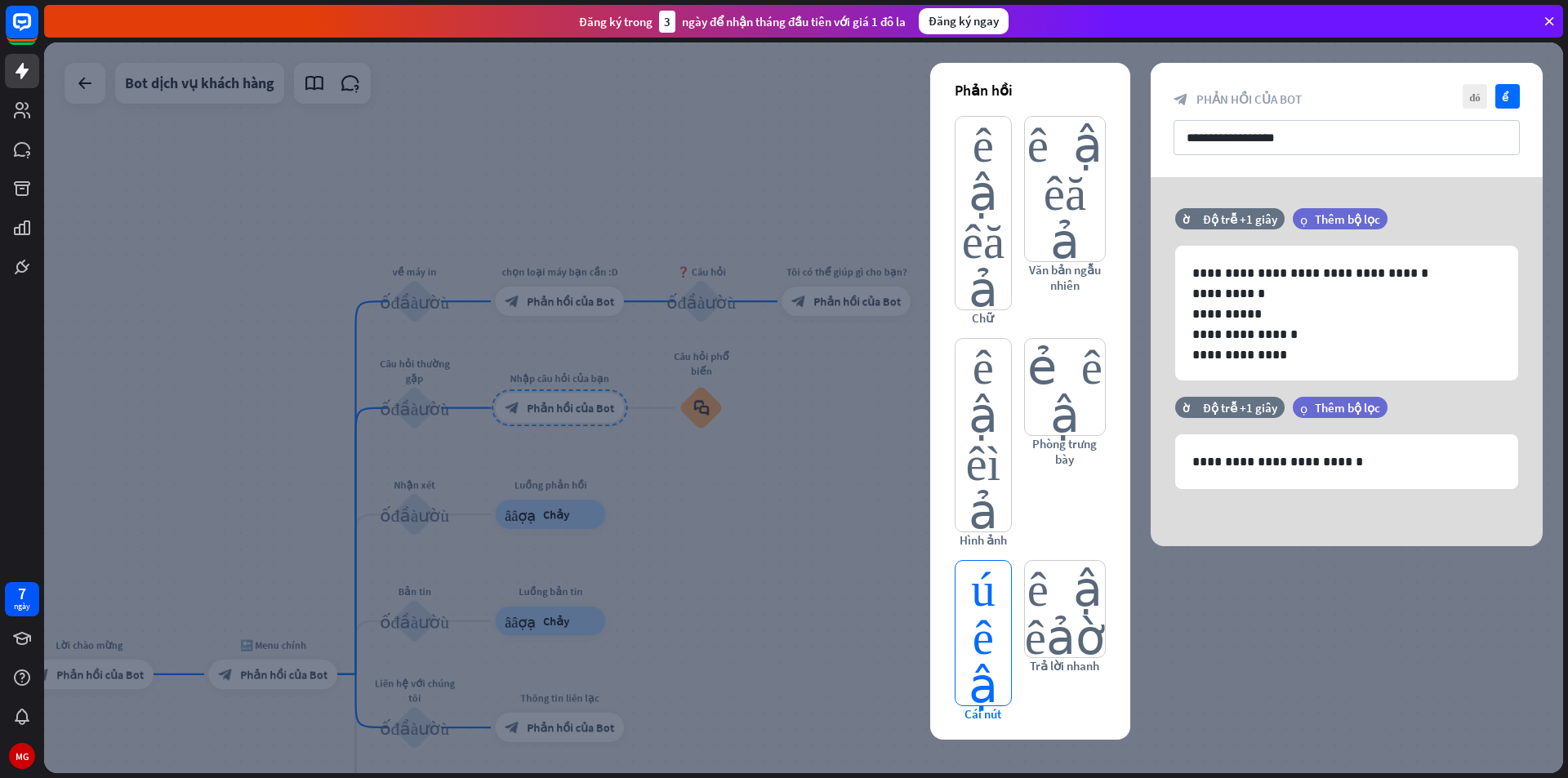
click at [984, 561] on font "nút biên tập" at bounding box center [984, 633] width 29 height 145
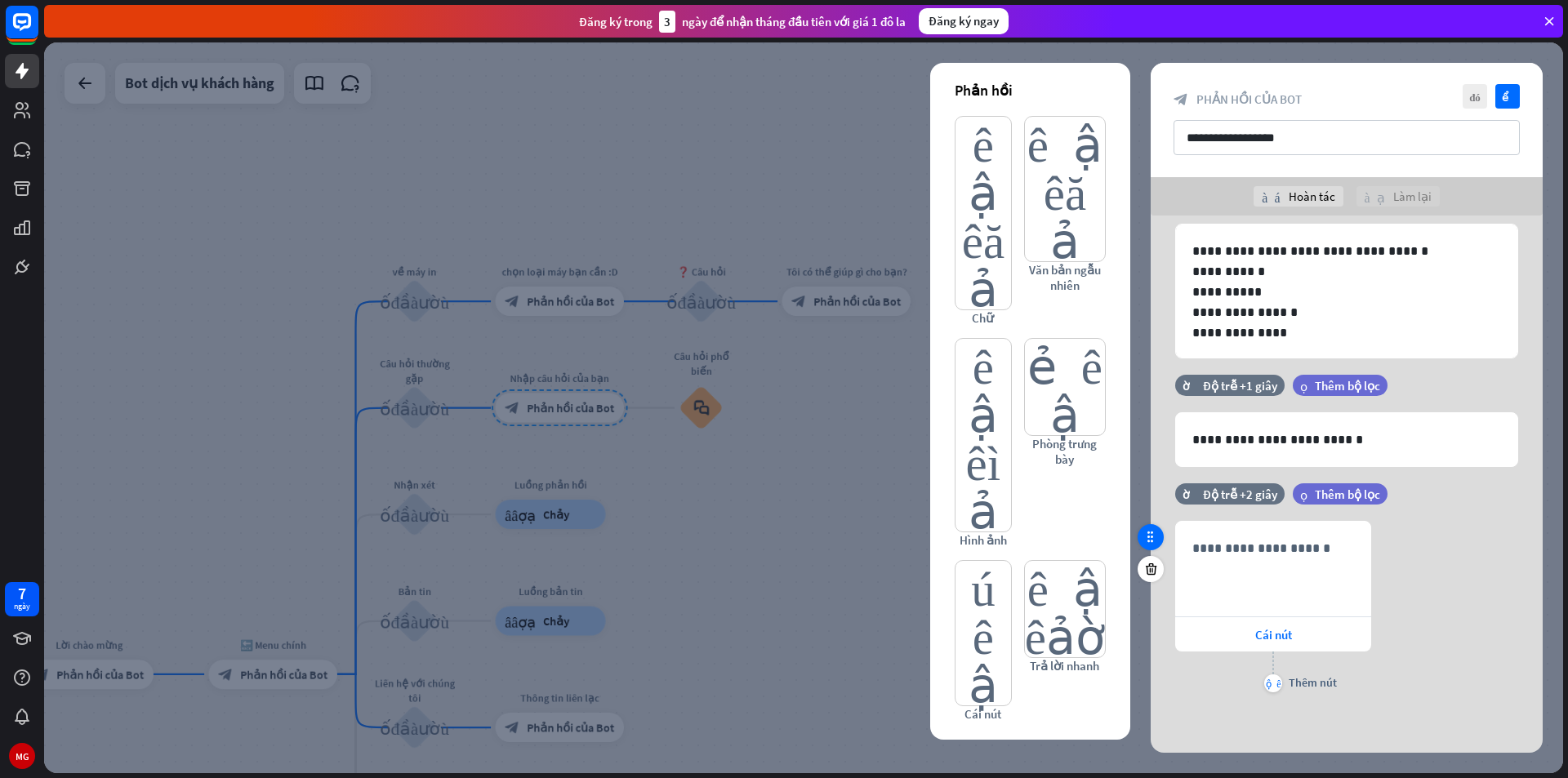
scroll to position [62, 0]
click at [1252, 549] on p "**********" at bounding box center [1272, 547] width 161 height 21
click at [1486, 567] on div "**********" at bounding box center [1347, 607] width 392 height 175
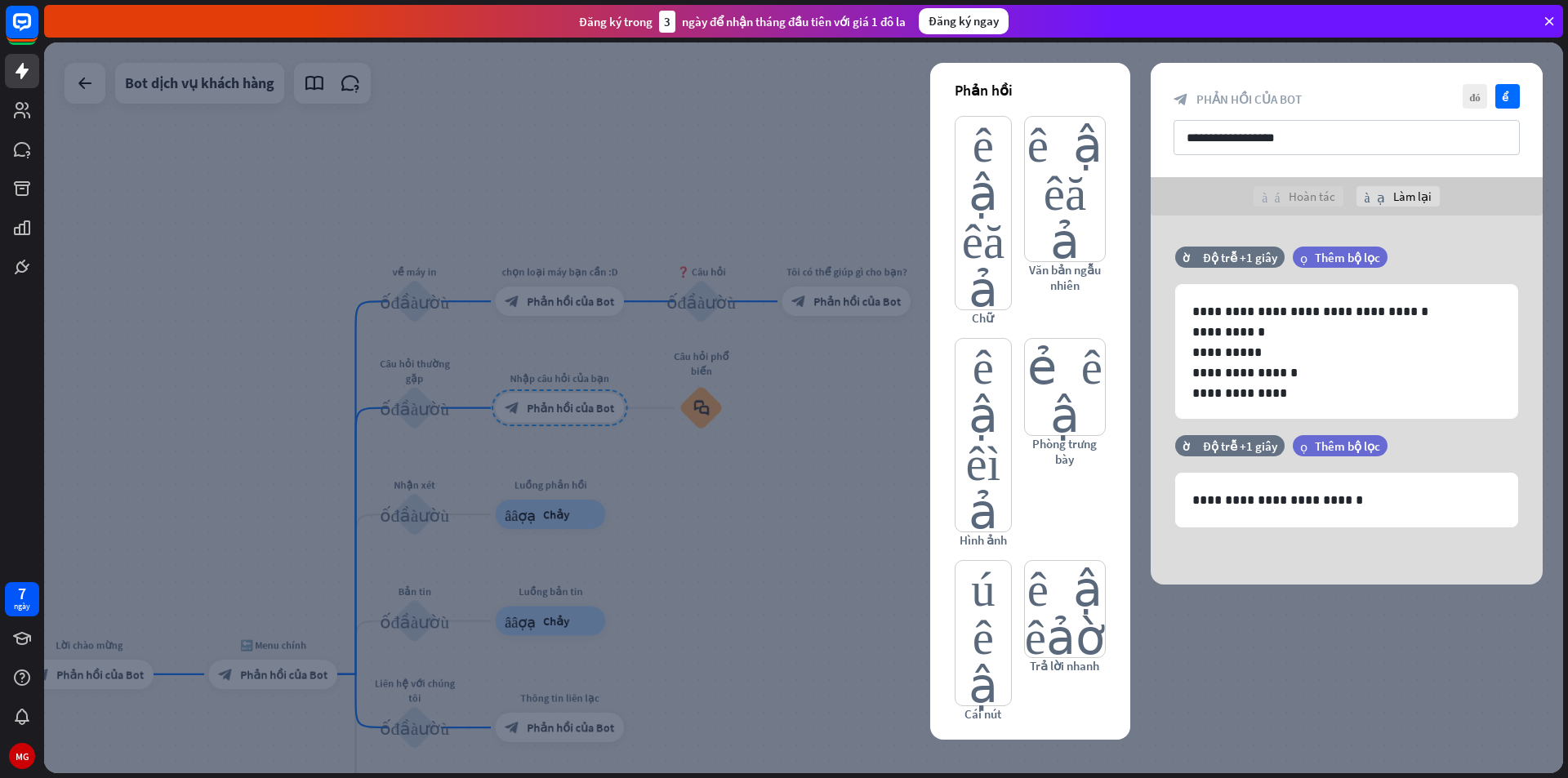
scroll to position [0, 0]
click at [1508, 101] on font "kiểm tra" at bounding box center [1507, 96] width 13 height 11
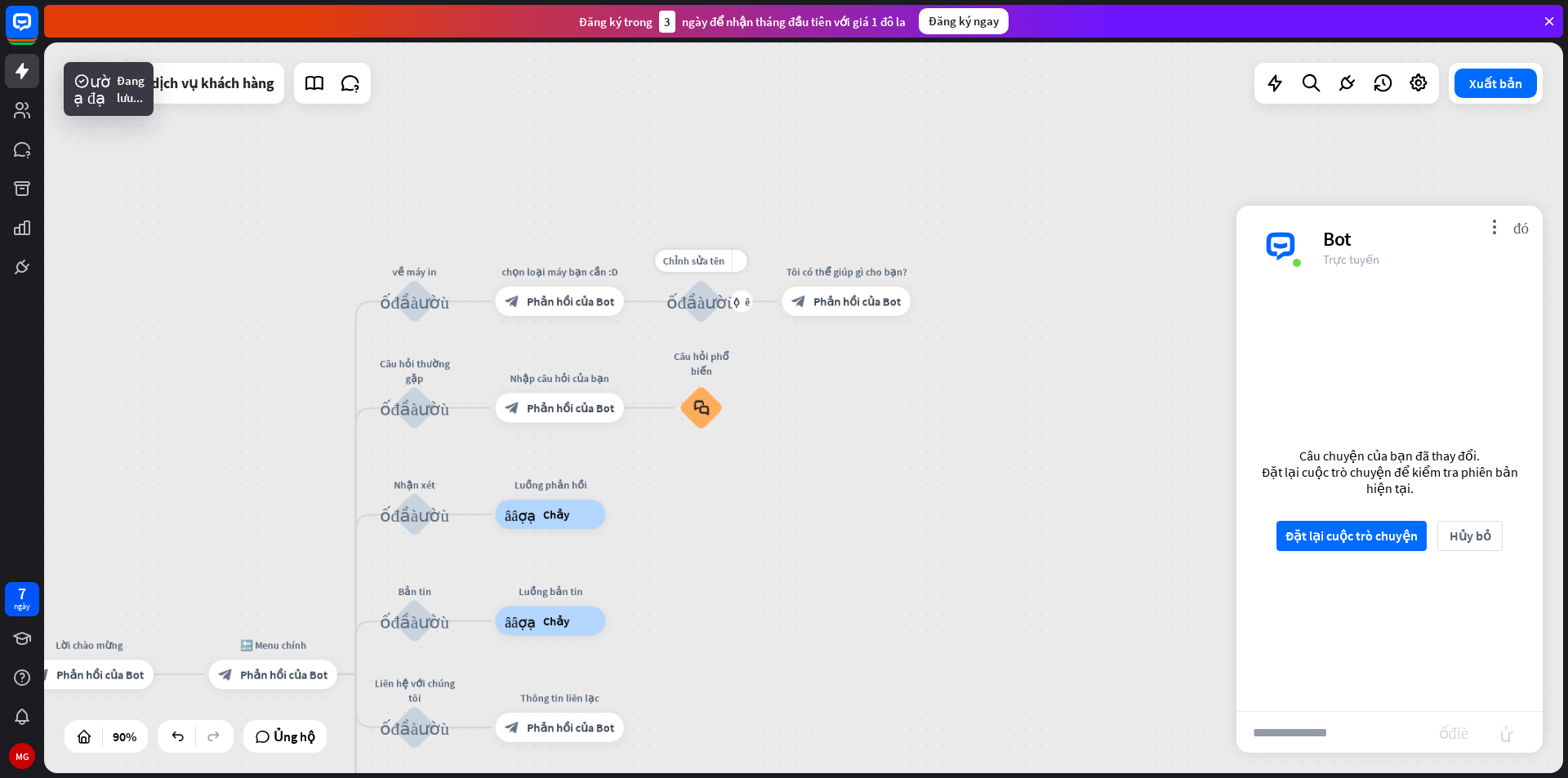
click at [700, 304] on font "khối_đầu_vào_người_dùng" at bounding box center [701, 300] width 69 height 19
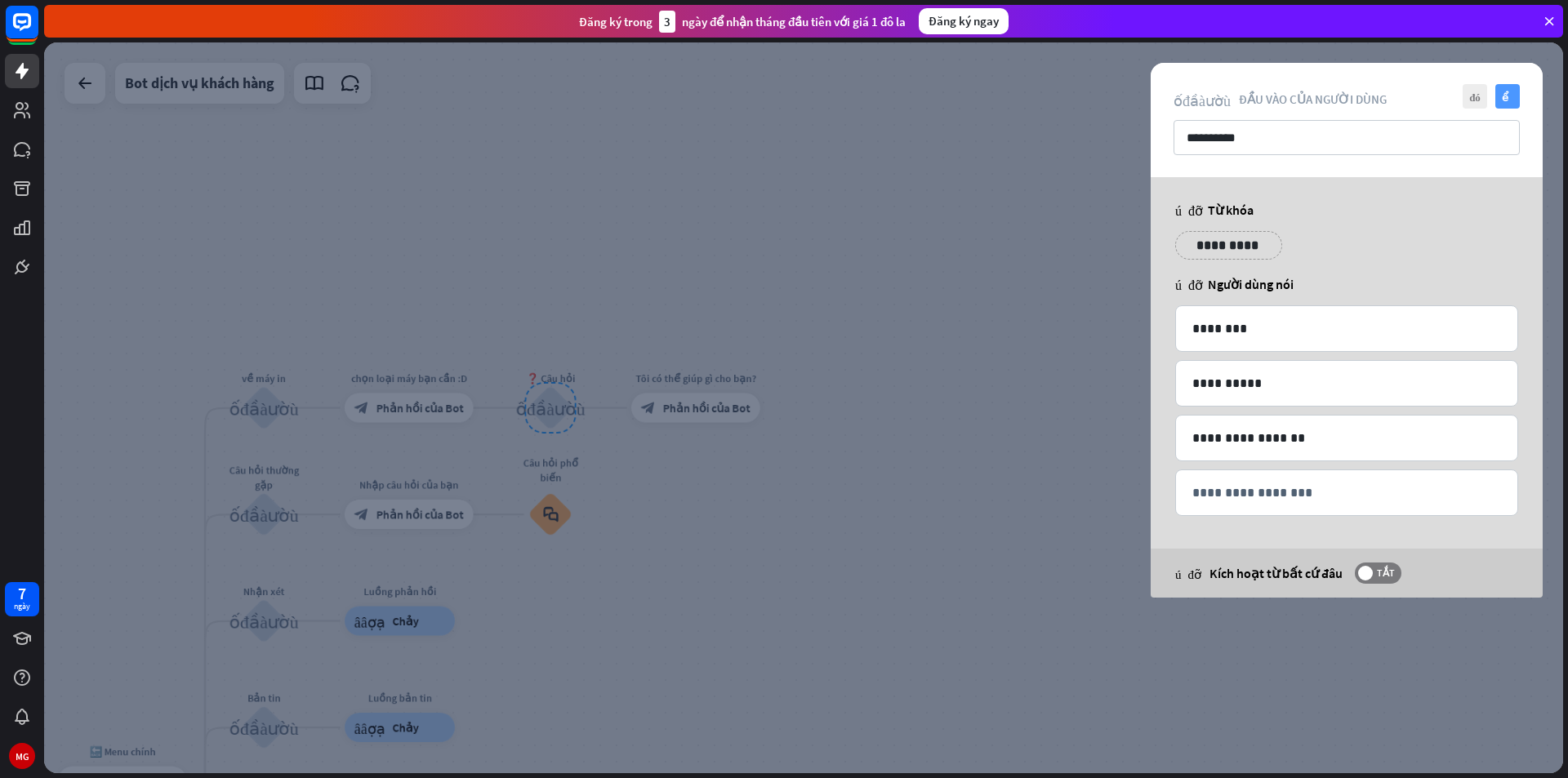
click at [1503, 99] on font "kiểm tra" at bounding box center [1507, 96] width 13 height 11
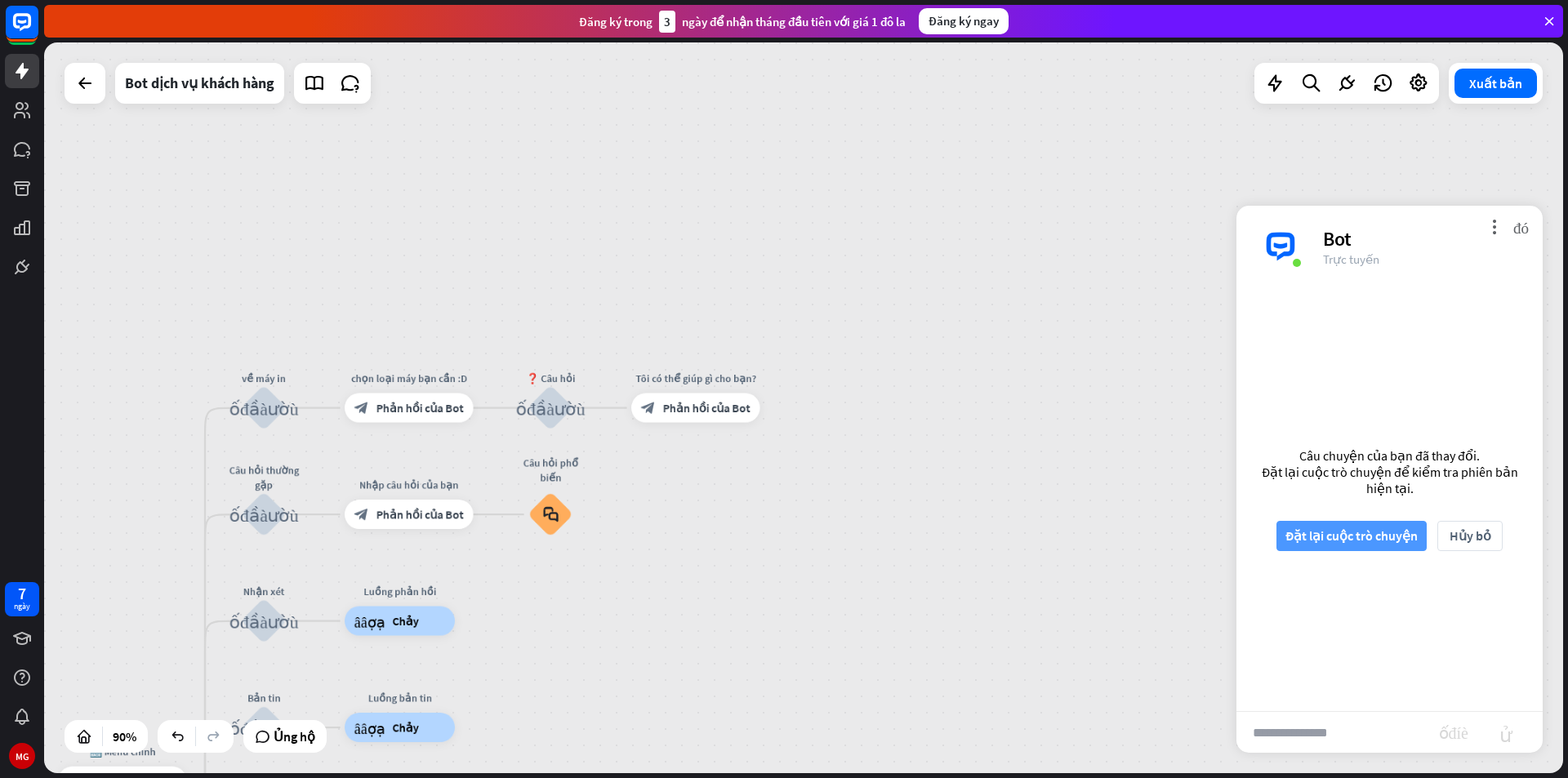
click at [1372, 539] on font "Đặt lại cuộc trò chuyện" at bounding box center [1351, 535] width 132 height 17
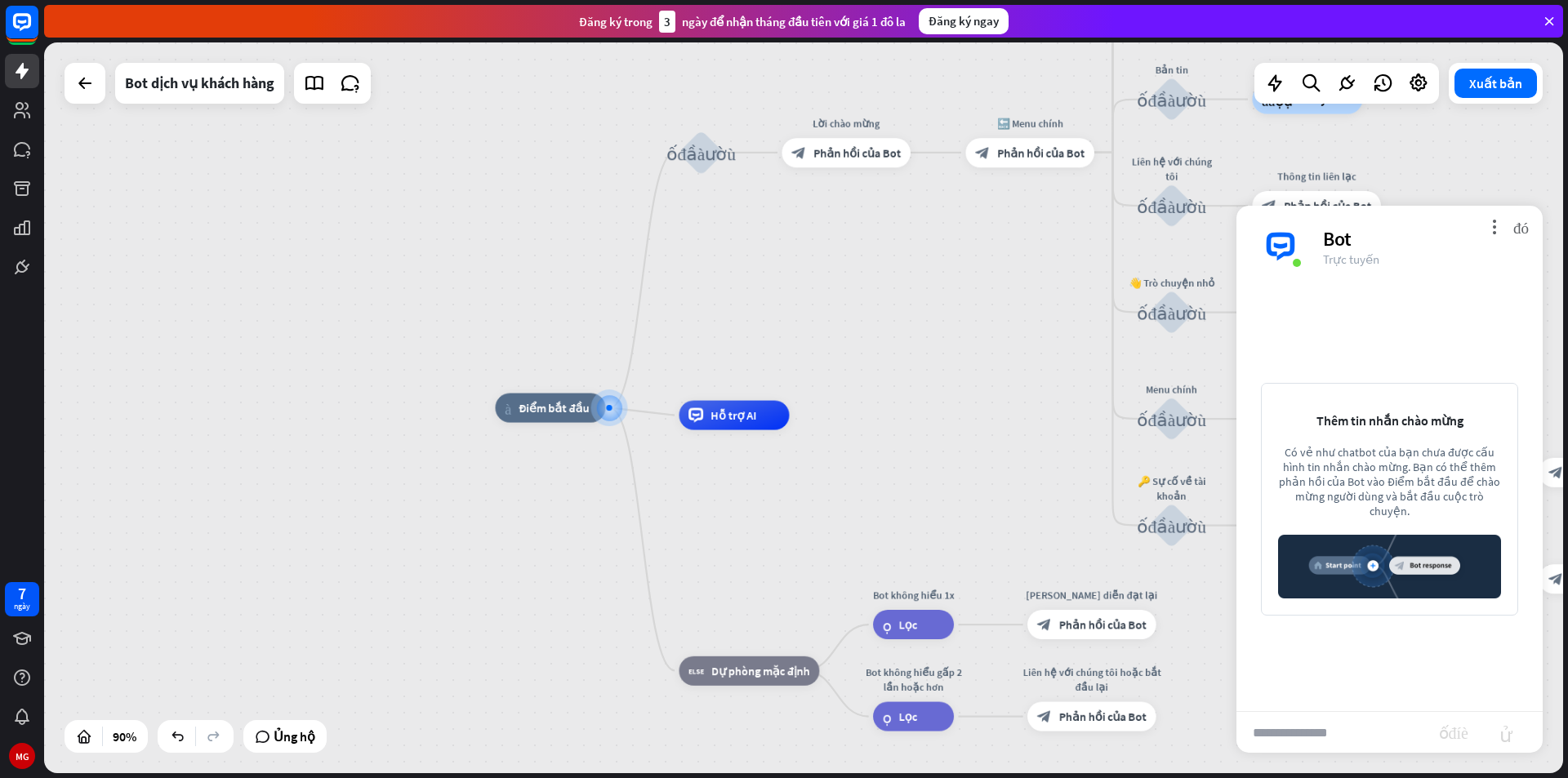
click at [1255, 731] on input "text" at bounding box center [1337, 733] width 203 height 41
type input "****"
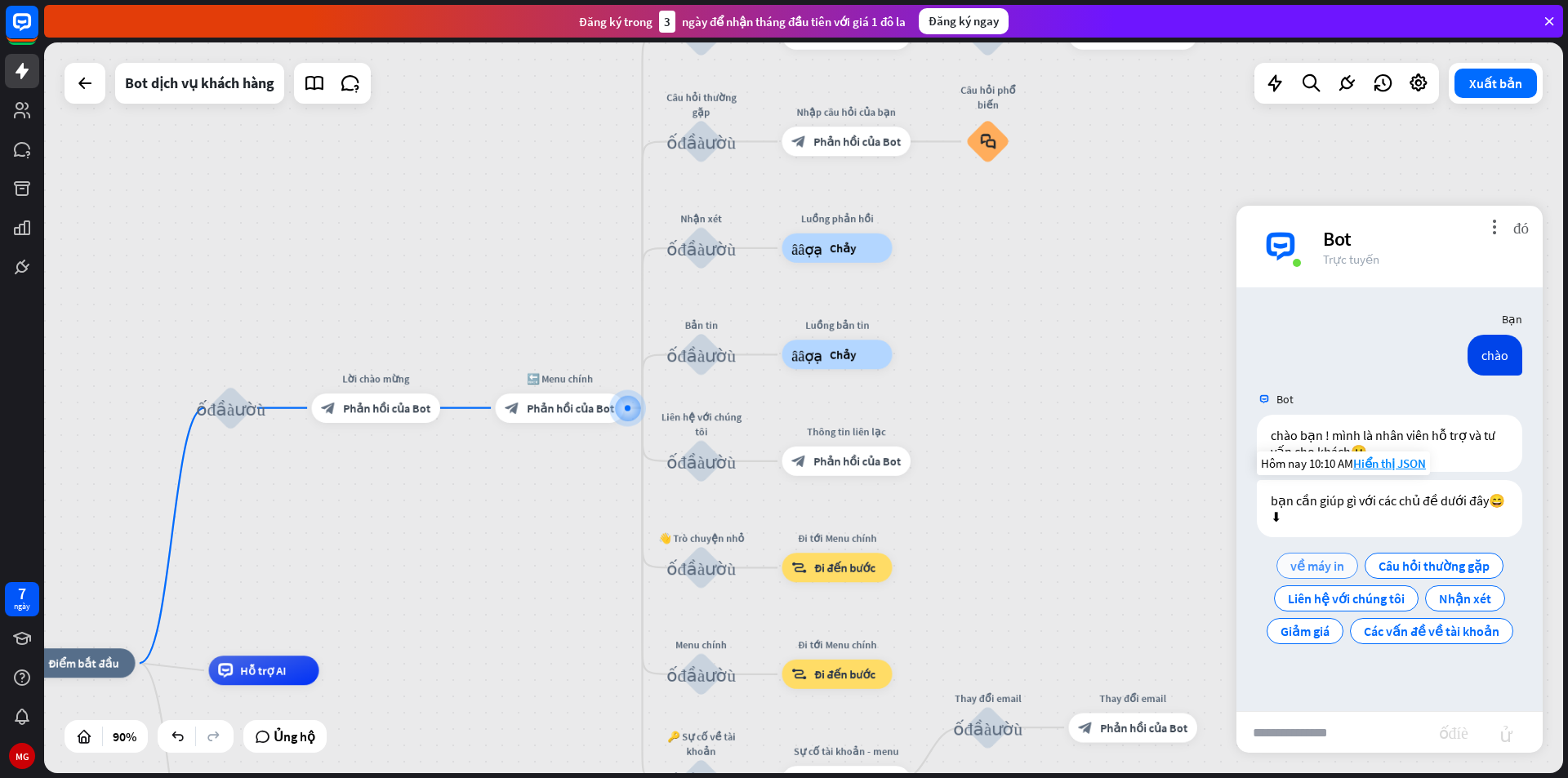
click at [1327, 565] on font "về máy in" at bounding box center [1316, 566] width 54 height 17
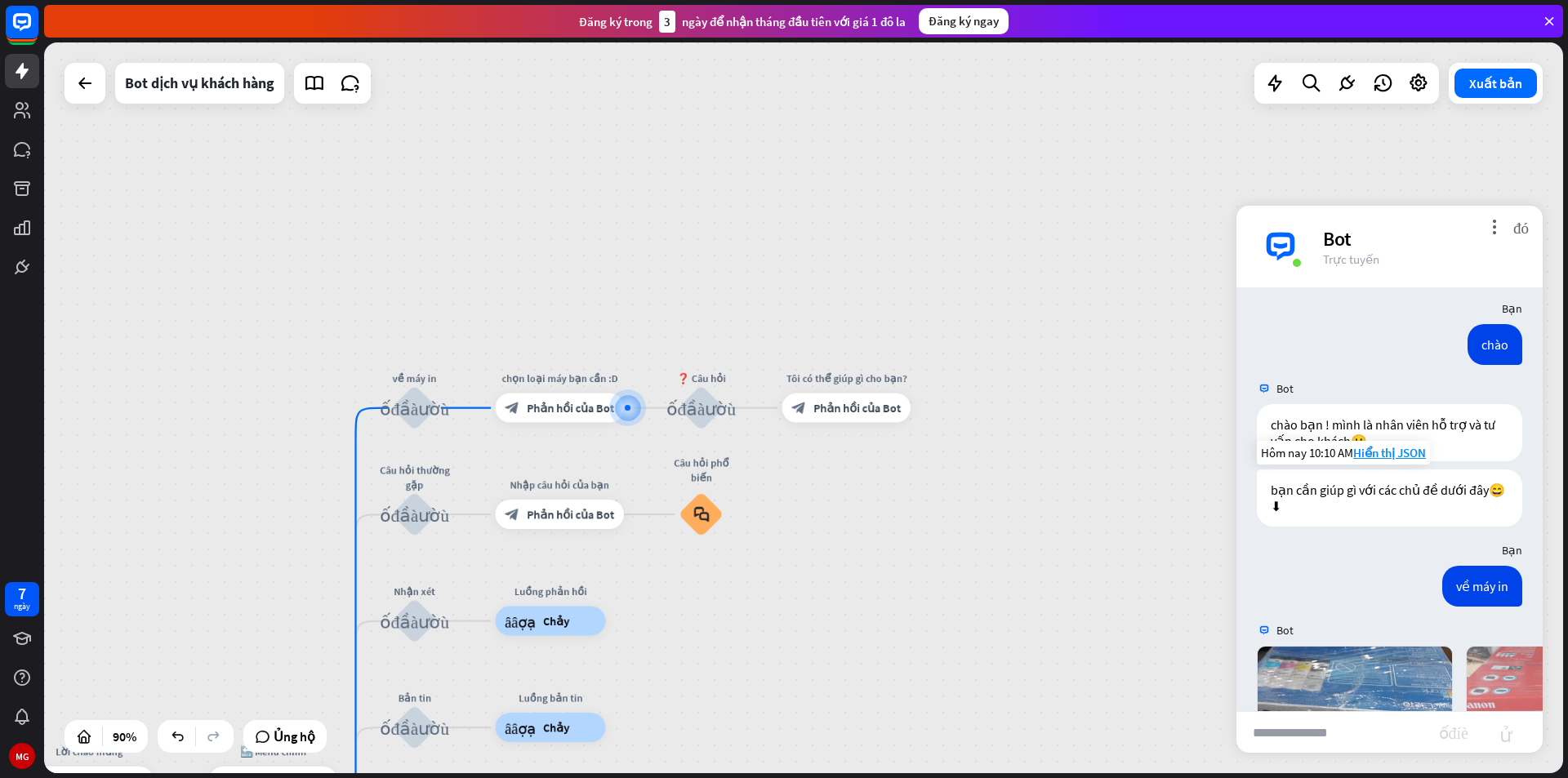
scroll to position [330, 0]
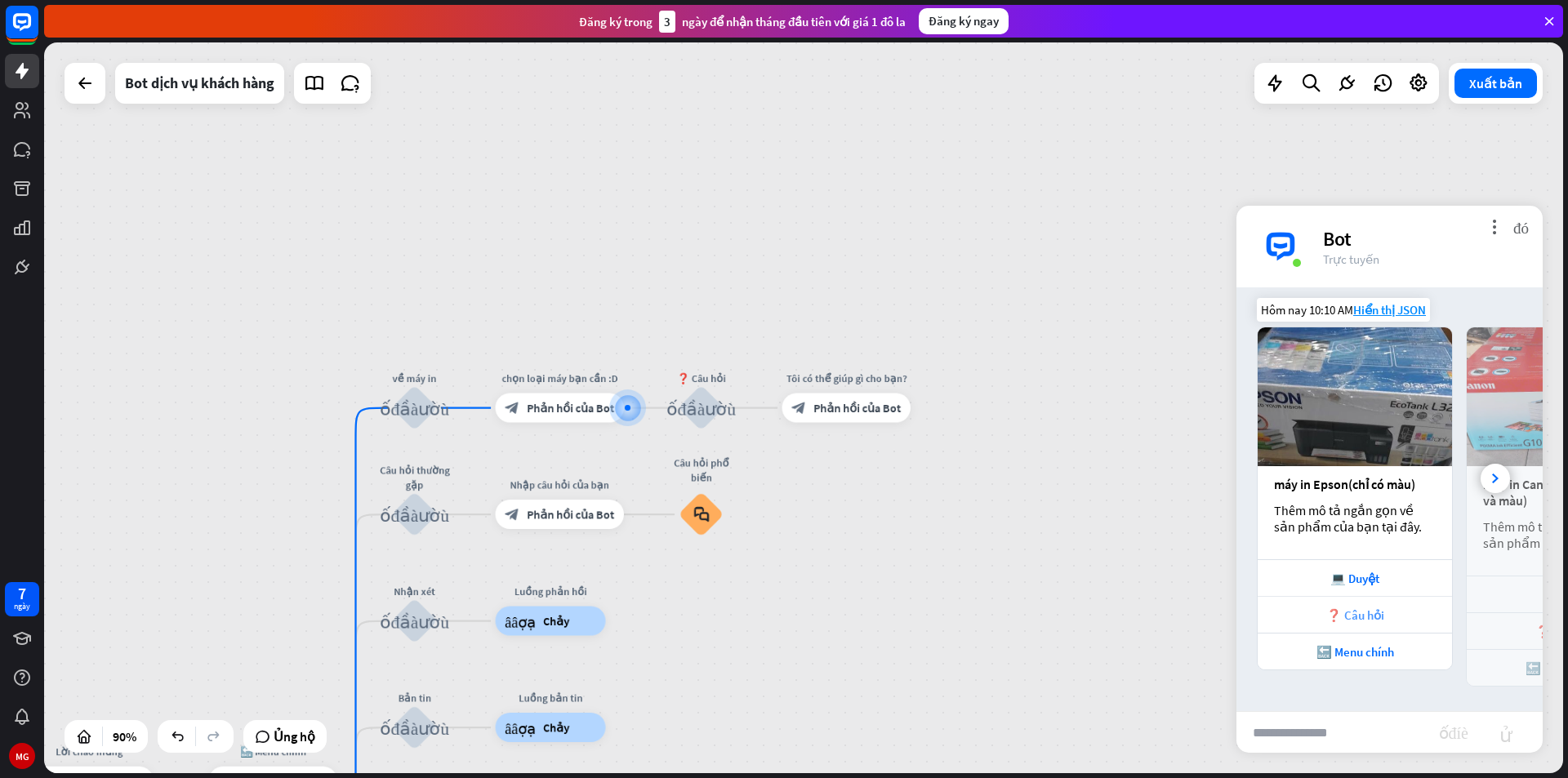
click at [1352, 618] on font "❓ Câu hỏi" at bounding box center [1355, 616] width 58 height 16
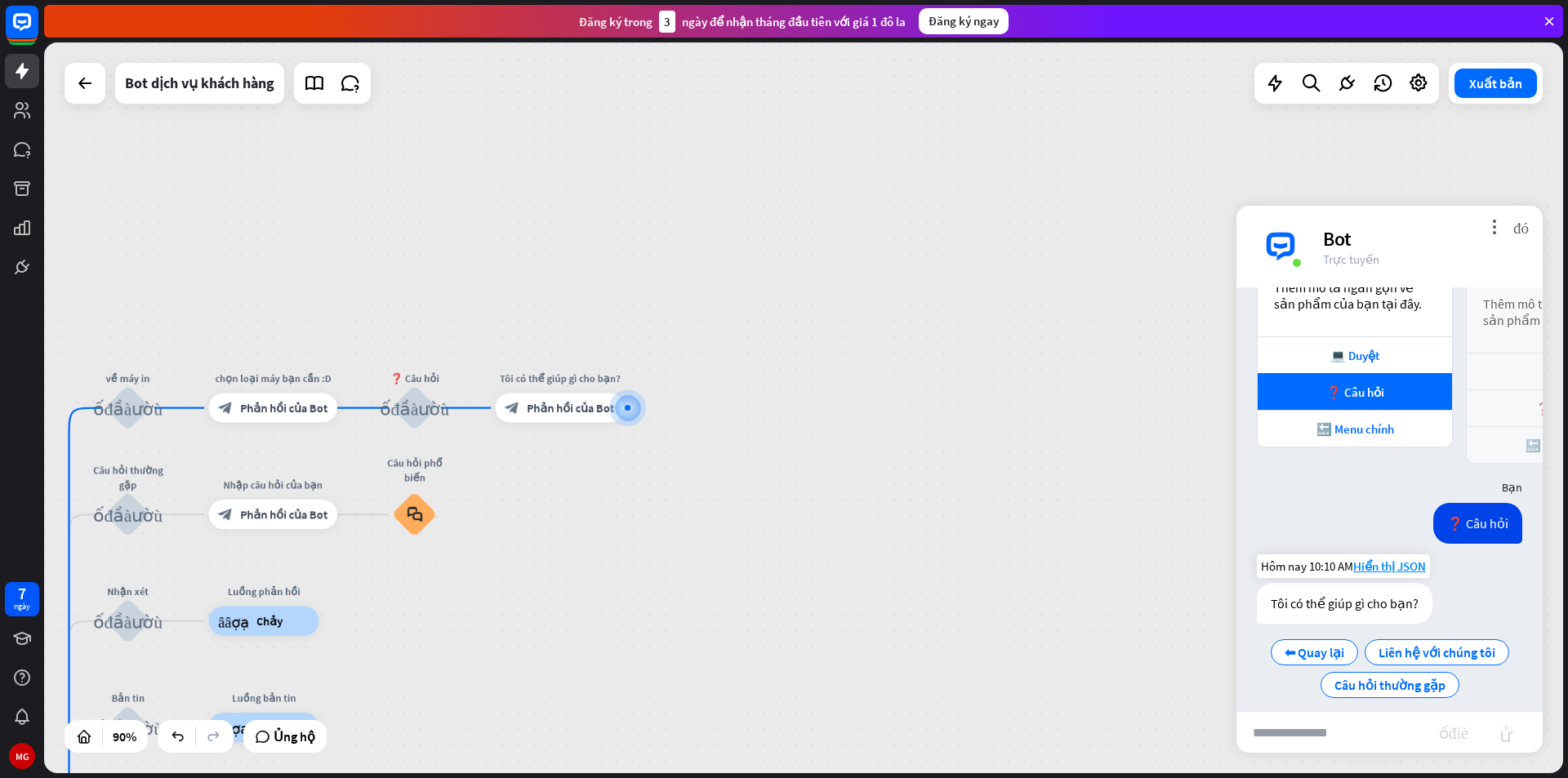
scroll to position [568, 0]
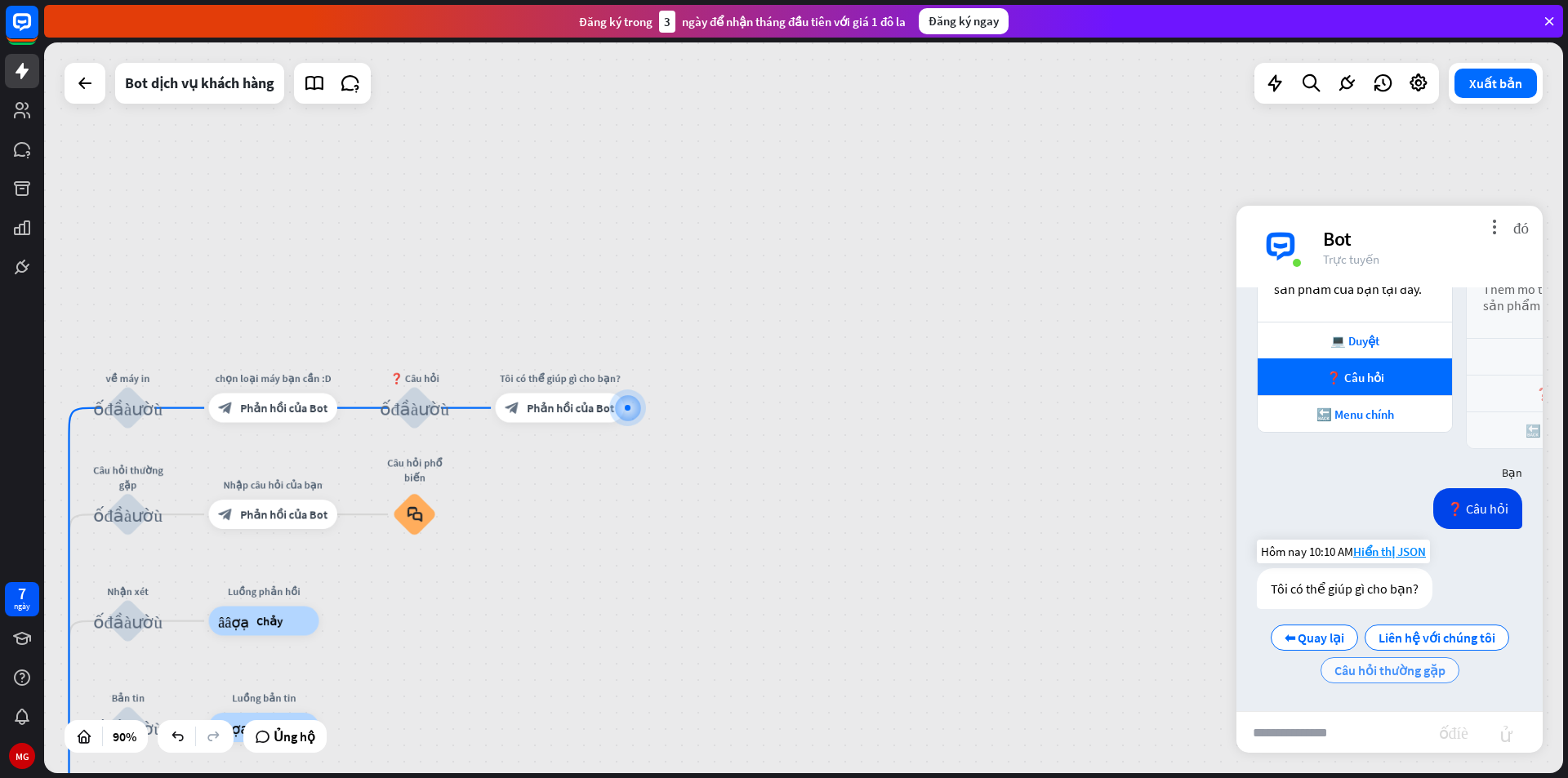
click at [1407, 668] on font "Câu hỏi thường gặp" at bounding box center [1389, 670] width 111 height 17
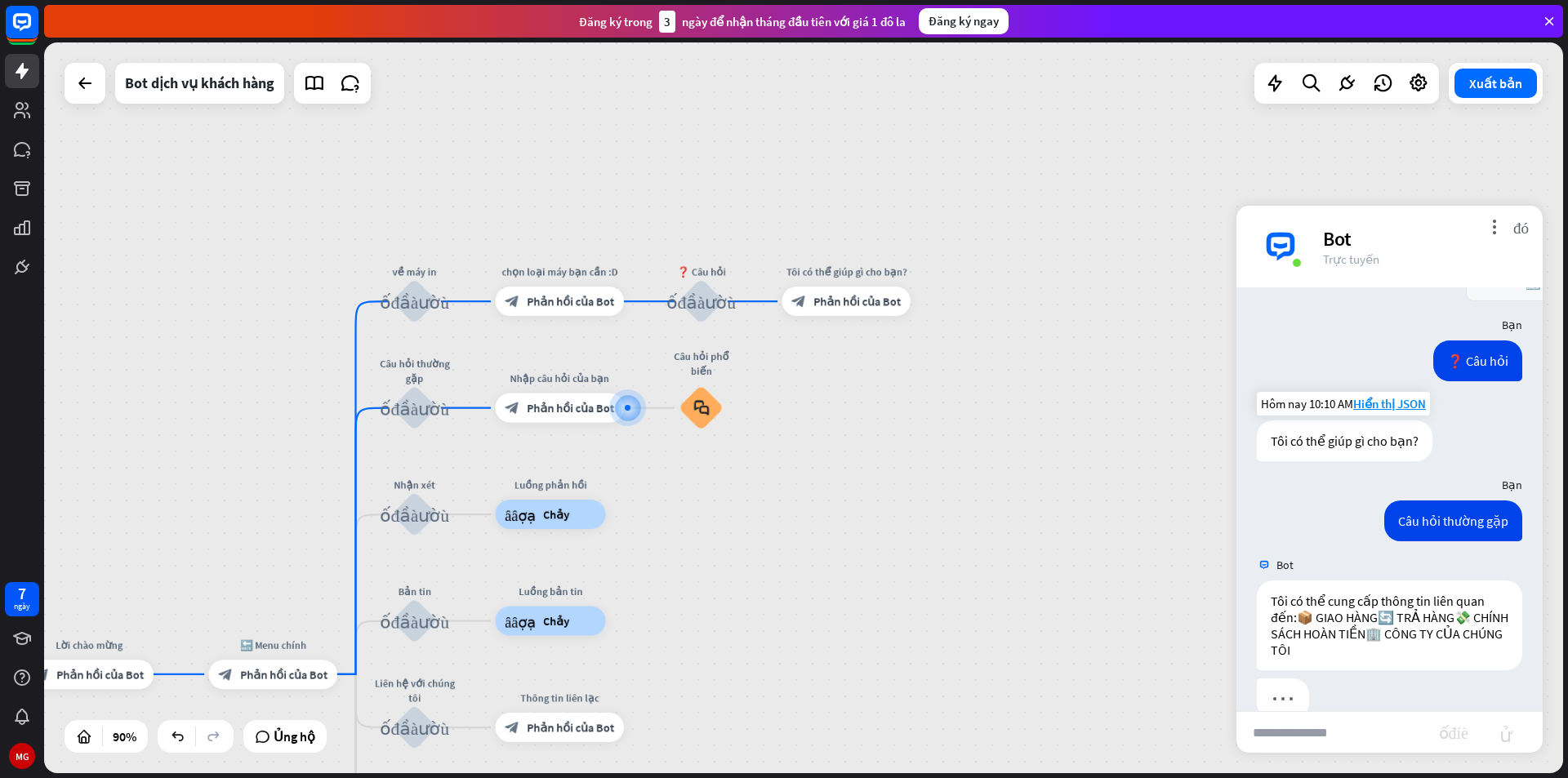
scroll to position [781, 0]
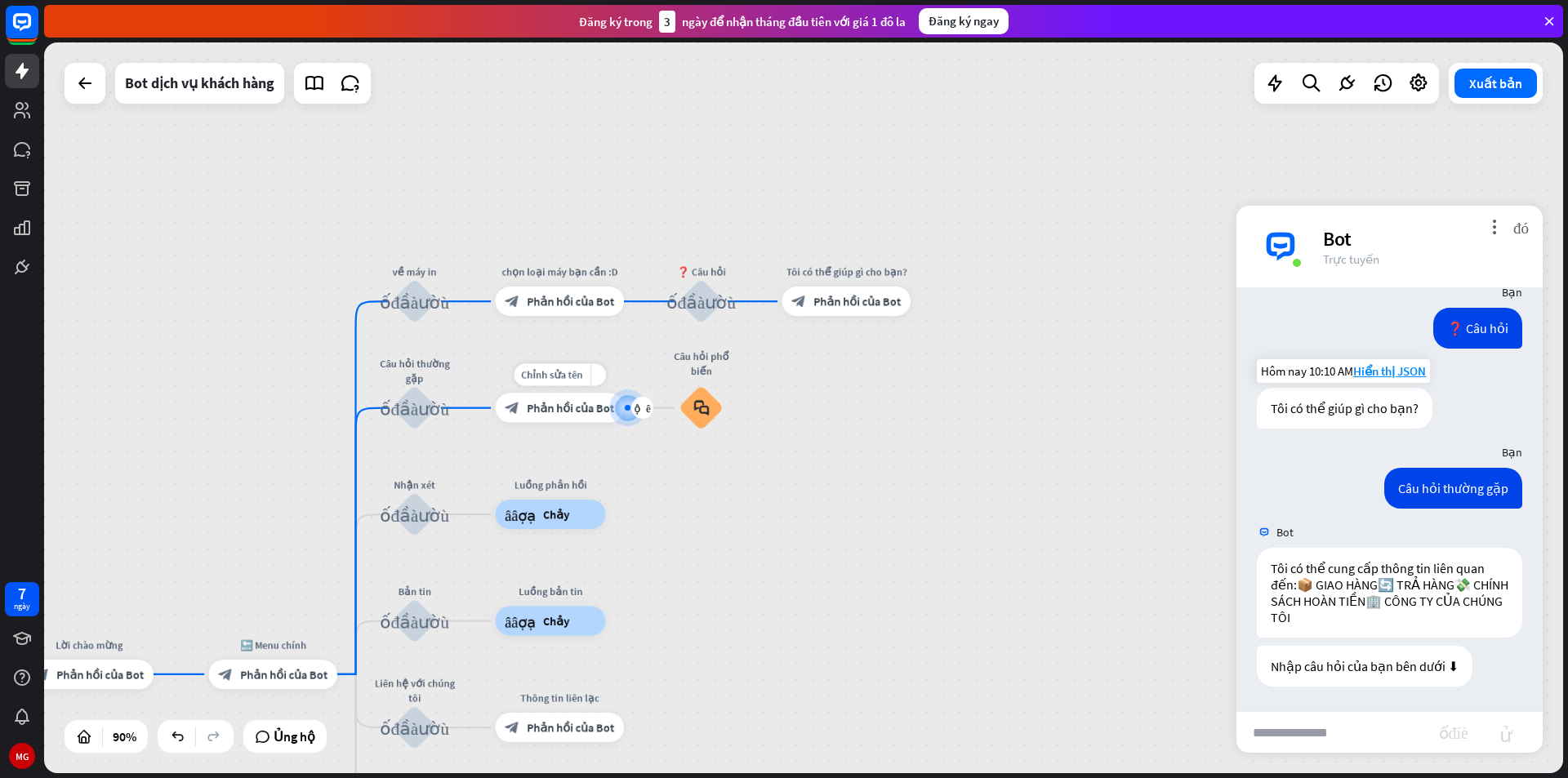
click at [570, 410] on font "Phản hồi của Bot" at bounding box center [570, 408] width 87 height 15
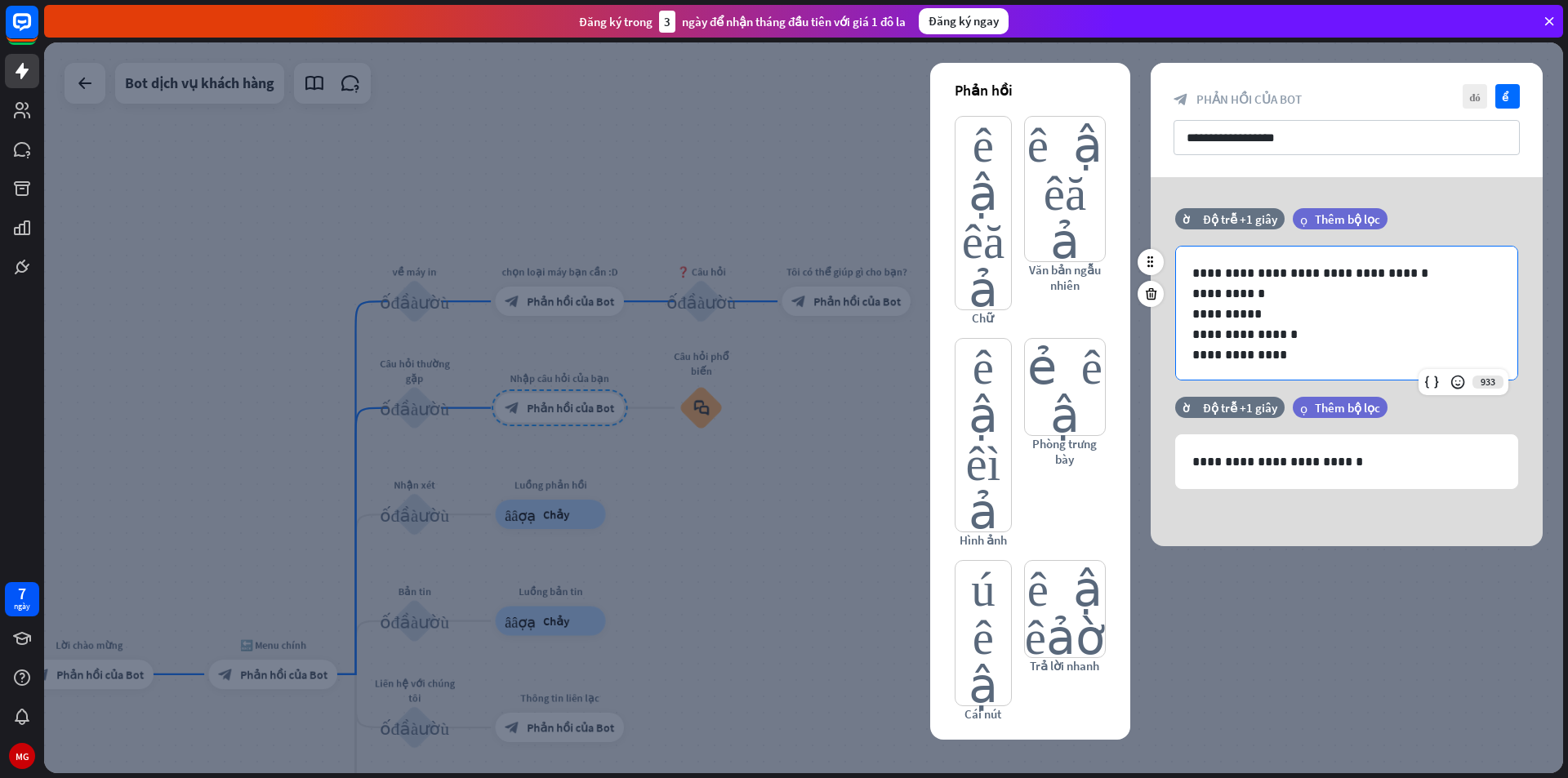
click at [1306, 352] on p "**********" at bounding box center [1340, 354] width 297 height 21
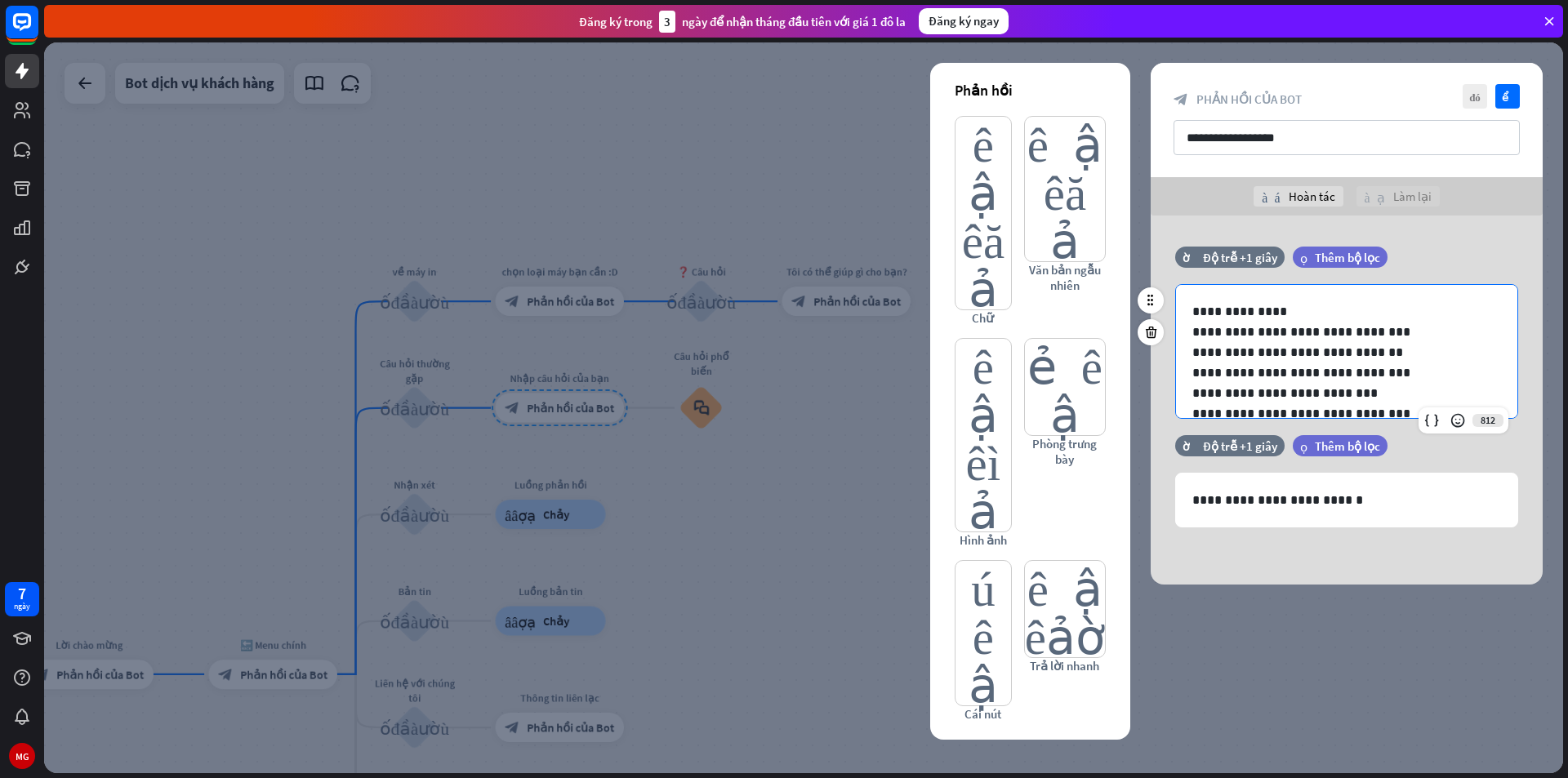
click at [1280, 308] on p "**********" at bounding box center [1340, 311] width 297 height 21
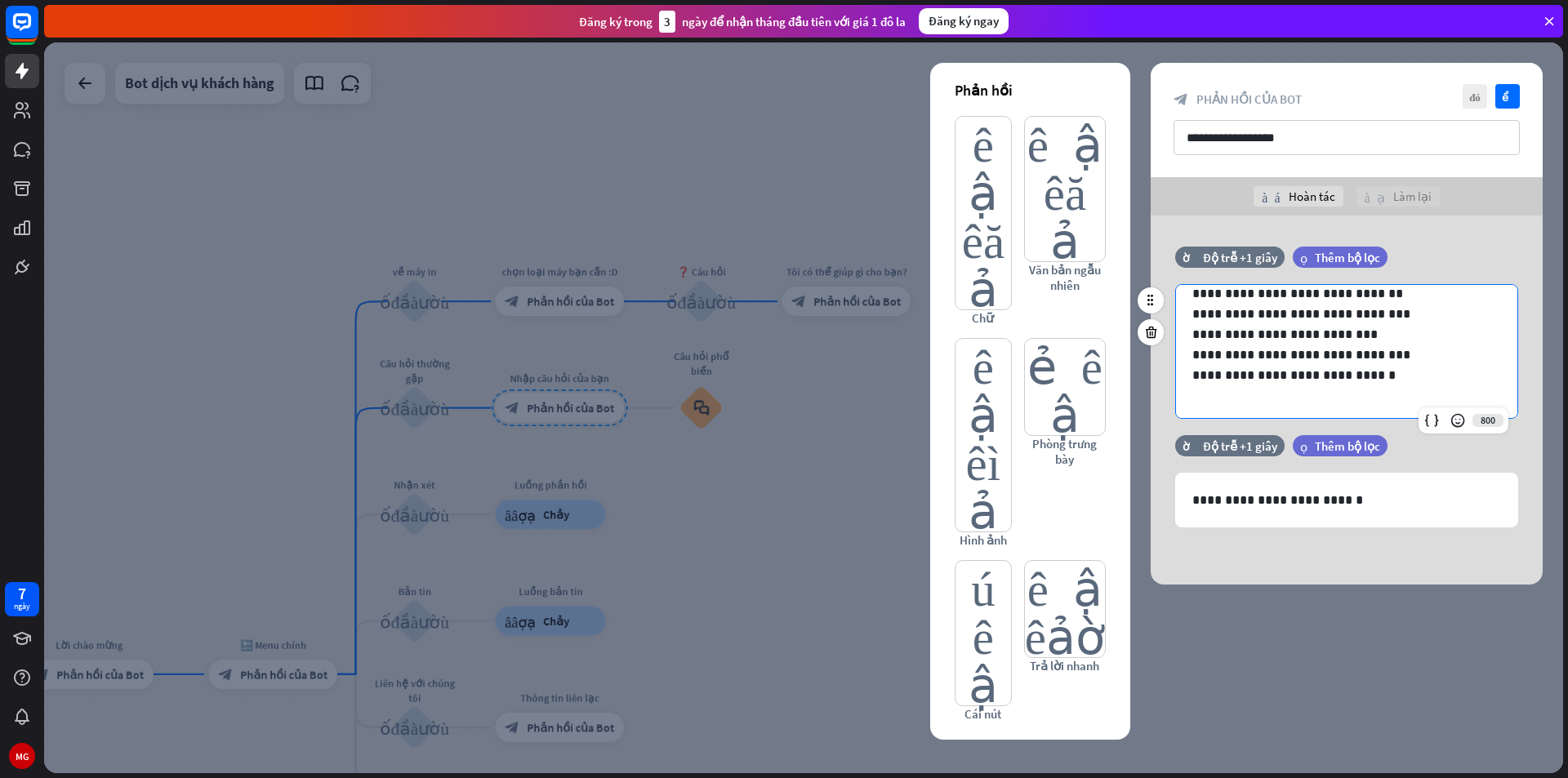
scroll to position [83, 0]
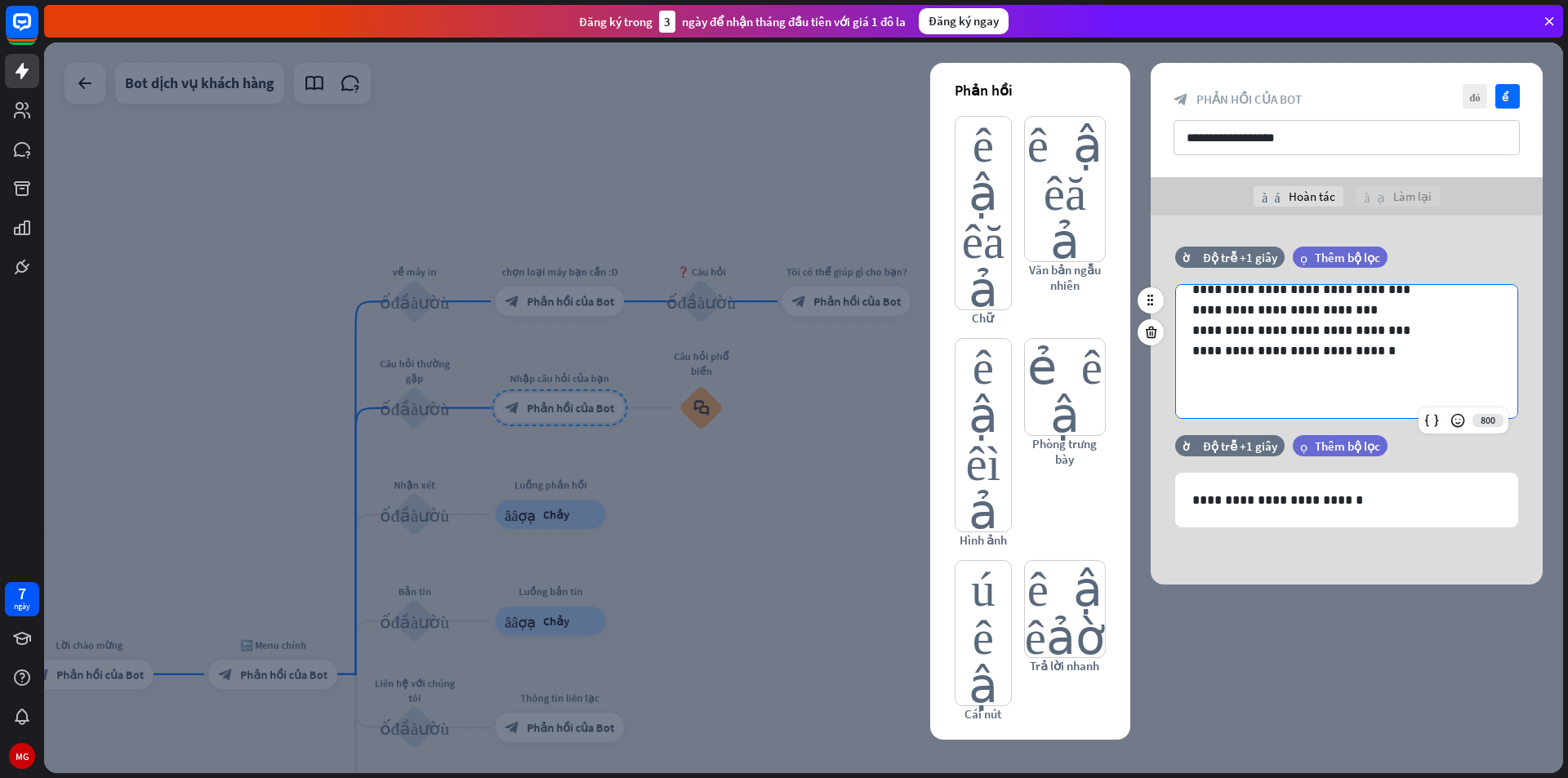
click at [1209, 381] on p at bounding box center [1346, 371] width 308 height 21
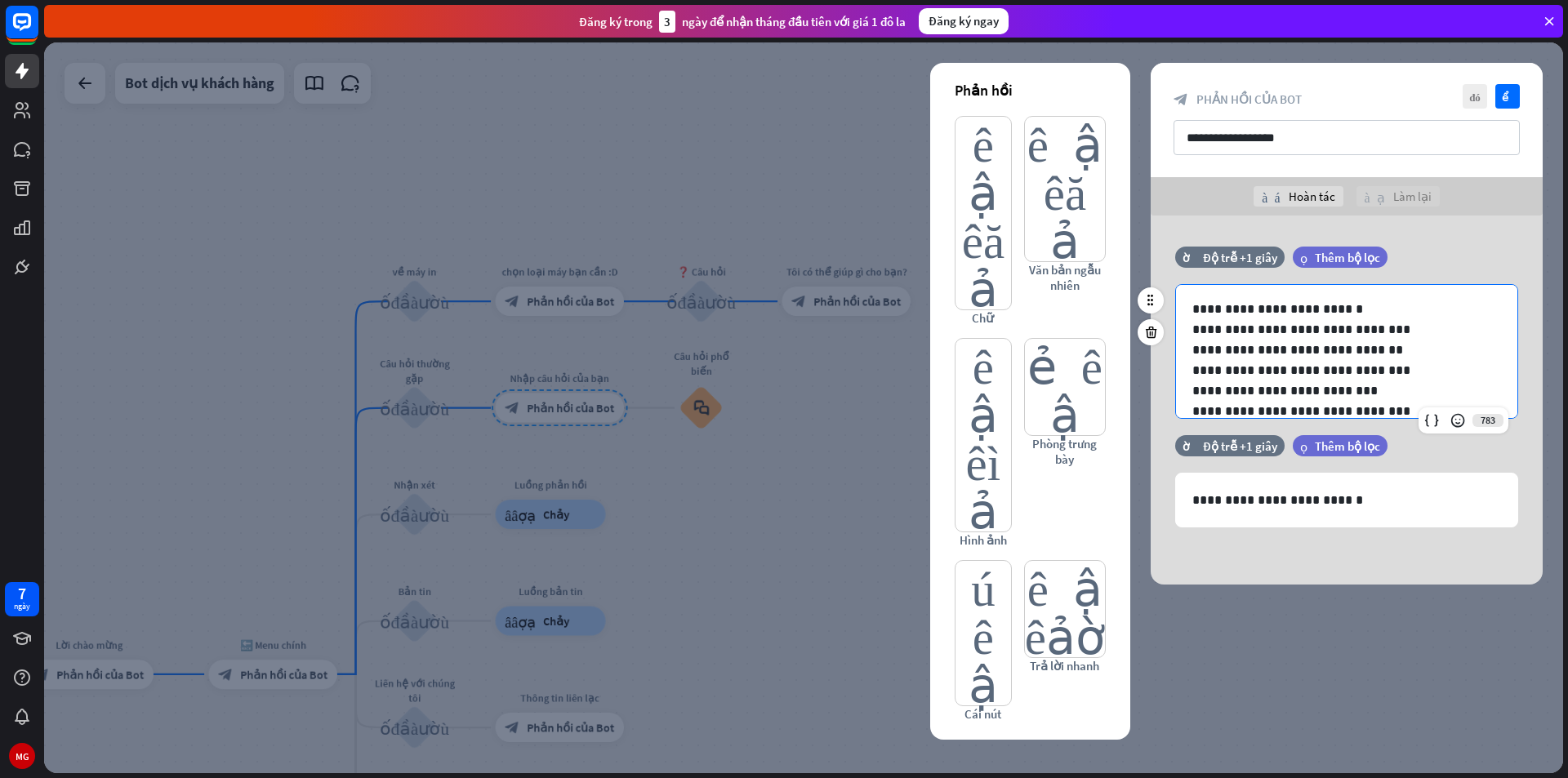
scroll to position [0, 0]
click at [1246, 313] on p "**********" at bounding box center [1340, 311] width 297 height 21
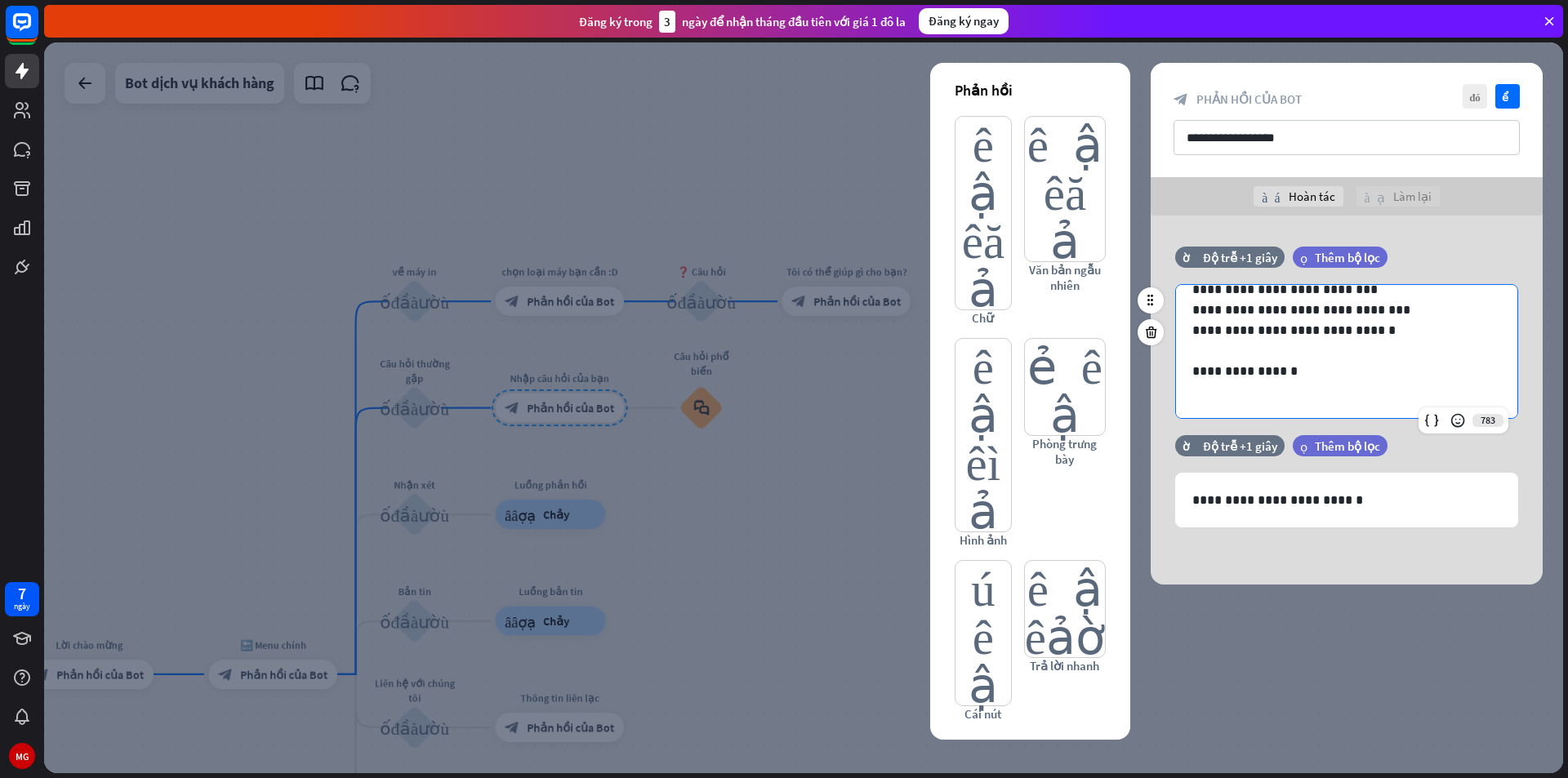
click at [1294, 381] on p "**********" at bounding box center [1340, 371] width 297 height 21
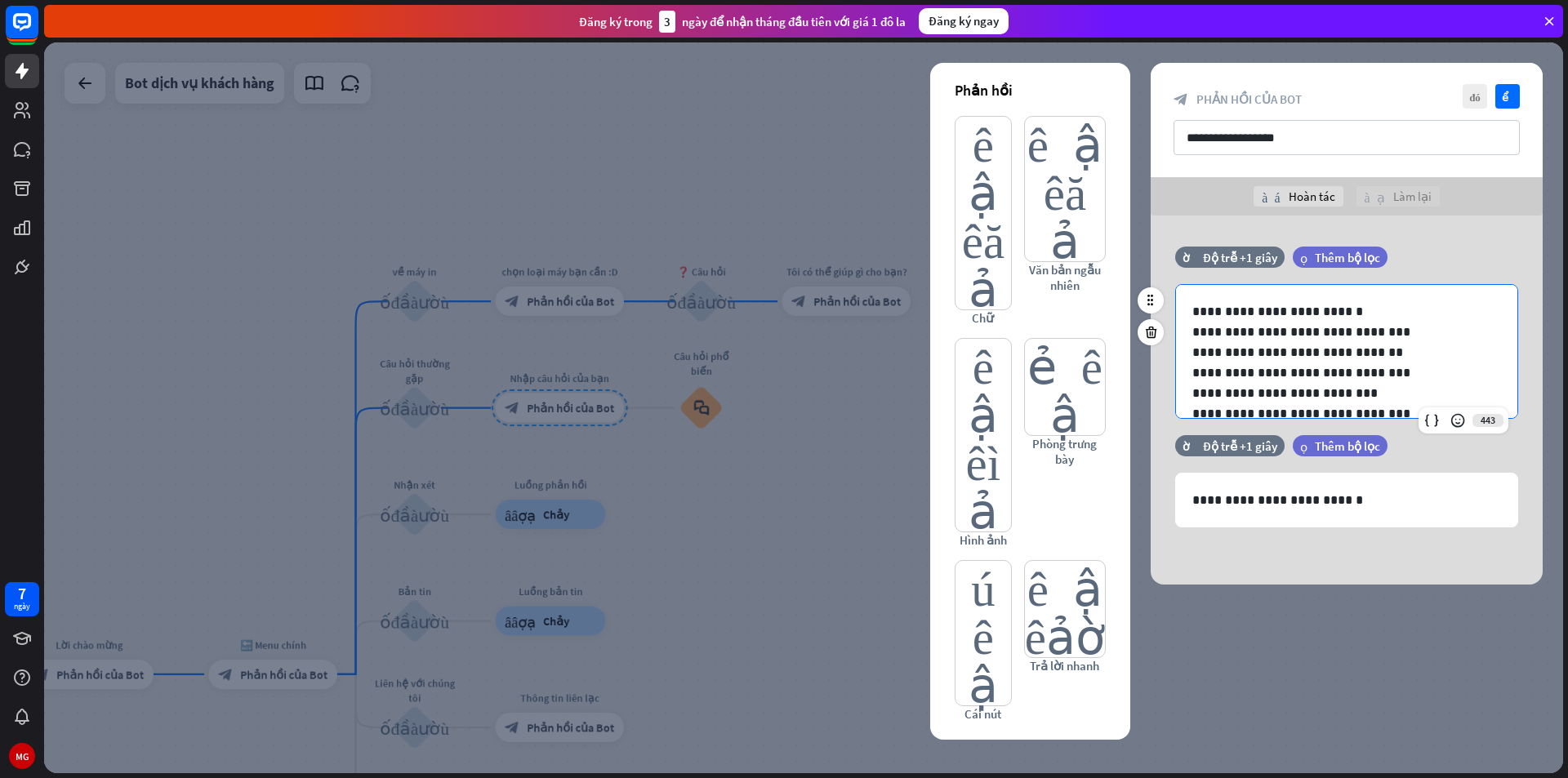
click at [1187, 307] on div "**********" at bounding box center [1346, 515] width 342 height 461
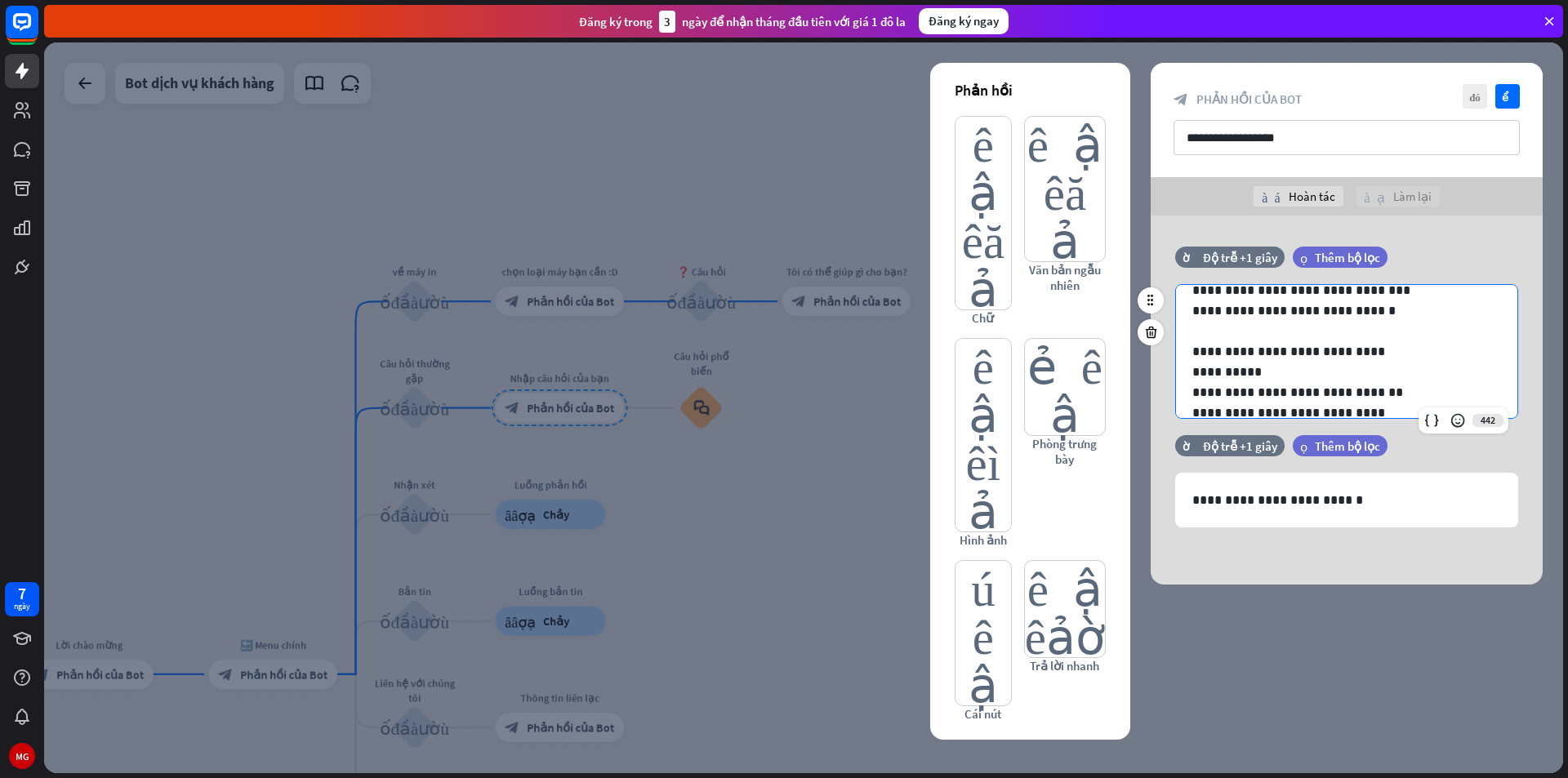
scroll to position [81, 0]
click at [1194, 387] on p "**********" at bounding box center [1340, 392] width 297 height 21
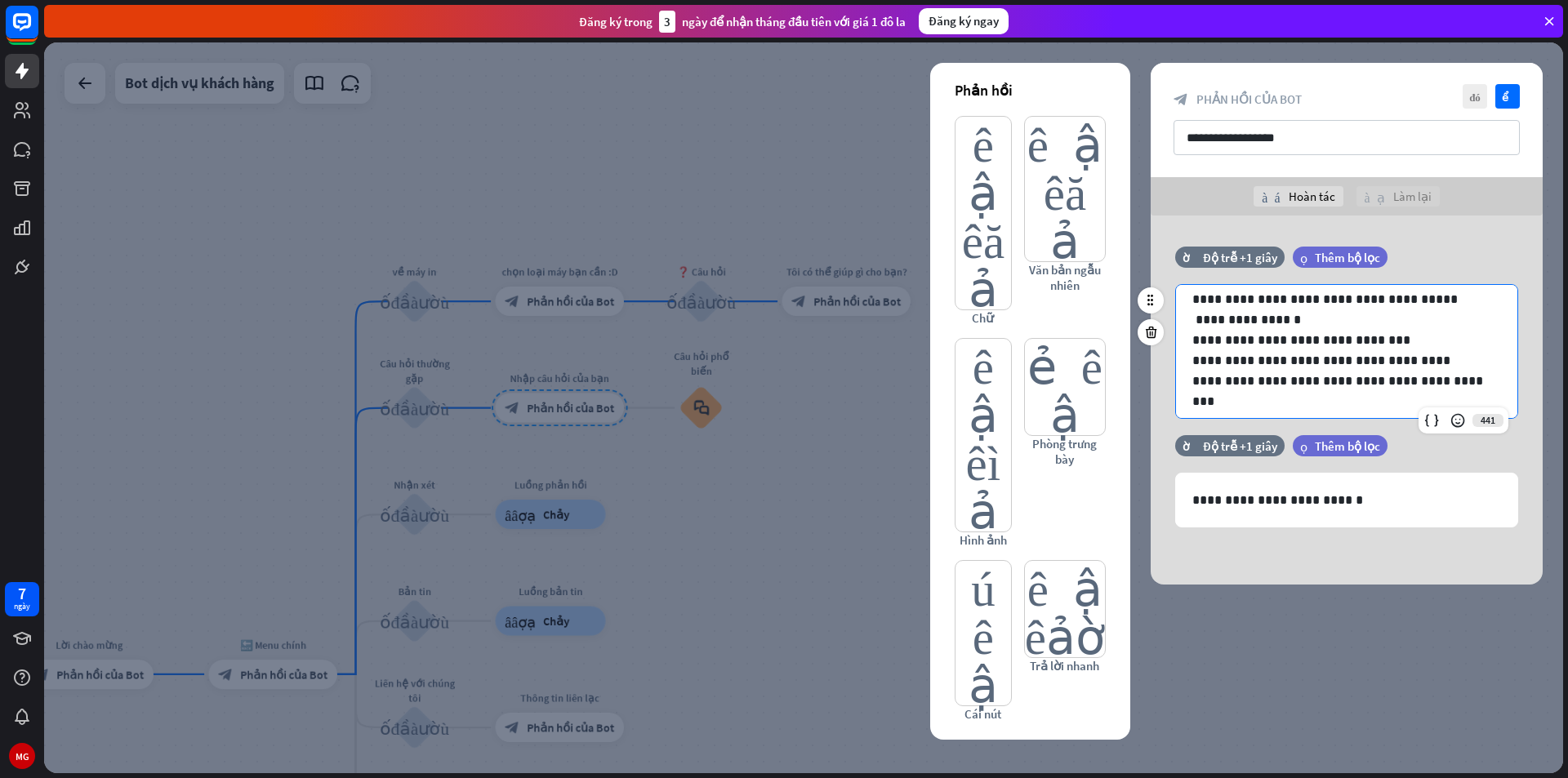
scroll to position [327, 0]
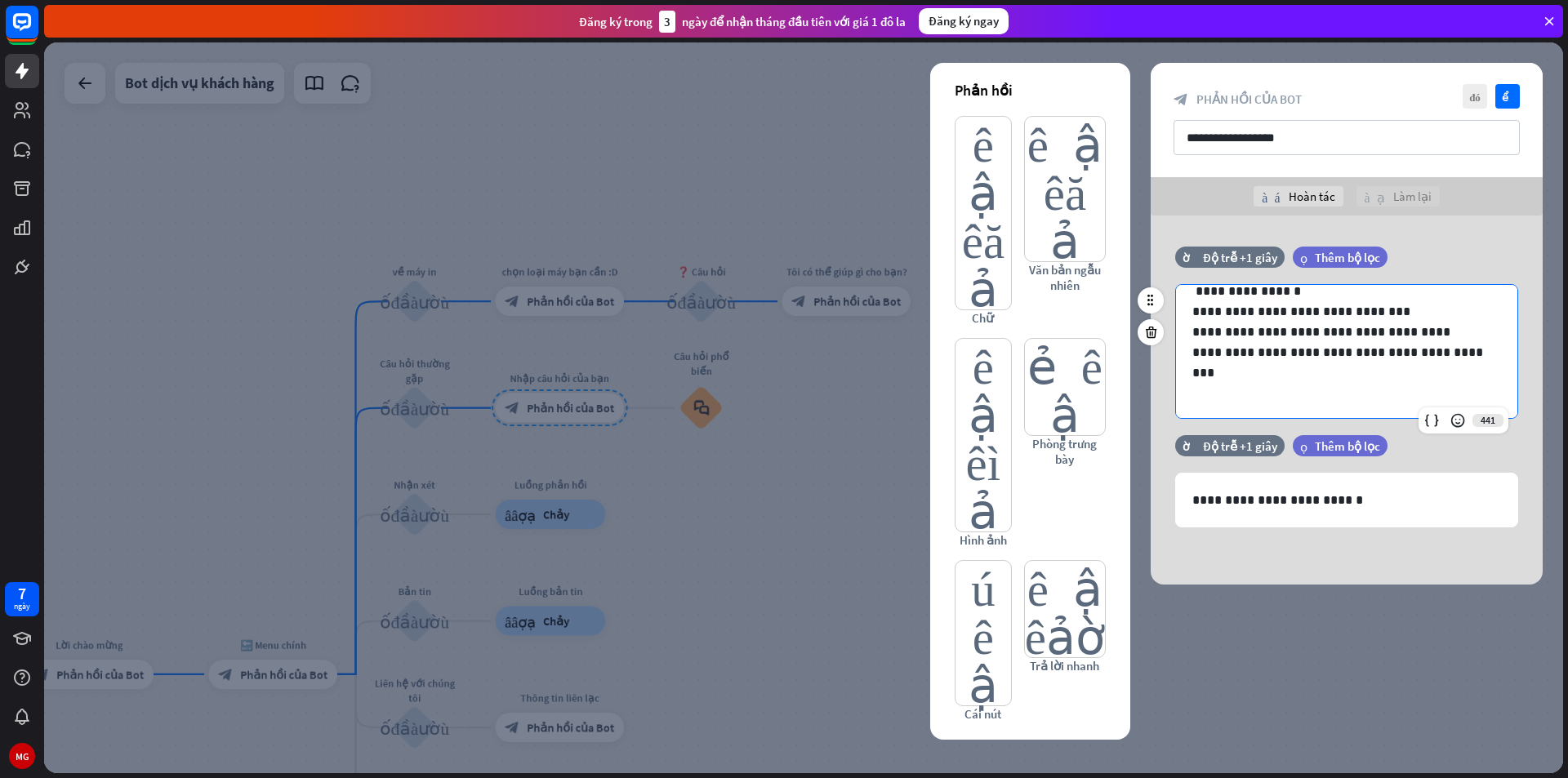
click at [1464, 348] on p "**********" at bounding box center [1340, 352] width 297 height 21
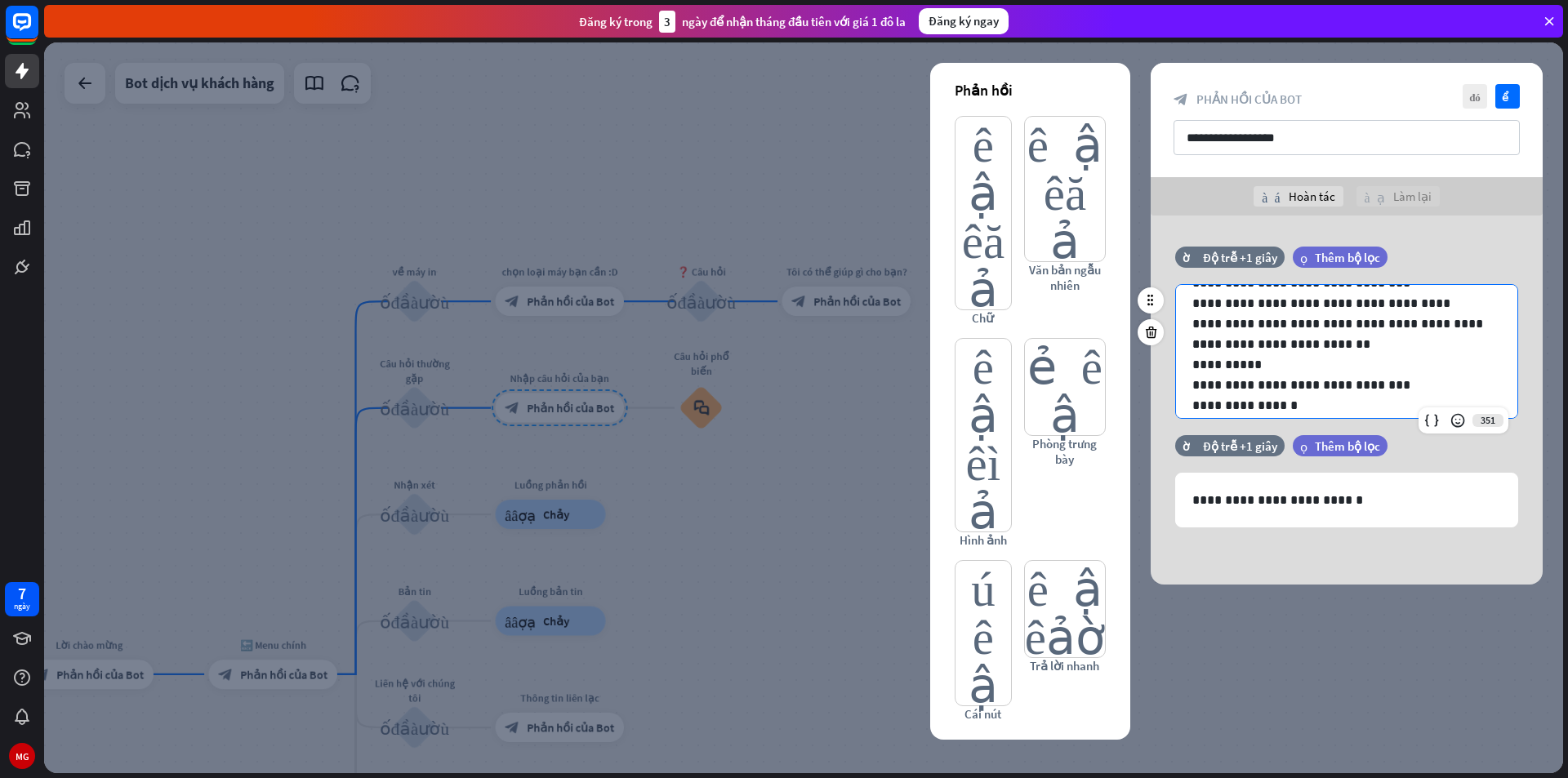
scroll to position [376, 0]
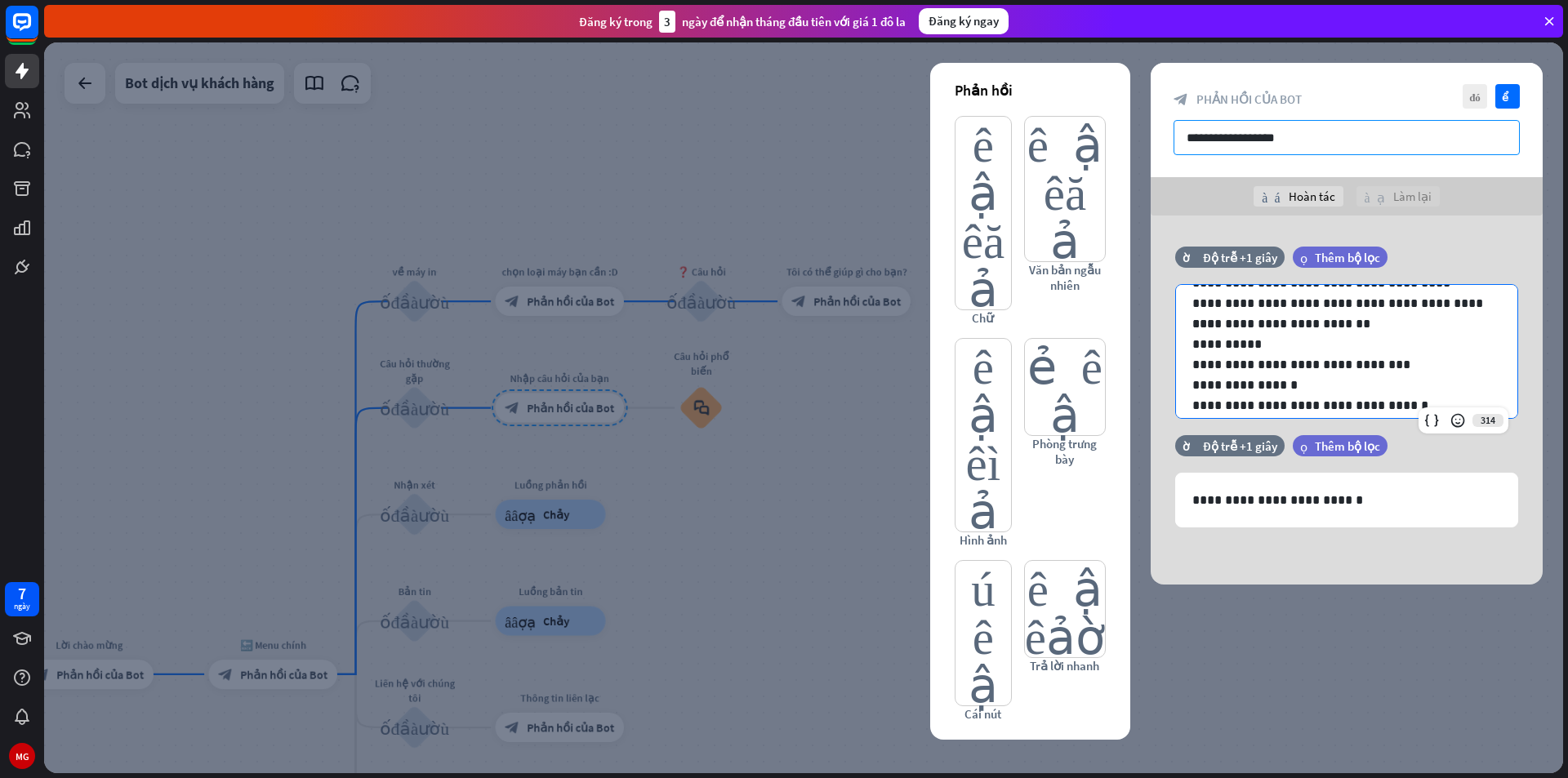
click at [1377, 141] on input "**********" at bounding box center [1347, 138] width 346 height 35
type input "*"
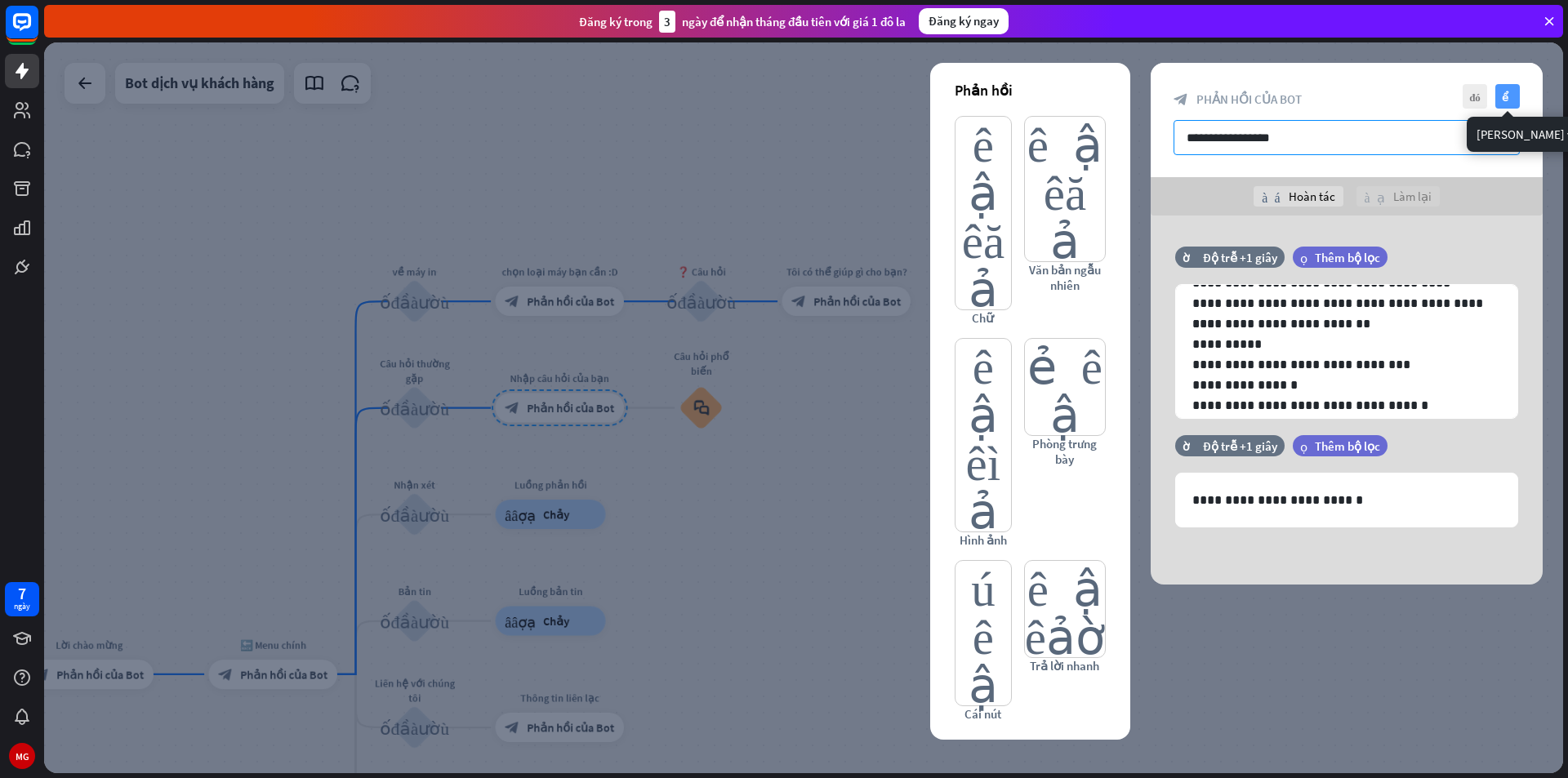
type input "**********"
click at [1508, 92] on font "kiểm tra" at bounding box center [1507, 96] width 13 height 11
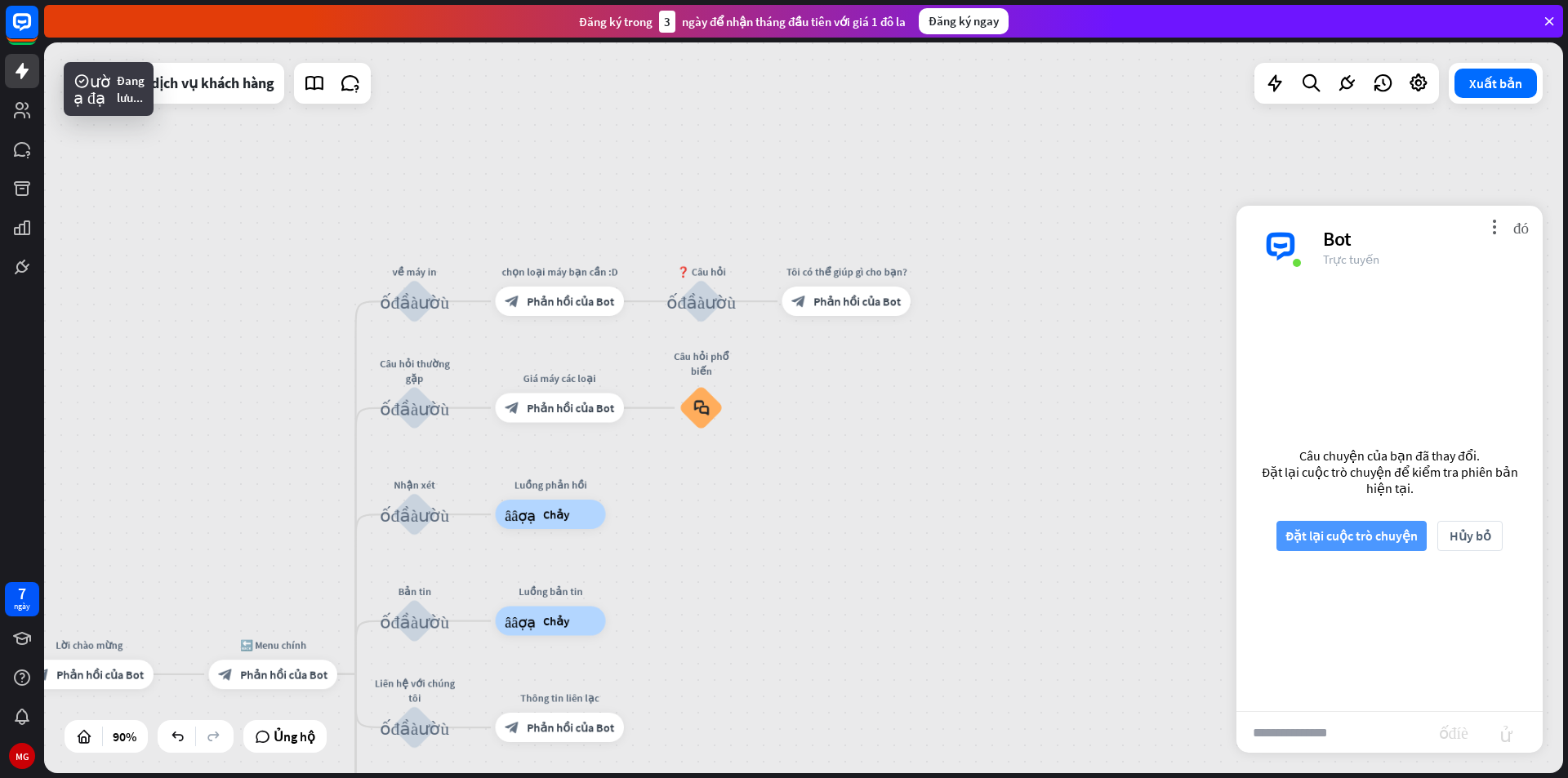
click at [1349, 528] on font "Đặt lại cuộc trò chuyện" at bounding box center [1351, 535] width 132 height 17
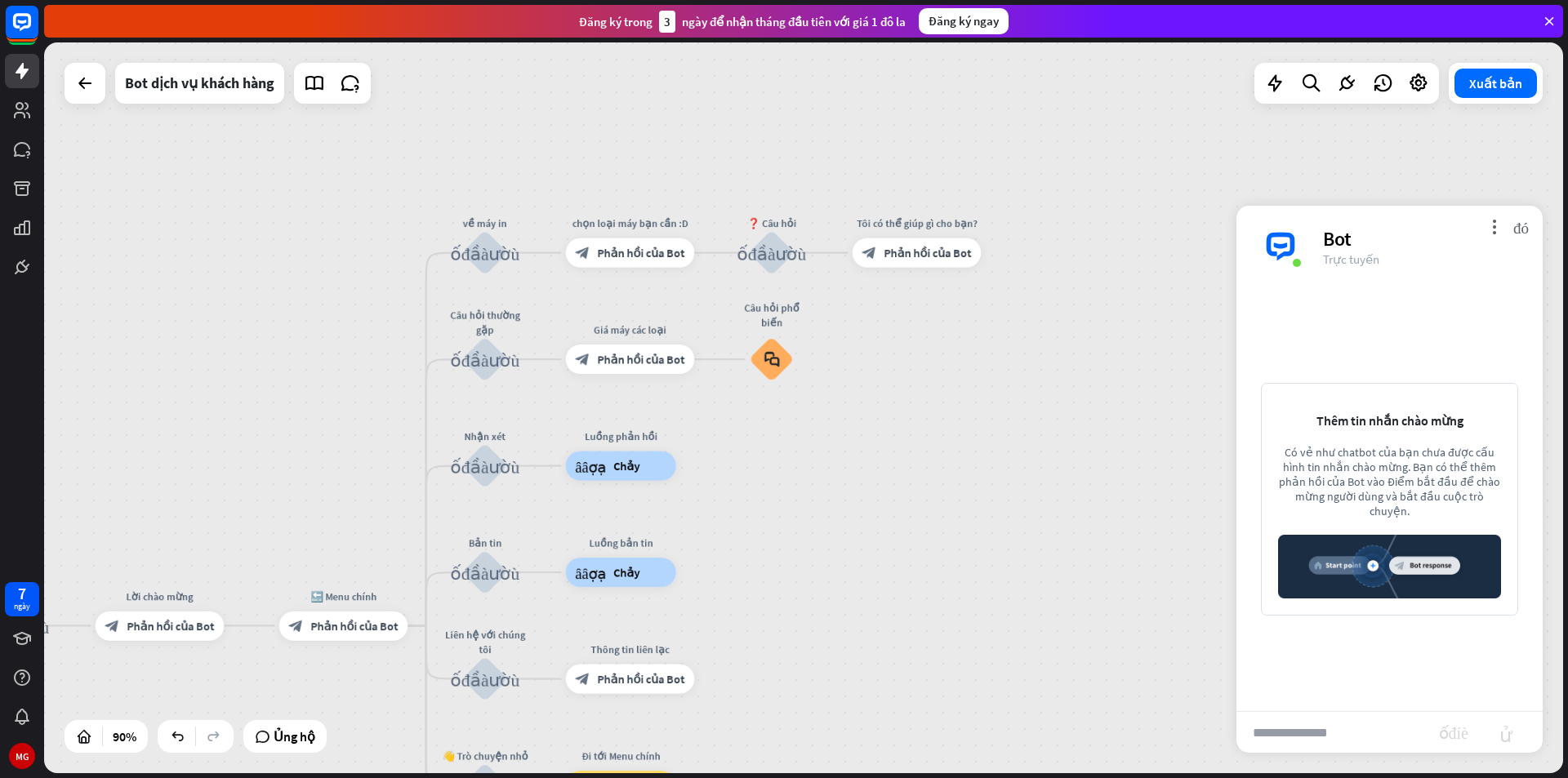
click at [1304, 727] on input "text" at bounding box center [1337, 733] width 203 height 41
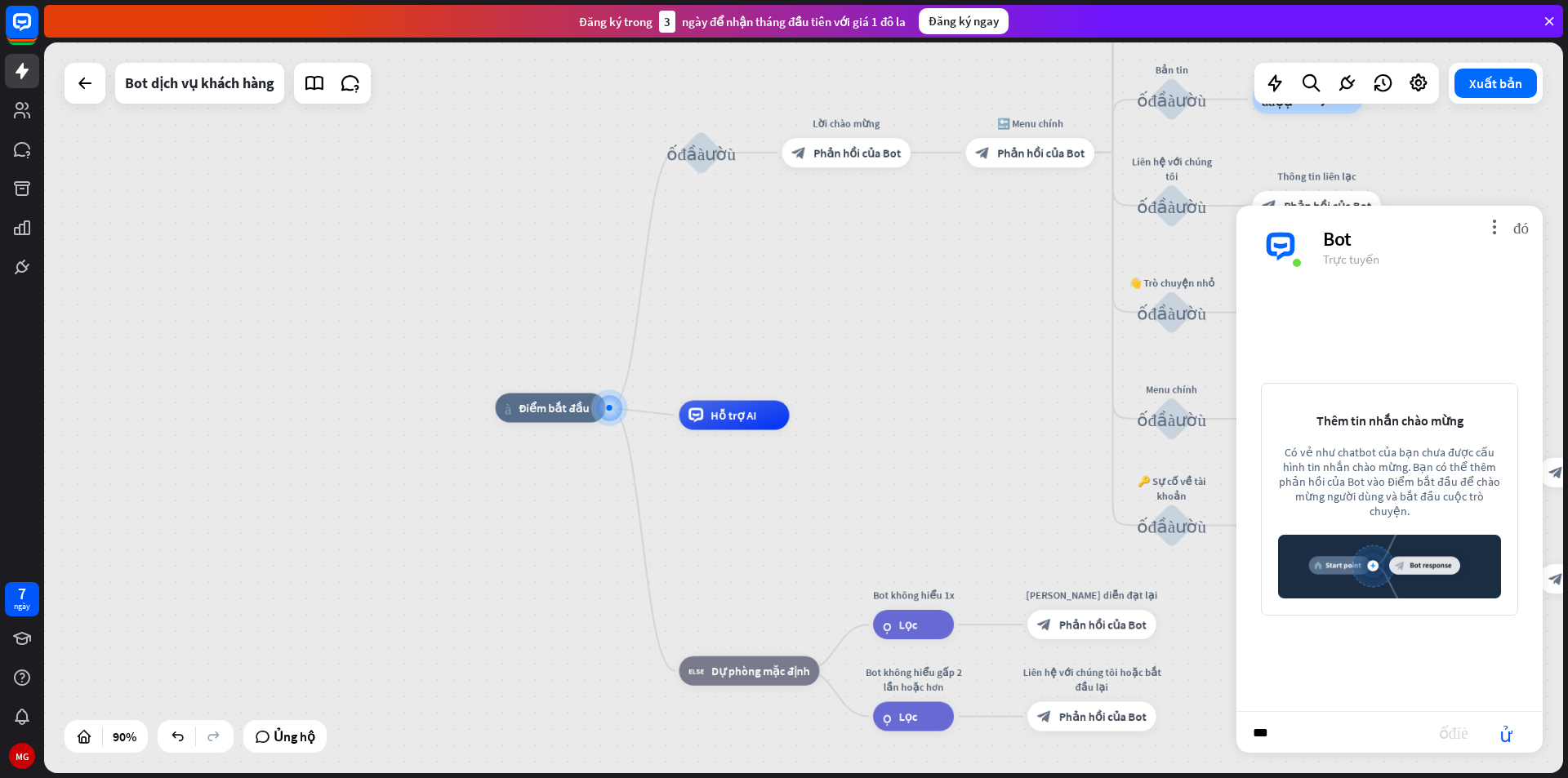
type input "****"
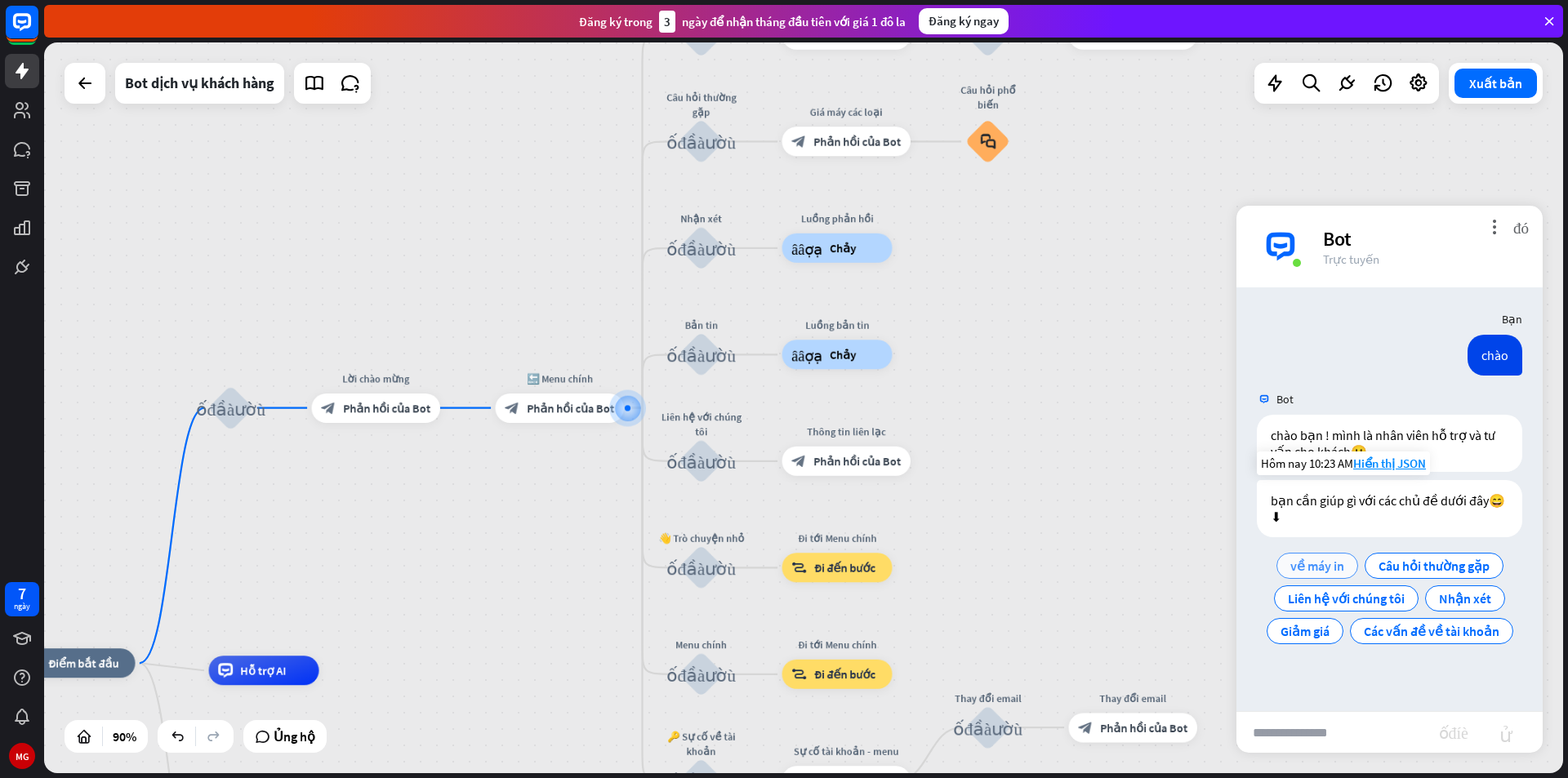
click at [1343, 561] on font "về máy in" at bounding box center [1316, 566] width 54 height 17
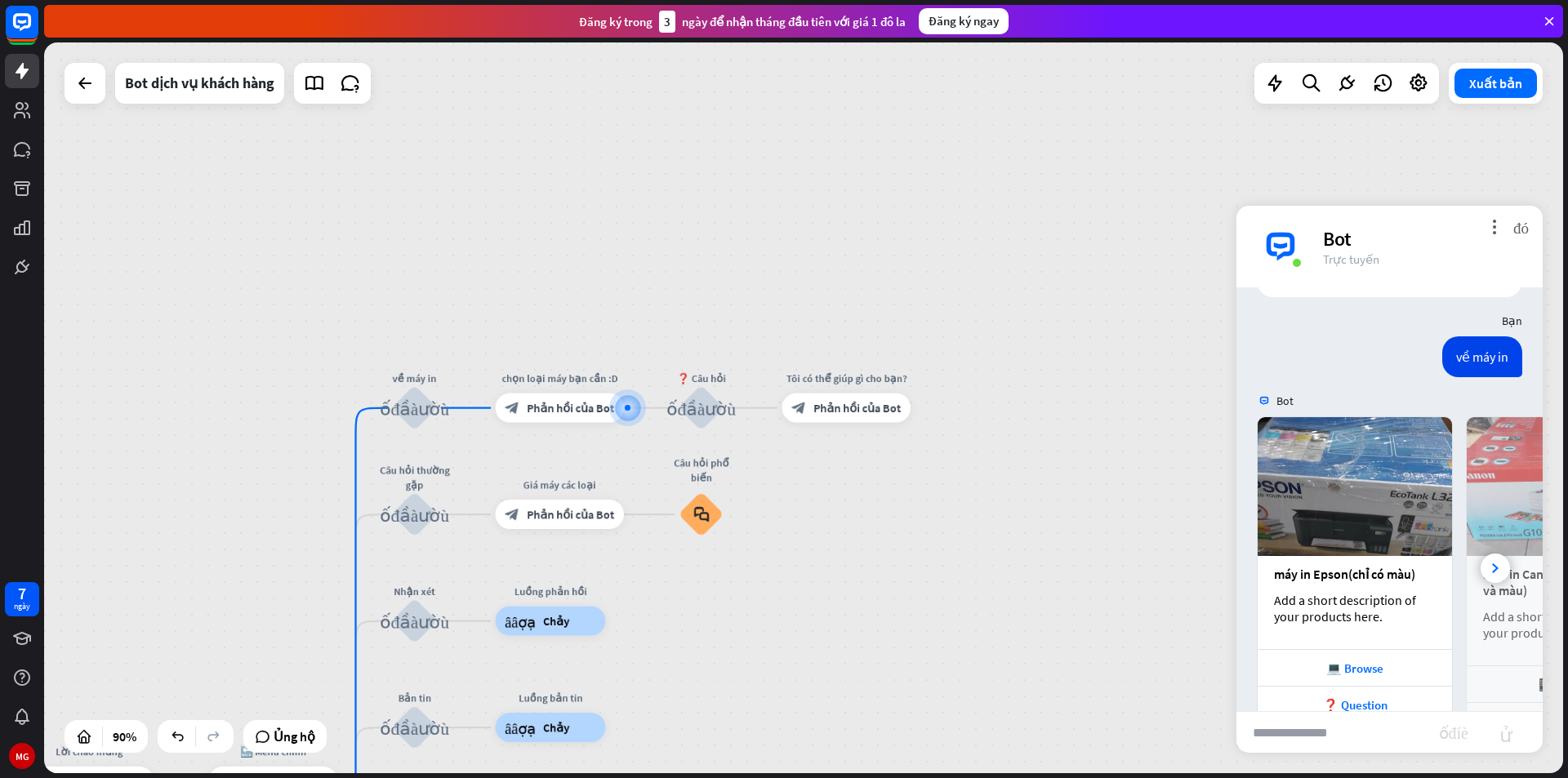
scroll to position [330, 0]
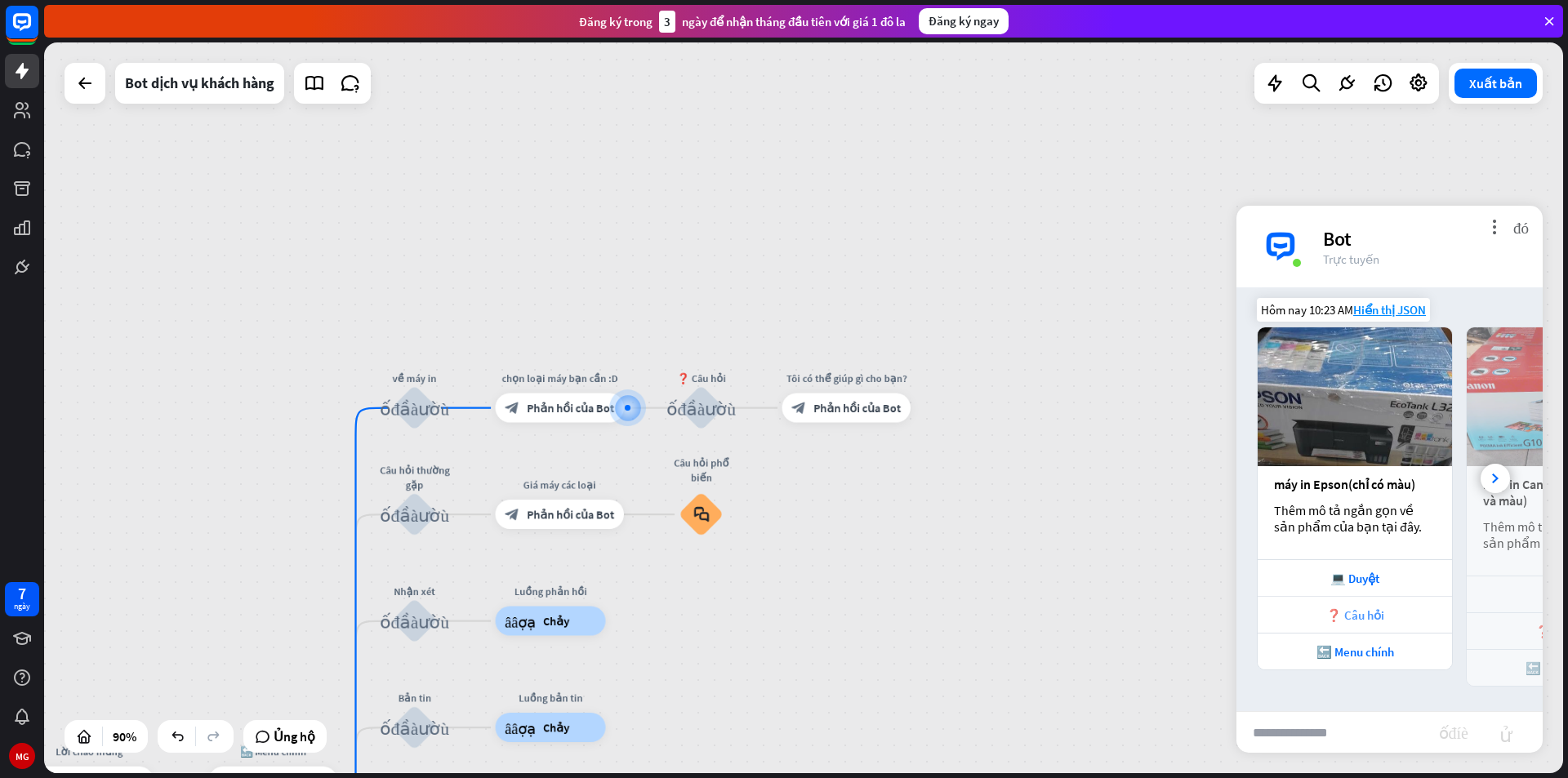
click at [1376, 612] on font "❓ Câu hỏi" at bounding box center [1355, 616] width 58 height 16
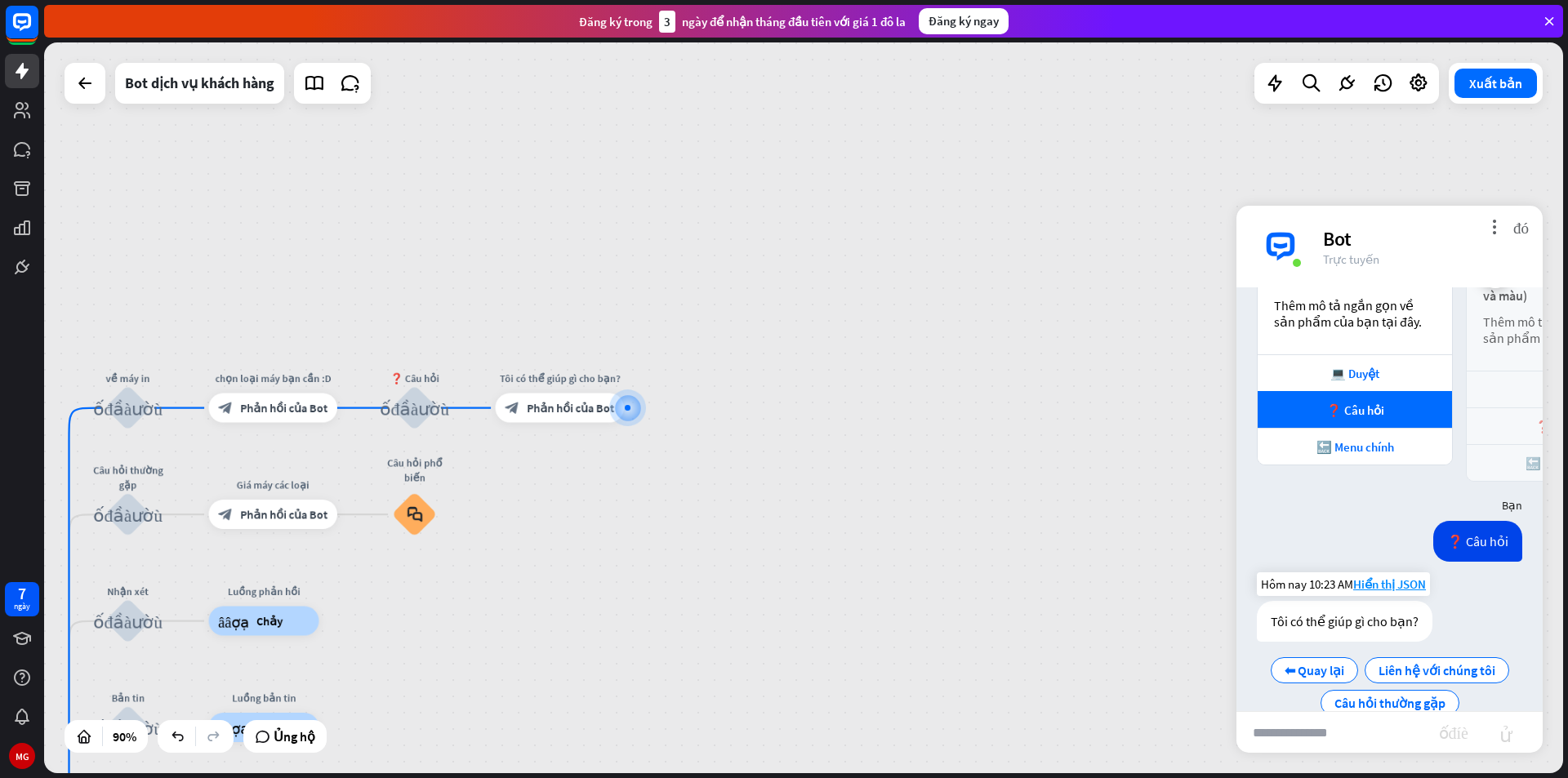
scroll to position [568, 0]
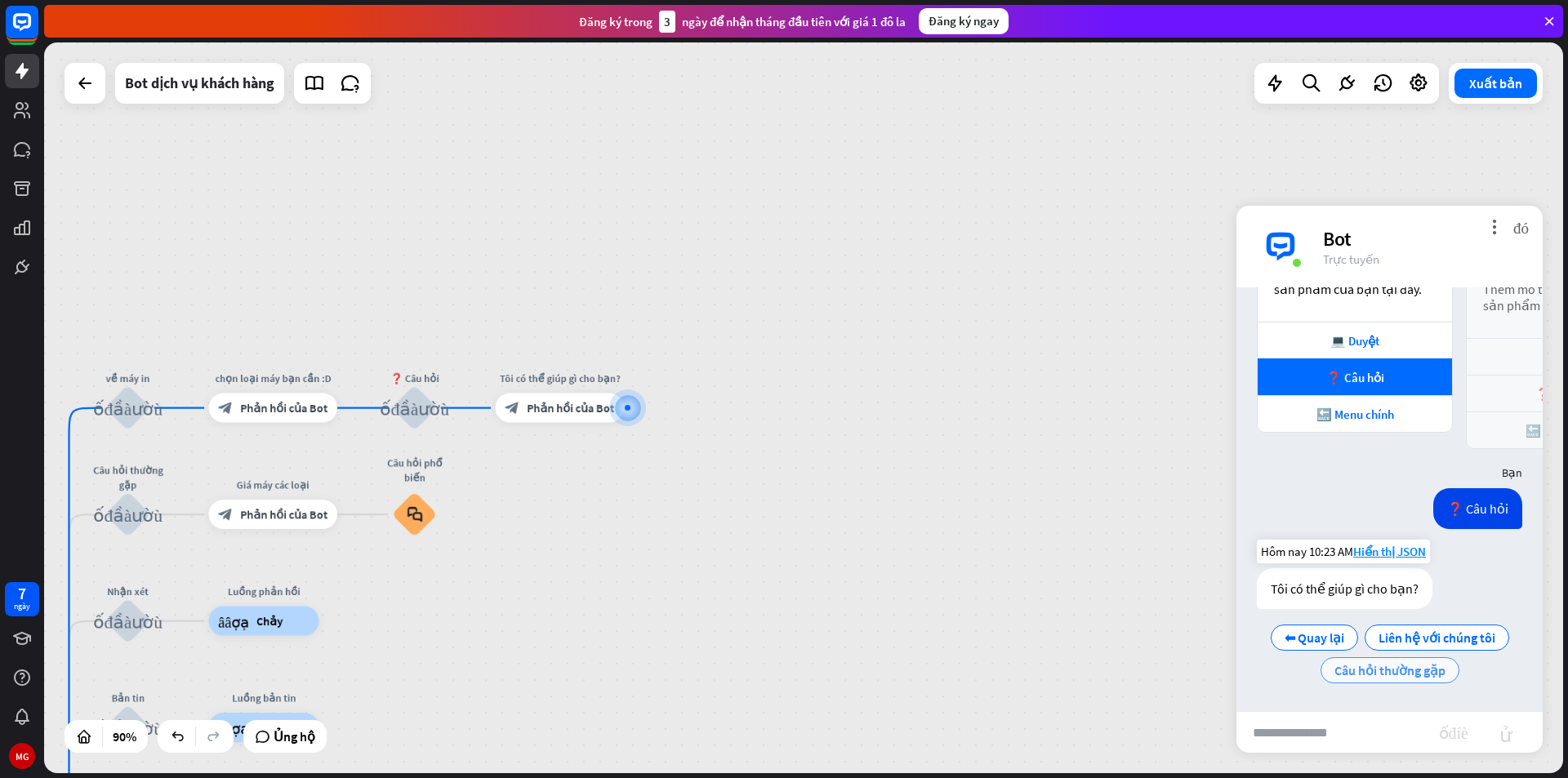
click at [1405, 663] on font "Câu hỏi thường gặp" at bounding box center [1389, 670] width 111 height 17
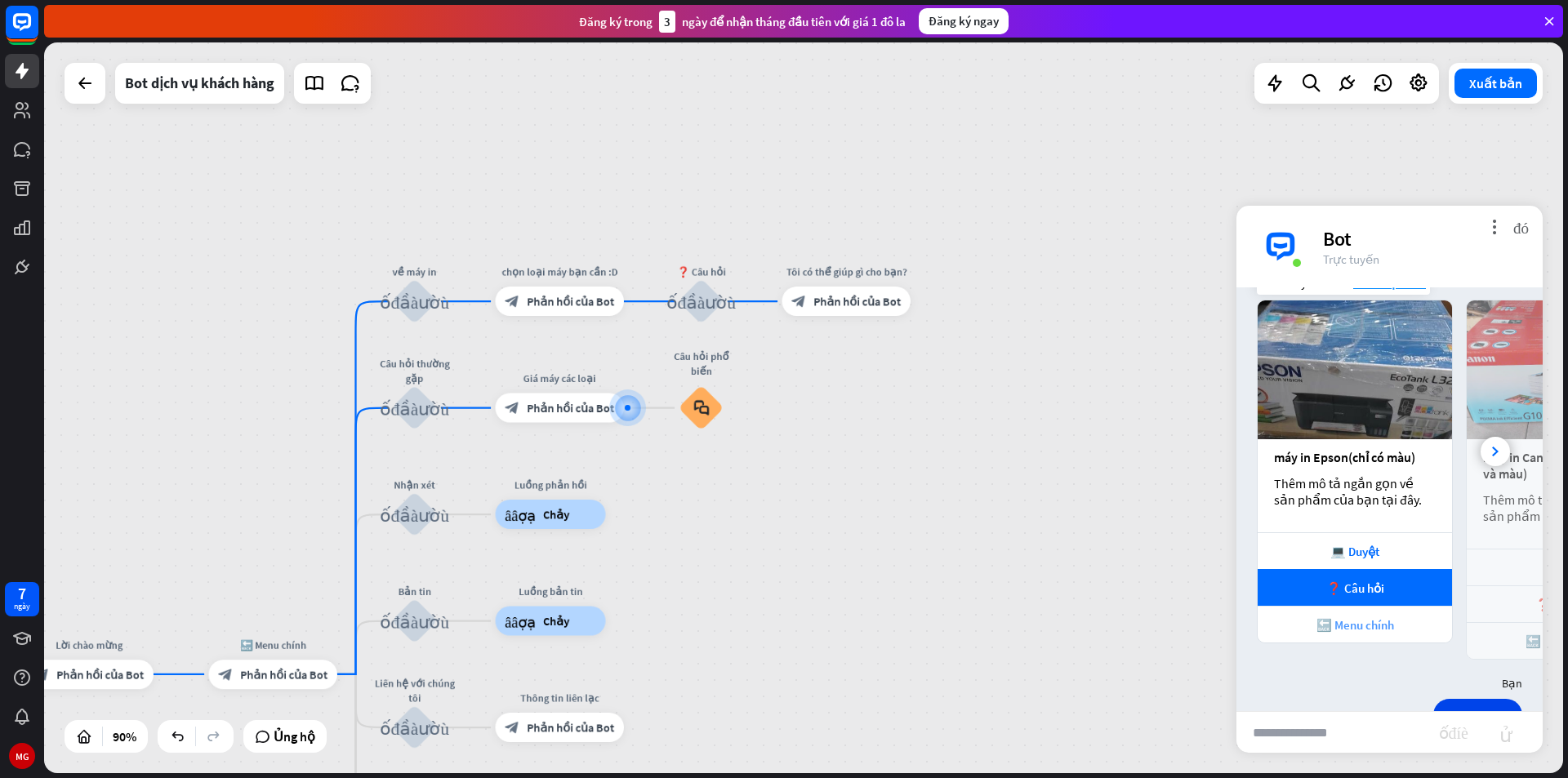
scroll to position [356, 0]
click at [1492, 448] on icon at bounding box center [1495, 452] width 7 height 10
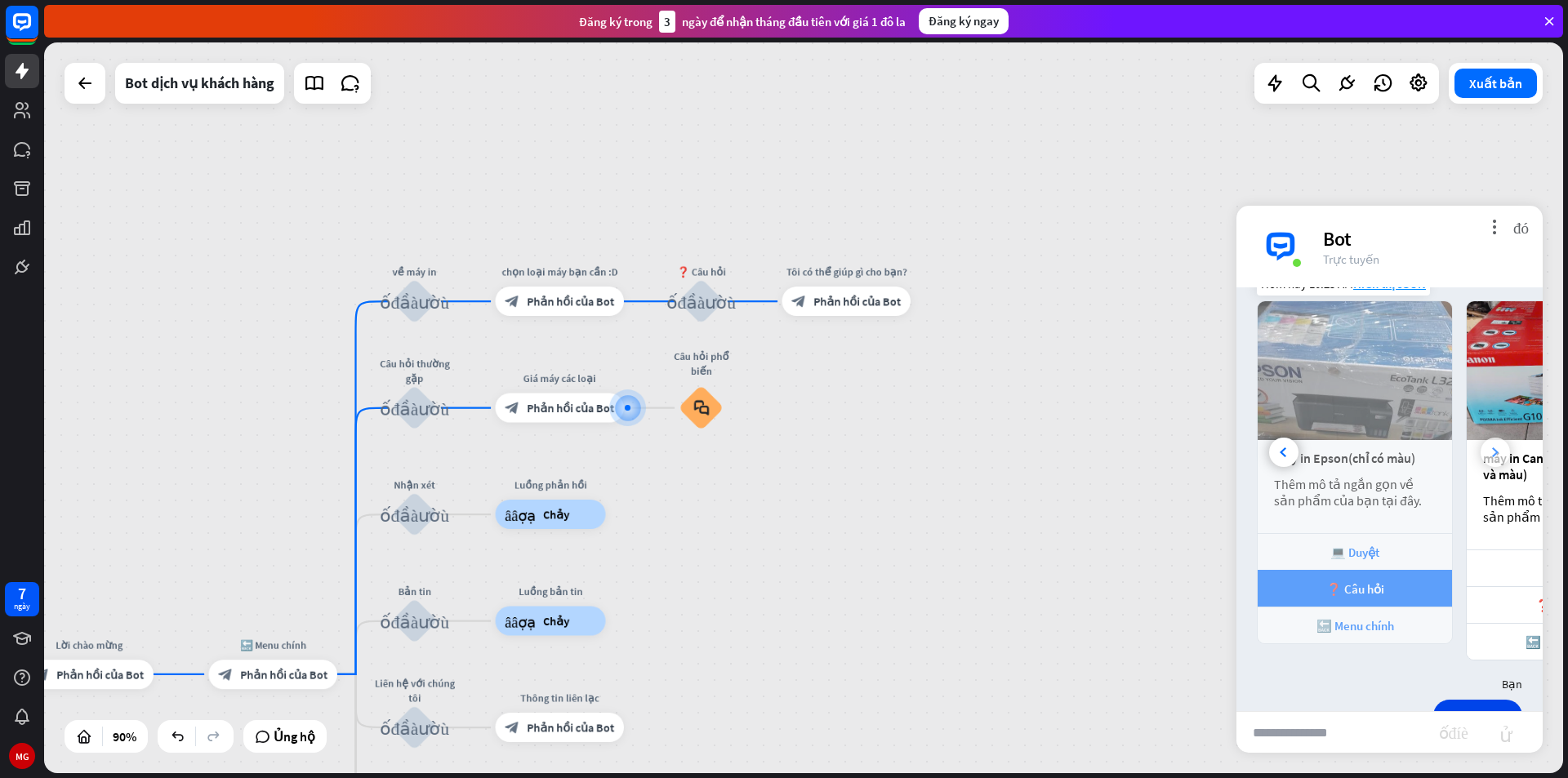
scroll to position [0, 180]
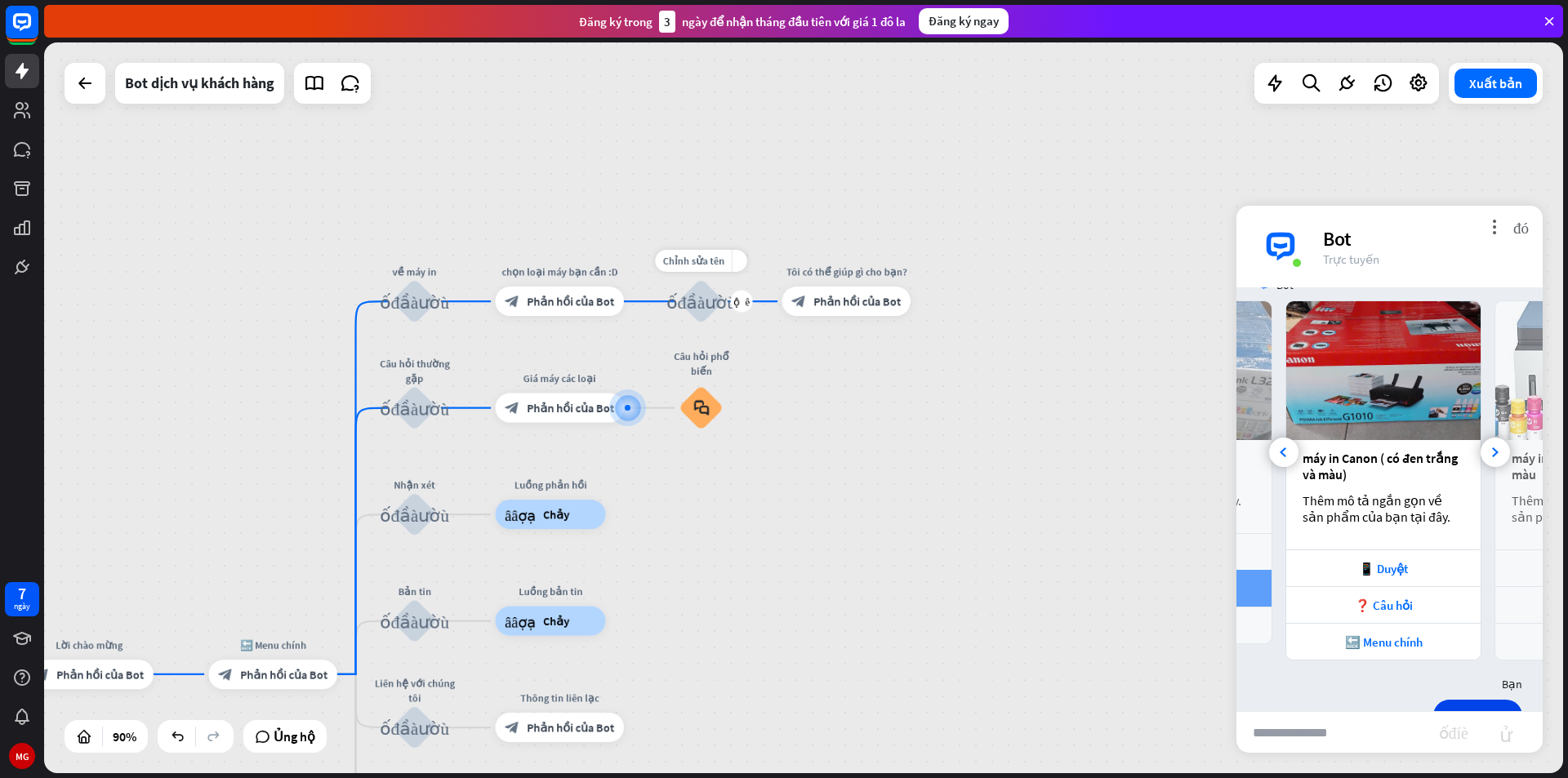
click at [703, 309] on font "khối_đầu_vào_người_dùng" at bounding box center [701, 300] width 69 height 19
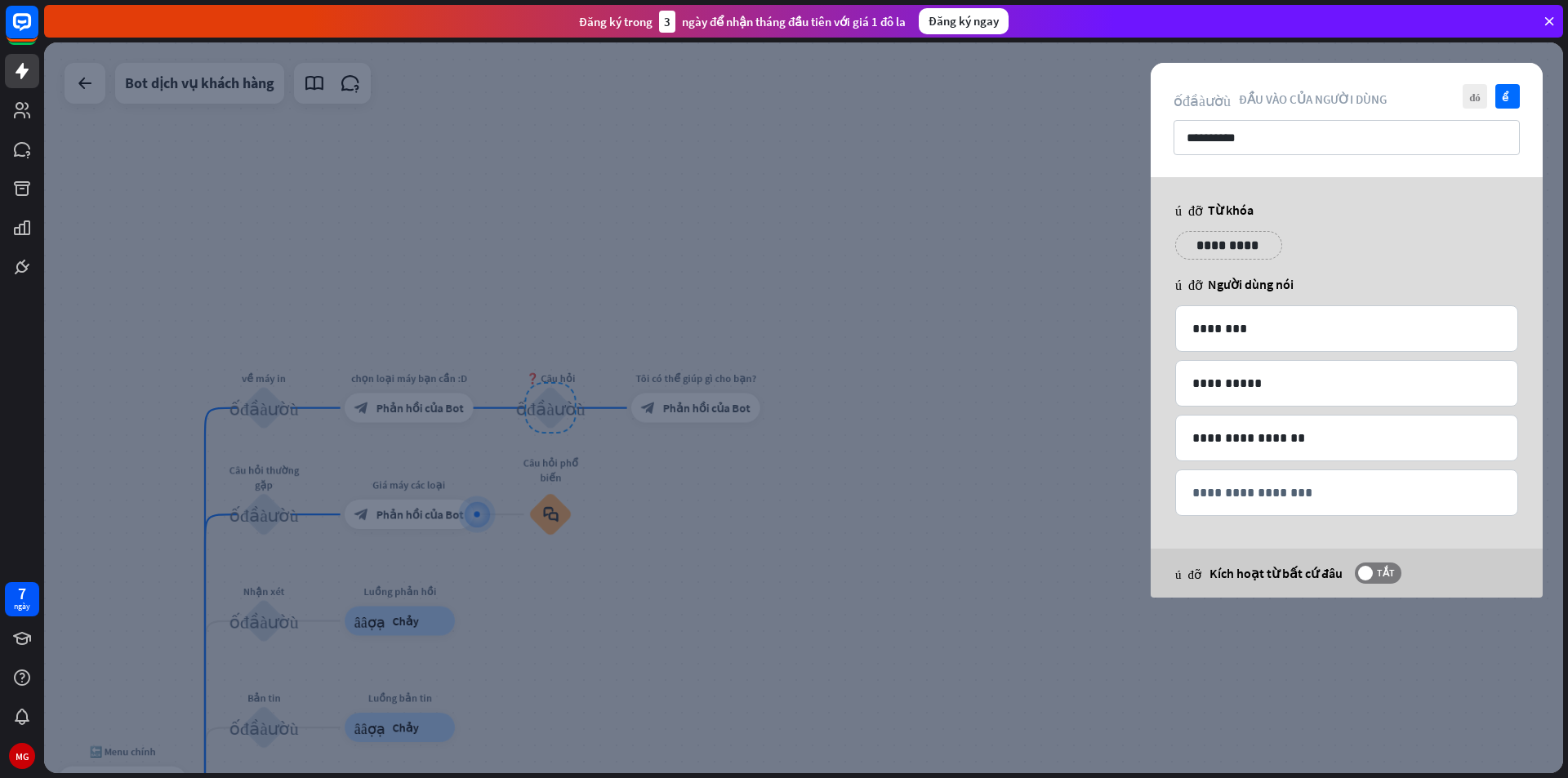
drag, startPoint x: 734, startPoint y: 341, endPoint x: 762, endPoint y: 334, distance: 28.9
click at [737, 340] on div at bounding box center [804, 407] width 1519 height 731
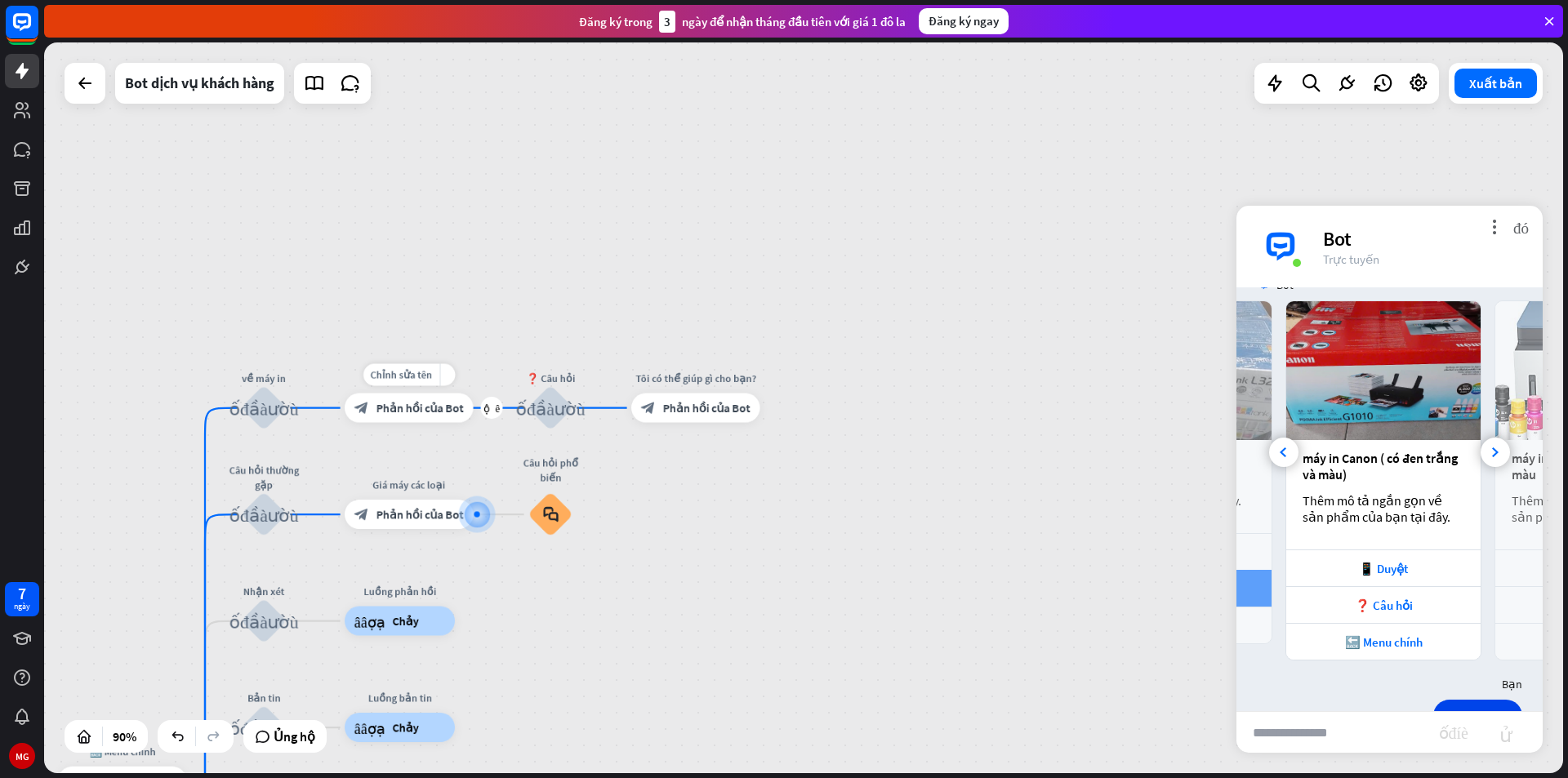
click at [452, 416] on div "block_bot_response Phản hồi của Bot" at bounding box center [409, 408] width 129 height 29
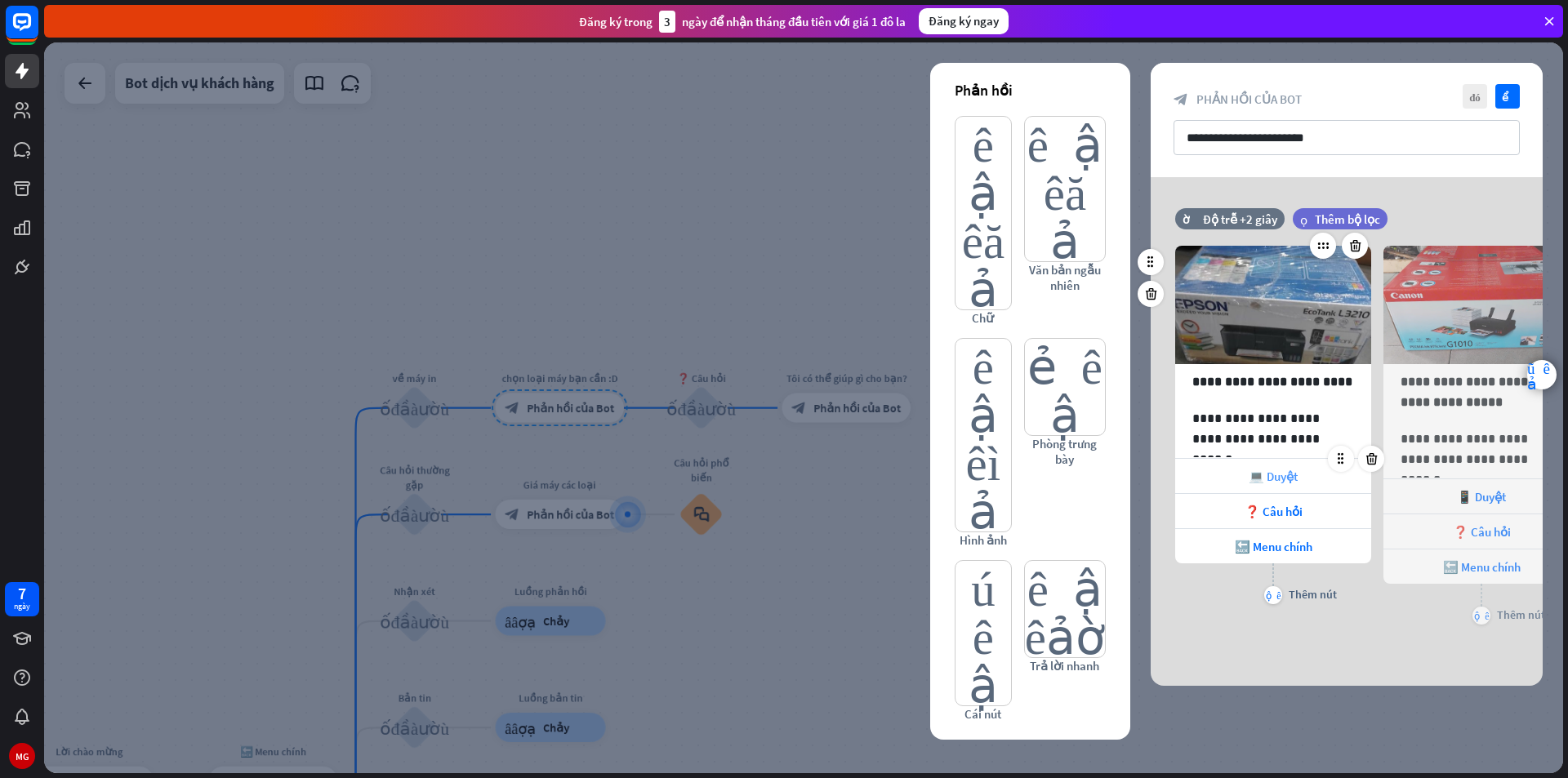
click at [1316, 477] on div "💻 Duyệt" at bounding box center [1273, 476] width 196 height 34
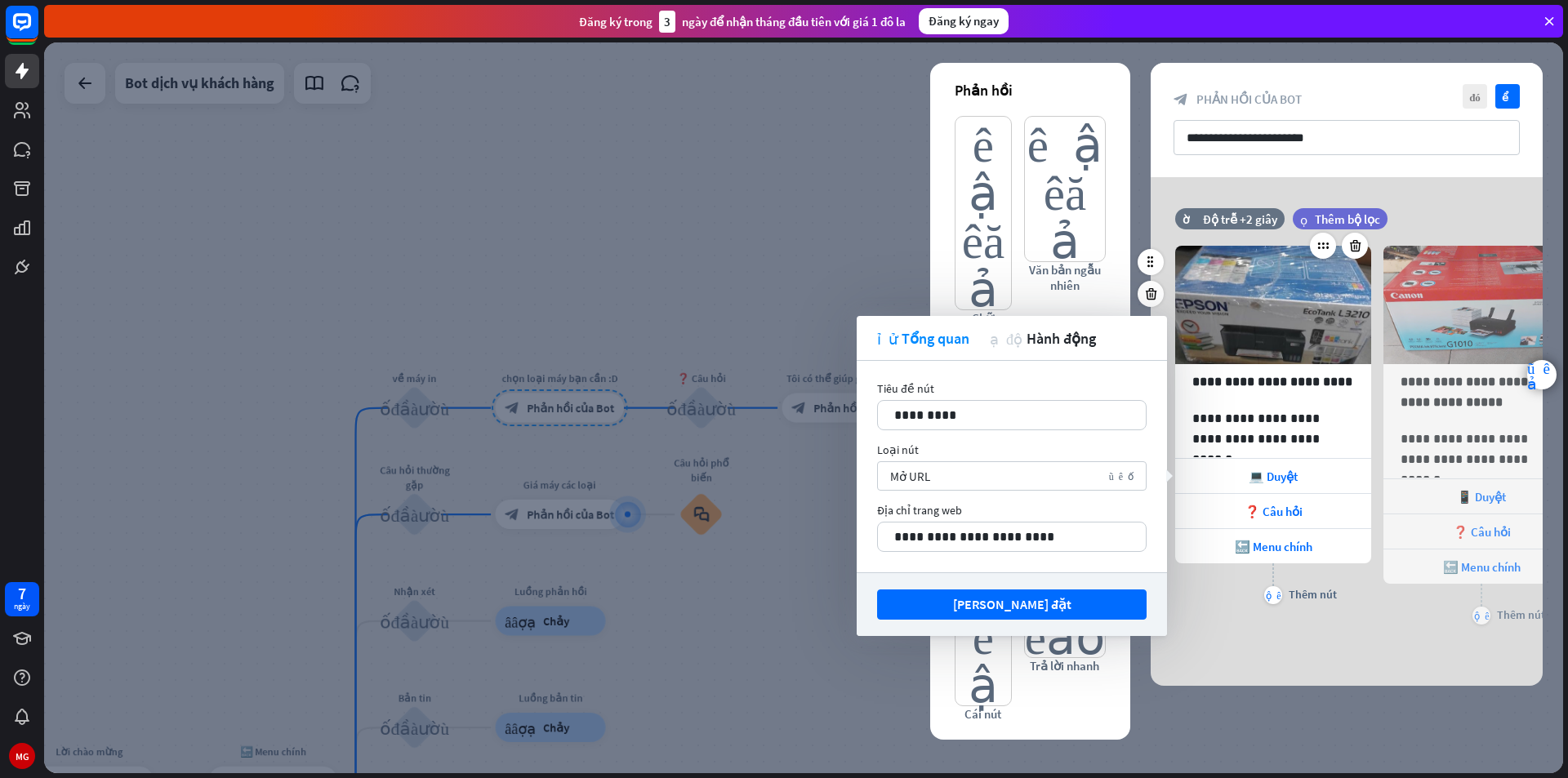
click at [1349, 596] on div "cộng thêm Thêm nút" at bounding box center [1273, 584] width 196 height 41
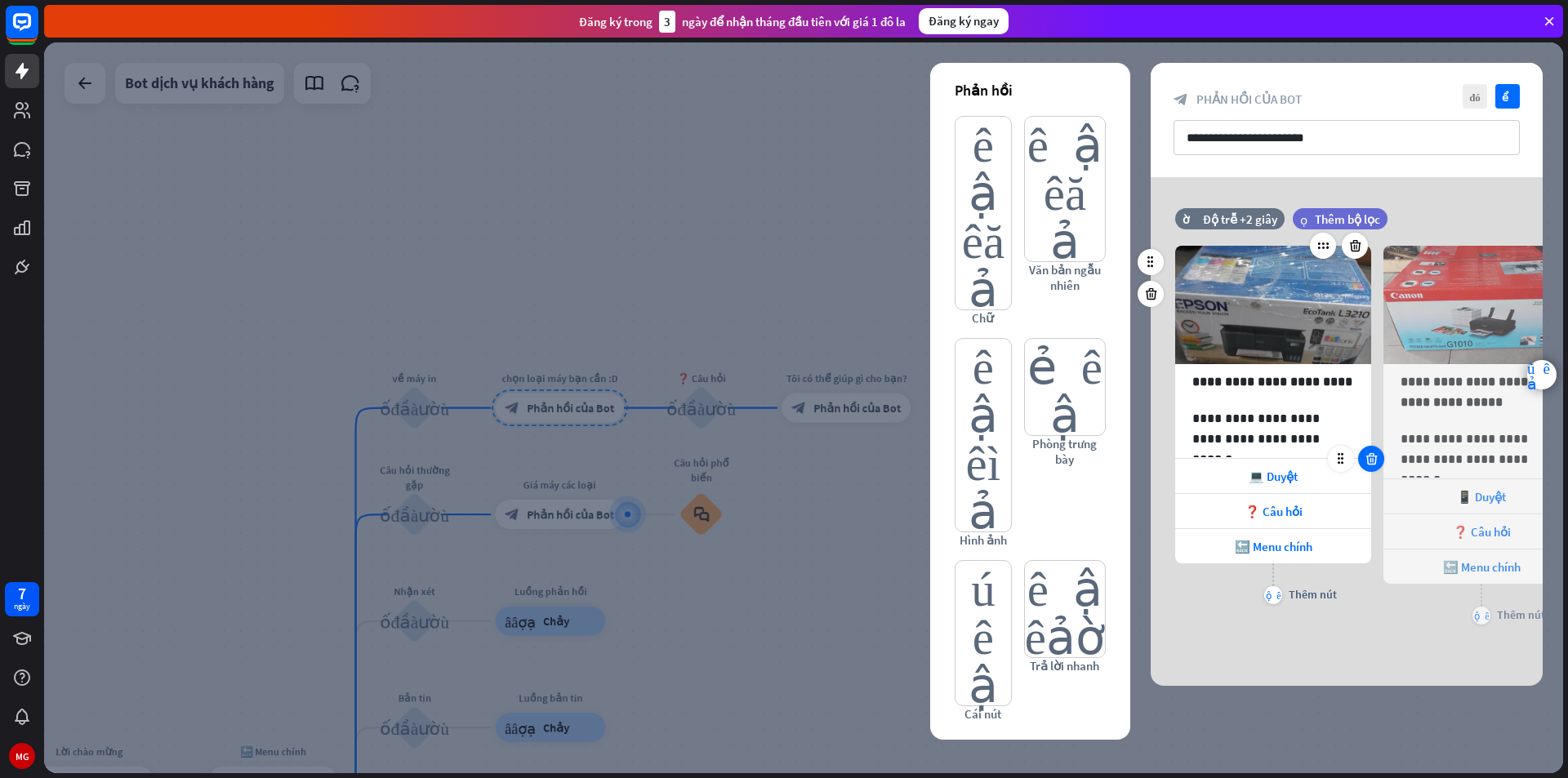
click at [1367, 464] on icon at bounding box center [1371, 458] width 16 height 15
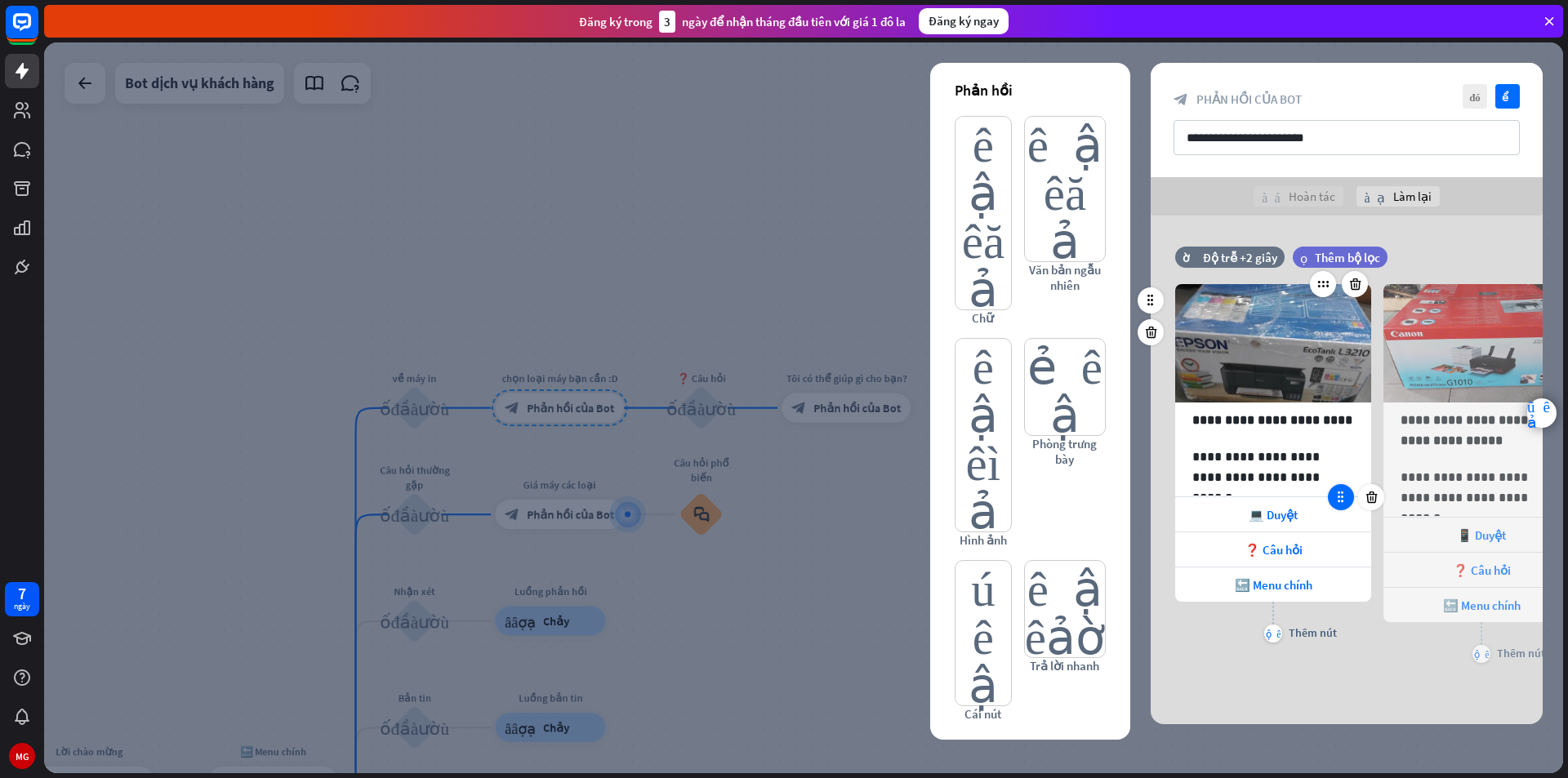
click at [1341, 495] on icon at bounding box center [1340, 497] width 15 height 15
click at [1373, 505] on div at bounding box center [1371, 497] width 26 height 26
drag, startPoint x: 1314, startPoint y: 522, endPoint x: 1275, endPoint y: 514, distance: 39.8
click at [1275, 514] on font "💻 Duyệt" at bounding box center [1273, 515] width 49 height 16
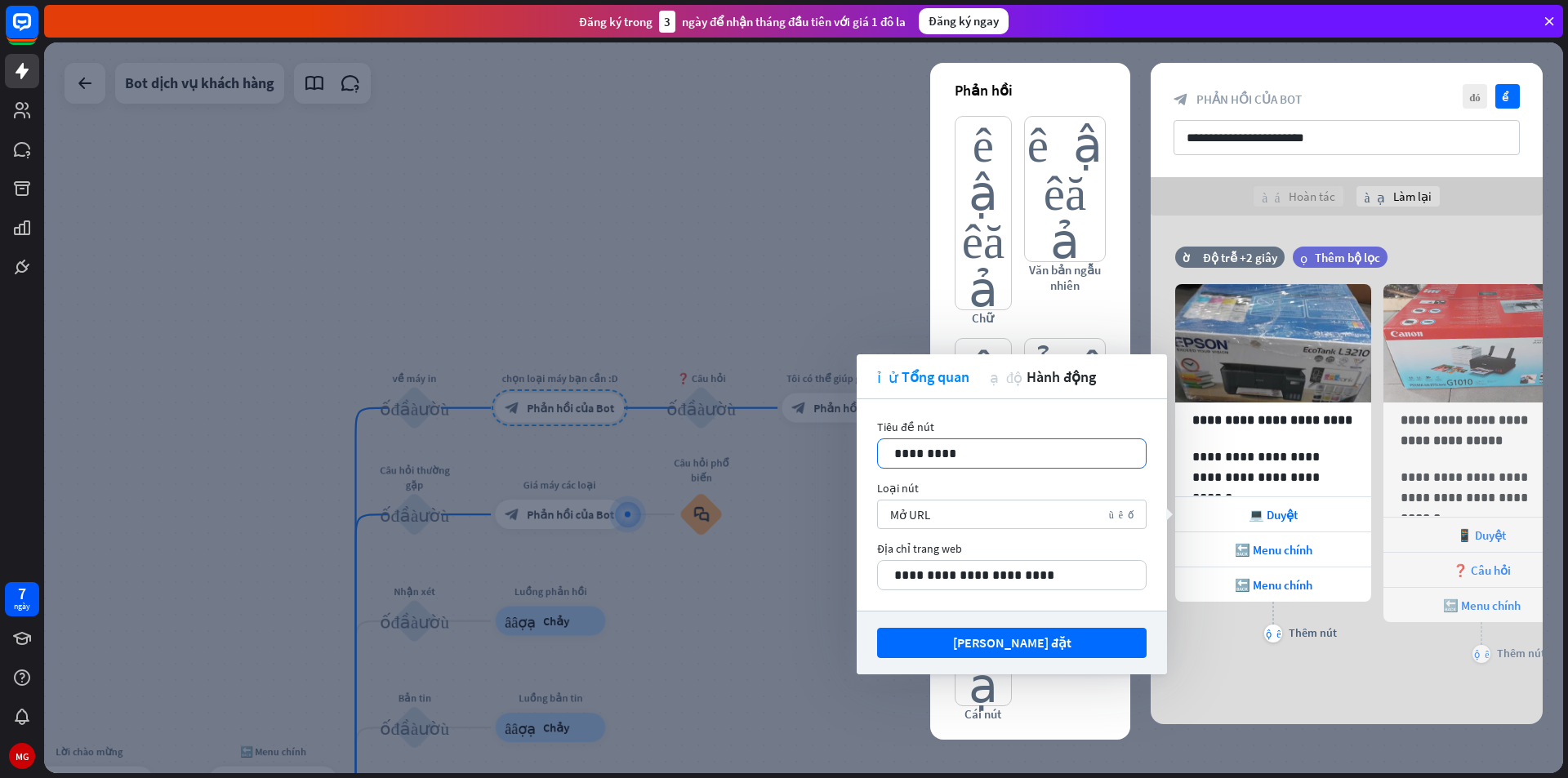
click at [993, 456] on p "*********" at bounding box center [1012, 453] width 235 height 21
click at [1320, 663] on div "**********" at bounding box center [1273, 463] width 196 height 407
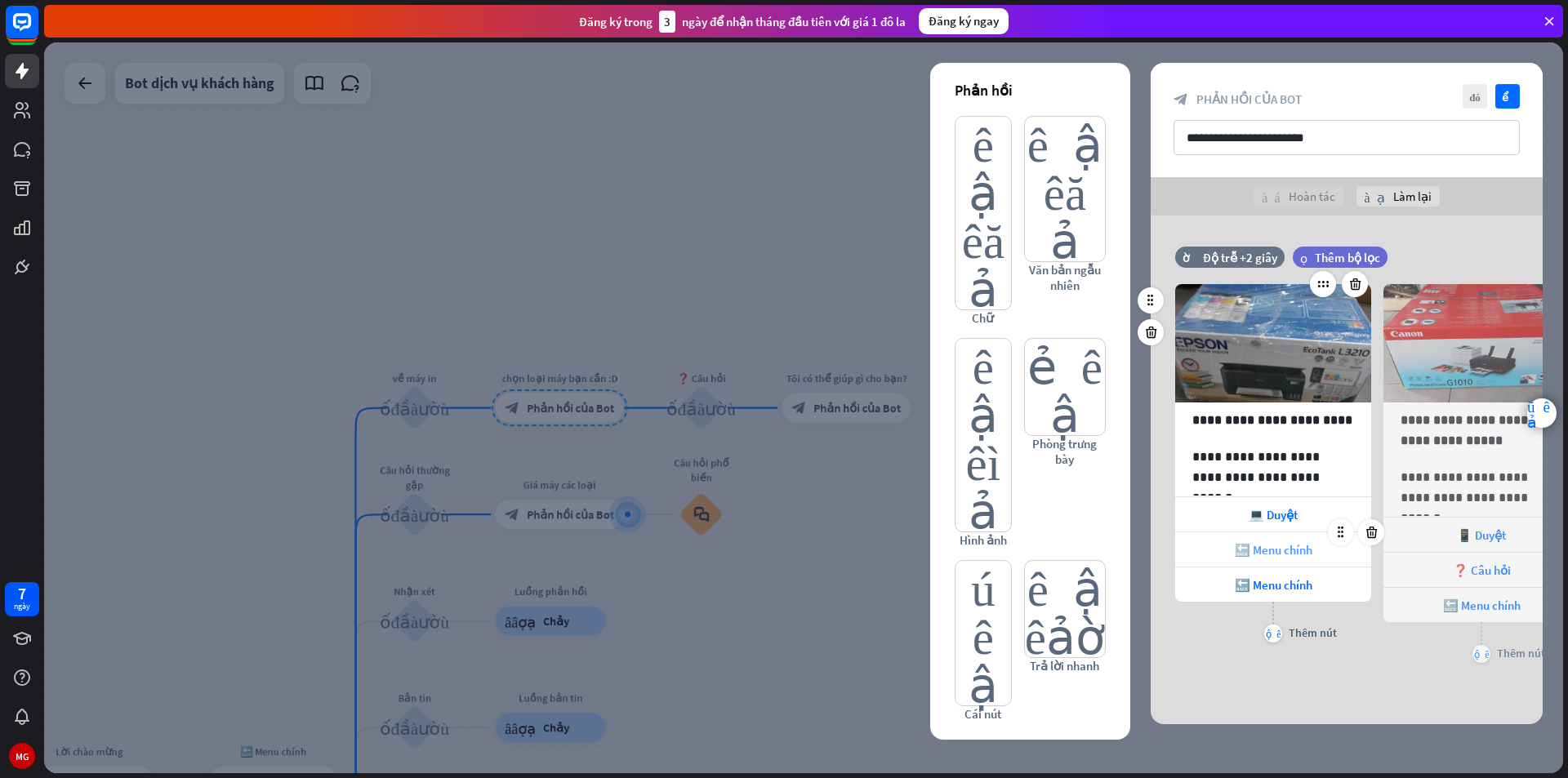
click at [1313, 545] on font "🔙 Menu chính" at bounding box center [1273, 550] width 77 height 16
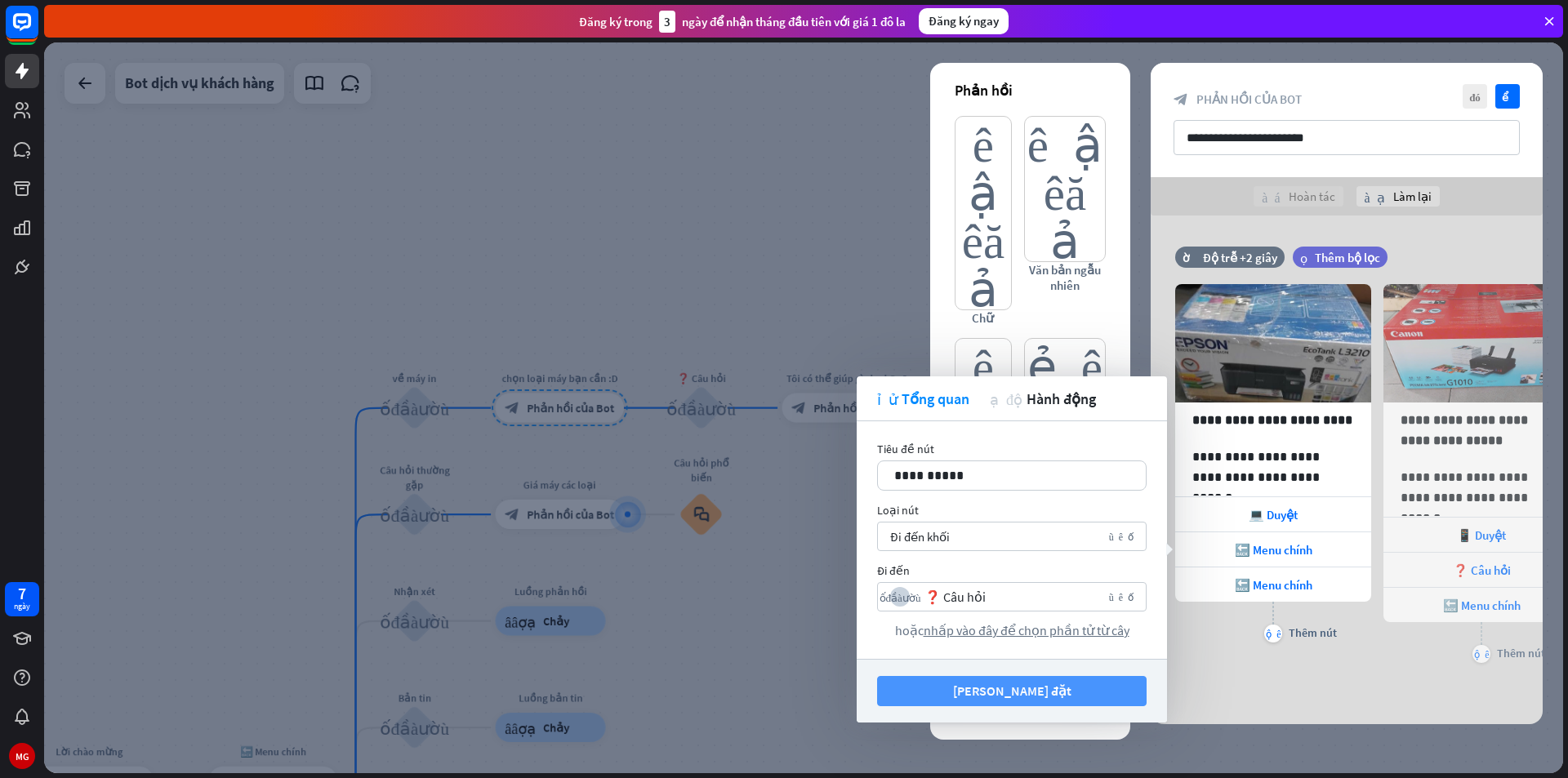
click at [1095, 680] on button "Lưu cài đặt" at bounding box center [1011, 691] width 269 height 30
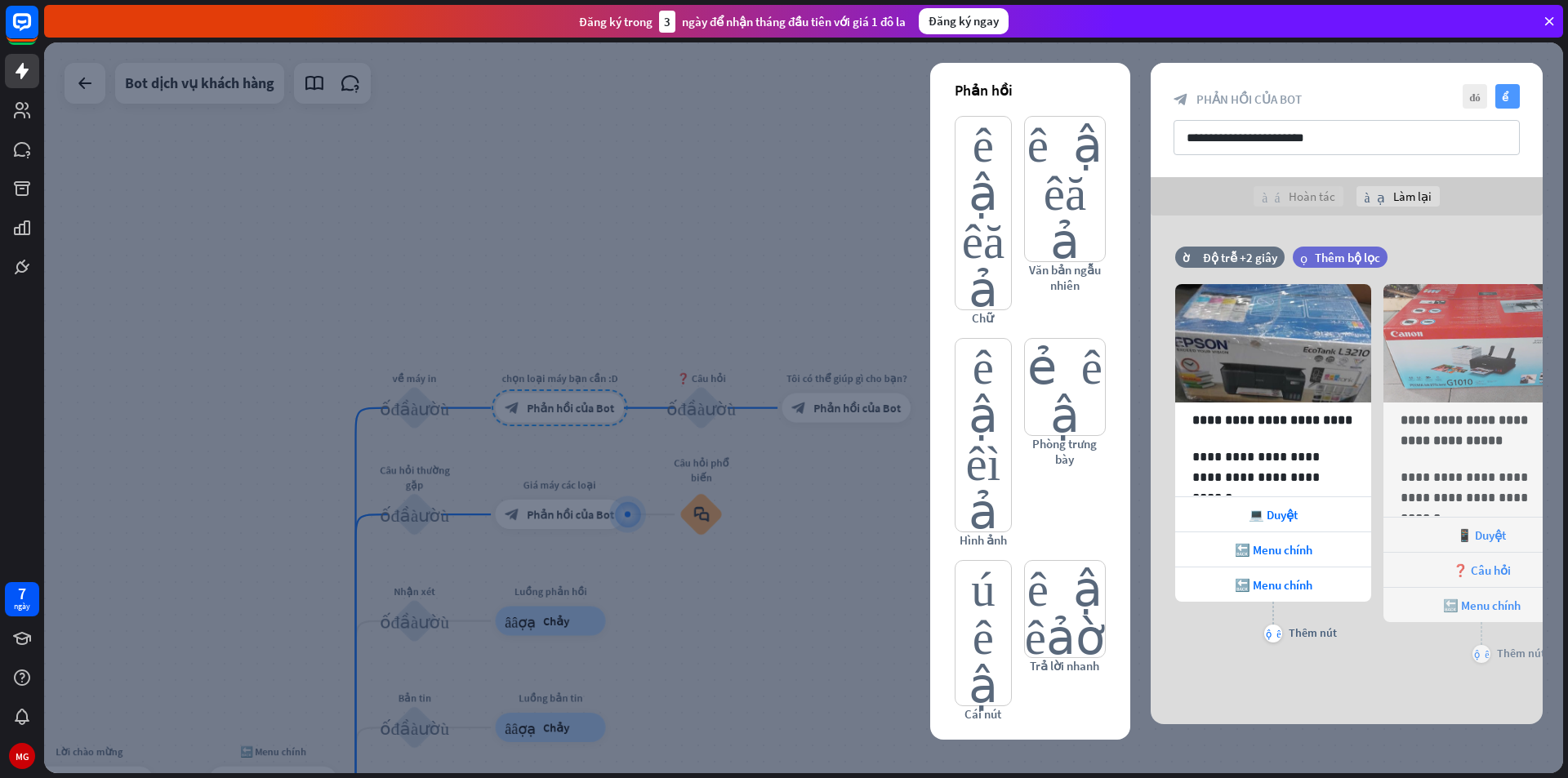
click at [1509, 96] on font "kiểm tra" at bounding box center [1507, 96] width 13 height 11
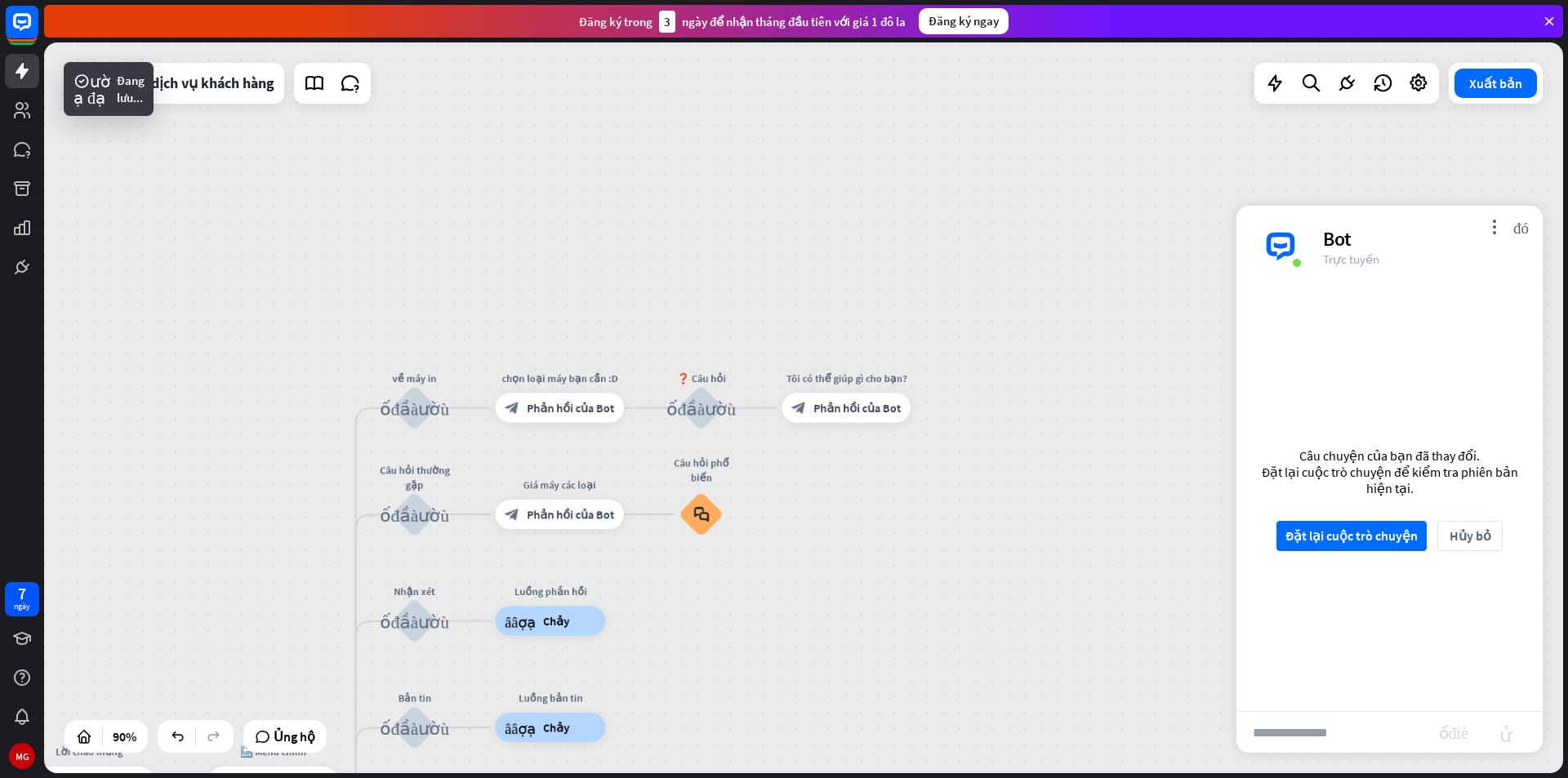
click at [1279, 739] on input "text" at bounding box center [1337, 733] width 203 height 41
type input "****"
click at [1394, 539] on font "Đặt lại cuộc trò chuyện" at bounding box center [1351, 535] width 132 height 17
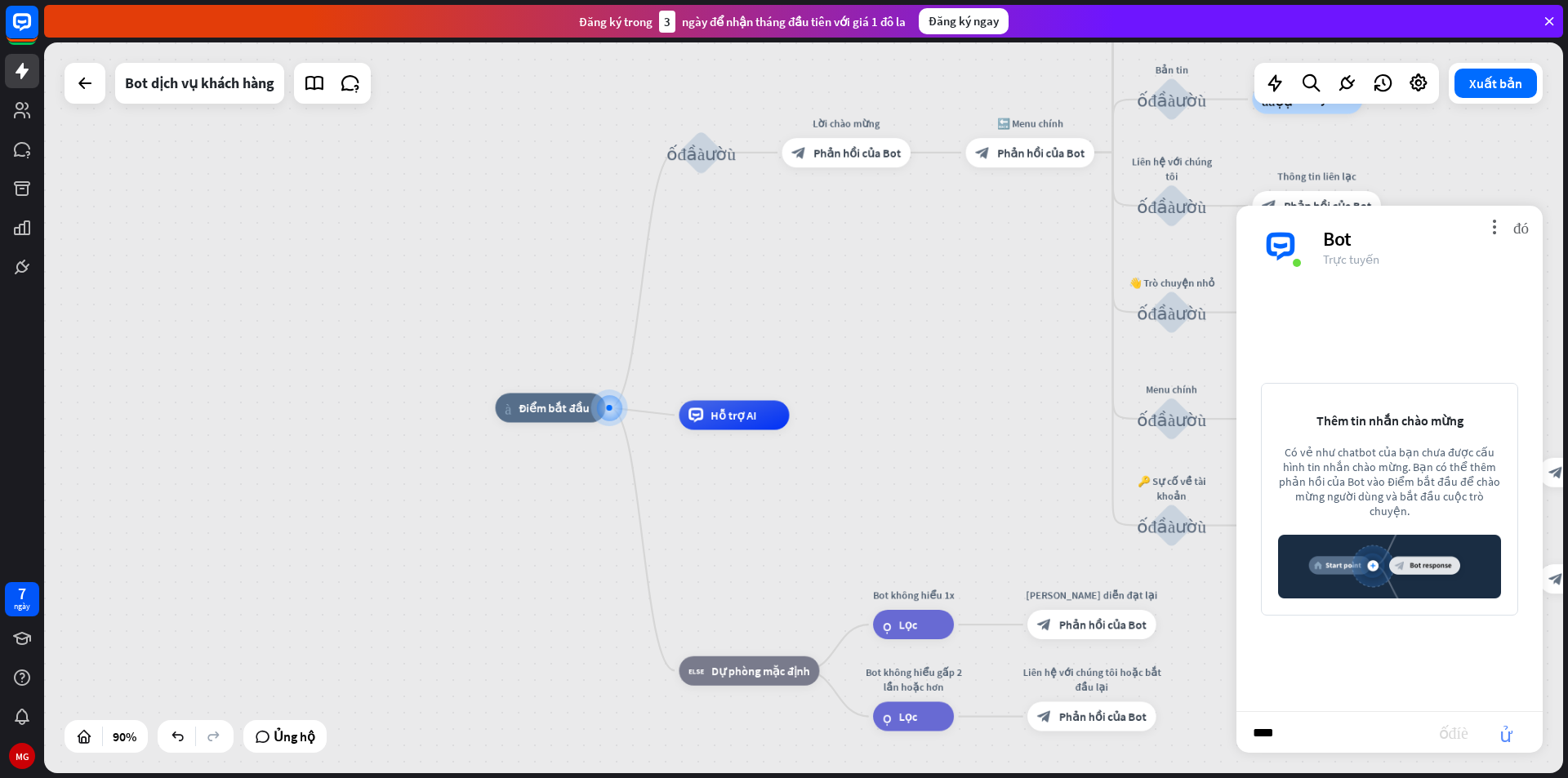
click at [1501, 729] on font "gửi" at bounding box center [1505, 732] width 52 height 20
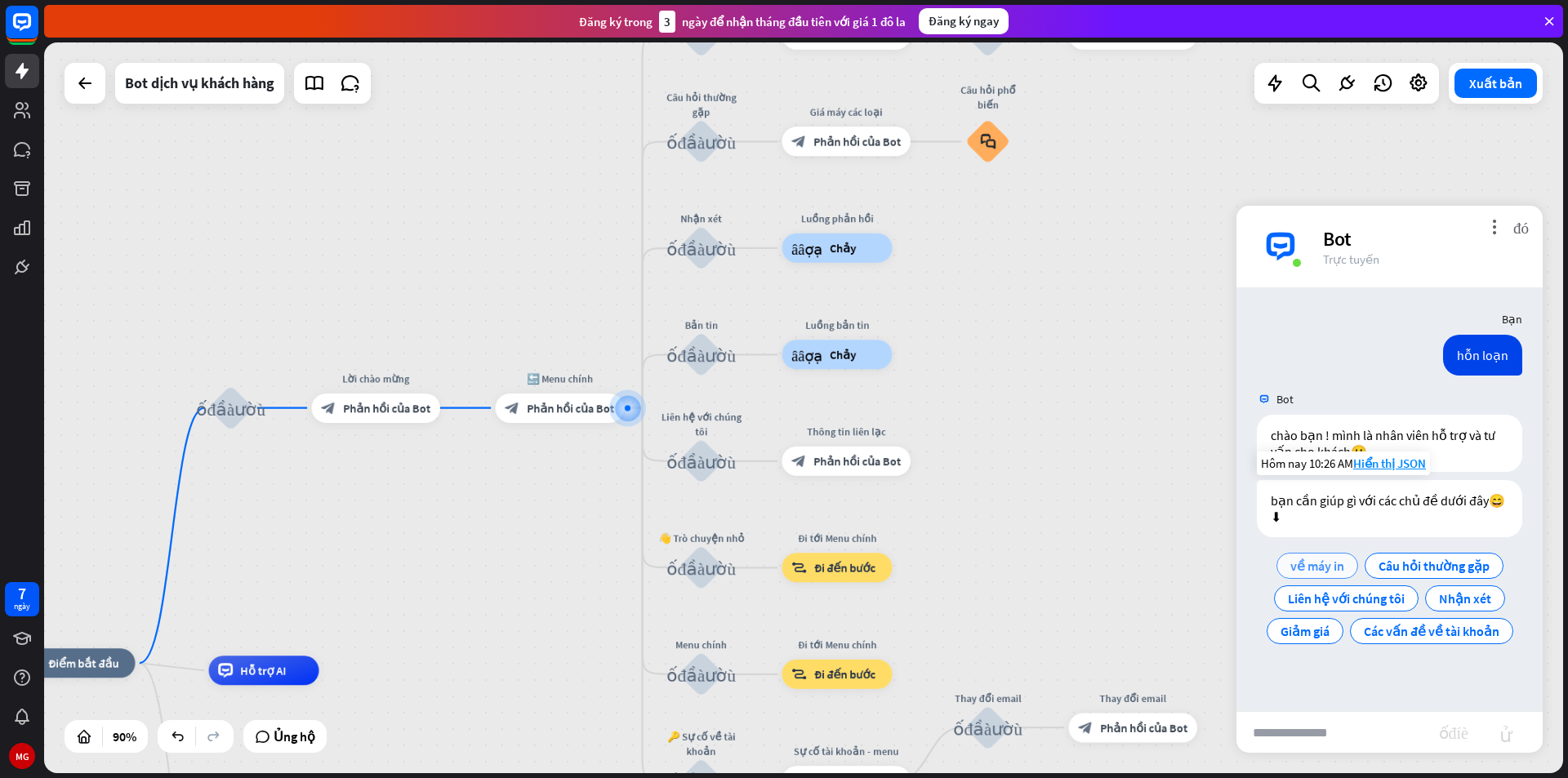
click at [1335, 563] on font "về máy in" at bounding box center [1316, 566] width 54 height 17
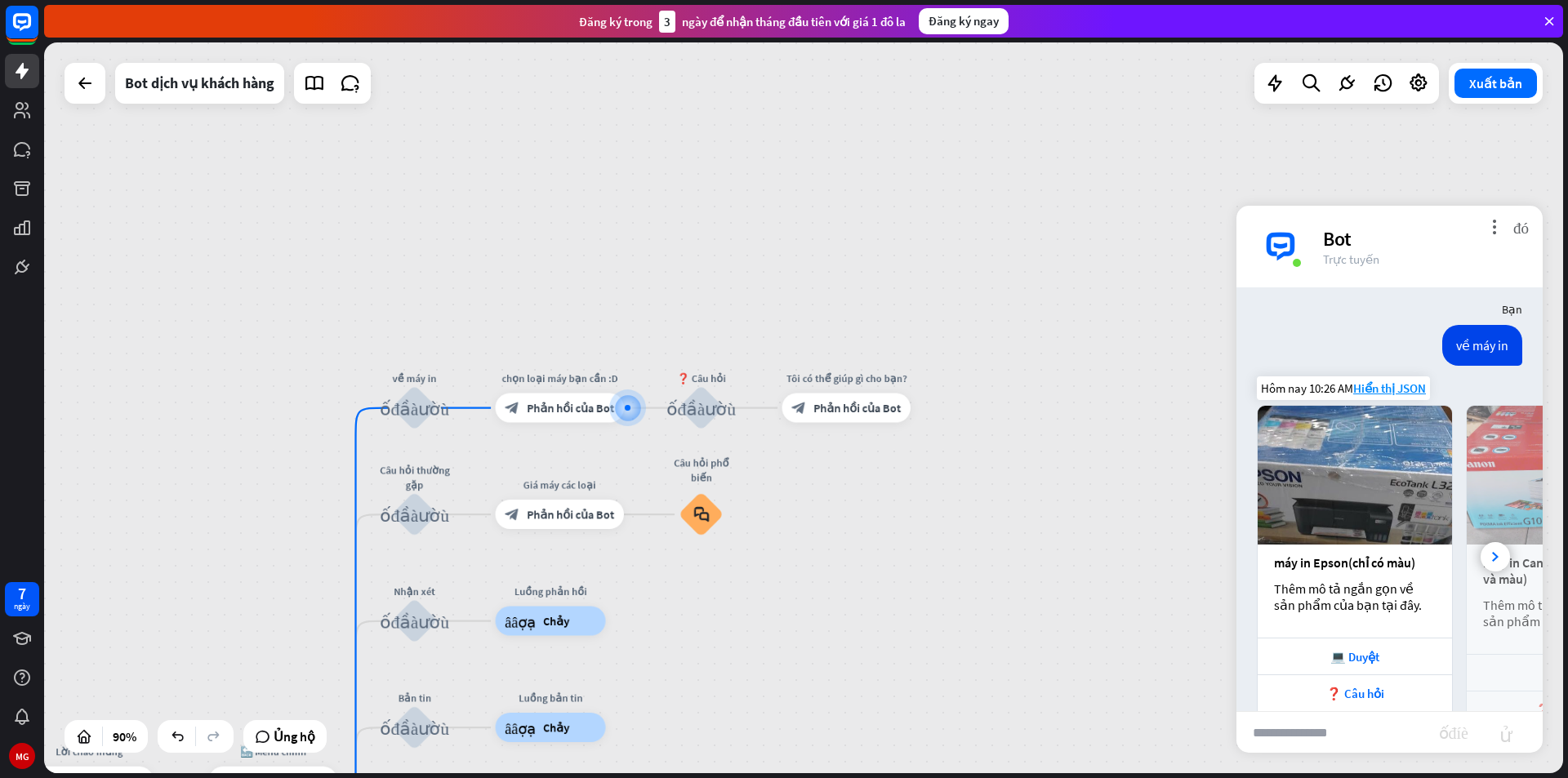
scroll to position [330, 0]
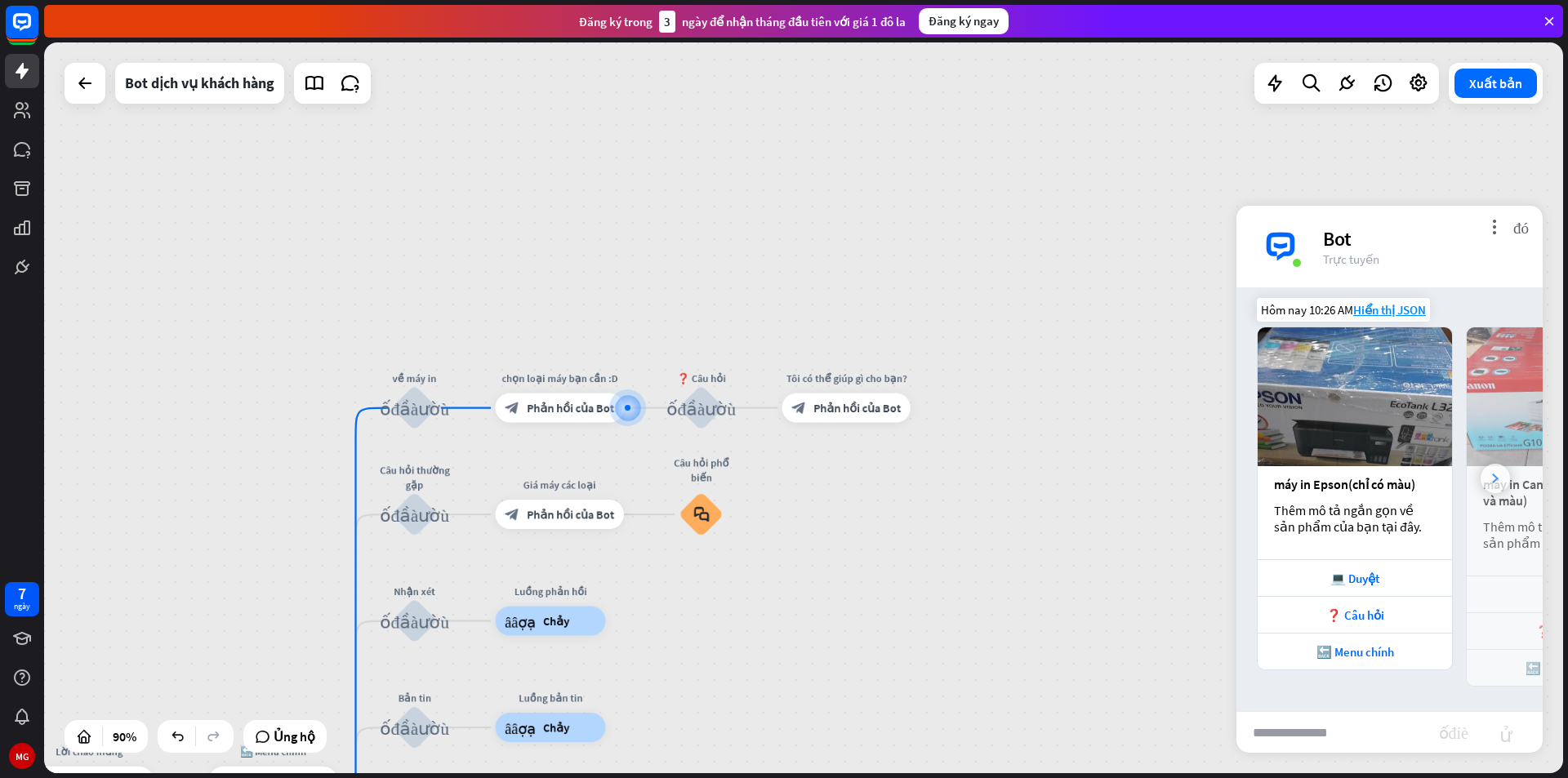
click at [1492, 478] on icon at bounding box center [1495, 479] width 7 height 10
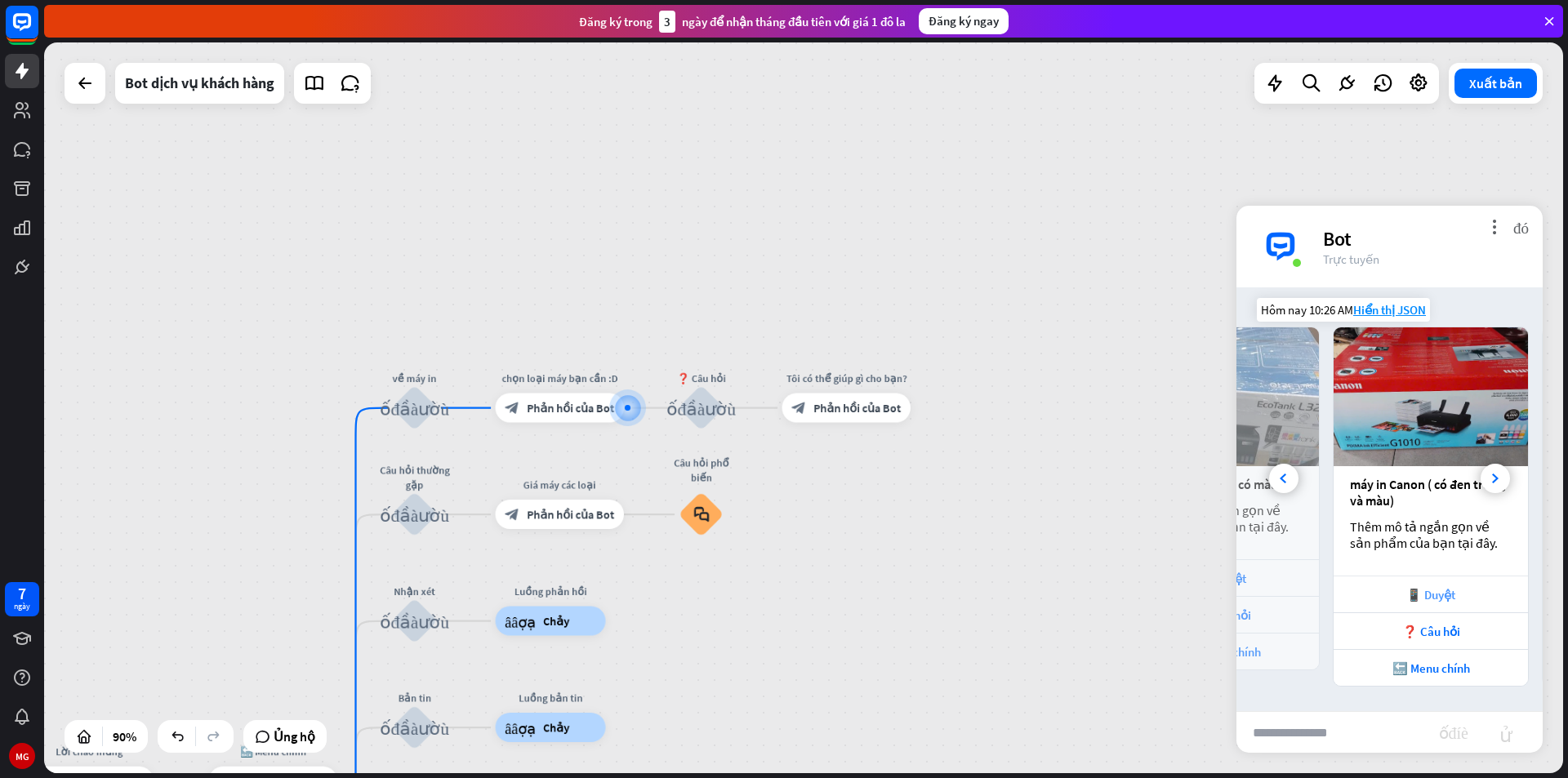
scroll to position [0, 180]
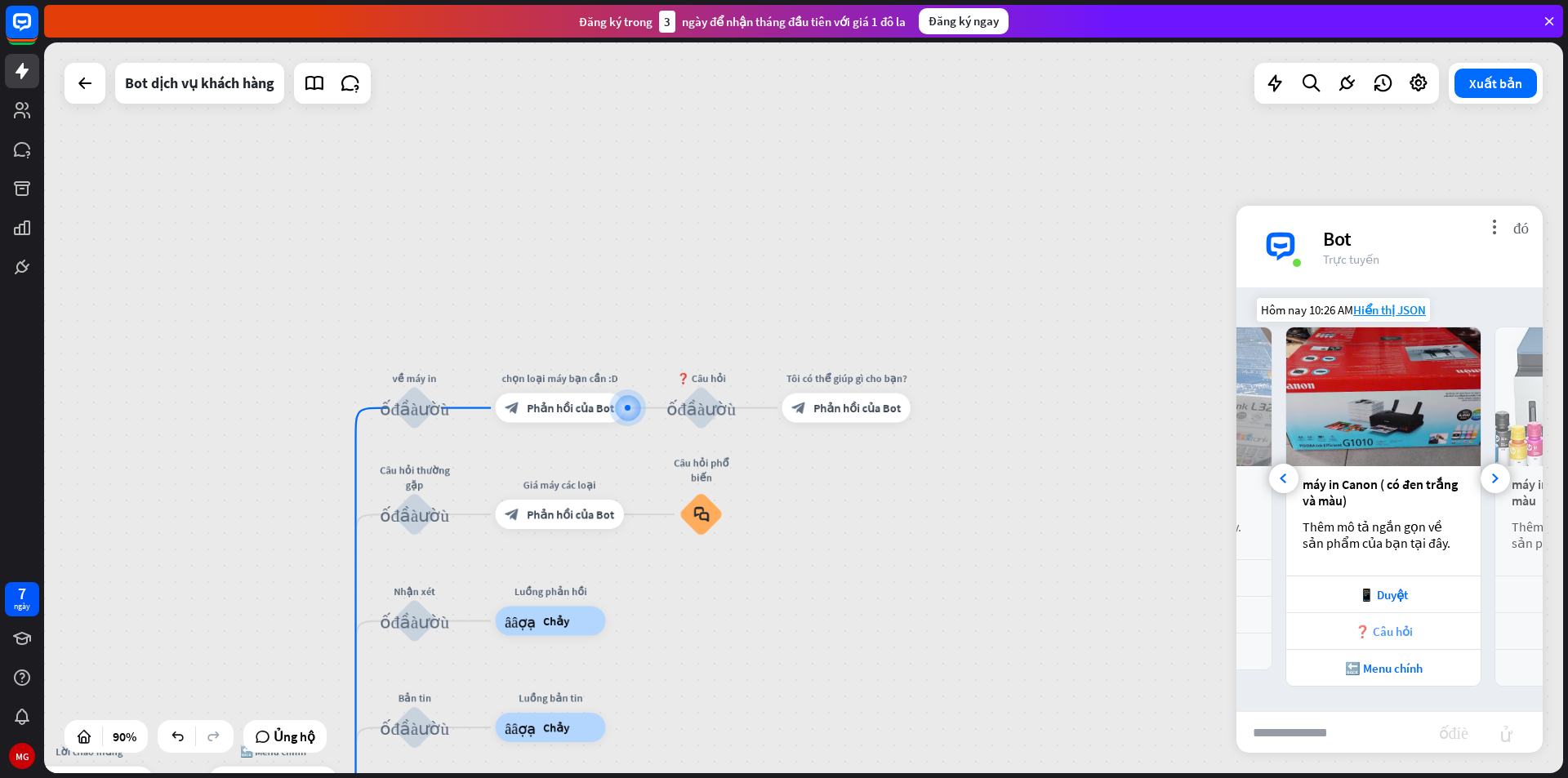
click at [1415, 632] on div "❓ Câu hỏi" at bounding box center [1383, 631] width 178 height 16
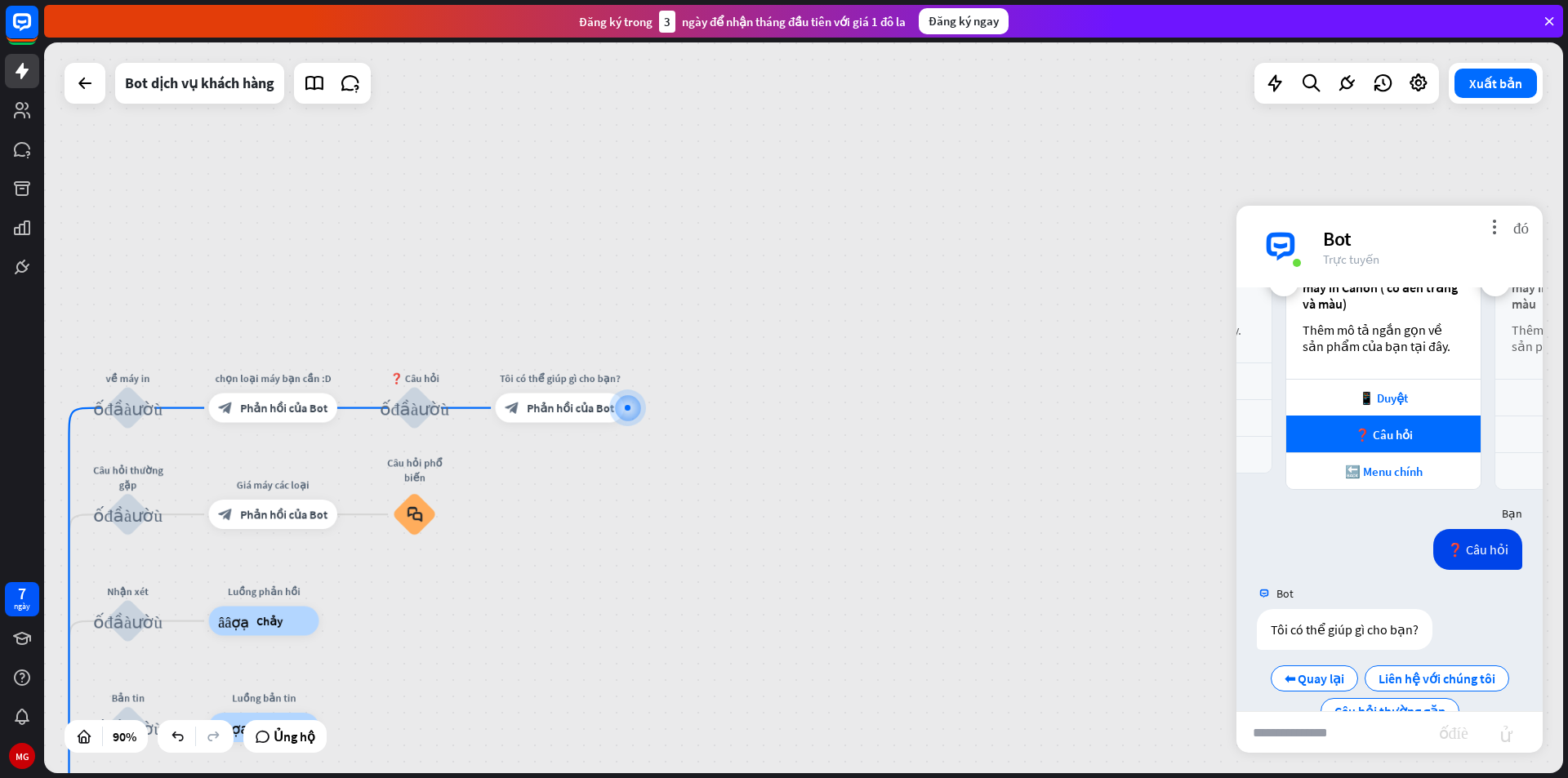
scroll to position [534, 0]
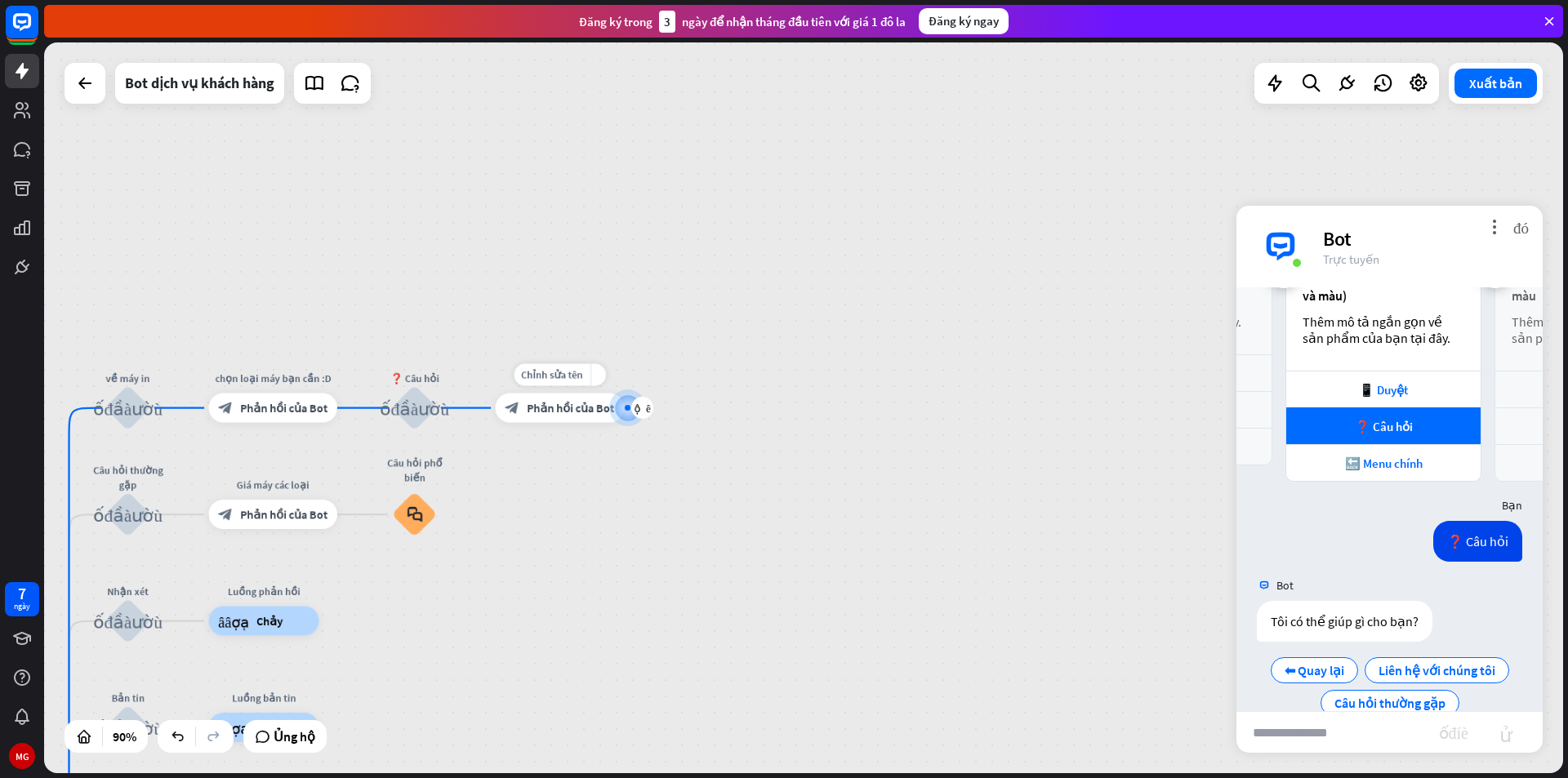
click at [575, 412] on font "Phản hồi của Bot" at bounding box center [570, 408] width 87 height 15
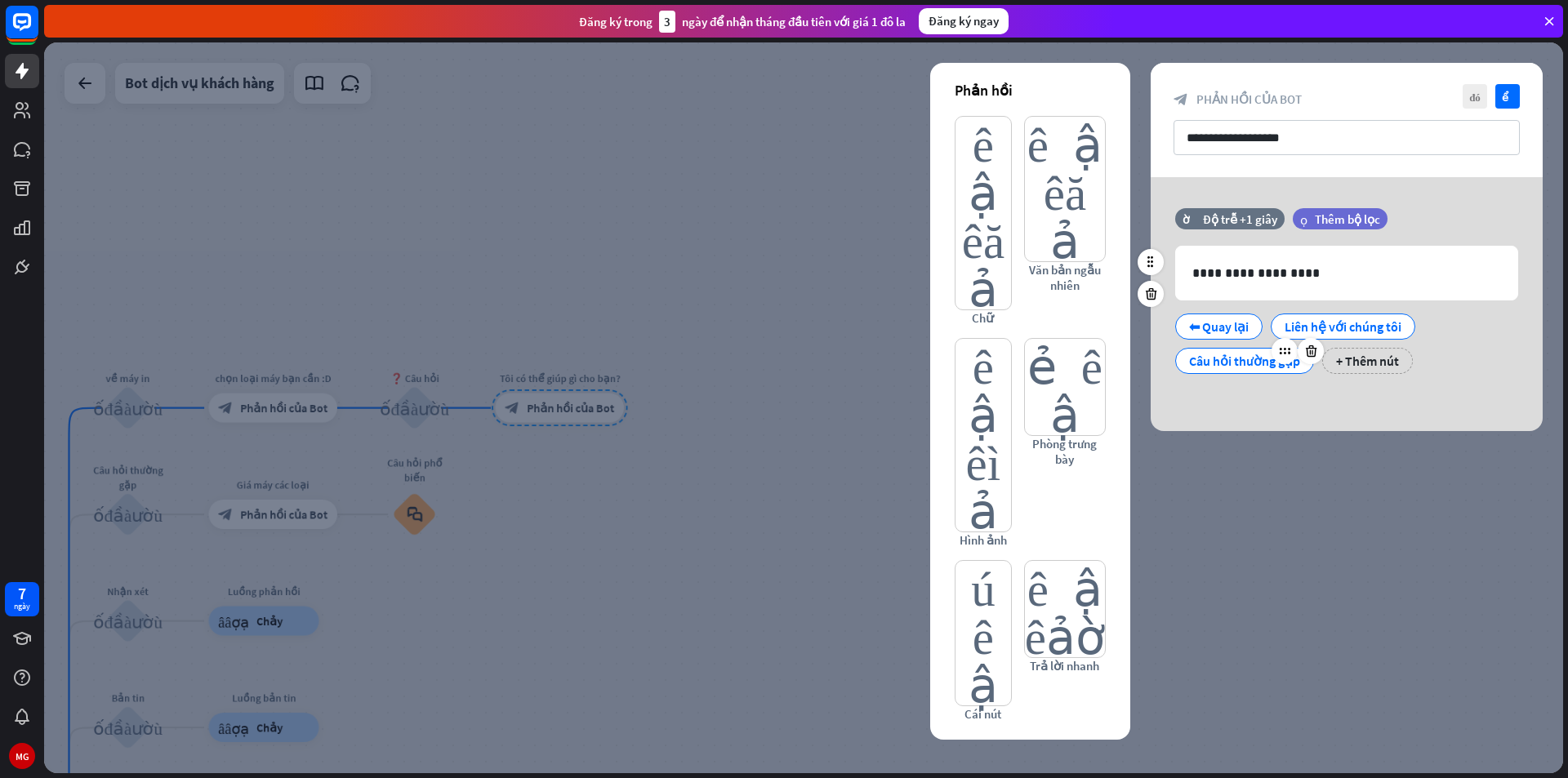
click at [1251, 367] on font "Câu hỏi thường gặp" at bounding box center [1244, 360] width 111 height 17
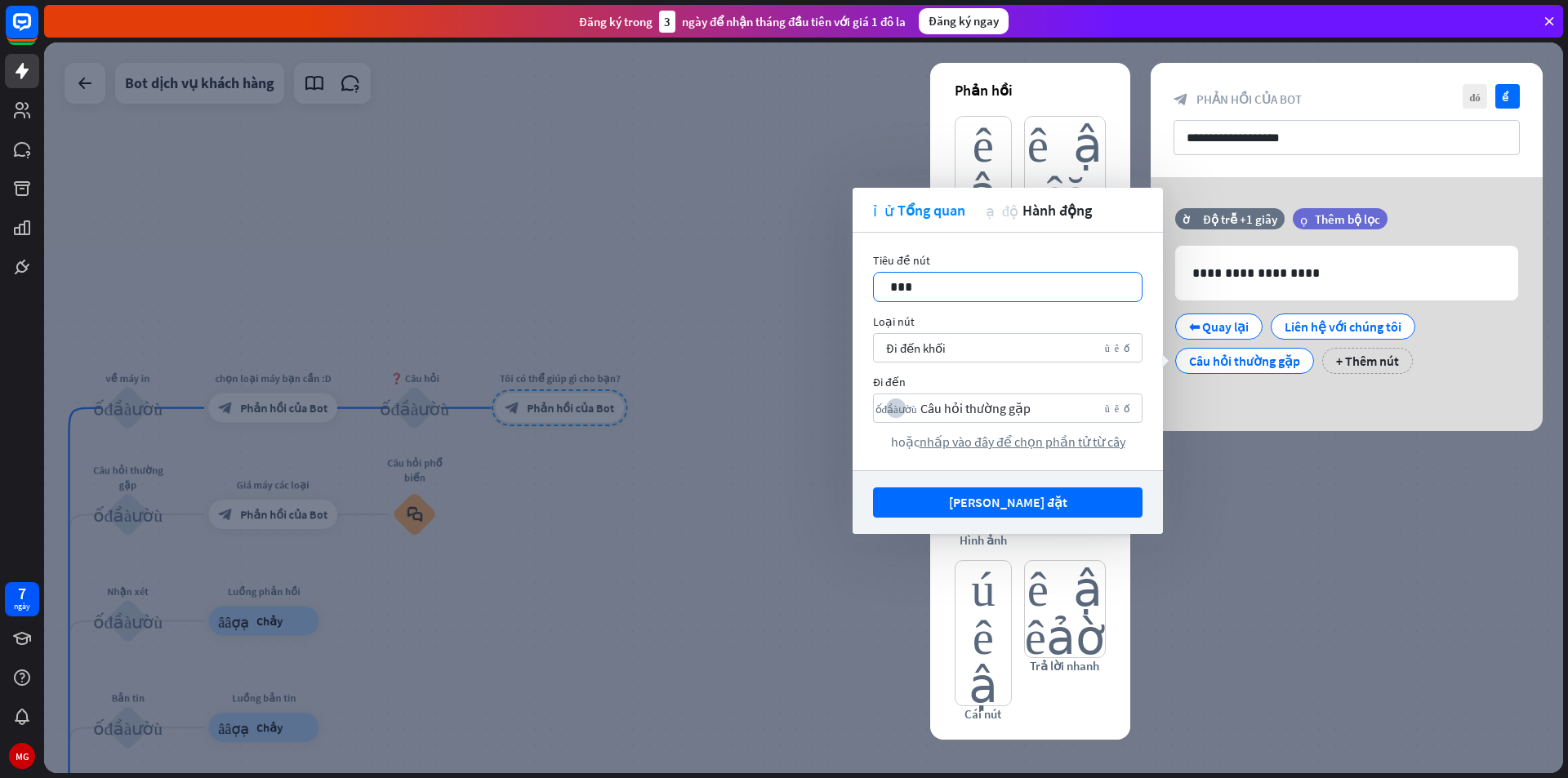
click at [967, 289] on p "***" at bounding box center [1007, 287] width 235 height 21
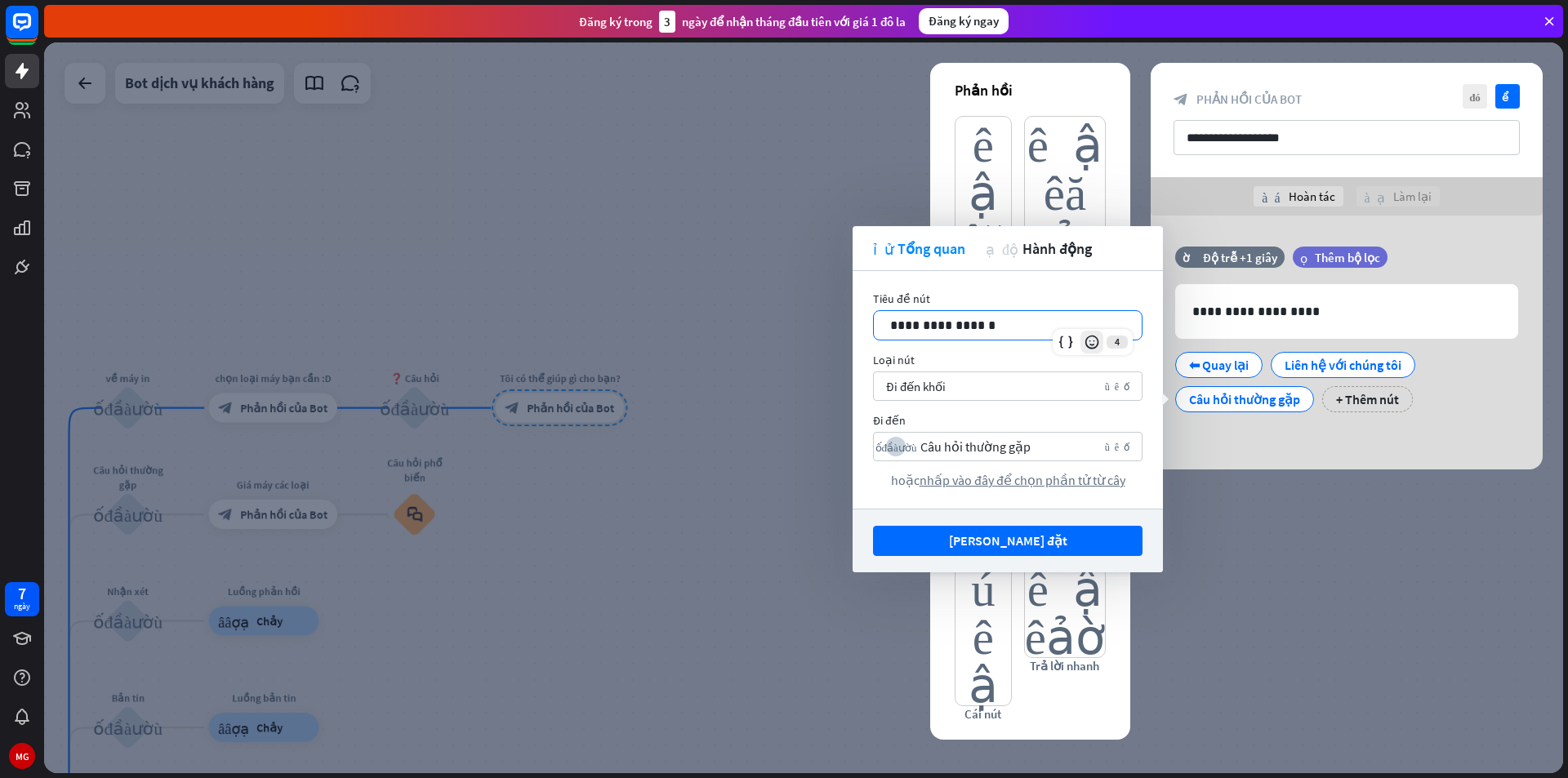
click at [1088, 342] on icon at bounding box center [1091, 342] width 17 height 17
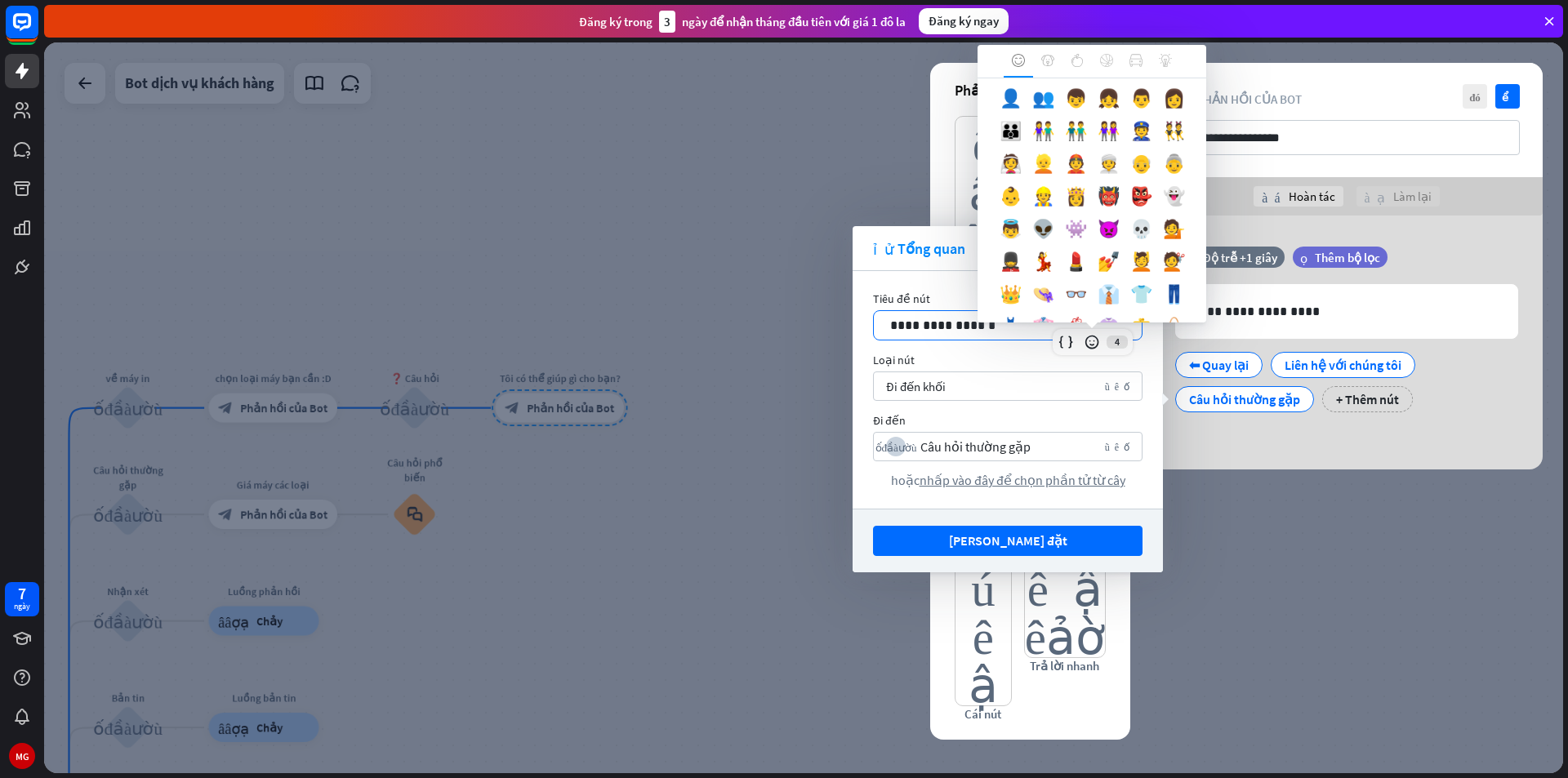
scroll to position [469, 0]
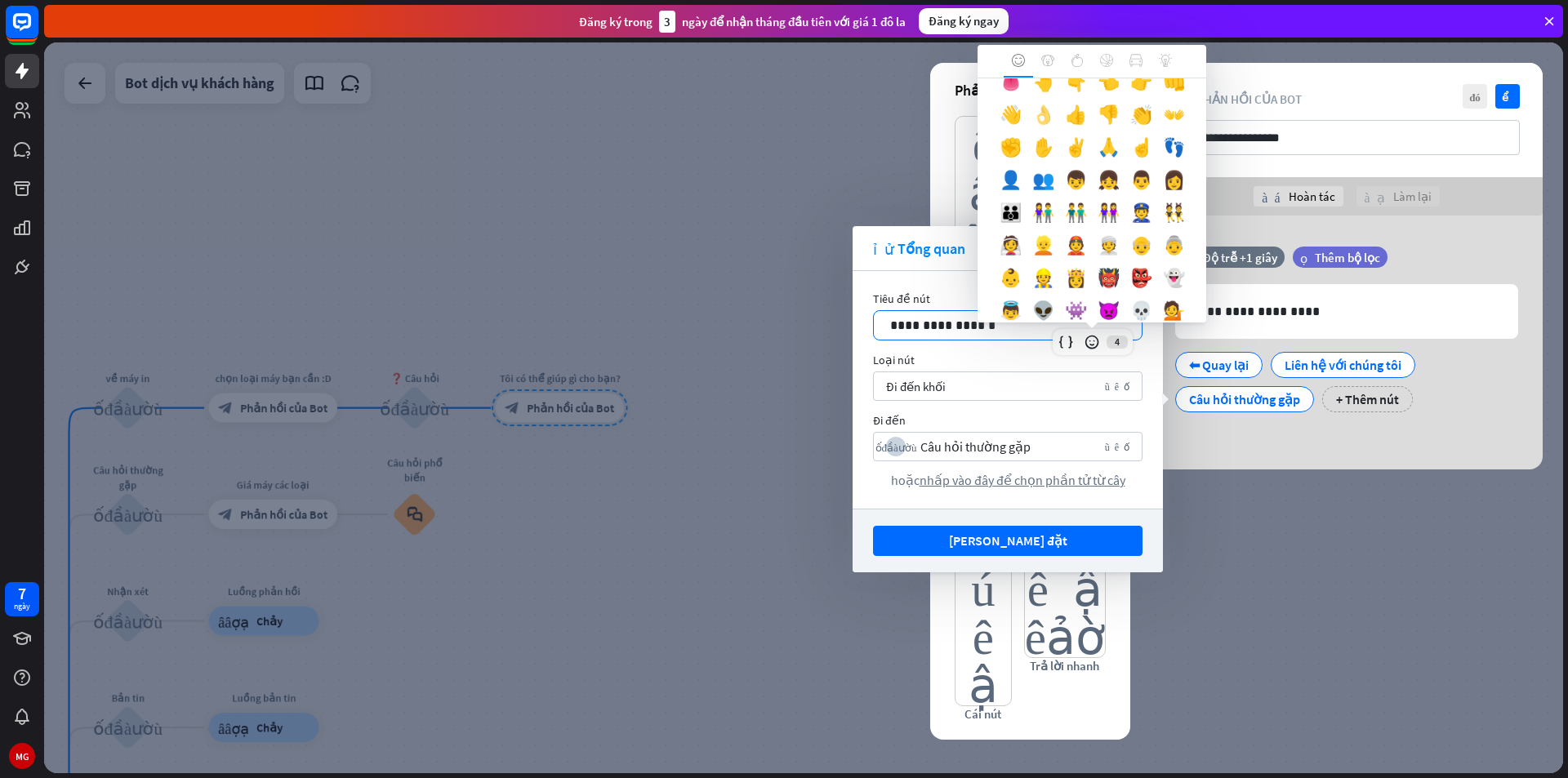
click at [1033, 125] on font "👌" at bounding box center [1043, 114] width 23 height 23
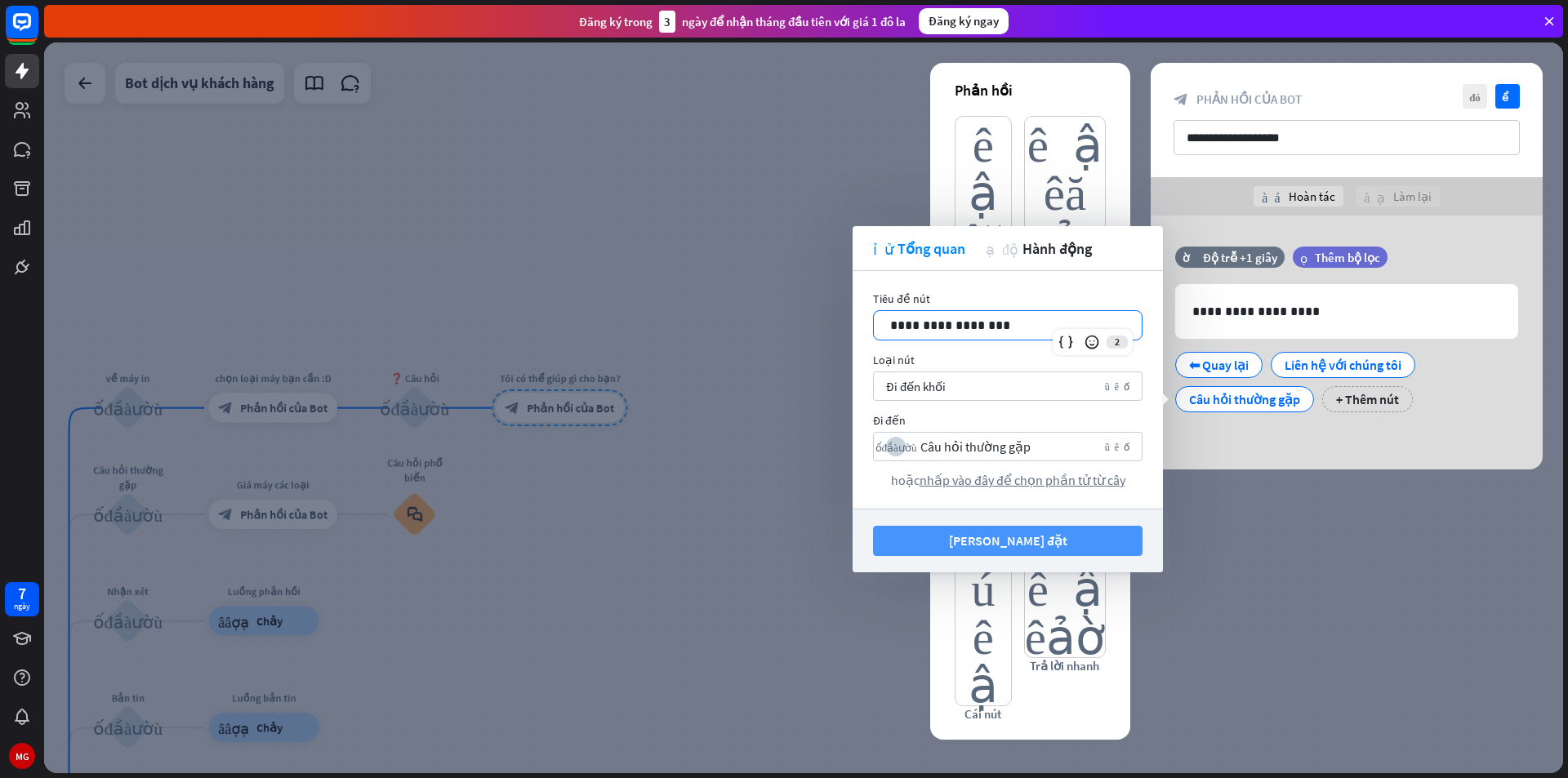
click at [1062, 545] on button "Lưu cài đặt" at bounding box center [1007, 540] width 269 height 30
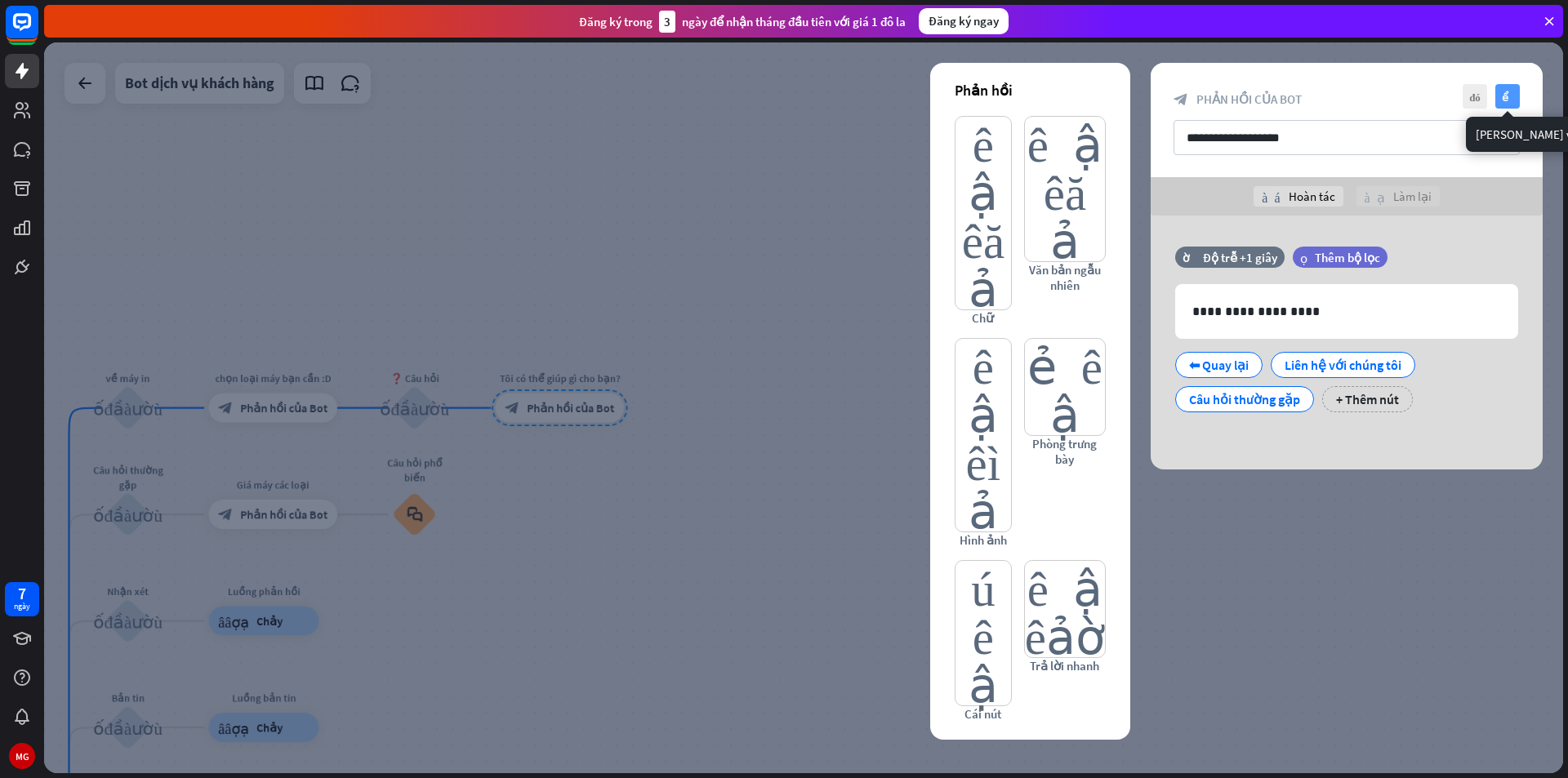
click at [1508, 102] on icon "kiểm tra" at bounding box center [1507, 96] width 24 height 24
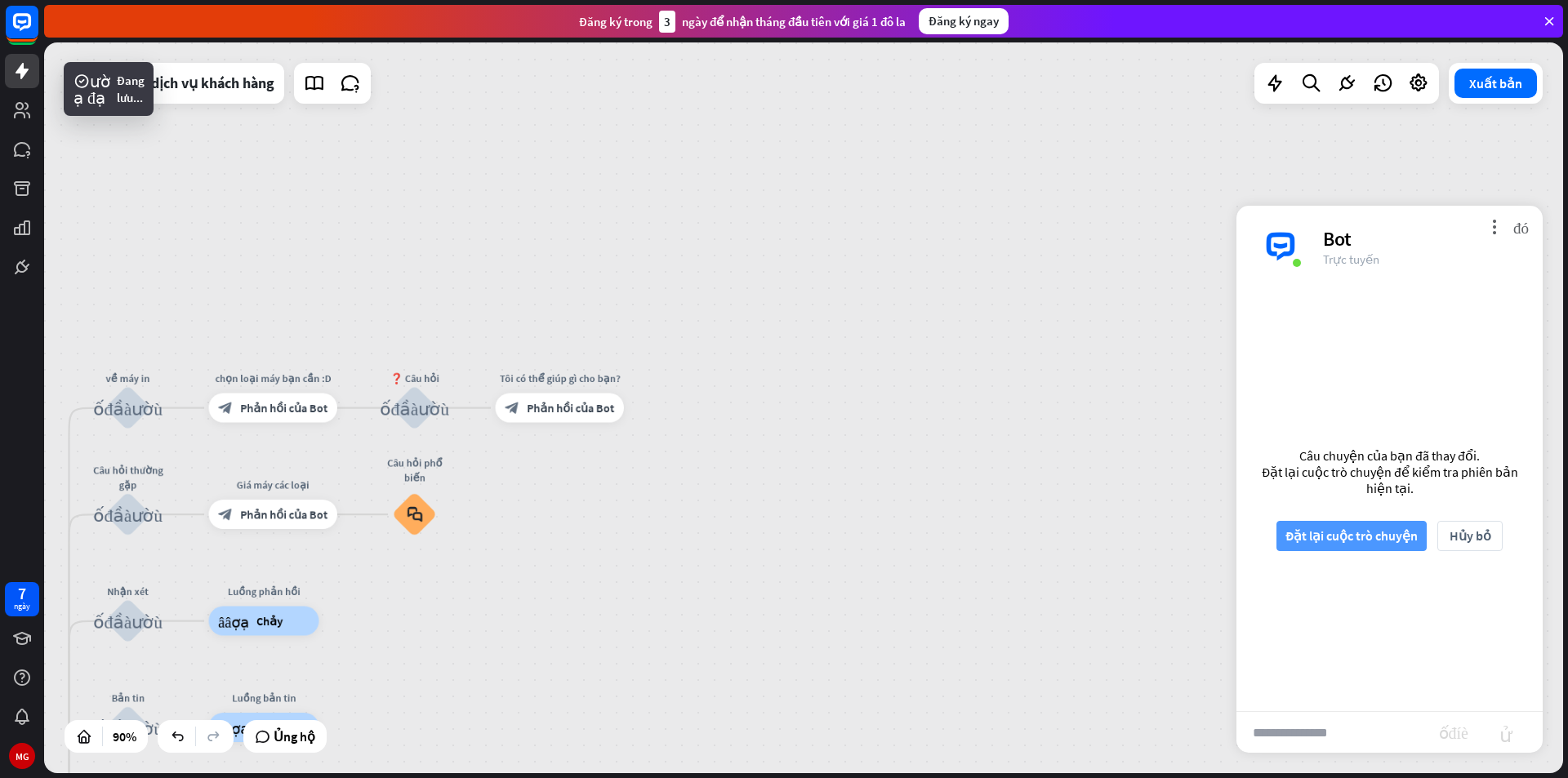
click at [1368, 547] on font "Đặt lại cuộc trò chuyện" at bounding box center [1351, 535] width 132 height 28
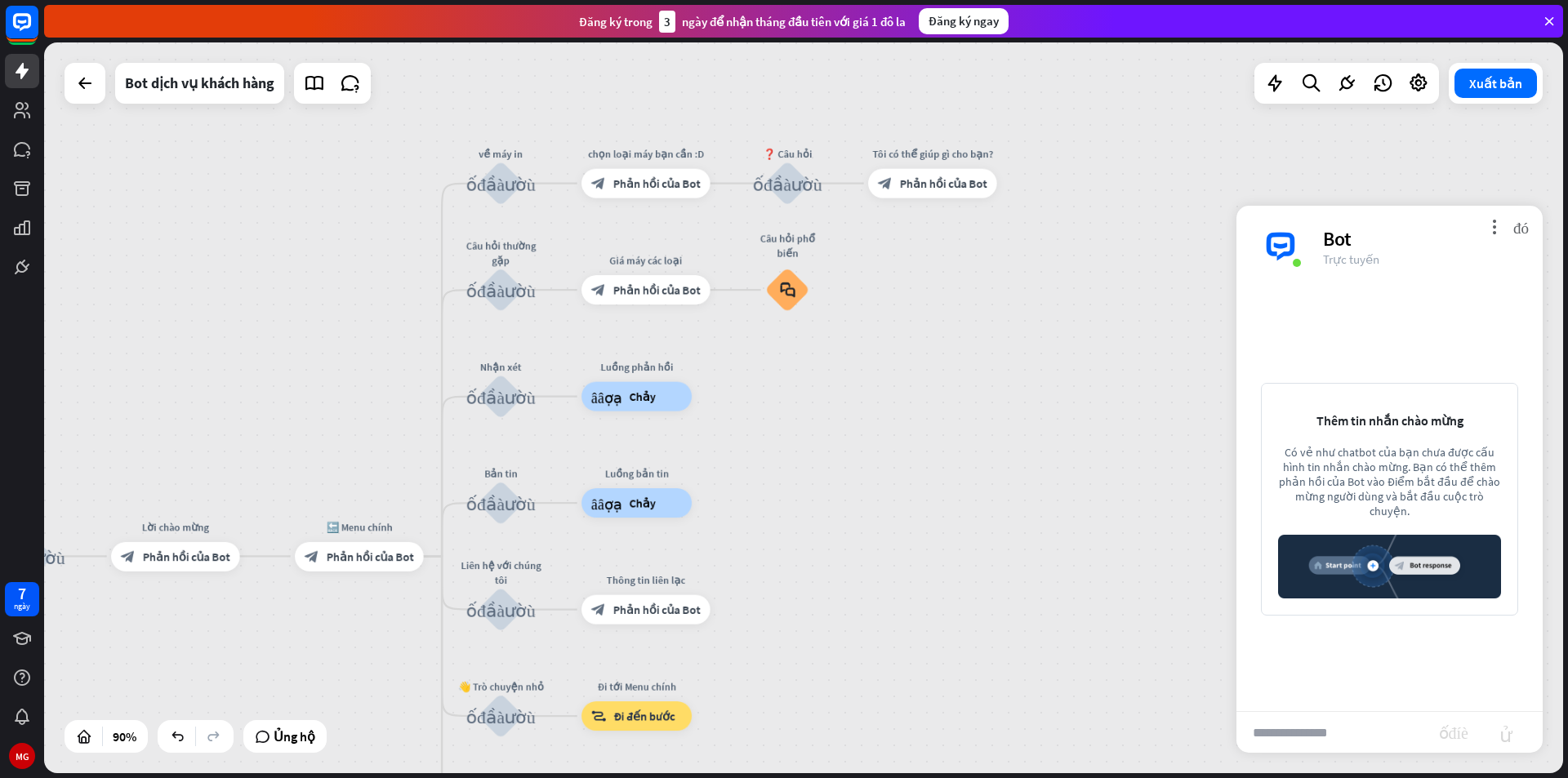
click at [1342, 752] on input "text" at bounding box center [1337, 733] width 203 height 41
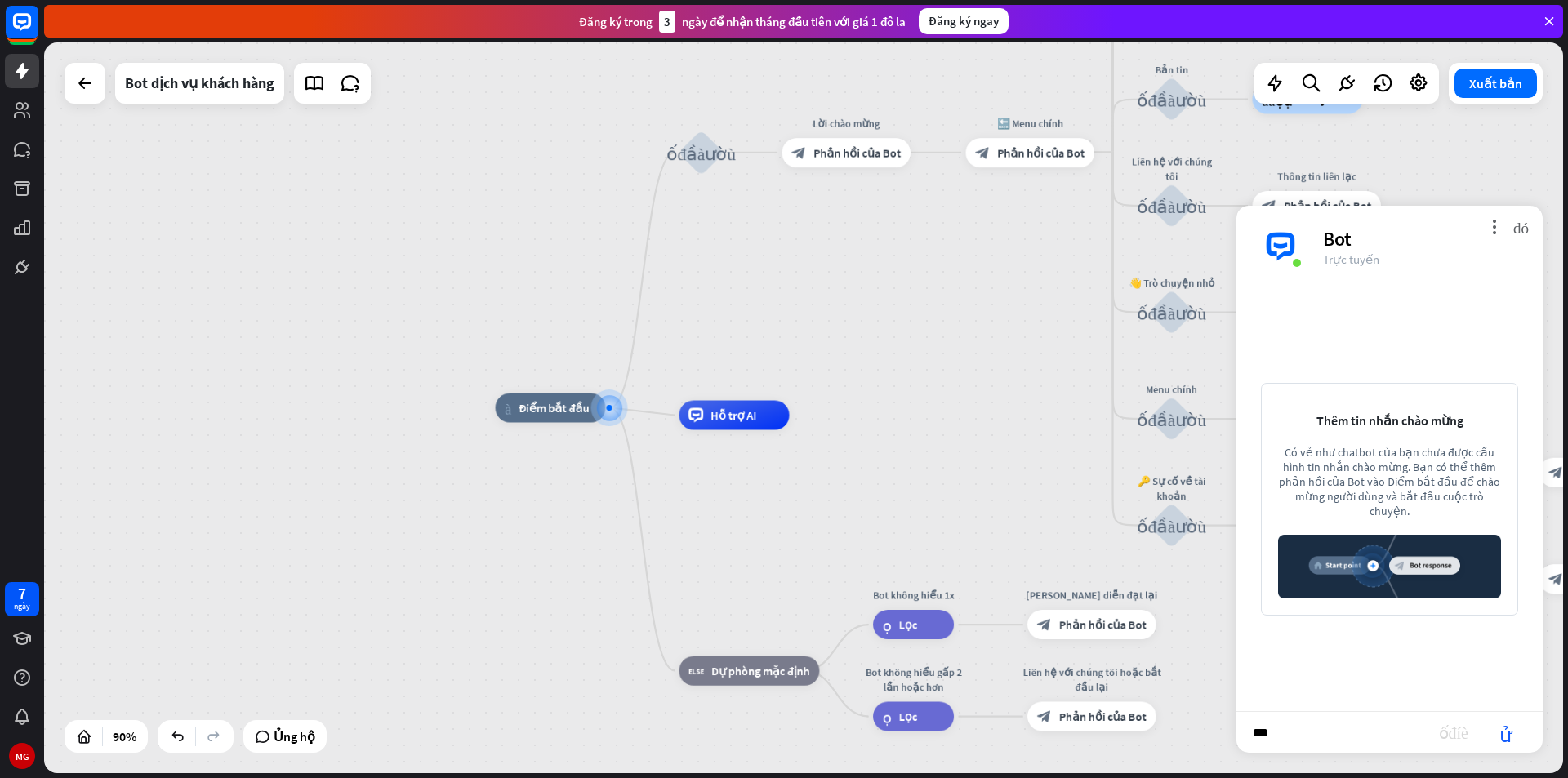
type input "****"
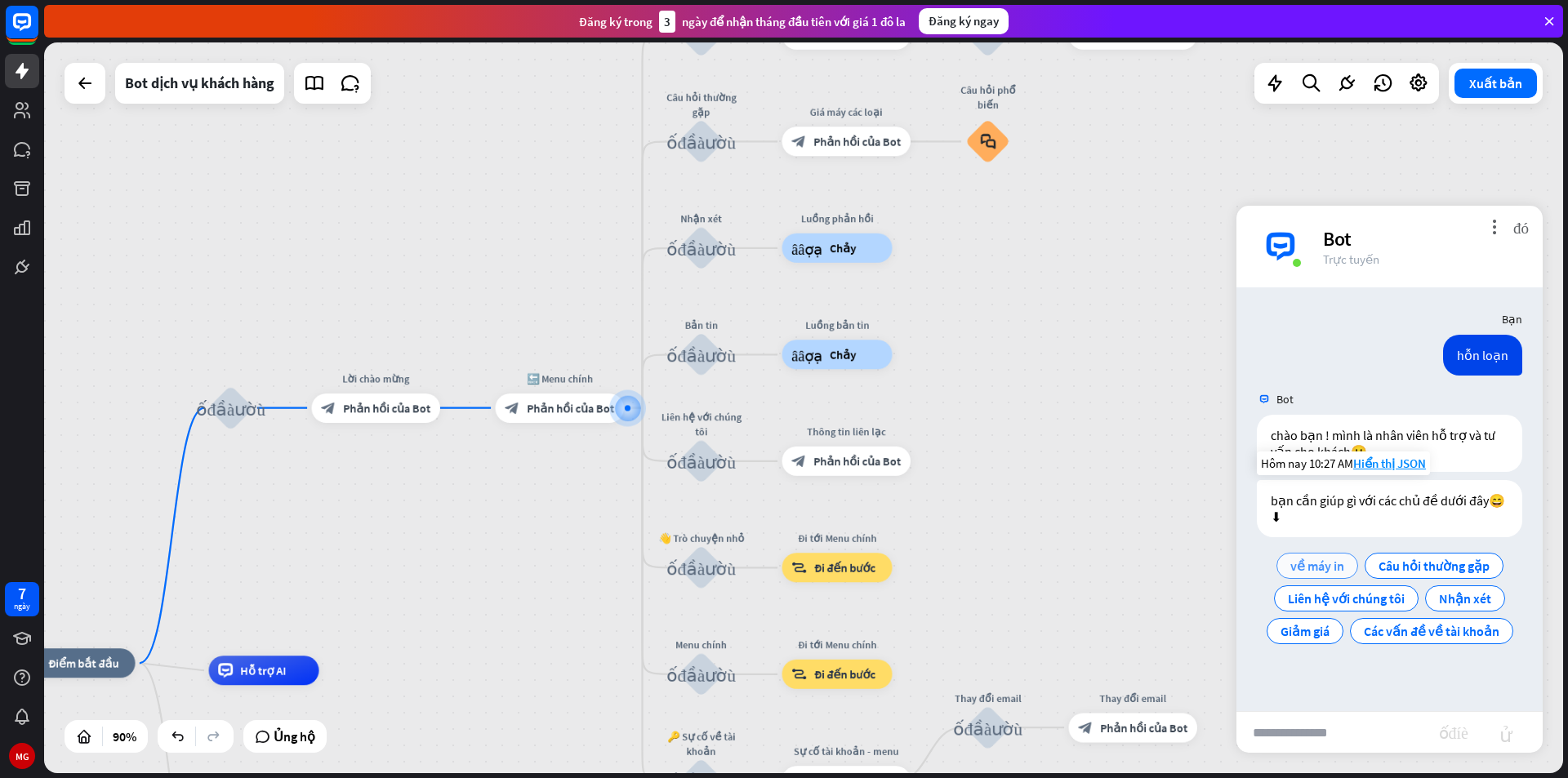
click at [1323, 563] on font "về máy in" at bounding box center [1316, 566] width 54 height 17
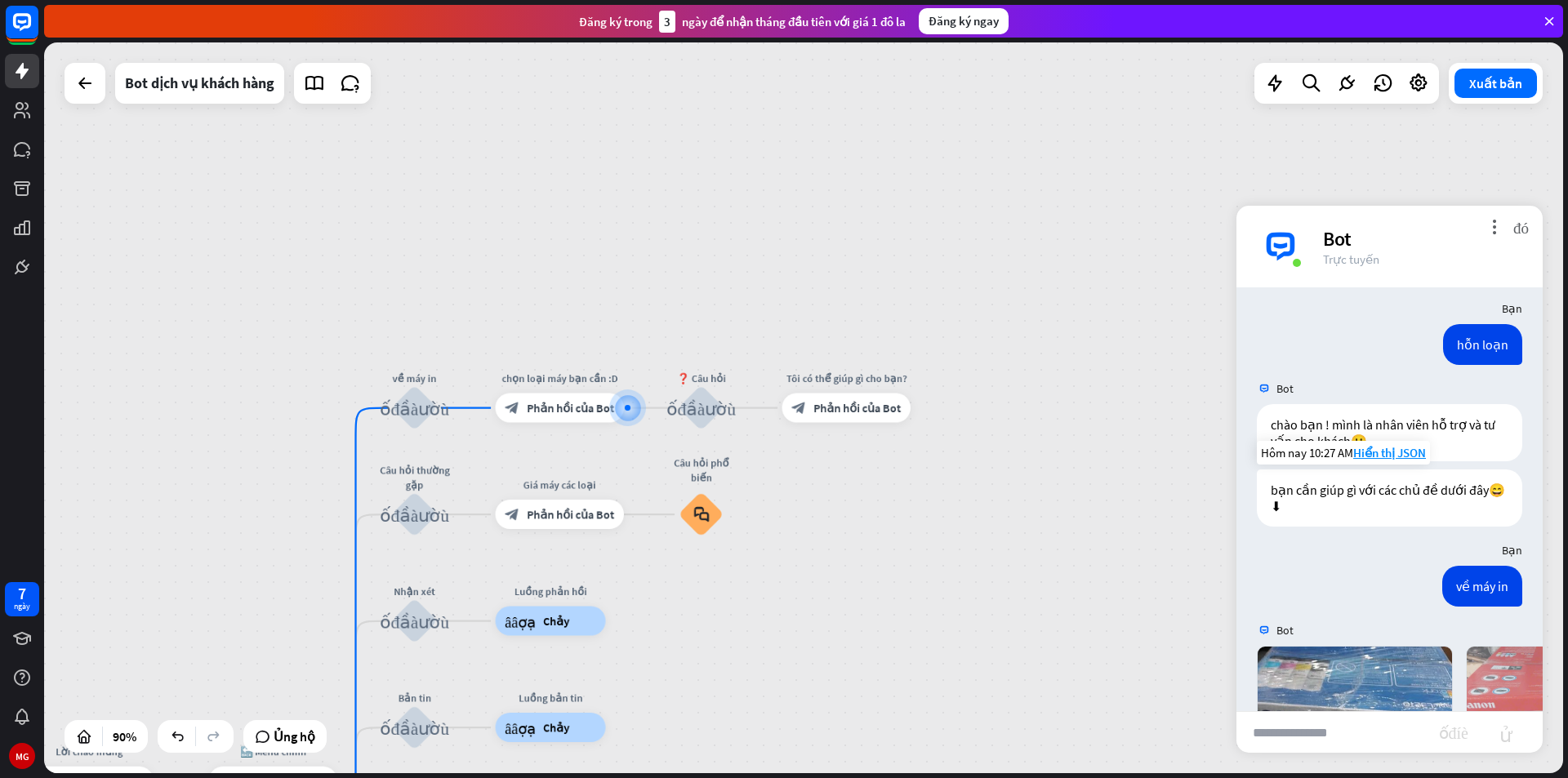
scroll to position [330, 0]
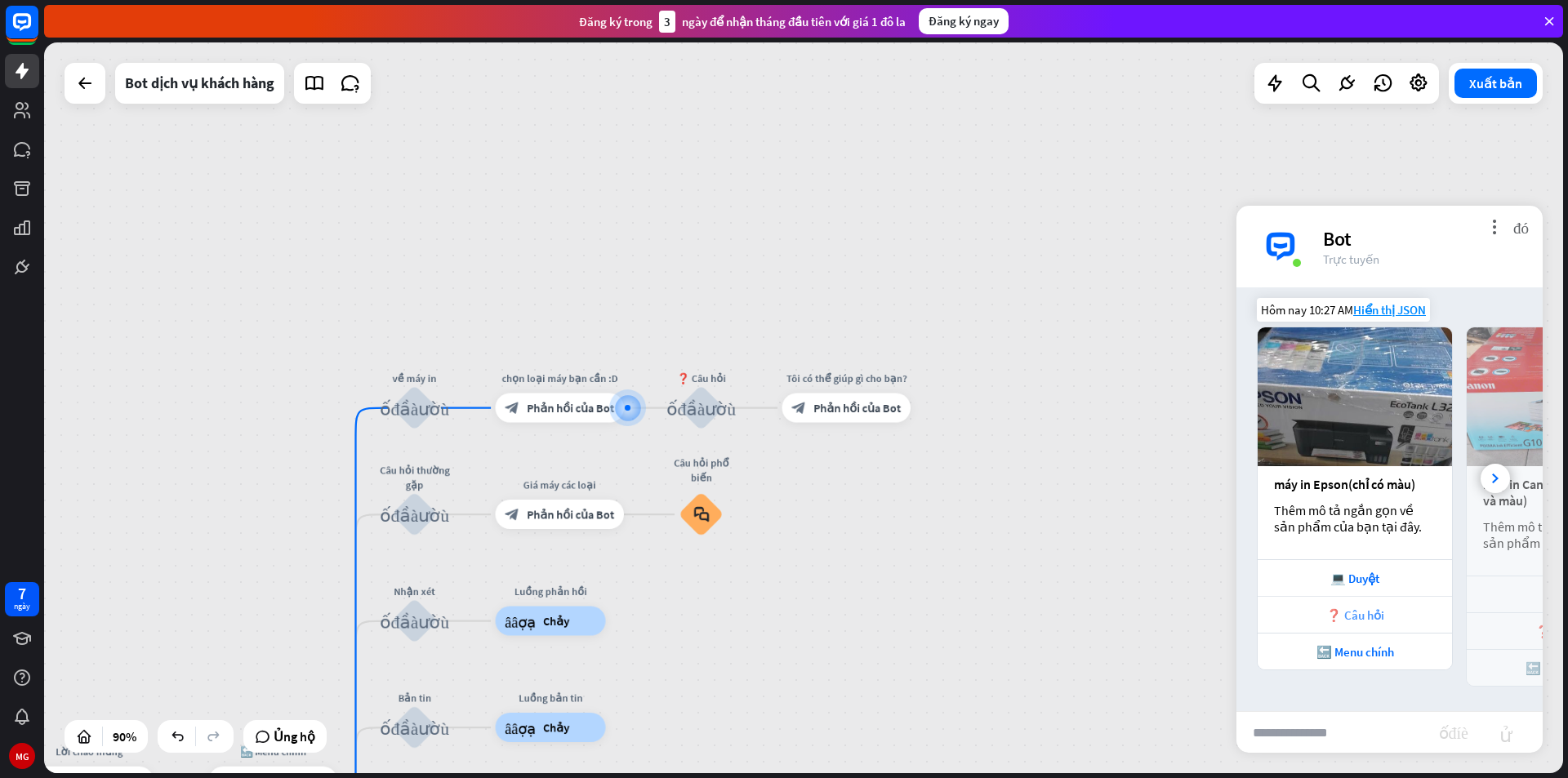
click at [1343, 612] on font "❓ Câu hỏi" at bounding box center [1355, 616] width 58 height 16
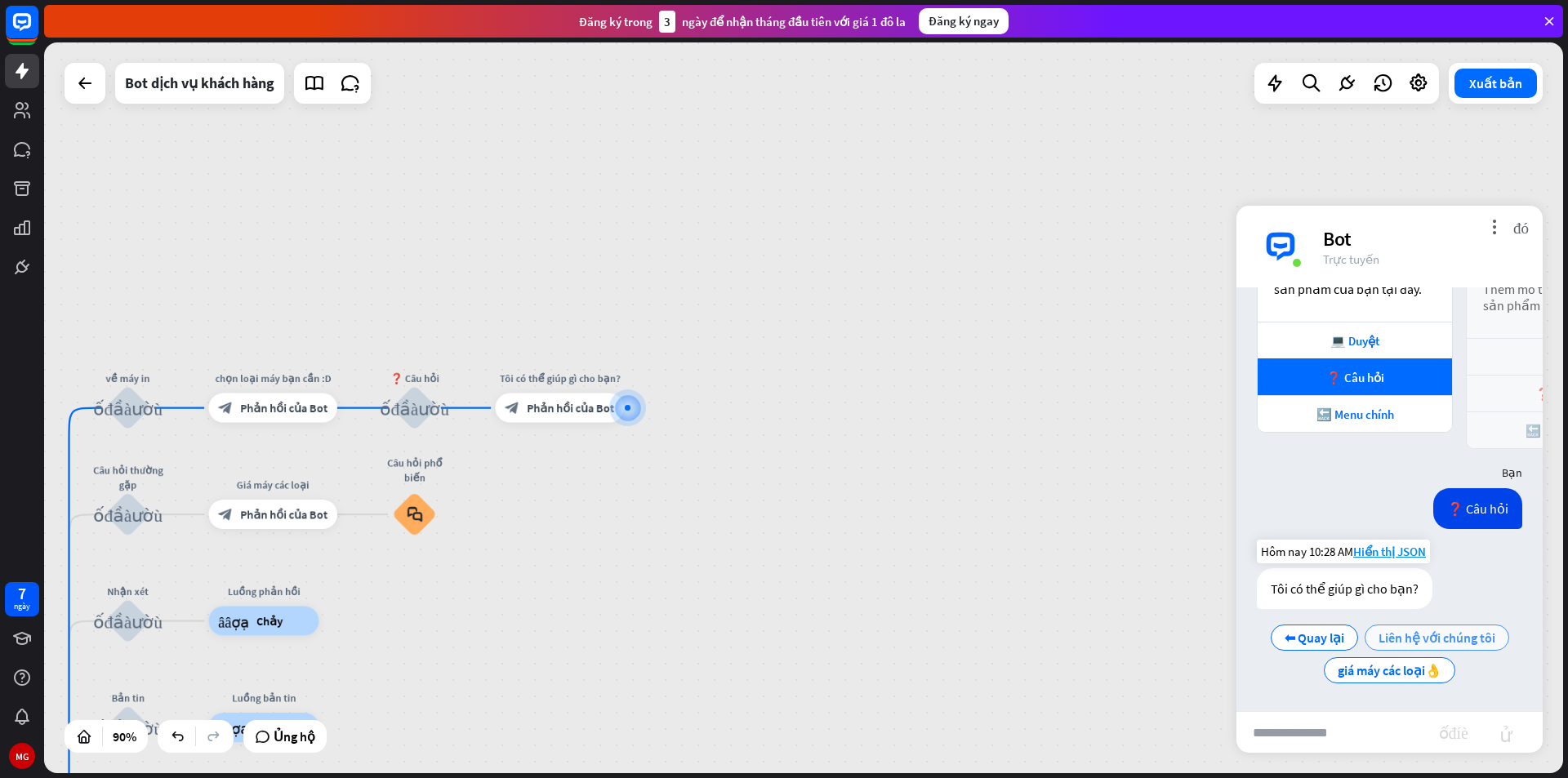
scroll to position [568, 0]
click at [1375, 672] on span "giá máy các loại👌" at bounding box center [1390, 670] width 104 height 17
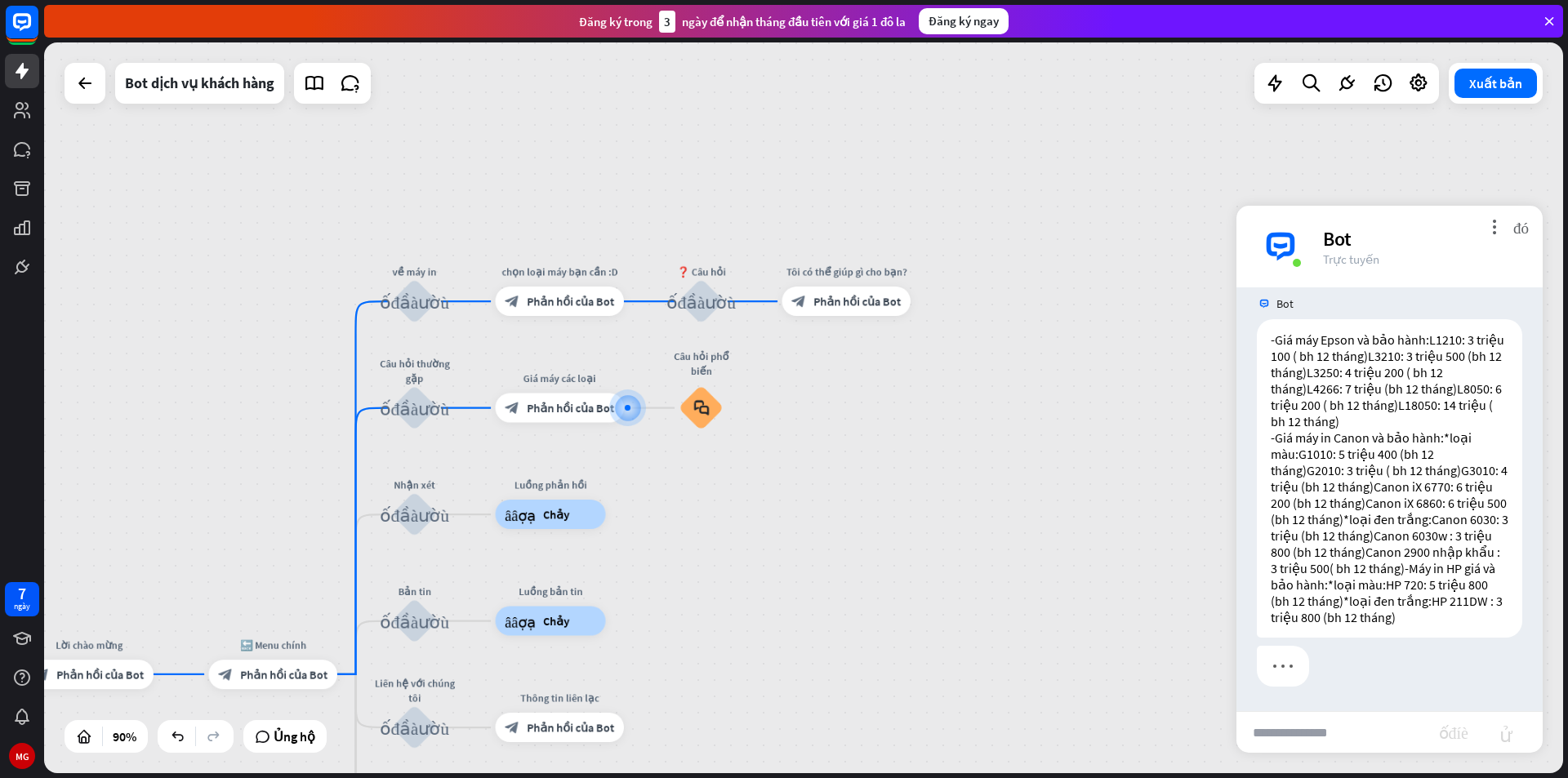
scroll to position [1091, 0]
click at [585, 419] on div "block_bot_response Phản hồi của Bot" at bounding box center [560, 408] width 129 height 29
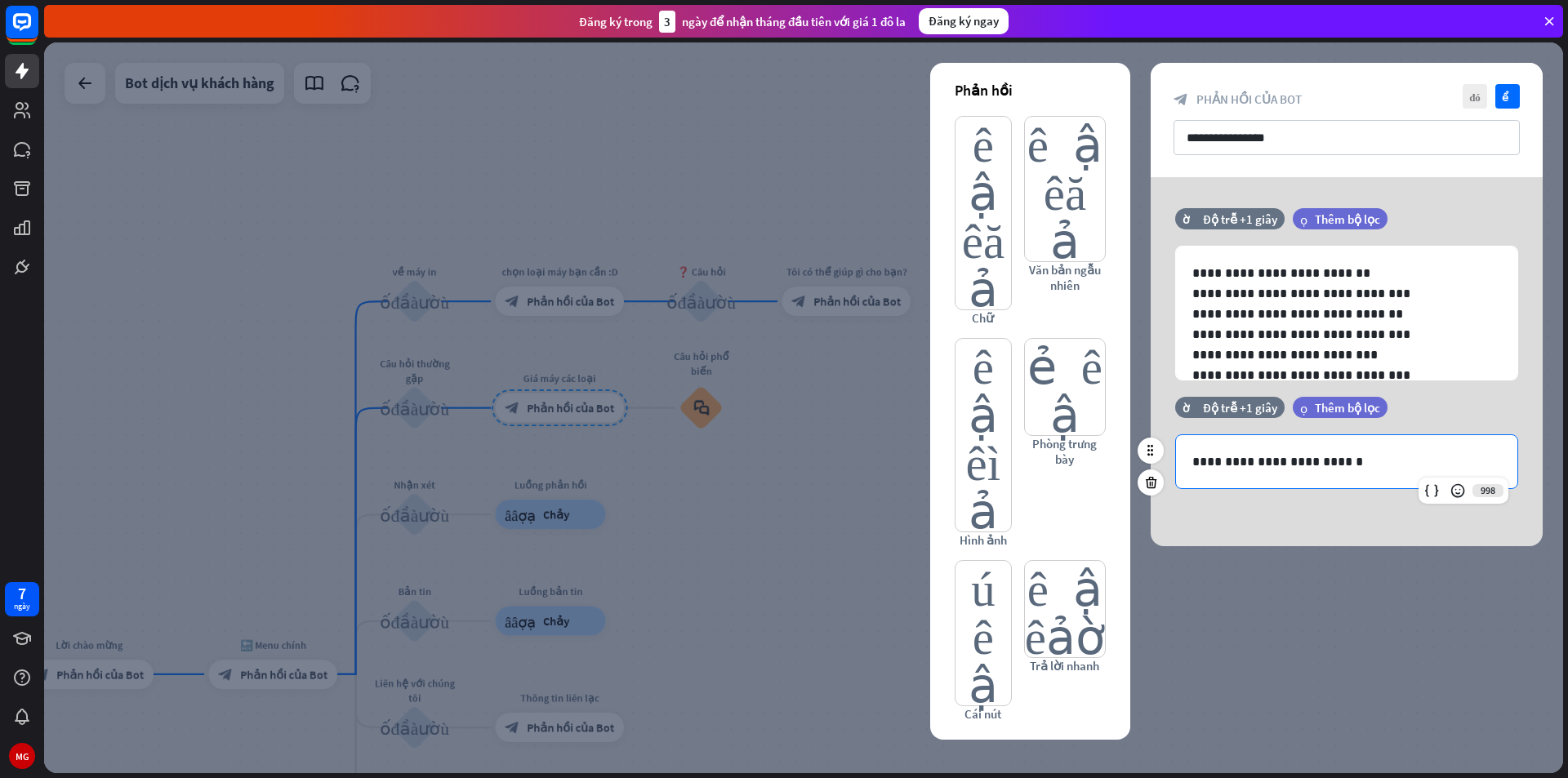
click at [1333, 461] on p "**********" at bounding box center [1346, 461] width 308 height 21
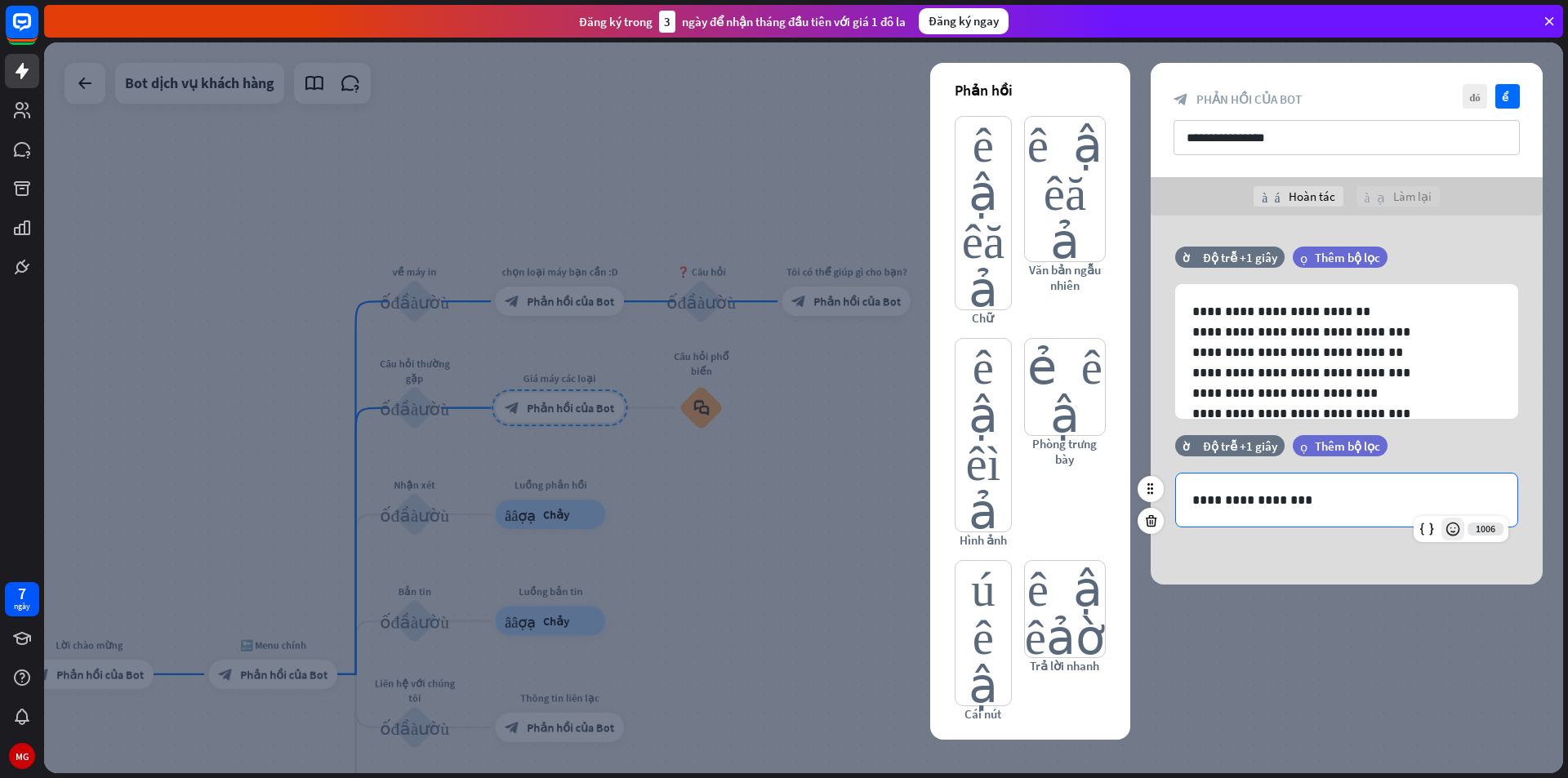
click at [1445, 526] on icon at bounding box center [1453, 528] width 17 height 17
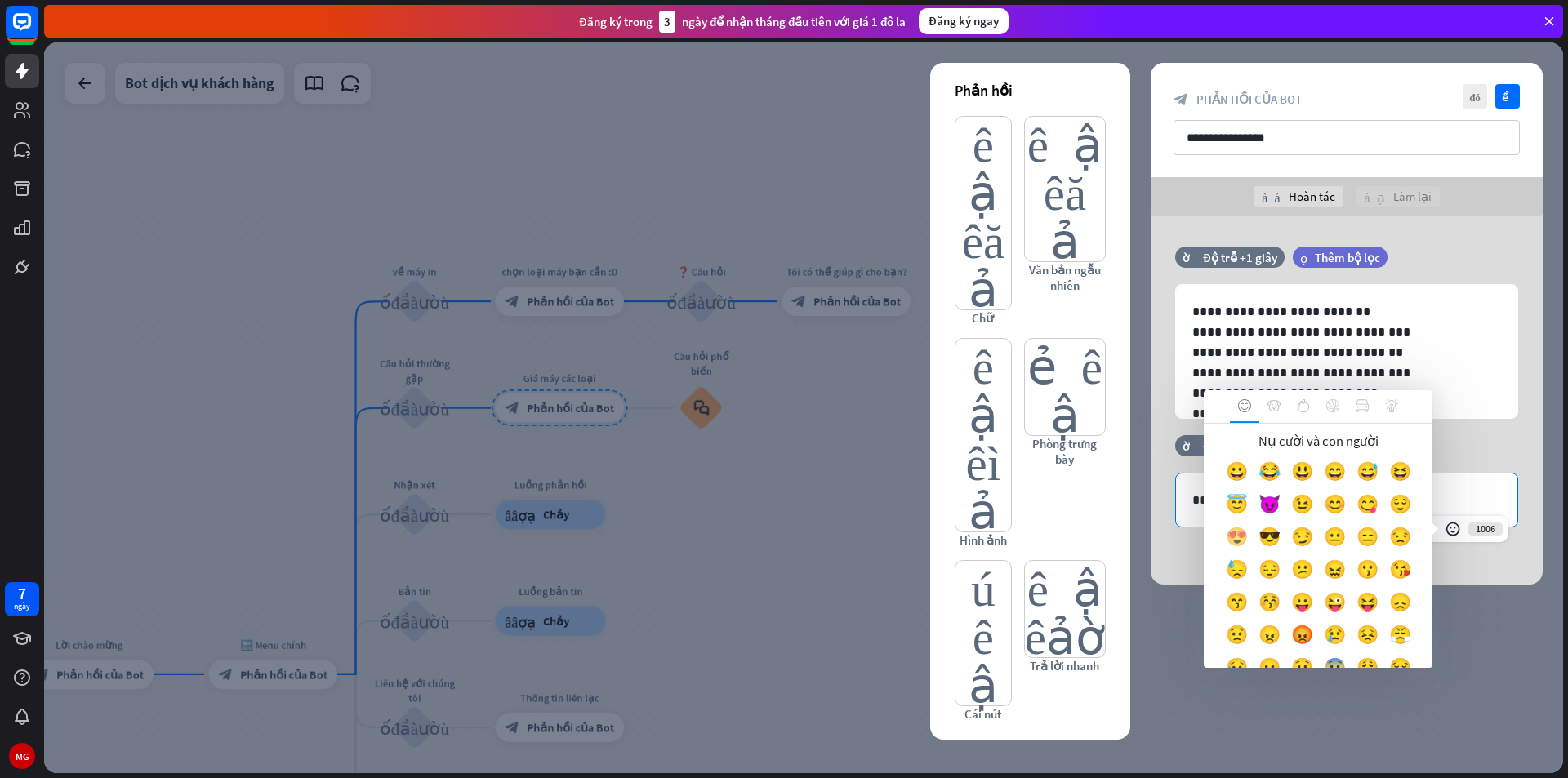
click at [1248, 539] on font "😍" at bounding box center [1236, 535] width 23 height 23
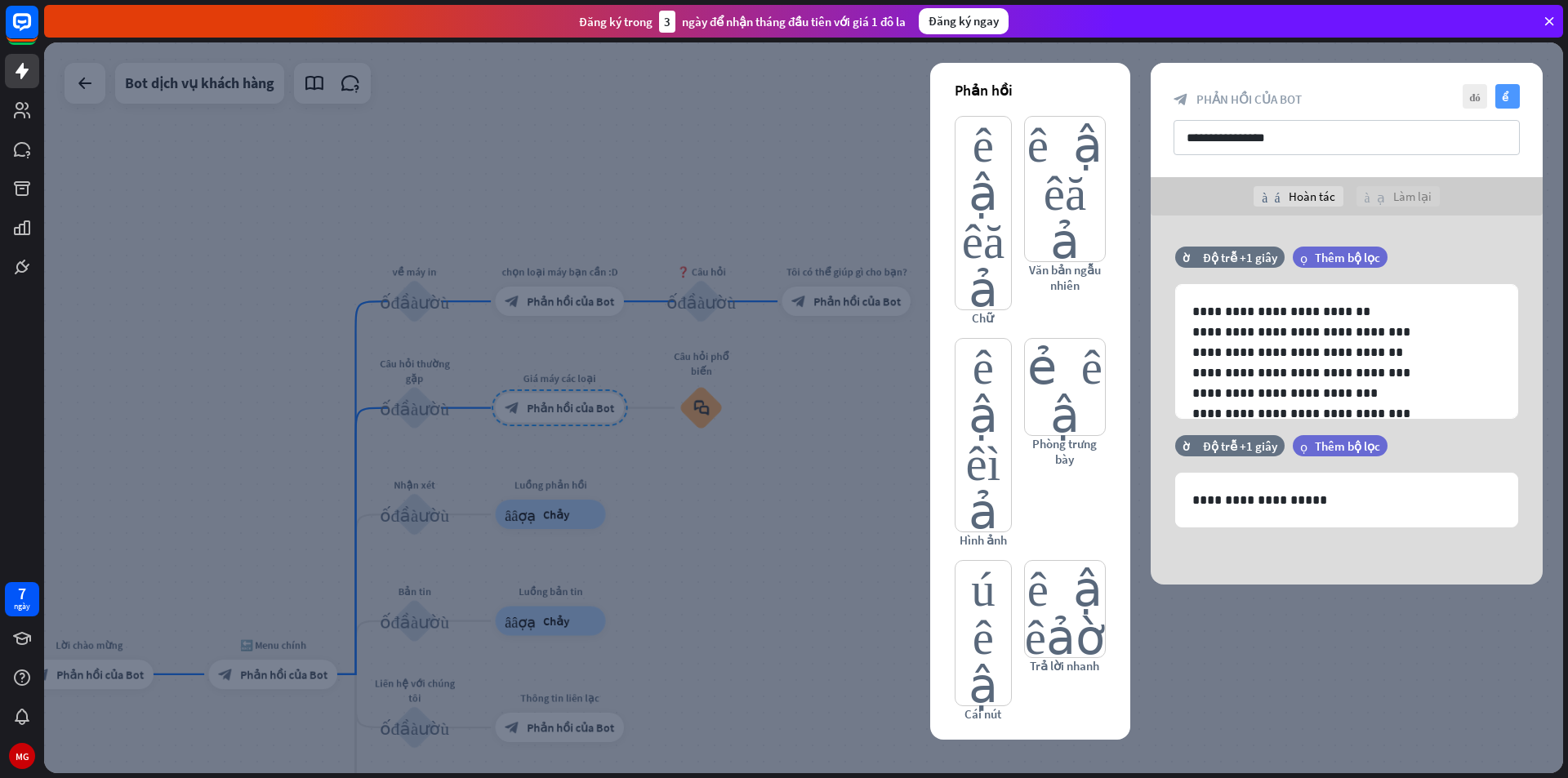
click at [1510, 103] on icon "kiểm tra" at bounding box center [1507, 96] width 24 height 24
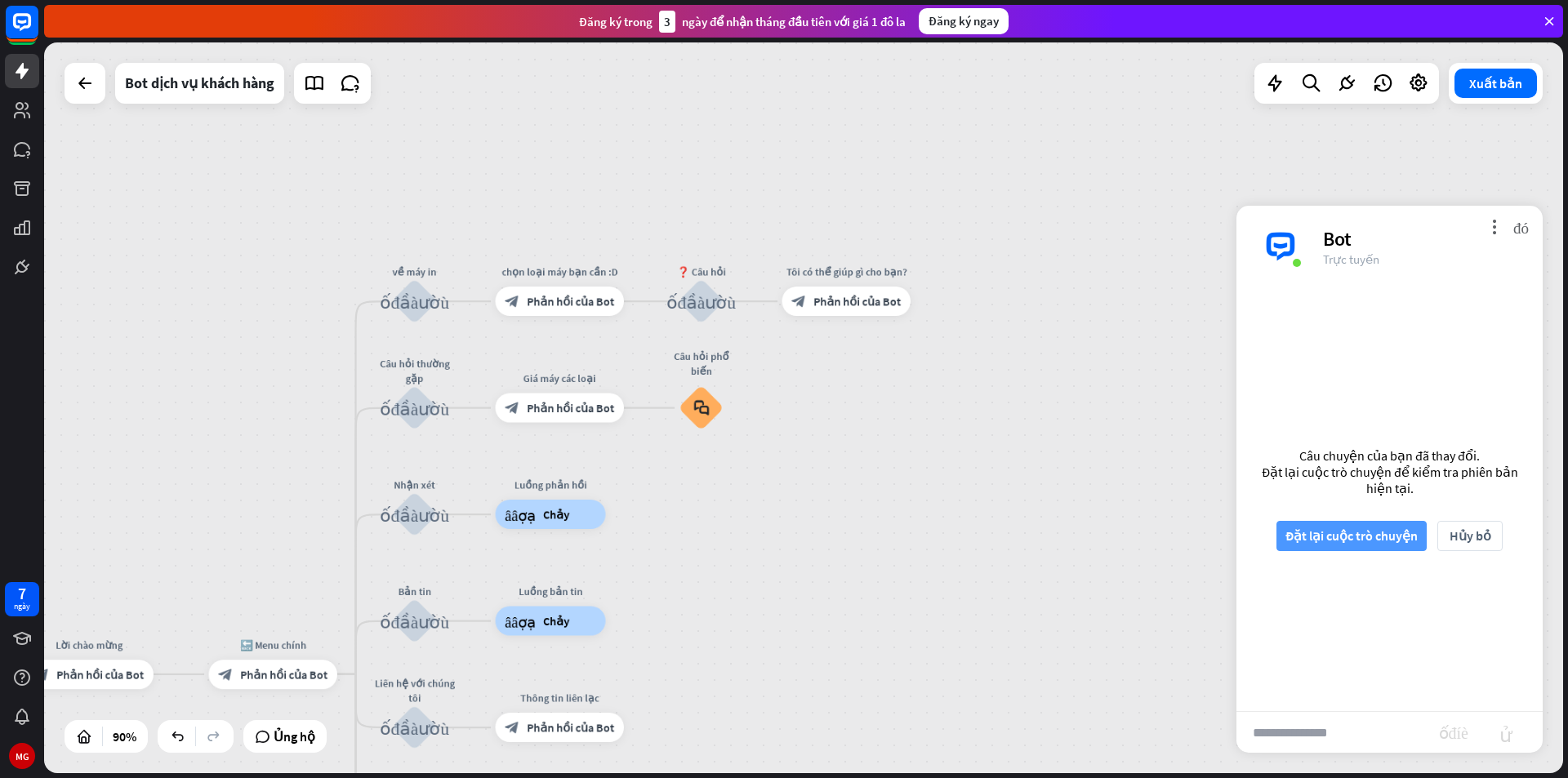
click at [1384, 537] on font "Đặt lại cuộc trò chuyện" at bounding box center [1351, 535] width 132 height 17
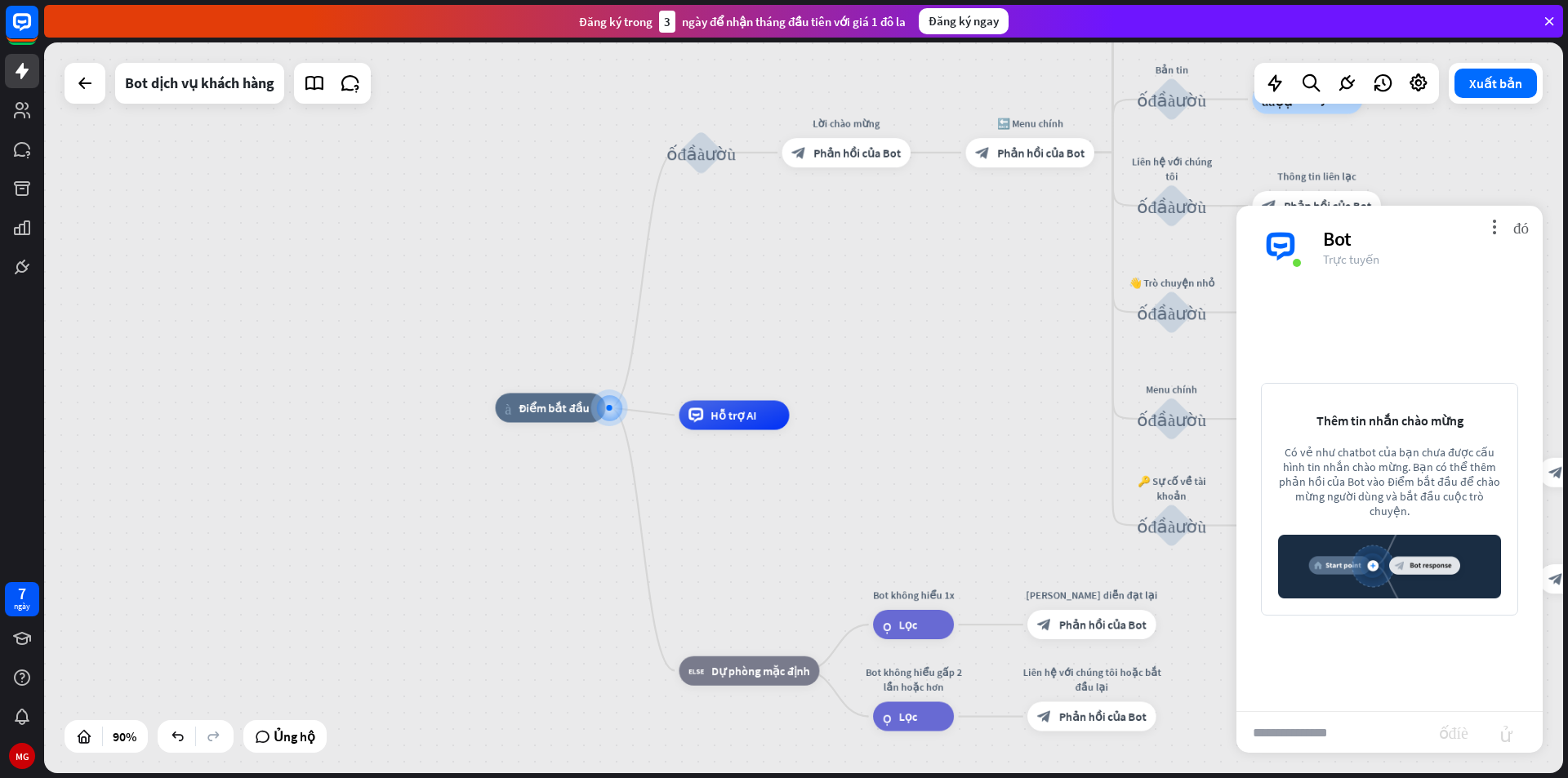
click at [1322, 740] on input "text" at bounding box center [1337, 733] width 203 height 41
type input "*******"
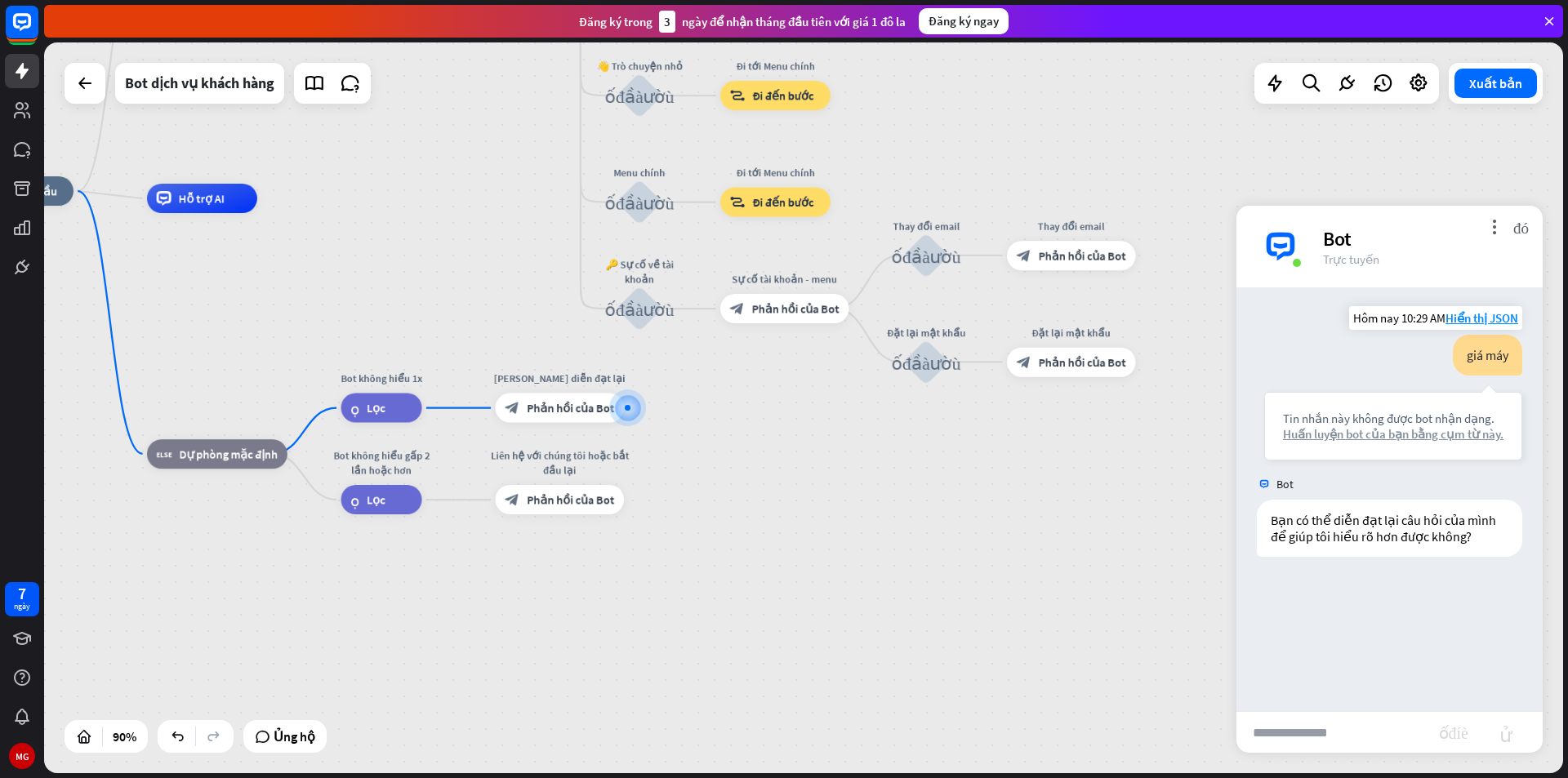
click at [1427, 436] on font "Huấn luyện bot của bạn bằng cụm từ này." at bounding box center [1393, 435] width 220 height 16
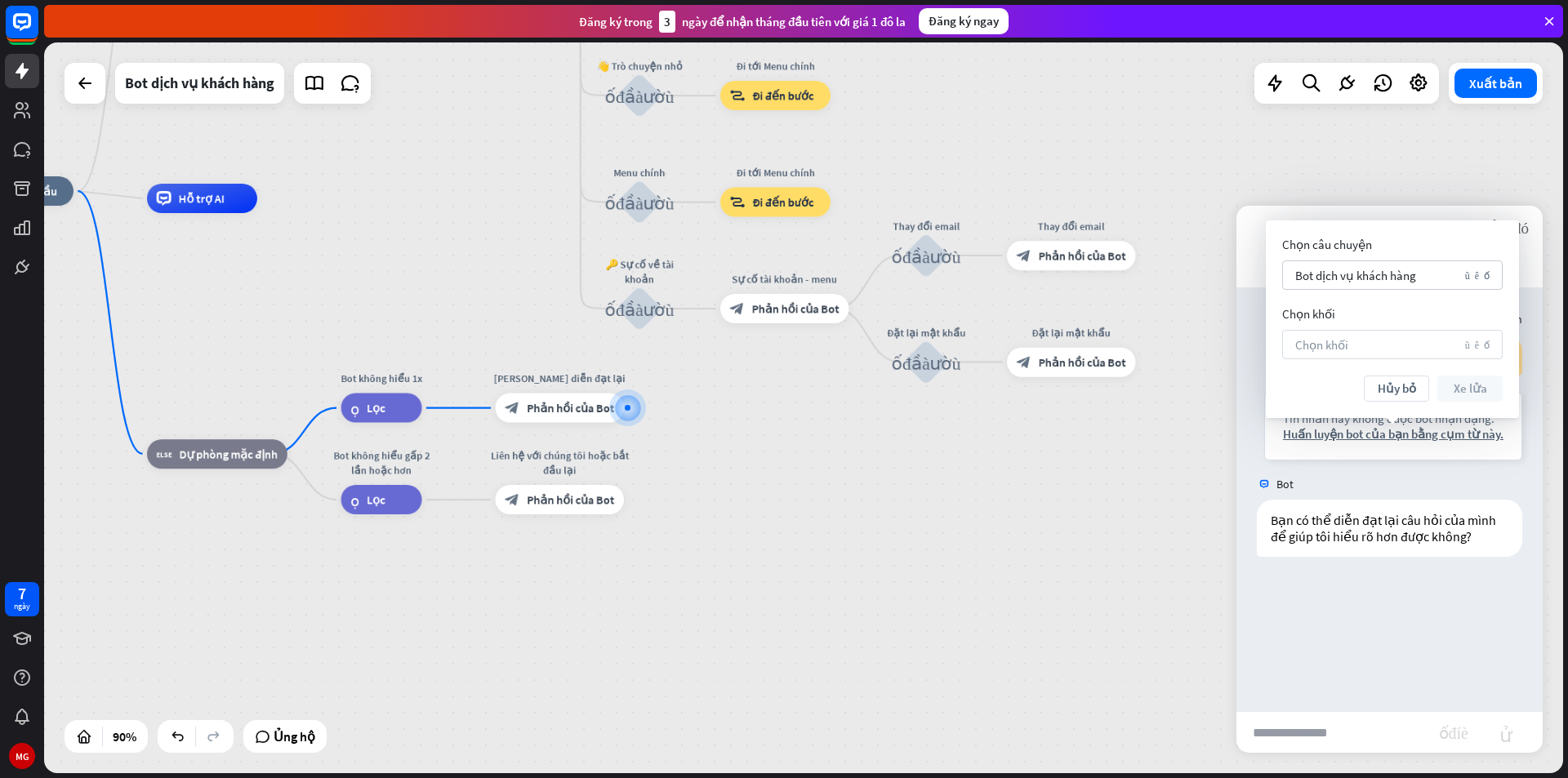
click at [1427, 348] on div "Chọn khối mũi tên xuống" at bounding box center [1392, 344] width 220 height 29
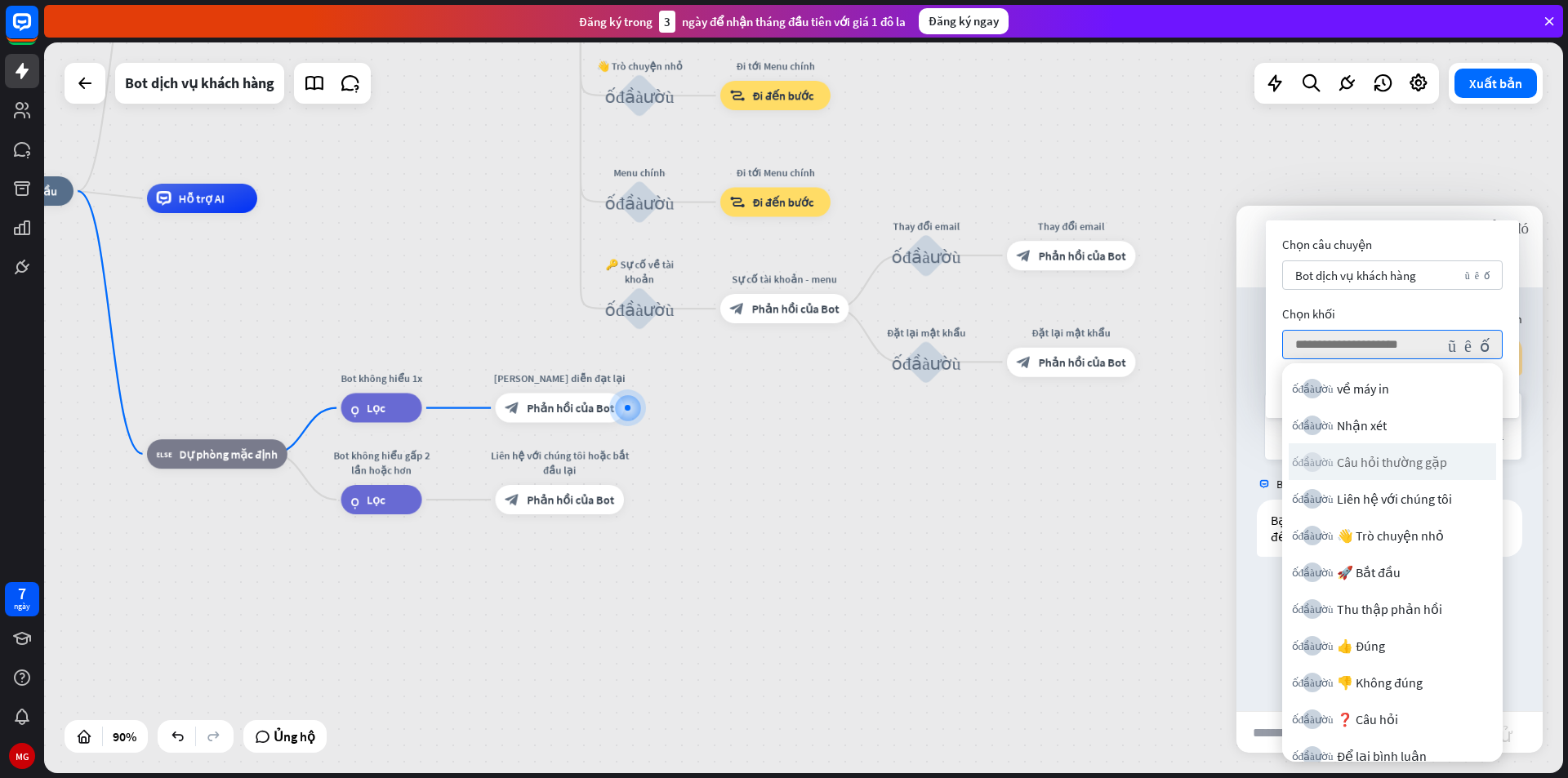
click at [1407, 475] on div "khối_đầu_vào_người_dùng Câu hỏi thường gặp" at bounding box center [1393, 462] width 208 height 37
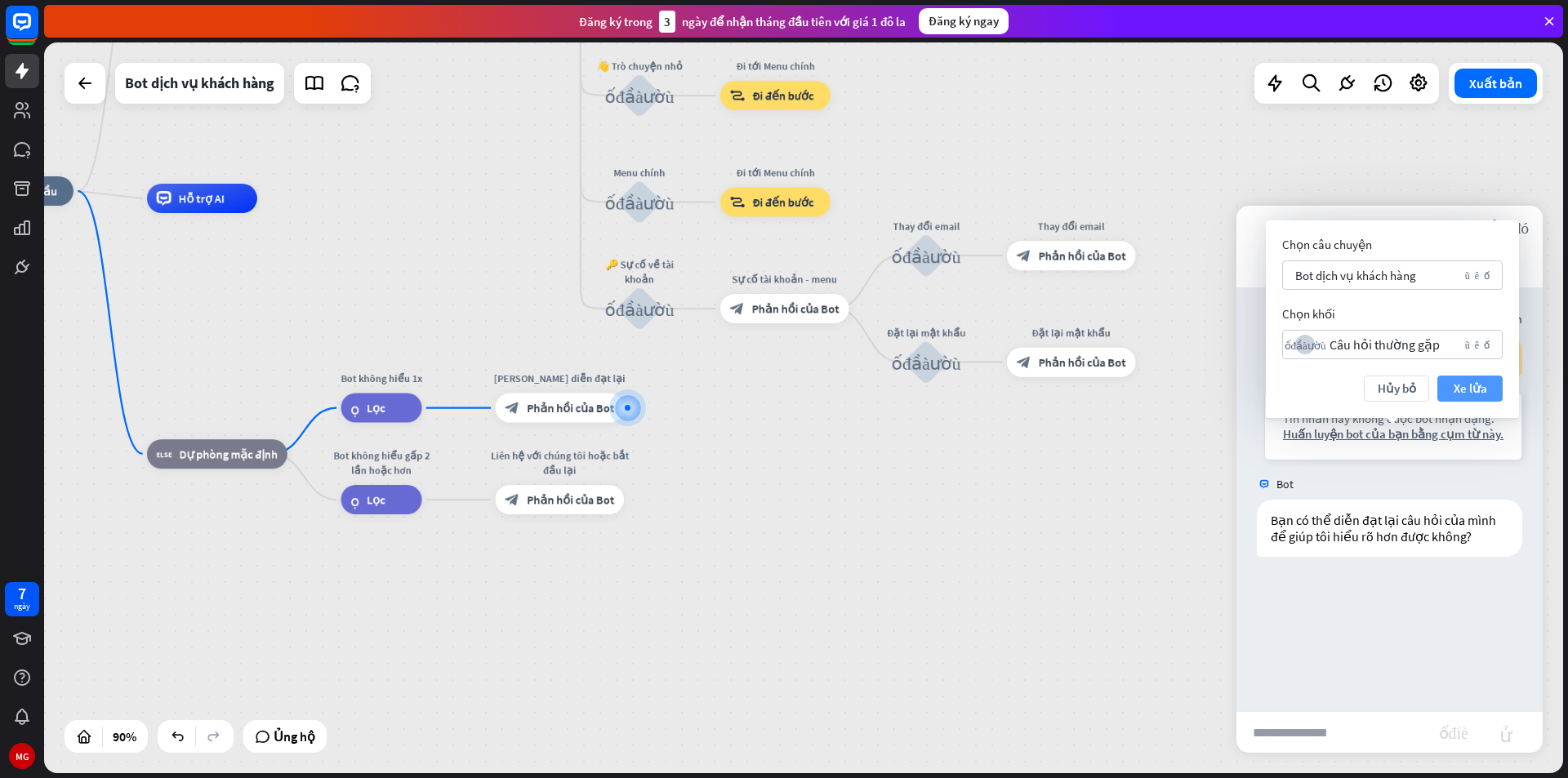
click at [1439, 391] on button "Xe lửa" at bounding box center [1469, 389] width 66 height 26
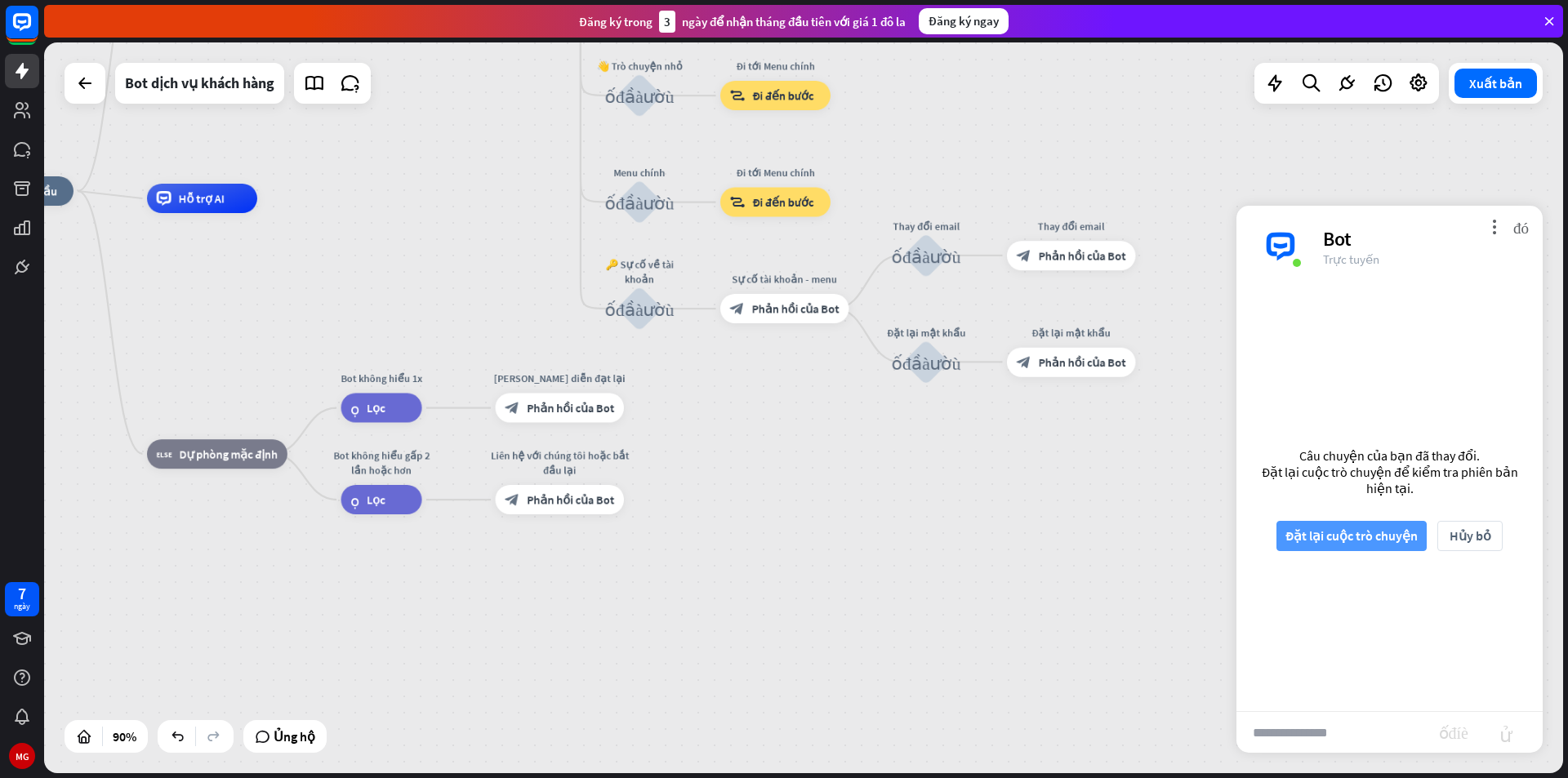
click at [1367, 526] on font "Đặt lại cuộc trò chuyện" at bounding box center [1351, 535] width 132 height 28
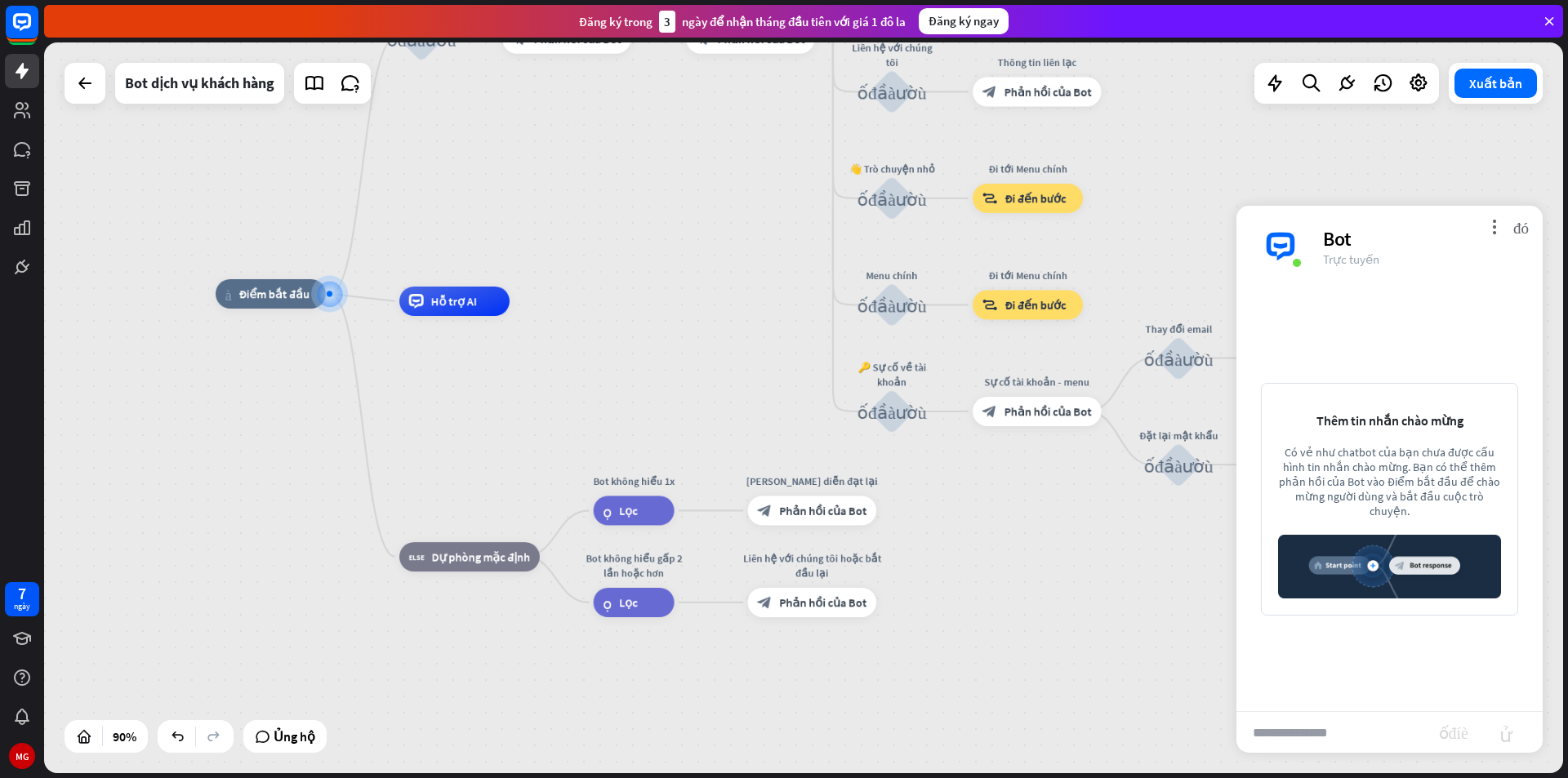
click at [1353, 739] on input "text" at bounding box center [1337, 733] width 203 height 41
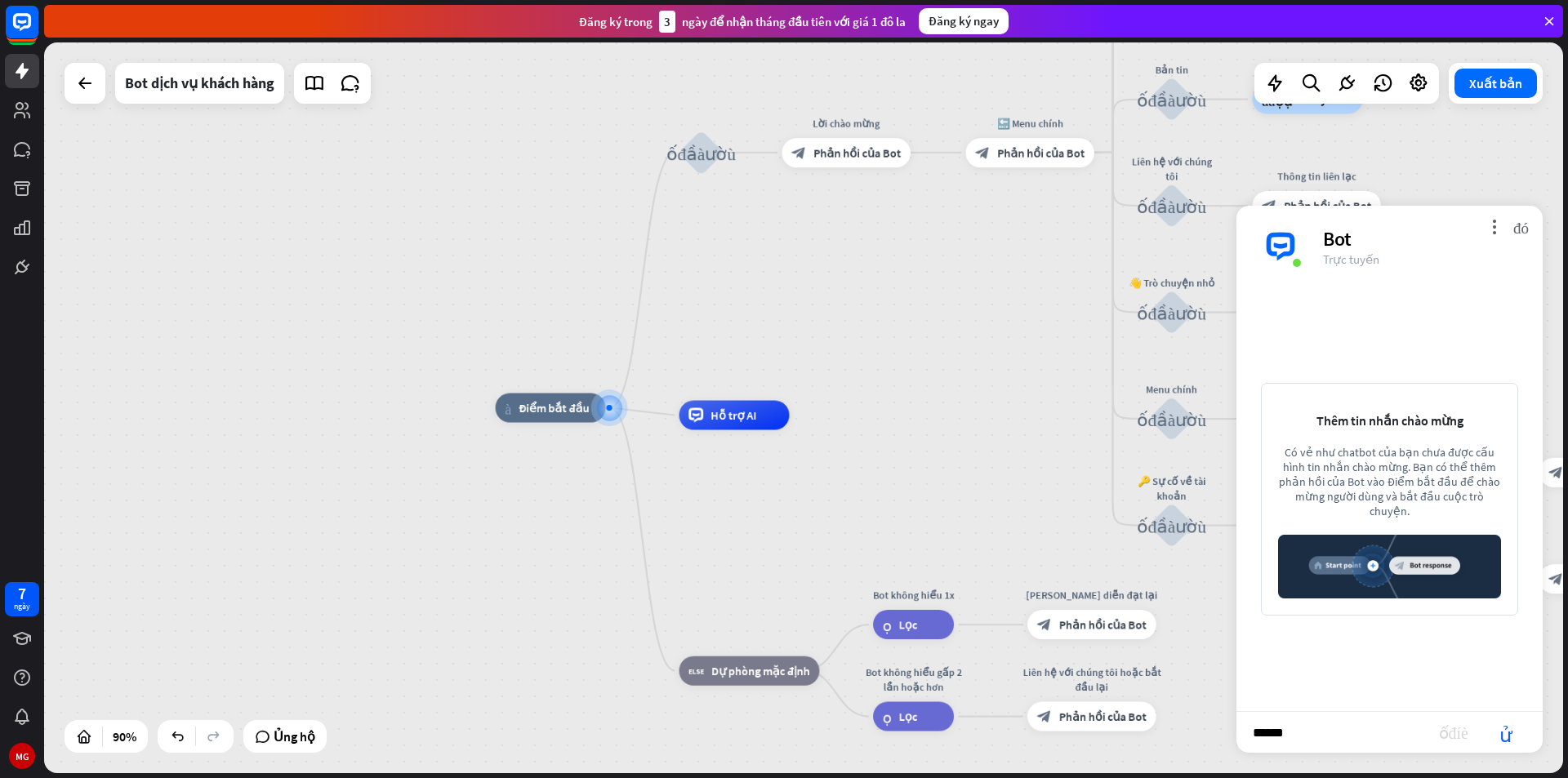
type input "*******"
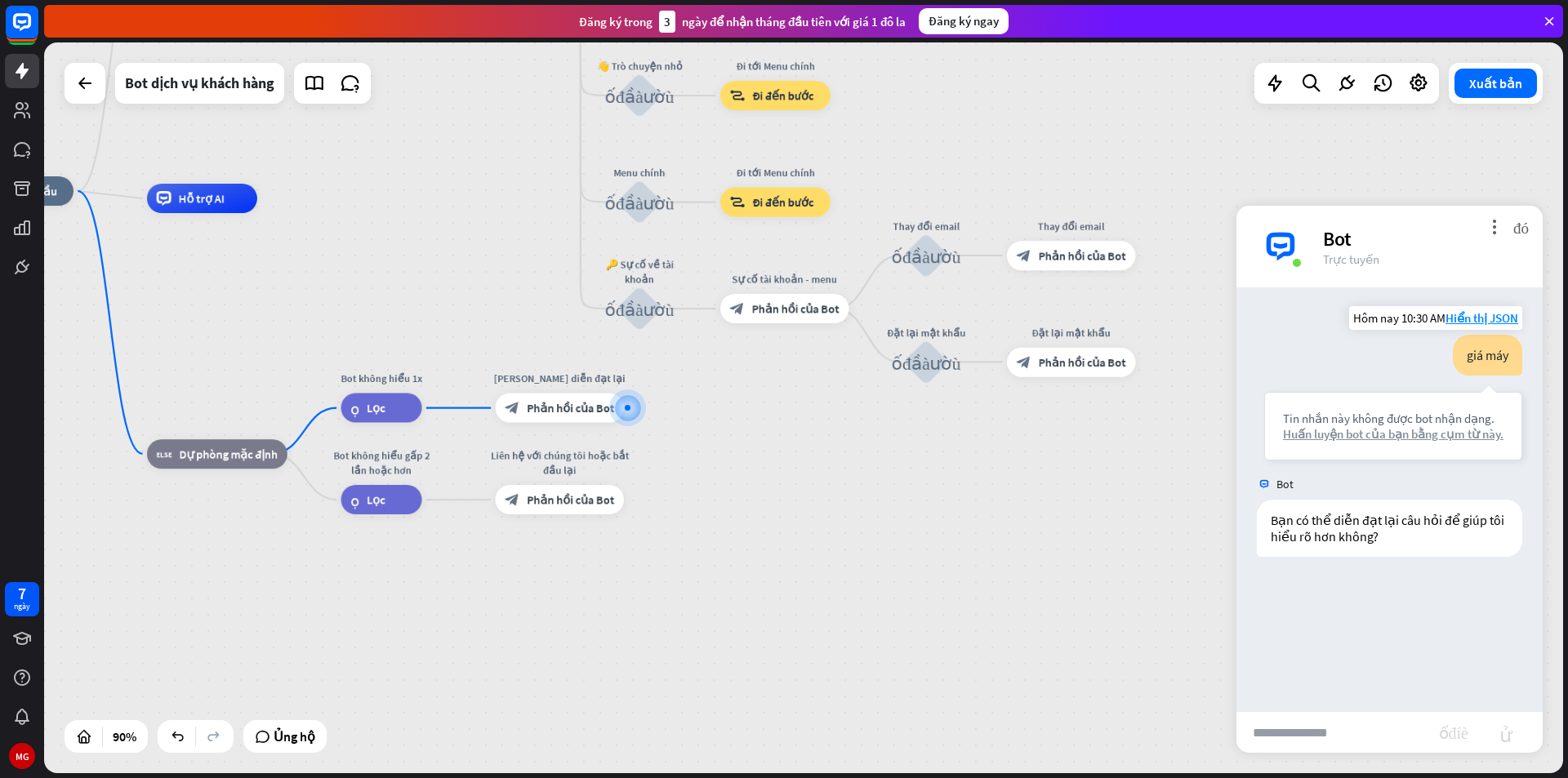
click at [1409, 436] on font "Huấn luyện bot của bạn bằng cụm từ này." at bounding box center [1393, 435] width 220 height 16
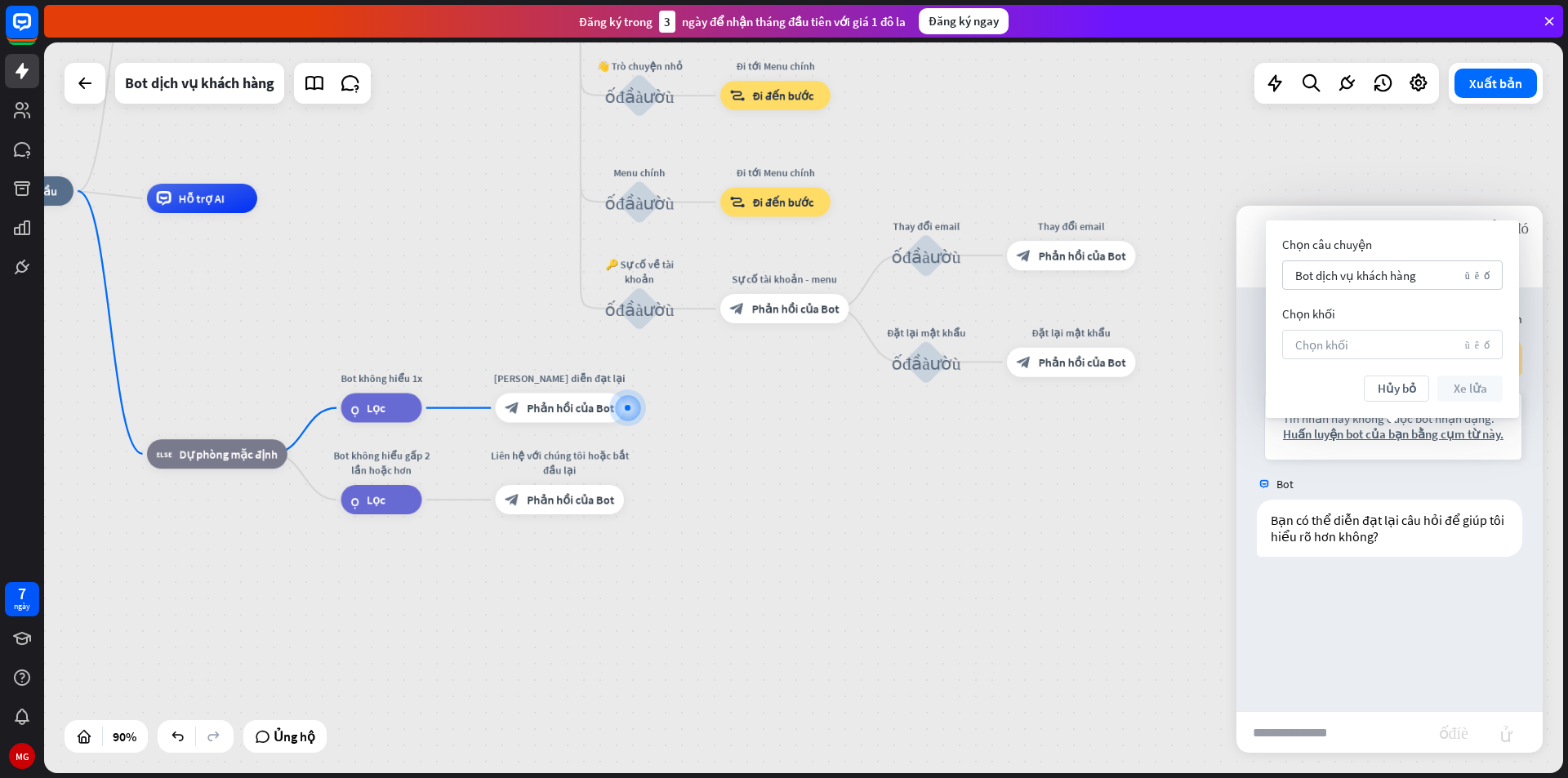
click at [1442, 349] on div "Chọn khối mũi tên xuống" at bounding box center [1392, 344] width 220 height 29
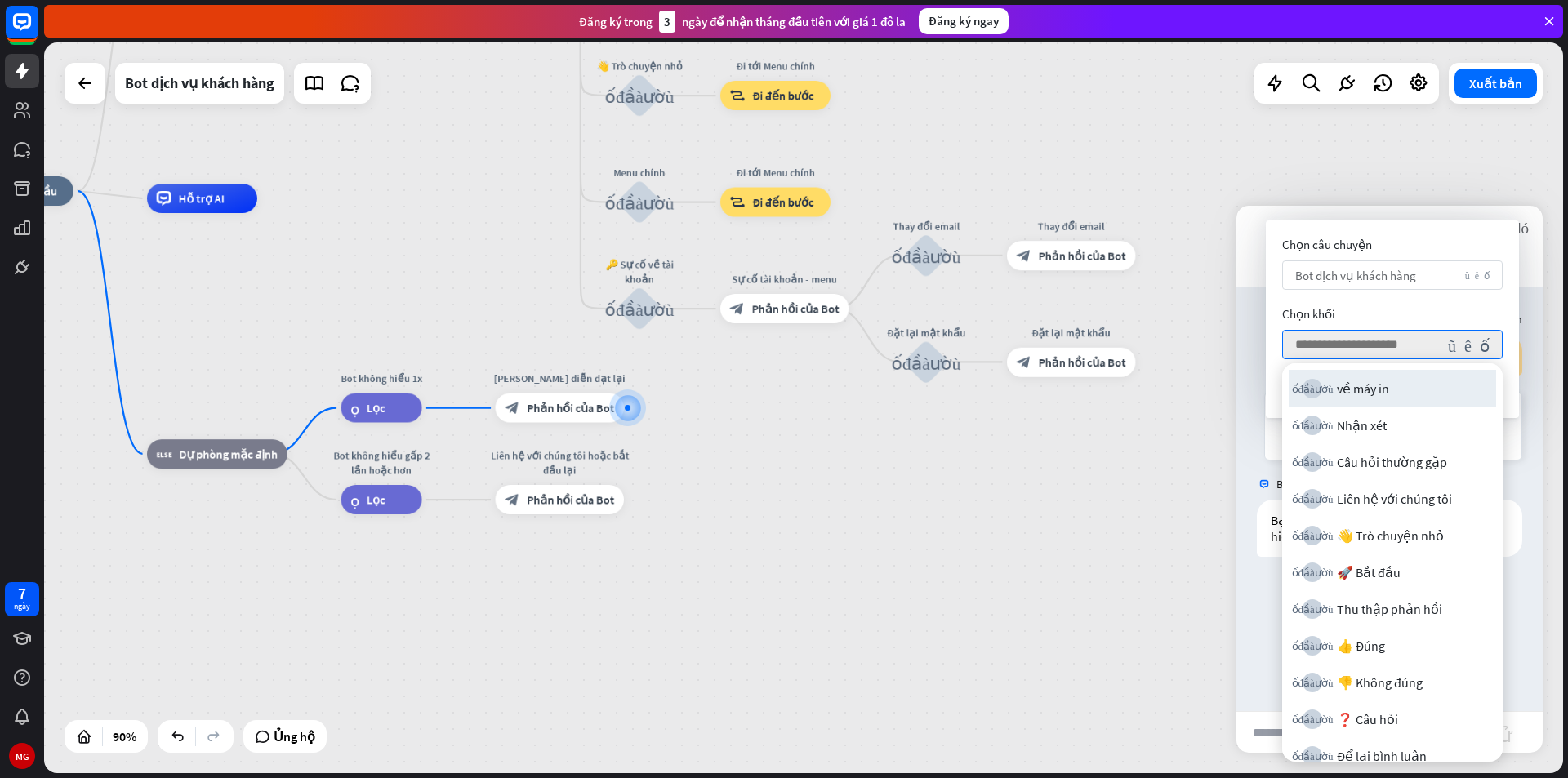
click at [1450, 274] on div "Bot dịch vụ khách hàng mũi tên xuống" at bounding box center [1392, 275] width 220 height 29
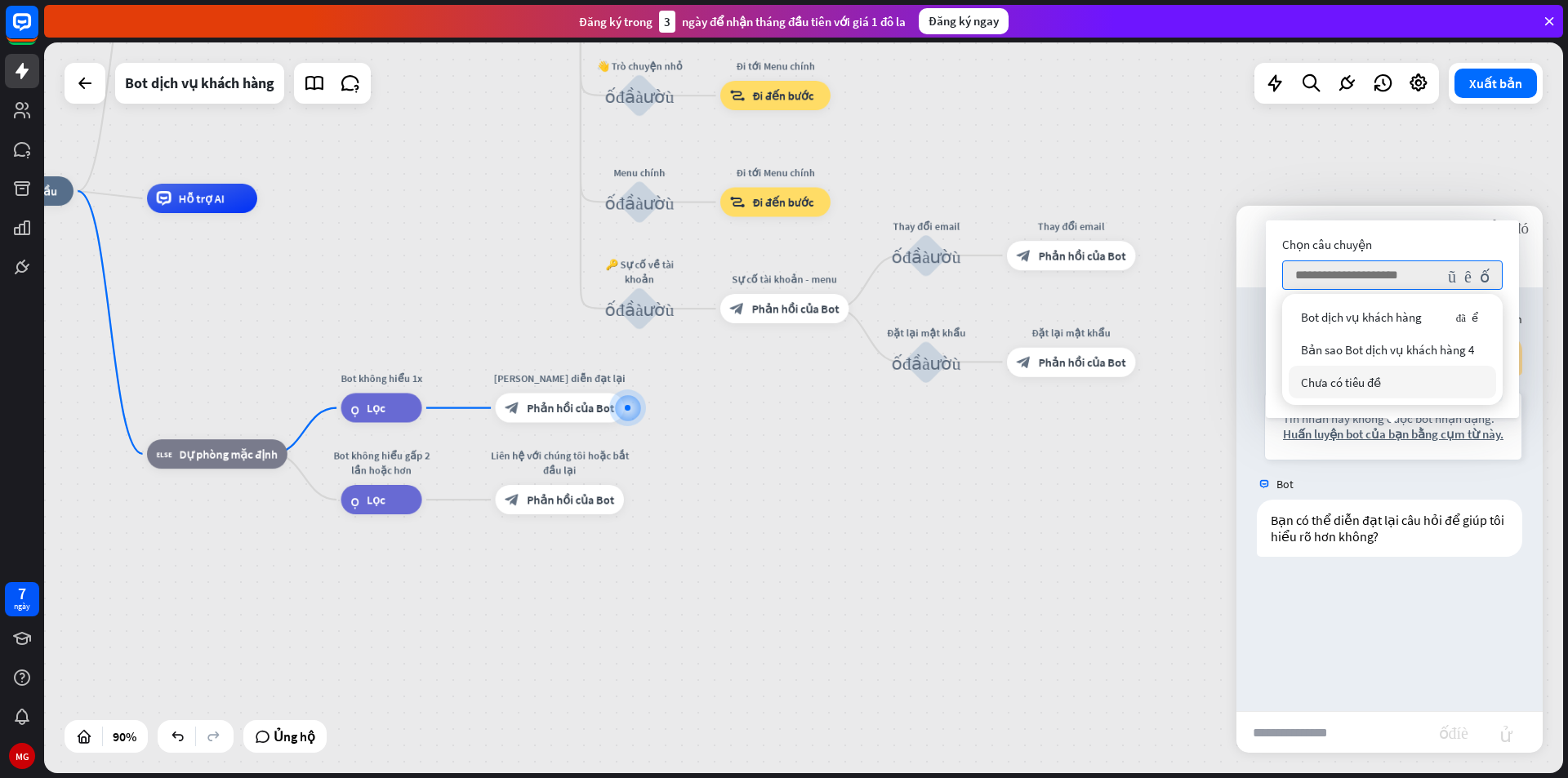
drag, startPoint x: 1435, startPoint y: 623, endPoint x: 1435, endPoint y: 614, distance: 9.0
click at [1435, 619] on div "Bạn giá máy Tin nhắn này không được bot nhận dạng. Huấn luyện bot của bạn bằng …" at bounding box center [1389, 499] width 306 height 424
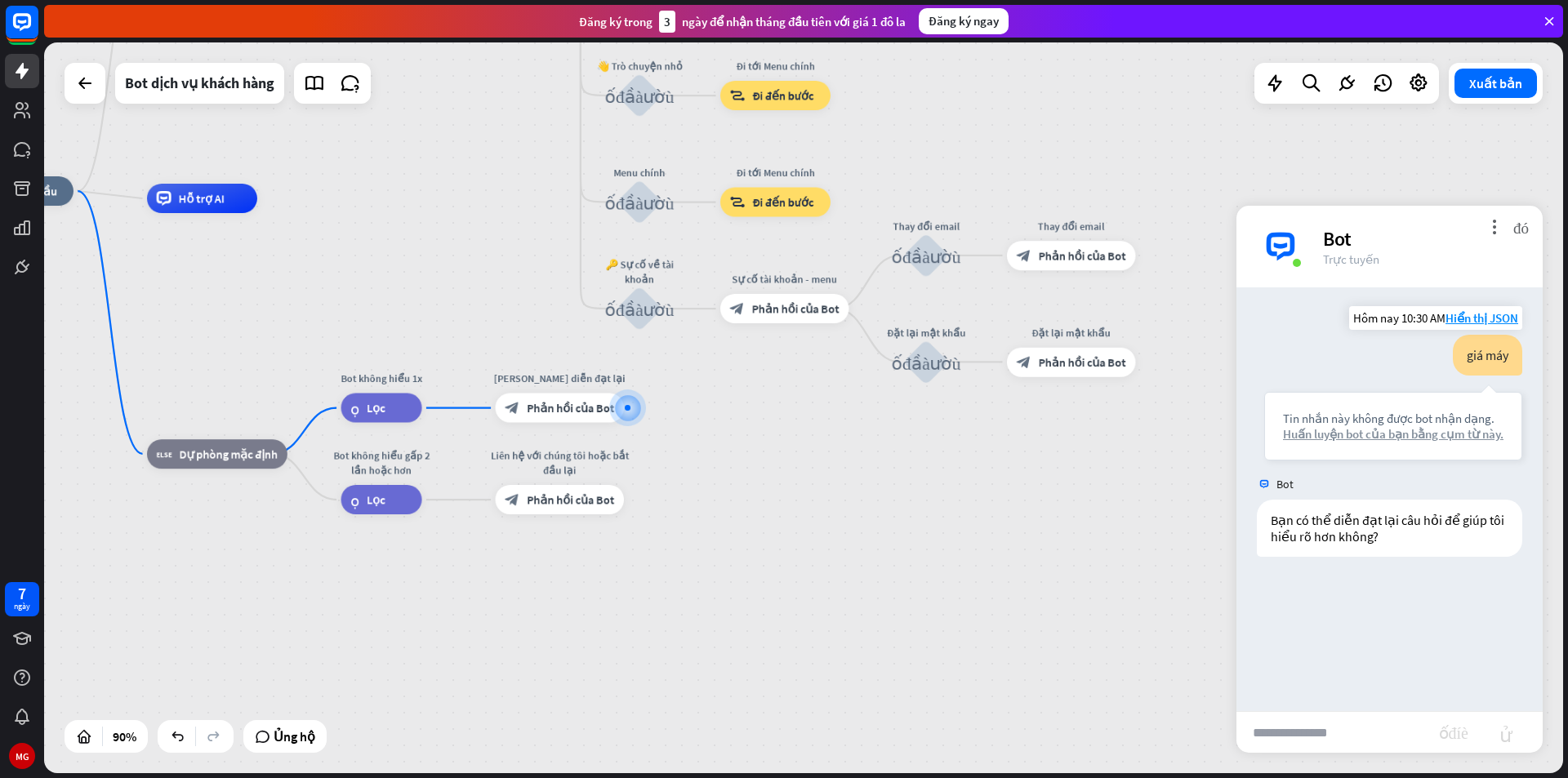
click at [1448, 432] on font "Huấn luyện bot của bạn bằng cụm từ này." at bounding box center [1393, 435] width 220 height 16
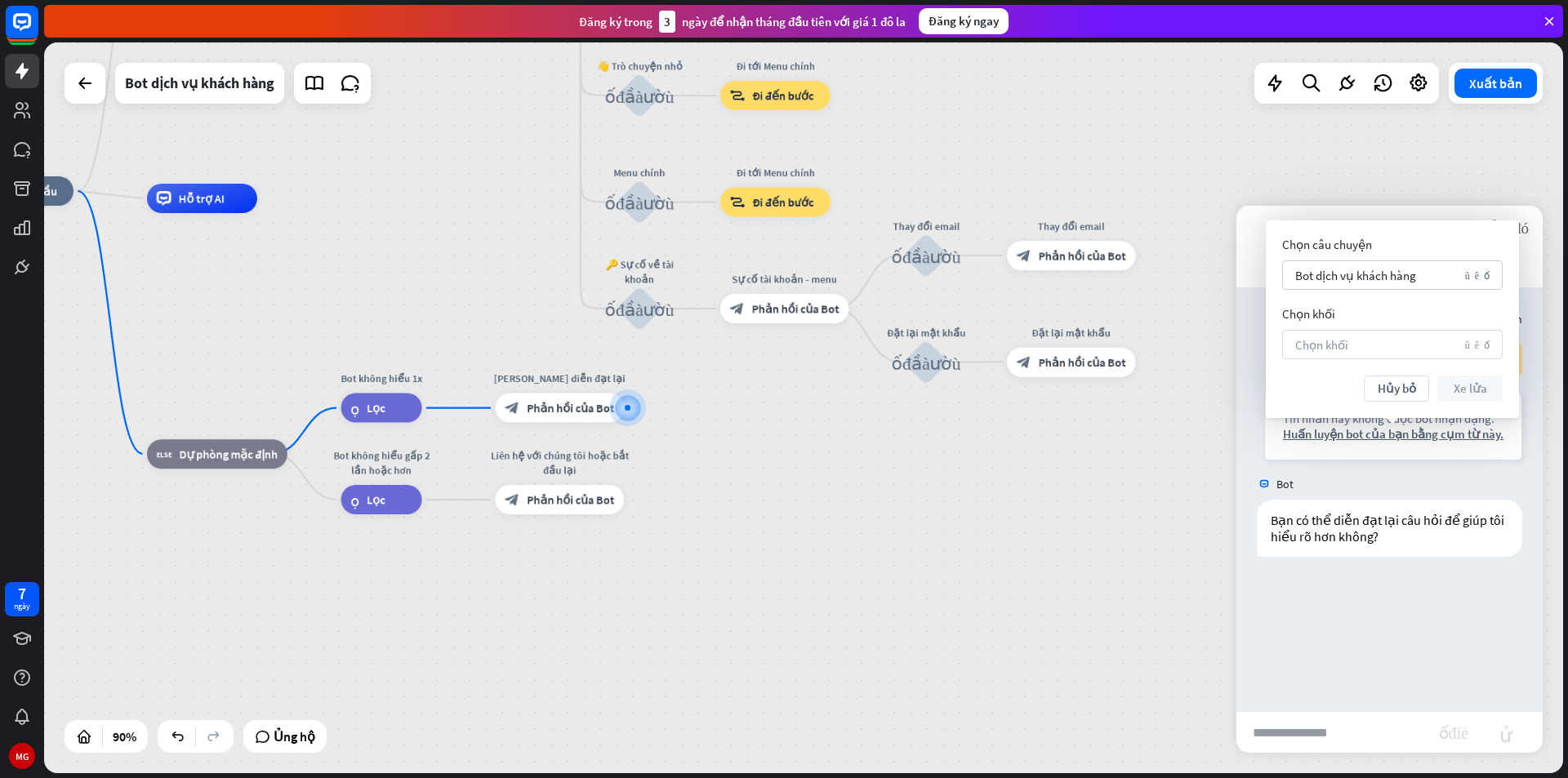
click at [1381, 338] on div "Chọn khối mũi tên xuống" at bounding box center [1392, 344] width 220 height 29
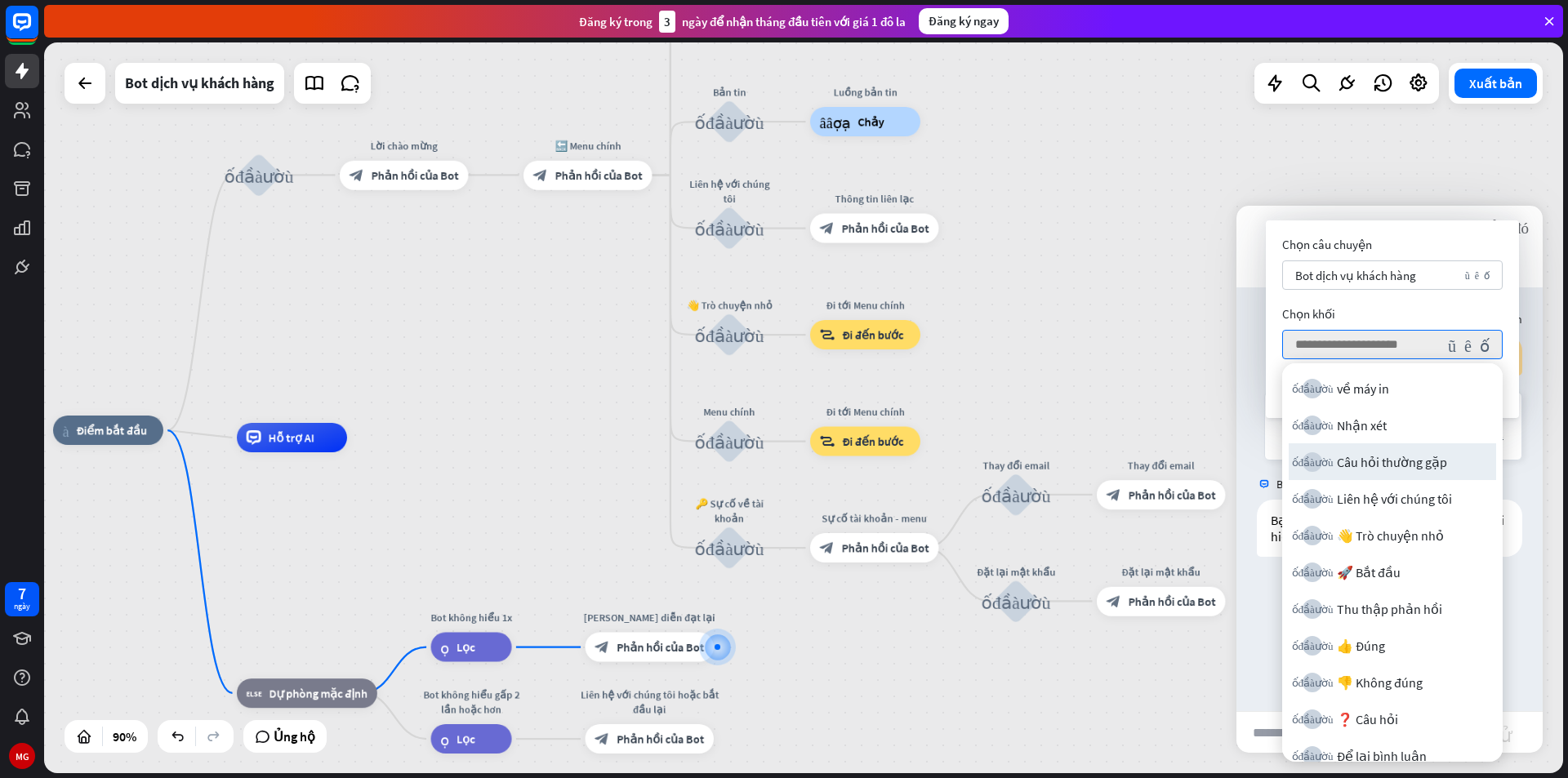
drag, startPoint x: 922, startPoint y: 508, endPoint x: 993, endPoint y: 713, distance: 216.9
click at [993, 713] on div "nhà_2 Điểm bắt đầu khối_đầu_vào_người_dùng Lời chào mừng block_bot_response Phả…" at bounding box center [736, 759] width 1367 height 658
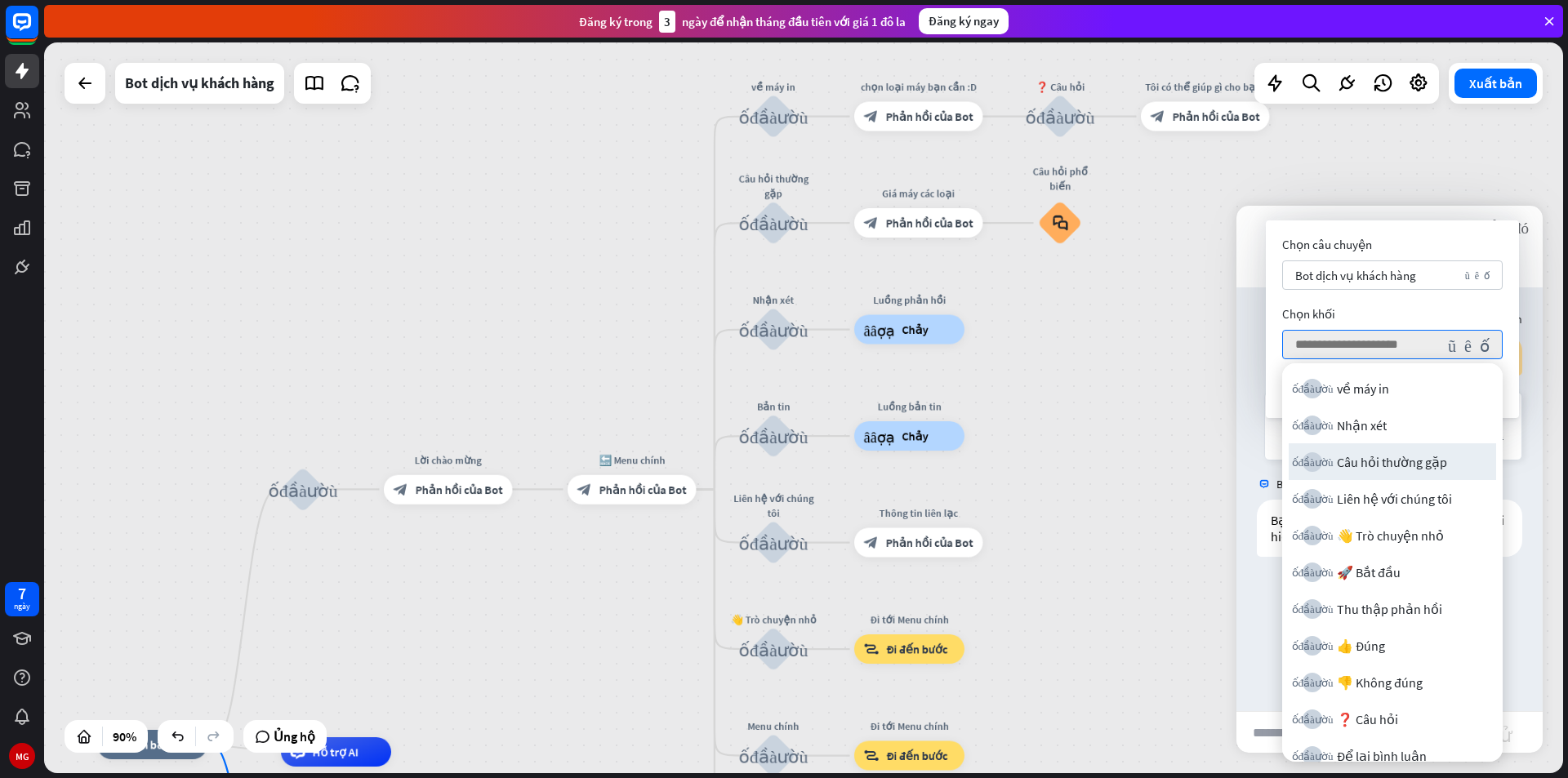
drag, startPoint x: 1025, startPoint y: 311, endPoint x: 1069, endPoint y: 625, distance: 317.1
click at [1069, 625] on div "nhà_2 Điểm bắt đầu khối_đầu_vào_người_dùng Lời chào mừng block_bot_response Phả…" at bounding box center [804, 407] width 1519 height 731
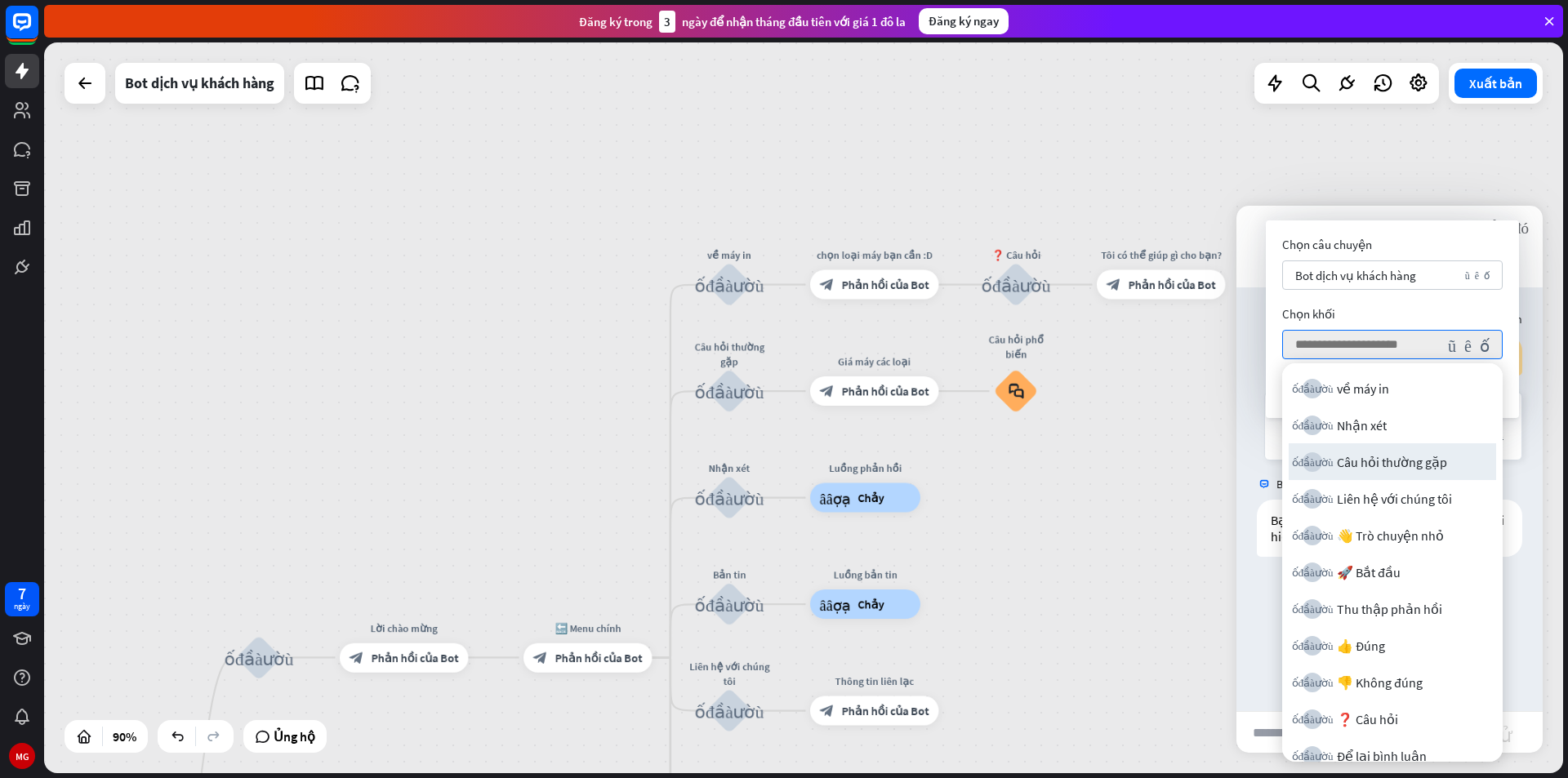
drag, startPoint x: 1081, startPoint y: 447, endPoint x: 1037, endPoint y: 616, distance: 174.6
click at [1037, 616] on div "nhà_2 Điểm bắt đầu khối_đầu_vào_người_dùng Lời chào mừng block_bot_response Phả…" at bounding box center [804, 407] width 1519 height 731
click at [904, 400] on div "block_bot_response Phản hồi của Bot" at bounding box center [875, 391] width 129 height 29
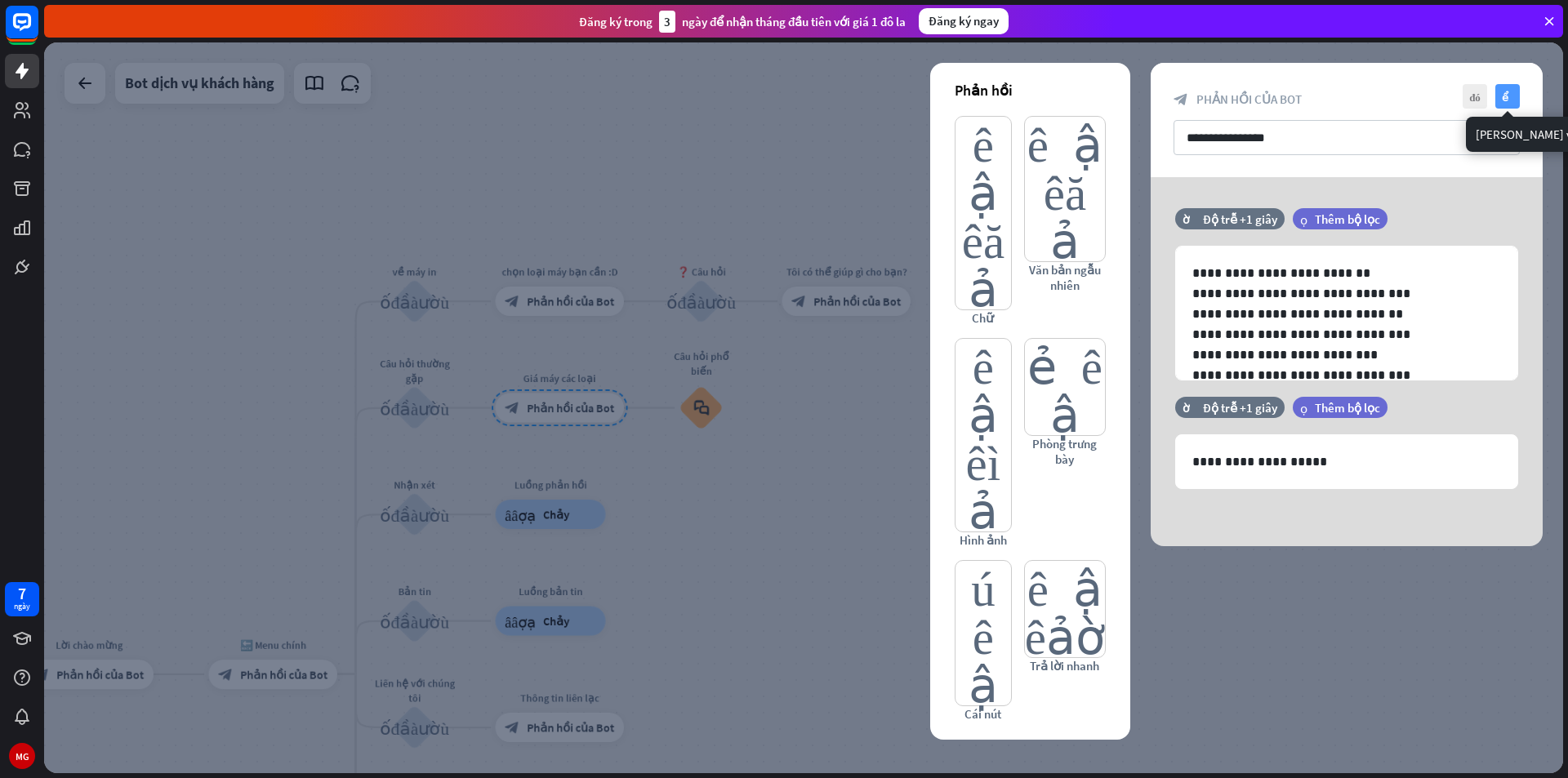
click at [1502, 94] on font "kiểm tra" at bounding box center [1507, 96] width 13 height 11
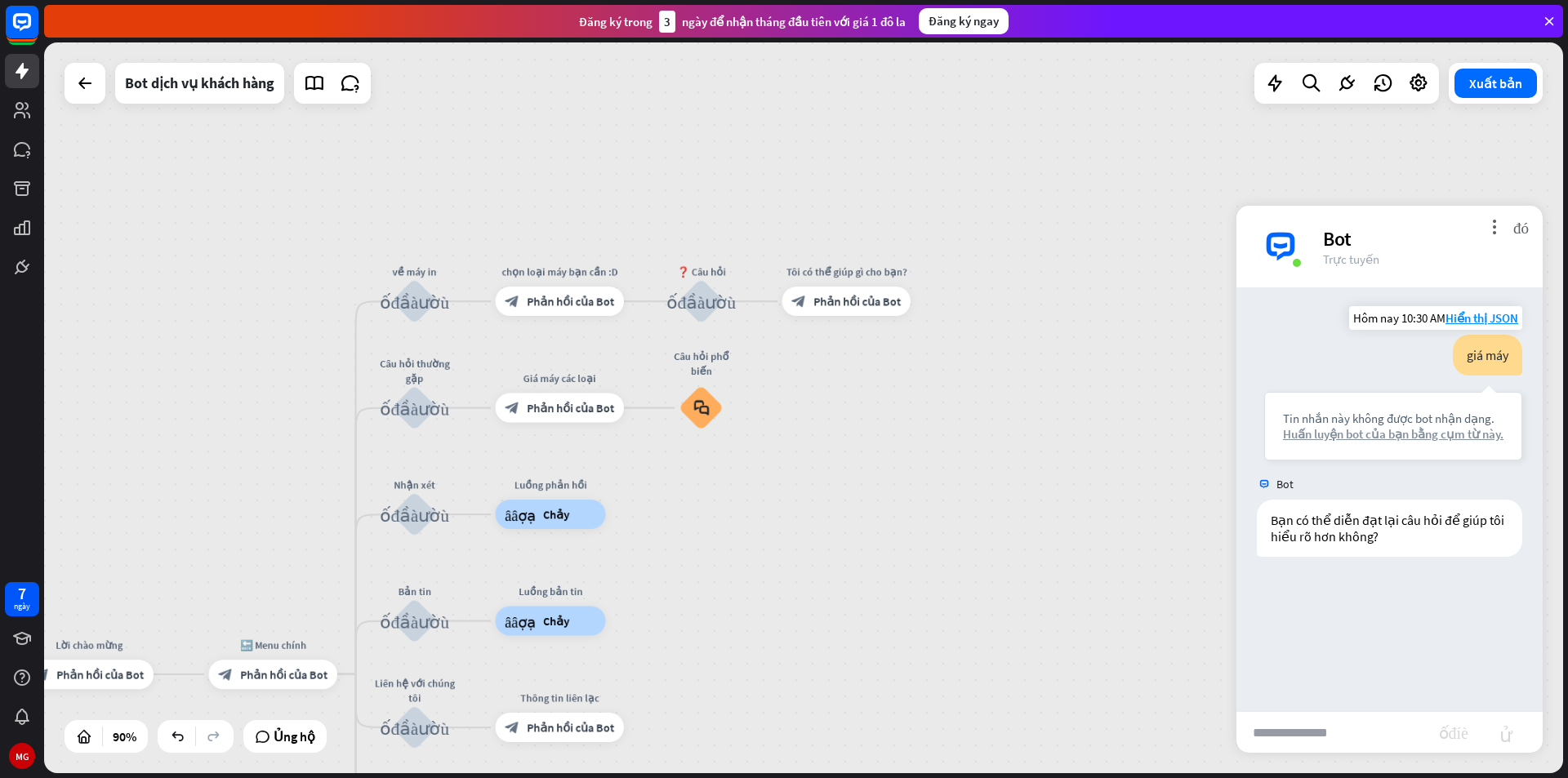
click at [1415, 439] on font "Huấn luyện bot của bạn bằng cụm từ này." at bounding box center [1393, 435] width 220 height 16
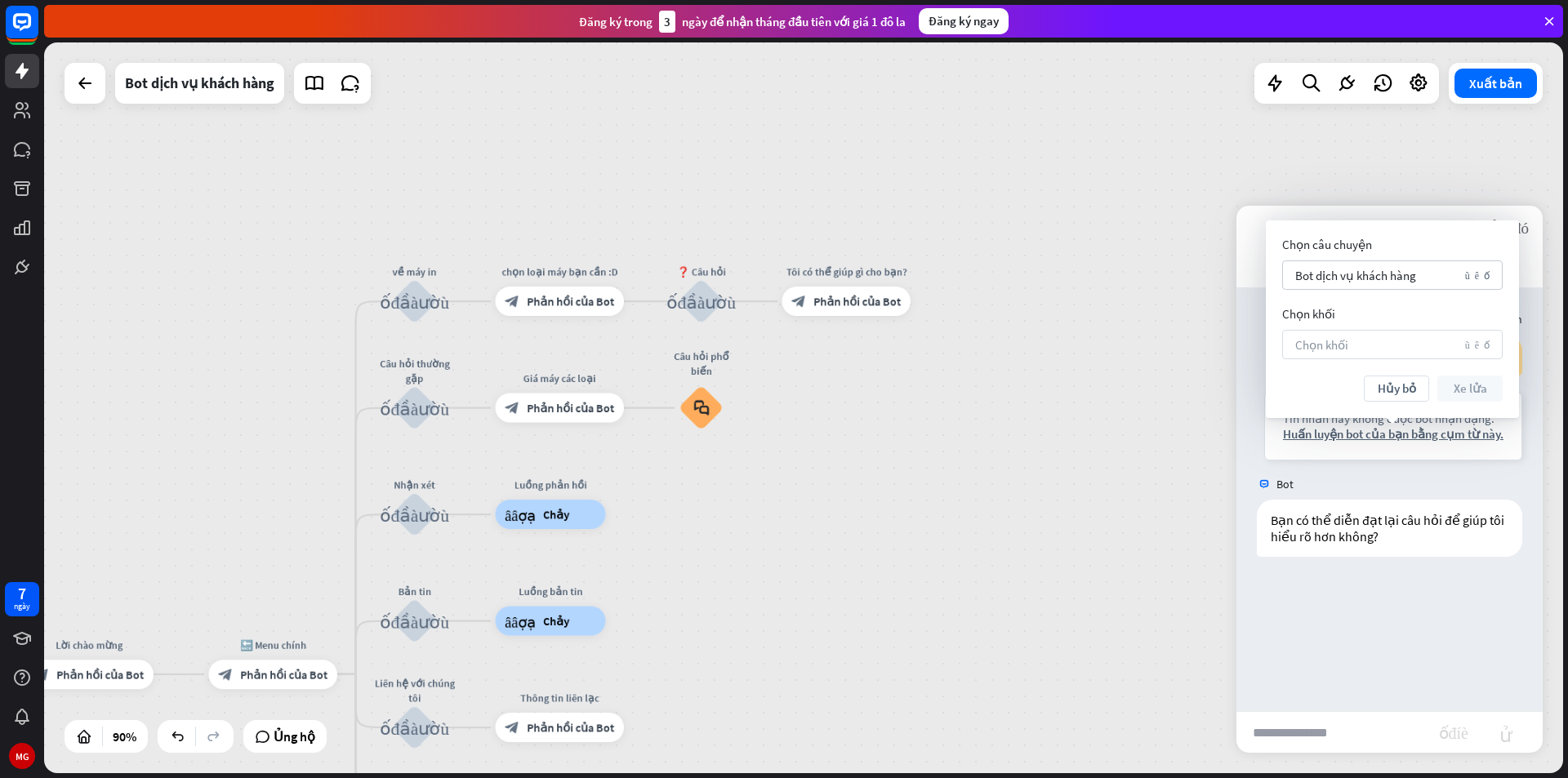
click at [1368, 347] on div "Chọn khối mũi tên xuống" at bounding box center [1392, 344] width 220 height 29
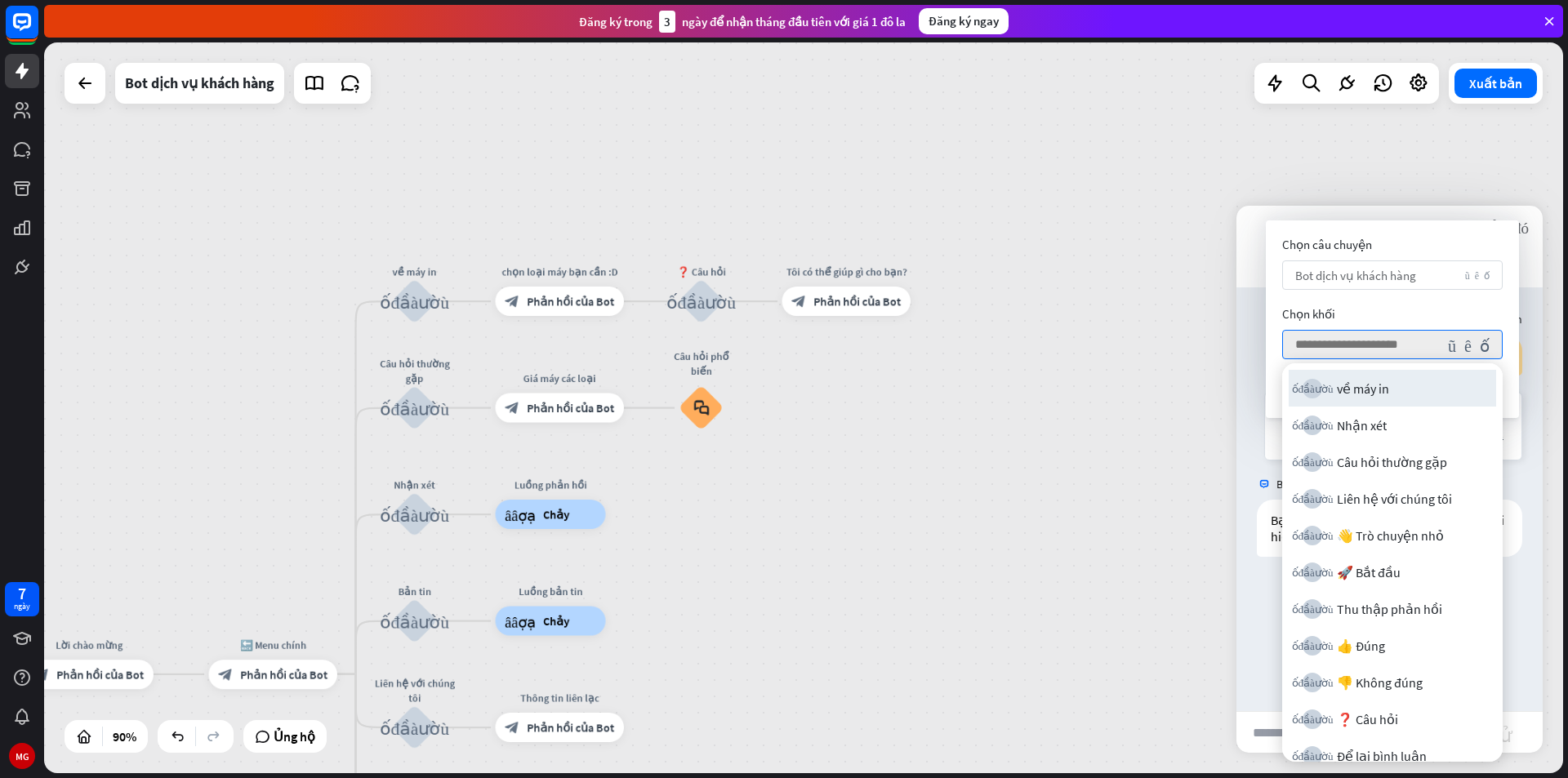
click at [1396, 266] on div "Bot dịch vụ khách hàng mũi tên xuống" at bounding box center [1392, 275] width 220 height 29
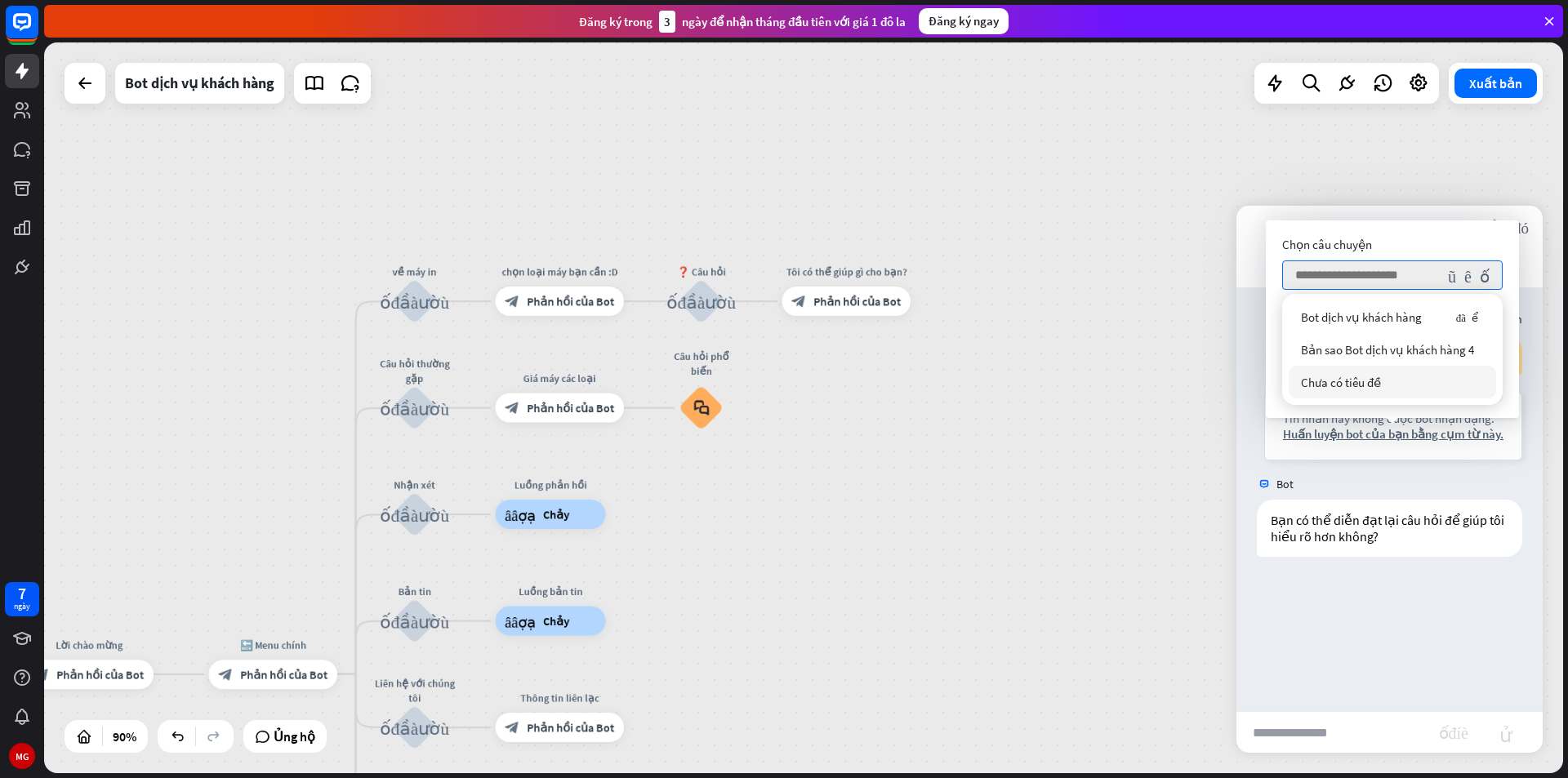
click at [1428, 603] on div "Bạn giá máy Tin nhắn này không được bot nhận dạng. Huấn luyện bot của bạn bằng …" at bounding box center [1389, 499] width 306 height 424
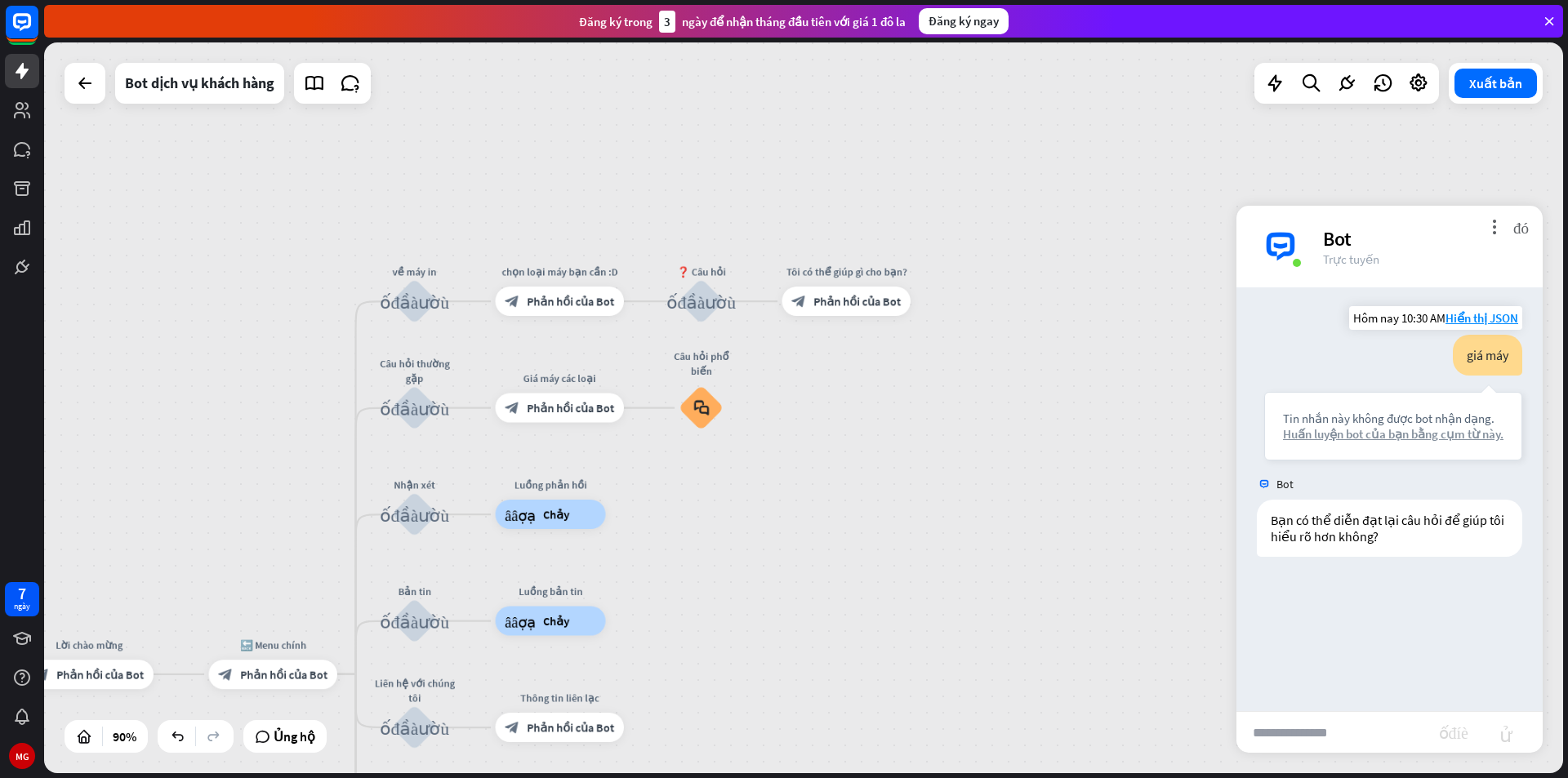
click at [1390, 440] on font "Huấn luyện bot của bạn bằng cụm từ này." at bounding box center [1393, 435] width 220 height 16
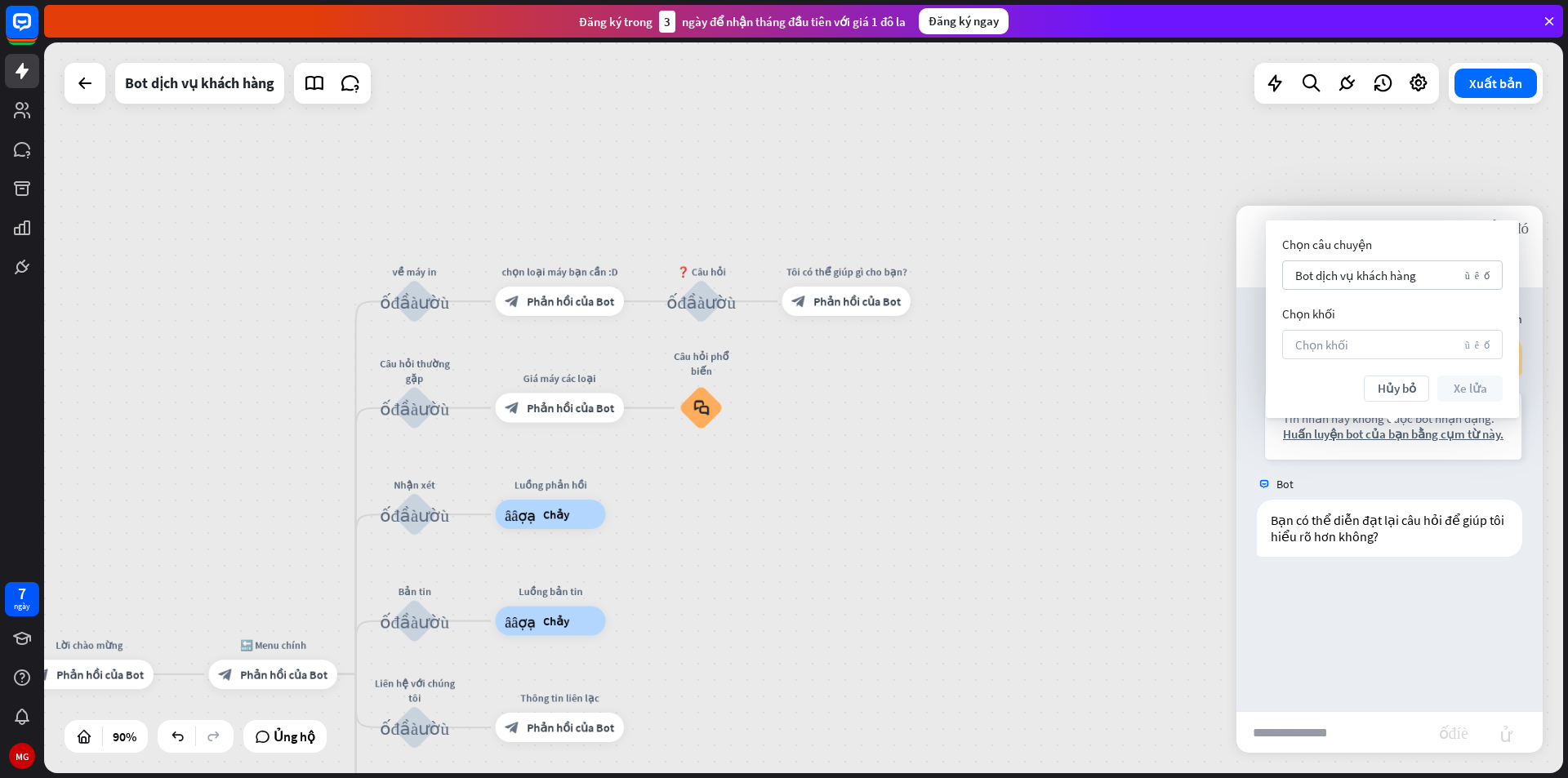
click at [1385, 335] on div "Chọn khối mũi tên xuống" at bounding box center [1392, 344] width 220 height 29
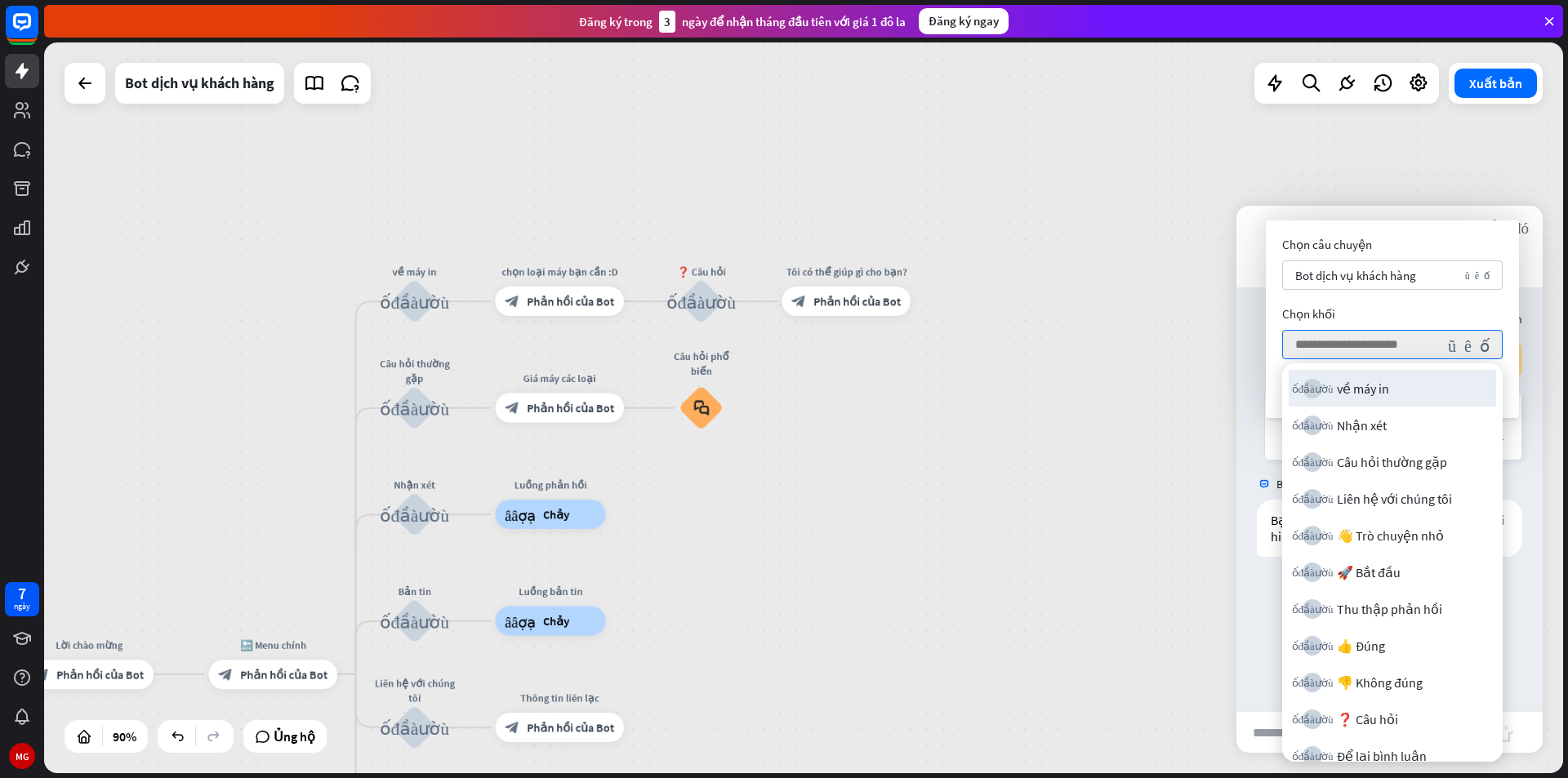
click at [1388, 395] on font "về máy in" at bounding box center [1362, 389] width 52 height 17
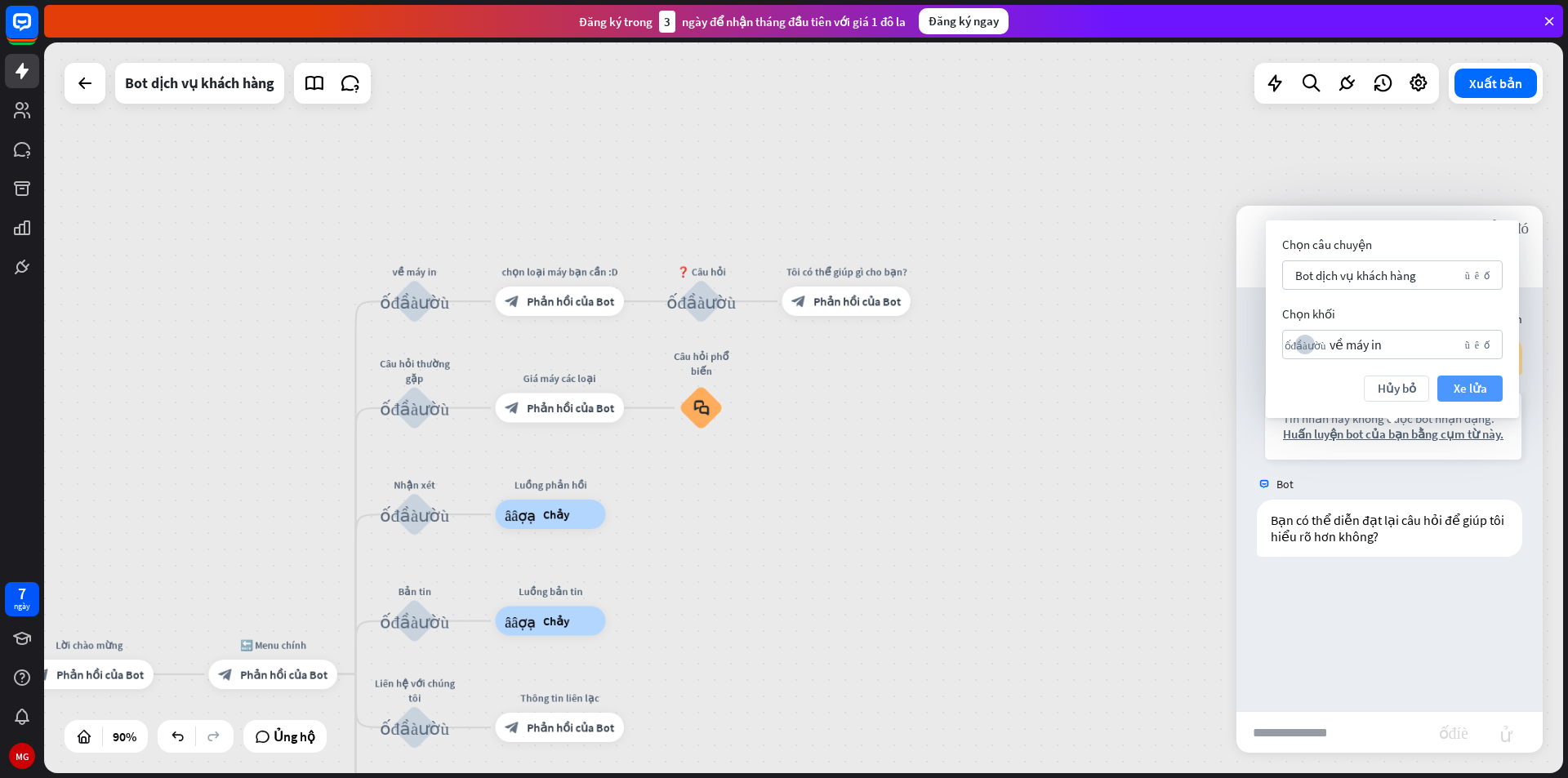
click at [1468, 387] on font "Xe lửa" at bounding box center [1470, 389] width 33 height 16
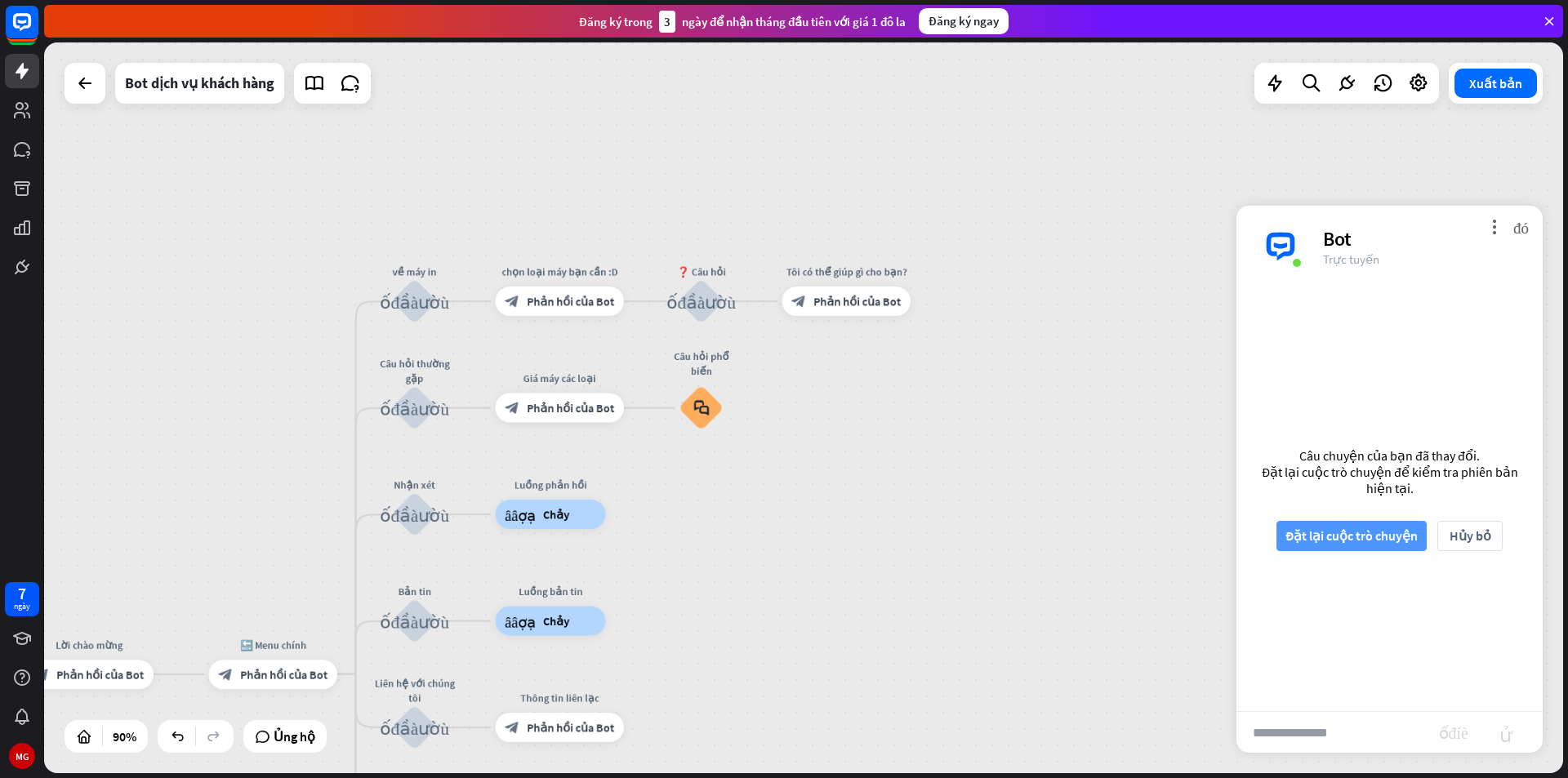
click at [1387, 542] on font "Đặt lại cuộc trò chuyện" at bounding box center [1351, 535] width 132 height 17
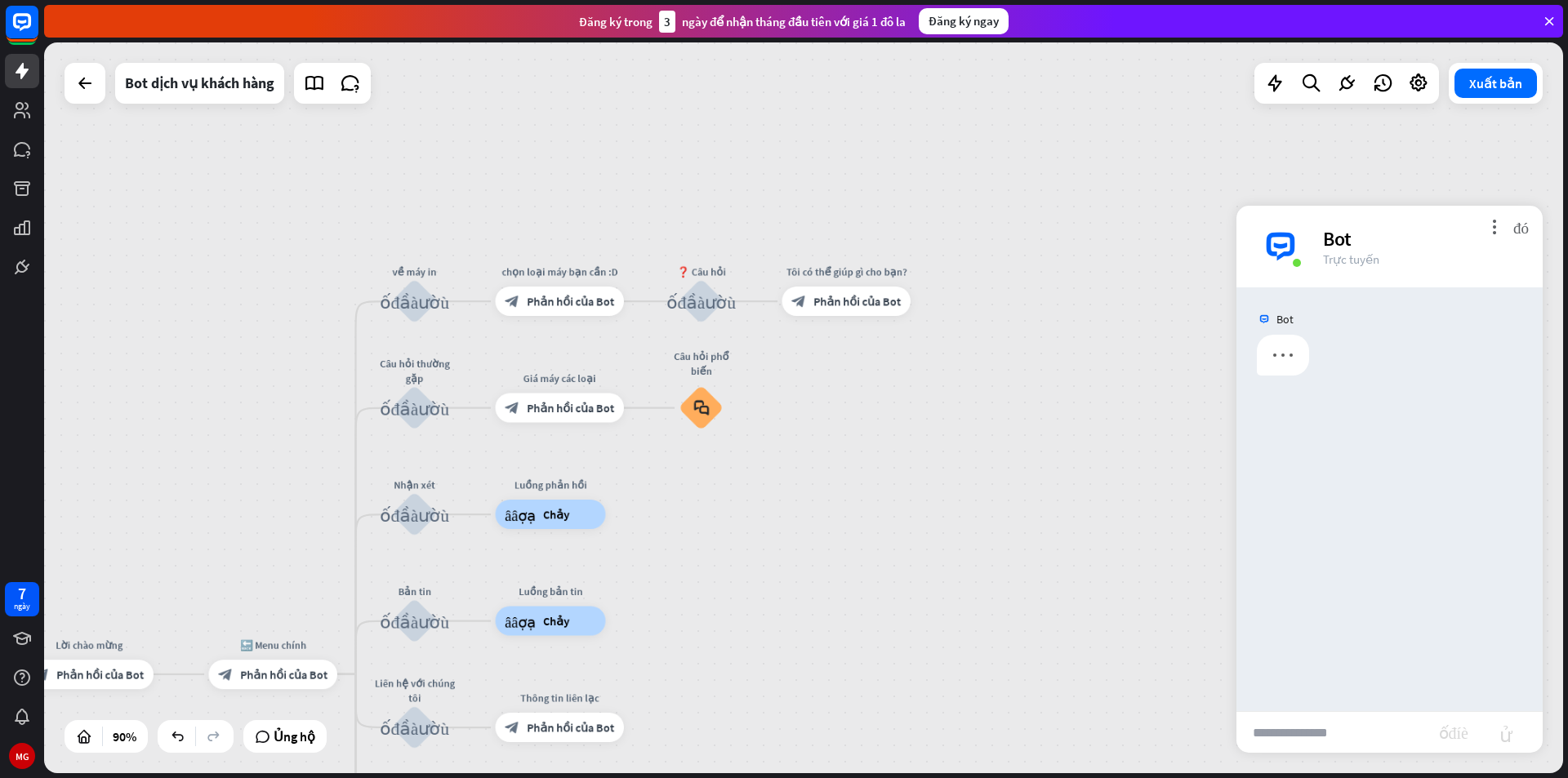
click at [1342, 722] on input "text" at bounding box center [1337, 733] width 203 height 41
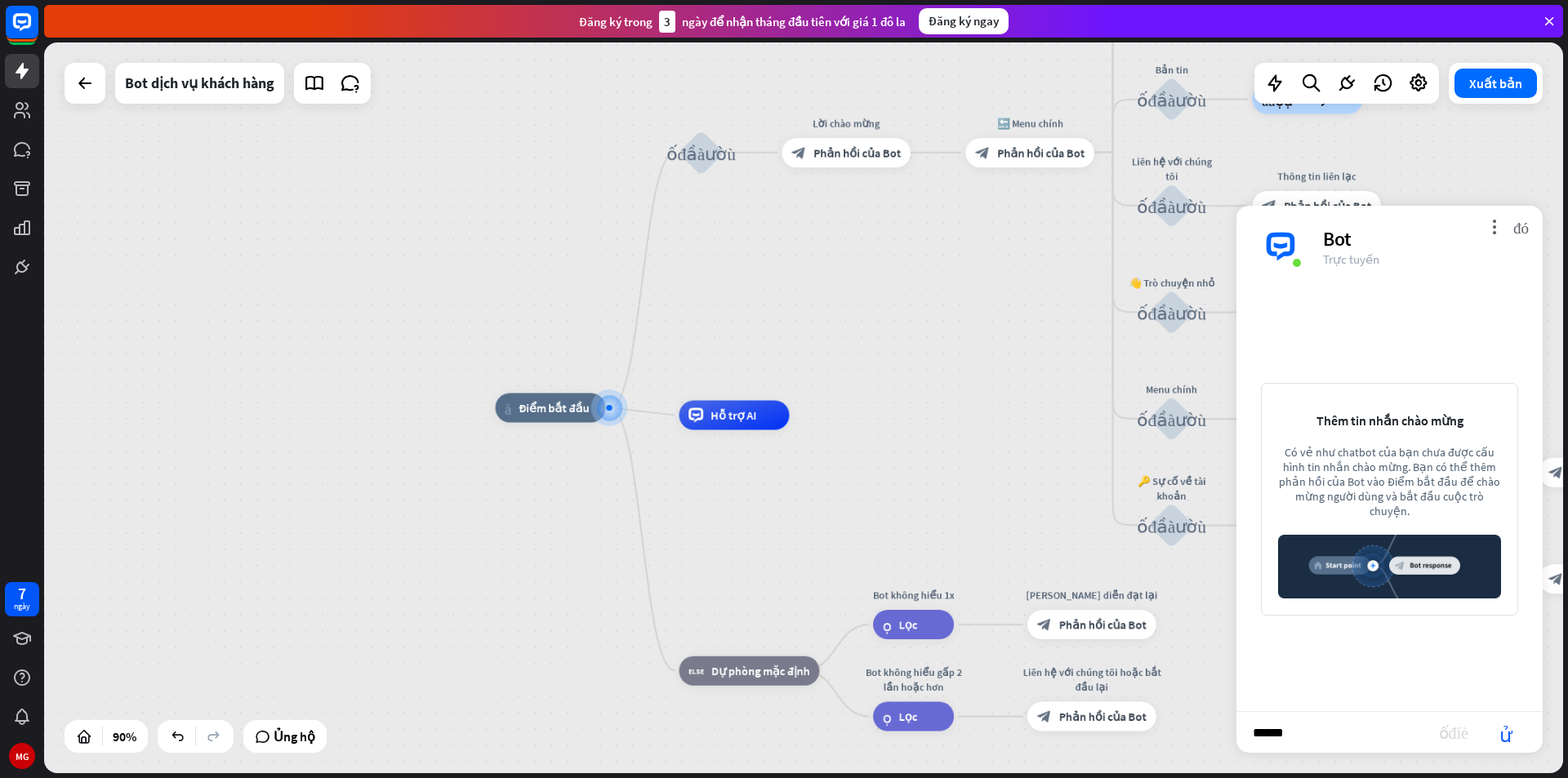
type input "*******"
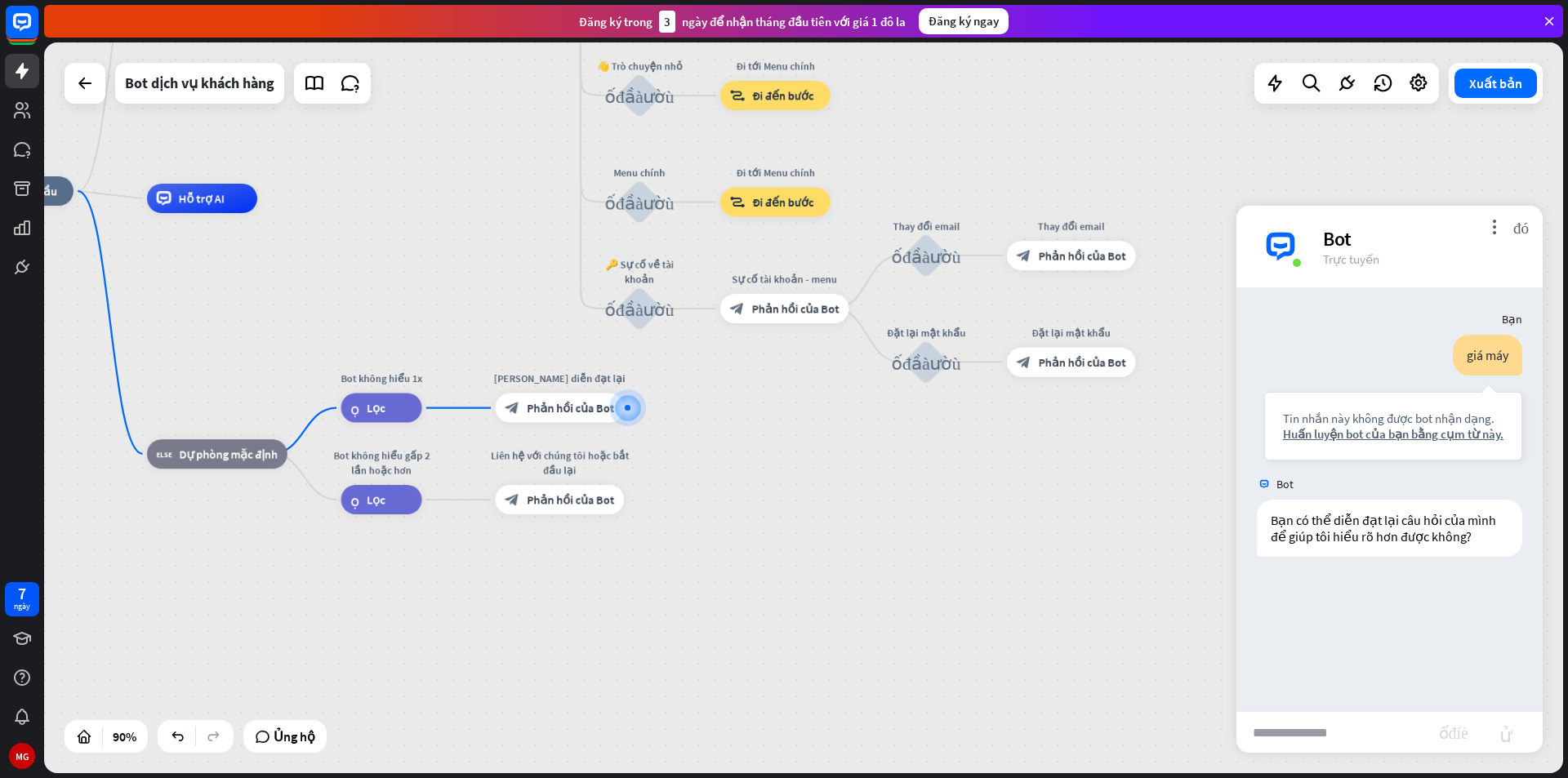
click at [1142, 574] on div "nhà_2 Điểm bắt đầu khối_đầu_vào_người_dùng Lời chào mừng block_bot_response Phả…" at bounding box center [646, 520] width 1367 height 658
click at [1517, 228] on font "đóng" at bounding box center [1521, 227] width 16 height 16
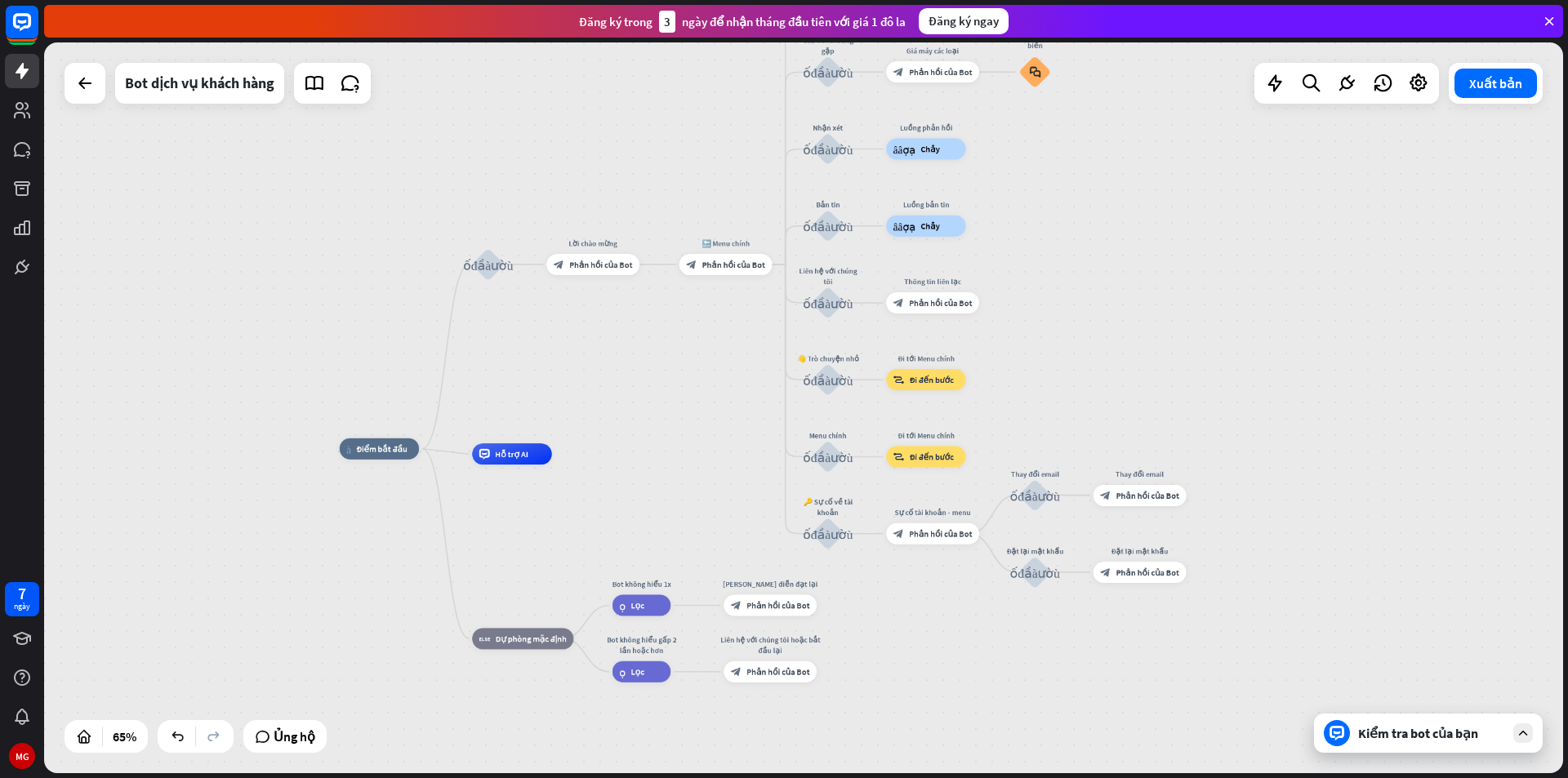
drag, startPoint x: 1231, startPoint y: 403, endPoint x: 1245, endPoint y: 527, distance: 124.8
click at [1278, 591] on div "nhà_2 Điểm bắt đầu khối_đầu_vào_người_dùng Lời chào mừng block_bot_response Phả…" at bounding box center [833, 687] width 988 height 476
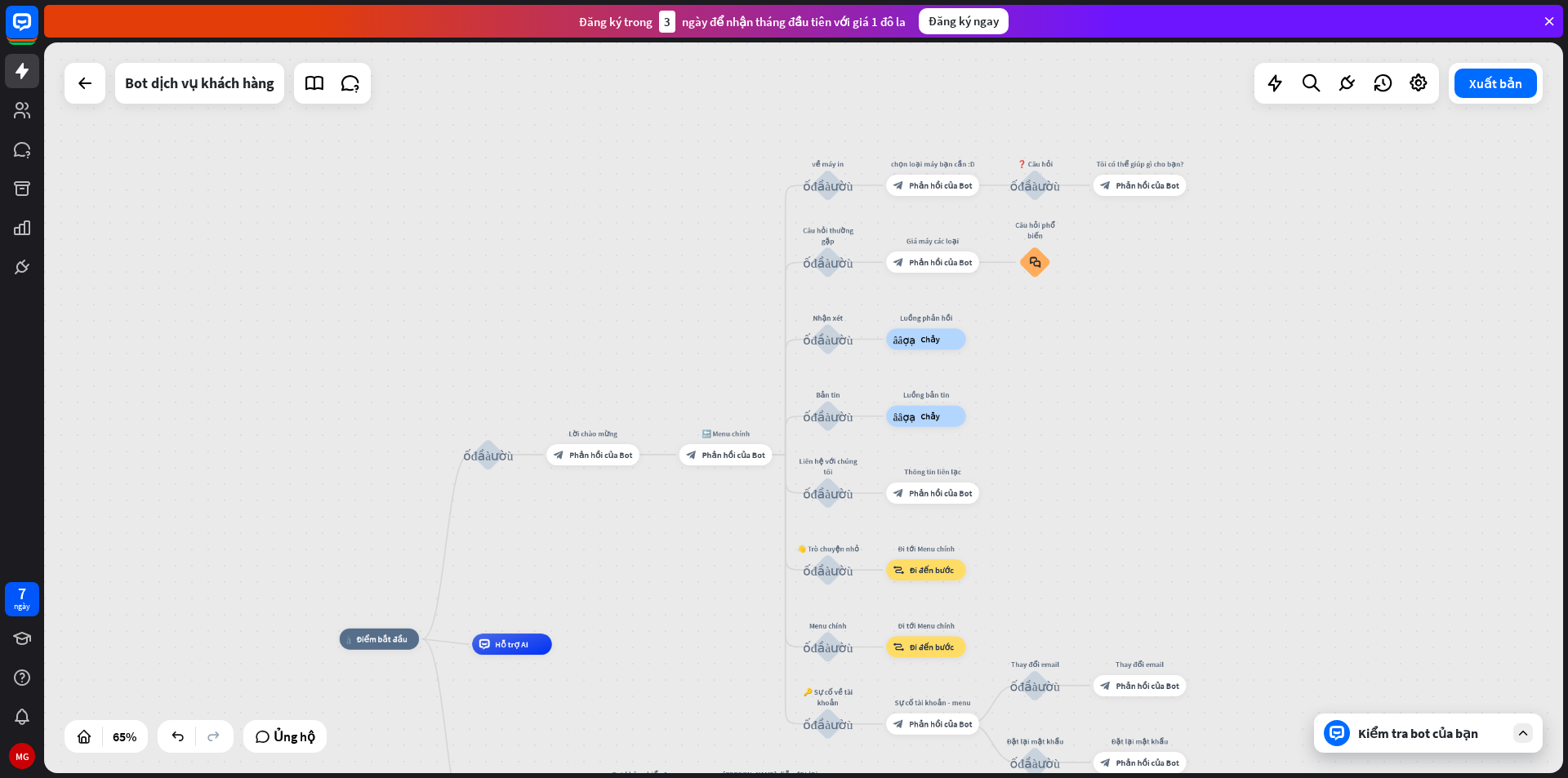
drag, startPoint x: 1089, startPoint y: 317, endPoint x: 1084, endPoint y: 565, distance: 248.1
click at [1084, 565] on div "nhà_2 Điểm bắt đầu khối_đầu_vào_người_dùng Lời chào mừng block_bot_response Phả…" at bounding box center [804, 407] width 1519 height 731
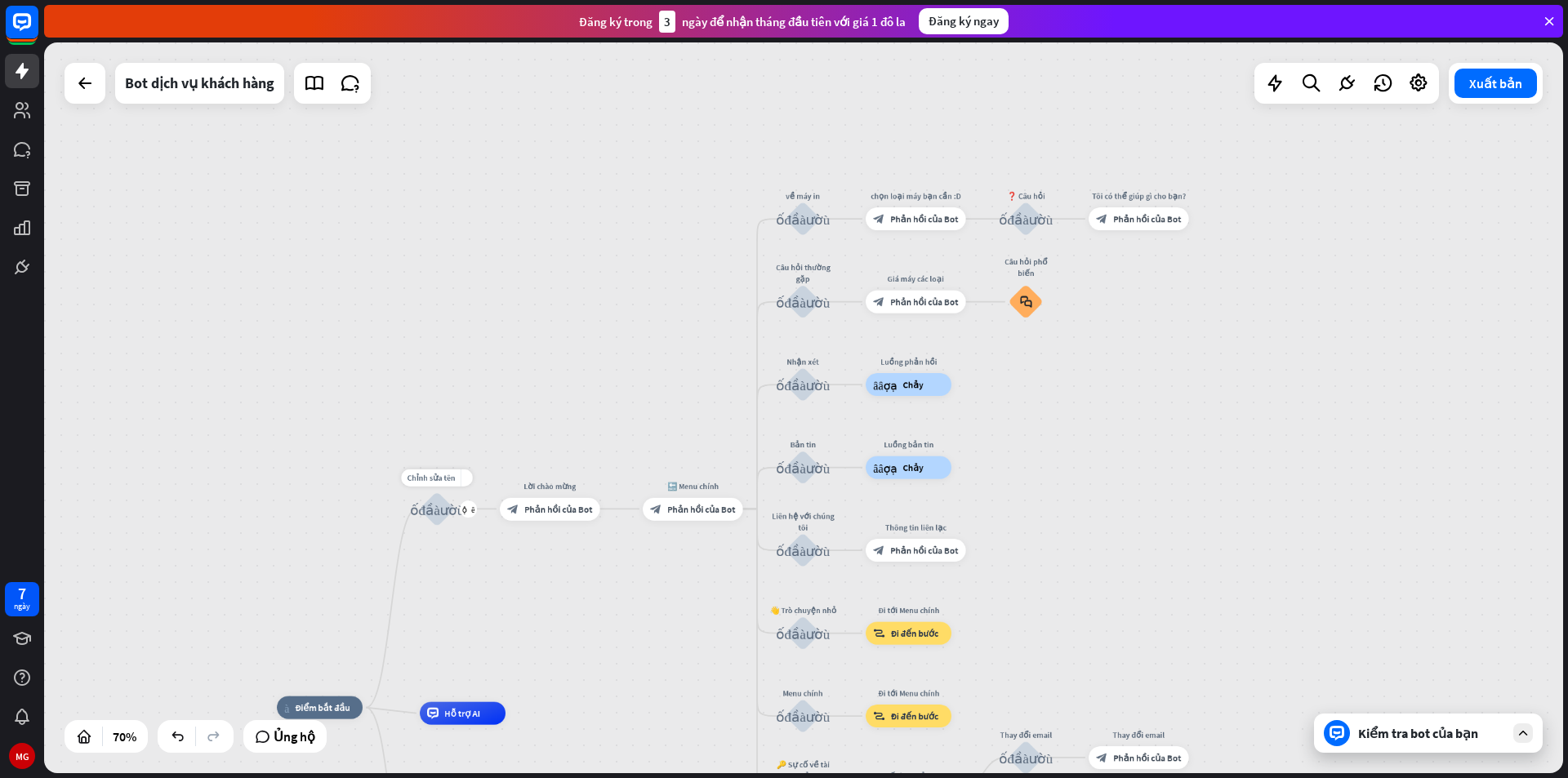
click at [437, 499] on div "khối_đầu_vào_người_dùng" at bounding box center [437, 508] width 34 height 34
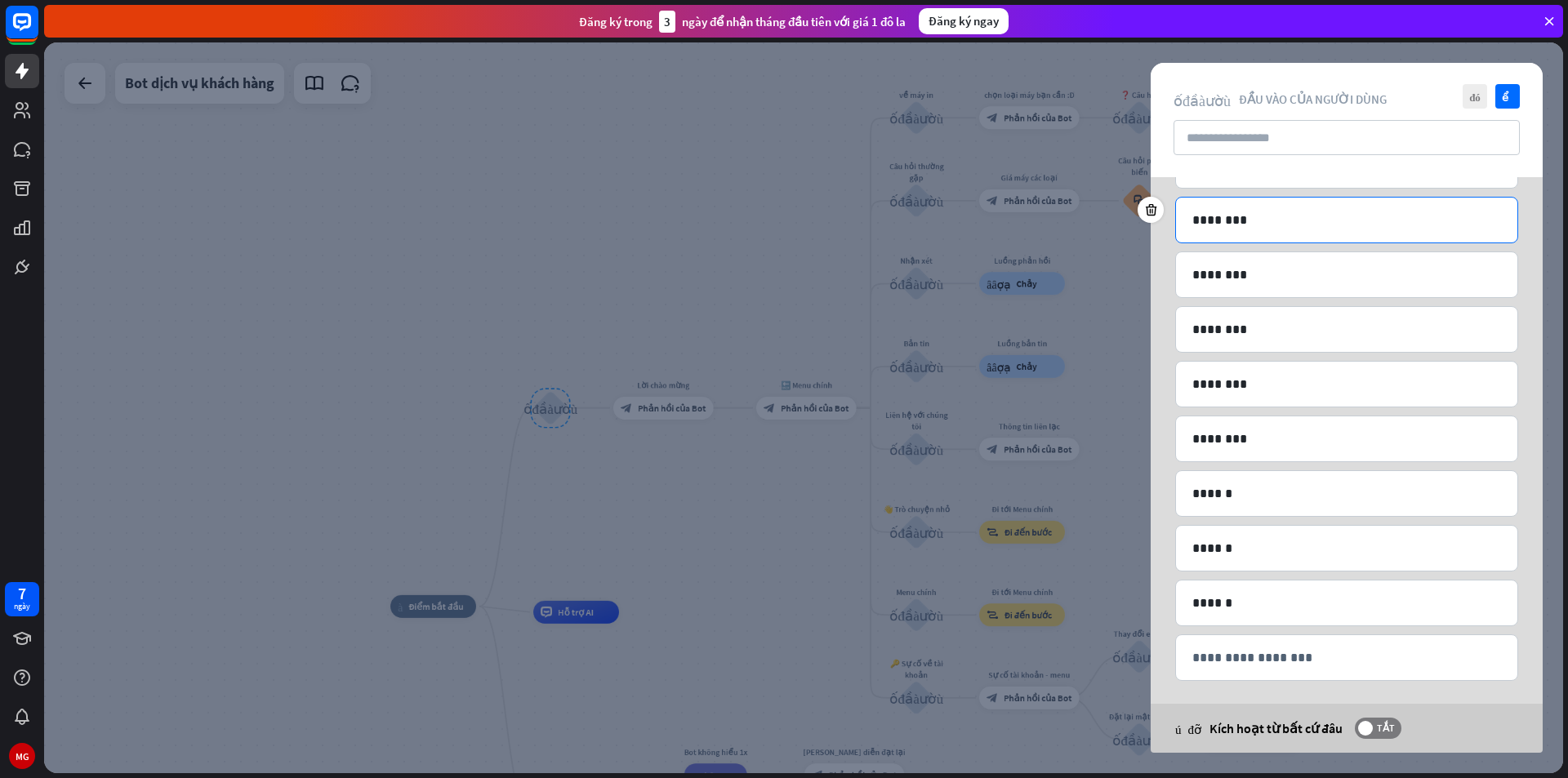
scroll to position [391, 0]
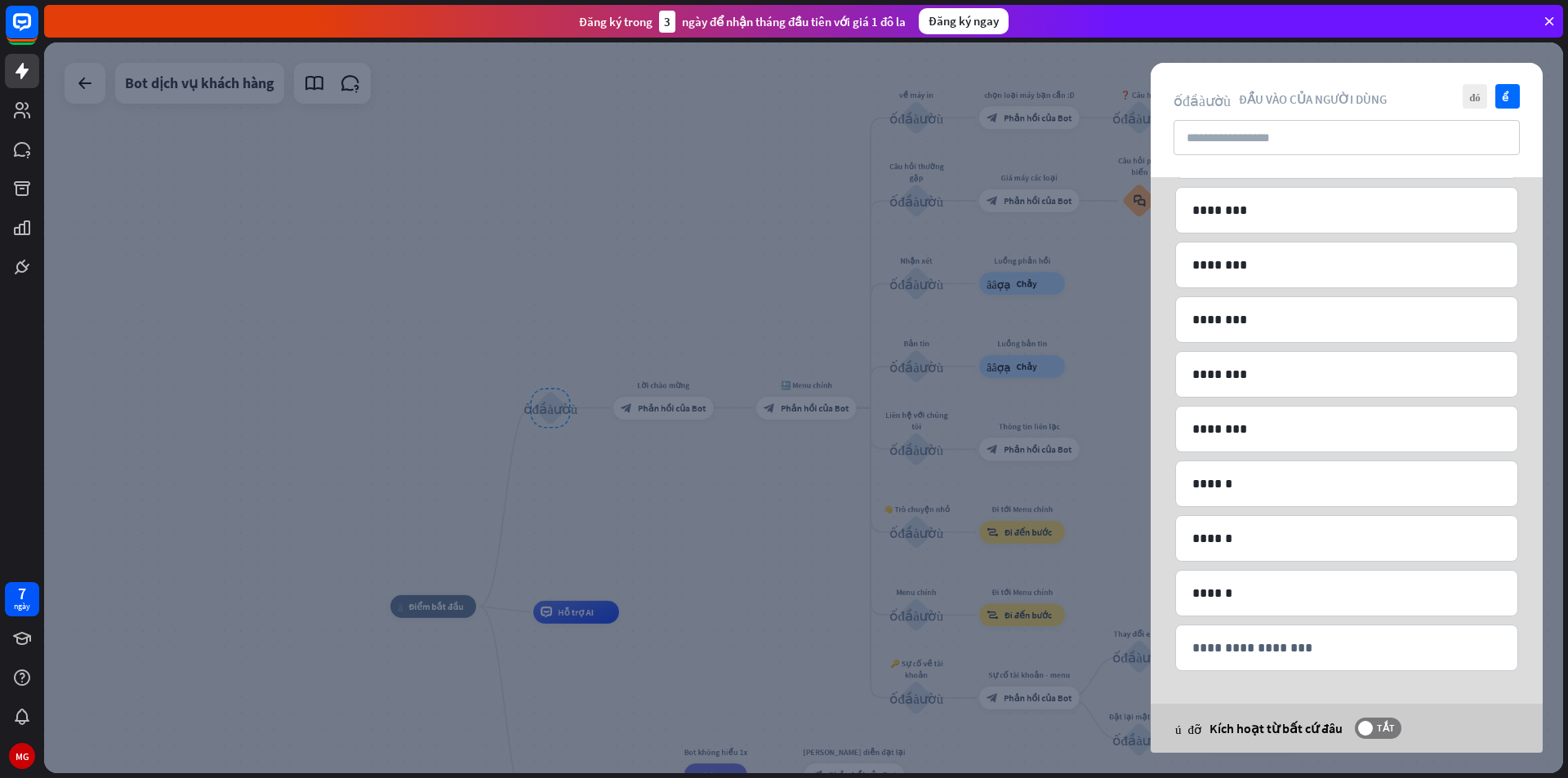
click at [731, 554] on div at bounding box center [804, 407] width 1519 height 731
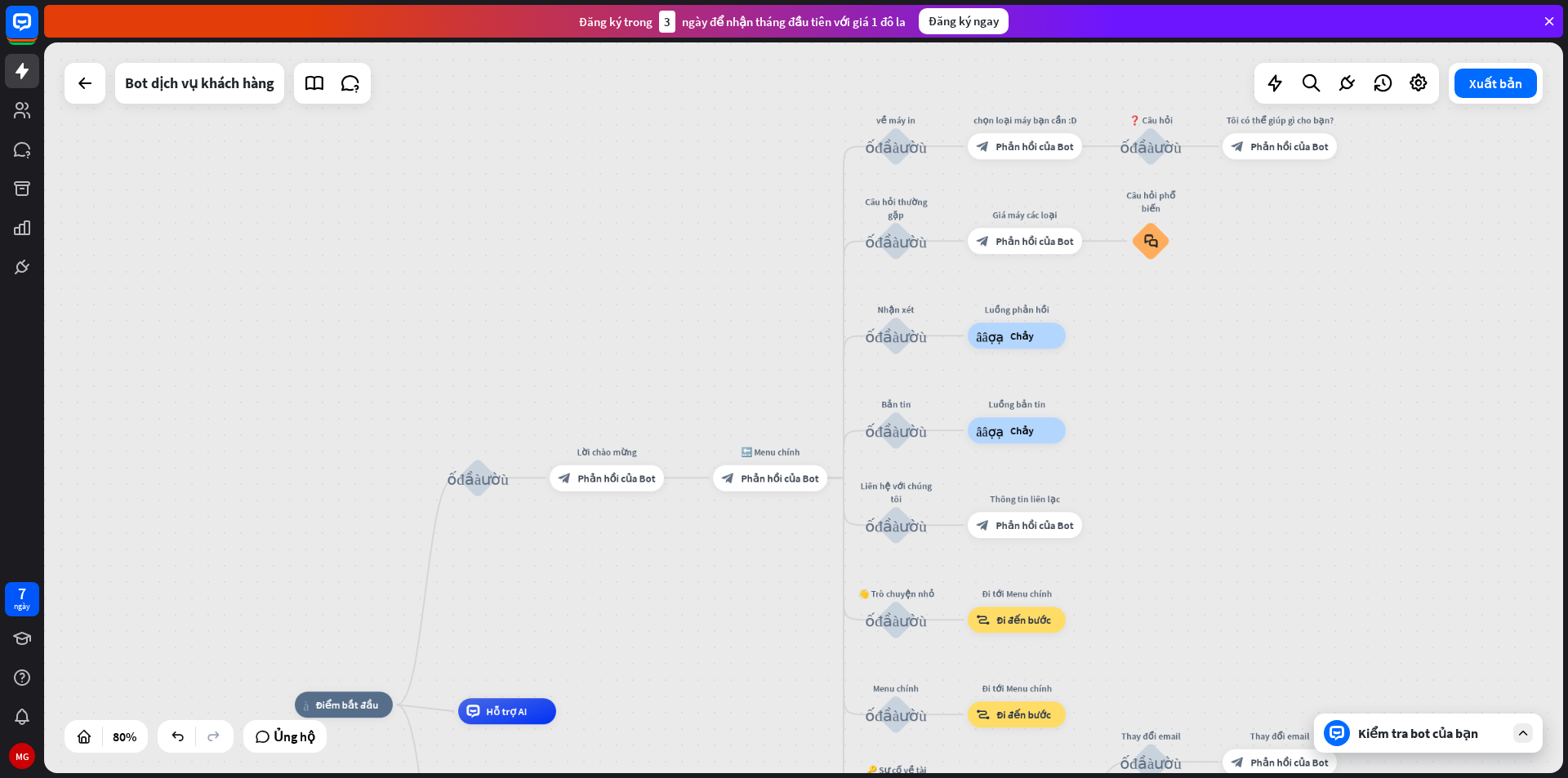
drag, startPoint x: 1296, startPoint y: 456, endPoint x: 1176, endPoint y: 606, distance: 192.1
click at [1176, 606] on div "nhà_2 Điểm bắt đầu khối_đầu_vào_người_dùng Lời chào mừng block_bot_response Phả…" at bounding box center [804, 407] width 1519 height 731
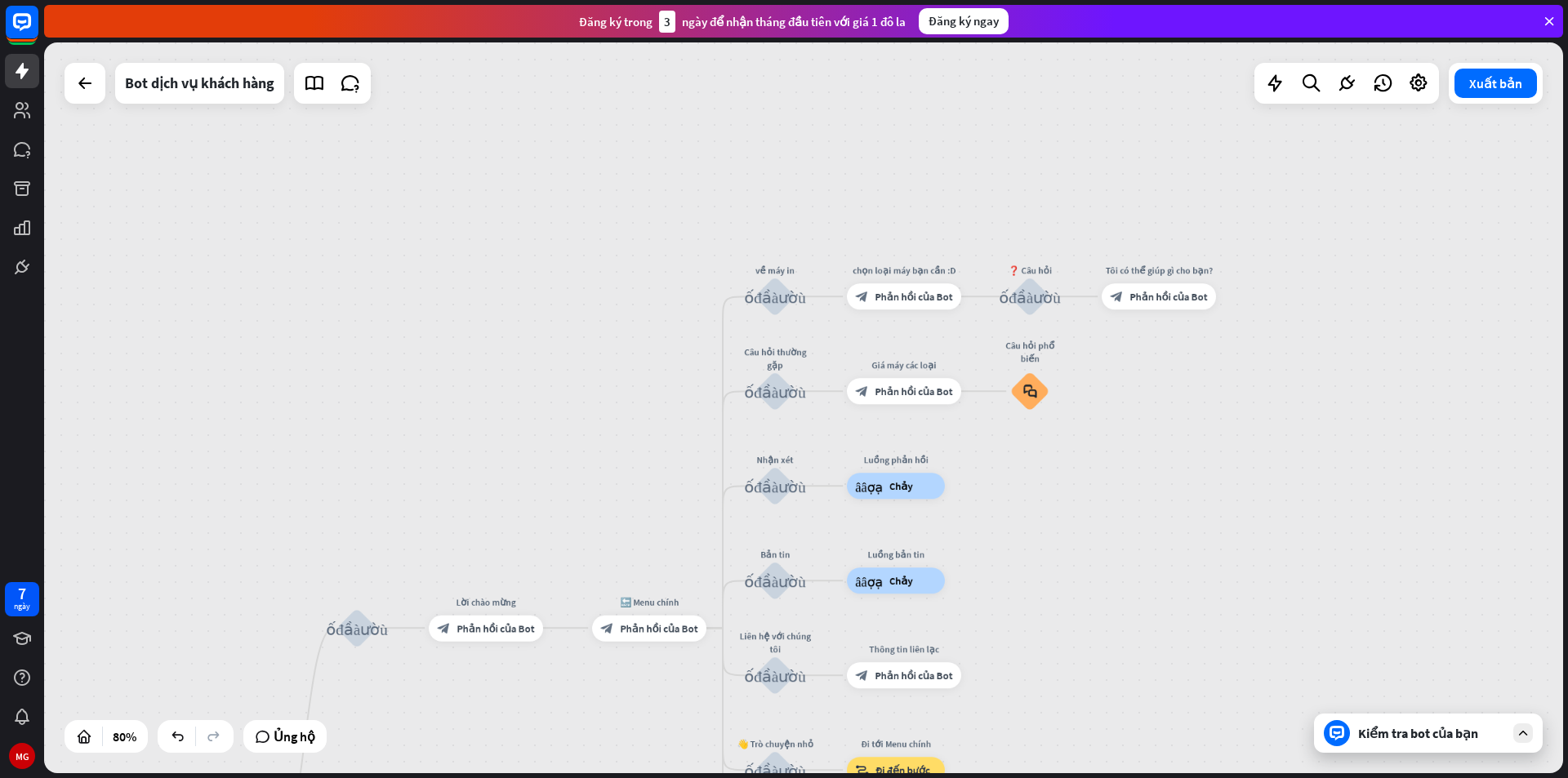
click at [1222, 482] on div "nhà_2 Điểm bắt đầu khối_đầu_vào_người_dùng Lời chào mừng block_bot_response Phả…" at bounding box center [804, 407] width 1519 height 731
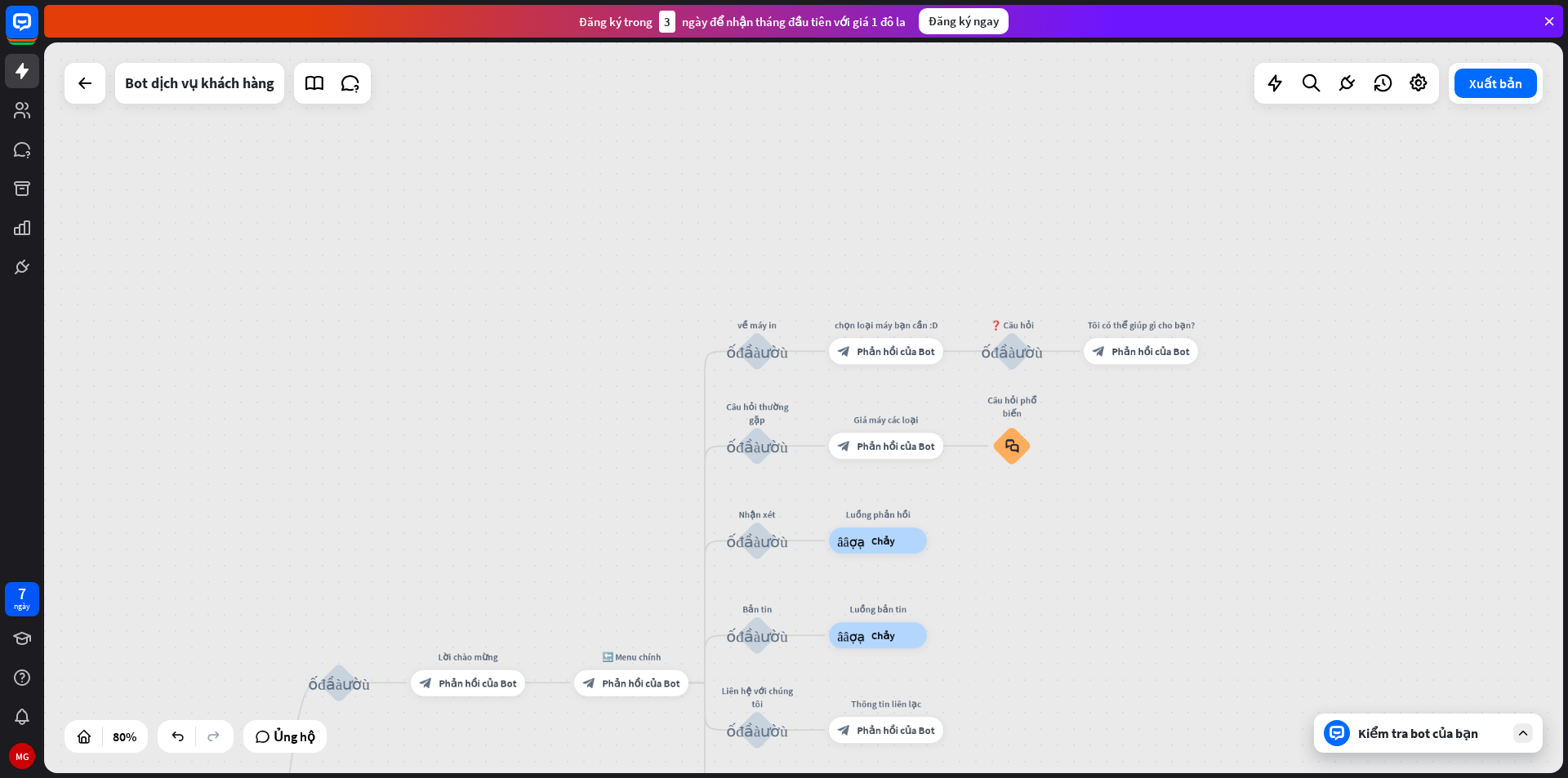
click at [1373, 720] on div "Kiểm tra bot của bạn" at bounding box center [1428, 733] width 229 height 39
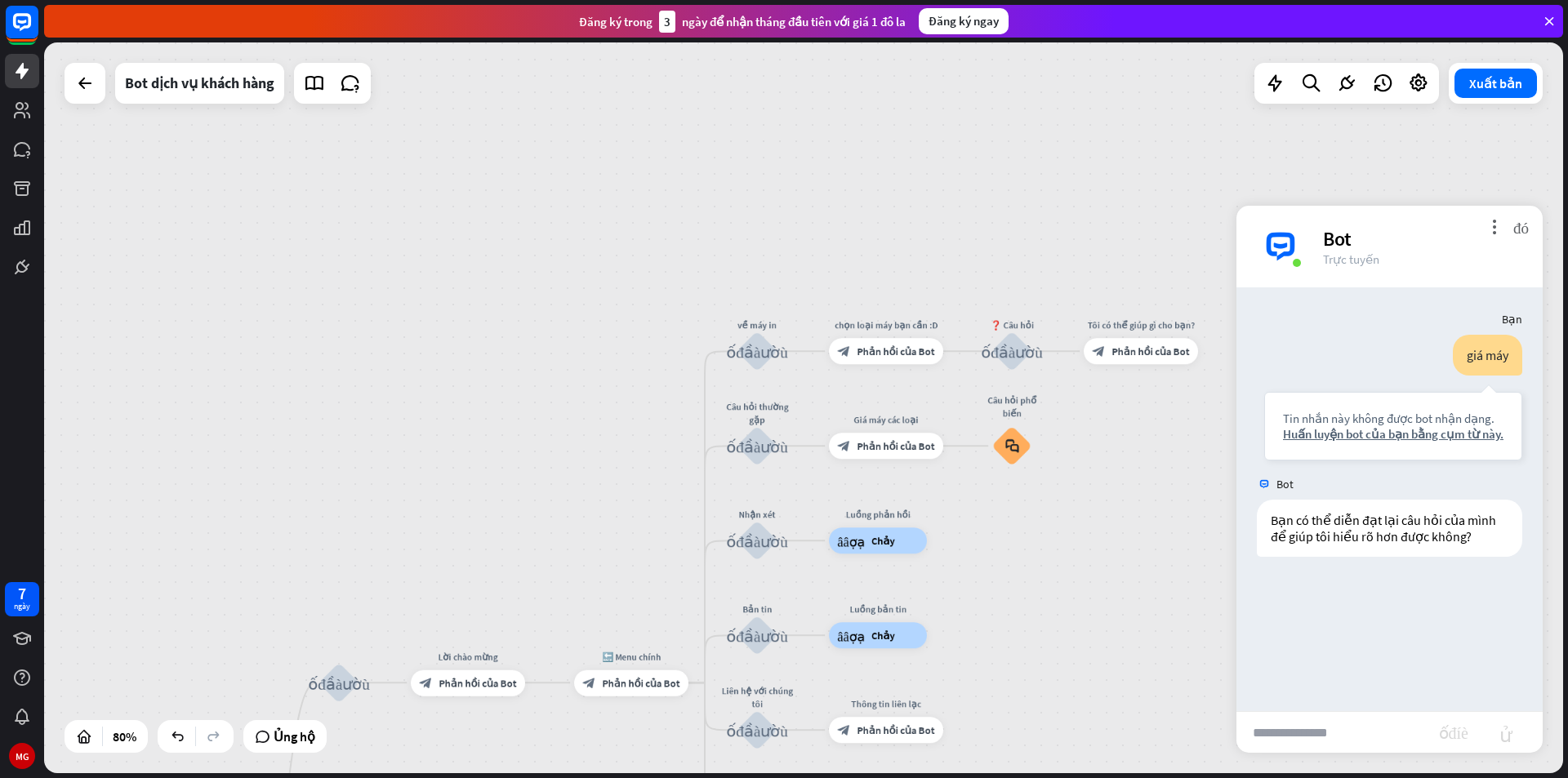
click at [1337, 748] on input "text" at bounding box center [1337, 733] width 203 height 41
type input "****"
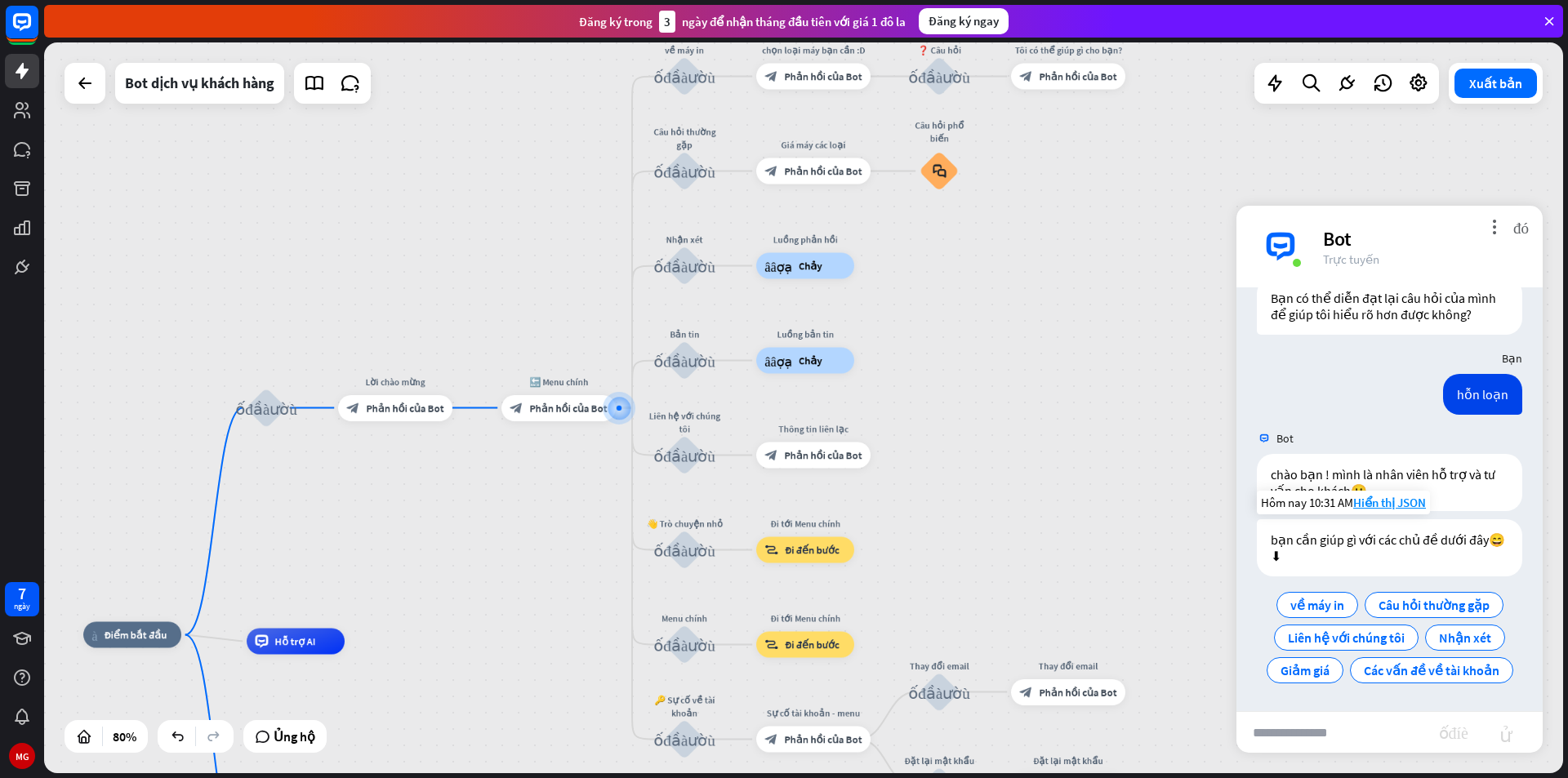
scroll to position [238, 0]
click at [1295, 604] on font "về máy in" at bounding box center [1316, 605] width 54 height 17
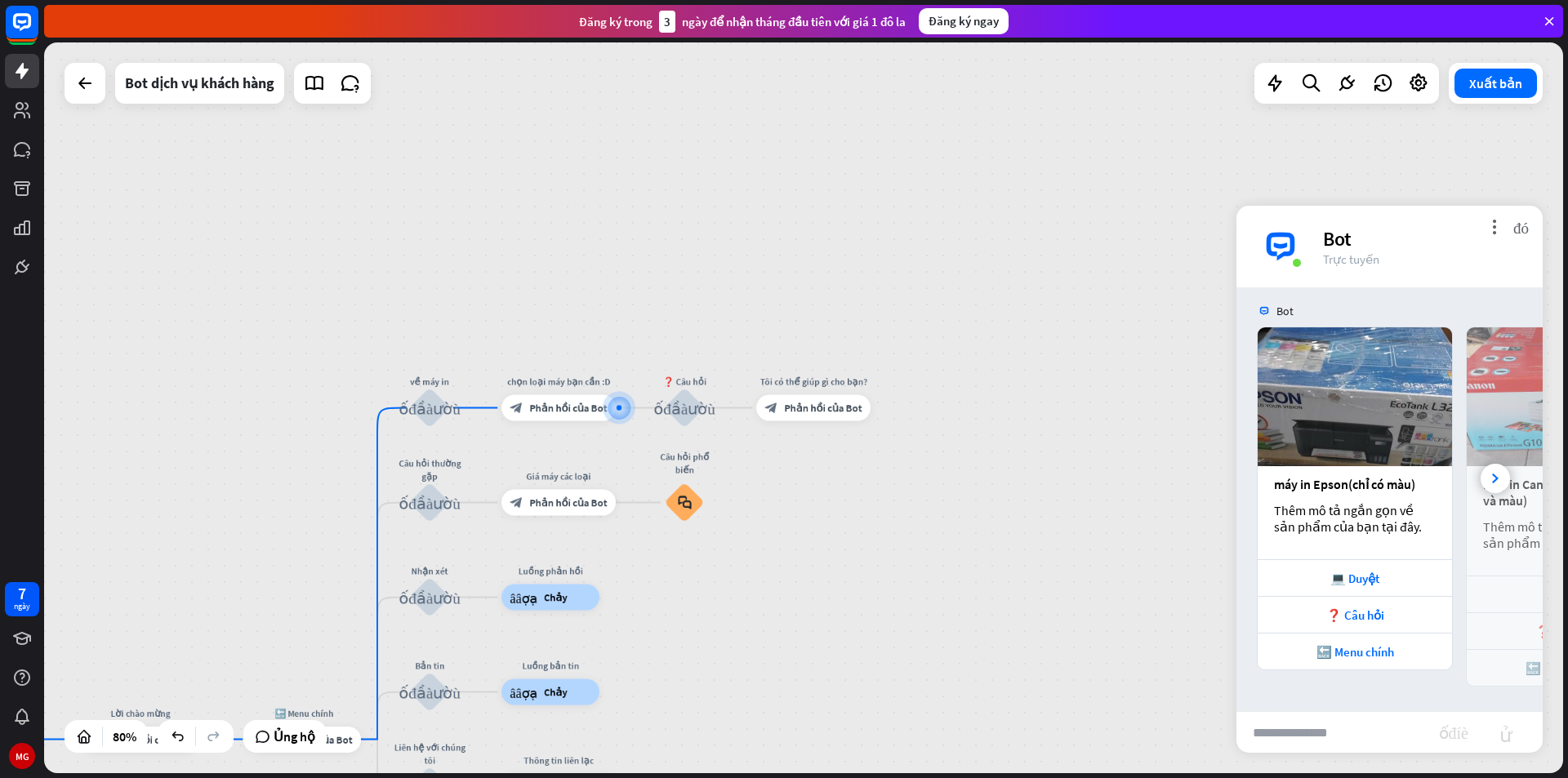
scroll to position [607, 0]
drag, startPoint x: 1359, startPoint y: 576, endPoint x: 1379, endPoint y: 571, distance: 20.6
click at [1379, 571] on font "💻 Duyệt" at bounding box center [1355, 578] width 49 height 16
click at [619, 408] on div at bounding box center [619, 408] width 0 height 0
click at [579, 411] on font "Phản hồi của Bot" at bounding box center [568, 407] width 77 height 13
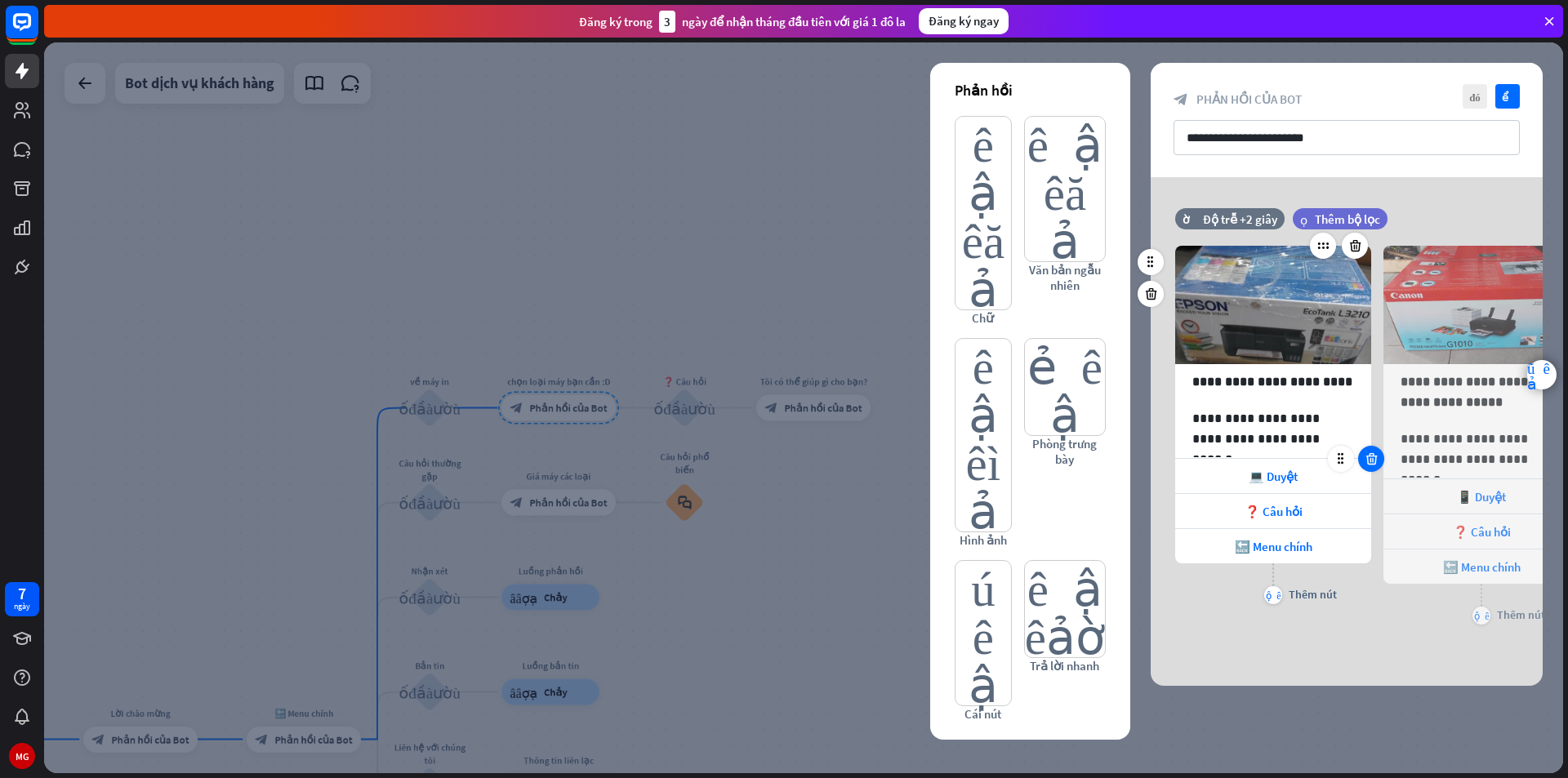
click at [1370, 461] on icon at bounding box center [1371, 458] width 16 height 15
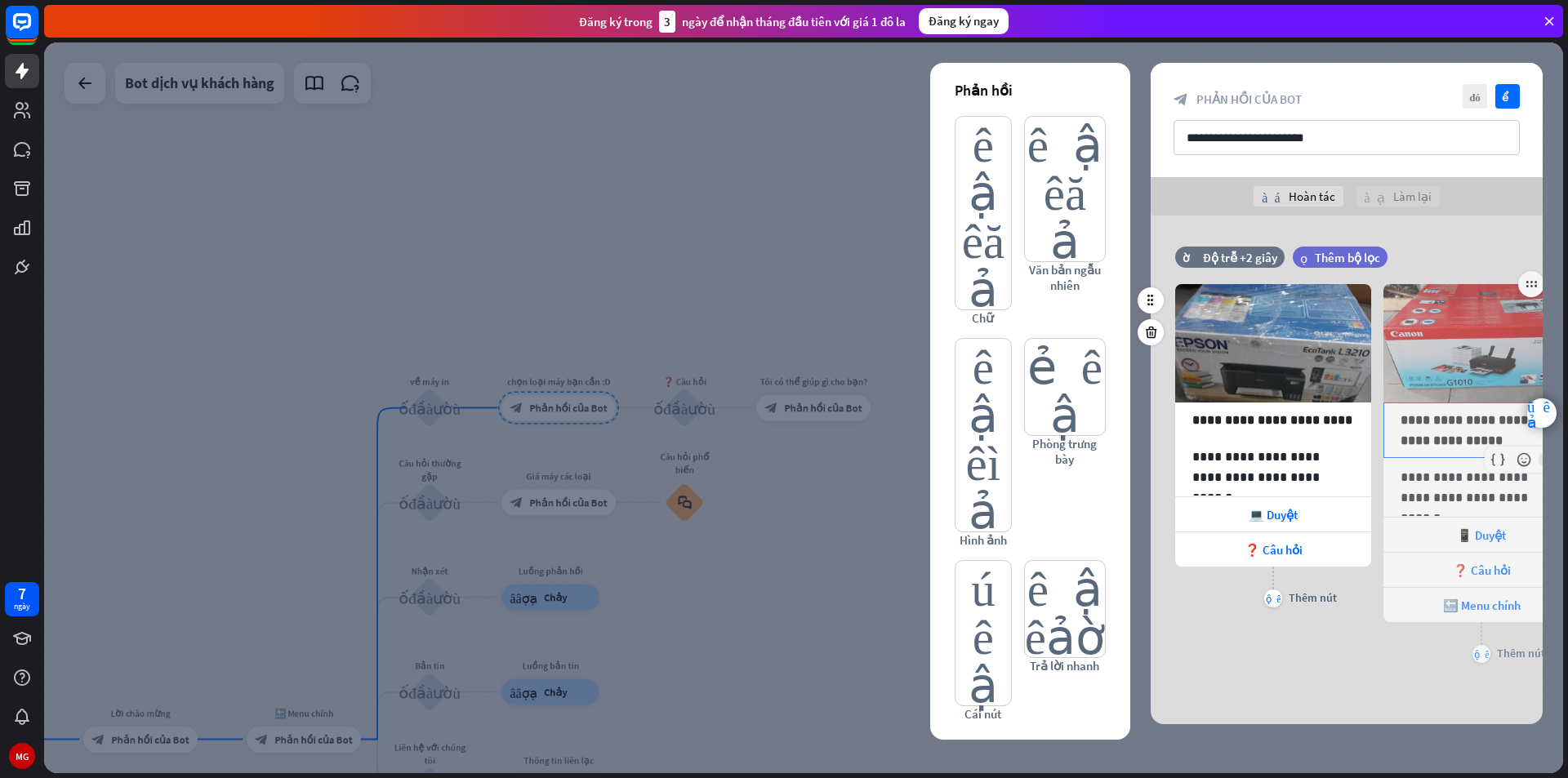
click at [1481, 427] on p "**********" at bounding box center [1481, 431] width 161 height 41
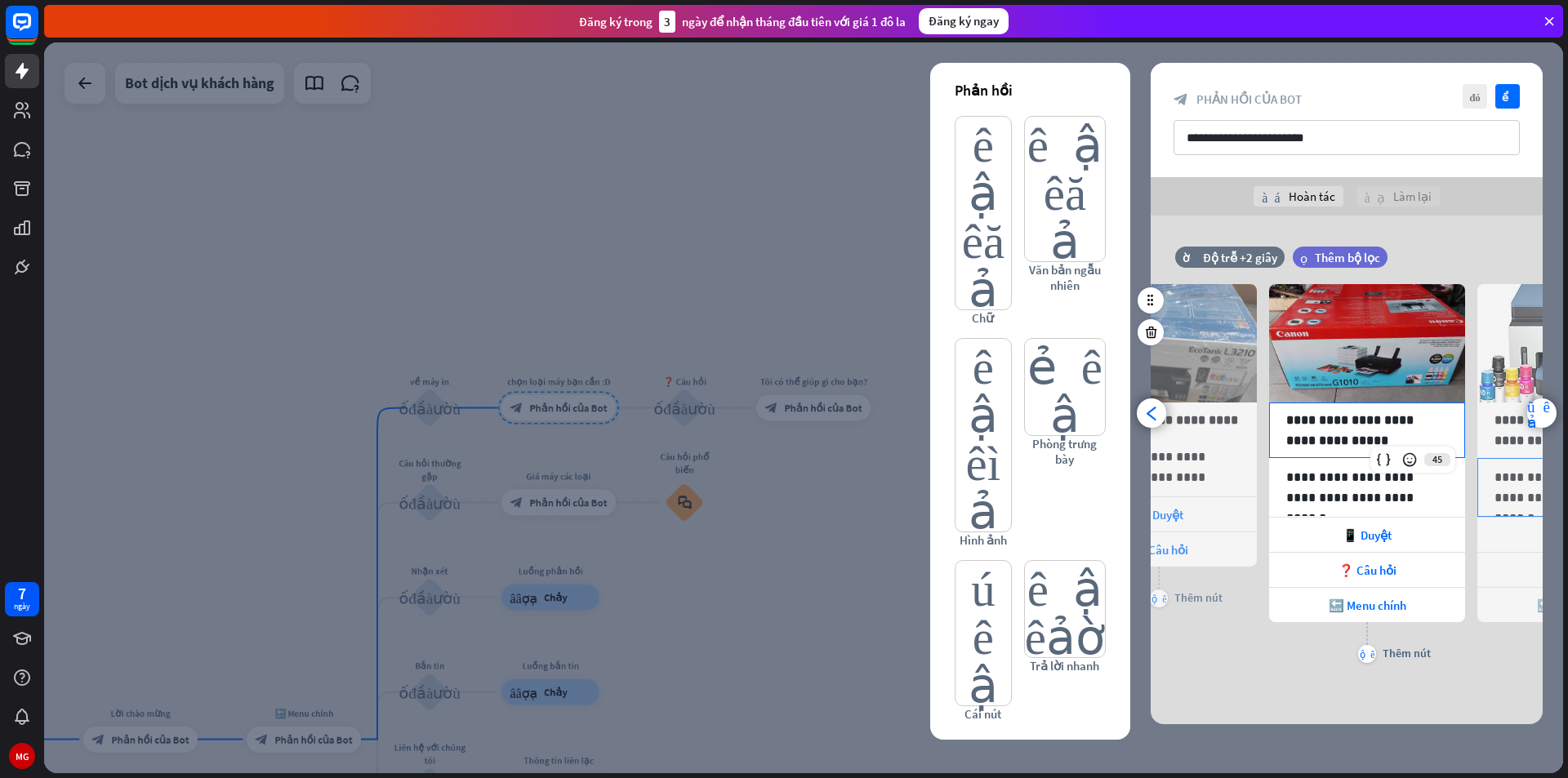
scroll to position [0, 135]
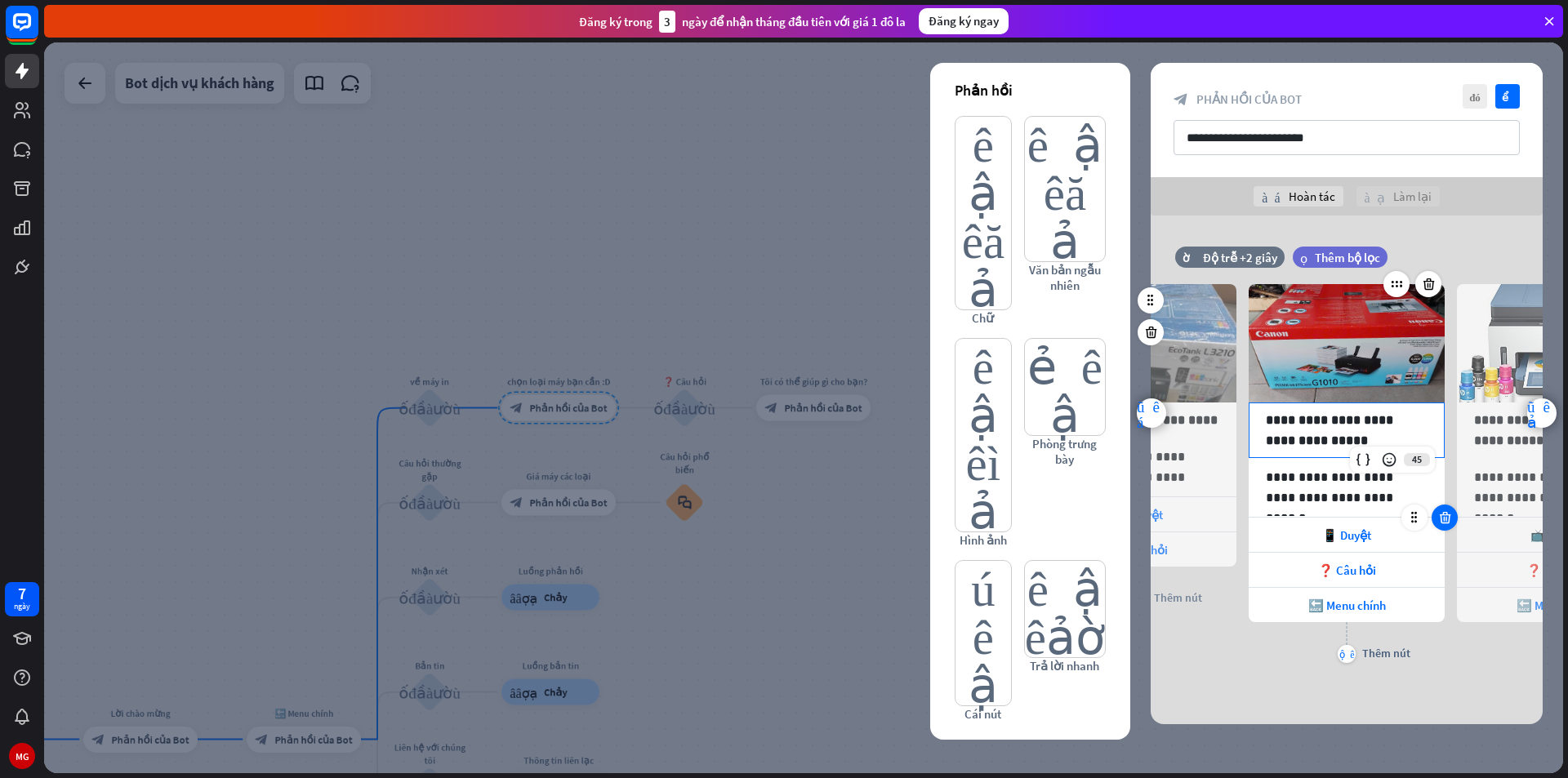
click at [1445, 519] on icon at bounding box center [1445, 517] width 16 height 15
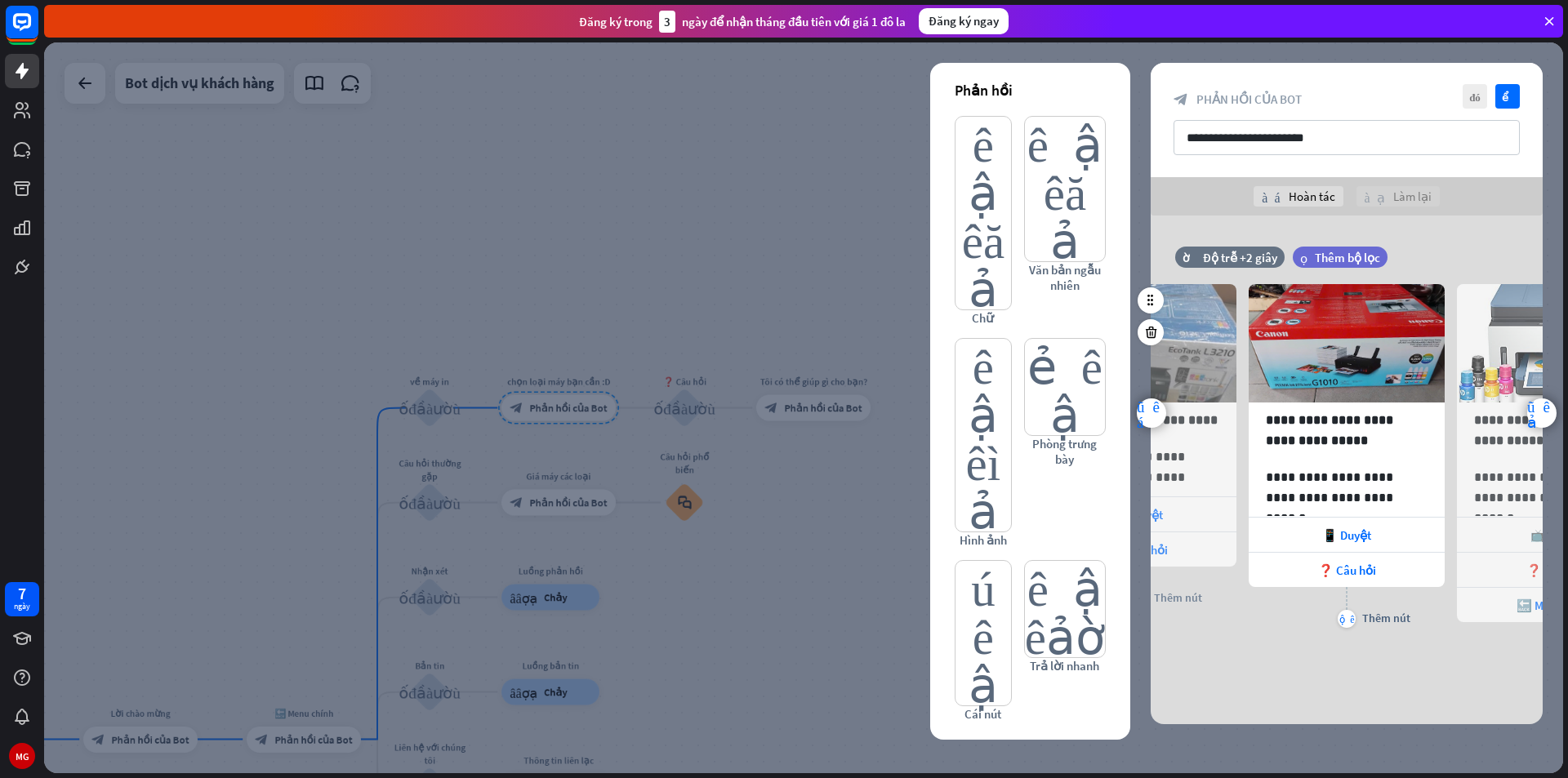
click at [1497, 536] on div "📺 Duyệt" at bounding box center [1554, 534] width 196 height 34
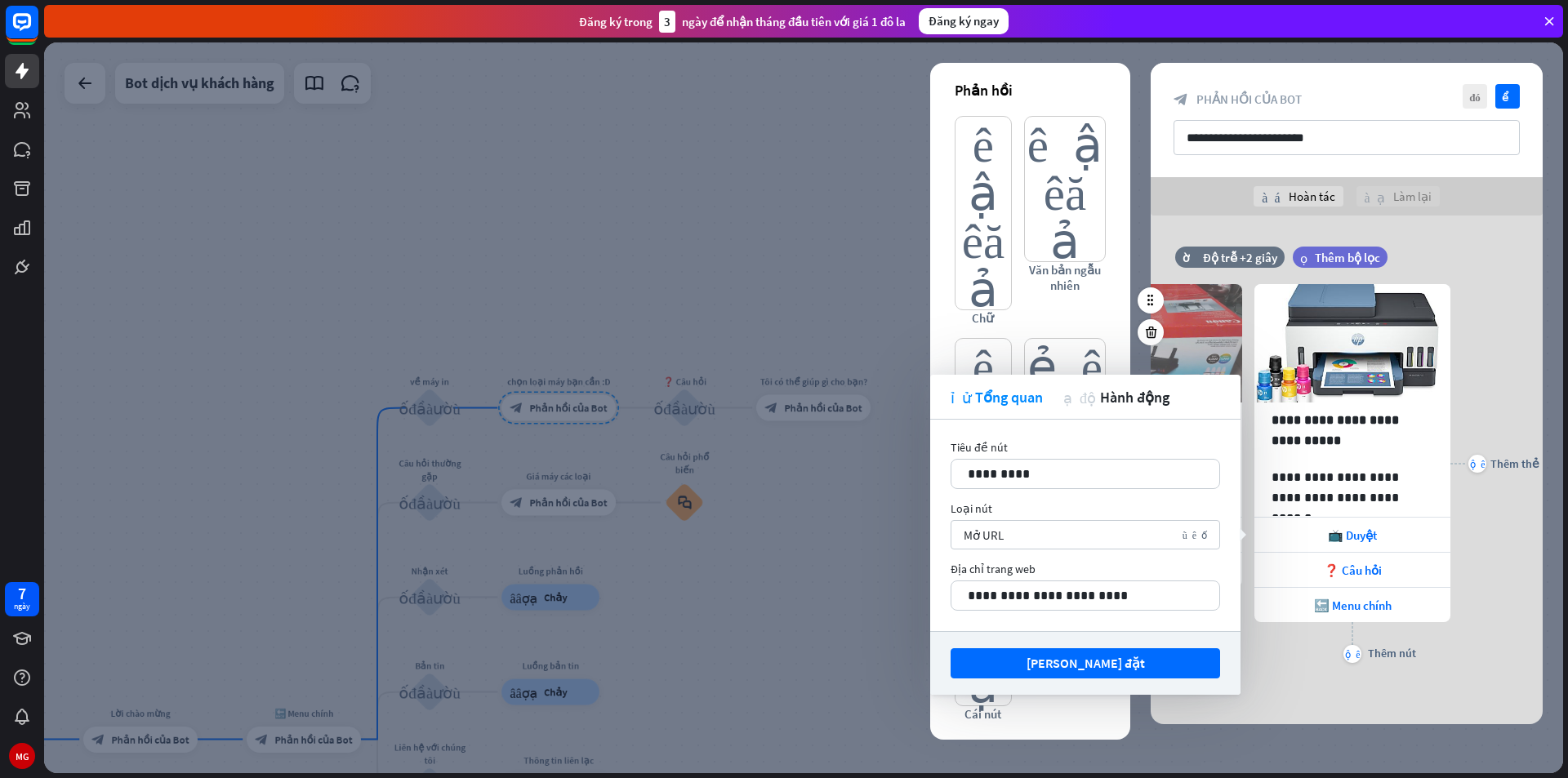
scroll to position [0, 343]
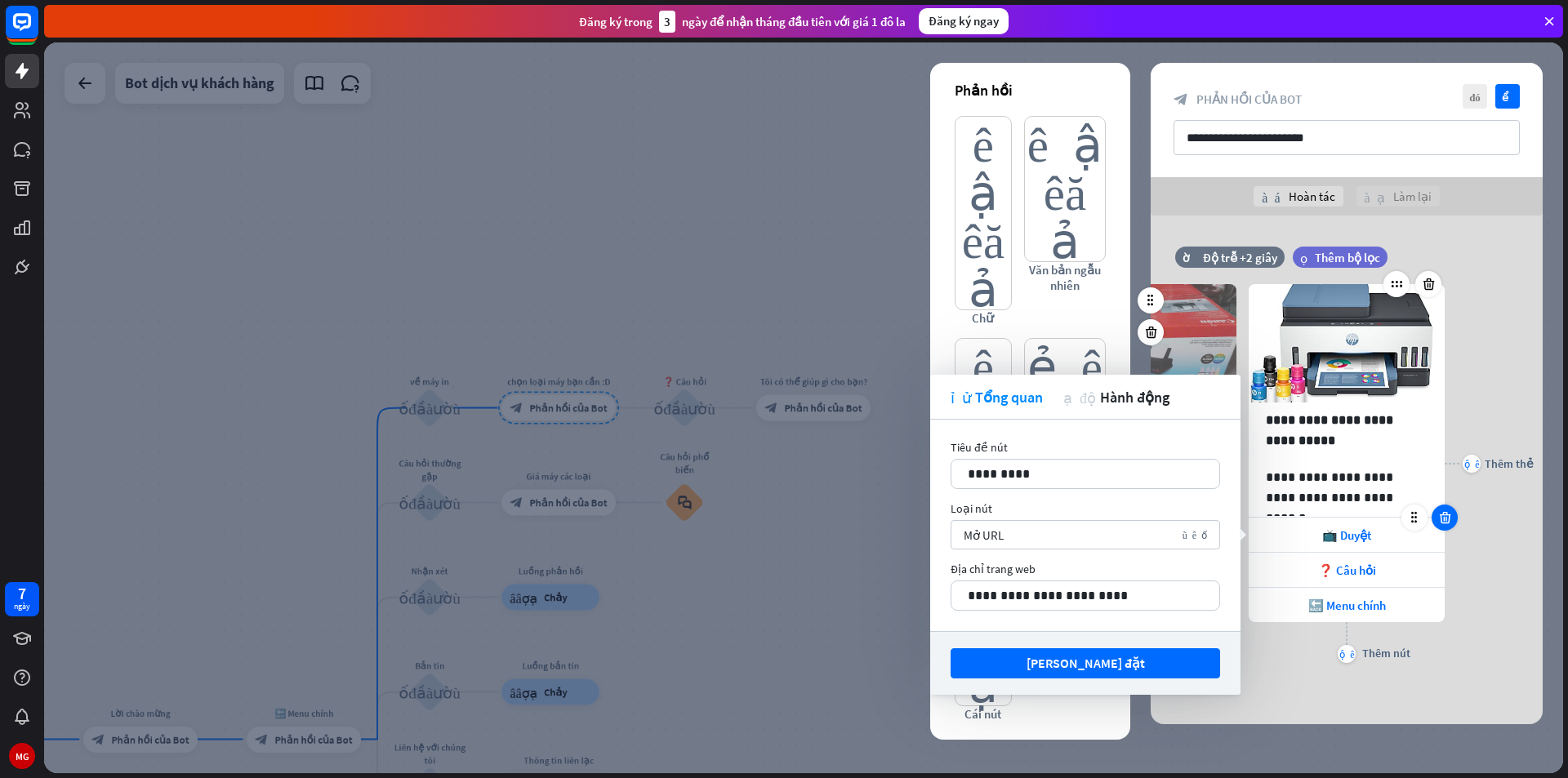
click at [1447, 511] on icon at bounding box center [1445, 517] width 16 height 15
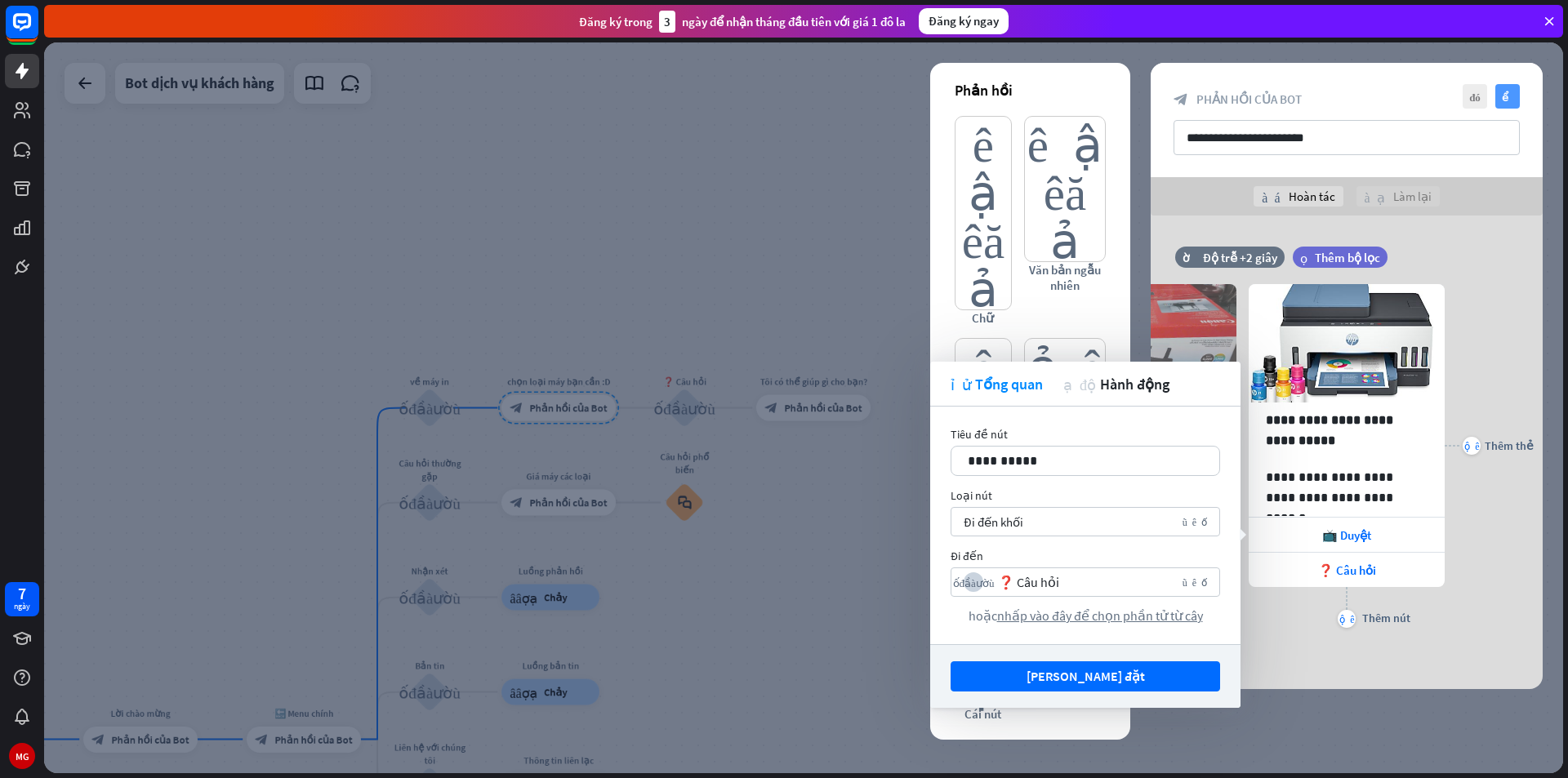
click at [1507, 89] on icon "kiểm tra" at bounding box center [1507, 96] width 24 height 24
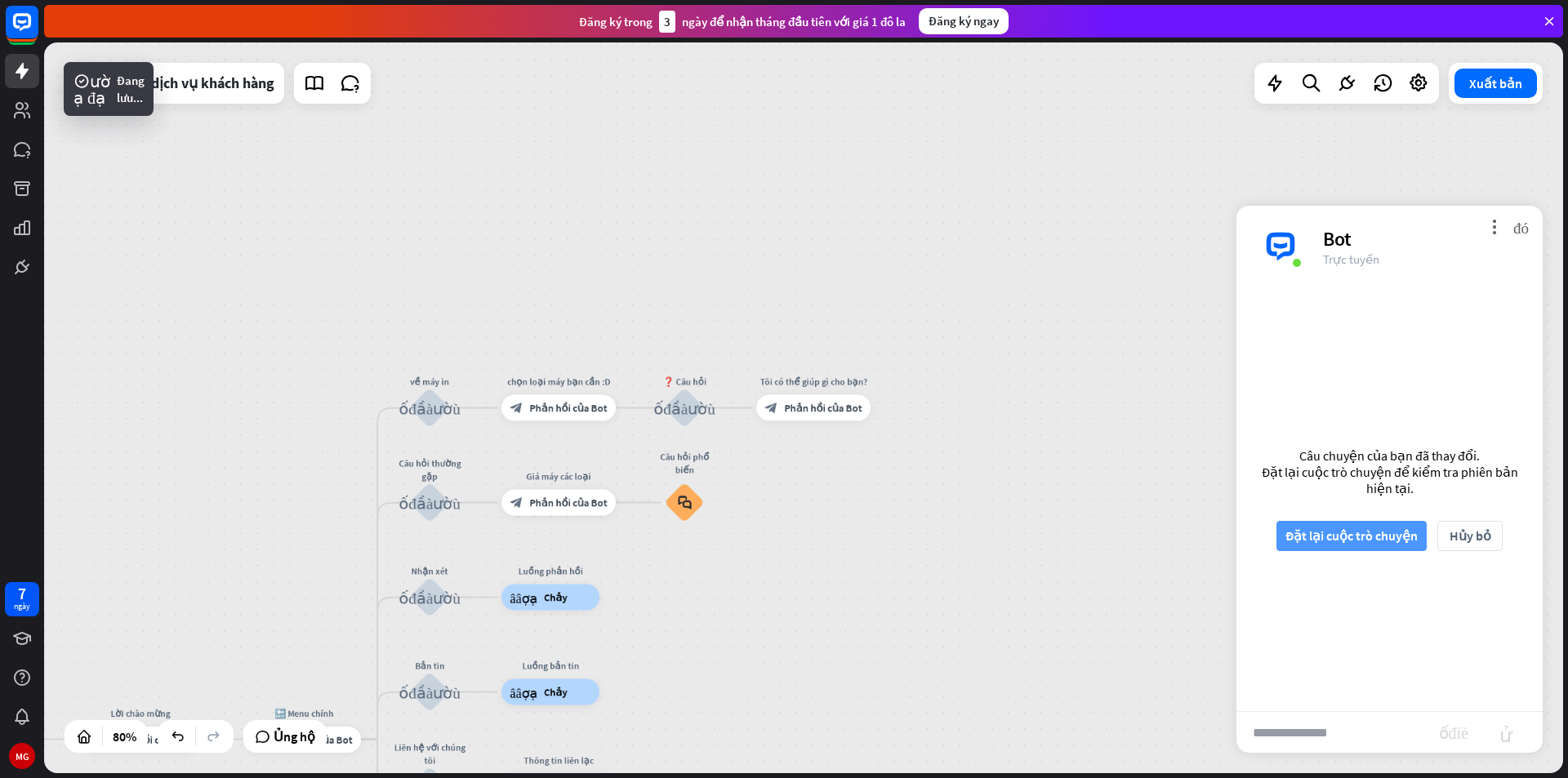
click at [1338, 526] on font "Đặt lại cuộc trò chuyện" at bounding box center [1351, 535] width 132 height 28
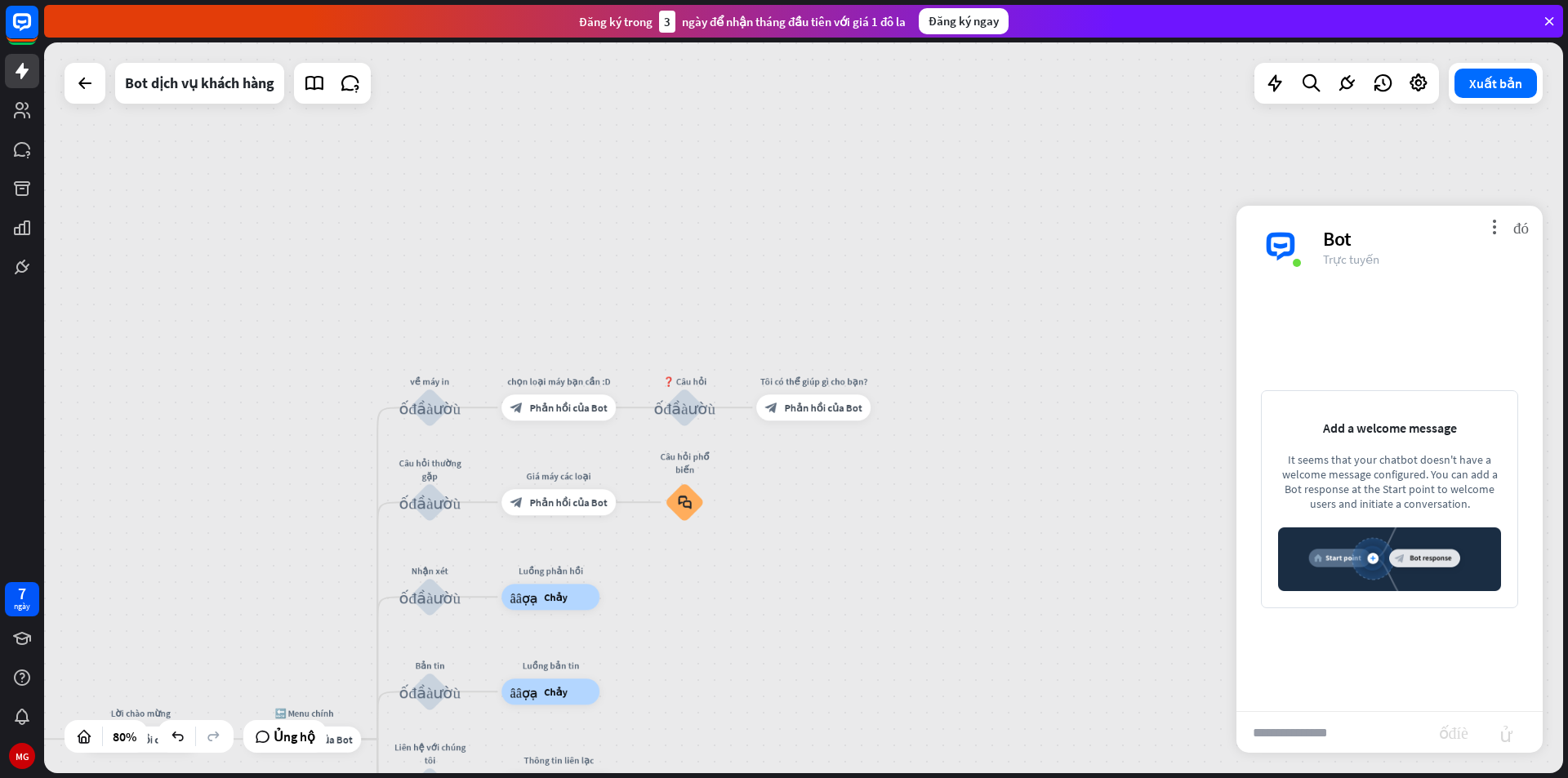
click at [1314, 727] on input "text" at bounding box center [1337, 733] width 203 height 41
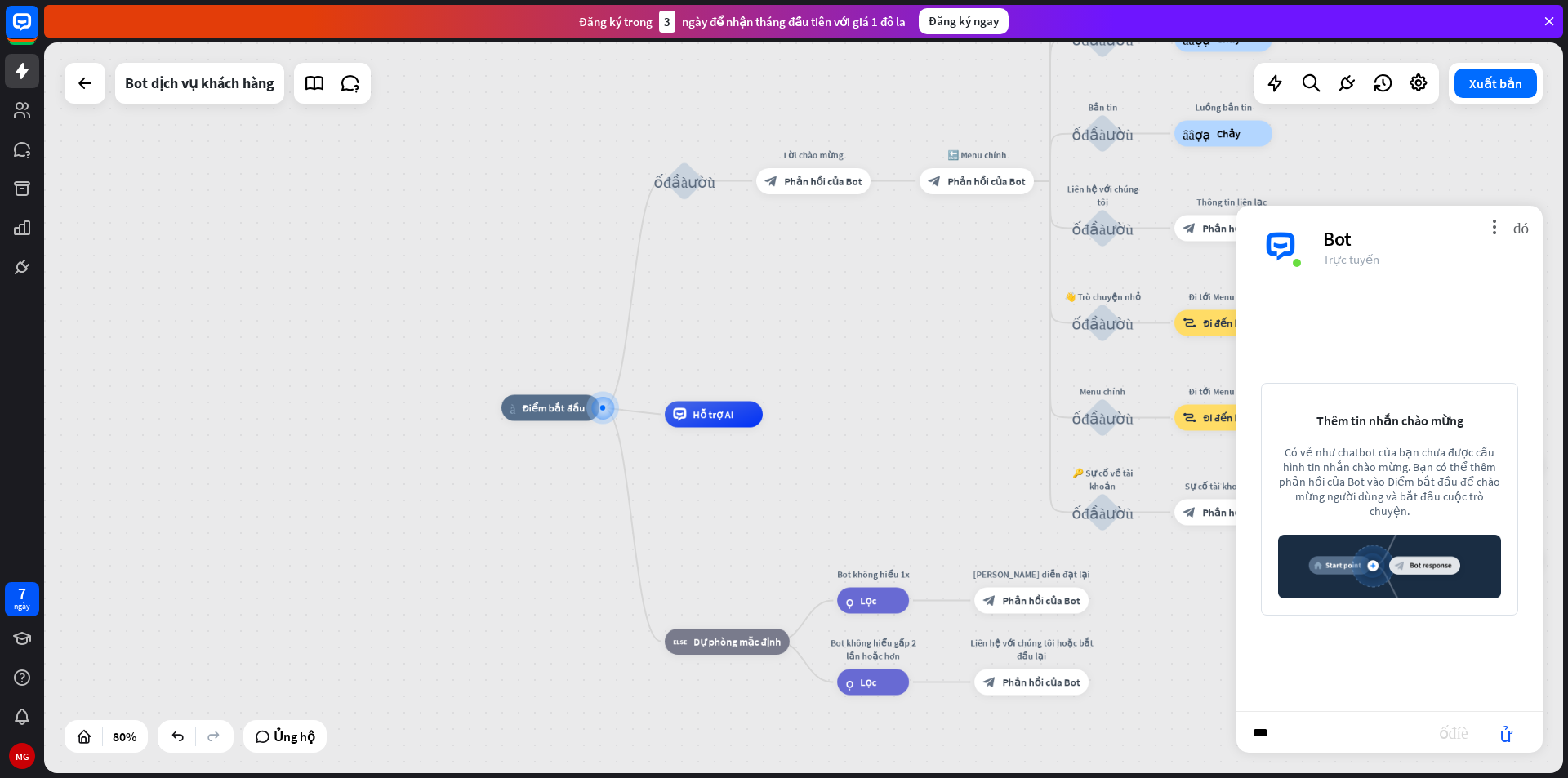
type input "****"
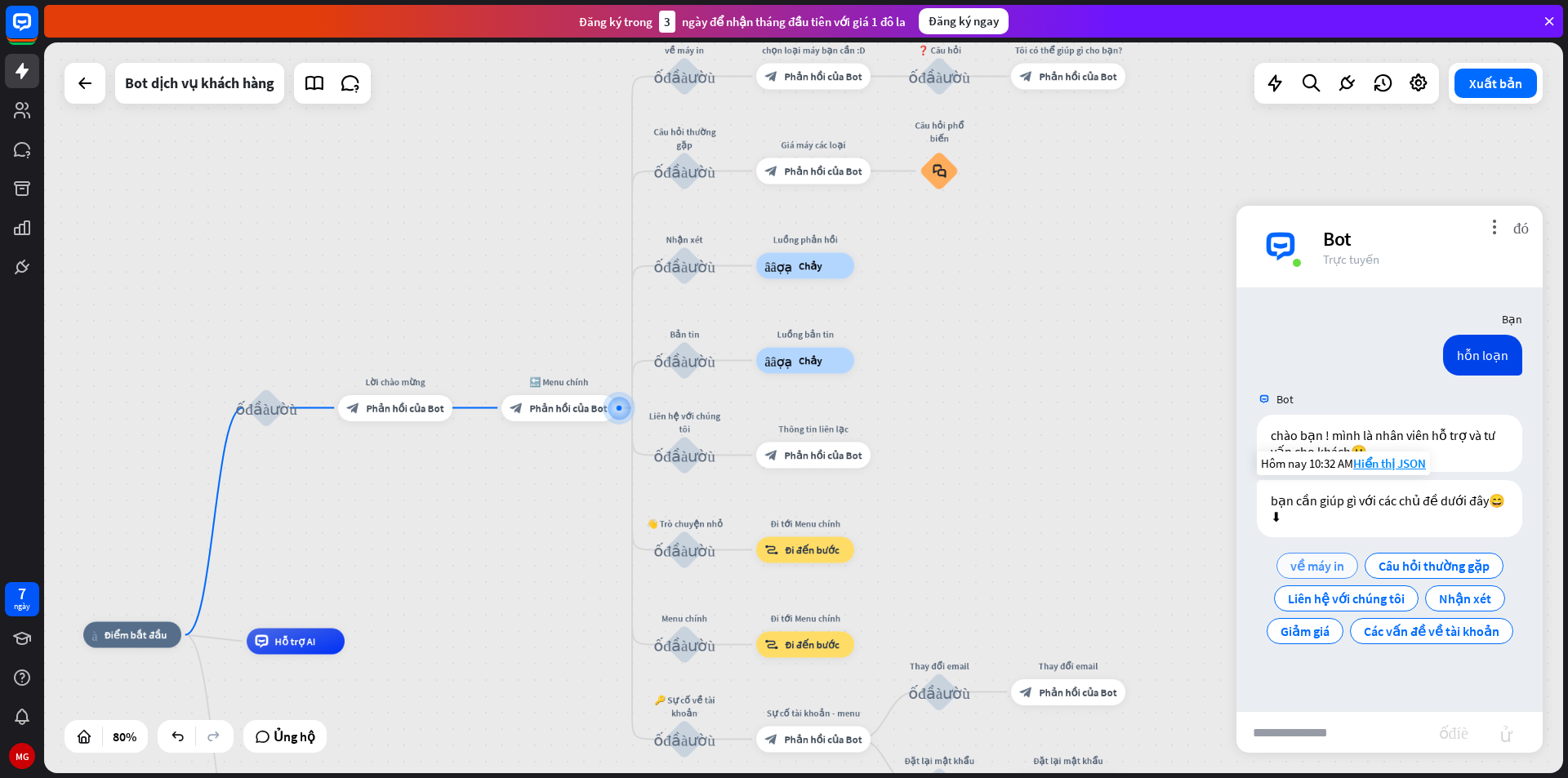
click at [1308, 569] on font "về máy in" at bounding box center [1316, 566] width 54 height 17
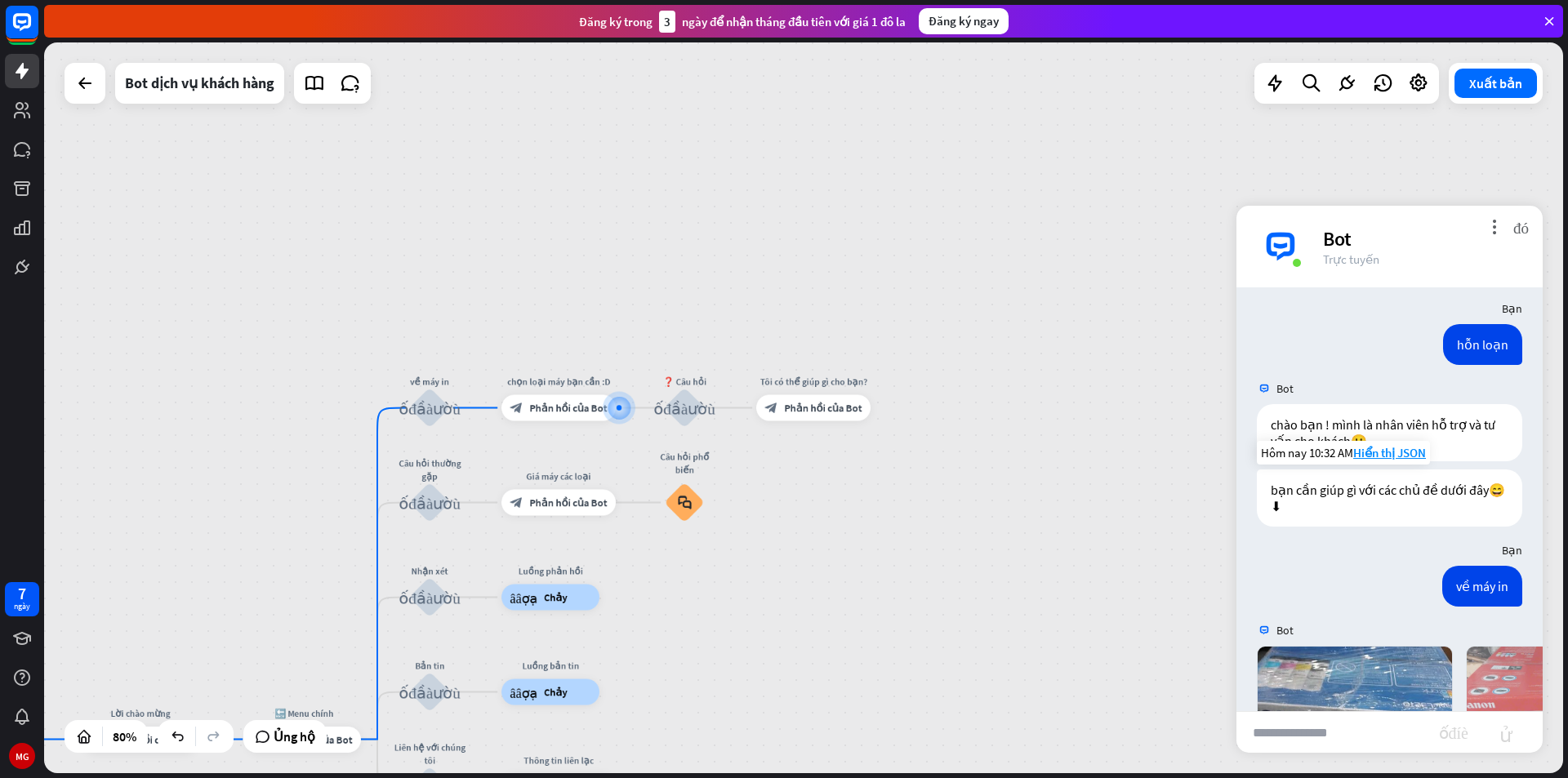
scroll to position [294, 0]
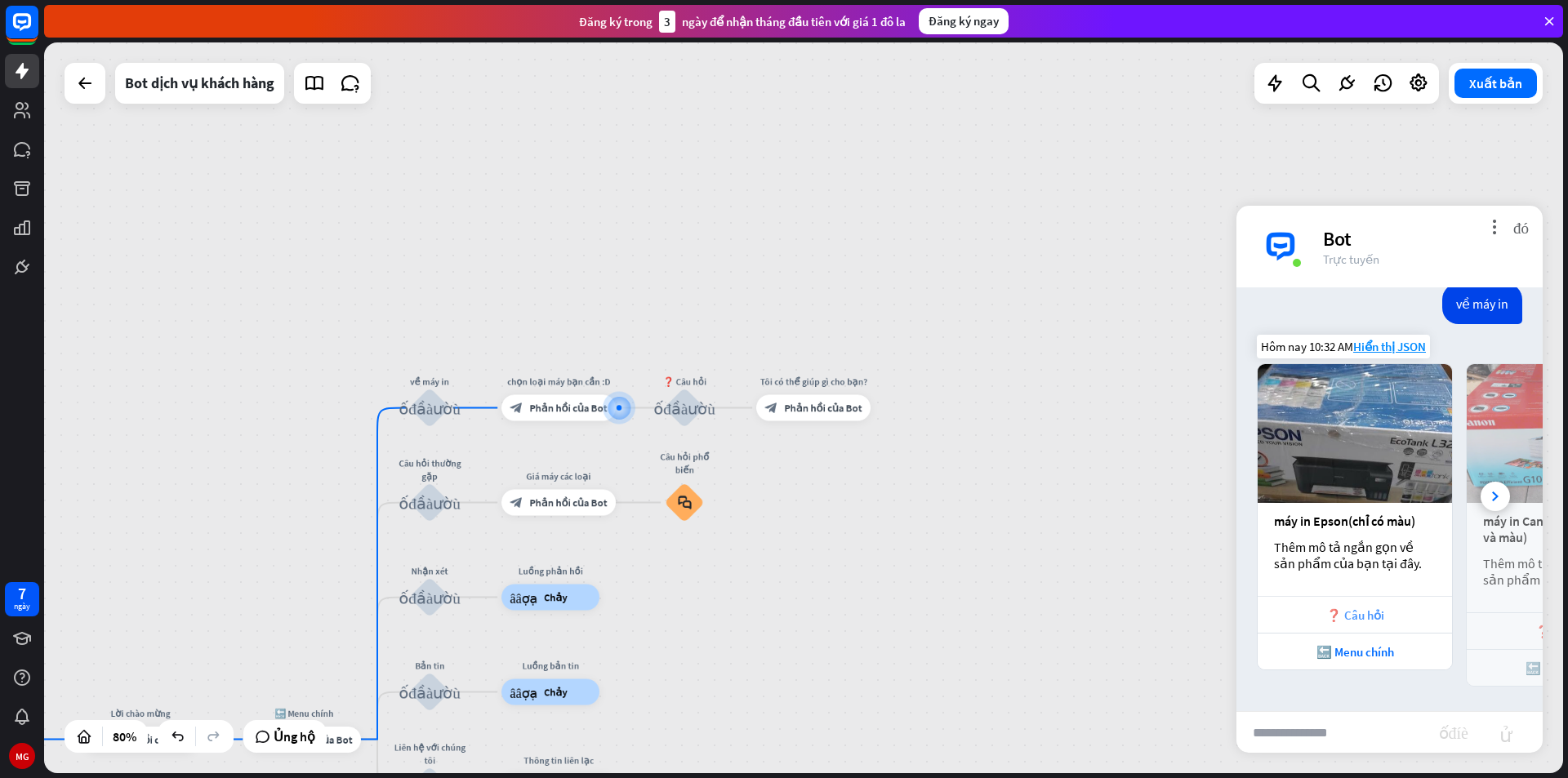
click at [1407, 628] on div "❓ Câu hỏi" at bounding box center [1355, 615] width 195 height 37
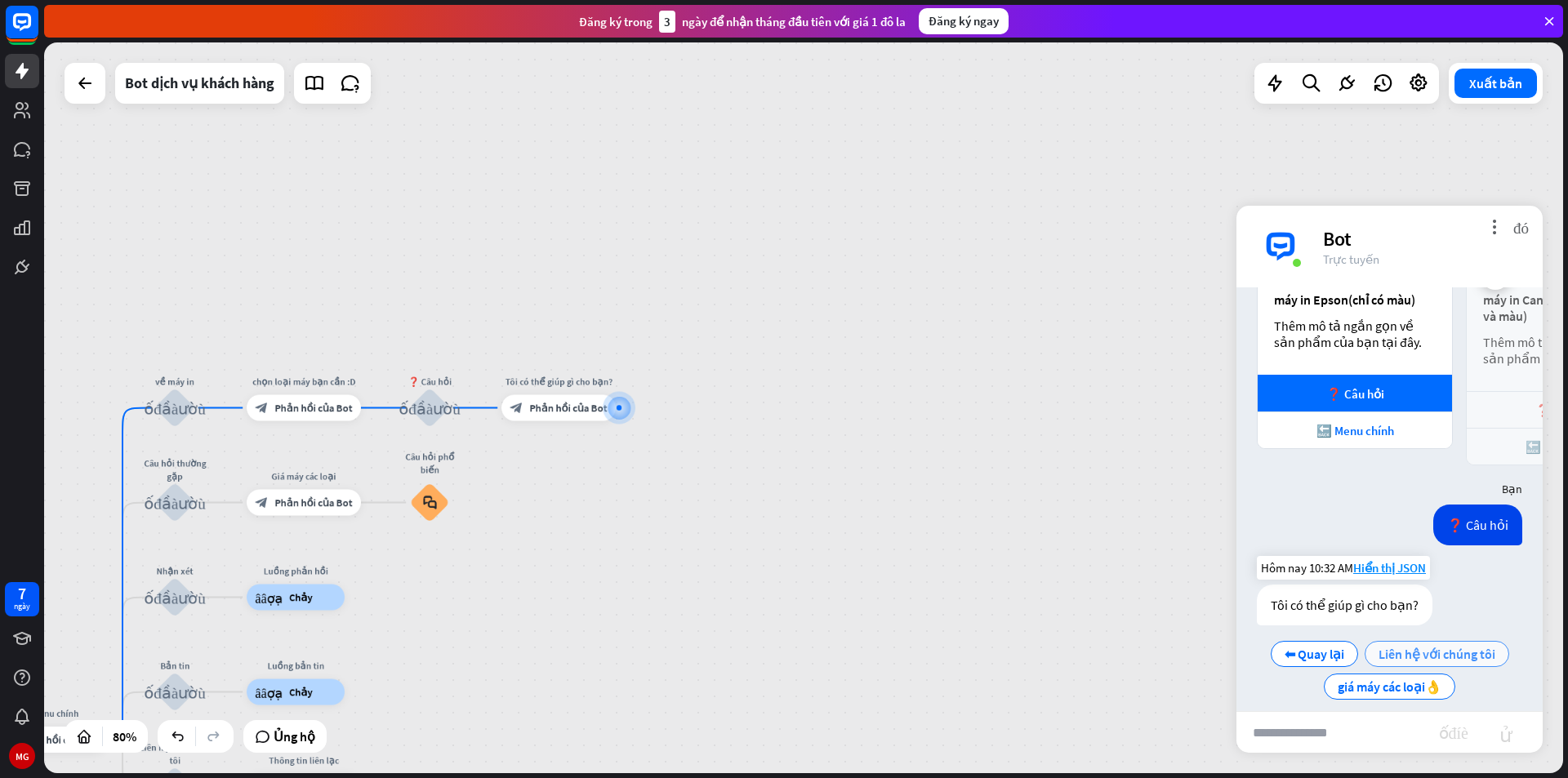
scroll to position [530, 0]
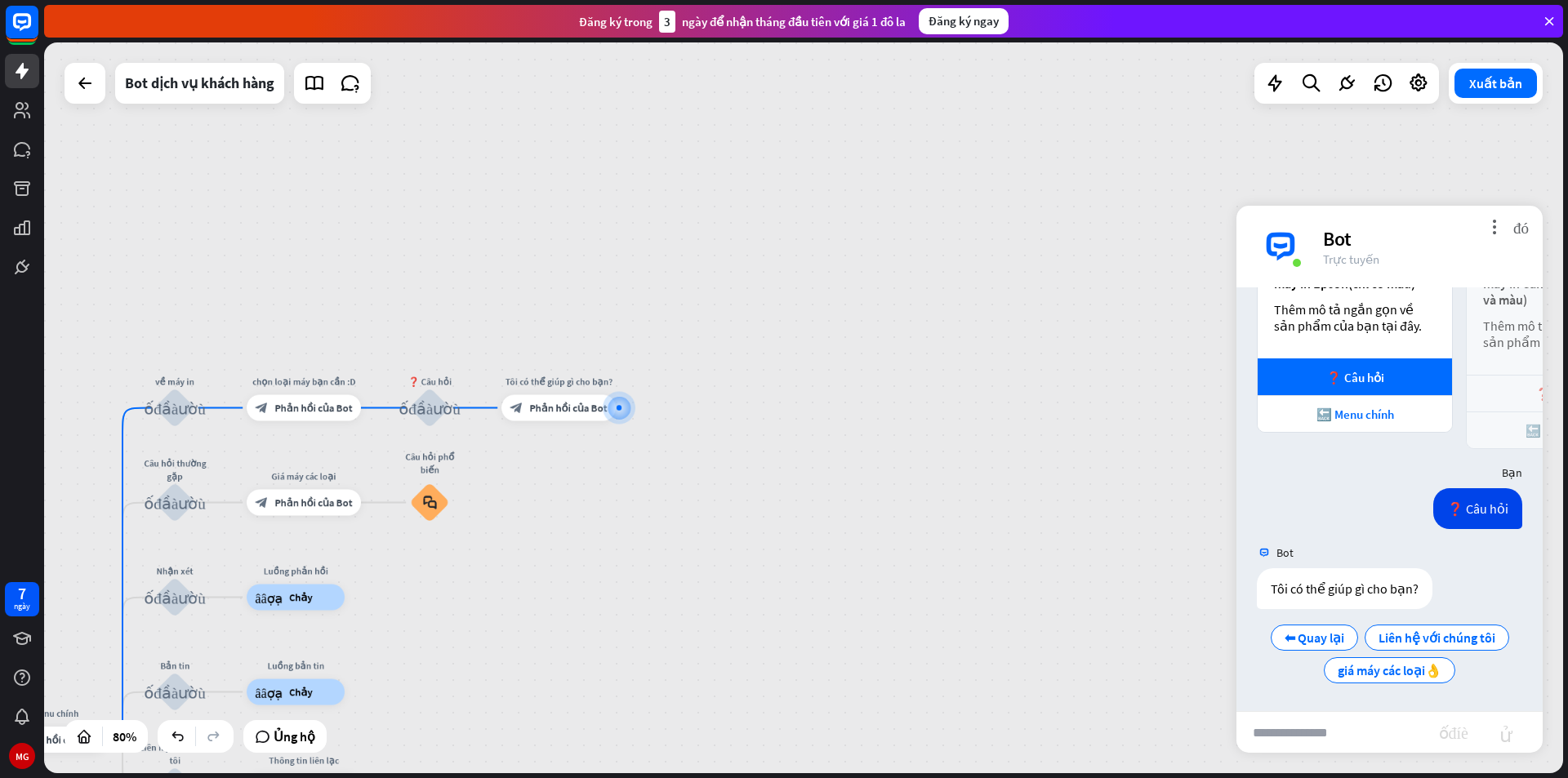
drag, startPoint x: 1376, startPoint y: 490, endPoint x: 1318, endPoint y: 490, distance: 58.0
click at [1318, 490] on div "❓ Câu hỏi Hôm nay 10:32 AM Hiển thị JSON" at bounding box center [1389, 513] width 306 height 49
click at [1469, 407] on div "❓ Câu hỏi" at bounding box center [1563, 393] width 195 height 37
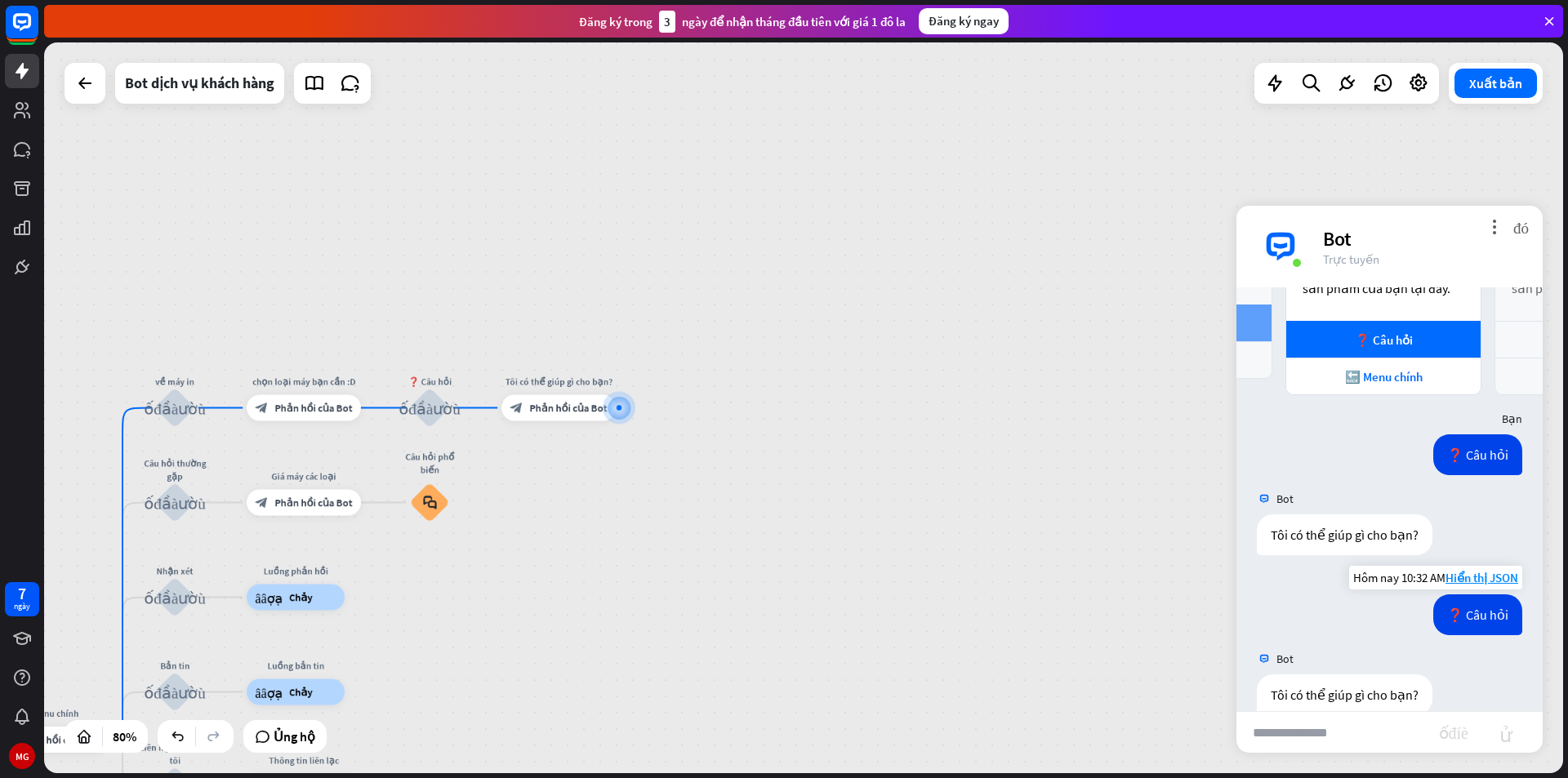
scroll to position [364, 0]
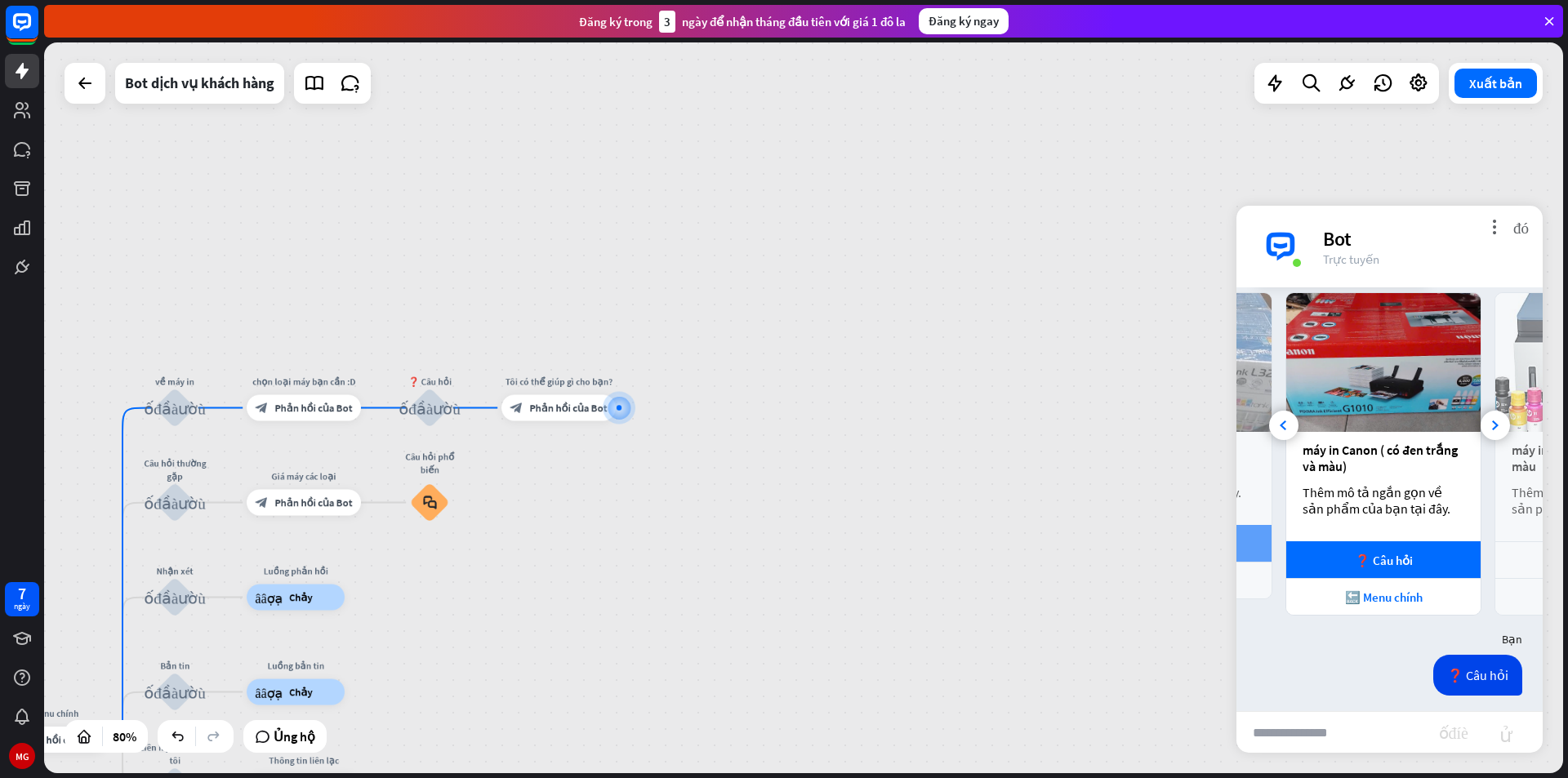
click at [1506, 505] on div "máy in HP (có đen trắng và màu Thêm mô tả ngắn gọn về sản phẩm của bạn tại đây." at bounding box center [1592, 486] width 195 height 110
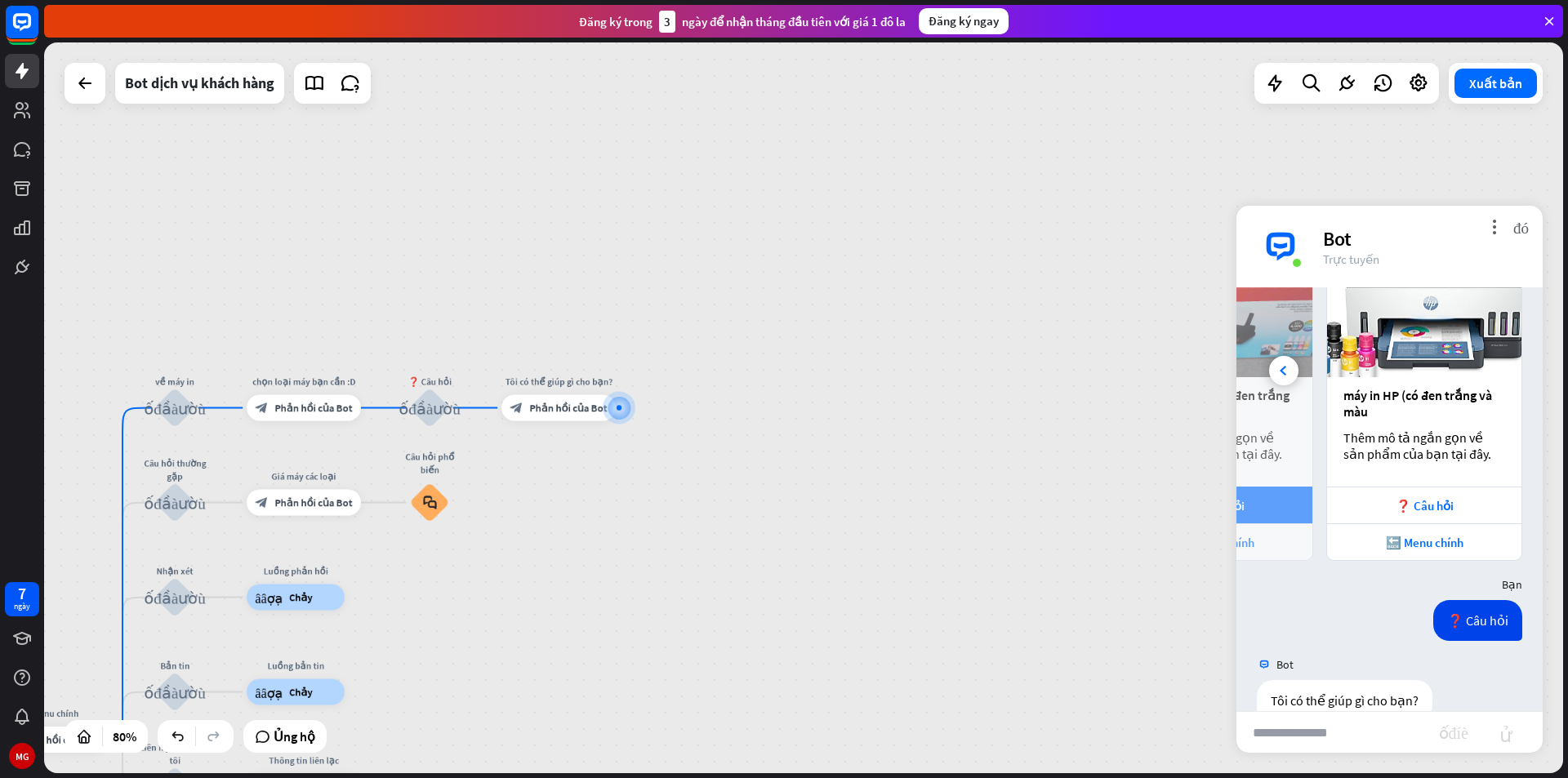
scroll to position [446, 0]
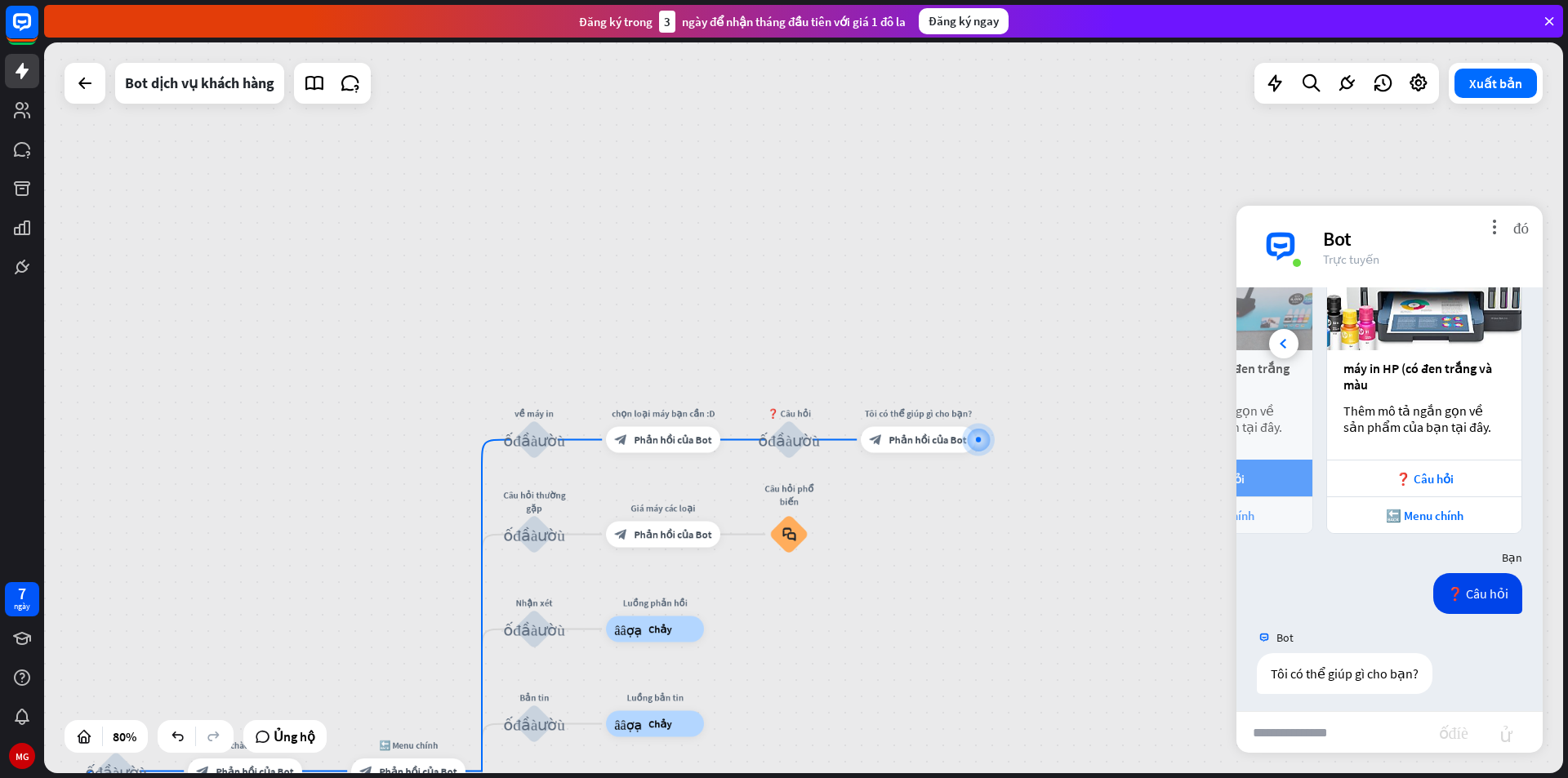
drag, startPoint x: 700, startPoint y: 574, endPoint x: 1059, endPoint y: 606, distance: 360.4
click at [1059, 606] on div "nhà_2 Điểm bắt đầu khối_đầu_vào_người_dùng Lời chào mừng block_bot_response Phả…" at bounding box center [804, 407] width 1519 height 731
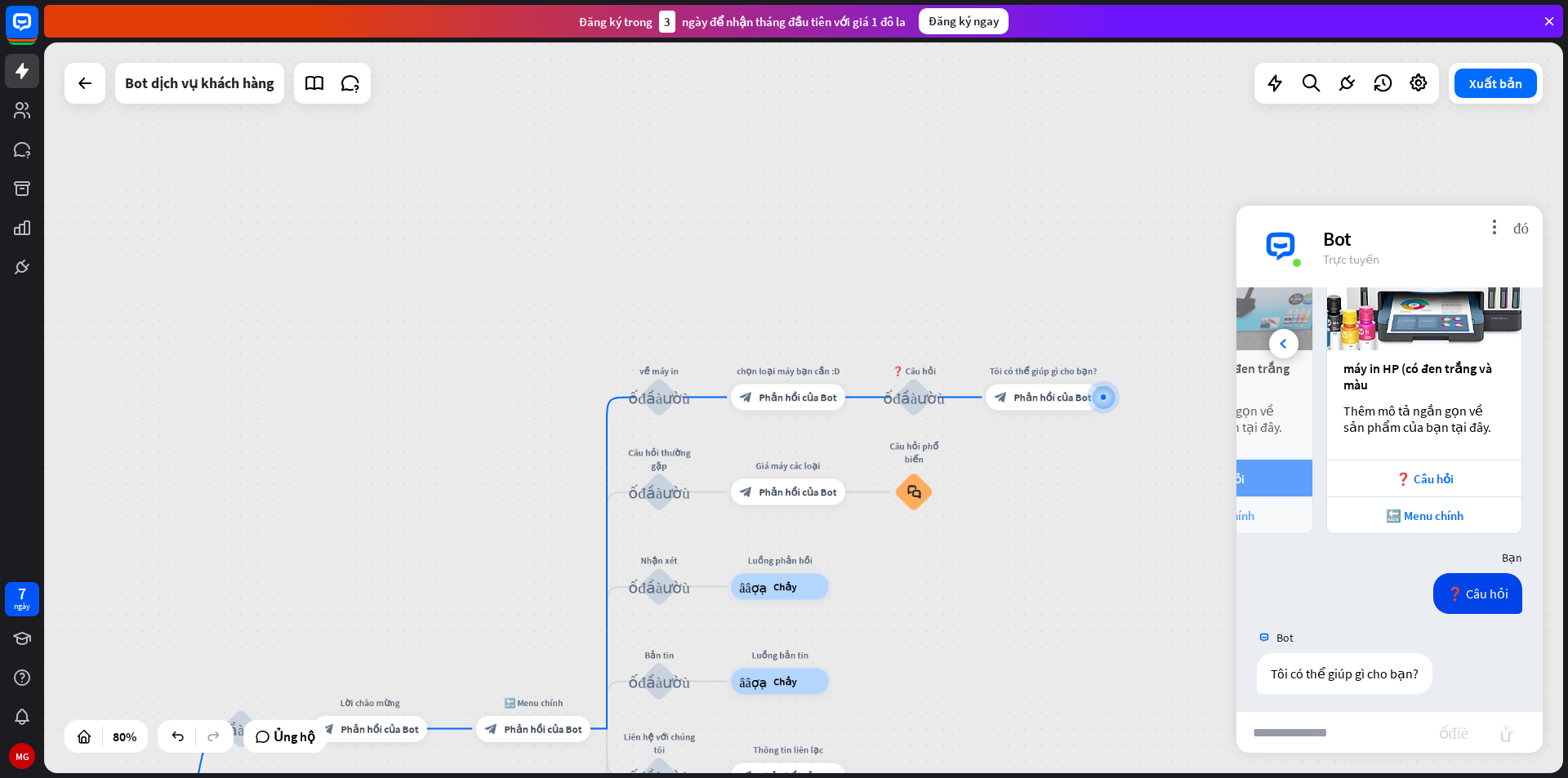
drag, startPoint x: 989, startPoint y: 596, endPoint x: 1097, endPoint y: 559, distance: 114.2
click at [1097, 559] on div "nhà_2 Điểm bắt đầu khối_đầu_vào_người_dùng Lời chào mừng block_bot_response Phả…" at bounding box center [804, 407] width 1519 height 731
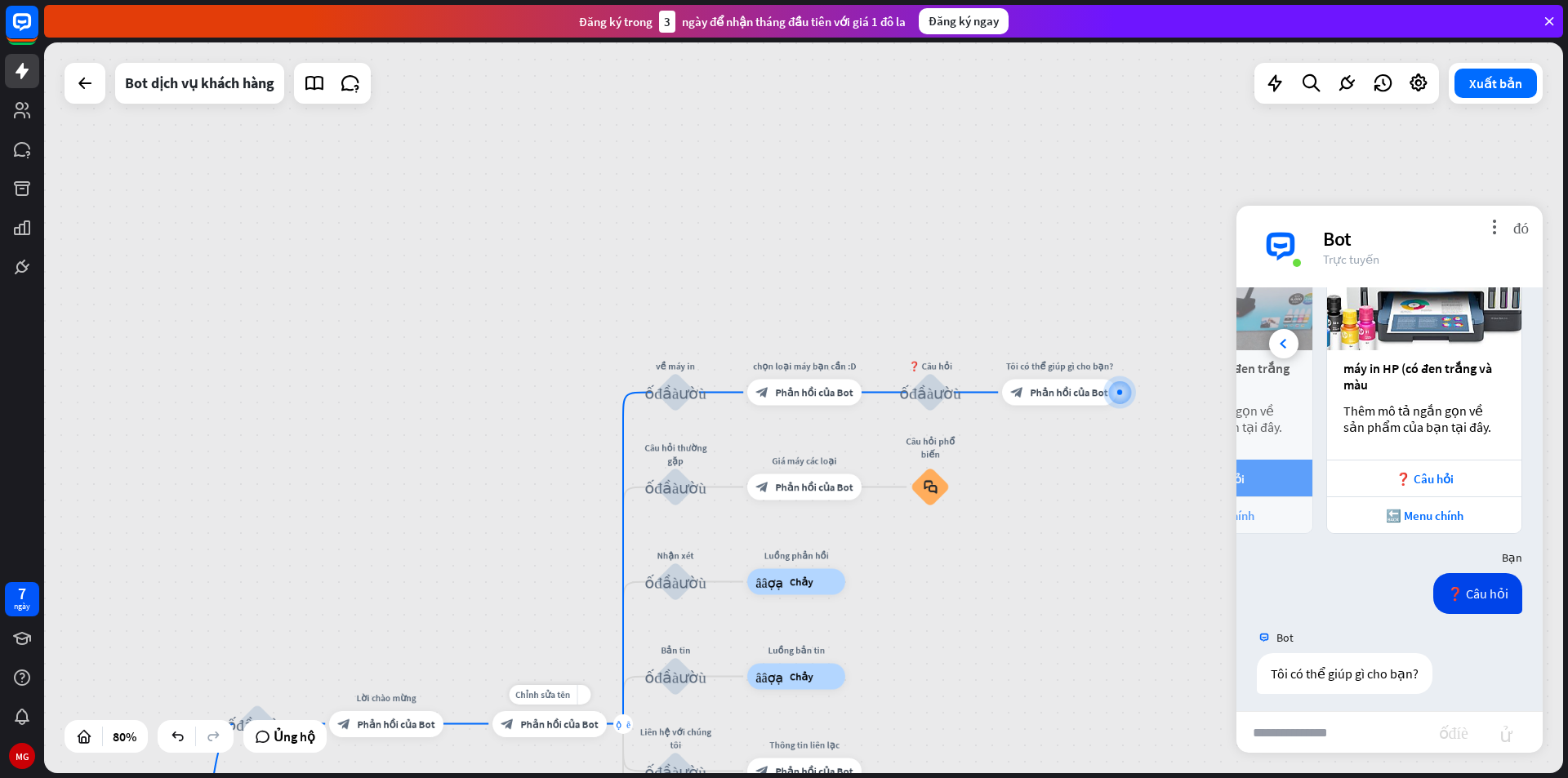
click at [619, 727] on font "cộng thêm" at bounding box center [623, 723] width 15 height 9
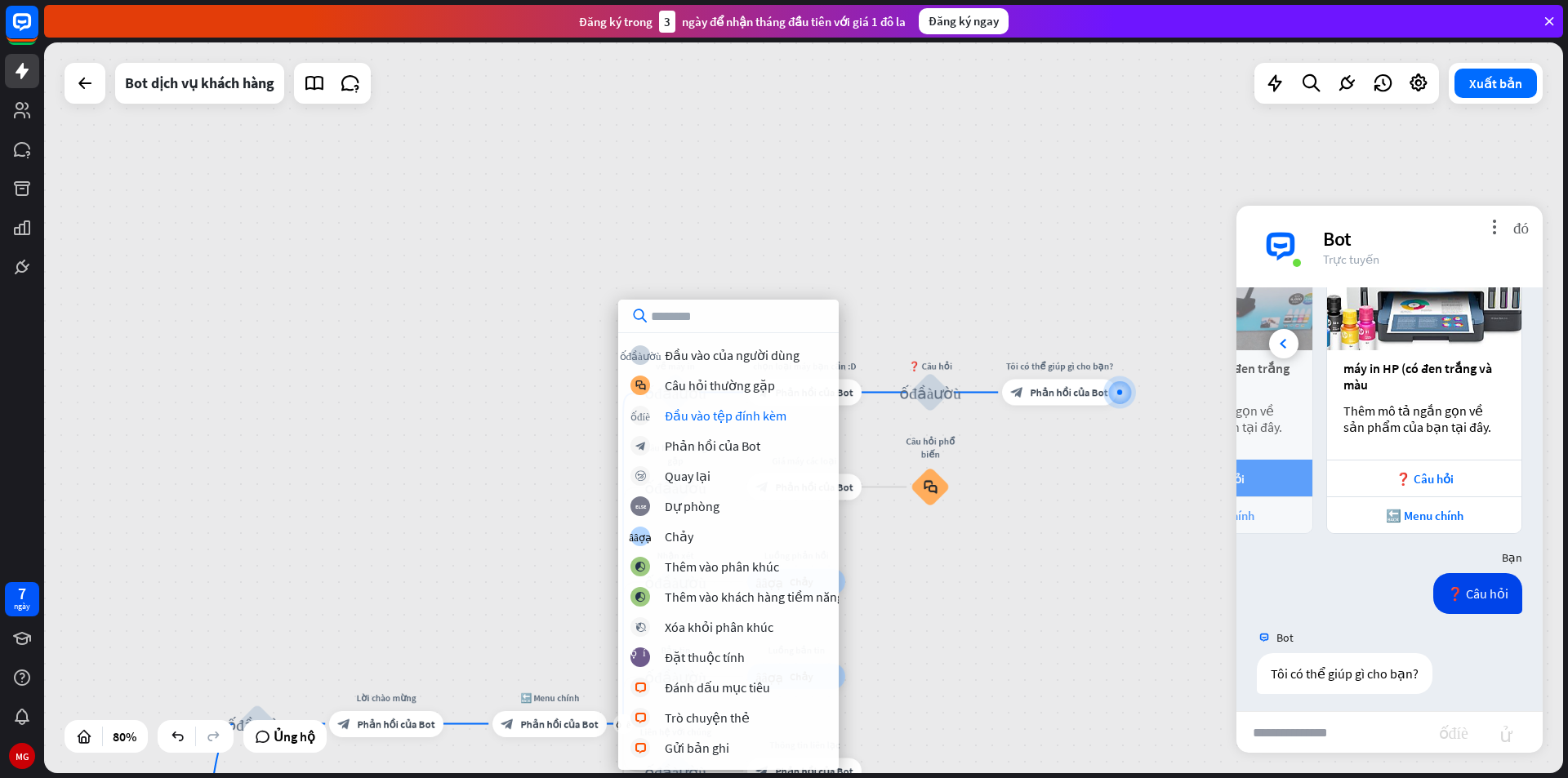
drag, startPoint x: 1042, startPoint y: 651, endPoint x: 861, endPoint y: 654, distance: 181.0
click at [1042, 652] on div "nhà_2 Điểm bắt đầu khối_đầu_vào_người_dùng Lời chào mừng block_bot_response Phả…" at bounding box center [804, 407] width 1519 height 731
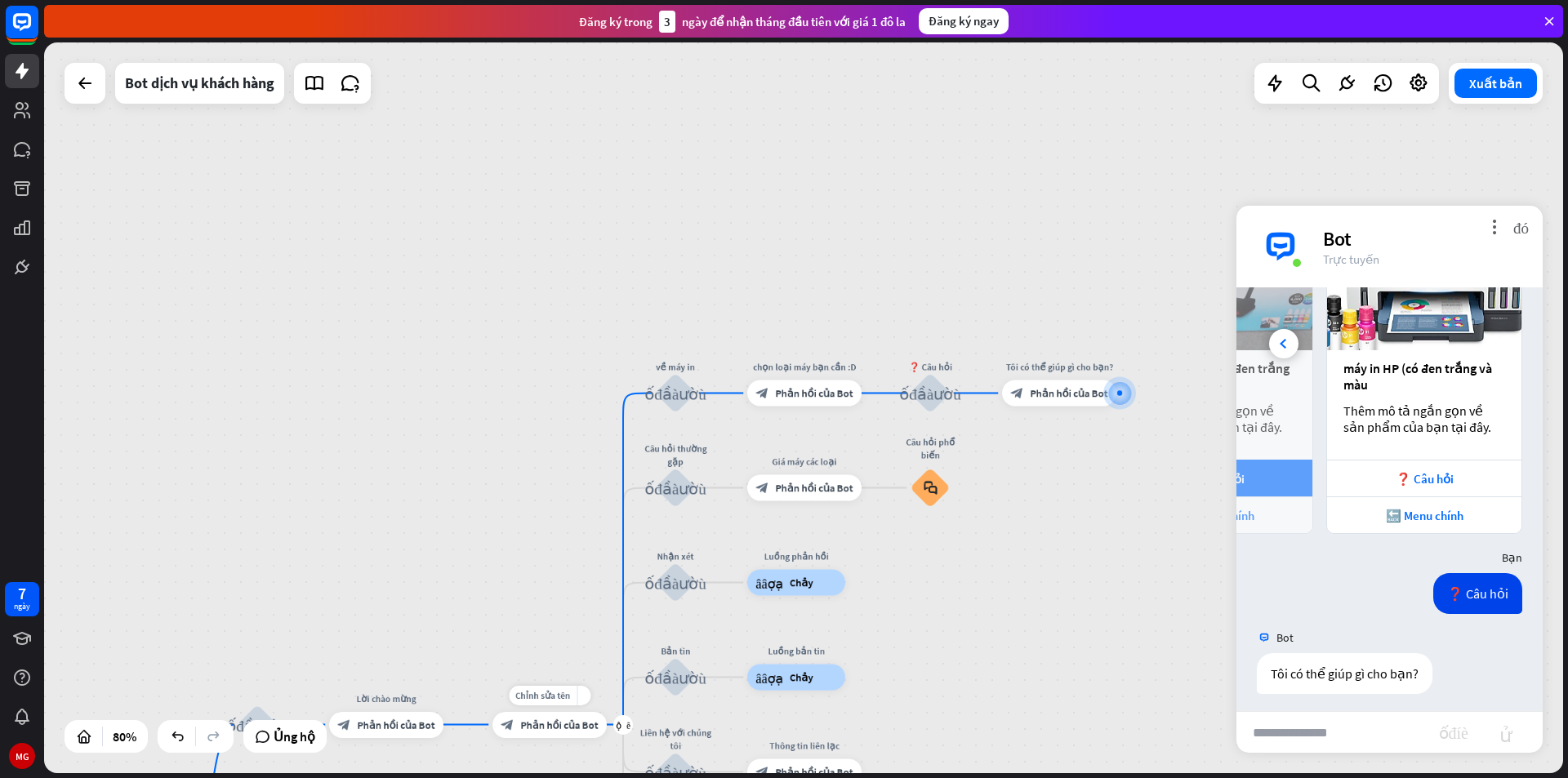
click at [555, 726] on font "Phản hồi của Bot" at bounding box center [558, 724] width 77 height 13
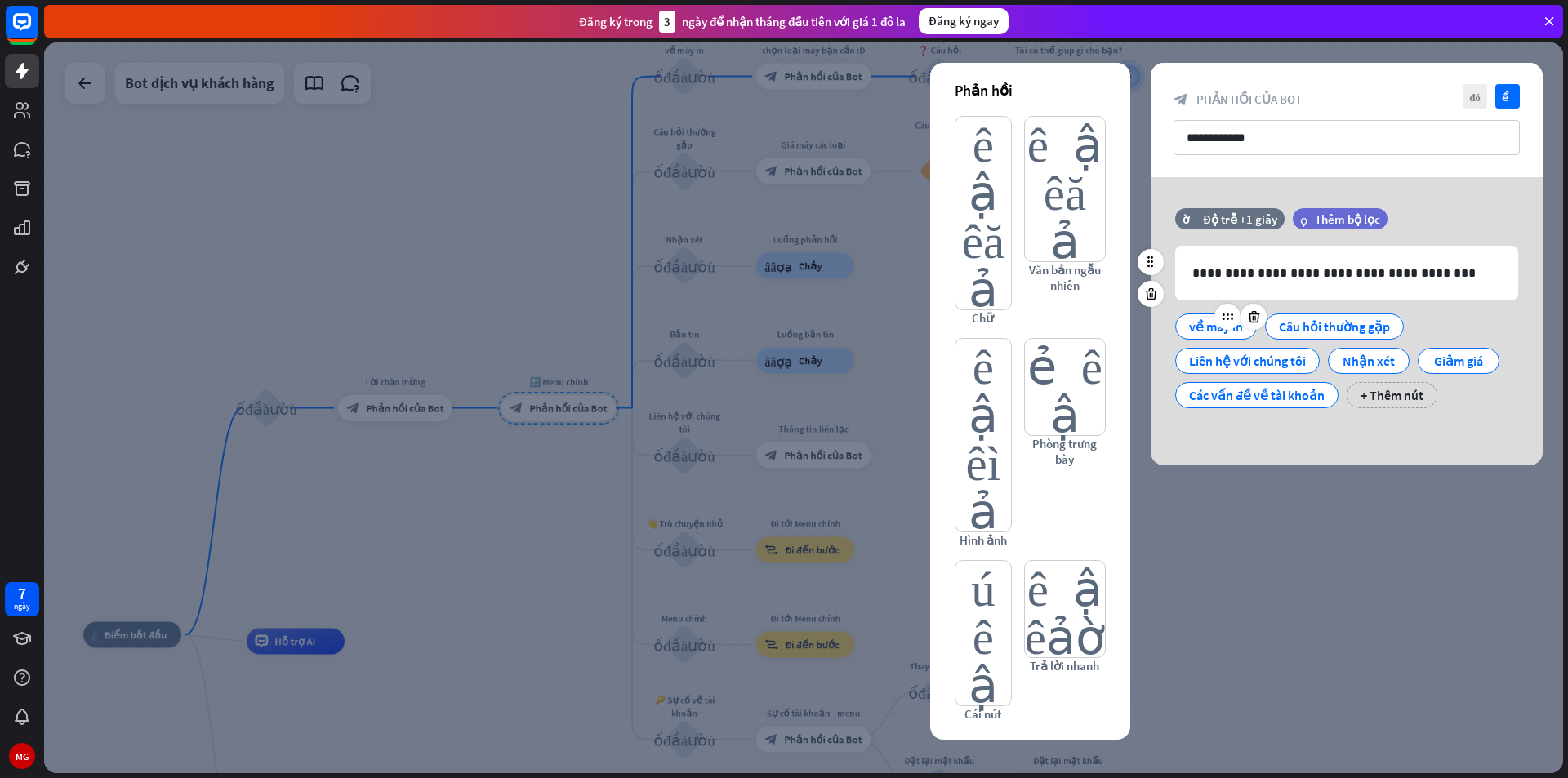
click at [1198, 333] on div "về máy in" at bounding box center [1216, 326] width 54 height 24
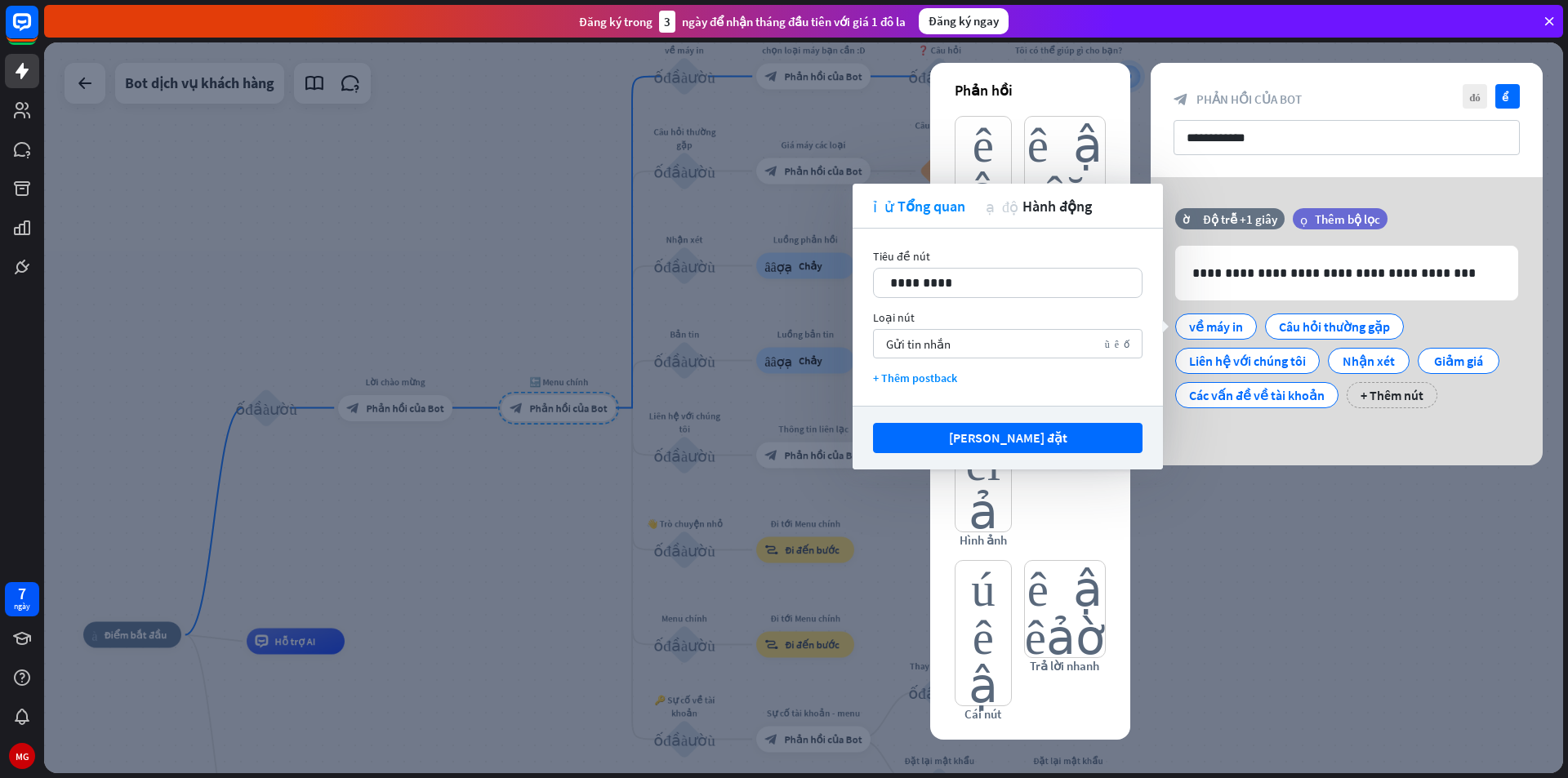
click at [1190, 563] on div at bounding box center [804, 407] width 1519 height 731
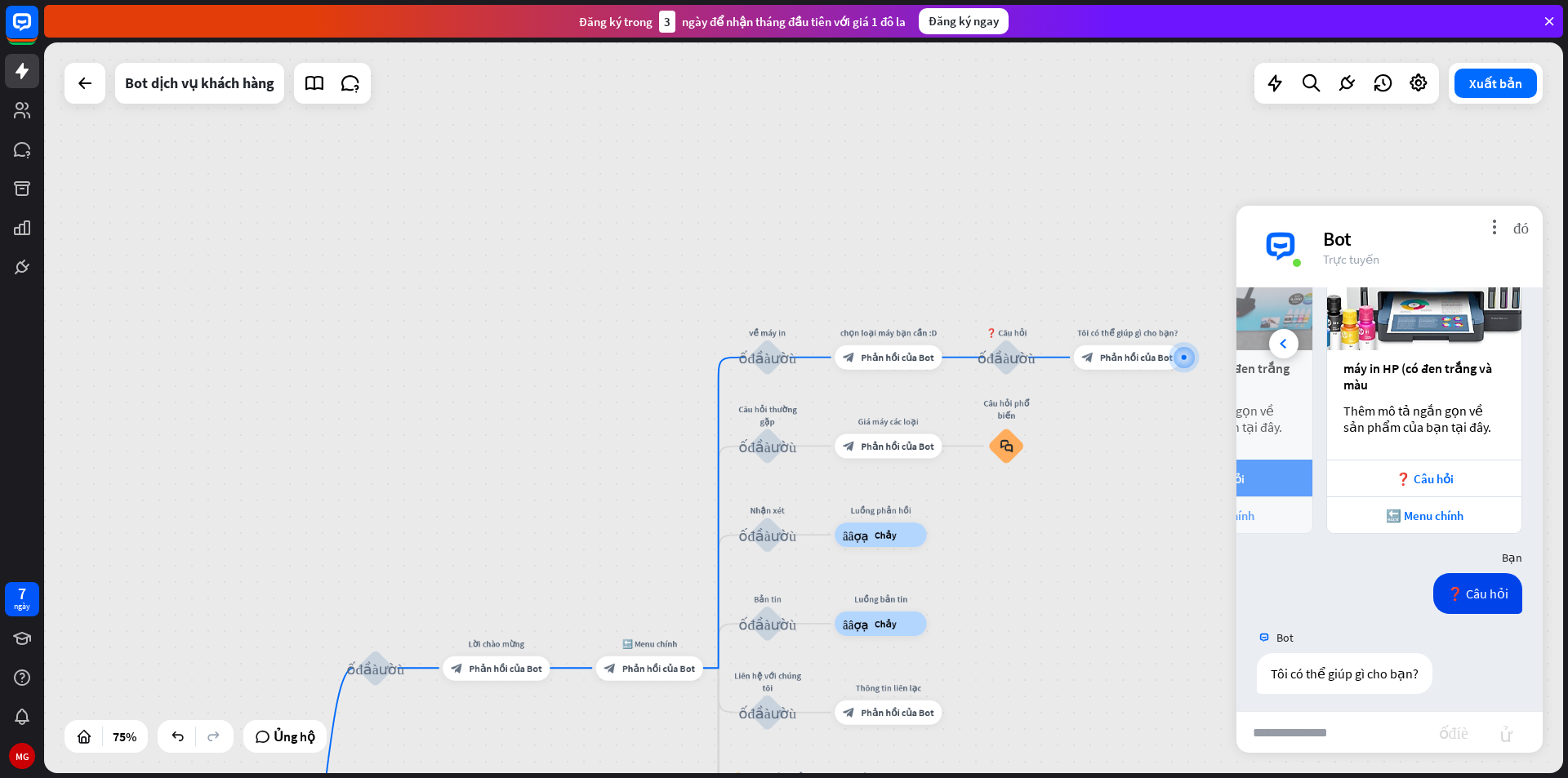
drag, startPoint x: 1035, startPoint y: 383, endPoint x: 1098, endPoint y: 655, distance: 279.2
click at [1098, 655] on div "nhà_2 Điểm bắt đầu khối_đầu_vào_người_dùng Lời chào mừng block_bot_response Phả…" at bounding box center [804, 407] width 1519 height 731
click at [722, 675] on div "cộng thêm" at bounding box center [717, 667] width 19 height 19
click at [1049, 538] on div "nhà_2 Điểm bắt đầu khối_đầu_vào_người_dùng Lời chào mừng block_bot_response Phả…" at bounding box center [804, 407] width 1519 height 731
drag, startPoint x: 678, startPoint y: 669, endPoint x: 674, endPoint y: 506, distance: 163.0
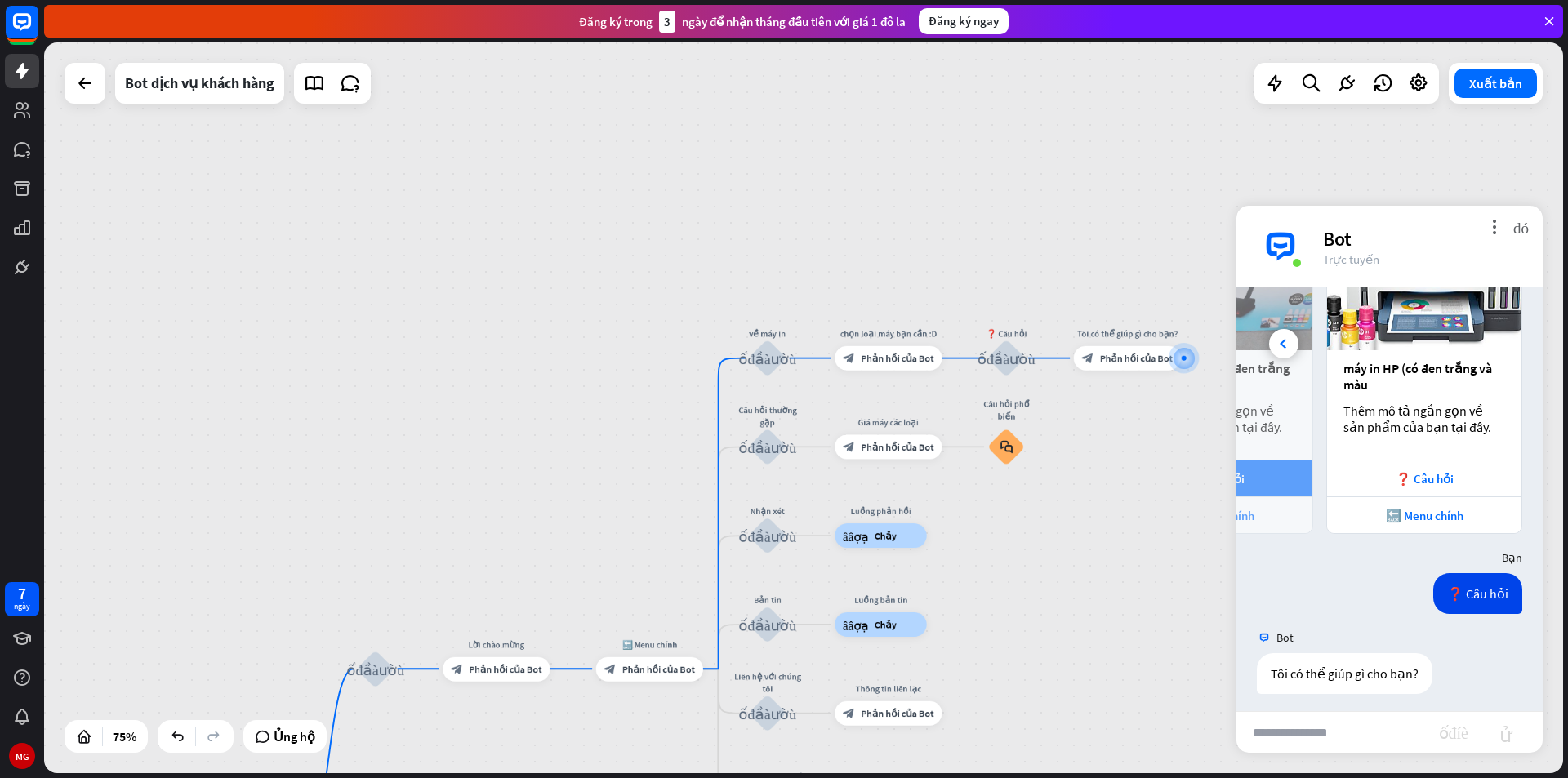
click at [674, 506] on div "nhà_2 Điểm bắt đầu khối_đầu_vào_người_dùng Lời chào mừng block_bot_response Phả…" at bounding box center [804, 407] width 1519 height 731
click at [1389, 515] on font "🔙 Menu chính" at bounding box center [1424, 516] width 77 height 16
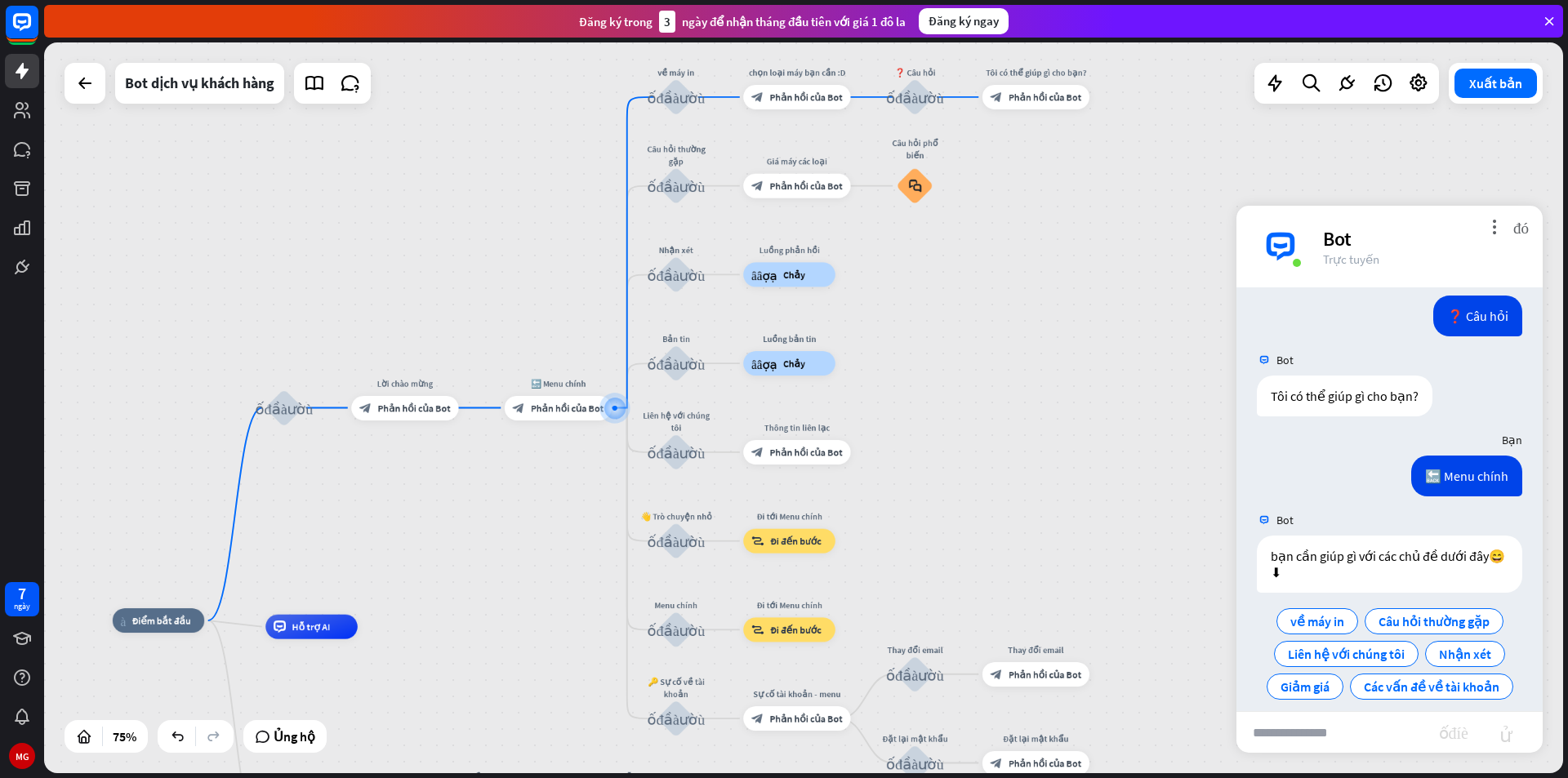
scroll to position [899, 0]
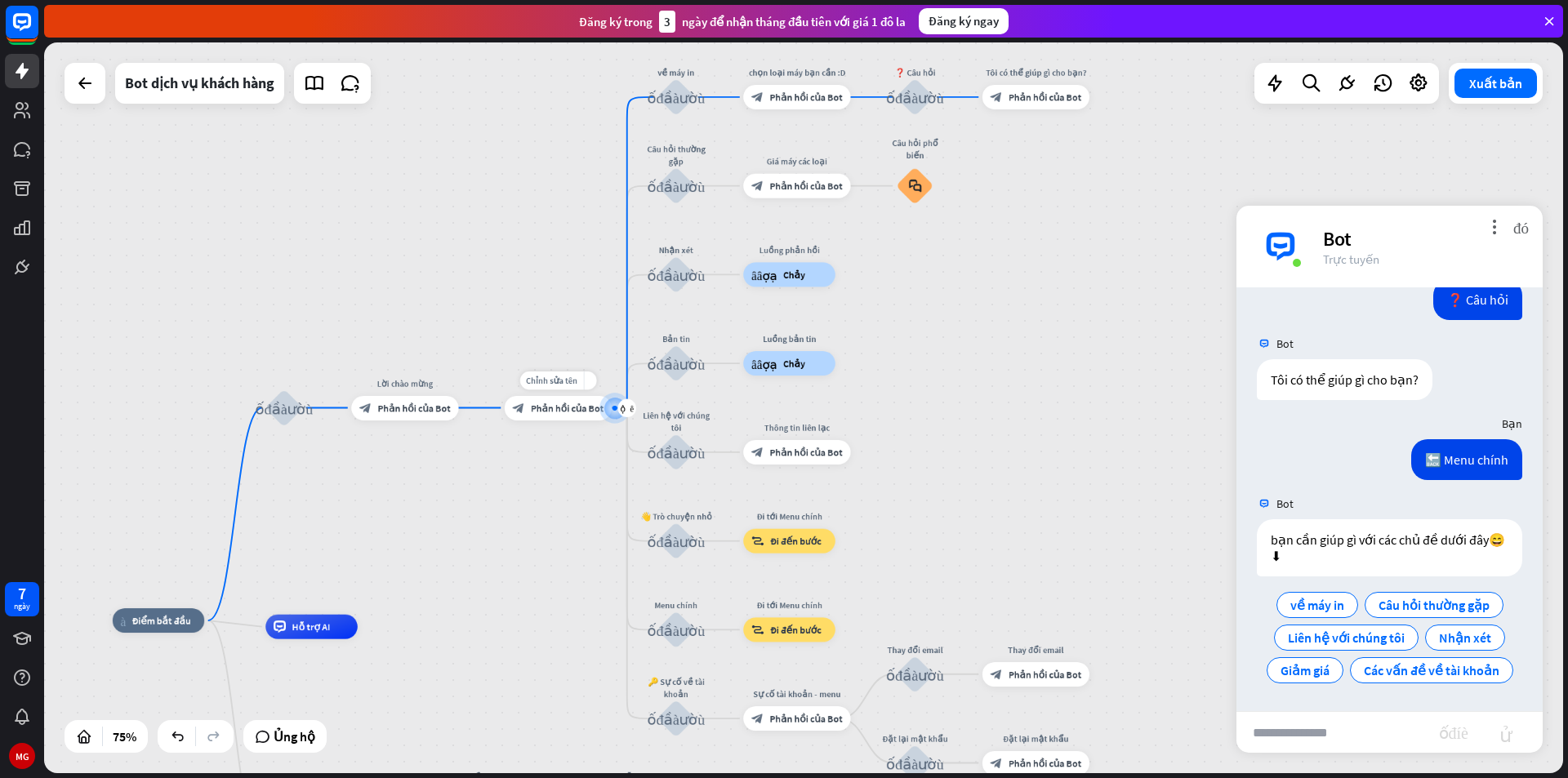
click at [550, 416] on div "block_bot_response Phản hồi của Bot" at bounding box center [558, 408] width 107 height 24
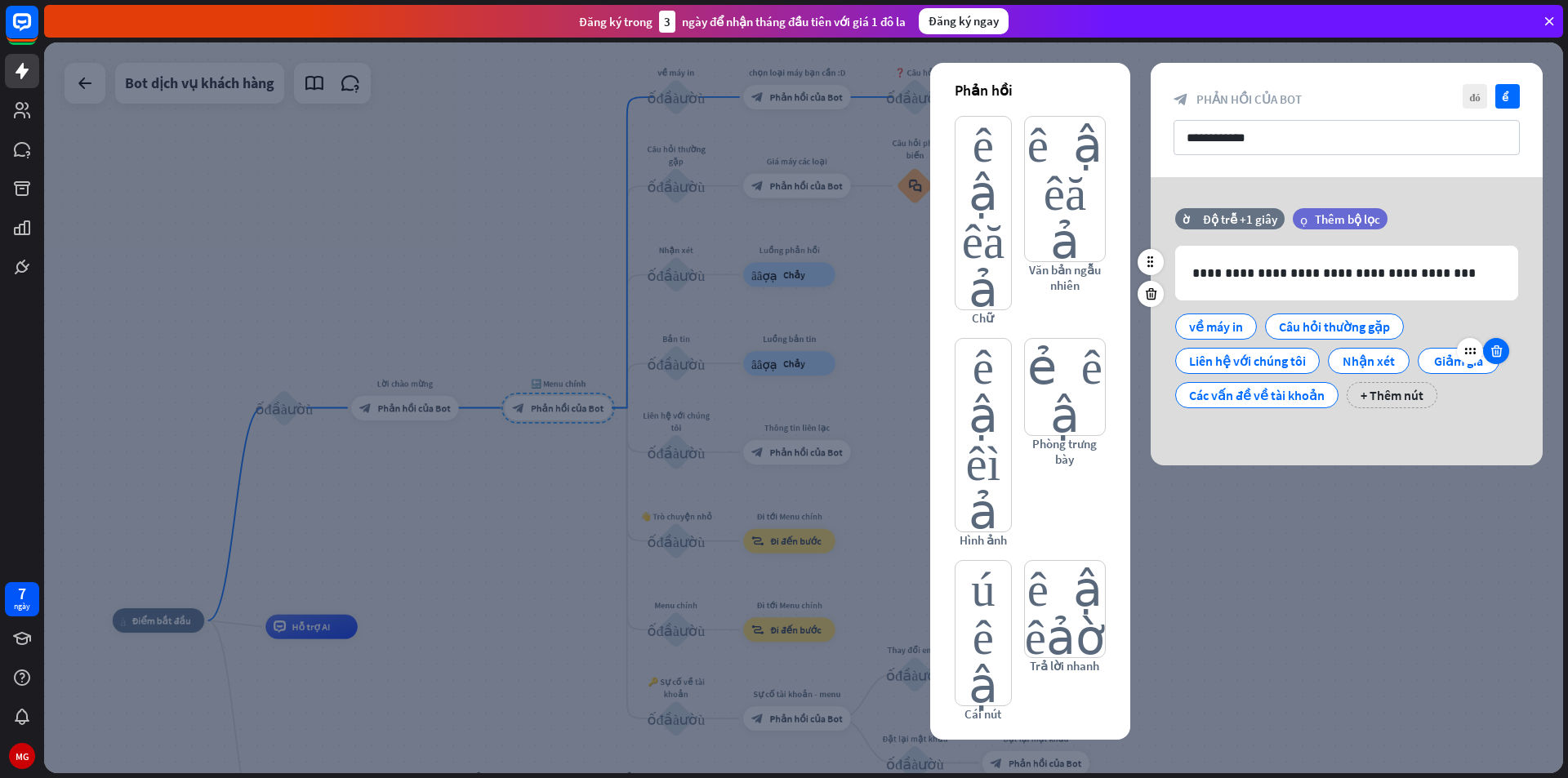
click at [1497, 352] on icon at bounding box center [1497, 350] width 16 height 15
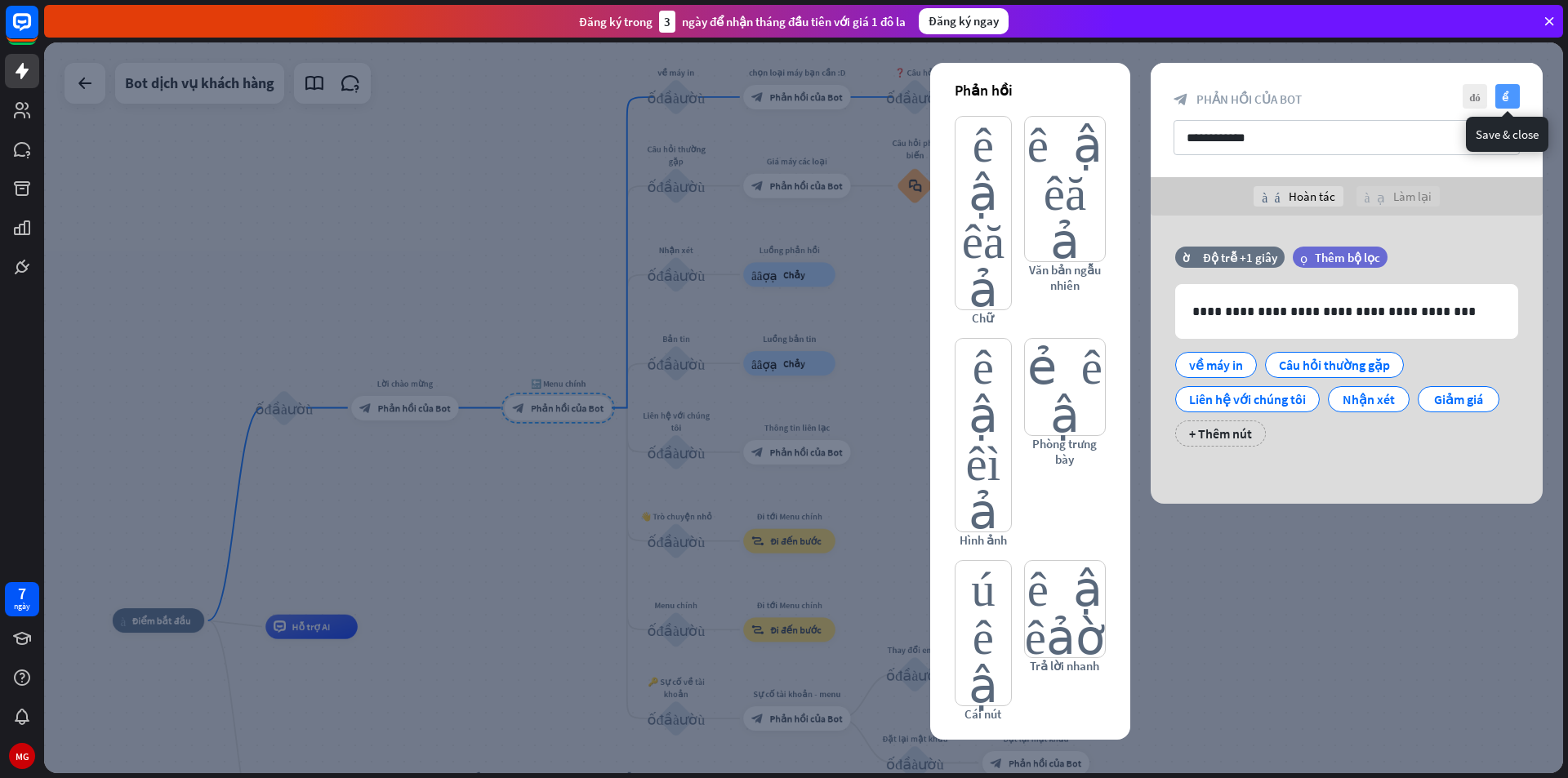
click at [1512, 101] on font "kiểm tra" at bounding box center [1507, 96] width 13 height 11
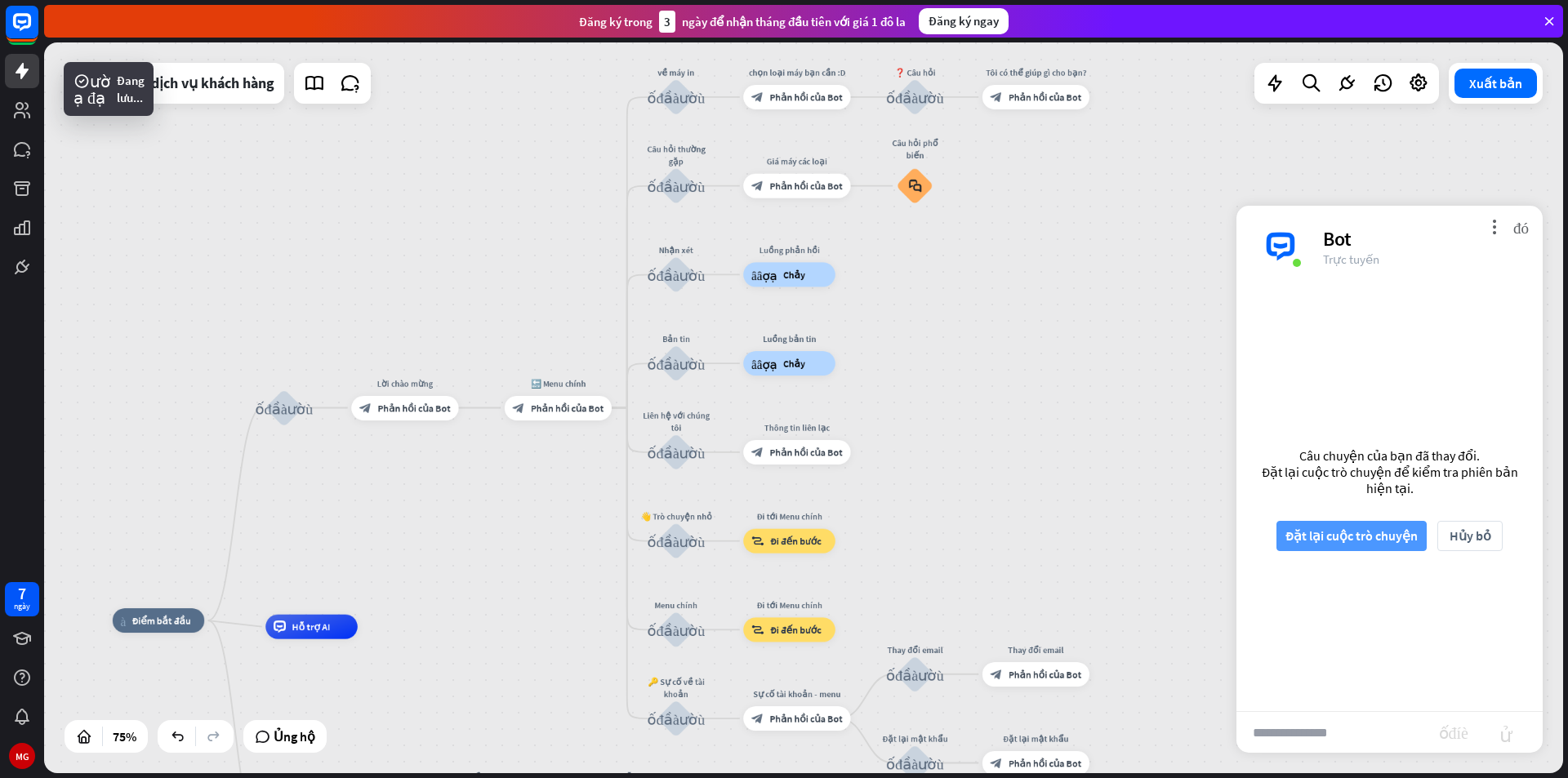
click at [1390, 529] on font "Đặt lại cuộc trò chuyện" at bounding box center [1351, 535] width 132 height 17
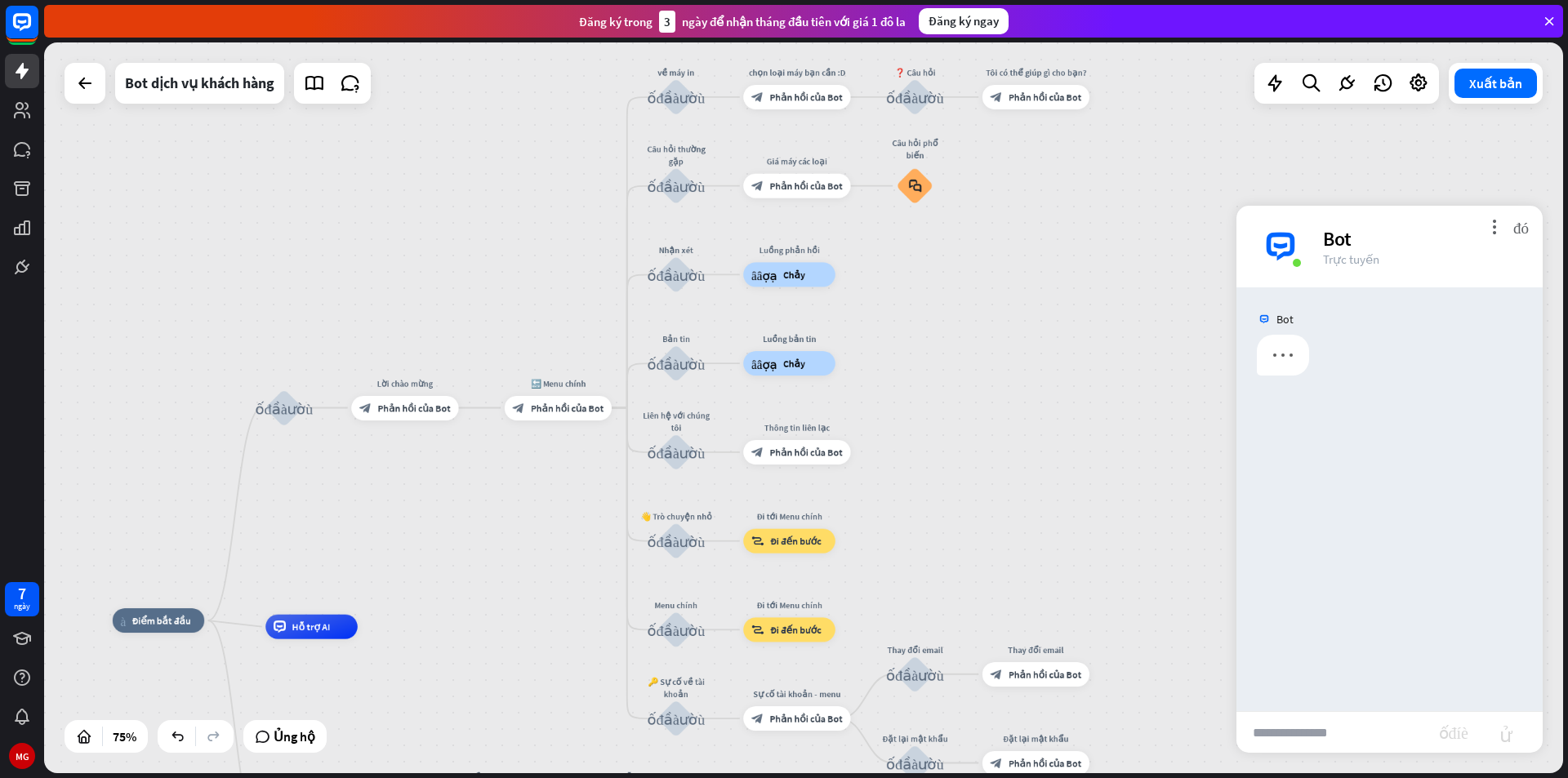
click at [1331, 721] on input "text" at bounding box center [1337, 733] width 203 height 41
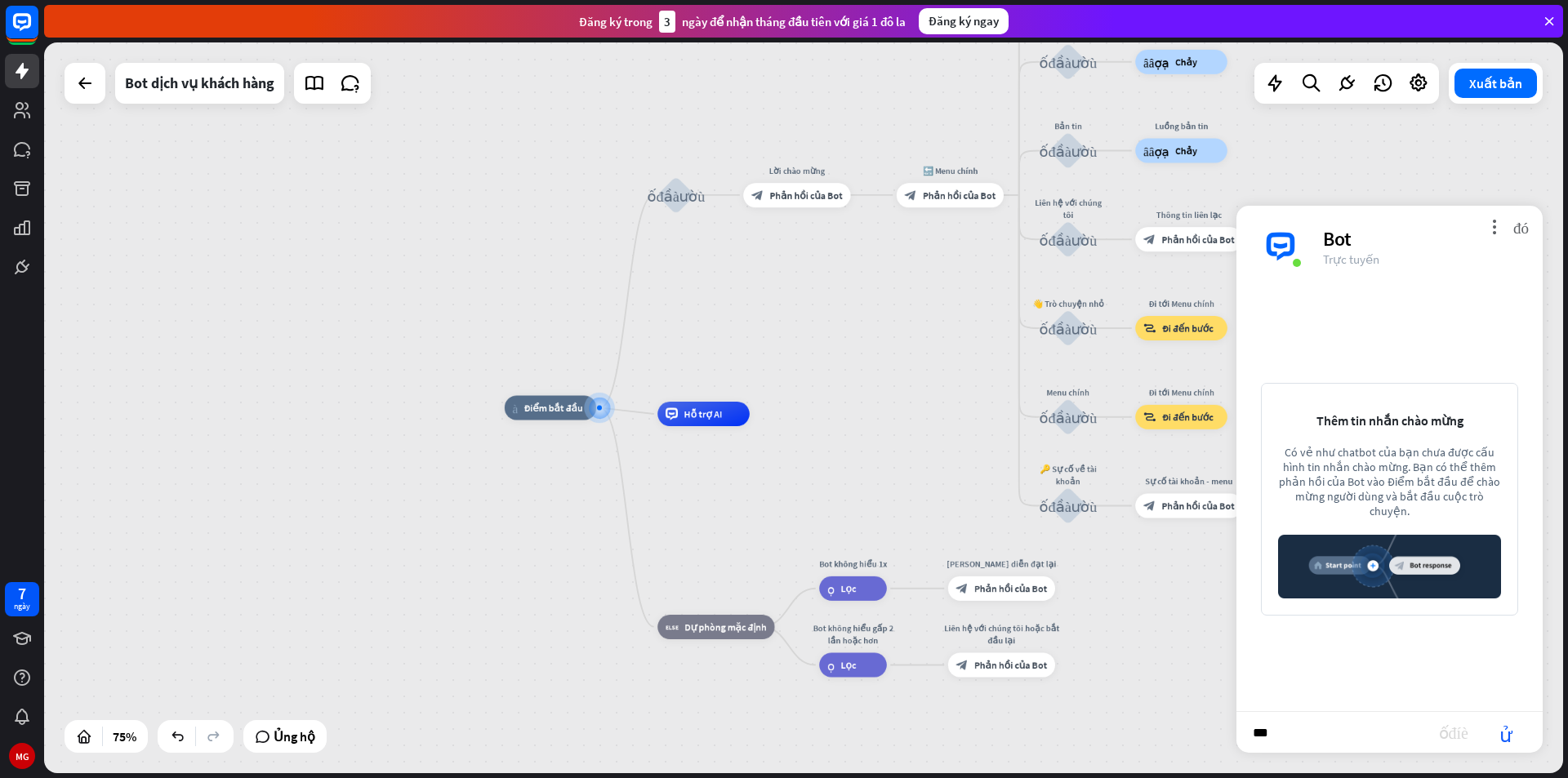
type input "****"
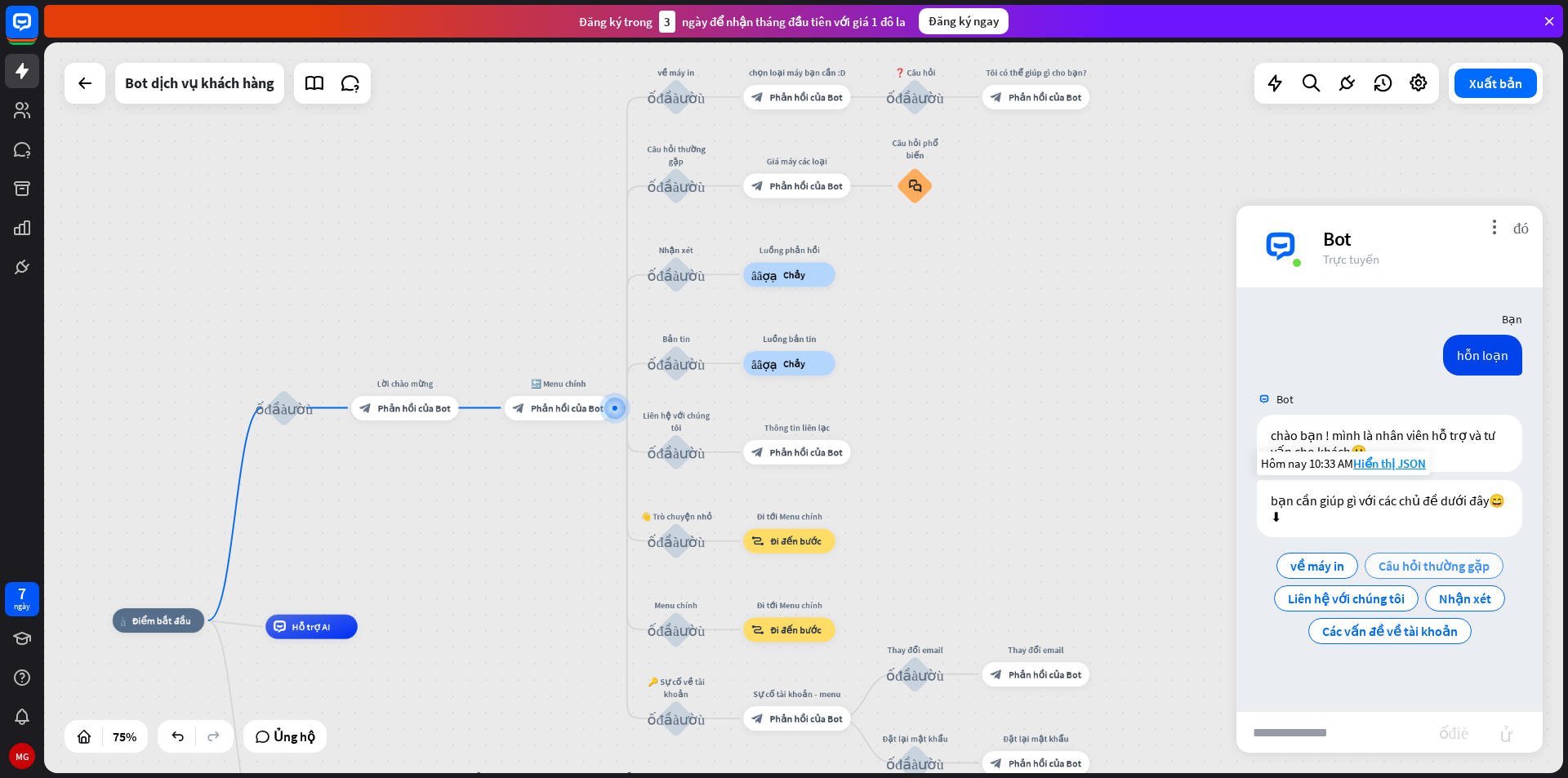
click at [1415, 564] on font "Câu hỏi thường gặp" at bounding box center [1433, 566] width 111 height 17
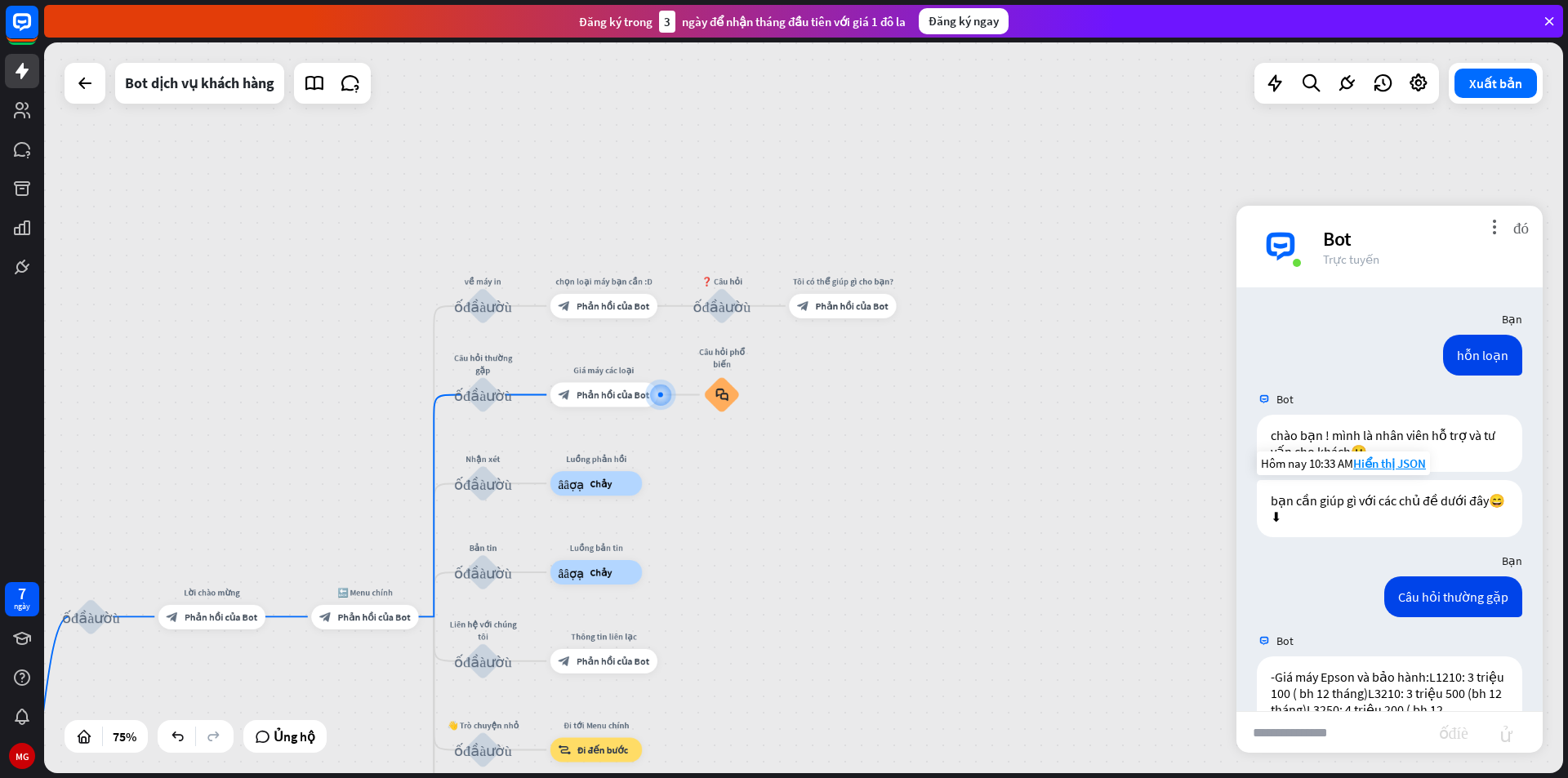
drag, startPoint x: 910, startPoint y: 461, endPoint x: 996, endPoint y: 436, distance: 89.6
click at [996, 436] on div "nhà_2 Điểm bắt đầu khối_đầu_vào_người_dùng Lời chào mừng block_bot_response Phả…" at bounding box center [804, 407] width 1519 height 731
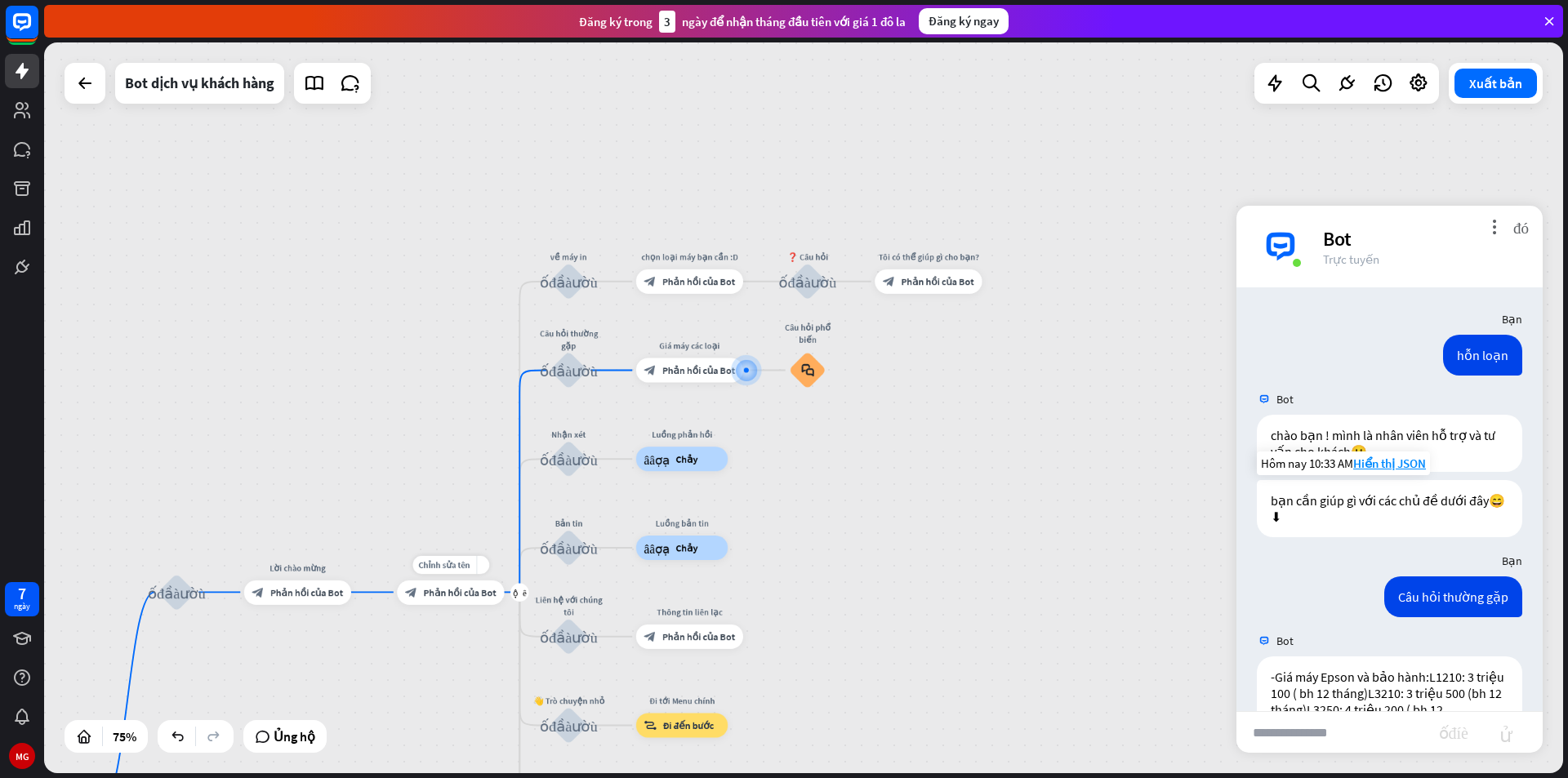
click at [476, 593] on font "Phản hồi của Bot" at bounding box center [460, 592] width 72 height 13
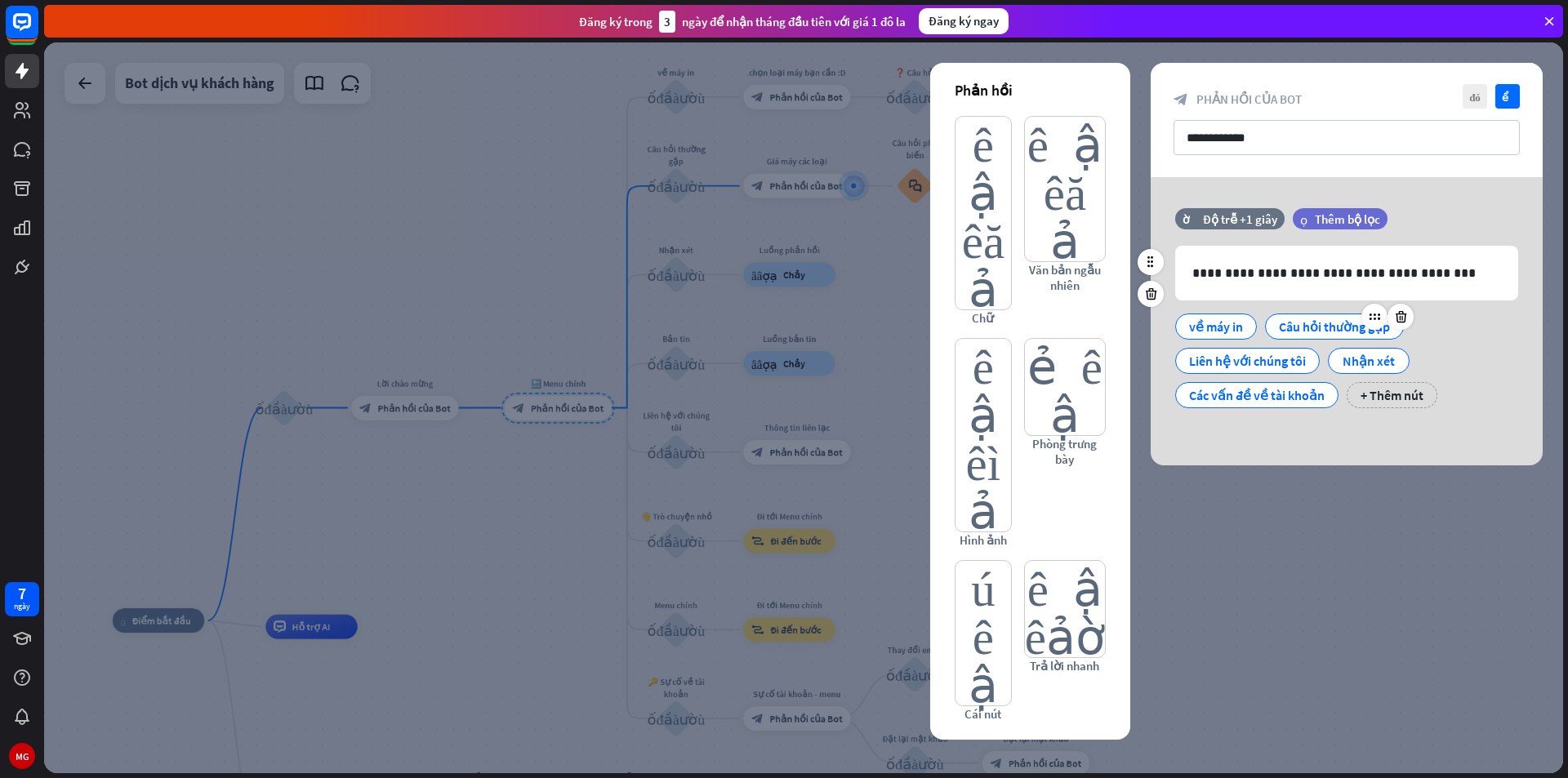
click at [1339, 331] on font "Câu hỏi thường gặp" at bounding box center [1334, 326] width 111 height 17
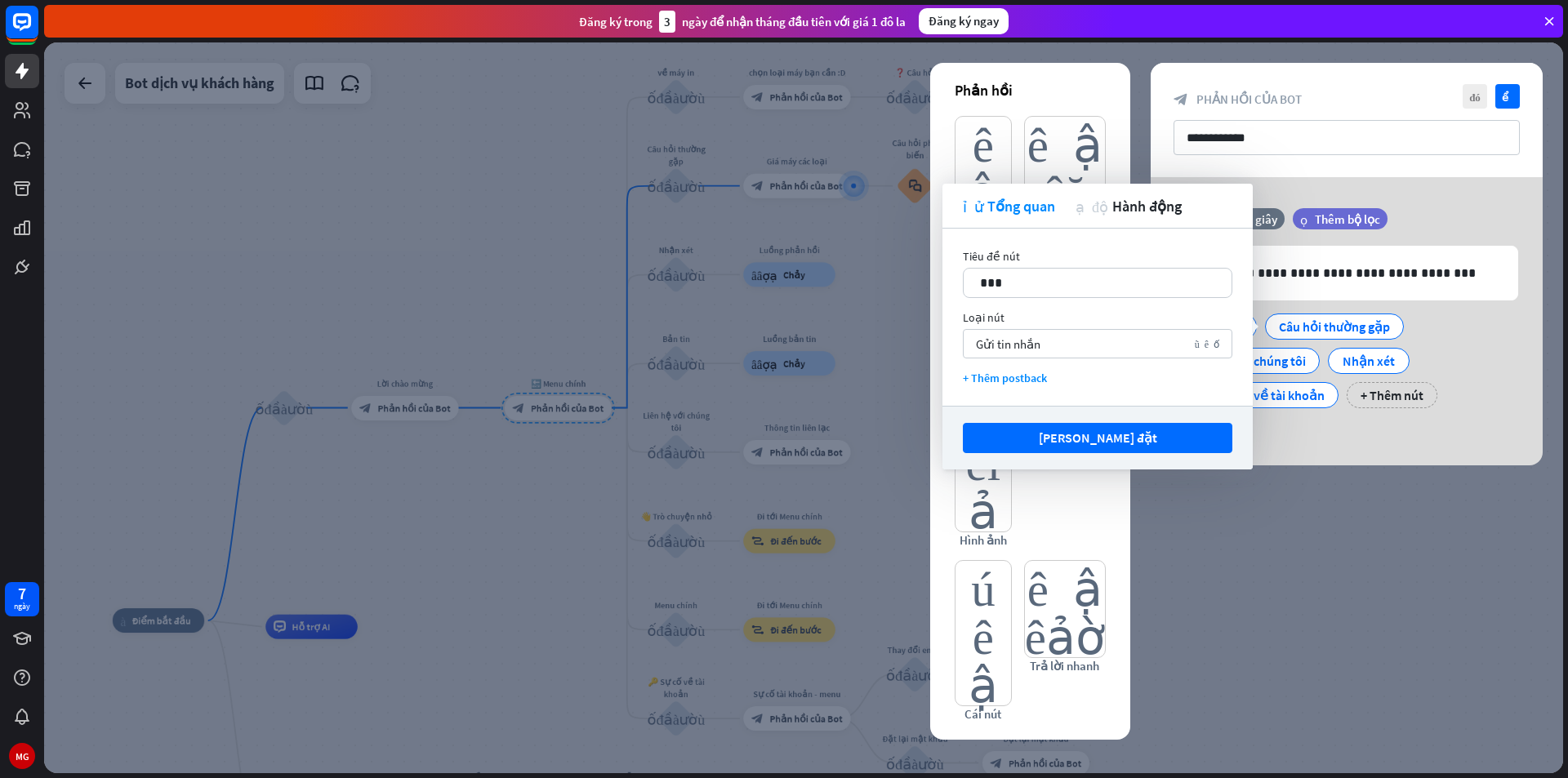
click at [1093, 267] on div "Tiêu đề nút 17 ***" at bounding box center [1097, 273] width 269 height 49
click at [1097, 271] on div "***" at bounding box center [1098, 282] width 268 height 28
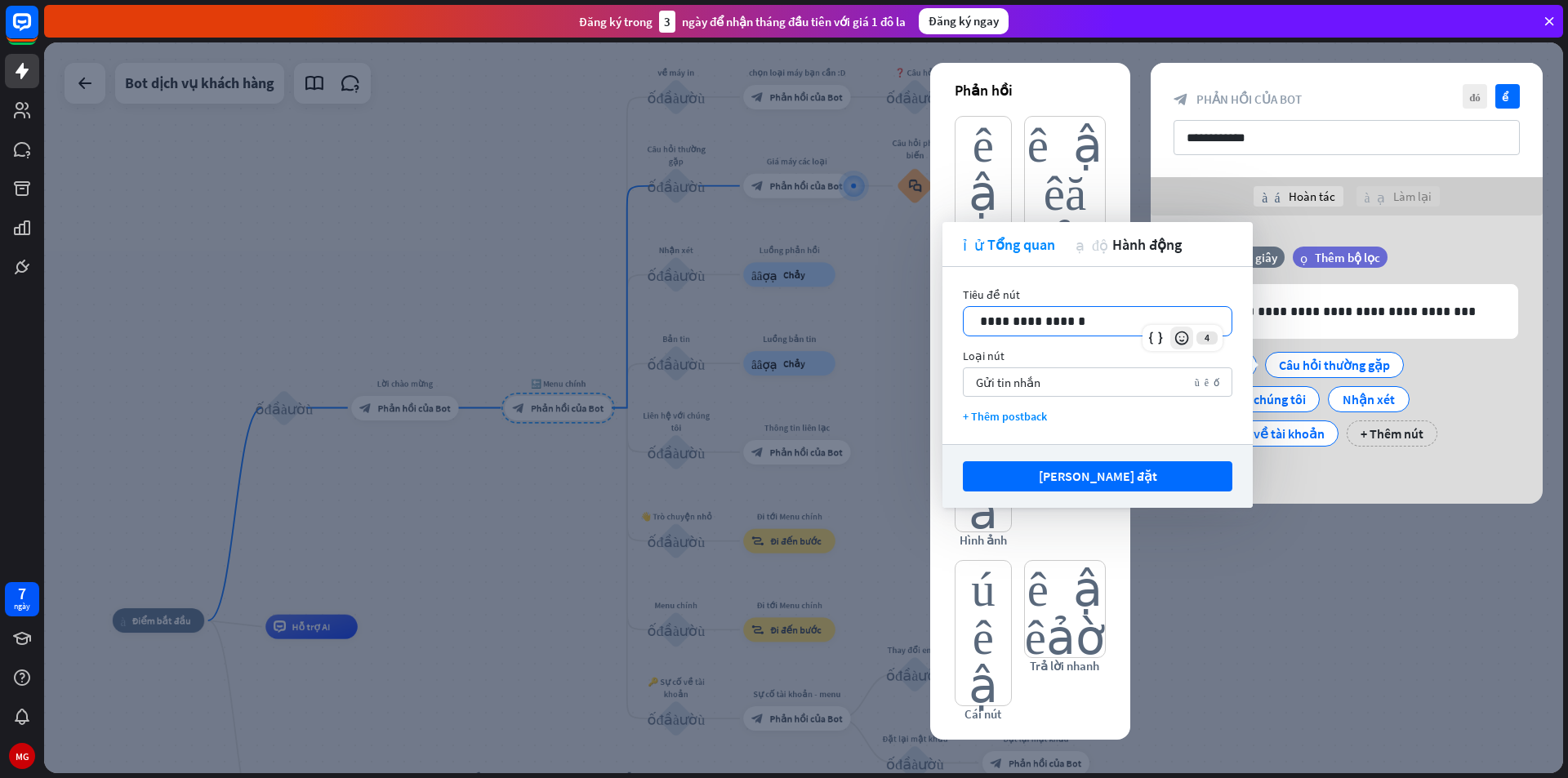
click at [1178, 338] on icon at bounding box center [1181, 338] width 17 height 17
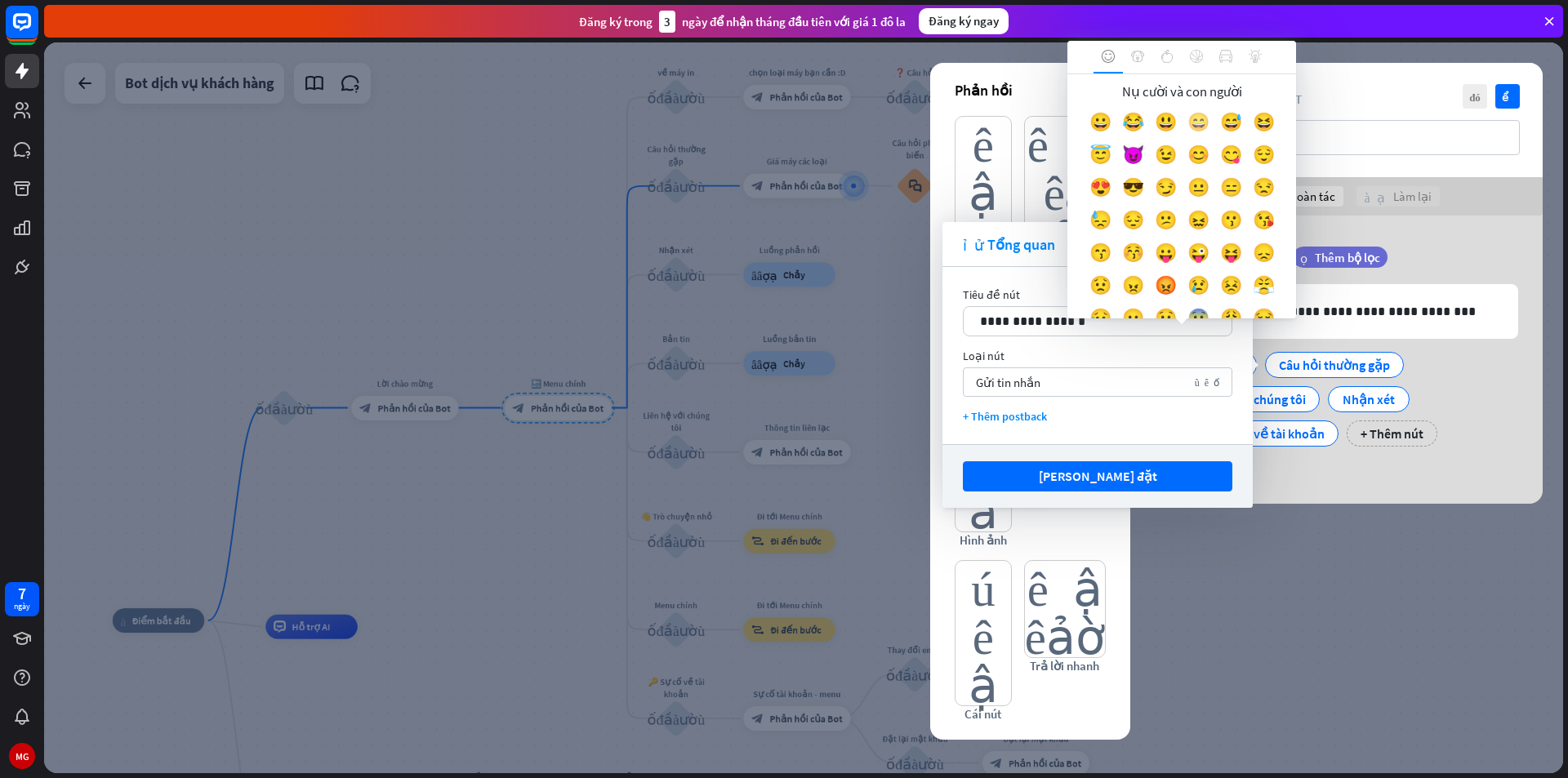
click at [1205, 120] on font "😄" at bounding box center [1198, 121] width 23 height 23
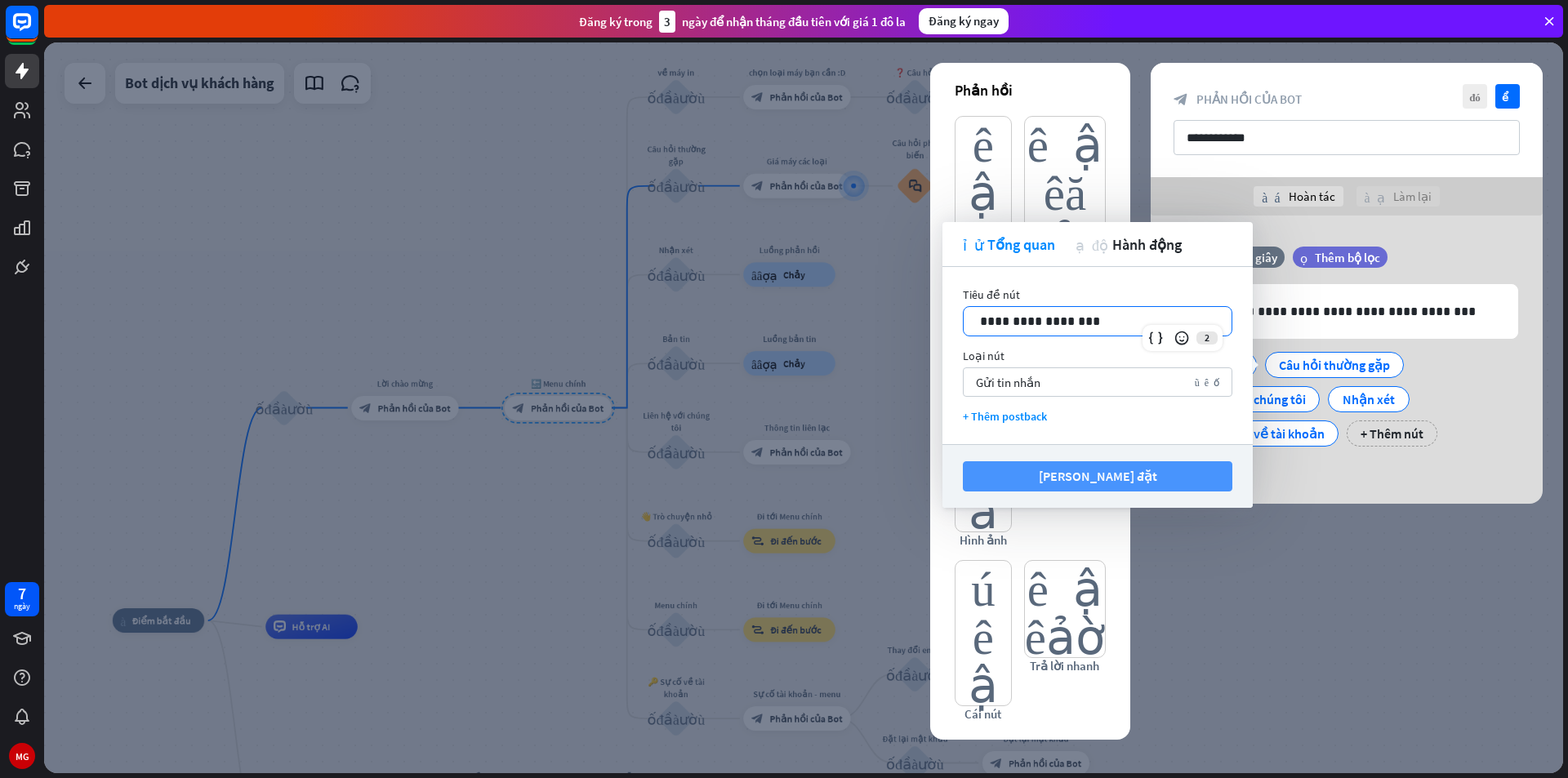
click at [1120, 479] on font "Lưu cài đặt" at bounding box center [1097, 476] width 118 height 17
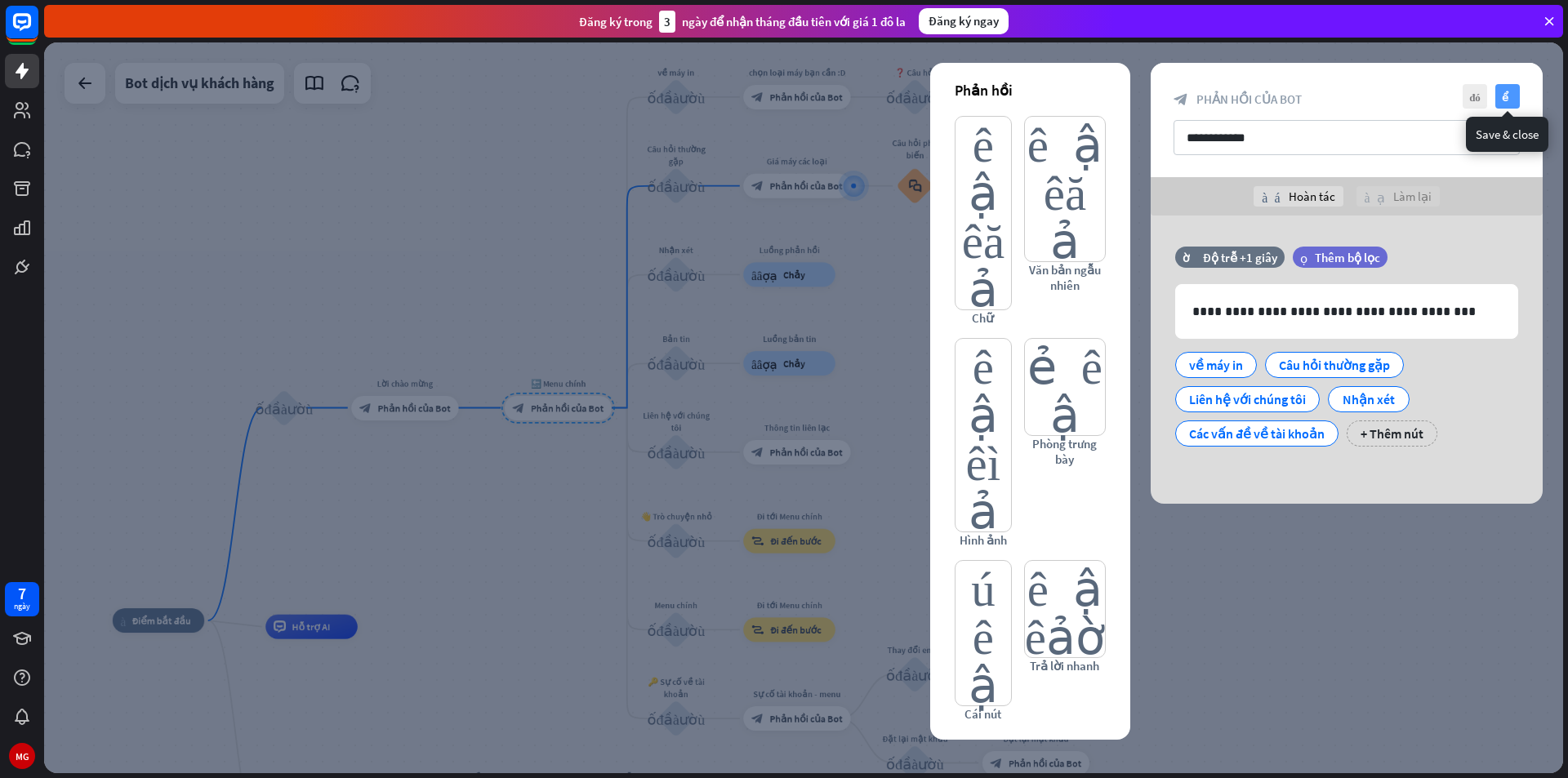
click at [1510, 91] on font "kiểm tra" at bounding box center [1507, 96] width 13 height 11
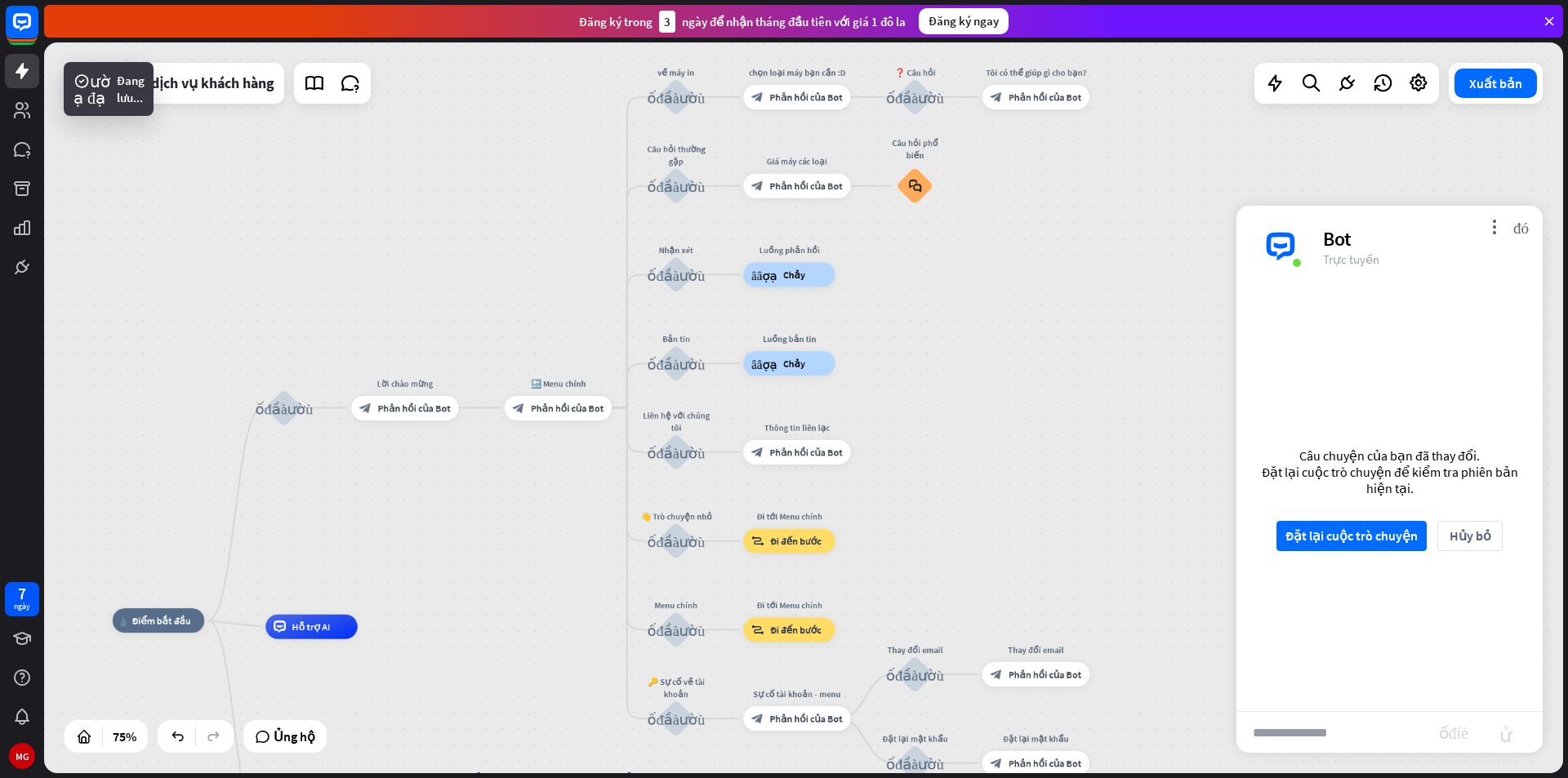
click at [1369, 738] on input "text" at bounding box center [1337, 733] width 203 height 41
type input "****"
click at [1352, 536] on font "Đặt lại cuộc trò chuyện" at bounding box center [1351, 535] width 132 height 17
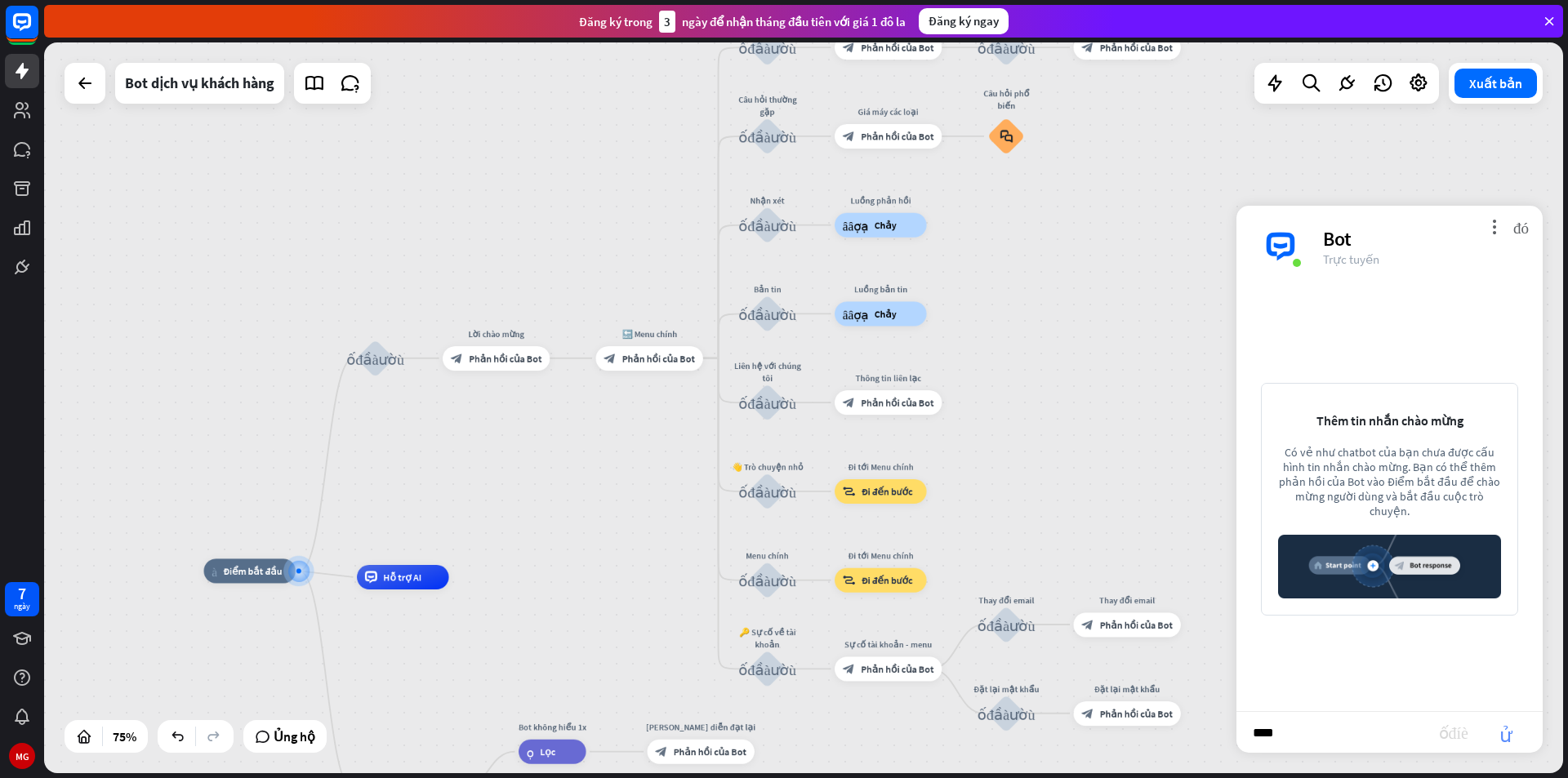
click at [1508, 739] on font "gửi" at bounding box center [1505, 732] width 52 height 20
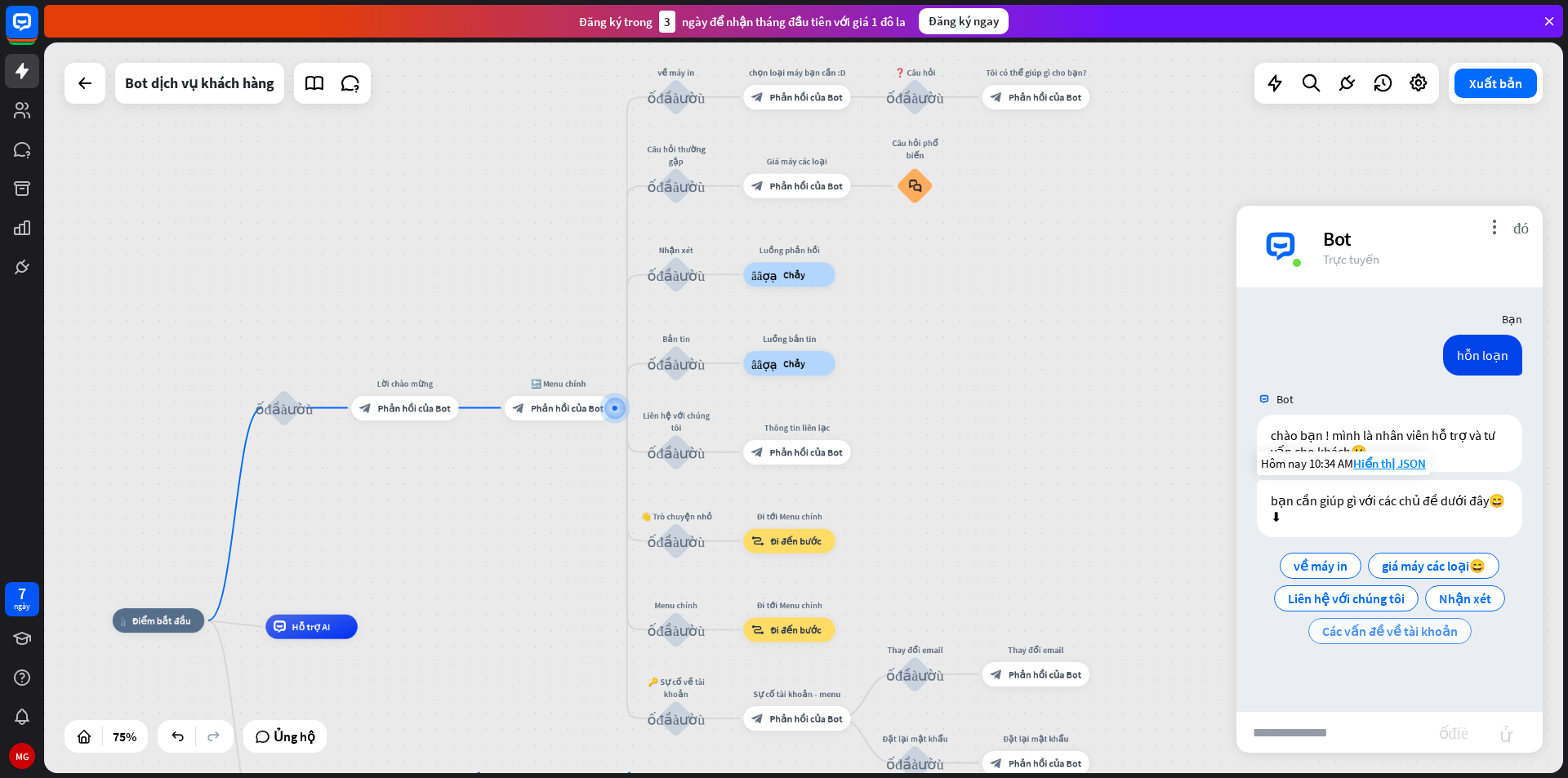
click at [1358, 637] on font "Các vấn đề về tài khoản" at bounding box center [1390, 631] width 136 height 17
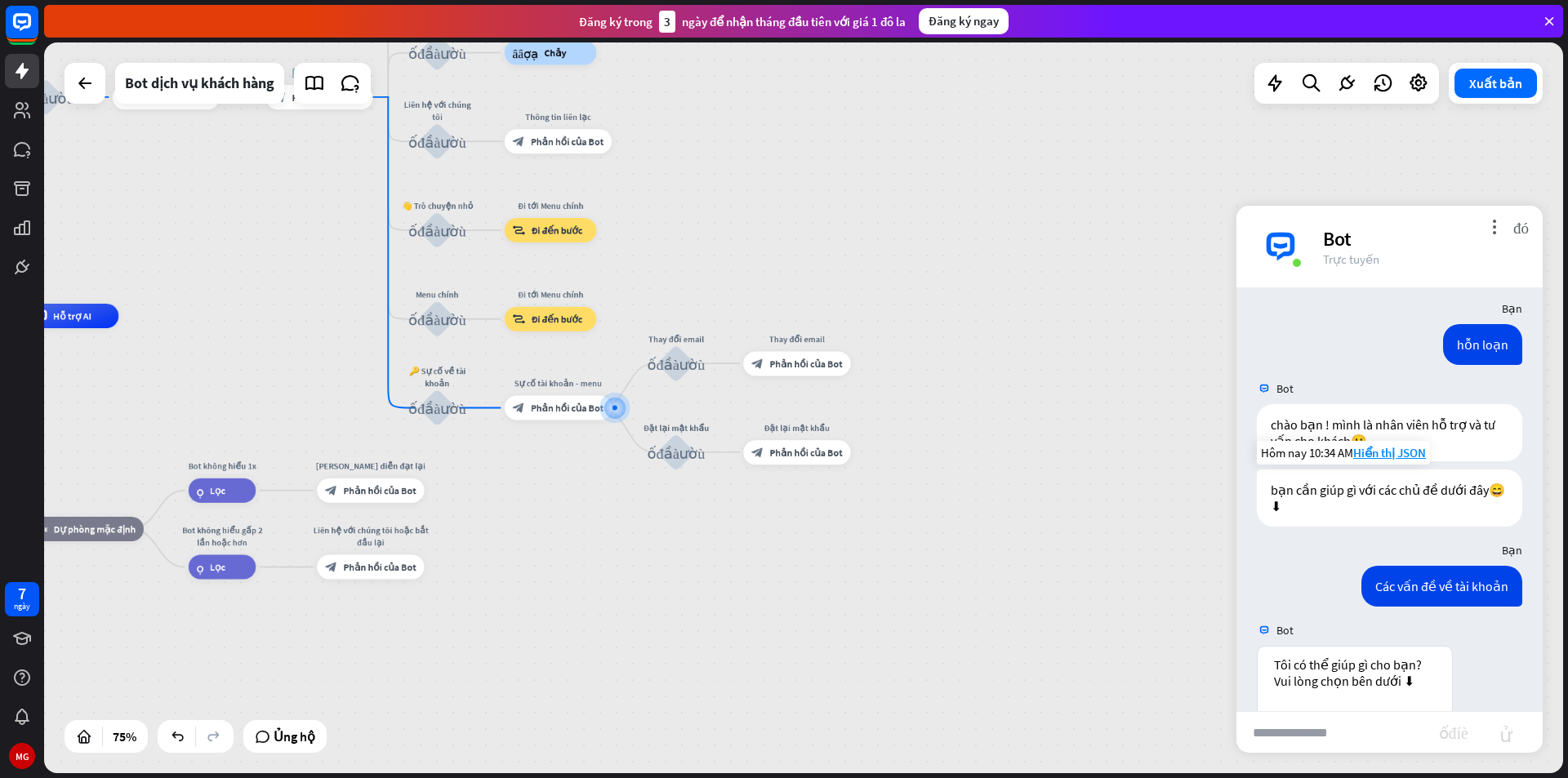
scroll to position [185, 0]
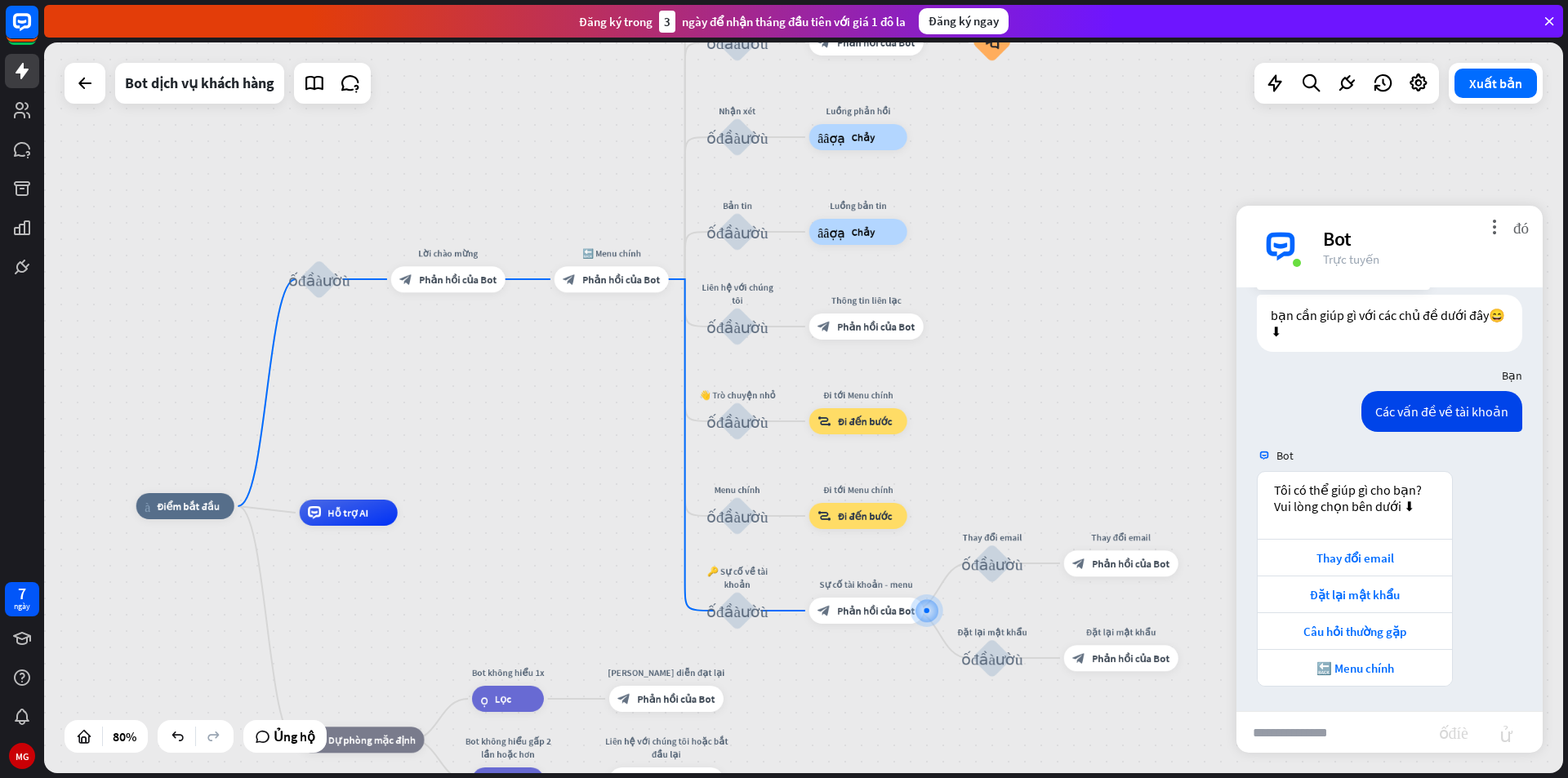
drag, startPoint x: 854, startPoint y: 159, endPoint x: 1195, endPoint y: 371, distance: 401.5
click at [1195, 370] on div "nhà_2 Điểm bắt đầu khối_đầu_vào_người_dùng Lời chào mừng block_bot_response Phả…" at bounding box center [804, 407] width 1519 height 731
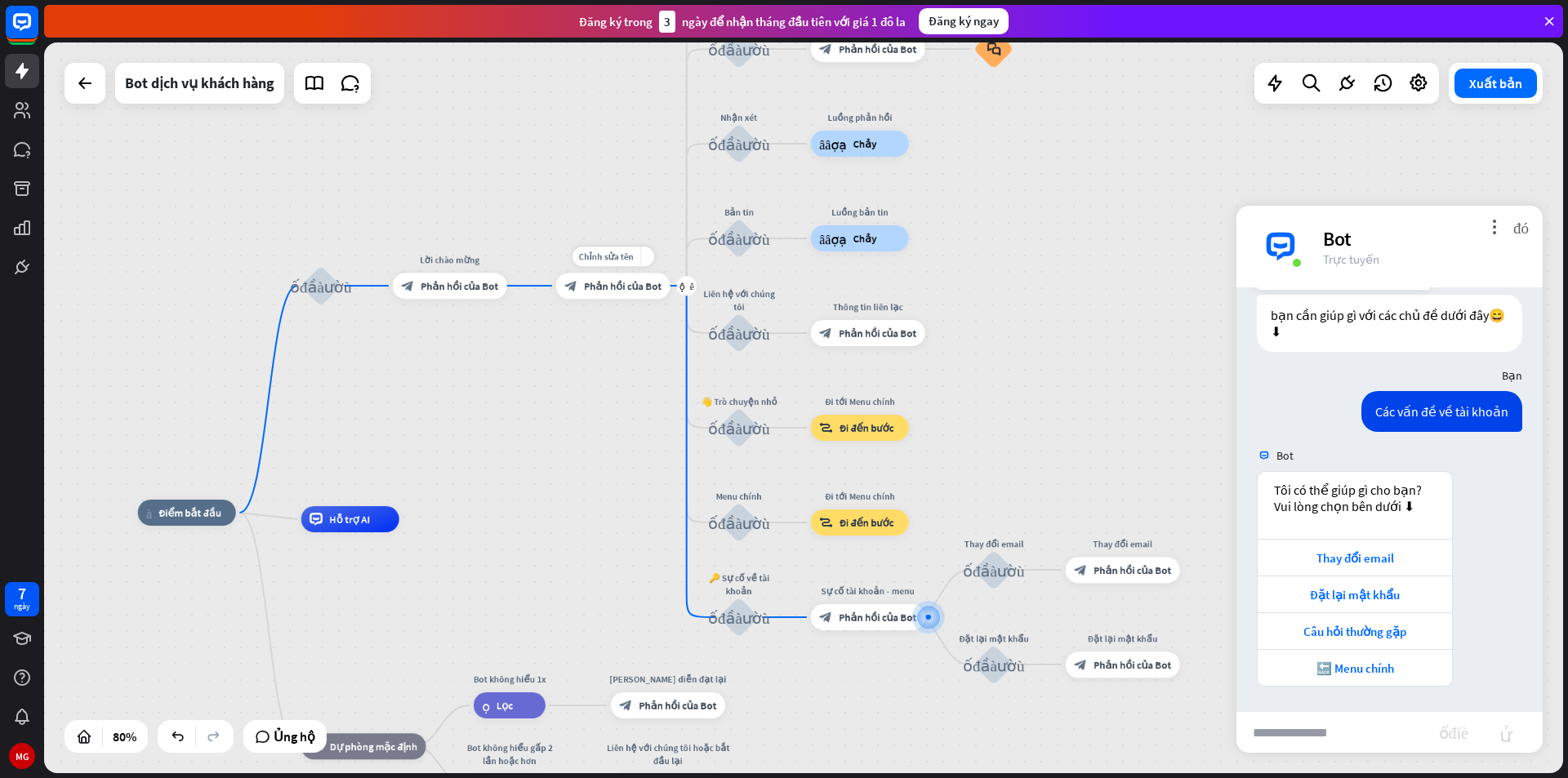
click at [604, 294] on div "block_bot_response Phản hồi của Bot" at bounding box center [613, 286] width 115 height 26
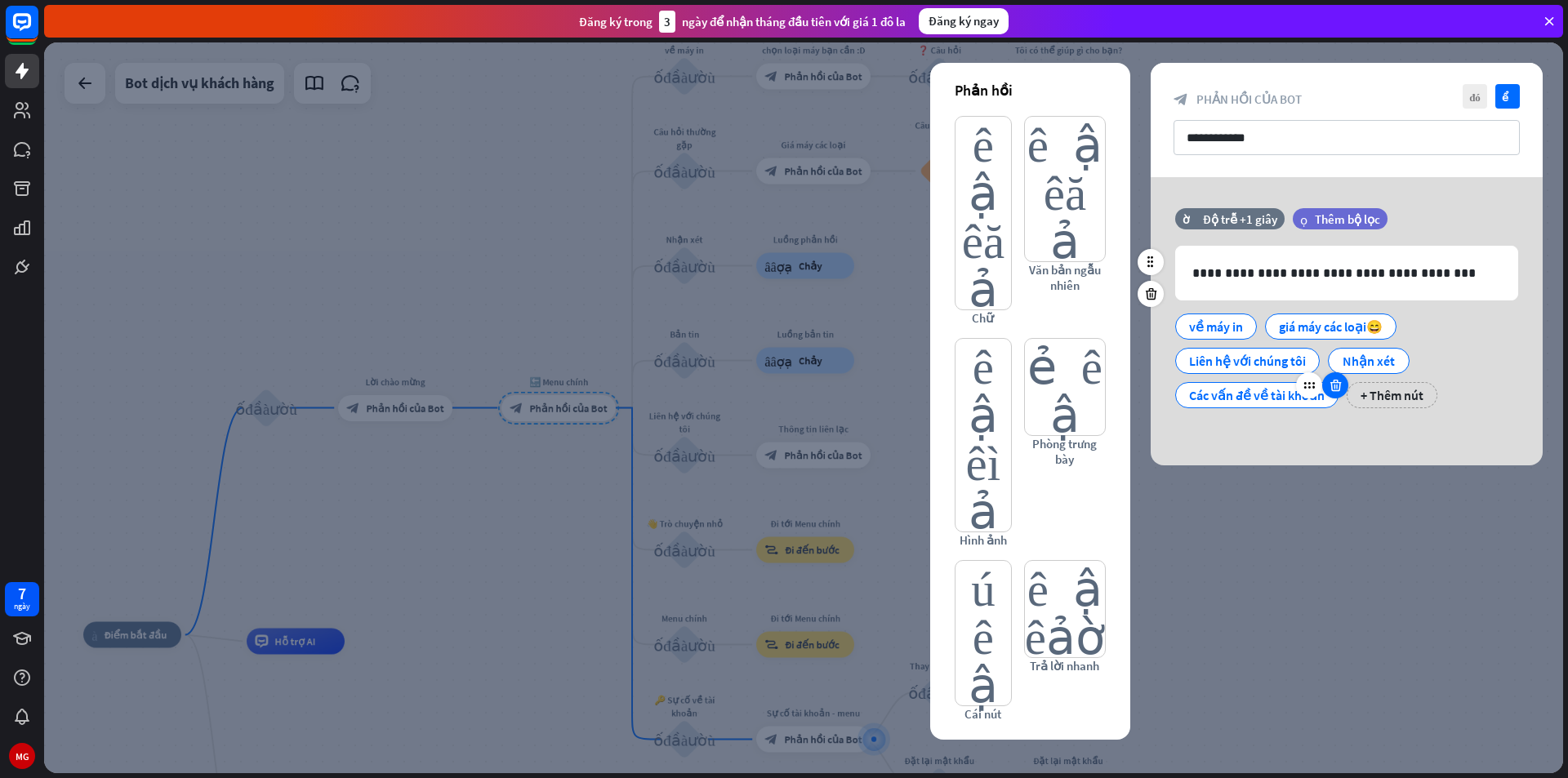
click at [1335, 391] on icon at bounding box center [1336, 385] width 16 height 15
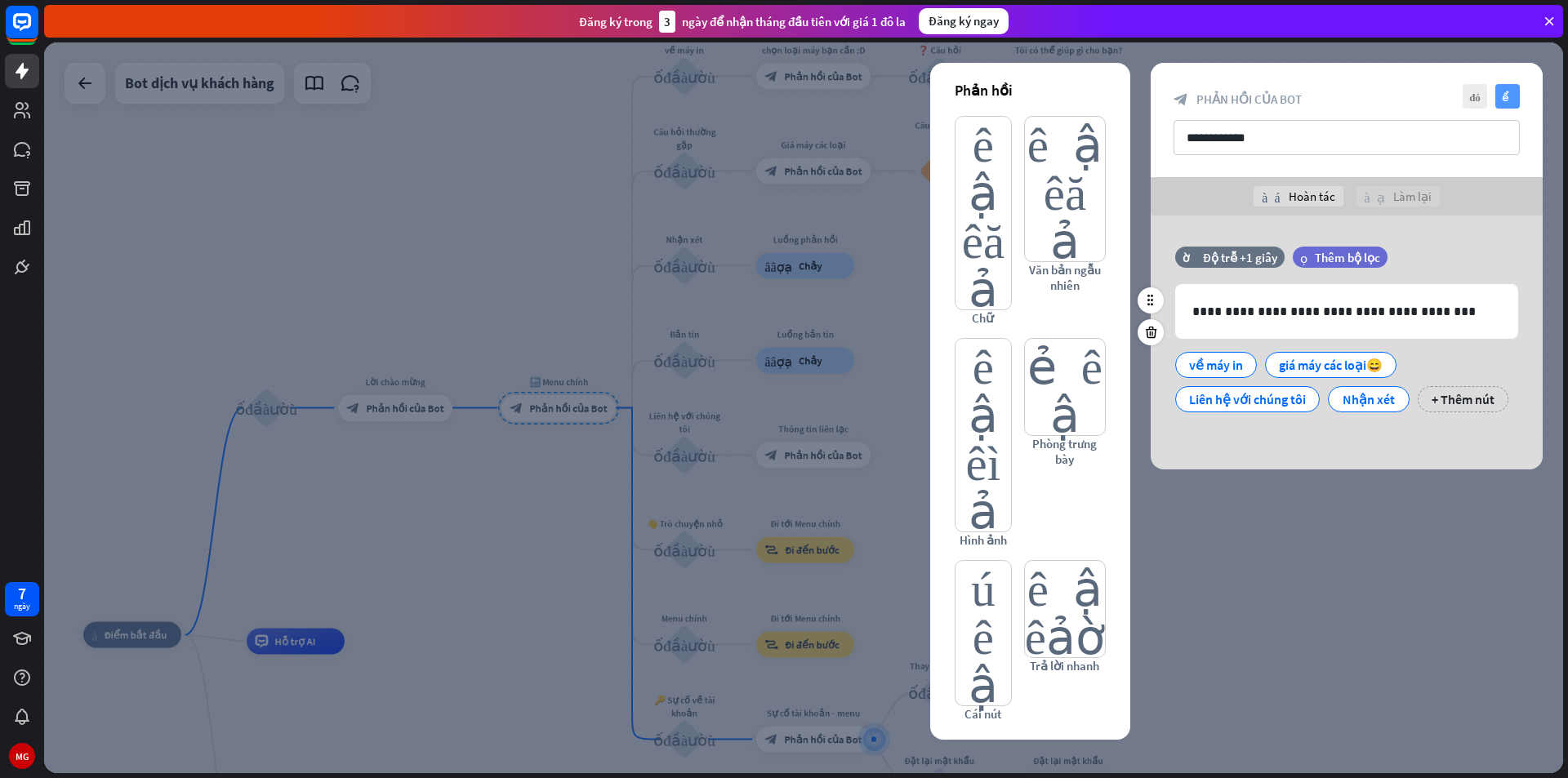
click at [1512, 102] on icon "kiểm tra" at bounding box center [1507, 96] width 24 height 24
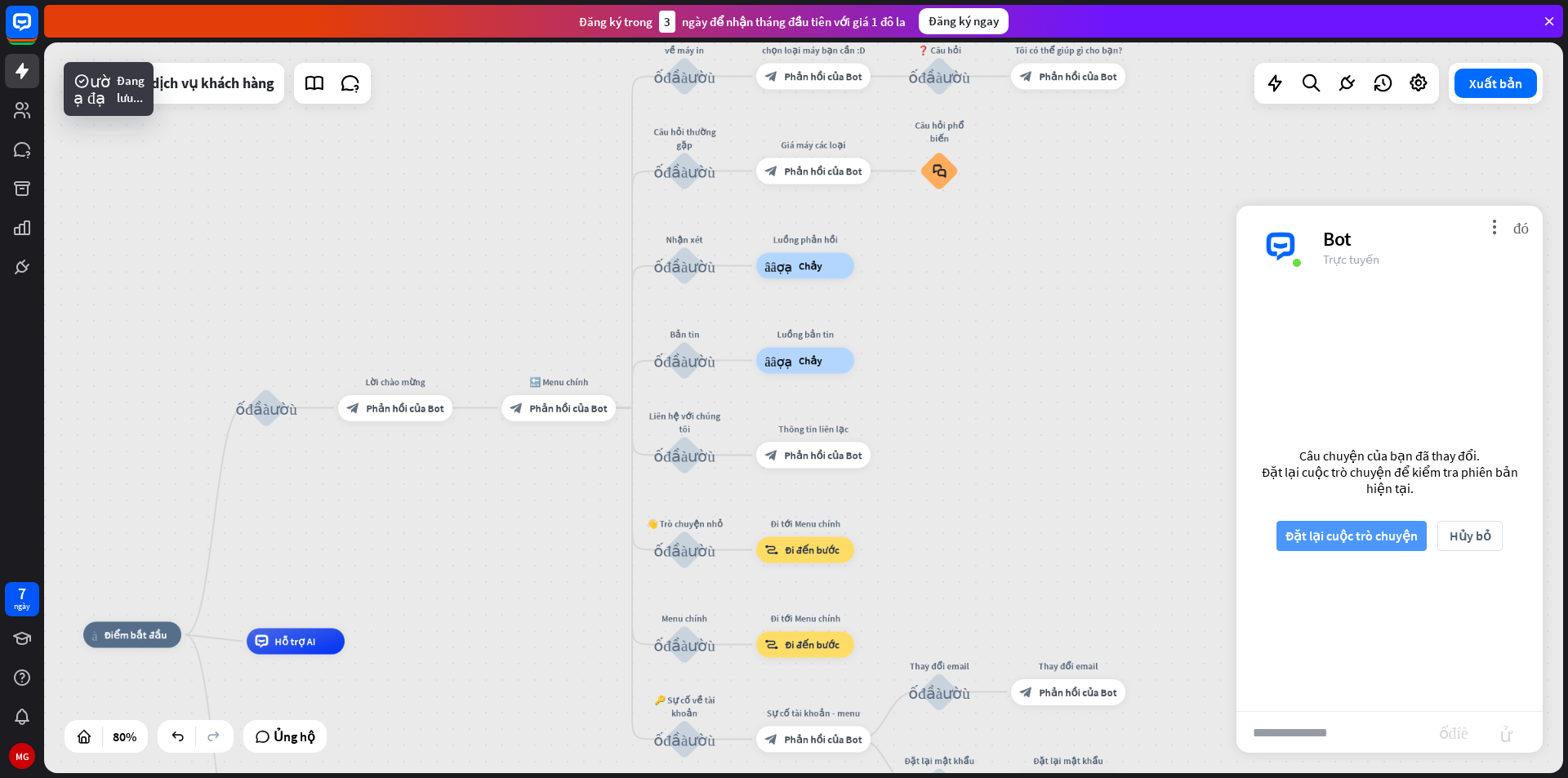
click at [1379, 531] on font "Đặt lại cuộc trò chuyện" at bounding box center [1351, 535] width 132 height 17
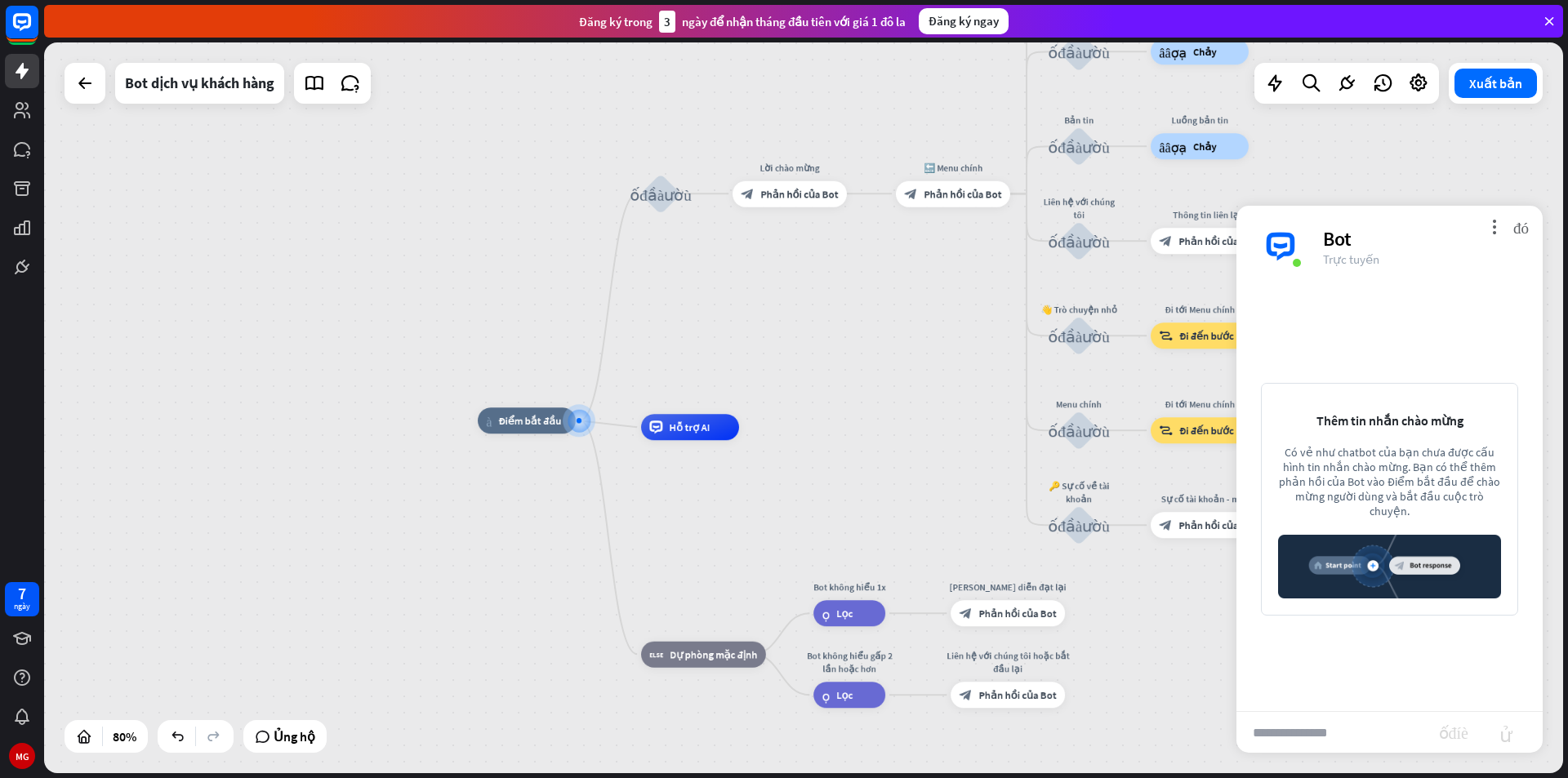
click at [1328, 734] on input "text" at bounding box center [1337, 733] width 203 height 41
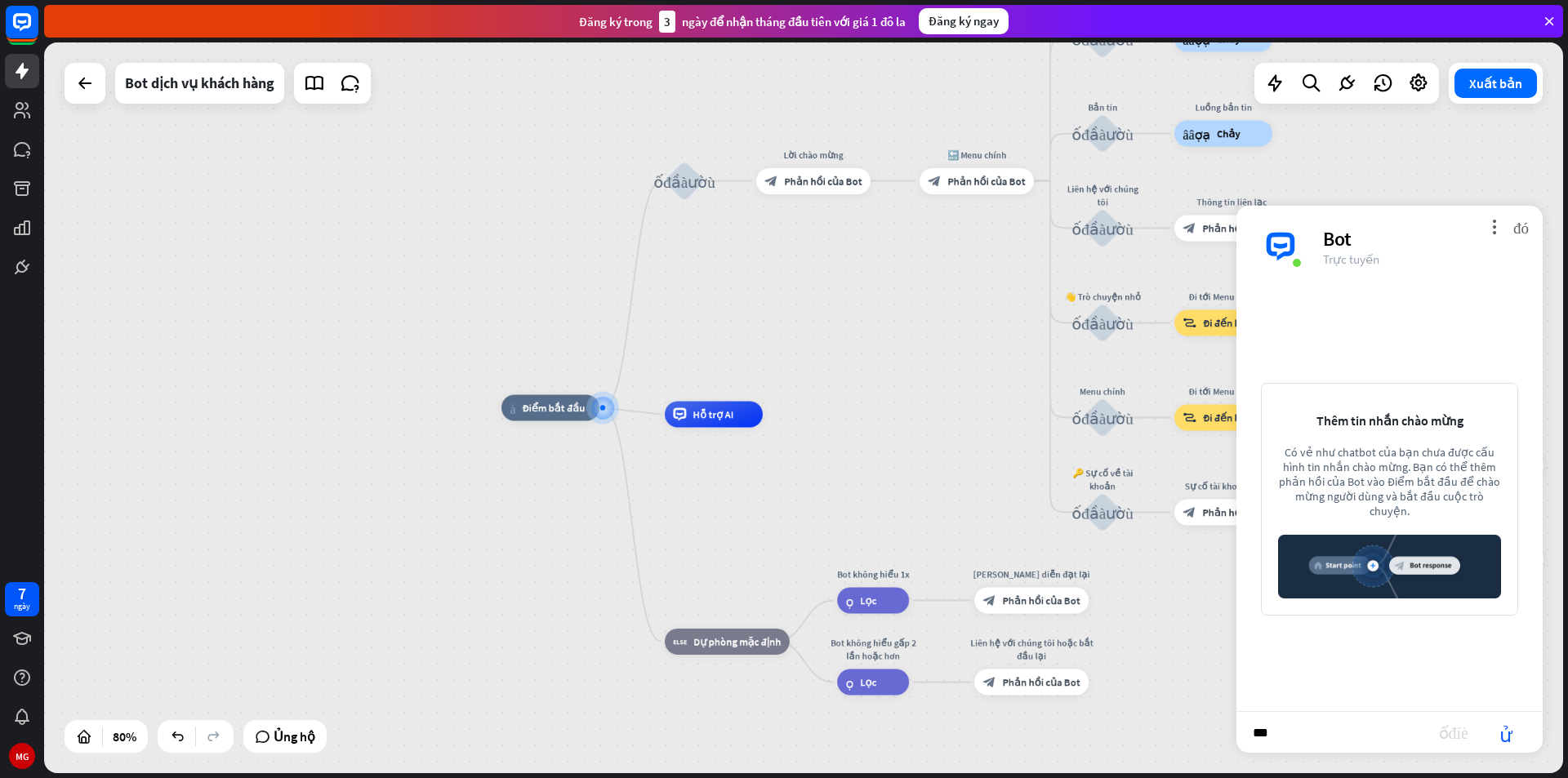
type input "****"
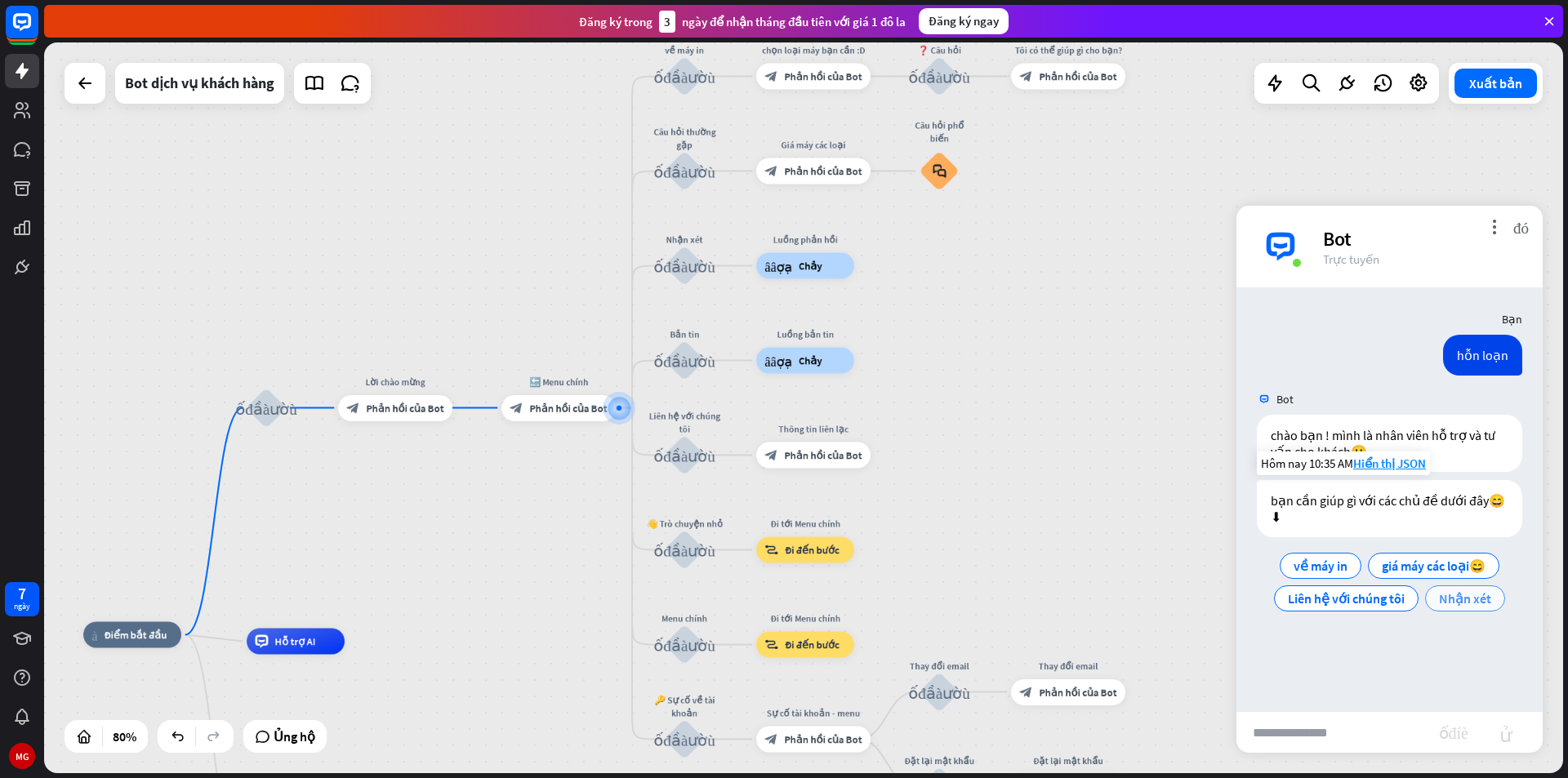
click at [1459, 596] on font "Nhận xét" at bounding box center [1464, 598] width 52 height 17
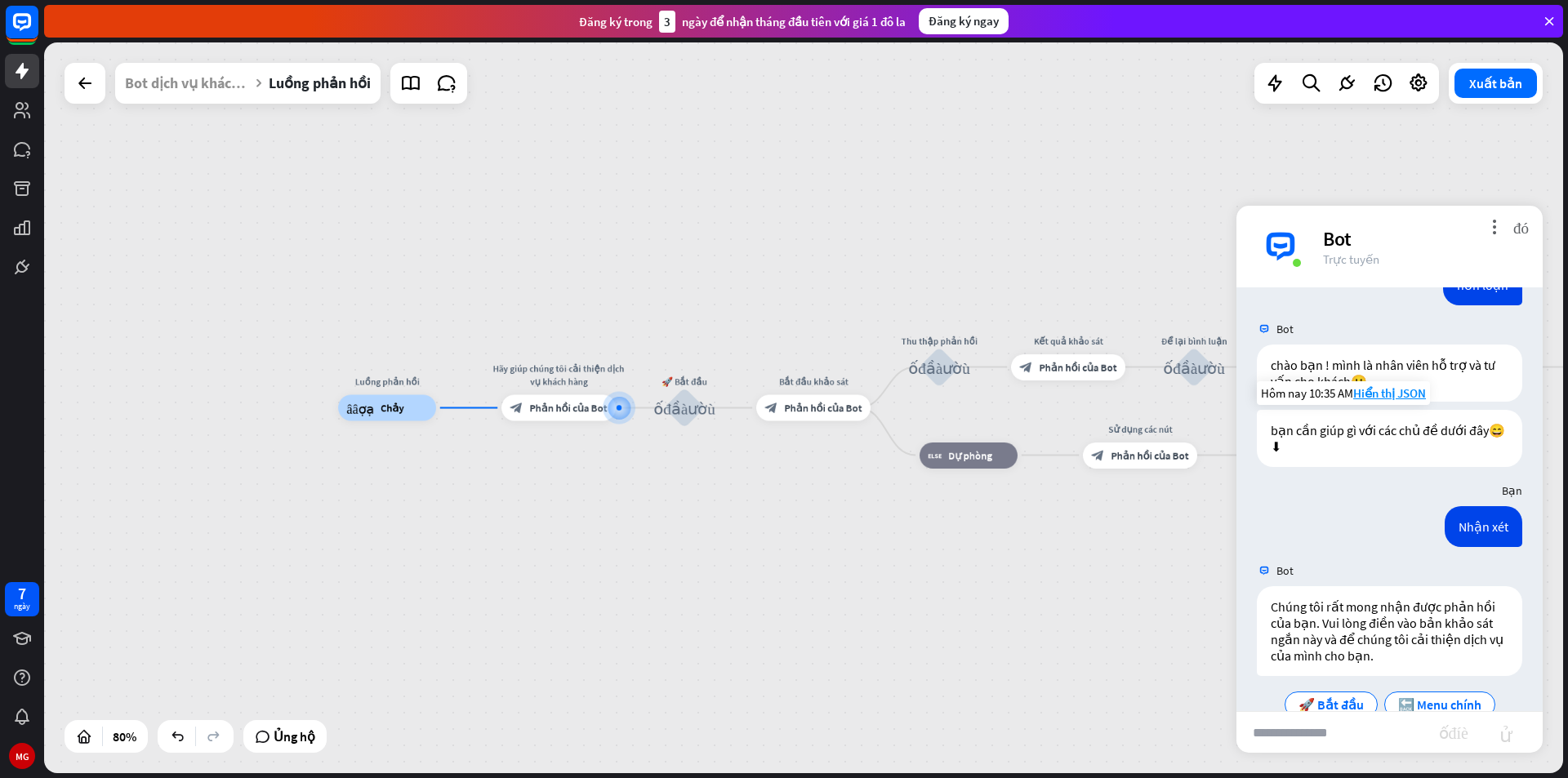
scroll to position [88, 0]
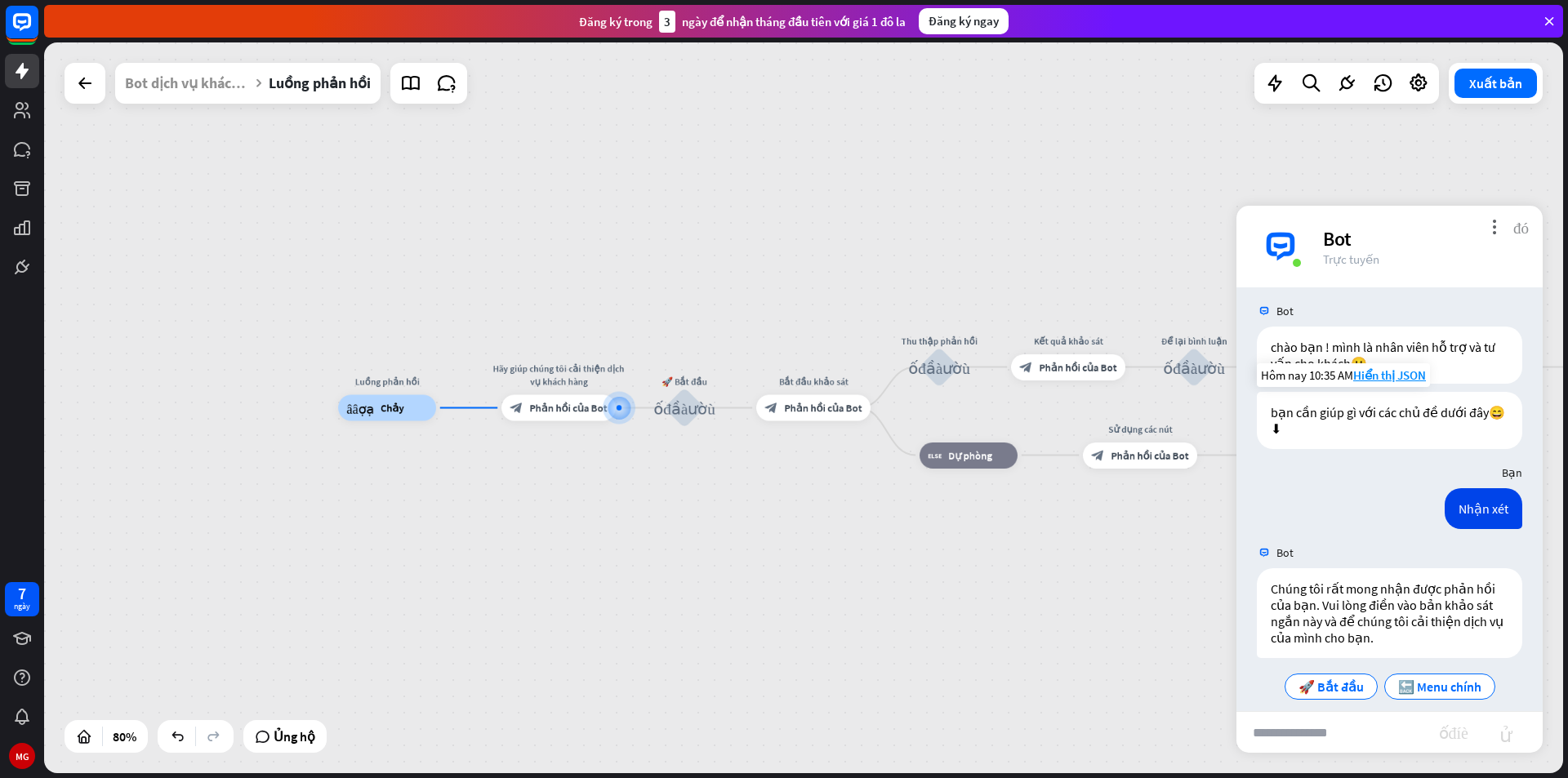
click at [1521, 229] on font "đóng" at bounding box center [1521, 227] width 16 height 16
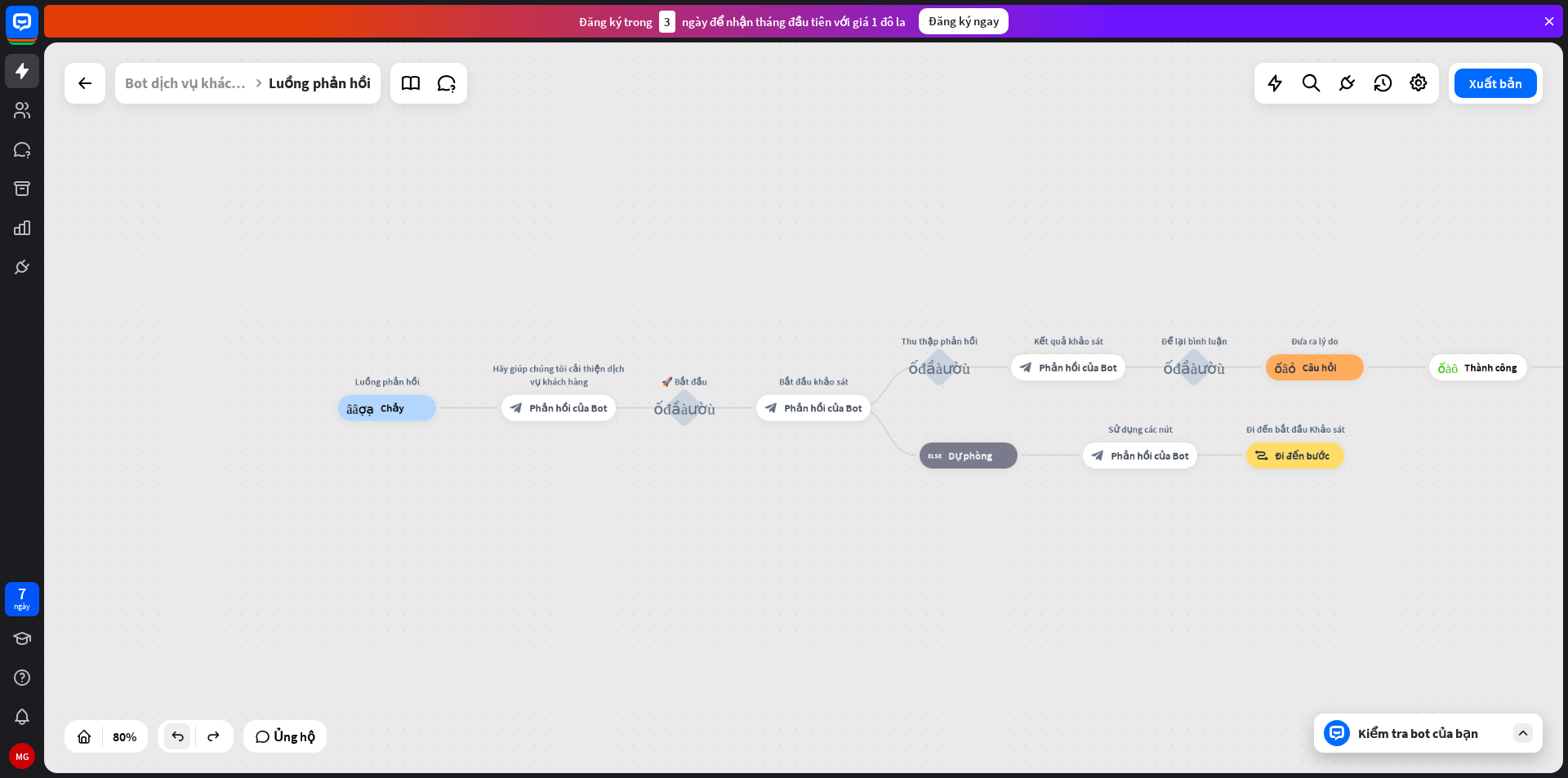
click at [174, 747] on div at bounding box center [177, 736] width 26 height 26
click at [1427, 743] on div "Kiểm tra bot của bạn" at bounding box center [1428, 733] width 229 height 39
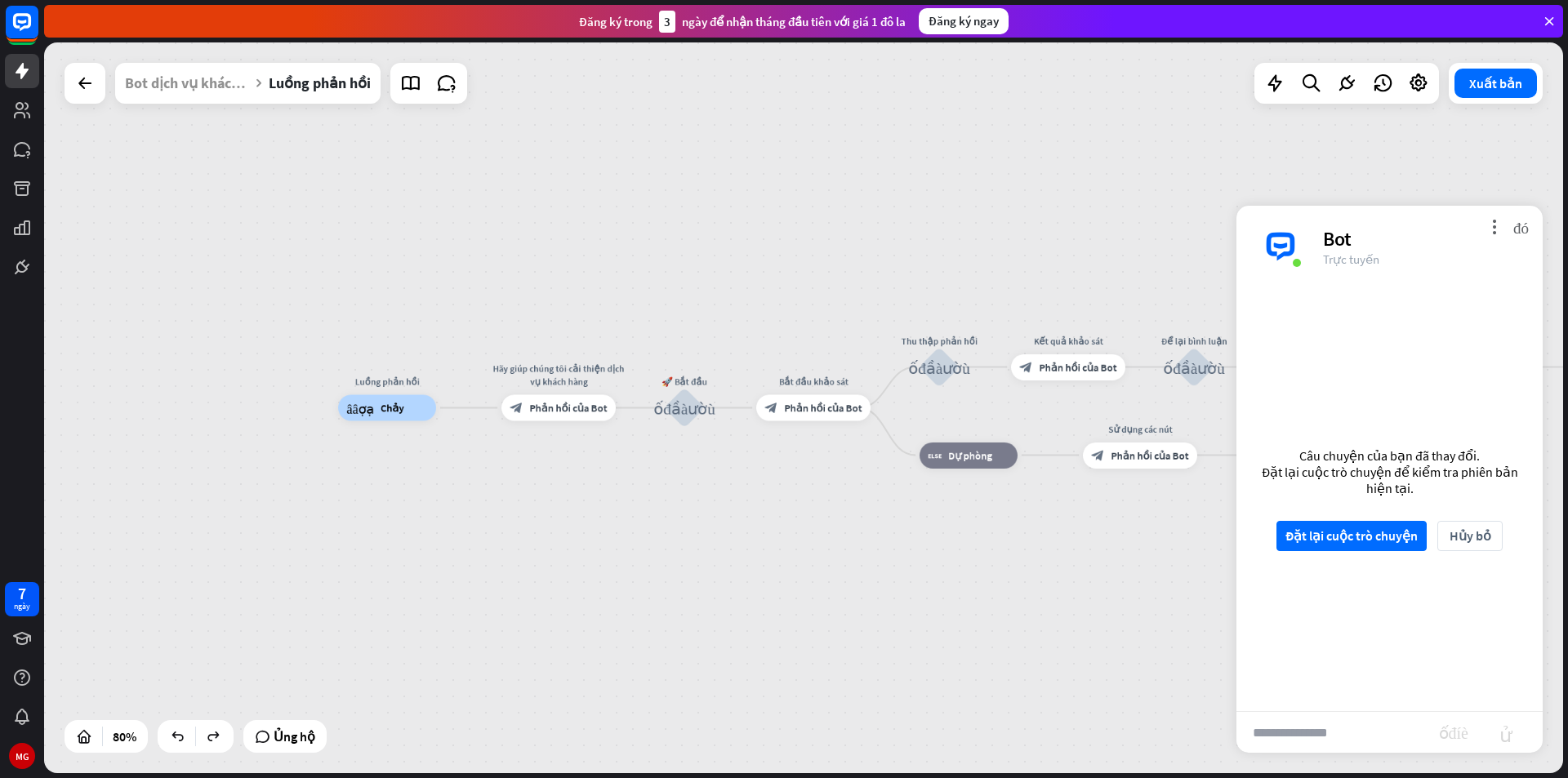
click at [1313, 734] on input "text" at bounding box center [1337, 733] width 203 height 41
type input "****"
click at [1343, 550] on button "Đặt lại cuộc trò chuyện" at bounding box center [1352, 535] width 151 height 30
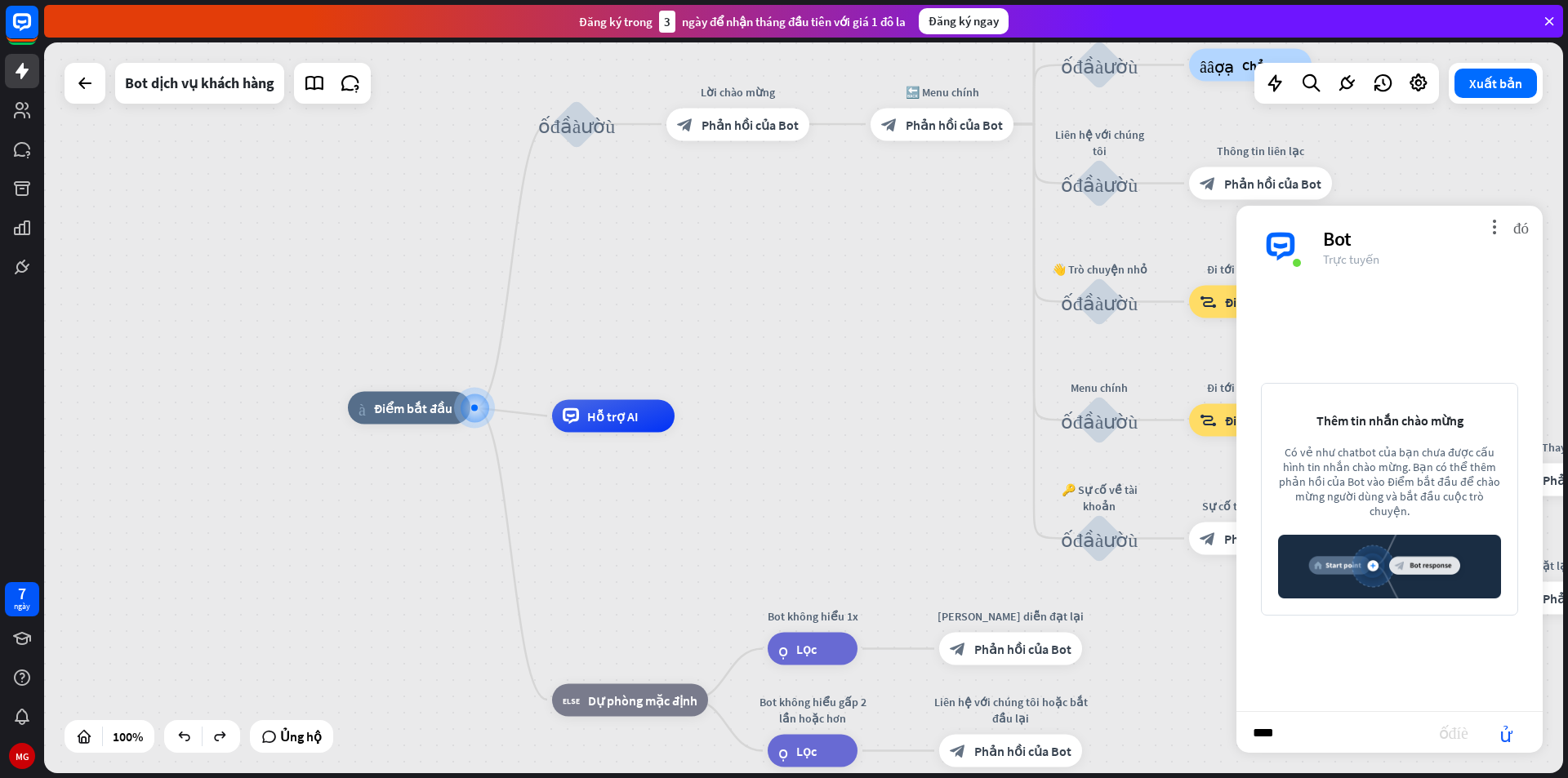
click at [1291, 744] on input "****" at bounding box center [1337, 733] width 203 height 41
click at [1514, 741] on font "gửi" at bounding box center [1505, 732] width 52 height 20
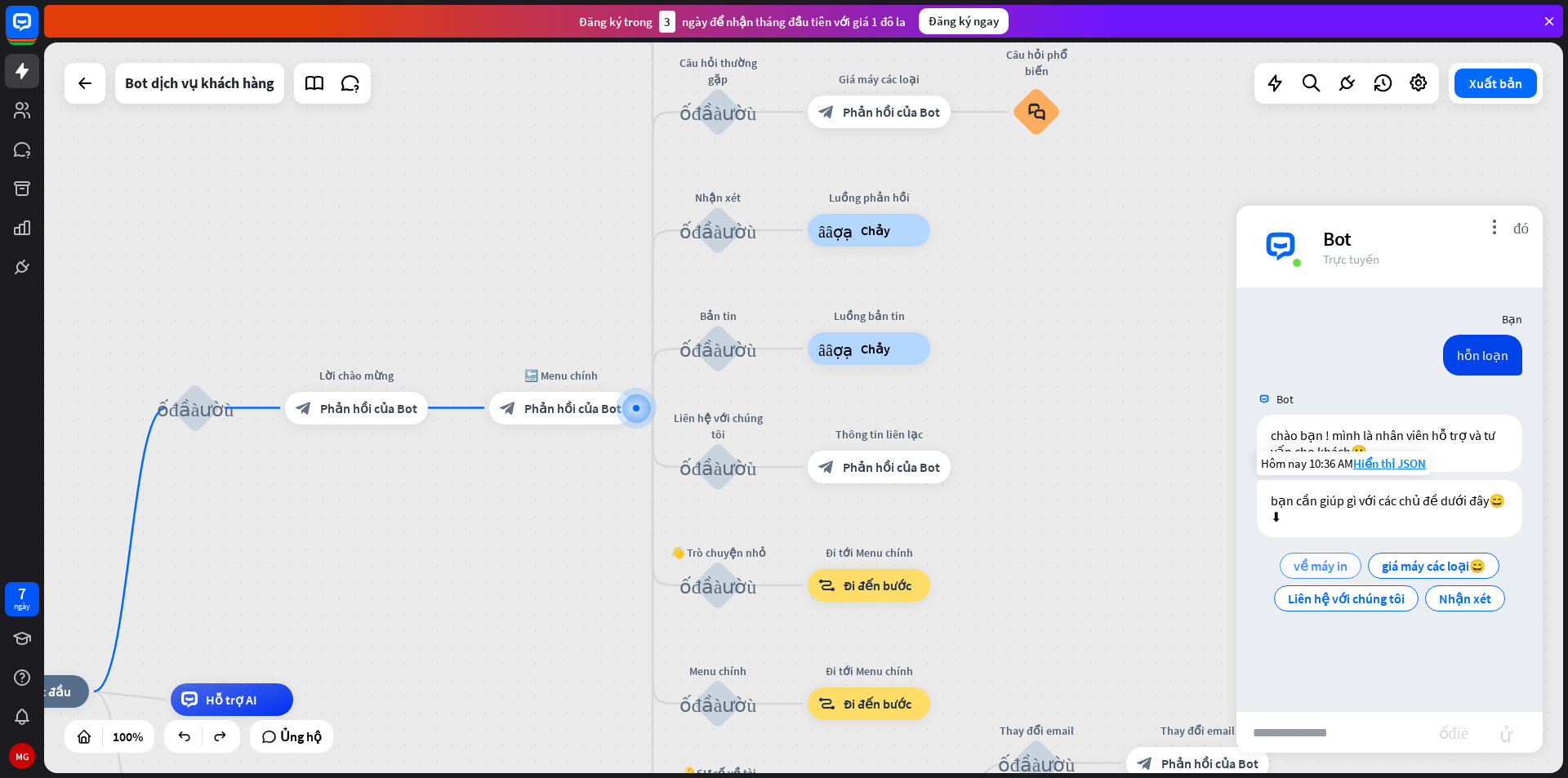
click at [1325, 559] on font "về máy in" at bounding box center [1320, 566] width 54 height 17
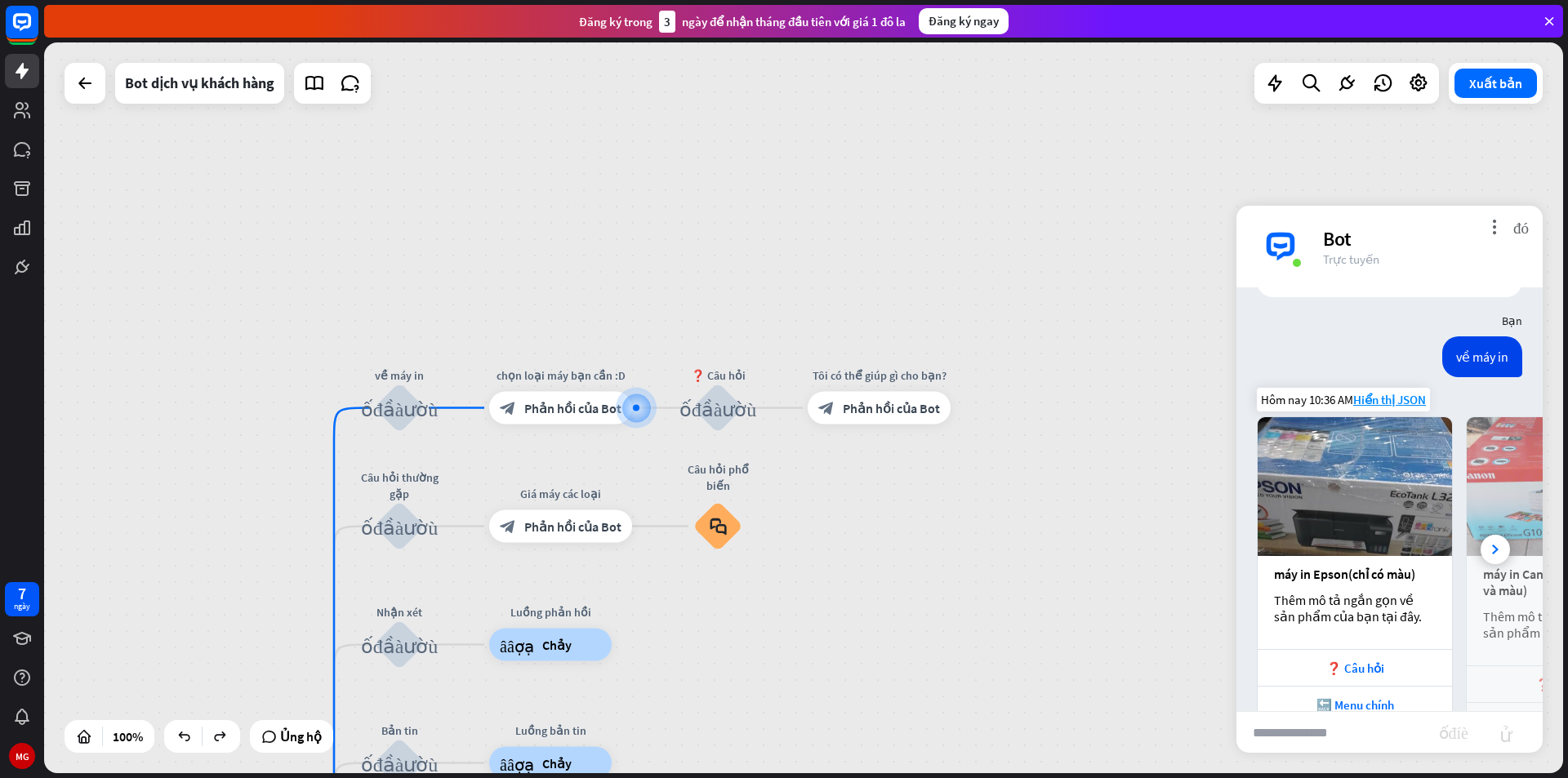
scroll to position [294, 0]
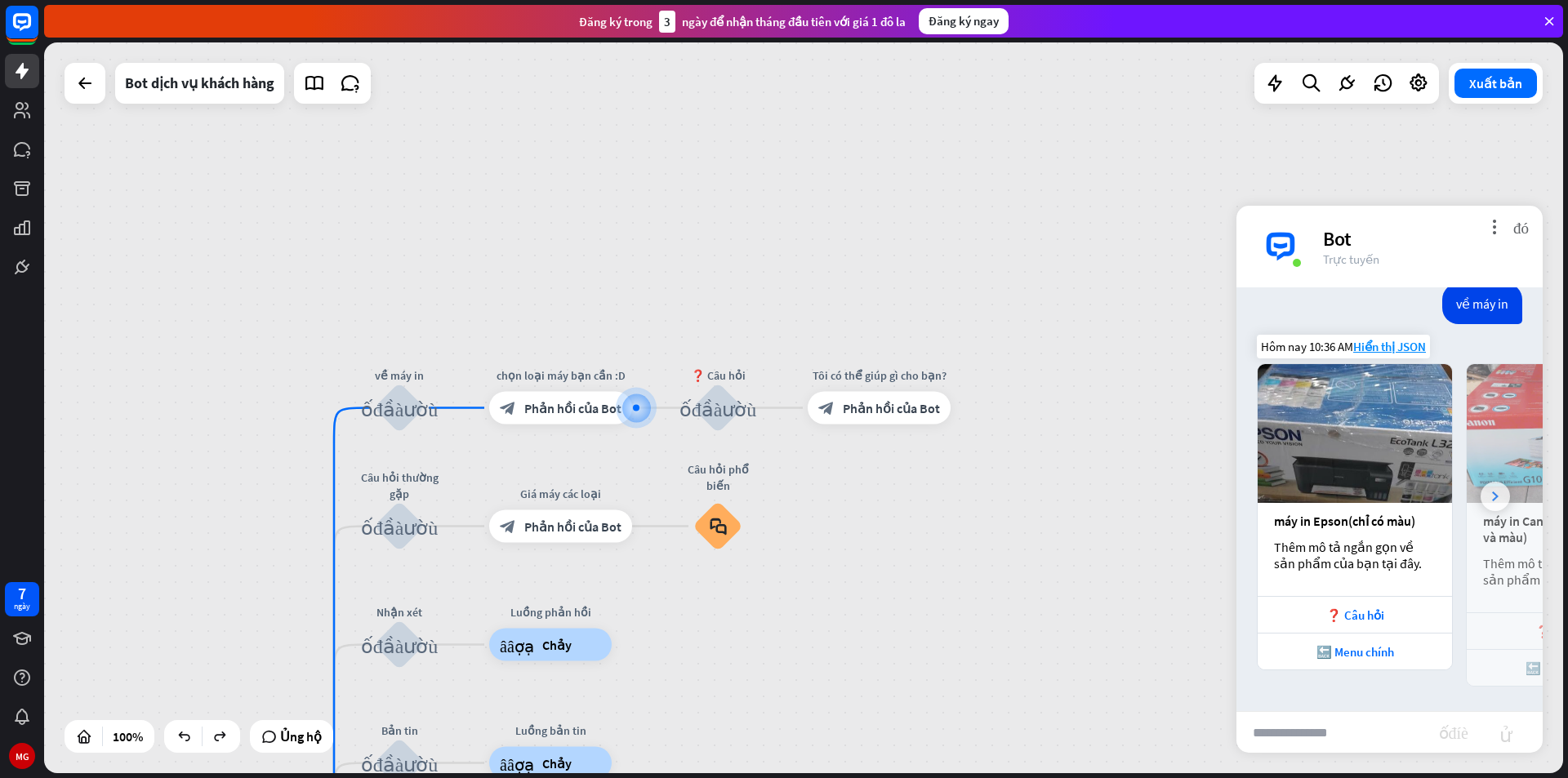
click at [1482, 490] on div at bounding box center [1496, 496] width 29 height 29
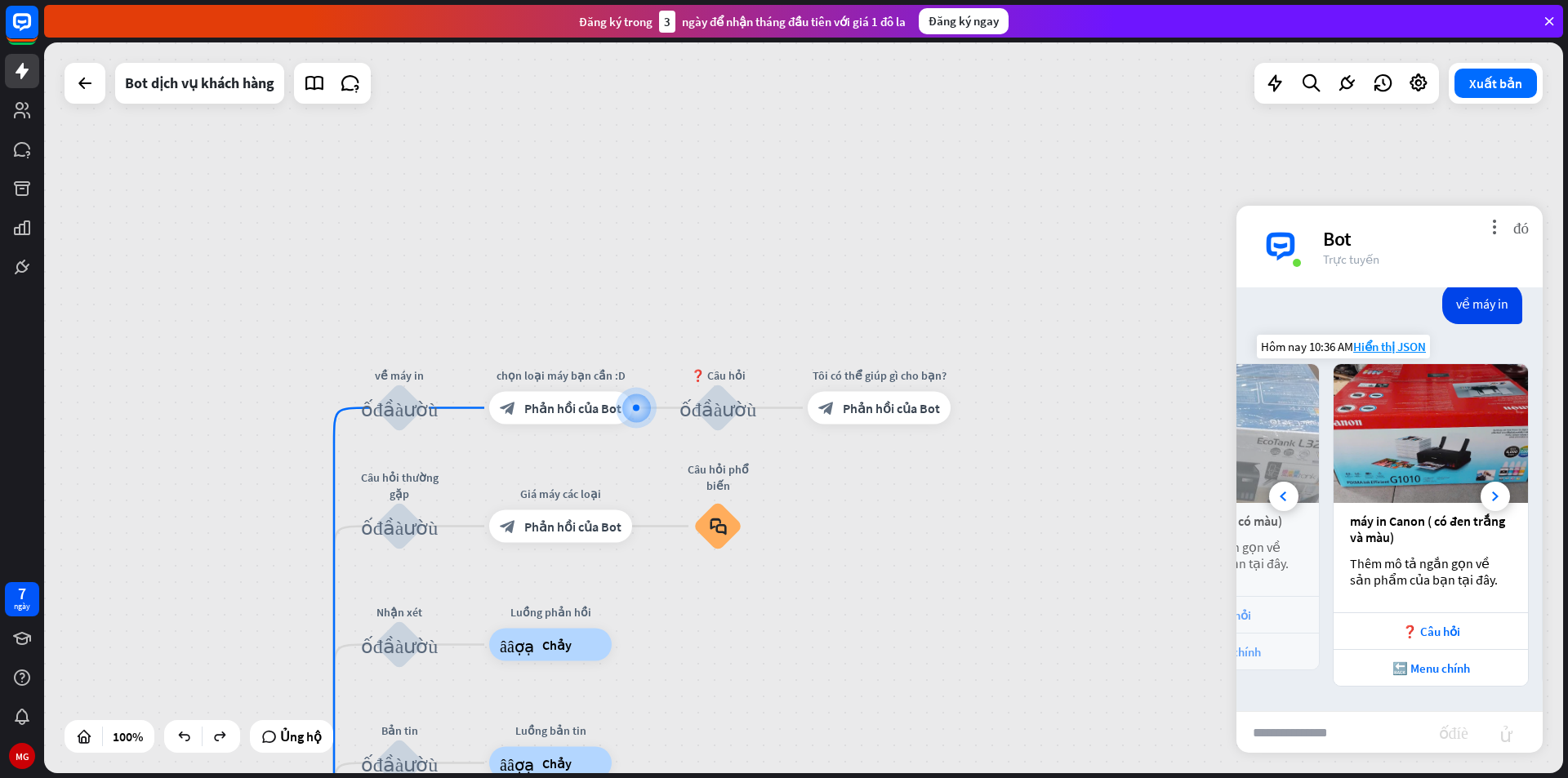
scroll to position [0, 180]
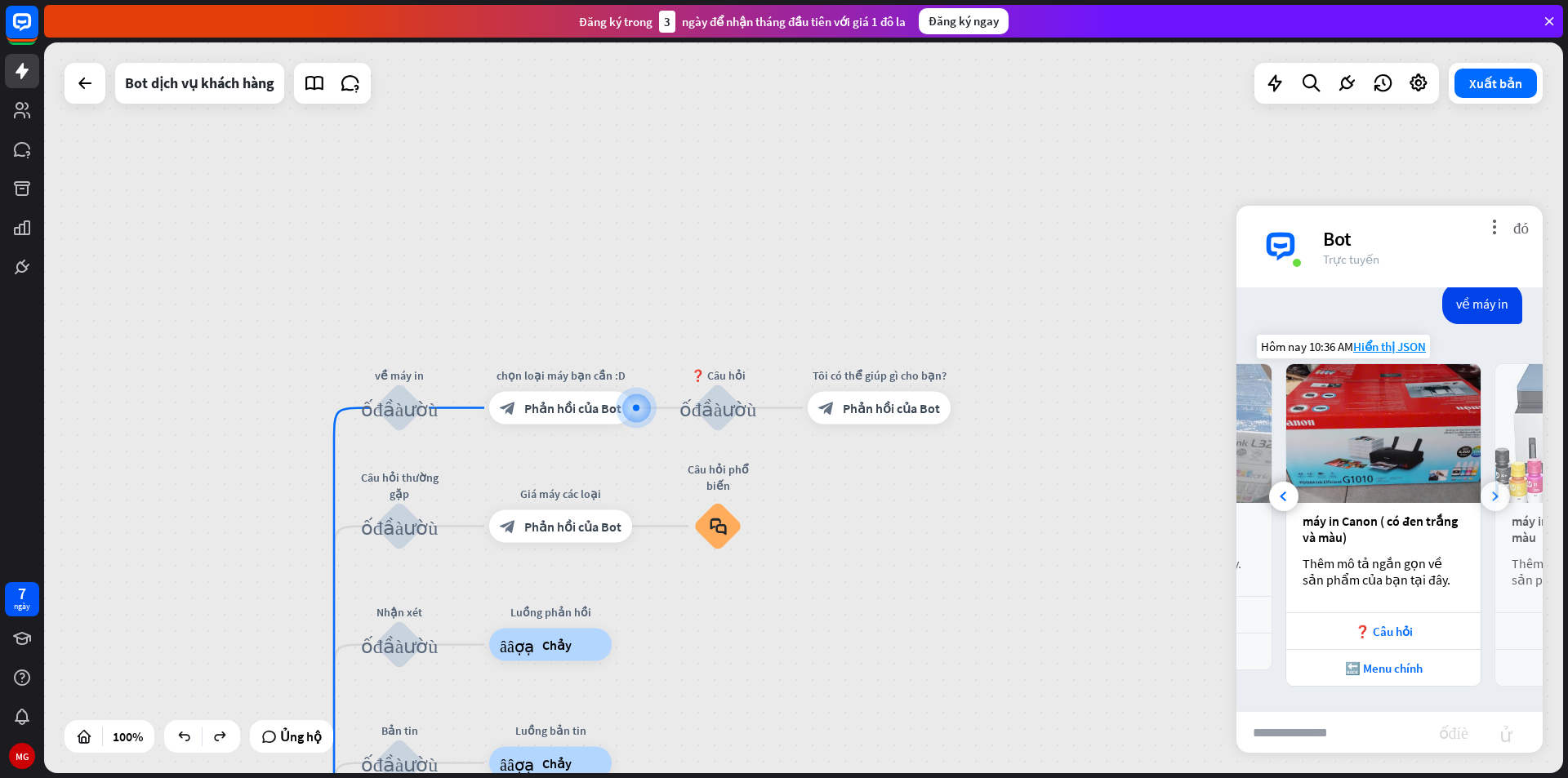
click at [1492, 496] on icon at bounding box center [1495, 496] width 7 height 10
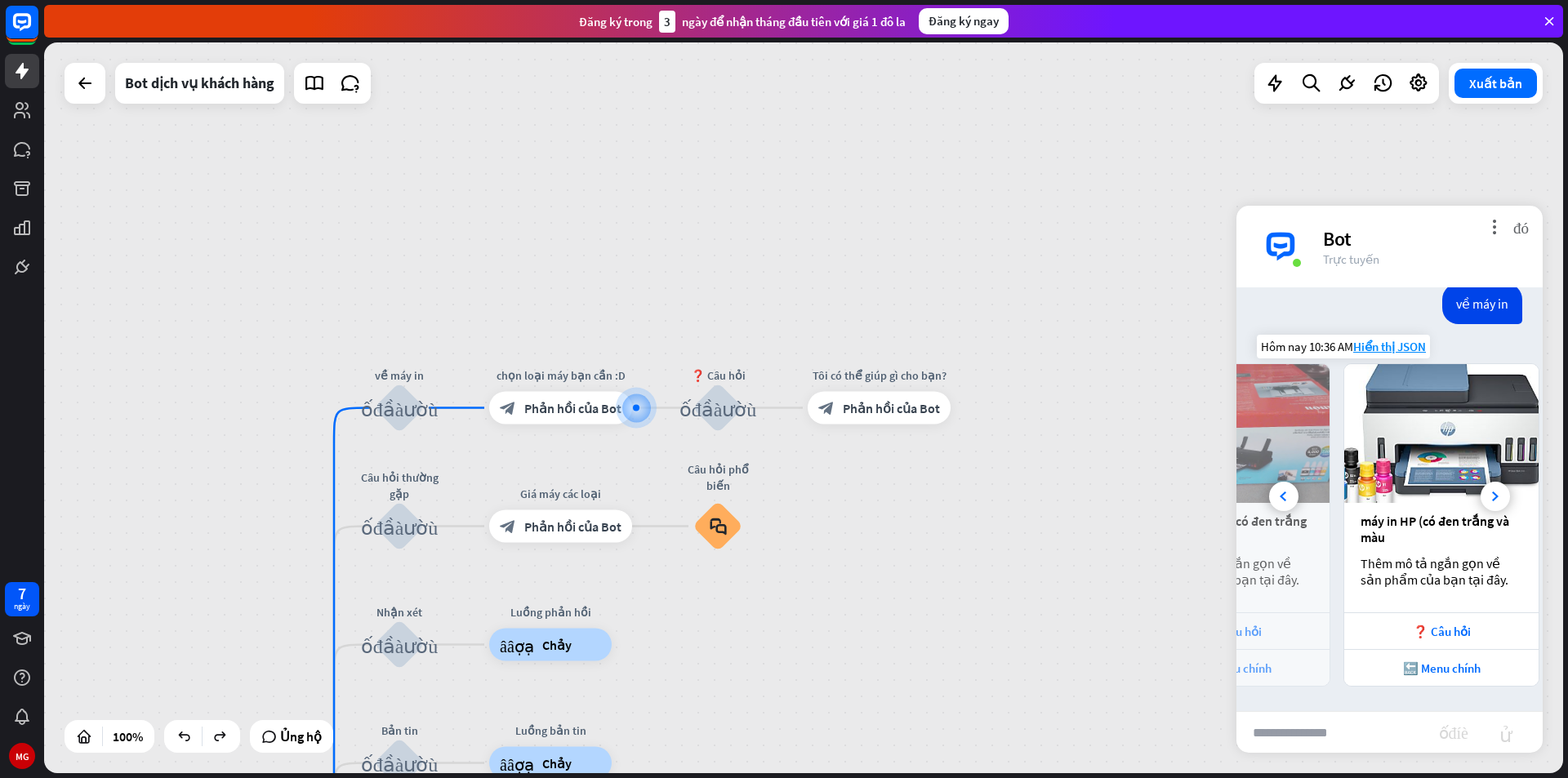
scroll to position [0, 361]
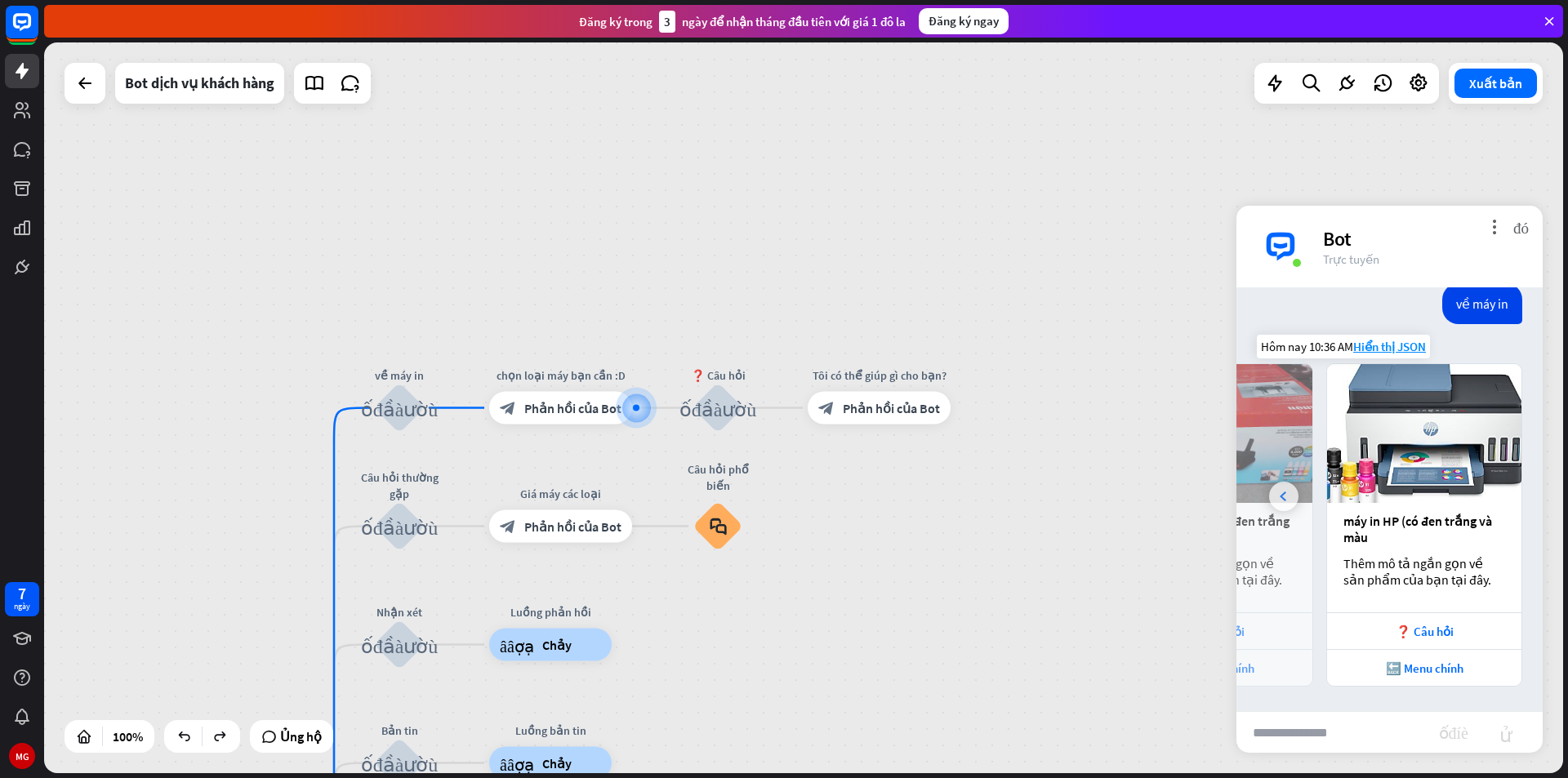
click at [1283, 503] on div at bounding box center [1284, 496] width 29 height 29
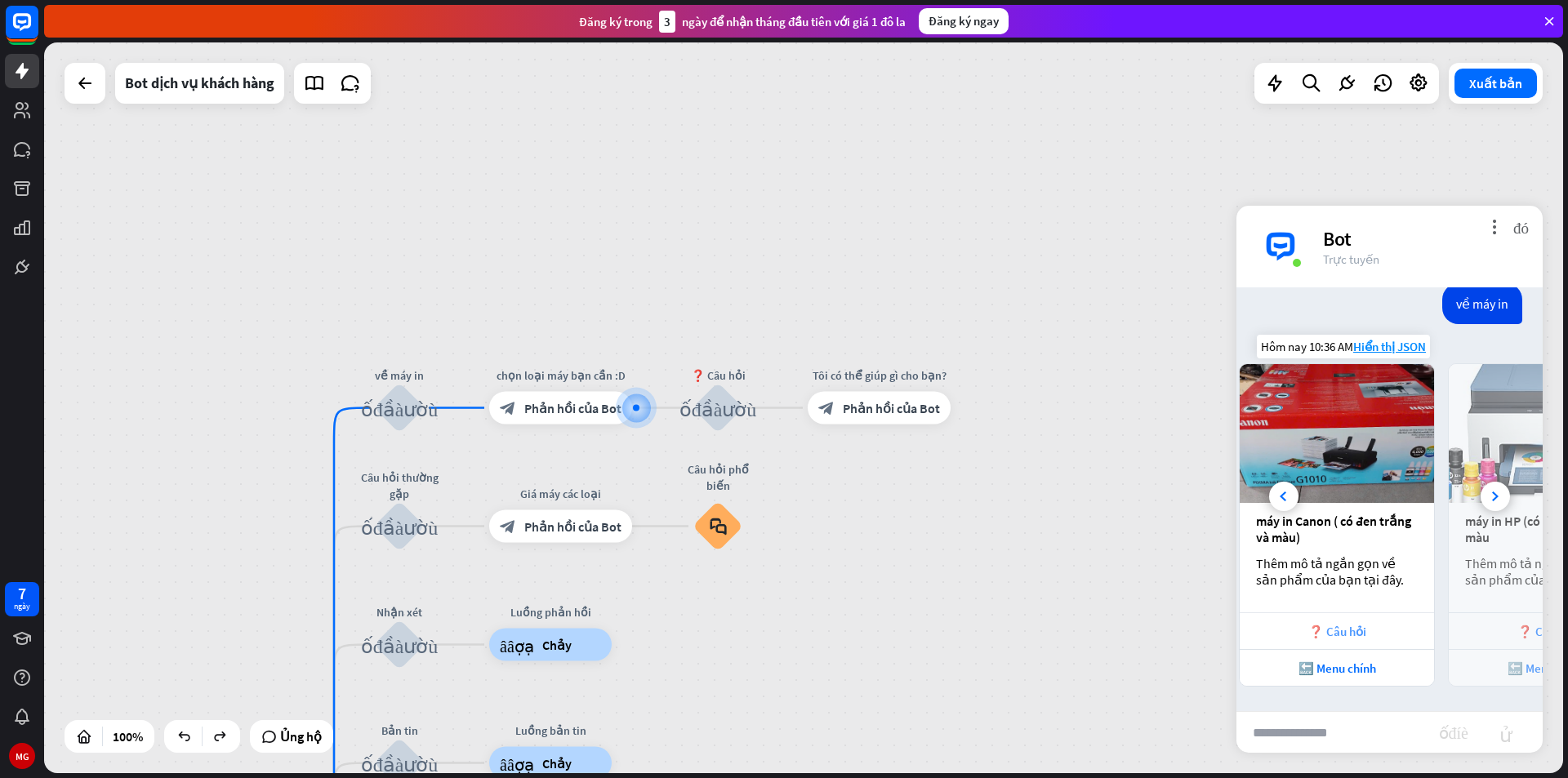
scroll to position [0, 180]
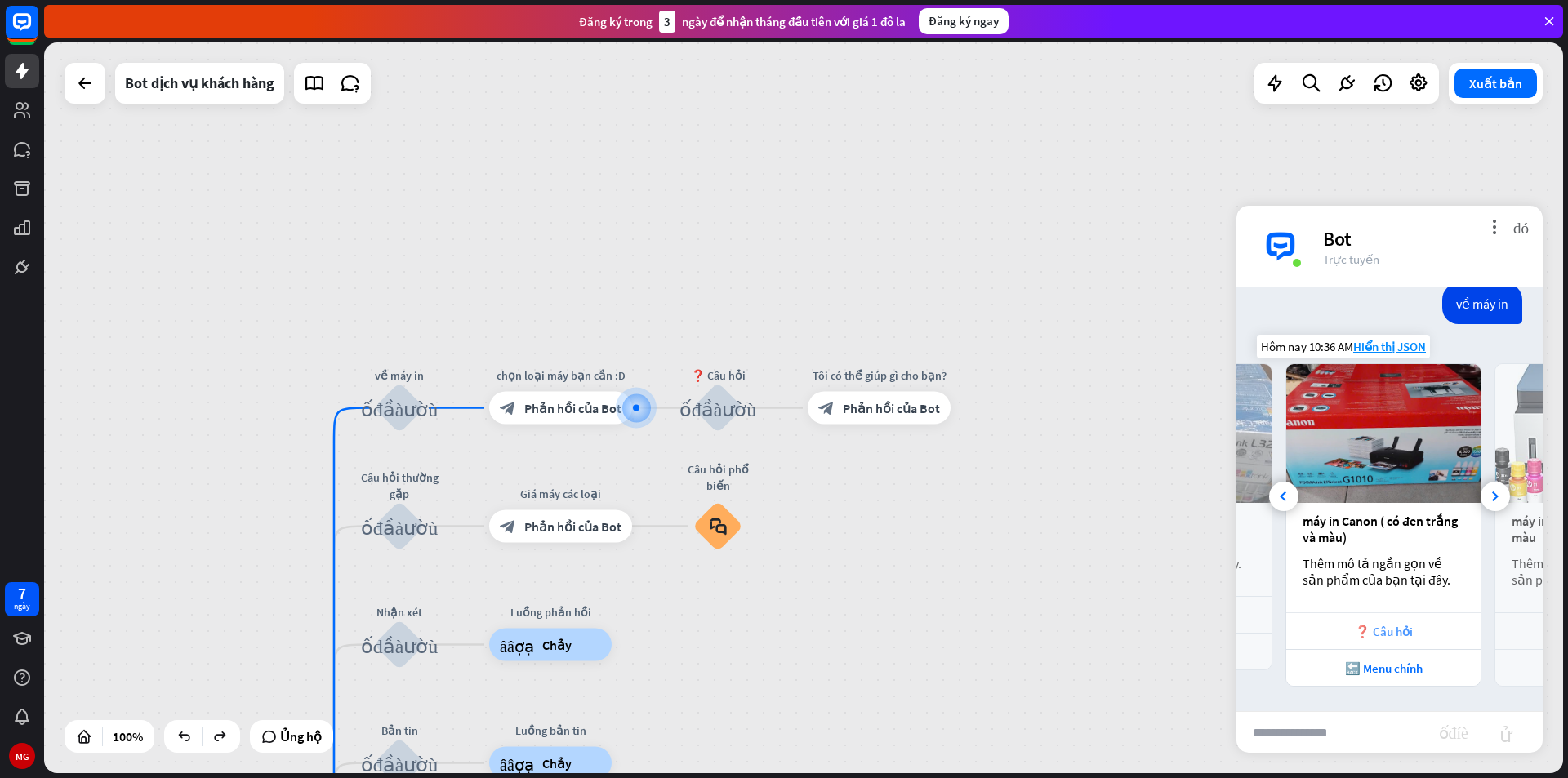
click at [1347, 629] on div "❓ Câu hỏi" at bounding box center [1383, 631] width 178 height 16
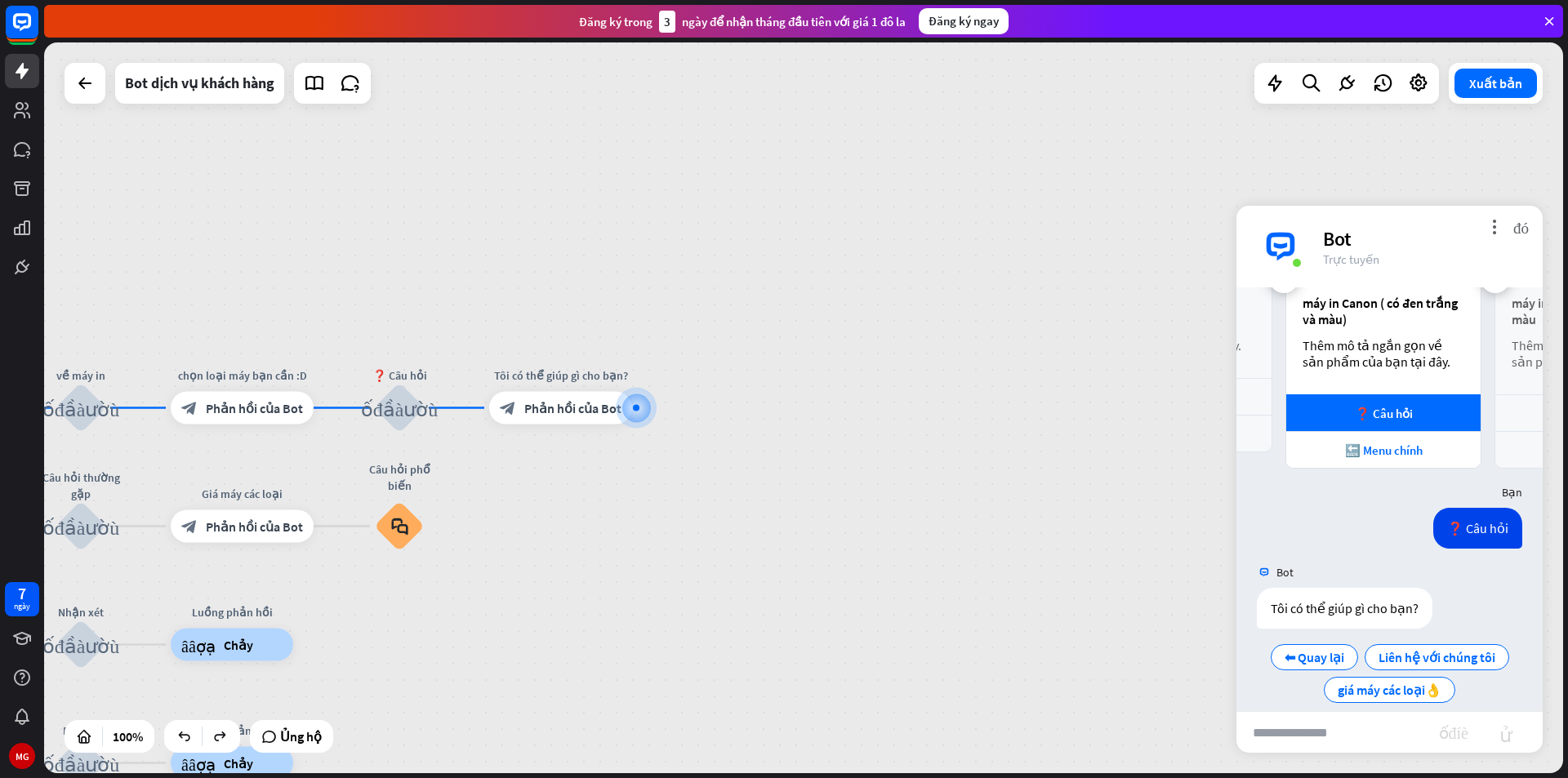
scroll to position [530, 0]
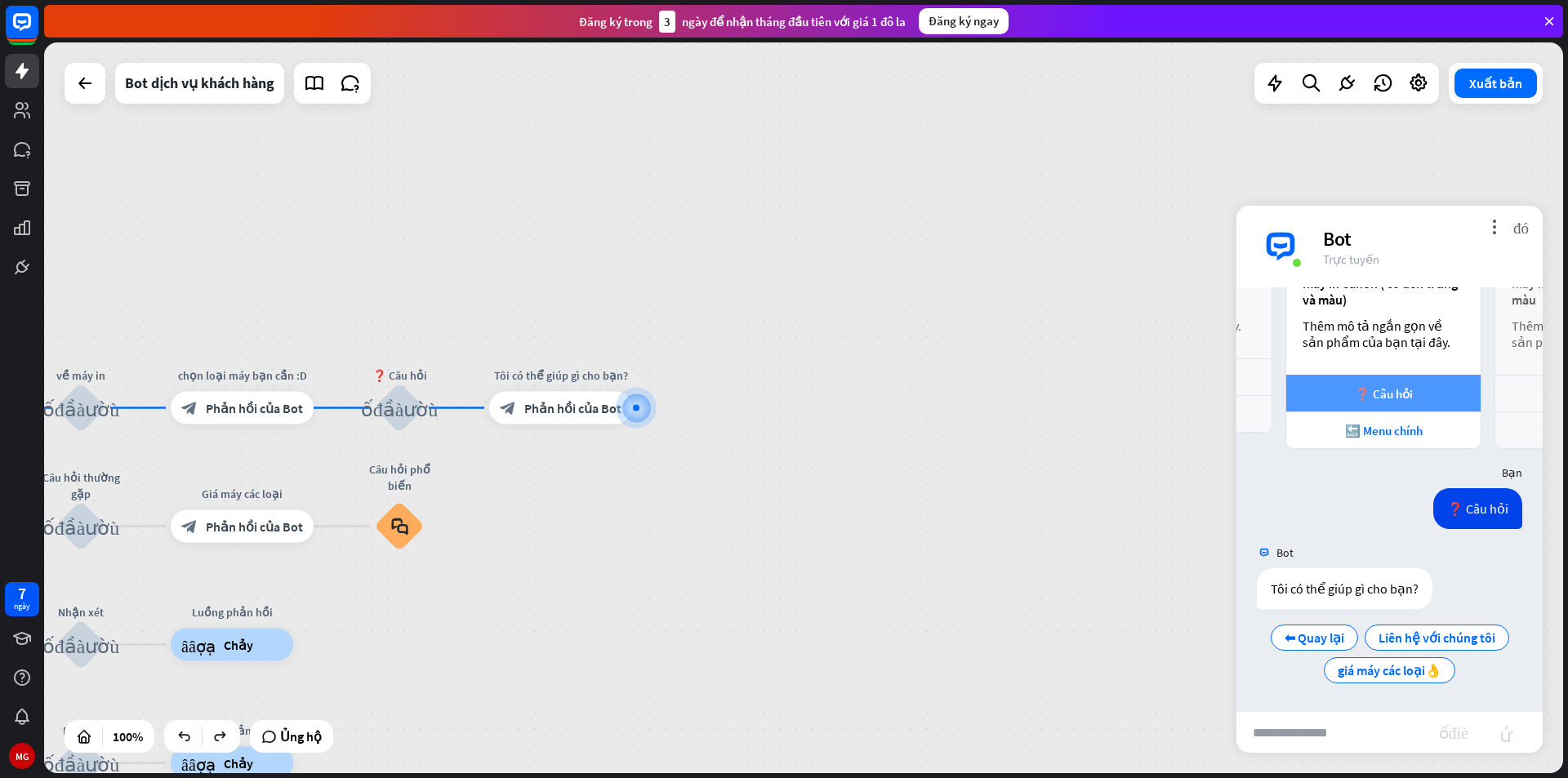
click at [1407, 391] on font "❓ Câu hỏi" at bounding box center [1383, 394] width 58 height 16
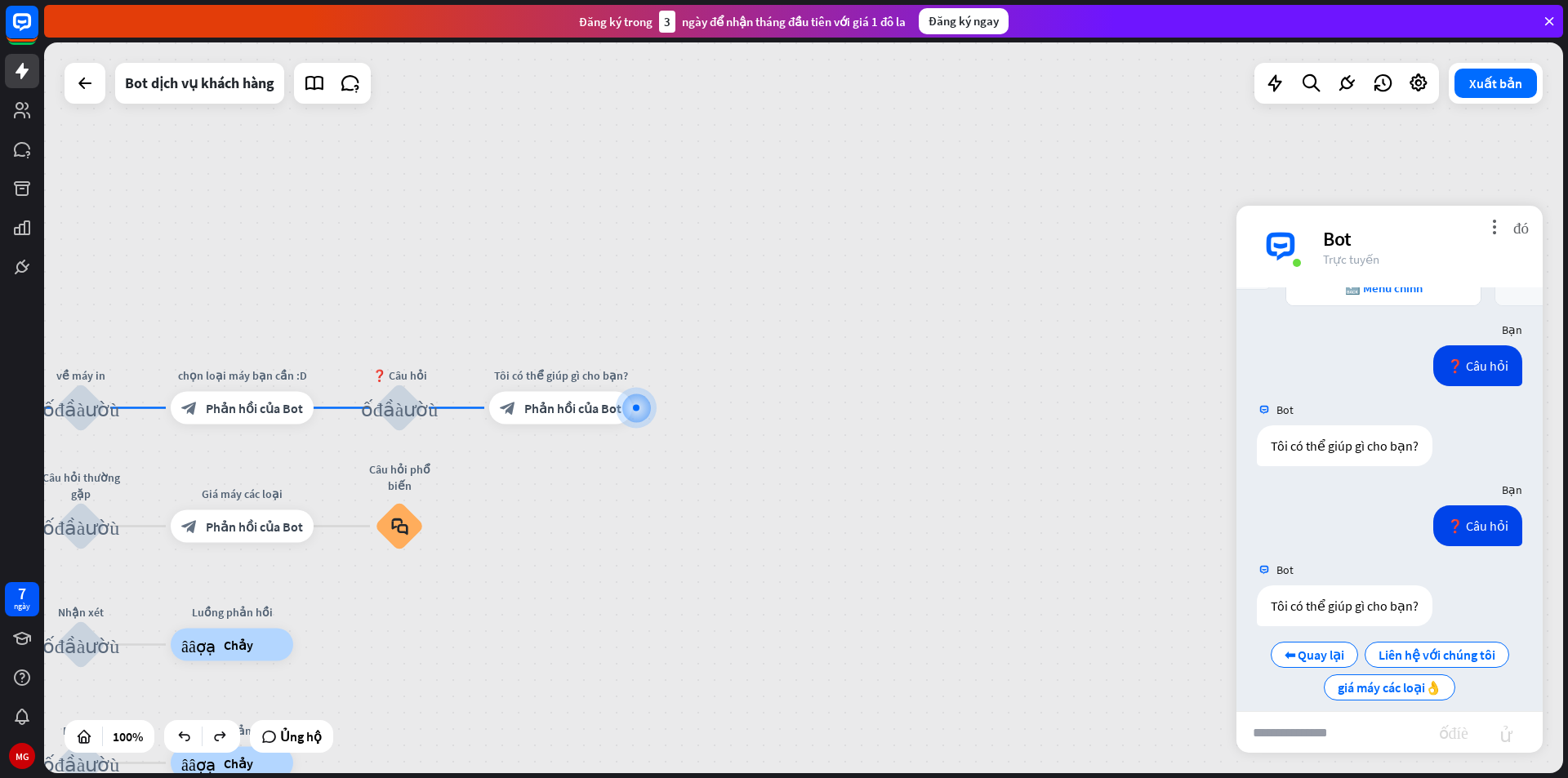
scroll to position [691, 0]
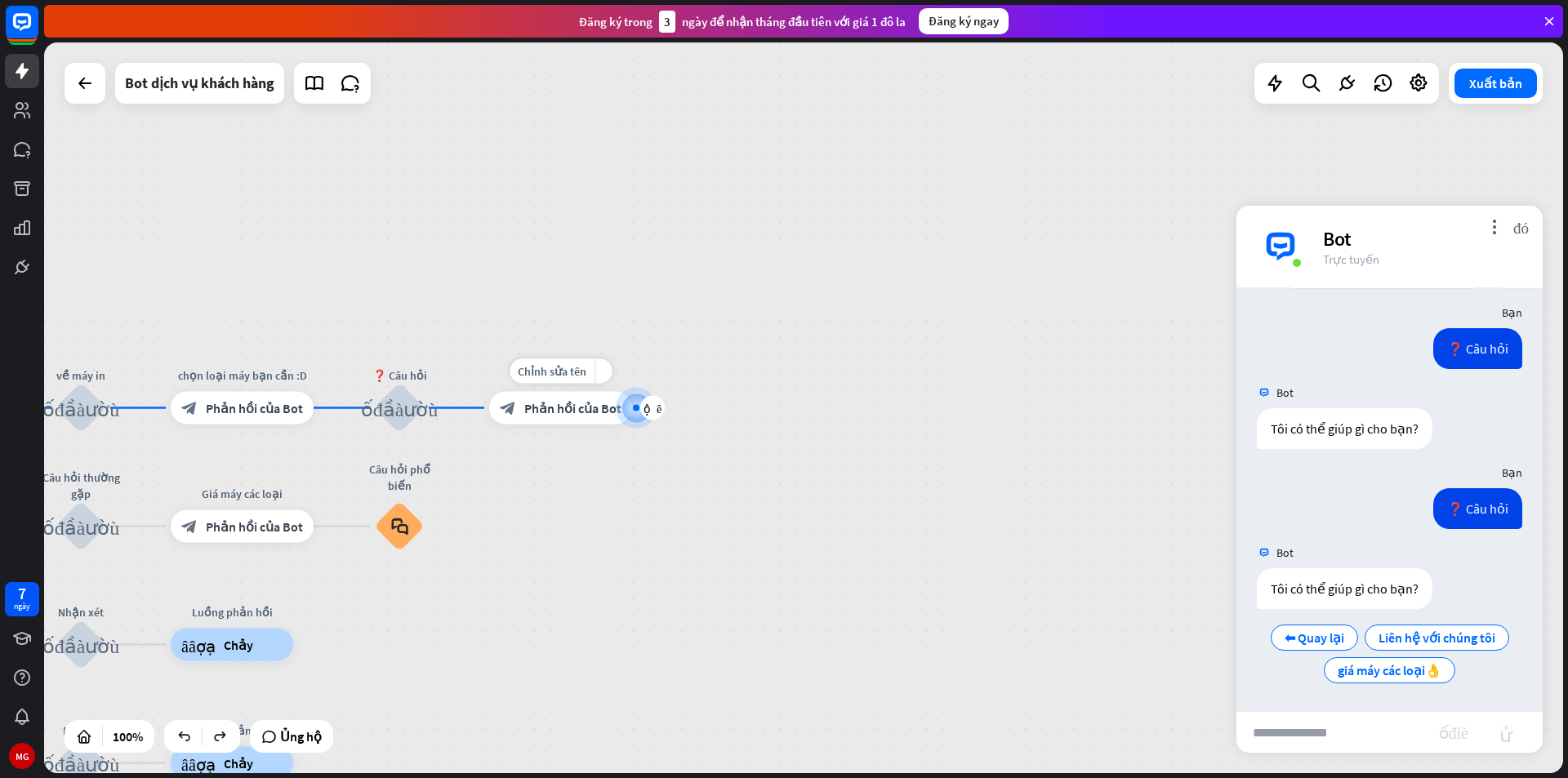
click at [583, 406] on font "Phản hồi của Bot" at bounding box center [573, 408] width 97 height 17
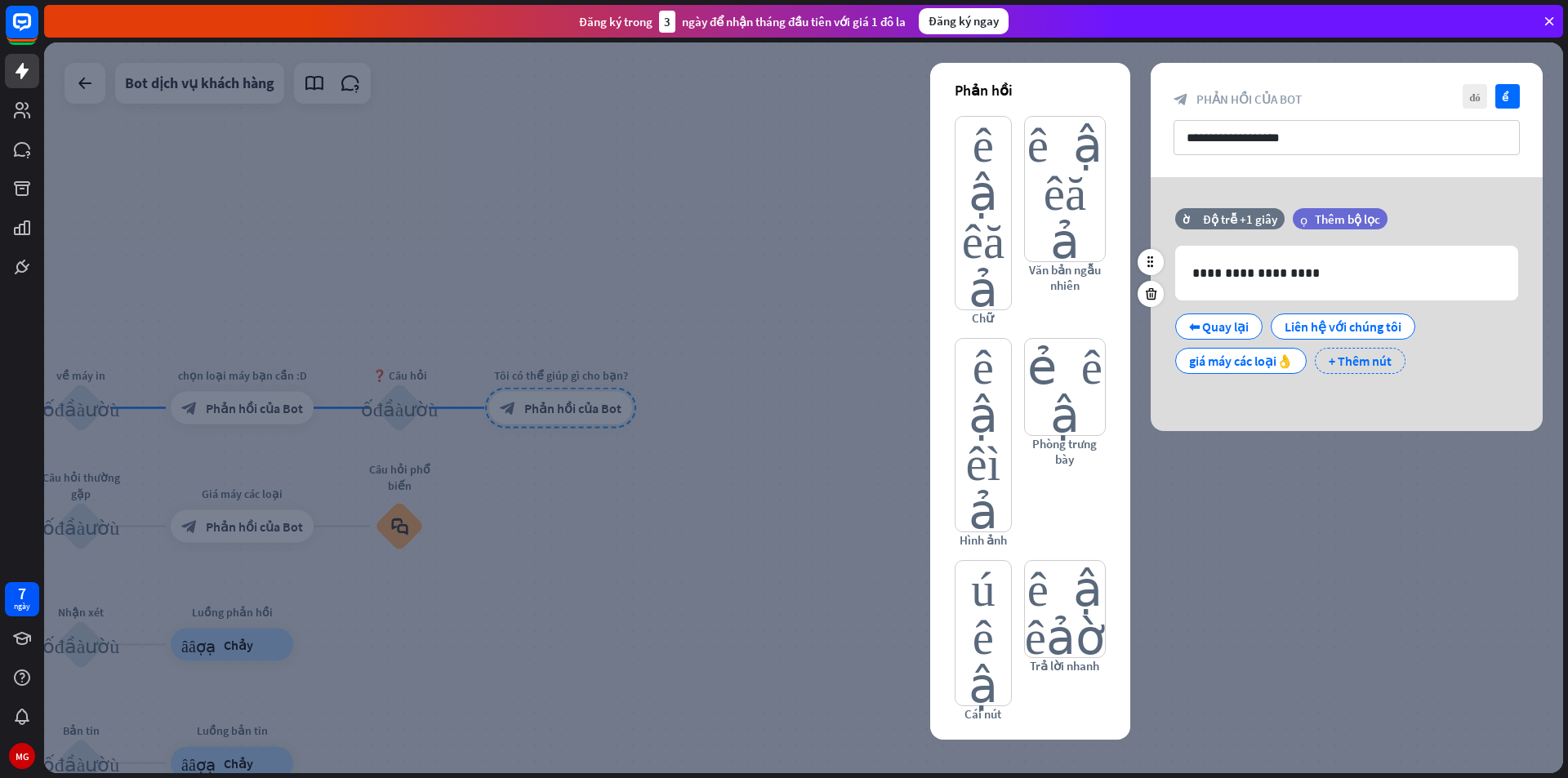
click at [1353, 355] on font "+ Thêm nút" at bounding box center [1360, 360] width 63 height 17
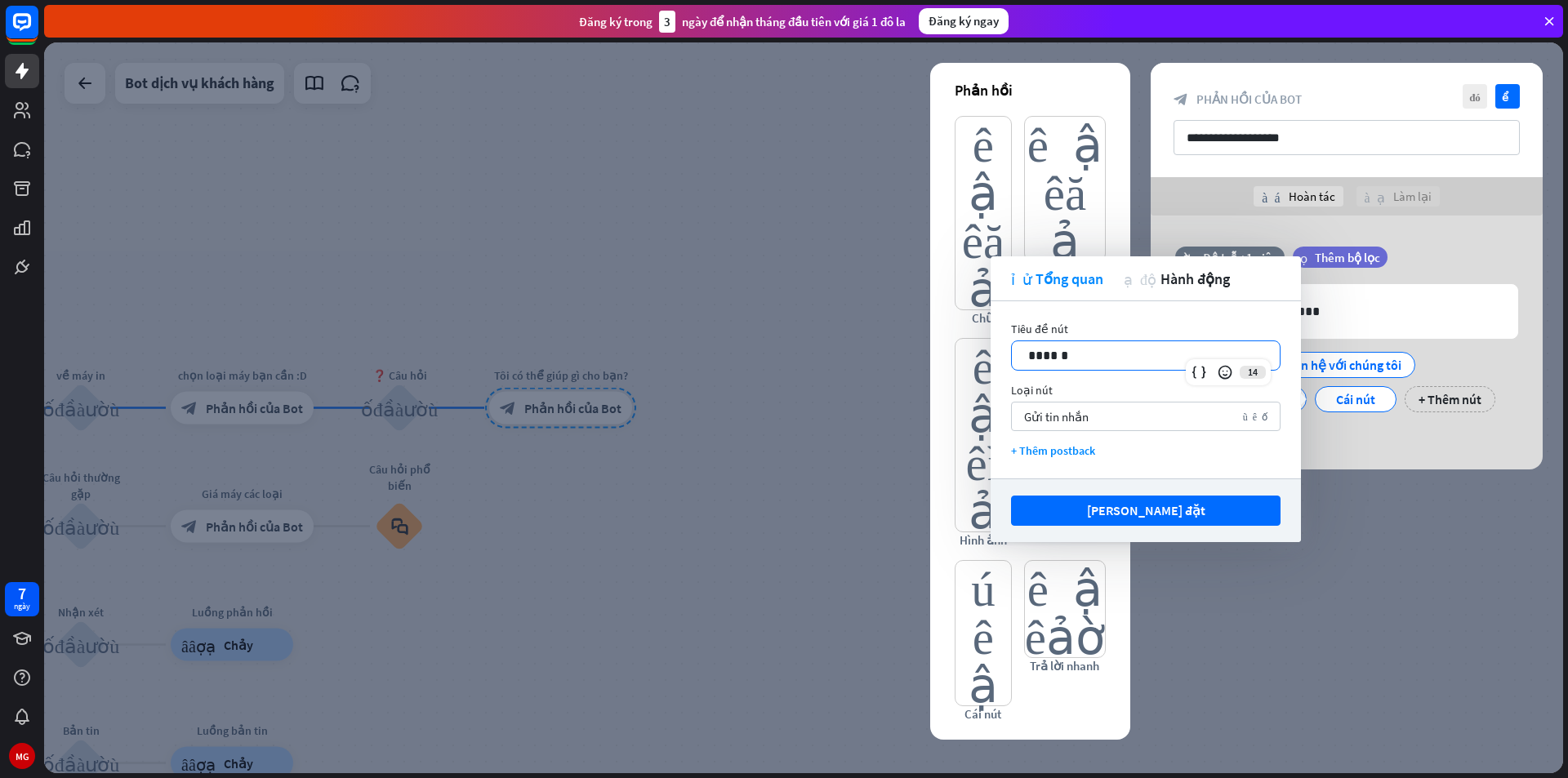
click at [1173, 351] on p "******" at bounding box center [1145, 355] width 235 height 21
click at [1142, 502] on font "Lưu cài đặt" at bounding box center [1146, 510] width 118 height 17
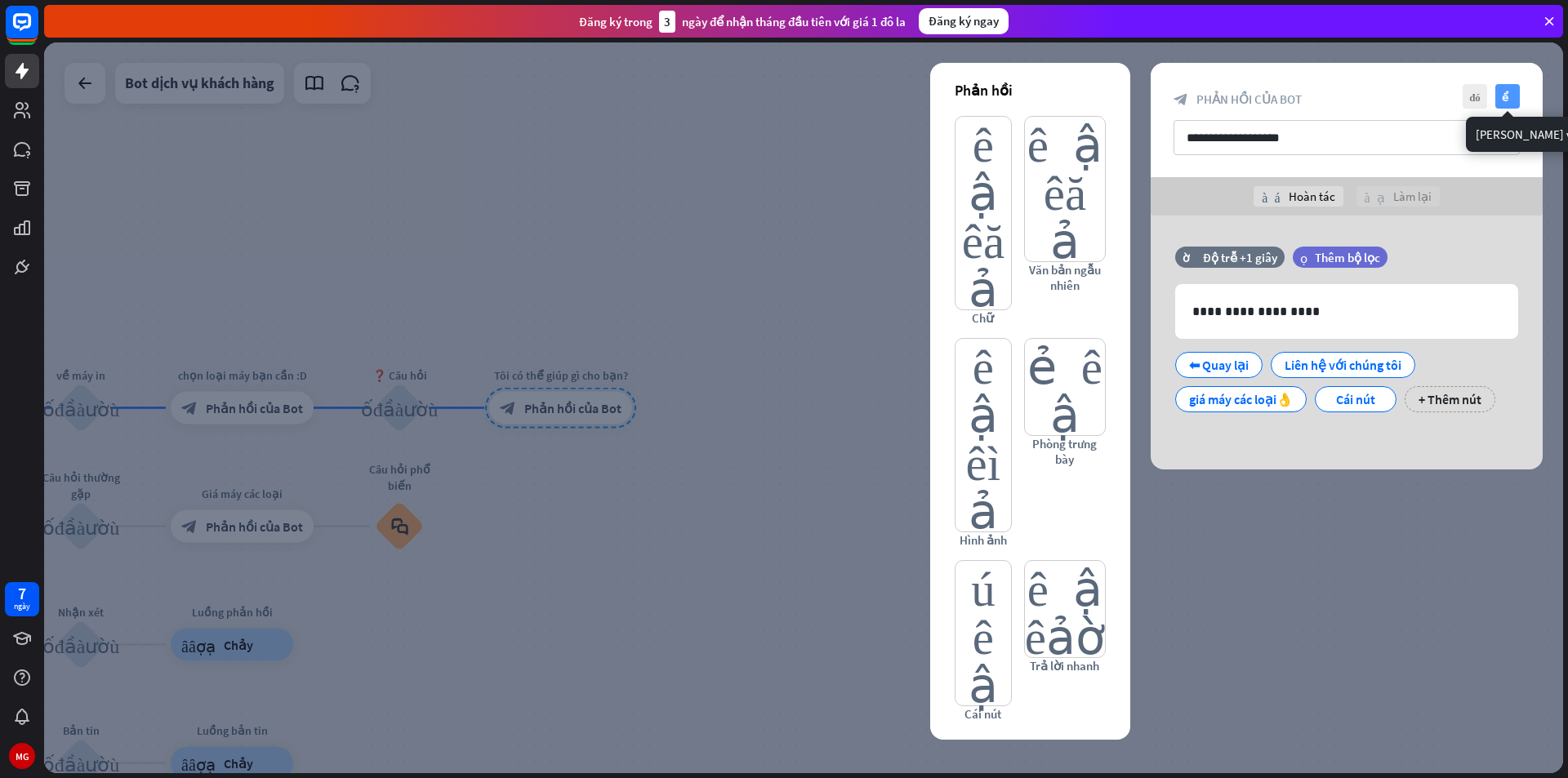
click at [1506, 91] on font "kiểm tra" at bounding box center [1507, 96] width 13 height 11
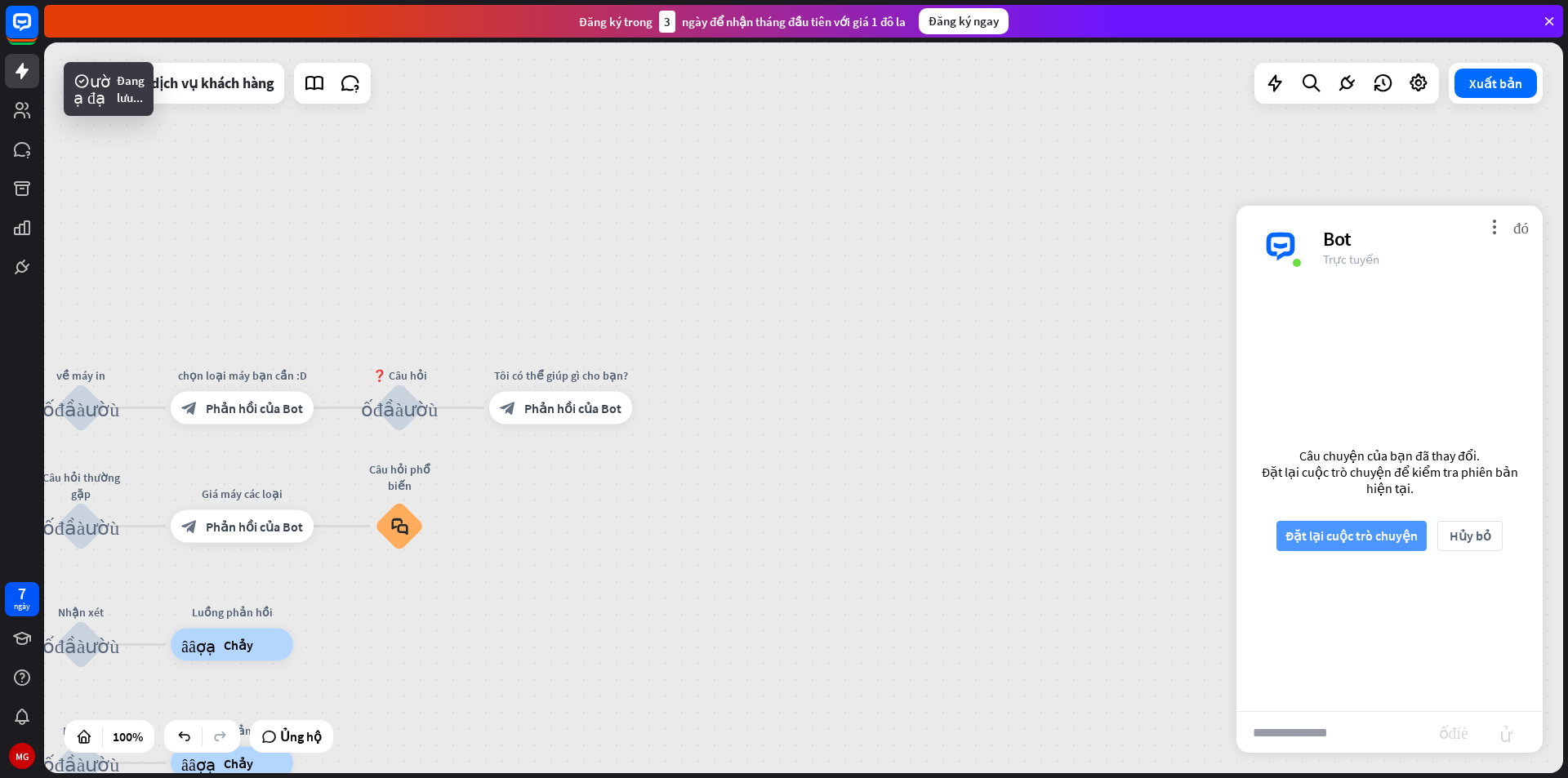
click at [1362, 528] on font "Đặt lại cuộc trò chuyện" at bounding box center [1351, 535] width 132 height 17
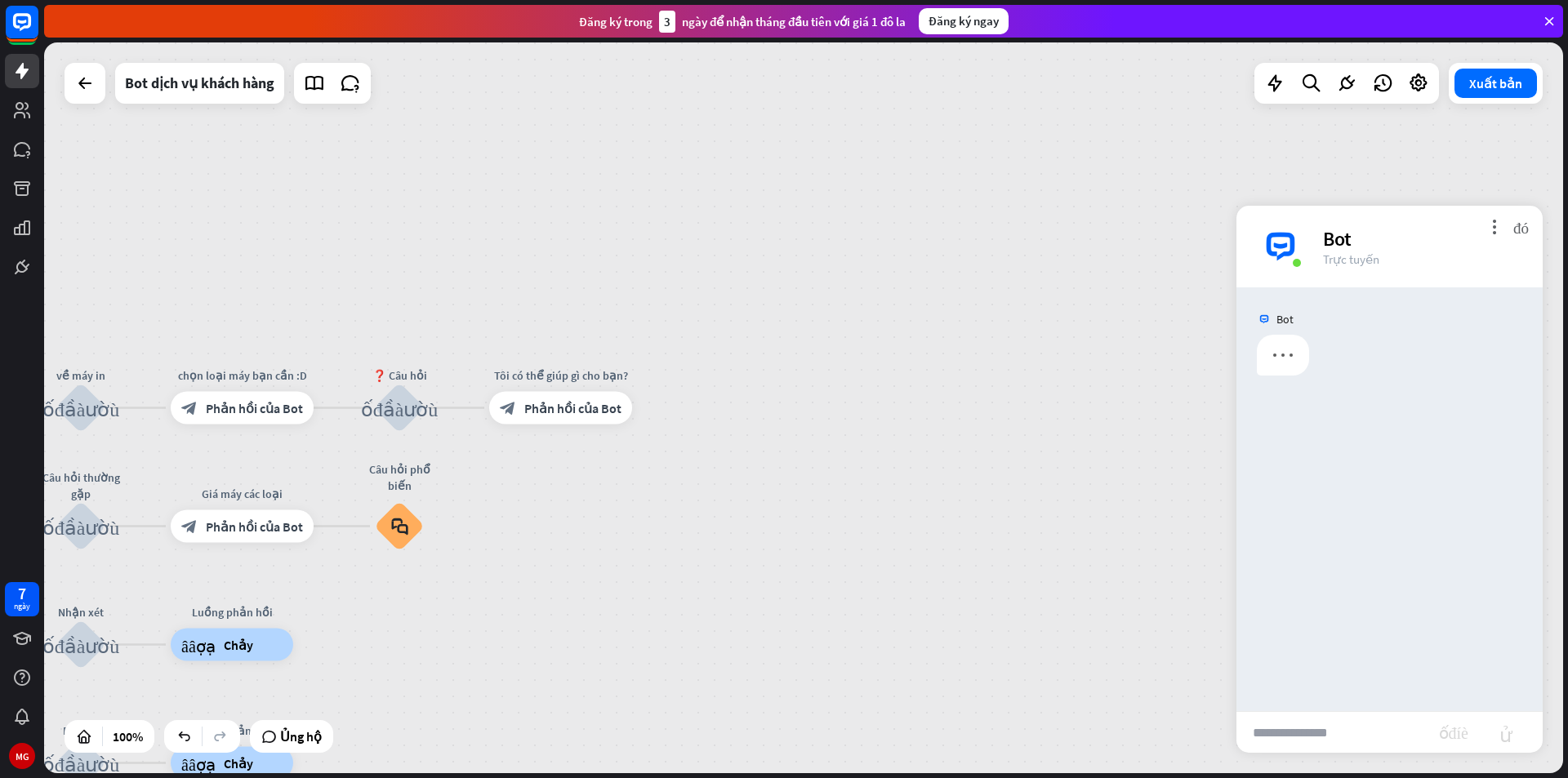
click at [1314, 729] on input "text" at bounding box center [1337, 733] width 203 height 41
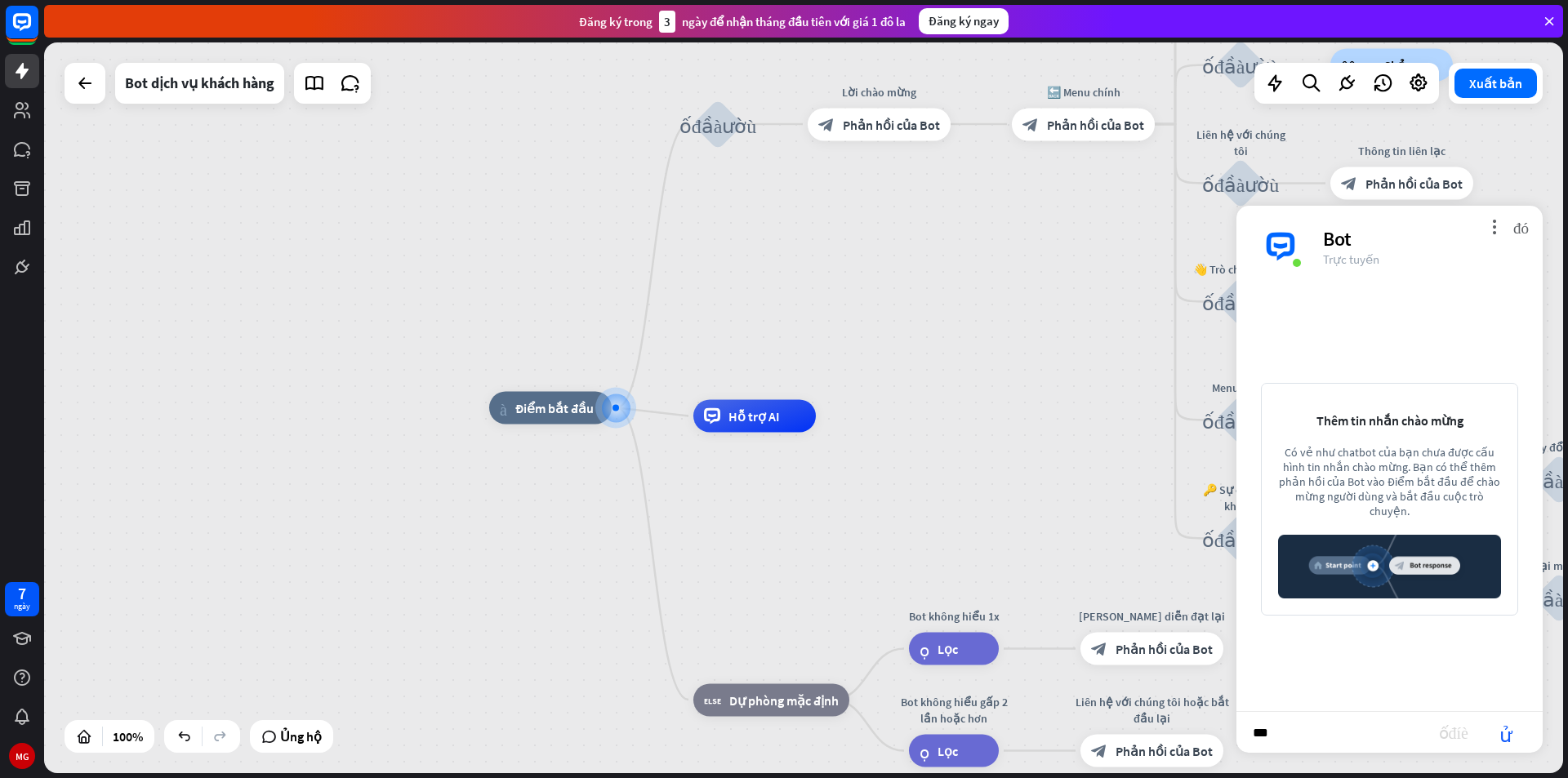
type input "****"
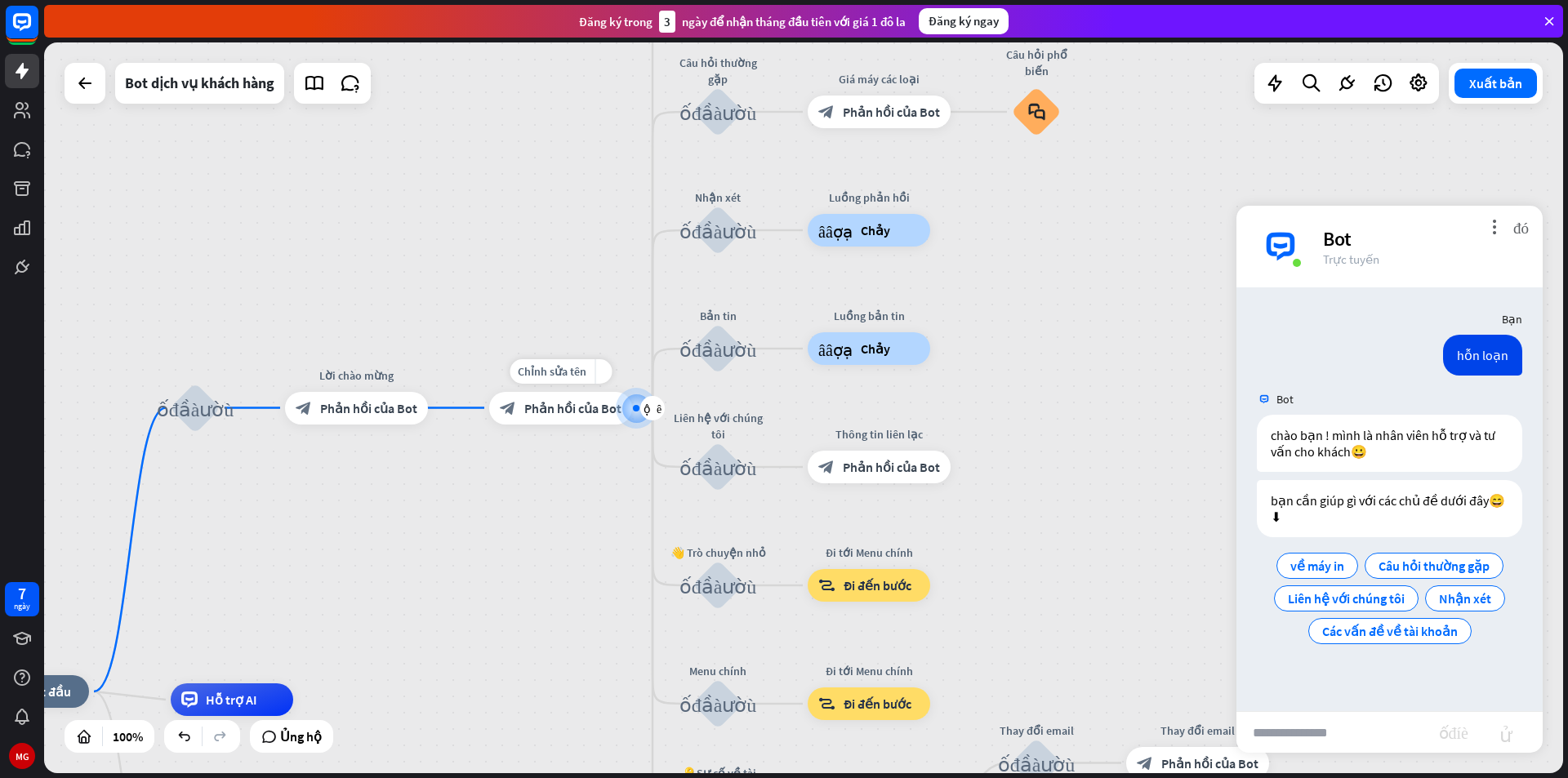
click at [566, 411] on font "Phản hồi của Bot" at bounding box center [573, 408] width 97 height 17
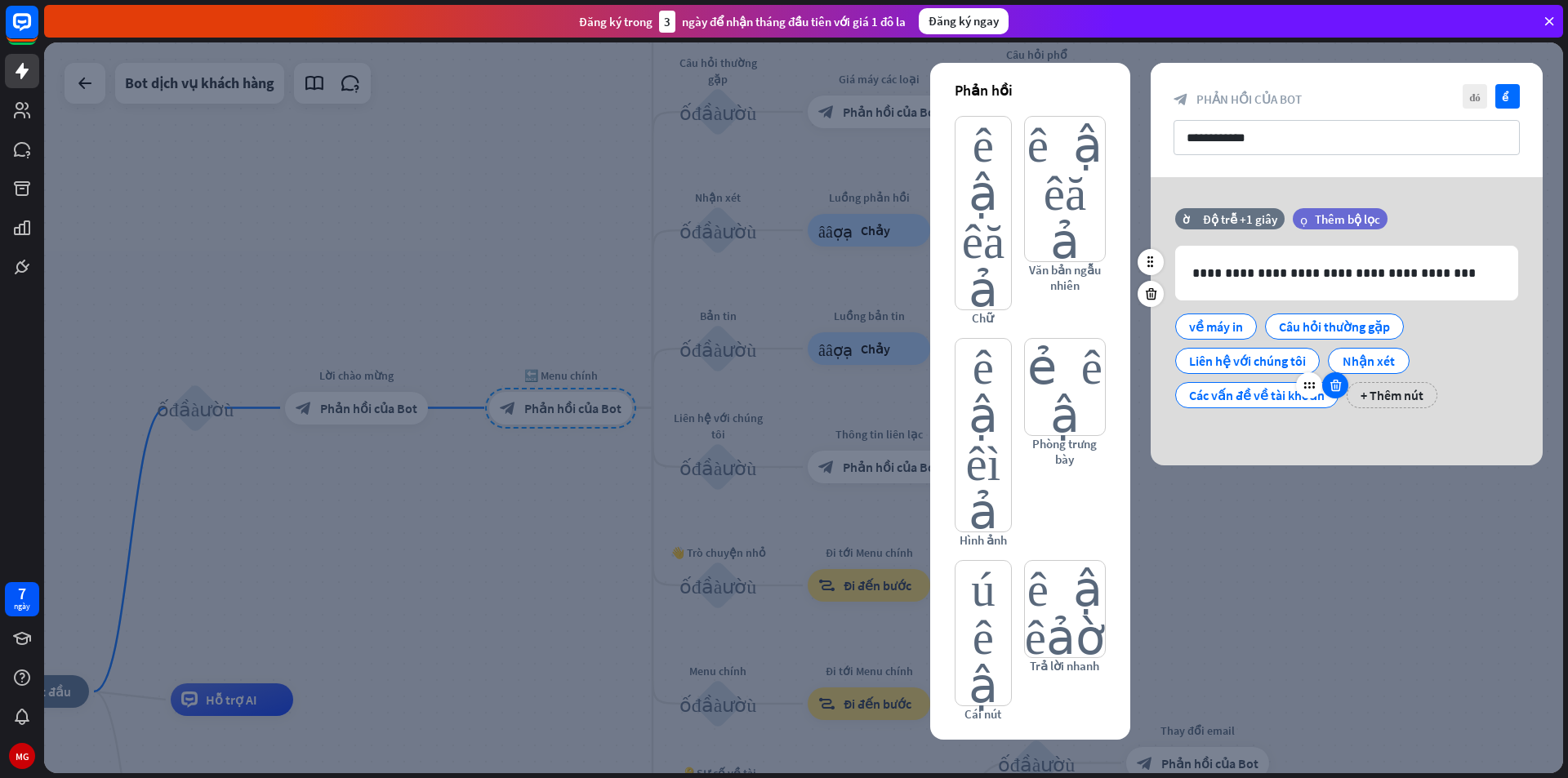
click at [1336, 383] on icon at bounding box center [1336, 385] width 16 height 15
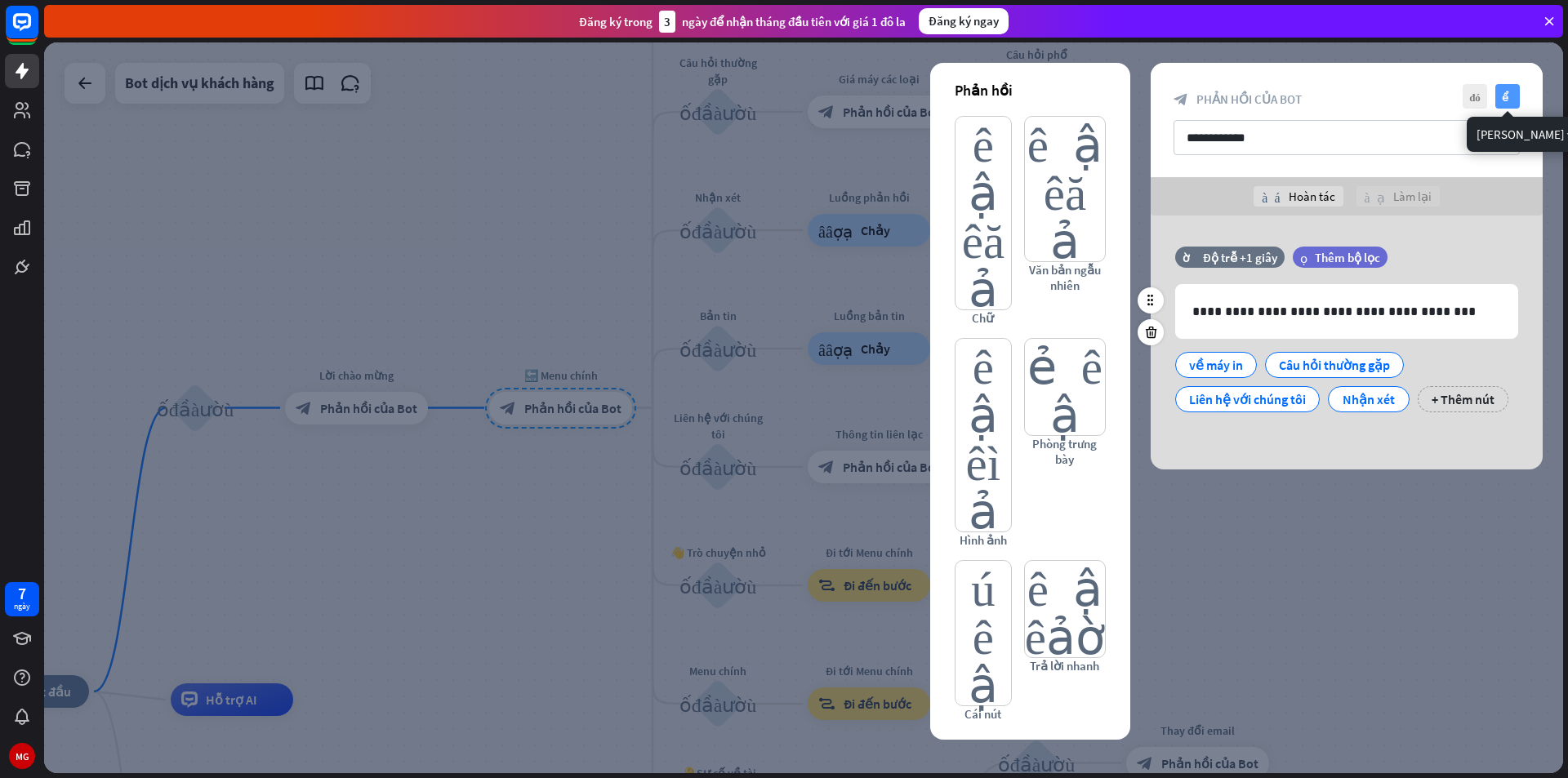
click at [1509, 84] on icon "kiểm tra" at bounding box center [1507, 96] width 24 height 24
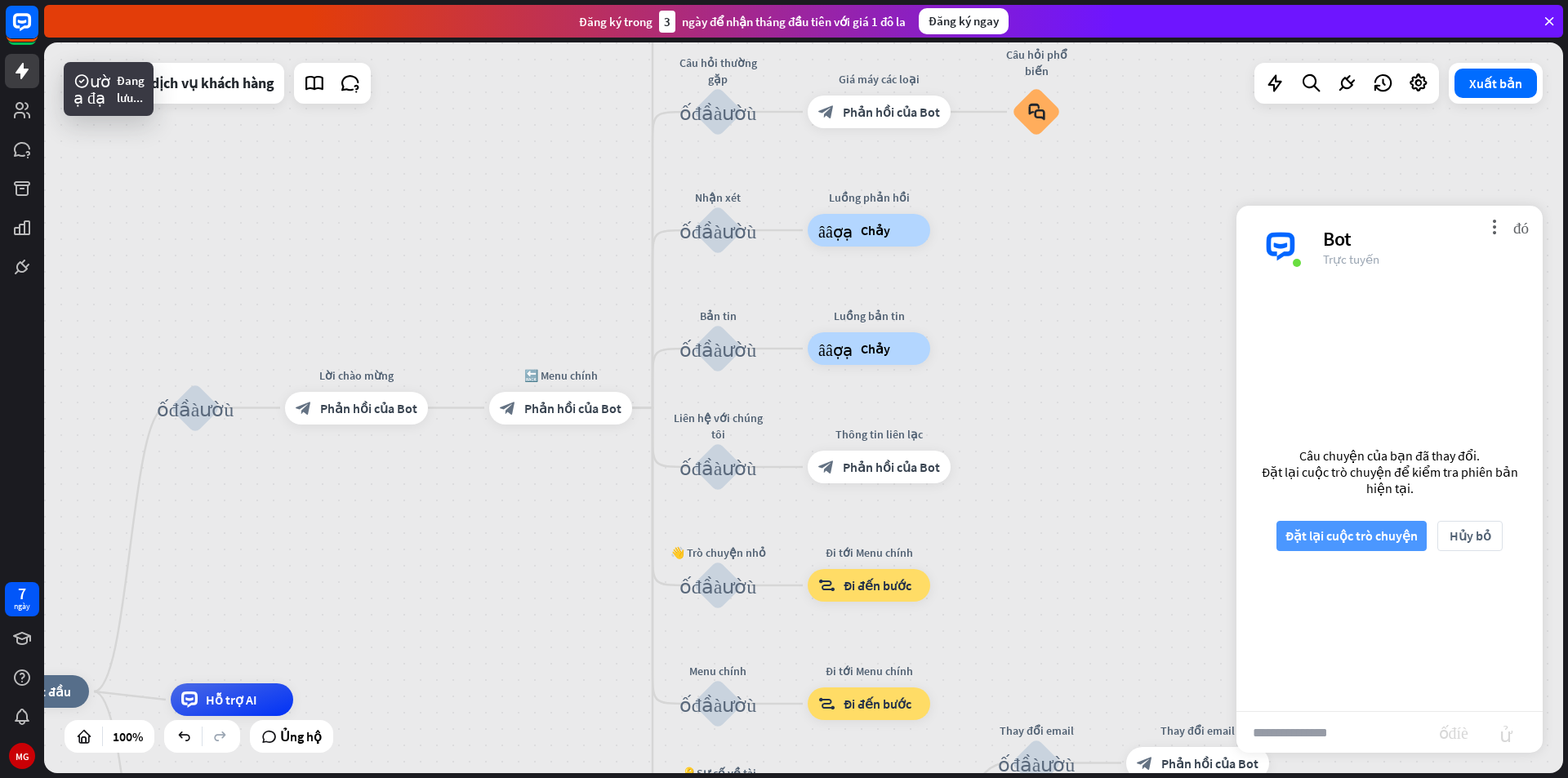
click at [1372, 532] on font "Đặt lại cuộc trò chuyện" at bounding box center [1351, 535] width 132 height 17
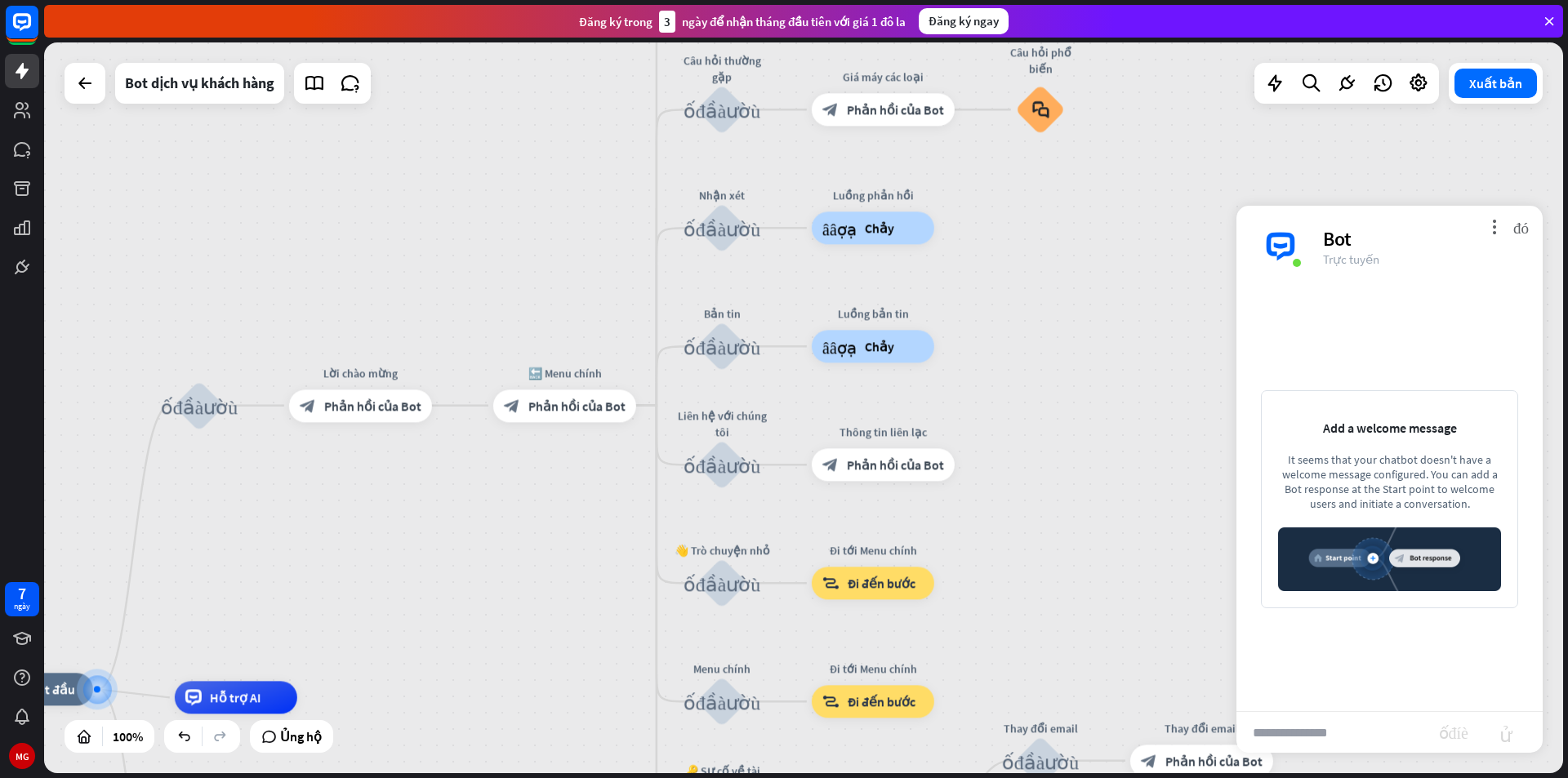
click at [1356, 732] on input "text" at bounding box center [1337, 733] width 203 height 41
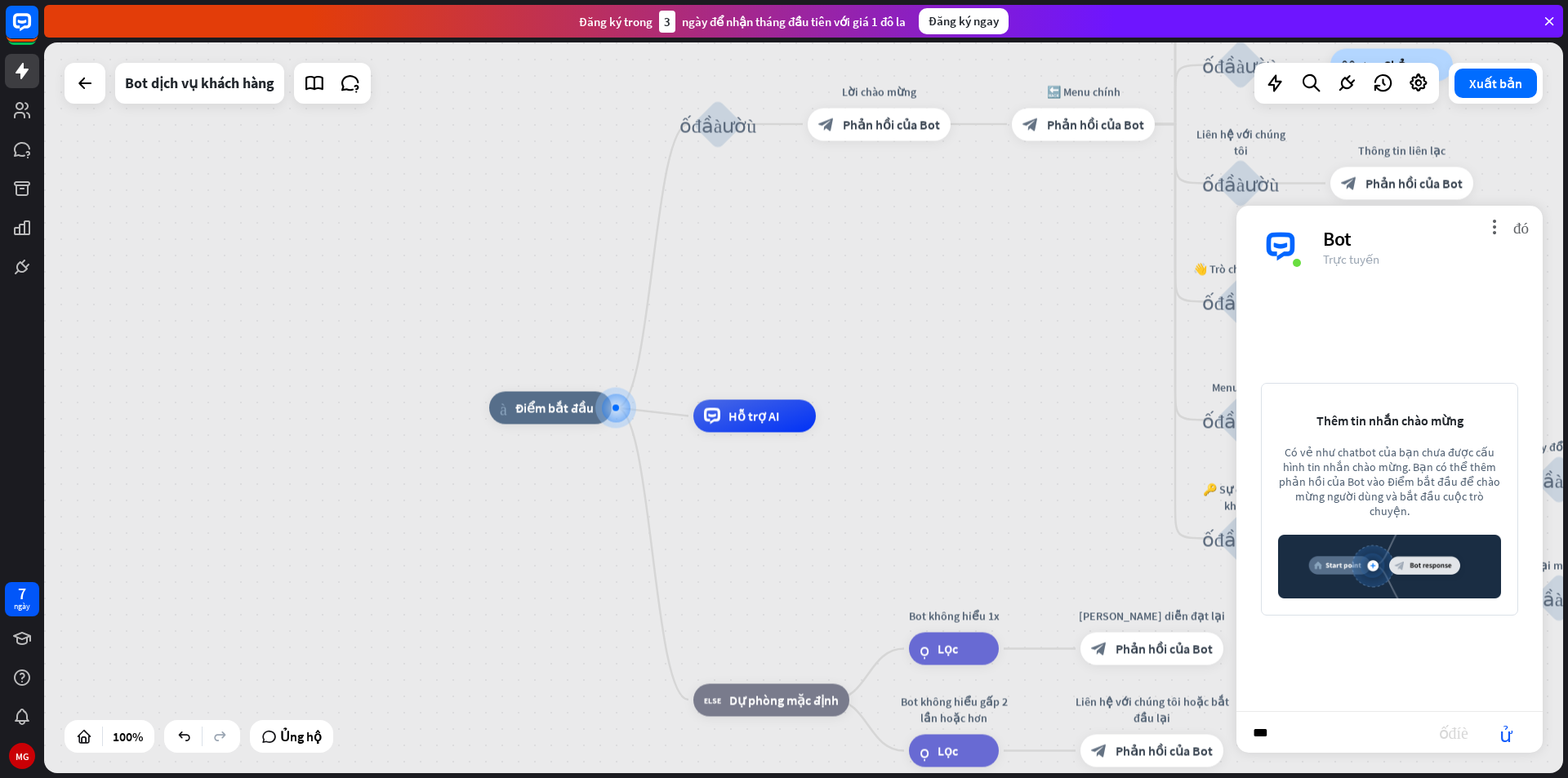
type input "****"
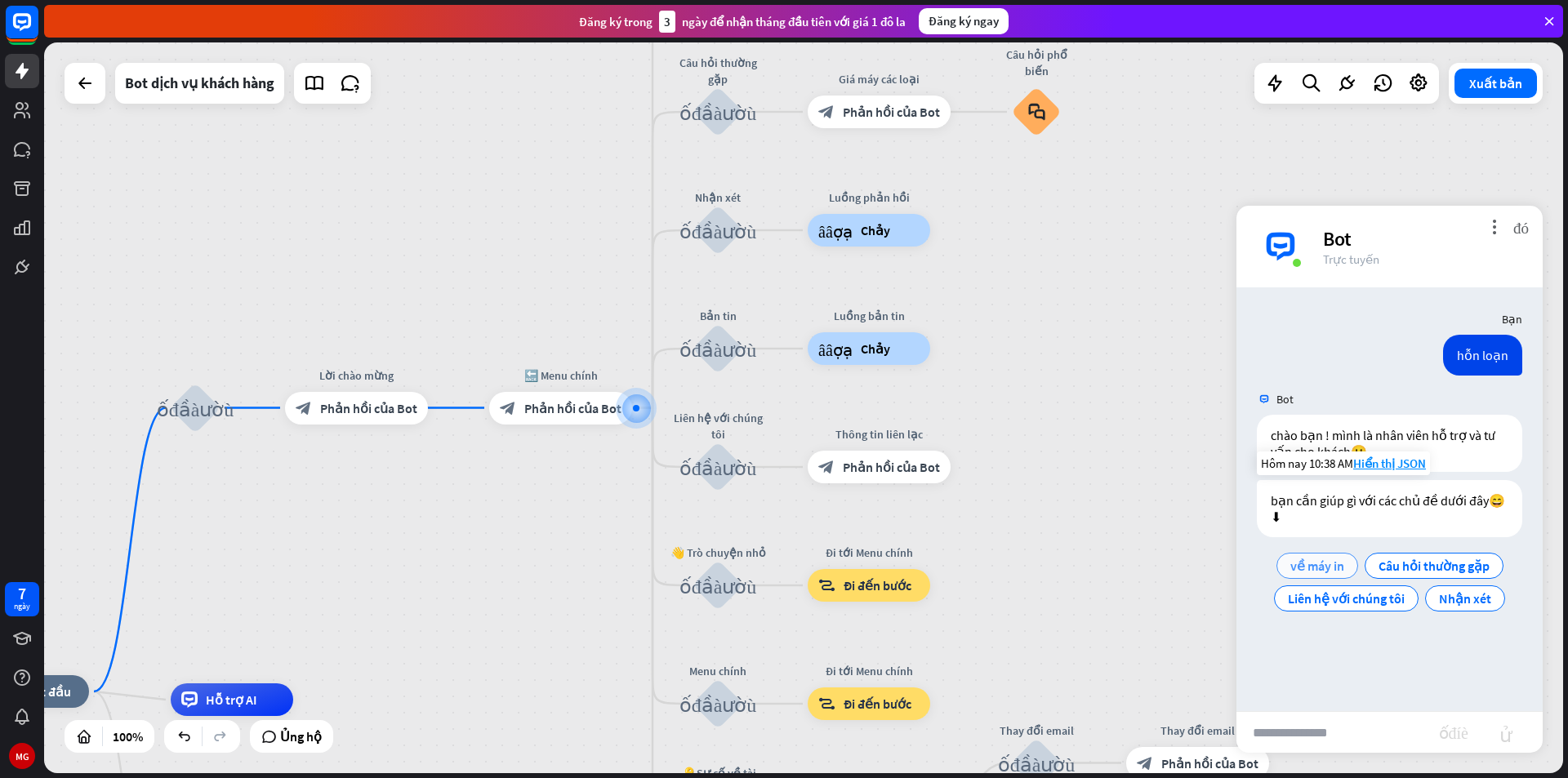
click at [1327, 571] on font "về máy in" at bounding box center [1316, 566] width 54 height 17
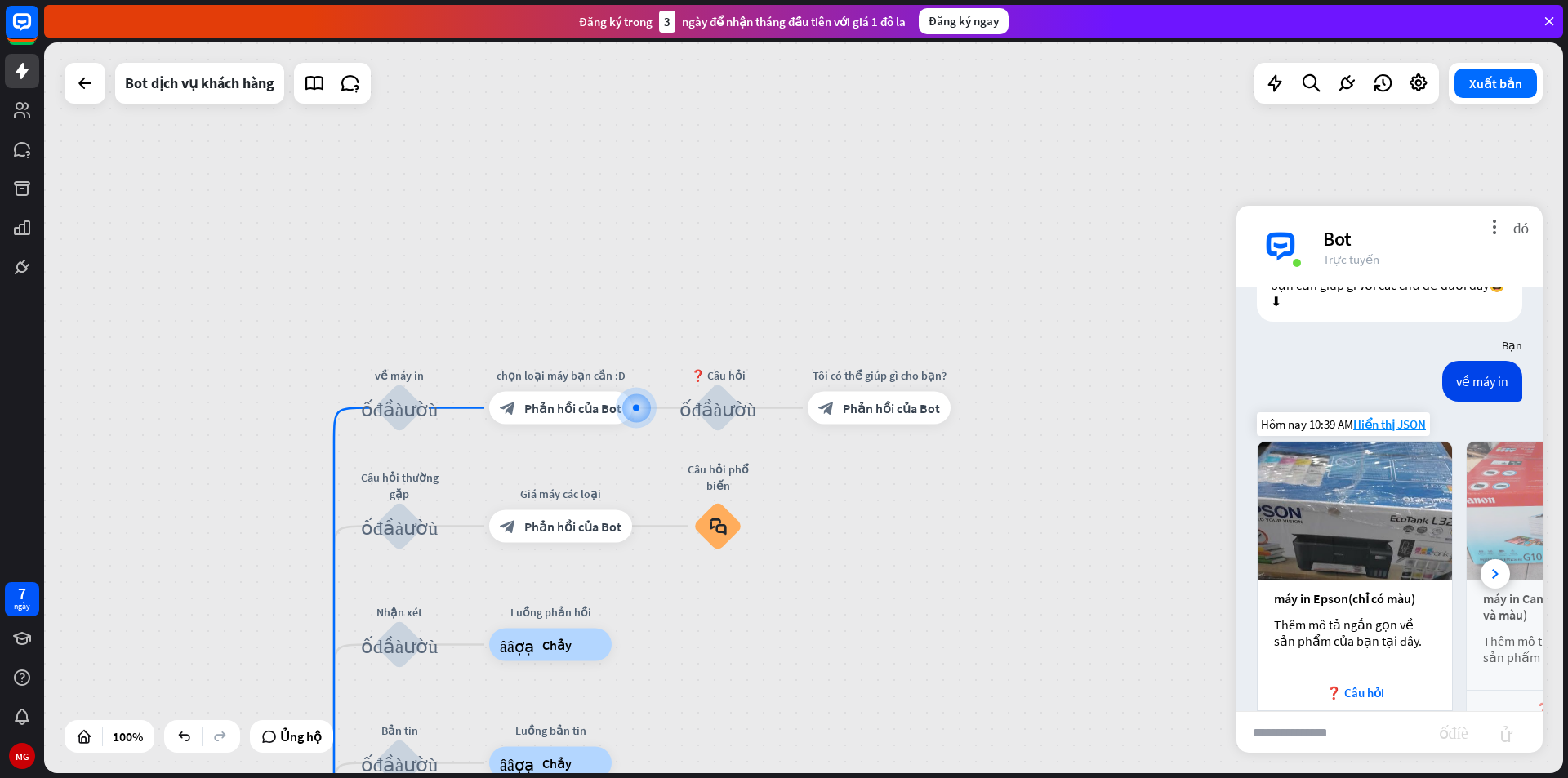
scroll to position [294, 0]
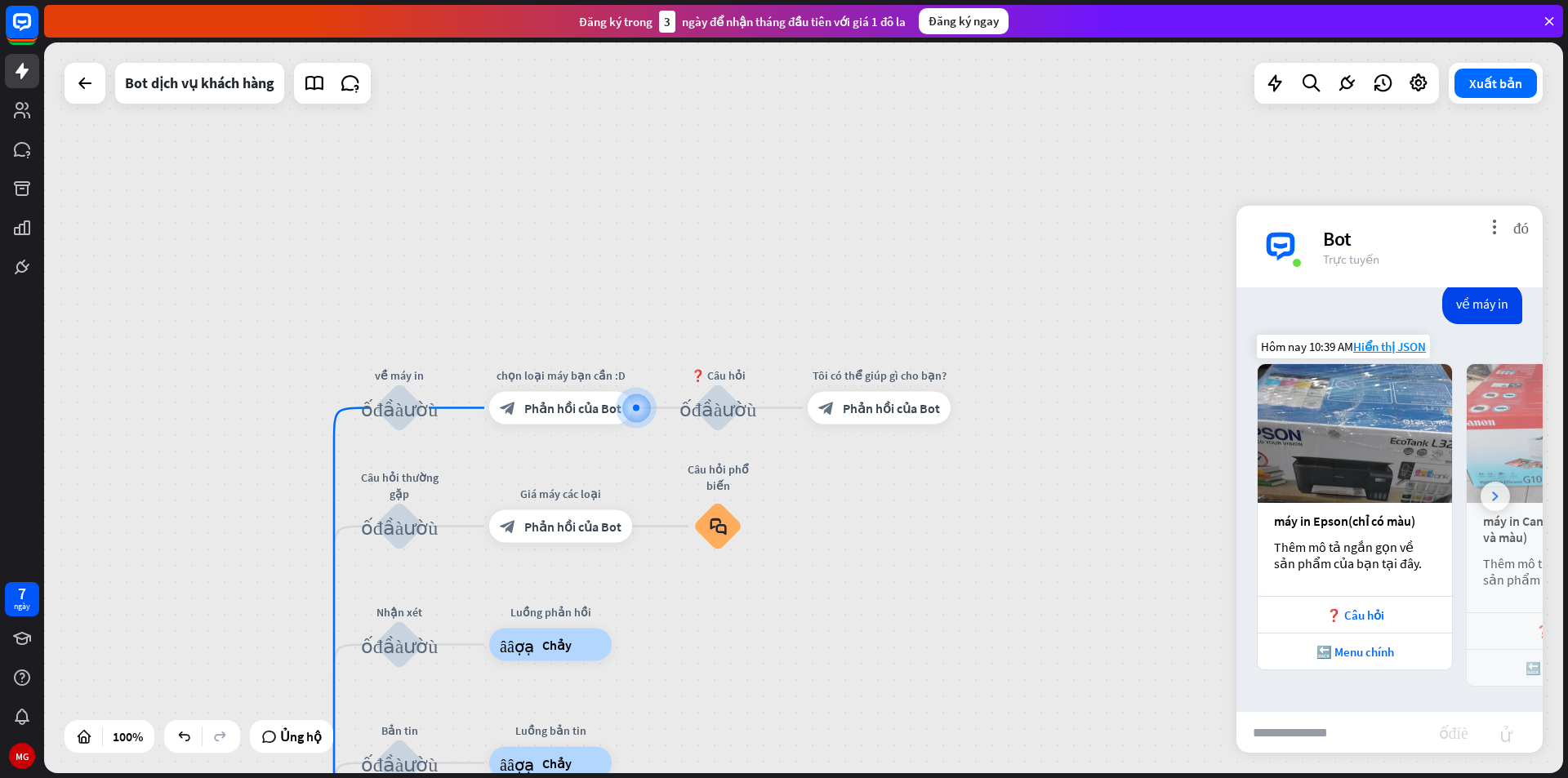
click at [1481, 497] on div at bounding box center [1496, 496] width 29 height 29
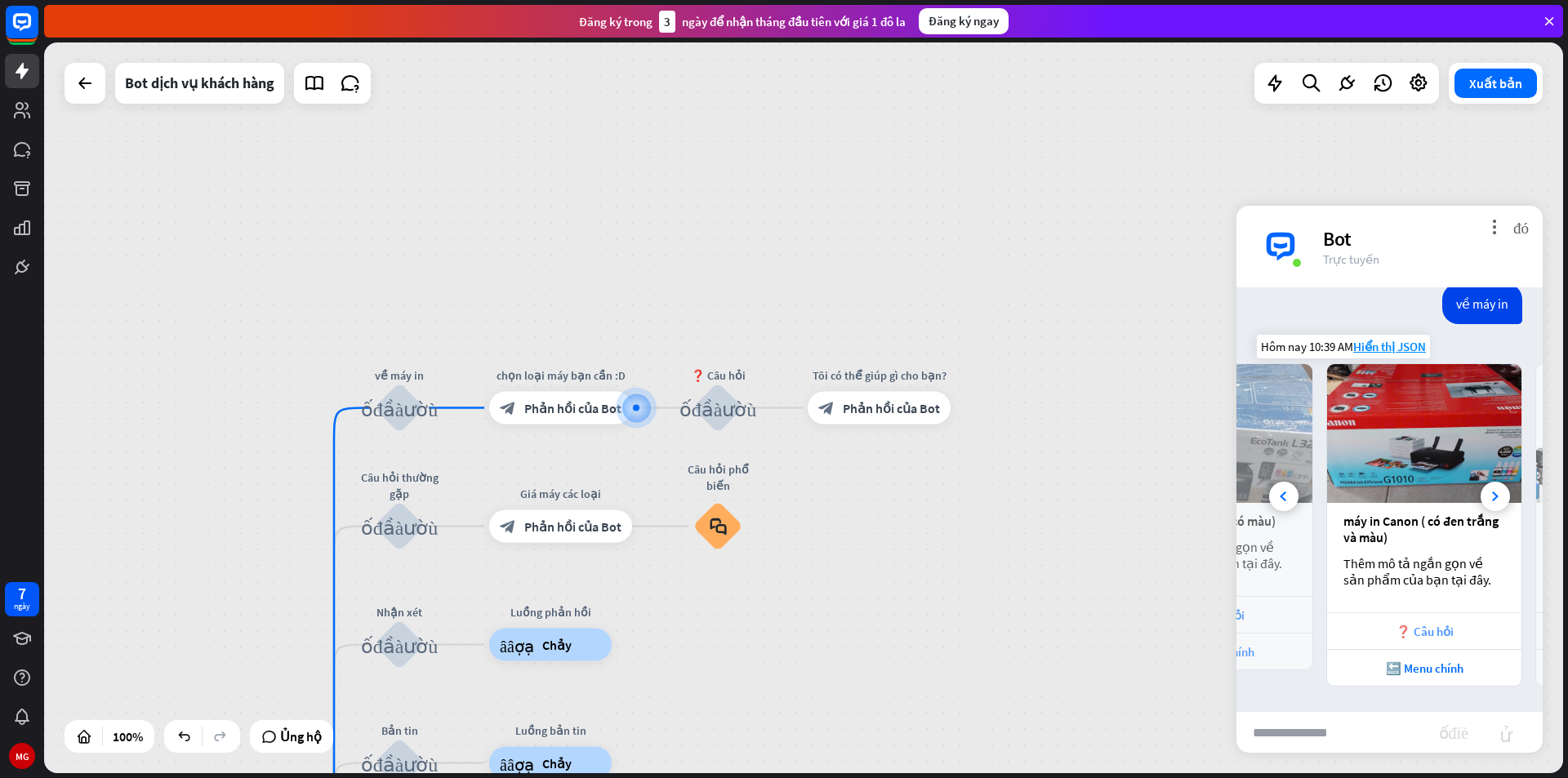
scroll to position [0, 180]
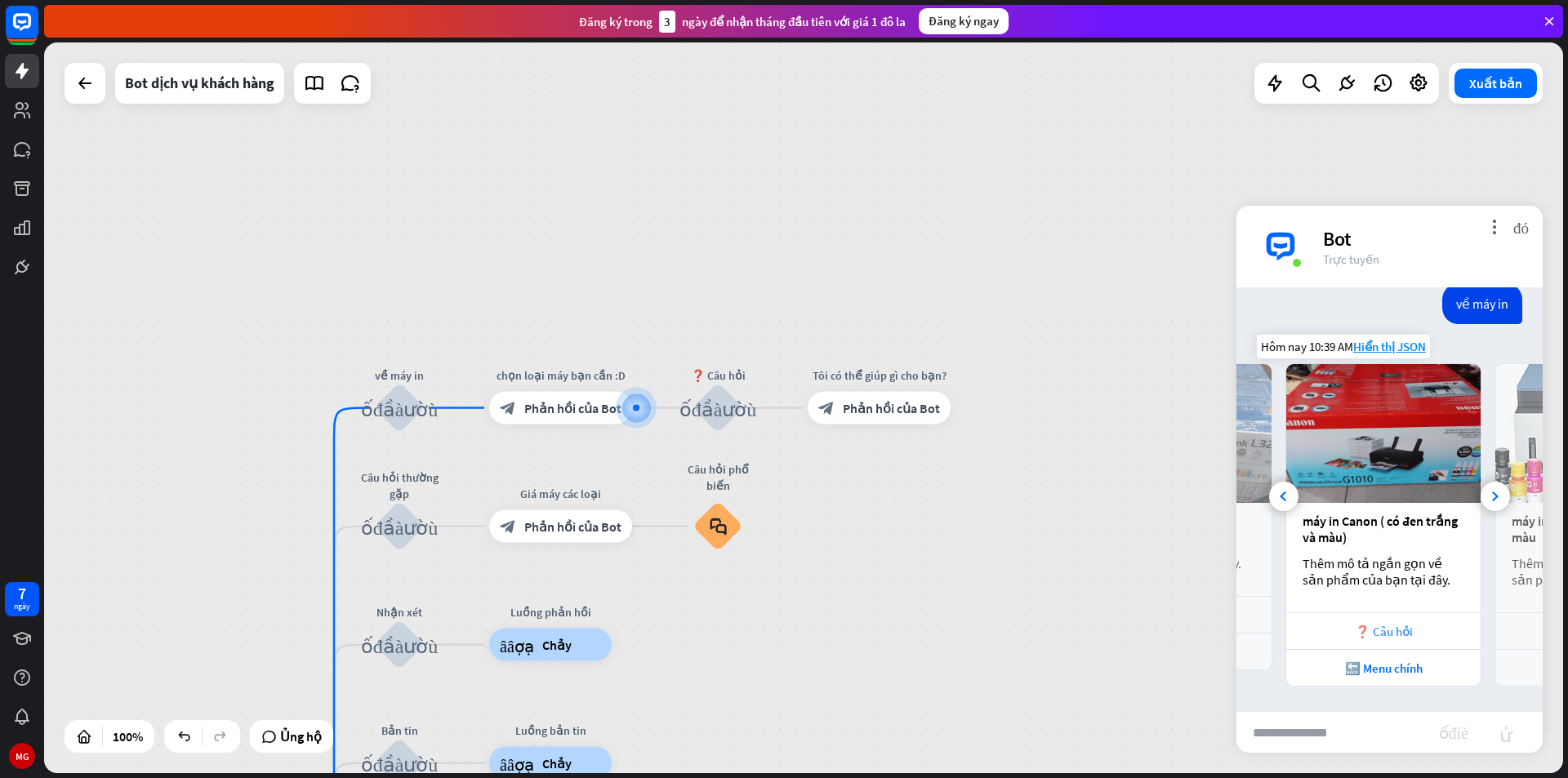
click at [1406, 629] on font "❓ Câu hỏi" at bounding box center [1383, 631] width 58 height 16
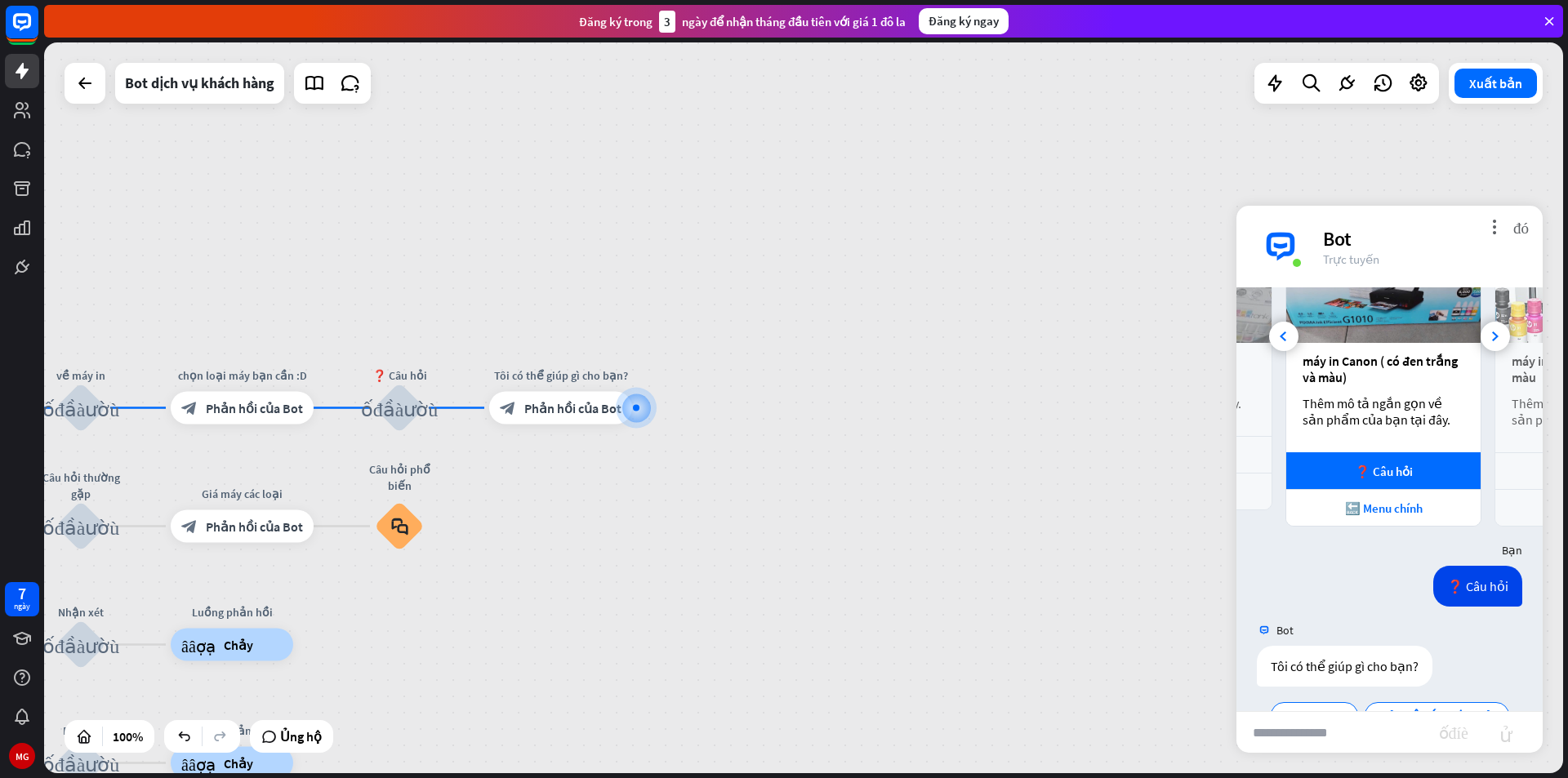
scroll to position [564, 0]
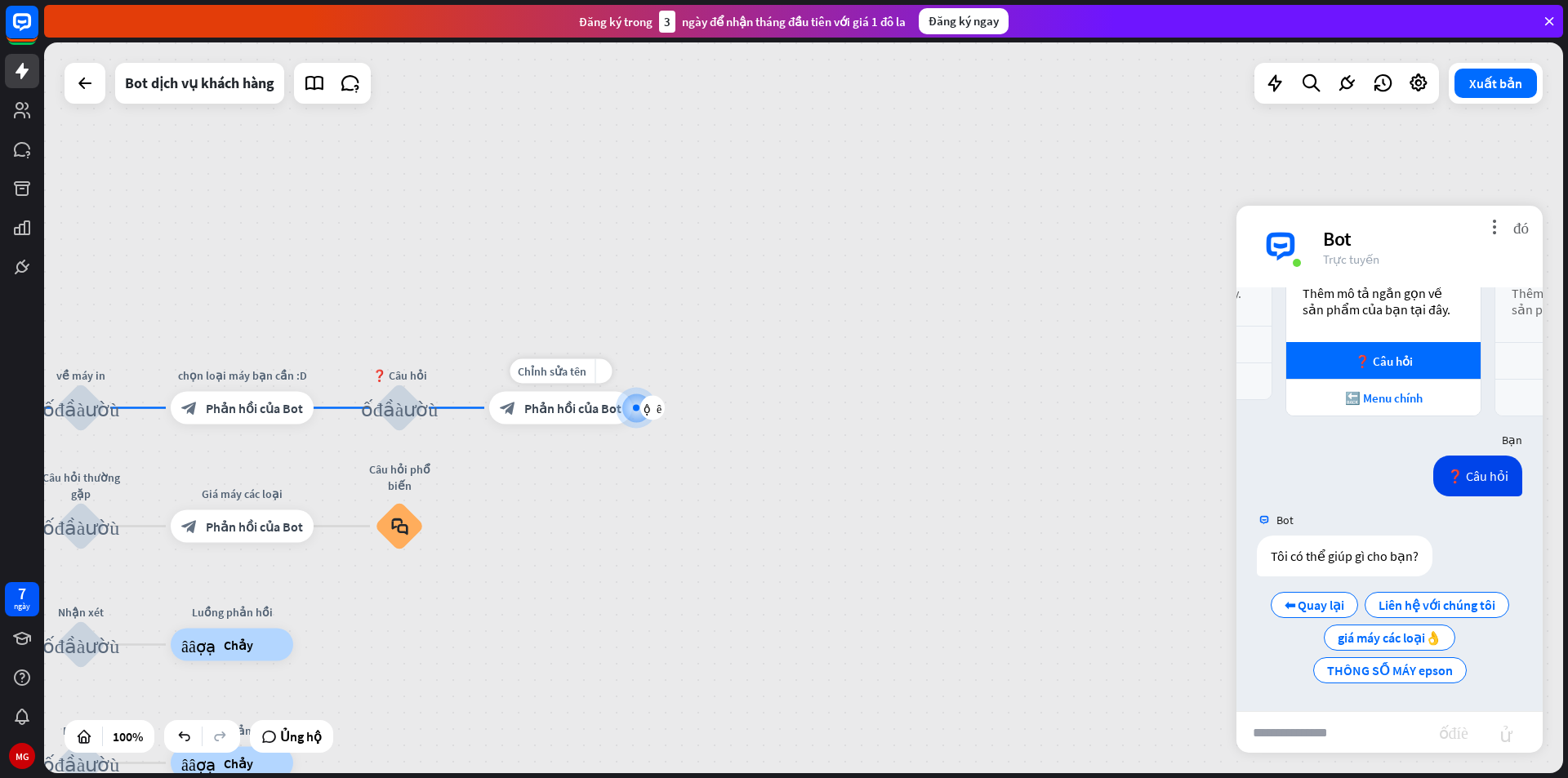
click at [549, 418] on div "block_bot_response Phản hồi của Bot" at bounding box center [561, 407] width 143 height 32
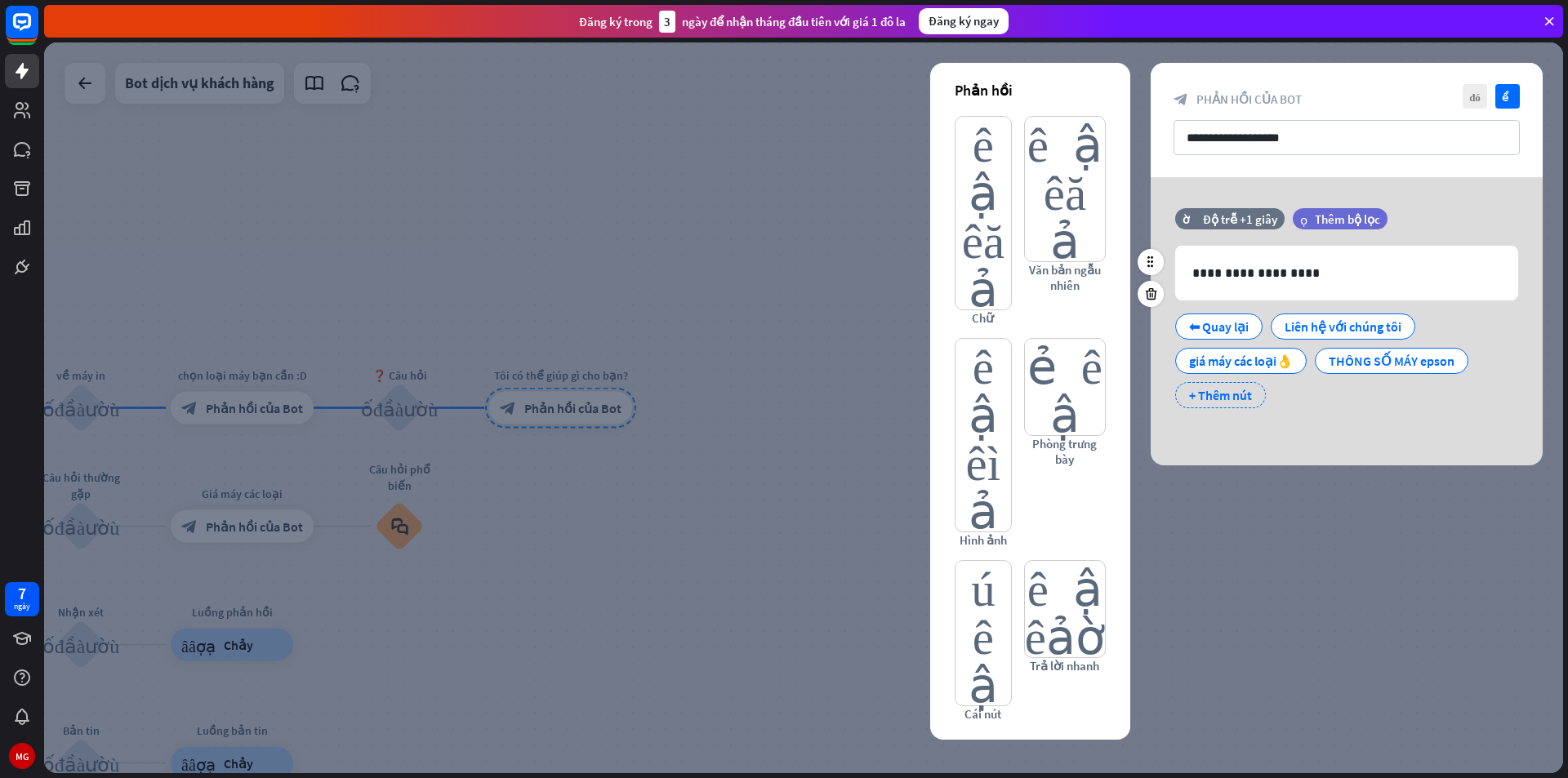
click at [1223, 401] on font "+ Thêm nút" at bounding box center [1221, 394] width 63 height 17
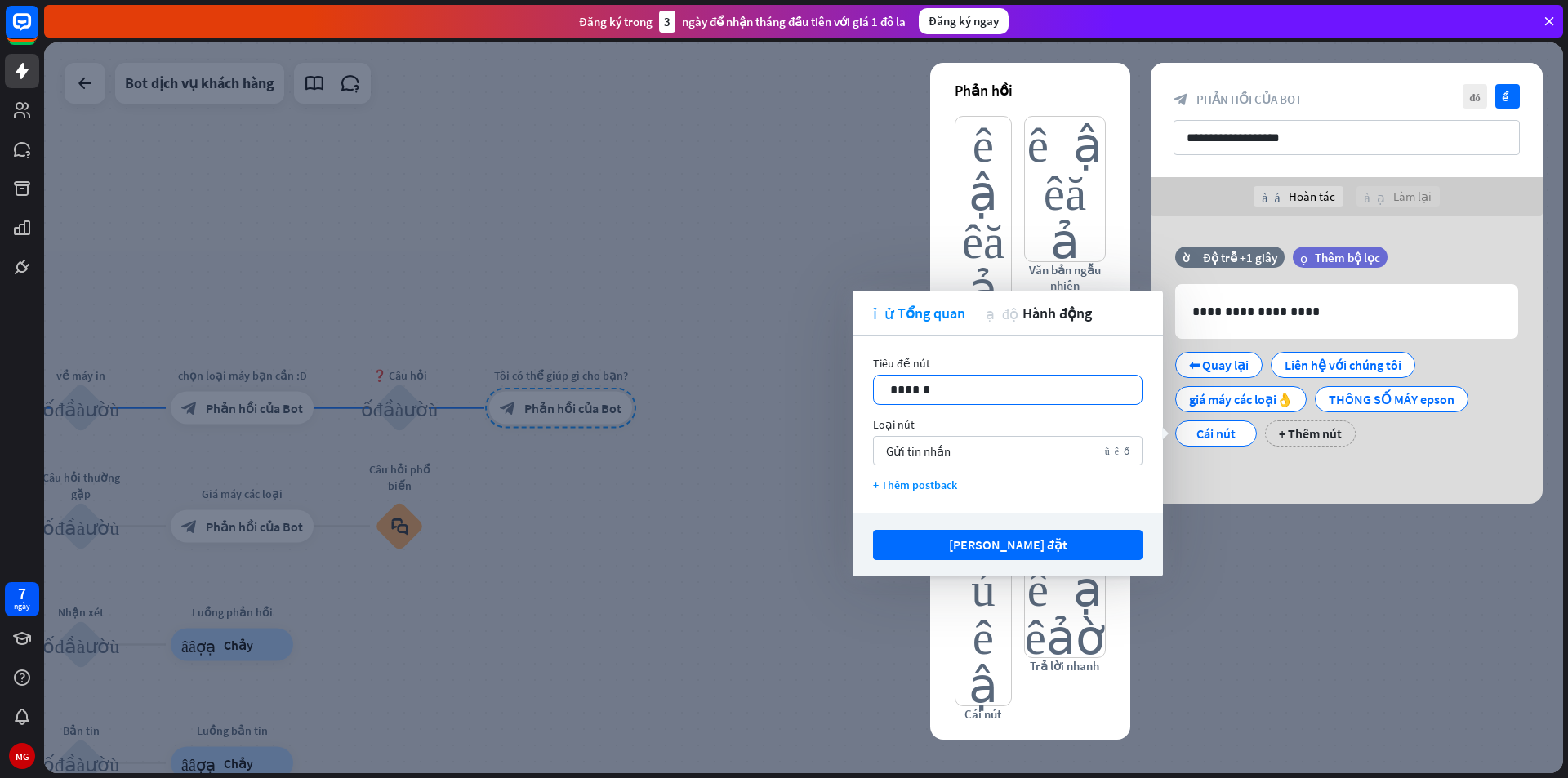
click at [1077, 400] on div "14 ******" at bounding box center [1007, 389] width 269 height 30
click at [1040, 543] on button "Lưu cài đặt" at bounding box center [1007, 544] width 269 height 30
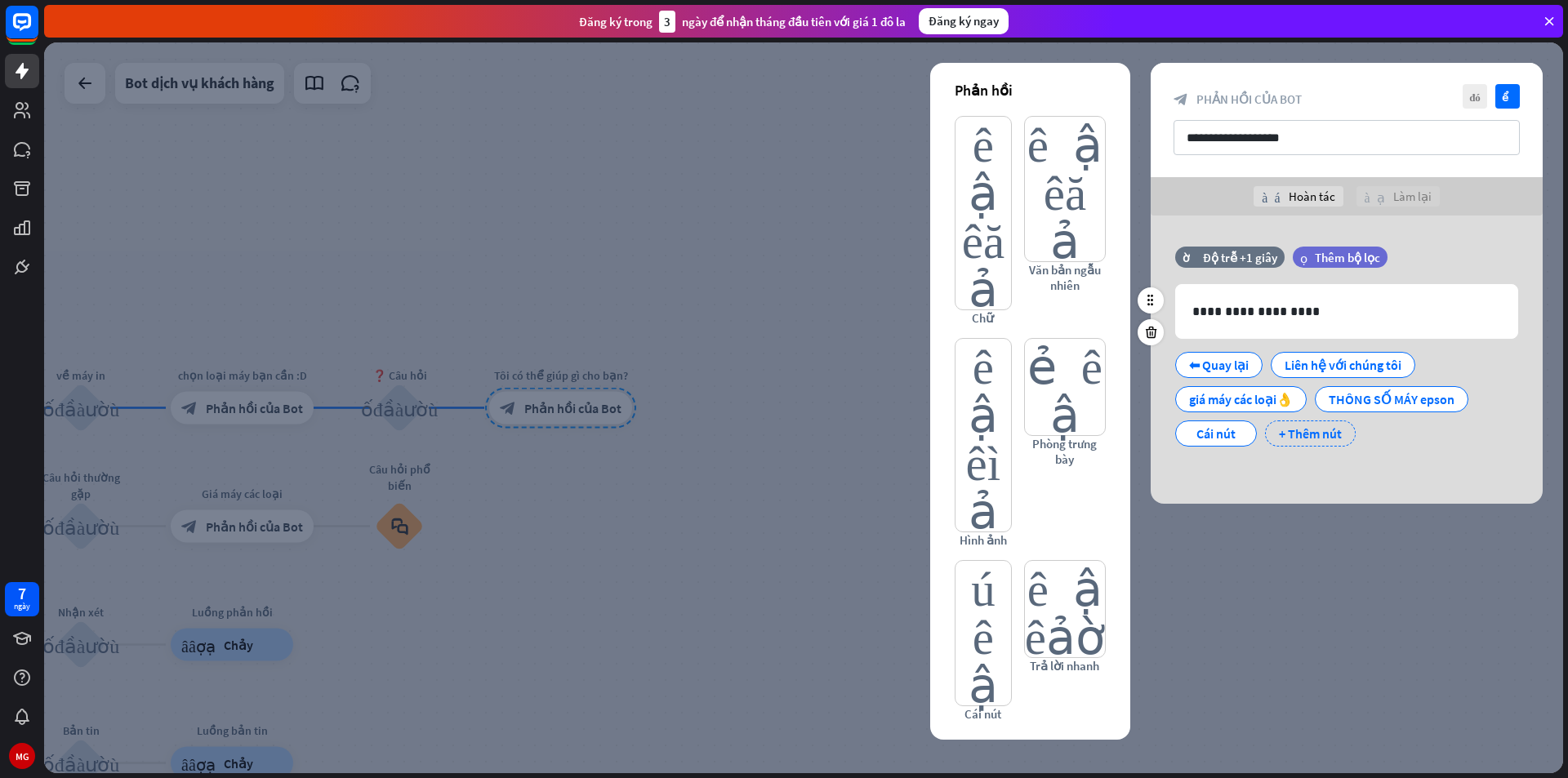
click at [1291, 432] on font "+ Thêm nút" at bounding box center [1311, 434] width 63 height 17
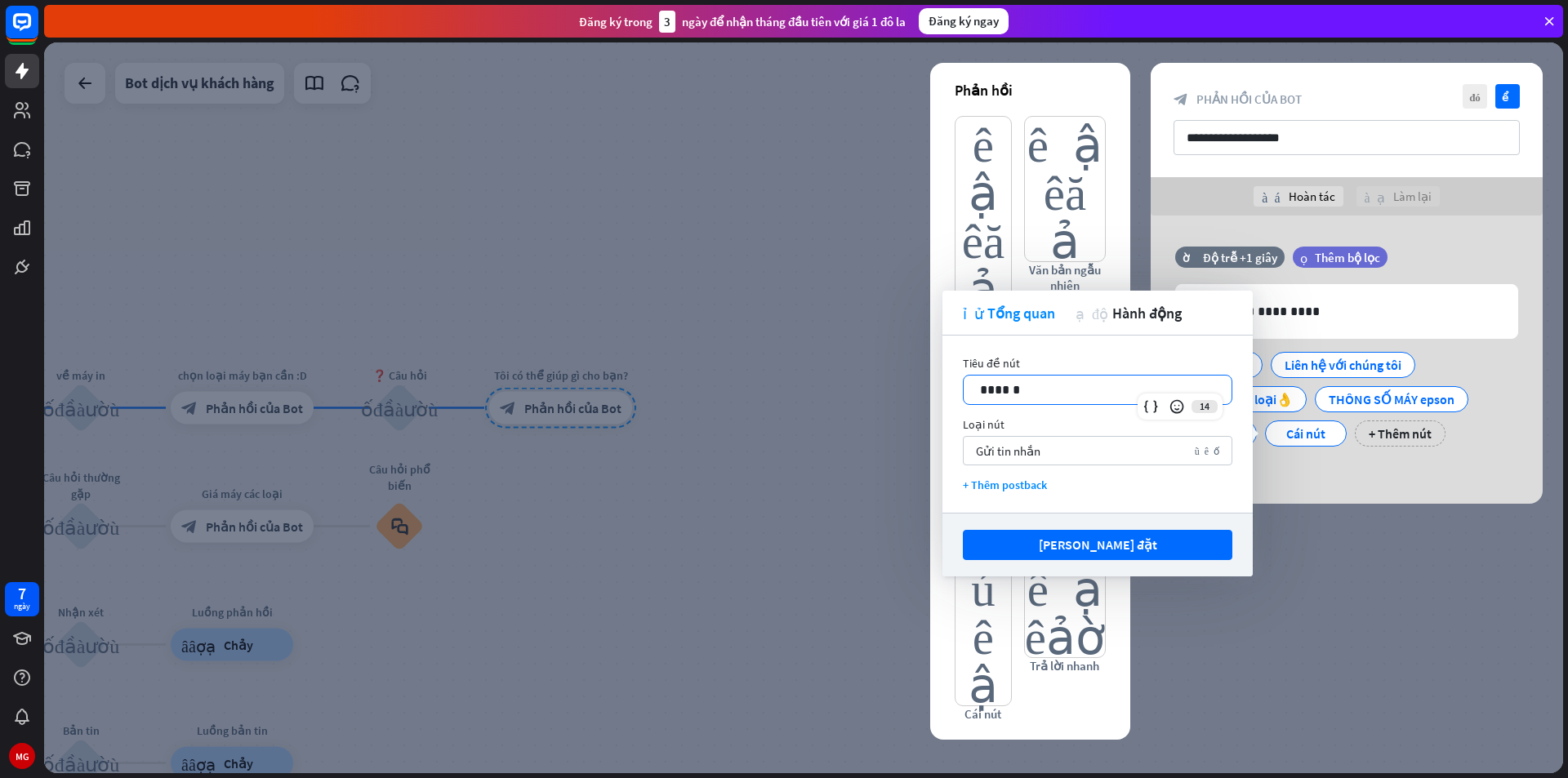
click at [1106, 390] on p "******" at bounding box center [1097, 389] width 235 height 21
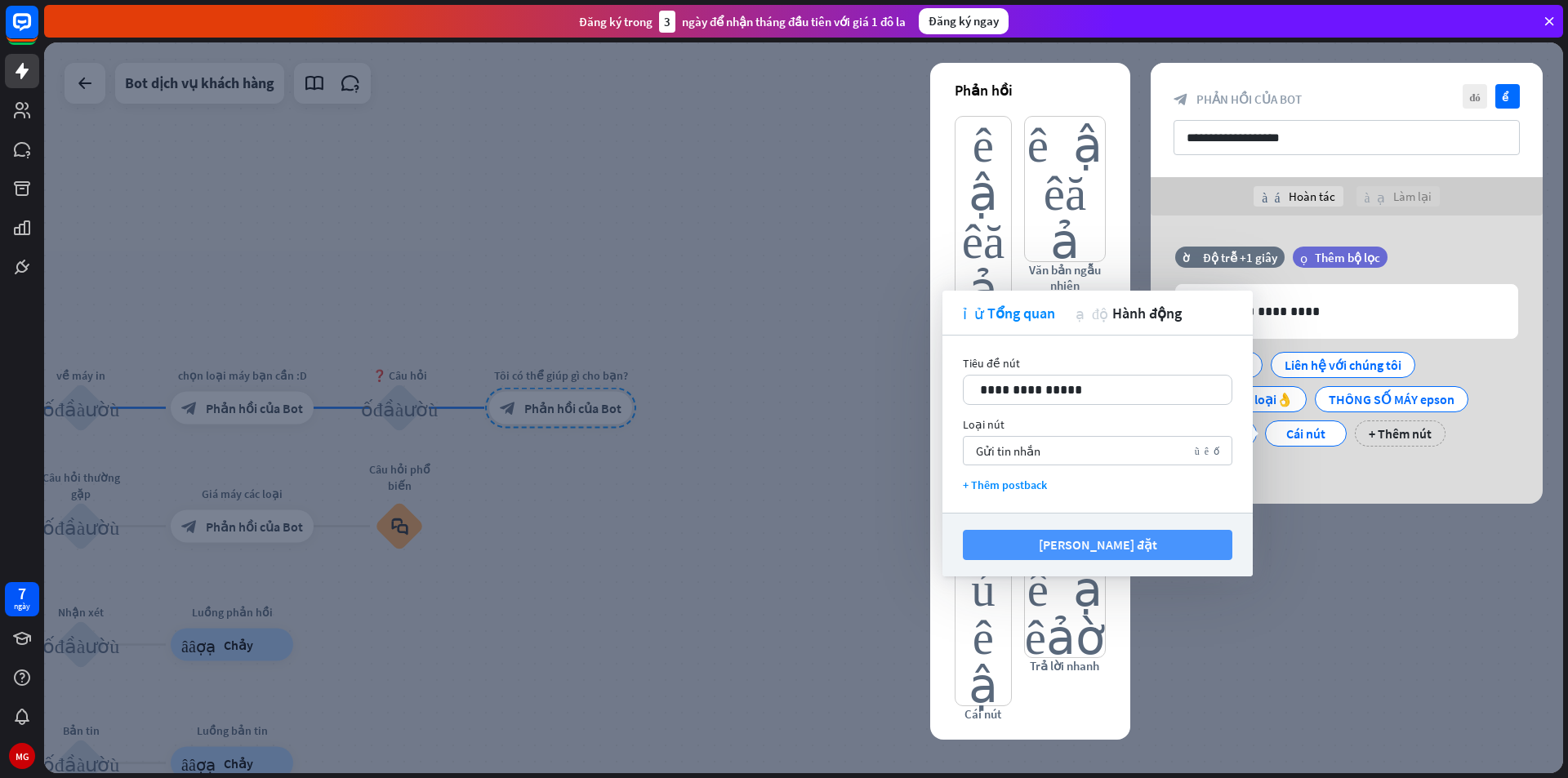
click at [1134, 541] on button "Lưu cài đặt" at bounding box center [1097, 544] width 269 height 30
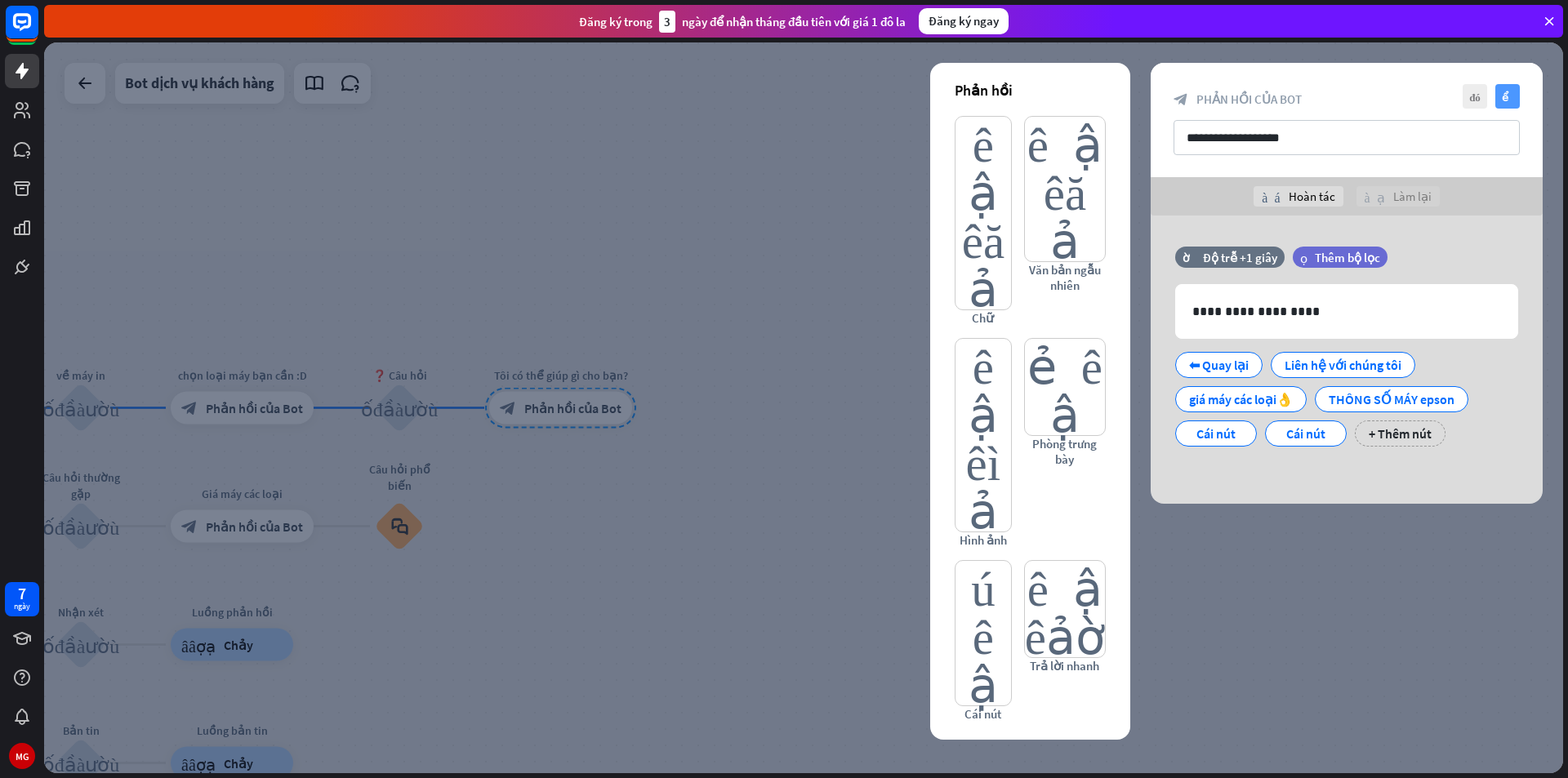
click at [1508, 96] on font "kiểm tra" at bounding box center [1507, 96] width 13 height 11
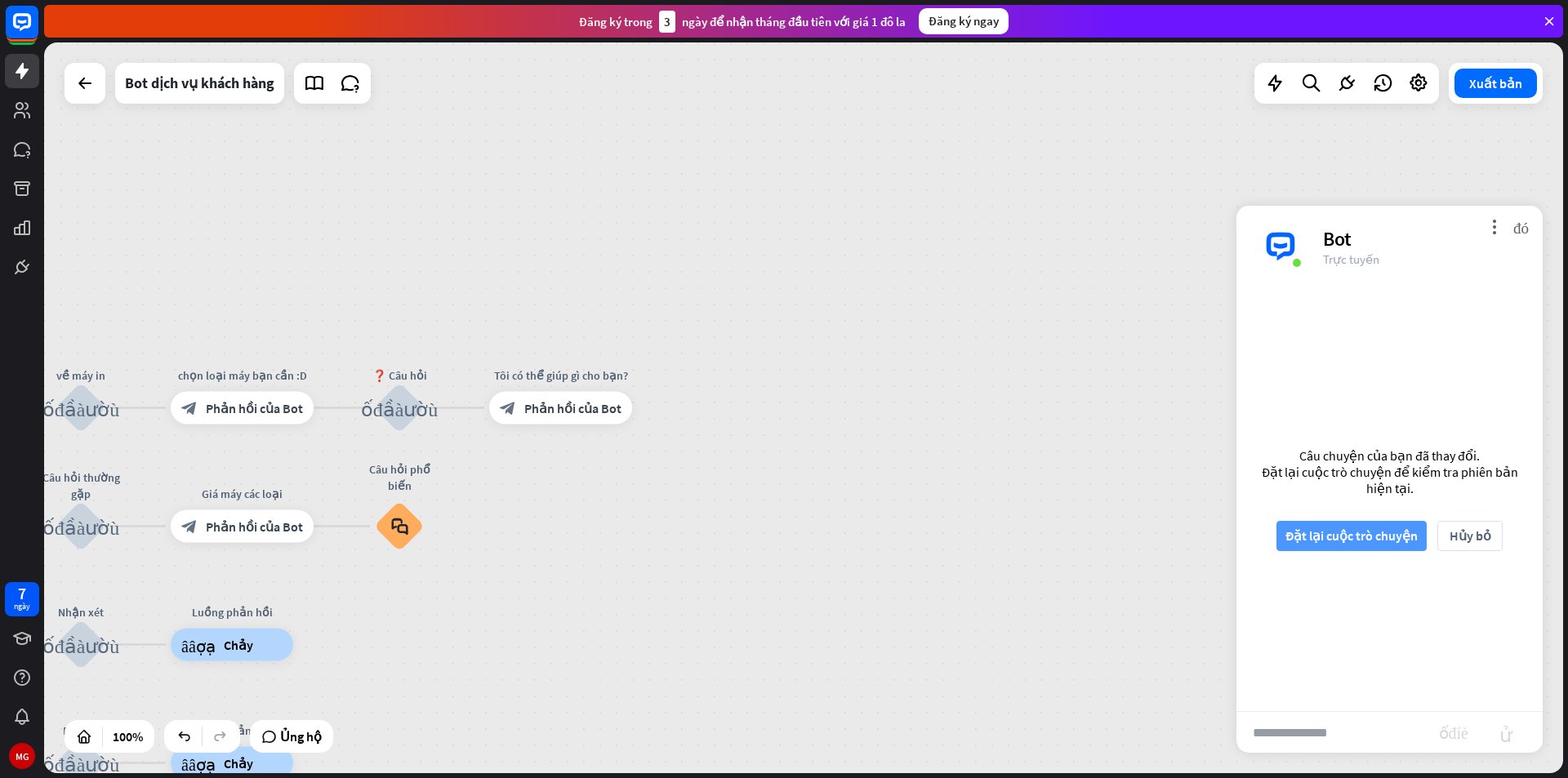
click at [1359, 538] on font "Đặt lại cuộc trò chuyện" at bounding box center [1351, 535] width 132 height 17
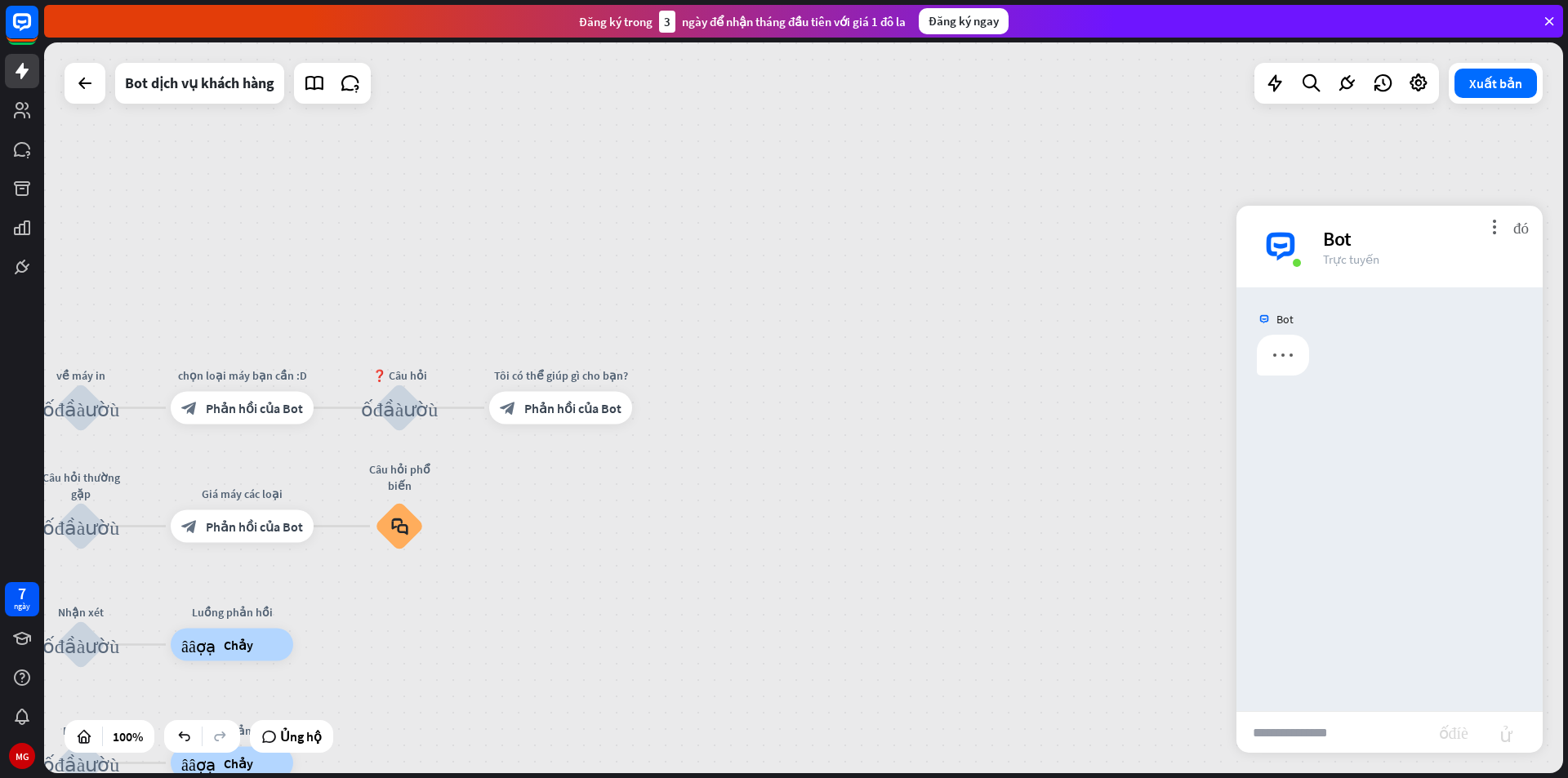
click at [1328, 727] on input "text" at bounding box center [1337, 733] width 203 height 41
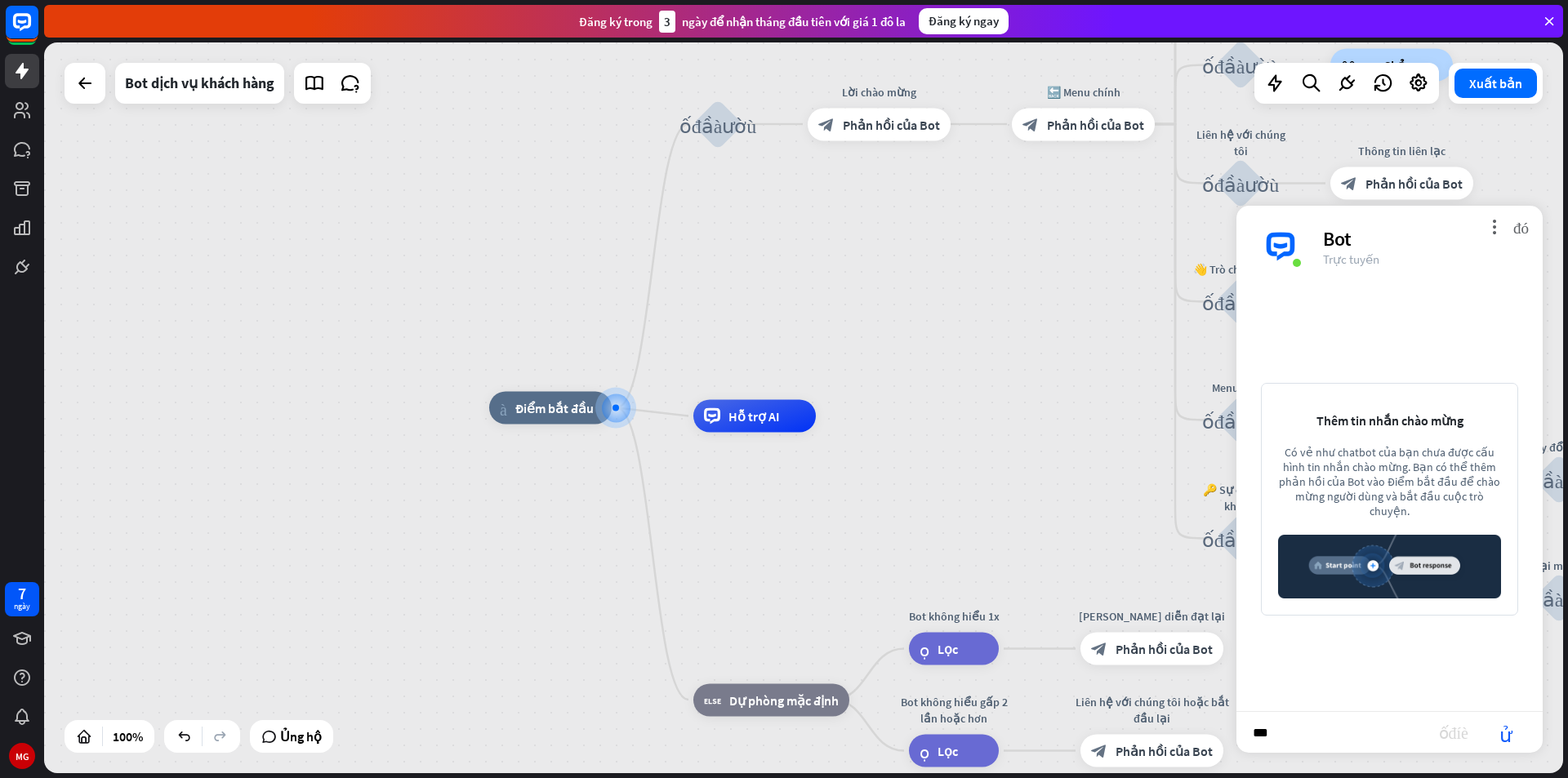
type input "****"
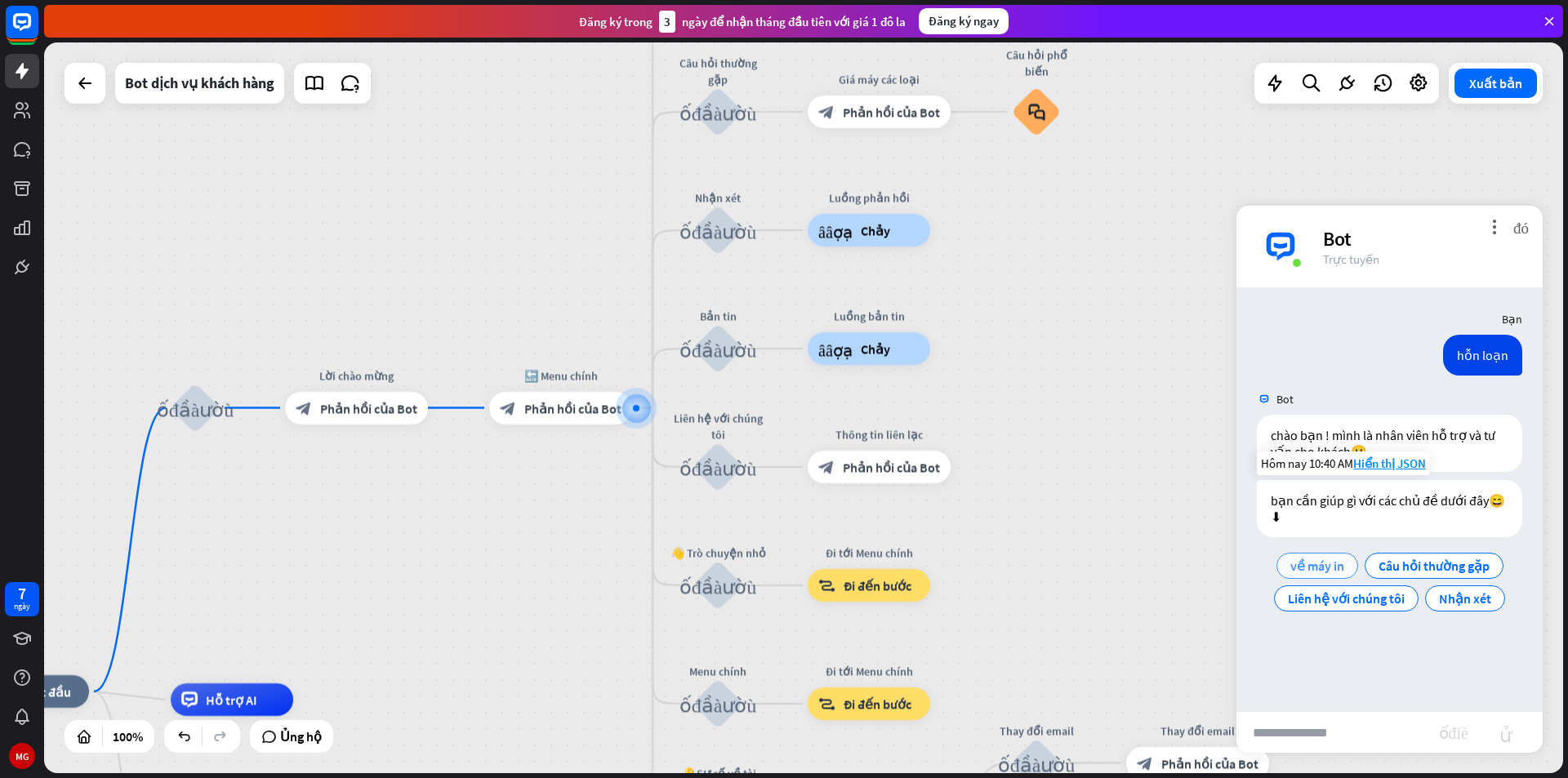
click at [1329, 570] on font "về máy in" at bounding box center [1316, 566] width 54 height 17
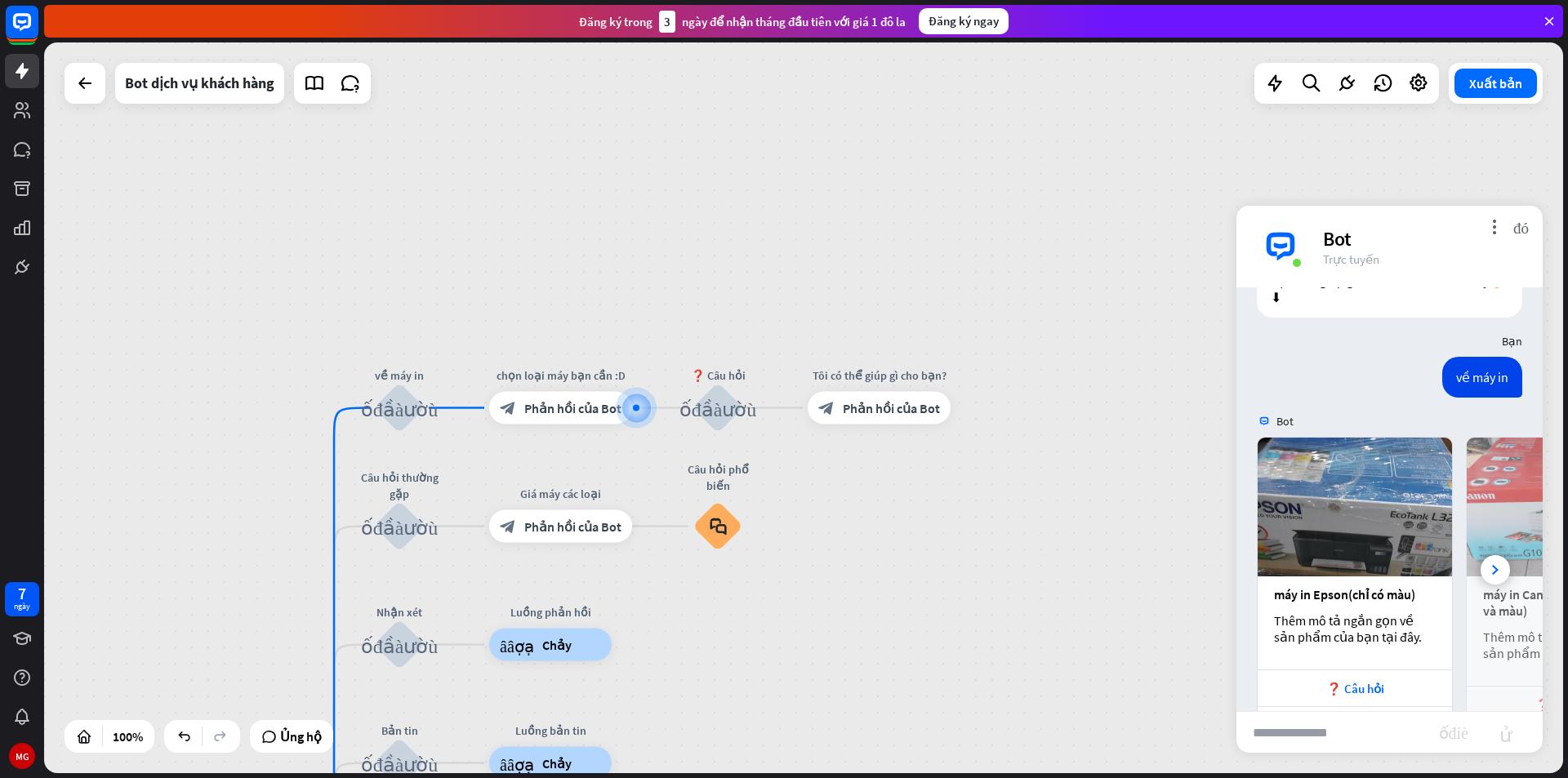
scroll to position [294, 0]
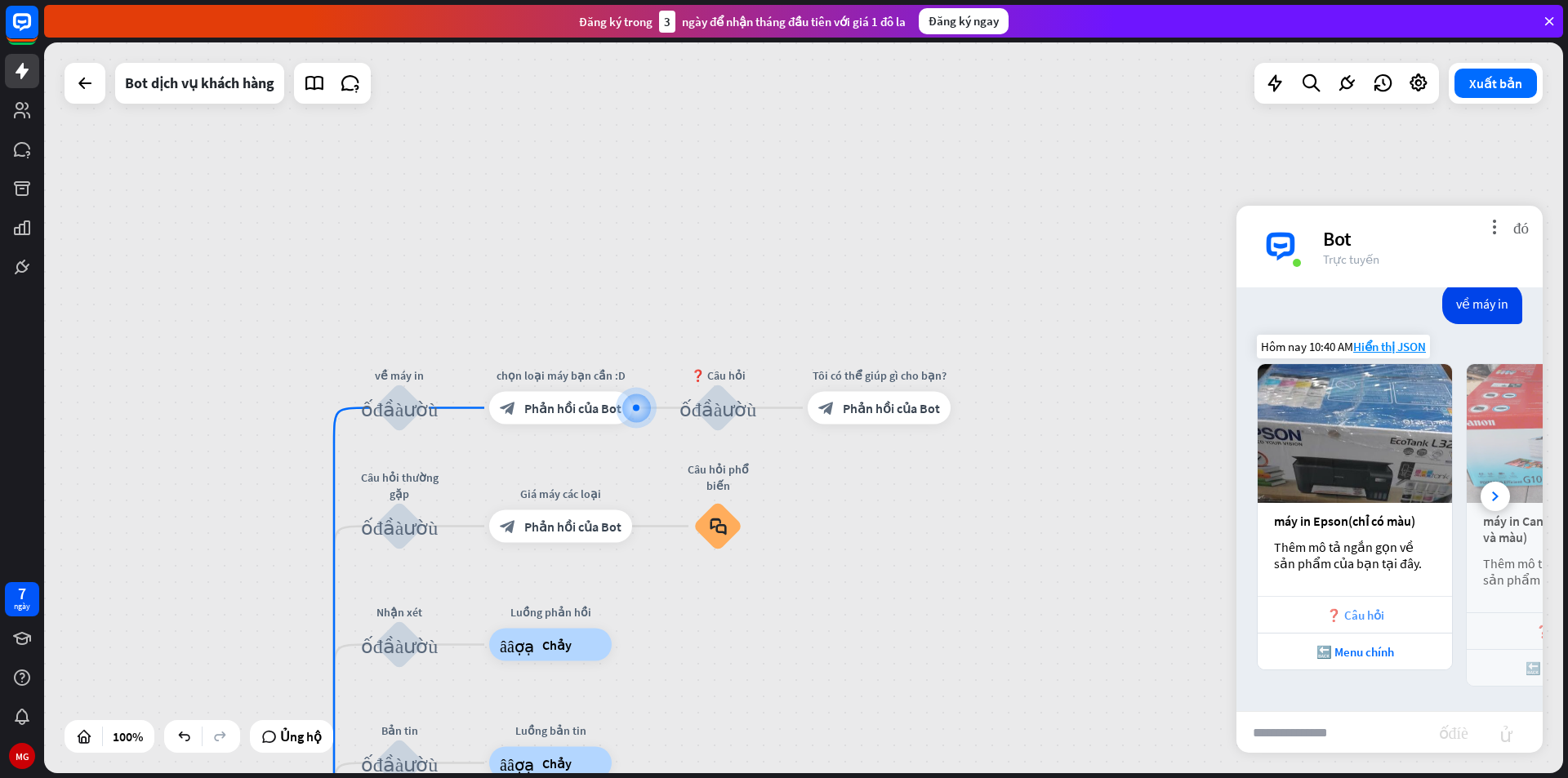
click at [1383, 618] on div "❓ Câu hỏi" at bounding box center [1355, 616] width 178 height 16
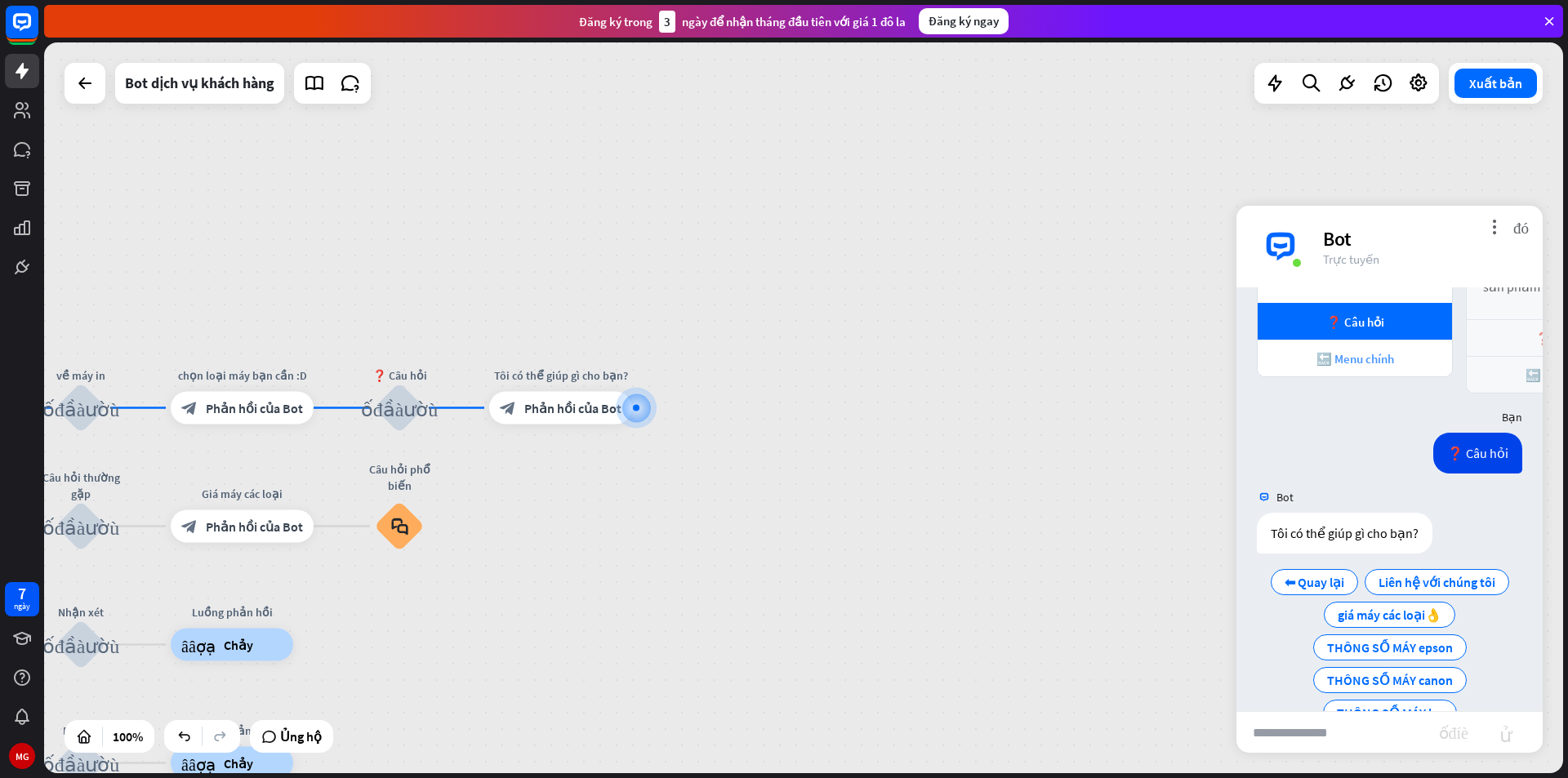
scroll to position [628, 0]
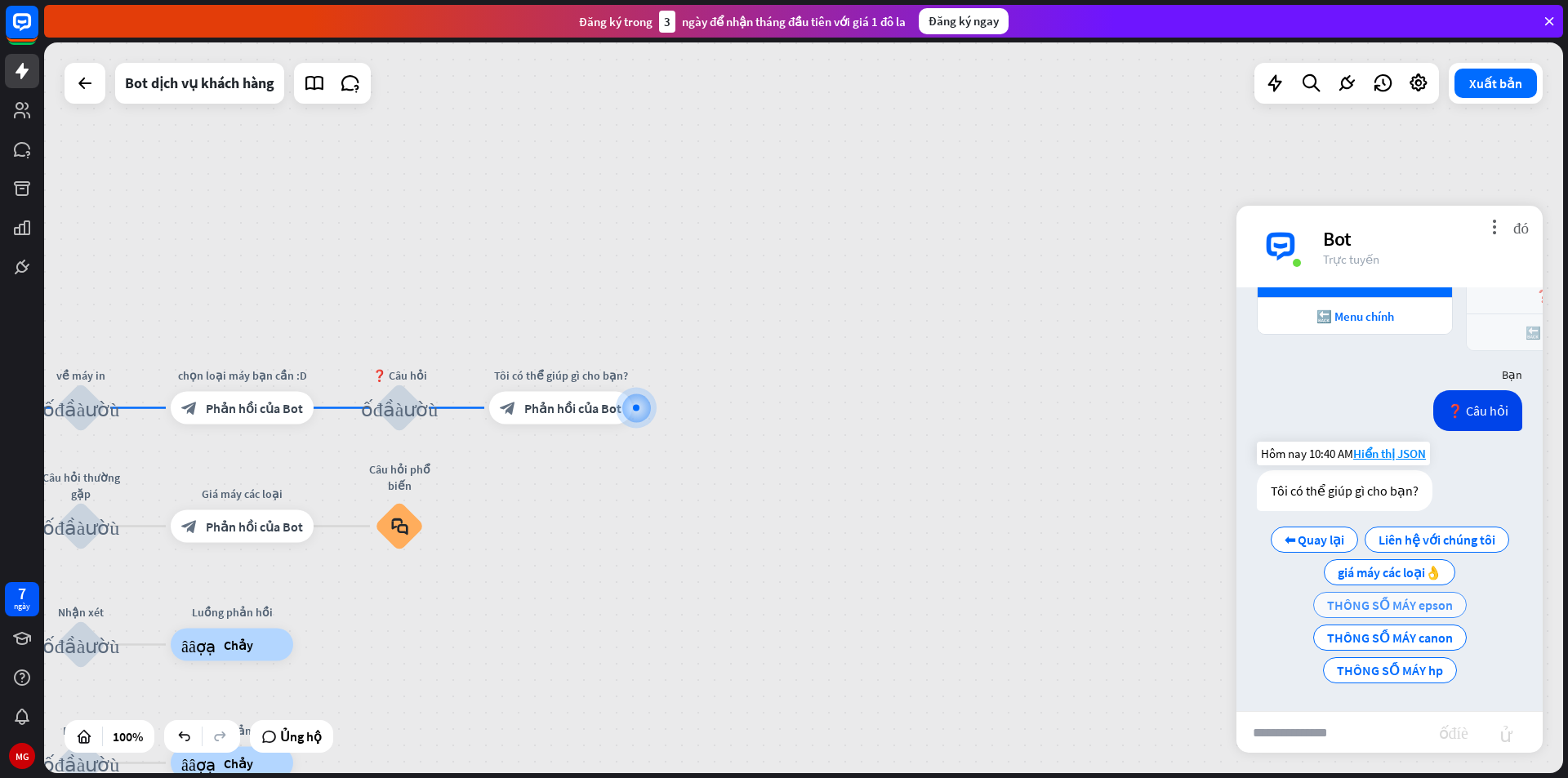
click at [1425, 608] on font "THÔNG SỐ MÁY epson" at bounding box center [1390, 605] width 125 height 17
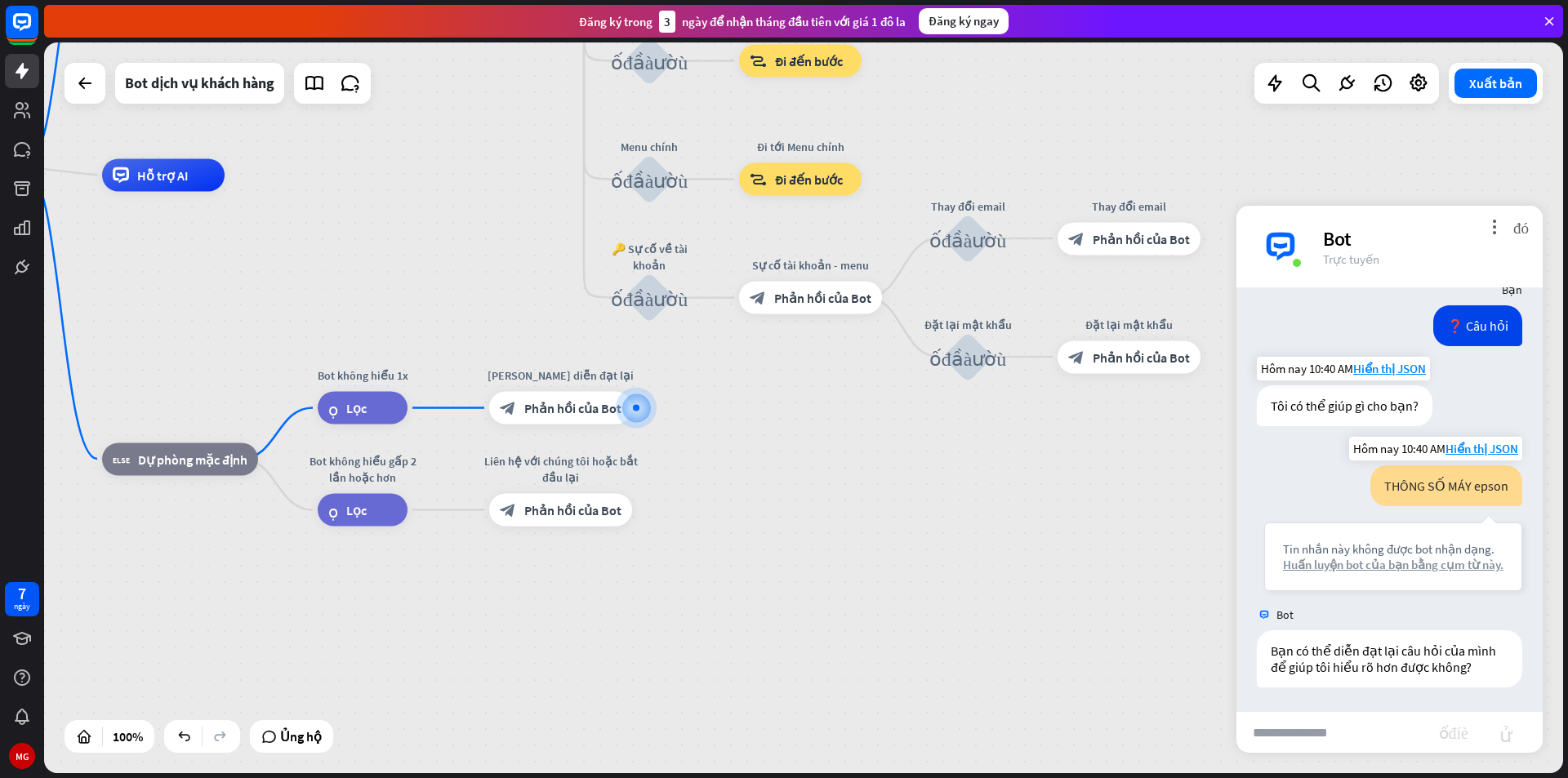
scroll to position [730, 0]
click at [1359, 556] on font "Huấn luyện bot của bạn bằng cụm từ này." at bounding box center [1393, 564] width 220 height 16
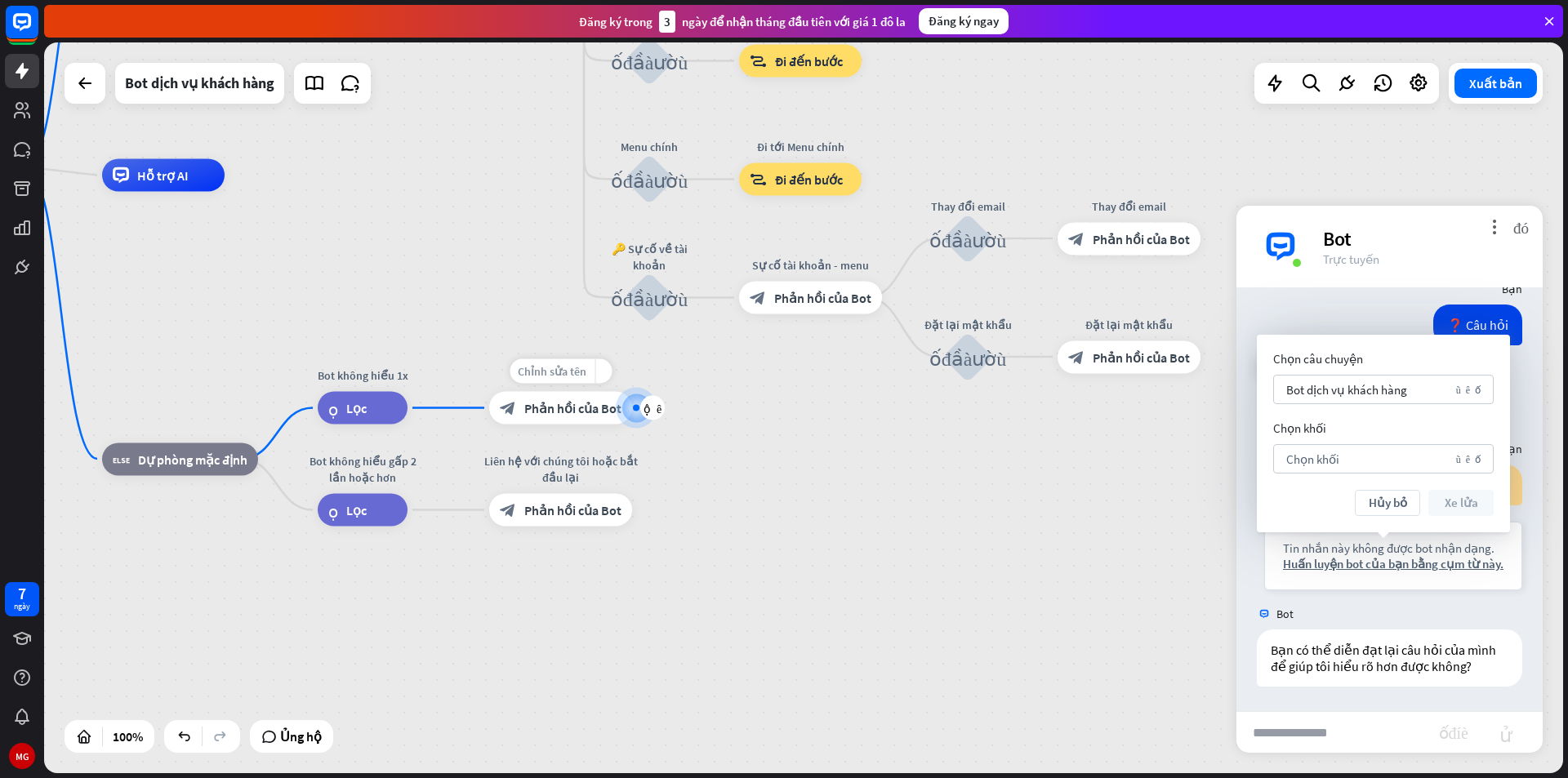
click at [554, 367] on font "Chỉnh sửa tên" at bounding box center [552, 371] width 69 height 15
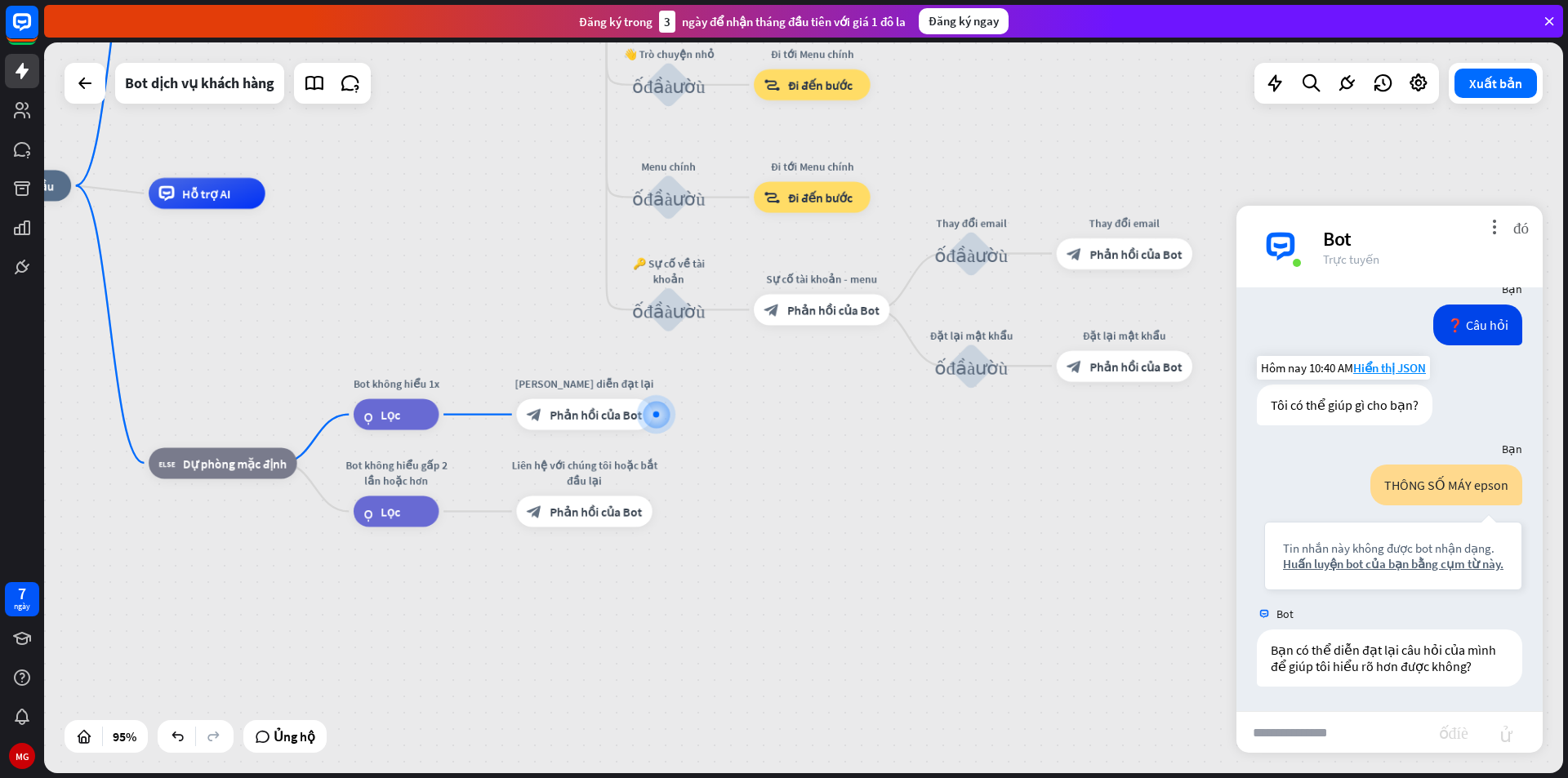
click at [1363, 737] on input "text" at bounding box center [1337, 733] width 203 height 41
type input "****"
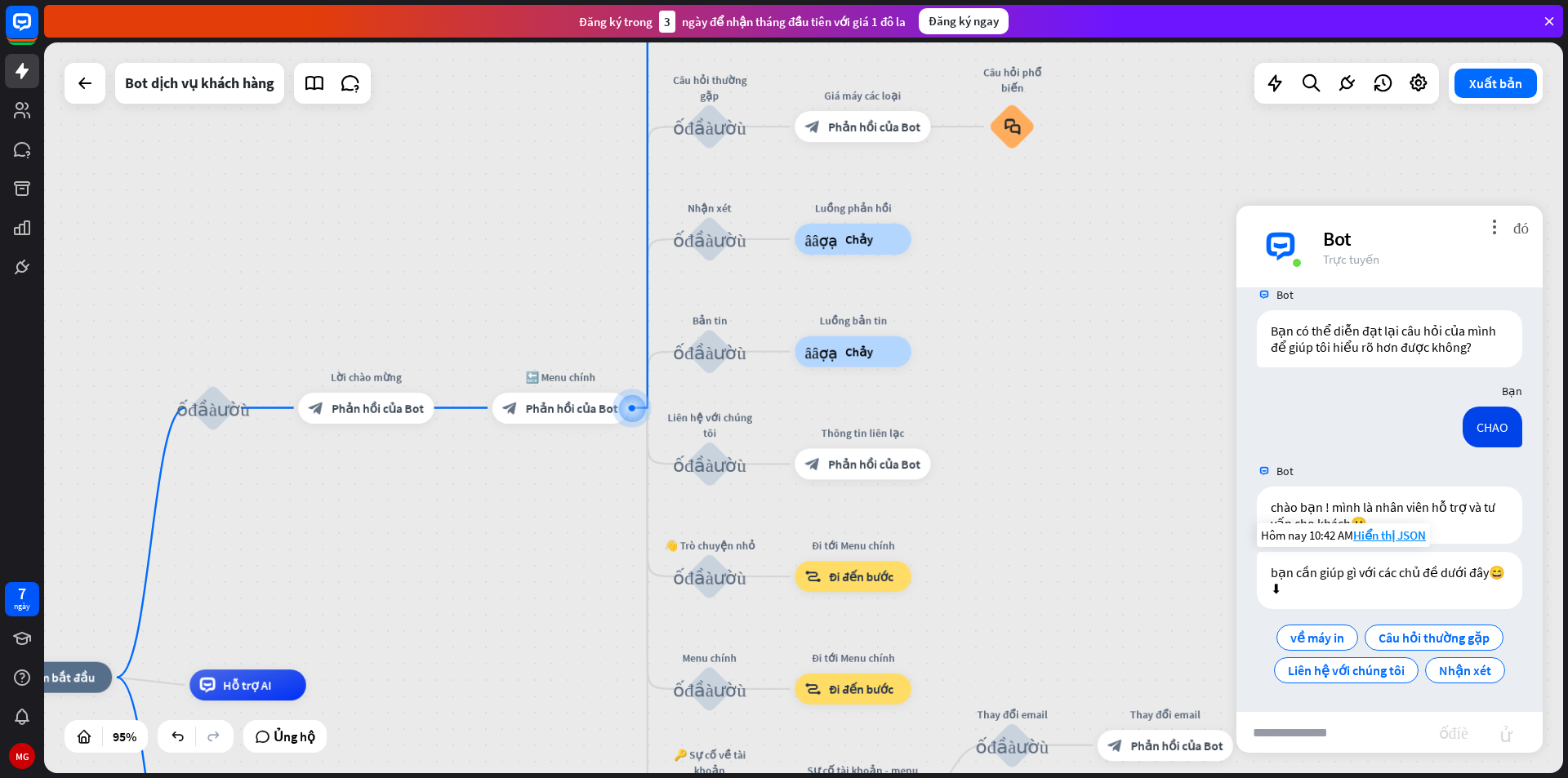
scroll to position [1049, 0]
click at [1305, 643] on font "về máy in" at bounding box center [1316, 637] width 54 height 17
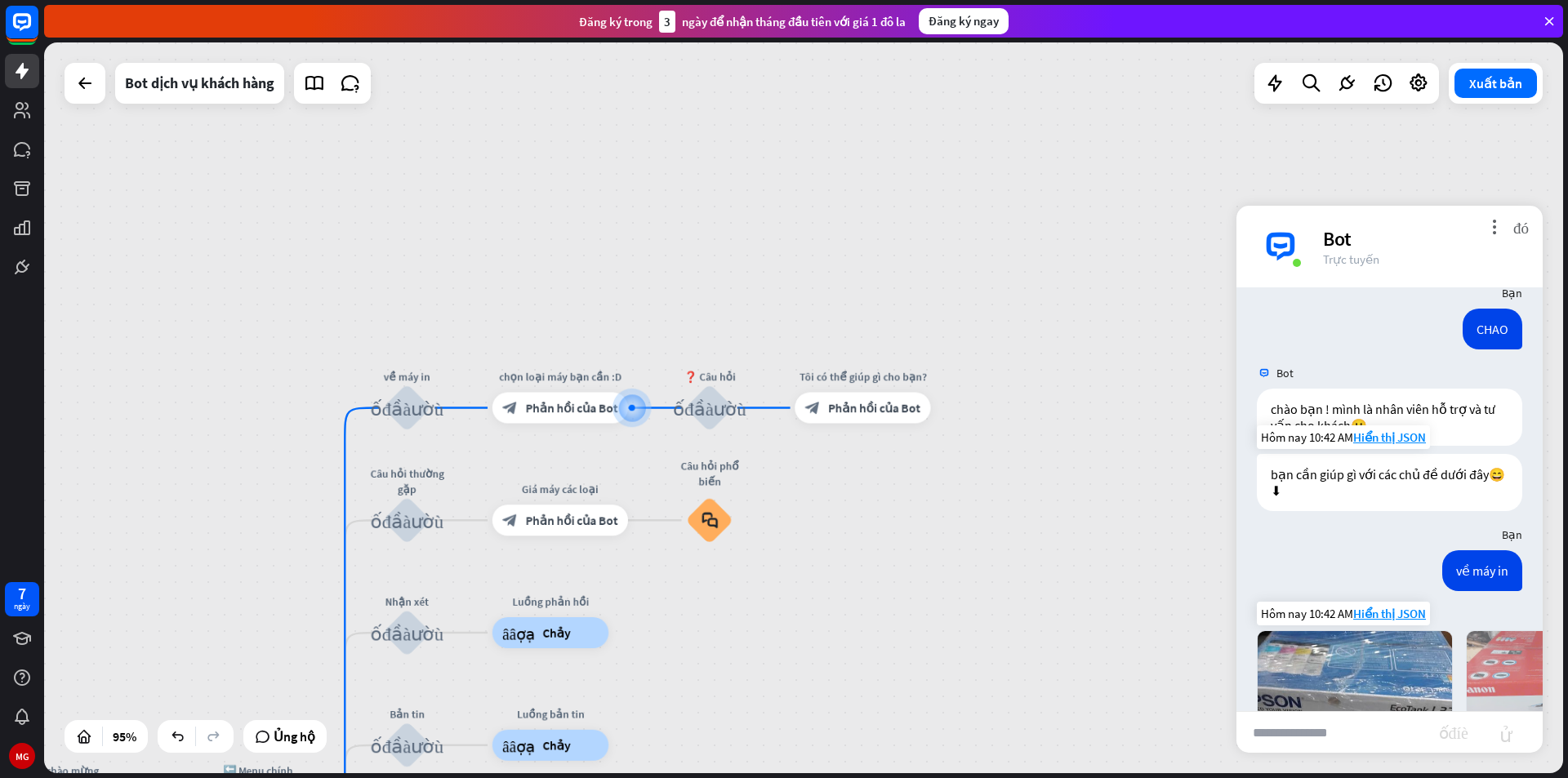
scroll to position [1414, 0]
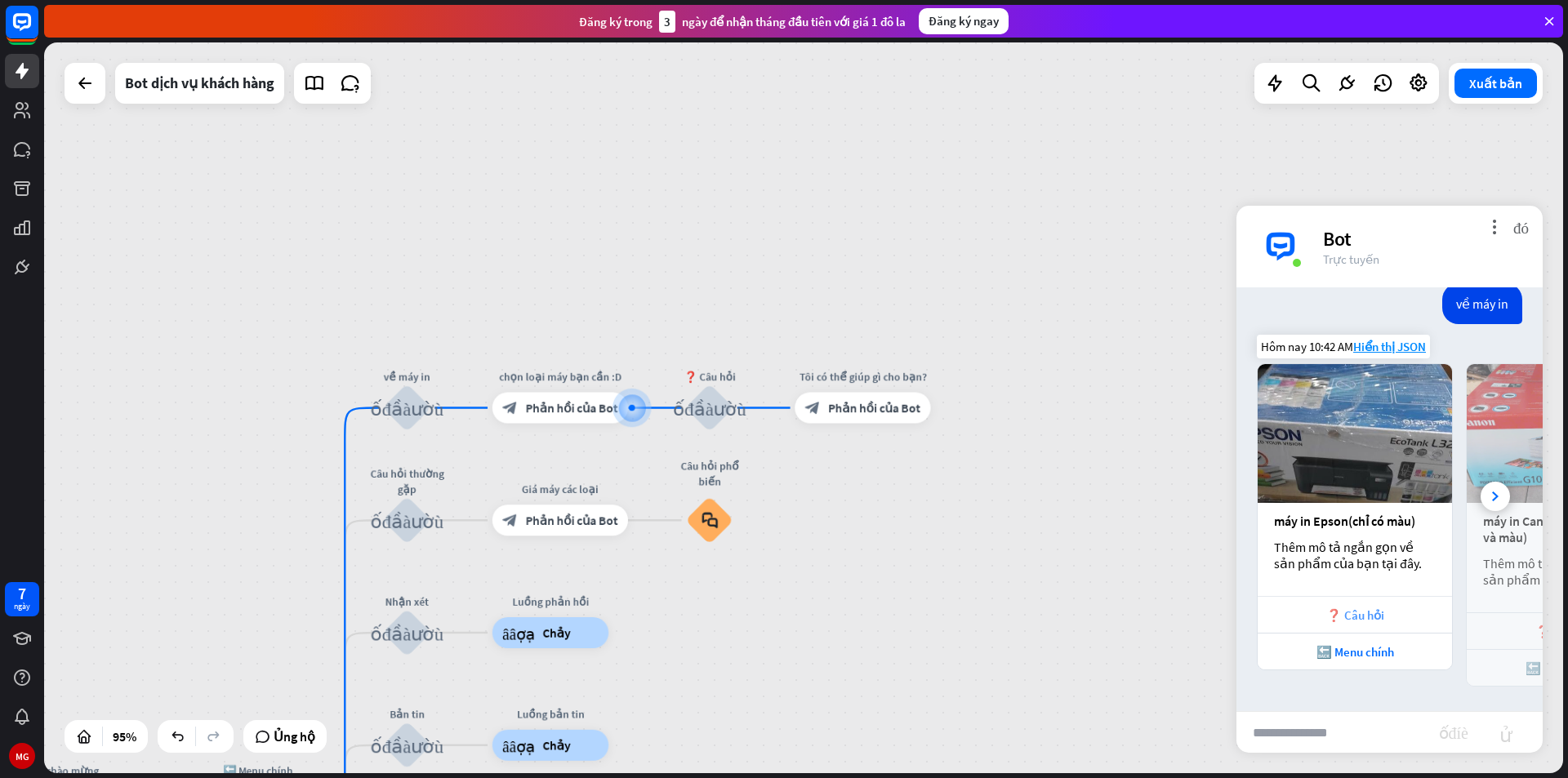
click at [1372, 613] on font "❓ Câu hỏi" at bounding box center [1355, 616] width 58 height 16
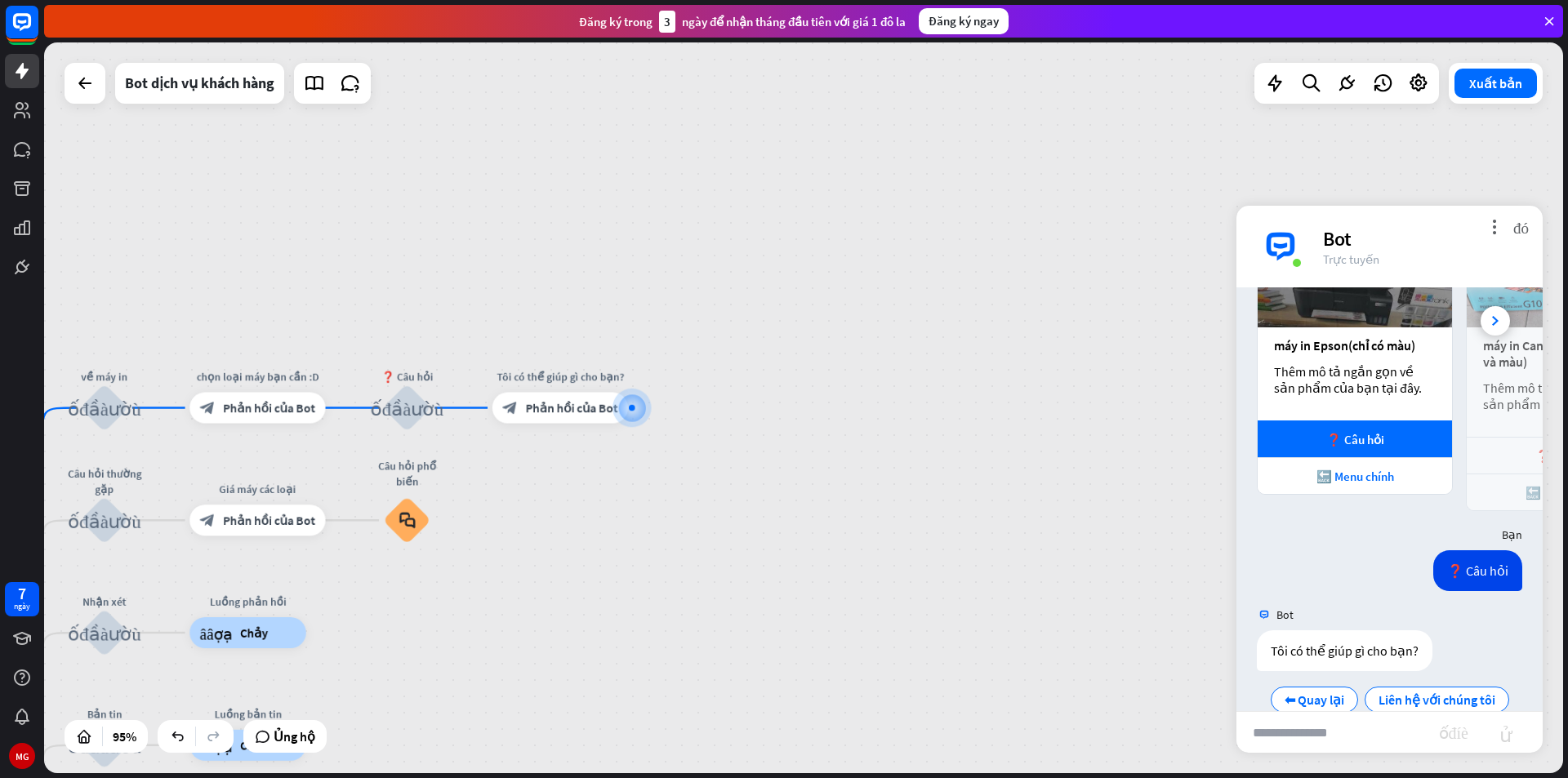
scroll to position [1750, 0]
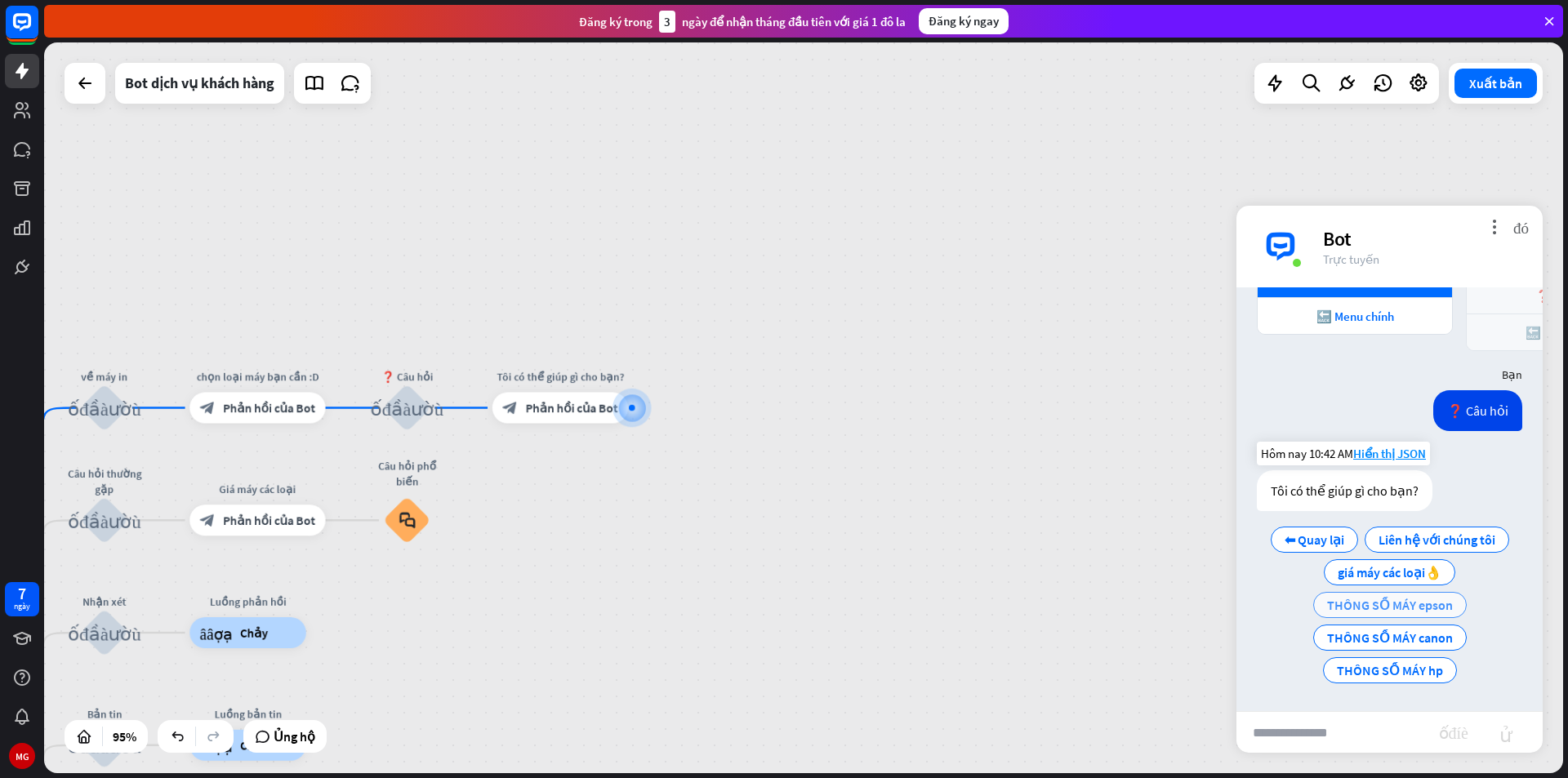
click at [1389, 608] on font "THÔNG SỐ MÁY epson" at bounding box center [1390, 605] width 125 height 17
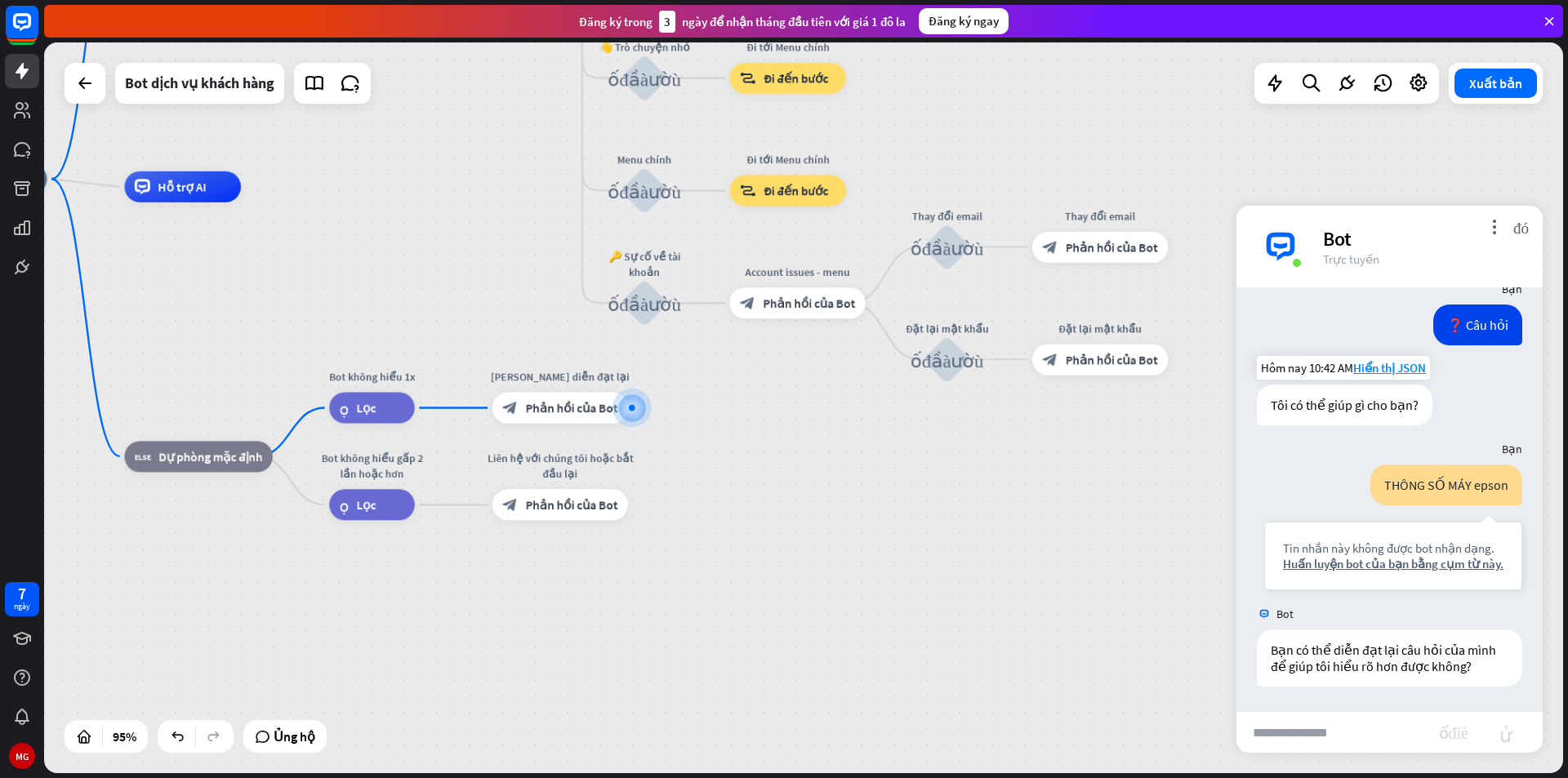
scroll to position [1851, 0]
click at [1359, 556] on font "Huấn luyện bot của bạn bằng cụm từ này." at bounding box center [1393, 564] width 220 height 16
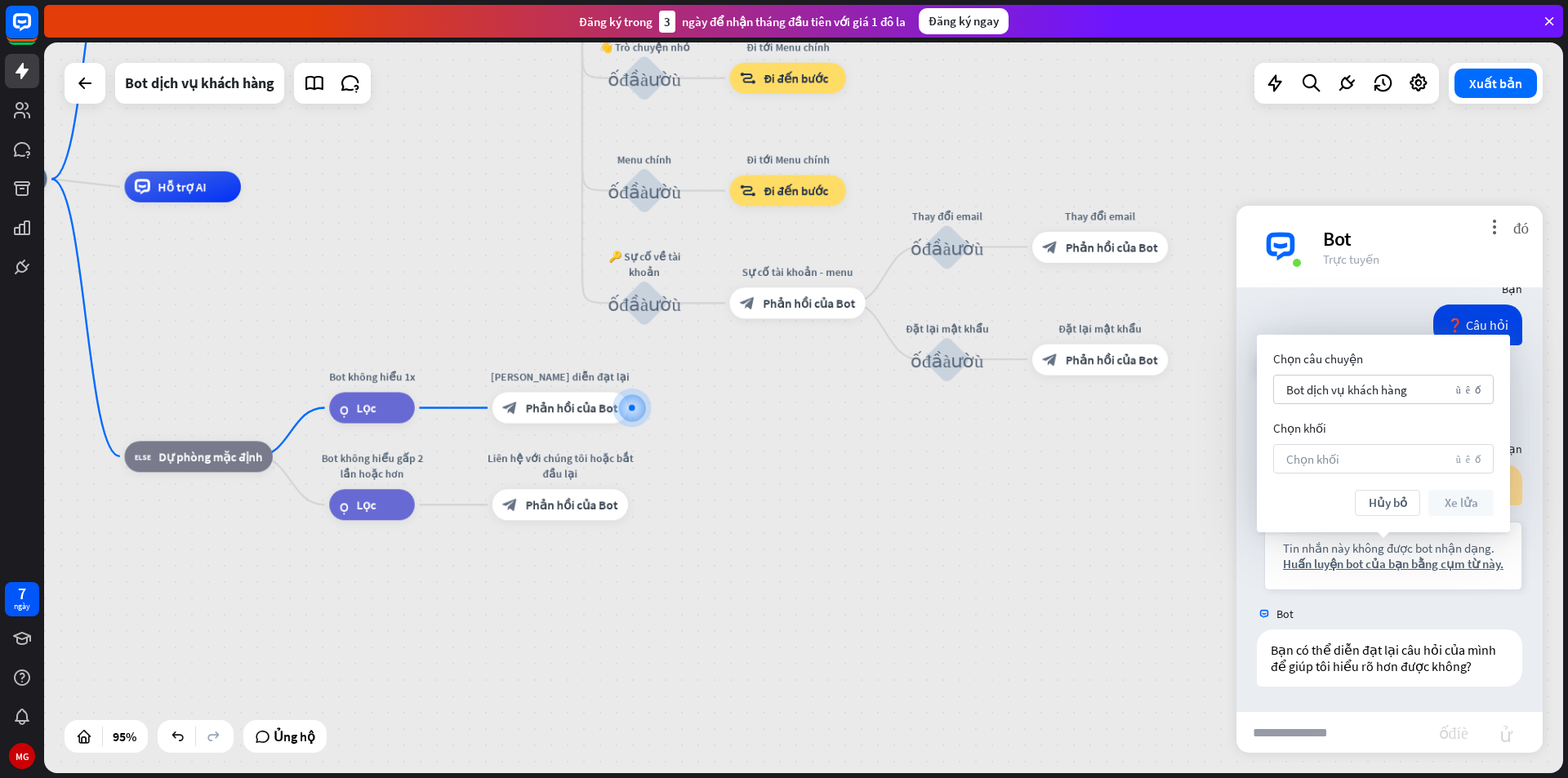
click at [1469, 451] on div "Chọn khối mũi tên xuống" at bounding box center [1383, 459] width 220 height 29
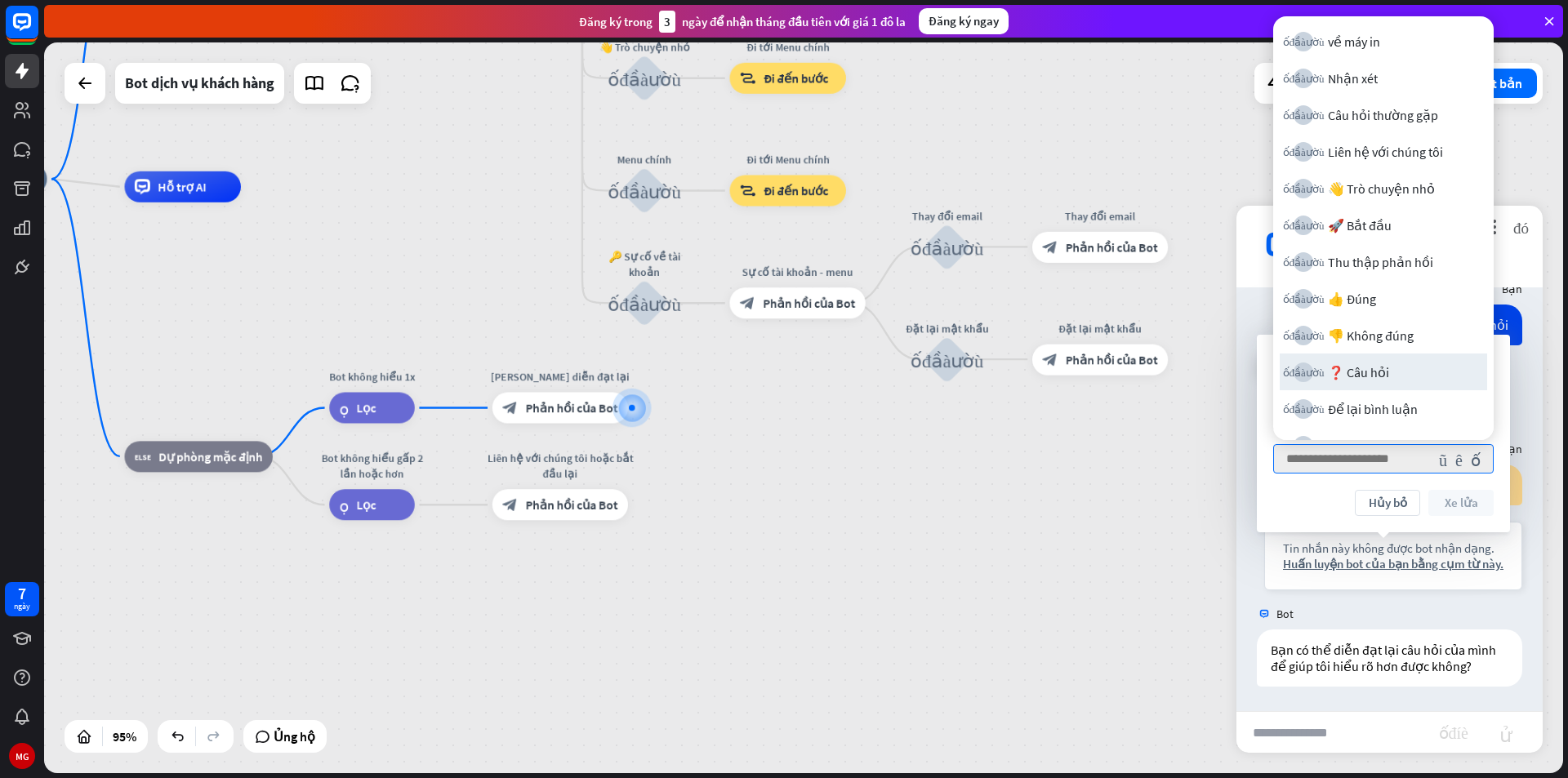
click at [1038, 476] on div "nhà_2 Điểm bắt đầu khối_đầu_vào_người_dùng Lời chào mừng block_bot_response Phả…" at bounding box center [652, 526] width 1443 height 694
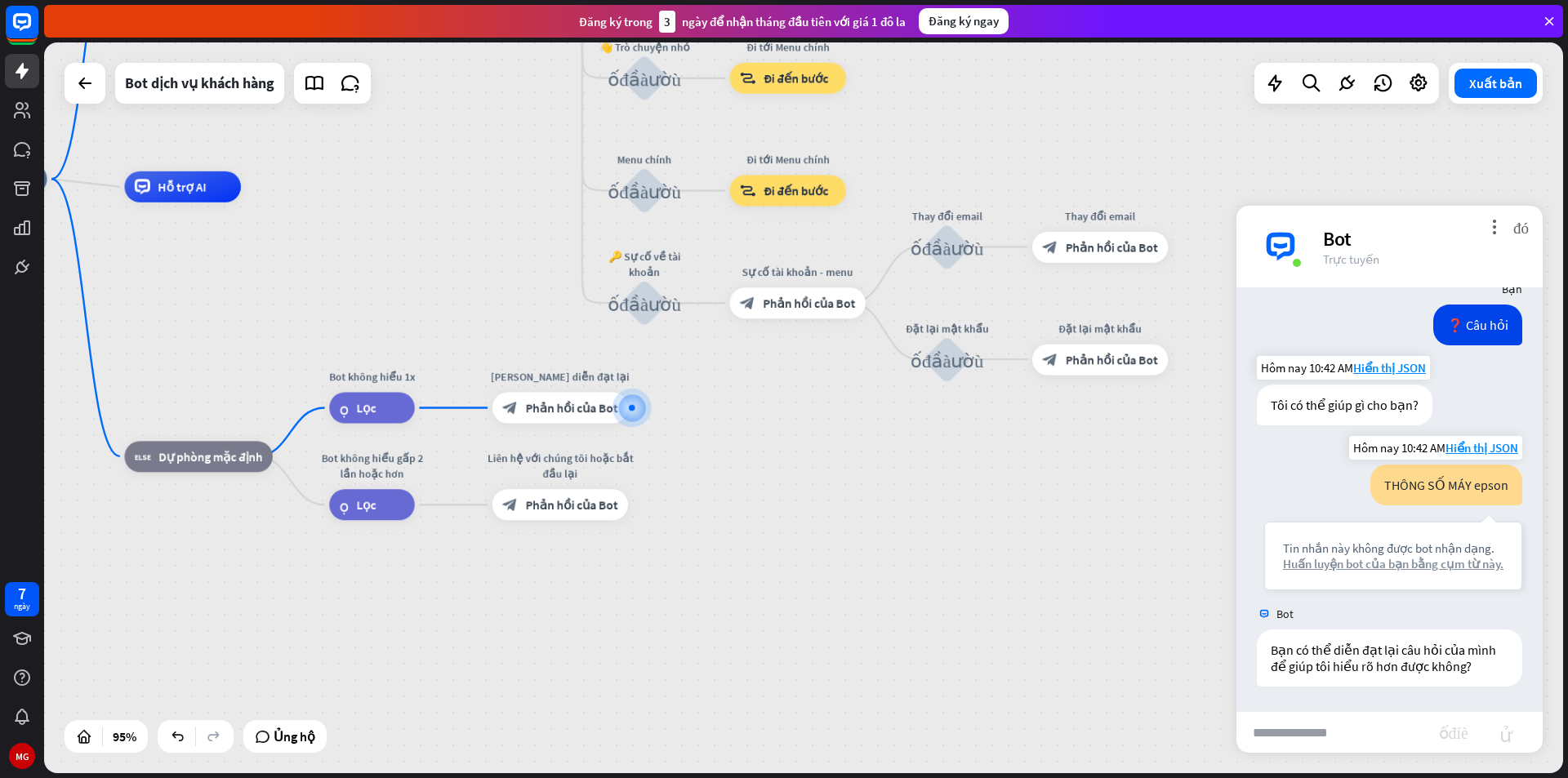
click at [1395, 556] on font "Huấn luyện bot của bạn bằng cụm từ này." at bounding box center [1393, 564] width 220 height 16
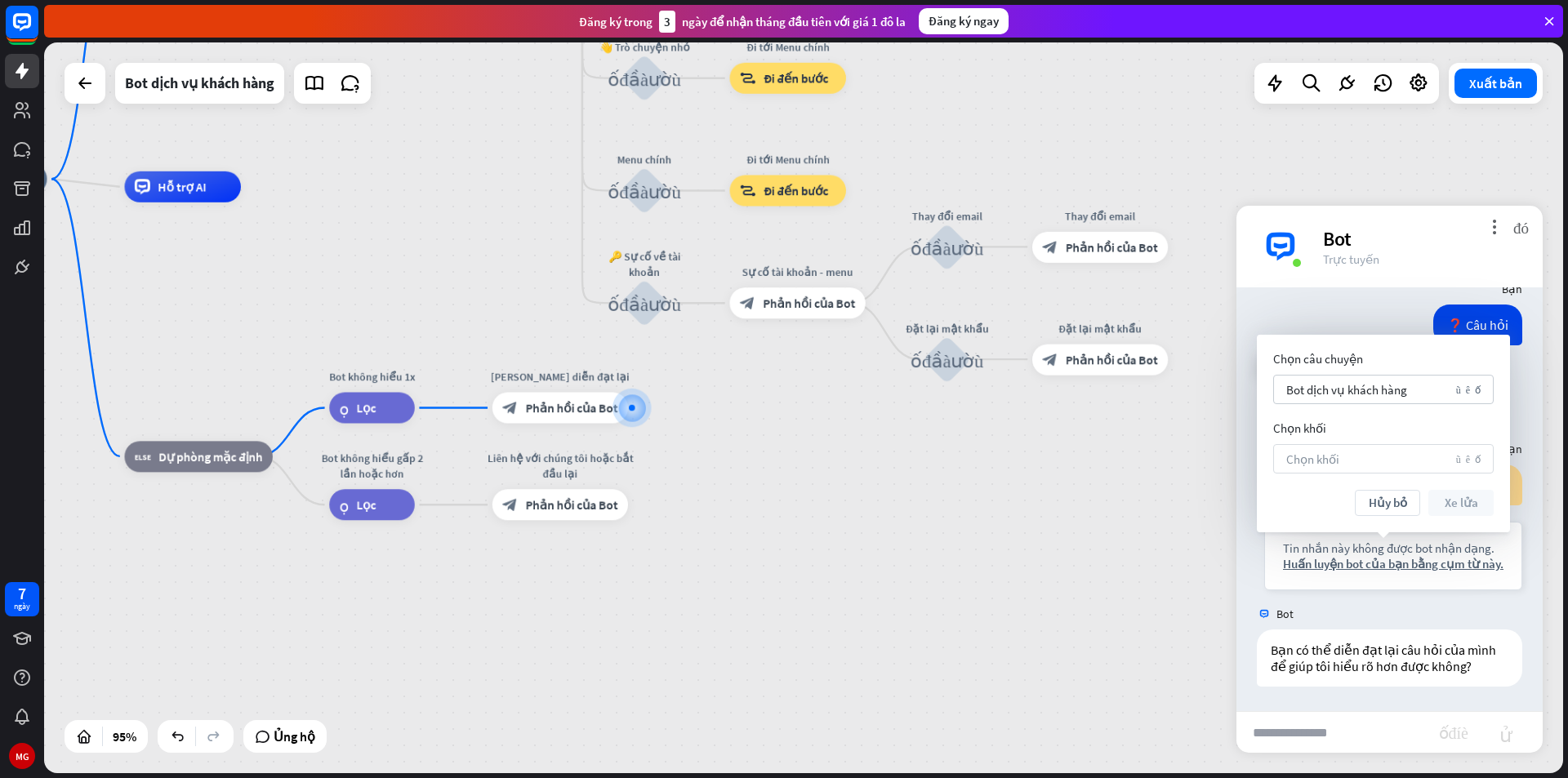
click at [1414, 460] on div "Chọn khối mũi tên xuống" at bounding box center [1383, 459] width 220 height 29
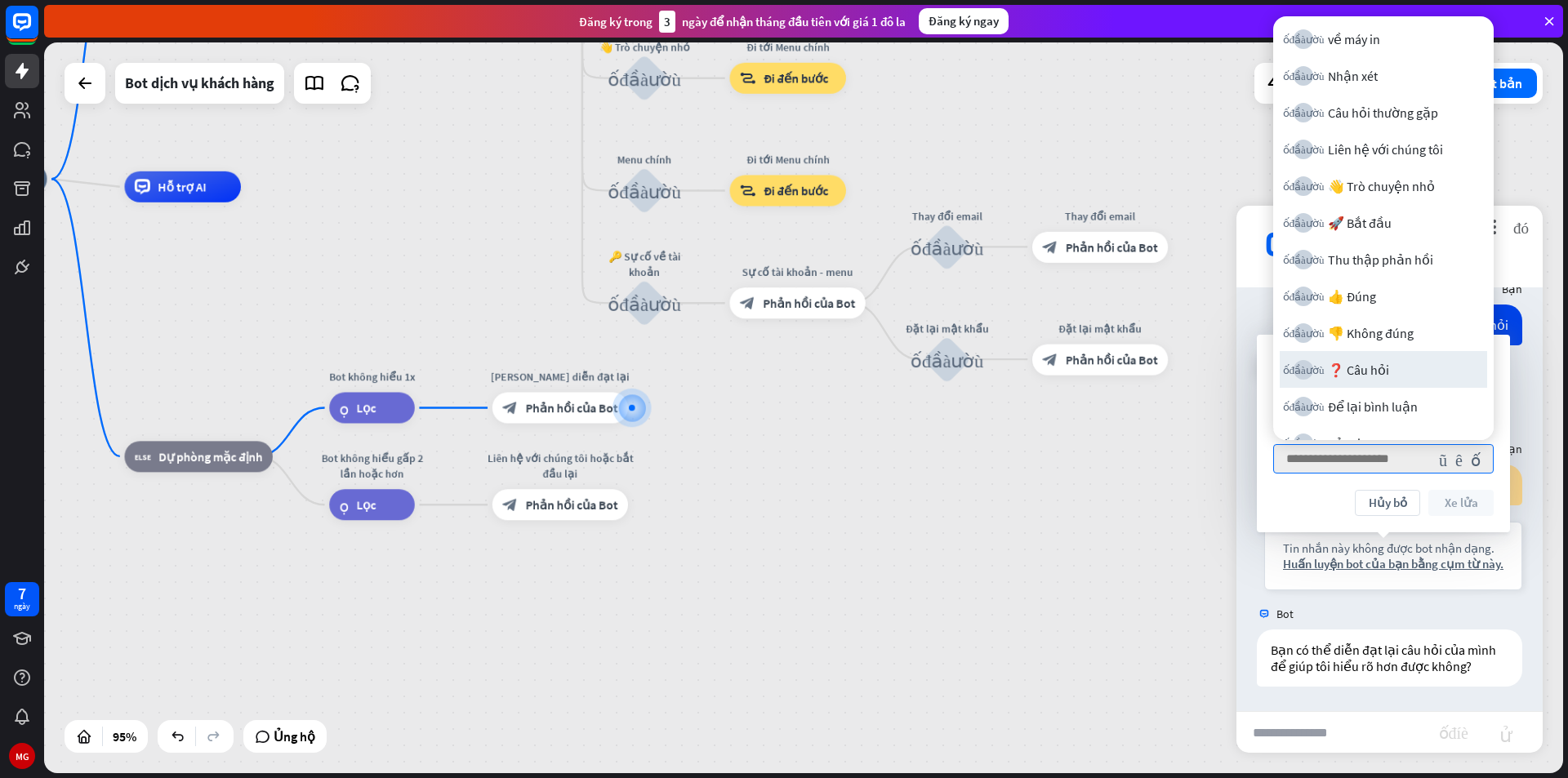
scroll to position [0, 0]
click at [1378, 185] on font "👋 Trò chuyện nhỏ" at bounding box center [1381, 188] width 107 height 17
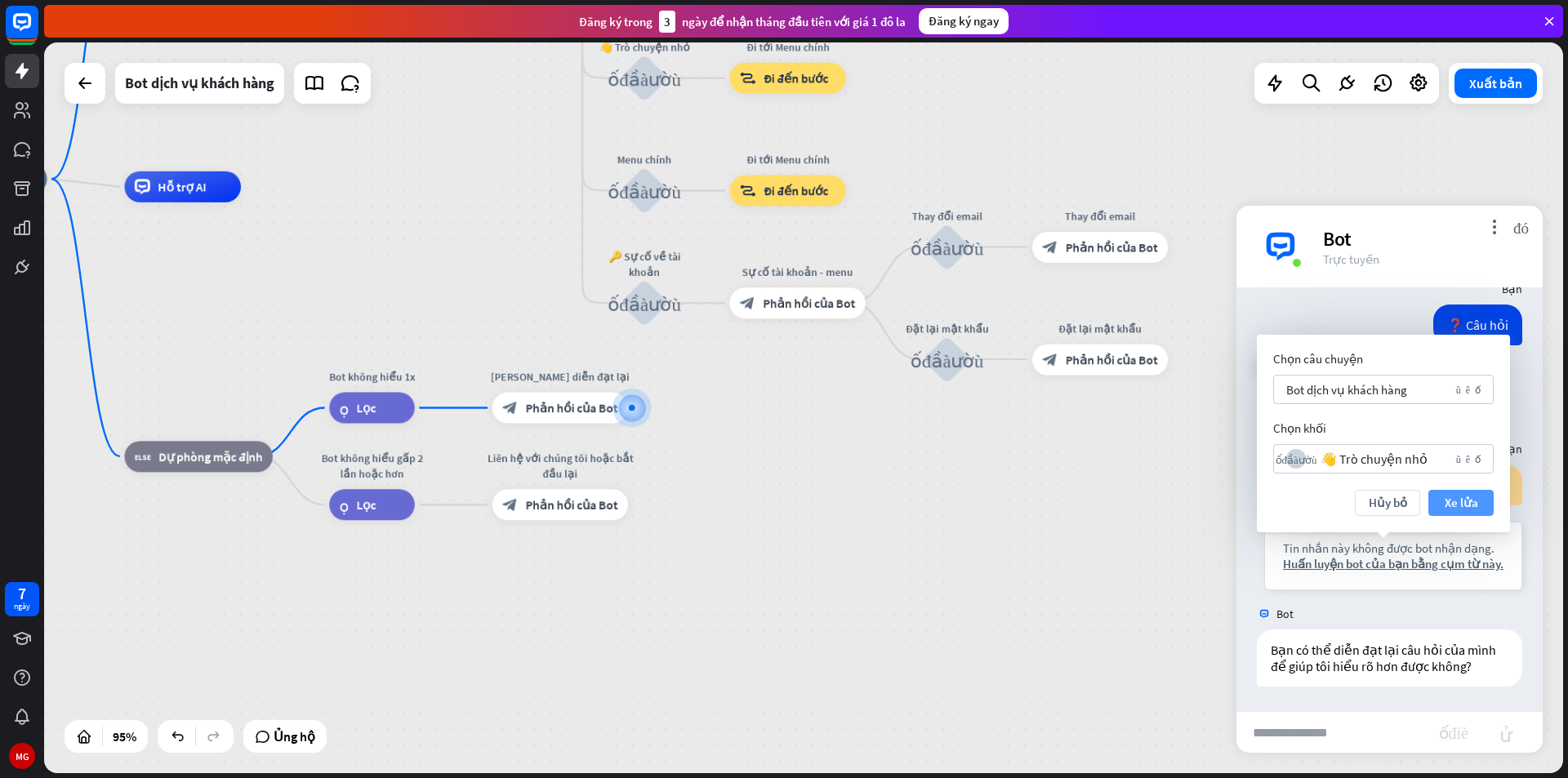
click at [1451, 495] on font "Xe lửa" at bounding box center [1461, 503] width 33 height 16
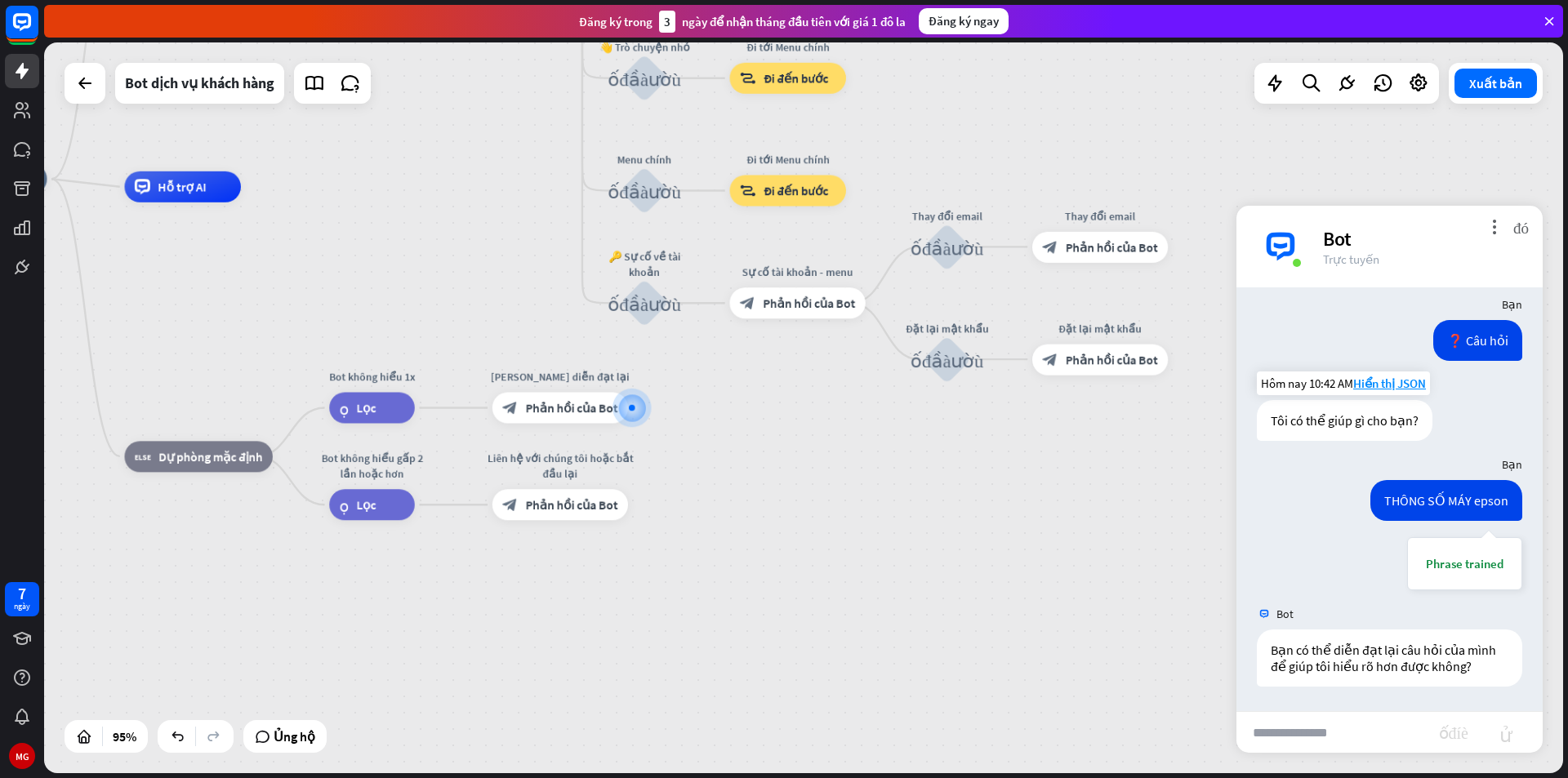
scroll to position [1820, 0]
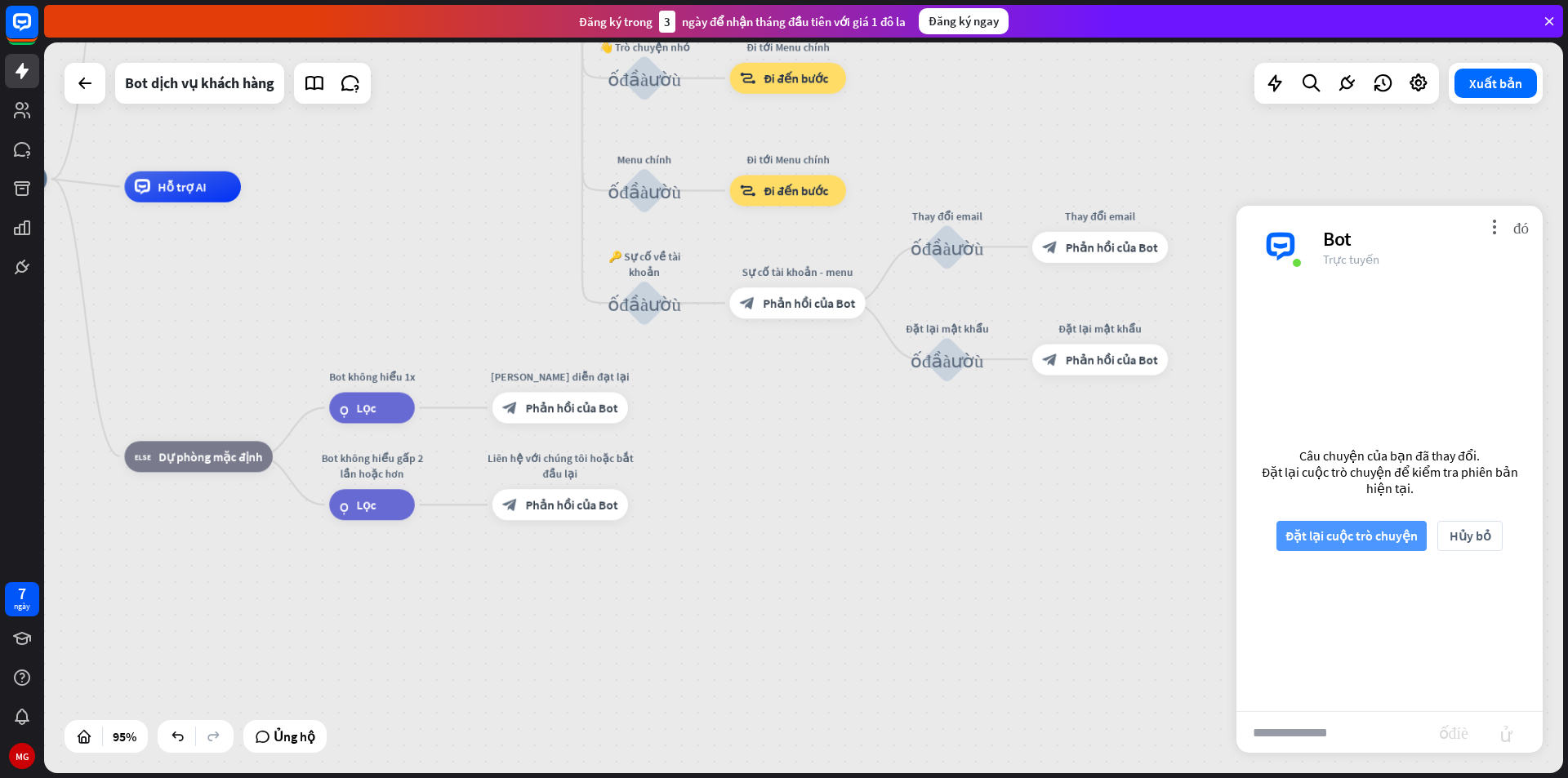
click at [1378, 531] on font "Đặt lại cuộc trò chuyện" at bounding box center [1351, 535] width 132 height 17
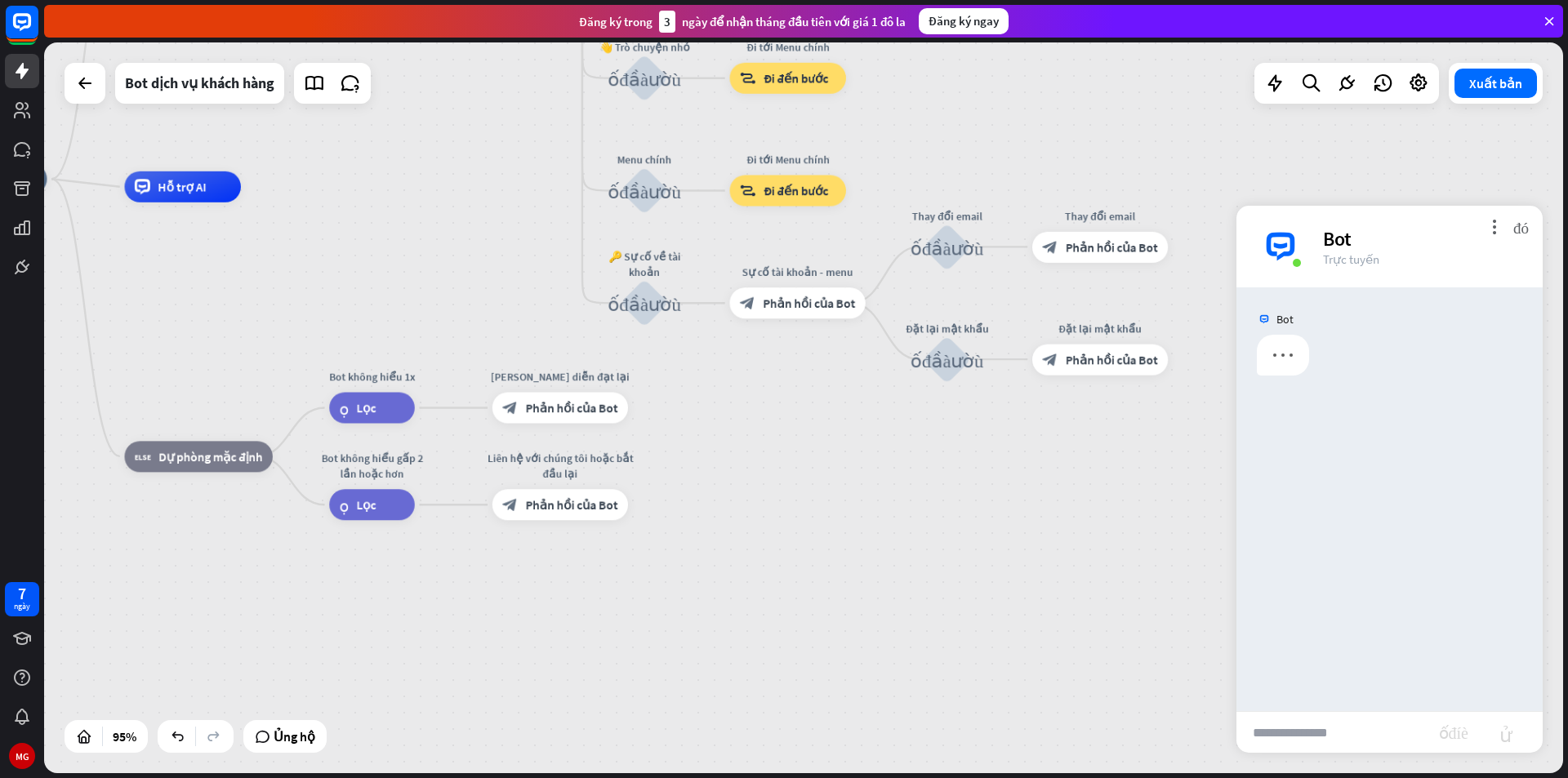
click at [1342, 732] on input "text" at bounding box center [1337, 733] width 203 height 41
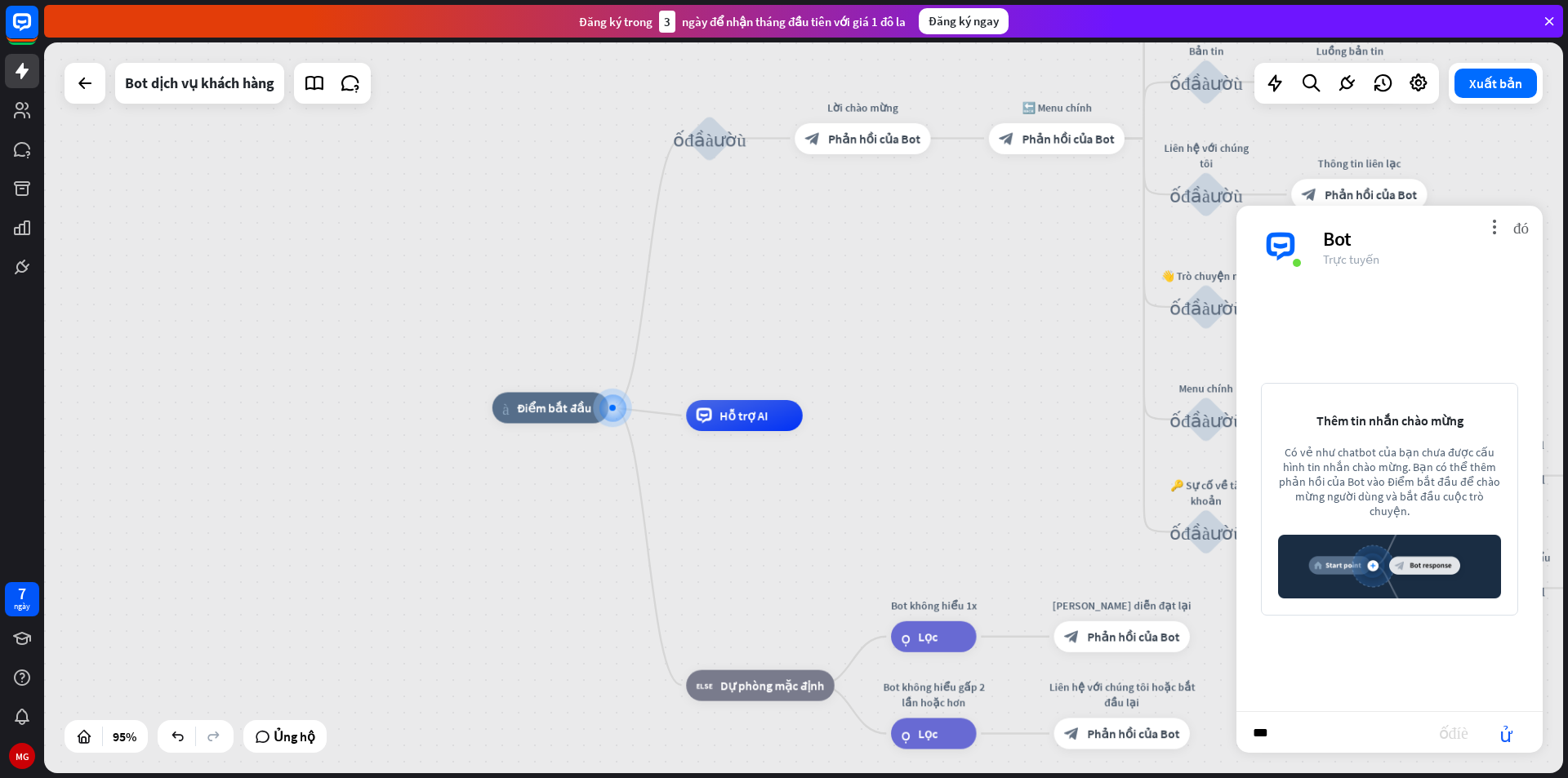
type input "****"
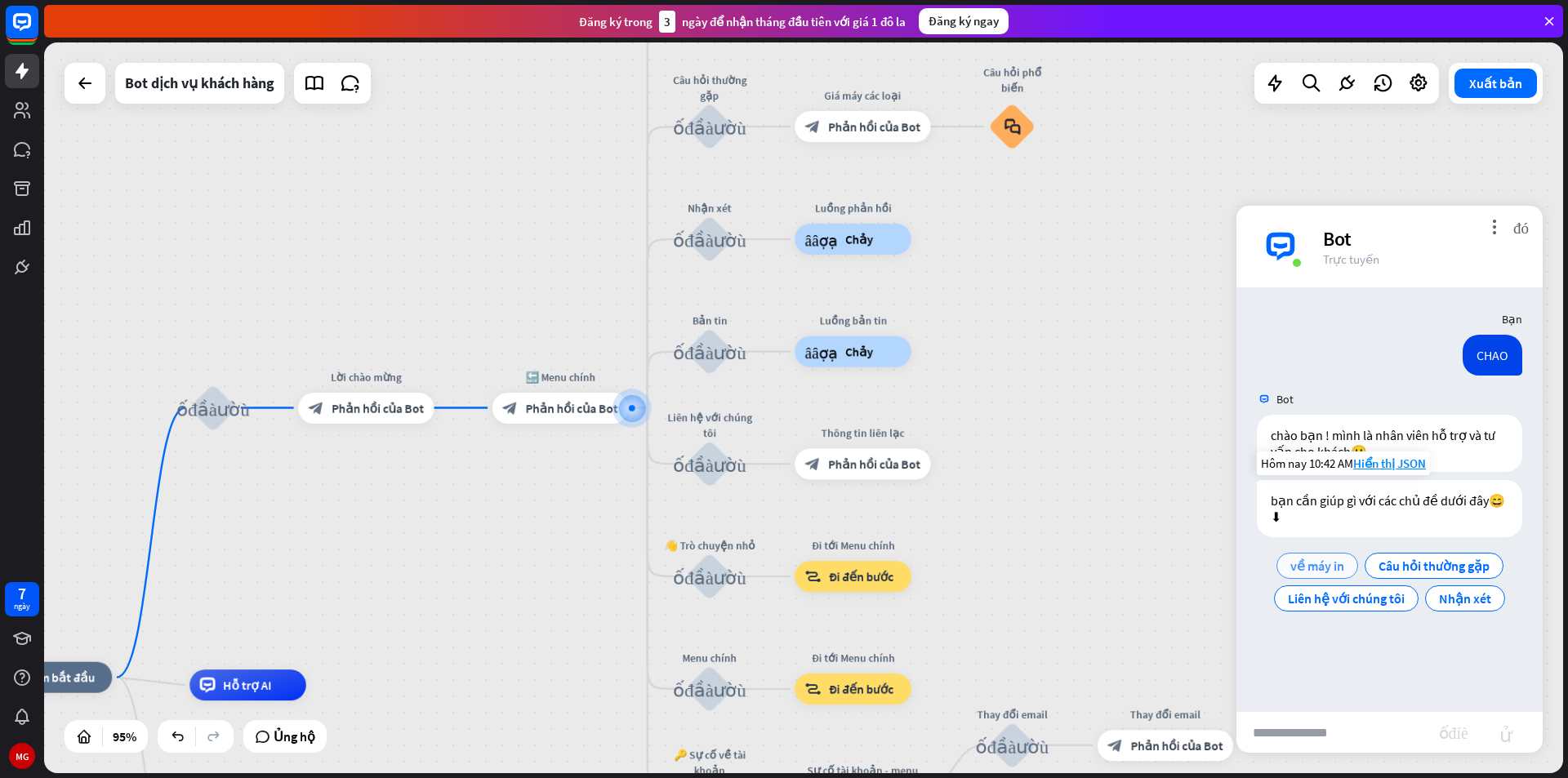
click at [1316, 572] on font "về máy in" at bounding box center [1316, 566] width 54 height 17
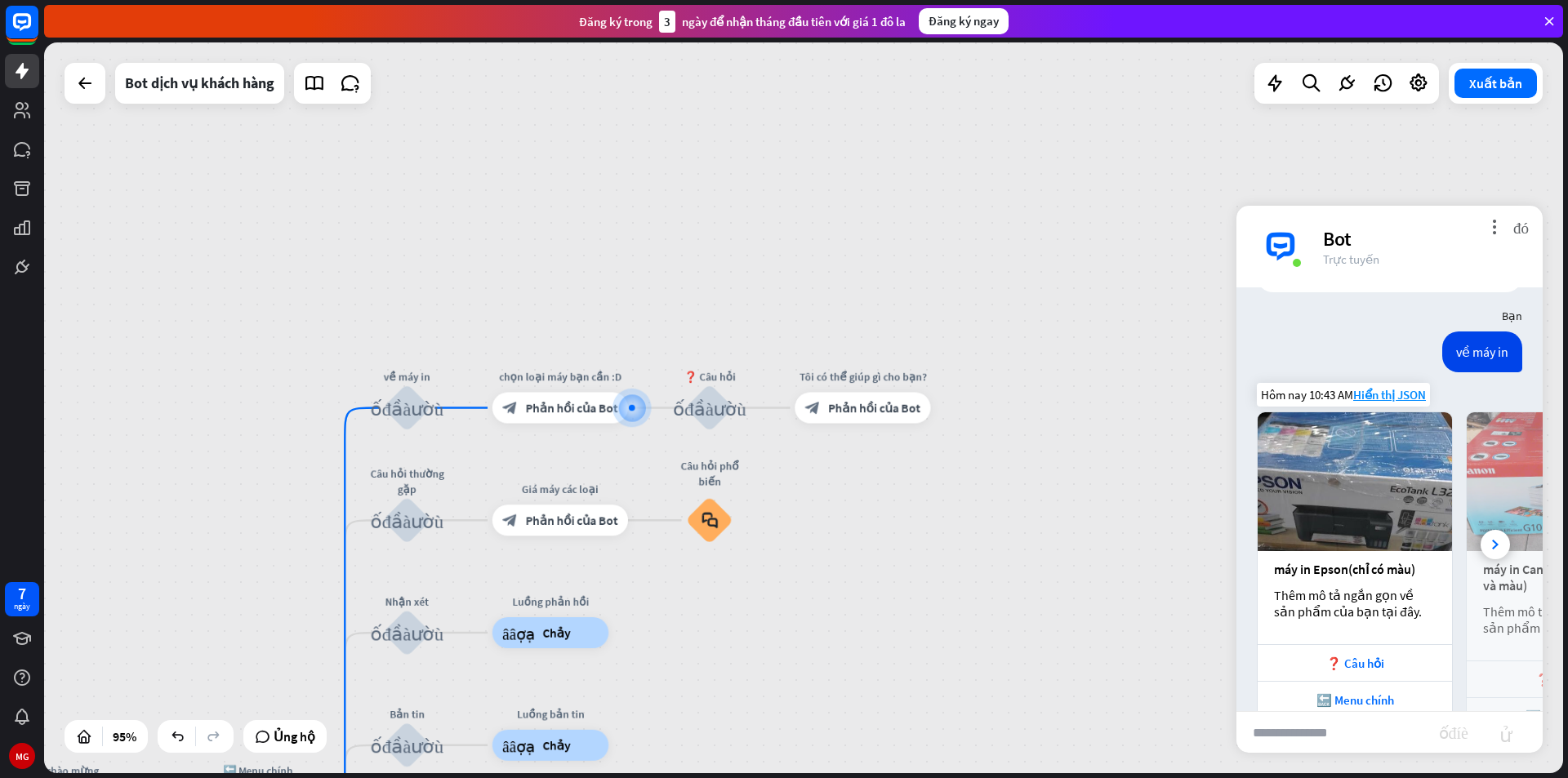
scroll to position [294, 0]
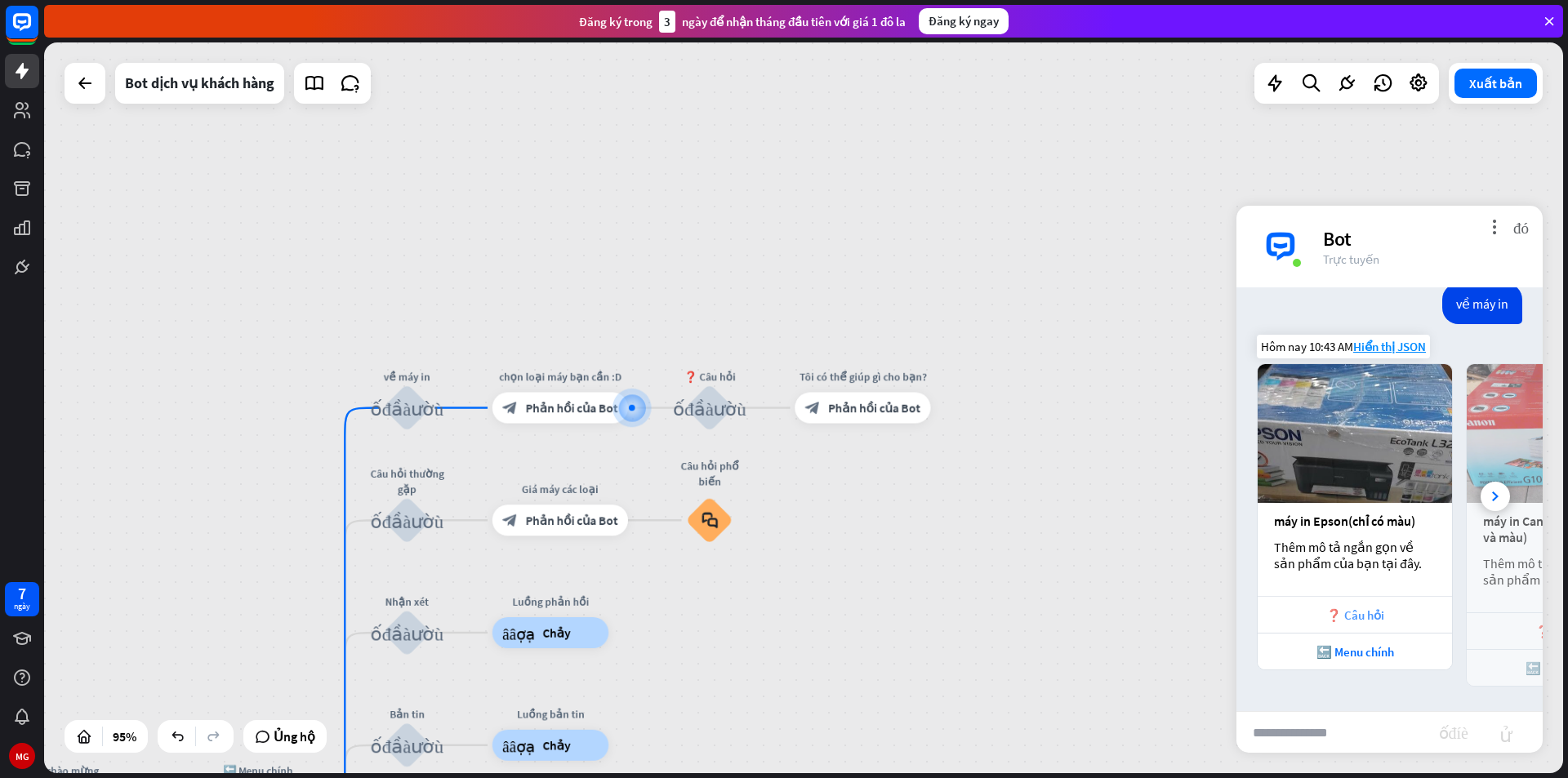
click at [1348, 621] on font "❓ Câu hỏi" at bounding box center [1355, 616] width 58 height 16
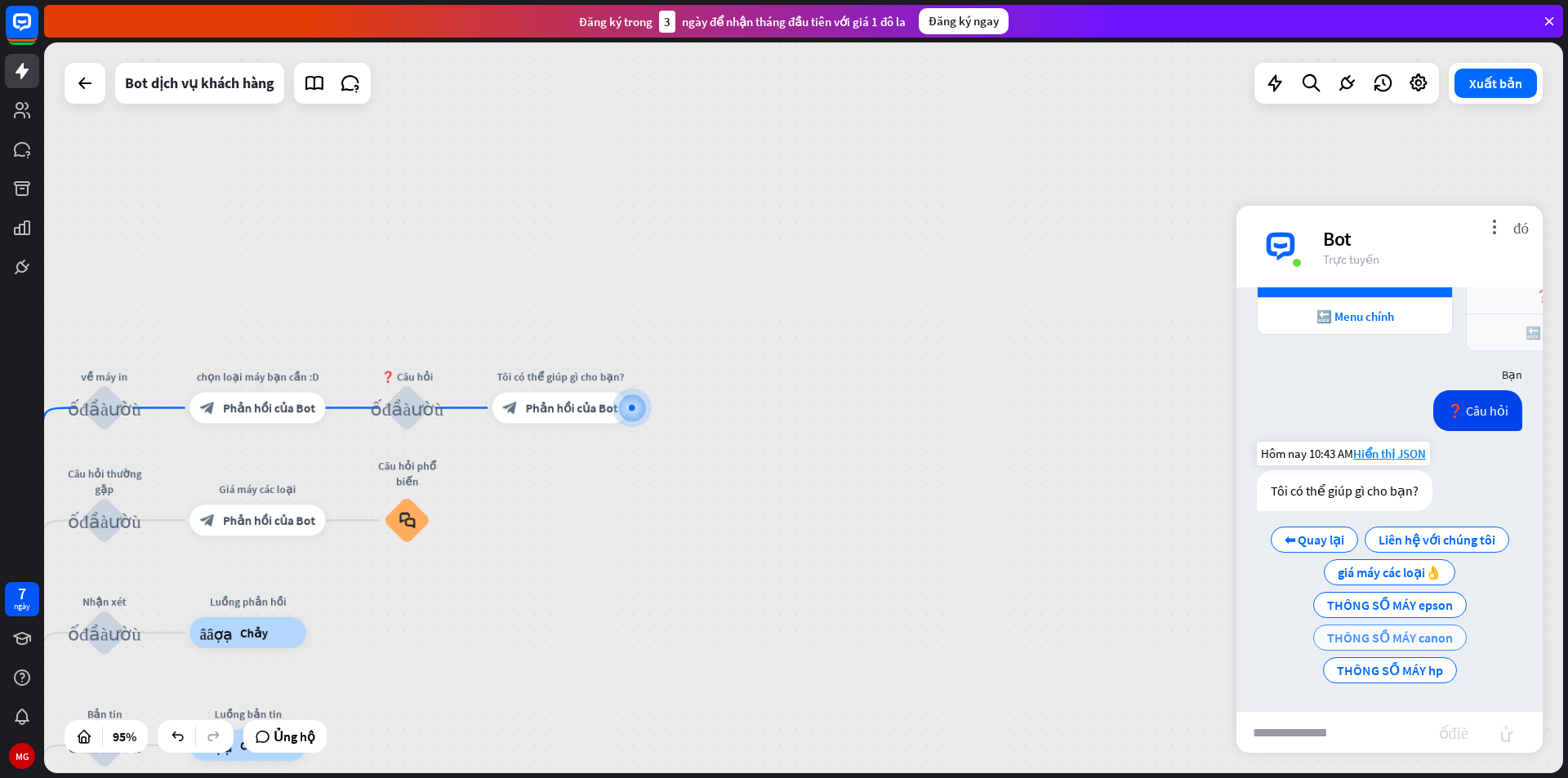
scroll to position [628, 0]
click at [1384, 614] on div "THÔNG SỐ MÁY epson" at bounding box center [1390, 605] width 154 height 26
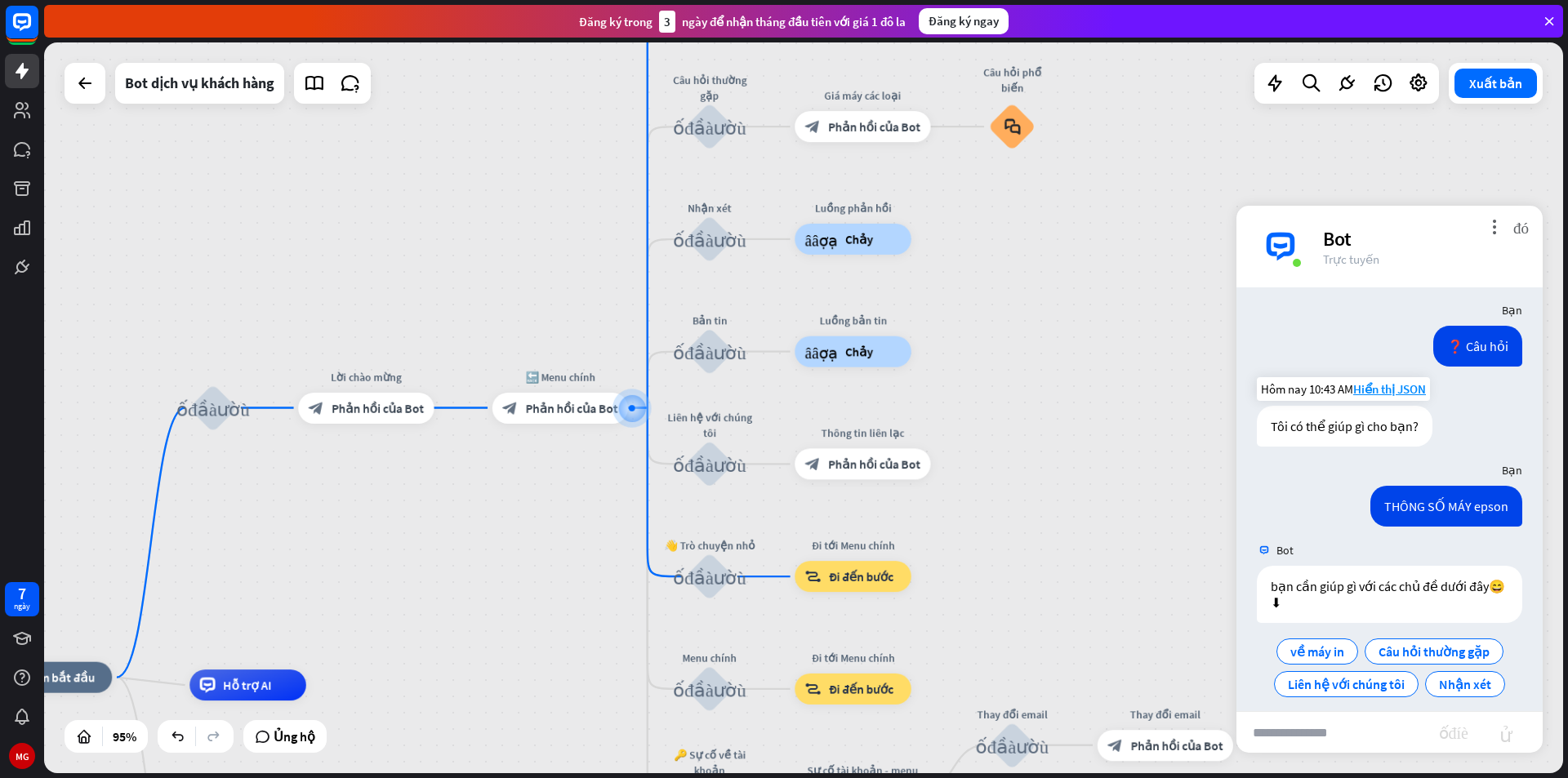
scroll to position [708, 0]
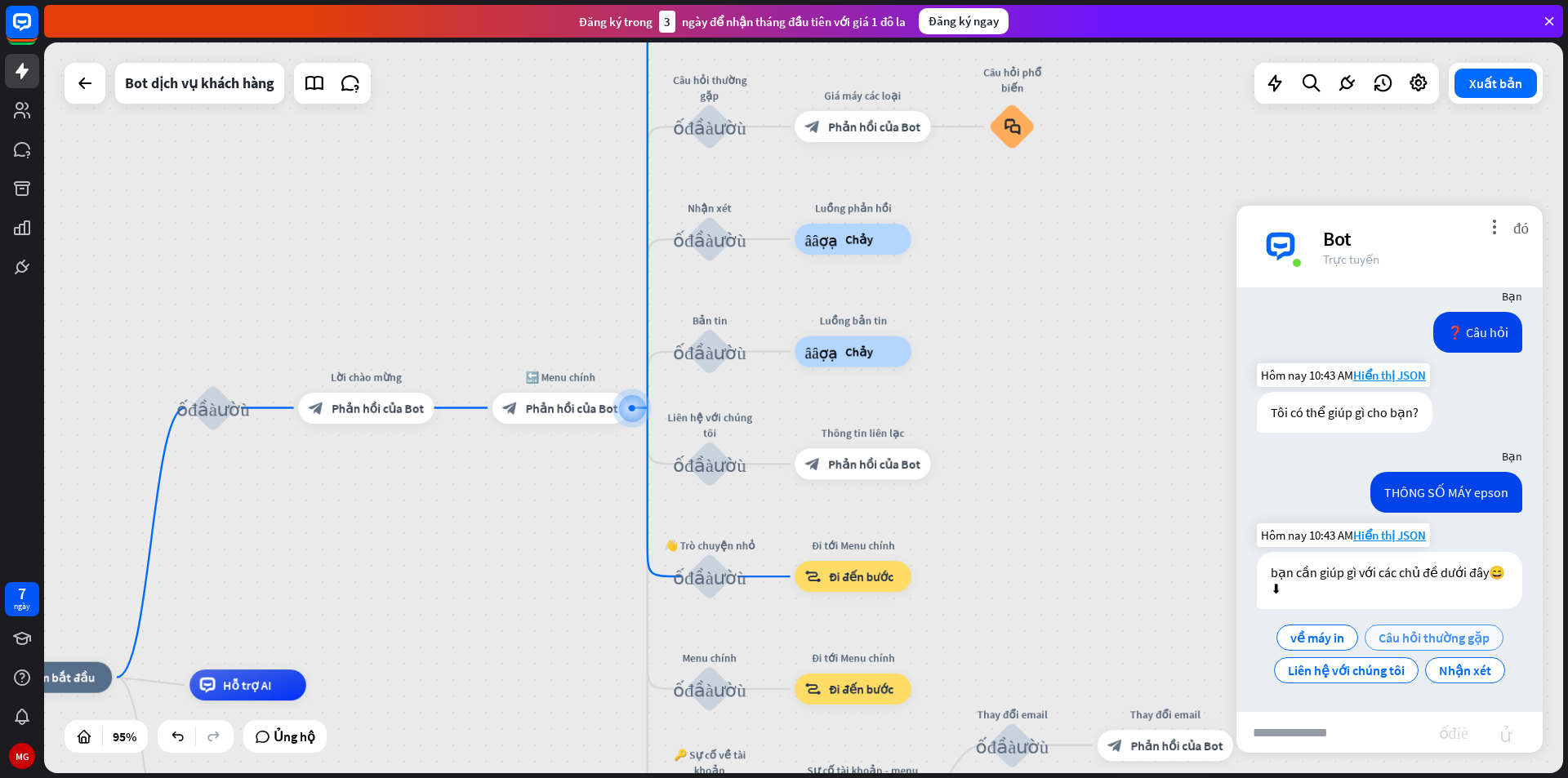
click at [1421, 643] on font "Câu hỏi thường gặp" at bounding box center [1433, 637] width 111 height 17
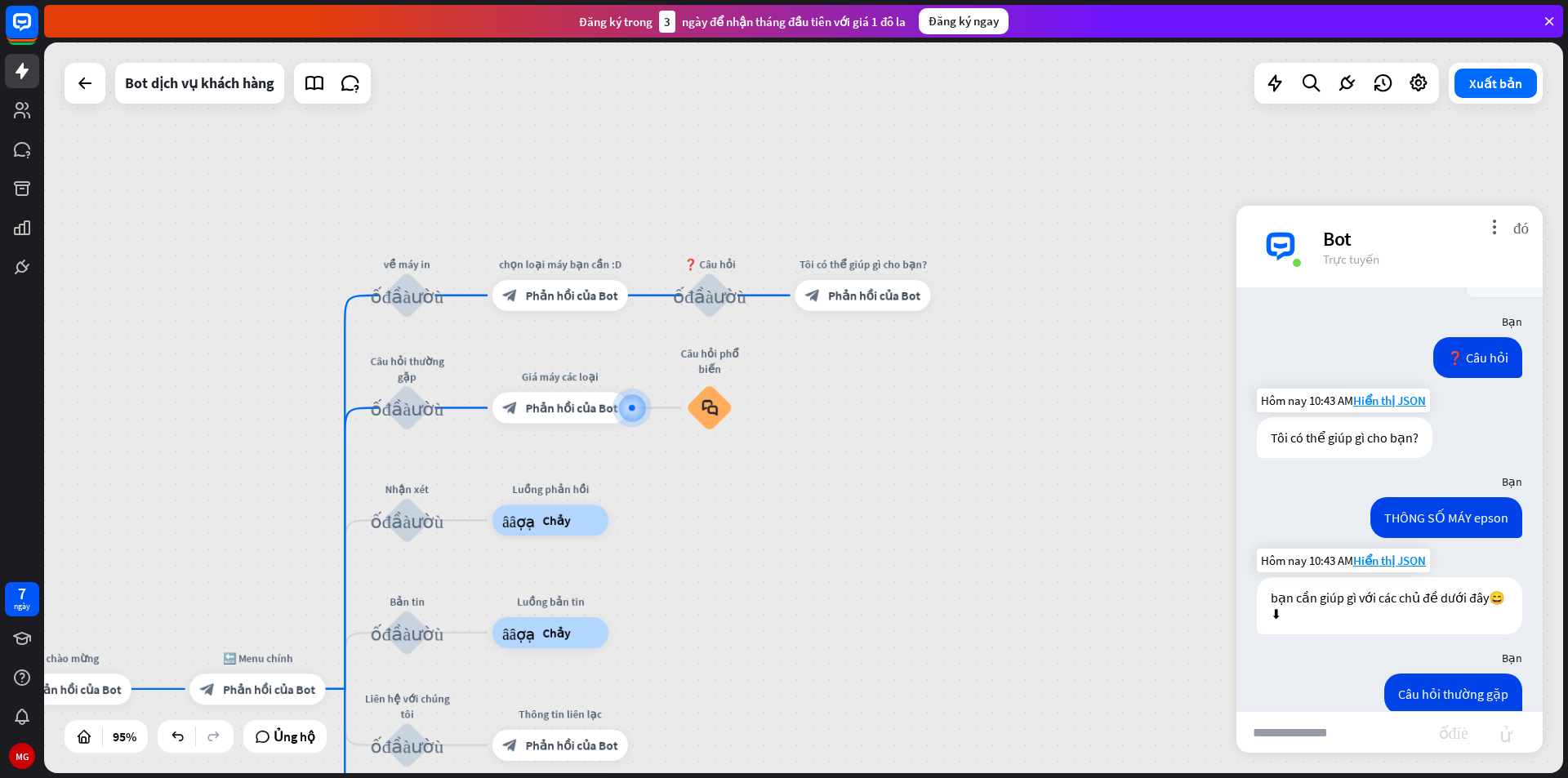
scroll to position [659, 0]
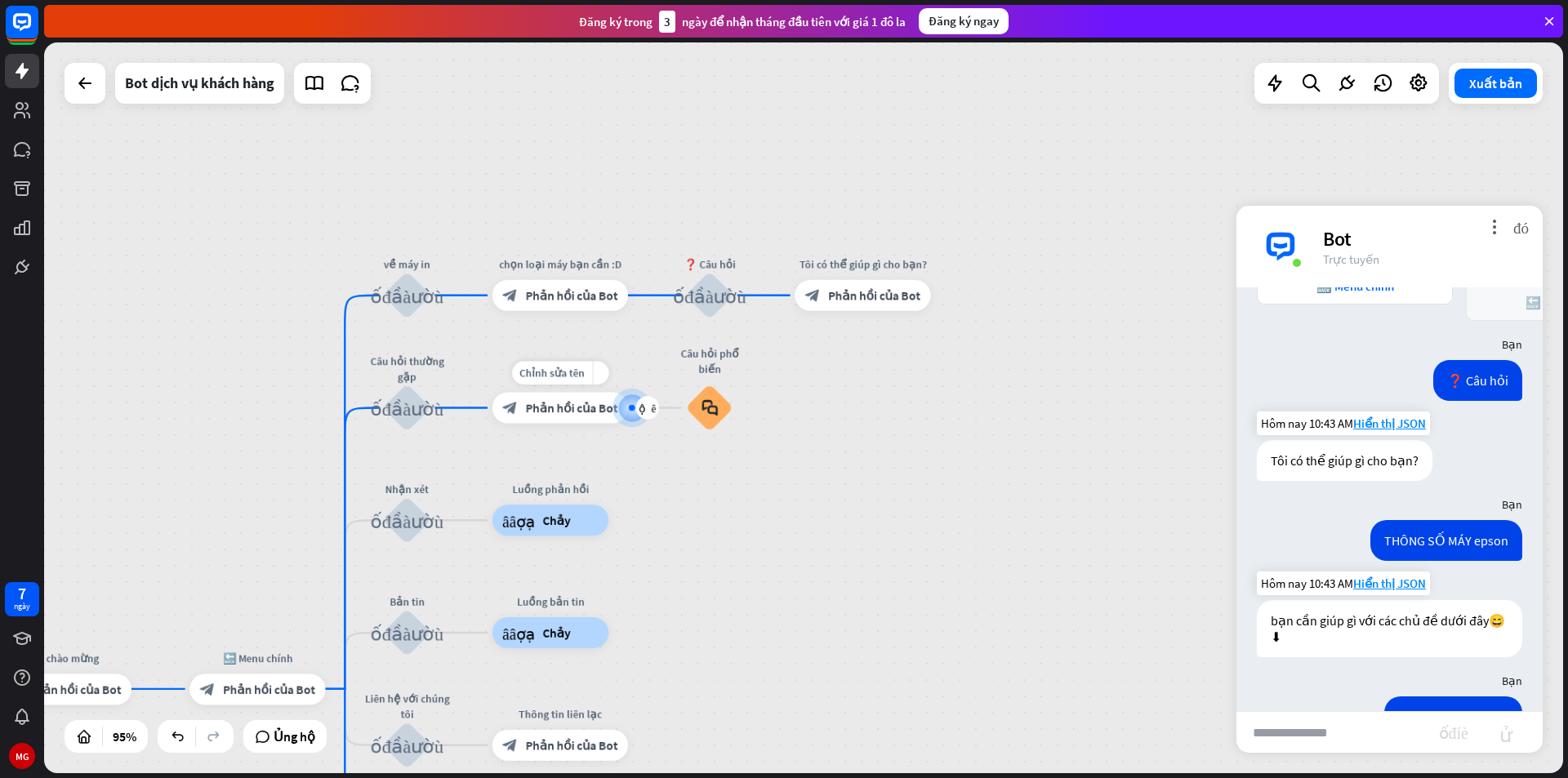
click at [594, 405] on font "Phản hồi của Bot" at bounding box center [572, 408] width 92 height 16
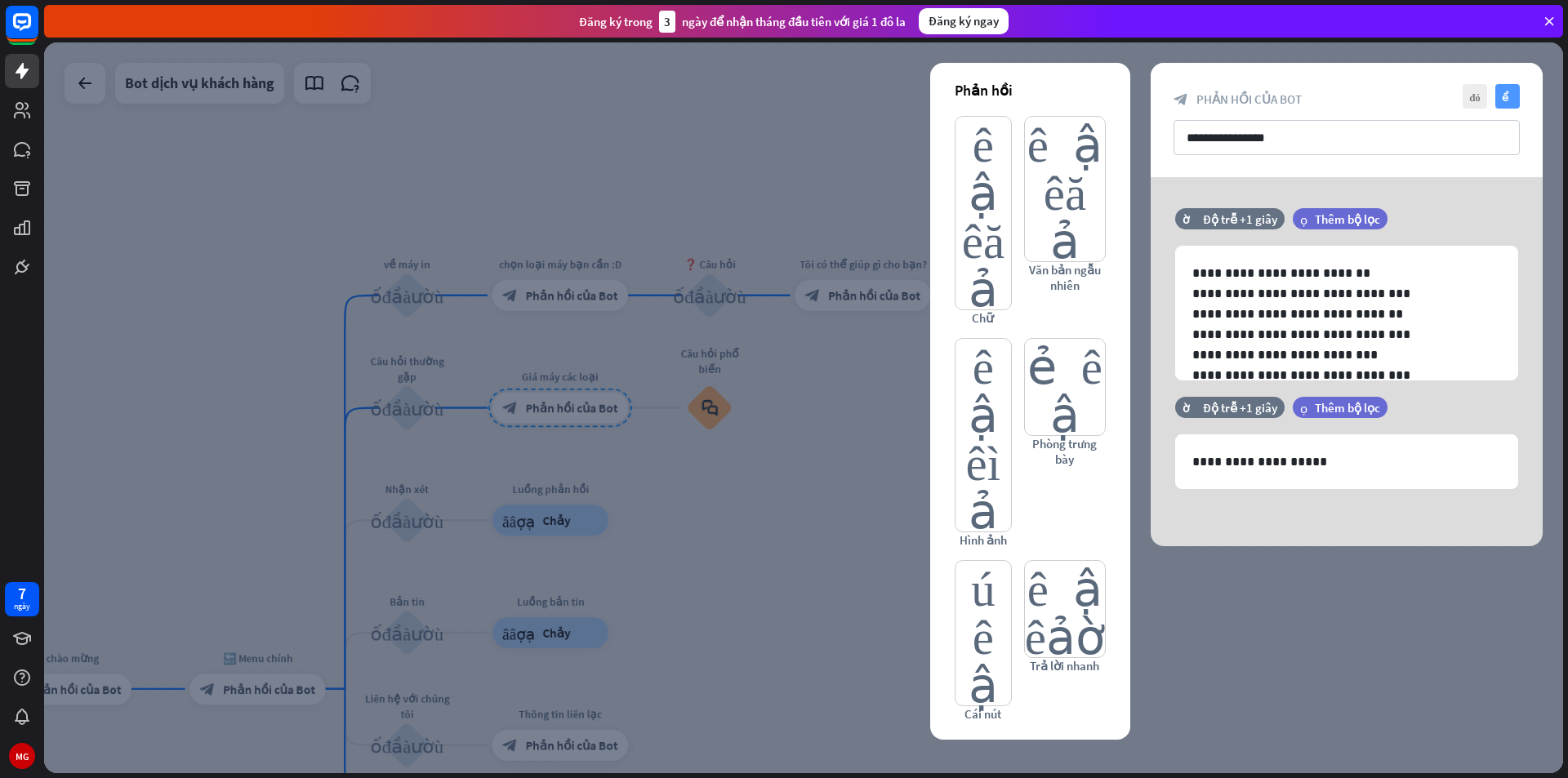
click at [1501, 93] on font "kiểm tra" at bounding box center [1507, 96] width 13 height 11
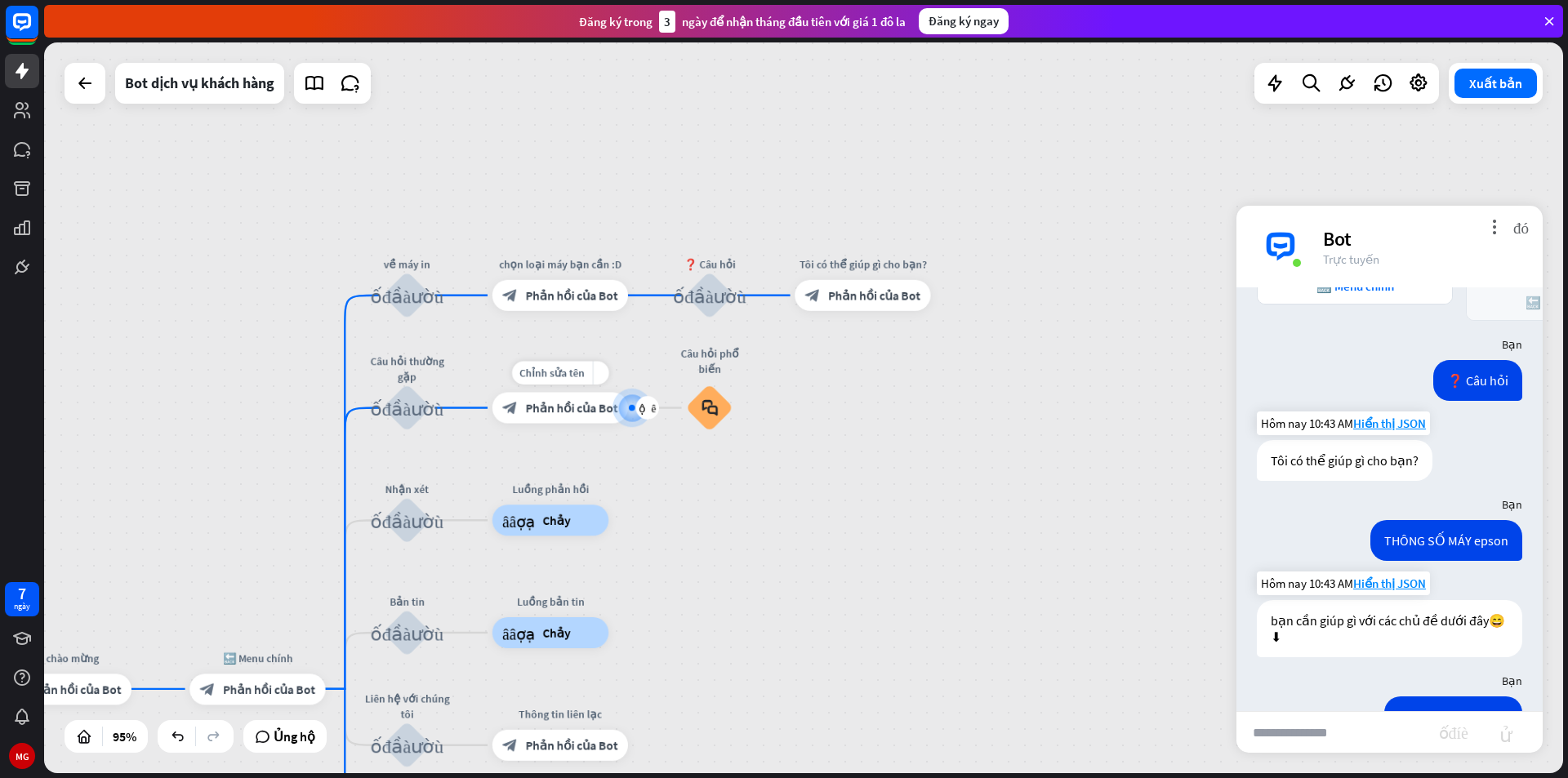
click at [576, 416] on font "Phản hồi của Bot" at bounding box center [572, 408] width 92 height 16
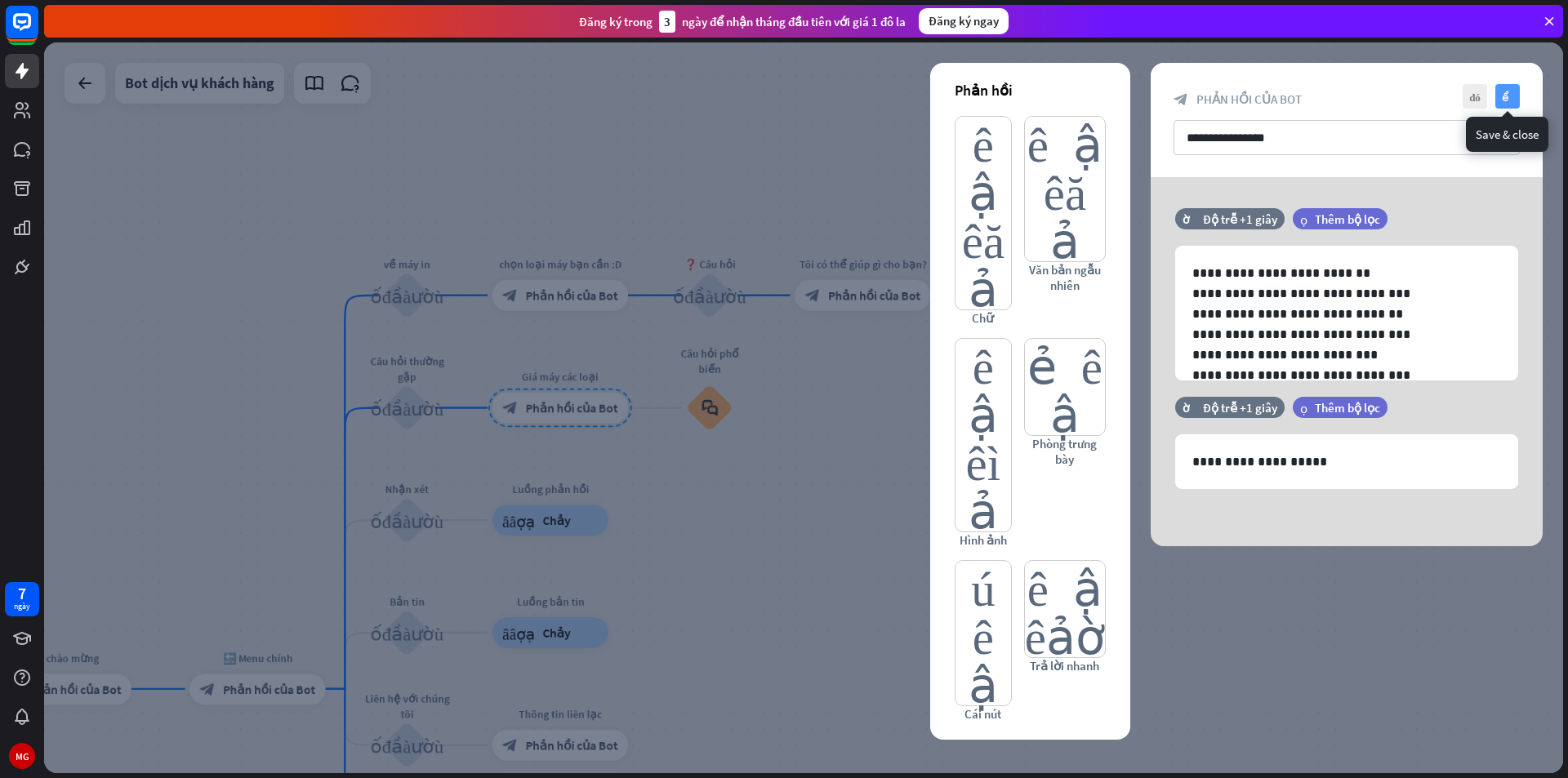
click at [1512, 94] on font "kiểm tra" at bounding box center [1507, 96] width 13 height 11
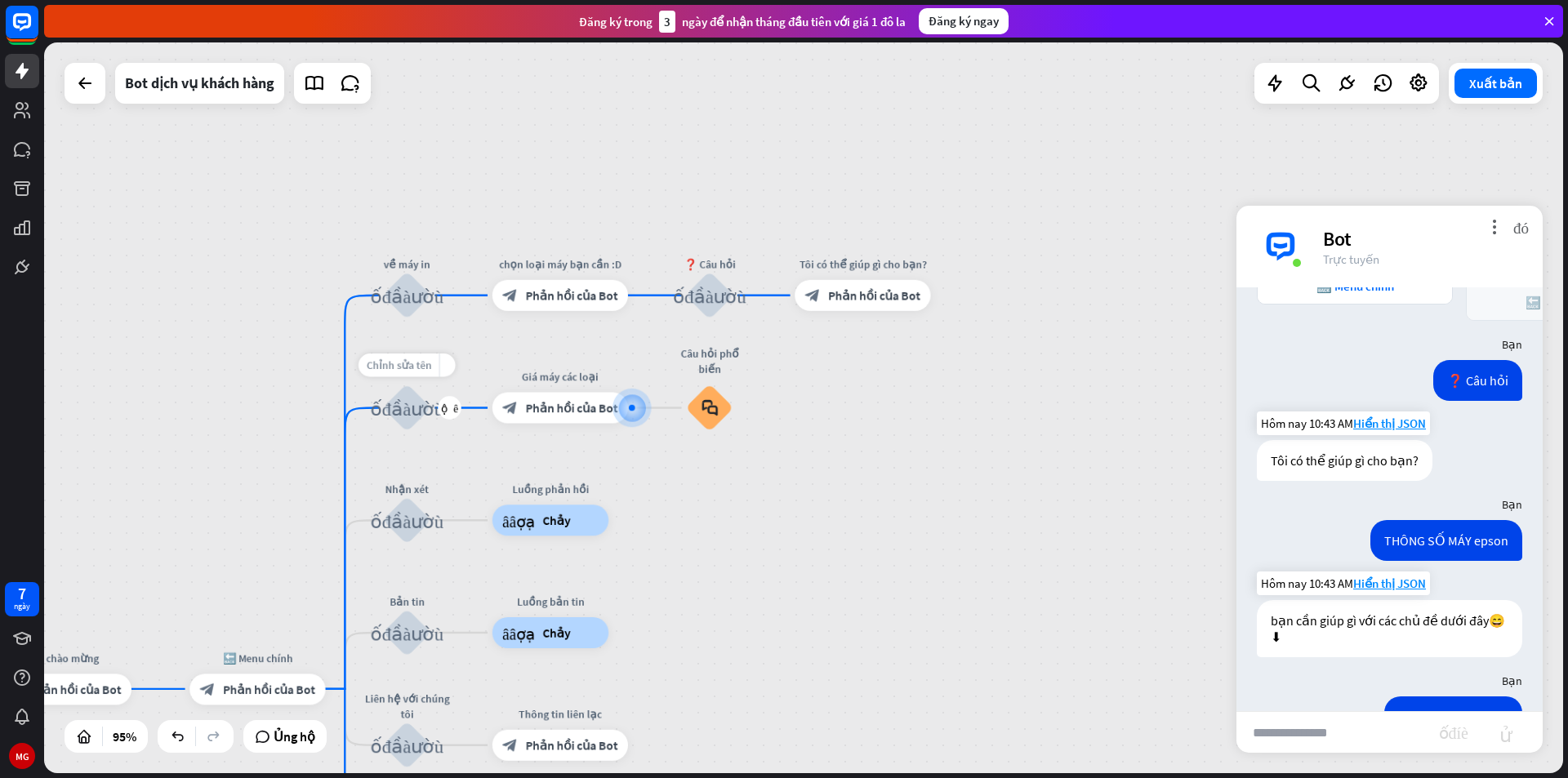
click at [410, 361] on font "Chỉnh sửa tên" at bounding box center [398, 365] width 66 height 14
type input "*"
type input "**********"
click at [397, 412] on font "khối_đầu_vào_người_dùng" at bounding box center [406, 407] width 73 height 20
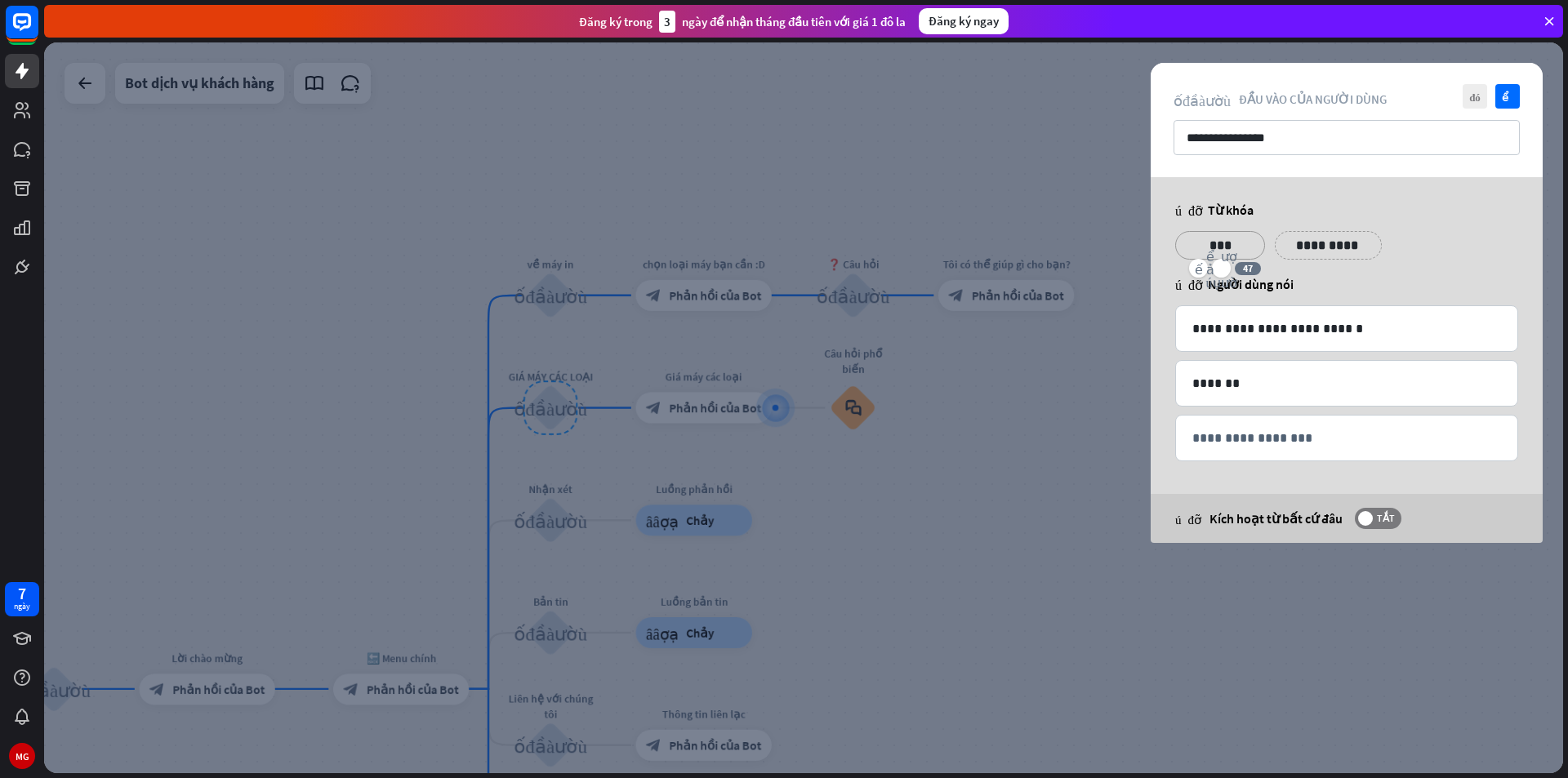
click at [1236, 243] on p "***" at bounding box center [1220, 245] width 66 height 21
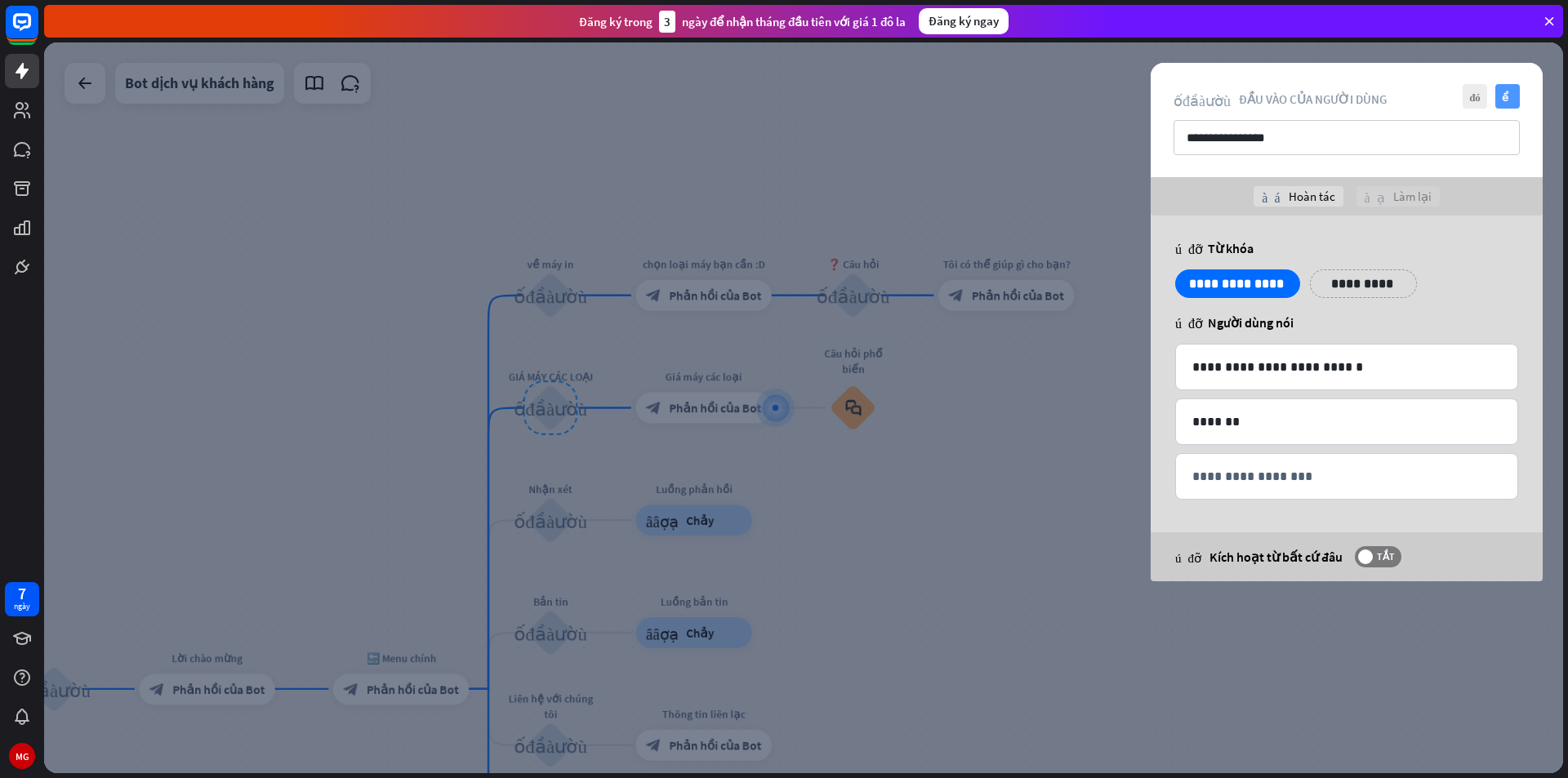
click at [1500, 94] on icon "kiểm tra" at bounding box center [1507, 96] width 24 height 24
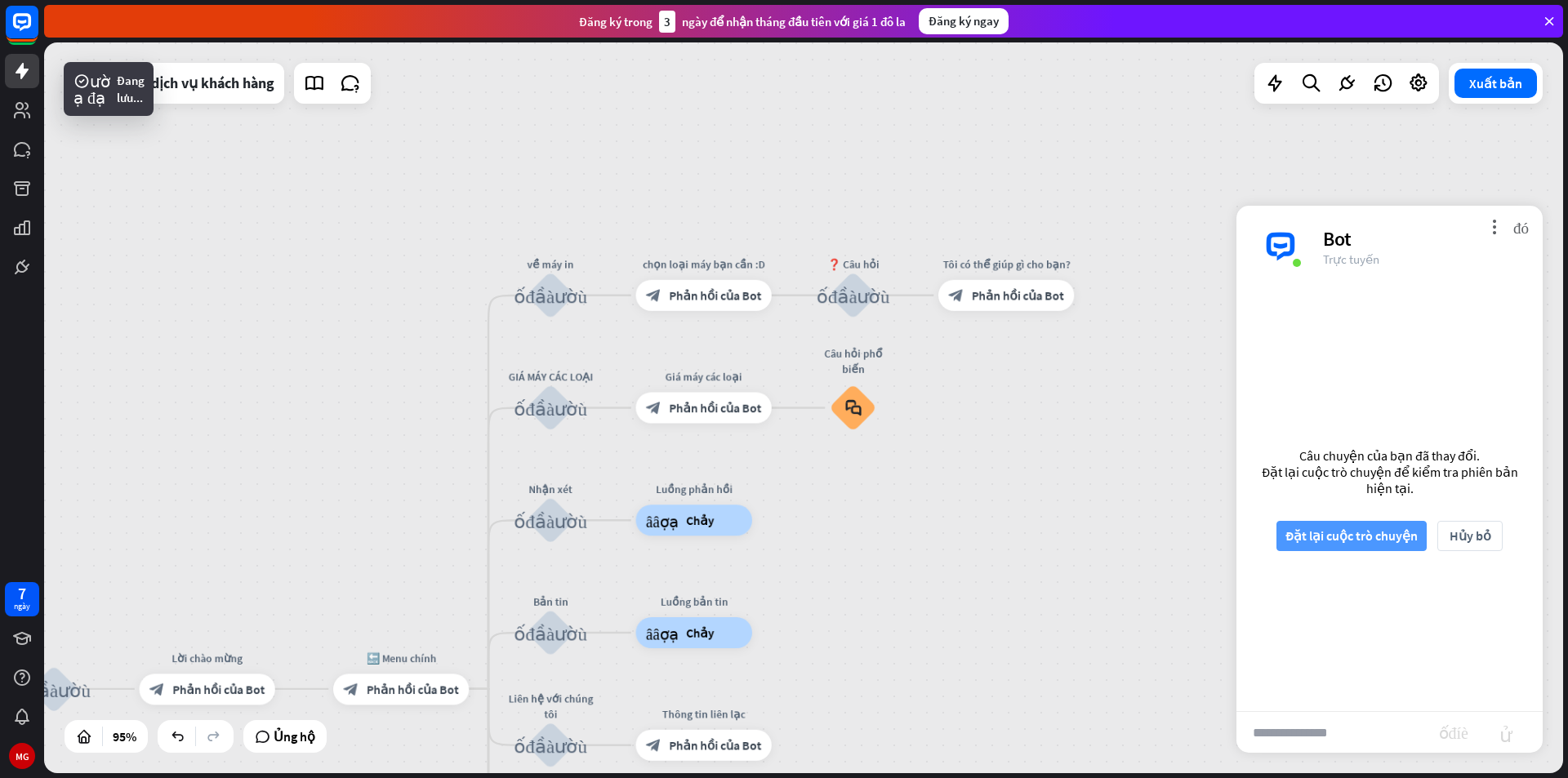
click at [1376, 539] on font "Đặt lại cuộc trò chuyện" at bounding box center [1351, 535] width 132 height 17
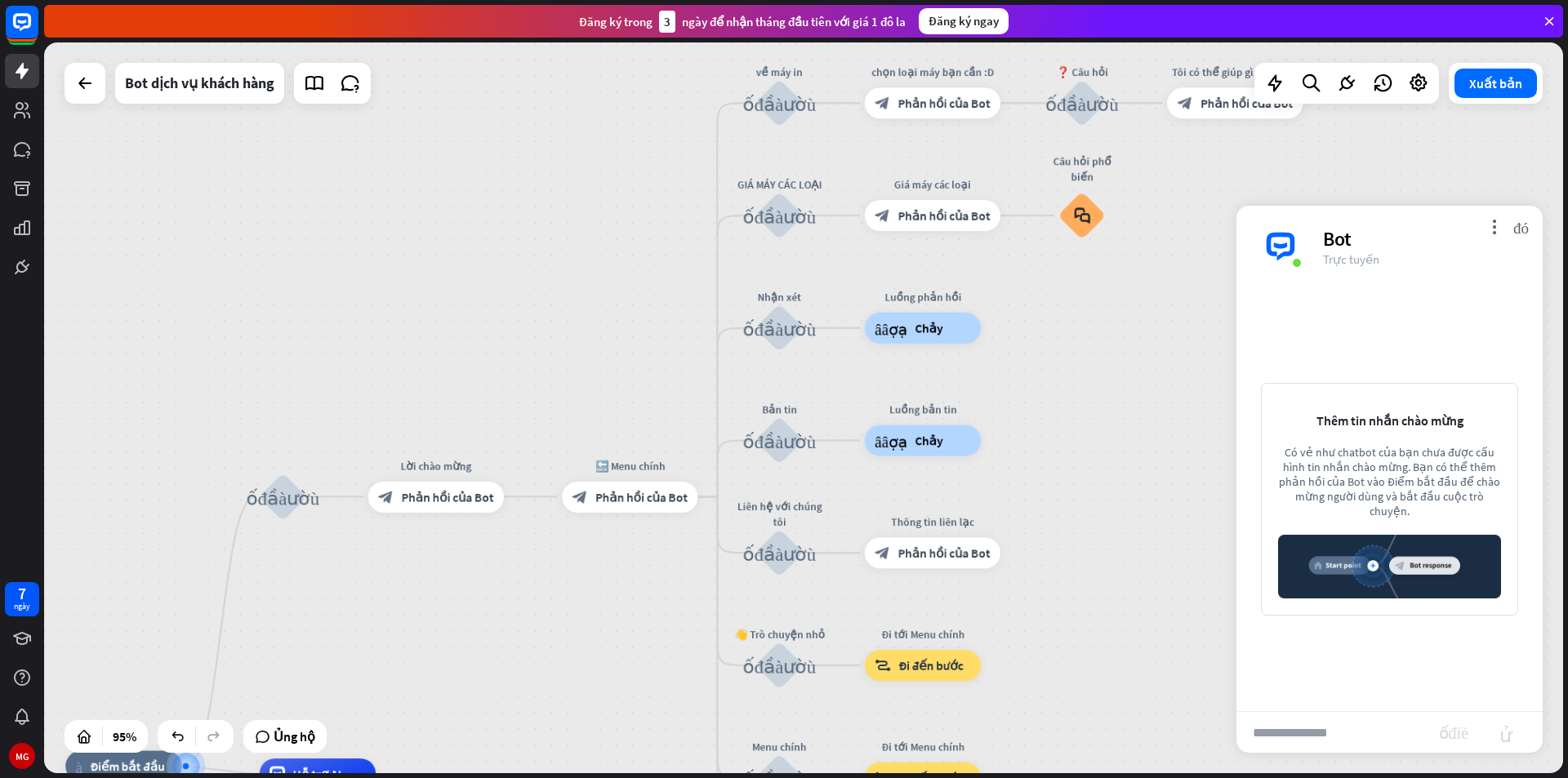
click at [1327, 732] on input "text" at bounding box center [1337, 733] width 203 height 41
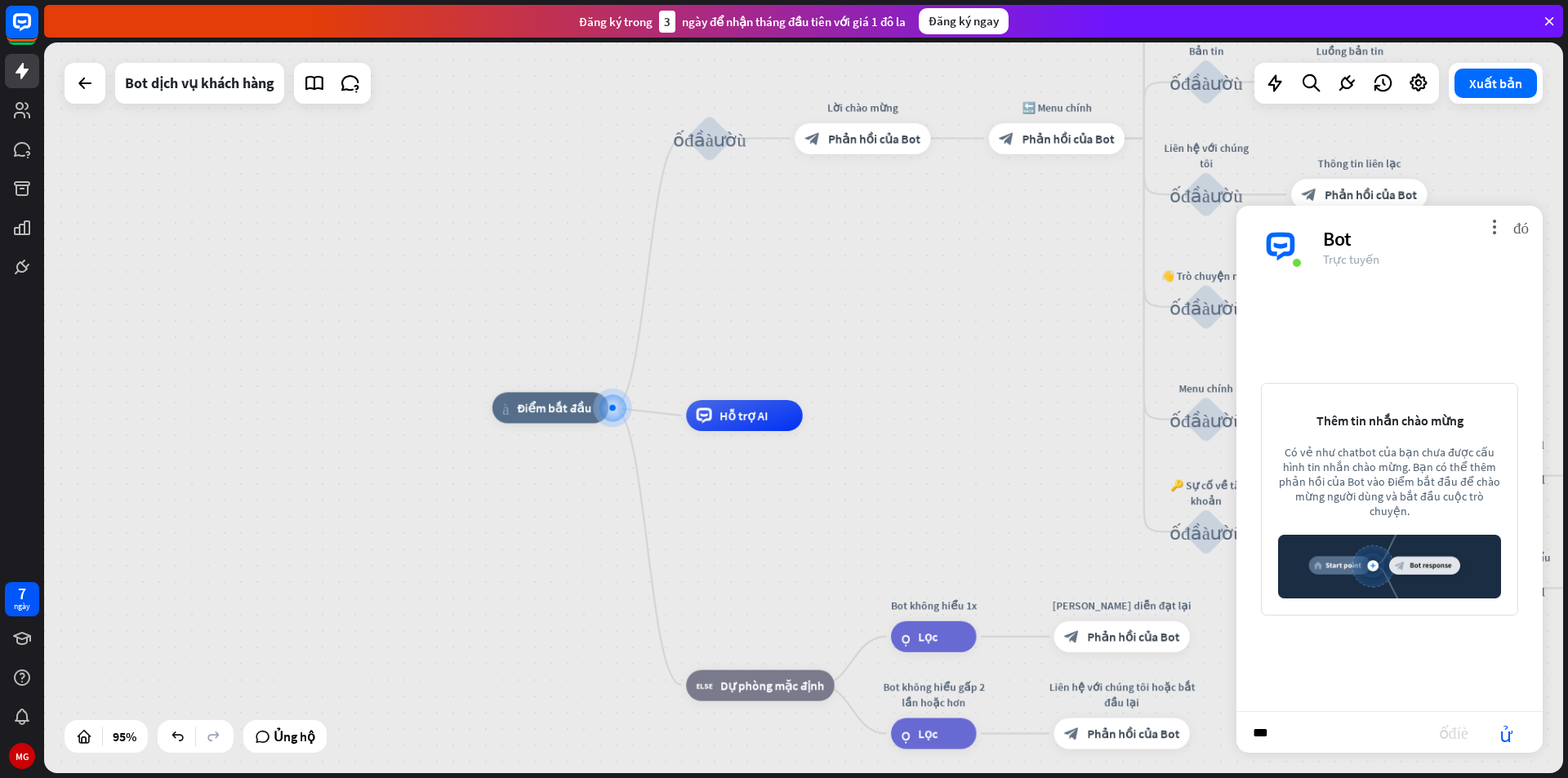
type input "****"
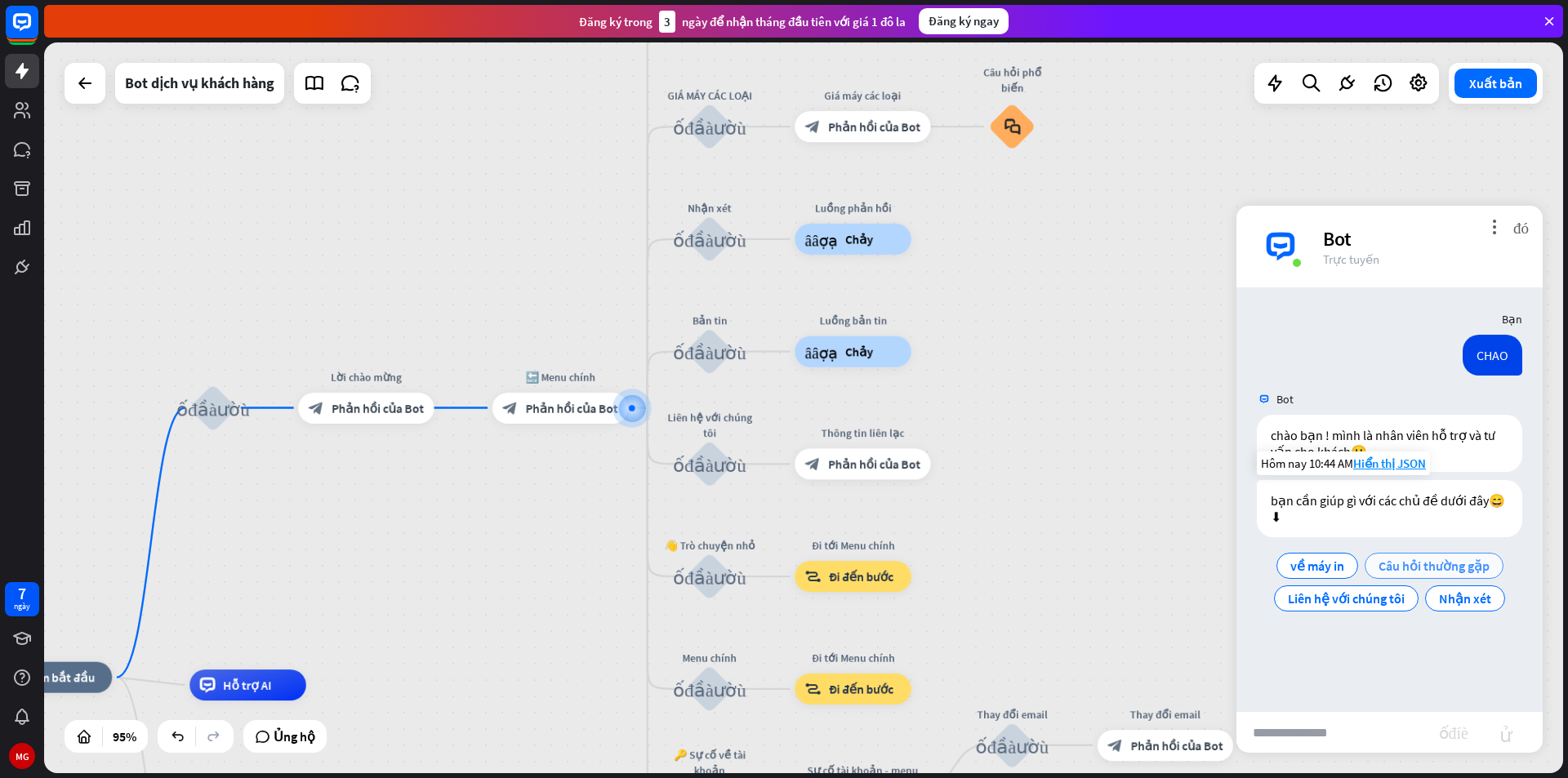
click at [1432, 570] on font "Câu hỏi thường gặp" at bounding box center [1433, 566] width 111 height 17
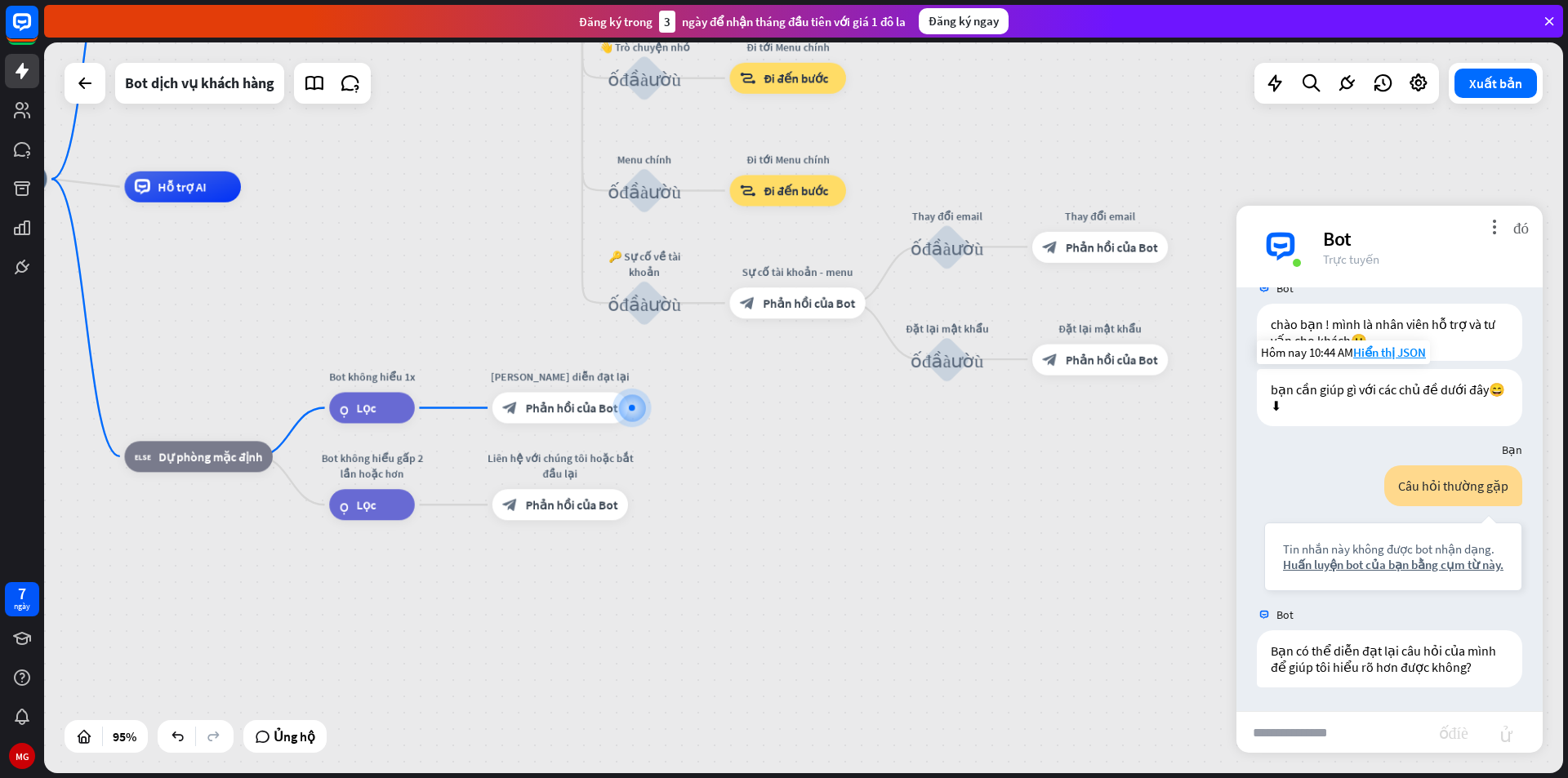
scroll to position [127, 0]
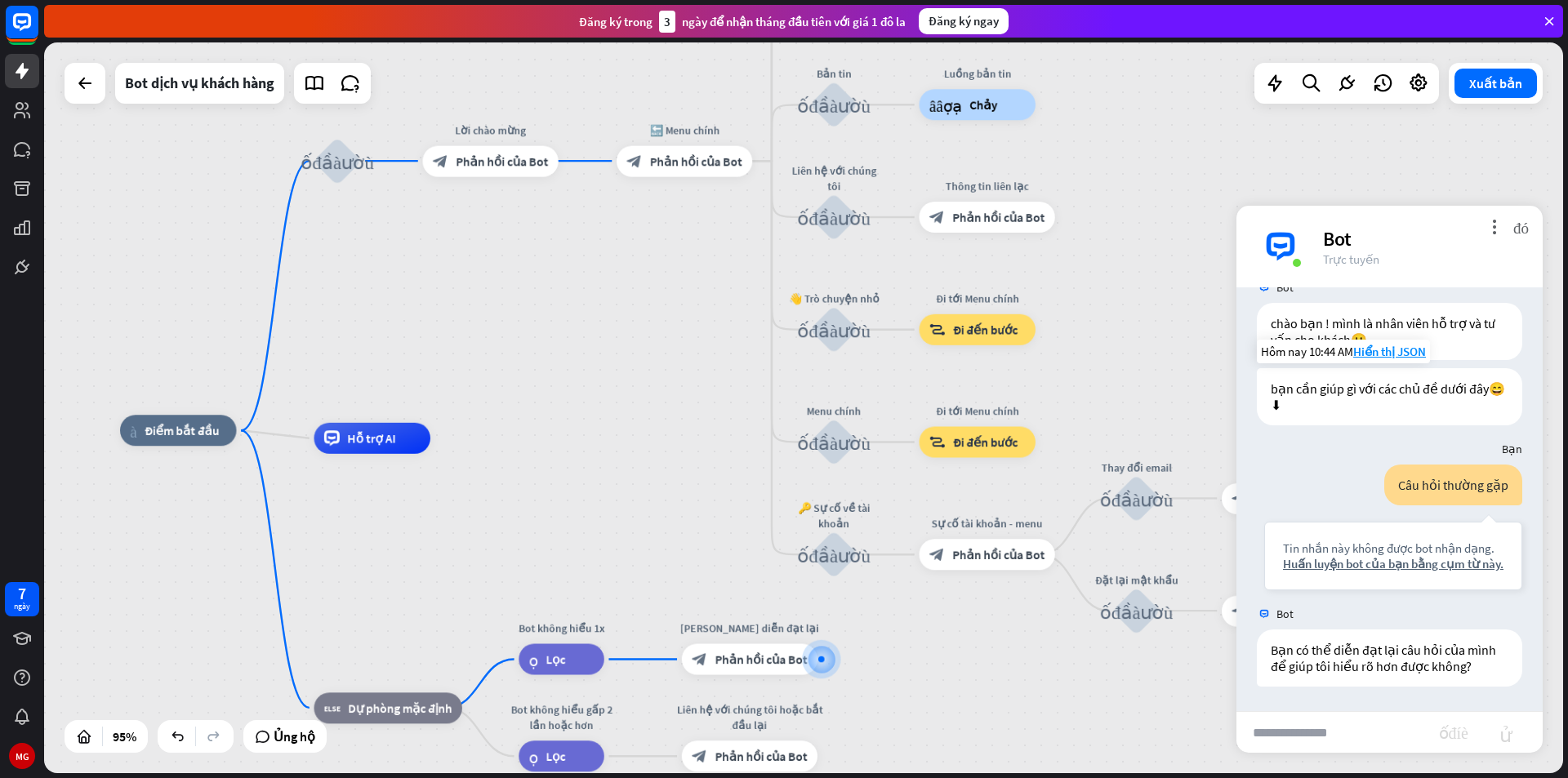
drag, startPoint x: 744, startPoint y: 387, endPoint x: 934, endPoint y: 638, distance: 314.8
click at [934, 638] on div "nhà_2 Điểm bắt đầu khối_đầu_vào_người_dùng Lời chào mừng block_bot_response Phả…" at bounding box center [842, 777] width 1443 height 694
click at [716, 170] on div "block_bot_response Phản hồi của Bot" at bounding box center [684, 161] width 136 height 31
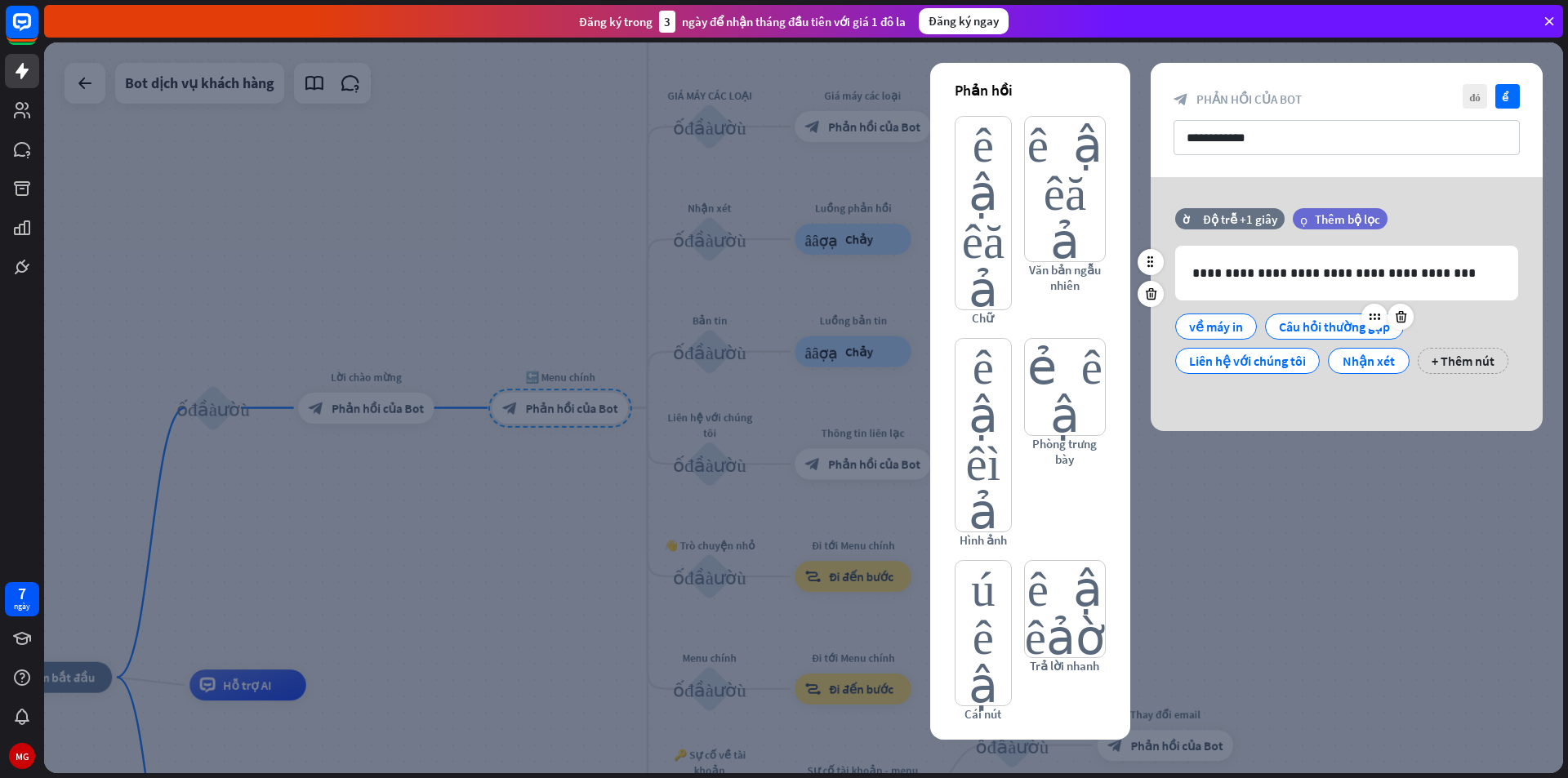
click at [1332, 328] on font "Câu hỏi thường gặp" at bounding box center [1334, 326] width 111 height 17
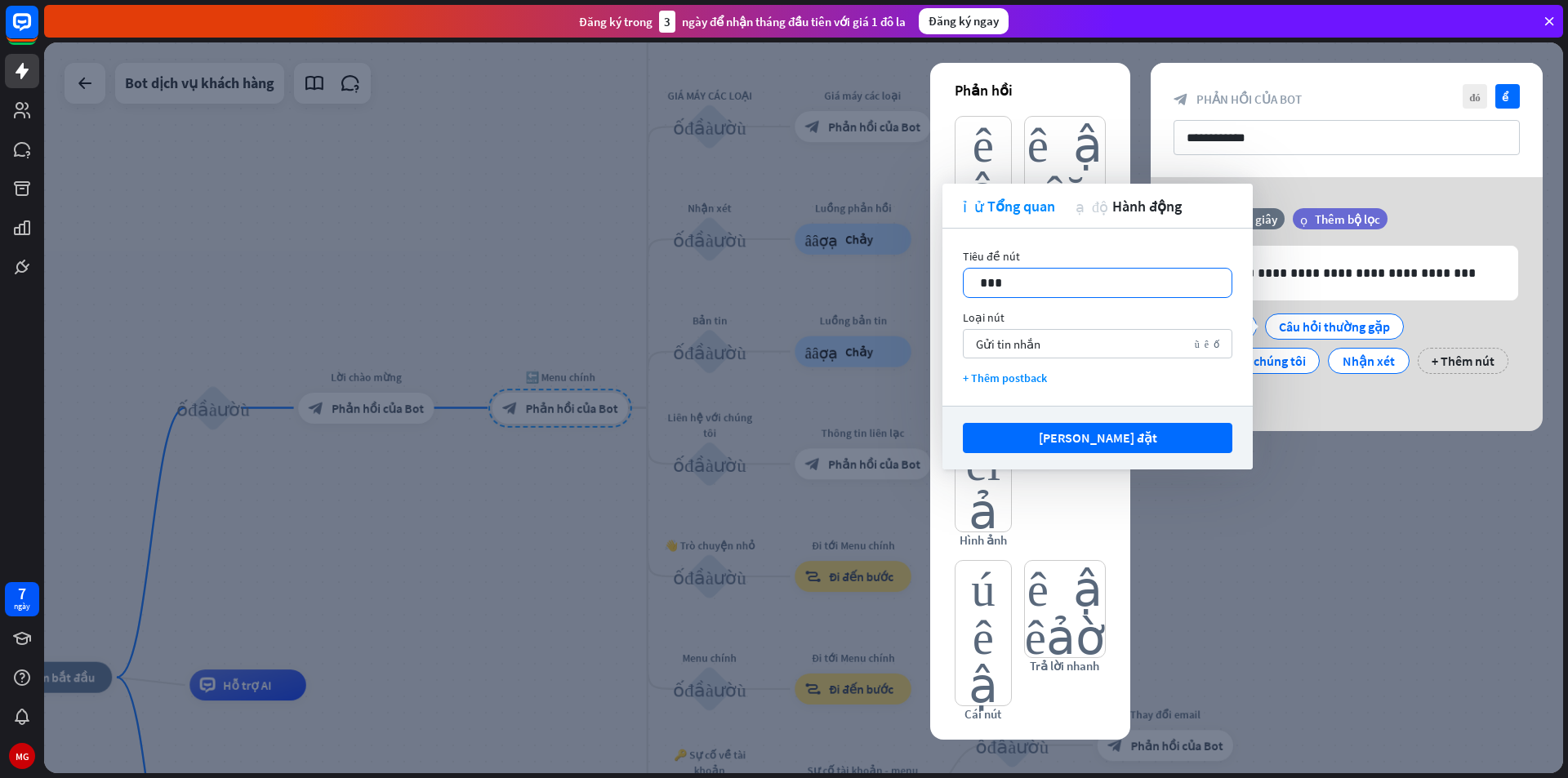
click at [1067, 288] on p "***" at bounding box center [1097, 283] width 235 height 21
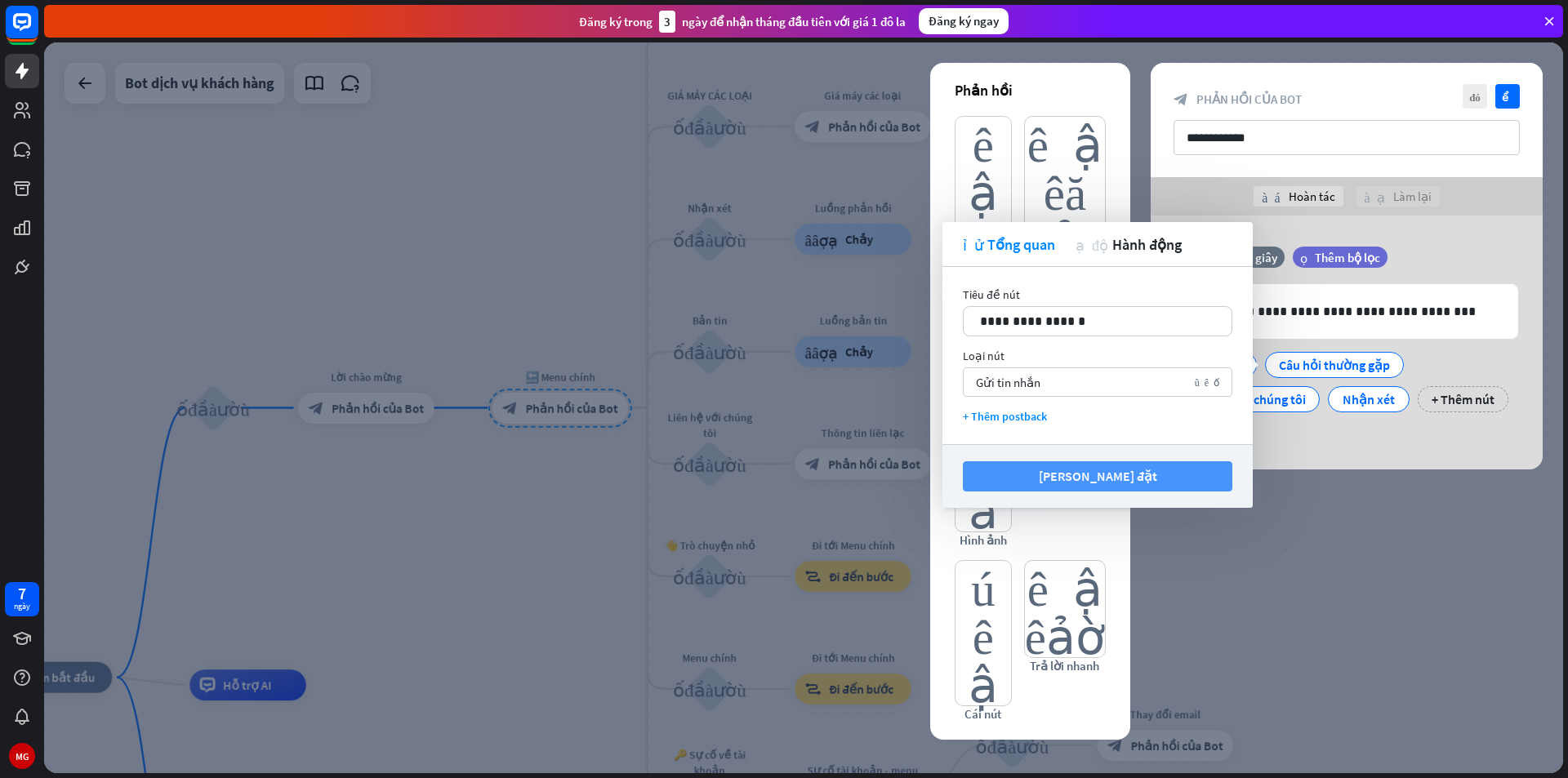
click at [1140, 467] on button "Lưu cài đặt" at bounding box center [1097, 476] width 269 height 30
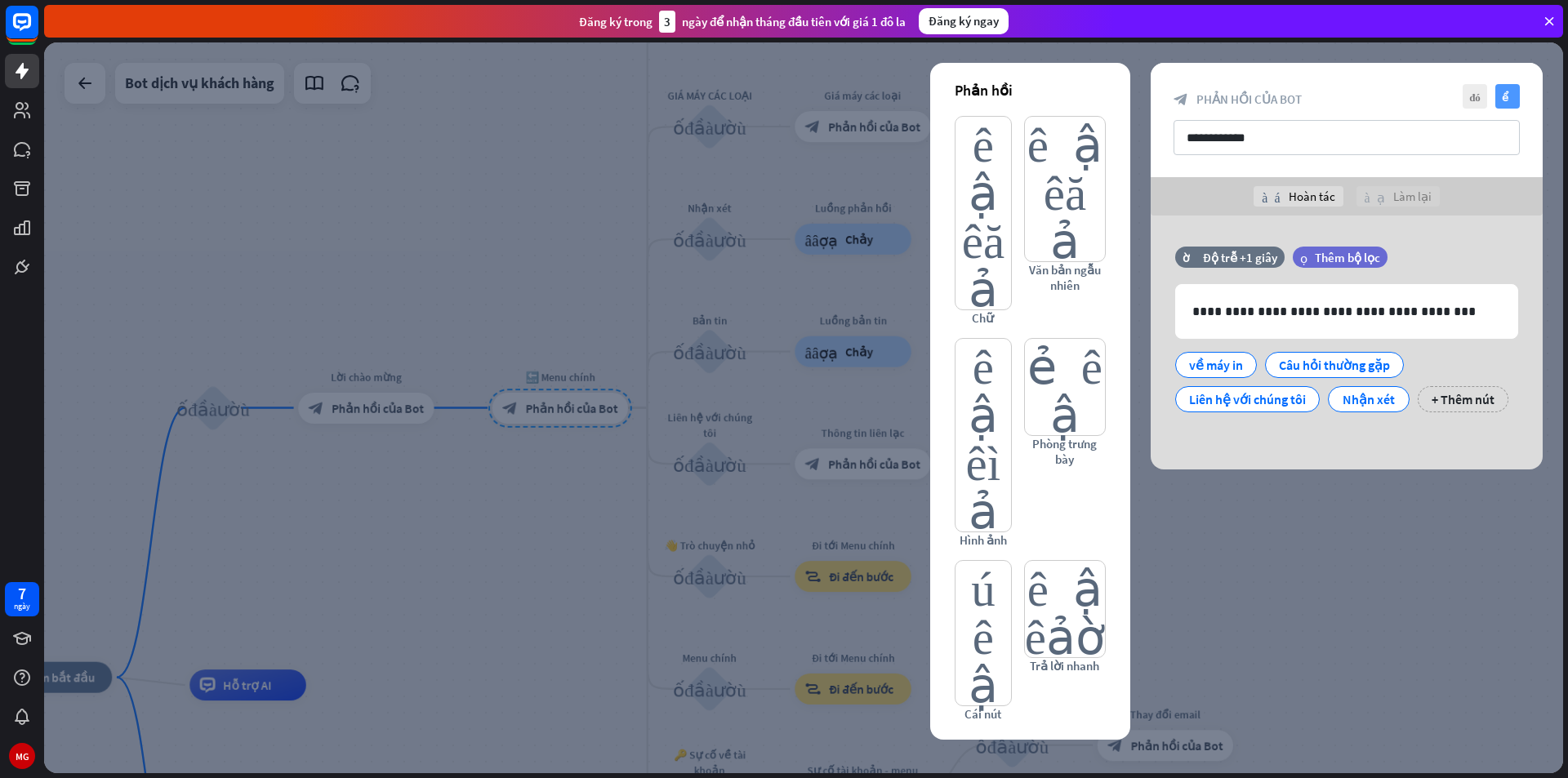
click at [1504, 84] on icon "kiểm tra" at bounding box center [1507, 96] width 24 height 24
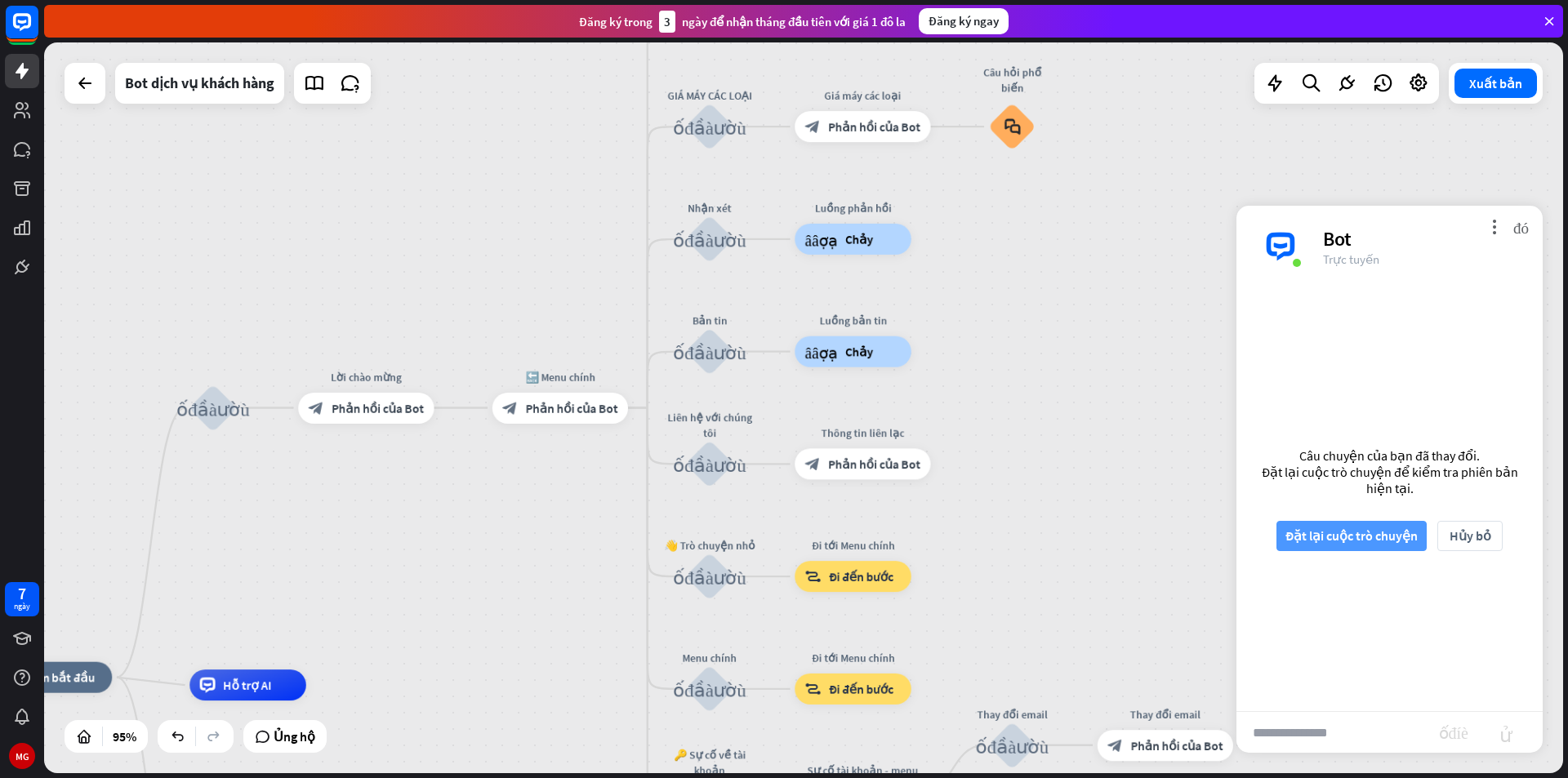
click at [1381, 540] on font "Đặt lại cuộc trò chuyện" at bounding box center [1351, 535] width 132 height 17
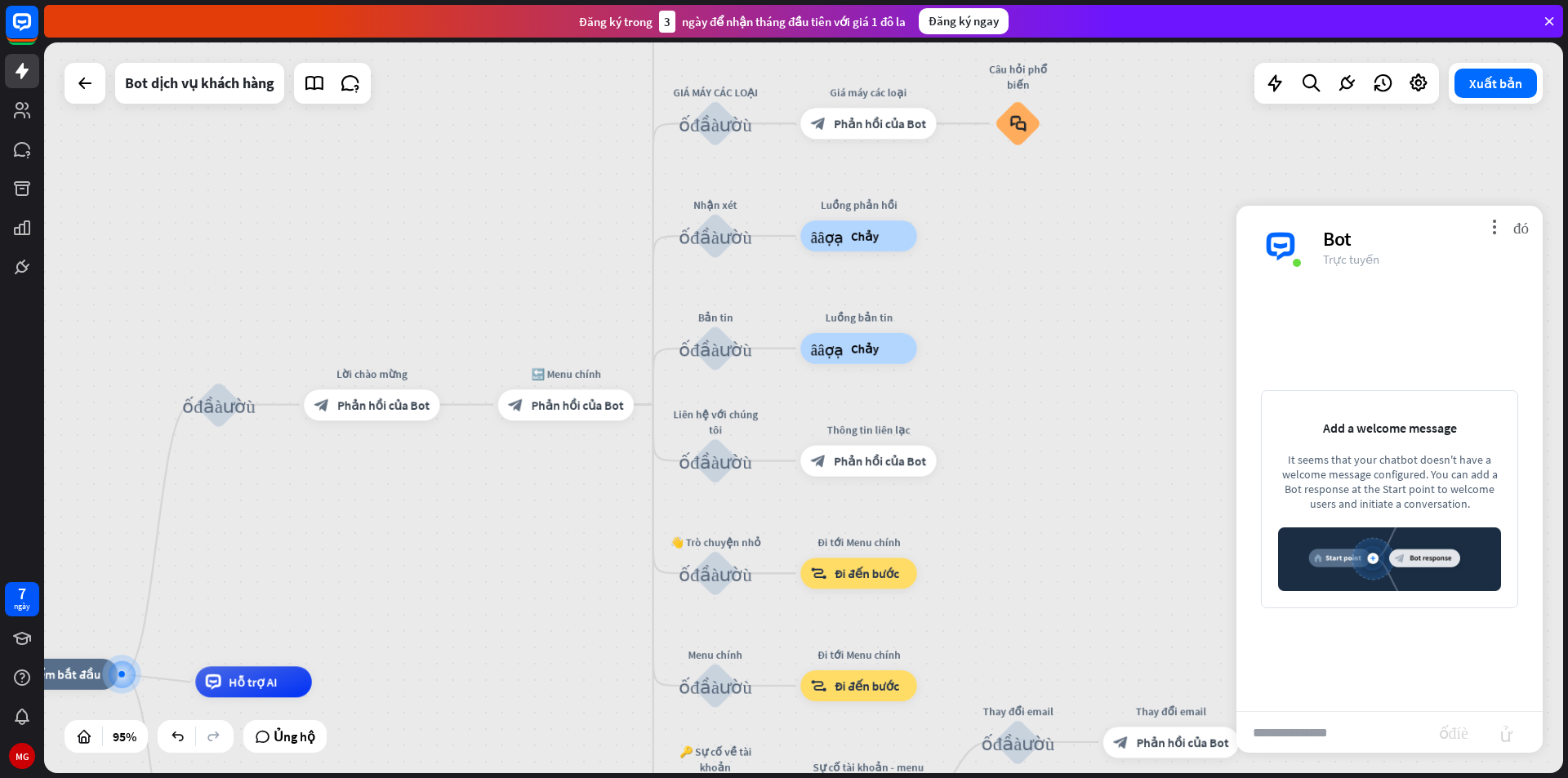
click at [1335, 721] on input "text" at bounding box center [1337, 733] width 203 height 41
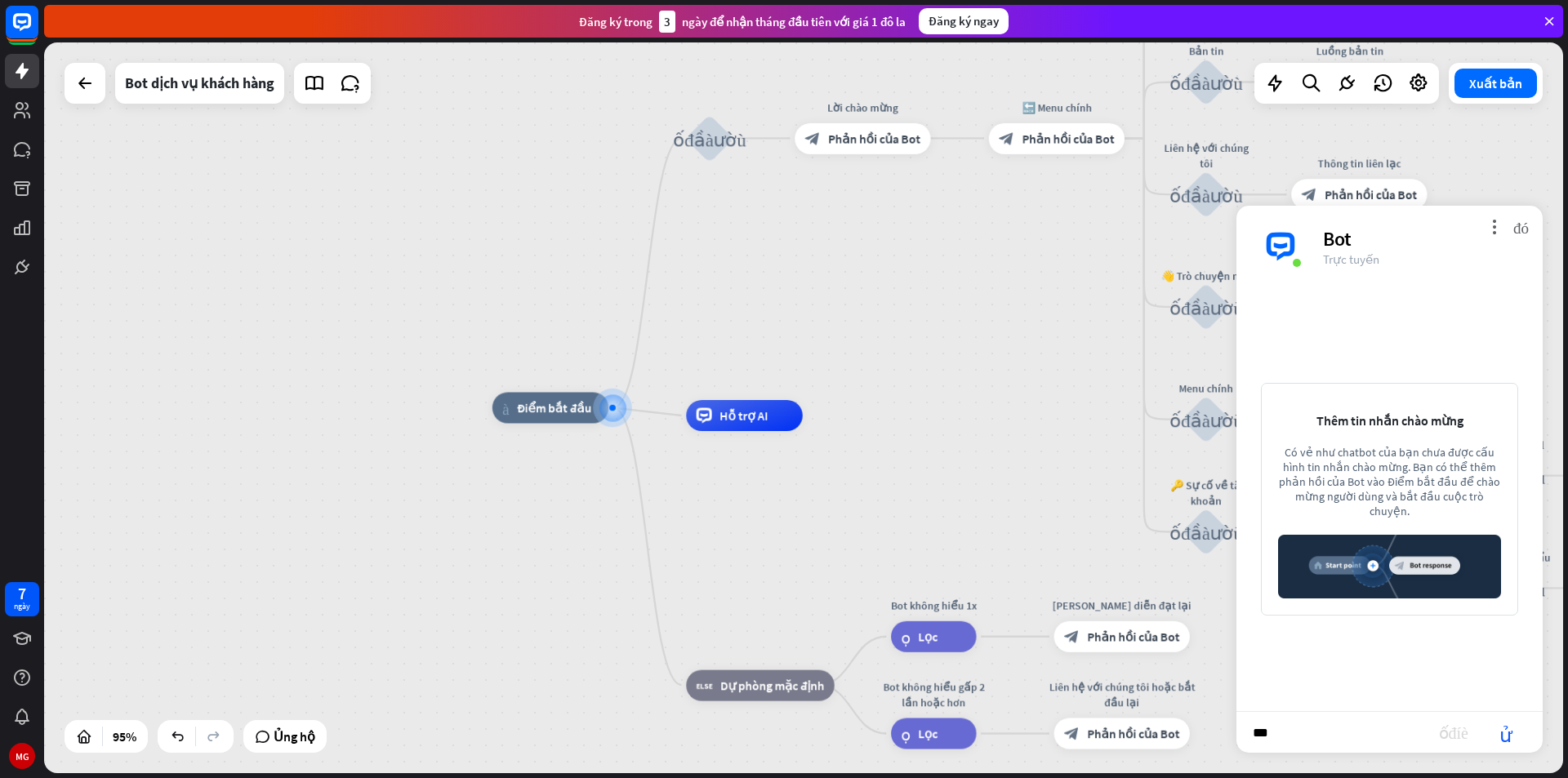
type input "****"
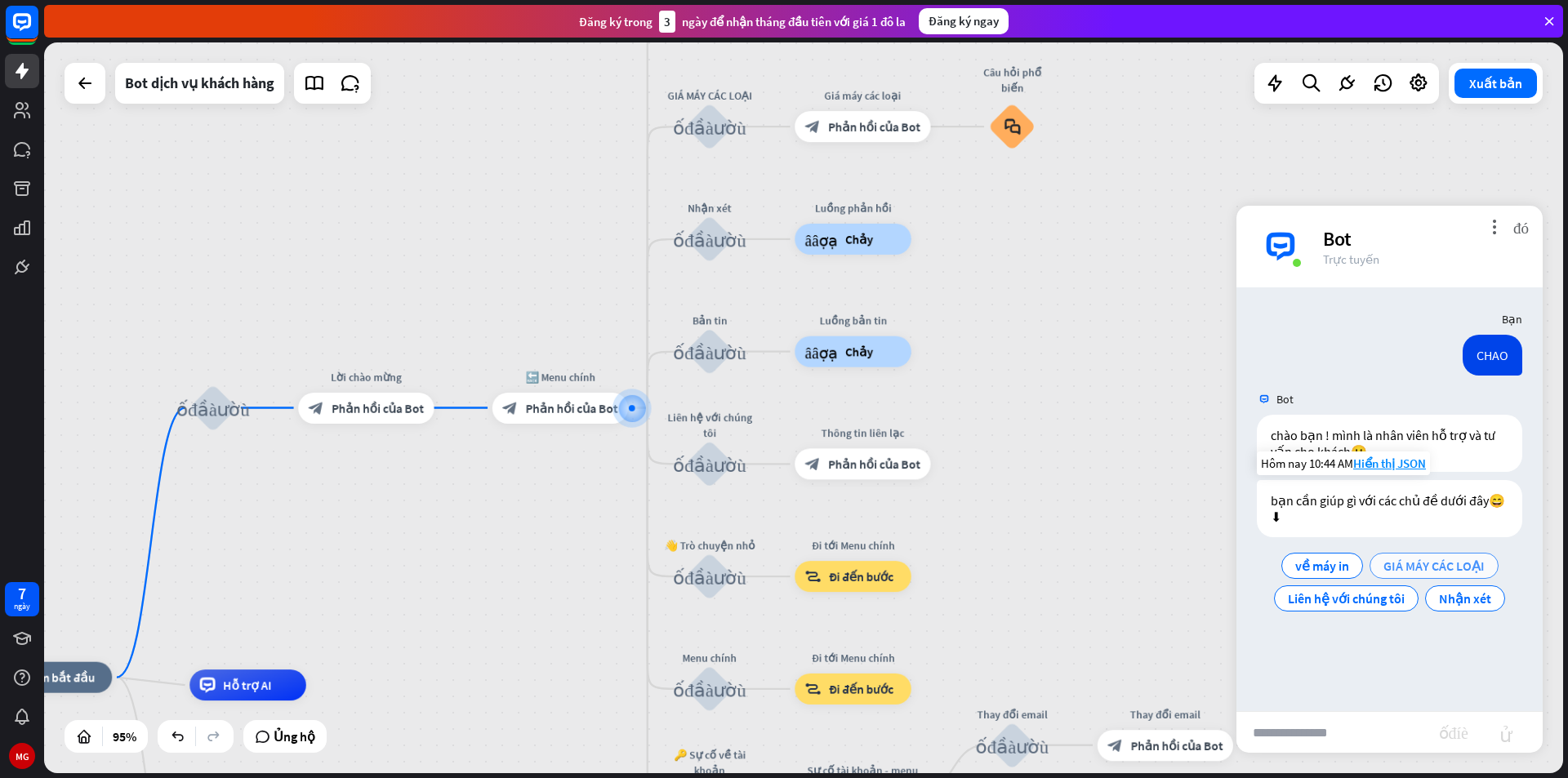
click at [1407, 572] on font "GIÁ MÁY CÁC LOẠI" at bounding box center [1433, 566] width 101 height 17
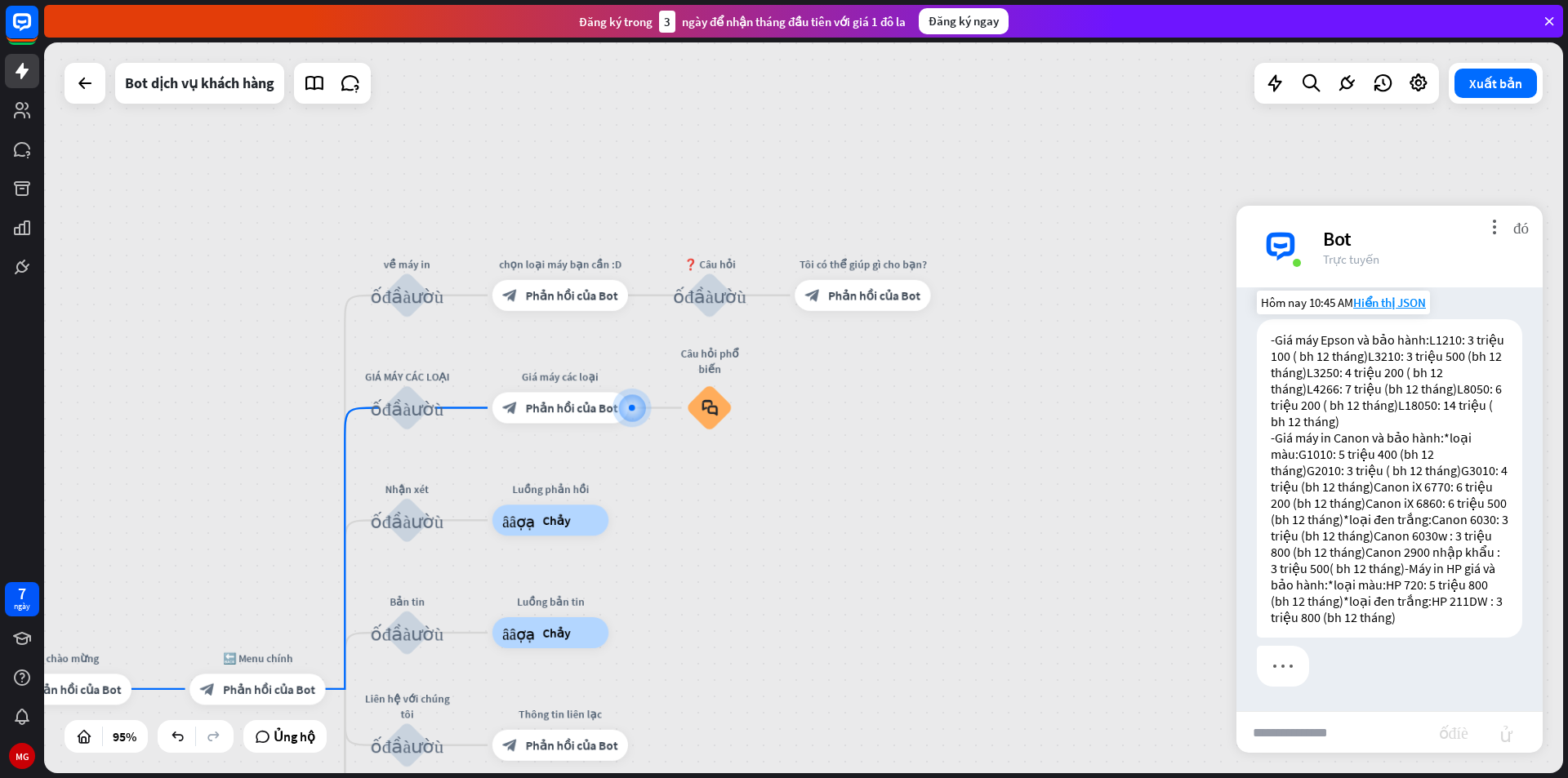
scroll to position [451, 0]
click at [1325, 740] on input "text" at bounding box center [1337, 733] width 203 height 41
type input "****"
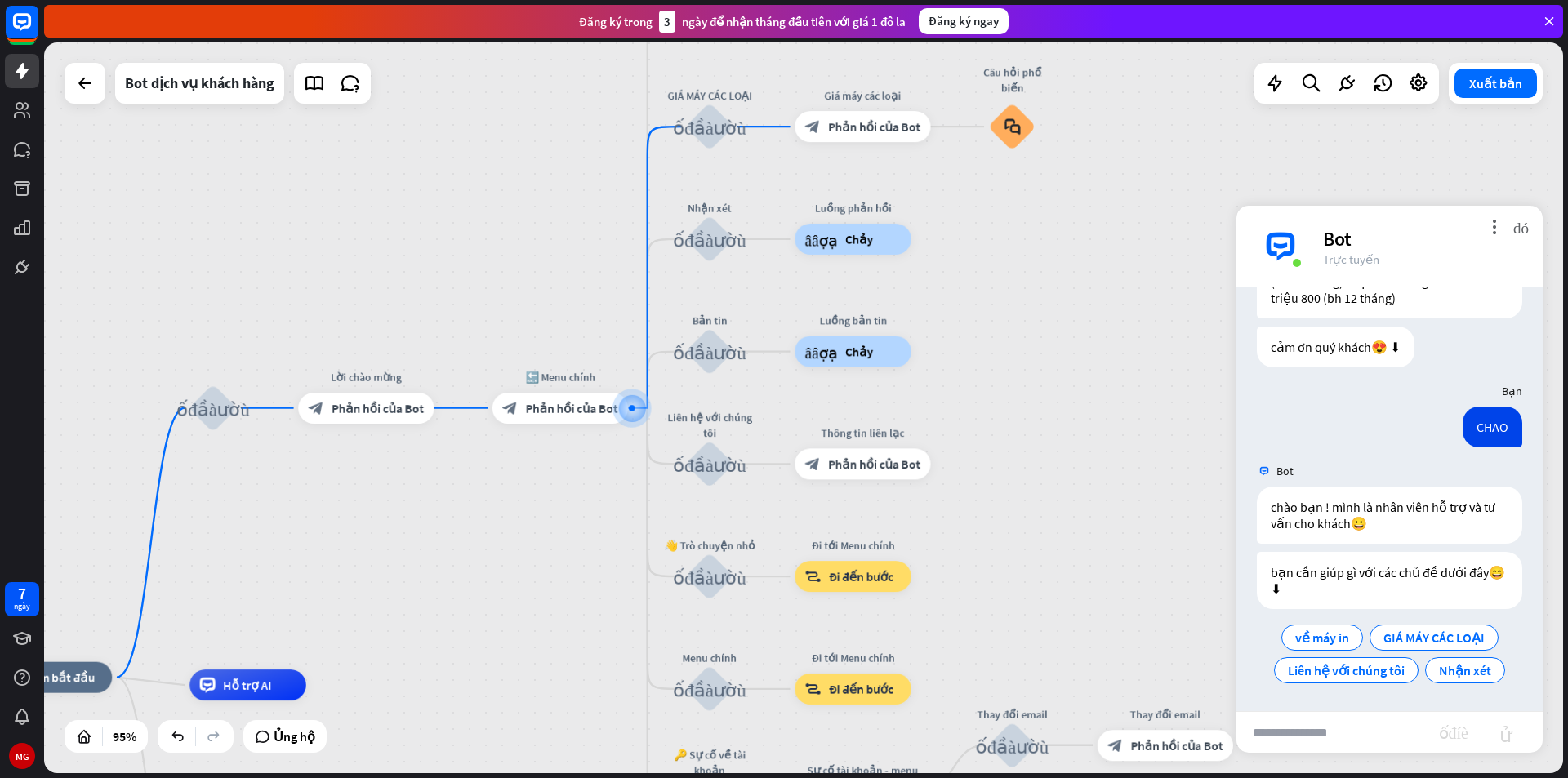
scroll to position [771, 0]
click at [1324, 638] on font "về máy in" at bounding box center [1321, 637] width 54 height 17
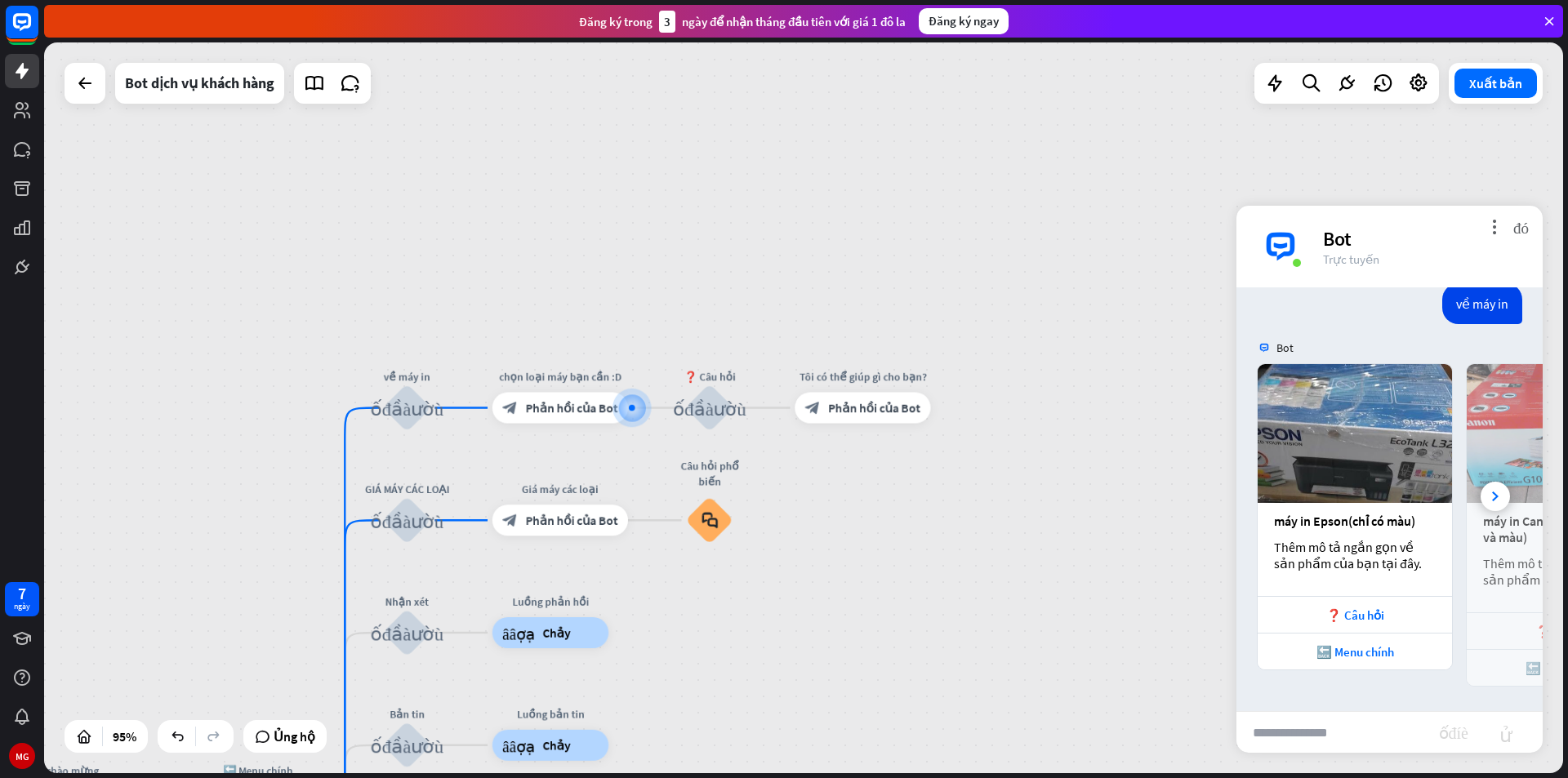
scroll to position [1136, 0]
click at [1356, 619] on font "❓ Câu hỏi" at bounding box center [1355, 616] width 58 height 16
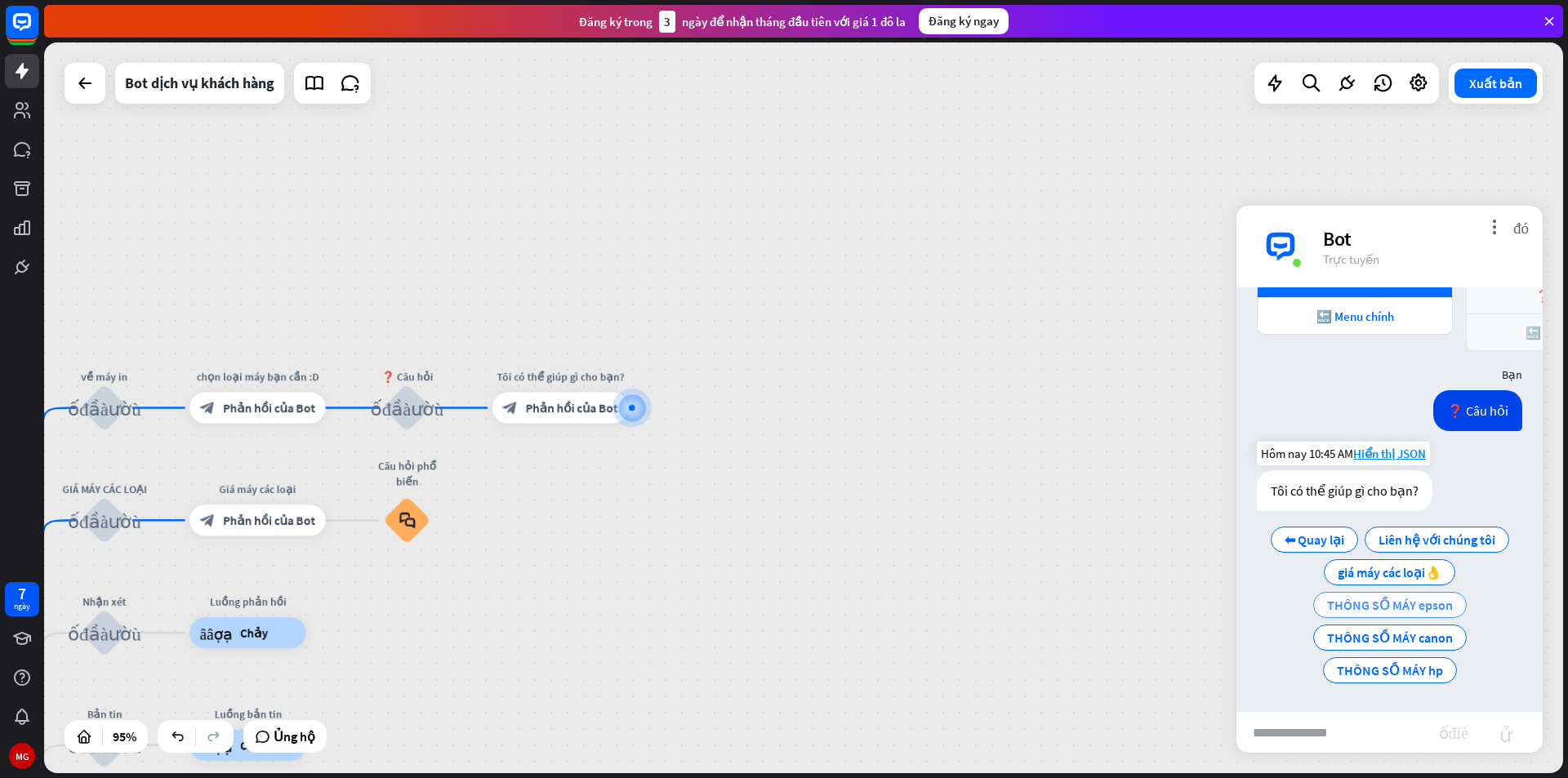
scroll to position [1471, 0]
click at [1405, 603] on font "THÔNG SỐ MÁY epson" at bounding box center [1390, 605] width 125 height 17
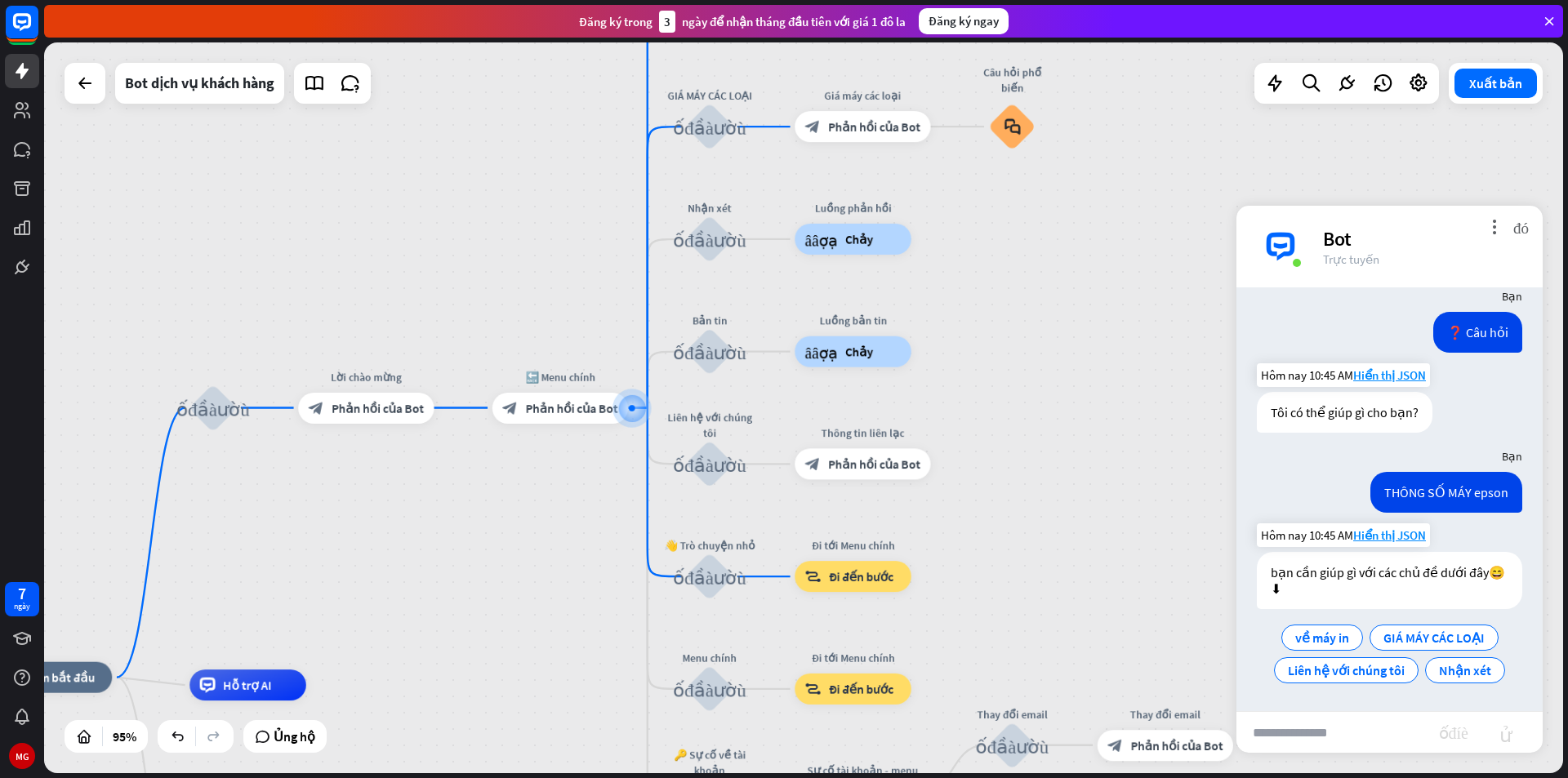
scroll to position [1550, 0]
click at [718, 428] on font "Chỉnh sửa tên" at bounding box center [701, 422] width 66 height 14
type input "*"
type input "**********"
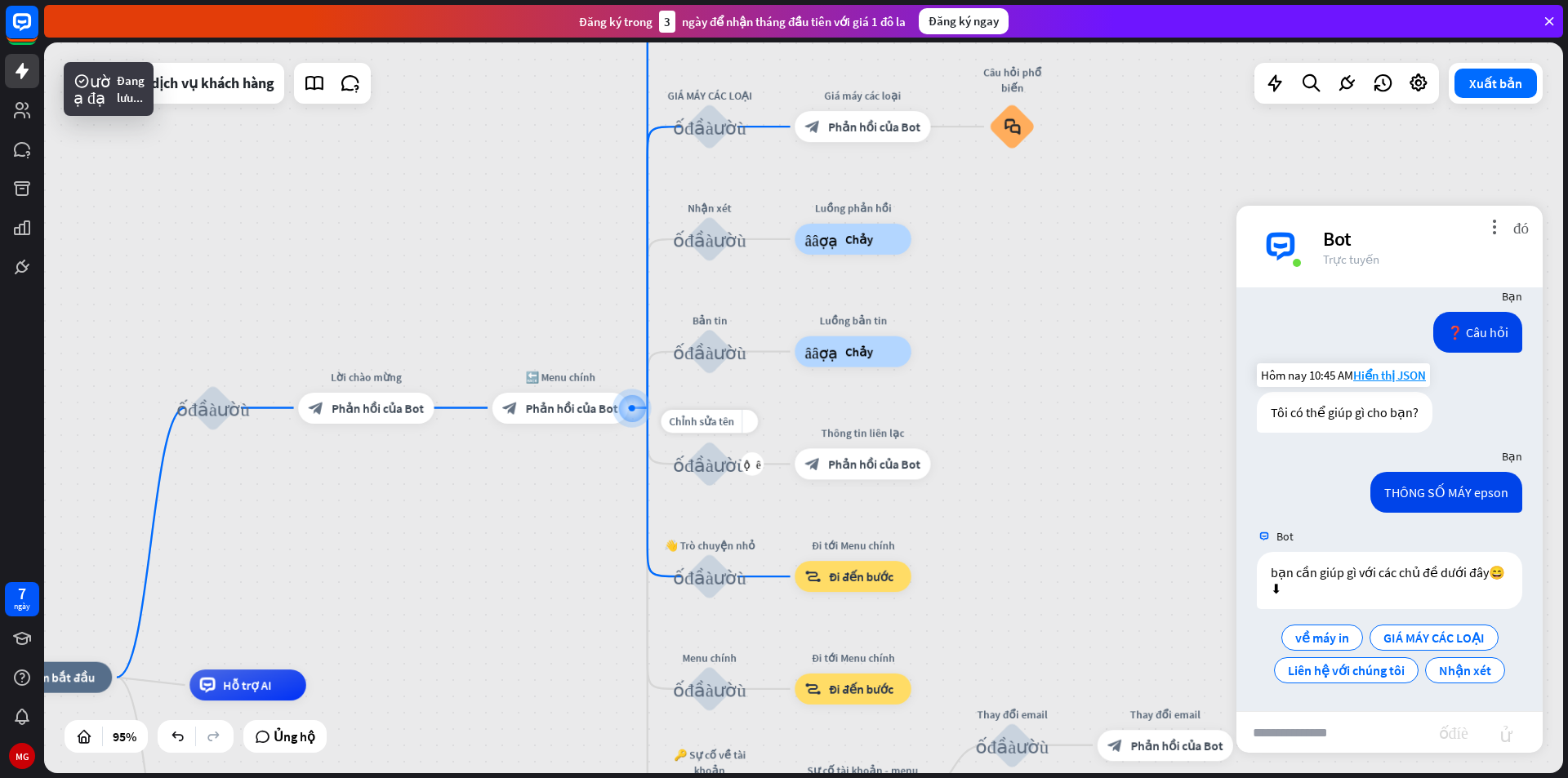
click at [717, 459] on font "khối_đầu_vào_người_dùng" at bounding box center [709, 464] width 73 height 20
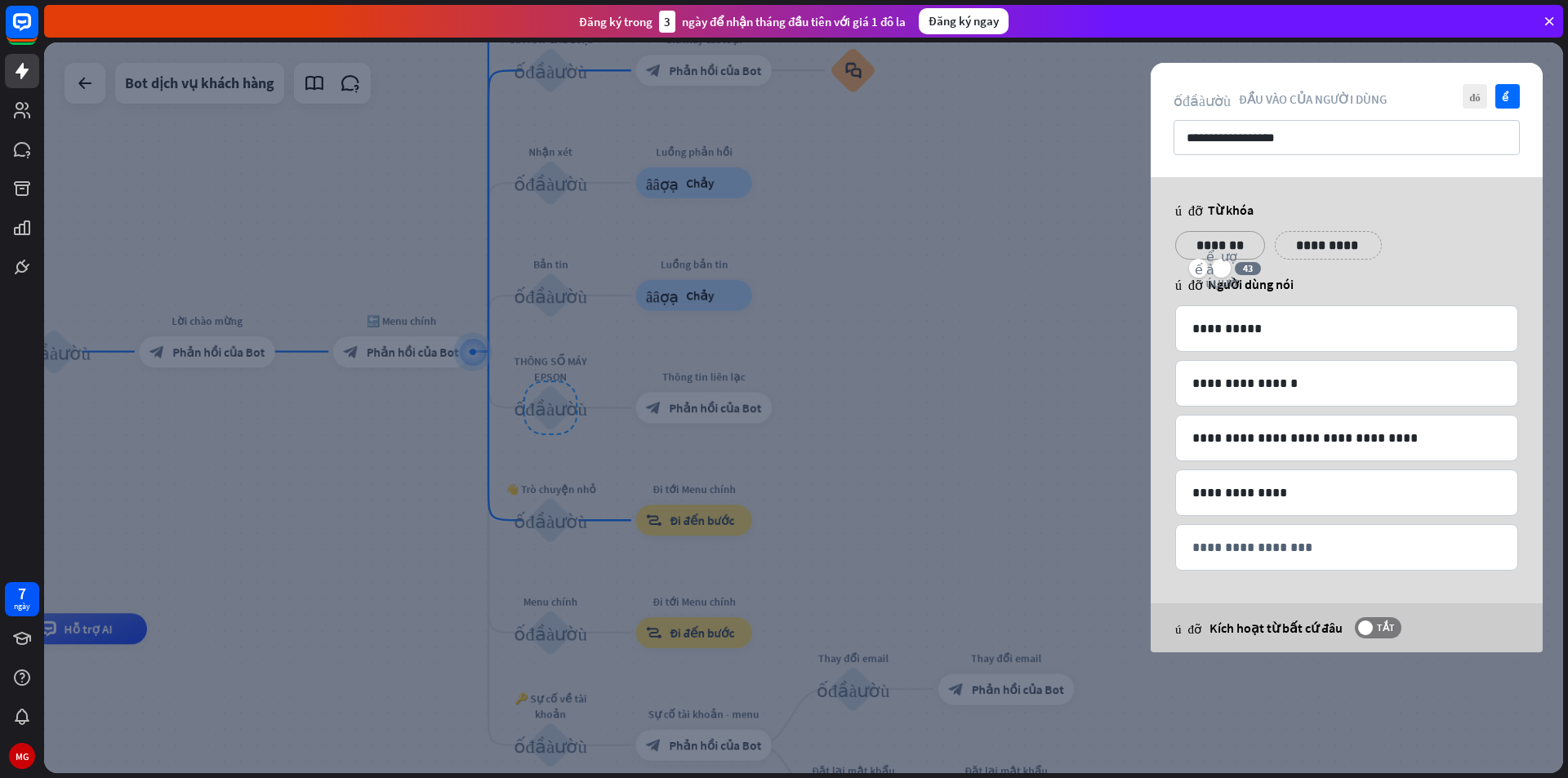
click at [1230, 246] on p "*******" at bounding box center [1220, 245] width 66 height 21
click at [1247, 242] on p "*******" at bounding box center [1220, 245] width 66 height 21
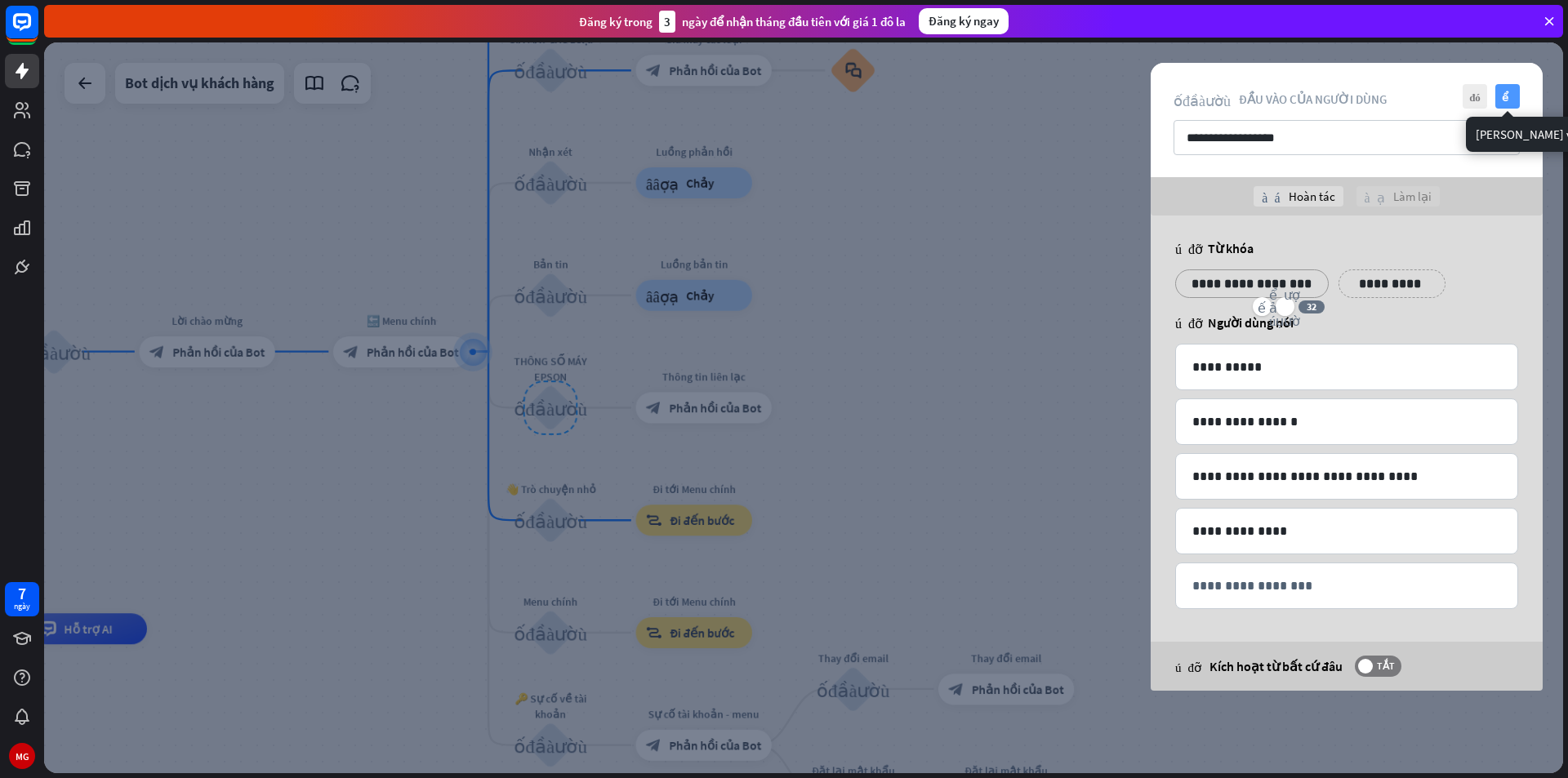
click at [1502, 100] on font "kiểm tra" at bounding box center [1507, 96] width 13 height 11
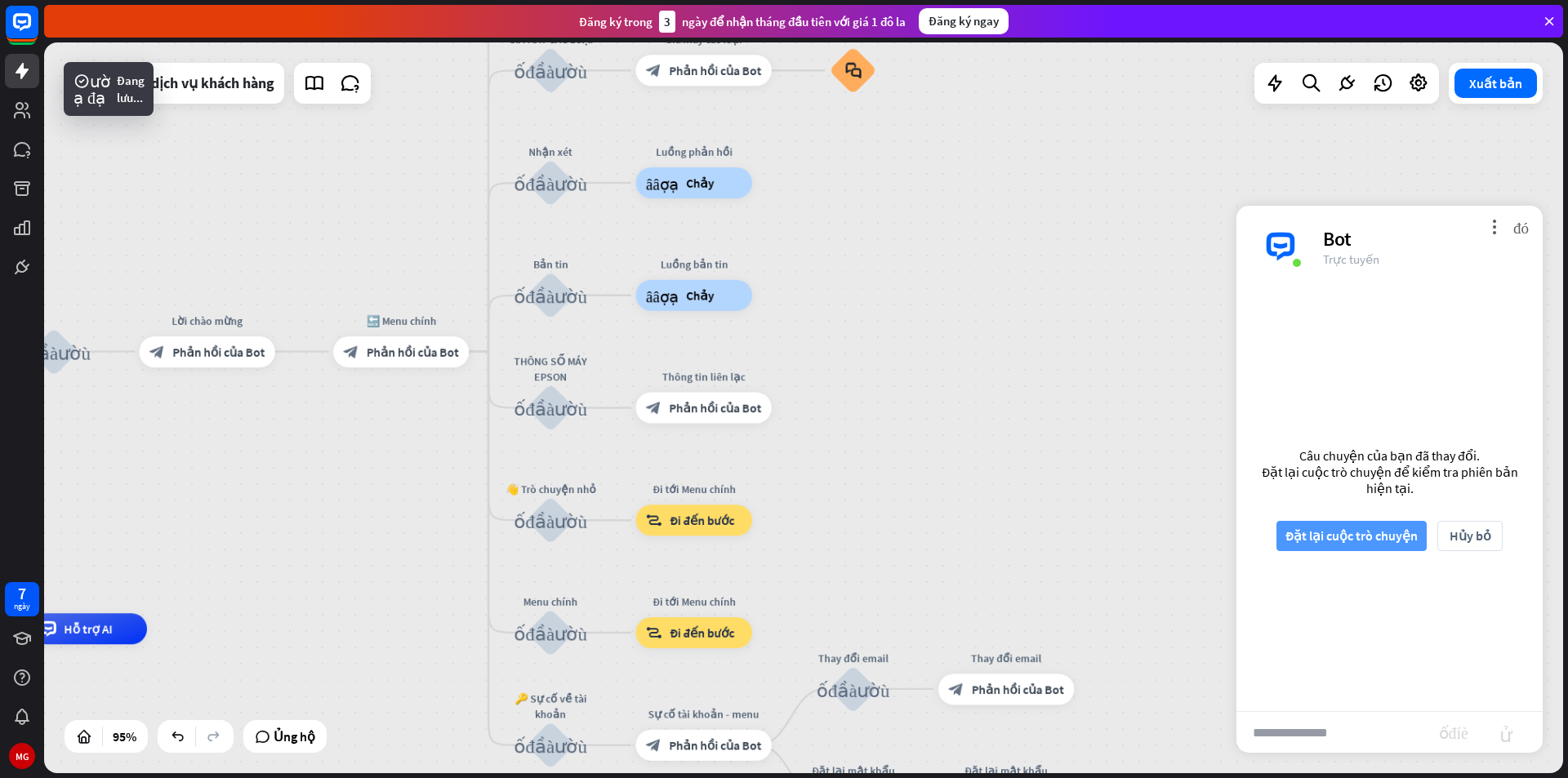
click at [1357, 535] on font "Đặt lại cuộc trò chuyện" at bounding box center [1351, 535] width 132 height 17
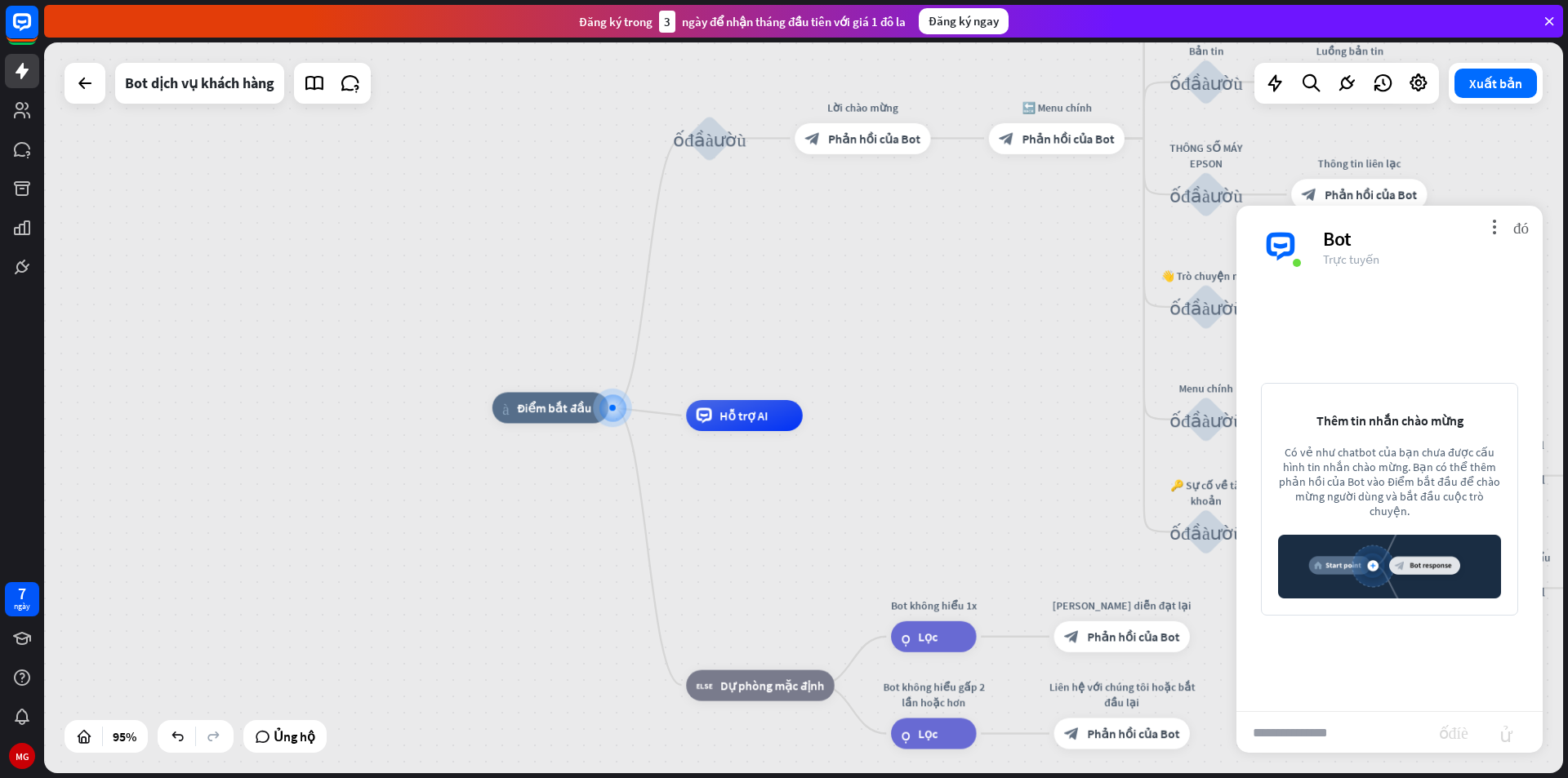
click at [1336, 740] on input "text" at bounding box center [1337, 733] width 203 height 41
type input "****"
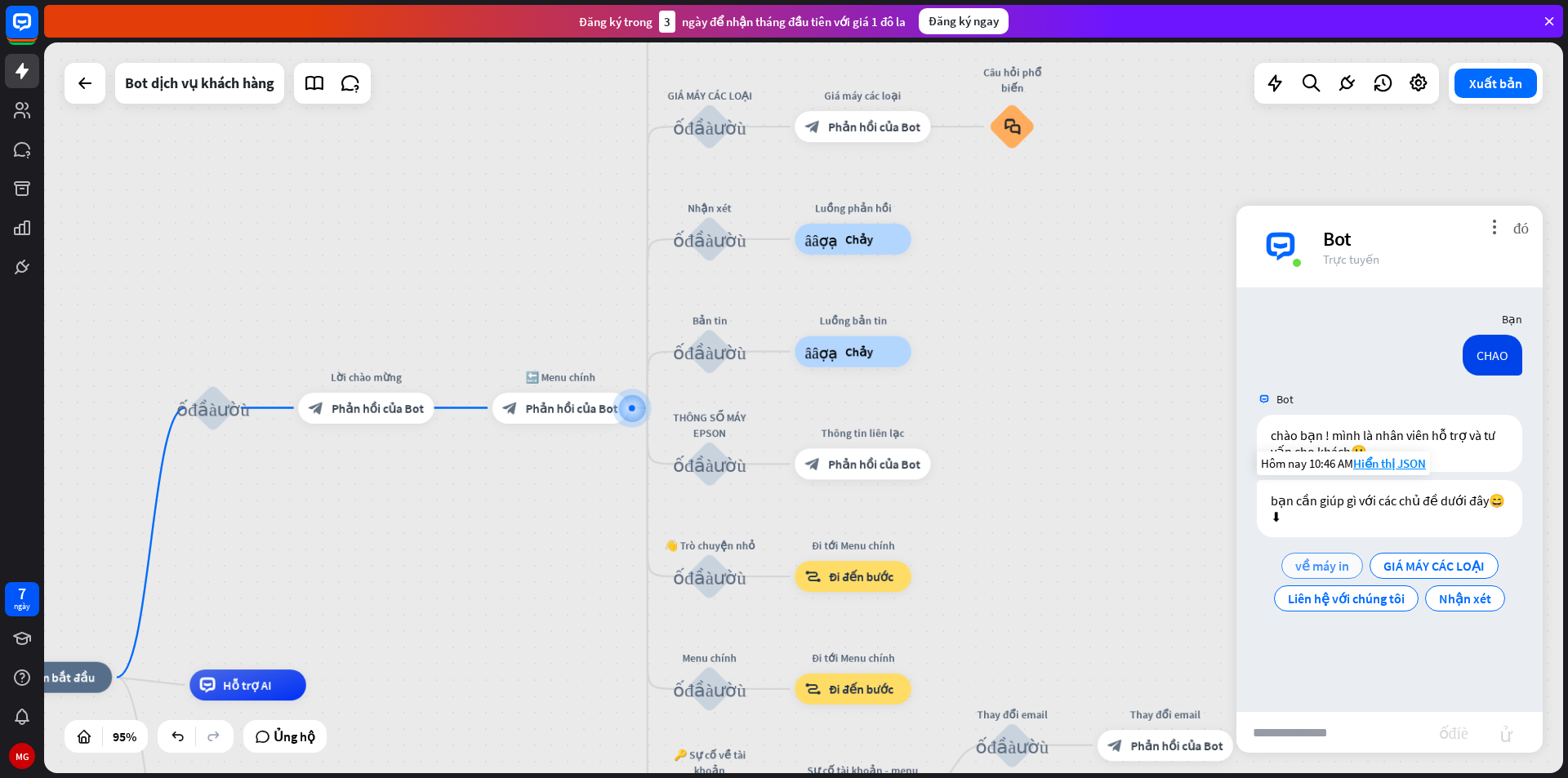
click at [1335, 564] on font "về máy in" at bounding box center [1321, 566] width 54 height 17
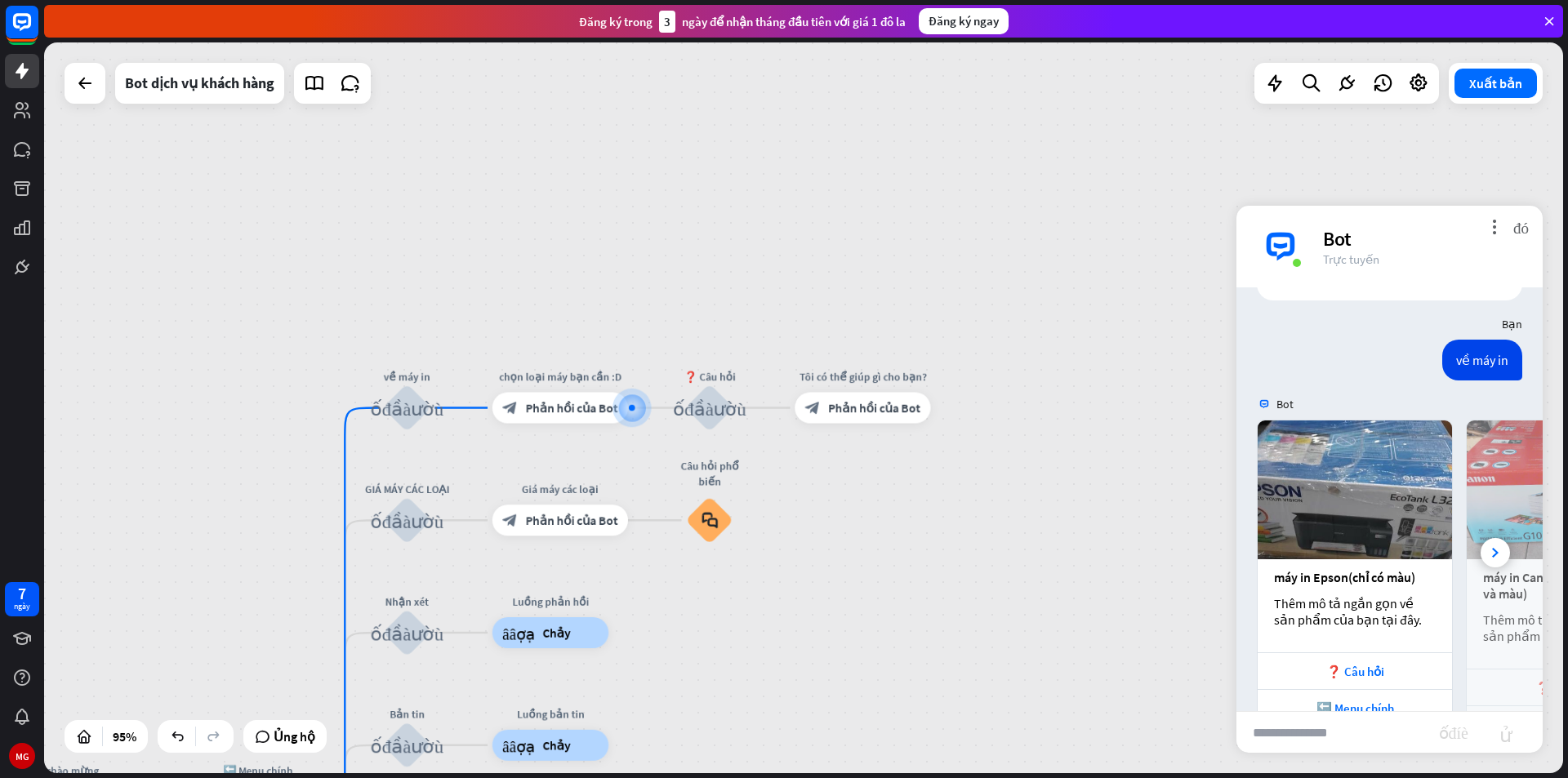
scroll to position [294, 0]
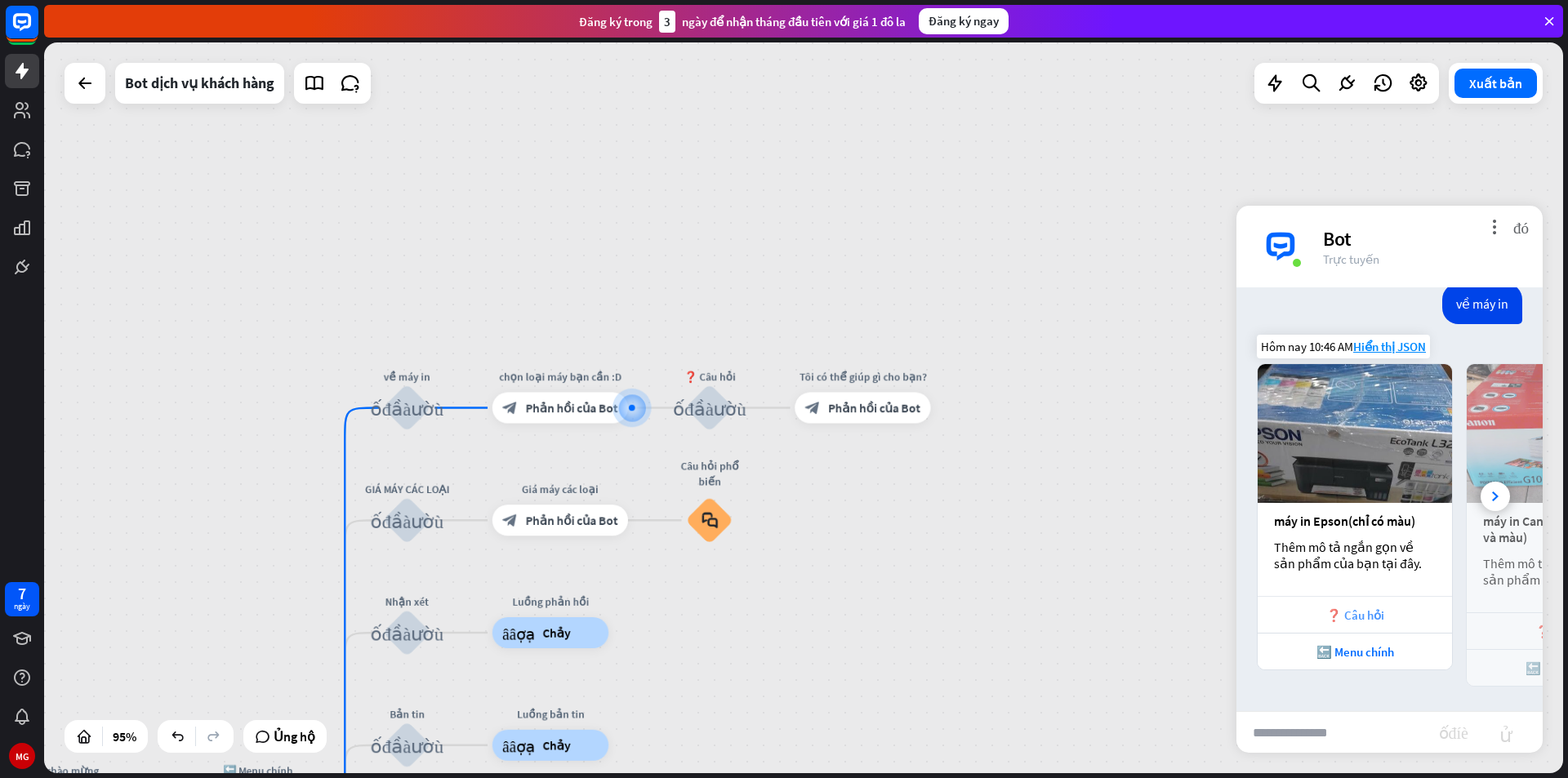
click at [1348, 614] on font "❓ Câu hỏi" at bounding box center [1355, 616] width 58 height 16
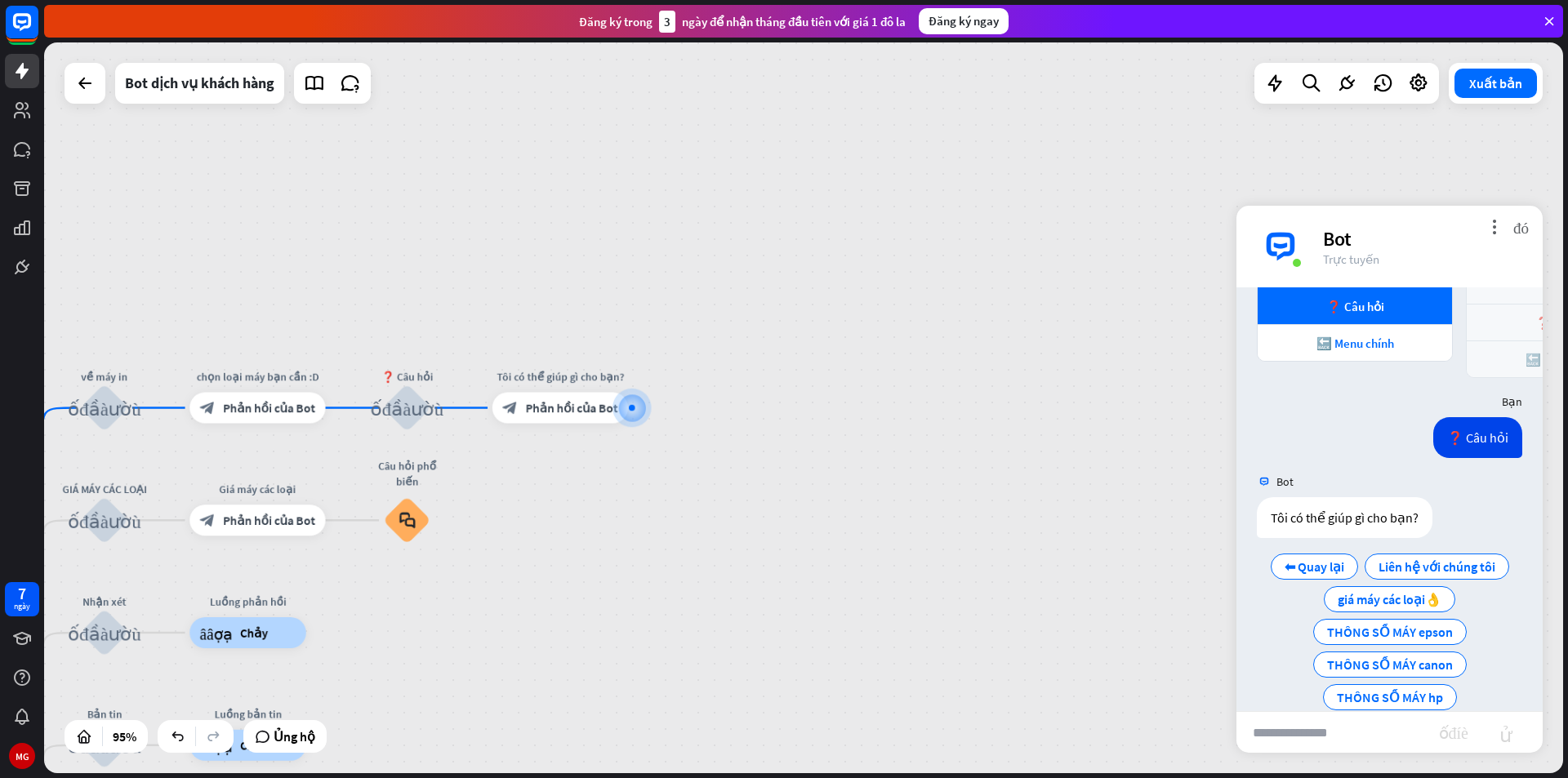
scroll to position [628, 0]
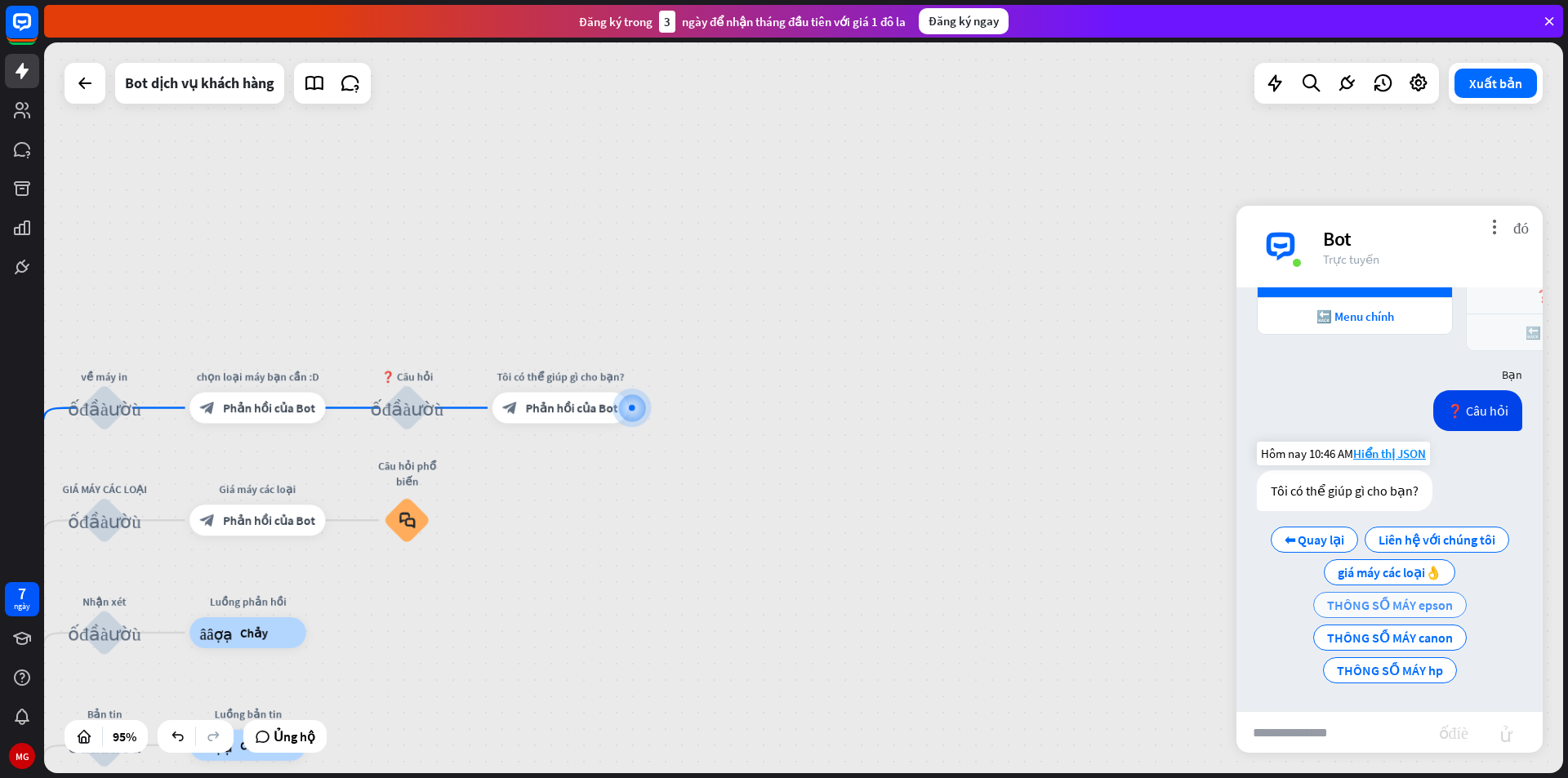
click at [1394, 604] on font "THÔNG SỐ MÁY epson" at bounding box center [1390, 605] width 125 height 17
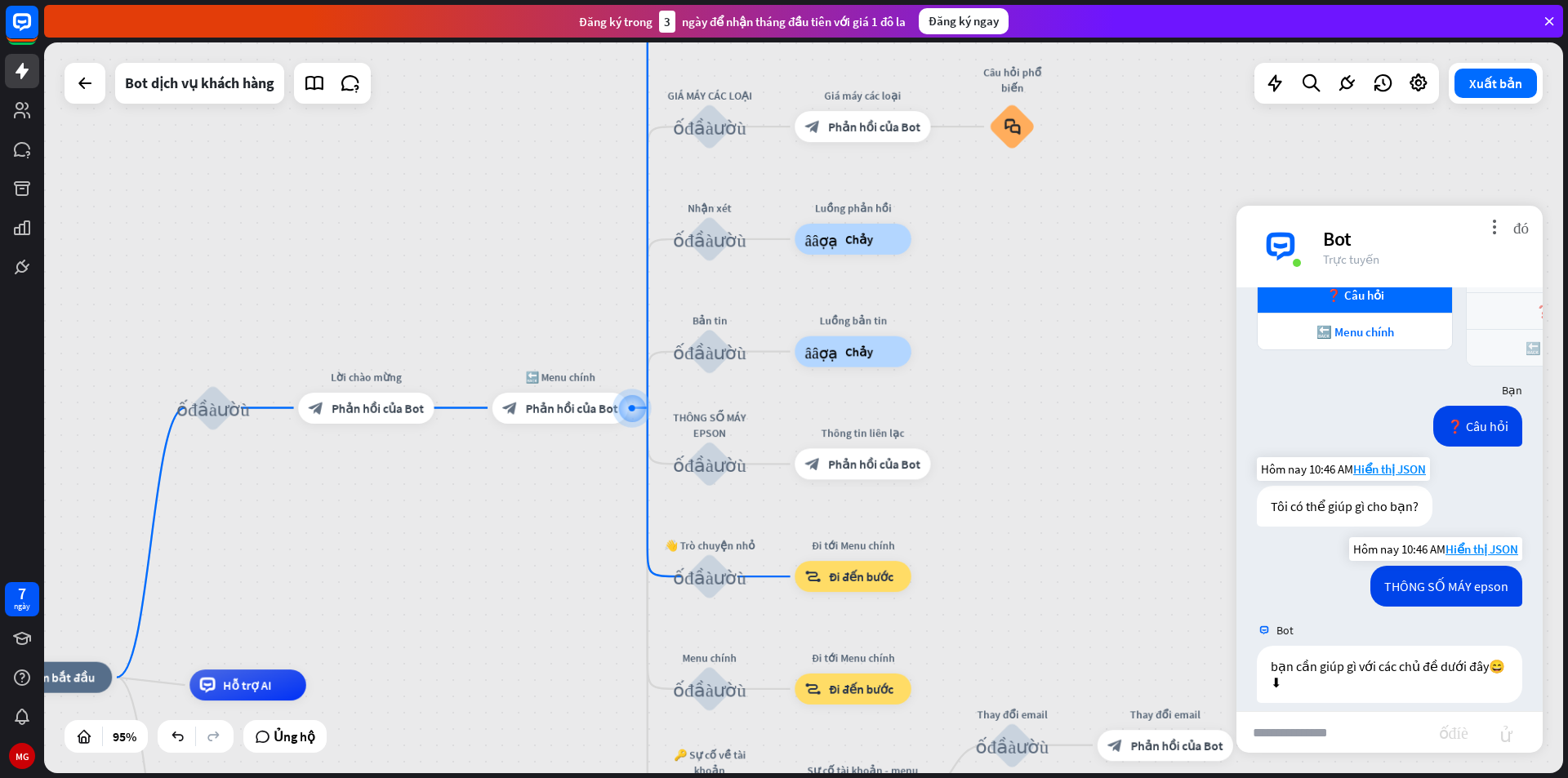
scroll to position [708, 0]
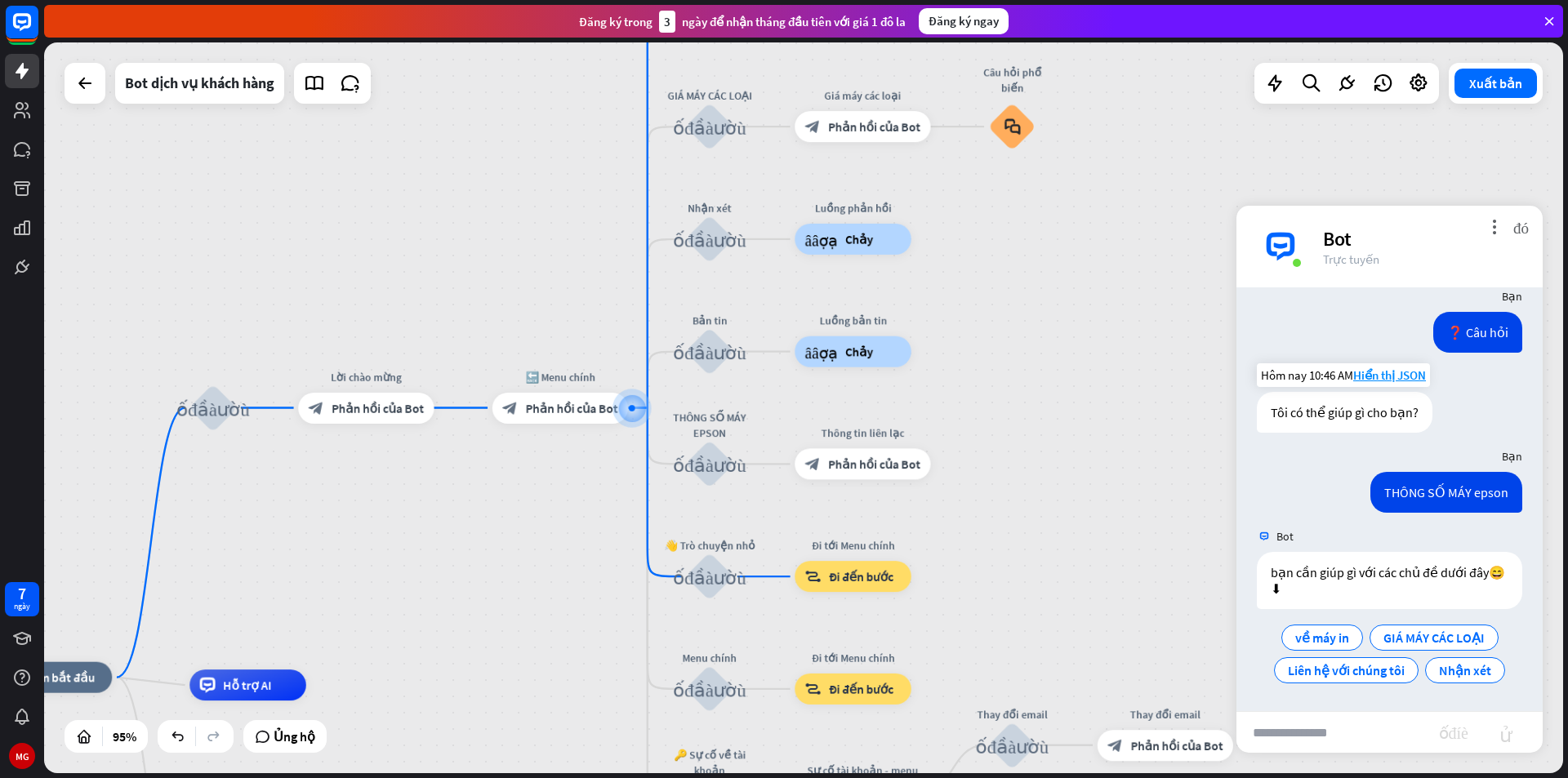
drag, startPoint x: 1433, startPoint y: 493, endPoint x: 1363, endPoint y: 540, distance: 84.3
click at [1353, 544] on div "Bot" at bounding box center [1389, 536] width 306 height 31
click at [1402, 490] on font "THÔNG SỐ MÁY epson" at bounding box center [1446, 492] width 124 height 17
drag, startPoint x: 1380, startPoint y: 490, endPoint x: 1359, endPoint y: 527, distance: 42.5
click at [1359, 527] on div "Bot" at bounding box center [1389, 536] width 306 height 31
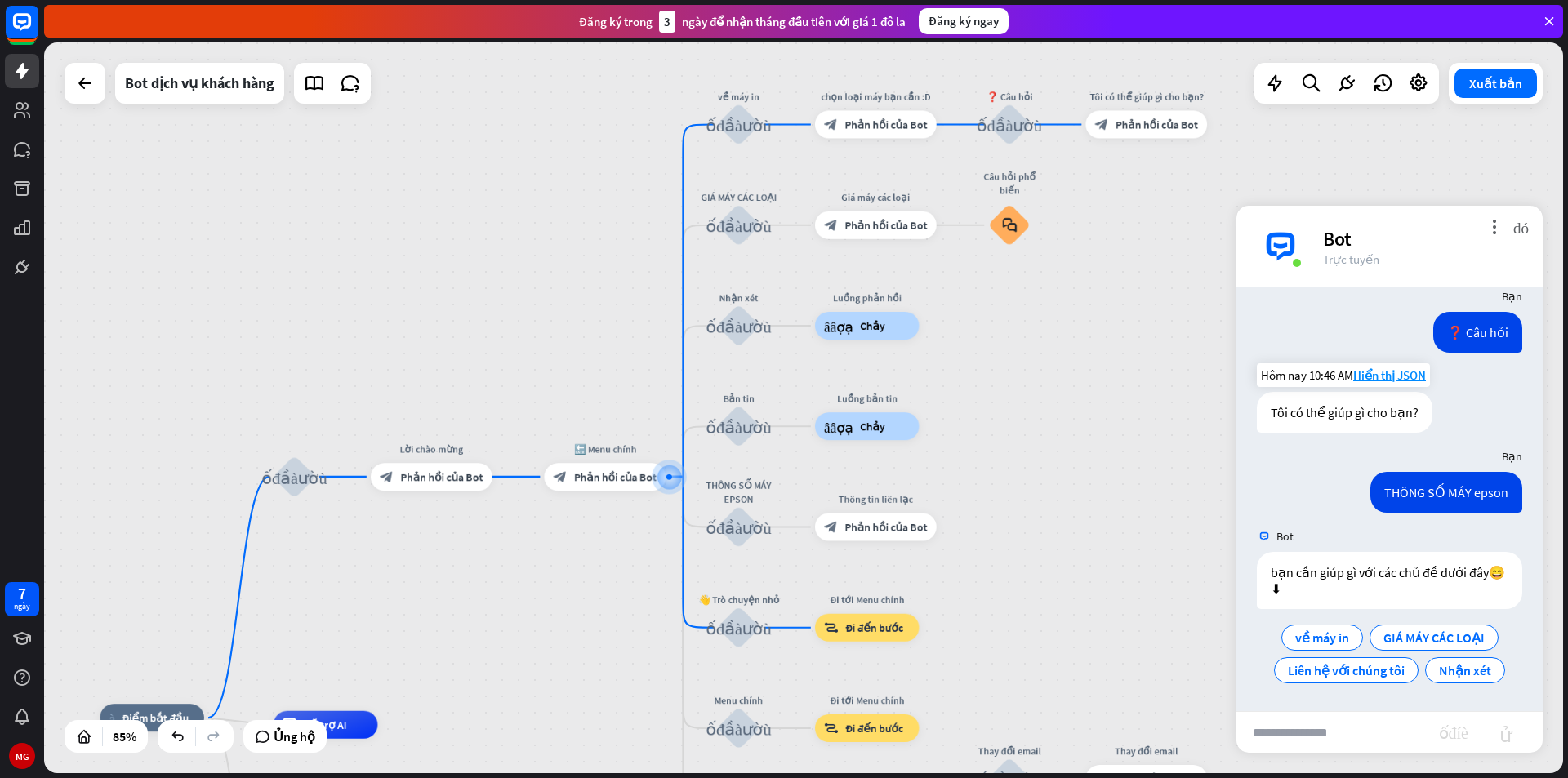
drag, startPoint x: 1037, startPoint y: 406, endPoint x: 1032, endPoint y: 463, distance: 57.2
click at [1032, 463] on div "nhà_2 Điểm bắt đầu khối_đầu_vào_người_dùng Lời chào mừng block_bot_response Phả…" at bounding box center [804, 407] width 1519 height 731
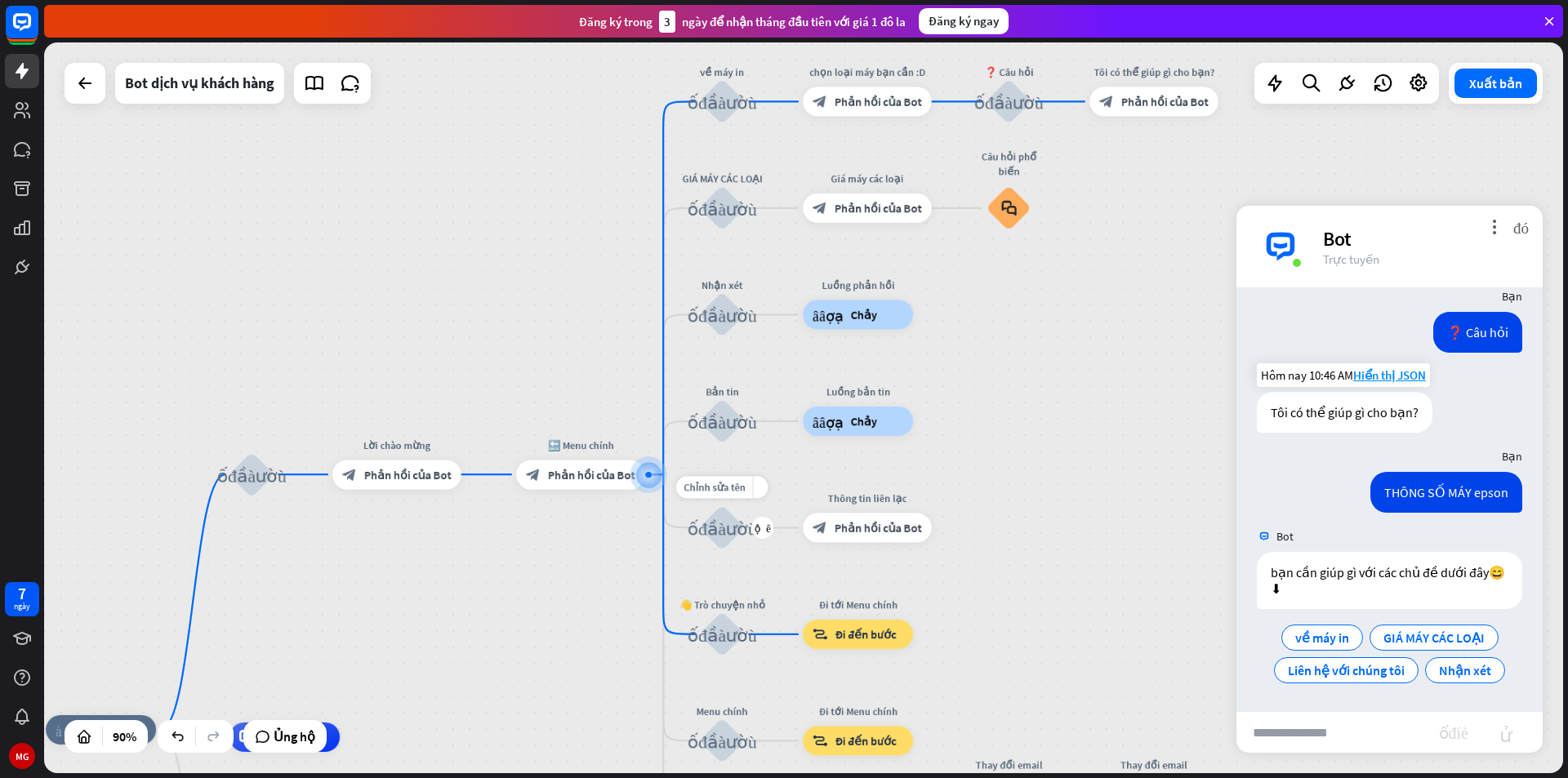
click at [718, 531] on font "khối_đầu_vào_người_dùng" at bounding box center [722, 527] width 69 height 19
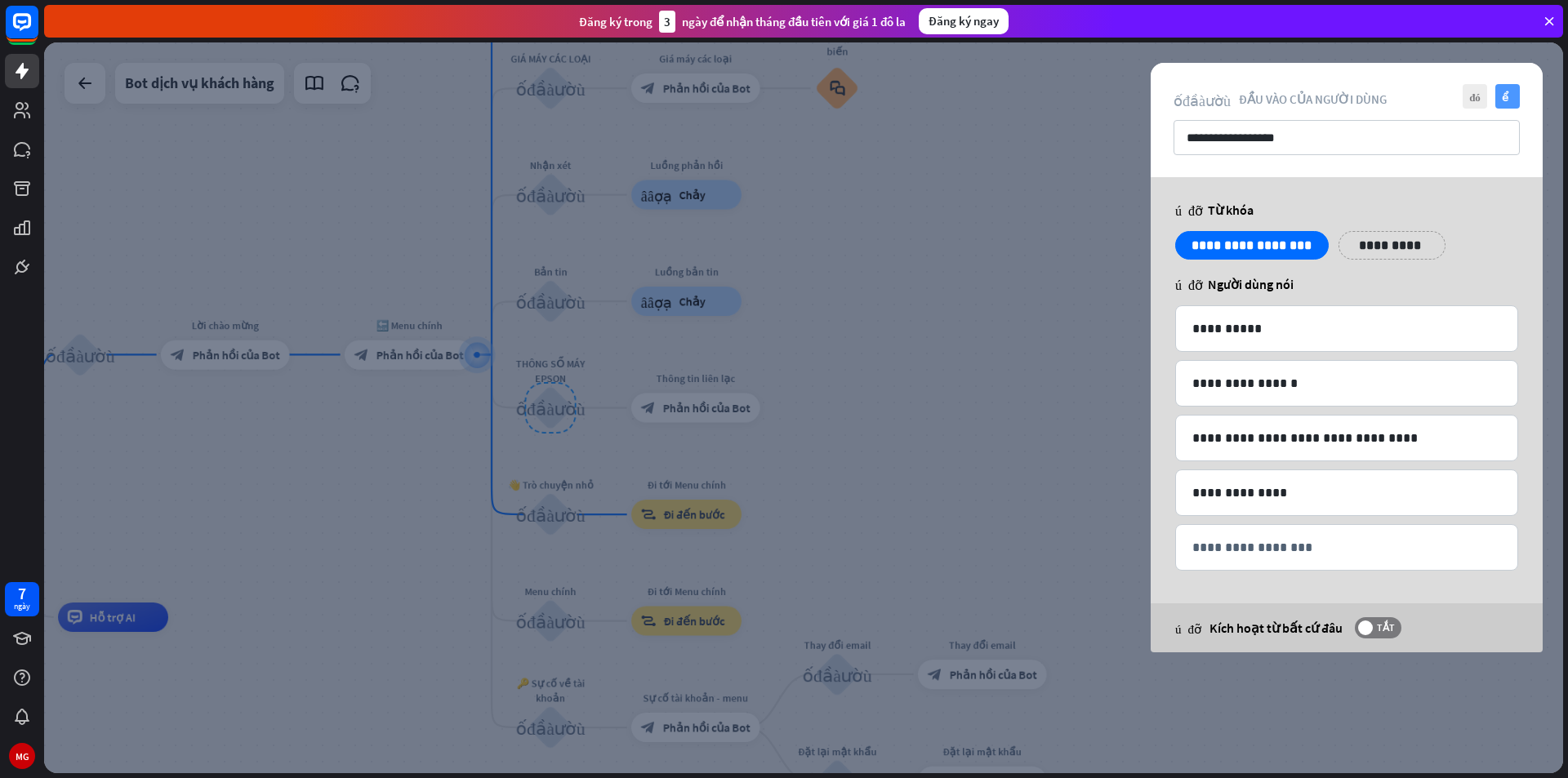
click at [1505, 100] on font "kiểm tra" at bounding box center [1507, 96] width 13 height 11
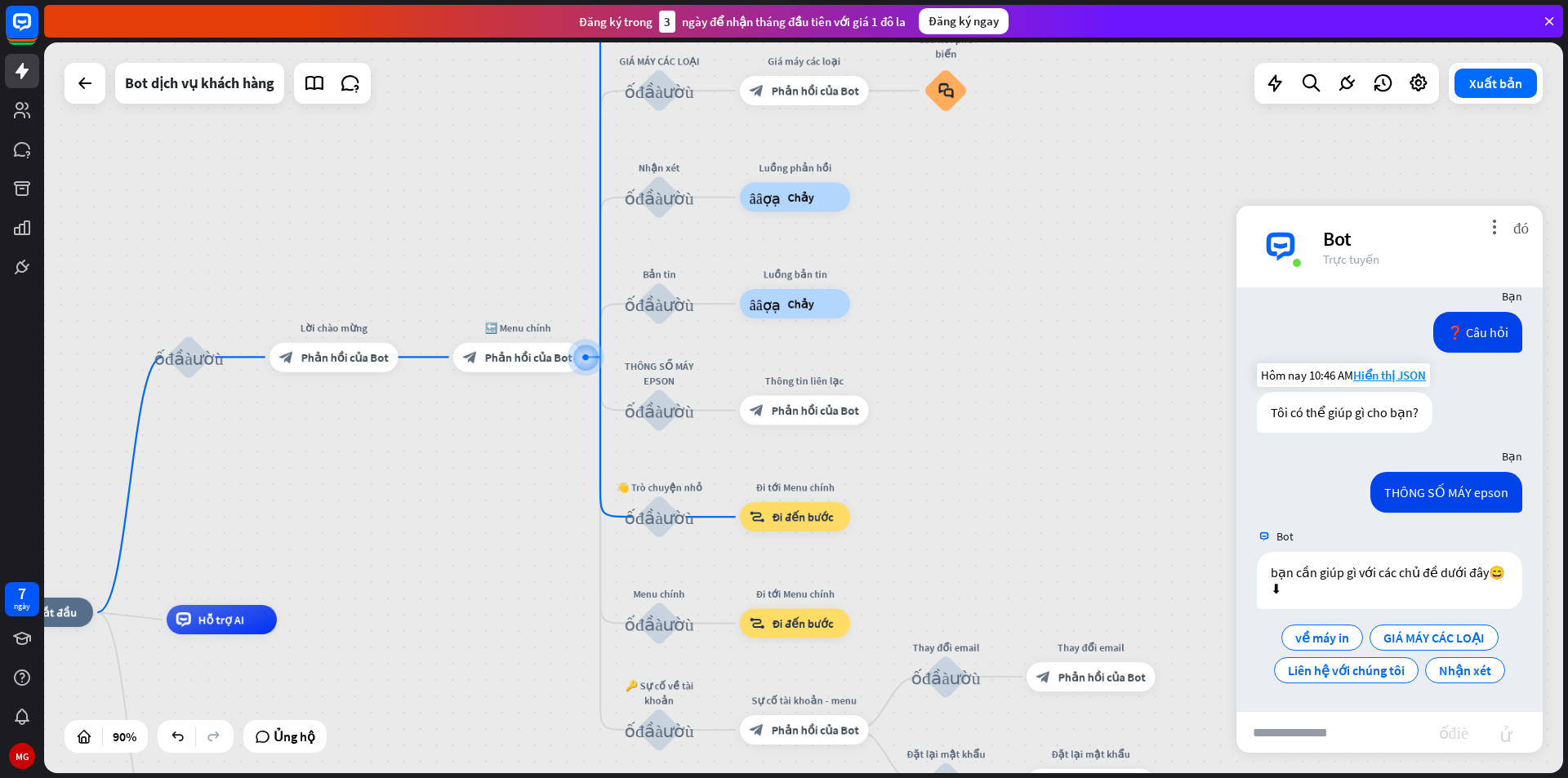
drag, startPoint x: 890, startPoint y: 323, endPoint x: 998, endPoint y: 325, distance: 108.0
click at [998, 325] on div "nhà_2 Điểm bắt đầu khối_đầu_vào_người_dùng Lời chào mừng block_bot_response Phả…" at bounding box center [804, 407] width 1519 height 731
click at [1354, 725] on input "text" at bounding box center [1337, 733] width 203 height 41
type input "****"
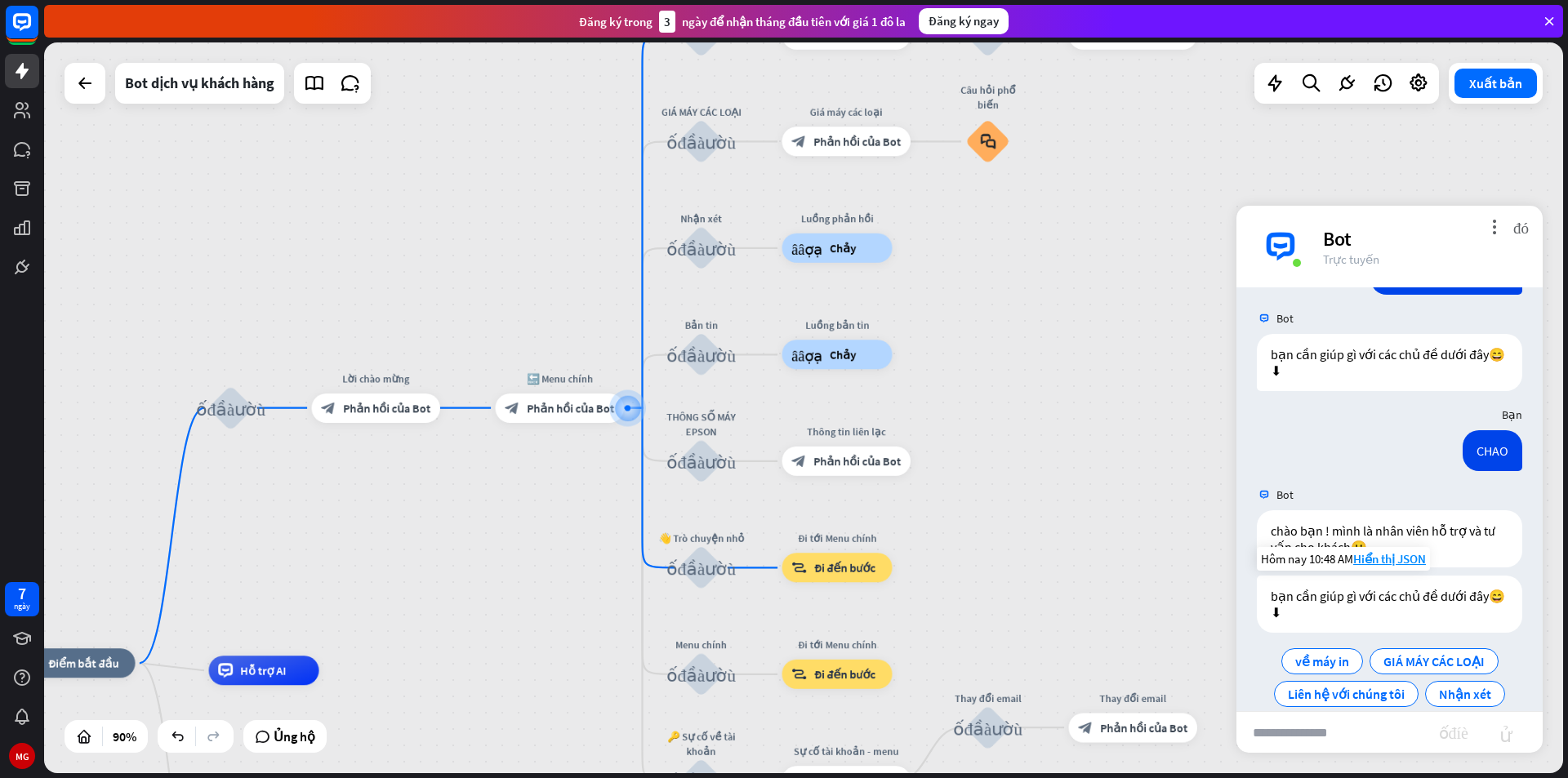
scroll to position [949, 0]
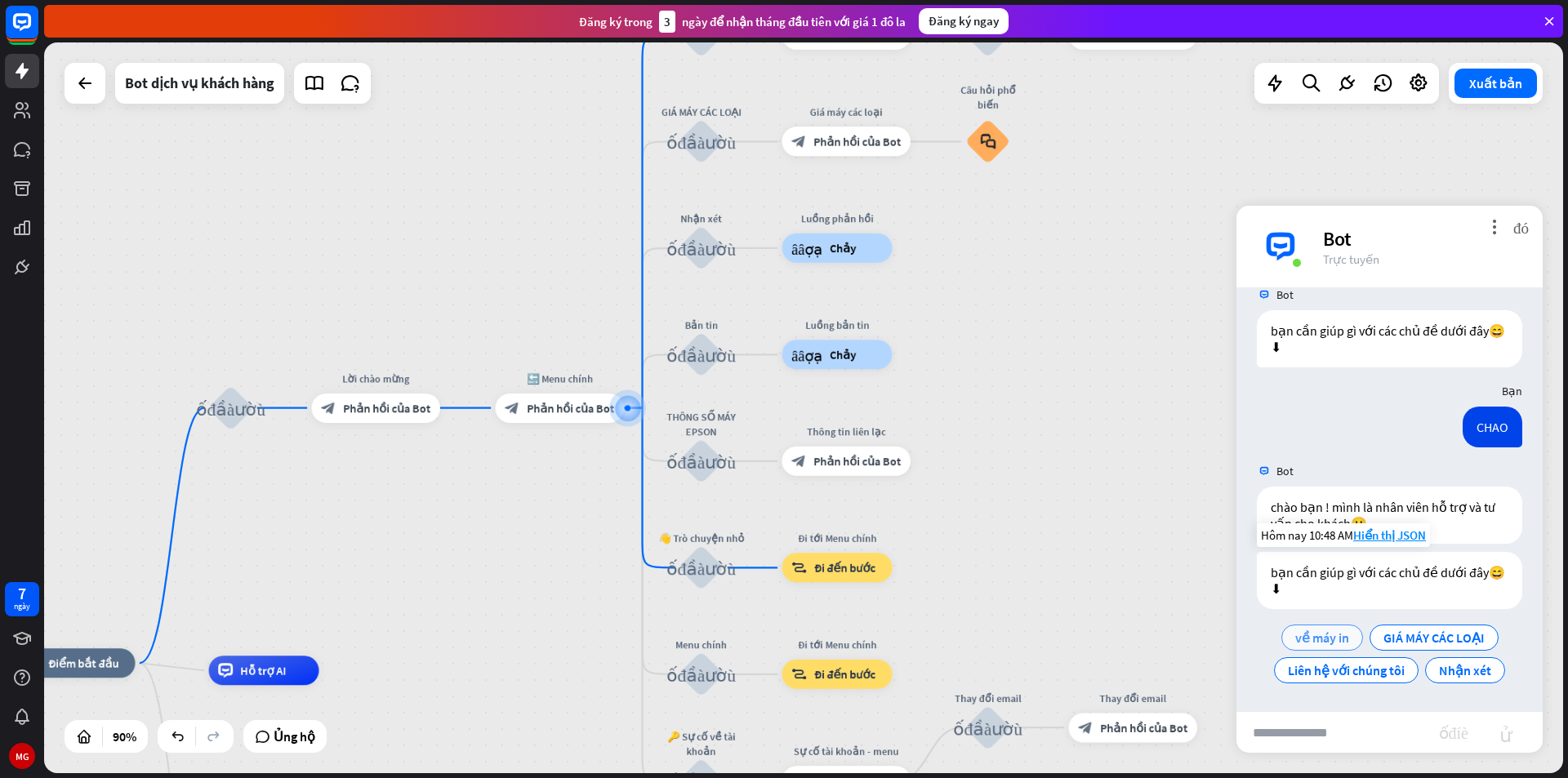
click at [1329, 638] on font "về máy in" at bounding box center [1321, 637] width 54 height 17
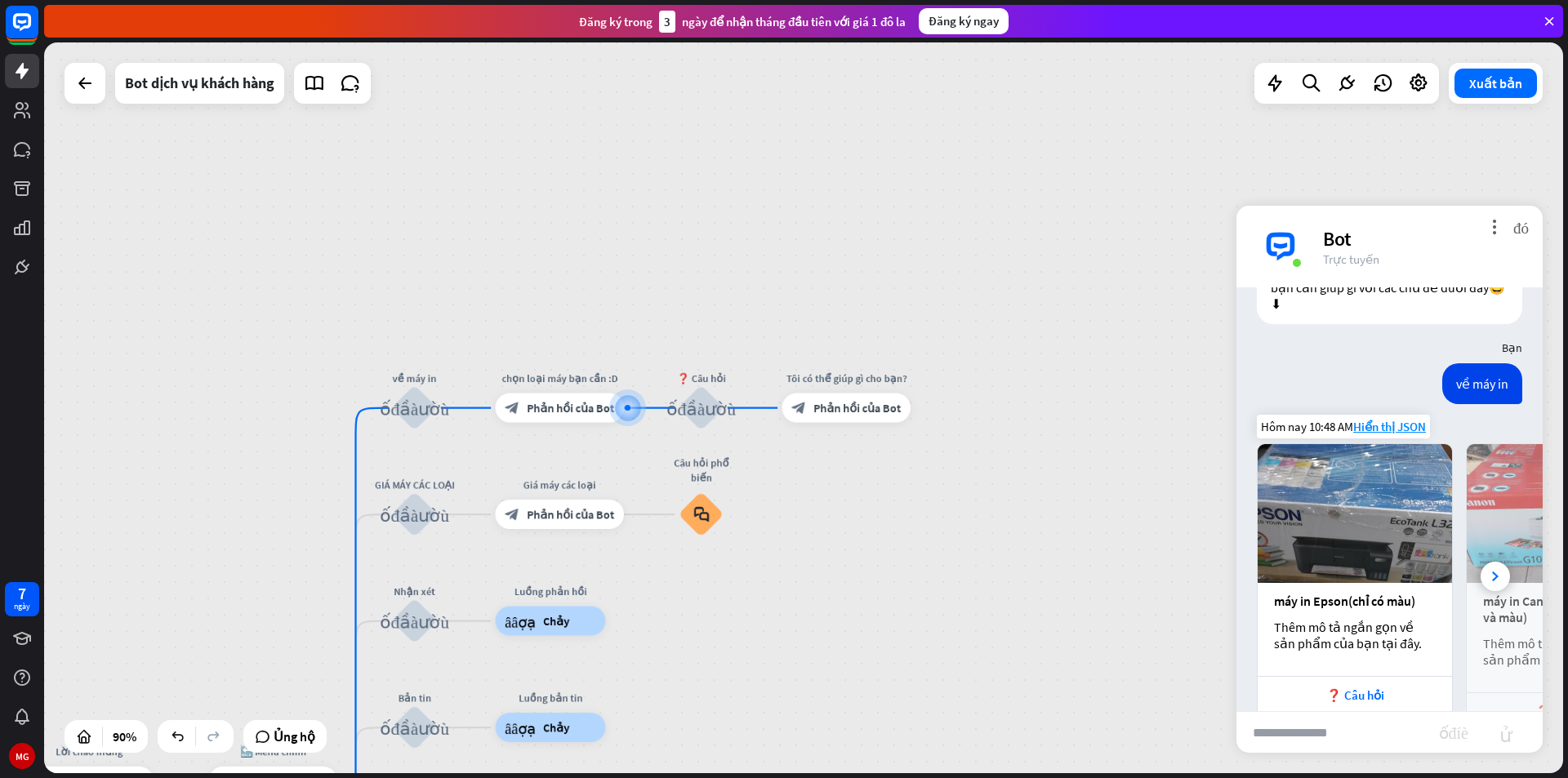
scroll to position [1313, 0]
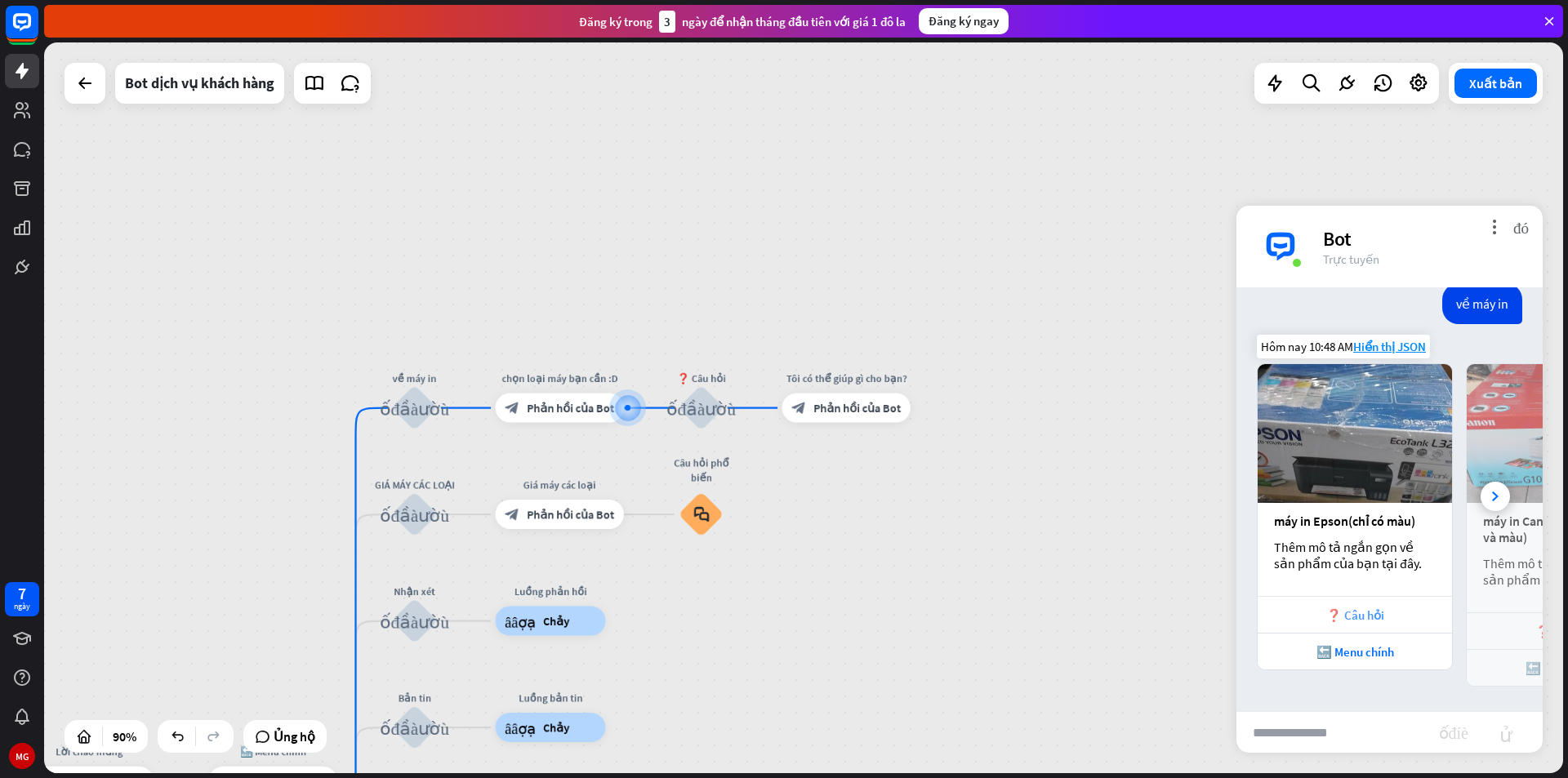
click at [1358, 605] on div "❓ Câu hỏi" at bounding box center [1355, 615] width 195 height 37
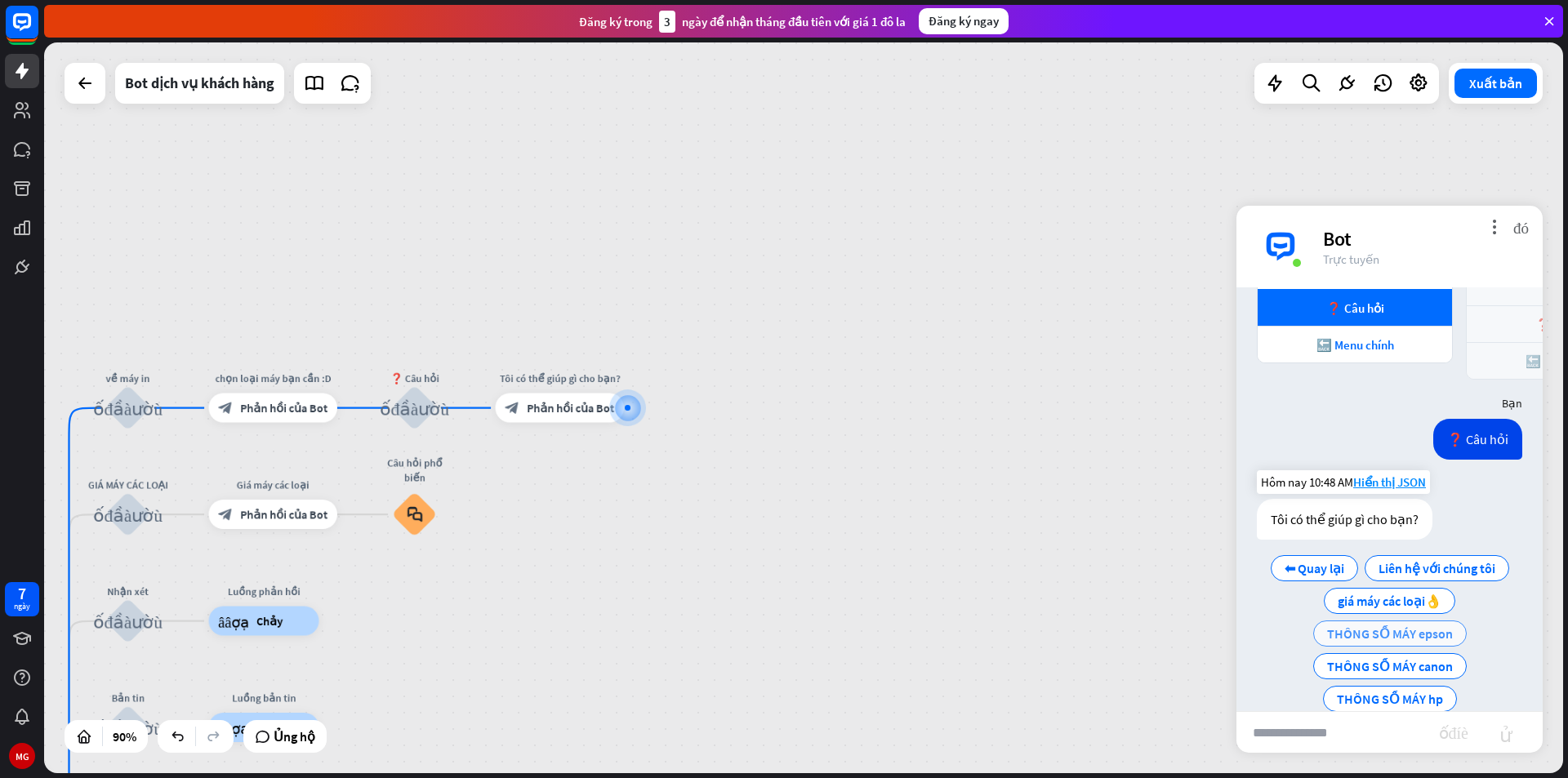
scroll to position [1649, 0]
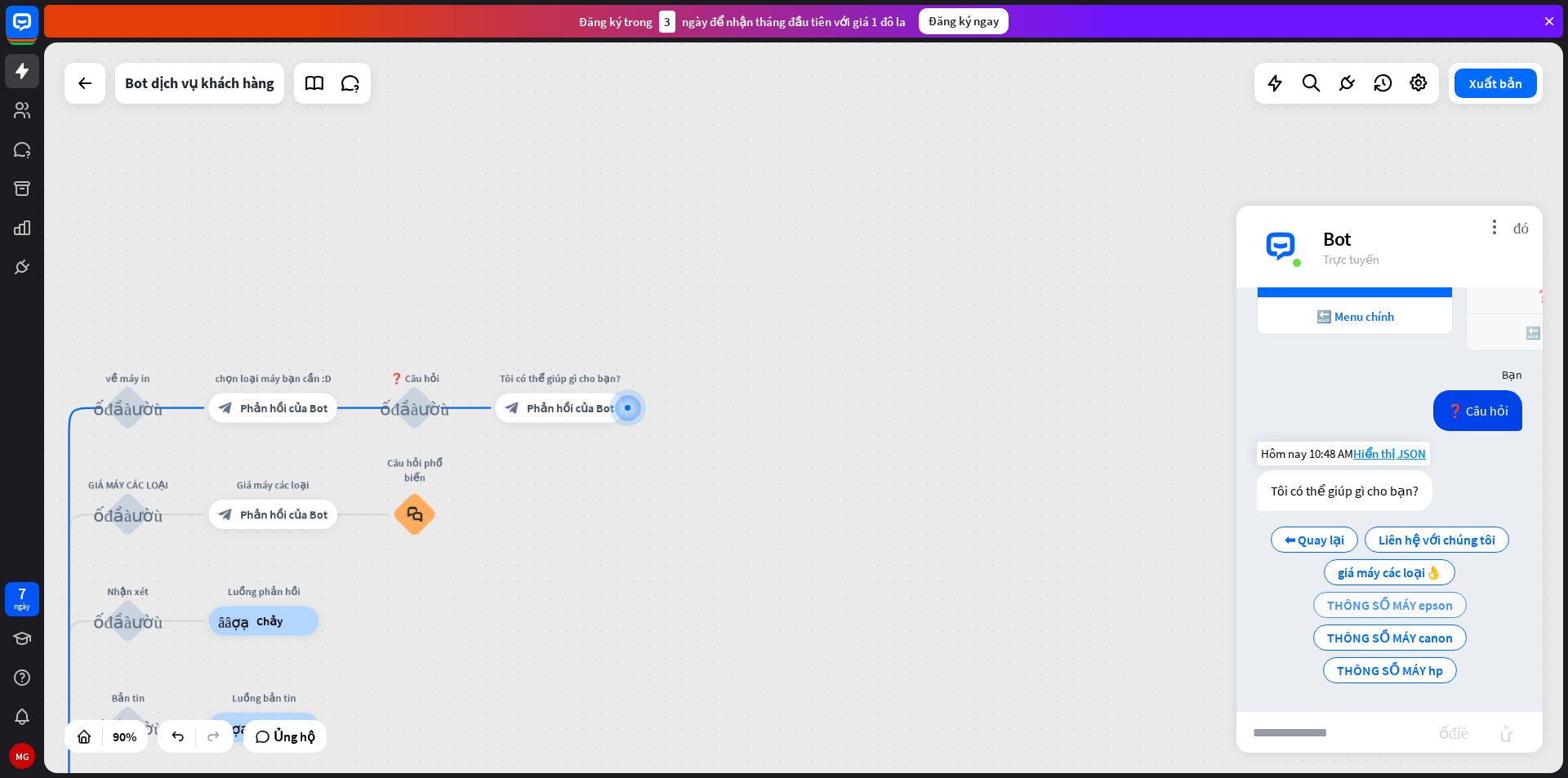
click at [1385, 604] on font "THÔNG SỐ MÁY epson" at bounding box center [1390, 605] width 125 height 17
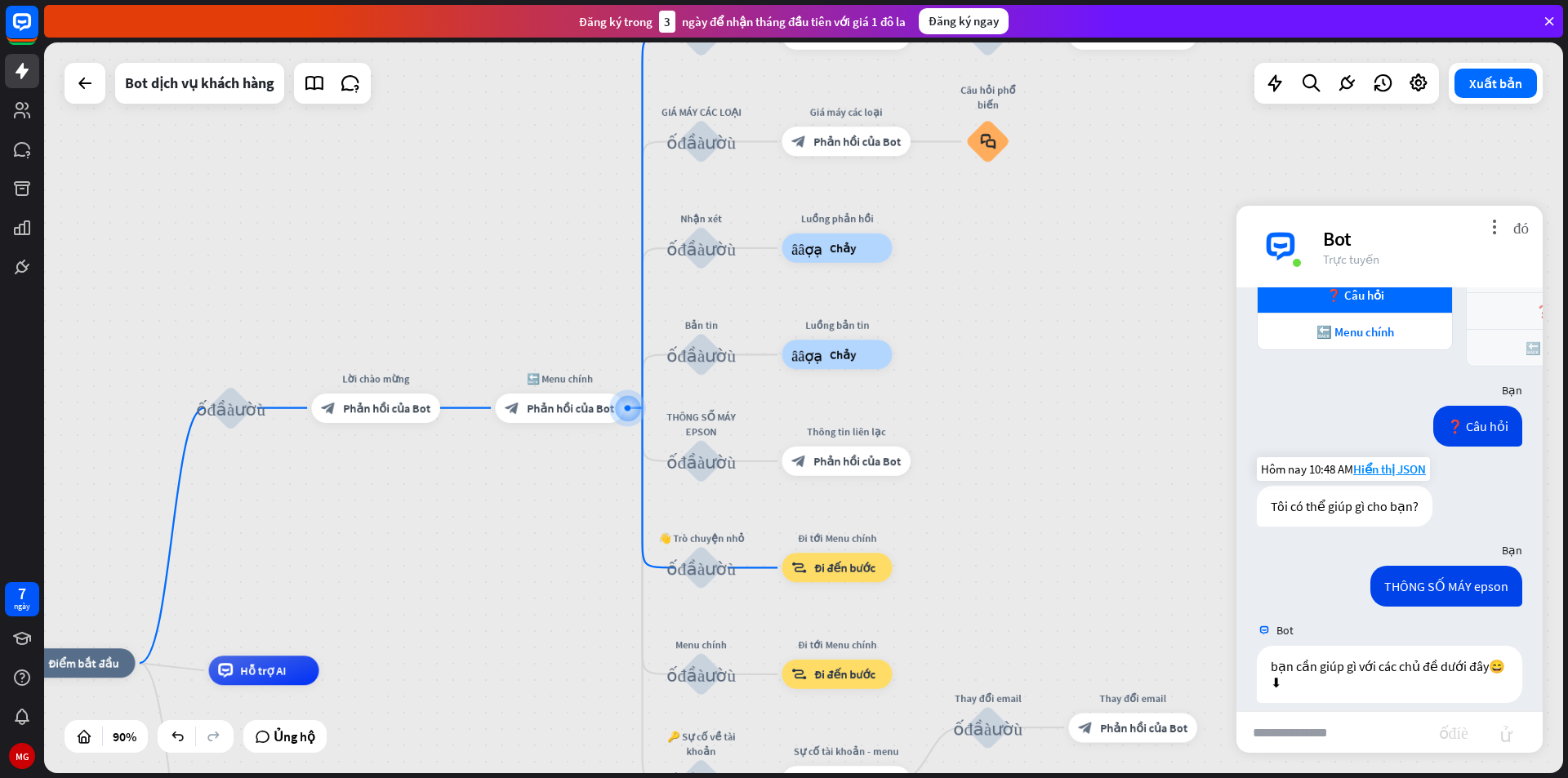
scroll to position [1727, 0]
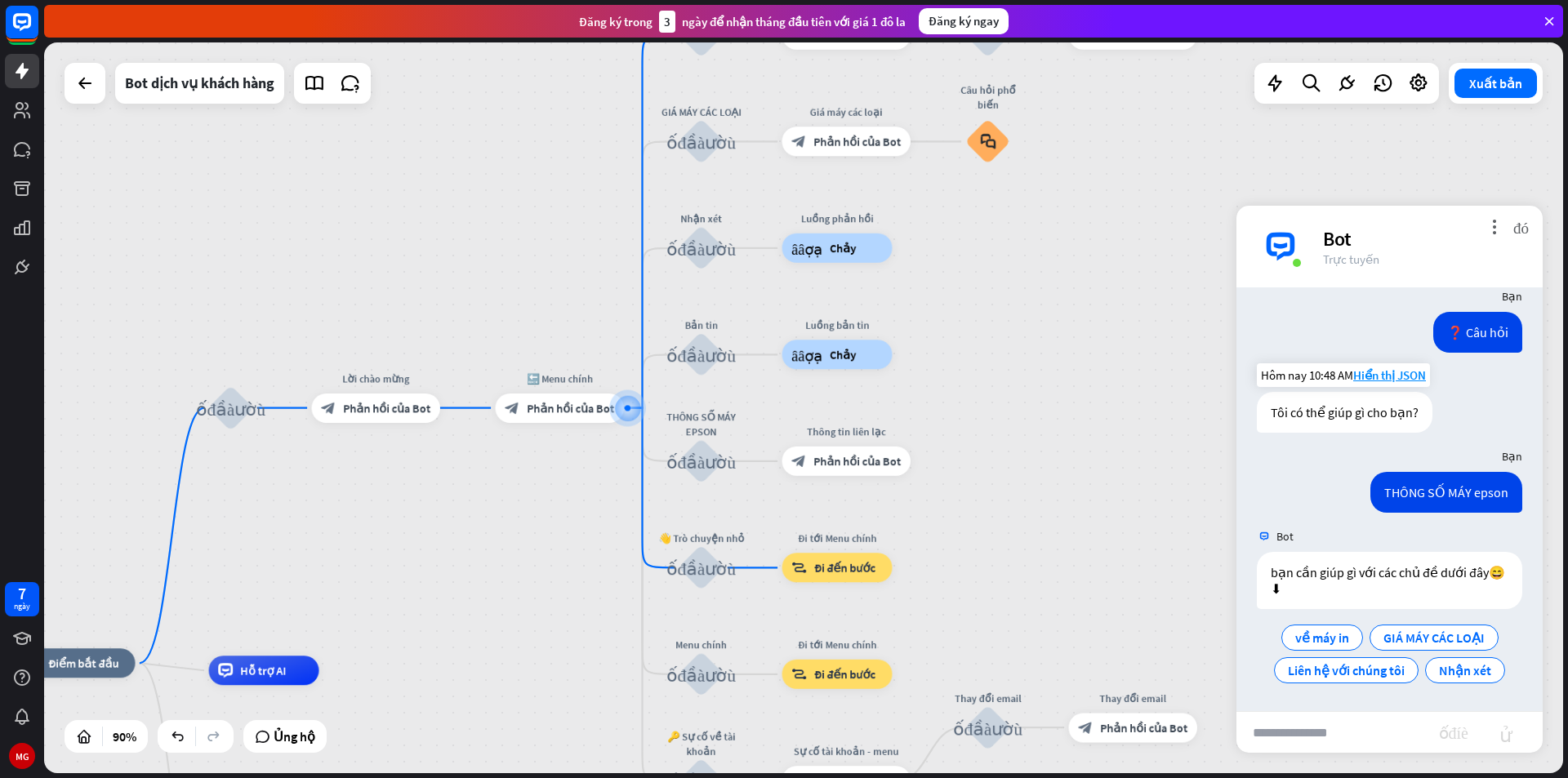
drag, startPoint x: 1431, startPoint y: 489, endPoint x: 1106, endPoint y: 549, distance: 330.5
click at [1106, 549] on div "nhà_2 Điểm bắt đầu khối_đầu_vào_người_dùng Lời chào mừng block_bot_response Phả…" at bounding box center [804, 407] width 1519 height 731
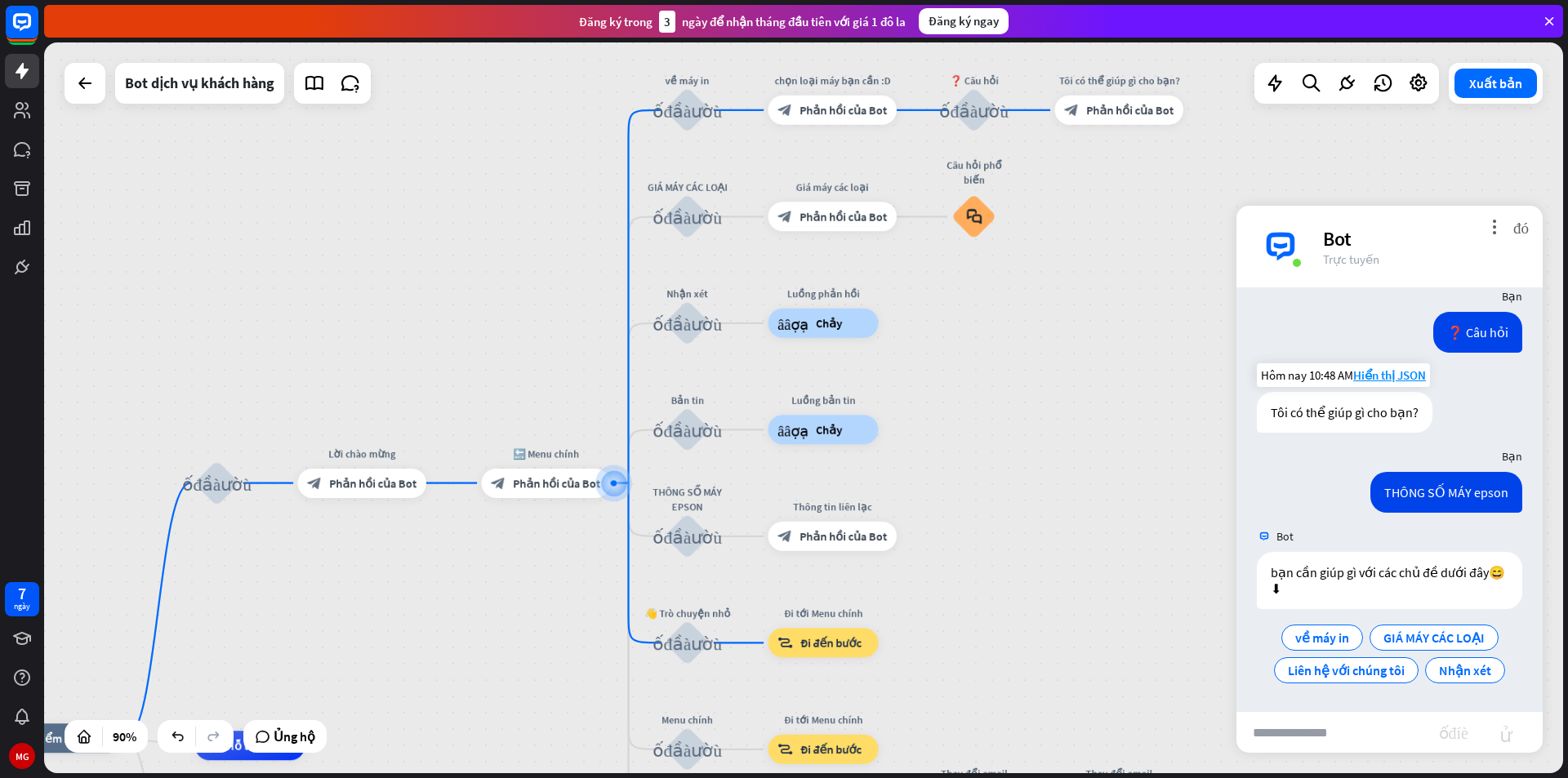
drag, startPoint x: 1007, startPoint y: 341, endPoint x: 993, endPoint y: 416, distance: 76.3
click at [993, 416] on div "nhà_2 Điểm bắt đầu khối_đầu_vào_người_dùng Lời chào mừng block_bot_response Phả…" at bounding box center [804, 407] width 1519 height 731
click at [1146, 121] on div "block_bot_response Phản hồi của Bot" at bounding box center [1120, 111] width 129 height 29
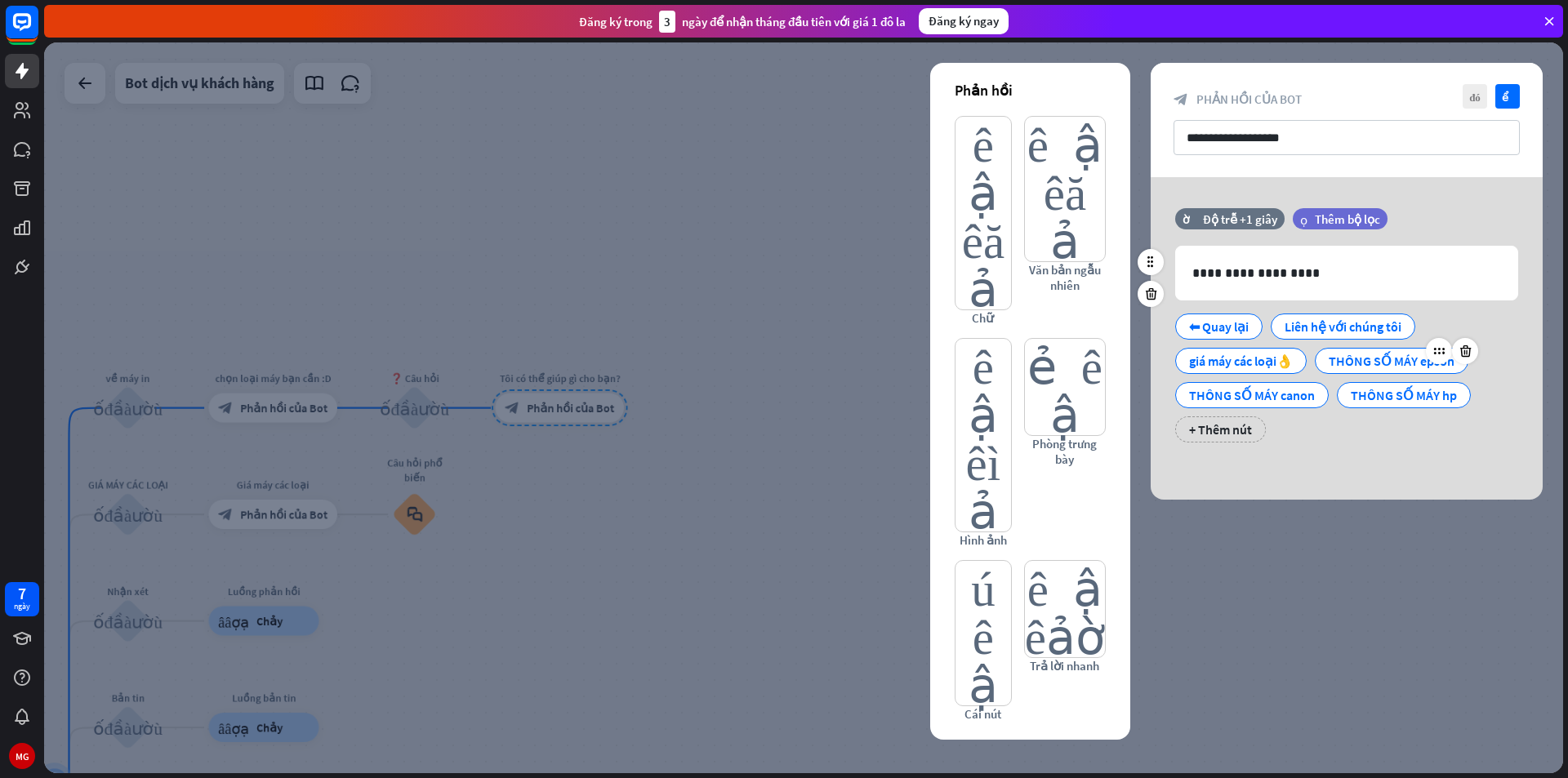
click at [1410, 367] on font "THÔNG SỐ MÁY epson" at bounding box center [1391, 360] width 125 height 17
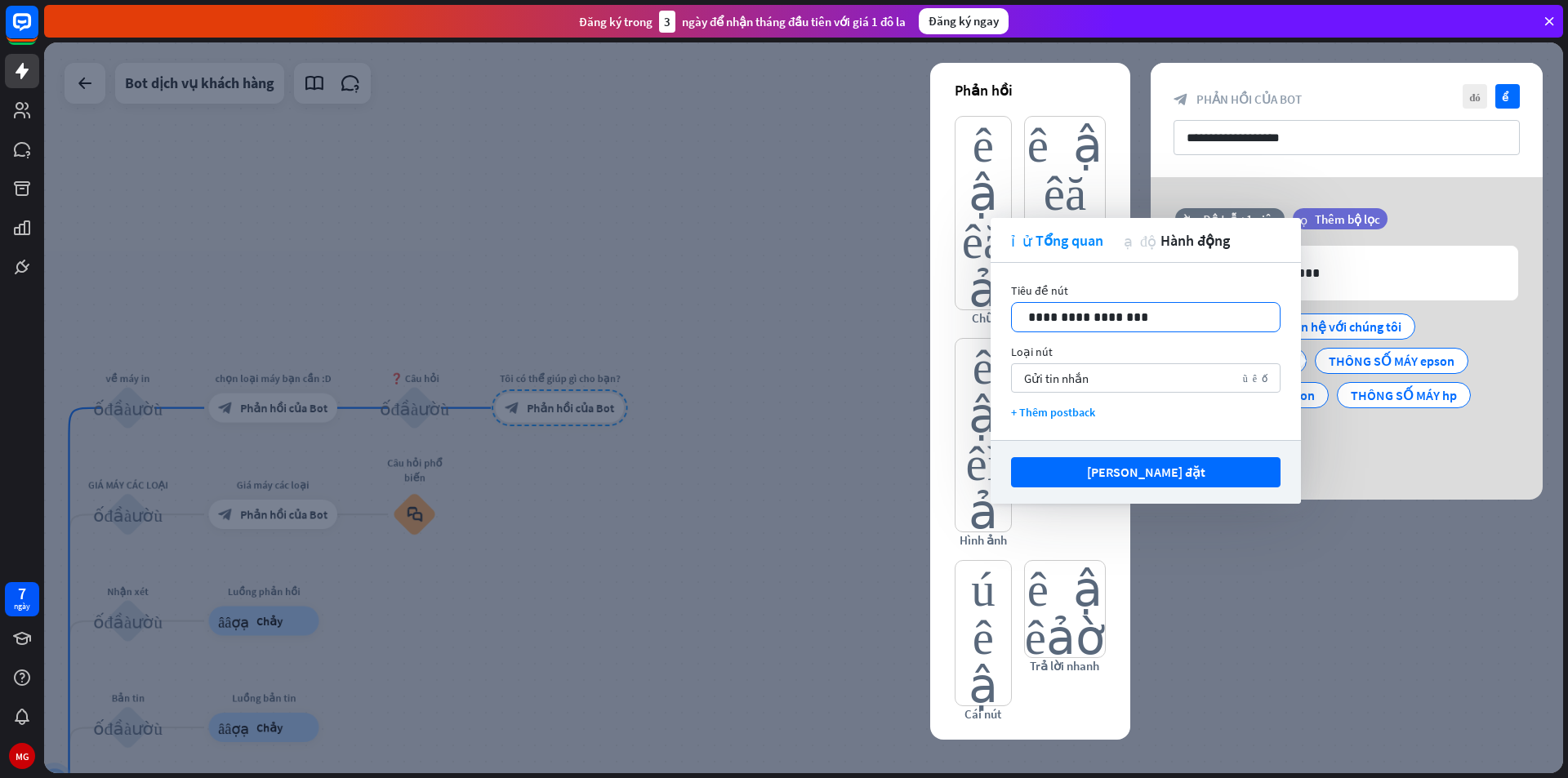
click at [1157, 312] on p "**********" at bounding box center [1145, 317] width 235 height 21
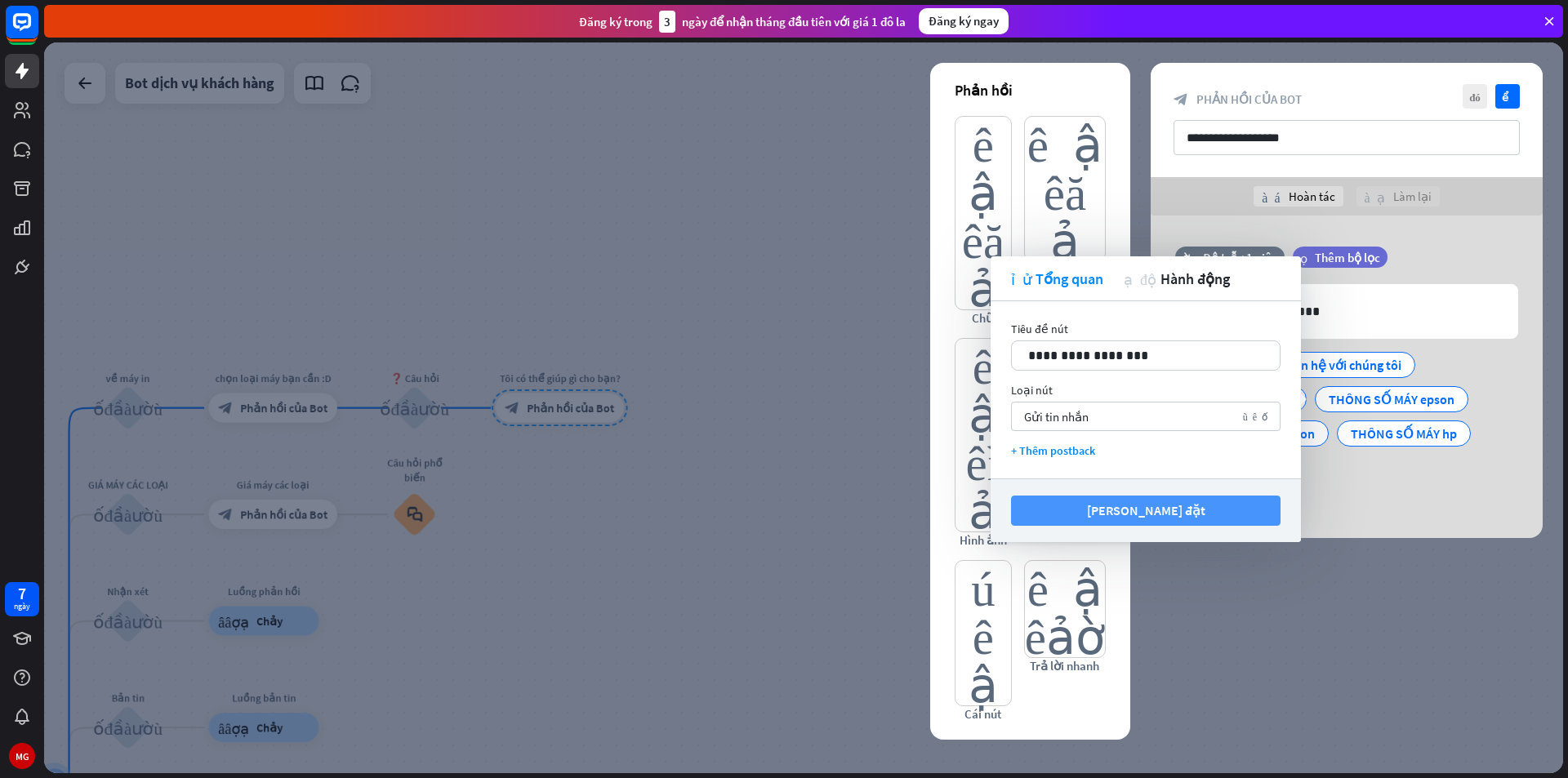
click at [1205, 517] on button "Lưu cài đặt" at bounding box center [1145, 510] width 269 height 30
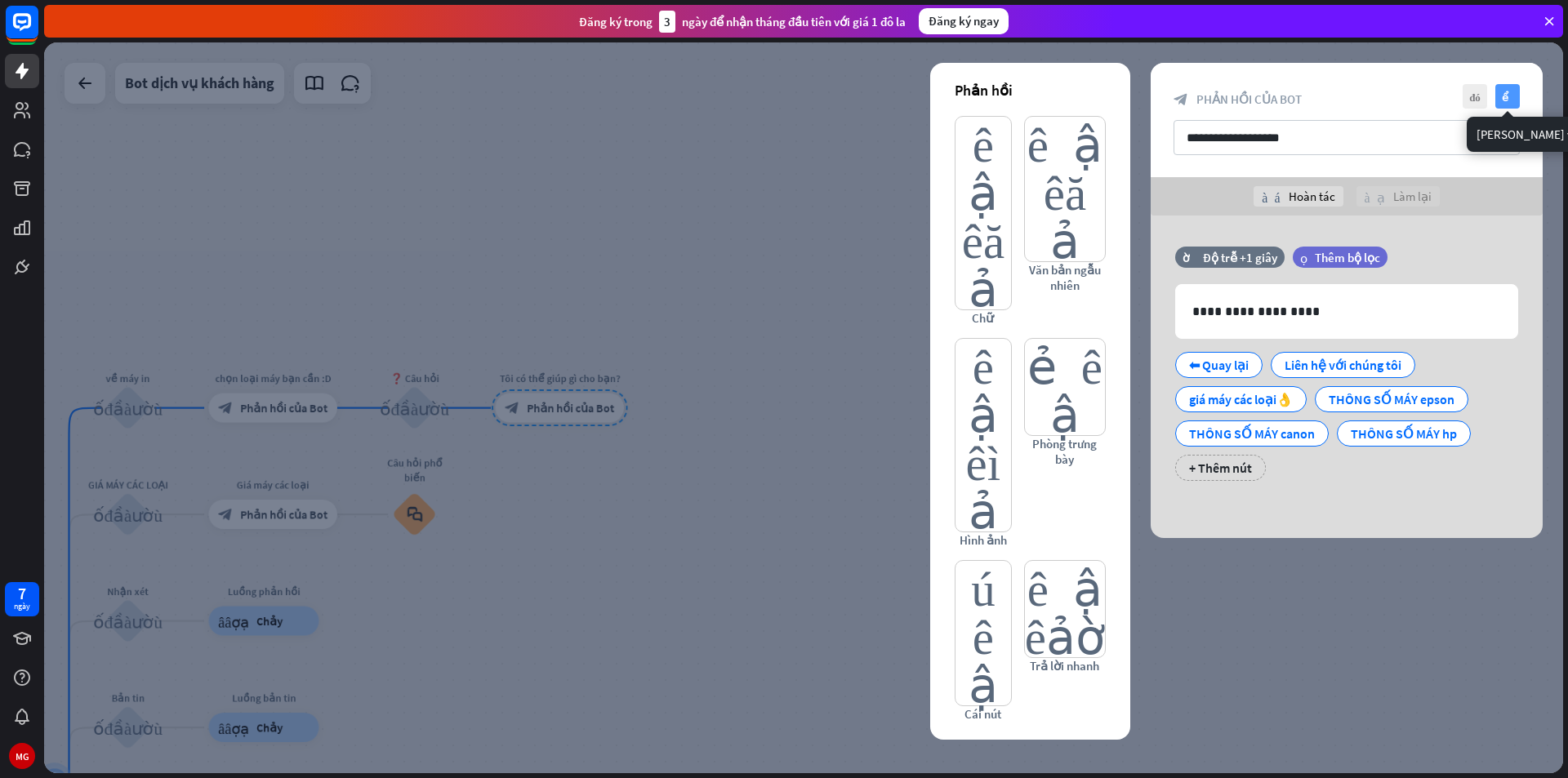
click at [1508, 101] on font "kiểm tra" at bounding box center [1507, 96] width 13 height 11
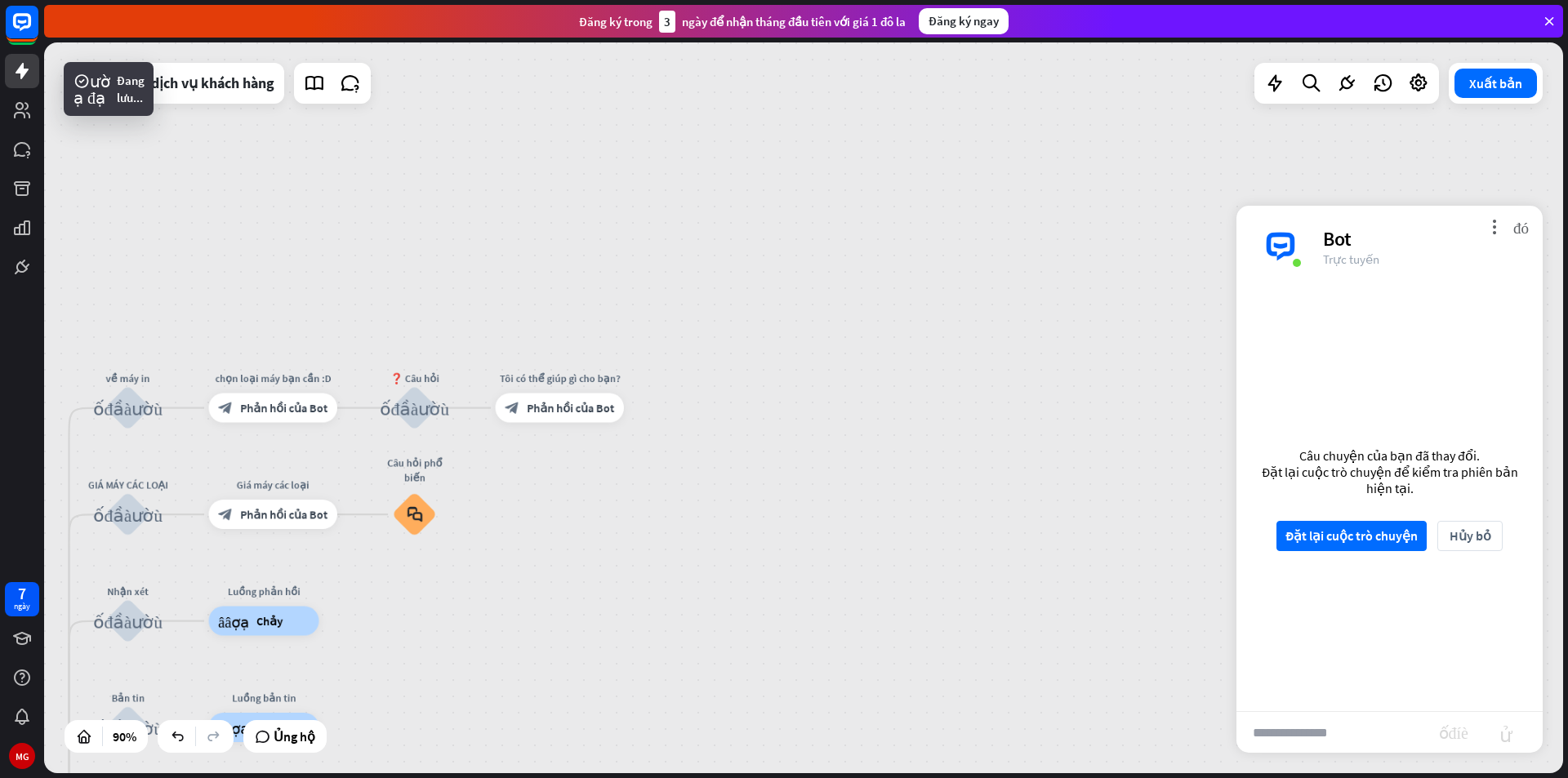
click at [1343, 728] on input "text" at bounding box center [1337, 733] width 203 height 41
type input "****"
click at [1359, 538] on font "Đặt lại cuộc trò chuyện" at bounding box center [1351, 535] width 132 height 17
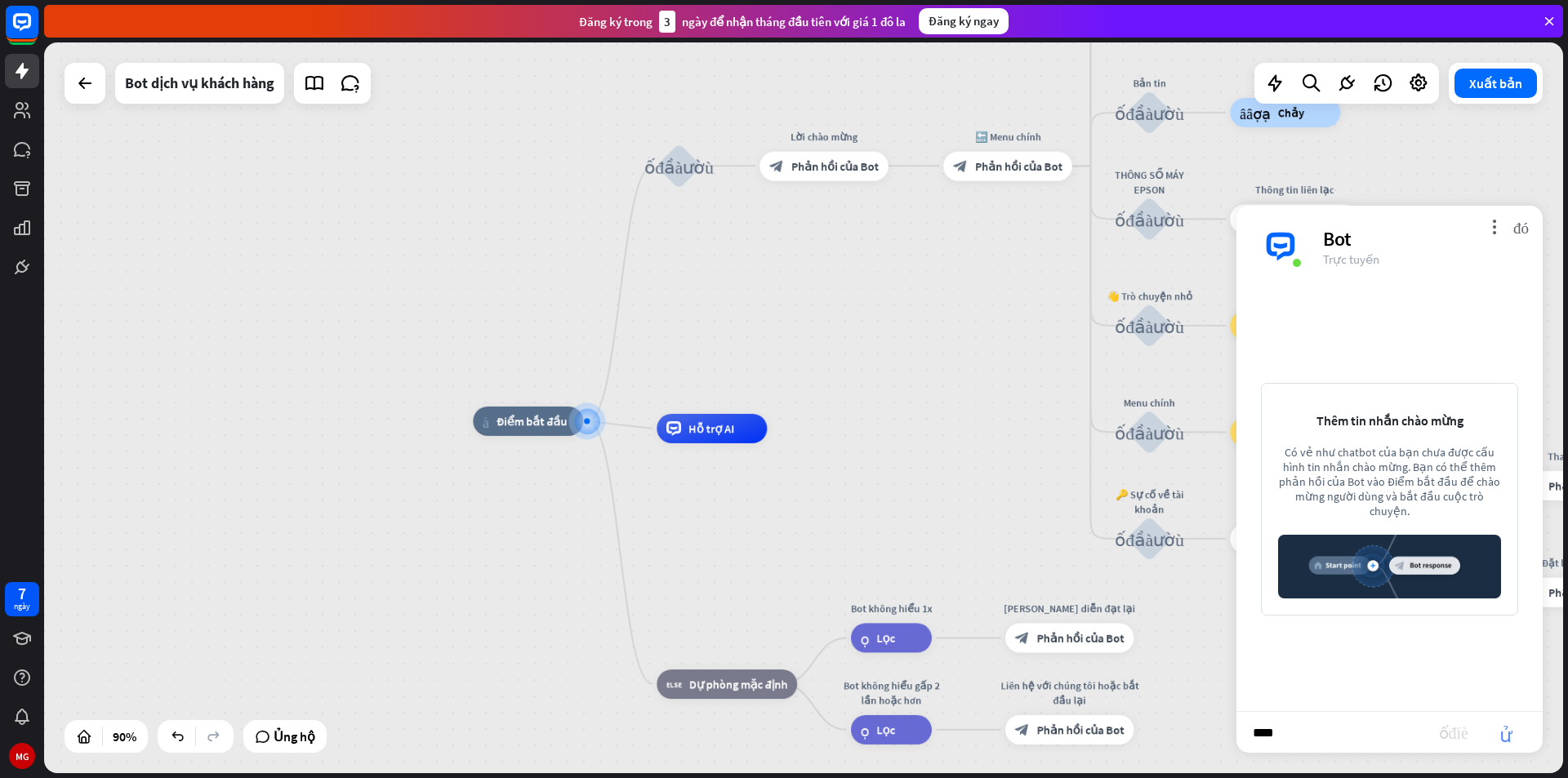
click at [1511, 739] on font "gửi" at bounding box center [1505, 732] width 52 height 20
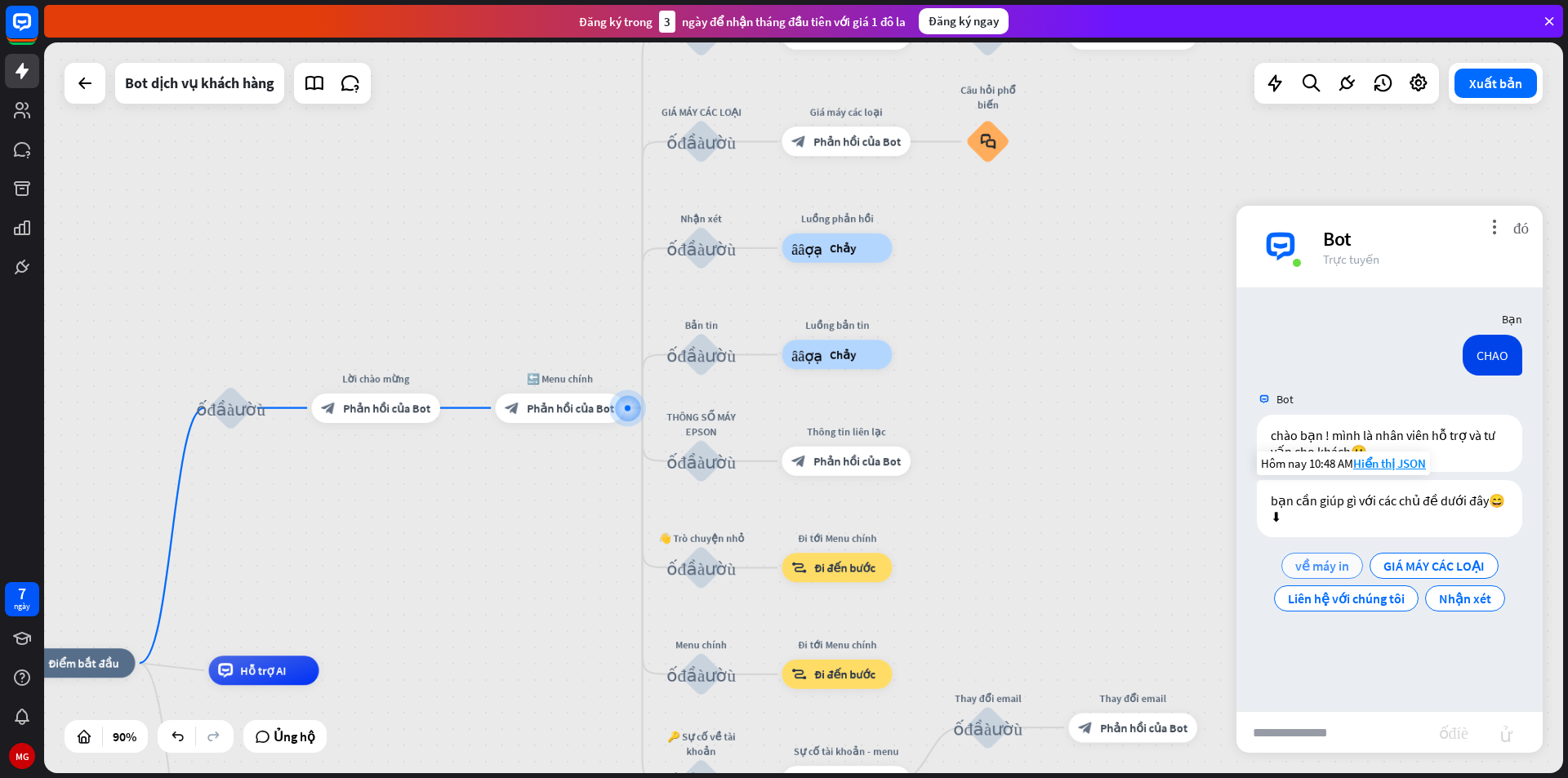
click at [1326, 565] on font "về máy in" at bounding box center [1321, 566] width 54 height 17
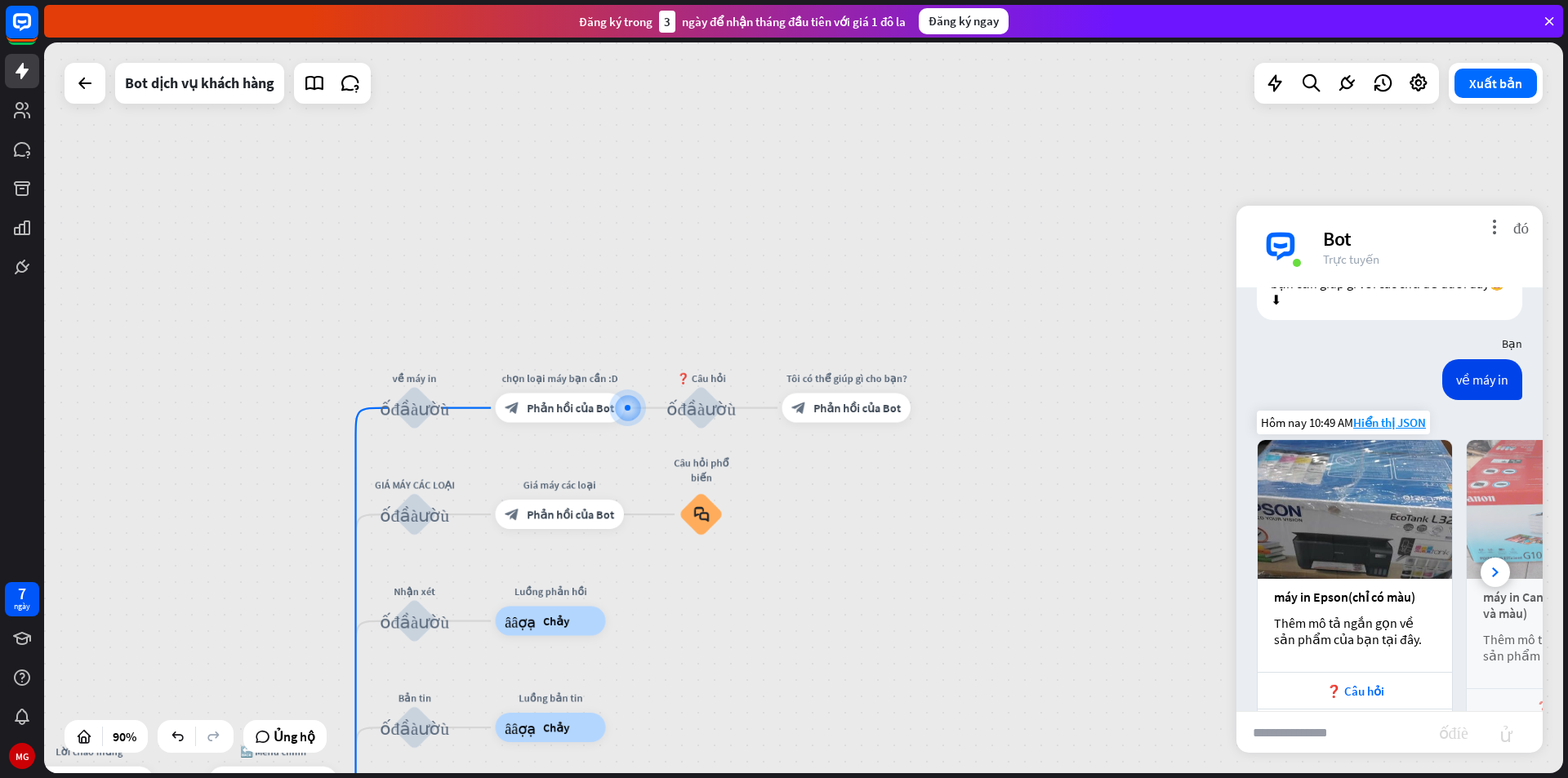
scroll to position [294, 0]
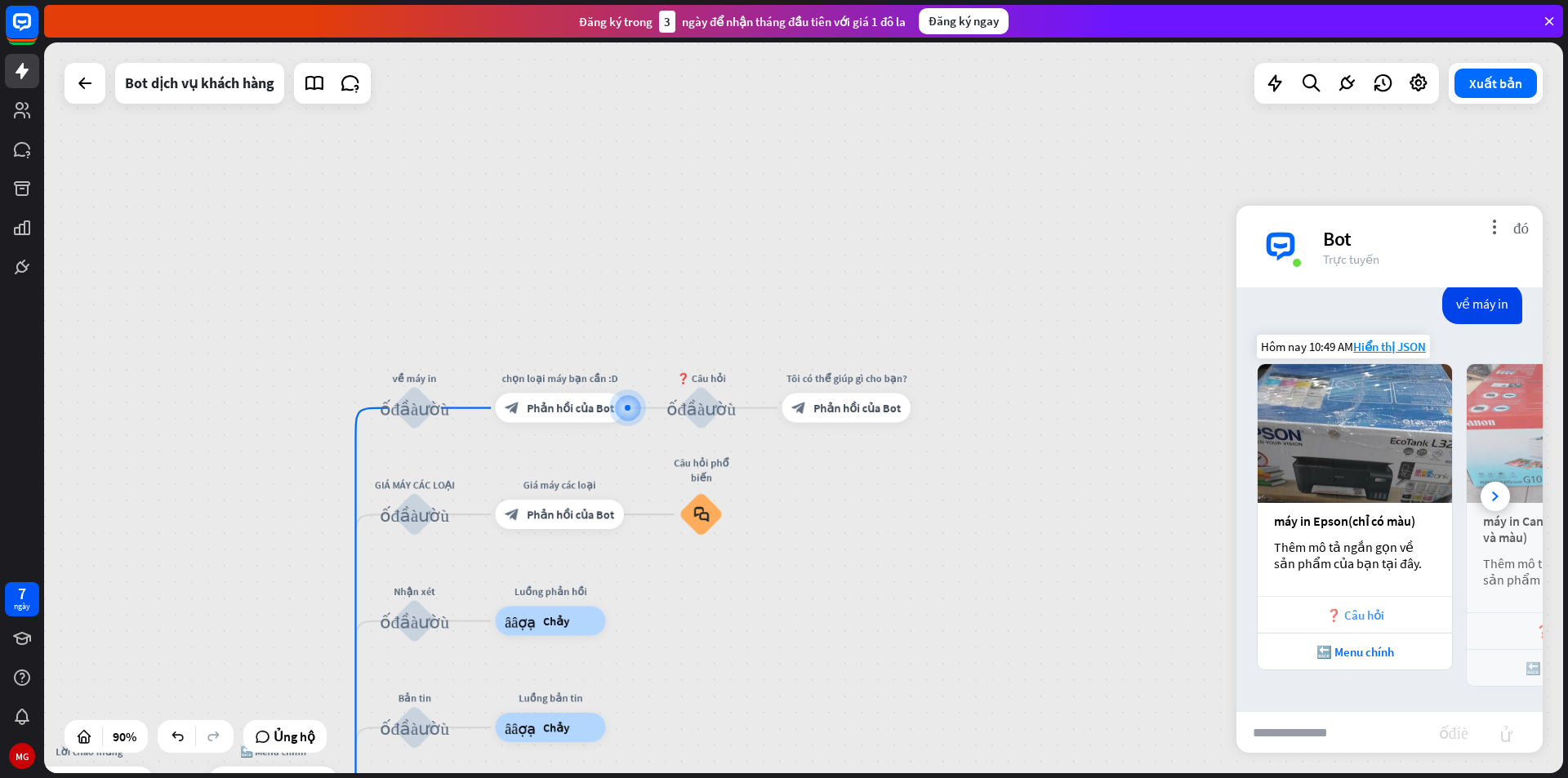
click at [1381, 613] on font "❓ Câu hỏi" at bounding box center [1355, 616] width 58 height 16
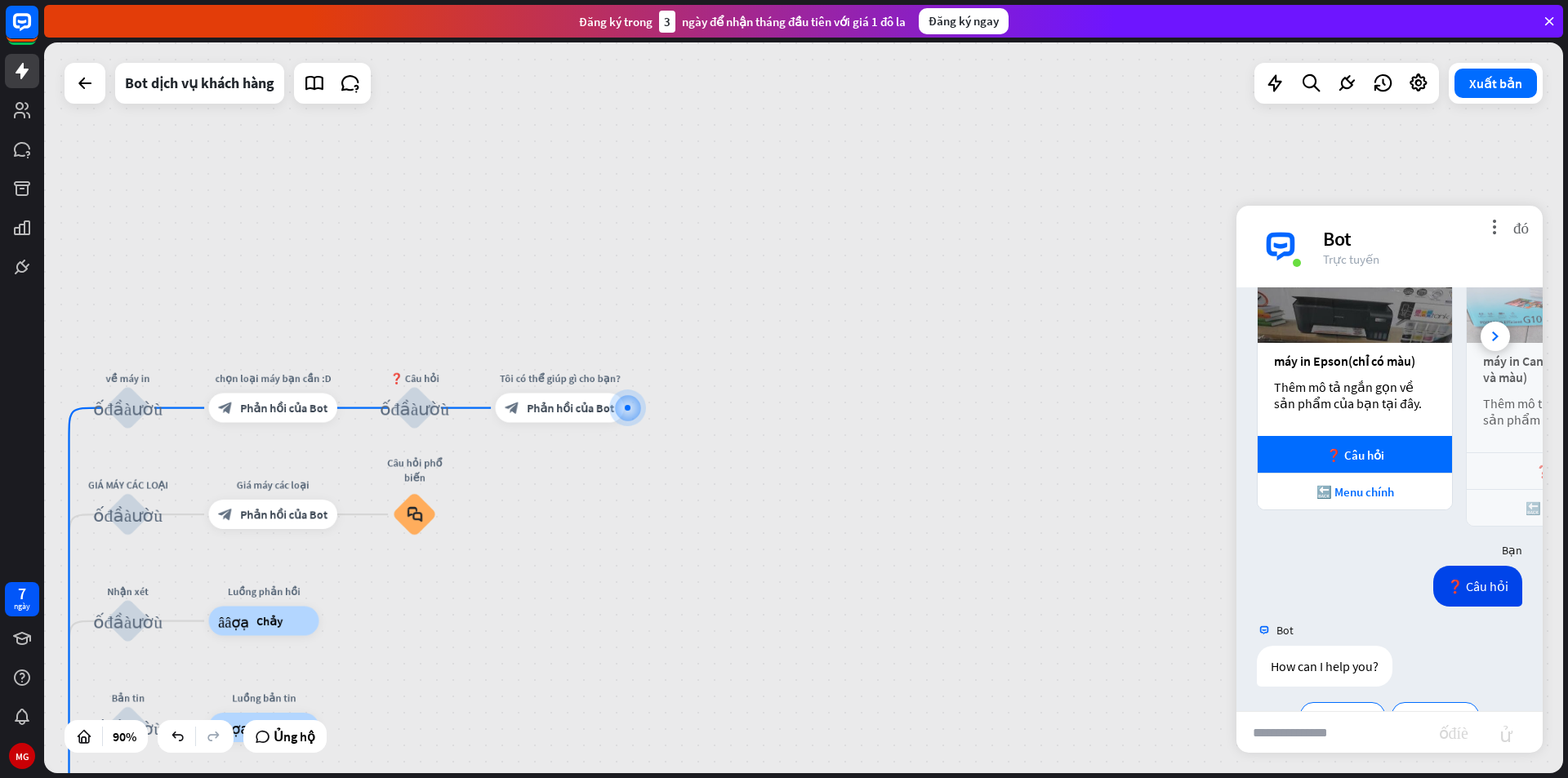
scroll to position [628, 0]
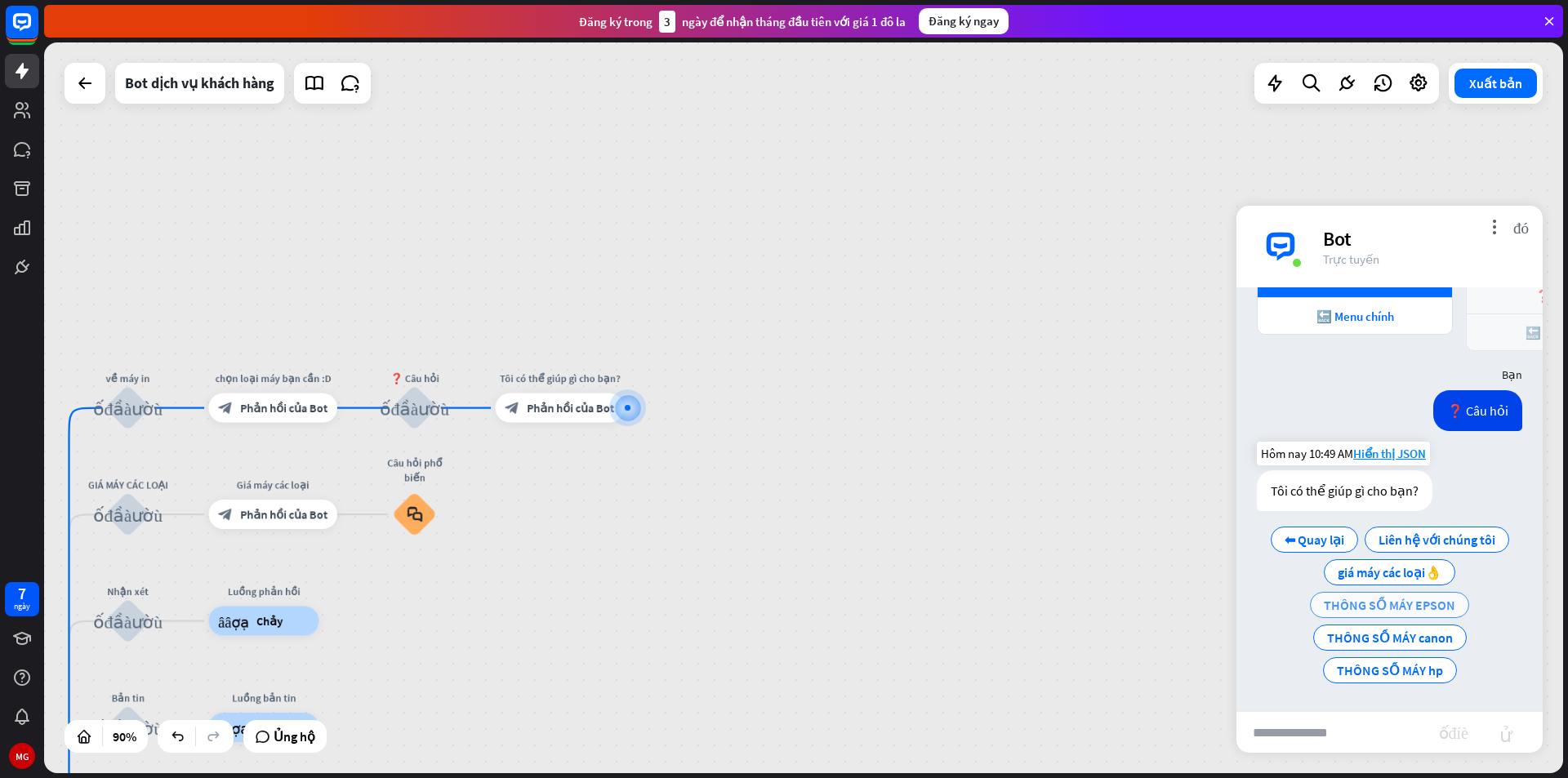
click at [1404, 606] on font "THÔNG SỐ MÁY EPSON" at bounding box center [1389, 605] width 131 height 17
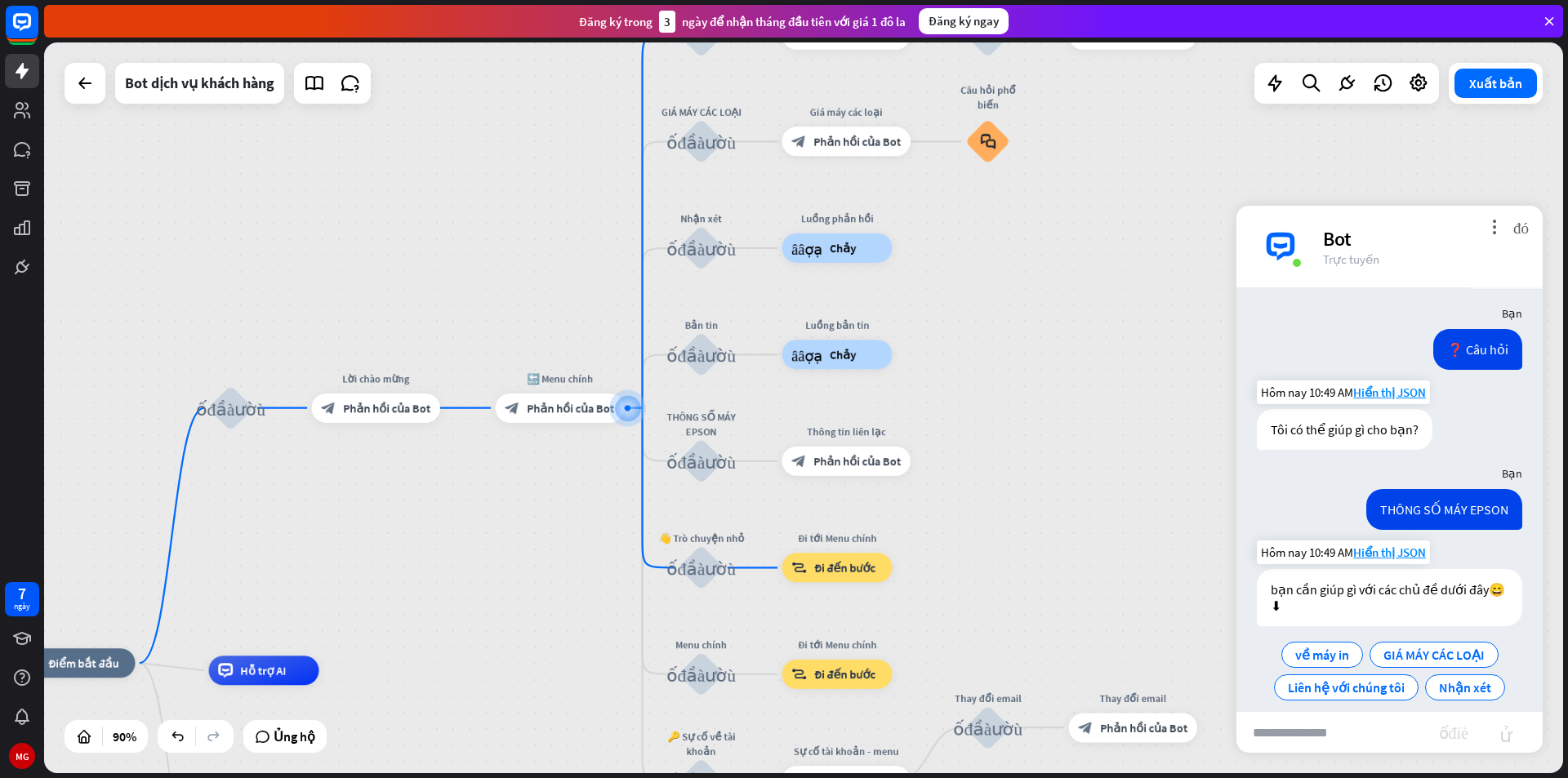
scroll to position [708, 0]
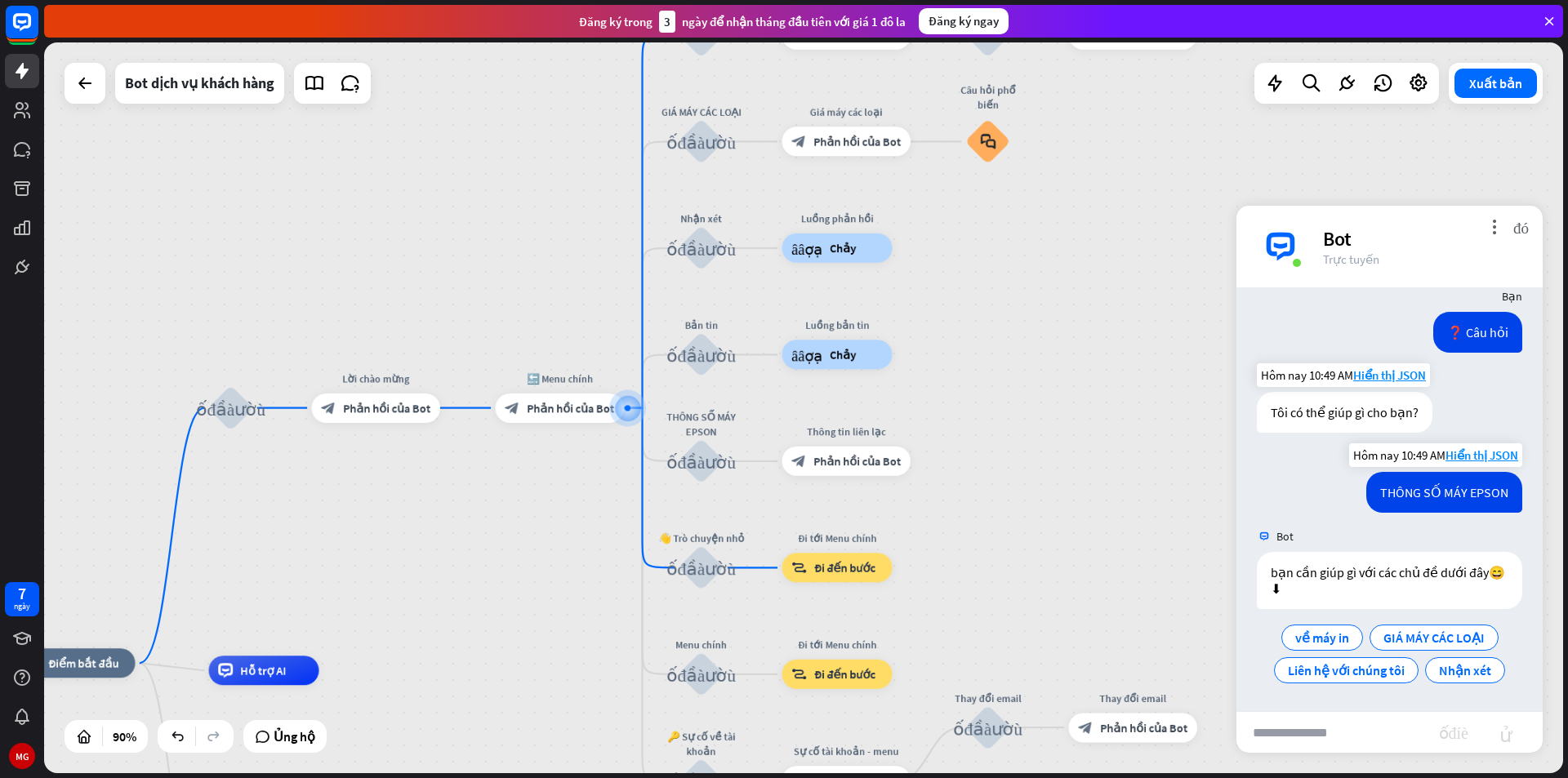
click at [1425, 493] on font "THÔNG SỐ MÁY EPSON" at bounding box center [1444, 492] width 128 height 17
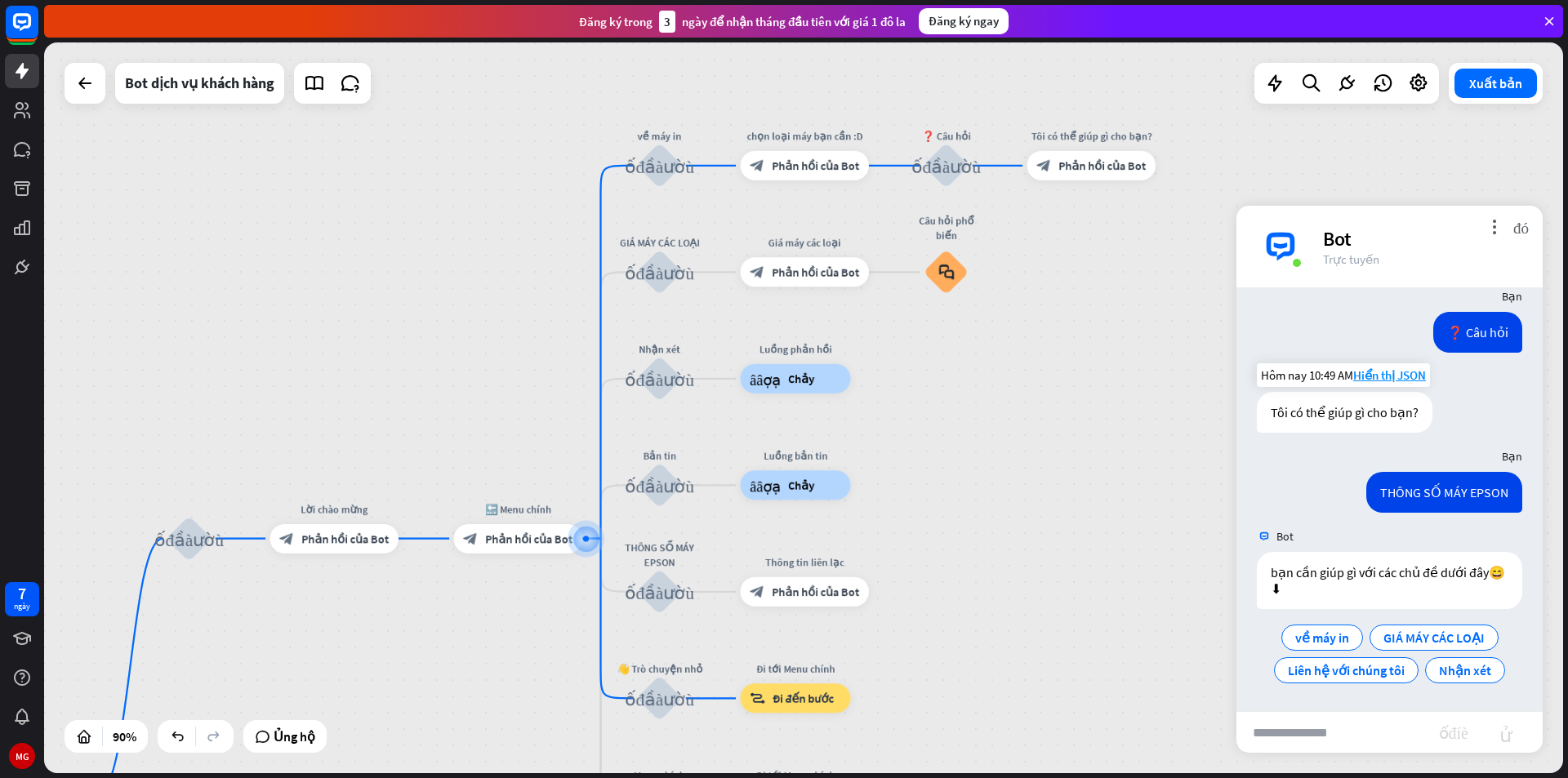
drag, startPoint x: 1017, startPoint y: 396, endPoint x: 975, endPoint y: 528, distance: 138.5
click at [975, 528] on div "nhà_2 Điểm bắt đầu khối_đầu_vào_người_dùng Lời chào mừng block_bot_response Phả…" at bounding box center [804, 407] width 1519 height 731
click at [1121, 168] on font "Phản hồi của Bot" at bounding box center [1101, 166] width 87 height 15
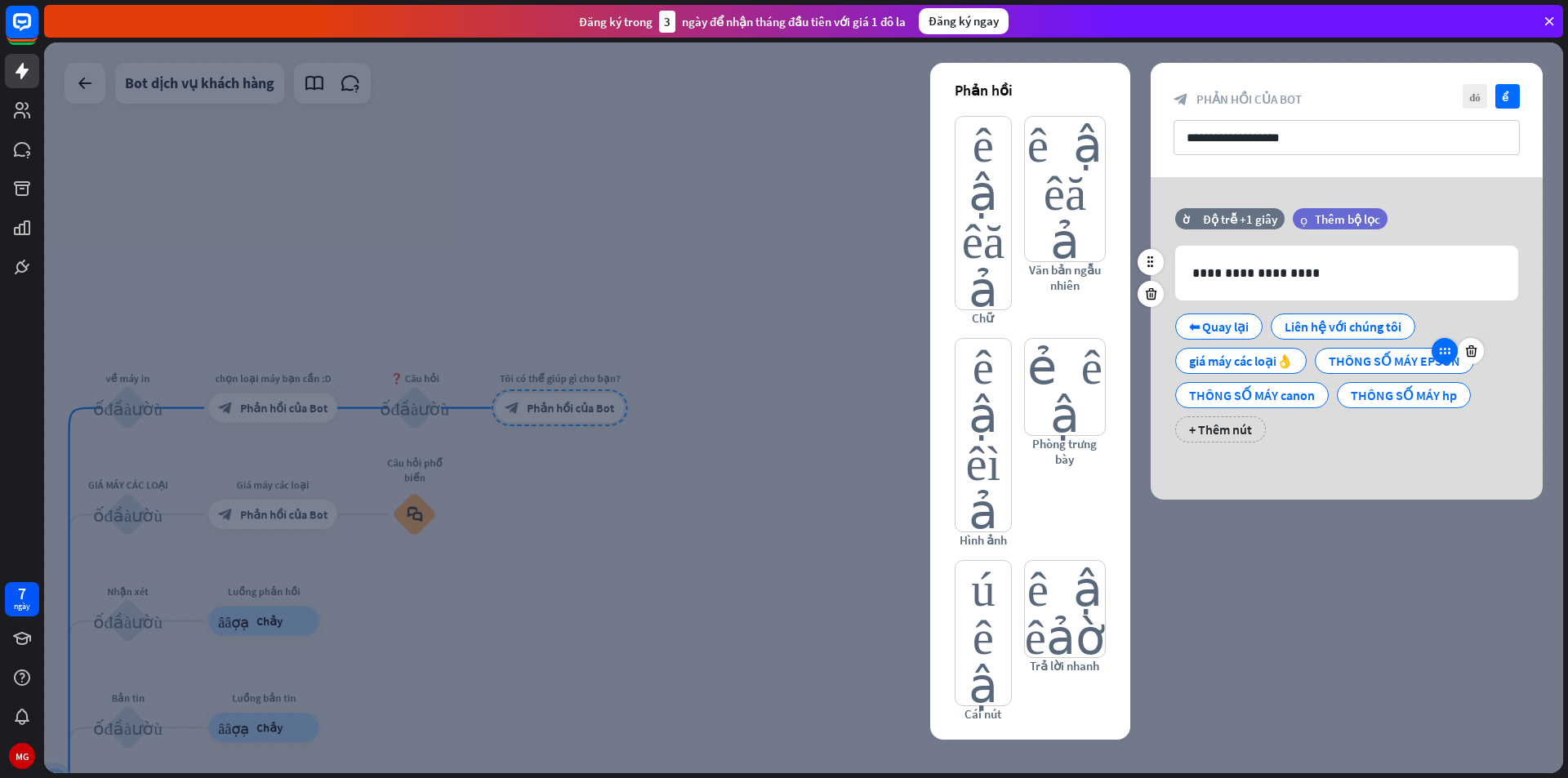
click at [1437, 351] on icon at bounding box center [1444, 350] width 15 height 15
click at [1441, 351] on icon at bounding box center [1444, 350] width 15 height 15
drag, startPoint x: 1441, startPoint y: 351, endPoint x: 1533, endPoint y: 442, distance: 129.4
click at [1533, 442] on div "**********" at bounding box center [1347, 334] width 392 height 251
click at [1384, 365] on div "THÔNG SỐ MÁY EPSON" at bounding box center [1394, 360] width 131 height 24
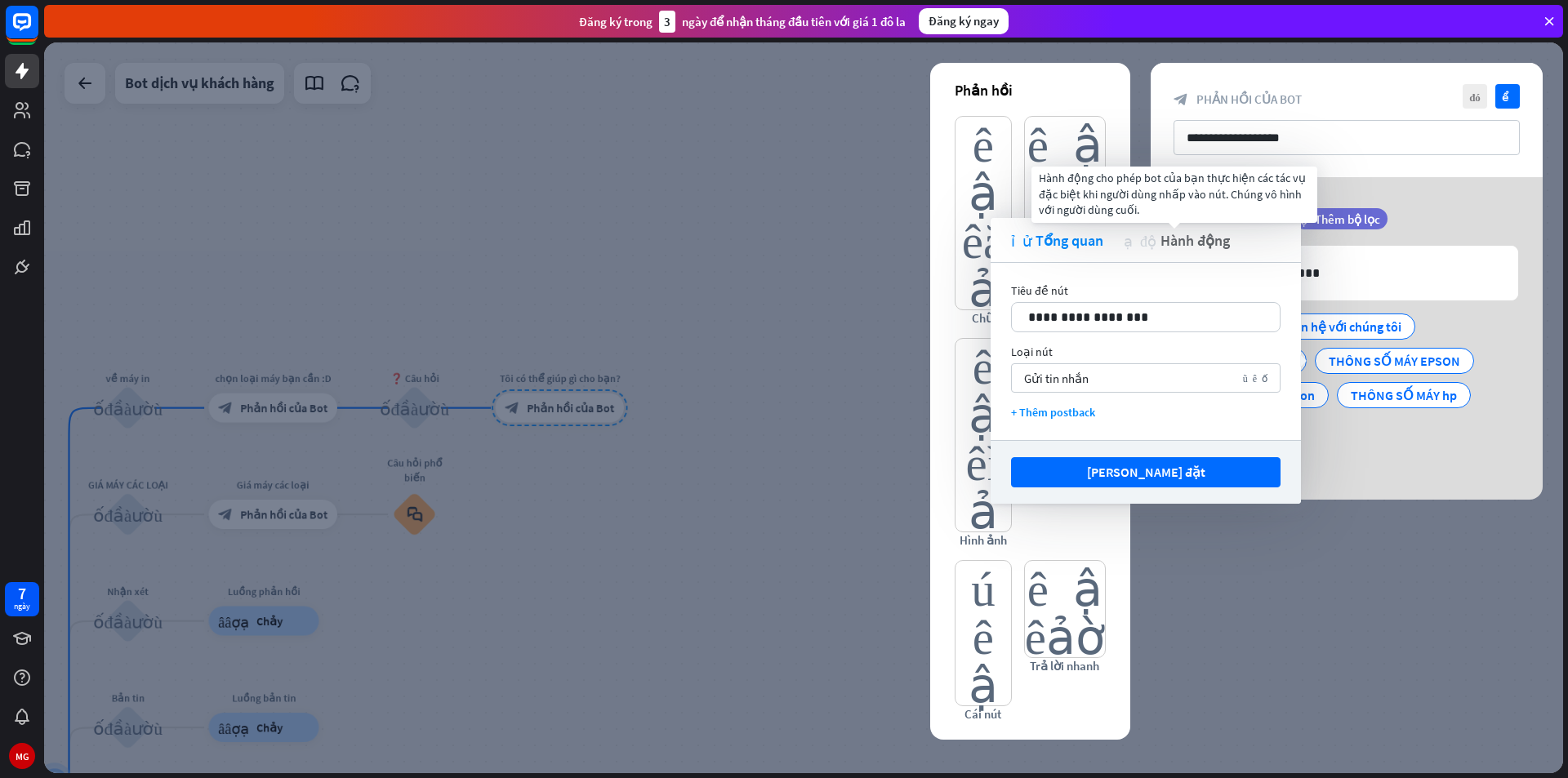
click at [1180, 239] on font "Hành động" at bounding box center [1195, 240] width 69 height 19
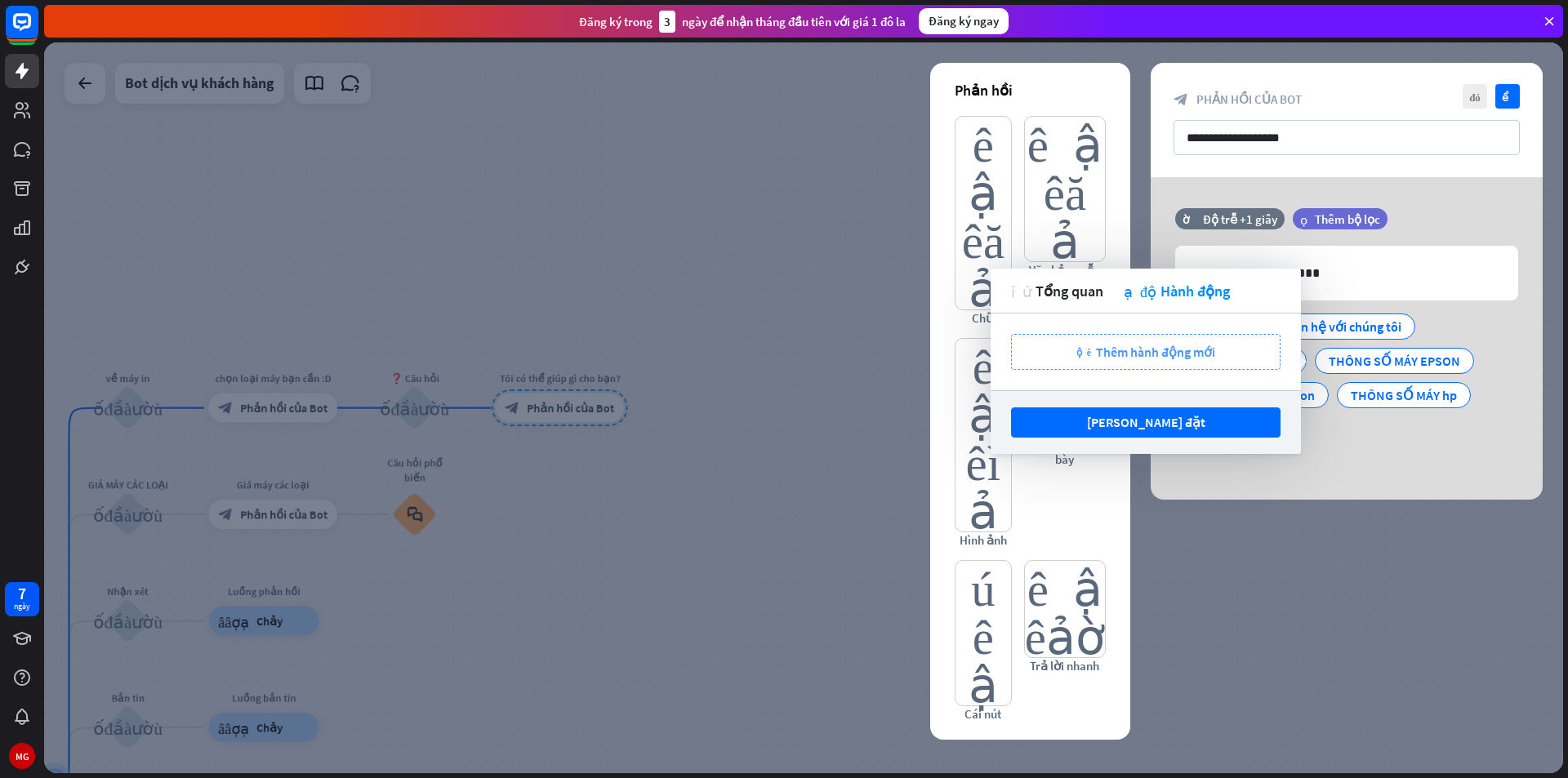
click at [1190, 361] on div "cộng thêm Thêm hành động mới" at bounding box center [1145, 351] width 269 height 36
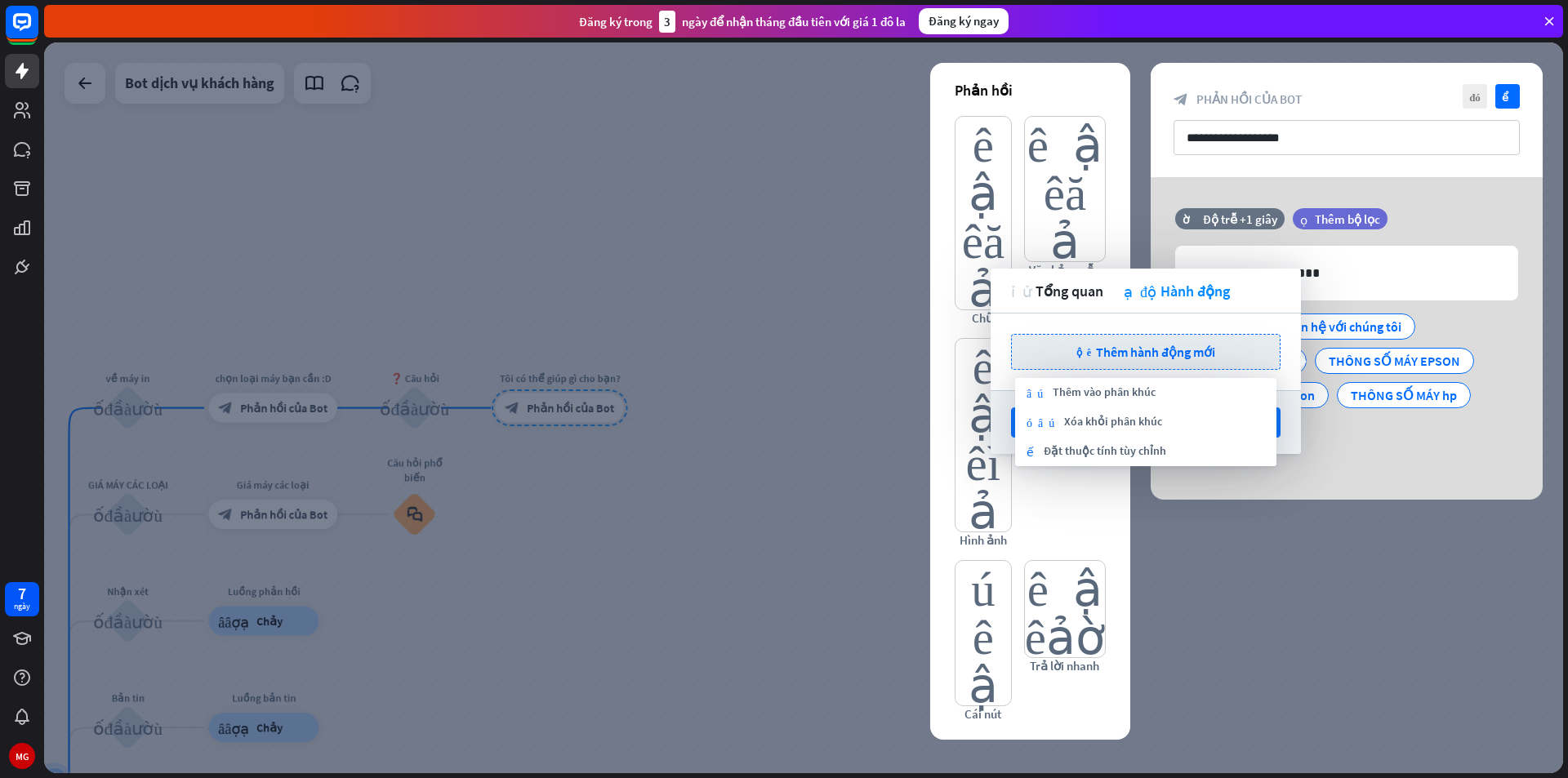
click at [1398, 539] on div at bounding box center [804, 407] width 1519 height 731
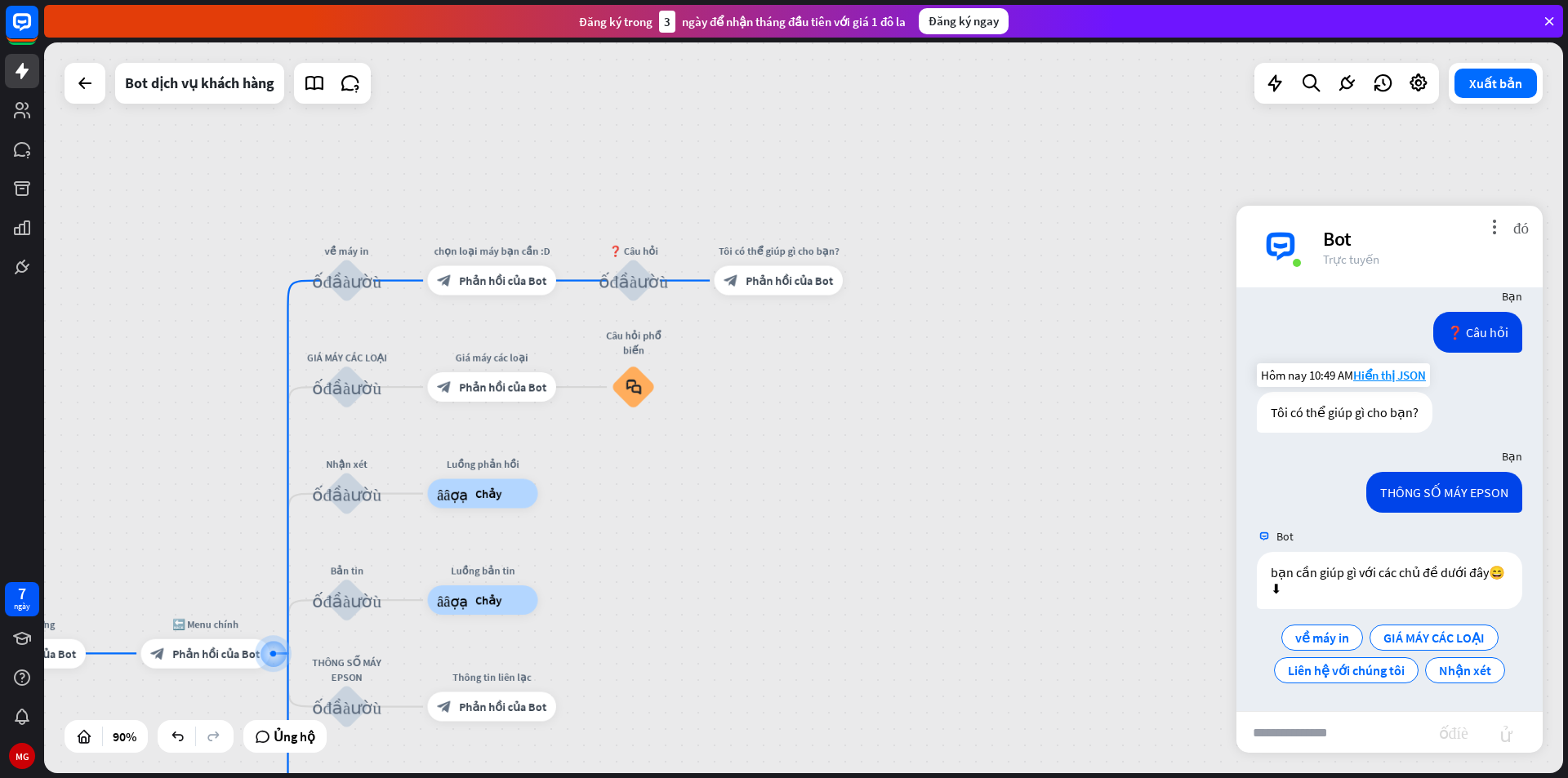
drag, startPoint x: 913, startPoint y: 422, endPoint x: 1131, endPoint y: 294, distance: 252.8
click at [1131, 294] on div "nhà_2 Điểm bắt đầu khối_đầu_vào_người_dùng Lời chào mừng block_bot_response Phả…" at bounding box center [804, 407] width 1519 height 731
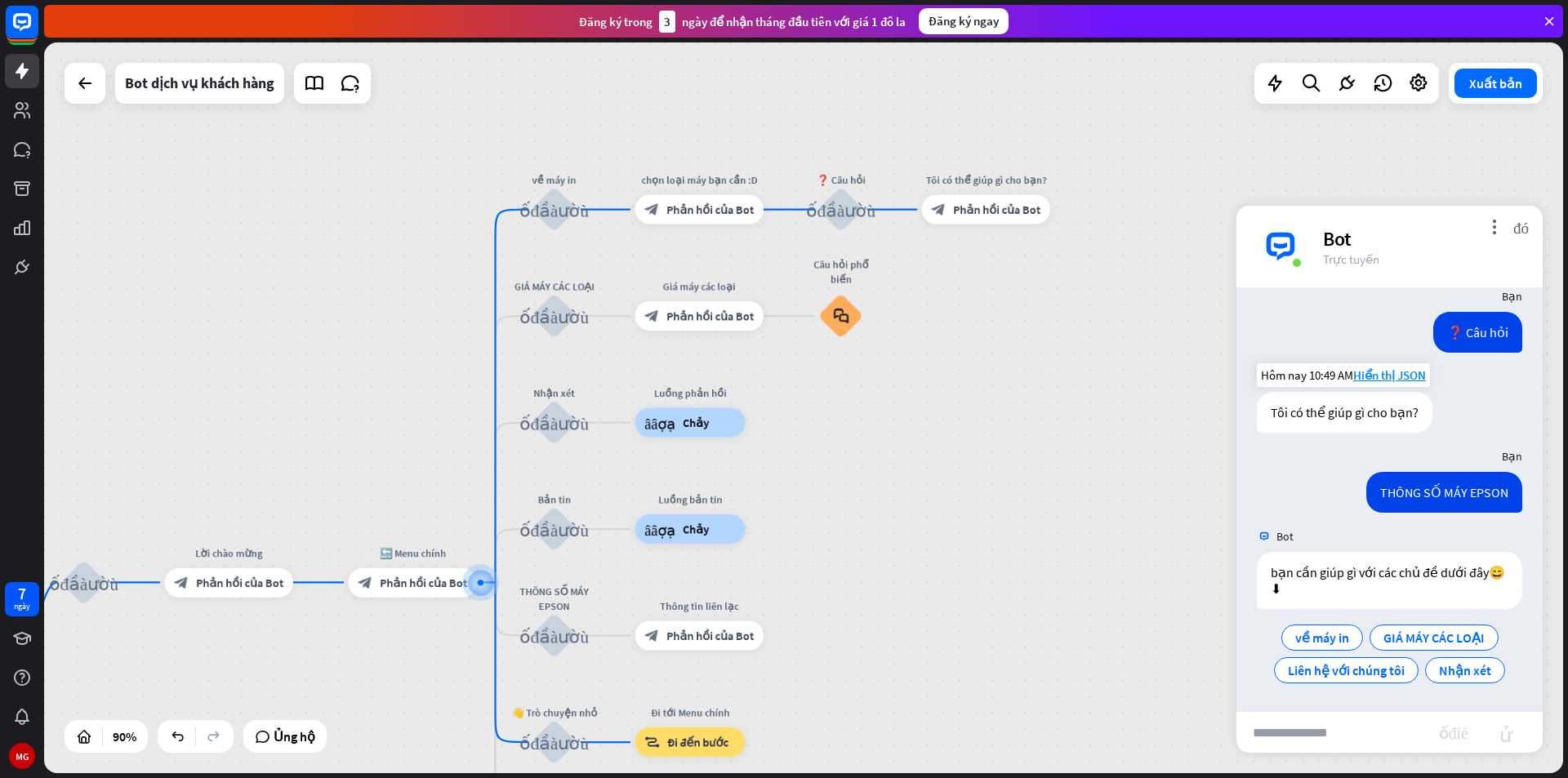
drag, startPoint x: 833, startPoint y: 434, endPoint x: 1062, endPoint y: 357, distance: 241.6
click at [1062, 357] on div "nhà_2 Điểm bắt đầu khối_đầu_vào_người_dùng Lời chào mừng block_bot_response Phả…" at bounding box center [804, 407] width 1519 height 731
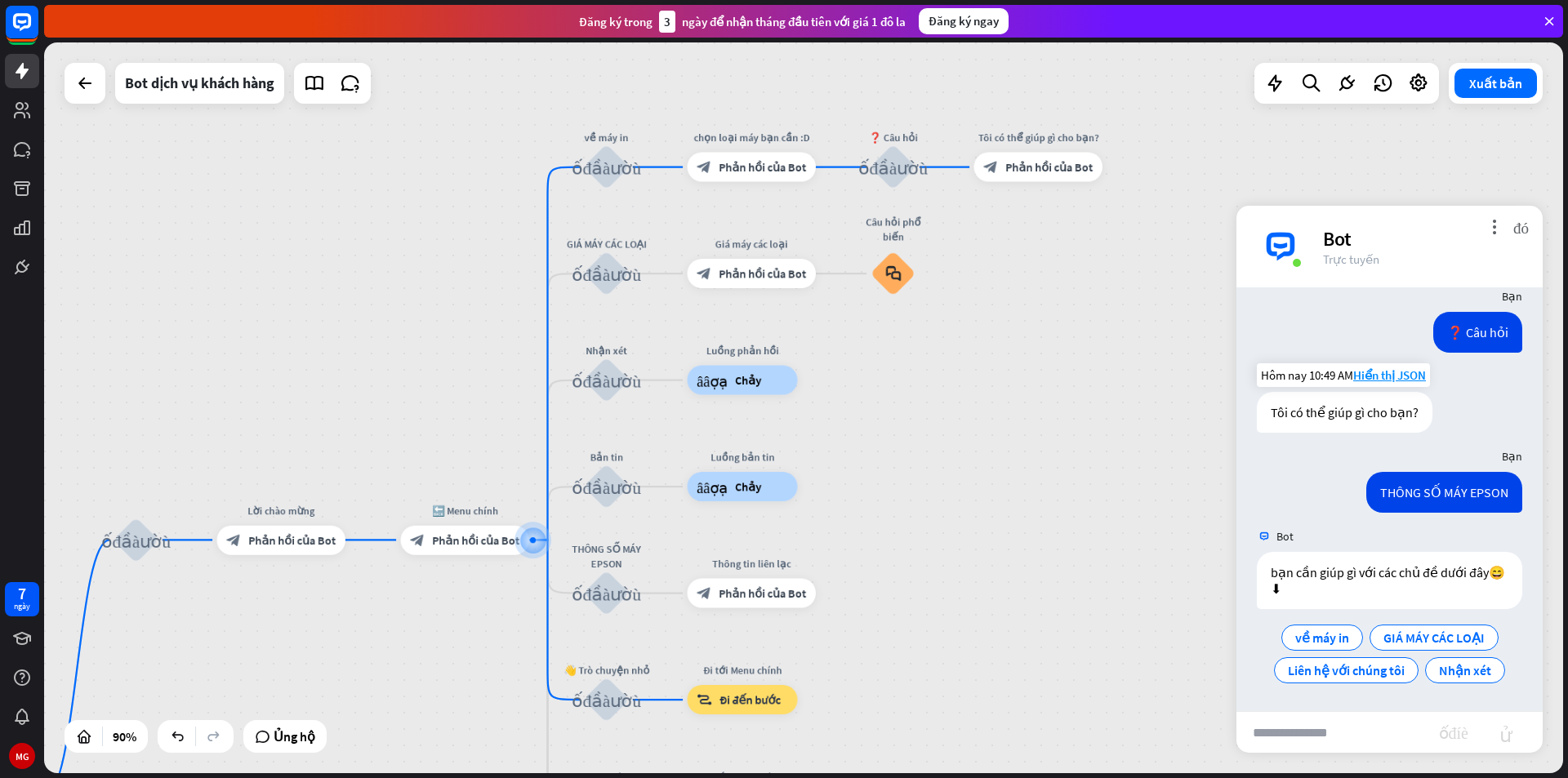
drag, startPoint x: 944, startPoint y: 495, endPoint x: 993, endPoint y: 420, distance: 89.6
click at [993, 420] on div "nhà_2 Điểm bắt đầu khối_đầu_vào_người_dùng Lời chào mừng block_bot_response Phả…" at bounding box center [804, 407] width 1519 height 731
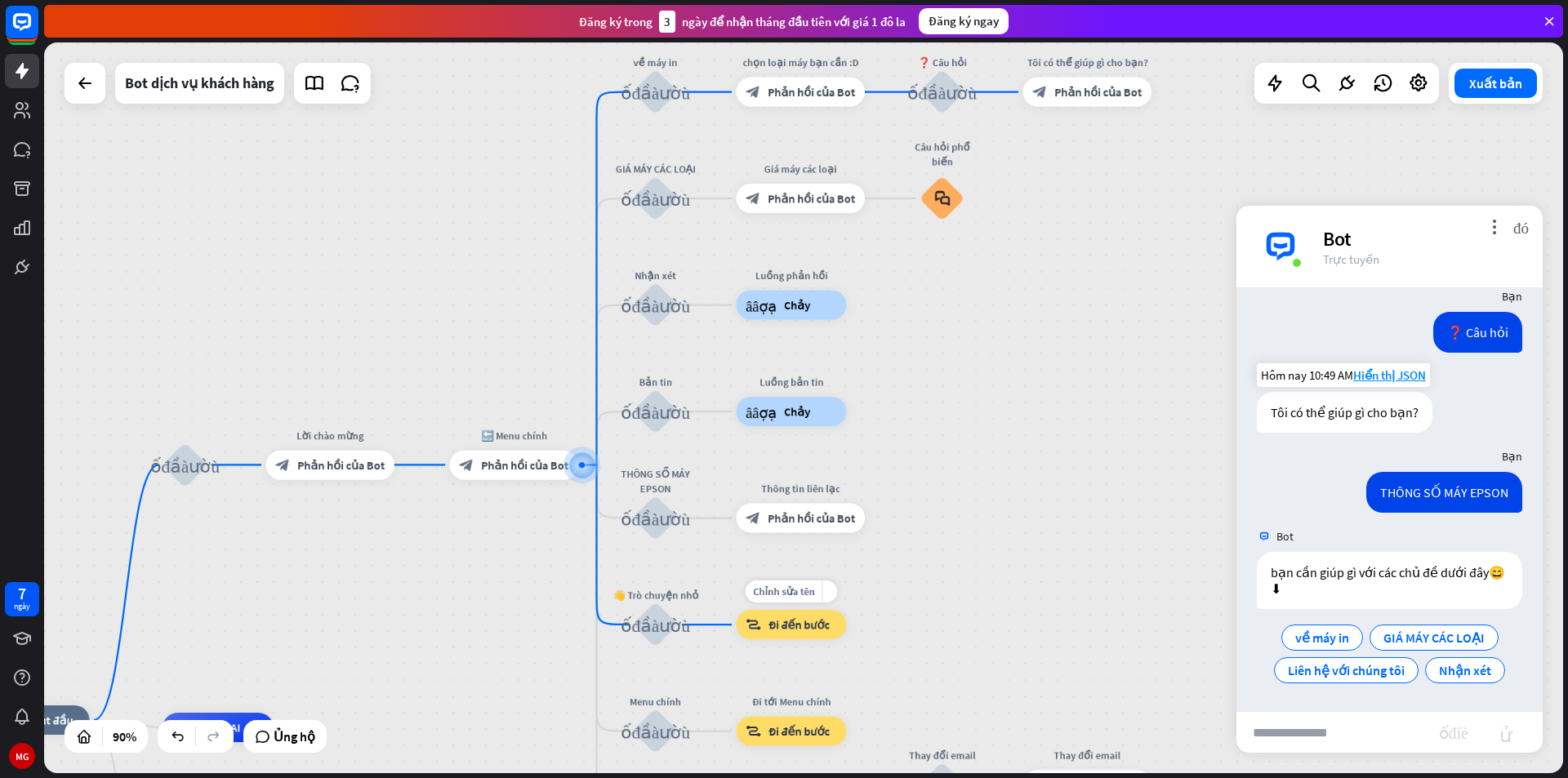
click at [792, 623] on font "Đi đến bước" at bounding box center [799, 624] width 62 height 15
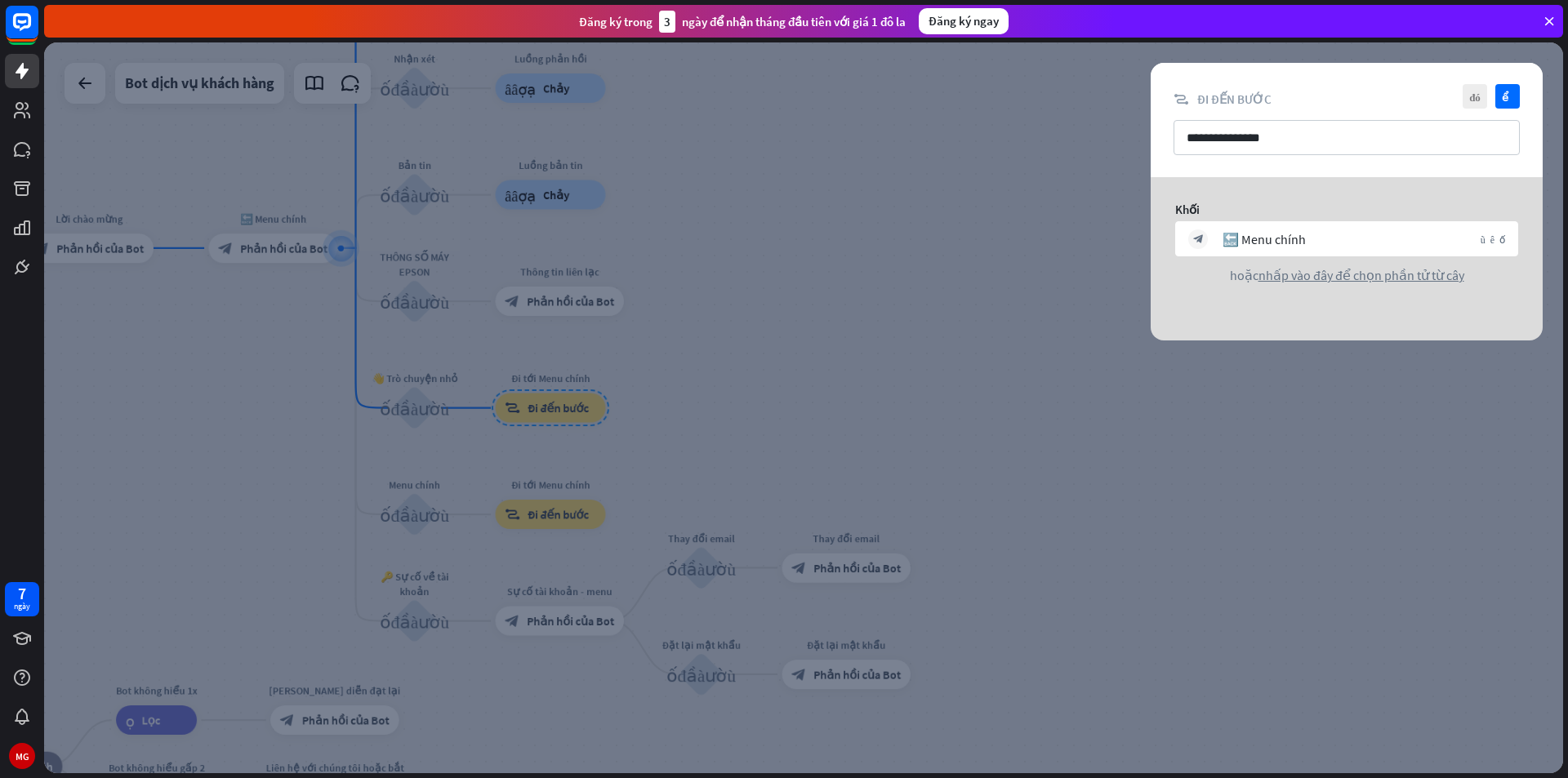
click at [1012, 526] on div at bounding box center [804, 407] width 1519 height 731
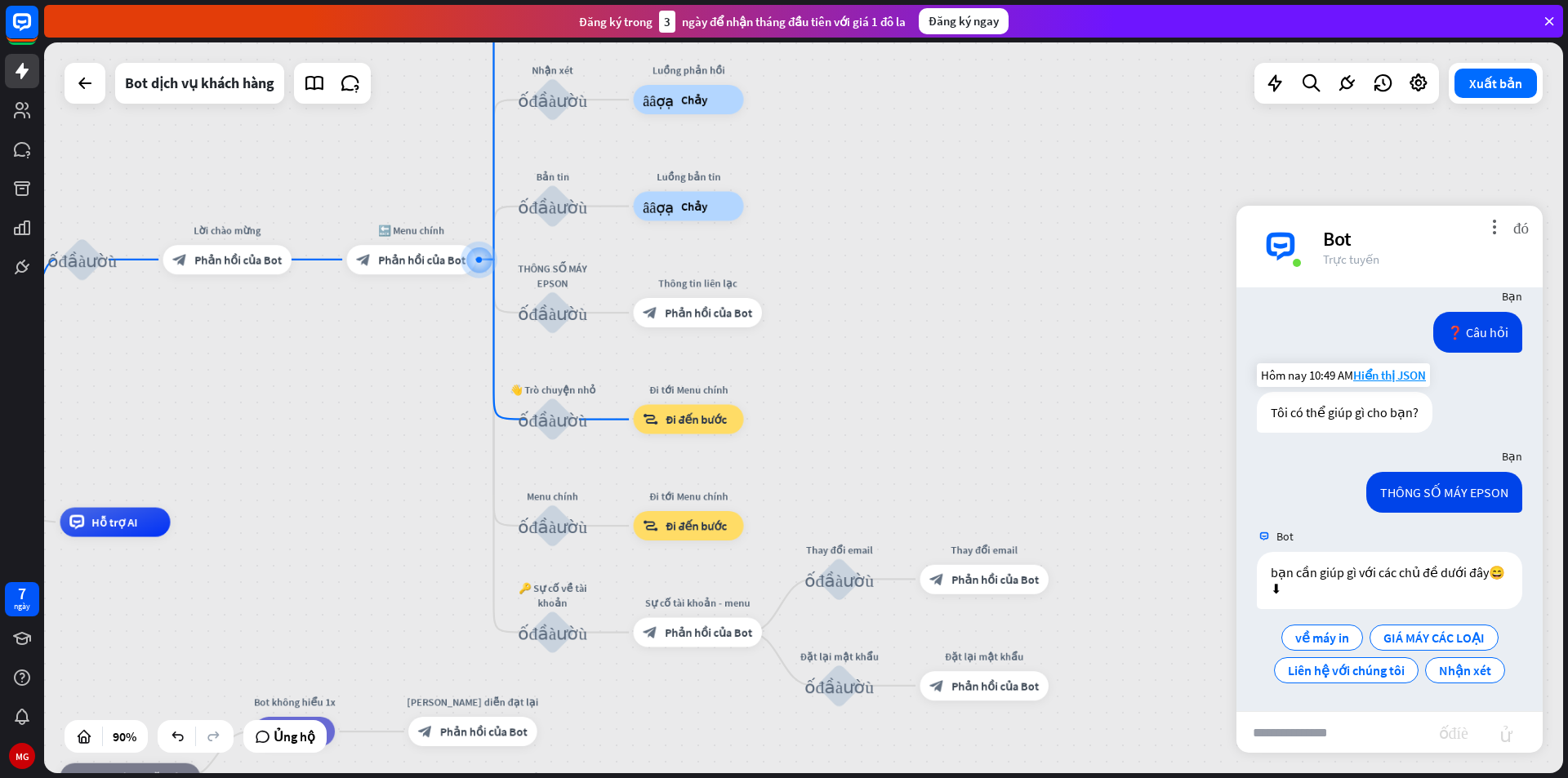
drag, startPoint x: 698, startPoint y: 358, endPoint x: 1020, endPoint y: 420, distance: 327.9
click at [1038, 407] on div "nhà_2 Điểm bắt đầu khối_đầu_vào_người_dùng Lời chào mừng block_bot_response Phả…" at bounding box center [804, 407] width 1519 height 731
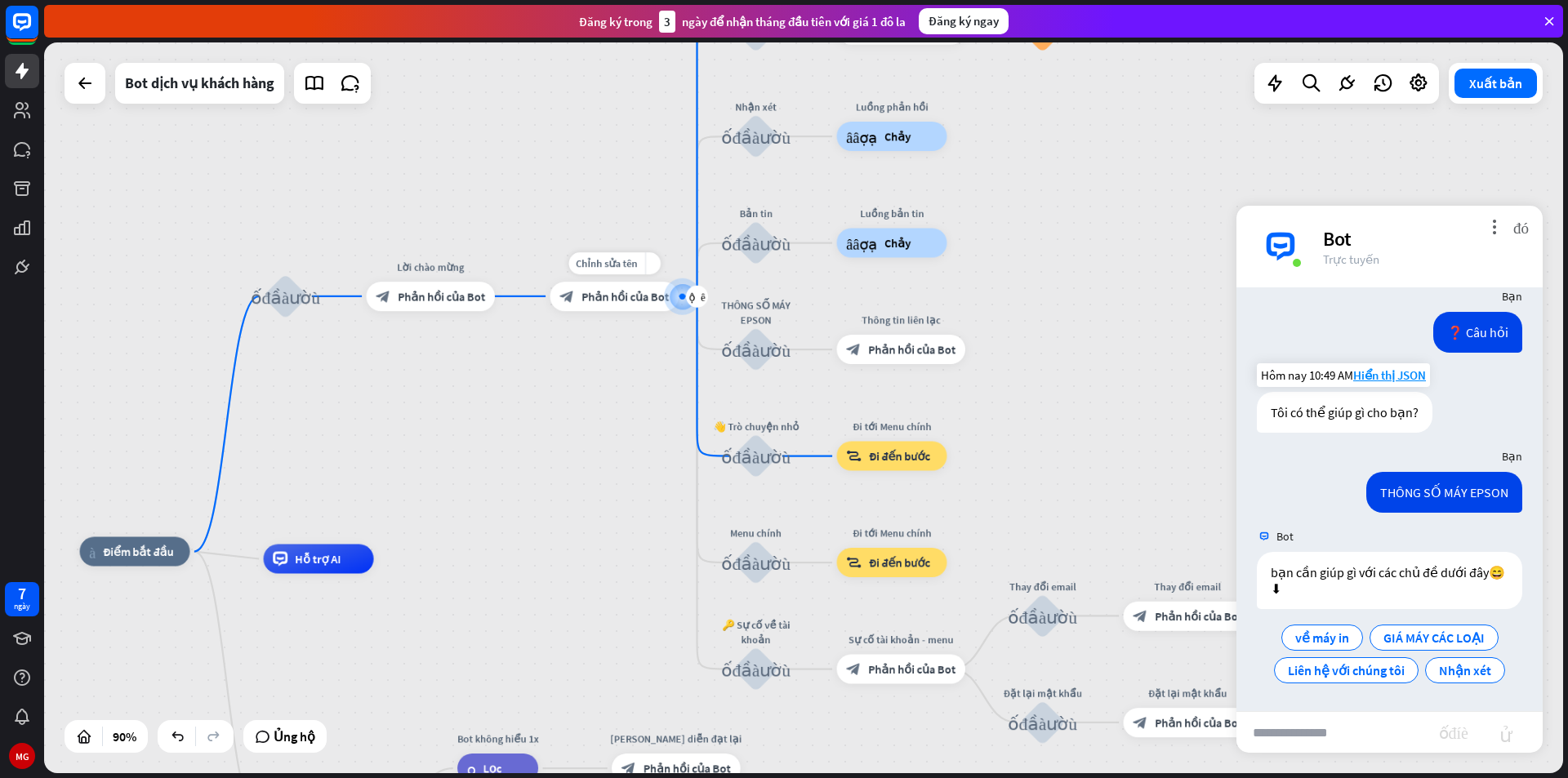
click at [650, 294] on font "Phản hồi của Bot" at bounding box center [624, 296] width 87 height 15
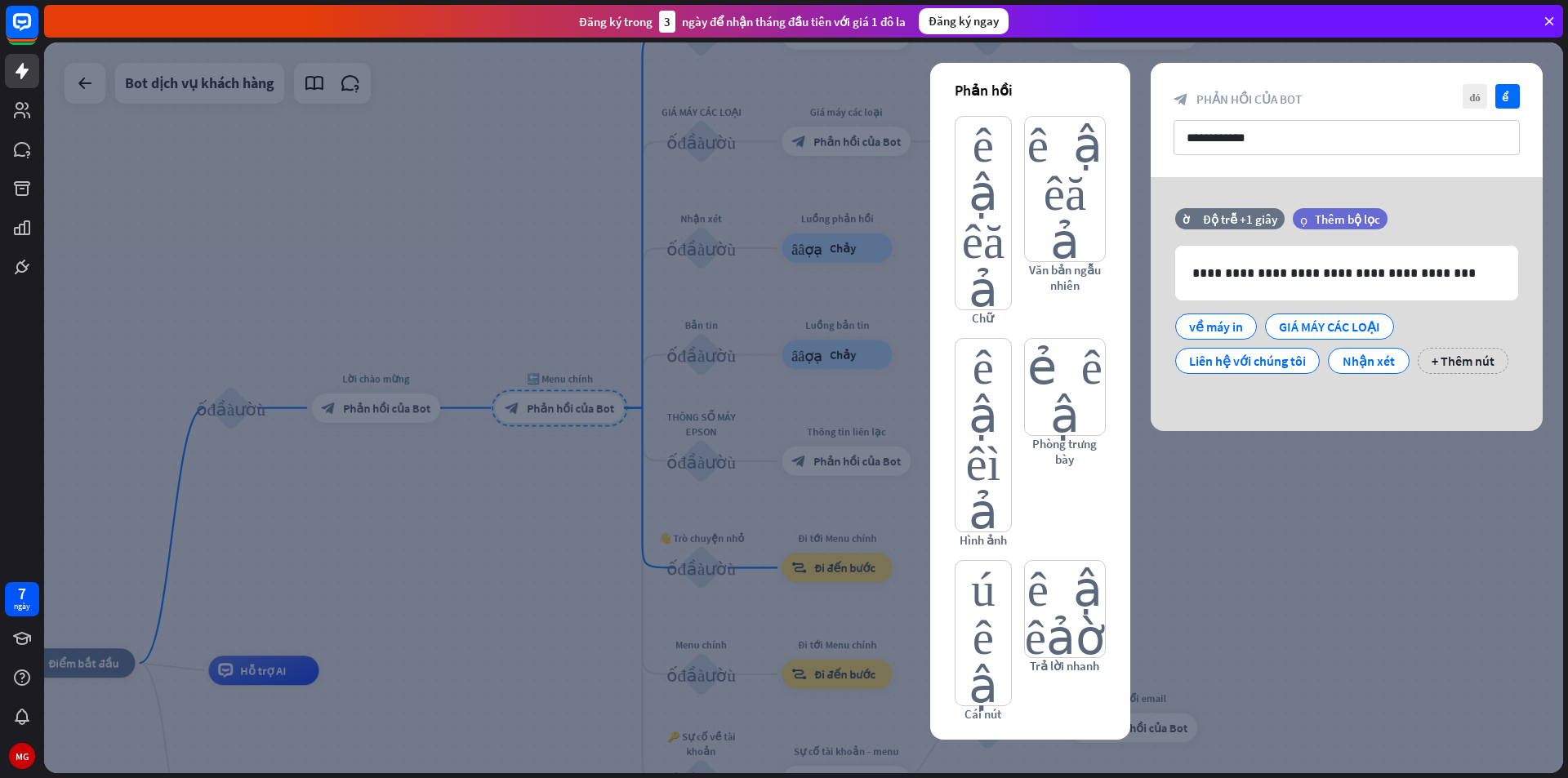
click at [1274, 497] on div at bounding box center [804, 407] width 1519 height 731
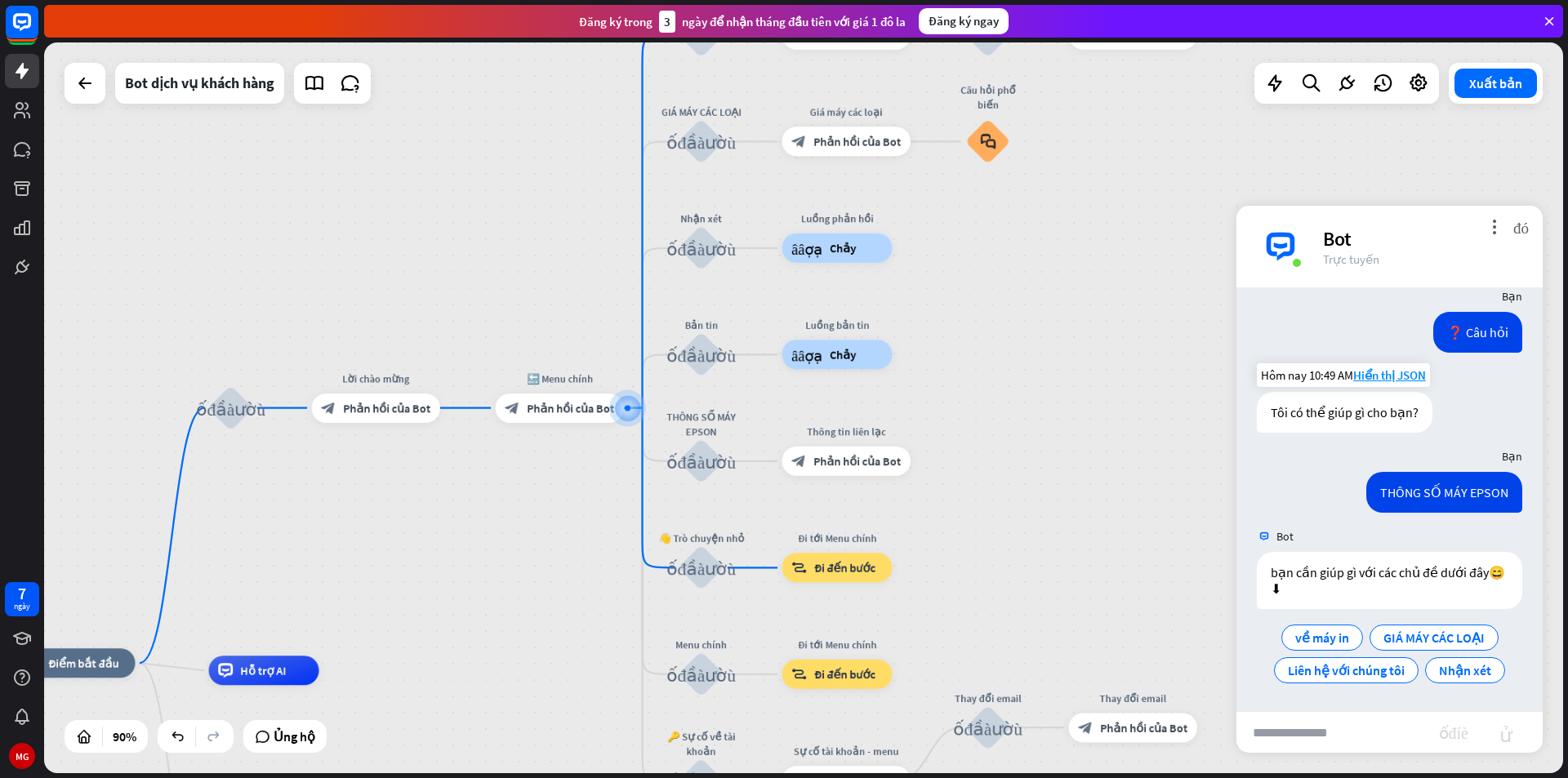
click at [1323, 726] on input "text" at bounding box center [1337, 733] width 203 height 41
type input "****"
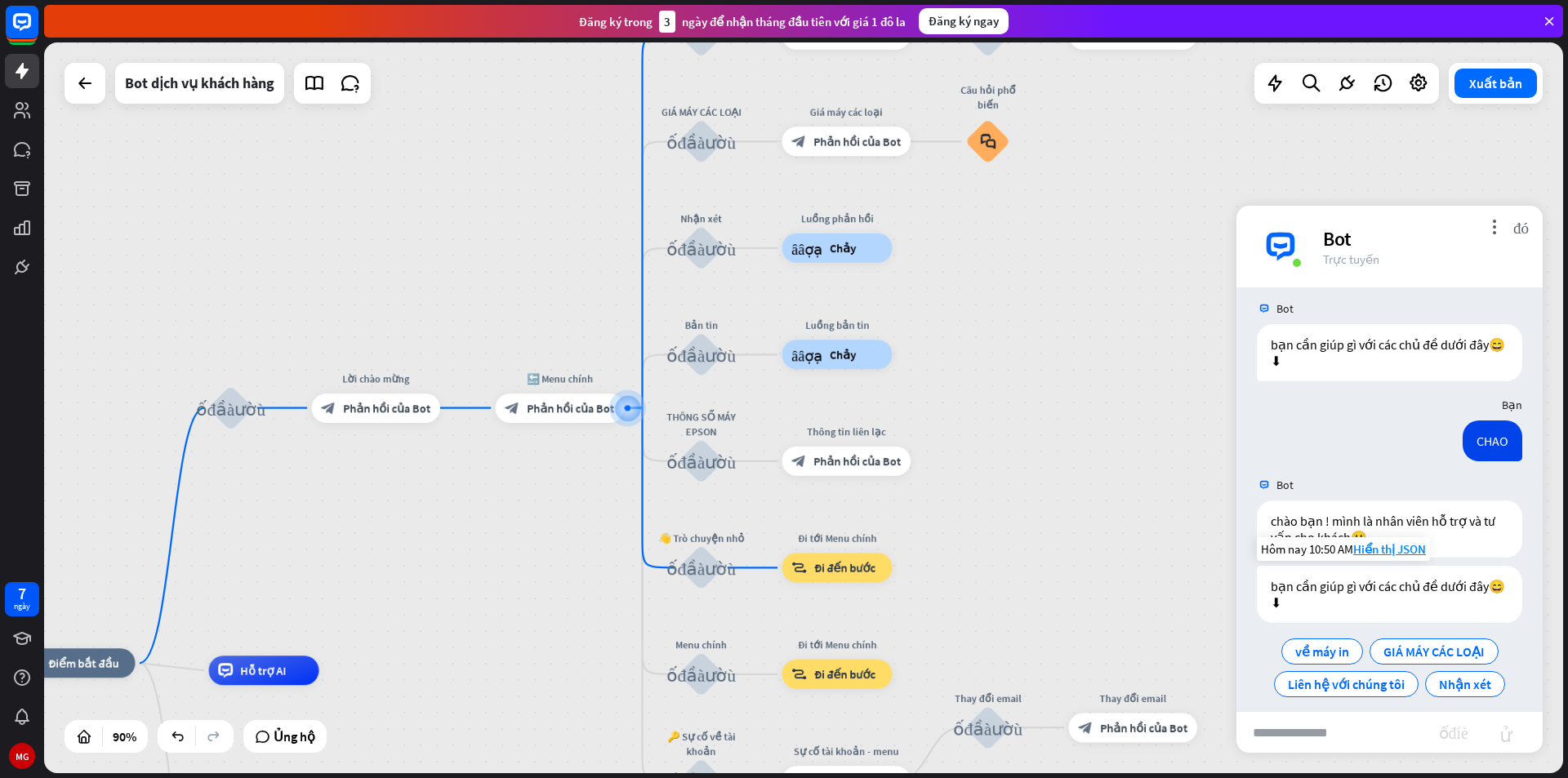
scroll to position [949, 0]
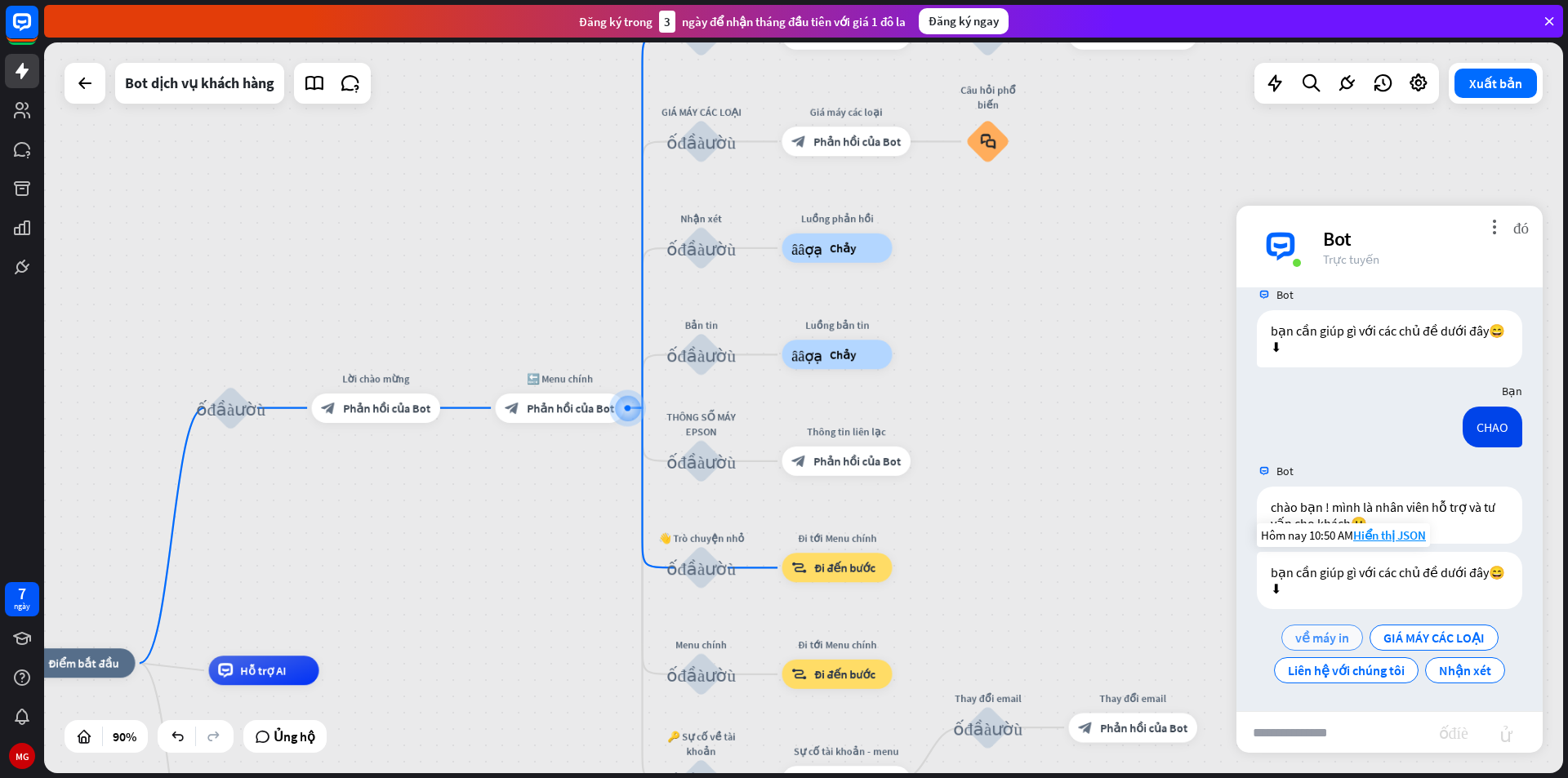
click at [1329, 632] on font "về máy in" at bounding box center [1321, 637] width 54 height 17
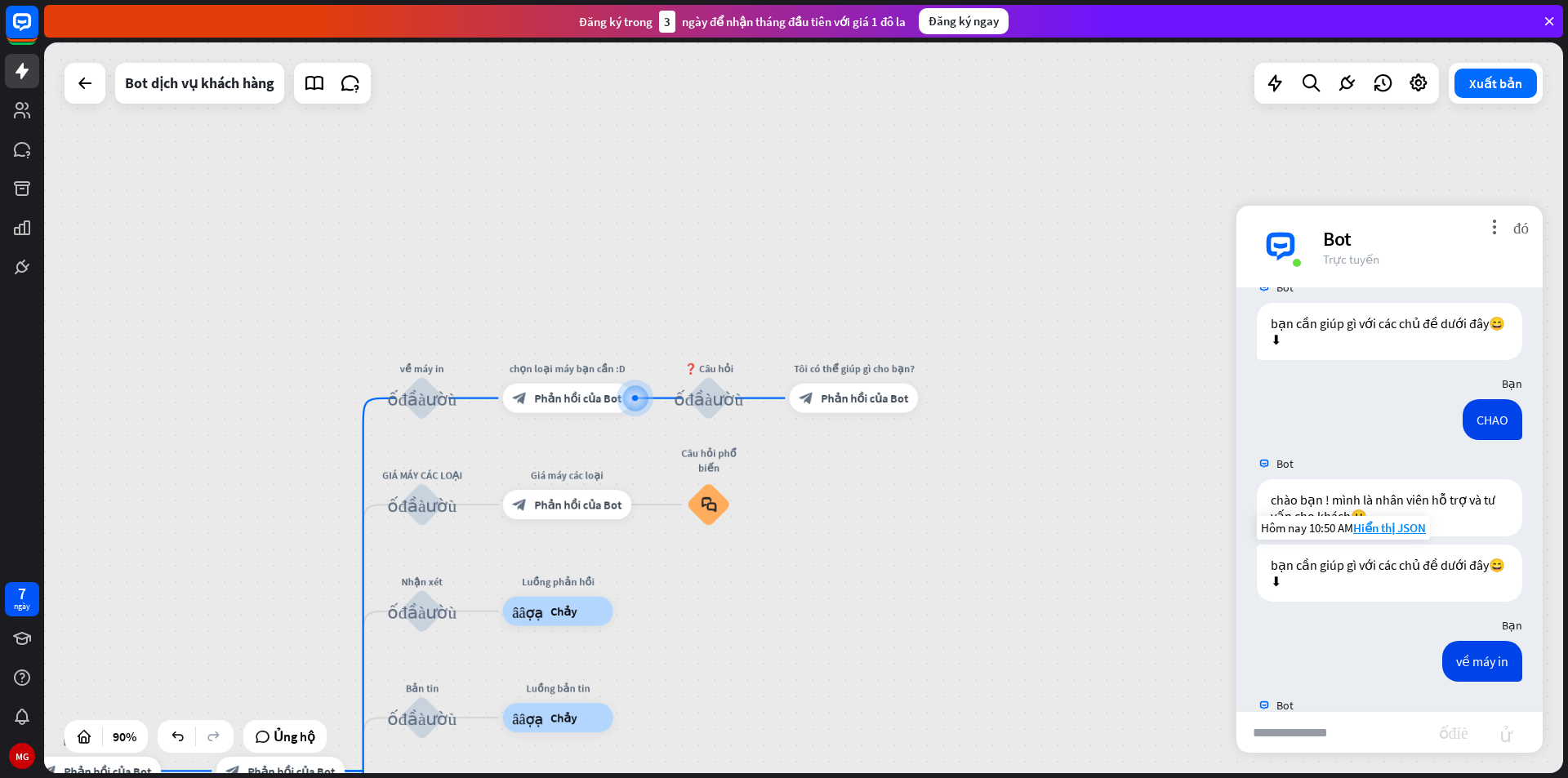
scroll to position [1031, 0]
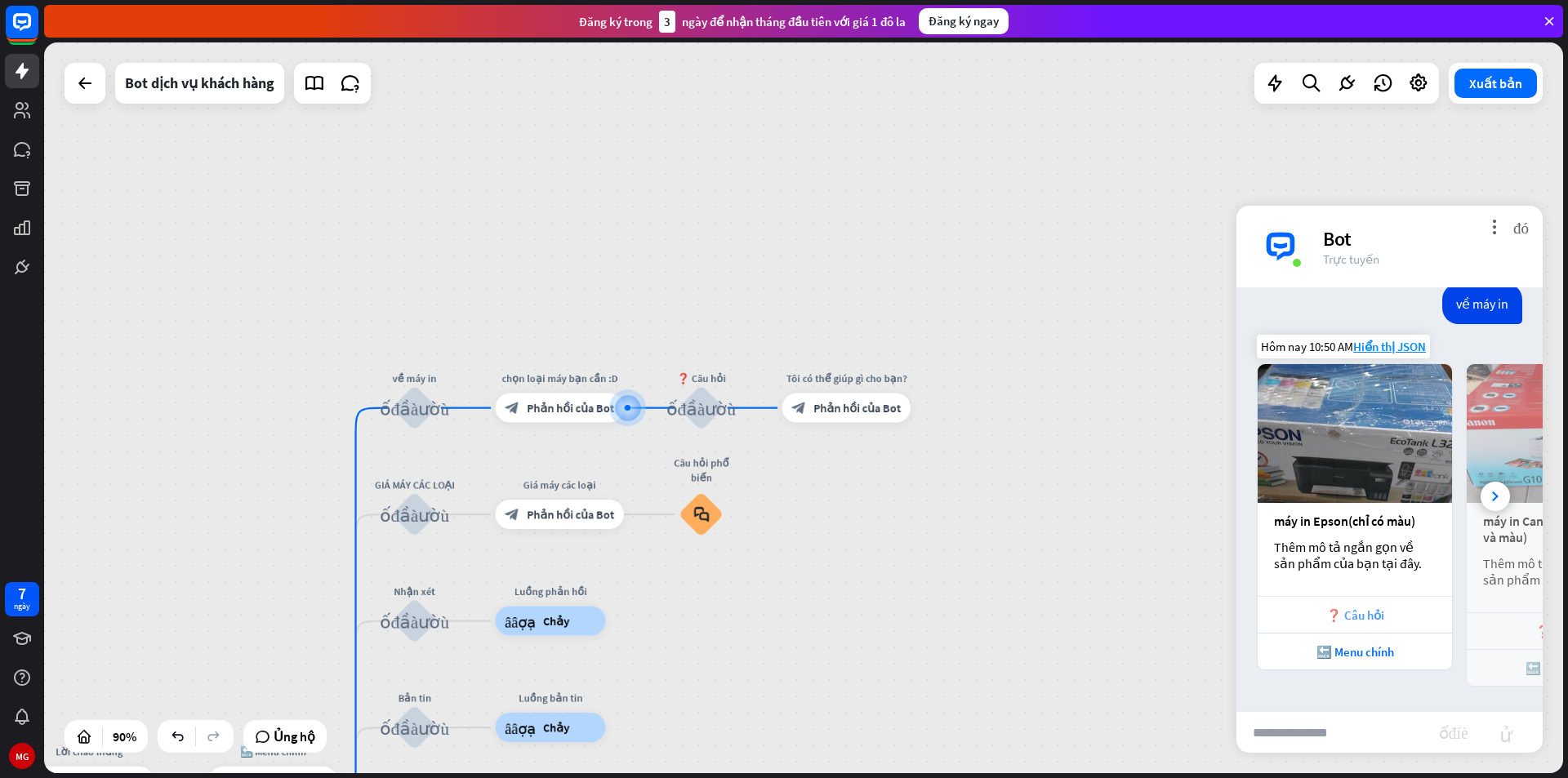
click at [1345, 610] on font "❓ Câu hỏi" at bounding box center [1355, 616] width 58 height 16
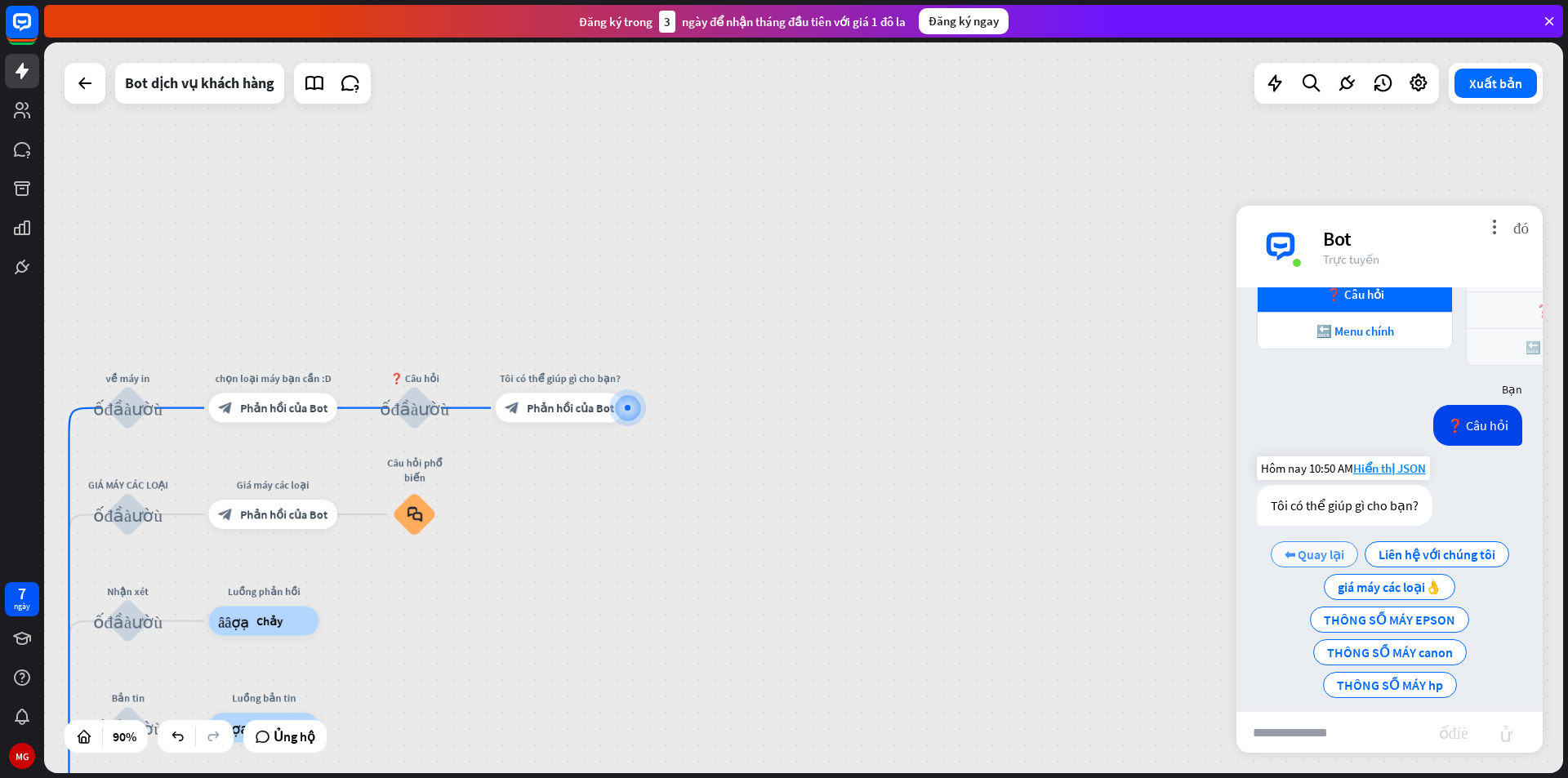
scroll to position [1649, 0]
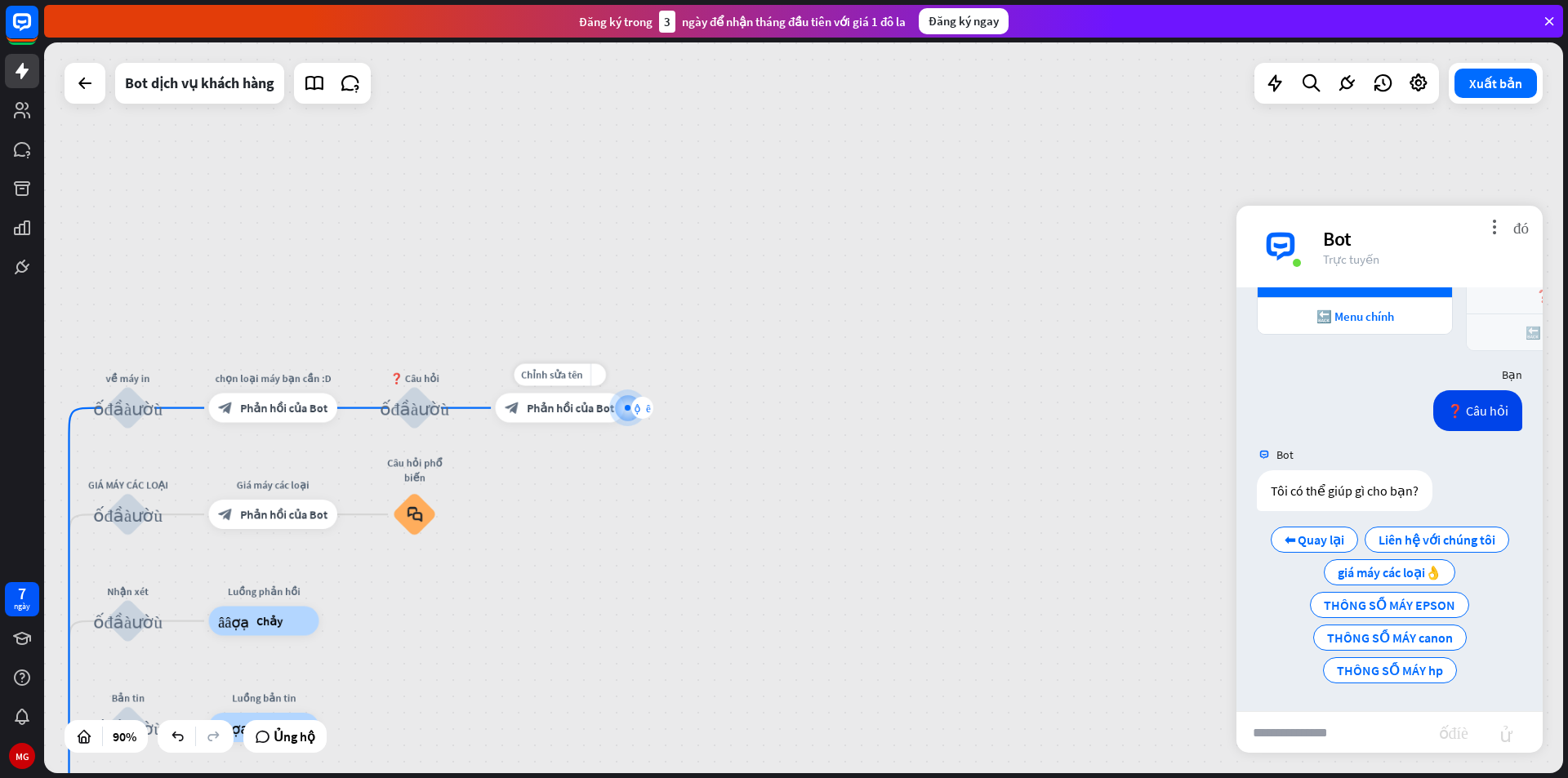
click at [638, 407] on font "cộng thêm" at bounding box center [642, 407] width 17 height 11
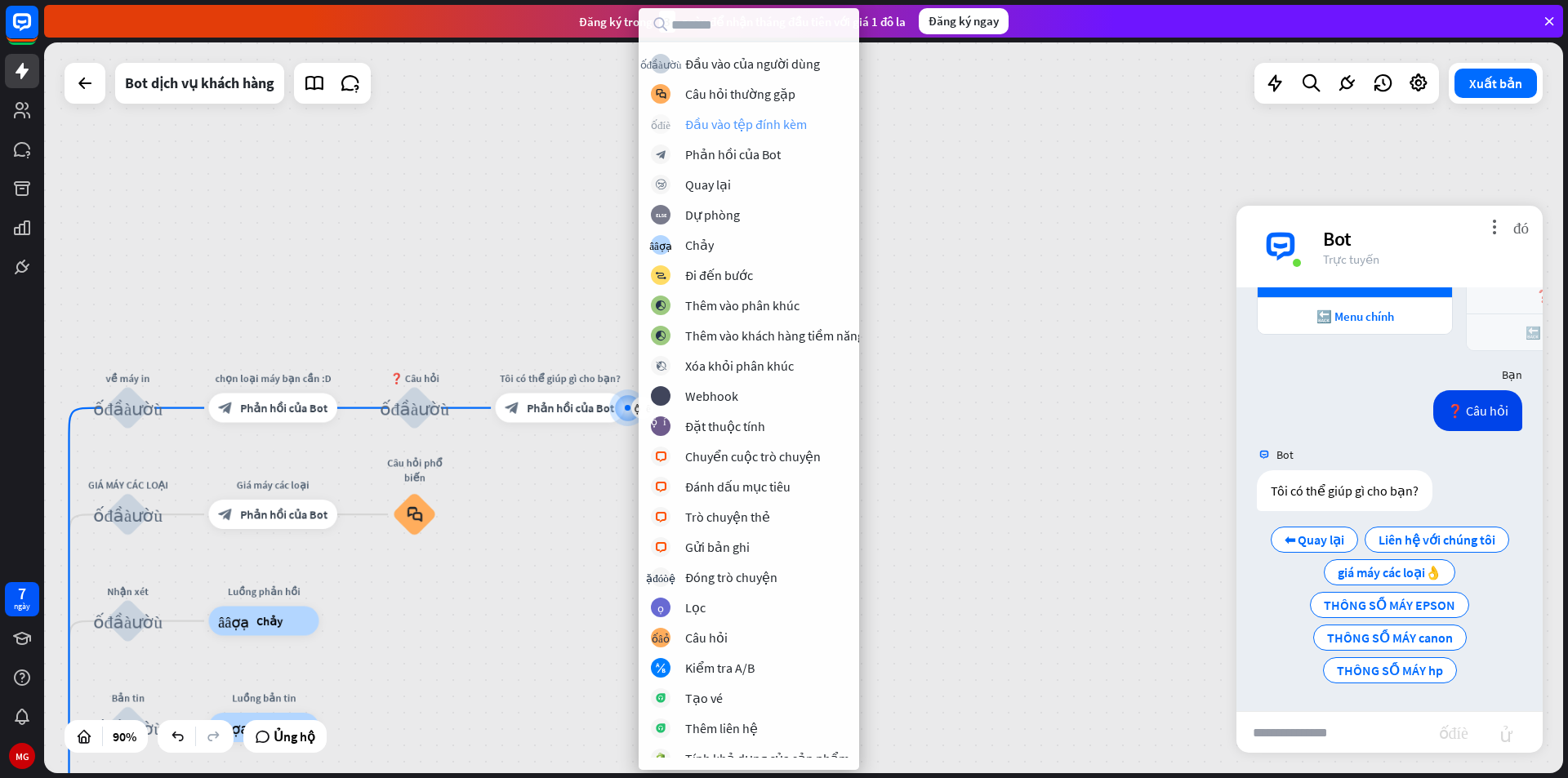
click at [766, 128] on font "Đầu vào tệp đính kèm" at bounding box center [746, 123] width 121 height 17
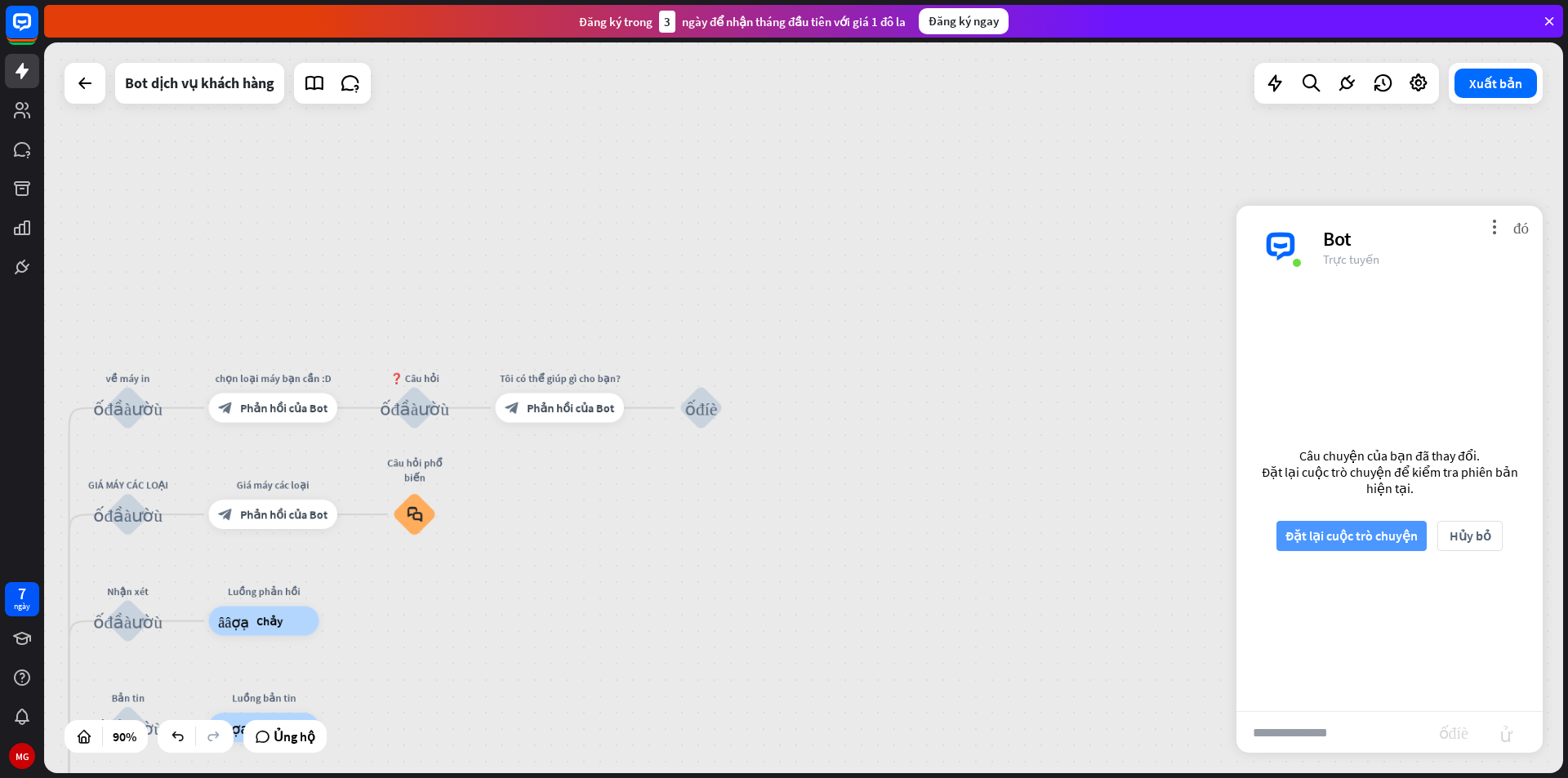
click at [1302, 538] on font "Đặt lại cuộc trò chuyện" at bounding box center [1351, 535] width 132 height 17
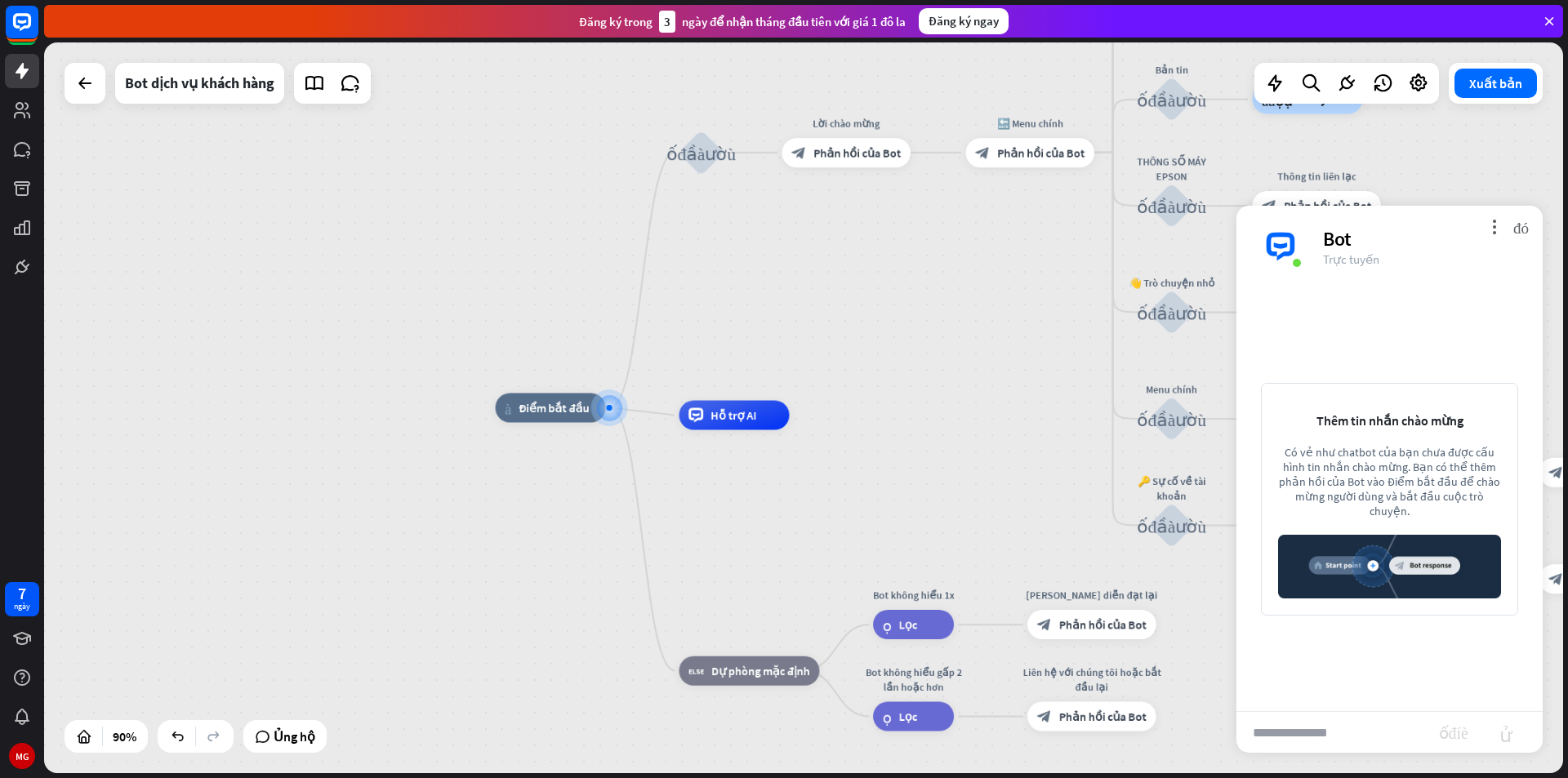
click at [1341, 735] on input "text" at bounding box center [1337, 733] width 203 height 41
type input "****"
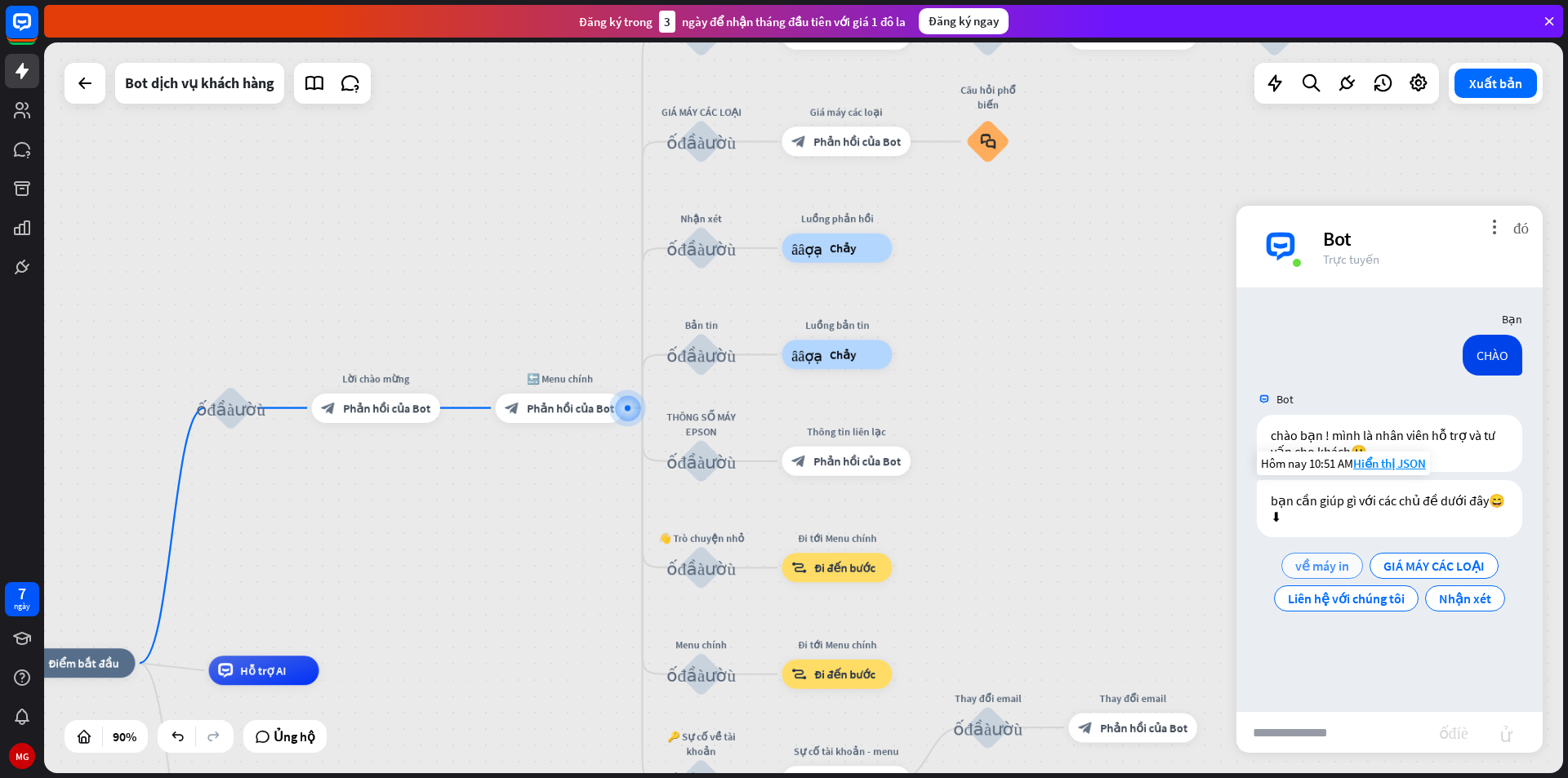
click at [1332, 571] on font "về máy in" at bounding box center [1321, 566] width 54 height 17
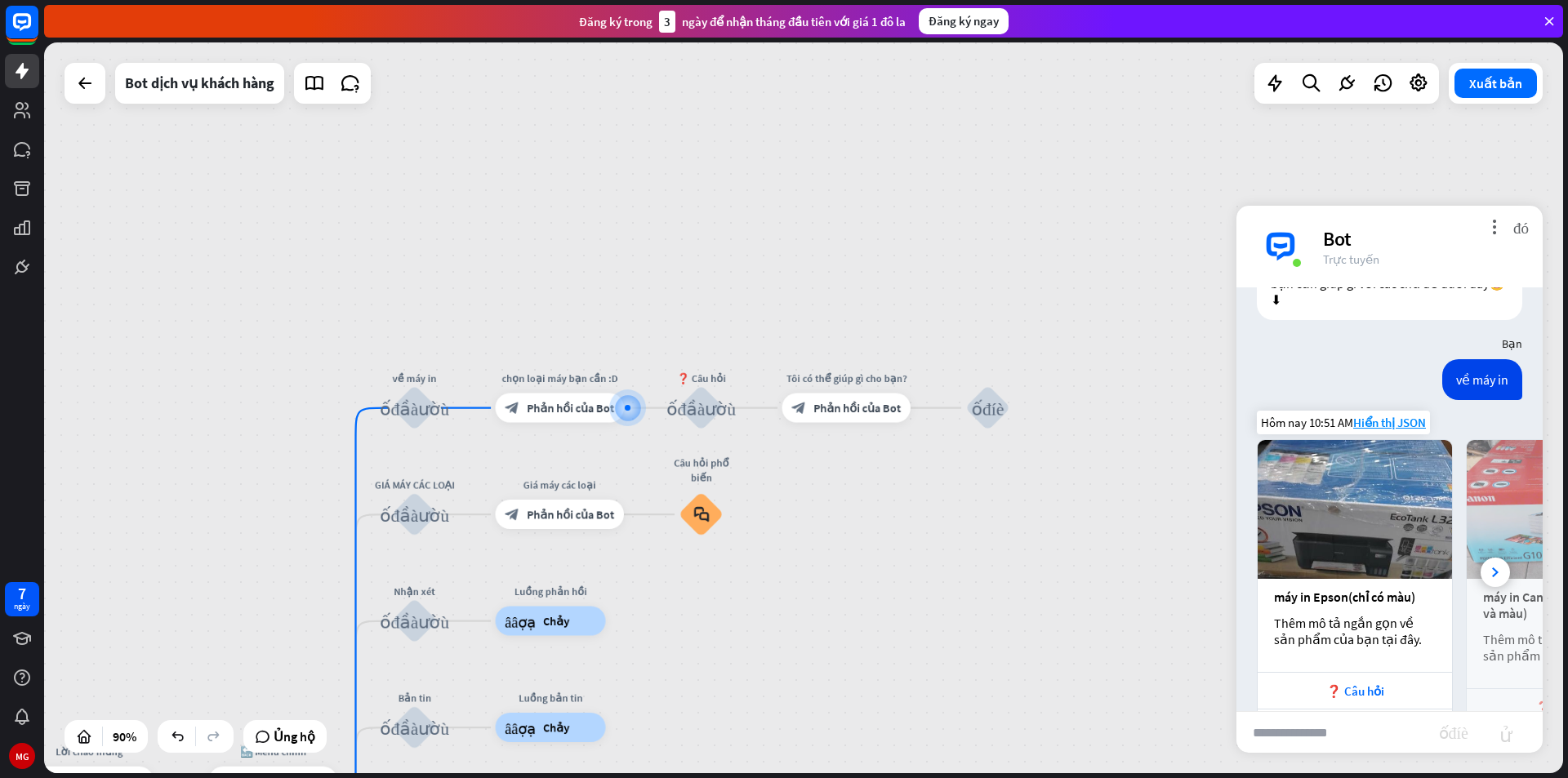
scroll to position [294, 0]
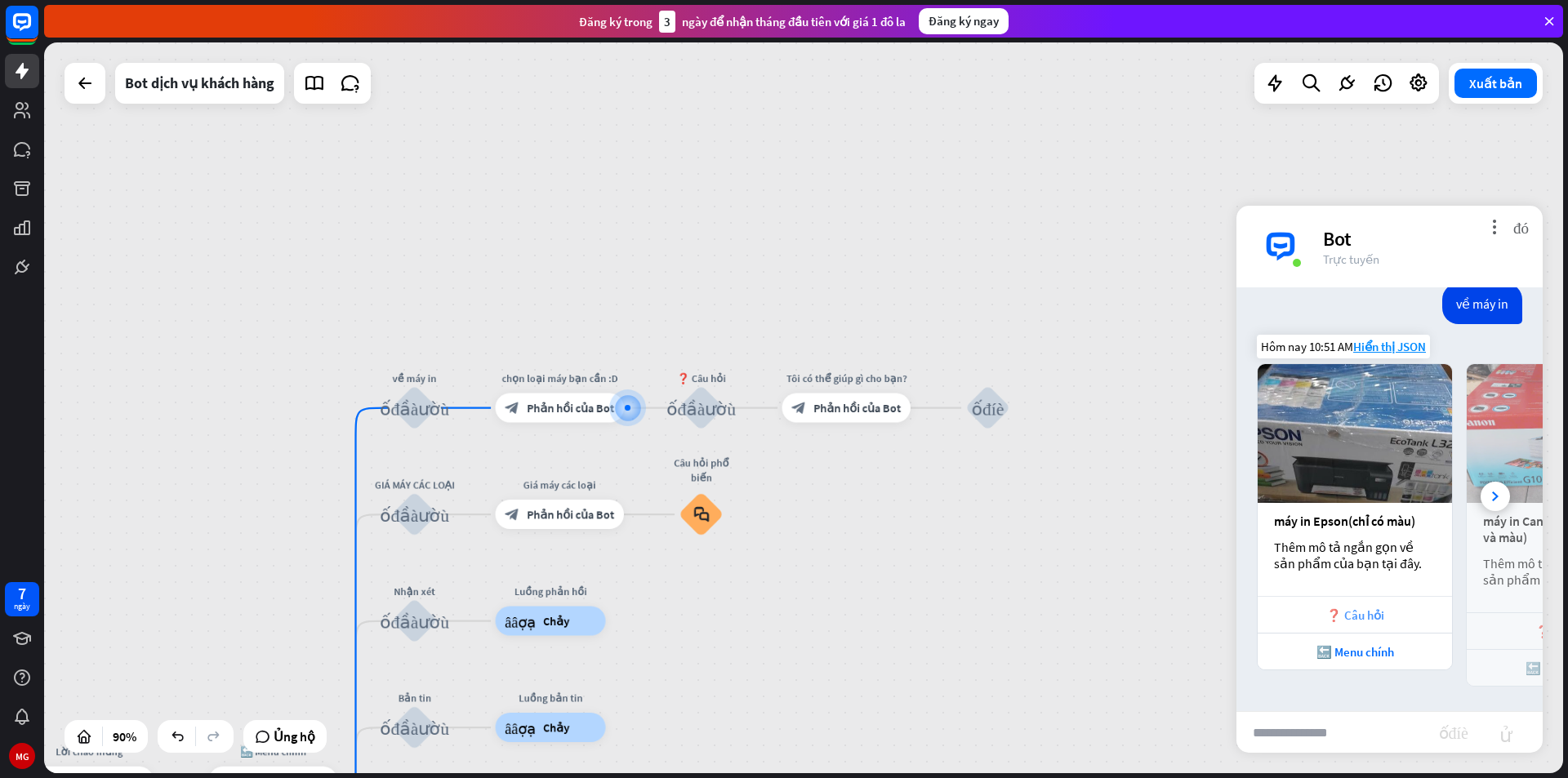
click at [1356, 611] on font "❓ Câu hỏi" at bounding box center [1355, 616] width 58 height 16
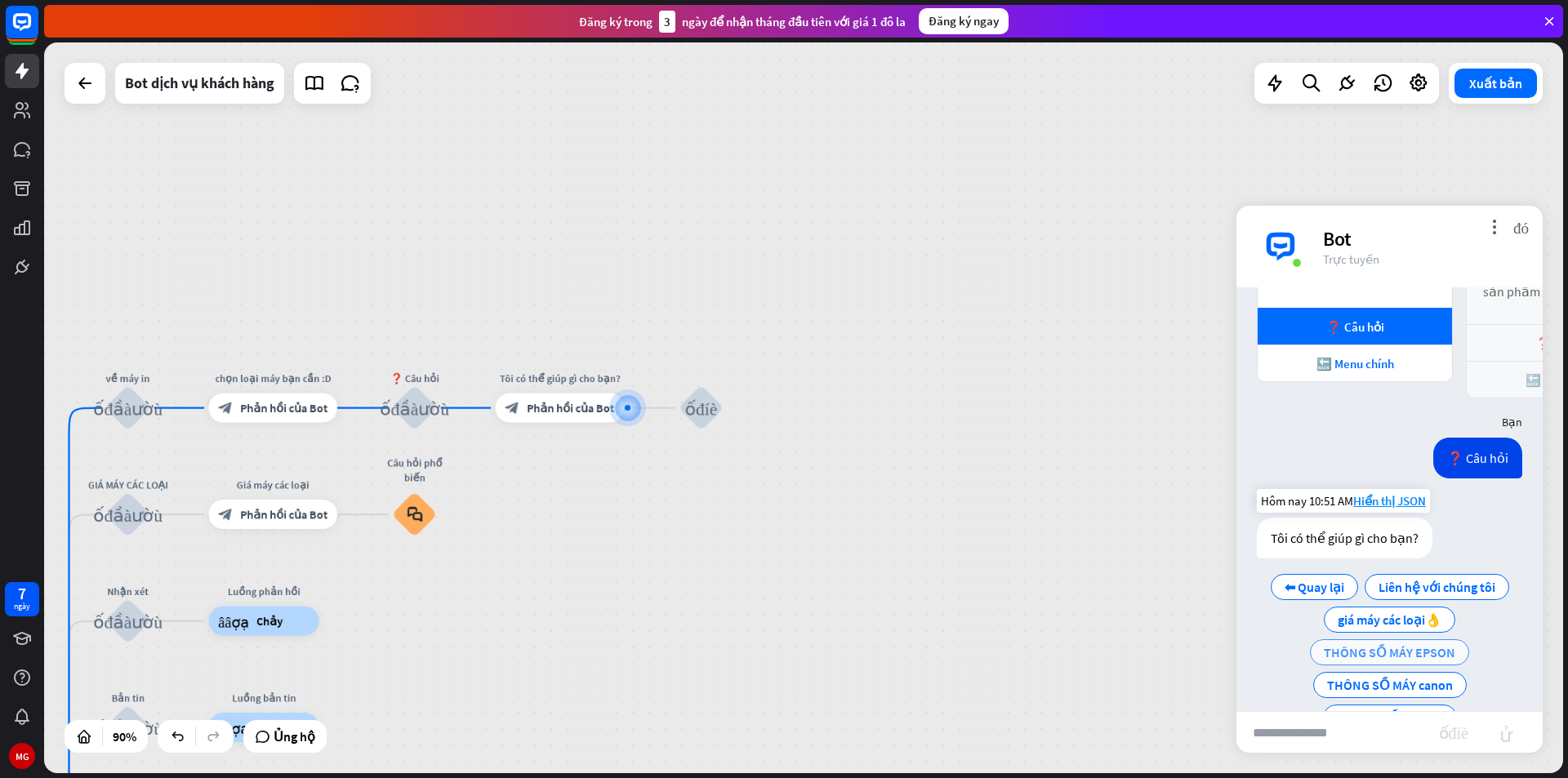
scroll to position [628, 0]
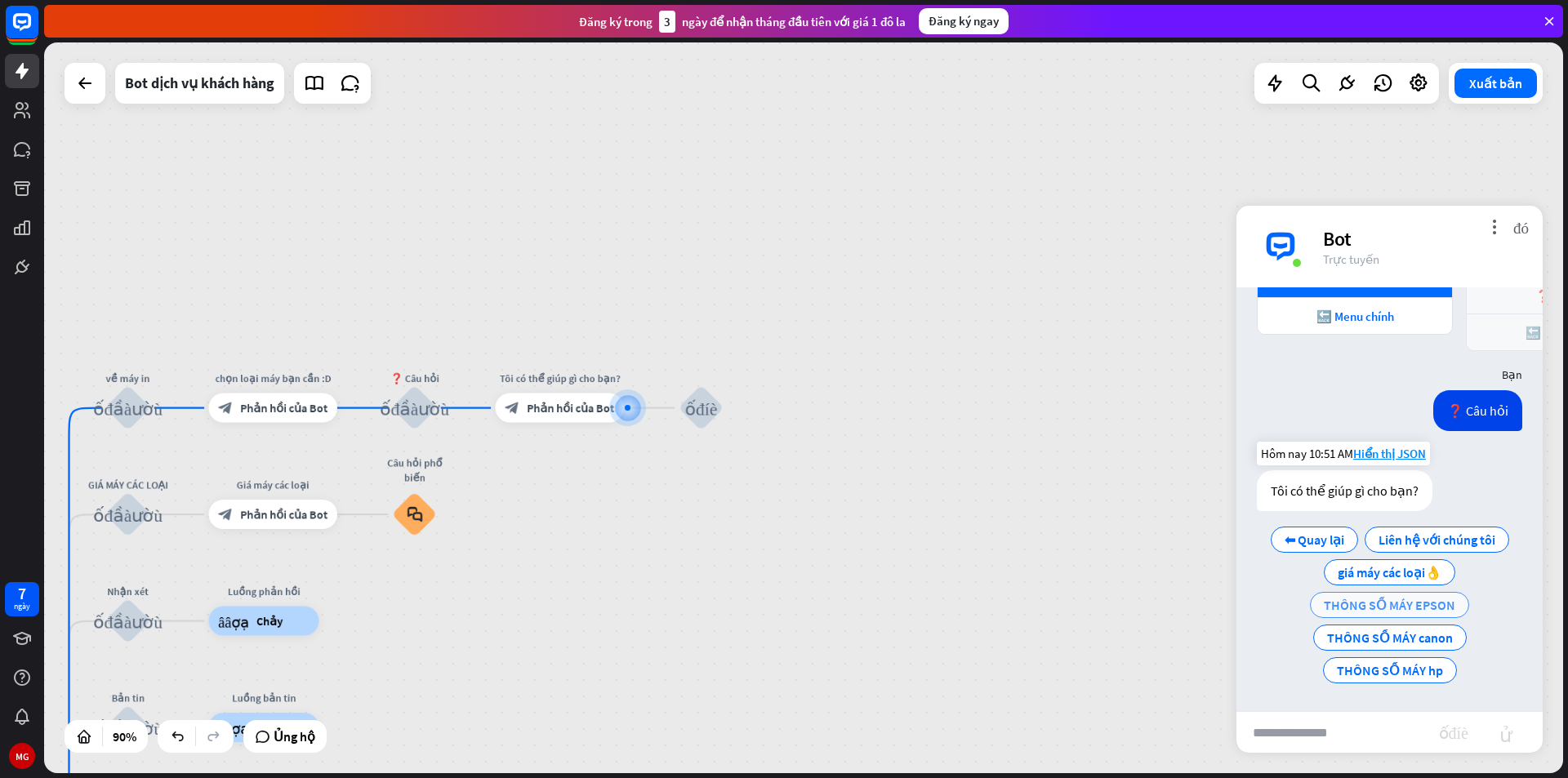
click at [1375, 601] on font "THÔNG SỐ MÁY EPSON" at bounding box center [1389, 605] width 131 height 17
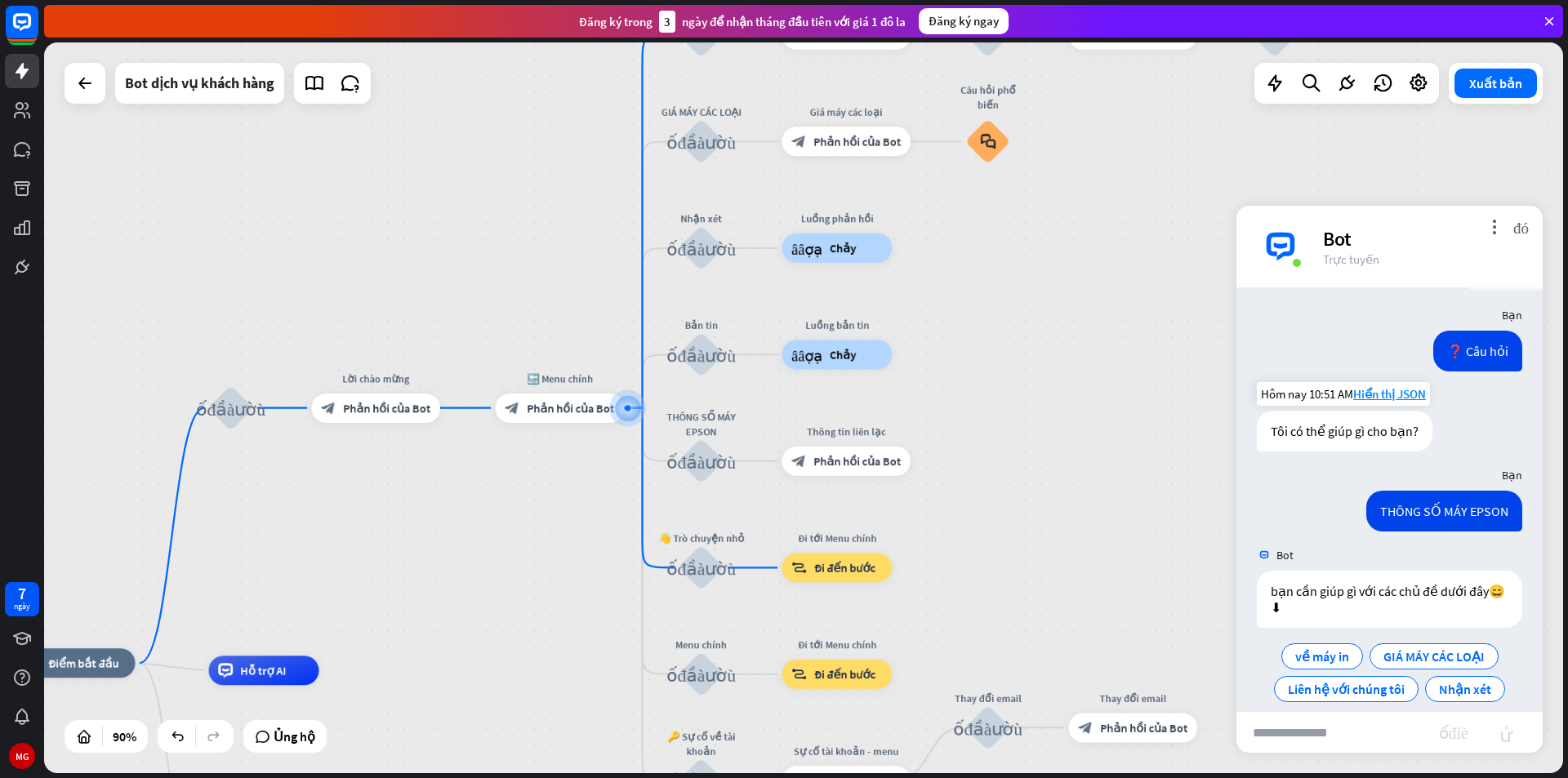
scroll to position [708, 0]
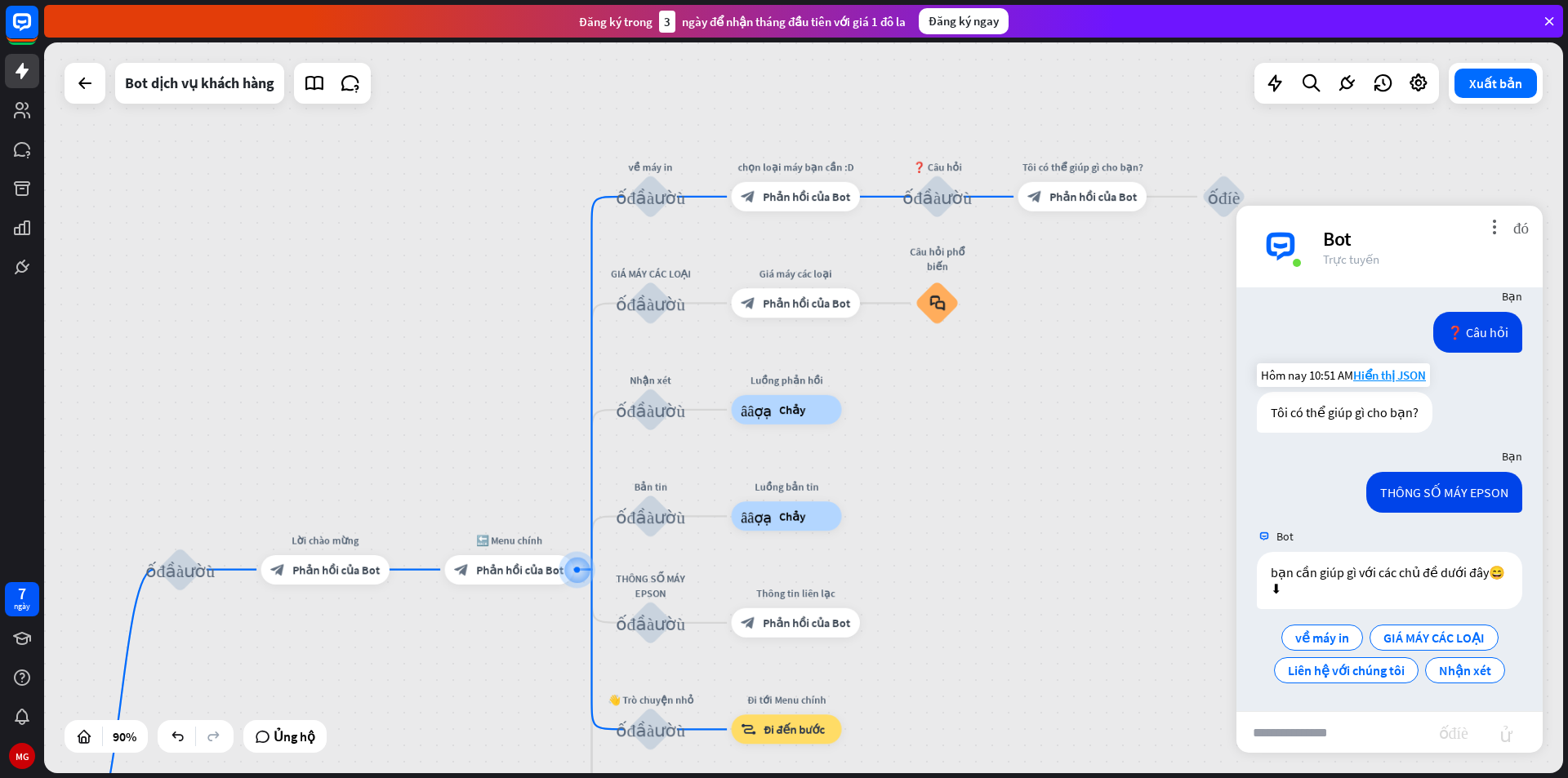
drag, startPoint x: 1052, startPoint y: 357, endPoint x: 1028, endPoint y: 489, distance: 134.2
click at [993, 530] on div "nhà_2 Điểm bắt đầu khối_đầu_vào_người_dùng Lời chào mừng block_bot_response Phả…" at bounding box center [804, 407] width 1519 height 731
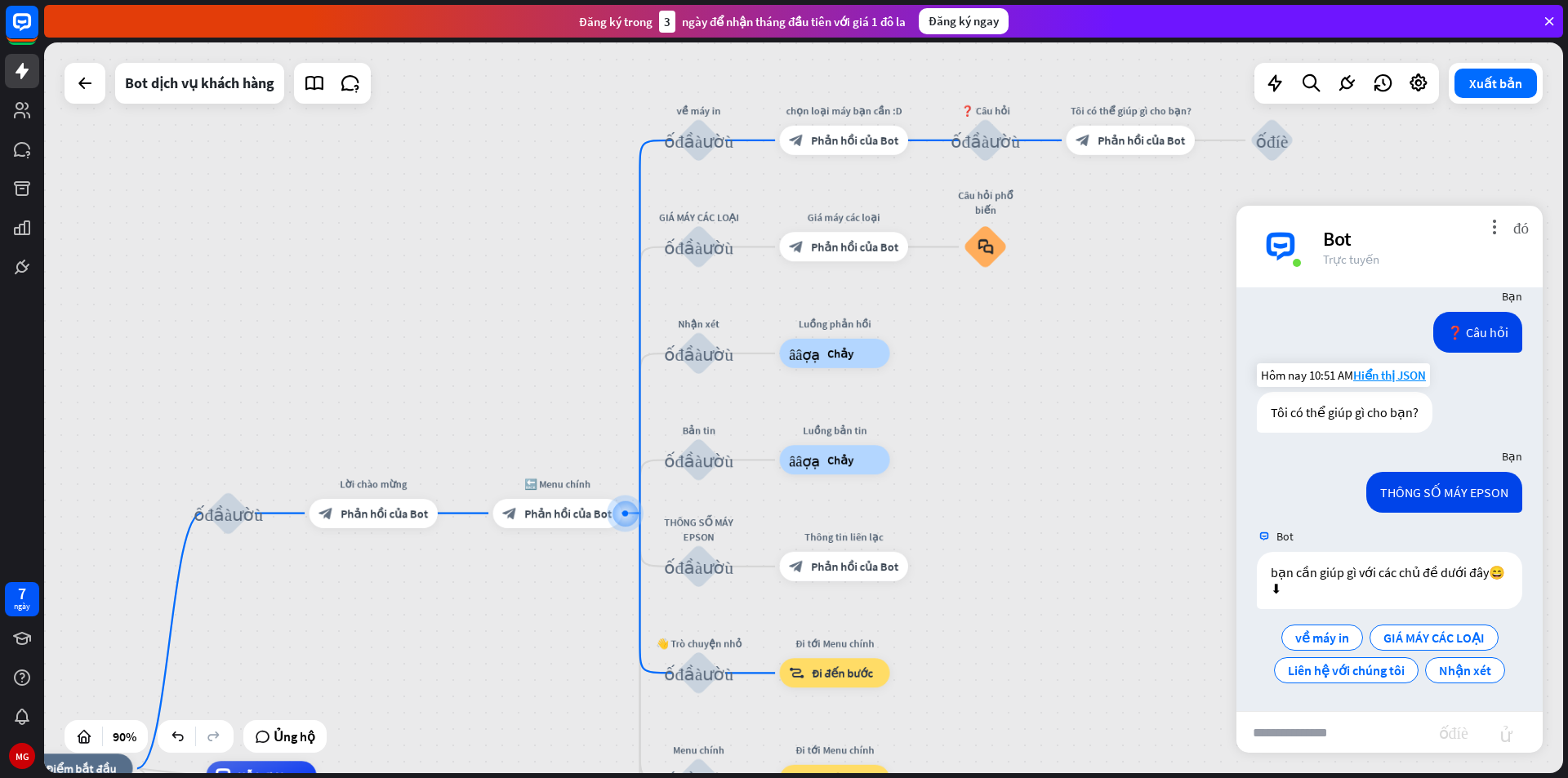
drag, startPoint x: 1050, startPoint y: 441, endPoint x: 1124, endPoint y: 349, distance: 118.1
click at [1124, 349] on div "nhà_2 Điểm bắt đầu khối_đầu_vào_người_dùng Lời chào mừng block_bot_response Phả…" at bounding box center [804, 407] width 1519 height 731
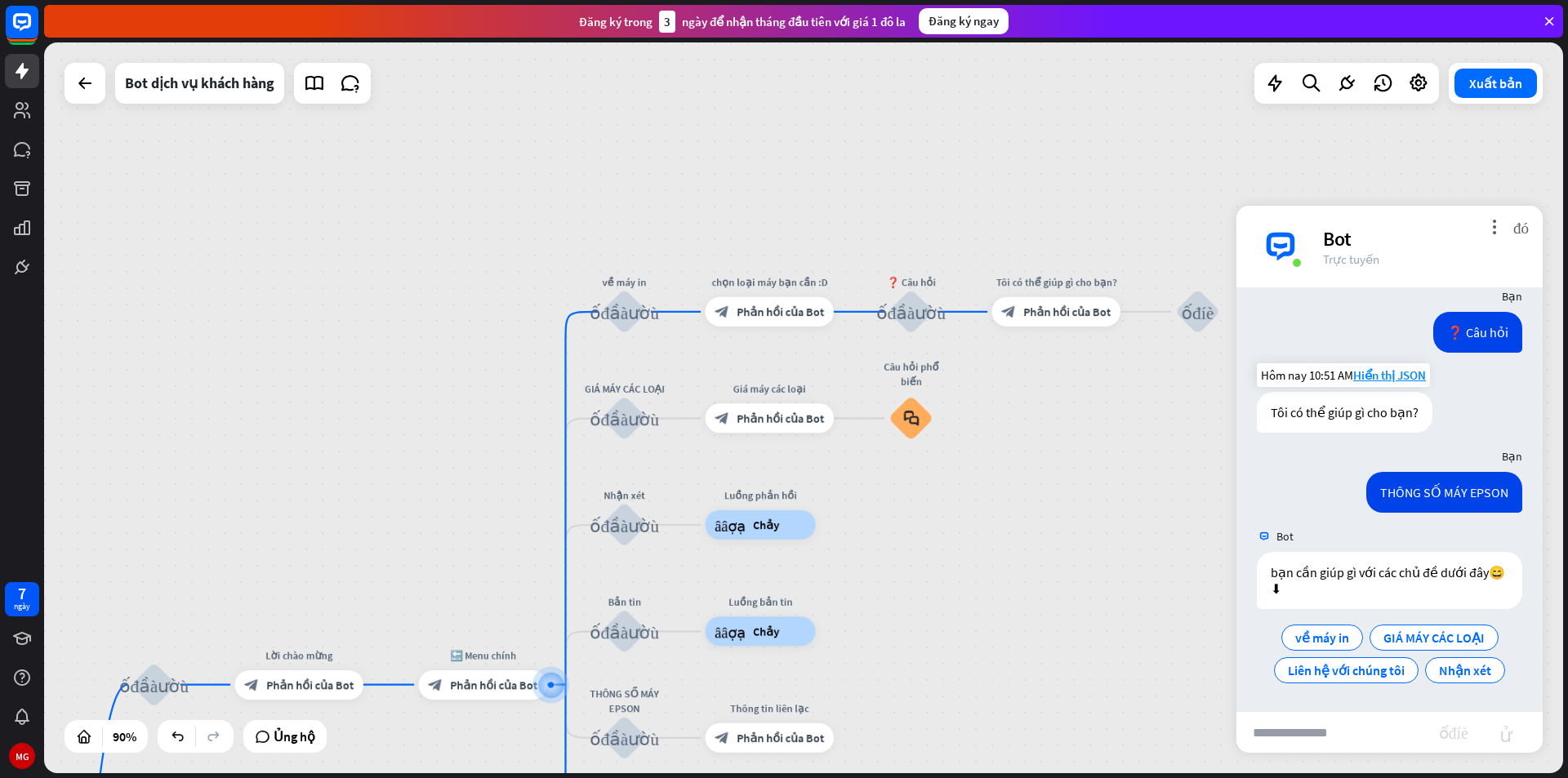
drag, startPoint x: 1095, startPoint y: 377, endPoint x: 1011, endPoint y: 567, distance: 207.7
click at [1011, 567] on div "nhà_2 Điểm bắt đầu khối_đầu_vào_người_dùng Lời chào mừng block_bot_response Phả…" at bounding box center [804, 407] width 1519 height 731
click at [1196, 318] on font "khối_đính_kèm" at bounding box center [1197, 311] width 32 height 19
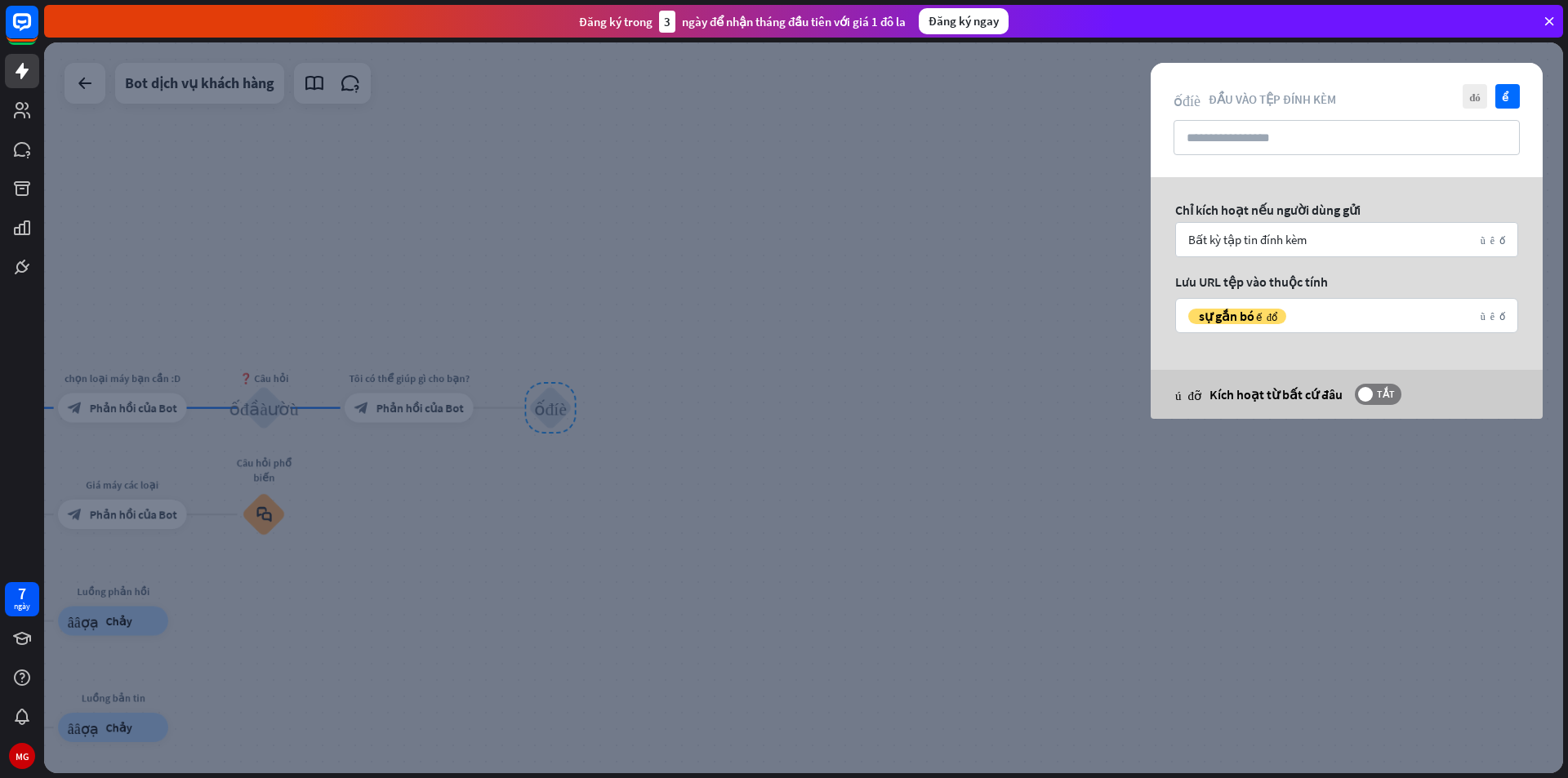
click at [1038, 306] on div at bounding box center [804, 407] width 1519 height 731
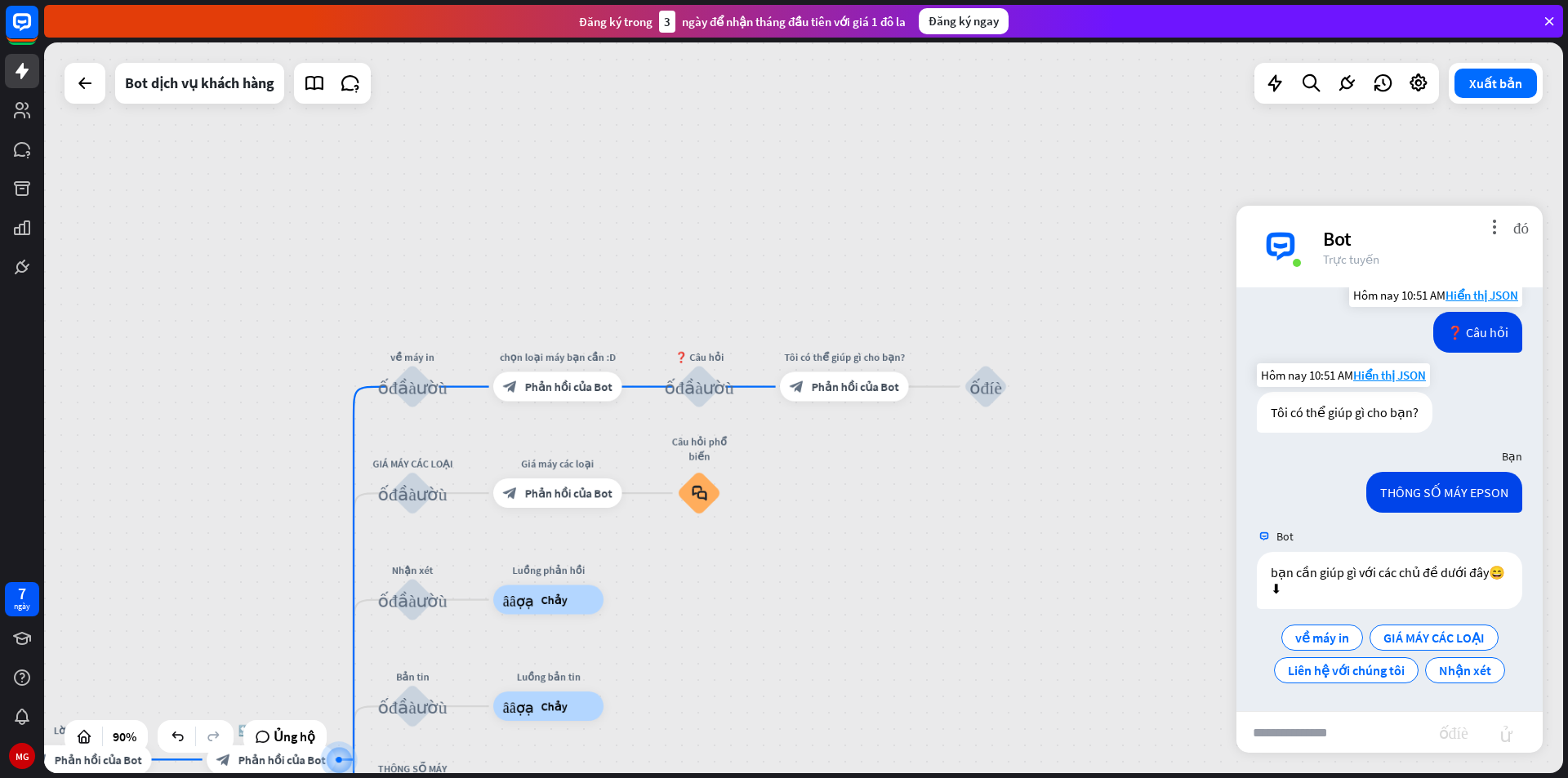
drag, startPoint x: 1136, startPoint y: 347, endPoint x: 1496, endPoint y: 326, distance: 360.6
click at [1496, 326] on div "nhà_2 Điểm bắt đầu khối_đầu_vào_người_dùng Lời chào mừng block_bot_response Phả…" at bounding box center [804, 407] width 1519 height 731
click at [1437, 491] on font "THÔNG SỐ MÁY EPSON" at bounding box center [1444, 492] width 128 height 17
click at [855, 396] on div "block_bot_response Phản hồi của Bot" at bounding box center [845, 387] width 129 height 29
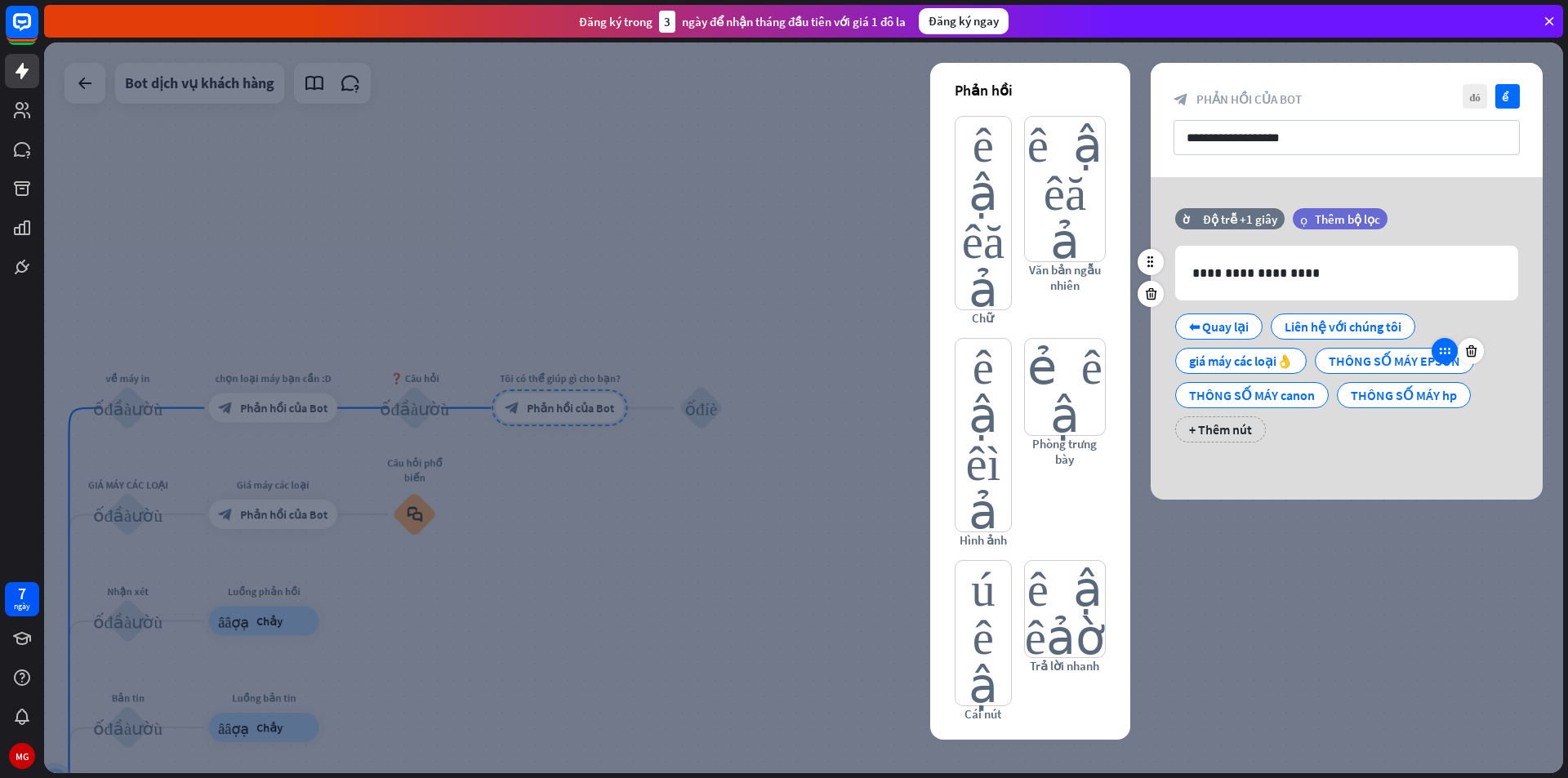
click at [1437, 357] on icon at bounding box center [1444, 350] width 15 height 15
click at [1437, 356] on icon at bounding box center [1444, 350] width 15 height 15
click at [1442, 354] on icon at bounding box center [1444, 350] width 15 height 15
click at [1403, 366] on font "THÔNG SỐ MÁY EPSON" at bounding box center [1394, 360] width 131 height 17
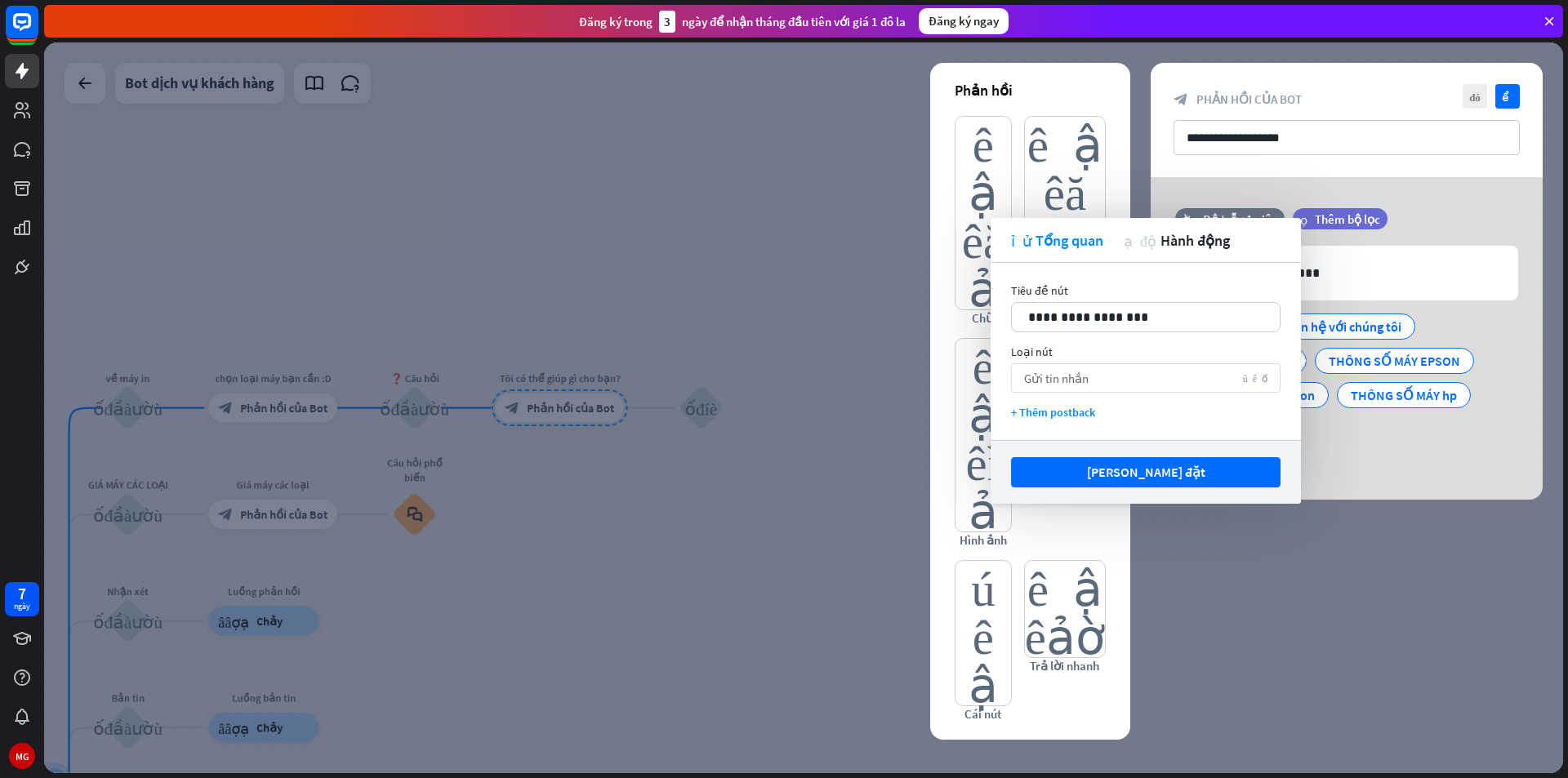
click at [1127, 377] on div "Gửi tin nhắn mũi tên xuống" at bounding box center [1145, 378] width 269 height 29
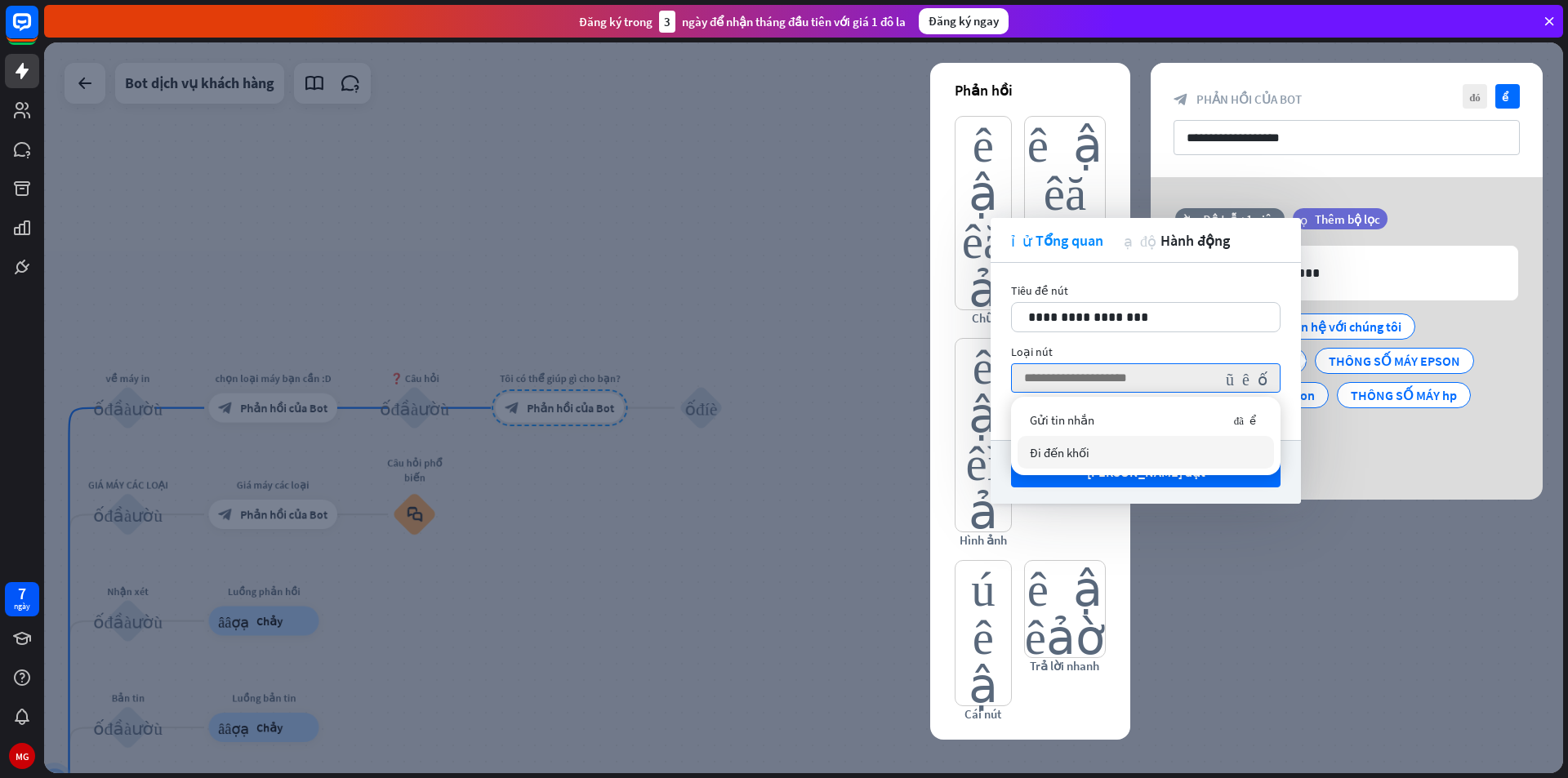
click at [1147, 455] on div "Đi đến khối" at bounding box center [1146, 452] width 256 height 32
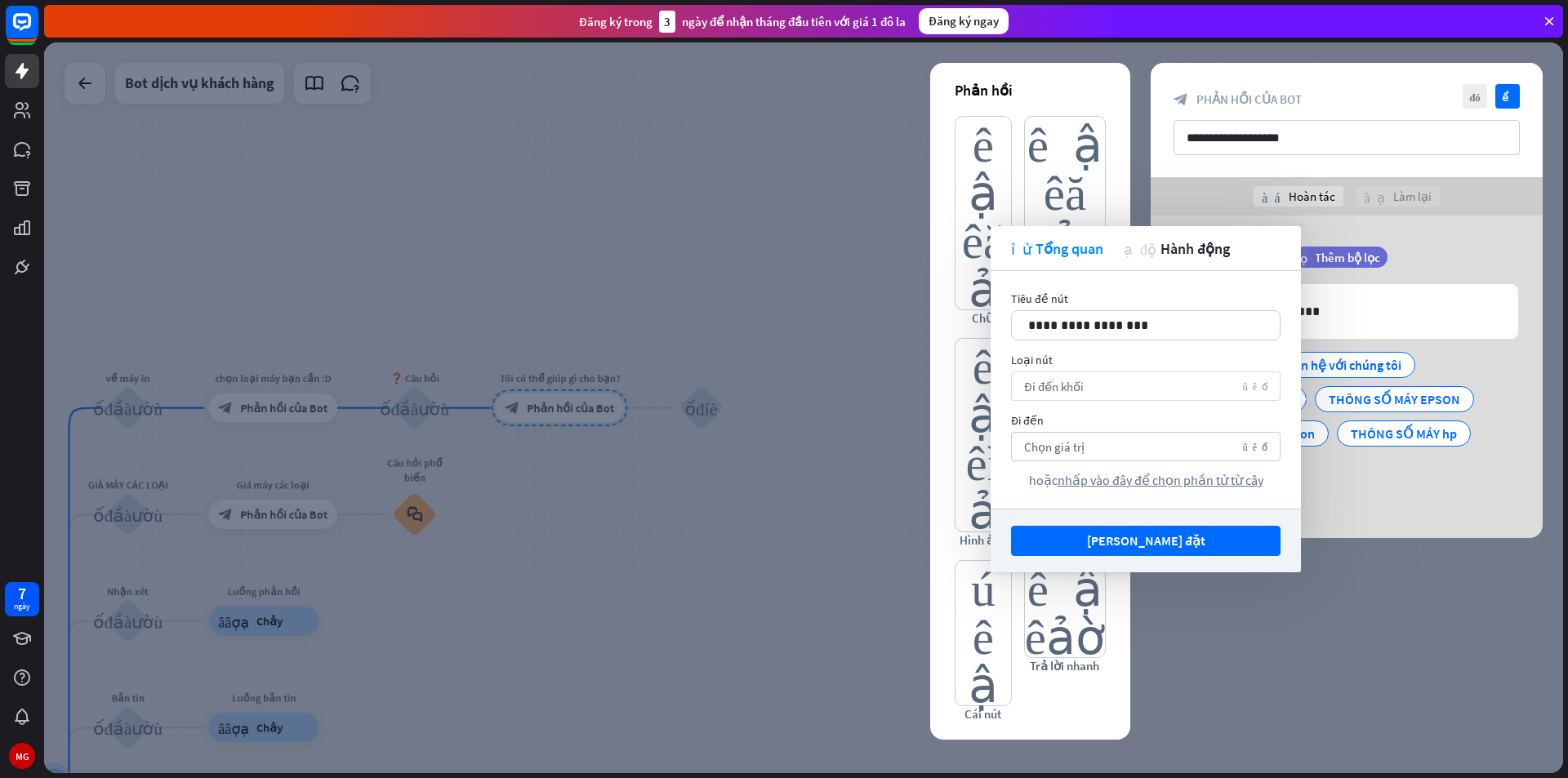
click at [1251, 391] on div "Đi đến khối mũi tên xuống" at bounding box center [1145, 387] width 269 height 29
click at [1251, 391] on font "mũi tên xuống" at bounding box center [1246, 386] width 42 height 17
click at [1251, 469] on div "Đi đến khối đã kiểm tra" at bounding box center [1146, 460] width 256 height 32
click at [1222, 448] on div "Chọn giá trị mũi tên xuống" at bounding box center [1145, 446] width 269 height 29
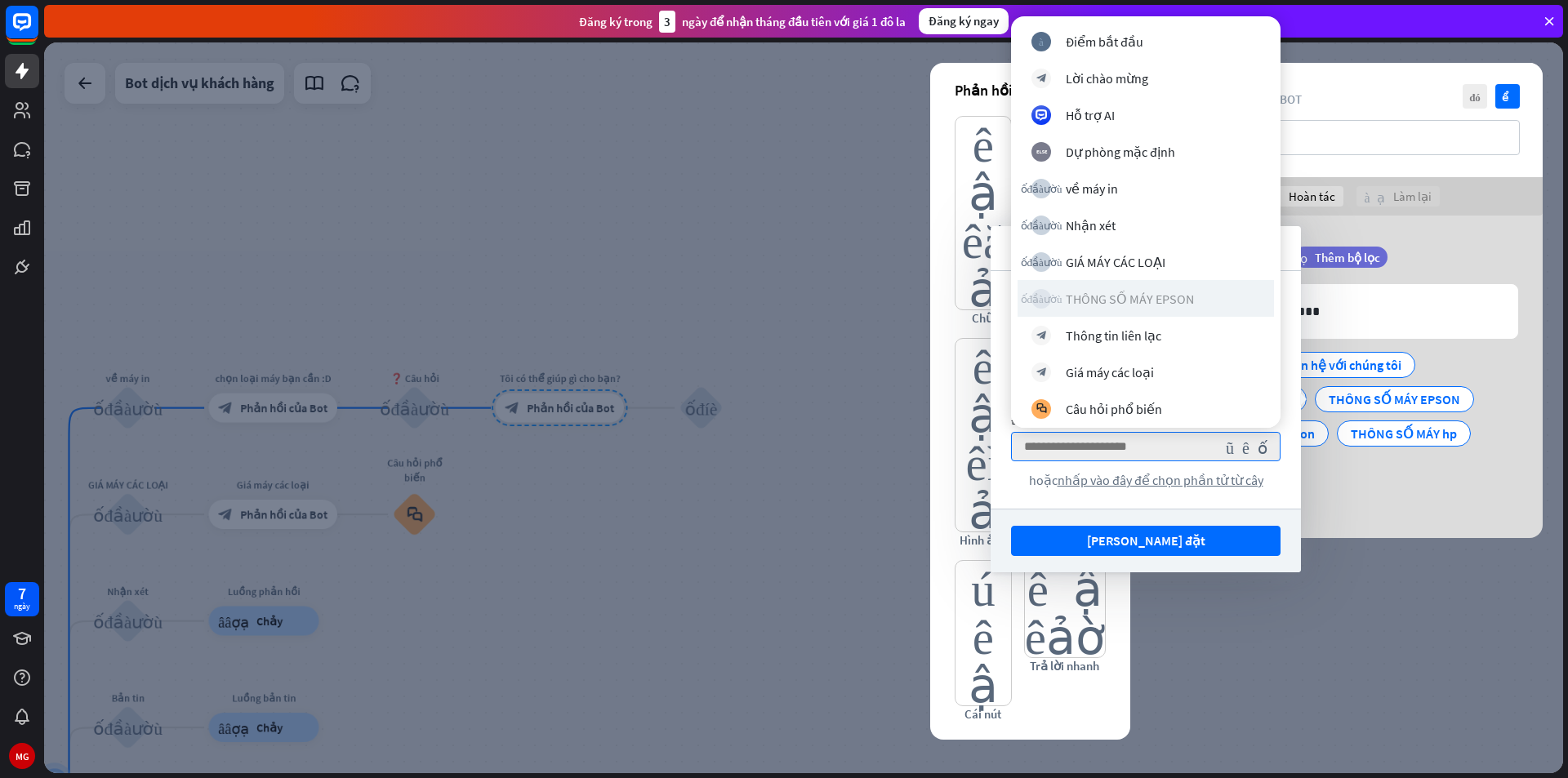
click at [1152, 298] on div "THÔNG SỐ MÁY EPSON" at bounding box center [1130, 298] width 128 height 17
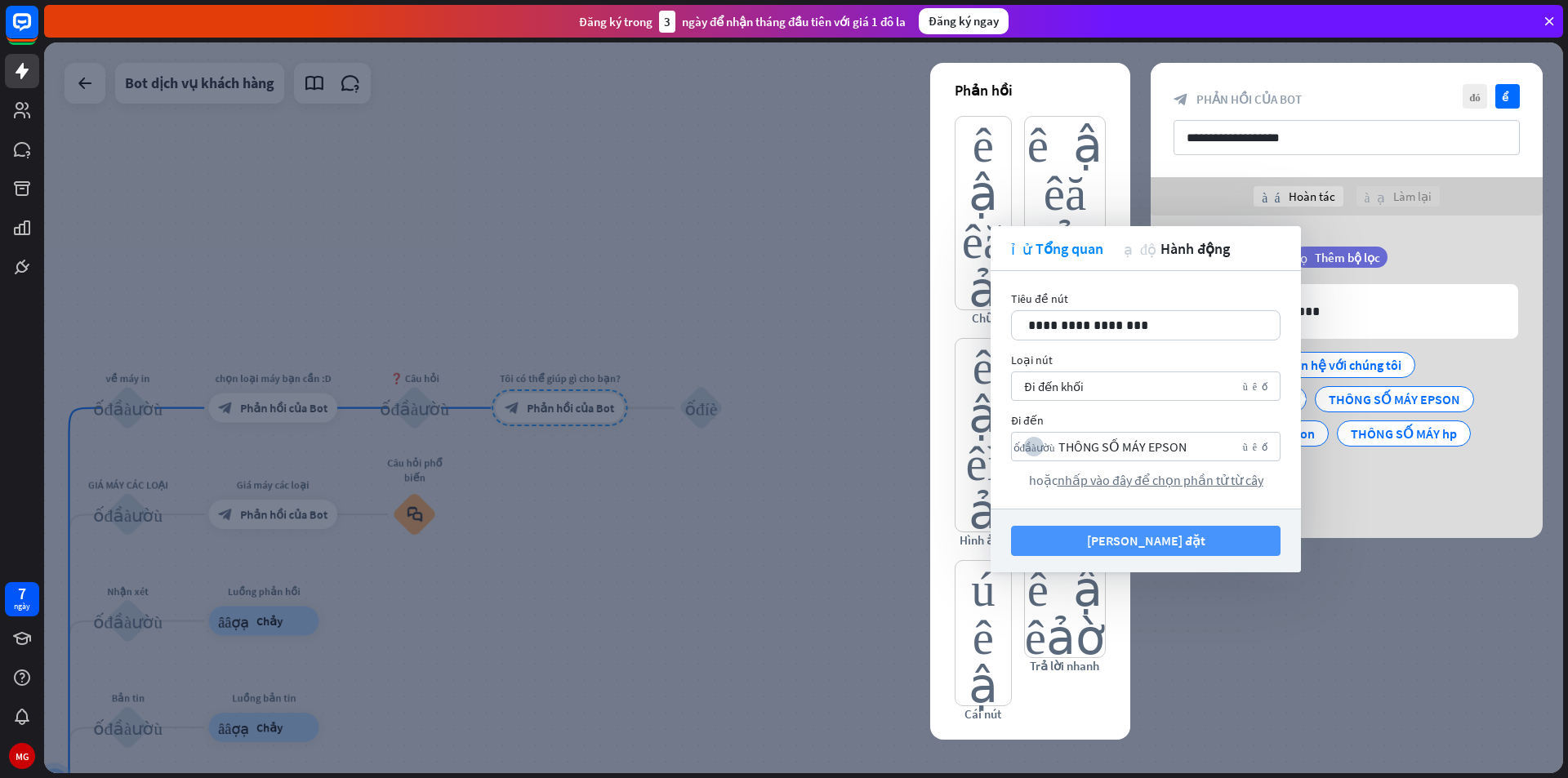
click at [1195, 545] on button "Lưu cài đặt" at bounding box center [1145, 540] width 269 height 30
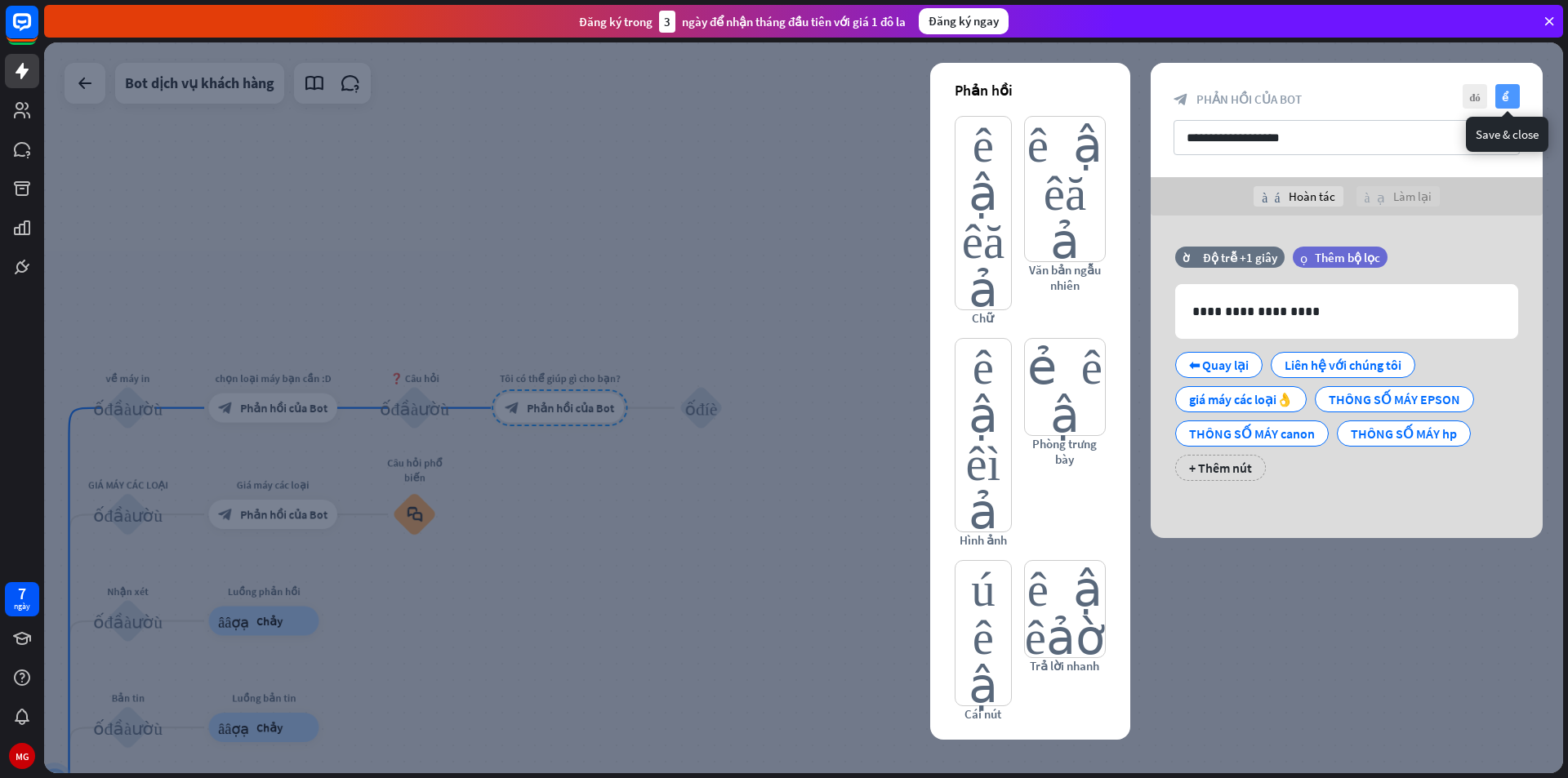
click at [1503, 94] on font "kiểm tra" at bounding box center [1507, 96] width 13 height 11
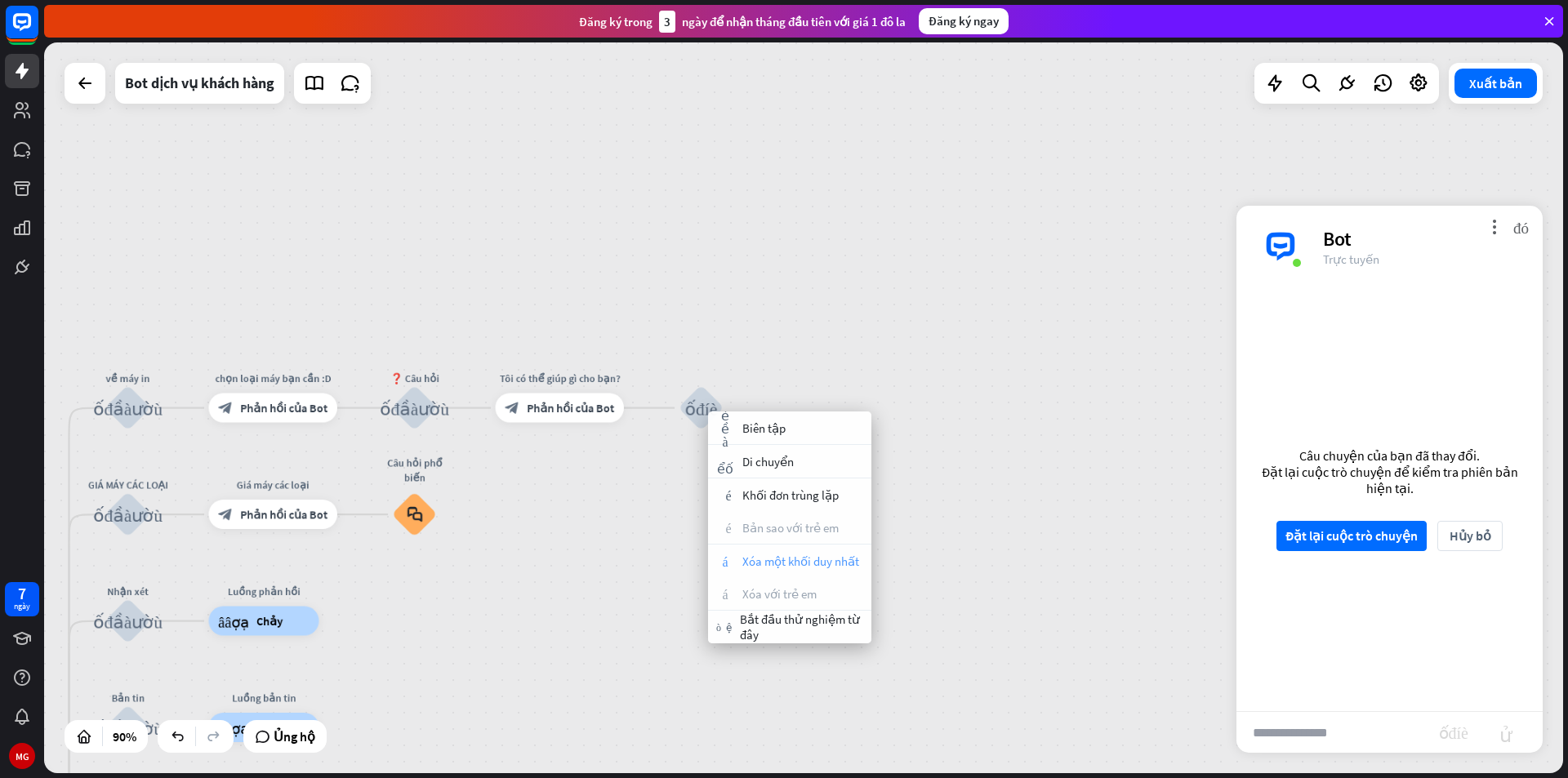
click at [811, 561] on font "Xóa một khối duy nhất" at bounding box center [800, 562] width 116 height 16
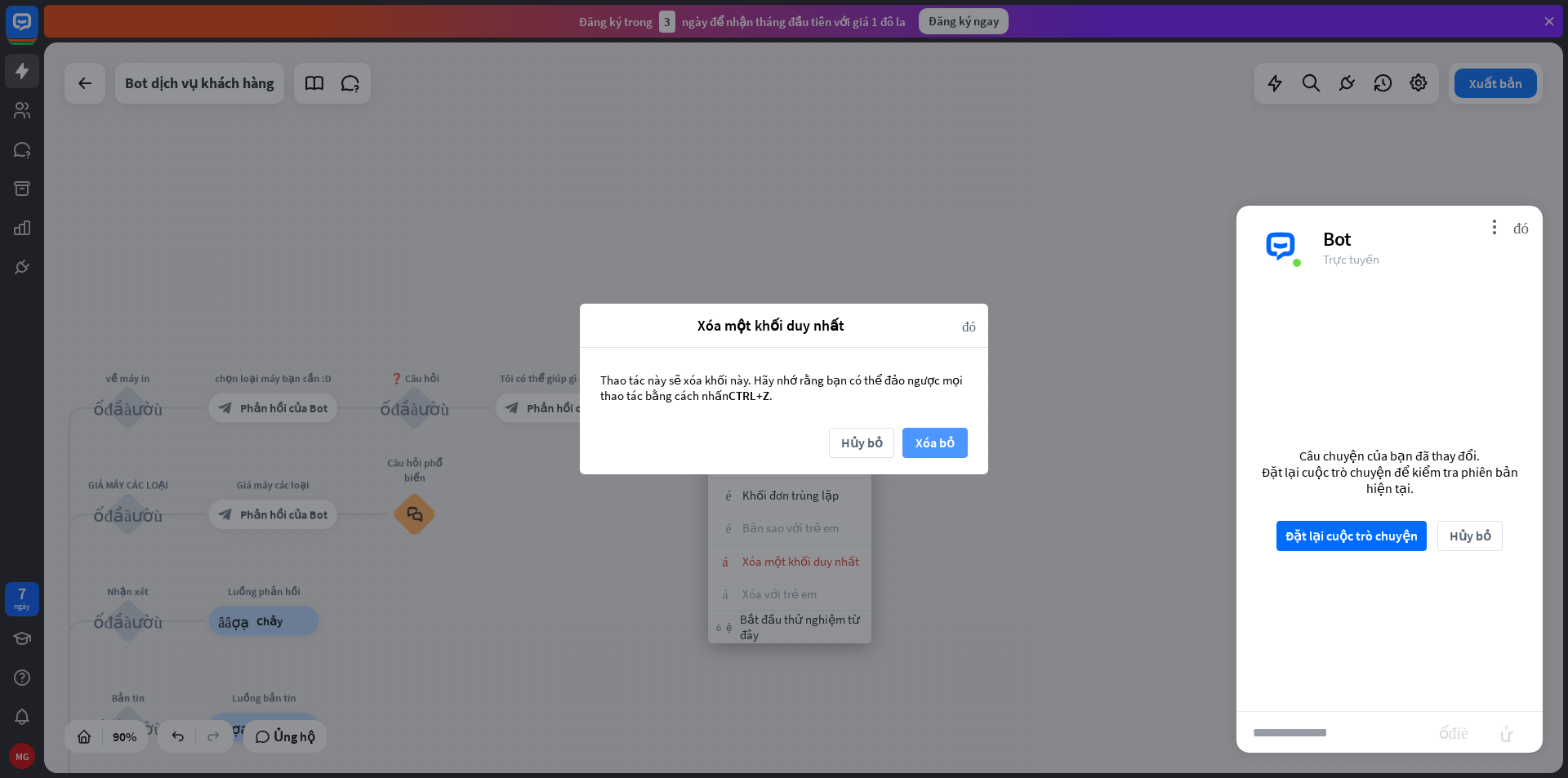
click at [945, 440] on font "Xóa bỏ" at bounding box center [935, 442] width 39 height 17
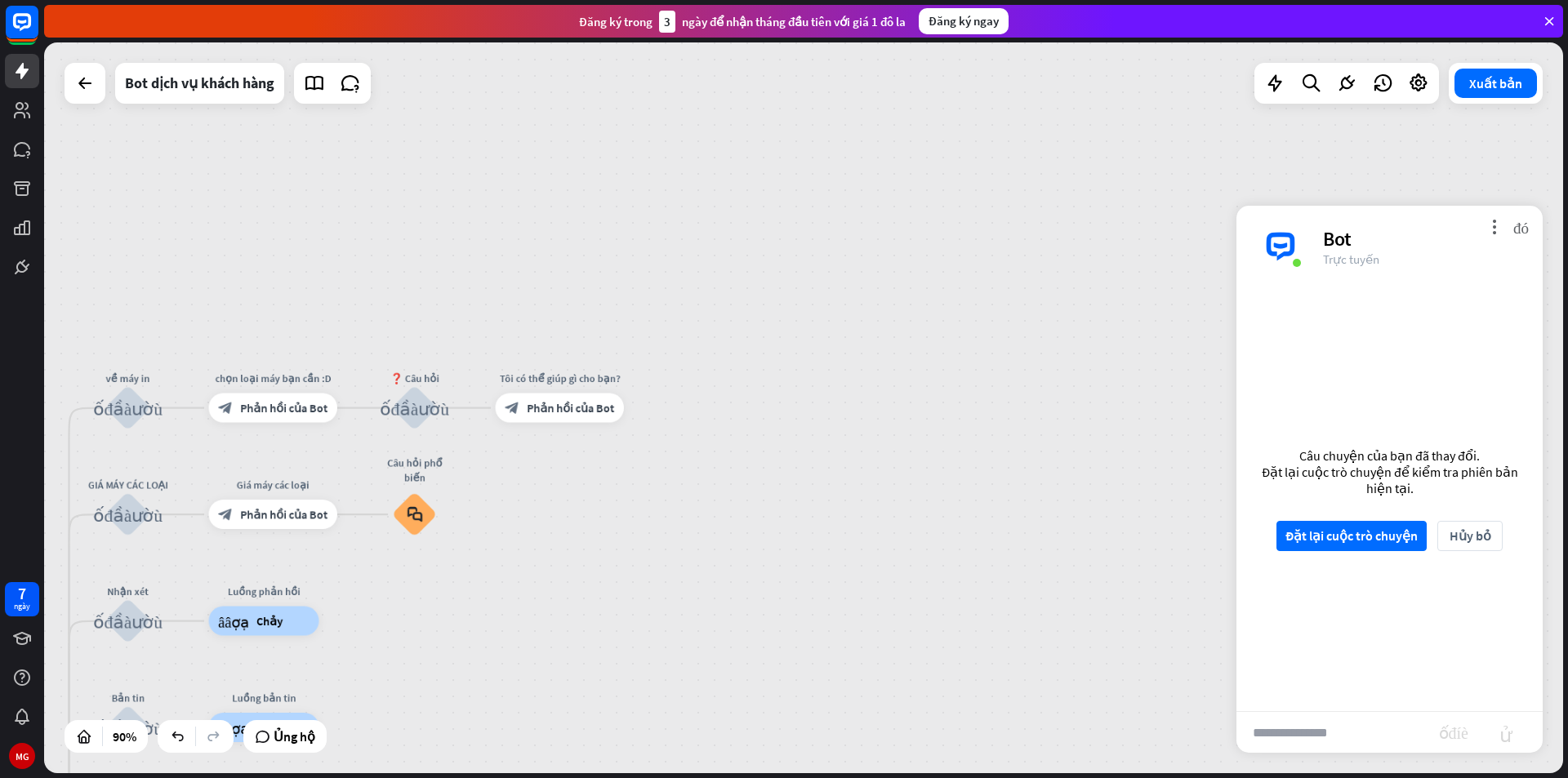
click at [1314, 742] on input "text" at bounding box center [1337, 733] width 203 height 41
type input "****"
click at [1367, 545] on font "Đặt lại cuộc trò chuyện" at bounding box center [1351, 535] width 132 height 28
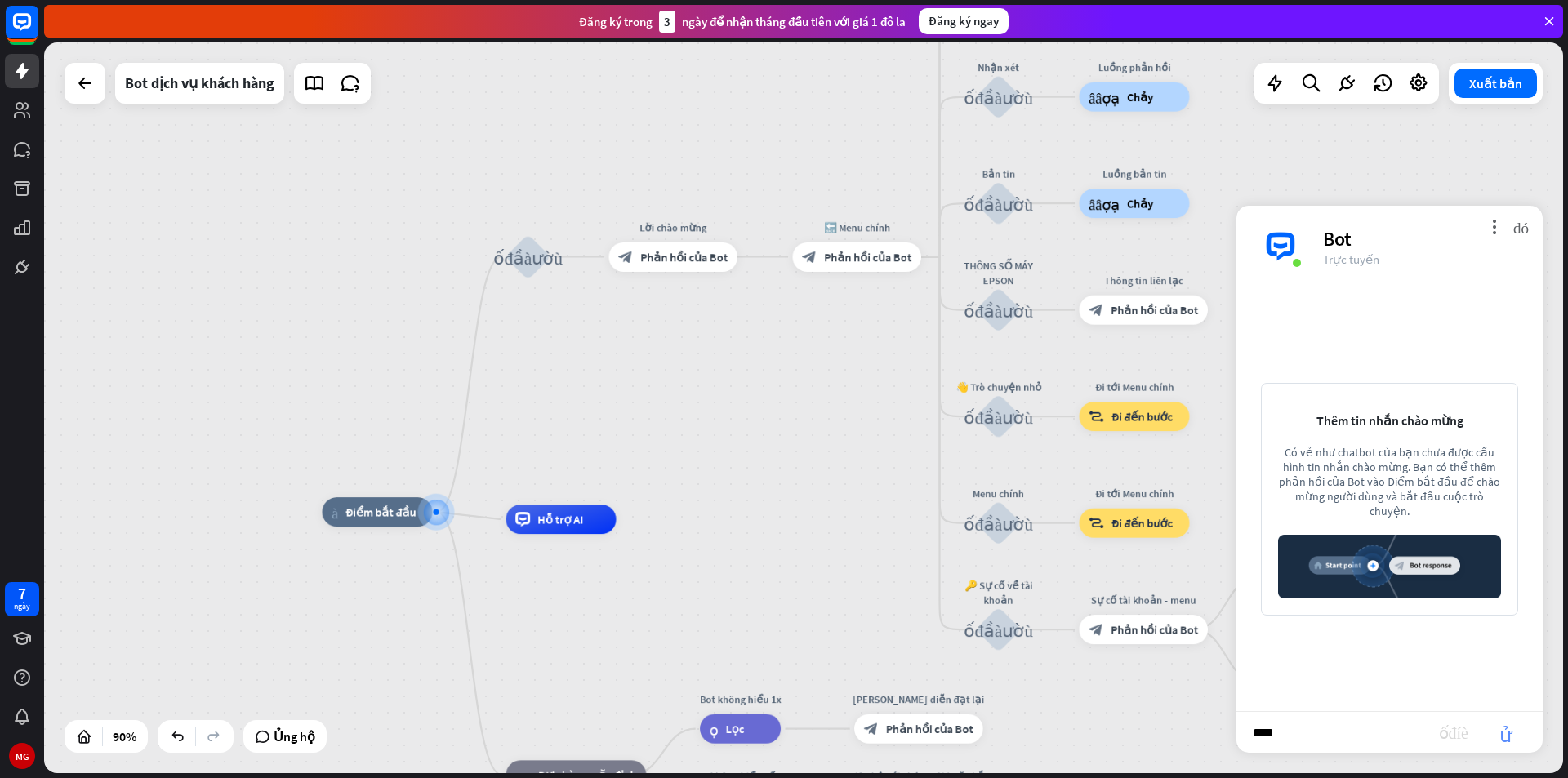
click at [1511, 732] on font "gửi" at bounding box center [1505, 732] width 52 height 20
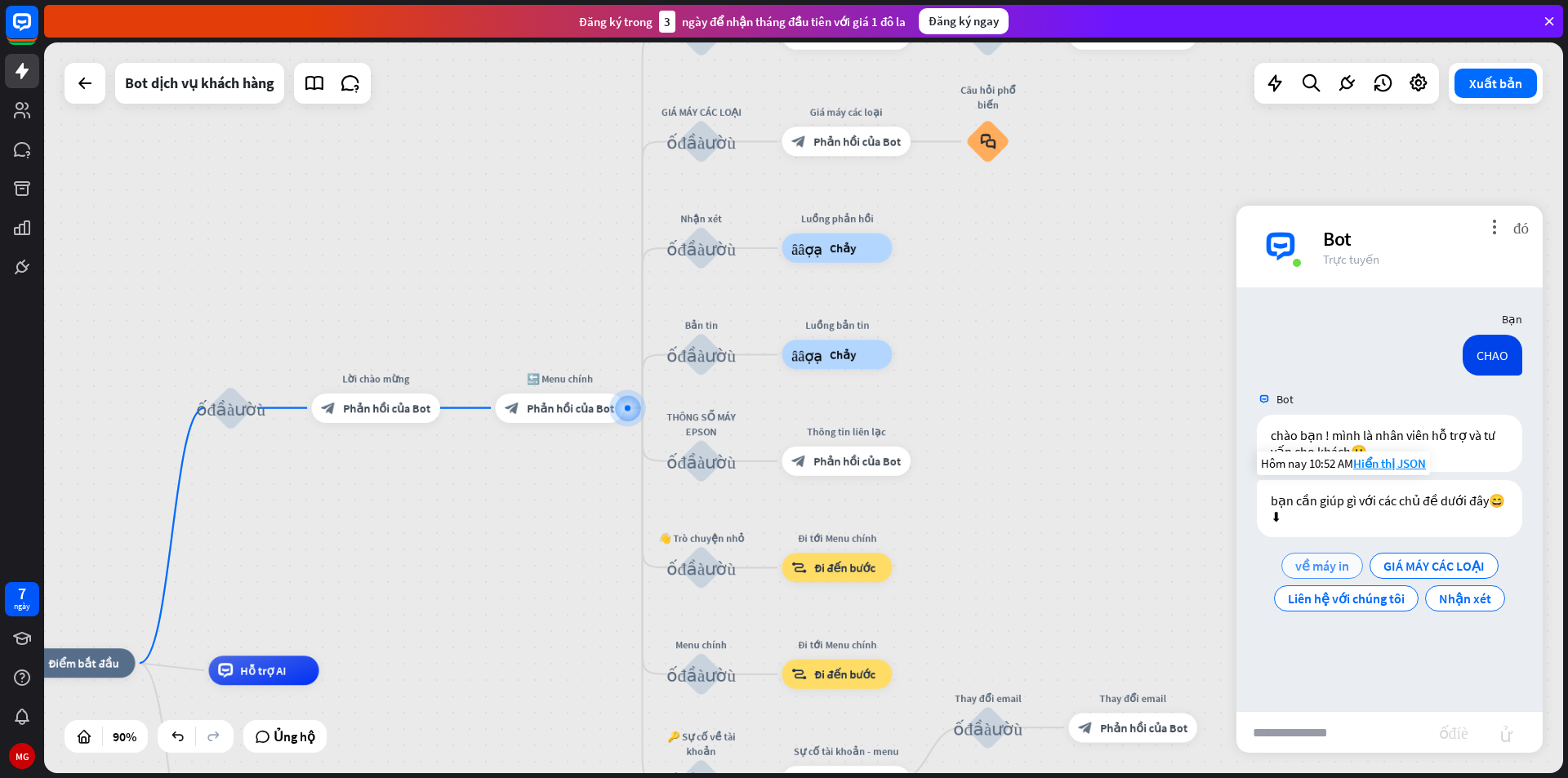
click at [1315, 557] on div "về máy in" at bounding box center [1321, 566] width 81 height 26
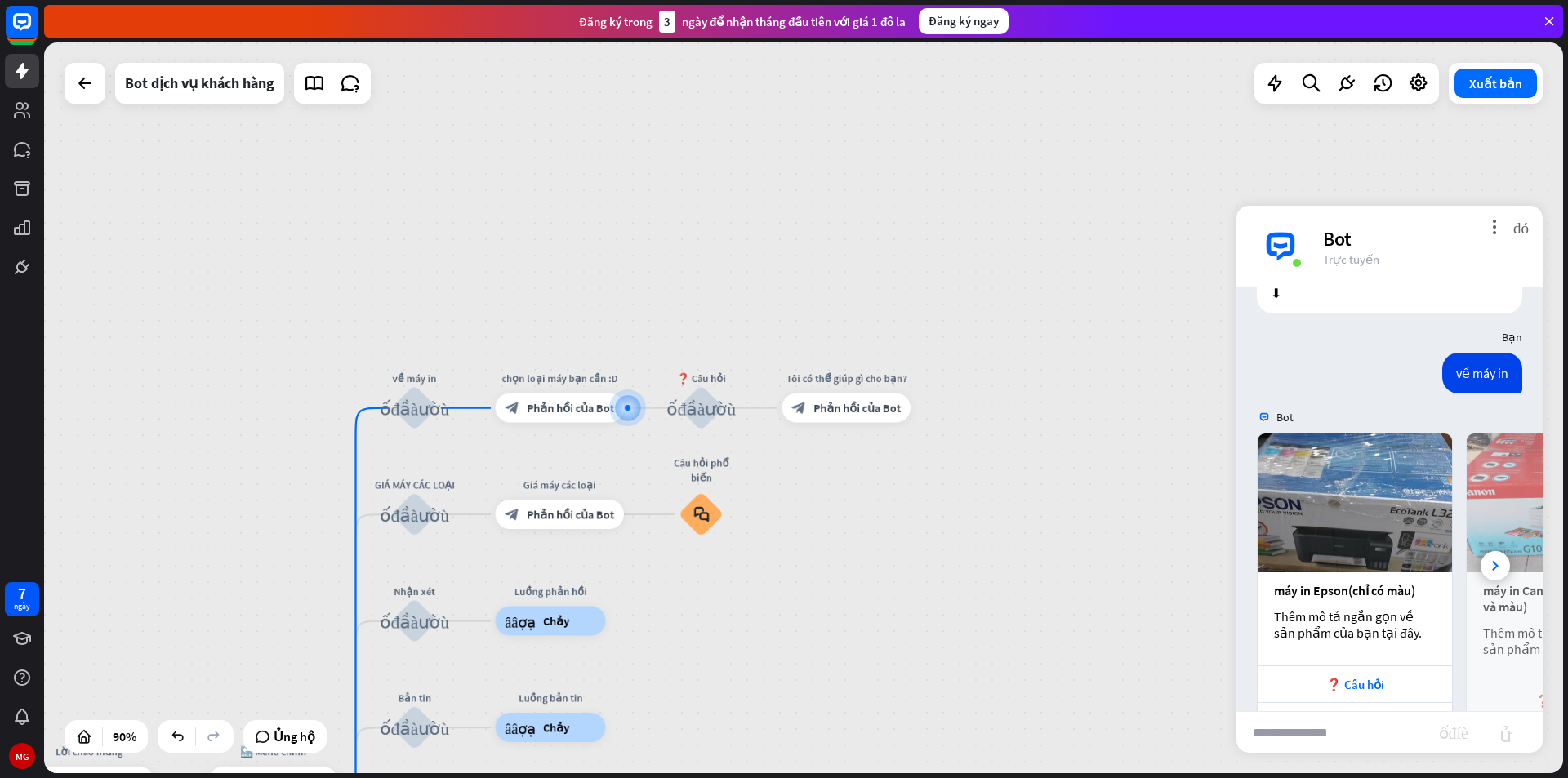
scroll to position [294, 0]
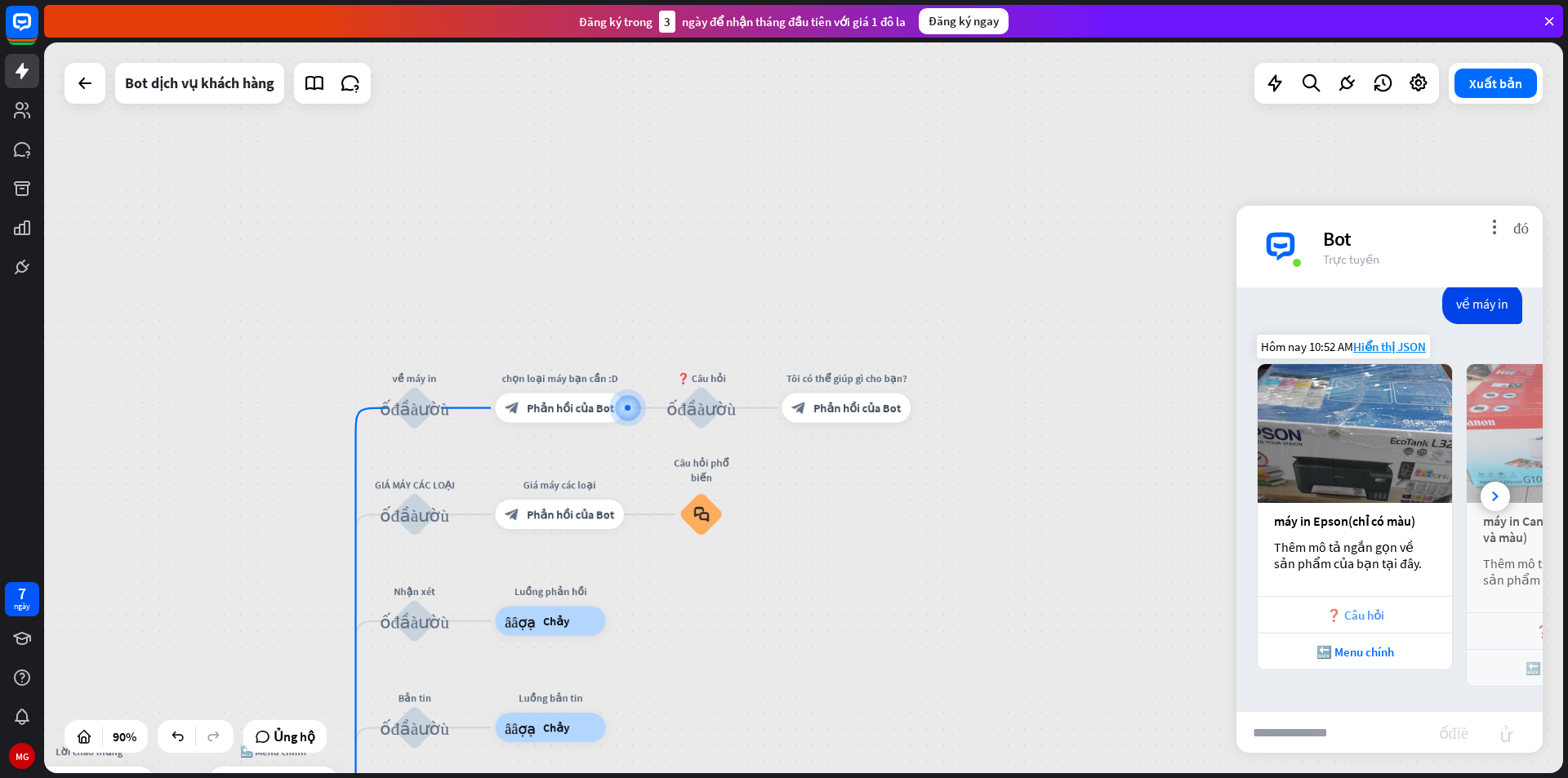
click at [1371, 619] on font "❓ Câu hỏi" at bounding box center [1355, 616] width 58 height 16
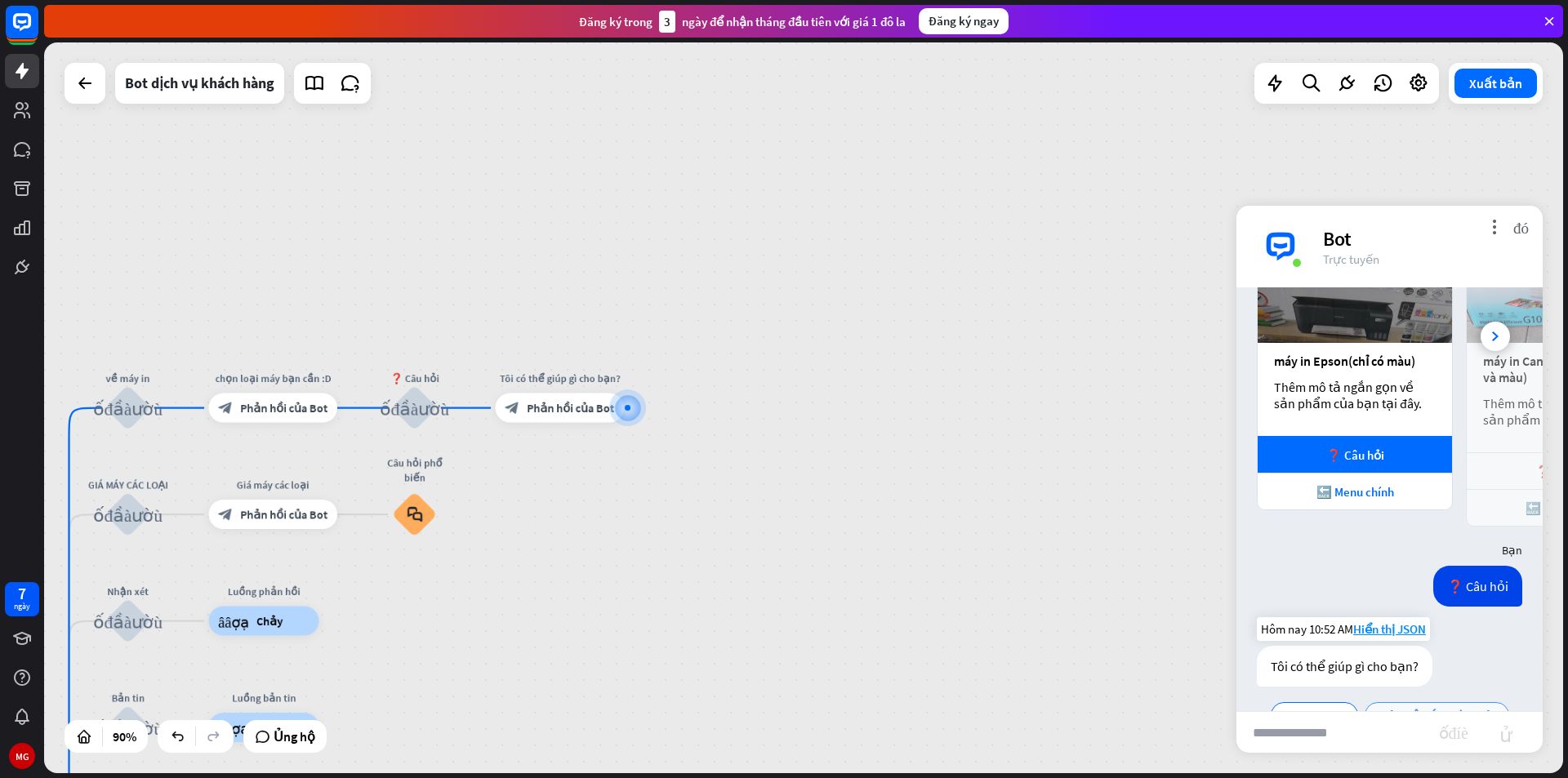
scroll to position [628, 0]
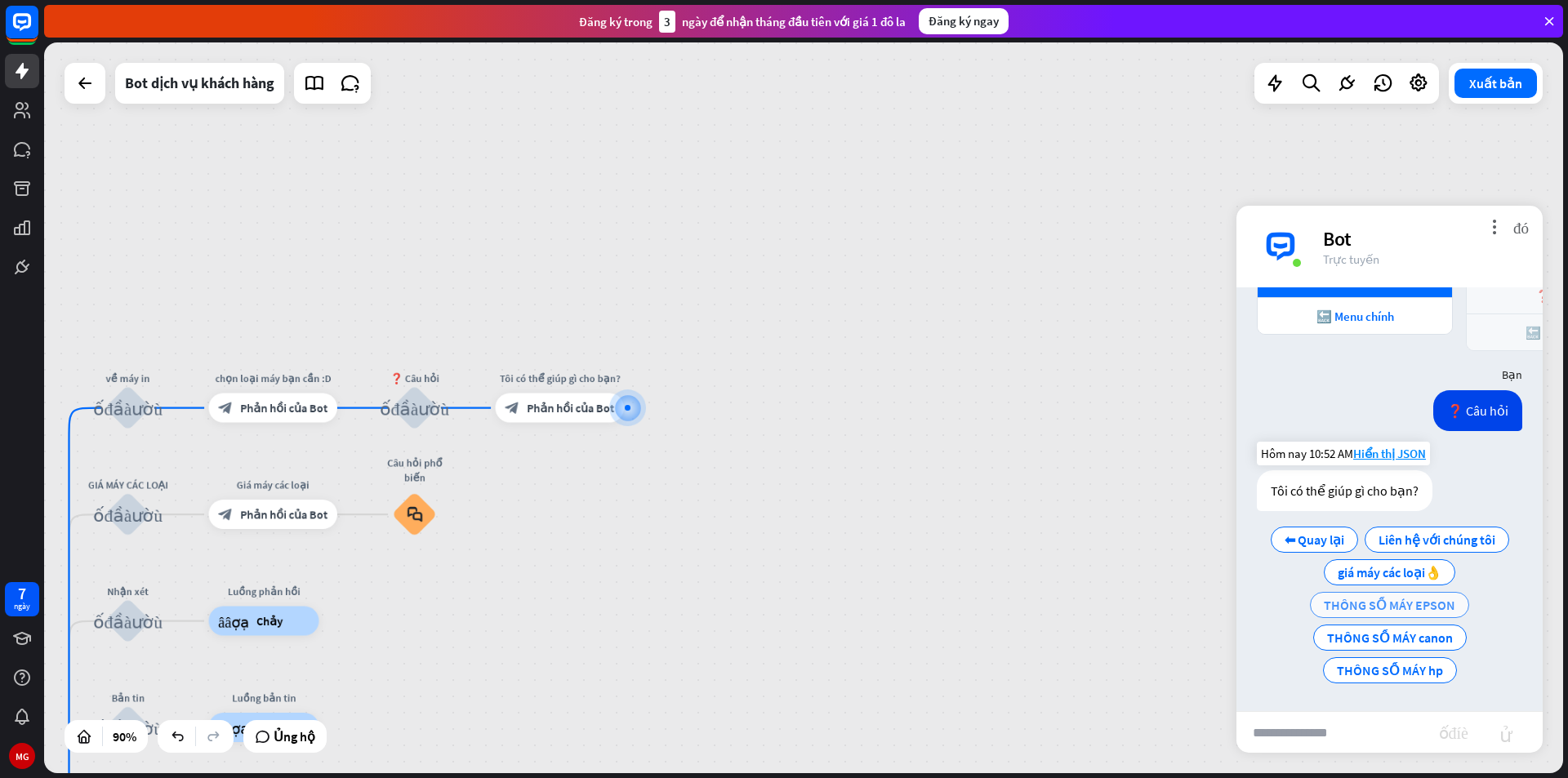
click at [1393, 605] on font "THÔNG SỐ MÁY EPSON" at bounding box center [1389, 605] width 131 height 17
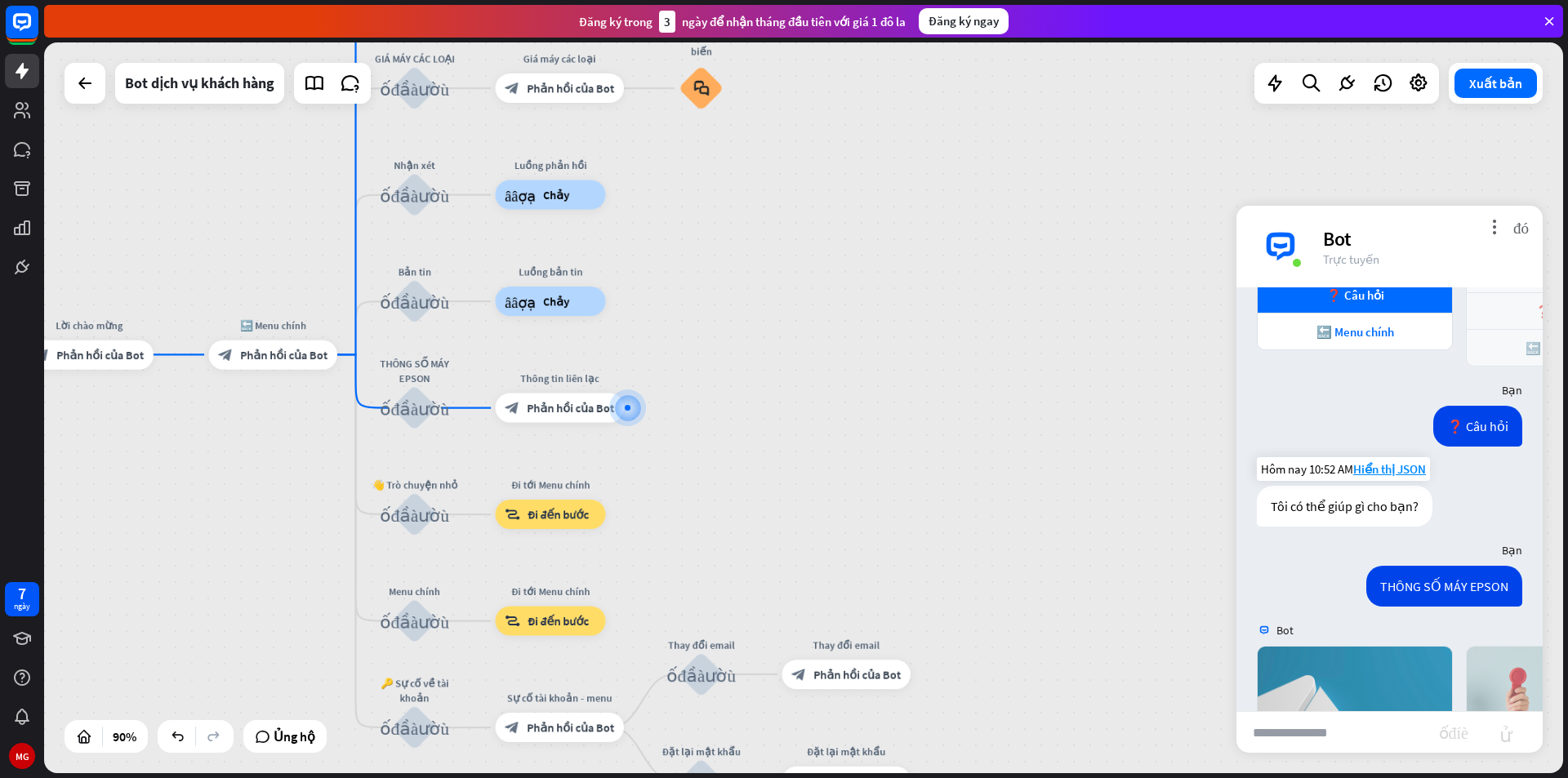
scroll to position [895, 0]
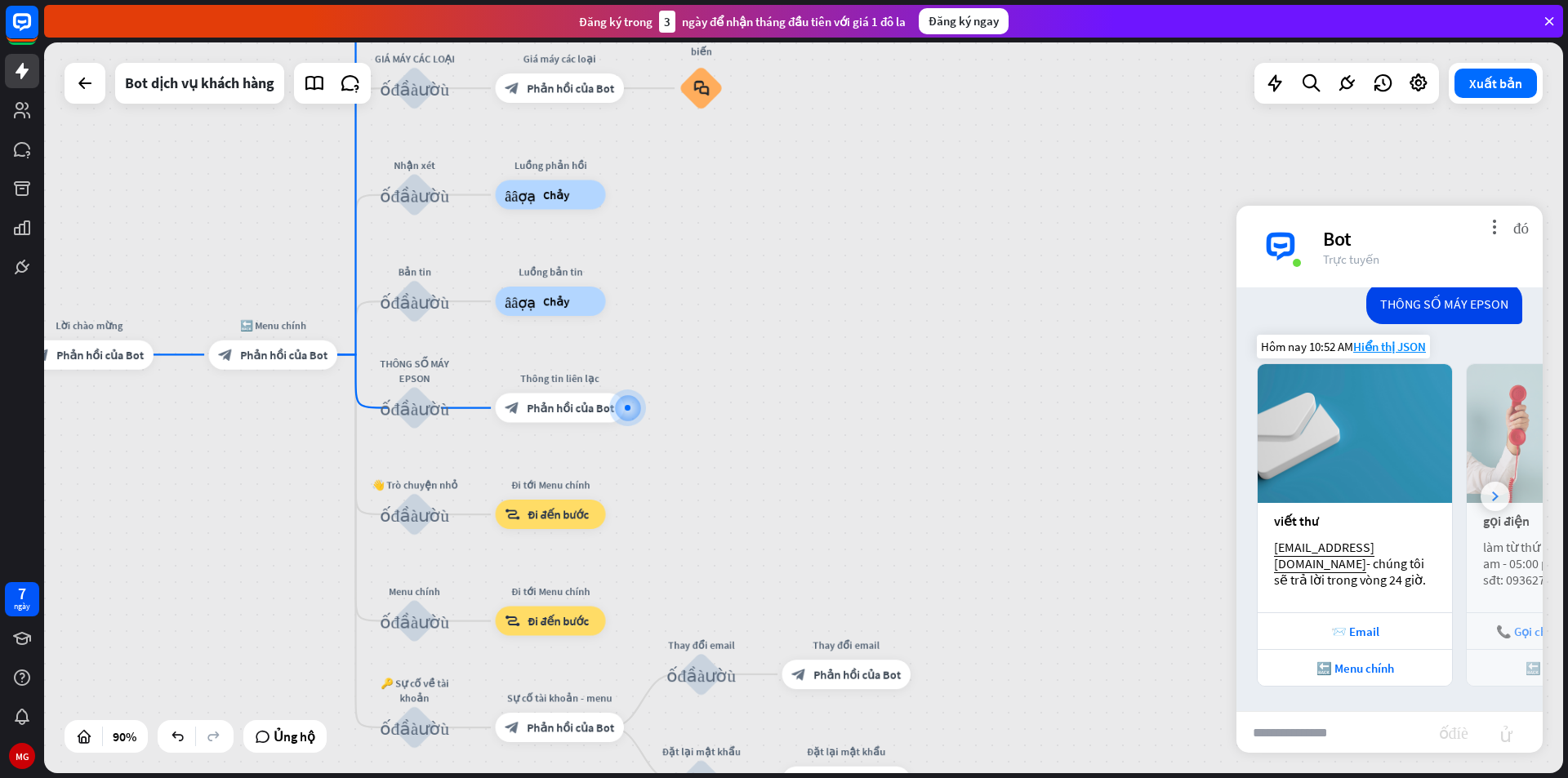
click at [1486, 493] on div at bounding box center [1496, 496] width 29 height 29
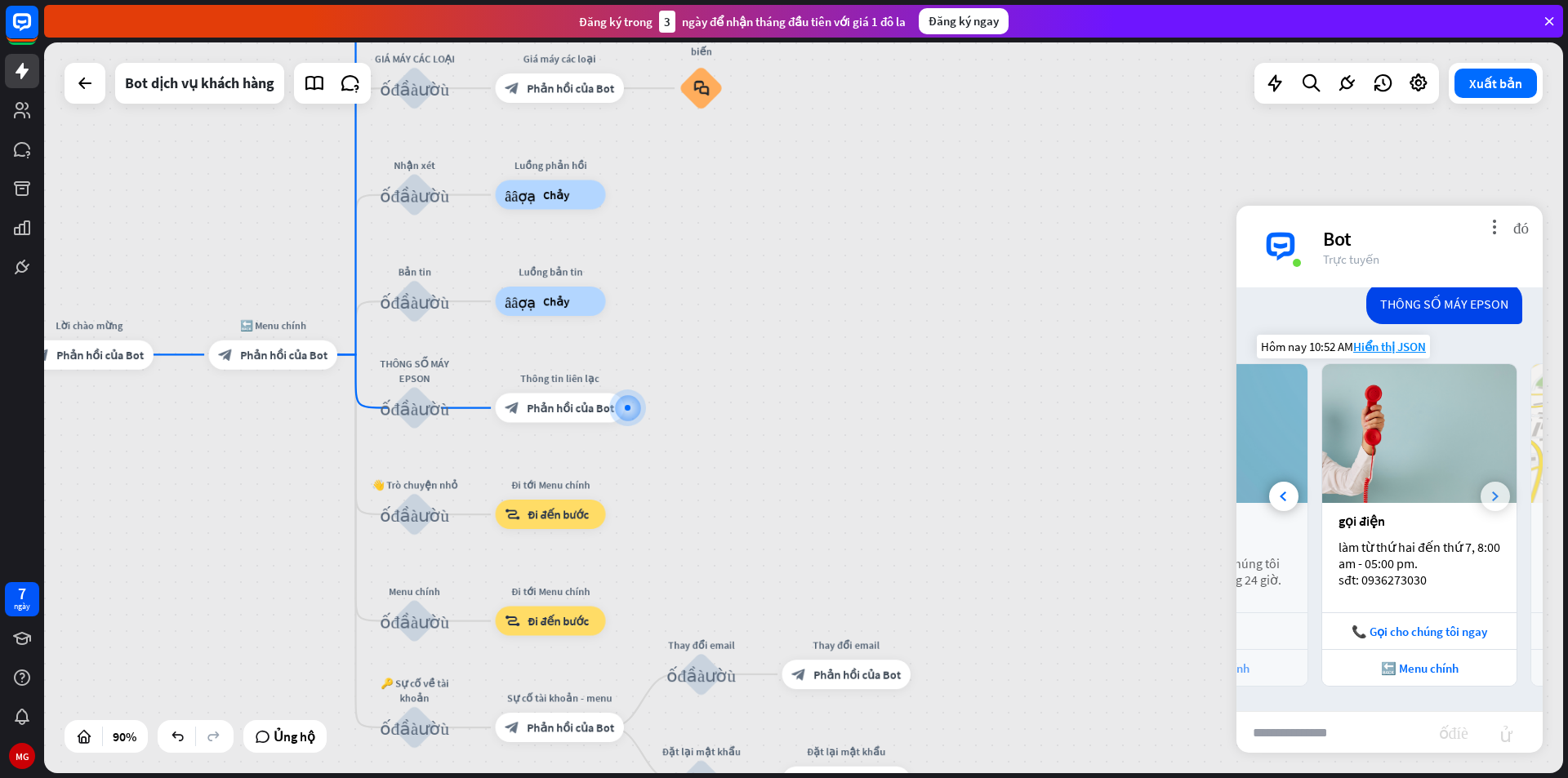
scroll to position [0, 180]
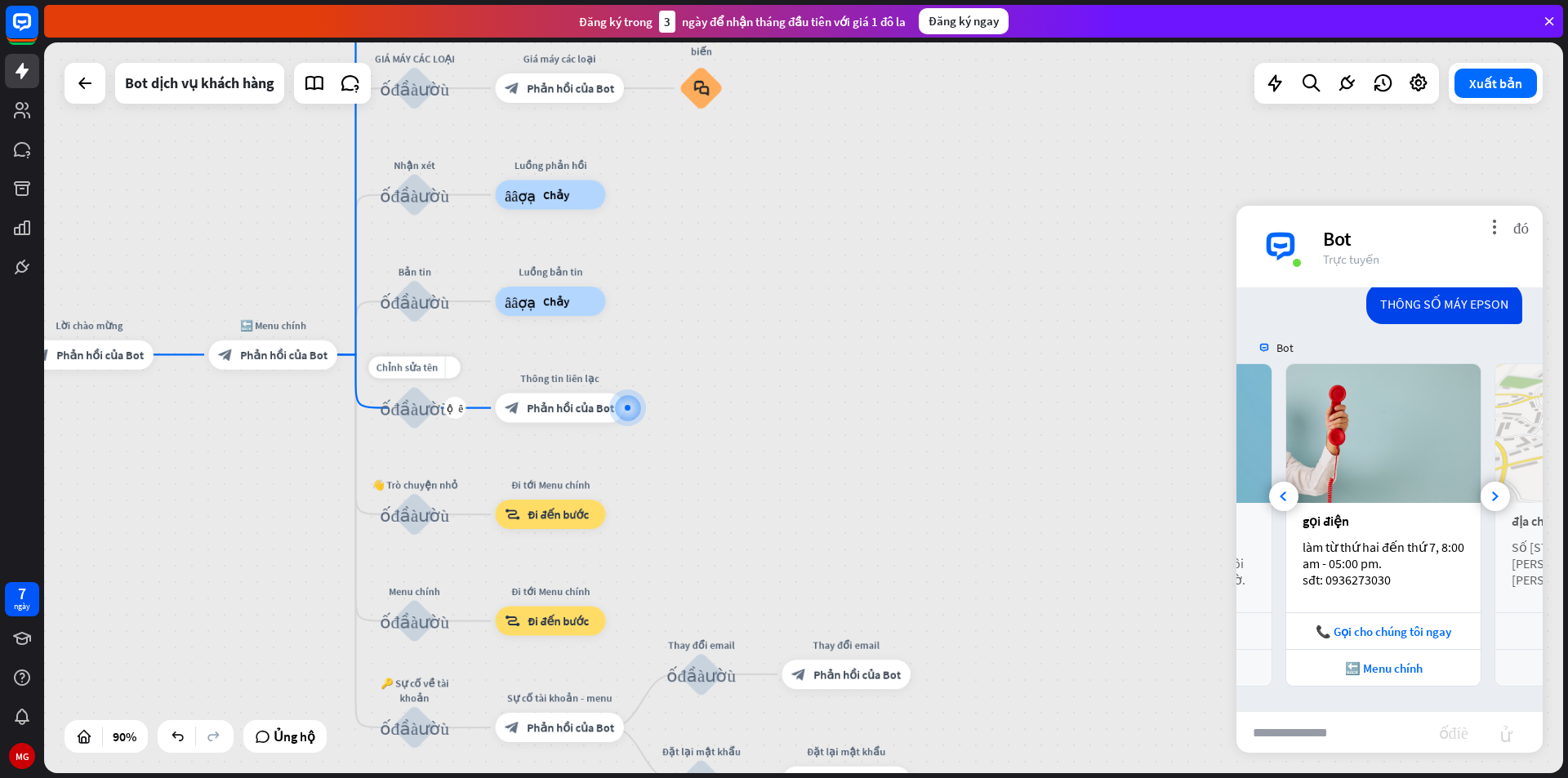
click at [396, 410] on font "khối_đầu_vào_người_dùng" at bounding box center [414, 407] width 69 height 19
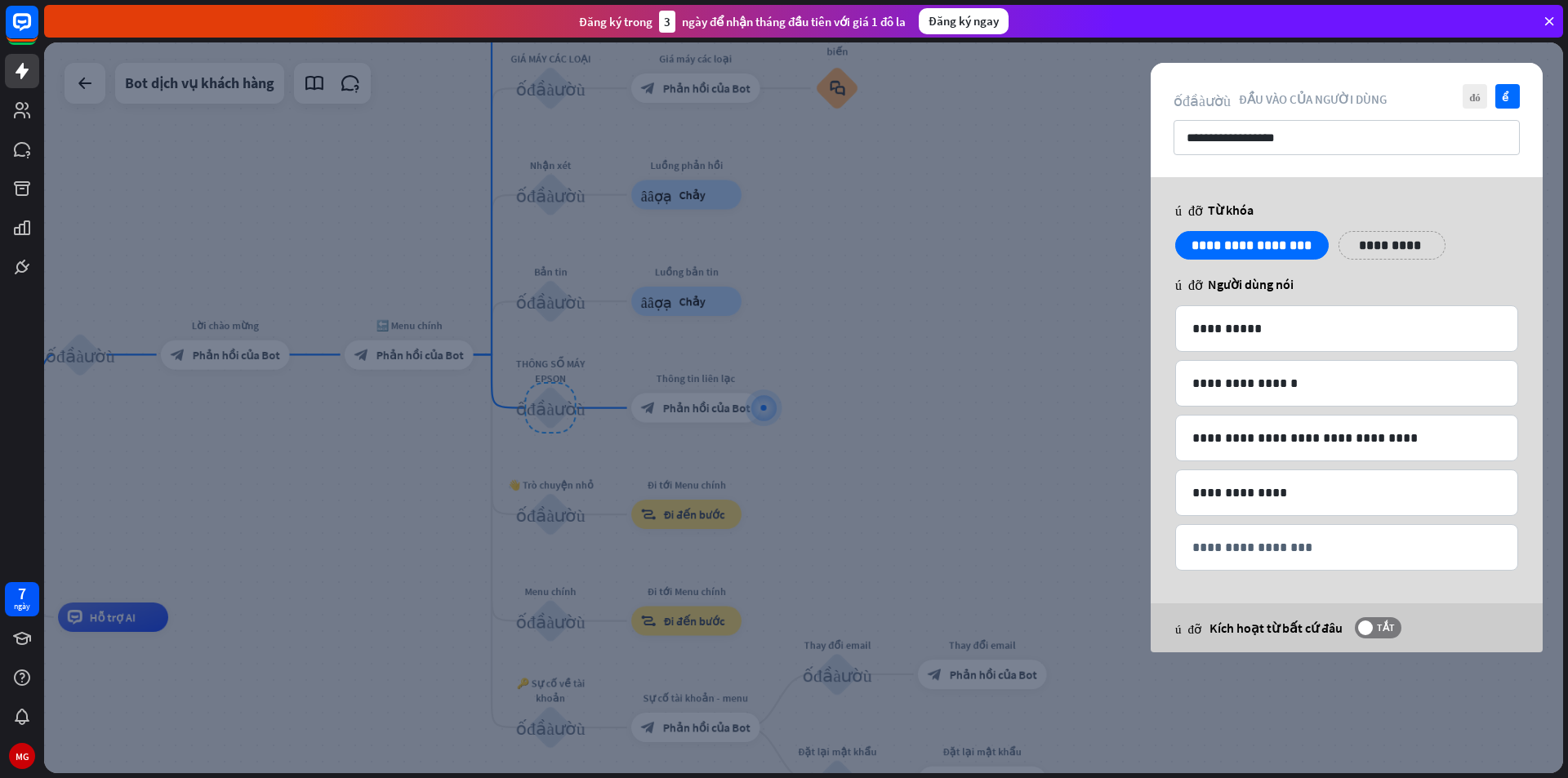
click at [992, 407] on div at bounding box center [804, 407] width 1519 height 731
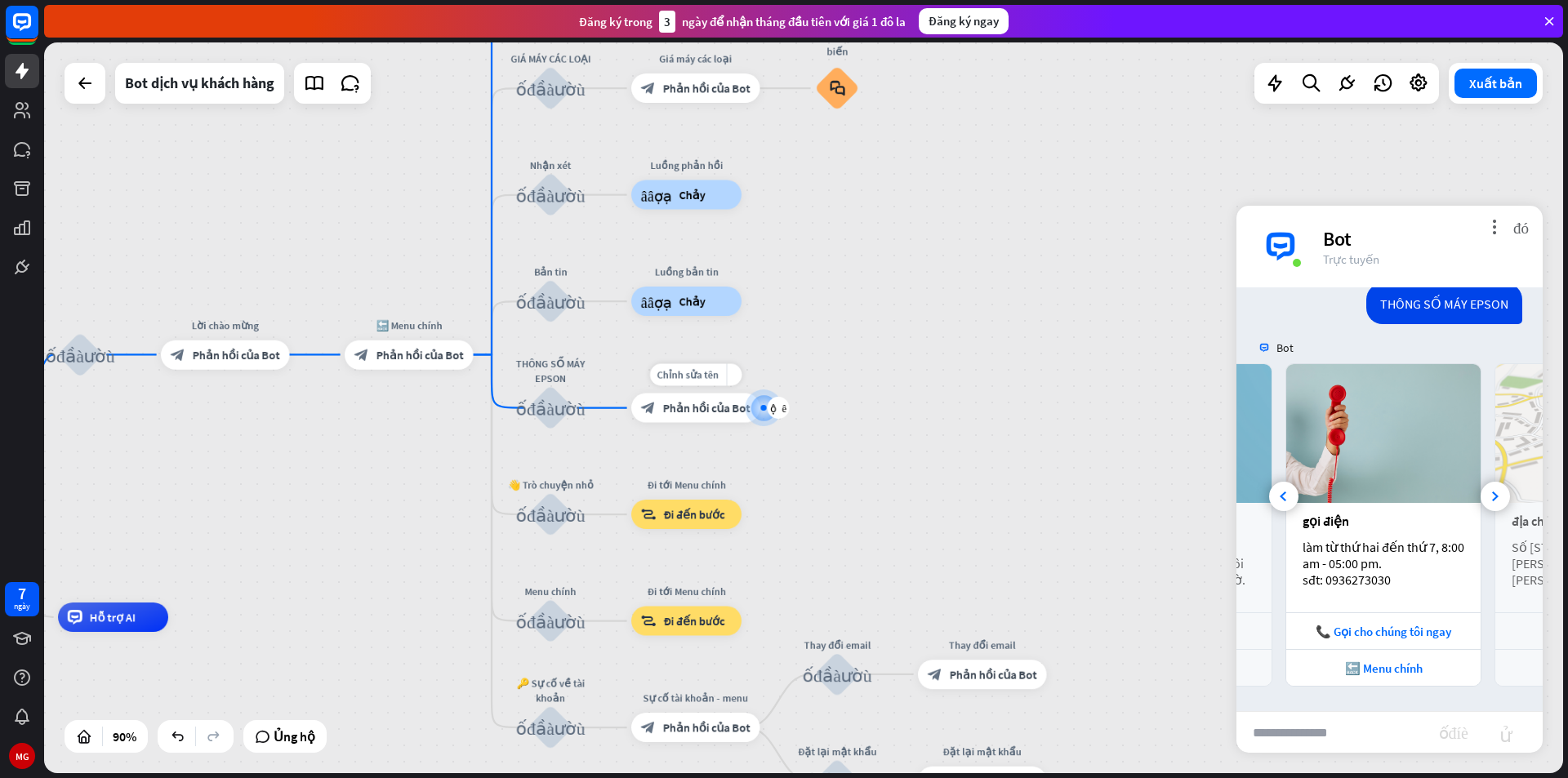
click at [696, 410] on font "Phản hồi của Bot" at bounding box center [706, 408] width 87 height 15
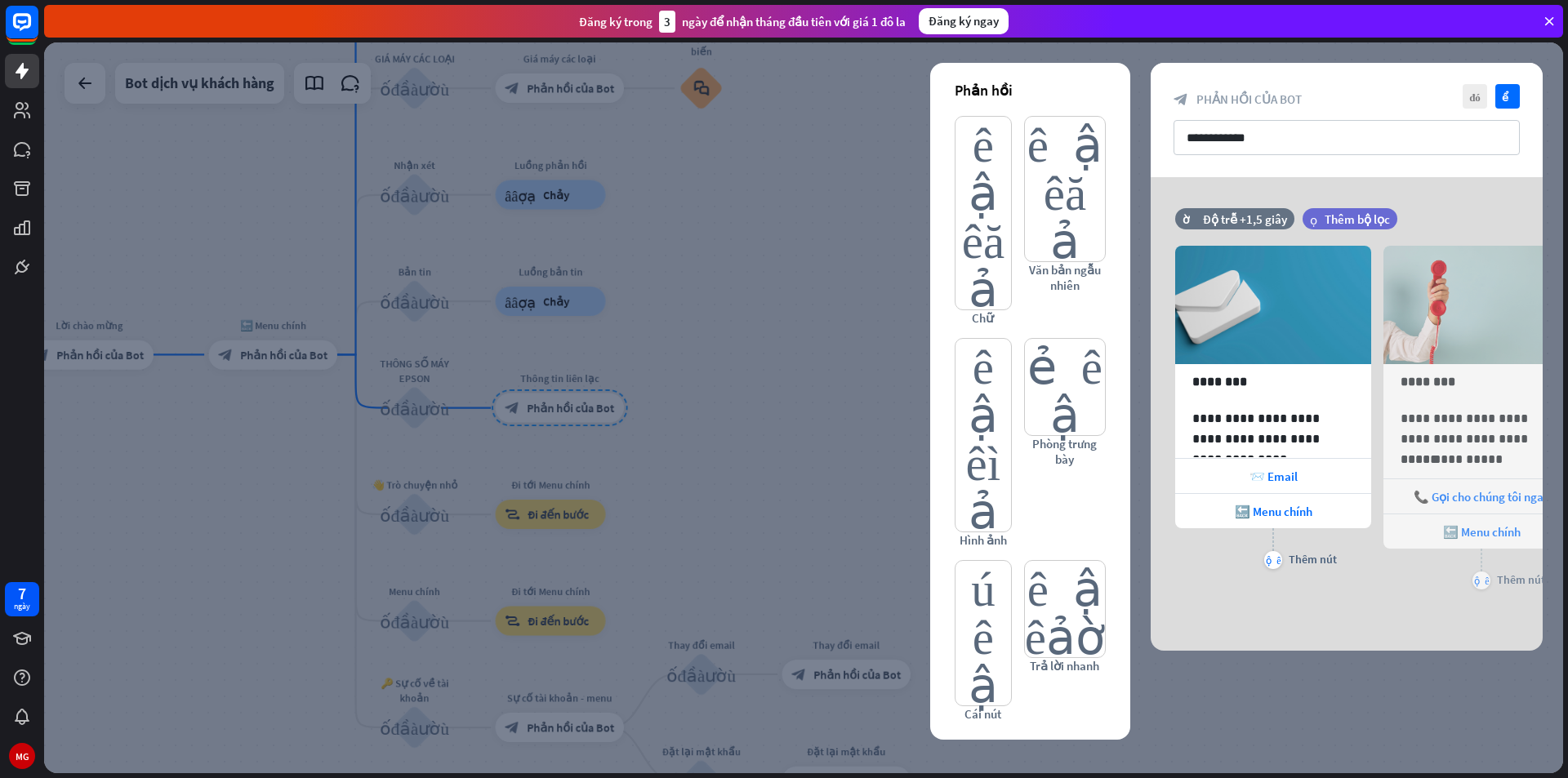
click at [717, 401] on div at bounding box center [804, 407] width 1519 height 731
